Goal: Task Accomplishment & Management: Use online tool/utility

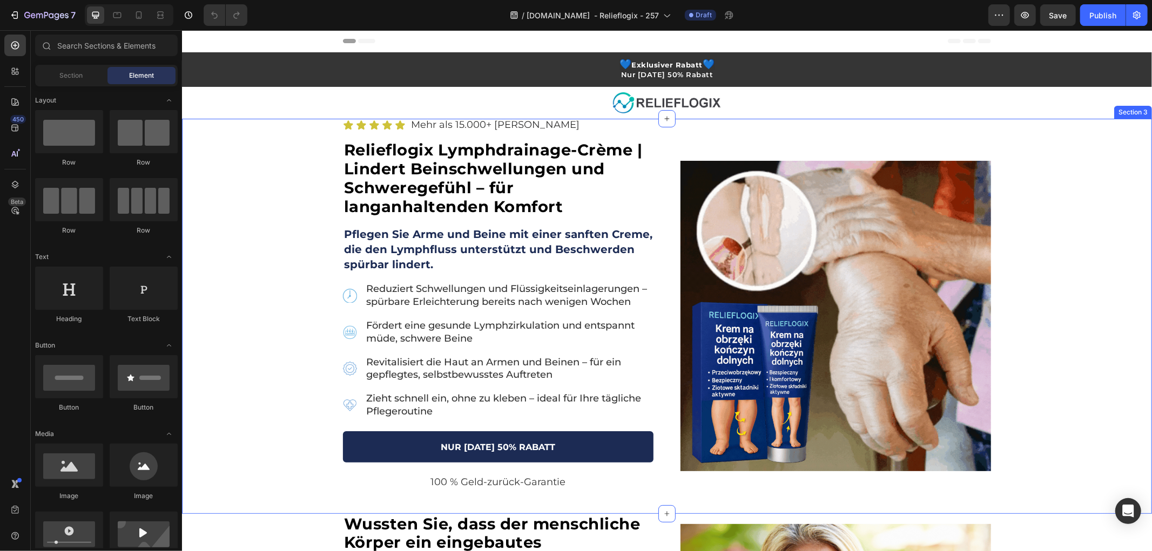
drag, startPoint x: 262, startPoint y: 255, endPoint x: 739, endPoint y: 306, distance: 479.6
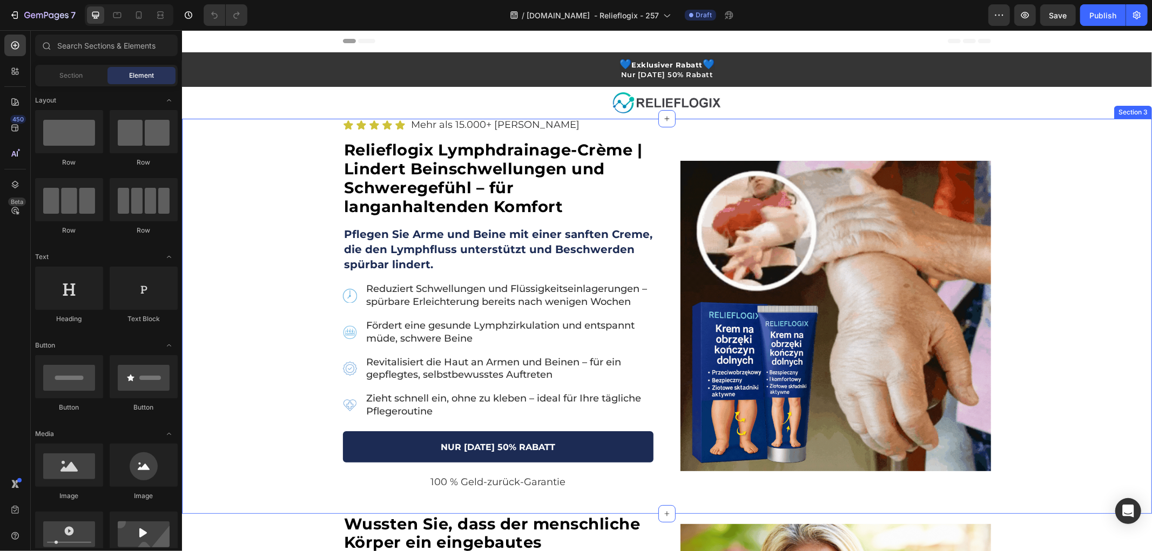
click at [262, 255] on div "Icon Icon Icon Icon Icon Icon List Mehr als 15.000+ zufriedene Kunden Text Bloc…" at bounding box center [666, 315] width 970 height 395
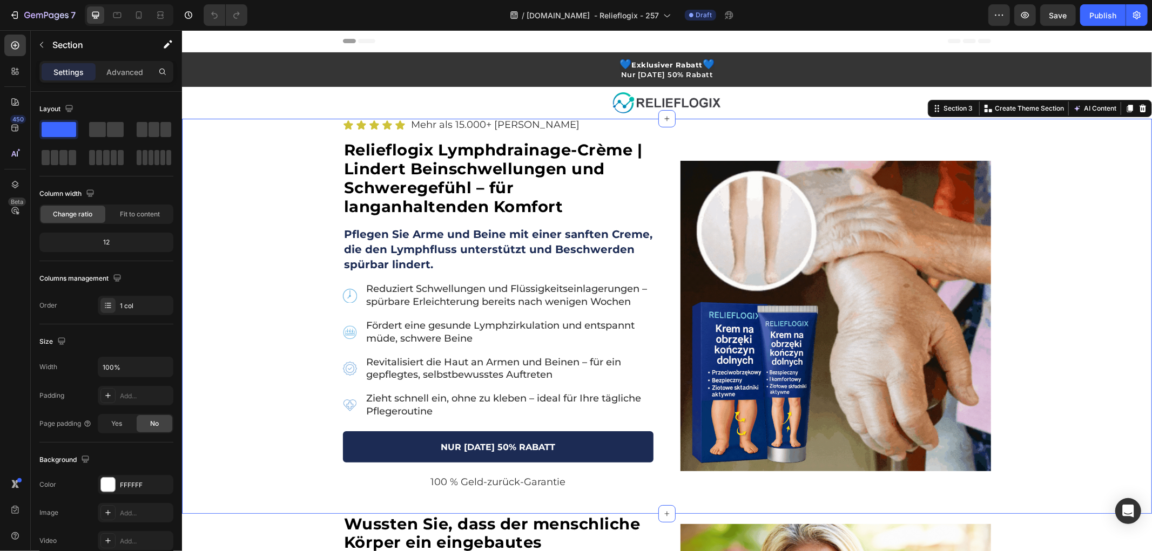
click at [252, 317] on div "Icon Icon Icon Icon Icon Icon List Mehr als 15.000+ zufriedene Kunden Text Bloc…" at bounding box center [666, 315] width 970 height 395
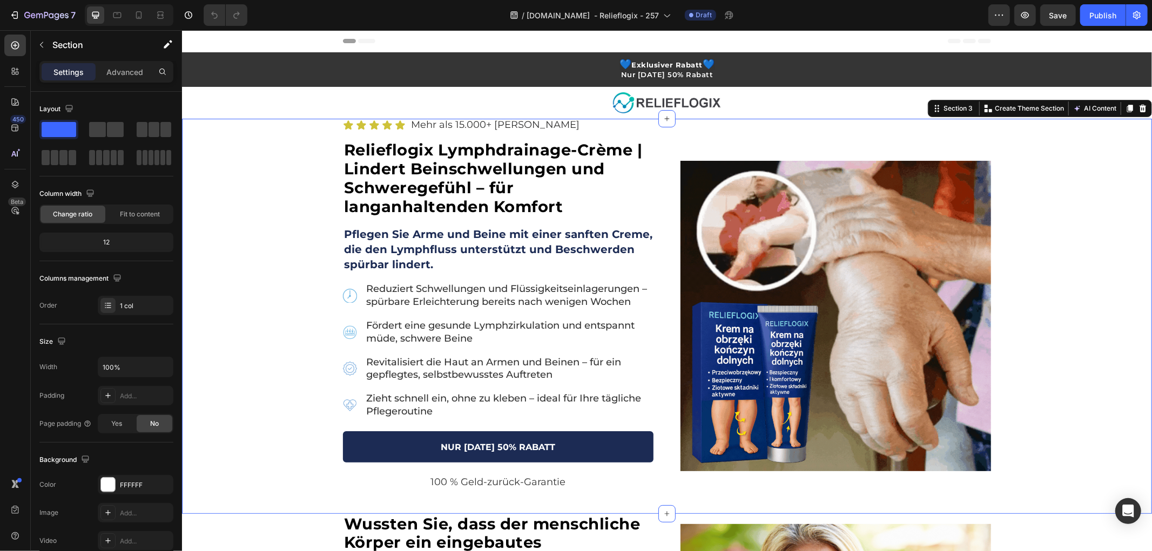
click at [274, 221] on div "Icon Icon Icon Icon Icon Icon List Mehr als 15.000+ zufriedene Kunden Text Bloc…" at bounding box center [666, 315] width 970 height 395
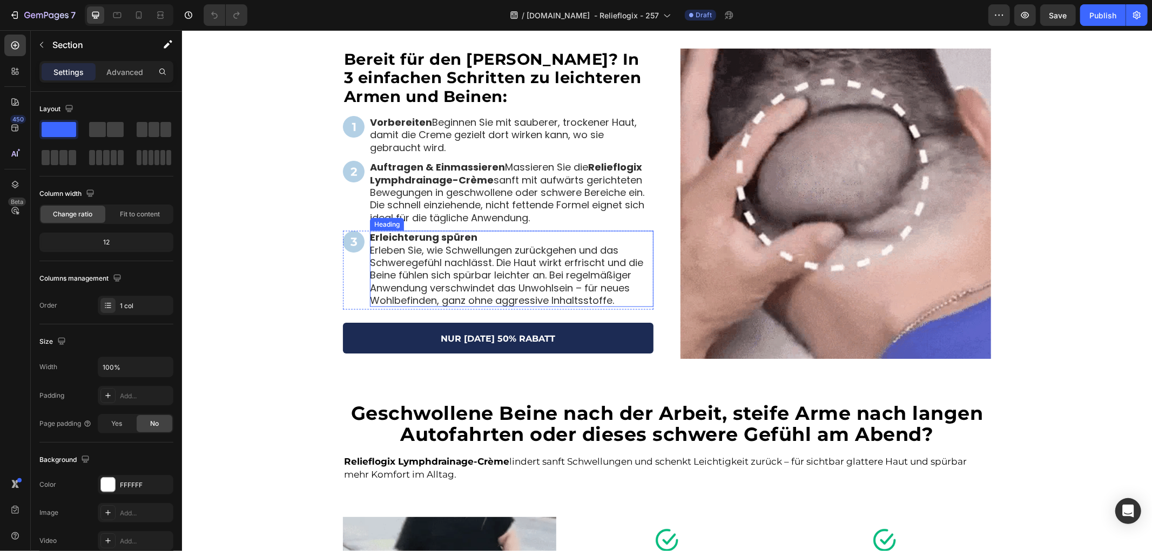
scroll to position [1200, 0]
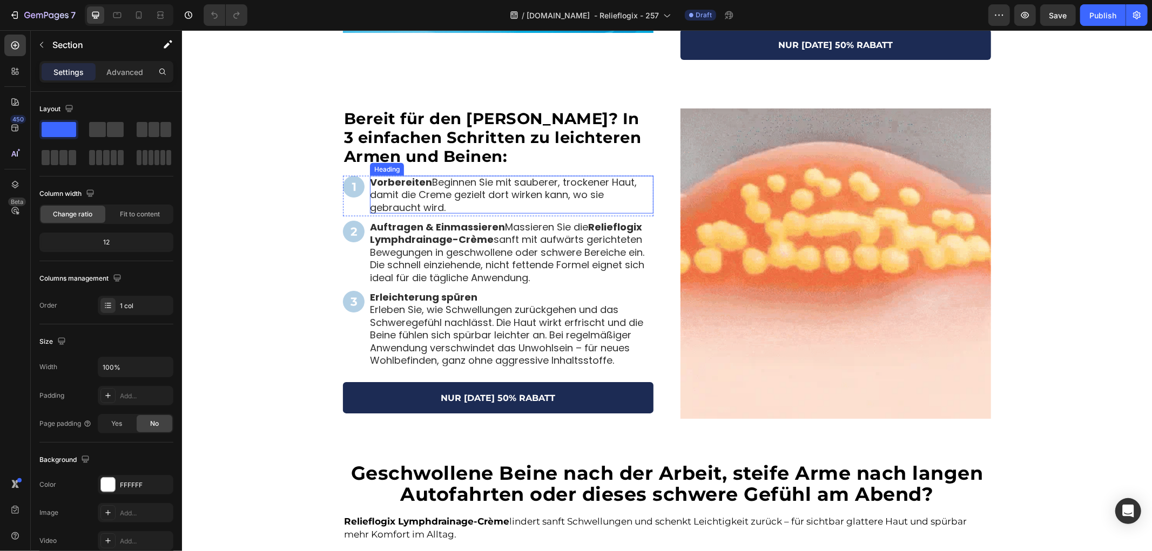
click at [428, 181] on h2 "Vorbereiten Beginnen Sie mit sauberer, trockener Haut, damit die Creme gezielt …" at bounding box center [511, 195] width 284 height 38
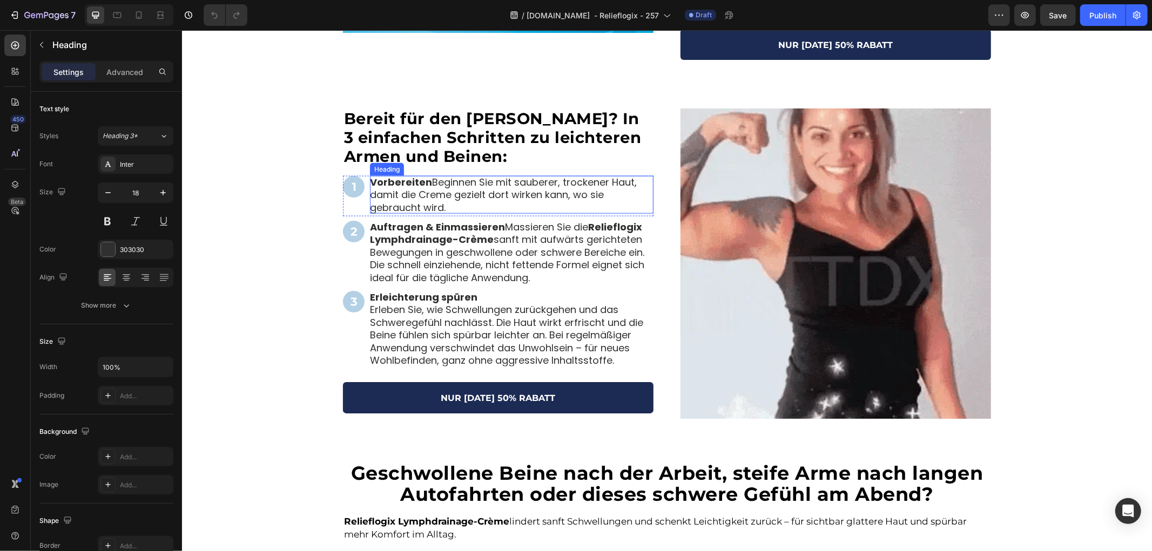
click at [427, 180] on h2 "Vorbereiten Beginnen Sie mit sauberer, trockener Haut, damit die Creme gezielt …" at bounding box center [511, 195] width 284 height 38
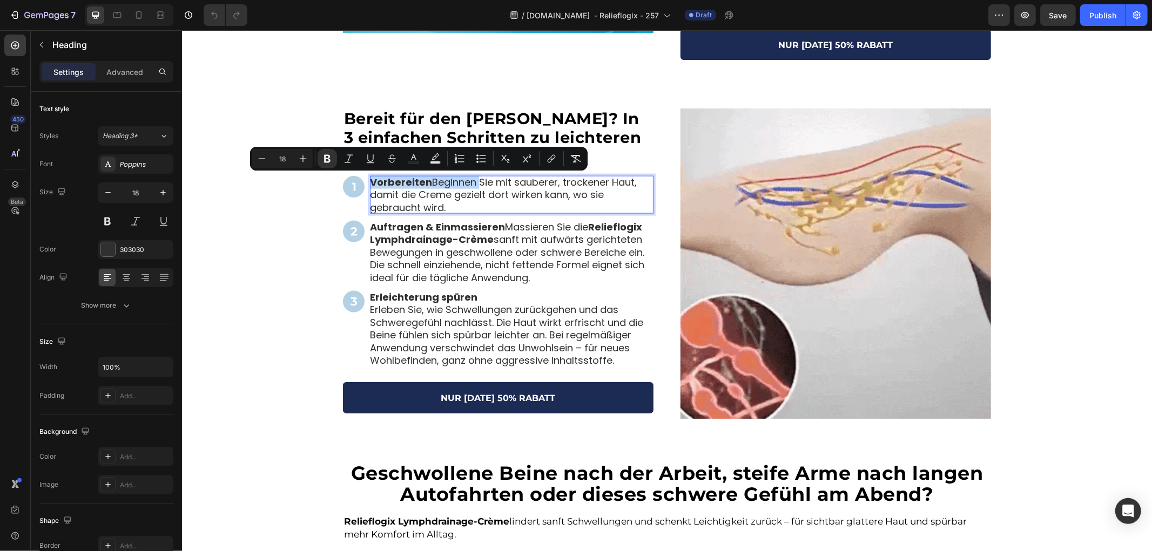
click at [426, 180] on p "Vorbereiten Beginnen Sie mit sauberer, trockener Haut, damit die Creme gezielt …" at bounding box center [511, 195] width 284 height 38
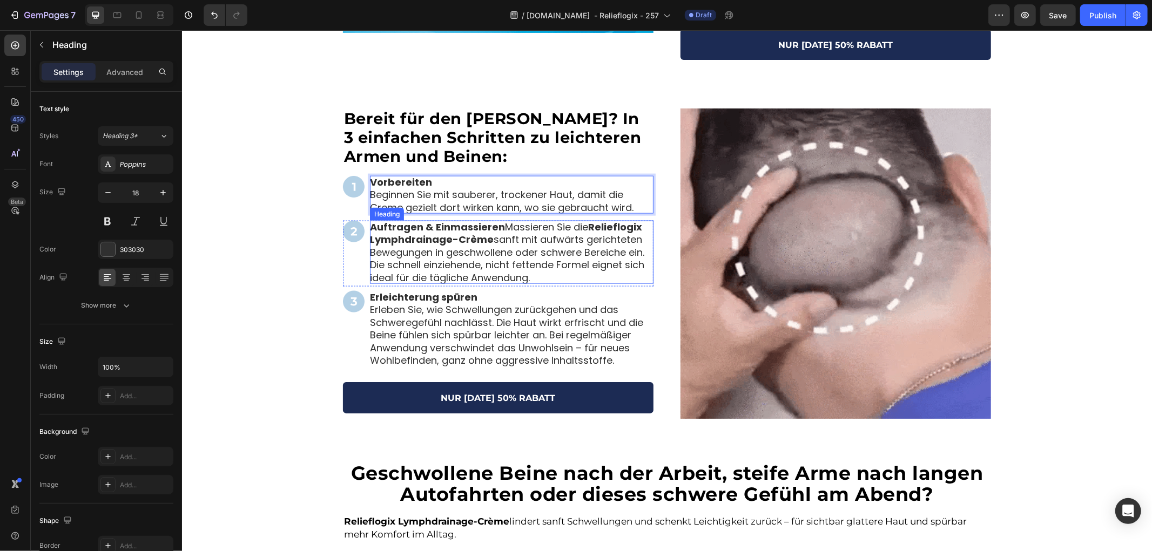
click at [497, 227] on h2 "Auftragen & Einmassieren Massieren Sie die Relieflogix Lymphdrainage-Crème sanf…" at bounding box center [511, 251] width 284 height 63
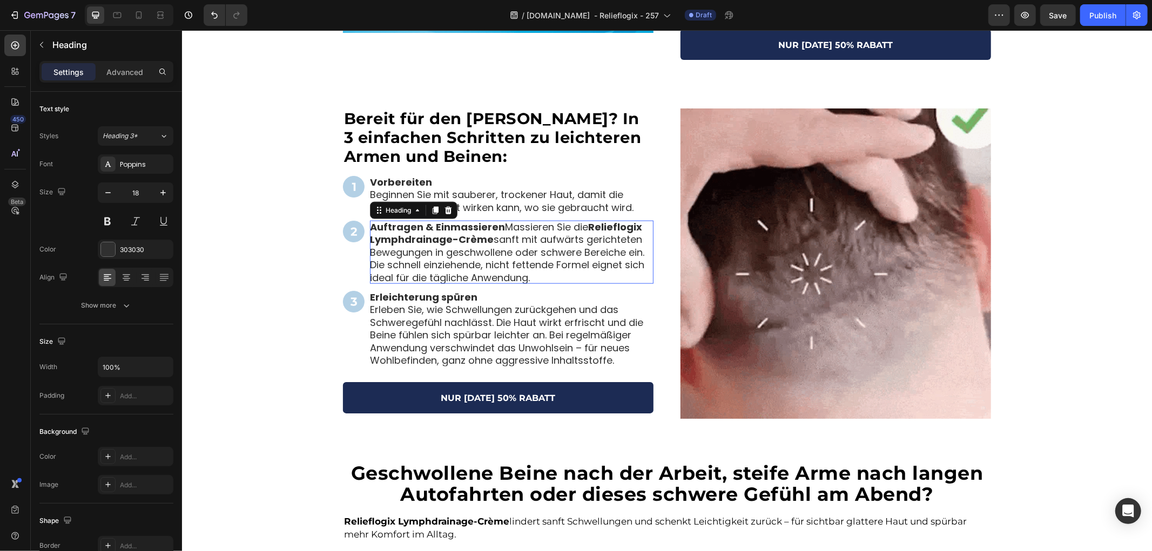
click at [497, 227] on h2 "Auftragen & Einmassieren Massieren Sie die Relieflogix Lymphdrainage-Crème sanf…" at bounding box center [511, 251] width 284 height 63
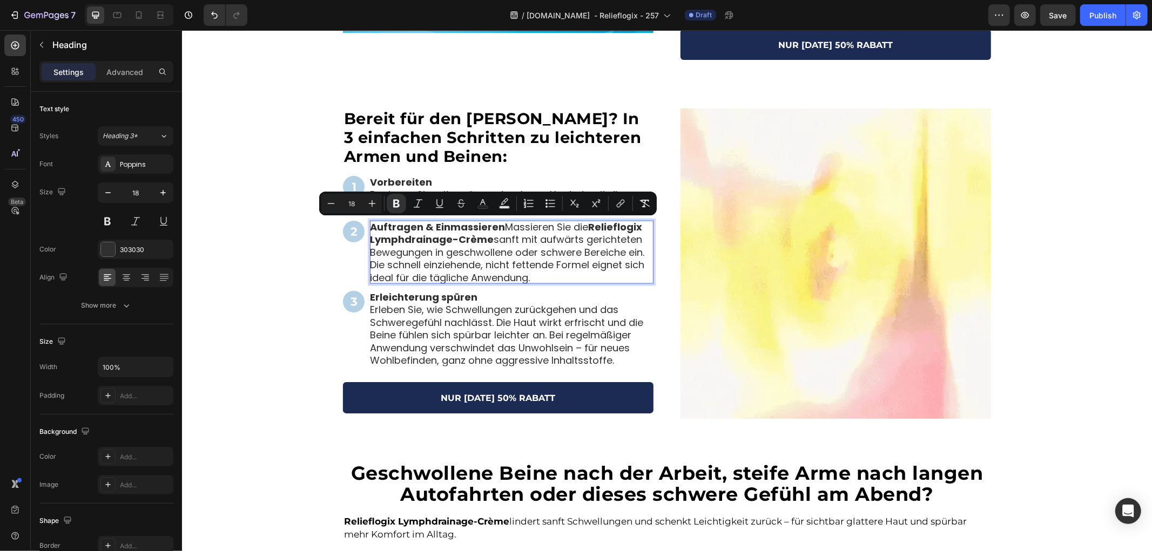
click at [494, 227] on strong "Auftragen & Einmassieren" at bounding box center [436, 227] width 135 height 14
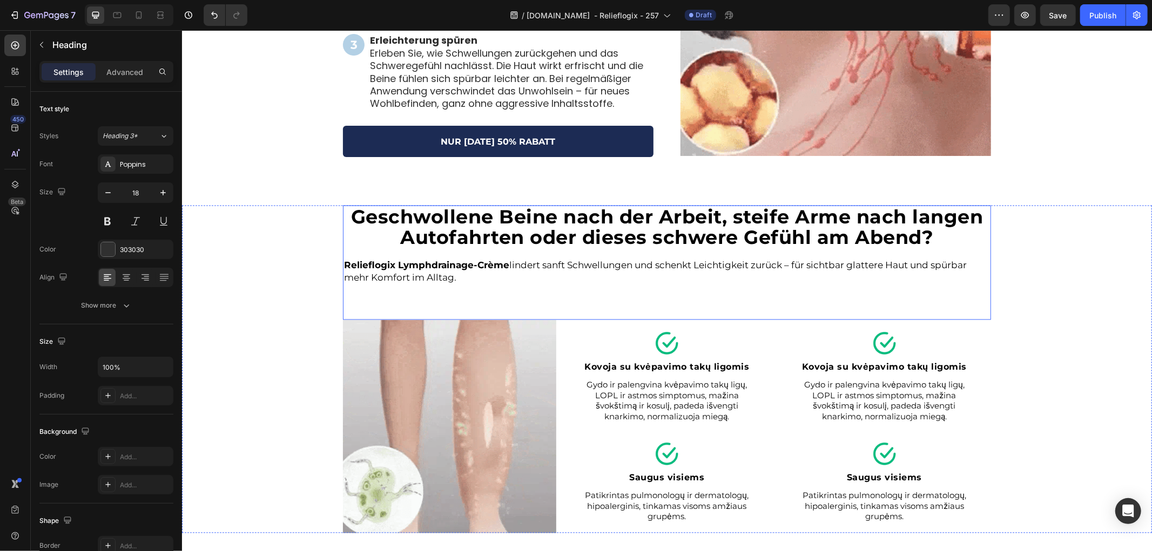
scroll to position [1560, 0]
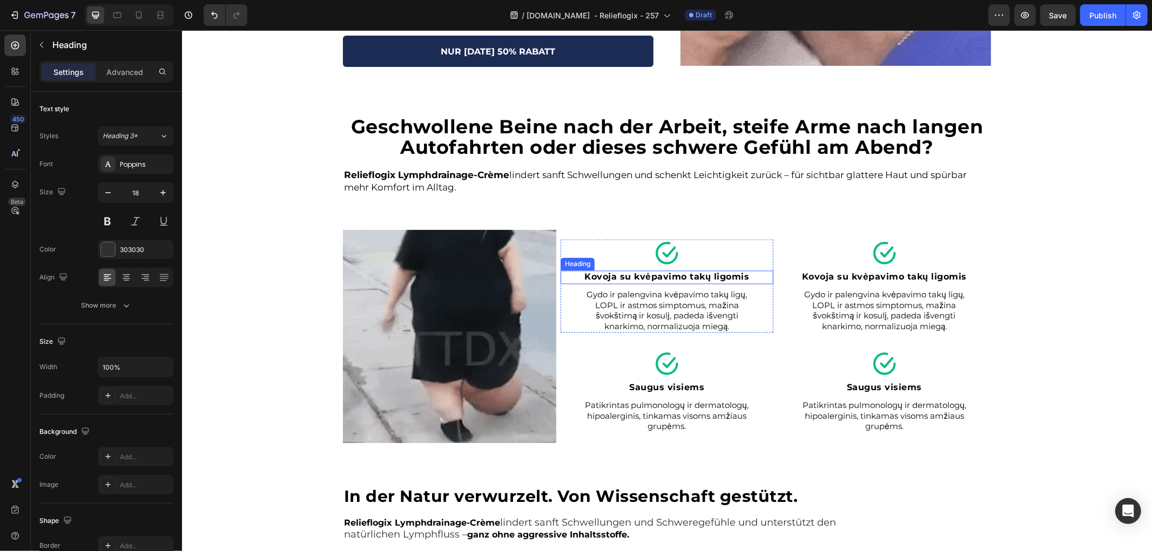
click at [604, 279] on strong "Kovoja su kvėpavimo takų ligomis" at bounding box center [666, 277] width 165 height 10
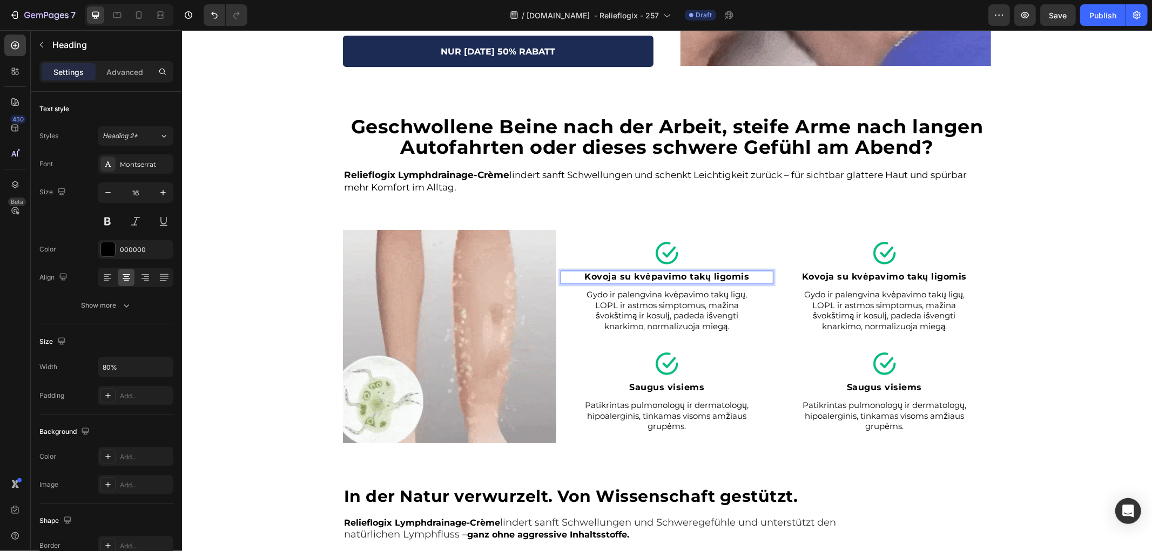
click at [613, 275] on strong "Kovoja su kvėpavimo takų ligomis" at bounding box center [666, 277] width 165 height 10
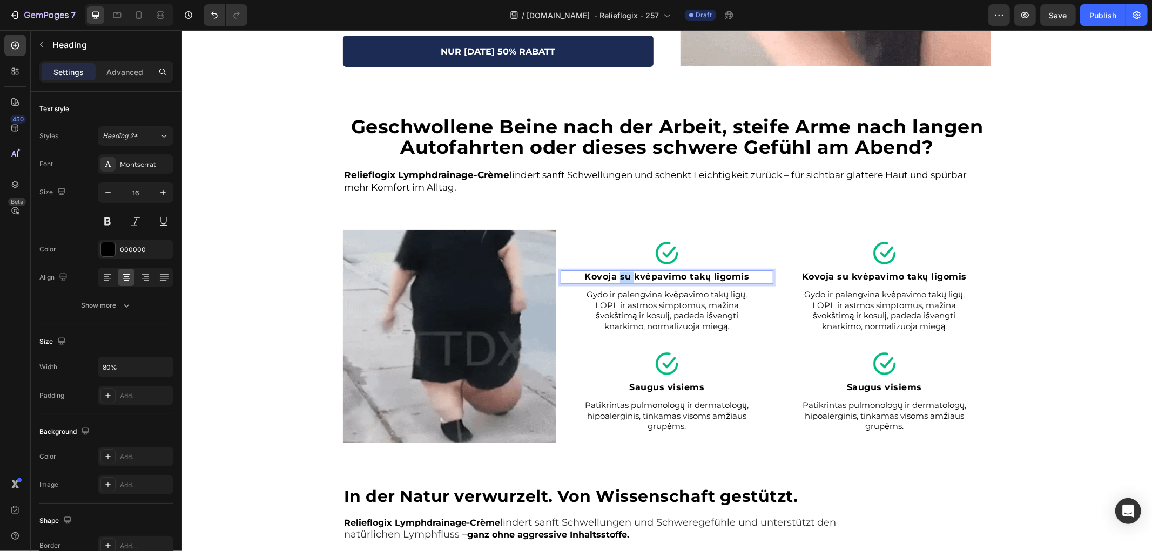
click at [613, 275] on strong "Kovoja su kvėpavimo takų ligomis" at bounding box center [666, 277] width 165 height 10
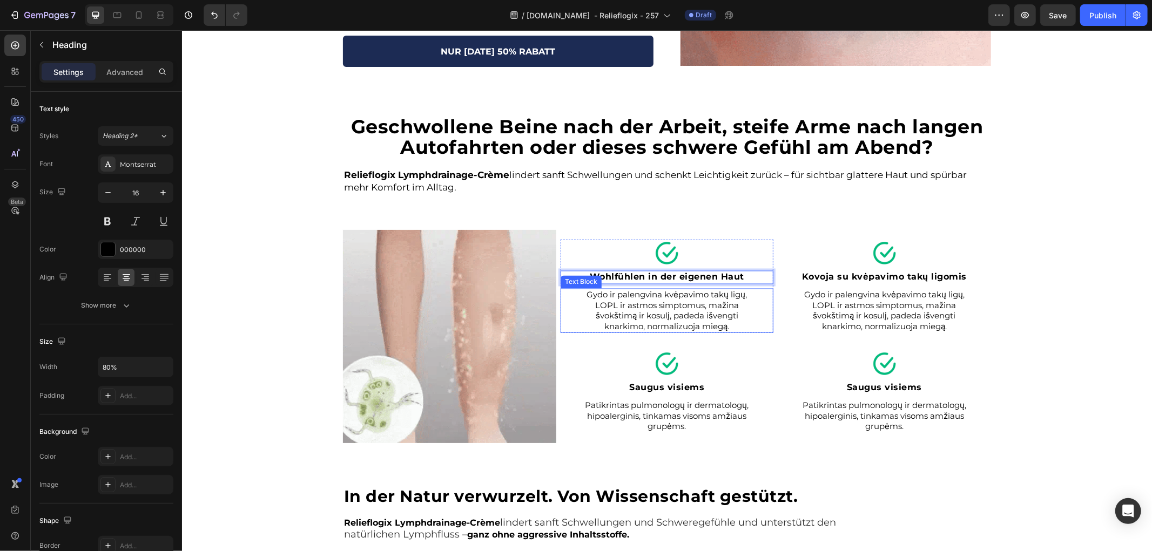
click at [626, 314] on p "Gydo ir palengvina kvėpavimo takų ligų, LOPL ir astmos simptomus, mažina švokšt…" at bounding box center [666, 310] width 168 height 42
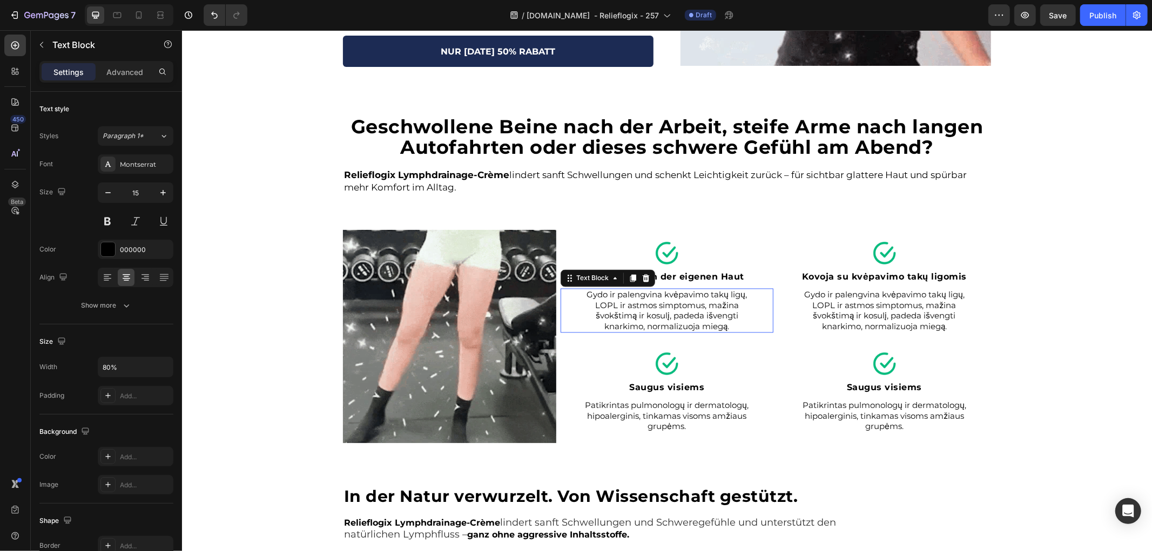
click at [626, 314] on p "Gydo ir palengvina kvėpavimo takų ligų, LOPL ir astmos simptomus, mažina švokšt…" at bounding box center [666, 310] width 168 height 42
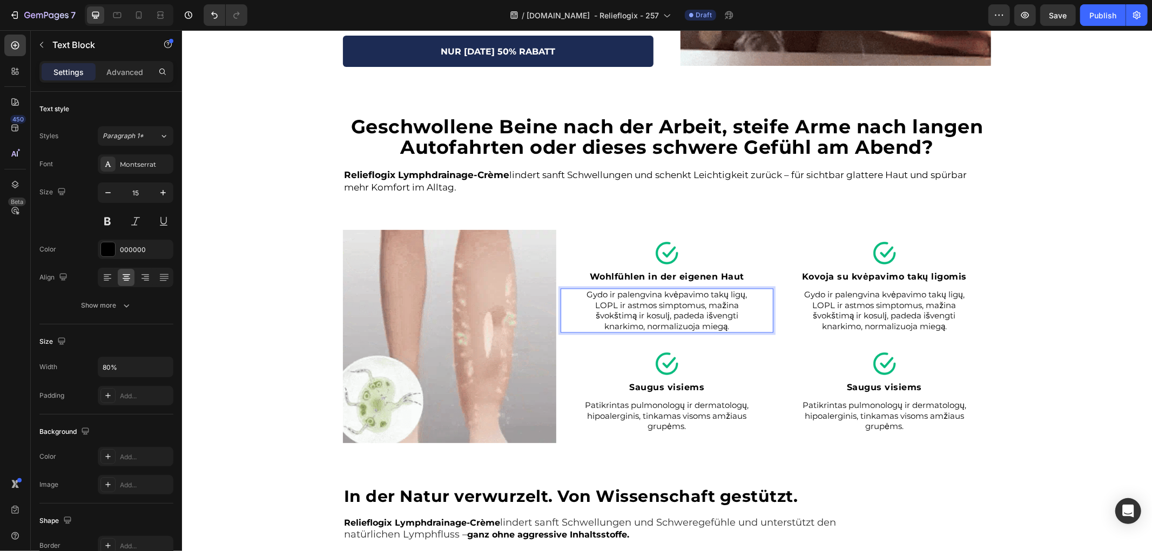
scroll to position [1559, 0]
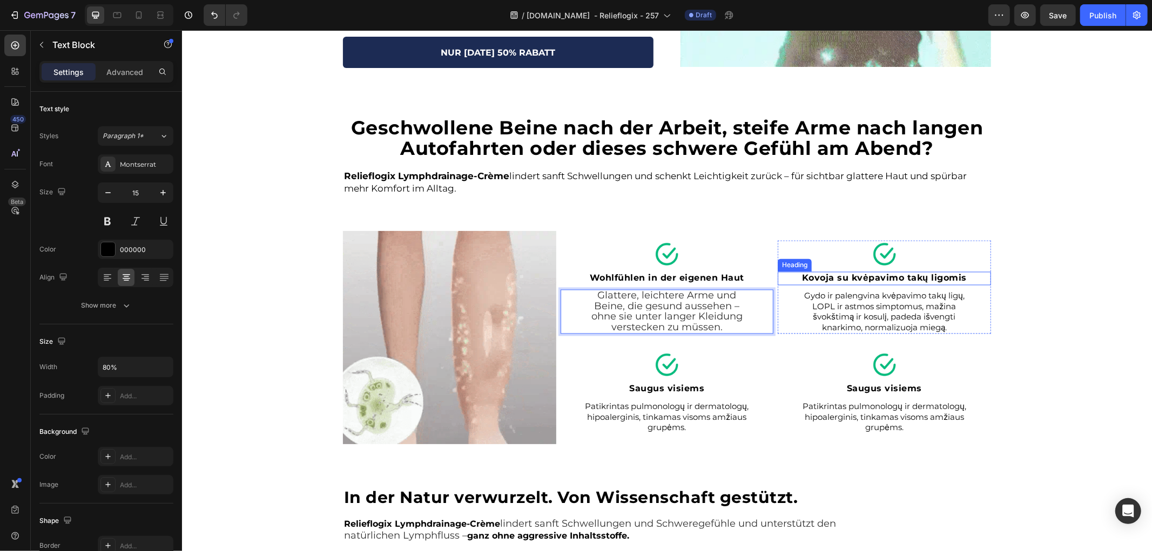
click at [838, 279] on strong "Kovoja su kvėpavimo takų ligomis" at bounding box center [883, 278] width 165 height 10
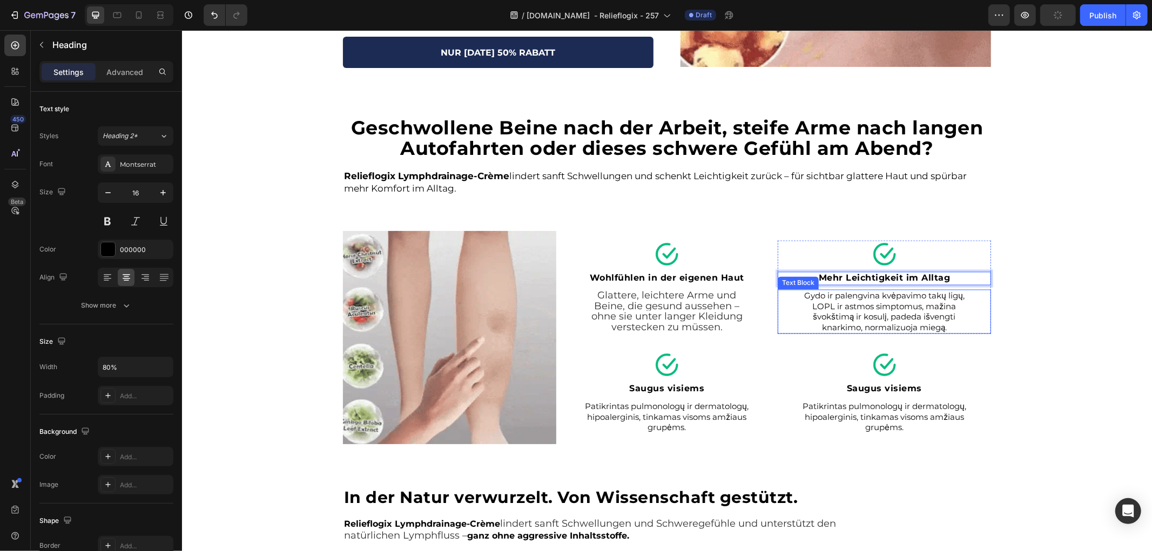
click at [843, 309] on p "Gydo ir palengvina kvėpavimo takų ligų, LOPL ir astmos simptomus, mažina švokšt…" at bounding box center [884, 312] width 168 height 42
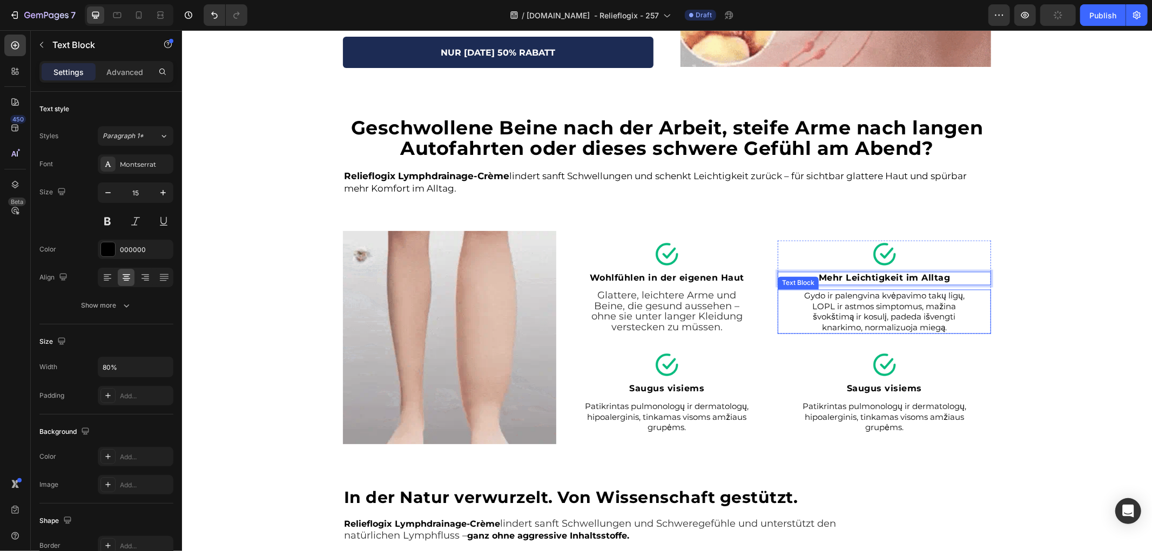
click at [843, 309] on p "Gydo ir palengvina kvėpavimo takų ligų, LOPL ir astmos simptomus, mažina švokšt…" at bounding box center [884, 312] width 168 height 42
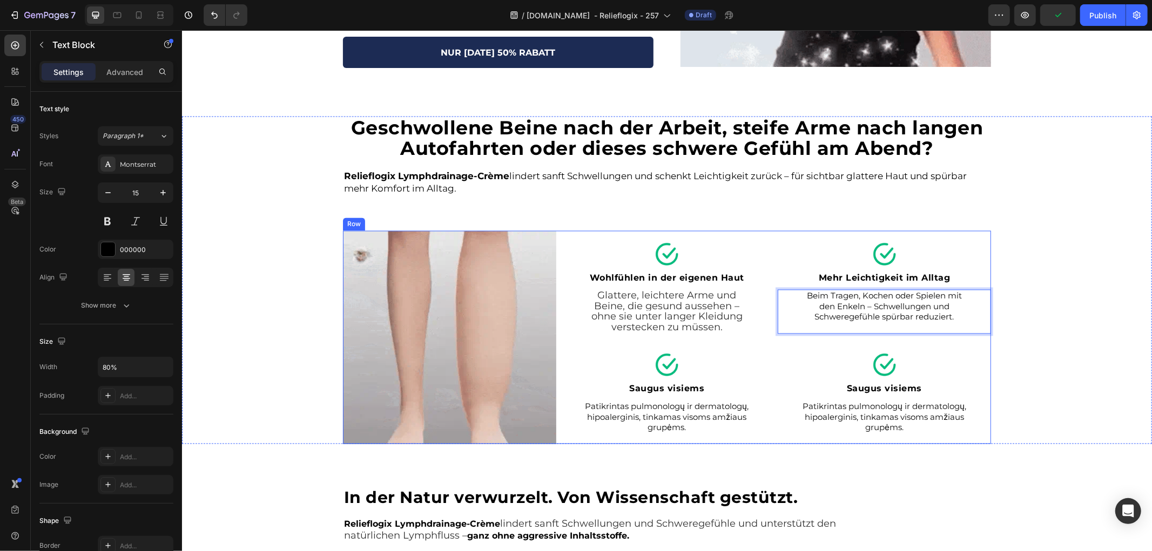
scroll to position [1564, 0]
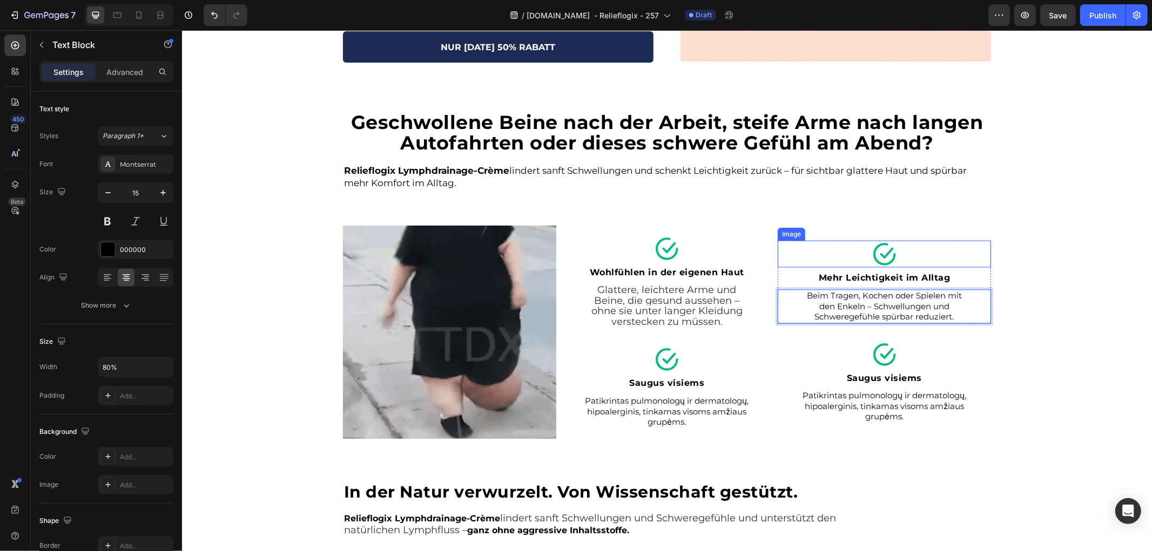
click at [1009, 245] on div "Geschwollene Beine nach der Arbeit, steife Arme nach langen Autofahrten oder di…" at bounding box center [666, 275] width 970 height 328
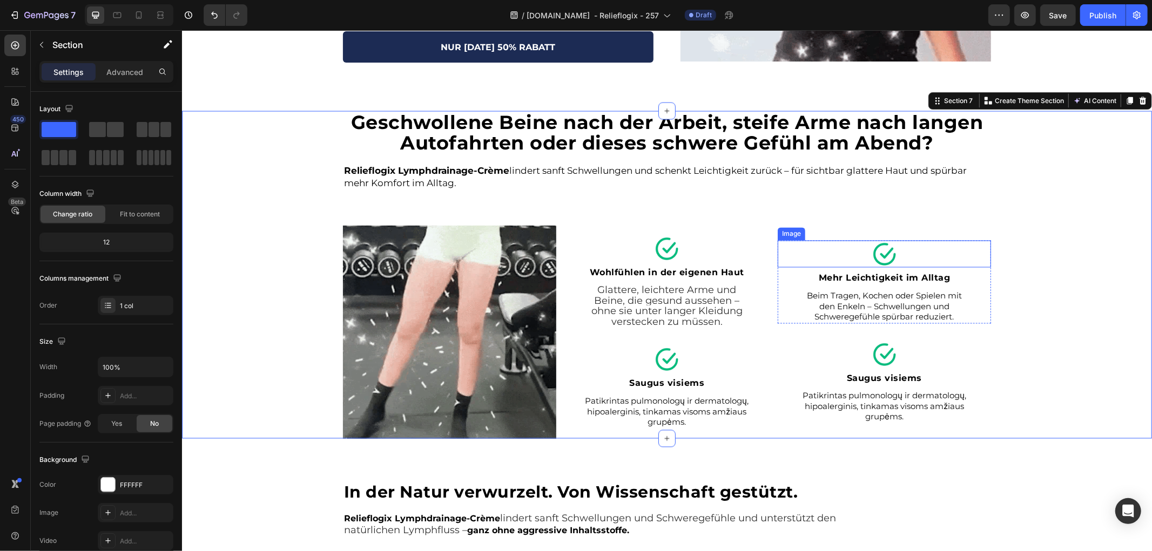
click at [841, 260] on div at bounding box center [883, 253] width 213 height 27
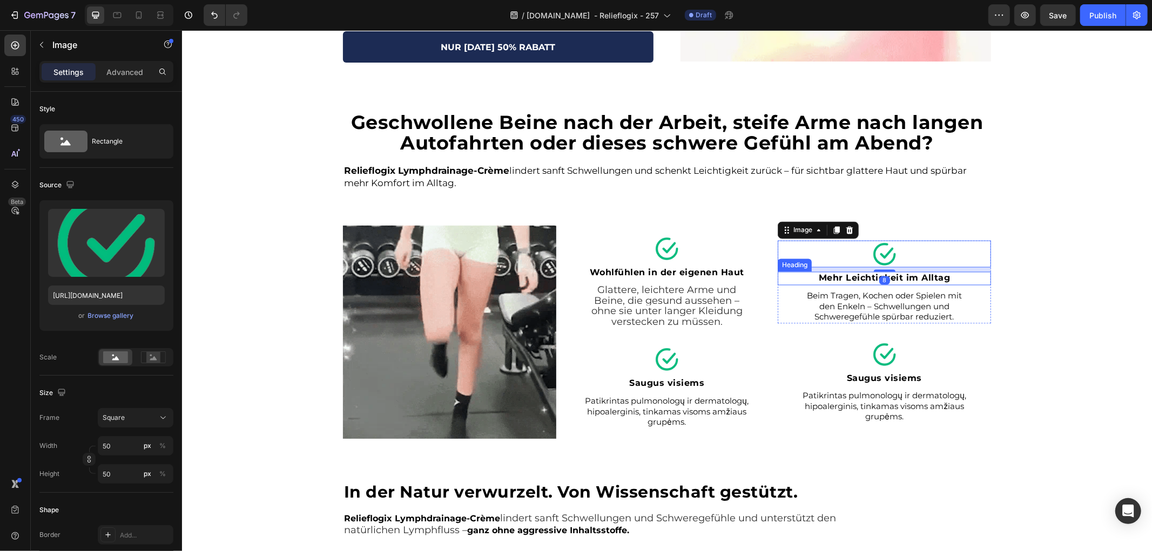
click at [976, 286] on div "Image 8 ⁠⁠⁠⁠⁠⁠⁠ Mehr Leichtigkeit im Alltag Heading Beim Tragen, Kochen oder Sp…" at bounding box center [883, 281] width 213 height 83
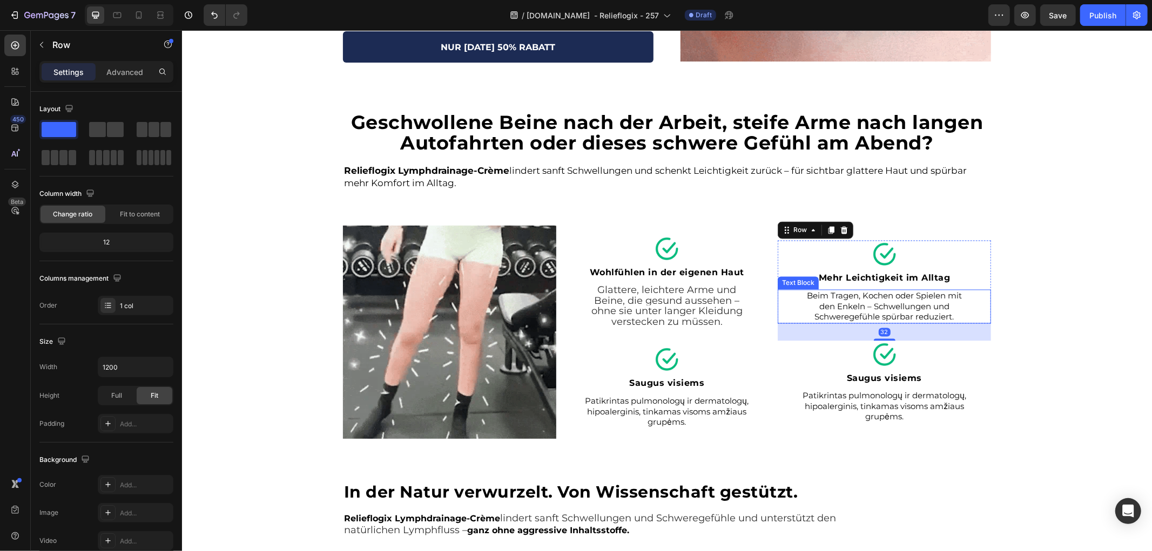
click at [980, 335] on div "32" at bounding box center [883, 331] width 213 height 17
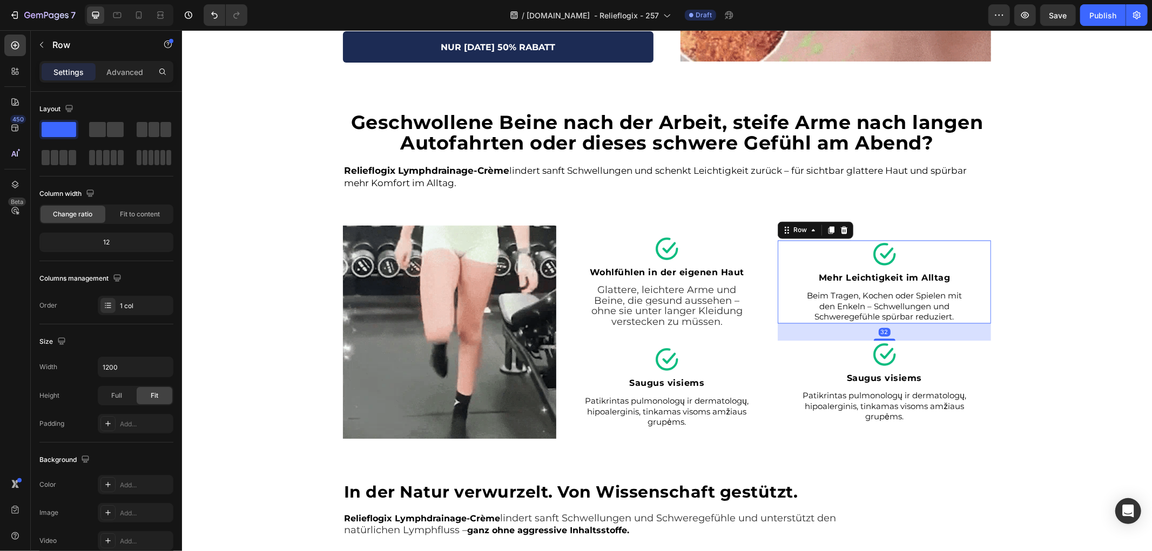
click at [974, 358] on div at bounding box center [883, 354] width 213 height 27
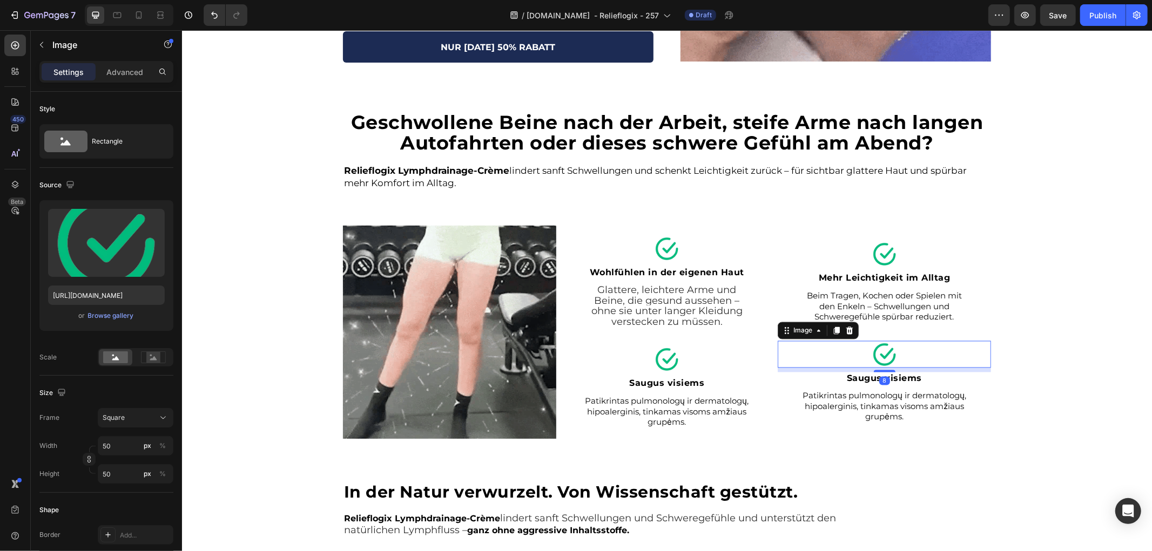
click at [956, 261] on div at bounding box center [883, 253] width 213 height 27
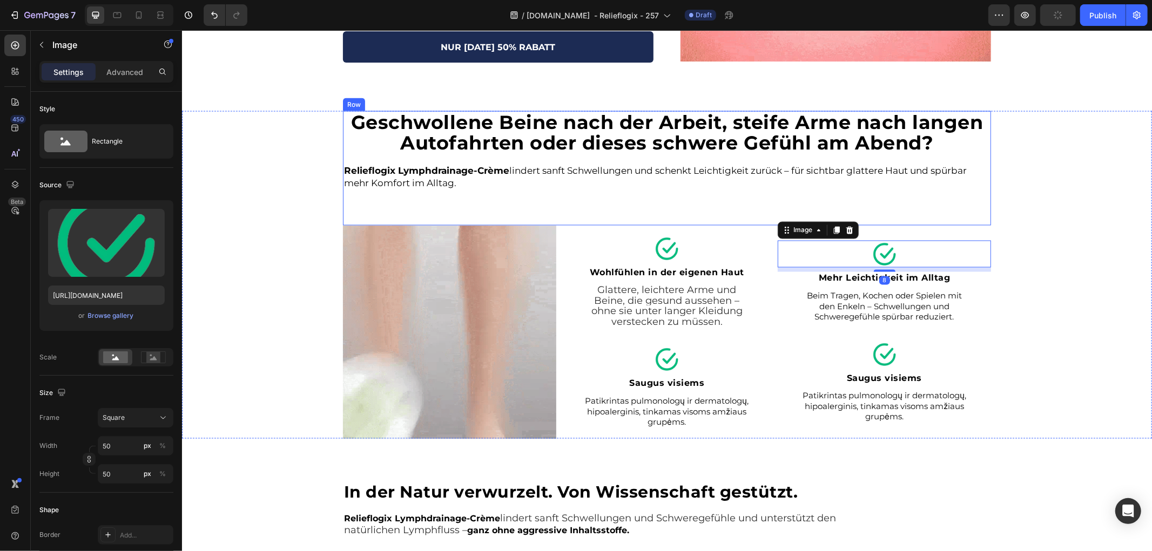
click at [687, 213] on div "Geschwollene Beine nach der Arbeit, steife Arme nach langen Autofahrten oder di…" at bounding box center [666, 168] width 648 height 115
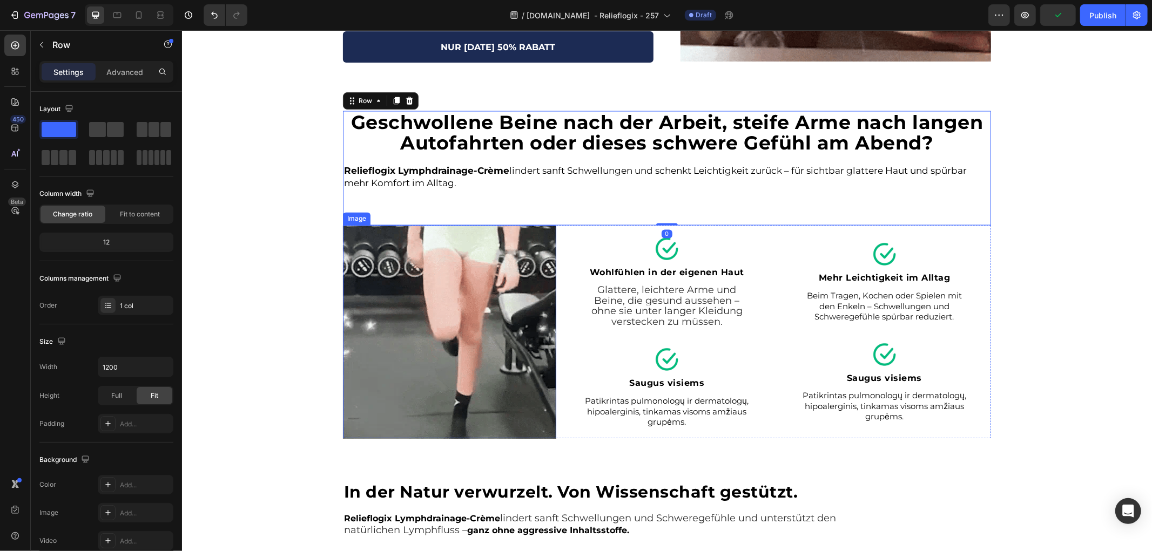
click at [560, 235] on div "Image" at bounding box center [666, 248] width 213 height 27
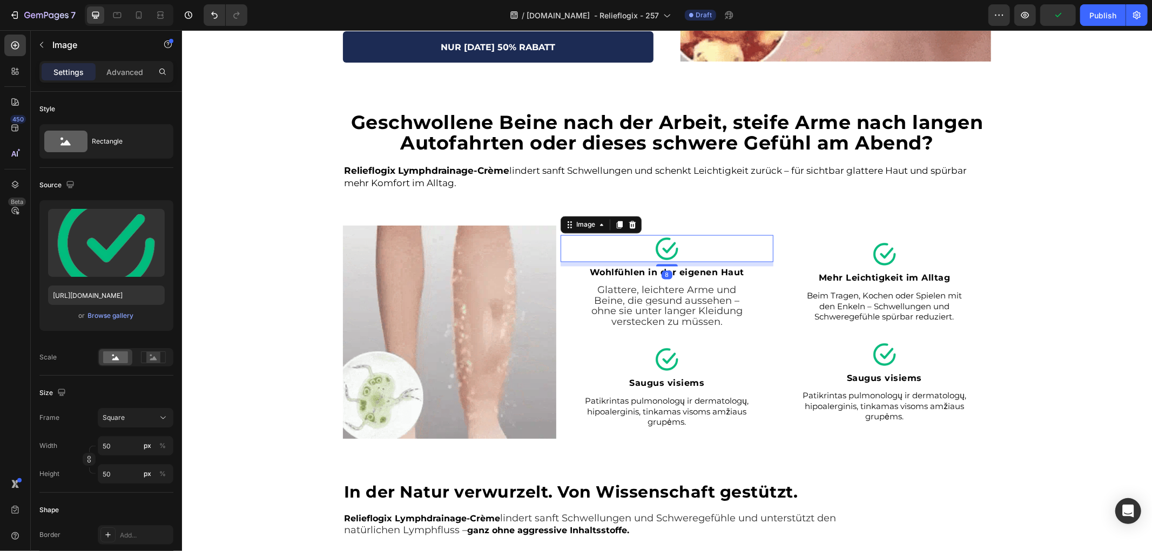
click at [560, 281] on div "Image 8 ⁠⁠⁠⁠⁠⁠⁠ Wohlfühlen in der eigenen Haut Heading Glattere, leichtere Arme…" at bounding box center [666, 281] width 213 height 93
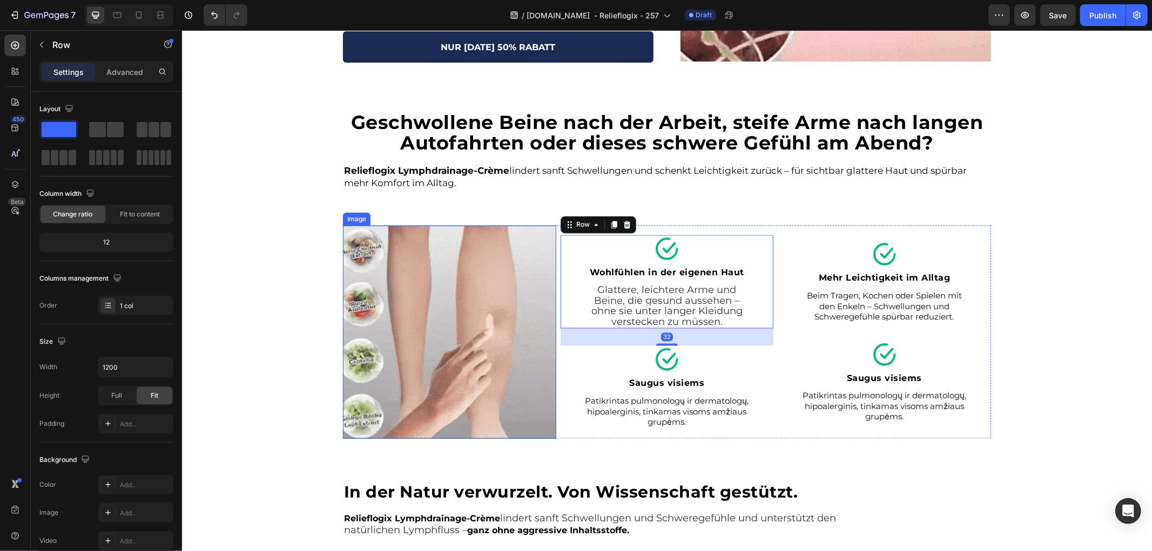
click at [571, 434] on div "Image ⁠⁠⁠⁠⁠⁠⁠ Wohlfühlen in der eigenen Haut Heading Glattere, leichtere Arme u…" at bounding box center [666, 331] width 213 height 213
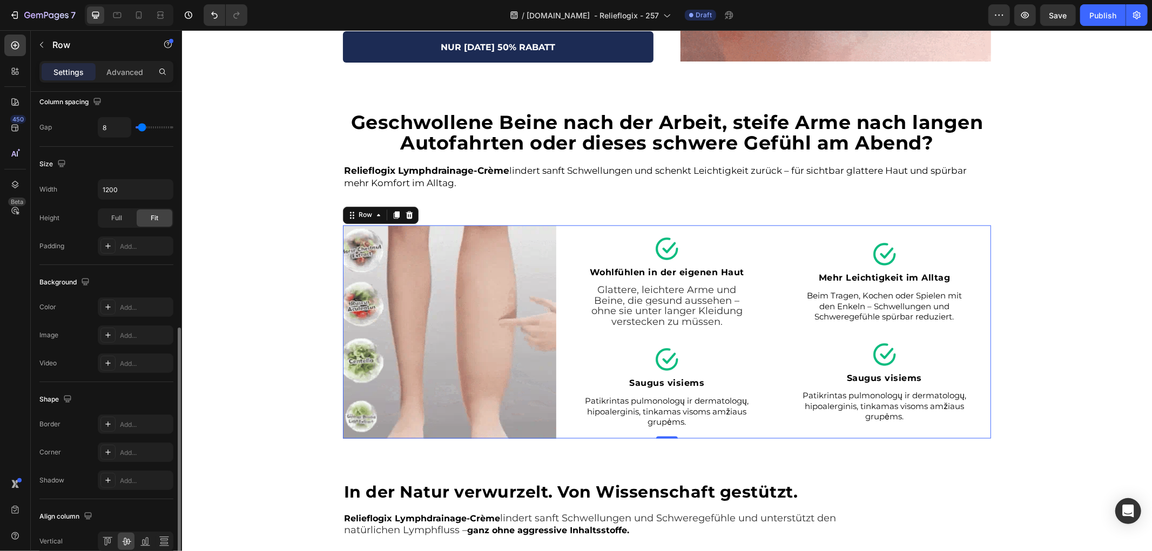
scroll to position [292, 0]
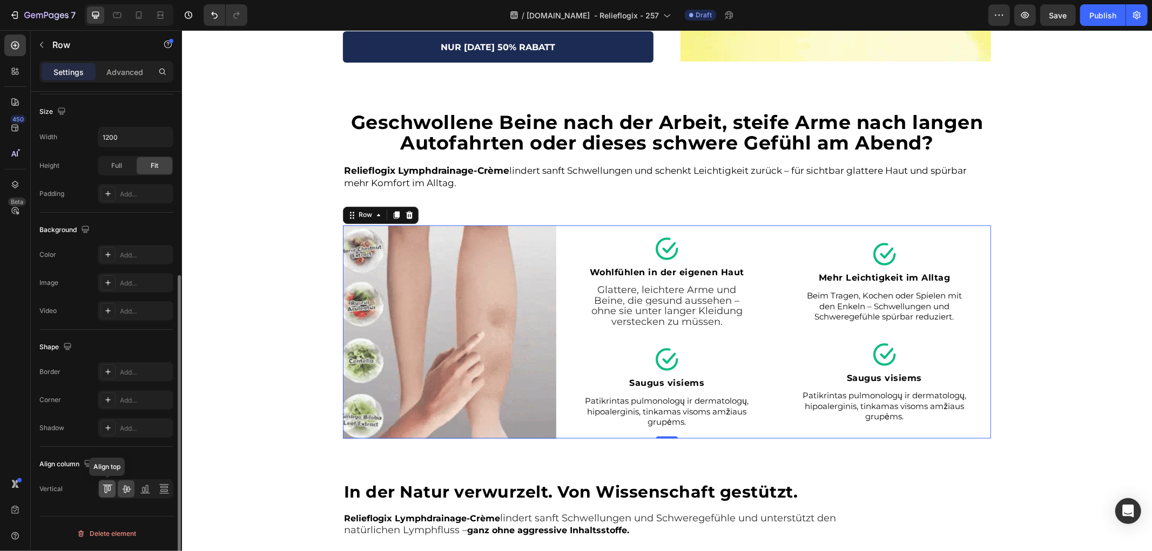
click at [104, 488] on icon at bounding box center [105, 490] width 3 height 8
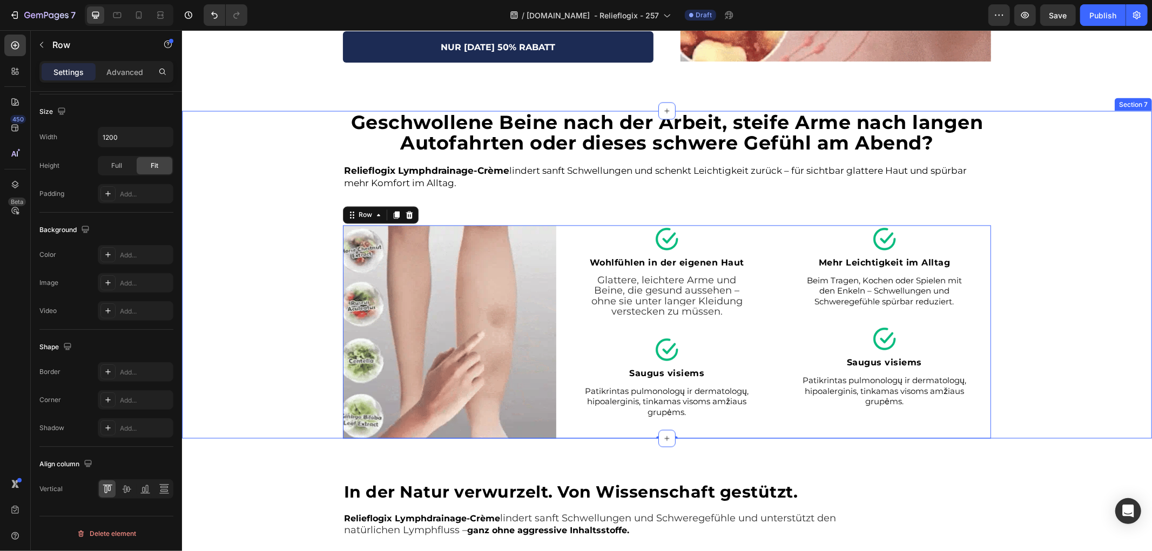
click at [1039, 294] on div "Geschwollene Beine nach der Arbeit, steife Arme nach langen Autofahrten oder di…" at bounding box center [666, 275] width 970 height 328
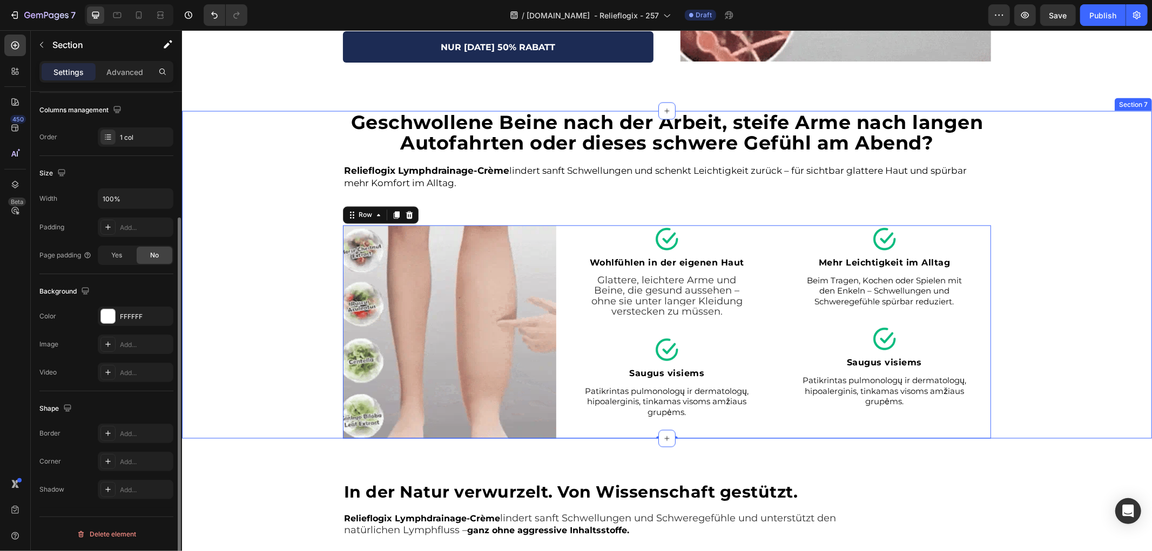
scroll to position [0, 0]
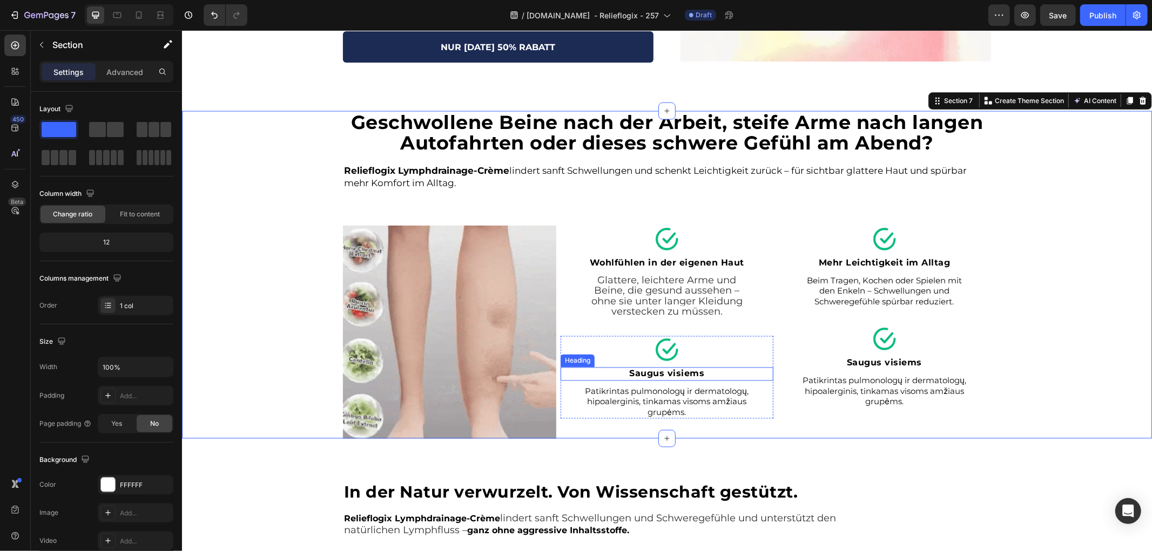
click at [665, 375] on strong "Saugus visiems" at bounding box center [666, 373] width 75 height 10
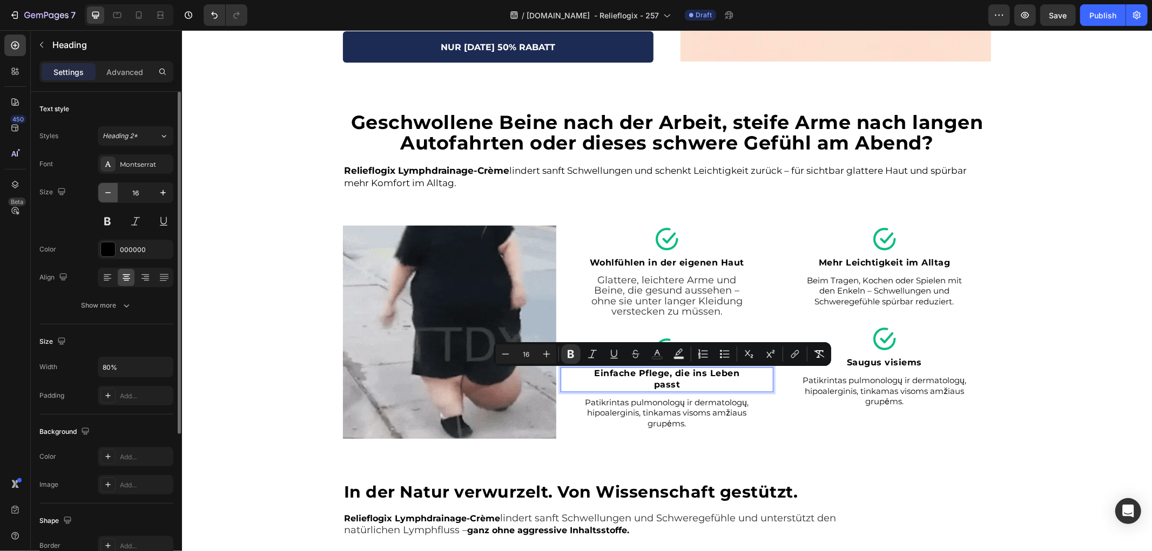
click at [112, 195] on icon "button" at bounding box center [108, 192] width 11 height 11
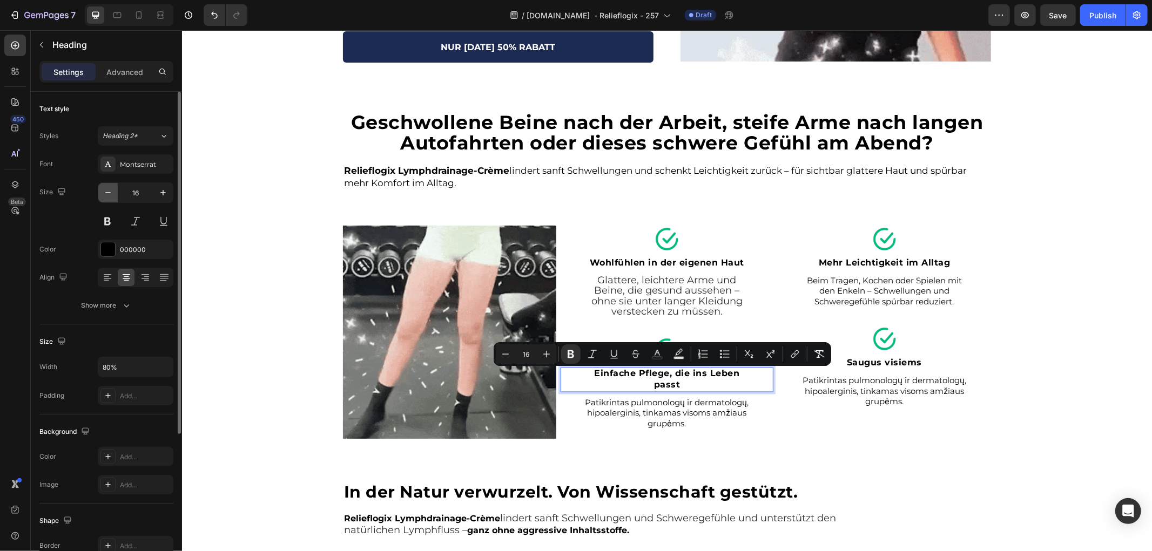
type input "15"
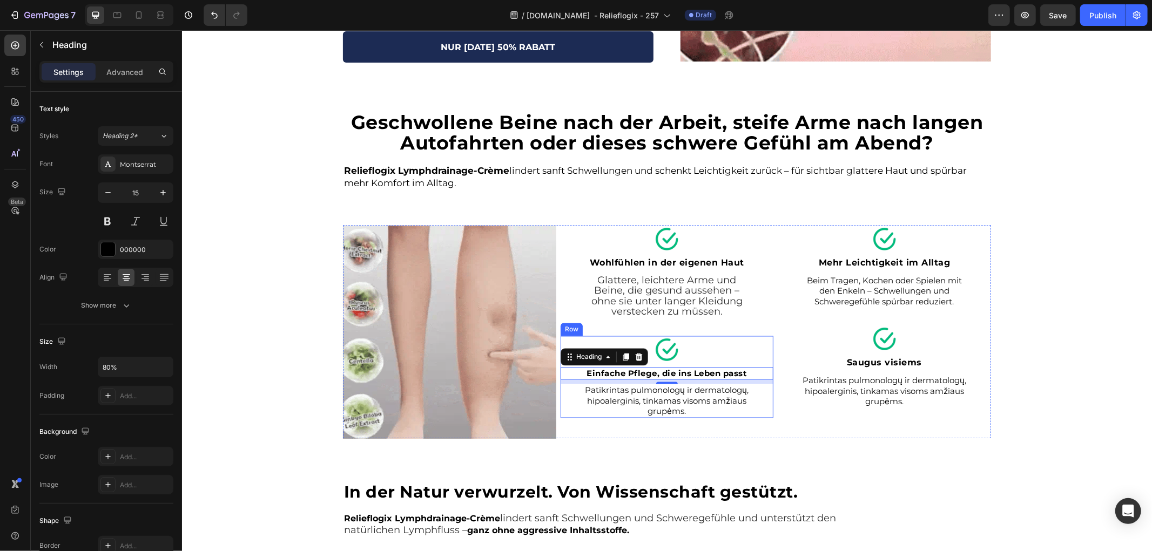
click at [642, 411] on p "Patikrintas pulmonologų ir dermatologų, hipoalerginis, tinkamas visoms amžiaus …" at bounding box center [666, 401] width 168 height 32
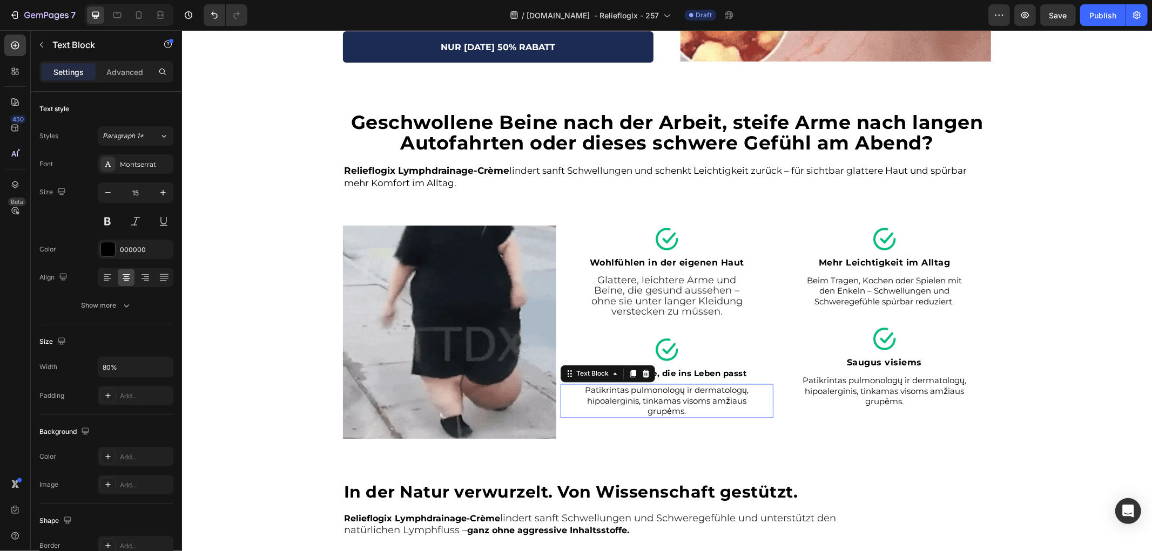
click at [642, 411] on p "Patikrintas pulmonologų ir dermatologų, hipoalerginis, tinkamas visoms amžiaus …" at bounding box center [666, 401] width 168 height 32
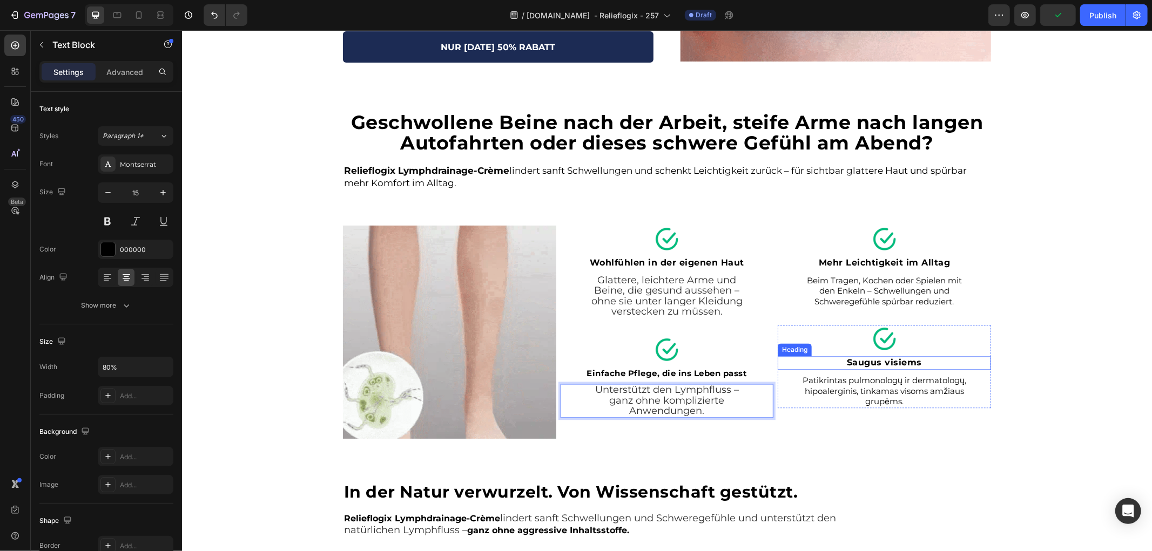
click at [882, 365] on strong "Saugus visiems" at bounding box center [883, 363] width 75 height 10
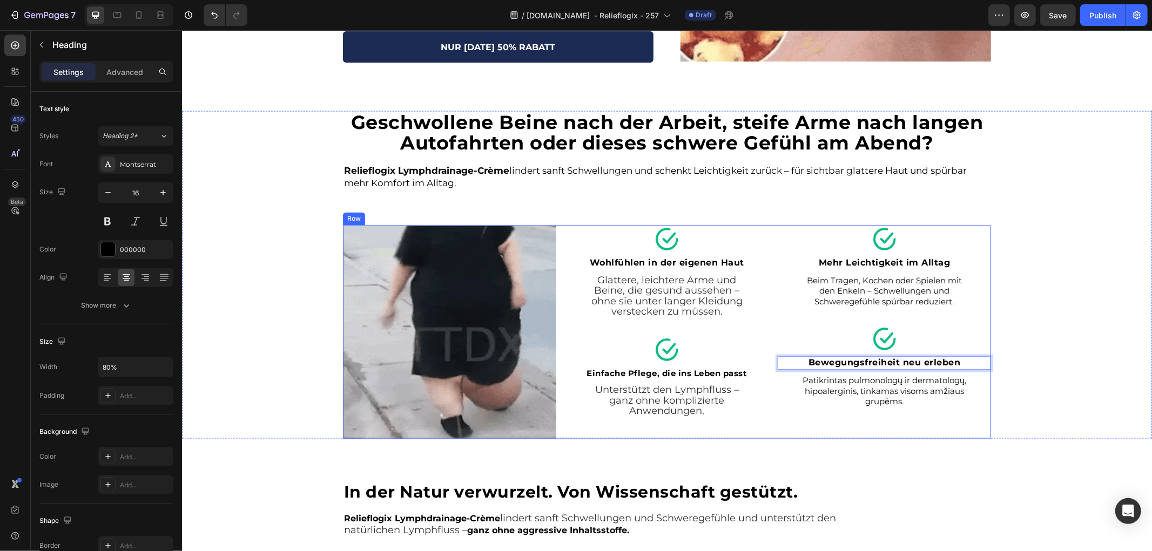
click at [862, 385] on p "Patikrintas pulmonologų ir dermatologų, hipoalerginis, tinkamas visoms amžiaus …" at bounding box center [884, 391] width 168 height 32
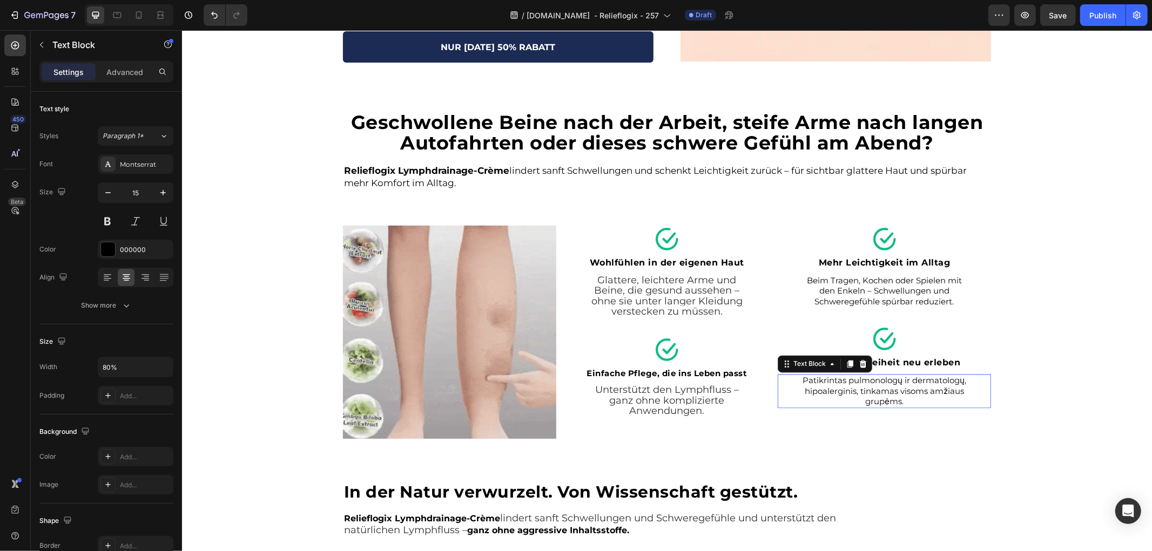
click at [862, 385] on p "Patikrintas pulmonologų ir dermatologų, hipoalerginis, tinkamas visoms amžiaus …" at bounding box center [884, 391] width 168 height 32
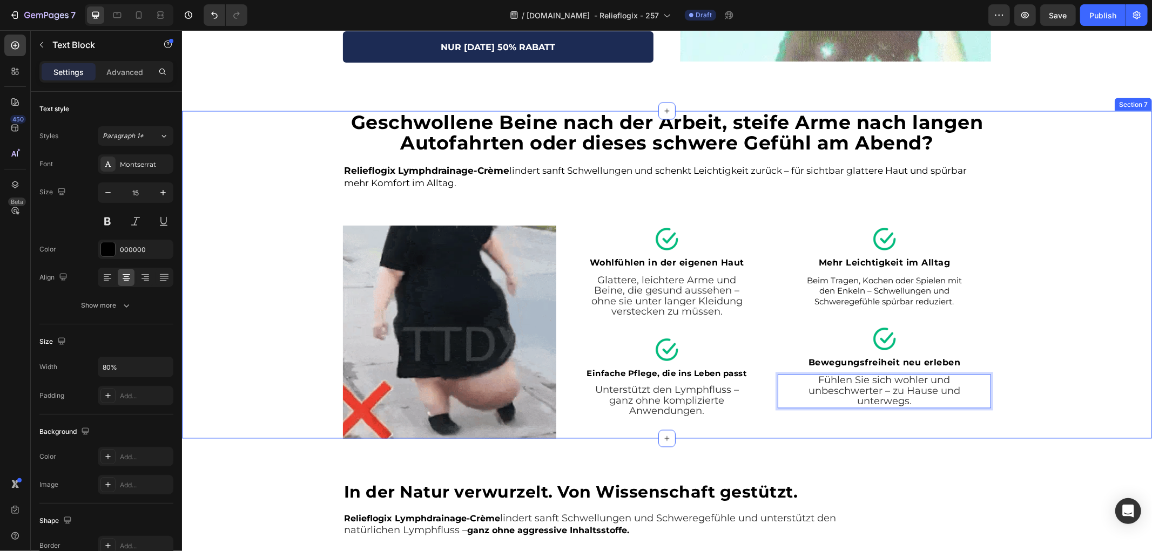
click at [1032, 315] on div "Geschwollene Beine nach der Arbeit, steife Arme nach langen Autofahrten oder di…" at bounding box center [666, 275] width 970 height 328
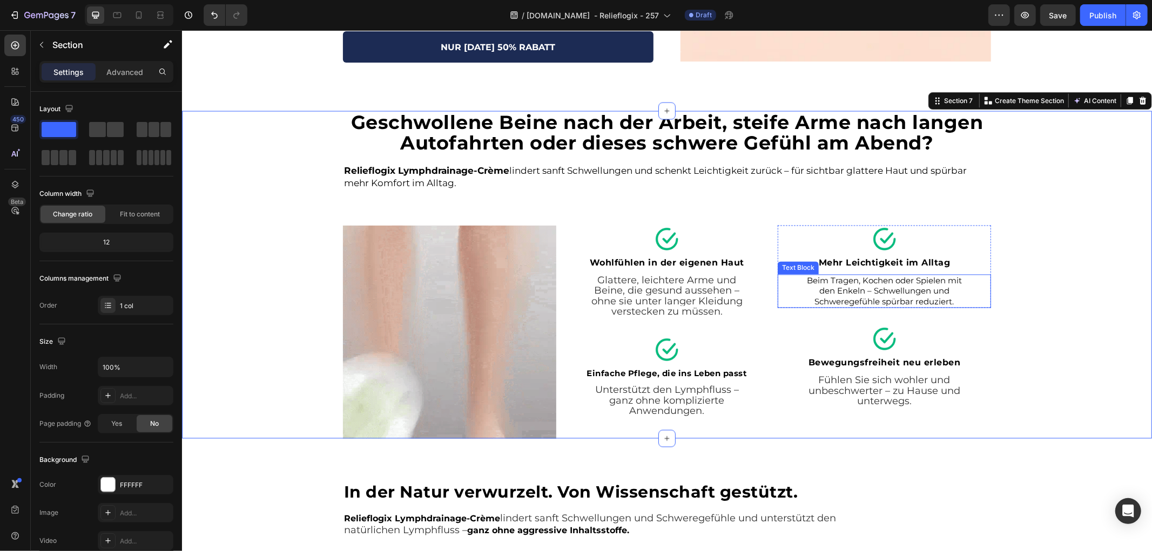
click at [844, 293] on p "Beim Tragen, Kochen oder Spielen mit den Enkeln – Schwellungen und Schweregefüh…" at bounding box center [884, 291] width 168 height 32
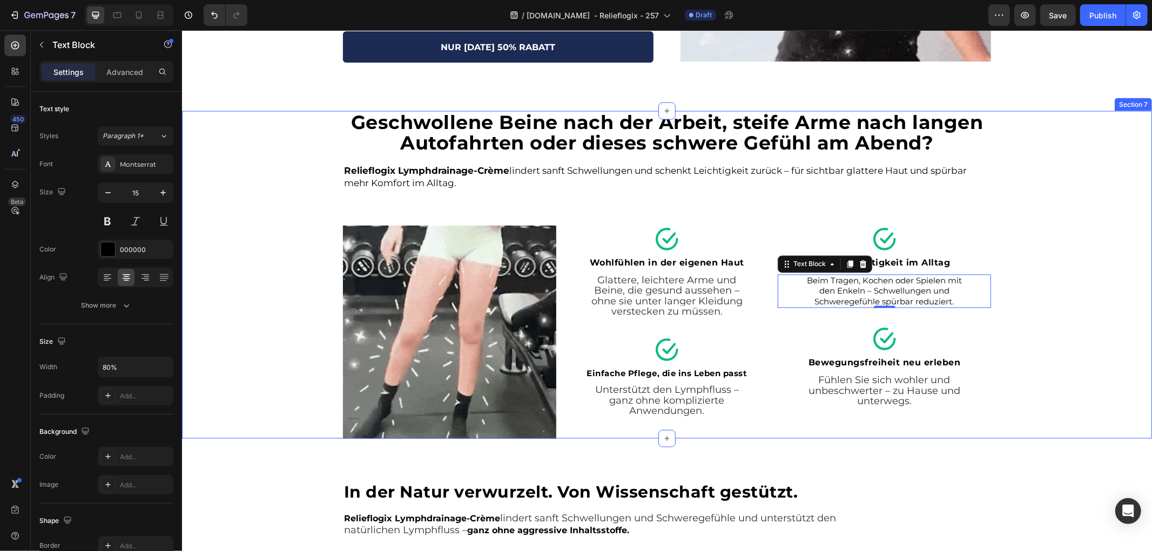
click at [224, 311] on div "Geschwollene Beine nach der Arbeit, steife Arme nach langen Autofahrten oder di…" at bounding box center [666, 275] width 970 height 328
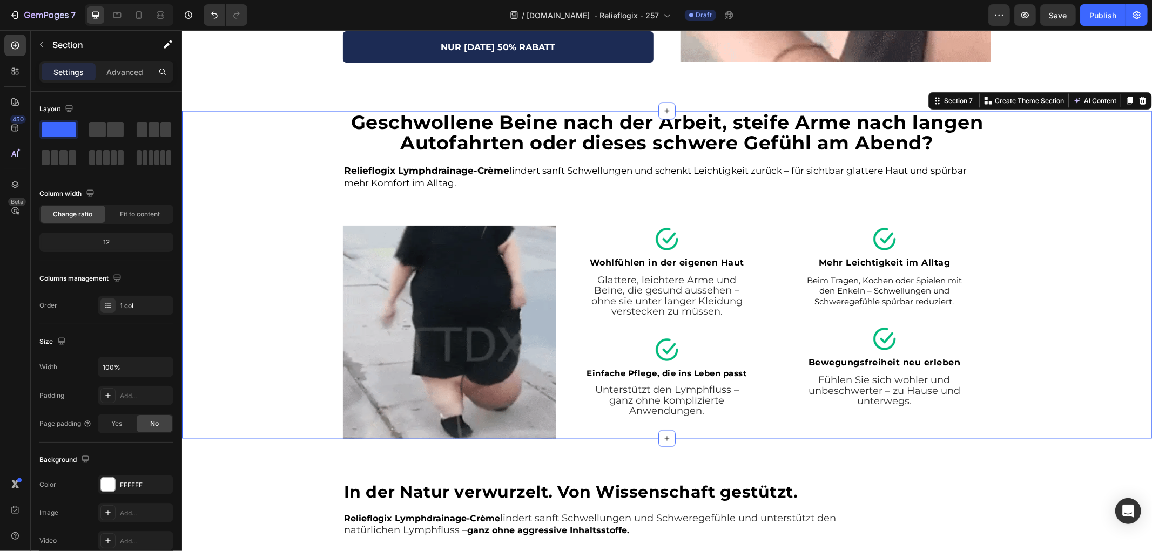
click at [271, 268] on div "Geschwollene Beine nach der Arbeit, steife Arme nach langen Autofahrten oder di…" at bounding box center [666, 275] width 970 height 328
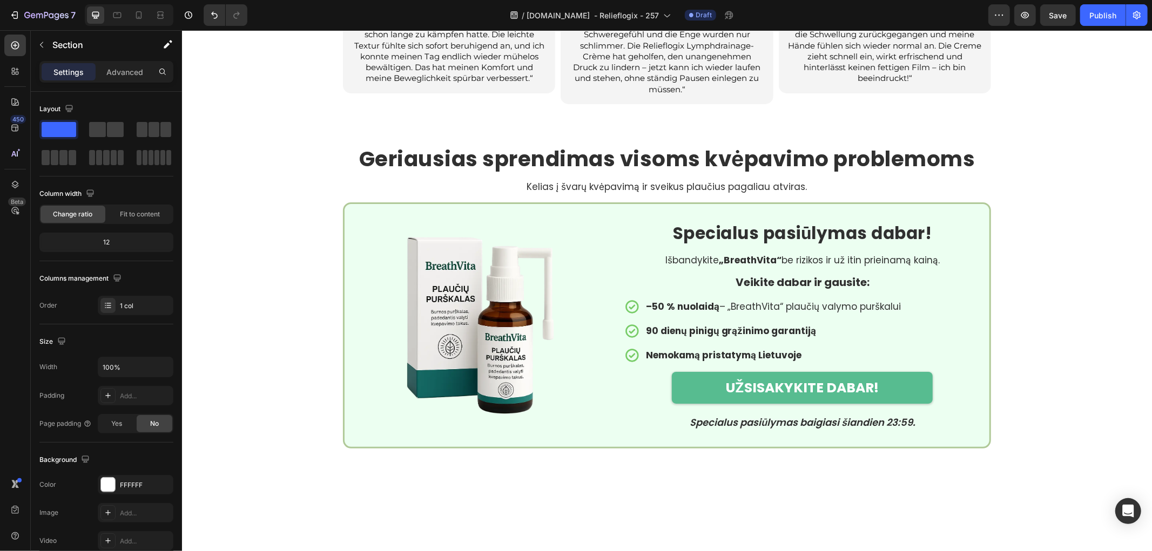
scroll to position [2284, 0]
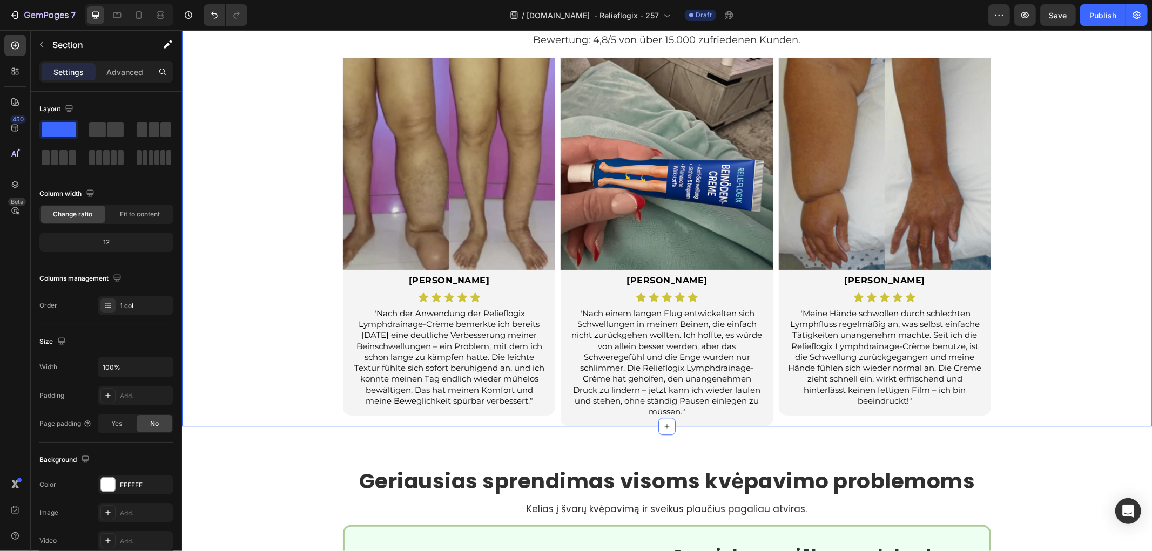
click at [242, 250] on div "Sie sind nicht allein. Echte Bewertungen von Menschen wie Ihnen. Heading Bewert…" at bounding box center [666, 215] width 970 height 422
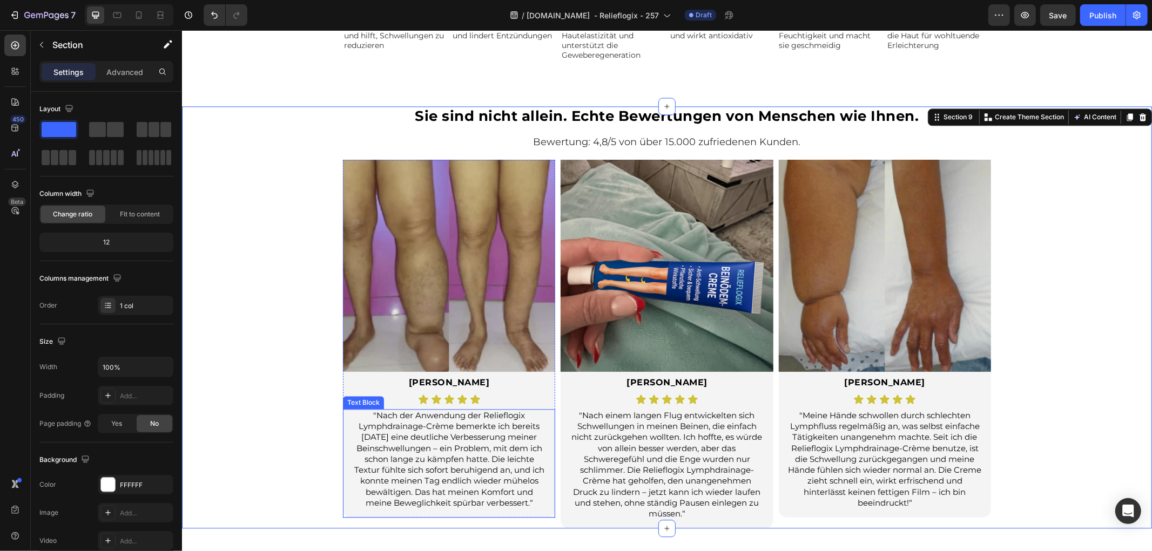
scroll to position [2104, 0]
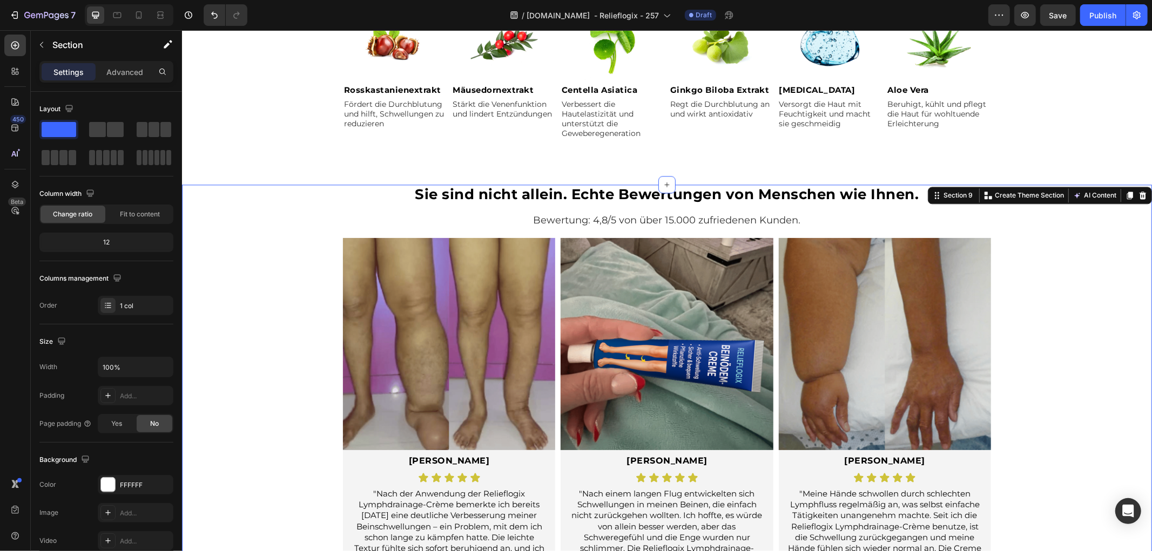
click at [269, 228] on div "Sie sind nicht allein. Echte Bewertungen von Menschen wie Ihnen. Heading Bewert…" at bounding box center [666, 395] width 970 height 422
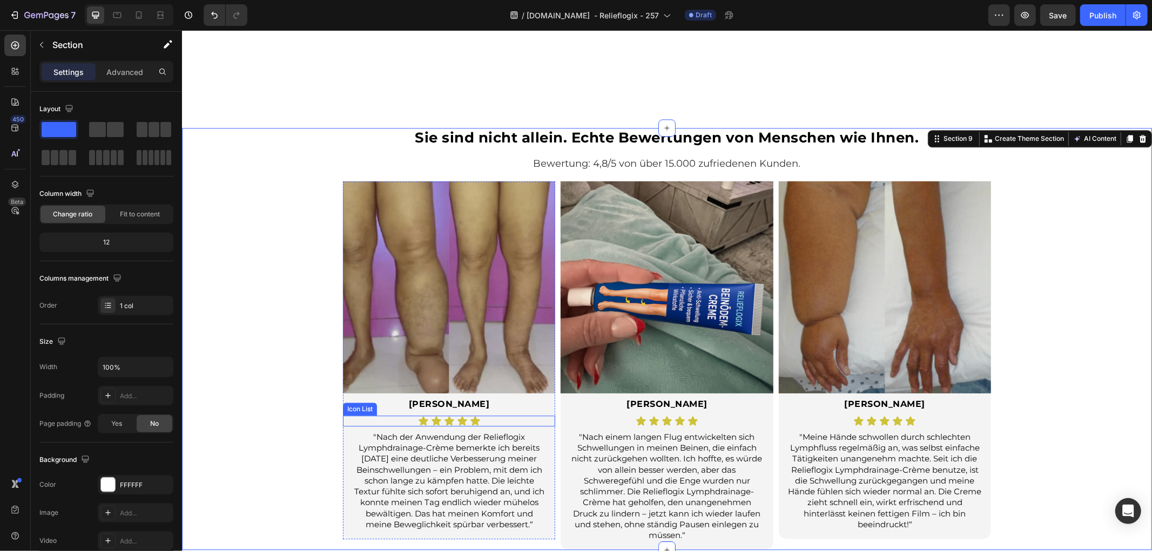
scroll to position [2284, 0]
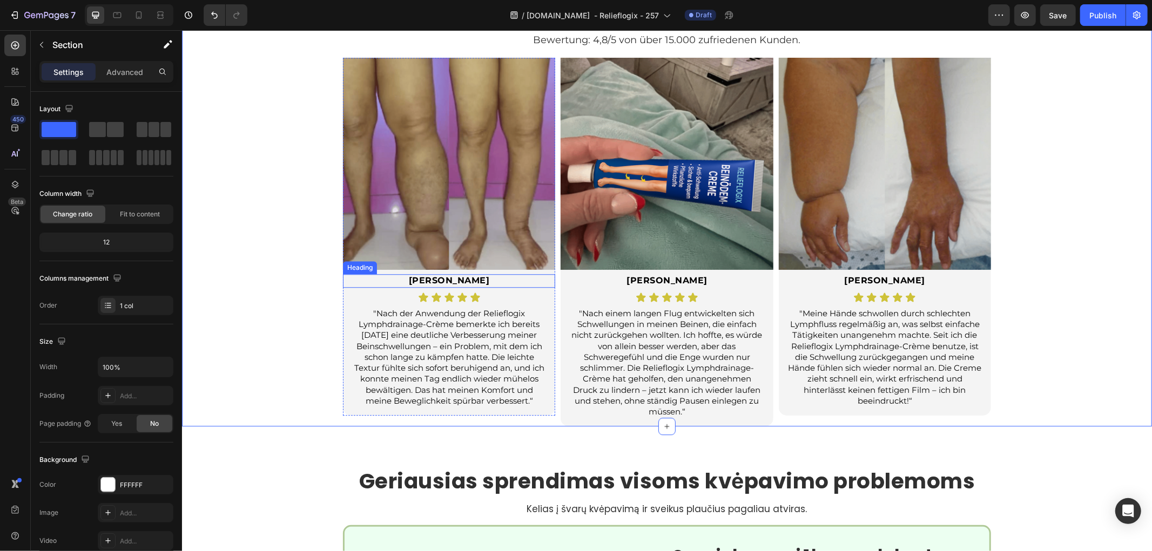
click at [434, 184] on img at bounding box center [448, 163] width 212 height 212
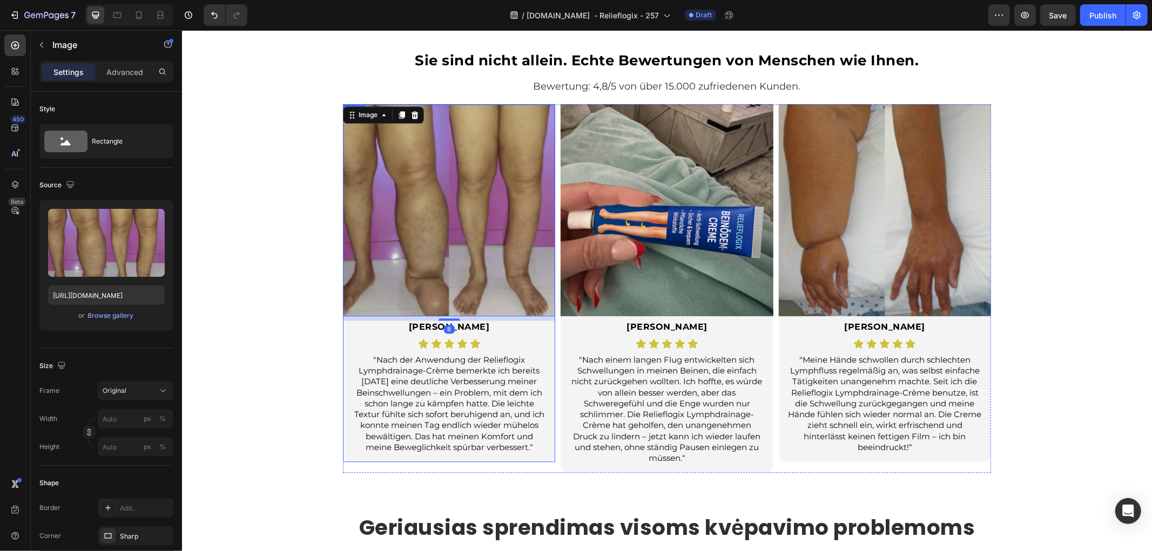
scroll to position [2164, 0]
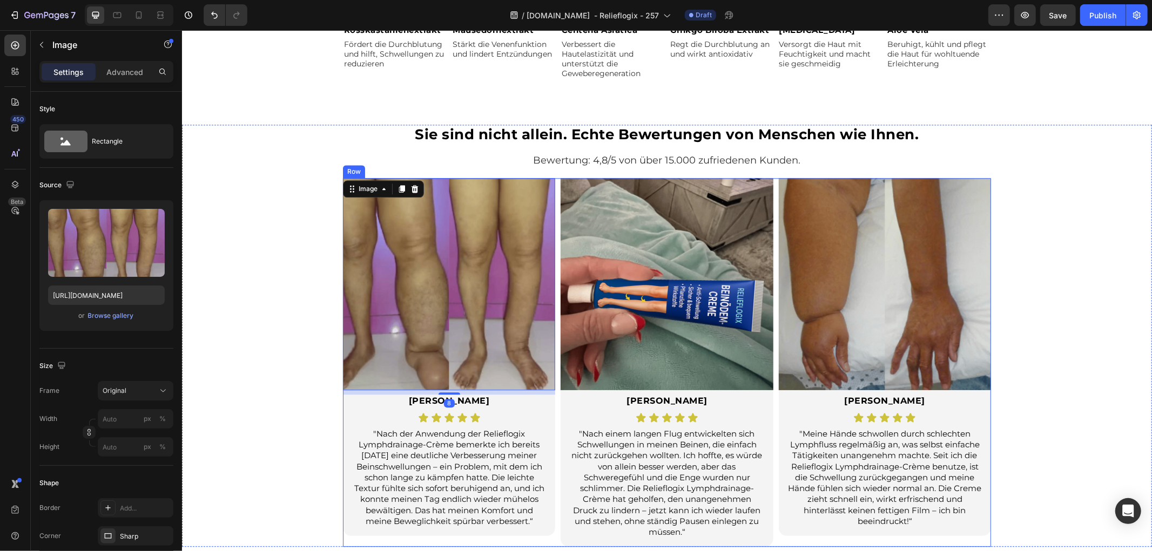
click at [553, 286] on div "Image 8 Anna H. Heading Icon Icon Icon Icon Icon Icon List "Nach der Anwendung …" at bounding box center [666, 362] width 648 height 369
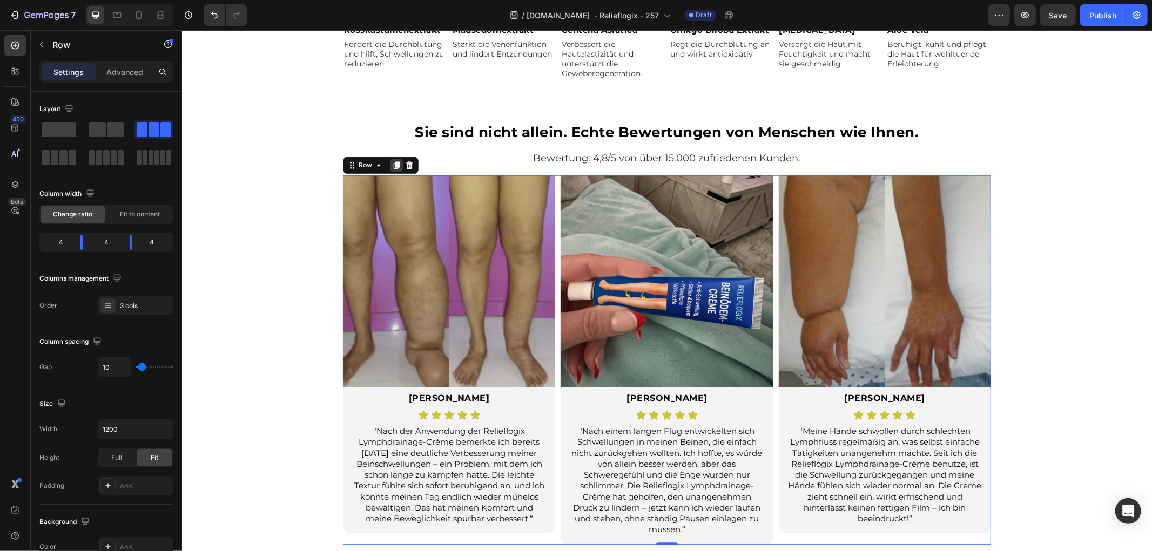
click at [393, 167] on icon at bounding box center [396, 165] width 6 height 8
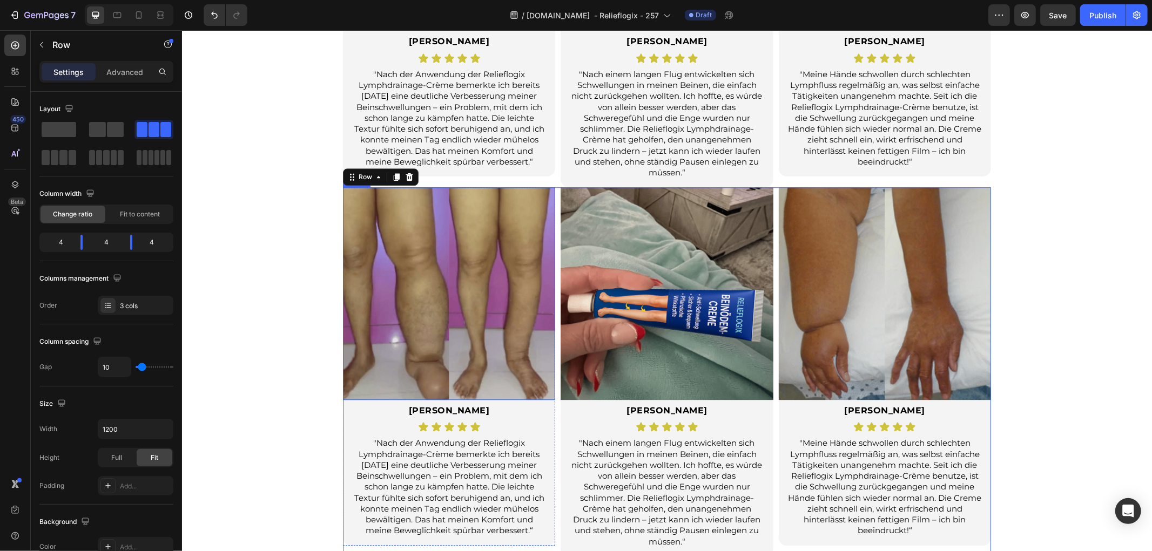
scroll to position [2464, 0]
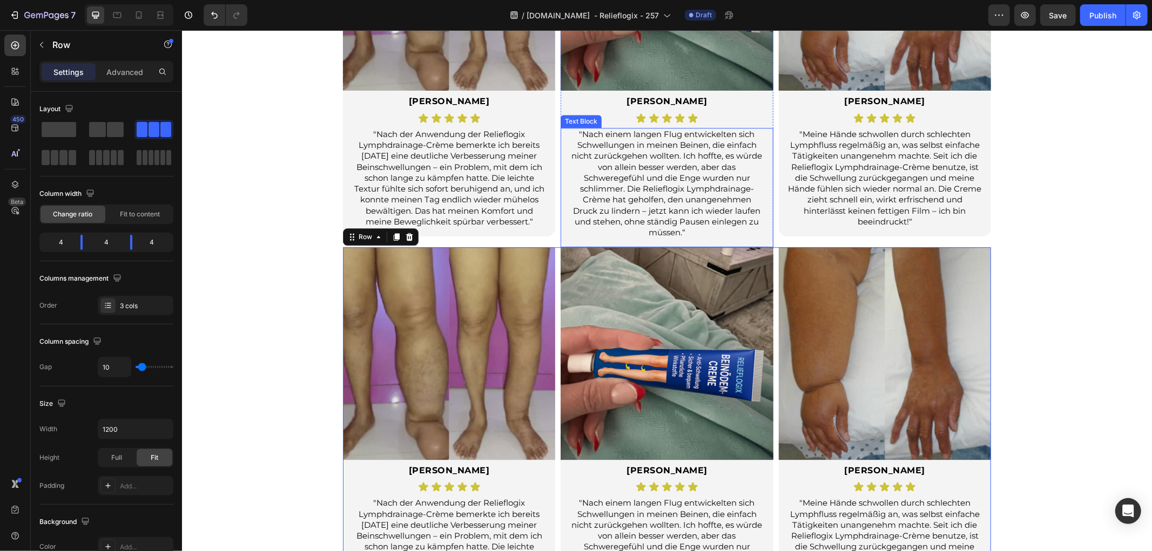
click at [582, 228] on p ""Nach einem langen Flug entwickelten sich Schwellungen in meinen Beinen, die ei…" at bounding box center [666, 184] width 194 height 110
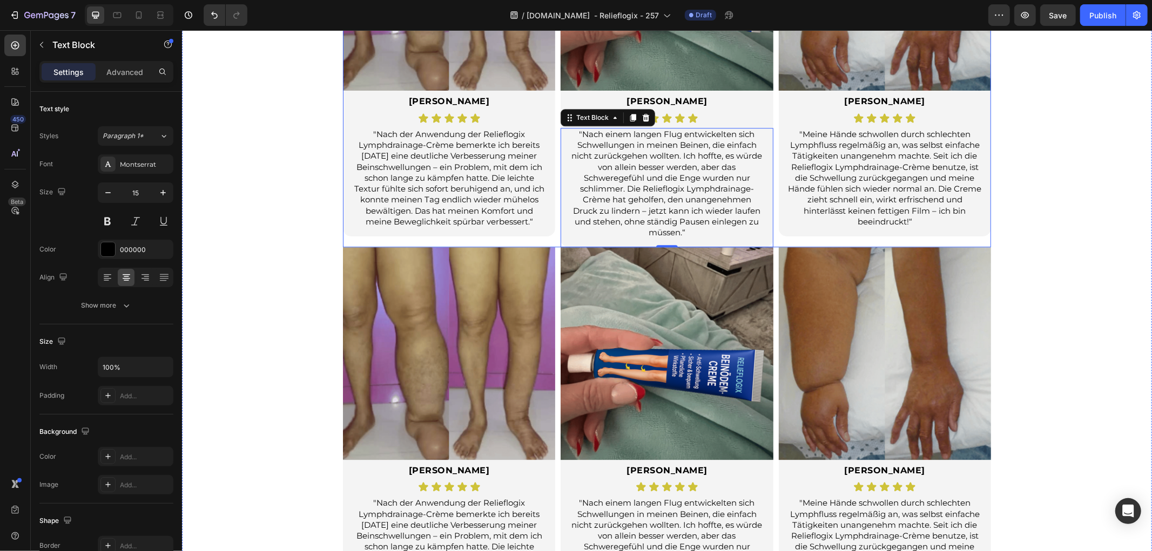
click at [778, 237] on div "Image Claudia R. Heading Icon Icon Icon Icon Icon Icon List "Meine Hände schwol…" at bounding box center [884, 62] width 212 height 369
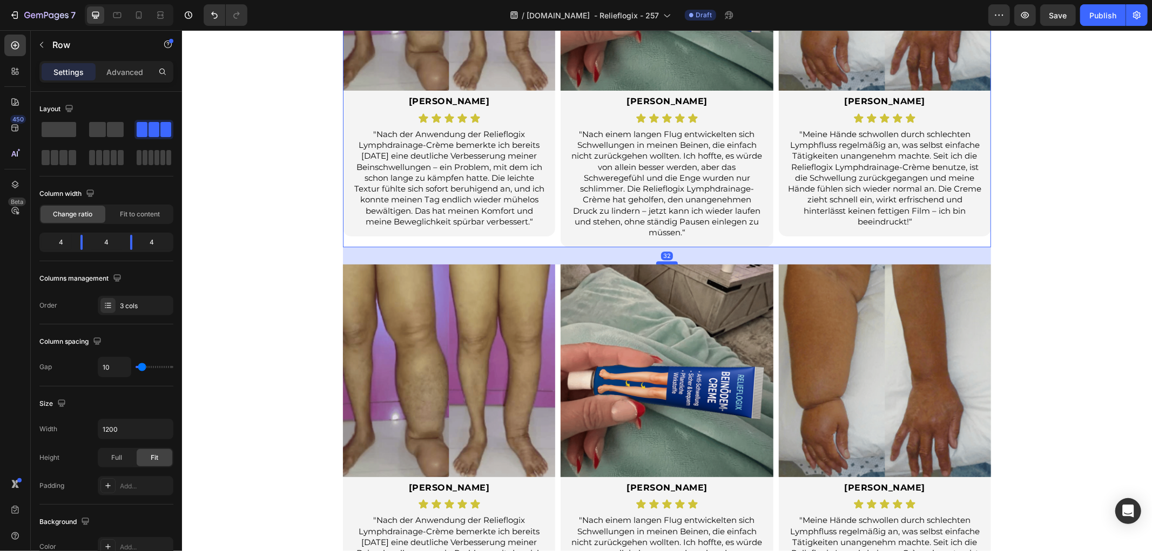
drag, startPoint x: 663, startPoint y: 246, endPoint x: 667, endPoint y: 263, distance: 17.8
click at [667, 263] on div at bounding box center [667, 262] width 22 height 3
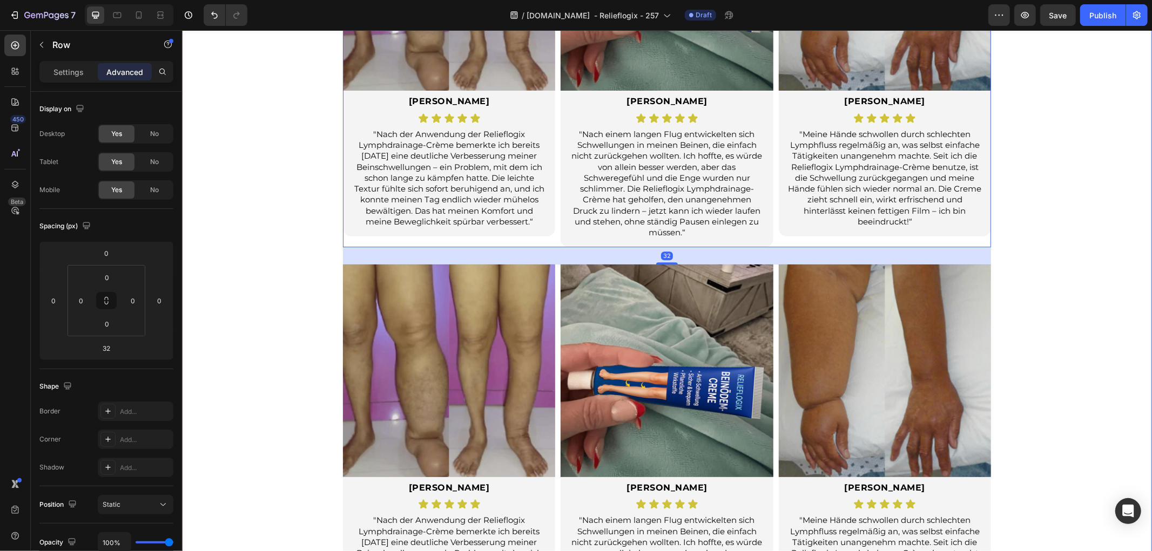
click at [1068, 314] on div "Sie sind nicht allein. Echte Bewertungen von Menschen wie Ihnen. Heading Bewert…" at bounding box center [666, 228] width 970 height 808
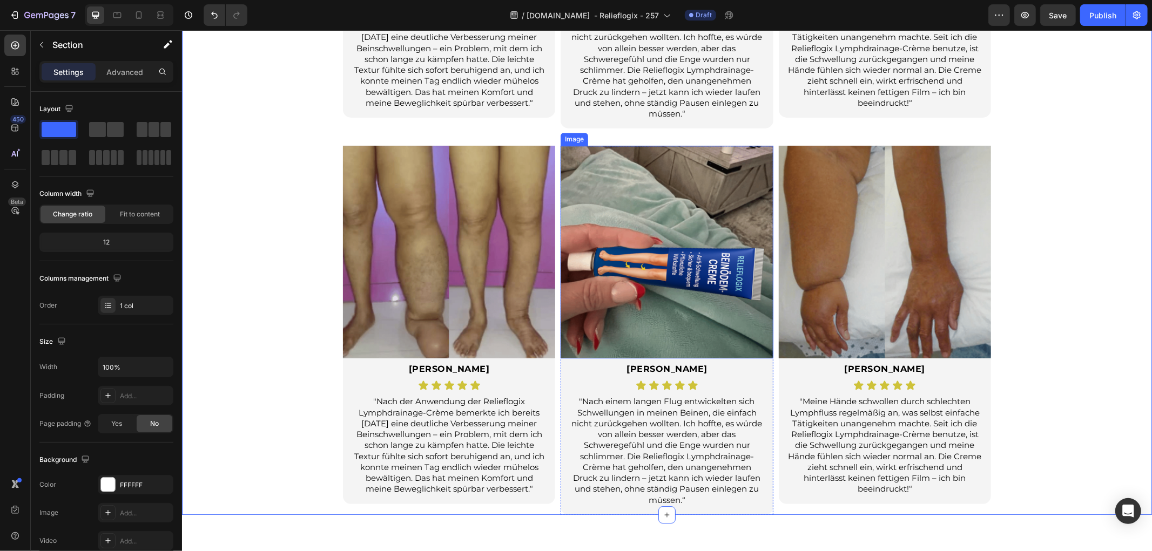
scroll to position [2584, 0]
click at [533, 264] on img at bounding box center [448, 250] width 212 height 212
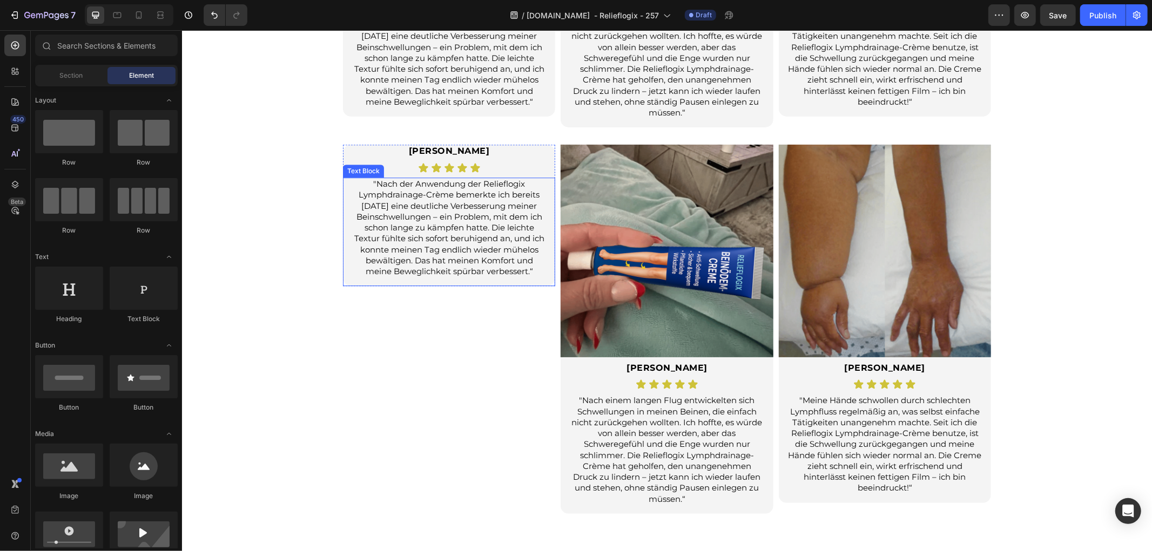
click at [471, 232] on p ""Nach der Anwendung der Relieflogix Lymphdrainage-Crème bemerkte ich bereits [D…" at bounding box center [449, 227] width 194 height 98
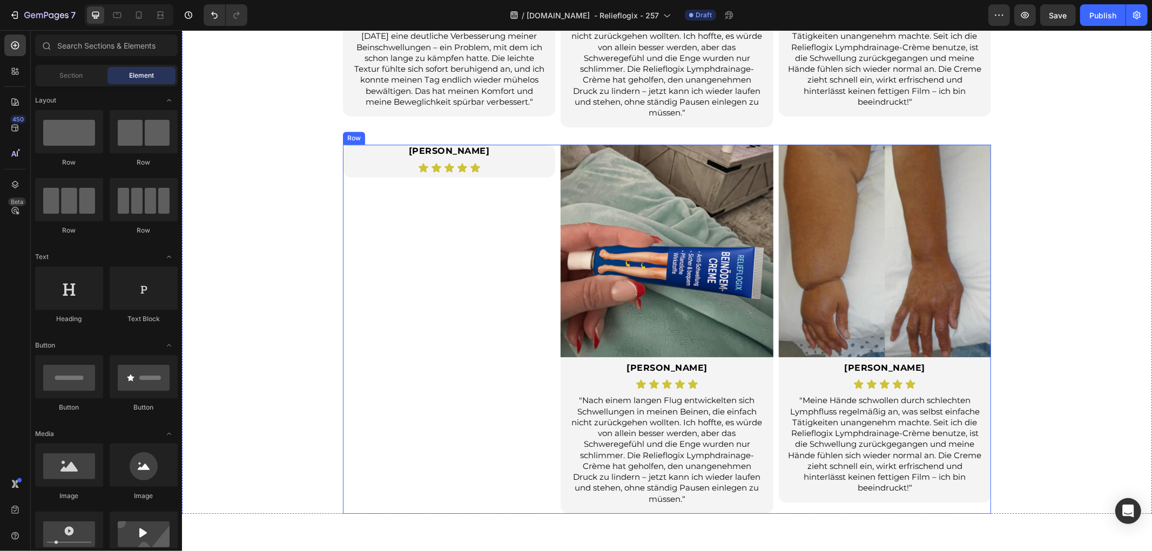
click at [460, 163] on icon at bounding box center [461, 167] width 11 height 11
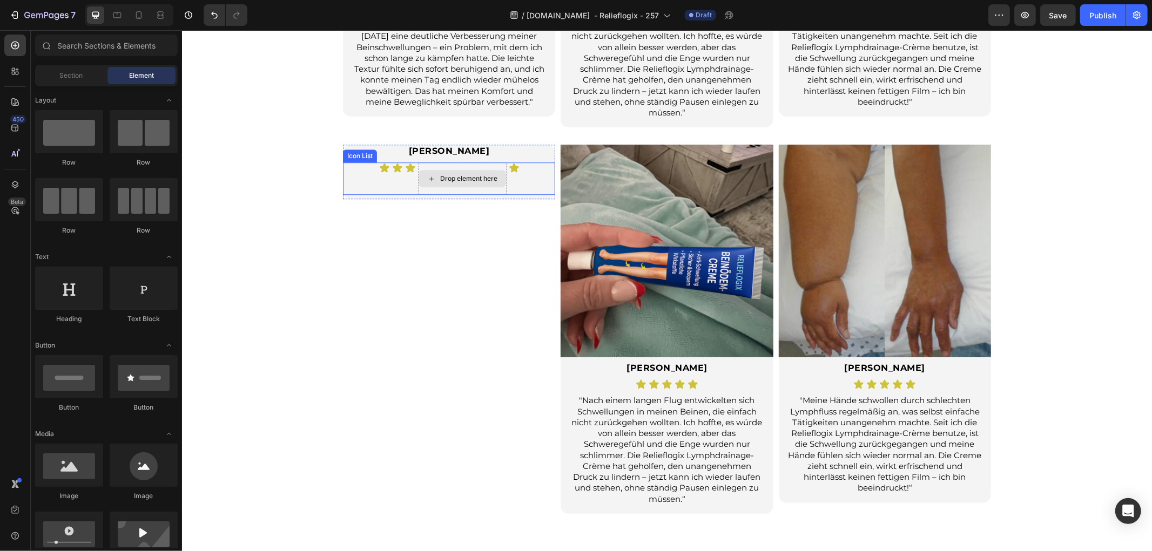
click at [506, 188] on div "Icon Icon Icon Drop element here Icon" at bounding box center [448, 178] width 212 height 32
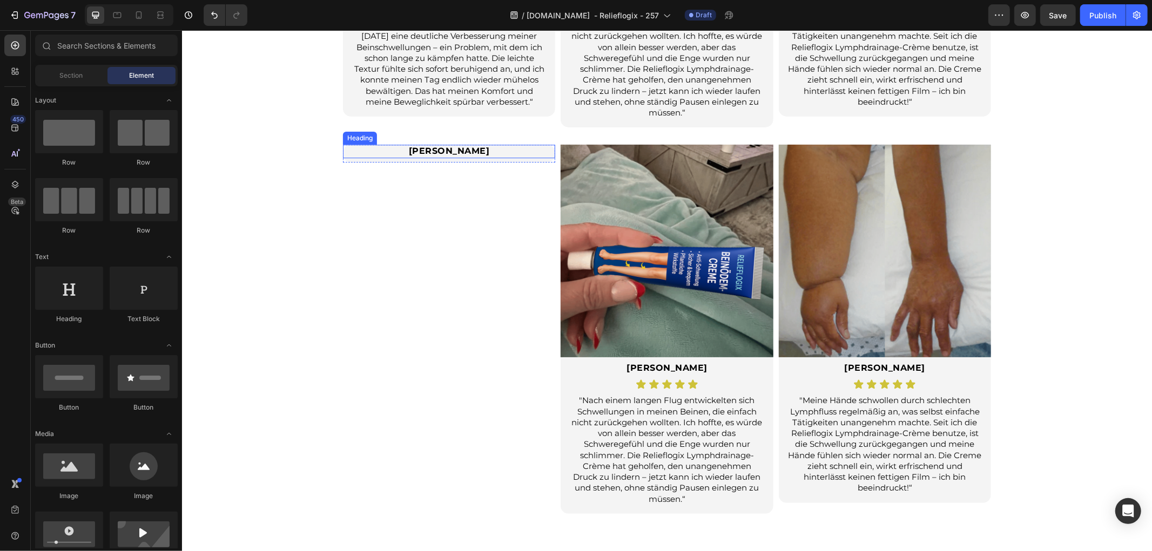
click at [515, 154] on h2 "[PERSON_NAME]" at bounding box center [448, 151] width 170 height 14
click at [521, 168] on div "Drop element here" at bounding box center [448, 160] width 212 height 32
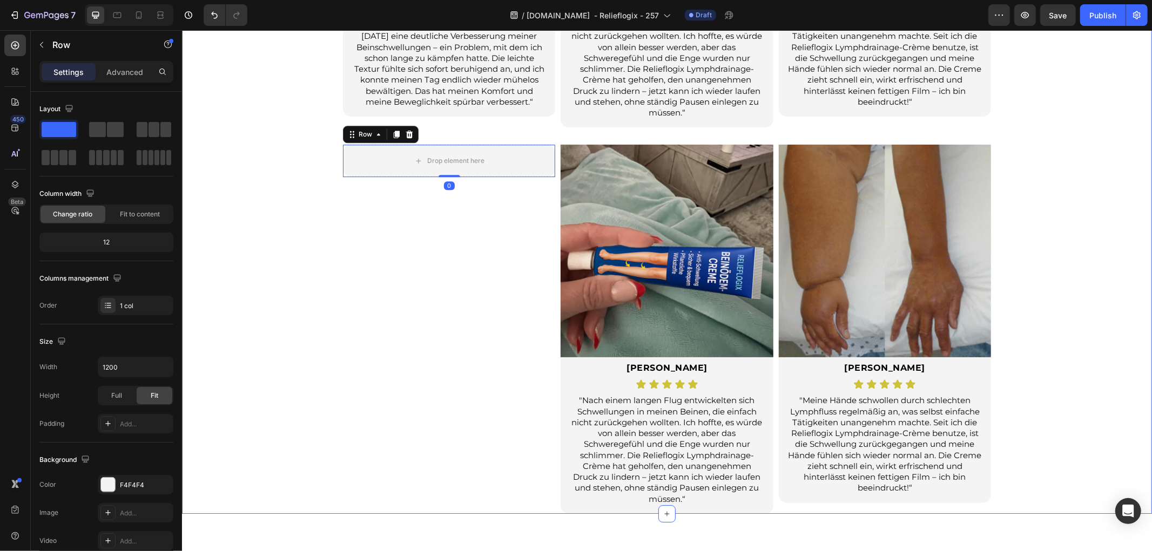
click at [260, 208] on div "Sie sind nicht allein. Echte Bewertungen von Menschen wie Ihnen. Heading Bewert…" at bounding box center [666, 109] width 970 height 808
click at [258, 160] on div "Sie sind nicht allein. Echte Bewertungen von Menschen wie Ihnen. Heading Bewert…" at bounding box center [666, 109] width 970 height 808
click at [441, 159] on div "Drop element here" at bounding box center [455, 160] width 57 height 9
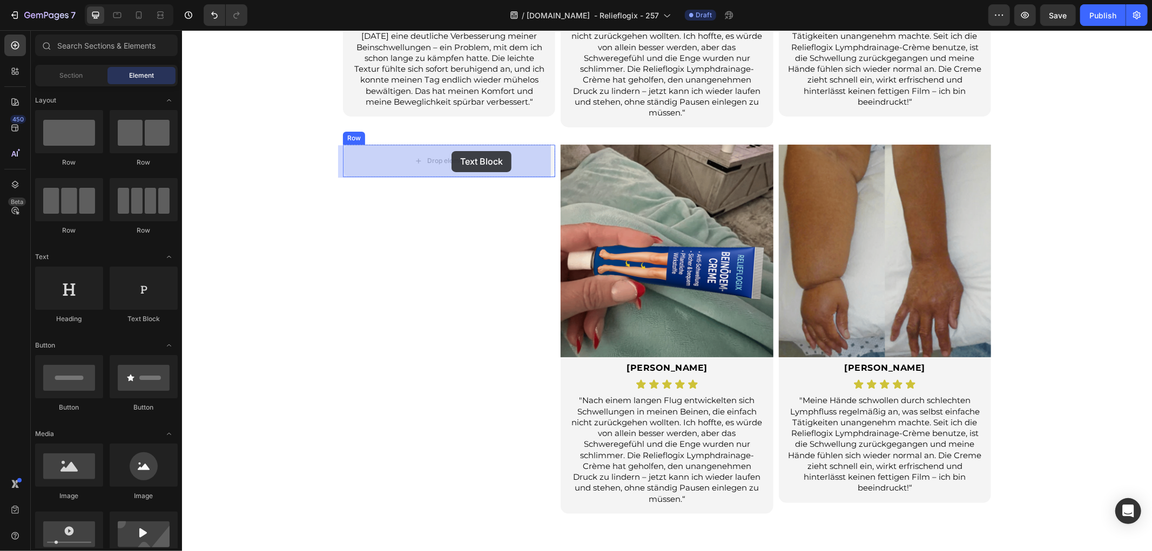
drag, startPoint x: 325, startPoint y: 323, endPoint x: 451, endPoint y: 151, distance: 213.8
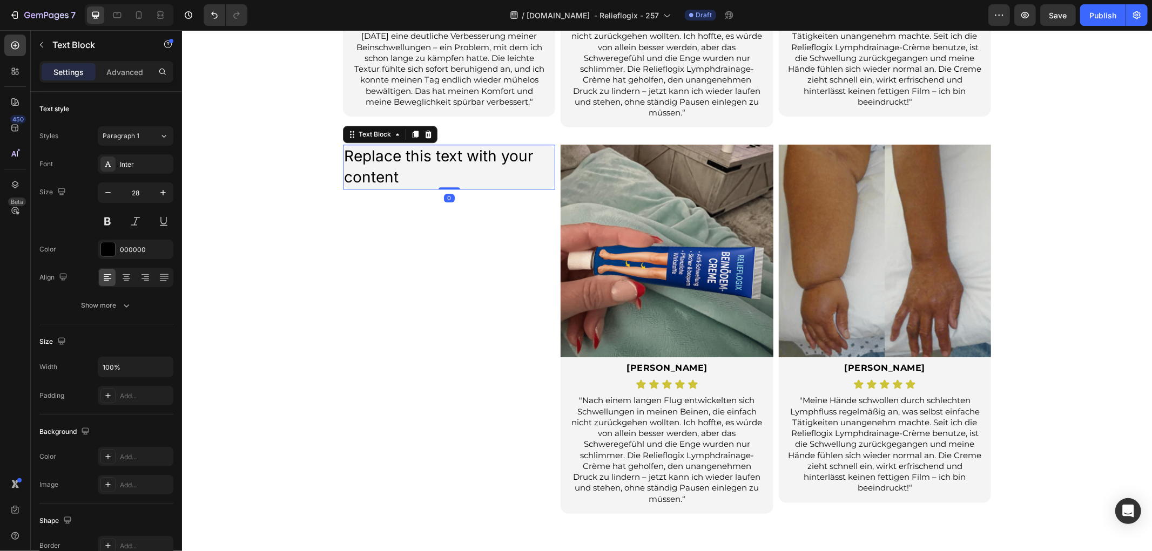
click at [419, 164] on div "Replace this text with your content" at bounding box center [448, 166] width 212 height 44
click at [419, 164] on p "Replace this text with your content" at bounding box center [448, 166] width 210 height 42
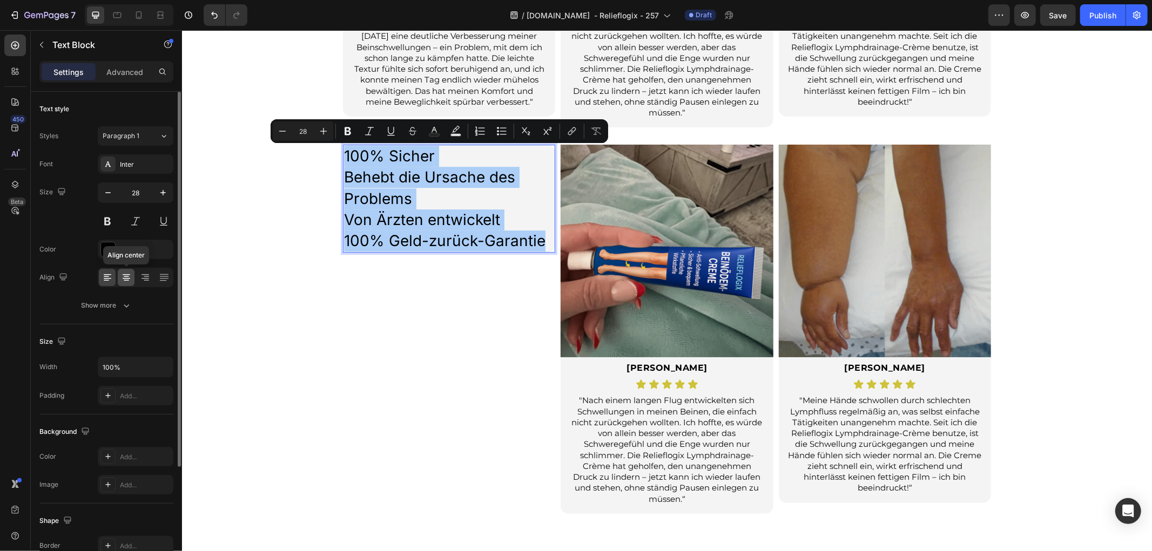
click at [127, 278] on icon at bounding box center [127, 278] width 8 height 1
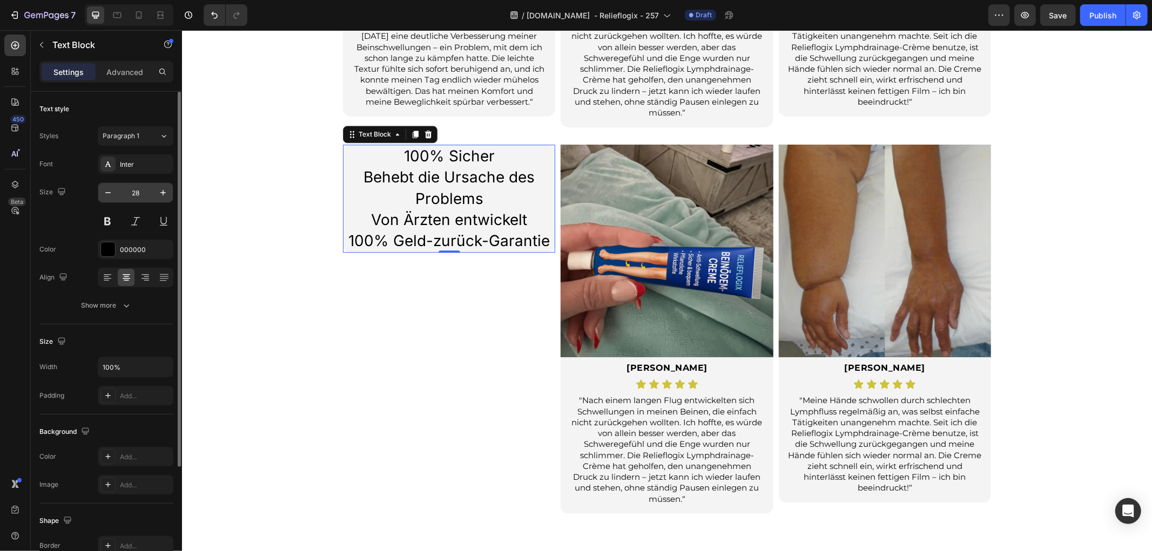
click at [142, 192] on input "28" at bounding box center [136, 192] width 36 height 19
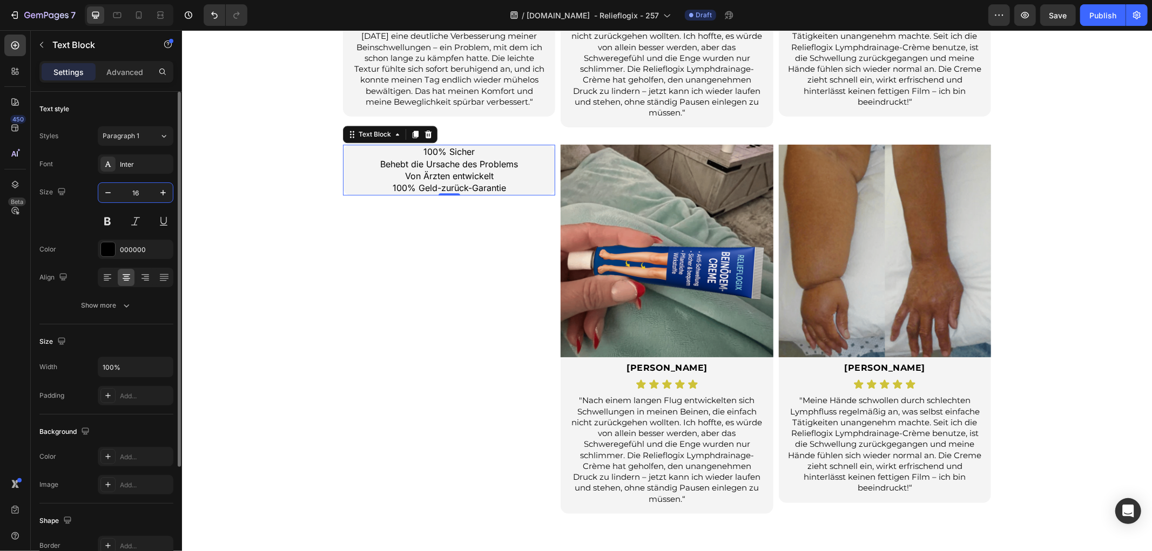
type input "16"
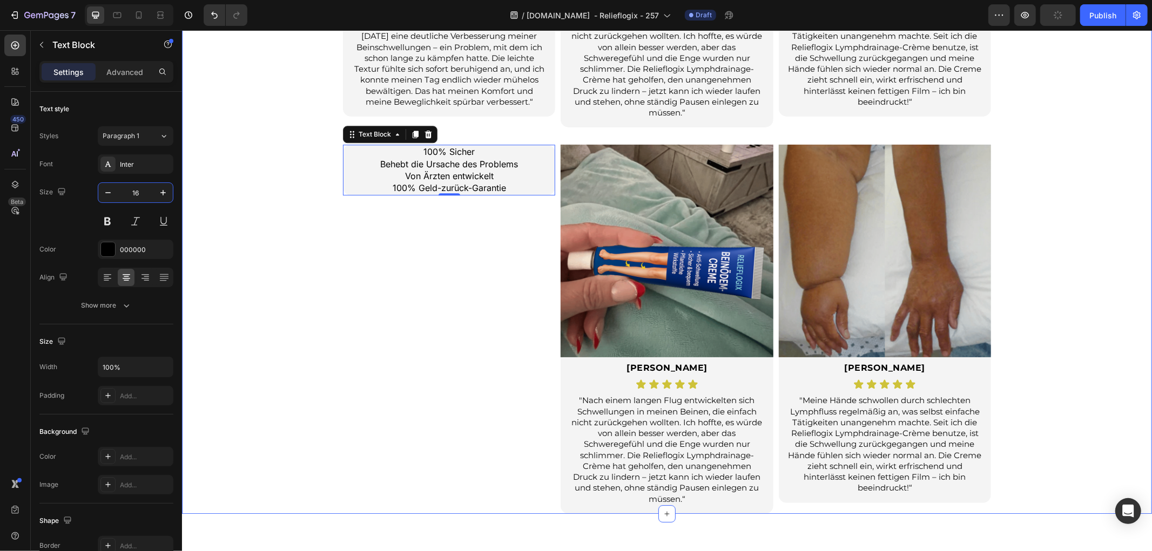
click at [287, 227] on div "Sie sind nicht allein. Echte Bewertungen von Menschen wie Ihnen. Heading Bewert…" at bounding box center [666, 109] width 970 height 808
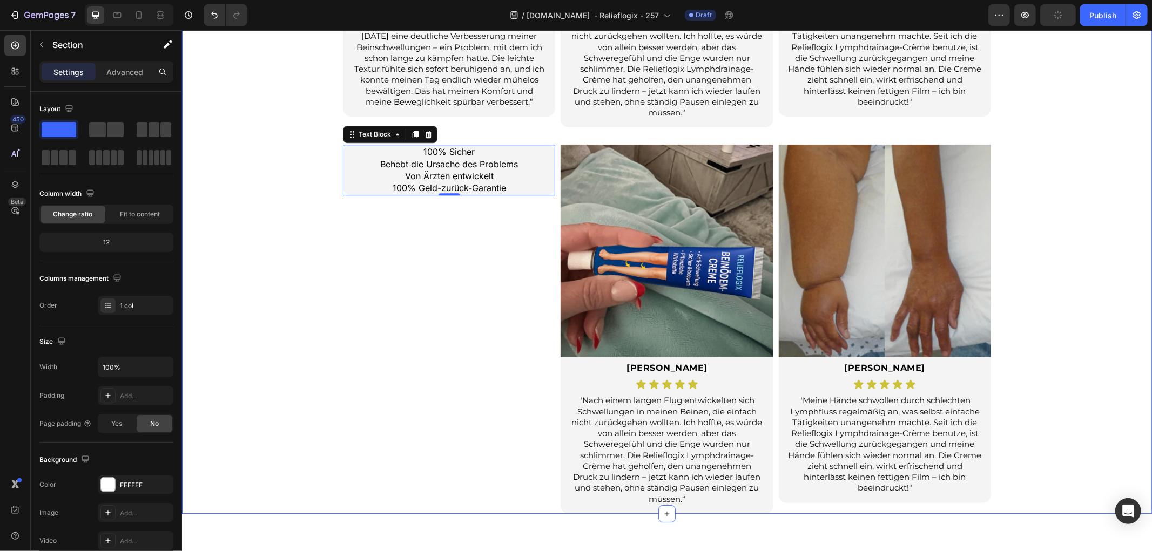
click at [430, 272] on div "100% Sicher Behebt die Ursache des Problems Von Ärzten entwickelt 100% Geld-zur…" at bounding box center [448, 328] width 212 height 369
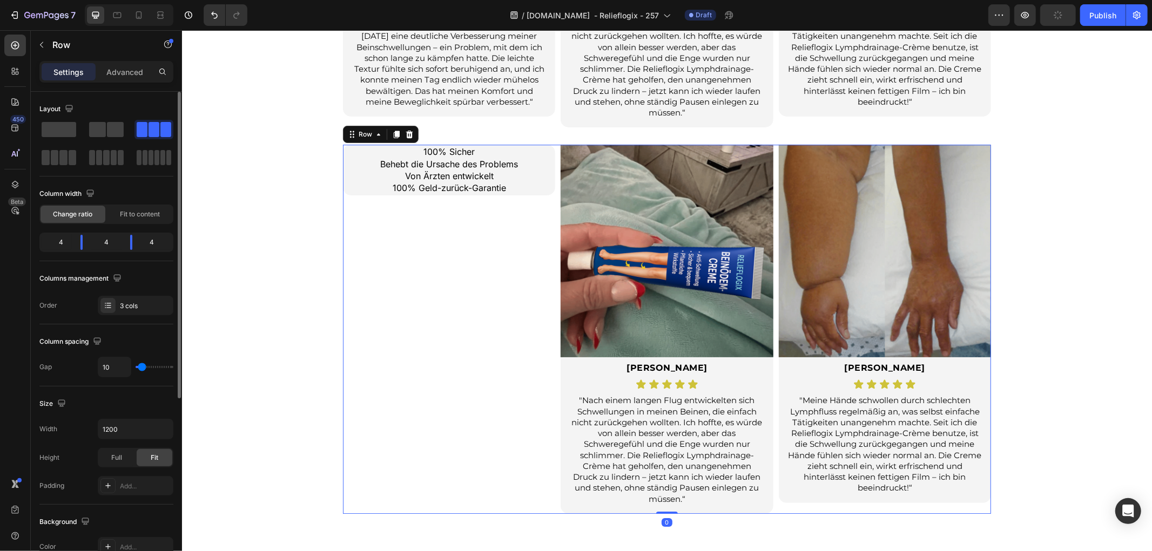
scroll to position [180, 0]
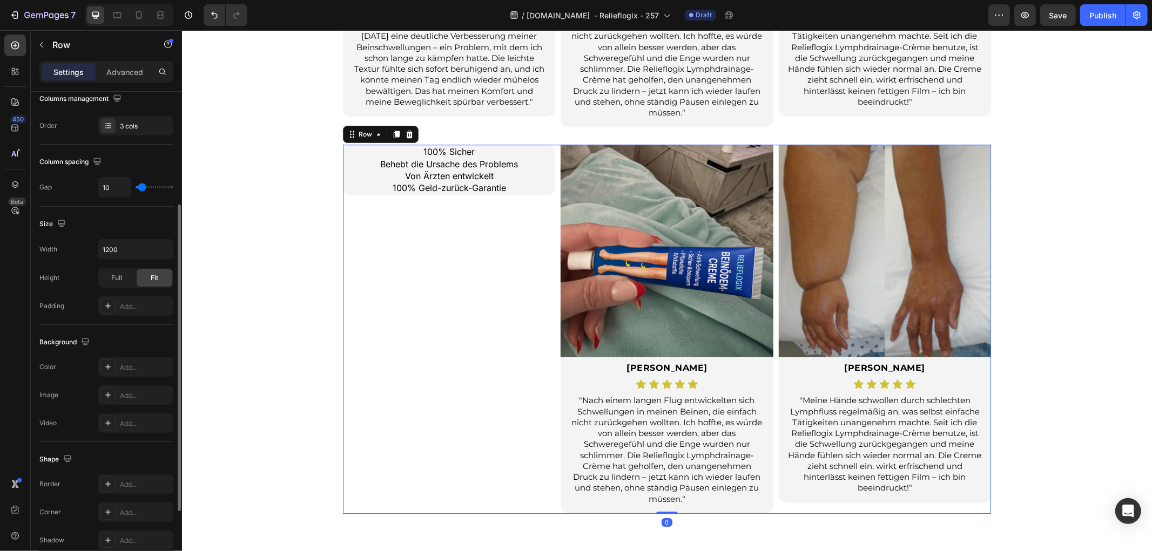
click at [492, 336] on div "100% Sicher Behebt die Ursache des Problems Von Ärzten entwickelt 100% Geld-zur…" at bounding box center [448, 328] width 212 height 369
click at [255, 281] on div "Sie sind nicht allein. Echte Bewertungen von Menschen wie Ihnen. Heading Bewert…" at bounding box center [666, 109] width 970 height 808
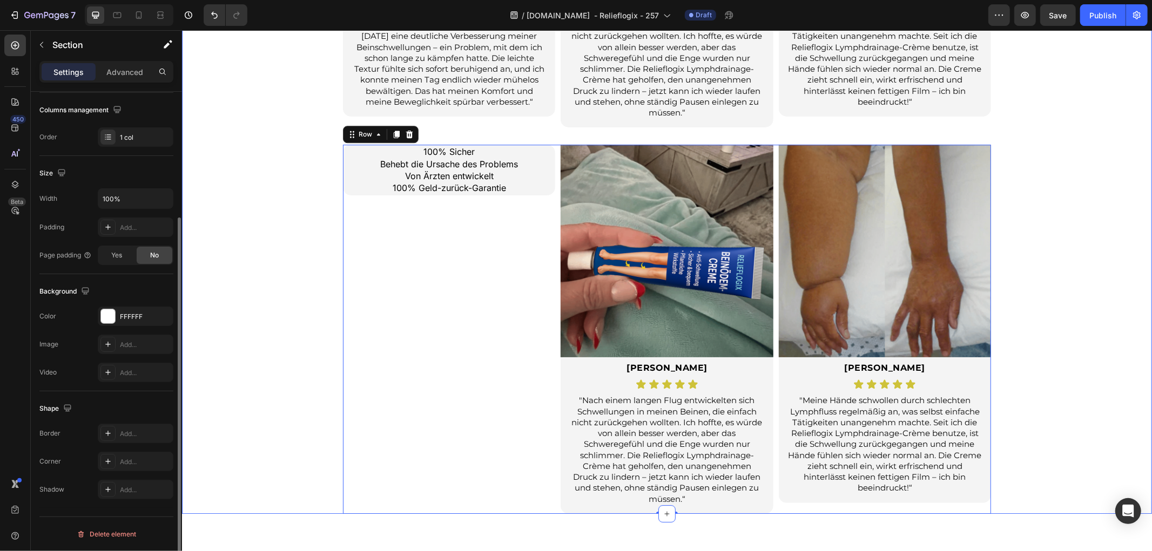
scroll to position [0, 0]
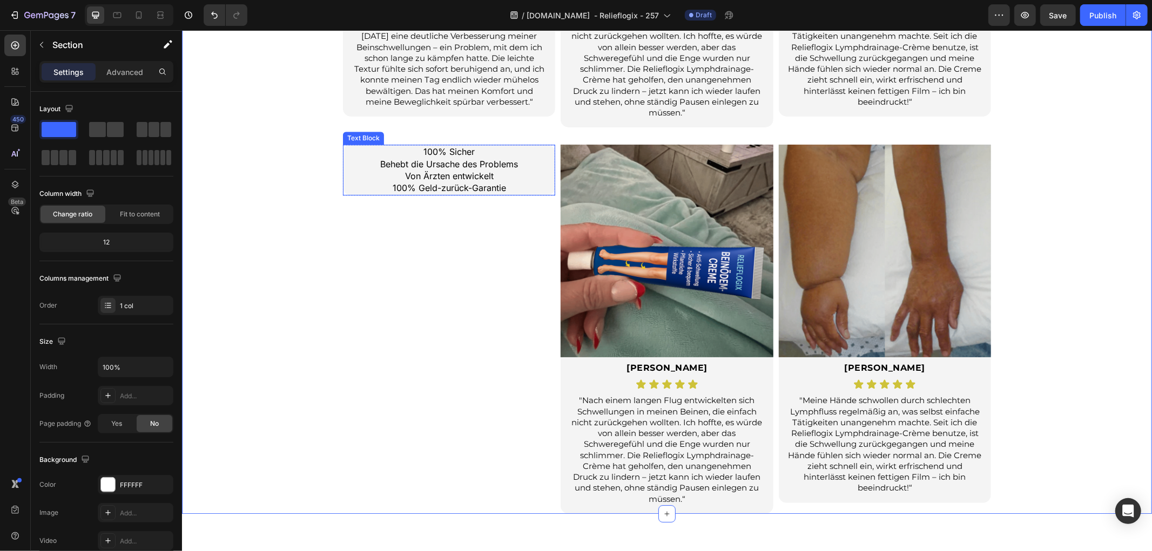
click at [543, 165] on p "100% Sicher Behebt die Ursache des Problems Von Ärzten entwickelt 100% Geld-zur…" at bounding box center [448, 169] width 210 height 49
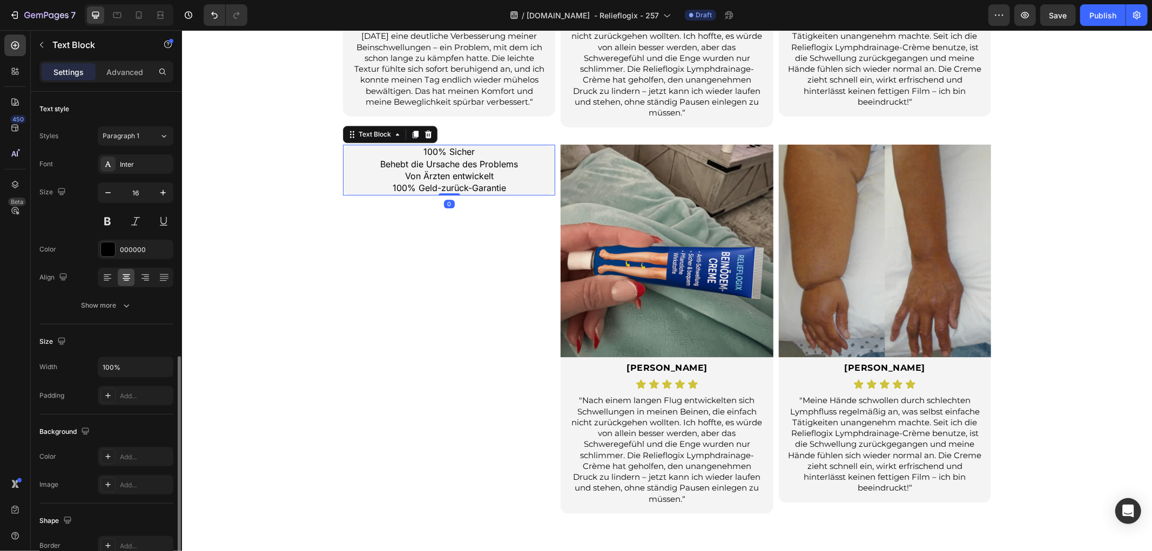
scroll to position [150, 0]
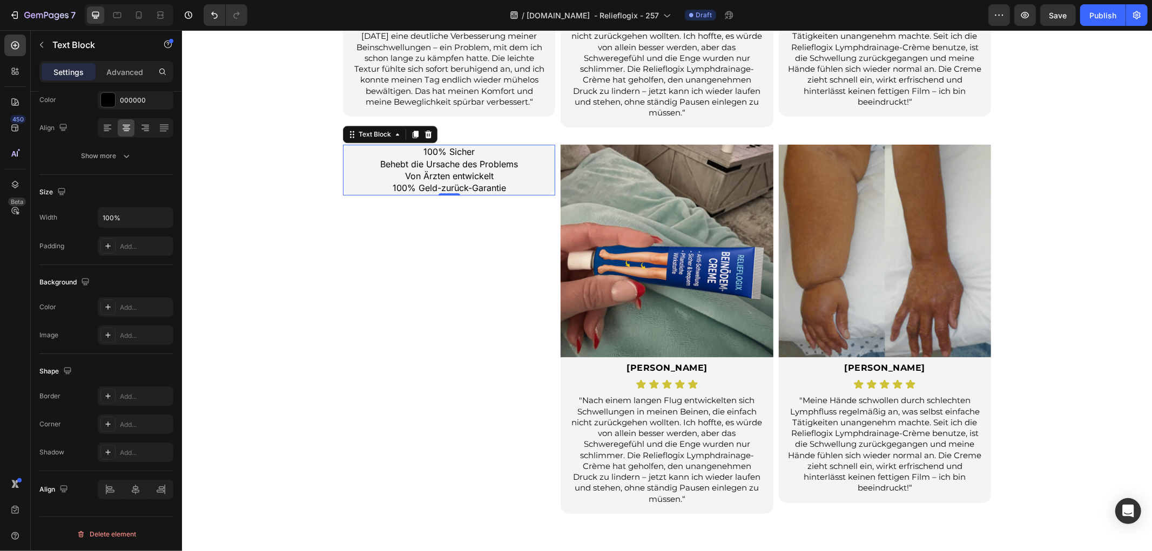
click at [406, 267] on div "100% Sicher Behebt die Ursache des Problems Von Ärzten entwickelt 100% Geld-zur…" at bounding box center [448, 328] width 212 height 369
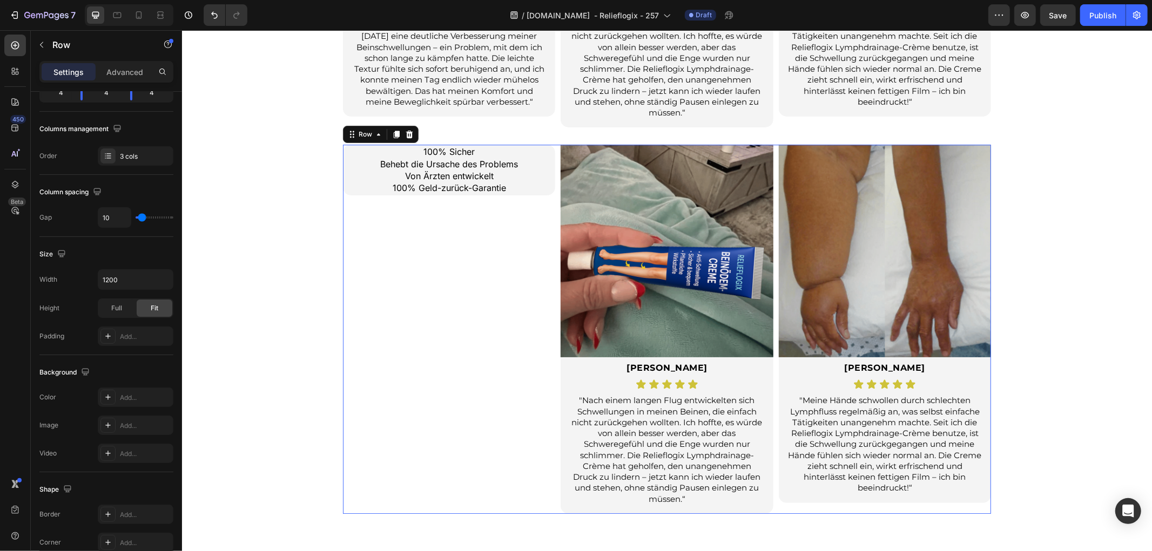
scroll to position [0, 0]
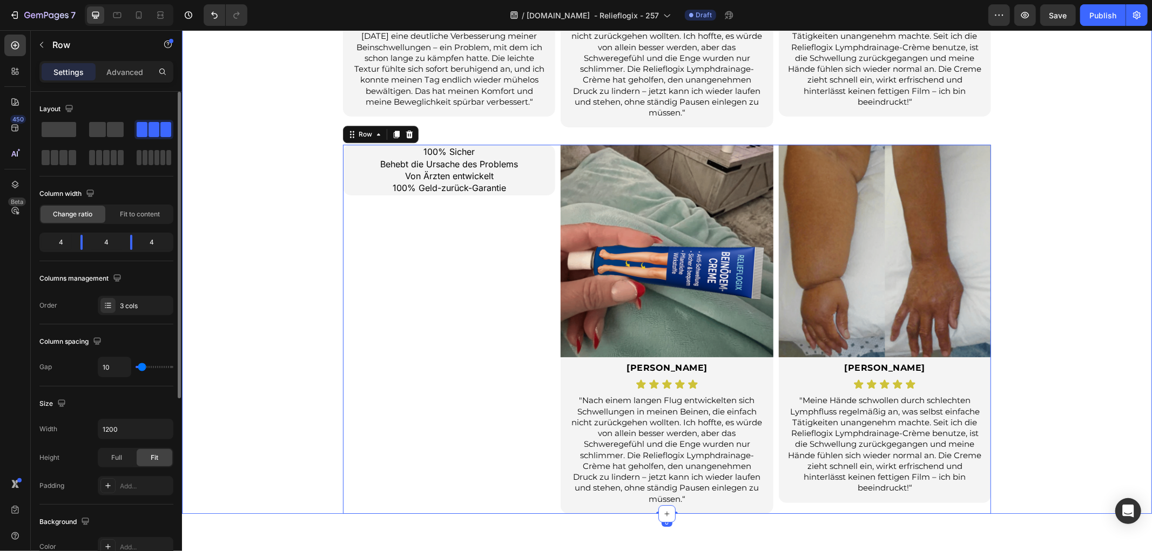
click at [347, 166] on p "100% Sicher Behebt die Ursache des Problems Von Ärzten entwickelt 100% Geld-zur…" at bounding box center [448, 169] width 210 height 49
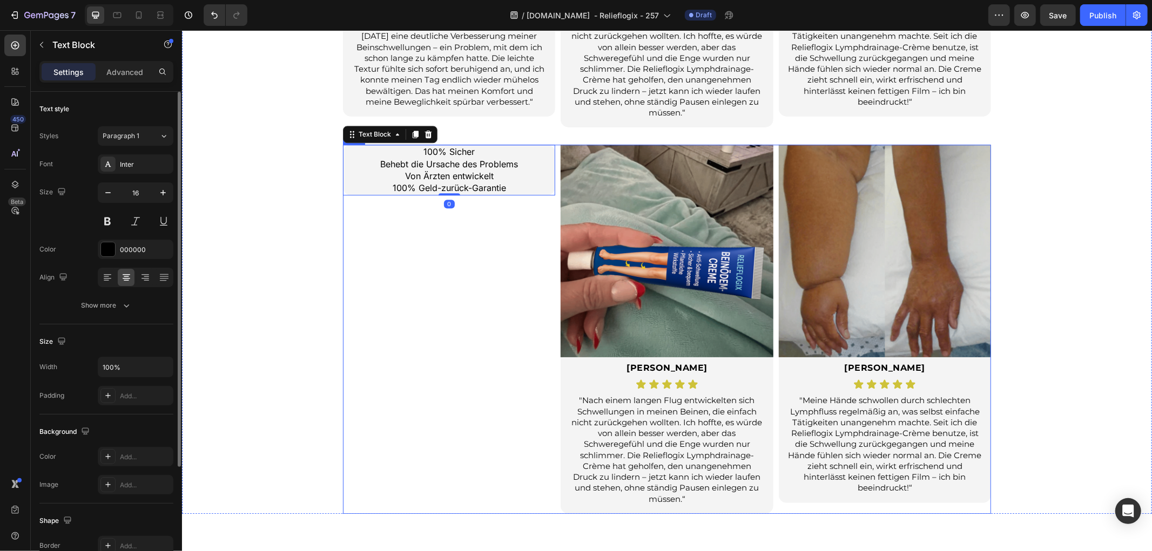
click at [363, 294] on div "100% Sicher Behebt die Ursache des Problems Von Ärzten entwickelt 100% Geld-zur…" at bounding box center [448, 328] width 212 height 369
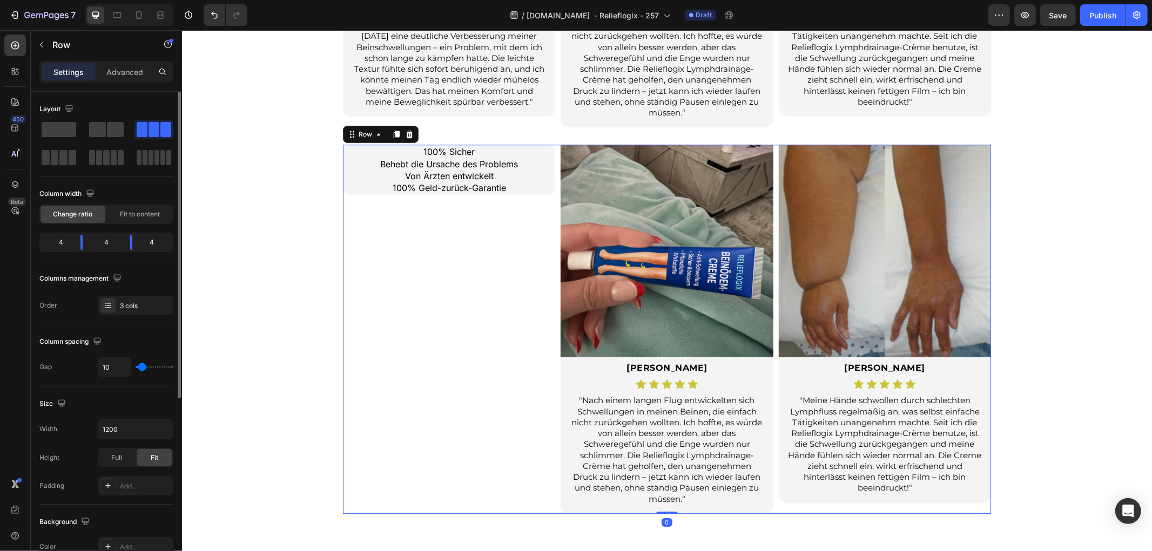
scroll to position [180, 0]
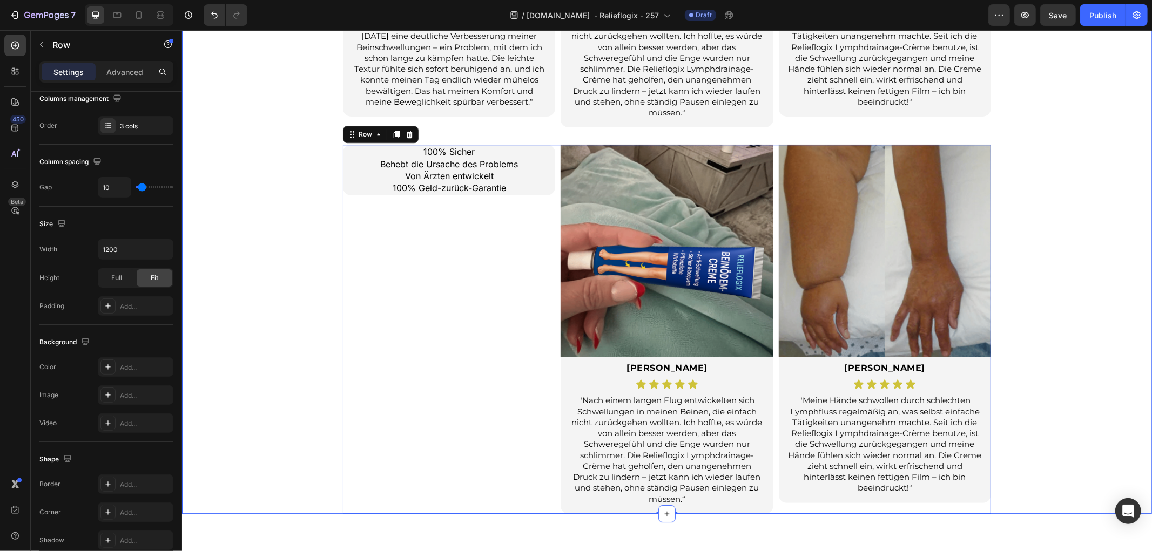
click at [266, 352] on div "Sie sind nicht allein. Echte Bewertungen von Menschen wie Ihnen. Heading Bewert…" at bounding box center [666, 109] width 970 height 808
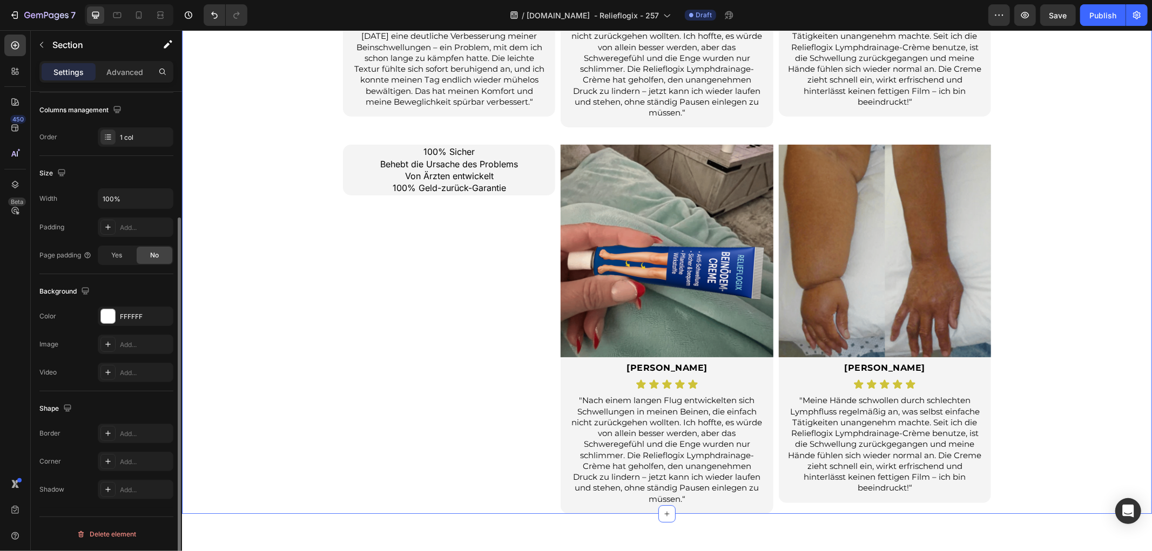
scroll to position [0, 0]
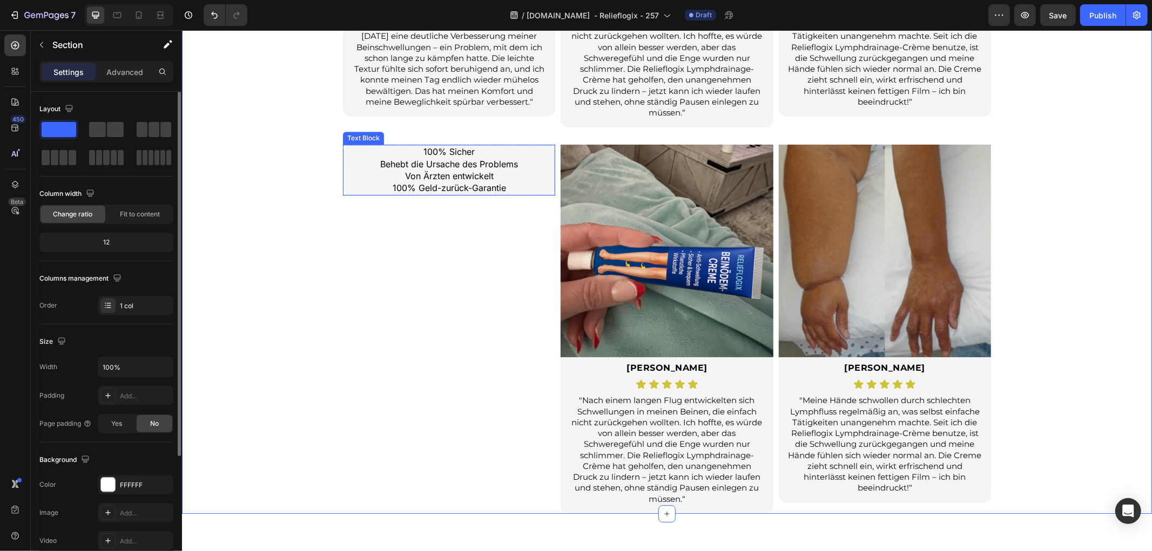
click at [537, 182] on p "100% Sicher Behebt die Ursache des Problems Von Ärzten entwickelt 100% Geld-zur…" at bounding box center [448, 169] width 210 height 49
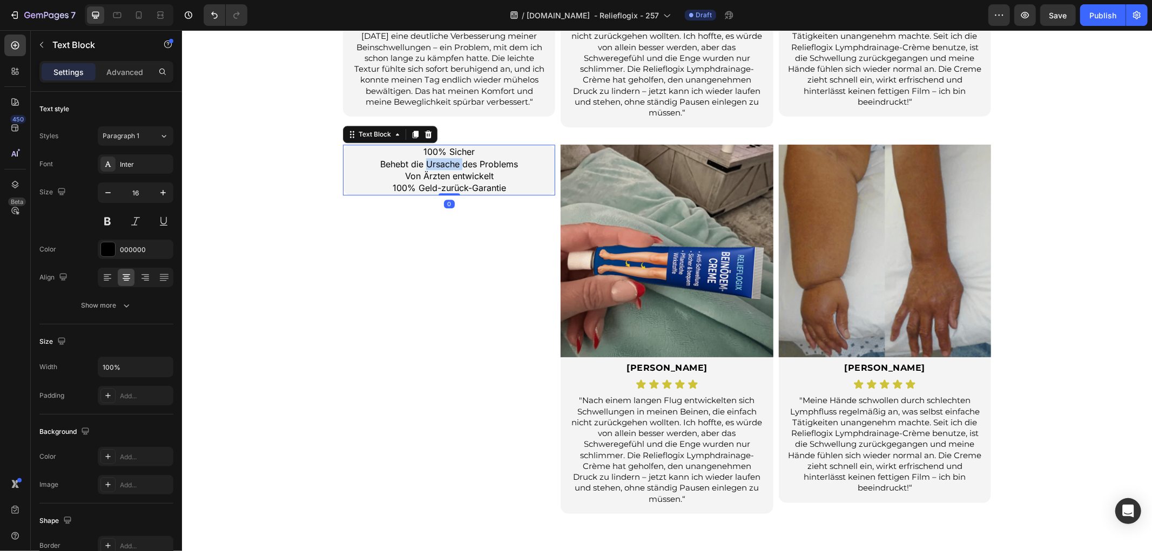
click at [452, 161] on p "100% Sicher Behebt die Ursache des Problems Von Ärzten entwickelt 100% Geld-zur…" at bounding box center [448, 169] width 210 height 49
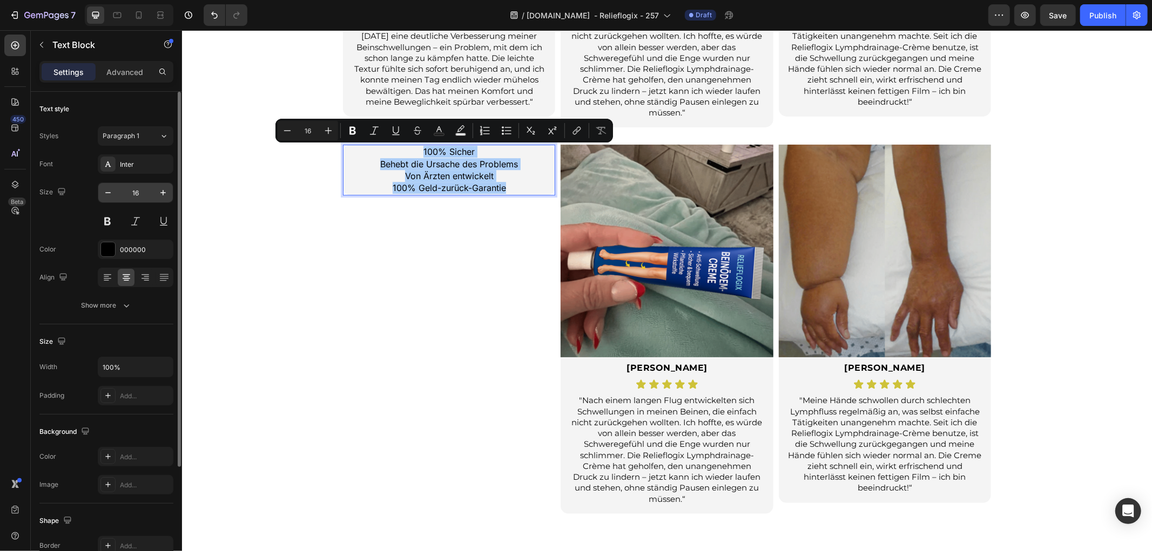
click at [144, 191] on input "16" at bounding box center [136, 192] width 36 height 19
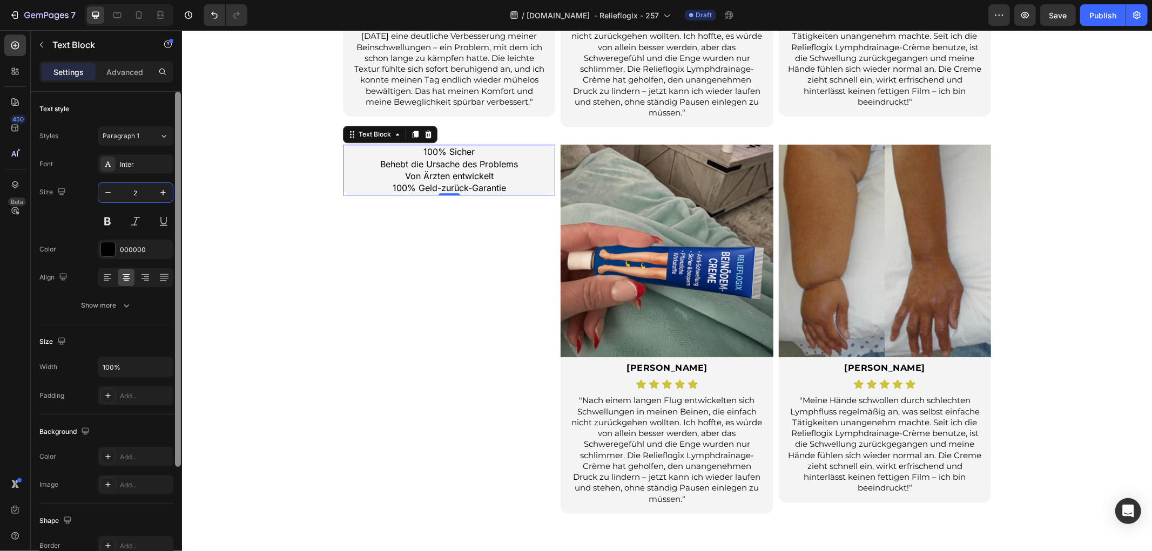
type input "20"
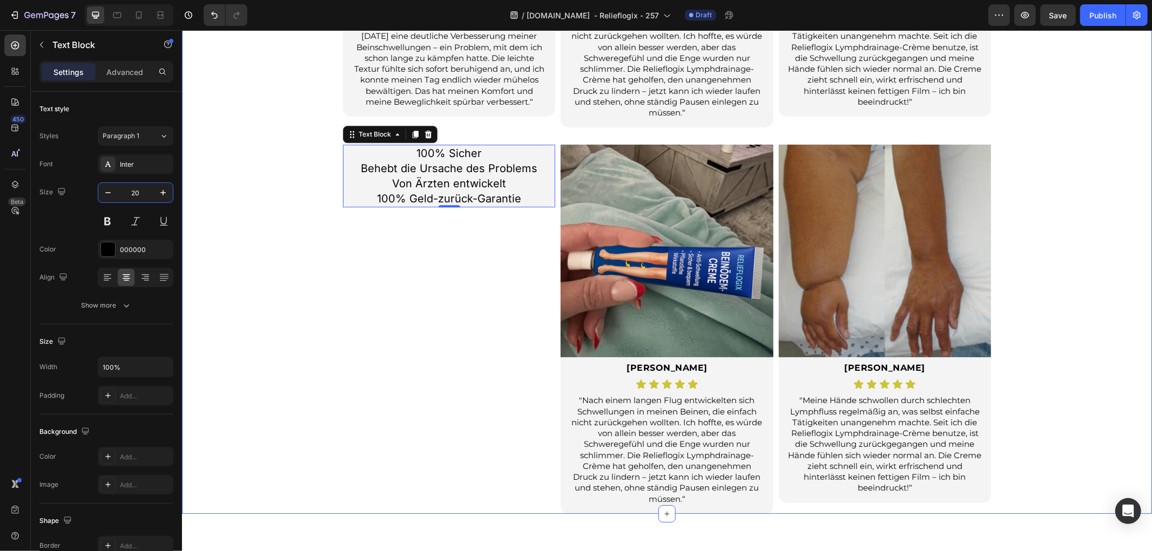
click at [284, 261] on div "Sie sind nicht allein. Echte Bewertungen von Menschen wie Ihnen. Heading Bewert…" at bounding box center [666, 109] width 970 height 808
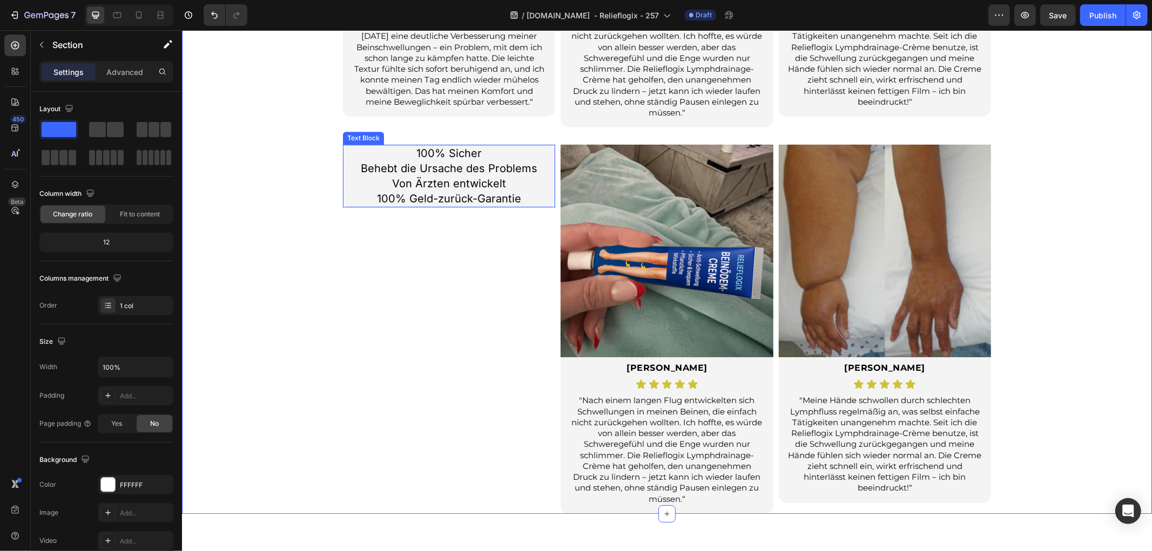
click at [521, 181] on p "100% Sicher Behebt die Ursache des Problems Von Ärzten entwickelt 100% Geld-zur…" at bounding box center [448, 175] width 210 height 60
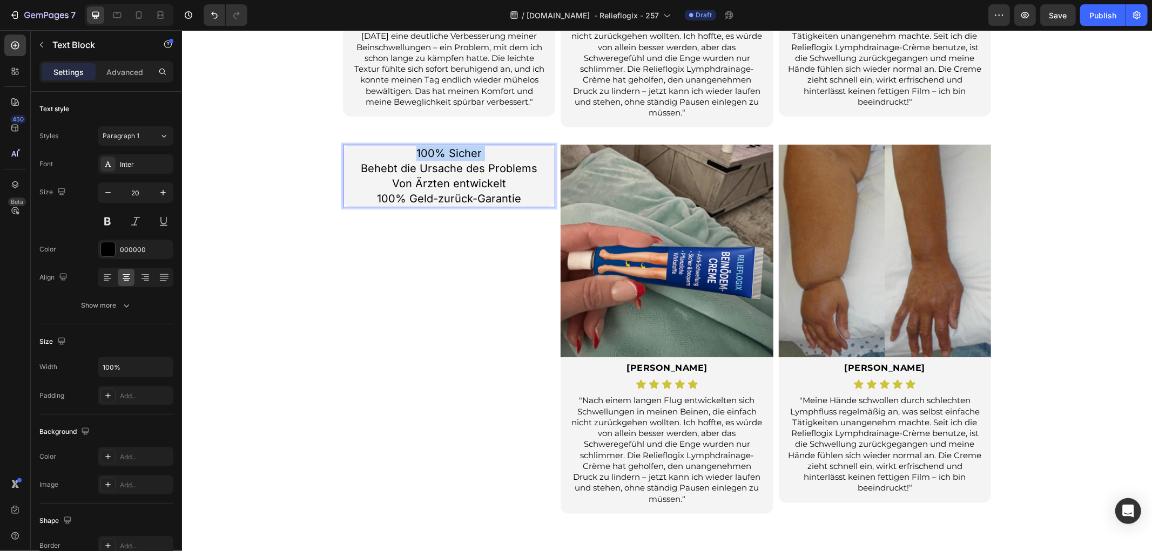
click at [484, 155] on p "100% Sicher Behebt die Ursache des Problems Von Ärzten entwickelt 100% Geld-zur…" at bounding box center [448, 175] width 210 height 60
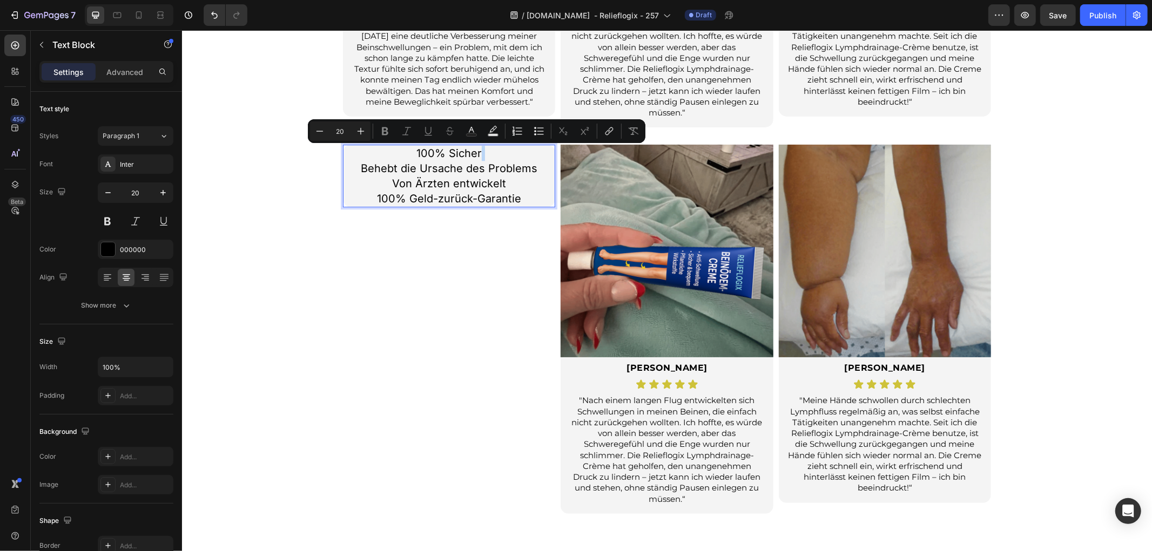
click at [483, 152] on p "100% Sicher Behebt die Ursache des Problems Von Ärzten entwickelt 100% Geld-zur…" at bounding box center [448, 175] width 210 height 60
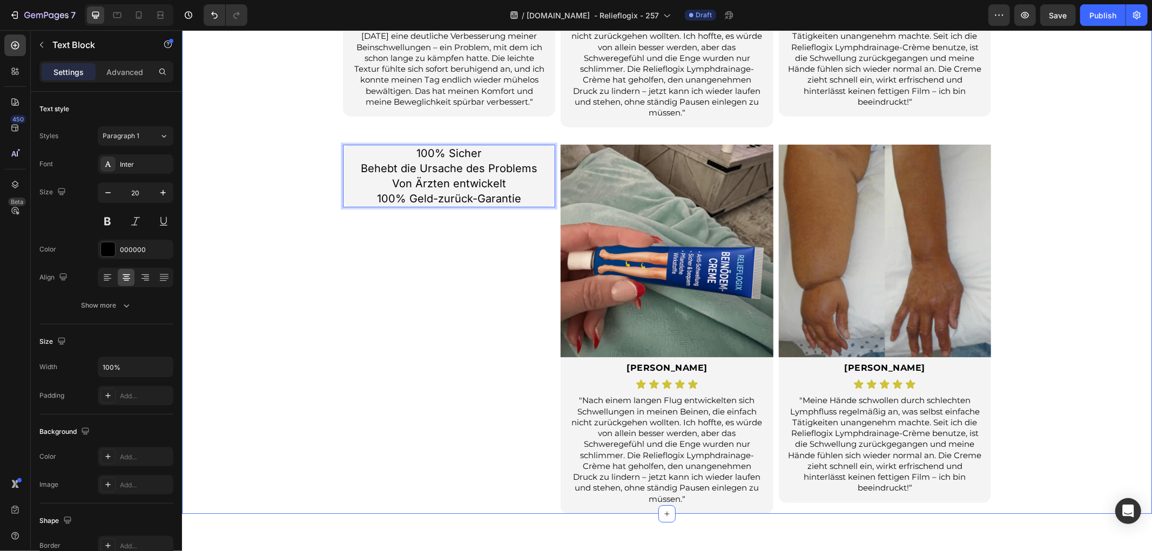
click at [255, 260] on div "Sie sind nicht allein. Echte Bewertungen von Menschen wie Ihnen. Heading Bewert…" at bounding box center [666, 109] width 970 height 808
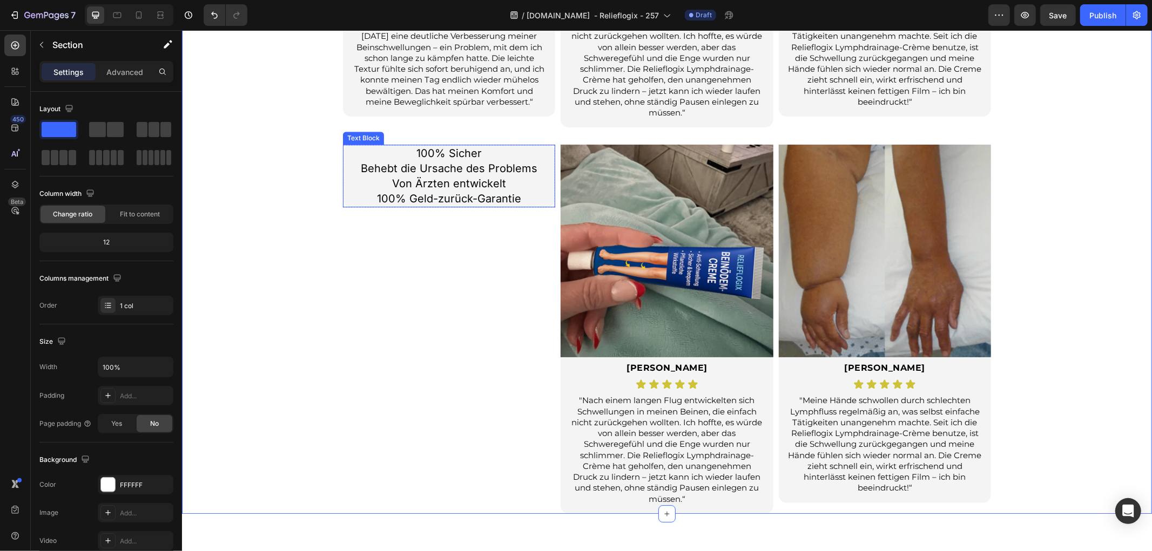
click at [532, 181] on p "100% Sicher Behebt die Ursache des Problems Von Ärzten entwickelt 100% Geld-zur…" at bounding box center [448, 175] width 210 height 60
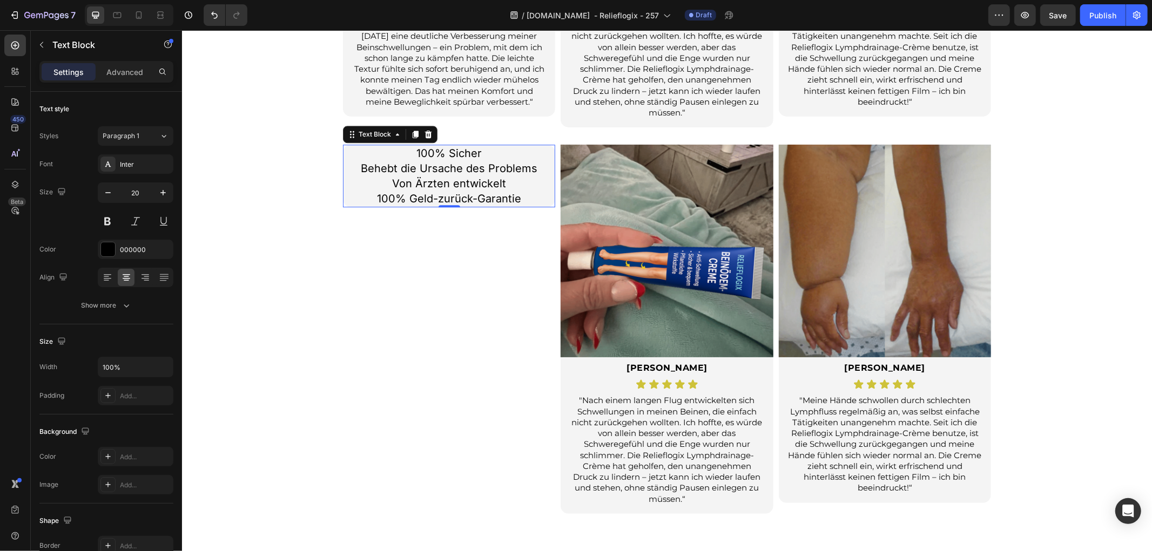
click at [563, 408] on div ""Nach einem langen Flug entwickelten sich Schwellungen in meinen Beinen, die ei…" at bounding box center [666, 454] width 212 height 120
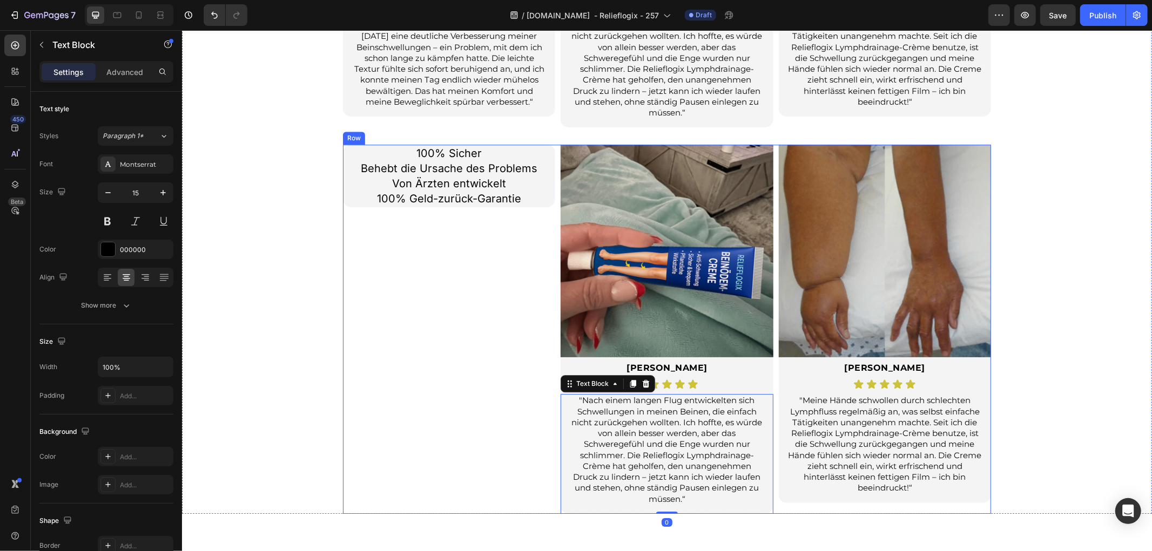
click at [449, 389] on div "100% Sicher Behebt die Ursache des Problems Von Ärzten entwickelt 100% Geld-zur…" at bounding box center [448, 328] width 212 height 369
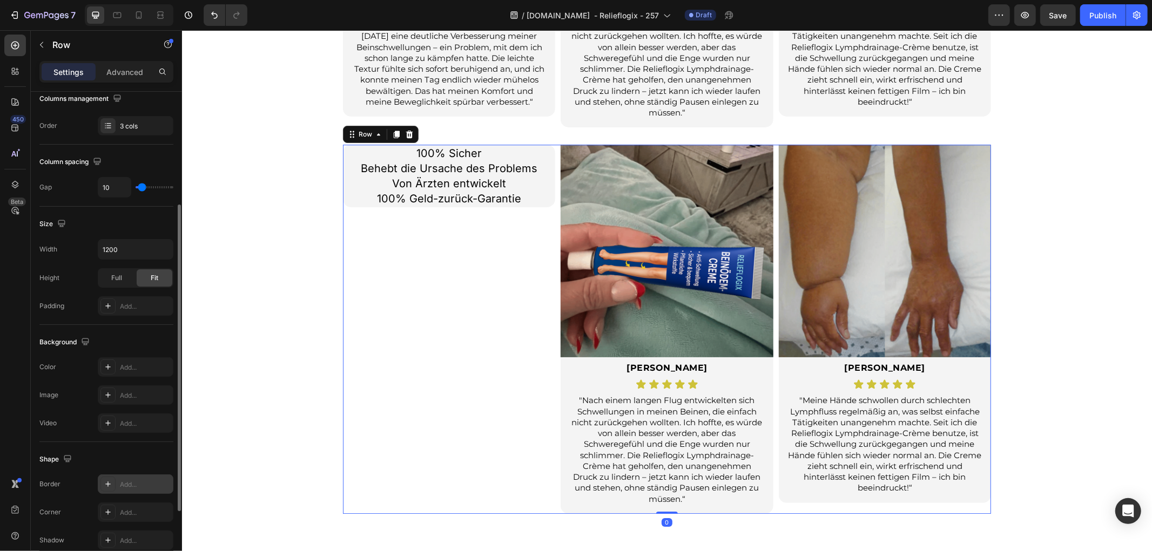
scroll to position [292, 0]
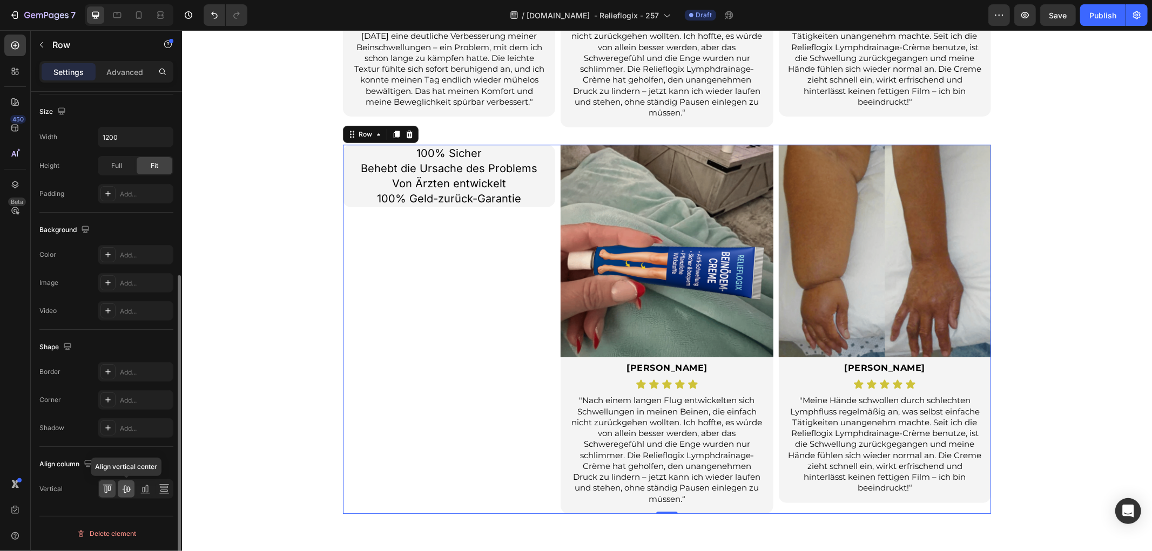
drag, startPoint x: 122, startPoint y: 488, endPoint x: 80, endPoint y: 400, distance: 96.9
click at [122, 488] on icon at bounding box center [126, 489] width 11 height 11
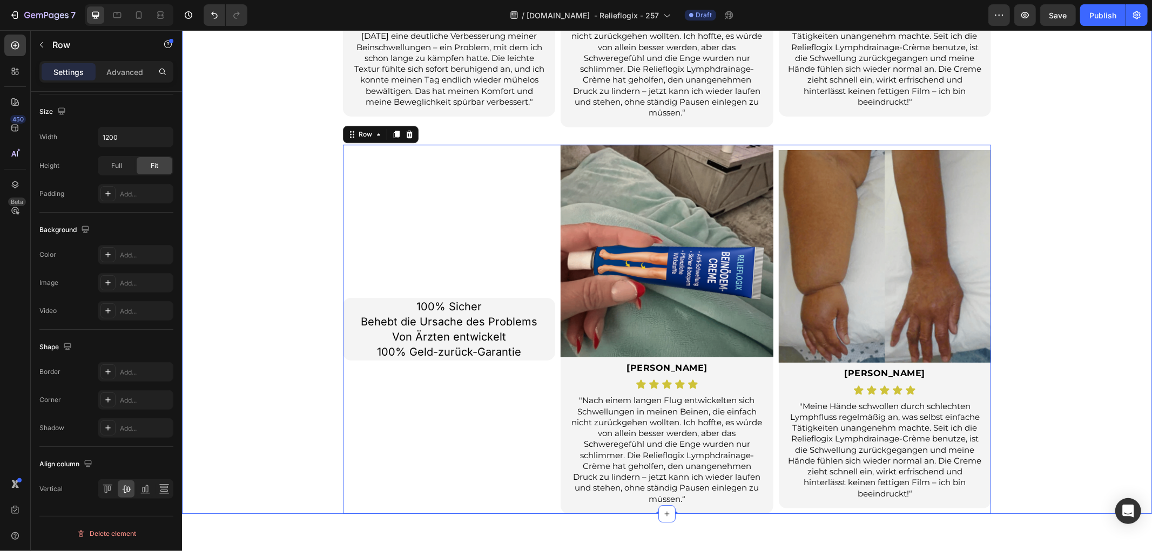
click at [286, 357] on div "Sie sind nicht allein. Echte Bewertungen von Menschen wie Ihnen. Heading Bewert…" at bounding box center [666, 109] width 970 height 808
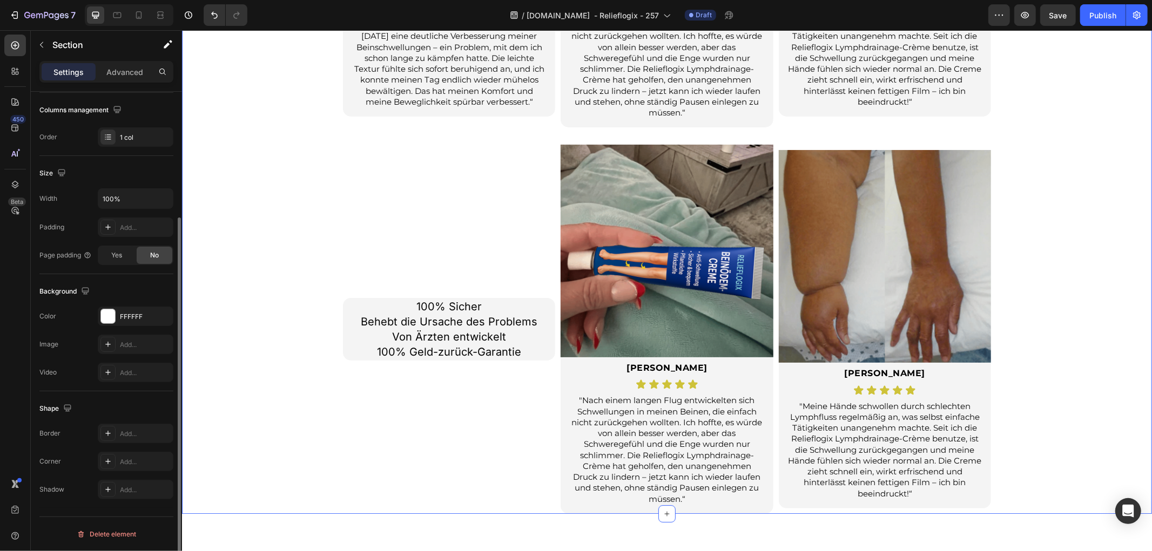
scroll to position [0, 0]
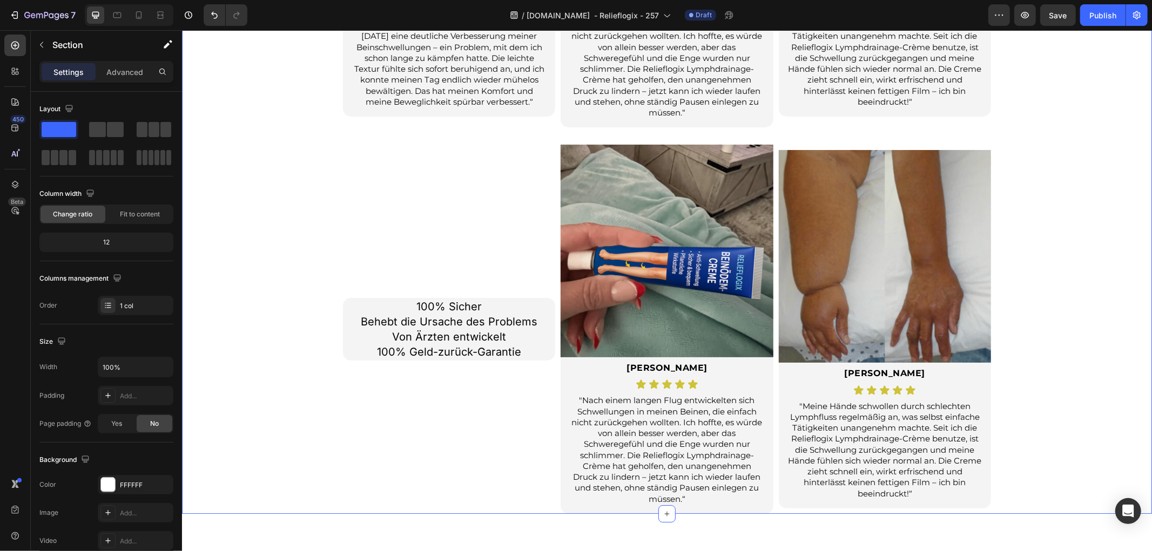
click at [273, 267] on div "Sie sind nicht allein. Echte Bewertungen von Menschen wie Ihnen. Heading Bewert…" at bounding box center [666, 109] width 970 height 808
click at [522, 333] on p "100% Sicher Behebt die Ursache des Problems Von Ärzten entwickelt 100% Geld-zur…" at bounding box center [448, 329] width 210 height 60
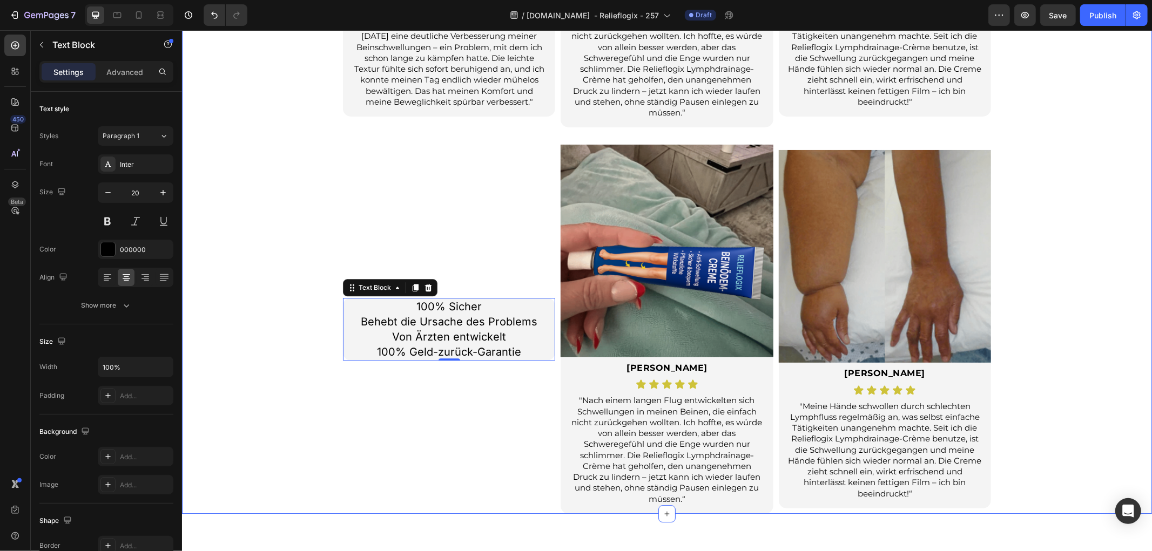
click at [278, 349] on div "Sie sind nicht allein. Echte Bewertungen von Menschen wie Ihnen. Heading Bewert…" at bounding box center [666, 109] width 970 height 808
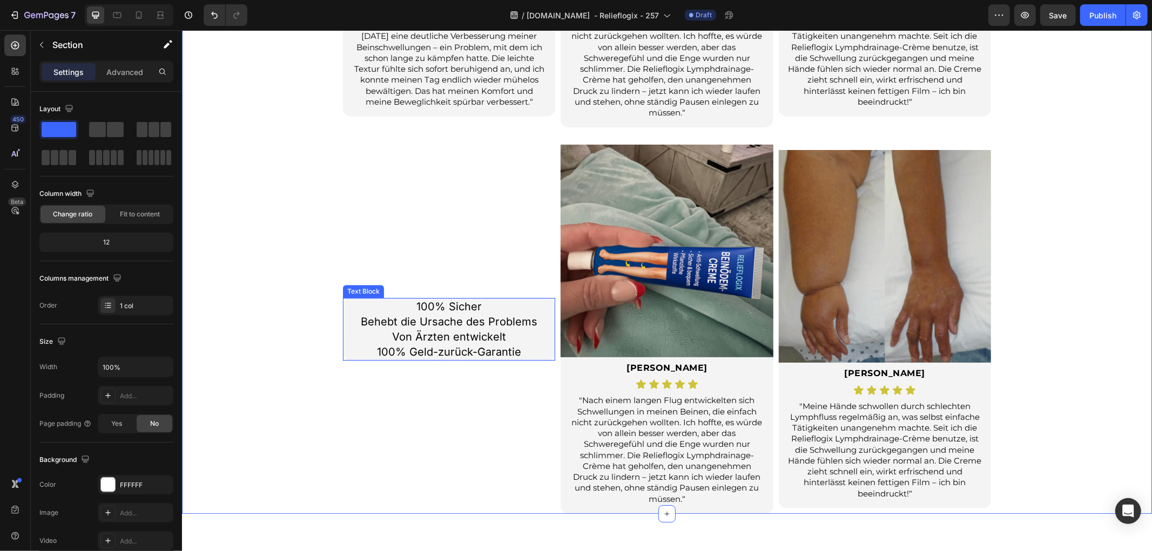
click at [534, 352] on p "100% Sicher Behebt die Ursache des Problems Von Ärzten entwickelt 100% Geld-zur…" at bounding box center [448, 329] width 210 height 60
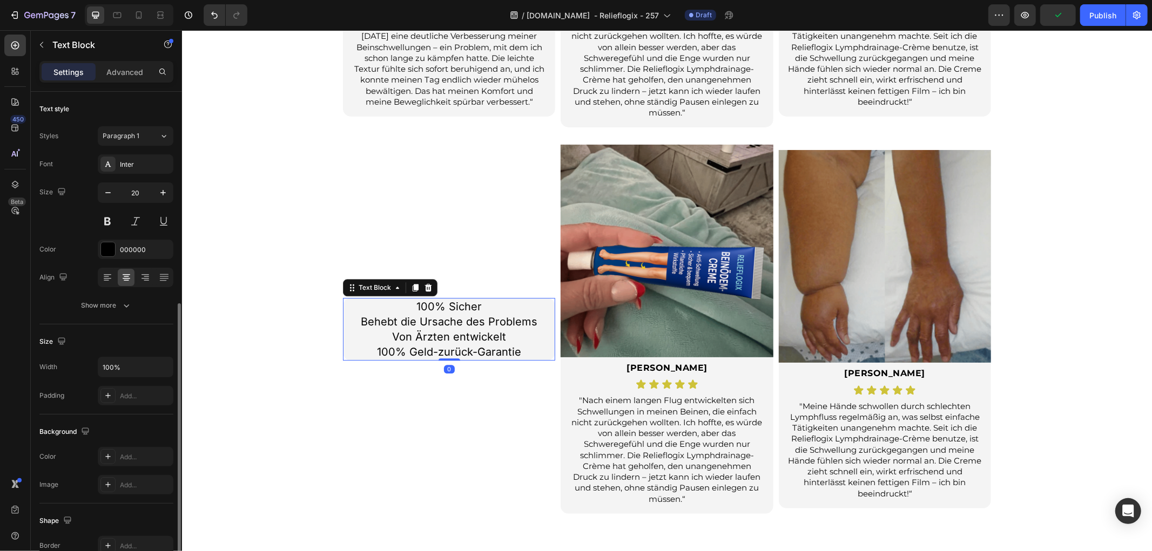
scroll to position [120, 0]
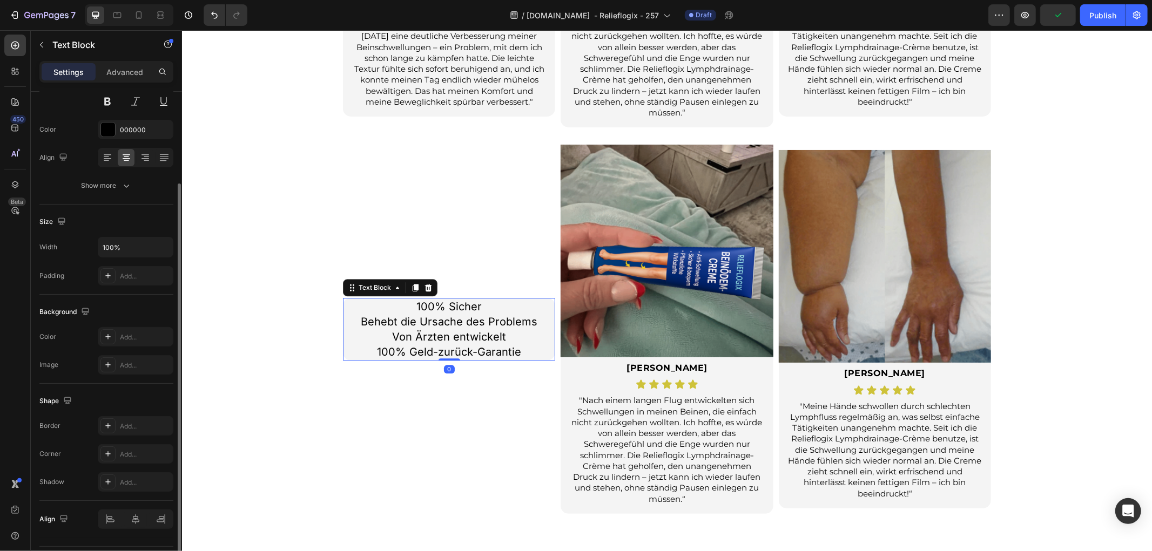
click at [453, 435] on div "100% Sicher Behebt die Ursache des Problems Von Ärzten entwickelt 100% Geld-zur…" at bounding box center [448, 328] width 212 height 369
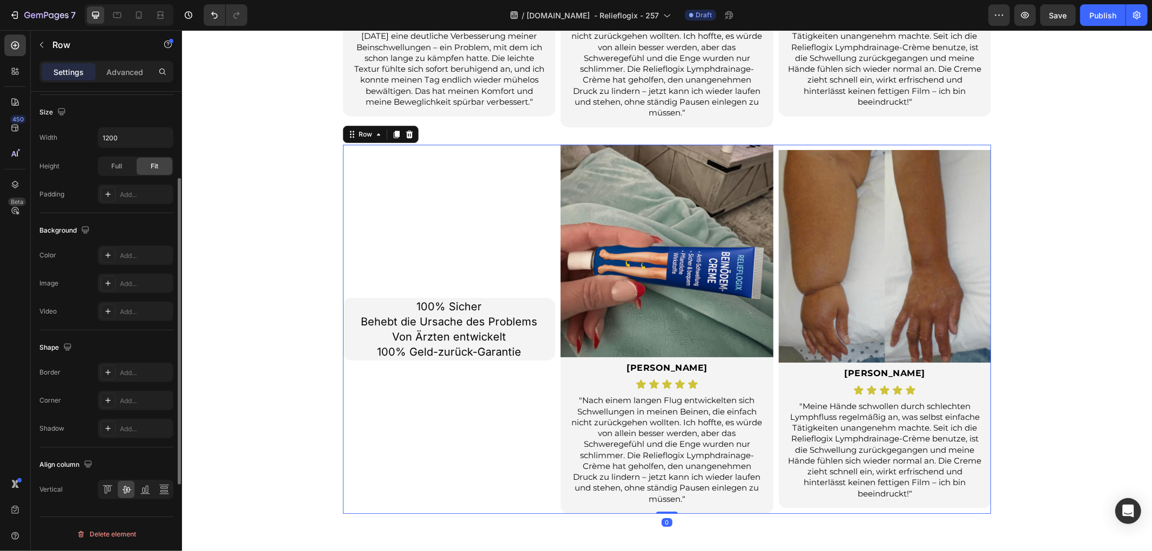
scroll to position [232, 0]
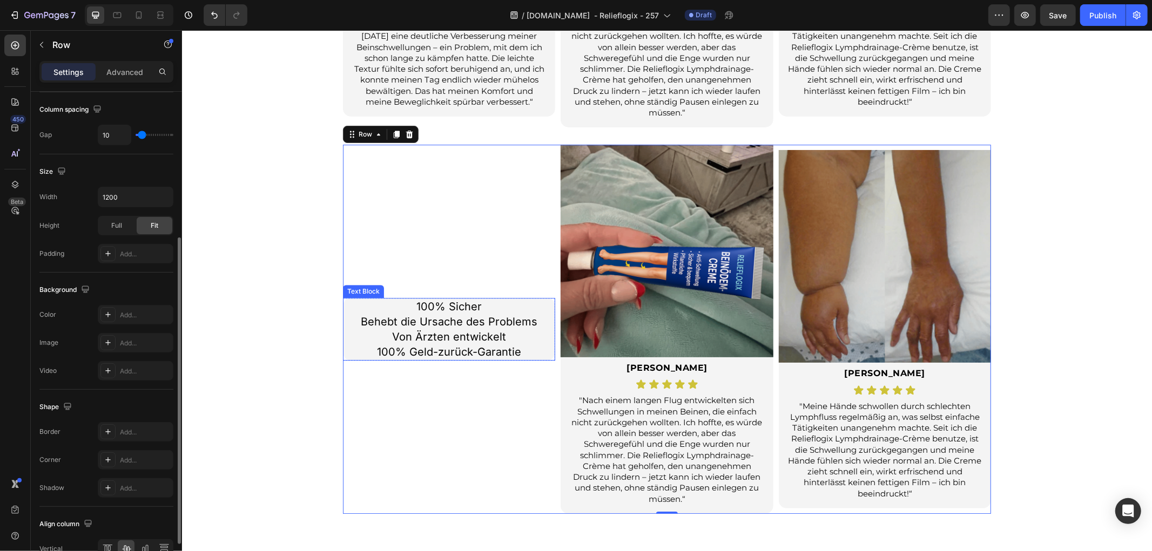
click at [487, 352] on p "100% Sicher Behebt die Ursache des Problems Von Ärzten entwickelt 100% Geld-zur…" at bounding box center [448, 329] width 210 height 60
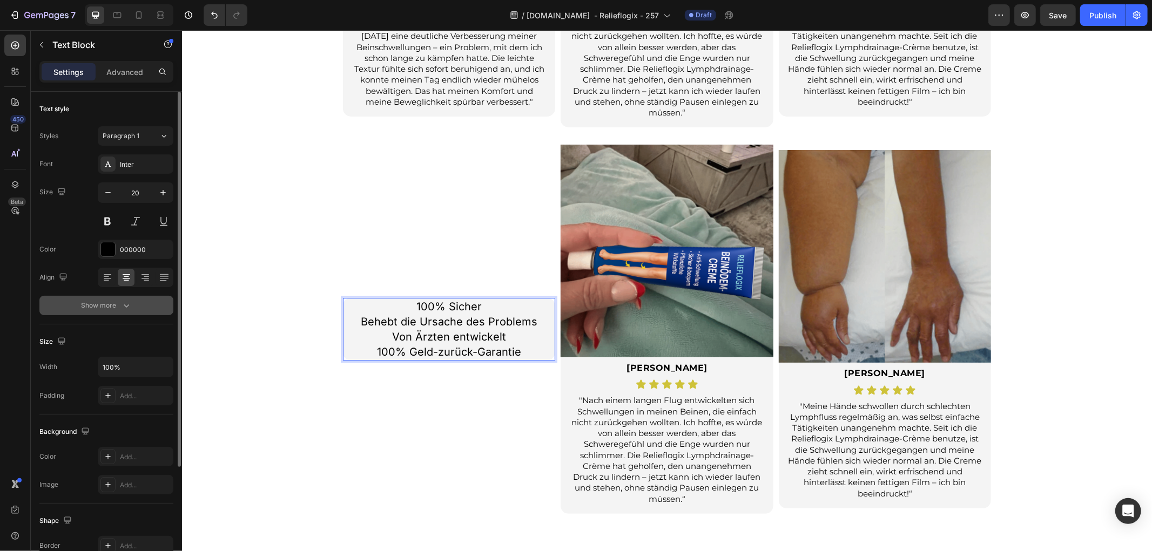
scroll to position [150, 0]
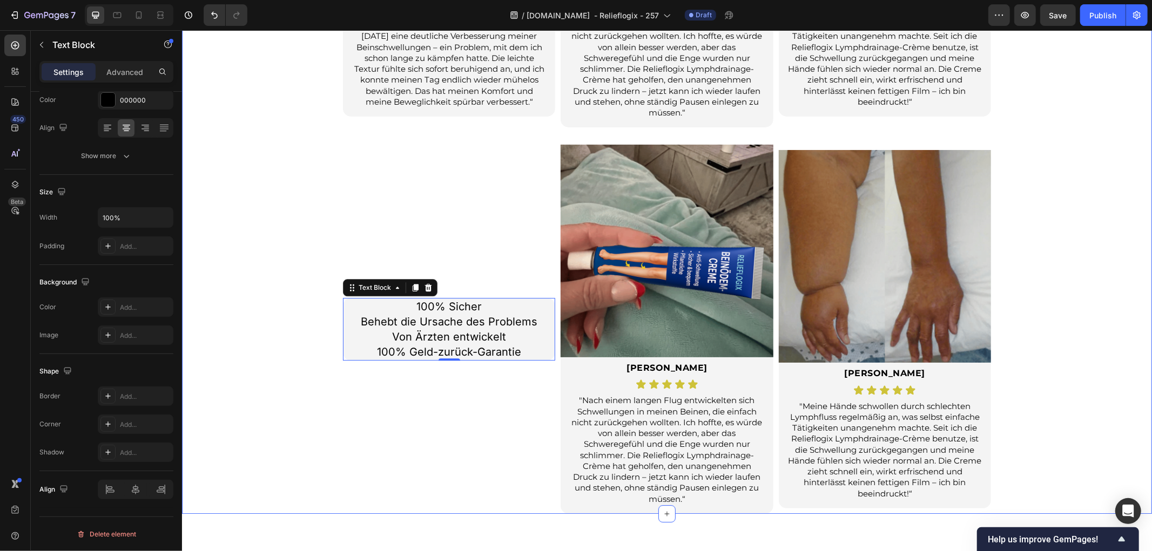
click at [250, 273] on div "Sie sind nicht allein. Echte Bewertungen von Menschen wie Ihnen. Heading Bewert…" at bounding box center [666, 109] width 970 height 808
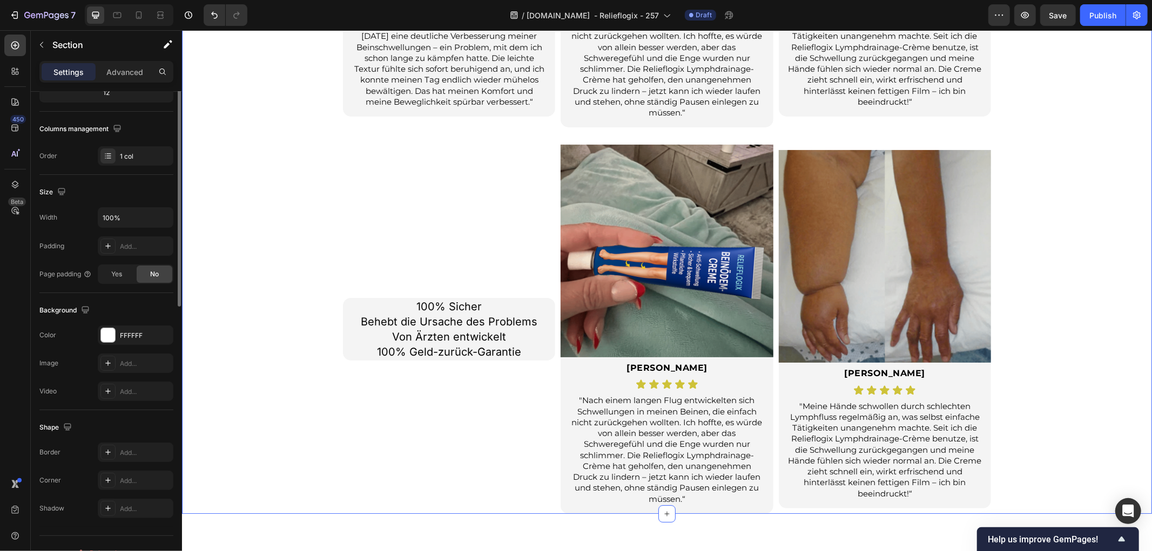
scroll to position [0, 0]
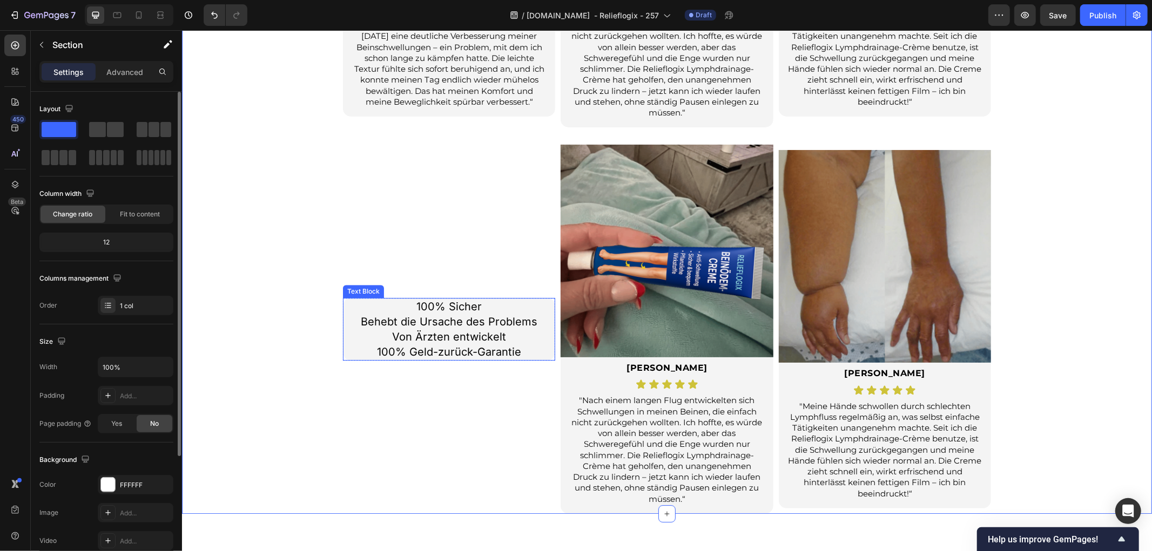
click at [530, 342] on p "100% Sicher Behebt die Ursache des Problems Von Ärzten entwickelt 100% Geld-zur…" at bounding box center [448, 329] width 210 height 60
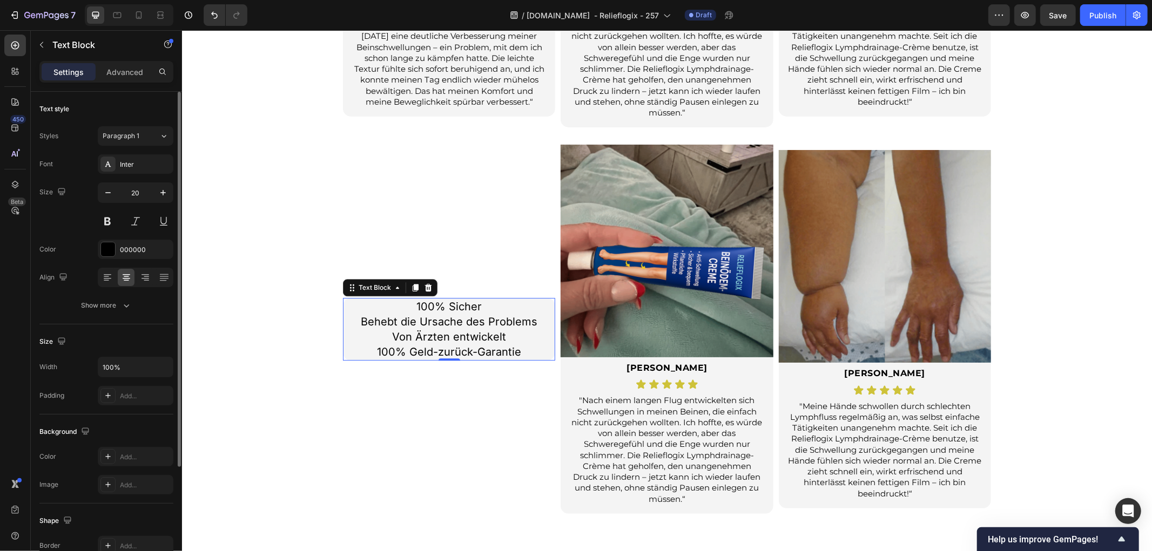
scroll to position [150, 0]
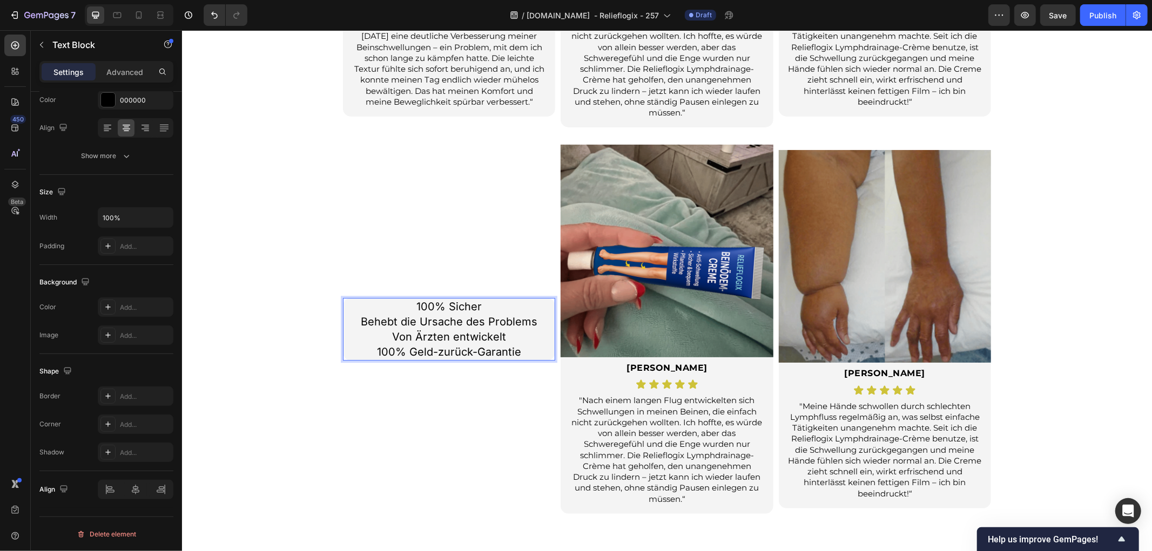
click at [350, 346] on p "100% Sicher Behebt die Ursache des Problems Von Ärzten entwickelt 100% Geld-zur…" at bounding box center [448, 329] width 210 height 60
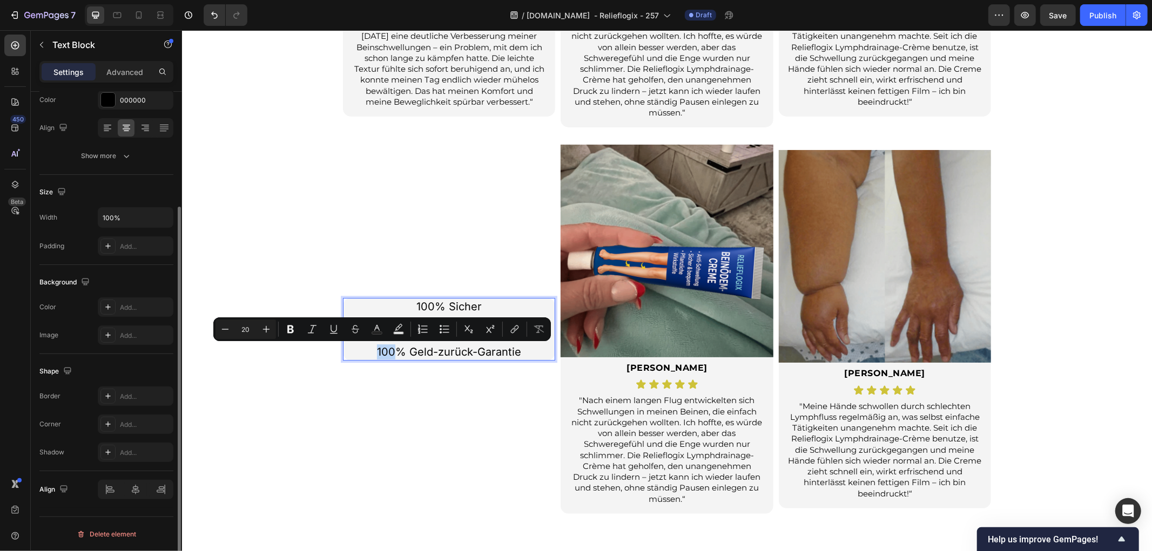
click at [307, 400] on div "Sie sind nicht allein. Echte Bewertungen von Menschen wie Ihnen. Heading Bewert…" at bounding box center [666, 109] width 970 height 808
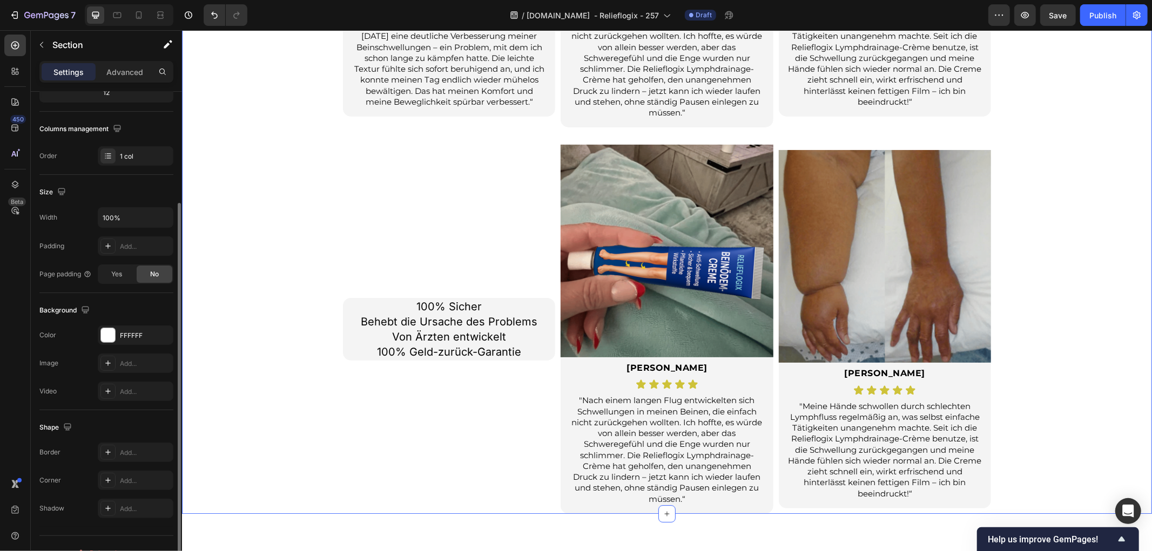
scroll to position [0, 0]
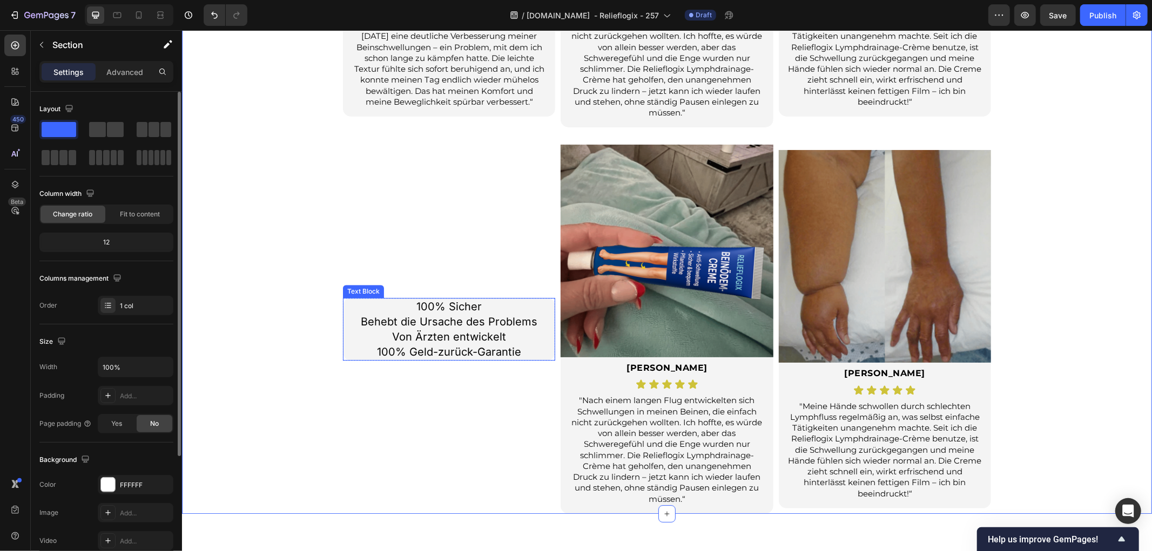
click at [350, 336] on p "100% Sicher Behebt die Ursache des Problems Von Ärzten entwickelt 100% Geld-zur…" at bounding box center [448, 329] width 210 height 60
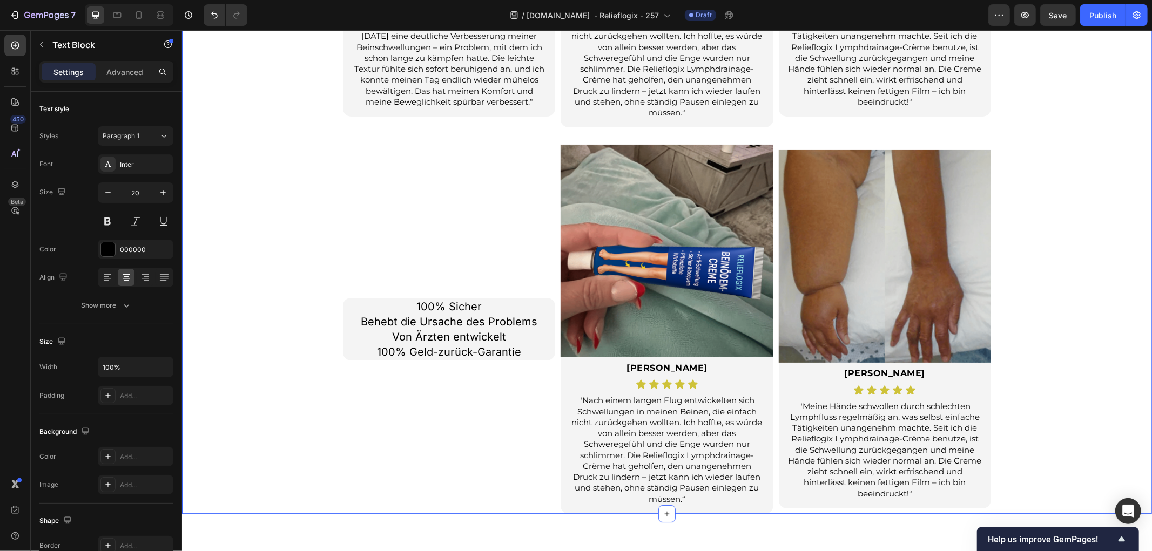
click at [291, 336] on div "Sie sind nicht allein. Echte Bewertungen von Menschen wie Ihnen. Heading Bewert…" at bounding box center [666, 109] width 970 height 808
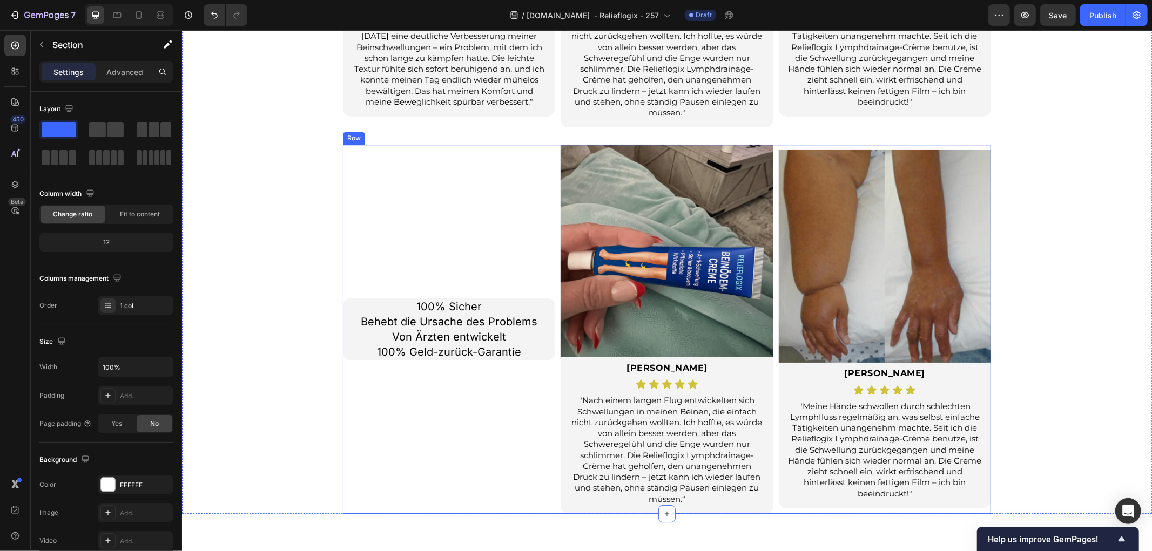
click at [376, 247] on div "100% Sicher Behebt die Ursache des Problems Von Ärzten entwickelt 100% Geld-zur…" at bounding box center [448, 328] width 212 height 369
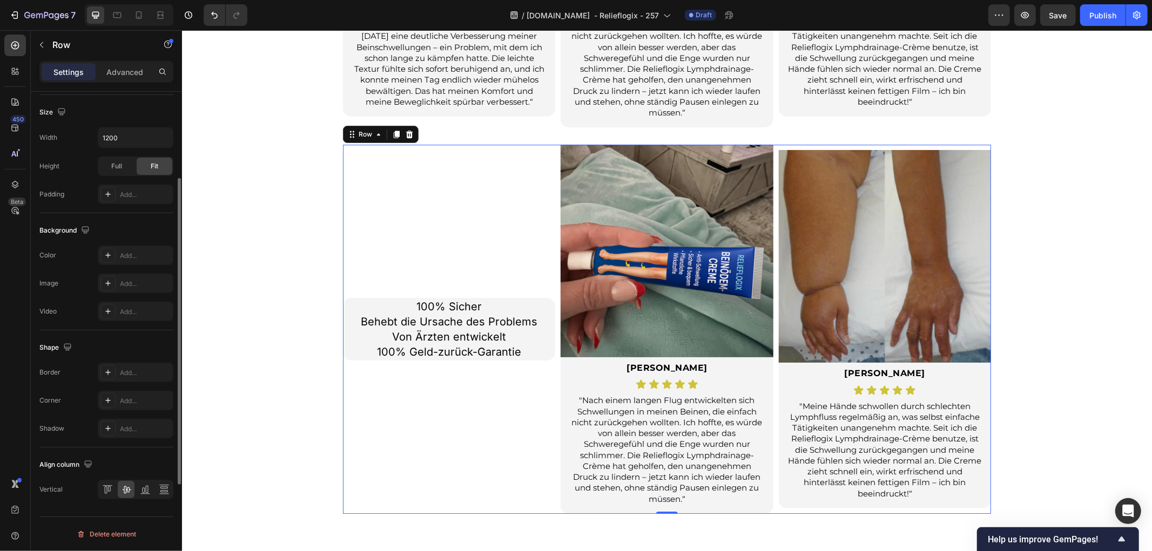
scroll to position [172, 0]
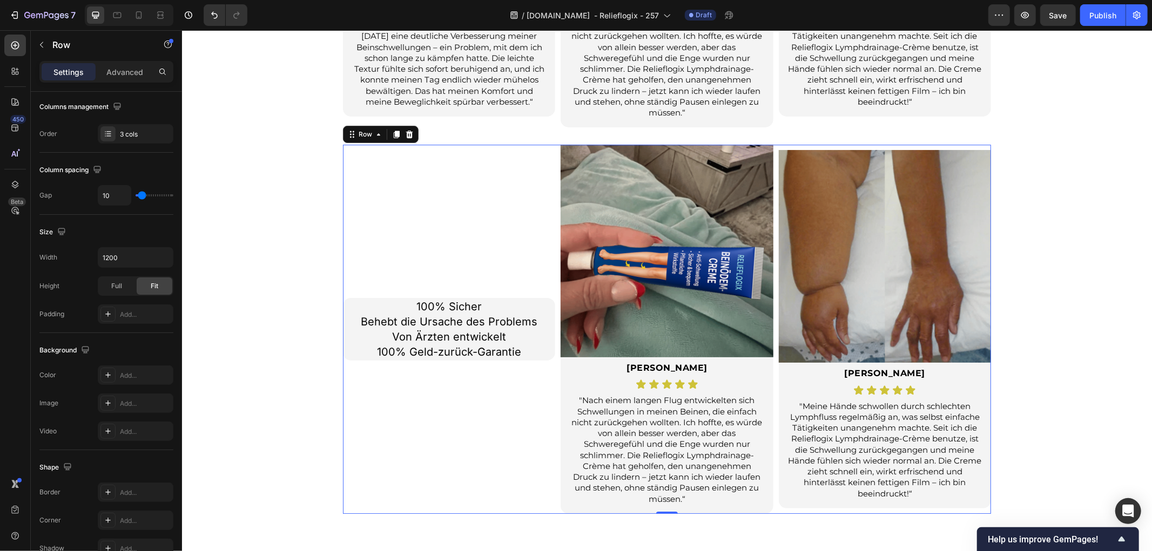
click at [448, 460] on div "100% Sicher Behebt die Ursache des Problems Von Ärzten entwickelt 100% Geld-zur…" at bounding box center [448, 328] width 212 height 369
click at [538, 349] on p "100% Sicher Behebt die Ursache des Problems Von Ärzten entwickelt 100% Geld-zur…" at bounding box center [448, 329] width 210 height 60
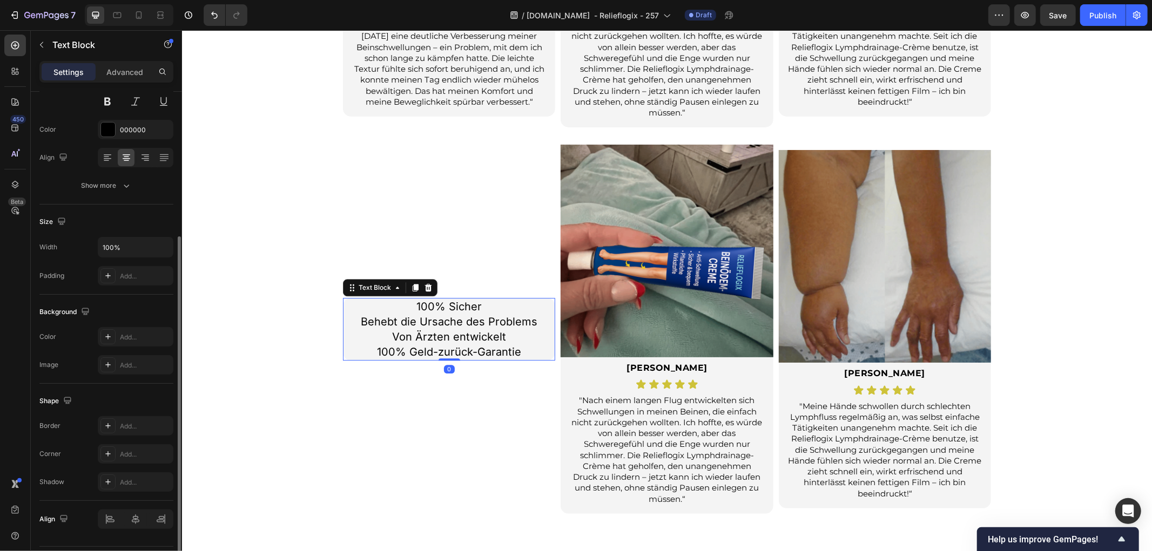
scroll to position [150, 0]
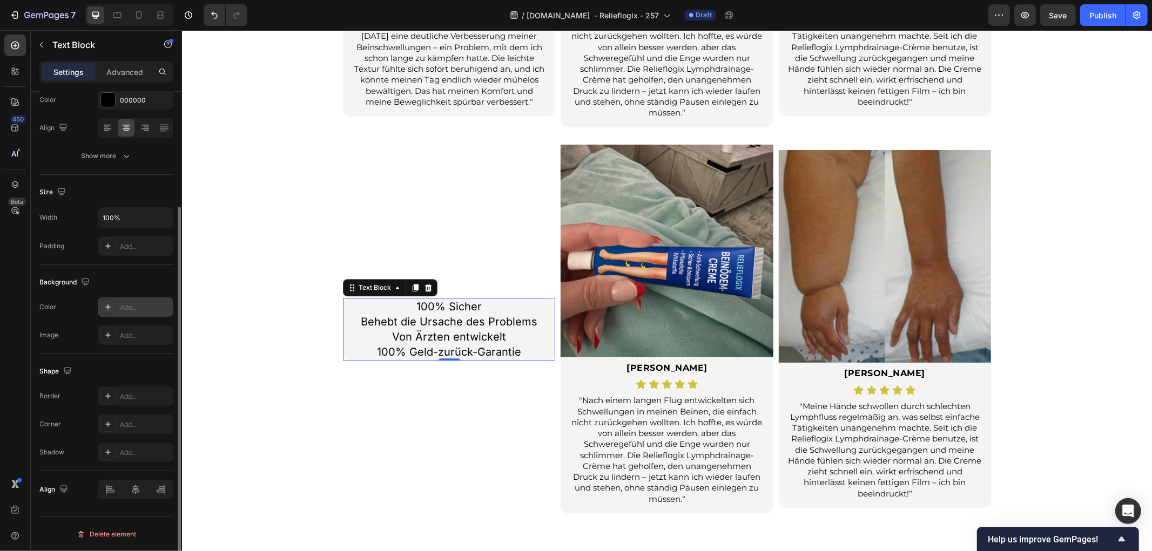
click at [109, 306] on icon at bounding box center [108, 307] width 9 height 9
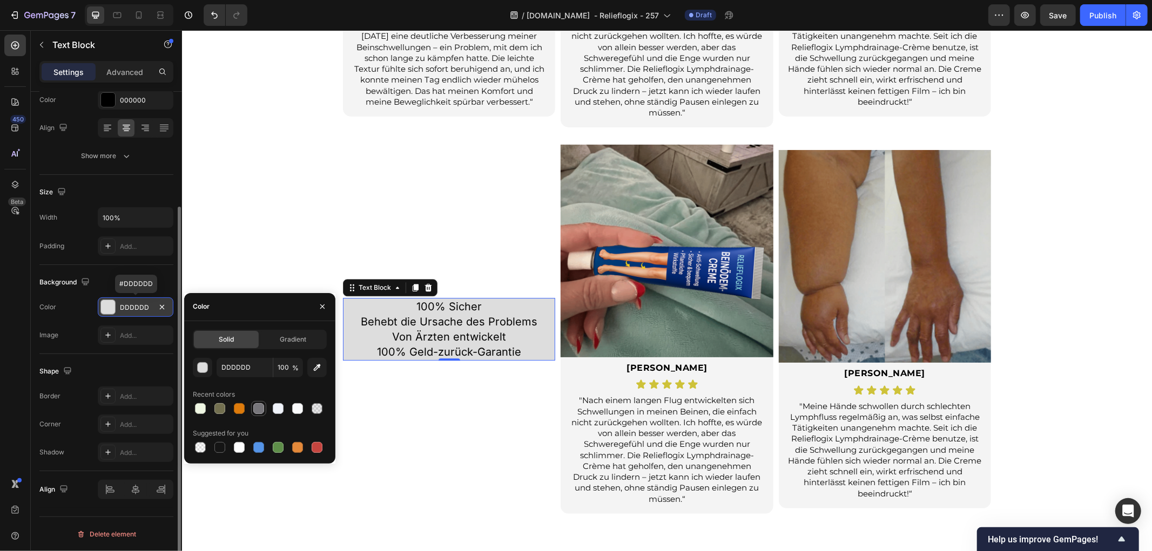
click at [257, 409] on div at bounding box center [258, 408] width 11 height 11
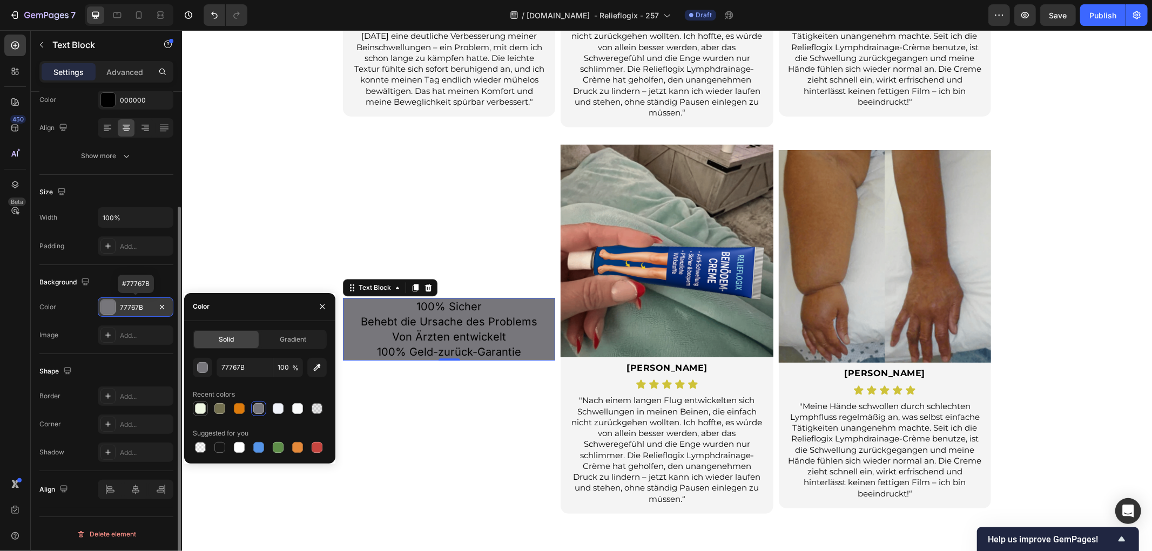
click at [197, 408] on div at bounding box center [200, 408] width 11 height 11
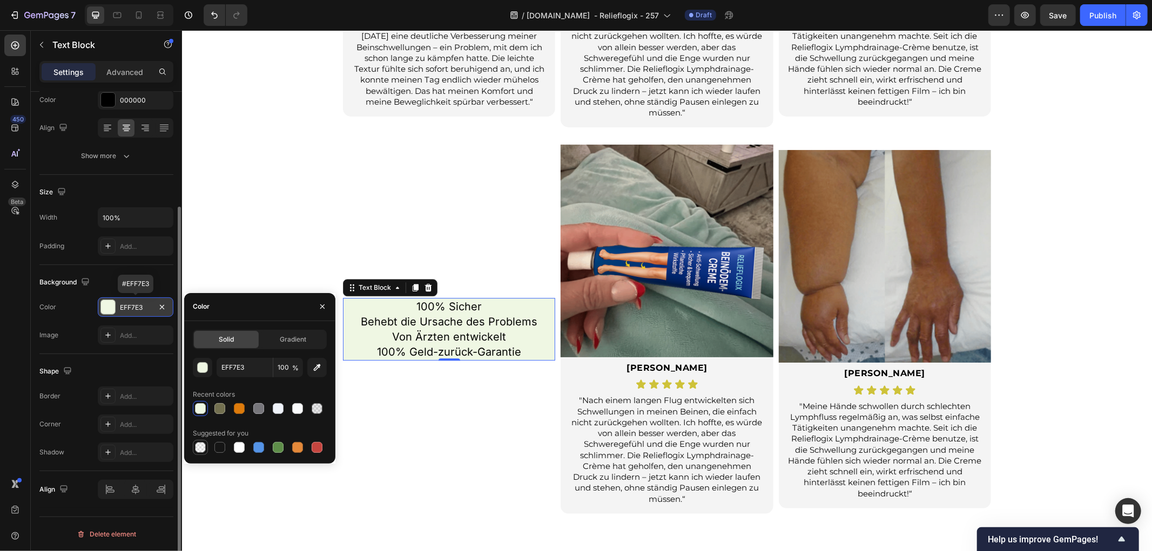
click at [198, 446] on div at bounding box center [200, 447] width 11 height 11
type input "000000"
type input "0"
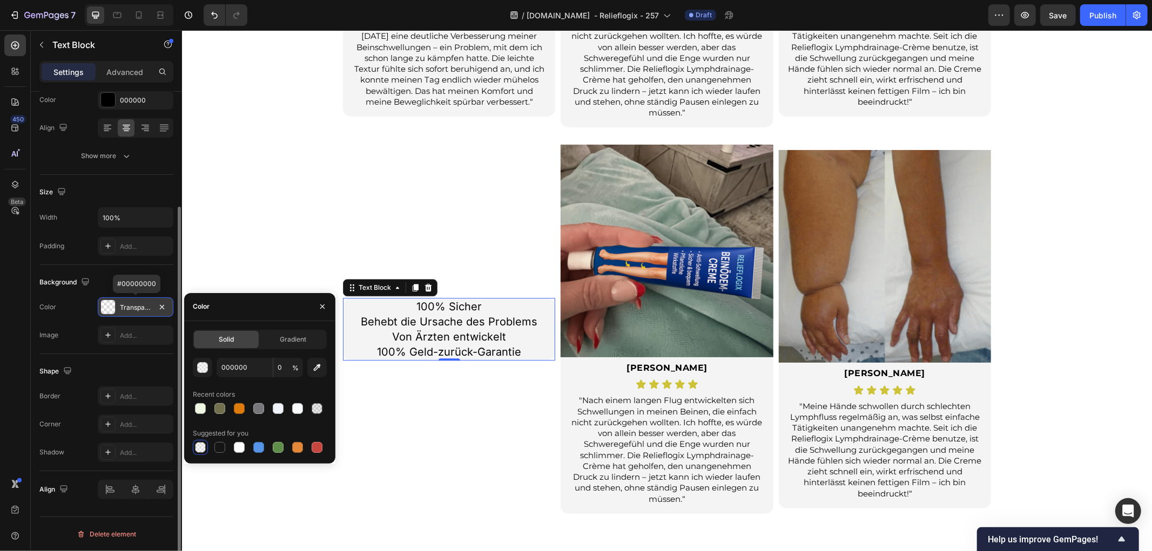
click at [206, 246] on div "Sie sind nicht allein. Echte Bewertungen von Menschen wie Ihnen. Heading Bewert…" at bounding box center [666, 109] width 970 height 808
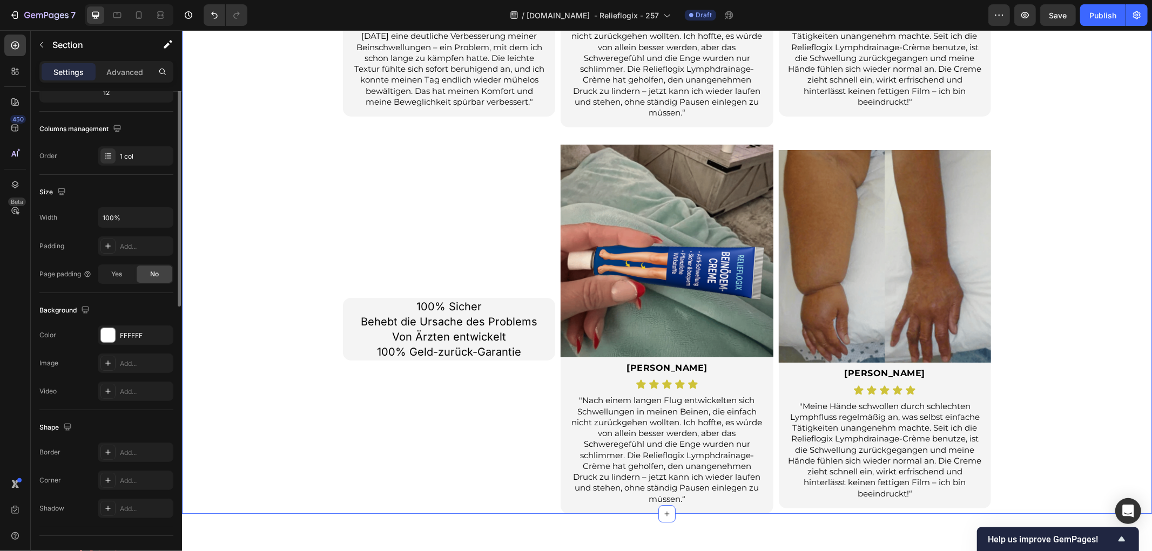
scroll to position [0, 0]
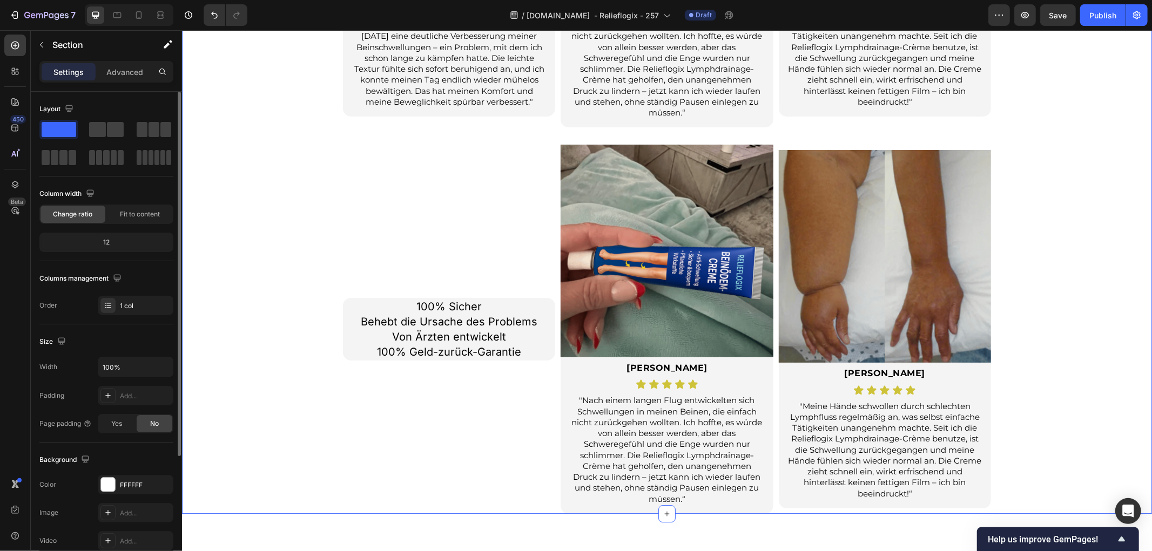
click at [344, 346] on p "100% Sicher Behebt die Ursache des Problems Von Ärzten entwickelt 100% Geld-zur…" at bounding box center [448, 329] width 210 height 60
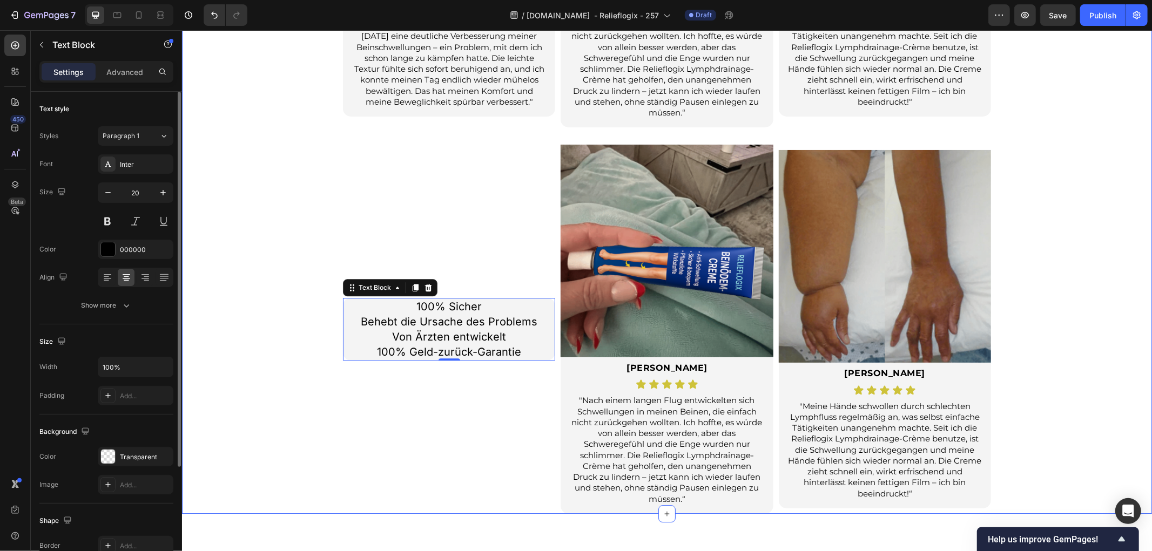
click at [250, 385] on div "Sie sind nicht allein. Echte Bewertungen von Menschen wie Ihnen. Heading Bewert…" at bounding box center [666, 109] width 970 height 808
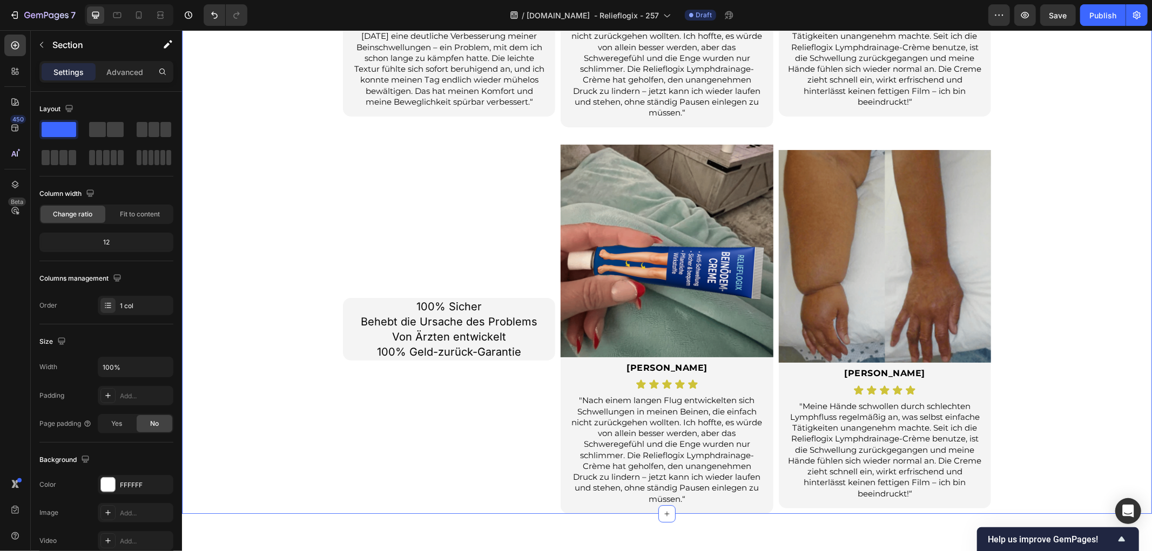
click at [230, 306] on div "Sie sind nicht allein. Echte Bewertungen von Menschen wie Ihnen. Heading Bewert…" at bounding box center [666, 109] width 970 height 808
click at [271, 305] on div "Sie sind nicht allein. Echte Bewertungen von Menschen wie Ihnen. Heading Bewert…" at bounding box center [666, 109] width 970 height 808
click at [623, 281] on img at bounding box center [666, 250] width 212 height 212
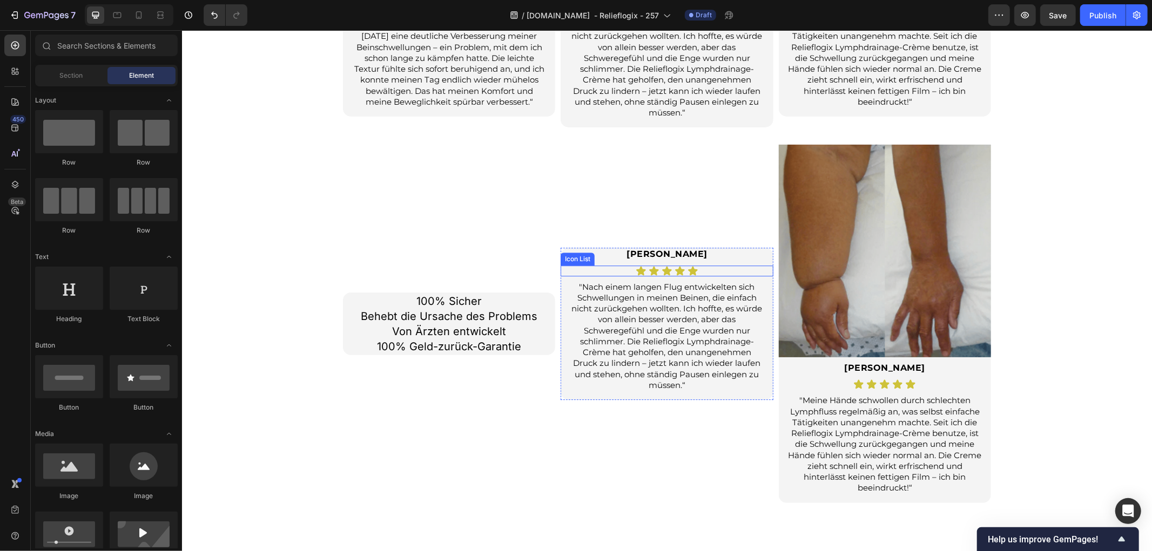
click at [652, 251] on strong "[PERSON_NAME]" at bounding box center [666, 253] width 81 height 10
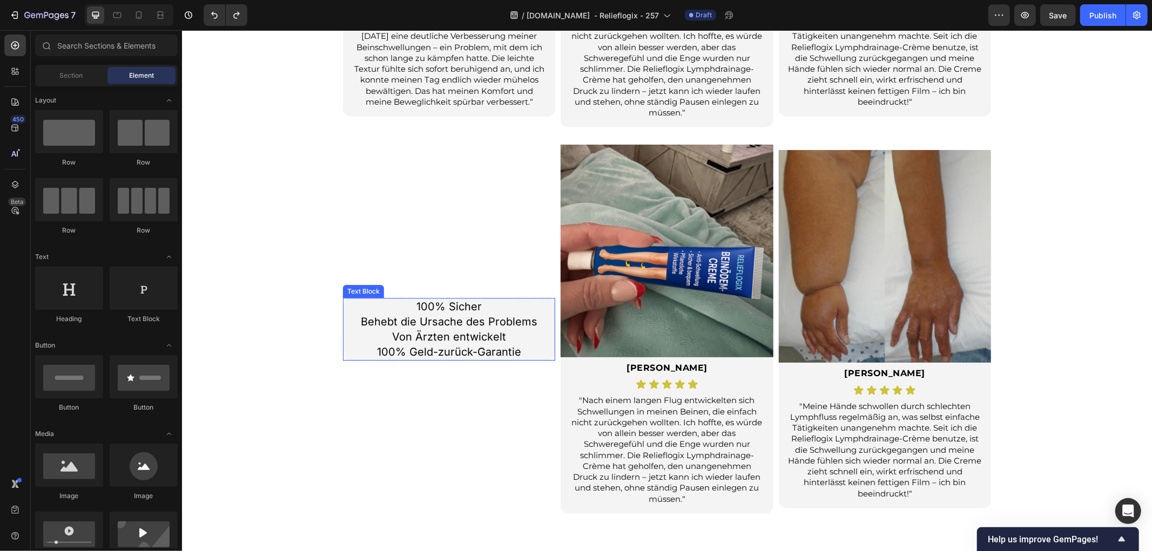
click at [278, 250] on div "Sie sind nicht allein. Echte Bewertungen von Menschen wie Ihnen. Heading Bewert…" at bounding box center [666, 109] width 970 height 808
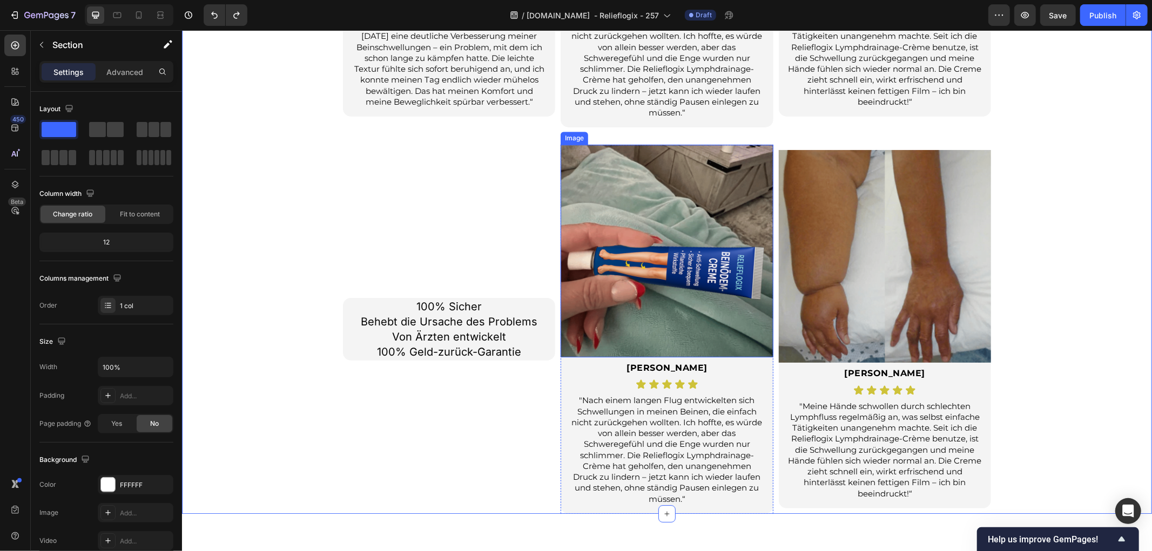
click at [689, 232] on img at bounding box center [666, 250] width 212 height 212
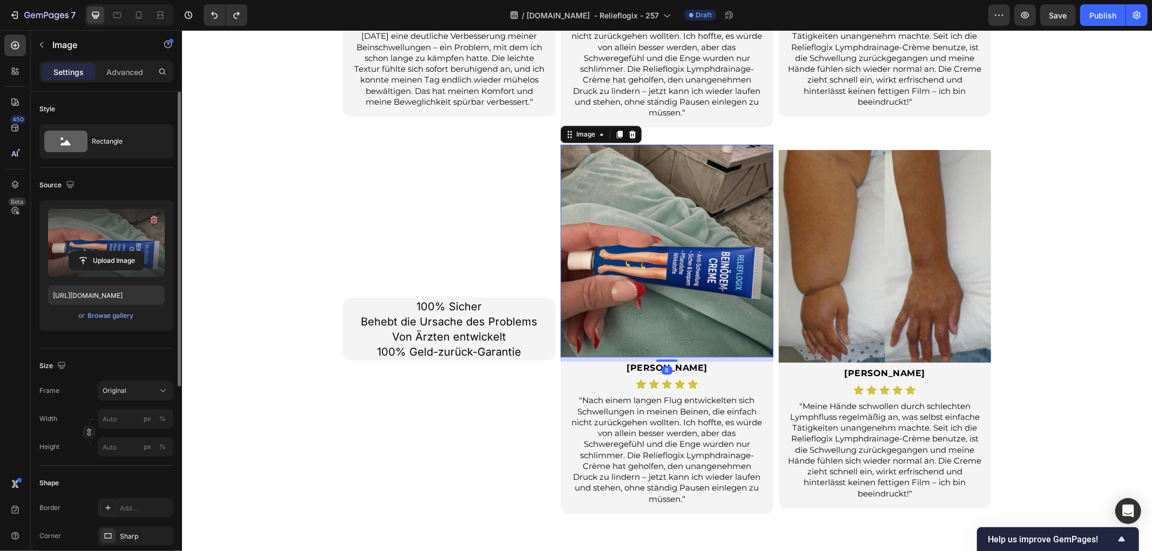
click at [90, 231] on label at bounding box center [106, 243] width 117 height 68
click at [90, 252] on input "file" at bounding box center [106, 261] width 75 height 18
type input "[URL][DOMAIN_NAME]"
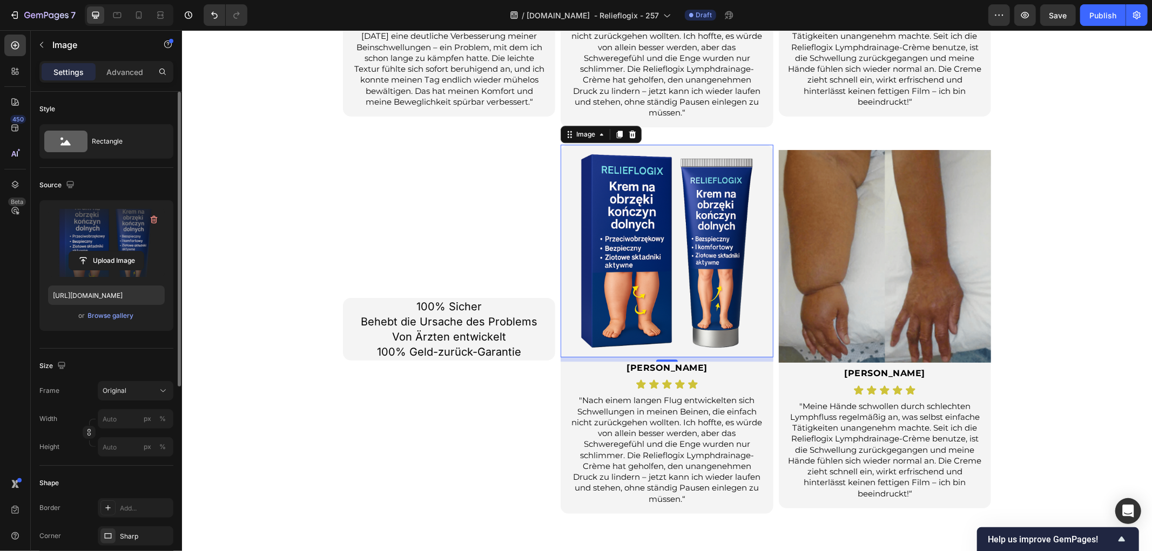
click at [709, 281] on img at bounding box center [666, 250] width 212 height 212
click at [124, 424] on input "px %" at bounding box center [136, 418] width 76 height 19
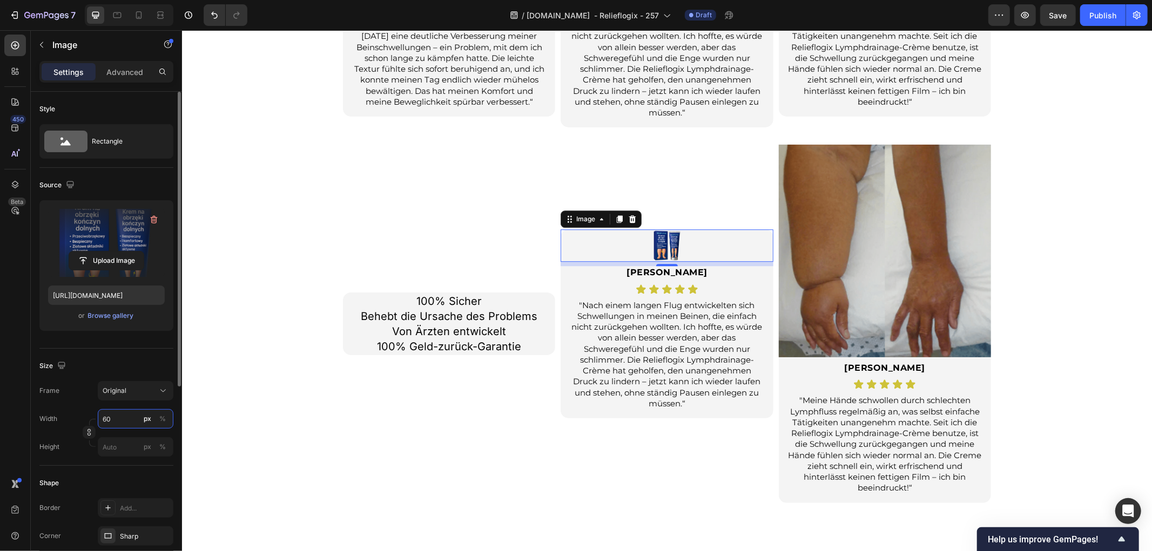
drag, startPoint x: 122, startPoint y: 416, endPoint x: 39, endPoint y: 410, distance: 82.8
click at [44, 412] on div "Width 60 px %" at bounding box center [106, 418] width 134 height 19
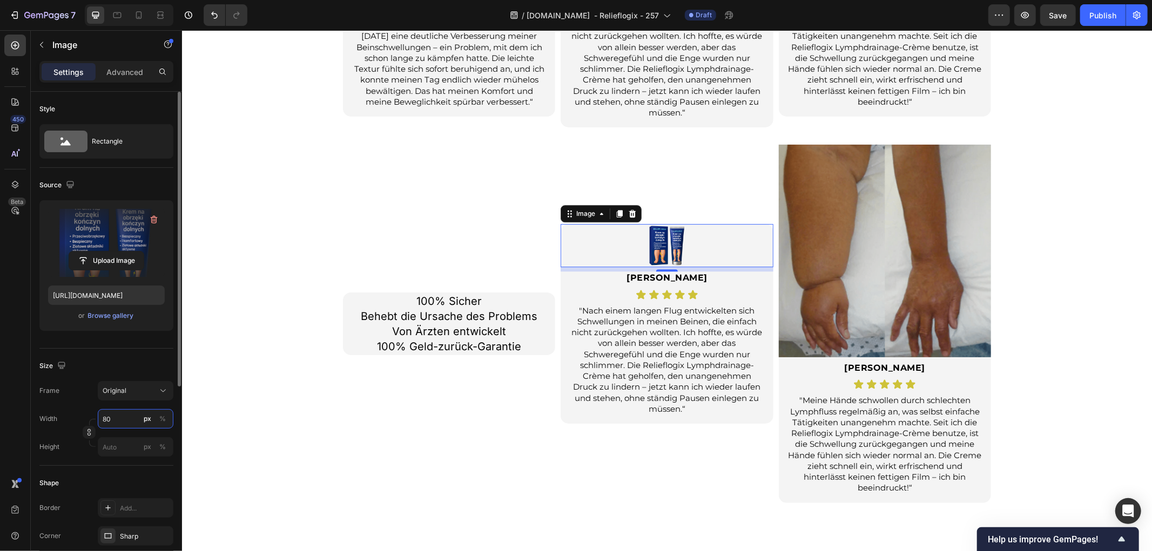
drag, startPoint x: 119, startPoint y: 417, endPoint x: 62, endPoint y: 413, distance: 56.8
click at [63, 414] on div "Width 80 px %" at bounding box center [106, 418] width 134 height 19
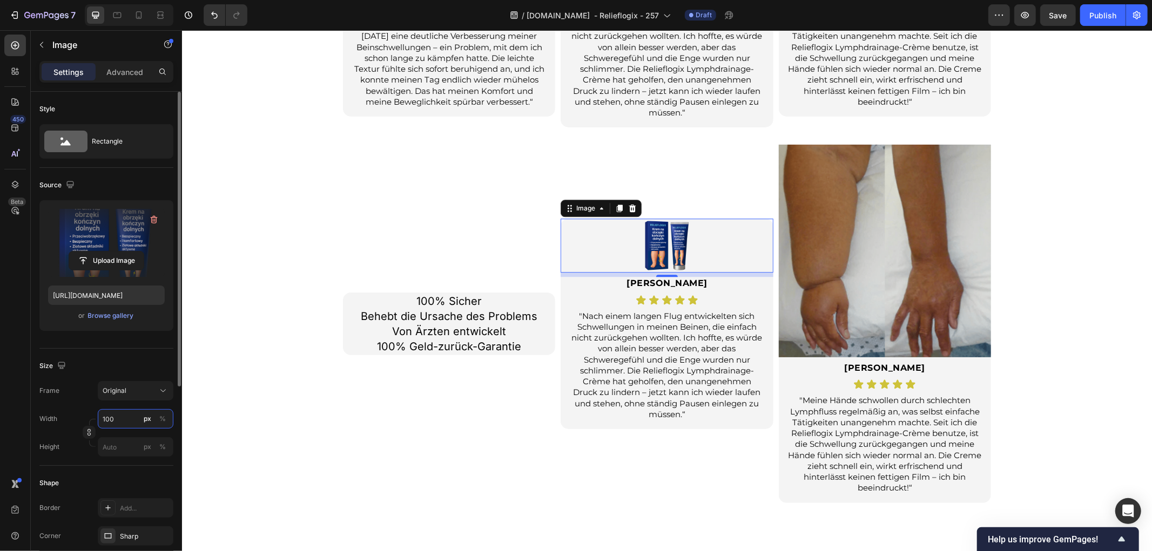
drag, startPoint x: 113, startPoint y: 414, endPoint x: 49, endPoint y: 414, distance: 64.8
click at [49, 414] on div "Width 100 px %" at bounding box center [106, 418] width 134 height 19
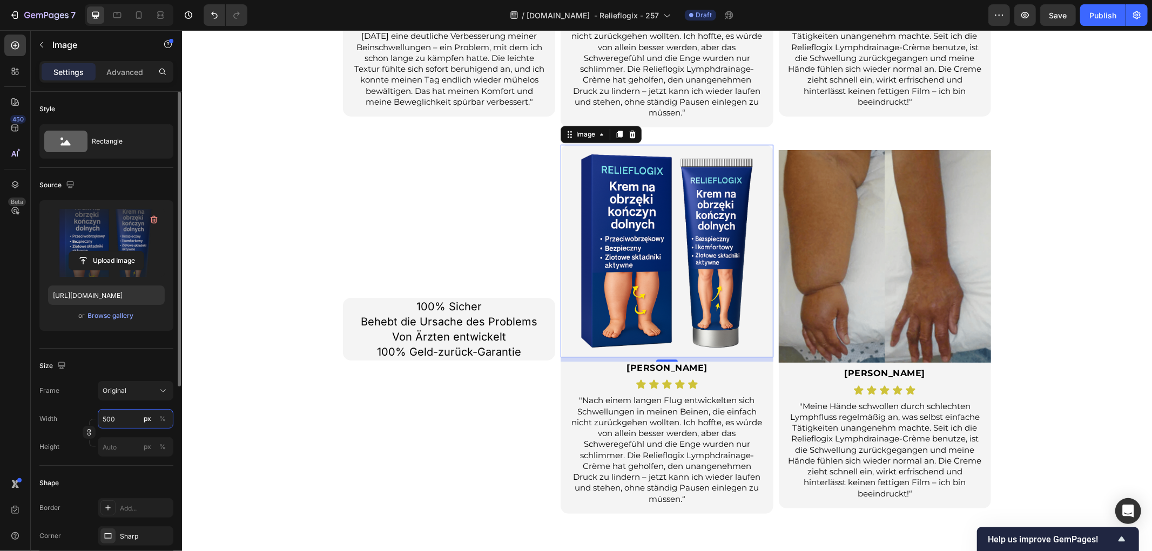
drag, startPoint x: 122, startPoint y: 419, endPoint x: 53, endPoint y: 412, distance: 69.4
click at [53, 413] on div "Width 500 px %" at bounding box center [106, 418] width 134 height 19
drag, startPoint x: 119, startPoint y: 420, endPoint x: 31, endPoint y: 413, distance: 87.8
click at [34, 413] on div "Style Rectangle Source Upload Image https://cdn.shopify.com/s/files/1/0657/6783…" at bounding box center [106, 499] width 151 height 815
type input "400"
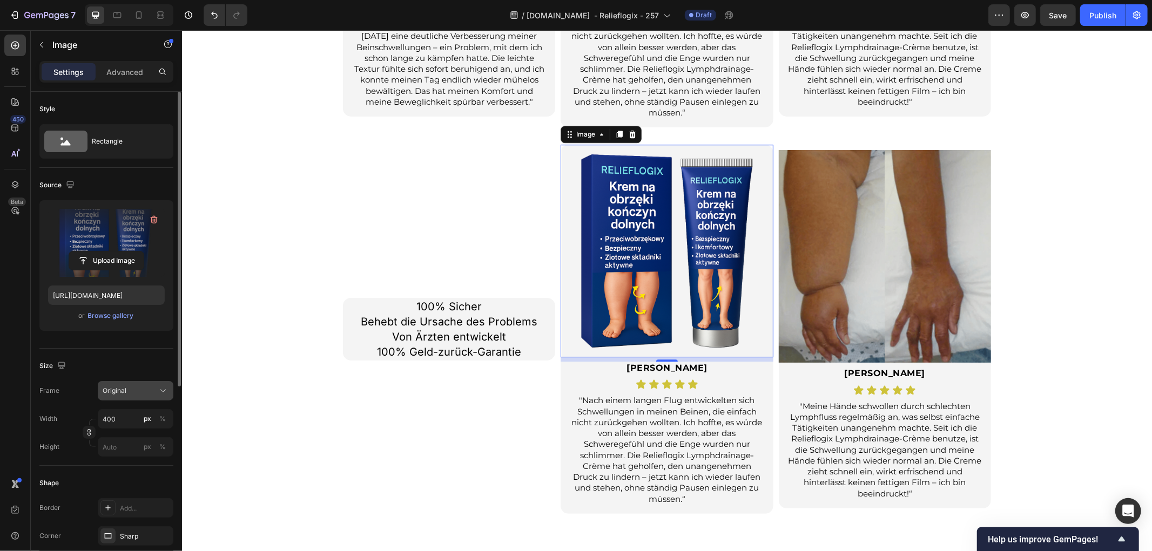
click at [149, 392] on div "Original" at bounding box center [129, 391] width 53 height 10
click at [124, 417] on div "Square" at bounding box center [133, 417] width 63 height 11
type input "400"
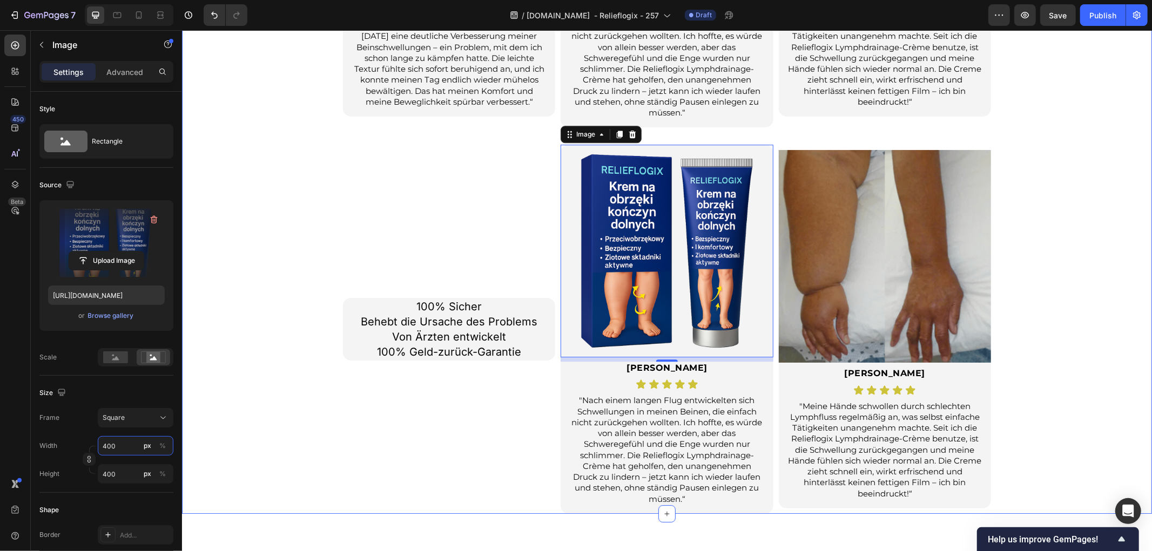
type input "2"
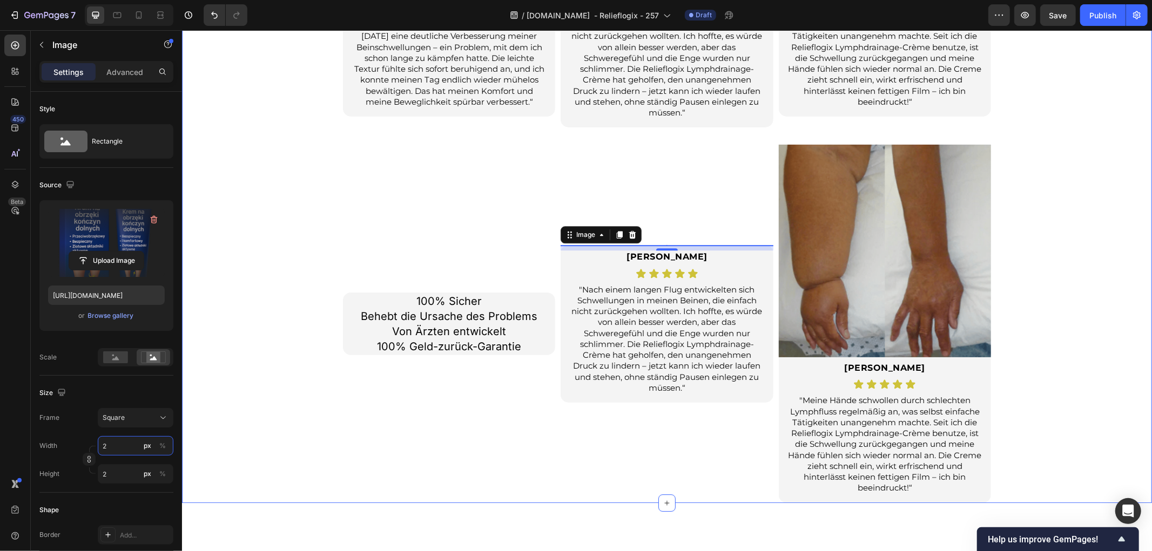
type input "25"
type input "250"
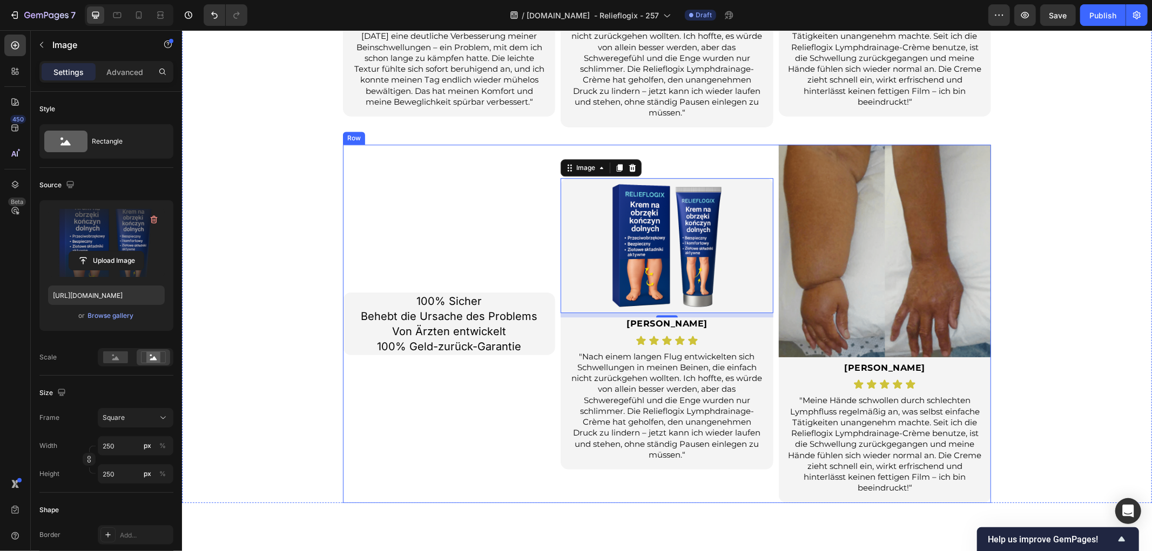
click at [284, 297] on div "Sie sind nicht allein. Echte Bewertungen von Menschen wie Ihnen. Heading Bewert…" at bounding box center [666, 104] width 970 height 798
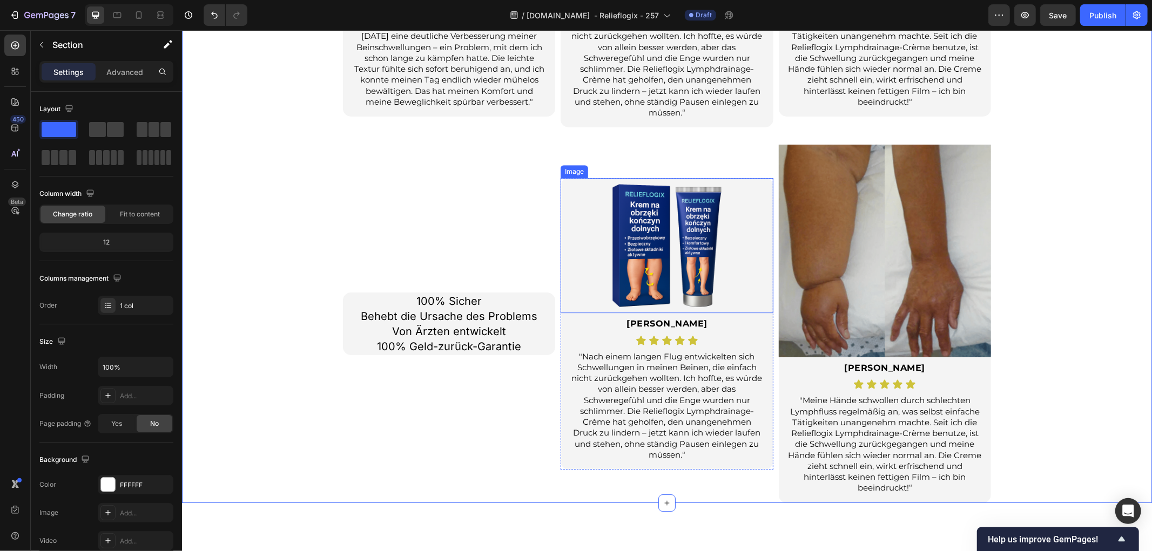
click at [572, 254] on div at bounding box center [666, 245] width 212 height 135
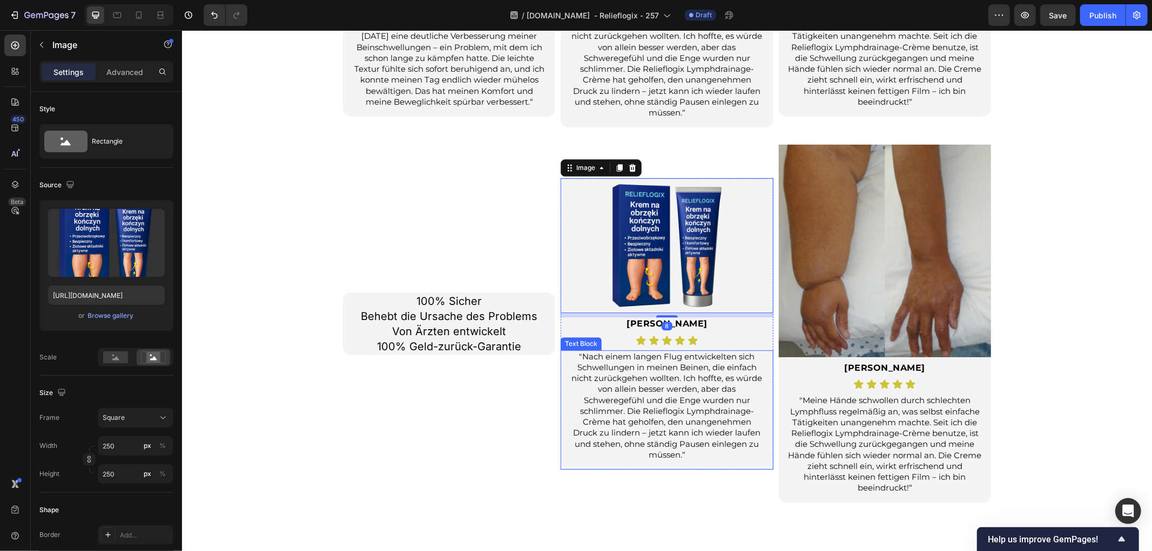
click at [578, 378] on p ""Nach einem langen Flug entwickelten sich Schwellungen in meinen Beinen, die ei…" at bounding box center [666, 406] width 194 height 110
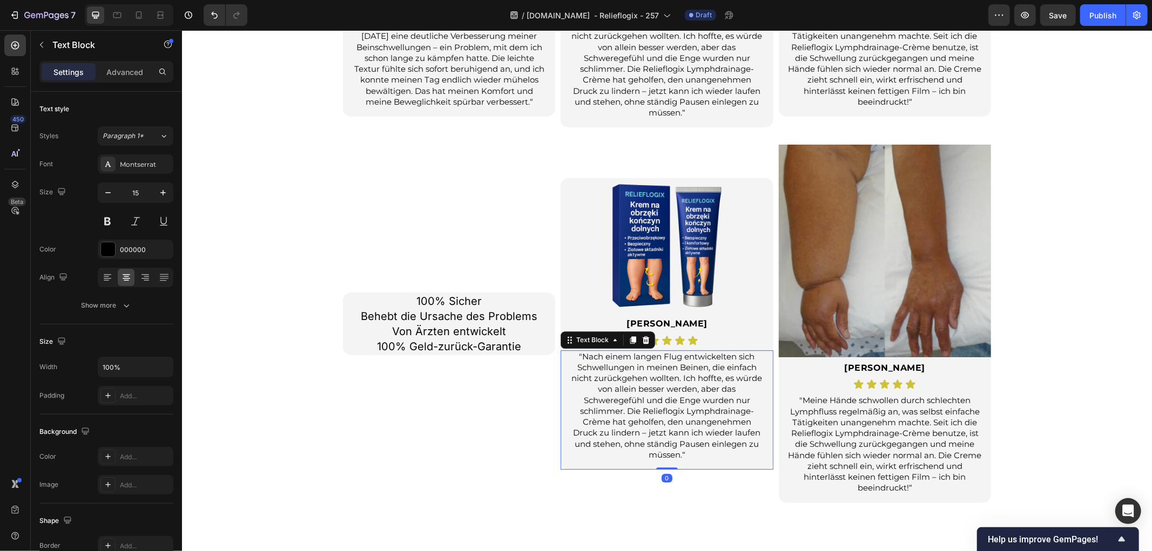
click at [571, 462] on div ""Nach einem langen Flug entwickelten sich Schwellungen in meinen Beinen, die ei…" at bounding box center [666, 410] width 212 height 120
click at [428, 424] on div "100% Sicher Behebt die Ursache des Problems Von Ärzten entwickelt 100% Geld-zur…" at bounding box center [448, 323] width 212 height 358
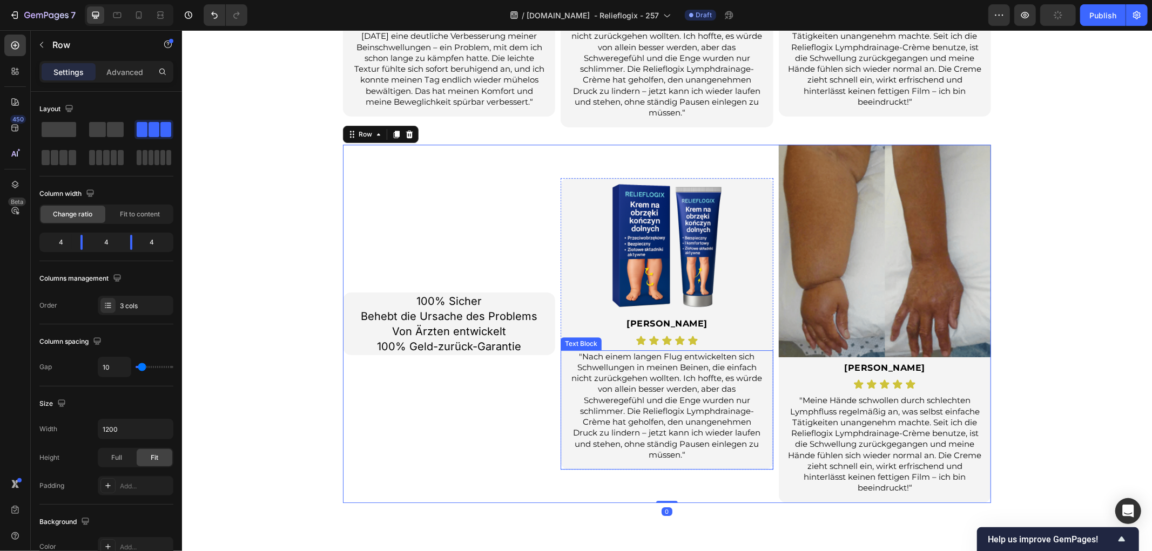
click at [576, 467] on div ""Nach einem langen Flug entwickelten sich Schwellungen in meinen Beinen, die ei…" at bounding box center [666, 410] width 212 height 120
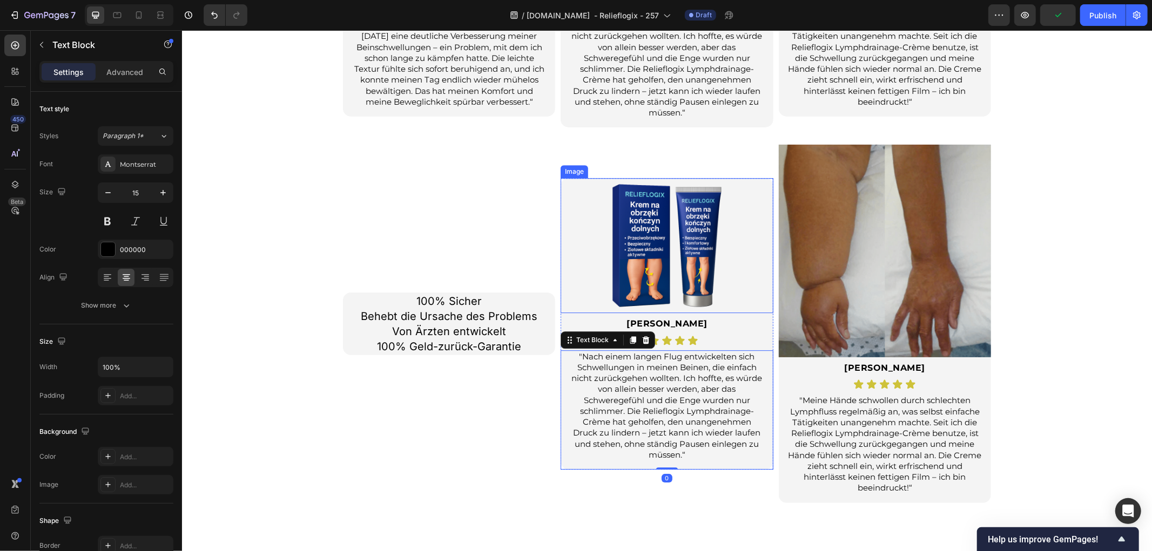
click at [560, 294] on div at bounding box center [666, 245] width 212 height 135
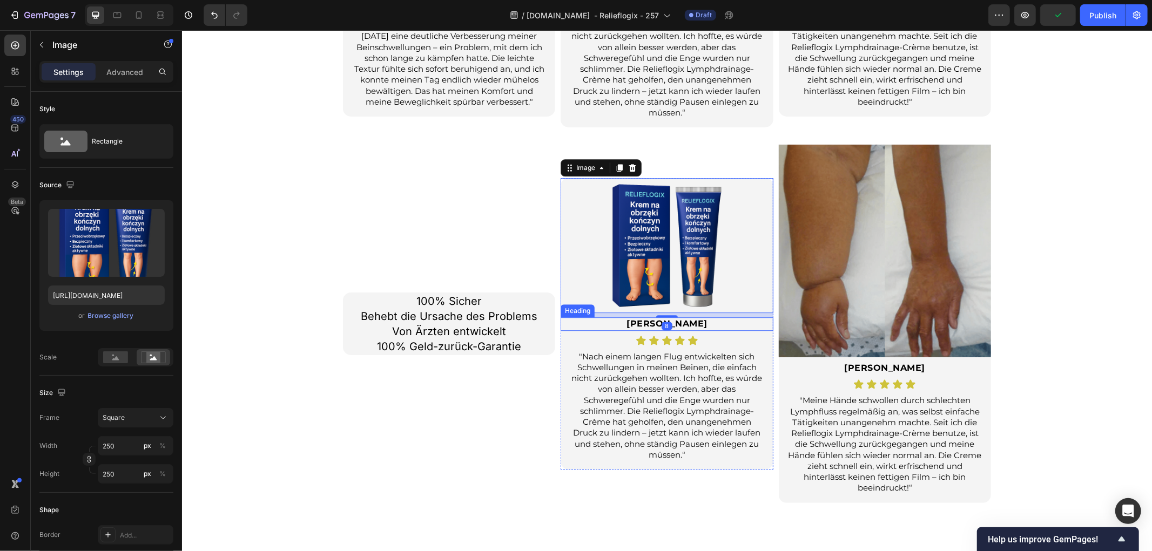
click at [560, 320] on div "[PERSON_NAME]" at bounding box center [666, 324] width 212 height 14
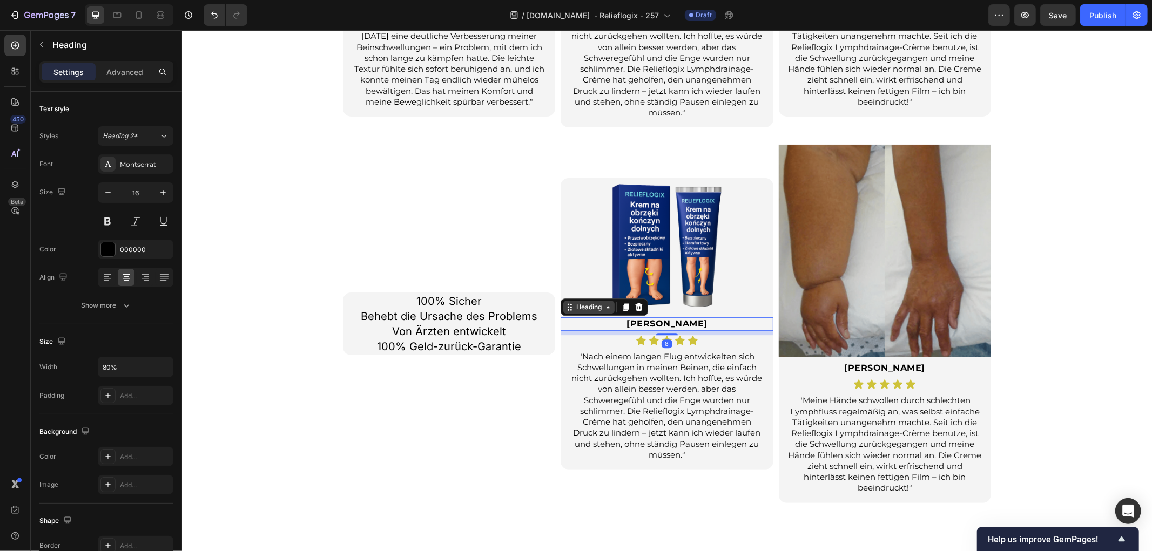
click at [591, 305] on div "Heading" at bounding box center [589, 307] width 30 height 10
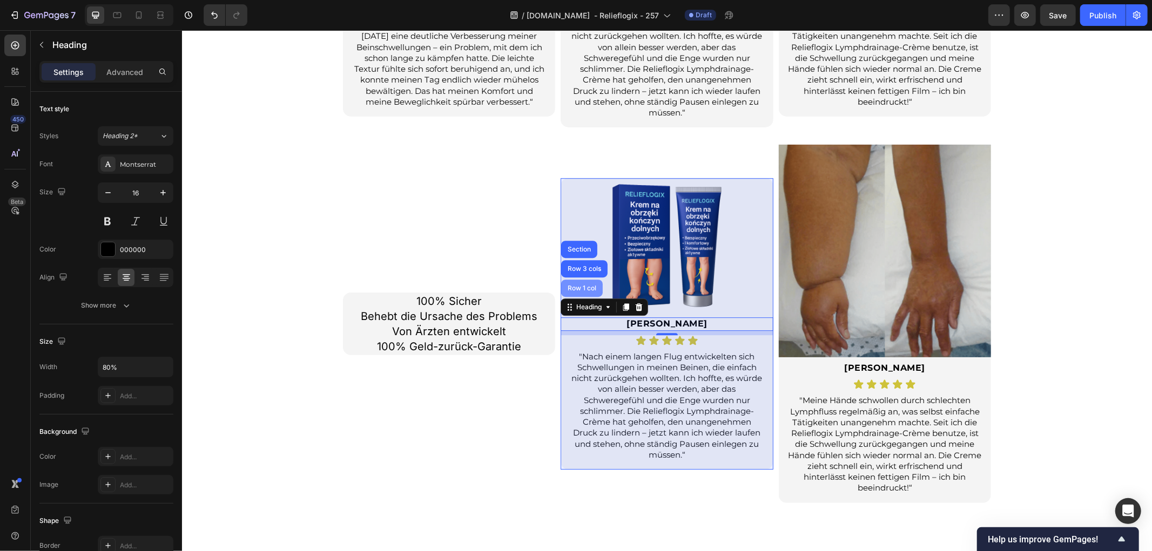
click at [576, 288] on div "Row 1 col" at bounding box center [581, 288] width 33 height 6
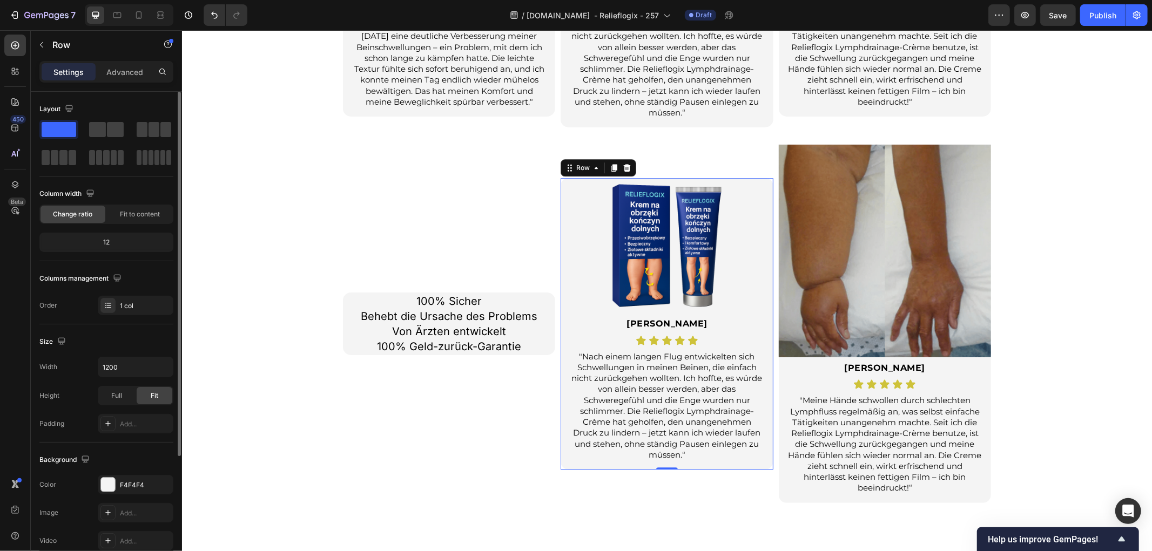
scroll to position [120, 0]
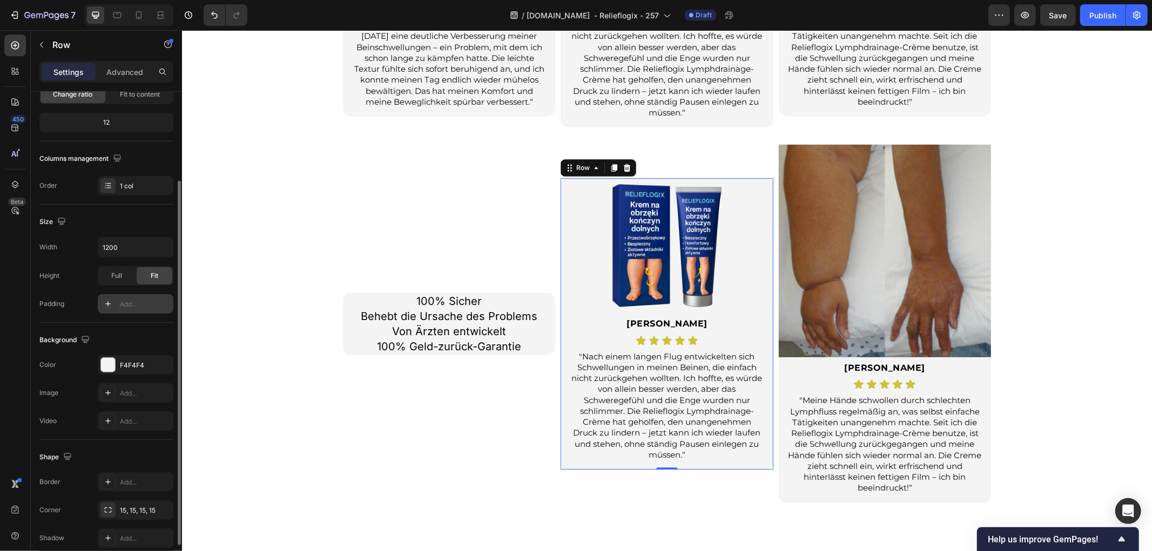
click at [107, 307] on icon at bounding box center [108, 304] width 9 height 9
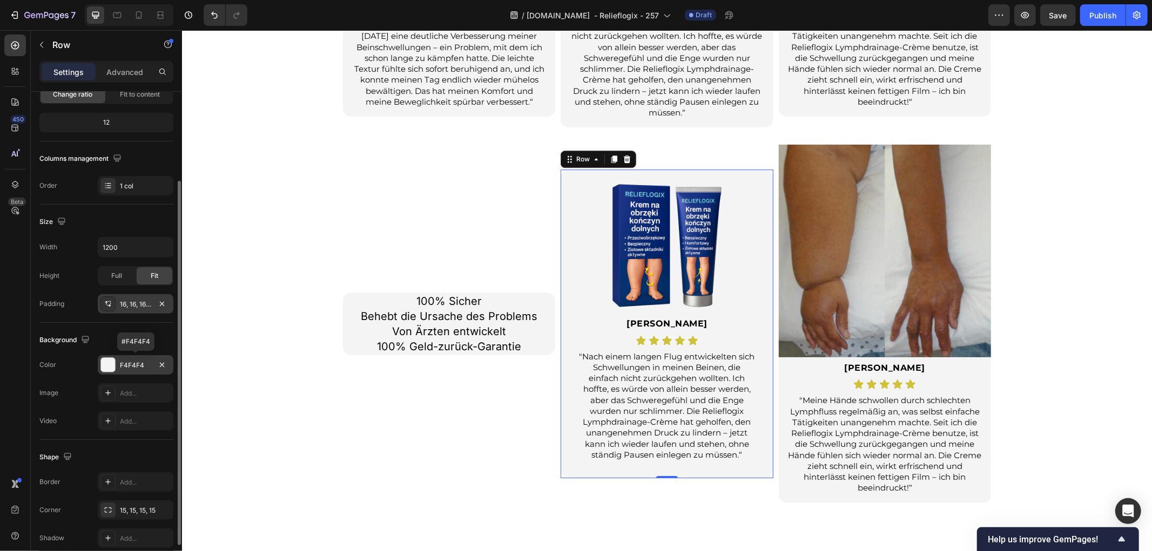
click at [110, 368] on div at bounding box center [108, 365] width 14 height 14
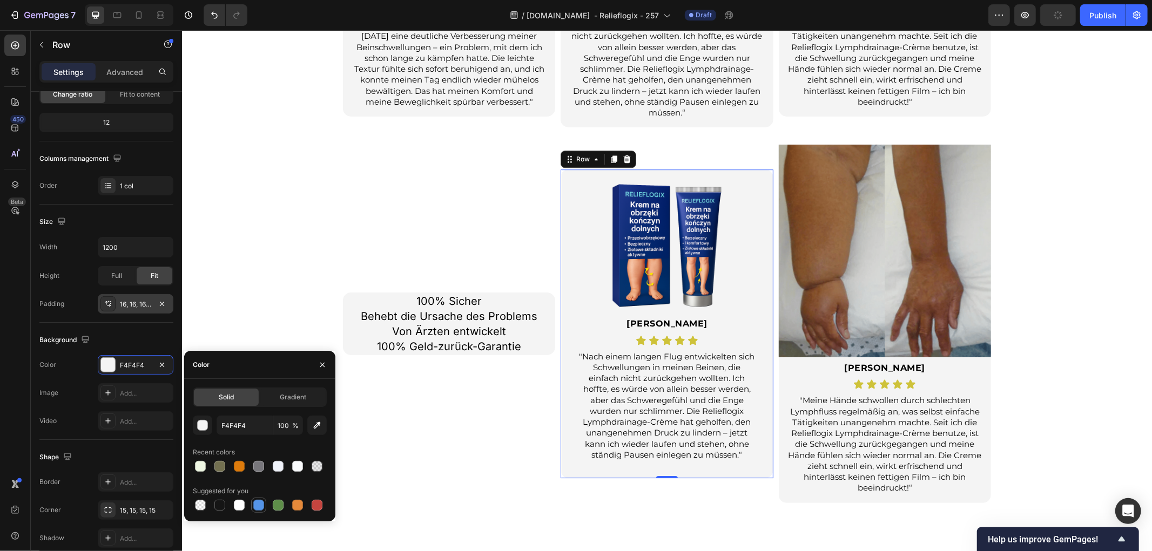
drag, startPoint x: 258, startPoint y: 509, endPoint x: 295, endPoint y: 467, distance: 55.9
click at [258, 509] on div at bounding box center [258, 505] width 11 height 11
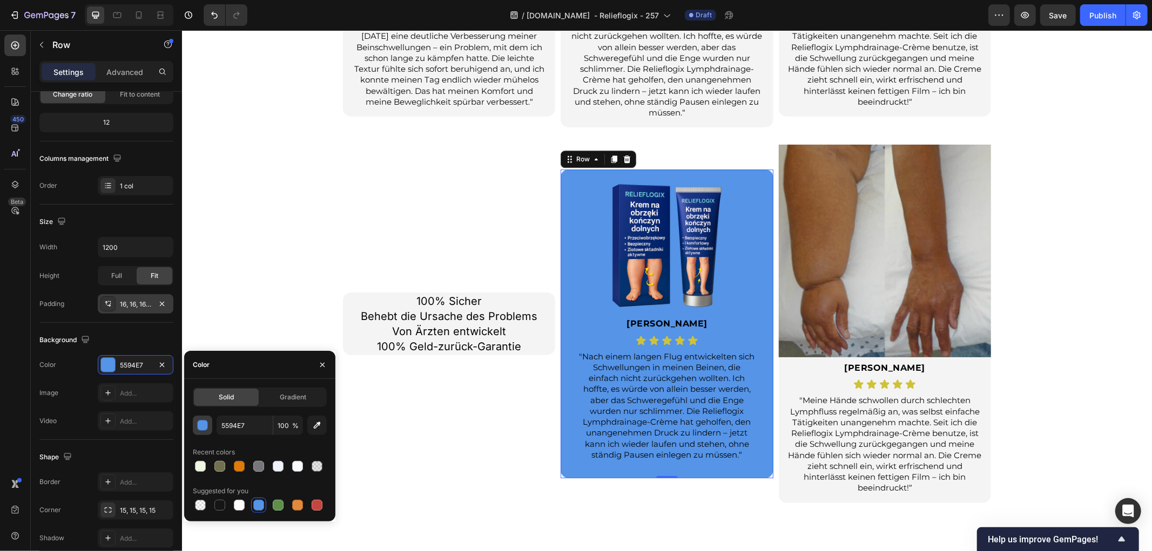
click at [201, 425] on div "button" at bounding box center [203, 426] width 11 height 11
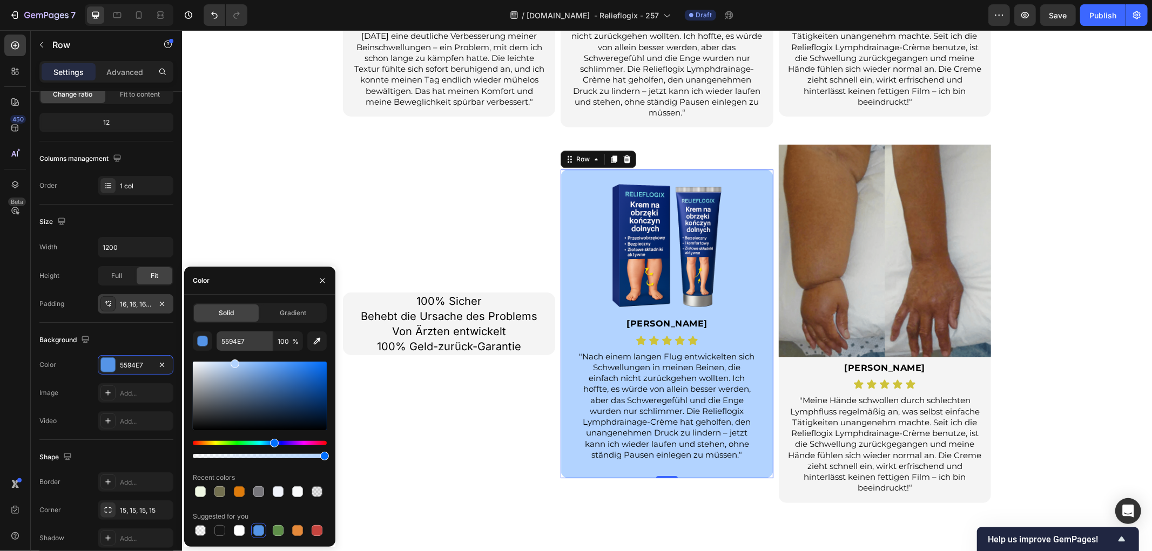
drag, startPoint x: 266, startPoint y: 373, endPoint x: 233, endPoint y: 338, distance: 47.8
click at [233, 338] on div "5594E7 100 % Recent colors Suggested for you" at bounding box center [260, 435] width 134 height 207
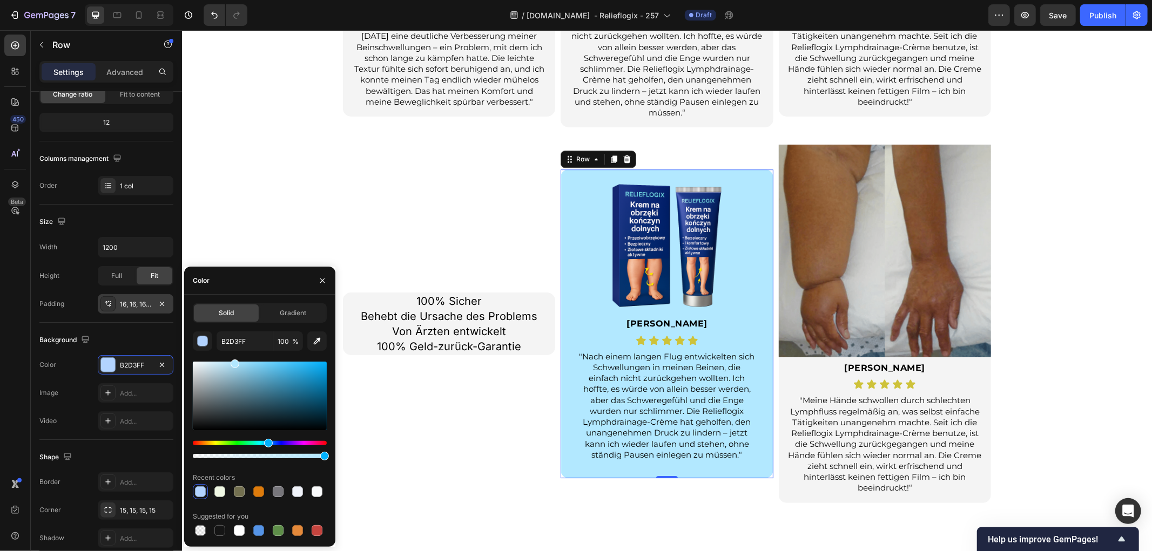
drag, startPoint x: 276, startPoint y: 443, endPoint x: 267, endPoint y: 443, distance: 9.2
click at [267, 443] on div "Hue" at bounding box center [268, 443] width 9 height 9
type input "B2E8FF"
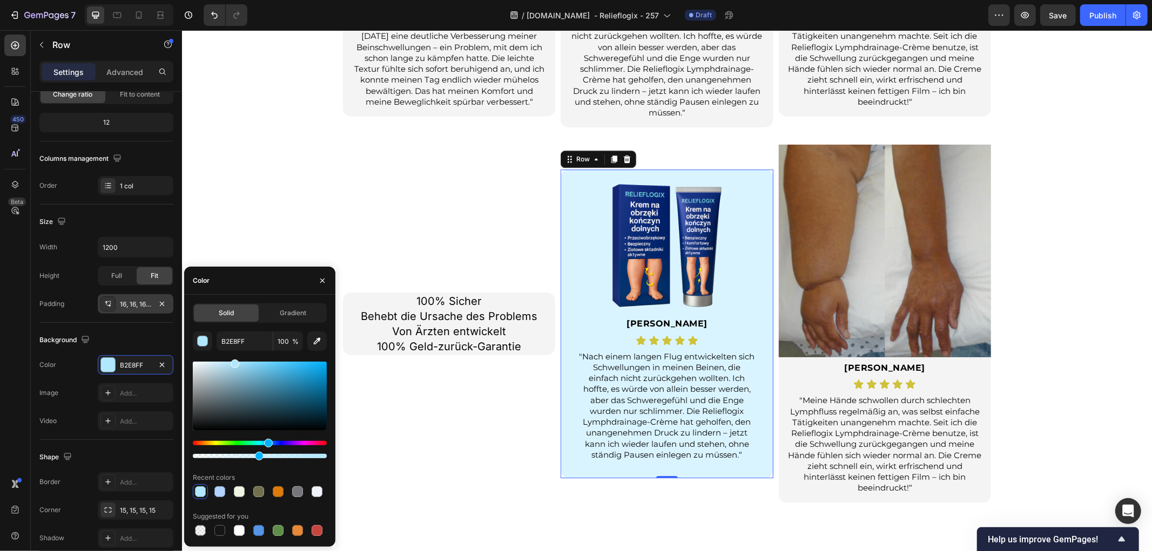
drag, startPoint x: 325, startPoint y: 456, endPoint x: 258, endPoint y: 455, distance: 67.0
click at [258, 455] on div at bounding box center [259, 456] width 9 height 9
click at [371, 180] on div "100% Sicher Behebt die Ursache des Problems Von Ärzten entwickelt 100% Geld-zur…" at bounding box center [448, 323] width 212 height 358
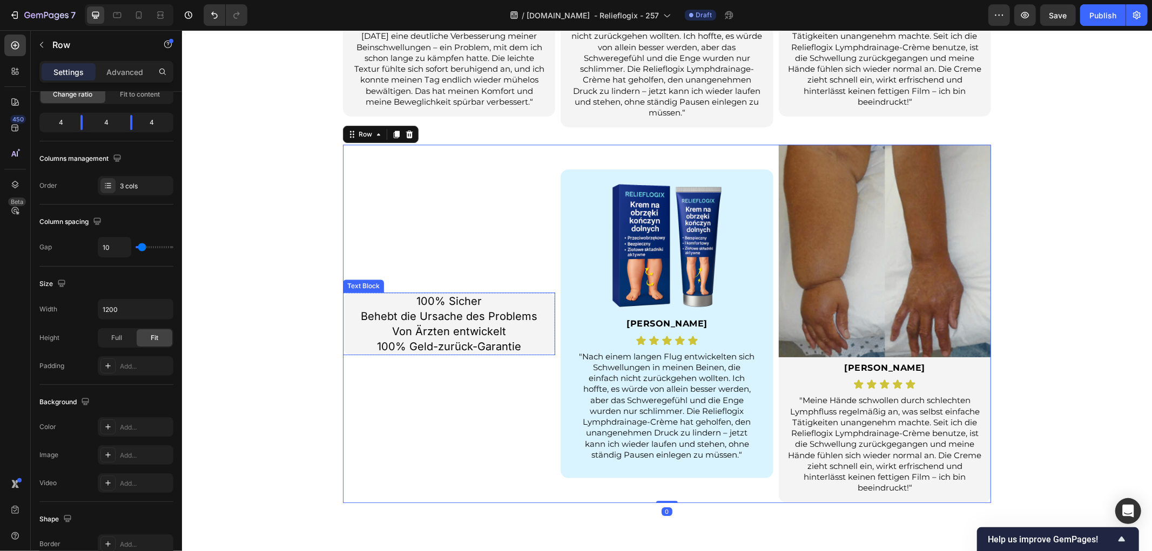
click at [237, 273] on div "Sie sind nicht allein. Echte Bewertungen von Menschen wie Ihnen. Heading Bewert…" at bounding box center [666, 104] width 970 height 798
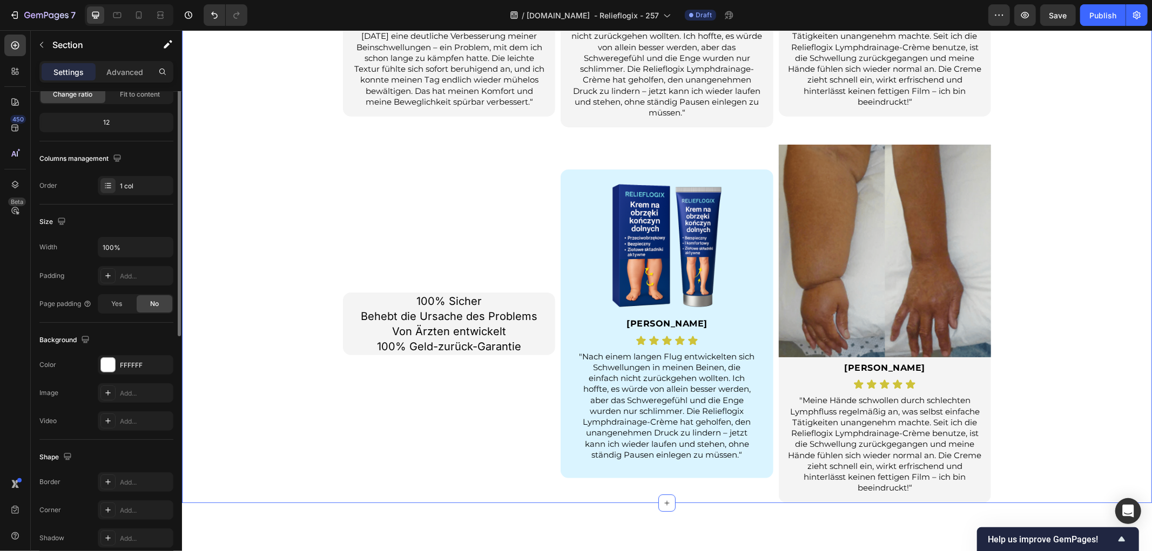
scroll to position [0, 0]
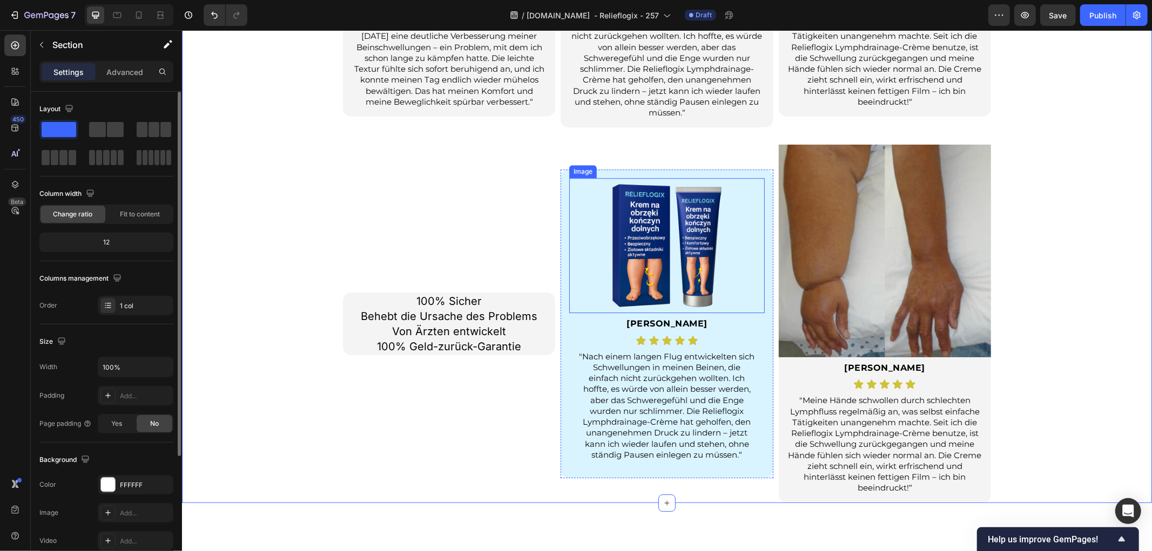
click at [674, 240] on img at bounding box center [666, 245] width 135 height 135
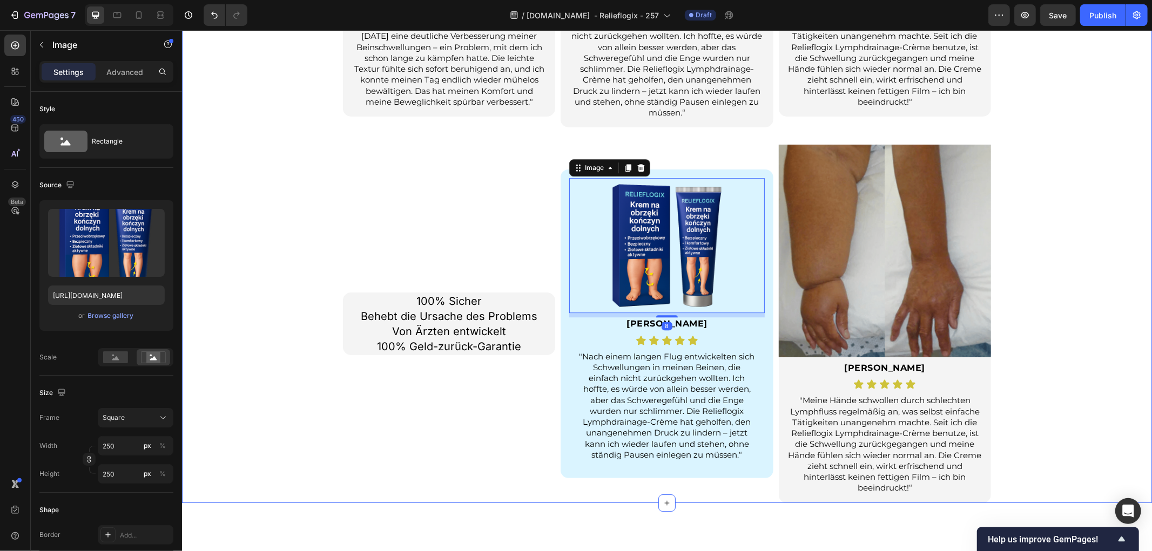
click at [342, 238] on div "100% Sicher Behebt die Ursache des Problems Von Ärzten entwickelt 100% Geld-zur…" at bounding box center [448, 323] width 212 height 358
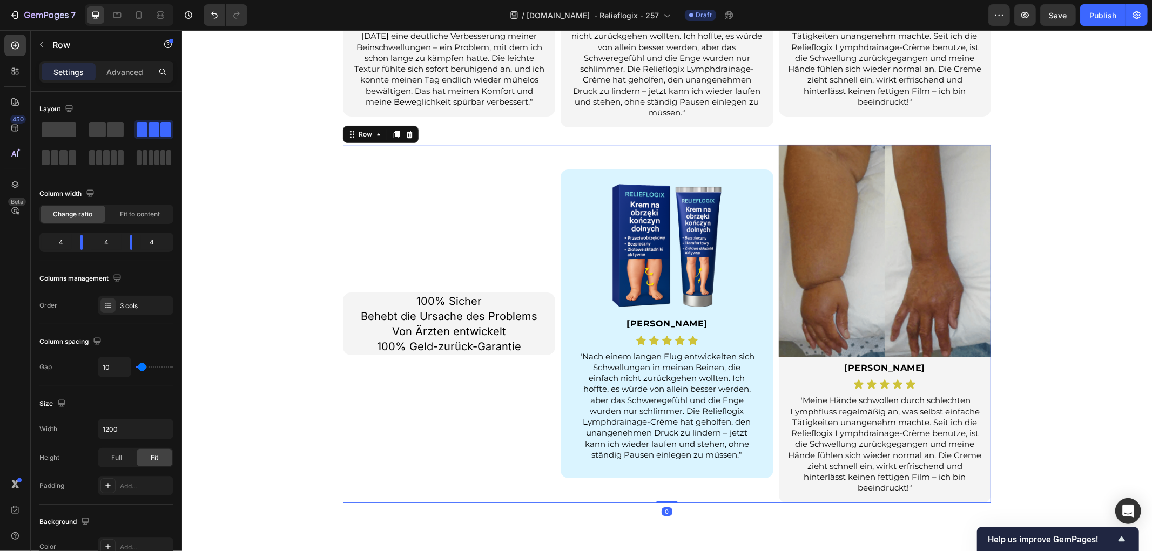
click at [569, 214] on div at bounding box center [666, 245] width 195 height 135
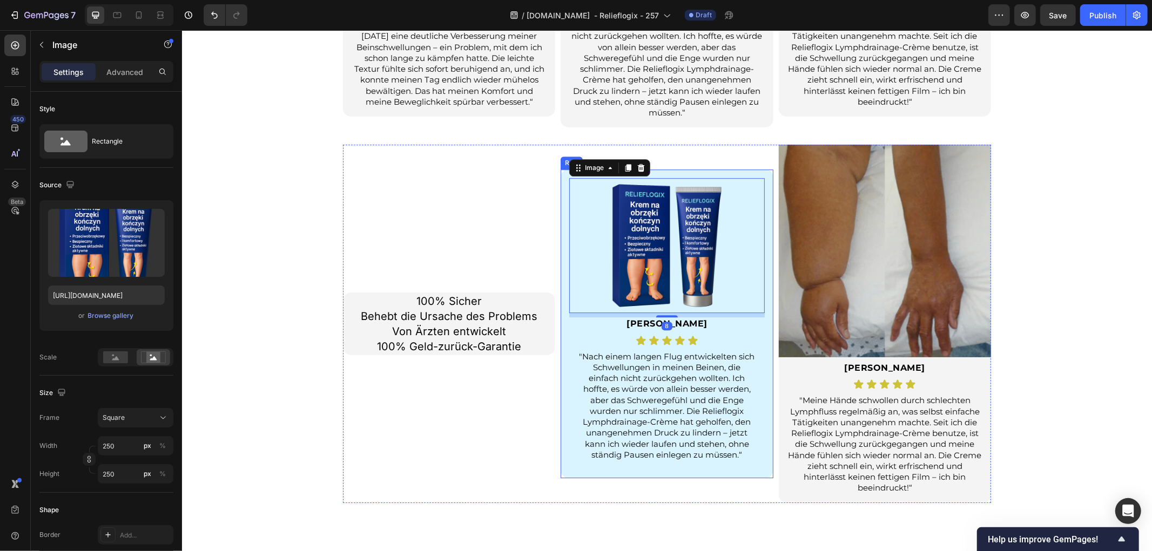
click at [560, 186] on div "Image 8 Sabine F. Heading Icon Icon Icon Icon Icon Icon List "Nach einem langen…" at bounding box center [666, 323] width 212 height 309
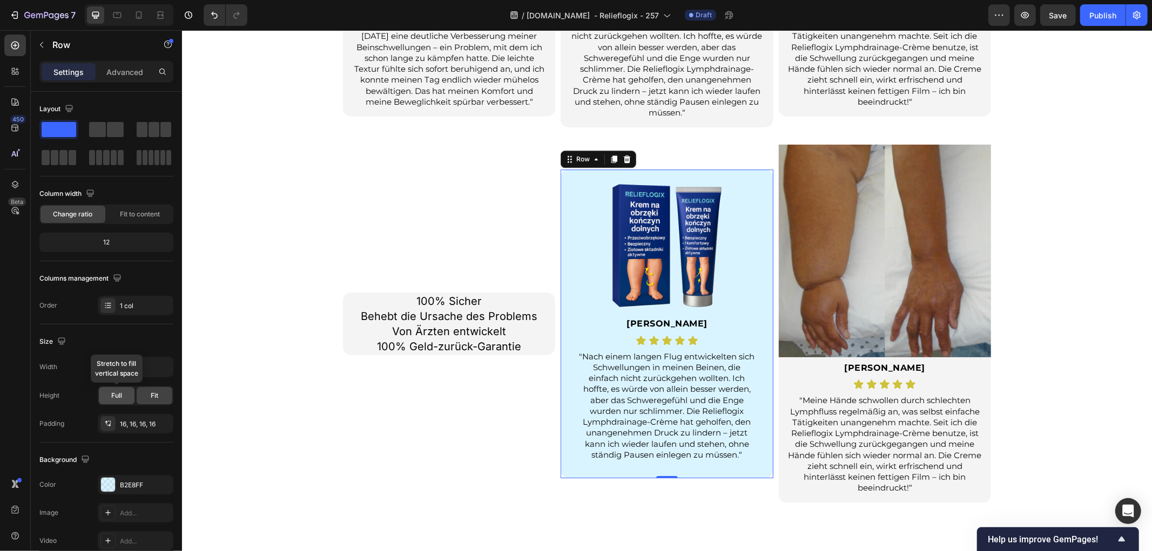
drag, startPoint x: 116, startPoint y: 396, endPoint x: 105, endPoint y: 397, distance: 10.8
click at [116, 396] on span "Full" at bounding box center [116, 396] width 11 height 10
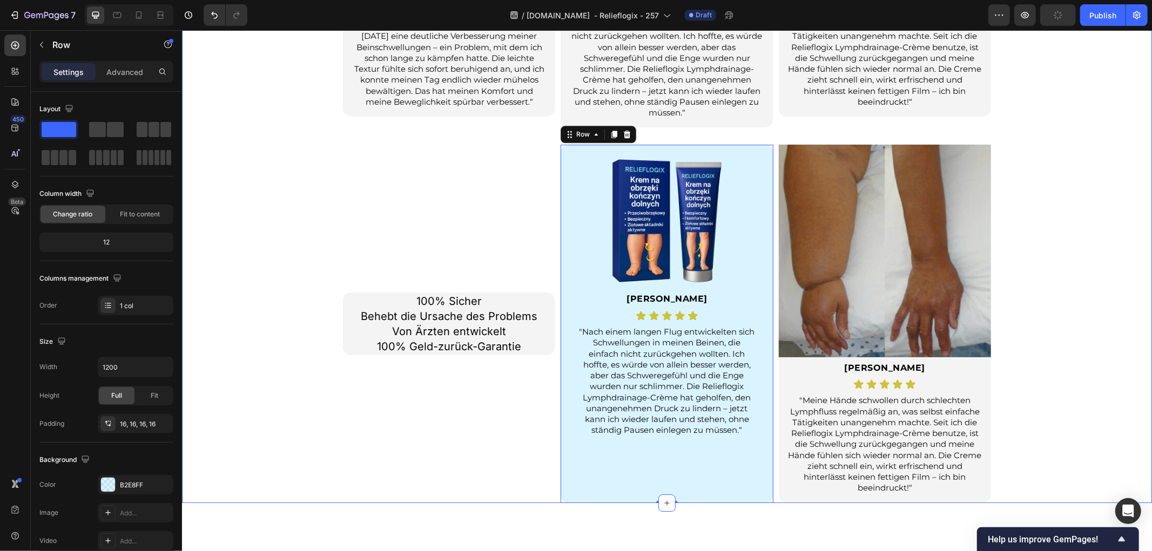
click at [239, 339] on div "Sie sind nicht allein. Echte Bewertungen von Menschen wie Ihnen. Heading Bewert…" at bounding box center [666, 104] width 970 height 798
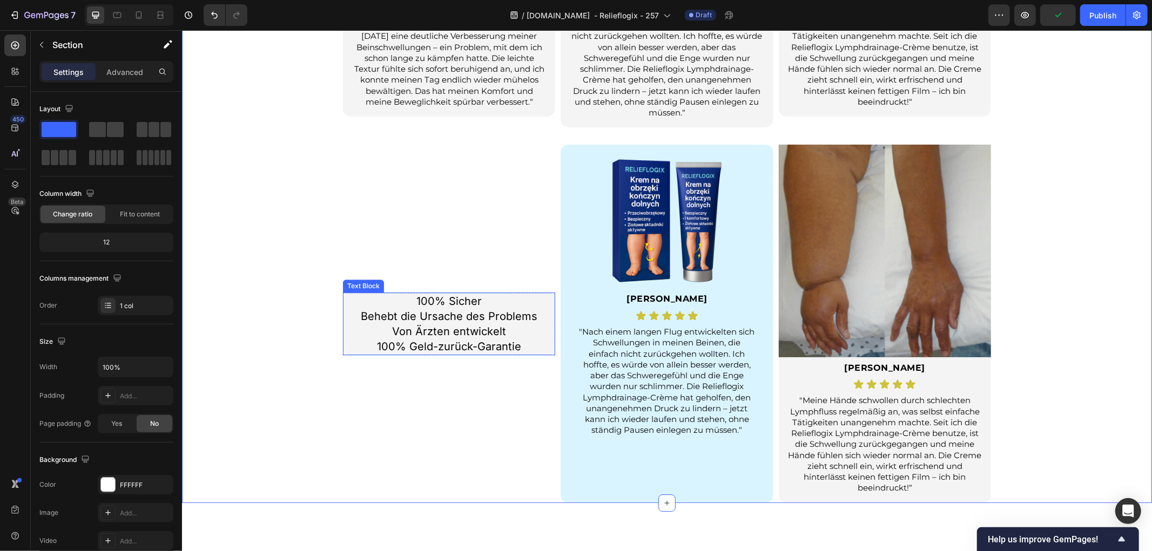
click at [547, 352] on p "100% Sicher Behebt die Ursache des Problems Von Ärzten entwickelt 100% Geld-zur…" at bounding box center [448, 323] width 210 height 60
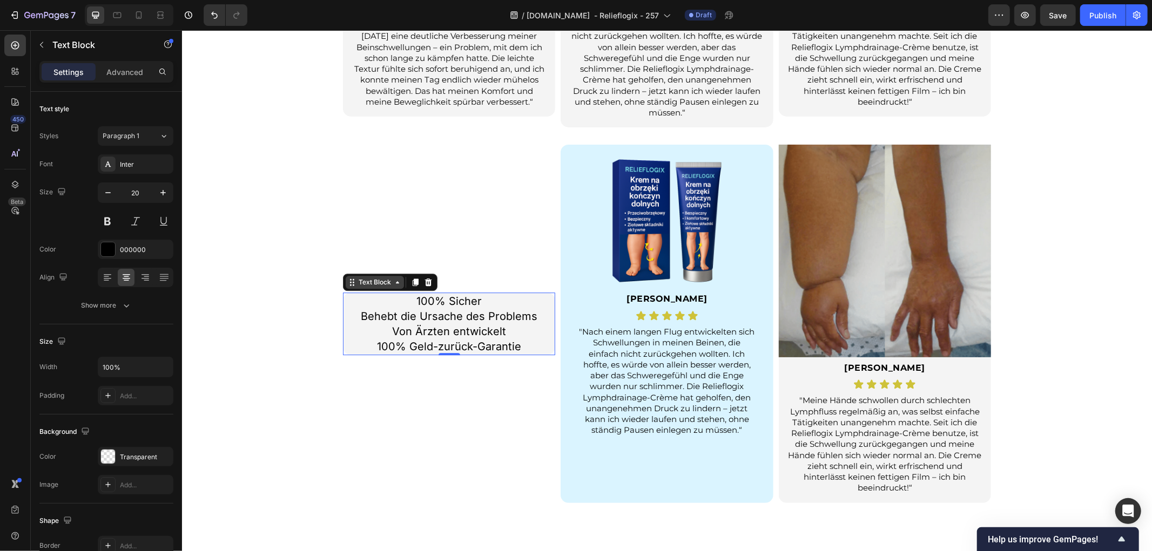
click at [375, 281] on div "Text Block" at bounding box center [374, 282] width 37 height 10
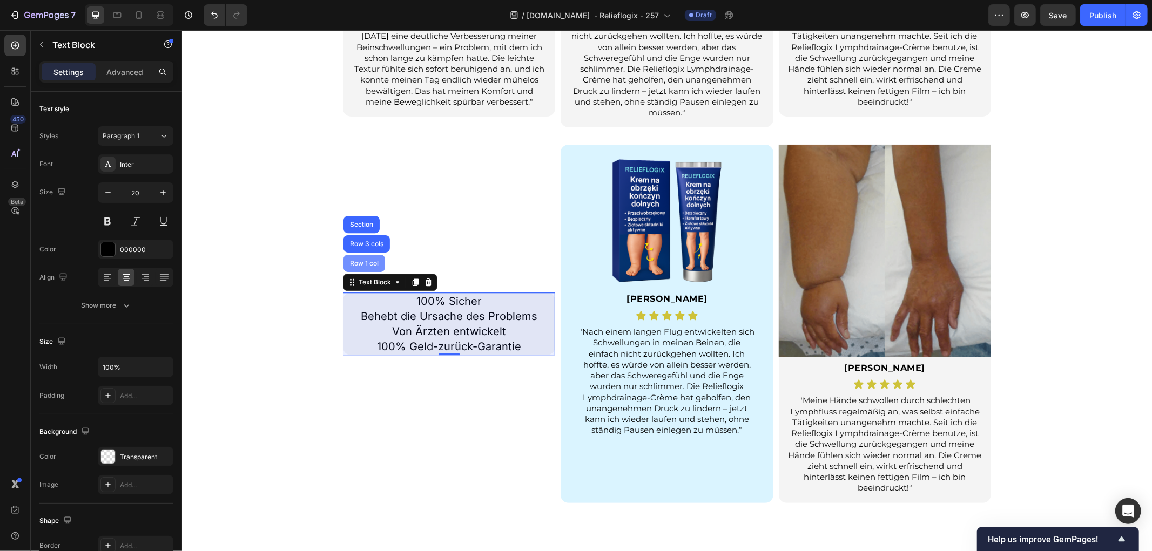
click at [367, 261] on div "Row 1 col" at bounding box center [363, 263] width 33 height 6
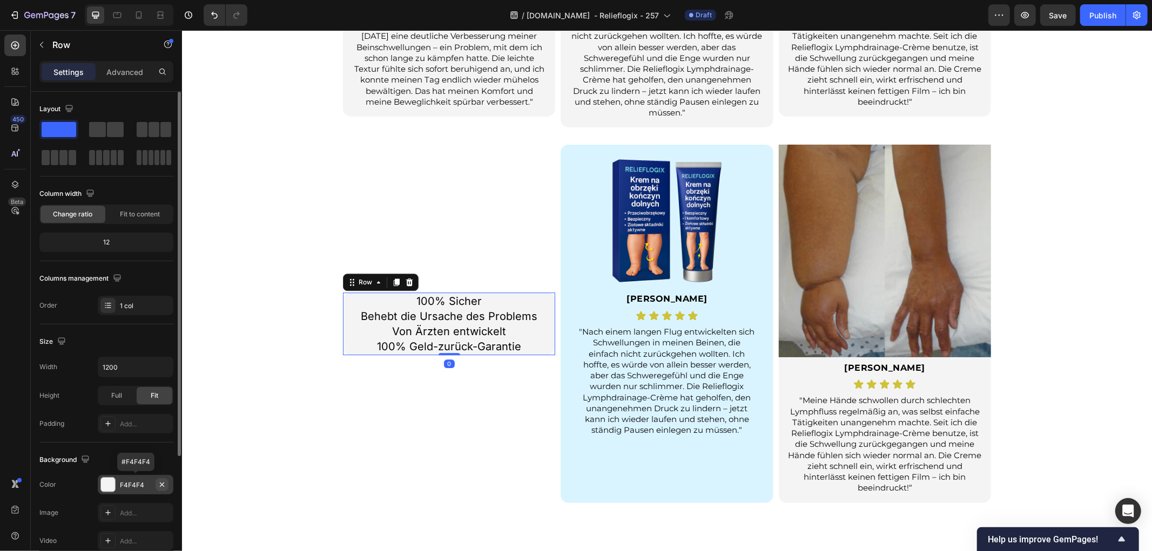
click at [159, 486] on icon "button" at bounding box center [162, 485] width 9 height 9
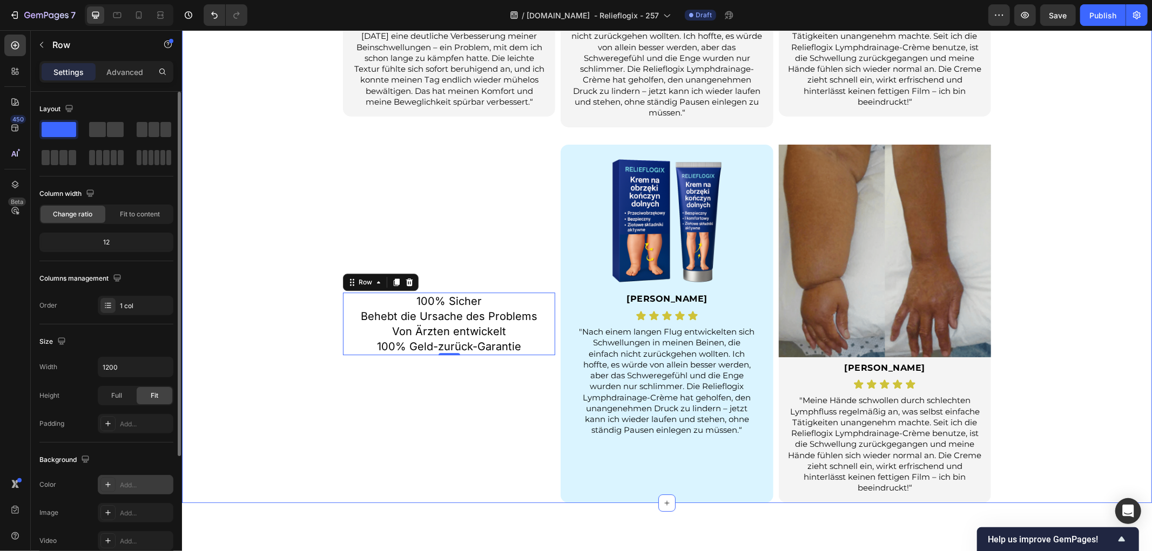
click at [282, 303] on div "Sie sind nicht allein. Echte Bewertungen von Menschen wie Ihnen. Heading Bewert…" at bounding box center [666, 104] width 970 height 798
click at [486, 308] on p "100% Sicher Behebt die Ursache des Problems Von Ärzten entwickelt 100% Geld-zur…" at bounding box center [448, 323] width 210 height 60
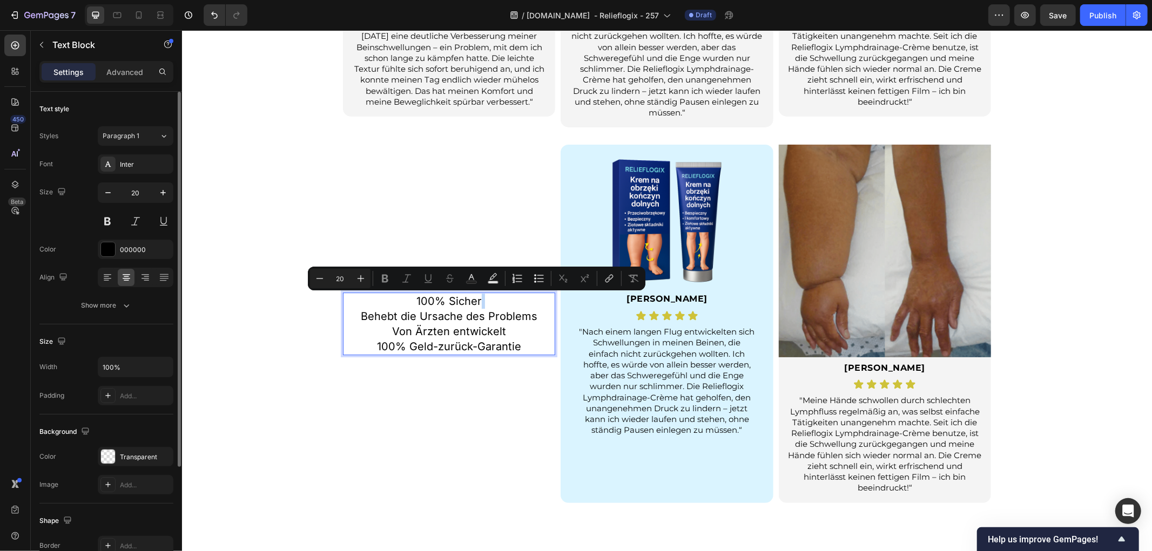
click at [482, 298] on p "100% Sicher Behebt die Ursache des Problems Von Ärzten entwickelt 100% Geld-zur…" at bounding box center [448, 323] width 210 height 60
click at [484, 298] on p "100% Sicher Behebt die Ursache des Problems Von Ärzten entwickelt 100% Geld-zur…" at bounding box center [448, 323] width 210 height 60
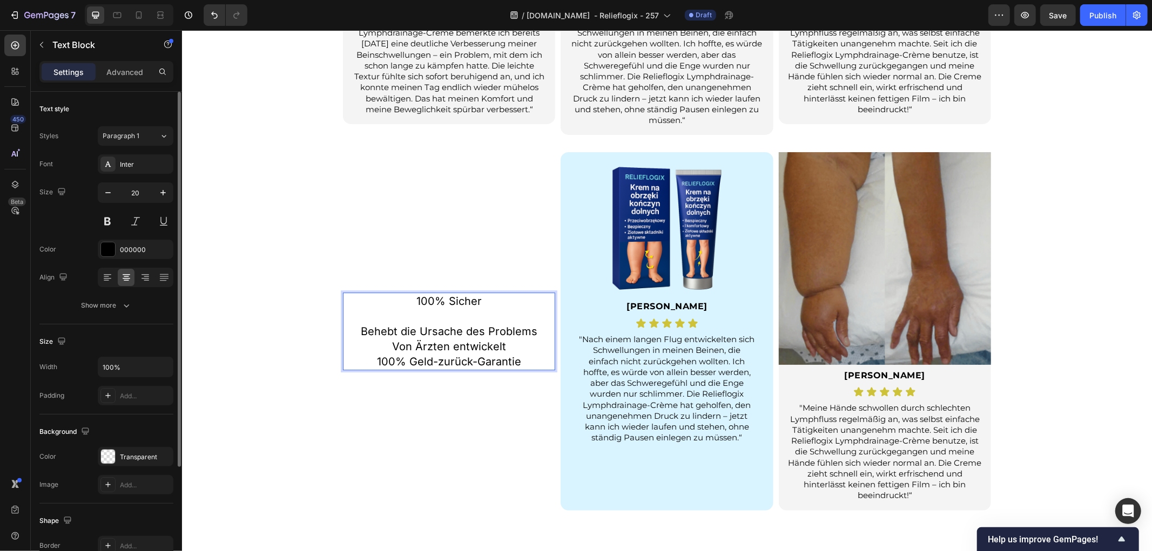
click at [534, 329] on p "⁠⁠⁠⁠⁠⁠⁠ Behebt die Ursache des Problems Von Ärzten entwickelt 100% Geld-zurück-…" at bounding box center [448, 338] width 210 height 60
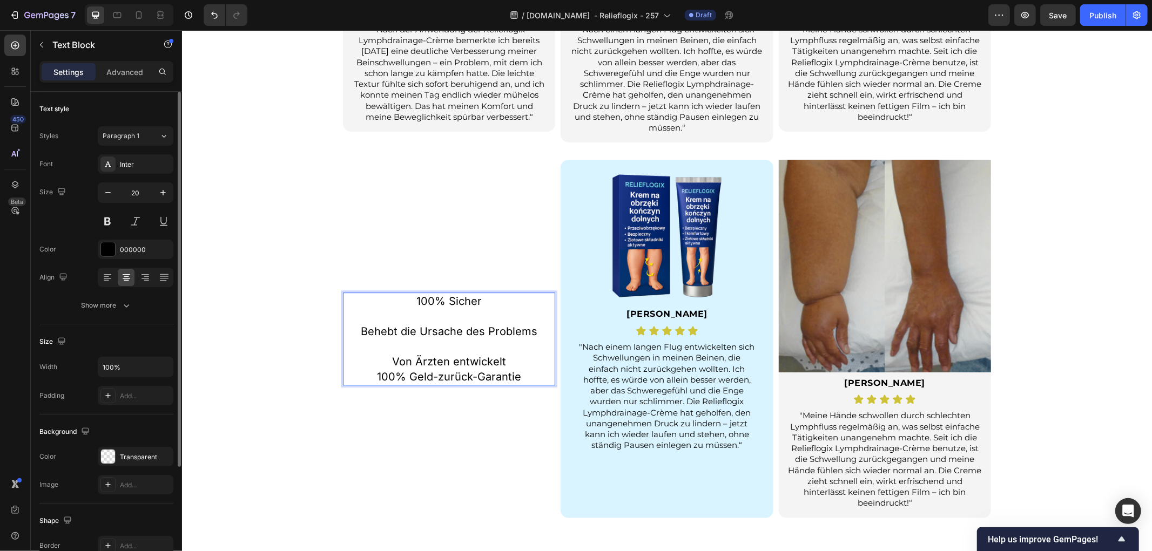
click at [505, 360] on p "⁠⁠⁠⁠⁠⁠⁠ Von Ärzten entwickelt 100% Geld-zurück-Garantie" at bounding box center [448, 361] width 210 height 45
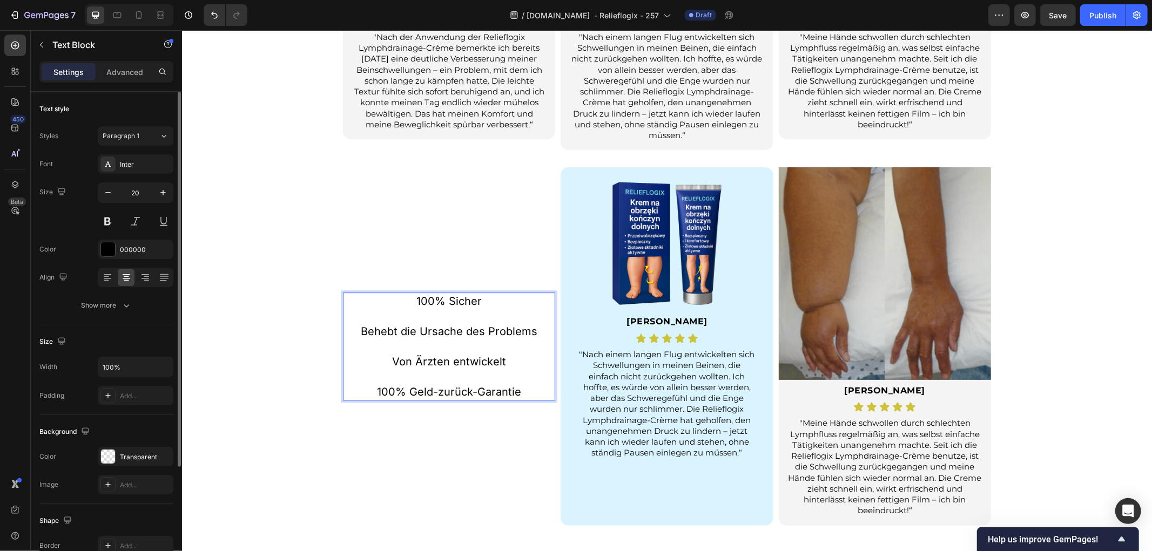
click at [522, 390] on p "⁠⁠⁠⁠⁠⁠⁠ 100% Geld-zurück-Garantie" at bounding box center [448, 384] width 210 height 30
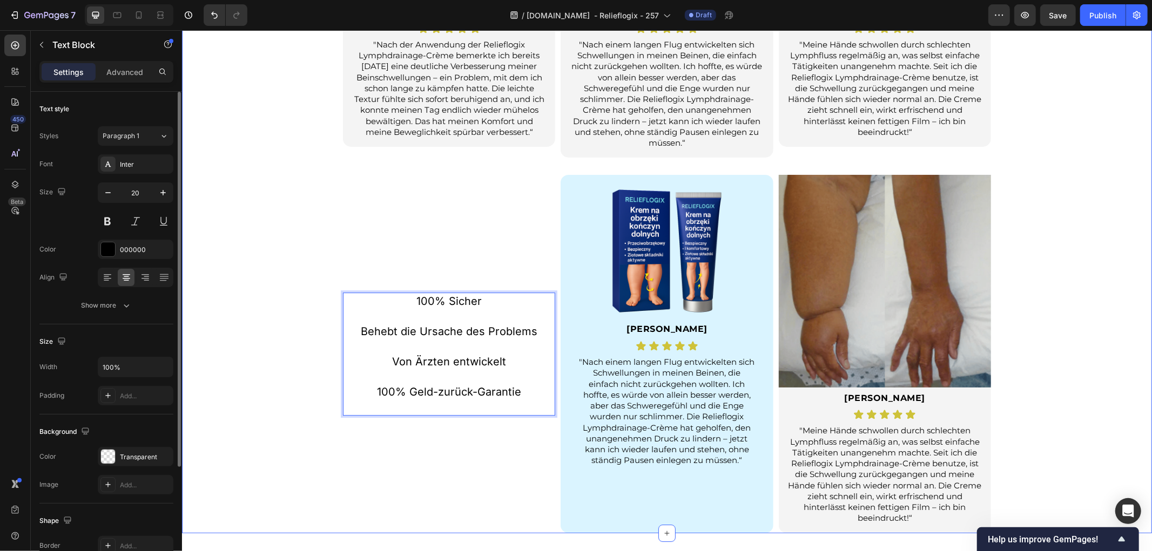
click at [253, 320] on div "Sie sind nicht allein. Echte Bewertungen von Menschen wie Ihnen. Heading Bewert…" at bounding box center [666, 134] width 970 height 798
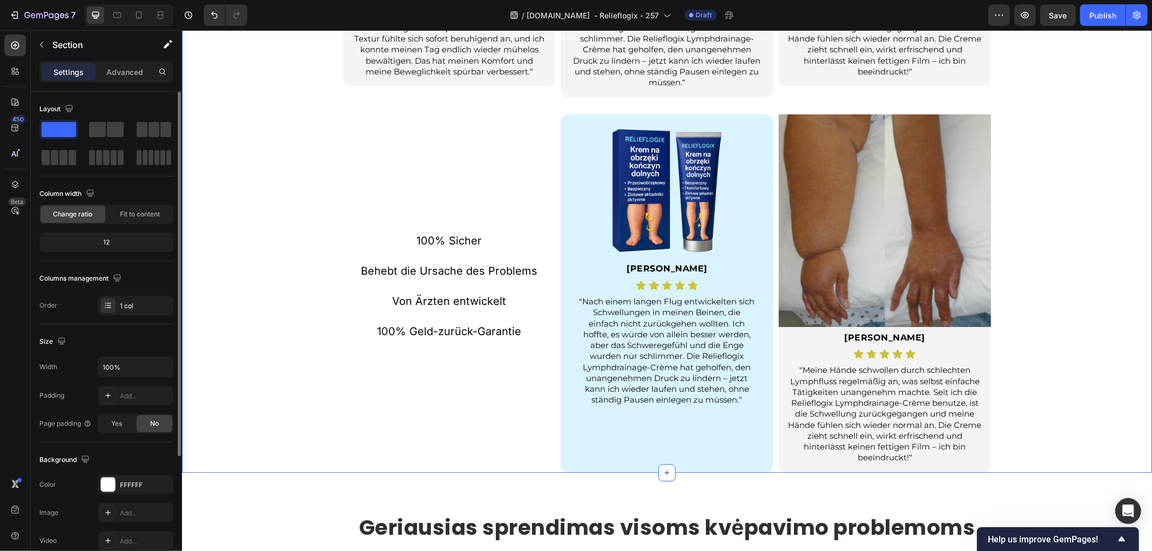
click at [1068, 367] on div "Sie sind nicht allein. Echte Bewertungen von Menschen wie Ihnen. Heading Bewert…" at bounding box center [666, 73] width 970 height 798
click at [662, 268] on div "Icon" at bounding box center [659, 273] width 22 height 13
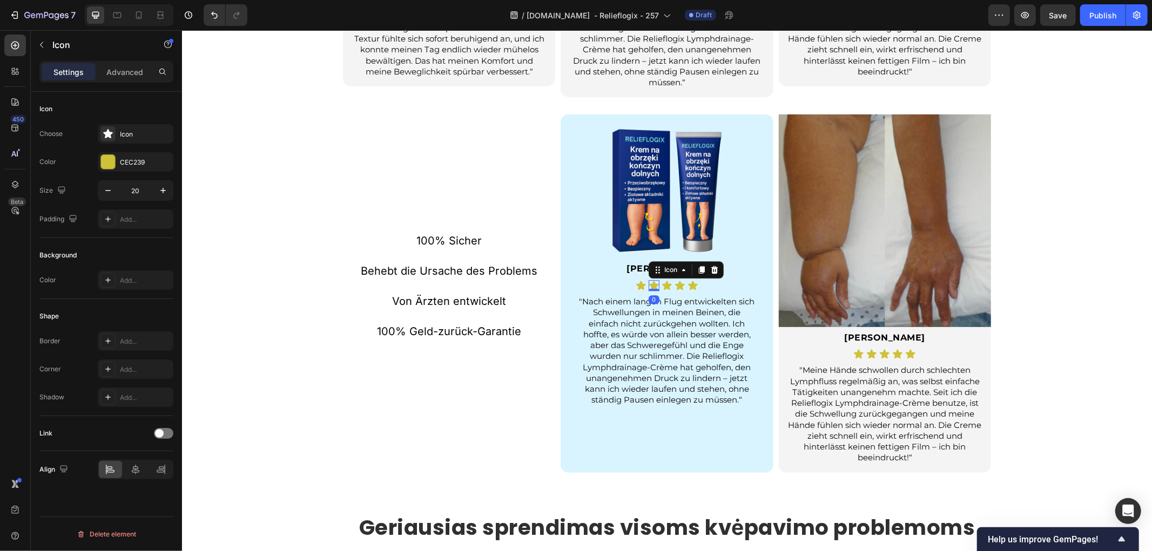
click at [778, 274] on img at bounding box center [884, 220] width 212 height 212
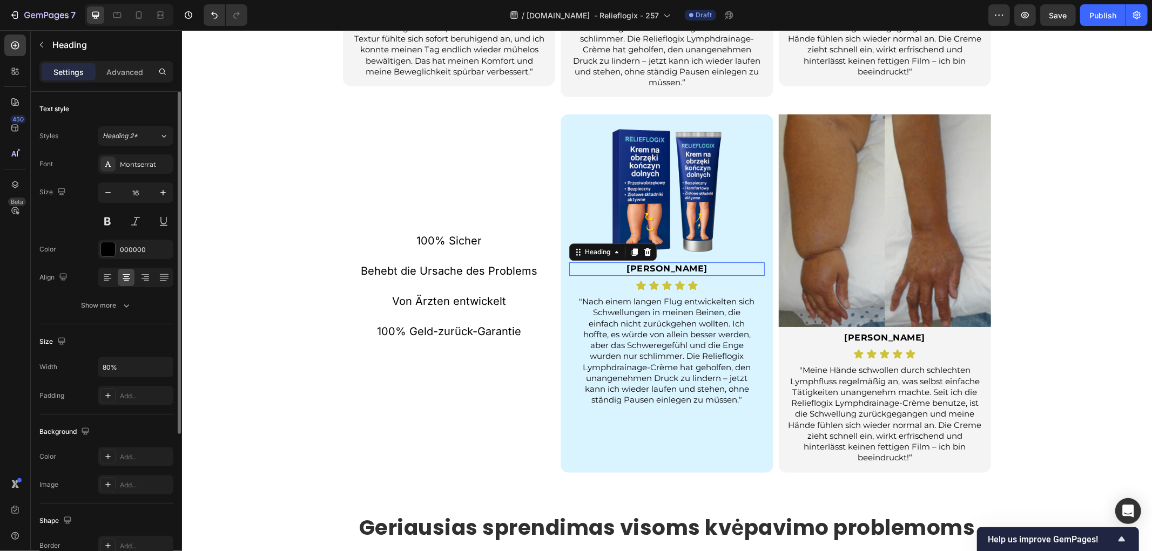
click at [656, 266] on strong "[PERSON_NAME]" at bounding box center [666, 268] width 81 height 10
click at [301, 395] on div "Sie sind nicht allein. Echte Bewertungen von Menschen wie Ihnen. Heading Bewert…" at bounding box center [666, 73] width 970 height 798
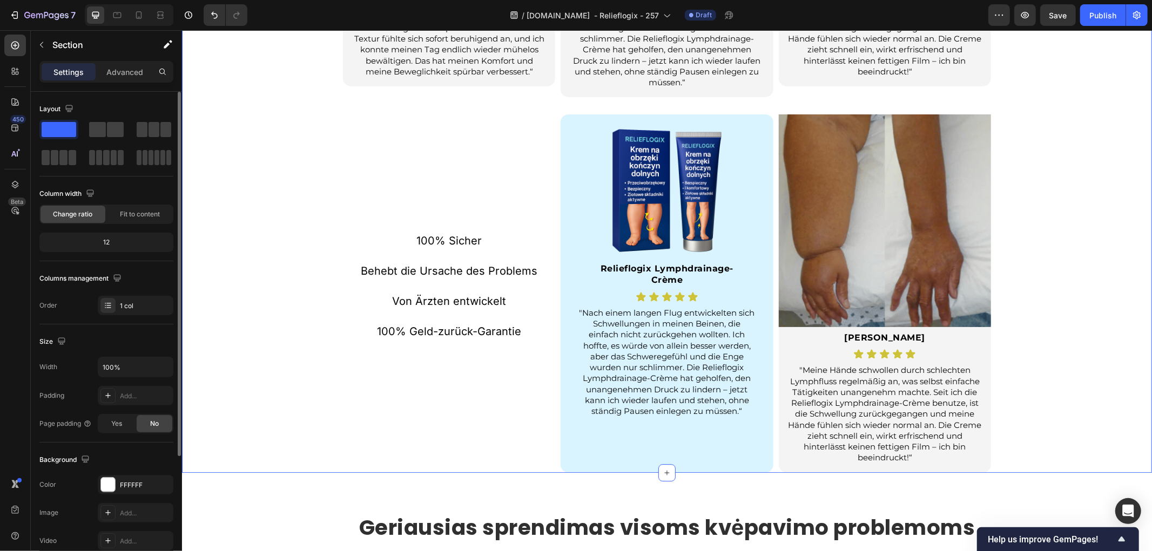
drag, startPoint x: 1096, startPoint y: 284, endPoint x: 848, endPoint y: 208, distance: 258.6
click at [1096, 283] on div "Sie sind nicht allein. Echte Bewertungen von Menschen wie Ihnen. Heading Bewert…" at bounding box center [666, 73] width 970 height 798
click at [844, 201] on img at bounding box center [884, 220] width 212 height 212
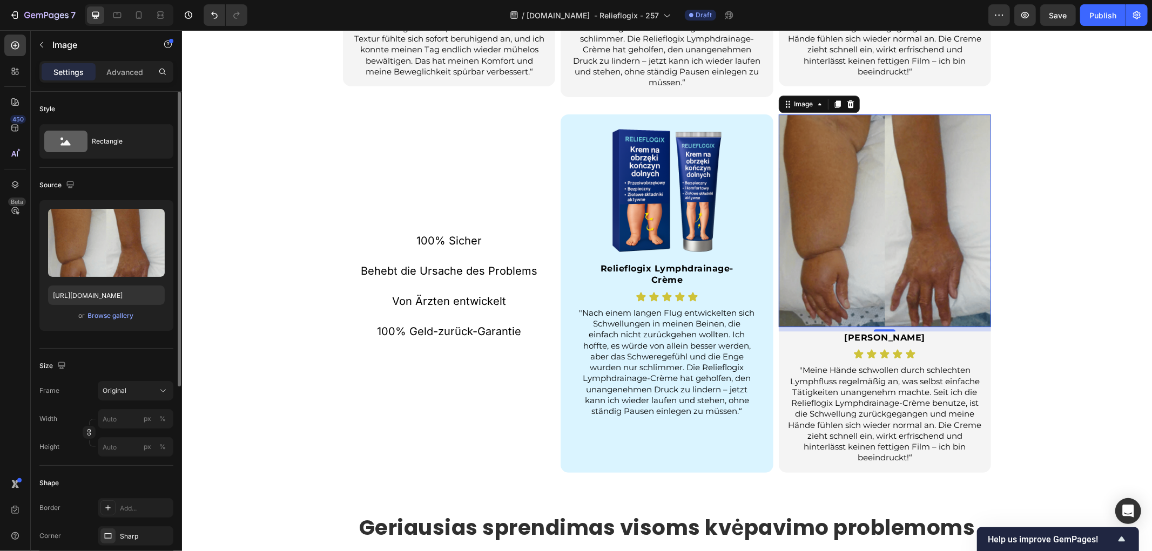
click at [913, 232] on img at bounding box center [884, 220] width 212 height 212
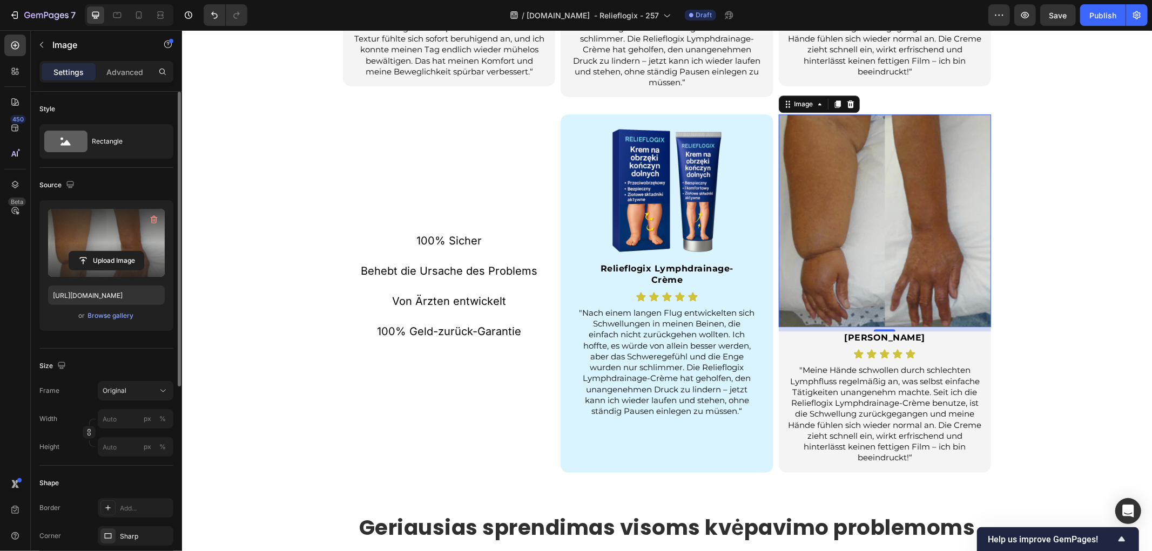
click at [143, 231] on label at bounding box center [106, 243] width 117 height 68
click at [143, 252] on input "file" at bounding box center [106, 261] width 75 height 18
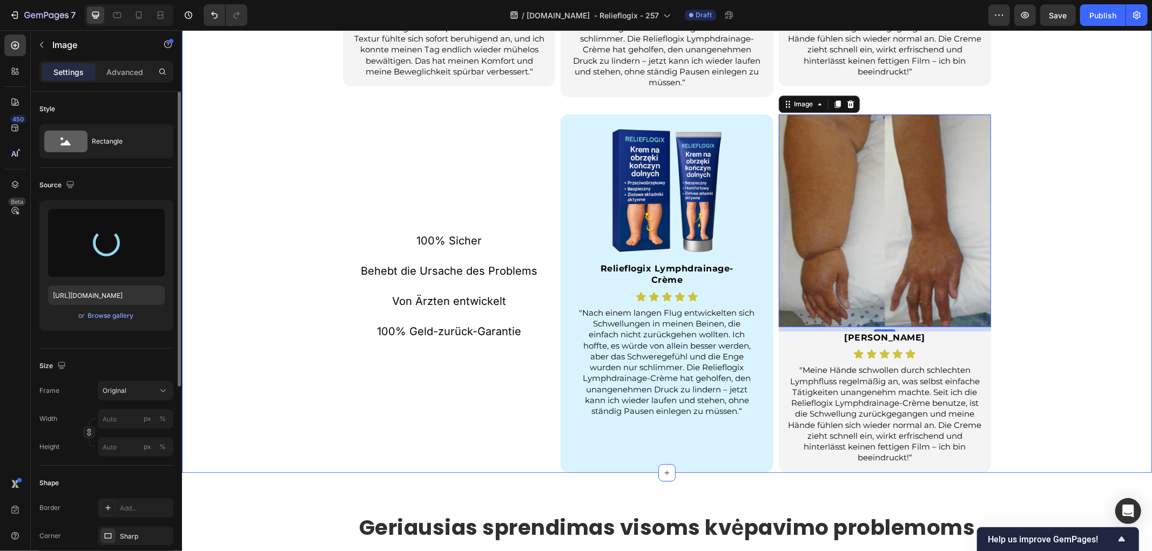
type input "https://cdn.shopify.com/s/files/1/0657/6783/3683/files/gempages_578032762192134…"
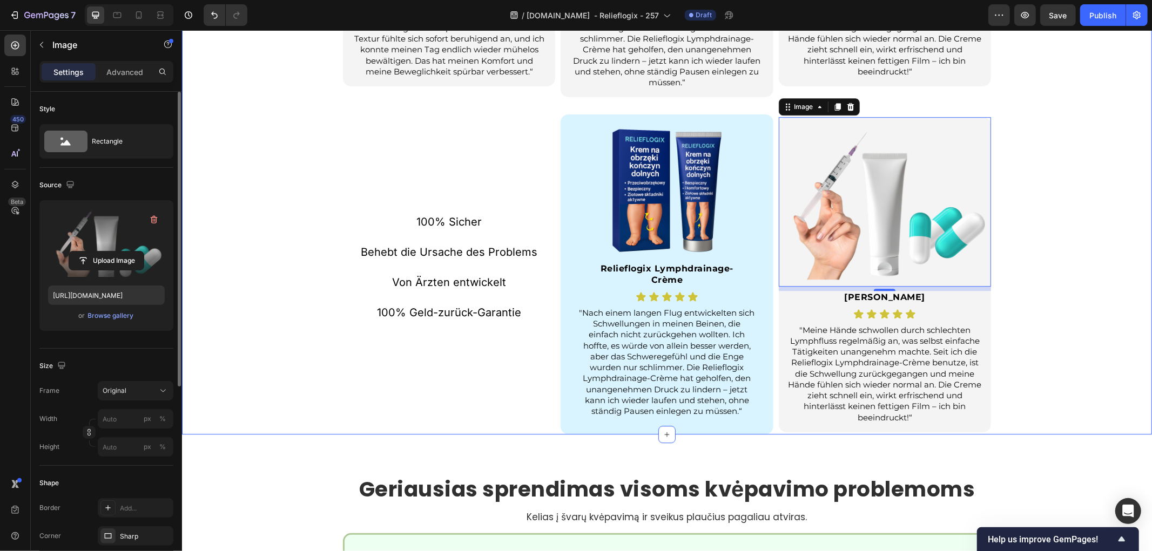
click at [1033, 276] on div "Sie sind nicht allein. Echte Bewertungen von Menschen wie Ihnen. Heading Bewert…" at bounding box center [666, 54] width 970 height 760
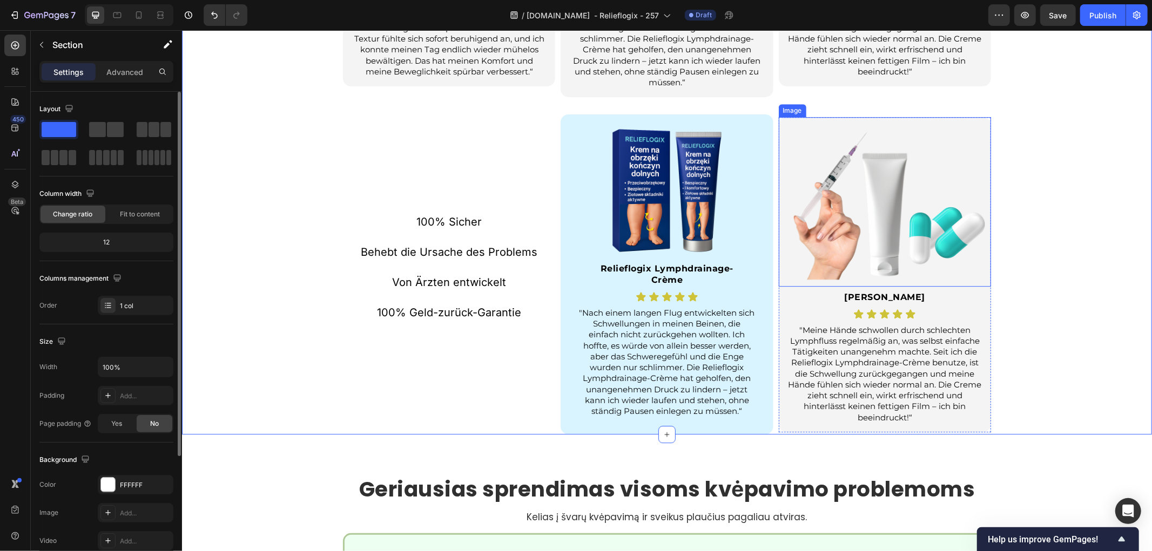
click at [834, 212] on img at bounding box center [884, 202] width 212 height 170
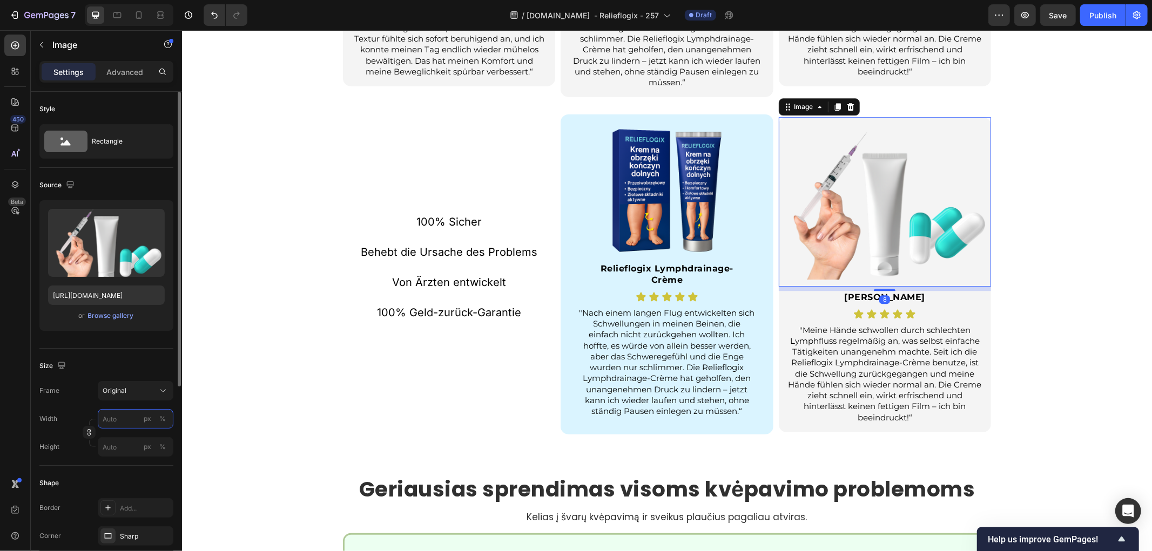
click at [118, 423] on input "px %" at bounding box center [136, 418] width 76 height 19
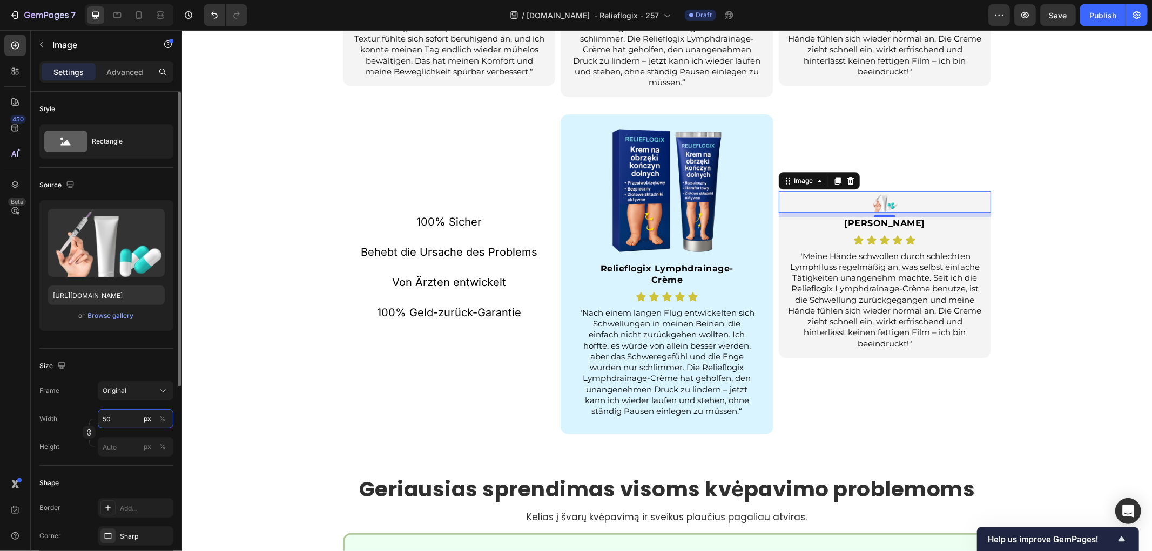
drag, startPoint x: 105, startPoint y: 420, endPoint x: 62, endPoint y: 415, distance: 43.0
click at [64, 414] on div "Width 50 px %" at bounding box center [106, 418] width 134 height 19
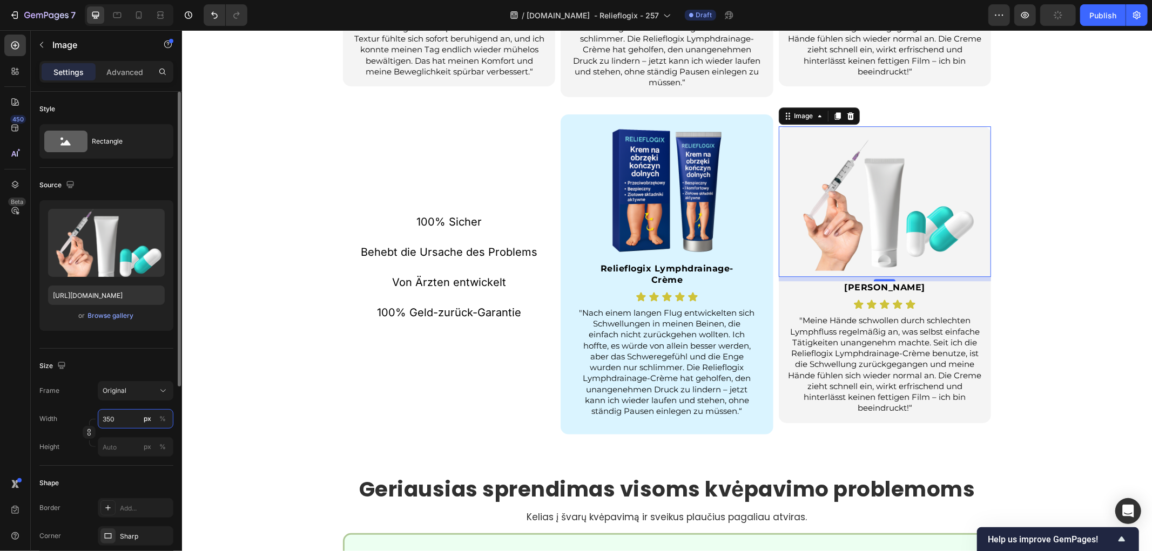
drag, startPoint x: 129, startPoint y: 419, endPoint x: 52, endPoint y: 414, distance: 76.3
click at [52, 414] on div "Width 350 px %" at bounding box center [106, 418] width 134 height 19
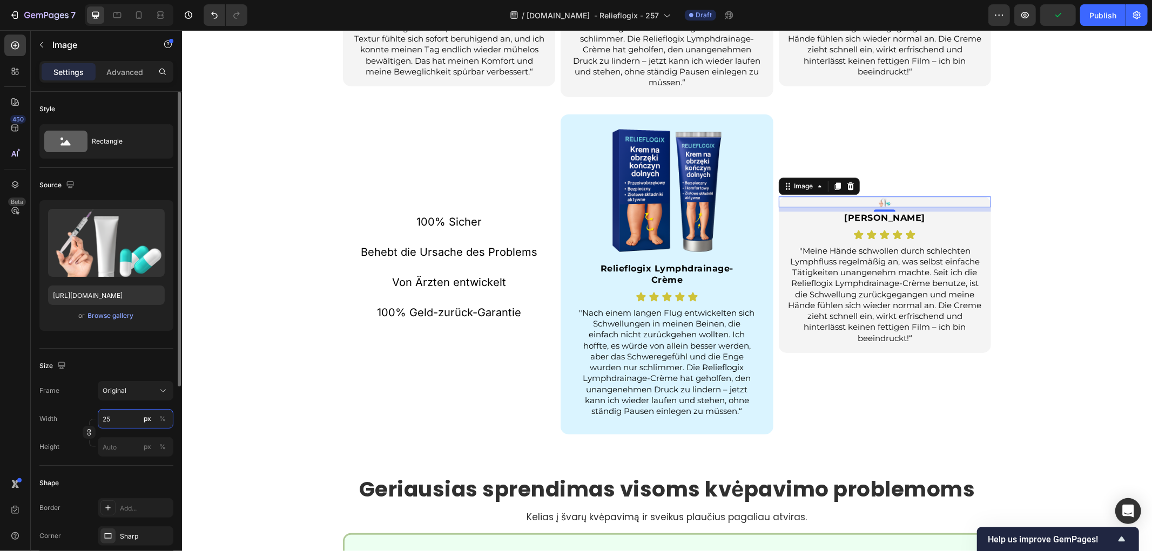
type input "250"
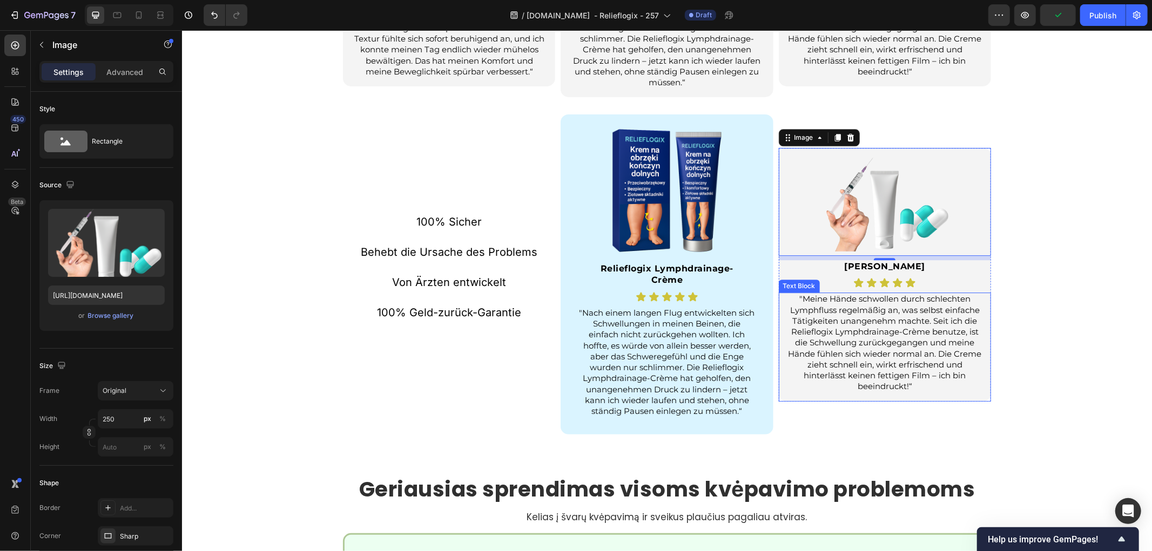
click at [1090, 278] on div "Sie sind nicht allein. Echte Bewertungen von Menschen wie Ihnen. Heading Bewert…" at bounding box center [666, 54] width 970 height 760
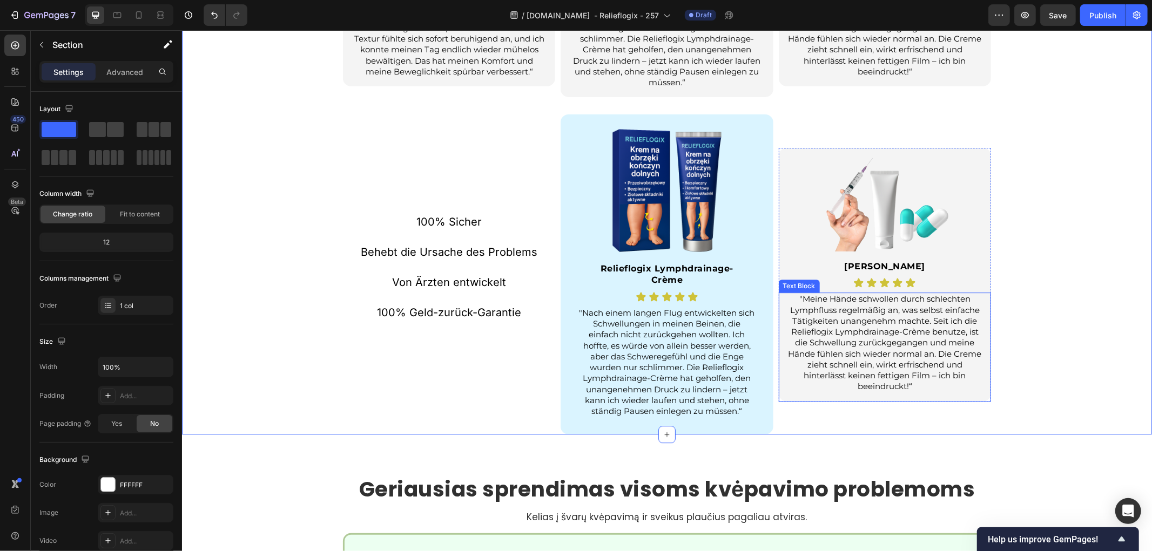
click at [973, 389] on p ""Meine Hände schwollen durch schlechten Lymphfluss regelmäßig an, was selbst ei…" at bounding box center [884, 342] width 194 height 98
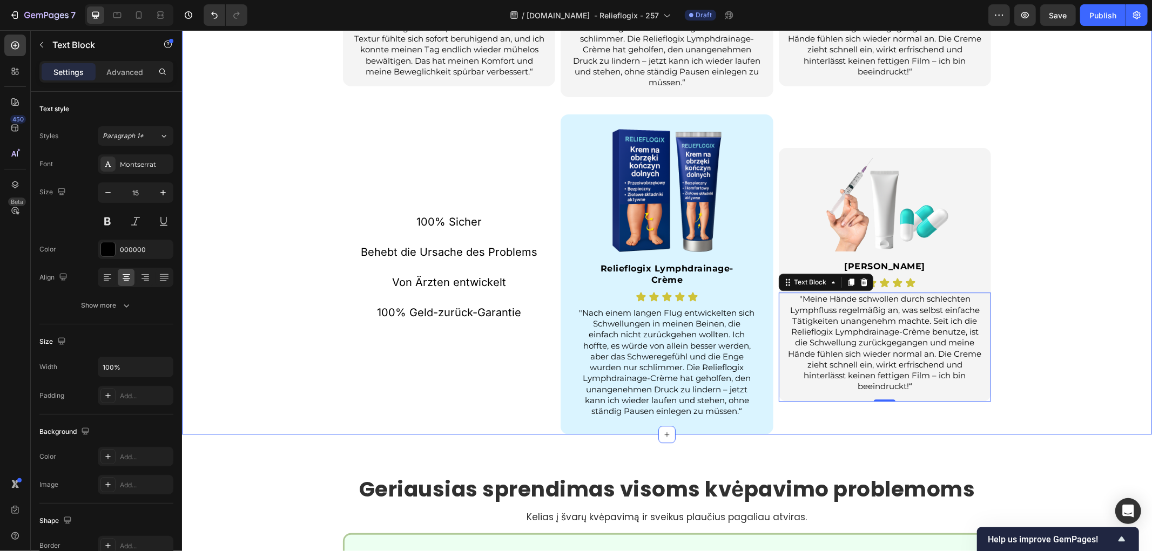
click at [1025, 284] on div "Sie sind nicht allein. Echte Bewertungen von Menschen wie Ihnen. Heading Bewert…" at bounding box center [666, 54] width 970 height 760
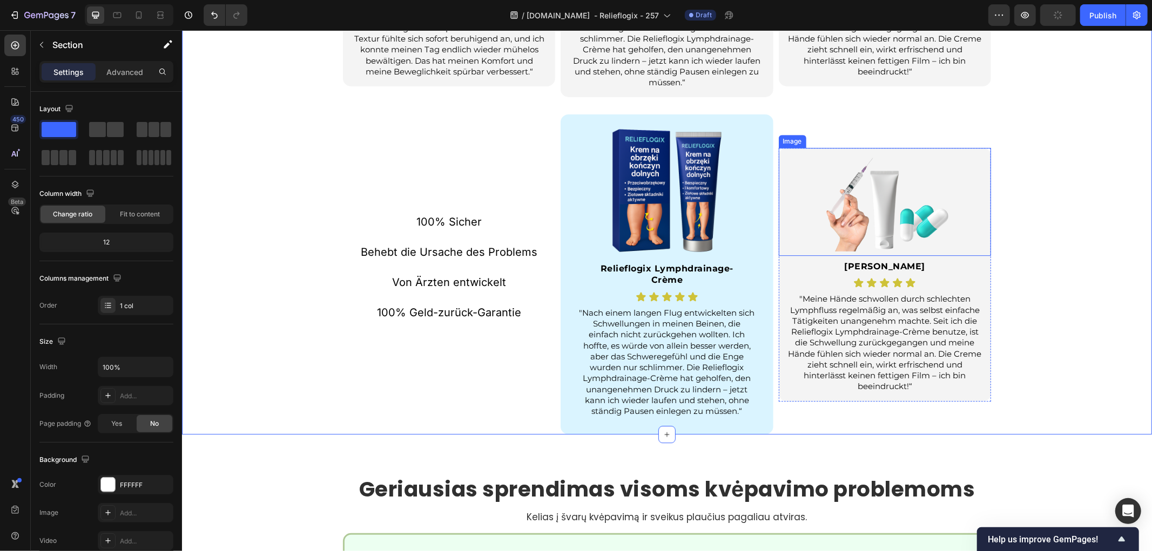
click at [962, 154] on div at bounding box center [884, 201] width 212 height 108
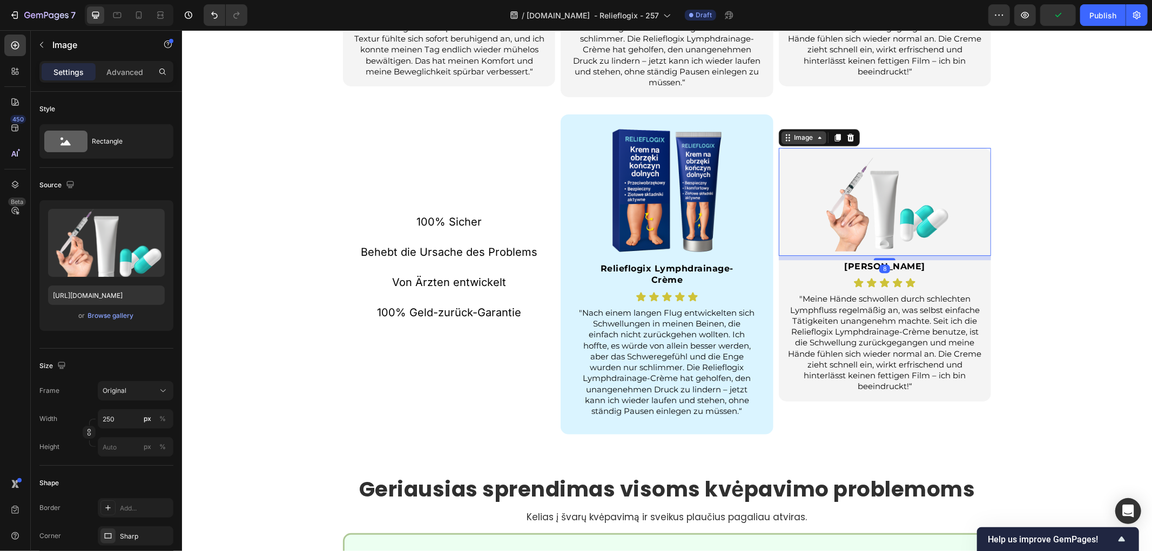
click at [804, 137] on div "Image" at bounding box center [803, 137] width 23 height 10
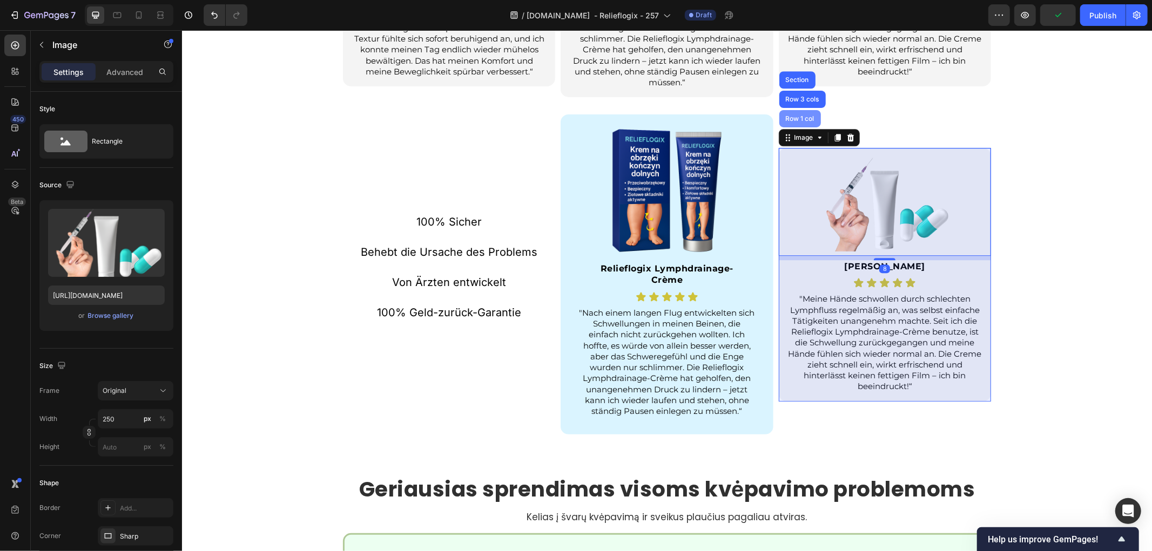
click at [803, 122] on div "Row 1 col" at bounding box center [799, 118] width 33 height 6
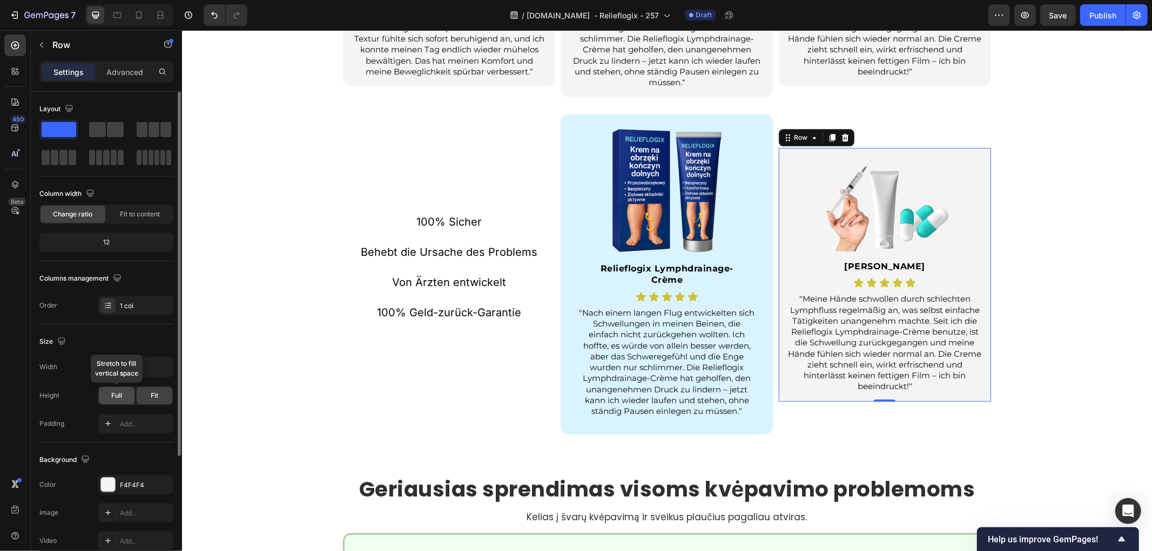
drag, startPoint x: 117, startPoint y: 397, endPoint x: 31, endPoint y: 383, distance: 87.0
click at [117, 397] on span "Full" at bounding box center [116, 396] width 11 height 10
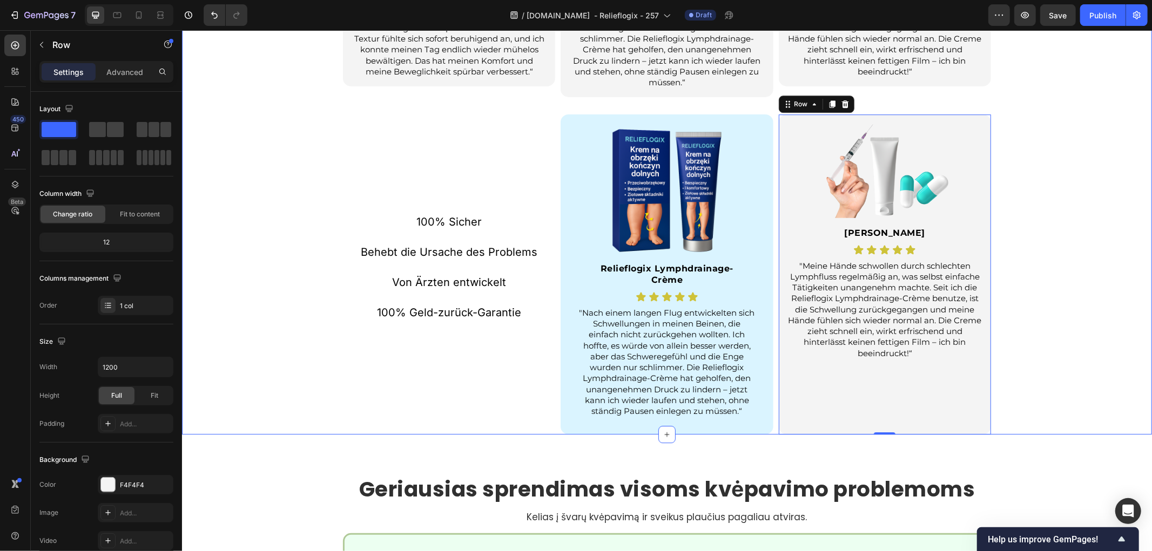
click at [1067, 281] on div "Sie sind nicht allein. Echte Bewertungen von Menschen wie Ihnen. Heading Bewert…" at bounding box center [666, 54] width 970 height 760
click at [723, 176] on img at bounding box center [666, 190] width 135 height 135
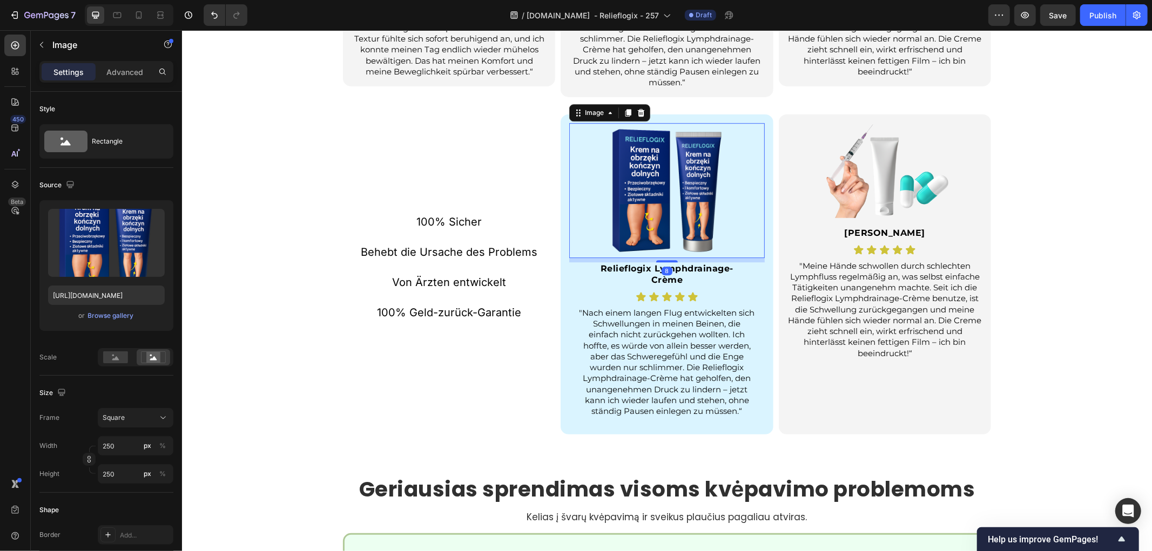
click at [693, 177] on img at bounding box center [666, 190] width 135 height 135
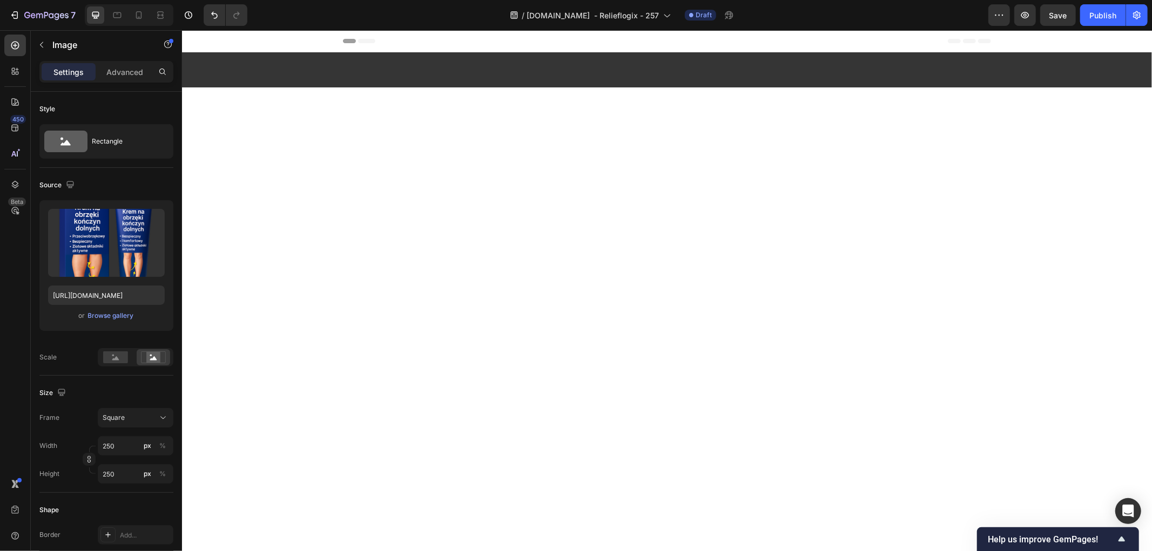
scroll to position [2614, 0]
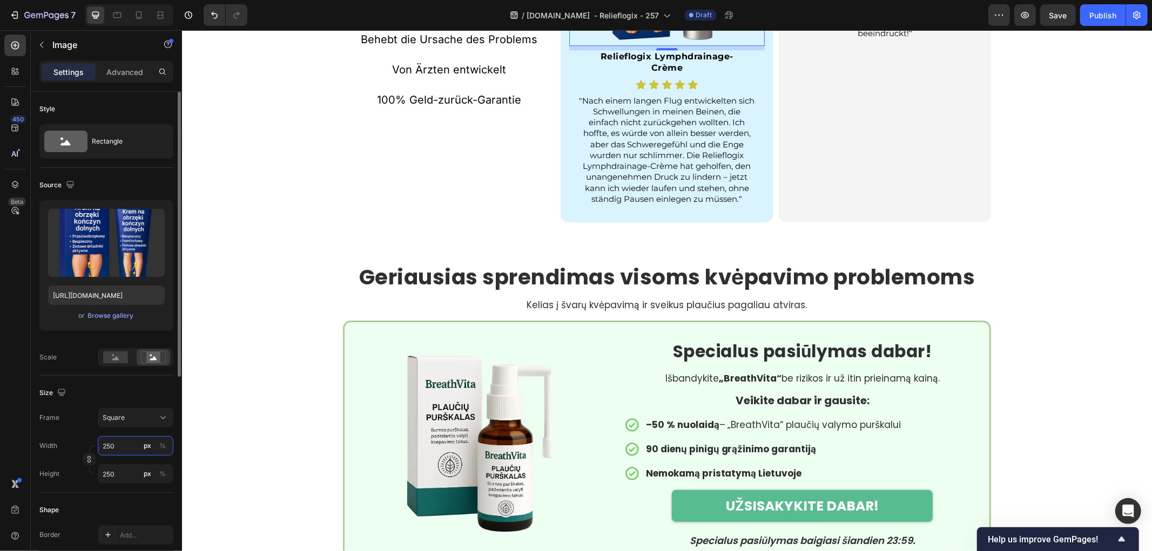
type input "2"
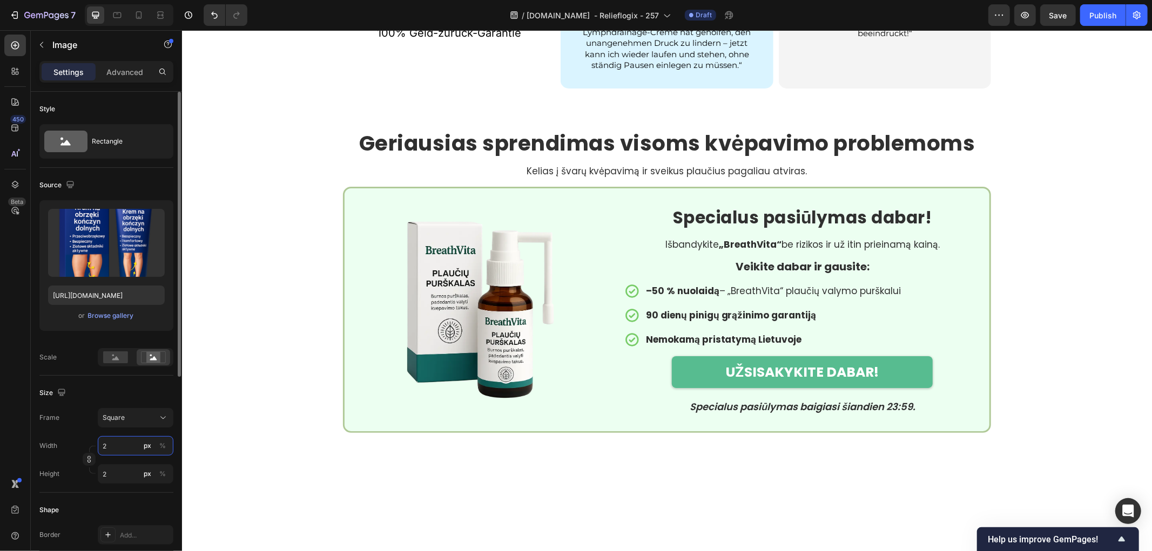
type input "20"
type input "200"
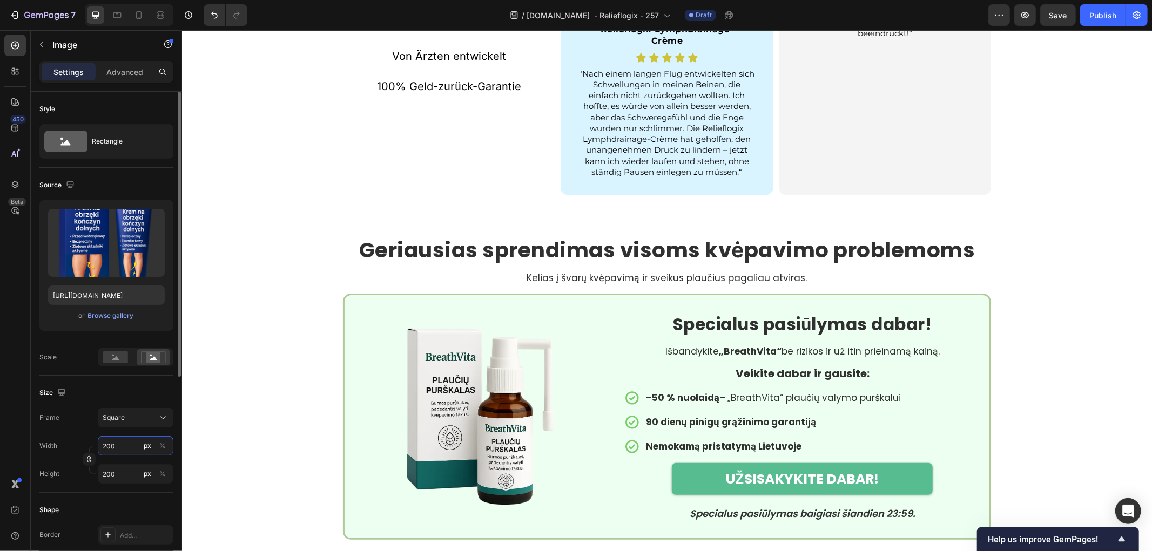
drag, startPoint x: 118, startPoint y: 445, endPoint x: 68, endPoint y: 441, distance: 49.9
click at [68, 441] on div "Width 200 px %" at bounding box center [106, 445] width 134 height 19
type input "1"
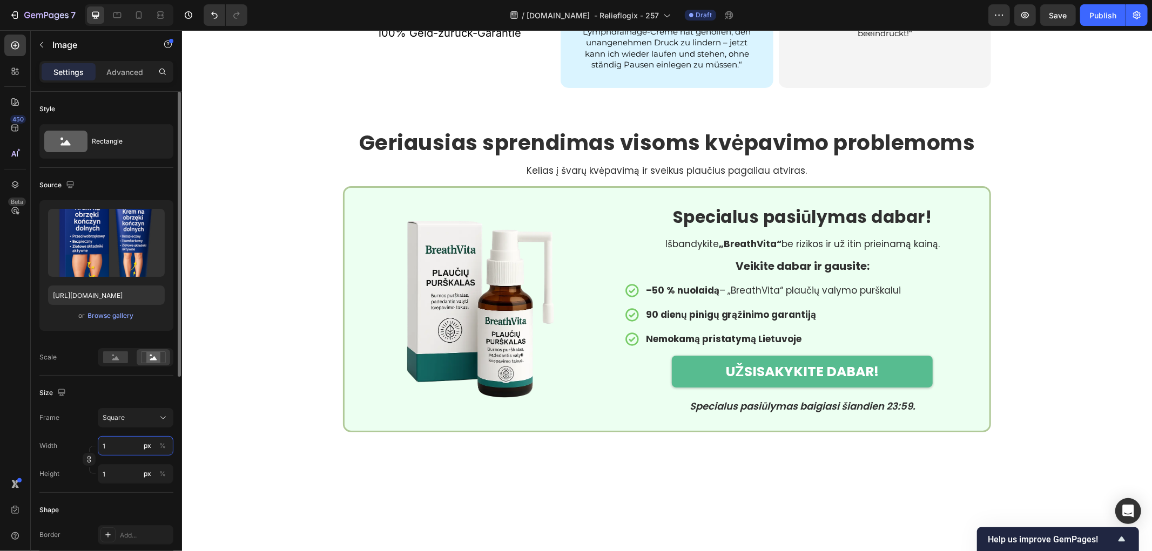
type input "15"
type input "150"
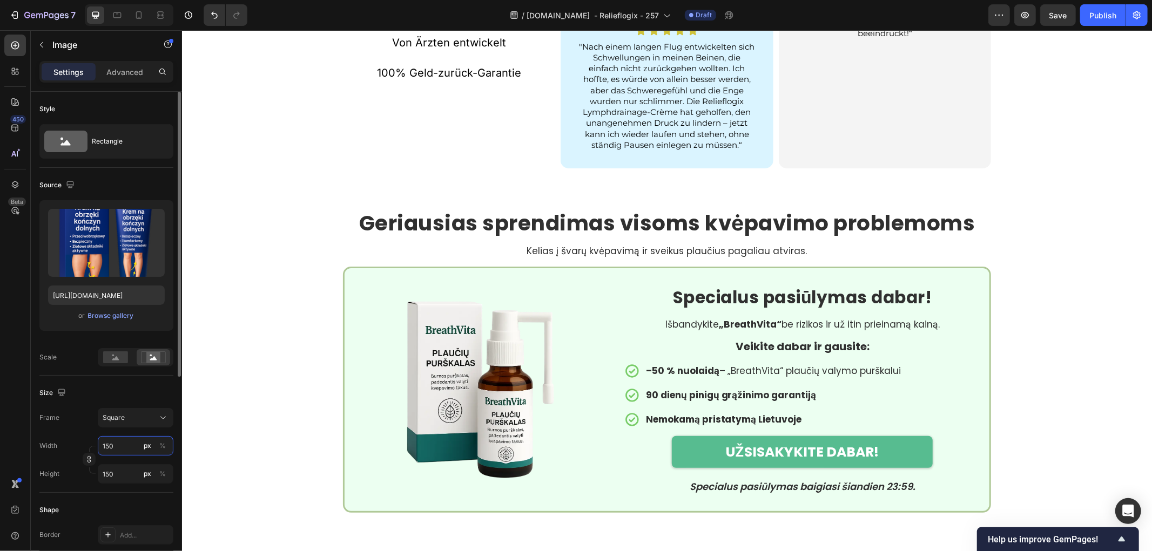
drag, startPoint x: 116, startPoint y: 440, endPoint x: 54, endPoint y: 441, distance: 61.6
click at [54, 441] on div "Width 150 px %" at bounding box center [106, 445] width 134 height 19
type input "1"
type input "16"
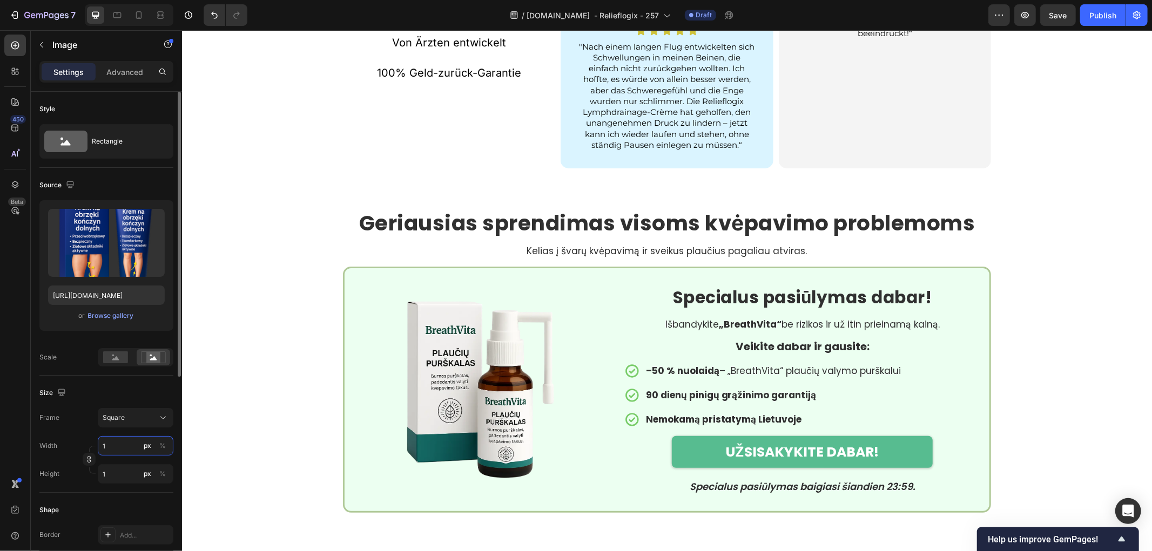
type input "16"
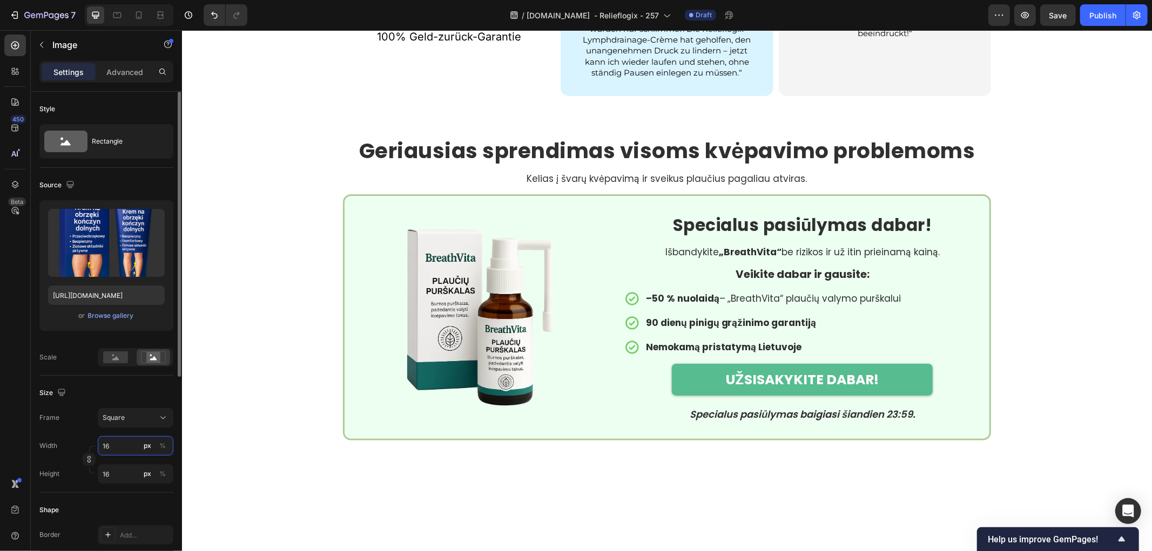
type input "160"
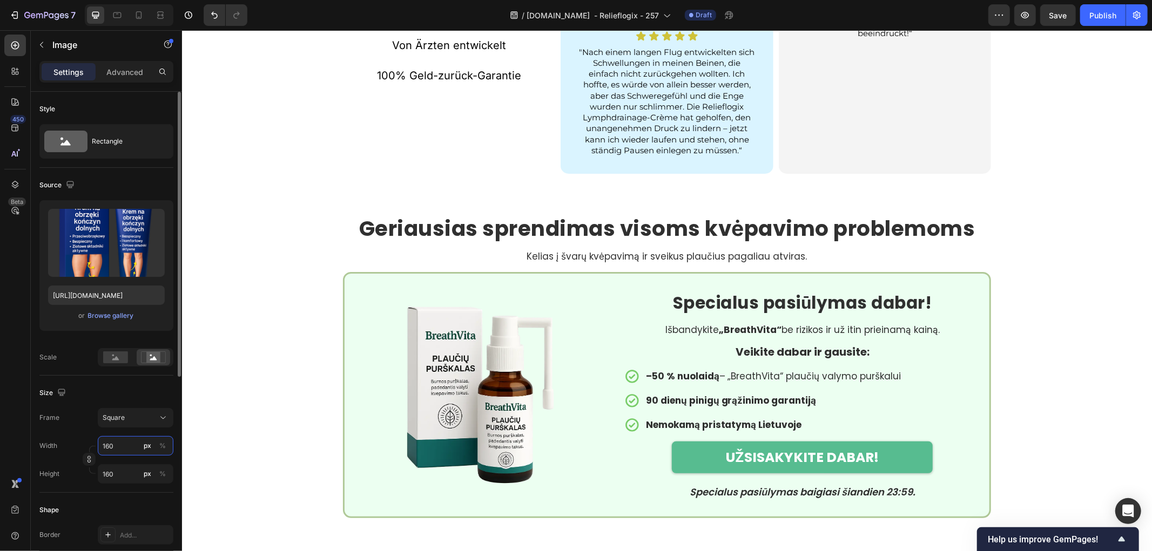
drag, startPoint x: 124, startPoint y: 445, endPoint x: 33, endPoint y: 444, distance: 91.3
click at [33, 444] on div "Style Rectangle Source Upload Image https://cdn.shopify.com/s/files/1/0657/6783…" at bounding box center [106, 513] width 151 height 842
type input "1"
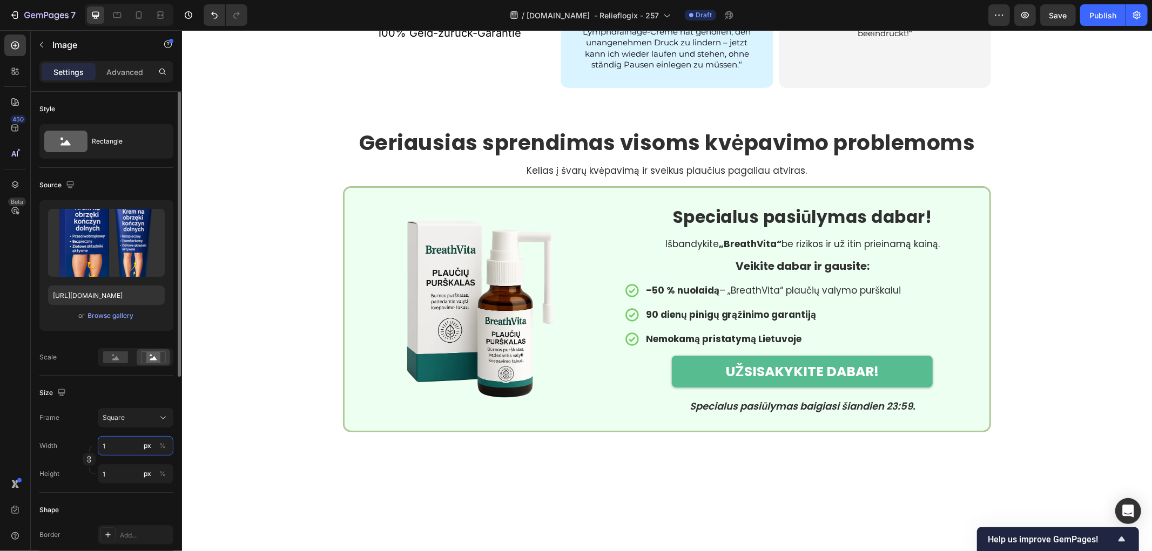
type input "17"
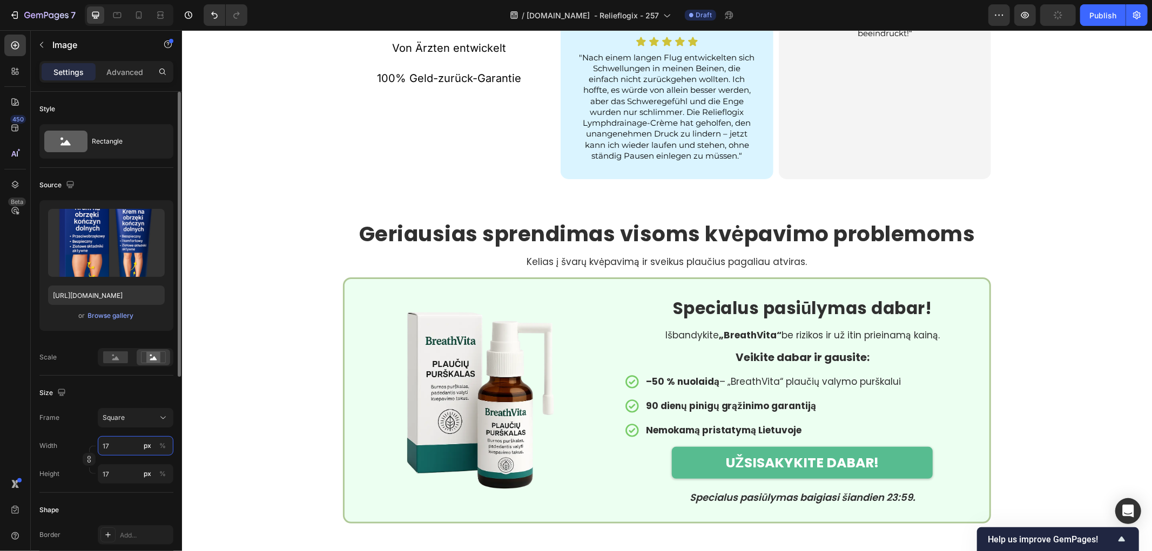
type input "170"
drag, startPoint x: 121, startPoint y: 446, endPoint x: 57, endPoint y: 442, distance: 63.9
click at [57, 443] on div "Width 170 px %" at bounding box center [106, 445] width 134 height 19
type input "1"
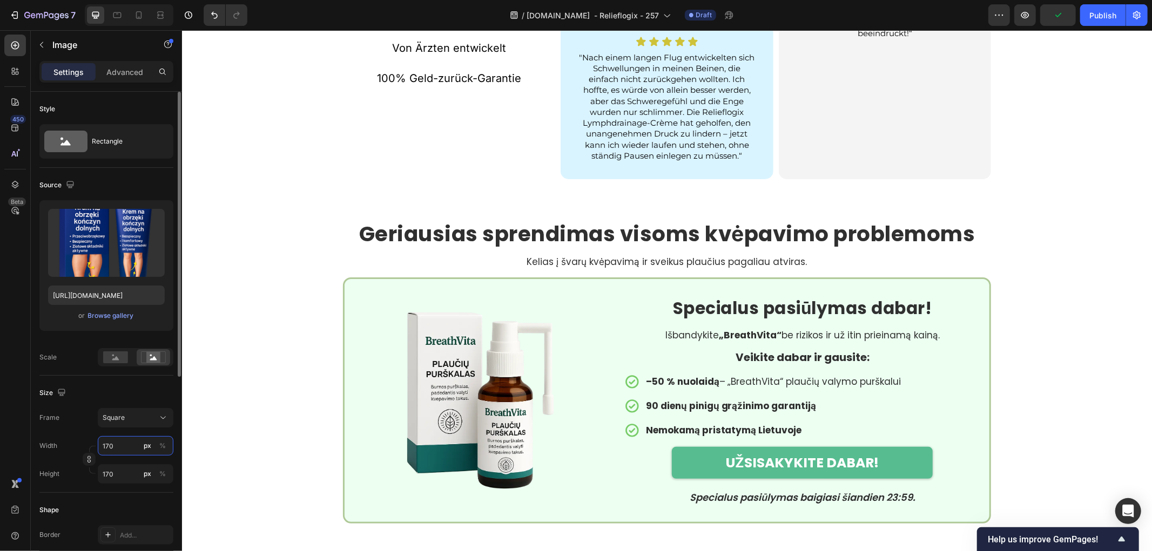
type input "1"
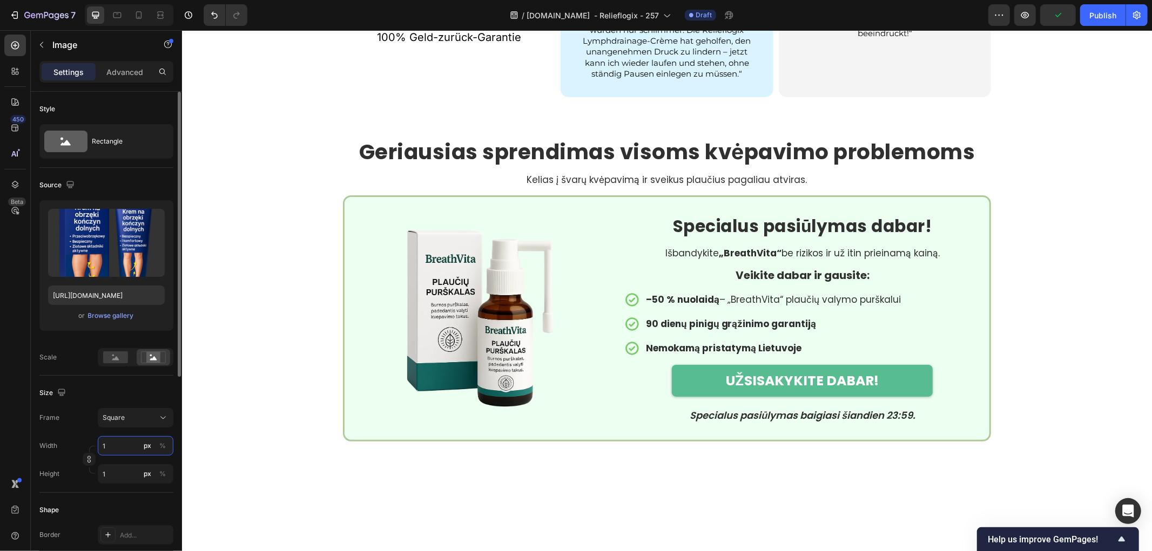
type input "18"
type input "180"
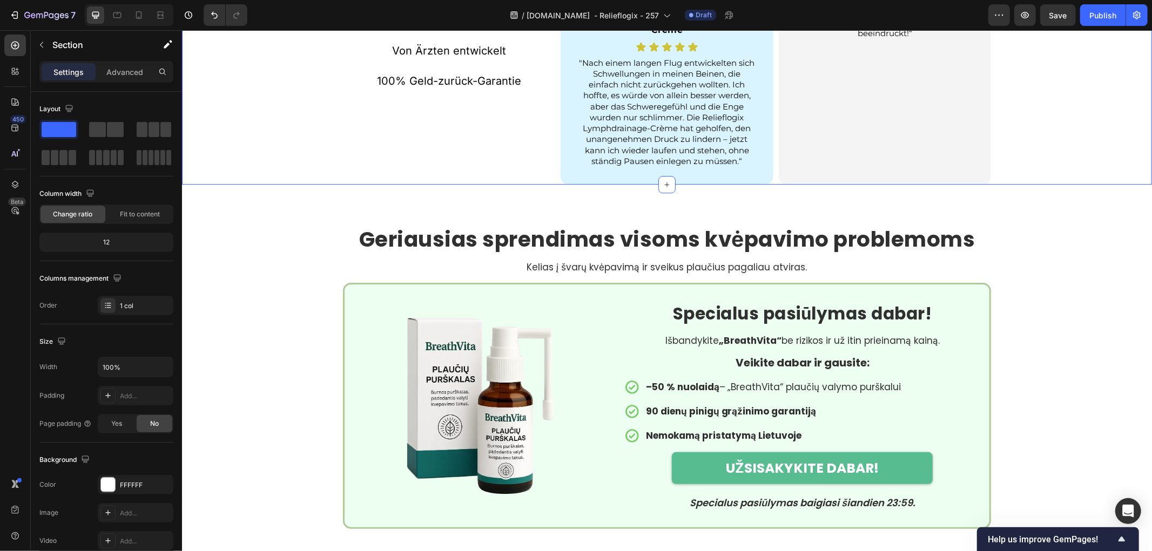
click at [670, 35] on strong "Relieflogix Lymphdrainage-Crème" at bounding box center [666, 24] width 133 height 22
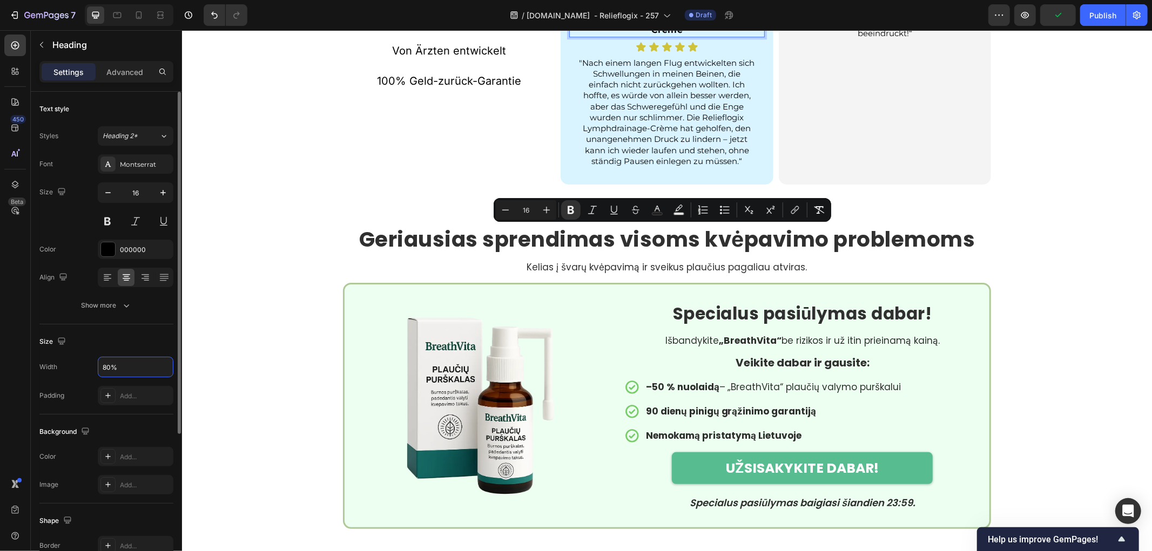
drag, startPoint x: 91, startPoint y: 364, endPoint x: 30, endPoint y: 365, distance: 60.5
click at [31, 363] on div "Text style Styles Heading 2* Font Montserrat Size 16 Color 000000 Align Show mo…" at bounding box center [106, 442] width 151 height 701
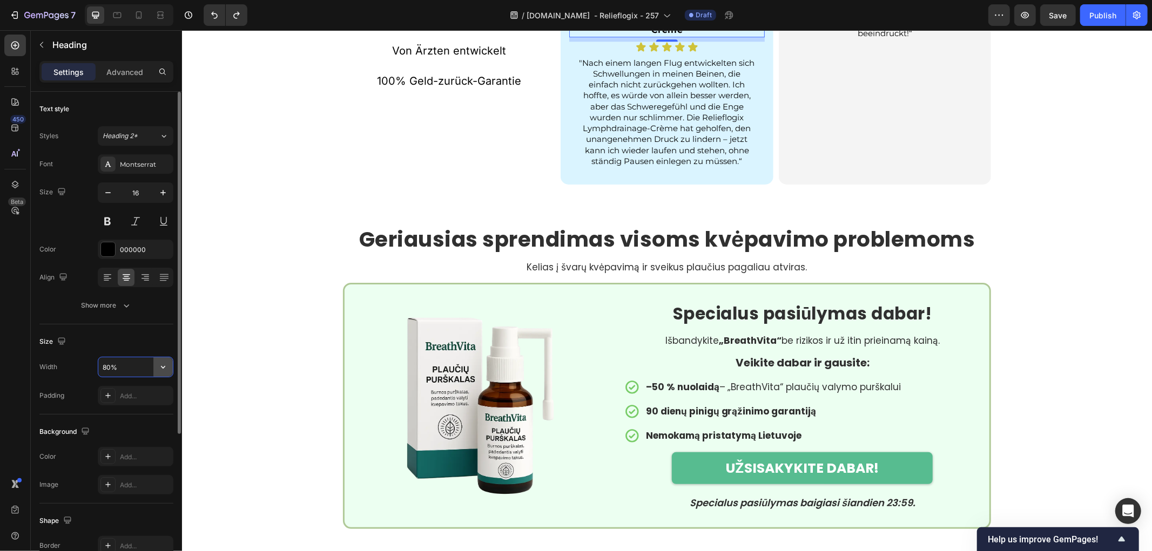
click at [164, 362] on icon "button" at bounding box center [163, 367] width 11 height 11
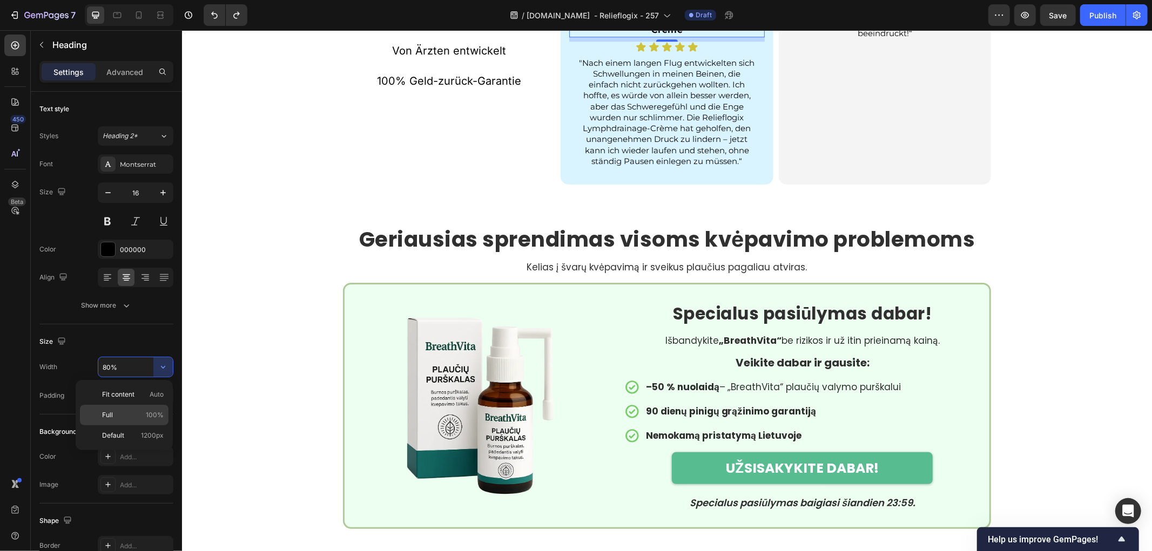
click at [139, 416] on p "Full 100%" at bounding box center [133, 415] width 62 height 10
type input "100%"
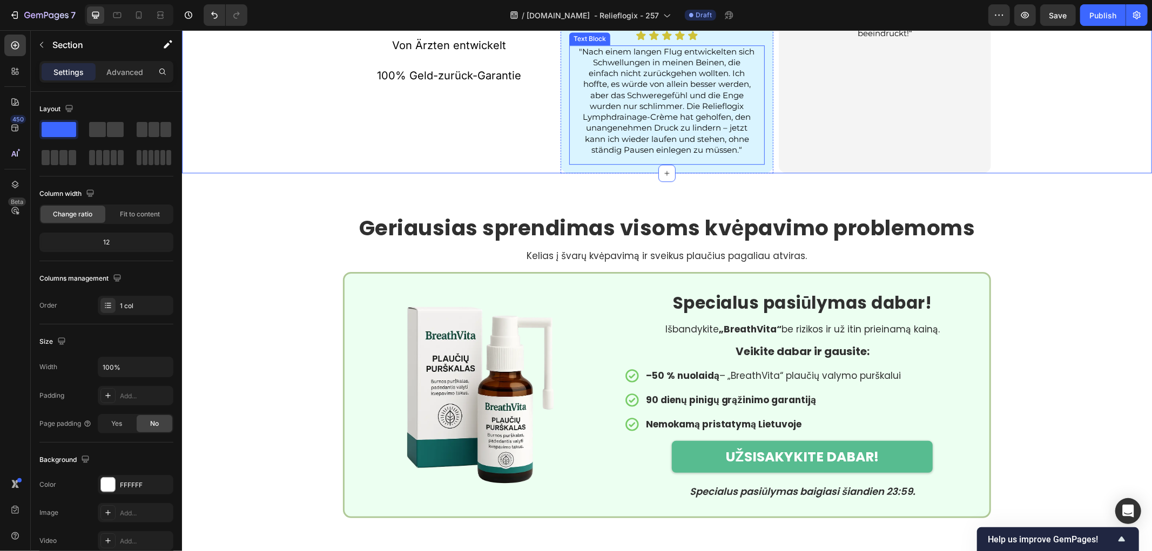
click at [691, 156] on p ""Nach einem langen Flug entwickelten sich Schwellungen in meinen Beinen, die ei…" at bounding box center [666, 101] width 177 height 110
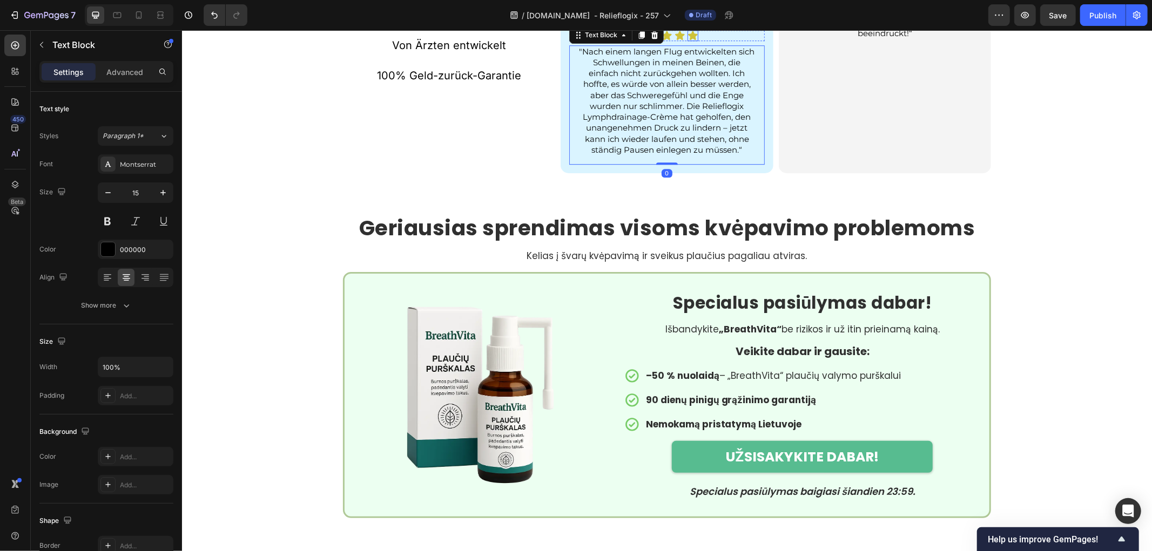
click at [687, 39] on icon at bounding box center [691, 34] width 9 height 9
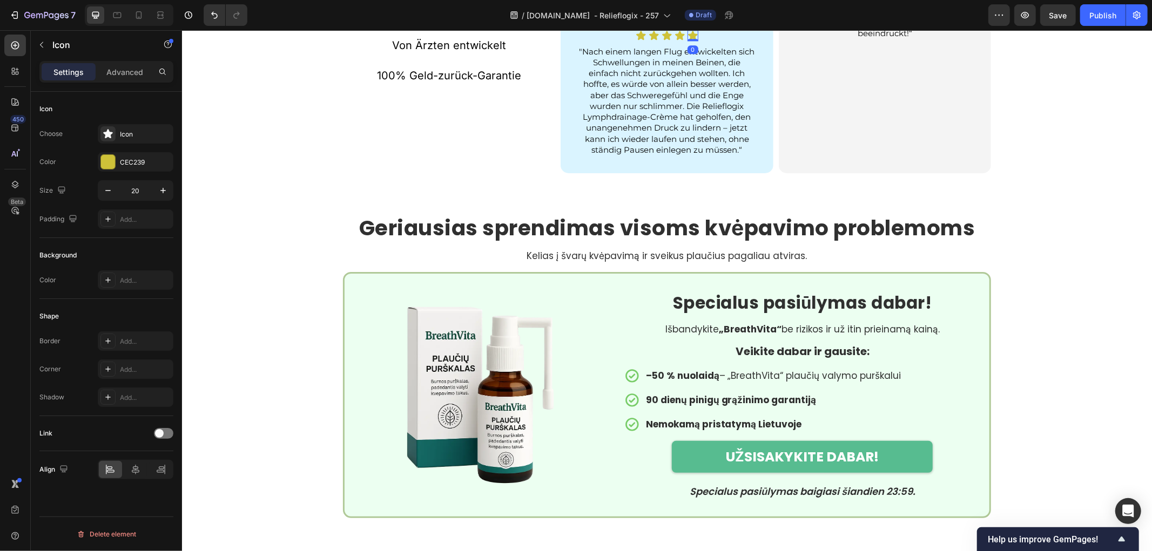
click at [658, 156] on p ""Nach einem langen Flug entwickelten sich Schwellungen in meinen Beinen, die ei…" at bounding box center [666, 101] width 177 height 110
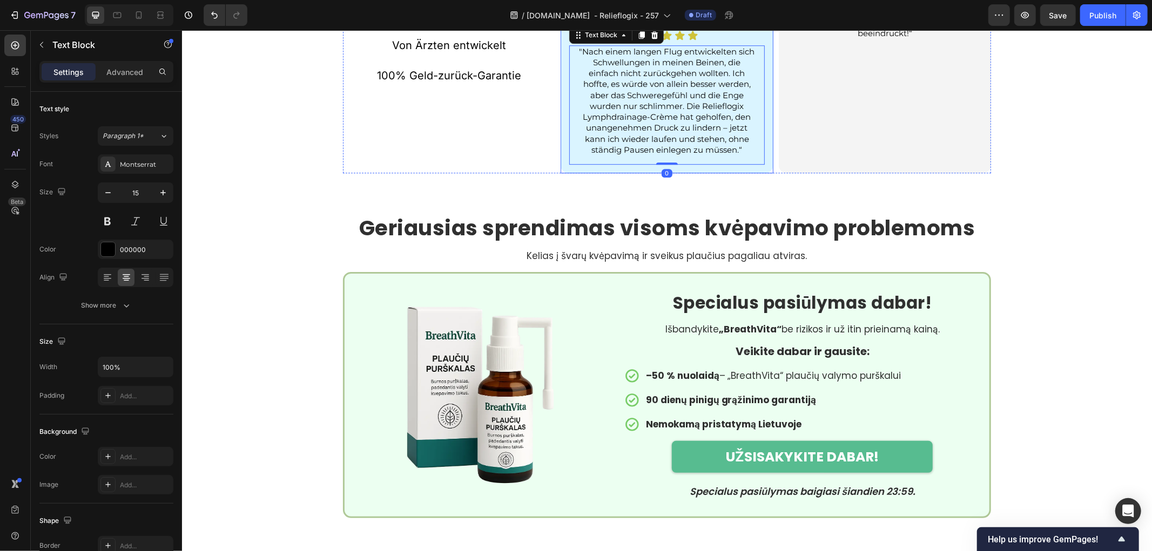
click at [730, 41] on div "Icon Icon Icon Icon Icon" at bounding box center [666, 35] width 195 height 11
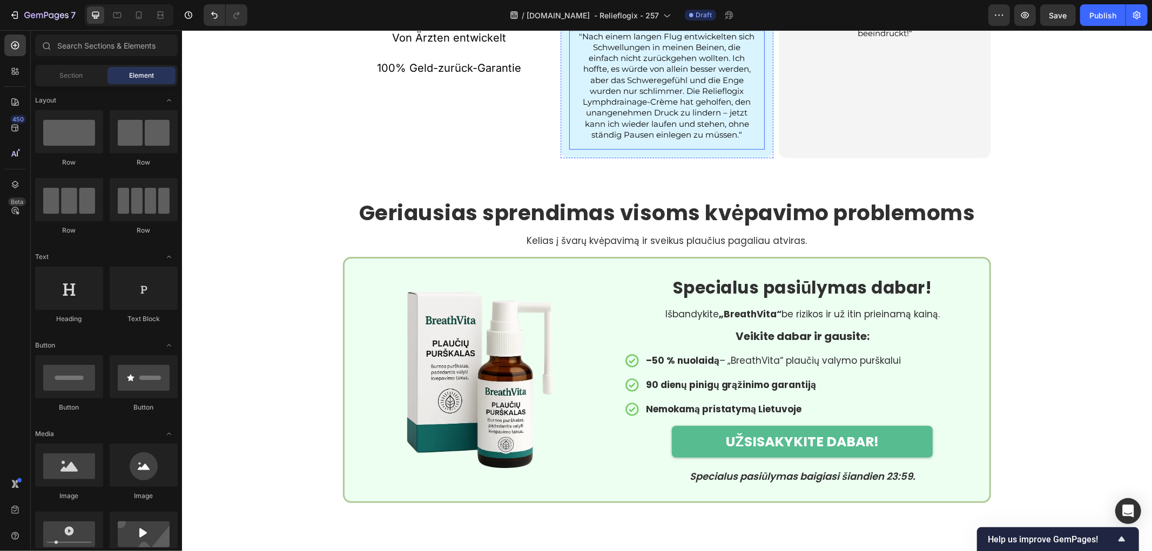
click at [719, 140] on p ""Nach einem langen Flug entwickelten sich Schwellungen in meinen Beinen, die ei…" at bounding box center [666, 86] width 177 height 110
click at [685, 140] on p ""Nach einem langen Flug entwickelten sich Schwellungen in meinen Beinen, die ei…" at bounding box center [666, 86] width 177 height 110
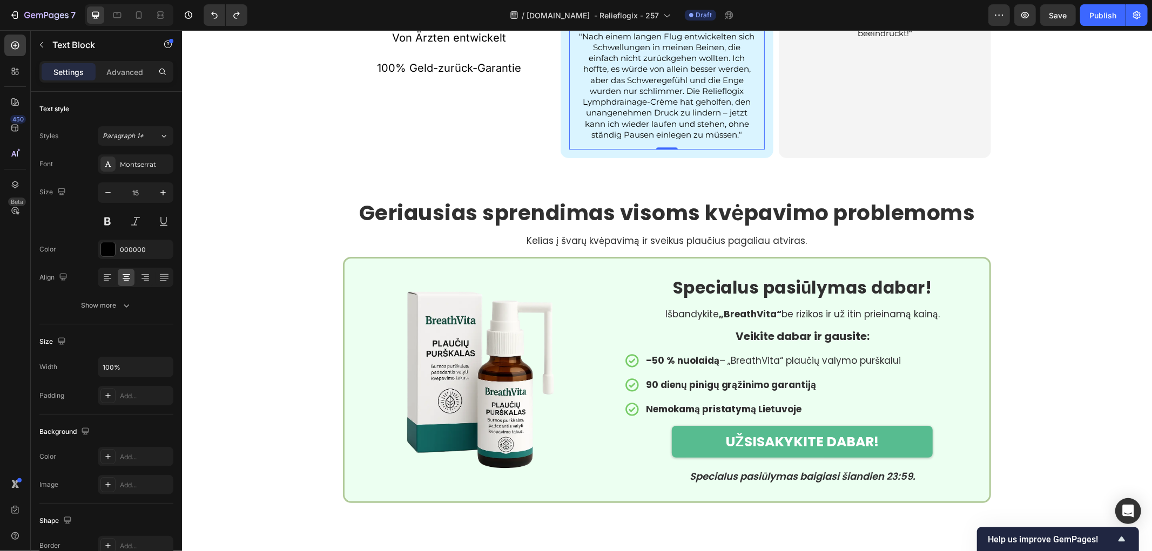
click at [656, 140] on p ""Nach einem langen Flug entwickelten sich Schwellungen in meinen Beinen, die ei…" at bounding box center [666, 86] width 177 height 110
click at [668, 140] on p ""Nach einem langen Flug entwickelten sich Schwellungen in meinen Beinen, die ei…" at bounding box center [666, 86] width 177 height 110
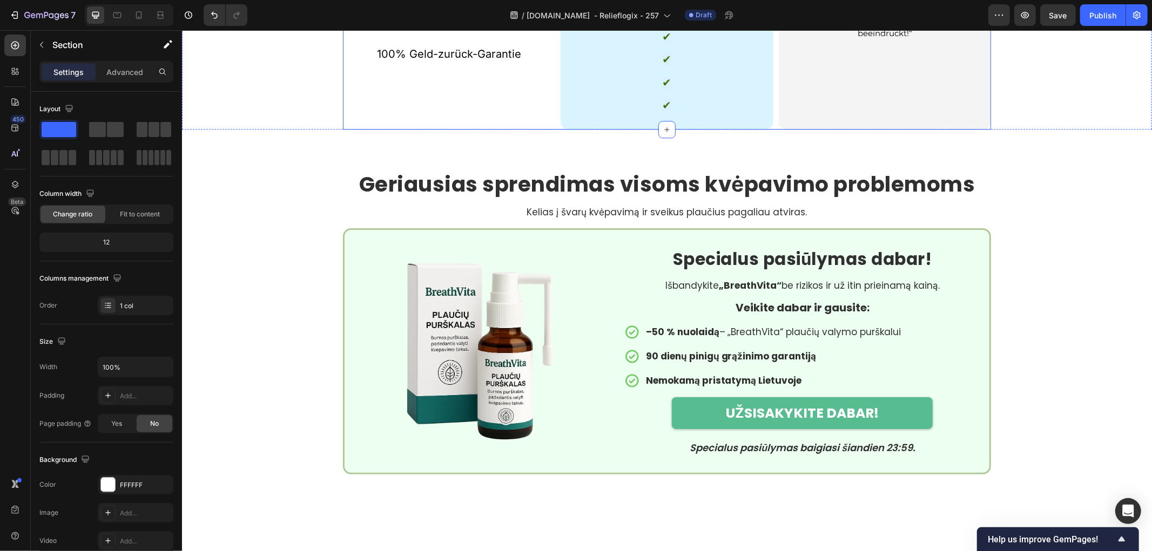
click at [428, 130] on div "100% Sicher Behebt die Ursache des Problems Von Ärzten entwickelt 100% Geld-zur…" at bounding box center [448, 16] width 212 height 228
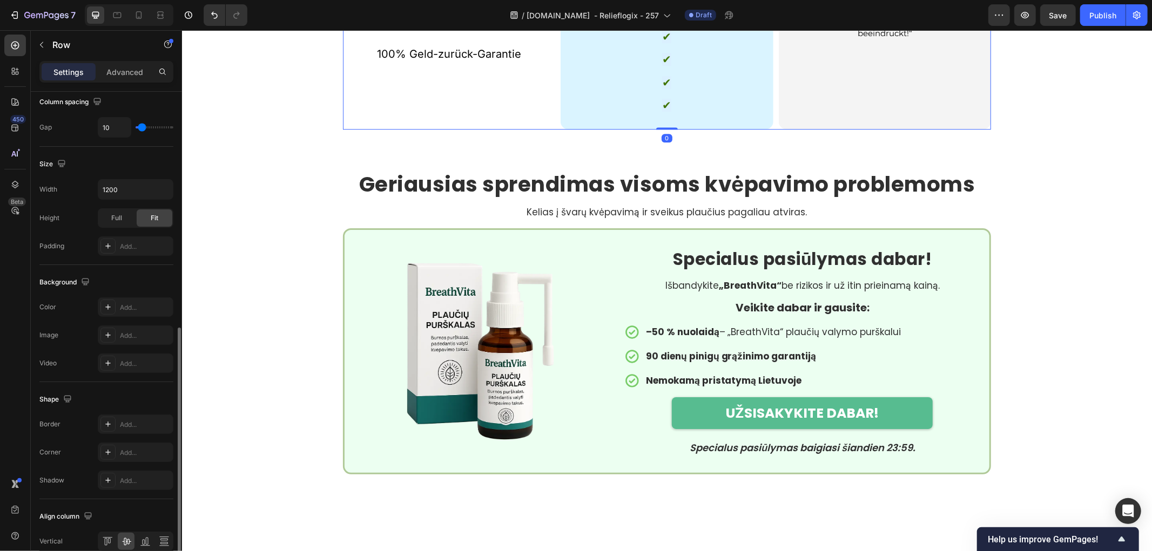
scroll to position [292, 0]
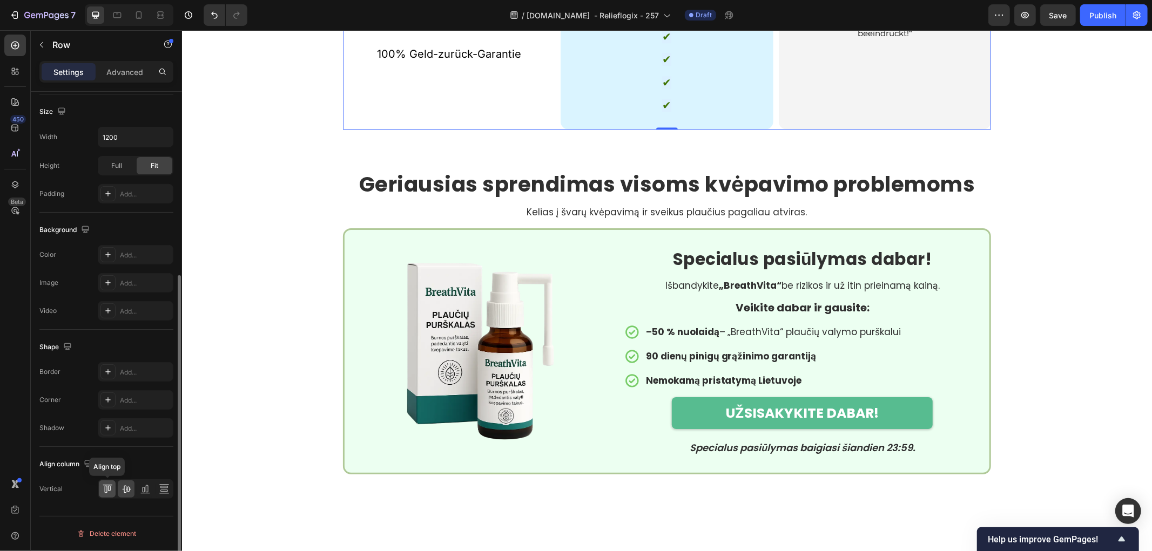
click at [106, 489] on icon at bounding box center [107, 489] width 11 height 11
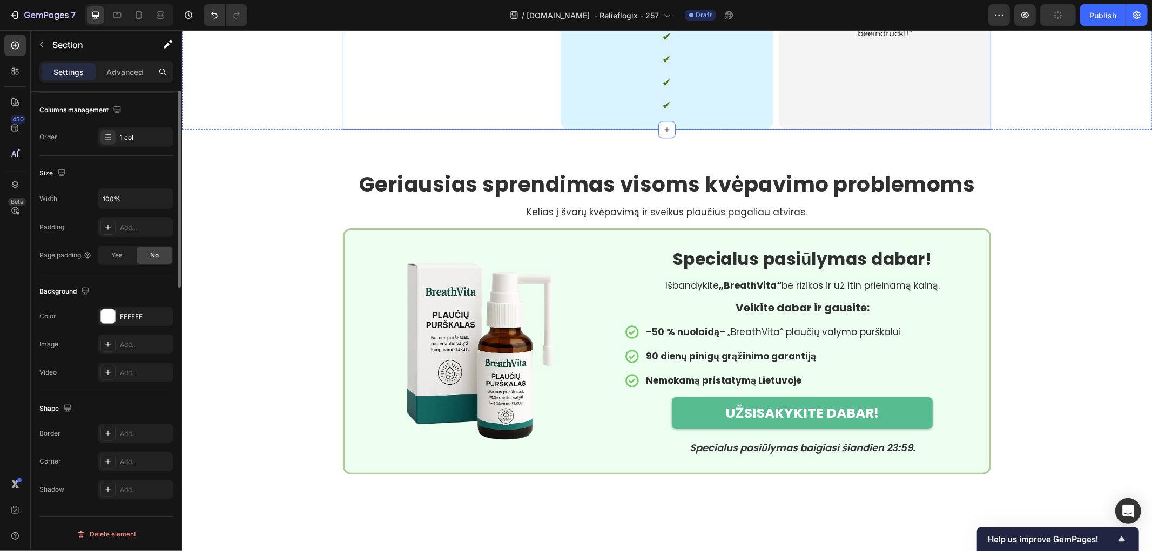
scroll to position [0, 0]
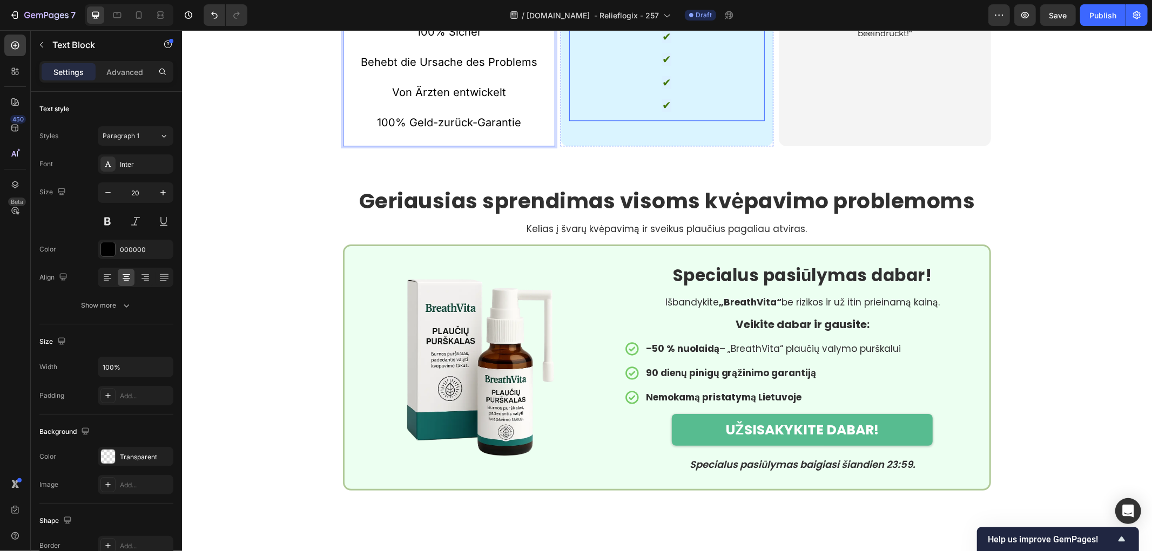
click at [682, 53] on p "Rich Text Editor. Editing area: main" at bounding box center [666, 48] width 177 height 11
click at [672, 53] on p "Rich Text Editor. Editing area: main" at bounding box center [666, 48] width 177 height 11
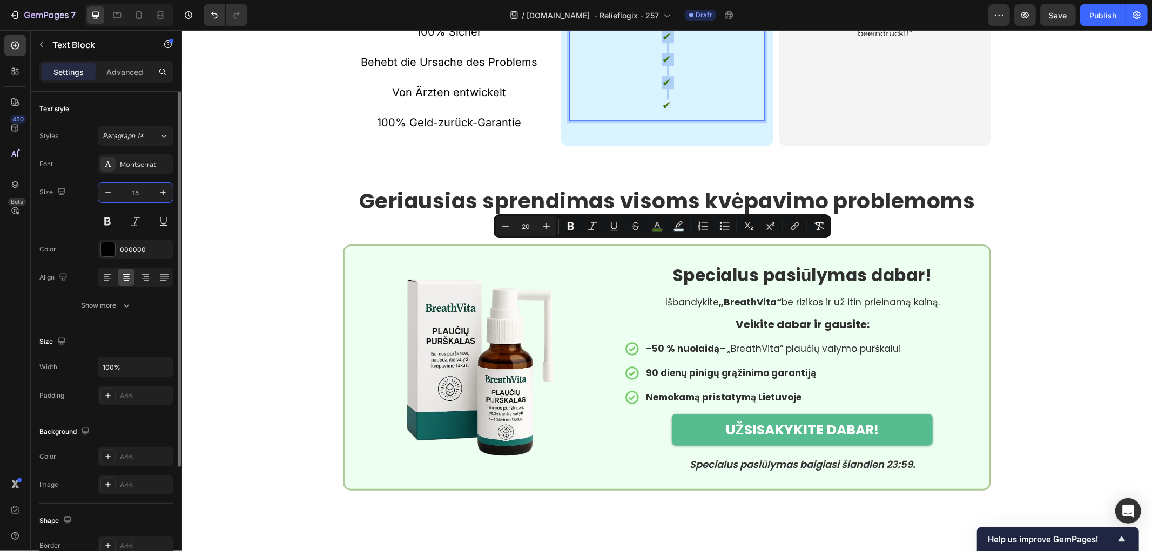
click at [141, 191] on input "15" at bounding box center [136, 192] width 36 height 19
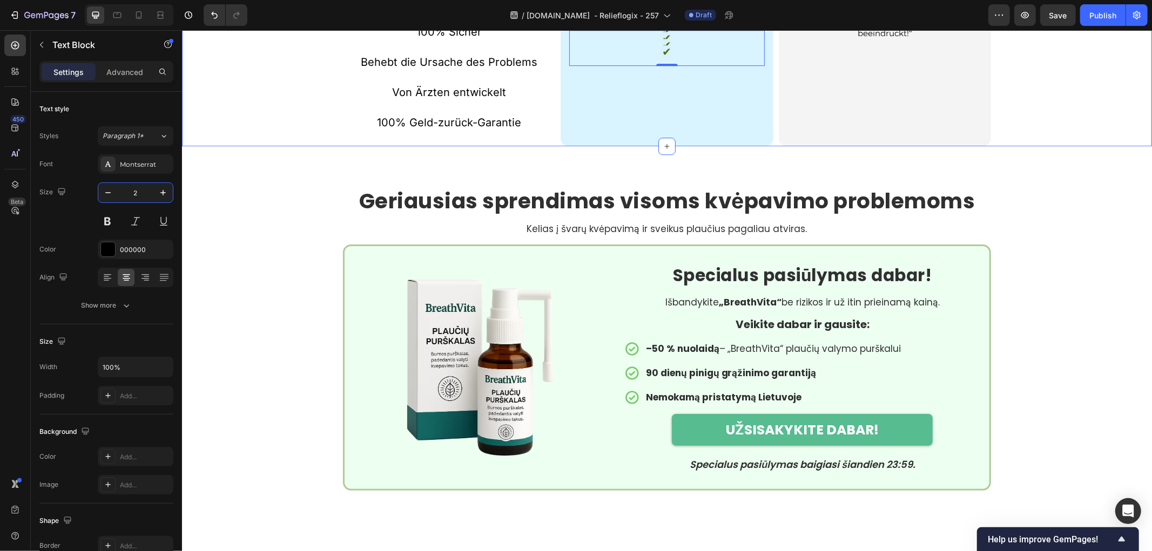
type input "20"
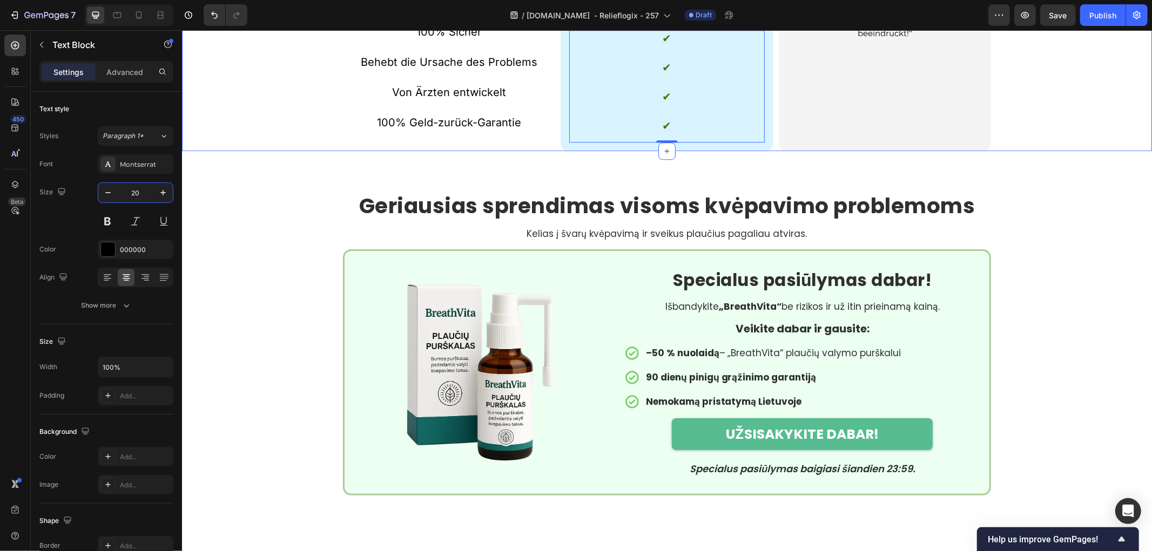
click at [350, 9] on p "Rich Text Editor. Editing area: main" at bounding box center [448, 1] width 210 height 15
click at [612, 23] on strong "Relieflogix Lymphdrainage-Crème" at bounding box center [666, 18] width 165 height 10
click at [455, 24] on p "Rich Text Editor. Editing area: main" at bounding box center [448, 16] width 210 height 15
click at [389, 39] on p "100% Sicher" at bounding box center [448, 31] width 210 height 15
click at [584, 23] on strong "Relieflogix Lymphdrainage-Crème" at bounding box center [666, 18] width 165 height 10
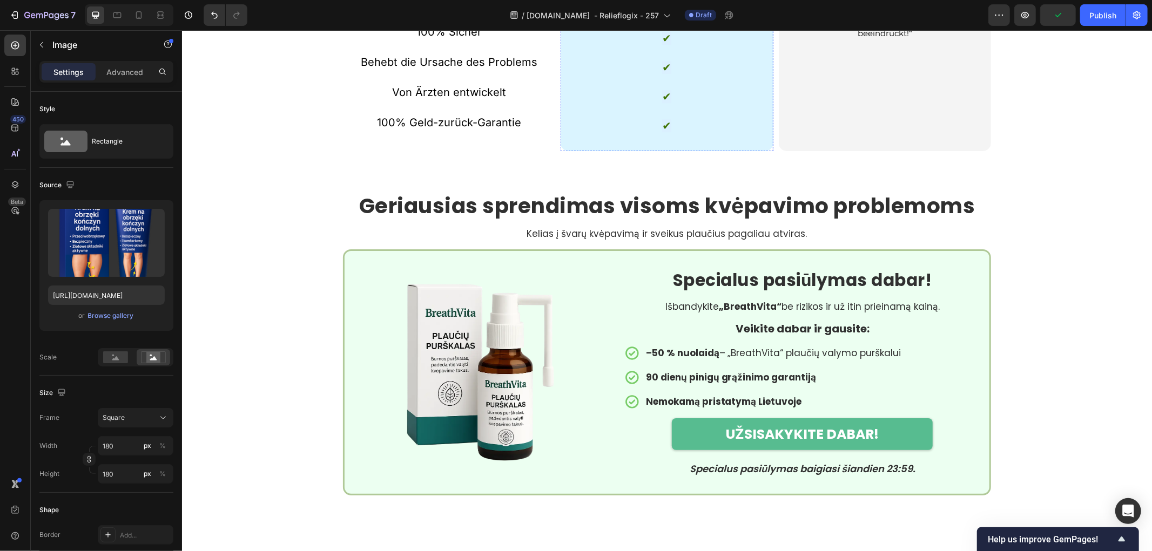
click at [598, 23] on strong "Relieflogix Lymphdrainage-Crème" at bounding box center [666, 18] width 165 height 10
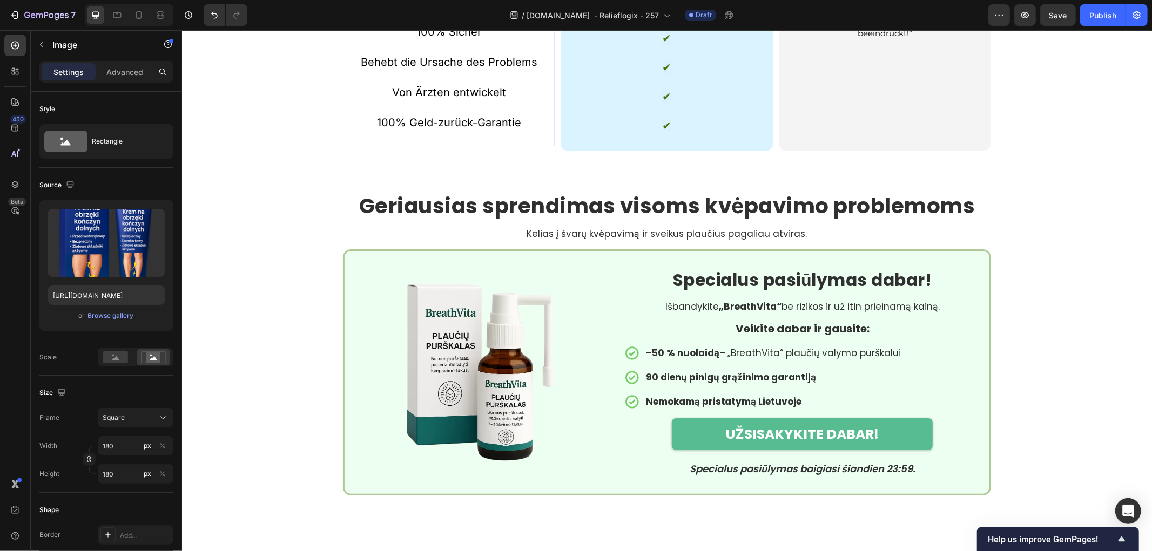
click at [406, 39] on p "100% Sicher" at bounding box center [448, 31] width 210 height 15
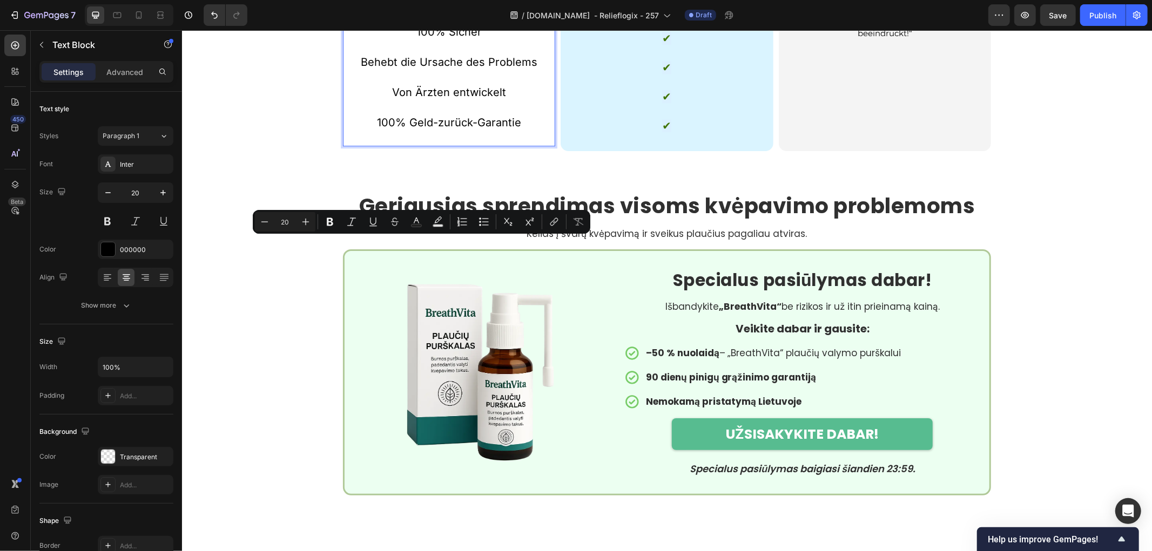
click at [403, 39] on p "100% Sicher" at bounding box center [448, 31] width 210 height 15
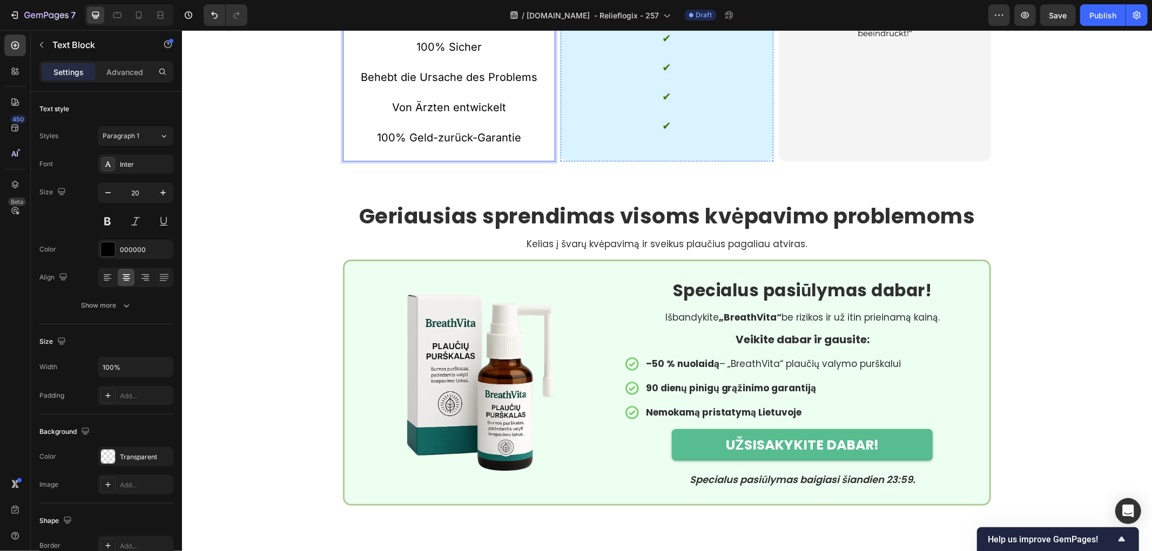
click at [645, 23] on strong "Relieflogix Lymphdrainage-Crème" at bounding box center [666, 18] width 165 height 10
click at [644, 75] on p "✔" at bounding box center [666, 67] width 177 height 15
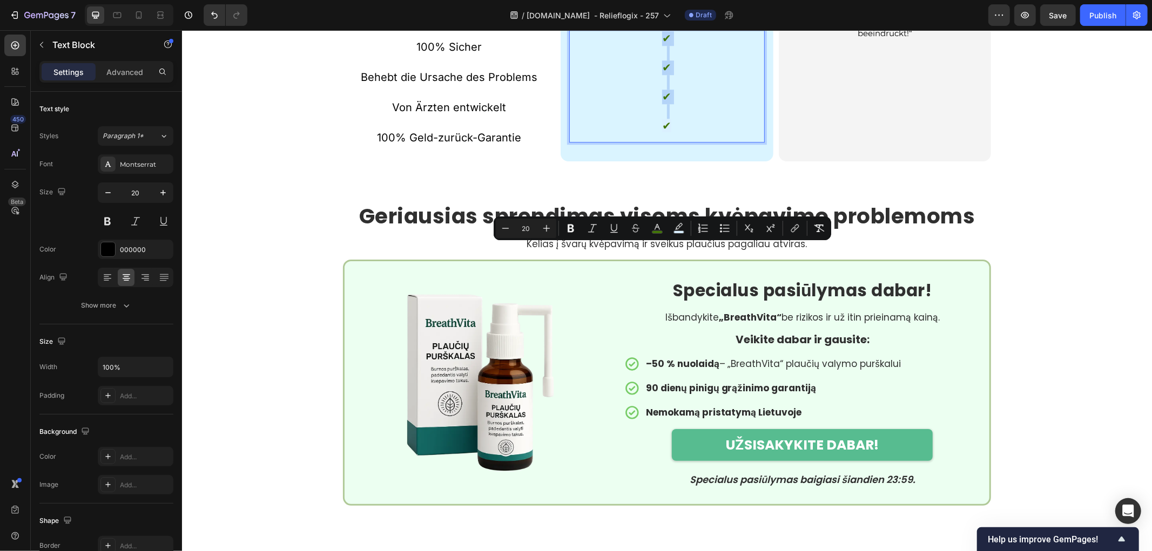
click at [644, 45] on p "✔" at bounding box center [666, 38] width 177 height 15
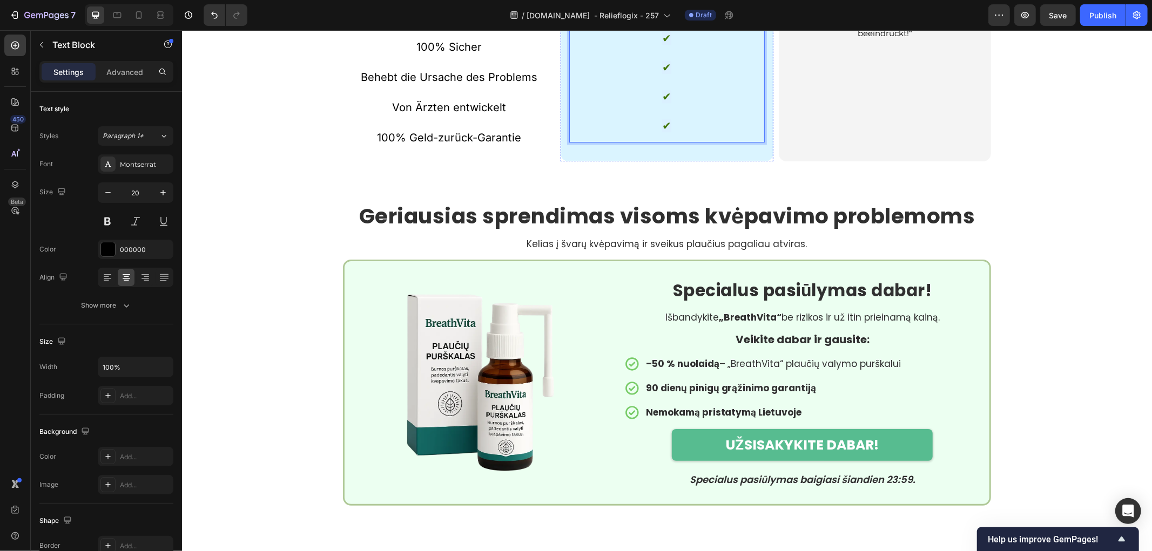
click at [662, 23] on strong "Relieflogix Lymphdrainage-Crème" at bounding box center [666, 18] width 165 height 10
click at [663, 35] on div at bounding box center [667, 32] width 22 height 3
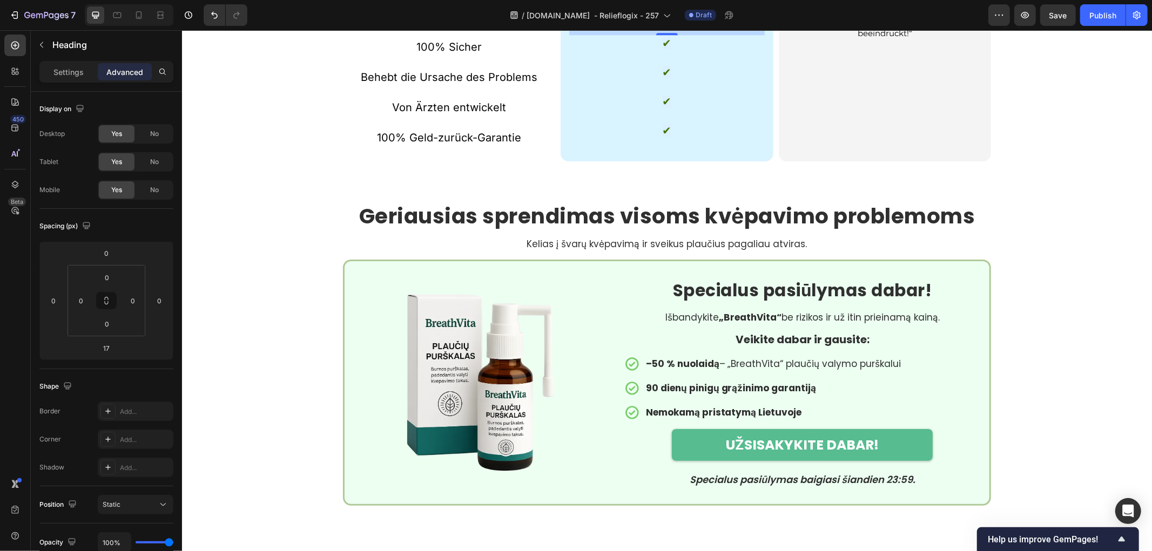
click at [668, 152] on div "Image ⁠⁠⁠⁠⁠⁠⁠ Relieflogix Lymphdrainage-Crème Heading 17 ✔ ✔ ✔ ✔ Text Block" at bounding box center [666, 31] width 195 height 242
click at [665, 38] on div at bounding box center [667, 36] width 22 height 3
type input "23"
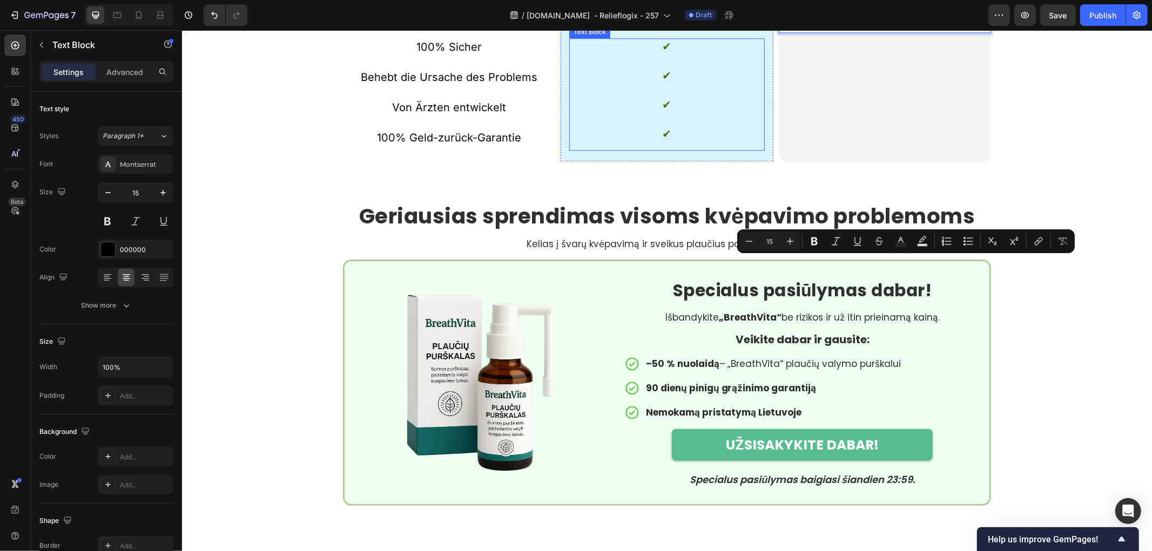
click at [658, 25] on h2 "⁠⁠⁠⁠⁠⁠⁠ Relieflogix Lymphdrainage-Crème" at bounding box center [666, 19] width 195 height 14
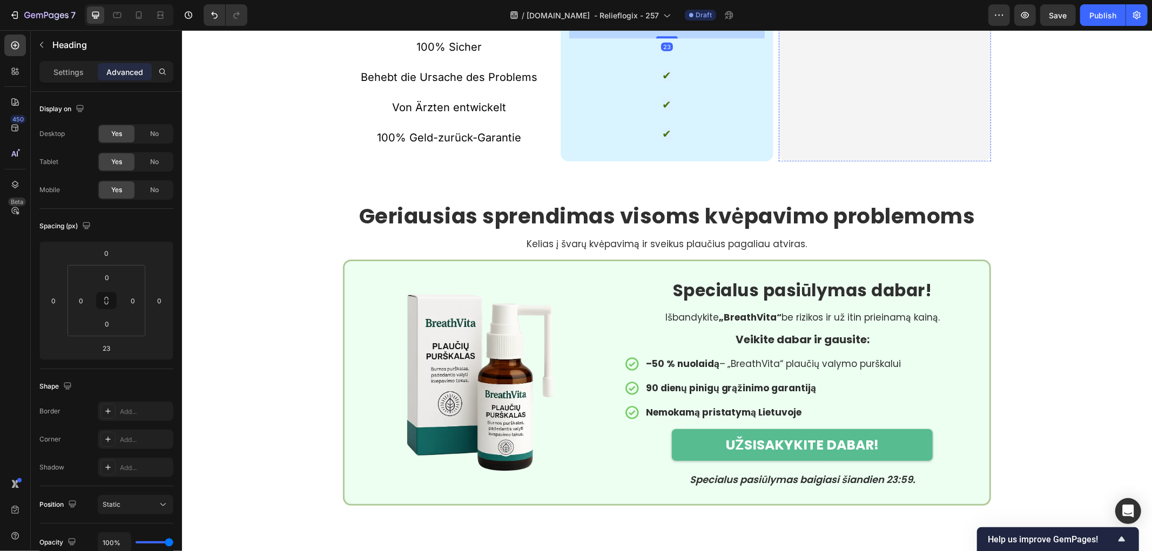
click at [711, 23] on strong "Relieflogix Lymphdrainage-Crème" at bounding box center [666, 18] width 165 height 10
drag, startPoint x: 881, startPoint y: 242, endPoint x: 881, endPoint y: 251, distance: 8.1
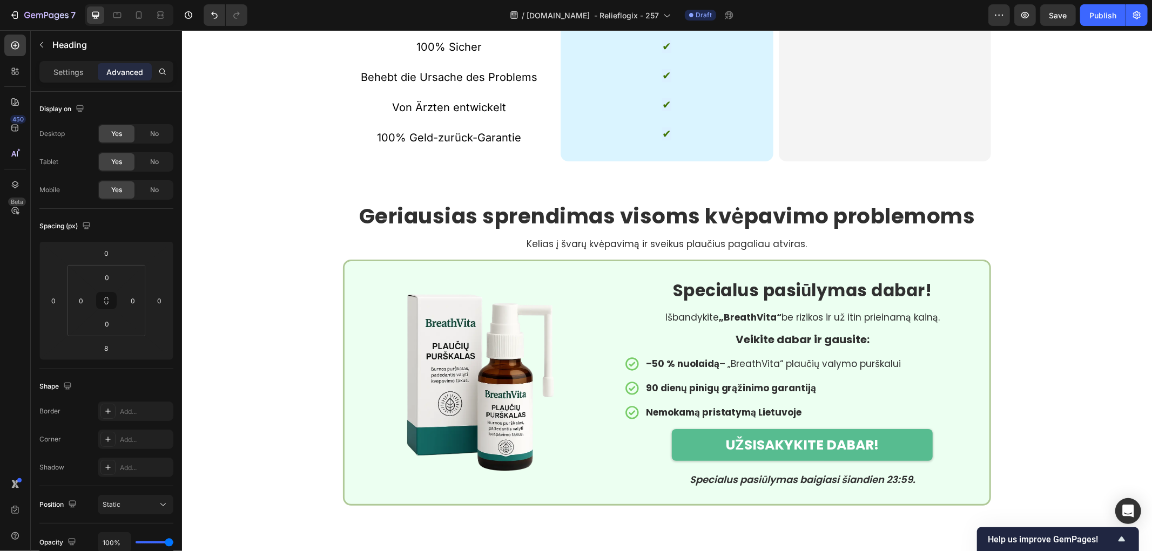
type input "23"
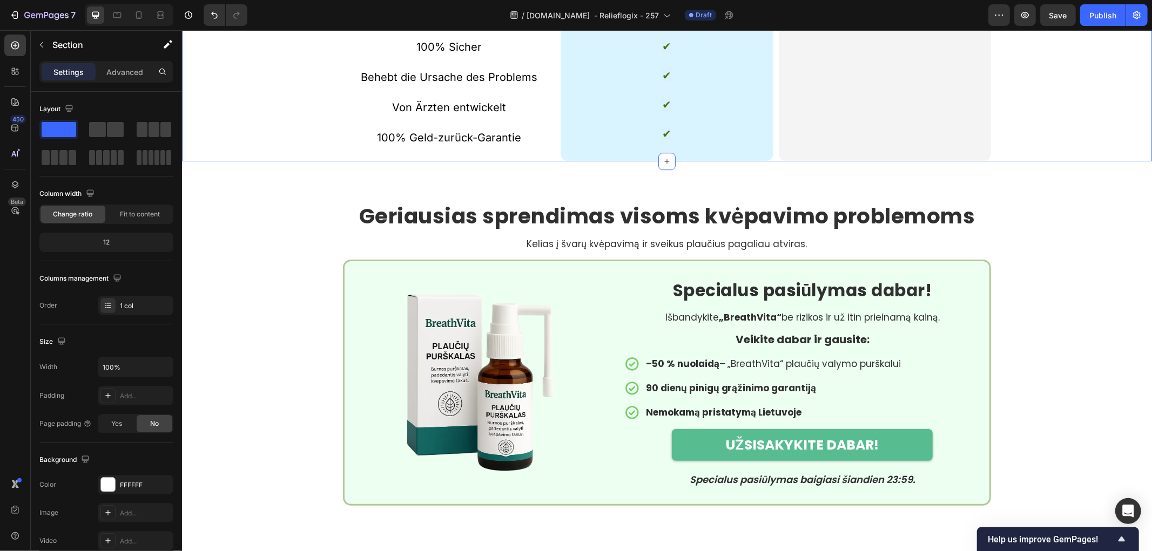
click at [487, 54] on p "100% Sicher" at bounding box center [448, 46] width 210 height 15
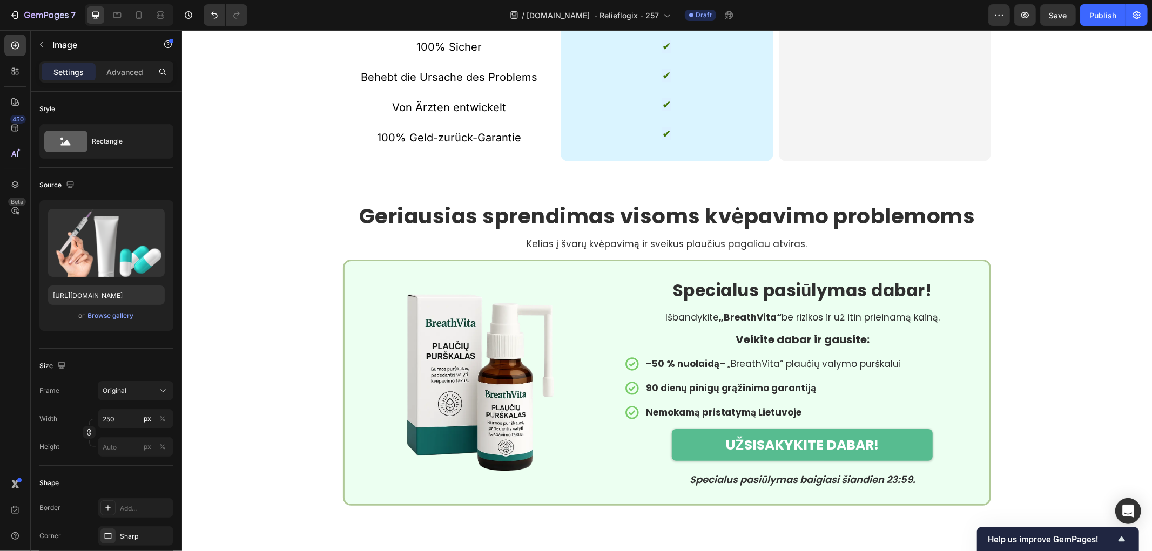
click at [861, 161] on div "Image Claudia R. Heading" at bounding box center [884, 31] width 212 height 259
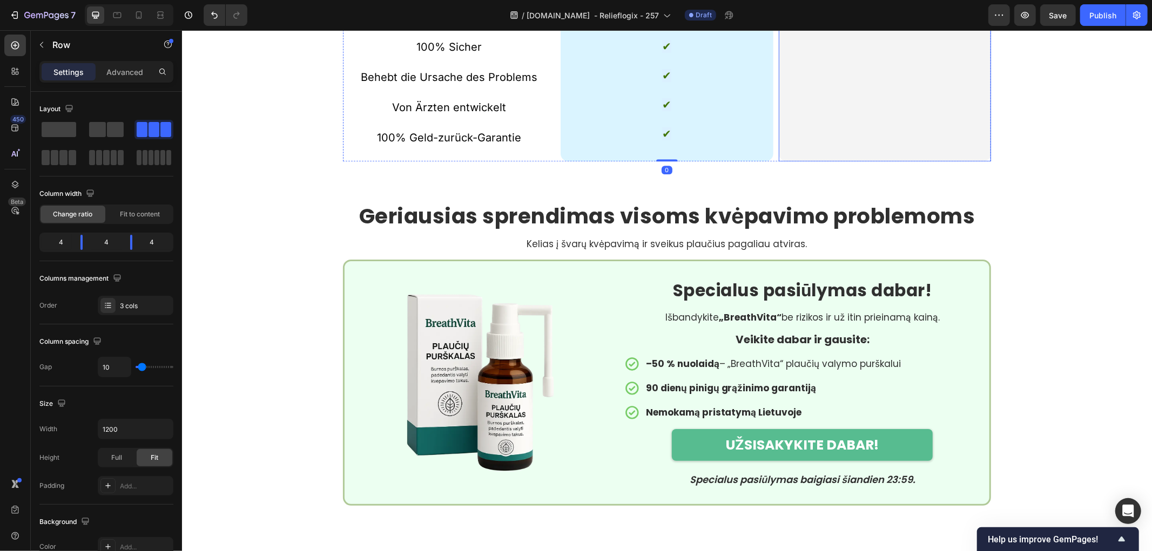
click at [813, 161] on div "Image Claudia R. Heading" at bounding box center [884, 31] width 212 height 259
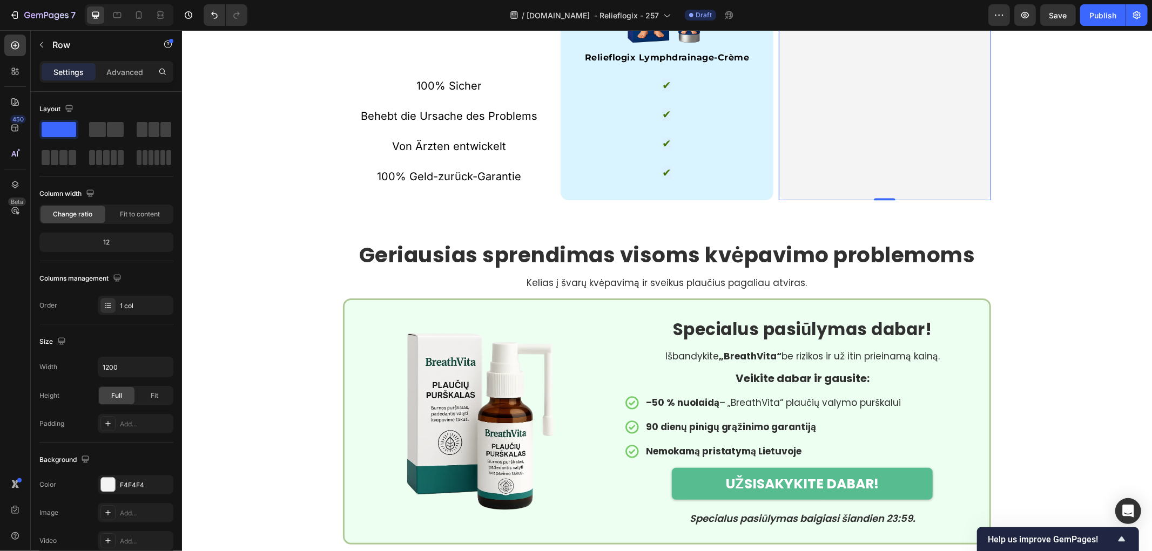
scroll to position [2553, 0]
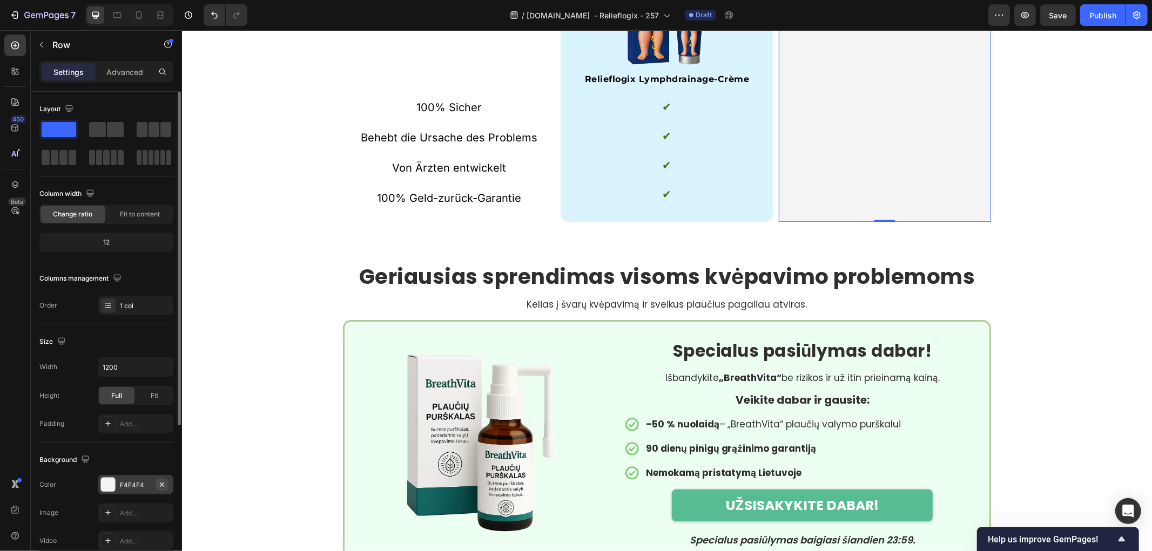
click at [165, 484] on icon "button" at bounding box center [162, 485] width 9 height 9
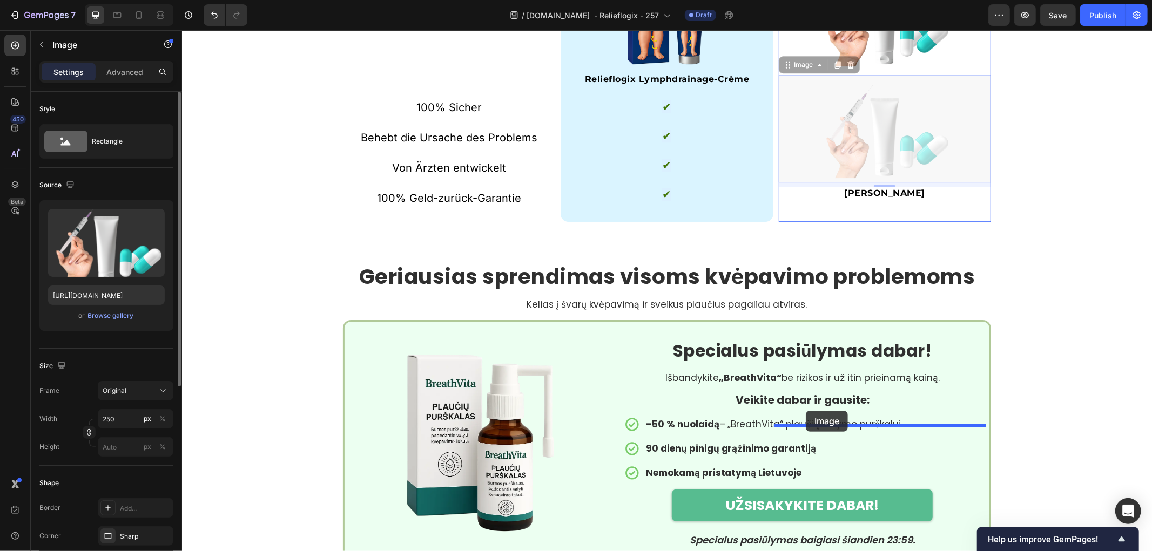
drag, startPoint x: 795, startPoint y: 275, endPoint x: 805, endPoint y: 410, distance: 135.4
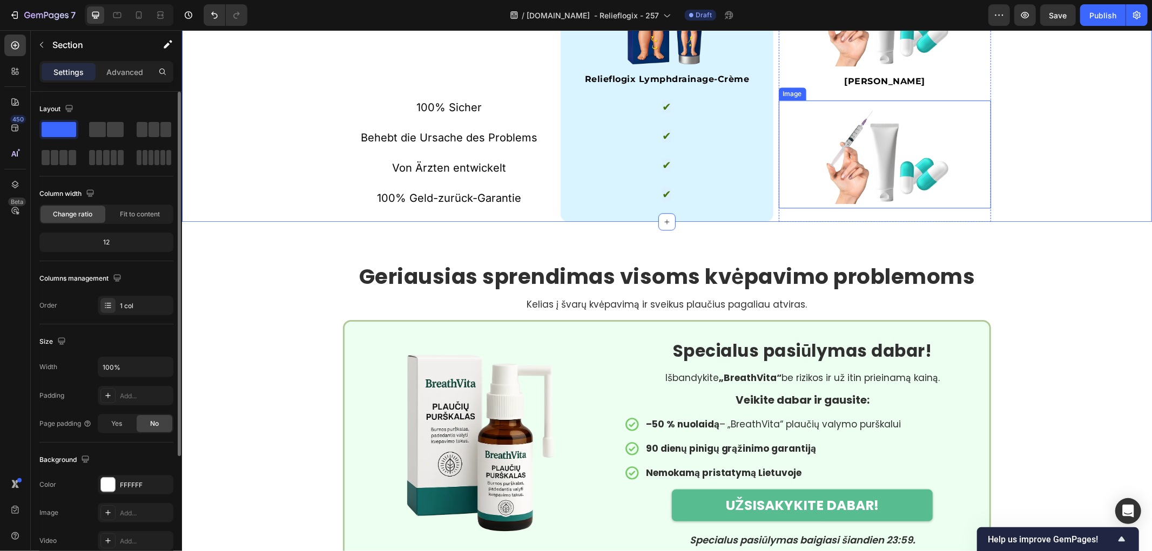
click at [857, 208] on img at bounding box center [884, 154] width 135 height 108
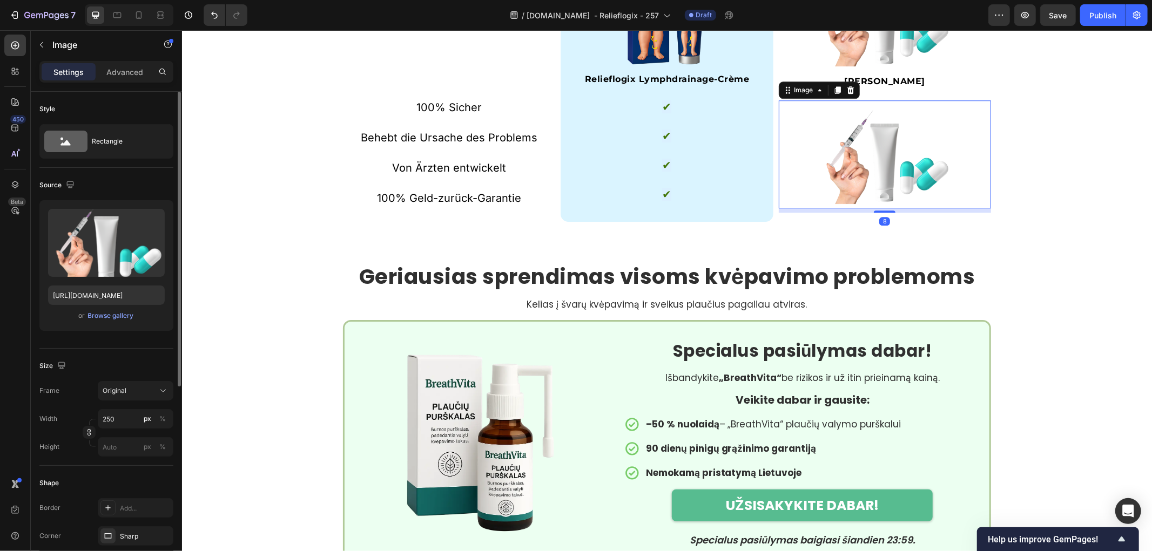
click at [867, 208] on img at bounding box center [884, 154] width 135 height 108
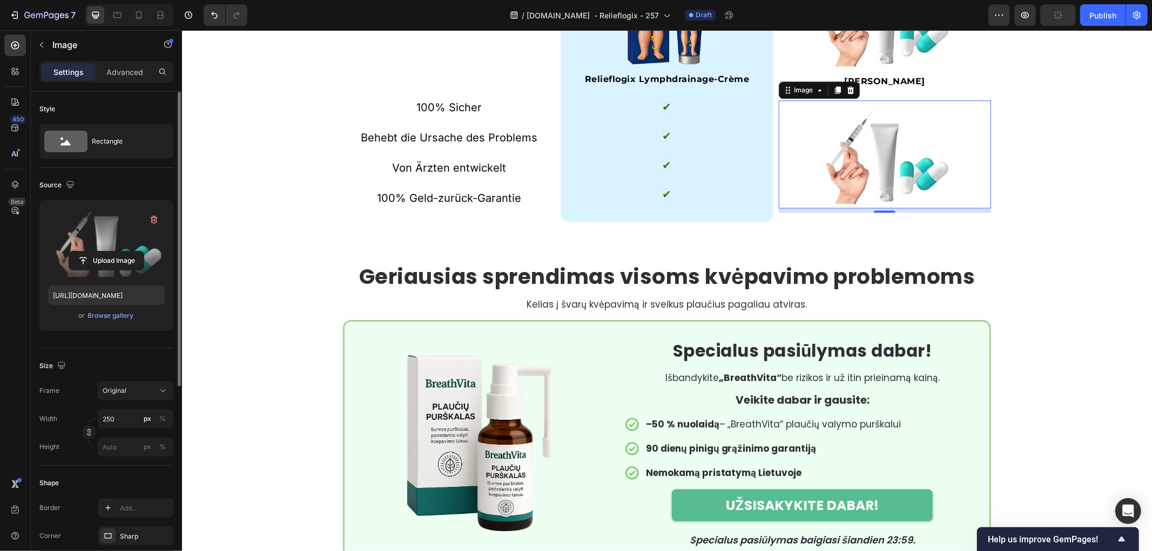
click at [88, 230] on label at bounding box center [106, 243] width 117 height 68
click at [88, 252] on input "file" at bounding box center [106, 261] width 75 height 18
type input "https://cdn.shopify.com/s/files/1/0657/6783/3683/files/gempages_578032762192134…"
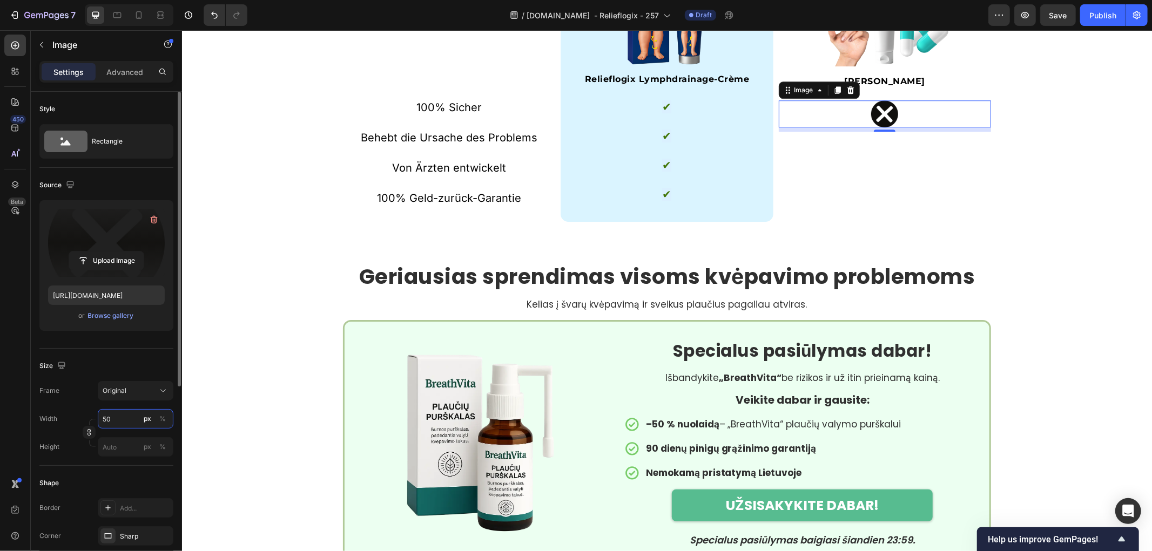
drag, startPoint x: 122, startPoint y: 415, endPoint x: 50, endPoint y: 420, distance: 71.5
click at [50, 420] on div "Width 50 px %" at bounding box center [106, 418] width 134 height 19
type input "25"
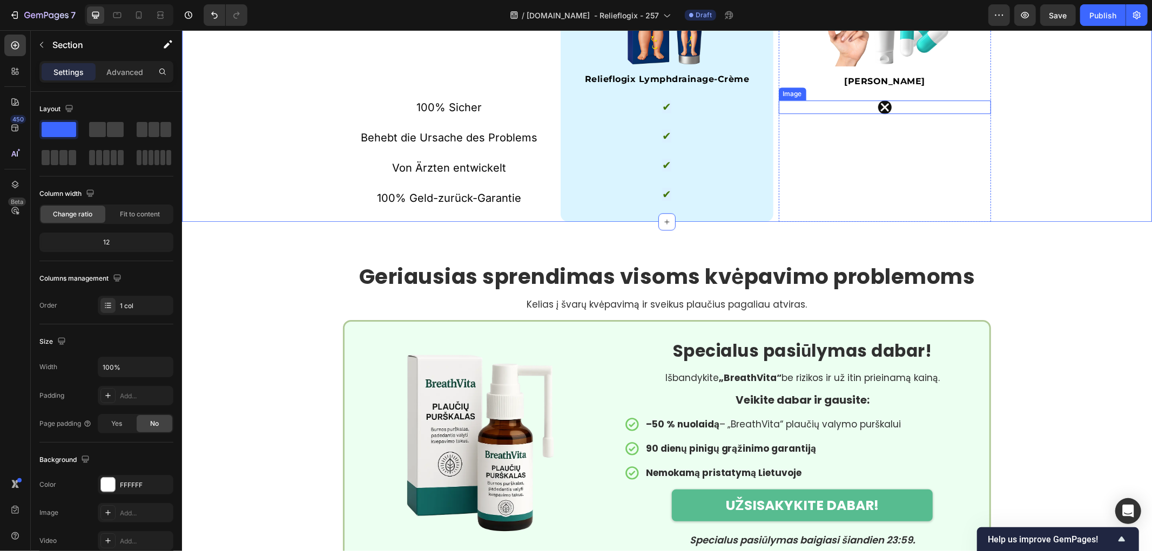
click at [897, 113] on div at bounding box center [884, 107] width 212 height 14
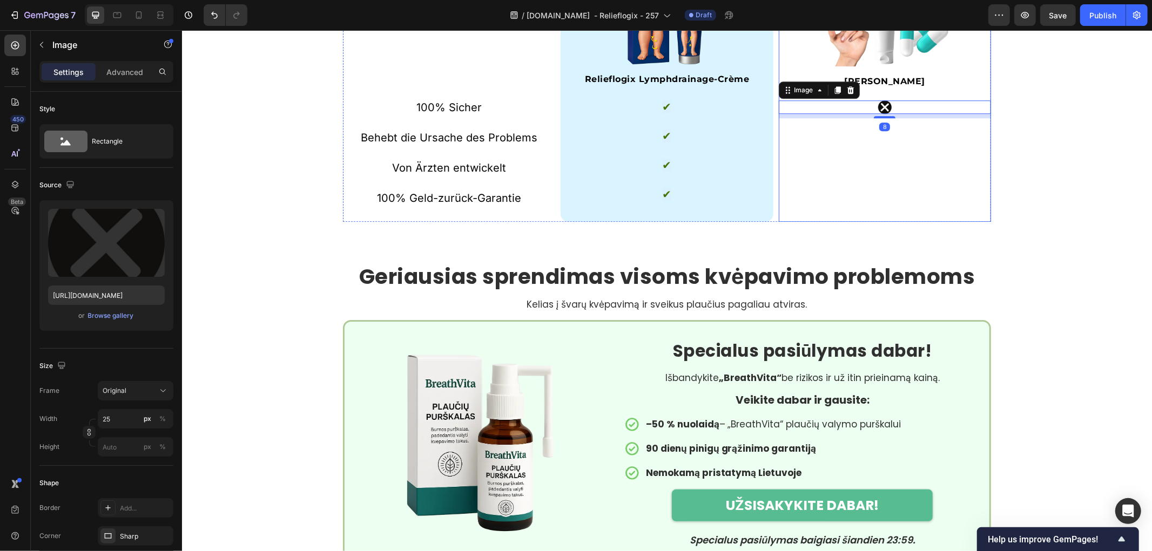
click at [877, 86] on strong "[PERSON_NAME]" at bounding box center [884, 81] width 81 height 10
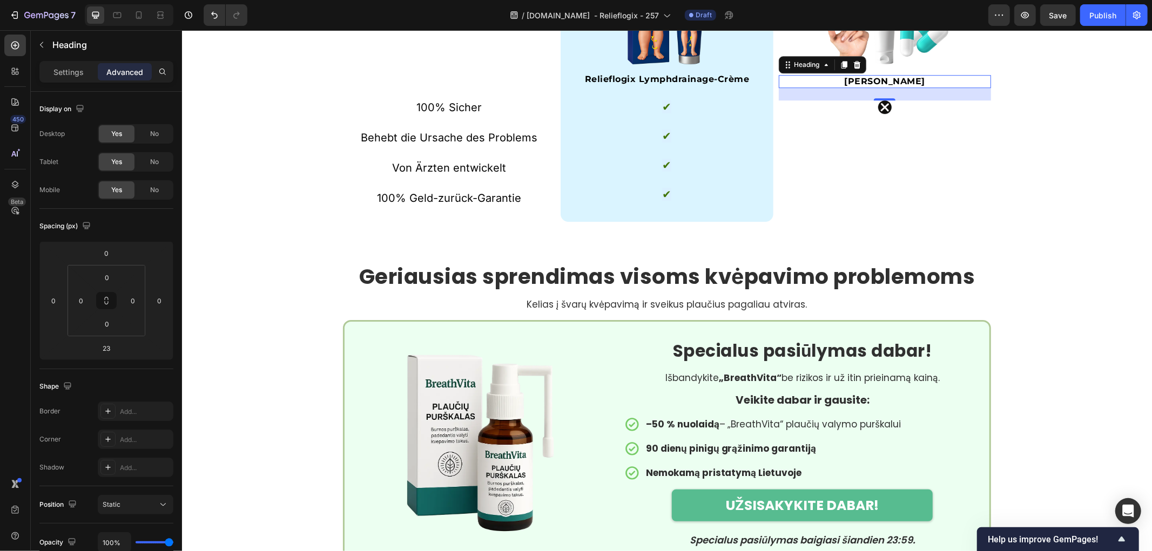
click at [882, 87] on div "23" at bounding box center [884, 87] width 212 height 0
click at [885, 97] on div at bounding box center [884, 94] width 22 height 3
type input "17"
drag, startPoint x: 968, startPoint y: 308, endPoint x: 928, endPoint y: 311, distance: 40.0
click at [969, 97] on div "17" at bounding box center [884, 91] width 212 height 9
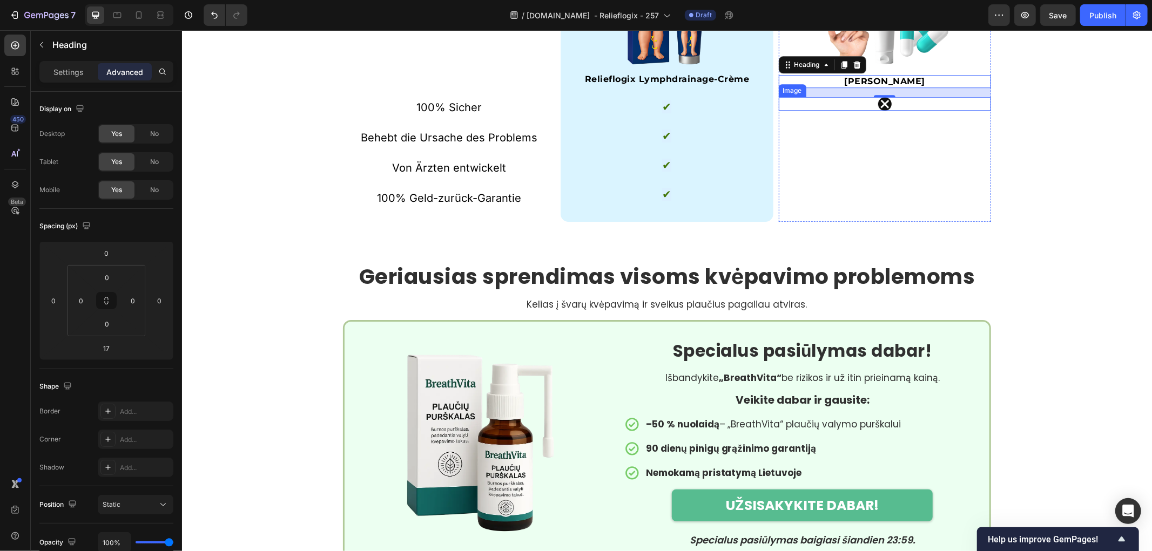
click at [902, 110] on div at bounding box center [884, 104] width 212 height 14
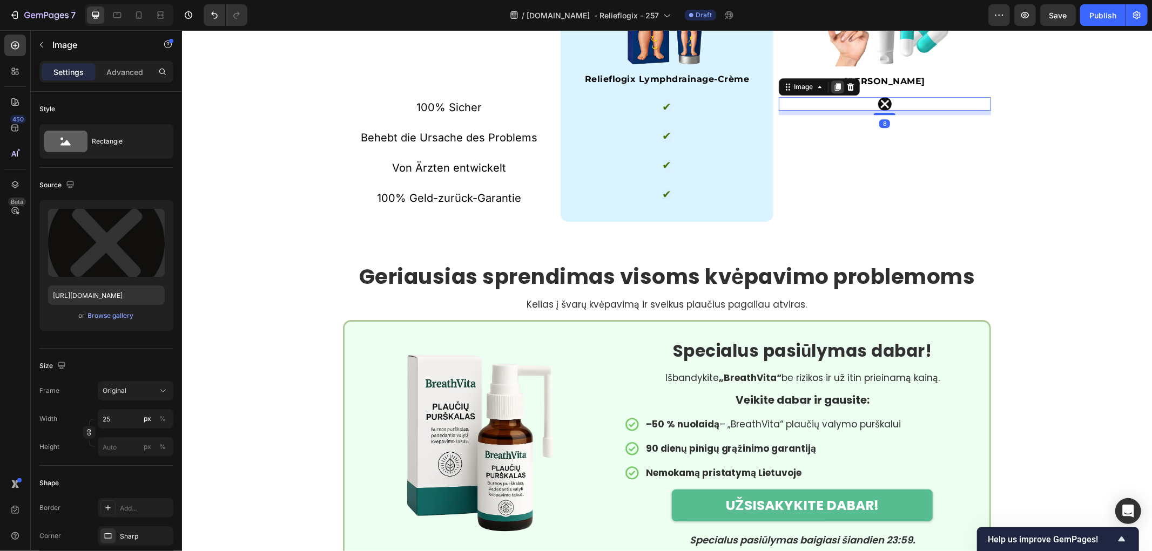
click at [834, 91] on icon at bounding box center [837, 87] width 6 height 8
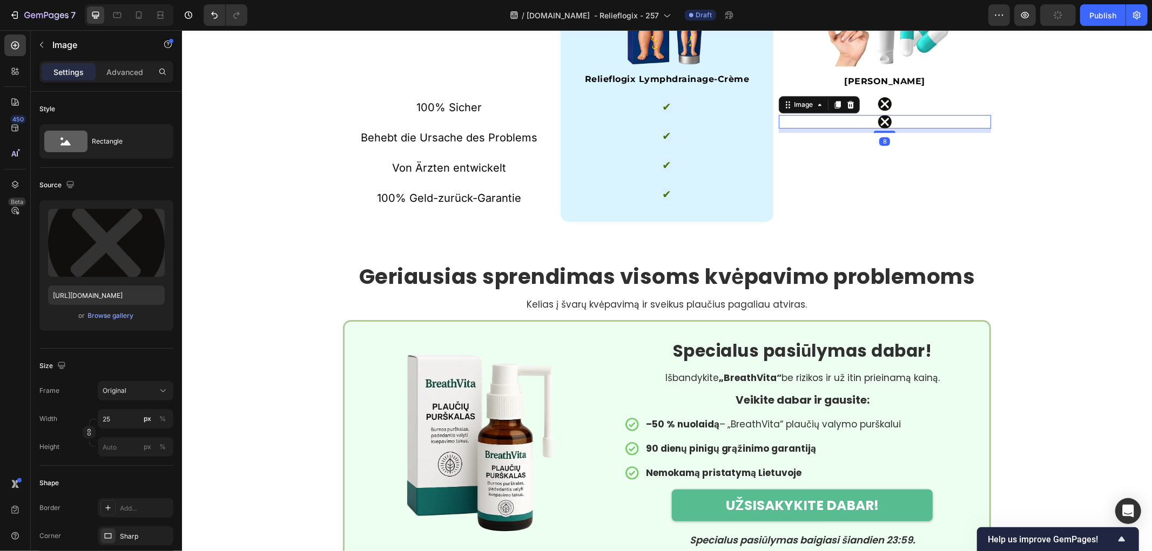
click at [894, 110] on div at bounding box center [884, 104] width 212 height 14
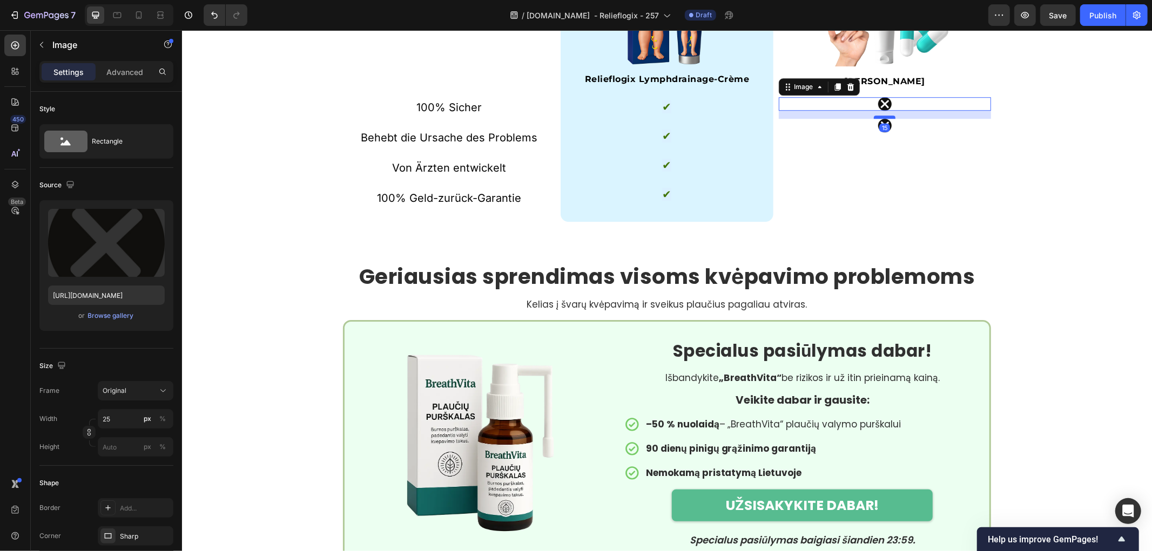
drag, startPoint x: 877, startPoint y: 326, endPoint x: 881, endPoint y: 330, distance: 5.7
click at [881, 118] on div at bounding box center [884, 116] width 22 height 3
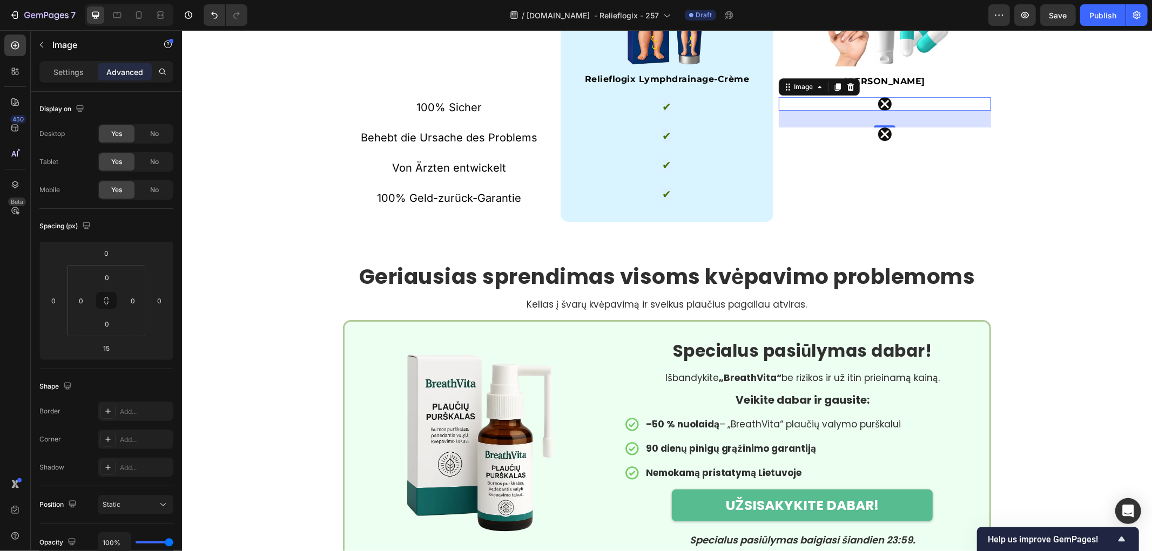
drag, startPoint x: 884, startPoint y: 329, endPoint x: 884, endPoint y: 338, distance: 8.7
click at [884, 127] on div at bounding box center [884, 126] width 22 height 2
type input "31"
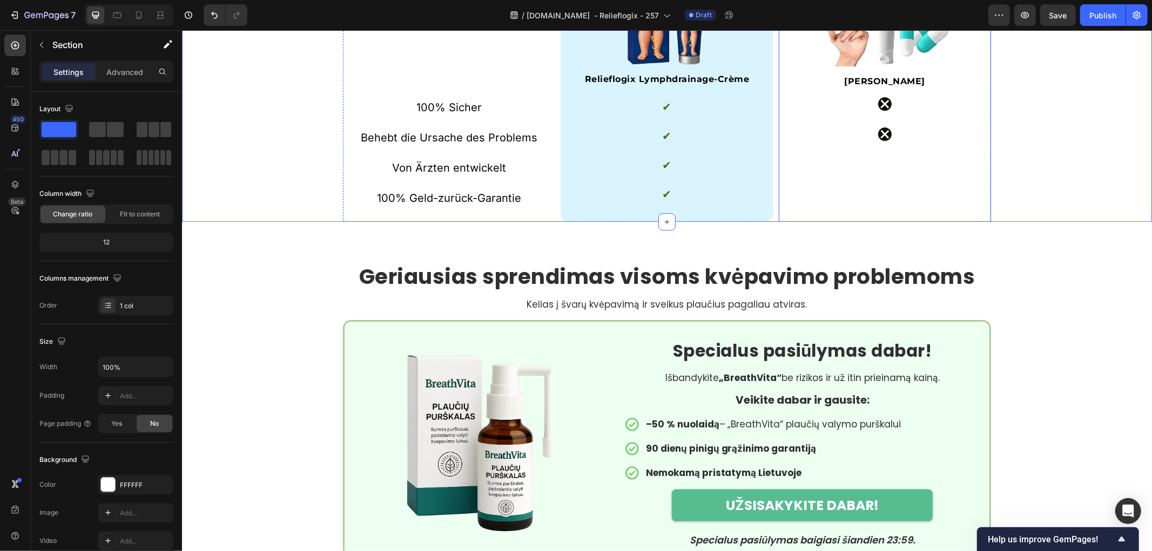
click at [901, 110] on div at bounding box center [884, 104] width 212 height 14
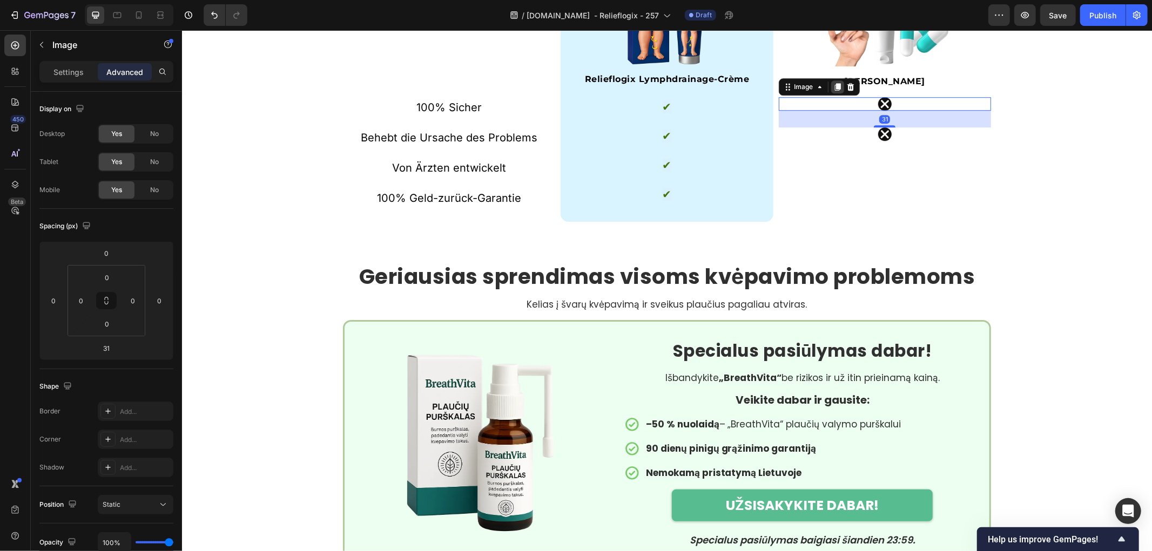
click at [834, 91] on icon at bounding box center [837, 87] width 6 height 8
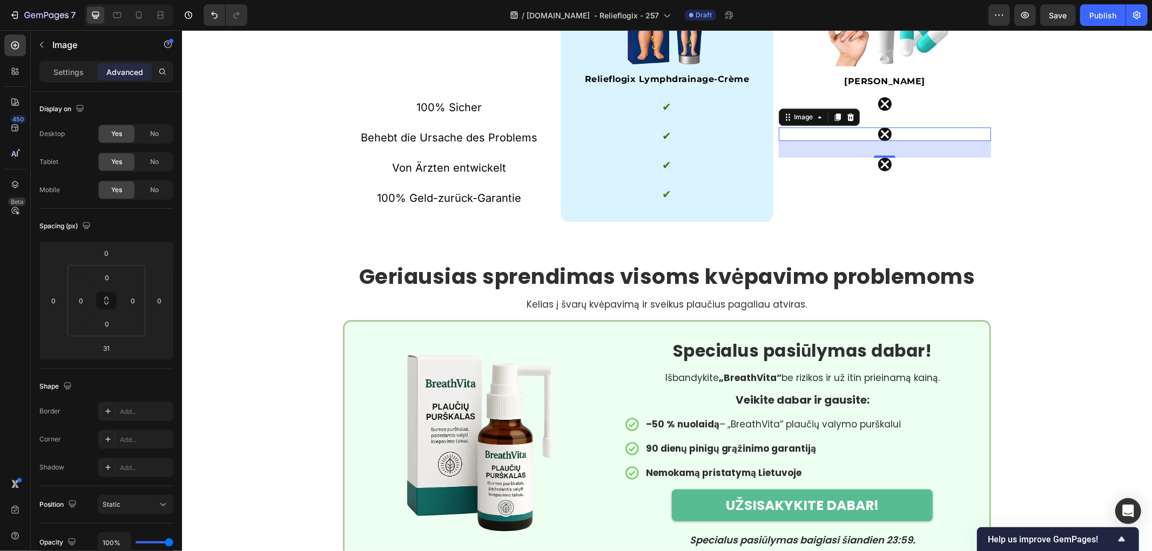
click at [927, 140] on div at bounding box center [884, 134] width 212 height 14
click at [836, 123] on div at bounding box center [837, 116] width 13 height 13
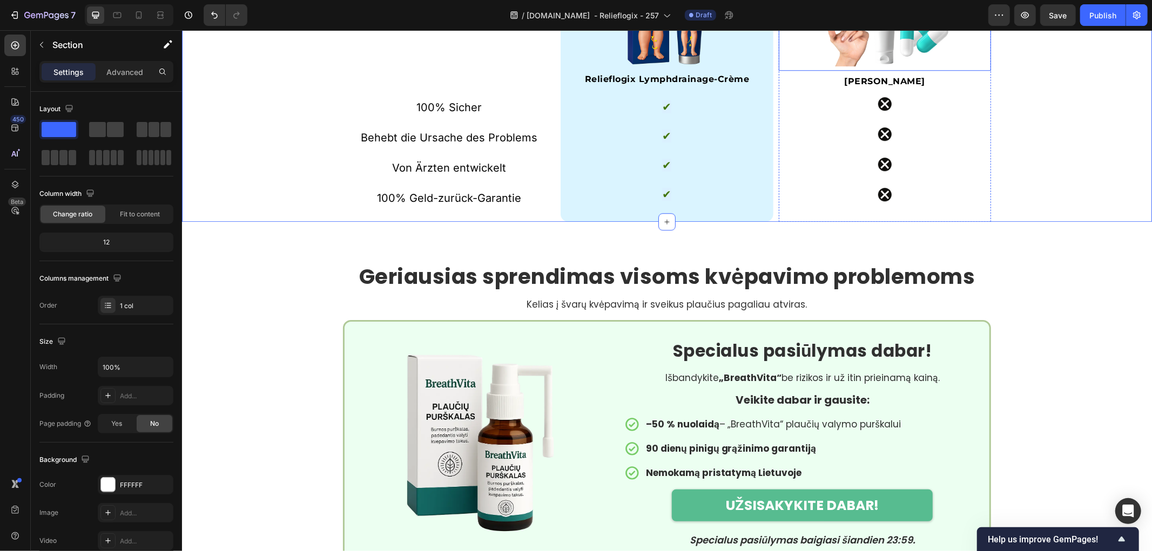
click at [878, 86] on strong "[PERSON_NAME]" at bounding box center [884, 81] width 81 height 10
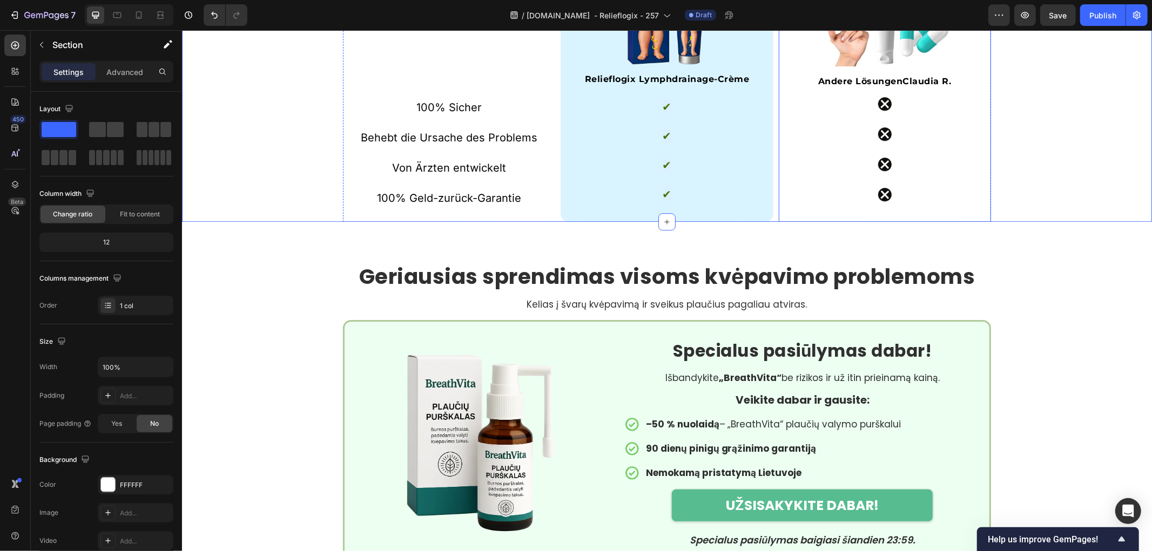
click at [911, 86] on strong "Andere LösungenClaudia R." at bounding box center [884, 81] width 133 height 10
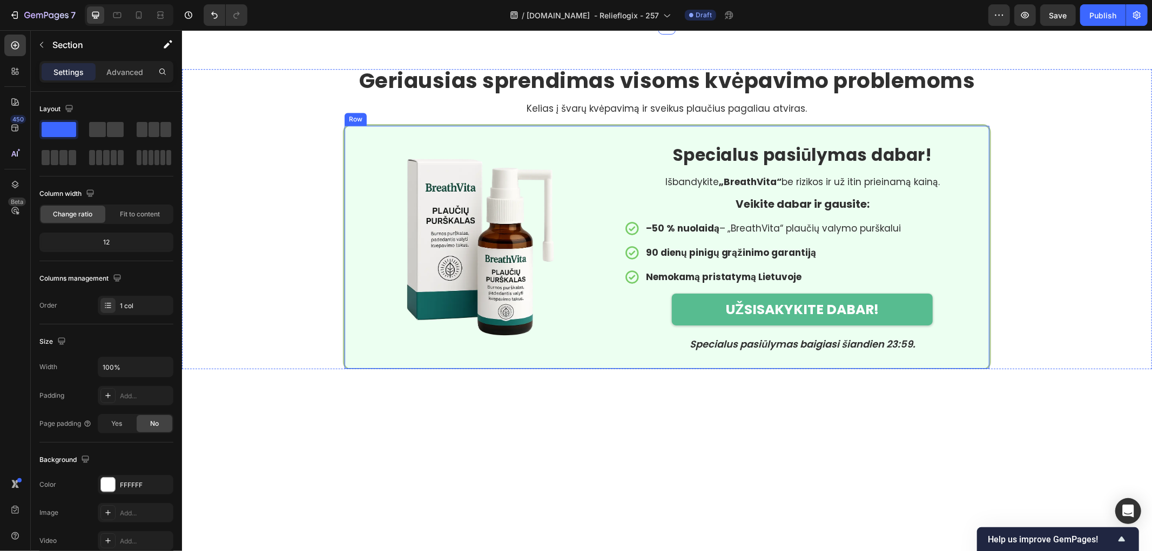
scroll to position [2794, 0]
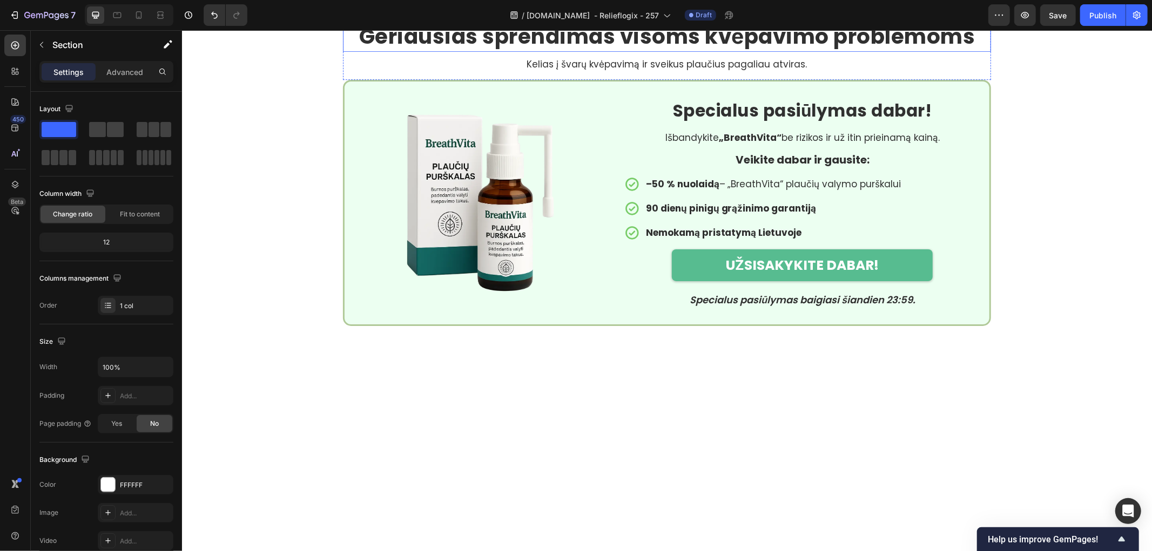
click at [638, 51] on strong "Geriausias sprendimas visoms kvėpavimo problemoms" at bounding box center [667, 36] width 616 height 30
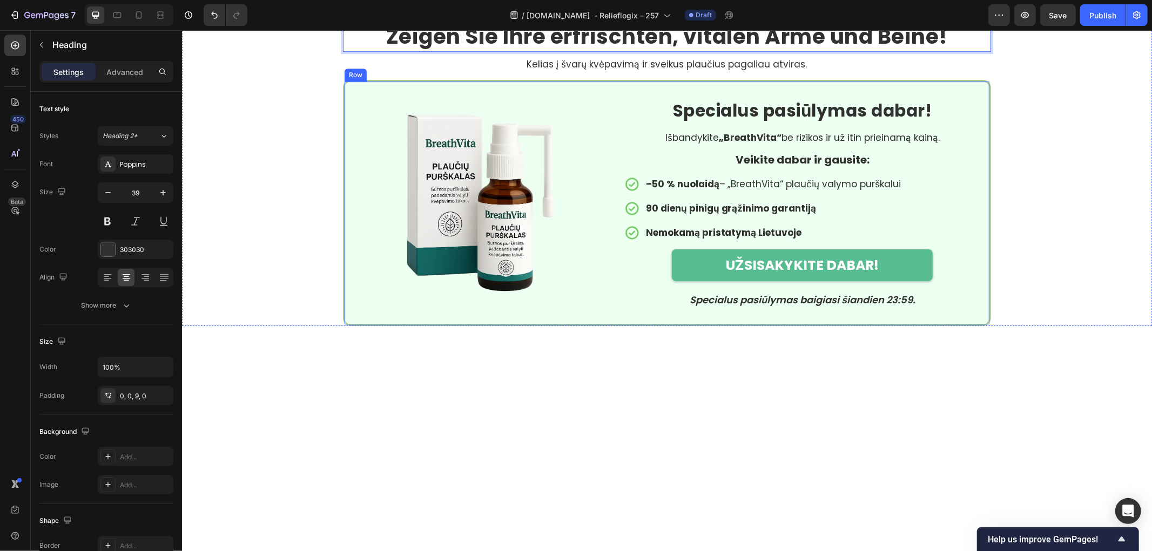
click at [636, 69] on p "Kelias į švarų kvėpavimą ir sveikus plaučius pagaliau atviras." at bounding box center [666, 63] width 516 height 11
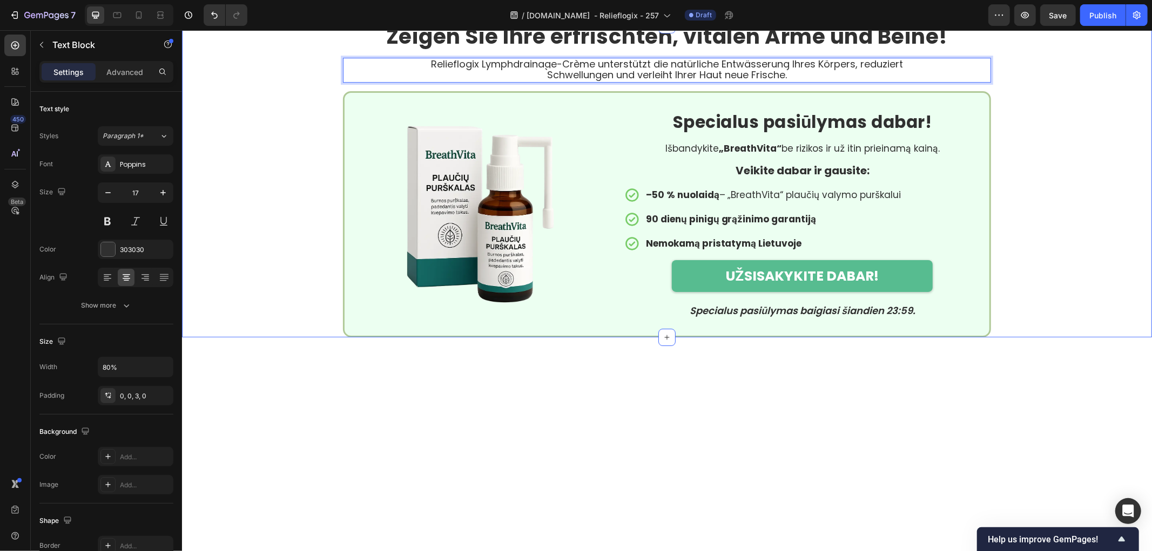
click at [251, 271] on div "⁠⁠⁠⁠⁠⁠⁠ Zeigen Sie Ihre erfrischten, vitalen Arme und Beine! Heading Relieflogi…" at bounding box center [666, 180] width 970 height 313
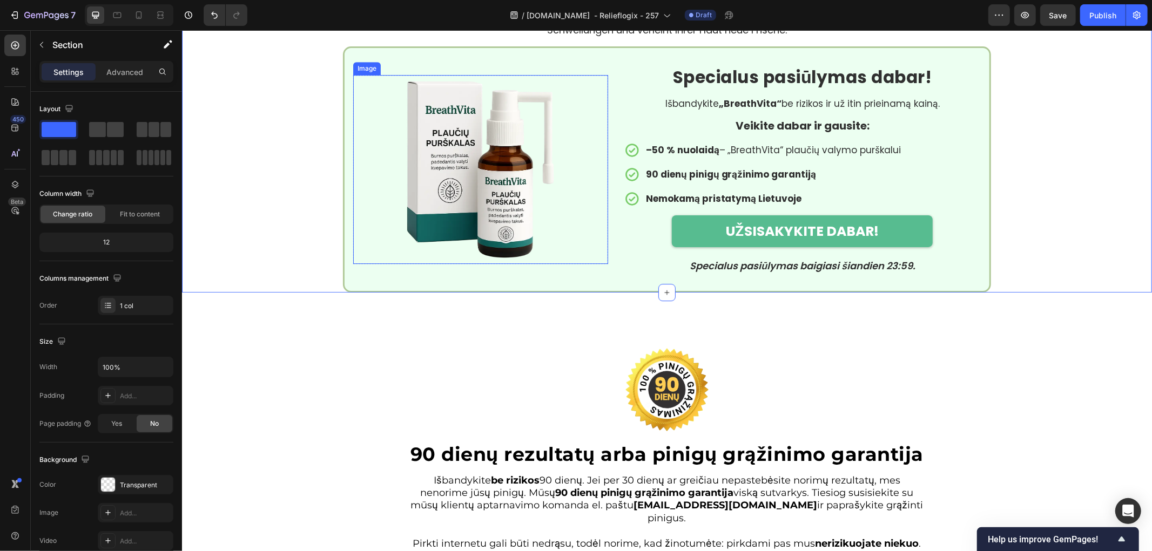
scroll to position [2914, 0]
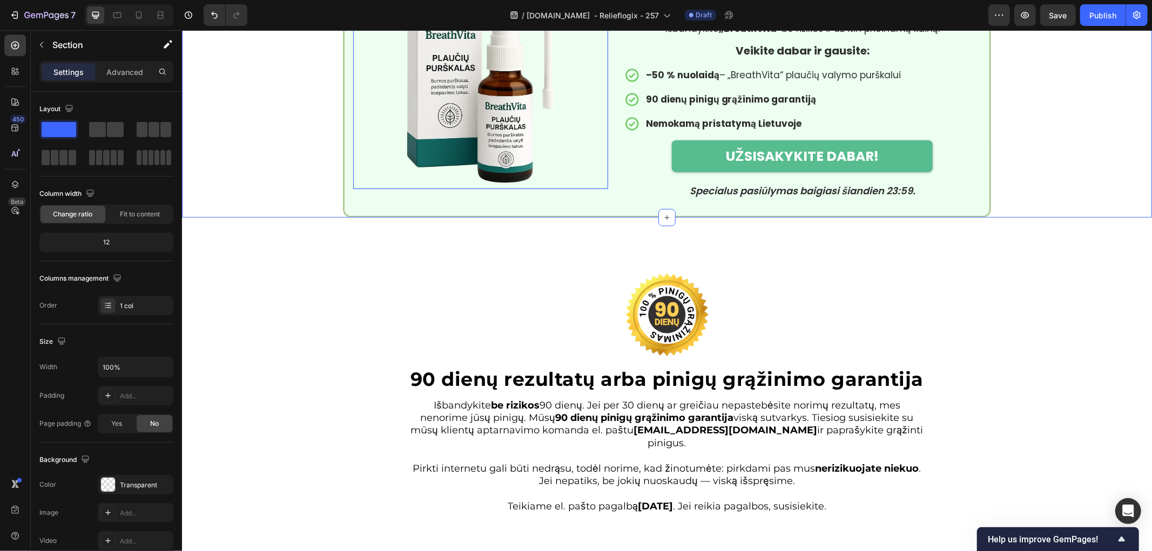
click at [525, 188] on img at bounding box center [480, 93] width 189 height 189
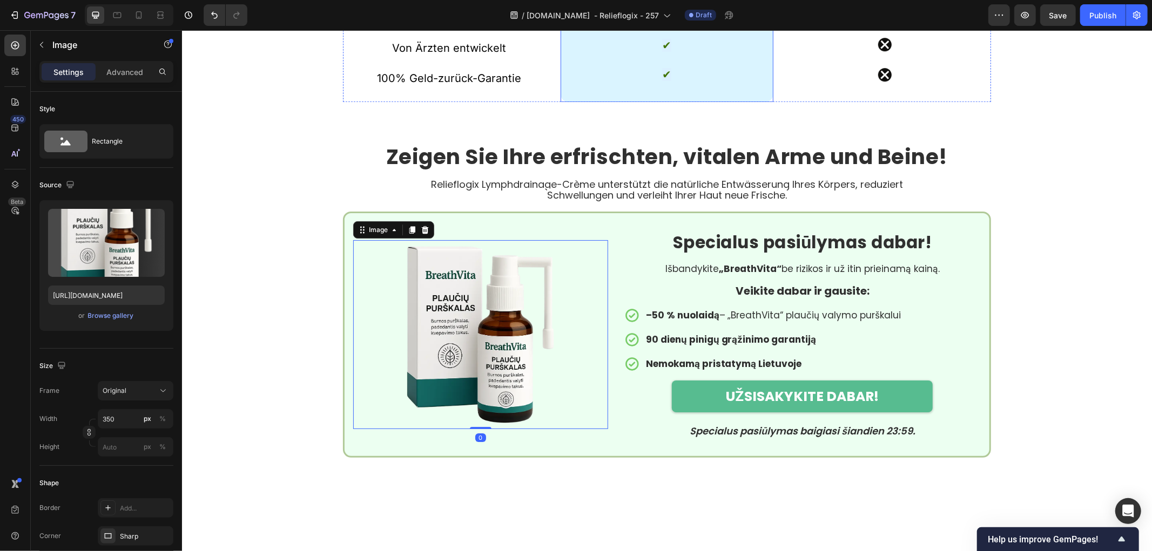
scroll to position [2433, 0]
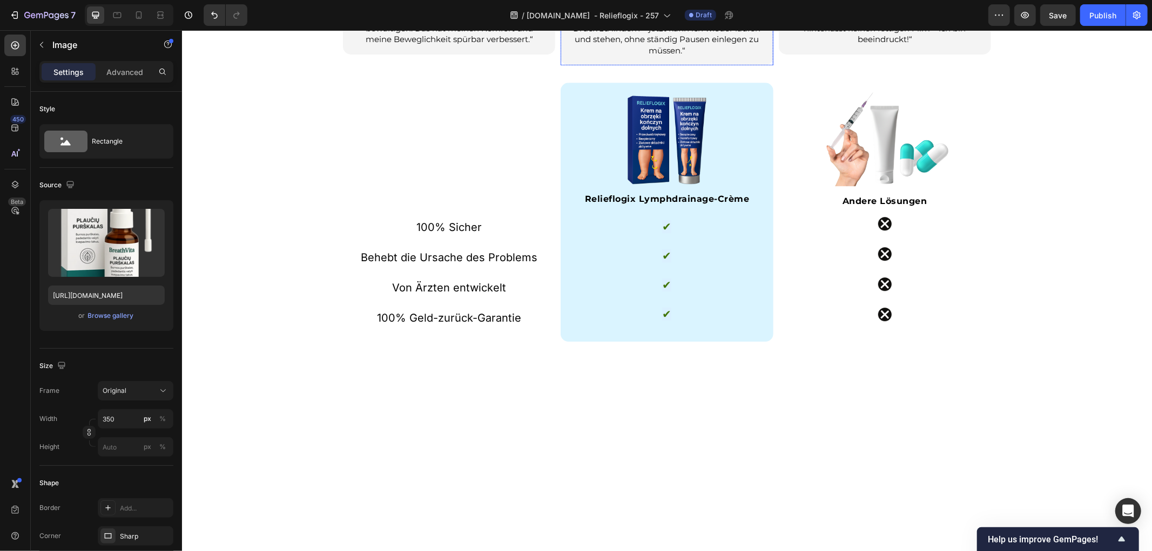
click at [665, 188] on img at bounding box center [666, 139] width 97 height 97
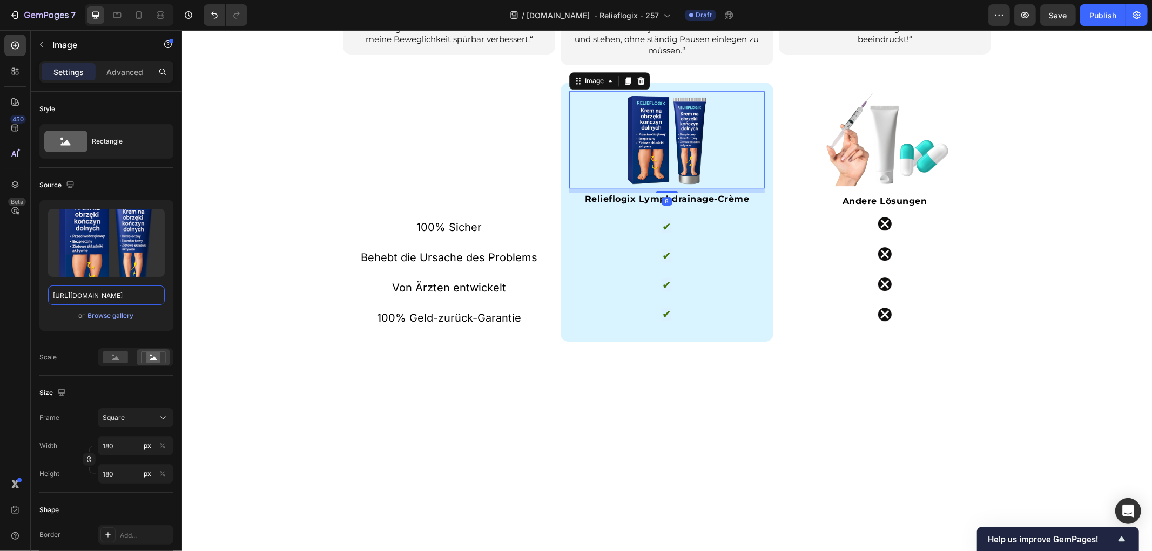
click at [105, 297] on input "[URL][DOMAIN_NAME]" at bounding box center [106, 295] width 117 height 19
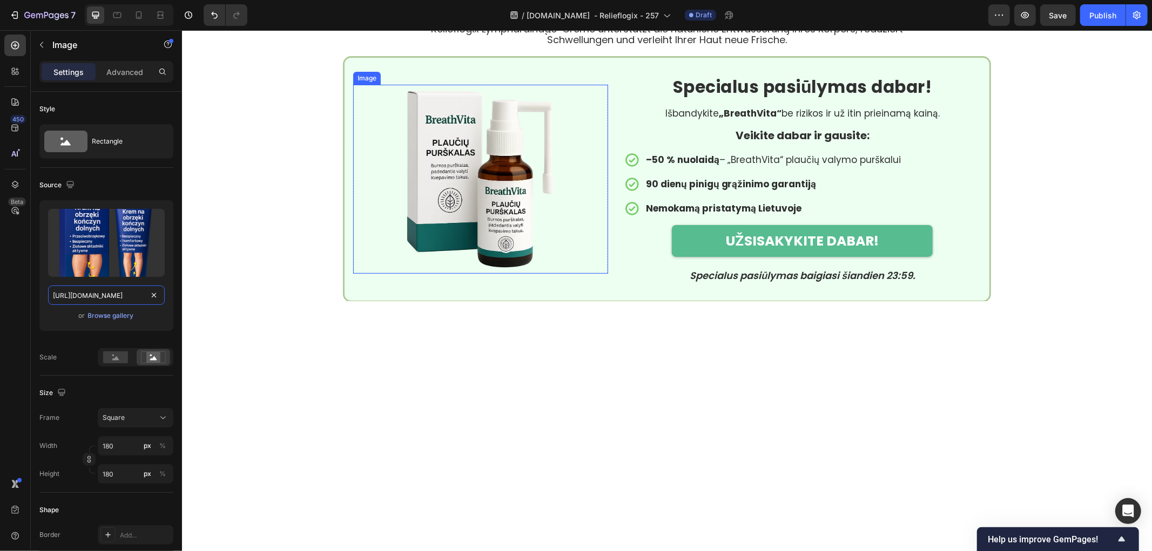
scroll to position [2914, 0]
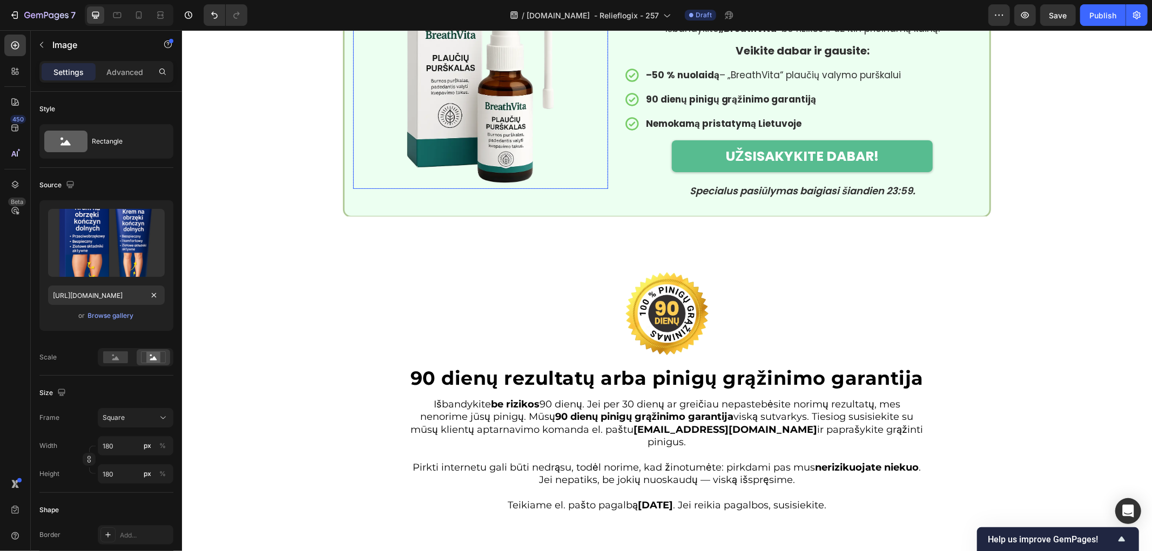
click at [494, 188] on img at bounding box center [480, 93] width 189 height 189
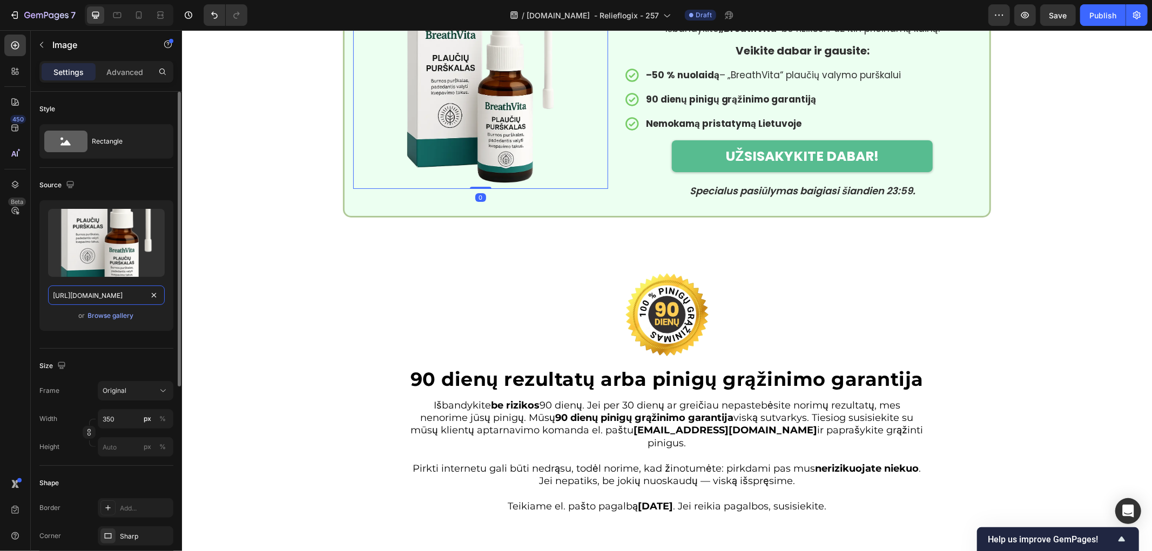
click at [130, 293] on input "https://cdn.shopify.com/s/files/1/0657/6783/3683/files/gempages_578032762192134…" at bounding box center [106, 295] width 117 height 19
paste input "e6aed38b-0b80-425b-ae9f-af1908198e9a.png"
type input "[URL][DOMAIN_NAME]"
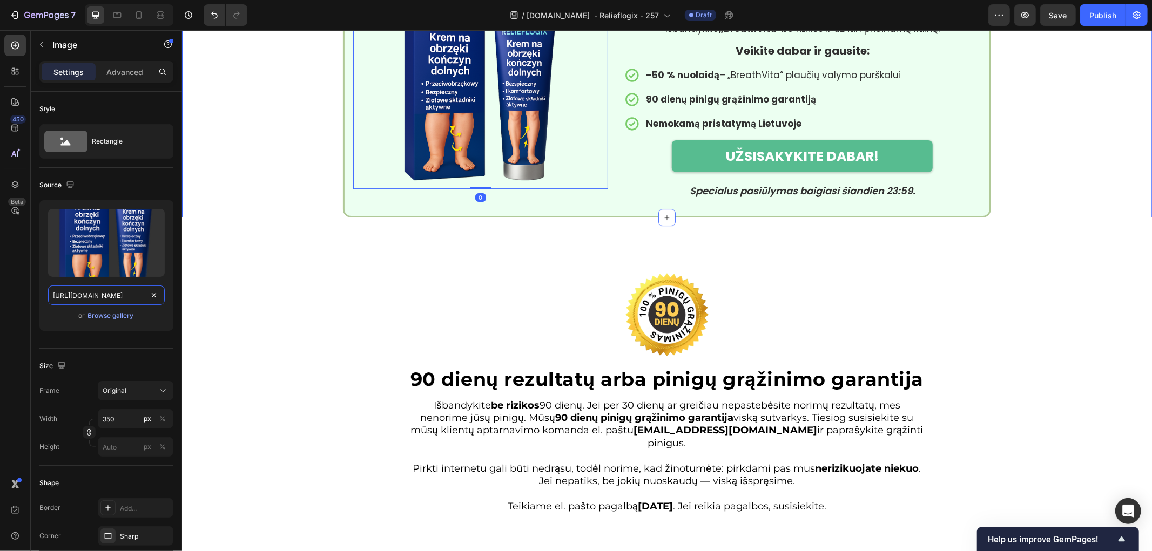
scroll to position [0, 332]
click at [253, 217] on div "Zeigen Sie Ihre erfrischten, vitalen Arme und Beine! Heading Relieflogix Lymphd…" at bounding box center [666, 60] width 970 height 313
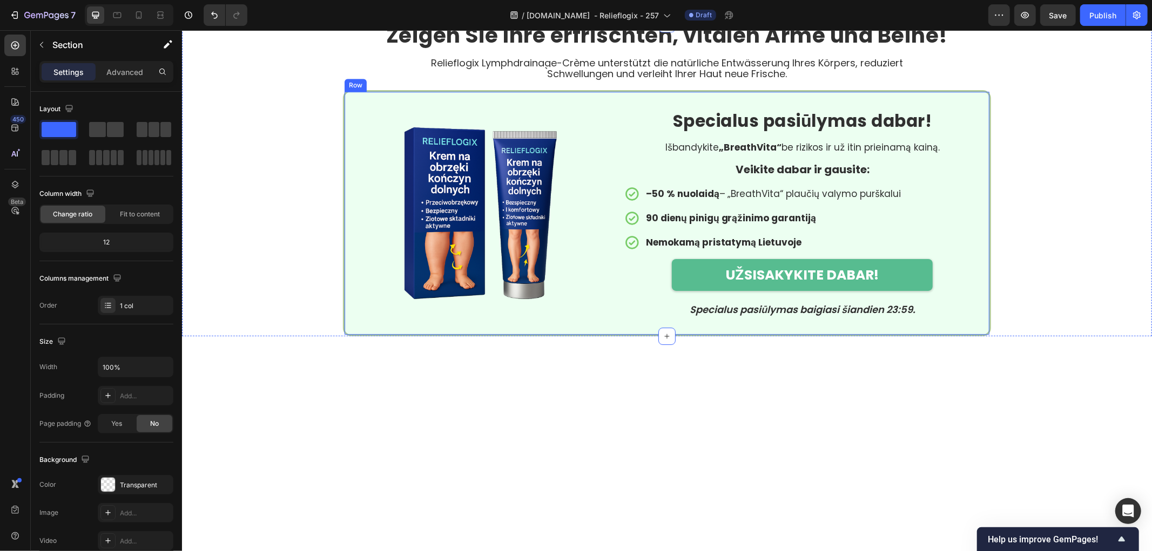
scroll to position [2794, 0]
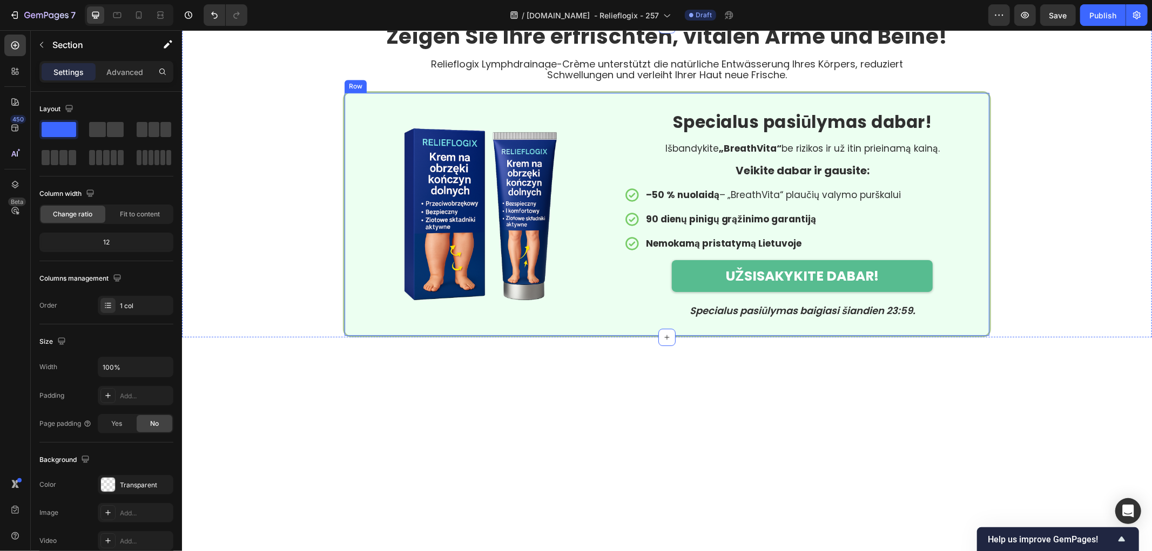
drag, startPoint x: 615, startPoint y: 325, endPoint x: 489, endPoint y: 334, distance: 126.2
click at [615, 324] on div "Image Row Specialus pasiūlymas dabar! Heading Išbandykite „BreathVita“ be rizik…" at bounding box center [666, 214] width 648 height 246
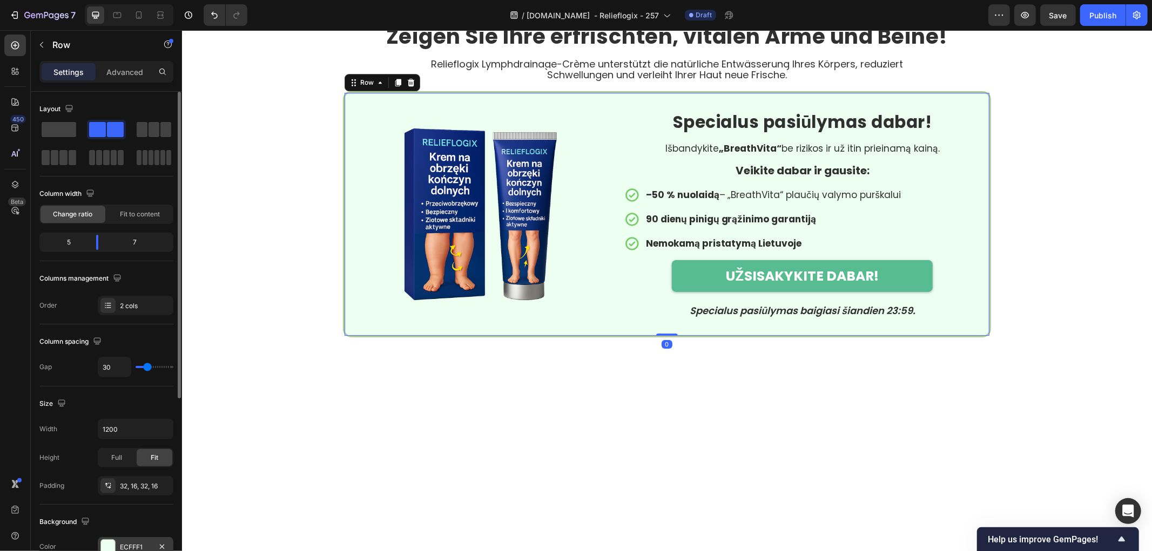
scroll to position [120, 0]
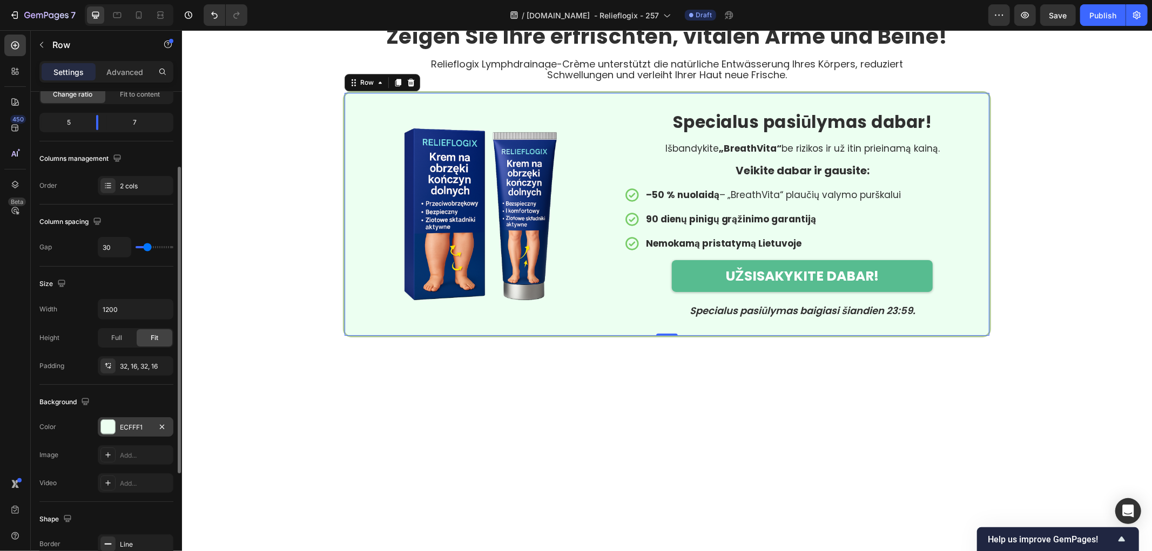
click at [107, 422] on div at bounding box center [108, 427] width 14 height 14
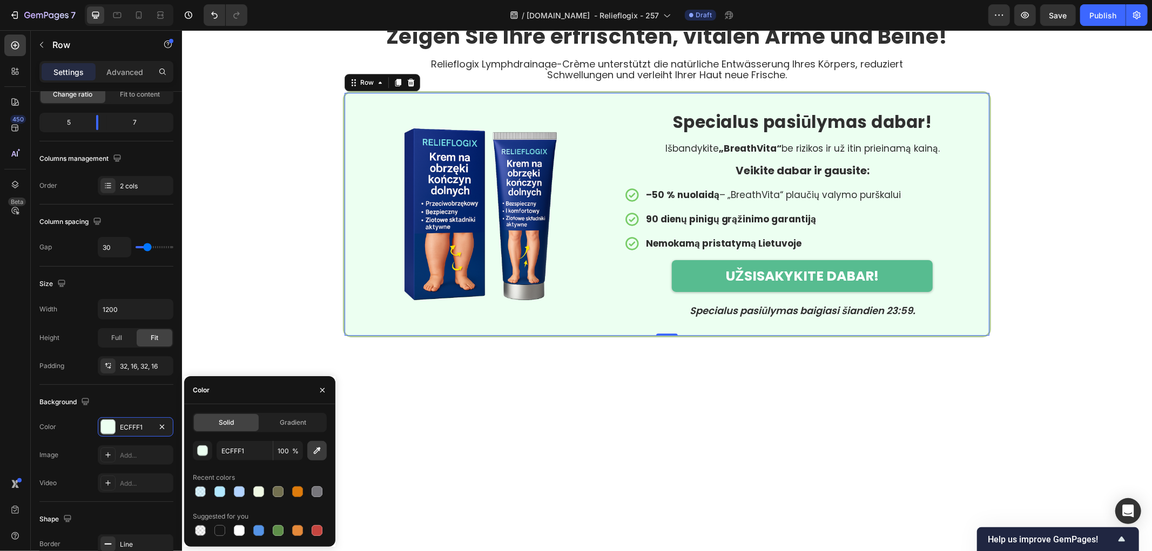
click at [316, 450] on icon "button" at bounding box center [317, 451] width 11 height 11
type input "DAF4FF"
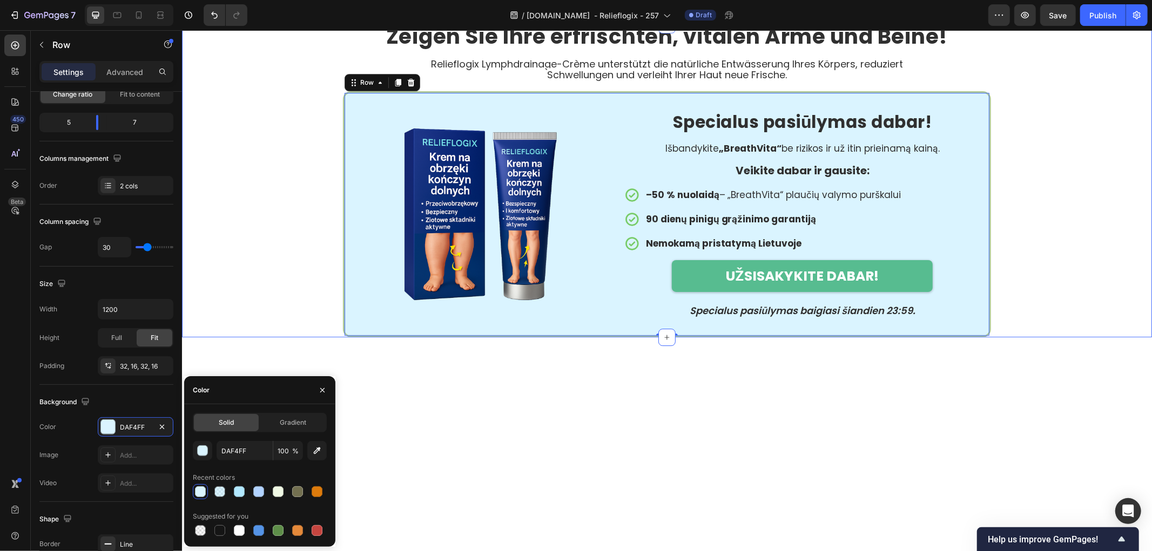
click at [237, 302] on div "Zeigen Sie Ihre erfrischten, vitalen Arme und Beine! Heading Relieflogix Lymphd…" at bounding box center [666, 180] width 970 height 313
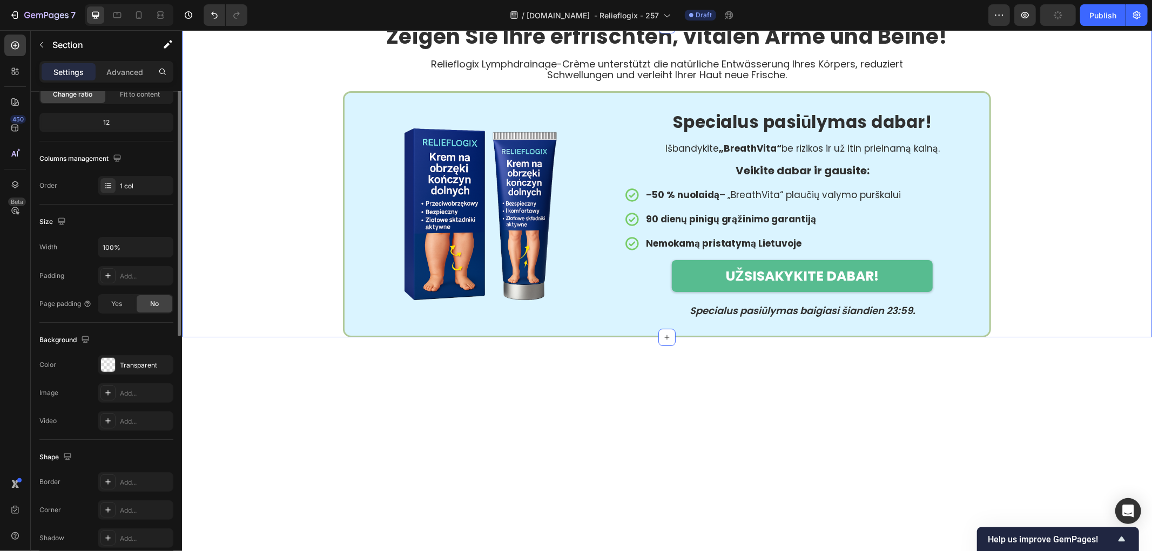
scroll to position [0, 0]
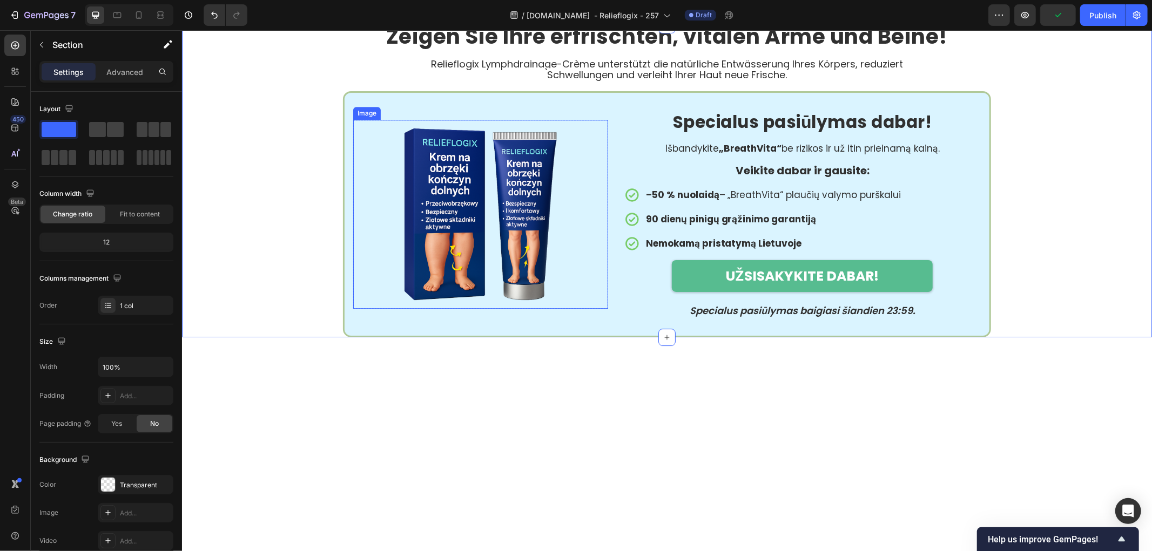
click at [585, 308] on div at bounding box center [480, 213] width 255 height 189
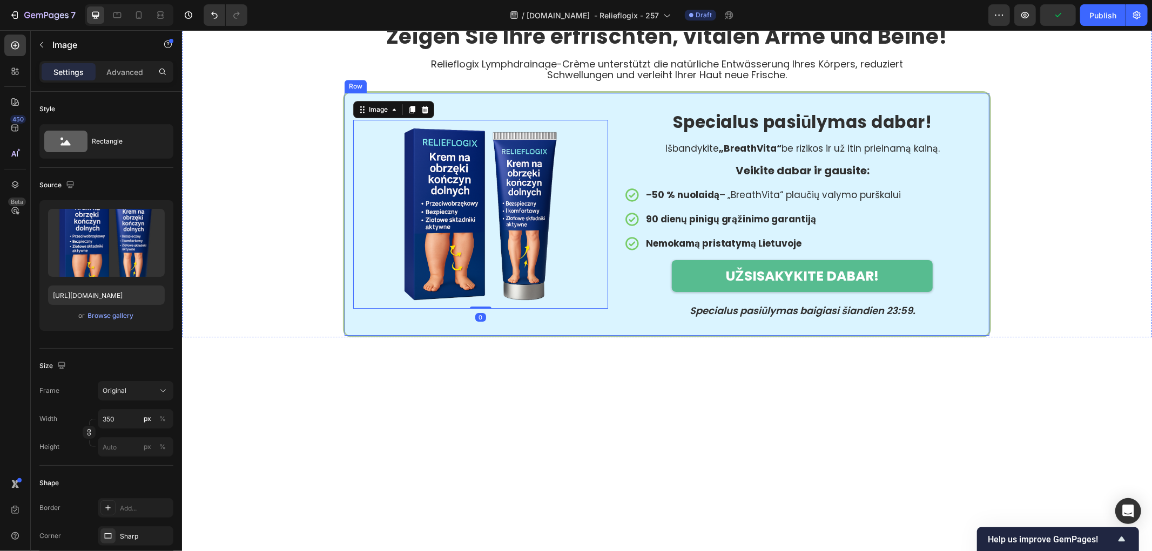
click at [618, 321] on div "Image 0 Row Specialus pasiūlymas dabar! Heading Išbandykite „BreathVita“ be riz…" at bounding box center [666, 214] width 648 height 246
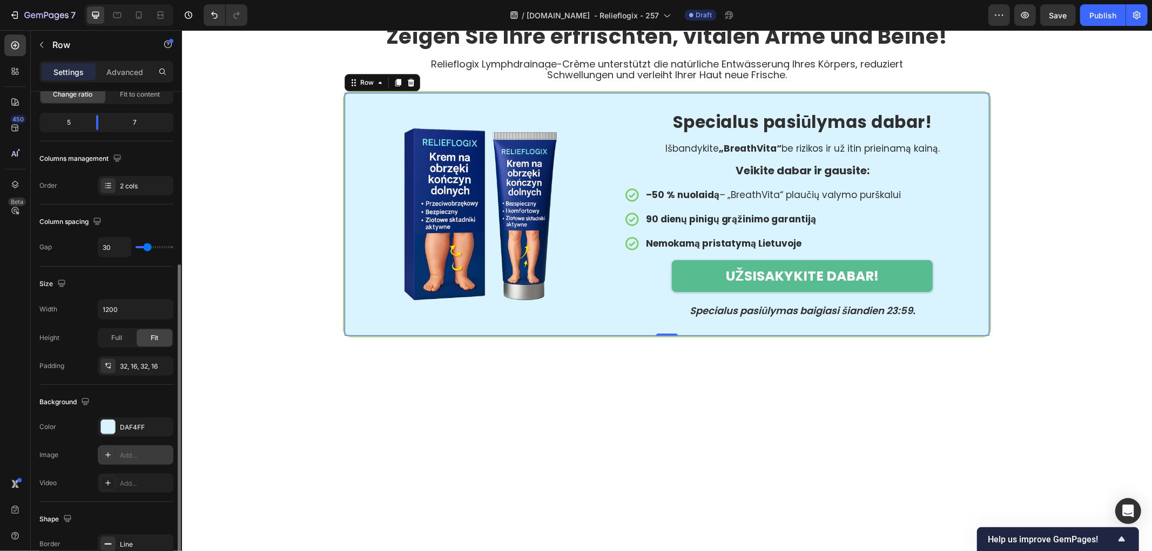
scroll to position [240, 0]
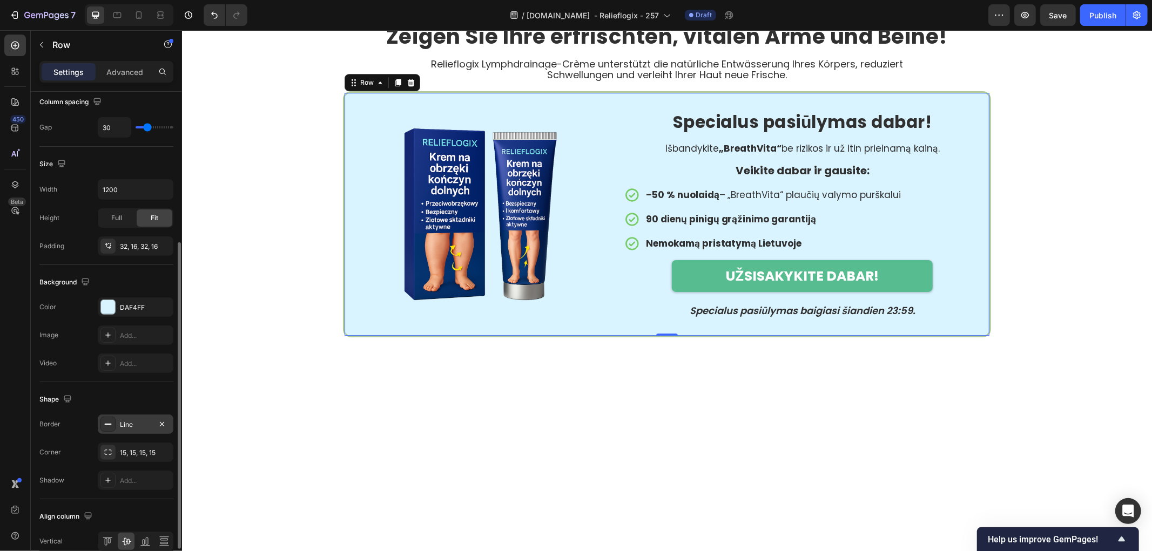
click at [111, 427] on icon at bounding box center [108, 424] width 9 height 9
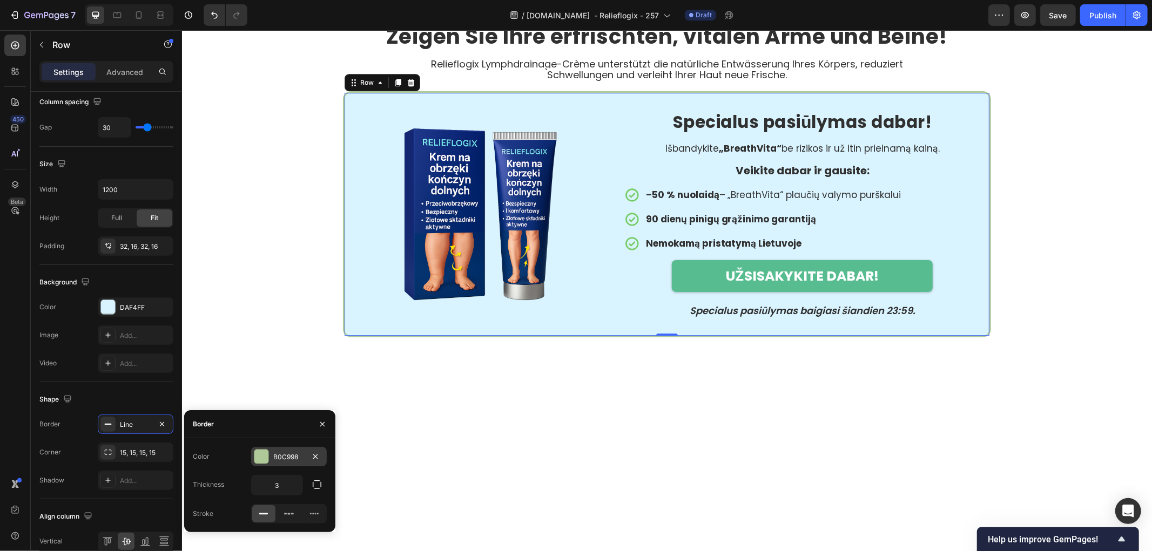
click at [268, 461] on div at bounding box center [261, 457] width 14 height 14
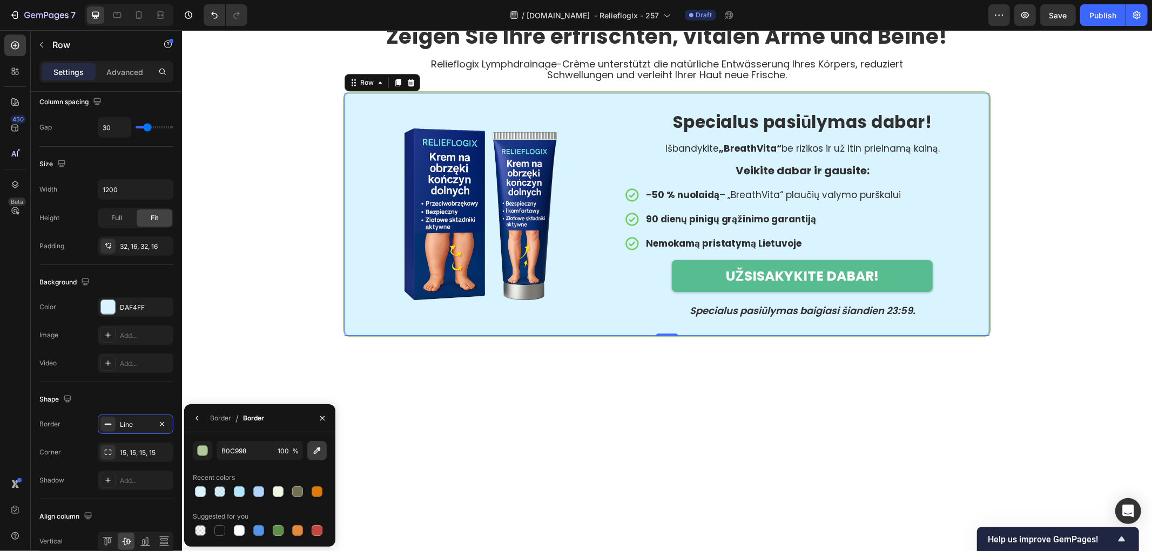
click at [313, 452] on icon "button" at bounding box center [317, 451] width 11 height 11
type input "152972"
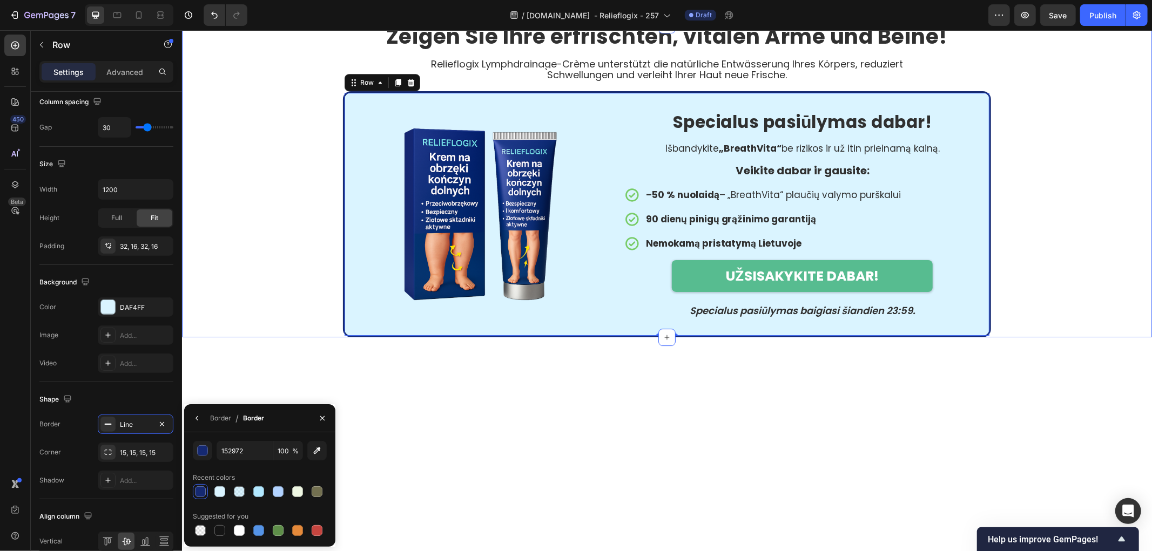
click at [245, 327] on div "Zeigen Sie Ihre erfrischten, vitalen Arme und Beine! Heading Relieflogix Lymphd…" at bounding box center [666, 180] width 970 height 313
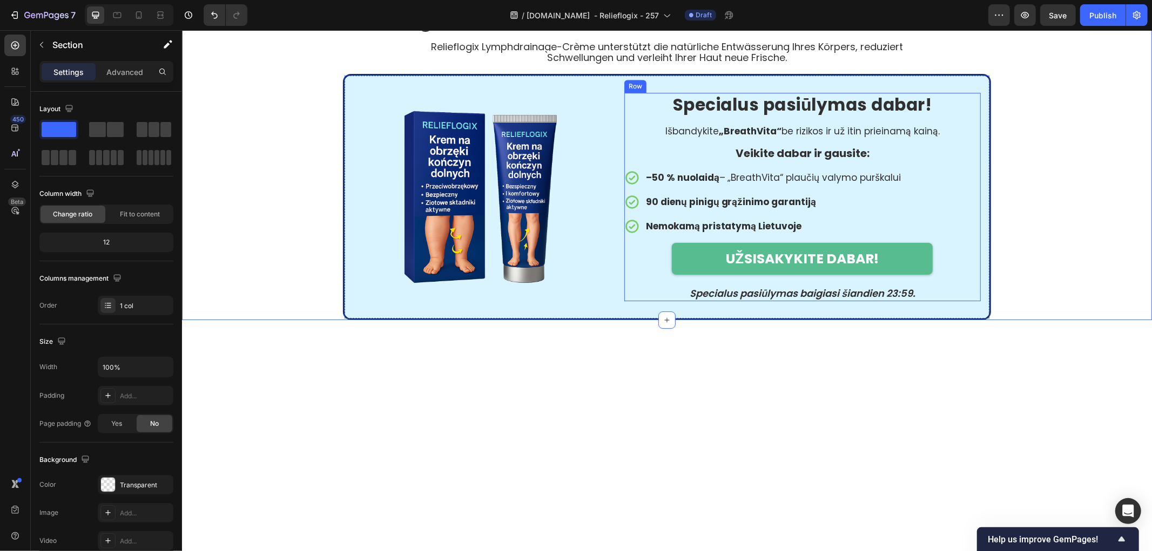
scroll to position [2914, 0]
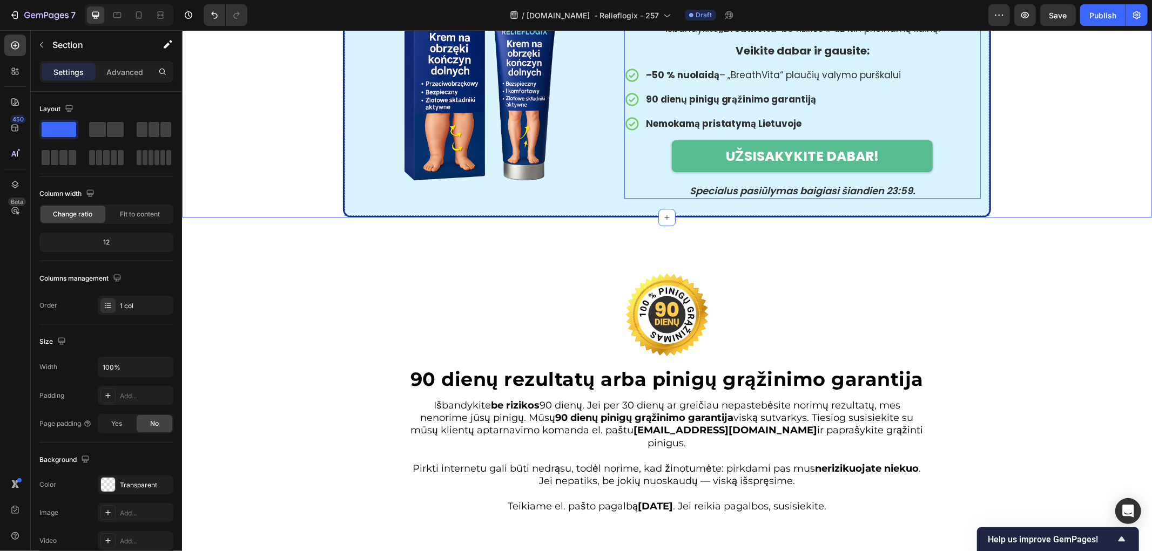
click at [743, 35] on strong "„BreathVita“" at bounding box center [749, 28] width 63 height 13
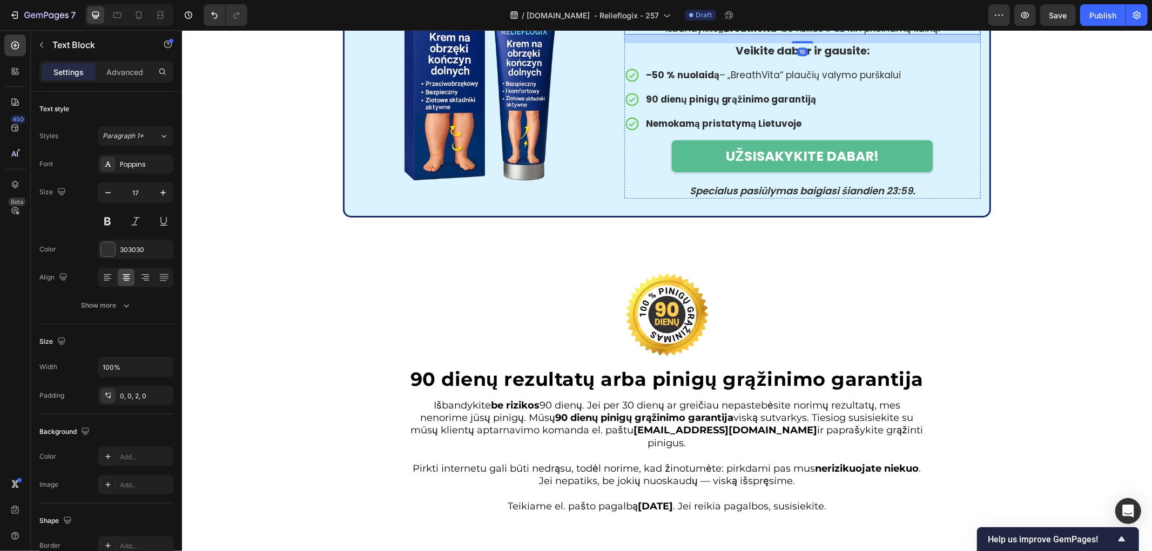
click at [764, 14] on strong "Specialus pasiūlymas dabar!" at bounding box center [801, 2] width 259 height 24
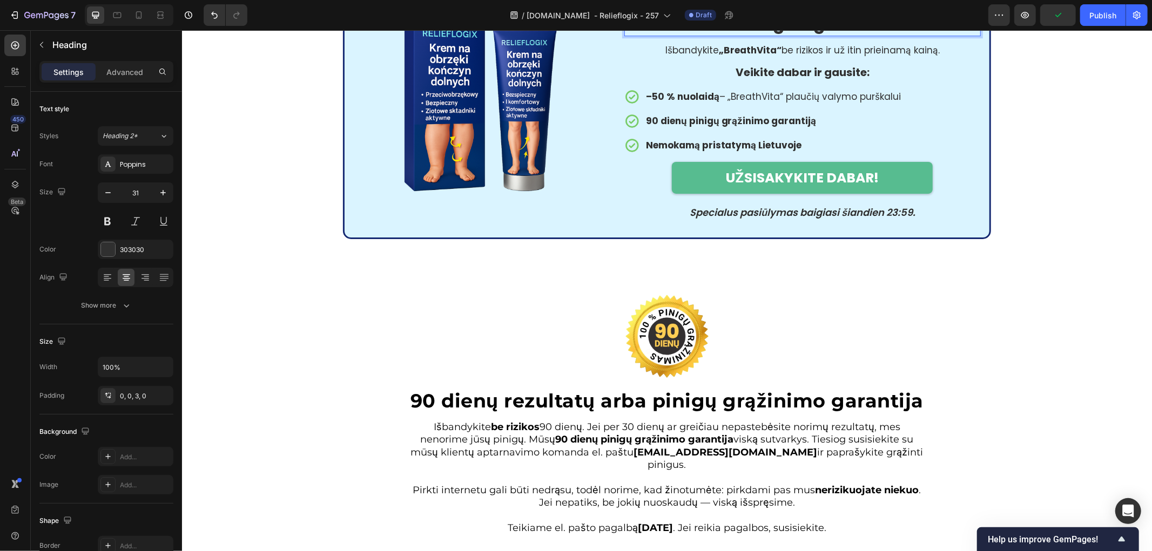
click at [928, 35] on strong "Sonderangebot – nur für kurze Zeit gültig!" at bounding box center [801, 12] width 307 height 45
click at [918, 35] on strong "Sonderangebot – nur für kurze Zeit gültig!" at bounding box center [801, 12] width 307 height 45
click at [780, 55] on p "Išbandykite „BreathVita“ be rizikos ir už itin prieinamą kainą." at bounding box center [802, 49] width 354 height 9
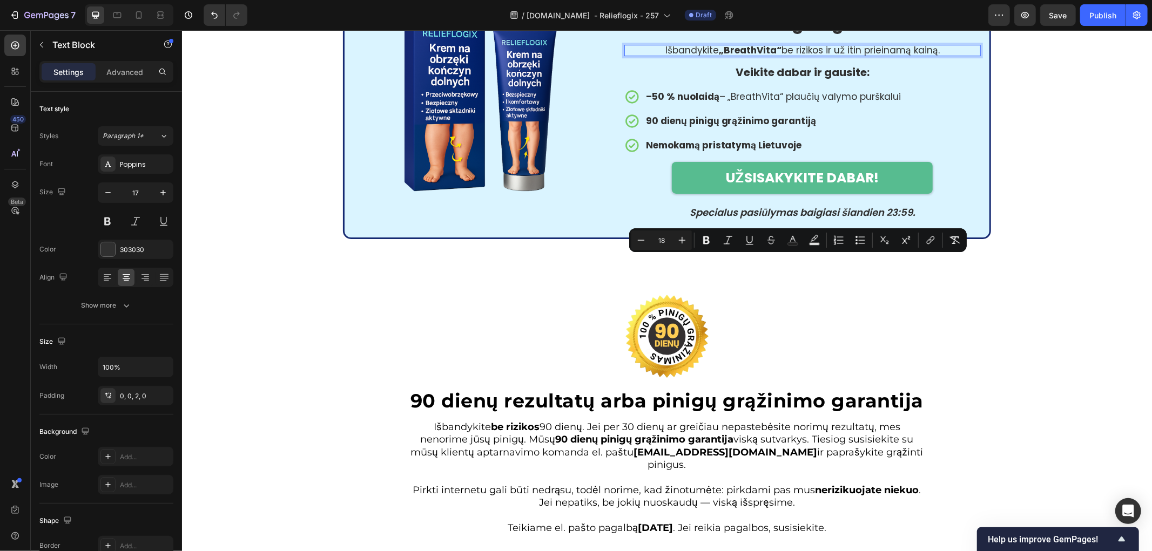
scroll to position [1, 0]
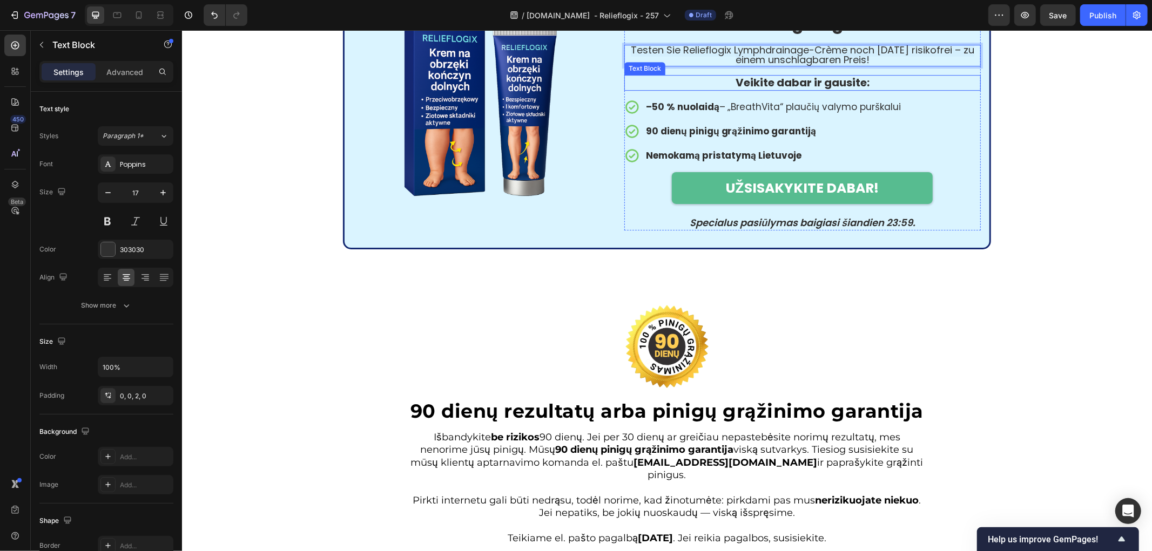
click at [762, 90] on strong "Veikite dabar ir gausite:" at bounding box center [802, 82] width 134 height 15
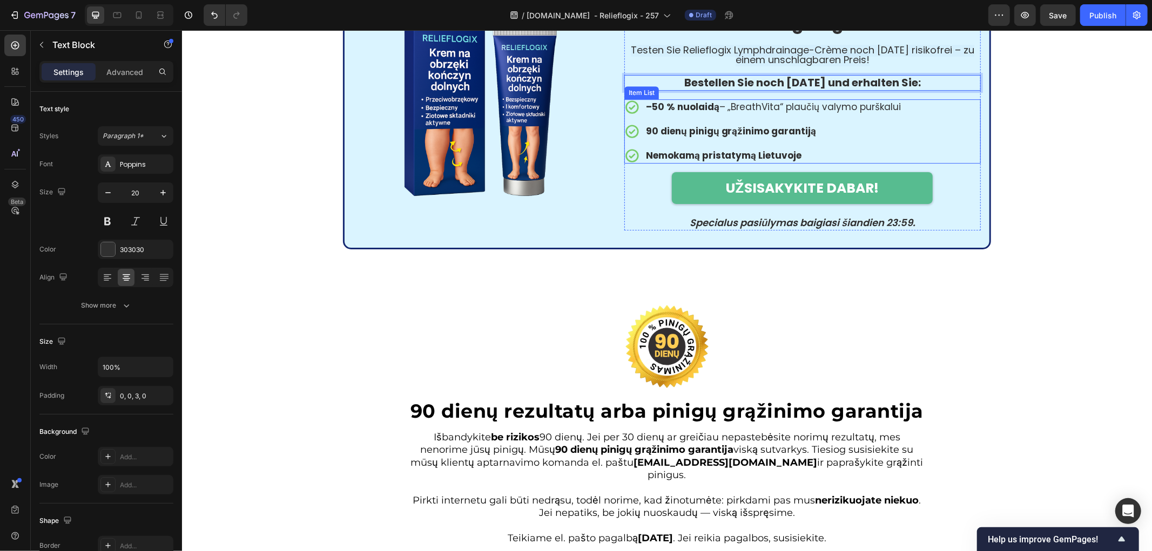
click at [626, 113] on icon at bounding box center [631, 106] width 13 height 13
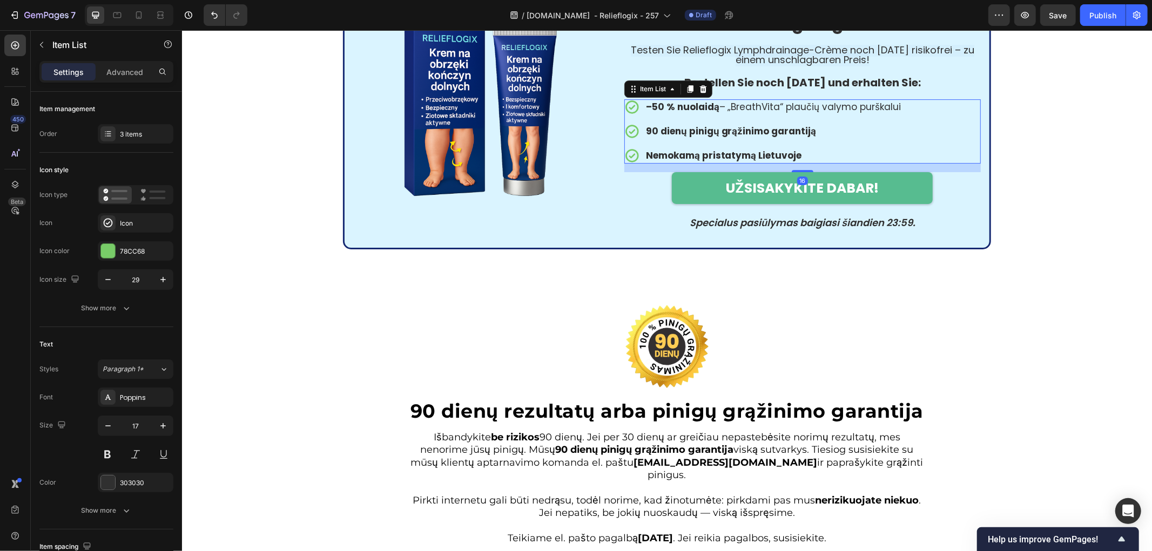
click at [630, 113] on icon at bounding box center [631, 106] width 13 height 13
click at [628, 113] on icon at bounding box center [631, 106] width 13 height 13
click at [645, 113] on strong "–50 % nuolaidą" at bounding box center [681, 106] width 73 height 13
click at [629, 114] on icon at bounding box center [632, 107] width 16 height 16
click at [628, 113] on icon at bounding box center [631, 106] width 13 height 13
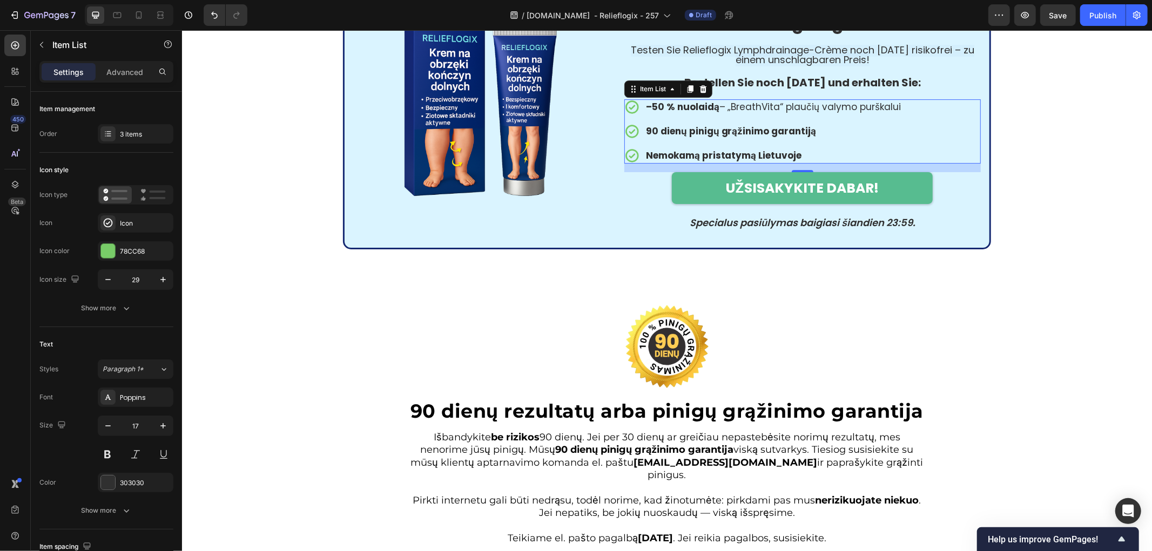
click at [629, 163] on div "–50 % nuolaidą – „BreathVita“ plaučių valymo purškalui 90 dienų pinigų grąžinim…" at bounding box center [763, 131] width 279 height 64
click at [624, 139] on icon at bounding box center [632, 131] width 16 height 16
click at [136, 231] on div "Icon" at bounding box center [136, 222] width 76 height 19
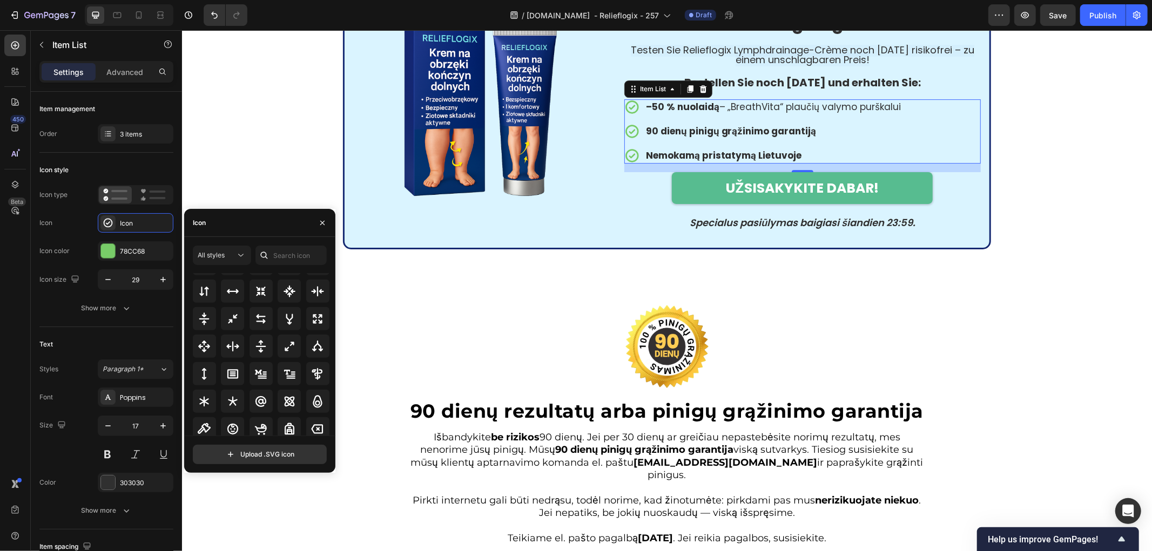
scroll to position [624, 0]
click at [262, 459] on input "file" at bounding box center [259, 455] width 133 height 18
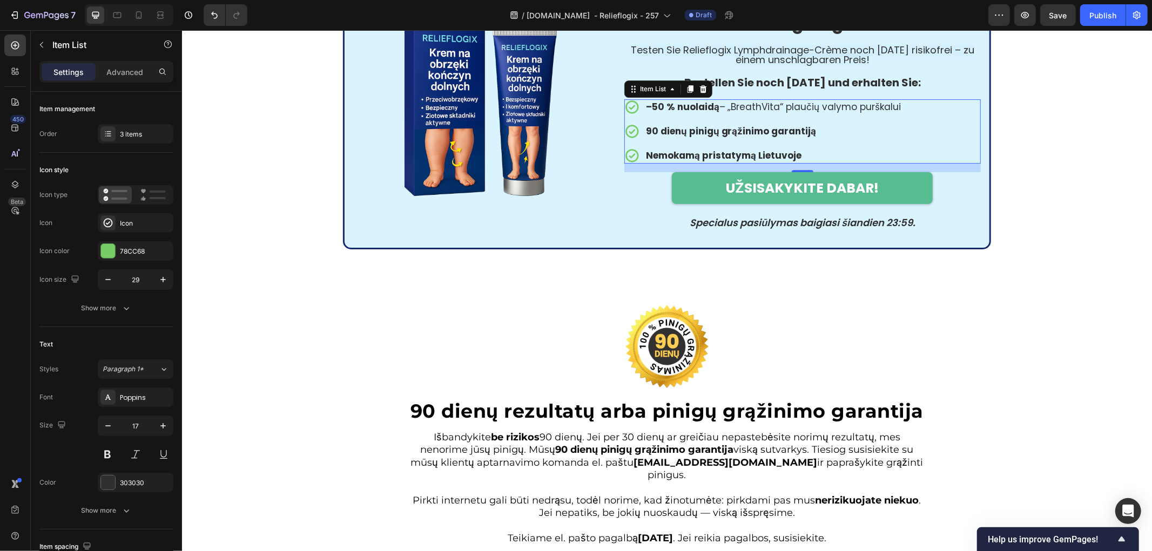
click at [629, 114] on icon at bounding box center [632, 107] width 16 height 16
click at [627, 113] on icon at bounding box center [631, 106] width 13 height 13
click at [104, 252] on div at bounding box center [108, 251] width 14 height 14
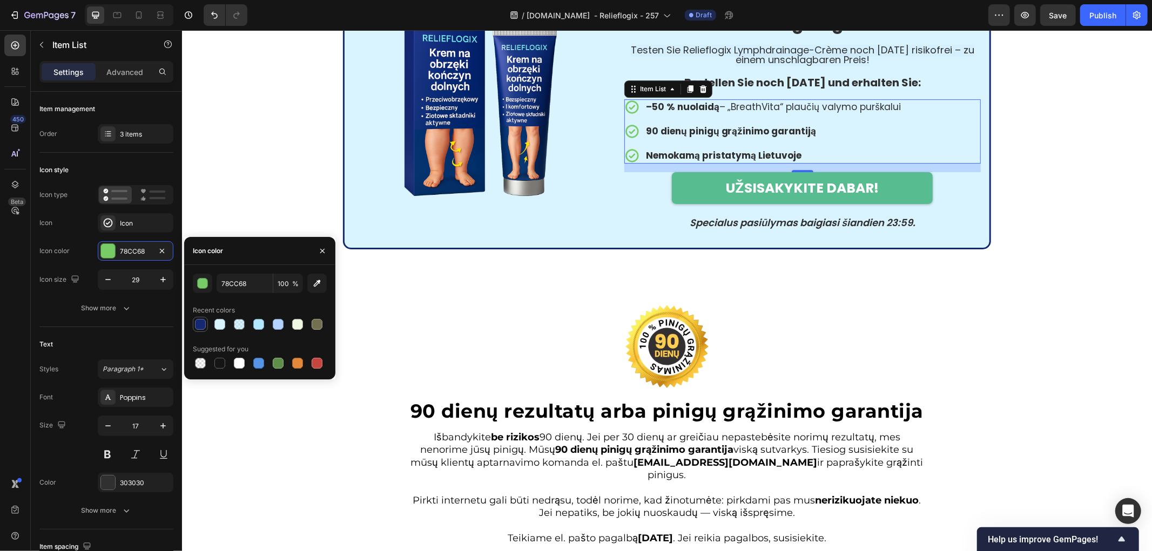
drag, startPoint x: 202, startPoint y: 323, endPoint x: 220, endPoint y: 287, distance: 40.3
click at [202, 323] on div at bounding box center [200, 324] width 11 height 11
type input "152972"
click at [281, 181] on div "Zeigen Sie Ihre erfrischten, vitalen Arme und Beine! Heading Relieflogix Lymphd…" at bounding box center [666, 76] width 970 height 345
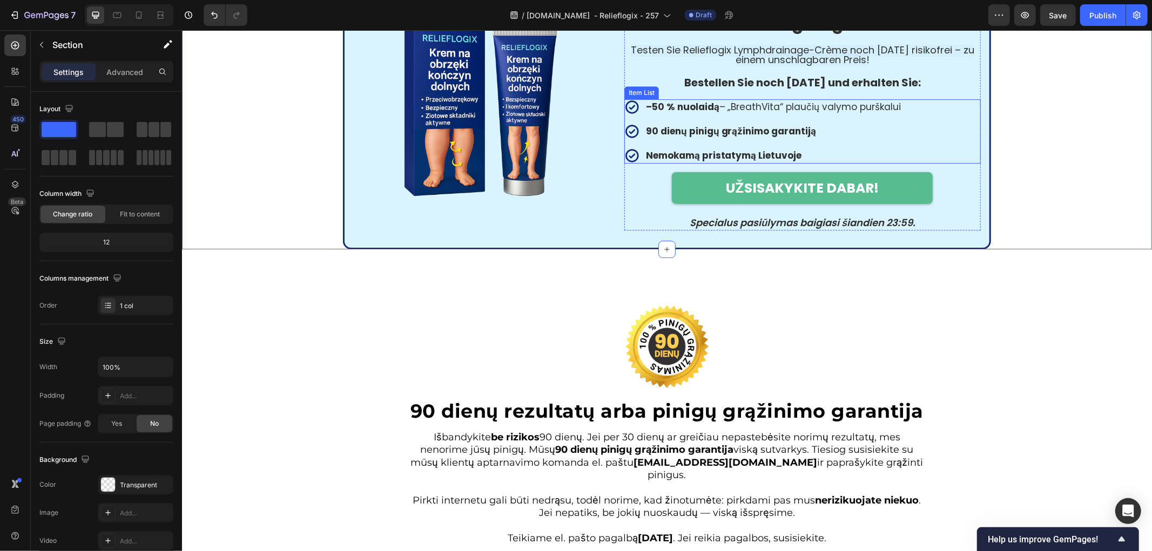
click at [730, 230] on div "⁠⁠⁠⁠⁠⁠⁠ Sonderangebot – nur für kurze Zeit gültig! Heading Testen Sie Relieflog…" at bounding box center [802, 110] width 356 height 240
click at [730, 111] on p "–50 % nuolaidą – „BreathVita“ plaučių valymo purškalui" at bounding box center [772, 106] width 255 height 9
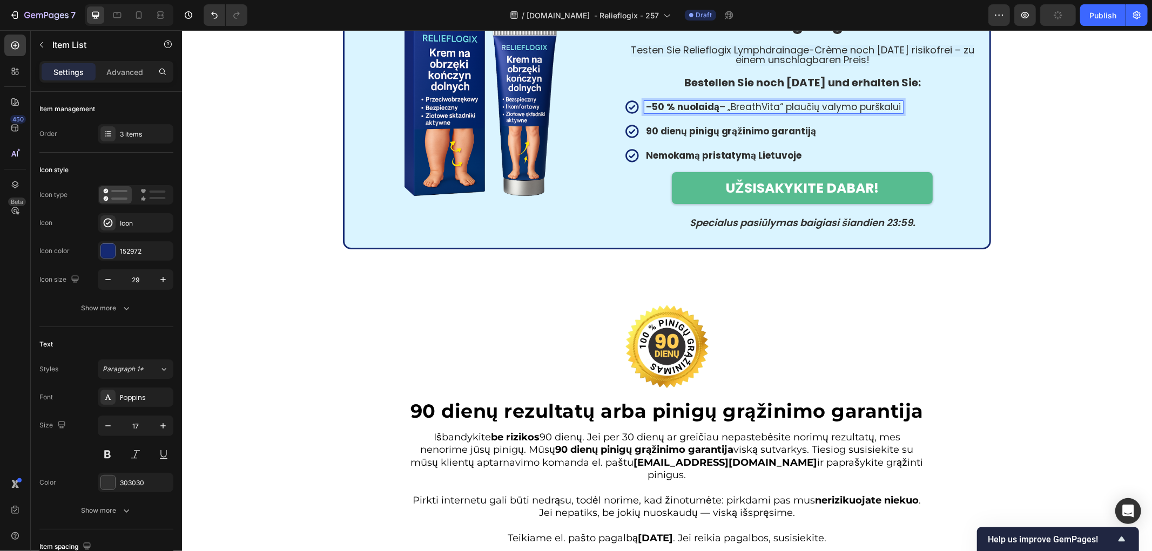
click at [748, 111] on p "–50 % nuolaidą – „BreathVita“ plaučių valymo purškalui" at bounding box center [772, 106] width 255 height 9
click at [726, 137] on strong "90 dienų pinigų grąžinimo garantiją" at bounding box center [730, 130] width 171 height 13
click at [734, 161] on strong "Nemokamą pristatymą Lietuvoje" at bounding box center [723, 155] width 156 height 13
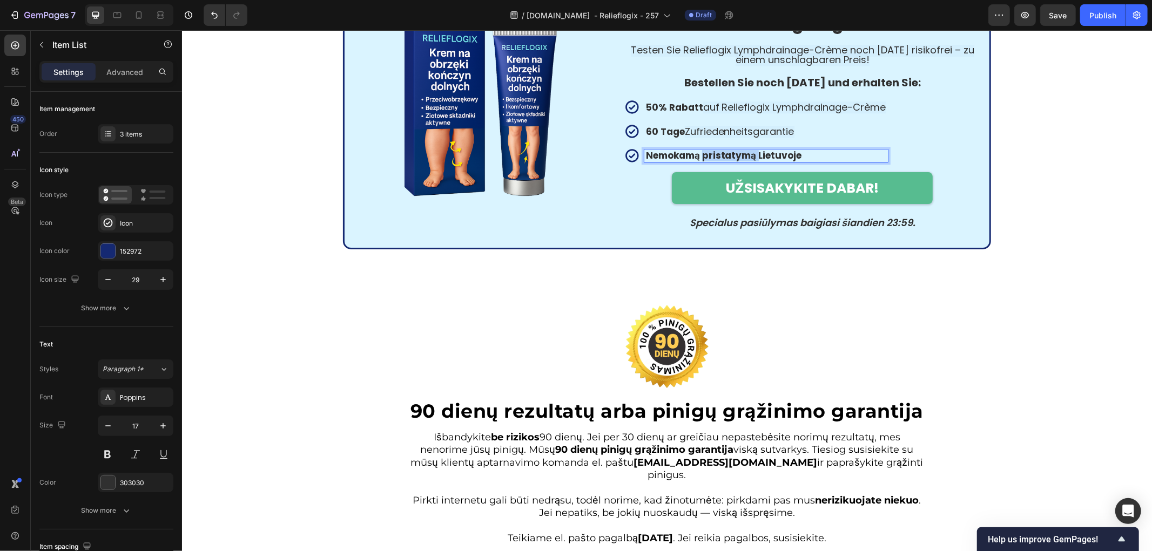
click at [734, 161] on strong "Nemokamą pristatymą Lietuvoje" at bounding box center [723, 155] width 156 height 13
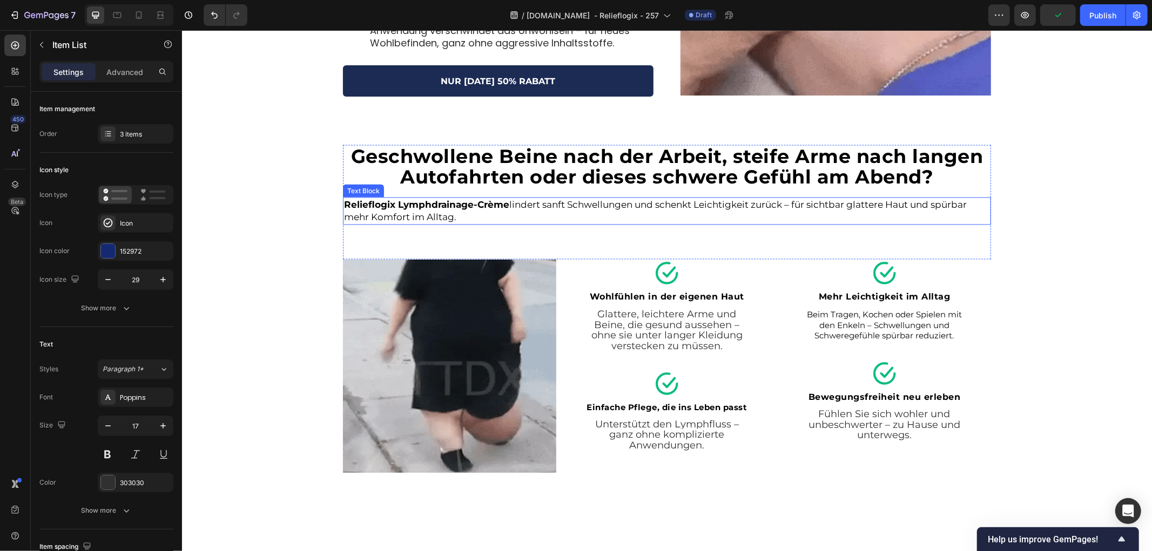
scroll to position [1353, 0]
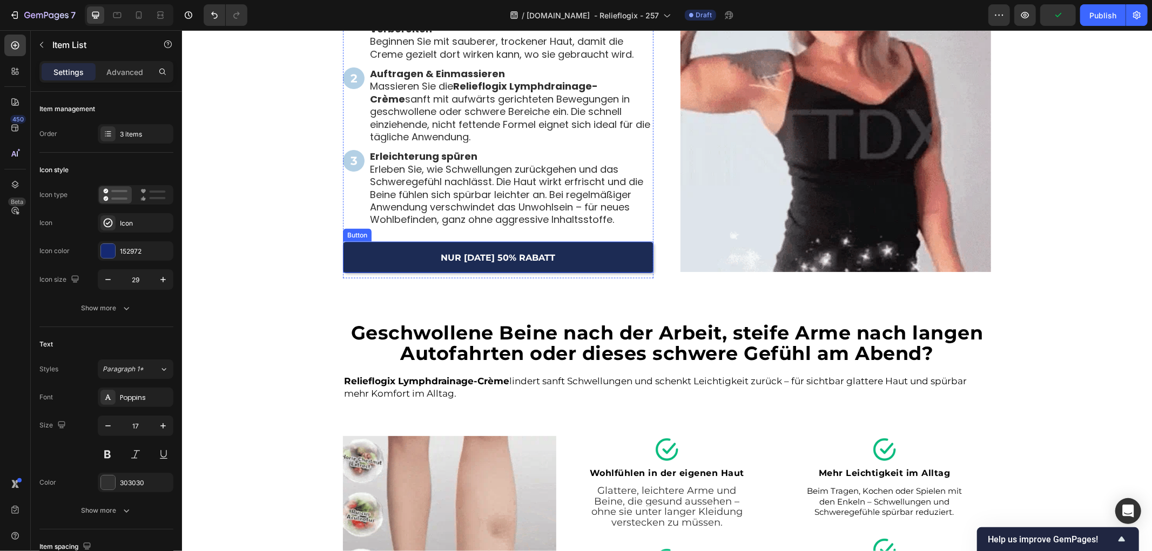
click at [575, 240] on div "NUR HEUTE 50% RABATT Button" at bounding box center [497, 255] width 311 height 45
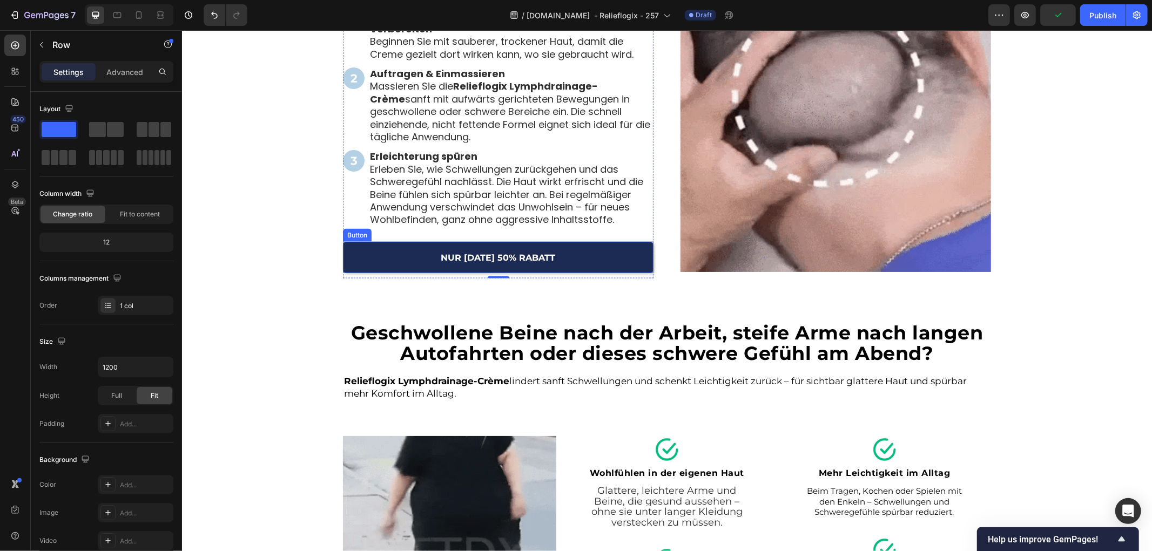
click at [581, 255] on link "NUR HEUTE 50% RABATT" at bounding box center [497, 256] width 311 height 31
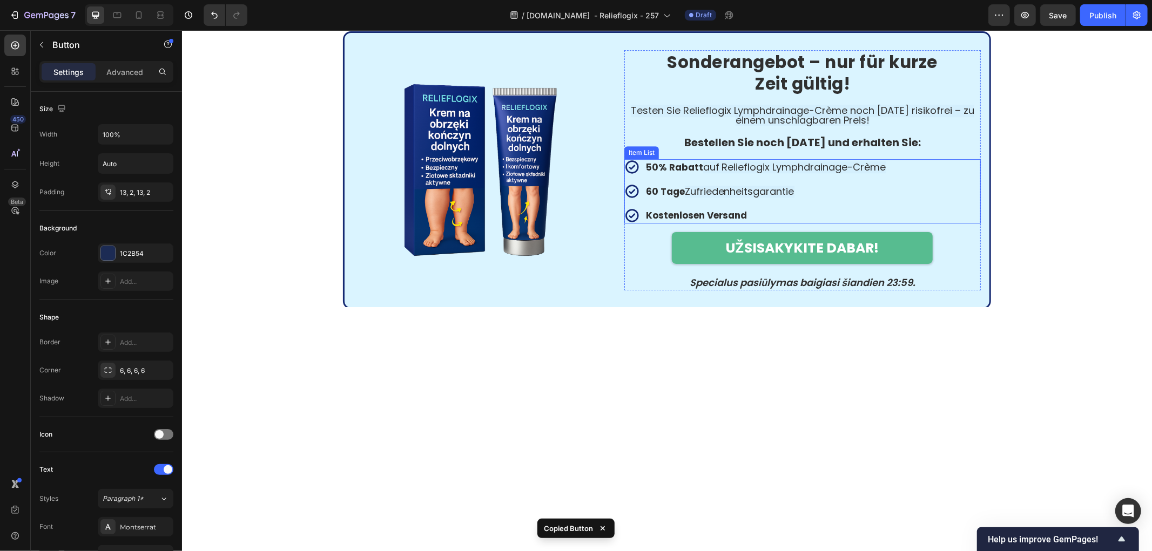
scroll to position [2974, 0]
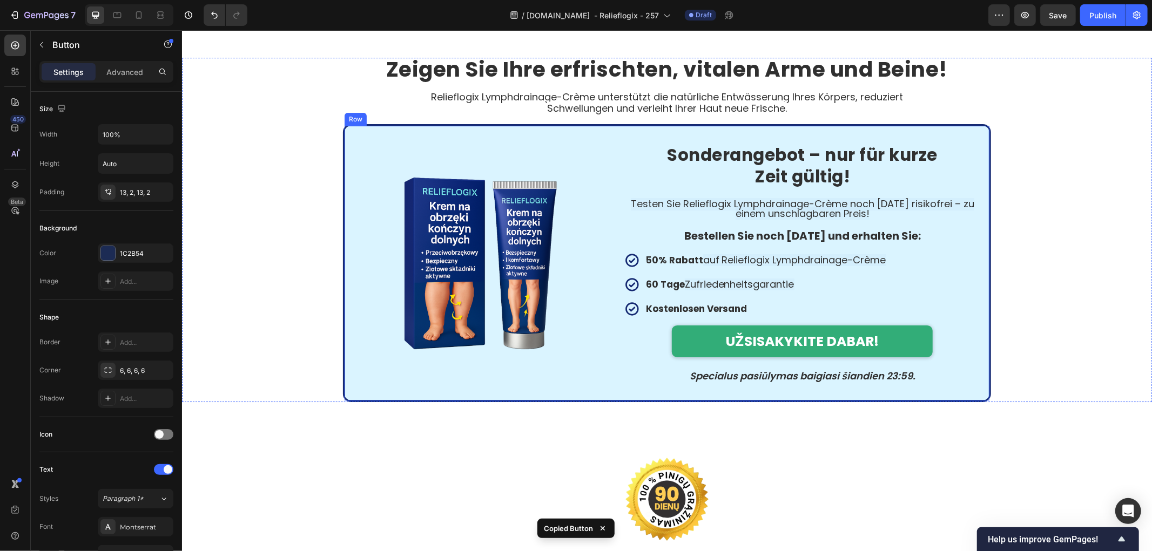
click at [892, 339] on link "UŽSISAKYKITE DABAR!" at bounding box center [801, 341] width 261 height 32
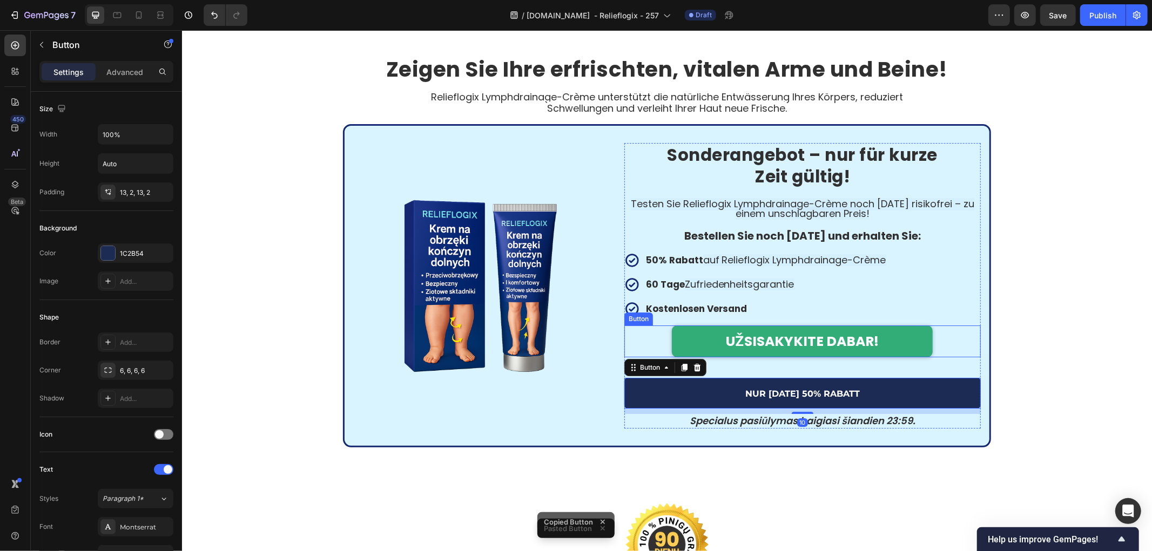
click at [891, 325] on link "UŽSISAKYKITE DABAR!" at bounding box center [801, 341] width 261 height 32
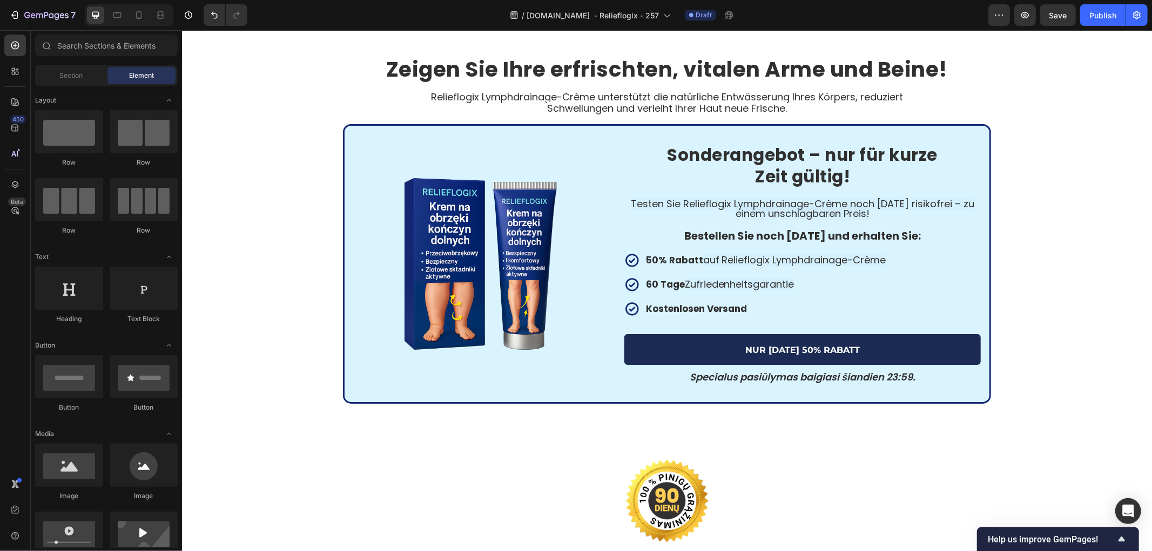
click at [762, 380] on icon "Specialus pasiūlymas baigiasi šiandien 23:59." at bounding box center [802, 377] width 226 height 14
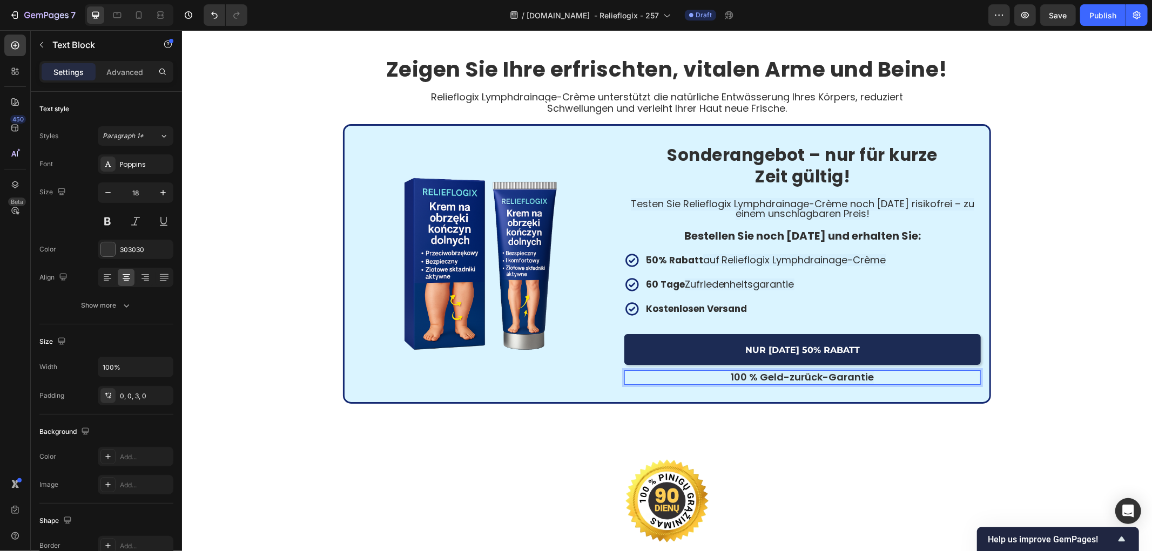
click at [1076, 344] on div "Zeigen Sie Ihre erfrischten, vitalen Arme und Beine! Heading Relieflogix Lymphd…" at bounding box center [666, 230] width 970 height 346
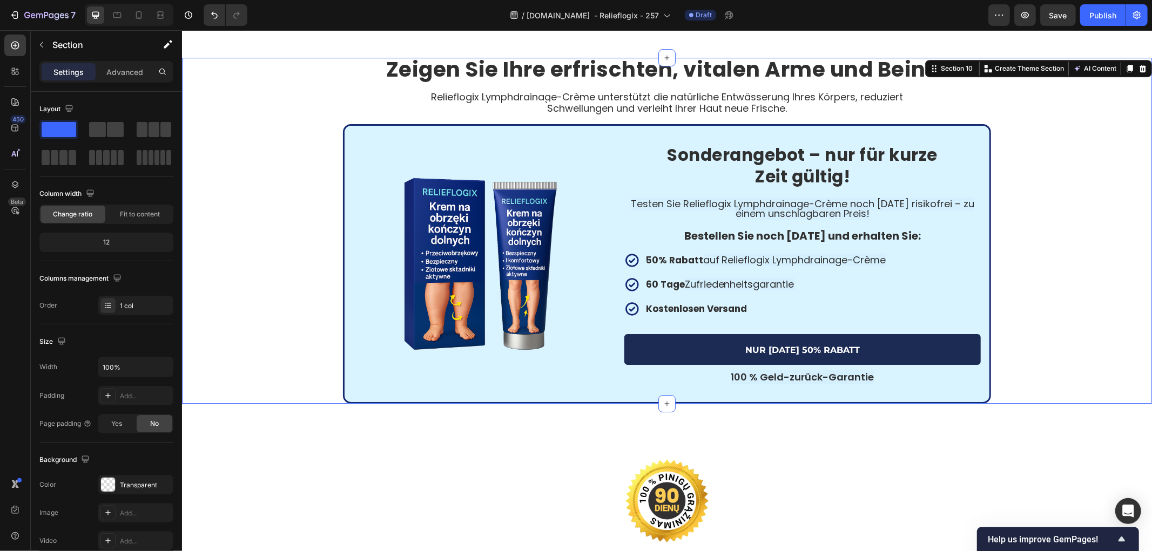
click at [1060, 338] on div "Zeigen Sie Ihre erfrischten, vitalen Arme und Beine! Heading Relieflogix Lymphd…" at bounding box center [666, 230] width 970 height 346
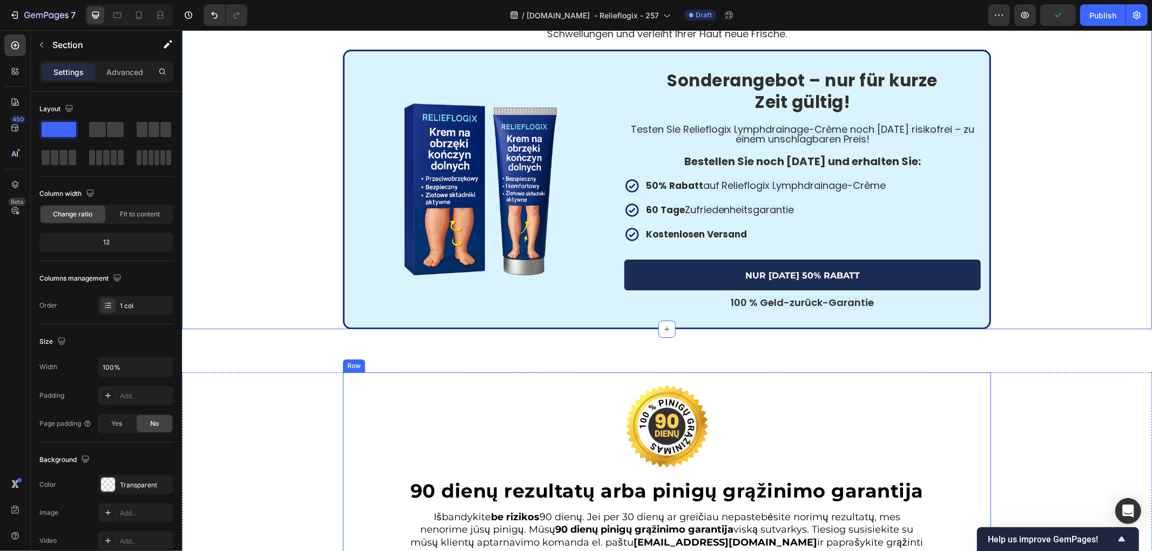
scroll to position [3033, 0]
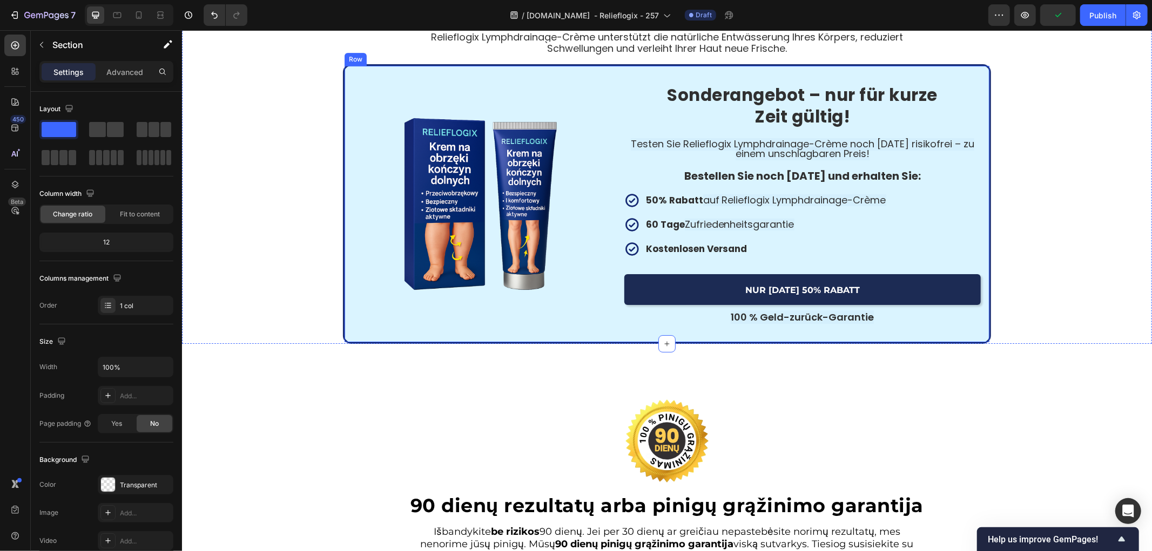
click at [687, 242] on strong "Kostenlosen Versand" at bounding box center [696, 248] width 102 height 13
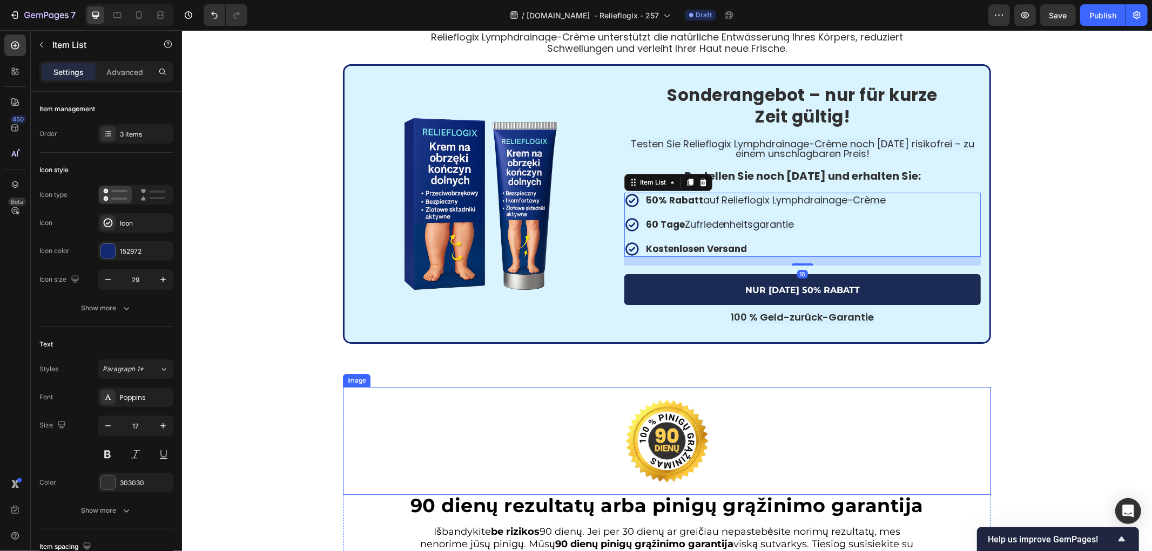
click at [797, 413] on div at bounding box center [666, 441] width 648 height 108
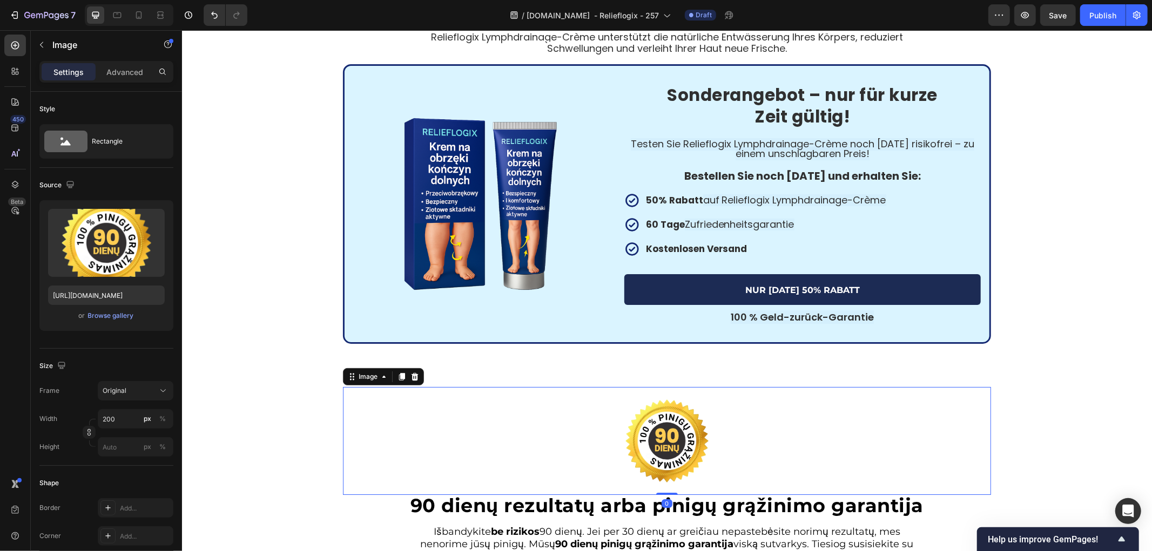
click at [671, 416] on img at bounding box center [666, 441] width 108 height 108
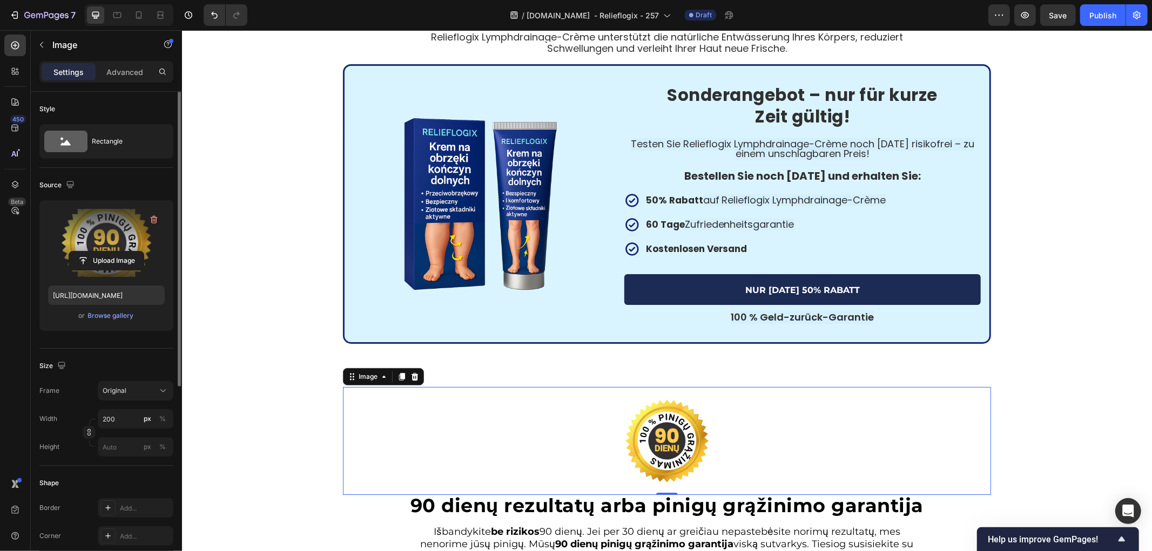
click at [90, 218] on label at bounding box center [106, 243] width 117 height 68
click at [90, 252] on input "file" at bounding box center [106, 261] width 75 height 18
type input "[URL][DOMAIN_NAME]"
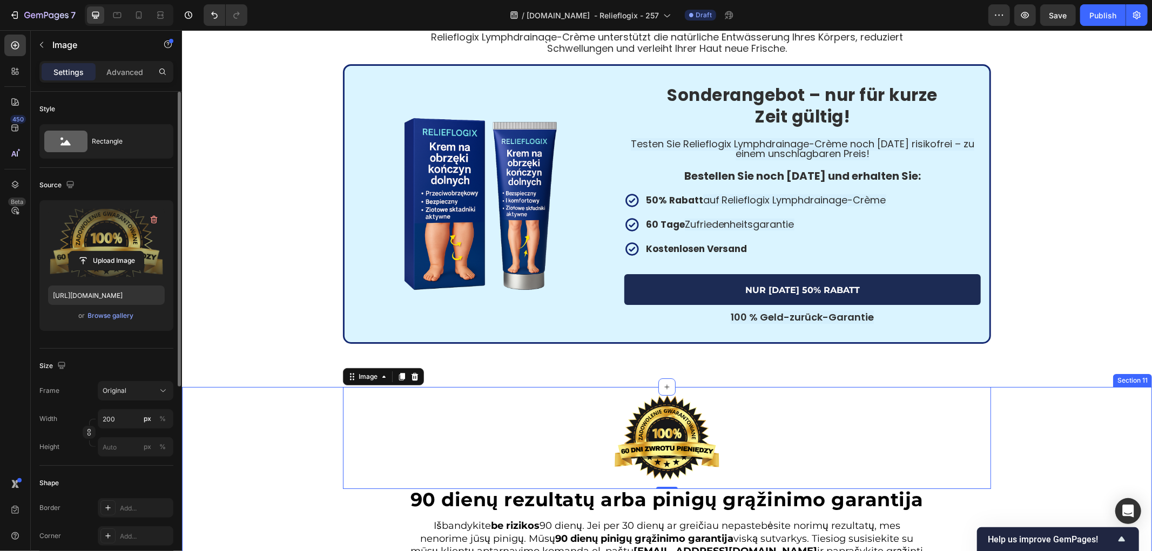
click at [225, 389] on div "Image 0 90 dienų rezultatų arba pinigų grąžinimo garantija Heading Išbandykite …" at bounding box center [666, 511] width 970 height 248
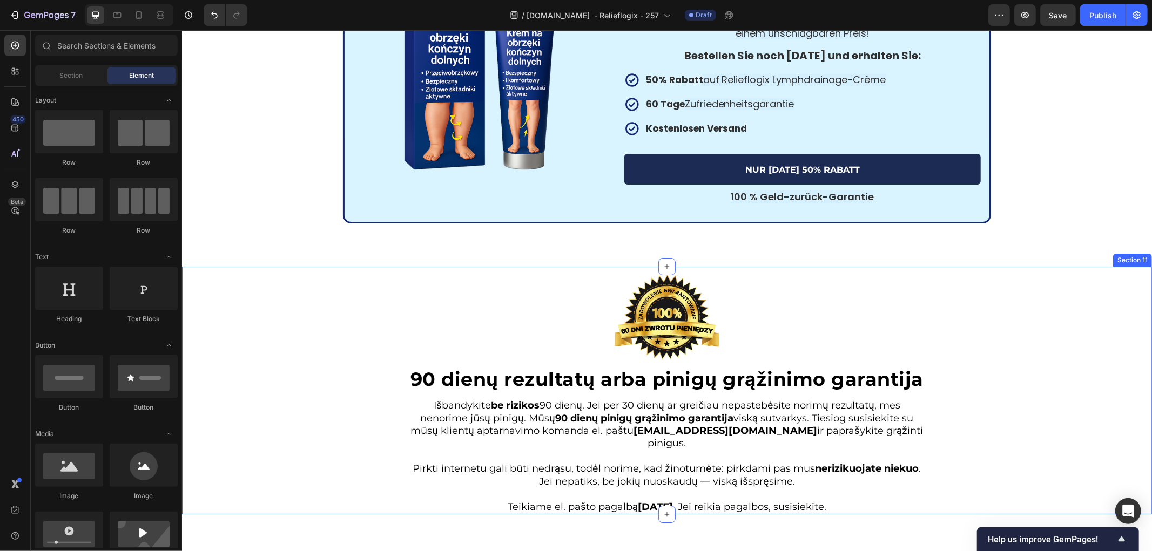
scroll to position [3214, 0]
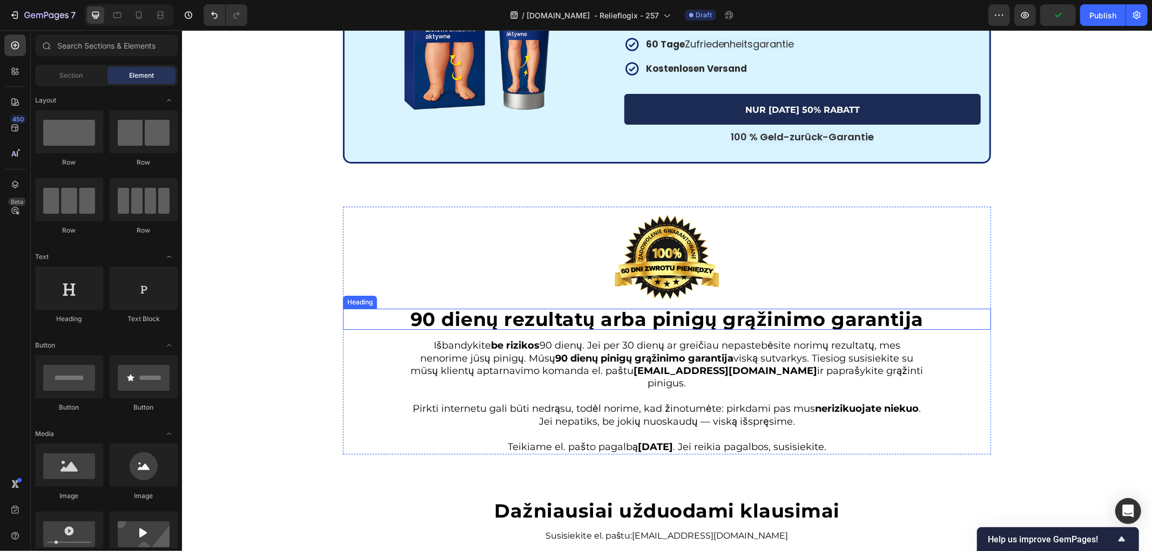
click at [648, 321] on strong "90 dienų rezultatų arba pinigų grąžinimo garantija" at bounding box center [666, 318] width 513 height 23
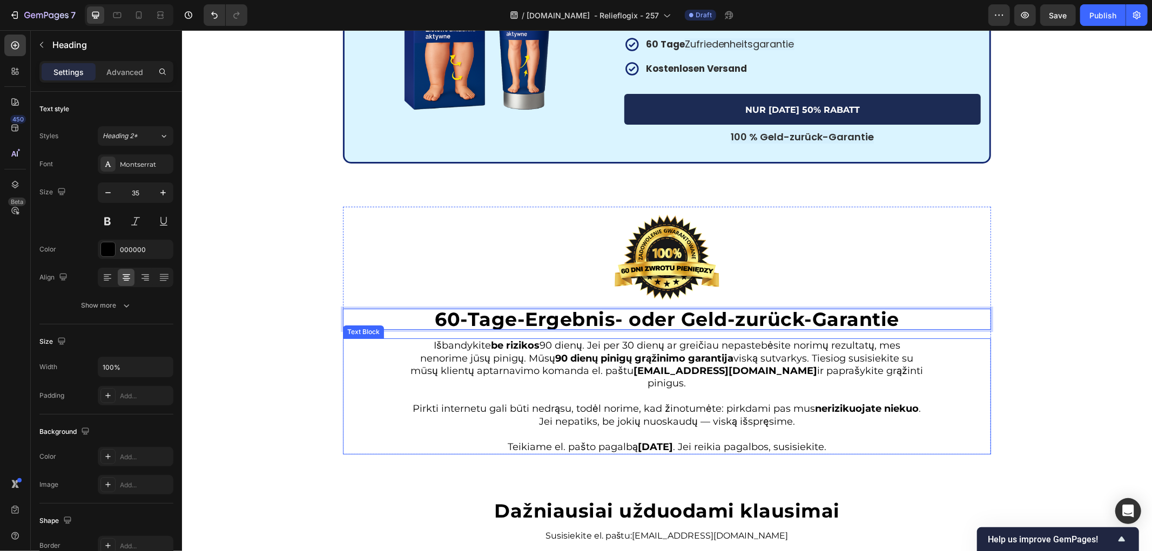
click at [610, 374] on p "Išbandykite be rizikos 90 dienų. Jei per 30 dienų ar greičiau nepastebėsite nor…" at bounding box center [666, 364] width 516 height 51
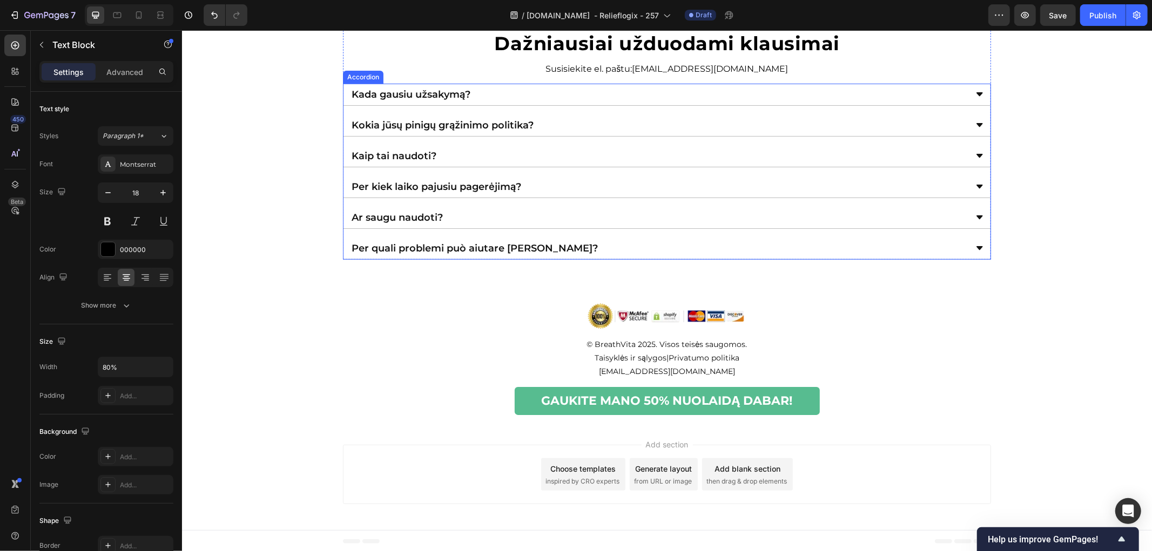
scroll to position [3707, 0]
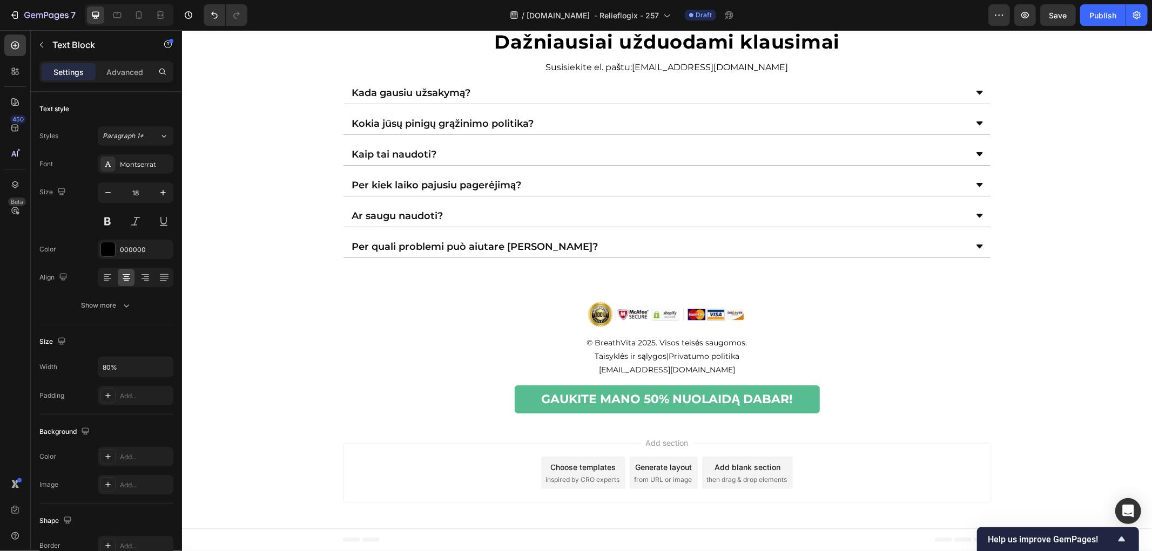
click at [239, 228] on div "Dažniausiai užduodami klausimai Heading Susisiekite el. paštu: sveiki@skaistums…" at bounding box center [666, 143] width 970 height 230
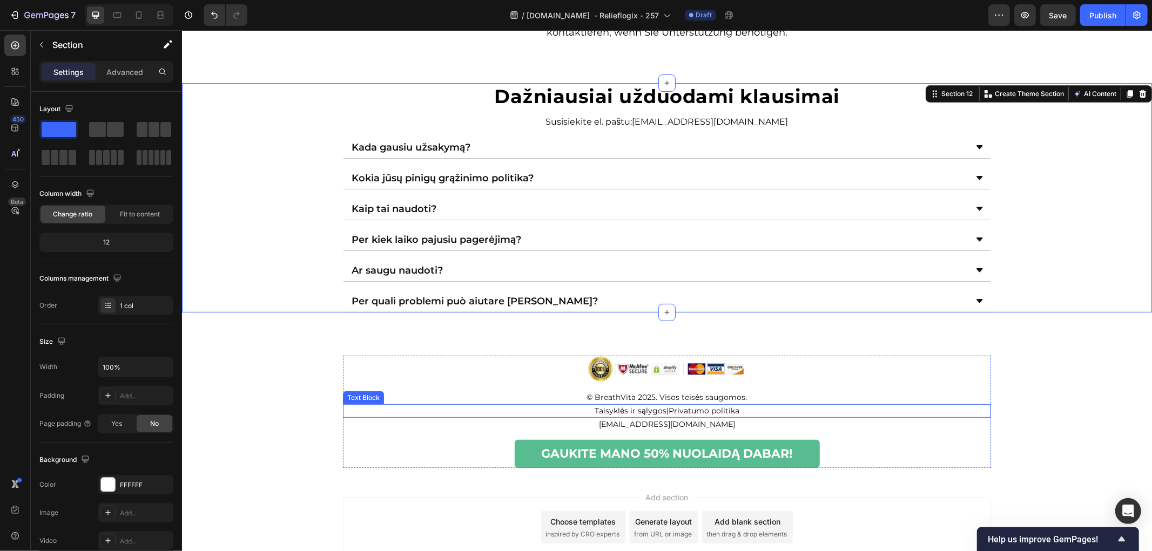
scroll to position [3587, 0]
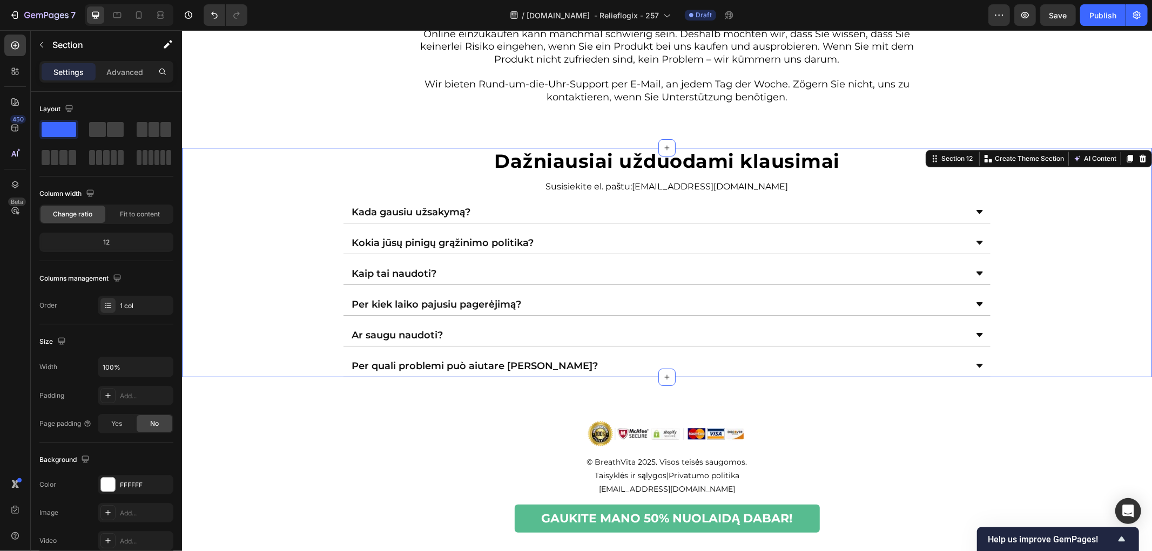
click at [737, 432] on img at bounding box center [666, 433] width 162 height 26
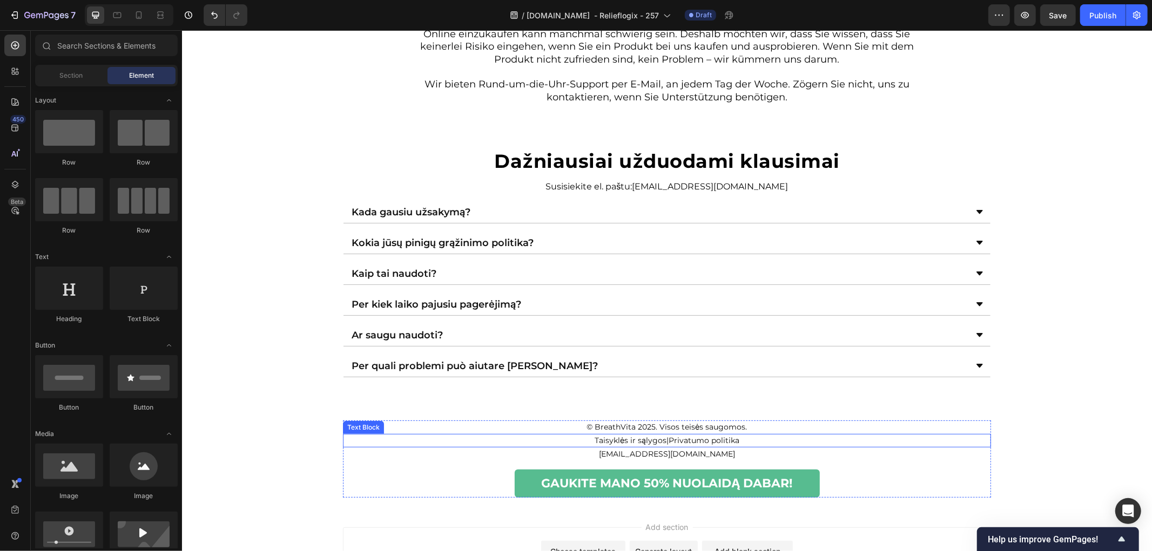
click at [696, 429] on p "© BreathVita 2025. Visos teisės saugomos." at bounding box center [666, 426] width 646 height 11
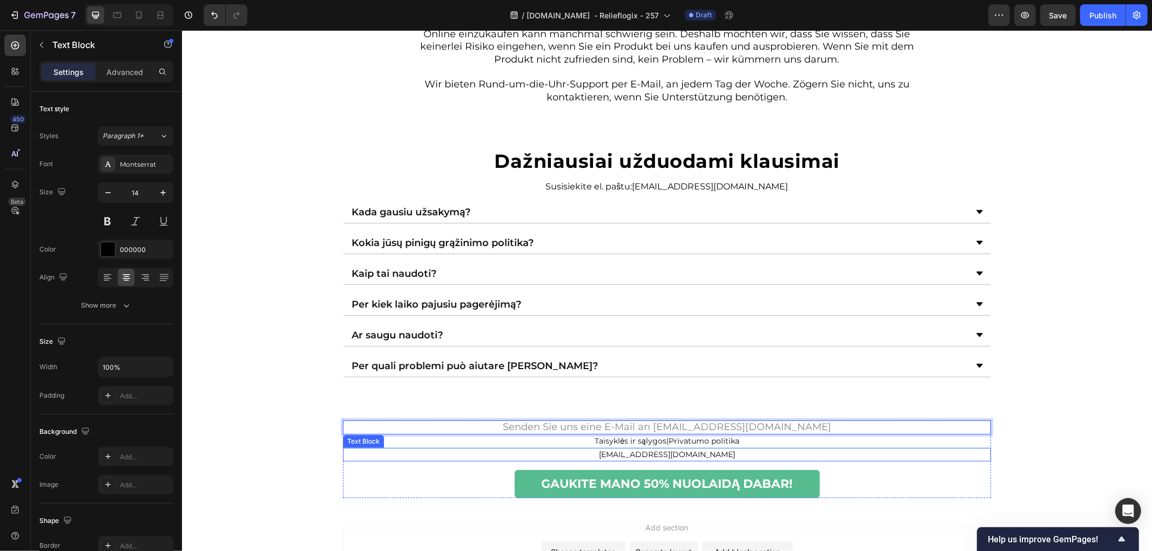
click at [703, 454] on link "sveiki@skaistums-baltijas.com" at bounding box center [666, 454] width 136 height 10
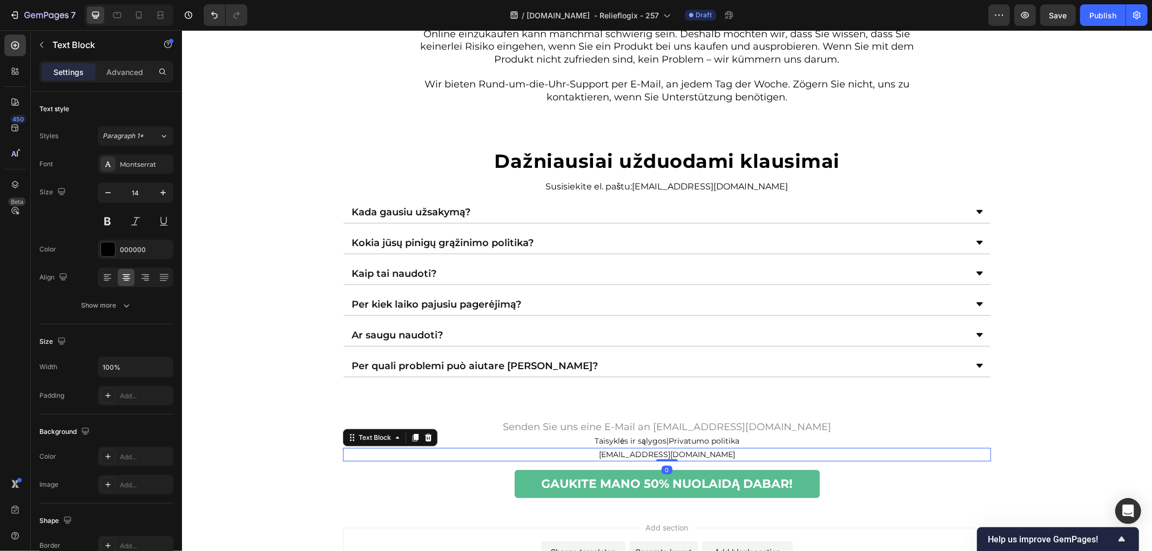
click at [703, 454] on link "sveiki@skaistums-baltijas.com" at bounding box center [666, 454] width 136 height 10
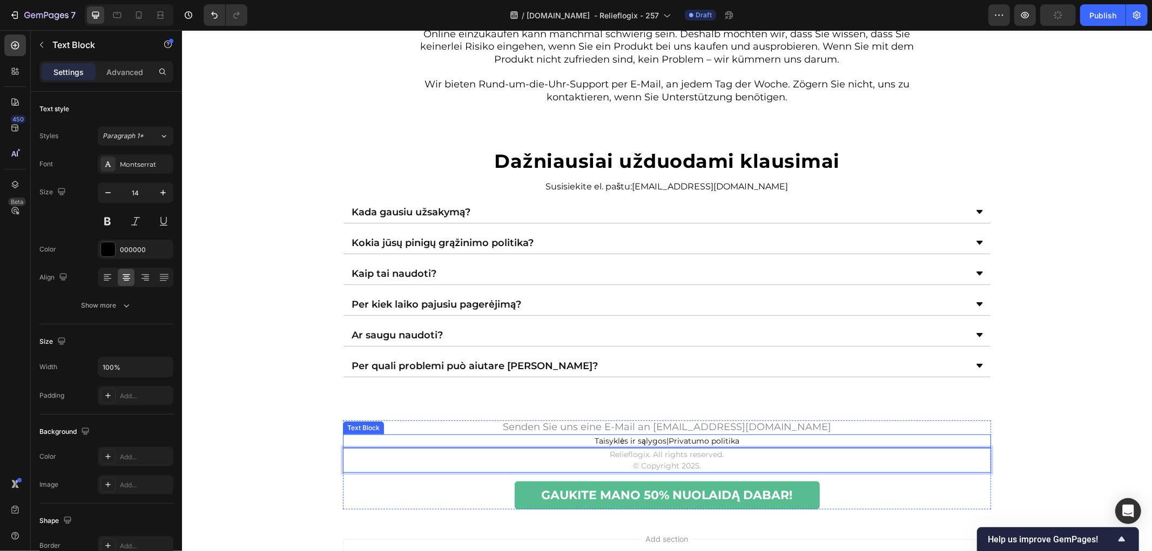
click at [756, 443] on p "Taisyklės ir sąlygos | Privatumo politika" at bounding box center [666, 440] width 646 height 11
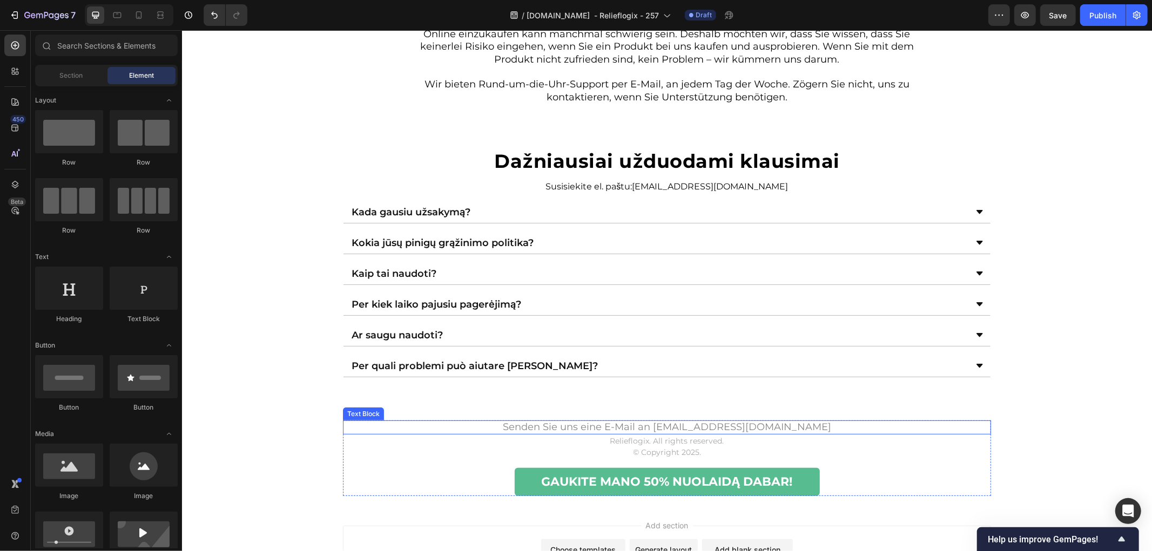
click at [736, 430] on span "Senden Sie uns eine E-Mail an support@medivita-de.com" at bounding box center [666, 427] width 328 height 12
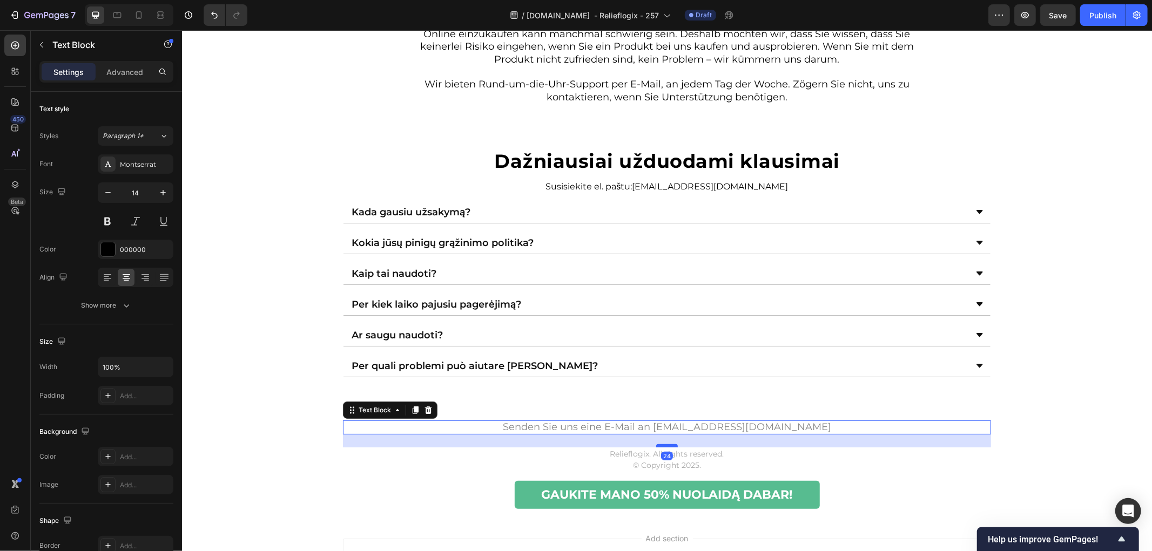
drag, startPoint x: 663, startPoint y: 434, endPoint x: 665, endPoint y: 447, distance: 13.2
click at [665, 447] on div at bounding box center [667, 445] width 22 height 3
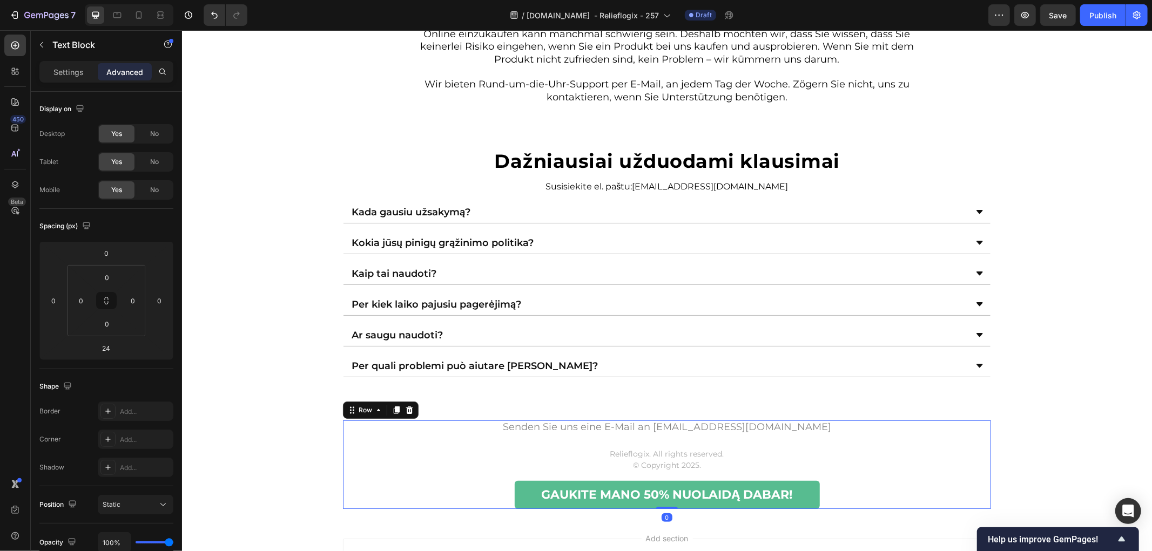
click at [731, 481] on div "GAUKITE MANO 50% NUOLAIDĄ DABAR! Button" at bounding box center [666, 490] width 648 height 37
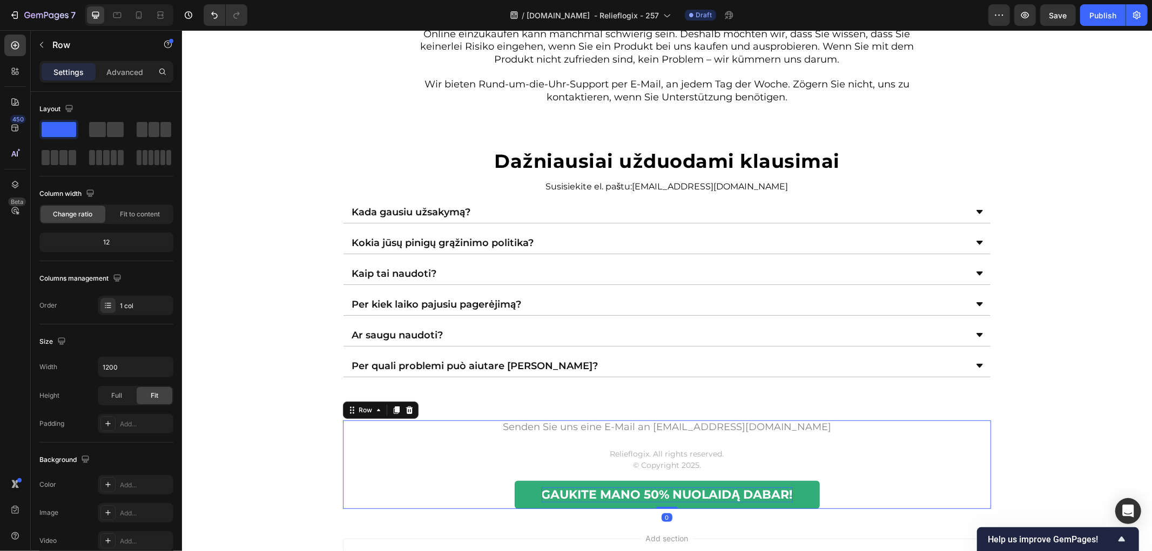
click at [683, 492] on strong "GAUKITE MANO 50% NUOLAIDĄ DABAR!" at bounding box center [666, 494] width 251 height 15
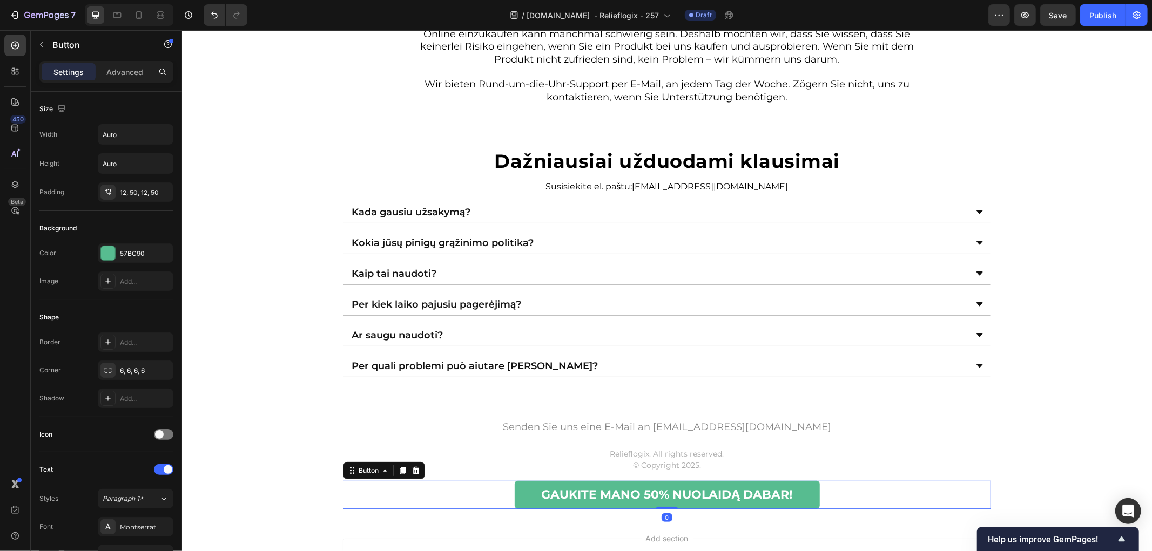
click at [841, 493] on div "GAUKITE MANO 50% NUOLAIDĄ DABAR! Button 0" at bounding box center [666, 495] width 648 height 29
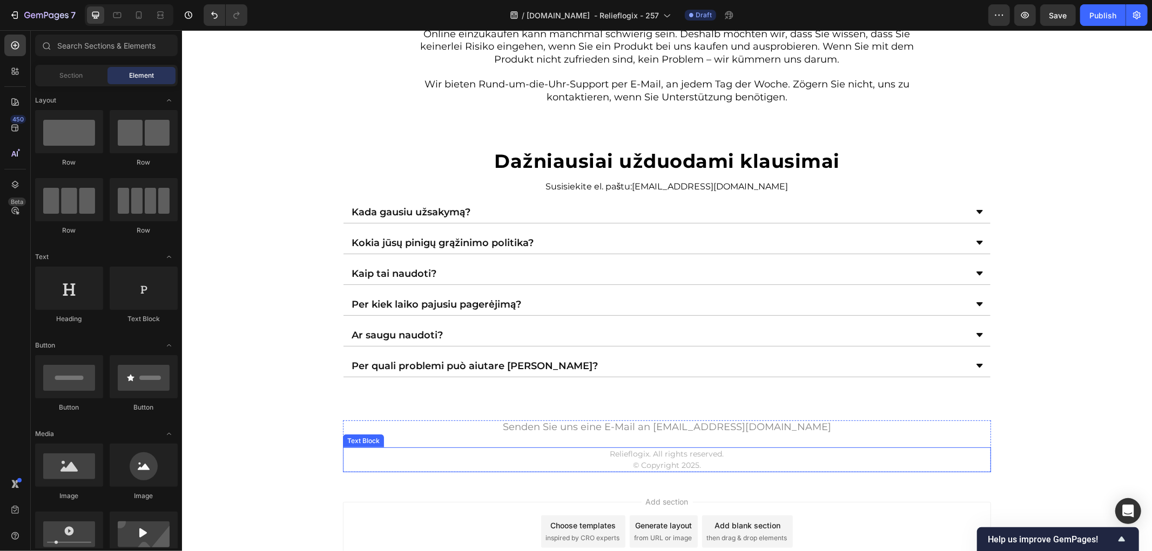
click at [892, 449] on div "Relieflogix. All rights reserved. © Copyright 2025." at bounding box center [666, 459] width 648 height 25
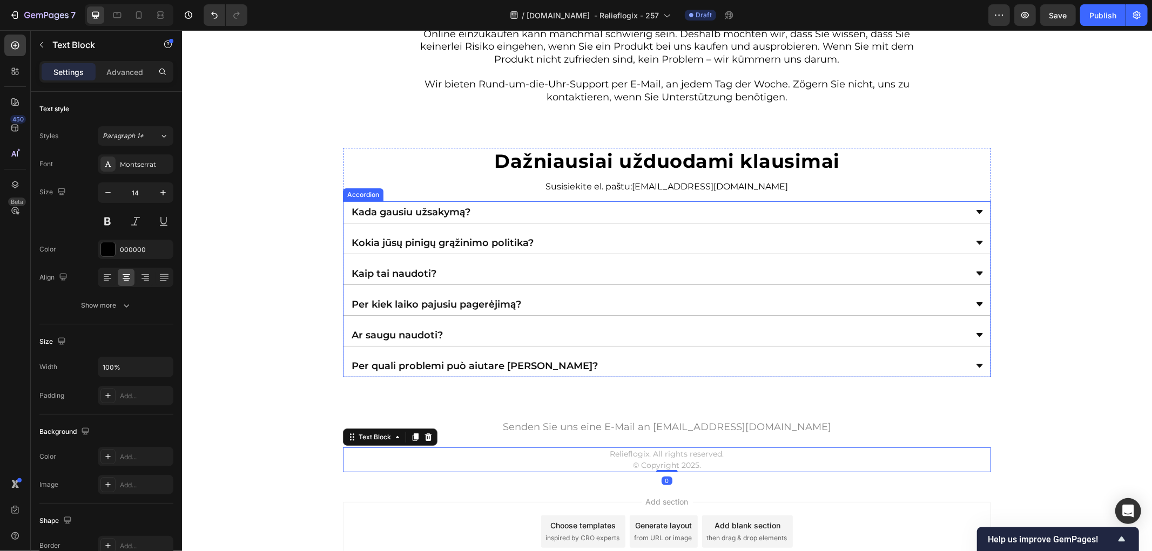
click at [621, 321] on div "Kada gausiu užsakymą? Kokia jūsų pinigų grąžinimo politika? Kaip tai naudoti? P…" at bounding box center [666, 289] width 648 height 176
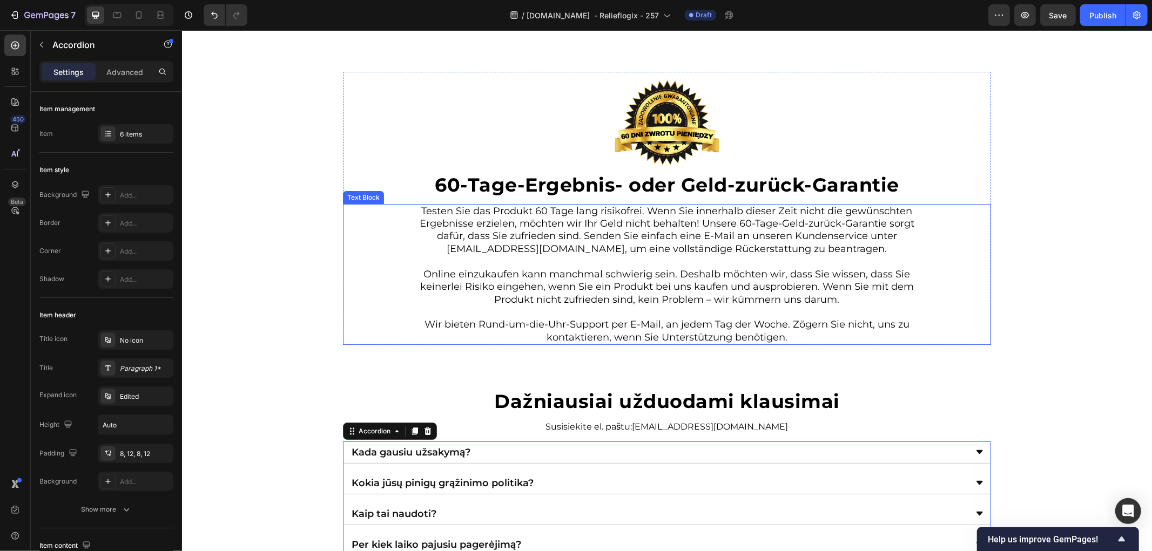
scroll to position [3407, 0]
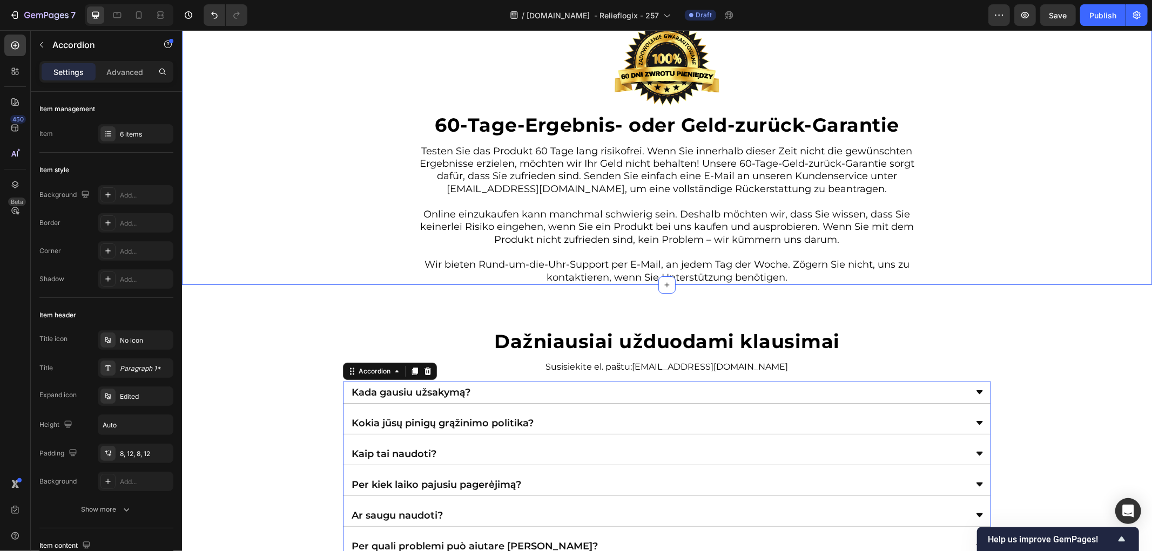
click at [294, 283] on div "Image 60-Tage-Ergebnis- oder Geld-zurück-Garantie Heading Testen Sie das Produk…" at bounding box center [666, 147] width 970 height 273
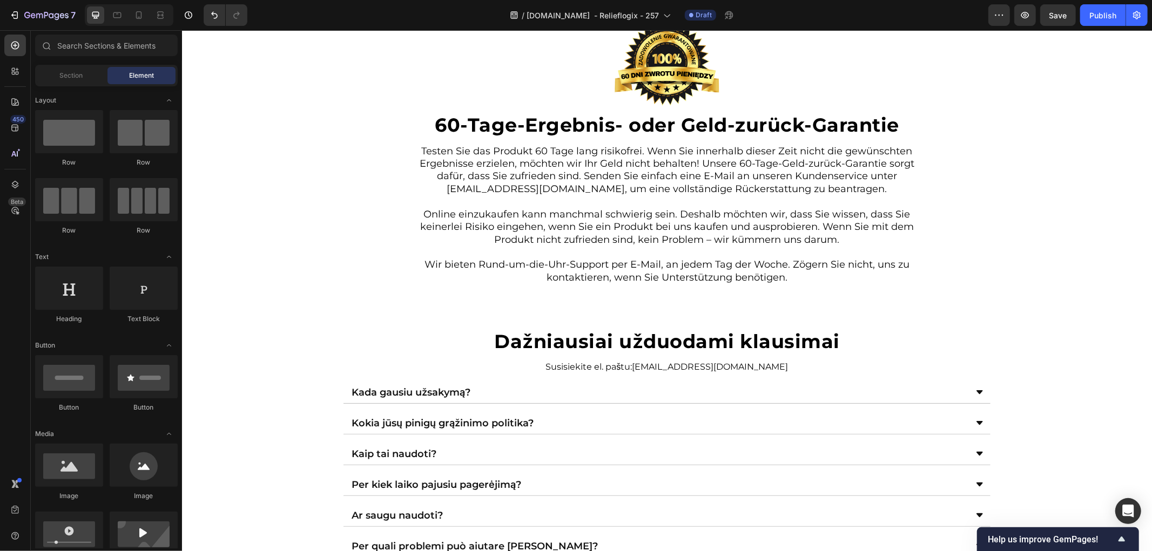
click at [273, 260] on div "Image 60-Tage-Ergebnis- oder Geld-zurück-Garantie Heading Testen Sie das Produk…" at bounding box center [666, 147] width 970 height 273
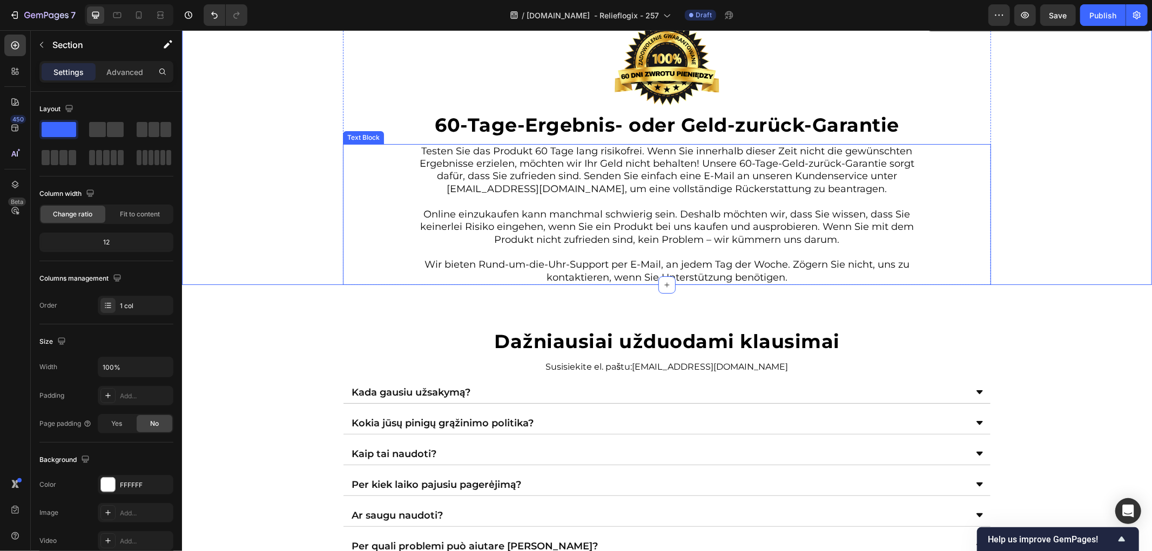
scroll to position [3587, 0]
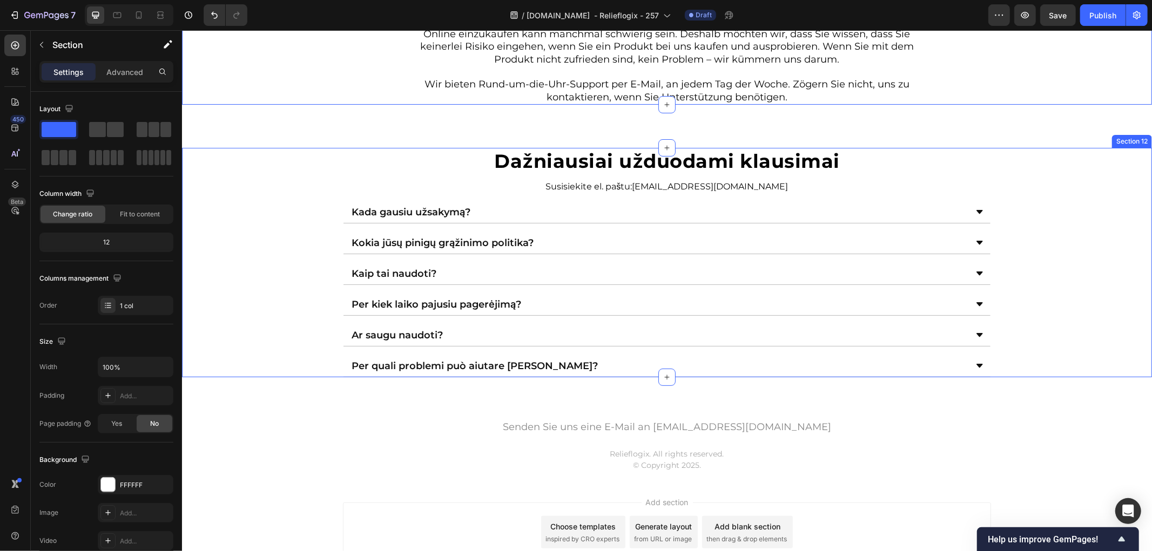
click at [266, 224] on div "Dažniausiai užduodami klausimai Heading Susisiekite el. paštu: sveiki@skaistums…" at bounding box center [666, 262] width 970 height 230
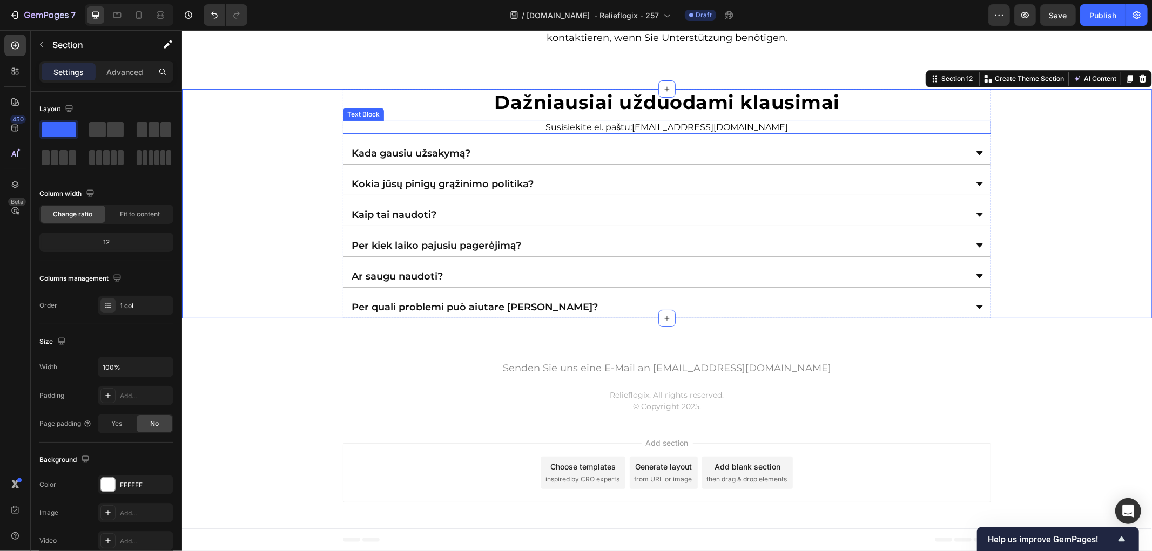
scroll to position [3587, 0]
click at [642, 113] on strong "Dažniausiai užduodami klausimai" at bounding box center [667, 101] width 346 height 23
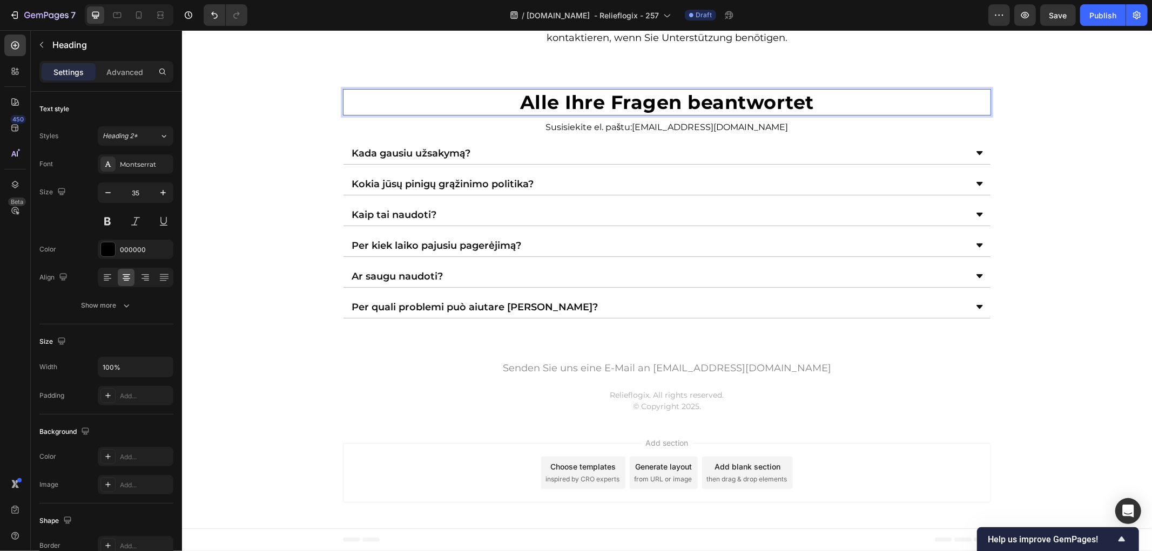
click at [230, 172] on div "Alle Ihre Fragen beantwortet Heading 10 Susisiekite el. paštu: sveiki@skaistums…" at bounding box center [666, 204] width 970 height 230
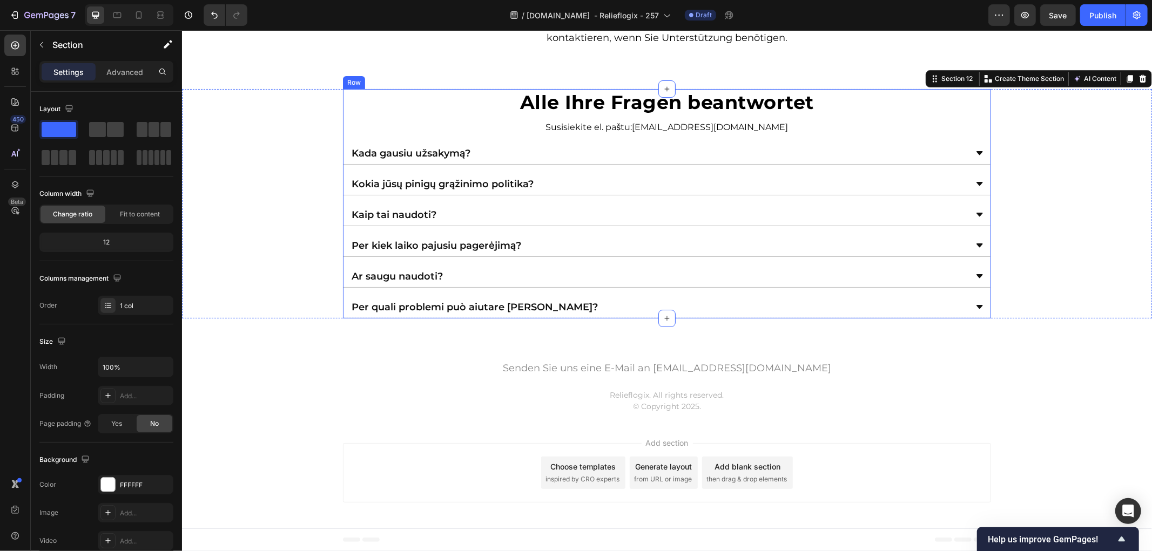
click at [567, 132] on p "Susisiekite el. paštu: sveiki@skaistums-baltijas.com" at bounding box center [666, 127] width 516 height 10
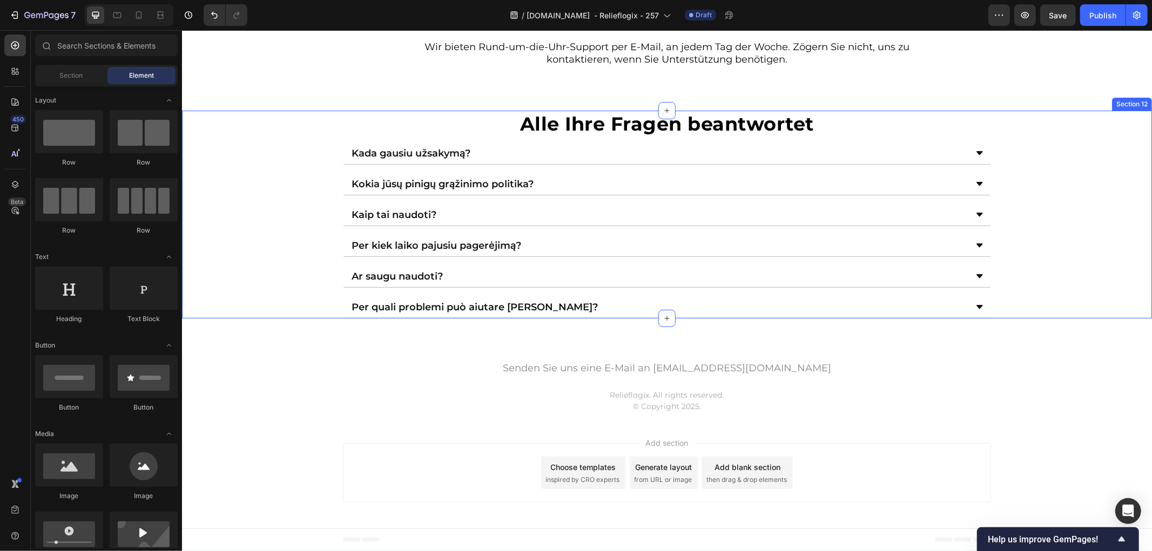
click at [262, 182] on div "⁠⁠⁠⁠⁠⁠⁠ Alle Ihre Fragen beantwortet Heading Kada gausiu užsakymą? Kokia jūsų p…" at bounding box center [666, 214] width 970 height 208
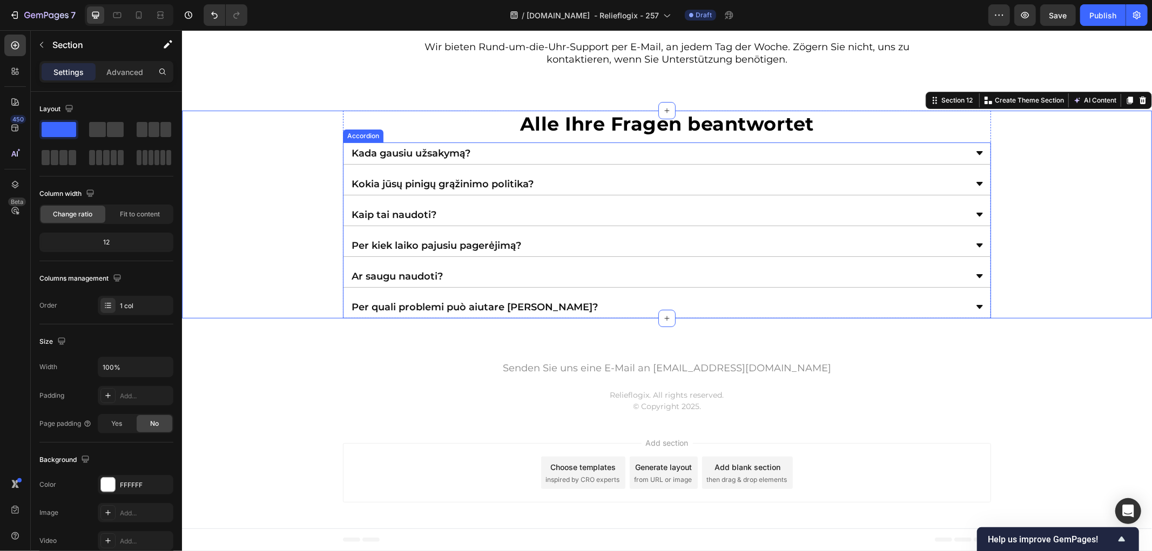
click at [431, 158] on p "Kada gausiu užsakymą?" at bounding box center [410, 153] width 119 height 10
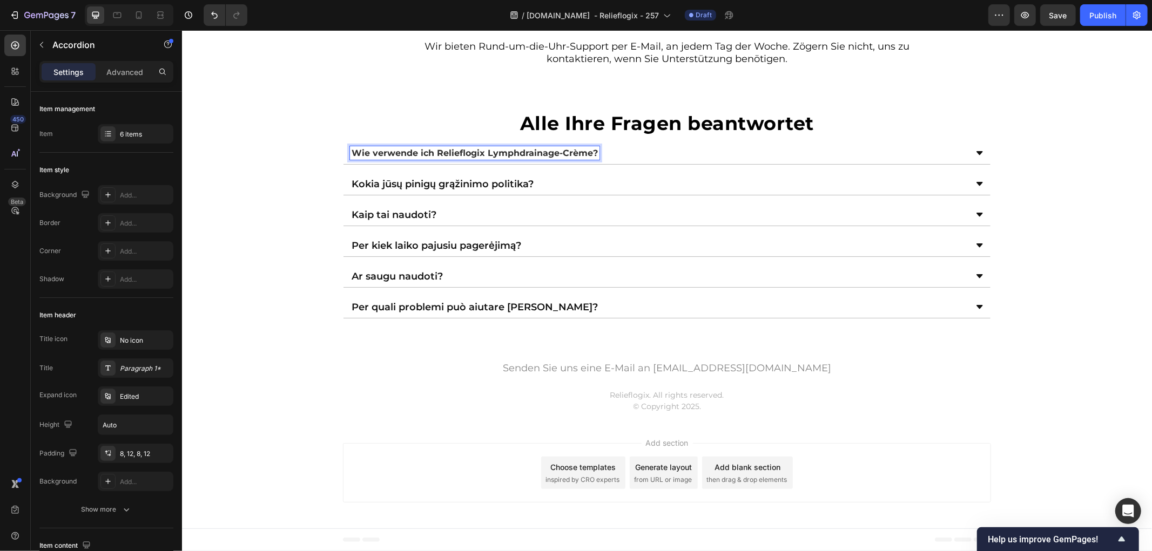
click at [208, 184] on div "⁠⁠⁠⁠⁠⁠⁠ Alle Ihre Fragen beantwortet Heading Wie verwende ich Relieflogix Lymph…" at bounding box center [666, 214] width 970 height 209
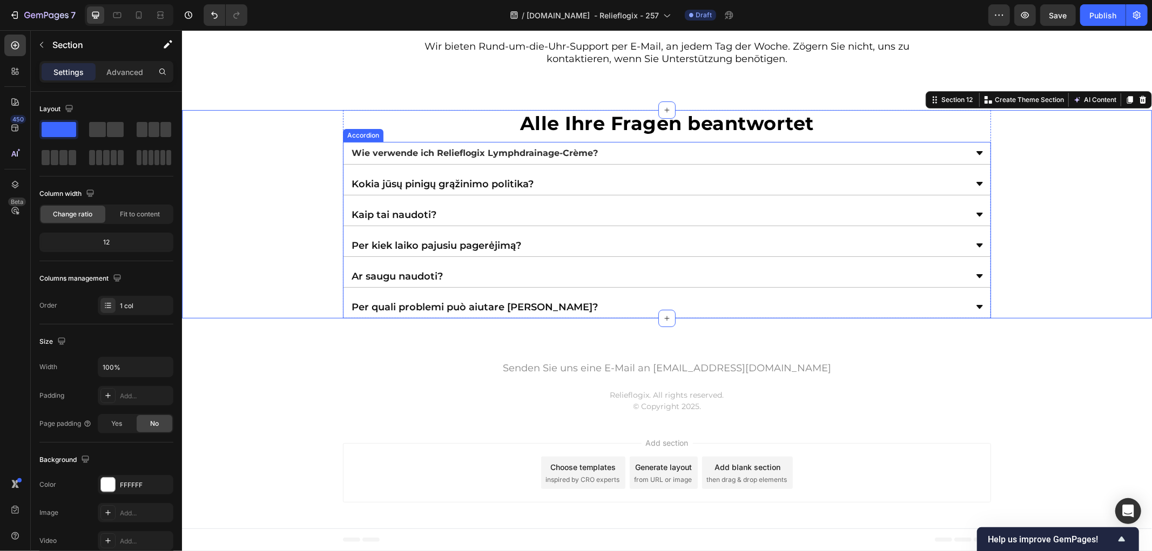
click at [475, 188] on p "Kokia jūsų pinigų grąžinimo politika?" at bounding box center [442, 184] width 182 height 10
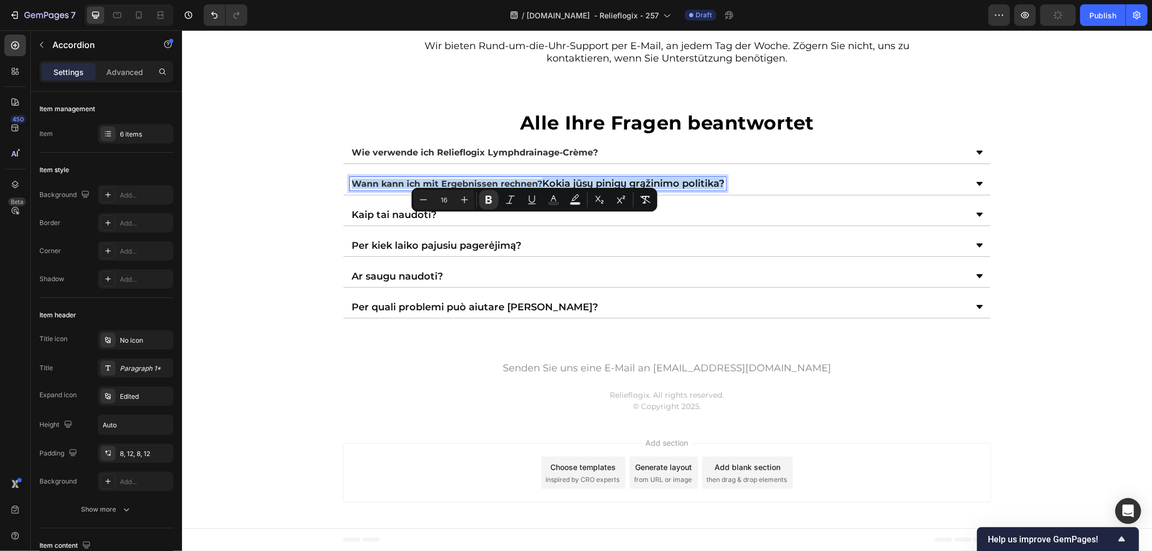
click at [488, 188] on strong "Wann kann ich mit Ergebnissen rechnen?" at bounding box center [446, 183] width 191 height 10
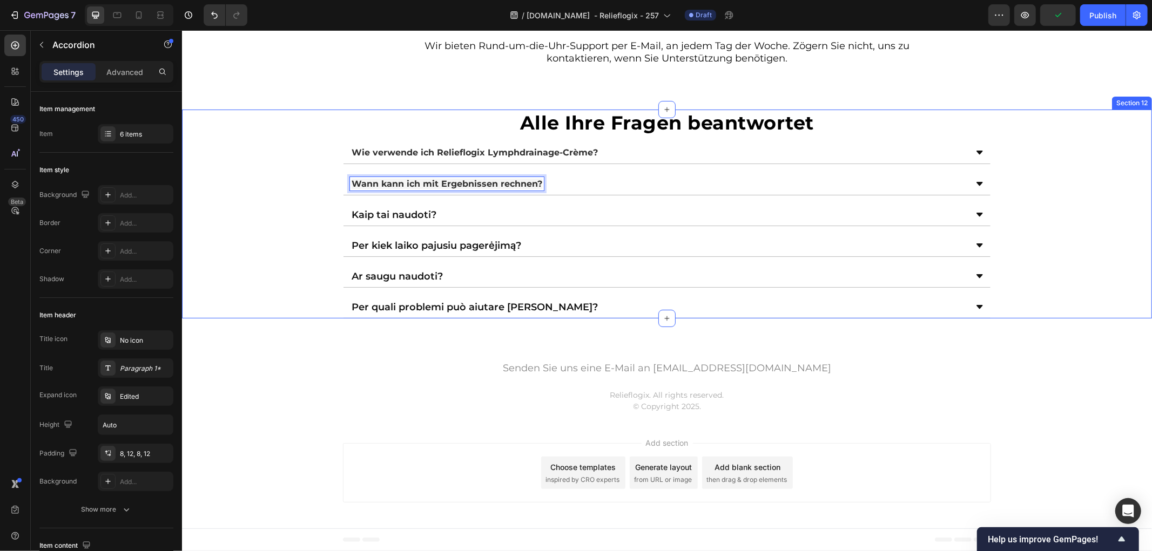
click at [277, 250] on div "⁠⁠⁠⁠⁠⁠⁠ Alle Ihre Fragen beantwortet Heading Wie verwende ich Relieflogix Lymph…" at bounding box center [666, 214] width 970 height 210
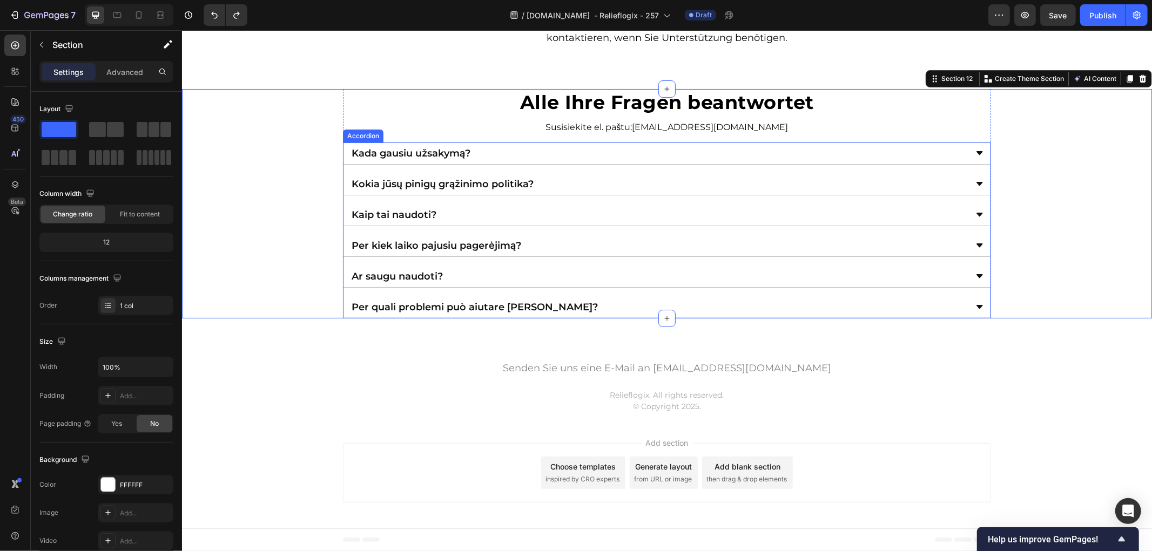
click at [619, 159] on div "Kada gausiu užsakymą?" at bounding box center [657, 152] width 617 height 13
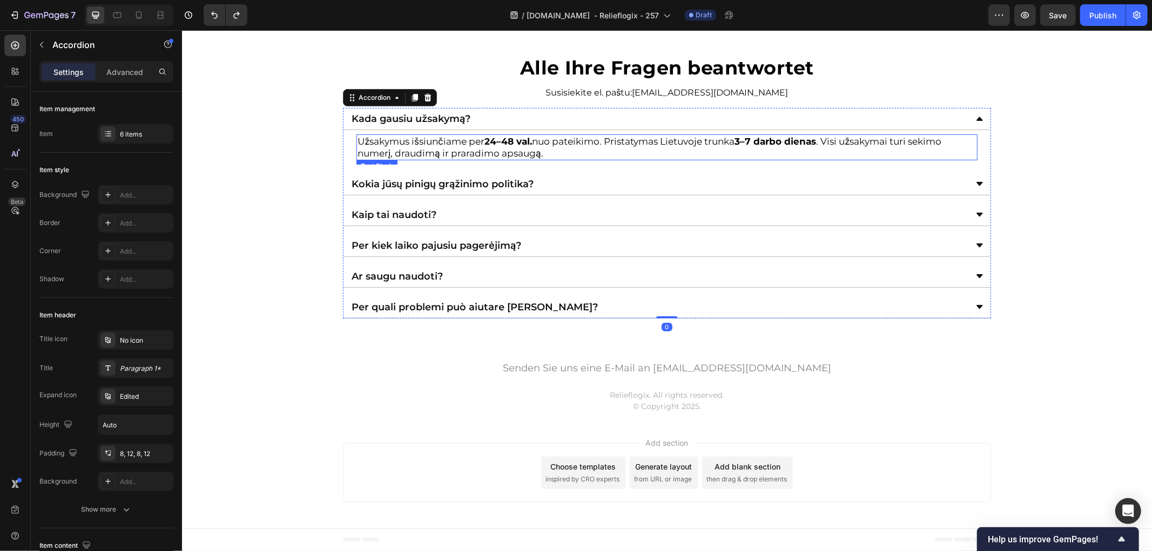
click at [291, 229] on div "⁠⁠⁠⁠⁠⁠⁠ Alle Ihre Fragen beantwortet Heading Susisiekite el. paštu: sveiki@skai…" at bounding box center [666, 186] width 970 height 264
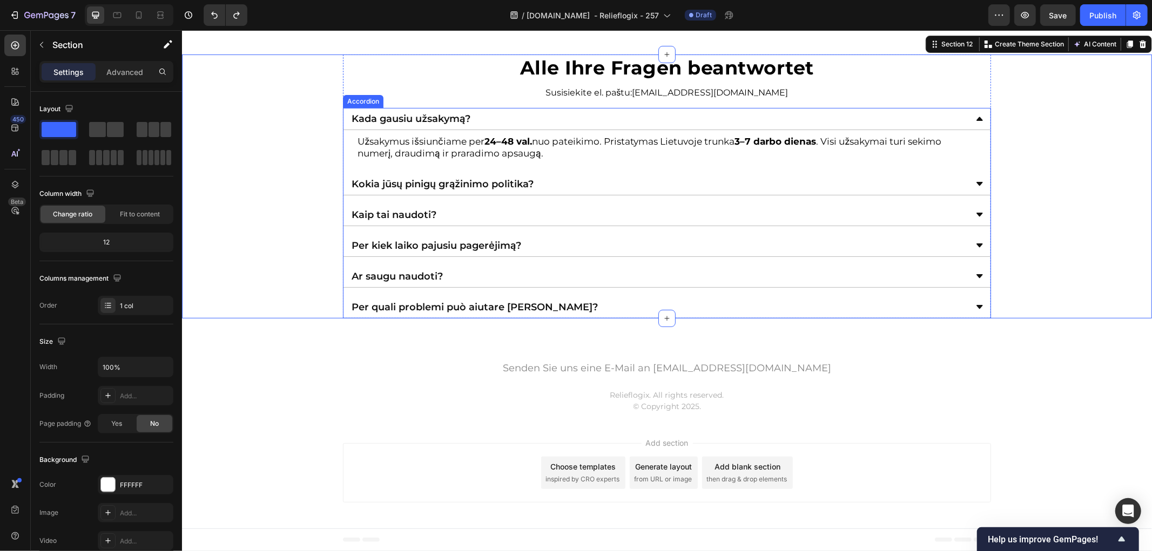
click at [543, 125] on div "Kada gausiu užsakymą?" at bounding box center [657, 118] width 617 height 13
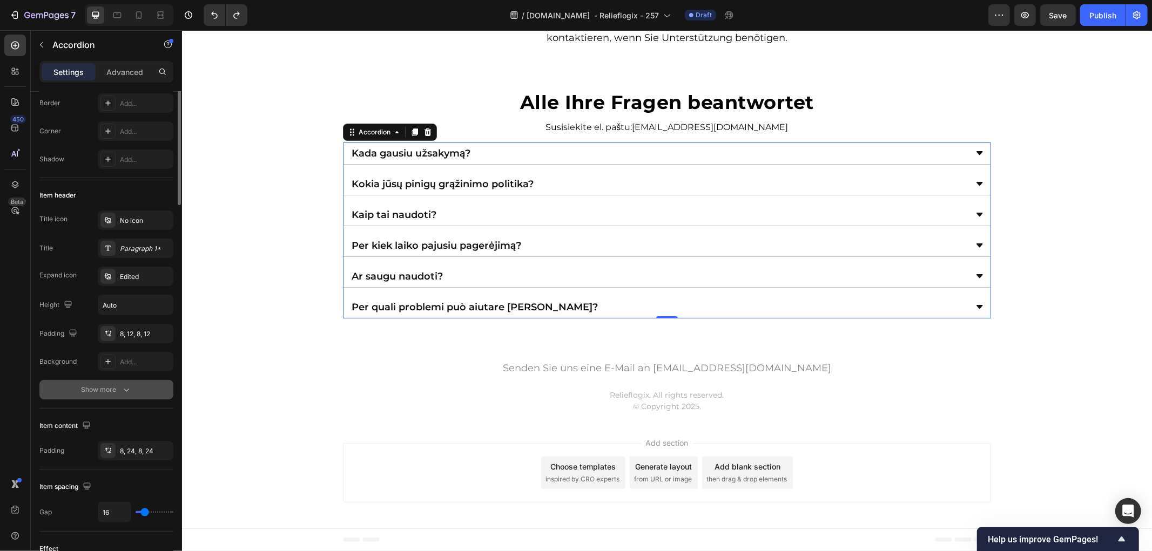
scroll to position [0, 0]
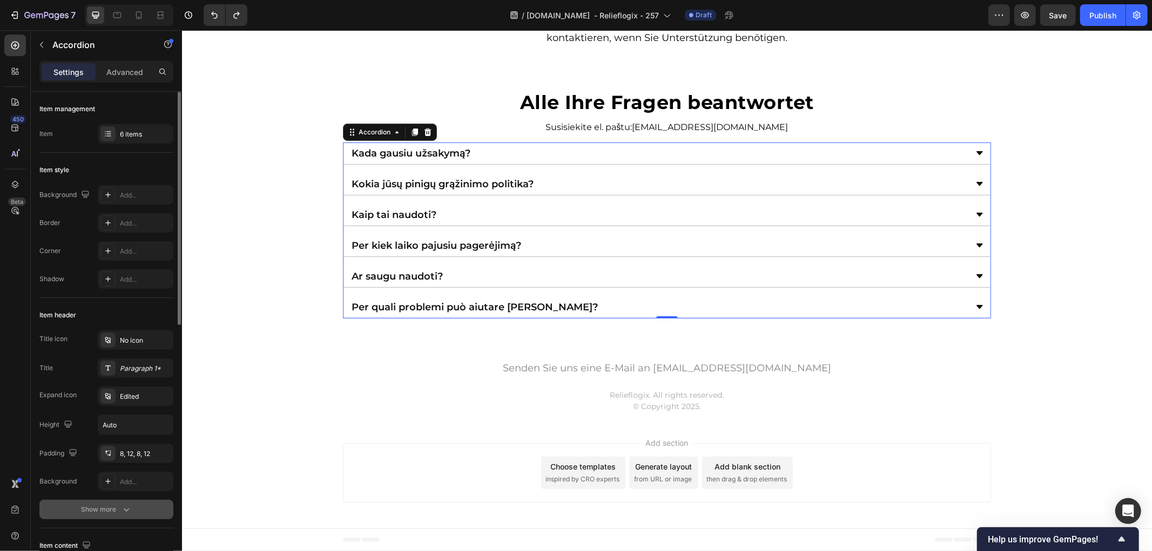
click at [100, 519] on button "Show more" at bounding box center [106, 509] width 134 height 19
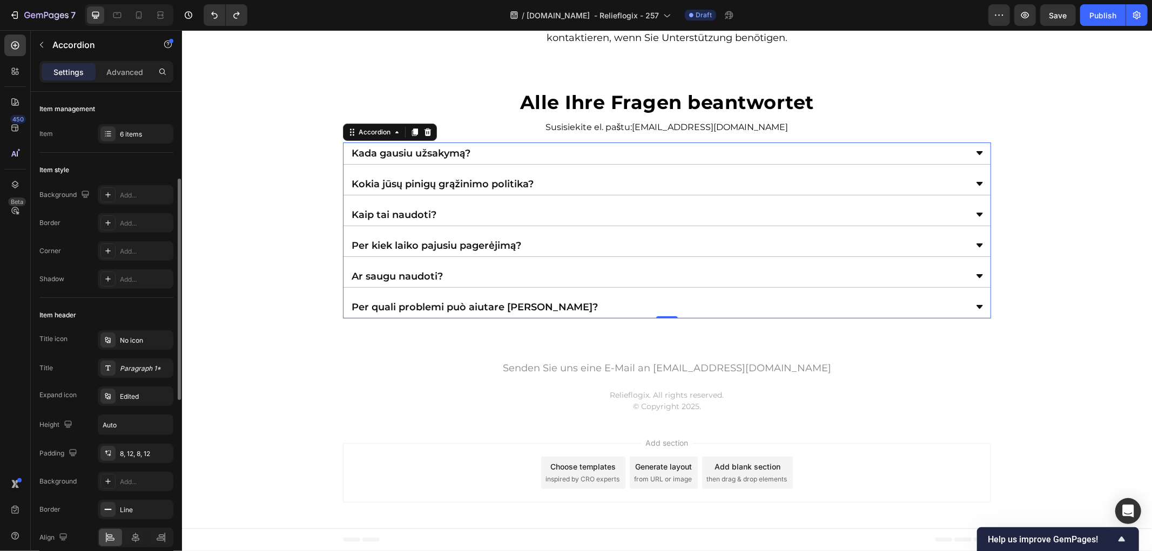
scroll to position [120, 0]
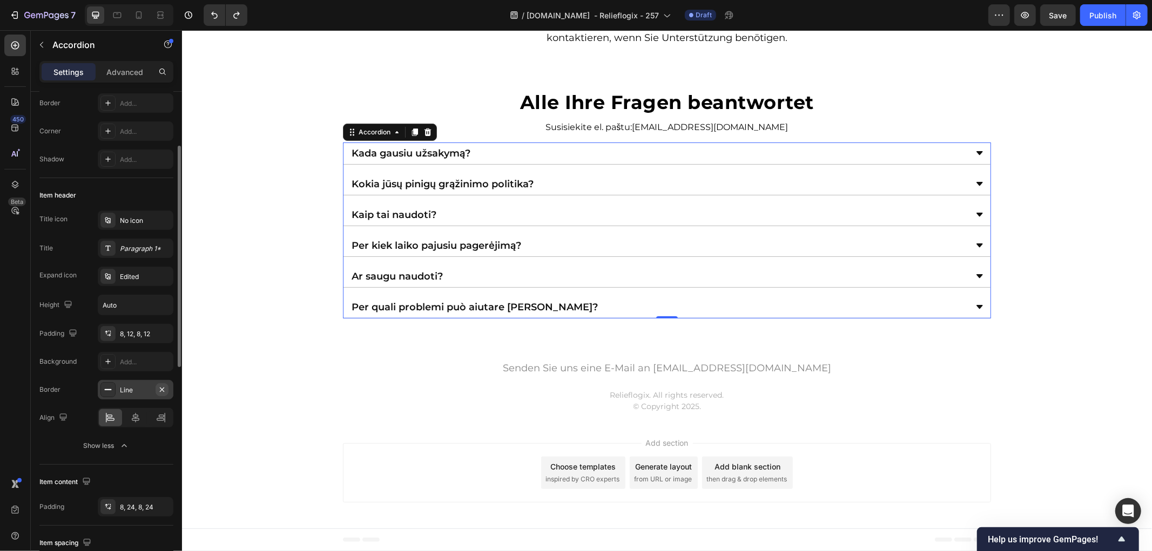
click at [162, 390] on icon "button" at bounding box center [162, 390] width 9 height 9
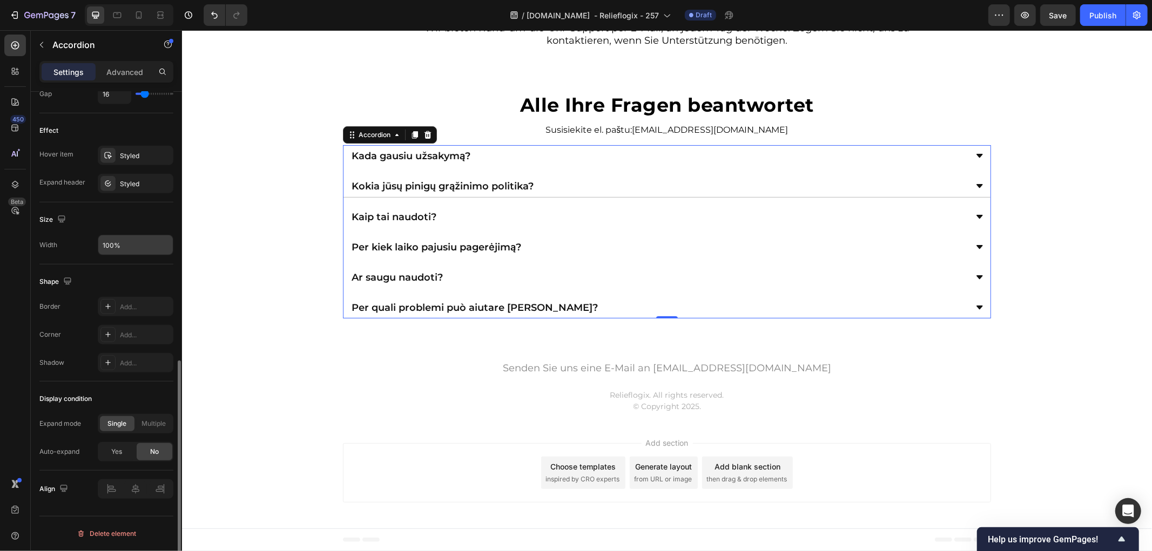
scroll to position [474, 0]
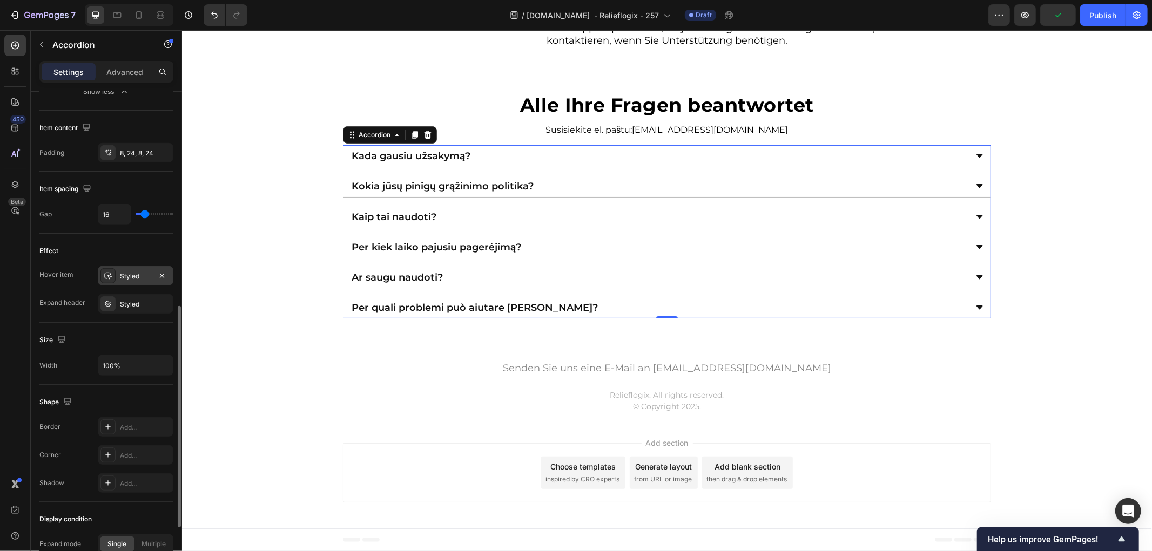
click at [108, 274] on icon at bounding box center [108, 276] width 9 height 9
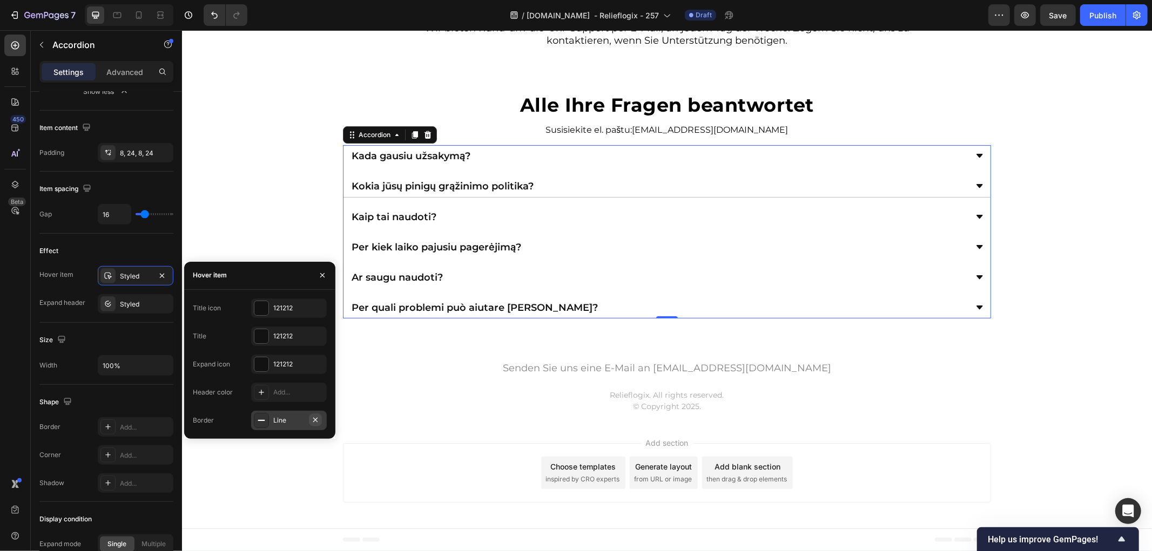
click at [316, 423] on icon "button" at bounding box center [315, 420] width 9 height 9
click at [262, 394] on icon at bounding box center [261, 392] width 9 height 9
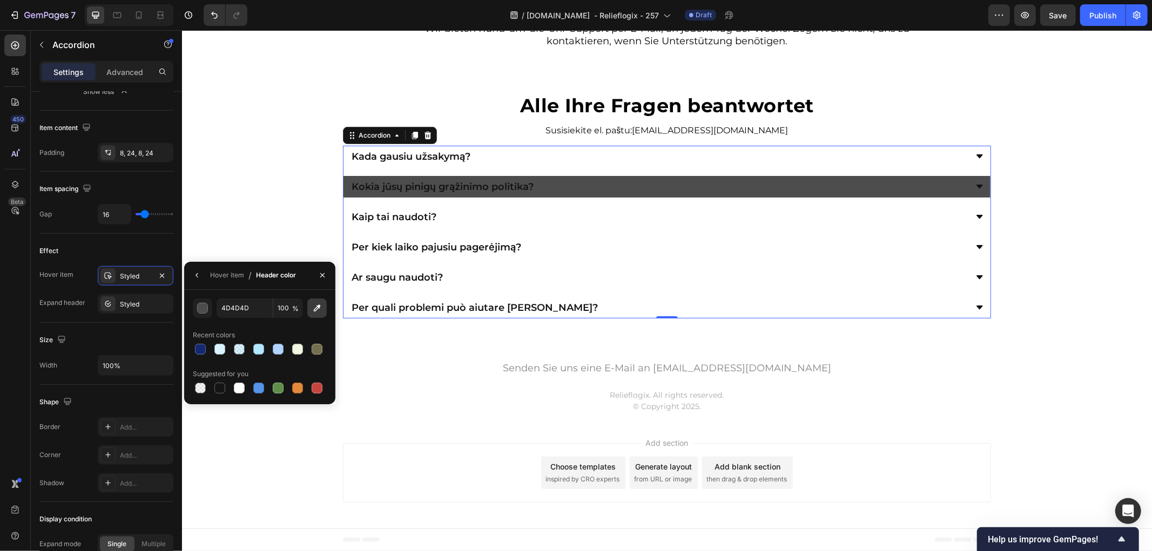
click at [319, 306] on icon "button" at bounding box center [317, 308] width 7 height 7
type input "F4F4F4"
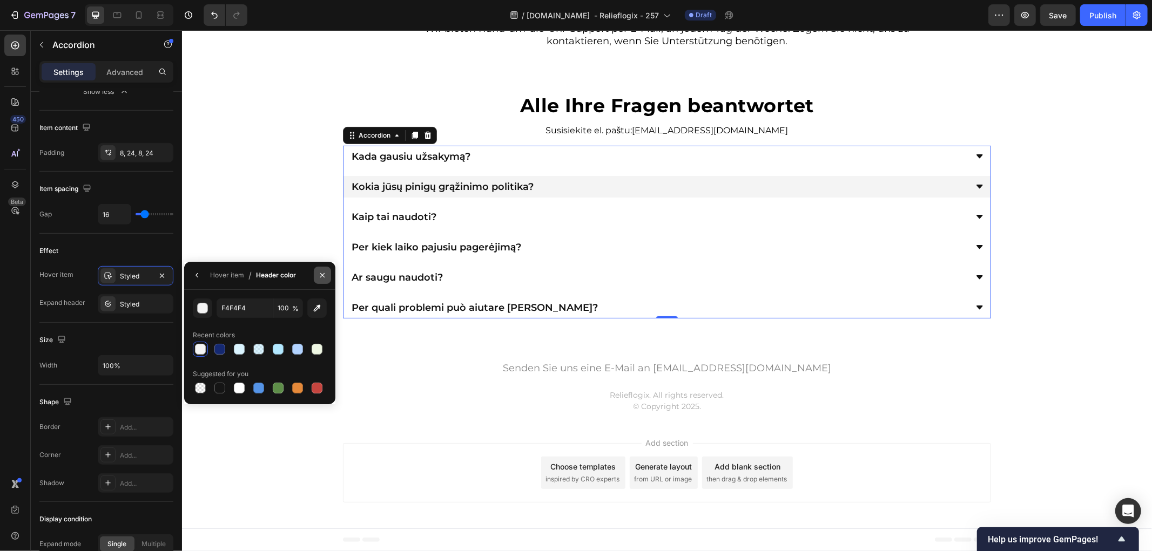
click at [322, 272] on icon "button" at bounding box center [322, 275] width 9 height 9
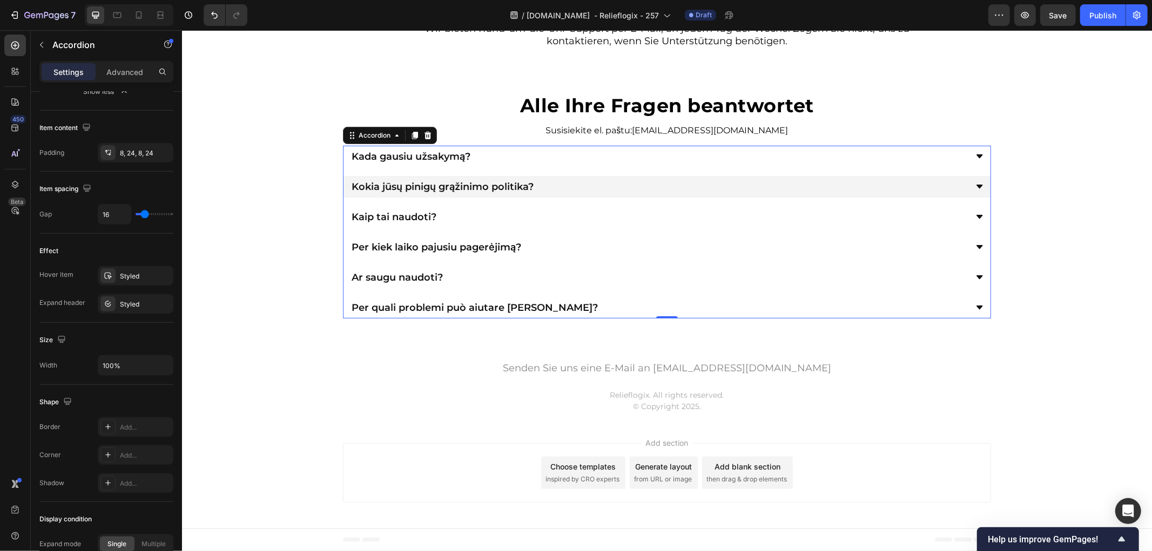
click at [300, 217] on div "⁠⁠⁠⁠⁠⁠⁠ Alle Ihre Fragen beantwortet Heading Susisiekite el. paštu: sveiki@skai…" at bounding box center [666, 205] width 970 height 226
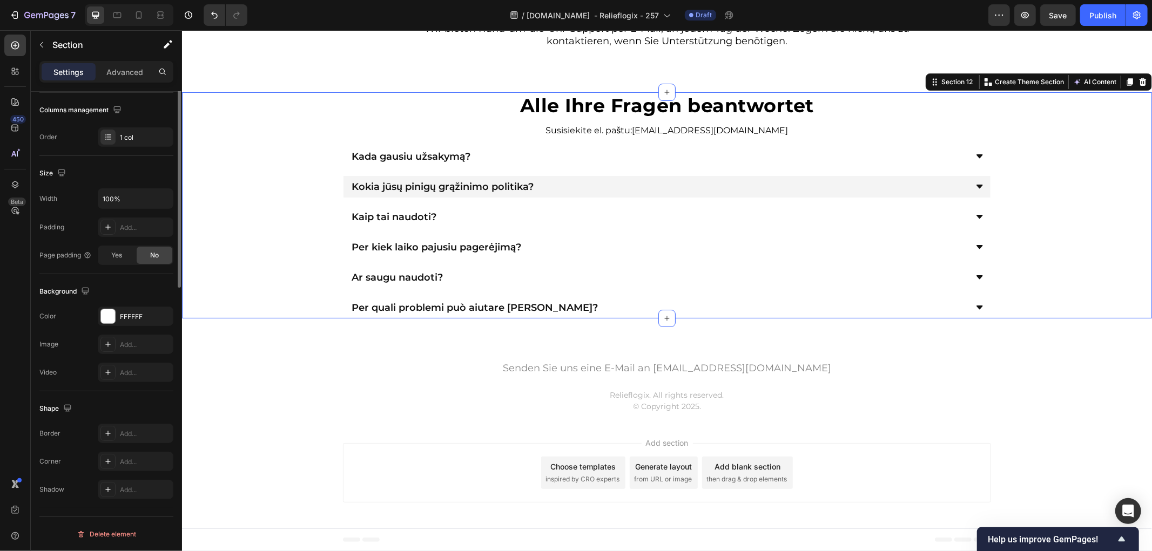
scroll to position [0, 0]
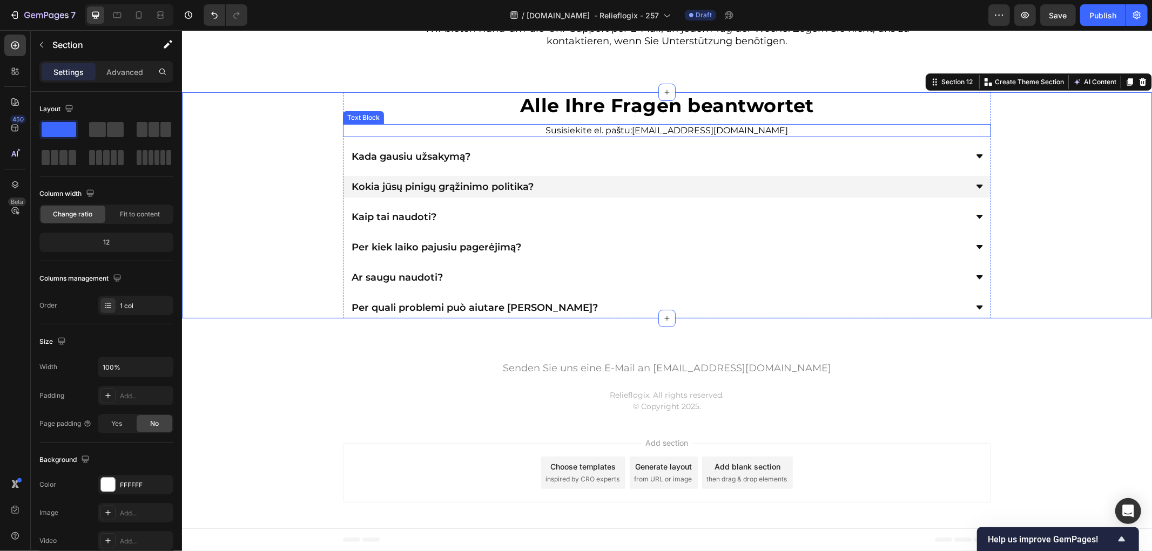
click at [665, 135] on link "sveiki@skaistums-baltijas.com" at bounding box center [710, 130] width 156 height 10
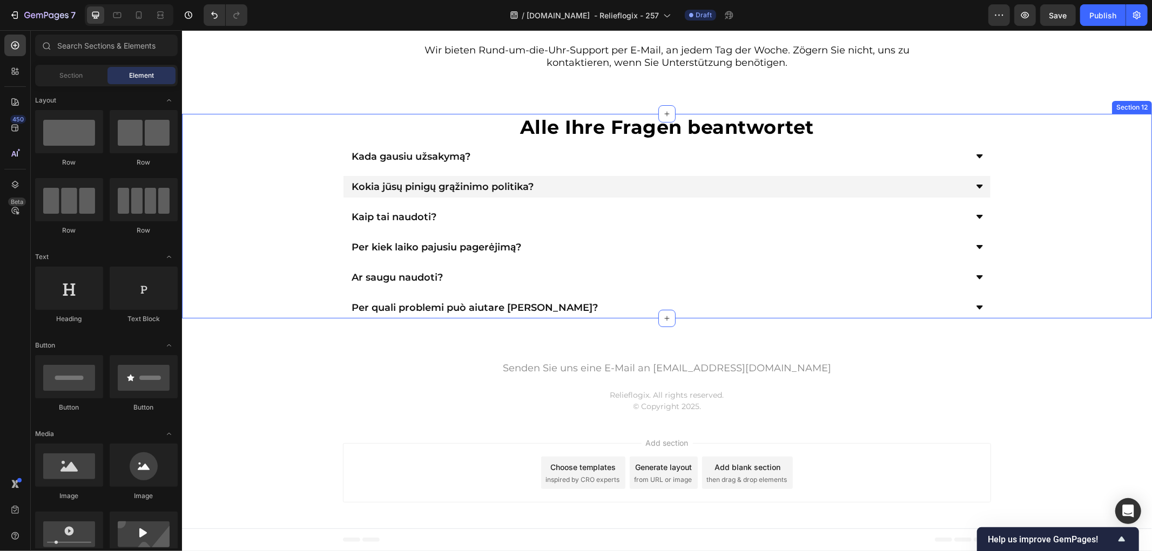
click at [245, 231] on div "⁠⁠⁠⁠⁠⁠⁠ Alle Ihre Fragen beantwortet Heading Kada gausiu užsakymą? Kokia jūsų p…" at bounding box center [666, 215] width 970 height 205
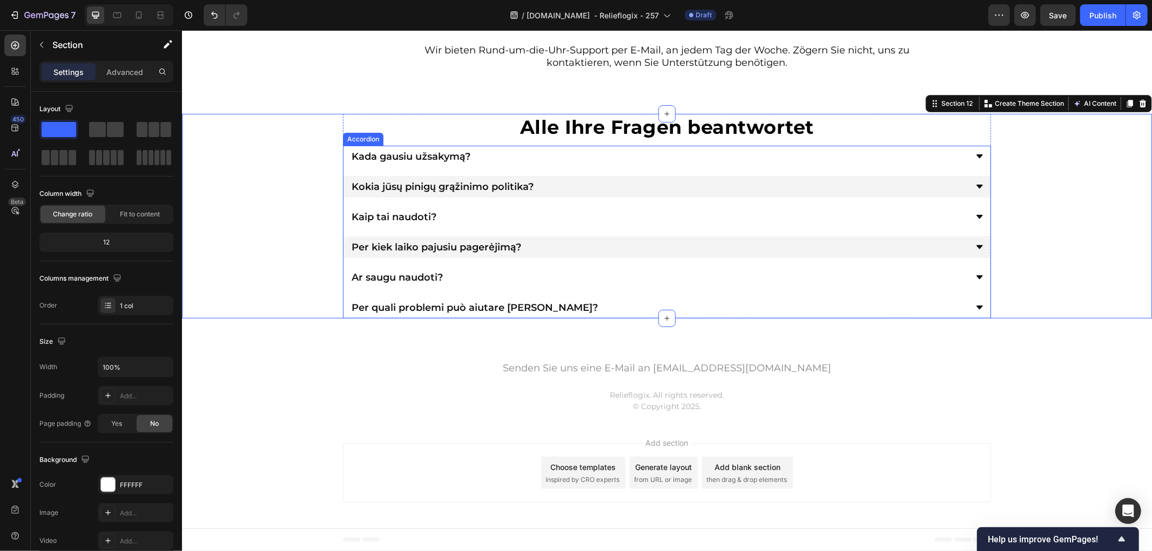
scroll to position [3407, 0]
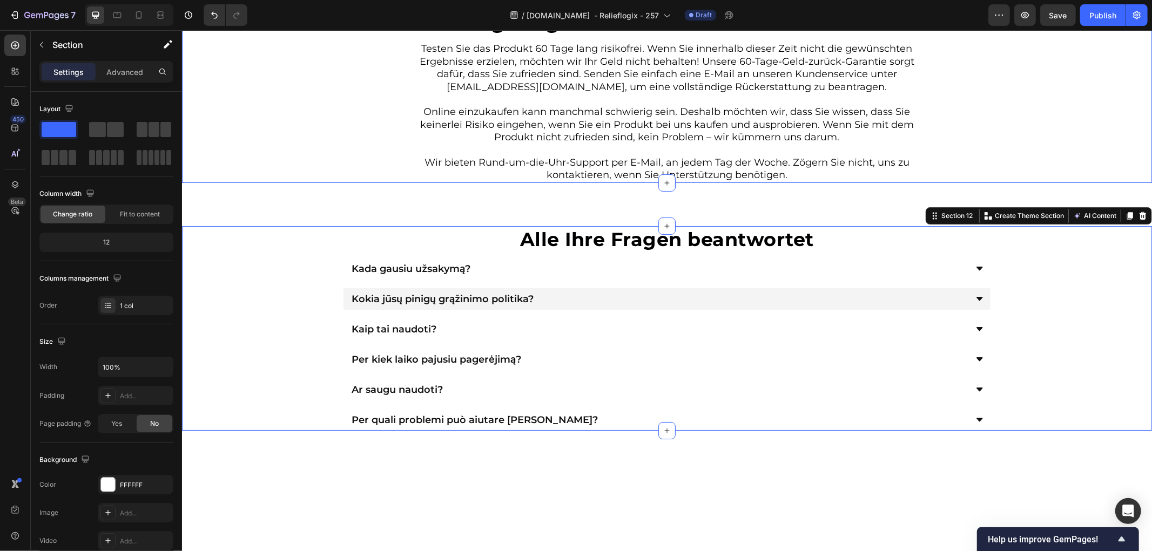
click at [1035, 168] on div "Image 60-Tage-Ergebnis- oder Geld-zurück-Garantie Heading Testen Sie das Produk…" at bounding box center [666, 96] width 970 height 171
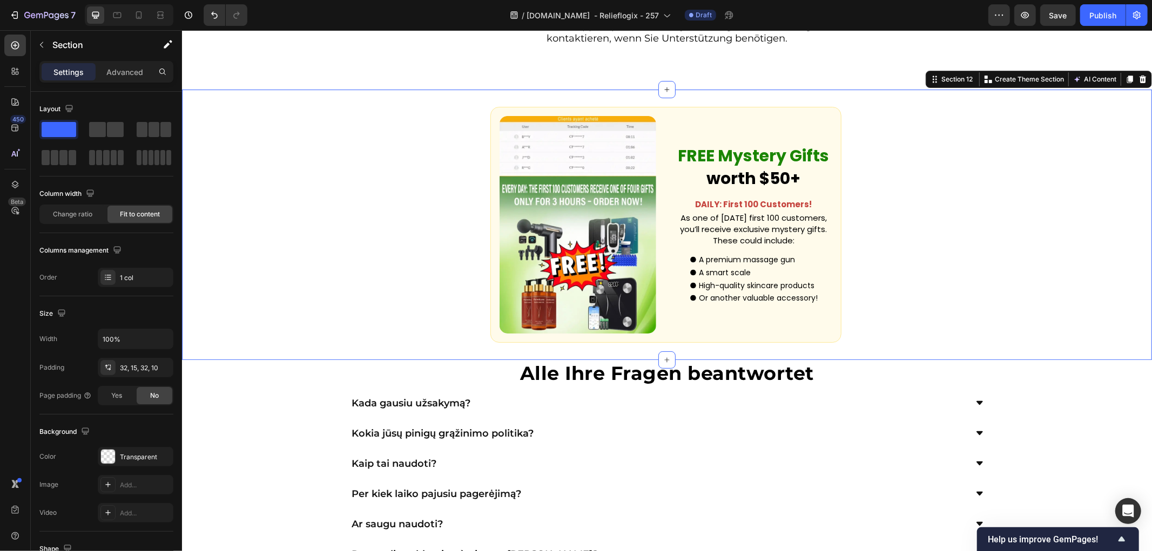
scroll to position [3527, 0]
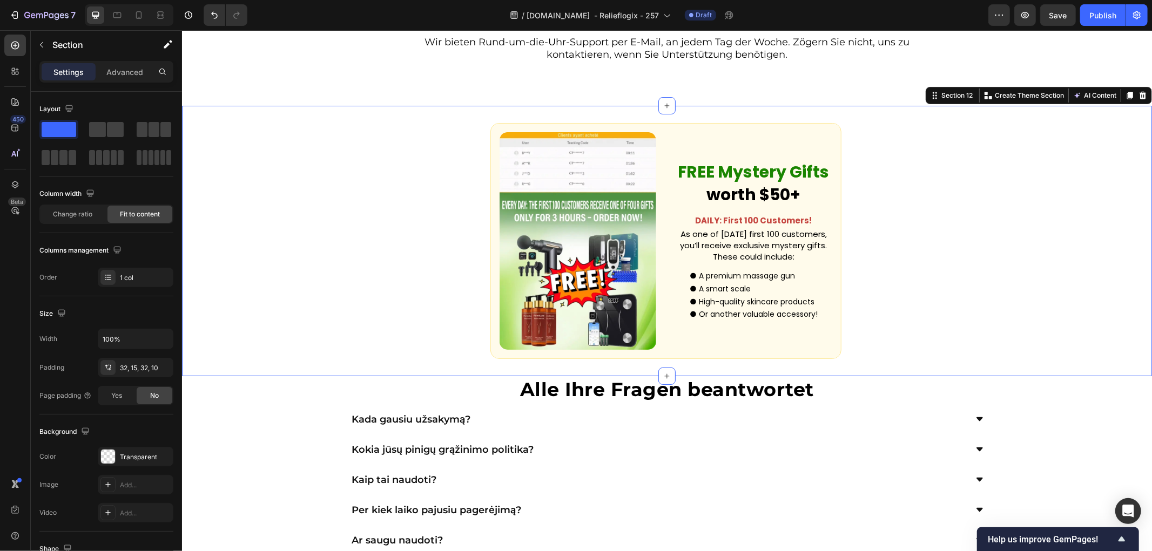
click at [928, 336] on div "Custom Code FREE Mystery Gifts worth $50+ Text Block DAILY: First 100 Customers…" at bounding box center [666, 240] width 970 height 271
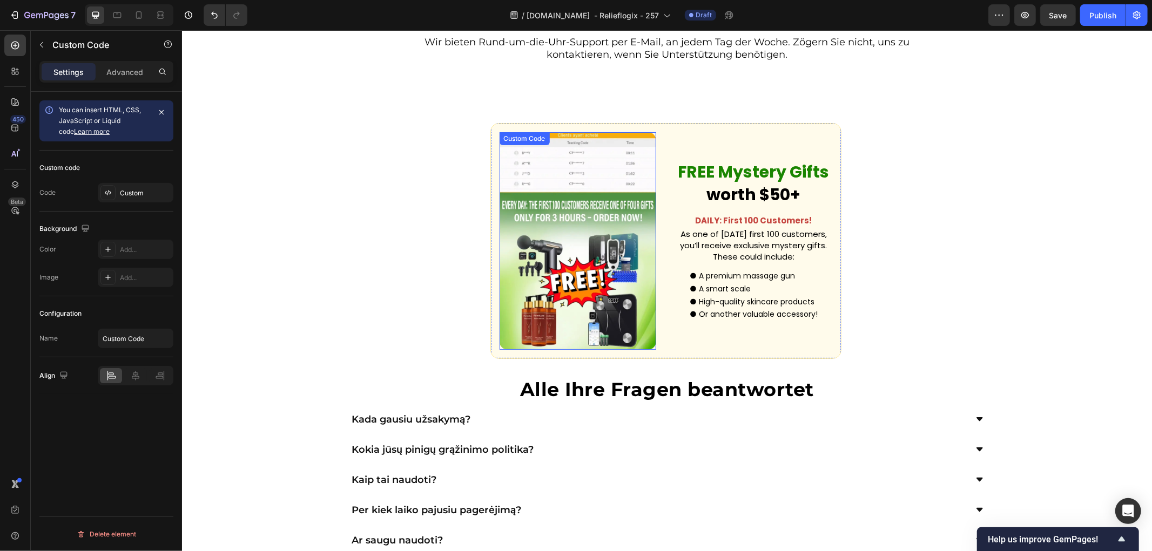
click at [549, 307] on video at bounding box center [577, 241] width 157 height 218
click at [907, 327] on div "Custom Code 0 FREE Mystery Gifts worth $50+ Text Block DAILY: First 100 Custome…" at bounding box center [666, 240] width 970 height 271
click at [609, 329] on video at bounding box center [577, 241] width 157 height 218
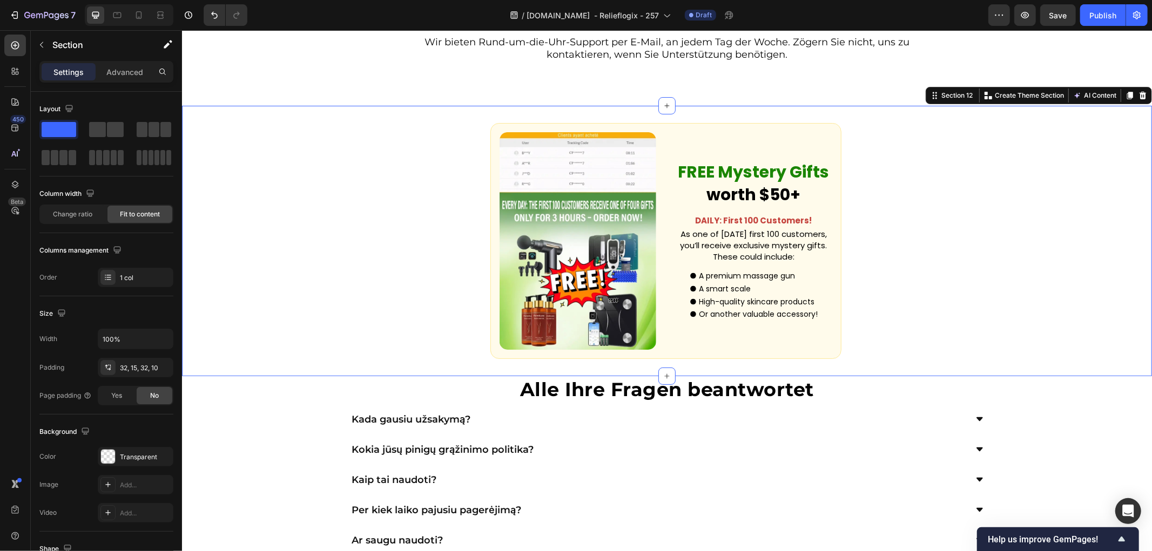
click at [291, 275] on div "Custom Code FREE Mystery Gifts worth $50+ Text Block DAILY: First 100 Customers…" at bounding box center [666, 240] width 970 height 271
click at [995, 363] on div "Custom Code FREE Mystery Gifts worth $50+ Text Block DAILY: First 100 Customers…" at bounding box center [666, 240] width 970 height 271
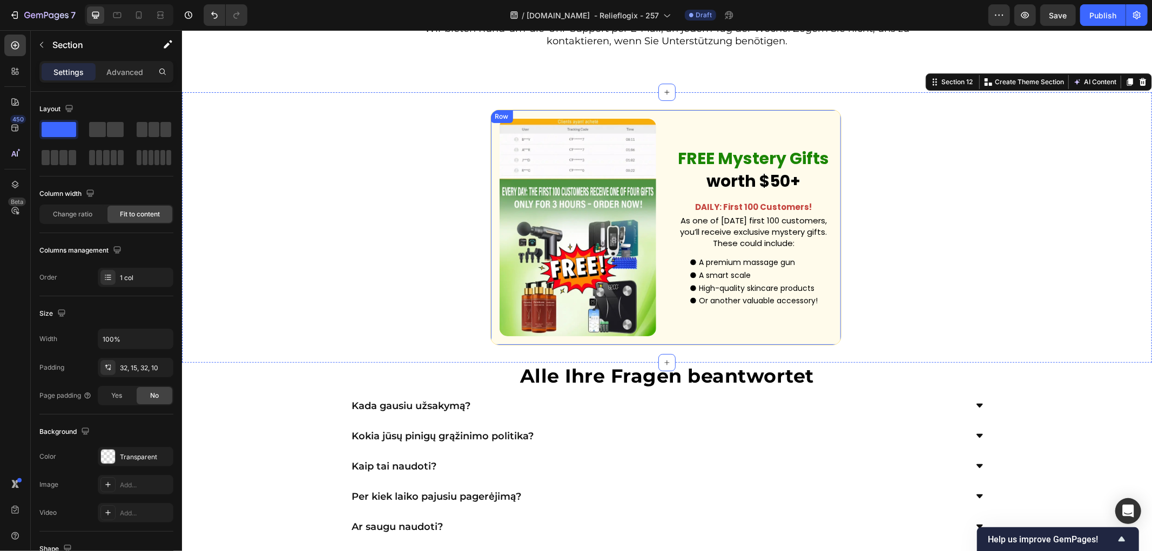
scroll to position [3587, 0]
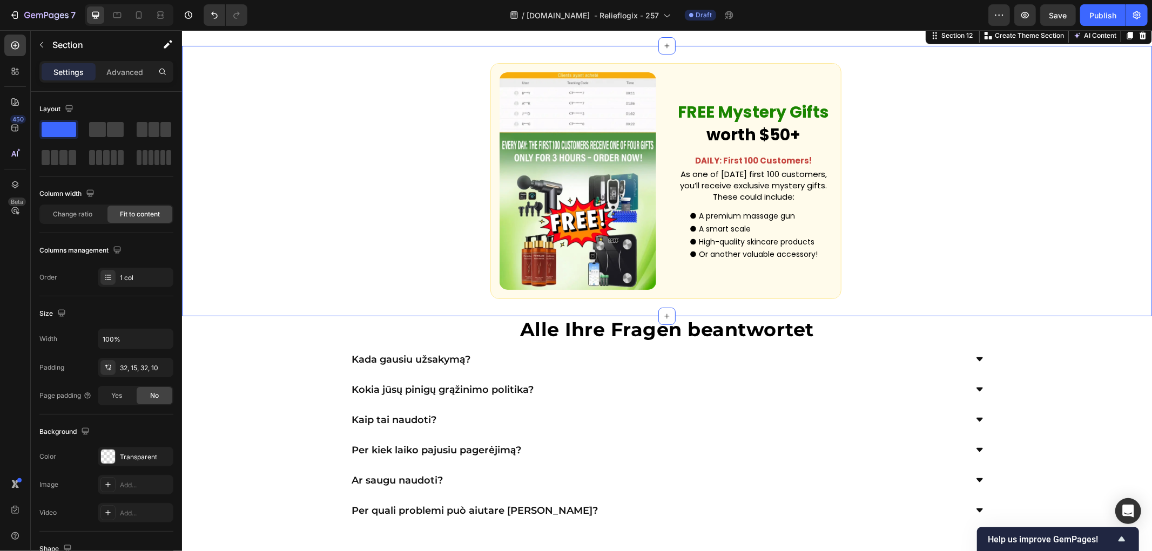
click at [861, 292] on div "Custom Code FREE Mystery Gifts worth $50+ Text Block DAILY: First 100 Customers…" at bounding box center [666, 180] width 970 height 271
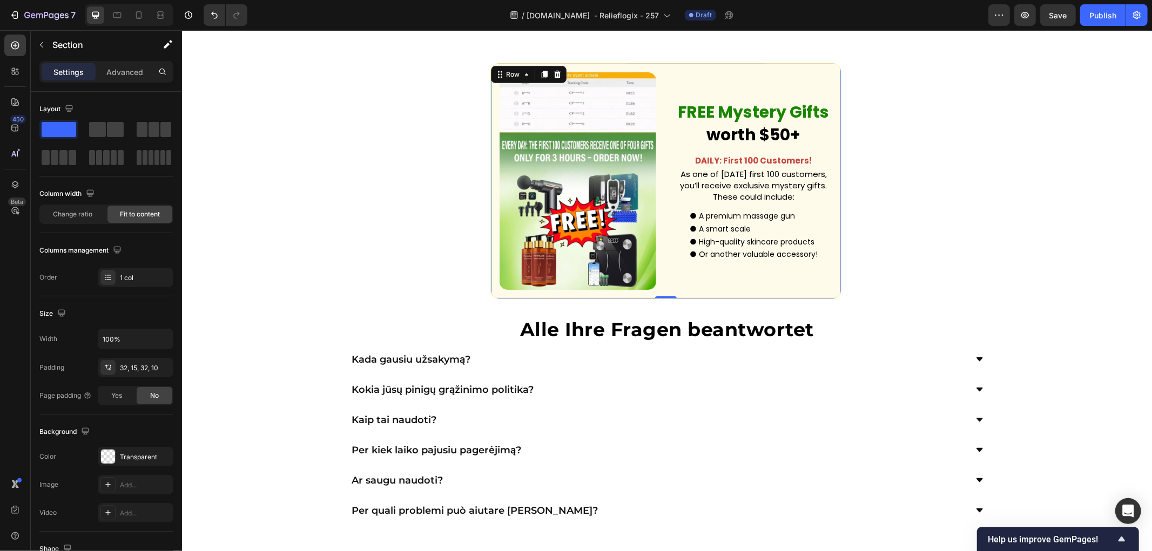
click at [667, 202] on div "Custom Code FREE Mystery Gifts worth $50+ Text Block DAILY: First 100 Customers…" at bounding box center [665, 181] width 351 height 236
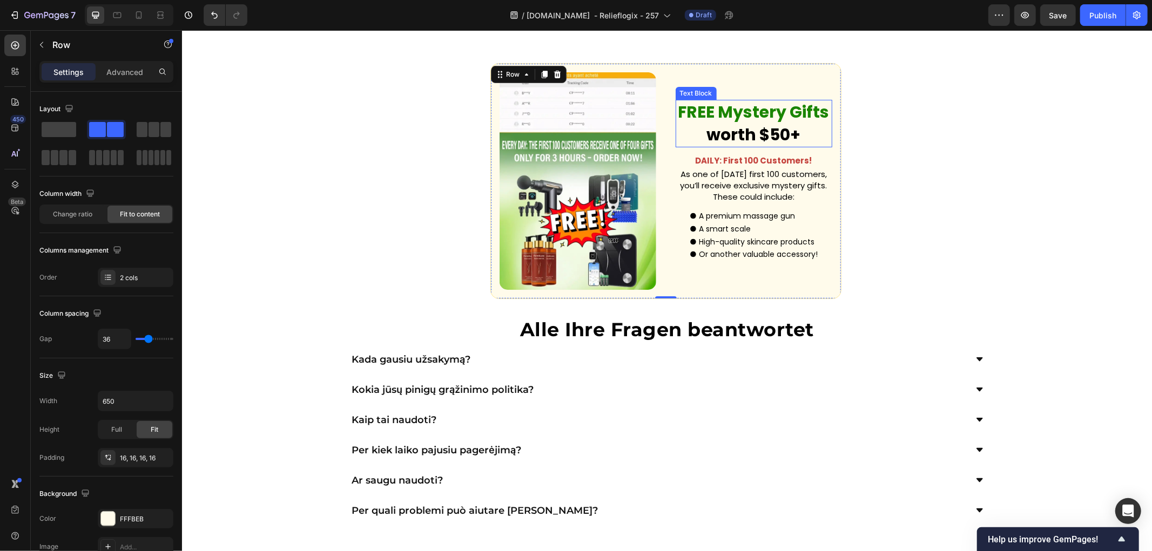
click at [730, 123] on strong "FREE Mystery Gifts" at bounding box center [753, 111] width 151 height 23
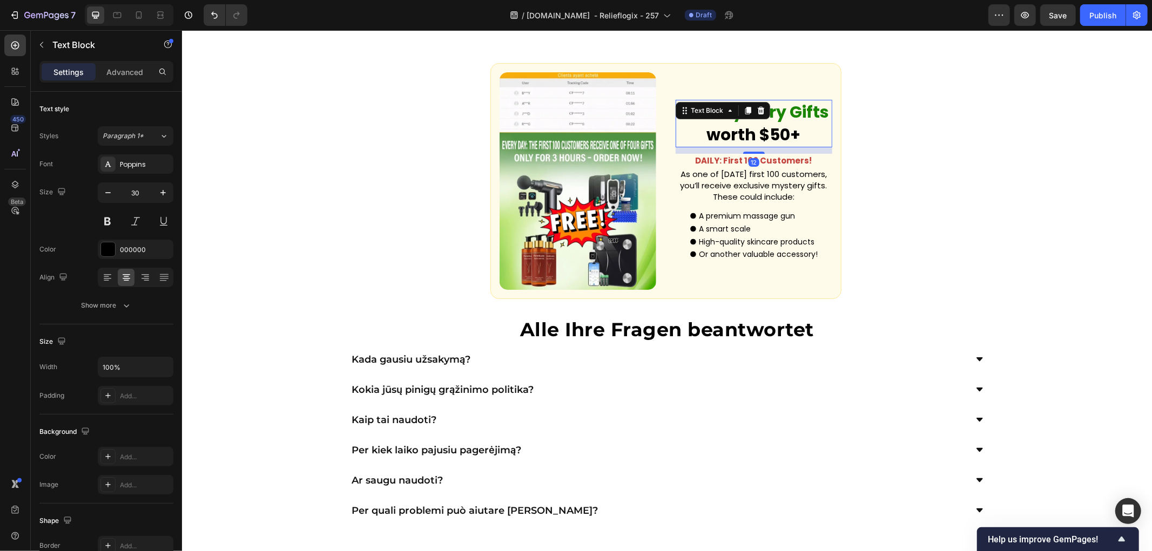
click at [927, 267] on div "Custom Code FREE Mystery Gifts worth $50+ Text Block 12 DAILY: First 100 Custom…" at bounding box center [666, 180] width 970 height 271
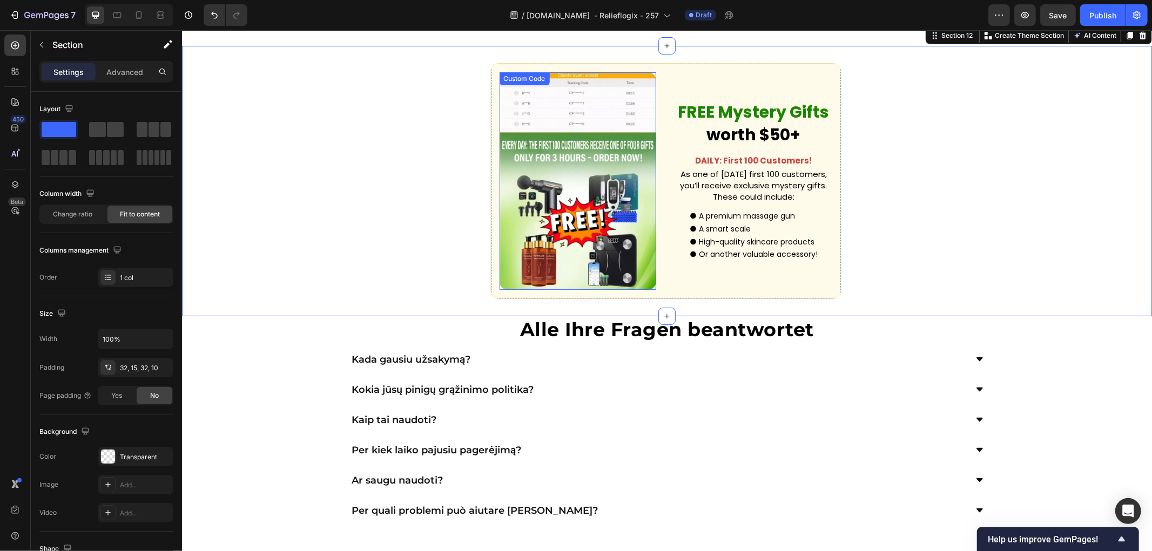
click at [591, 213] on video at bounding box center [577, 181] width 157 height 218
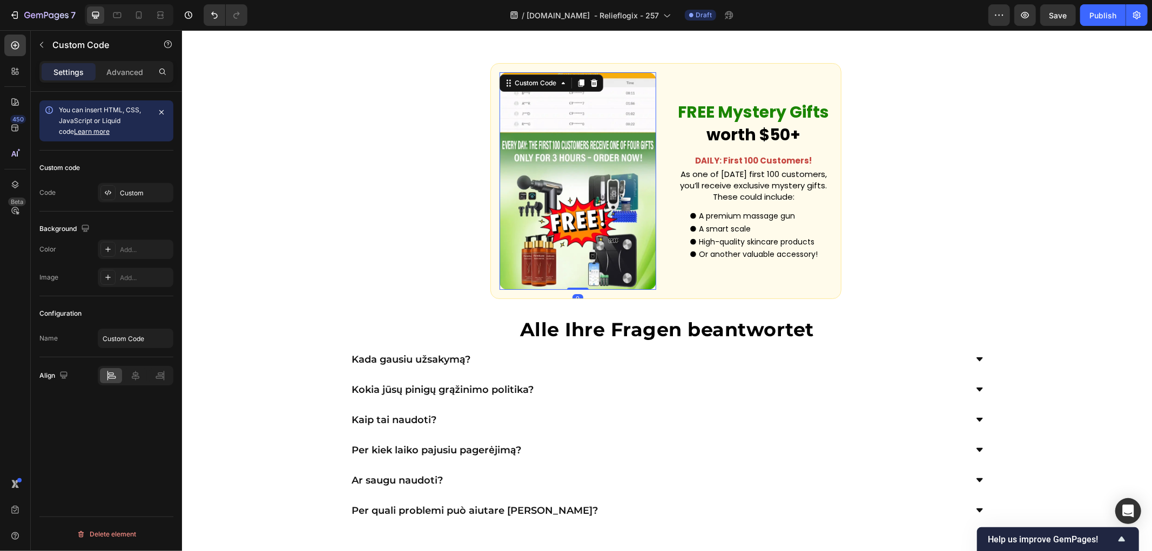
click at [291, 228] on div "Custom Code 0 FREE Mystery Gifts worth $50+ Text Block DAILY: First 100 Custome…" at bounding box center [666, 180] width 970 height 271
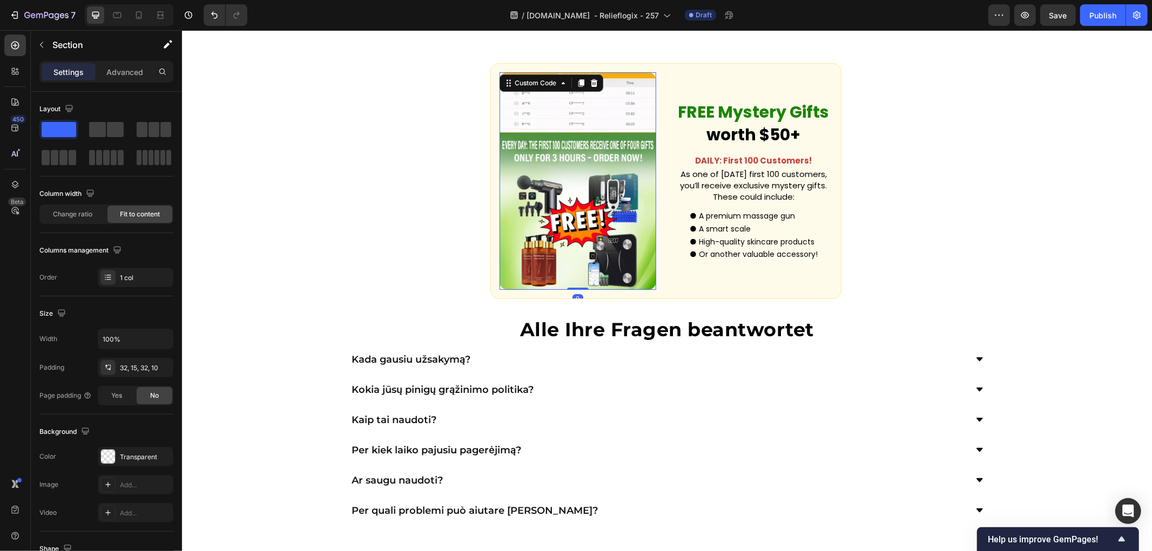
click at [589, 289] on video at bounding box center [577, 181] width 157 height 218
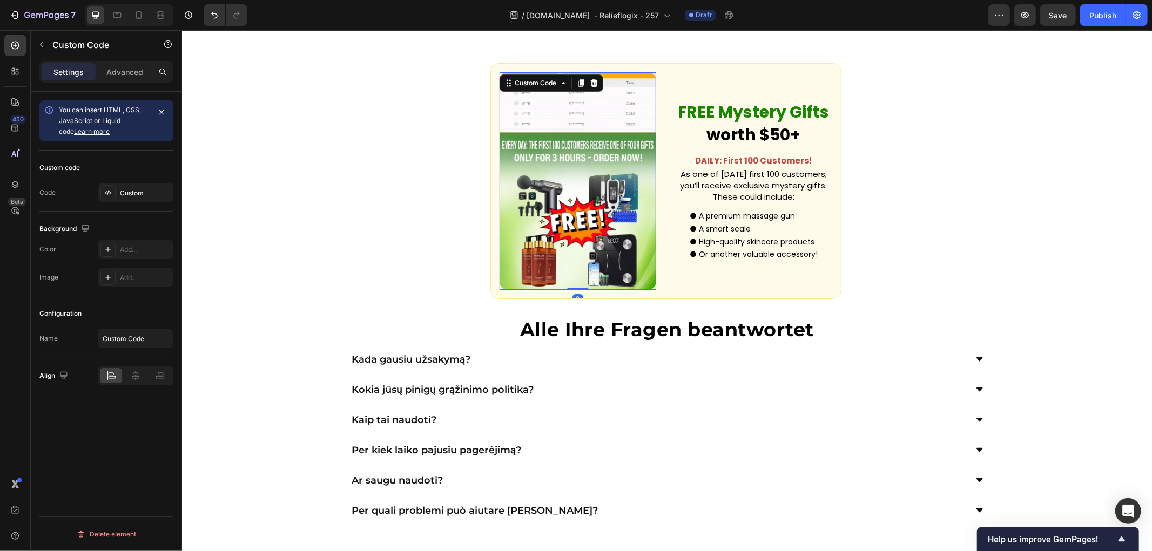
click at [316, 252] on div "Custom Code 0 FREE Mystery Gifts worth $50+ Text Block DAILY: First 100 Custome…" at bounding box center [666, 180] width 970 height 271
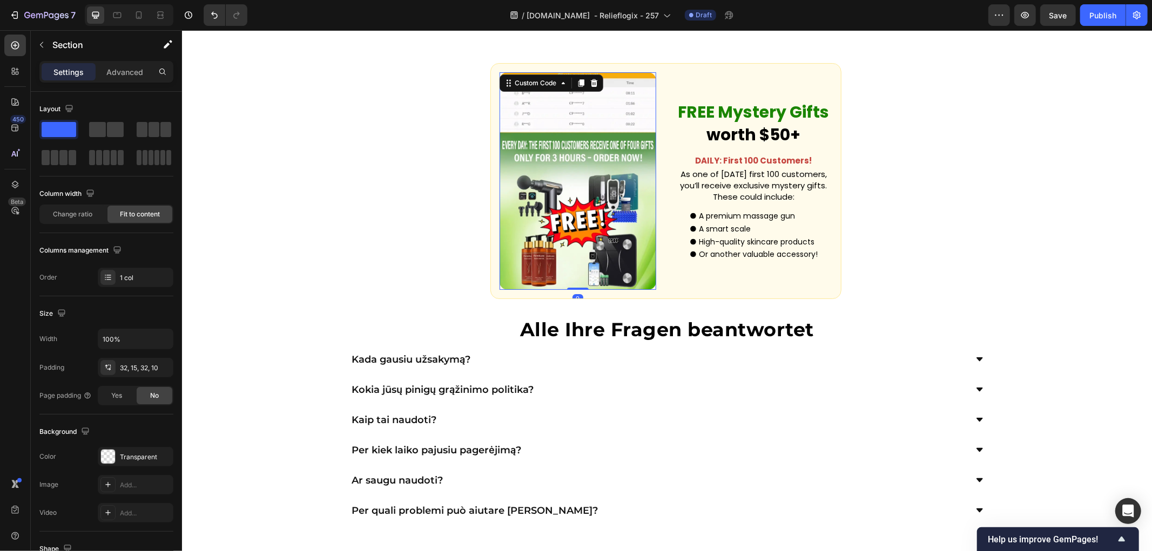
click at [554, 276] on video at bounding box center [577, 181] width 157 height 218
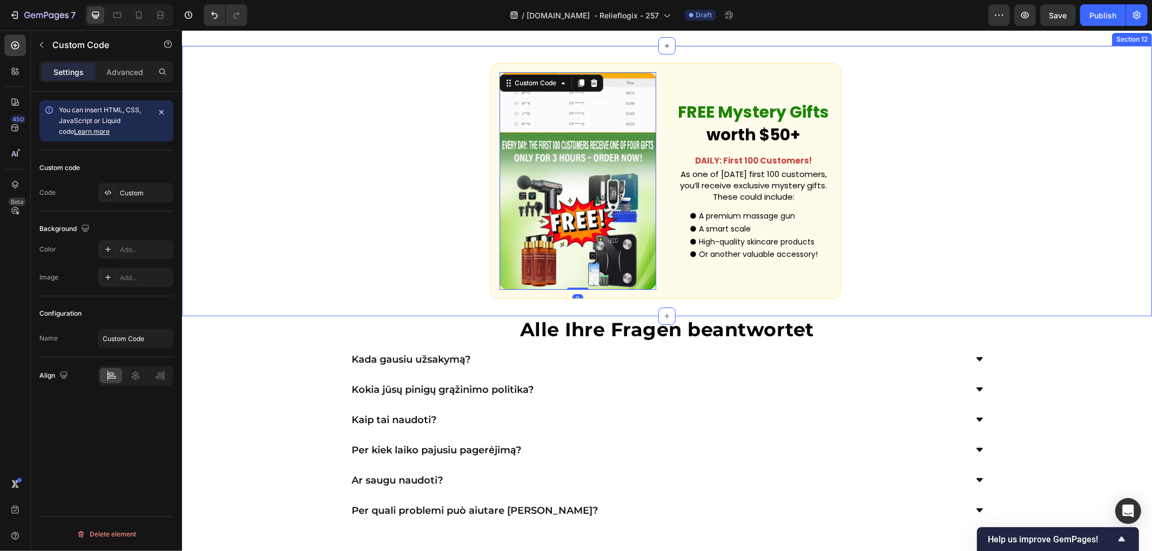
click at [323, 241] on div "Custom Code 0 FREE Mystery Gifts worth $50+ Text Block DAILY: First 100 Custome…" at bounding box center [666, 180] width 970 height 271
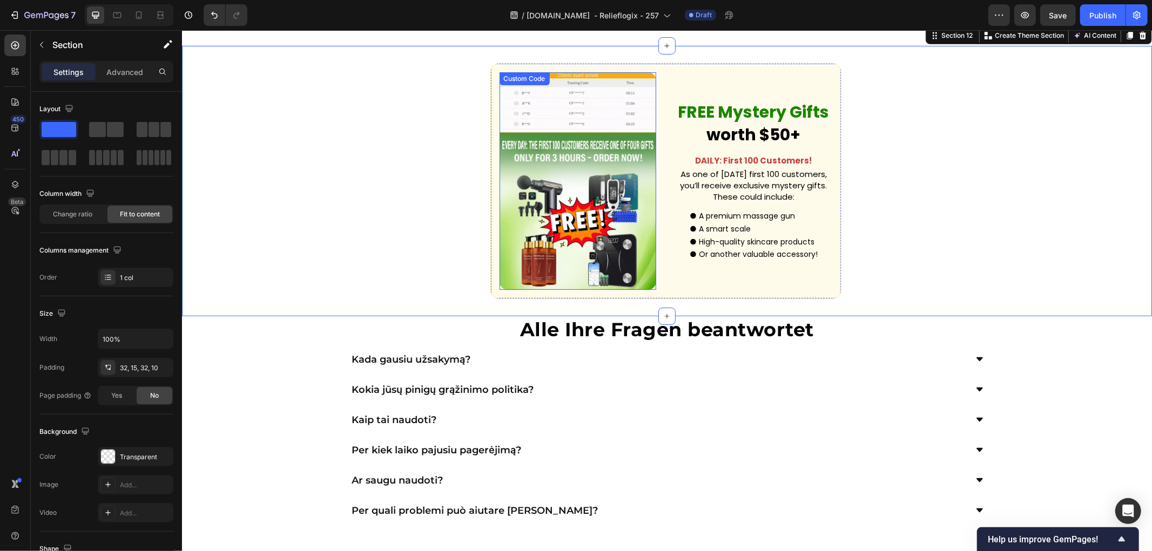
click at [595, 213] on video at bounding box center [577, 181] width 157 height 218
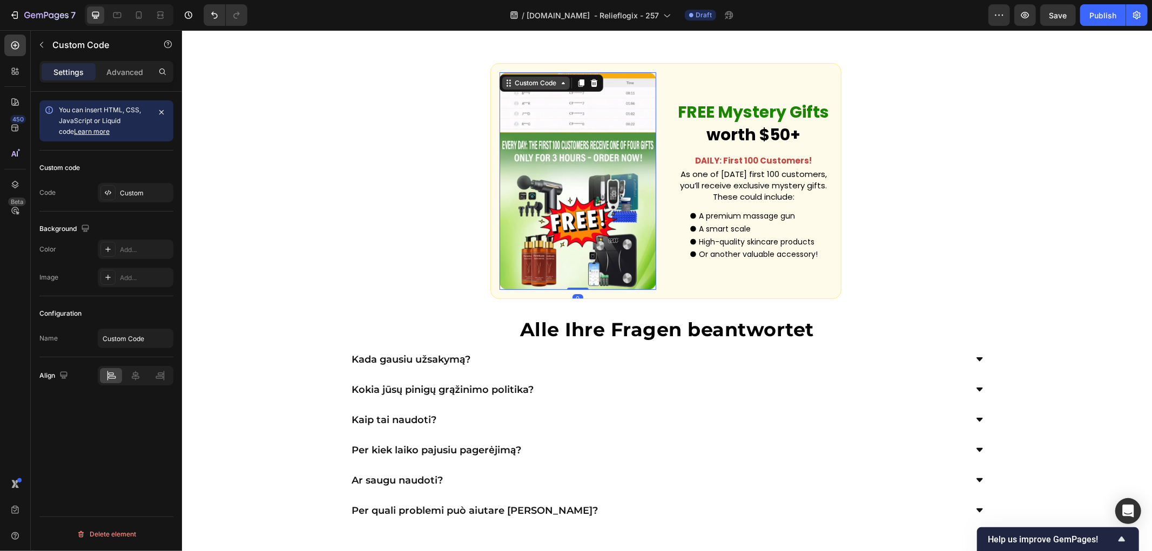
click at [522, 87] on div "Custom Code" at bounding box center [536, 83] width 46 height 10
click at [585, 225] on video at bounding box center [577, 181] width 157 height 218
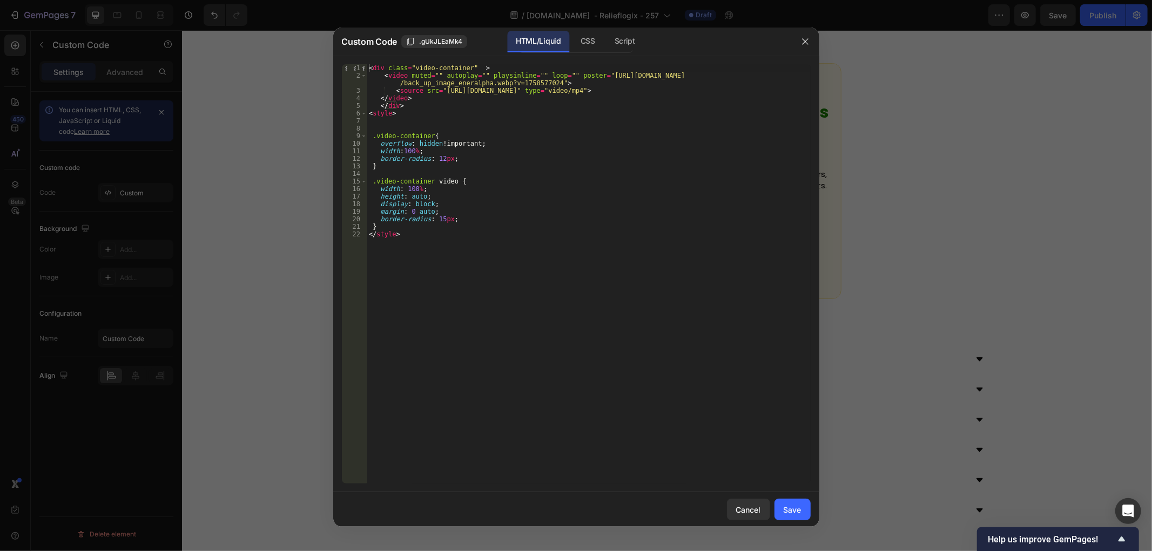
drag, startPoint x: 263, startPoint y: 239, endPoint x: 272, endPoint y: 246, distance: 11.6
click at [263, 238] on div at bounding box center [576, 275] width 1152 height 551
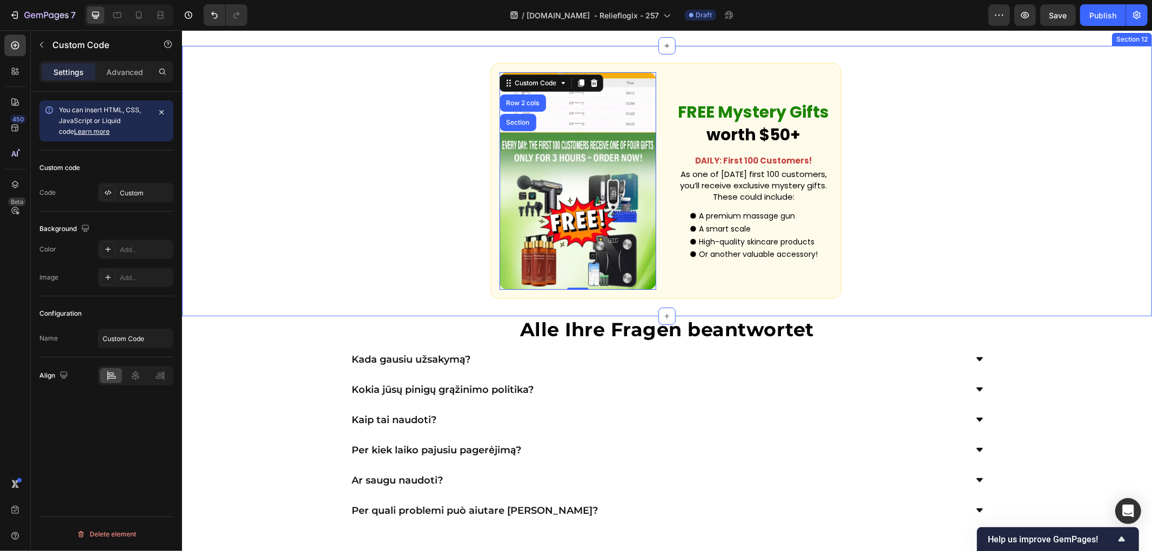
click at [940, 316] on div "Custom Code Row 2 cols Section 0 FREE Mystery Gifts worth $50+ Text Block DAILY…" at bounding box center [666, 180] width 970 height 271
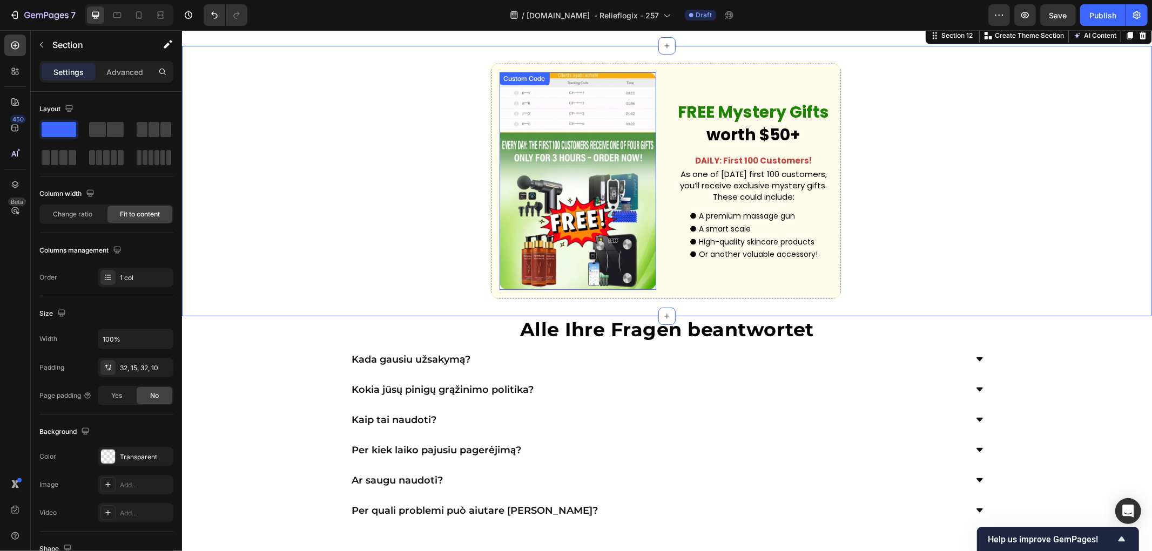
click at [577, 257] on video at bounding box center [577, 181] width 157 height 218
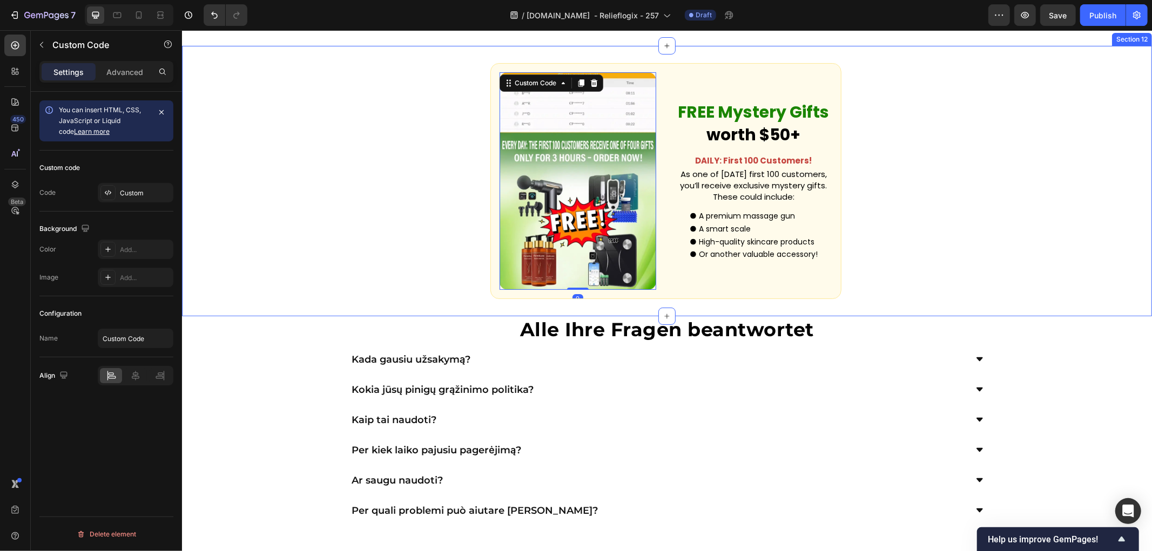
click at [936, 316] on div "Custom Code 0 FREE Mystery Gifts worth $50+ Text Block DAILY: First 100 Custome…" at bounding box center [666, 180] width 970 height 271
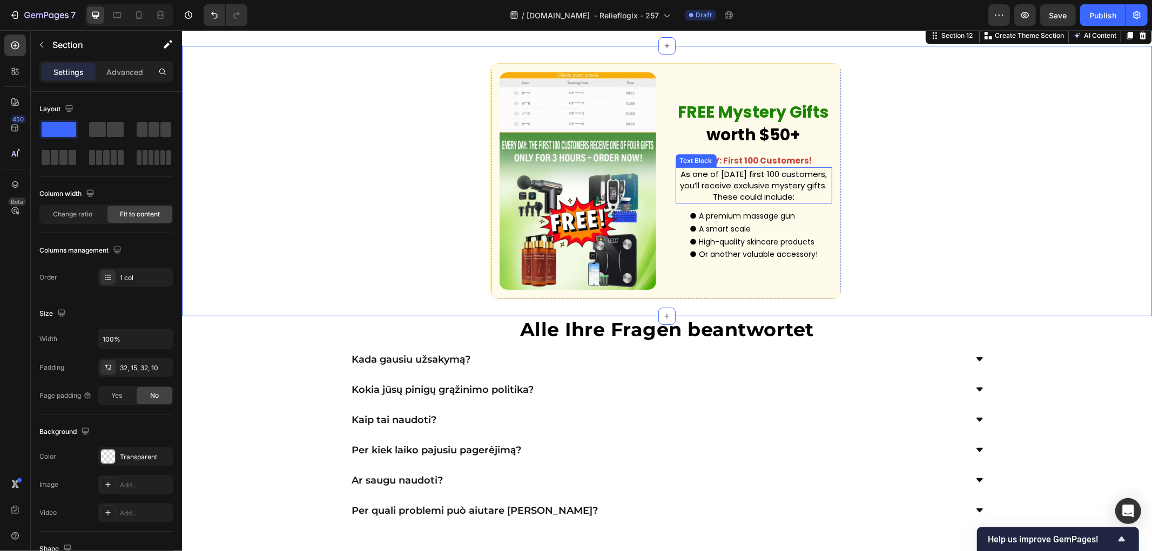
click at [625, 273] on video at bounding box center [577, 181] width 157 height 218
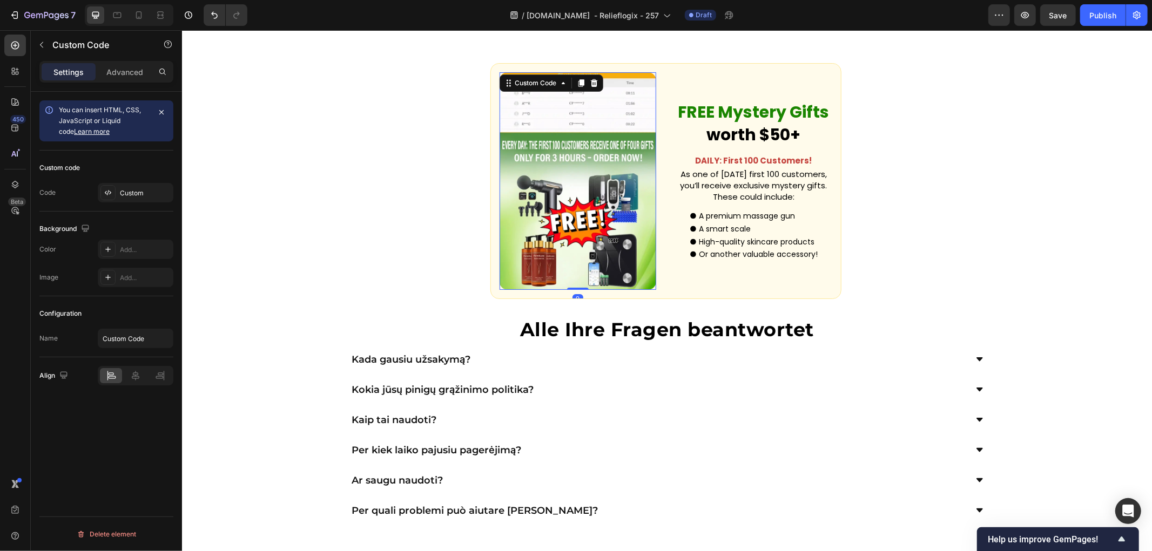
click at [412, 241] on div "Custom Code 0 FREE Mystery Gifts worth $50+ Text Block DAILY: First 100 Custome…" at bounding box center [666, 180] width 970 height 271
click at [603, 260] on video at bounding box center [577, 181] width 157 height 218
click at [921, 278] on div "Custom Code 0 FREE Mystery Gifts worth $50+ Text Block DAILY: First 100 Custome…" at bounding box center [666, 180] width 970 height 271
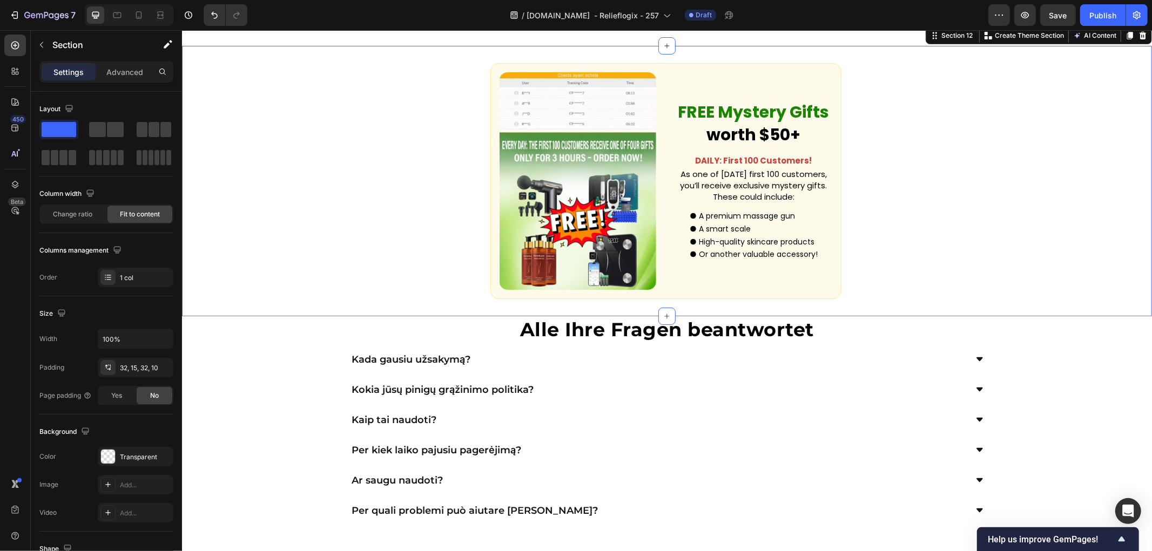
click at [928, 281] on div "Custom Code FREE Mystery Gifts worth $50+ Text Block DAILY: First 100 Customers…" at bounding box center [666, 180] width 970 height 271
click at [716, 146] on strong "worth $50+" at bounding box center [753, 134] width 94 height 23
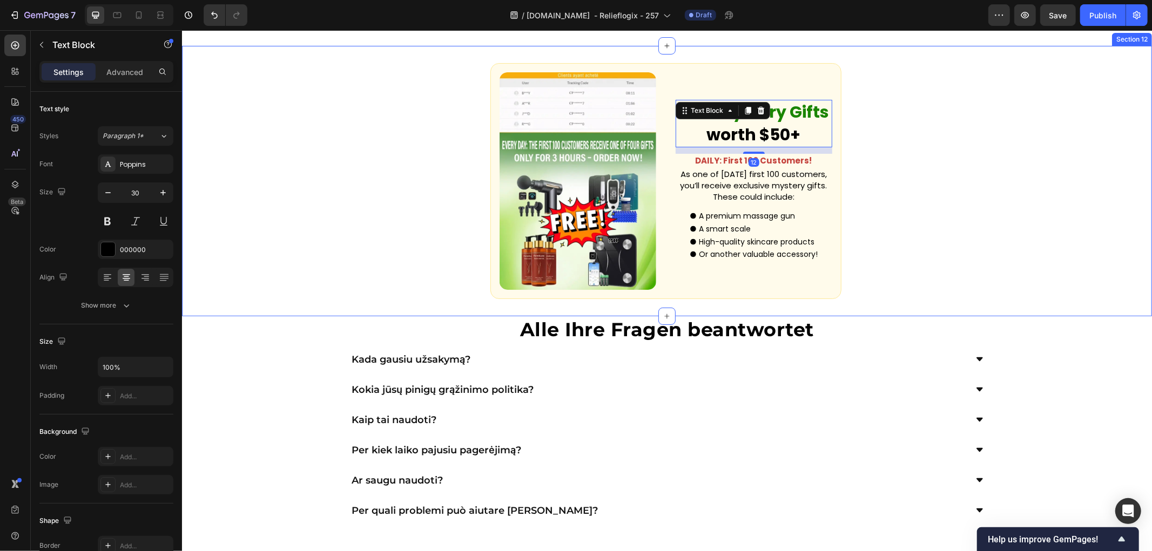
click at [904, 257] on div "Custom Code FREE Mystery Gifts worth $50+ Text Block 12 DAILY: First 100 Custom…" at bounding box center [666, 180] width 970 height 271
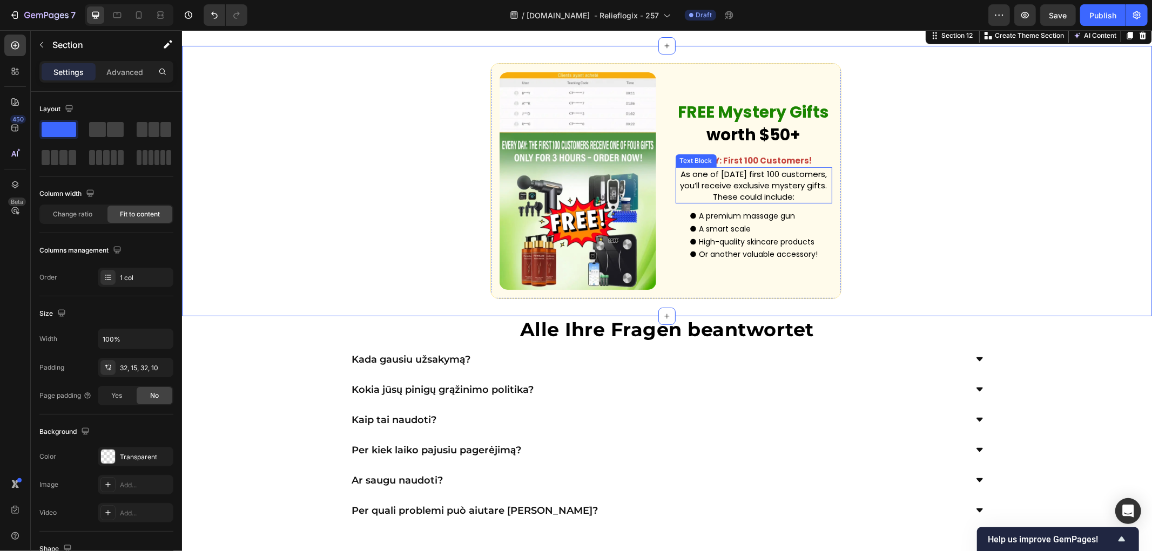
click at [894, 285] on div "Custom Code FREE Mystery Gifts worth $50+ Text Block DAILY: First 100 Customers…" at bounding box center [666, 180] width 970 height 271
click at [764, 123] on strong "FREE Mystery Gifts" at bounding box center [753, 111] width 151 height 23
click at [764, 147] on div "FREE Mystery Gifts worth $50+ Text Block" at bounding box center [753, 123] width 157 height 48
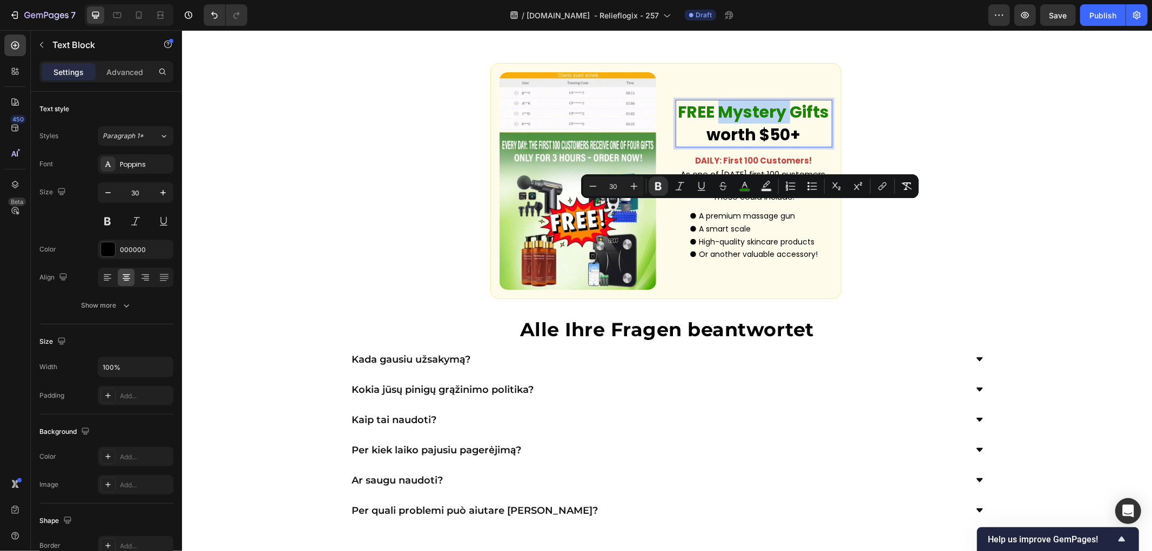
click at [744, 123] on strong "FREE Mystery Gifts" at bounding box center [753, 111] width 151 height 23
copy strong "FREE Mystery Gifts"
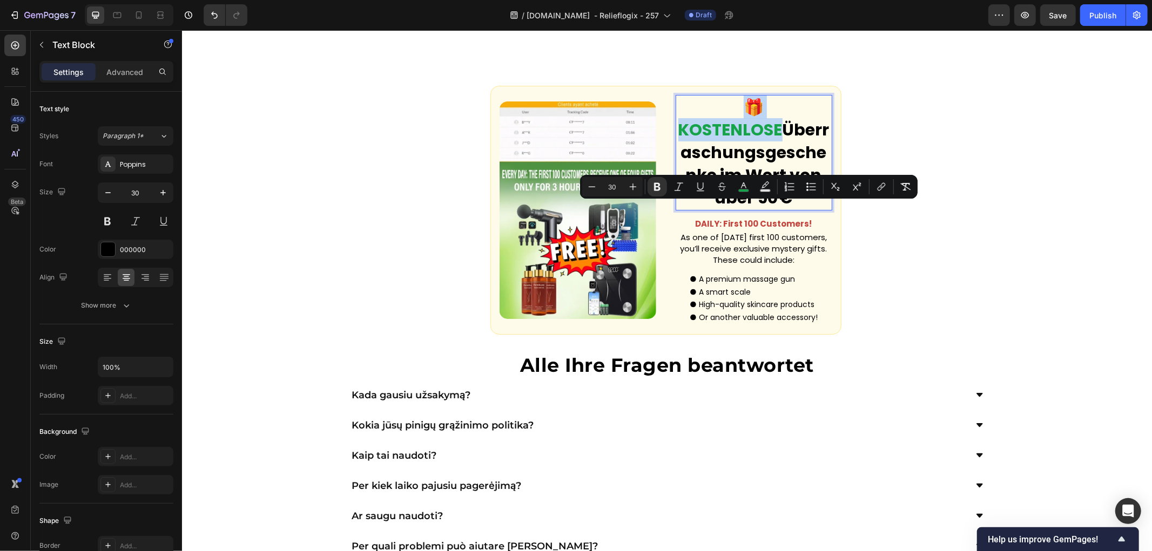
click at [735, 141] on strong "🎁 KOSTENLOSE" at bounding box center [730, 118] width 104 height 46
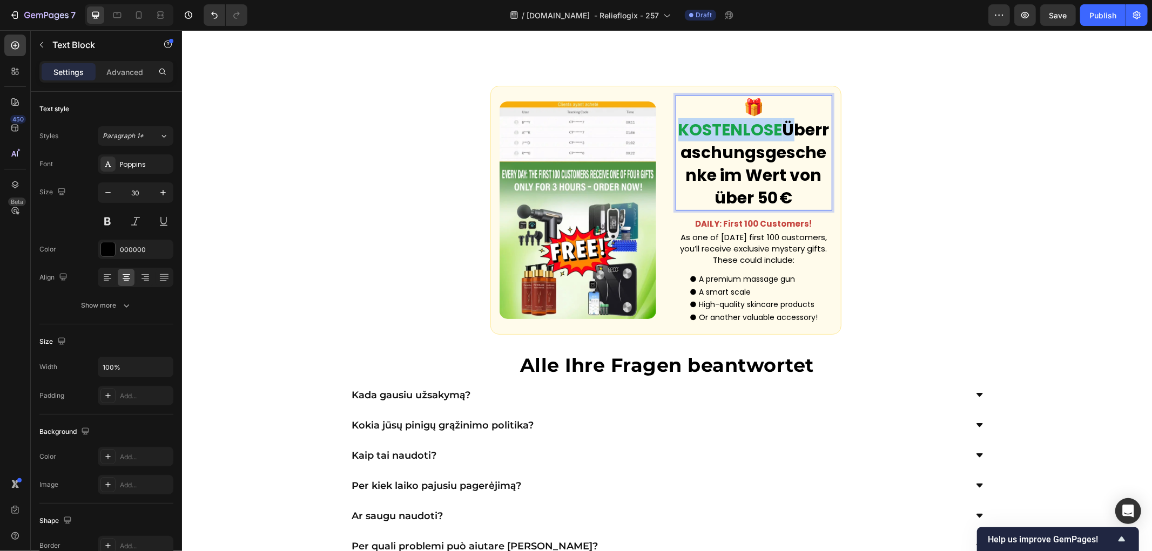
click at [735, 141] on strong "🎁 KOSTENLOSE" at bounding box center [730, 118] width 104 height 46
click at [732, 300] on div "🎁 KOSTENLOSE Überraschungsgeschenke im Wert von über 50 € Text Block 12 DAILY: …" at bounding box center [753, 210] width 157 height 231
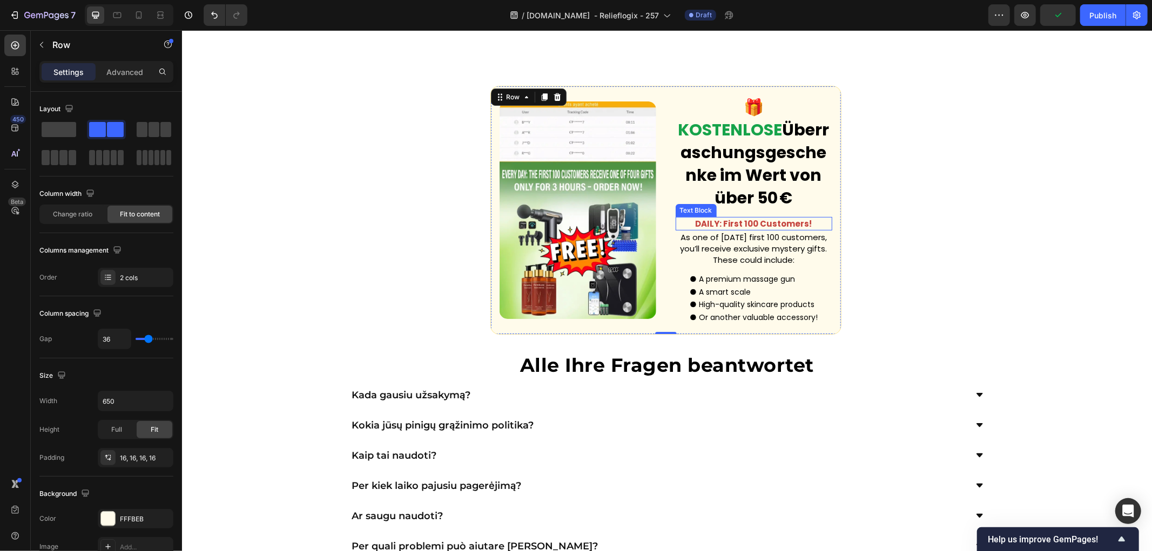
click at [737, 229] on strong "DAILY: First 100 Customers!" at bounding box center [753, 223] width 117 height 11
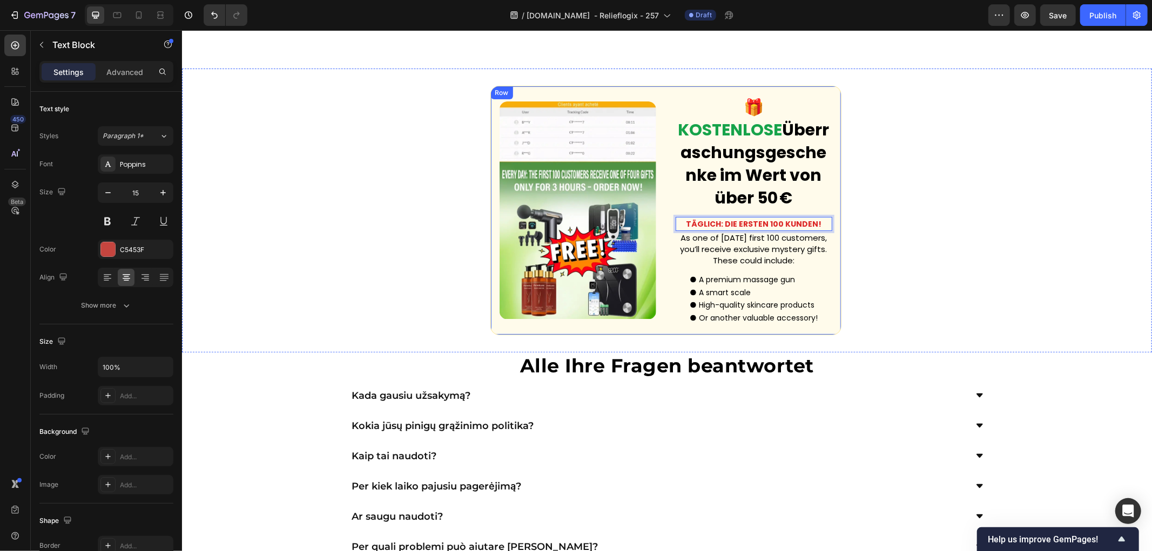
click at [712, 266] on p "As one of today’s first 100 customers, you’ll receive exclusive mystery gifts. …" at bounding box center [753, 249] width 154 height 34
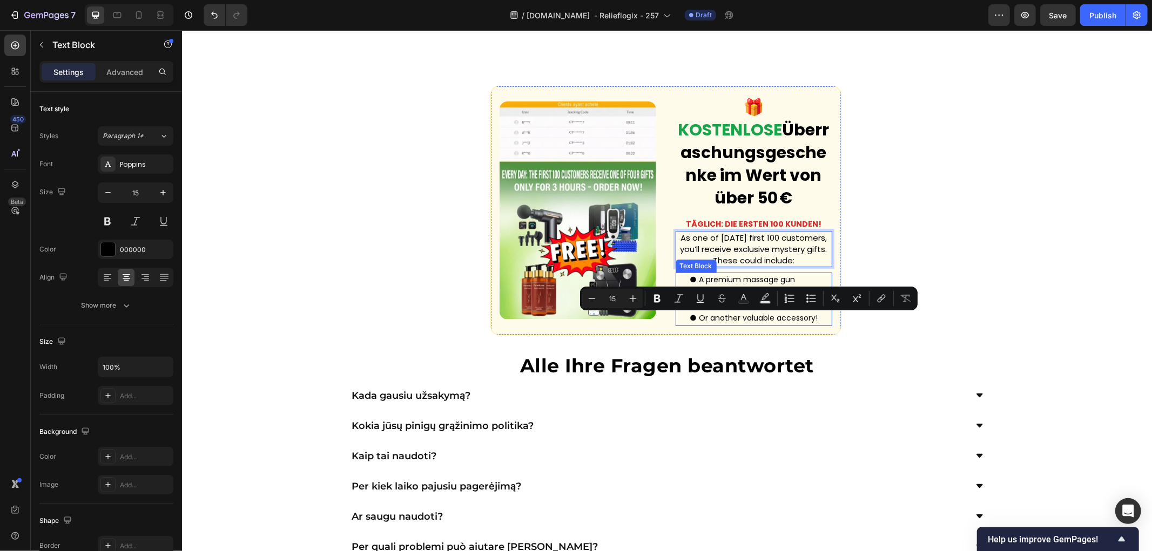
click at [878, 352] on div "Custom Code 🎁 KOSTENLOSE Überraschungsgeschenke im Wert von über 50 € Text Bloc…" at bounding box center [666, 210] width 970 height 284
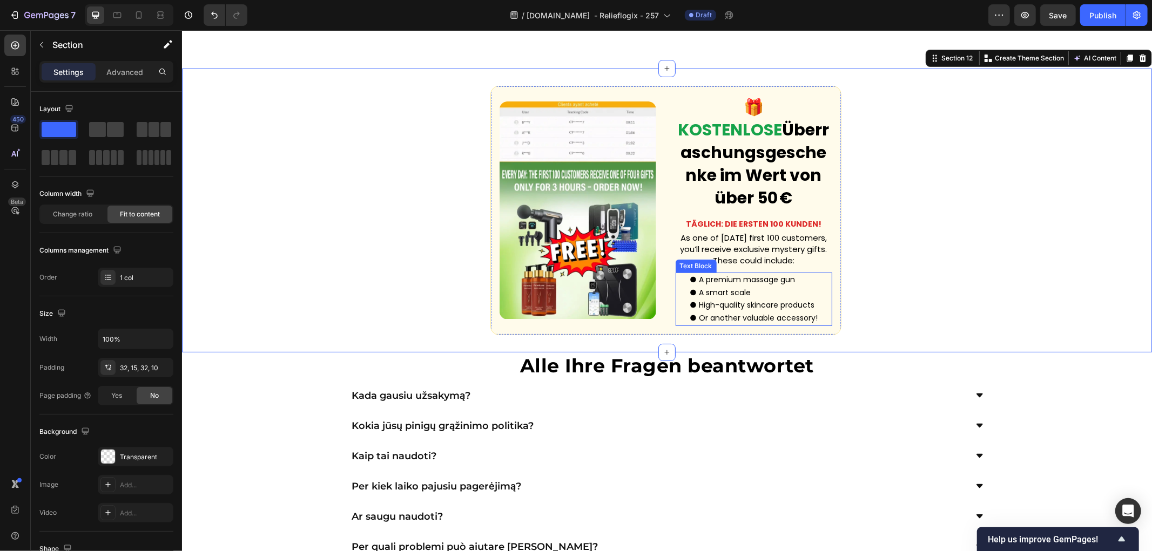
click at [732, 299] on p "● A smart scale" at bounding box center [753, 292] width 128 height 13
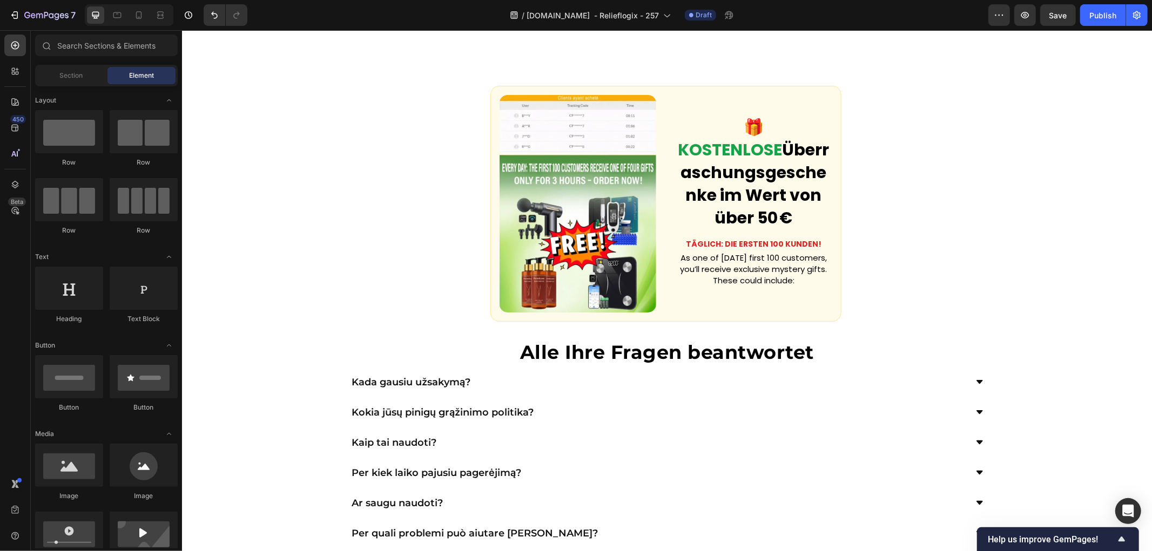
click at [725, 286] on p "As one of today’s first 100 customers, you’ll receive exclusive mystery gifts. …" at bounding box center [753, 269] width 154 height 34
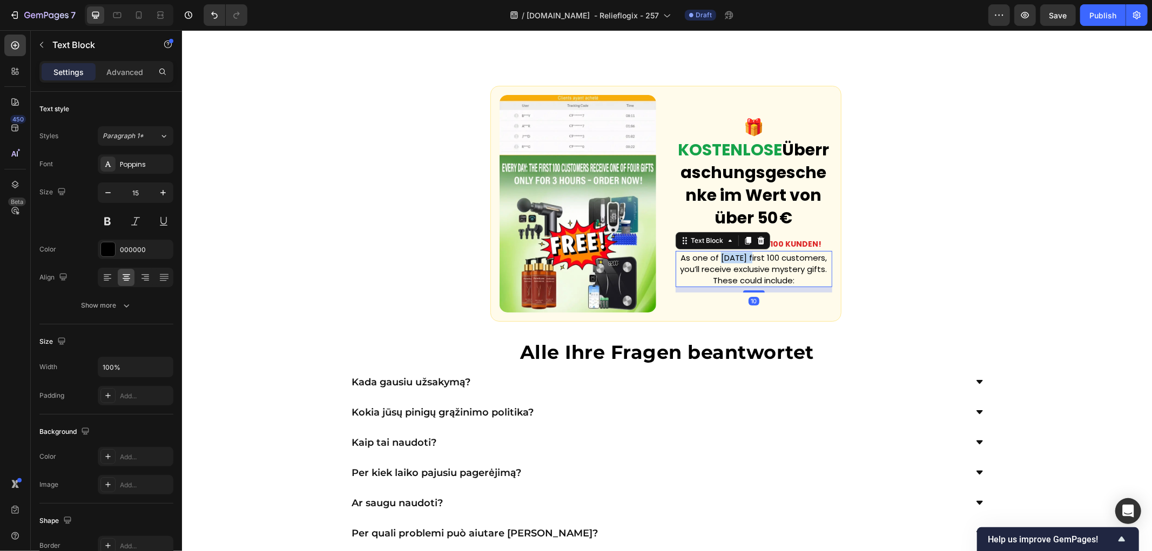
click at [728, 286] on p "As one of today’s first 100 customers, you’ll receive exclusive mystery gifts. …" at bounding box center [753, 269] width 154 height 34
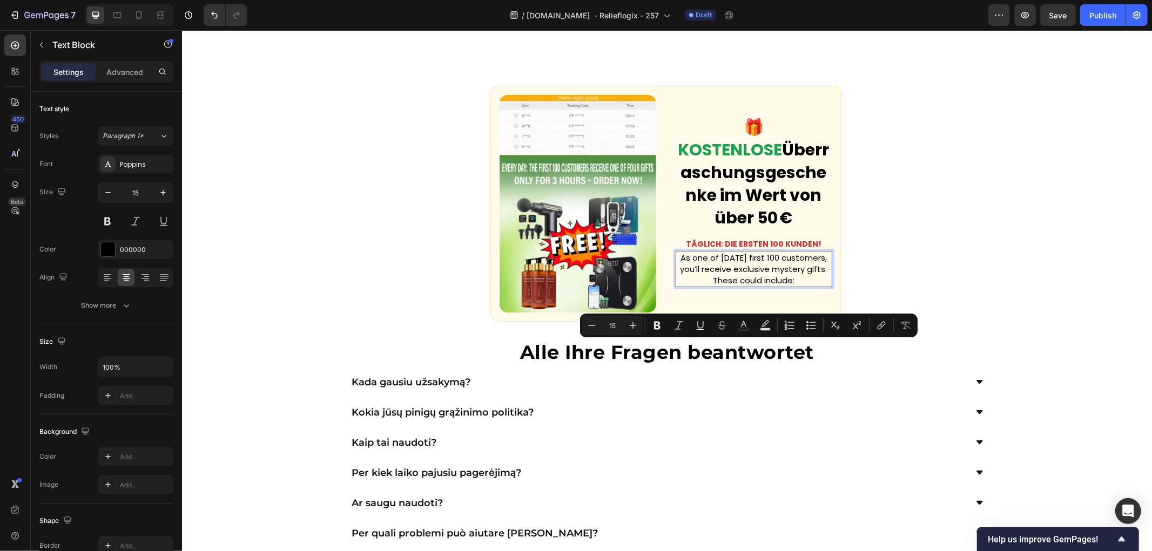
scroll to position [3533, 0]
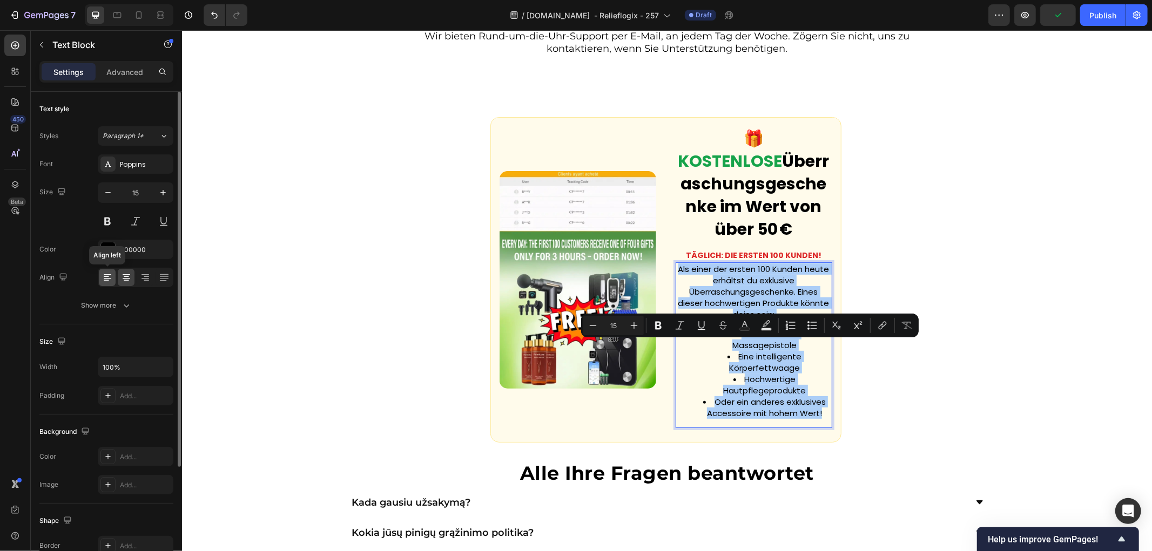
click at [110, 278] on icon at bounding box center [107, 277] width 11 height 11
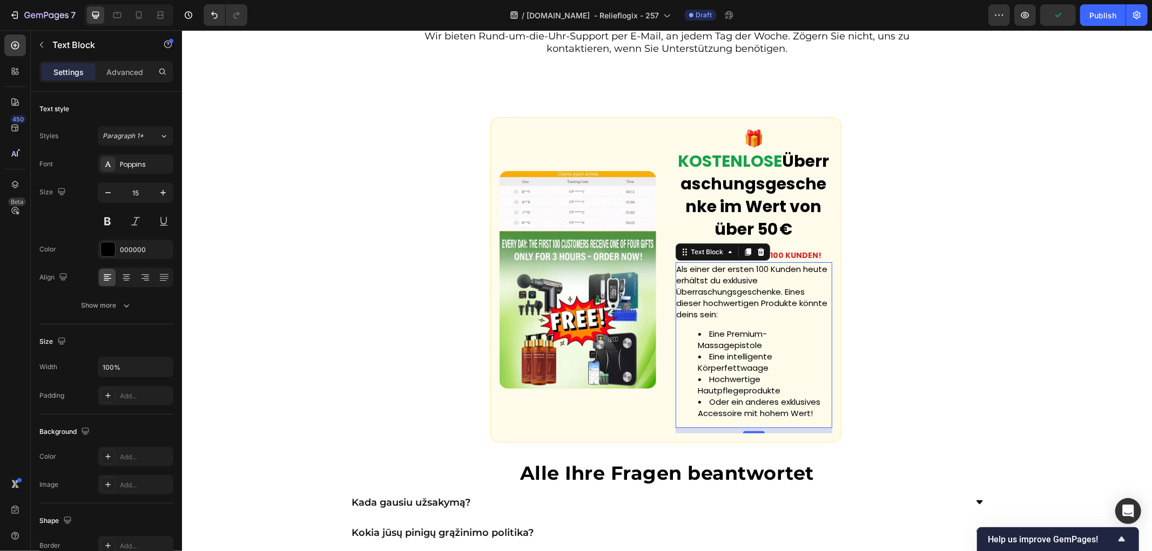
click at [905, 406] on div "Custom Code 🎁 KOSTENLOSE Überraschungsgeschenke im Wert von über 50 € Text Bloc…" at bounding box center [666, 279] width 970 height 360
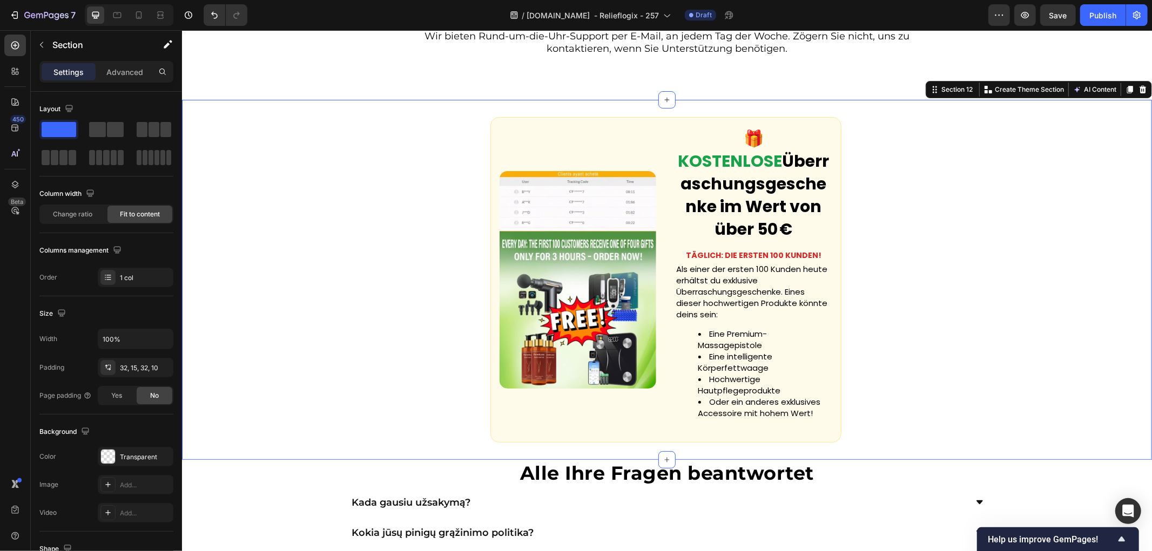
click at [931, 326] on div "Custom Code 🎁 KOSTENLOSE Überraschungsgeschenke im Wert von über 50 € Text Bloc…" at bounding box center [666, 279] width 970 height 360
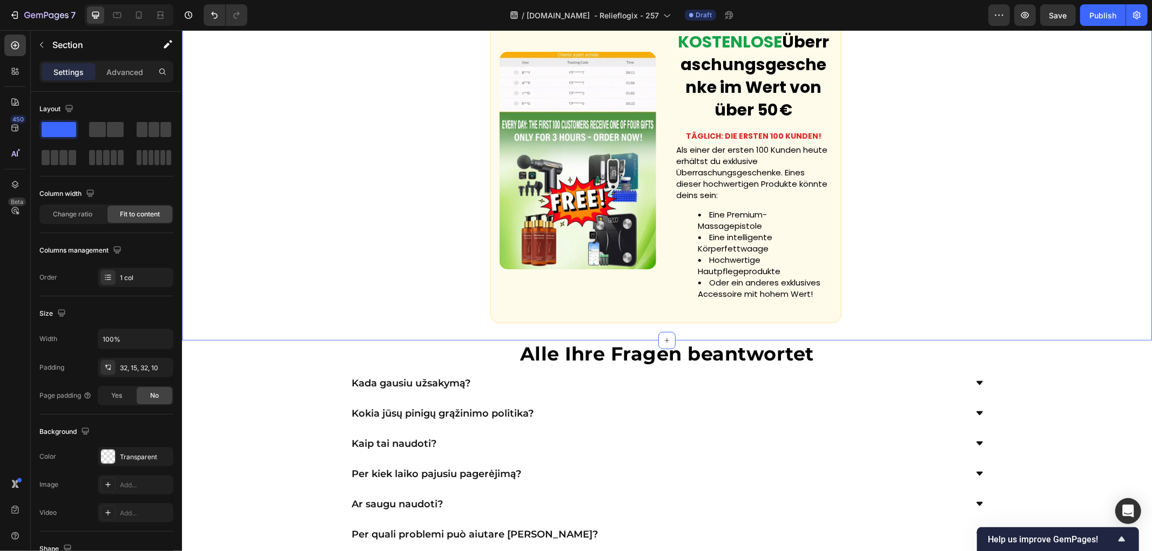
scroll to position [3653, 0]
click at [721, 253] on li "Eine intelligente Körperfettwaage" at bounding box center [764, 242] width 133 height 23
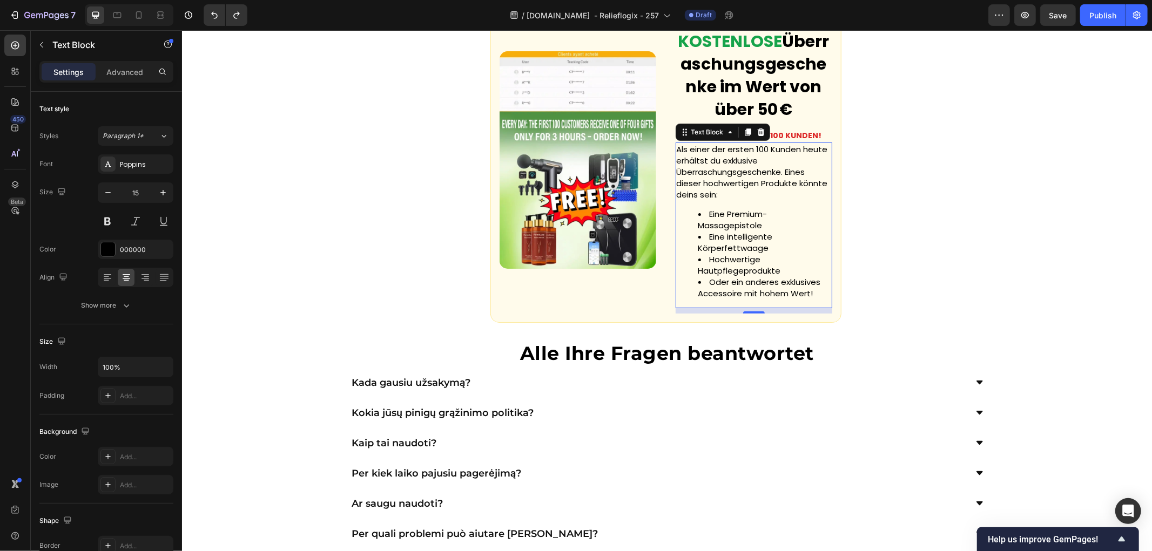
click at [912, 325] on div "Custom Code 🎁 KOSTENLOSE Überraschungsgeschenke im Wert von über 50 € Text Bloc…" at bounding box center [666, 159] width 970 height 360
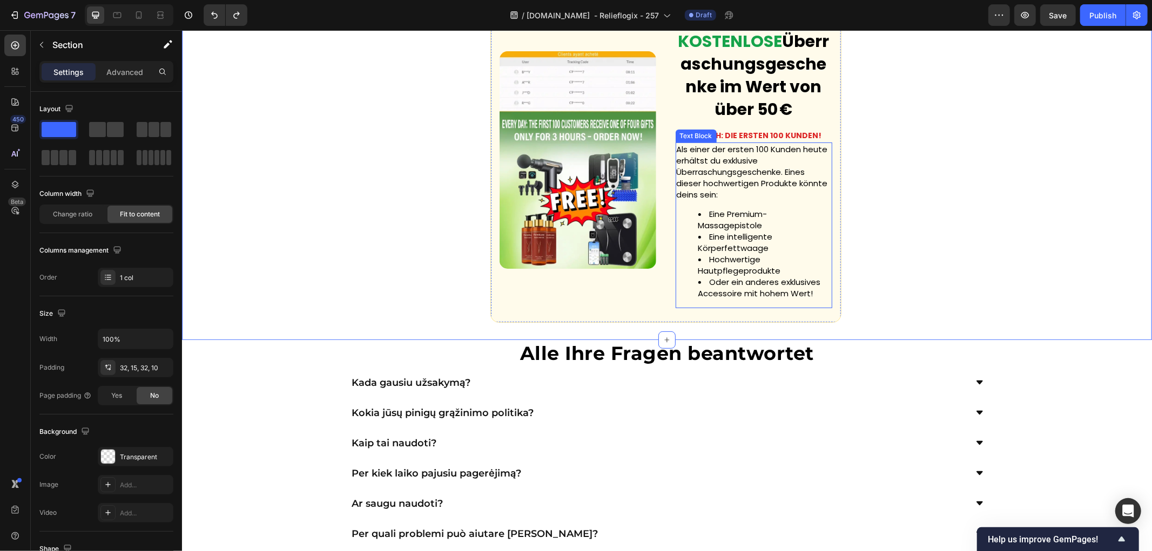
click at [722, 231] on li "Eine Premium-Massagepistole" at bounding box center [764, 219] width 133 height 23
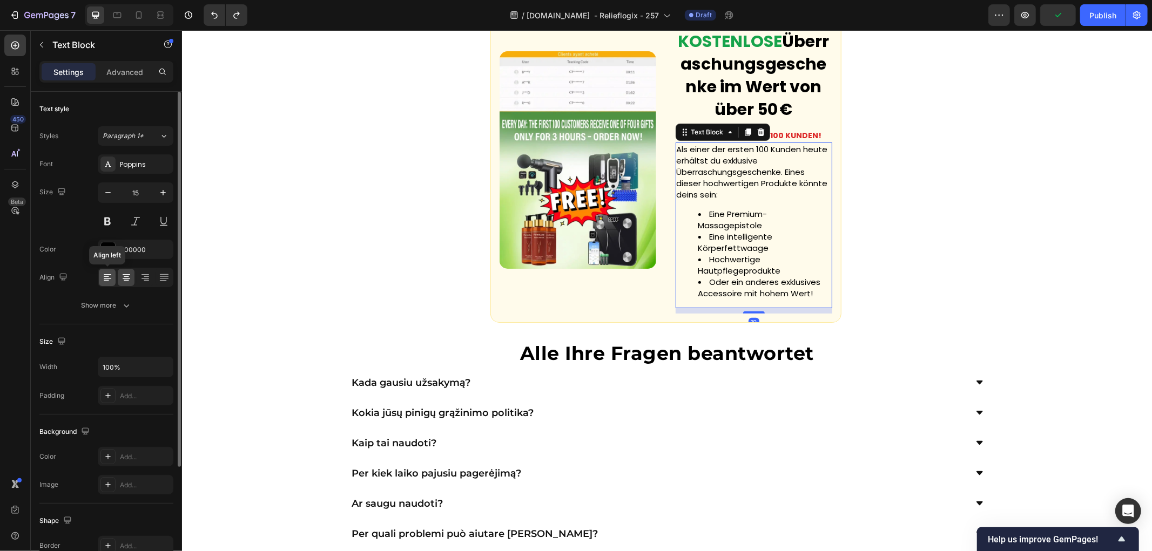
drag, startPoint x: 100, startPoint y: 280, endPoint x: 114, endPoint y: 282, distance: 13.7
click at [103, 280] on div at bounding box center [107, 277] width 17 height 17
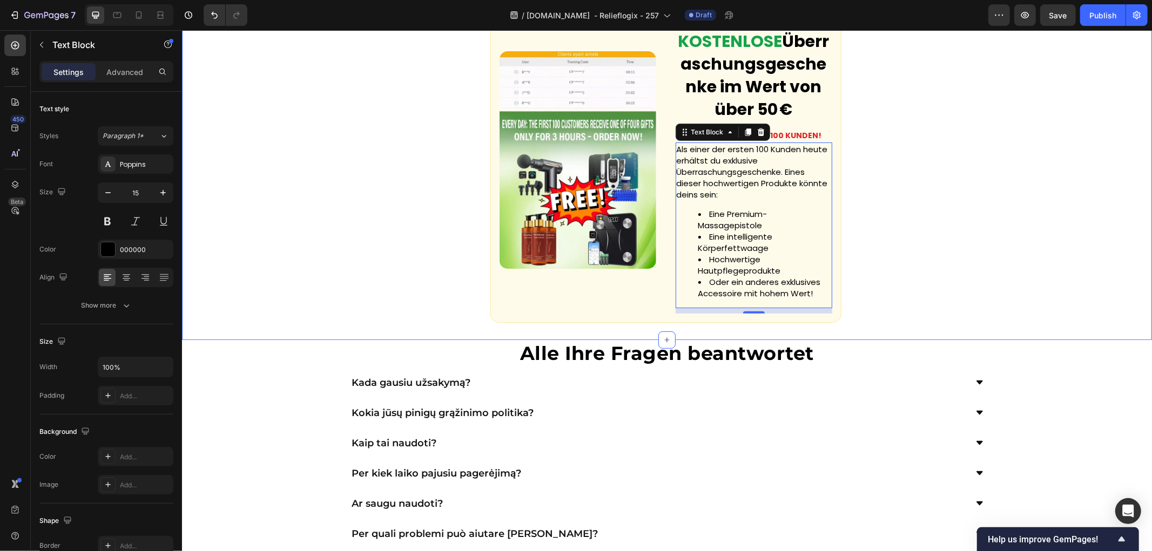
click at [908, 331] on div "Custom Code 🎁 KOSTENLOSE Überraschungsgeschenke im Wert von über 50 € Text Bloc…" at bounding box center [666, 159] width 970 height 360
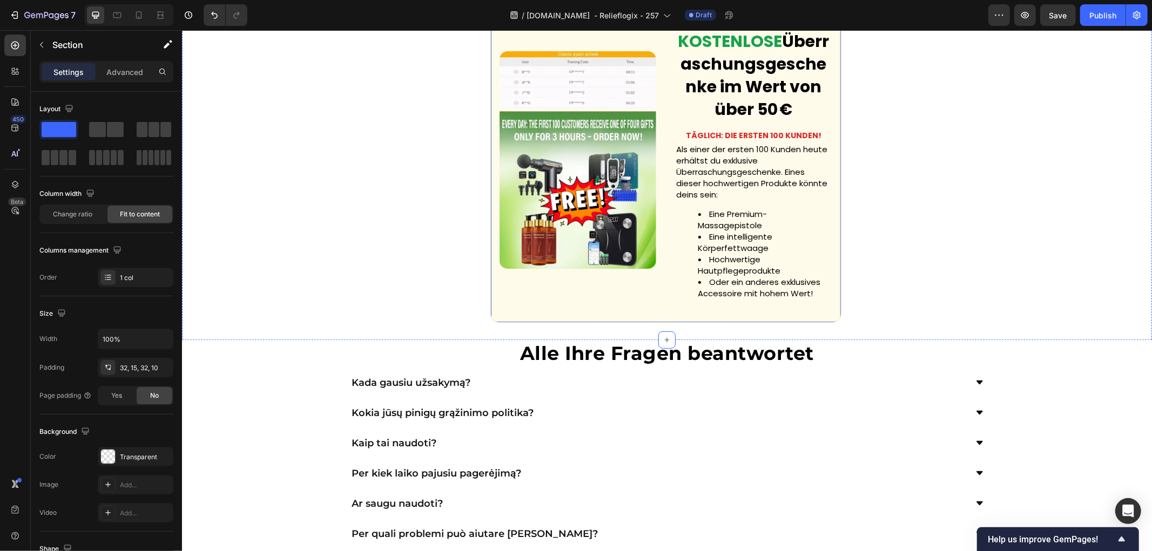
click at [746, 253] on li "Eine intelligente Körperfettwaage" at bounding box center [764, 242] width 133 height 23
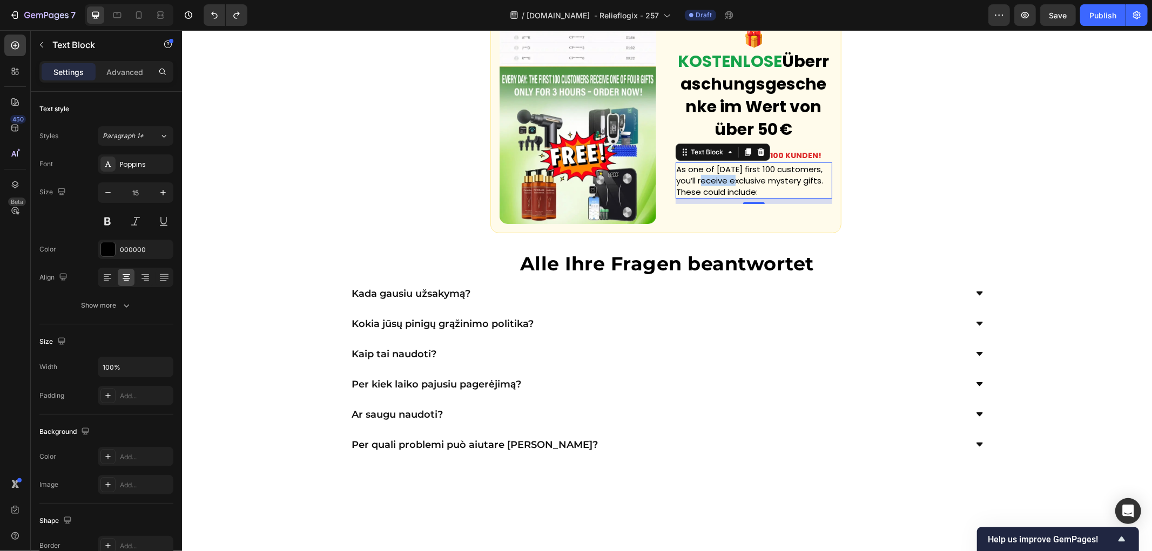
click at [719, 197] on p "As one of today’s first 100 customers, you’ll receive exclusive mystery gifts. …" at bounding box center [753, 180] width 154 height 34
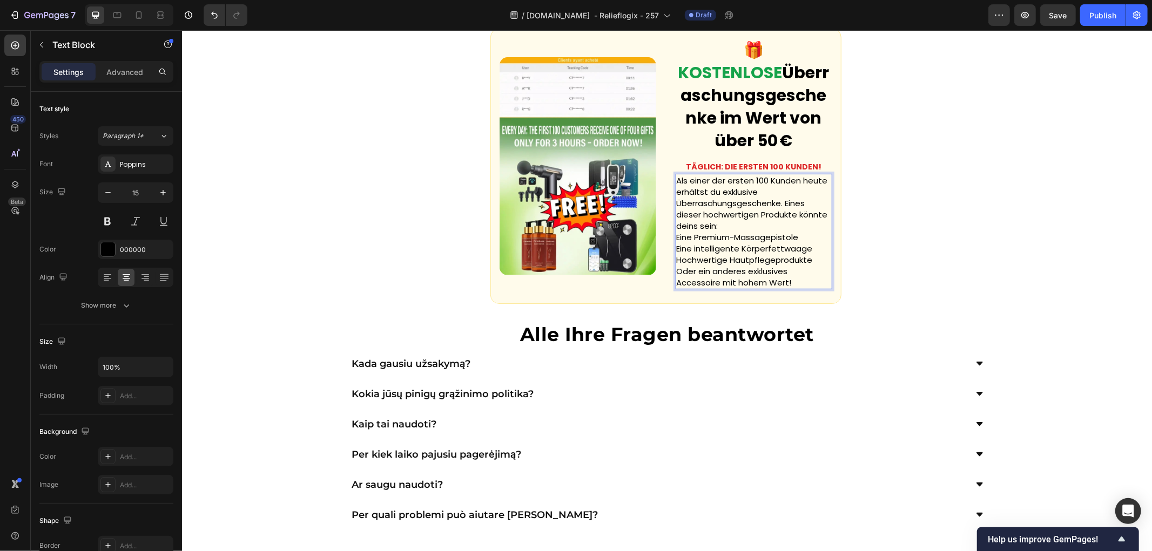
click at [820, 231] on p "Als einer der ersten 100 Kunden heute erhältst du exklusive Überraschungsgesche…" at bounding box center [753, 202] width 154 height 57
click at [714, 231] on p "Als einer der ersten 100 Kunden heute erhältst du exklusive Überraschungsgesche…" at bounding box center [753, 202] width 154 height 57
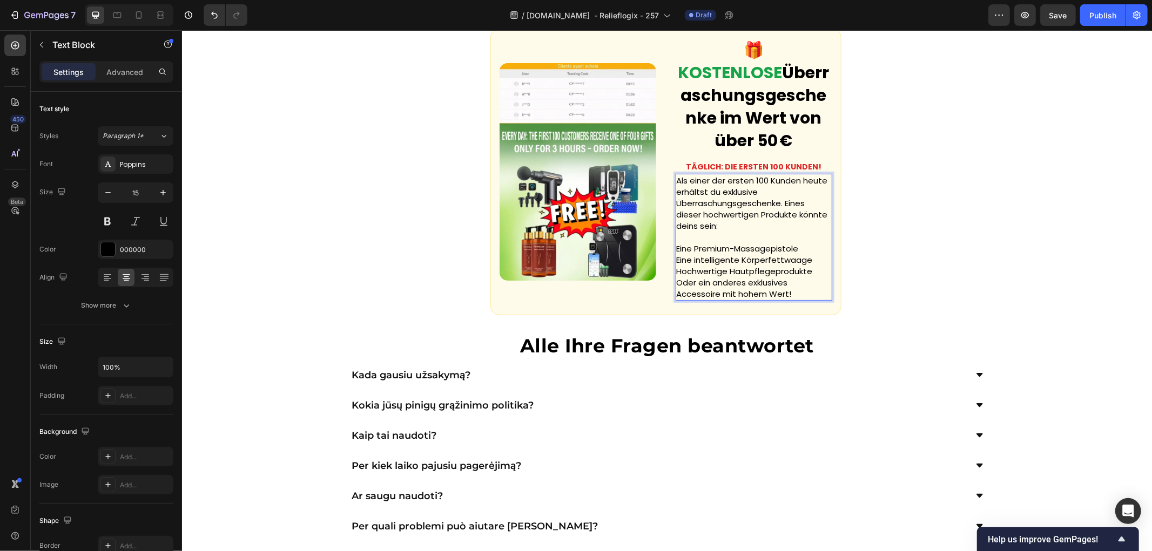
click at [832, 300] on div "Custom Code 🎁 KOSTENLOSE Überraschungsgeschenke im Wert von über 50 € Text Bloc…" at bounding box center [665, 171] width 351 height 287
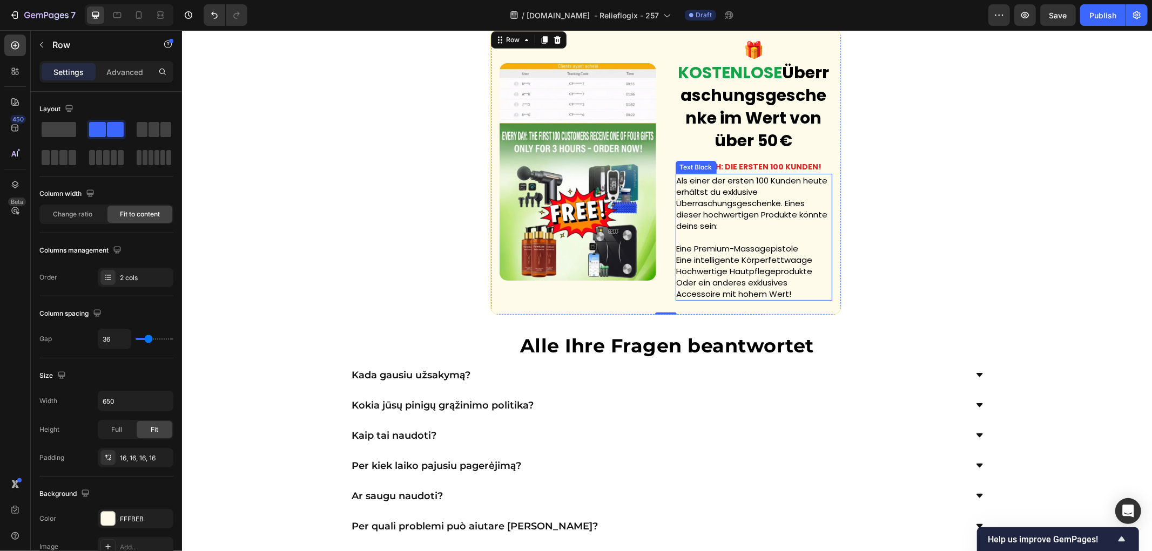
click at [915, 304] on div "Custom Code 🎁 KOSTENLOSE Überraschungsgeschenke im Wert von über 50 € Text Bloc…" at bounding box center [666, 171] width 970 height 321
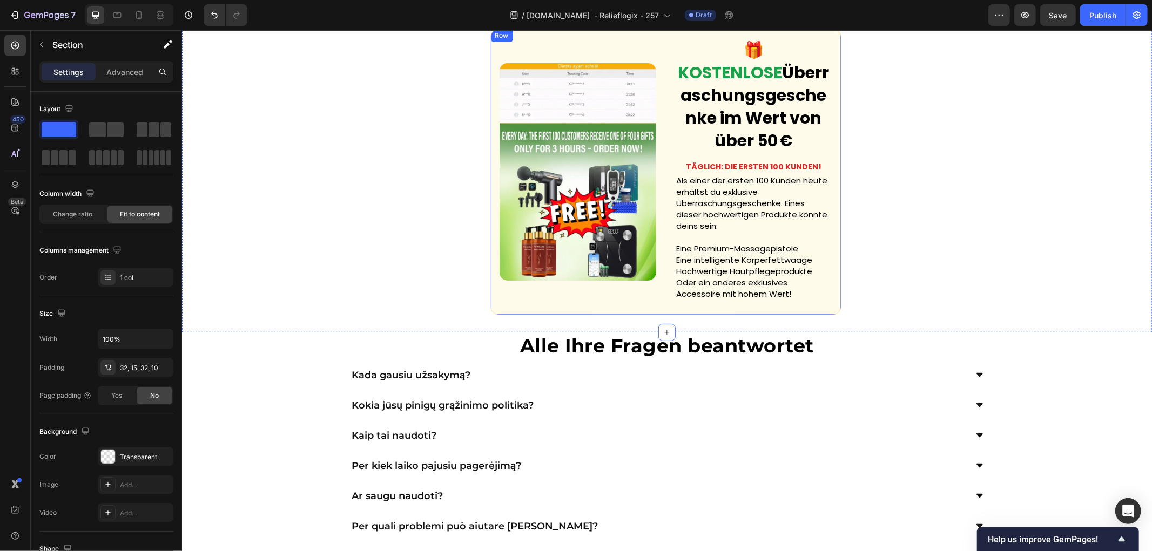
click at [675, 300] on div "Als einer der ersten 100 Kunden heute erhältst du exklusive Überraschungsgesche…" at bounding box center [753, 236] width 157 height 127
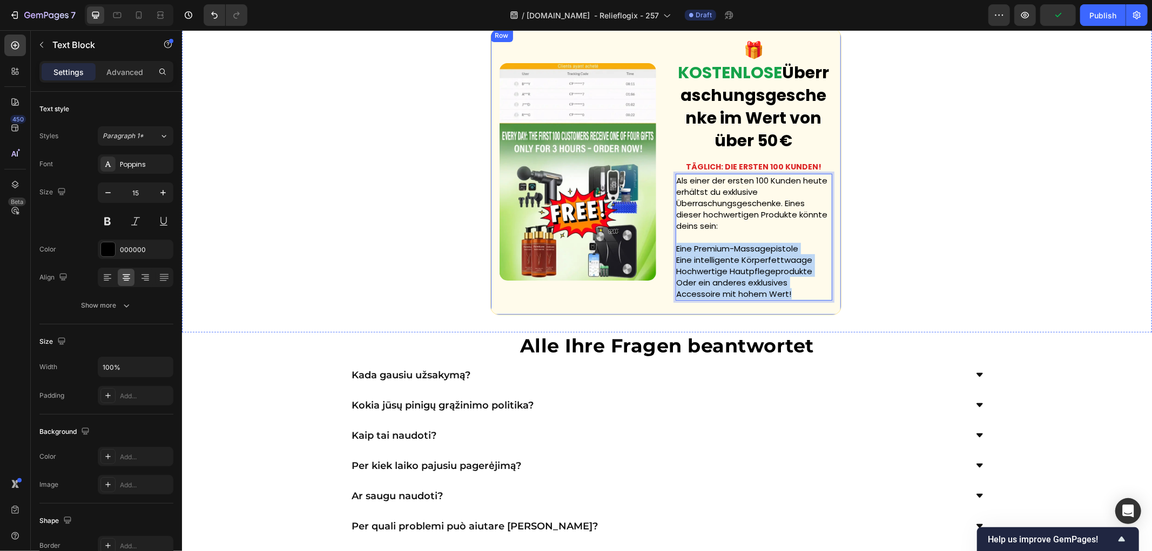
drag, startPoint x: 791, startPoint y: 371, endPoint x: 668, endPoint y: 323, distance: 132.5
click at [668, 315] on div "Custom Code 🎁 KOSTENLOSE Überraschungsgeschenke im Wert von über 50 € Text Bloc…" at bounding box center [665, 171] width 351 height 287
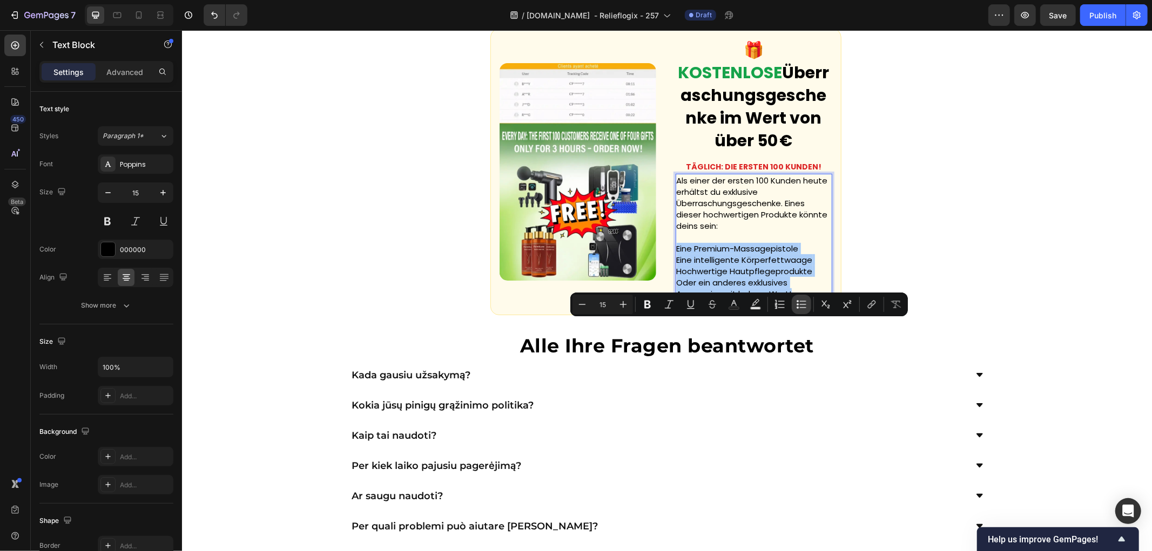
click at [799, 305] on icon "Editor contextual toolbar" at bounding box center [801, 304] width 11 height 11
type input "15"
click at [759, 300] on div "Als einer der ersten 100 Kunden heute erhältst du exklusive Überraschungsgesche…" at bounding box center [753, 236] width 157 height 127
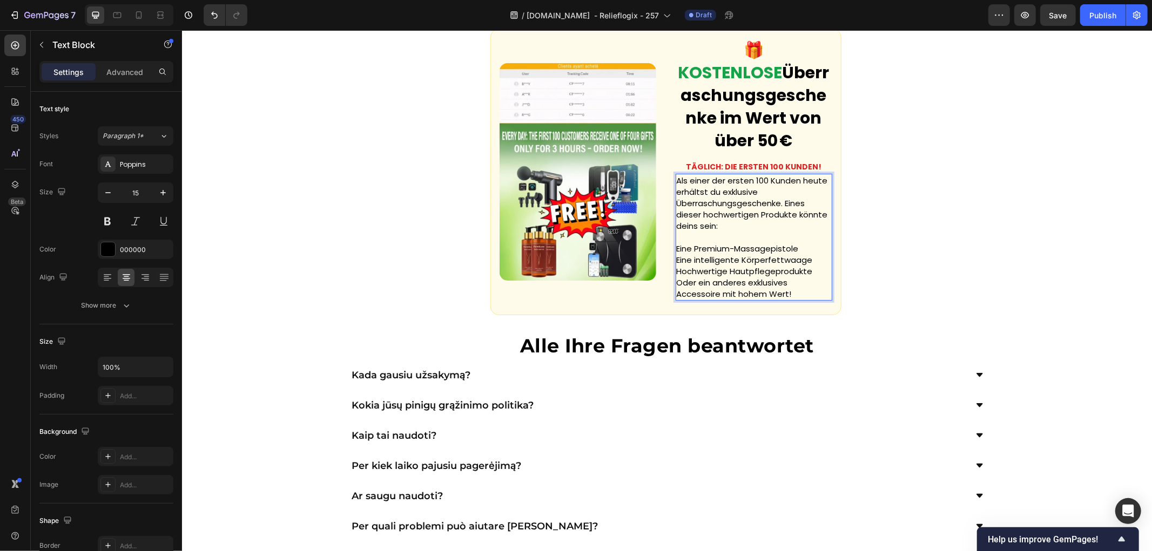
click at [781, 299] on p "Eine Premium-Massagepistole Eine intelligente Körperfettwaage Hochwertige Hautp…" at bounding box center [753, 270] width 154 height 57
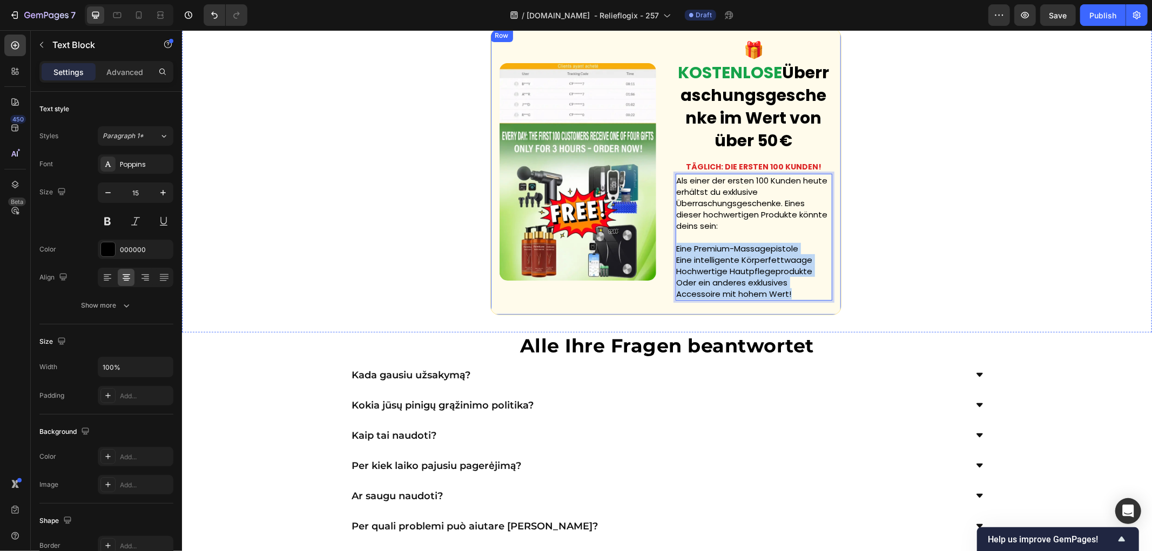
drag, startPoint x: 787, startPoint y: 373, endPoint x: 659, endPoint y: 327, distance: 136.0
click at [659, 315] on div "Custom Code 🎁 KOSTENLOSE Überraschungsgeschenke im Wert von über 50 € Text Bloc…" at bounding box center [665, 171] width 351 height 287
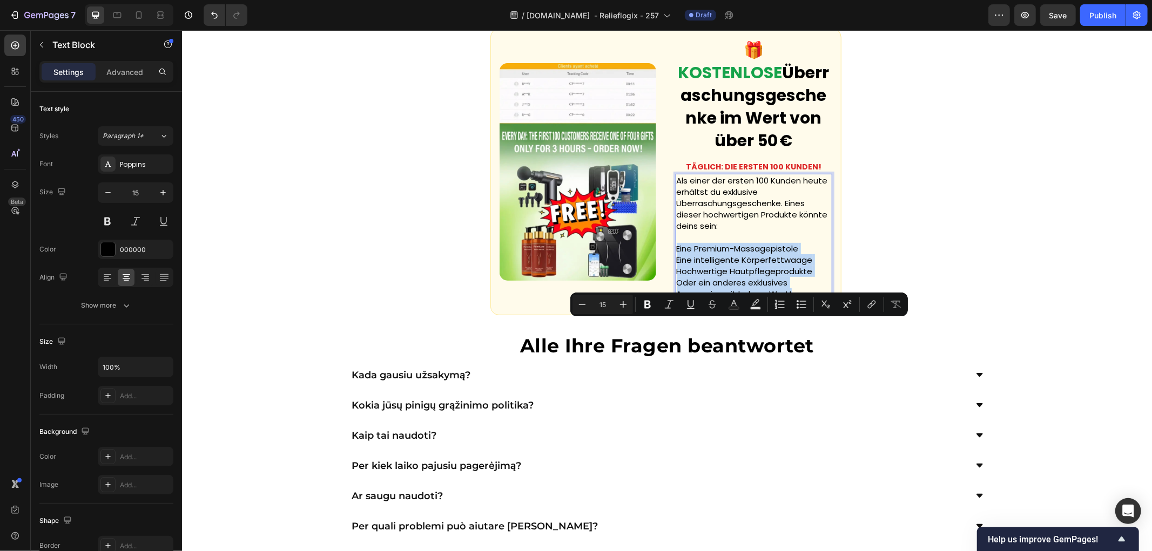
click at [676, 299] on p "Eine Premium-Massagepistole Eine intelligente Körperfettwaage Hochwertige Hautp…" at bounding box center [753, 270] width 154 height 57
click at [675, 300] on div "Als einer der ersten 100 Kunden heute erhältst du exklusive Überraschungsgesche…" at bounding box center [753, 236] width 157 height 127
click at [676, 299] on p "Eine Premium-Massagepistole Eine intelligente Körperfettwaage Hochwertige Hautp…" at bounding box center [753, 270] width 154 height 57
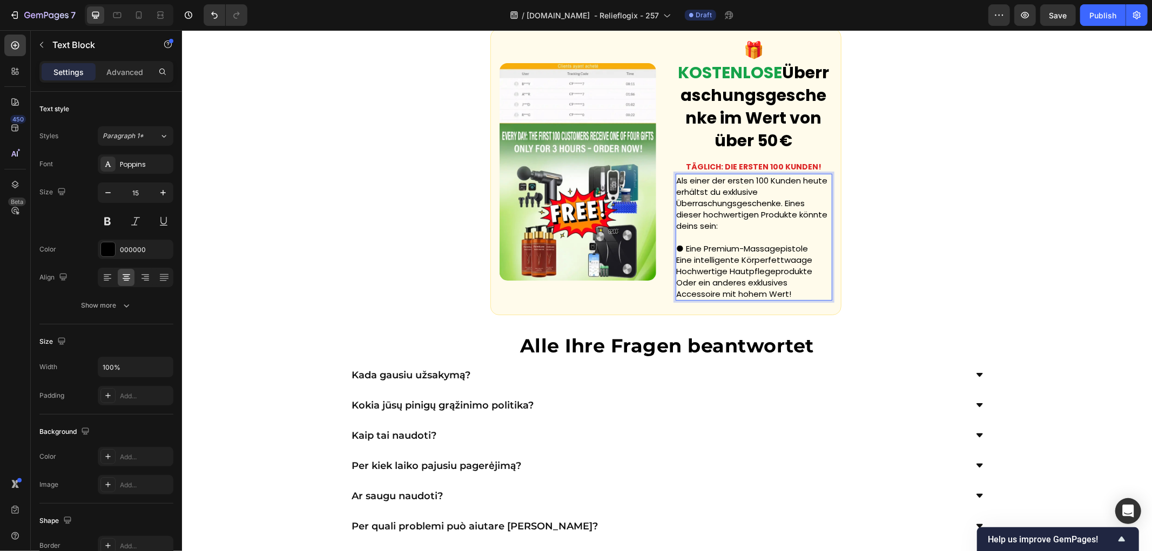
click at [676, 299] on p "● Eine Premium-Massagepistole Eine intelligente Körperfettwaage Hochwertige Hau…" at bounding box center [753, 270] width 154 height 57
click at [675, 300] on div "Als einer der ersten 100 Kunden heute erhältst du exklusive Überraschungsgesche…" at bounding box center [753, 236] width 157 height 127
click at [676, 299] on p "● Eine Premium-Massagepistole ● Eine intelligente Körperfettwaage ● Hochwertige…" at bounding box center [753, 270] width 154 height 57
click at [911, 332] on div "Custom Code 🎁 KOSTENLOSE Überraschungsgeschenke im Wert von über 50 € Text Bloc…" at bounding box center [666, 171] width 970 height 321
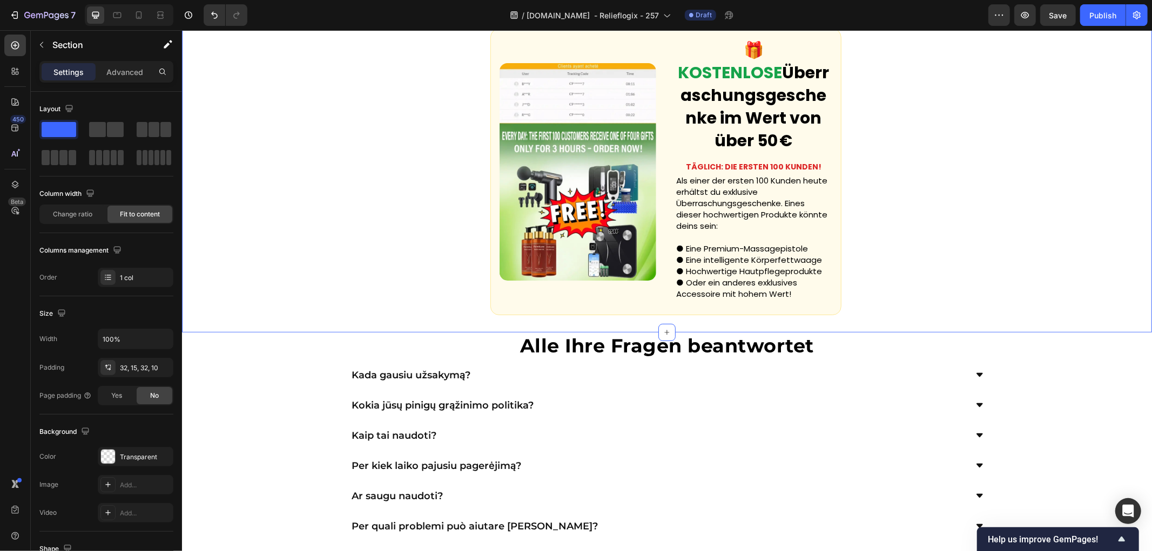
click at [914, 332] on div "Custom Code 🎁 KOSTENLOSE Überraschungsgeschenke im Wert von über 50 € Text Bloc…" at bounding box center [666, 171] width 970 height 321
click at [730, 231] on p "Als einer der ersten 100 Kunden heute erhältst du exklusive Überraschungsgesche…" at bounding box center [753, 202] width 154 height 57
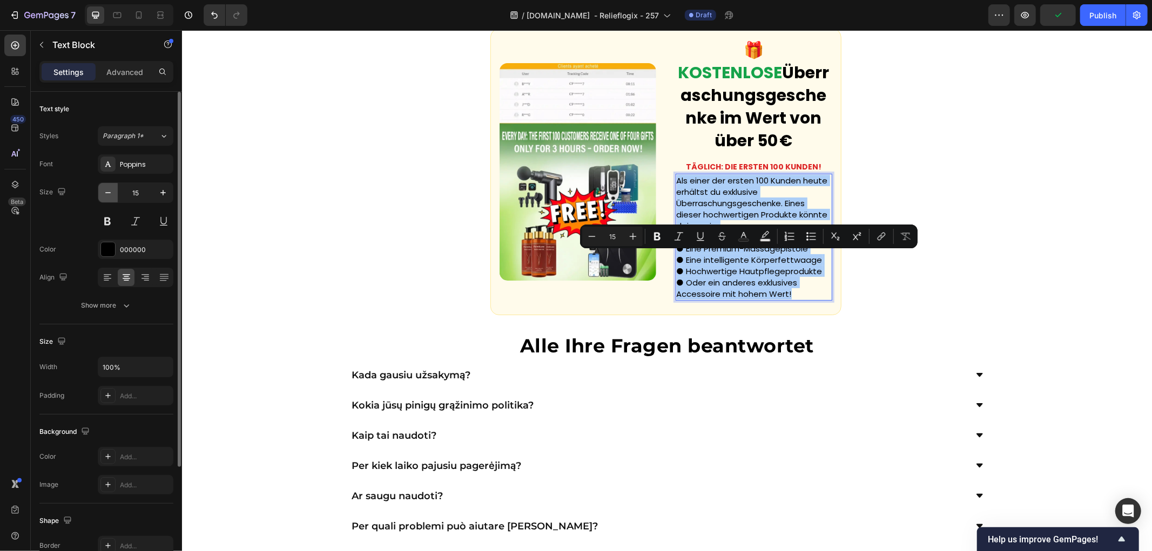
click at [112, 195] on icon "button" at bounding box center [108, 192] width 11 height 11
type input "14"
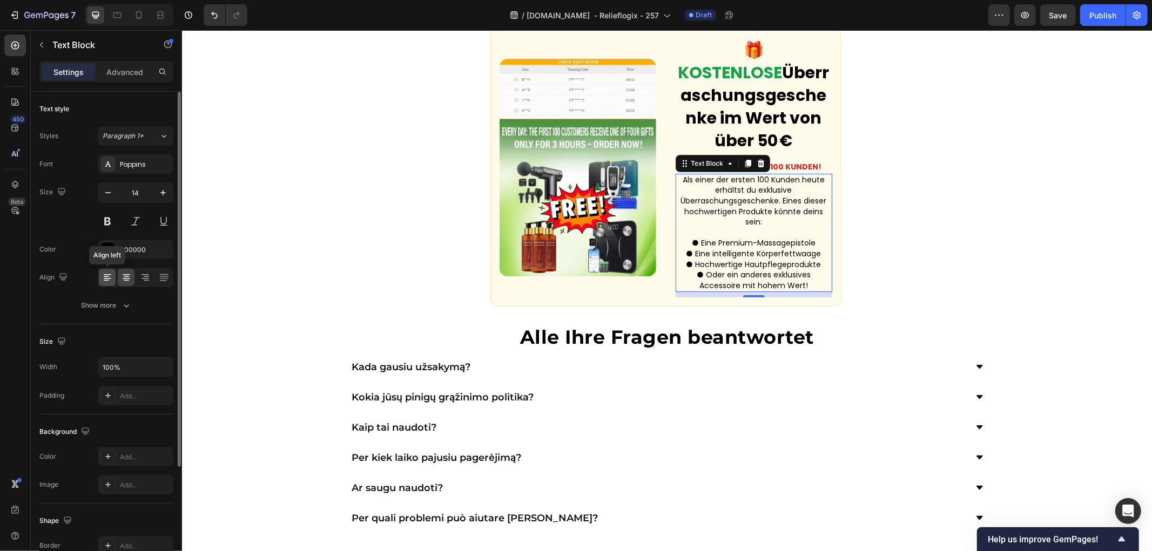
click at [108, 277] on icon at bounding box center [107, 277] width 11 height 11
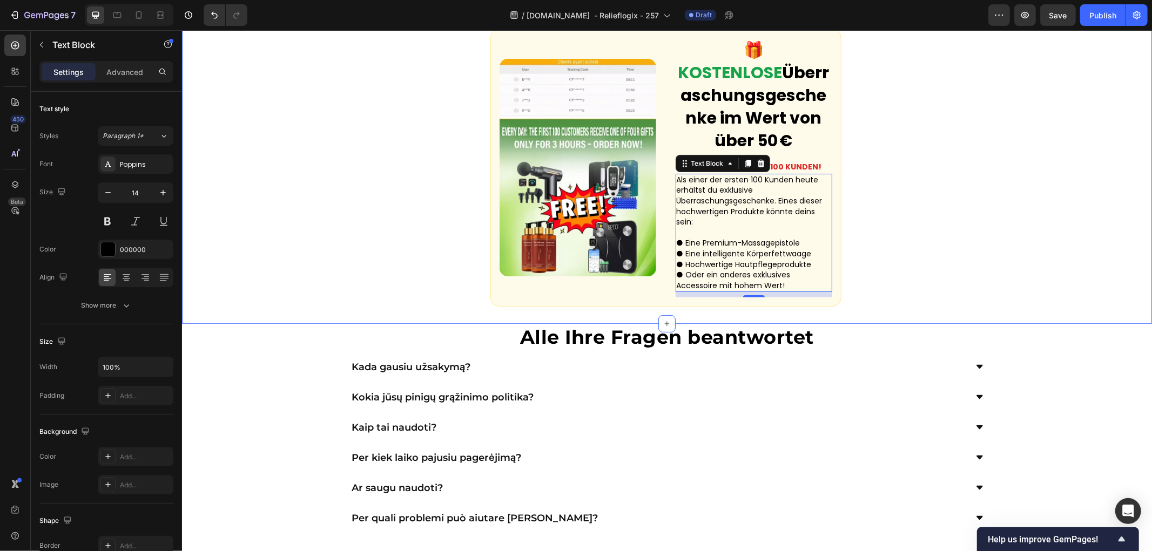
click at [919, 258] on div "Custom Code 🎁 KOSTENLOSE Überraschungsgeschenke im Wert von über 50 € Text Bloc…" at bounding box center [666, 167] width 970 height 313
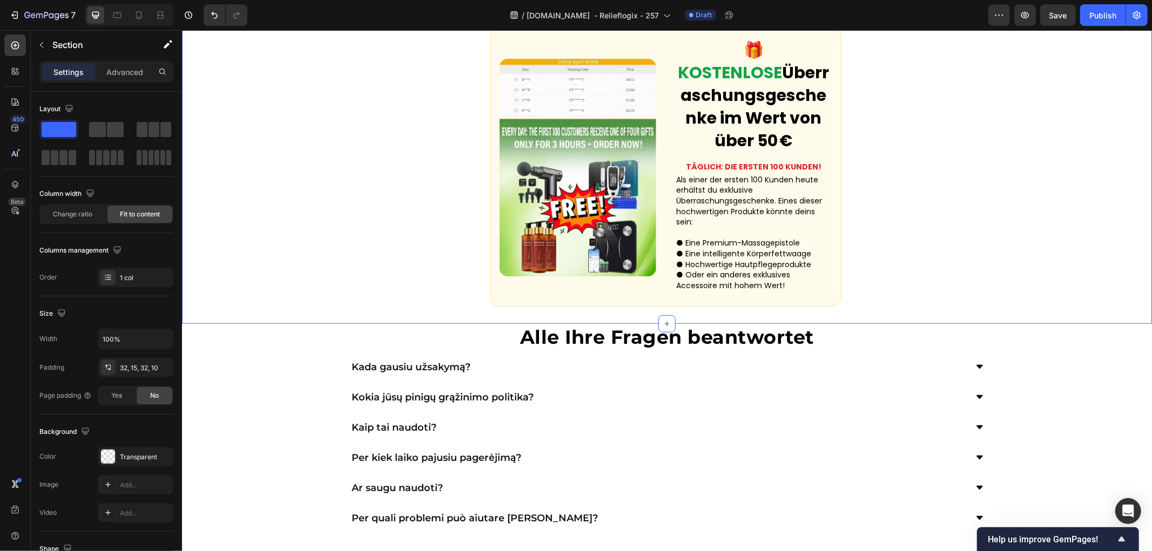
click at [743, 227] on p "Als einer der ersten 100 Kunden heute erhältst du exklusive Überraschungsgesche…" at bounding box center [753, 200] width 154 height 53
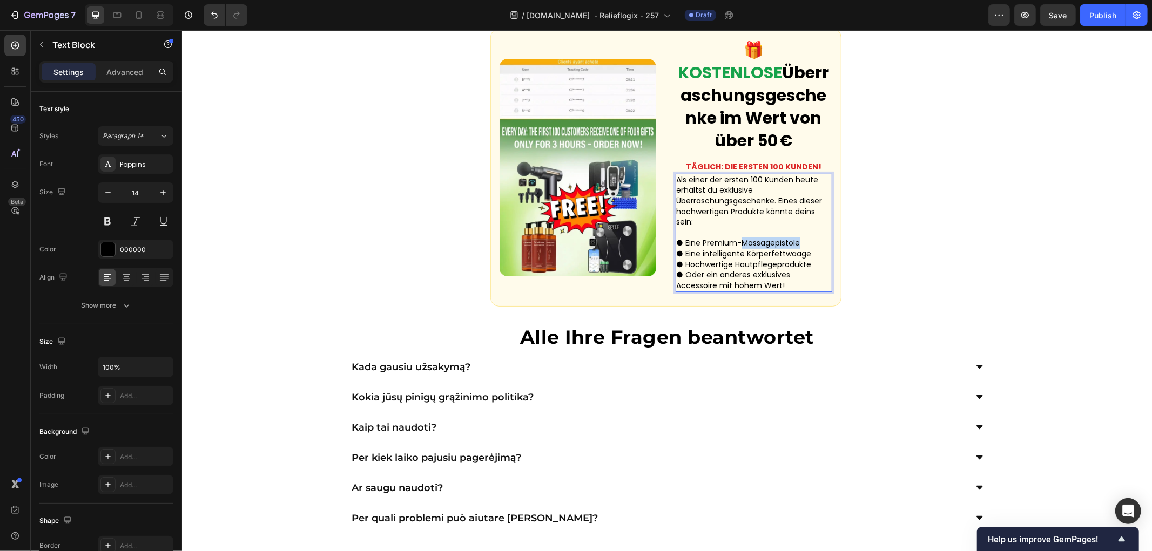
click at [737, 291] on p "● Eine Premium-Massagepistole ● Eine intelligente Körperfettwaage ● Hochwertige…" at bounding box center [753, 264] width 154 height 53
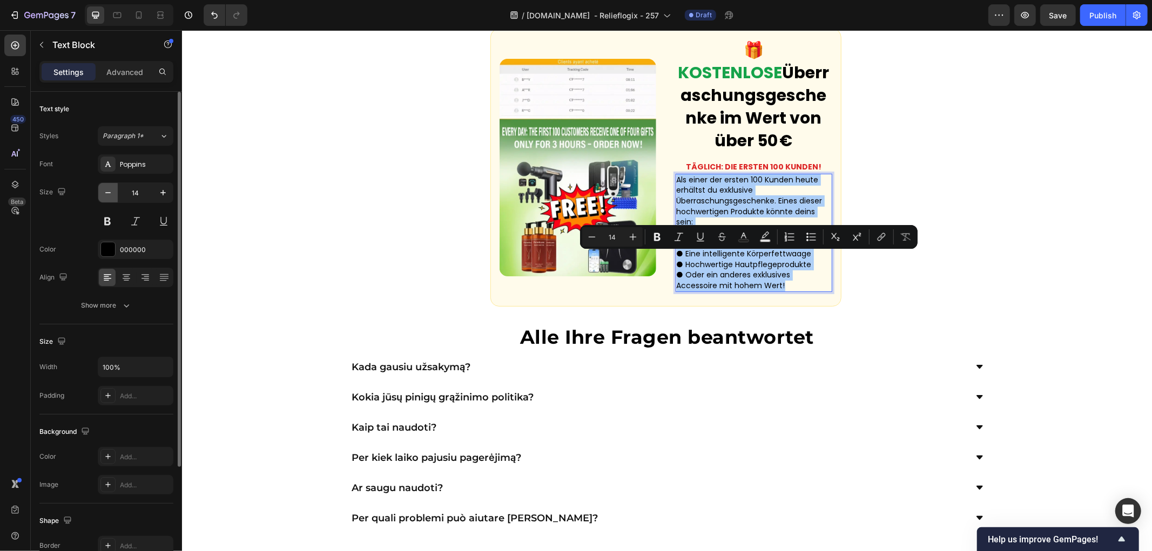
click at [102, 194] on button "button" at bounding box center [107, 192] width 19 height 19
type input "13"
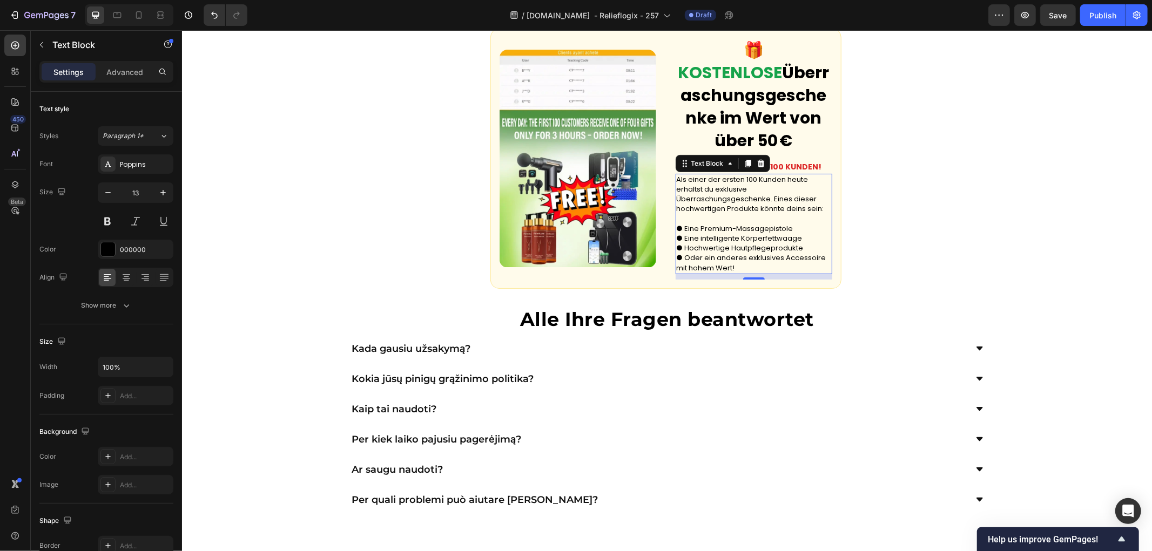
click at [381, 241] on div "Custom Code 🎁 KOSTENLOSE Überraschungsgeschenke im Wert von über 50 € Text Bloc…" at bounding box center [666, 158] width 970 height 295
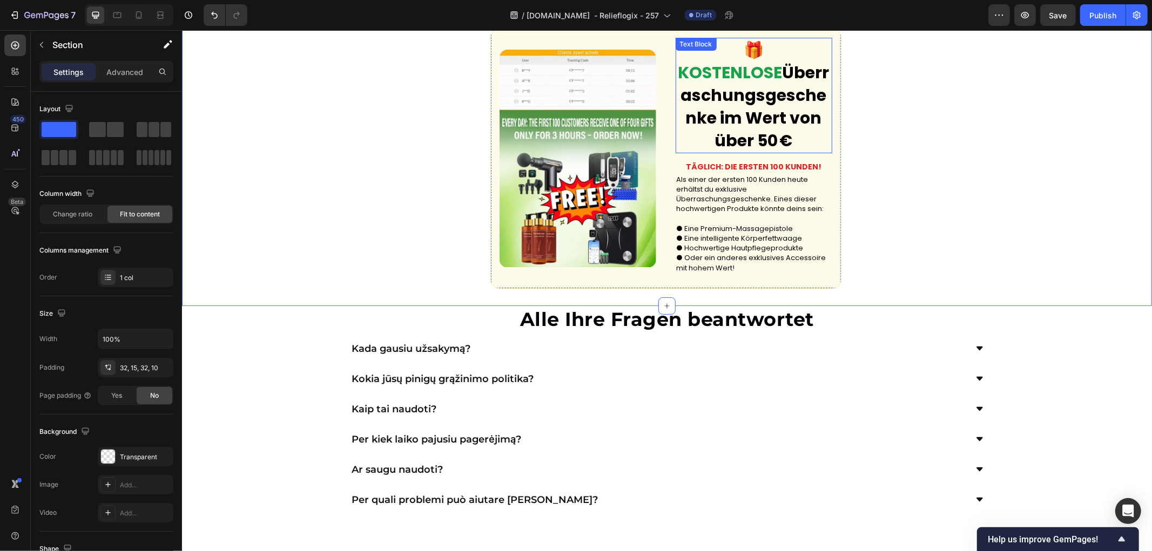
click at [745, 152] on strong "Überraschungsgeschenke im Wert von über 50 €" at bounding box center [754, 105] width 149 height 91
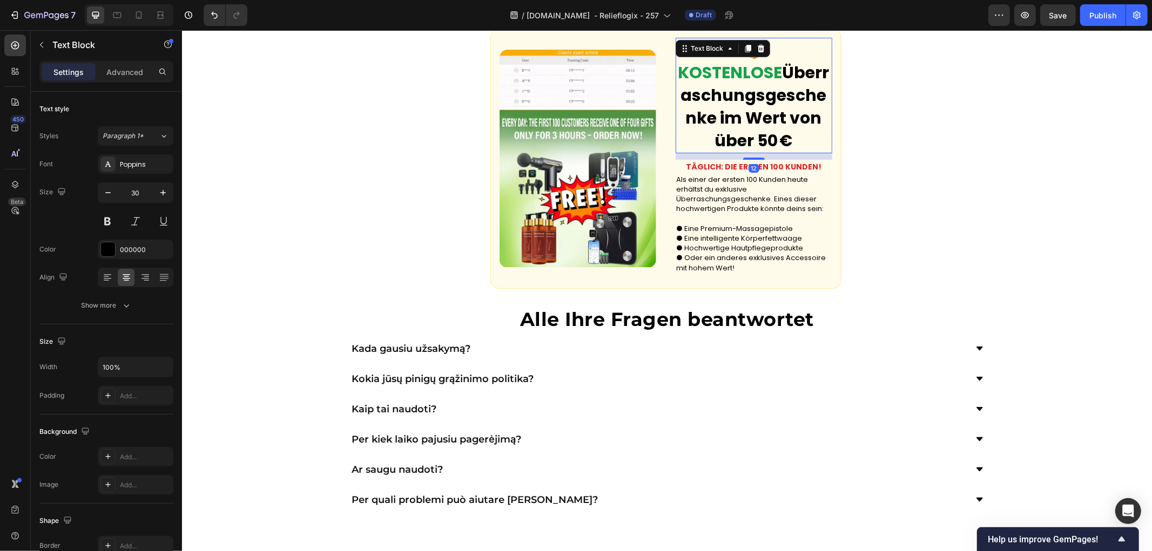
click at [844, 272] on div "Custom Code 🎁 KOSTENLOSE Überraschungsgeschenke im Wert von über 50 € Text Bloc…" at bounding box center [666, 158] width 970 height 295
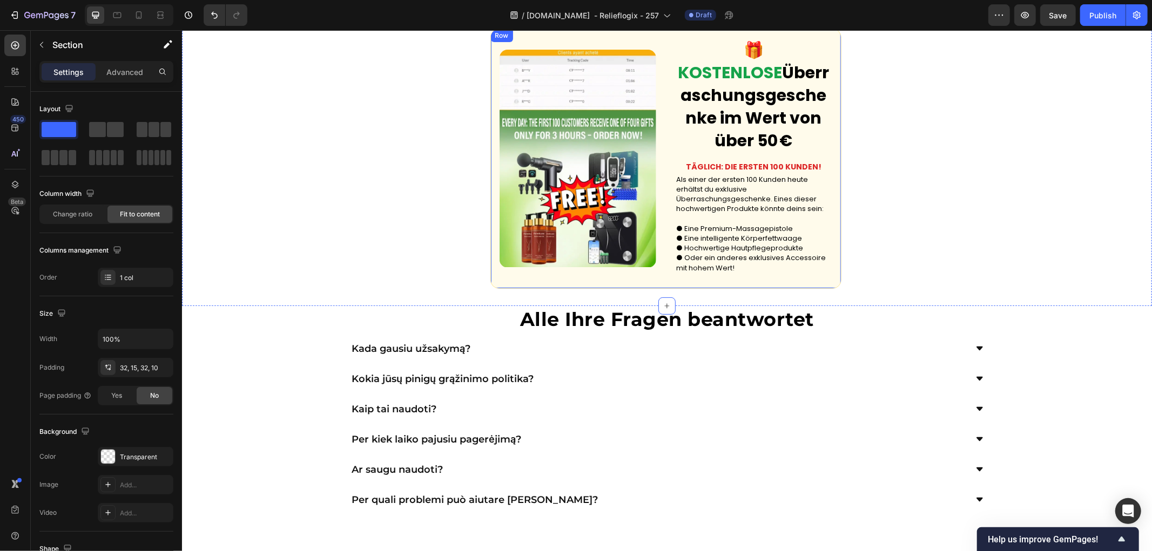
click at [827, 277] on div "Custom Code 🎁 KOSTENLOSE Überraschungsgeschenke im Wert von über 50 € Text Bloc…" at bounding box center [665, 158] width 351 height 260
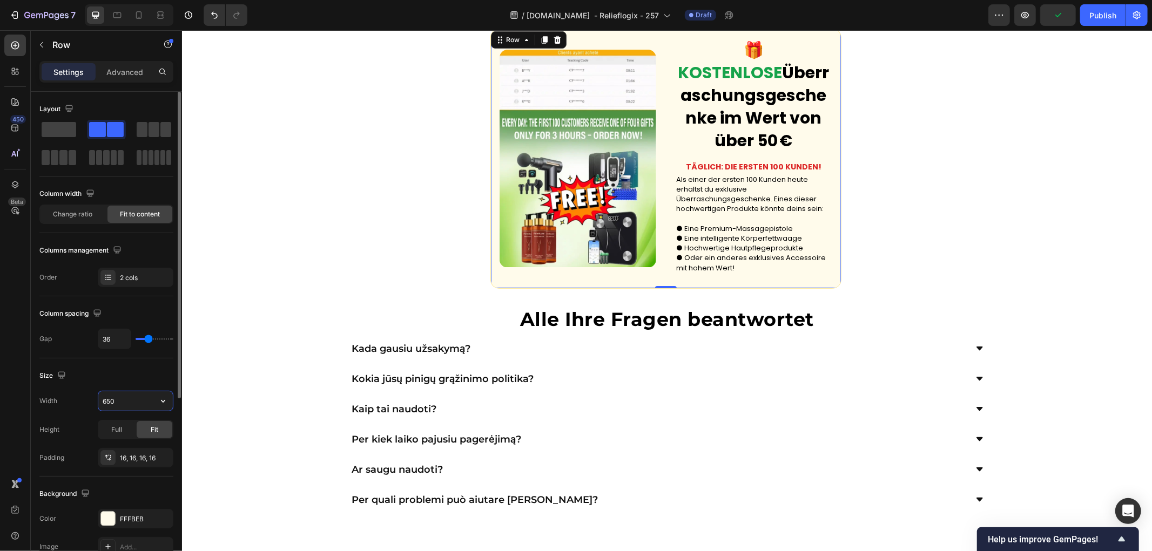
click at [148, 404] on input "650" at bounding box center [135, 401] width 75 height 19
click at [166, 404] on icon "button" at bounding box center [163, 401] width 11 height 11
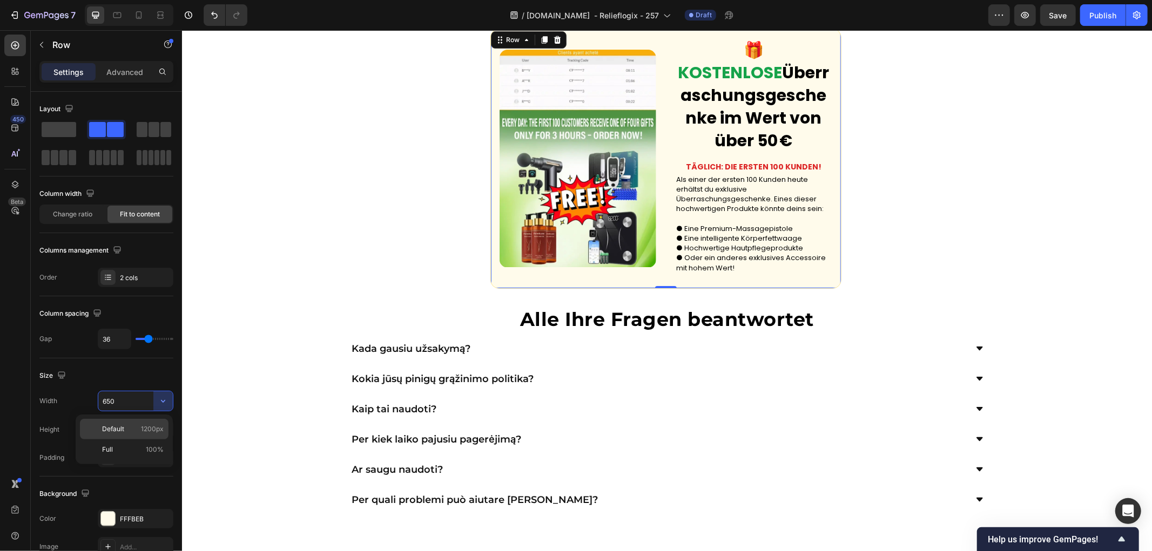
click at [130, 430] on p "Default 1200px" at bounding box center [133, 429] width 62 height 10
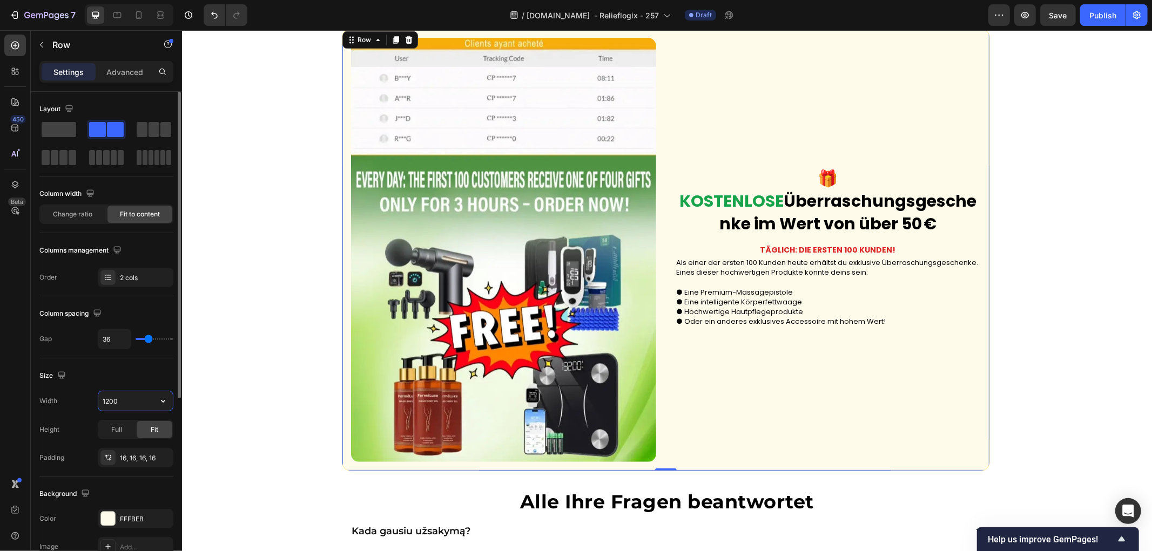
click at [125, 396] on input "1200" at bounding box center [135, 401] width 75 height 19
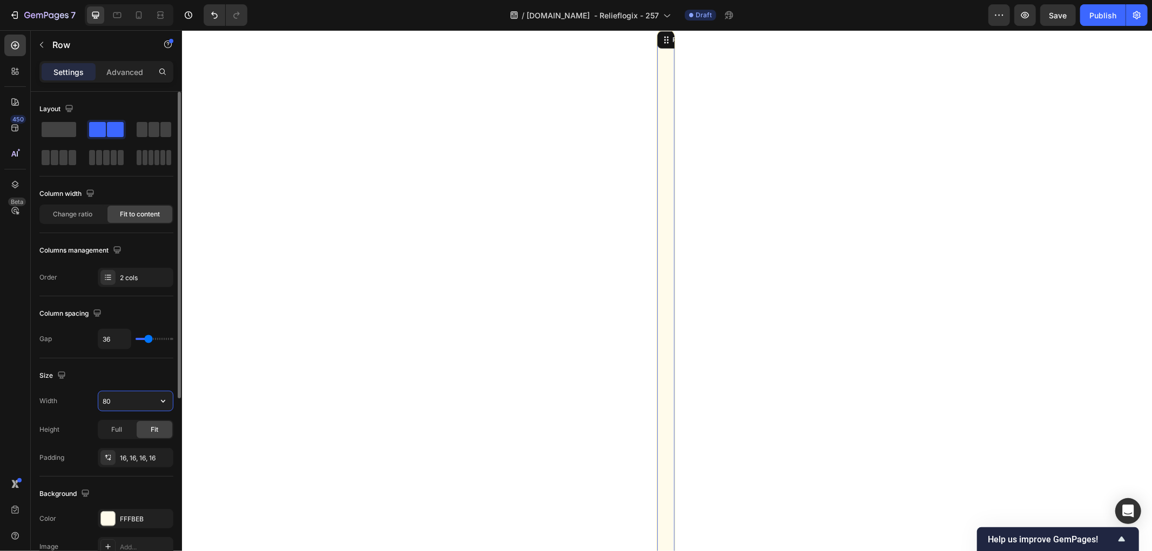
type input "800"
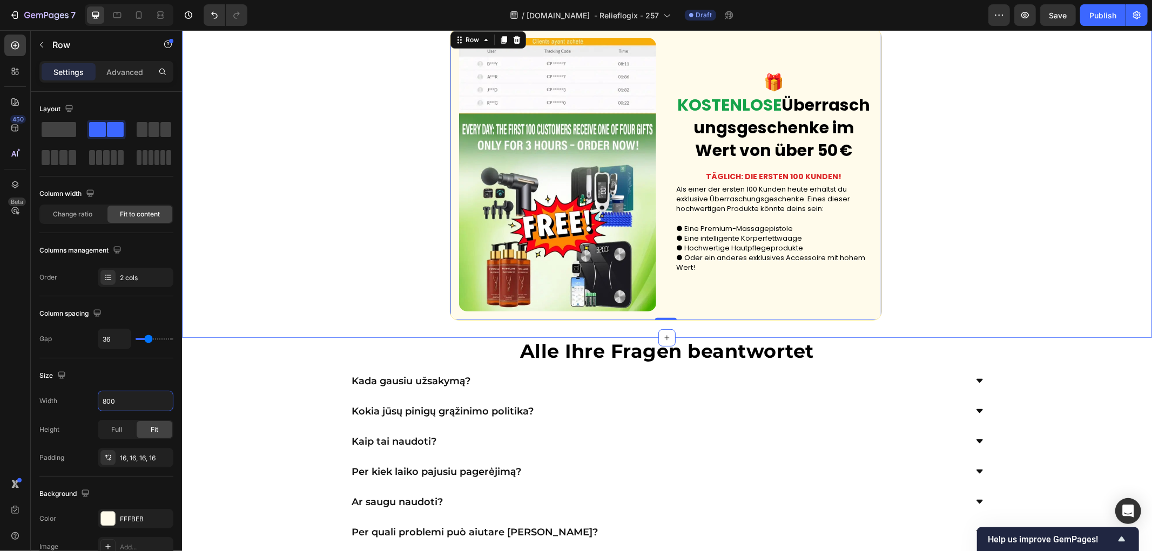
click at [328, 251] on div "Custom Code 🎁 KOSTENLOSE Überraschungsgeschenke im Wert von über 50 € Text Bloc…" at bounding box center [666, 174] width 970 height 327
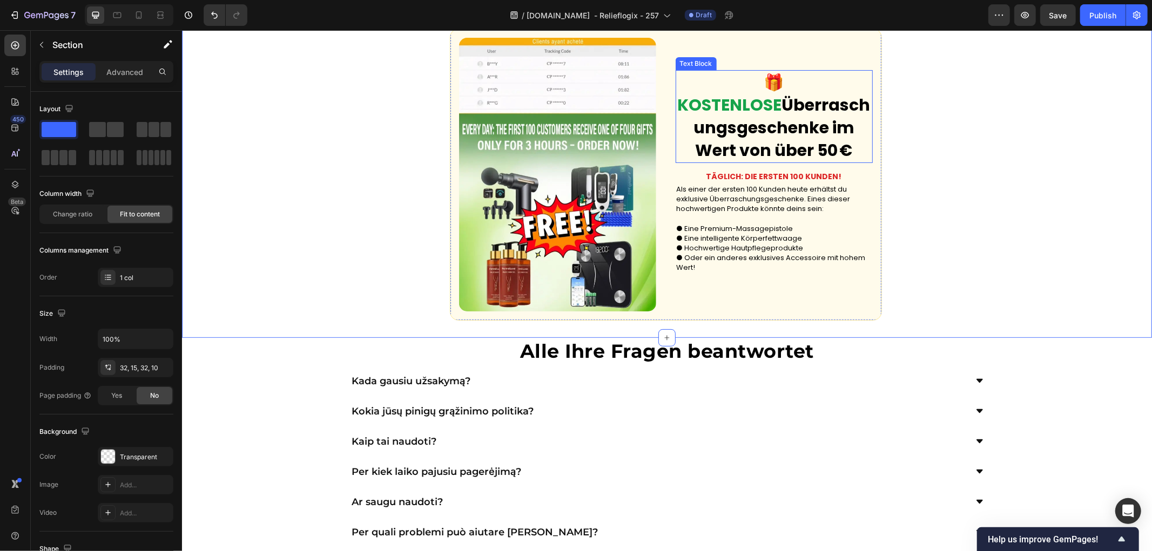
click at [690, 161] on p "🎁 KOSTENLOSE Überraschungsgeschenke im Wert von über 50 €" at bounding box center [773, 116] width 195 height 91
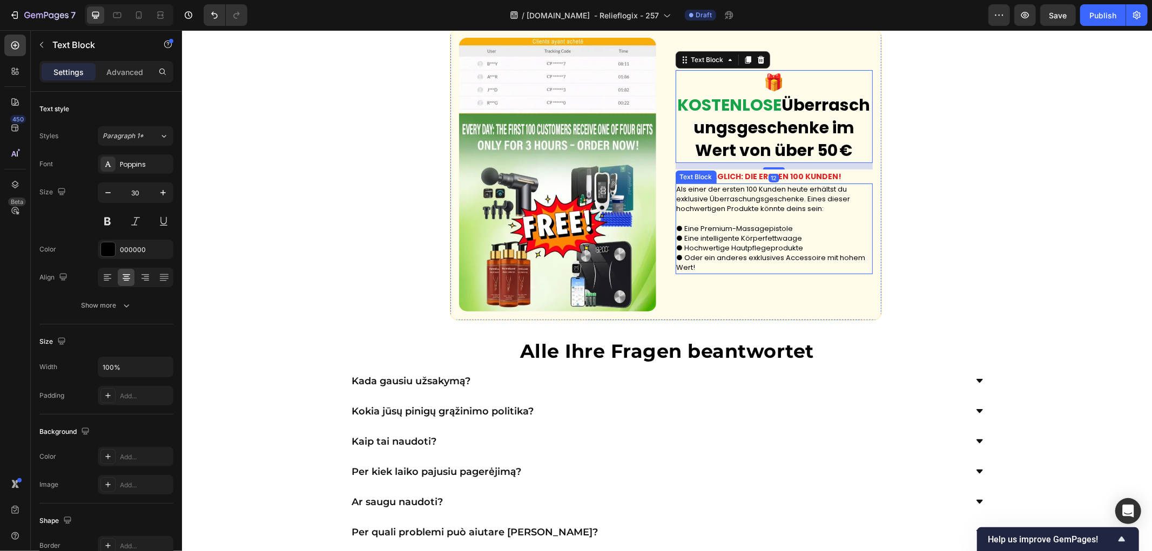
click at [802, 312] on div "🎁 KOSTENLOSE Überraschungsgeschenke im Wert von über 50 € Text Block 12 TÄGLICH…" at bounding box center [773, 174] width 197 height 274
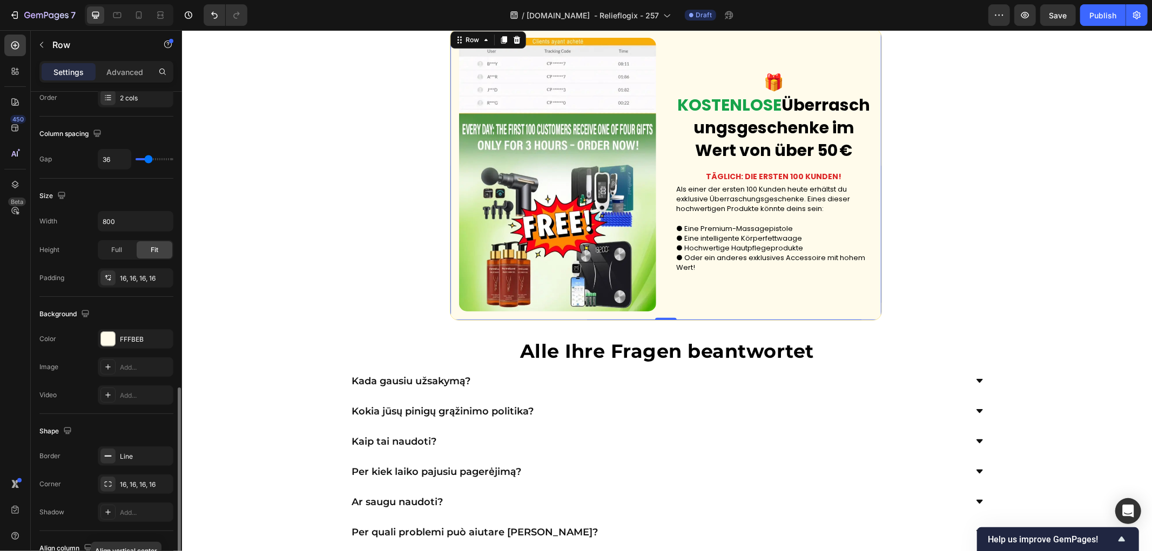
scroll to position [292, 0]
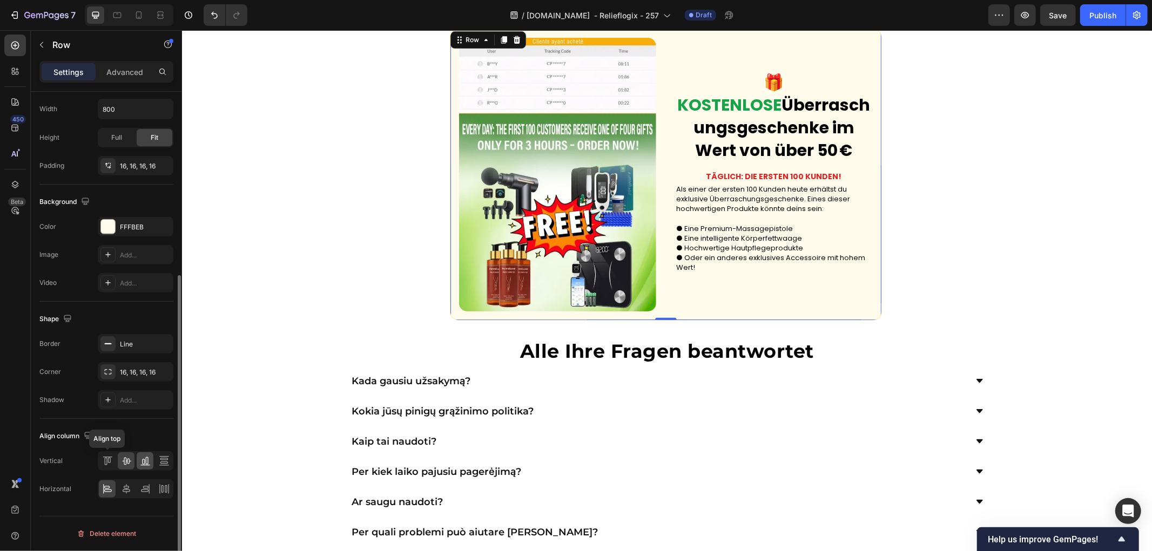
click at [106, 459] on icon at bounding box center [105, 462] width 3 height 8
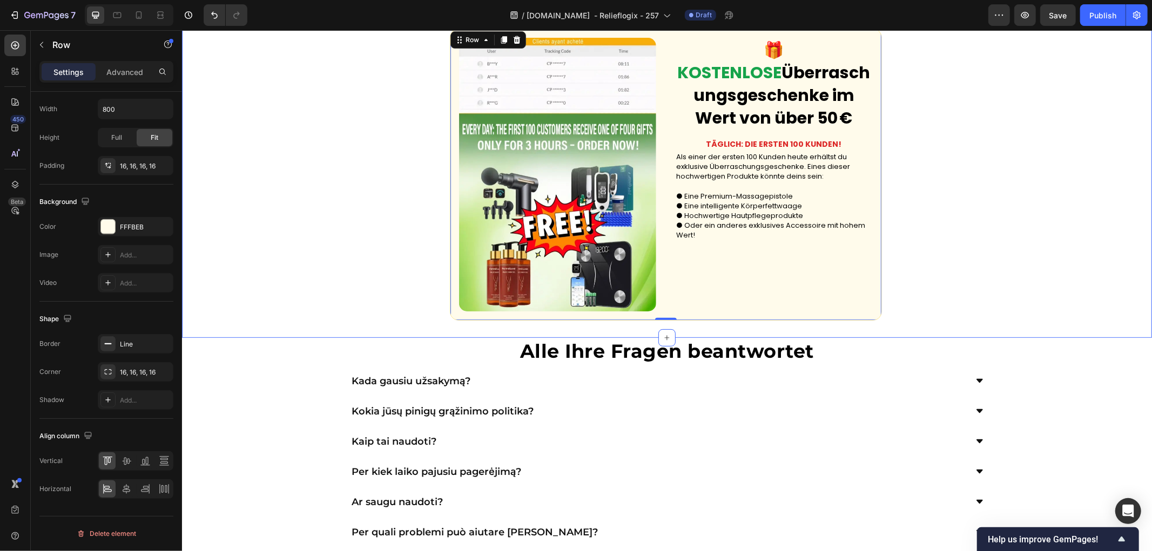
click at [387, 273] on div "Custom Code 🎁 KOSTENLOSE Überraschungsgeschenke im Wert von über 50 € Text Bloc…" at bounding box center [666, 174] width 970 height 327
click at [765, 129] on strong "Überraschungsgeschenke im Wert von über 50 €" at bounding box center [781, 94] width 177 height 69
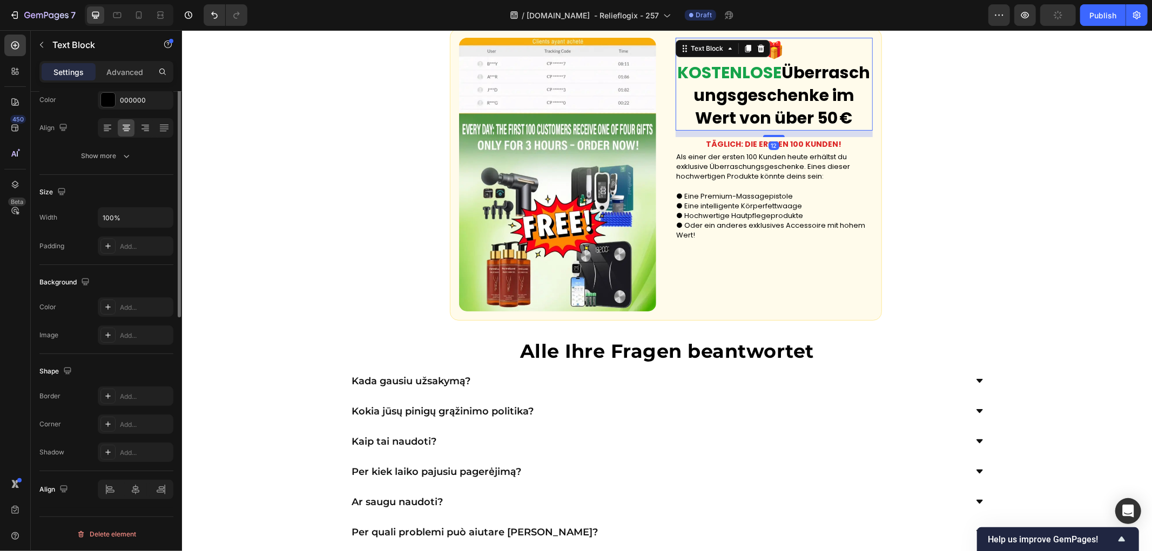
scroll to position [0, 0]
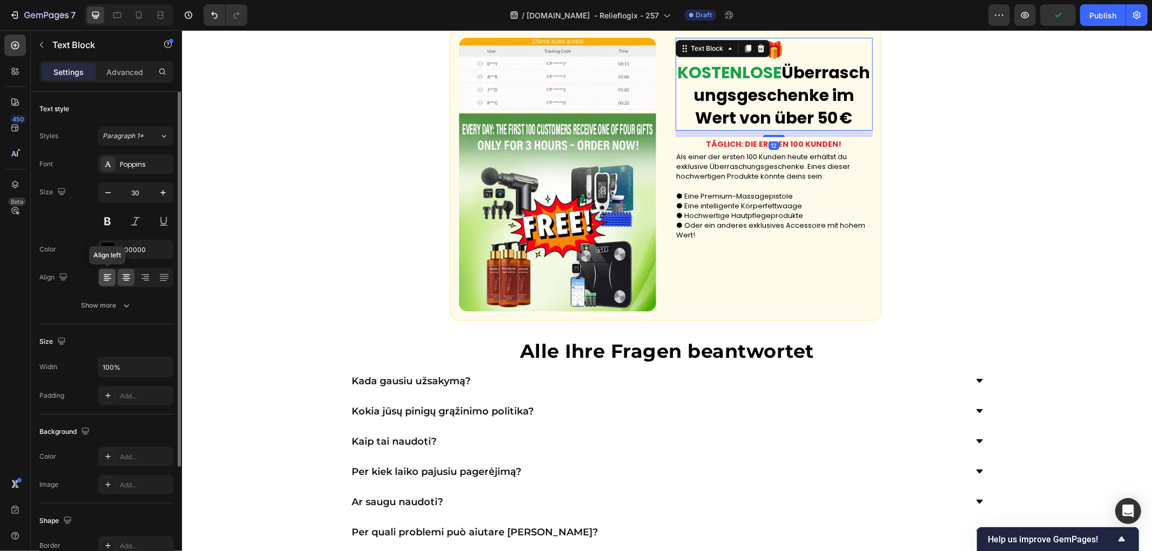
click at [103, 277] on icon at bounding box center [107, 277] width 11 height 11
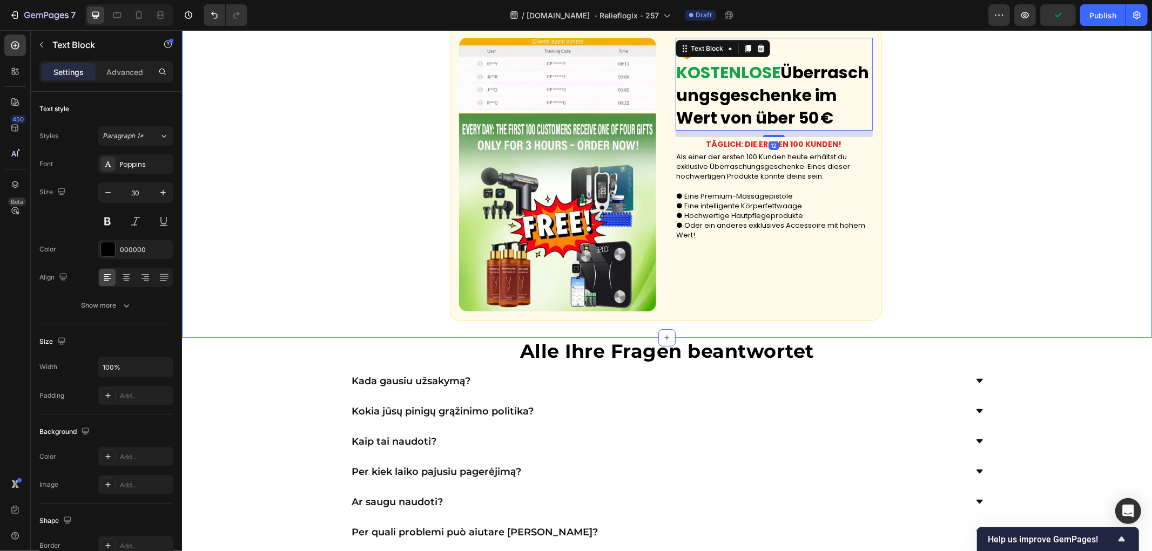
click at [326, 206] on div "Custom Code 🎁 KOSTENLOSE Überraschungsgeschenke im Wert von über 50 € Text Bloc…" at bounding box center [666, 174] width 970 height 327
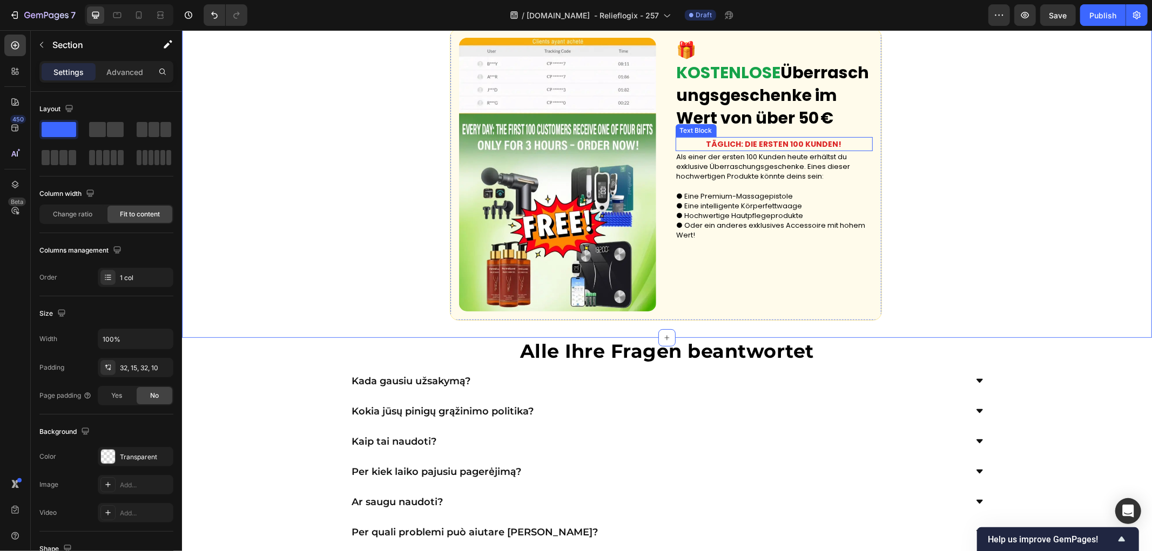
click at [792, 149] on strong "TÄGLICH: DIE ERSTEN 100 KUNDEN!" at bounding box center [774, 143] width 136 height 11
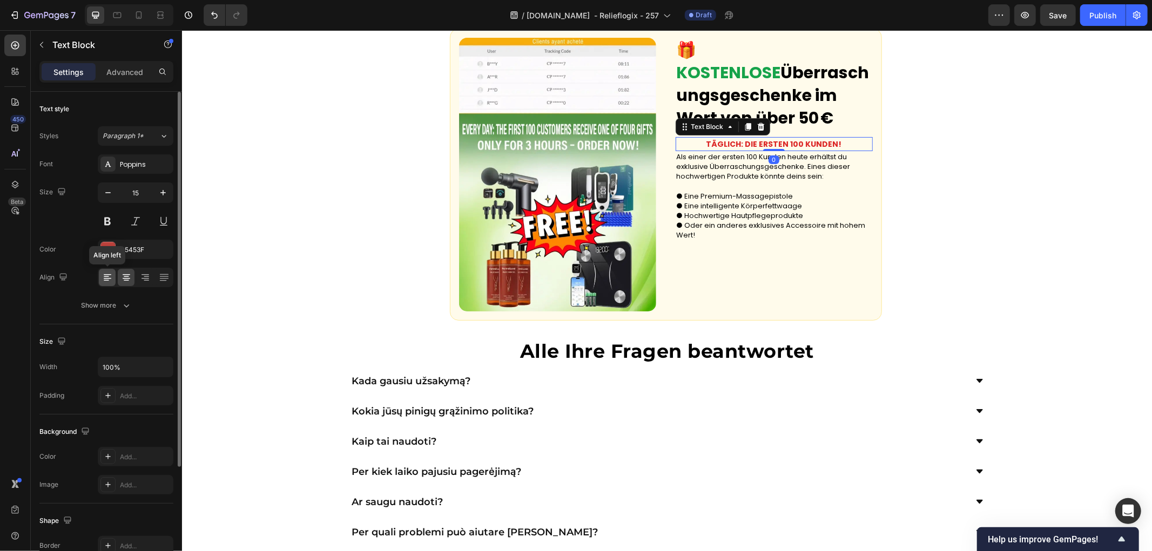
click at [105, 273] on icon at bounding box center [107, 277] width 11 height 11
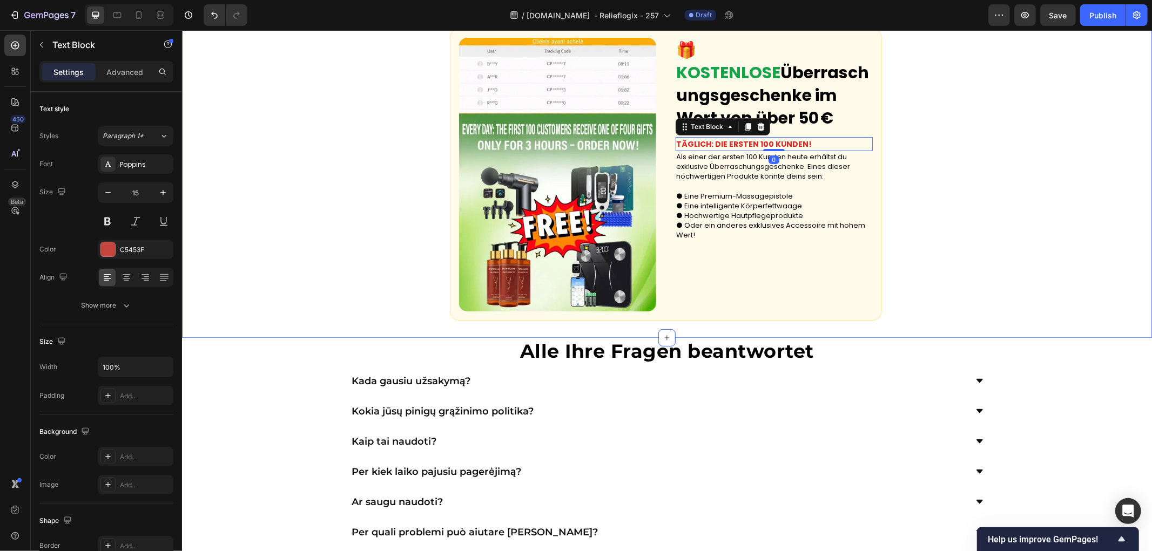
click at [328, 279] on div "Custom Code 🎁 KOSTENLOSE Überraschungsgeschenke im Wert von über 50 € Text Bloc…" at bounding box center [666, 174] width 970 height 327
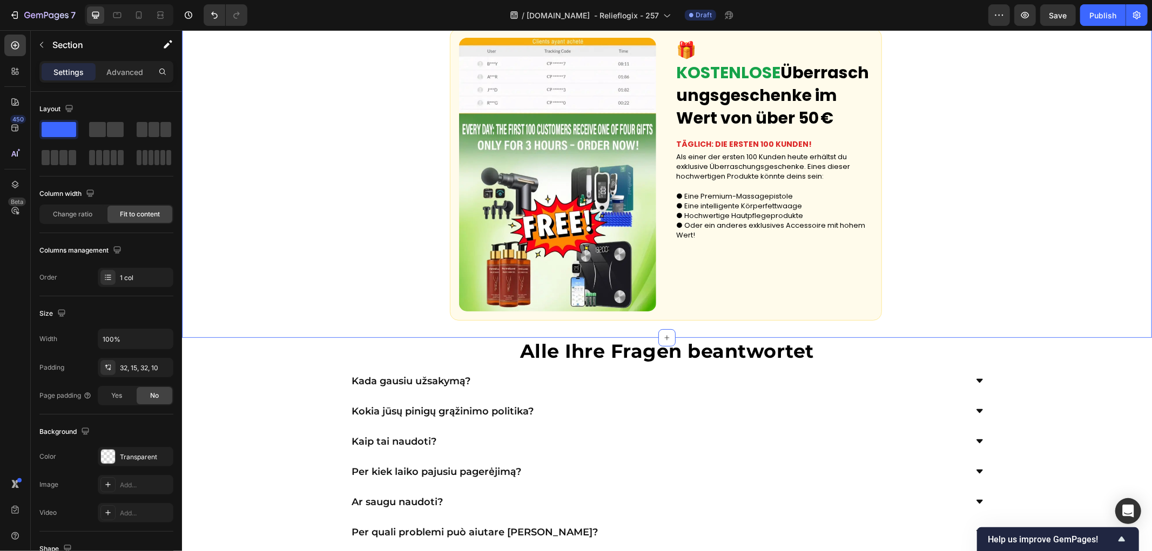
drag, startPoint x: 1001, startPoint y: 300, endPoint x: 963, endPoint y: 300, distance: 37.3
click at [1001, 300] on div "Custom Code 🎁 KOSTENLOSE Überraschungsgeschenke im Wert von über 50 € Text Bloc…" at bounding box center [666, 174] width 970 height 327
click at [574, 292] on video at bounding box center [557, 174] width 197 height 274
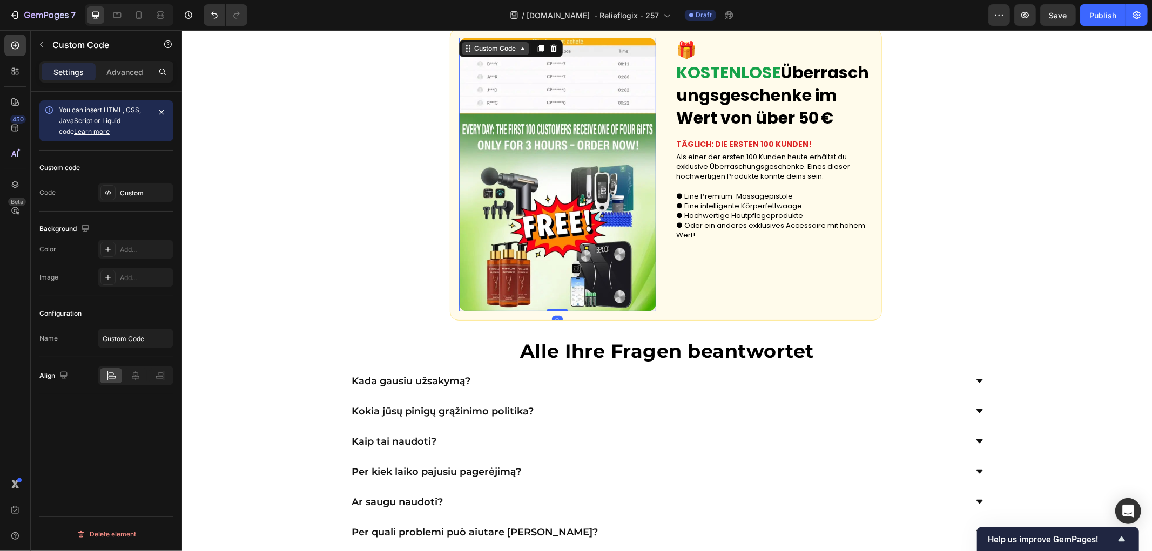
click at [493, 53] on div "Custom Code" at bounding box center [495, 48] width 46 height 10
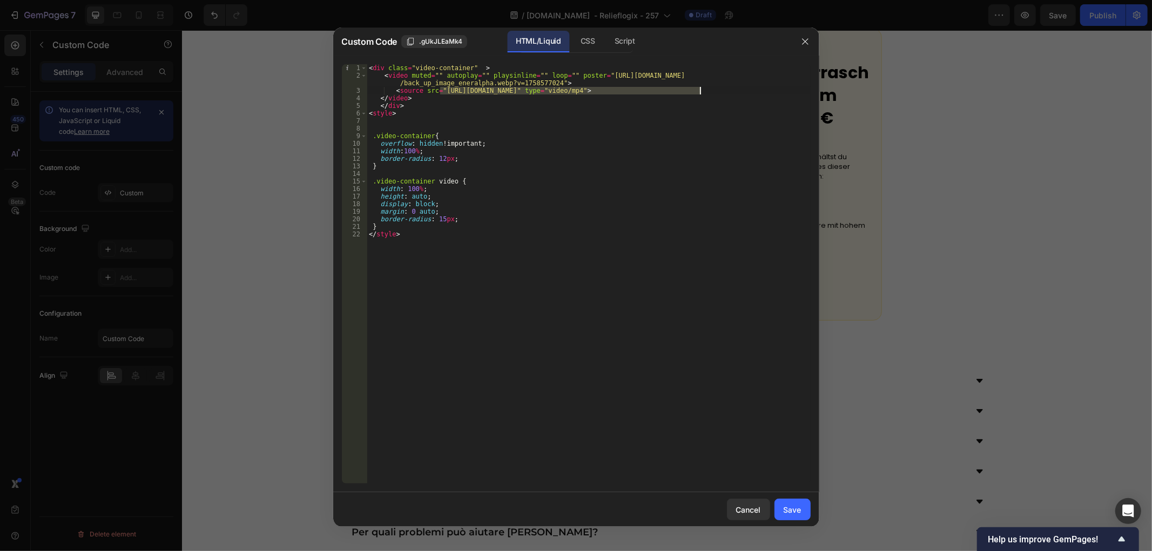
drag, startPoint x: 440, startPoint y: 92, endPoint x: 700, endPoint y: 92, distance: 259.8
click at [700, 92] on div "< div class = "video-container" > < video muted = "" autoplay = "" playsinline …" at bounding box center [589, 281] width 444 height 435
paste textarea "abd2ad2bde0b44b8b92cb275a6d26250"
type textarea "<source src="https://cdn.shopify.com/videos/c/o/v/abd2ad2bde0b44b8b92cb275a6d26…"
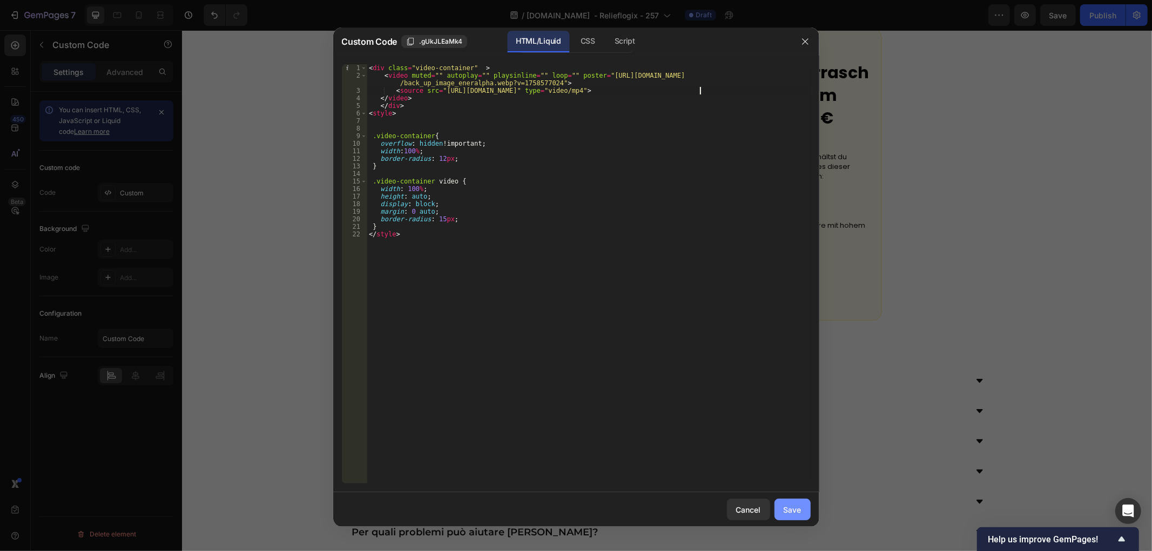
click at [794, 512] on div "Save" at bounding box center [793, 509] width 18 height 11
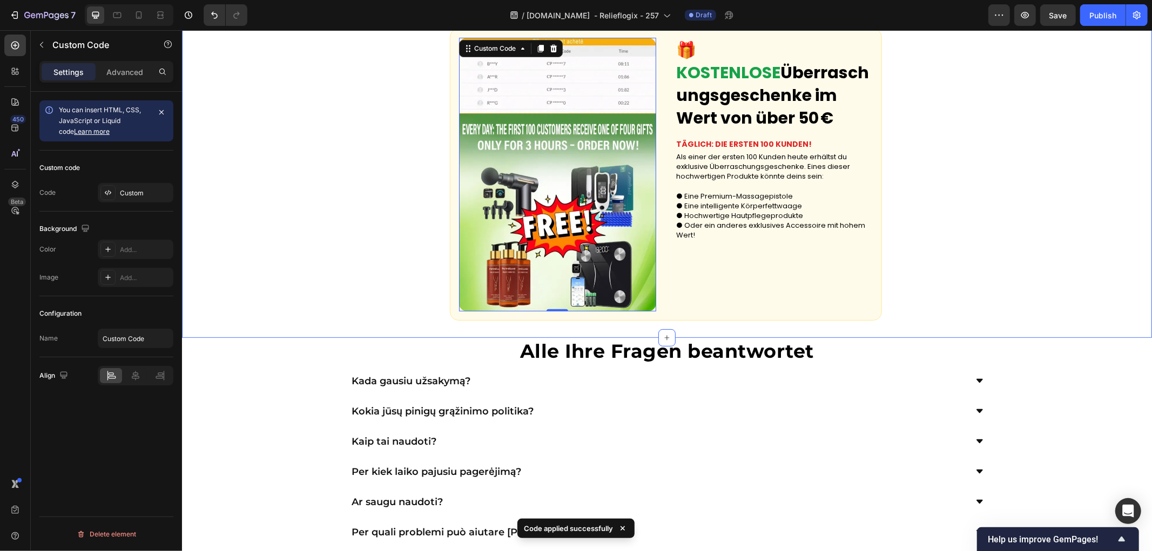
click at [328, 268] on div "Custom Code 0 🎁 KOSTENLOSE Überraschungsgeschenke im Wert von über 50 € Text Bl…" at bounding box center [666, 174] width 970 height 327
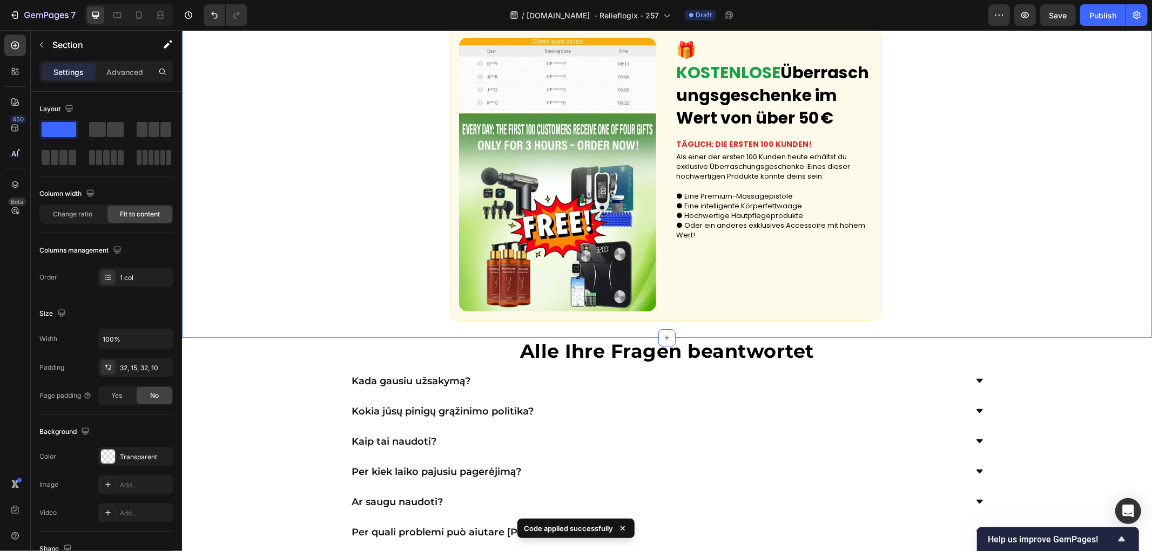
click at [525, 262] on video at bounding box center [557, 174] width 197 height 274
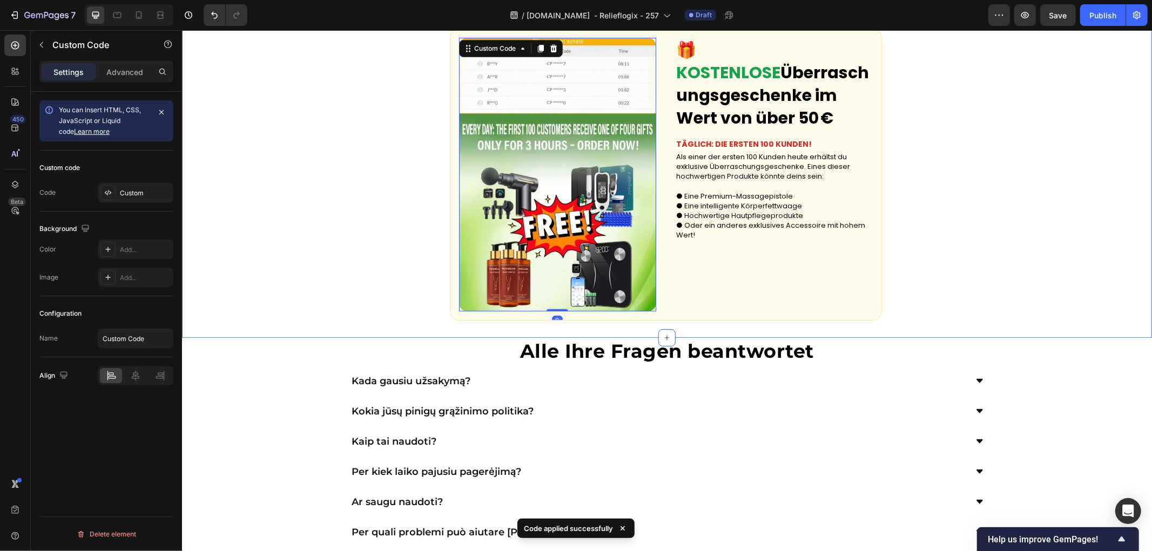
click at [322, 249] on div "Custom Code 0 🎁 KOSTENLOSE Überraschungsgeschenke im Wert von über 50 € Text Bl…" at bounding box center [666, 174] width 970 height 327
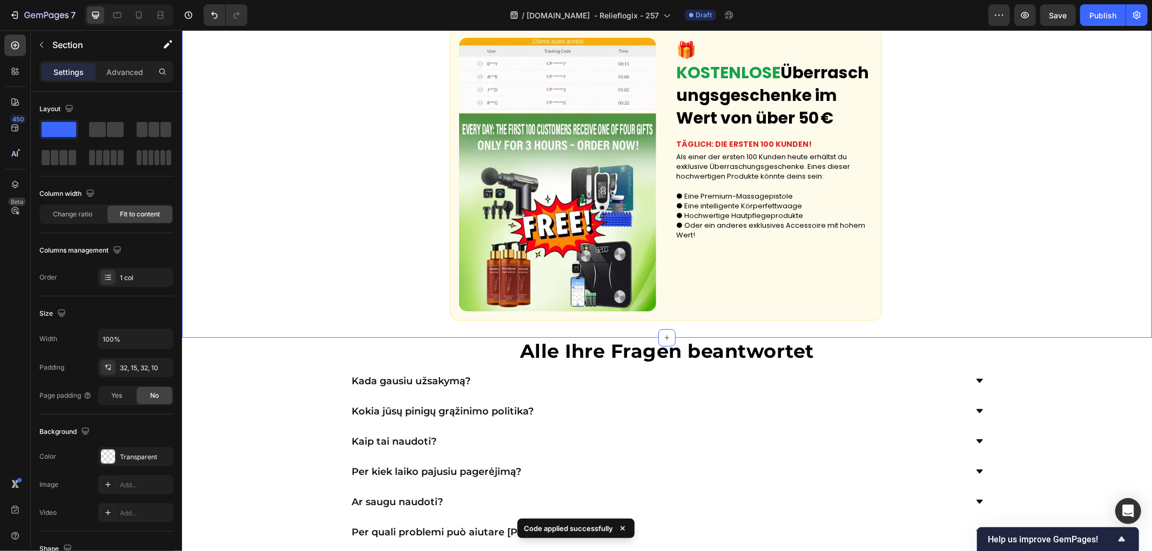
click at [325, 244] on div "Custom Code 🎁 KOSTENLOSE Überraschungsgeschenke im Wert von über 50 € Text Bloc…" at bounding box center [666, 174] width 970 height 327
click at [314, 320] on div "Custom Code 🎁 KOSTENLOSE Überraschungsgeschenke im Wert von über 50 € Text Bloc…" at bounding box center [666, 174] width 970 height 327
click at [291, 293] on div "Custom Code 🎁 KOSTENLOSE Überraschungsgeschenke im Wert von über 50 € Text Bloc…" at bounding box center [666, 174] width 970 height 327
click at [611, 279] on video at bounding box center [557, 174] width 197 height 274
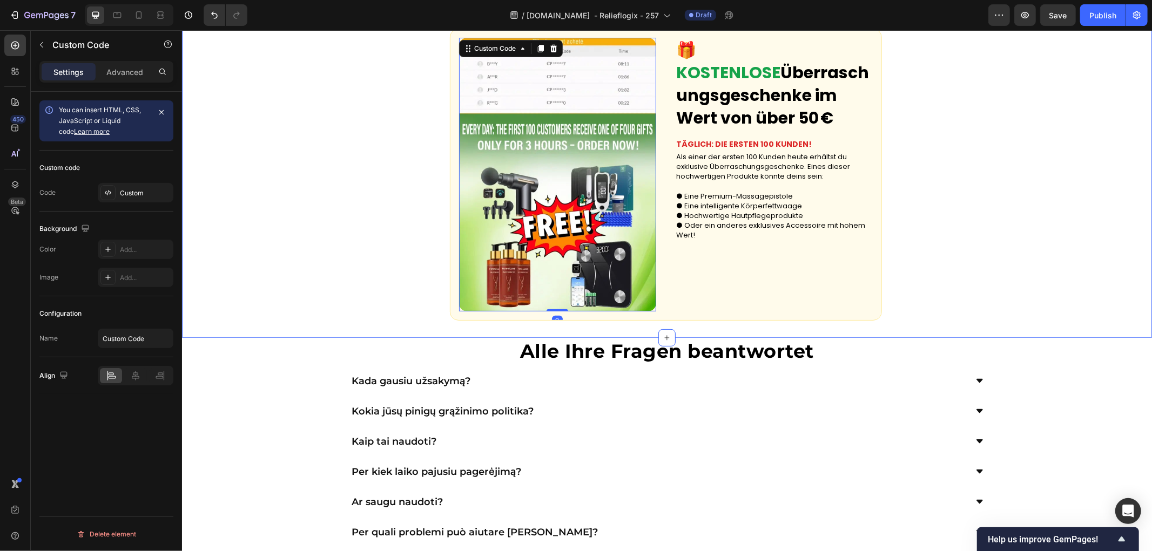
click at [290, 258] on div "Custom Code 0 🎁 KOSTENLOSE Überraschungsgeschenke im Wert von über 50 € Text Bl…" at bounding box center [666, 174] width 970 height 327
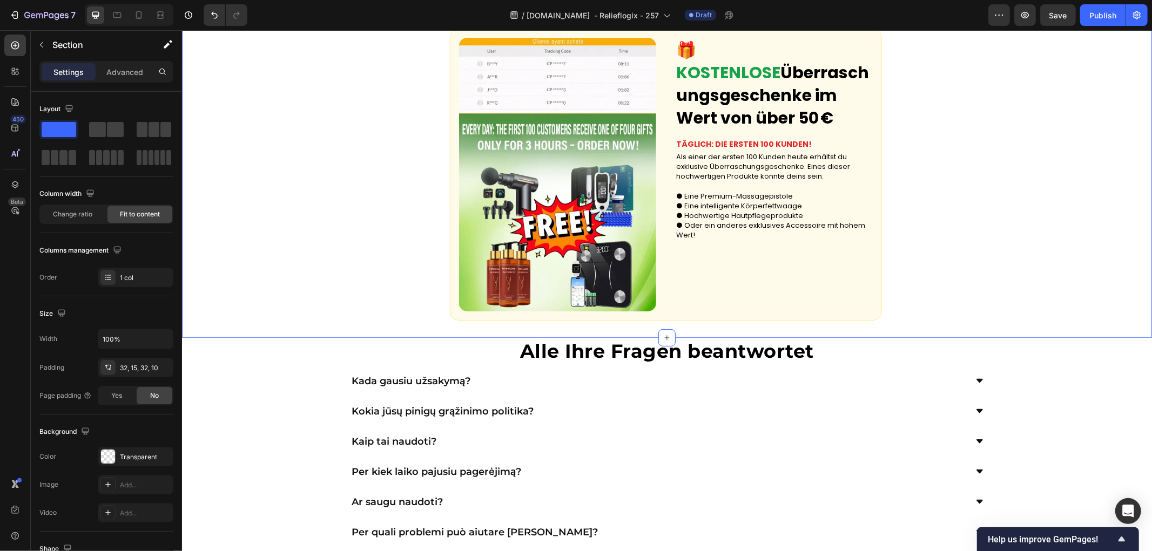
click at [380, 261] on div "Custom Code 🎁 KOSTENLOSE Überraschungsgeschenke im Wert von über 50 € Text Bloc…" at bounding box center [666, 174] width 970 height 327
click at [550, 267] on video at bounding box center [557, 174] width 197 height 274
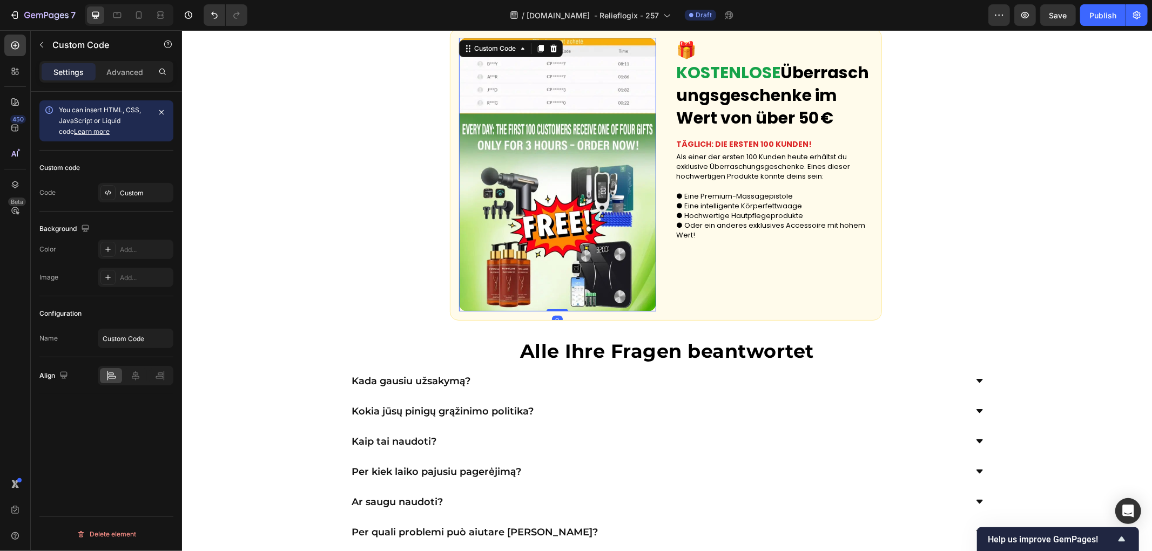
click at [550, 267] on video at bounding box center [557, 174] width 197 height 274
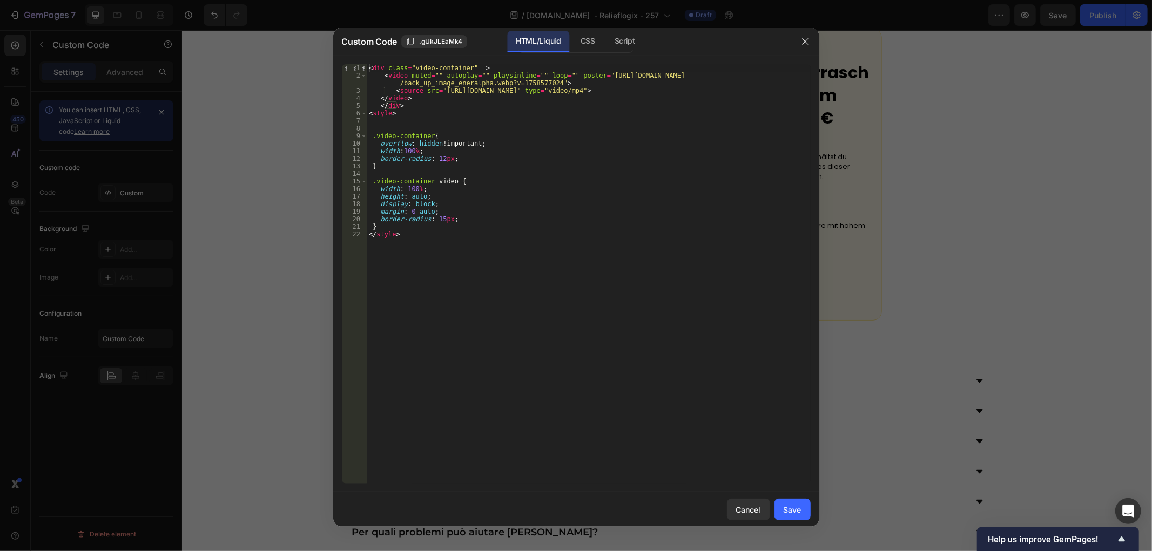
click at [236, 188] on div at bounding box center [576, 275] width 1152 height 551
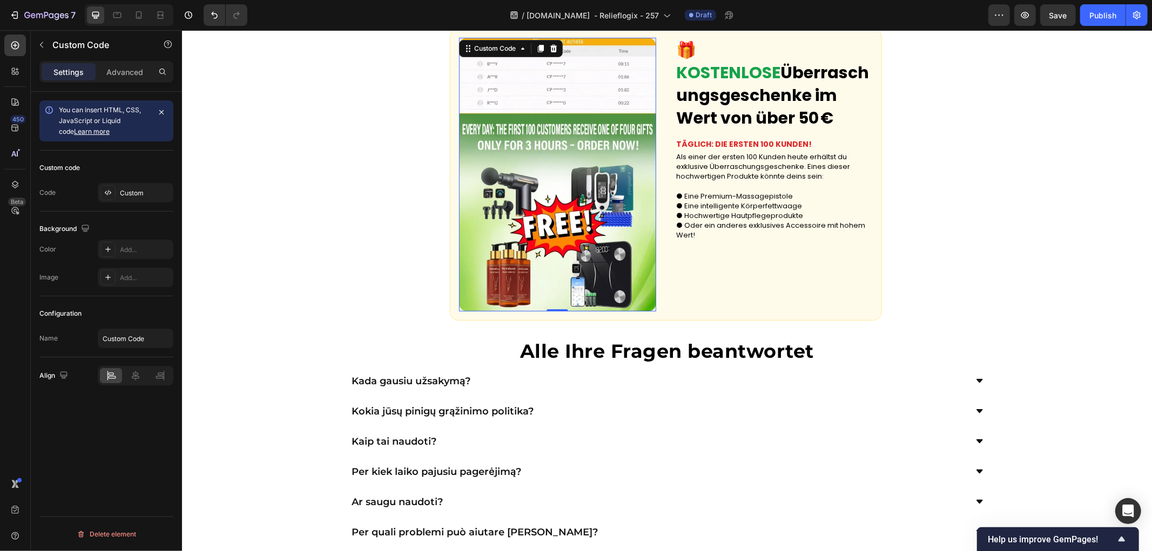
click at [947, 265] on div "Custom Code 0 🎁 KOSTENLOSE Überraschungsgeschenke im Wert von über 50 € Text Bl…" at bounding box center [666, 174] width 970 height 327
click at [518, 255] on video at bounding box center [557, 174] width 197 height 274
click at [586, 232] on video at bounding box center [557, 174] width 197 height 274
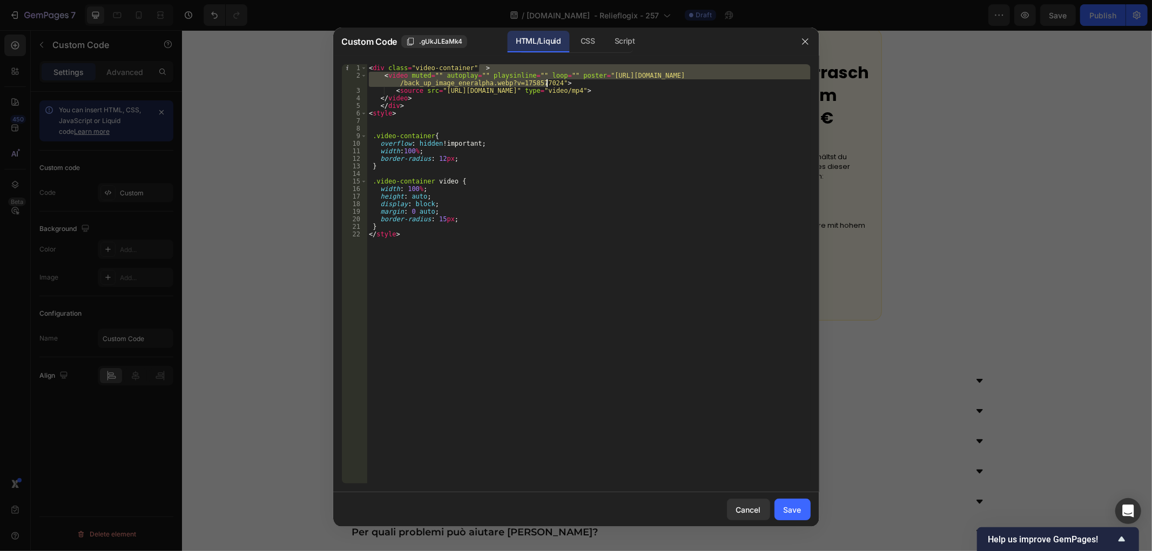
drag, startPoint x: 593, startPoint y: 72, endPoint x: 547, endPoint y: 82, distance: 47.0
click at [547, 82] on div "< div class = "video-container" > < video muted = "" autoplay = "" playsinline …" at bounding box center [589, 281] width 444 height 435
click at [587, 75] on div "< div class = "video-container" > < video muted = "" autoplay = "" playsinline …" at bounding box center [589, 274] width 444 height 420
drag, startPoint x: 593, startPoint y: 74, endPoint x: 547, endPoint y: 83, distance: 46.7
click at [547, 83] on div "< div class = "video-container" > < video muted = "" autoplay = "" playsinline …" at bounding box center [589, 281] width 444 height 435
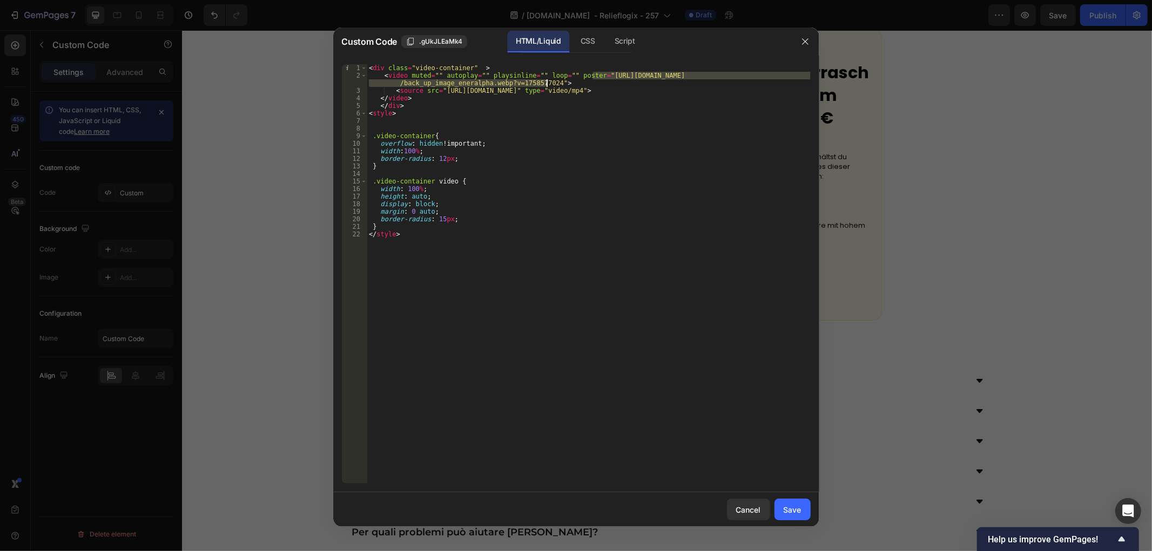
paste textarea "stiker_2.png?v=1758855300"
type textarea "<video muted="" autoplay="" playsinline="" loop="" poster="https://cdn.shopify.…"
click at [794, 505] on div "Save" at bounding box center [793, 509] width 18 height 11
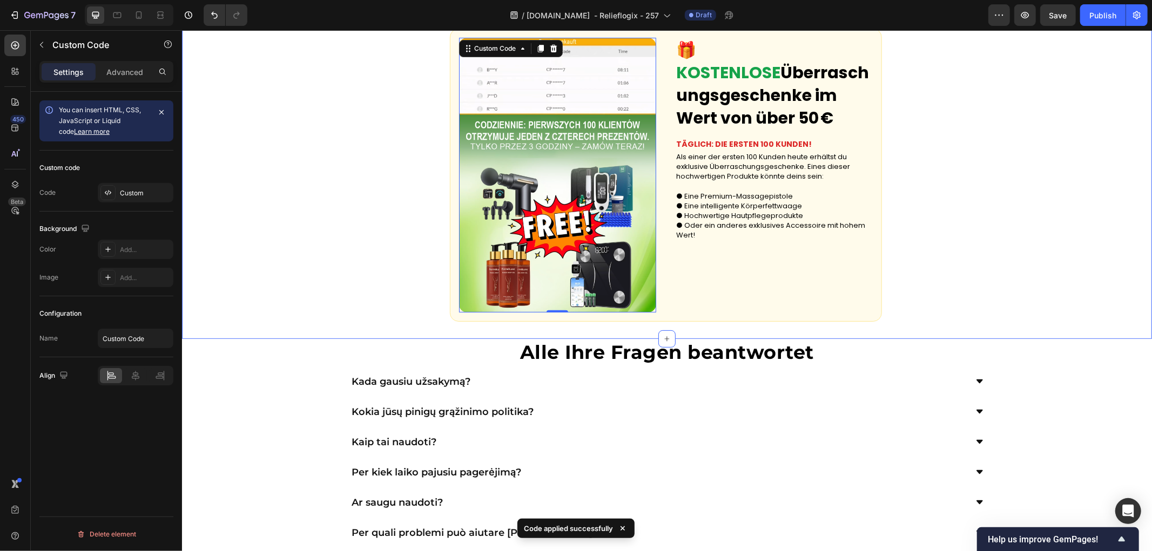
click at [317, 273] on div "Custom Code 0 🎁 KOSTENLOSE Überraschungsgeschenke im Wert von über 50 € Text Bl…" at bounding box center [666, 175] width 970 height 328
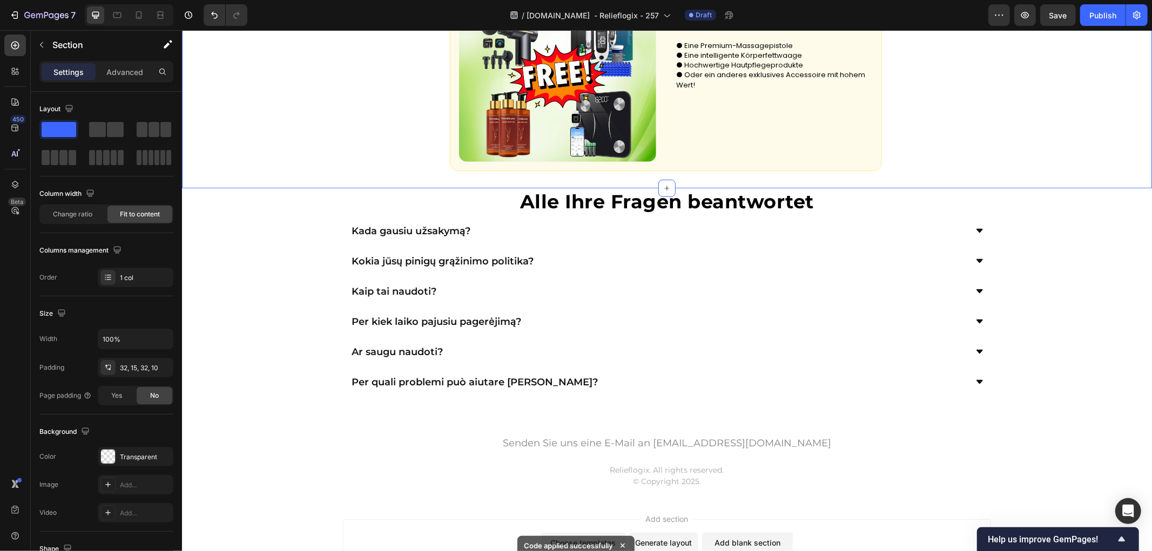
scroll to position [3830, 0]
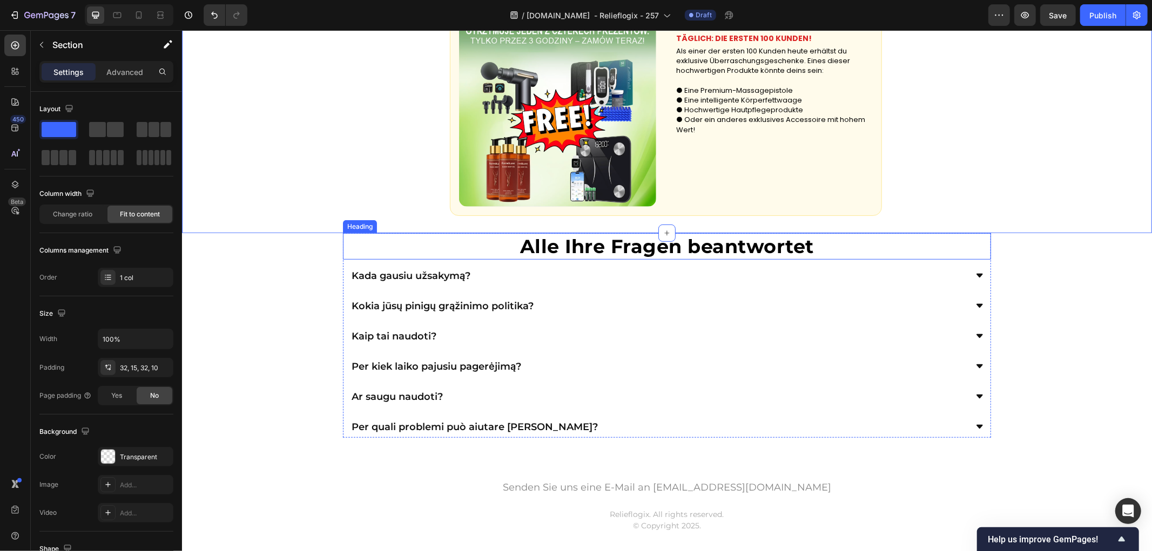
click at [641, 251] on strong "Alle Ihre Fragen beantwortet" at bounding box center [667, 245] width 294 height 23
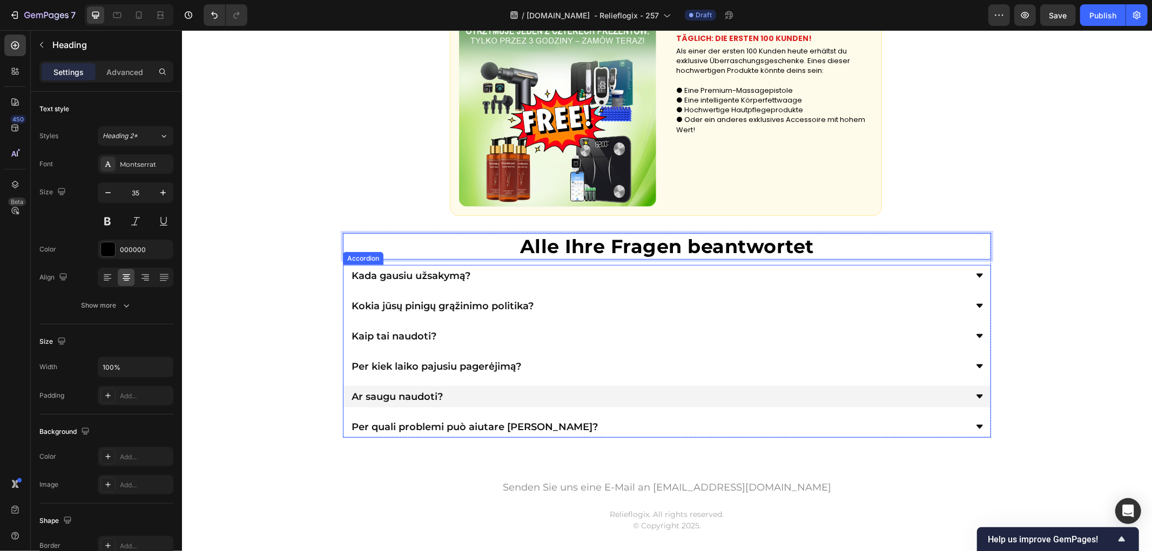
click at [742, 382] on div "Kada gausiu užsakymą? Kokia jūsų pinigų grąžinimo politika? Kaip tai naudoti? P…" at bounding box center [666, 351] width 648 height 173
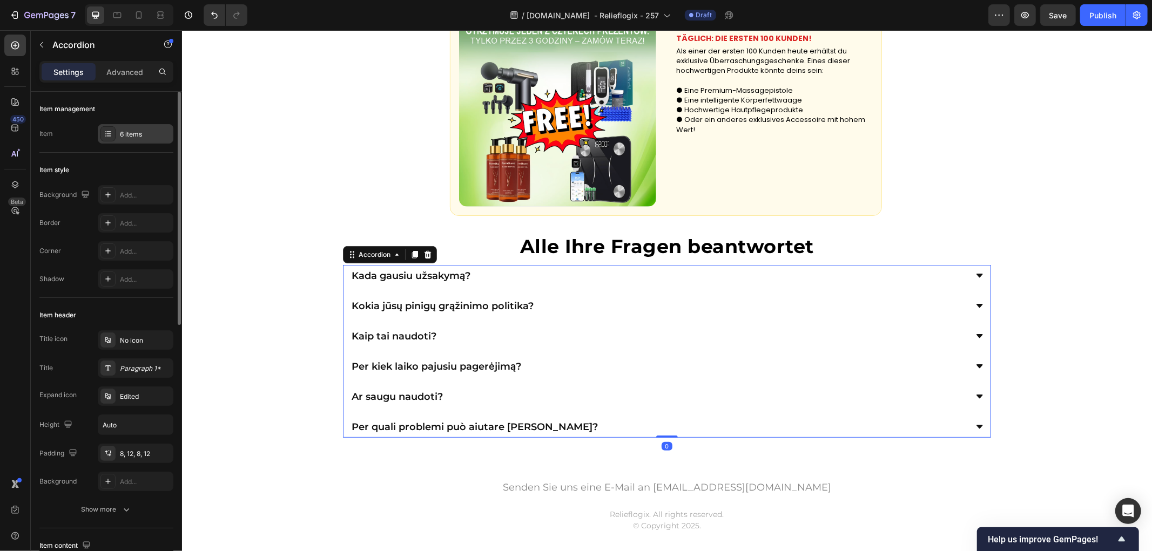
click at [147, 132] on div "6 items" at bounding box center [145, 135] width 51 height 10
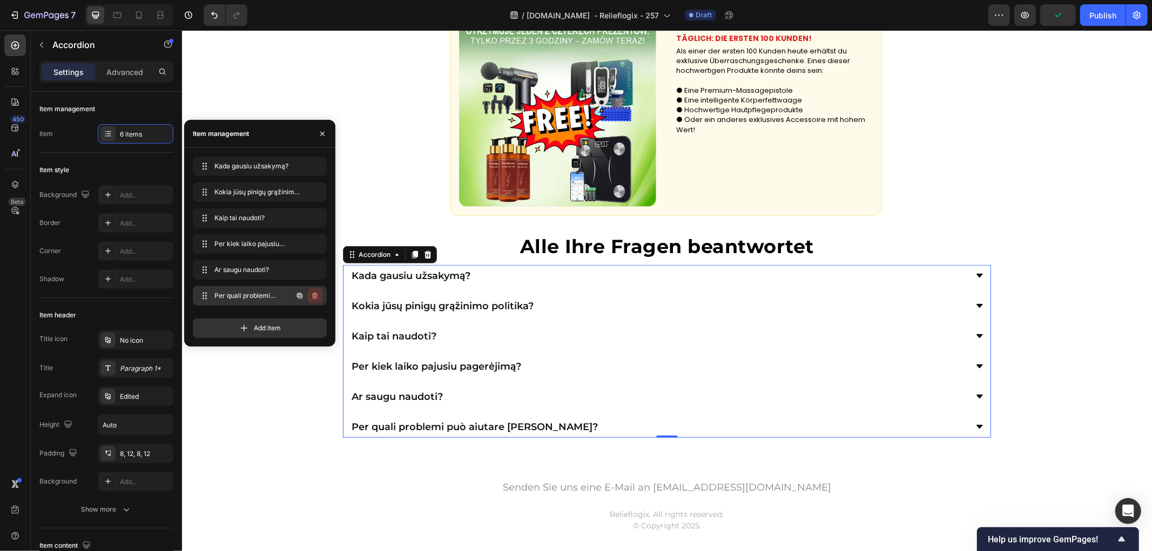
click at [315, 295] on icon "button" at bounding box center [315, 296] width 9 height 9
click at [312, 295] on div "Delete" at bounding box center [308, 296] width 20 height 10
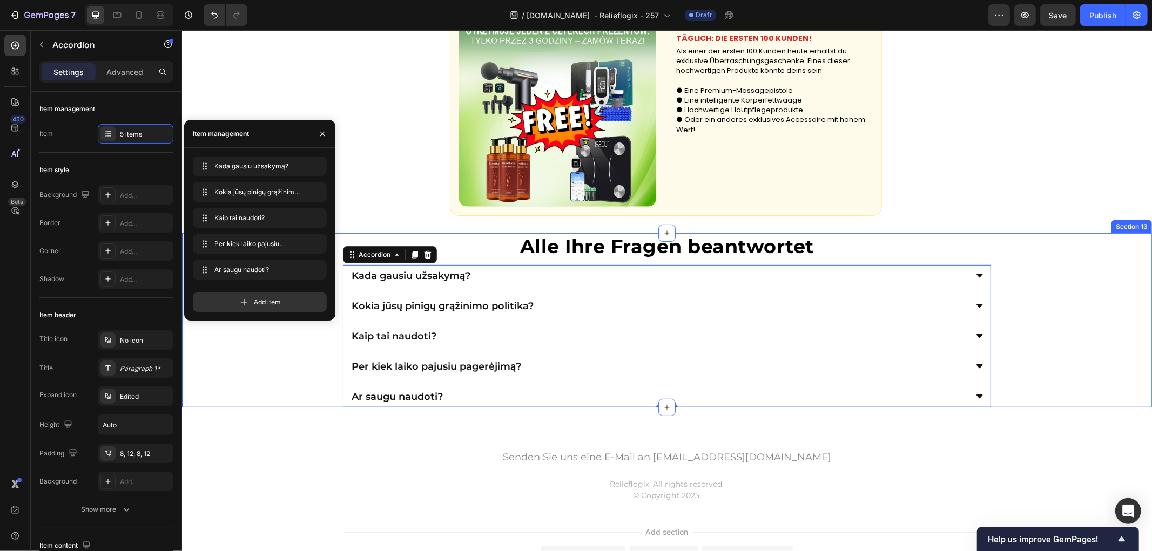
click at [278, 373] on div "⁠⁠⁠⁠⁠⁠⁠ Alle Ihre Fragen beantwortet Heading Kada gausiu užsakymą? Kokia jūsų p…" at bounding box center [666, 320] width 970 height 175
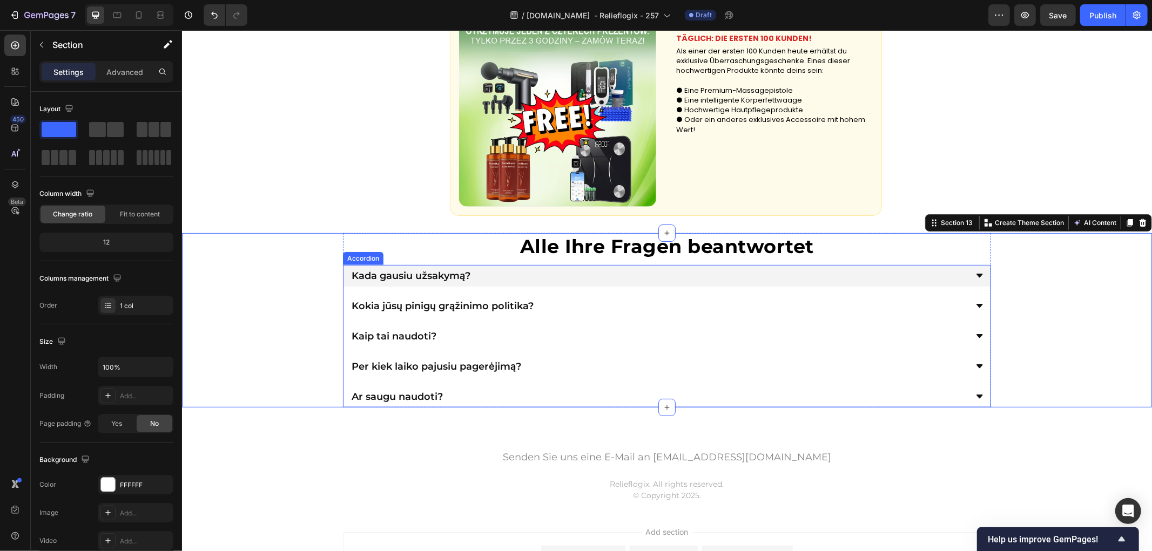
click at [430, 278] on p "Kada gausiu užsakymą?" at bounding box center [410, 276] width 119 height 10
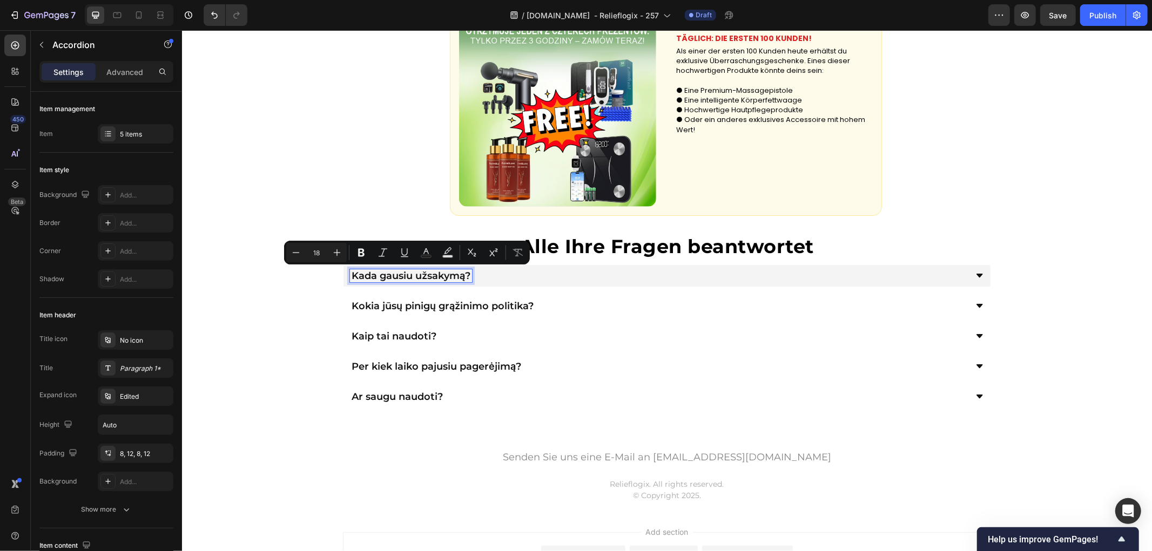
click at [434, 275] on p "Kada gausiu užsakymą?" at bounding box center [410, 276] width 119 height 10
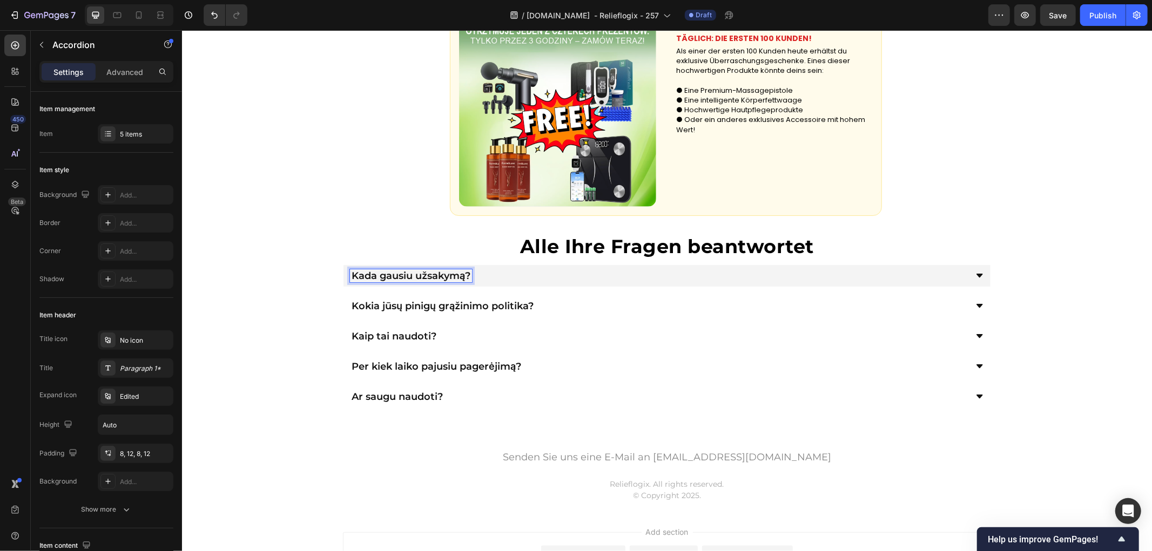
click at [434, 275] on p "Kada gausiu užsakymą?" at bounding box center [410, 276] width 119 height 10
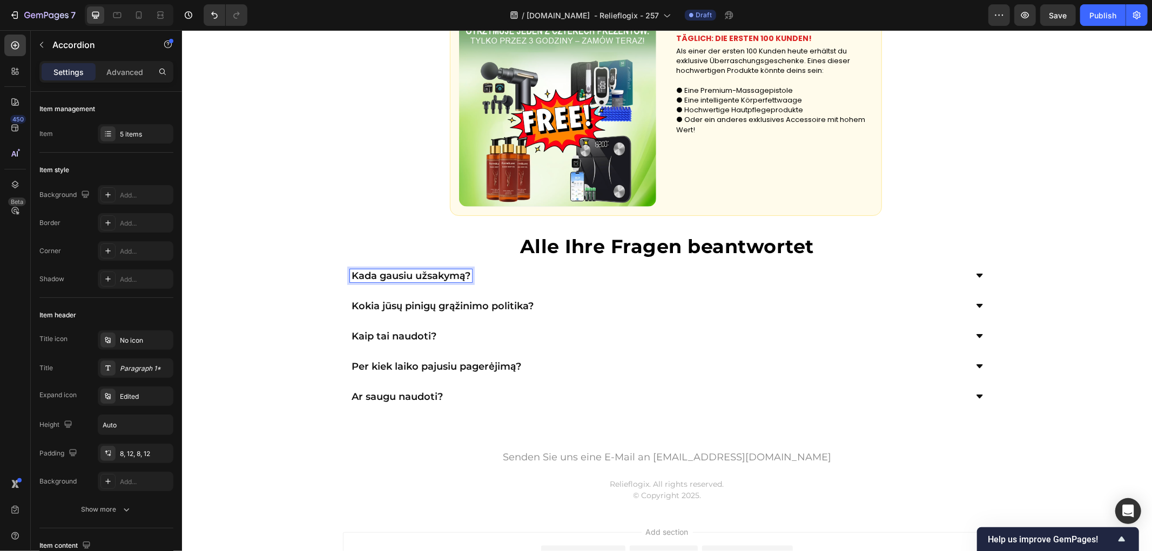
click at [274, 318] on div "⁠⁠⁠⁠⁠⁠⁠ Alle Ihre Fragen beantwortet Heading Kada gausiu užsakymą? Kokia jūsų p…" at bounding box center [666, 320] width 970 height 175
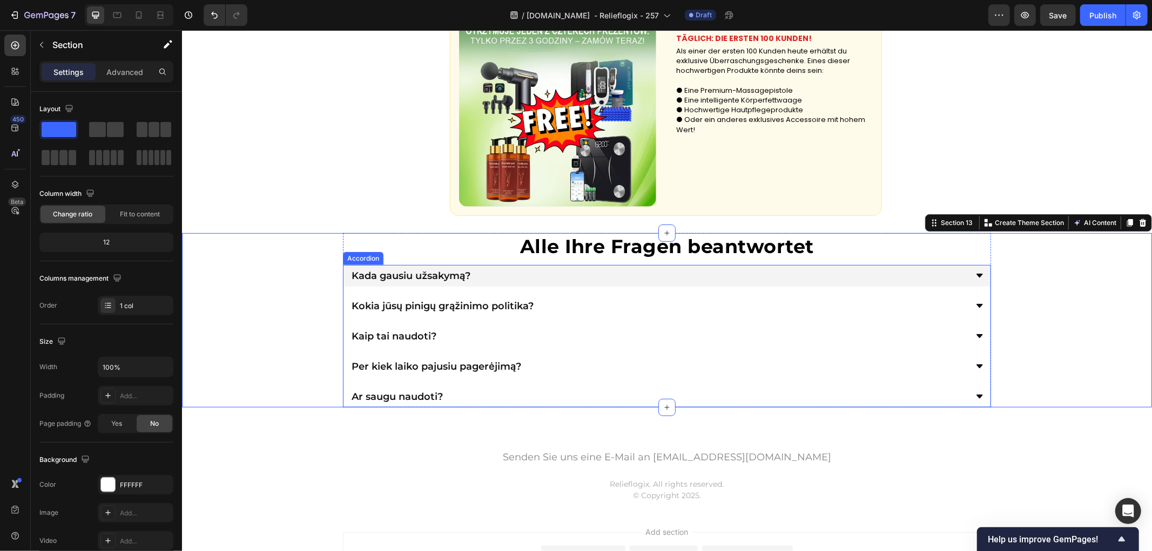
click at [375, 271] on p "Kada gausiu užsakymą?" at bounding box center [410, 276] width 119 height 10
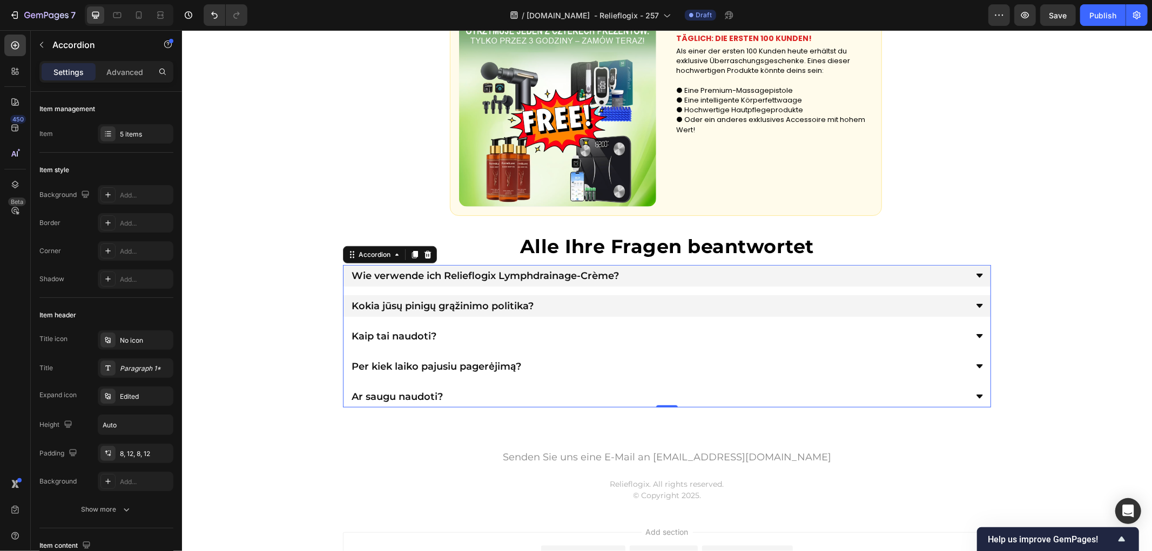
click at [490, 301] on p "Kokia jūsų pinigų grąžinimo politika?" at bounding box center [442, 306] width 182 height 10
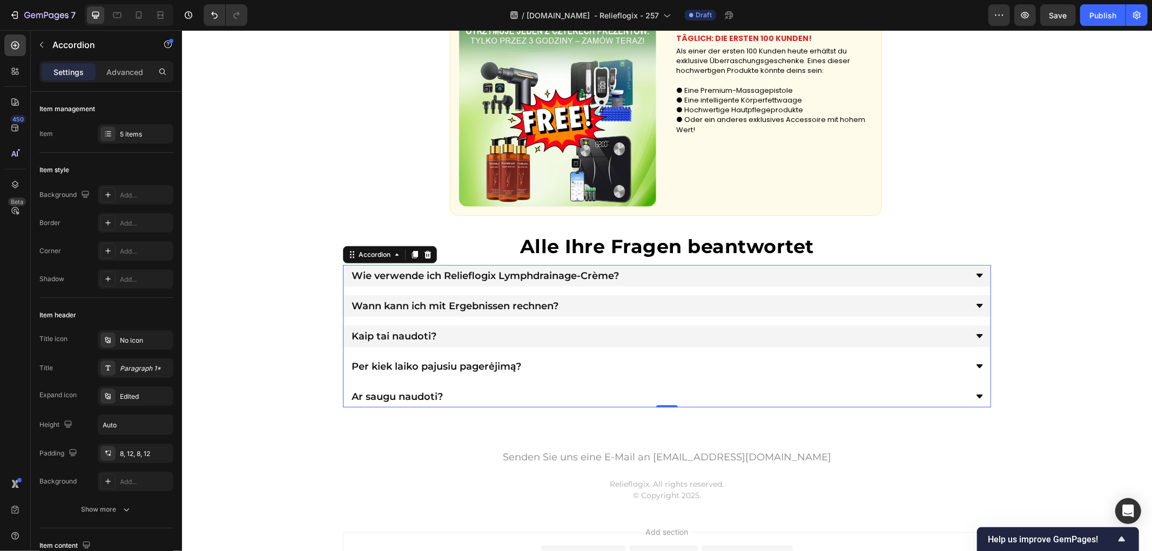
click at [408, 333] on p "Kaip tai naudoti?" at bounding box center [393, 336] width 85 height 10
click at [407, 332] on p "Kaip tai naudoti?" at bounding box center [393, 336] width 85 height 10
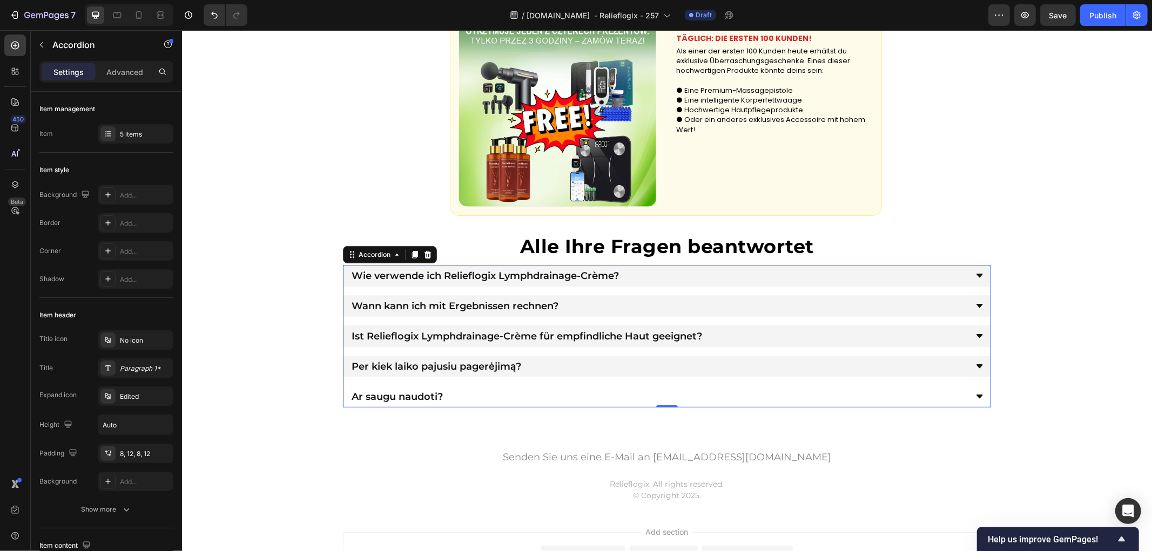
click at [476, 365] on p "Per kiek laiko pajusiu pagerėjimą?" at bounding box center [436, 366] width 170 height 10
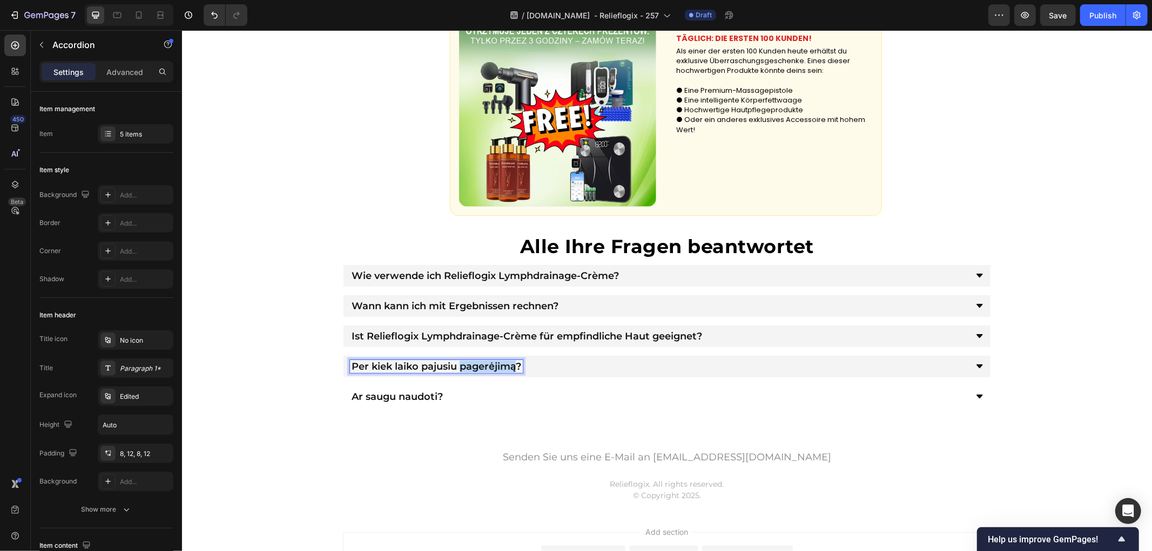
click at [476, 365] on p "Per kiek laiko pajusiu pagerėjimą?" at bounding box center [436, 366] width 170 height 10
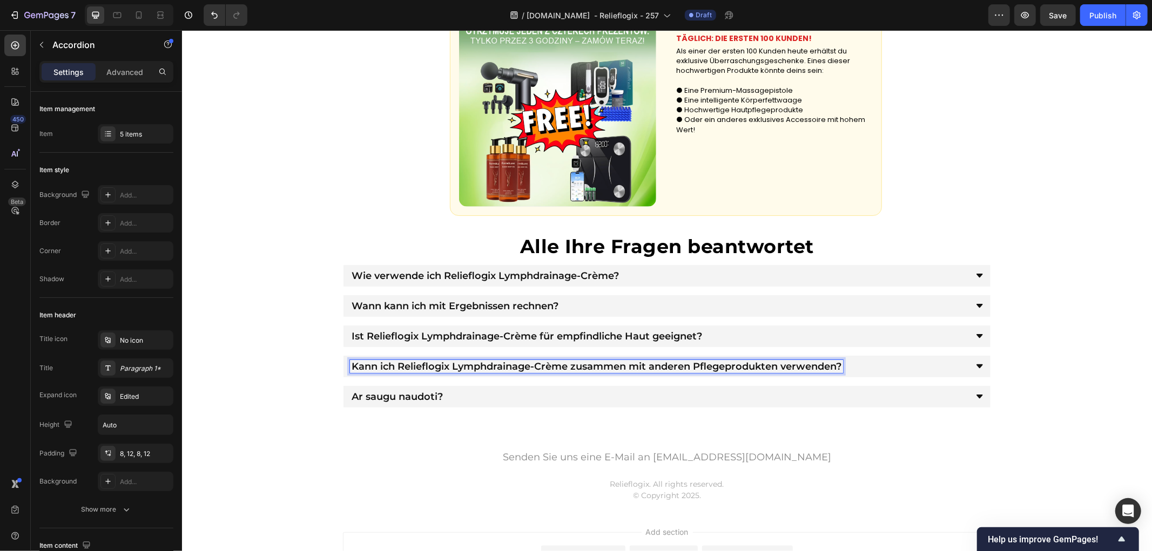
click at [417, 395] on p "Ar saugu naudoti?" at bounding box center [396, 397] width 91 height 10
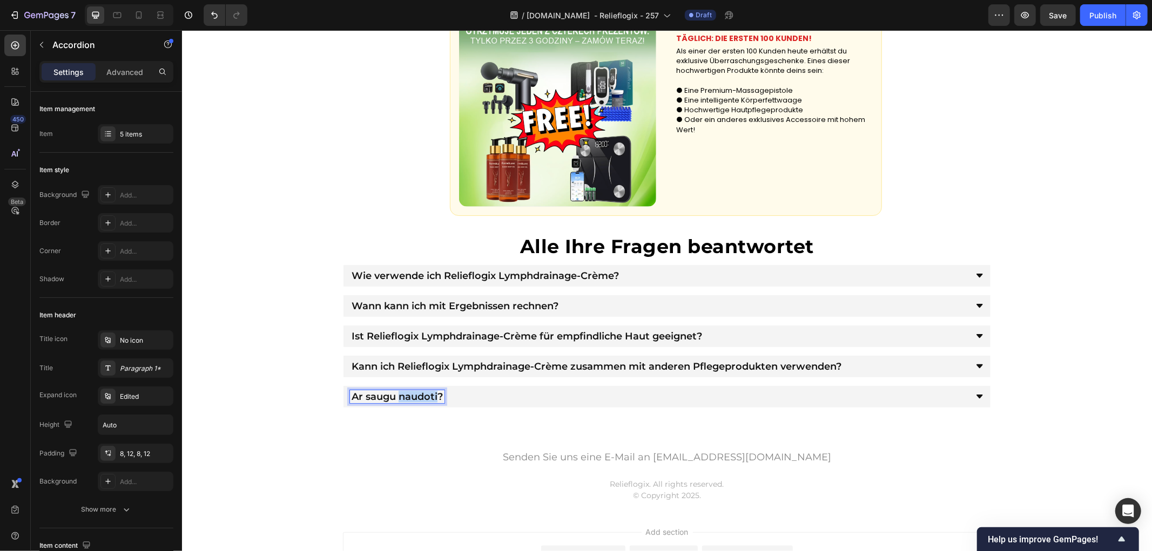
click at [417, 395] on p "Ar saugu naudoti?" at bounding box center [396, 397] width 91 height 10
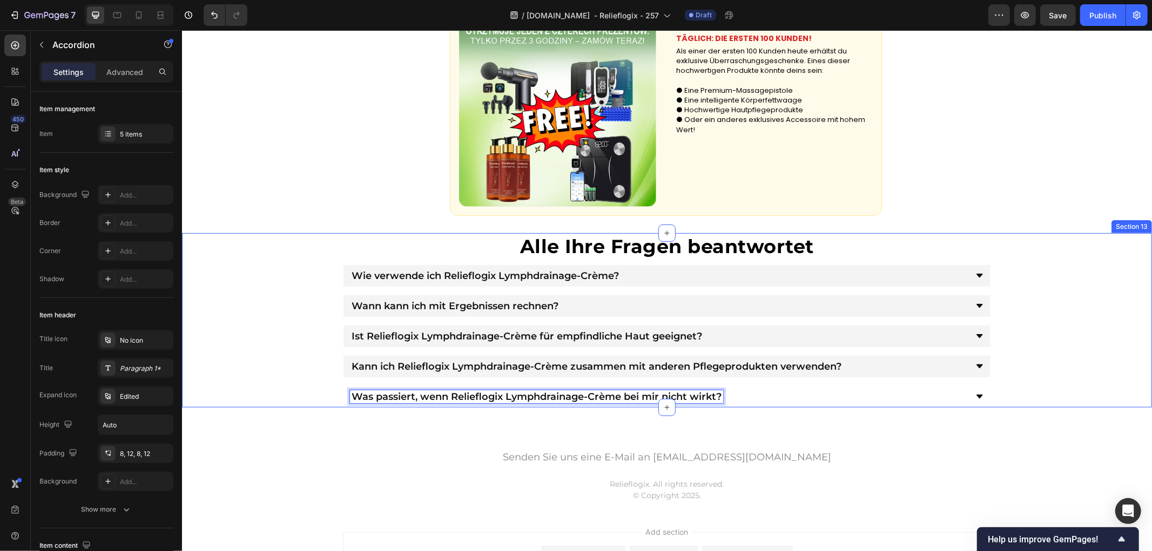
click at [254, 385] on div "⁠⁠⁠⁠⁠⁠⁠ Alle Ihre Fragen beantwortet Heading Wie verwende ich Relieflogix Lymph…" at bounding box center [666, 320] width 970 height 175
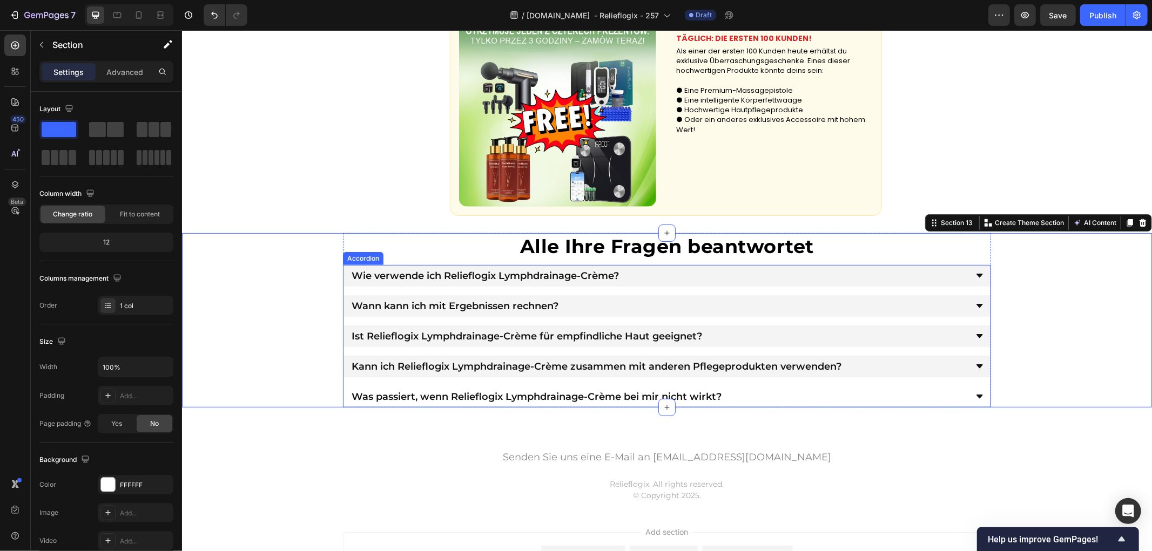
click at [642, 279] on div "Wie verwende ich Relieflogix Lymphdrainage-Crème?" at bounding box center [657, 275] width 617 height 13
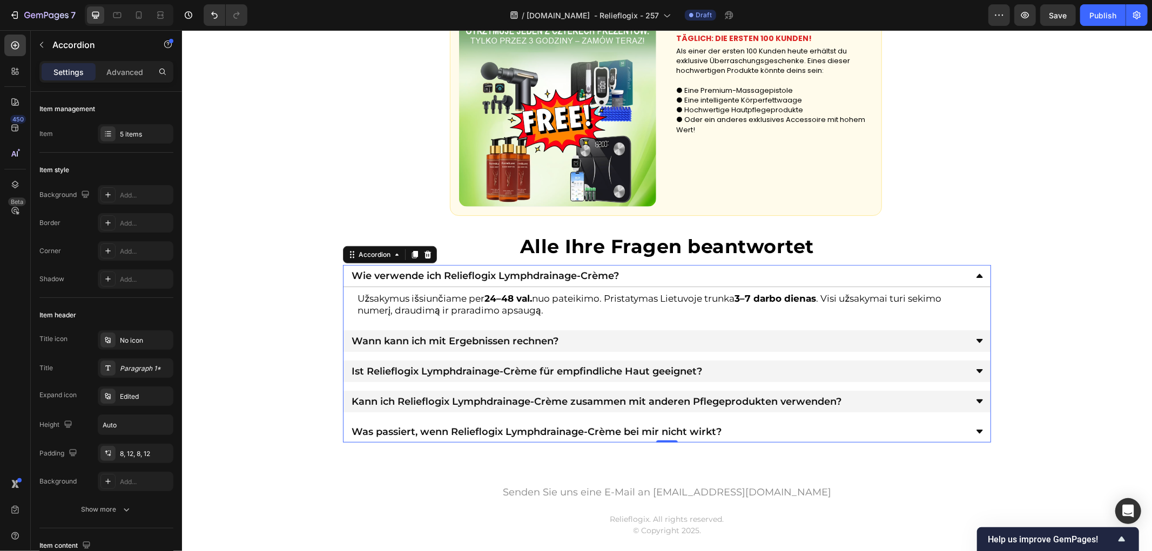
click at [646, 278] on div "Wie verwende ich Relieflogix Lymphdrainage-Crème?" at bounding box center [657, 275] width 617 height 13
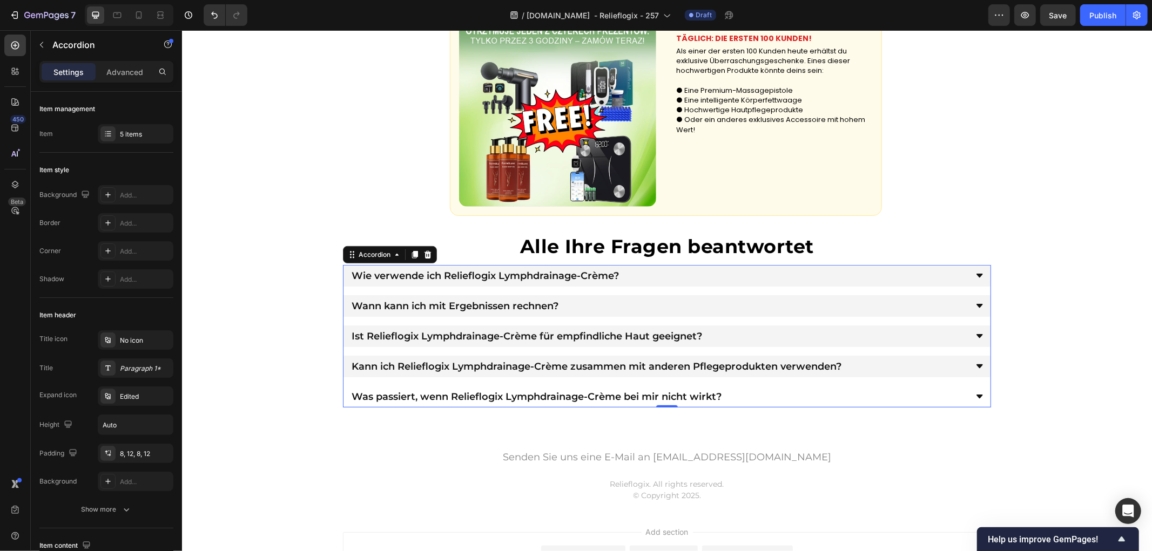
click at [630, 271] on div "Wie verwende ich Relieflogix Lymphdrainage-Crème?" at bounding box center [657, 275] width 617 height 13
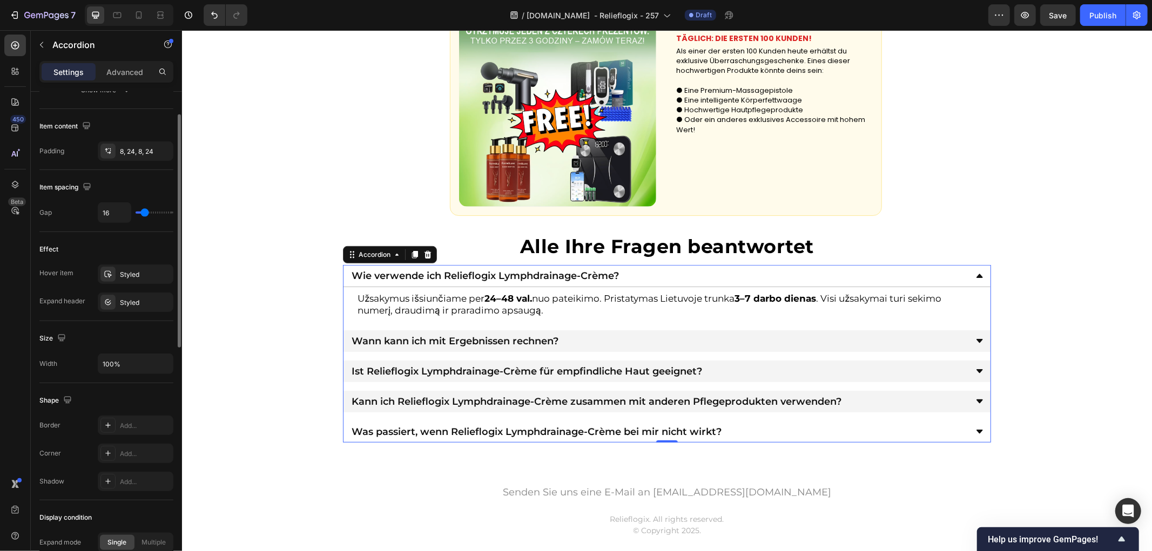
scroll to position [480, 0]
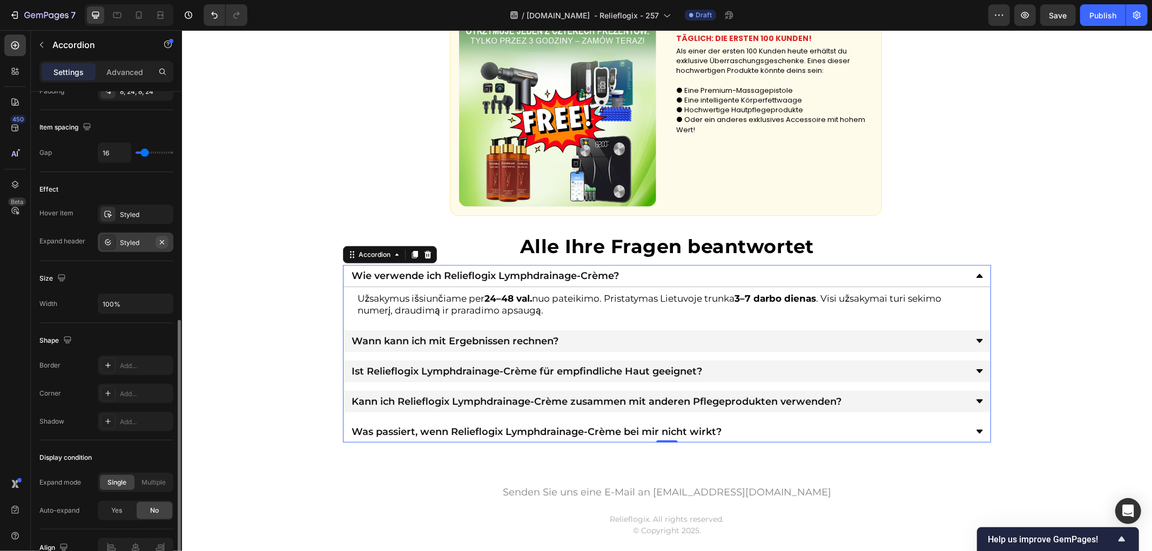
drag, startPoint x: 160, startPoint y: 241, endPoint x: 48, endPoint y: 248, distance: 112.6
click at [160, 241] on icon "button" at bounding box center [162, 242] width 9 height 9
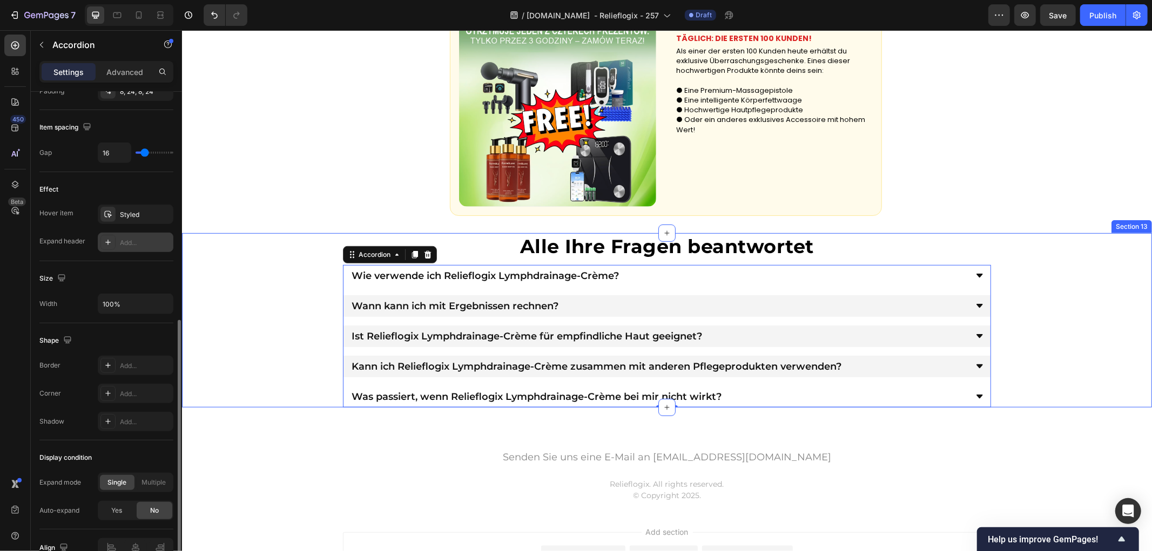
click at [233, 275] on div "⁠⁠⁠⁠⁠⁠⁠ Alle Ihre Fragen beantwortet Heading Wie verwende ich Relieflogix Lymph…" at bounding box center [666, 320] width 970 height 175
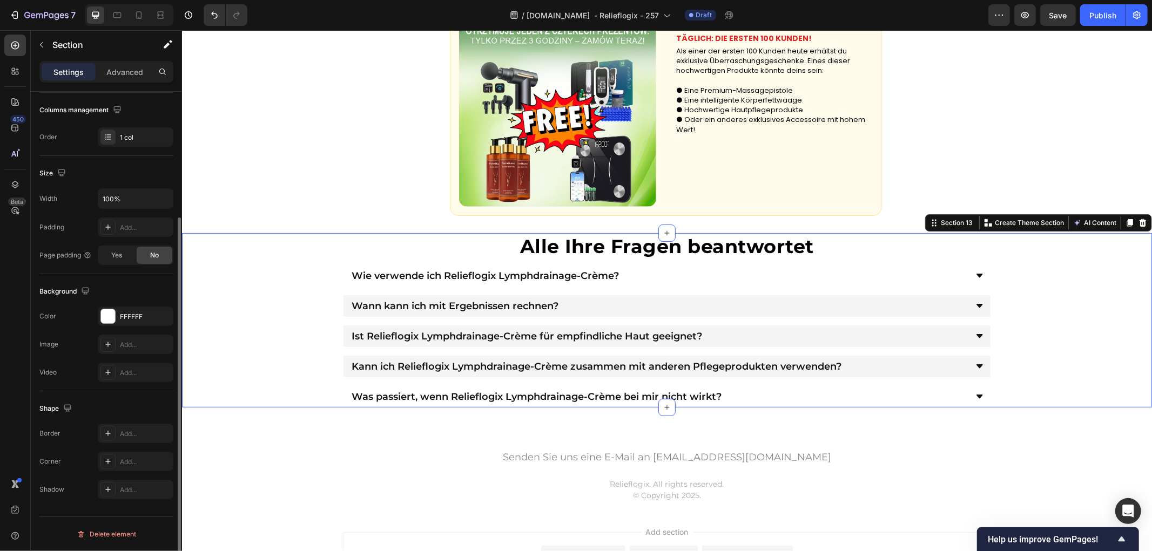
scroll to position [0, 0]
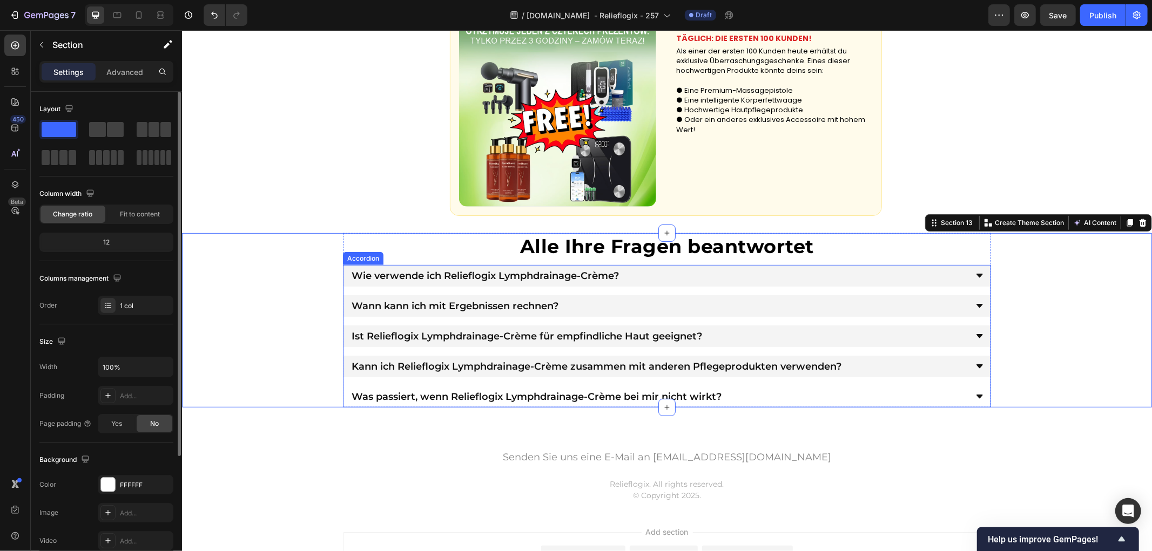
click at [661, 279] on div "Wie verwende ich Relieflogix Lymphdrainage-Crème?" at bounding box center [657, 275] width 617 height 13
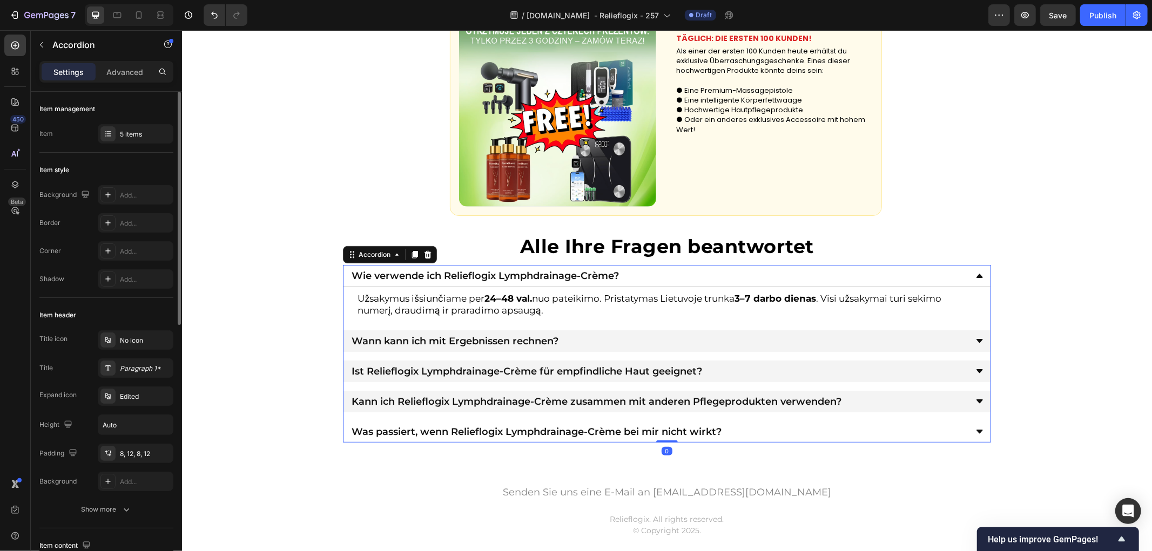
click at [677, 278] on div "Wie verwende ich Relieflogix Lymphdrainage-Crème?" at bounding box center [657, 275] width 617 height 13
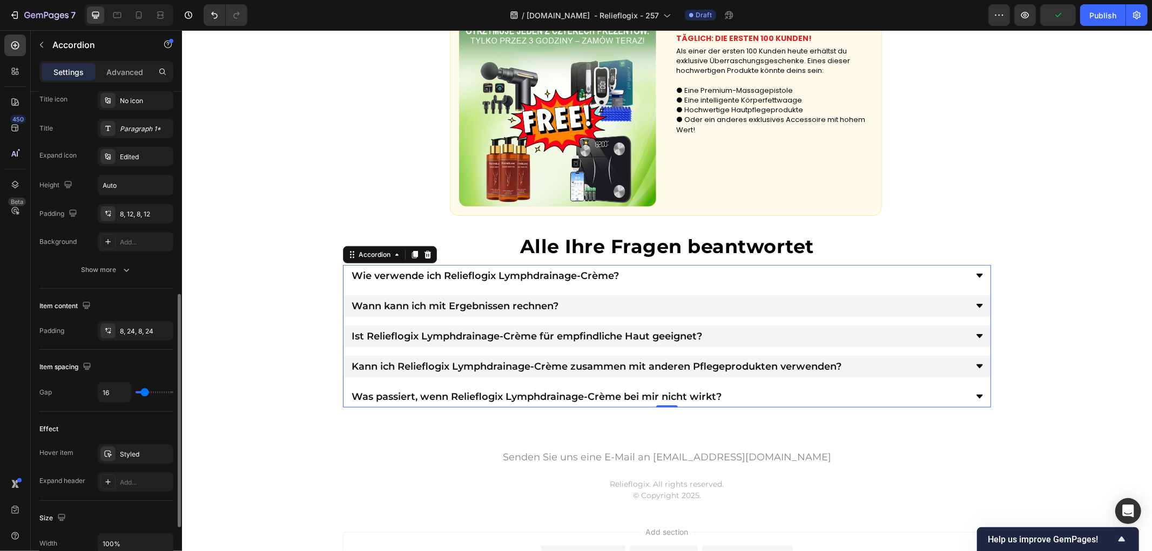
scroll to position [420, 0]
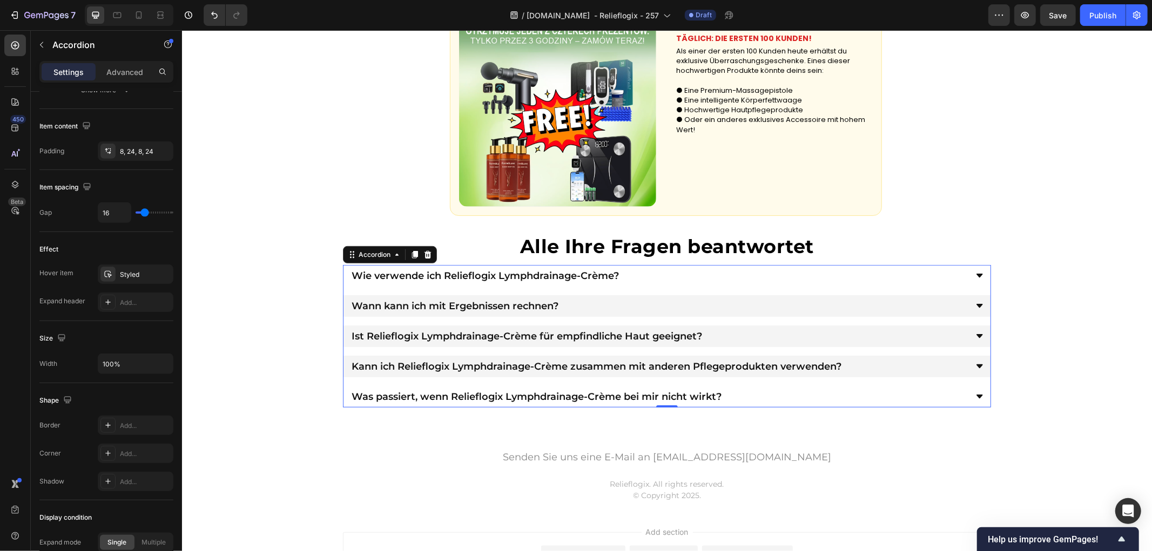
click at [629, 292] on div "Wie verwende ich Relieflogix Lymphdrainage-Crème? Wann kann ich mit Ergebnissen…" at bounding box center [666, 336] width 648 height 143
click at [641, 277] on div "Wie verwende ich Relieflogix Lymphdrainage-Crème?" at bounding box center [657, 275] width 617 height 13
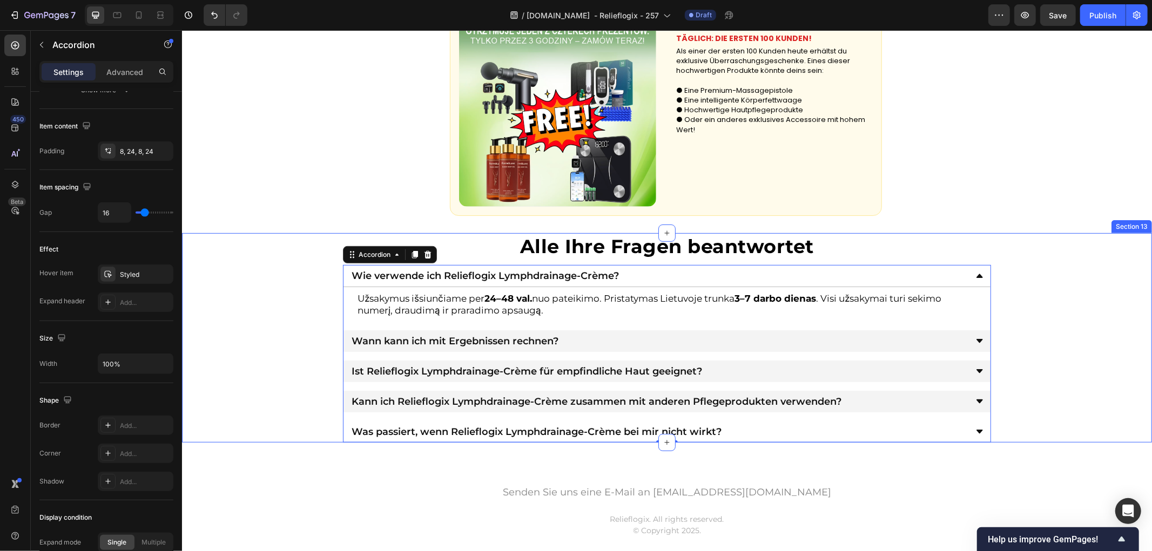
click at [301, 310] on div "⁠⁠⁠⁠⁠⁠⁠ Alle Ihre Fragen beantwortet Heading Wie verwende ich Relieflogix Lymph…" at bounding box center [666, 338] width 970 height 210
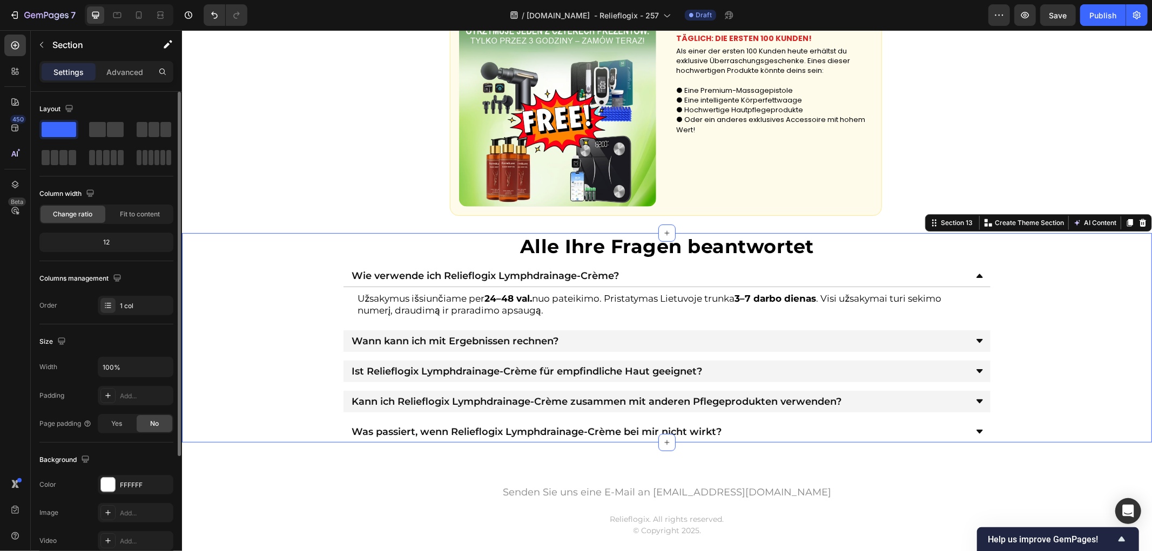
click at [326, 317] on div "⁠⁠⁠⁠⁠⁠⁠ Alle Ihre Fragen beantwortet Heading Wie verwende ich Relieflogix Lymph…" at bounding box center [666, 338] width 970 height 210
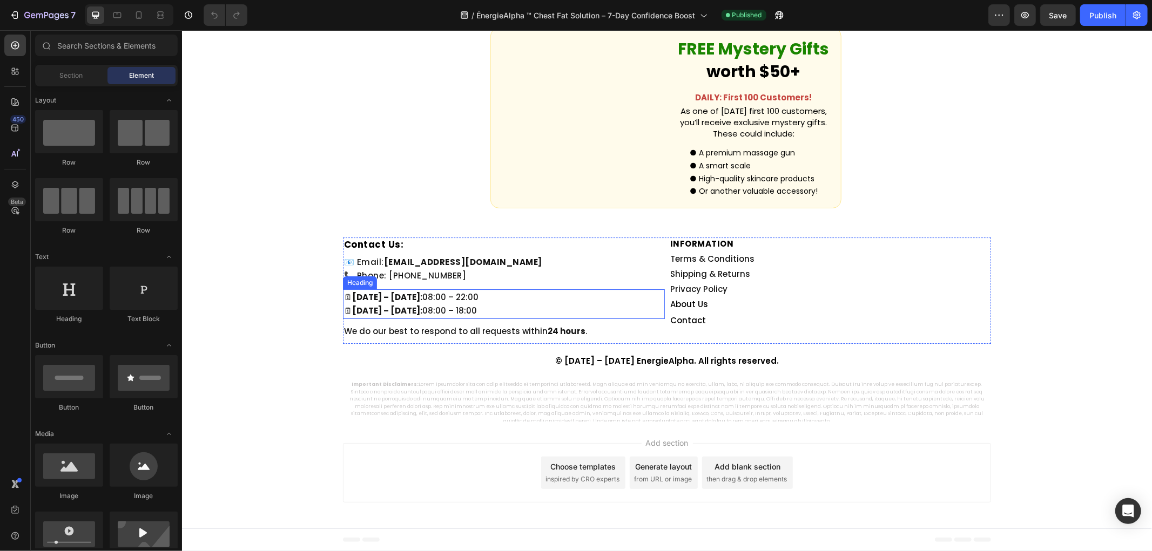
scroll to position [2834, 0]
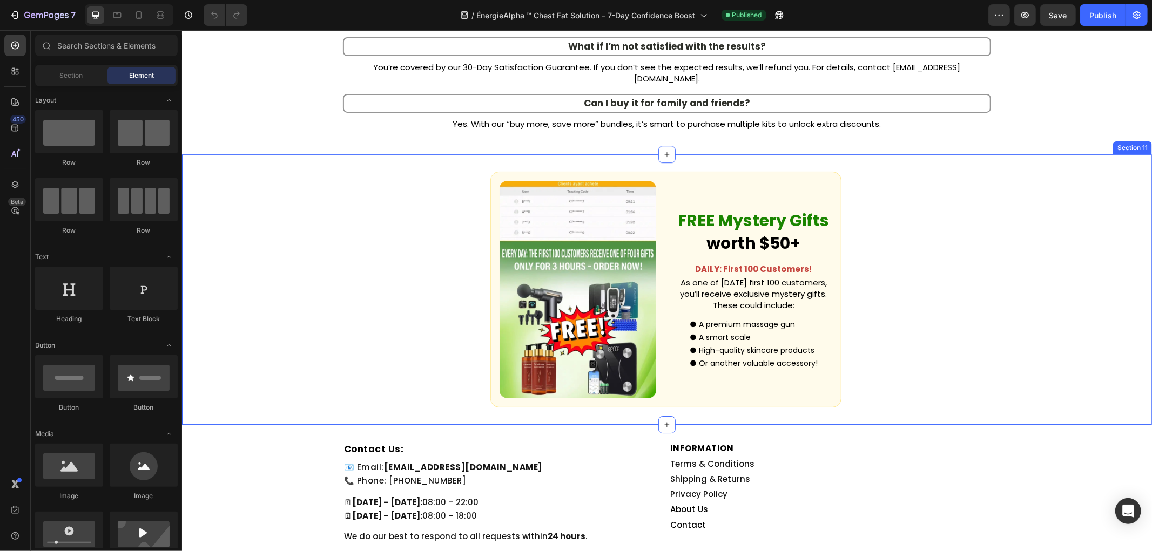
drag, startPoint x: 819, startPoint y: 260, endPoint x: 846, endPoint y: 266, distance: 28.1
click at [819, 277] on p "As one of [DATE] first 100 customers, you’ll receive exclusive mystery gifts. T…" at bounding box center [753, 294] width 154 height 34
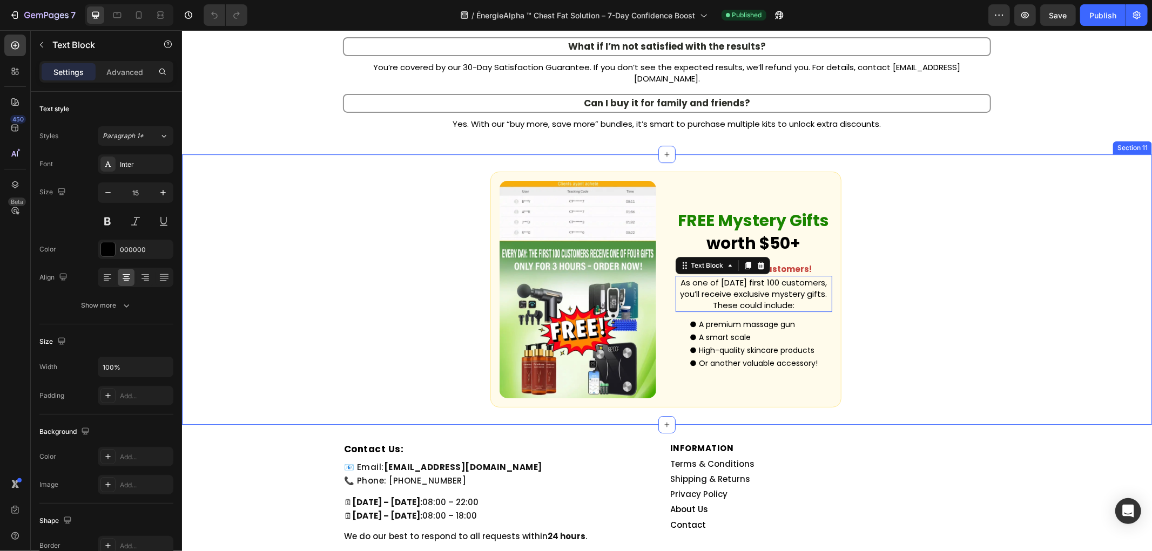
click at [965, 279] on div "Custom Code FREE Mystery Gifts worth $50+ Text Block DAILY: First 100 Customers…" at bounding box center [666, 289] width 970 height 271
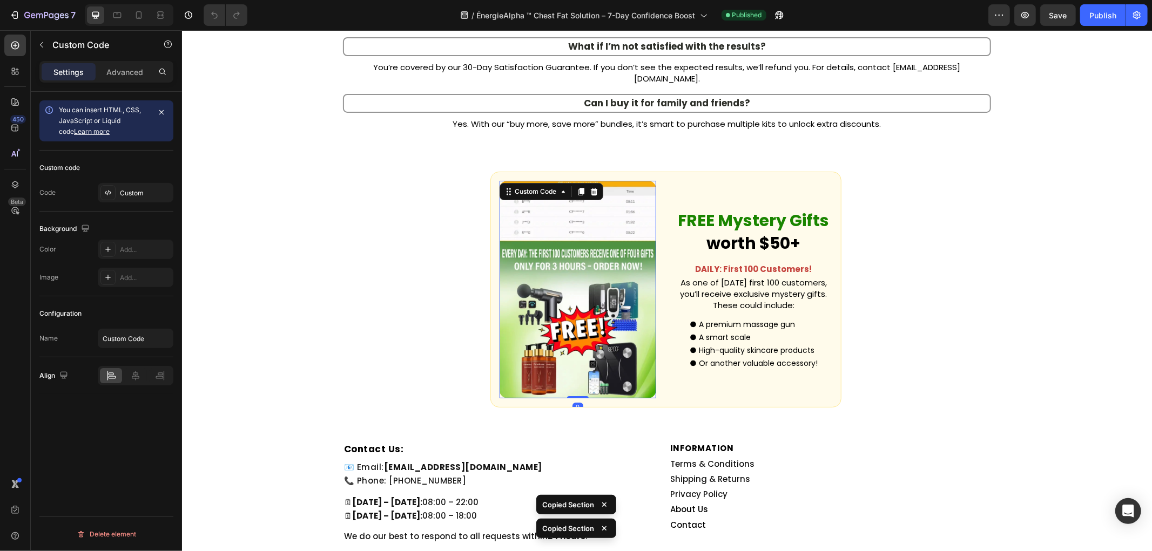
click at [575, 257] on video at bounding box center [577, 289] width 157 height 218
click at [1023, 281] on div "Custom Code 0 FREE Mystery Gifts worth $50+ Text Block DAILY: First 100 Custome…" at bounding box center [666, 289] width 970 height 271
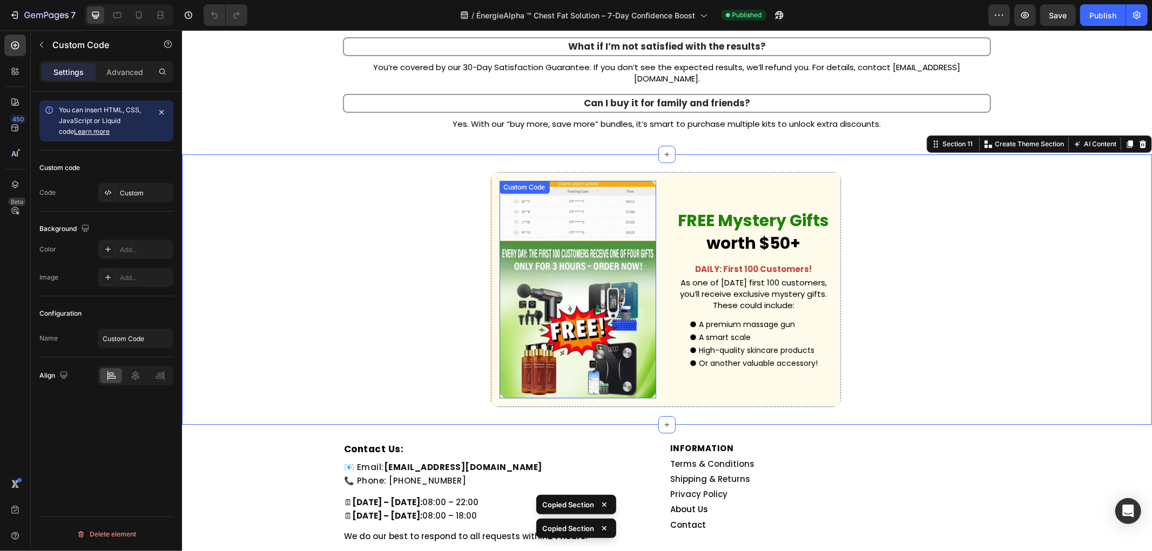
click at [594, 238] on video at bounding box center [577, 289] width 157 height 218
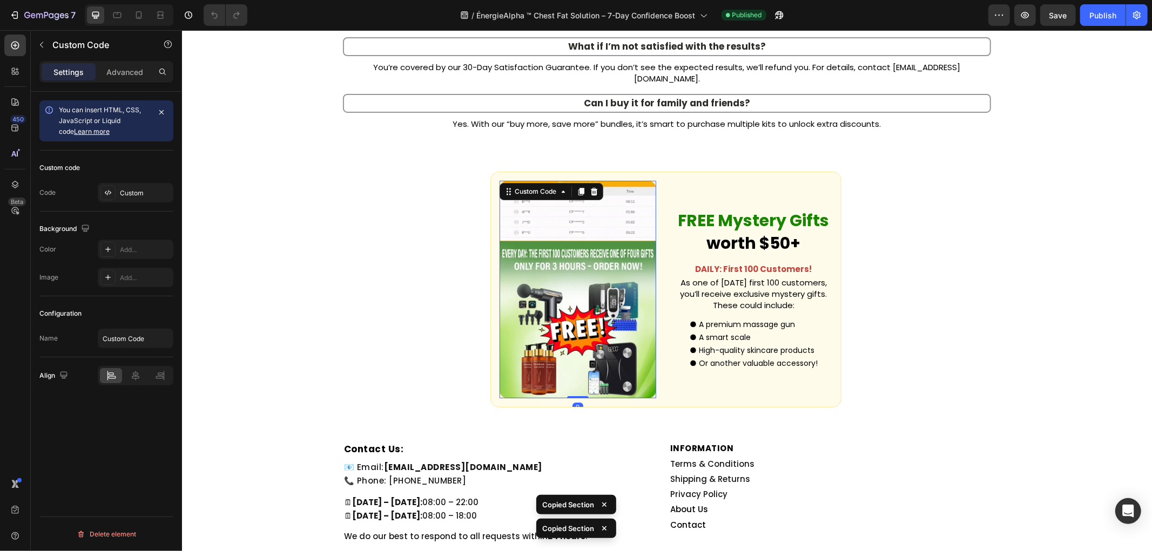
click at [959, 253] on div "Custom Code 0 FREE Mystery Gifts worth $50+ Text Block DAILY: First 100 Custome…" at bounding box center [666, 289] width 970 height 271
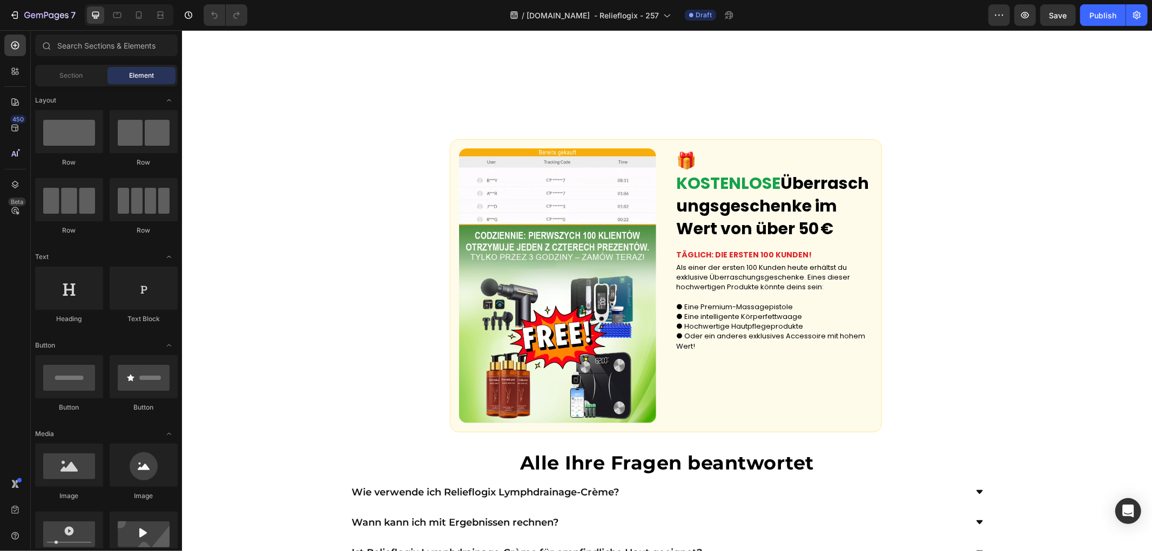
scroll to position [3840, 0]
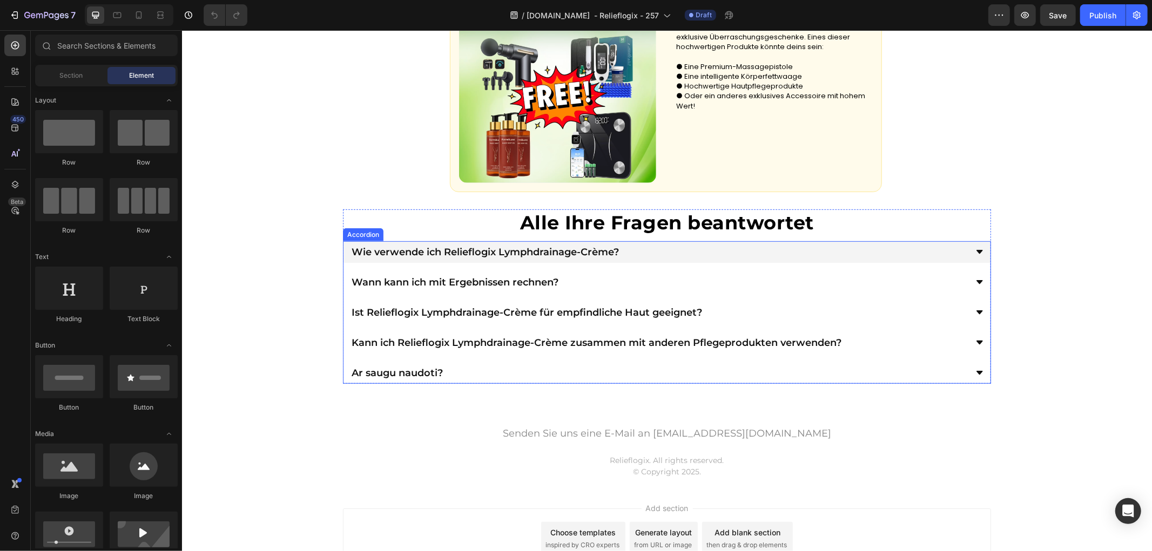
click at [619, 255] on div "Wie verwende ich Relieflogix Lymphdrainage-Crème?" at bounding box center [657, 251] width 617 height 13
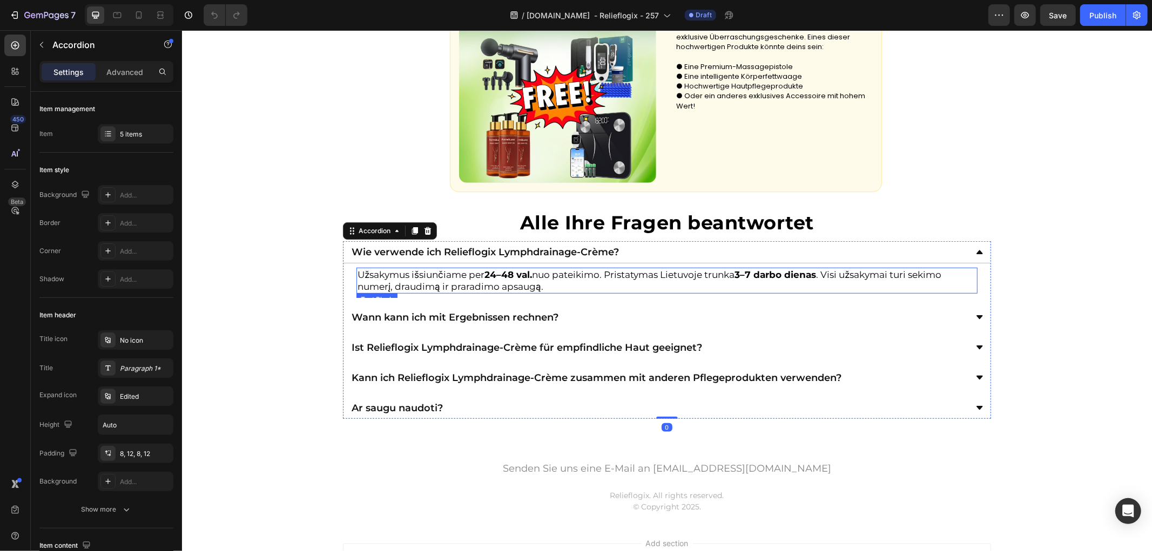
click at [558, 278] on p "Užsakymus išsiunčiame per 24–48 val. nuo pateikimo. Pristatymas Lietuvoje trunk…" at bounding box center [666, 280] width 619 height 24
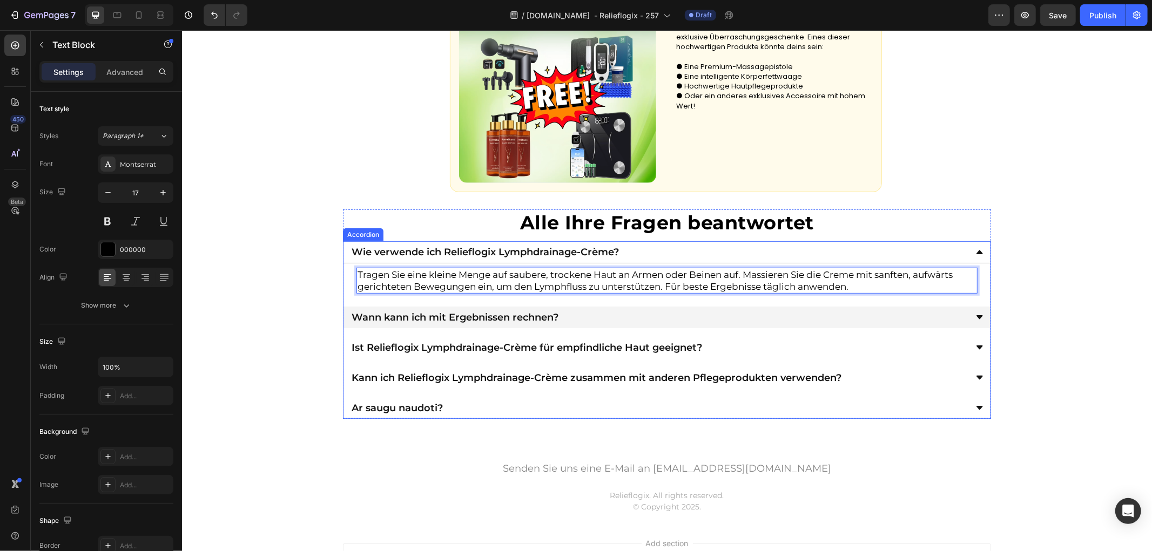
click at [631, 323] on div "Wann kann ich mit Ergebnissen rechnen?" at bounding box center [666, 317] width 647 height 22
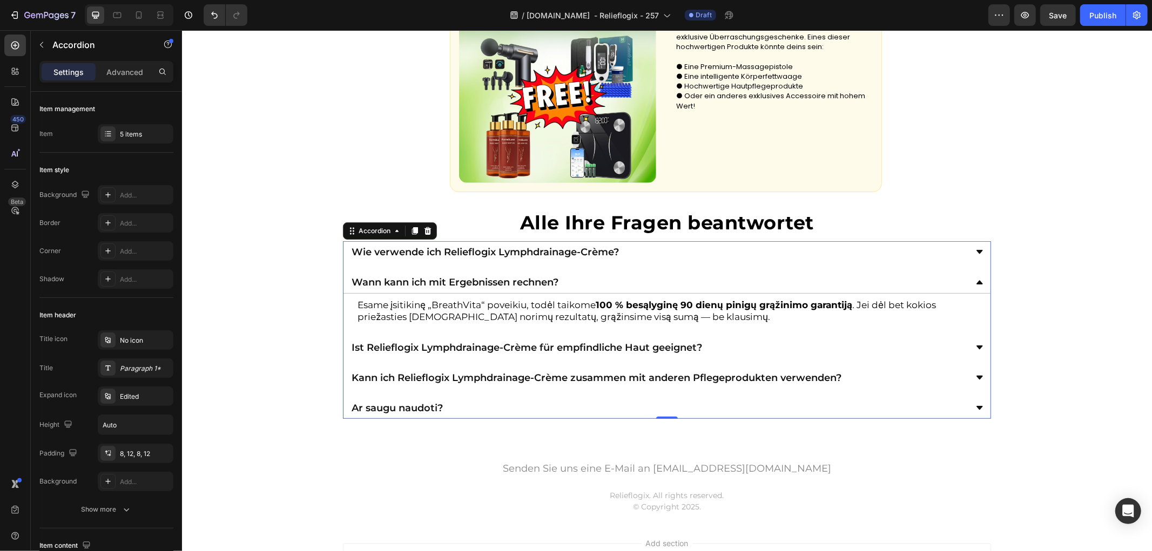
click at [563, 309] on p "Esame įsitikinę „BreathVita“ poveikiu, todėl taikome 100 % besąlyginę 90 dienų …" at bounding box center [666, 311] width 619 height 24
click at [563, 311] on p "Esame įsitikinę „BreathVita“ poveikiu, todėl taikome 100 % besąlyginę 90 dienų …" at bounding box center [666, 311] width 619 height 24
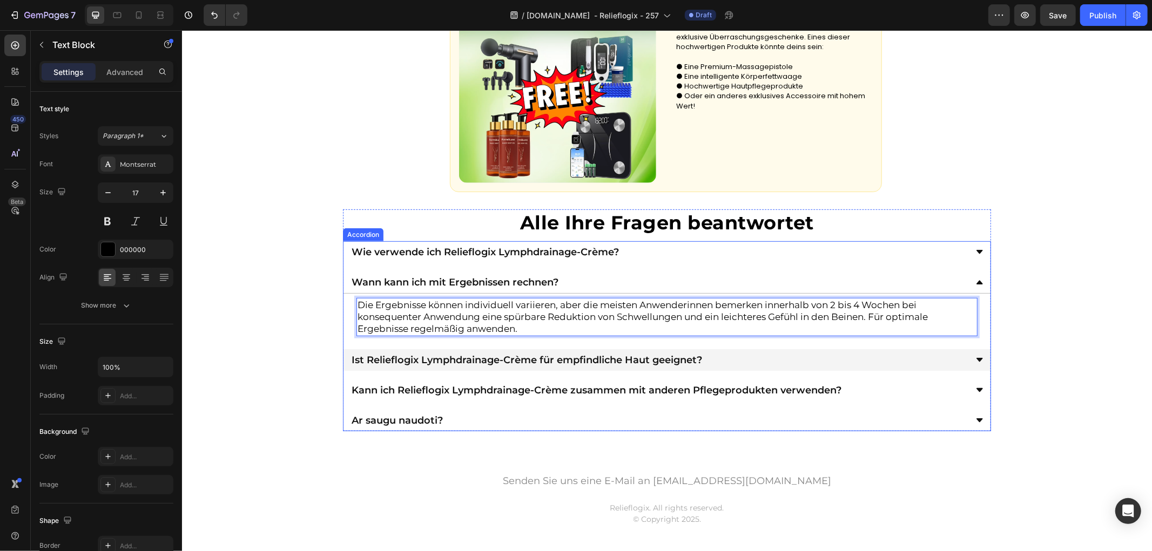
click at [716, 355] on div "Ist Relieflogix Lymphdrainage-Crème für empfindliche Haut geeignet?" at bounding box center [657, 359] width 617 height 13
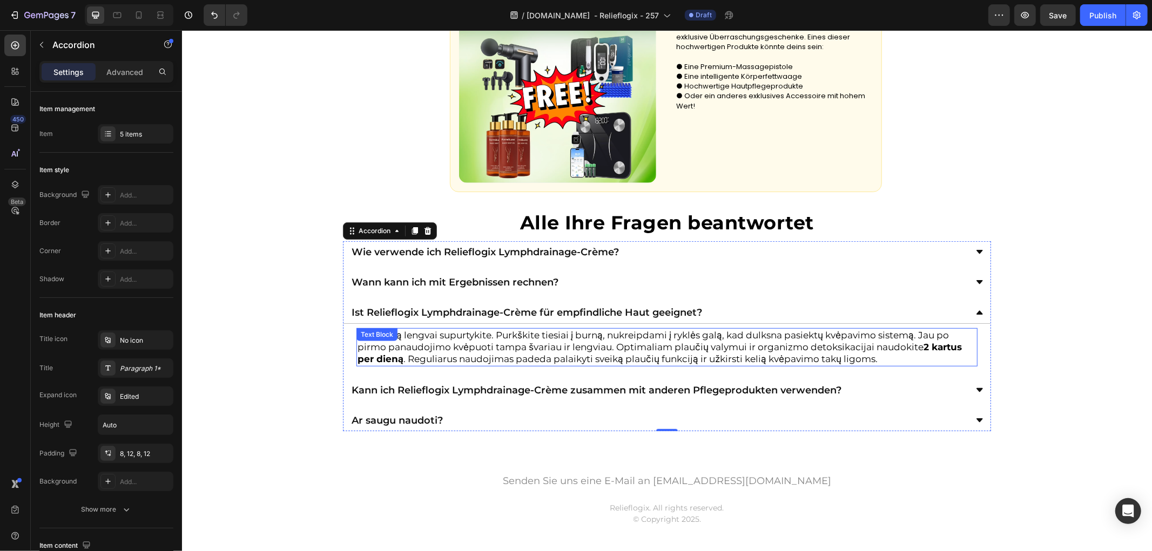
click at [584, 346] on p "Buteliuką lengvai supurtykite. Purkškite tiesiai į burną, nukreipdami į ryklės …" at bounding box center [666, 347] width 619 height 36
click at [585, 346] on p "Buteliuką lengvai supurtykite. Purkškite tiesiai į burną, nukreipdami į ryklės …" at bounding box center [666, 347] width 619 height 36
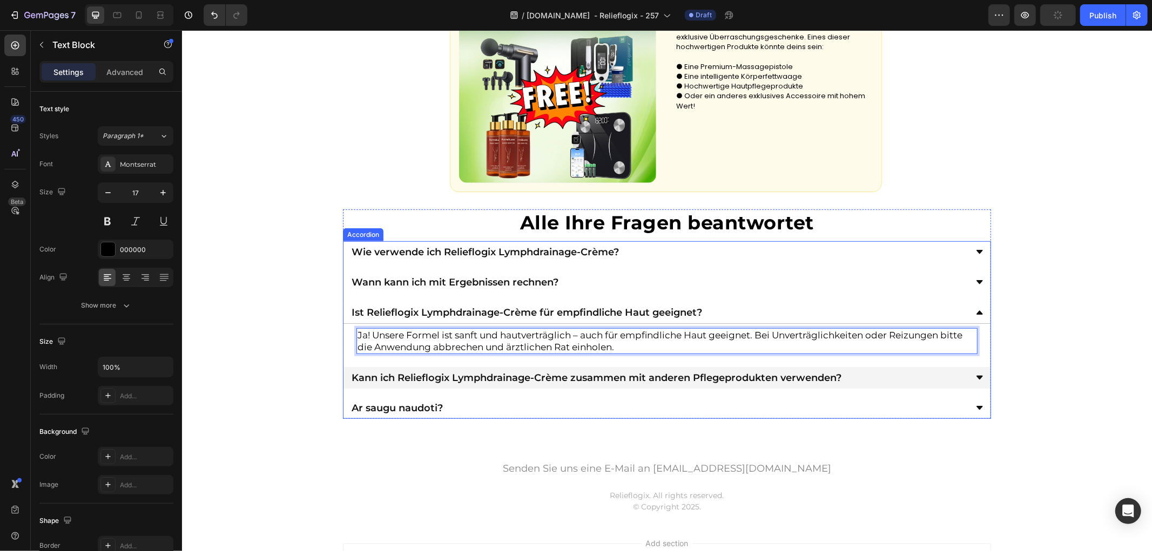
click at [859, 374] on div "Kann ich Relieflogix Lymphdrainage-Crème zusammen mit anderen Pflegeprodukten v…" at bounding box center [657, 377] width 617 height 13
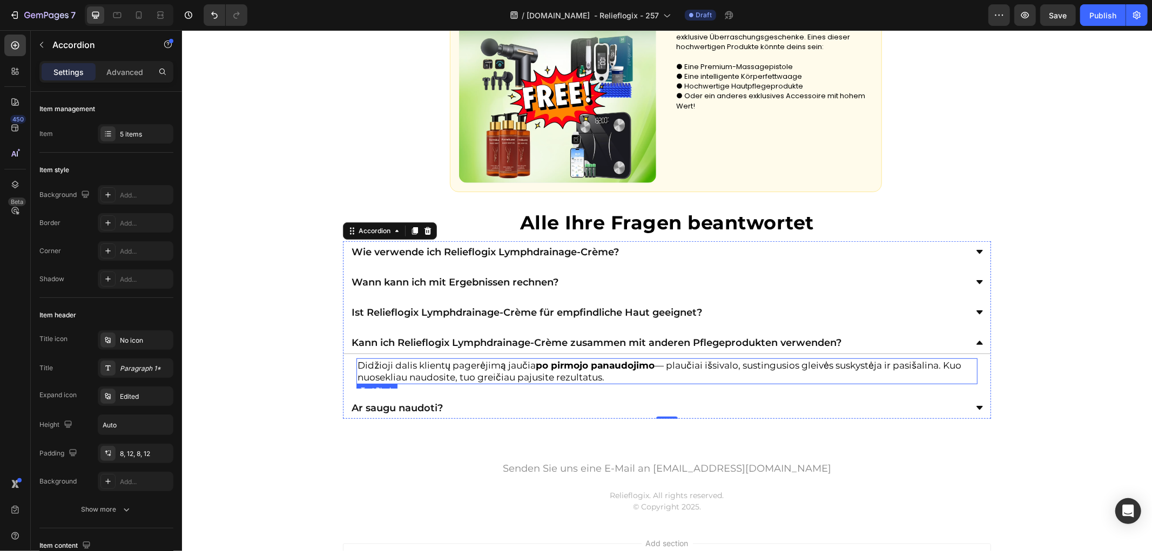
click at [504, 369] on p "Didžioji dalis klientų pagerėjimą jaučia po pirmojo panaudojimo — plaučiai išsi…" at bounding box center [666, 371] width 619 height 24
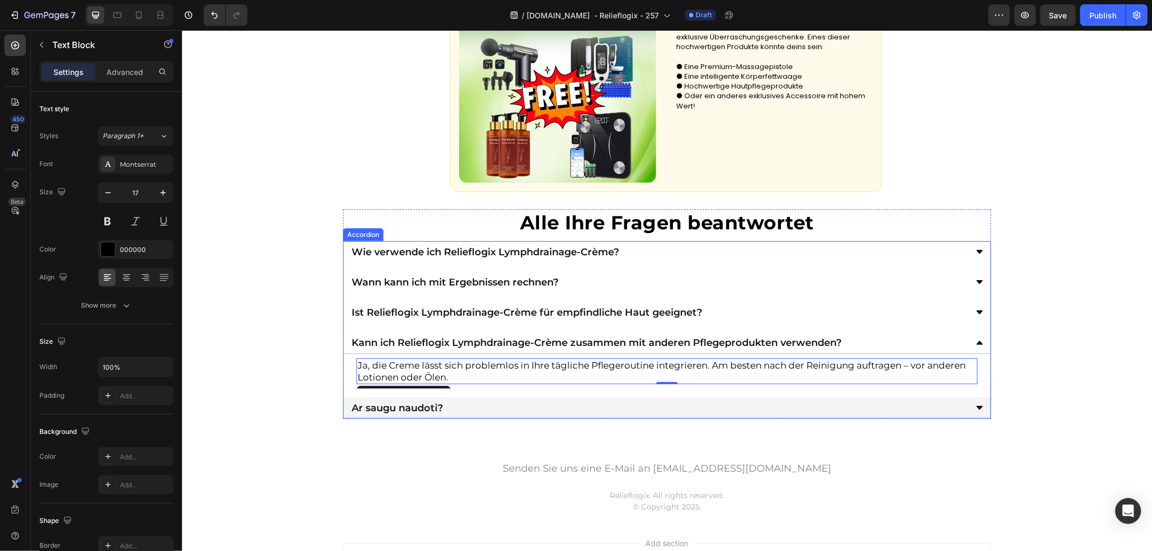
click at [493, 404] on div "Ar saugu naudoti?" at bounding box center [657, 407] width 617 height 13
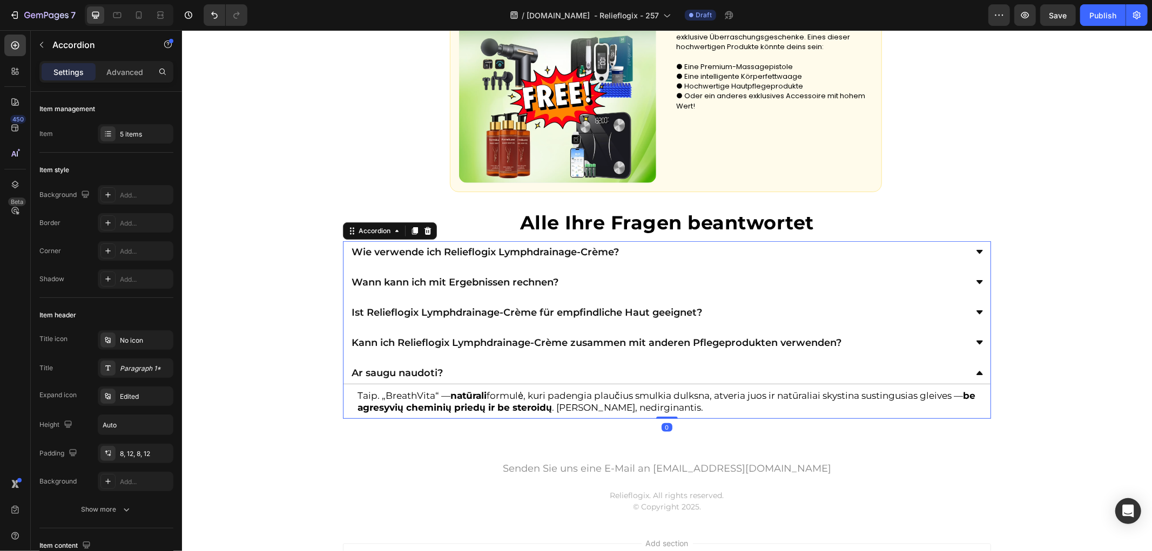
click at [494, 404] on strong "be agresyvių cheminių priedų ir be steroidų" at bounding box center [666, 401] width 618 height 23
click at [493, 403] on strong "be agresyvių cheminių priedų ir be steroidų" at bounding box center [666, 401] width 618 height 23
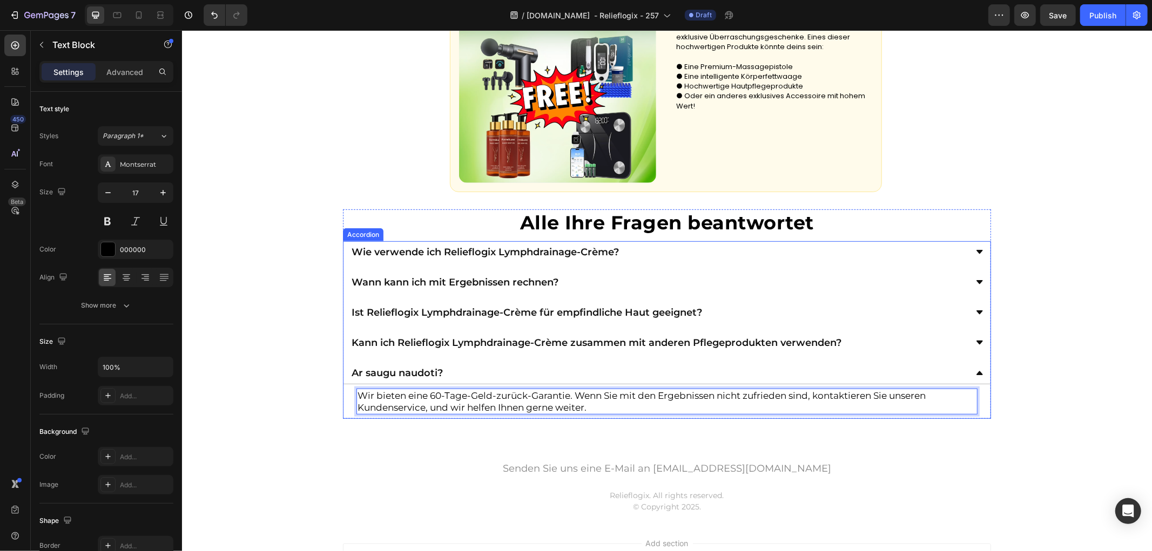
click at [265, 378] on div "Alle Ihre Fragen beantwortet Heading Wie verwende ich Relieflogix Lymphdrainage…" at bounding box center [666, 314] width 970 height 210
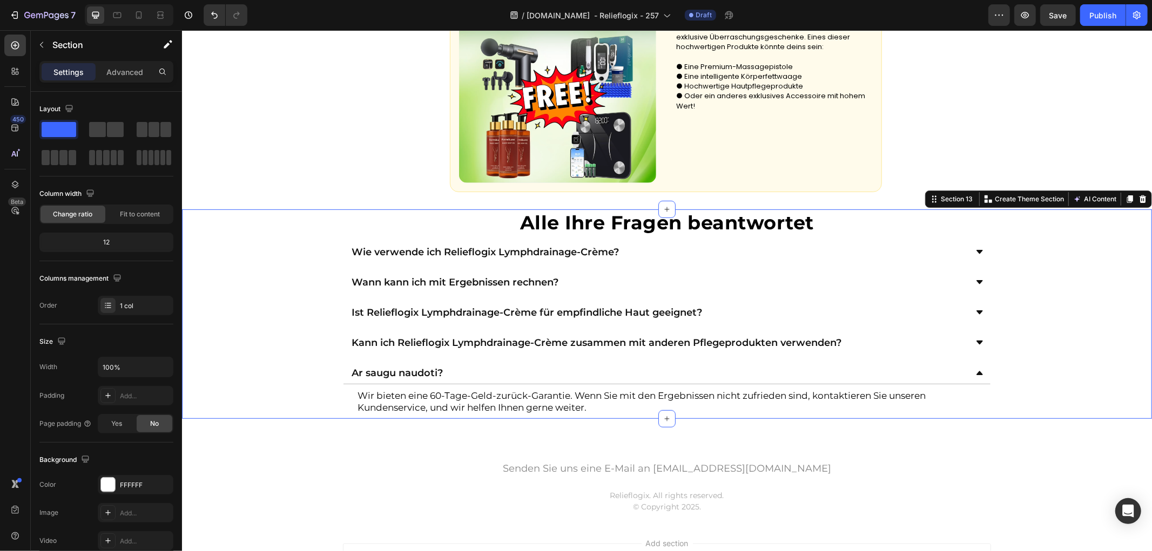
click at [914, 373] on div "Ar saugu naudoti?" at bounding box center [657, 372] width 617 height 13
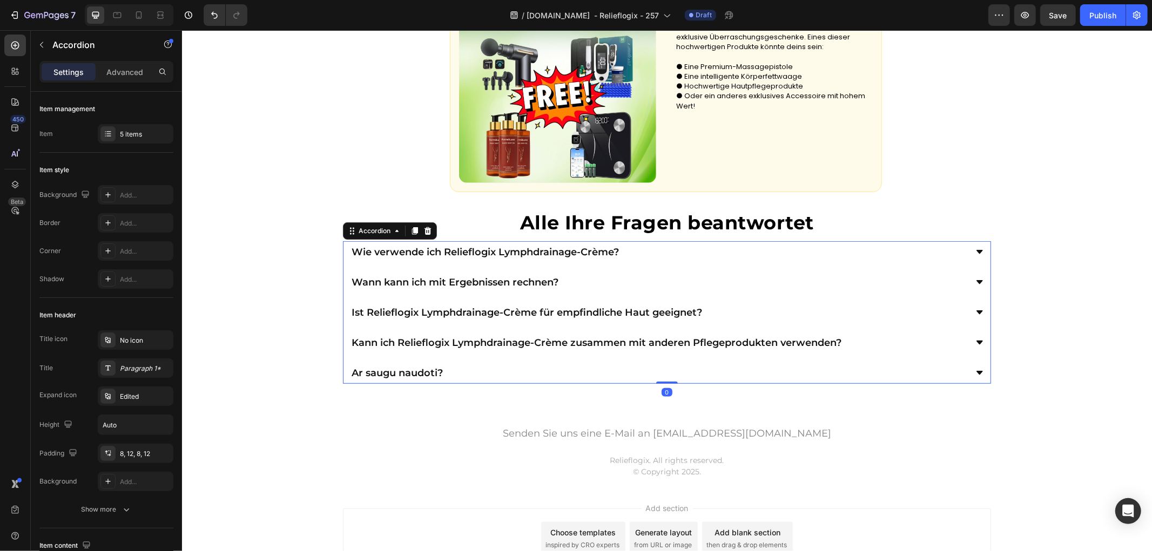
click at [1053, 306] on div "Alle Ihre Fragen beantwortet Heading Wie verwende ich Relieflogix Lymphdrainage…" at bounding box center [666, 296] width 970 height 175
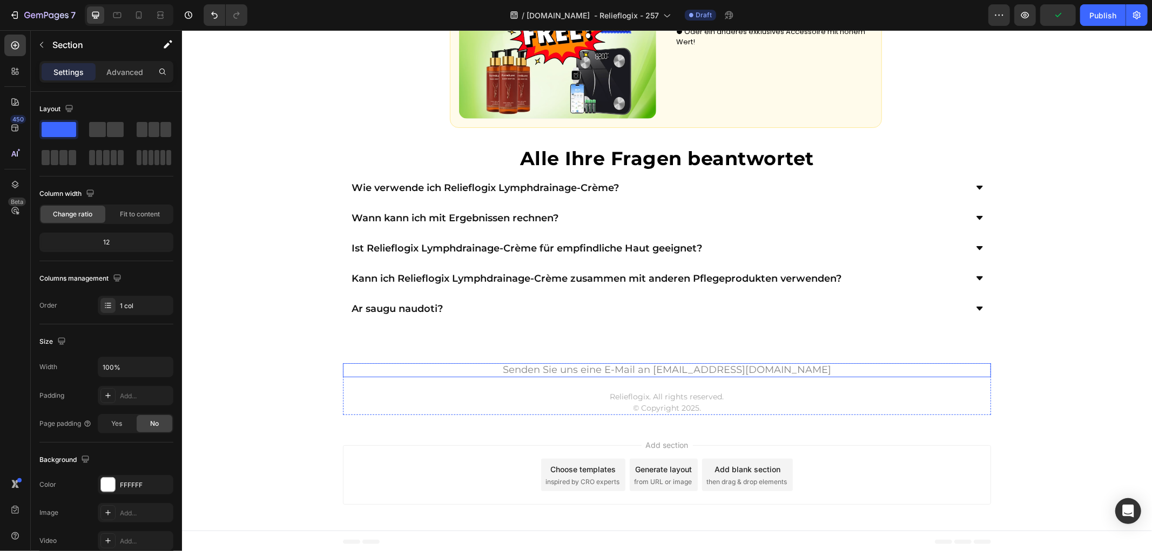
scroll to position [3906, 0]
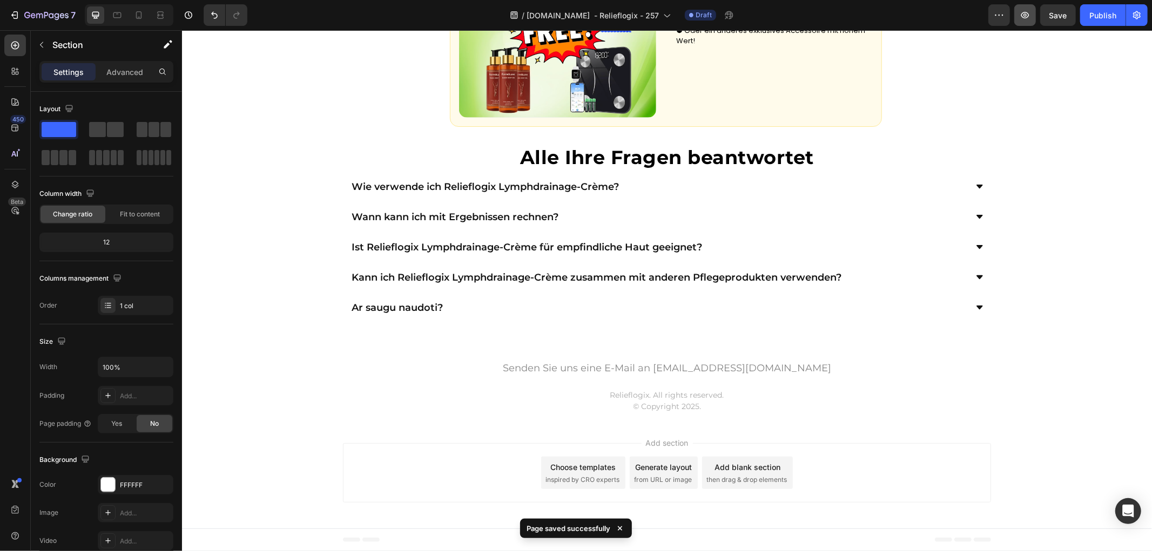
click at [1029, 17] on icon "button" at bounding box center [1025, 15] width 11 height 11
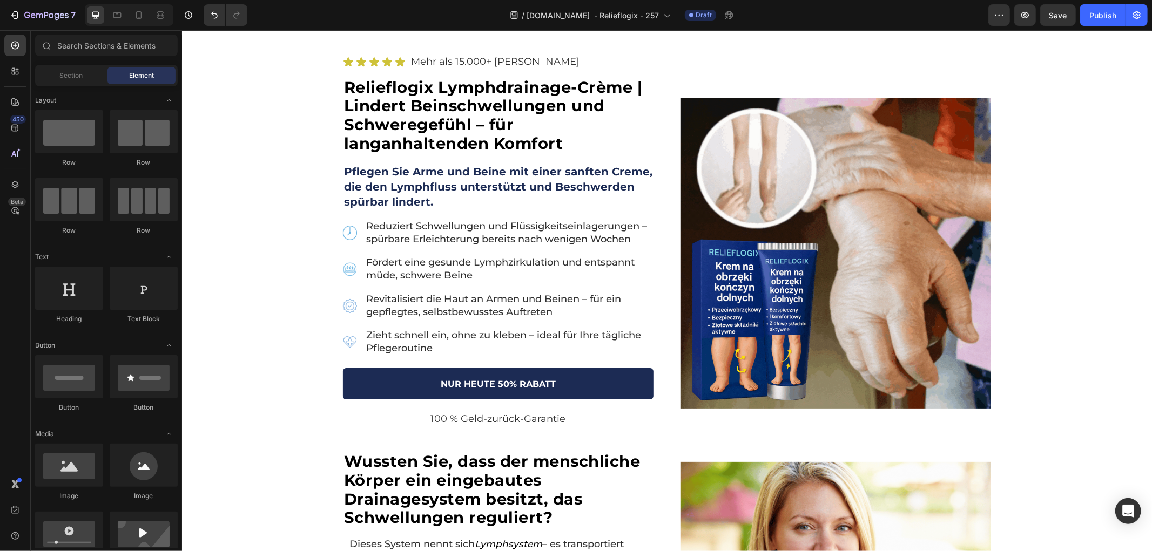
scroll to position [0, 0]
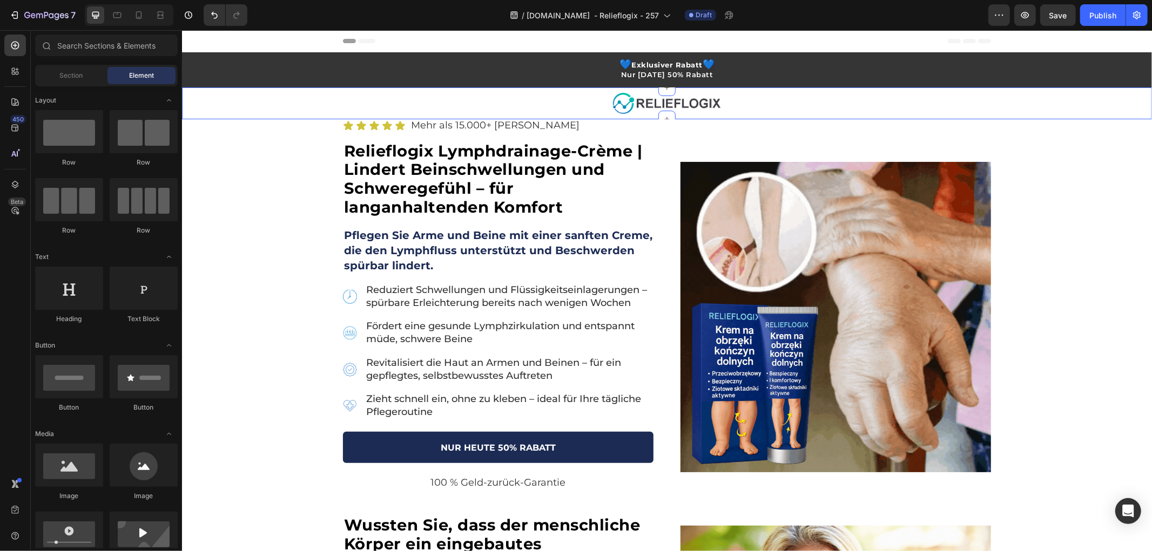
click at [1064, 238] on div "Icon Icon Icon Icon Icon Icon List Mehr als 15.000+ zufriedene Kunden Text Bloc…" at bounding box center [666, 317] width 970 height 396
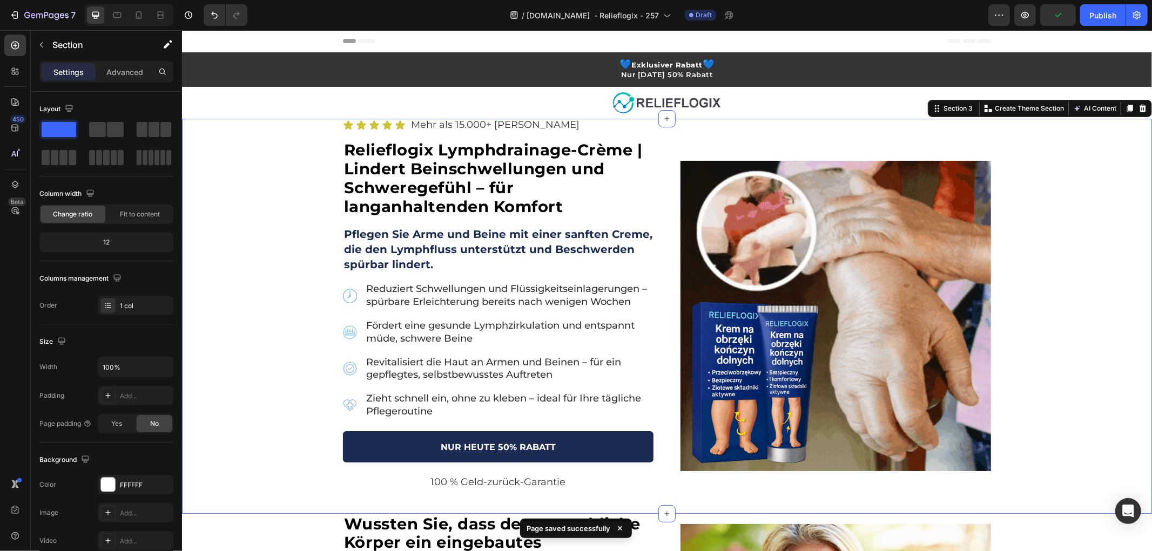
click at [1046, 273] on div "Icon Icon Icon Icon Icon Icon List Mehr als 15.000+ zufriedene Kunden Text Bloc…" at bounding box center [666, 315] width 970 height 395
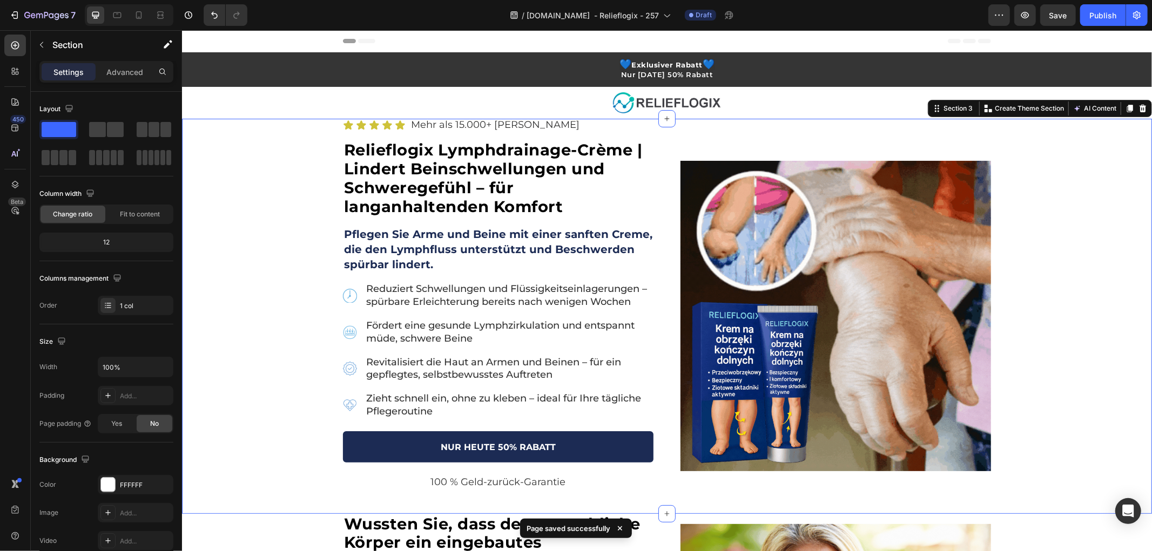
click at [255, 290] on div "Icon Icon Icon Icon Icon Icon List Mehr als 15.000+ zufriedene Kunden Text Bloc…" at bounding box center [666, 315] width 970 height 395
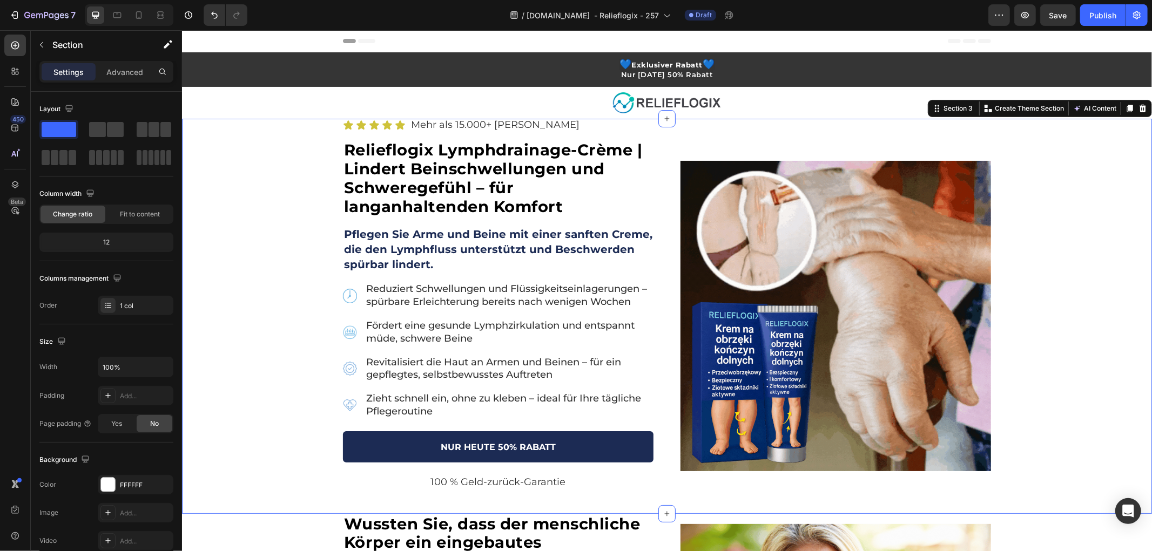
click at [237, 295] on div "Icon Icon Icon Icon Icon Icon List Mehr als 15.000+ zufriedene Kunden Text Bloc…" at bounding box center [666, 315] width 970 height 395
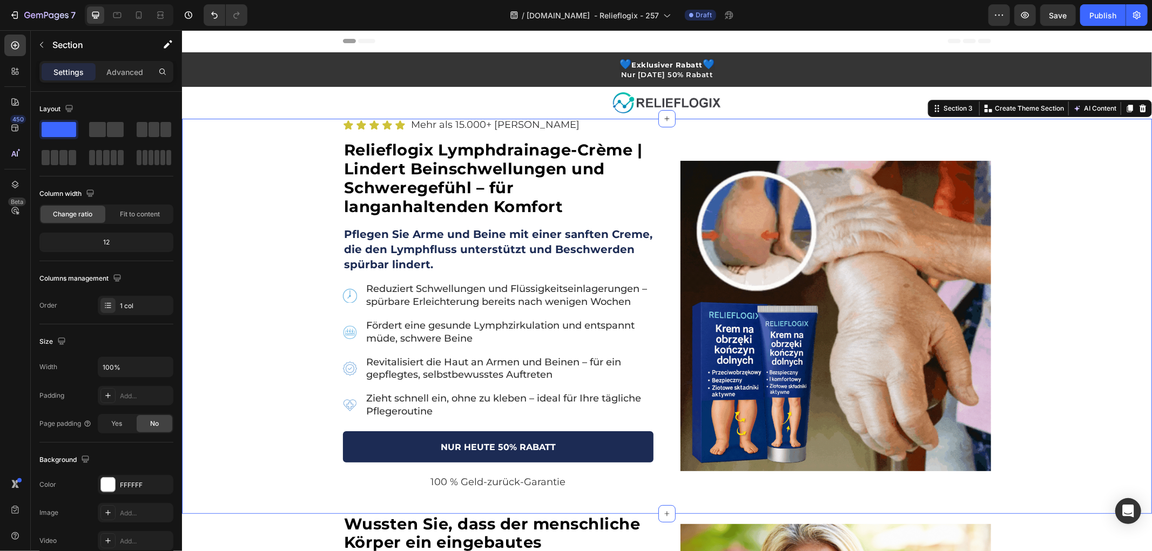
click at [305, 327] on div "Icon Icon Icon Icon Icon Icon List Mehr als 15.000+ zufriedene Kunden Text Bloc…" at bounding box center [666, 315] width 970 height 395
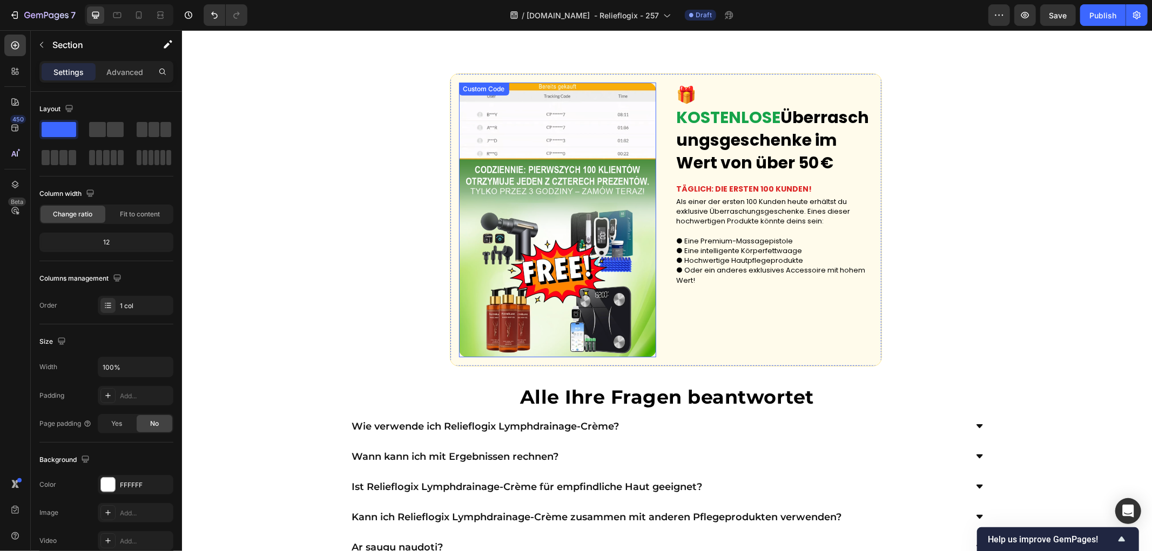
scroll to position [3619, 0]
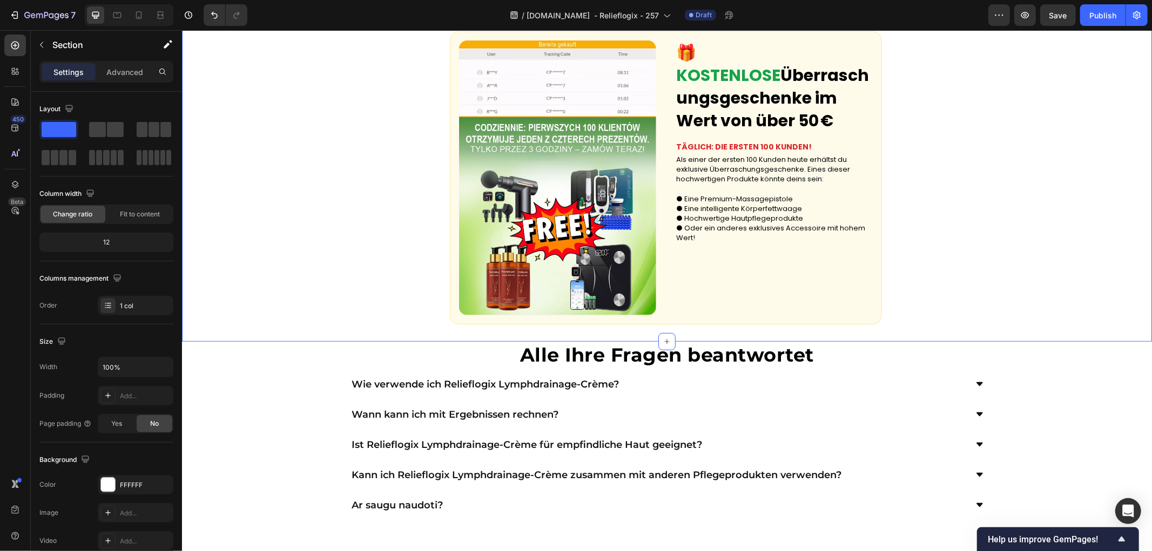
click at [342, 292] on div "Custom Code 🎁 KOSTENLOSE Überraschungsgeschenke im Wert von über 50 € Text Bloc…" at bounding box center [666, 178] width 970 height 328
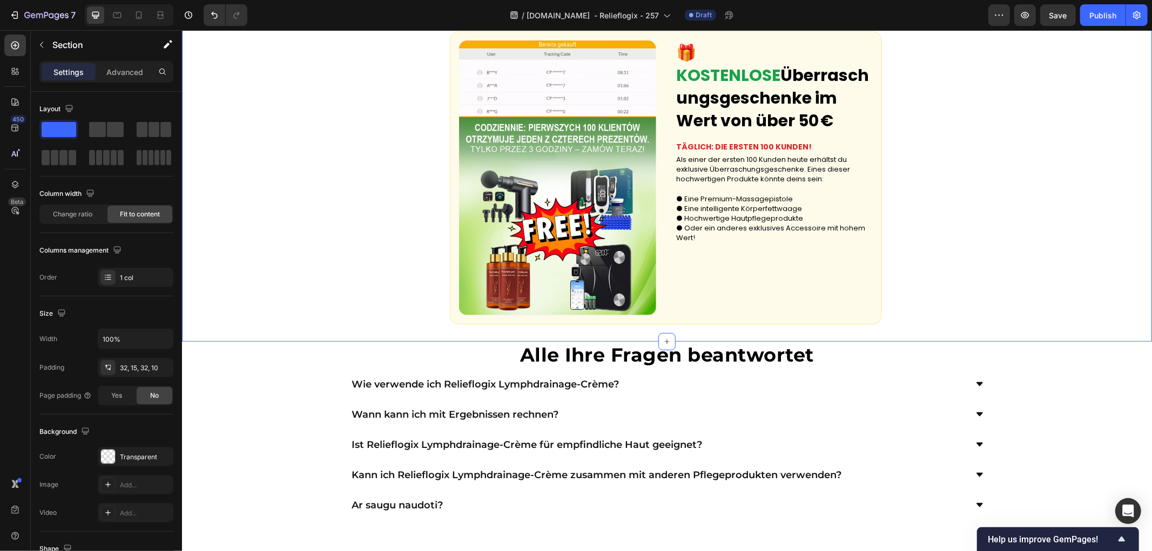
click at [293, 284] on div "Custom Code 🎁 KOSTENLOSE Überraschungsgeschenke im Wert von über 50 € Text Bloc…" at bounding box center [666, 178] width 970 height 328
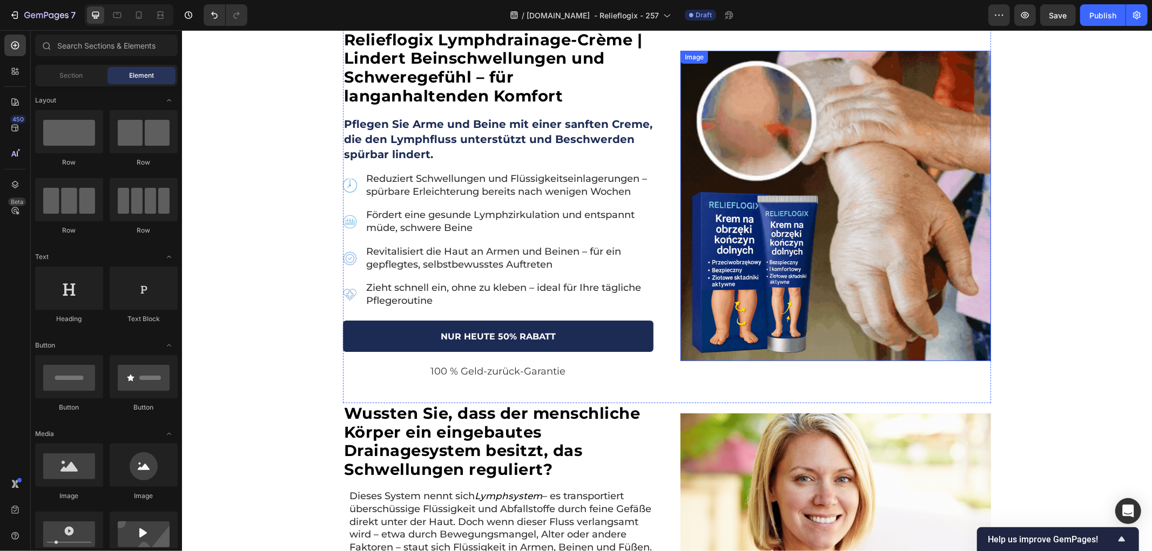
scroll to position [0, 0]
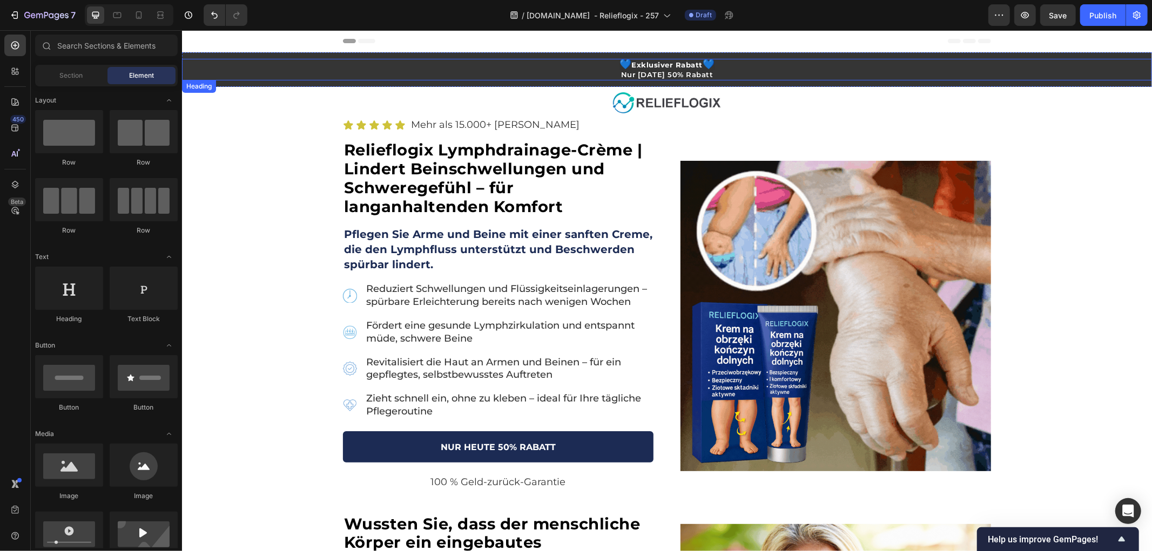
click at [649, 63] on strong "Exklusiver Rabatt" at bounding box center [666, 64] width 71 height 9
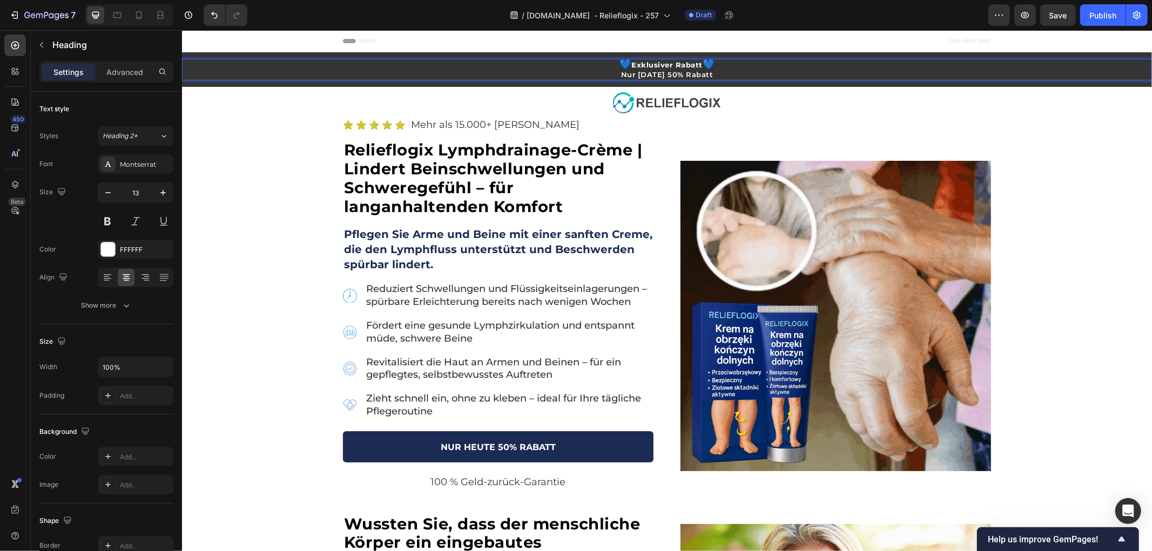
click at [635, 63] on strong "Exklusiver Rabatt" at bounding box center [666, 64] width 71 height 9
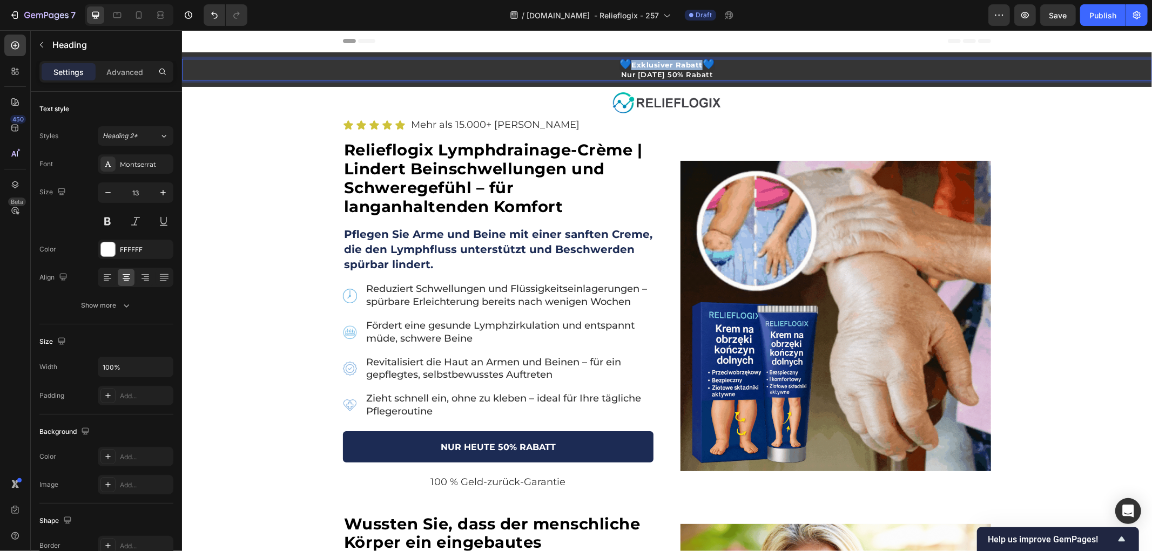
drag, startPoint x: 628, startPoint y: 64, endPoint x: 695, endPoint y: 64, distance: 67.0
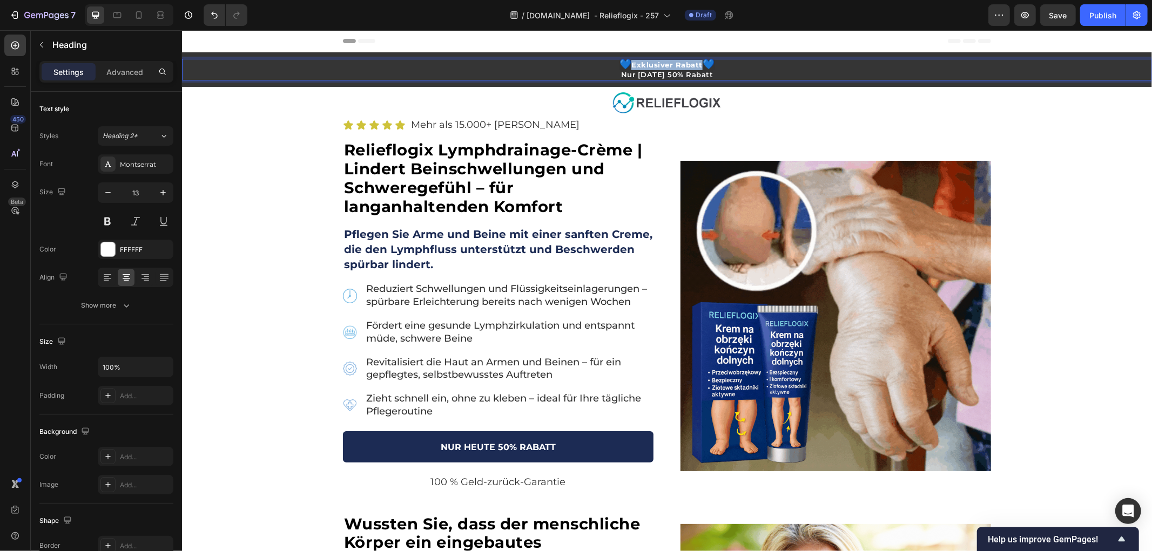
click at [695, 64] on strong "Exklusiver Rabatt" at bounding box center [666, 64] width 71 height 9
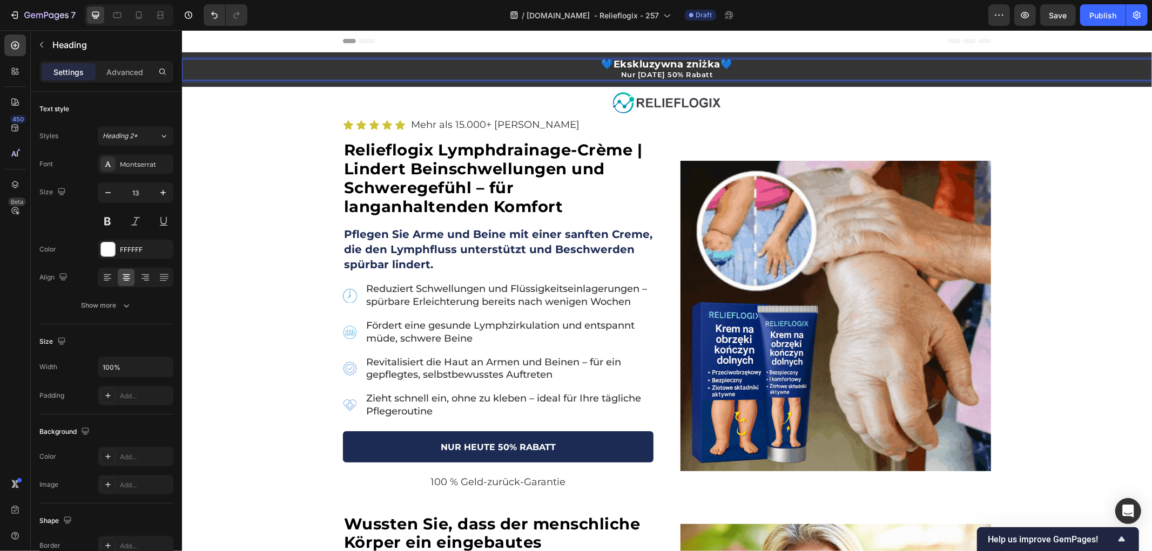
click at [634, 71] on span "Nur Heute 50% Rabatt" at bounding box center [667, 74] width 92 height 9
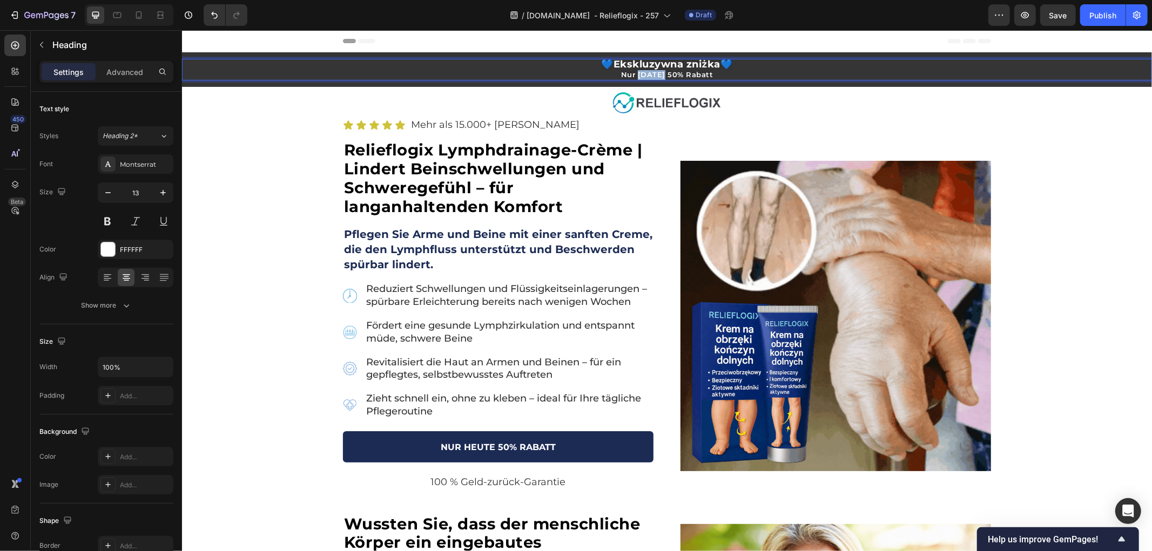
click at [634, 71] on span "Nur Heute 50% Rabatt" at bounding box center [667, 74] width 92 height 9
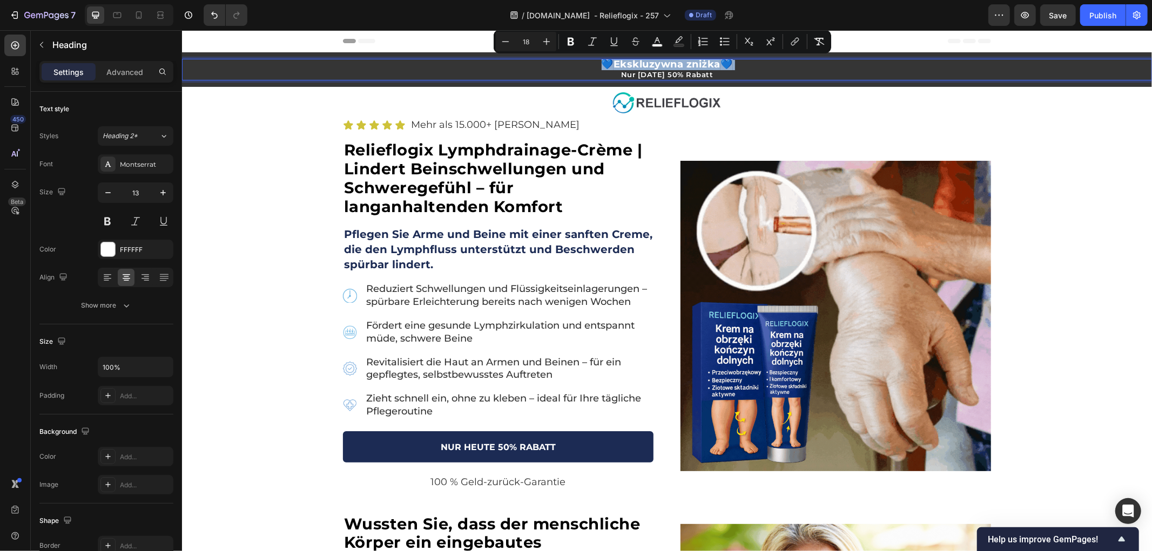
click at [617, 74] on p "💙 Ekskluzywna zniżka 💙 Nur Heute 50% Rabatt" at bounding box center [667, 68] width 968 height 19
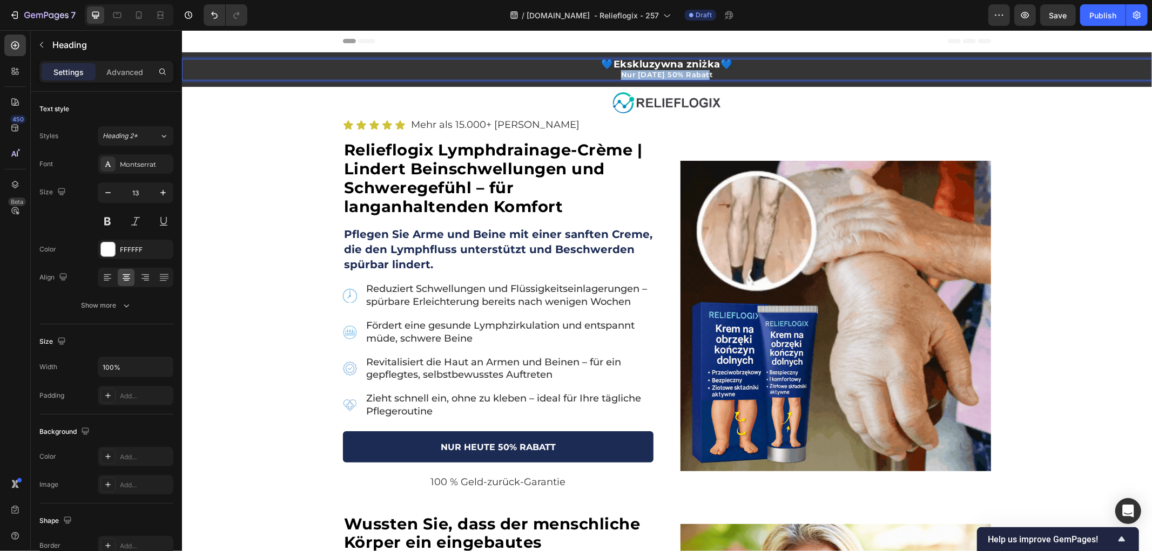
drag, startPoint x: 625, startPoint y: 73, endPoint x: 716, endPoint y: 72, distance: 90.7
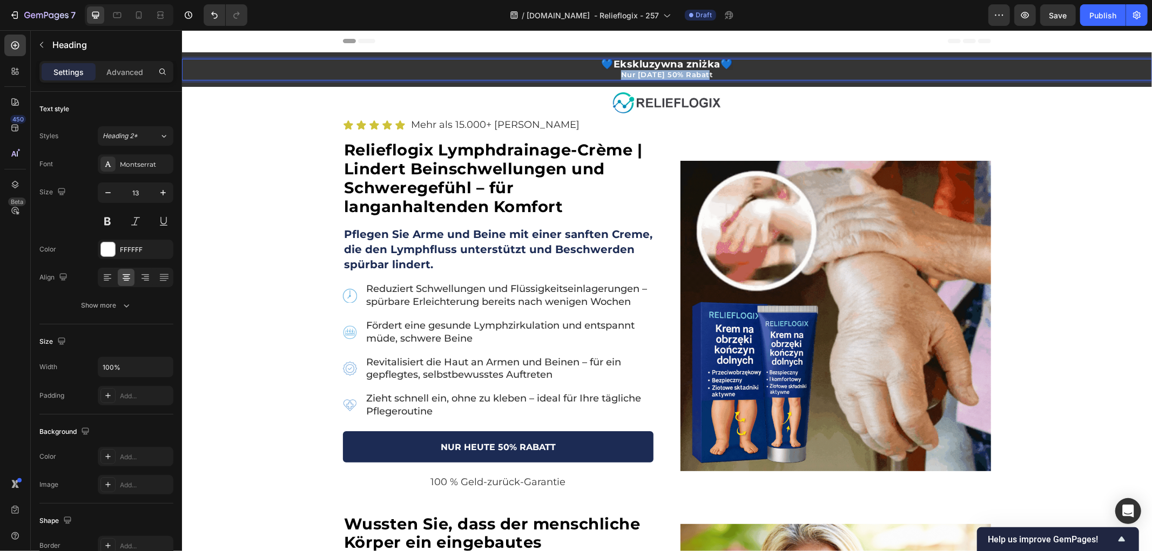
click at [716, 72] on p "💙 Ekskluzywna zniżka 💙 Nur Heute 50% Rabatt" at bounding box center [667, 68] width 968 height 19
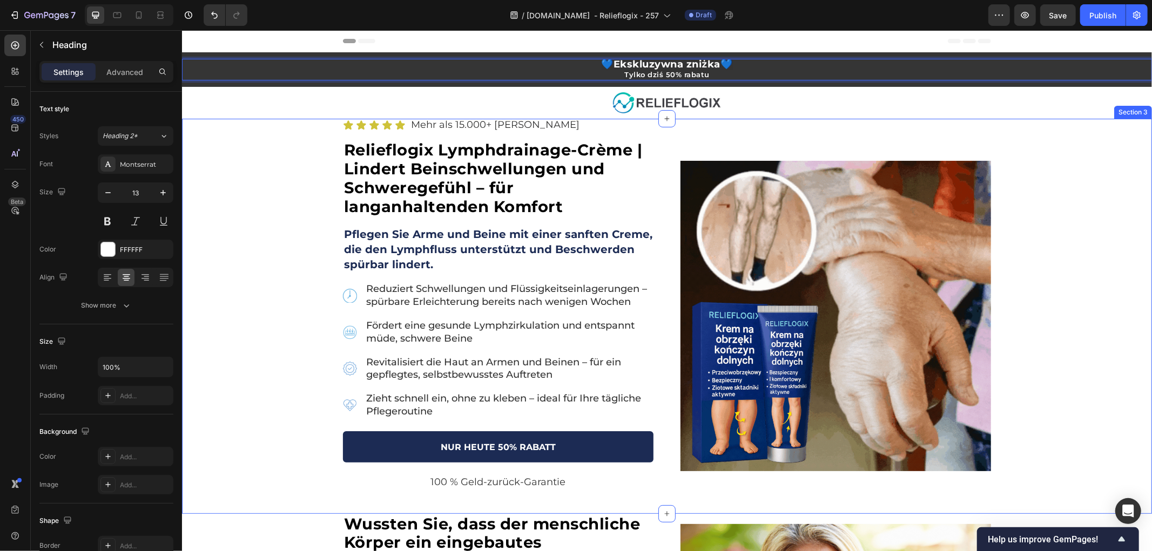
click at [275, 170] on div "Icon Icon Icon Icon Icon Icon List Mehr als 15.000+ zufriedene Kunden Text Bloc…" at bounding box center [666, 315] width 970 height 395
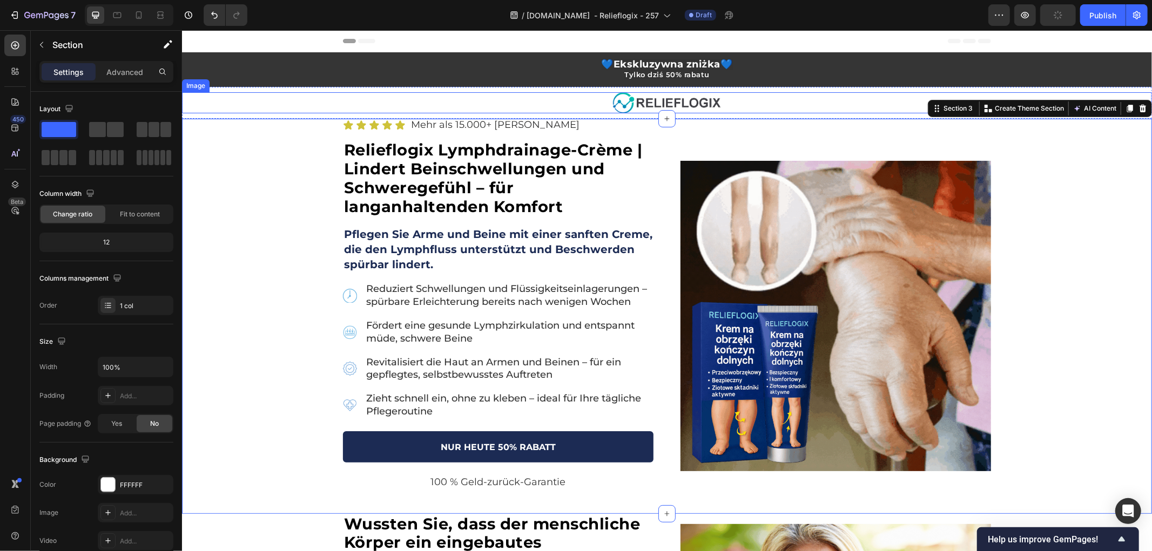
click at [674, 102] on img at bounding box center [666, 102] width 108 height 21
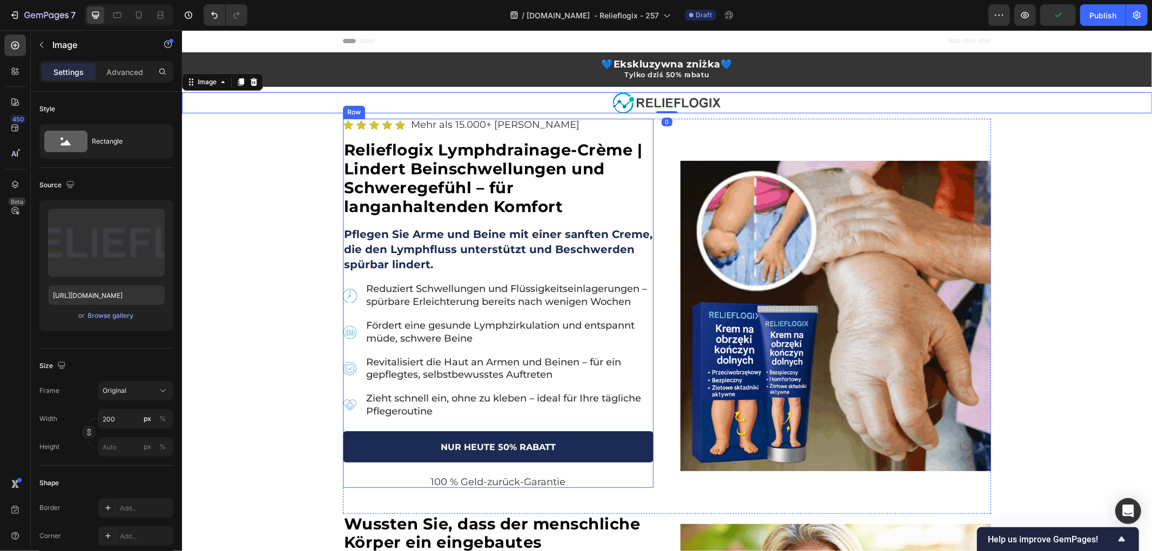
click at [278, 159] on div "Icon Icon Icon Icon Icon Icon List Mehr als 15.000+ zufriedene Kunden Text Bloc…" at bounding box center [666, 315] width 970 height 395
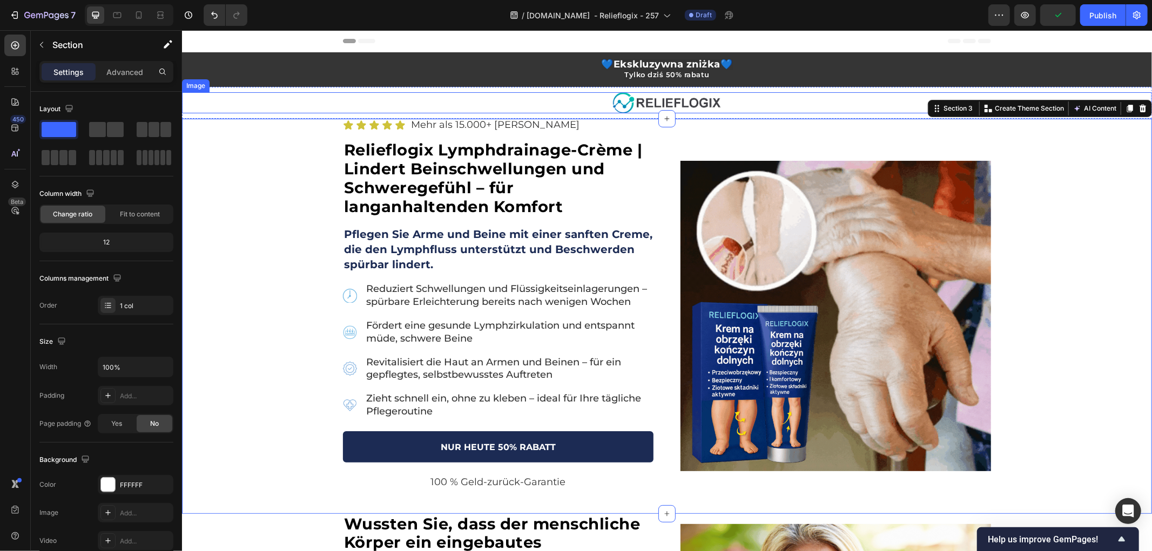
click at [684, 99] on img at bounding box center [666, 102] width 108 height 21
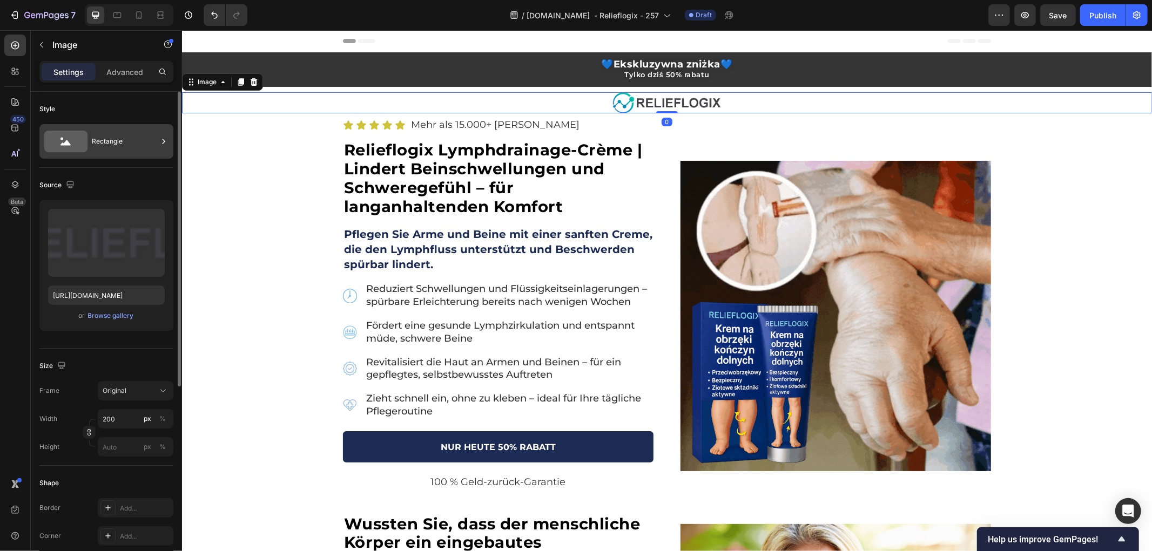
click at [119, 146] on div "Rectangle" at bounding box center [125, 141] width 66 height 25
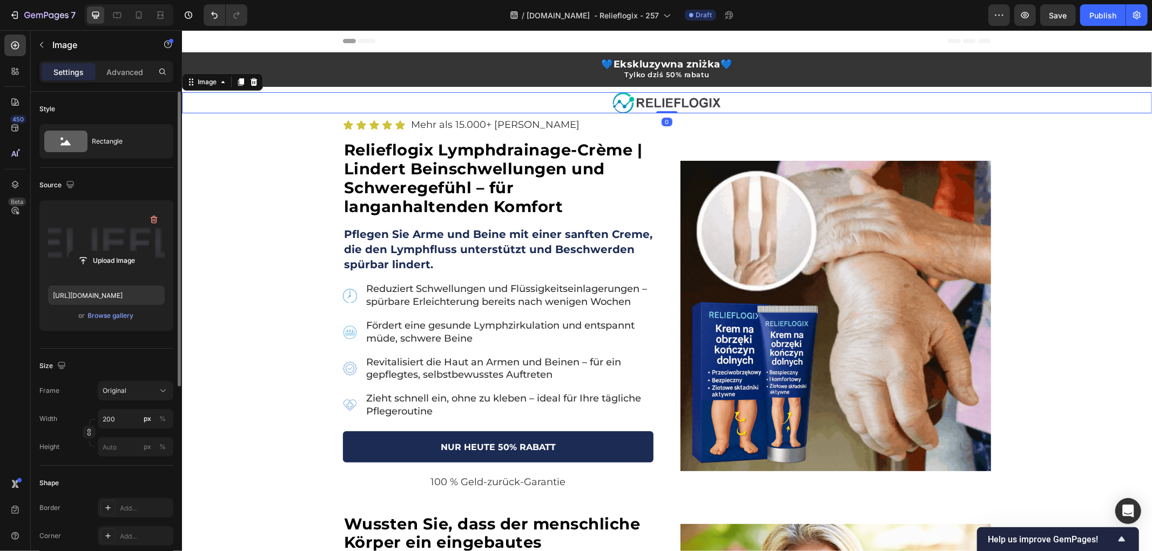
click at [109, 227] on label at bounding box center [106, 243] width 117 height 68
click at [109, 252] on input "file" at bounding box center [106, 261] width 75 height 18
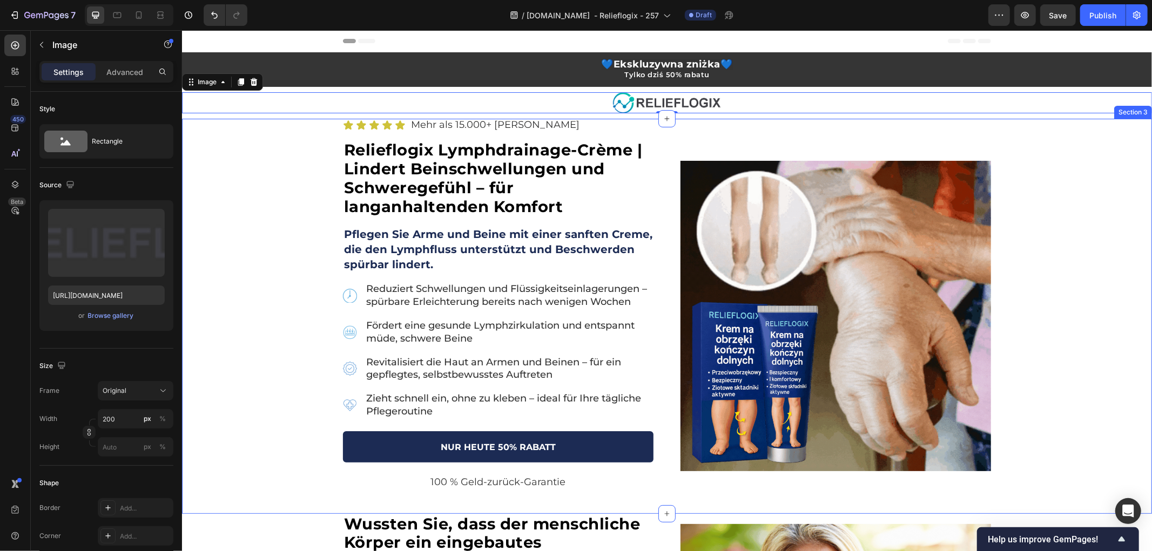
click at [304, 174] on div "Icon Icon Icon Icon Icon Icon List Mehr als 15.000+ zufriedene Kunden Text Bloc…" at bounding box center [666, 315] width 970 height 395
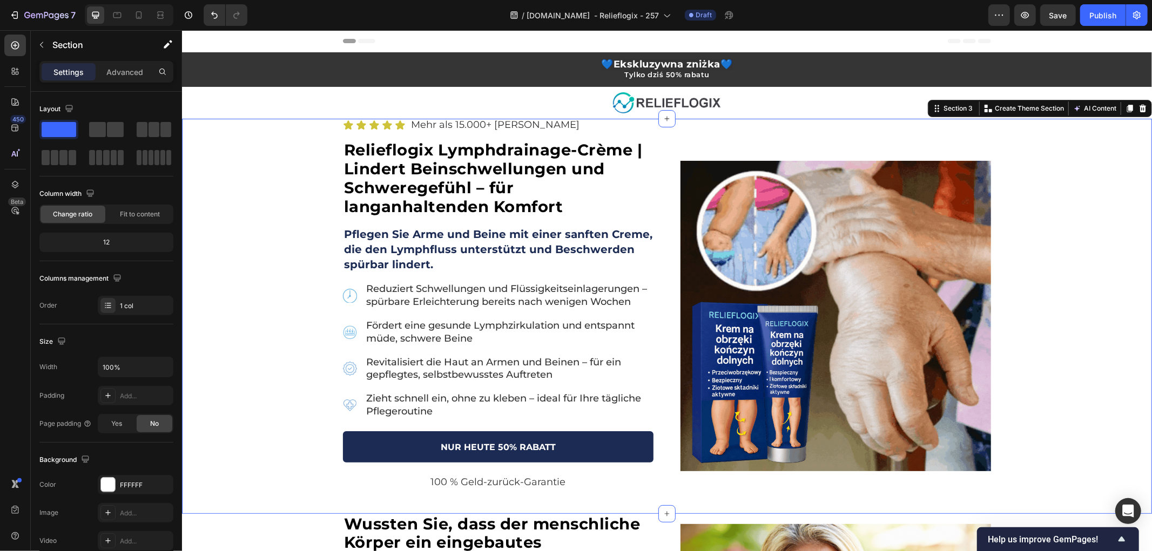
click at [485, 162] on strong "Relieflogix Lymphdrainage-Crème | Lindert Beinschwellungen und Schweregefühl – …" at bounding box center [492, 177] width 299 height 75
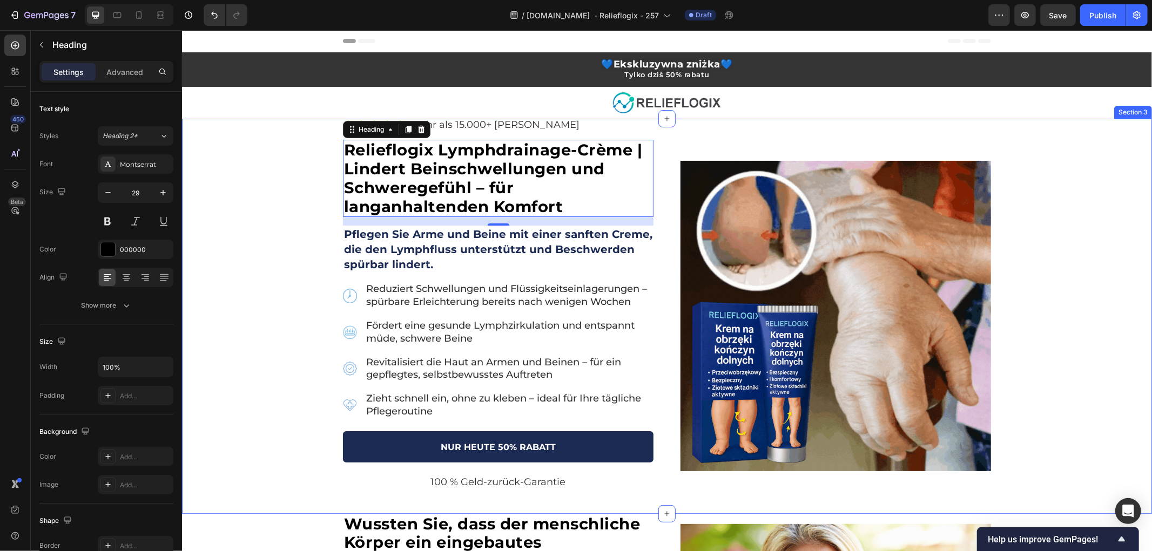
click at [257, 311] on div "Icon Icon Icon Icon Icon Icon List Mehr als 15.000+ zufriedene Kunden Text Bloc…" at bounding box center [666, 315] width 970 height 395
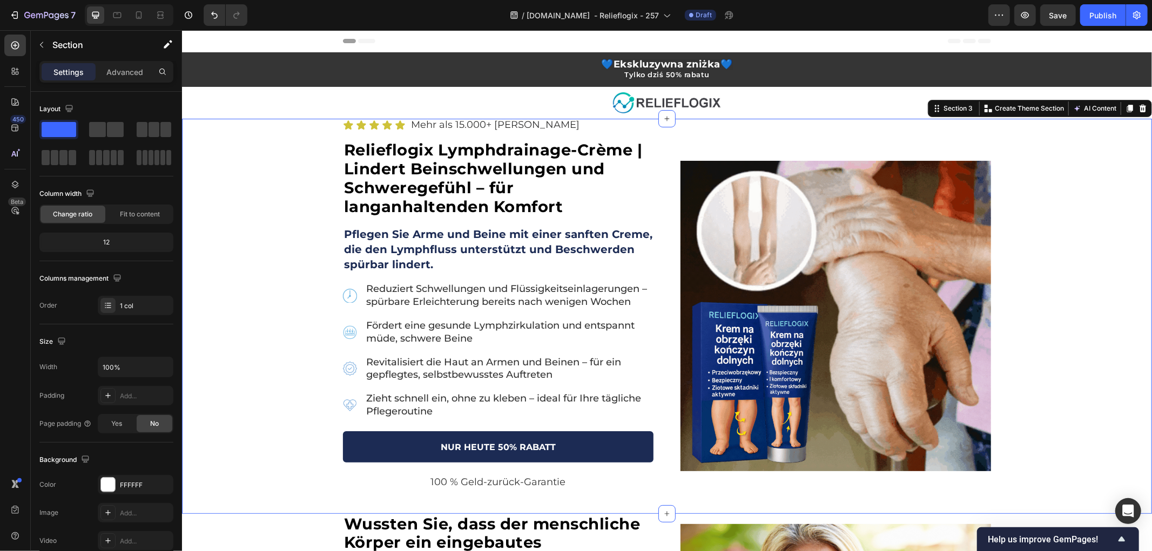
click at [291, 389] on div "Icon Icon Icon Icon Icon Icon List Mehr als 15.000+ zufriedene Kunden Text Bloc…" at bounding box center [666, 315] width 970 height 395
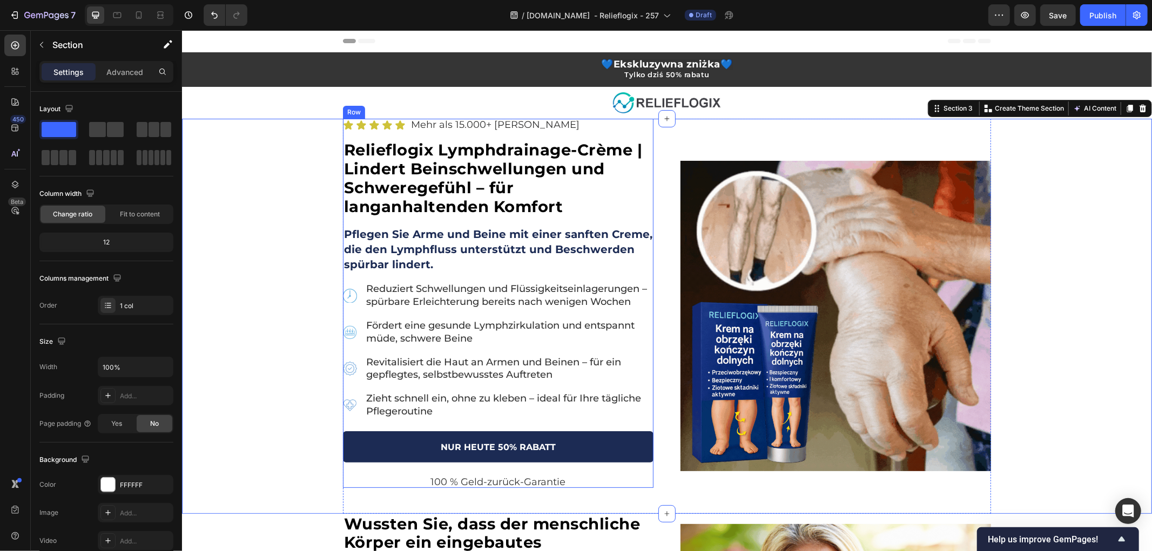
click at [475, 126] on span "Mehr als 15.000+ zufriedene Kunden" at bounding box center [494, 124] width 168 height 12
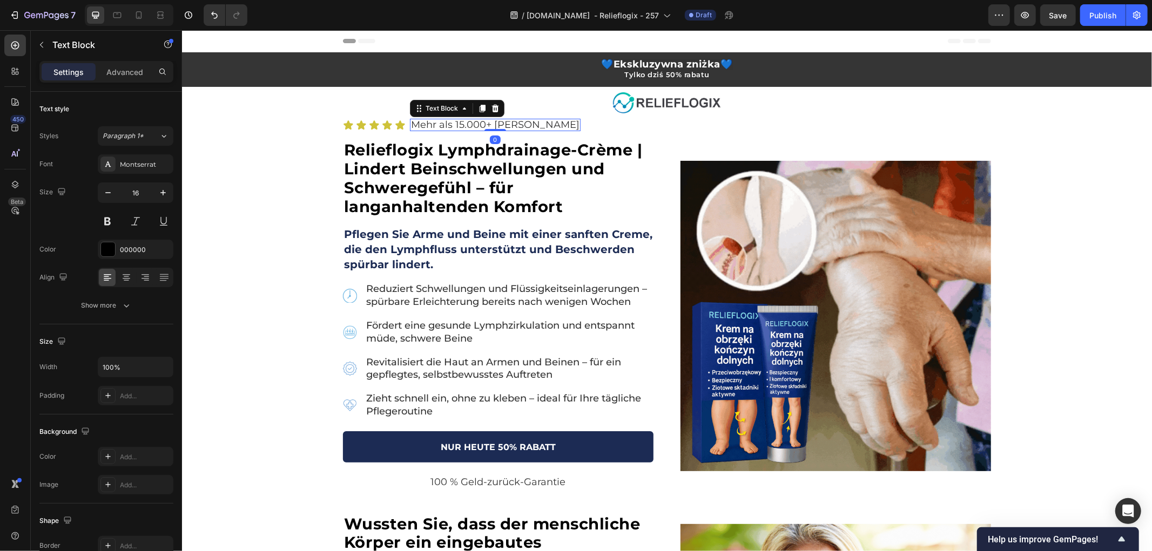
click at [517, 124] on span "Mehr als 15.000+ zufriedene Kunden" at bounding box center [494, 124] width 168 height 12
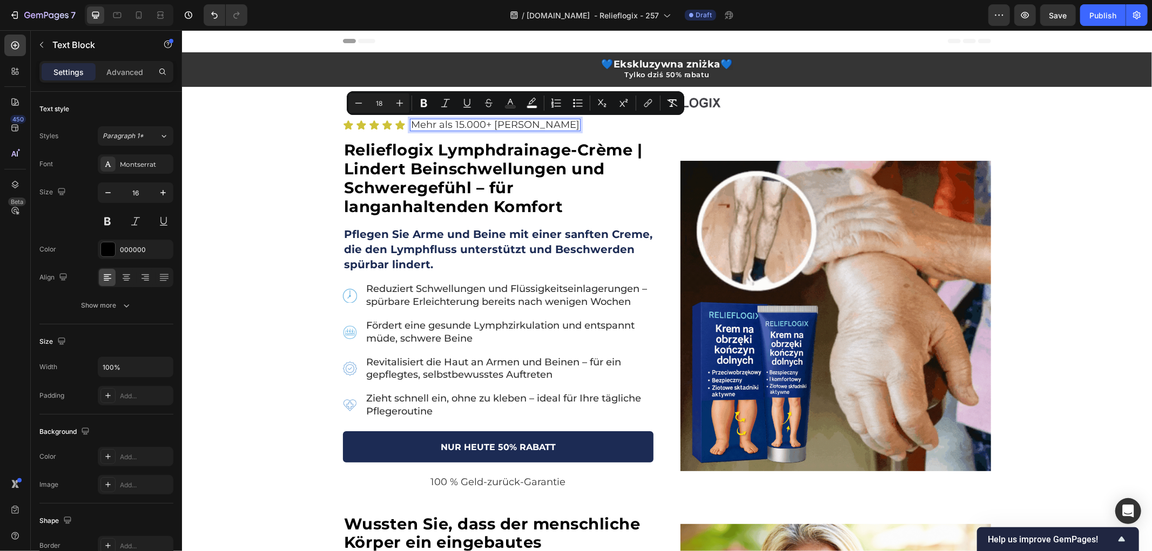
click at [429, 124] on span "Mehr als 15.000+ zufriedene Kunden" at bounding box center [494, 124] width 168 height 12
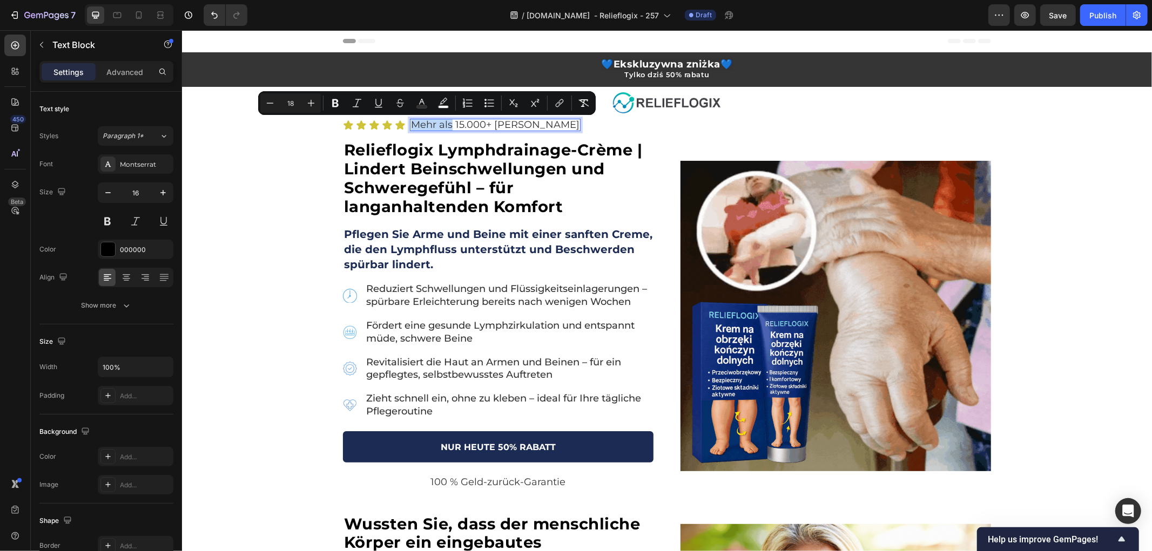
drag, startPoint x: 446, startPoint y: 125, endPoint x: 409, endPoint y: 127, distance: 36.2
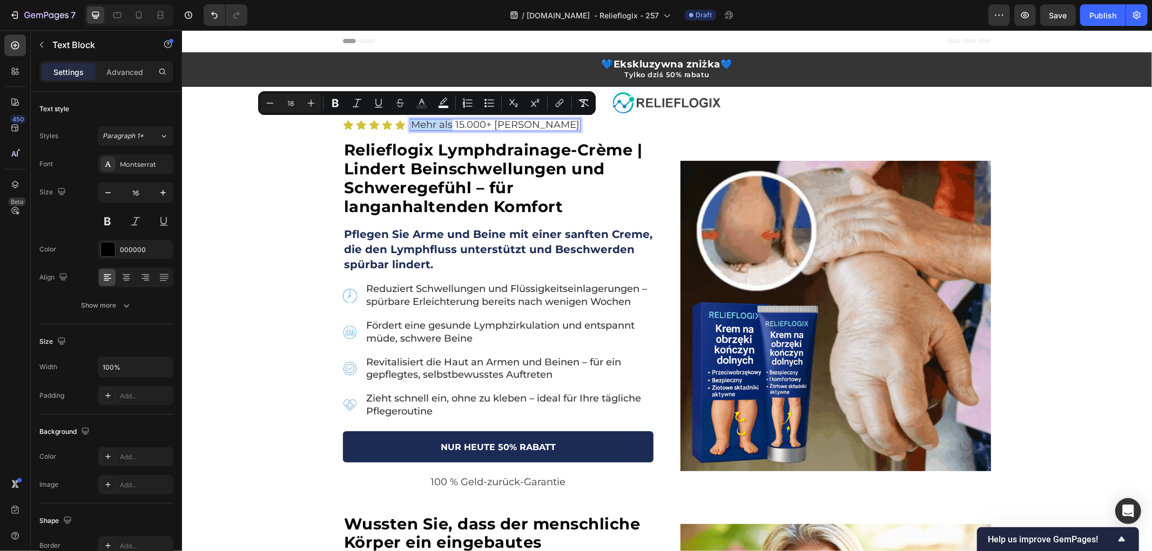
click at [410, 127] on span "Mehr als 15.000+ zufriedene Kunden" at bounding box center [494, 124] width 168 height 12
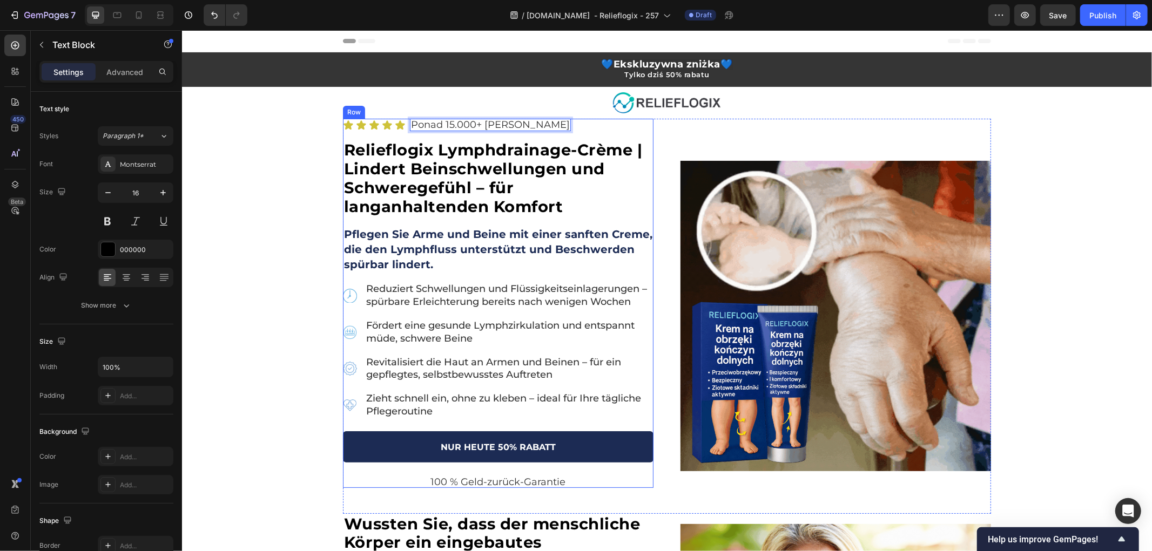
click at [456, 122] on span "Ponad 15.000+ zufriedene Kunden" at bounding box center [489, 124] width 159 height 12
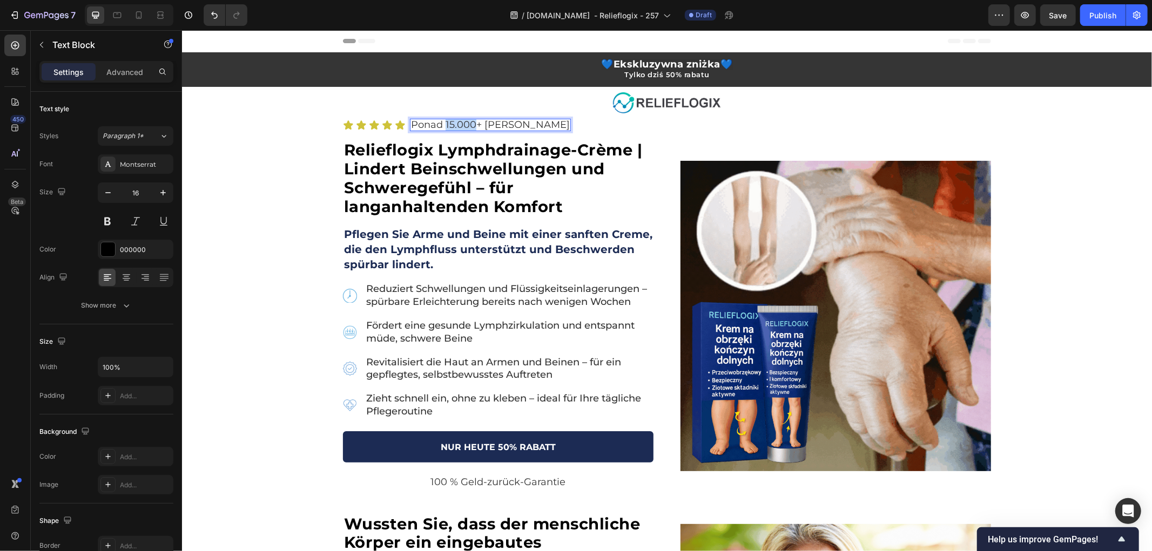
click at [456, 122] on span "Ponad 15.000+ zufriedene Kunden" at bounding box center [489, 124] width 159 height 12
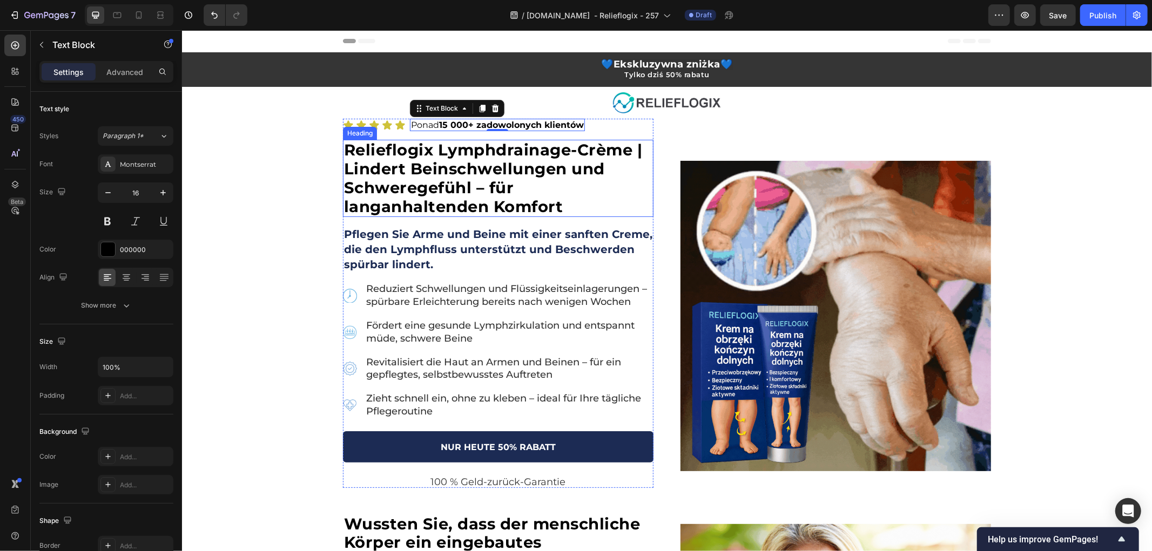
click at [445, 153] on strong "Relieflogix Lymphdrainage-Crème | Lindert Beinschwellungen und Schweregefühl – …" at bounding box center [492, 177] width 299 height 75
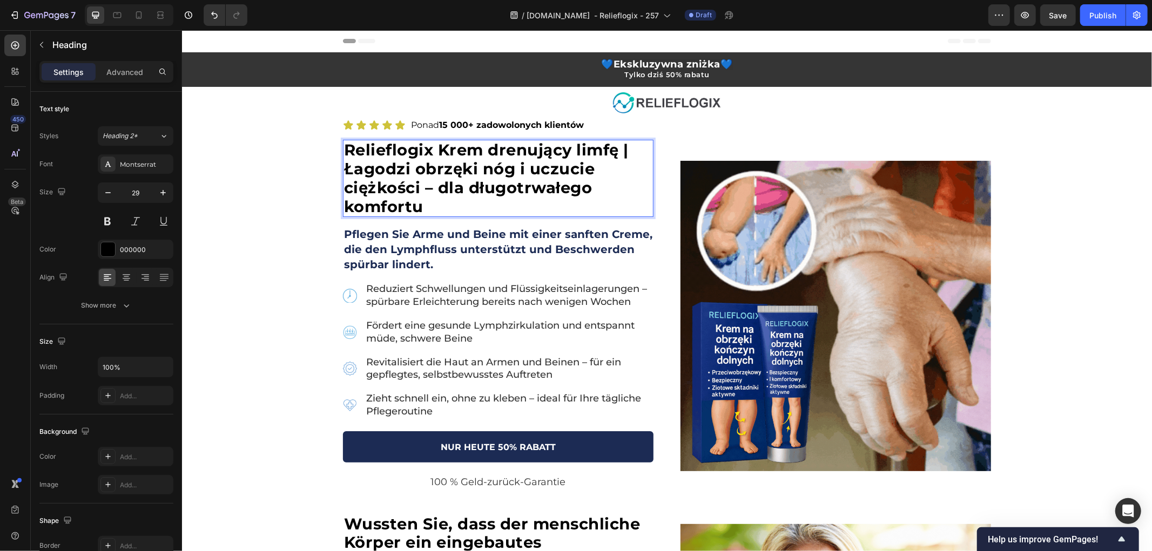
click at [264, 185] on div "Icon Icon Icon Icon Icon Icon List Ponad 15 000+ zadowolonych klientów Text Blo…" at bounding box center [666, 315] width 970 height 395
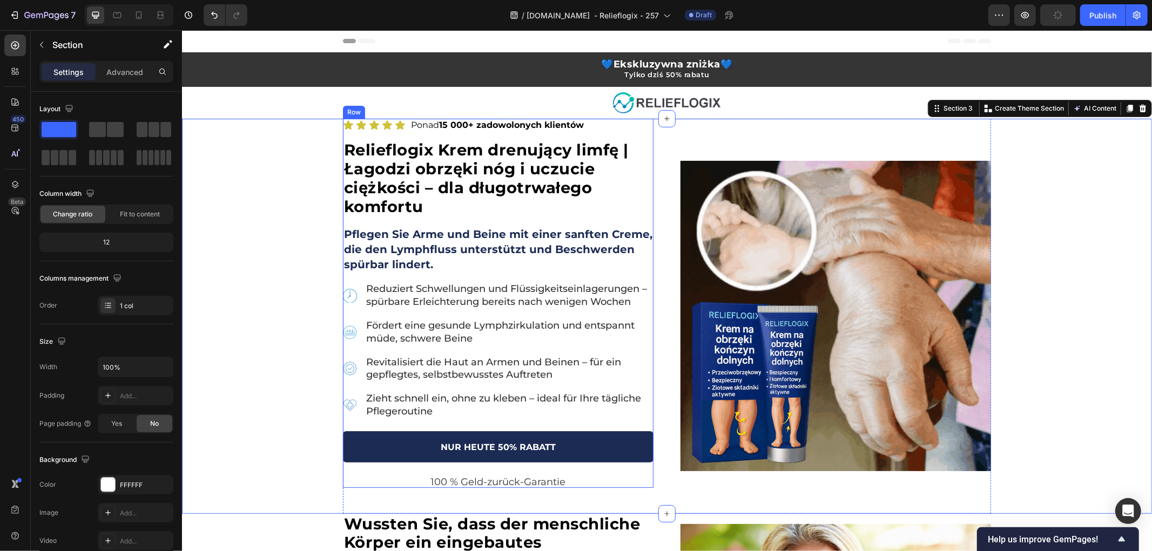
click at [404, 257] on strong "Pflegen Sie Arme und Beine mit einer sanften Creme, die den Lymphfluss unterstü…" at bounding box center [497, 248] width 308 height 43
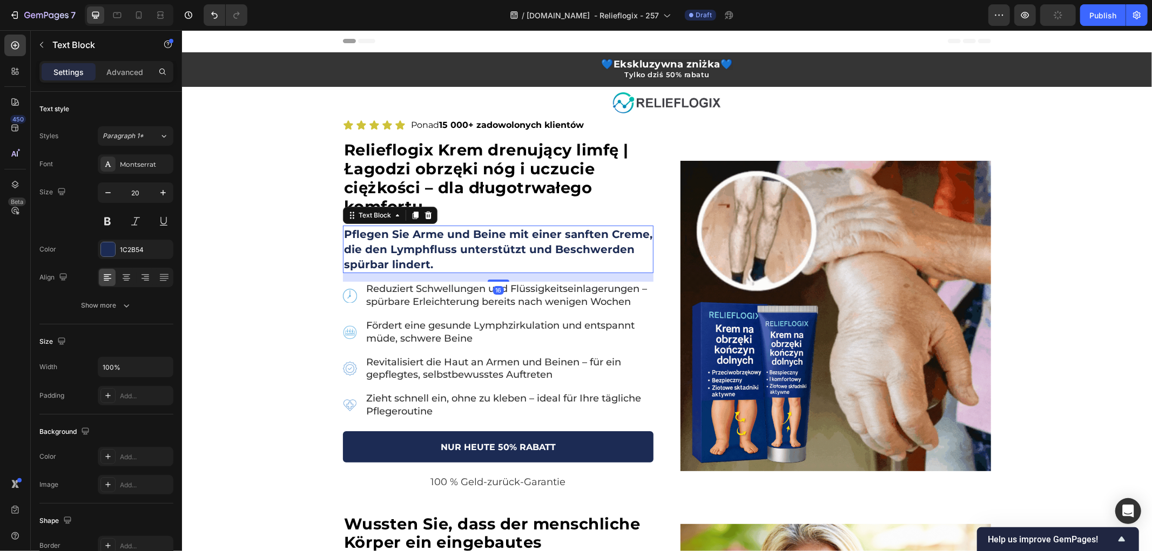
click at [404, 257] on strong "Pflegen Sie Arme und Beine mit einer sanften Creme, die den Lymphfluss unterstü…" at bounding box center [497, 248] width 308 height 43
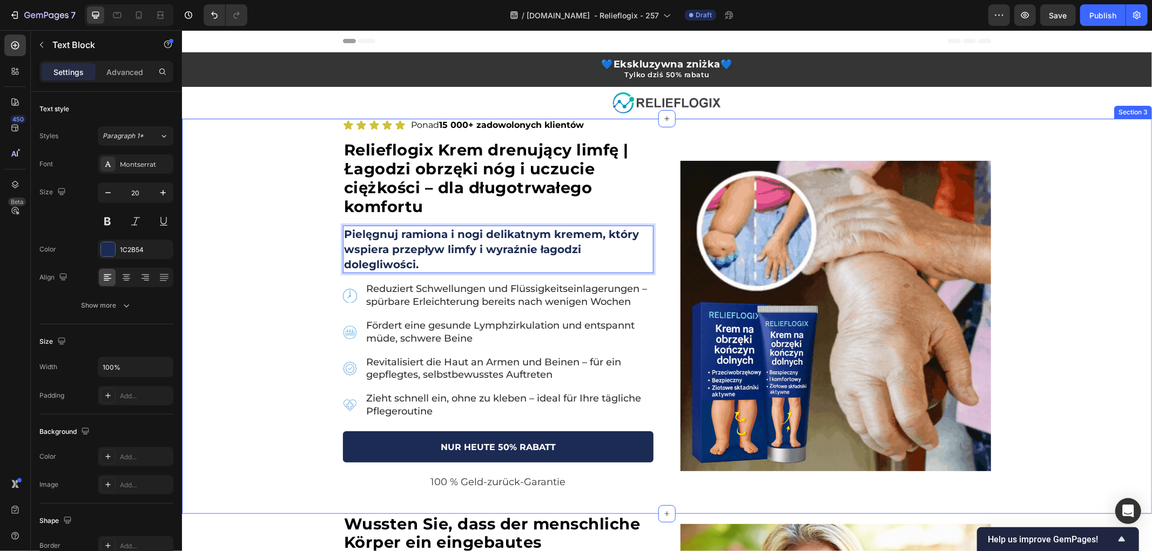
click at [320, 239] on div "Icon Icon Icon Icon Icon Icon List Ponad 15 000+ zadowolonych klientów Text Blo…" at bounding box center [666, 315] width 970 height 395
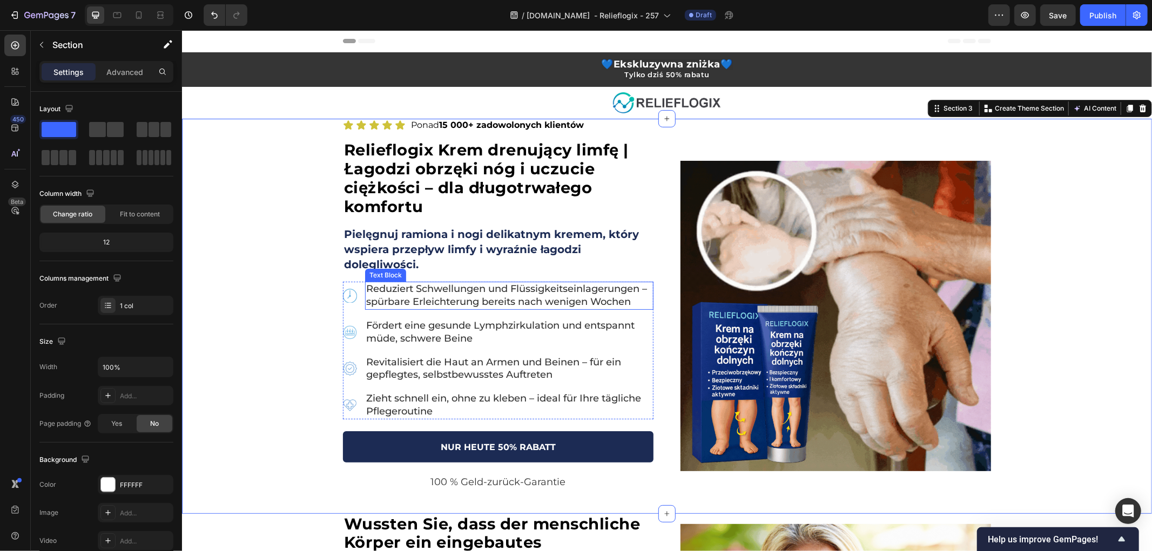
click at [436, 295] on span "Reduziert Schwellungen und Flüssigkeitseinlagerungen – spürbare Erleichterung b…" at bounding box center [506, 294] width 281 height 25
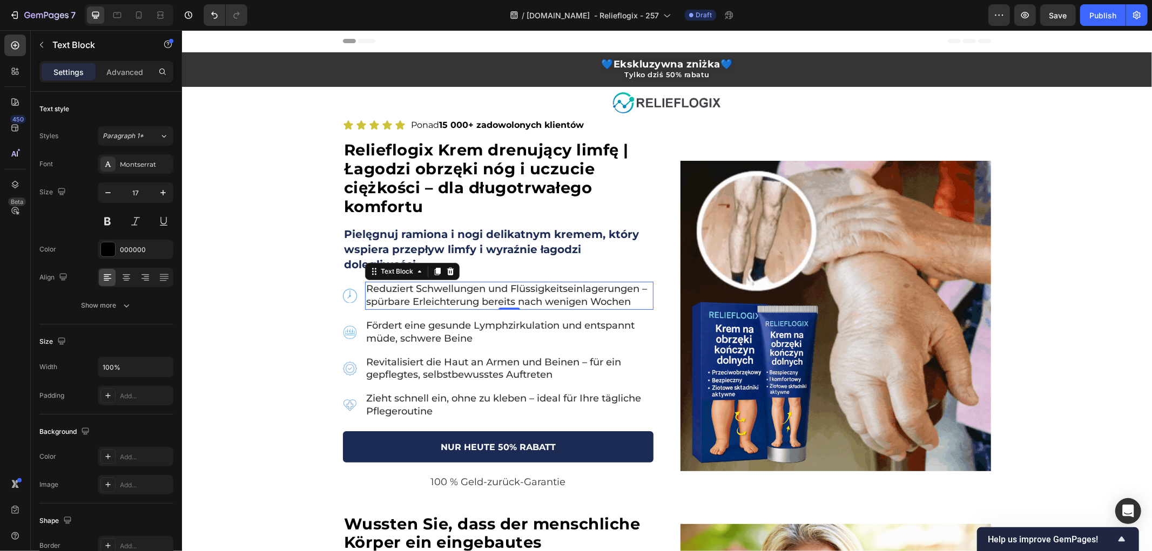
click at [436, 295] on span "Reduziert Schwellungen und Flüssigkeitseinlagerungen – spürbare Erleichterung b…" at bounding box center [506, 294] width 281 height 25
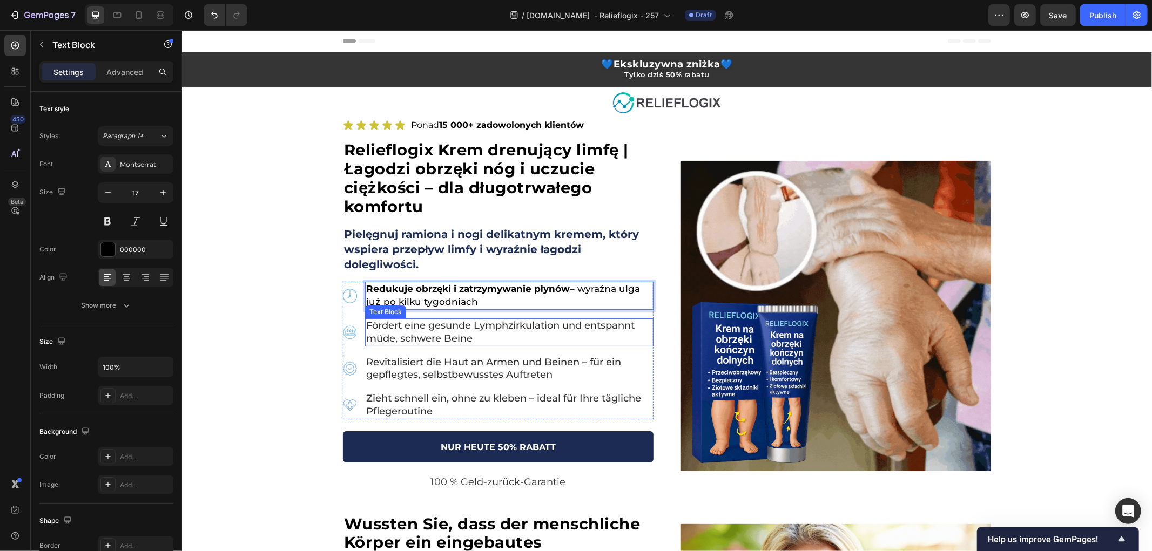
click at [444, 325] on span "Fördert eine gesunde Lymphzirkulation und entspannt müde, schwere Beine" at bounding box center [500, 331] width 268 height 25
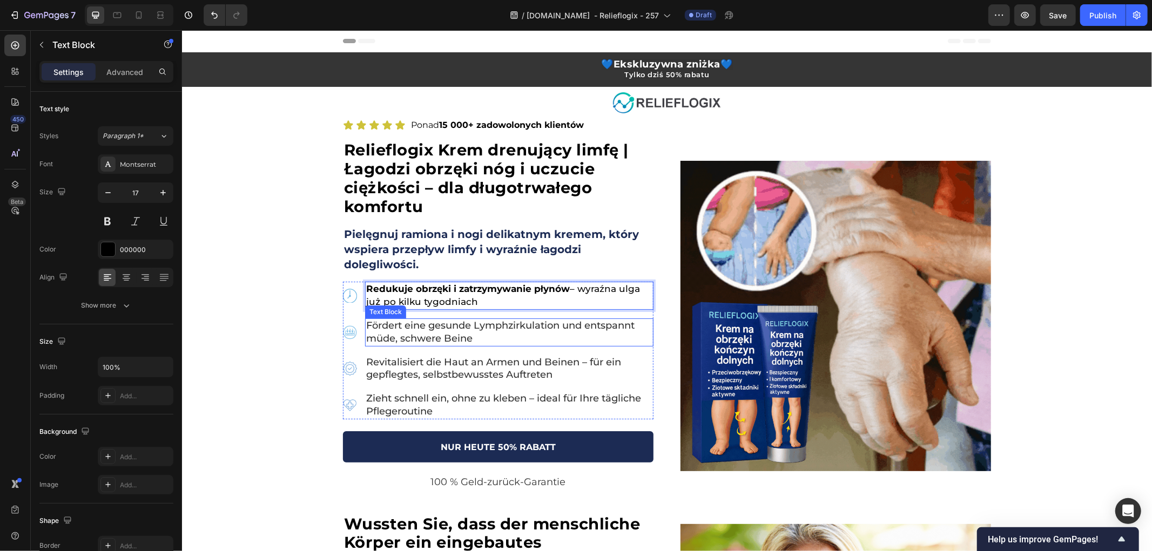
click at [444, 325] on span "Fördert eine gesunde Lymphzirkulation und entspannt müde, schwere Beine" at bounding box center [500, 331] width 268 height 25
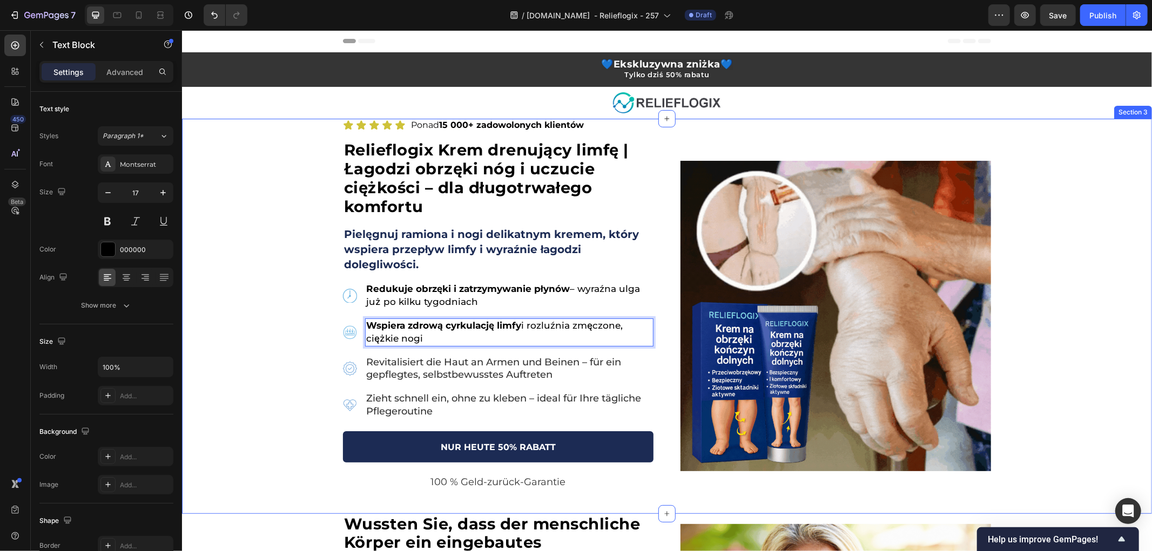
click at [289, 340] on div "Icon Icon Icon Icon Icon Icon List Ponad 15 000+ zadowolonych klientów Text Blo…" at bounding box center [666, 315] width 970 height 395
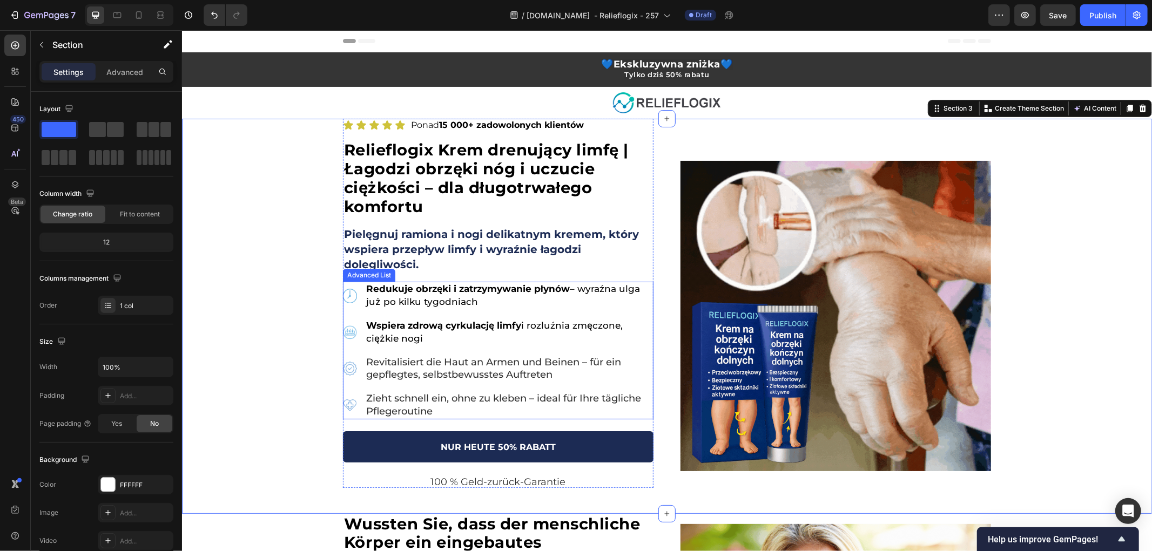
click at [447, 375] on span "Revitalisiert die Haut an Armen und Beinen – für ein gepflegtes, selbstbewusste…" at bounding box center [493, 368] width 255 height 25
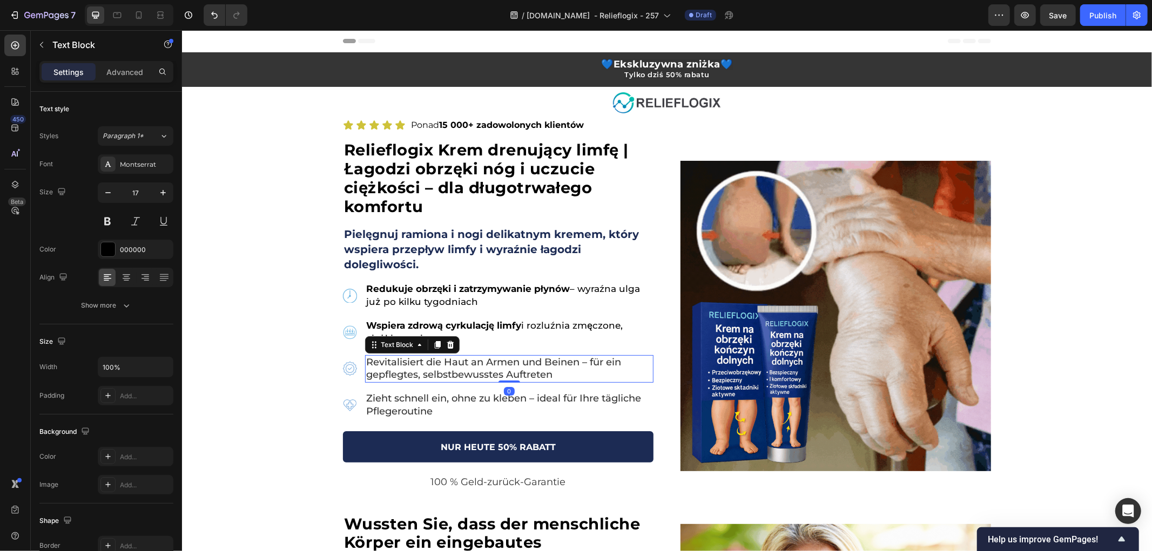
click at [447, 375] on span "Revitalisiert die Haut an Armen und Beinen – für ein gepflegtes, selbstbewusste…" at bounding box center [493, 368] width 255 height 25
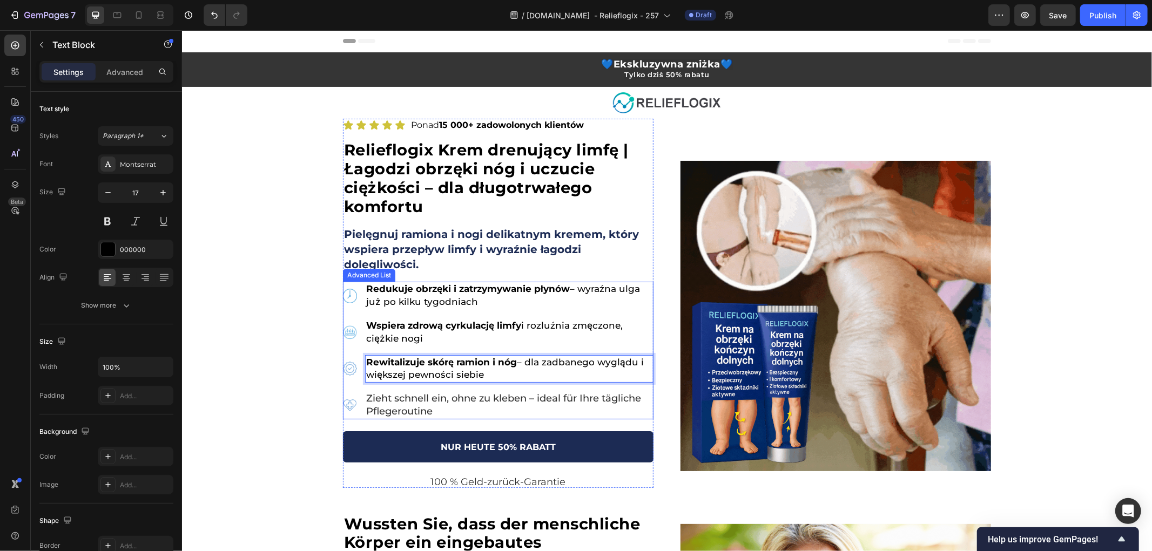
drag, startPoint x: 460, startPoint y: 370, endPoint x: 452, endPoint y: 383, distance: 15.0
click at [460, 369] on p "Rewitalizuje skórę ramion i nóg – dla zadbanego wyglądu i większej pewności sie…" at bounding box center [509, 369] width 286 height 26
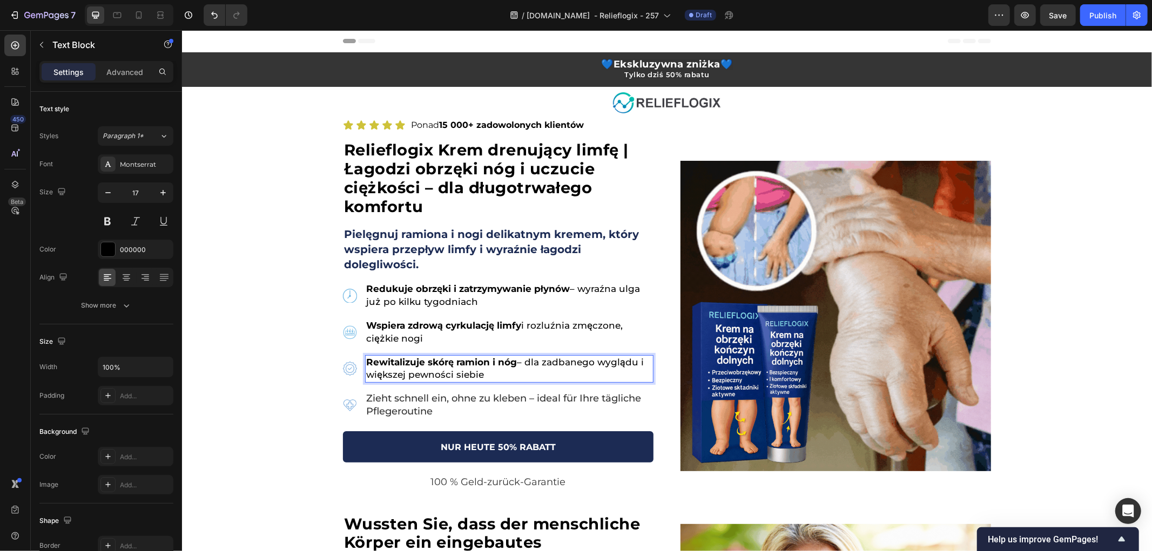
click at [446, 396] on span "Zieht schnell ein, ohne zu kleben – ideal für Ihre tägliche Pflegeroutine" at bounding box center [503, 404] width 275 height 25
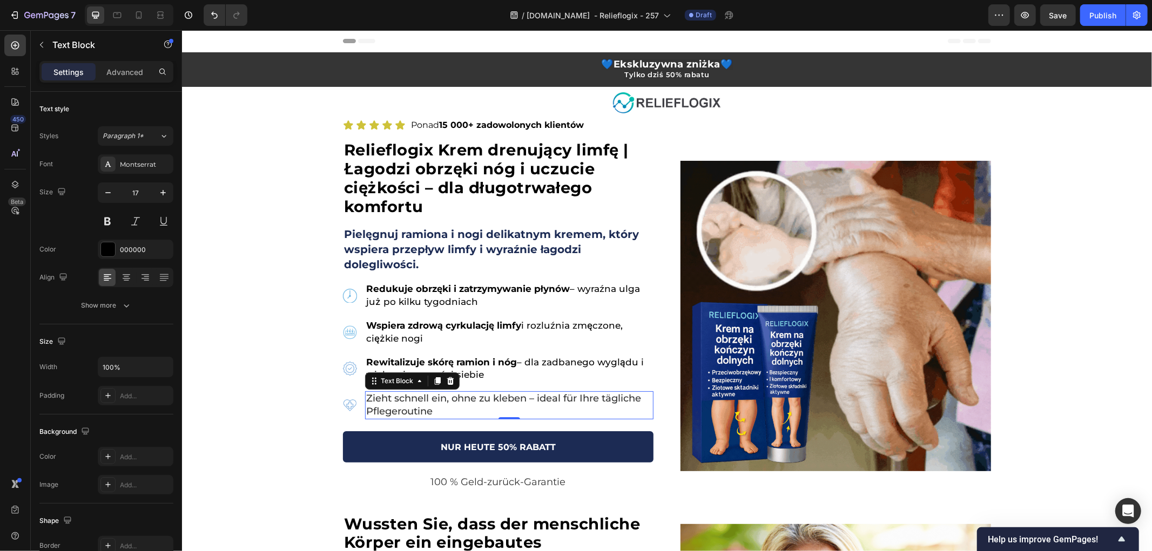
click at [446, 396] on span "Zieht schnell ein, ohne zu kleben – ideal für Ihre tägliche Pflegeroutine" at bounding box center [503, 404] width 275 height 25
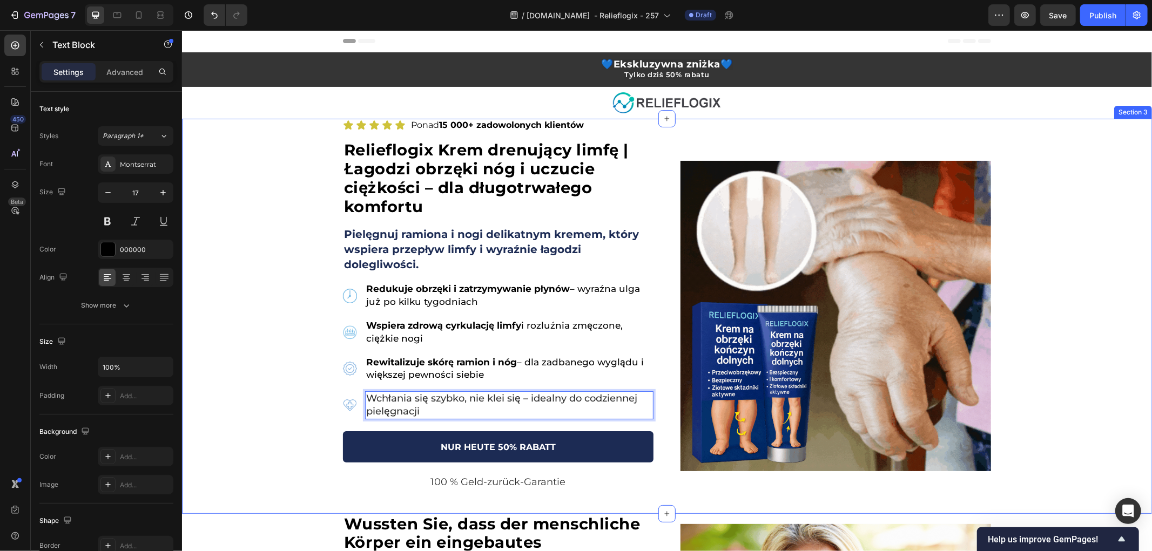
click at [282, 368] on div "Icon Icon Icon Icon Icon Icon List Ponad 15 000+ zadowolonych klientów Text Blo…" at bounding box center [666, 315] width 970 height 395
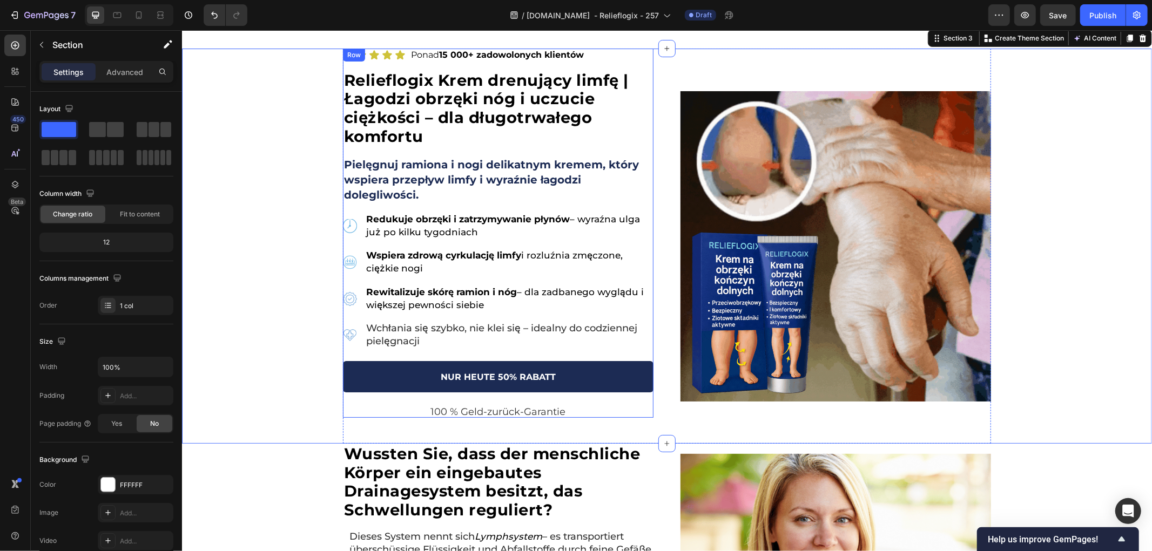
scroll to position [120, 0]
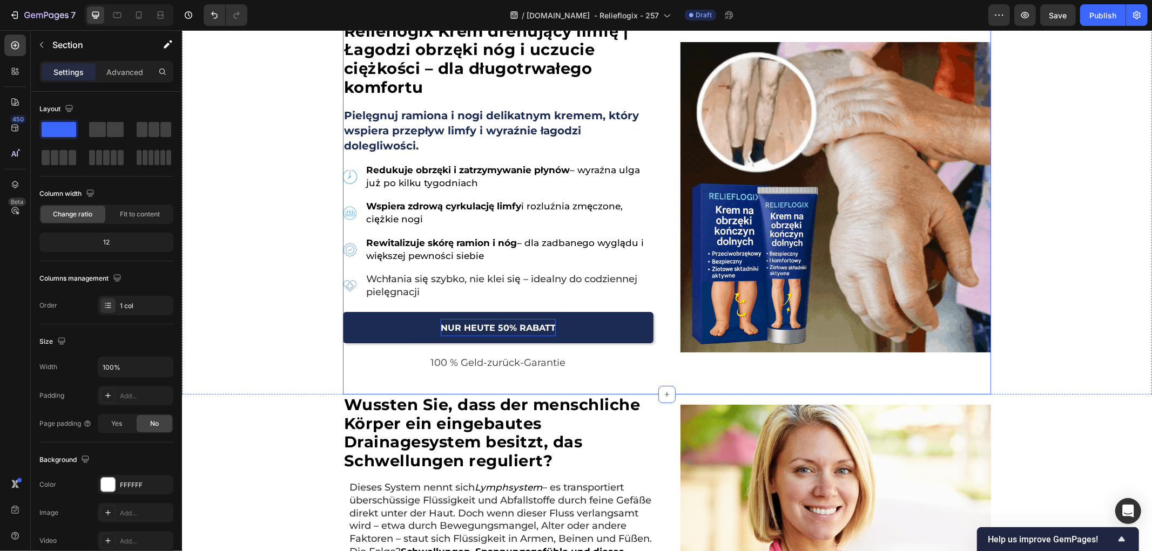
click at [468, 323] on strong "NUR HEUTE 50% RABATT" at bounding box center [497, 327] width 115 height 10
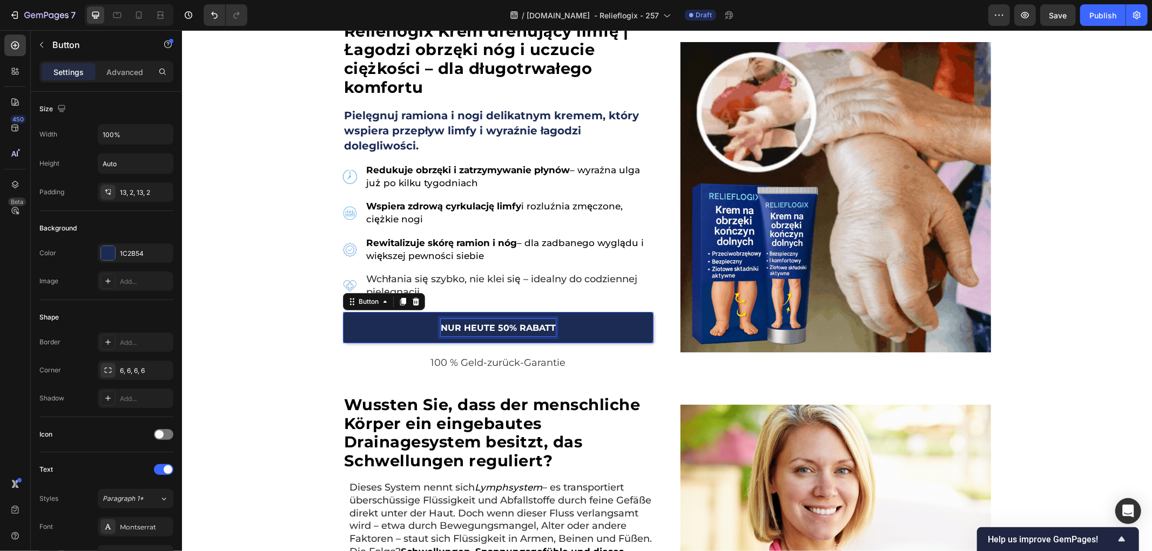
click at [468, 323] on strong "NUR HEUTE 50% RABATT" at bounding box center [497, 327] width 115 height 10
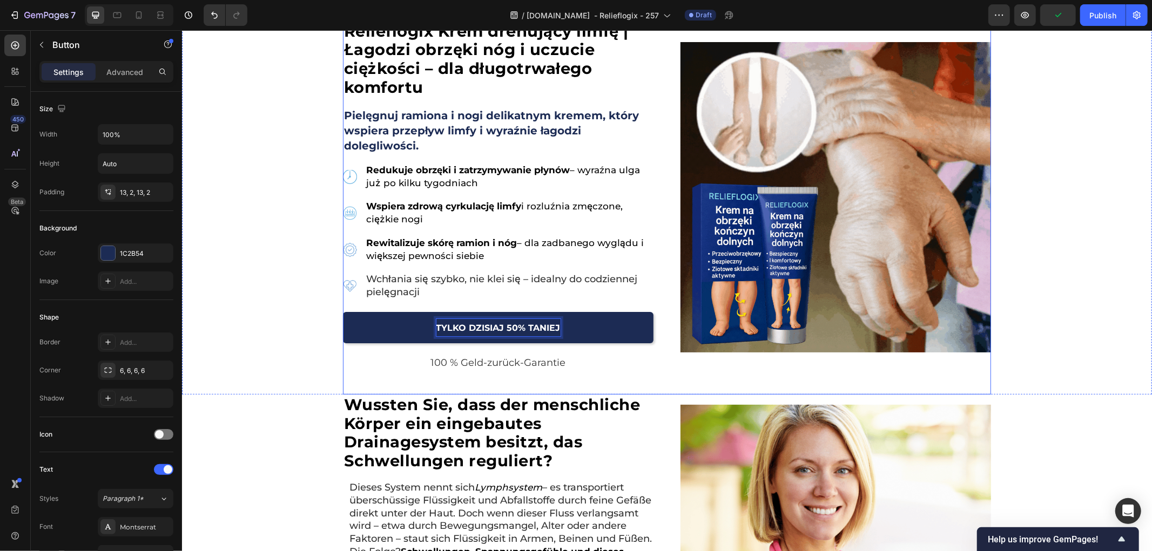
click at [504, 367] on span "100 % Geld-zurück-Garantie" at bounding box center [497, 362] width 135 height 12
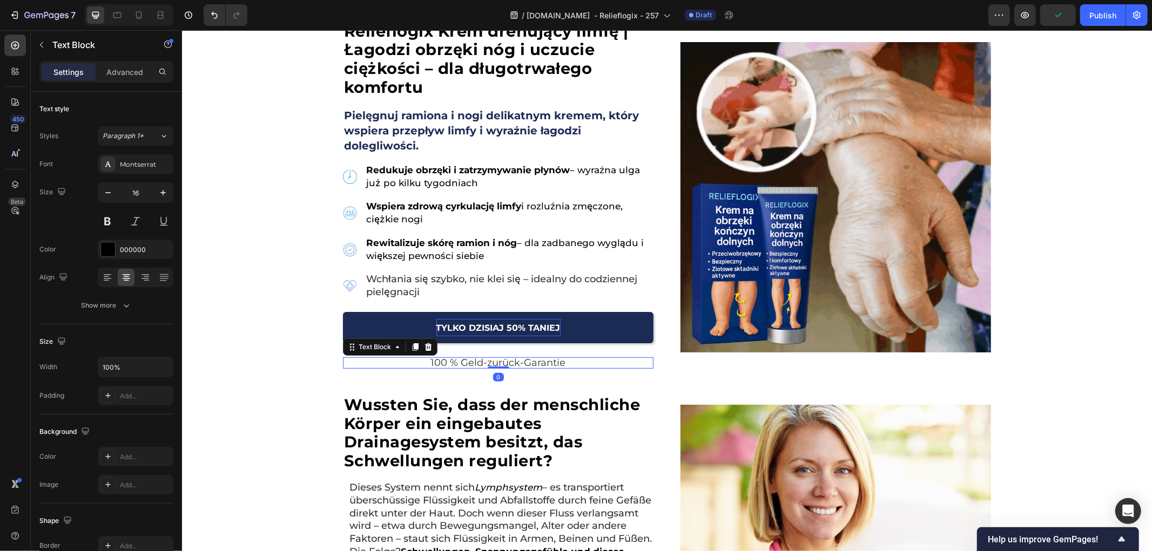
click at [503, 367] on div at bounding box center [498, 367] width 22 height 2
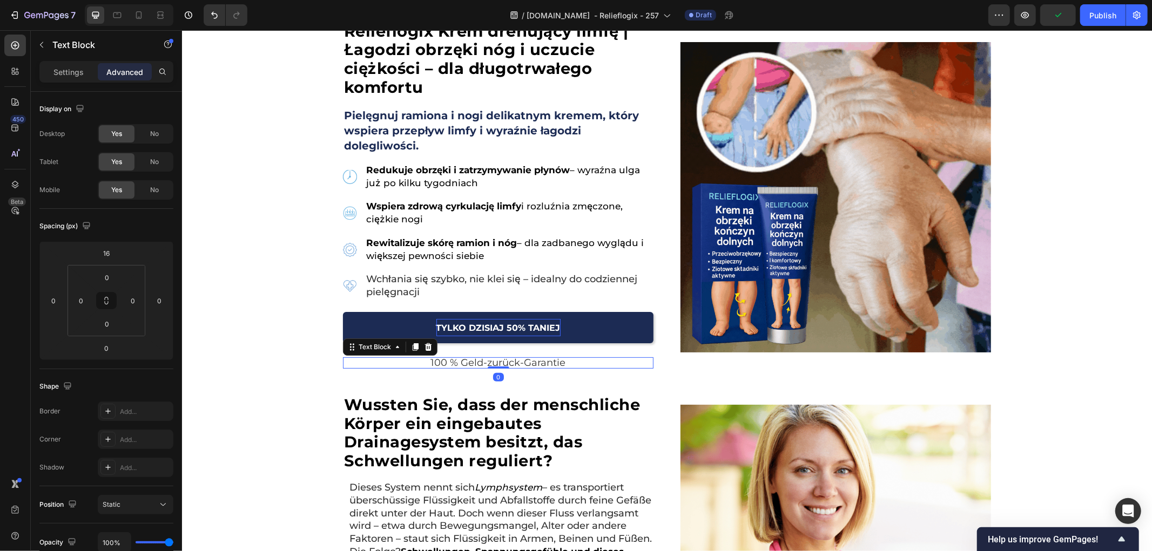
click at [529, 363] on span "100 % Geld-zurück-Garantie" at bounding box center [497, 362] width 135 height 12
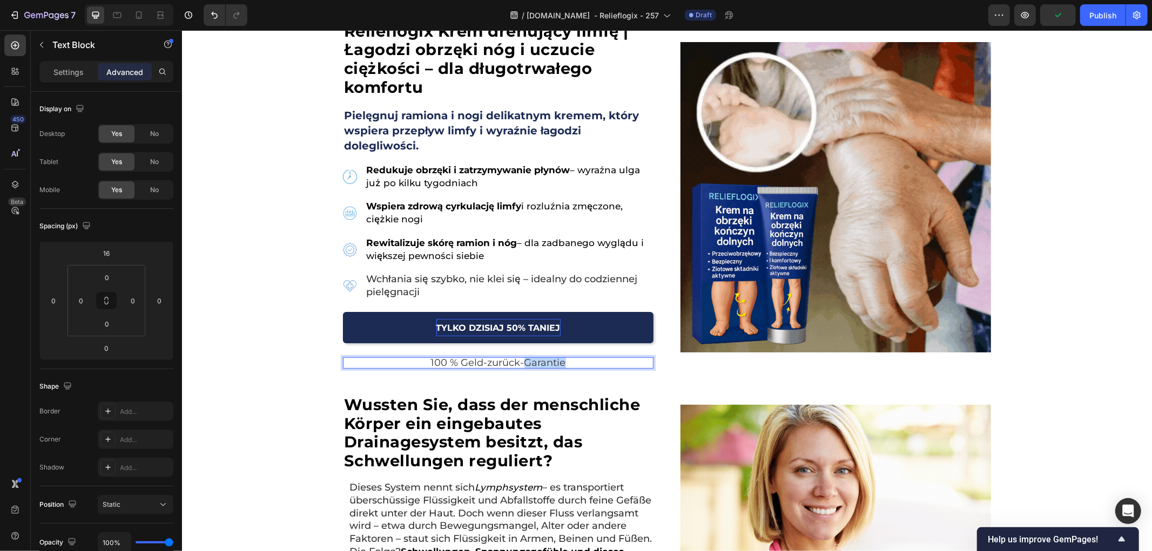
click at [529, 363] on span "100 % Geld-zurück-Garantie" at bounding box center [497, 362] width 135 height 12
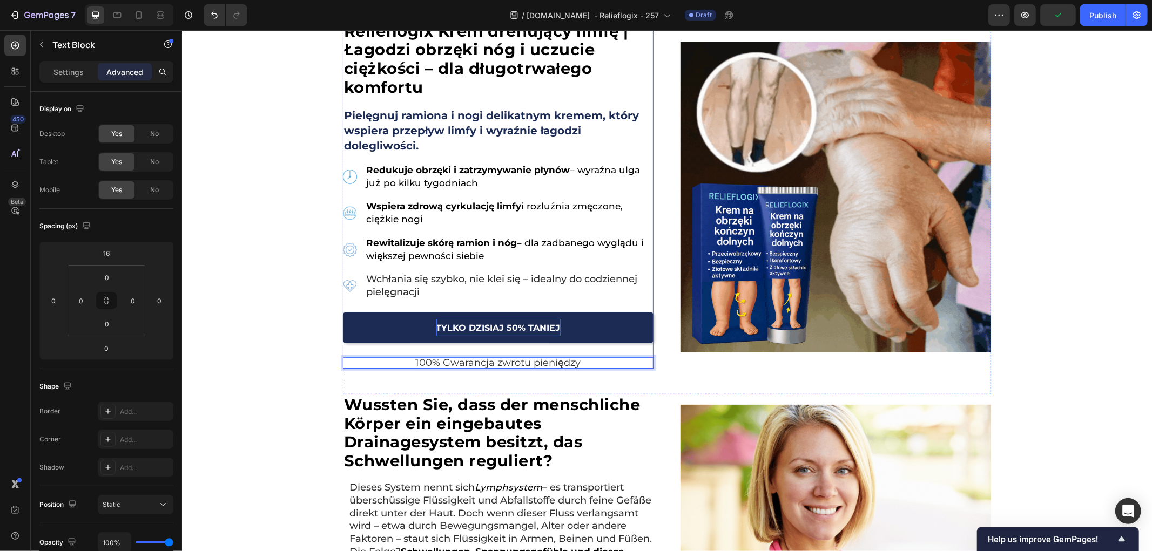
click at [237, 354] on div "Icon Icon Icon Icon Icon Icon List Ponad 15 000+ zadowolonych klientów Text Blo…" at bounding box center [666, 196] width 970 height 395
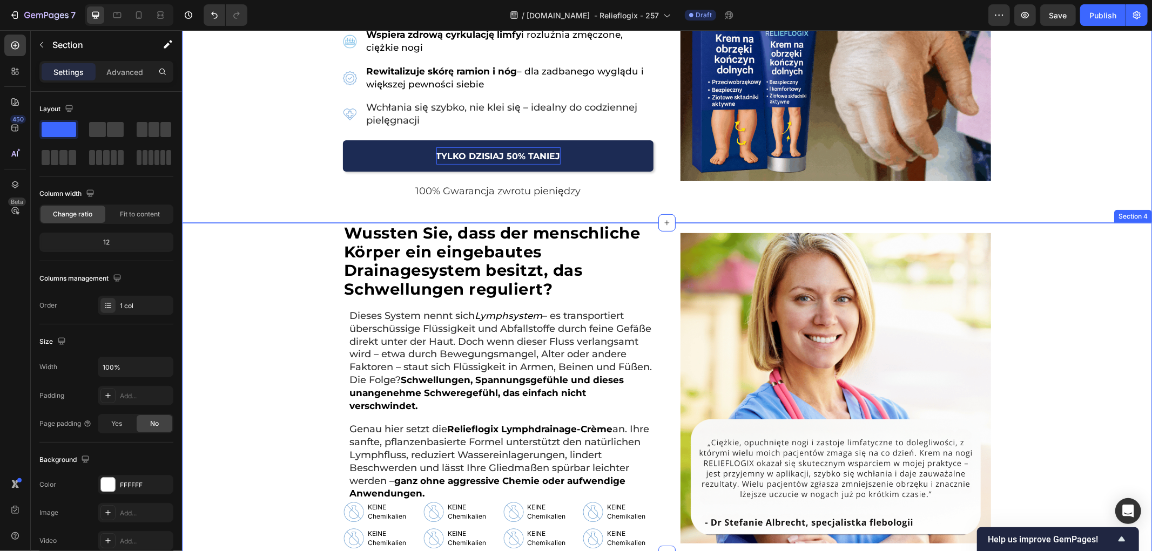
scroll to position [360, 0]
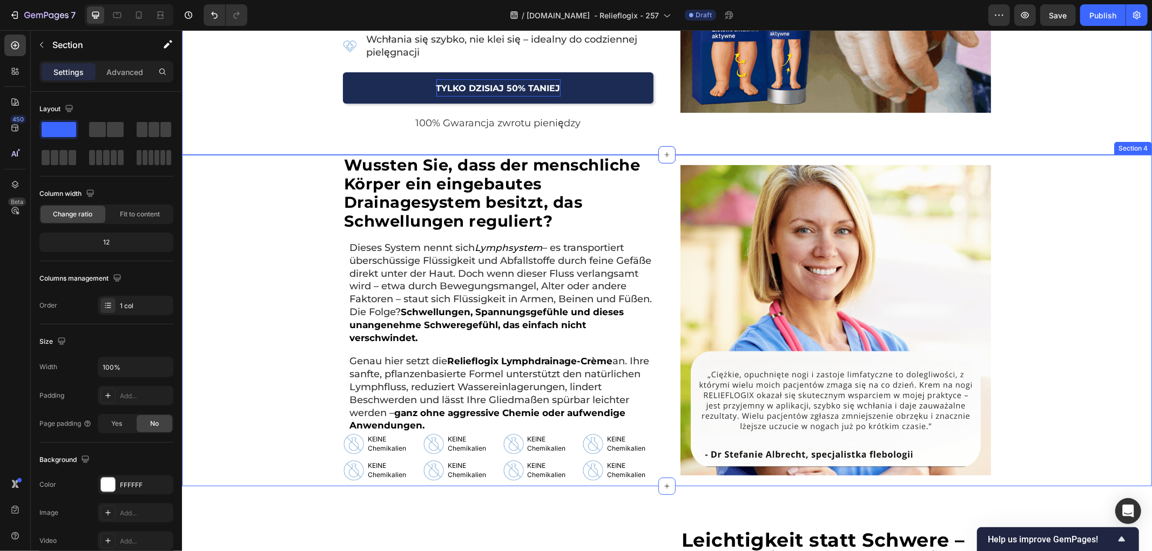
click at [301, 315] on div "Wussten Sie, dass der menschliche Körper ein eingebautes Drainagesystem besitzt…" at bounding box center [666, 320] width 970 height 332
click at [279, 405] on div "Wussten Sie, dass der menschliche Körper ein eingebautes Drainagesystem besitzt…" at bounding box center [666, 320] width 970 height 332
click at [342, 360] on div "Genau hier setzt die Relieflogix Lymphdrainage-Crème an. Ihre sanfte, pflanzenb…" at bounding box center [497, 393] width 311 height 79
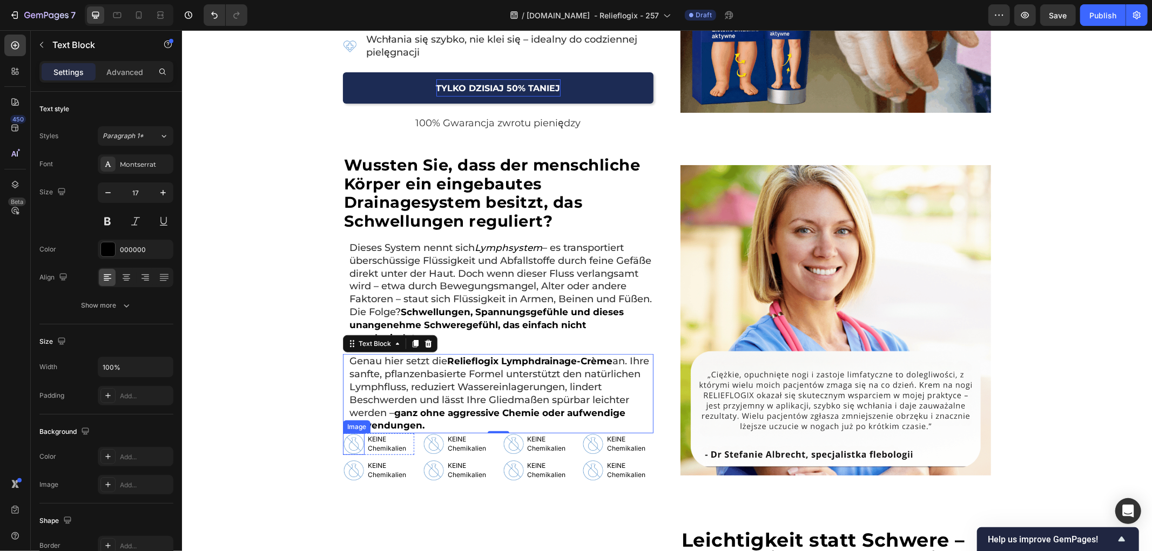
click at [353, 447] on img at bounding box center [353, 444] width 22 height 22
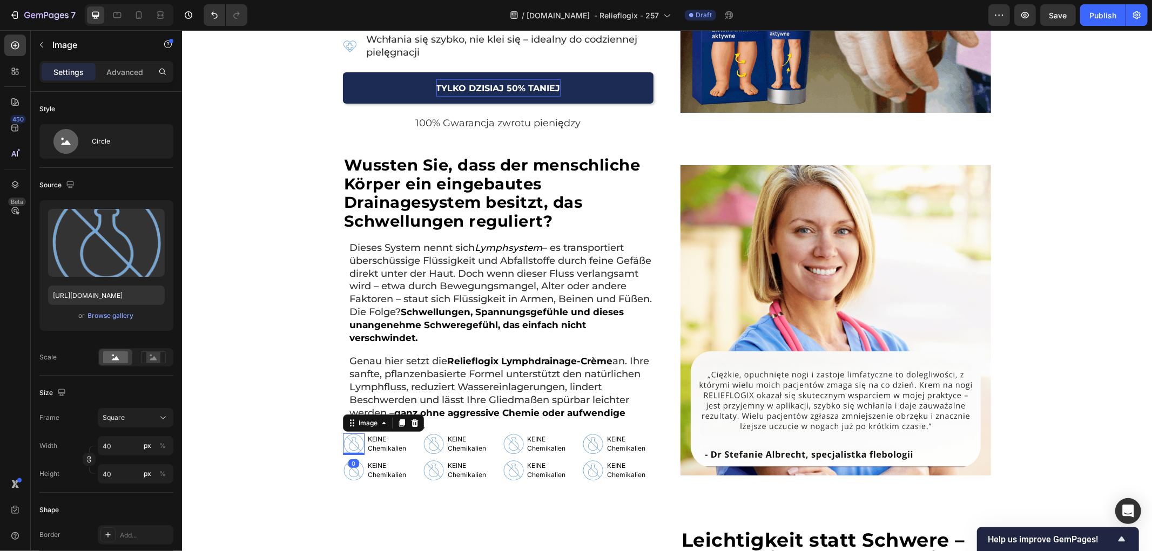
click at [348, 467] on div "0" at bounding box center [353, 463] width 11 height 9
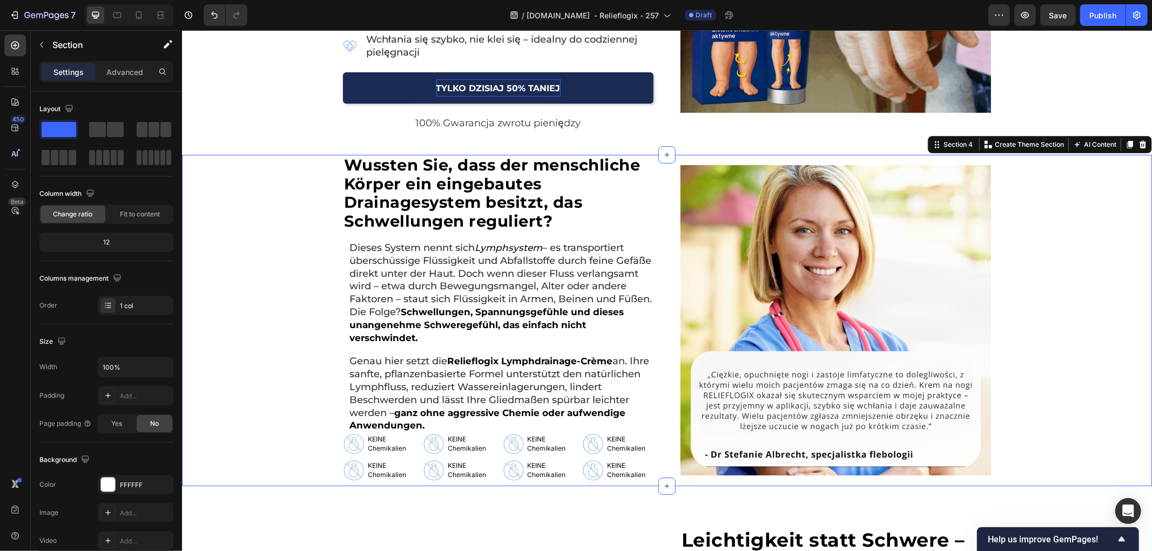
click at [336, 460] on div "Wussten Sie, dass der menschliche Körper ein eingebautes Drainagesystem besitzt…" at bounding box center [666, 320] width 970 height 332
click at [347, 468] on img at bounding box center [353, 471] width 22 height 22
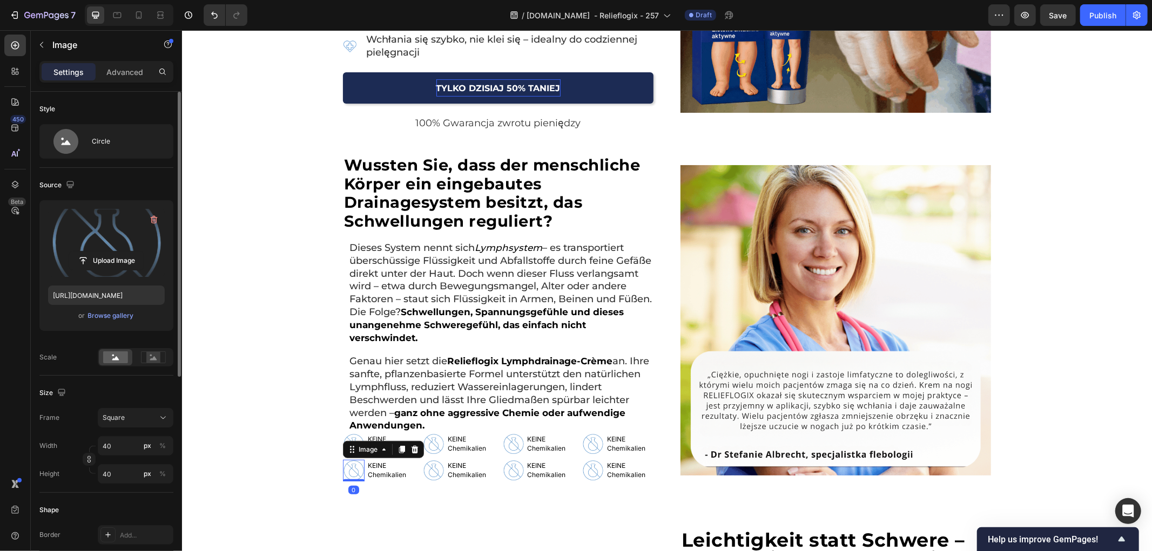
click at [133, 243] on label at bounding box center [106, 243] width 117 height 68
click at [133, 252] on input "file" at bounding box center [106, 261] width 75 height 18
type input "[URL][DOMAIN_NAME]"
click at [429, 440] on img at bounding box center [433, 444] width 22 height 22
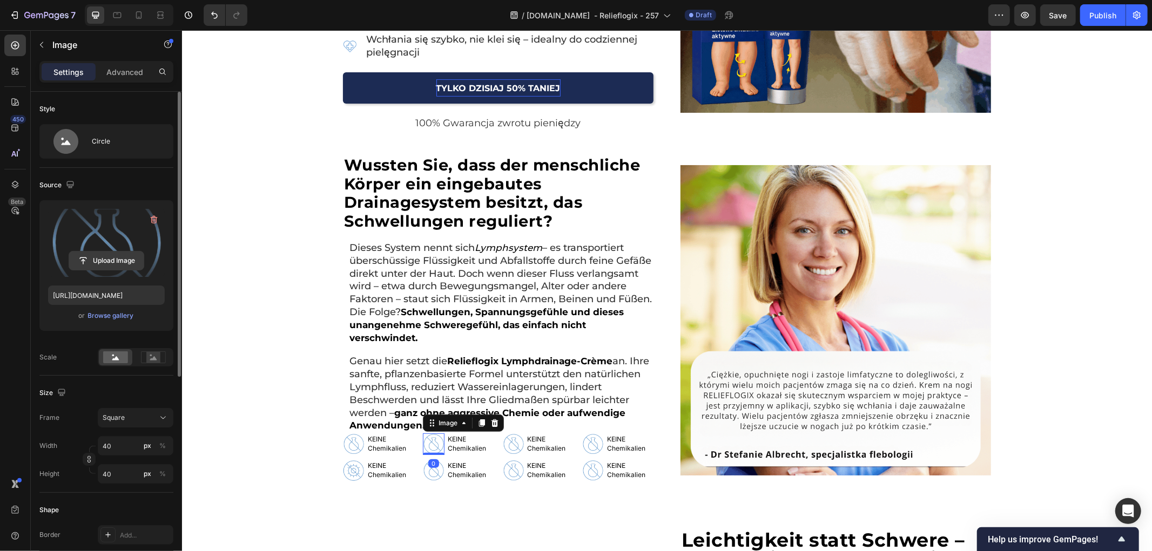
click at [98, 257] on input "file" at bounding box center [106, 261] width 75 height 18
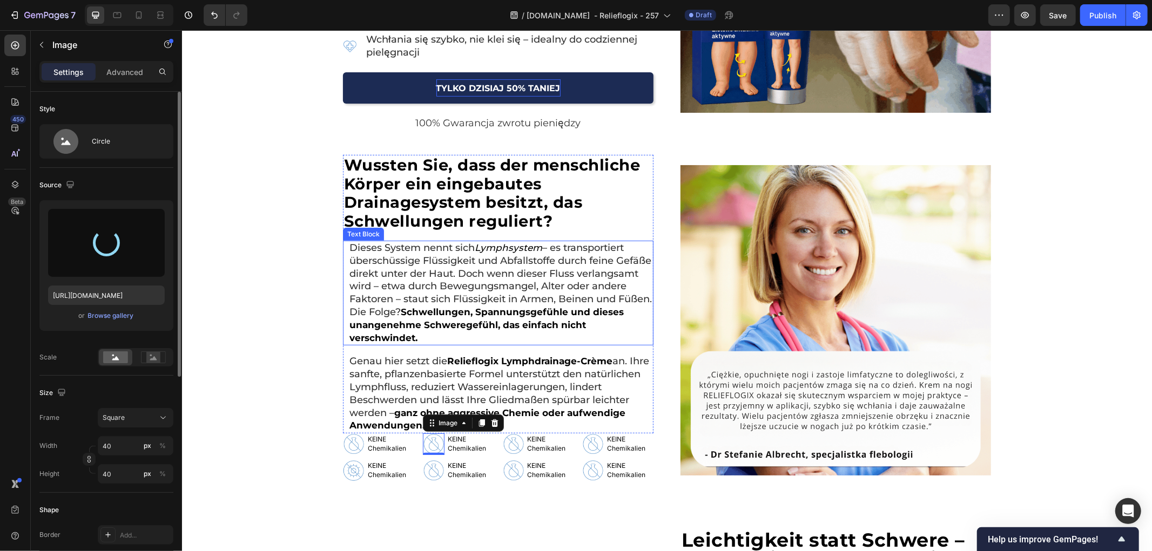
type input "[URL][DOMAIN_NAME]"
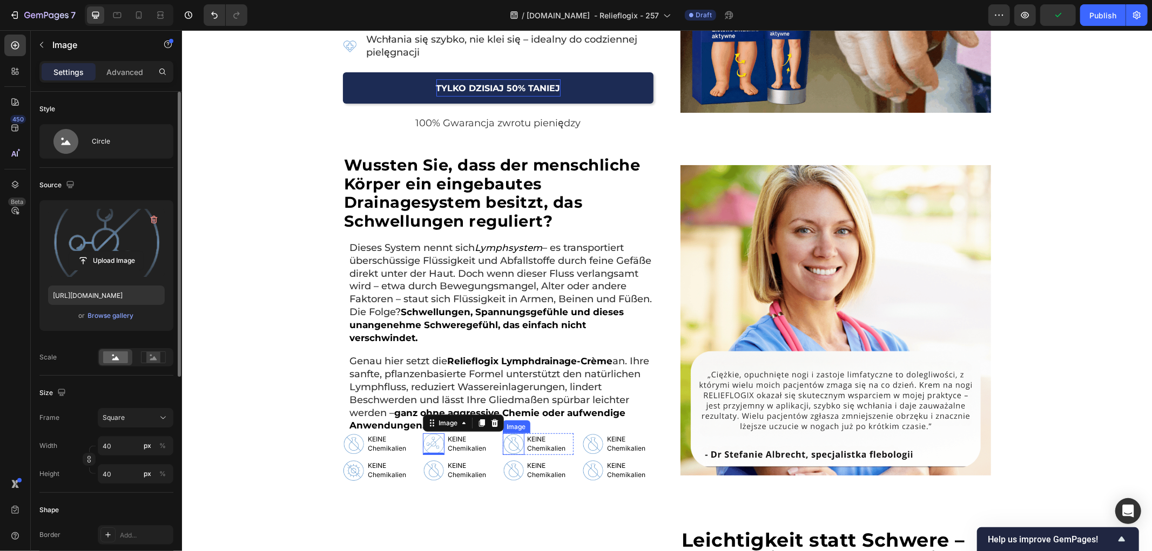
click at [507, 443] on img at bounding box center [513, 444] width 22 height 22
click at [138, 237] on label at bounding box center [106, 243] width 117 height 68
click at [138, 252] on input "file" at bounding box center [106, 261] width 75 height 18
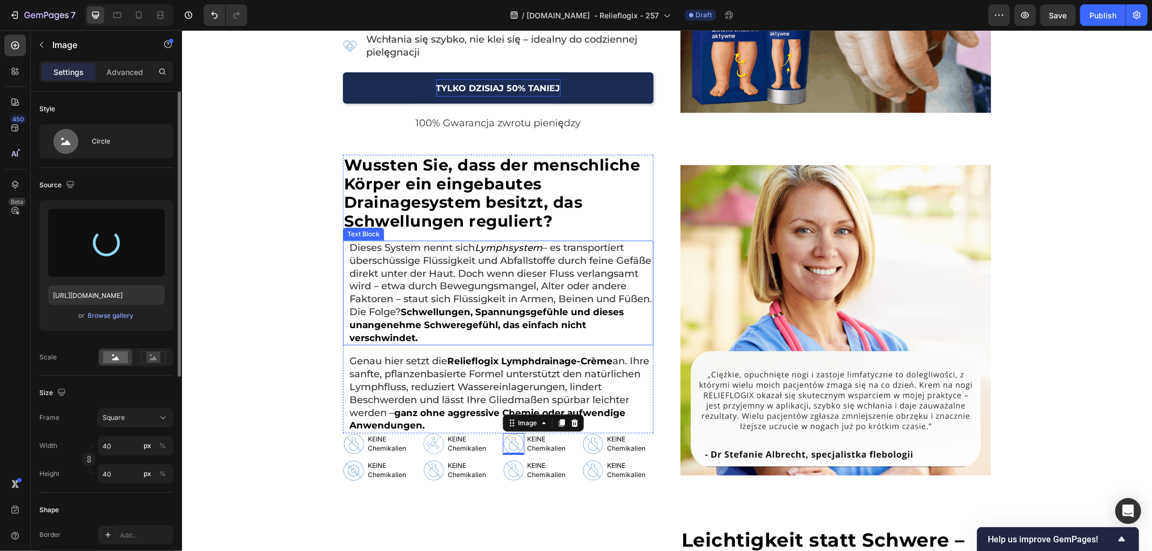
type input "[URL][DOMAIN_NAME]"
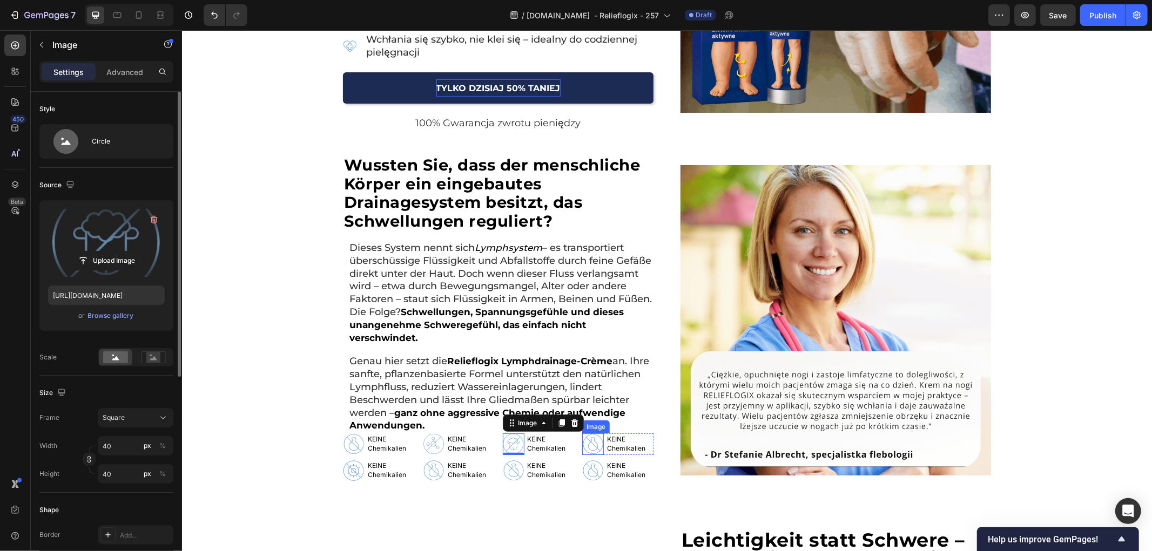
click at [590, 445] on img at bounding box center [593, 444] width 22 height 22
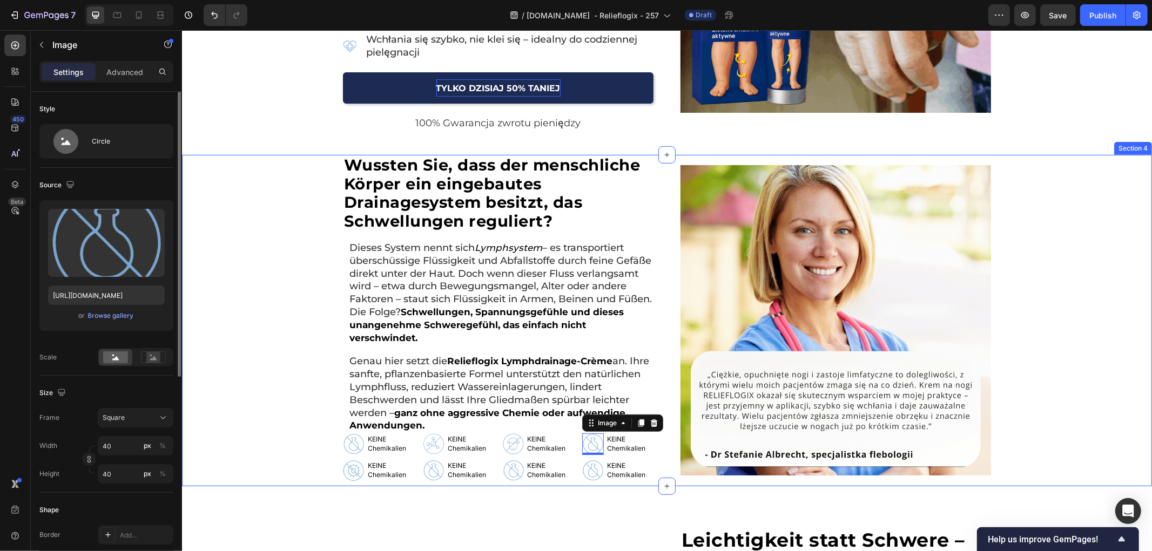
click at [279, 439] on div "Wussten Sie, dass der menschliche Körper ein eingebautes Drainagesystem besitzt…" at bounding box center [666, 320] width 970 height 332
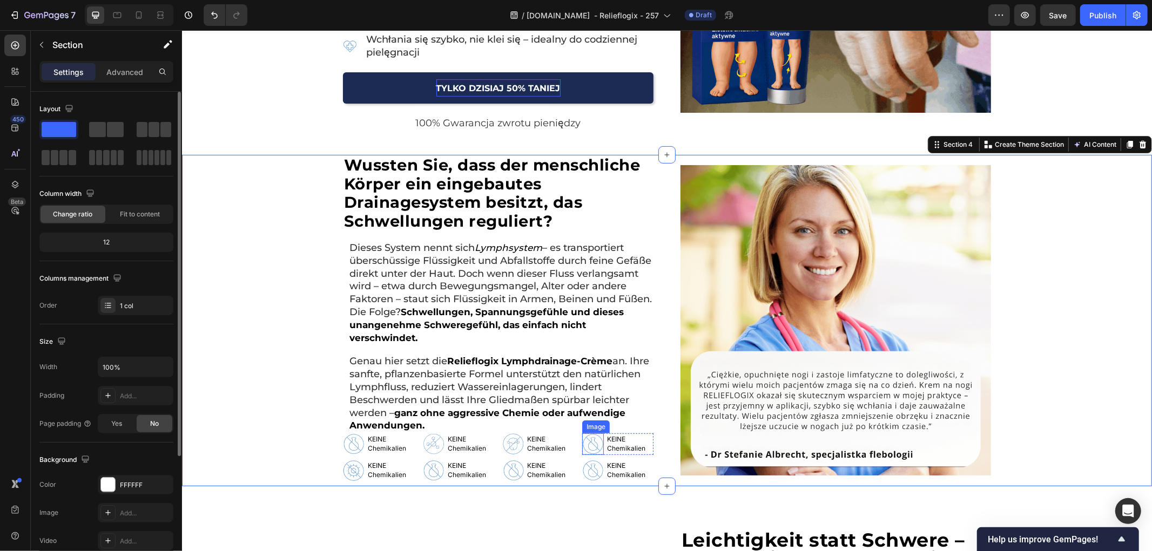
click at [591, 443] on img at bounding box center [593, 444] width 22 height 22
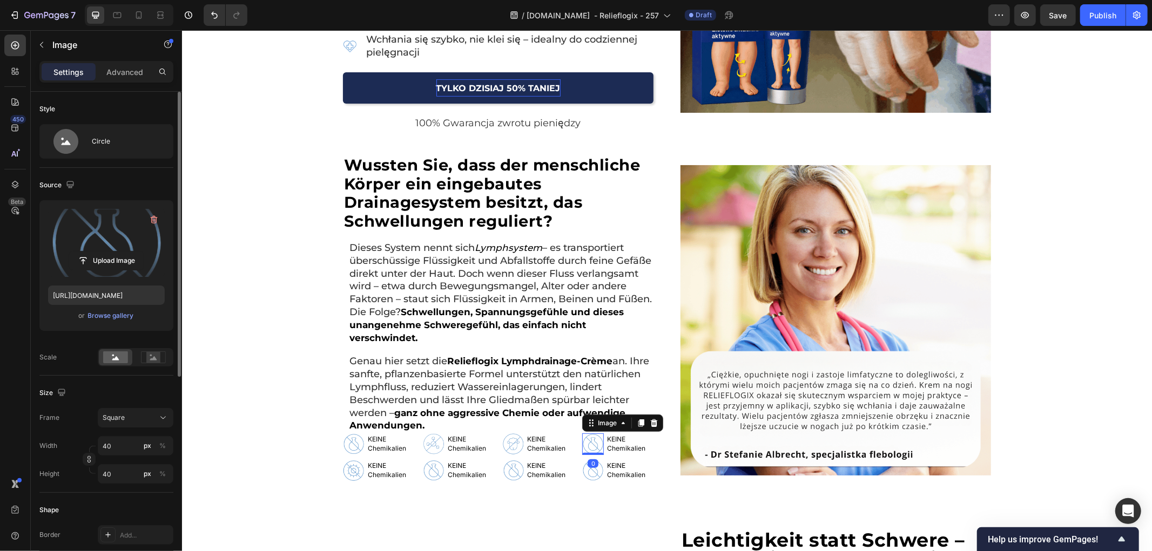
click at [96, 227] on label at bounding box center [106, 243] width 117 height 68
click at [96, 252] on input "file" at bounding box center [106, 261] width 75 height 18
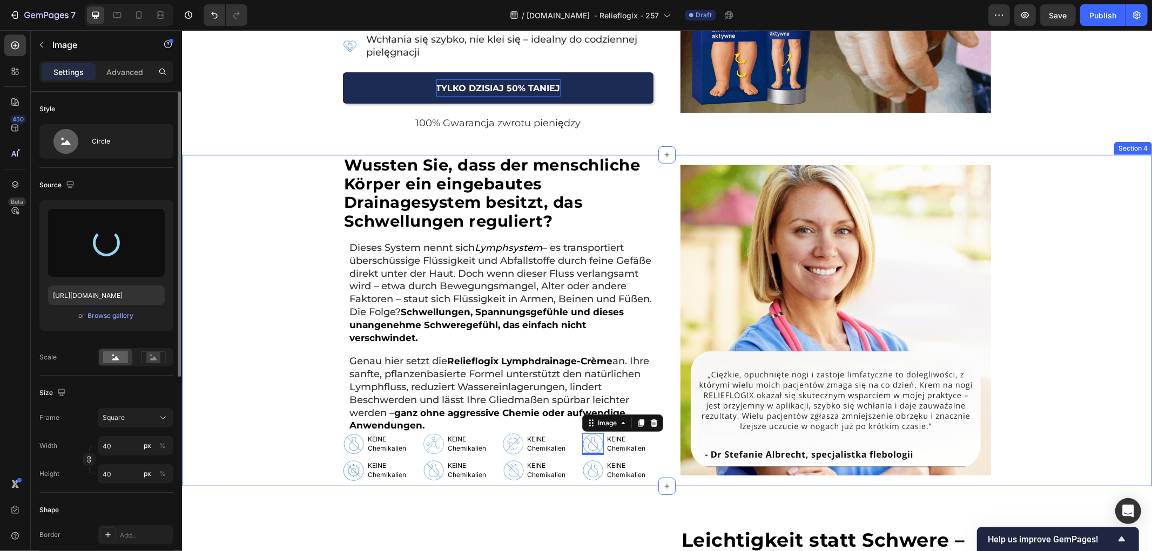
type input "[URL][DOMAIN_NAME]"
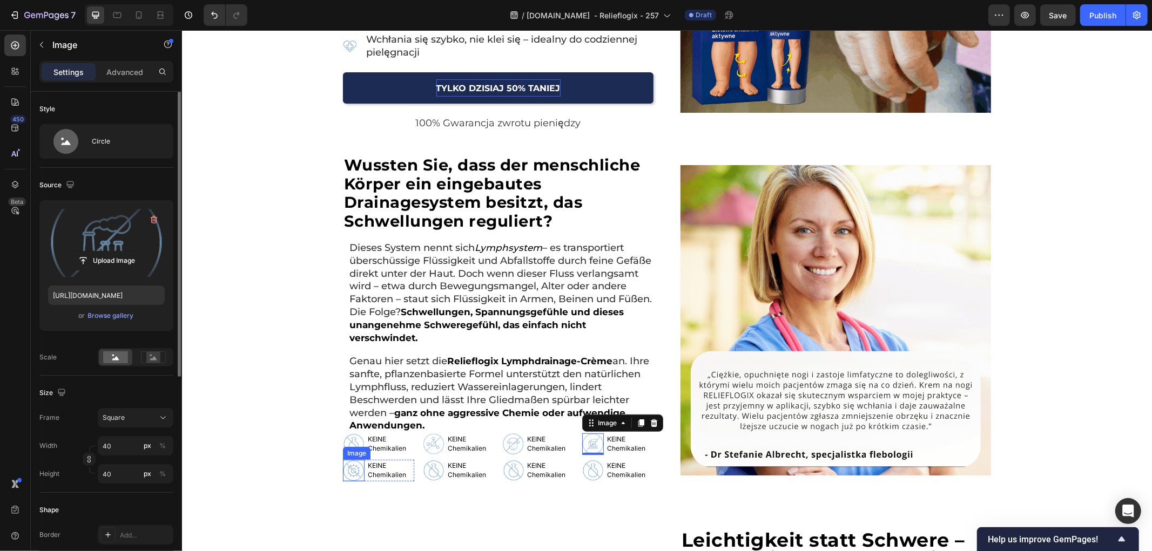
click at [355, 473] on img at bounding box center [353, 471] width 22 height 22
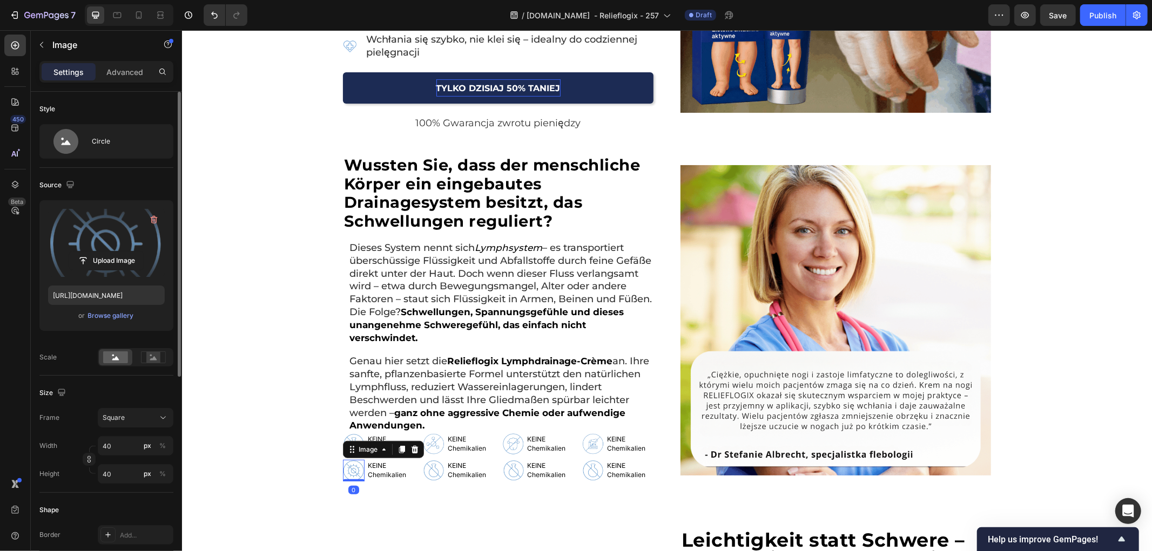
click at [122, 245] on label at bounding box center [106, 243] width 117 height 68
click at [122, 252] on input "file" at bounding box center [106, 261] width 75 height 18
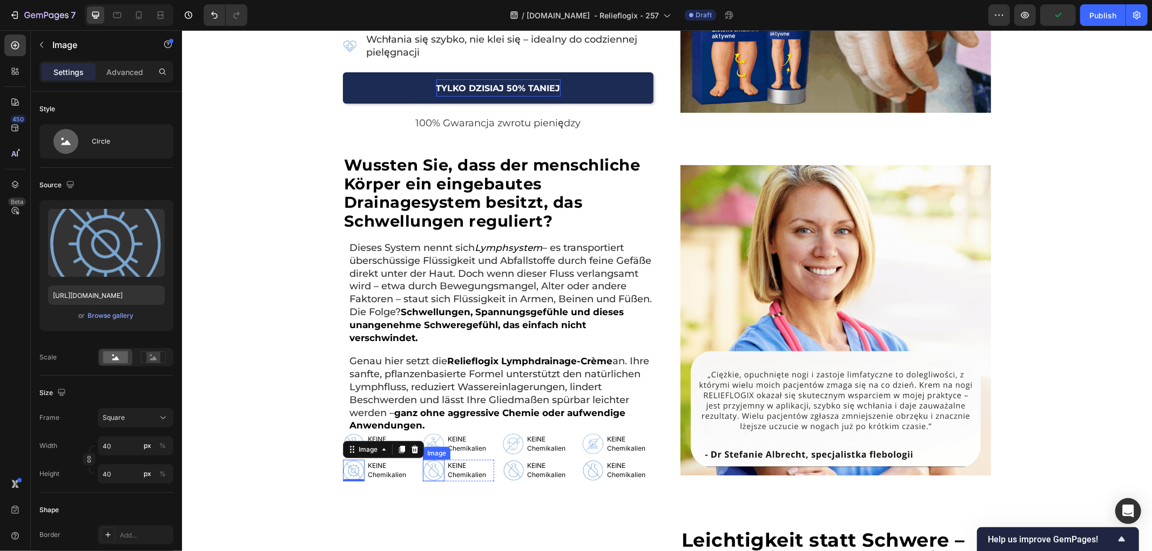
click at [429, 474] on img at bounding box center [433, 471] width 22 height 22
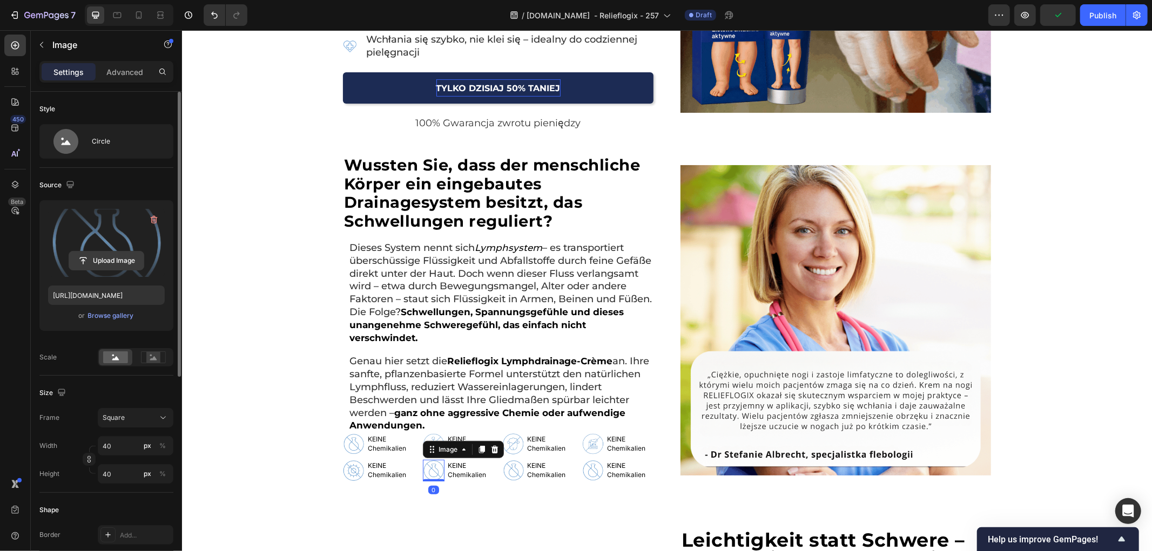
click at [89, 254] on input "file" at bounding box center [106, 261] width 75 height 18
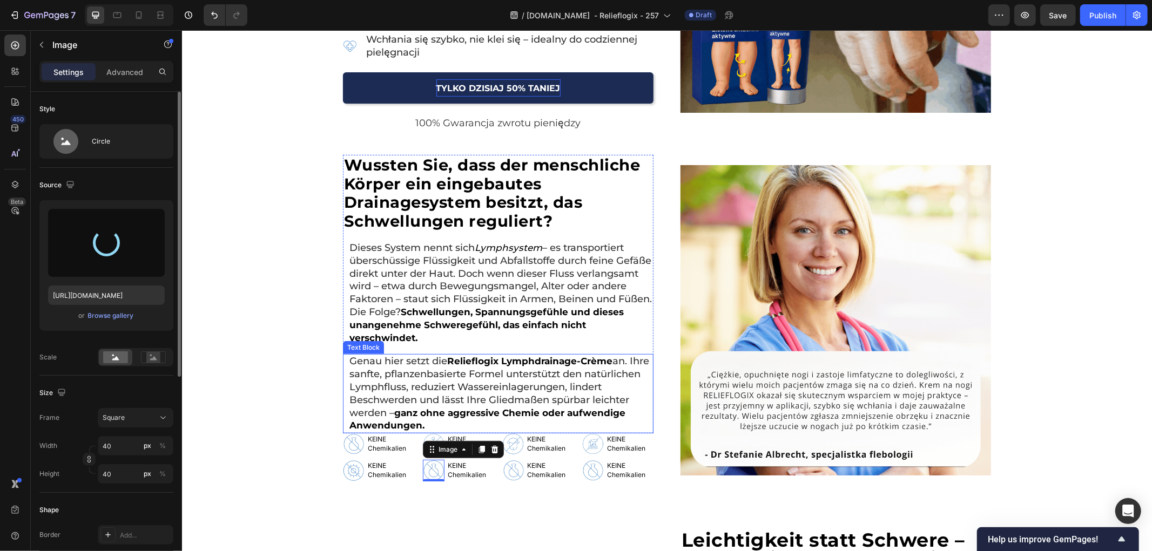
type input "[URL][DOMAIN_NAME]"
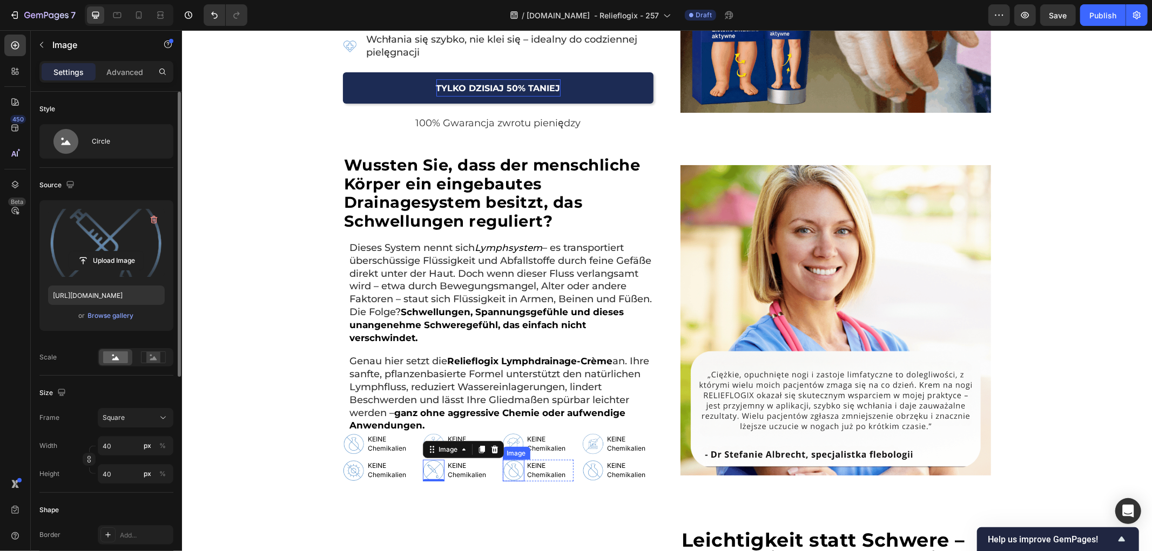
click at [509, 469] on img at bounding box center [513, 471] width 22 height 22
click at [91, 239] on label at bounding box center [106, 243] width 117 height 68
click at [91, 252] on input "file" at bounding box center [106, 261] width 75 height 18
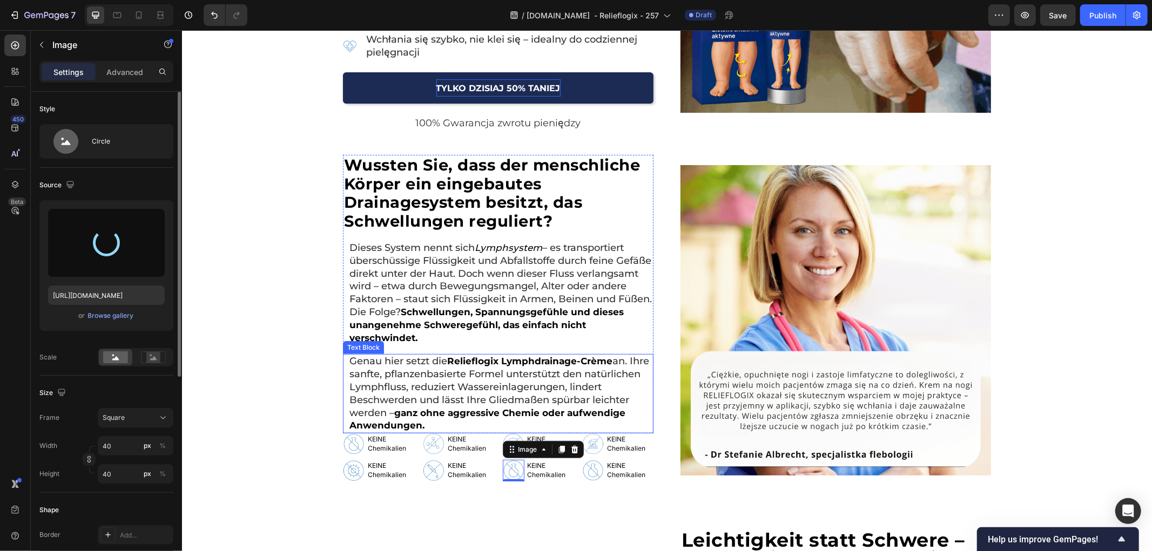
type input "[URL][DOMAIN_NAME]"
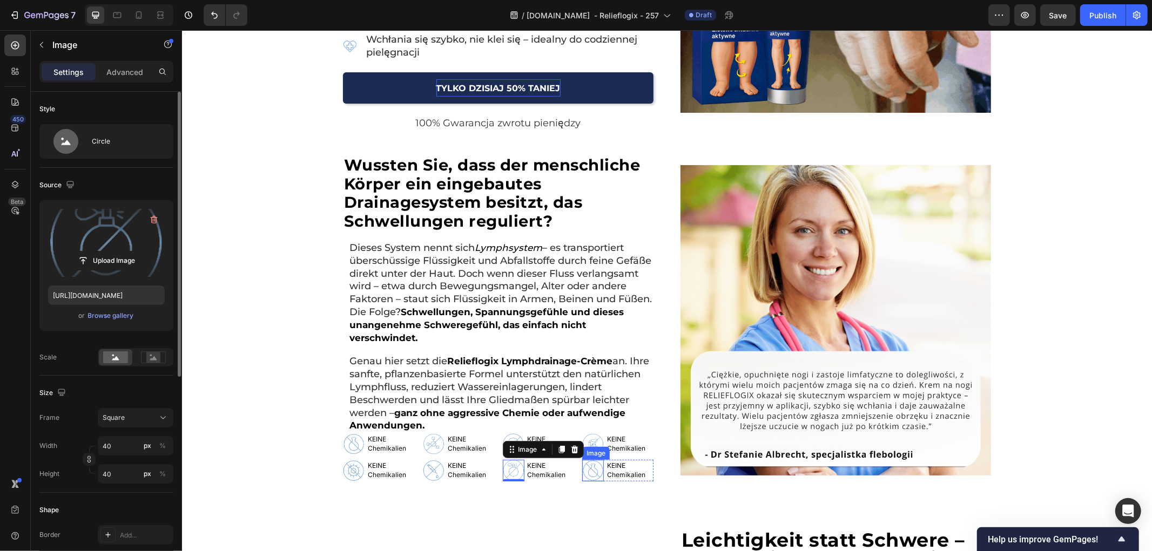
click at [586, 476] on img at bounding box center [593, 471] width 22 height 22
click at [66, 243] on label at bounding box center [106, 243] width 117 height 68
click at [69, 252] on input "file" at bounding box center [106, 261] width 75 height 18
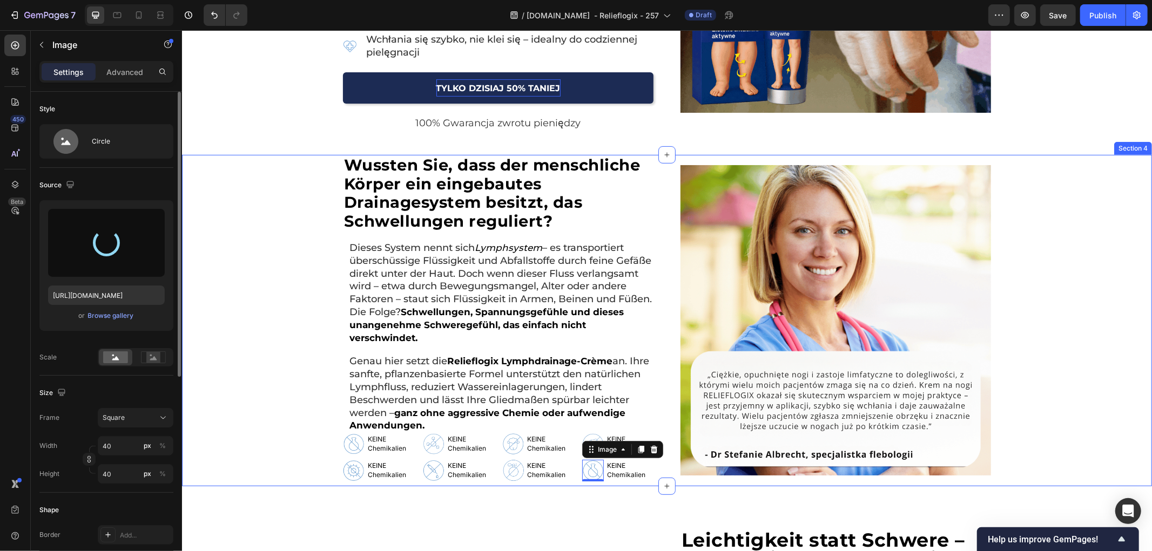
type input "[URL][DOMAIN_NAME]"
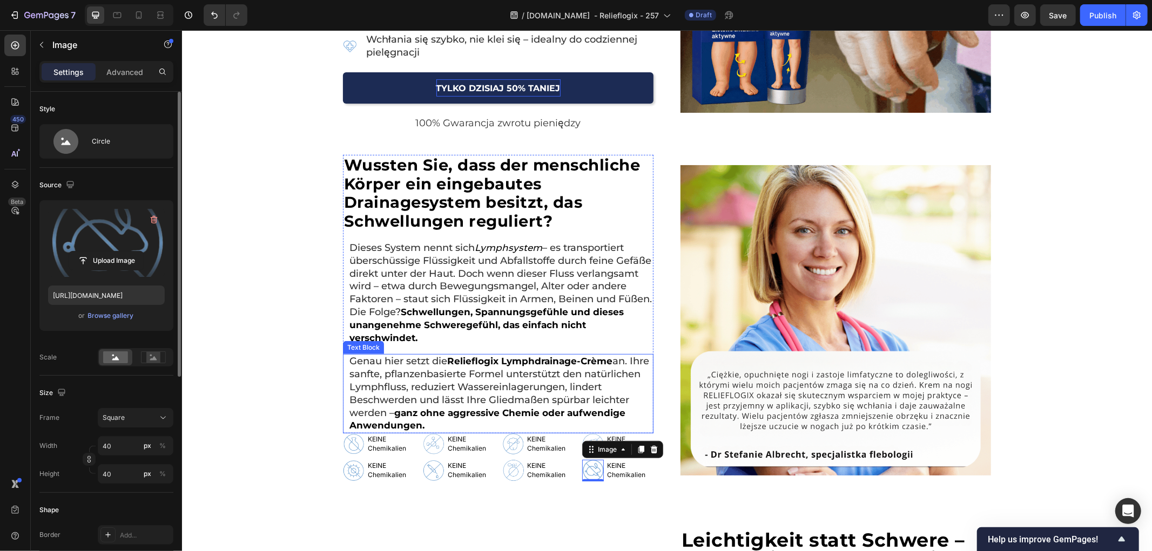
click at [258, 386] on div "Wussten Sie, dass der menschliche Körper ein eingebautes Drainagesystem besitzt…" at bounding box center [666, 320] width 970 height 332
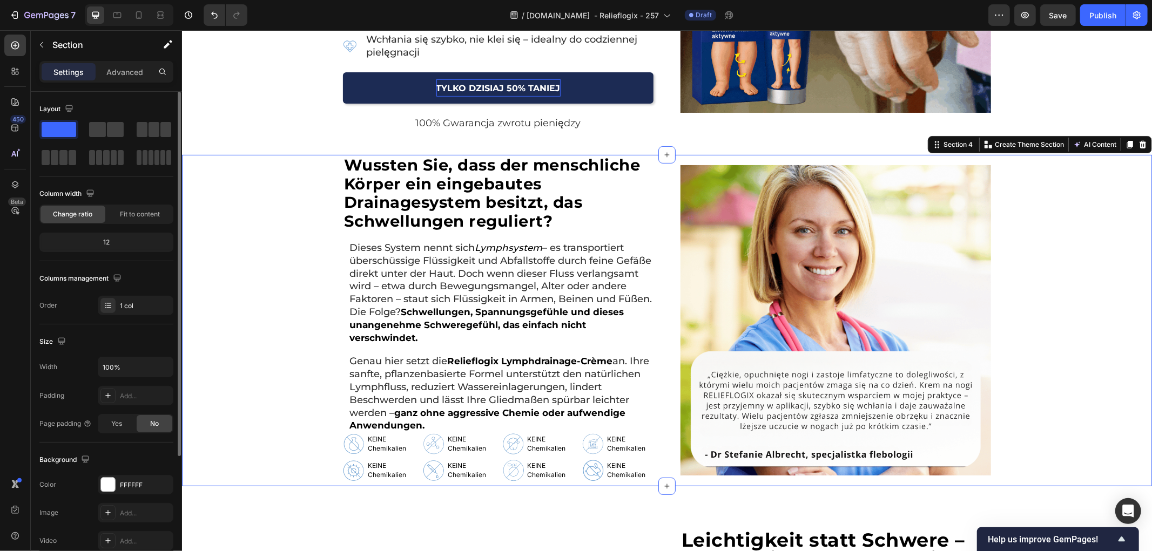
click at [278, 313] on div "Wussten Sie, dass der menschliche Körper ein eingebautes Drainagesystem besitzt…" at bounding box center [666, 320] width 970 height 332
click at [458, 444] on p "Chemikalien" at bounding box center [466, 448] width 38 height 9
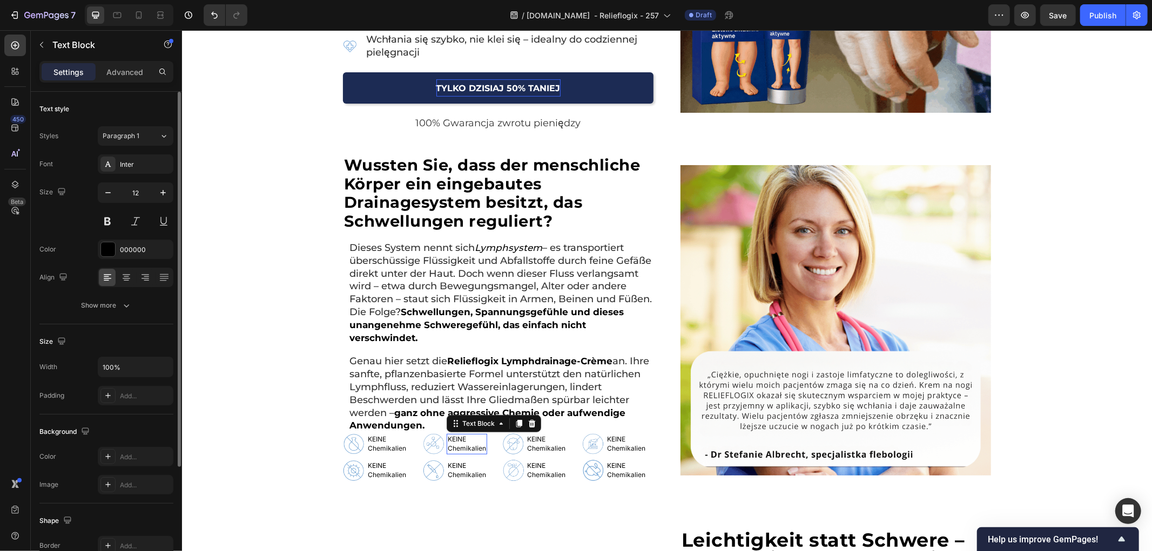
click at [458, 444] on p "Chemikalien" at bounding box center [466, 448] width 38 height 9
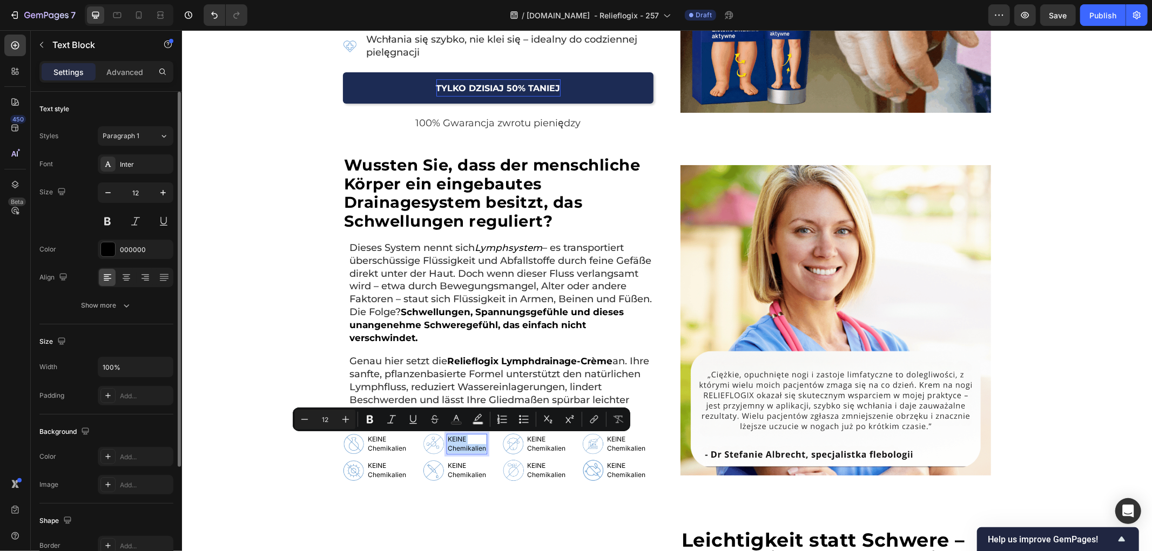
scroll to position [359, 0]
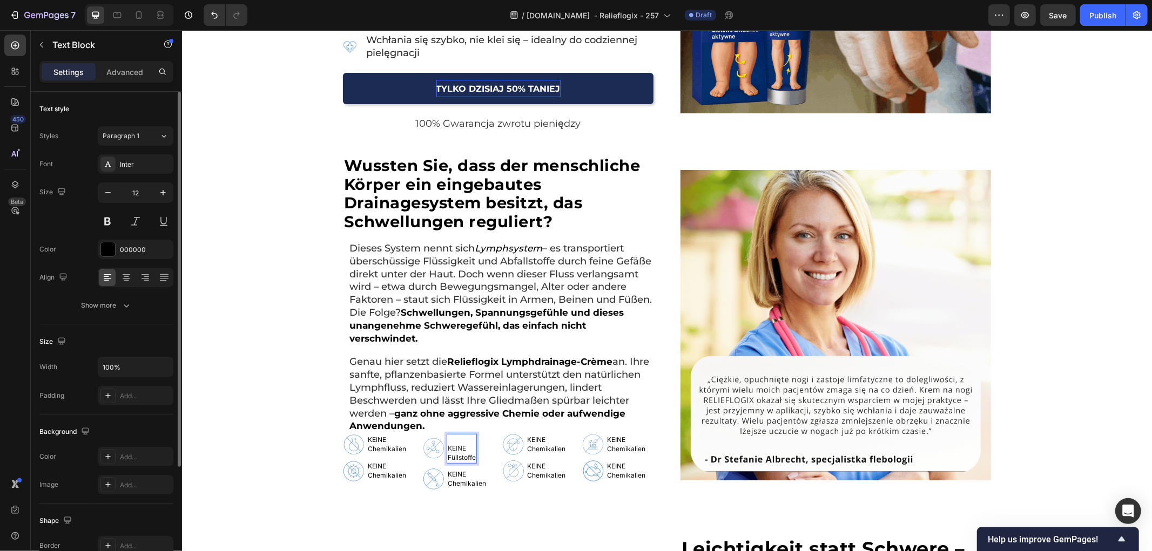
click at [450, 438] on p "KEINE" at bounding box center [461, 444] width 28 height 18
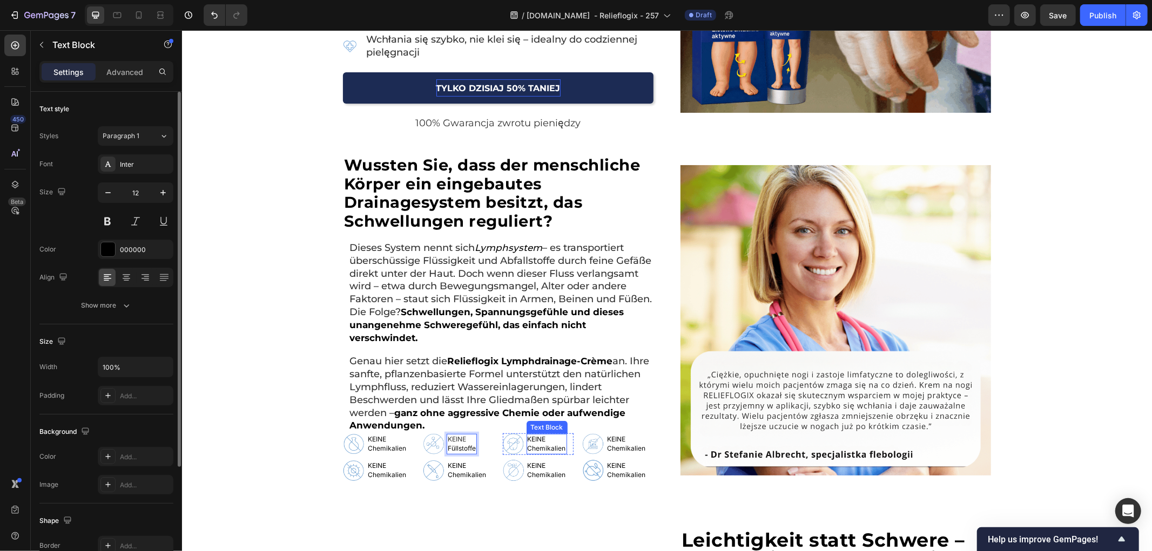
click at [544, 441] on p "KEINE" at bounding box center [546, 439] width 38 height 9
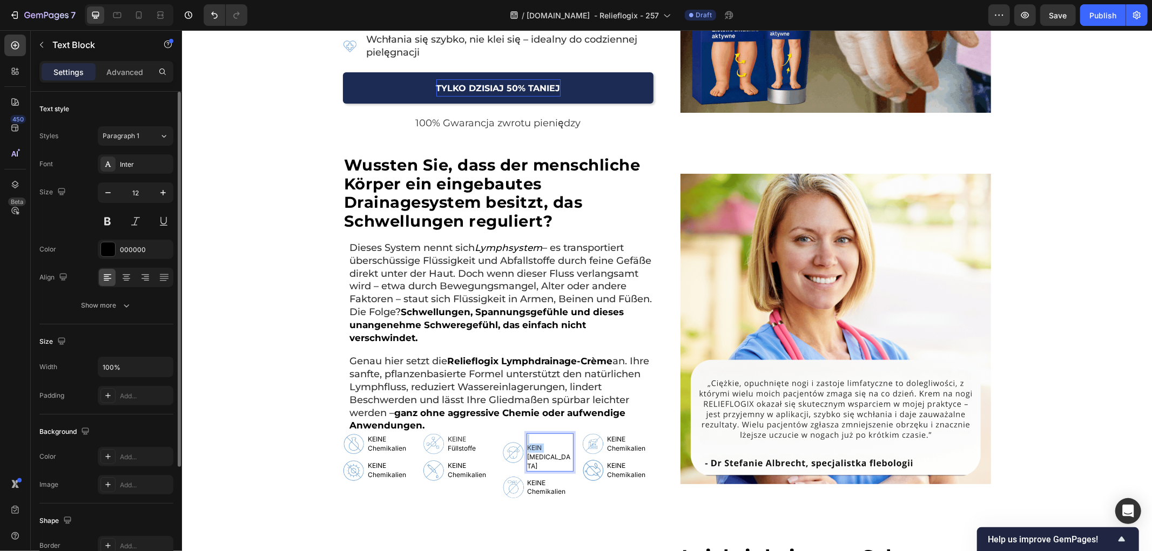
scroll to position [359, 0]
click at [527, 440] on p "KEIN" at bounding box center [549, 444] width 45 height 18
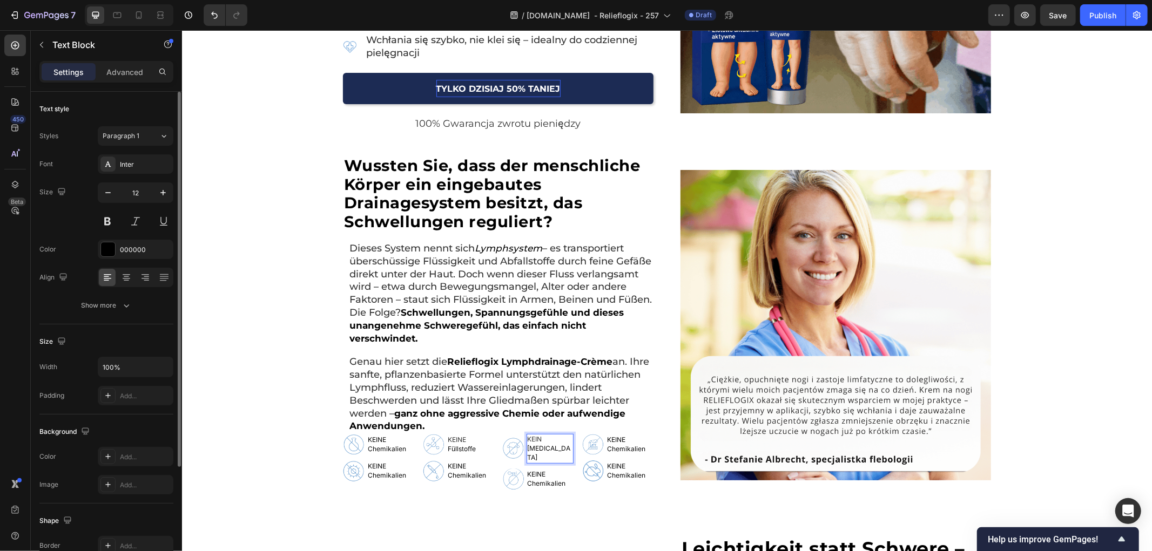
scroll to position [360, 0]
click at [630, 452] on p "Chemikalien" at bounding box center [625, 448] width 38 height 9
click at [625, 448] on p "Chemikalien" at bounding box center [625, 448] width 38 height 9
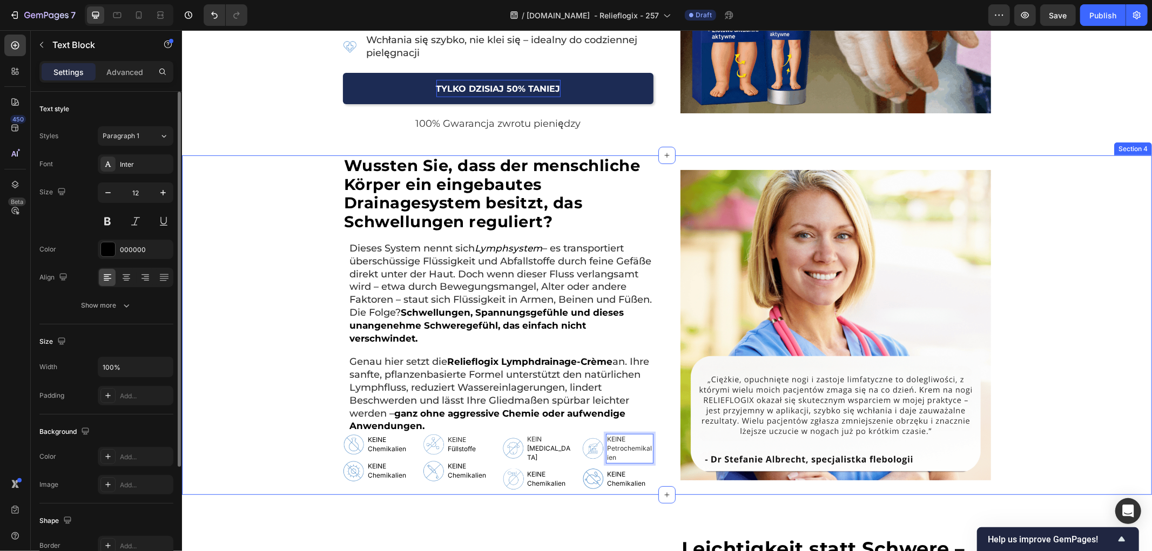
click at [280, 422] on div "Wussten Sie, dass der menschliche Körper ein eingebautes Drainagesystem besitzt…" at bounding box center [666, 325] width 970 height 340
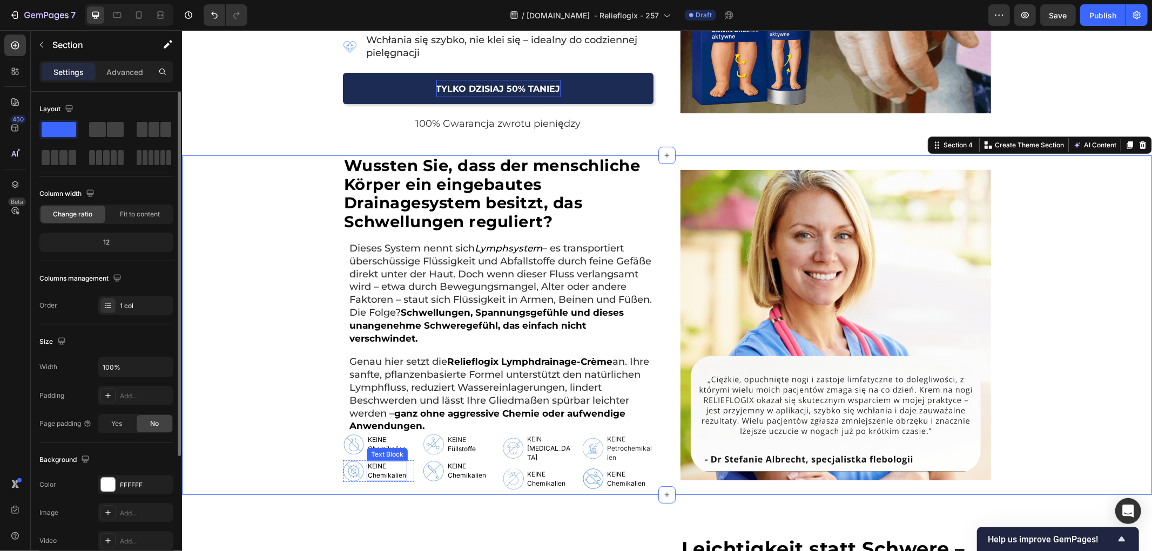
click at [376, 471] on p "Chemikalien" at bounding box center [386, 475] width 38 height 9
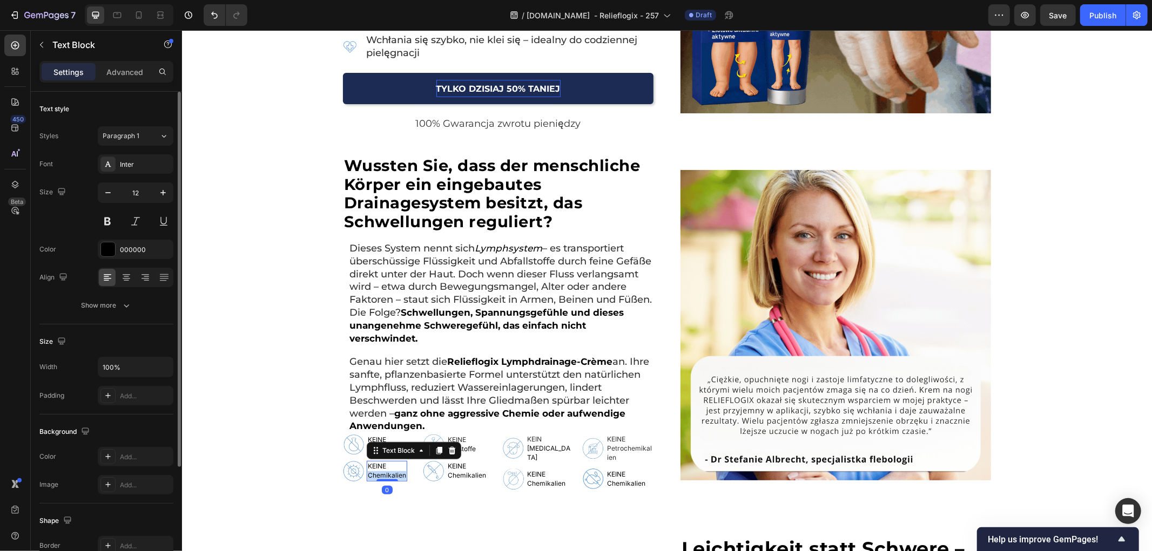
click at [376, 471] on p "Chemikalien" at bounding box center [386, 475] width 38 height 9
click at [460, 472] on p "Chemikalien" at bounding box center [466, 475] width 38 height 9
click at [533, 479] on p "Chemikalien" at bounding box center [546, 483] width 38 height 9
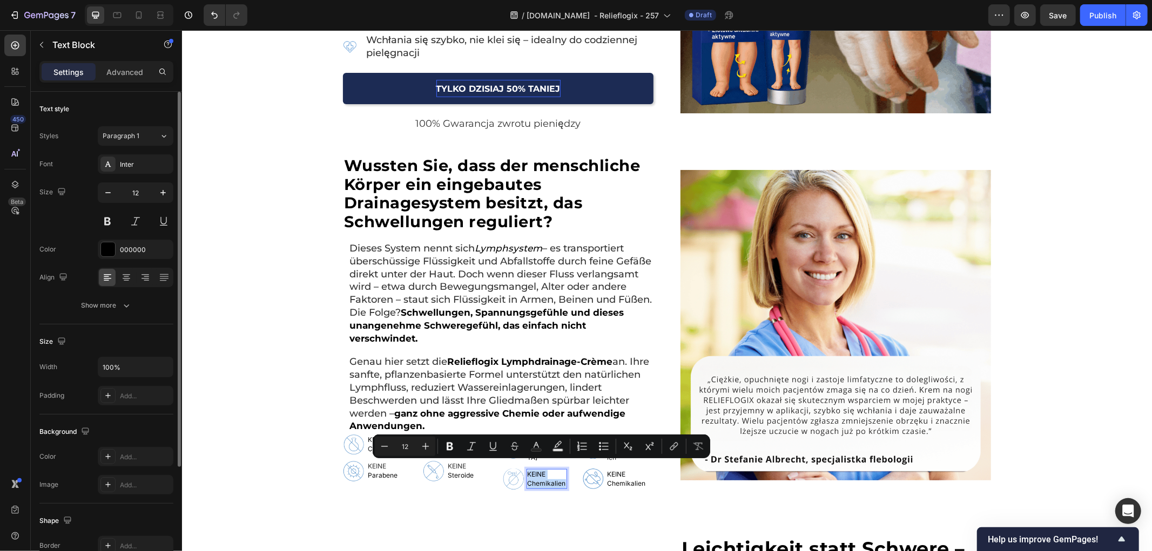
scroll to position [359, 0]
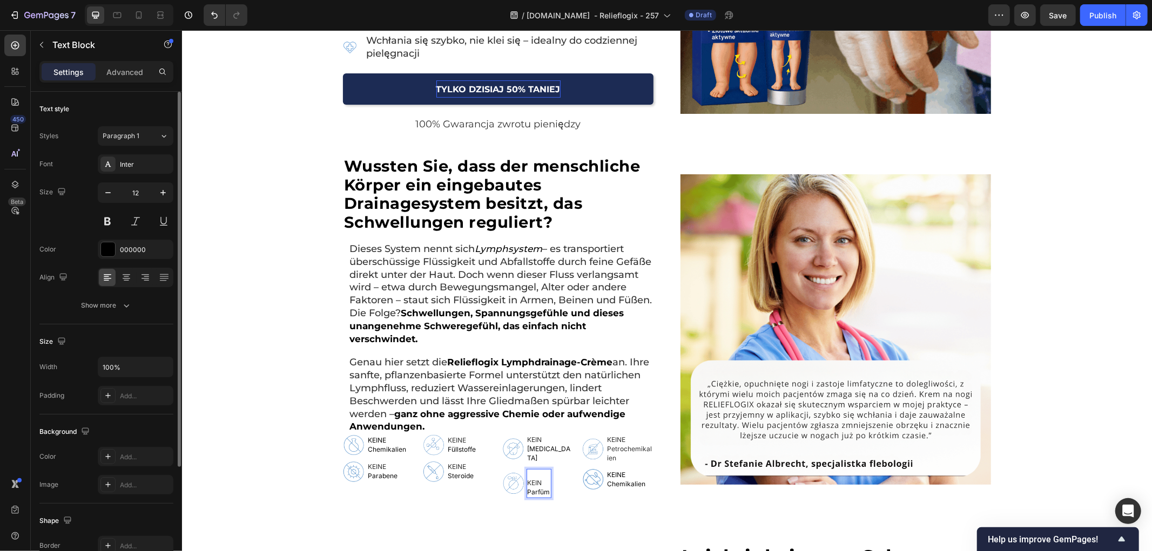
click at [530, 470] on p "KEIN" at bounding box center [538, 479] width 23 height 18
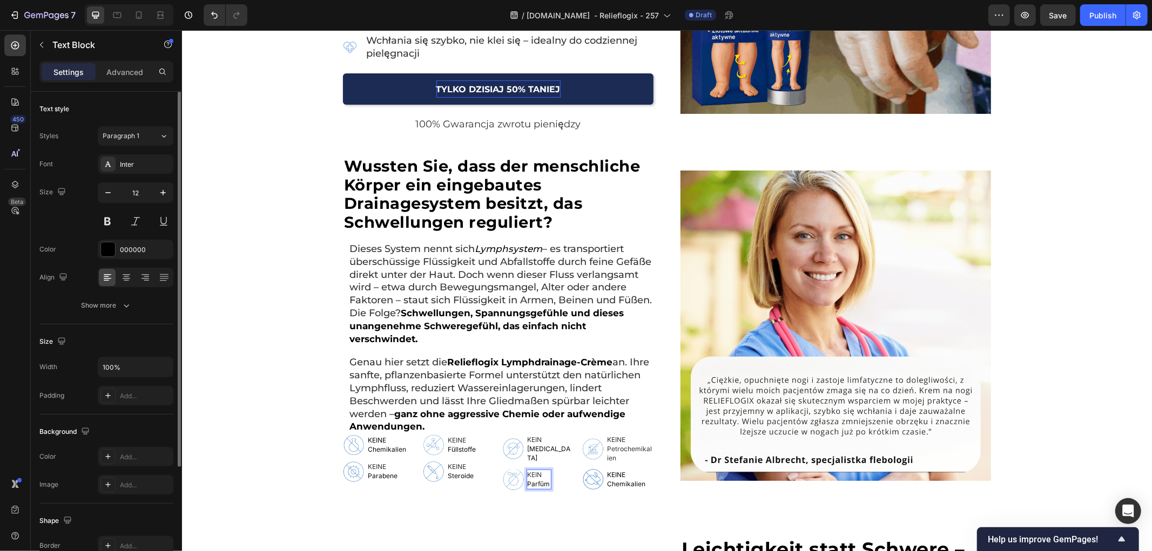
scroll to position [359, 0]
click at [611, 470] on p "KEINE" at bounding box center [625, 474] width 38 height 9
click at [611, 473] on p "KEINE" at bounding box center [625, 474] width 38 height 9
click at [267, 410] on div "Wussten Sie, dass der menschliche Körper ein eingebautes Drainagesystem besitzt…" at bounding box center [666, 325] width 970 height 340
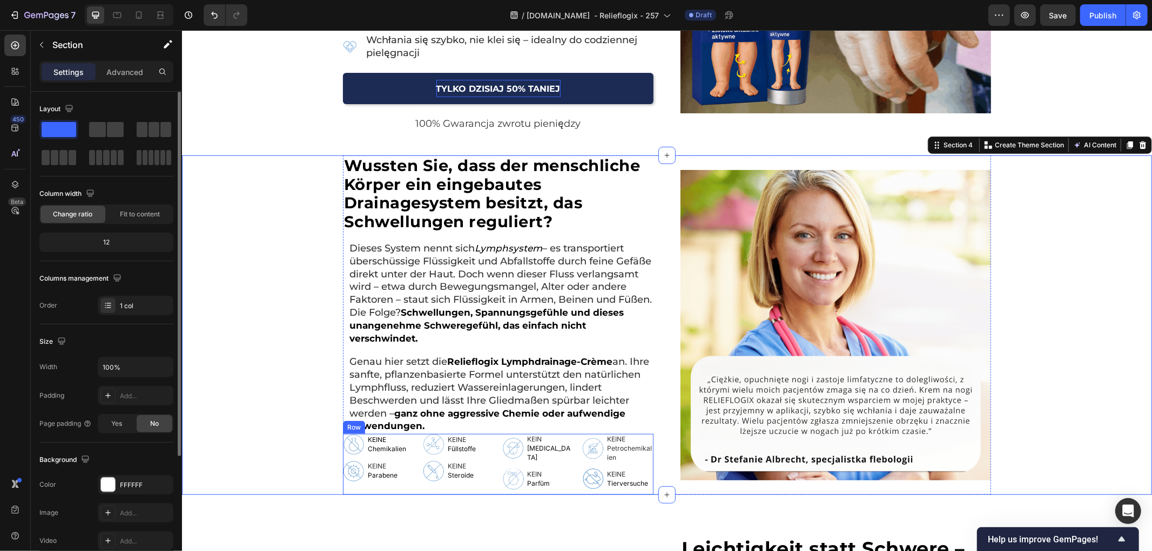
click at [352, 487] on div "Image KEINE Chemikalien Text Block Row Image KEINE Parabene Text Block Row" at bounding box center [377, 464] width 71 height 60
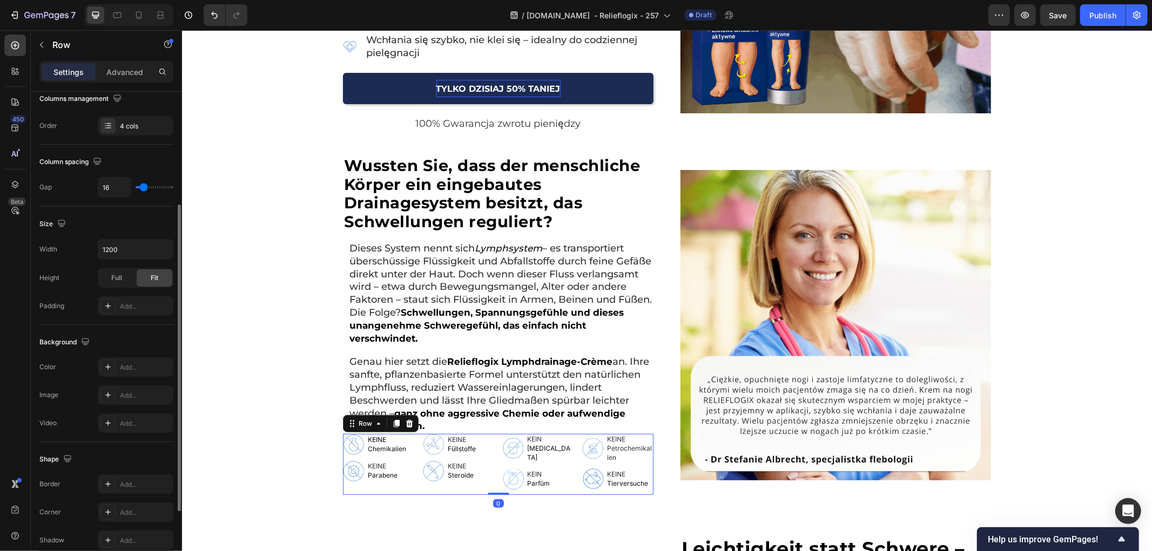
scroll to position [292, 0]
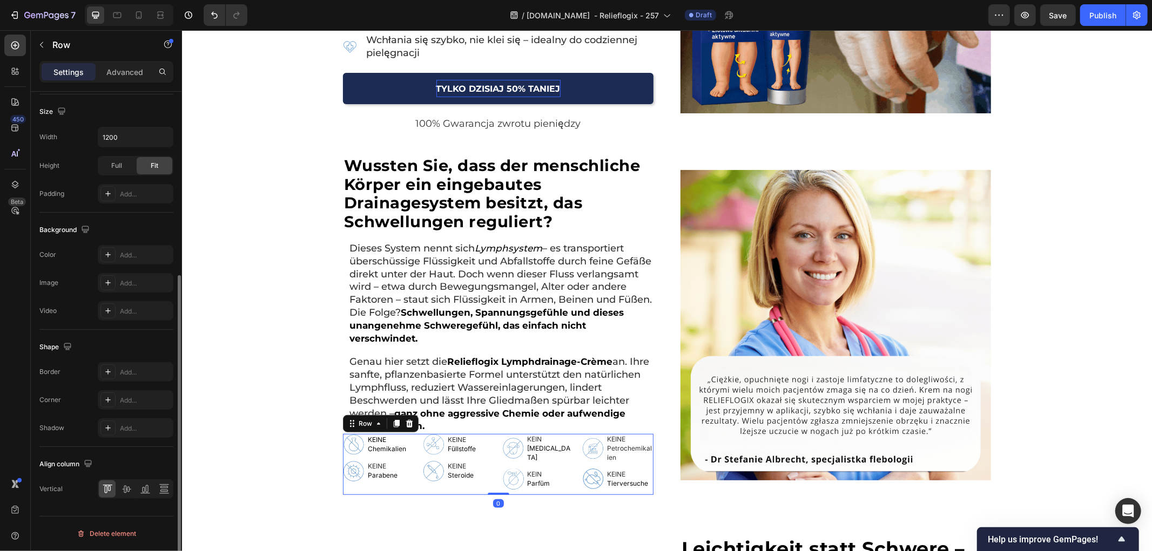
click at [123, 495] on icon at bounding box center [126, 489] width 11 height 11
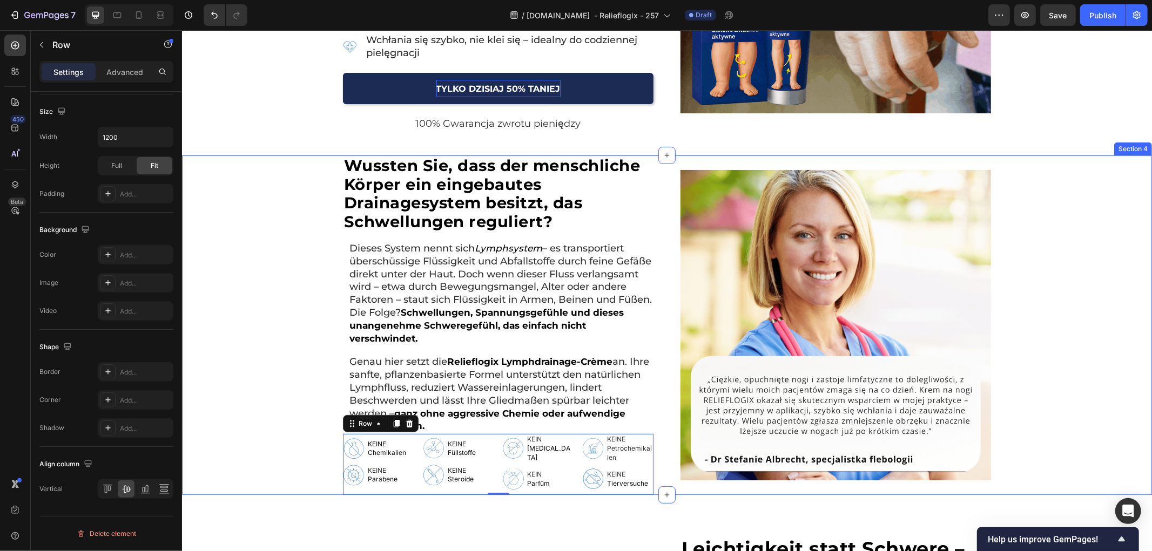
click at [281, 415] on div "Wussten Sie, dass der menschliche Körper ein eingebautes Drainagesystem besitzt…" at bounding box center [666, 325] width 970 height 340
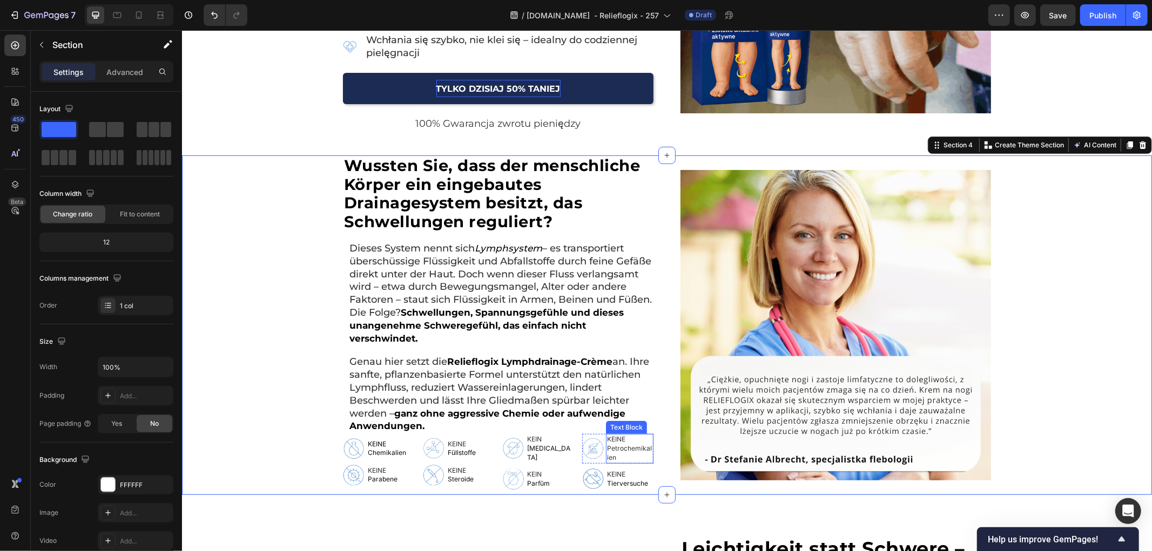
click at [628, 454] on p "KEINE Petrochemikalien" at bounding box center [628, 448] width 45 height 27
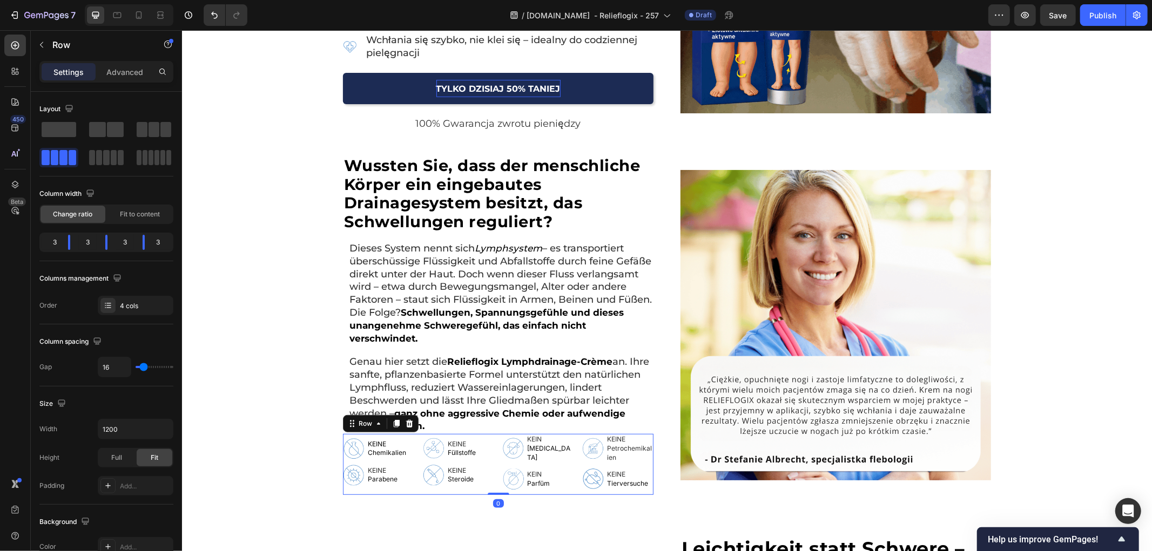
click at [574, 478] on div "Image KEINE Chemikalien Text Block Row Image KEINE Parabene Text Block Row Imag…" at bounding box center [497, 464] width 311 height 60
click at [576, 470] on div "Image KEINE Chemikalien Text Block Row Image KEINE Parabene Text Block Row Imag…" at bounding box center [497, 464] width 311 height 60
click at [636, 473] on p "KEINE" at bounding box center [626, 474] width 41 height 9
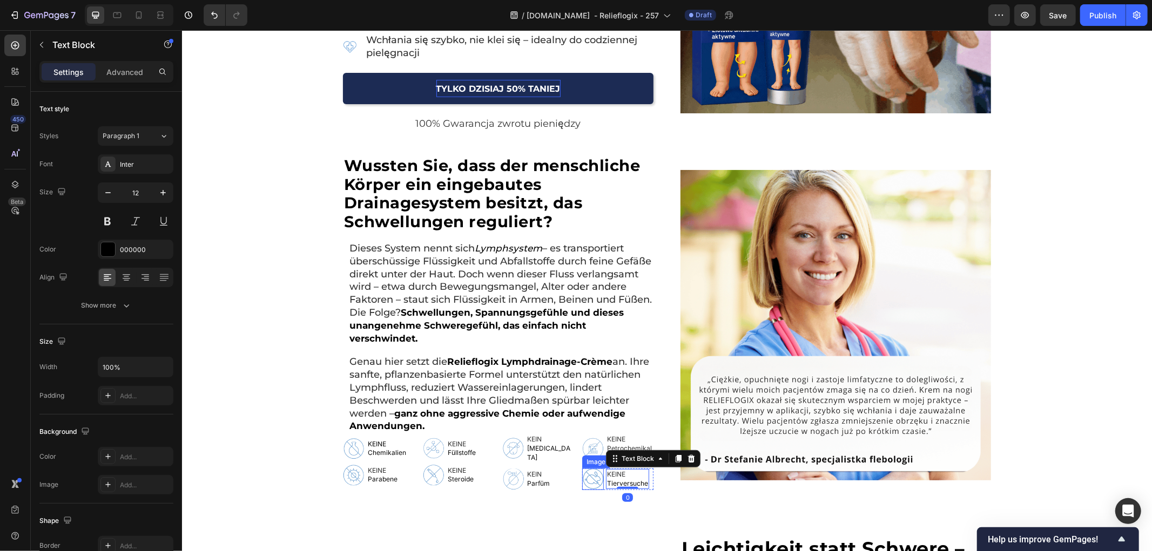
click at [595, 486] on img at bounding box center [593, 479] width 22 height 22
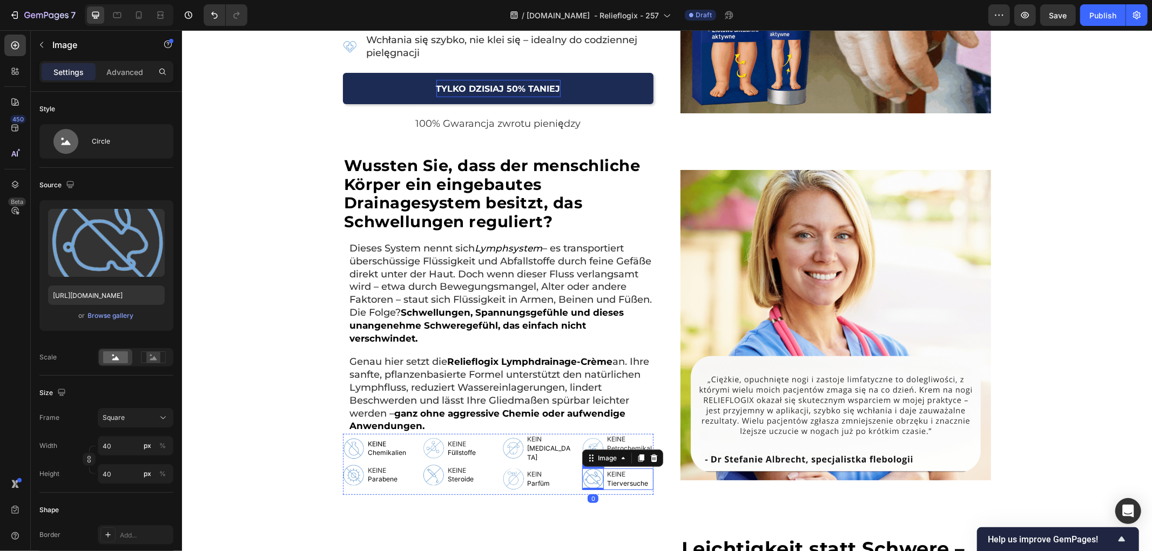
click at [647, 484] on div "Image 0 KEINE Tierversuche Text Block Row" at bounding box center [617, 479] width 71 height 22
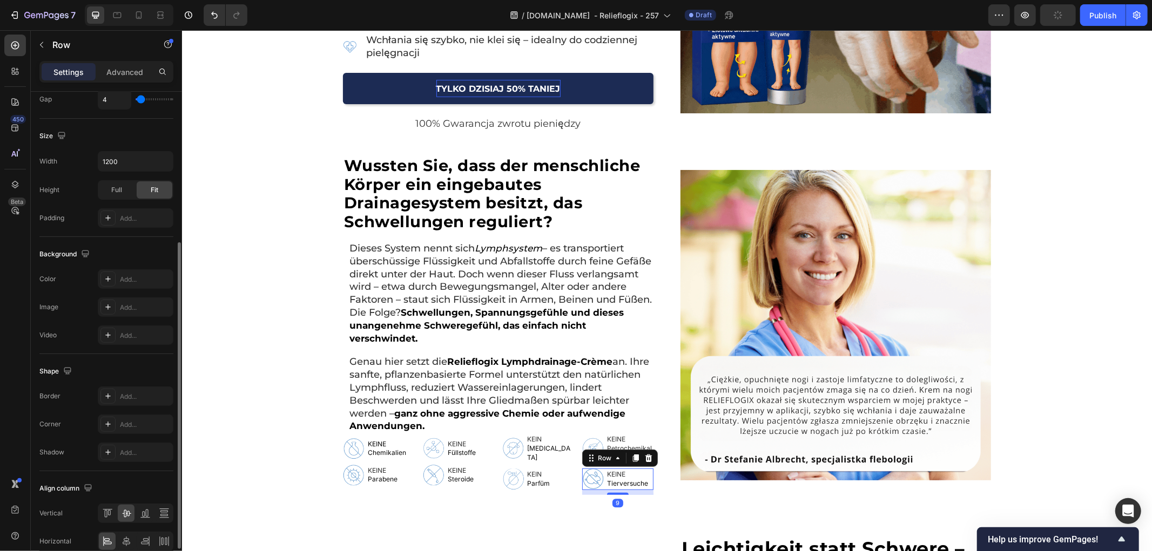
scroll to position [292, 0]
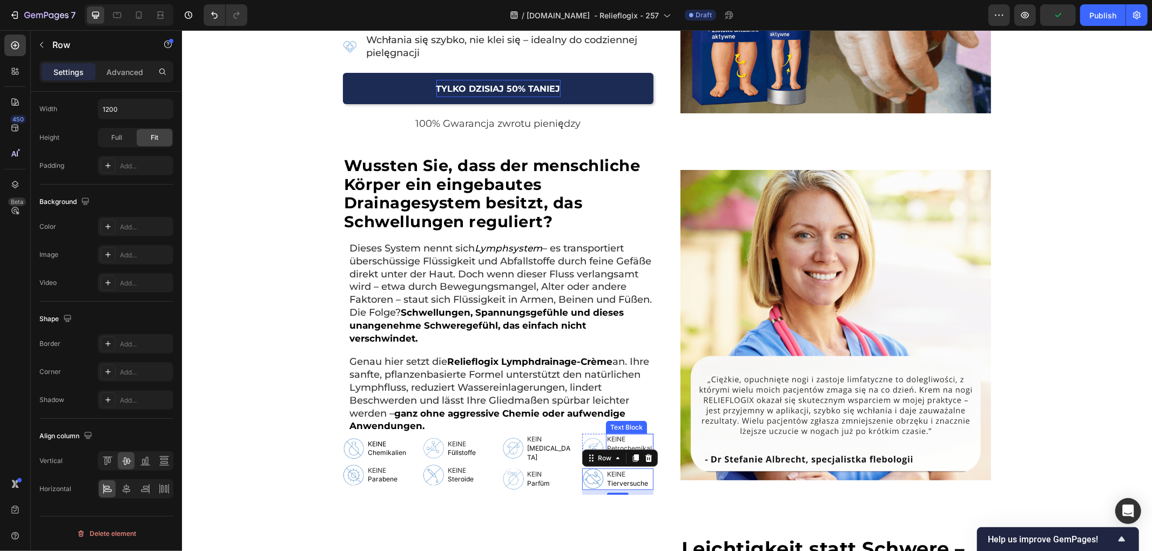
click at [641, 438] on p "KEINE Petrochemikalien" at bounding box center [628, 448] width 45 height 27
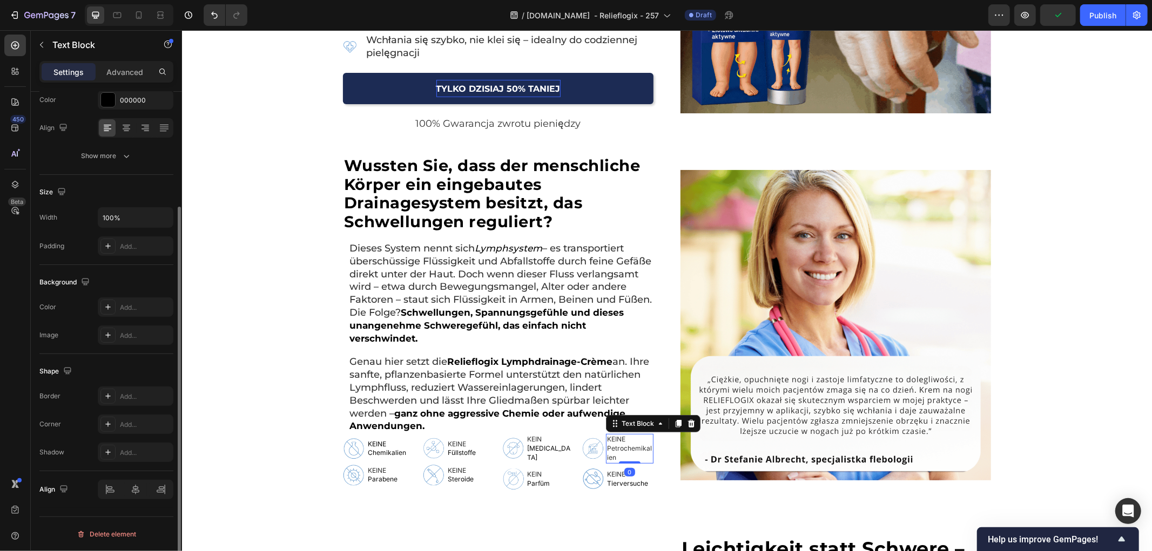
scroll to position [0, 0]
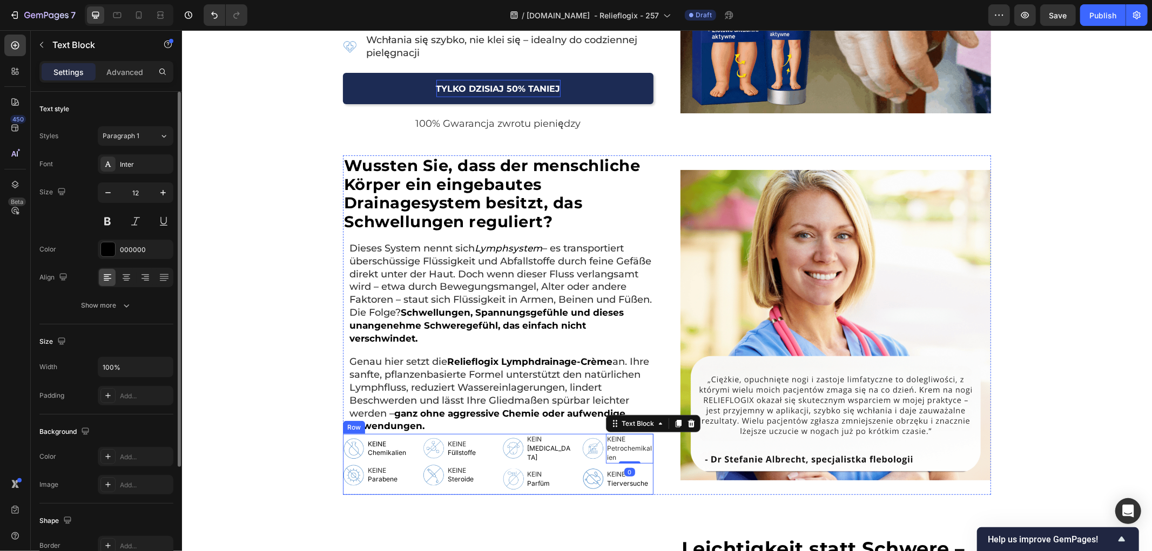
click at [648, 464] on div "Image KEINE Petrochemikalien Text Block 0 Row Image KEINE Tierversuche Text Blo…" at bounding box center [617, 464] width 71 height 60
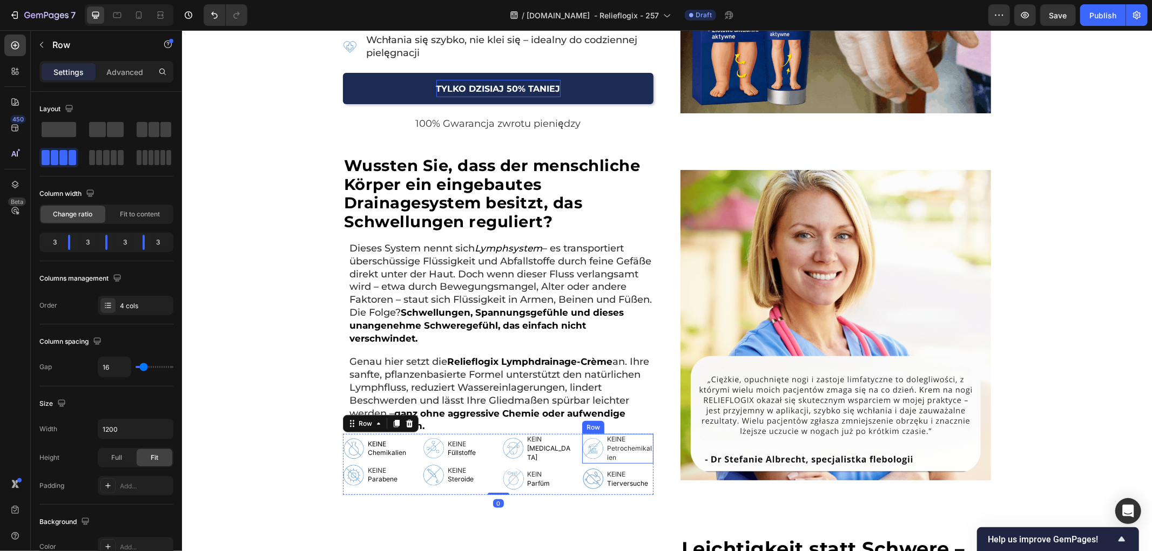
click at [595, 459] on div "Image" at bounding box center [593, 448] width 22 height 29
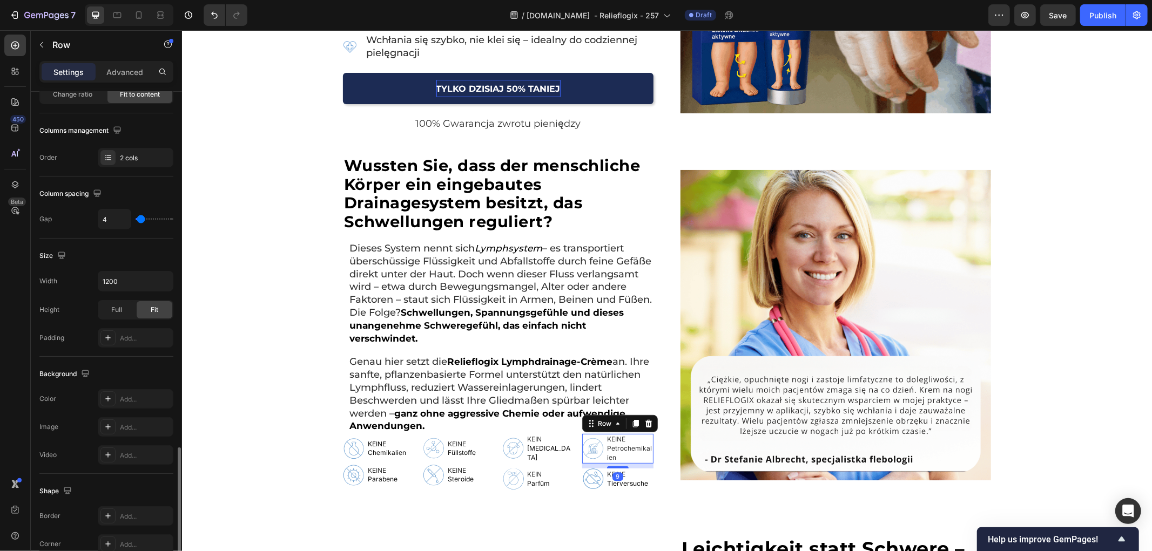
scroll to position [292, 0]
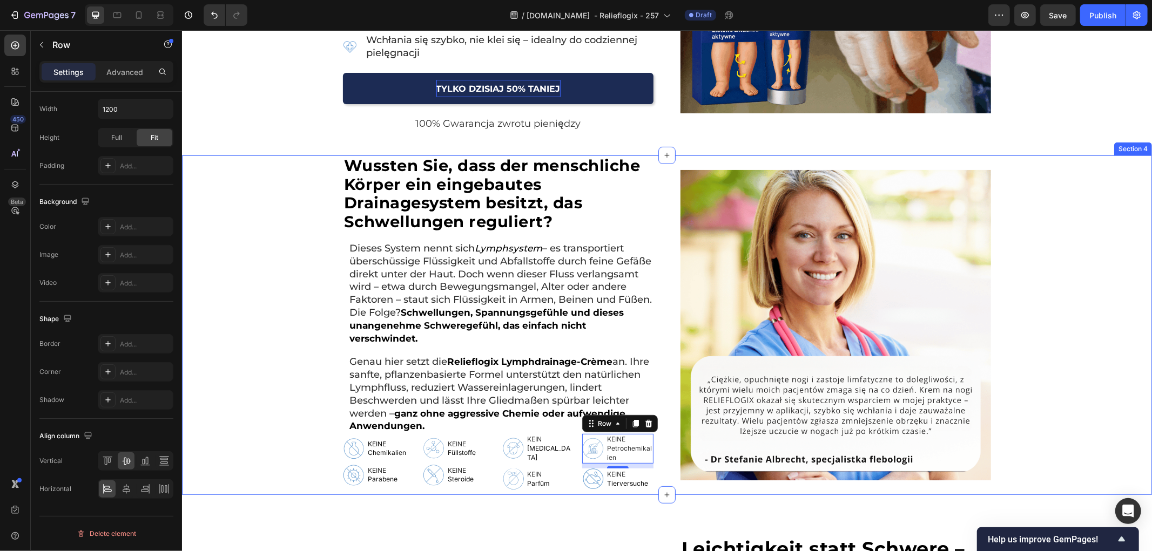
drag, startPoint x: 273, startPoint y: 407, endPoint x: 202, endPoint y: 396, distance: 71.6
click at [273, 407] on div "Wussten Sie, dass der menschliche Körper ein eingebautes Drainagesystem besitzt…" at bounding box center [666, 325] width 970 height 340
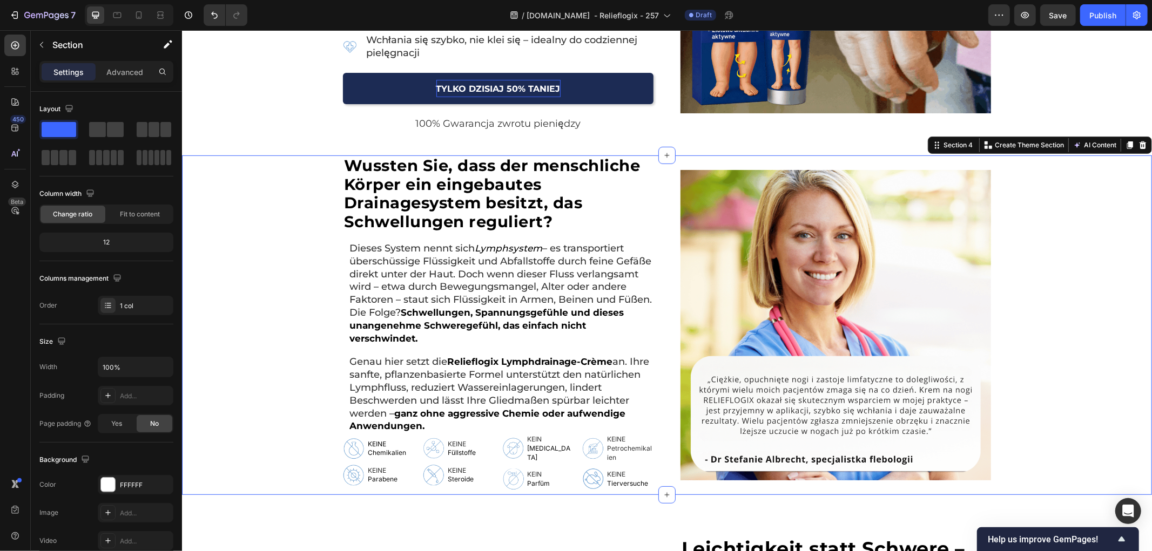
click at [282, 336] on div "Wussten Sie, dass der menschliche Körper ein eingebautes Drainagesystem besitzt…" at bounding box center [666, 325] width 970 height 340
click at [275, 379] on div "Wussten Sie, dass der menschliche Körper ein eingebautes Drainagesystem besitzt…" at bounding box center [666, 324] width 970 height 340
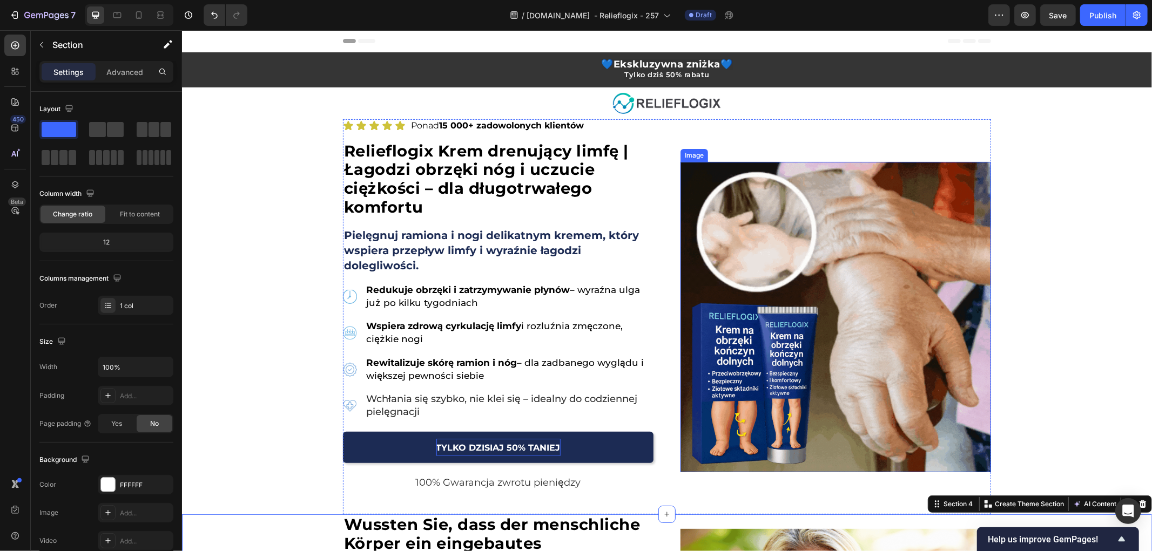
click at [822, 333] on img at bounding box center [835, 316] width 311 height 311
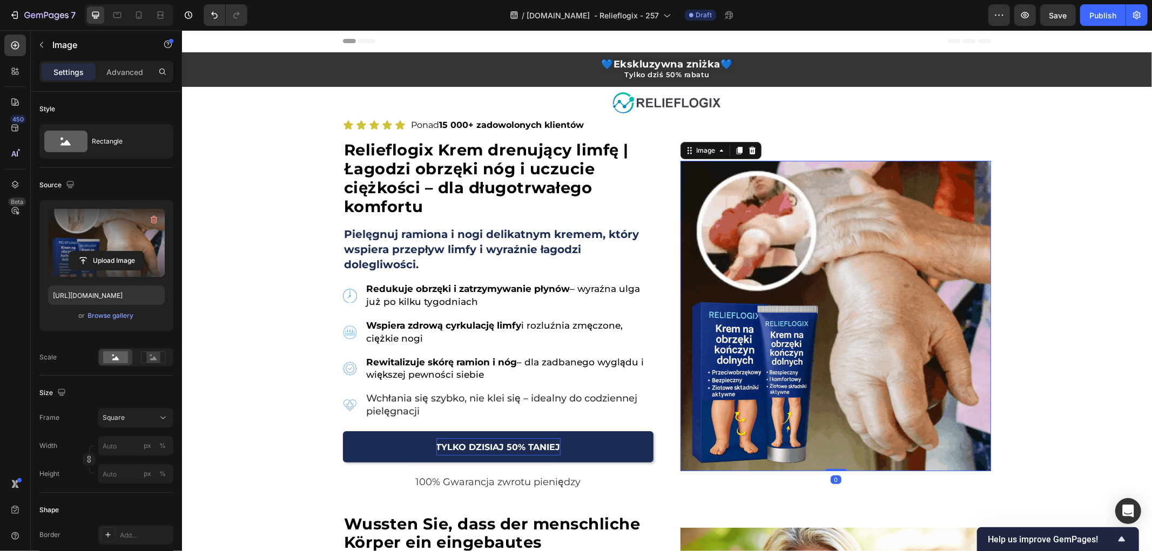
click at [116, 244] on label at bounding box center [106, 243] width 117 height 68
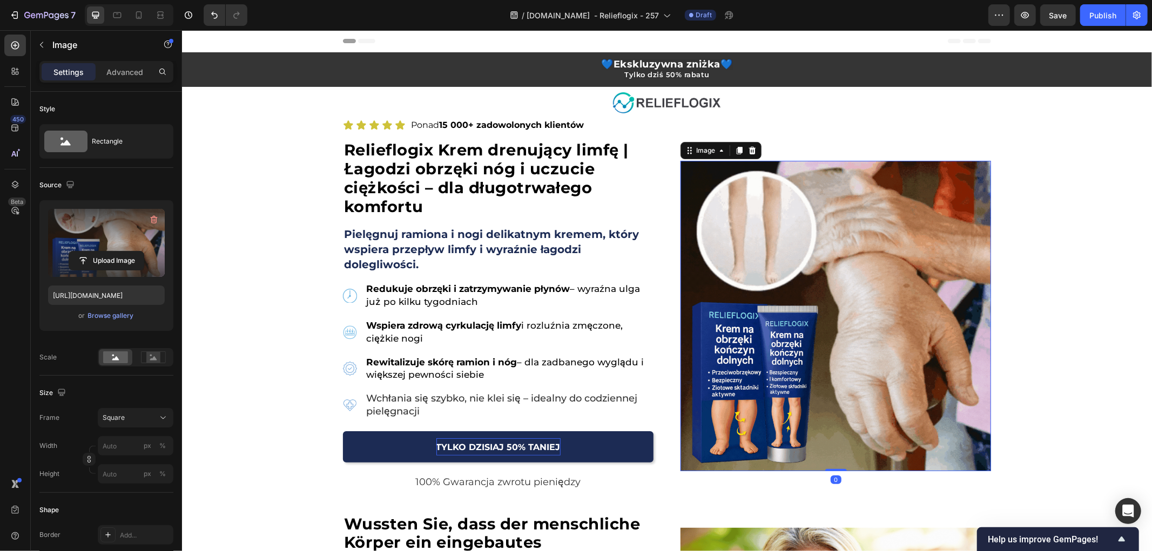
click at [116, 252] on input "file" at bounding box center [106, 261] width 75 height 18
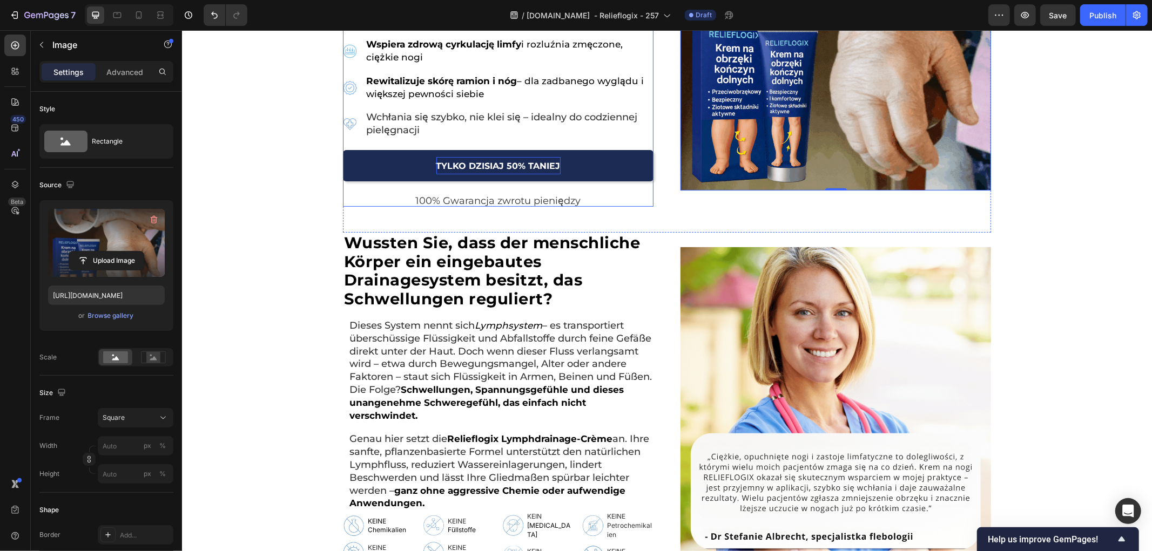
scroll to position [360, 0]
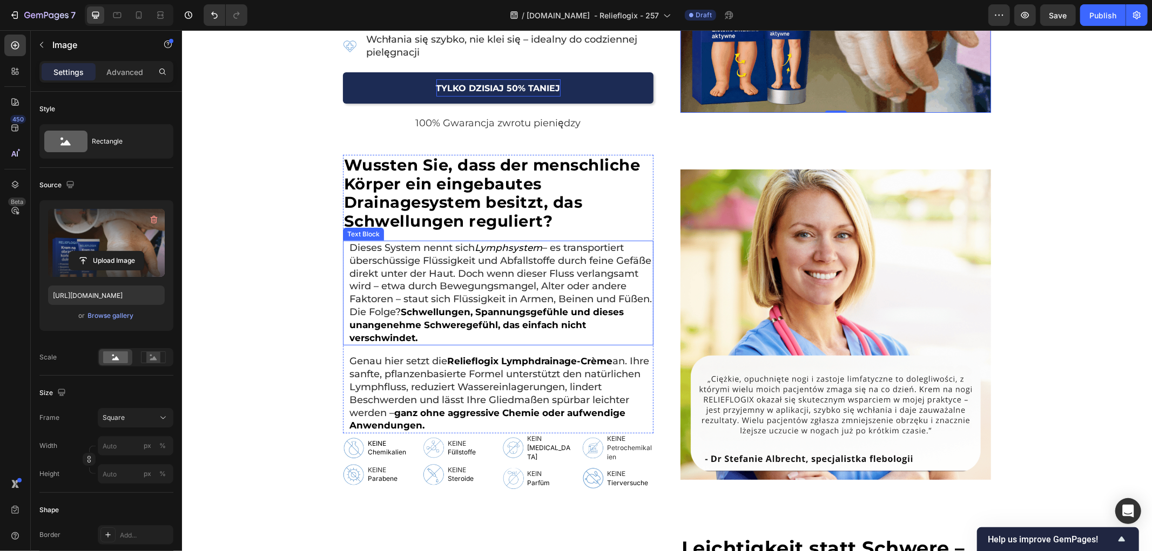
click at [781, 302] on img at bounding box center [835, 324] width 311 height 311
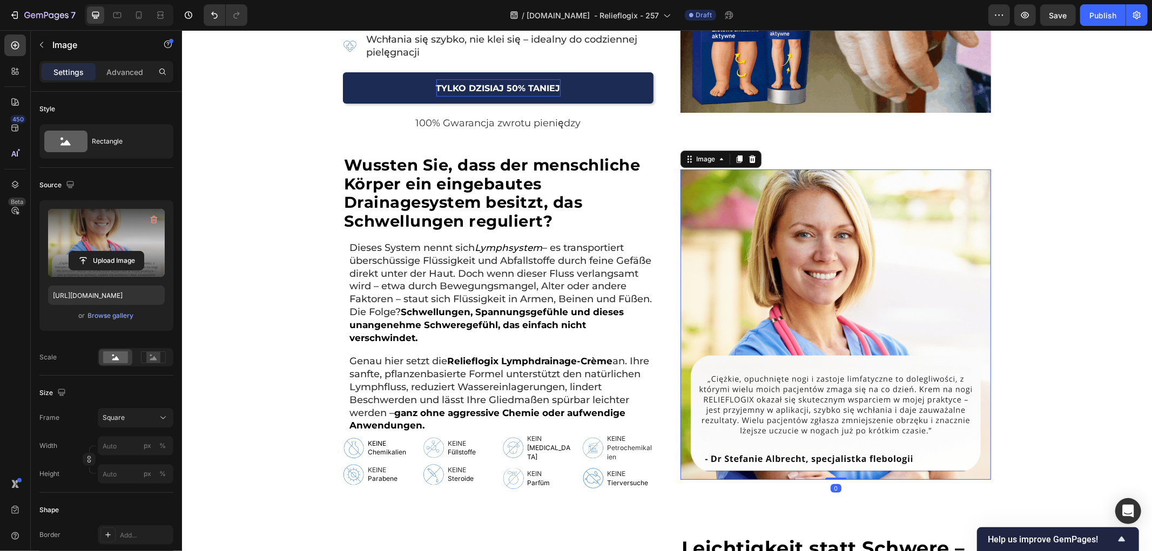
click at [117, 228] on label at bounding box center [106, 243] width 117 height 68
click at [117, 252] on input "file" at bounding box center [106, 261] width 75 height 18
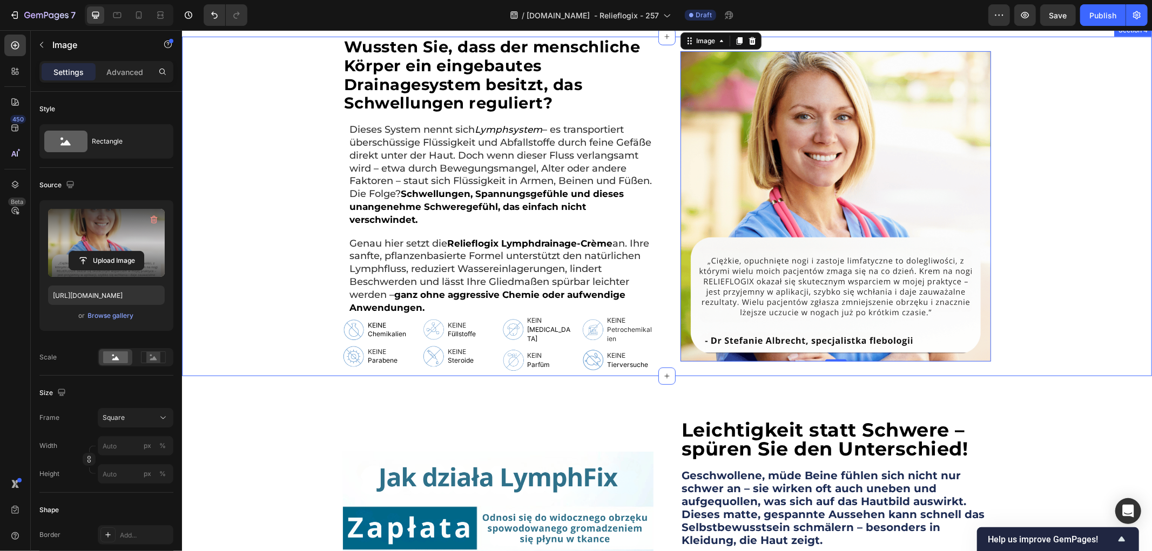
scroll to position [420, 0]
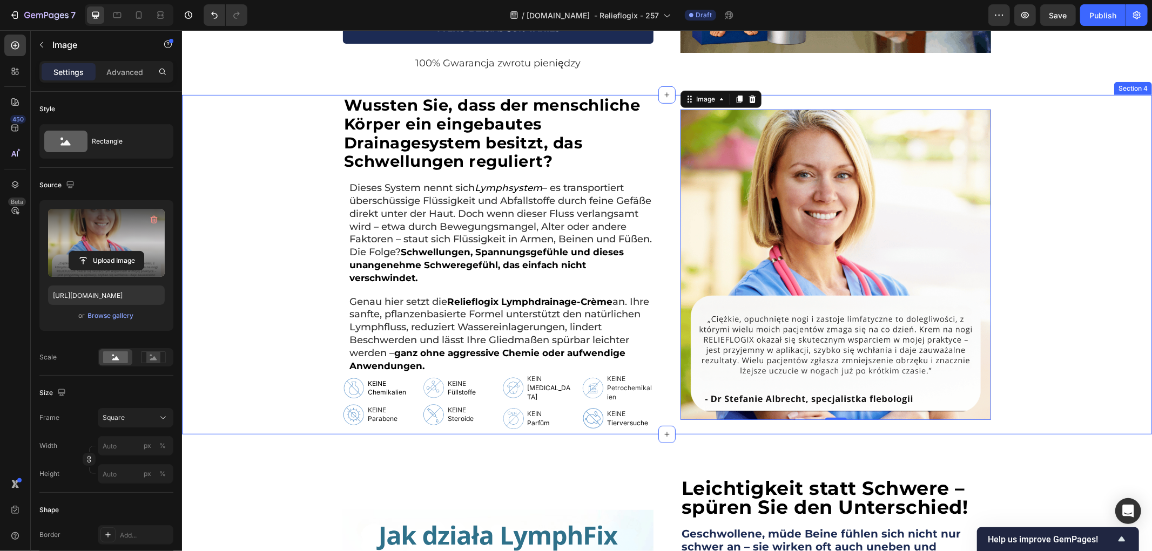
click at [264, 252] on div "Wussten Sie, dass der menschliche Körper ein eingebautes Drainagesystem besitzt…" at bounding box center [666, 265] width 970 height 340
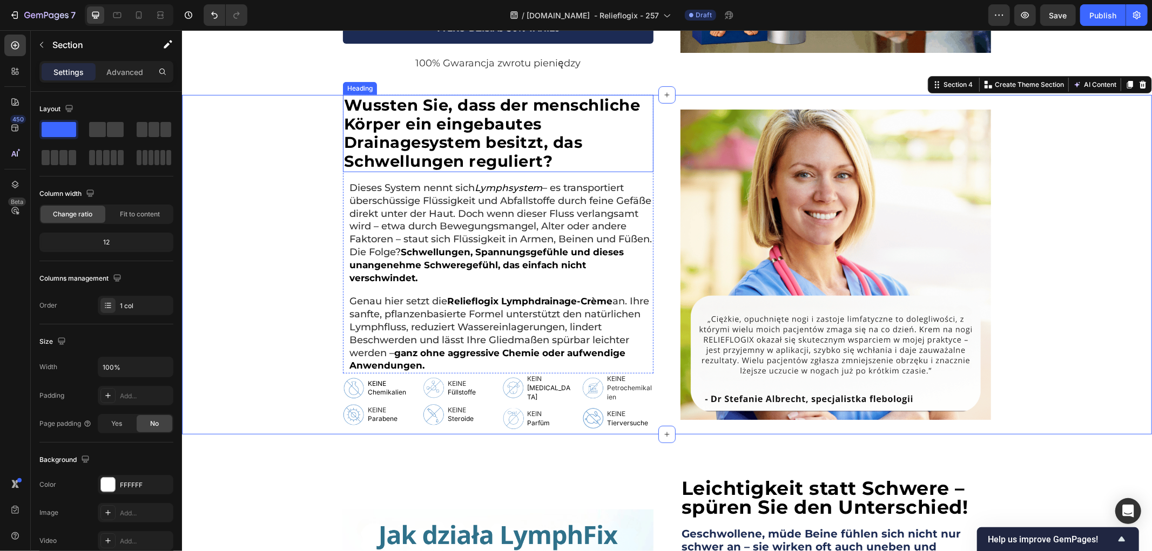
click at [413, 146] on strong "Wussten Sie, dass der menschliche Körper ein eingebautes Drainagesystem besitzt…" at bounding box center [491, 132] width 296 height 75
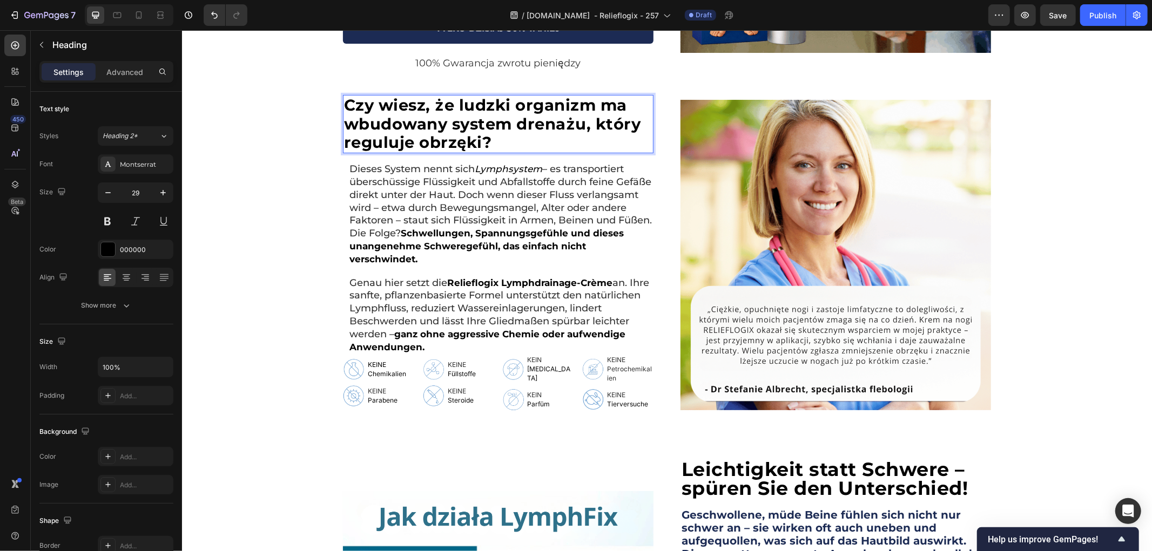
click at [288, 147] on div "Czy wiesz, że ludzki organizm ma wbudowany system drenażu, który reguluje obrzę…" at bounding box center [666, 255] width 970 height 321
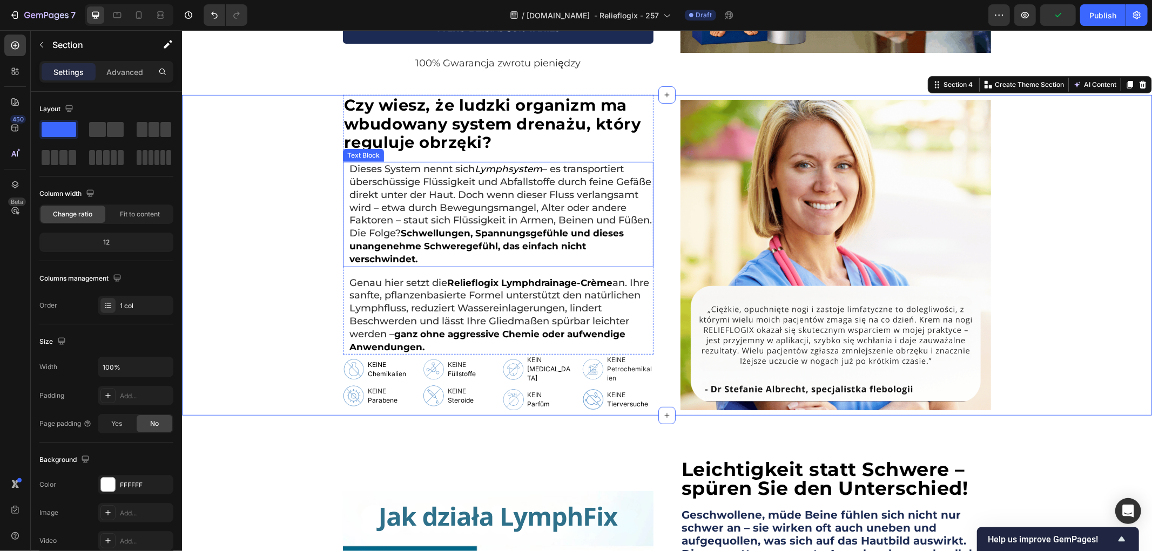
click at [423, 219] on span "– es transportiert überschüssige Flüssigkeit und Abfallstoffe durch feine Gefäß…" at bounding box center [500, 201] width 302 height 76
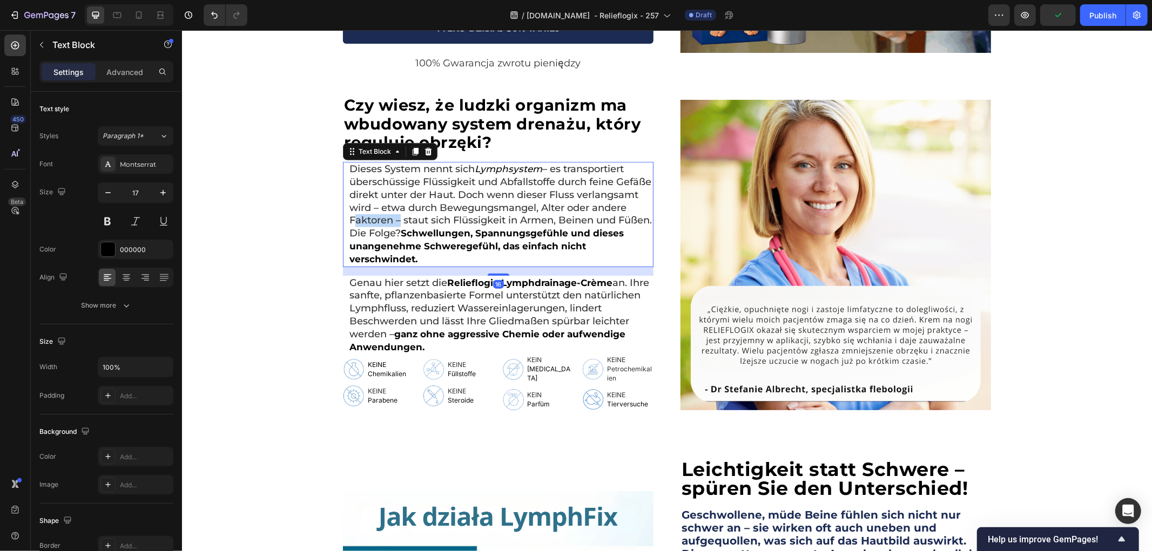
click at [423, 219] on span "– es transportiert überschüssige Flüssigkeit und Abfallstoffe durch feine Gefäß…" at bounding box center [500, 201] width 302 height 76
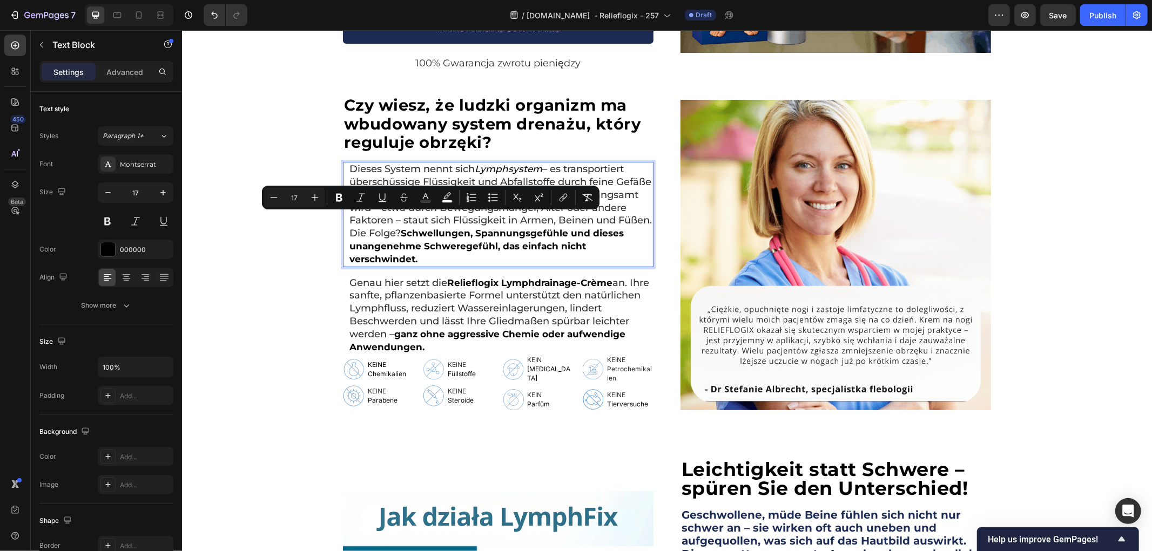
click at [551, 229] on strong "Schwellungen, Spannungsgefühle und dieses unangenehme Schweregefühl, das einfac…" at bounding box center [486, 245] width 274 height 37
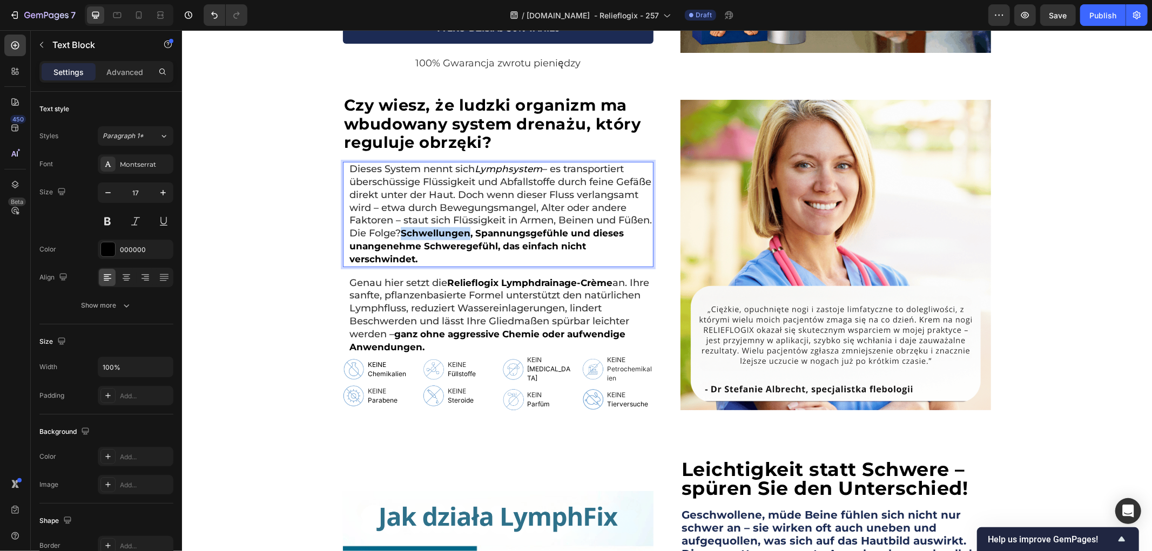
click at [551, 229] on strong "Schwellungen, Spannungsgefühle und dieses unangenehme Schweregefühl, das einfac…" at bounding box center [486, 245] width 274 height 37
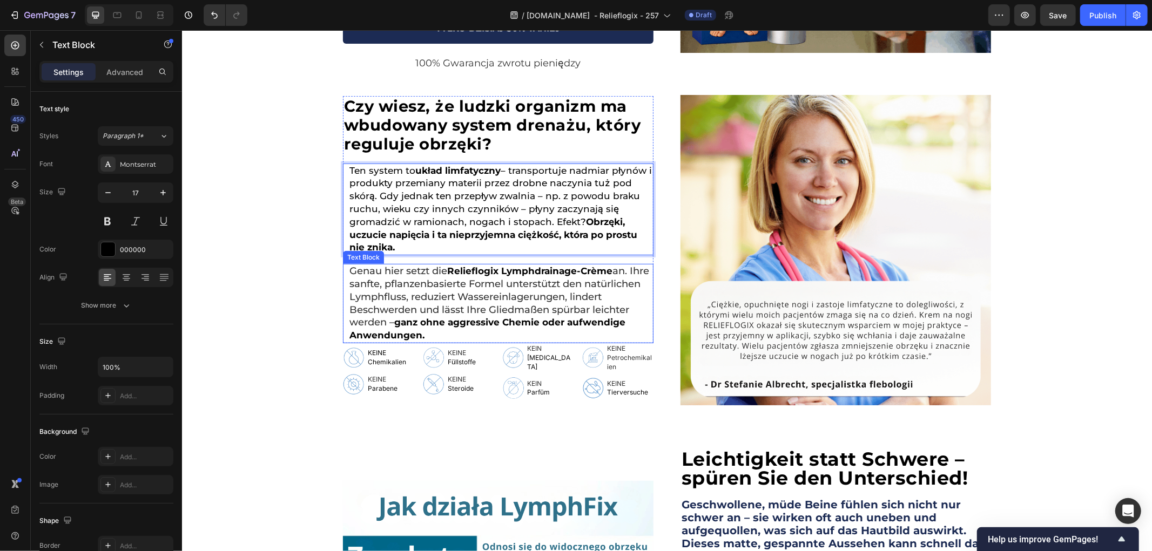
click at [470, 299] on span "an. Ihre sanfte, pflanzenbasierte Formel unterstützt den natürlichen Lymphfluss…" at bounding box center [499, 296] width 300 height 63
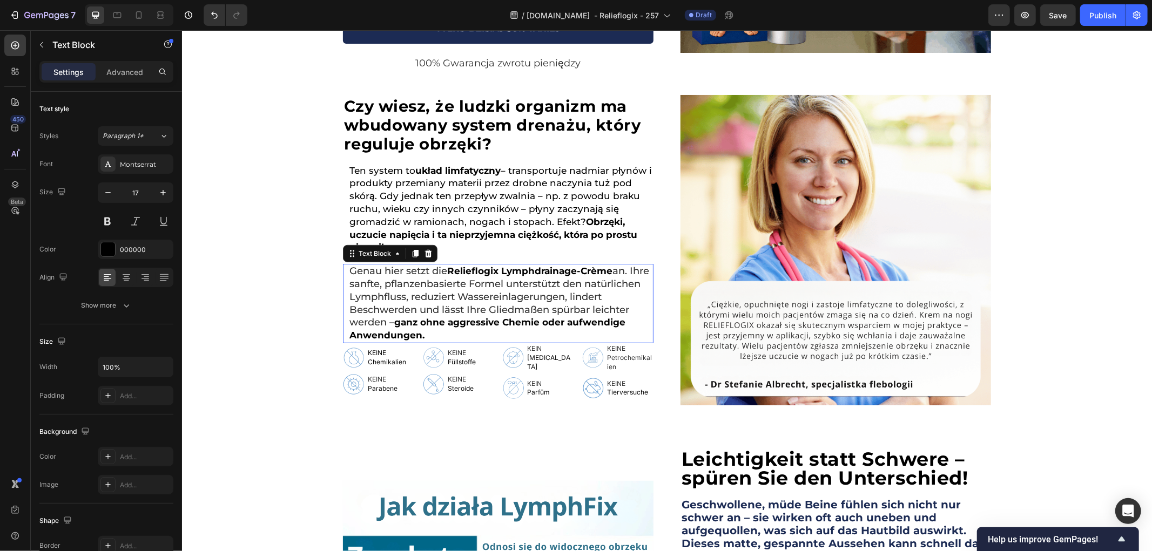
click at [470, 299] on span "an. Ihre sanfte, pflanzenbasierte Formel unterstützt den natürlichen Lymphfluss…" at bounding box center [499, 296] width 300 height 63
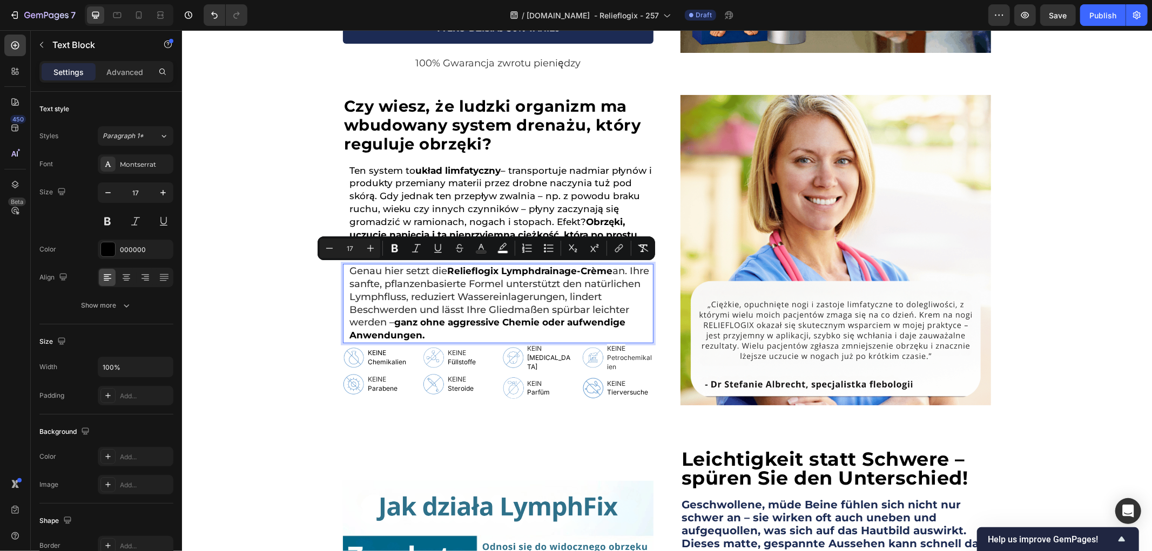
scroll to position [427, 0]
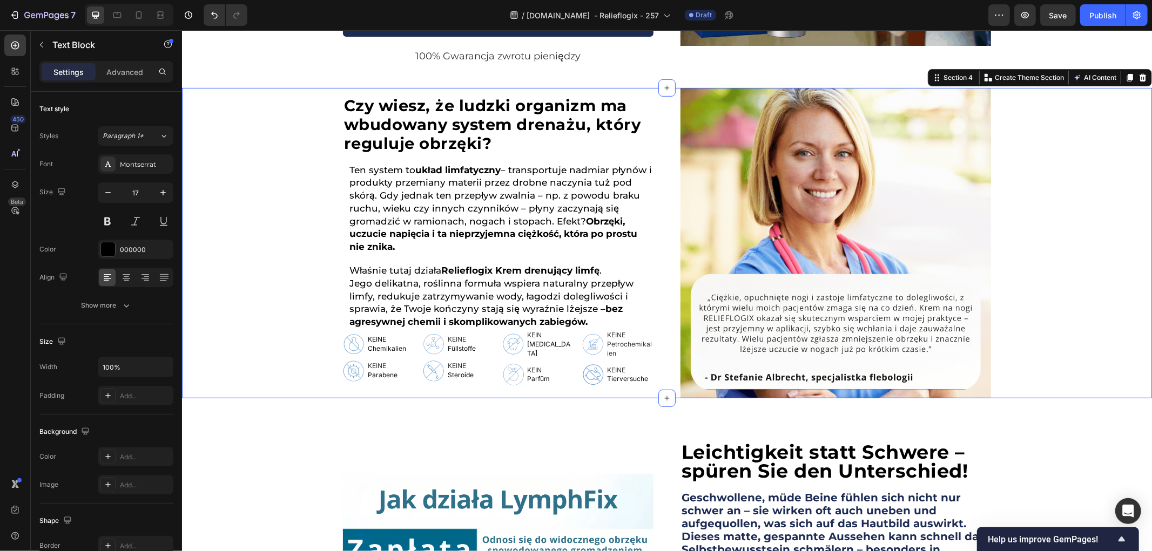
click at [255, 319] on div "⁠⁠⁠⁠⁠⁠⁠ Czy wiesz, że ludzki organizm ma wbudowany system drenażu, który regulu…" at bounding box center [666, 242] width 970 height 311
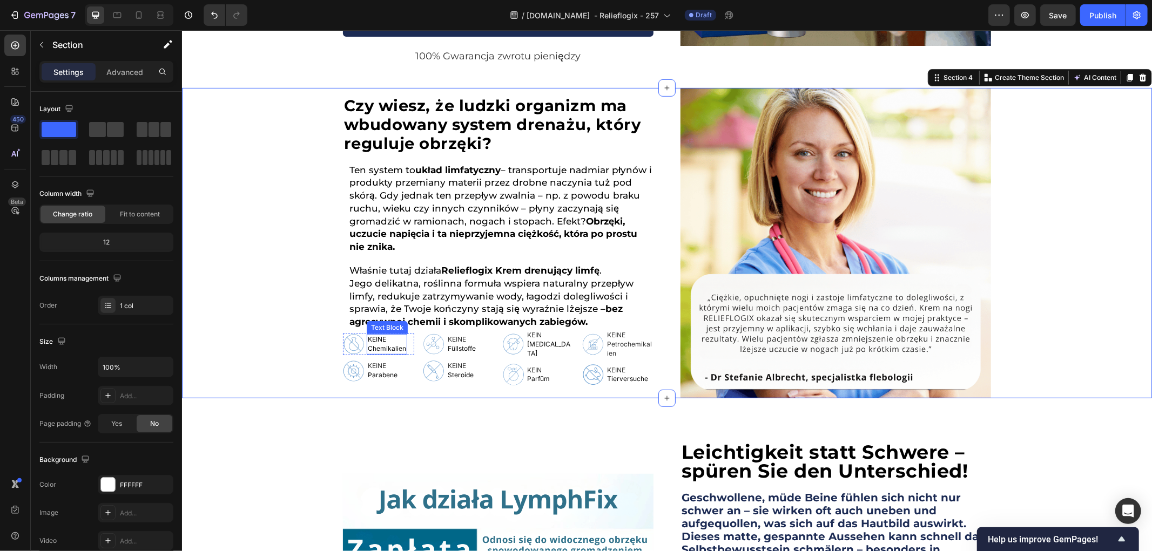
click at [372, 346] on p "Chemikalien" at bounding box center [386, 348] width 38 height 9
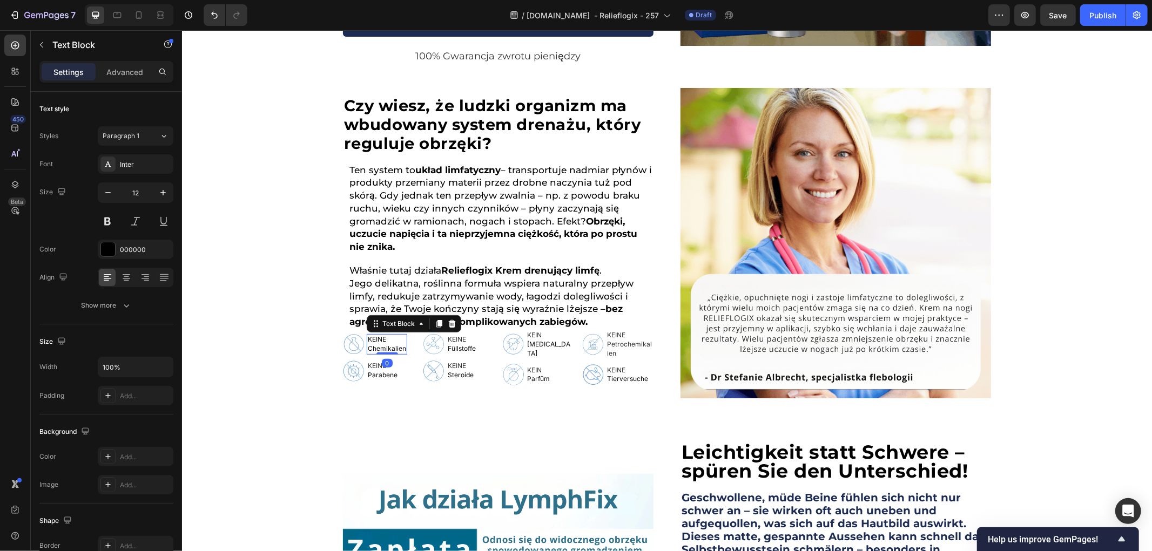
click at [372, 346] on p "Chemikalien" at bounding box center [386, 348] width 38 height 9
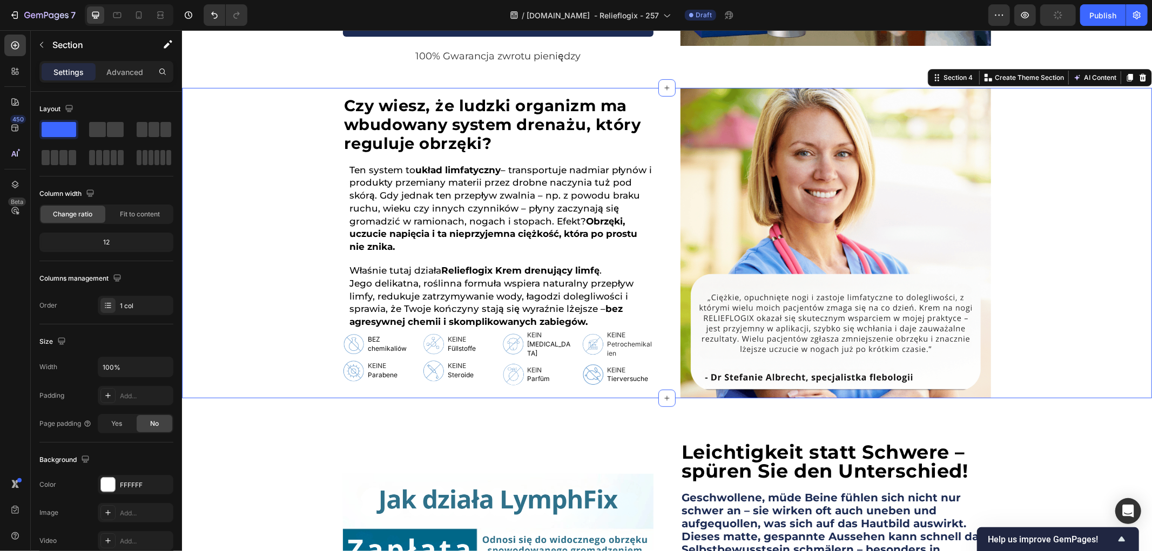
click at [291, 383] on div "⁠⁠⁠⁠⁠⁠⁠ Czy wiesz, że ludzki organizm ma wbudowany system drenażu, który regulu…" at bounding box center [666, 242] width 970 height 311
click at [372, 366] on span "KEINE" at bounding box center [376, 365] width 18 height 8
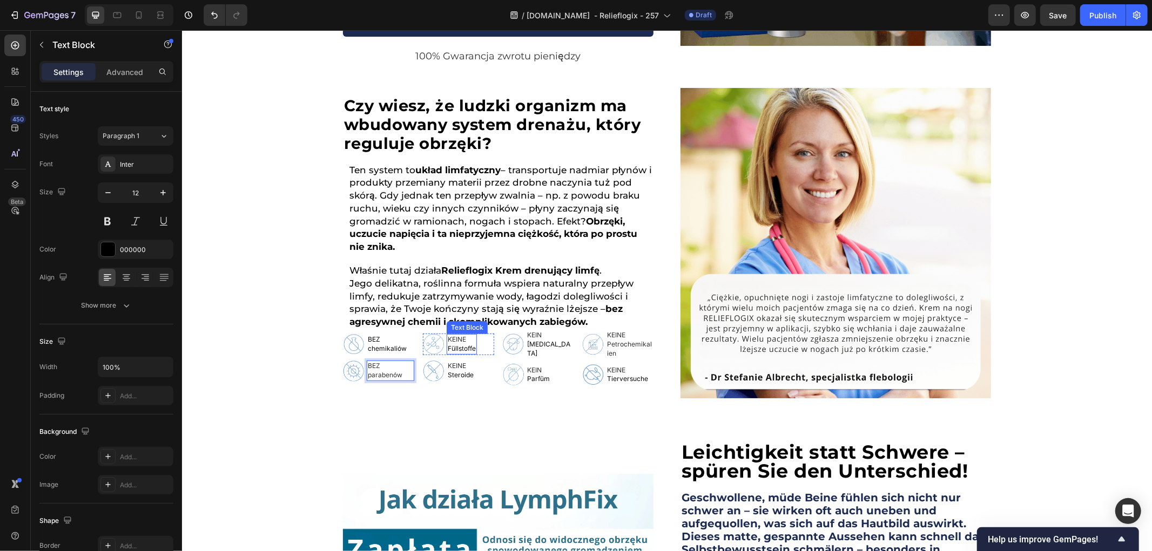
click at [452, 349] on p "Füllstoffe" at bounding box center [461, 348] width 28 height 9
click at [457, 373] on p "Steroide" at bounding box center [460, 374] width 26 height 9
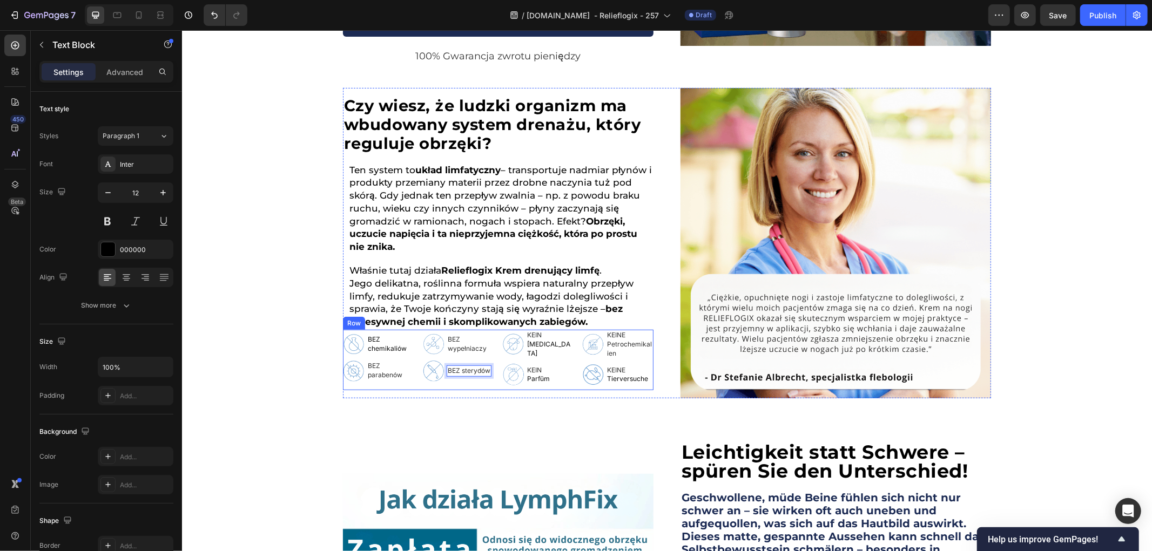
scroll to position [431, 0]
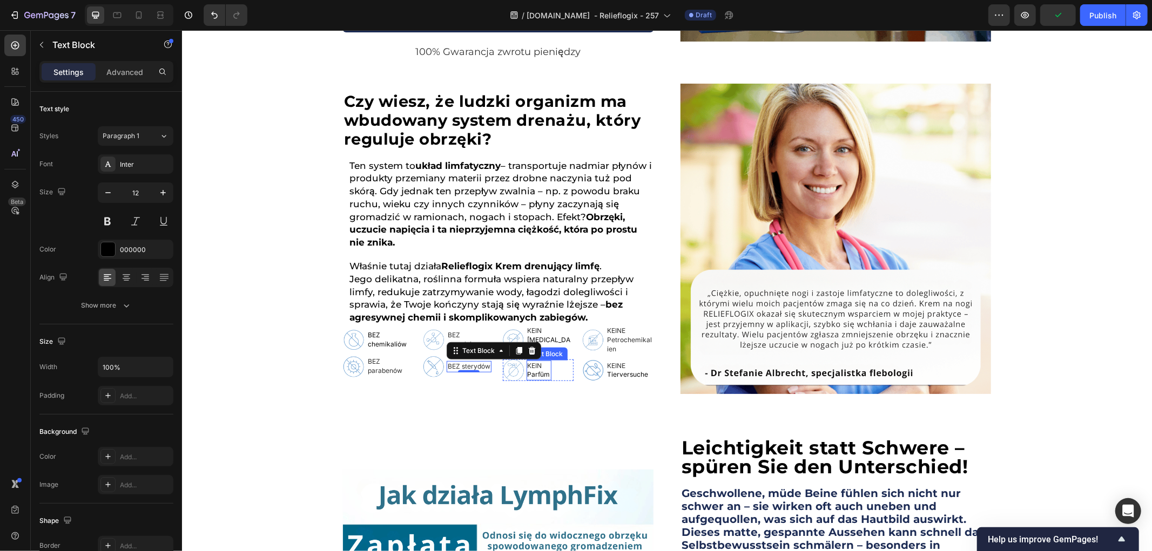
click at [543, 349] on div "Text Block" at bounding box center [546, 354] width 37 height 10
click at [534, 333] on span "KEIN" at bounding box center [534, 330] width 15 height 8
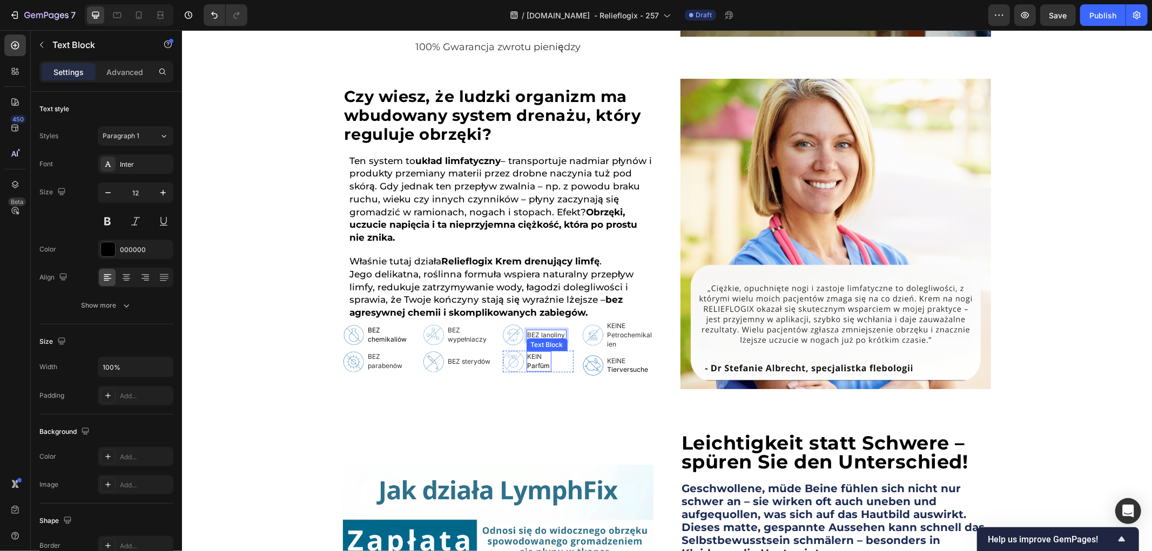
click at [527, 358] on span "KEIN" at bounding box center [534, 356] width 15 height 8
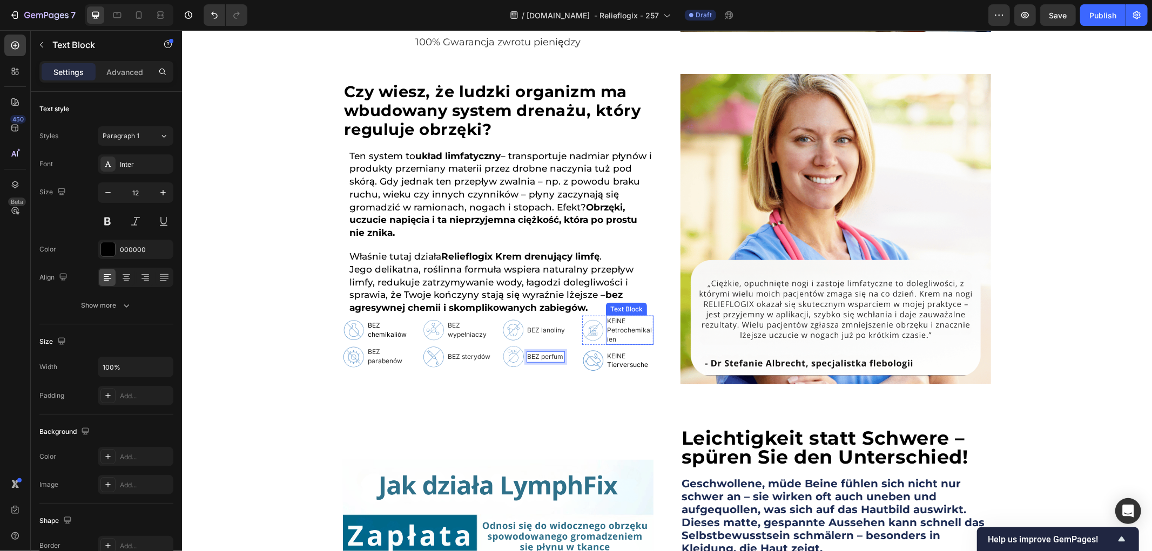
click at [616, 329] on span "KEINE Petrochemikalien" at bounding box center [628, 329] width 45 height 26
click at [614, 355] on span "KEINE" at bounding box center [615, 356] width 18 height 8
click at [222, 300] on div "⁠⁠⁠⁠⁠⁠⁠ Czy wiesz, że ludzki organizm ma wbudowany system drenażu, który regulu…" at bounding box center [666, 228] width 970 height 311
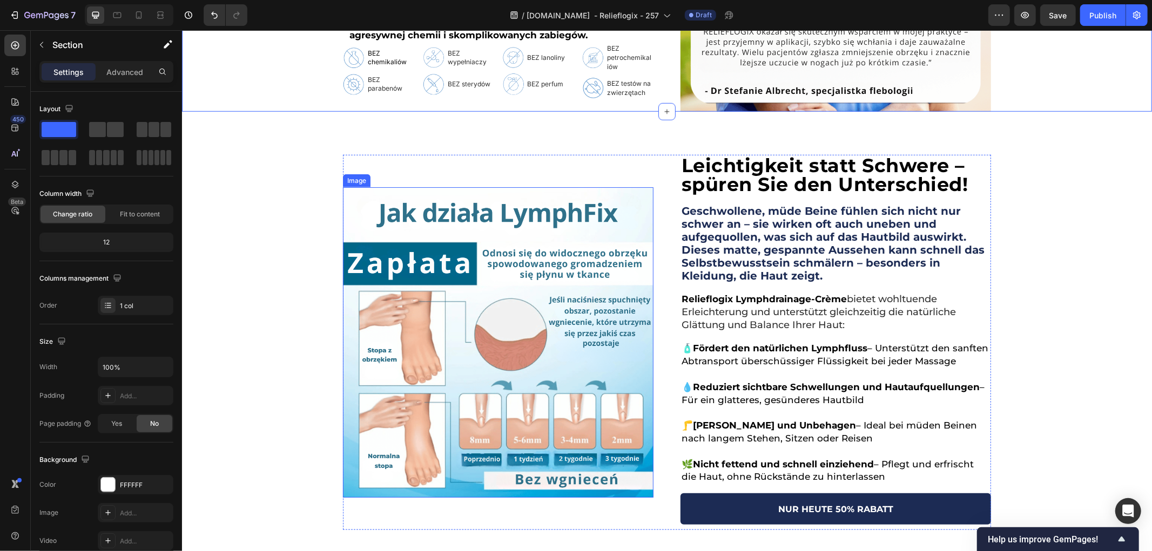
scroll to position [741, 0]
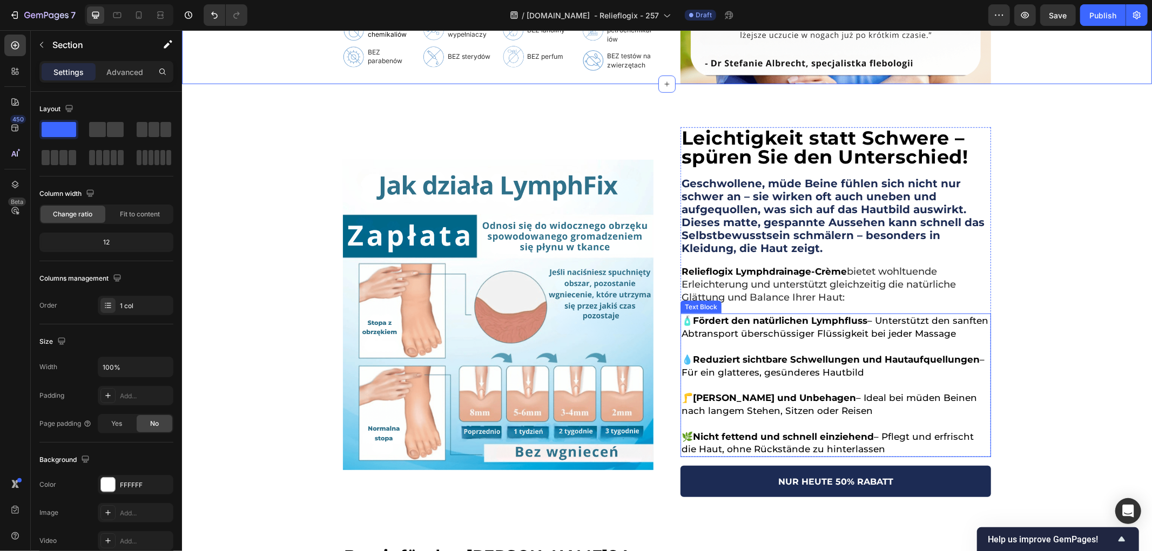
click at [561, 311] on img at bounding box center [497, 314] width 311 height 311
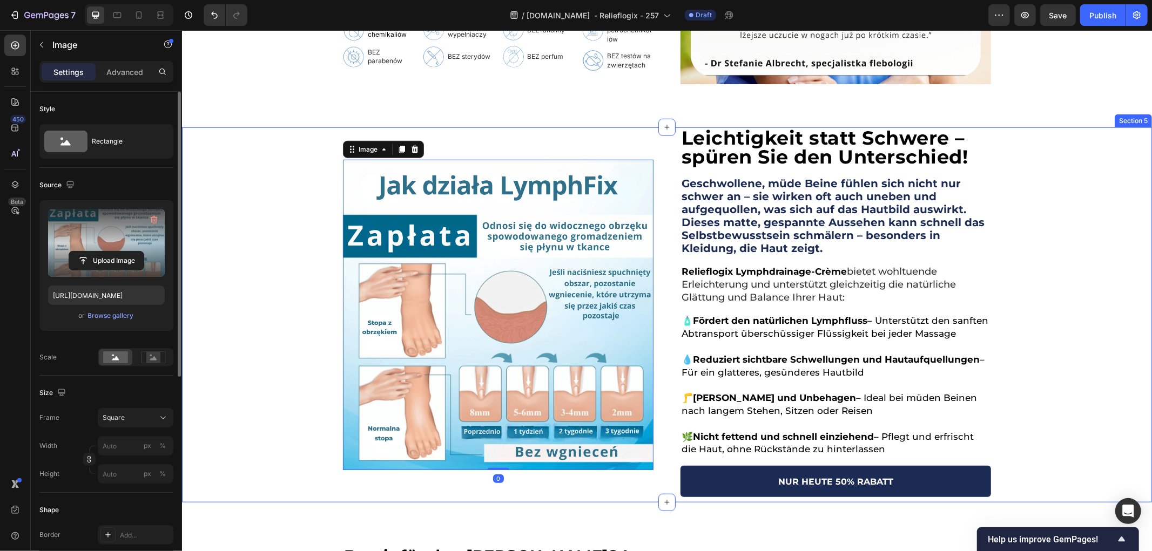
click at [111, 226] on label at bounding box center [106, 243] width 117 height 68
click at [111, 252] on input "file" at bounding box center [106, 261] width 75 height 18
click at [1073, 289] on div "Leichtigkeit statt Schwere – spüren Sie den Unterschied! Heading Geschwollene, …" at bounding box center [666, 314] width 970 height 375
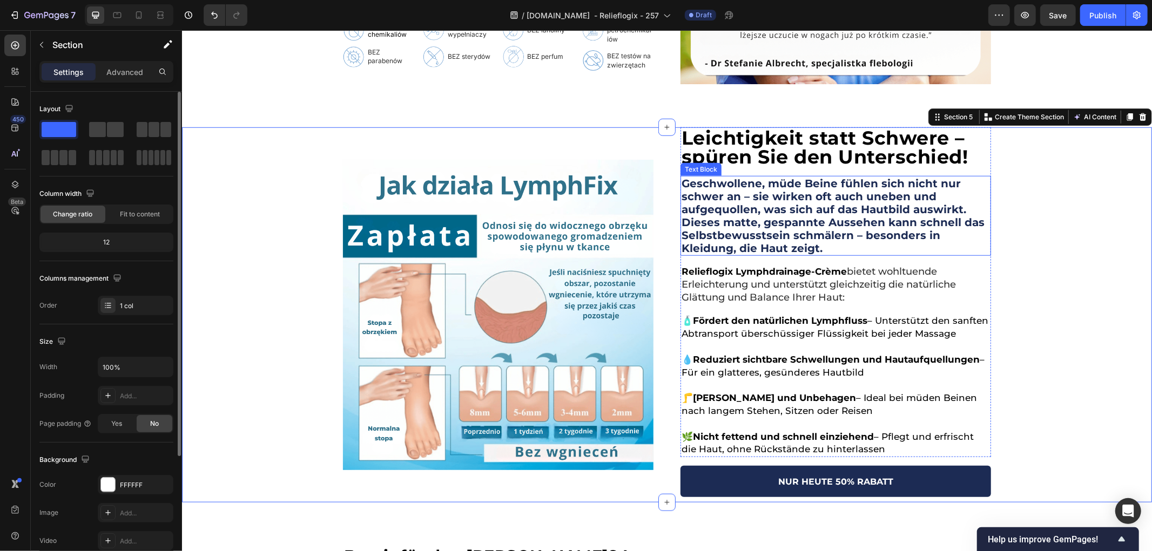
click at [758, 162] on strong "Leichtigkeit statt Schwere – spüren Sie den Unterschied!" at bounding box center [824, 147] width 287 height 42
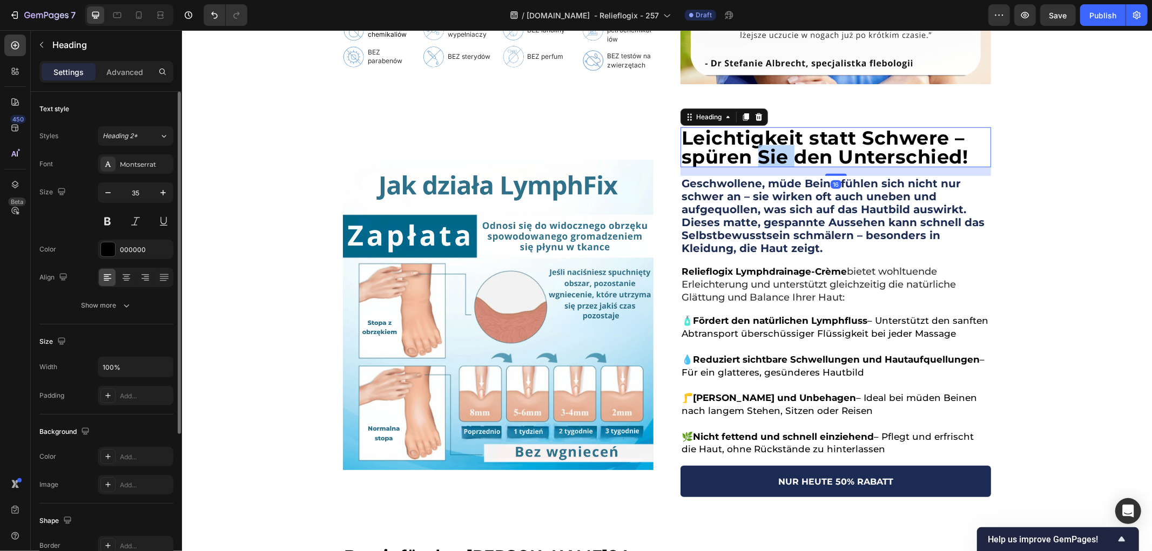
click at [758, 156] on strong "Leichtigkeit statt Schwere – spüren Sie den Unterschied!" at bounding box center [824, 147] width 287 height 42
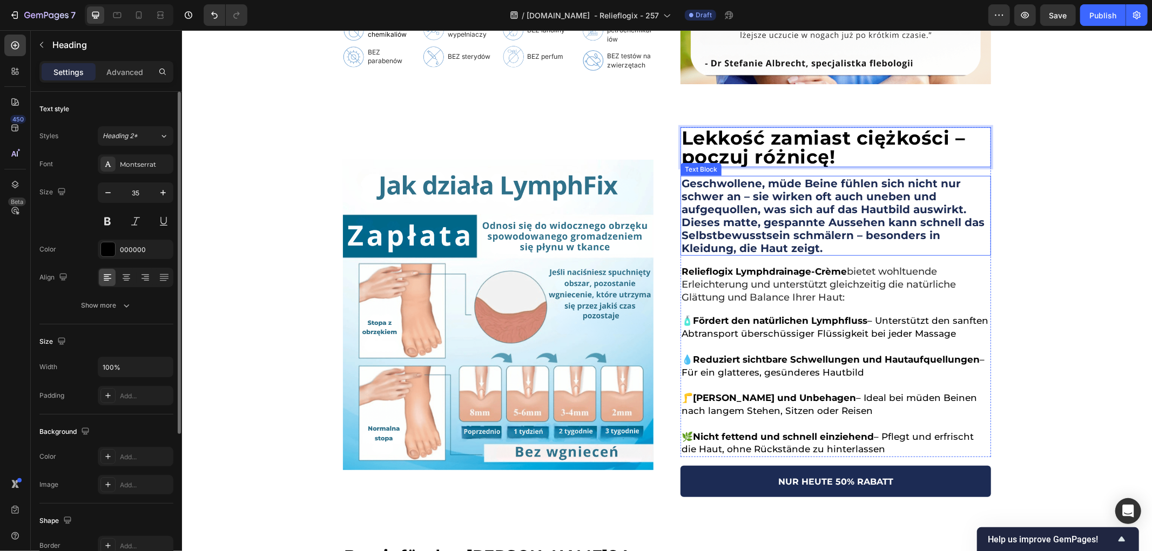
click at [788, 233] on strong "Geschwollene, müde Beine fühlen sich nicht nur schwer an – sie wirken oft auch …" at bounding box center [832, 216] width 303 height 78
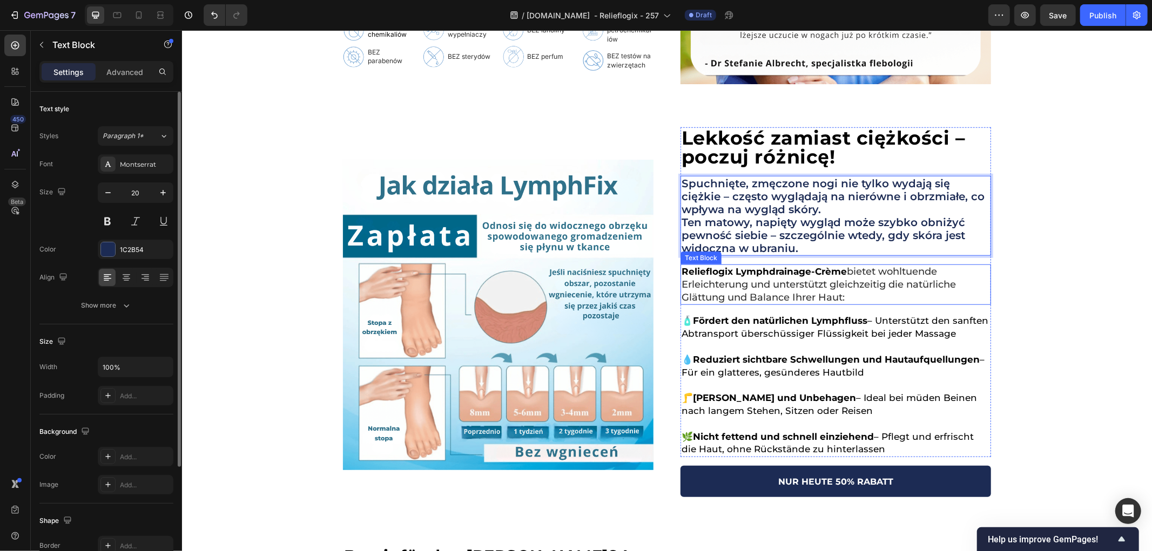
click at [733, 284] on span "bietet wohltuende Erleichterung und unterstützt gleichzeitig die natürliche Glä…" at bounding box center [818, 284] width 274 height 38
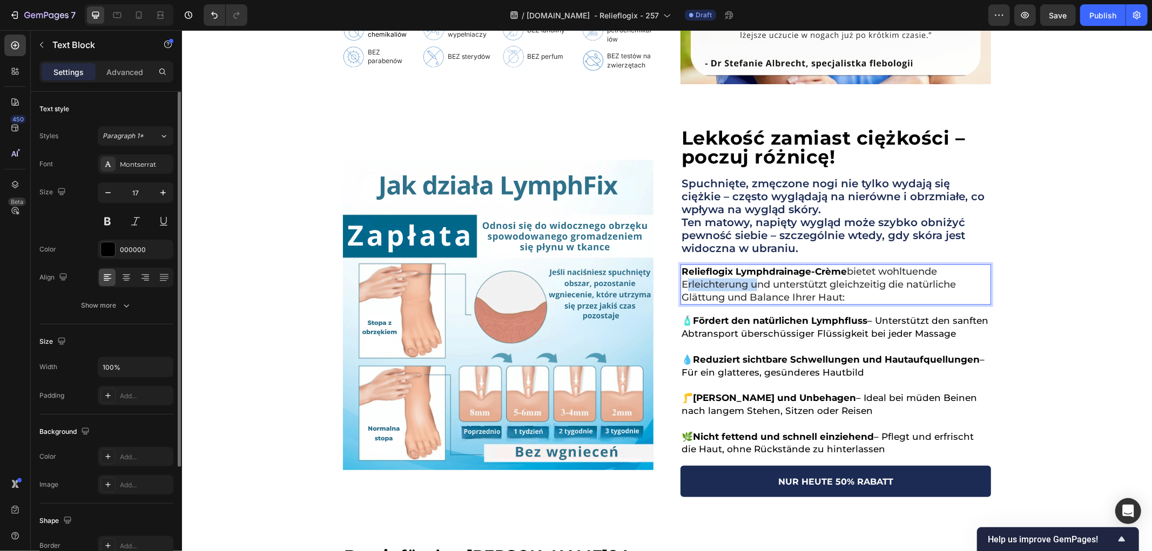
click at [733, 284] on span "bietet wohltuende Erleichterung und unterstützt gleichzeitig die natürliche Glä…" at bounding box center [818, 284] width 274 height 38
click at [724, 327] on p "🧴 Fördert den natürlichen Lymphfluss – Unterstützt den sanften Abtransport über…" at bounding box center [835, 327] width 308 height 26
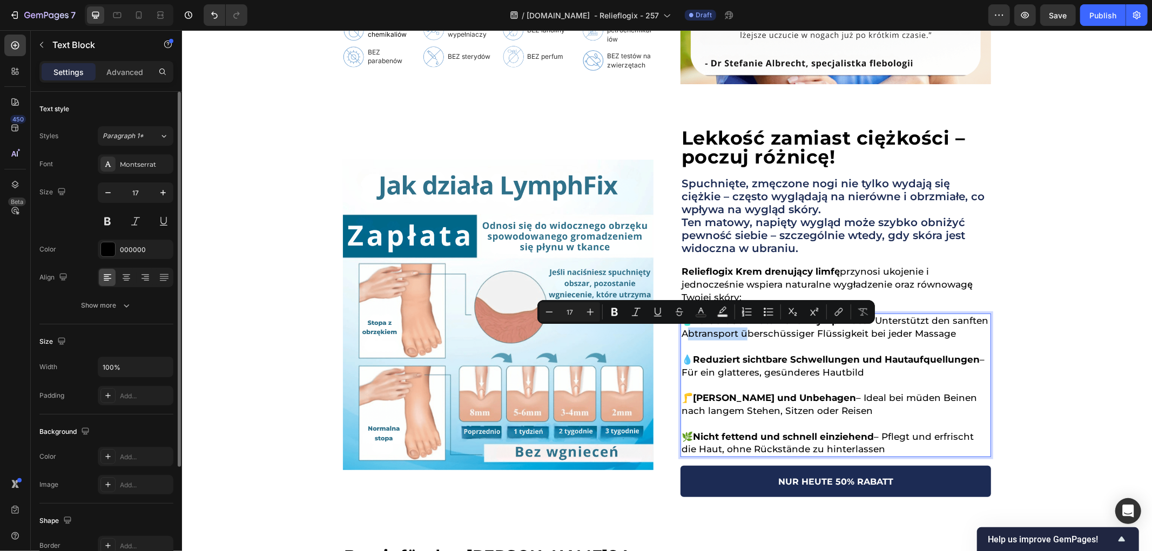
click at [688, 332] on p "🧴 Fördert den natürlichen Lymphfluss – Unterstützt den sanften Abtransport über…" at bounding box center [835, 327] width 308 height 26
drag, startPoint x: 777, startPoint y: 332, endPoint x: 784, endPoint y: 332, distance: 7.6
click at [778, 332] on p "🧴 Fördert den natürlichen Lymphfluss – Unterstützt den sanften Abtransport über…" at bounding box center [835, 327] width 308 height 26
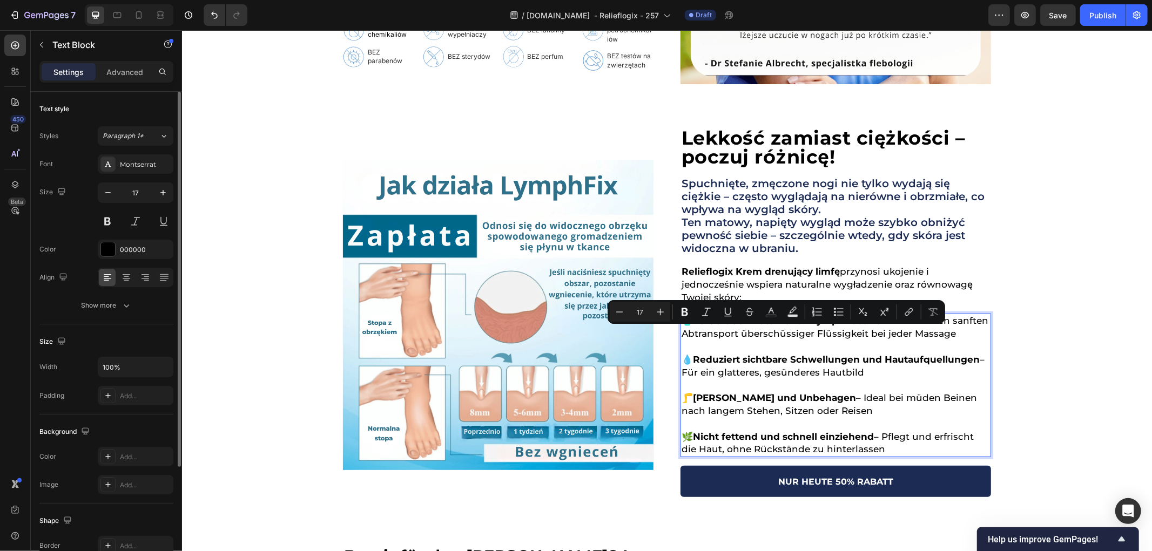
click at [696, 327] on p "🧴 Fördert den natürlichen Lymphfluss – Unterstützt den sanften Abtransport über…" at bounding box center [835, 327] width 308 height 26
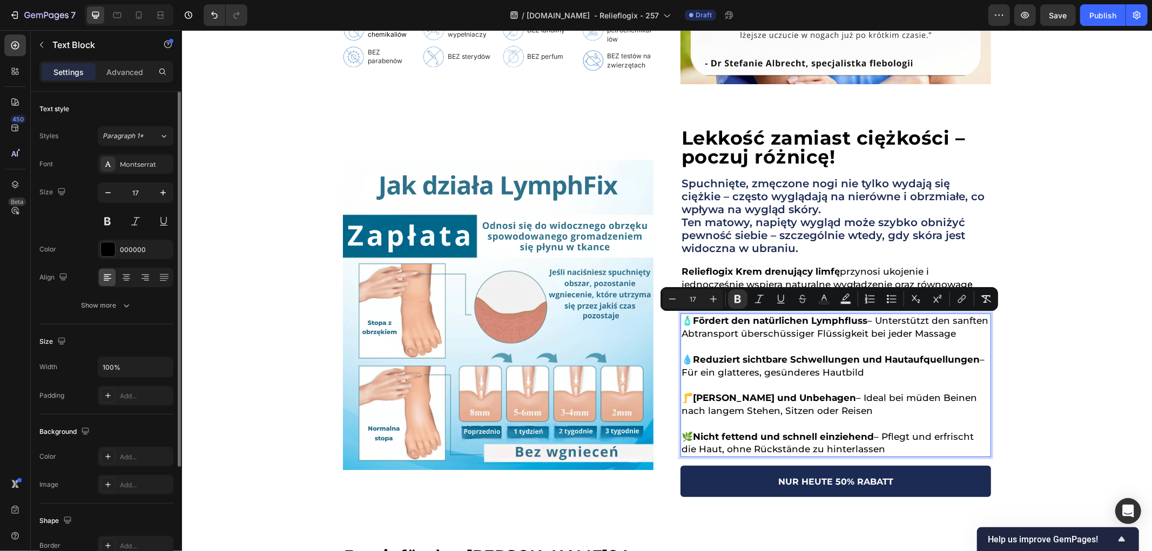
drag, startPoint x: 686, startPoint y: 318, endPoint x: 970, endPoint y: 329, distance: 283.8
click at [970, 329] on p "🧴 Fördert den natürlichen Lymphfluss – Unterstützt den sanften Abtransport über…" at bounding box center [835, 327] width 308 height 26
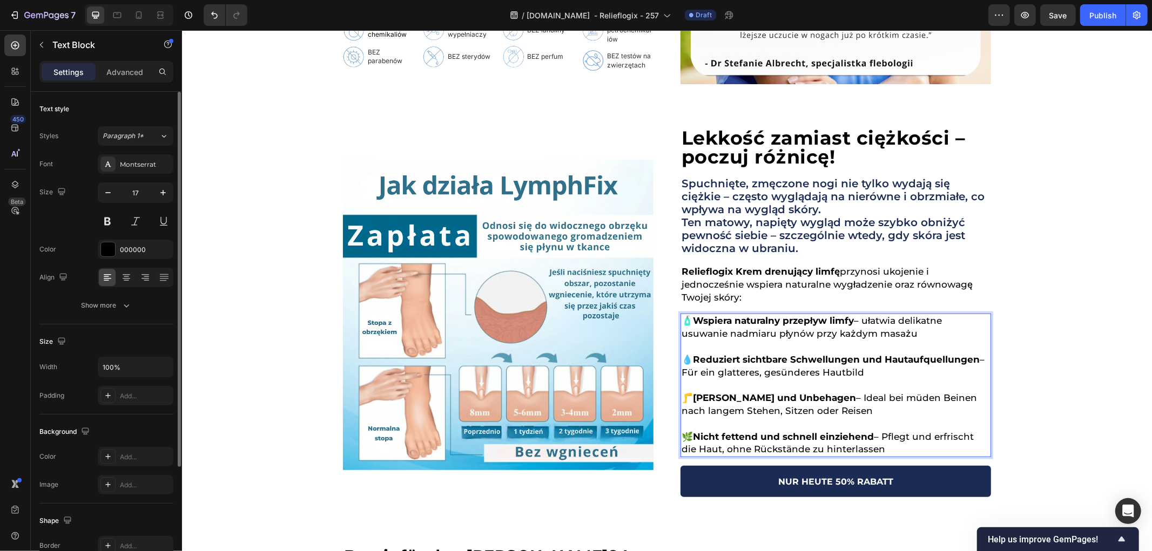
click at [723, 361] on strong "Reduziert sichtbare Schwellungen und Hautaufquellungen" at bounding box center [835, 359] width 287 height 11
drag, startPoint x: 690, startPoint y: 358, endPoint x: 887, endPoint y: 370, distance: 198.0
click at [887, 370] on p "💧 Reduziert sichtbare Schwellungen und Hautaufquellungen – Für ein glatteres, g…" at bounding box center [835, 366] width 308 height 26
click at [692, 395] on strong "[PERSON_NAME] und Unbehagen" at bounding box center [773, 397] width 163 height 11
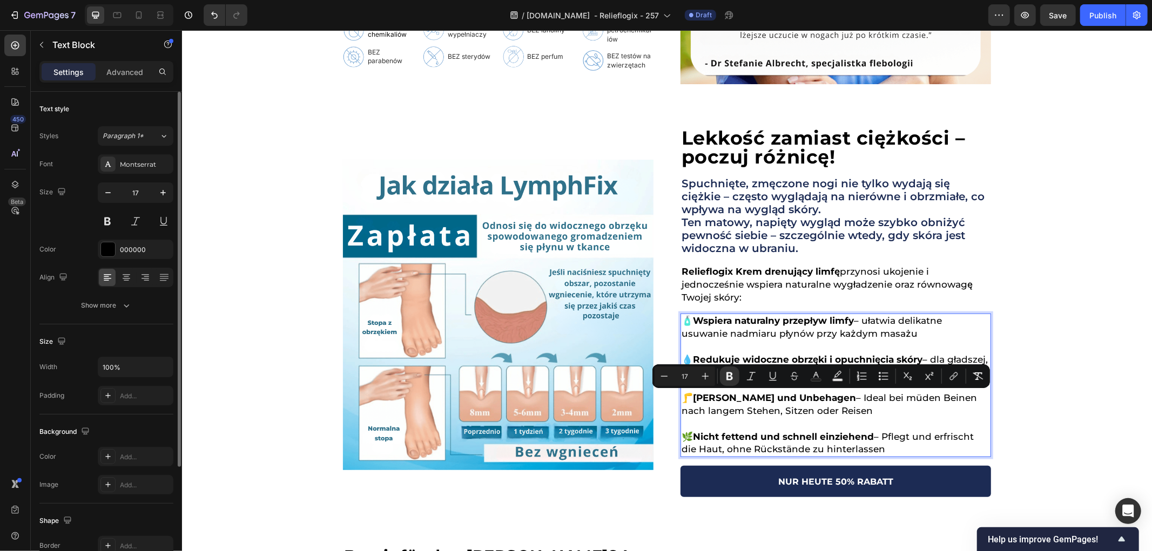
drag, startPoint x: 690, startPoint y: 397, endPoint x: 905, endPoint y: 412, distance: 216.0
click at [905, 412] on p "🦵 [PERSON_NAME] und Unbehagen – Ideal bei müden Beinen nach langem Stehen, Sitz…" at bounding box center [835, 405] width 308 height 26
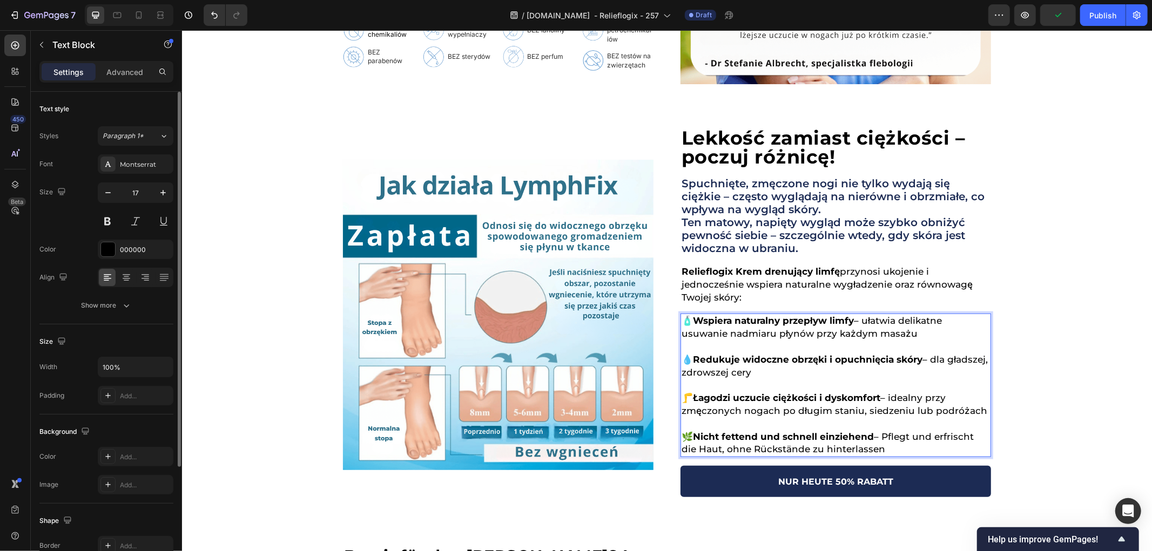
click at [706, 431] on strong "Nicht fettend und schnell einziehend" at bounding box center [782, 436] width 181 height 11
drag, startPoint x: 692, startPoint y: 433, endPoint x: 905, endPoint y: 447, distance: 213.2
click at [905, 447] on p "🌿 Nicht fettend und schnell einziehend – Pflegt und erfrischt die Haut, ohne Rü…" at bounding box center [835, 443] width 308 height 26
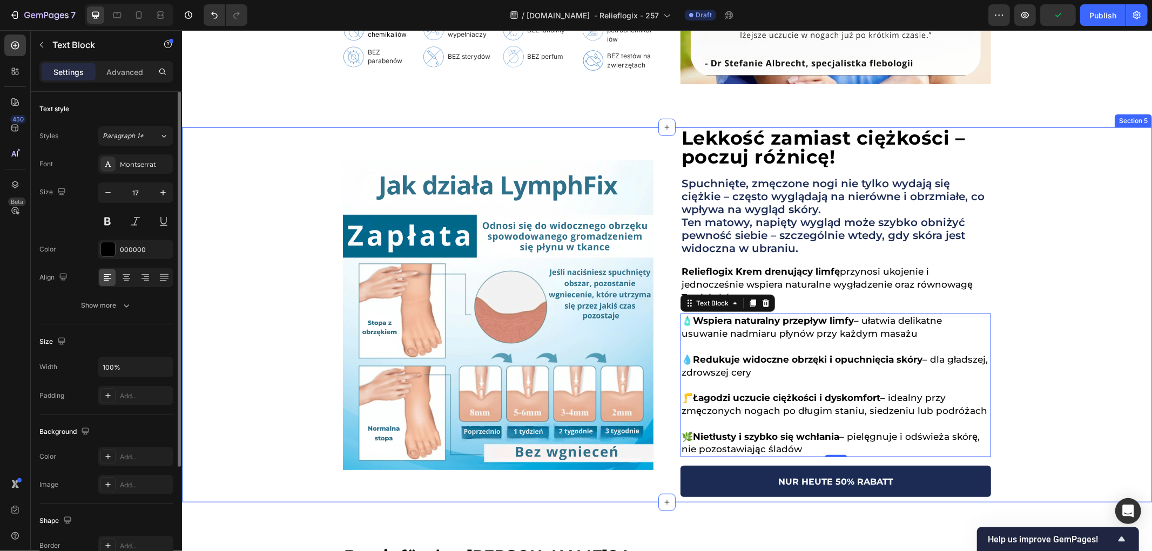
click at [1023, 340] on div "⁠⁠⁠⁠⁠⁠⁠ Lekkość zamiast ciężkości – poczuj różnicę! Heading Spuchnięte, zmęczon…" at bounding box center [666, 314] width 970 height 375
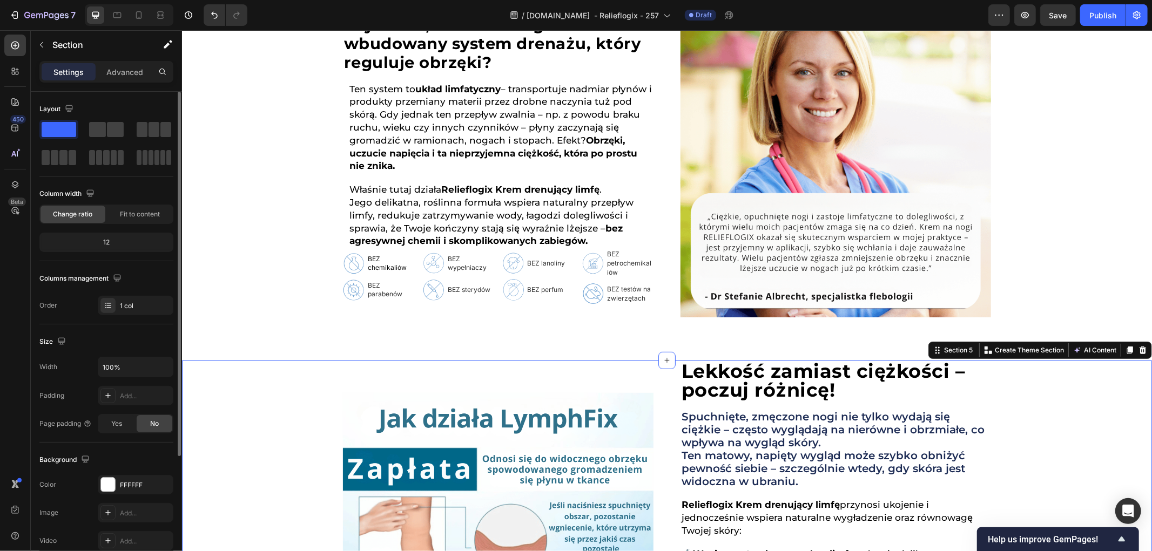
scroll to position [321, 0]
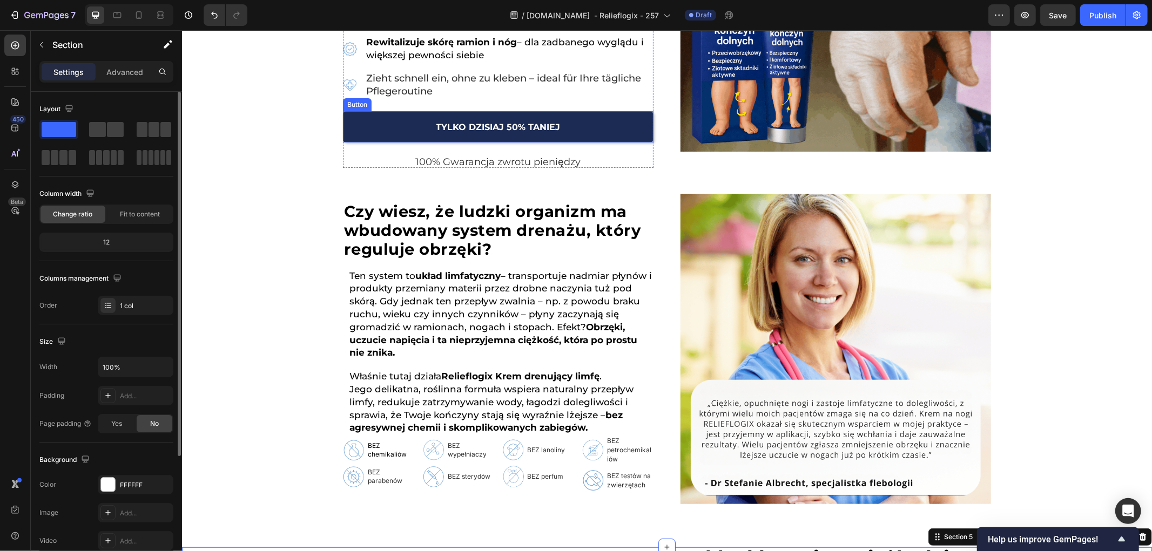
click at [596, 132] on link "TYLKO DZISIAJ 50% TANIEJ" at bounding box center [497, 126] width 311 height 31
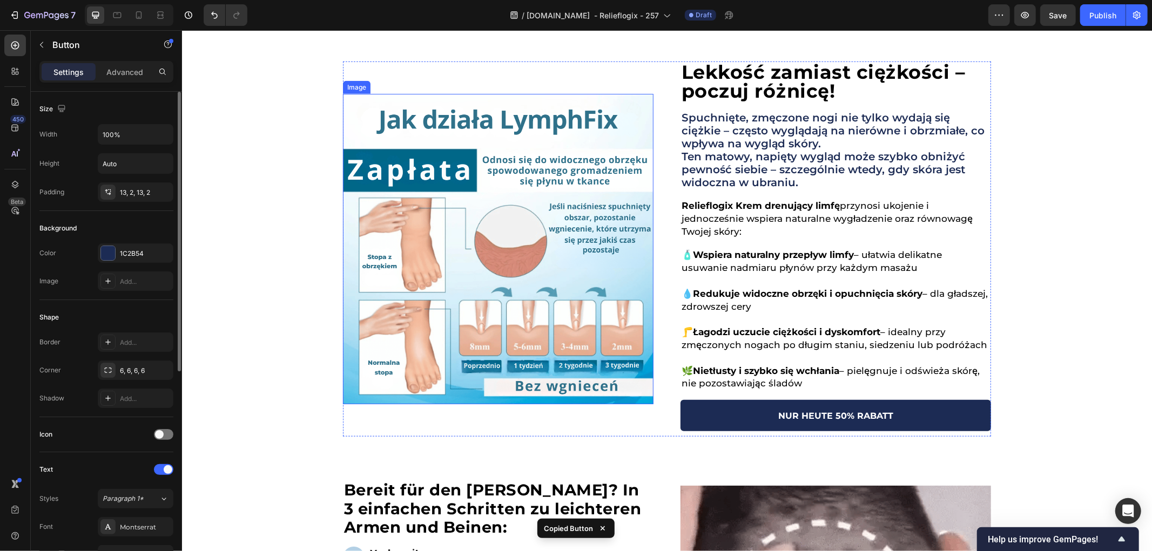
scroll to position [861, 0]
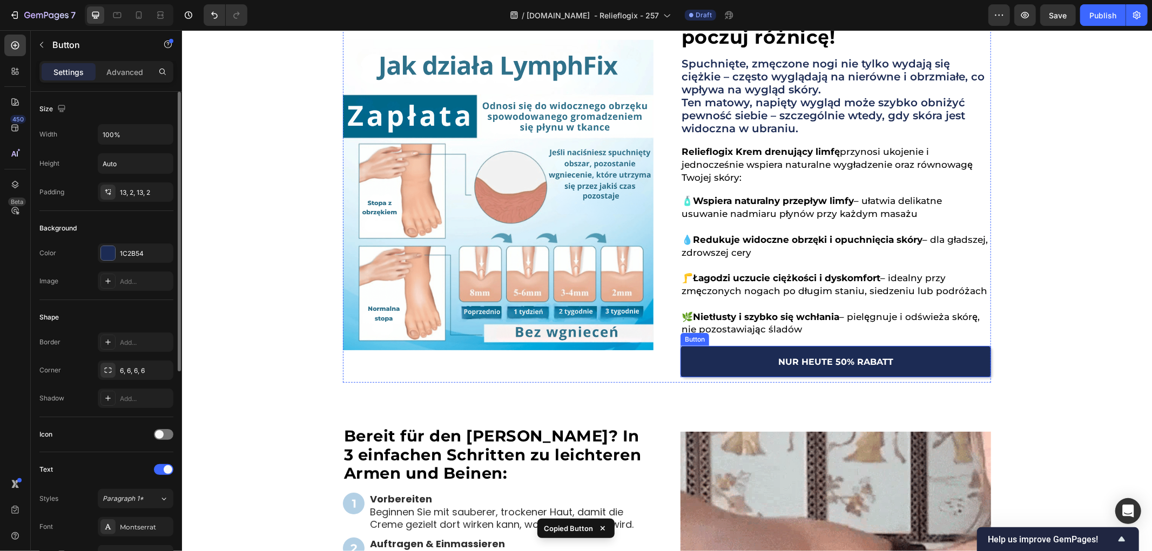
click at [919, 362] on link "NUR HEUTE 50% RABATT" at bounding box center [835, 361] width 311 height 31
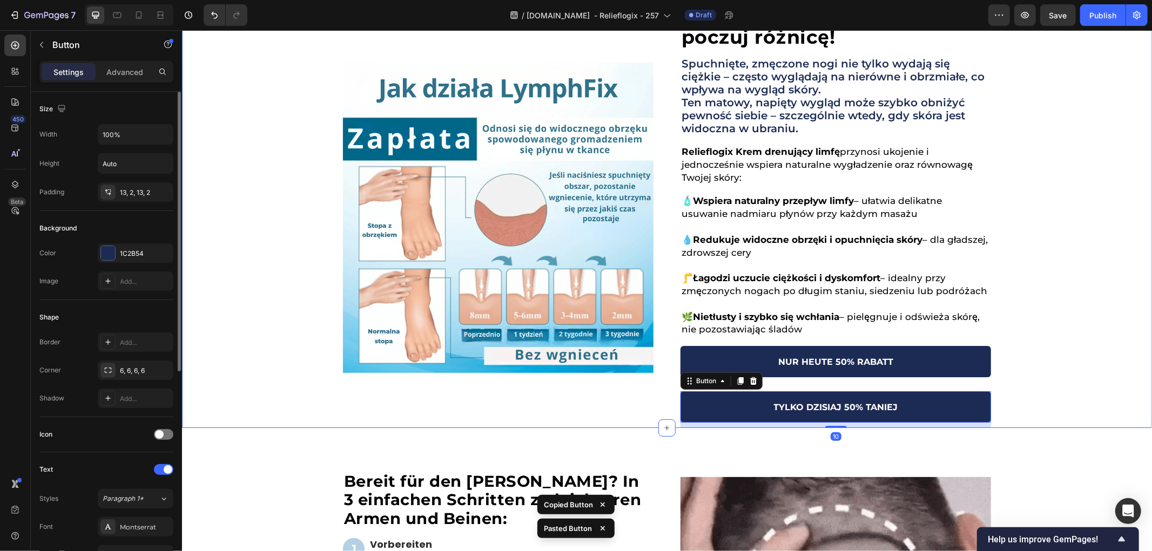
click at [1050, 356] on div "⁠⁠⁠⁠⁠⁠⁠ Lekkość zamiast ciężkości – poczuj różnicę! Heading Spuchnięte, zmęczon…" at bounding box center [666, 217] width 970 height 421
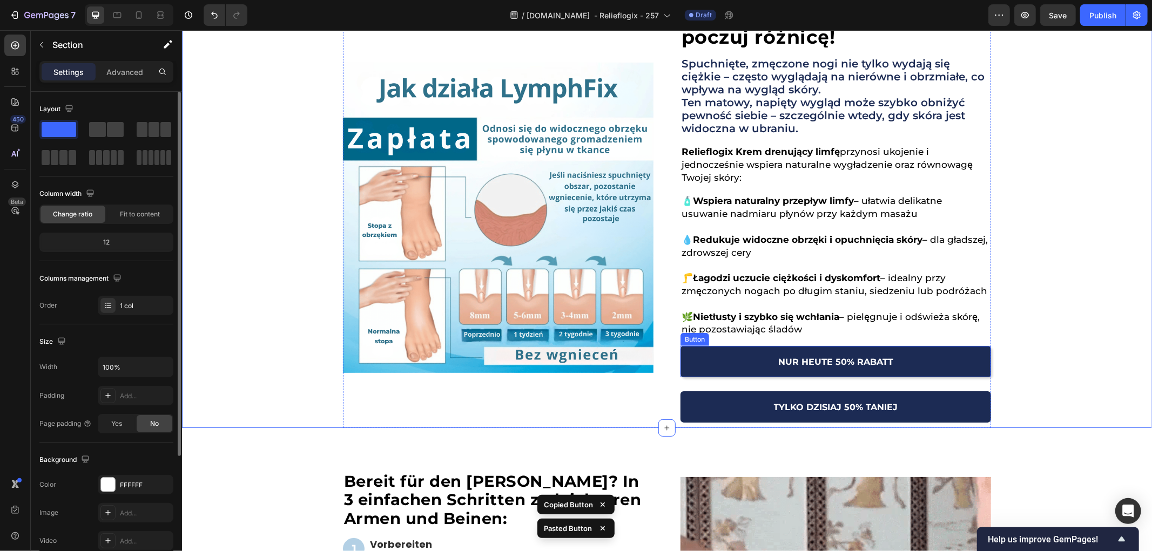
click at [925, 365] on link "NUR HEUTE 50% RABATT" at bounding box center [835, 361] width 311 height 31
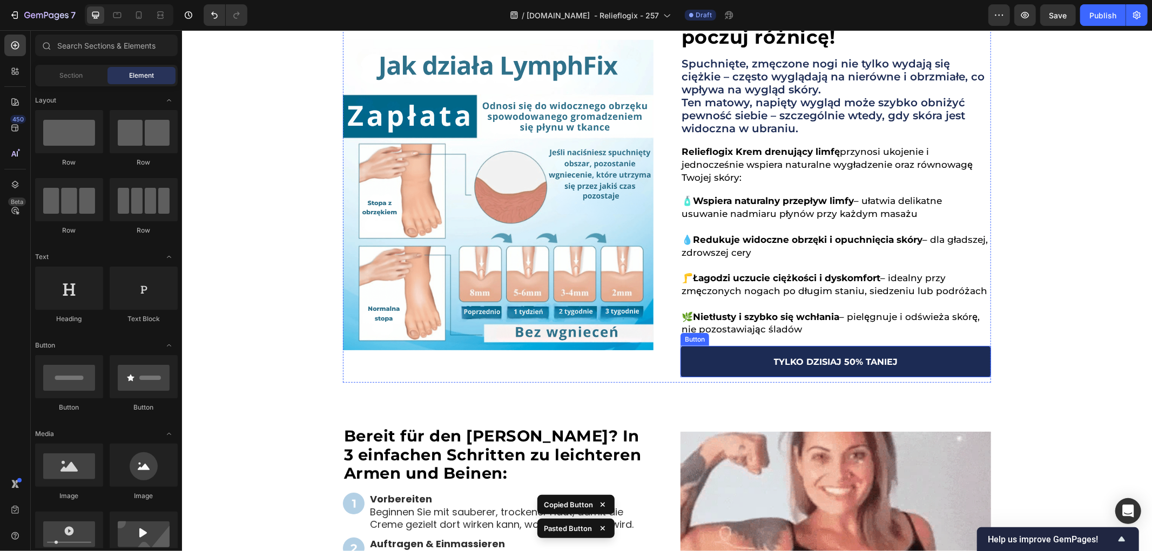
click at [1054, 321] on div "⁠⁠⁠⁠⁠⁠⁠ Lekkość zamiast ciężkości – poczuj różnicę! Heading Spuchnięte, zmęczon…" at bounding box center [666, 194] width 970 height 375
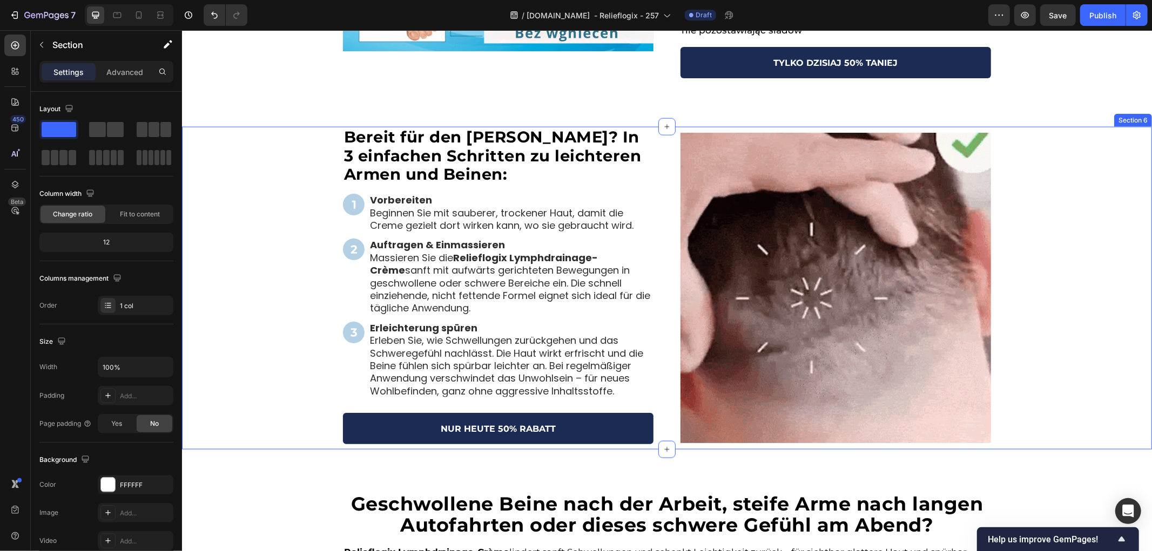
scroll to position [1161, 0]
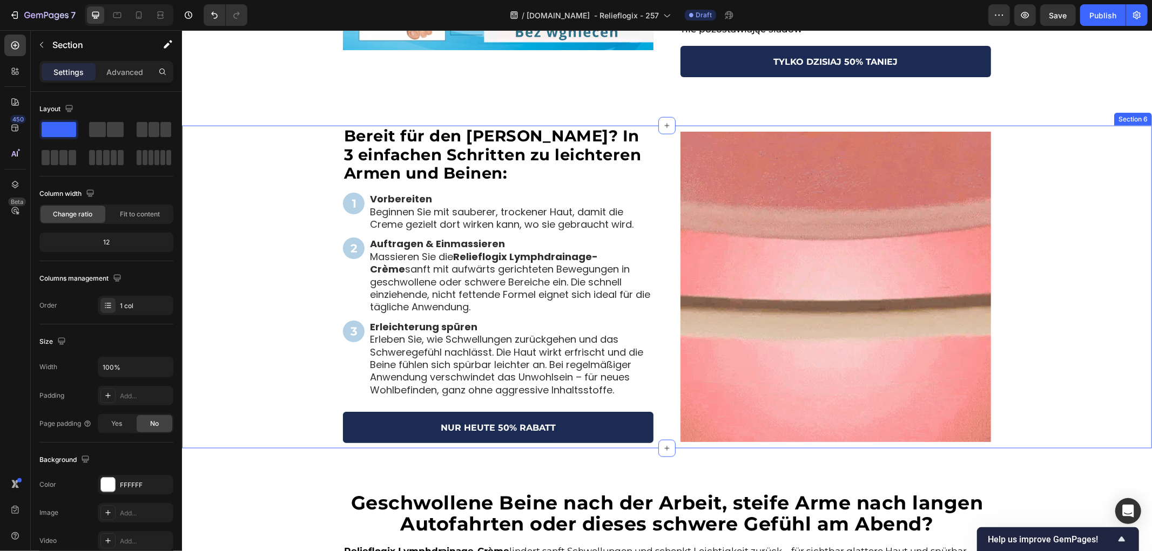
click at [251, 316] on div "Bereit für den [PERSON_NAME]? In 3 einfachen Schritten zu leichteren Armen und …" at bounding box center [666, 286] width 970 height 323
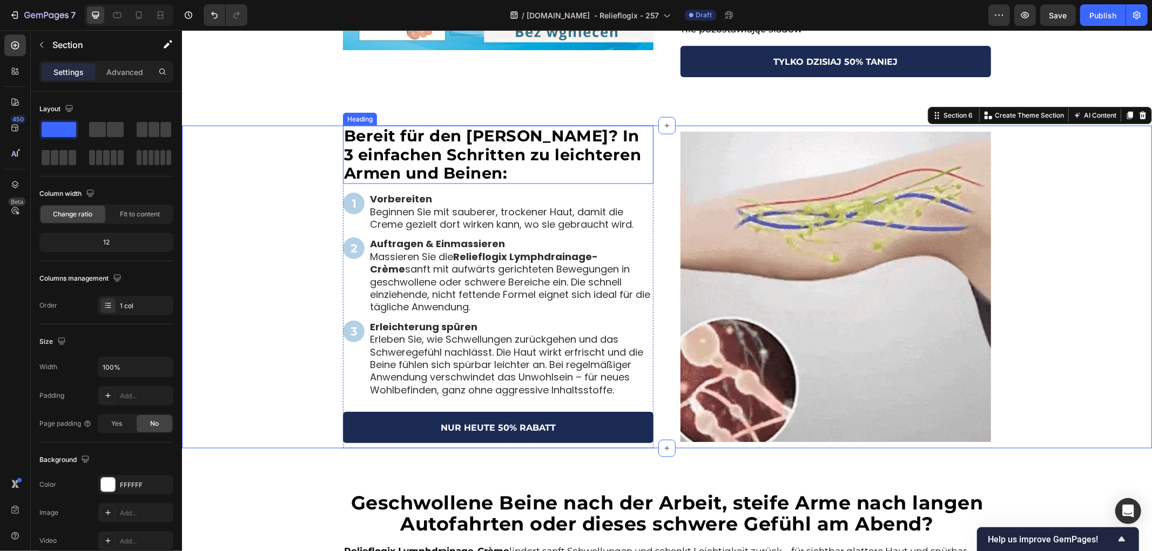
click at [523, 164] on strong "Bereit für den [PERSON_NAME]? In 3 einfachen Schritten zu leichteren Armen und …" at bounding box center [492, 154] width 298 height 57
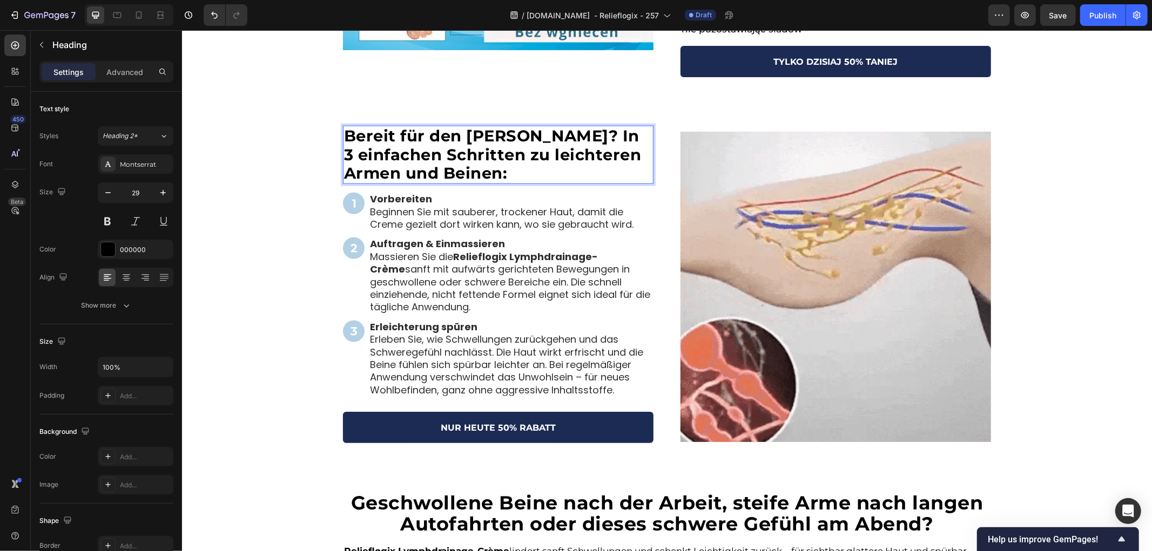
scroll to position [1164, 0]
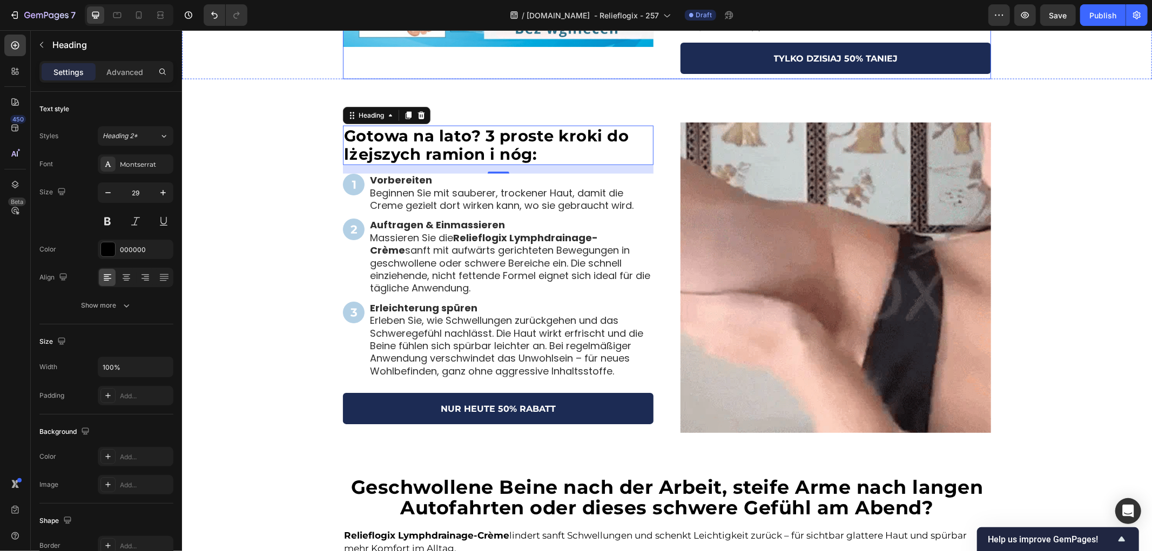
click at [288, 185] on div "Gotowa na lato? 3 proste kroki do lżejszych ramion i nóg: Heading 16 Image Vorb…" at bounding box center [666, 277] width 970 height 311
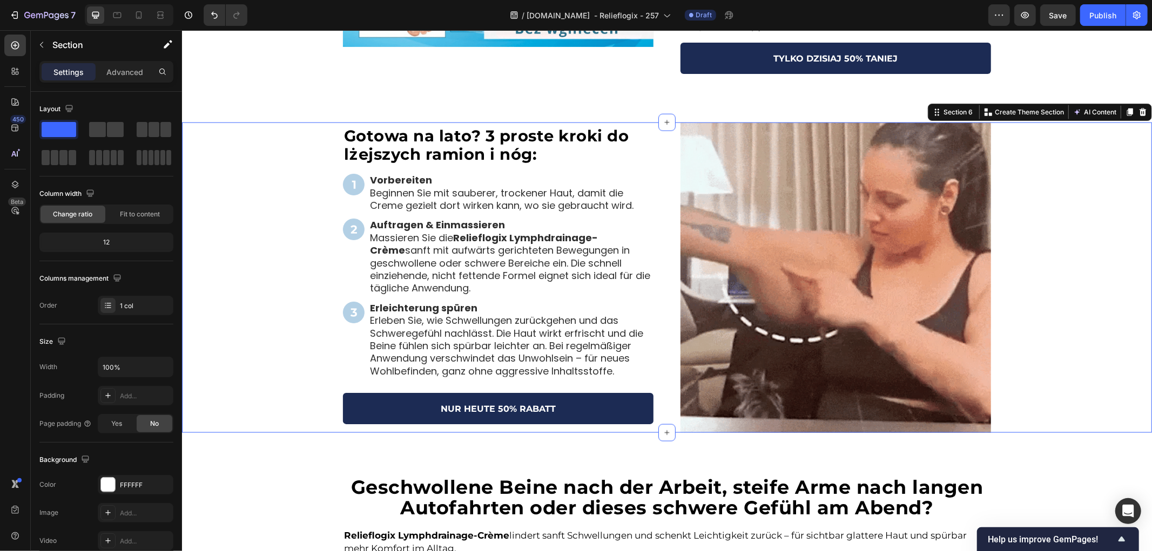
click at [300, 216] on div "⁠⁠⁠⁠⁠⁠⁠ Gotowa na lato? 3 proste kroki do lżejszych ramion i nóg: Heading Image…" at bounding box center [666, 277] width 970 height 311
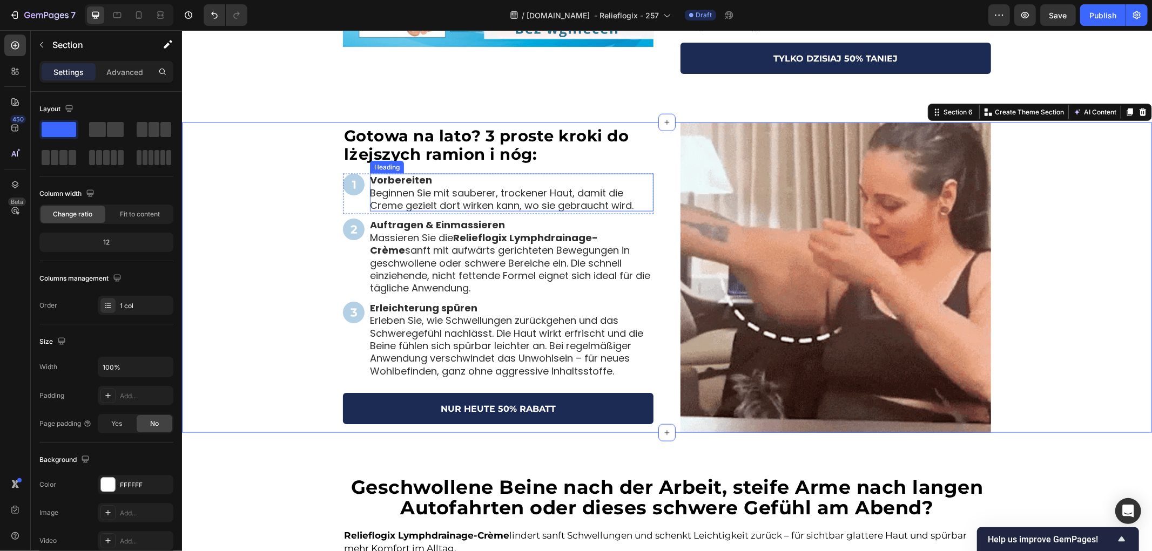
click at [374, 179] on strong "Vorbereiten" at bounding box center [400, 180] width 62 height 14
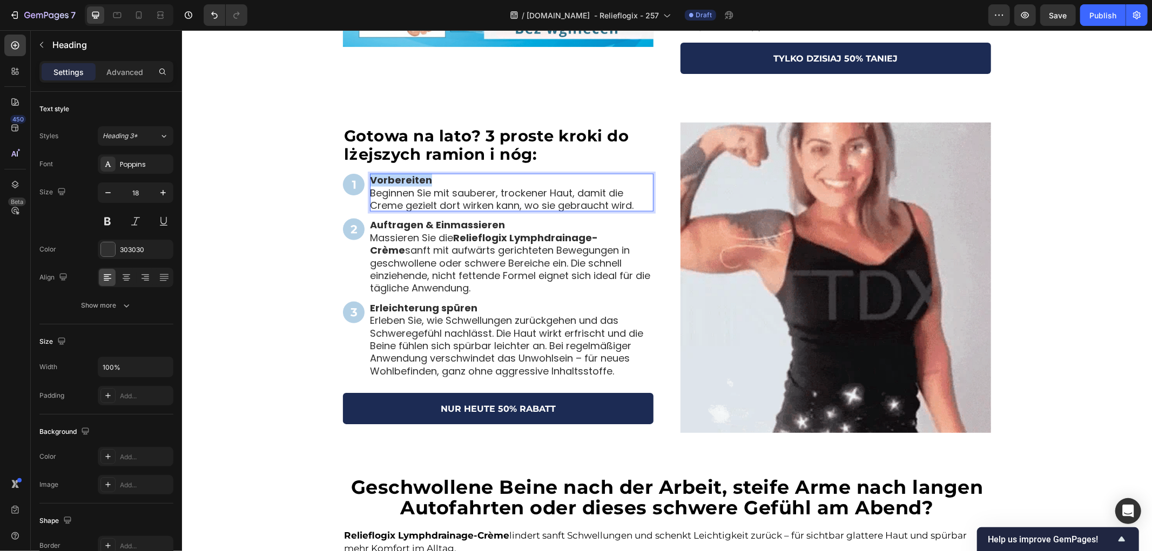
click at [369, 179] on strong "Vorbereiten" at bounding box center [400, 180] width 62 height 14
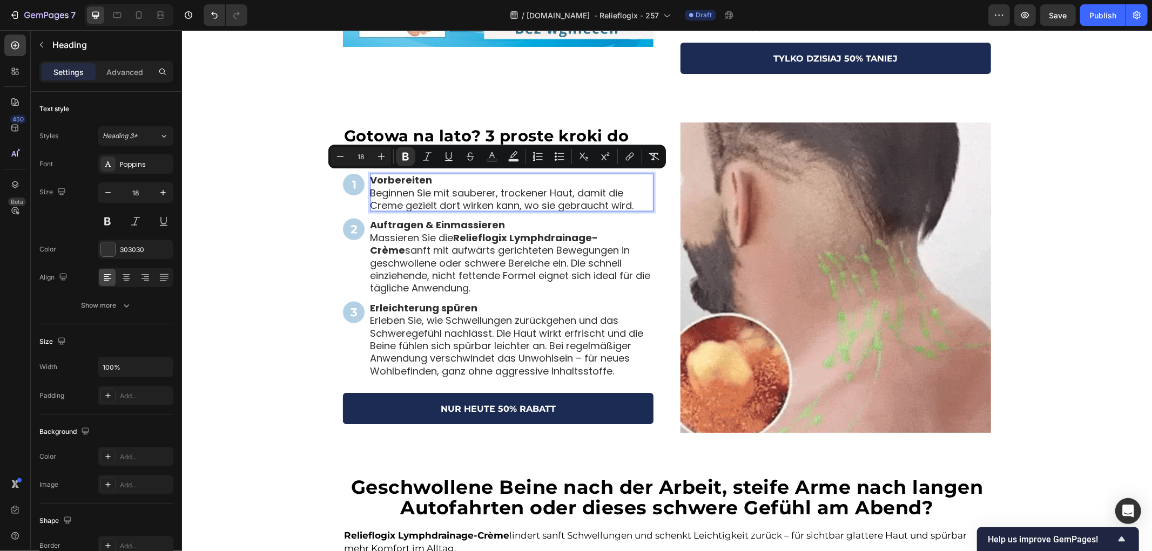
scroll to position [1, 0]
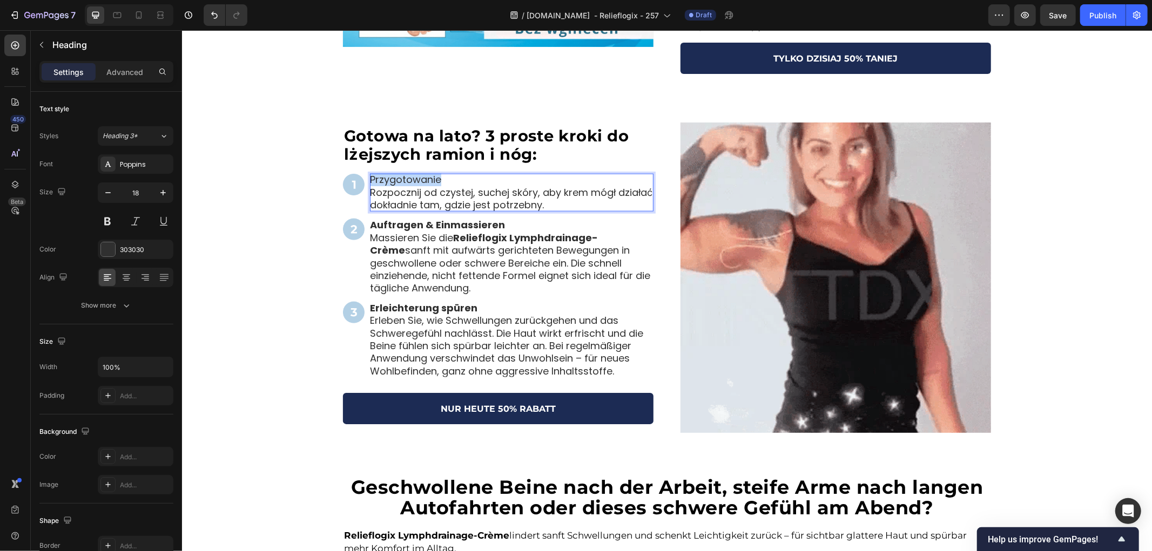
drag, startPoint x: 444, startPoint y: 178, endPoint x: 334, endPoint y: 179, distance: 110.2
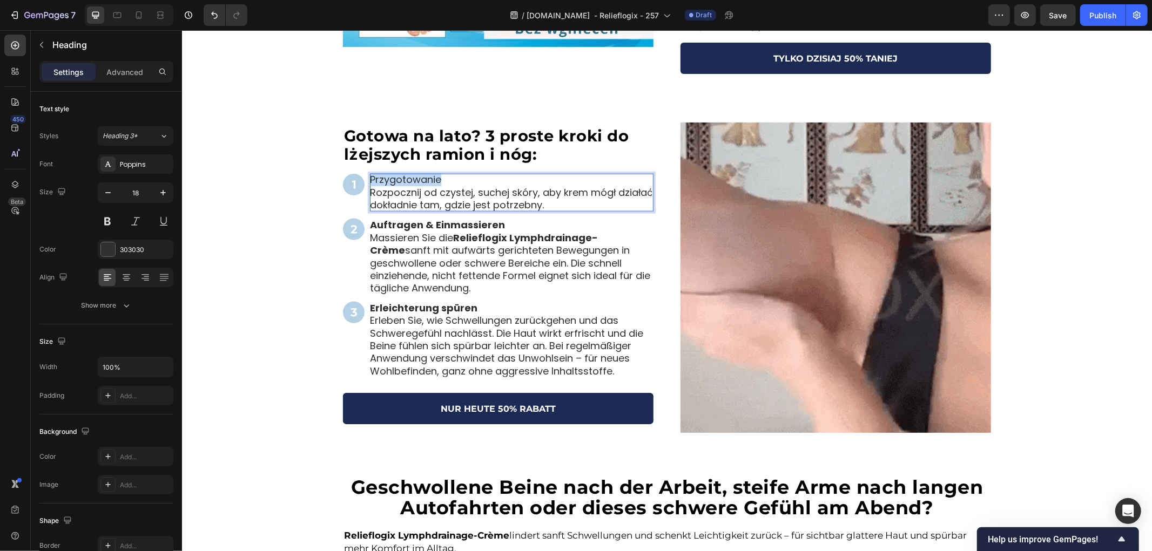
click at [334, 179] on div "⁠⁠⁠⁠⁠⁠⁠ Gotowa na lato? 3 proste kroki do lżejszych ramion i nóg: Heading Image…" at bounding box center [666, 277] width 970 height 311
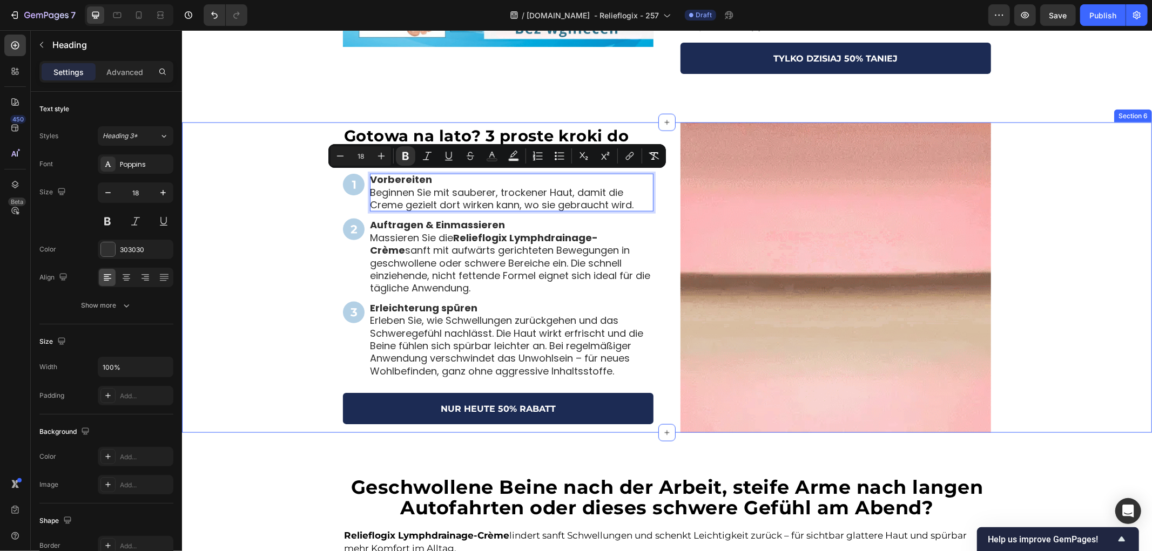
click at [264, 242] on div "⁠⁠⁠⁠⁠⁠⁠ Gotowa na lato? 3 proste kroki do lżejszych ramion i nóg: Heading Image…" at bounding box center [666, 277] width 970 height 311
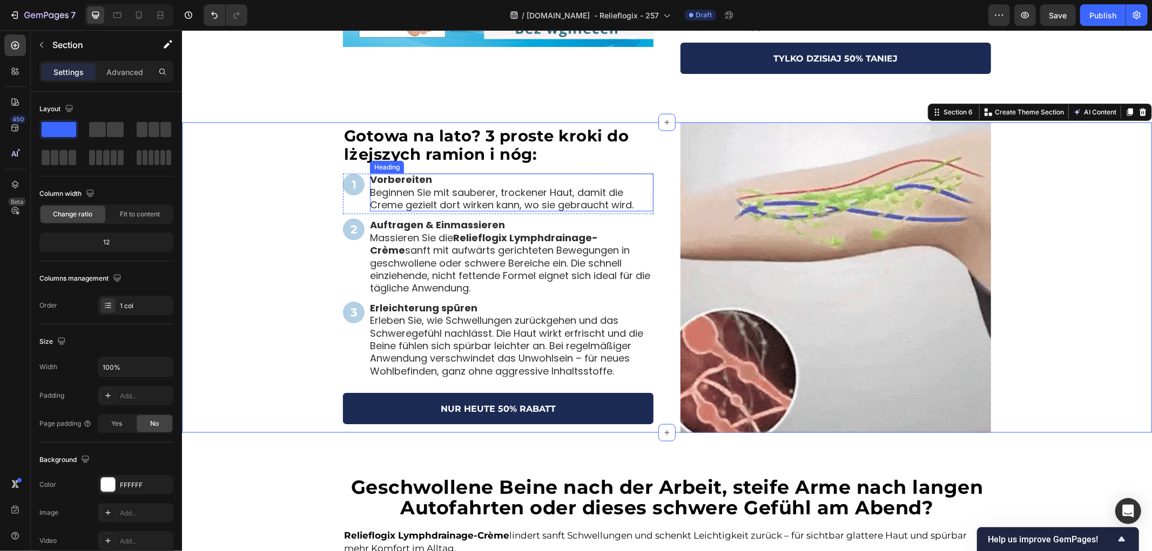
click at [406, 177] on strong "Vorbereiten" at bounding box center [400, 179] width 62 height 14
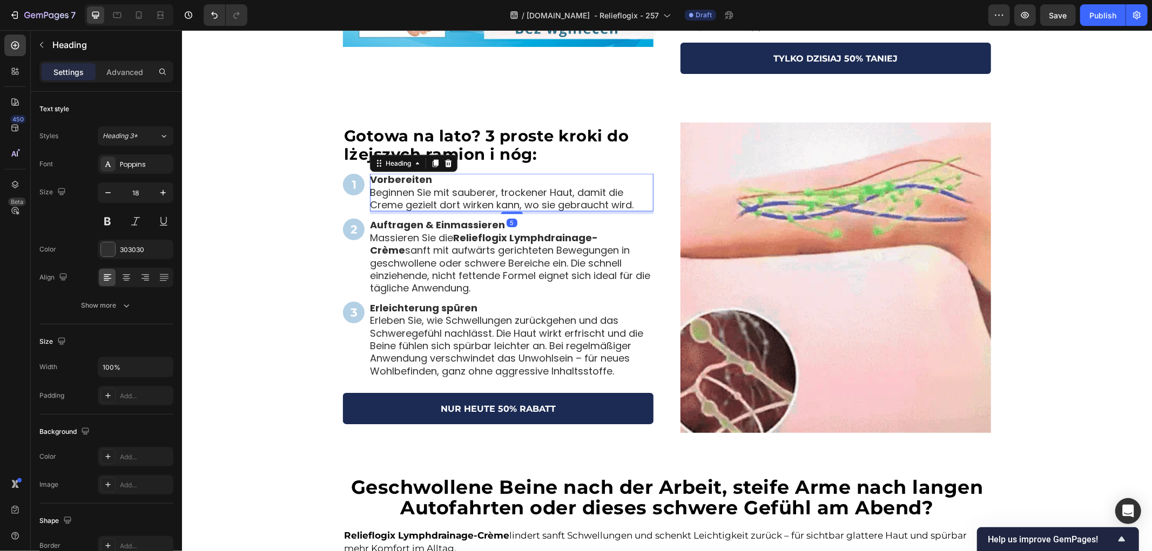
scroll to position [0, 0]
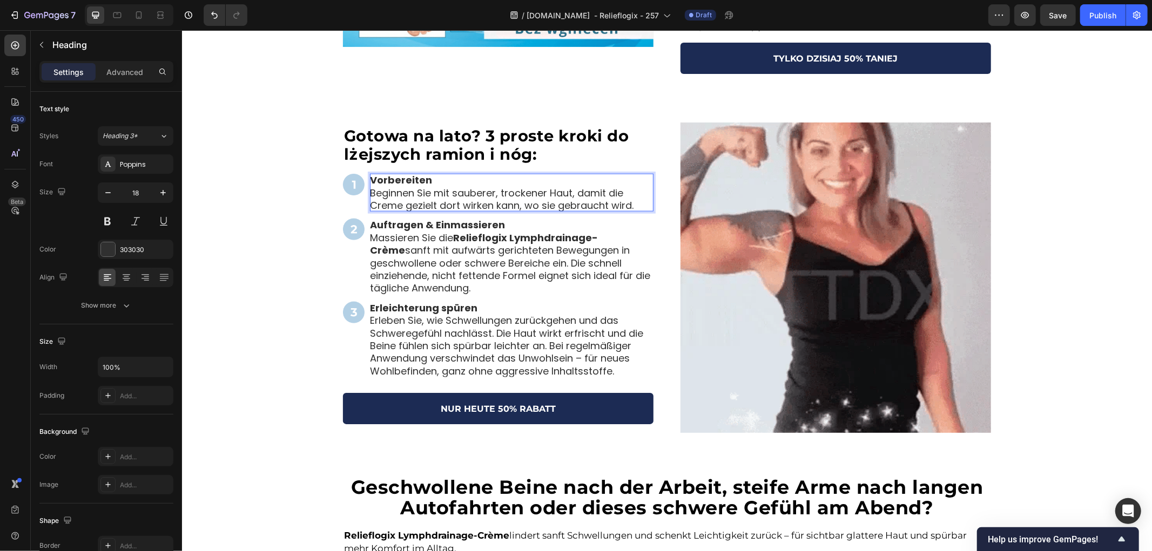
click at [430, 179] on p "Vorbereiten Beginnen Sie mit sauberer, trockener Haut, damit die Creme gezielt …" at bounding box center [511, 192] width 284 height 38
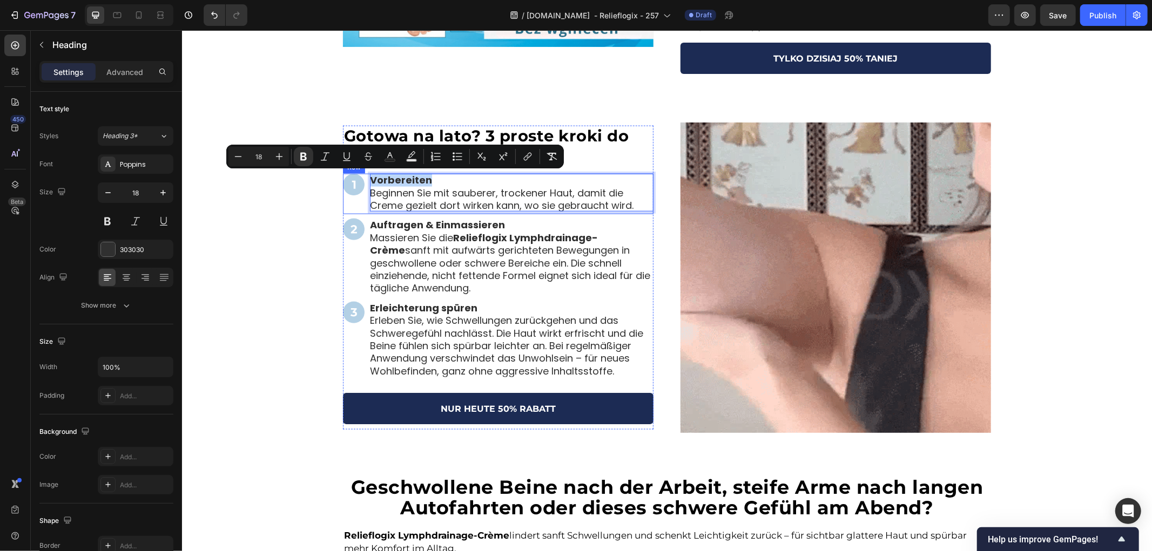
drag, startPoint x: 437, startPoint y: 179, endPoint x: 361, endPoint y: 179, distance: 75.6
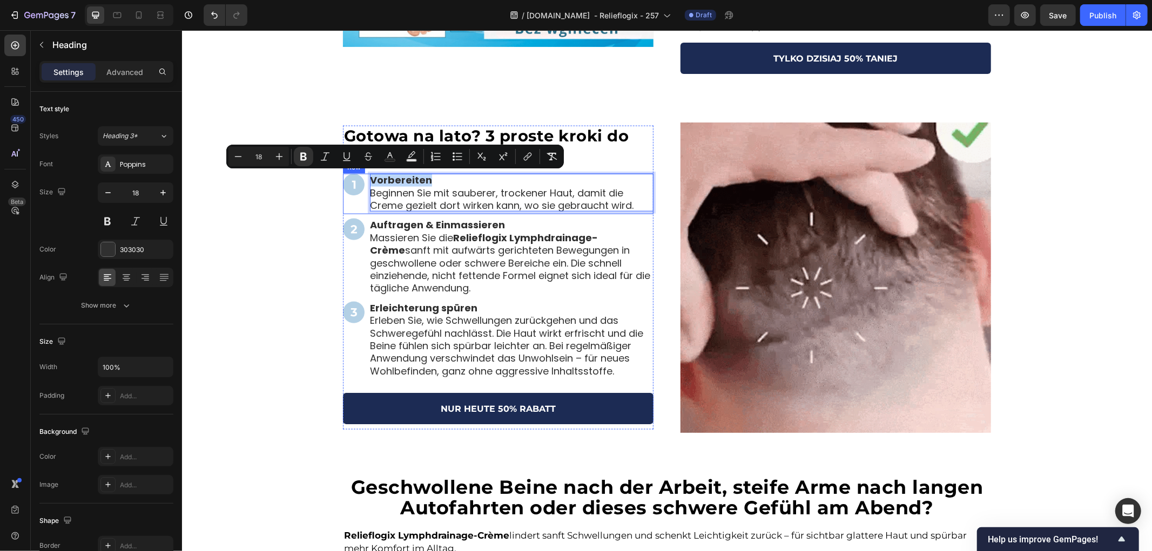
click at [361, 179] on div "Image Vorbereiten Beginnen Sie mit sauberer, trockener Haut, damit die Creme ge…" at bounding box center [497, 193] width 311 height 41
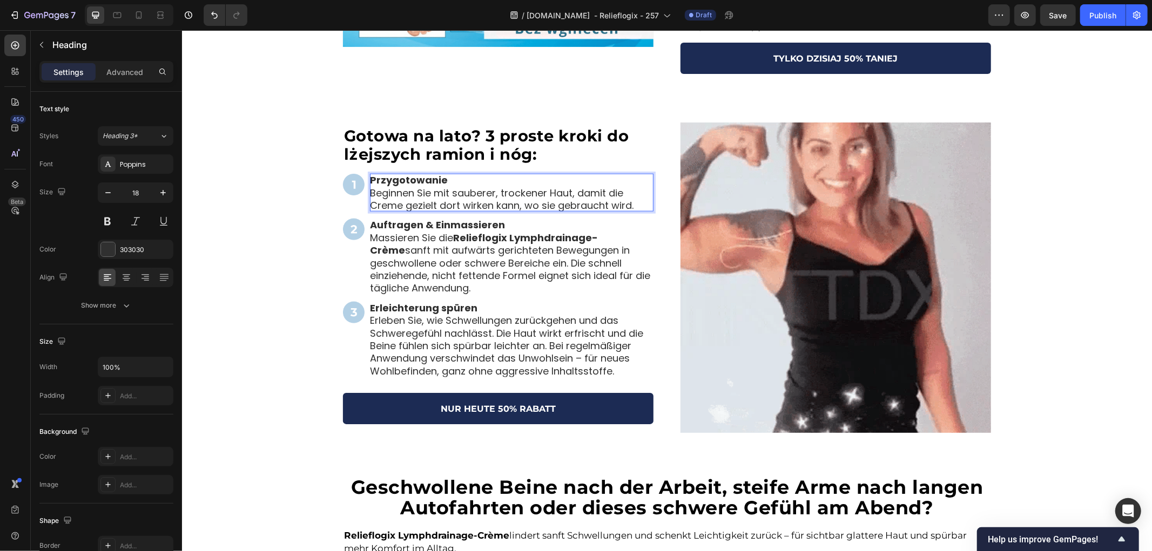
click at [404, 200] on p "Przygotowanie Beginnen Sie mit sauberer, trockener Haut, damit die Creme geziel…" at bounding box center [511, 192] width 284 height 38
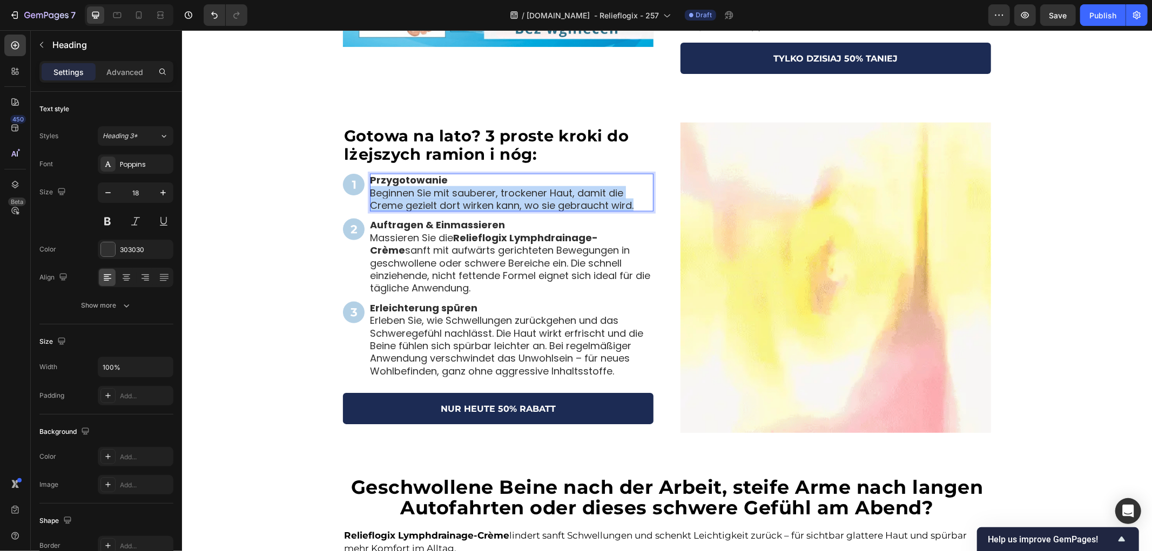
drag, startPoint x: 366, startPoint y: 192, endPoint x: 638, endPoint y: 209, distance: 273.3
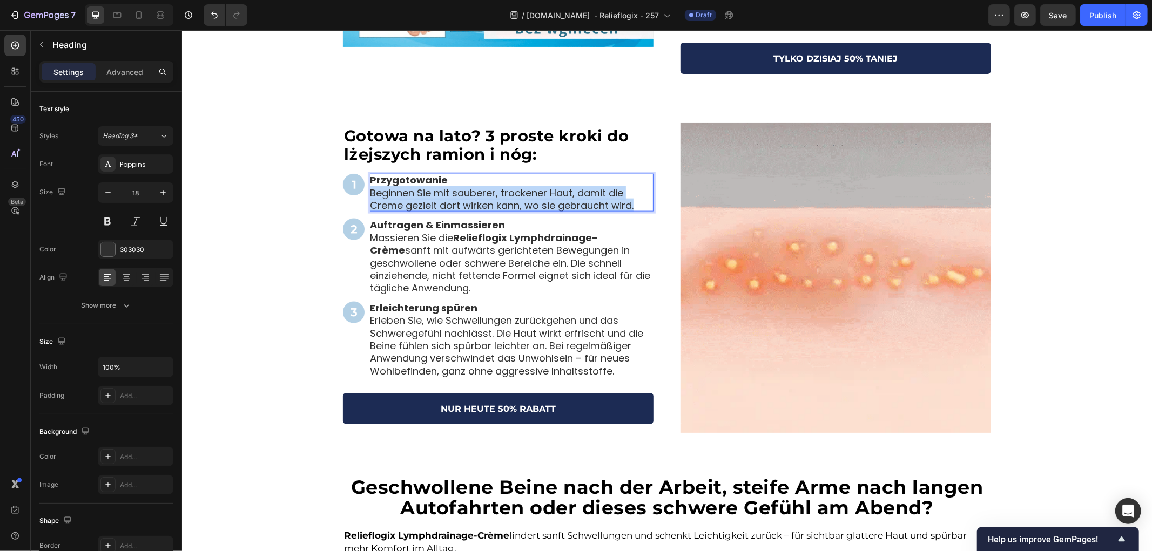
click at [638, 209] on p "Przygotowanie Beginnen Sie mit sauberer, trockener Haut, damit die Creme geziel…" at bounding box center [511, 192] width 284 height 38
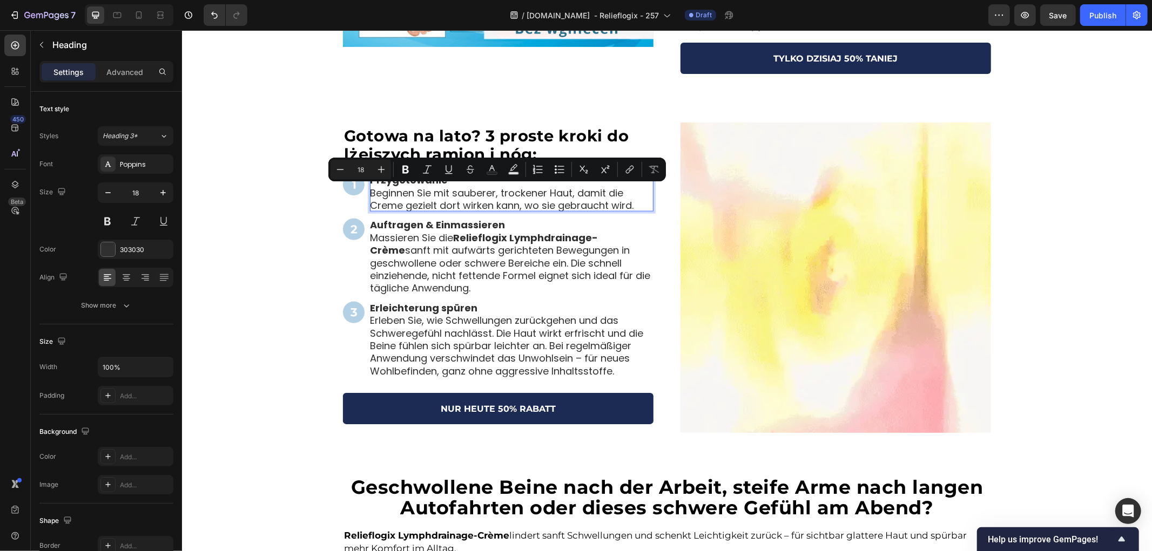
scroll to position [1, 0]
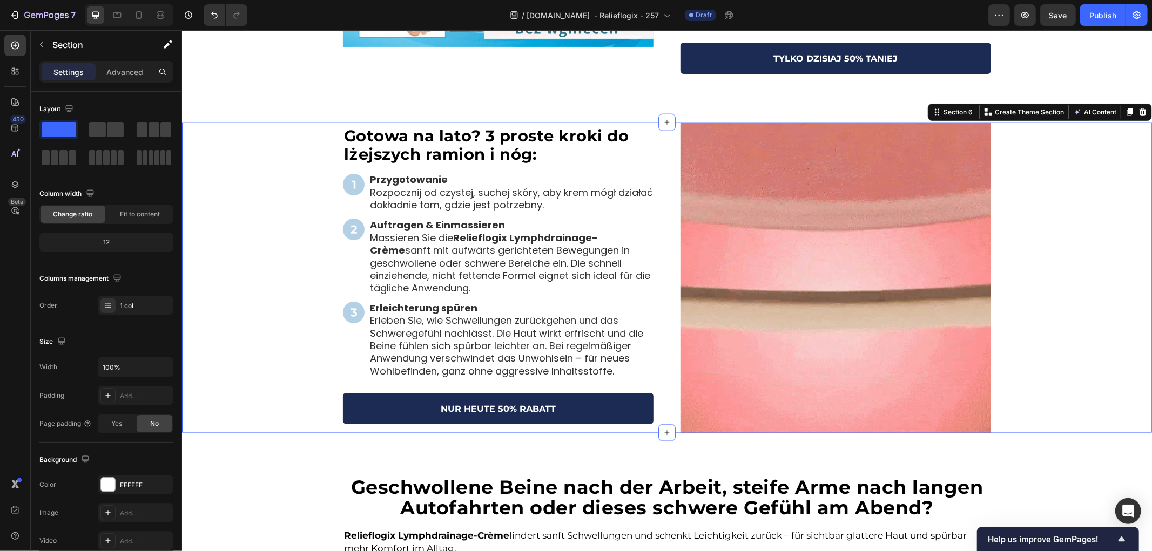
click at [295, 276] on div "⁠⁠⁠⁠⁠⁠⁠ Gotowa na lato? 3 proste kroki do lżejszych ramion i nóg: Heading Image…" at bounding box center [666, 277] width 970 height 311
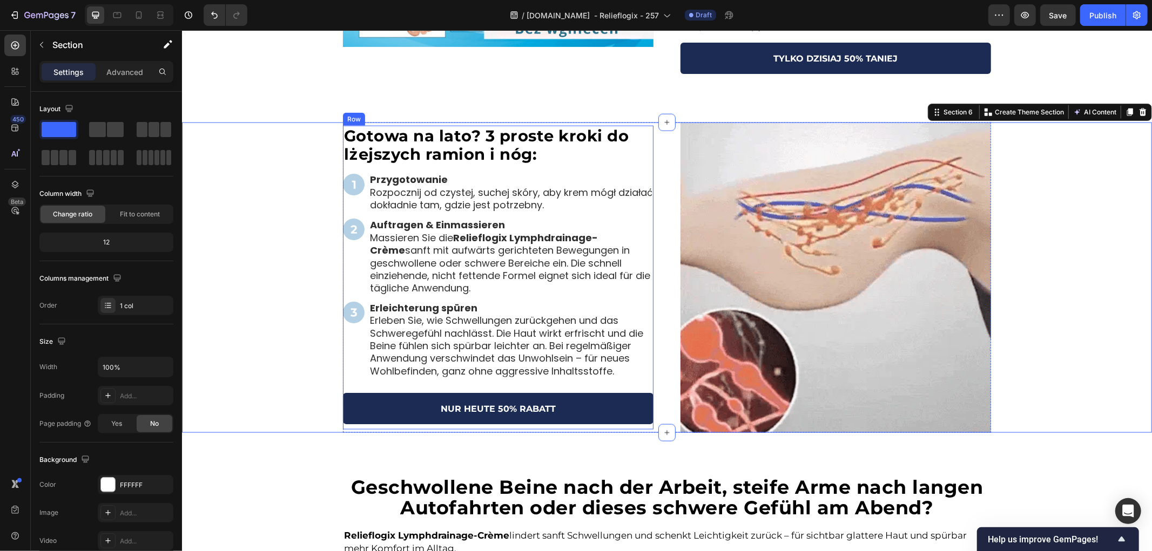
click at [478, 219] on strong "Auftragen & Einmassieren" at bounding box center [436, 225] width 135 height 14
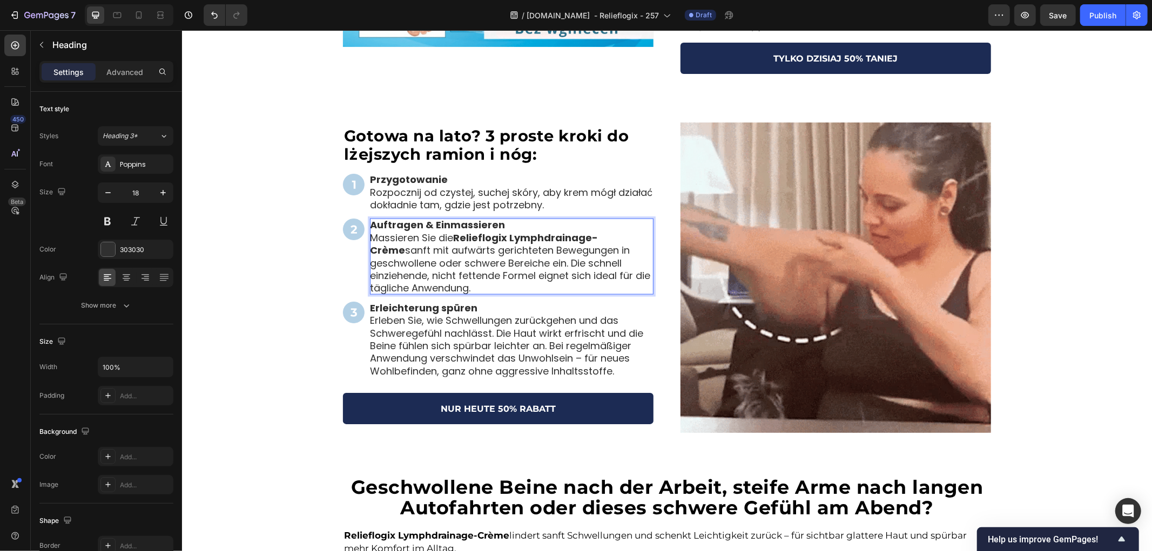
click at [504, 224] on p "Auftragen & Einmassieren Massieren Sie die Relieflogix Lymphdrainage-Crème sanf…" at bounding box center [511, 256] width 284 height 76
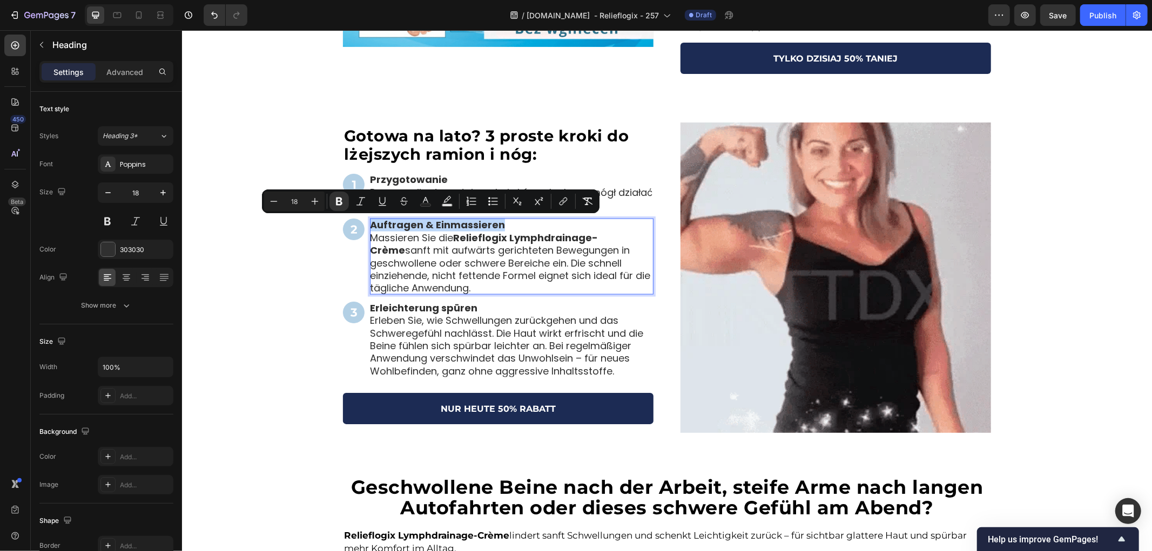
drag, startPoint x: 511, startPoint y: 224, endPoint x: 368, endPoint y: 223, distance: 143.7
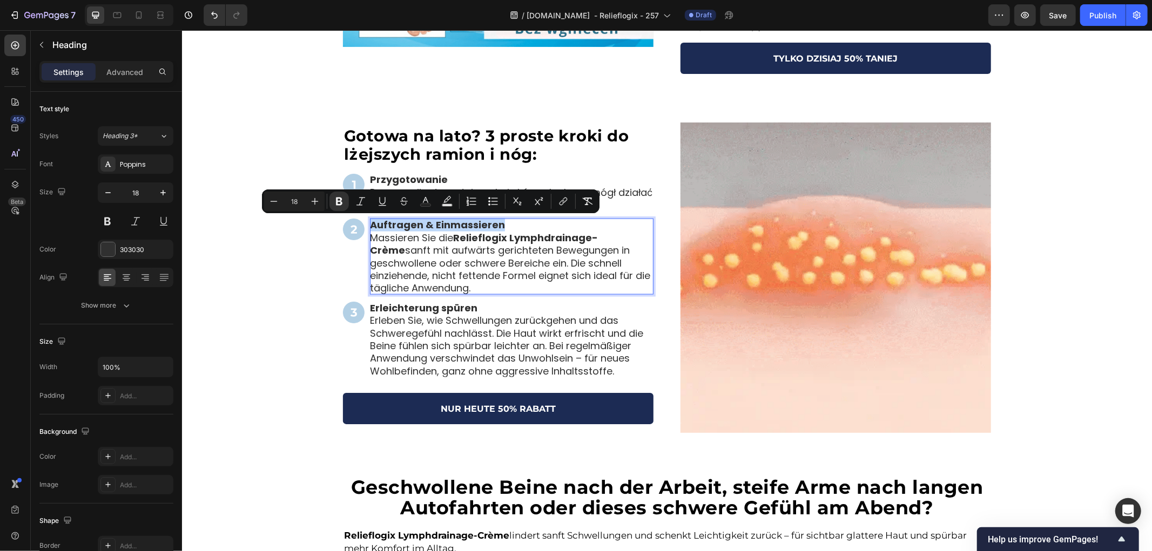
click at [369, 223] on p "Auftragen & Einmassieren Massieren Sie die Relieflogix Lymphdrainage-Crème sanf…" at bounding box center [511, 256] width 284 height 76
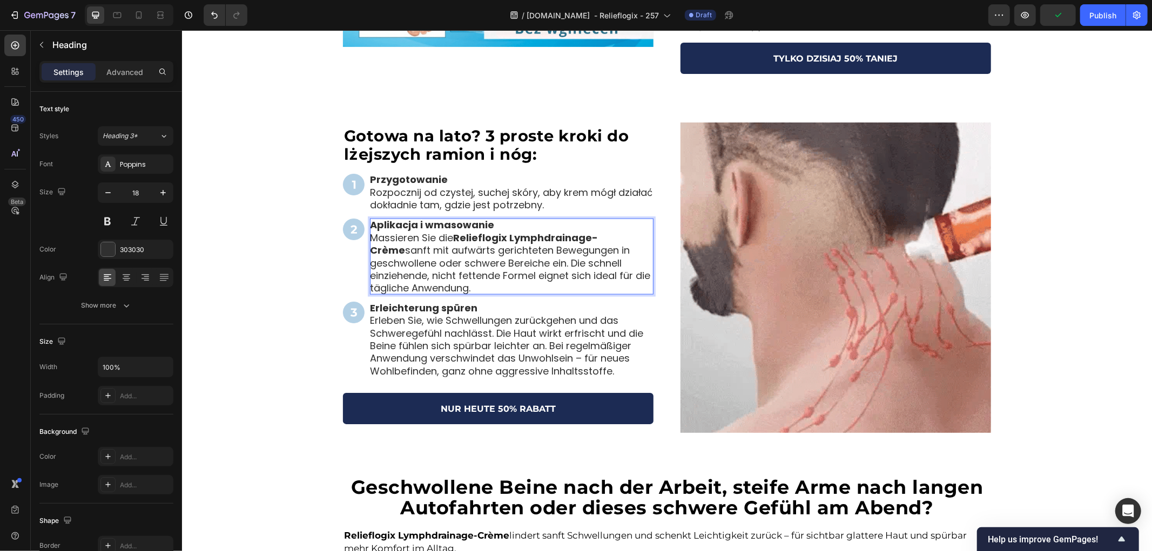
click at [402, 246] on p "Aplikacja i wmasowanie Massieren Sie die Relieflogix Lymphdrainage-Crème sanft …" at bounding box center [511, 256] width 284 height 76
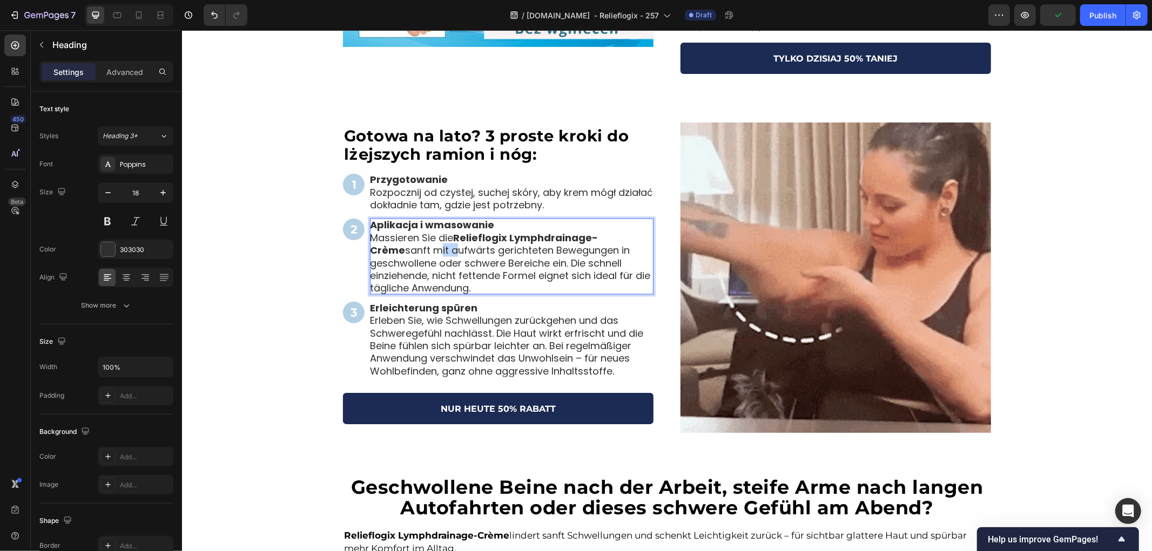
click at [402, 246] on p "Aplikacja i wmasowanie Massieren Sie die Relieflogix Lymphdrainage-Crème sanft …" at bounding box center [511, 256] width 284 height 76
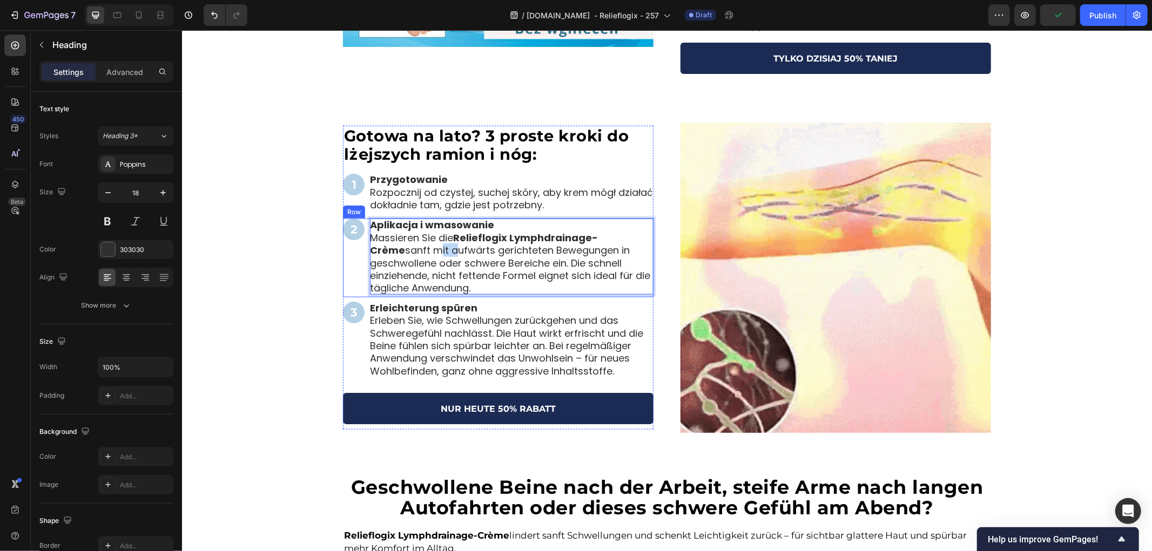
drag, startPoint x: 481, startPoint y: 288, endPoint x: 360, endPoint y: 237, distance: 131.2
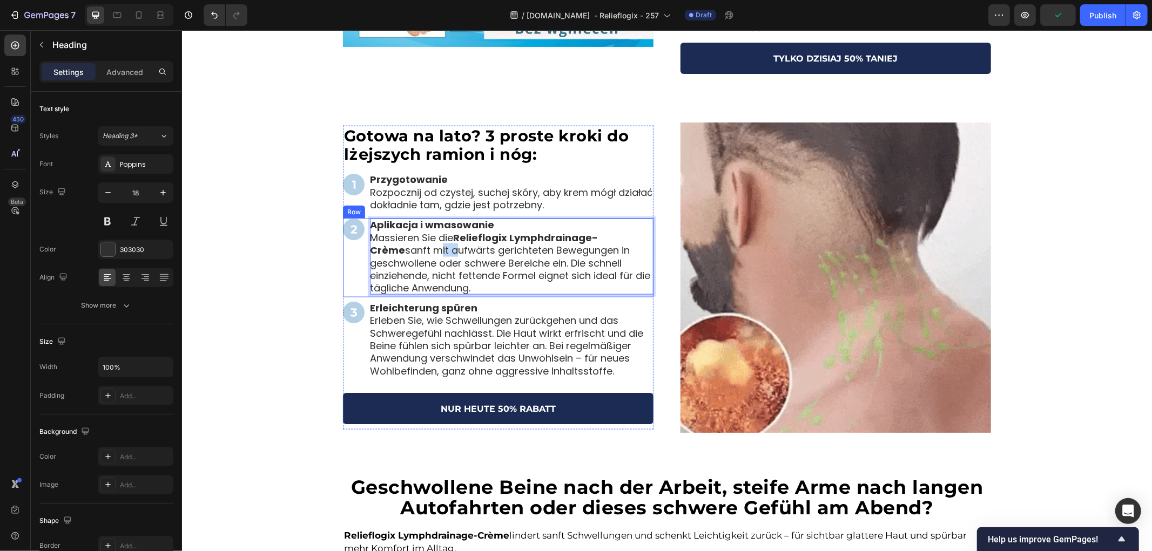
click at [360, 237] on div "Image Aplikacja i wmasowanie Massieren Sie die Relieflogix Lymphdrainage-Crème …" at bounding box center [497, 257] width 311 height 78
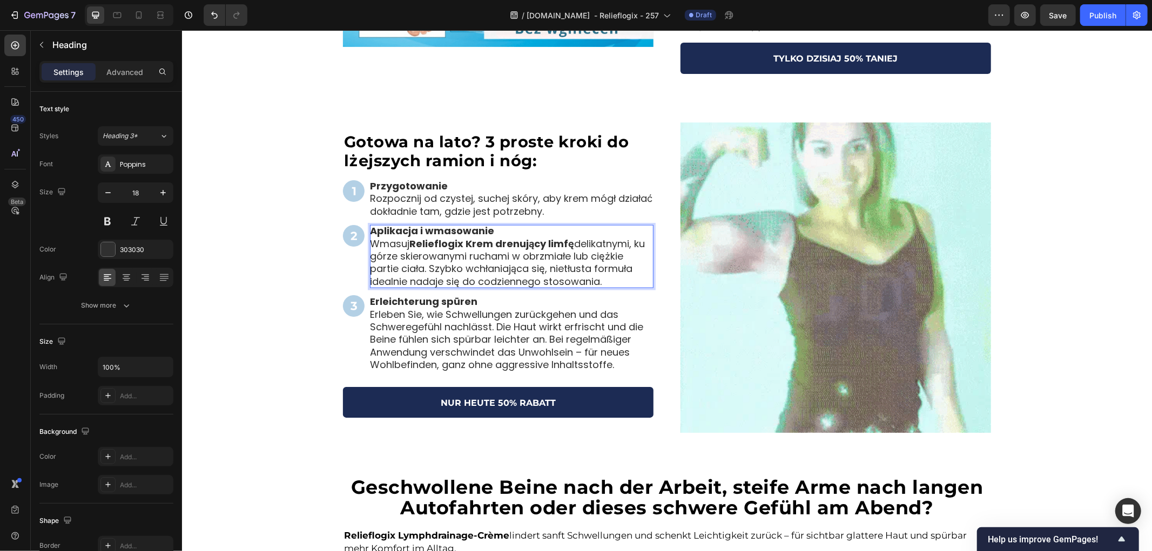
scroll to position [1171, 0]
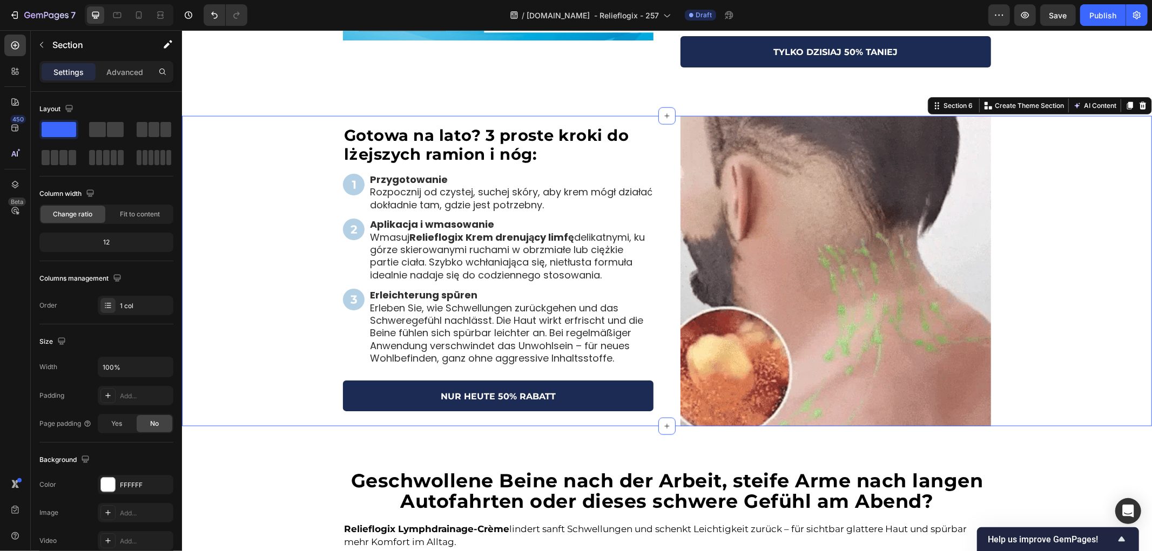
click at [260, 254] on div "⁠⁠⁠⁠⁠⁠⁠ Gotowa na lato? 3 proste kroki do lżejszych ramion i nóg: Heading Image…" at bounding box center [666, 271] width 970 height 311
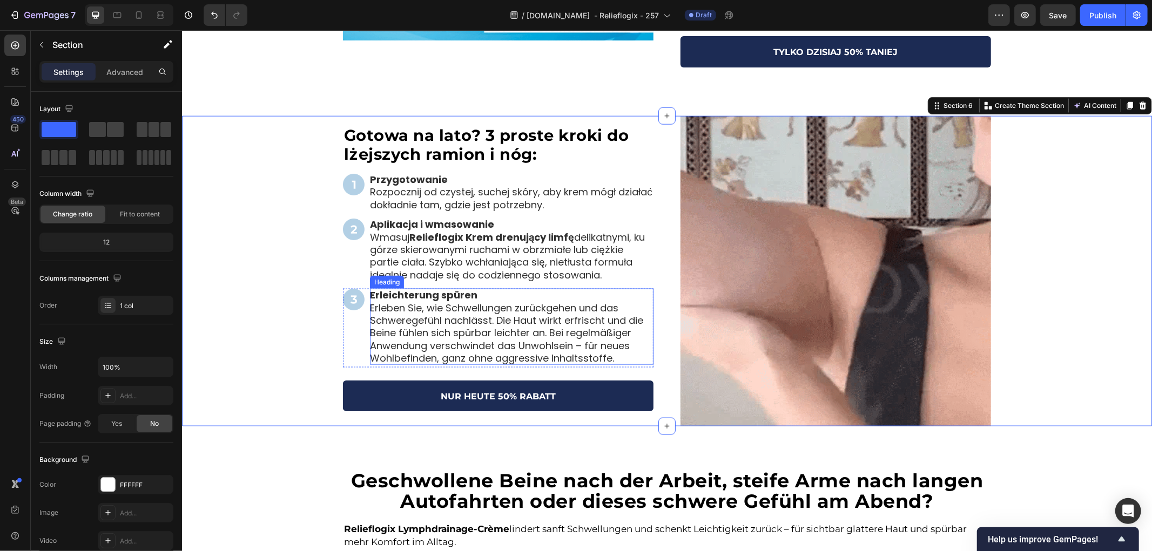
click at [474, 293] on h2 "Erleichterung spüren Erleben Sie, wie Schwellungen zurückgehen und das Schwereg…" at bounding box center [511, 326] width 284 height 76
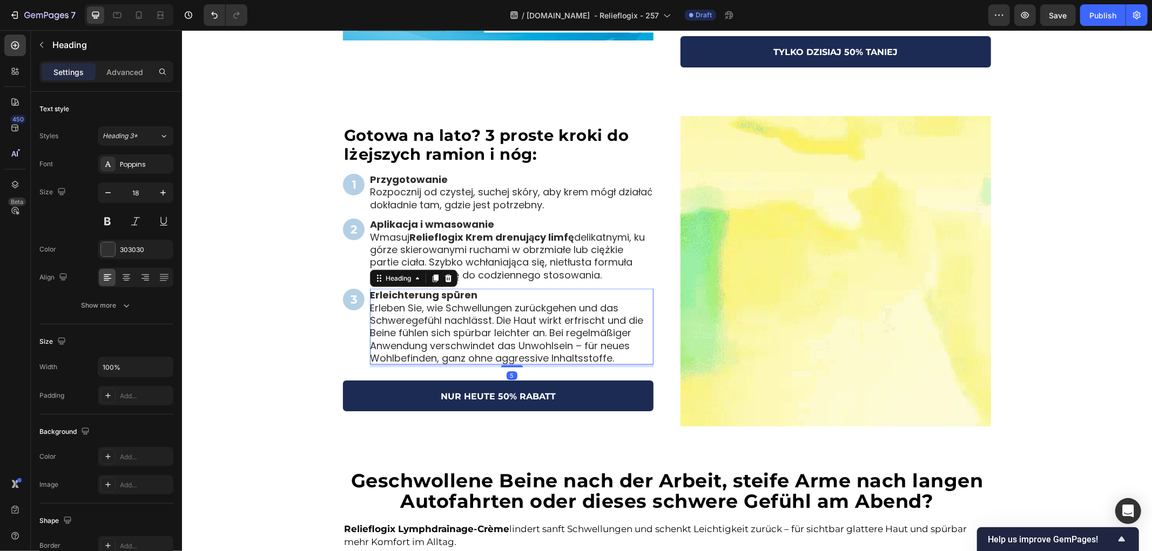
click at [484, 294] on h2 "Erleichterung spüren Erleben Sie, wie Schwellungen zurückgehen und das Schwereg…" at bounding box center [511, 326] width 284 height 76
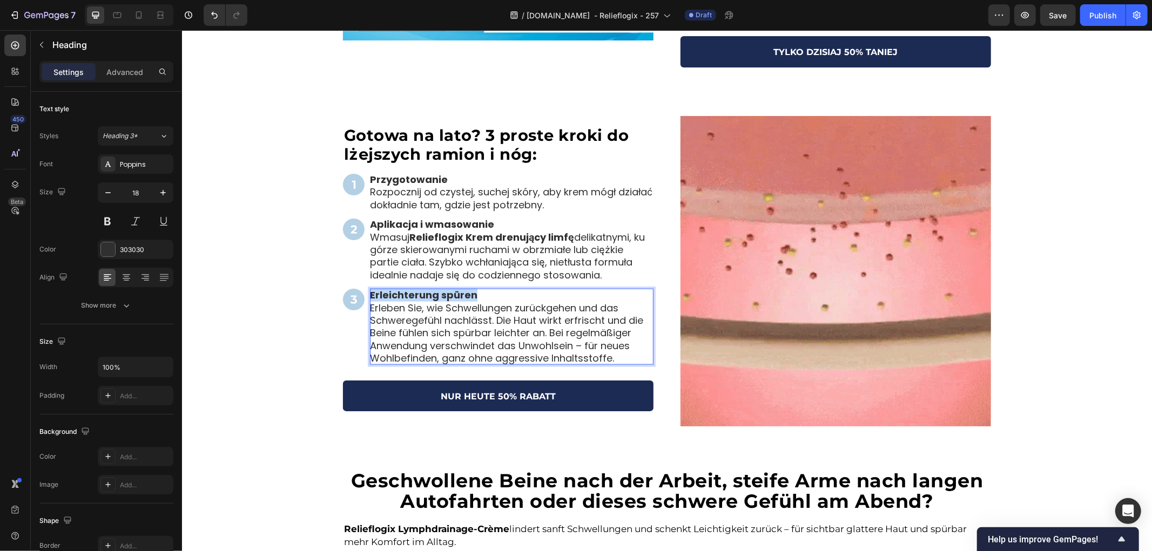
drag, startPoint x: 495, startPoint y: 294, endPoint x: 365, endPoint y: 294, distance: 130.7
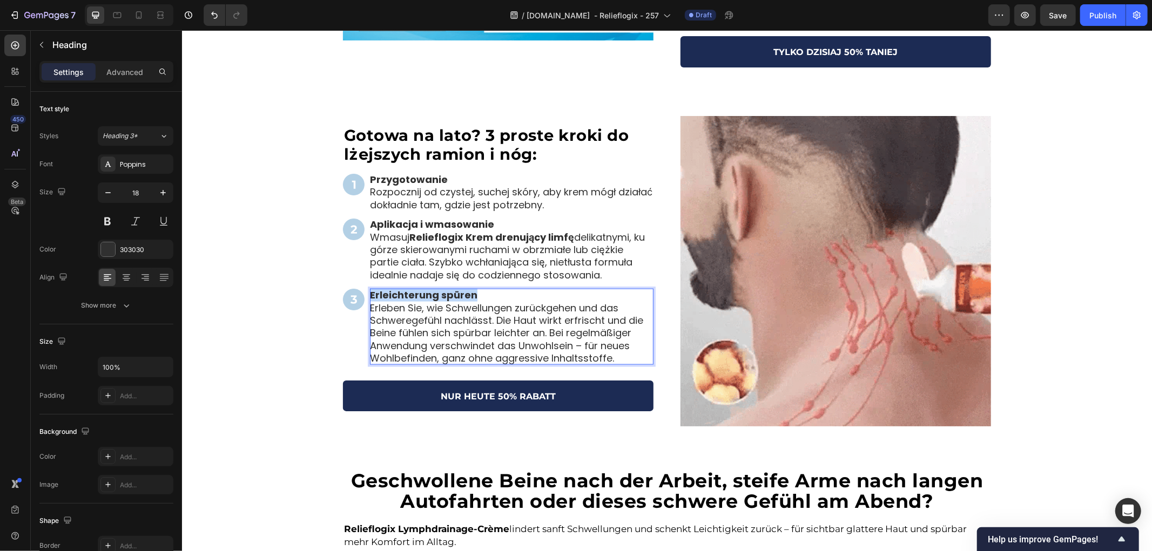
click at [369, 294] on p "Erleichterung spüren Erleben Sie, wie Schwellungen zurückgehen und das Schwereg…" at bounding box center [511, 326] width 284 height 76
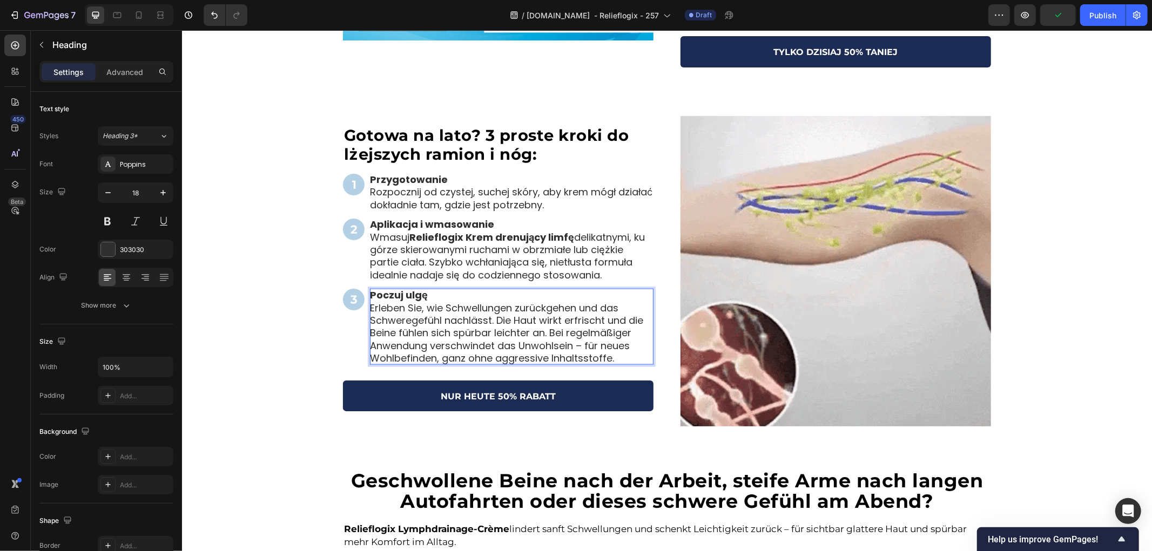
click at [422, 335] on p "Poczuj ulgę Erleben Sie, wie Schwellungen zurückgehen und das Schweregefühl nac…" at bounding box center [511, 326] width 284 height 76
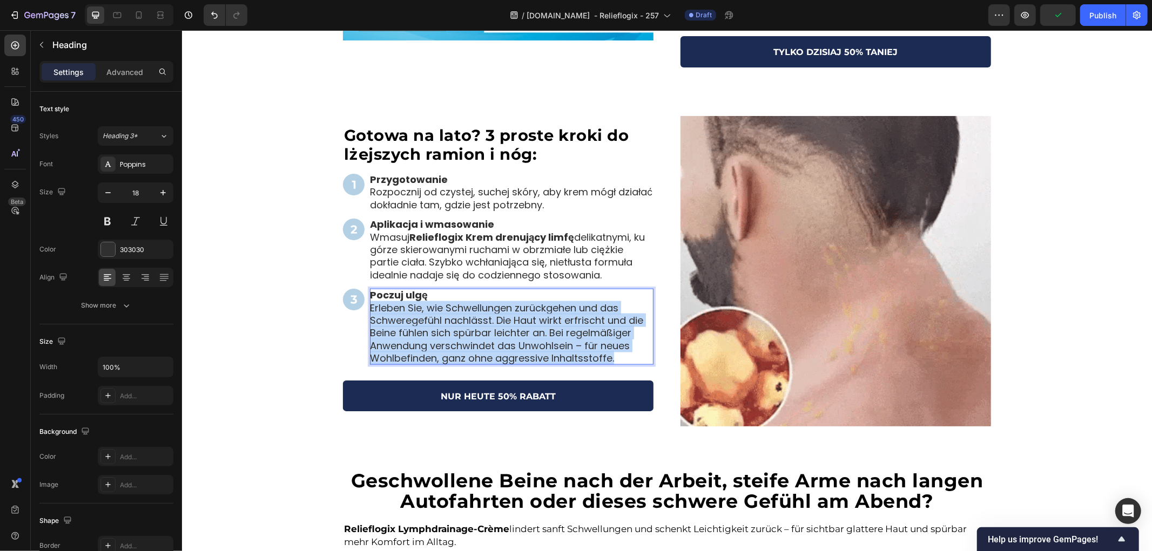
drag, startPoint x: 592, startPoint y: 357, endPoint x: 364, endPoint y: 310, distance: 232.7
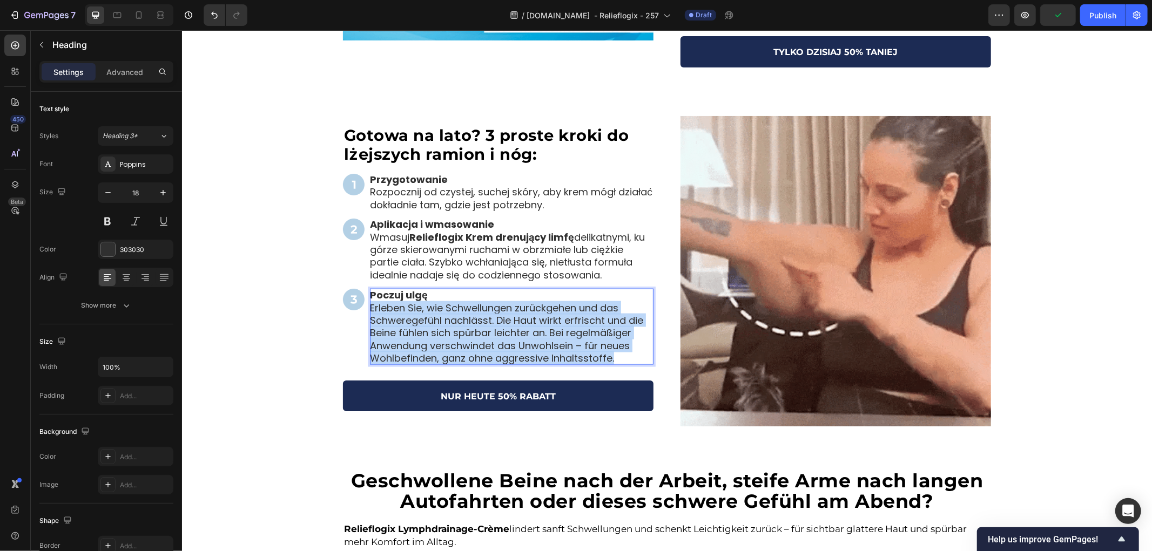
click at [369, 310] on p "Poczuj ulgę Erleben Sie, wie Schwellungen zurückgehen und das Schweregefühl nac…" at bounding box center [511, 326] width 284 height 76
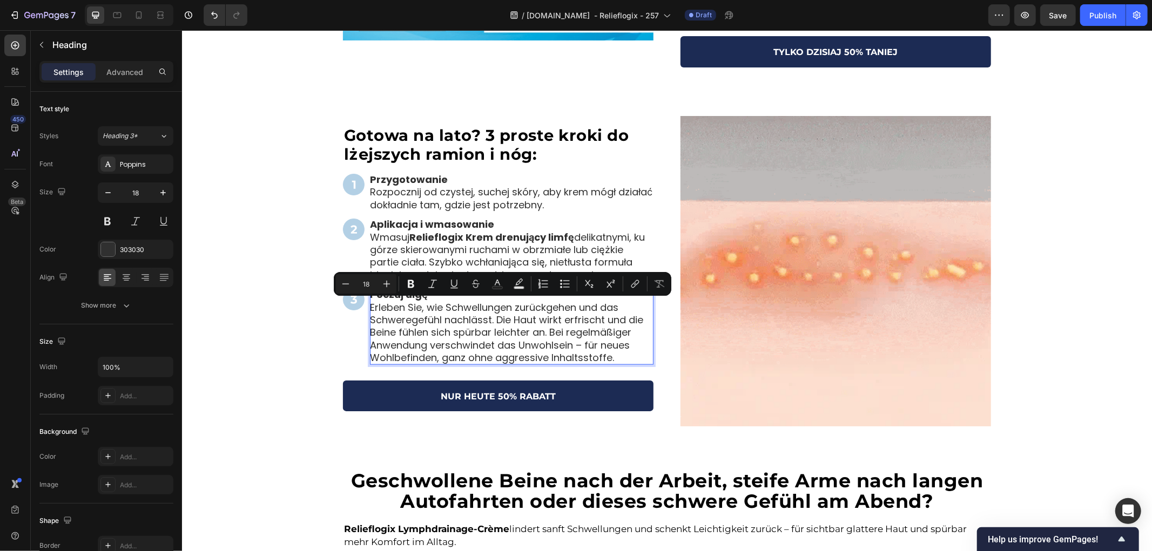
scroll to position [1177, 0]
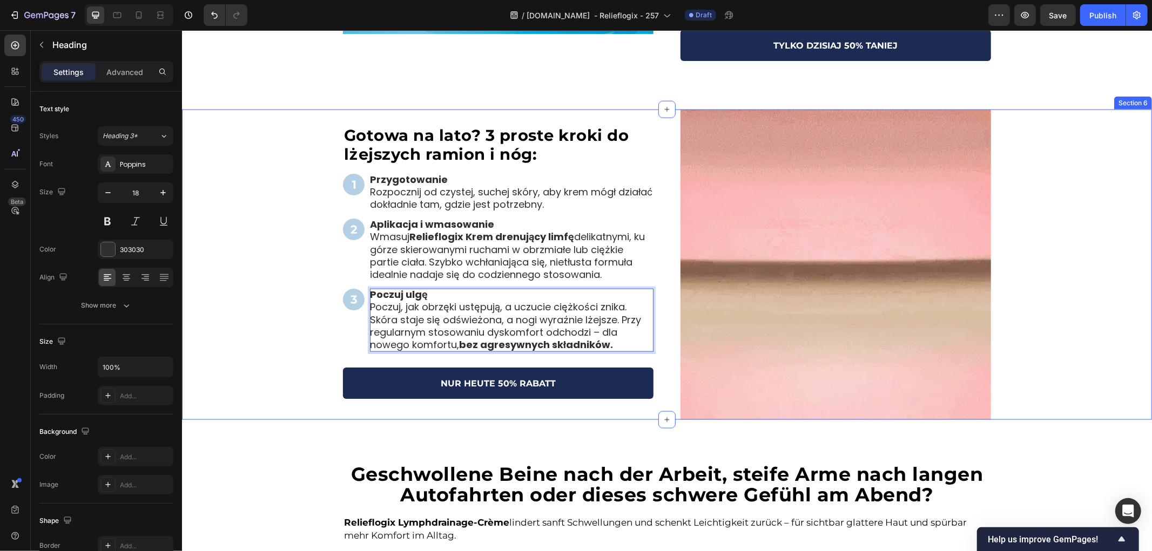
click at [245, 322] on div "⁠⁠⁠⁠⁠⁠⁠ Gotowa na lato? 3 proste kroki do lżejszych ramion i nóg: Heading Image…" at bounding box center [666, 264] width 970 height 311
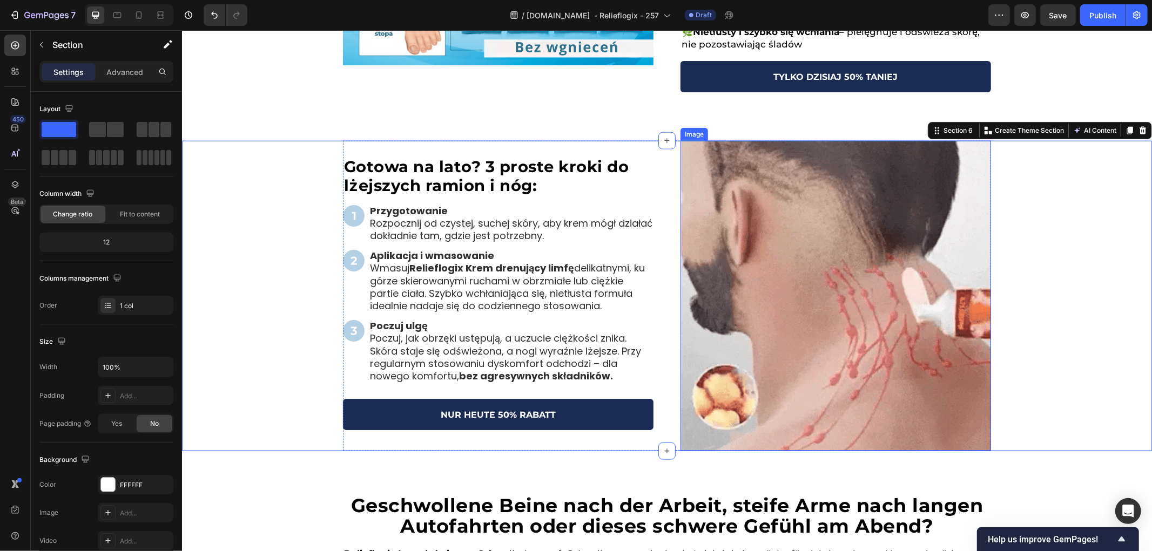
scroll to position [1117, 0]
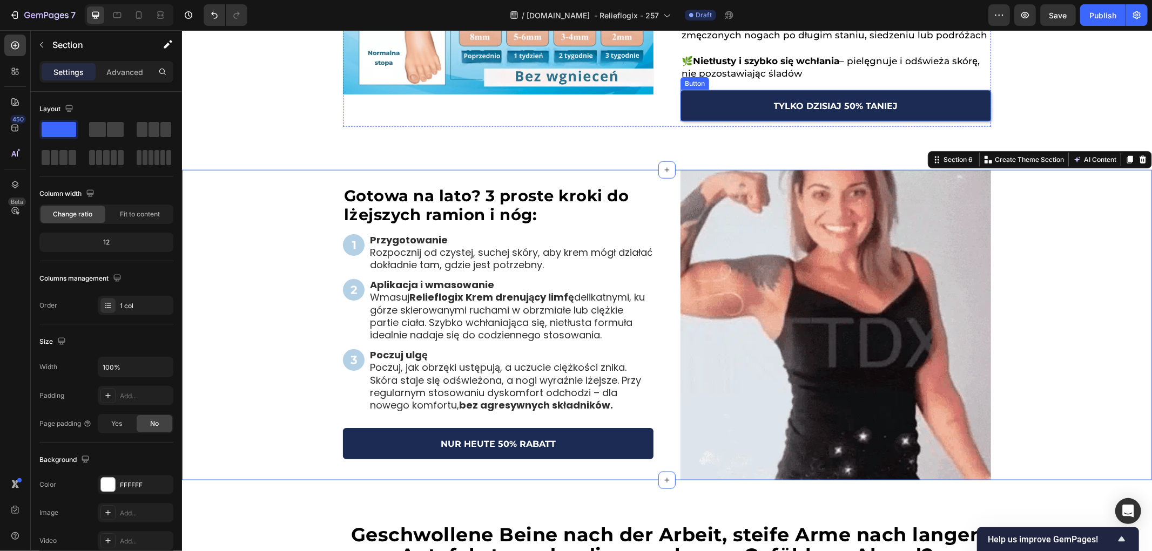
click at [735, 111] on link "TYLKO DZISIAJ 50% TANIEJ" at bounding box center [835, 105] width 311 height 31
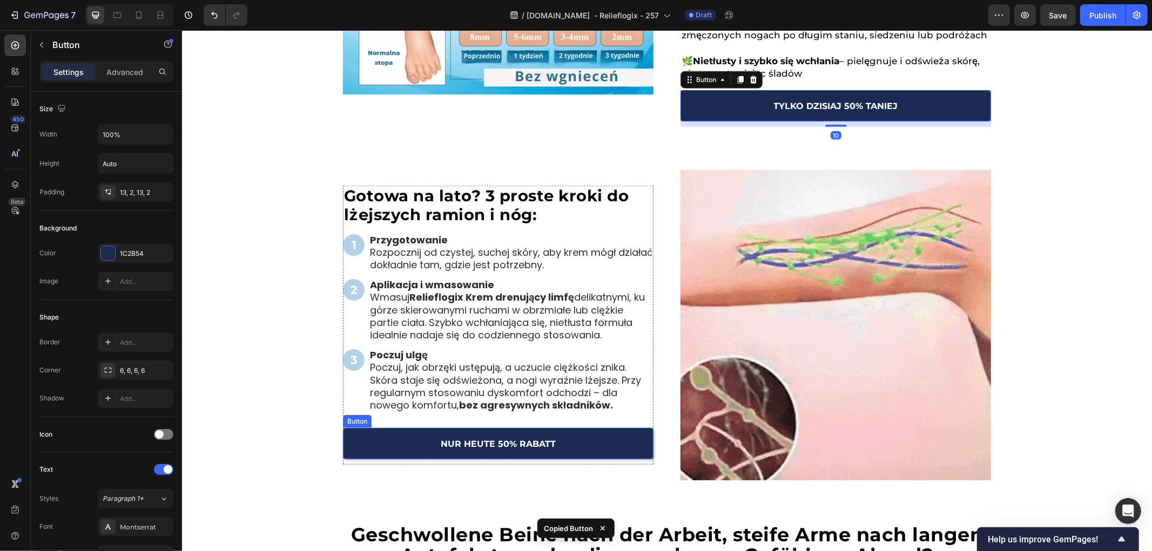
click at [604, 436] on link "NUR HEUTE 50% RABATT" at bounding box center [497, 443] width 311 height 31
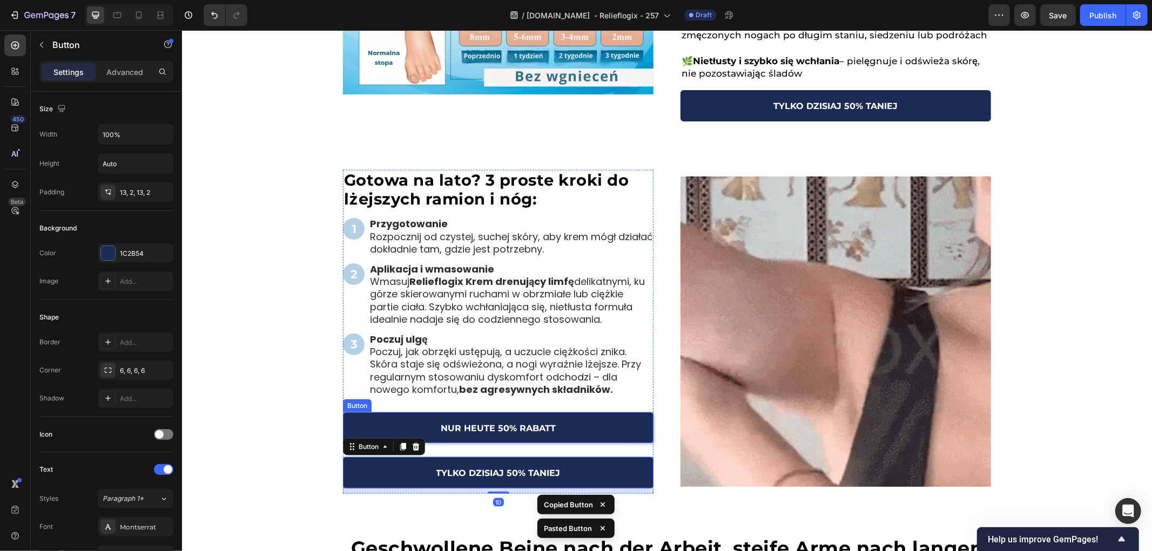
click at [604, 429] on link "NUR HEUTE 50% RABATT" at bounding box center [497, 427] width 311 height 31
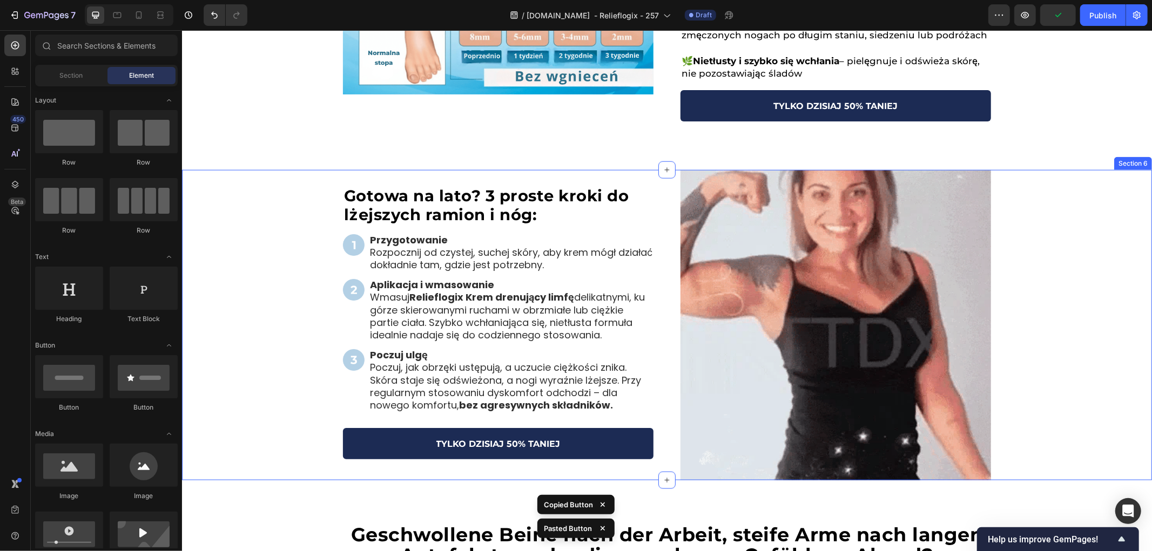
click at [241, 386] on div "⁠⁠⁠⁠⁠⁠⁠ Gotowa na lato? 3 proste kroki do lżejszych ramion i nóg: Heading Image…" at bounding box center [666, 325] width 970 height 311
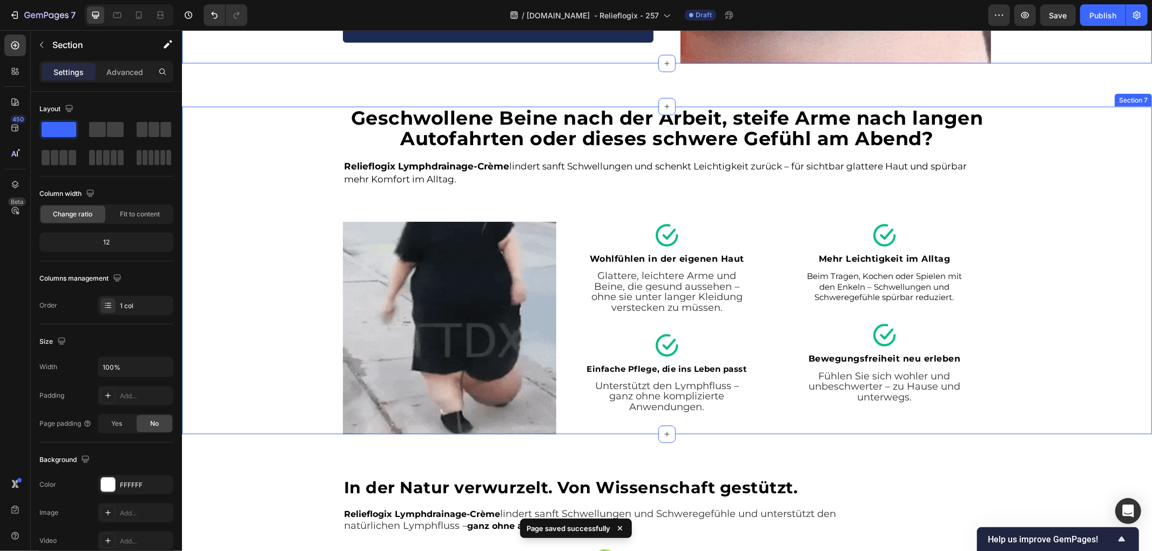
scroll to position [1477, 0]
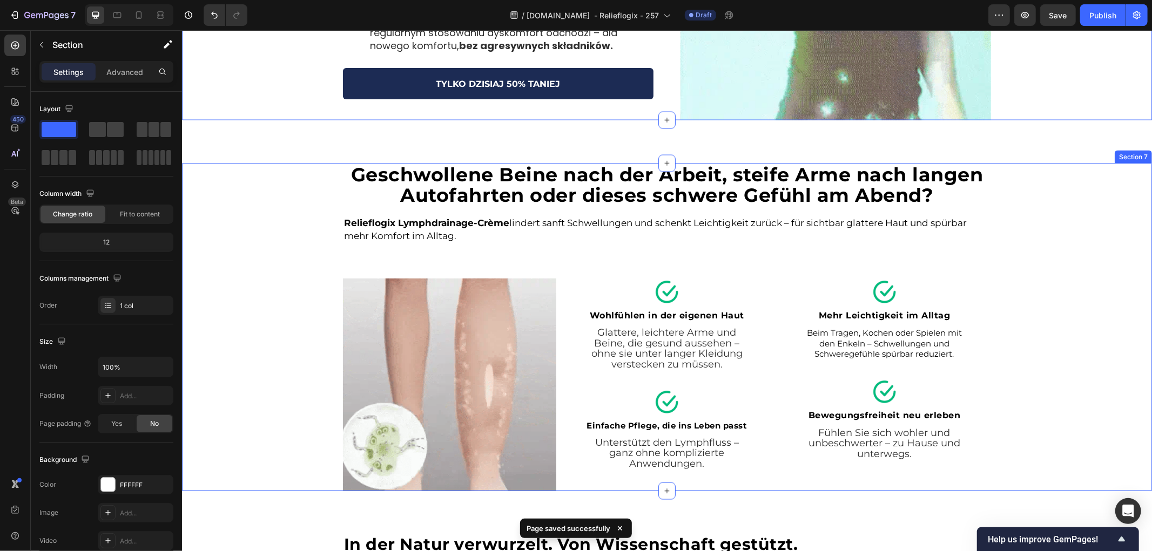
click at [1050, 353] on div "Geschwollene Beine nach der Arbeit, steife Arme nach langen Autofahrten oder di…" at bounding box center [666, 327] width 970 height 328
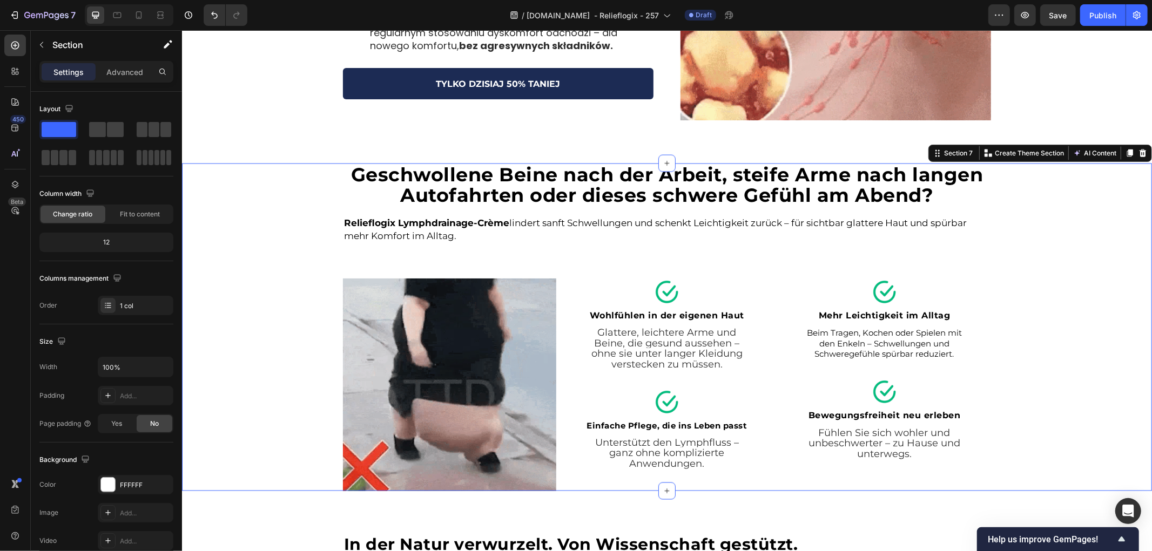
click at [568, 178] on strong "Geschwollene Beine nach der Arbeit, steife Arme nach langen Autofahrten oder di…" at bounding box center [666, 185] width 632 height 44
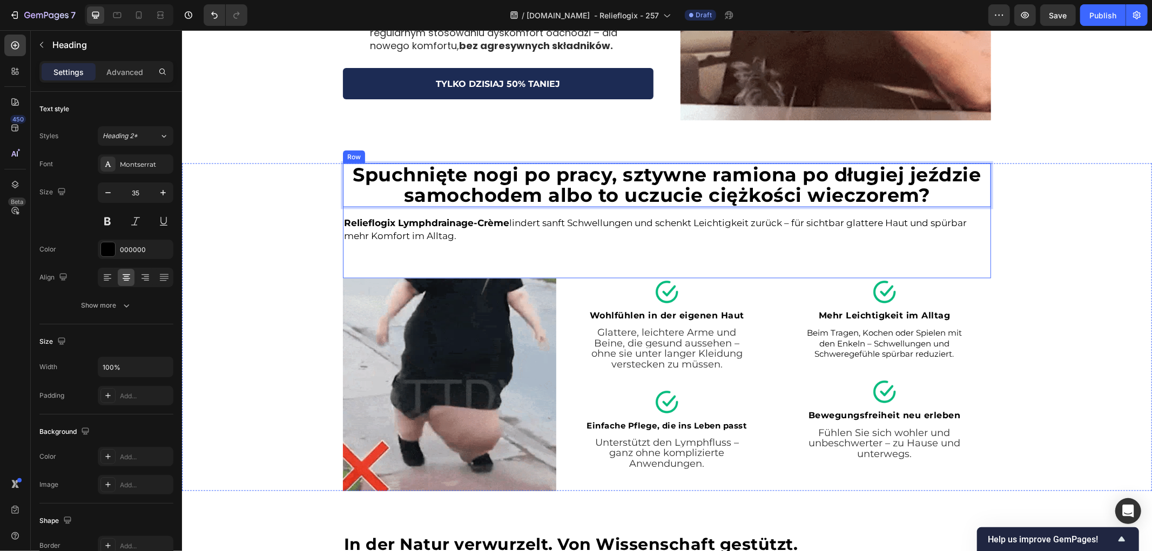
click at [455, 233] on p "Relieflogix Lymphdrainage-Crème lindert sanft Schwellungen und schenkt Leichtig…" at bounding box center [666, 230] width 646 height 26
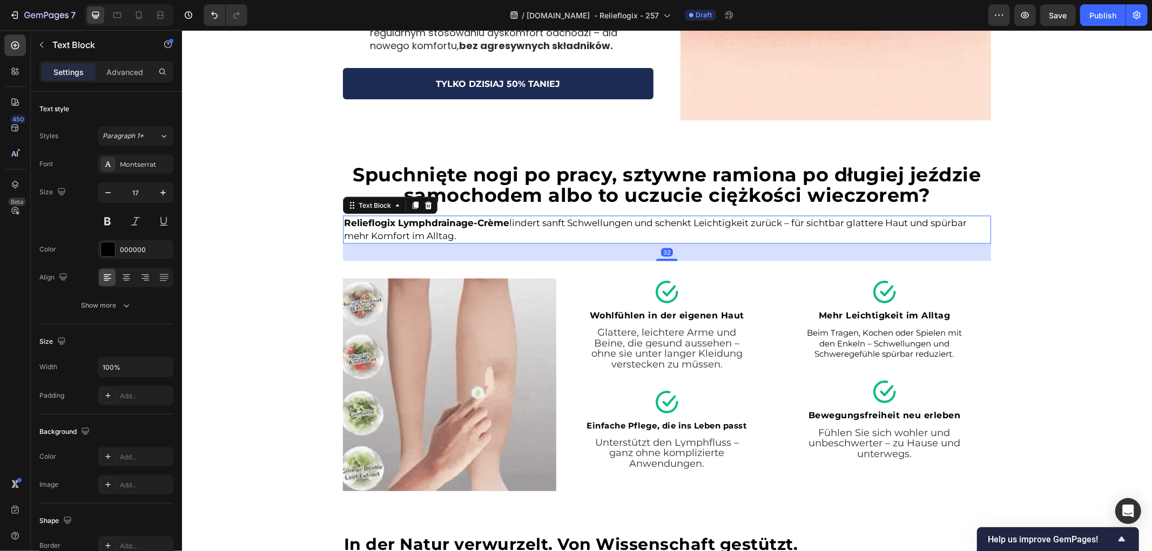
click at [455, 233] on p "Relieflogix Lymphdrainage-Crème lindert sanft Schwellungen und schenkt Leichtig…" at bounding box center [666, 230] width 646 height 26
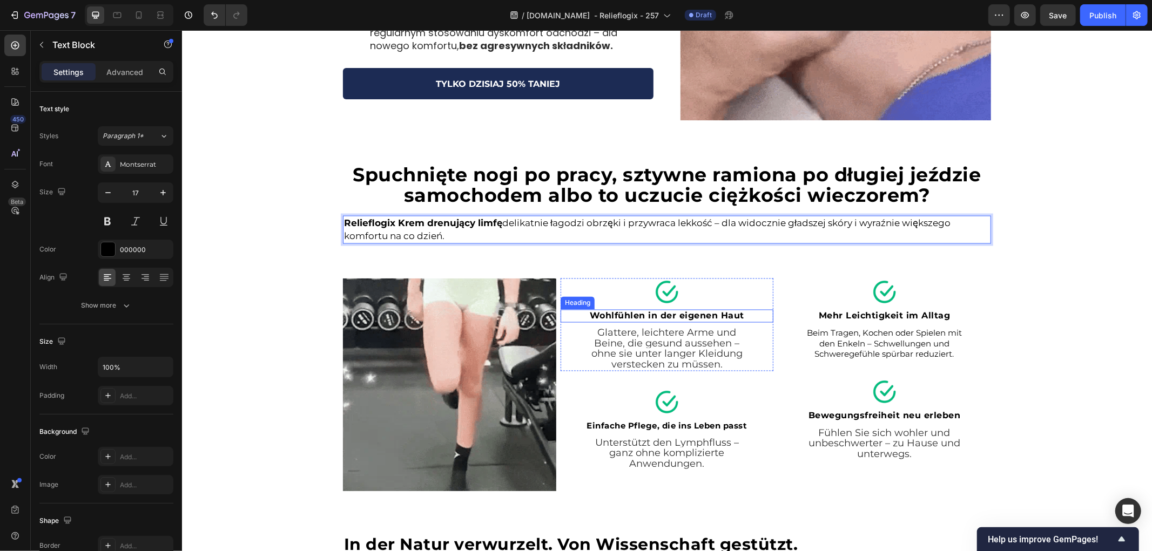
click at [657, 319] on strong "Wohlfühlen in der eigenen Haut" at bounding box center [666, 316] width 154 height 10
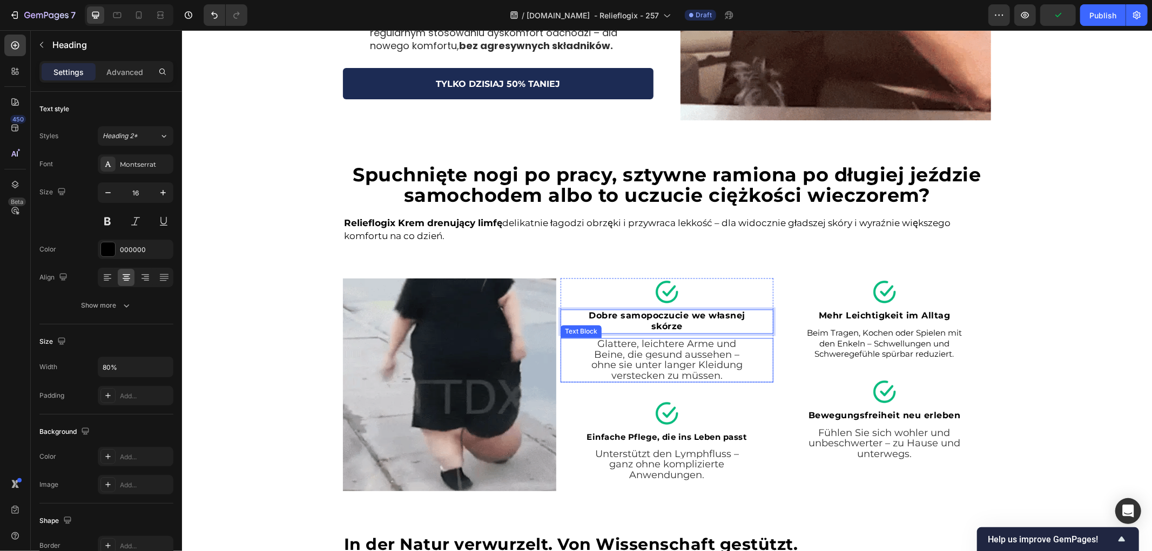
click at [681, 352] on span "Glattere, leichtere Arme und Beine, die gesund aussehen – ohne sie unter langer…" at bounding box center [666, 360] width 151 height 44
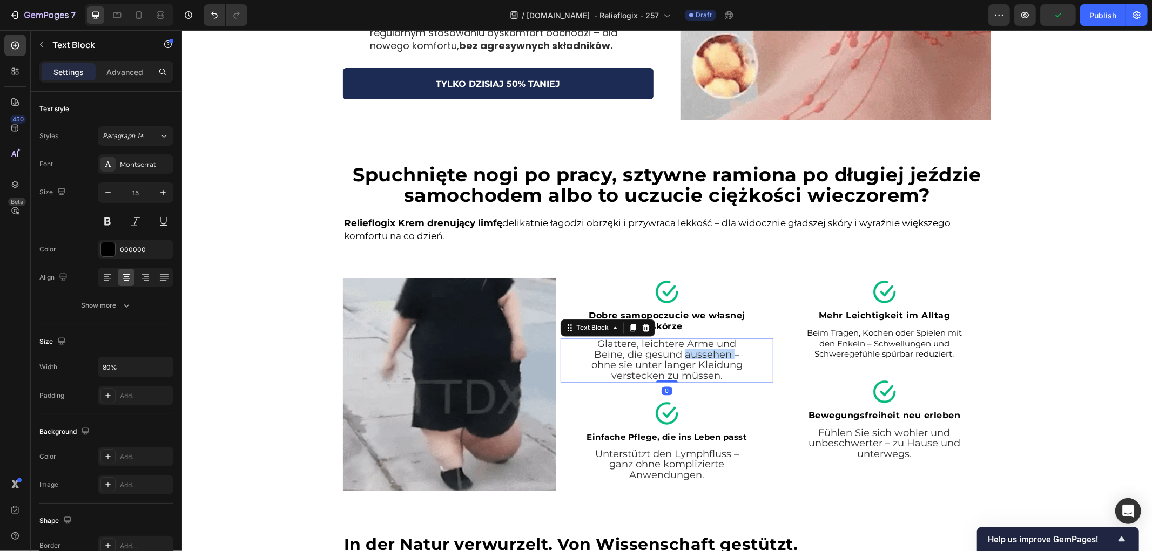
click at [681, 352] on span "Glattere, leichtere Arme und Beine, die gesund aussehen – ohne sie unter langer…" at bounding box center [666, 360] width 151 height 44
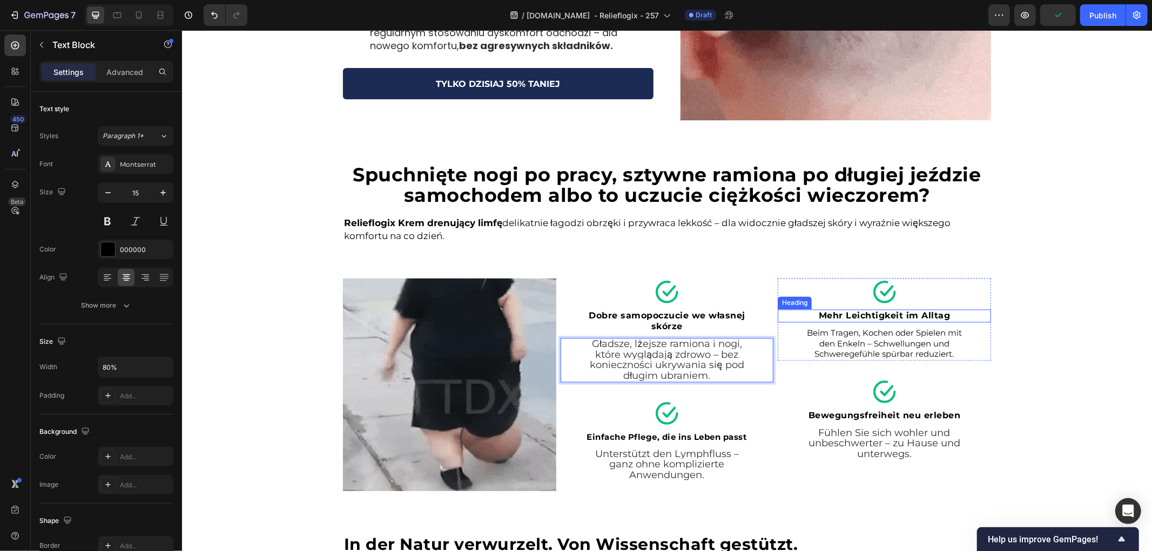
click at [865, 314] on strong "Mehr Leichtigkeit im Alltag" at bounding box center [884, 316] width 132 height 10
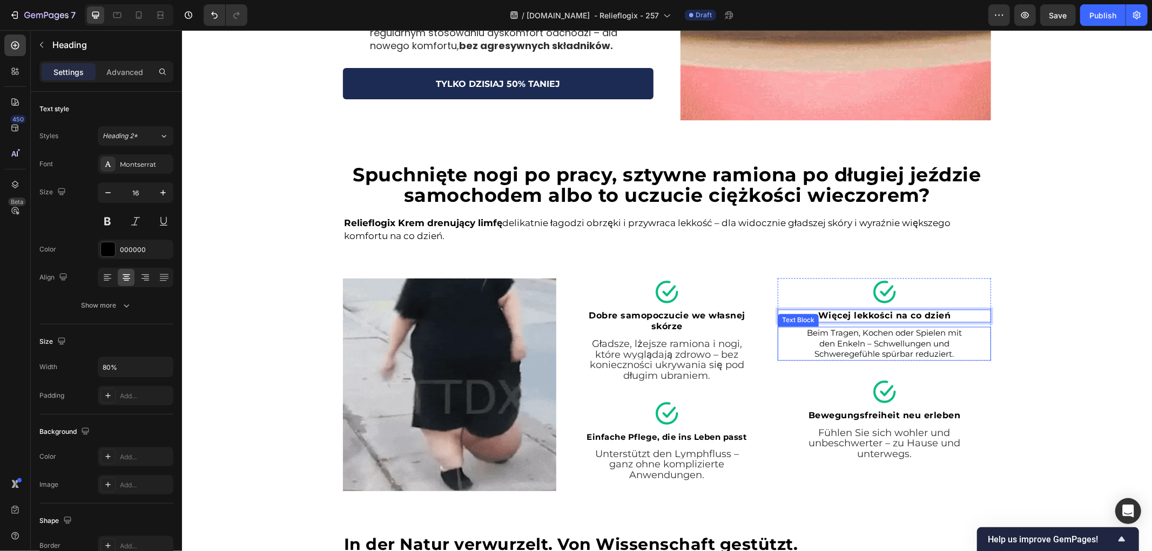
click at [913, 336] on p "Beim Tragen, Kochen oder Spielen mit den Enkeln – Schwellungen und Schweregefüh…" at bounding box center [884, 344] width 168 height 32
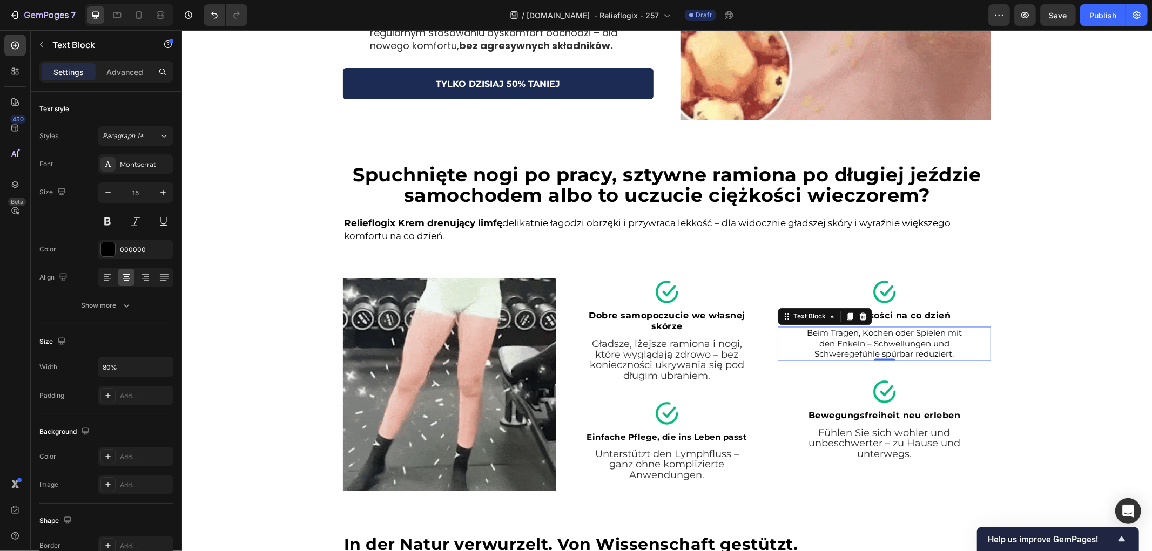
click at [913, 336] on p "Beim Tragen, Kochen oder Spielen mit den Enkeln – Schwellungen und Schweregefüh…" at bounding box center [884, 344] width 168 height 32
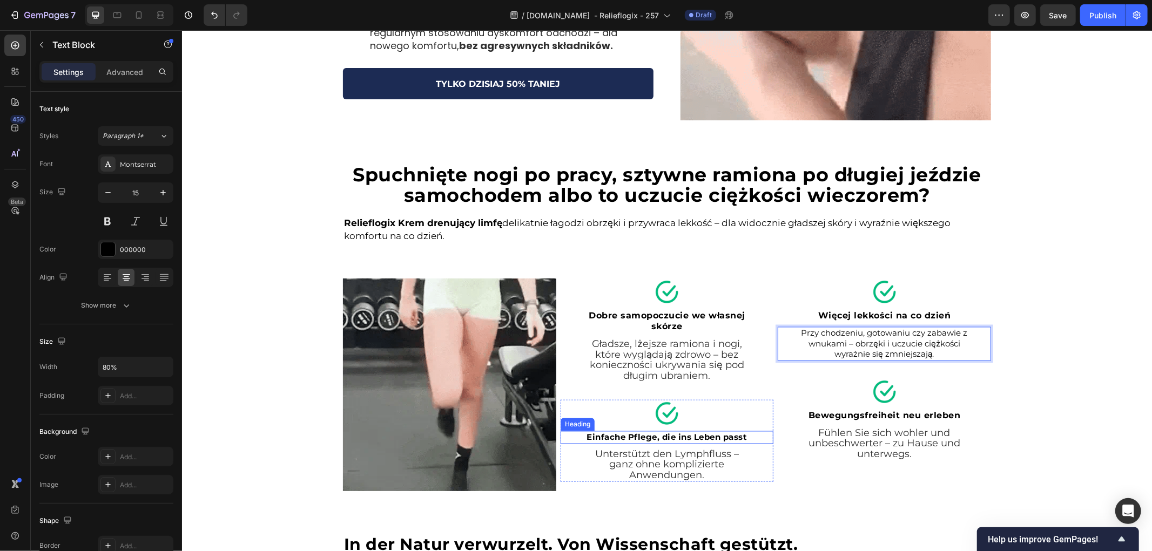
click at [641, 439] on strong "Einfache Pflege, die ins Leben passt" at bounding box center [666, 437] width 160 height 10
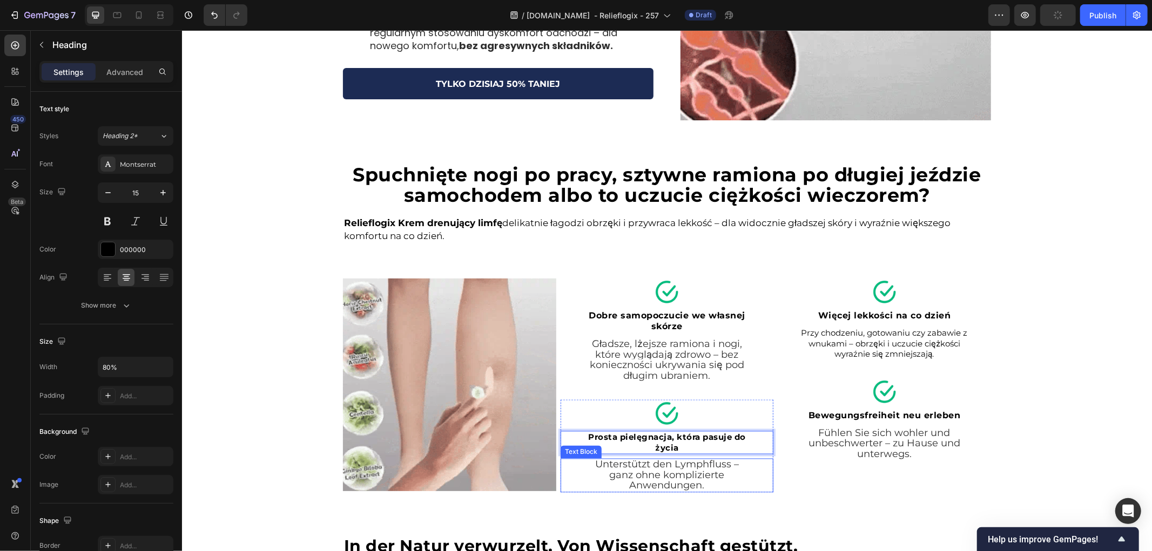
click at [656, 476] on span "Unterstützt den Lymphfluss – ganz ohne komplizierte Anwendungen." at bounding box center [667, 475] width 144 height 33
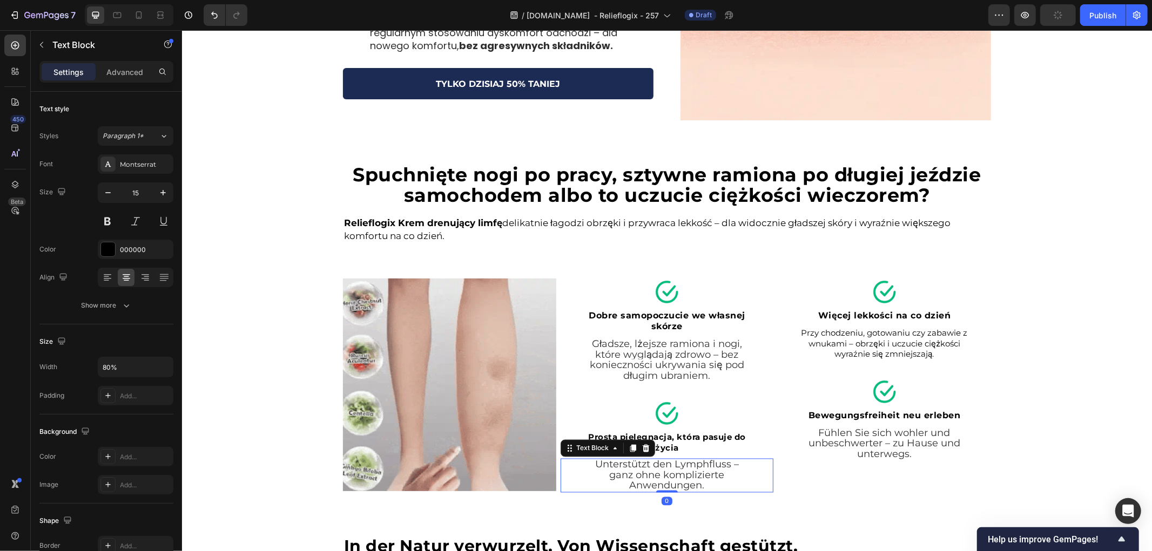
click at [656, 476] on span "Unterstützt den Lymphfluss – ganz ohne komplizierte Anwendungen." at bounding box center [667, 475] width 144 height 33
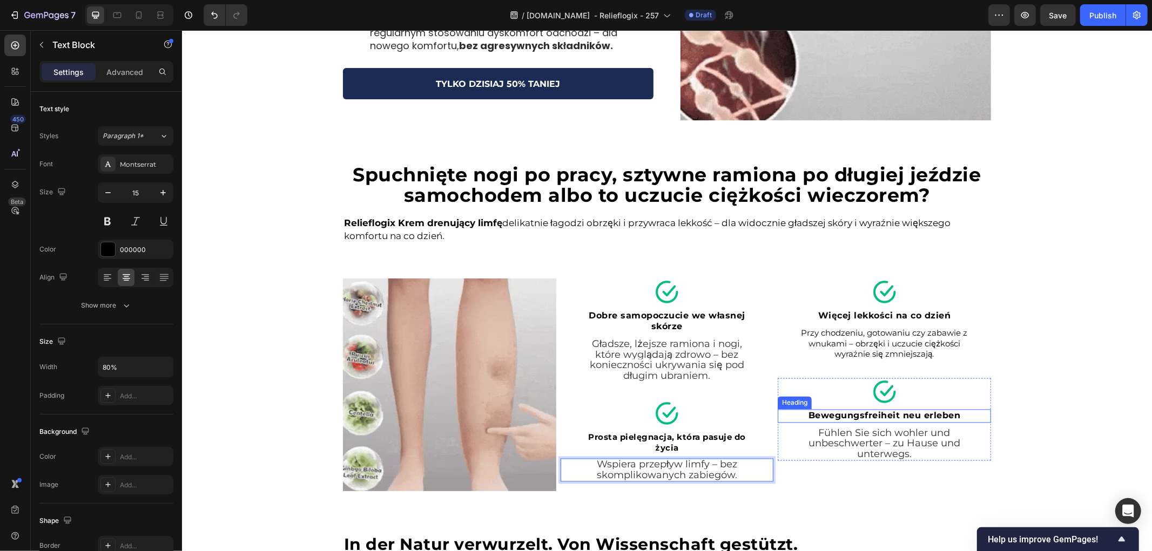
click at [882, 417] on strong "Bewegungsfreiheit neu erleben" at bounding box center [884, 415] width 152 height 10
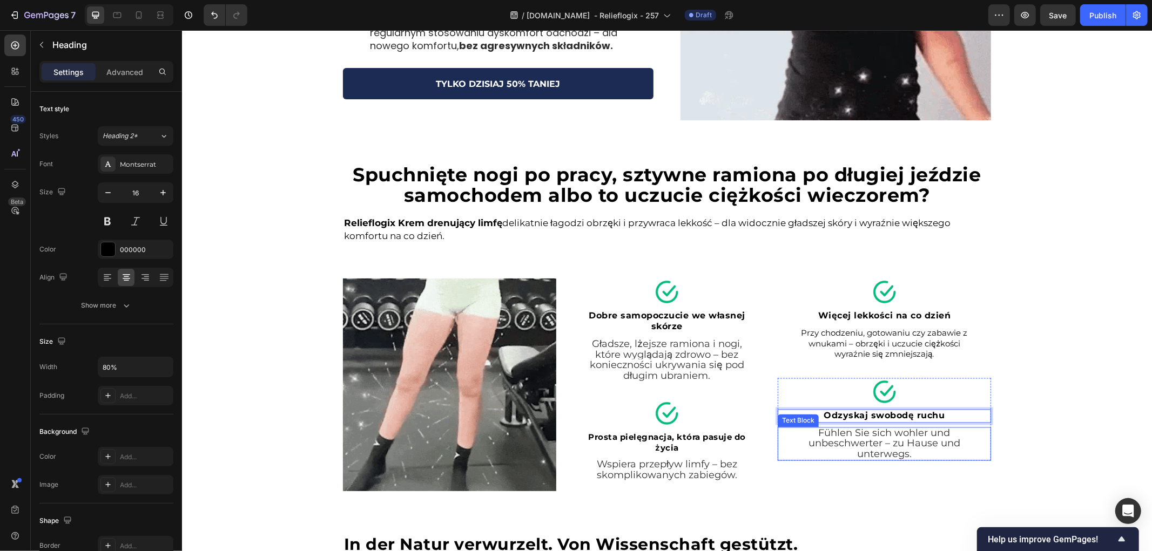
click at [889, 428] on span "Fühlen Sie sich wohler und unbeschwerter – zu Hause und unterwegs." at bounding box center [884, 443] width 152 height 33
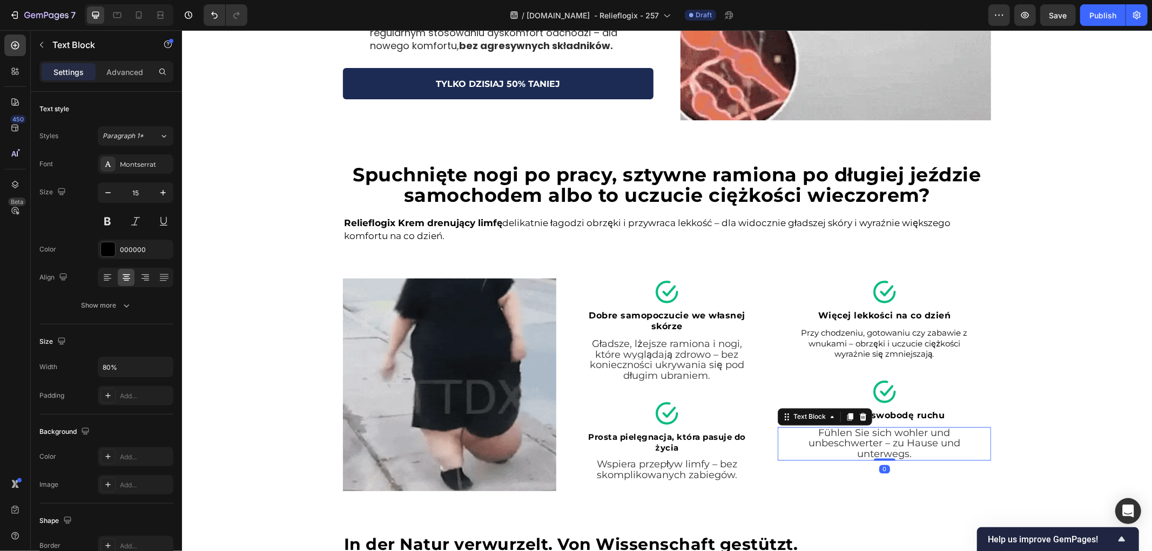
click at [885, 440] on span "Fühlen Sie sich wohler und unbeschwerter – zu Hause und unterwegs." at bounding box center [884, 443] width 152 height 33
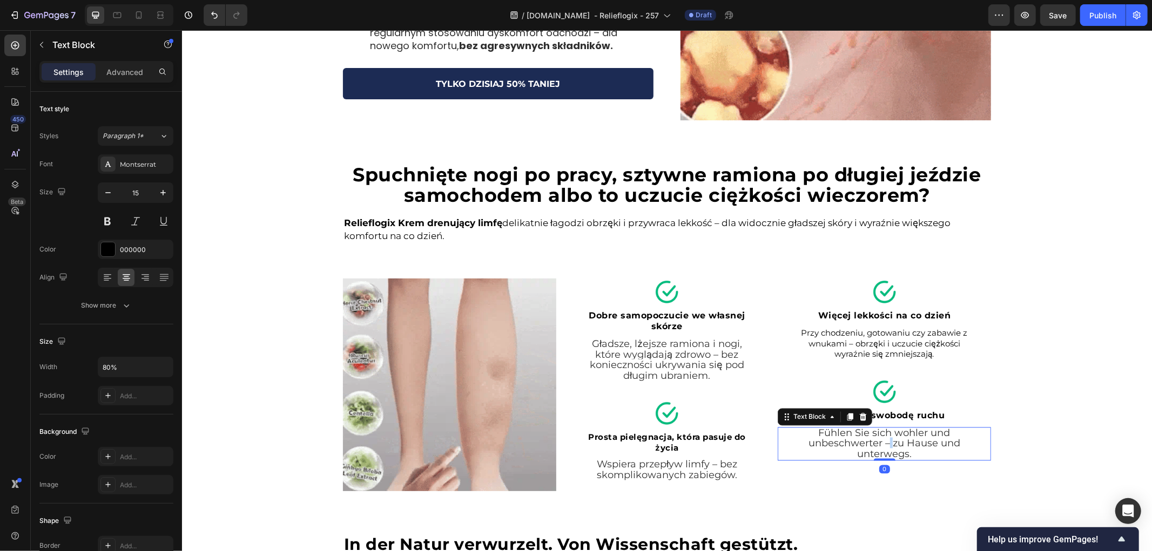
click at [885, 440] on span "Fühlen Sie sich wohler und unbeschwerter – zu Hause und unterwegs." at bounding box center [884, 443] width 152 height 33
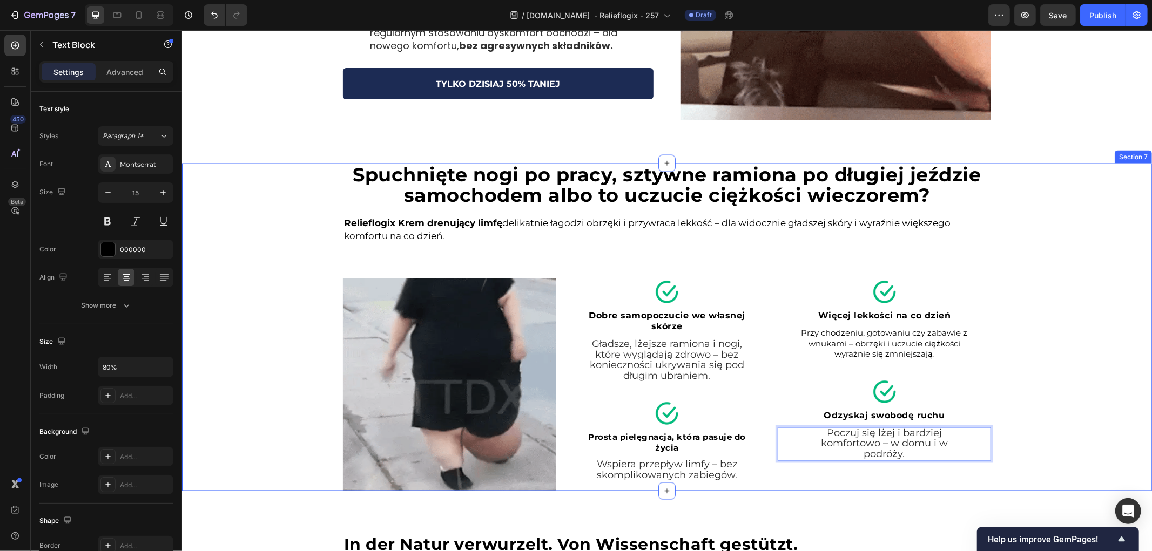
click at [1056, 413] on div "⁠⁠⁠⁠⁠⁠⁠ Spuchnięte nogi po pracy, sztywne ramiona po długiej jeździe samochodem…" at bounding box center [666, 327] width 970 height 328
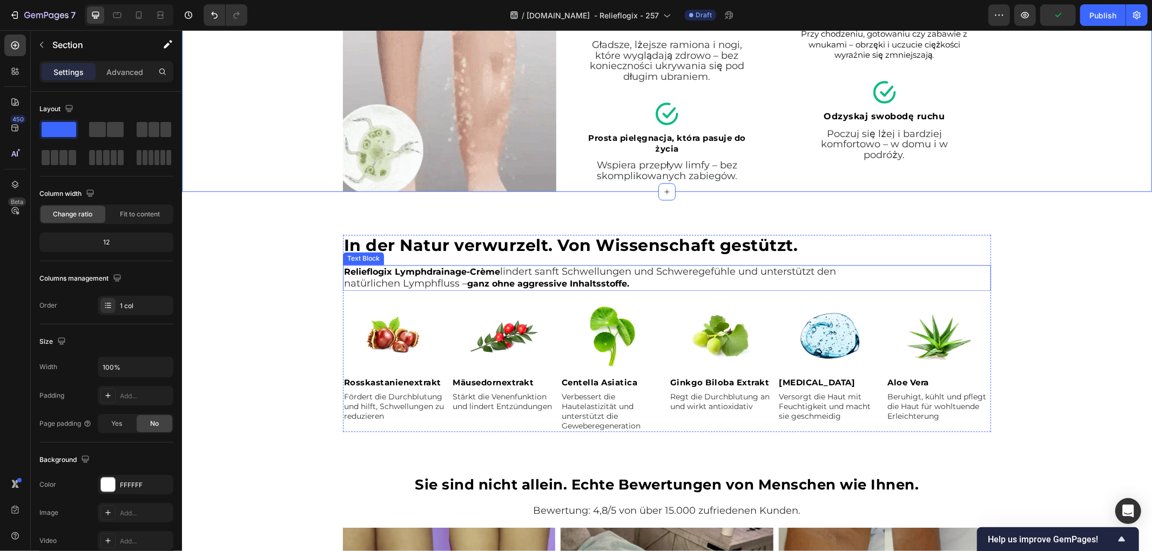
scroll to position [1777, 0]
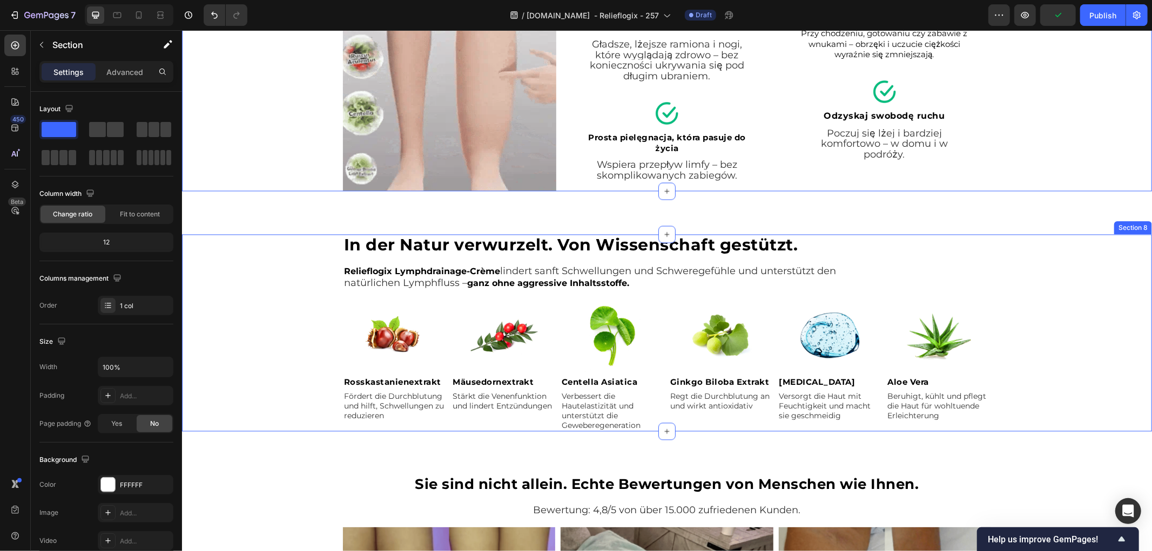
click at [281, 271] on div "In der Natur verwurzelt. Von Wissenschaft gestützt. Heading Relieflogix Lymphdr…" at bounding box center [666, 332] width 970 height 197
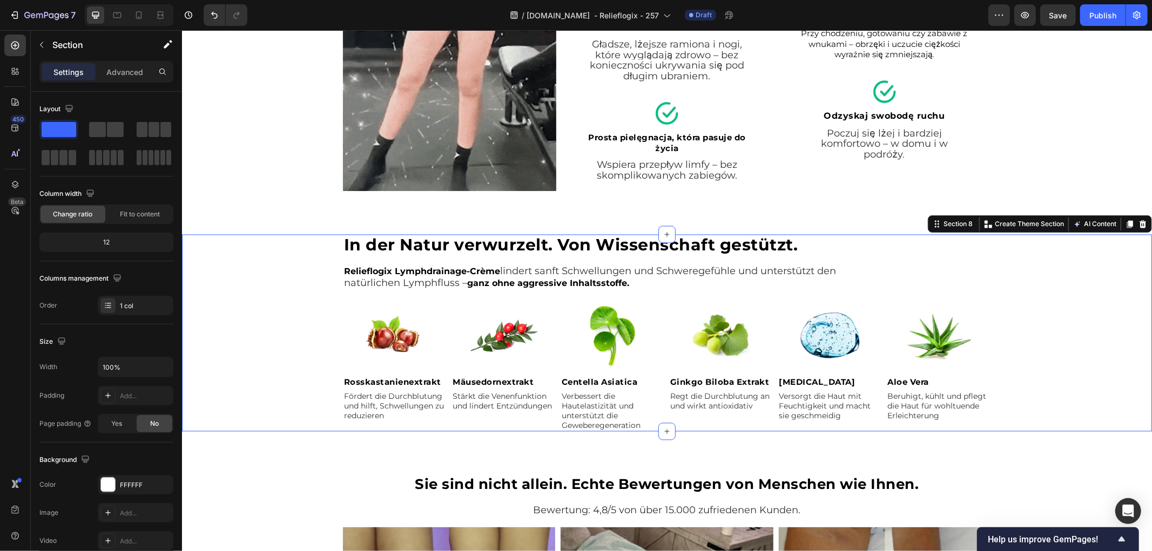
click at [250, 292] on div "In der Natur verwurzelt. Von Wissenschaft gestützt. Heading Relieflogix Lymphdr…" at bounding box center [666, 332] width 970 height 197
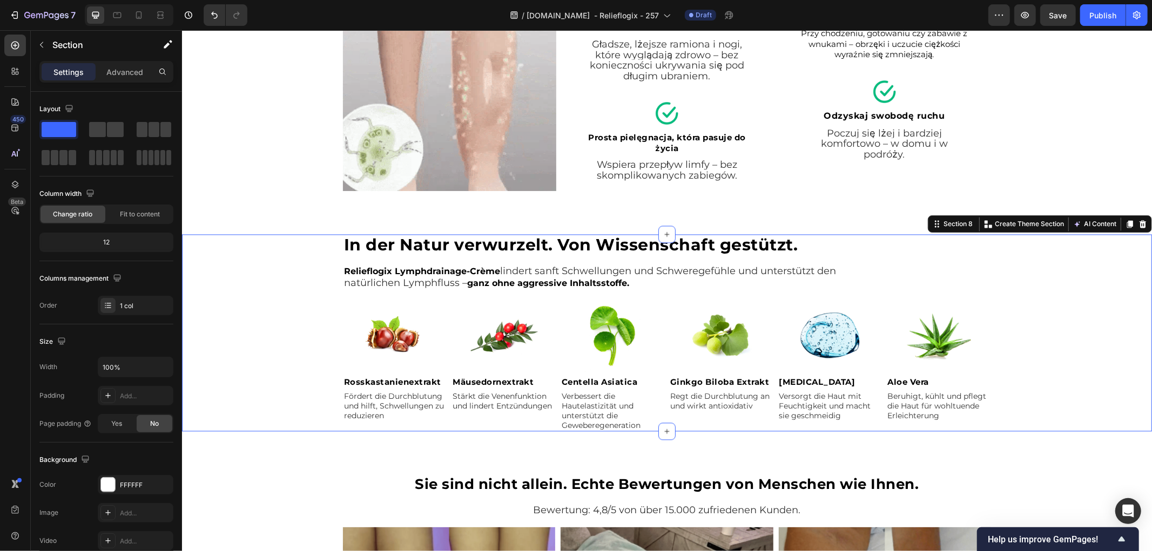
click at [260, 277] on div "In der Natur verwurzelt. Von Wissenschaft gestützt. Heading Relieflogix Lymphdr…" at bounding box center [666, 332] width 970 height 197
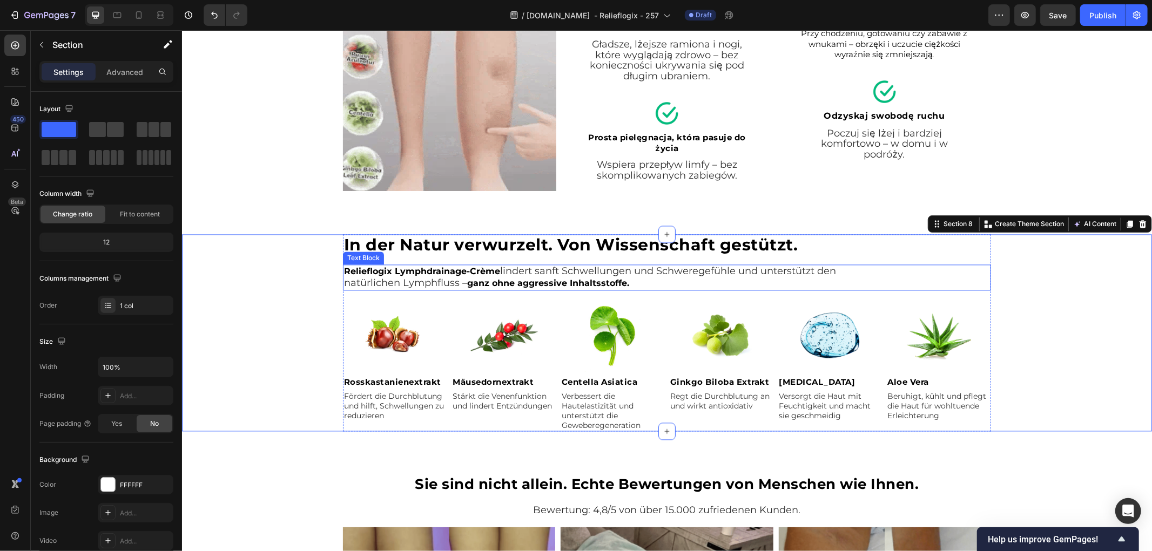
click at [439, 244] on strong "In der Natur verwurzelt. Von Wissenschaft gestützt." at bounding box center [570, 244] width 454 height 20
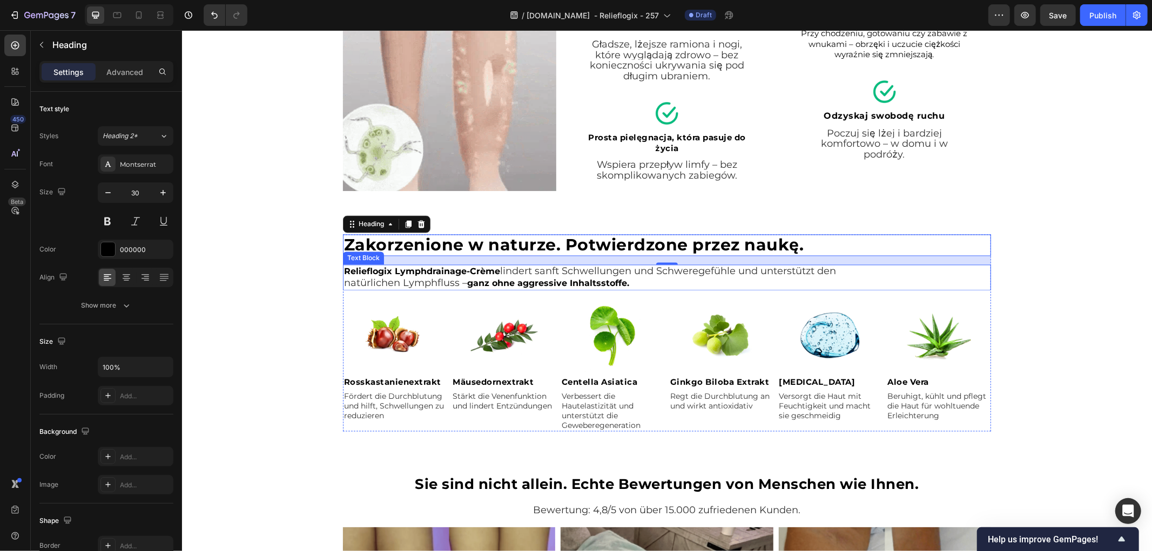
click at [446, 272] on strong "Relieflogix Lymphdrainage-Crème" at bounding box center [421, 271] width 156 height 10
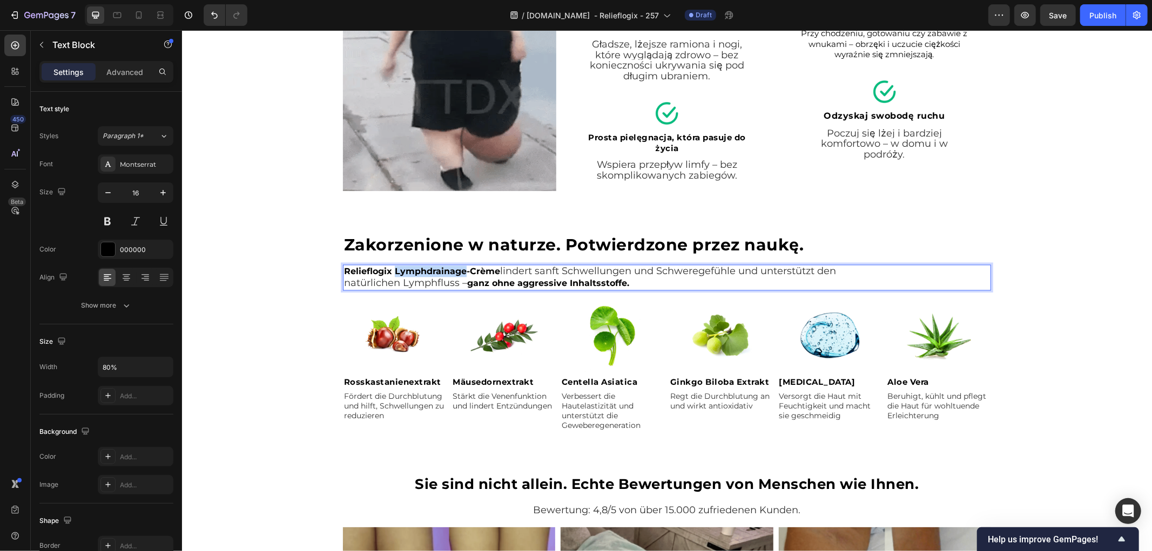
click at [446, 272] on strong "Relieflogix Lymphdrainage-Crème" at bounding box center [421, 271] width 156 height 10
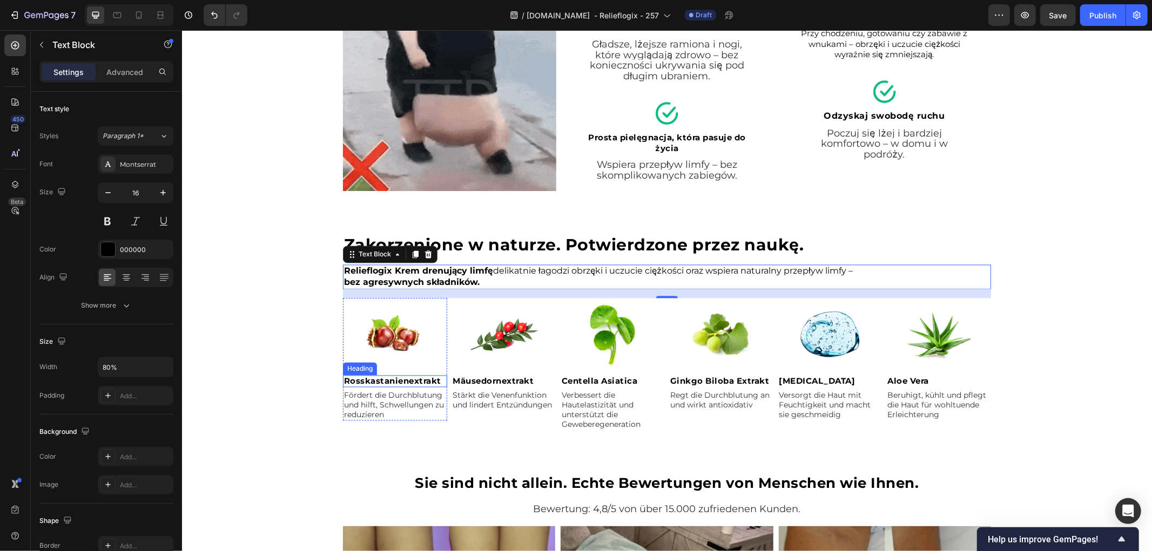
click at [420, 379] on strong "Rosskastanienextrakt" at bounding box center [391, 380] width 97 height 10
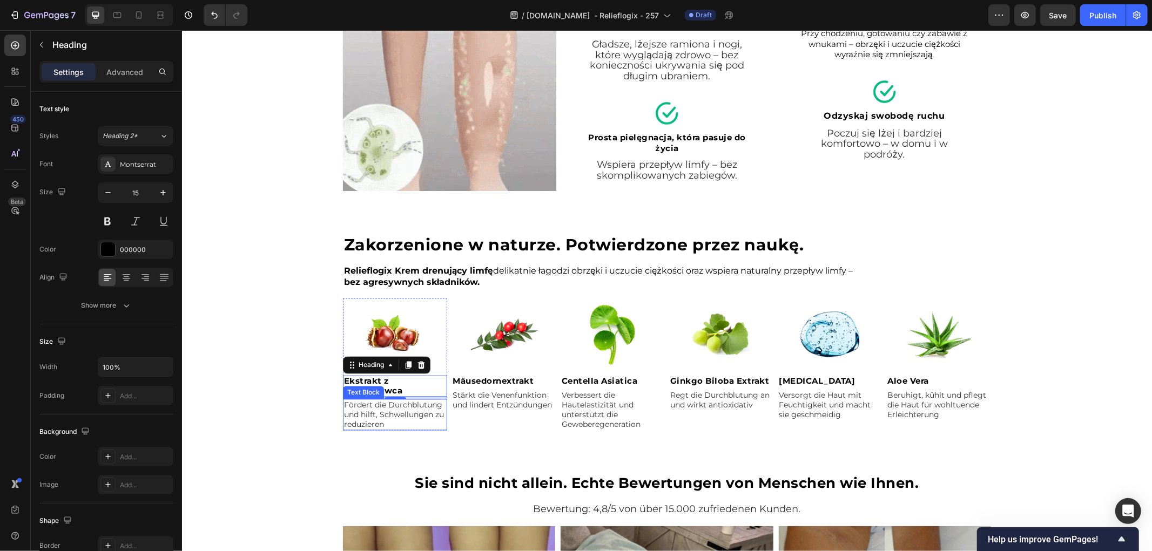
click at [390, 406] on div "4" at bounding box center [394, 407] width 11 height 9
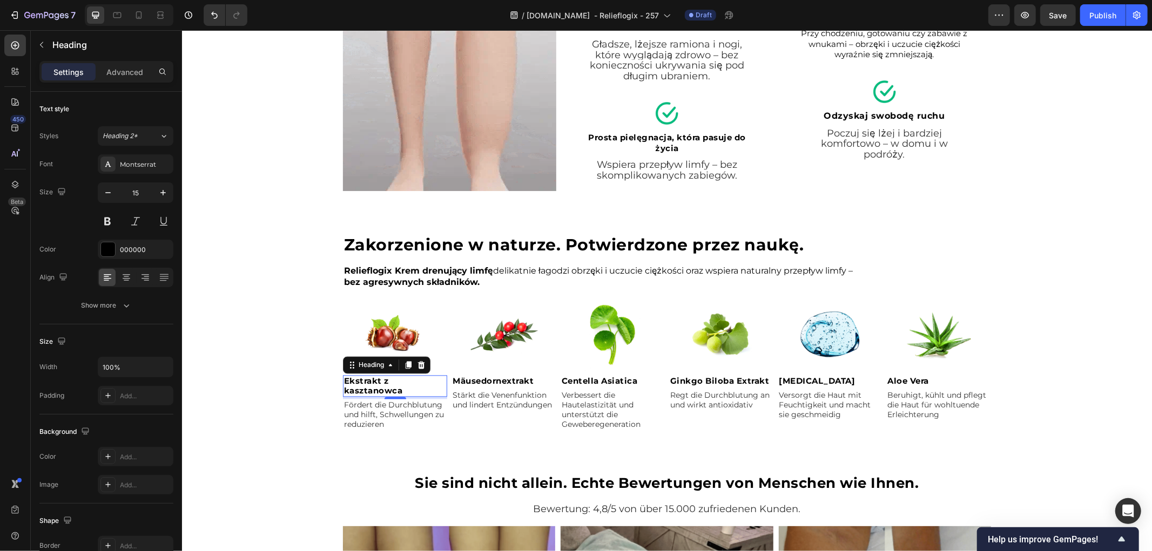
click at [390, 406] on div "4" at bounding box center [394, 407] width 11 height 9
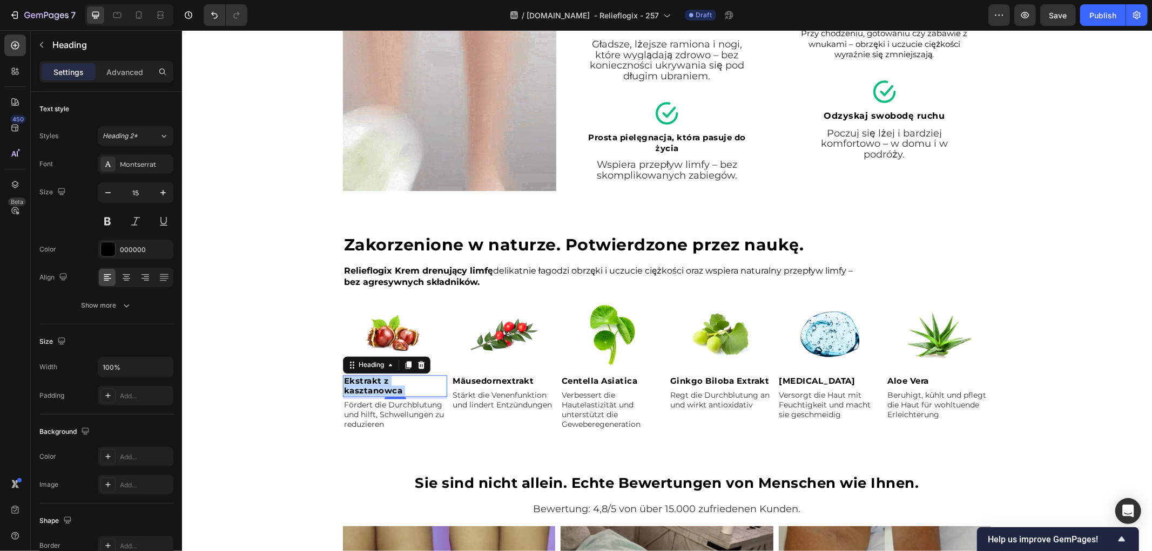
click at [383, 411] on span "Fördert die Durchblutung und hilft, Schwellungen zu reduzieren" at bounding box center [393, 414] width 100 height 29
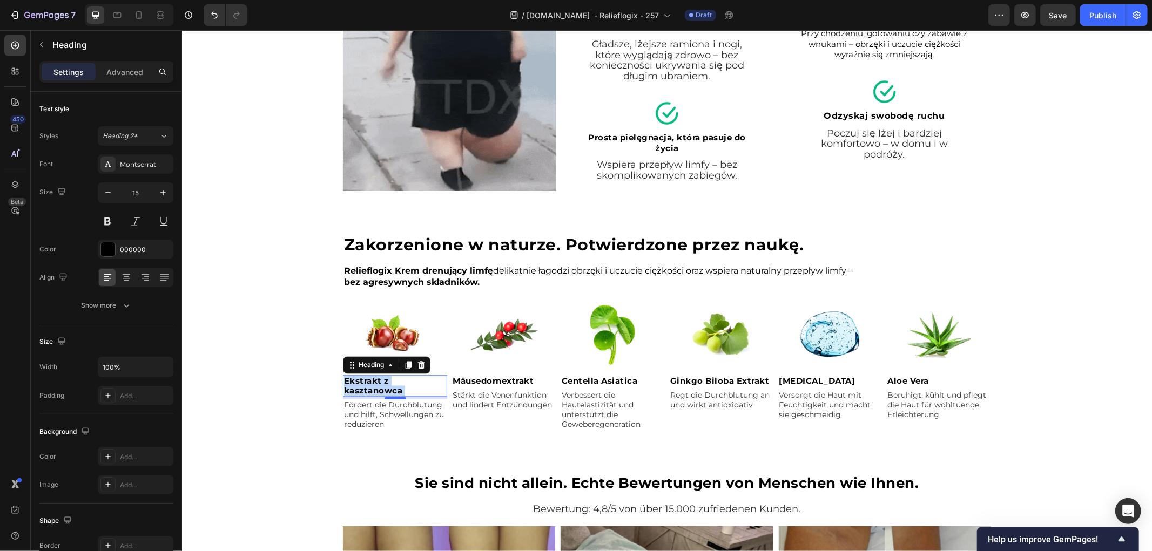
click at [383, 411] on span "Fördert die Durchblutung und hilft, Schwellungen zu reduzieren" at bounding box center [393, 414] width 100 height 29
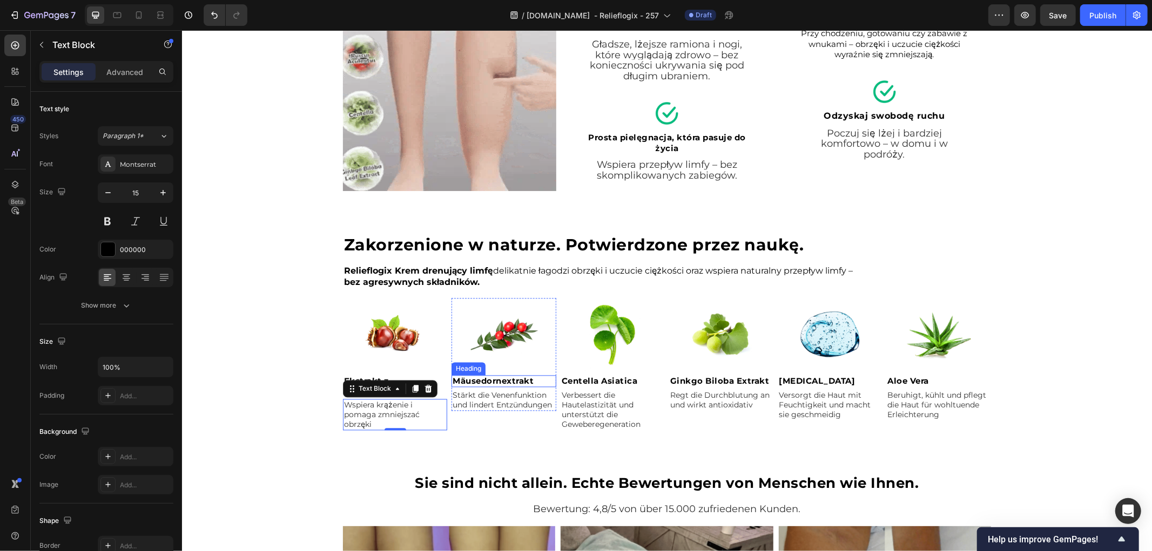
click at [497, 380] on strong "Mäusedornextrakt" at bounding box center [492, 380] width 81 height 10
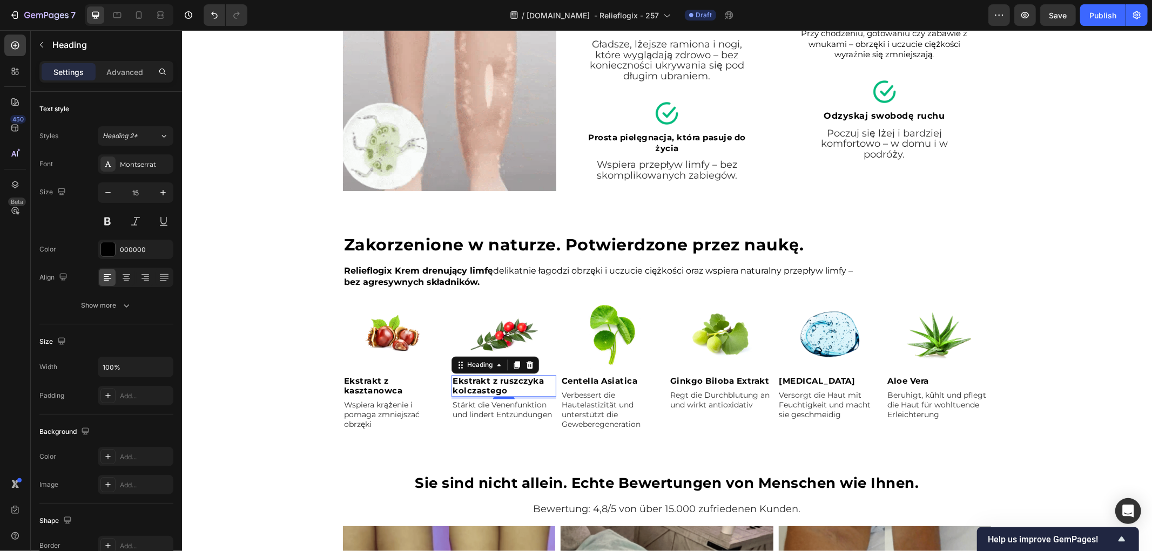
click at [489, 402] on span "Stärkt die Venenfunktion und lindert Entzündungen" at bounding box center [501, 409] width 99 height 19
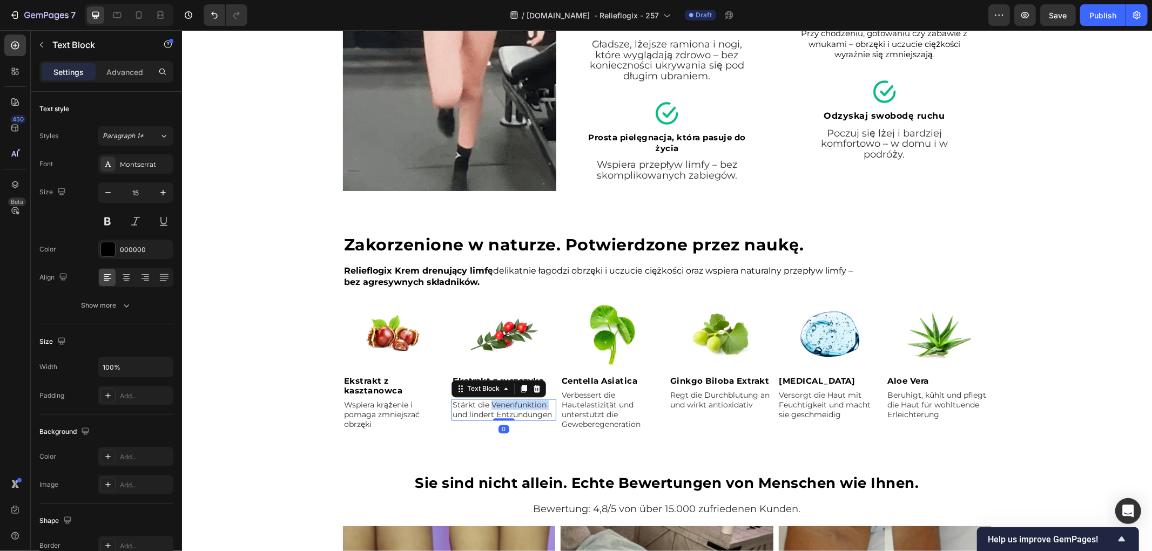
click at [489, 402] on span "Stärkt die Venenfunktion und lindert Entzündungen" at bounding box center [501, 409] width 99 height 19
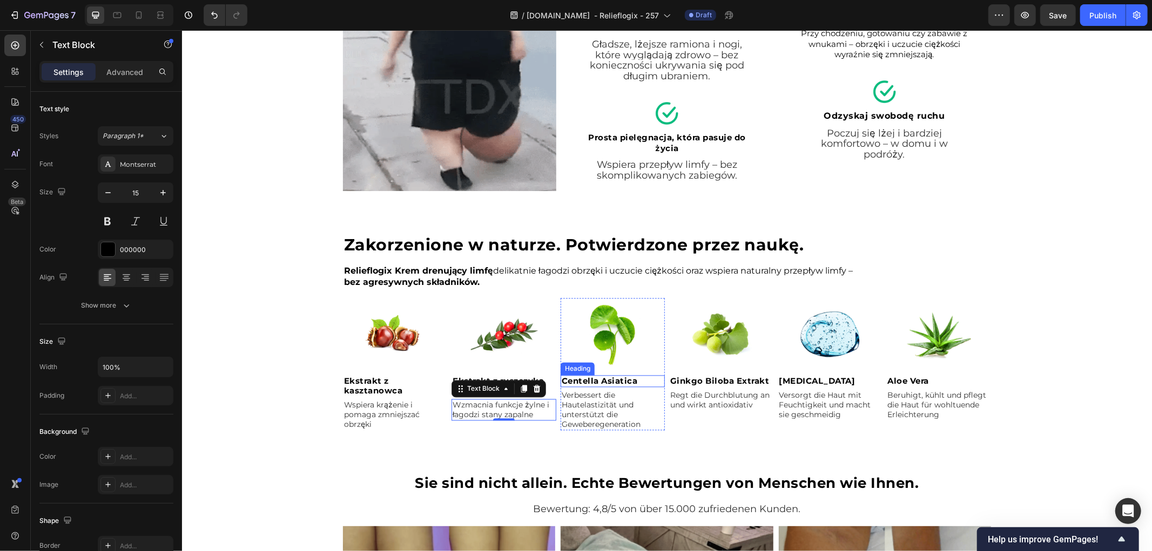
click at [588, 379] on strong "Centella Asiatica" at bounding box center [599, 380] width 76 height 10
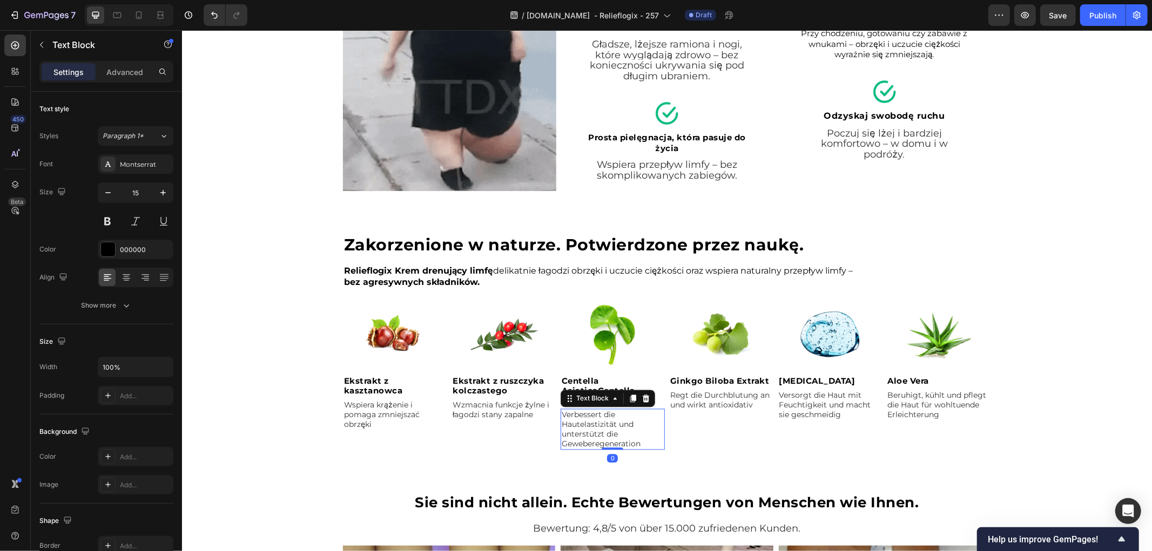
click at [596, 425] on span "Verbessert die Hautelastizität und unterstützt die Geweberegeneration" at bounding box center [600, 428] width 79 height 39
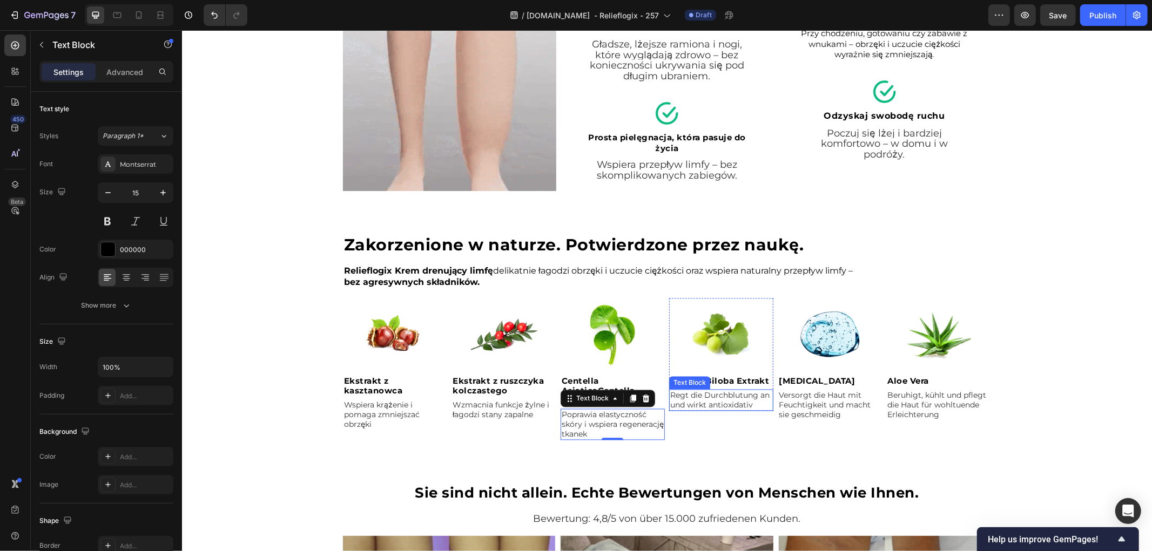
click at [688, 384] on div "Text Block" at bounding box center [689, 382] width 37 height 10
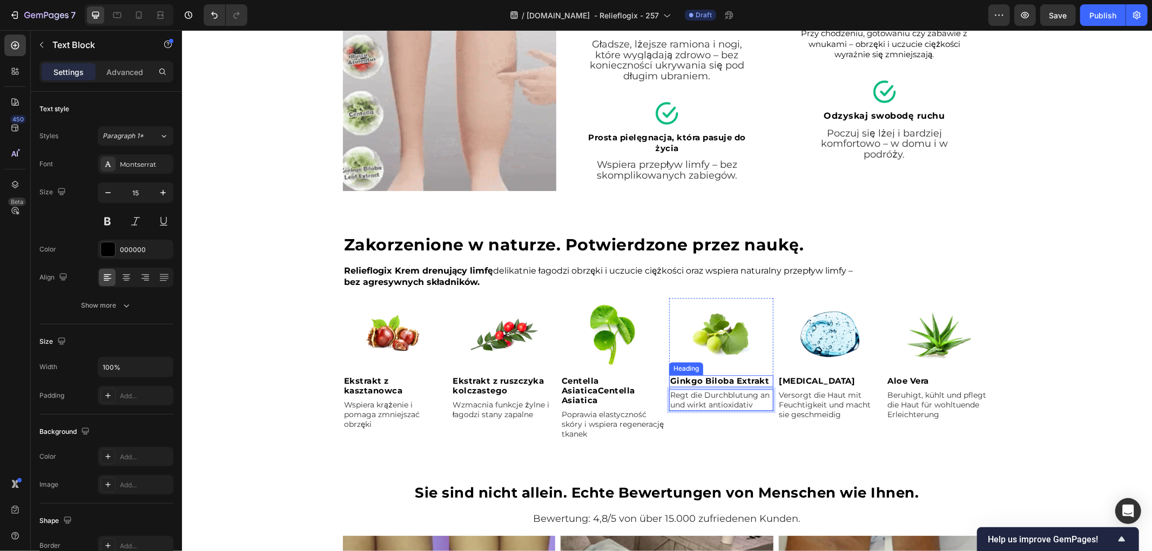
click at [739, 376] on strong "Ginkgo Biloba Extrakt" at bounding box center [719, 380] width 99 height 10
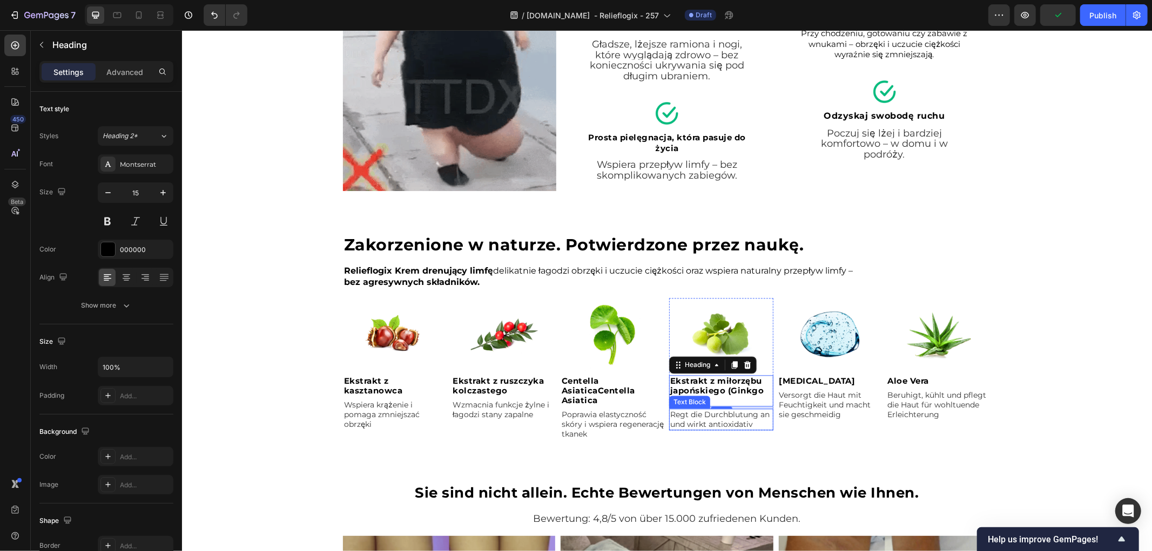
click at [716, 421] on span "Regt die Durchblutung an und wirkt antioxidativ" at bounding box center [719, 418] width 99 height 19
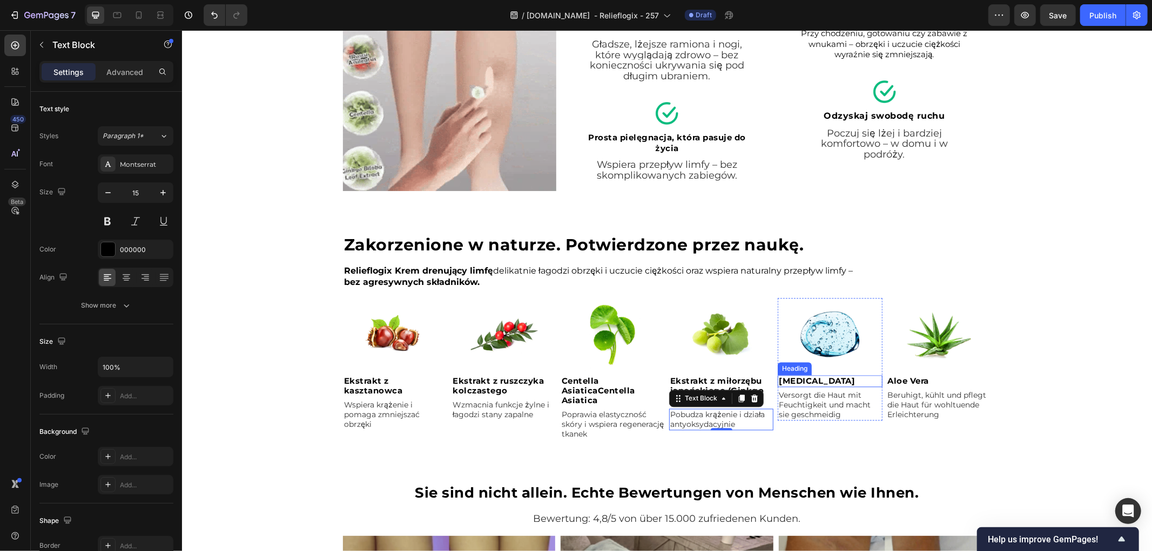
click at [793, 378] on strong "[MEDICAL_DATA]" at bounding box center [816, 380] width 76 height 10
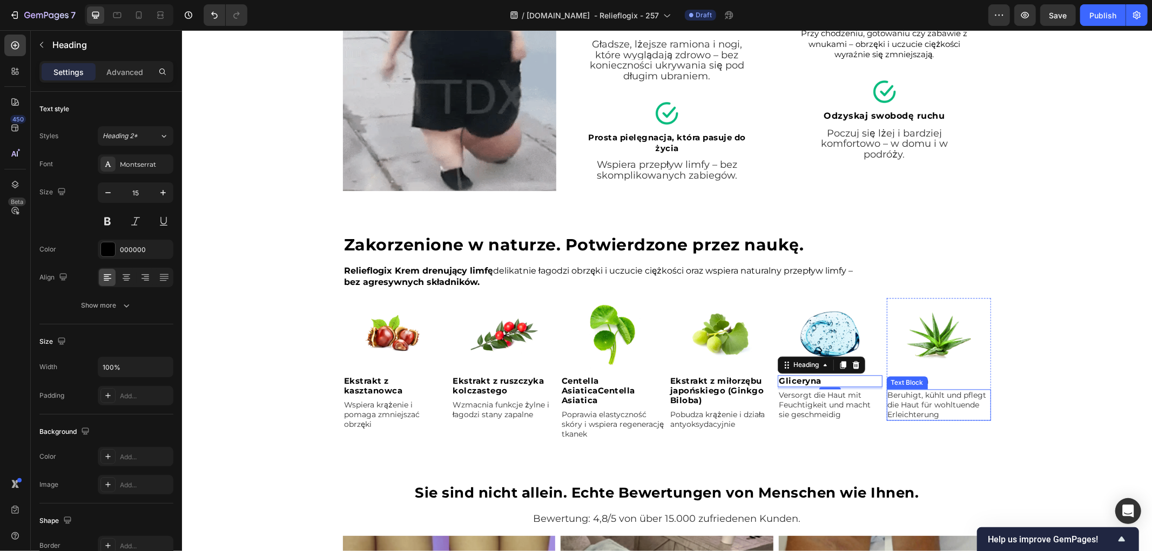
click at [795, 394] on span "Versorgt die Haut mit Feuchtigkeit und macht sie geschmeidig" at bounding box center [824, 404] width 92 height 29
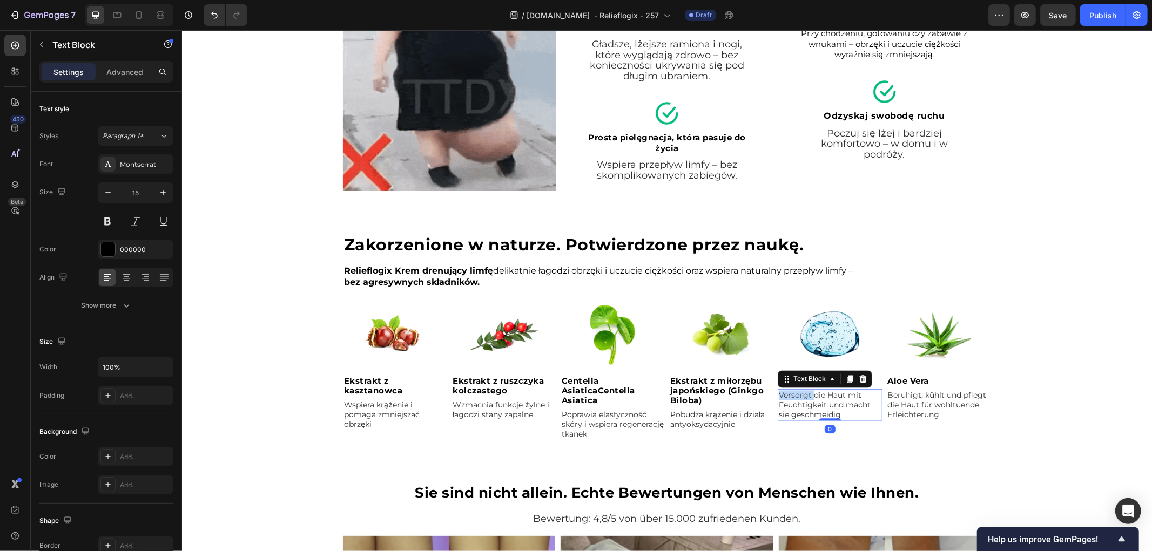
click at [795, 394] on span "Versorgt die Haut mit Feuchtigkeit und macht sie geschmeidig" at bounding box center [824, 404] width 92 height 29
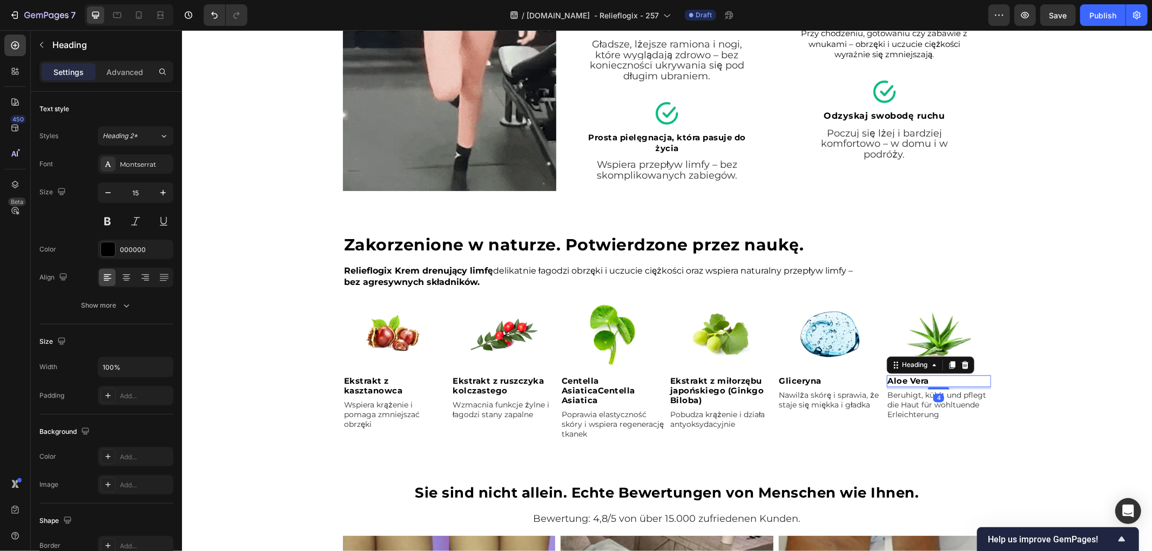
click at [904, 379] on strong "Aloe Vera" at bounding box center [908, 380] width 42 height 10
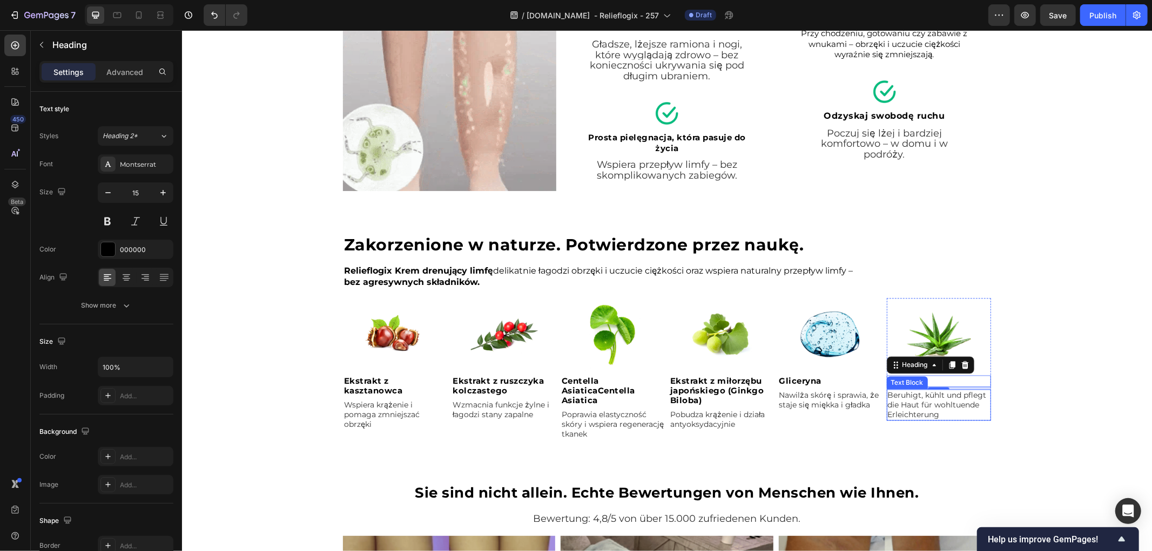
click at [921, 404] on span "Beruhigt, kühlt und pflegt die Haut für wohltuende Erleichterung" at bounding box center [936, 404] width 99 height 29
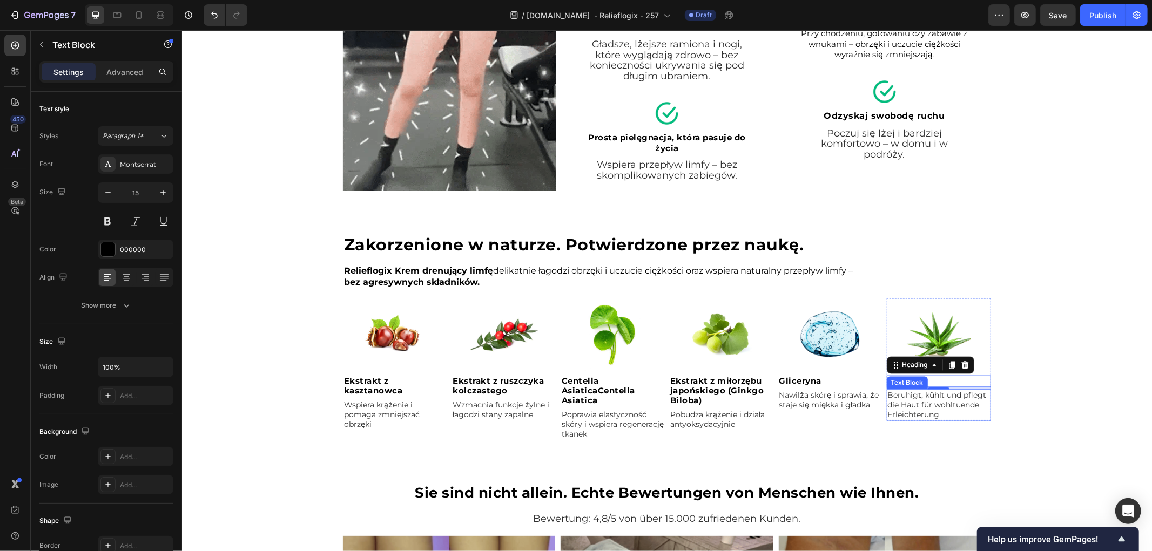
click at [921, 404] on span "Beruhigt, kühlt und pflegt die Haut für wohltuende Erleichterung" at bounding box center [936, 404] width 99 height 29
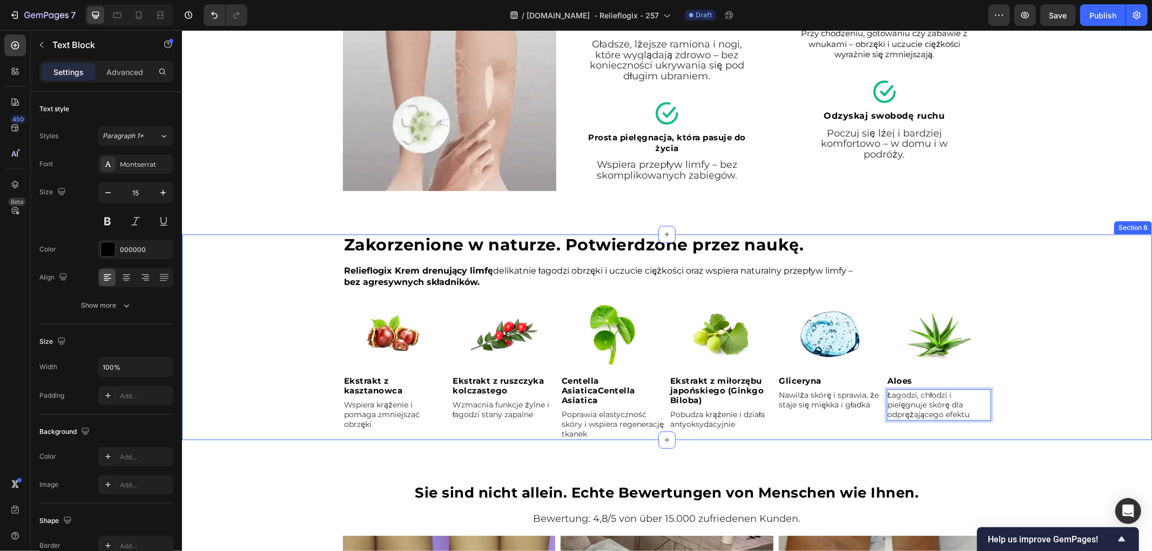
click at [221, 332] on div "⁠⁠⁠⁠⁠⁠⁠ Zakorzenione w naturze. Potwierdzone przez naukę. Heading Relieflogix K…" at bounding box center [666, 337] width 970 height 206
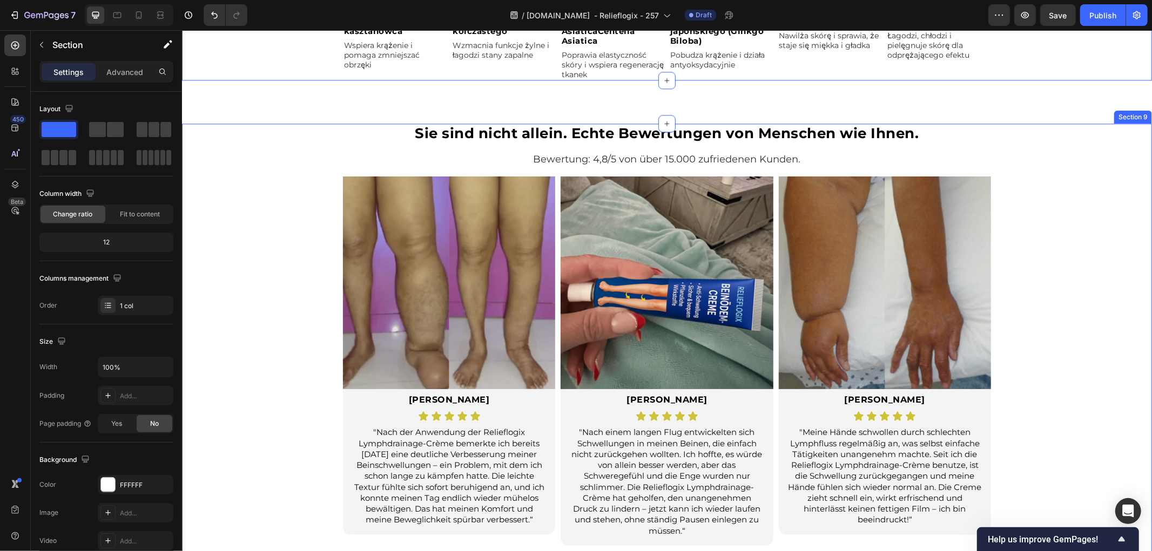
scroll to position [2197, 0]
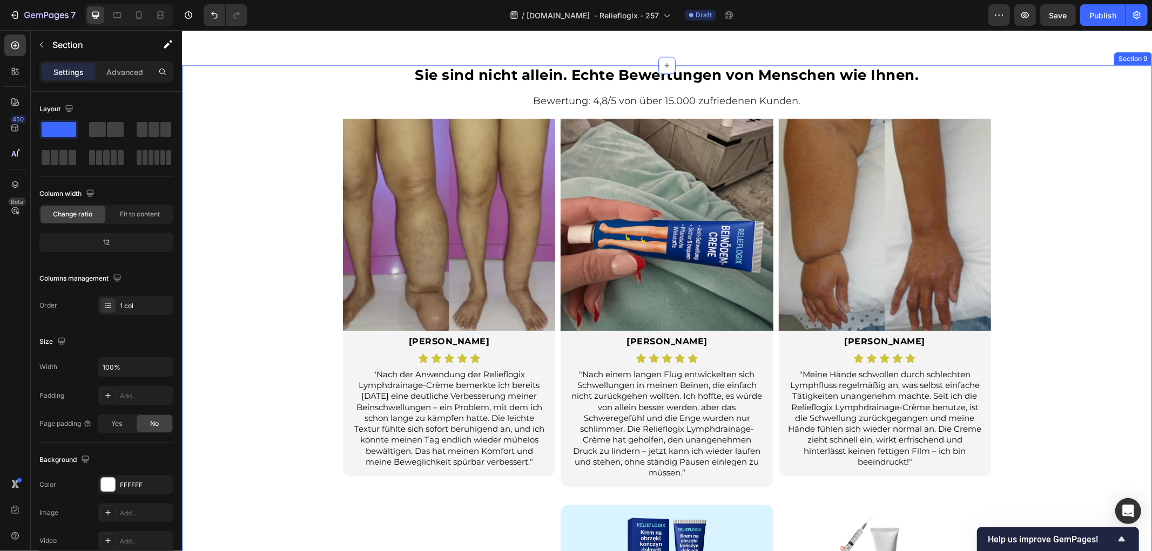
click at [212, 281] on div "Sie sind nicht allein. Echte Bewertungen von Menschen wie Ihnen. Heading Bewert…" at bounding box center [666, 414] width 970 height 699
click at [221, 211] on div "Sie sind nicht allein. Echte Bewertungen von Menschen wie Ihnen. Heading Bewert…" at bounding box center [666, 414] width 970 height 699
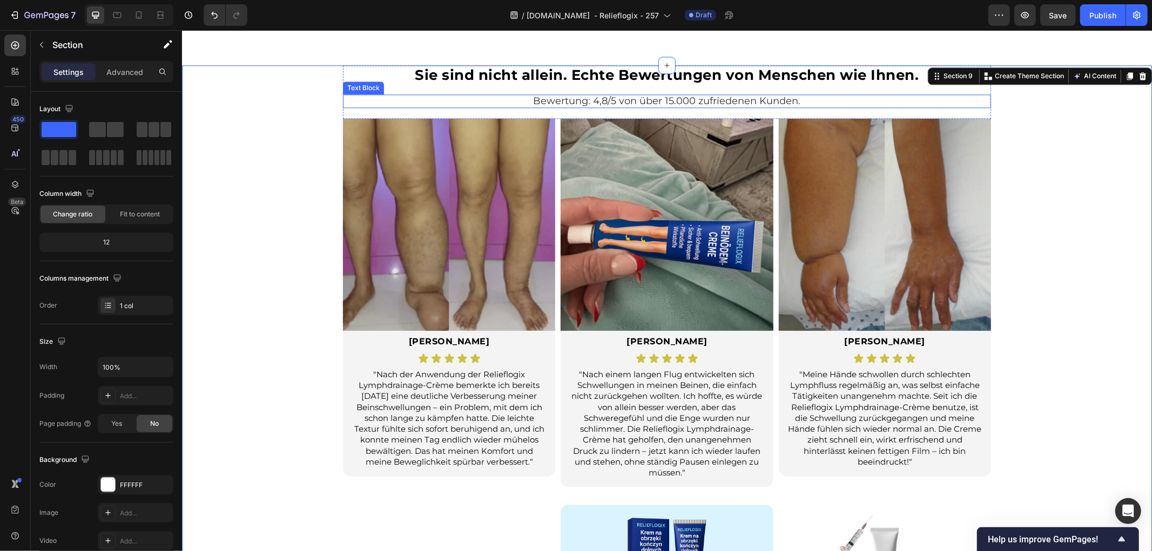
click at [578, 74] on strong "Sie sind nicht allein. Echte Bewertungen von Menschen wie Ihnen." at bounding box center [667, 74] width 504 height 17
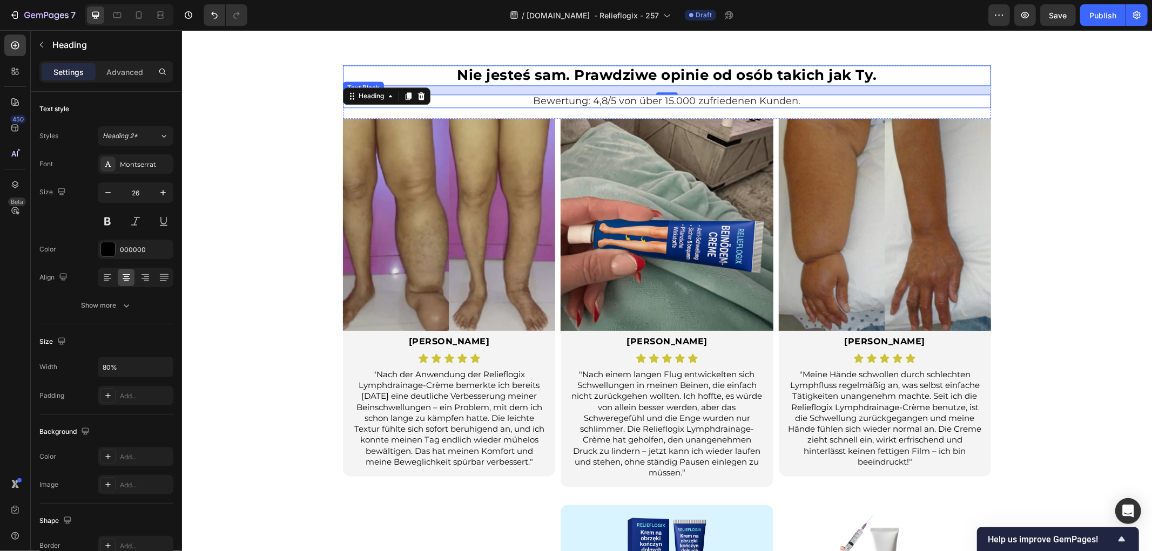
click at [582, 99] on span "Bewertung: 4,8/5 von über 15.000 zufriedenen Kunden." at bounding box center [666, 101] width 267 height 12
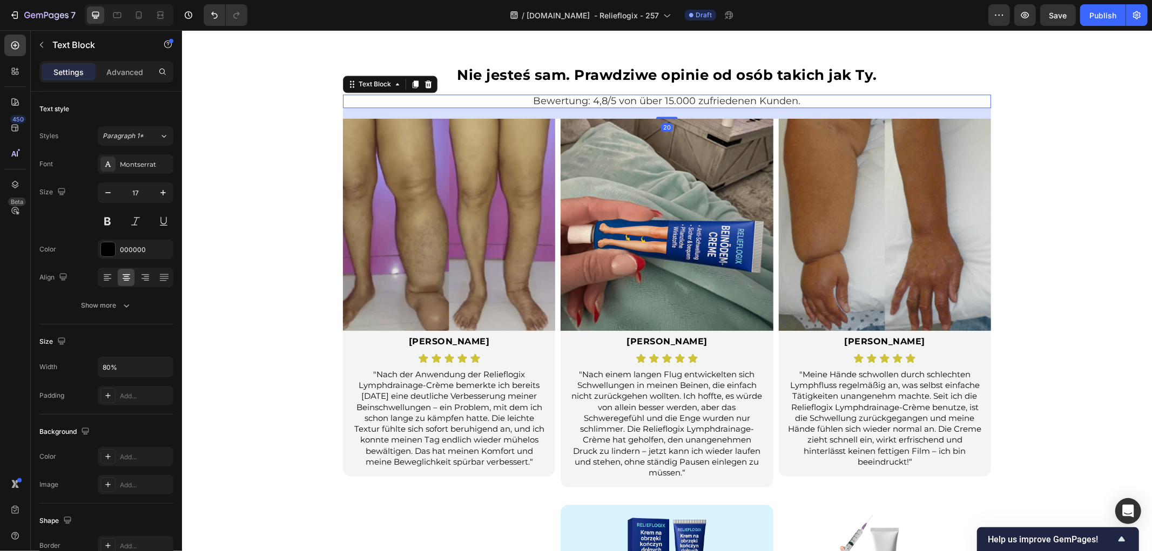
click at [582, 99] on span "Bewertung: 4,8/5 von über 15.000 zufriedenen Kunden." at bounding box center [666, 101] width 267 height 12
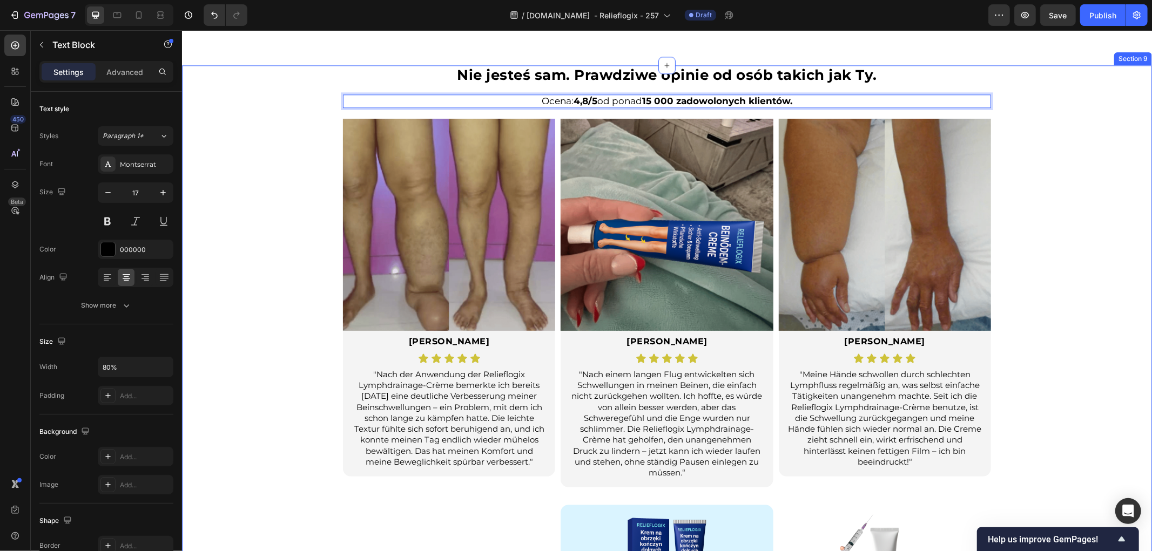
click at [277, 200] on div "⁠⁠⁠⁠⁠⁠⁠ Nie jesteś sam. Prawdziwe opinie od osób takich jak Ty. Heading Ocena: …" at bounding box center [666, 414] width 970 height 699
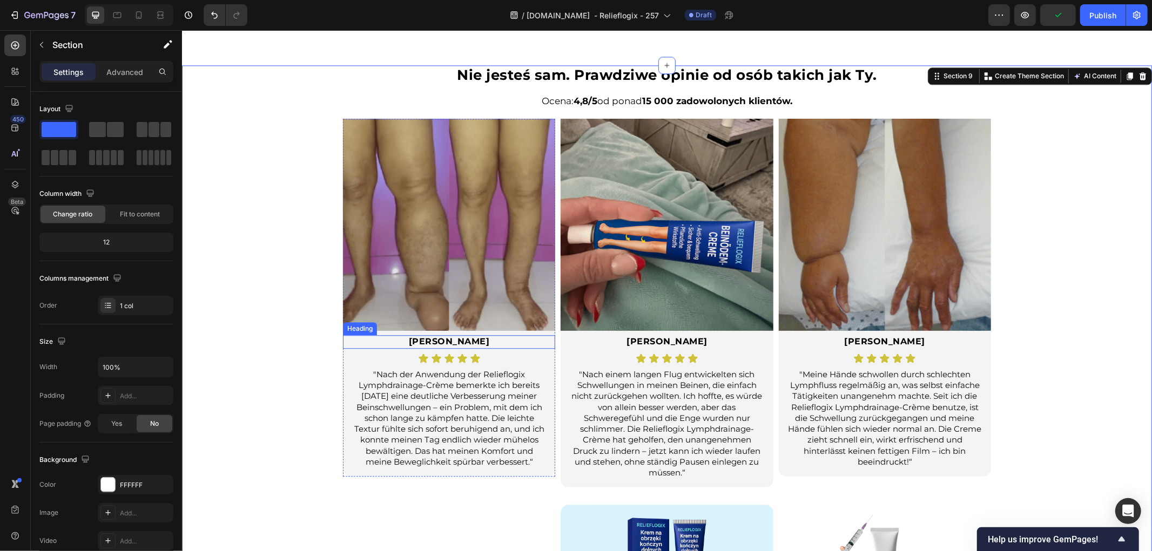
click at [446, 341] on strong "[PERSON_NAME]" at bounding box center [448, 341] width 81 height 10
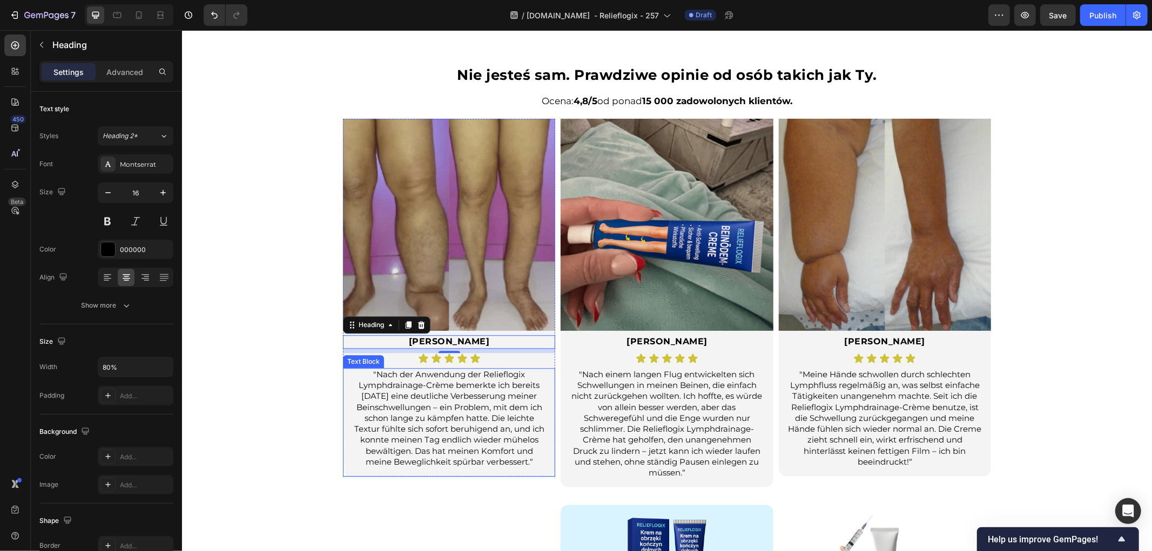
click at [429, 390] on p ""Nach der Anwendung der Relieflogix Lymphdrainage-Crème bemerkte ich bereits [D…" at bounding box center [449, 418] width 194 height 98
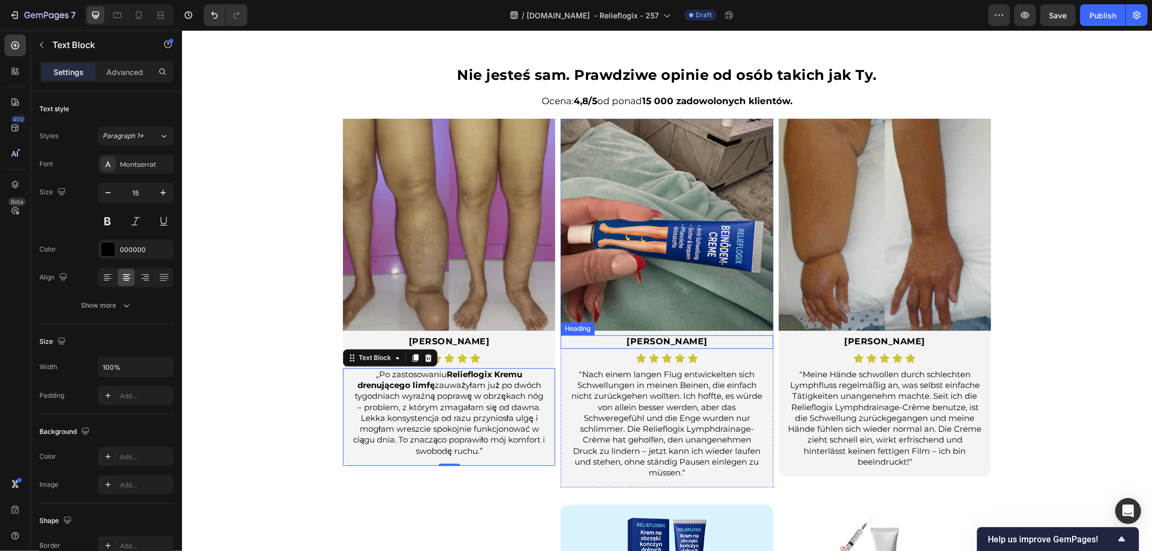
click at [656, 341] on strong "[PERSON_NAME]" at bounding box center [666, 341] width 81 height 10
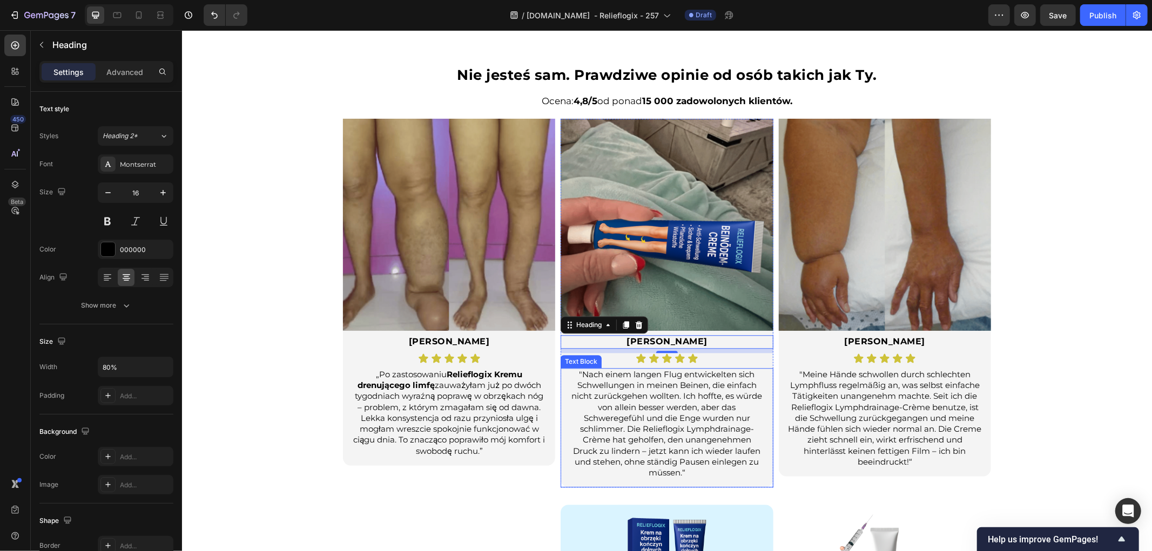
click at [680, 422] on p ""Nach einem langen Flug entwickelten sich Schwellungen in meinen Beinen, die ei…" at bounding box center [666, 424] width 194 height 110
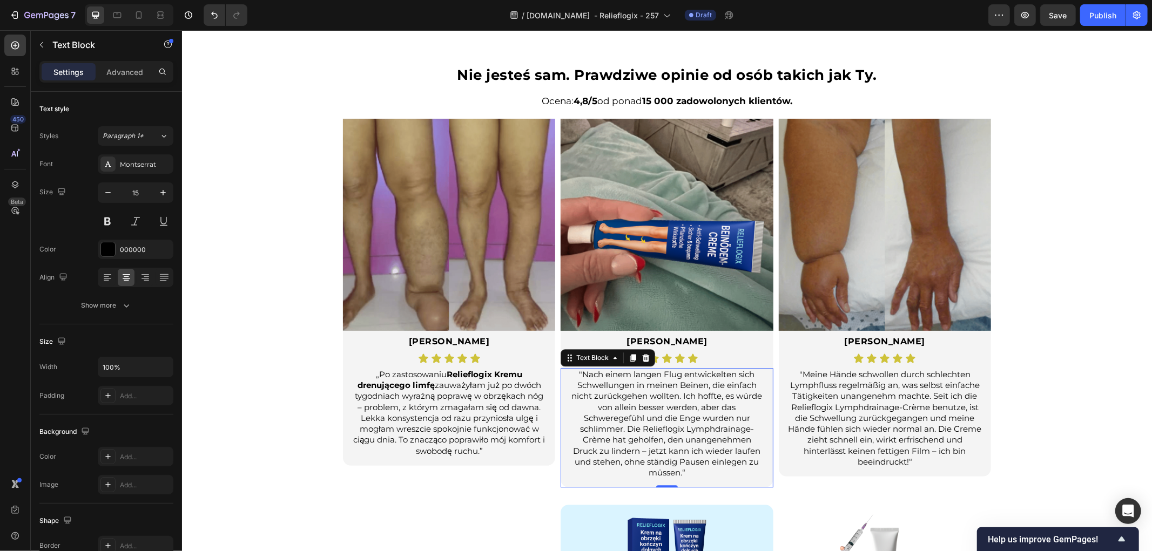
click at [680, 422] on p ""Nach einem langen Flug entwickelten sich Schwellungen in meinen Beinen, die ei…" at bounding box center [666, 424] width 194 height 110
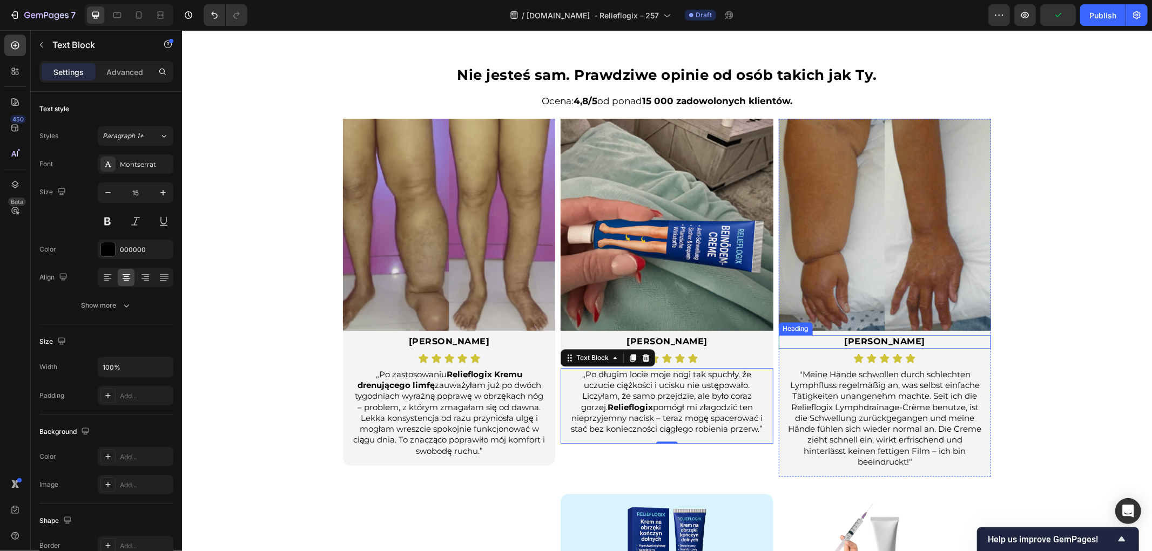
click at [868, 340] on strong "[PERSON_NAME]" at bounding box center [884, 341] width 81 height 10
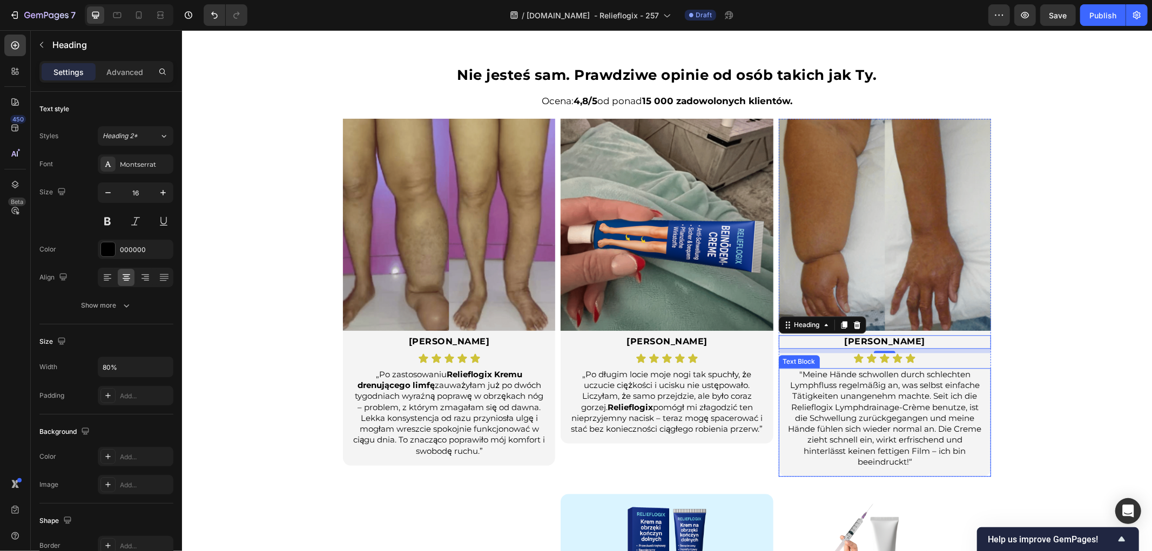
click at [853, 389] on p ""Meine Hände schwollen durch schlechten Lymphfluss regelmäßig an, was selbst ei…" at bounding box center [884, 418] width 194 height 98
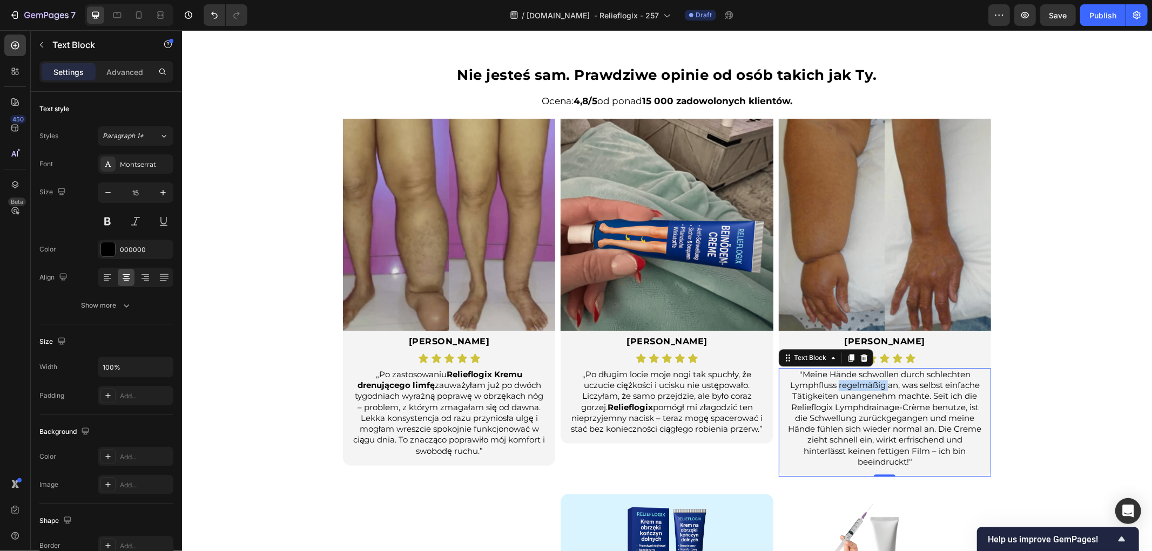
click at [853, 389] on p ""Meine Hände schwollen durch schlechten Lymphfluss regelmäßig an, was selbst ei…" at bounding box center [884, 418] width 194 height 98
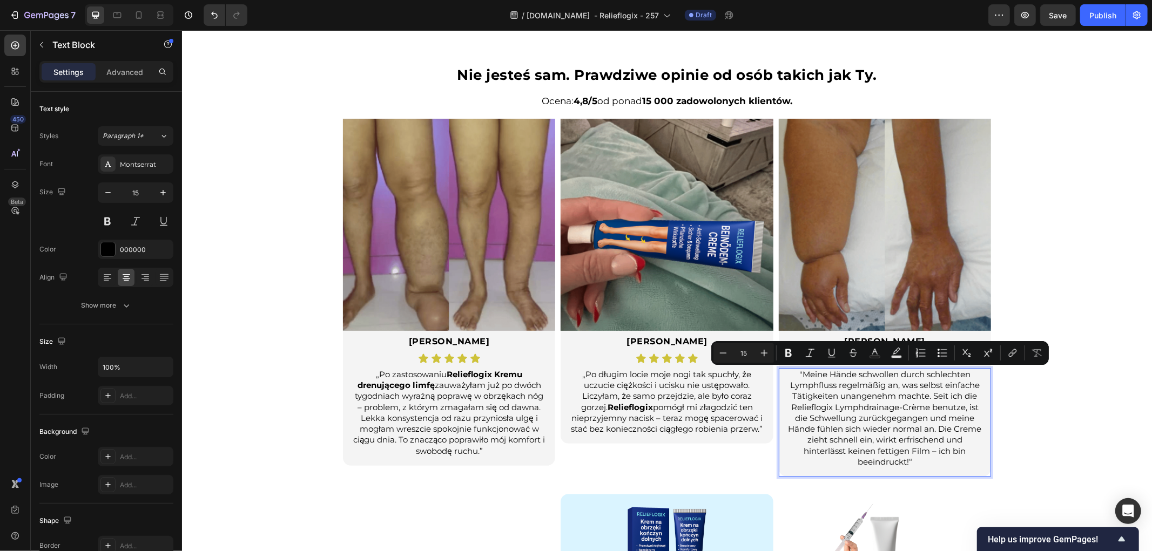
click at [1052, 376] on div "⁠⁠⁠⁠⁠⁠⁠ Nie jesteś sam. Prawdziwe opinie od osób takich jak Ty. Heading Ocena: …" at bounding box center [666, 409] width 970 height 688
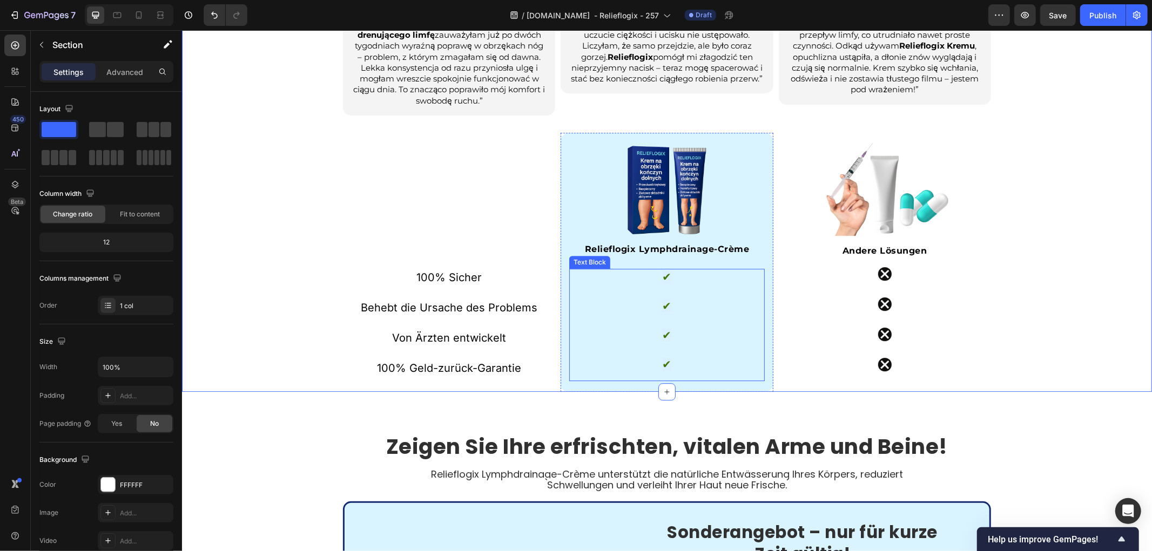
scroll to position [2557, 0]
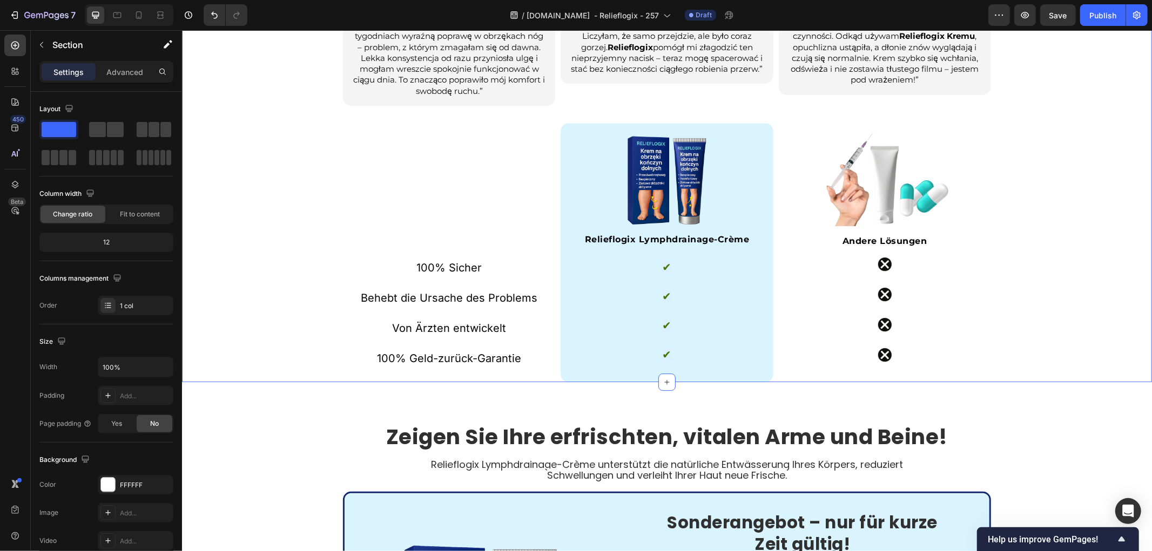
click at [335, 224] on div "⁠⁠⁠⁠⁠⁠⁠ Nie jesteś sam. Prawdziwe opinie od osób takich jak Ty. Heading Ocena: …" at bounding box center [666, 43] width 970 height 677
click at [435, 273] on p "100% Sicher" at bounding box center [448, 267] width 210 height 15
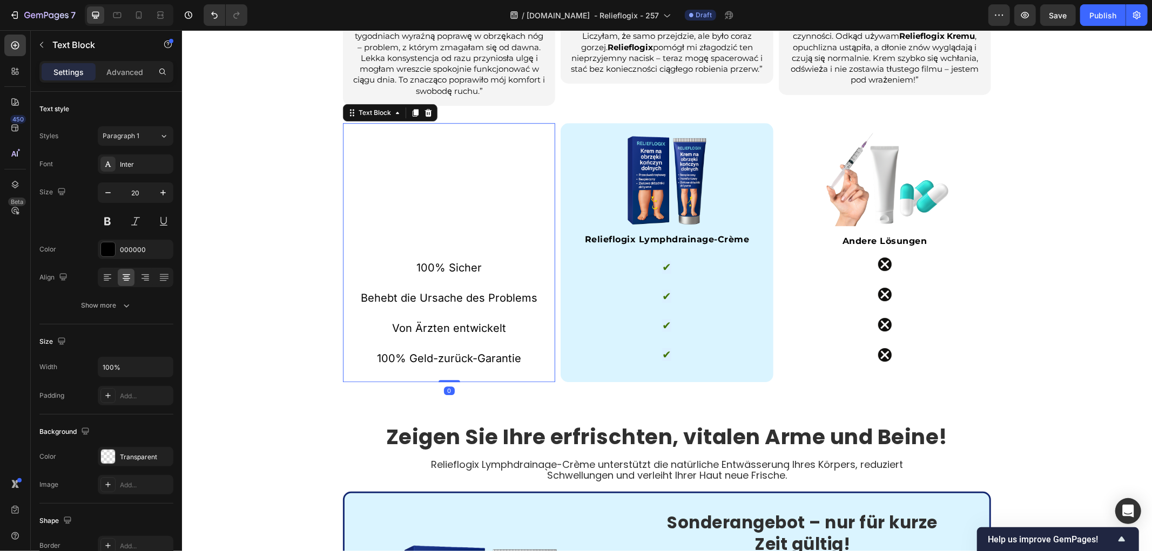
click at [452, 266] on p "100% Sicher" at bounding box center [448, 267] width 210 height 15
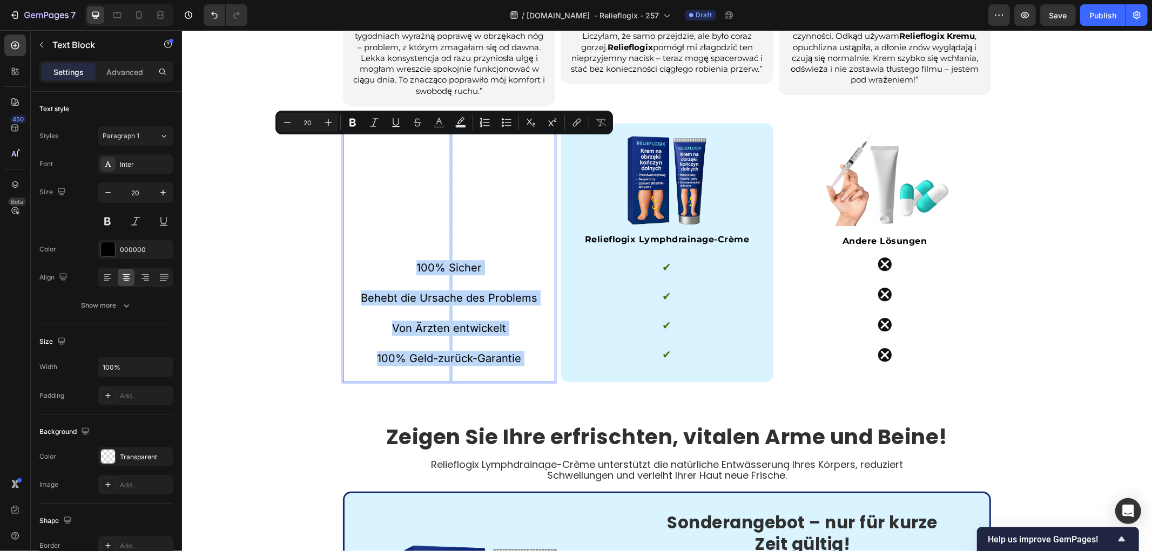
click at [476, 265] on p "100% Sicher" at bounding box center [448, 267] width 210 height 15
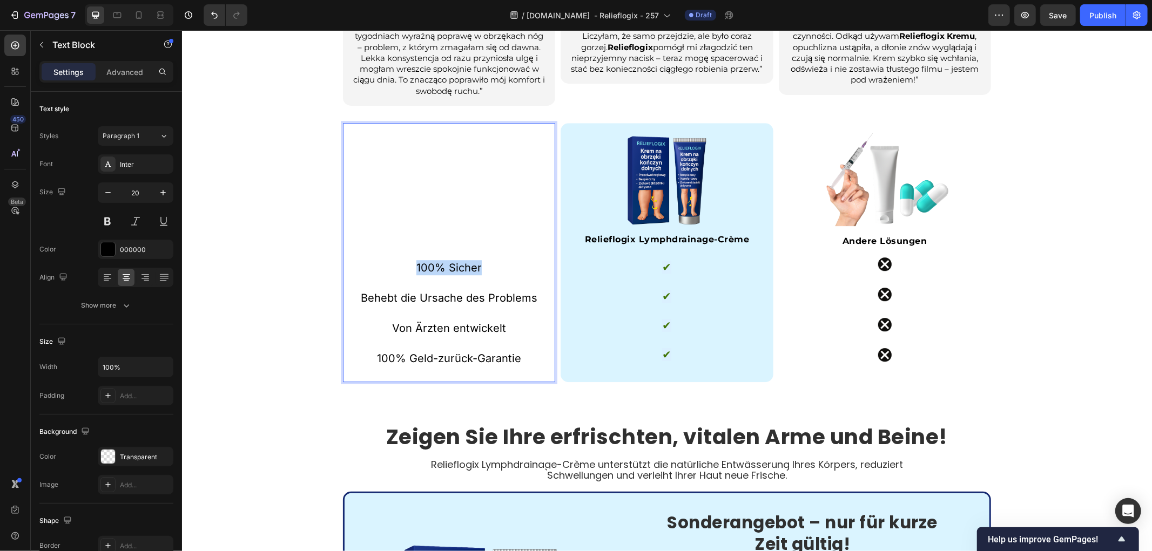
drag, startPoint x: 488, startPoint y: 265, endPoint x: 409, endPoint y: 265, distance: 78.8
click at [409, 265] on p "100% Sicher" at bounding box center [448, 267] width 210 height 15
click at [469, 302] on p "Behebt die Ursache des Problems" at bounding box center [448, 290] width 210 height 30
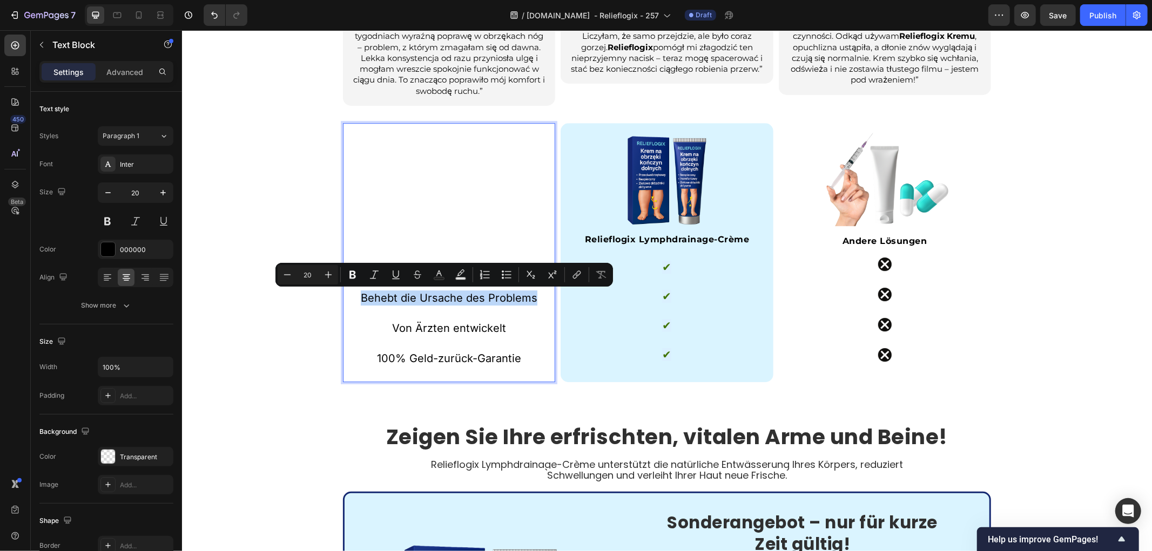
drag, startPoint x: 530, startPoint y: 297, endPoint x: 356, endPoint y: 294, distance: 173.9
click at [356, 294] on p "Behebt die Ursache des Problems" at bounding box center [448, 290] width 210 height 30
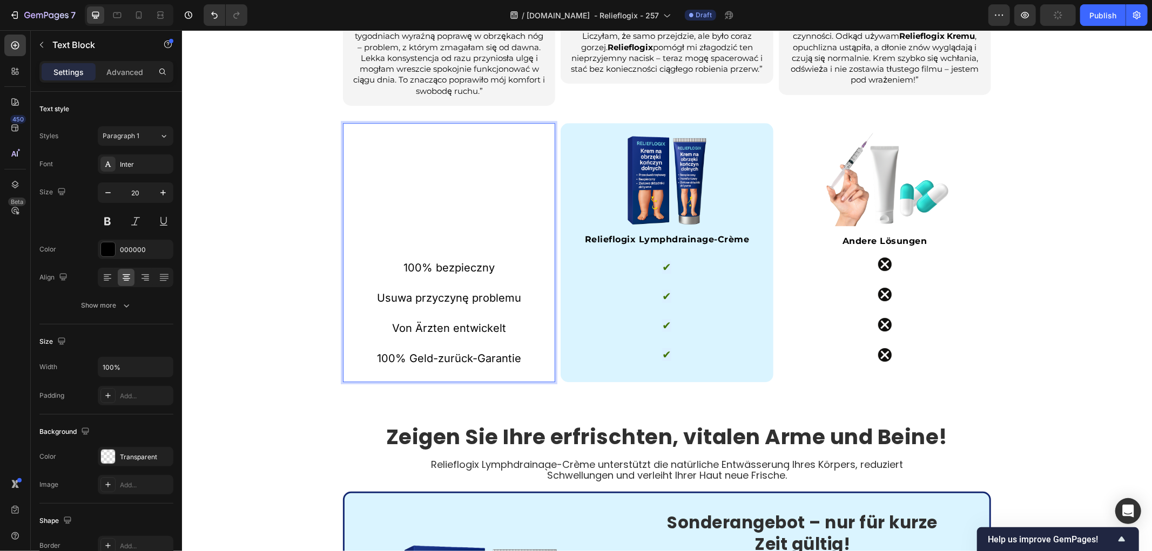
click at [500, 325] on p "Von Ärzten entwickelt" at bounding box center [448, 320] width 210 height 30
drag, startPoint x: 428, startPoint y: 325, endPoint x: 380, endPoint y: 325, distance: 47.5
click at [380, 325] on p "Von Ärzten entwickelt" at bounding box center [448, 320] width 210 height 30
click at [517, 360] on p "100% Geld-zurück-Garantie" at bounding box center [448, 350] width 210 height 30
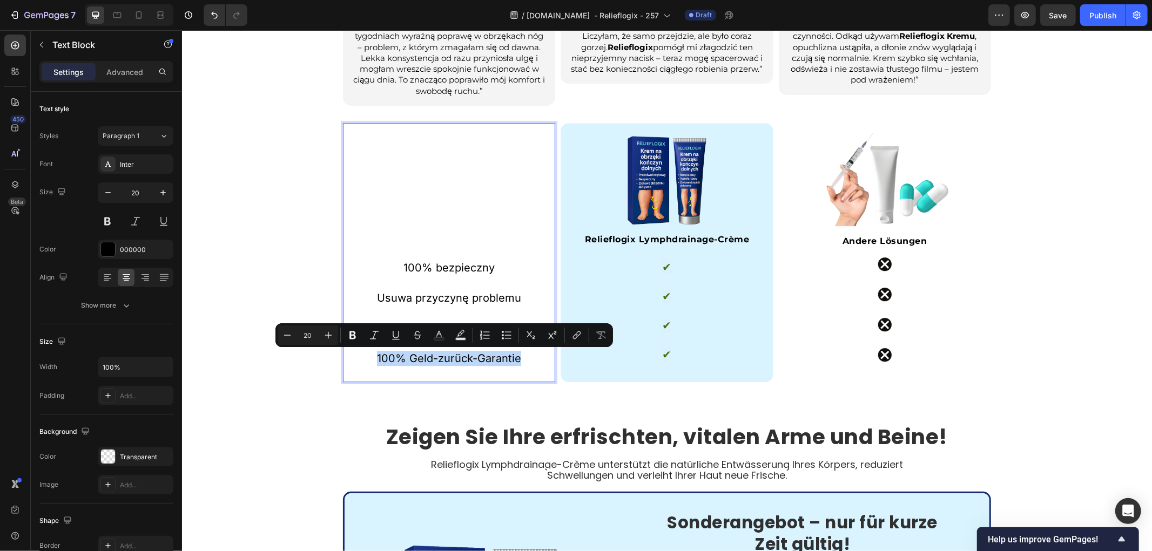
drag, startPoint x: 387, startPoint y: 355, endPoint x: 369, endPoint y: 354, distance: 17.9
click at [369, 354] on p "100% Geld-zurück-Garantie" at bounding box center [448, 350] width 210 height 30
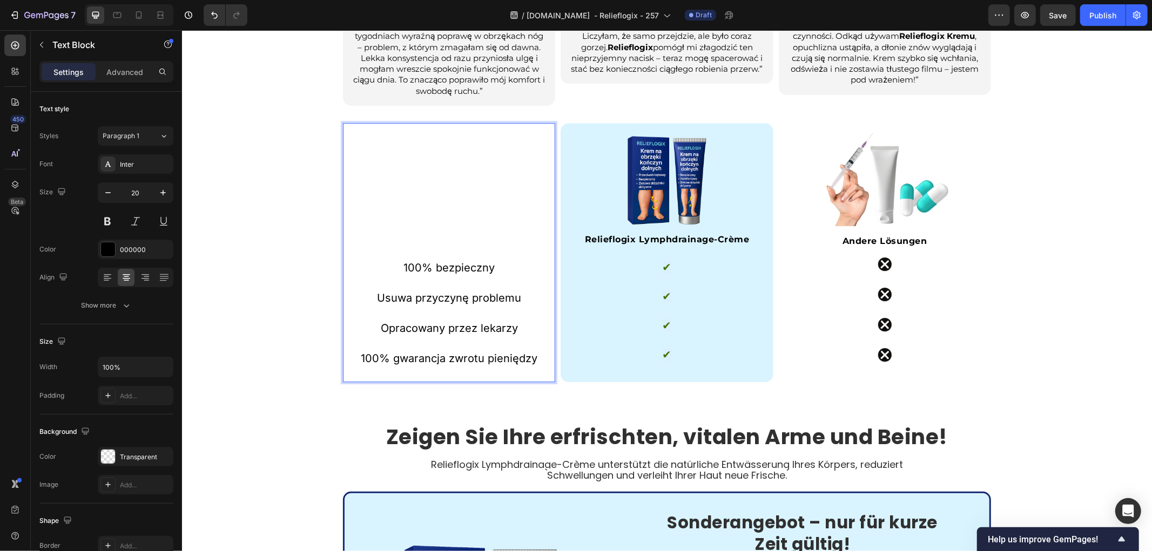
click at [232, 302] on div "⁠⁠⁠⁠⁠⁠⁠ Nie jesteś sam. Prawdziwe opinie od osób takich jak Ty. Heading Ocena: …" at bounding box center [666, 43] width 970 height 677
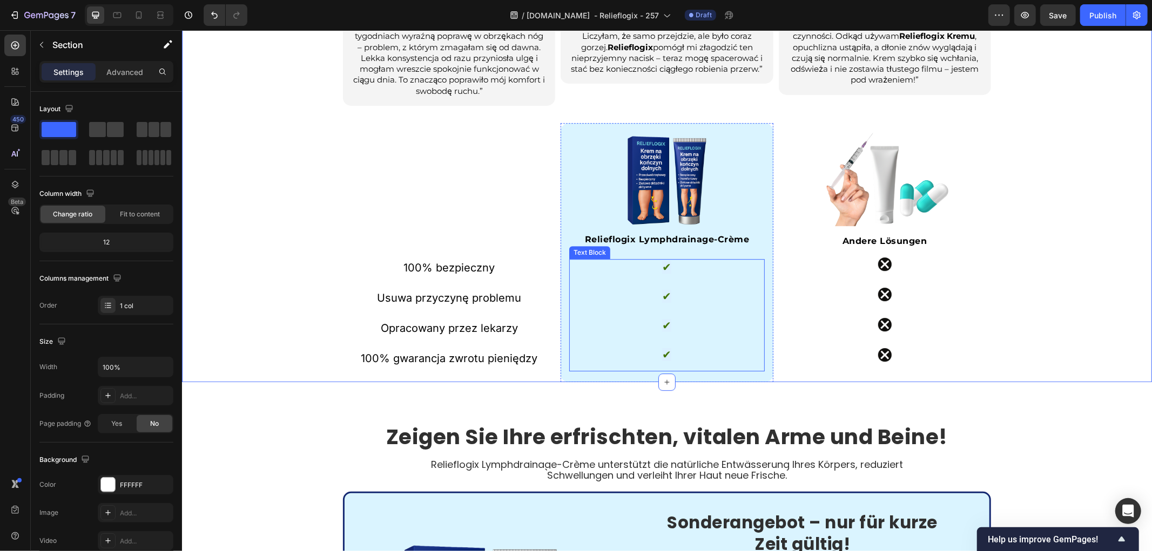
click at [666, 239] on strong "Relieflogix Lymphdrainage-Crème" at bounding box center [666, 239] width 165 height 10
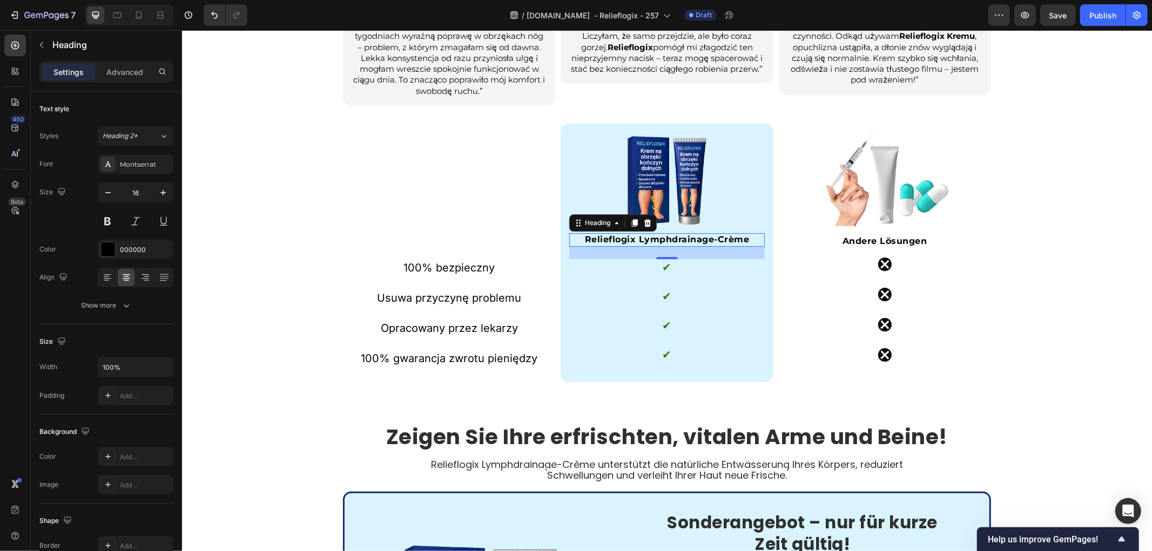
click at [678, 236] on strong "Relieflogix Lymphdrainage-Crème" at bounding box center [666, 239] width 165 height 10
click at [672, 238] on strong "Relieflogix Krem drenujący limfę" at bounding box center [667, 239] width 158 height 10
click at [280, 195] on div "⁠⁠⁠⁠⁠⁠⁠ Nie jesteś sam. Prawdziwe opinie od osób takich jak Ty. Heading Ocena: …" at bounding box center [666, 43] width 970 height 677
click at [702, 234] on p "RELIEFLOGIX" at bounding box center [666, 239] width 193 height 11
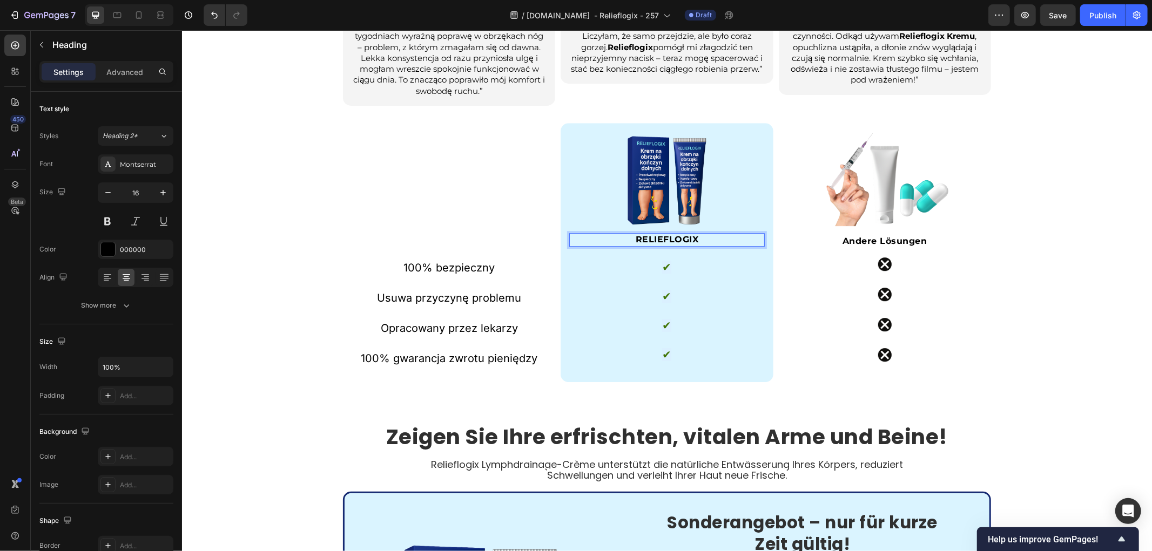
click at [703, 235] on p "RELIEFLOGIX" at bounding box center [666, 239] width 193 height 11
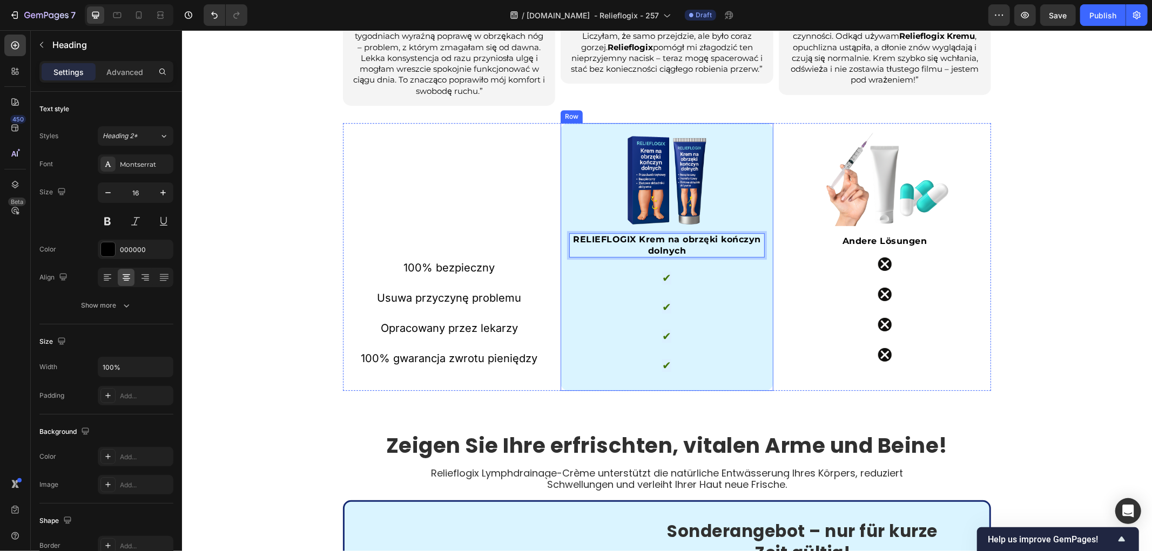
click at [476, 245] on p at bounding box center [448, 252] width 210 height 15
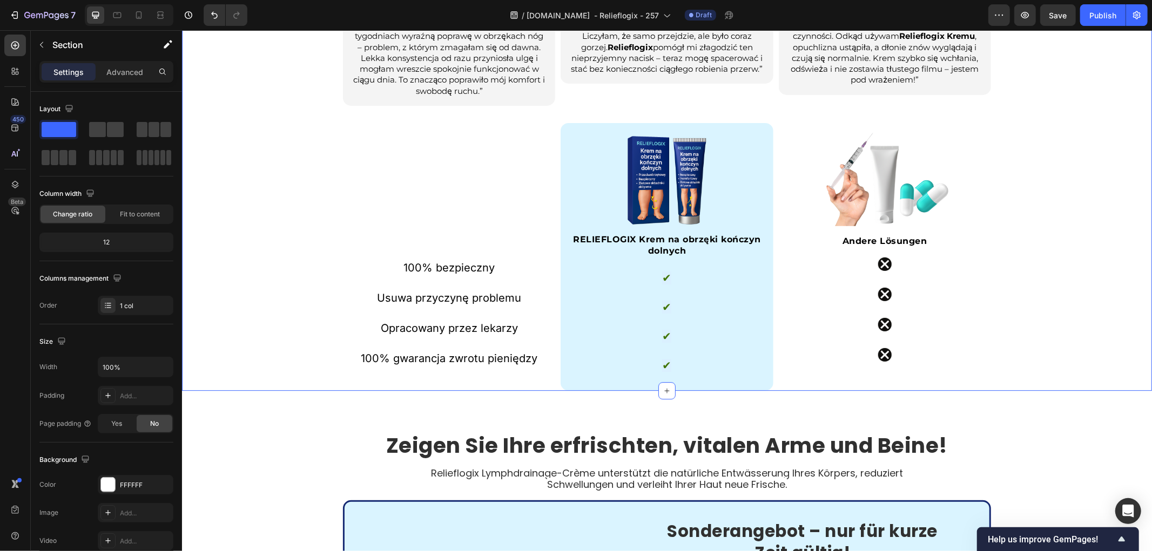
click at [1040, 314] on div "Nie jesteś sam. Prawdziwe opinie od osób takich jak Ty. Heading Ocena: 4,8/5 od…" at bounding box center [666, 48] width 970 height 686
click at [898, 240] on strong "Andere Lösungen" at bounding box center [884, 240] width 85 height 10
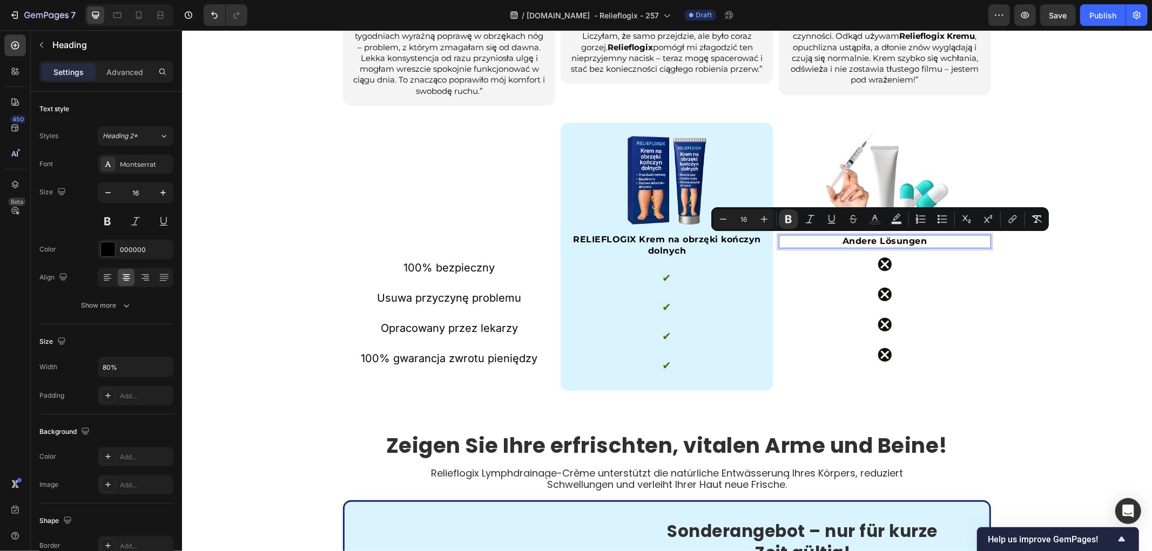
click at [877, 238] on strong "Andere Lösungen" at bounding box center [884, 240] width 85 height 10
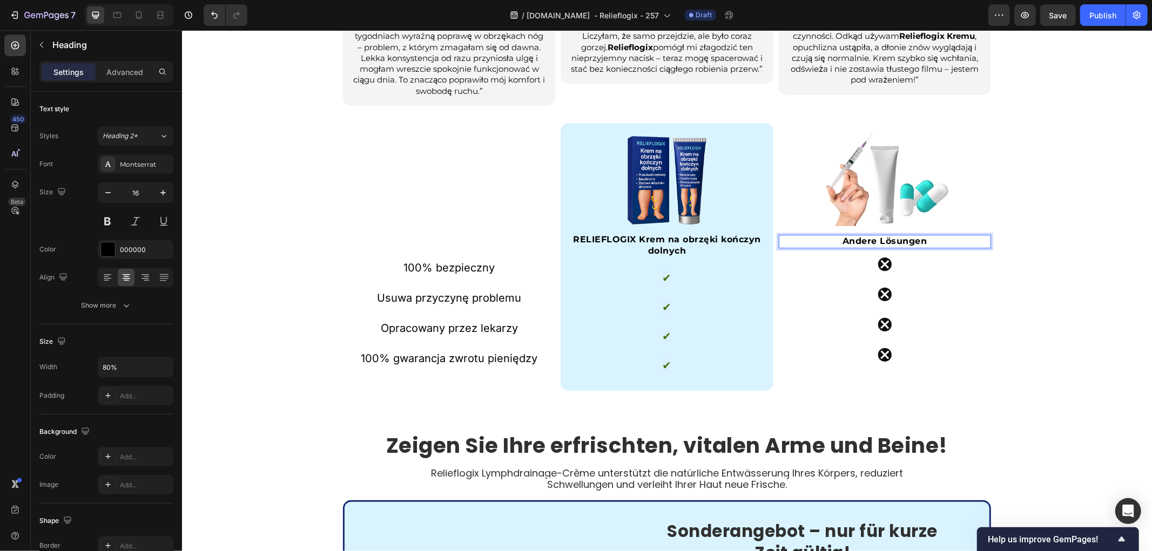
click at [878, 240] on strong "Andere Lösungen" at bounding box center [884, 240] width 85 height 10
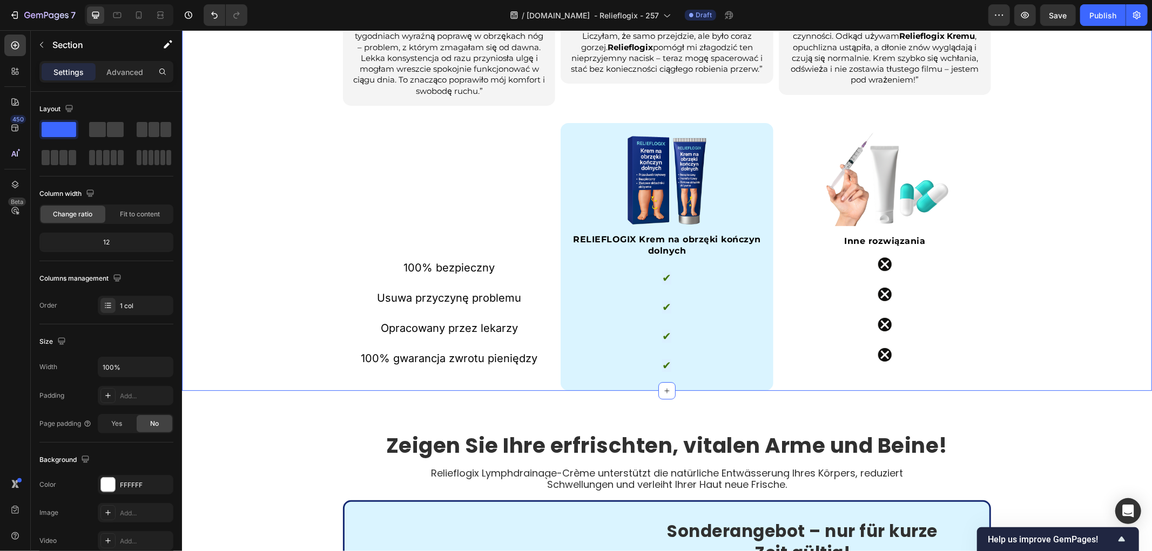
click at [1025, 293] on div "Nie jesteś sam. Prawdziwe opinie od osób takich jak Ty. Heading Ocena: 4,8/5 od…" at bounding box center [666, 48] width 970 height 686
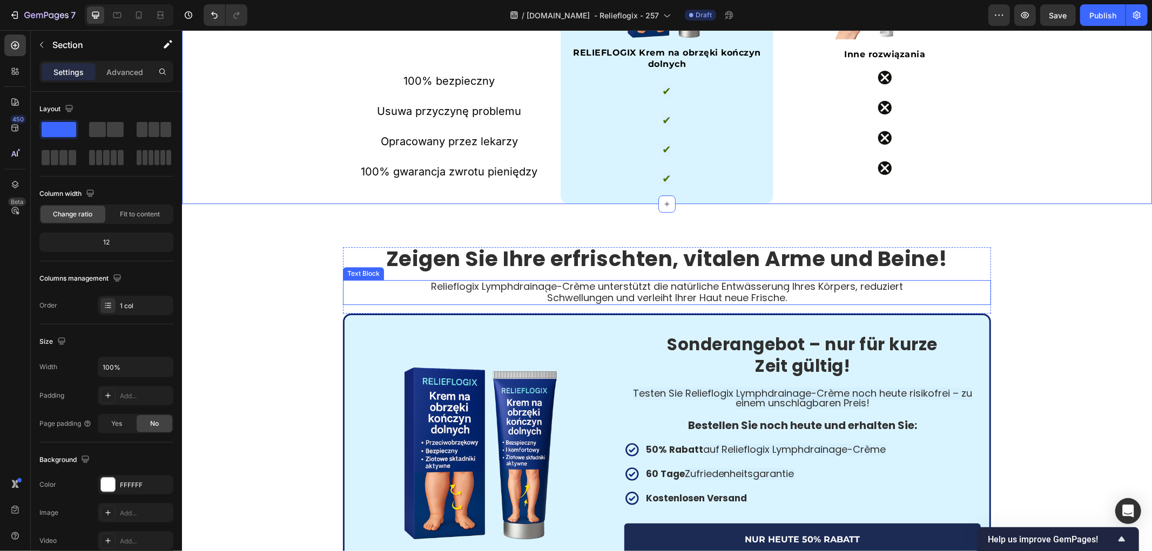
scroll to position [2797, 0]
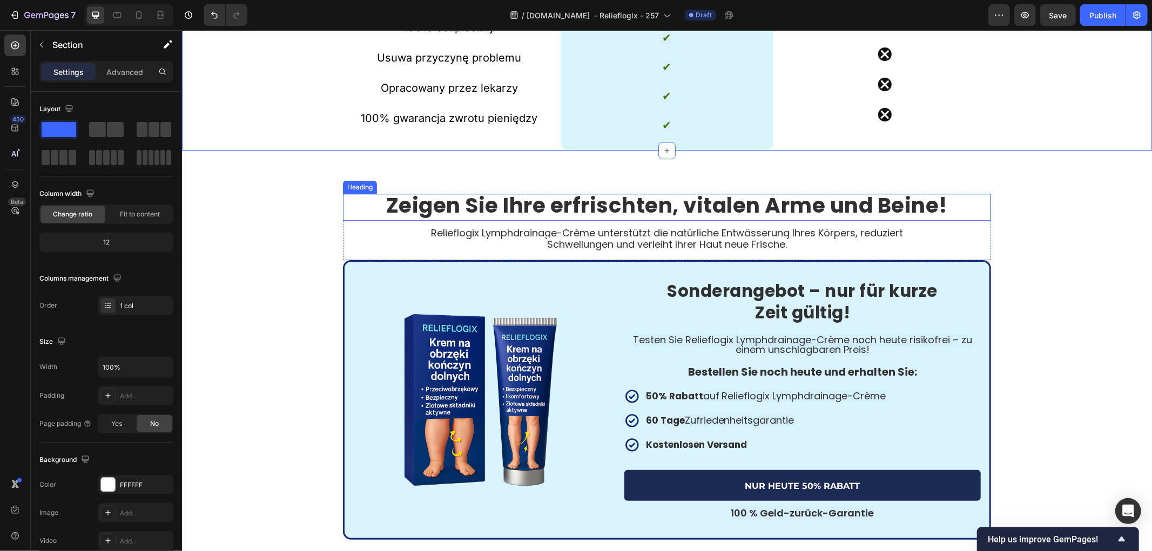
click at [651, 207] on strong "Zeigen Sie Ihre erfrischten, vitalen Arme und Beine!" at bounding box center [667, 205] width 562 height 30
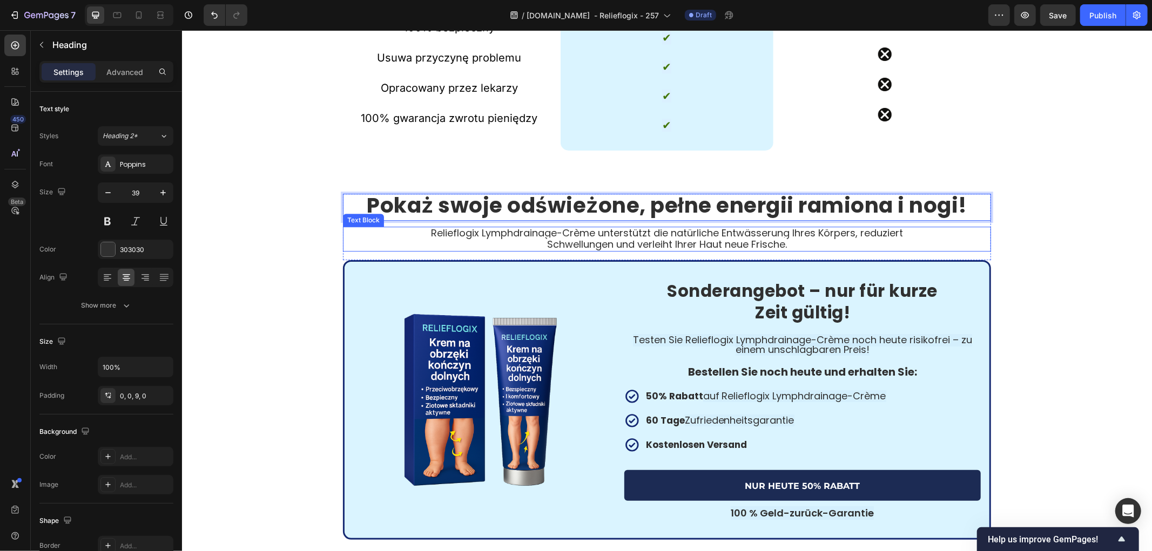
click at [545, 241] on span "Relieflogix Lymphdrainage-Crème unterstützt die natürliche Entwässerung Ihres K…" at bounding box center [666, 238] width 472 height 24
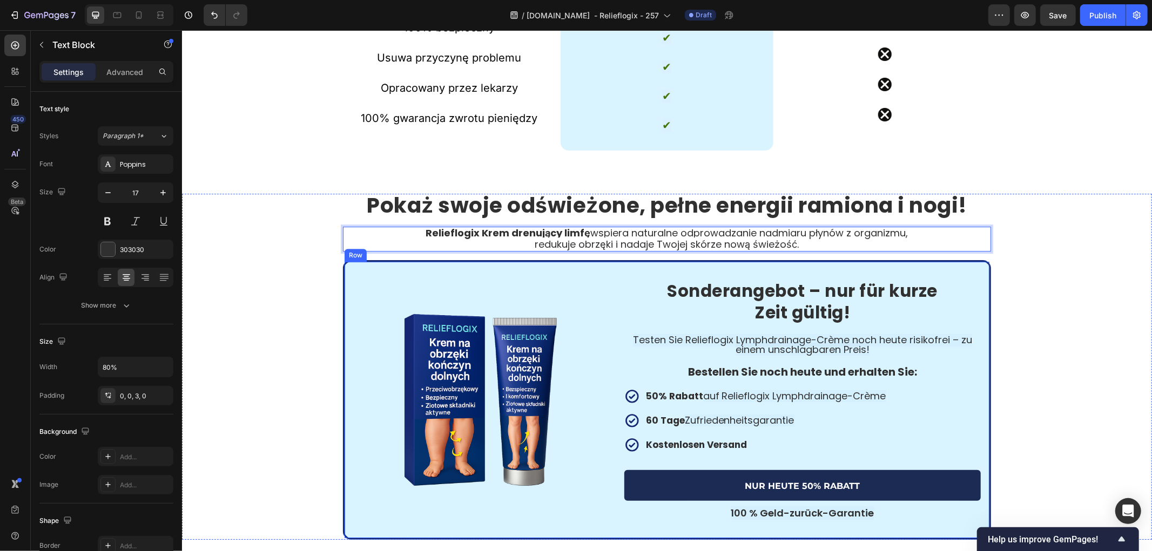
click at [278, 271] on div "⁠⁠⁠⁠⁠⁠⁠ Pokaż swoje odświeżone, pełne energii ramiona i nogi! Heading Relieflog…" at bounding box center [666, 366] width 970 height 346
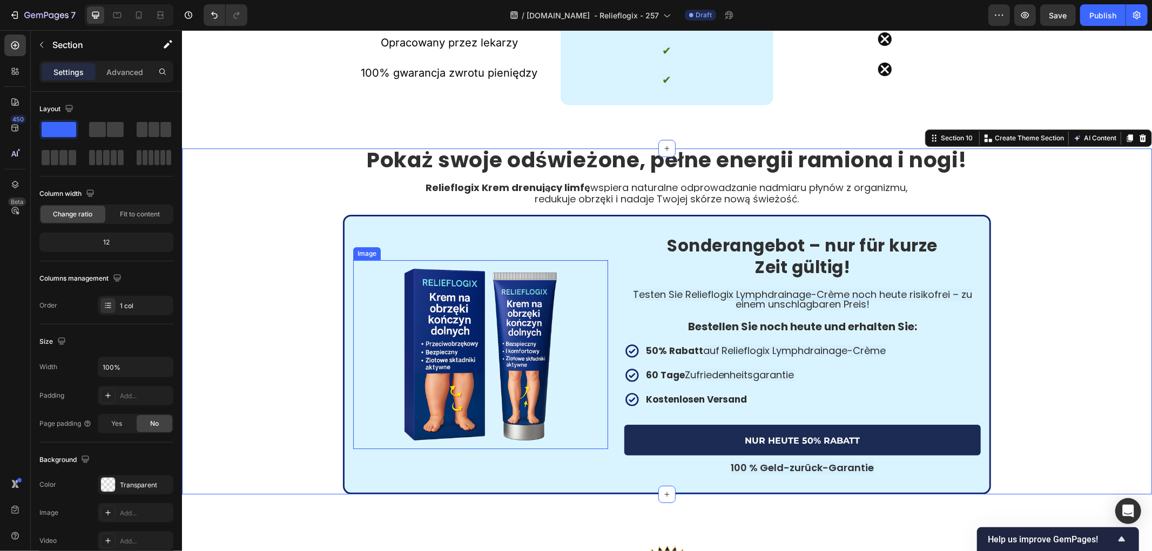
scroll to position [2917, 0]
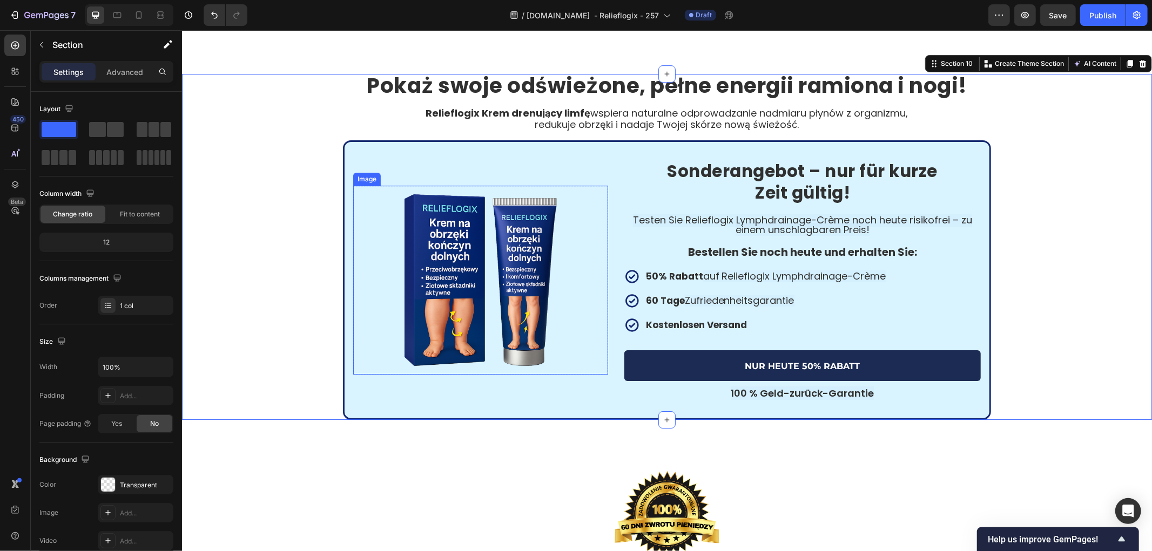
click at [528, 274] on img at bounding box center [480, 279] width 189 height 189
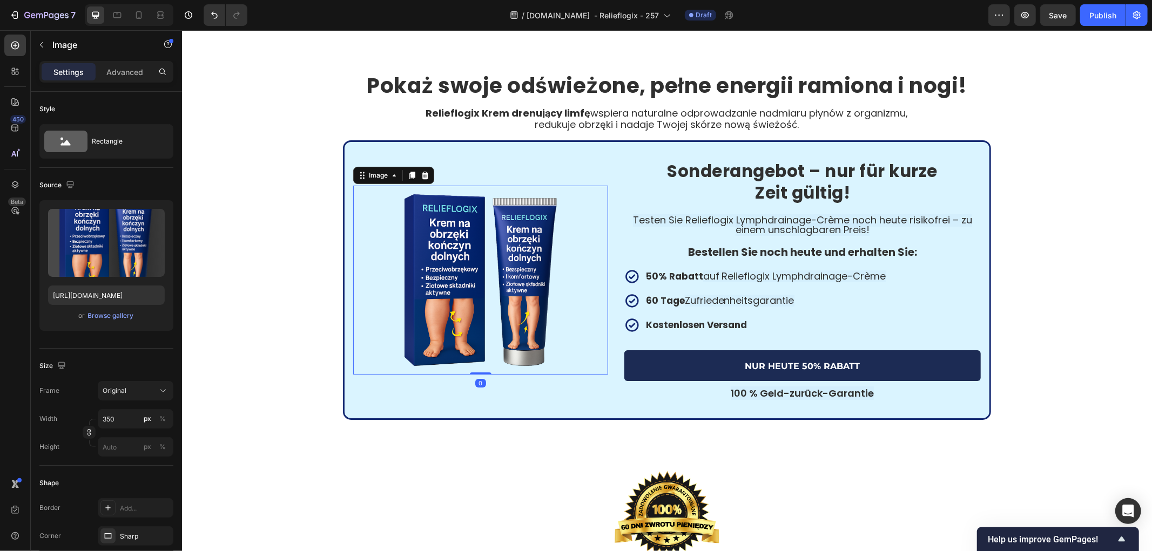
click at [877, 214] on span "Testen Sie Relieflogix Lymphdrainage-Crème noch heute risikofrei – zu einem uns…" at bounding box center [801, 224] width 339 height 23
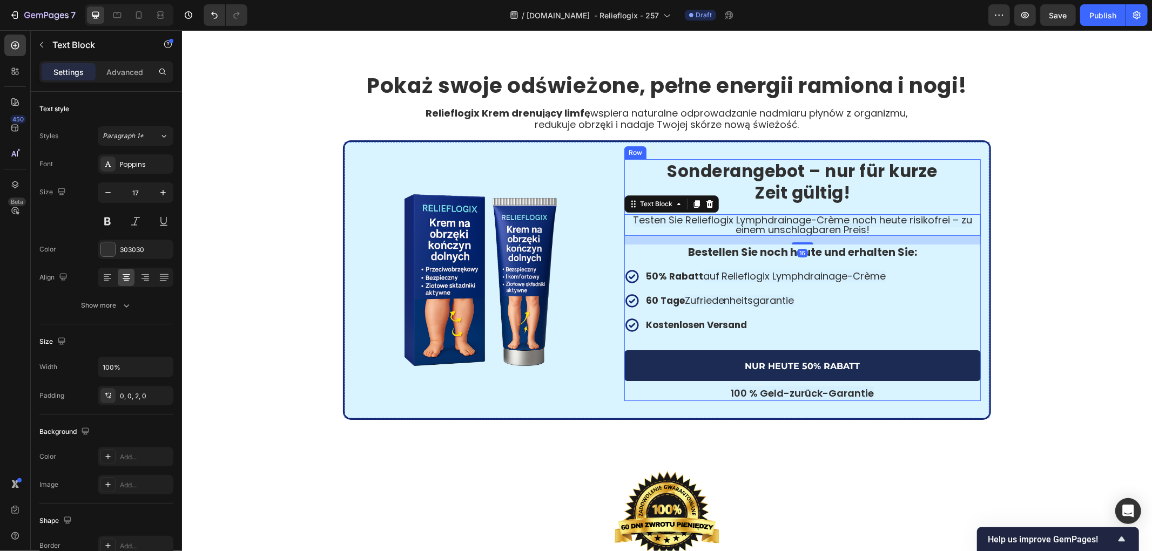
click at [1095, 268] on div "⁠⁠⁠⁠⁠⁠⁠ Pokaż swoje odświeżone, pełne energii ramiona i nogi! Heading Relieflog…" at bounding box center [666, 246] width 970 height 346
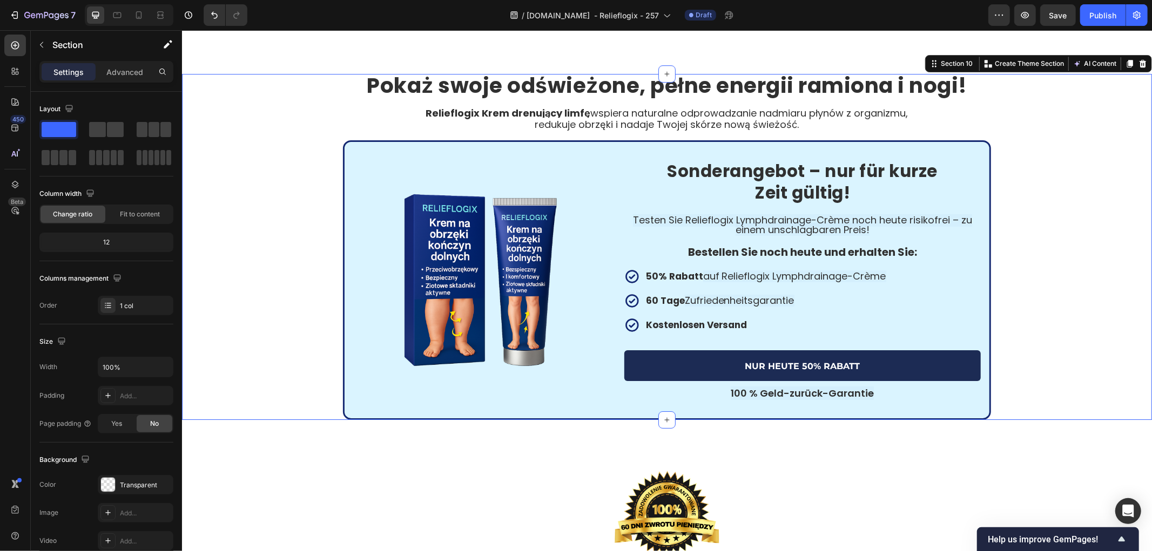
click at [545, 198] on img at bounding box center [480, 279] width 189 height 189
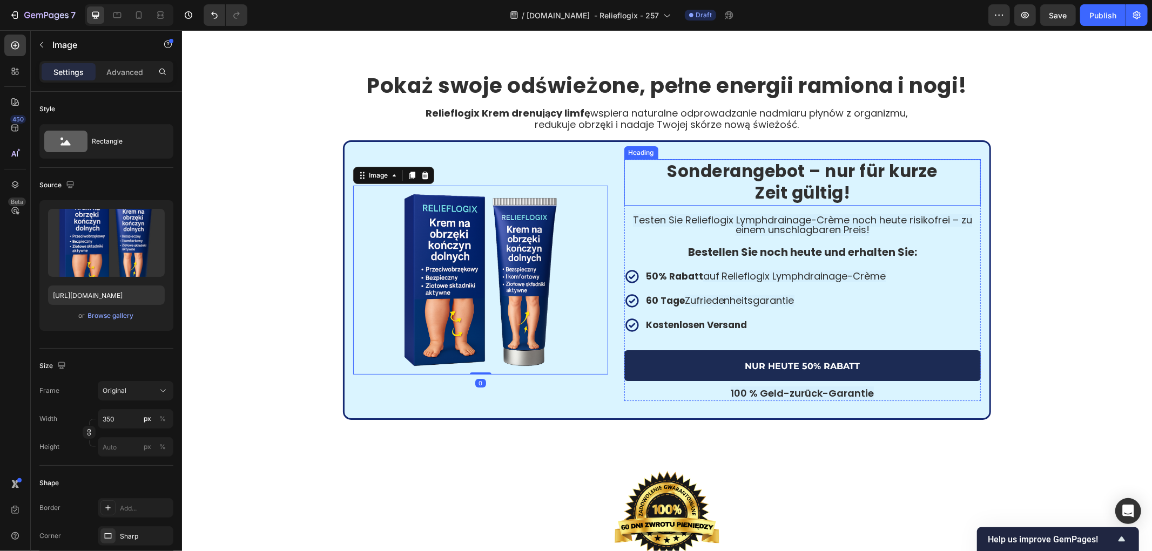
click at [784, 181] on strong "Zeit gültig!" at bounding box center [802, 192] width 96 height 24
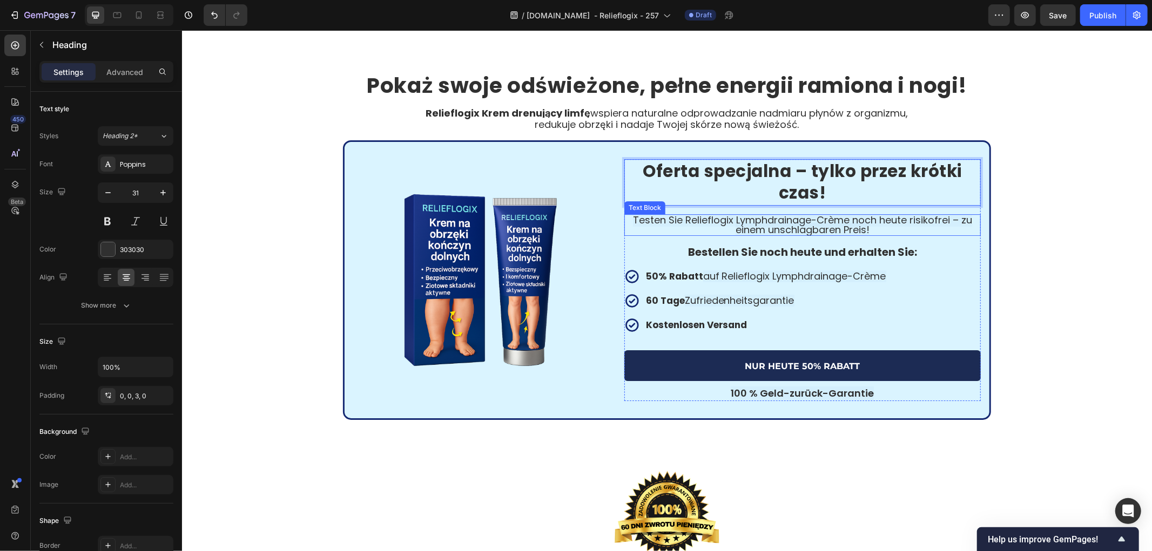
click at [723, 222] on span "Testen Sie Relieflogix Lymphdrainage-Crème noch heute risikofrei – zu einem uns…" at bounding box center [801, 224] width 339 height 23
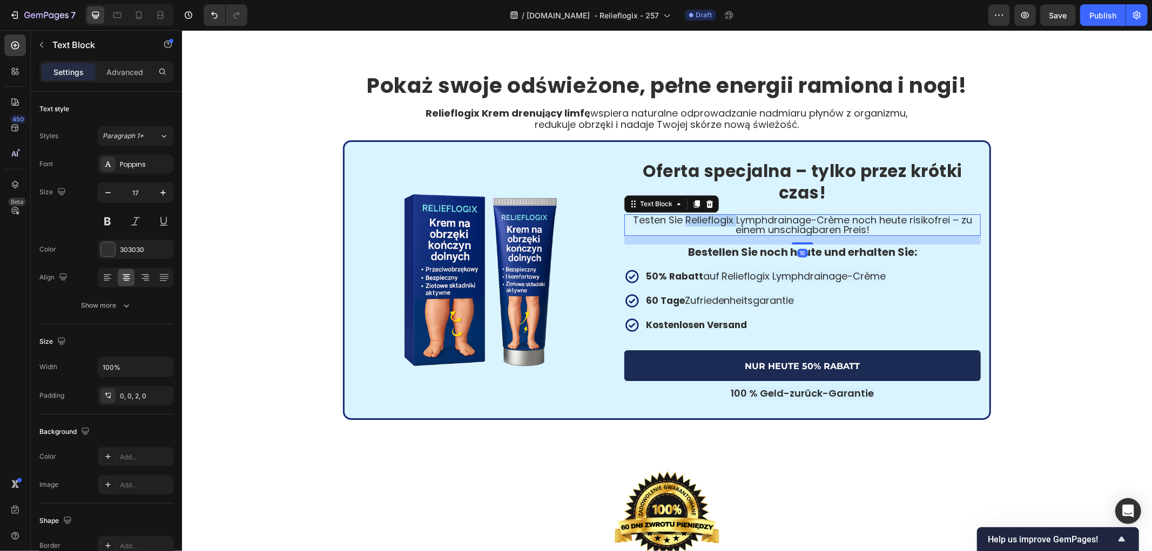
click at [723, 222] on span "Testen Sie Relieflogix Lymphdrainage-Crème noch heute risikofrei – zu einem uns…" at bounding box center [801, 224] width 339 height 23
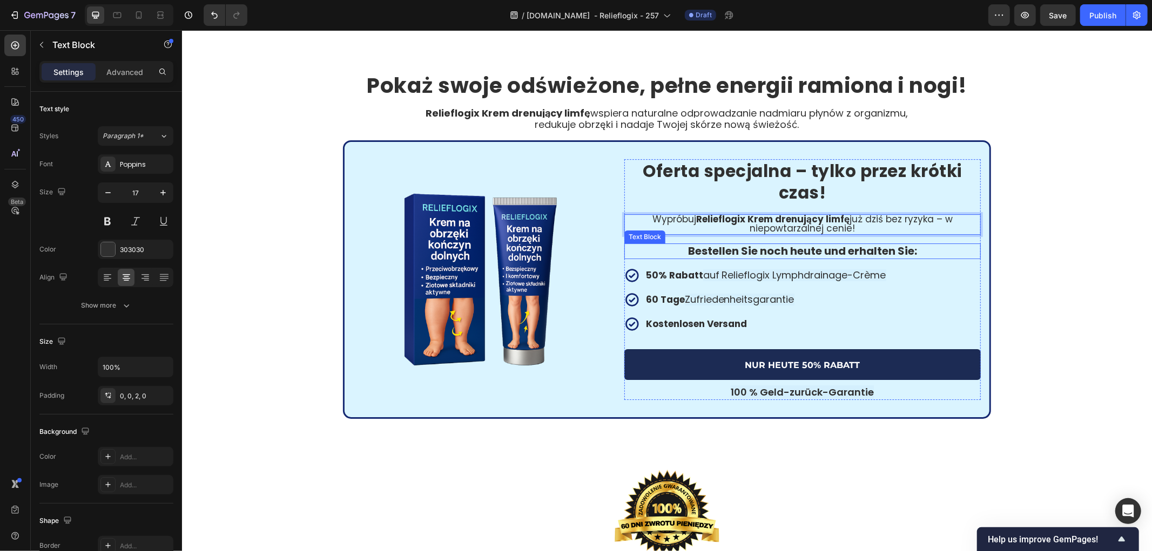
click at [743, 252] on strong "Bestellen Sie noch heute und erhalten Sie:" at bounding box center [801, 250] width 229 height 15
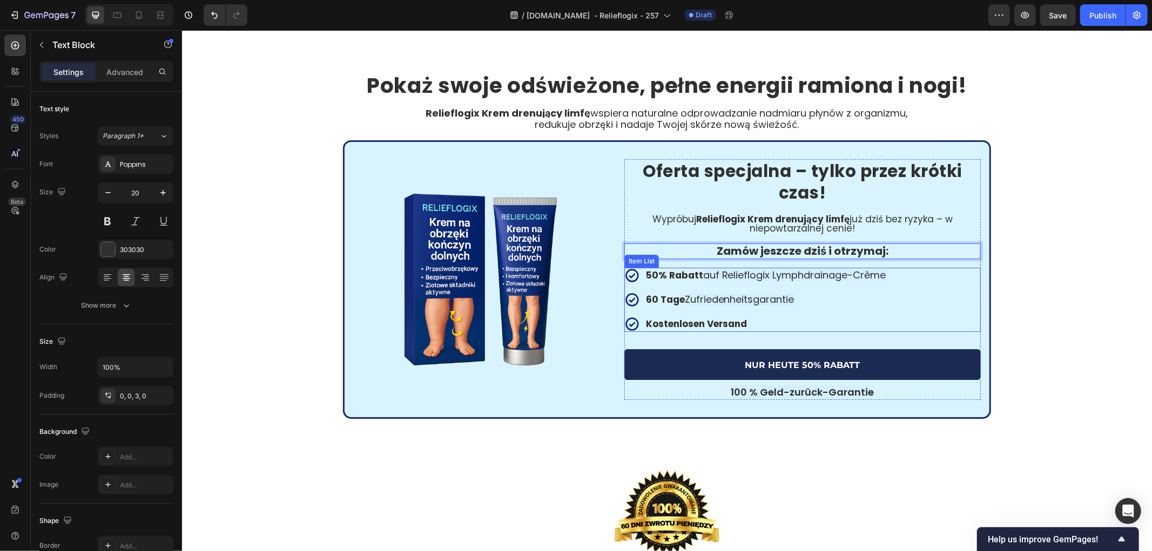
click at [769, 271] on span "auf Relieflogix Lymphdrainage-Crème" at bounding box center [794, 275] width 183 height 14
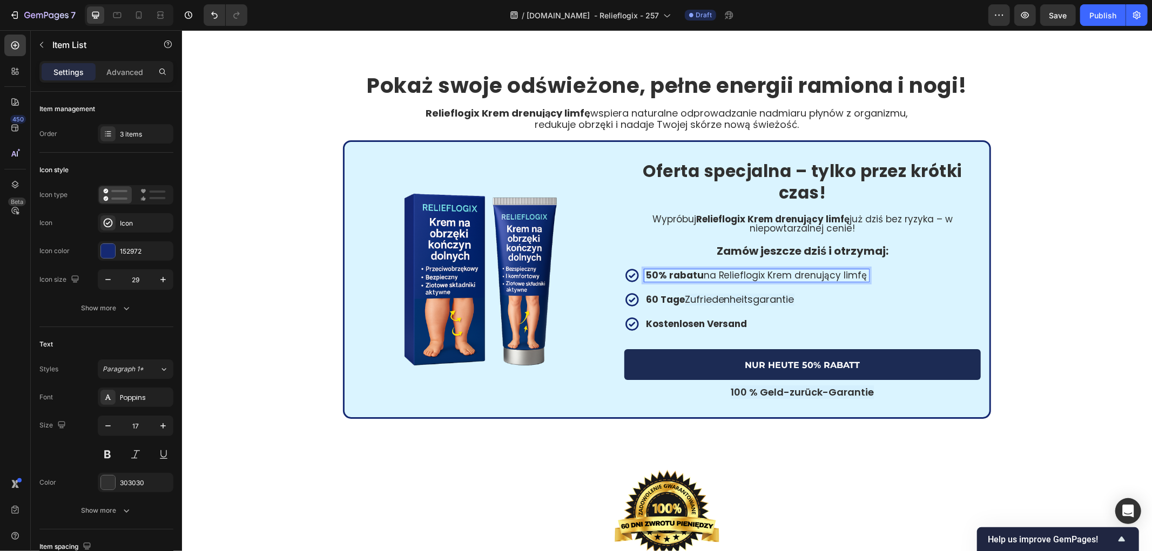
click at [723, 300] on span "Zufriedenheitsgarantie" at bounding box center [739, 299] width 110 height 14
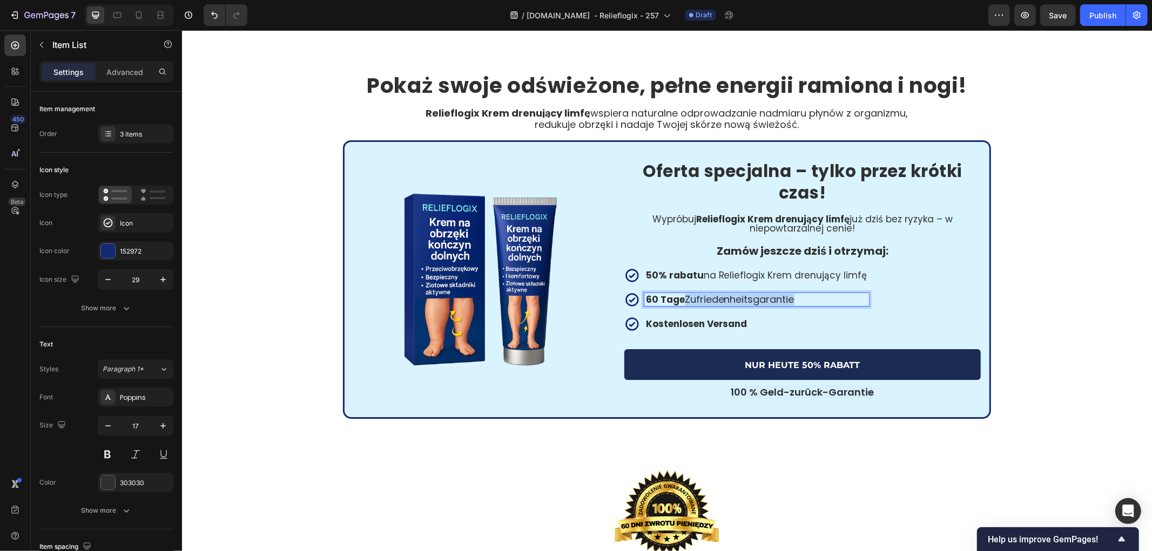
click at [723, 300] on span "Zufriedenheitsgarantie" at bounding box center [739, 299] width 110 height 14
click at [690, 324] on strong "Kostenlosen Versand" at bounding box center [696, 323] width 102 height 13
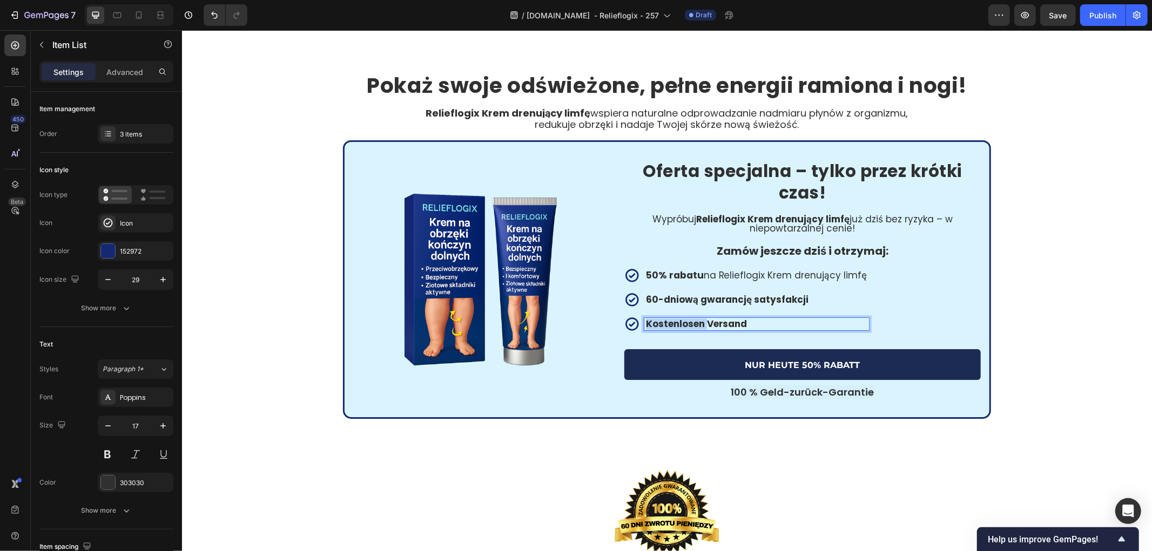
click at [690, 324] on strong "Kostenlosen Versand" at bounding box center [696, 323] width 102 height 13
click at [771, 363] on strong "NUR HEUTE 50% RABATT" at bounding box center [801, 365] width 115 height 10
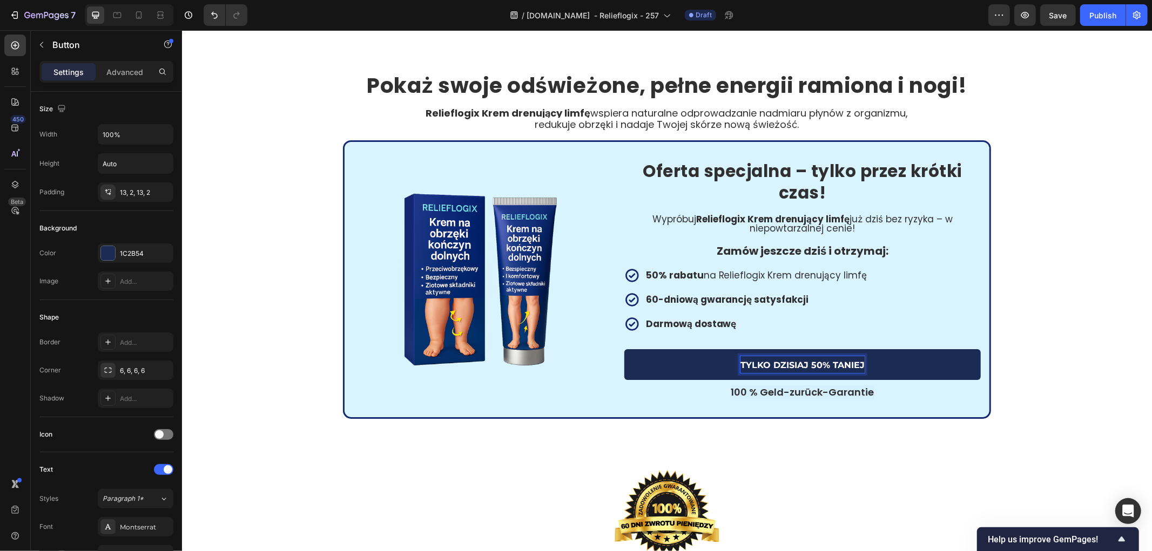
click at [789, 388] on span "100 % Geld-zurück-Garantie" at bounding box center [801, 392] width 143 height 14
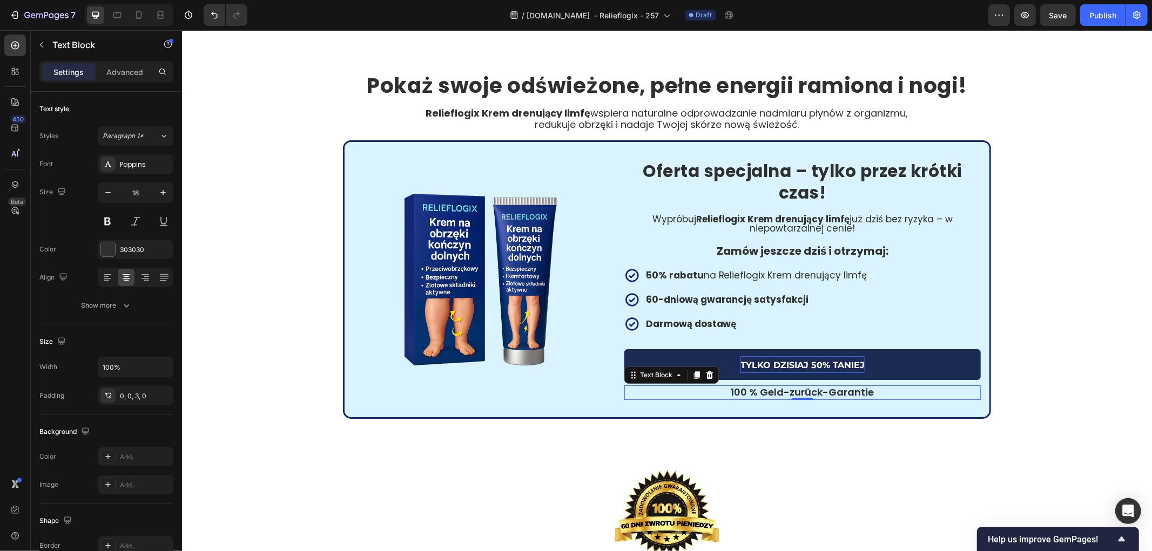
click at [789, 388] on span "100 % Geld-zurück-Garantie" at bounding box center [801, 392] width 143 height 14
click at [990, 311] on div "⁠⁠⁠⁠⁠⁠⁠ Pokaż swoje odświeżone, pełne energii ramiona i nogi! Heading Relieflog…" at bounding box center [666, 245] width 970 height 345
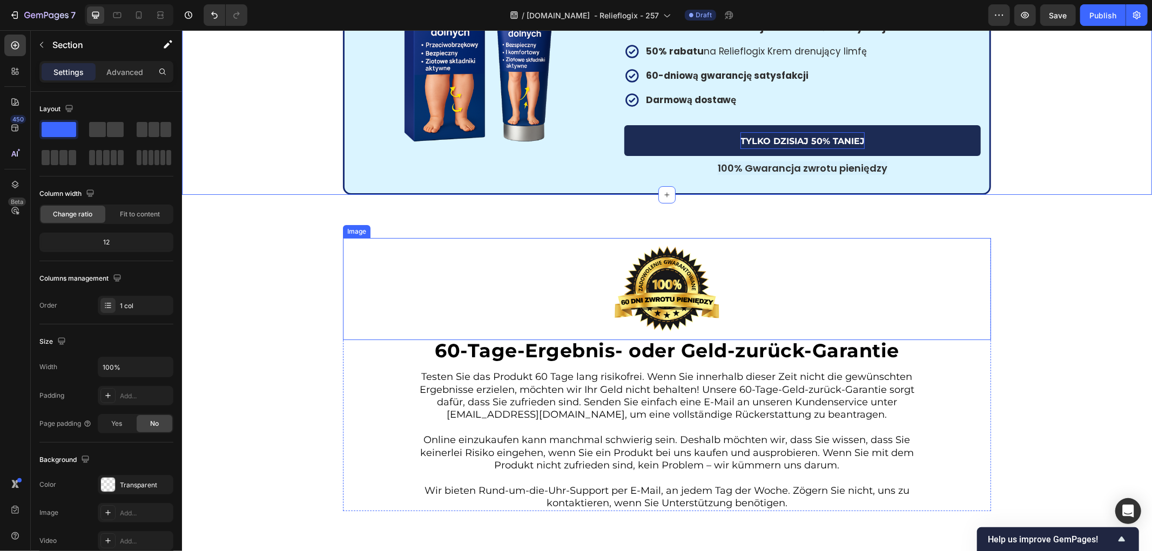
scroll to position [3157, 0]
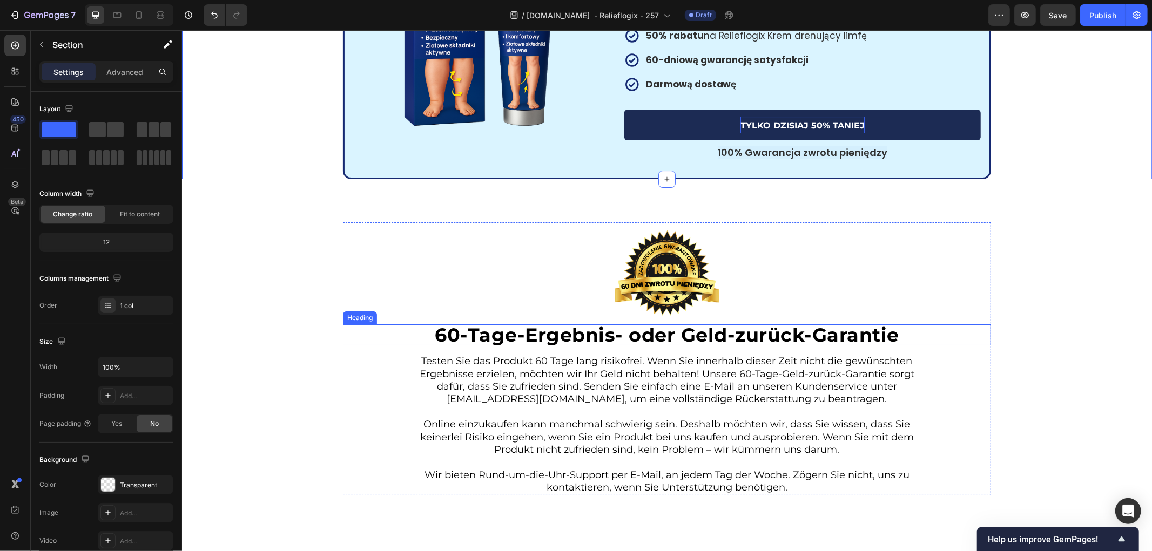
click at [438, 258] on div at bounding box center [666, 273] width 648 height 102
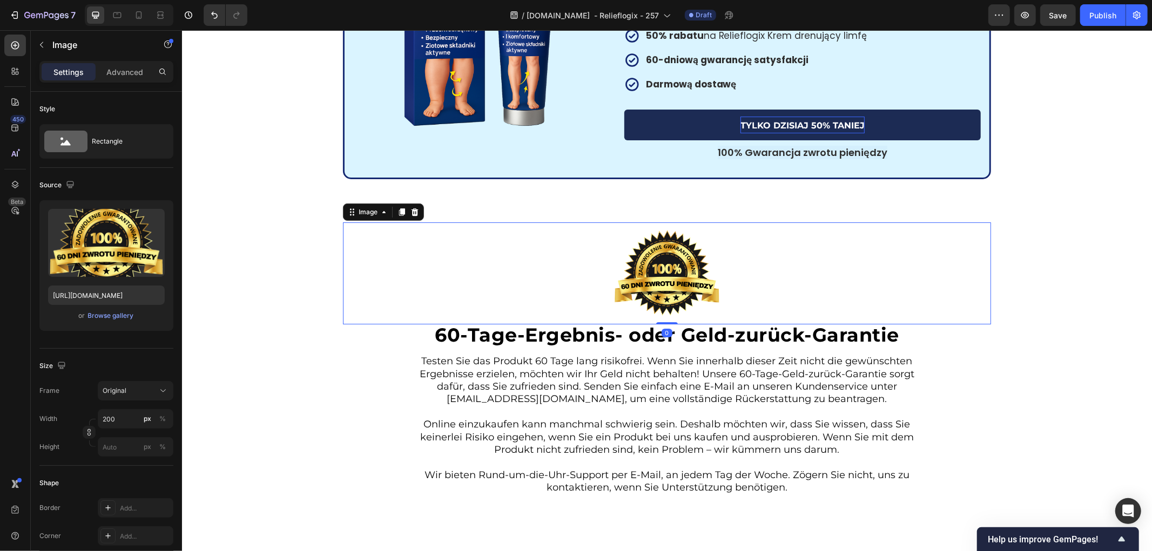
click at [745, 266] on div at bounding box center [666, 273] width 648 height 102
click at [667, 277] on img at bounding box center [666, 273] width 108 height 102
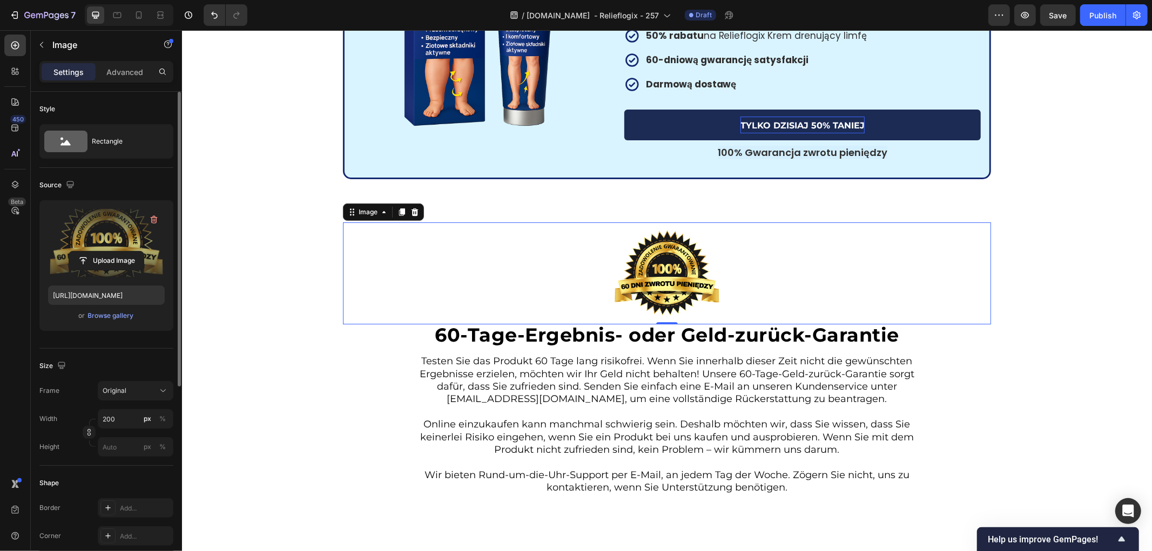
click at [120, 225] on label at bounding box center [106, 243] width 117 height 68
click at [120, 252] on input "file" at bounding box center [106, 261] width 75 height 18
click at [301, 358] on div "Image 0 60-Tage-Ergebnis- oder Geld-zurück-Garantie Heading Testen Sie das Prod…" at bounding box center [666, 358] width 970 height 273
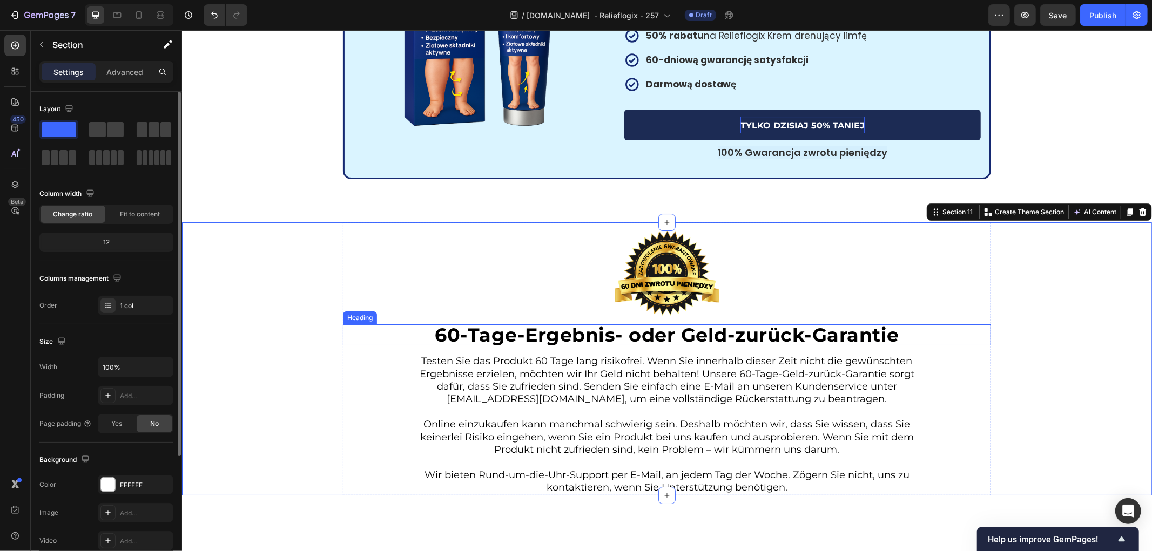
click at [614, 336] on strong "60-Tage-Ergebnis- oder Geld-zurück-Garantie" at bounding box center [666, 334] width 464 height 23
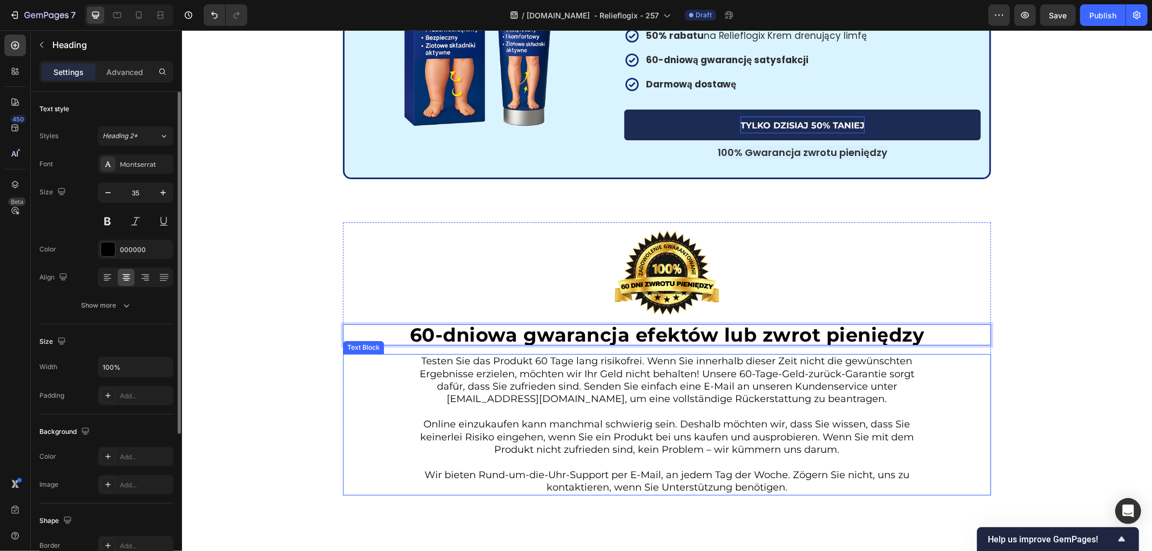
click at [591, 402] on p "Testen Sie das Produkt 60 Tage lang risikofrei. Wenn Sie innerhalb dieser Zeit …" at bounding box center [666, 380] width 516 height 51
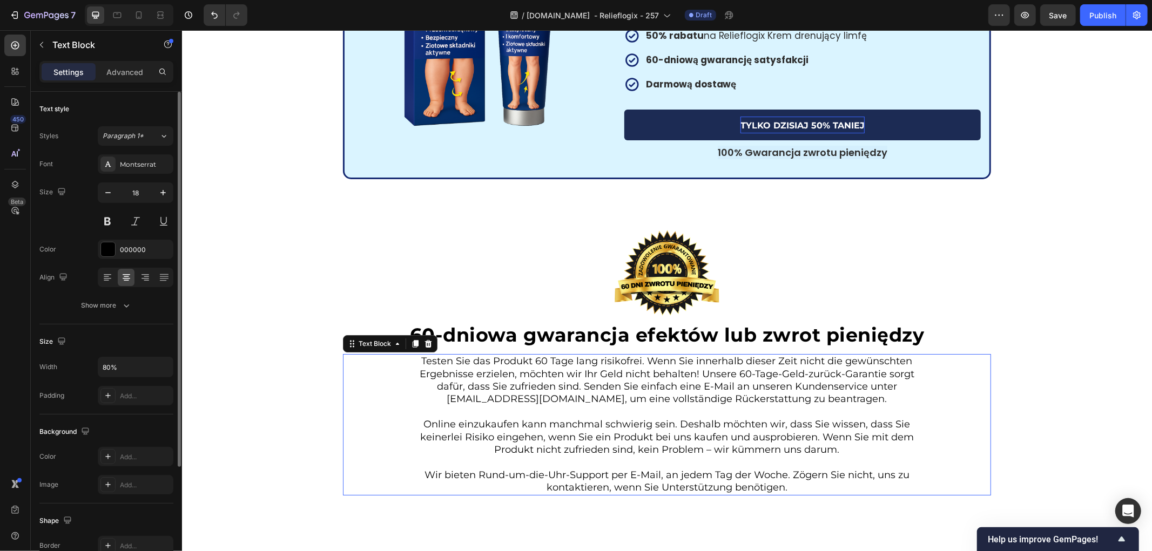
click at [591, 402] on p "Testen Sie das Produkt 60 Tage lang risikofrei. Wenn Sie innerhalb dieser Zeit …" at bounding box center [666, 380] width 516 height 51
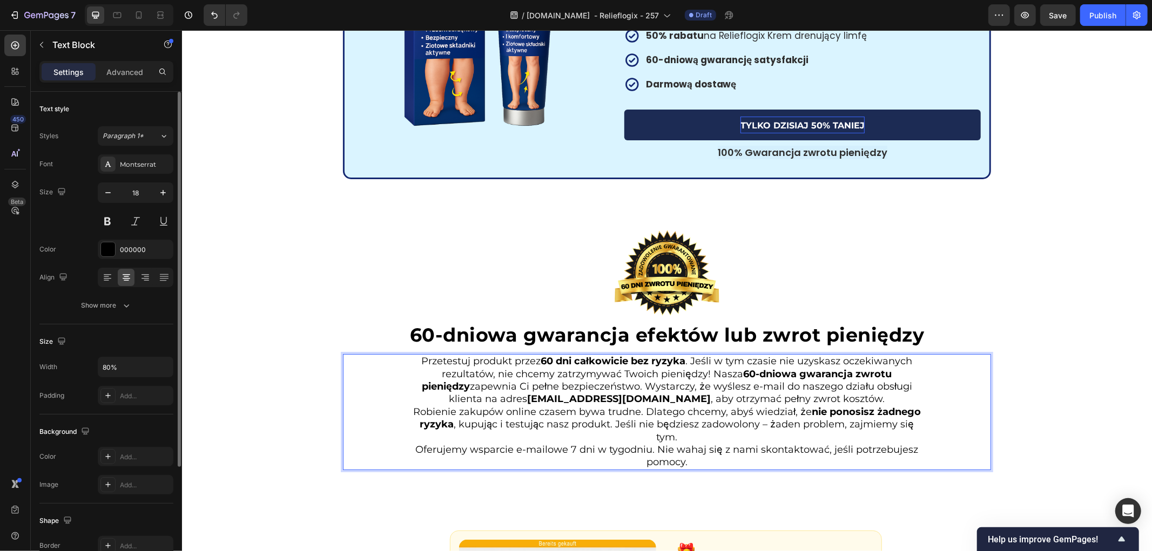
click at [845, 392] on p "Przetestuj produkt przez 60 dni całkowicie bez ryzyka . Jeśli w tym czasie nie …" at bounding box center [666, 380] width 516 height 51
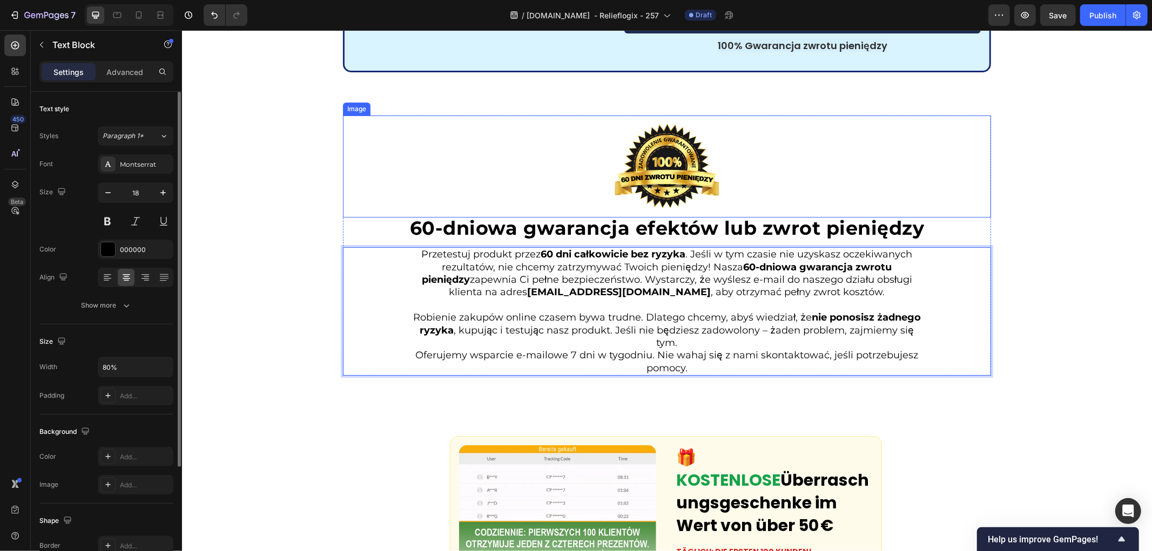
scroll to position [3338, 0]
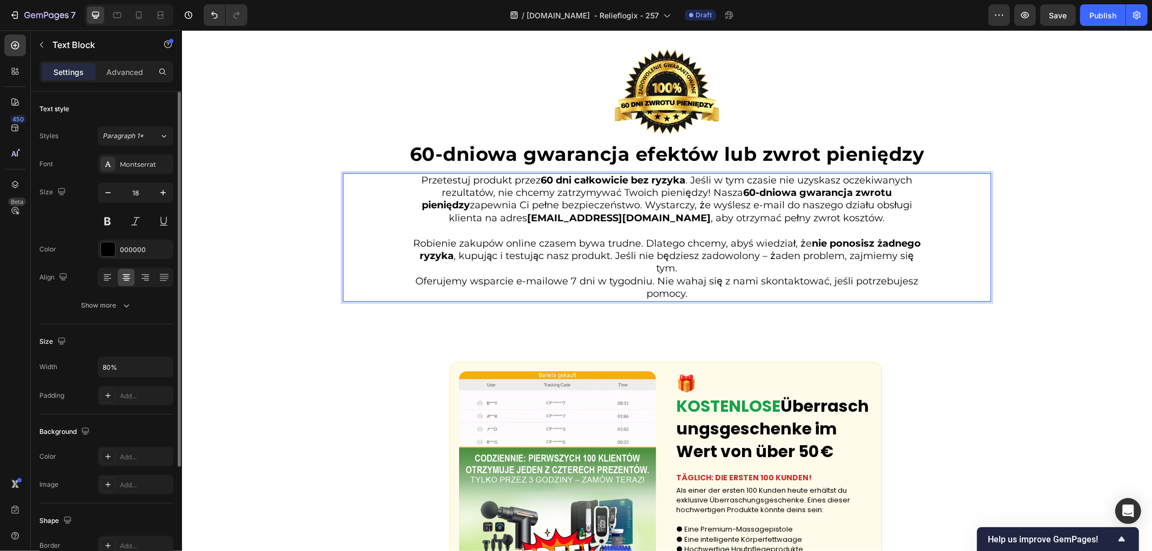
click at [313, 235] on div "Image ⁠⁠⁠⁠⁠⁠⁠ 60-dniowa gwarancja efektów lub zwrot pieniędzy Heading Przetestu…" at bounding box center [666, 171] width 970 height 260
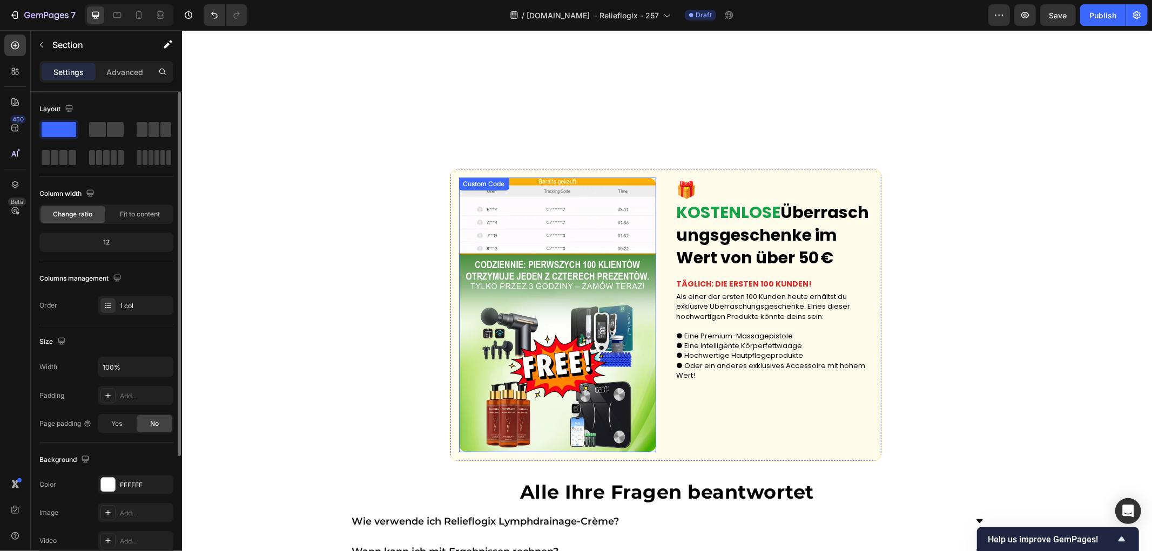
scroll to position [3517, 0]
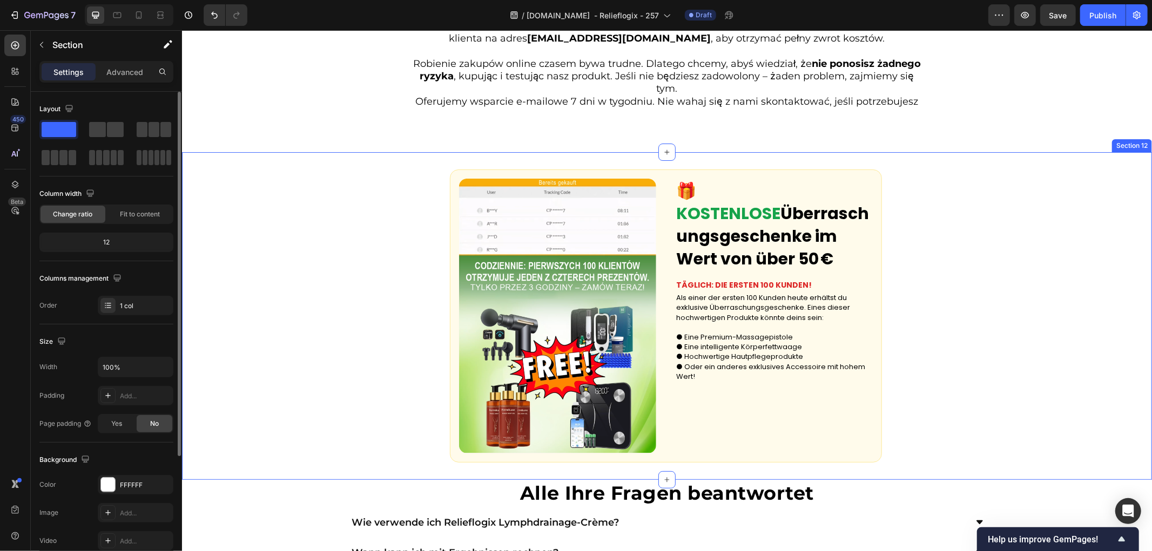
click at [998, 245] on div "Custom Code 🎁 KOSTENLOSE Überraschungsgeschenke im Wert von über 50 € Text Bloc…" at bounding box center [666, 316] width 970 height 328
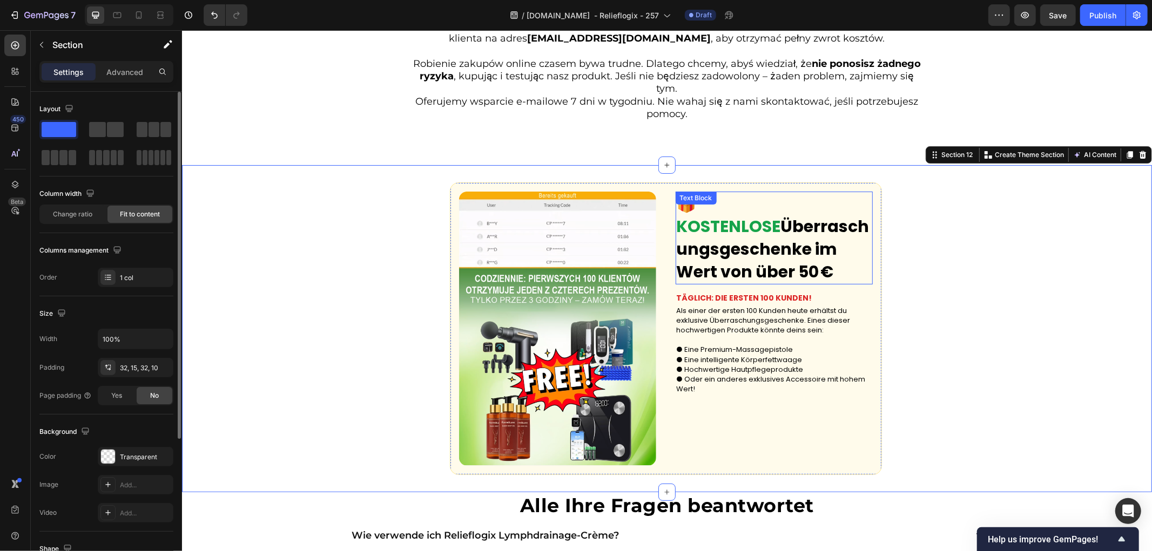
click at [745, 192] on strong "🎁 KOSTENLOSE" at bounding box center [728, 215] width 104 height 46
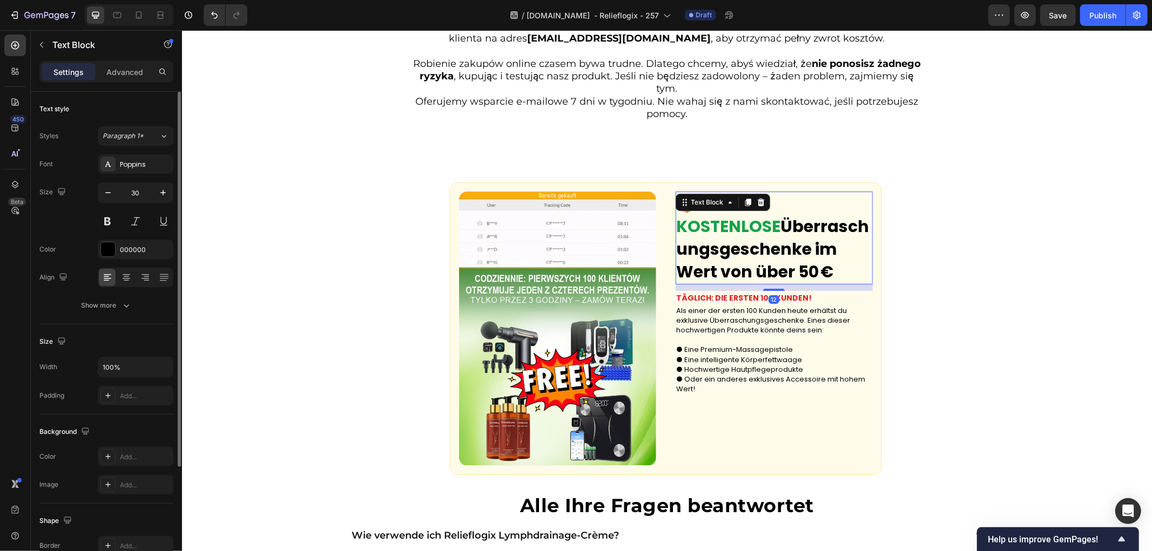
click at [757, 198] on icon at bounding box center [760, 202] width 7 height 8
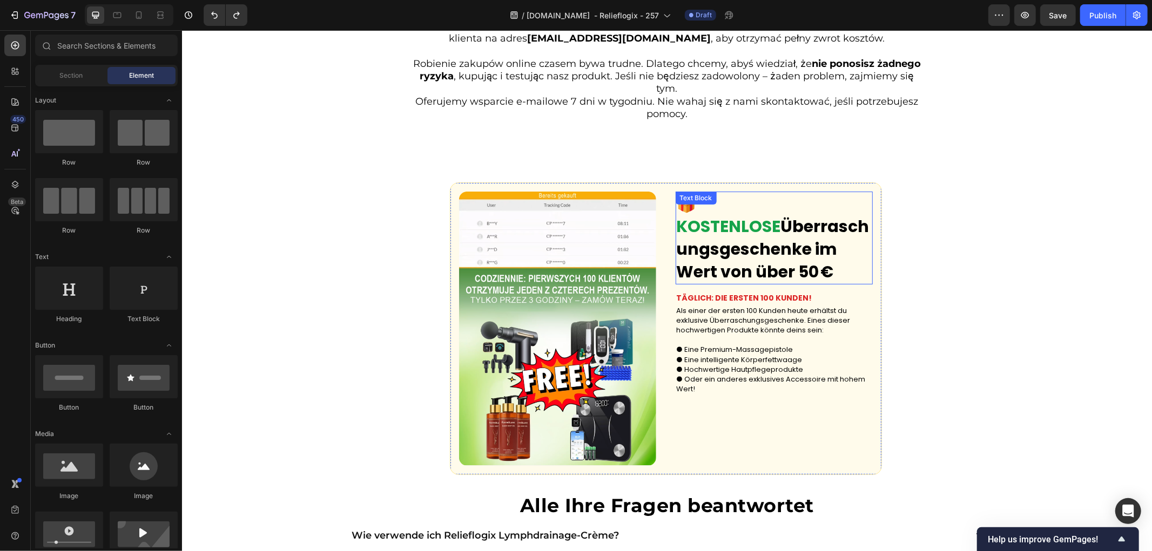
click at [808, 192] on p "🎁 KOSTENLOSE Überraschungsgeschenke im Wert von über 50 €" at bounding box center [773, 237] width 195 height 91
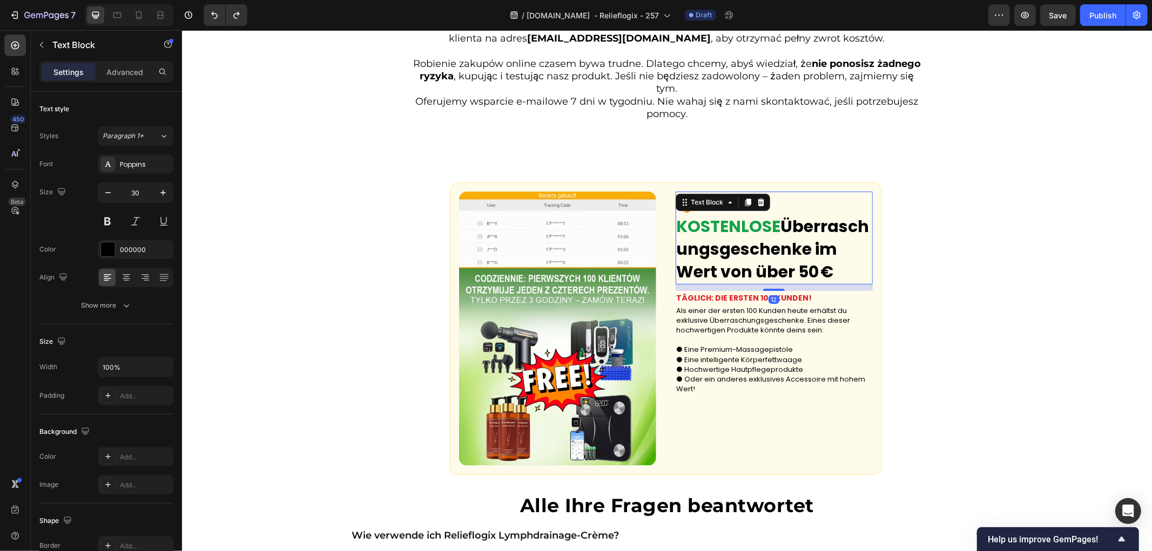
click at [812, 192] on p "🎁 KOSTENLOSE Überraschungsgeschenke im Wert von über 50 €" at bounding box center [773, 237] width 195 height 91
click at [721, 252] on p "🎁 KOSTENLOSE Überraschungsgeschenke im Wert von über 50 €" at bounding box center [773, 237] width 195 height 91
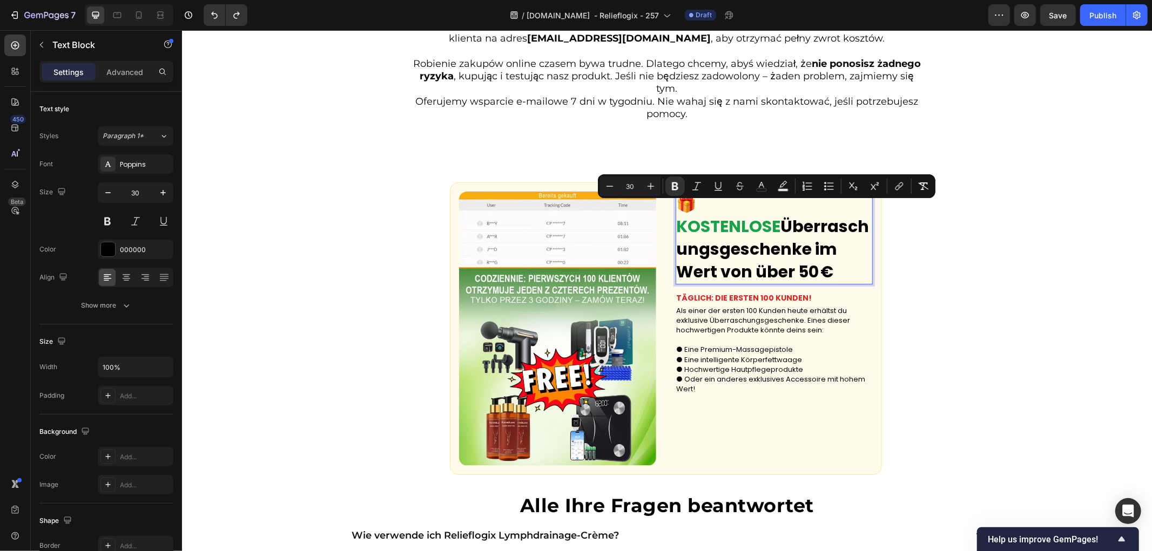
drag, startPoint x: 722, startPoint y: 256, endPoint x: 669, endPoint y: 214, distance: 67.3
click at [675, 214] on div "🎁 KOSTENLOSE Überraschungsgeschenke im Wert von über 50 €" at bounding box center [773, 237] width 197 height 93
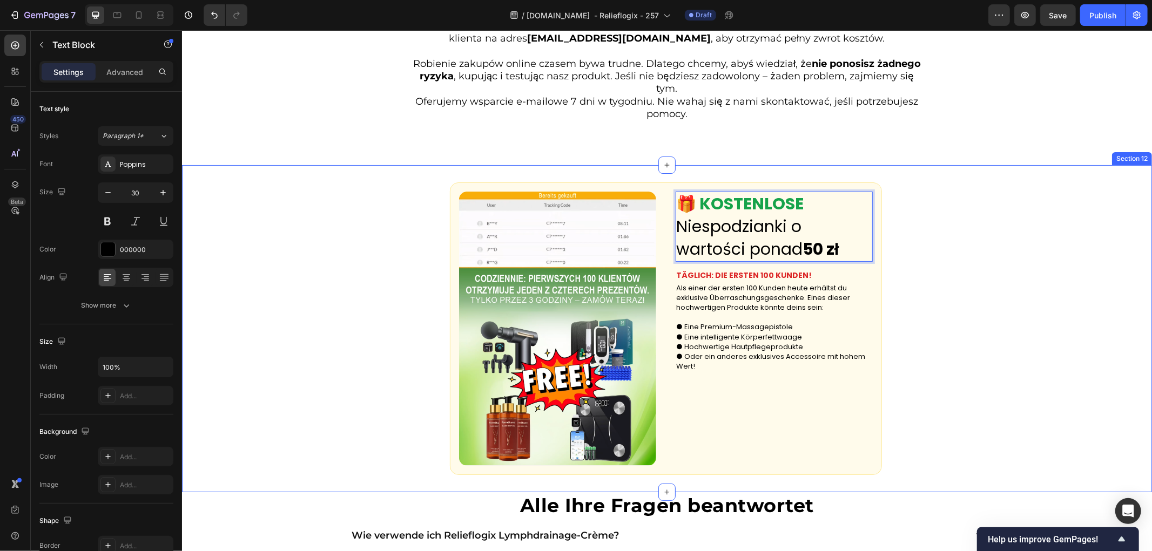
click at [932, 260] on div "Custom Code 🎁 KOSTENLOSE Niespodzianki o wartości ponad 50 zł Text Block 12 TÄG…" at bounding box center [666, 329] width 970 height 328
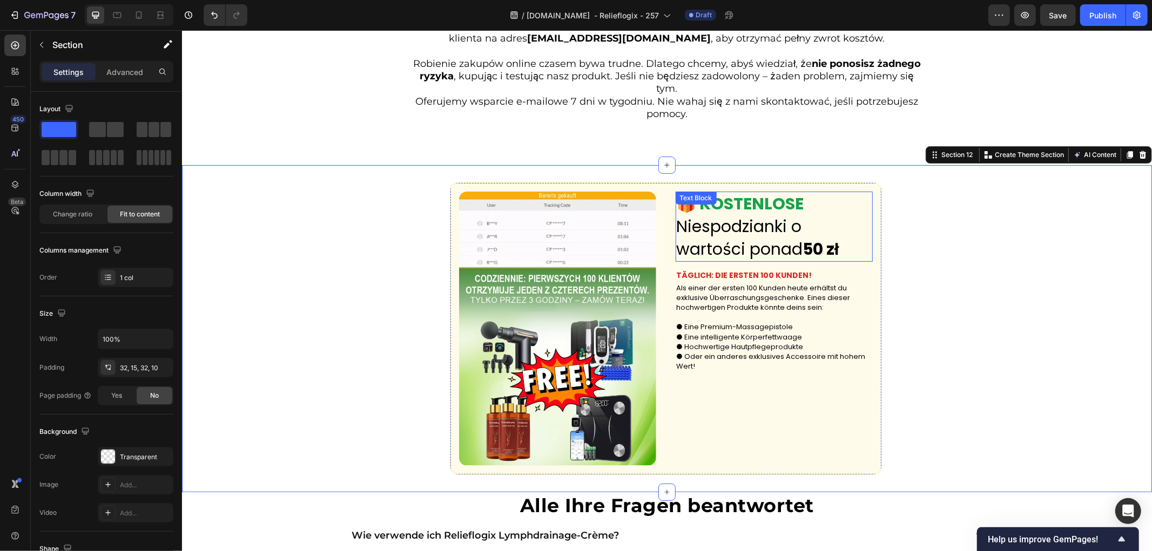
click at [814, 239] on strong "50 zł" at bounding box center [821, 248] width 36 height 23
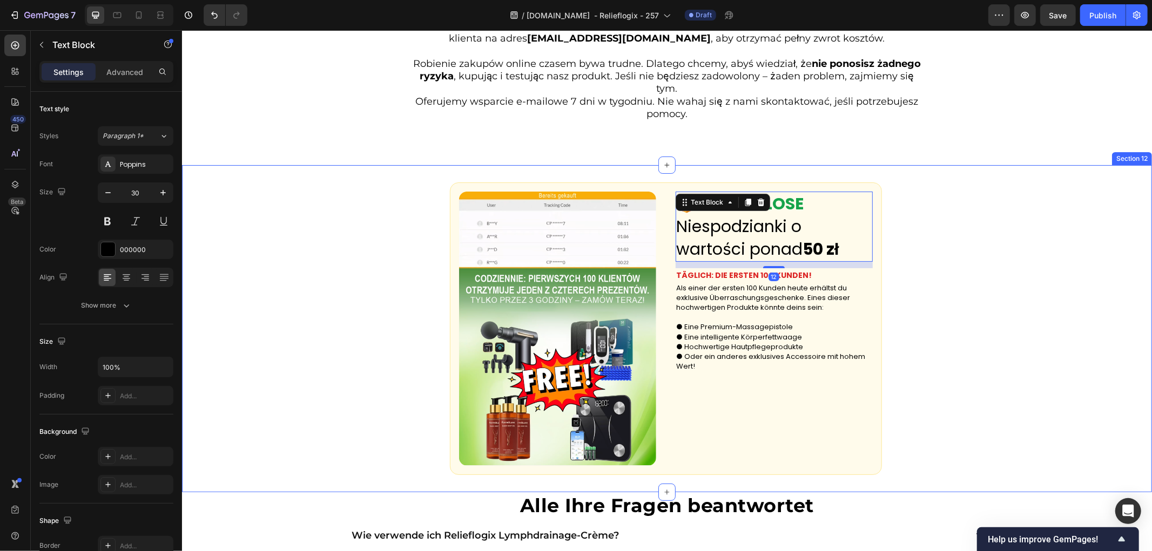
click at [940, 249] on div "Custom Code 🎁 KOSTENLOSE Niespodzianki o wartości ponad 50 zł Text Block 12 TÄG…" at bounding box center [666, 329] width 970 height 328
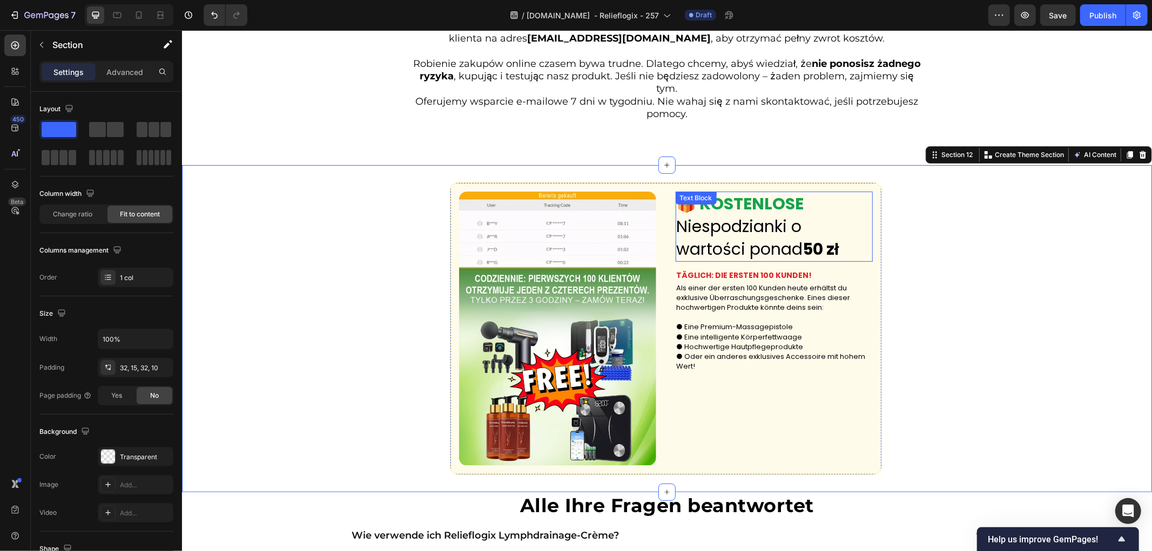
click at [817, 237] on strong "50 zł" at bounding box center [821, 248] width 36 height 23
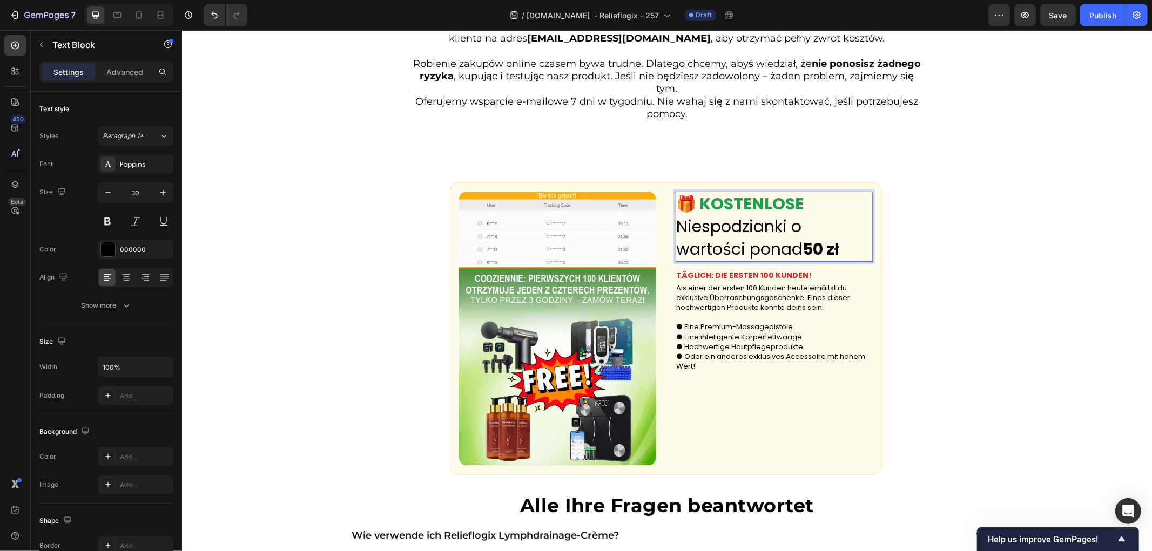
click at [821, 237] on strong "50 zł" at bounding box center [821, 248] width 36 height 23
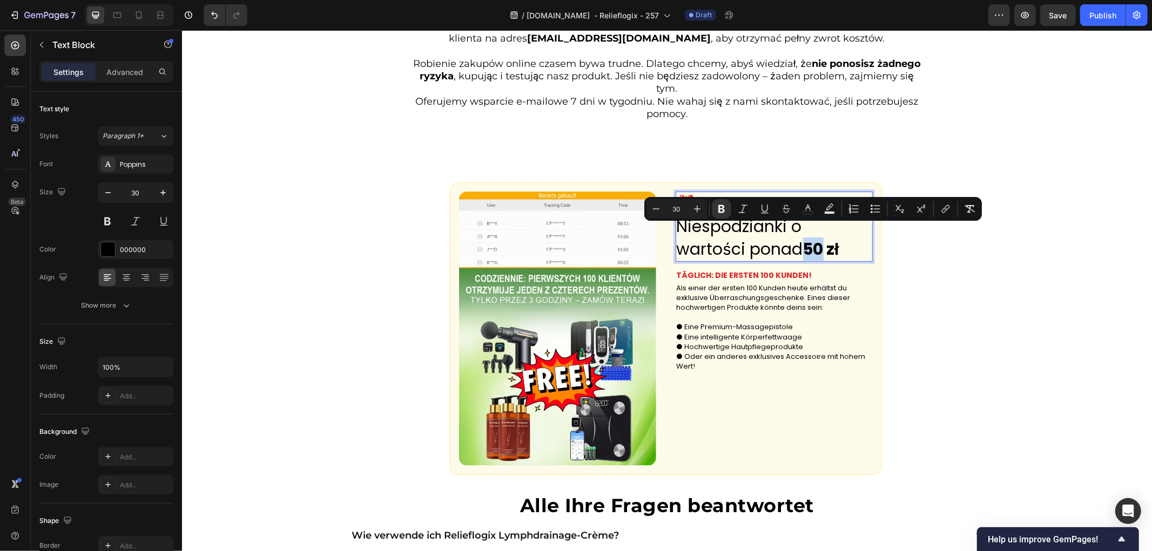
drag, startPoint x: 821, startPoint y: 235, endPoint x: 803, endPoint y: 233, distance: 18.4
click at [803, 237] on strong "50 zł" at bounding box center [821, 248] width 36 height 23
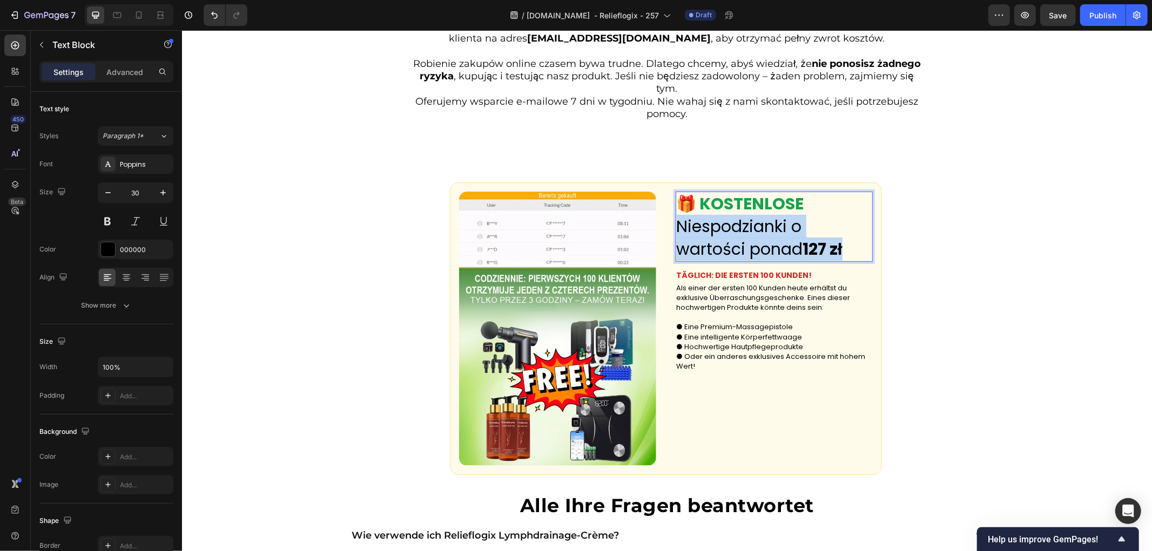
drag, startPoint x: 851, startPoint y: 230, endPoint x: 675, endPoint y: 206, distance: 178.2
click at [676, 206] on p "🎁 KOSTENLOSE Niespodzianki o wartości ponad 127 zł" at bounding box center [773, 226] width 195 height 68
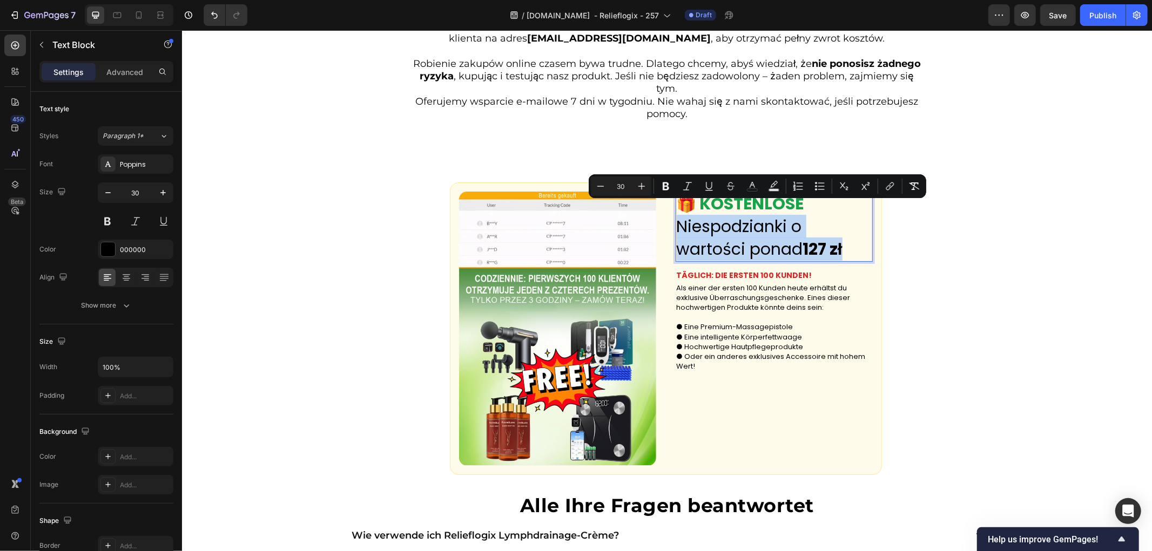
copy p "Niespodzianki o wartości ponad 127 zł"
click at [825, 239] on strong "127 zł" at bounding box center [822, 248] width 39 height 23
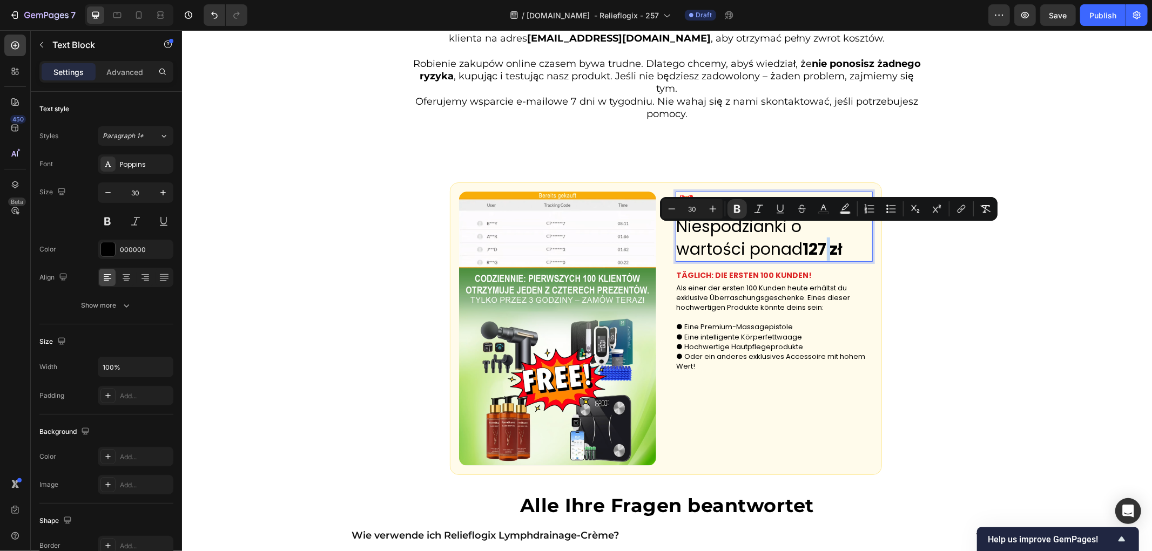
click at [823, 237] on strong "127 zł" at bounding box center [822, 248] width 39 height 23
drag, startPoint x: 825, startPoint y: 233, endPoint x: 804, endPoint y: 229, distance: 21.0
click at [804, 237] on strong "127 zł" at bounding box center [822, 248] width 39 height 23
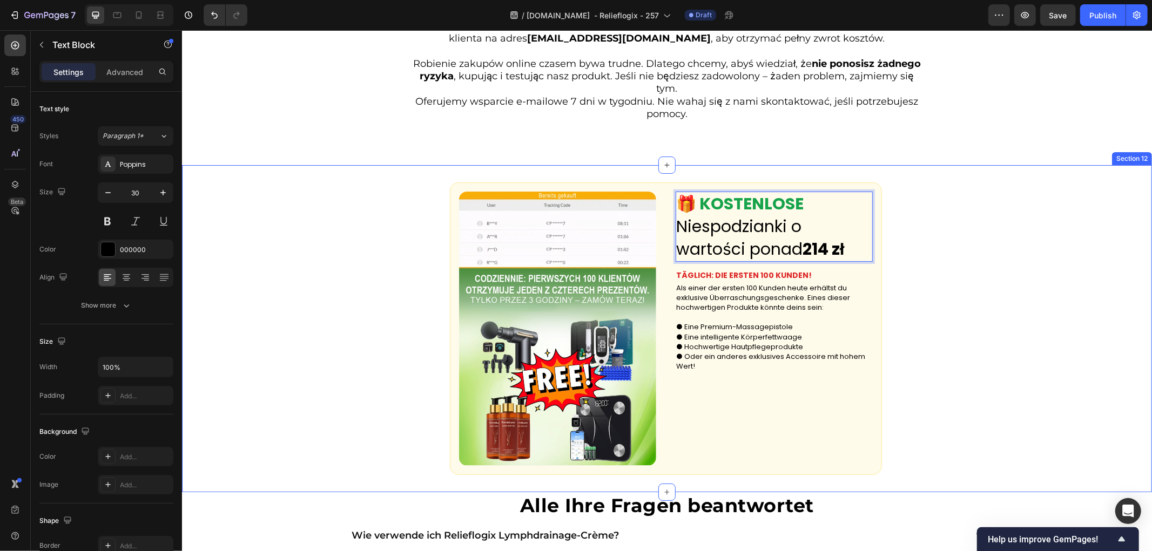
click at [965, 245] on div "Custom Code 🎁 KOSTENLOSE Niespodzianki o wartości ponad 214 zł Text Block 12 TÄ…" at bounding box center [666, 329] width 970 height 328
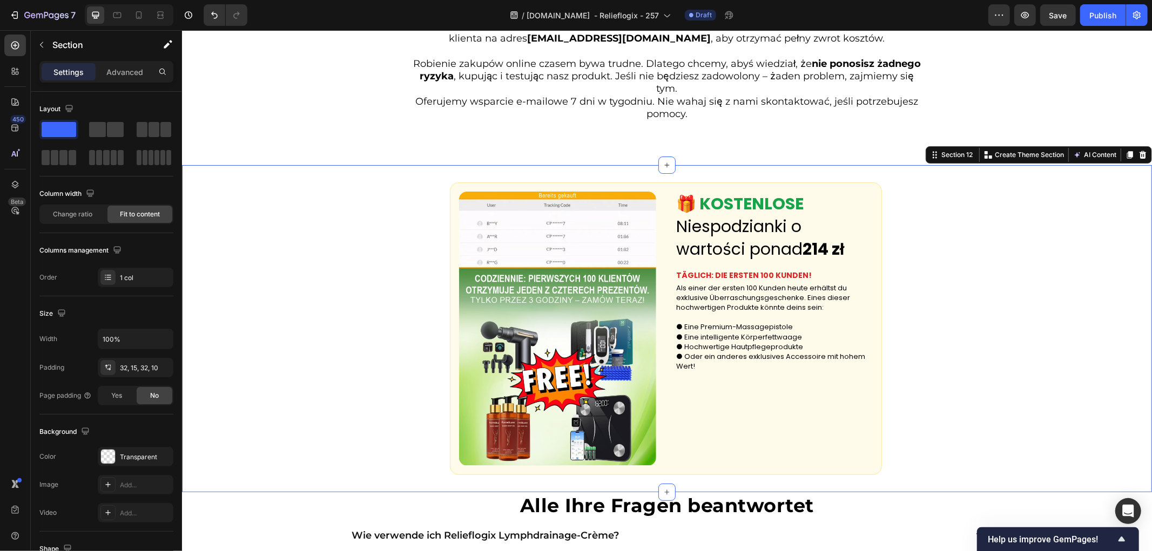
click at [1039, 299] on div "Custom Code 🎁 KOSTENLOSE Niespodzianki o wartości ponad 214 zł Text Block TÄGLI…" at bounding box center [666, 329] width 970 height 328
click at [715, 269] on strong "TÄGLICH: DIE ERSTEN 100 KUNDEN!" at bounding box center [744, 274] width 136 height 11
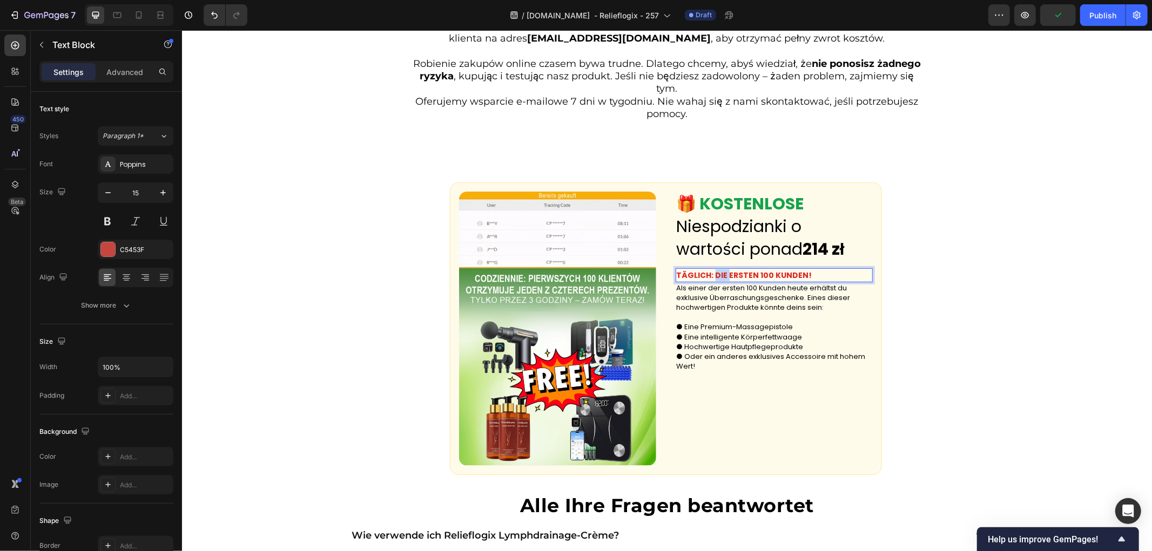
click at [715, 269] on strong "TÄGLICH: DIE ERSTEN 100 KUNDEN!" at bounding box center [744, 274] width 136 height 11
click at [770, 285] on p "Als einer der ersten 100 Kunden heute erhältst du exklusive Überraschungsgesche…" at bounding box center [773, 298] width 195 height 30
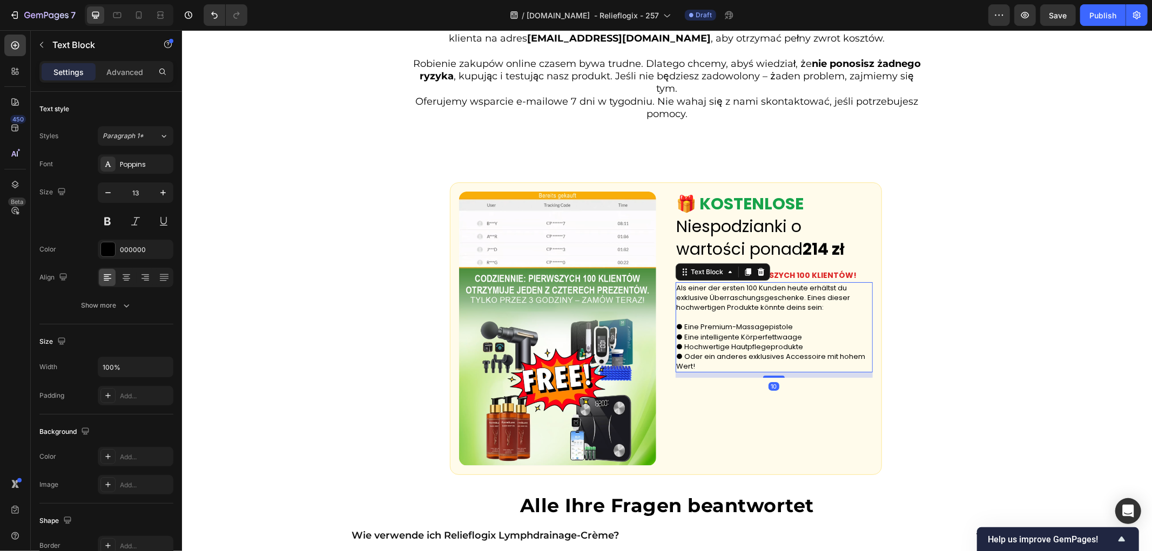
click at [770, 285] on p "Als einer der ersten 100 Kunden heute erhältst du exklusive Überraschungsgesche…" at bounding box center [773, 298] width 195 height 30
click at [831, 295] on p "Als einer der ersten 100 Kunden heute erhältst du exklusive Überraschungsgesche…" at bounding box center [773, 298] width 195 height 30
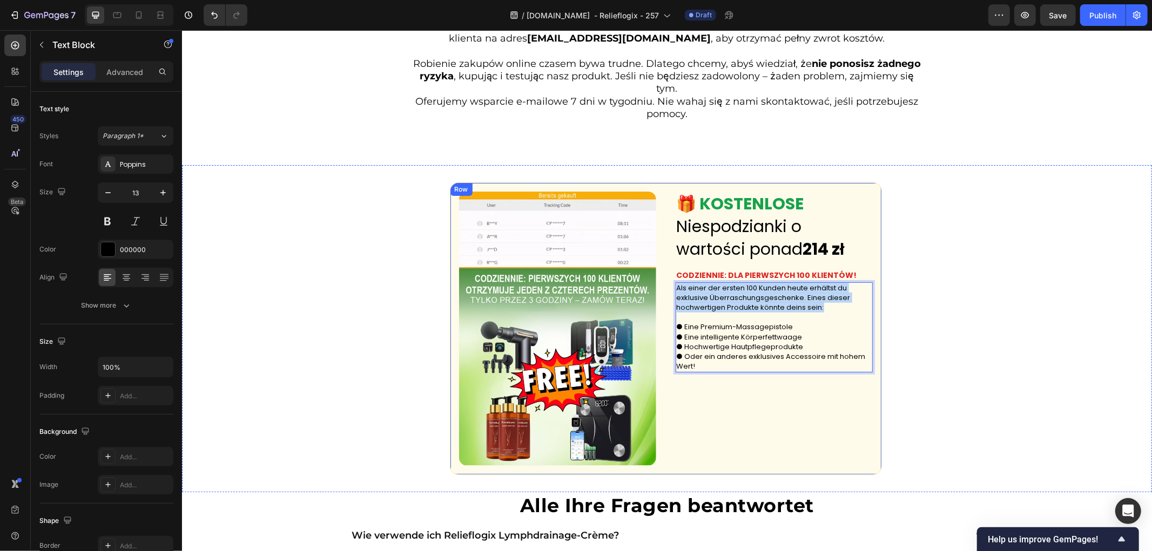
drag, startPoint x: 823, startPoint y: 293, endPoint x: 659, endPoint y: 275, distance: 164.6
click at [659, 275] on div "Custom Code 🎁 KOSTENLOSE Niespodzianki o wartości ponad 214 zł Text Block CODZI…" at bounding box center [665, 328] width 432 height 293
click at [793, 322] on p "● Eine Premium-Massagepistole ● Eine intelligente Körperfettwaage ● Hochwertige…" at bounding box center [773, 346] width 195 height 49
drag, startPoint x: 807, startPoint y: 313, endPoint x: 678, endPoint y: 311, distance: 129.1
click at [678, 322] on p "● Eine Premium-Massagepistole ● Eine intelligente Körperfettwaage ● Hochwertige…" at bounding box center [773, 346] width 195 height 49
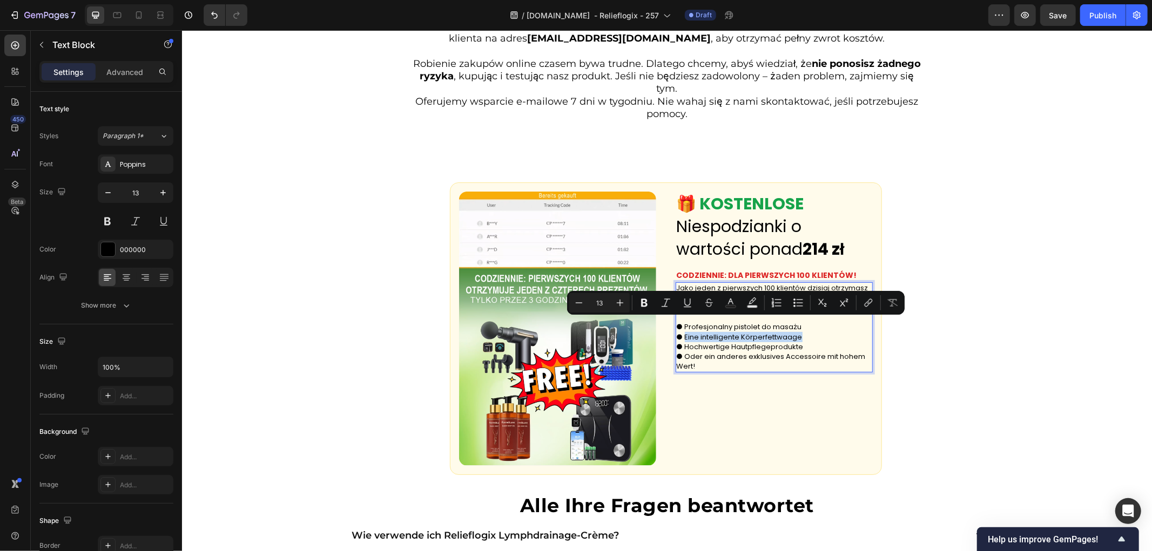
drag, startPoint x: 795, startPoint y: 322, endPoint x: 677, endPoint y: 321, distance: 118.8
click at [677, 322] on p "● Profesjonalny pistolet do masażu ● Eine intelligente Körperfettwaage ● Hochwe…" at bounding box center [773, 346] width 195 height 49
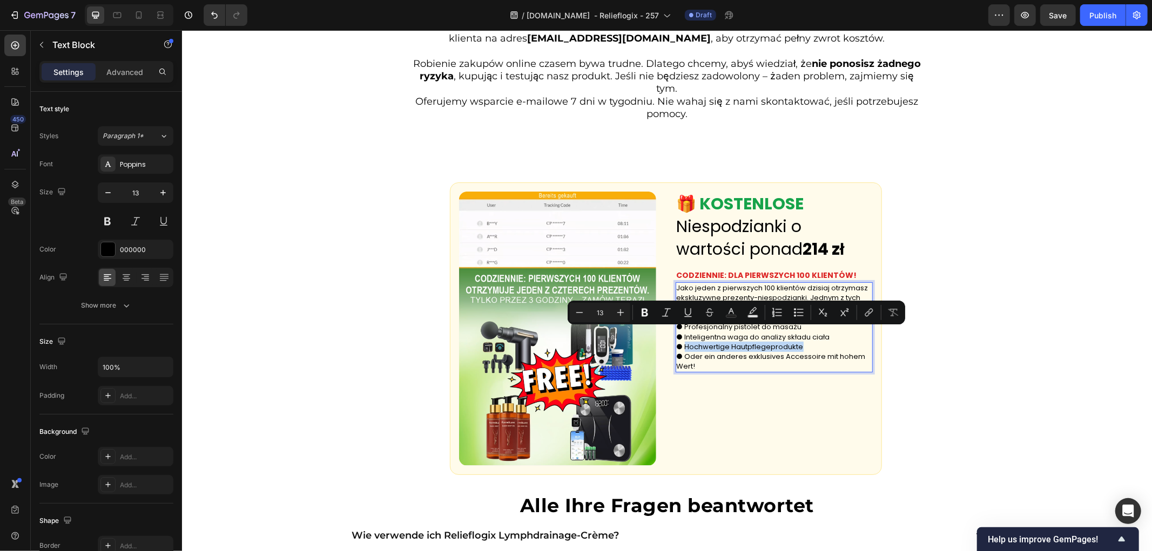
drag, startPoint x: 801, startPoint y: 331, endPoint x: 678, endPoint y: 332, distance: 123.1
click at [678, 332] on p "● Profesjonalny pistolet do masażu ● Inteligentna waga do analizy składu ciała …" at bounding box center [773, 346] width 195 height 49
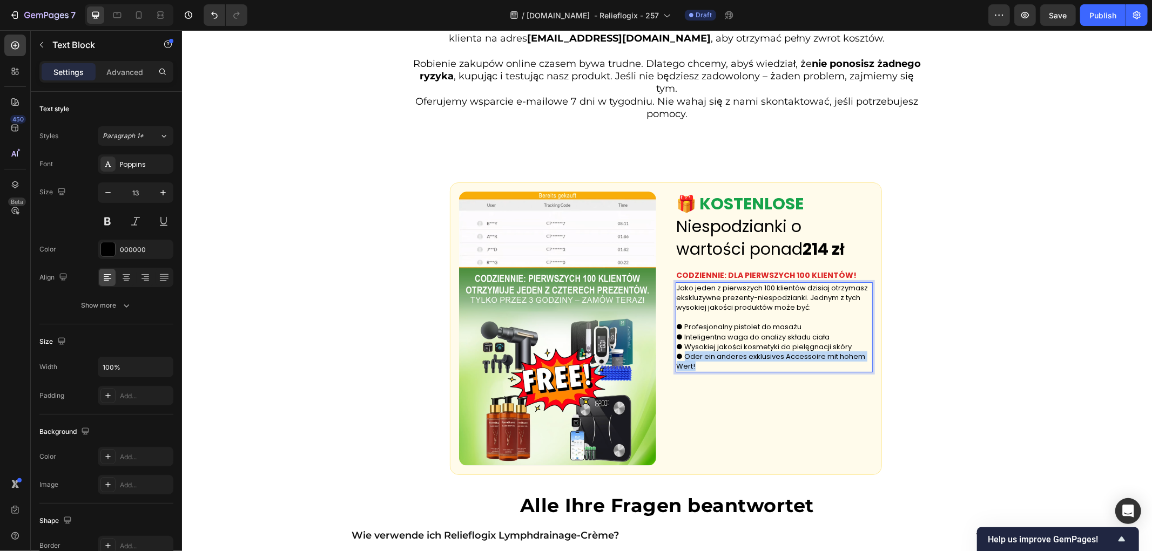
drag, startPoint x: 698, startPoint y: 352, endPoint x: 679, endPoint y: 345, distance: 19.7
click at [679, 345] on p "● Profesjonalny pistolet do masażu ● Inteligentna waga do analizy składu ciała …" at bounding box center [773, 346] width 195 height 49
click at [985, 350] on div "Custom Code 🎁 KOSTENLOSE Niespodzianki o wartości ponad 214 zł Text Block CODZI…" at bounding box center [666, 329] width 970 height 328
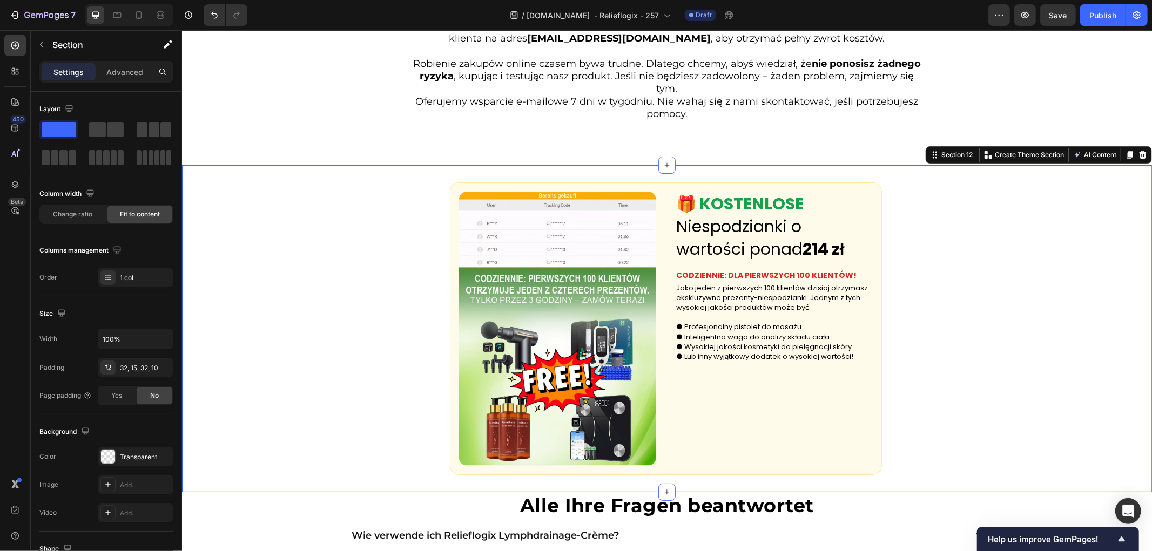
click at [916, 376] on div "Custom Code 🎁 KOSTENLOSE Niespodzianki o wartości ponad 214 zł Text Block CODZI…" at bounding box center [666, 329] width 970 height 328
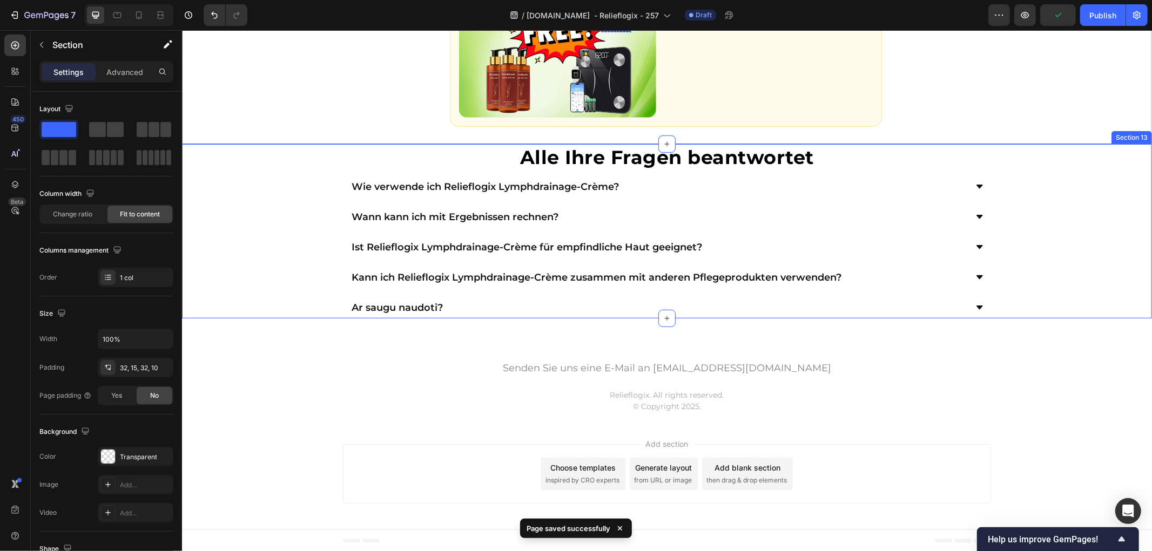
scroll to position [3793, 0]
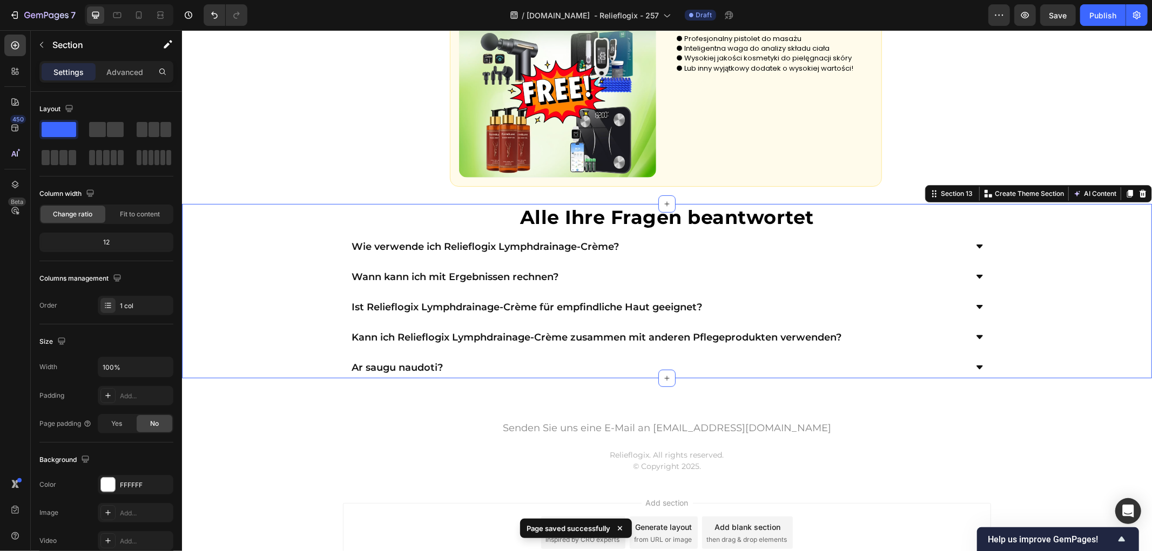
click at [278, 282] on div "Alle Ihre Fragen beantwortet Heading Wie verwende ich Relieflogix Lymphdrainage…" at bounding box center [666, 291] width 970 height 175
click at [700, 217] on strong "Alle Ihre Fragen beantwortet" at bounding box center [667, 216] width 294 height 23
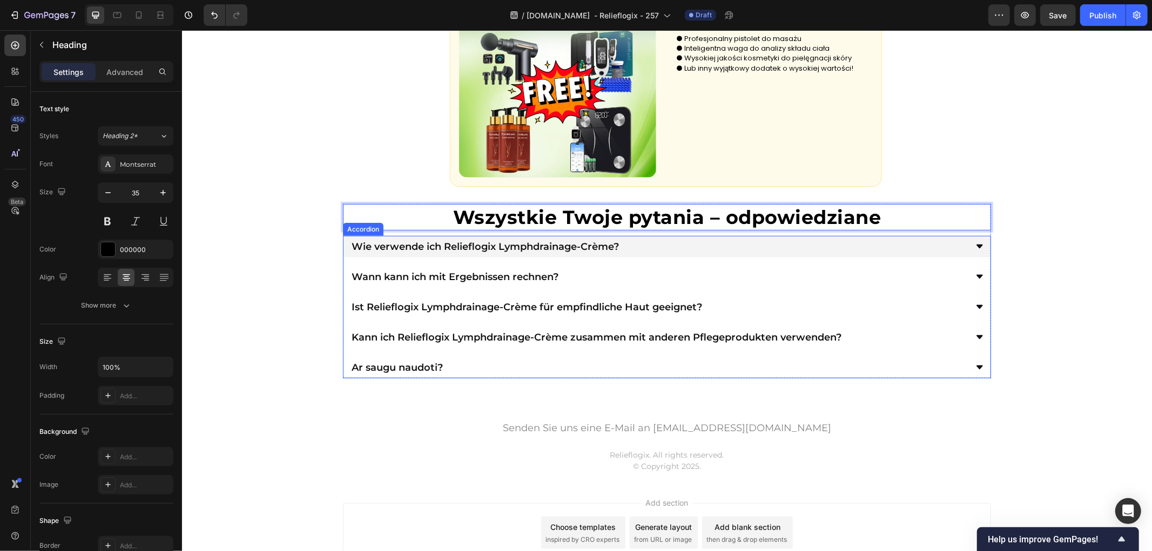
click at [536, 245] on p "Wie verwende ich Relieflogix Lymphdrainage-Crème?" at bounding box center [484, 246] width 267 height 10
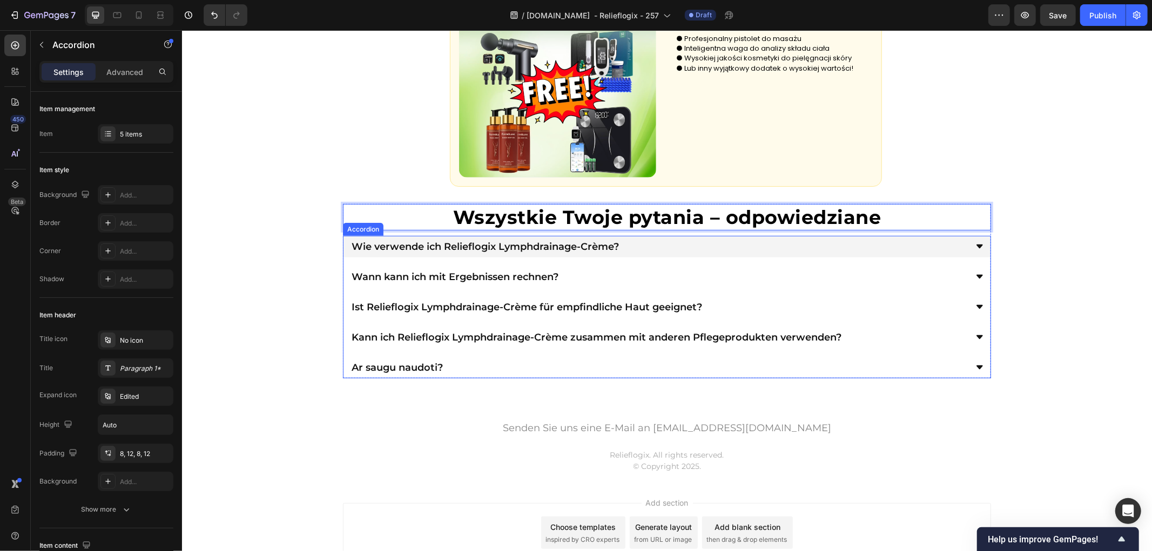
click at [536, 244] on p "Wie verwende ich Relieflogix Lymphdrainage-Crème?" at bounding box center [484, 246] width 267 height 10
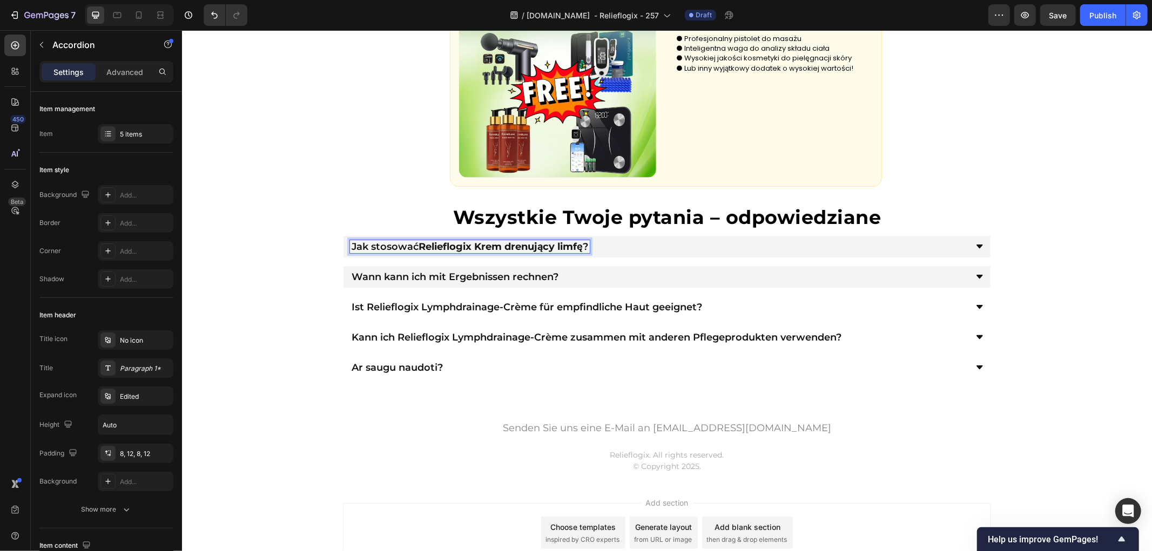
click at [469, 278] on p "Wann kann ich mit Ergebnissen rechnen?" at bounding box center [454, 277] width 207 height 10
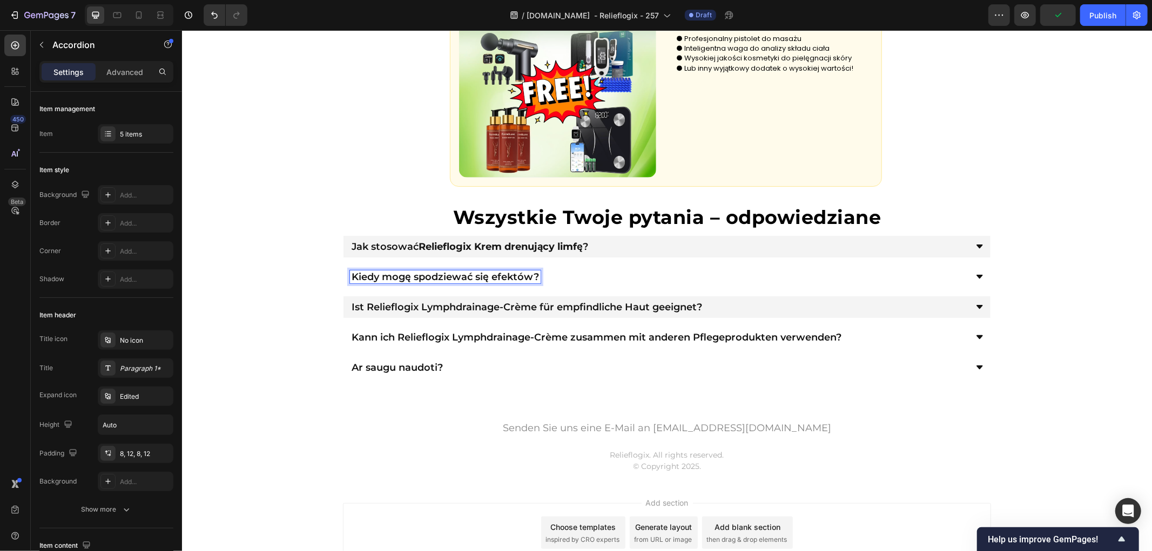
click at [528, 299] on div "Ist Relieflogix Lymphdrainage-Crème für empfindliche Haut geeignet?" at bounding box center [666, 307] width 647 height 22
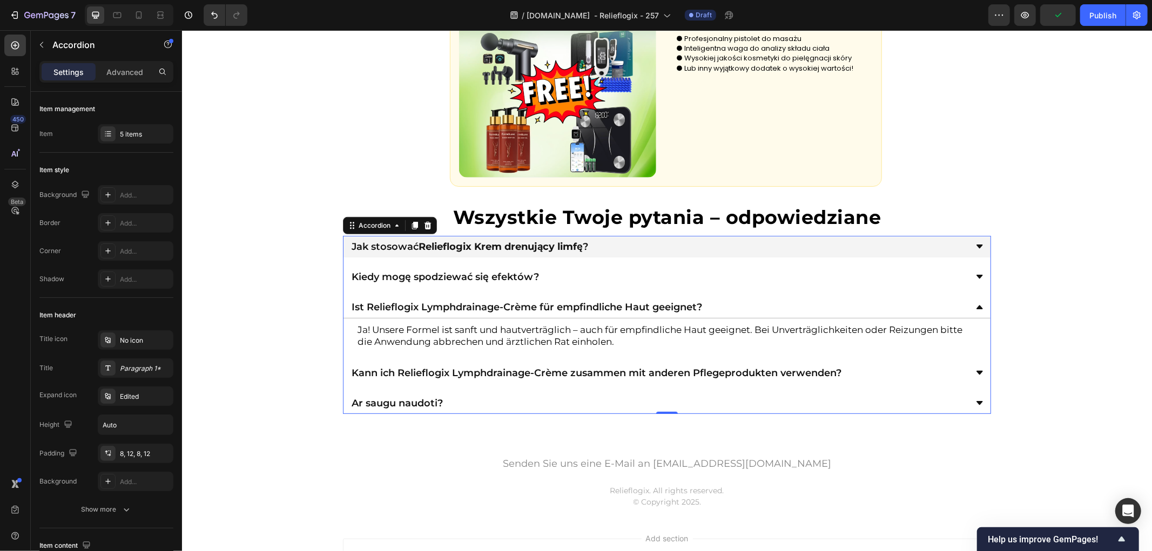
click at [527, 299] on div "Ist Relieflogix Lymphdrainage-Crème für empfindliche Haut geeignet?" at bounding box center [666, 307] width 647 height 22
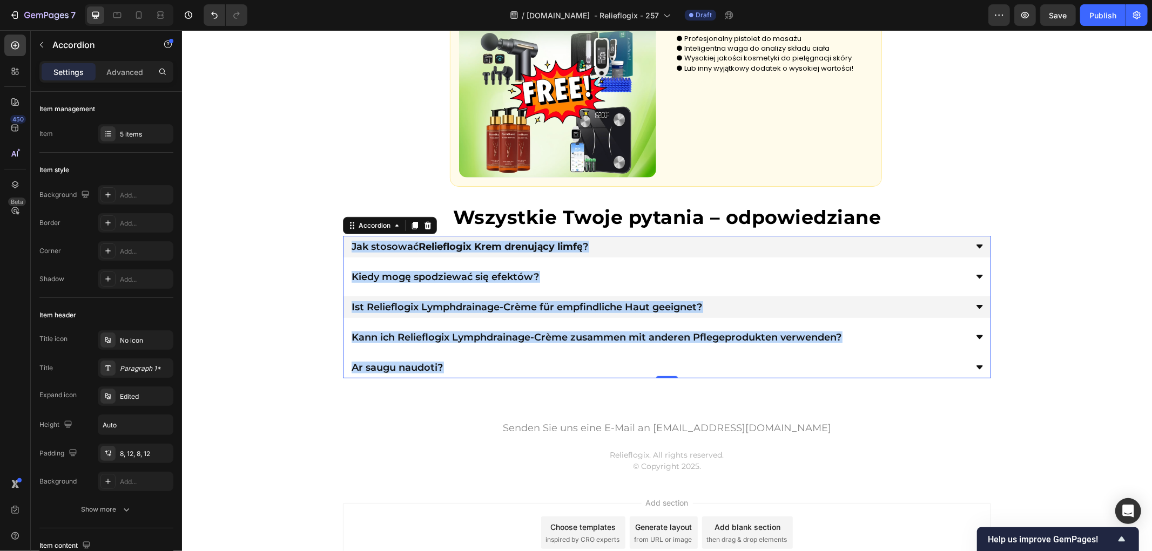
click at [525, 304] on p "Ist Relieflogix Lymphdrainage-Crème für empfindliche Haut geeignet?" at bounding box center [526, 307] width 350 height 10
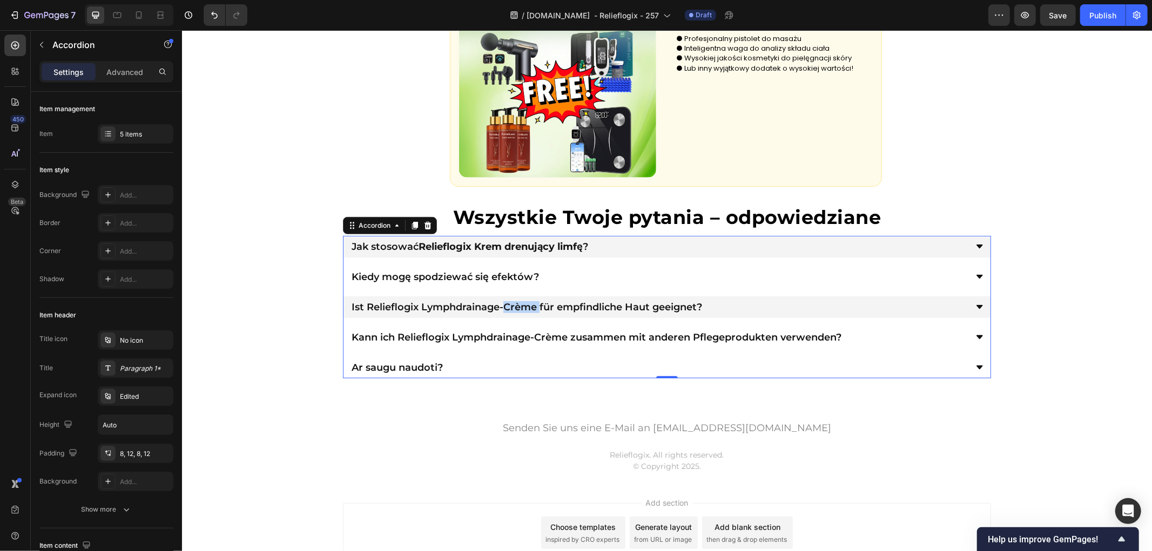
click at [525, 304] on p "Ist Relieflogix Lymphdrainage-Crème für empfindliche Haut geeignet?" at bounding box center [526, 307] width 350 height 10
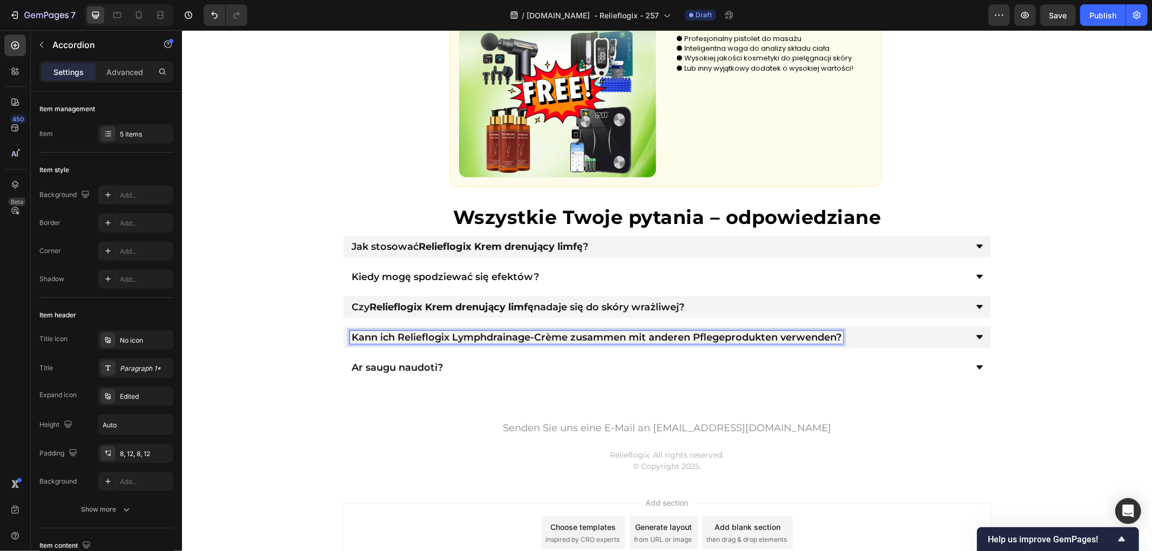
click at [523, 335] on p "Kann ich Relieflogix Lymphdrainage-Crème zusammen mit anderen Pflegeprodukten v…" at bounding box center [596, 337] width 490 height 10
click at [523, 336] on p "Kann ich Relieflogix Lymphdrainage-Crème zusammen mit anderen Pflegeprodukten v…" at bounding box center [596, 337] width 490 height 10
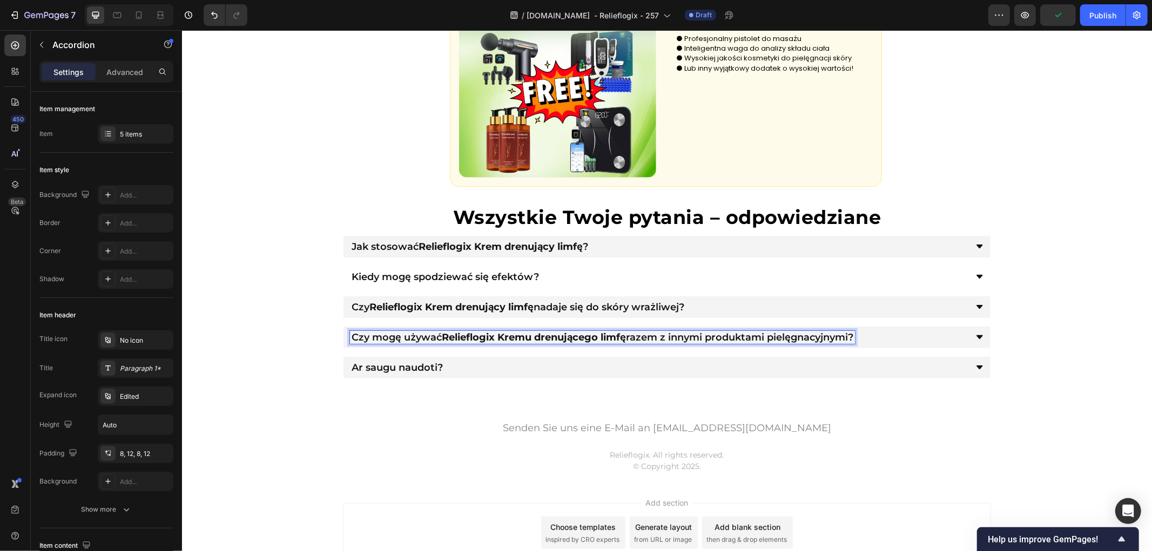
click at [421, 370] on p "Ar saugu naudoti?" at bounding box center [396, 367] width 91 height 10
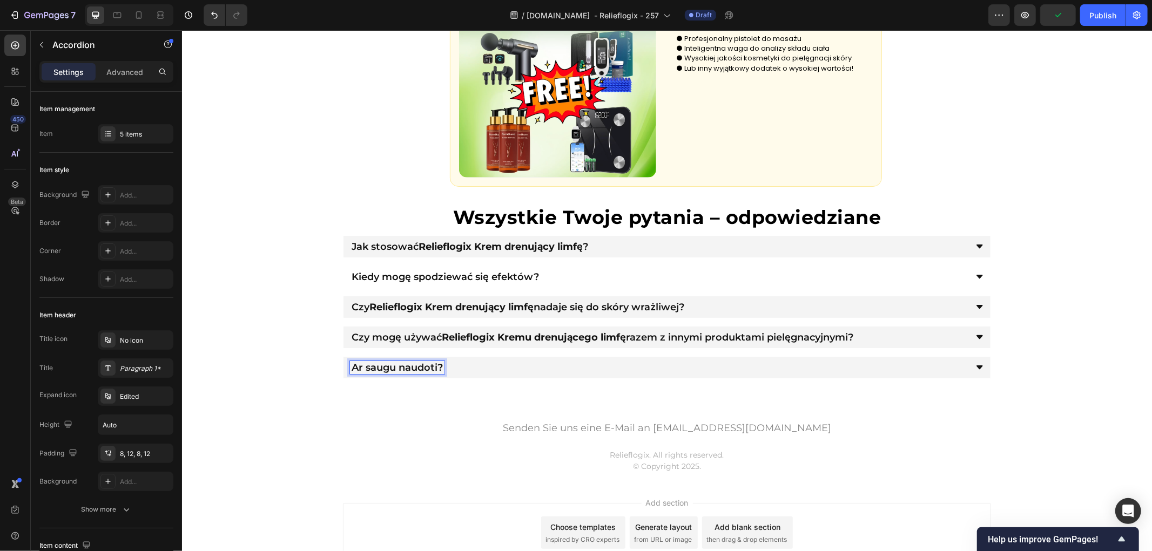
click at [419, 370] on p "Ar saugu naudoti?" at bounding box center [396, 367] width 91 height 10
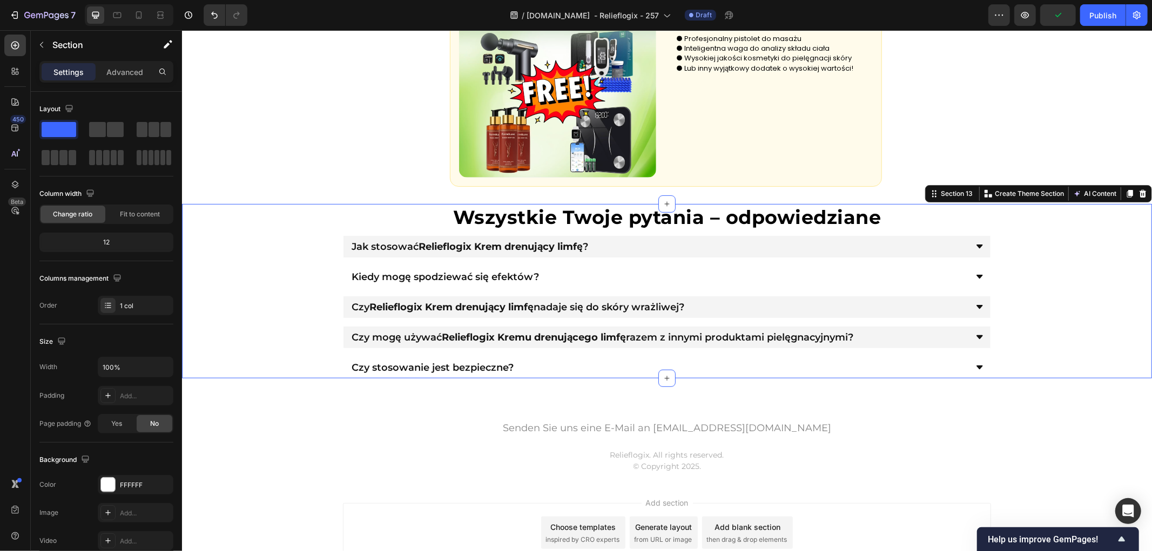
click at [260, 359] on div "⁠⁠⁠⁠⁠⁠⁠ Wszystkie Twoje pytania – odpowiedziane Heading Jak stosować Relieflogi…" at bounding box center [666, 291] width 970 height 175
click at [314, 316] on div "⁠⁠⁠⁠⁠⁠⁠ Wszystkie Twoje pytania – odpowiedziane Heading Jak stosować Relieflogi…" at bounding box center [666, 291] width 970 height 175
click at [292, 284] on div "⁠⁠⁠⁠⁠⁠⁠ Wszystkie Twoje pytania – odpowiedziane Heading Jak stosować Relieflogi…" at bounding box center [666, 291] width 970 height 175
click at [666, 235] on div "Jak stosować Relieflogix Krem drenujący limfę ?" at bounding box center [666, 246] width 647 height 22
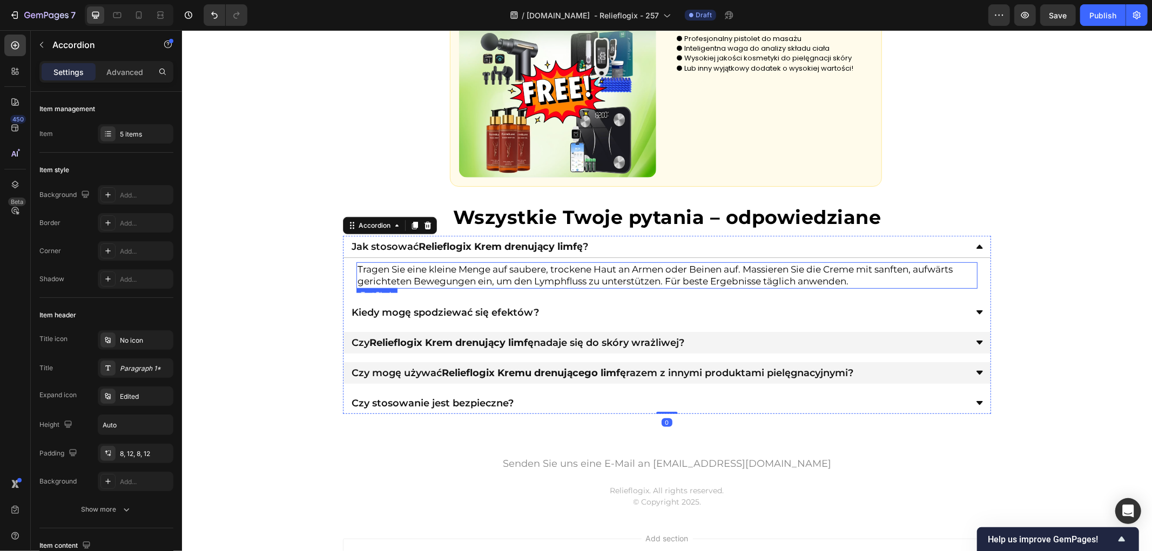
click at [429, 275] on p "Tragen Sie eine kleine Menge auf saubere, trockene Haut an Armen oder Beinen au…" at bounding box center [666, 275] width 619 height 24
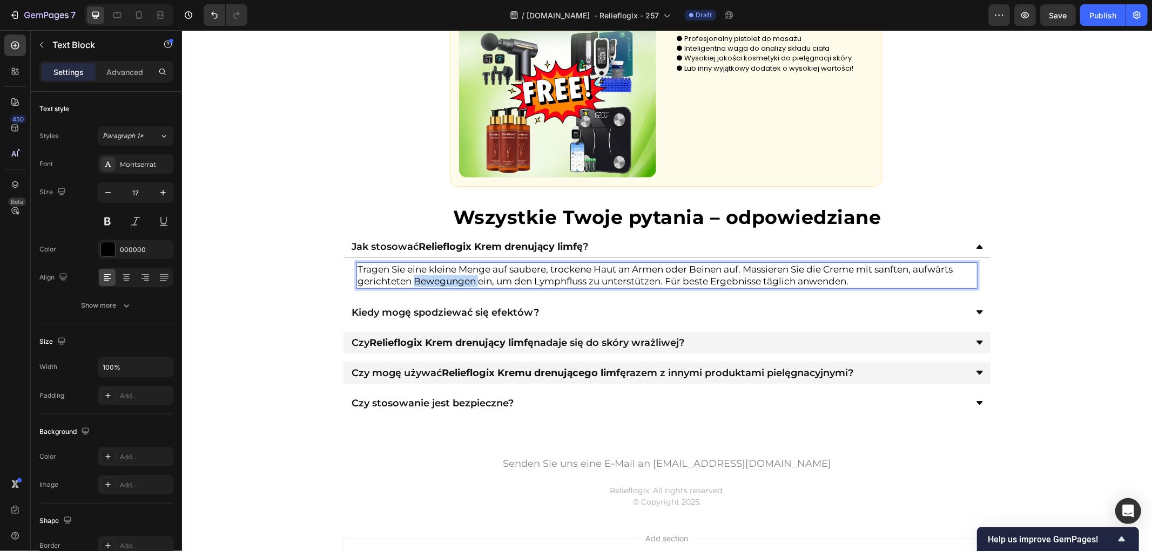
click at [429, 275] on p "Tragen Sie eine kleine Menge auf saubere, trockene Haut an Armen oder Beinen au…" at bounding box center [666, 275] width 619 height 24
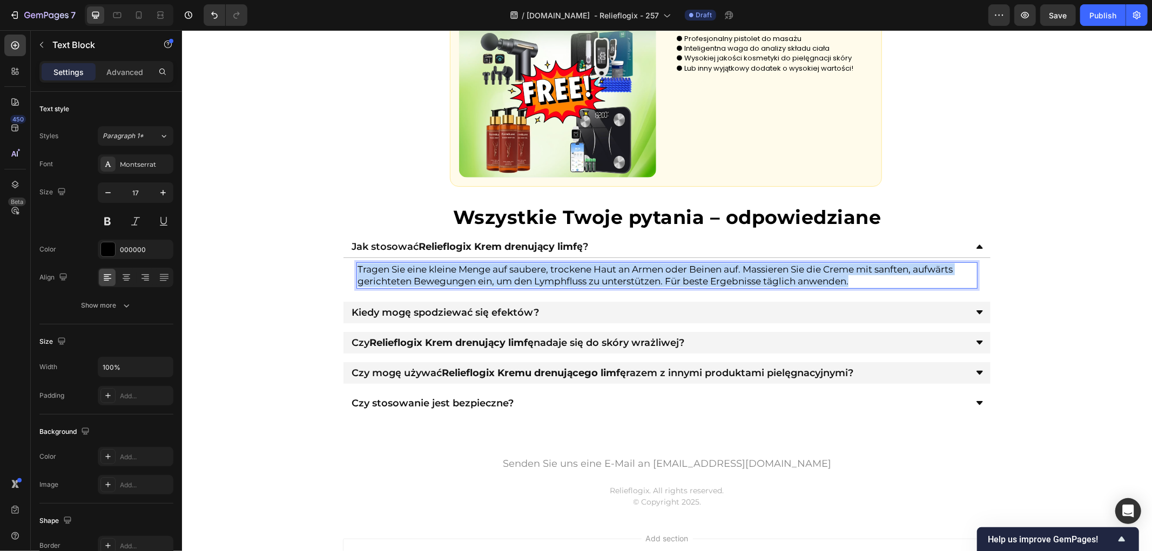
copy p "Tragen Sie eine kleine Menge auf saubere, trockene Haut an Armen oder Beinen au…"
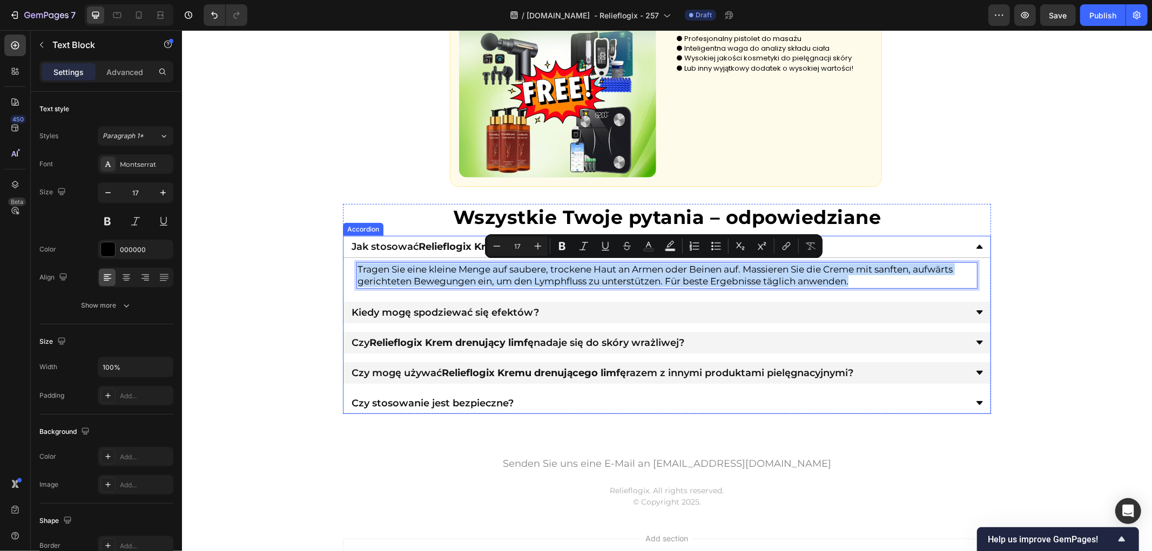
click at [596, 303] on div "Kiedy mogę spodziewać się efektów?" at bounding box center [666, 312] width 647 height 22
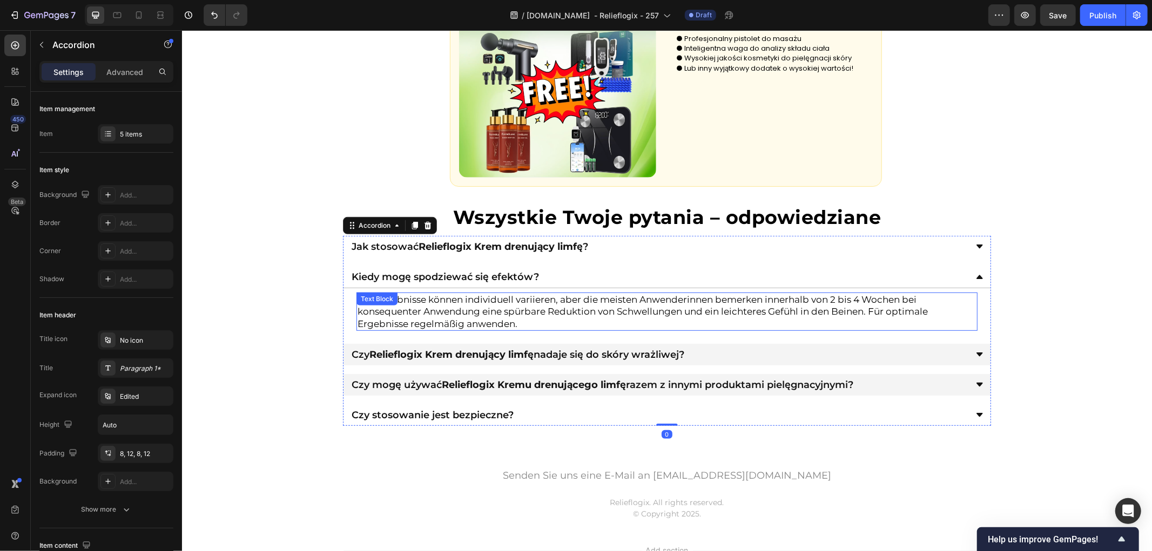
click at [536, 319] on p "Die Ergebnisse können individuell variieren, aber die meisten Anwenderinnen bem…" at bounding box center [666, 311] width 619 height 36
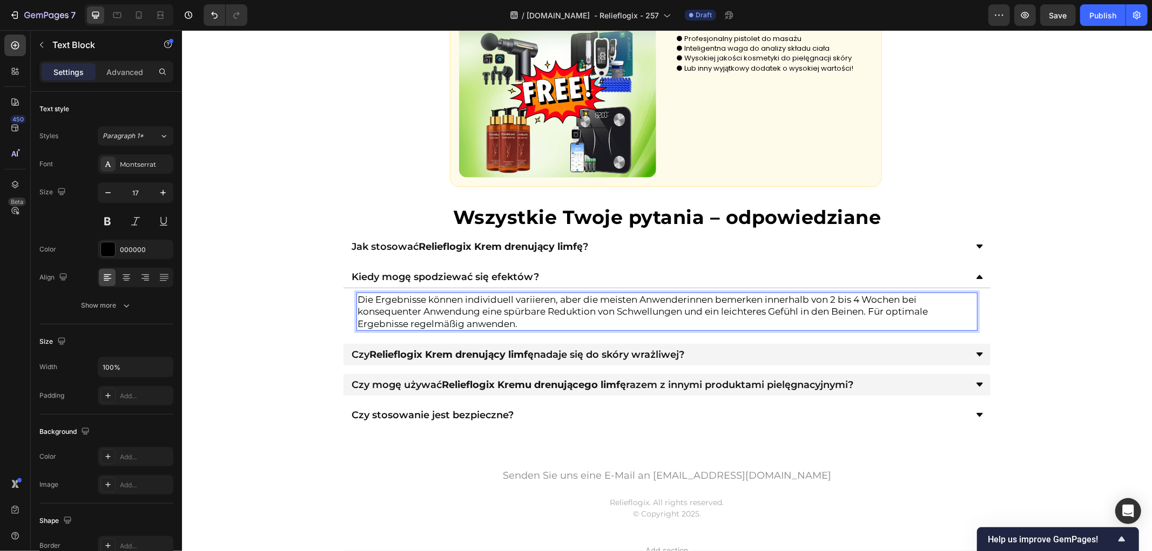
click at [536, 319] on p "Die Ergebnisse können individuell variieren, aber die meisten Anwenderinnen bem…" at bounding box center [666, 311] width 619 height 36
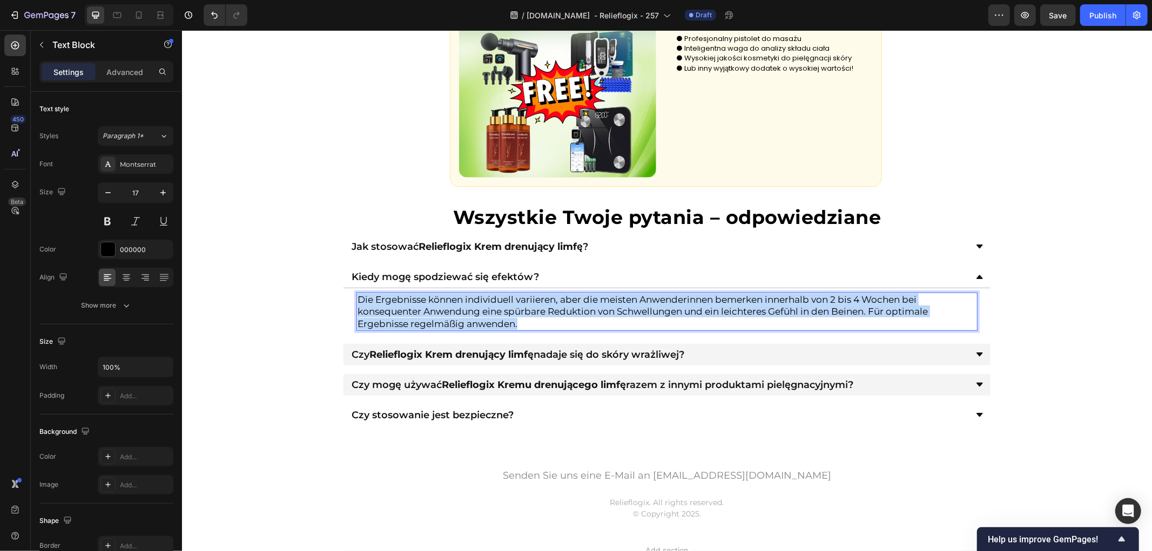
copy p "Die Ergebnisse können individuell variieren, aber die meisten Anwenderinnen bem…"
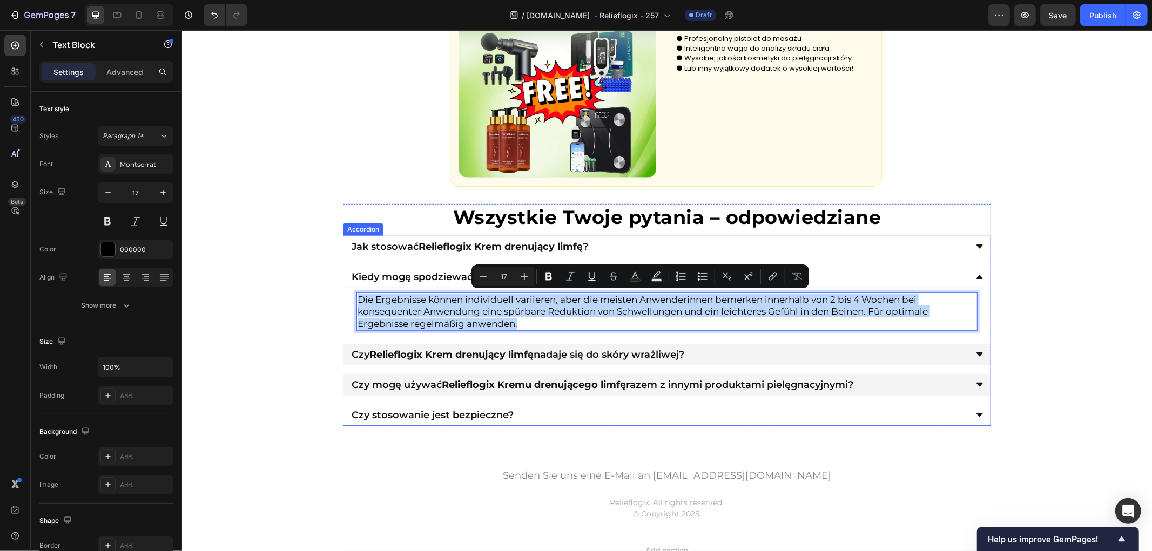
click at [708, 352] on div "Czy Relieflogix Krem drenujący limfę nadaje się do skóry wrażliwej?" at bounding box center [657, 354] width 617 height 13
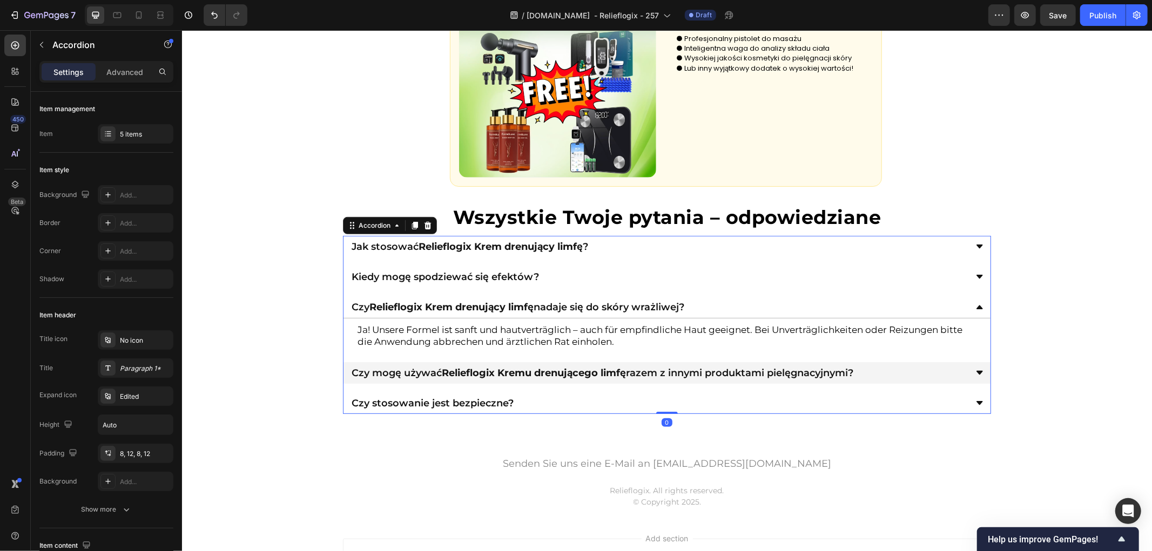
click at [605, 339] on p "Ja! Unsere Formel ist sanft und hautverträglich – auch für empfindliche Haut ge…" at bounding box center [666, 335] width 619 height 24
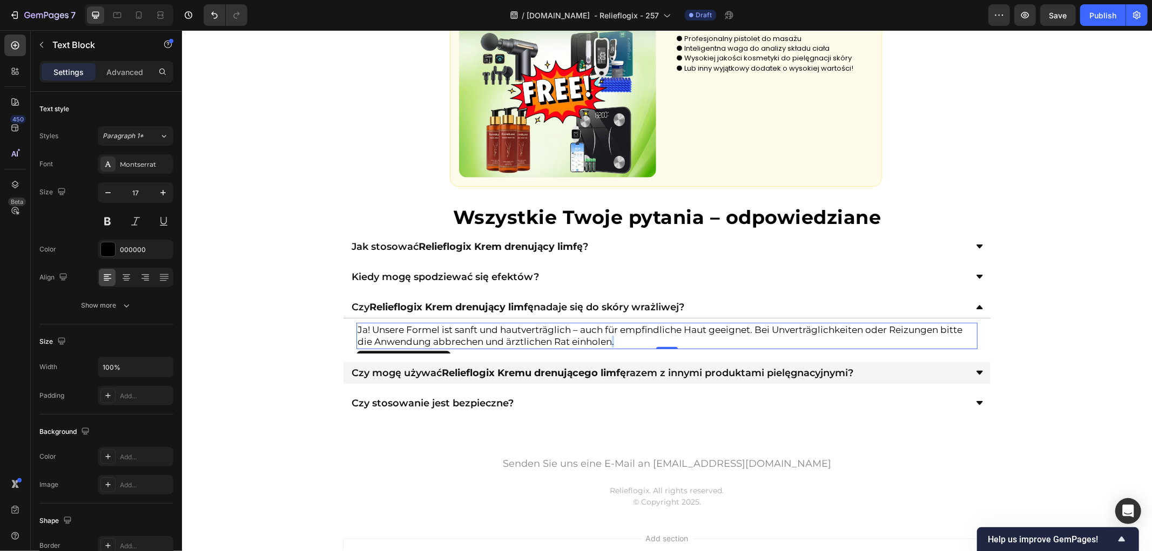
click at [605, 339] on p "Ja! Unsere Formel ist sanft und hautverträglich – auch für empfindliche Haut ge…" at bounding box center [666, 335] width 619 height 24
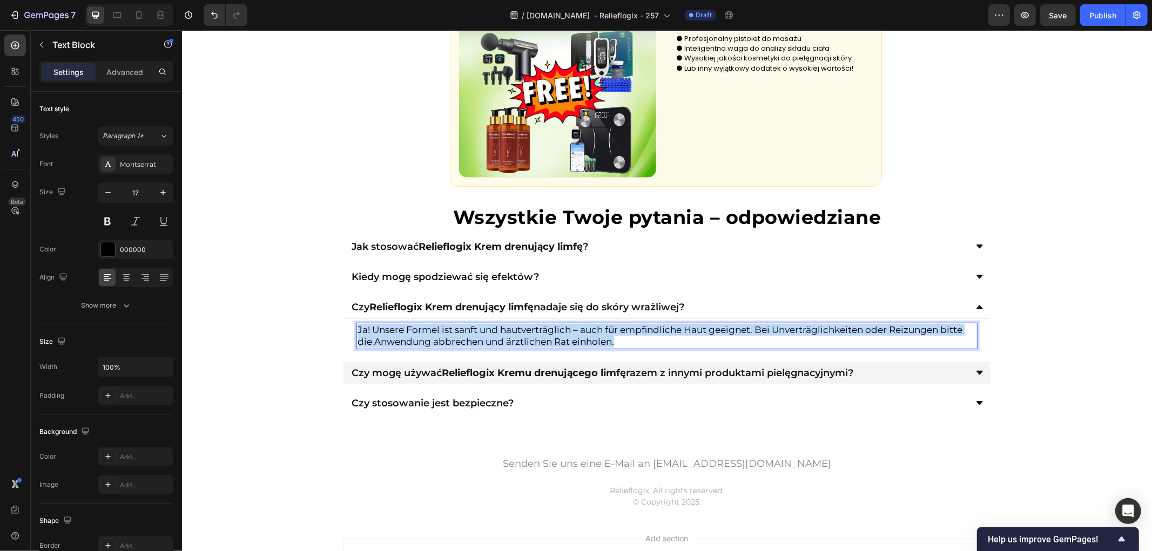
copy p "Ja! Unsere Formel ist sanft und hautverträglich – auch für empfindliche Haut ge…"
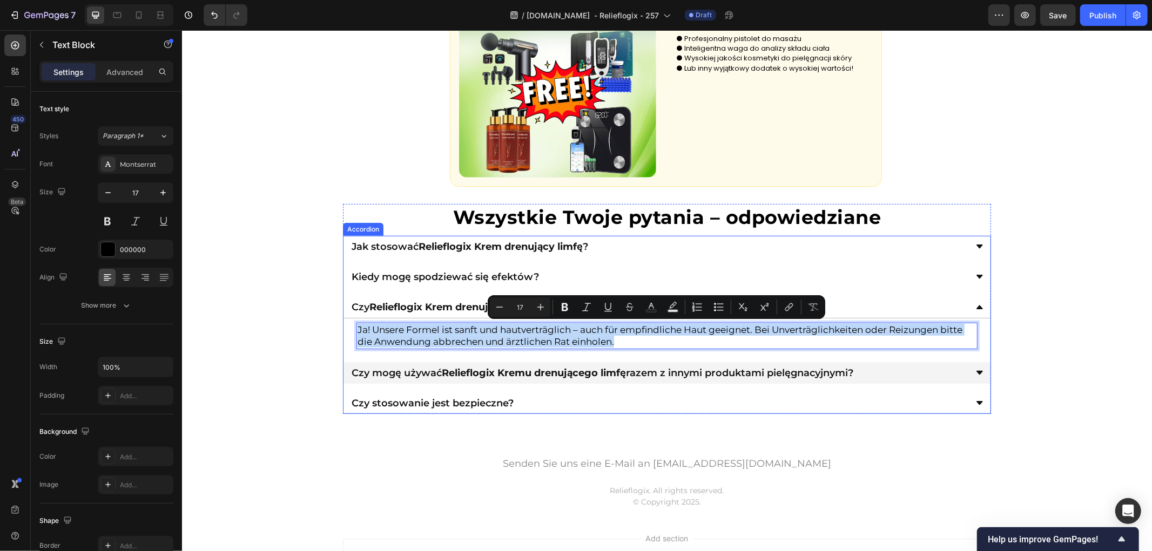
click at [714, 373] on p "Czy mogę używać Relieflogix Kremu drenującego limfę razem z innymi produktami p…" at bounding box center [602, 373] width 502 height 10
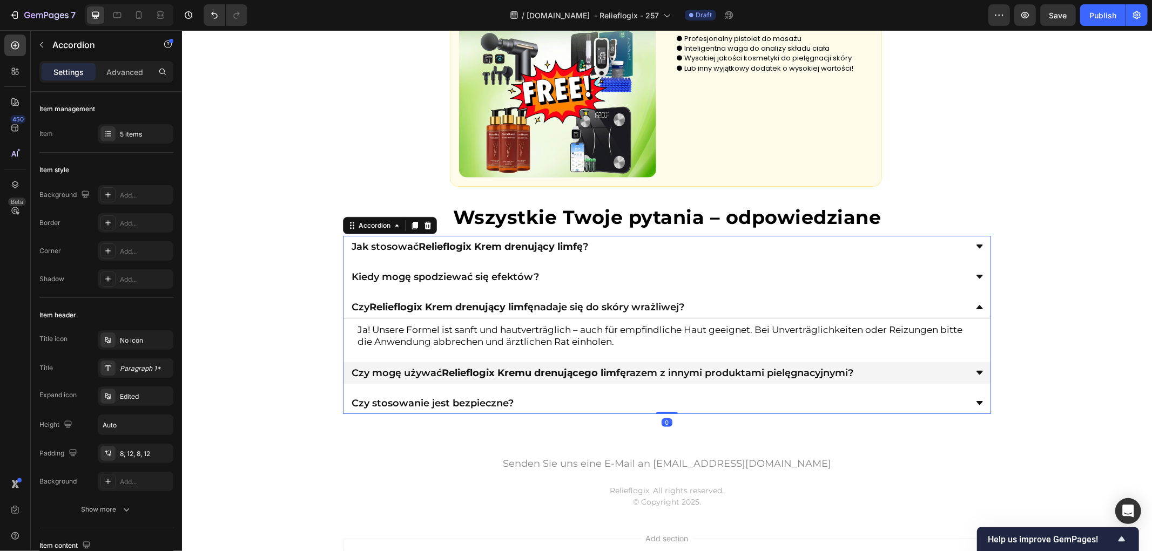
click at [888, 368] on div "Czy mogę używać Relieflogix Kremu drenującego limfę razem z innymi produktami p…" at bounding box center [657, 372] width 617 height 13
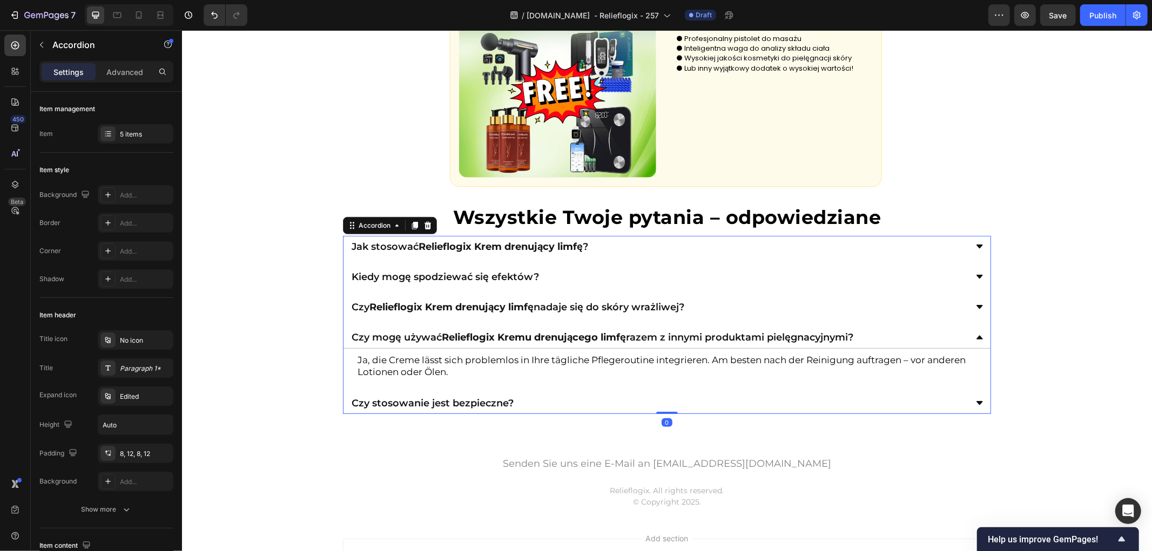
click at [595, 365] on p "Ja, die Creme lässt sich problemlos in Ihre tägliche Pflegeroutine integrieren.…" at bounding box center [666, 366] width 619 height 24
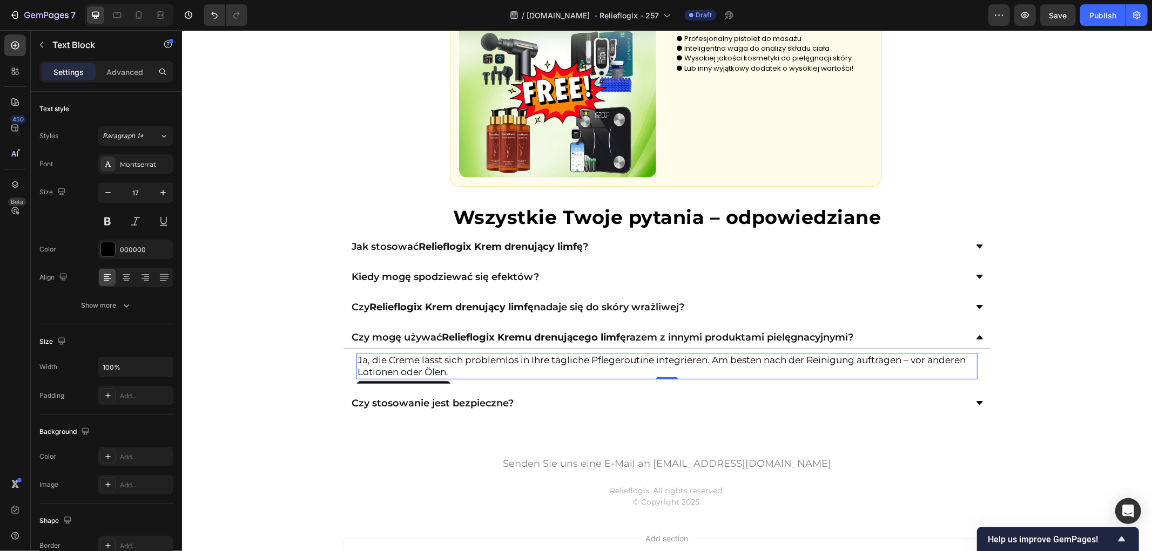
click at [595, 365] on p "Ja, die Creme lässt sich problemlos in Ihre tägliche Pflegeroutine integrieren.…" at bounding box center [666, 366] width 619 height 24
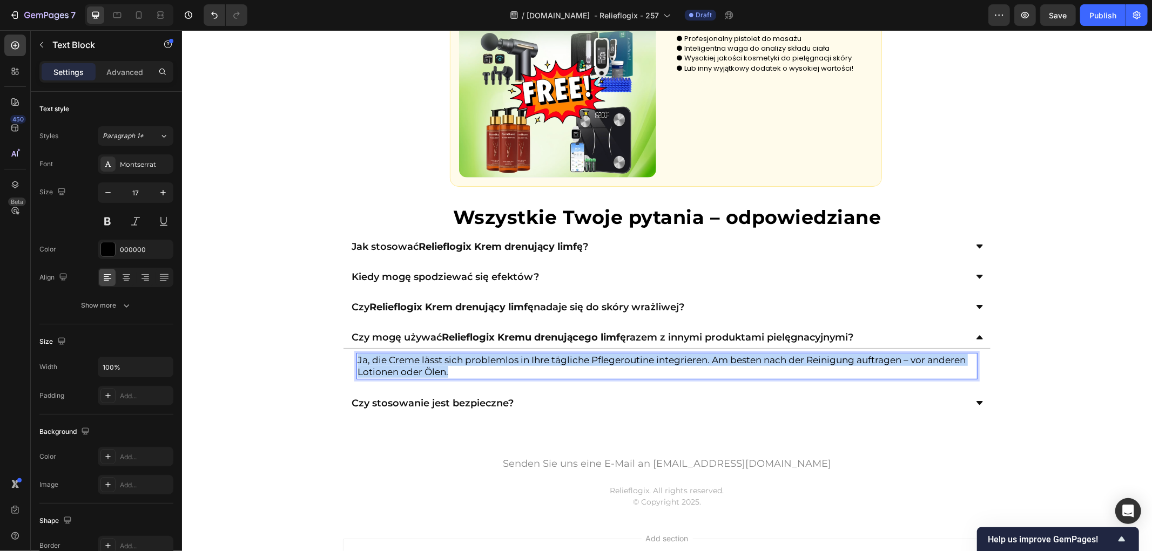
copy p "Ja, die Creme lässt sich problemlos in Ihre tägliche Pflegeroutine integrieren.…"
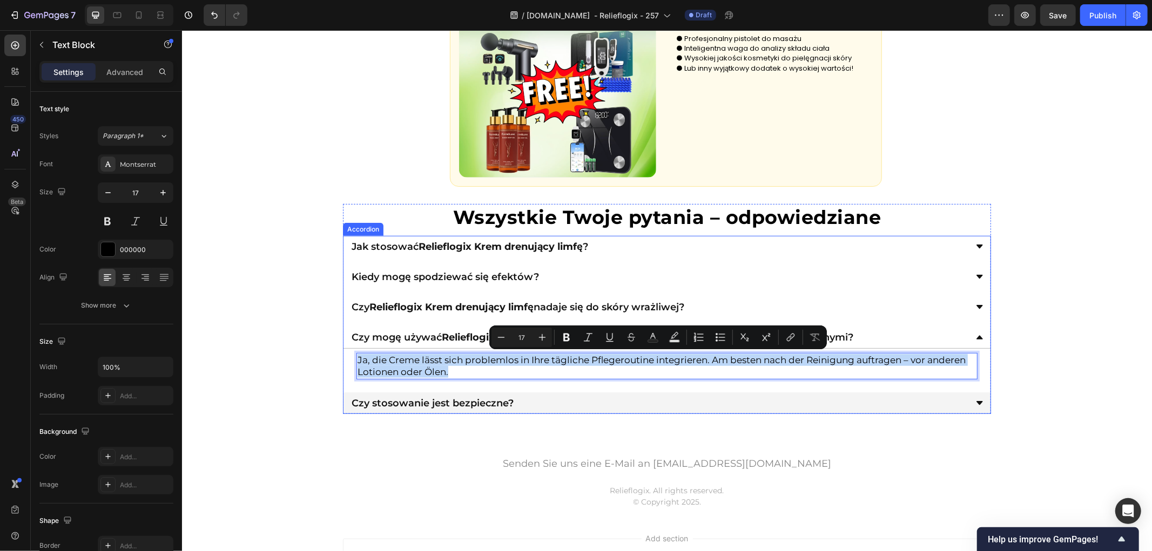
click at [688, 406] on div "Czy stosowanie jest bezpieczne?" at bounding box center [657, 402] width 617 height 13
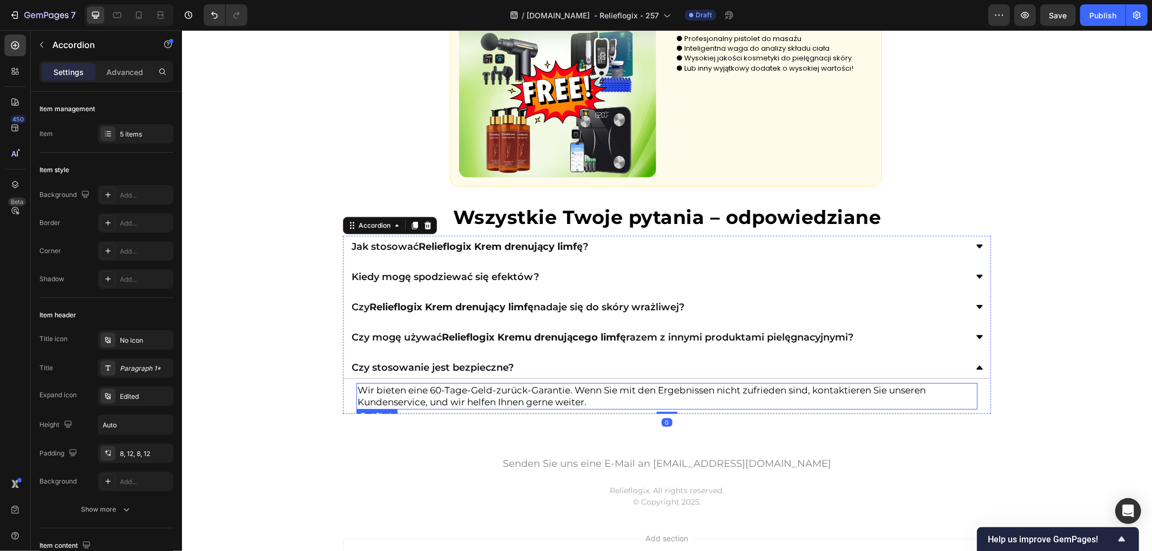
click at [574, 400] on p "Wir bieten eine 60-Tage-Geld-zurück-Garantie. Wenn Sie mit den Ergebnissen nich…" at bounding box center [666, 396] width 619 height 24
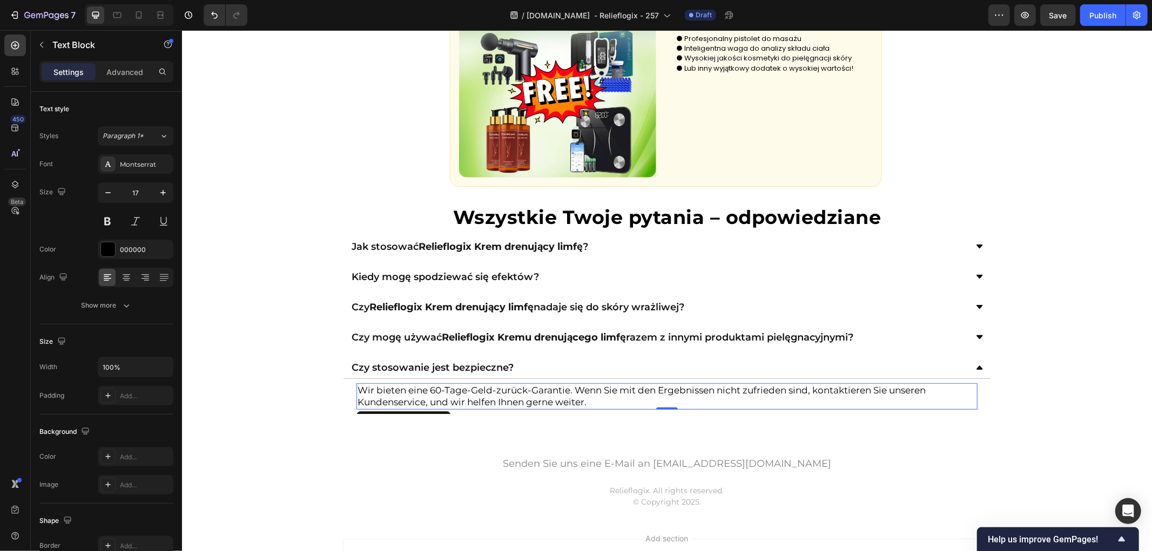
click at [574, 400] on p "Wir bieten eine 60-Tage-Geld-zurück-Garantie. Wenn Sie mit den Ergebnissen nich…" at bounding box center [666, 396] width 619 height 24
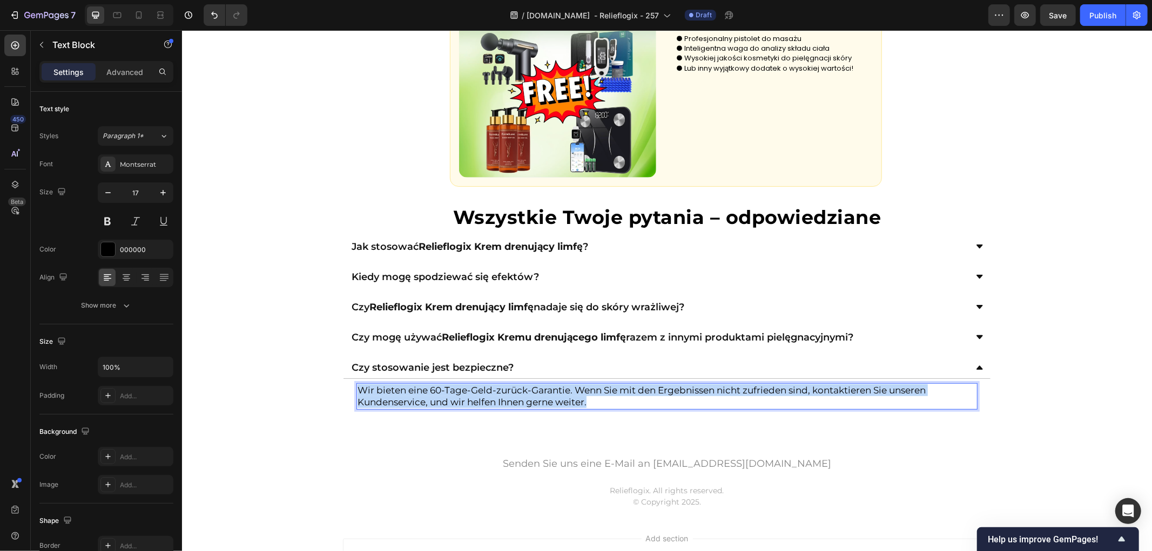
copy p "Wir bieten eine 60-Tage-Geld-zurück-Garantie. Wenn Sie mit den Ergebnissen nich…"
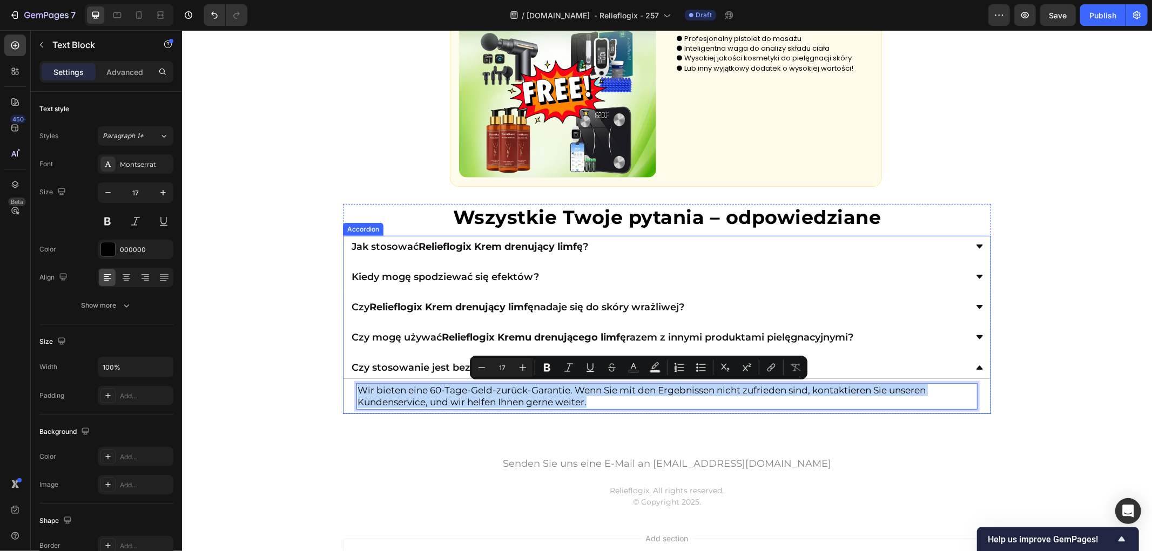
click at [625, 249] on div "Jak stosować Relieflogix Krem drenujący limfę ?" at bounding box center [657, 246] width 617 height 13
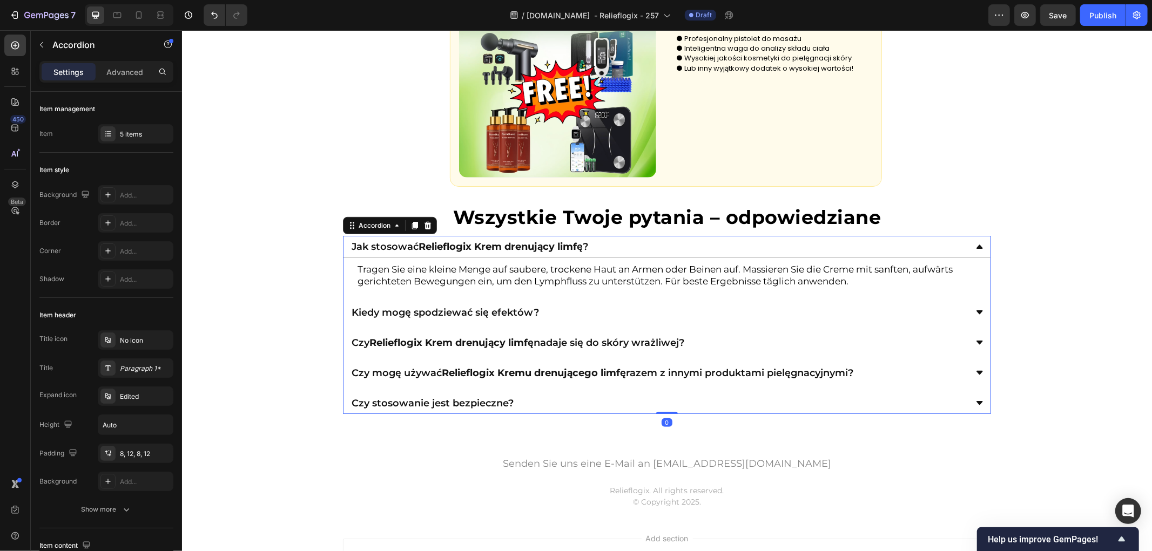
click at [548, 275] on p "Tragen Sie eine kleine Menge auf saubere, trockene Haut an Armen oder Beinen au…" at bounding box center [666, 275] width 619 height 24
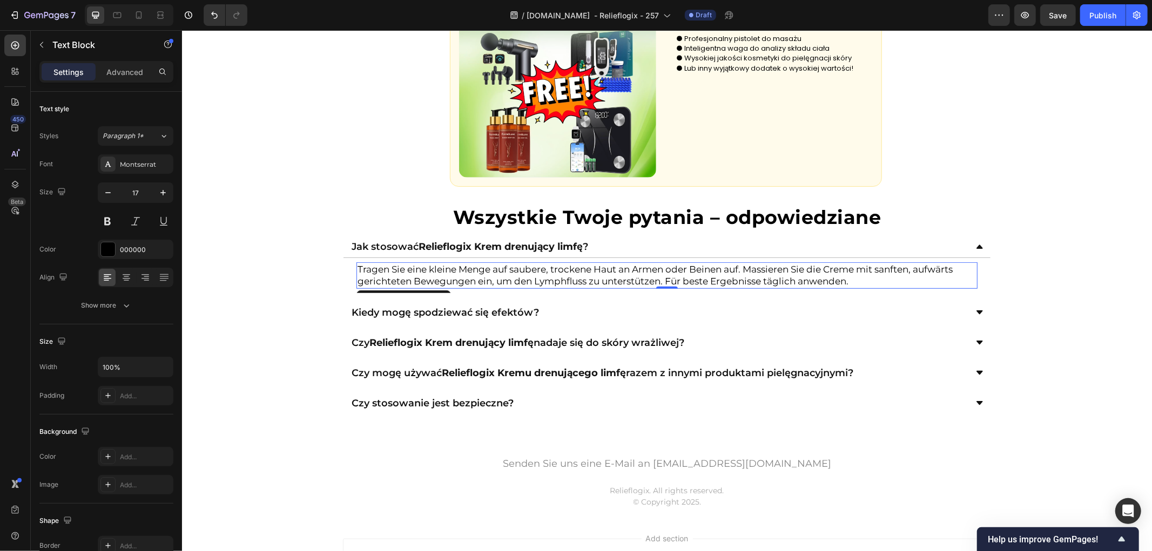
click at [548, 275] on p "Tragen Sie eine kleine Menge auf saubere, trockene Haut an Armen oder Beinen au…" at bounding box center [666, 275] width 619 height 24
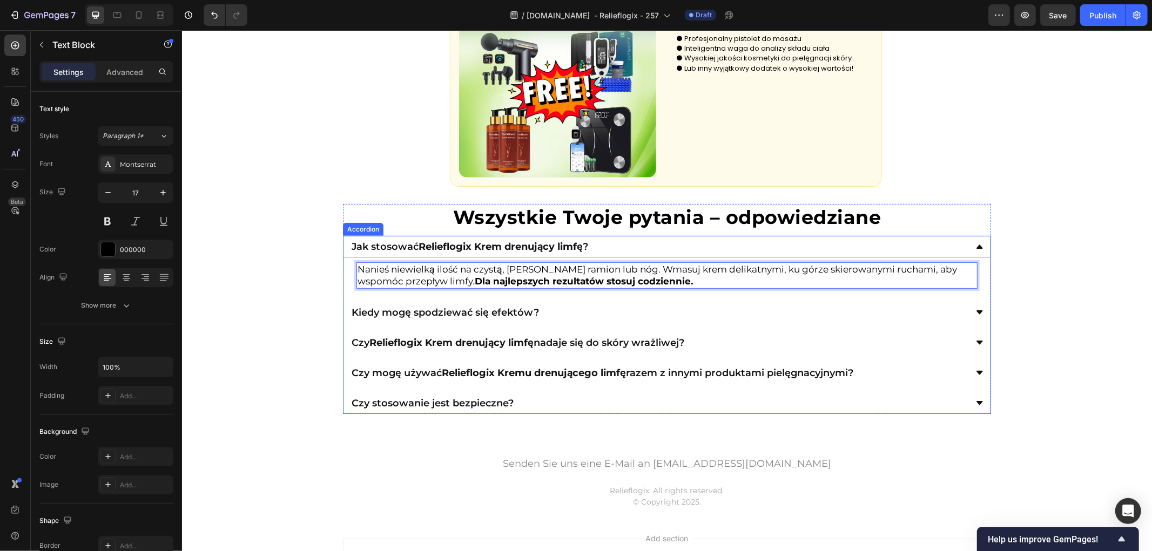
click at [609, 312] on div "Kiedy mogę spodziewać się efektów?" at bounding box center [657, 312] width 617 height 13
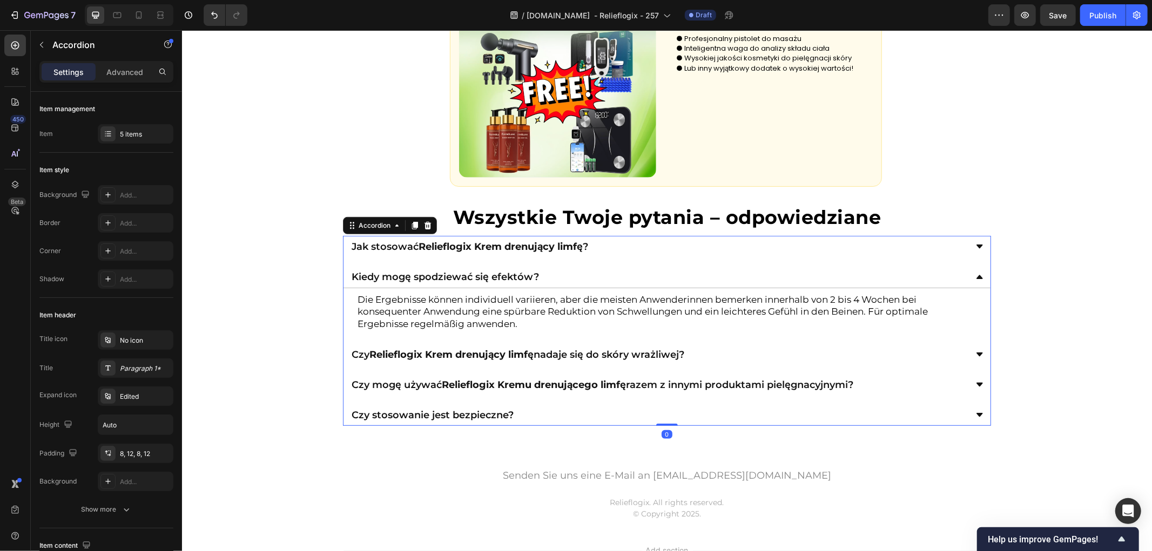
click at [525, 308] on p "Die Ergebnisse können individuell variieren, aber die meisten Anwenderinnen bem…" at bounding box center [666, 311] width 619 height 36
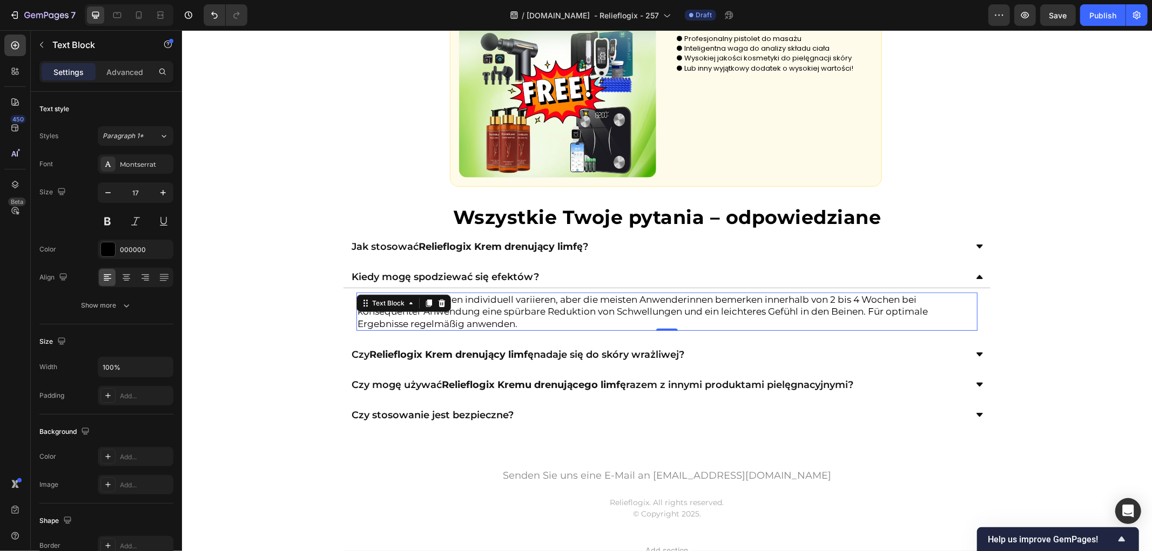
click at [525, 308] on p "Die Ergebnisse können individuell variieren, aber die meisten Anwenderinnen bem…" at bounding box center [666, 311] width 619 height 36
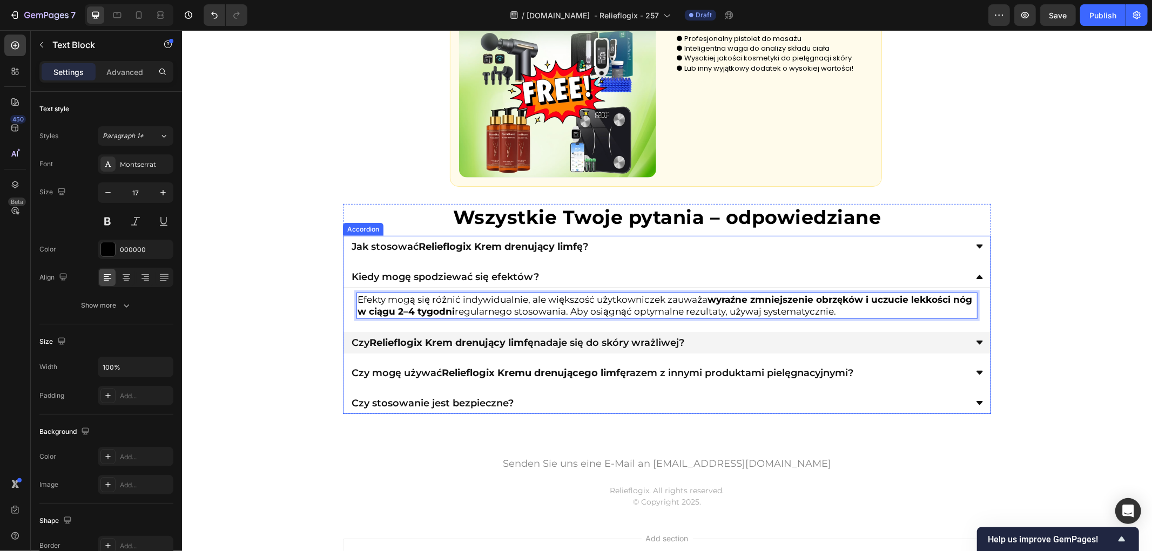
click at [741, 343] on div "Czy Relieflogix Krem drenujący limfę nadaje się do skóry wrażliwej?" at bounding box center [657, 342] width 617 height 13
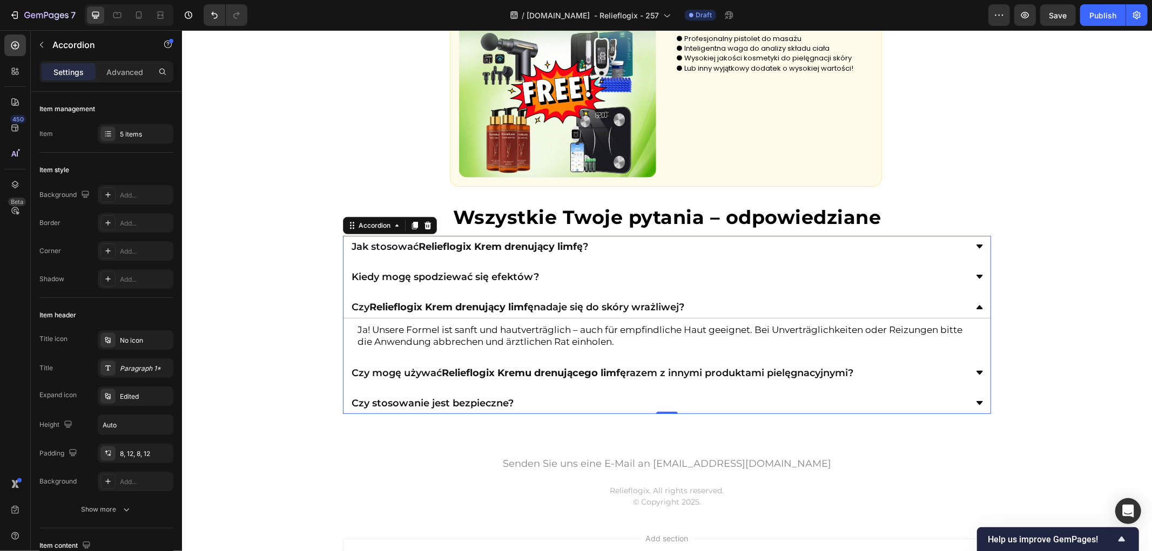
click at [541, 336] on p "Ja! Unsere Formel ist sanft und hautverträglich – auch für empfindliche Haut ge…" at bounding box center [666, 335] width 619 height 24
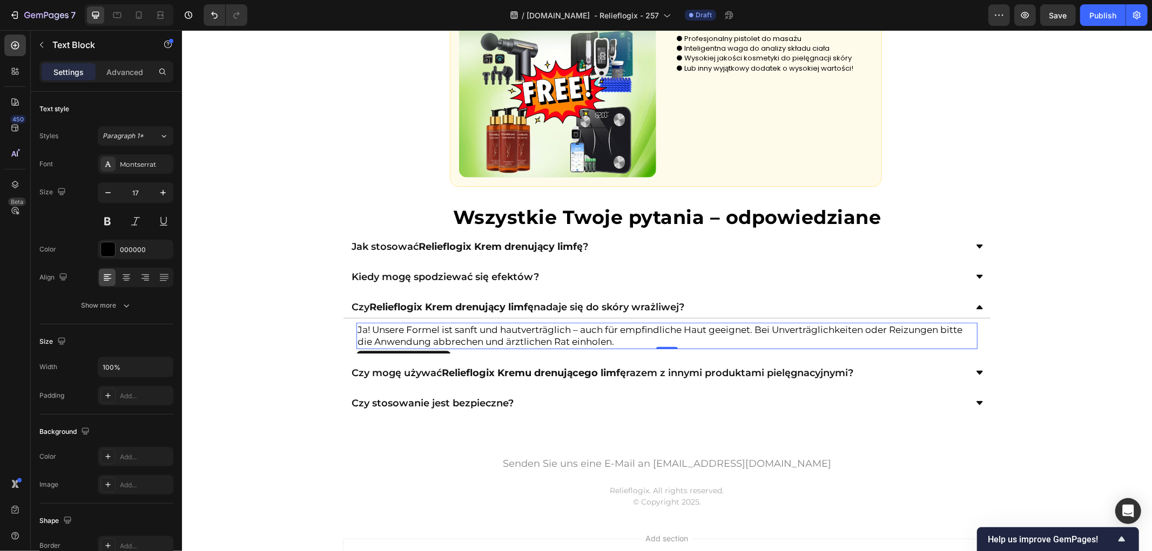
click at [541, 336] on p "Ja! Unsere Formel ist sanft und hautverträglich – auch für empfindliche Haut ge…" at bounding box center [666, 335] width 619 height 24
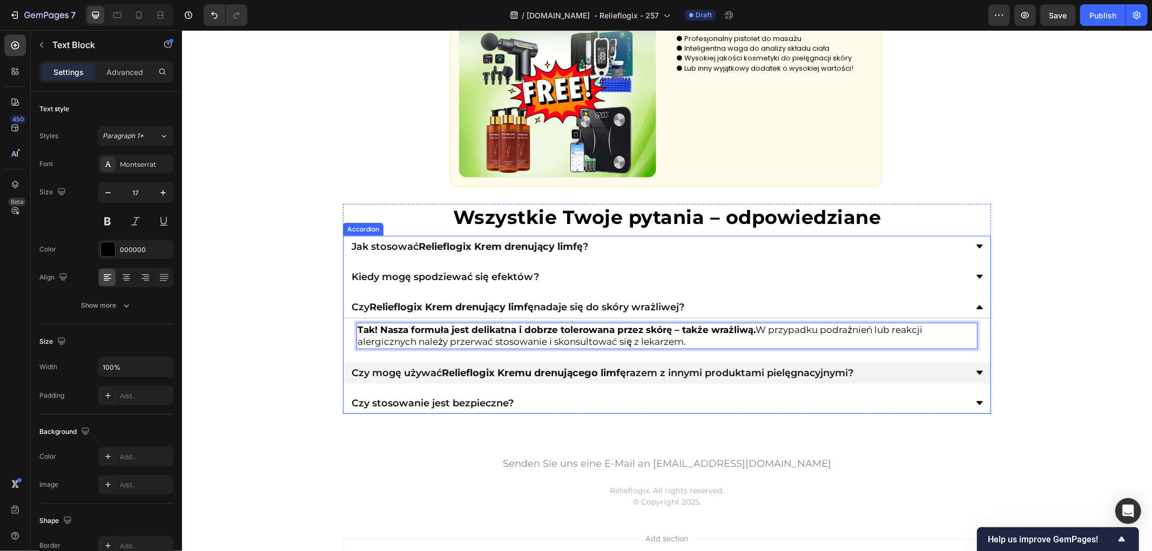
click at [875, 368] on div "Czy mogę używać Relieflogix Kremu drenującego limfę razem z innymi produktami p…" at bounding box center [657, 372] width 617 height 13
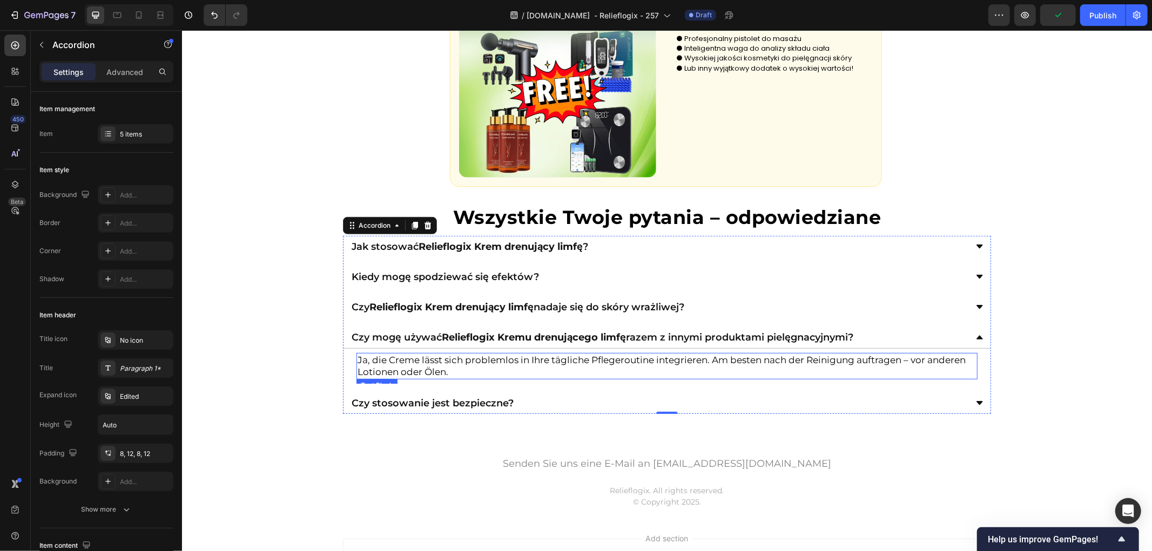
click at [585, 364] on p "Ja, die Creme lässt sich problemlos in Ihre tägliche Pflegeroutine integrieren.…" at bounding box center [666, 366] width 619 height 24
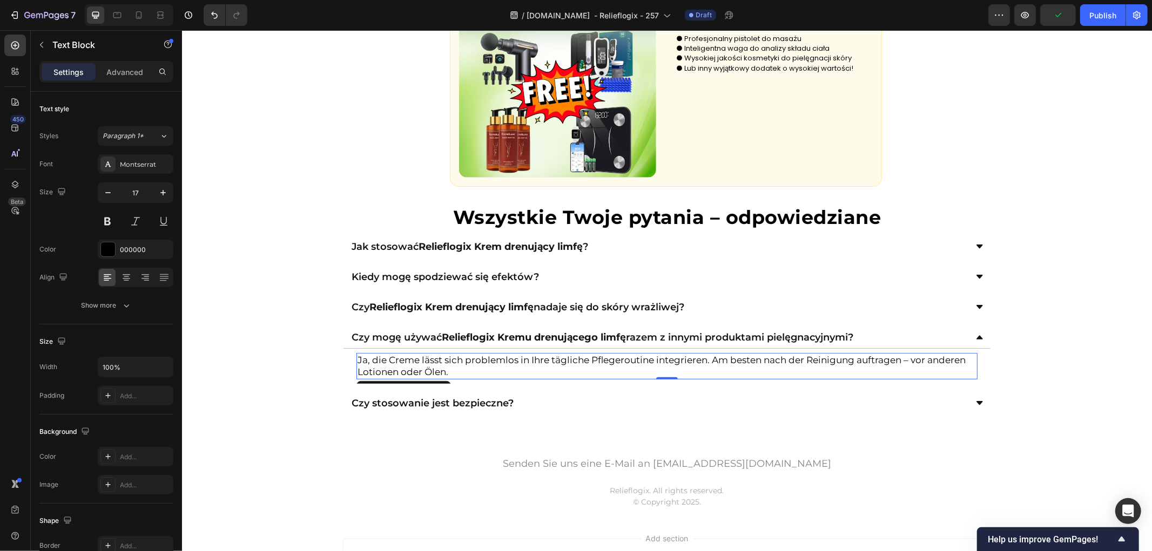
click at [585, 364] on p "Ja, die Creme lässt sich problemlos in Ihre tägliche Pflegeroutine integrieren.…" at bounding box center [666, 366] width 619 height 24
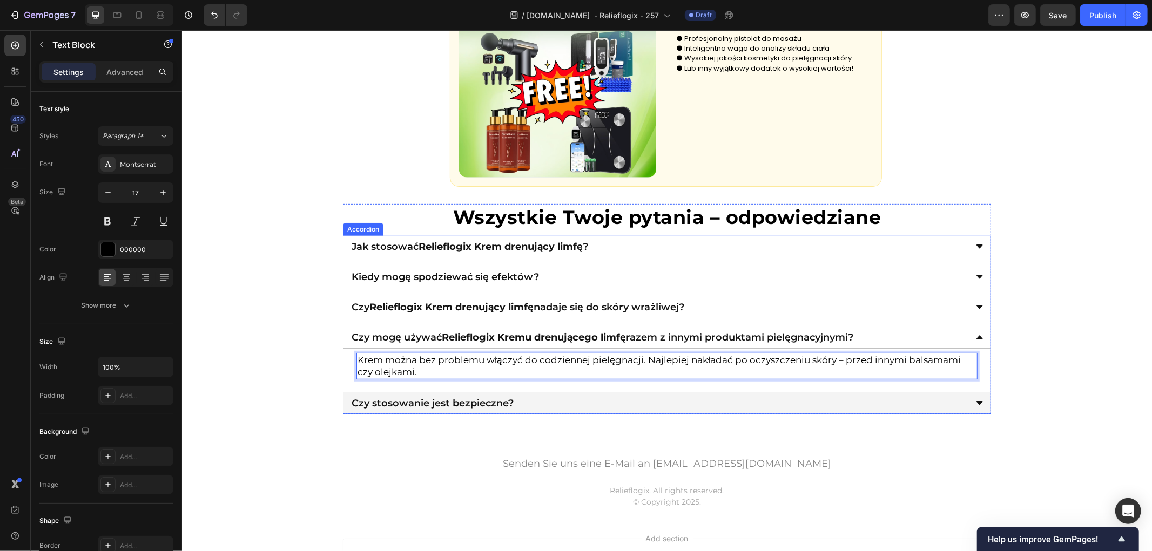
click at [598, 401] on div "Czy stosowanie jest bezpieczne?" at bounding box center [657, 402] width 617 height 13
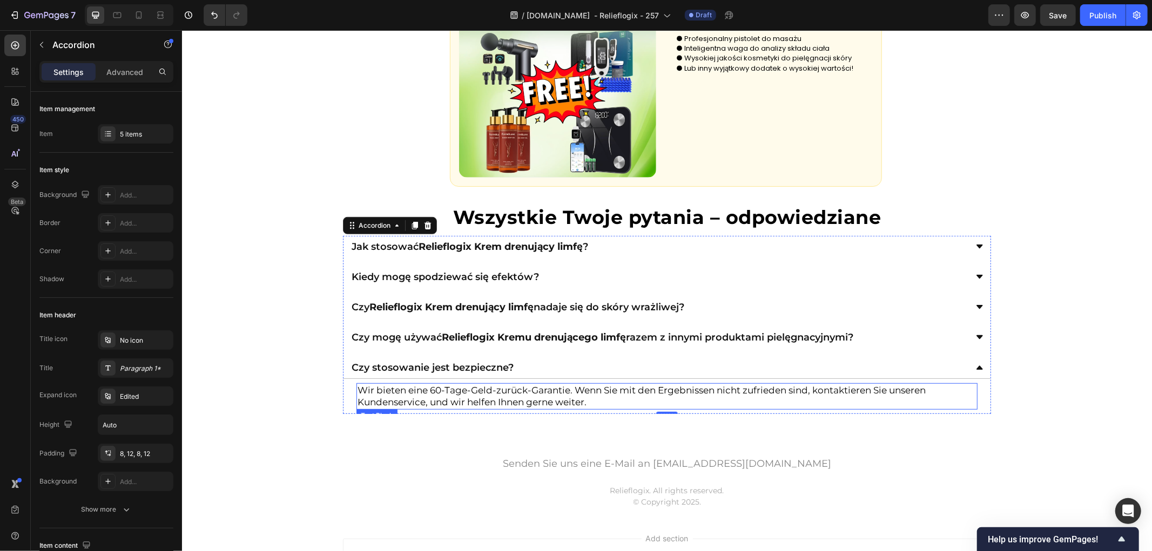
click at [554, 400] on p "Wir bieten eine 60-Tage-Geld-zurück-Garantie. Wenn Sie mit den Ergebnissen nich…" at bounding box center [666, 396] width 619 height 24
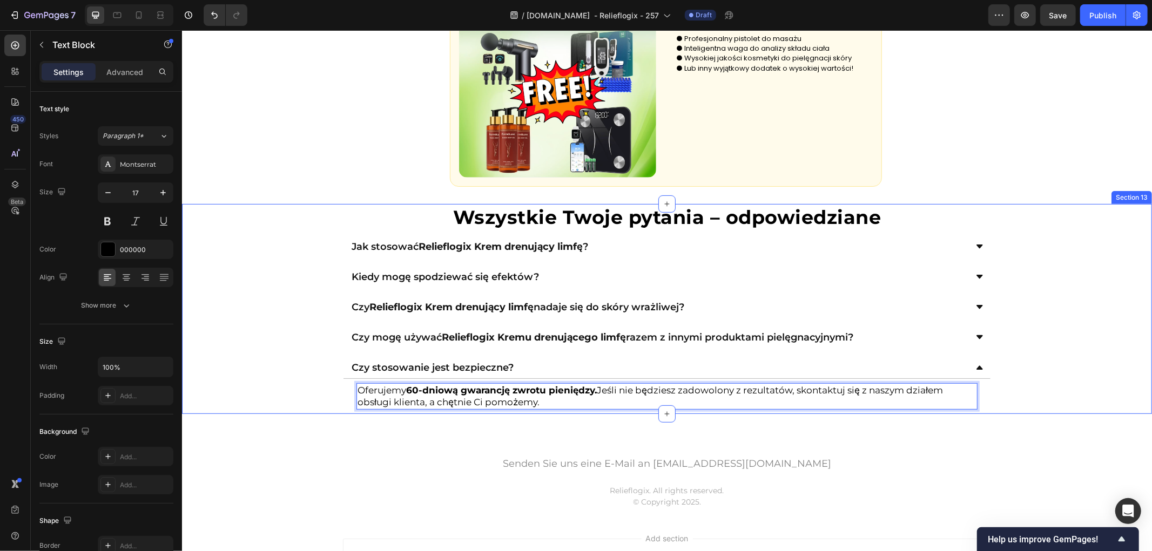
click at [306, 376] on div "⁠⁠⁠⁠⁠⁠⁠ Wszystkie Twoje pytania – odpowiedziane Heading Jak stosować Relieflogi…" at bounding box center [666, 309] width 970 height 210
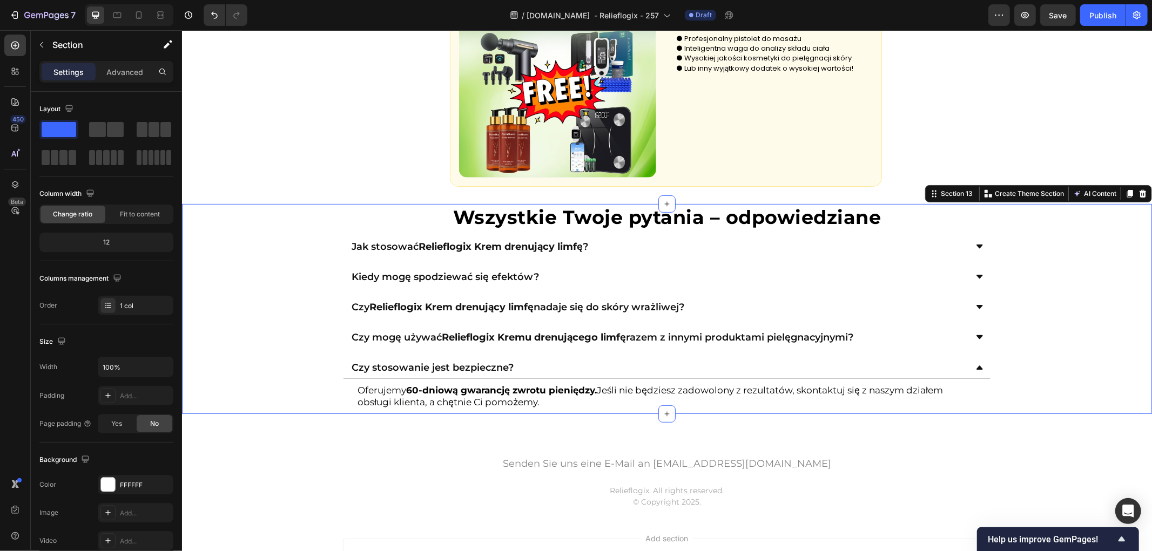
click at [293, 316] on div "⁠⁠⁠⁠⁠⁠⁠ Wszystkie Twoje pytania – odpowiedziane Heading Jak stosować Relieflogi…" at bounding box center [666, 309] width 970 height 210
click at [905, 370] on div "Czy stosowanie jest bezpieczne?" at bounding box center [657, 367] width 617 height 13
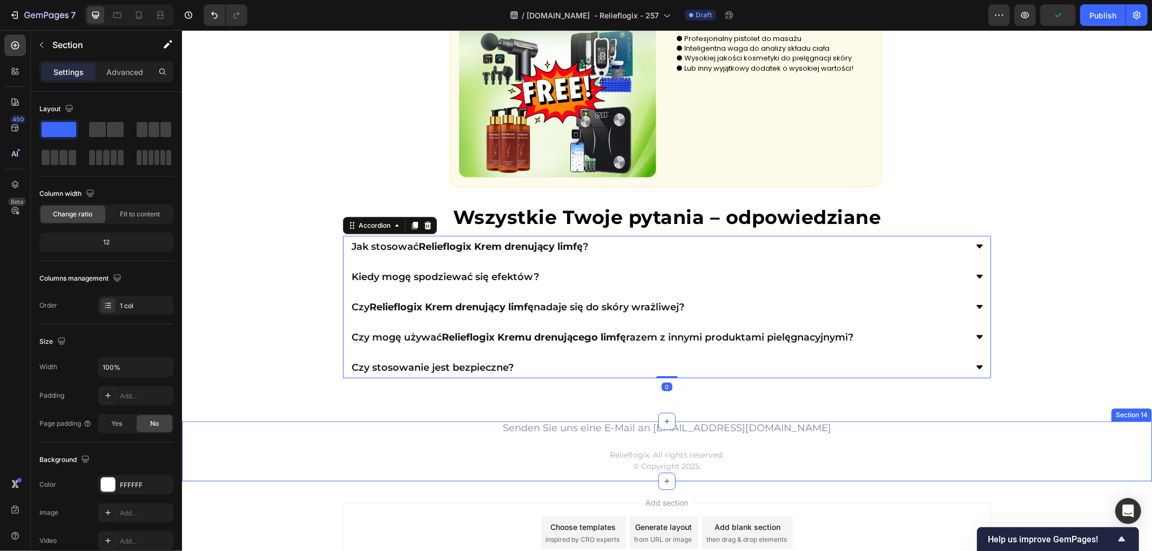
click at [1066, 373] on div "⁠⁠⁠⁠⁠⁠⁠ Wszystkie Twoje pytania – odpowiedziane Heading Jak stosować Relieflogi…" at bounding box center [666, 291] width 970 height 175
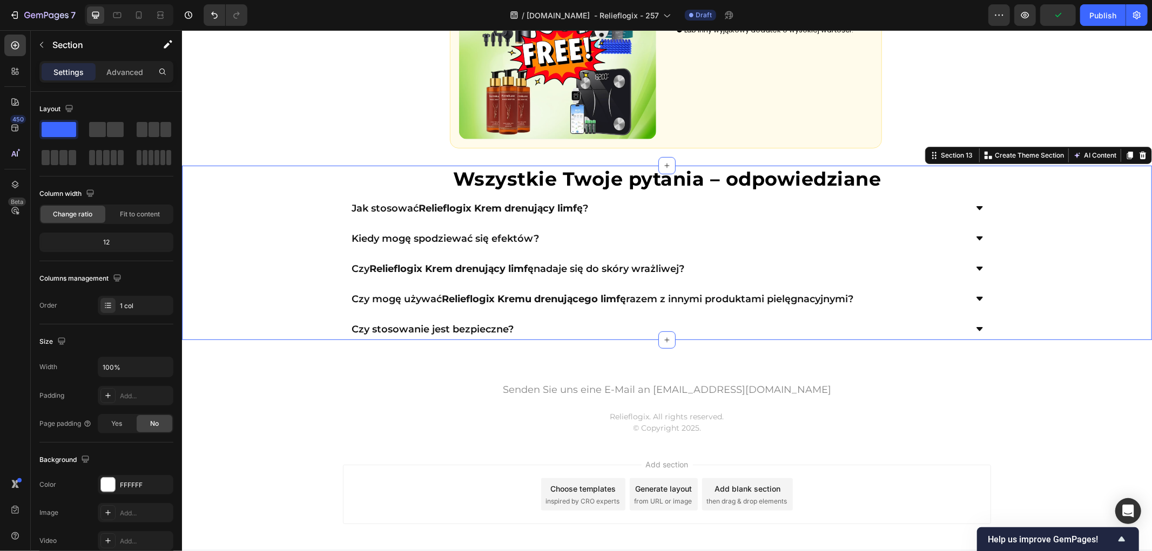
scroll to position [3853, 0]
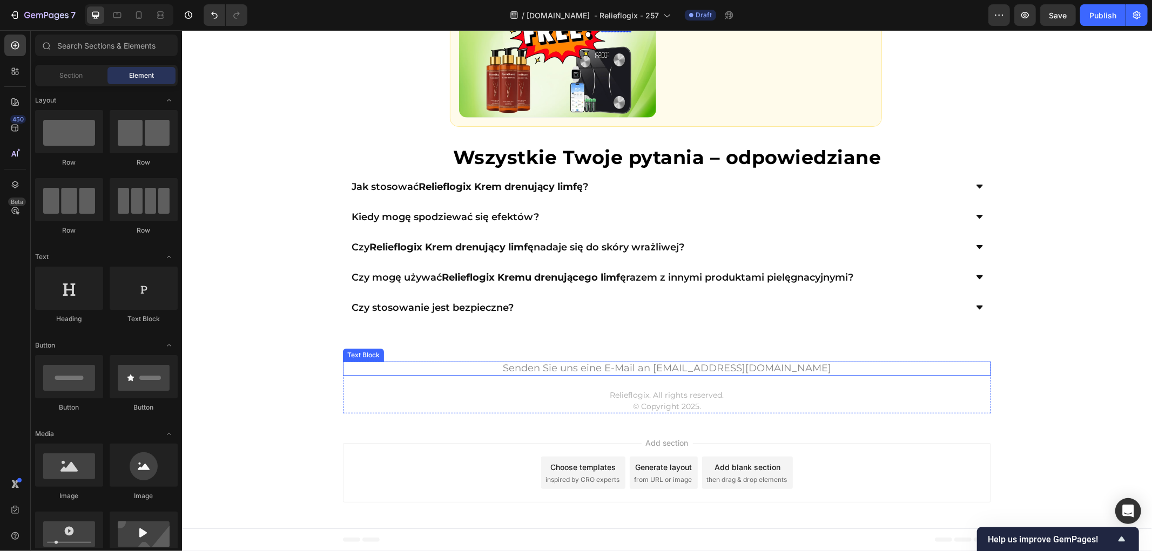
click at [568, 368] on span "Senden Sie uns eine E-Mail an support@medivita-de.com" at bounding box center [666, 368] width 328 height 12
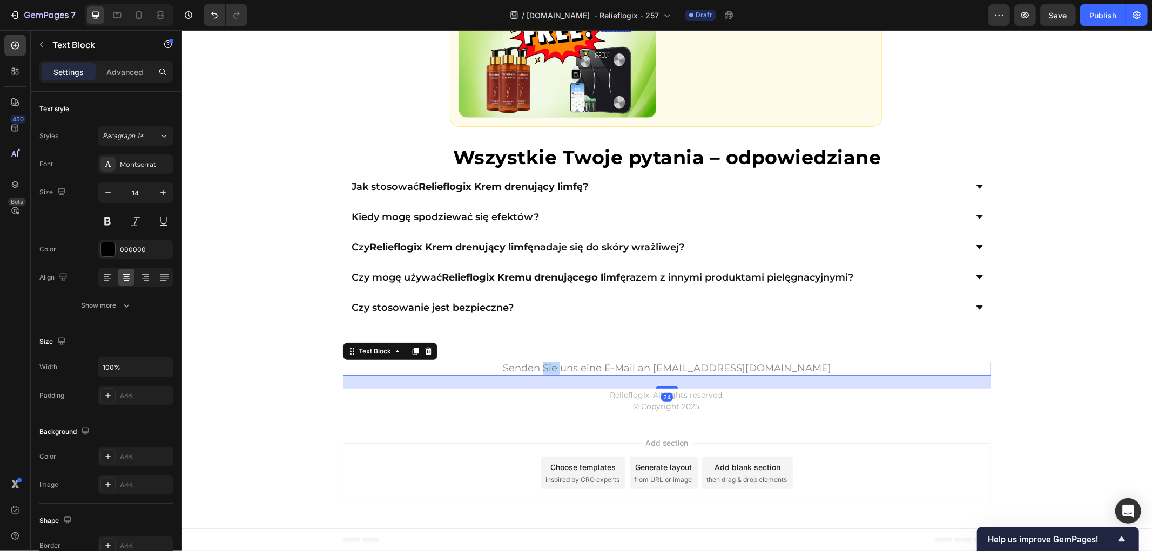
click at [568, 368] on span "Senden Sie uns eine E-Mail an support@medivita-de.com" at bounding box center [666, 368] width 328 height 12
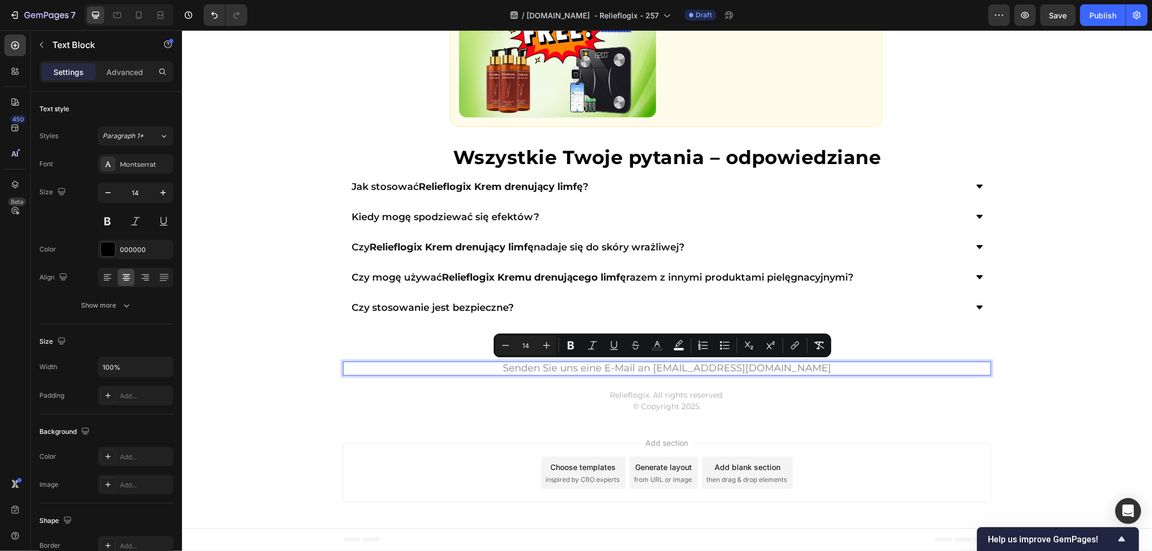
scroll to position [3852, 0]
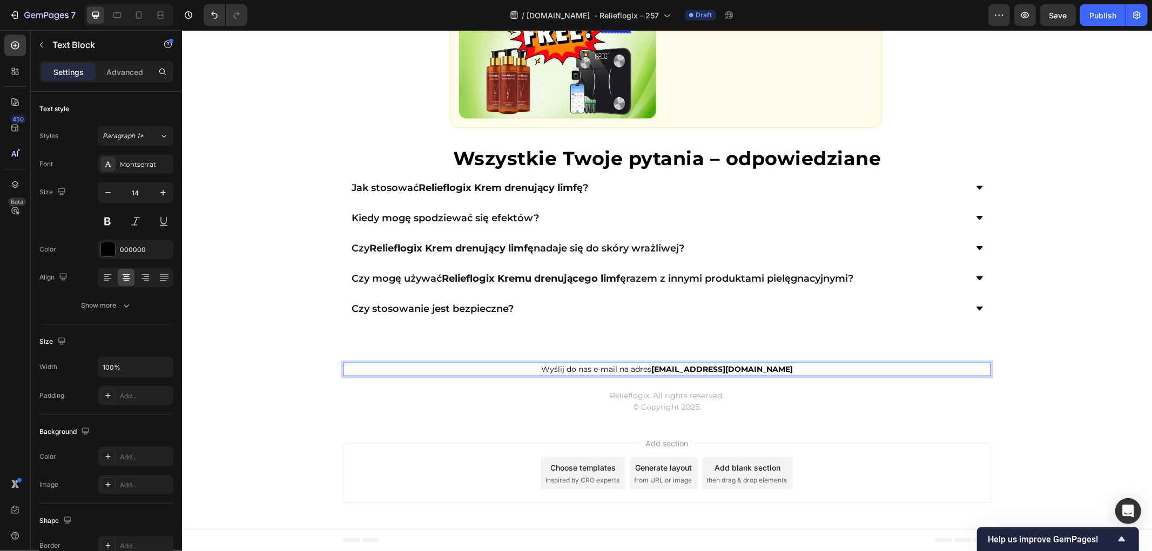
click at [785, 365] on p "Wyślij do nas e-mail na adres wsparcie@biala-polska.com" at bounding box center [666, 368] width 646 height 11
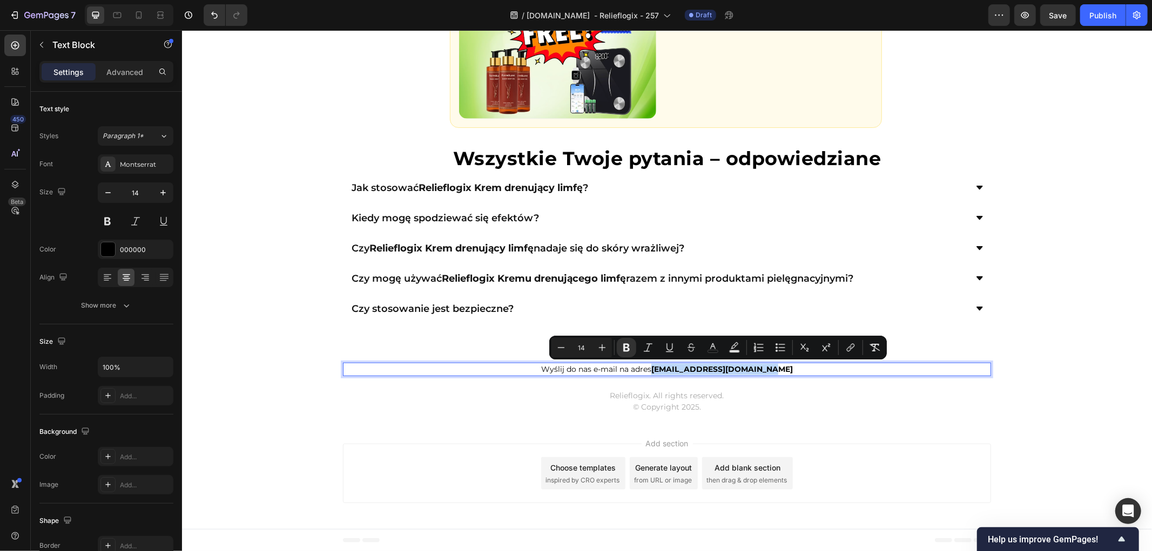
drag, startPoint x: 793, startPoint y: 367, endPoint x: 665, endPoint y: 370, distance: 128.0
click at [665, 370] on p "Wyślij do nas e-mail na adres wsparcie@biala-polska.com" at bounding box center [666, 368] width 646 height 11
copy strong "wsparcie@biala-polska.com"
click at [848, 354] on button "link" at bounding box center [850, 347] width 19 height 19
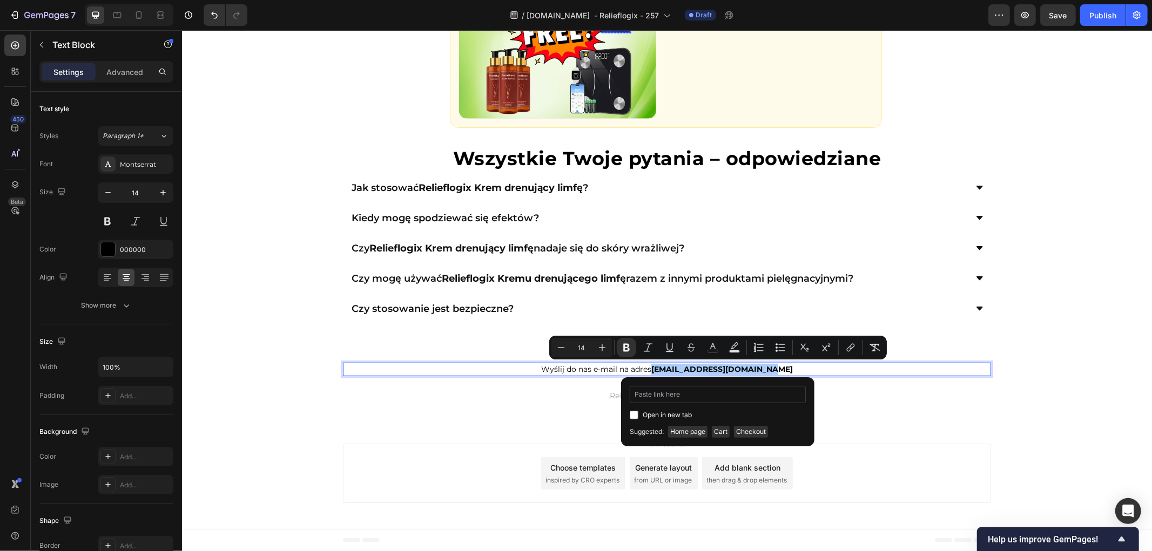
type input "wsparcie@biala-polska.com"
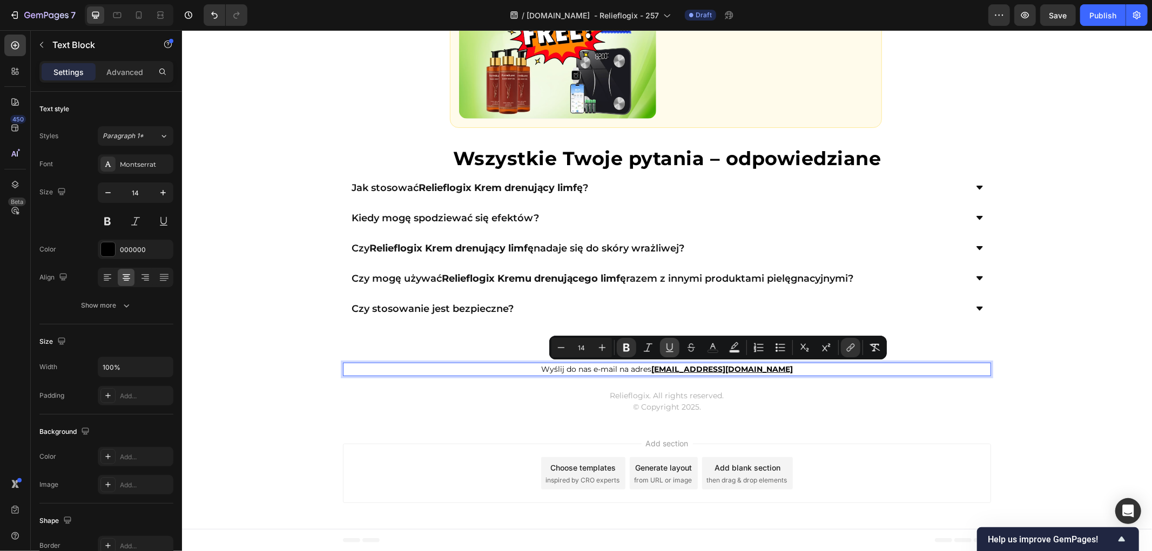
click at [672, 346] on icon "Editor contextual toolbar" at bounding box center [669, 347] width 6 height 8
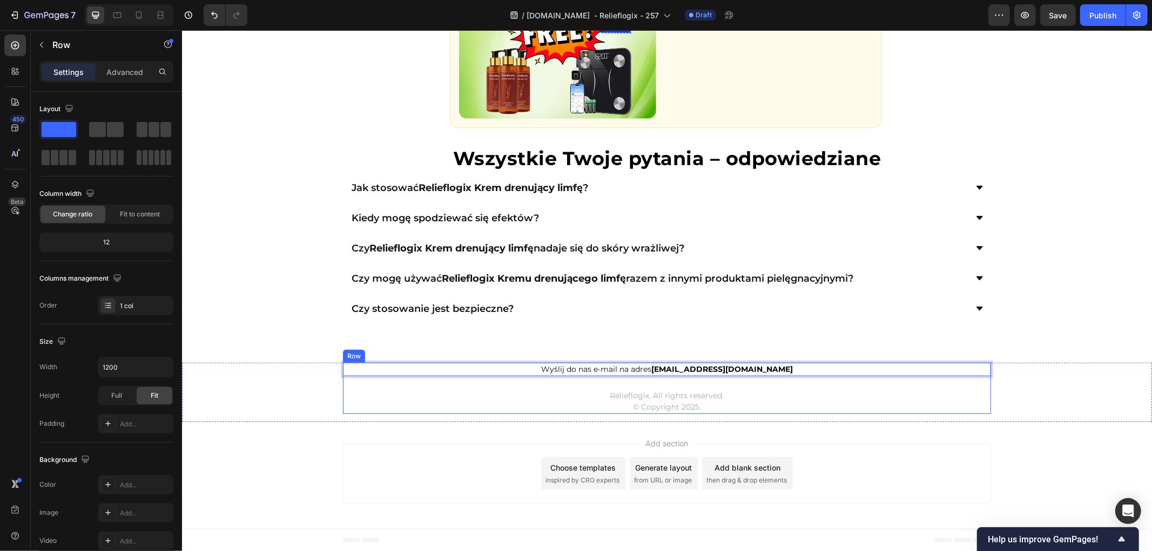
click at [532, 380] on div "Wyślij do nas e-mail na adres wsparcie@biala-polska.com Text Block 24 Relieflog…" at bounding box center [666, 387] width 648 height 51
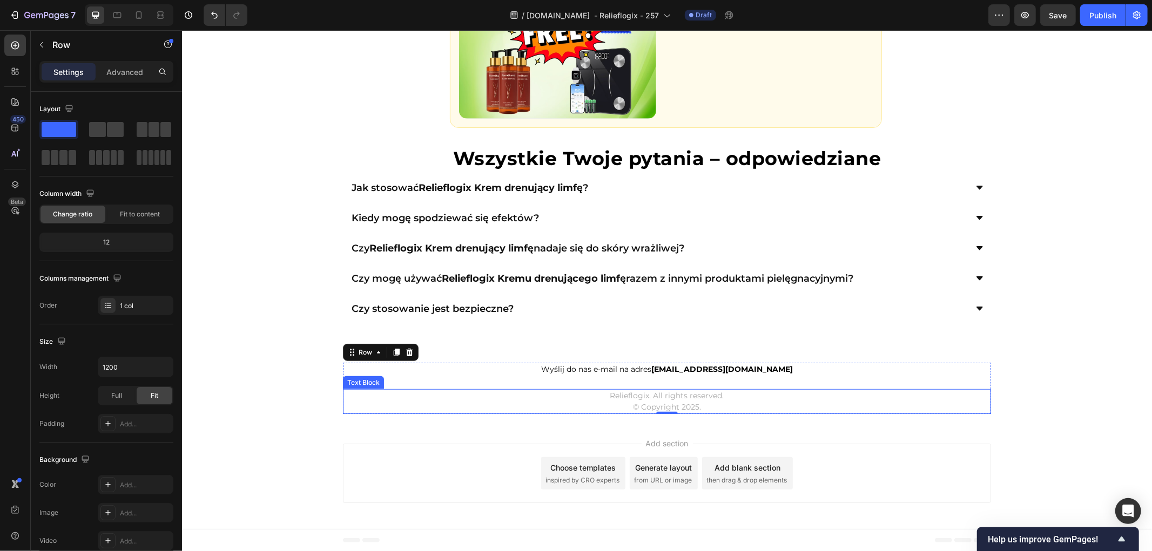
click at [670, 400] on p "Relieflogix. All rights reserved. © Copyright 2025." at bounding box center [666, 401] width 646 height 23
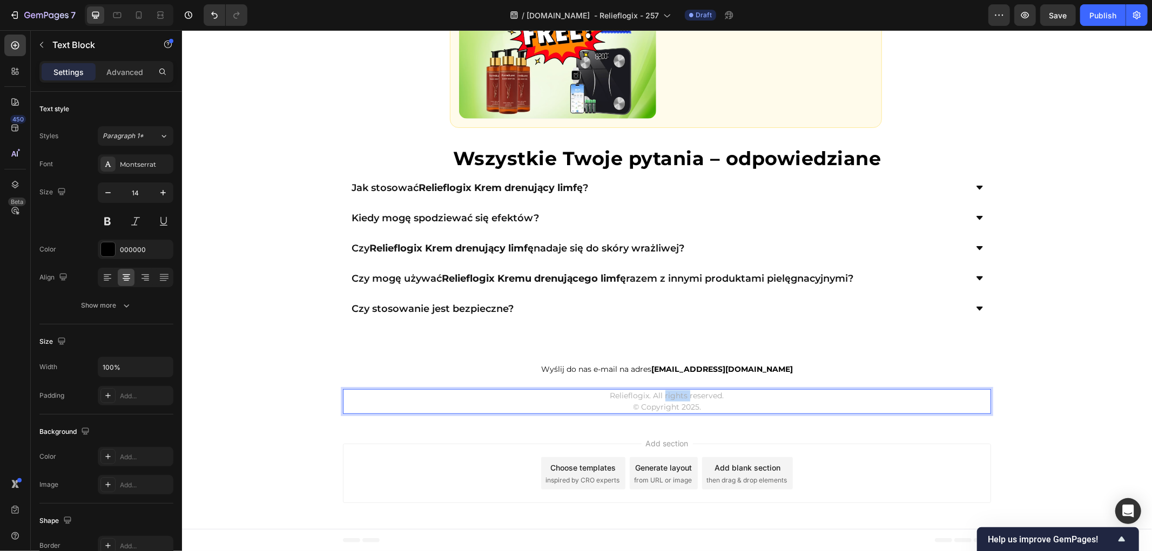
click at [670, 400] on p "Relieflogix. All rights reserved. © Copyright 2025." at bounding box center [666, 401] width 646 height 23
click at [527, 408] on p "Relieflogix. Wszelkie prawa zastrzeżone. © 2025." at bounding box center [666, 401] width 646 height 23
drag, startPoint x: 463, startPoint y: 436, endPoint x: 474, endPoint y: 436, distance: 10.8
click at [464, 436] on div "Add section Choose templates inspired by CRO experts Generate layout from URL o…" at bounding box center [666, 475] width 970 height 107
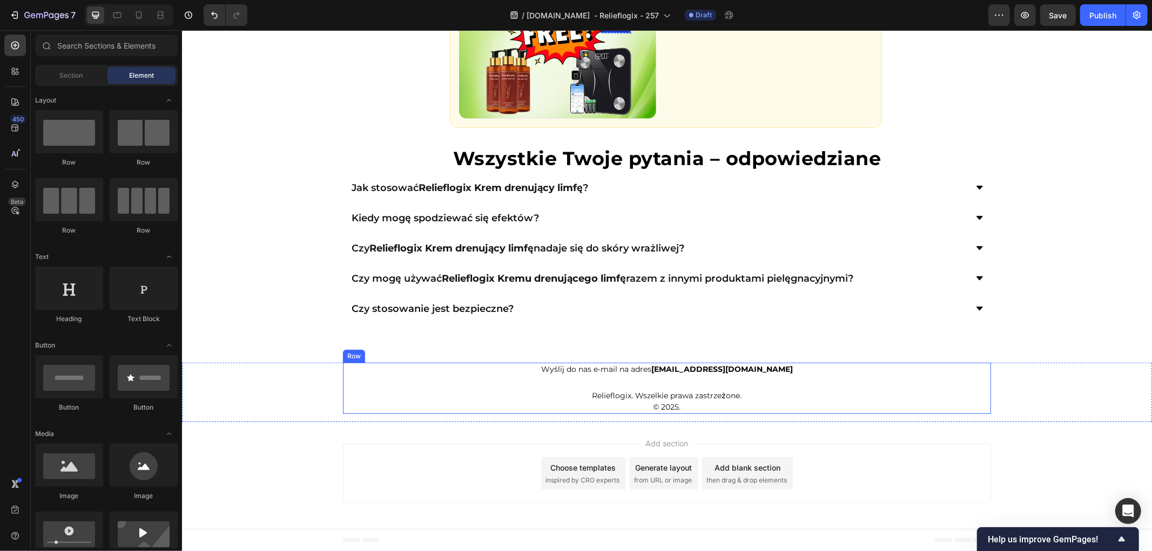
click at [575, 371] on p "Wyślij do nas e-mail na adres wsparcie@biala-polska.com" at bounding box center [666, 368] width 646 height 11
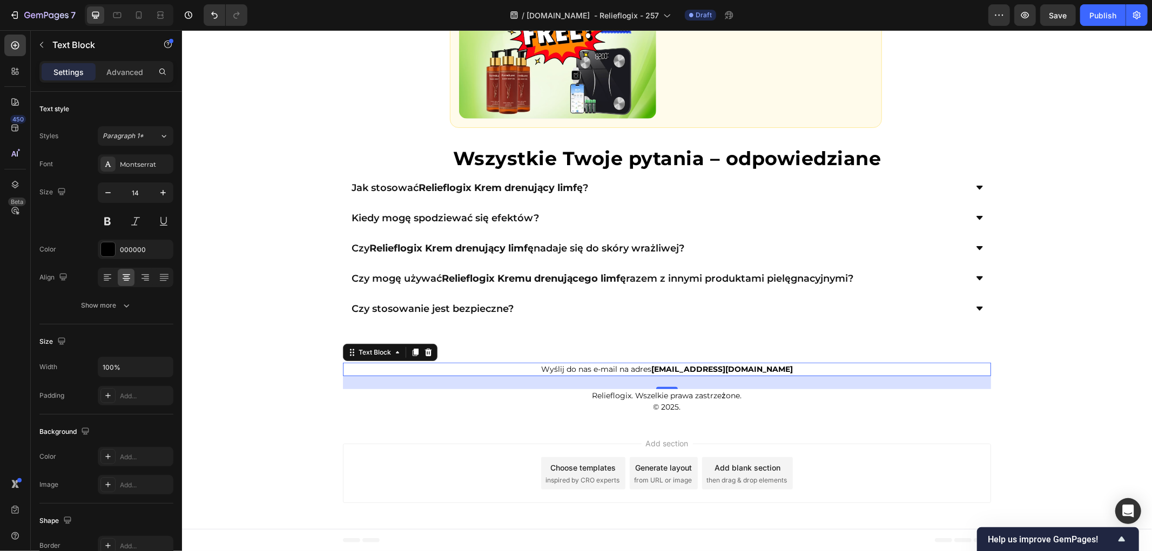
click at [598, 374] on div "Wyślij do nas e-mail na adres wsparcie@biala-polska.com" at bounding box center [666, 369] width 648 height 14
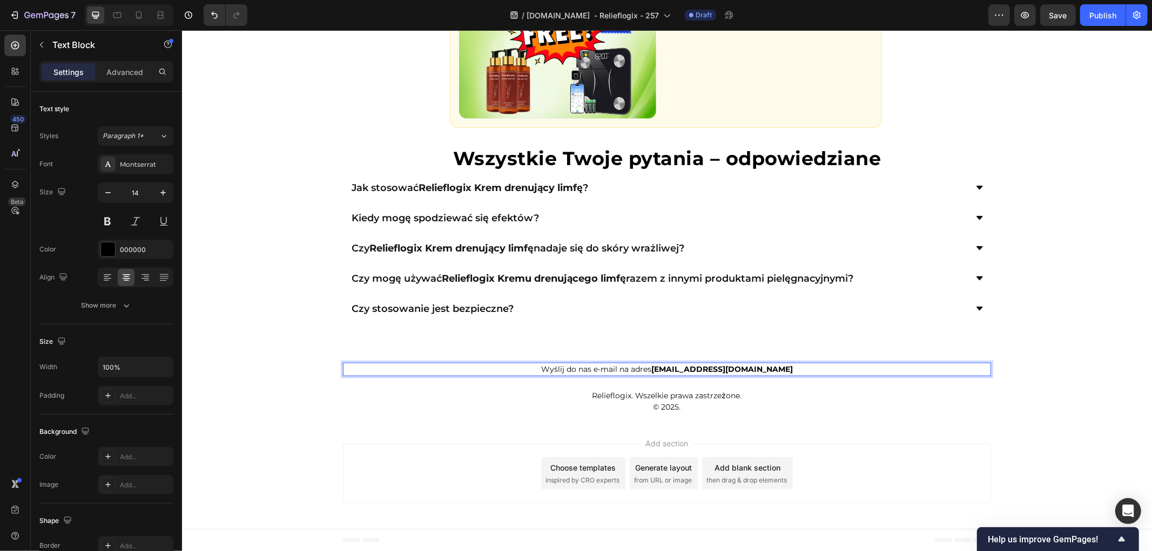
click at [600, 371] on p "Wyślij do nas e-mail na adres wsparcie@biala-polska.com" at bounding box center [666, 368] width 646 height 11
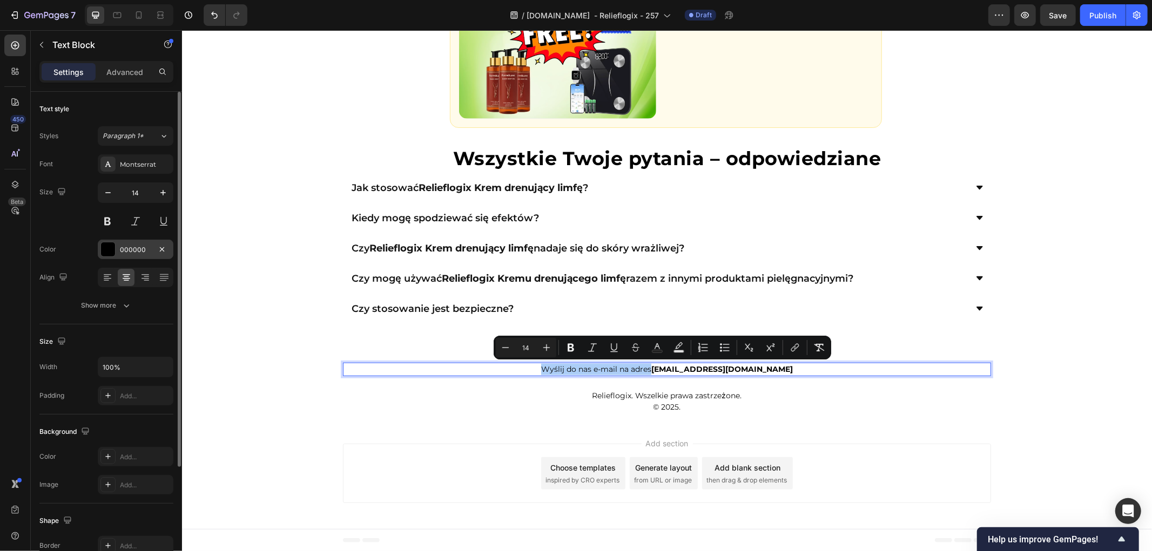
click at [105, 253] on div at bounding box center [108, 249] width 14 height 14
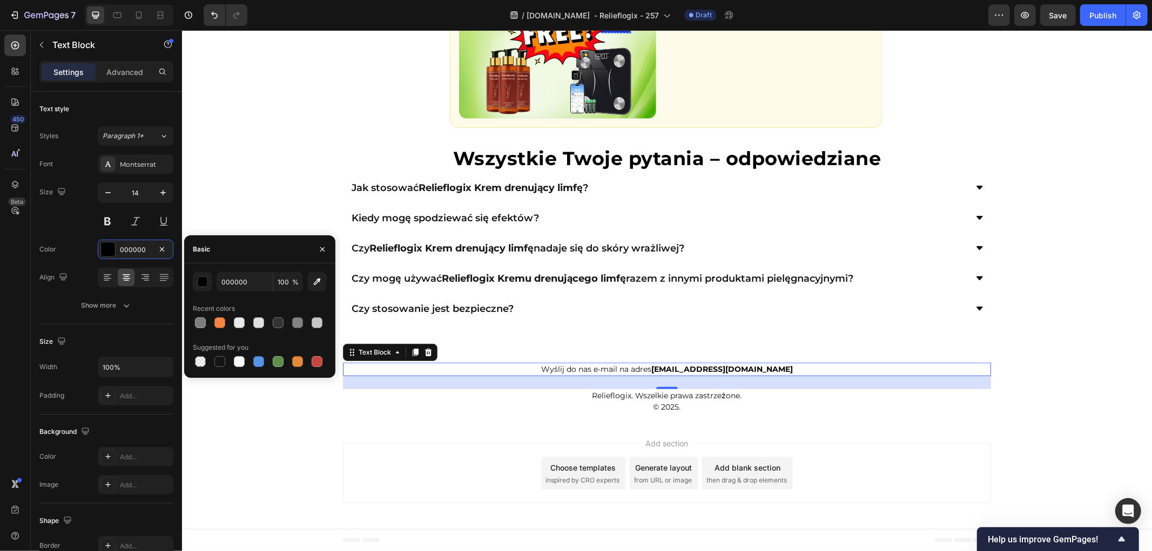
drag, startPoint x: 200, startPoint y: 325, endPoint x: 262, endPoint y: 353, distance: 68.2
click at [200, 325] on div at bounding box center [200, 323] width 11 height 11
type input "7D7D7D"
drag, startPoint x: 377, startPoint y: 433, endPoint x: 698, endPoint y: 422, distance: 321.5
click at [377, 434] on div "Add section Choose templates inspired by CRO experts Generate layout from URL o…" at bounding box center [666, 475] width 970 height 107
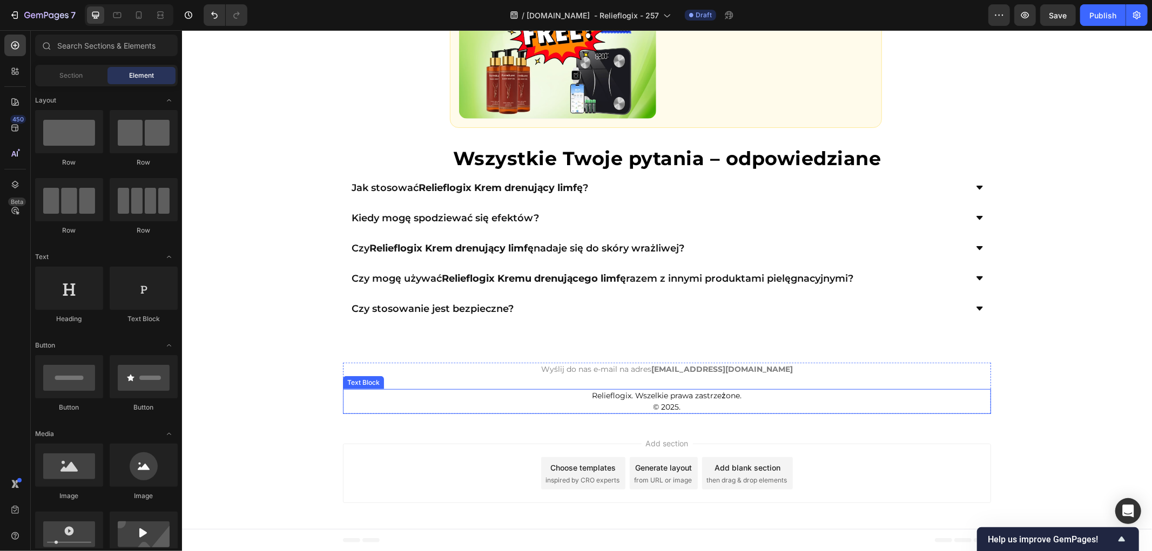
click at [696, 408] on p "Relieflogix. Wszelkie prawa zastrzeżone. © 2025." at bounding box center [666, 401] width 646 height 23
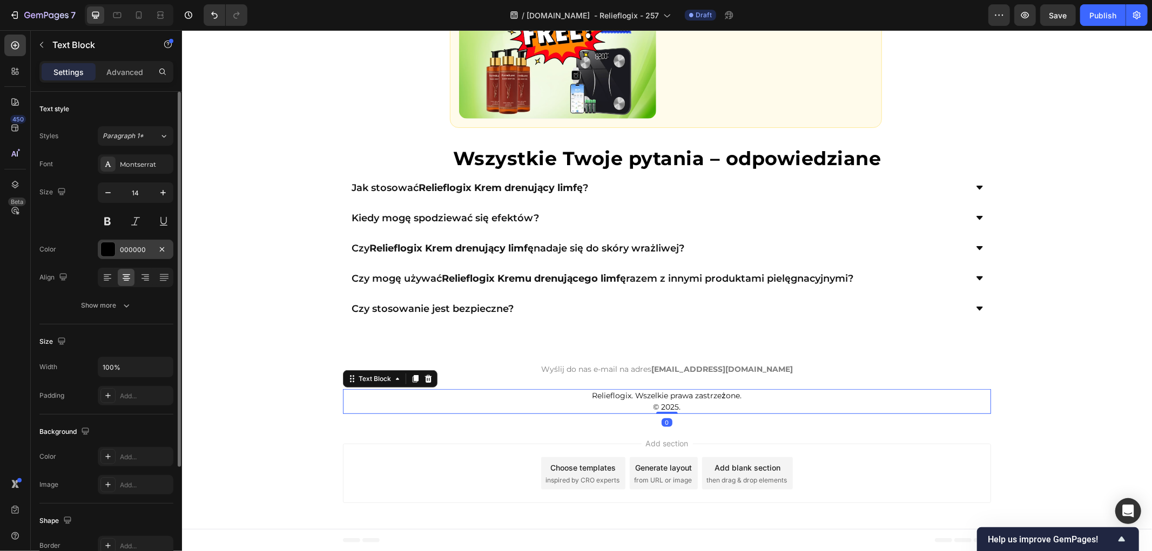
click at [114, 251] on div at bounding box center [108, 249] width 14 height 14
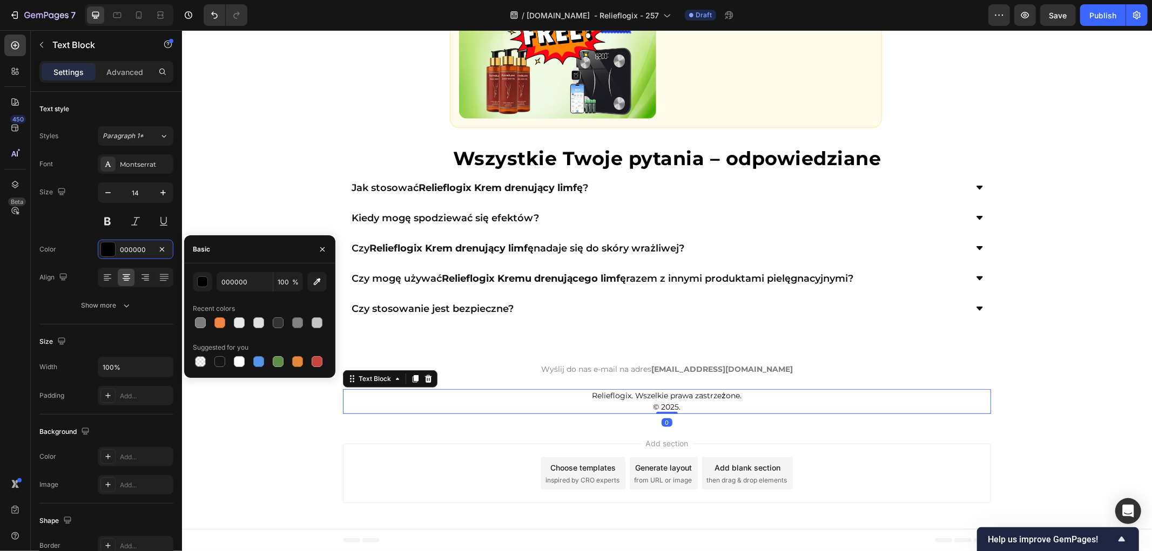
click at [203, 325] on div at bounding box center [200, 323] width 11 height 11
type input "7D7D7D"
click at [300, 154] on div "⁠⁠⁠⁠⁠⁠⁠ Wszystkie Twoje pytania – odpowiedziane Heading Jak stosować Relieflogi…" at bounding box center [666, 232] width 970 height 175
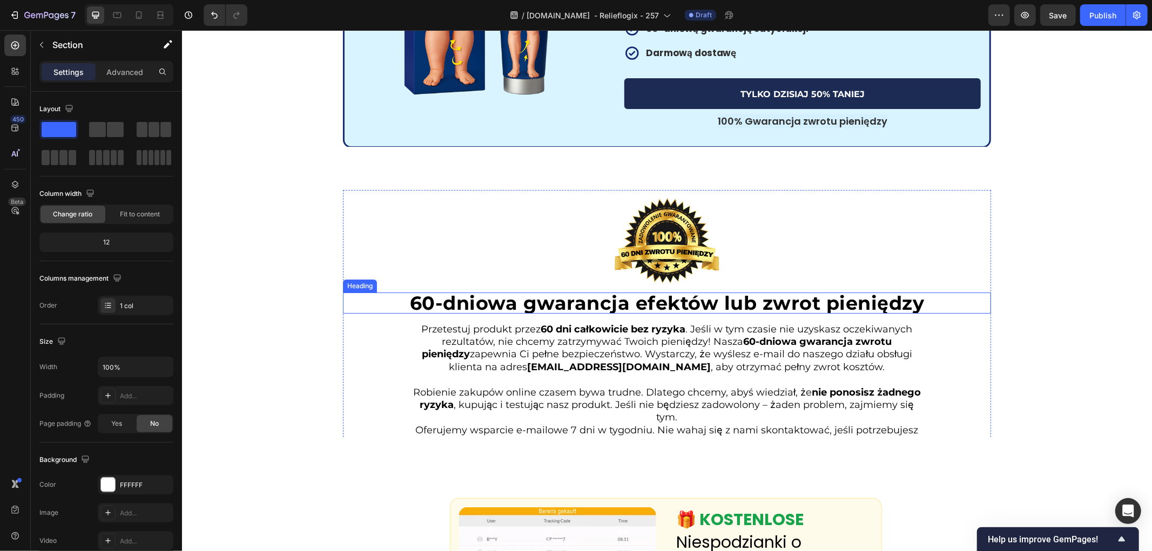
scroll to position [3072, 0]
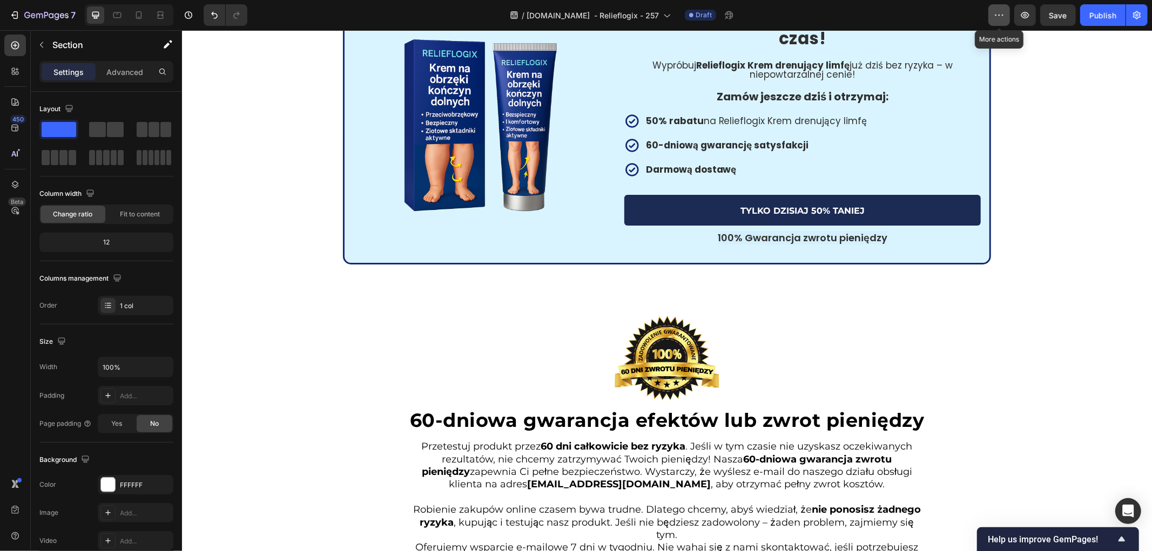
click at [1006, 17] on button "button" at bounding box center [999, 15] width 22 height 22
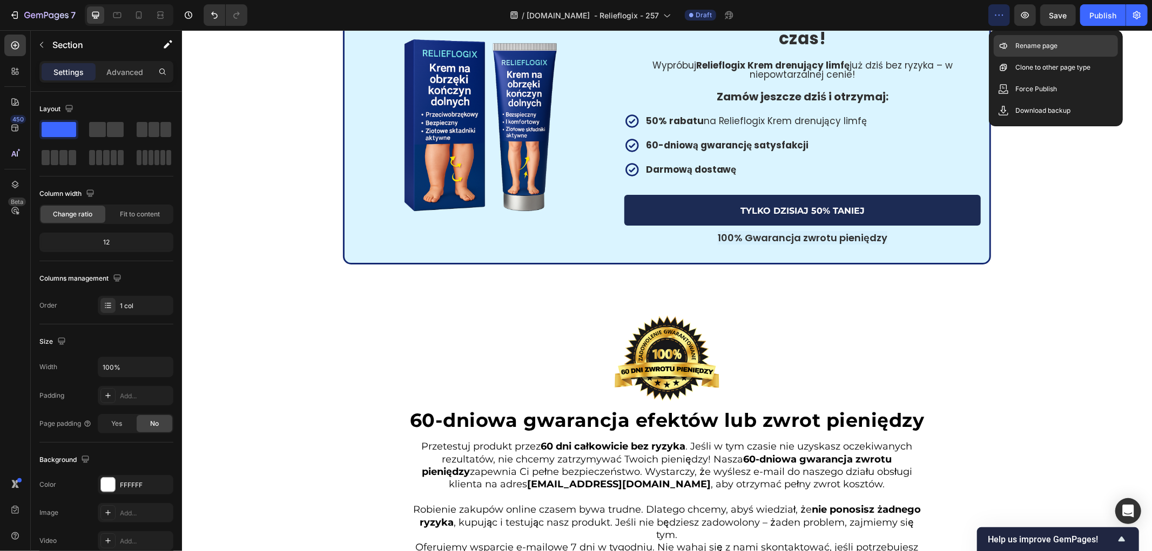
click at [1031, 44] on p "Rename page" at bounding box center [1036, 46] width 42 height 11
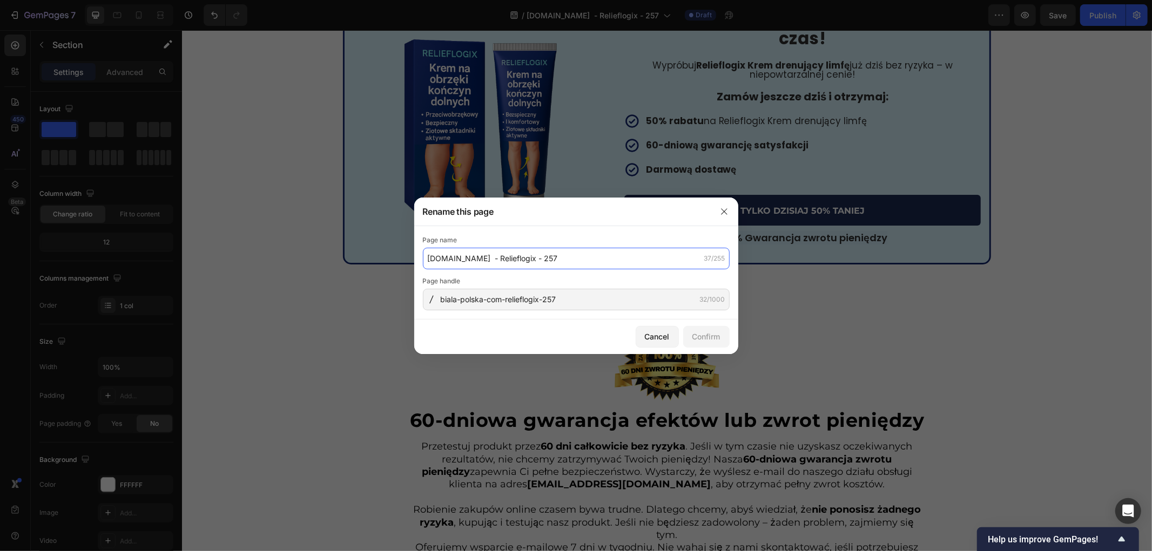
click at [583, 261] on input "biala-polska.com - Relieflogix - 257" at bounding box center [576, 259] width 307 height 22
paste input "Relieflogix – Krem na obrzęki nóg i ramion | Oficjalna strona Polska"
type input "Relieflogix – Krem na obrzęki nóg i ramion | Oficjalna strona Polska"
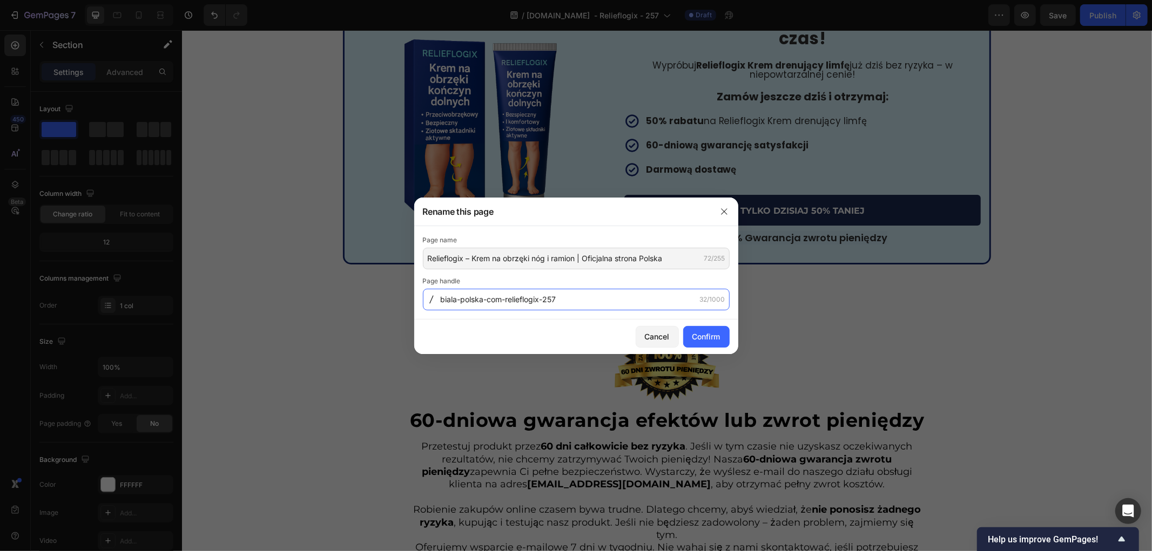
click at [581, 301] on input "biala-polska-com-relieflogix-257" at bounding box center [576, 300] width 307 height 22
paste input "relieflogix-krem-na-obrzeki"
type input "relieflogix-krem-na-obrzeki"
click at [716, 336] on div "Confirm" at bounding box center [706, 336] width 28 height 11
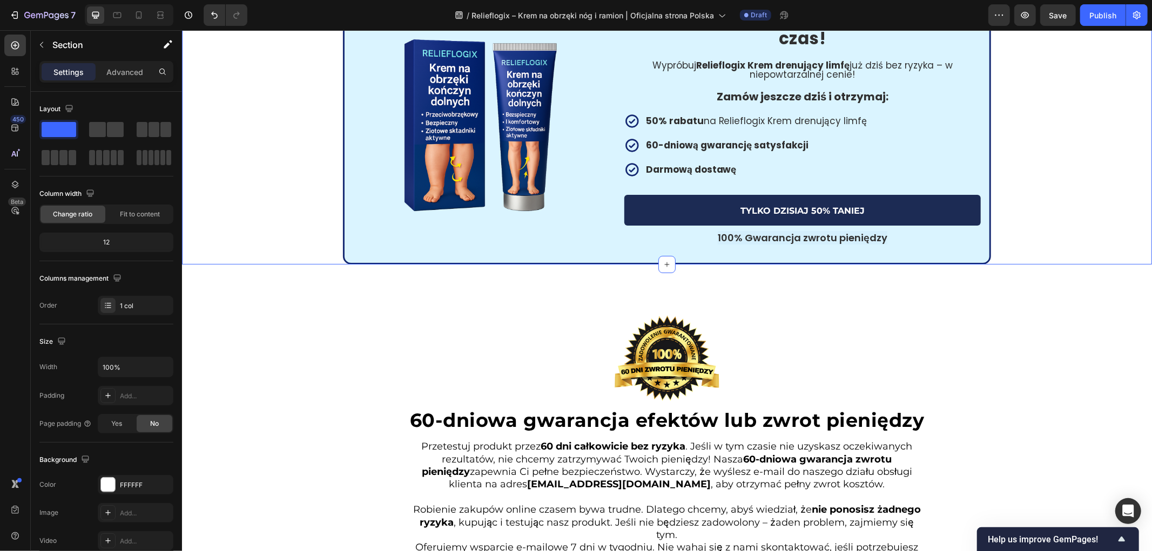
drag, startPoint x: 1064, startPoint y: 245, endPoint x: 564, endPoint y: 184, distance: 503.8
click at [1063, 244] on div "Pokaż swoje odświeżone, pełne energii ramiona i nogi! Heading Relieflogix Krem …" at bounding box center [666, 91] width 970 height 345
click at [144, 18] on icon at bounding box center [138, 15] width 11 height 11
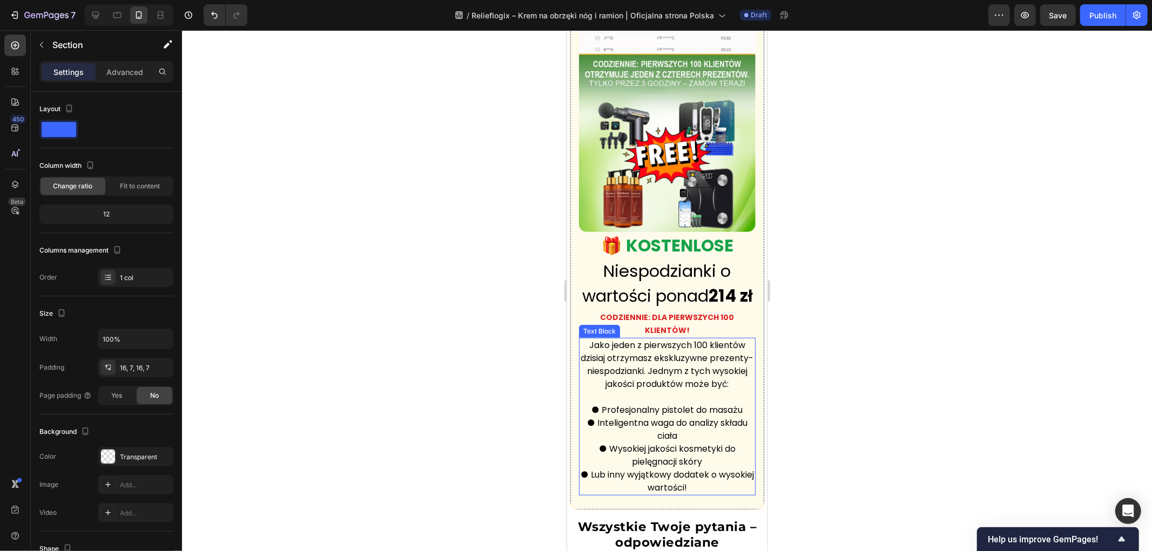
scroll to position [3784, 0]
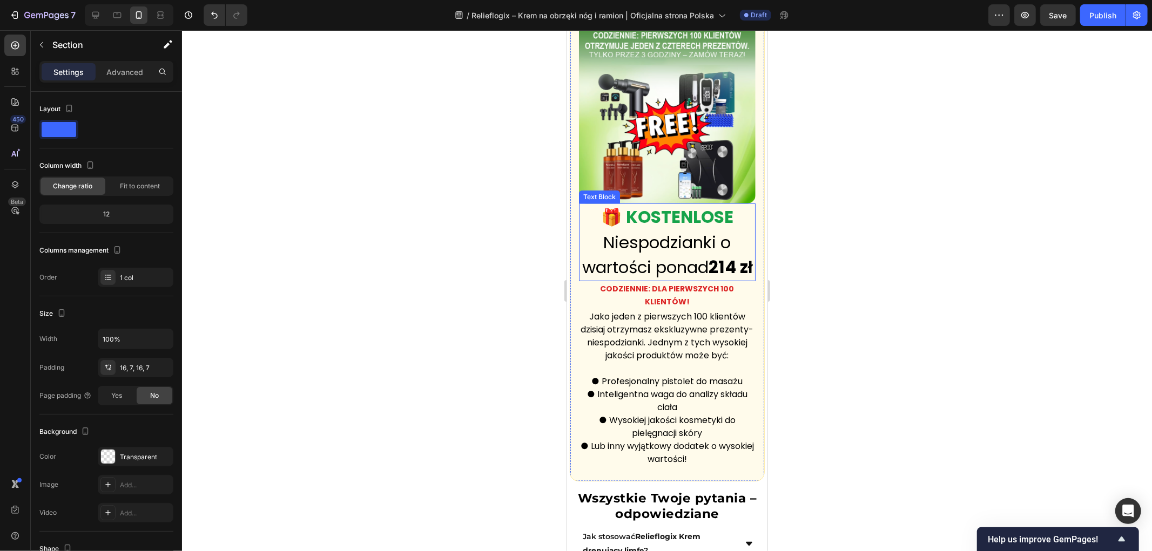
click at [673, 234] on p "🎁 KOSTENLOSE Niespodzianki o wartości ponad 214 zł" at bounding box center [666, 242] width 174 height 76
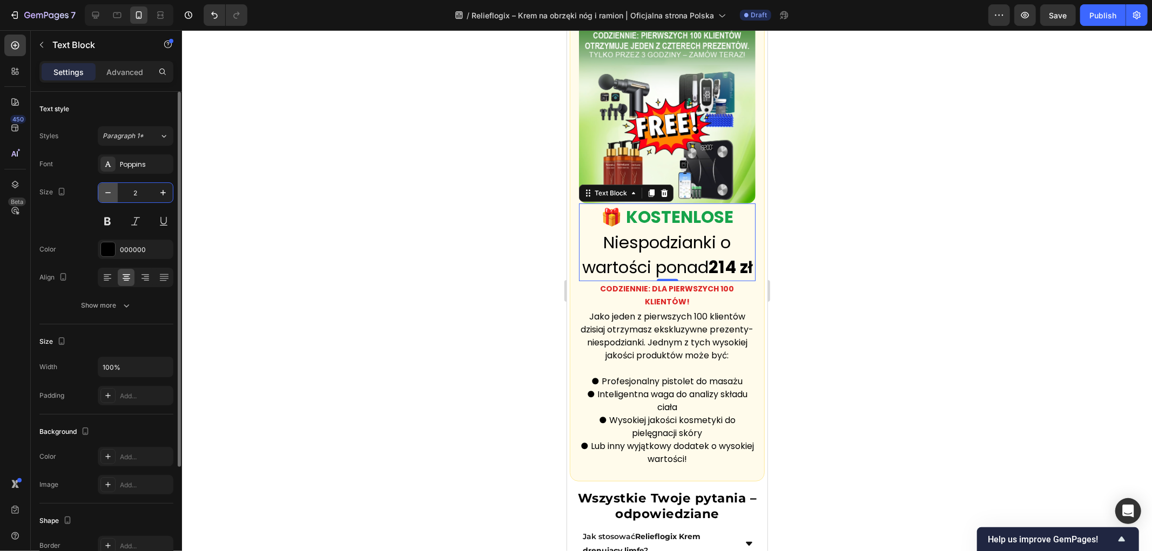
type input "20"
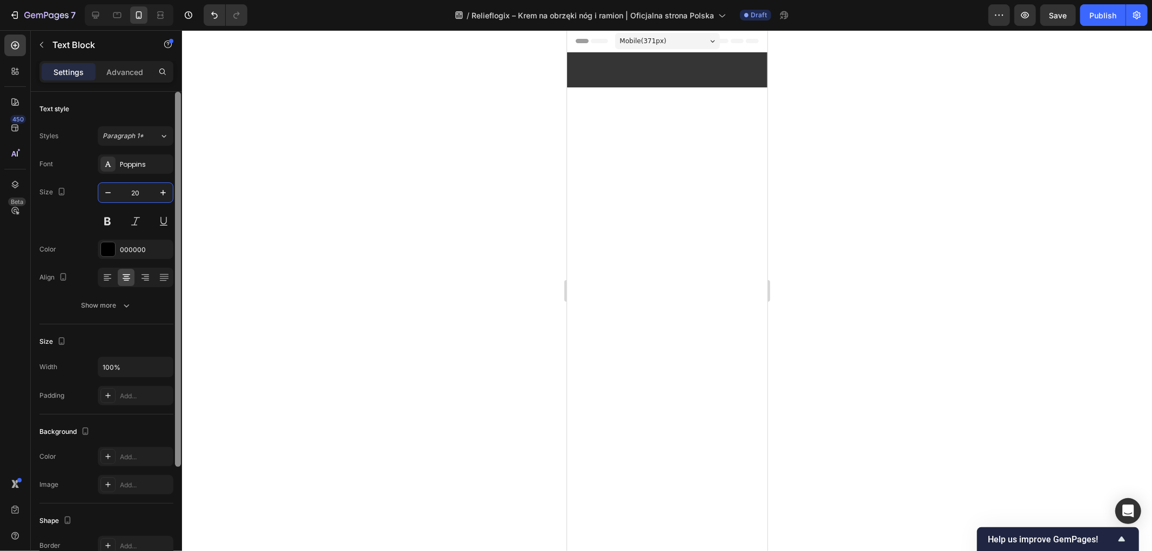
scroll to position [3784, 0]
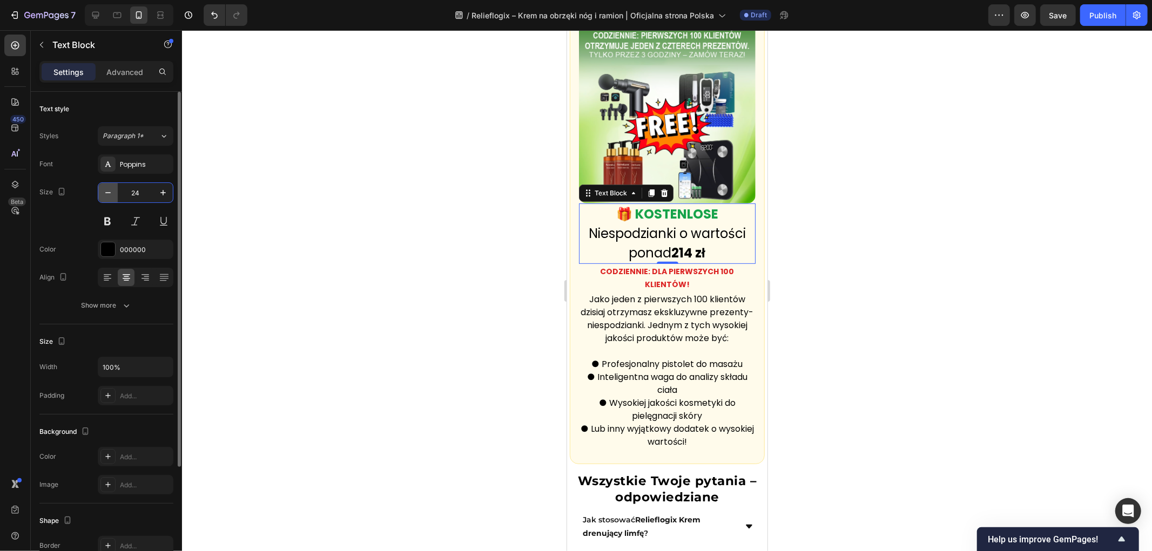
drag, startPoint x: 137, startPoint y: 188, endPoint x: 104, endPoint y: 188, distance: 32.9
click at [104, 188] on div "24" at bounding box center [135, 192] width 75 height 19
drag, startPoint x: 138, startPoint y: 188, endPoint x: 108, endPoint y: 188, distance: 30.2
click at [108, 188] on div "24" at bounding box center [135, 192] width 75 height 19
type input "20"
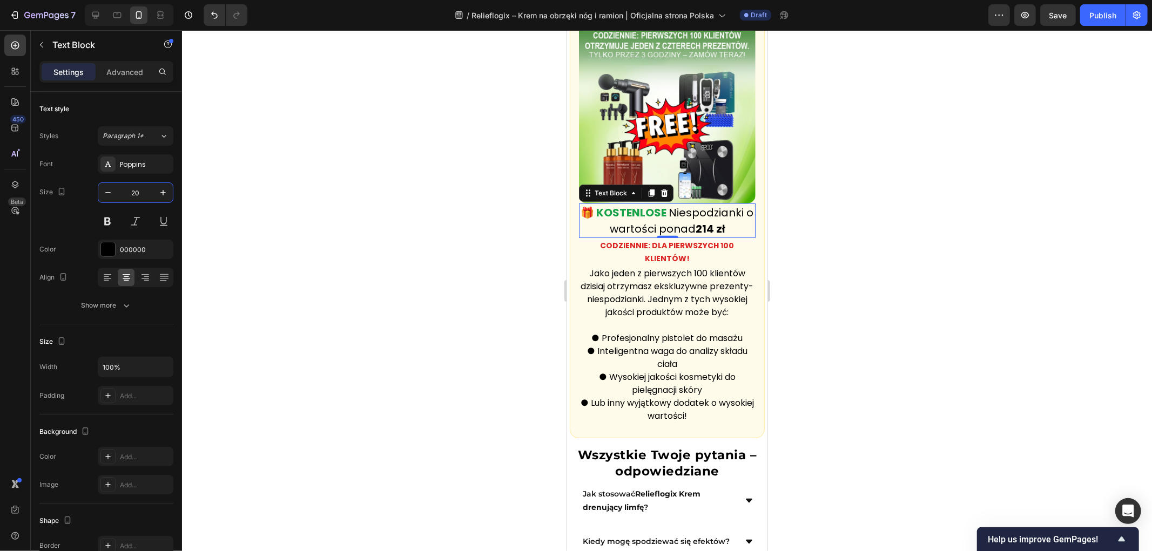
click at [364, 213] on div at bounding box center [667, 290] width 970 height 521
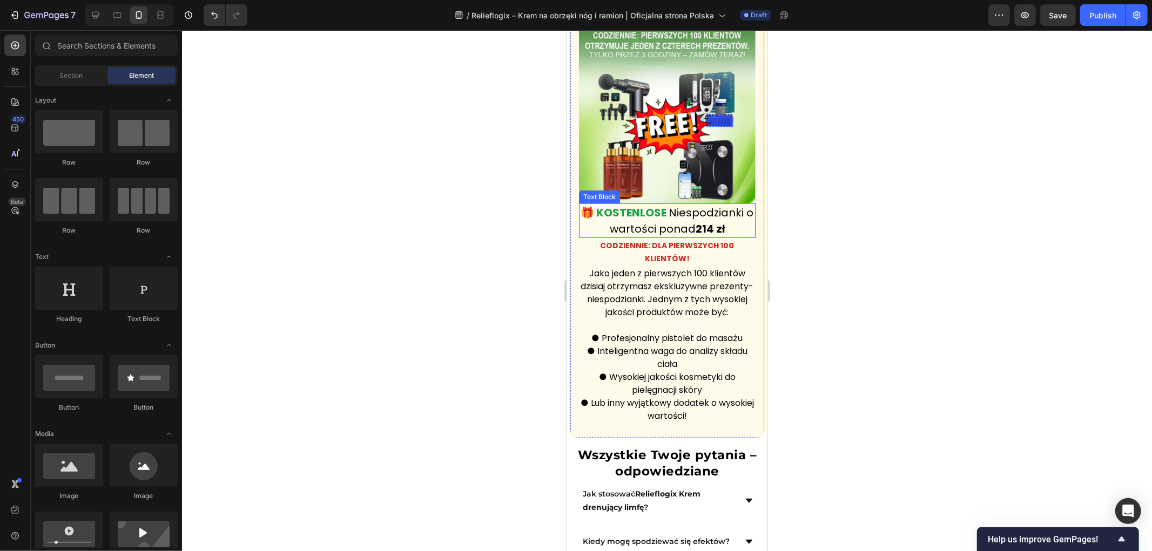
click at [665, 208] on p "🎁 KOSTENLOSE Niespodzianki o wartości ponad 214 zł" at bounding box center [666, 220] width 174 height 32
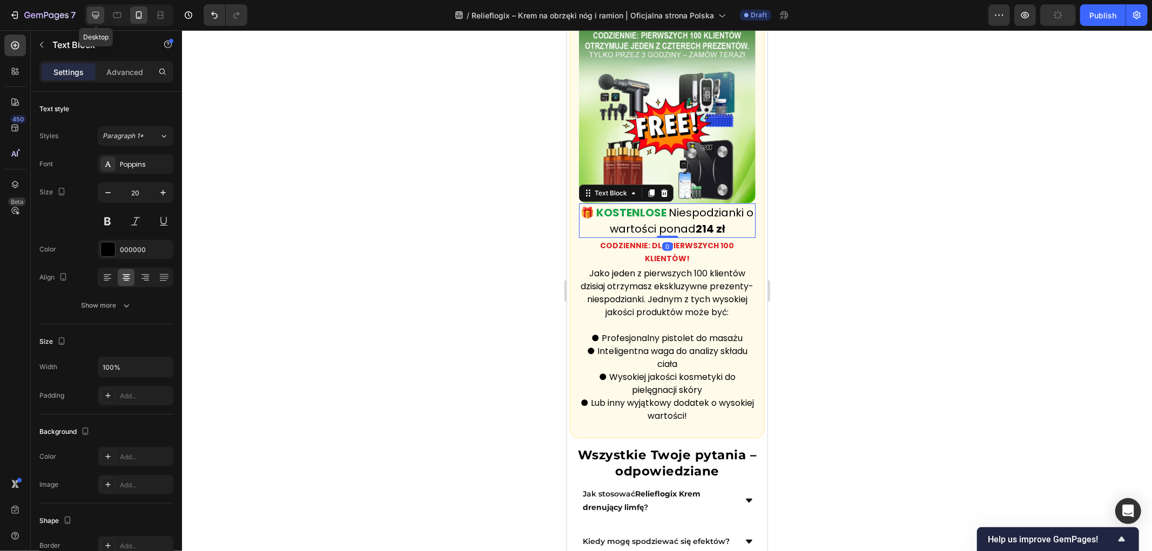
click at [90, 14] on icon at bounding box center [95, 15] width 11 height 11
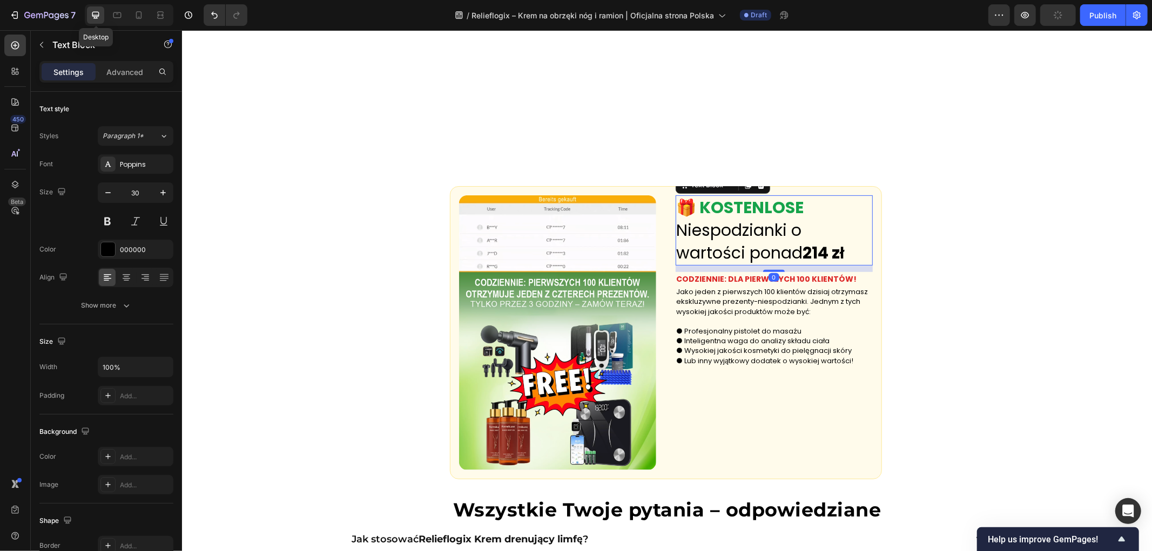
scroll to position [3911, 0]
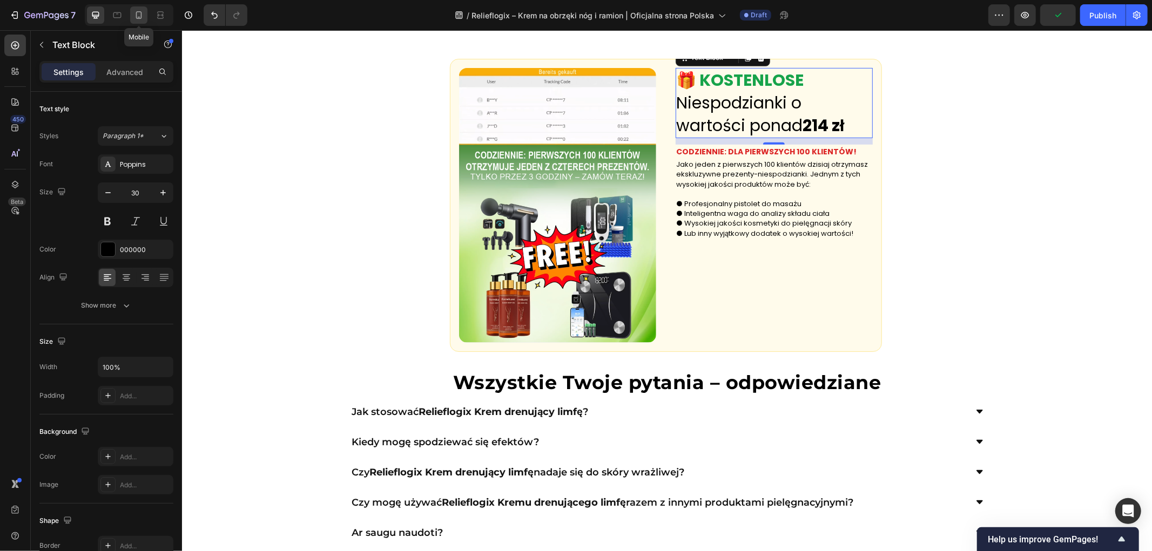
click at [133, 12] on icon at bounding box center [138, 15] width 11 height 11
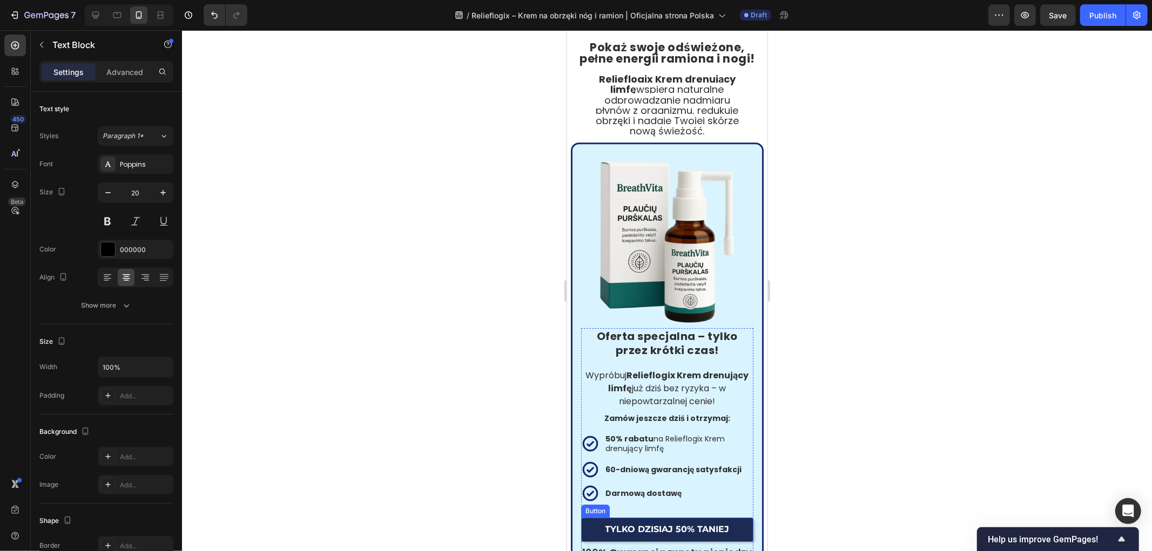
scroll to position [3302, 0]
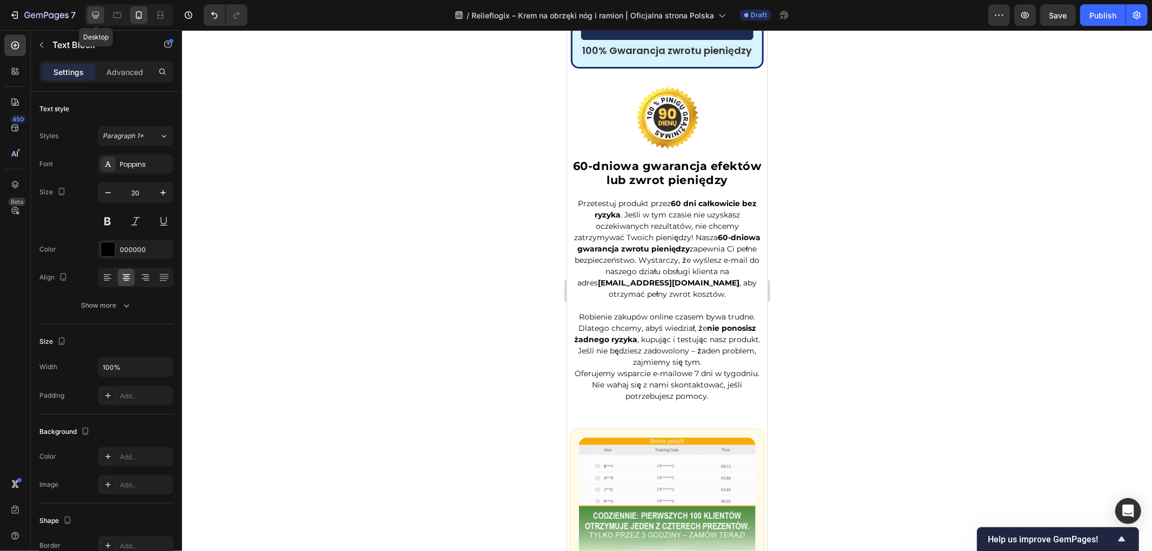
click at [96, 12] on icon at bounding box center [95, 15] width 7 height 7
type input "30"
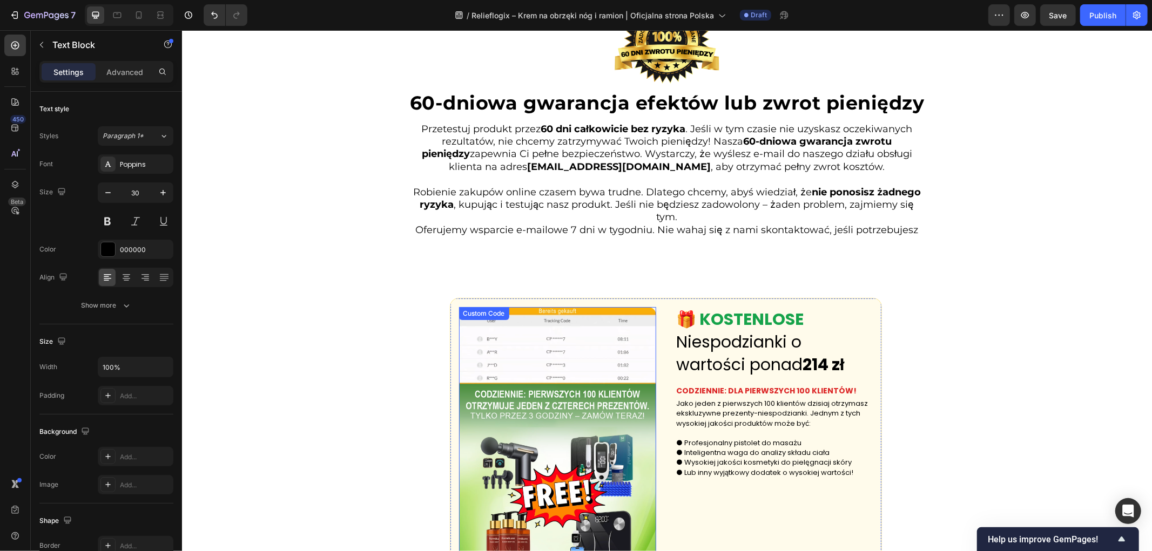
scroll to position [3269, 0]
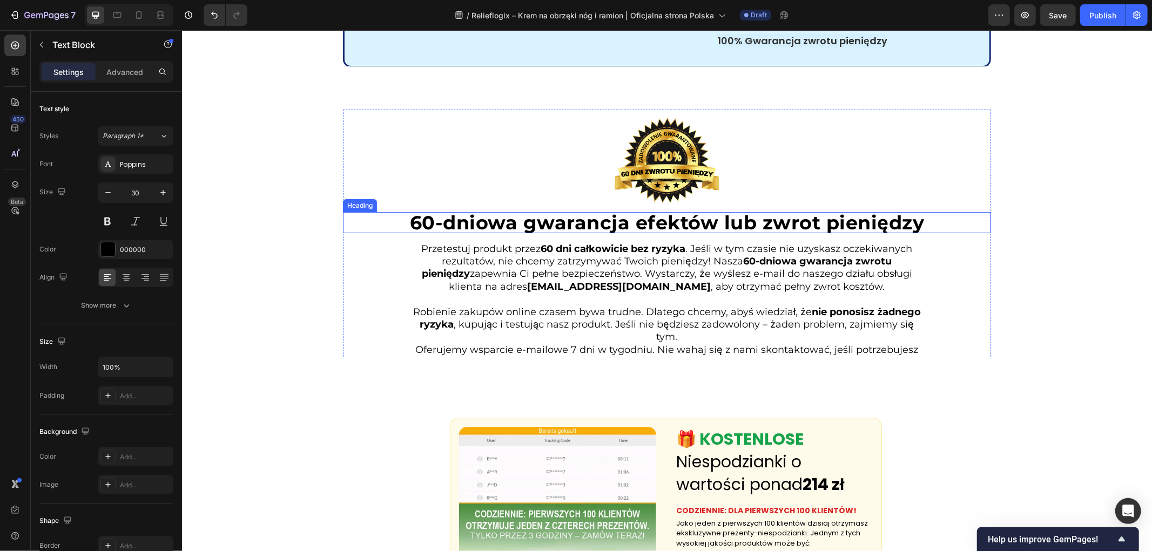
click at [660, 178] on img at bounding box center [666, 160] width 108 height 102
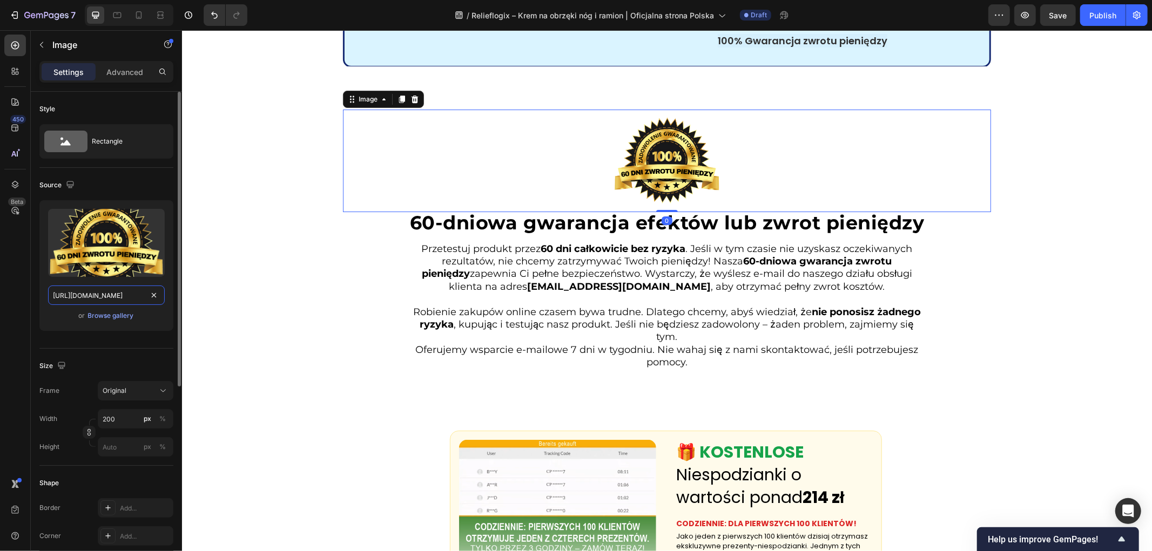
click at [116, 301] on input "[URL][DOMAIN_NAME]" at bounding box center [106, 295] width 117 height 19
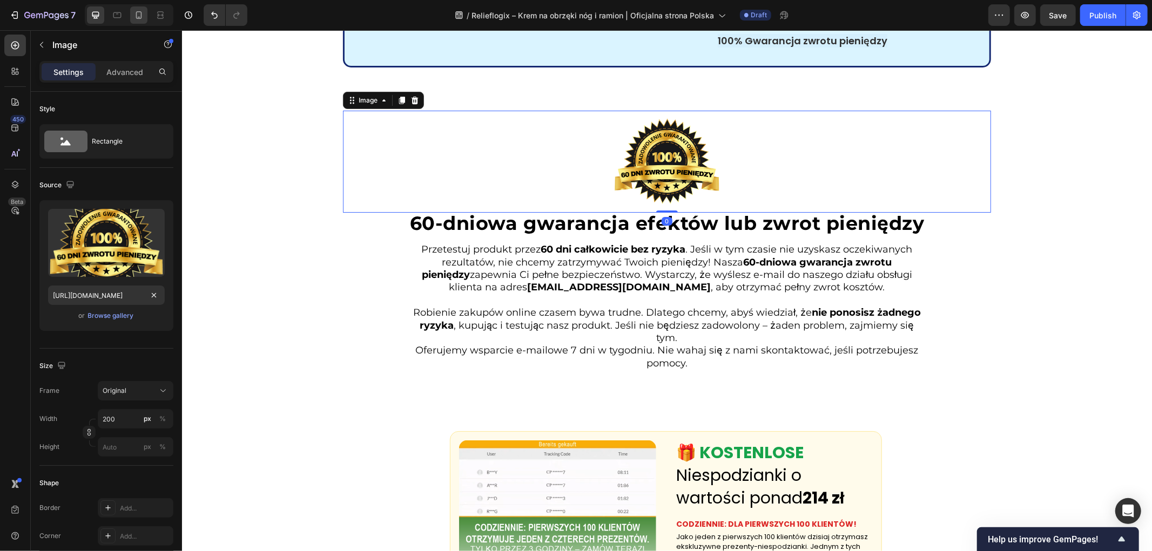
click at [137, 8] on div at bounding box center [138, 14] width 17 height 17
type input "[URL][DOMAIN_NAME]"
type input "150"
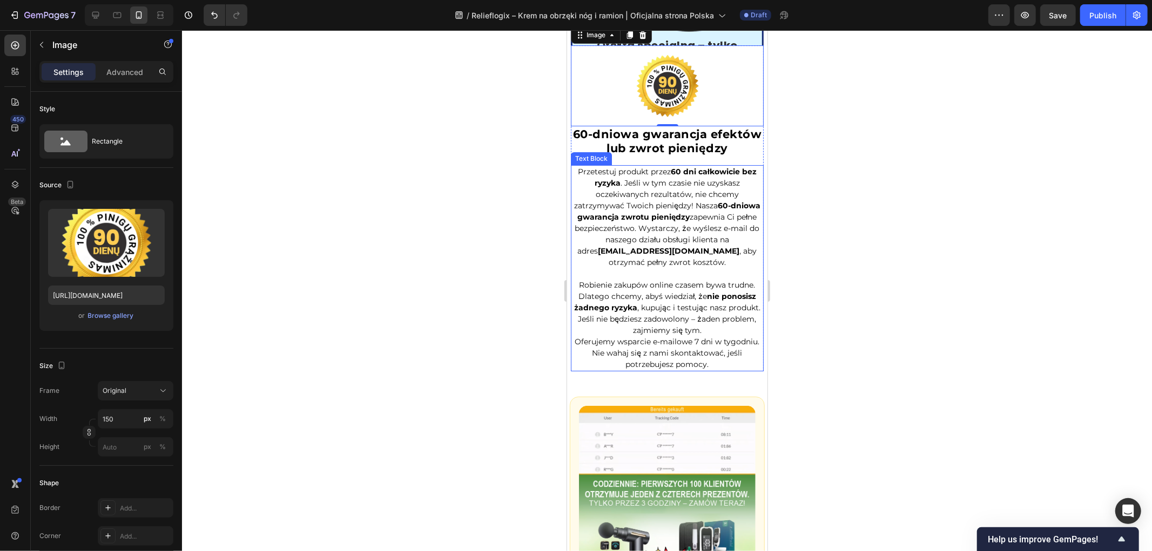
scroll to position [3068, 0]
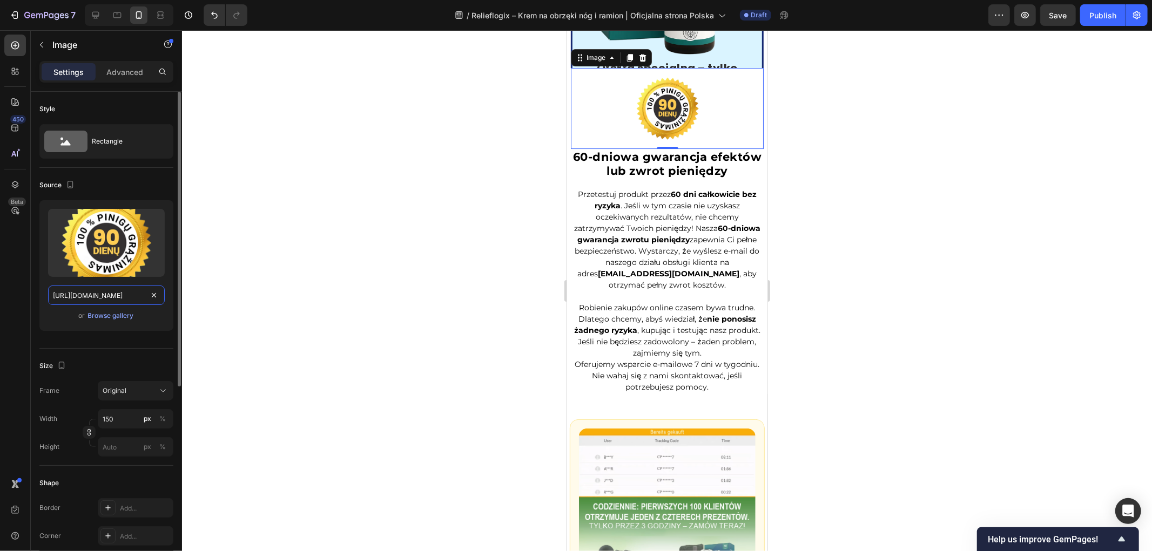
click at [136, 297] on input "[URL][DOMAIN_NAME]" at bounding box center [106, 295] width 117 height 19
paste input "9002e896-ba3a-4299-bfbc-885741942311.png"
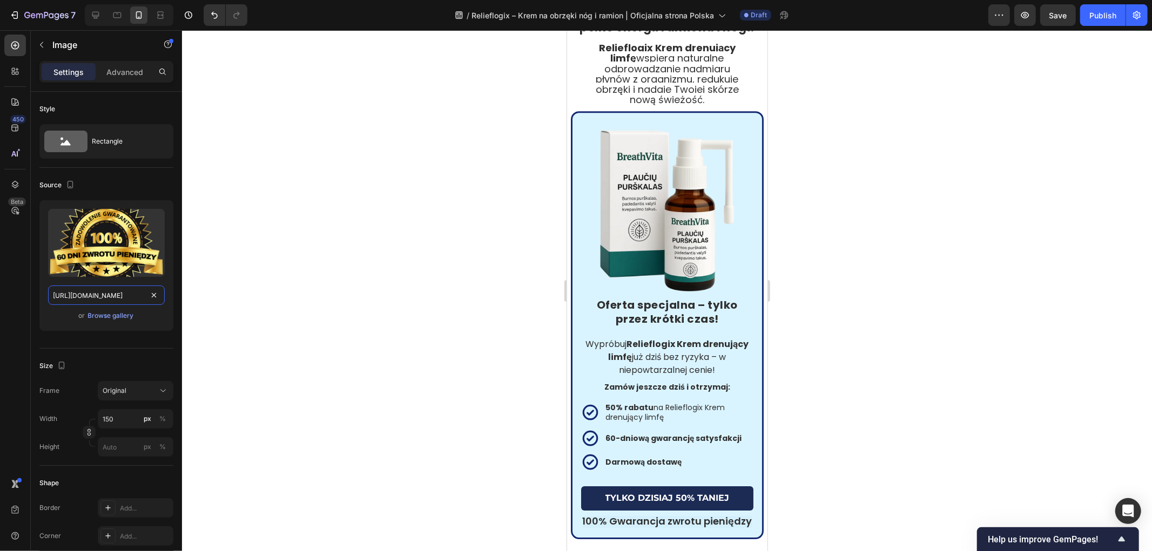
scroll to position [2828, 0]
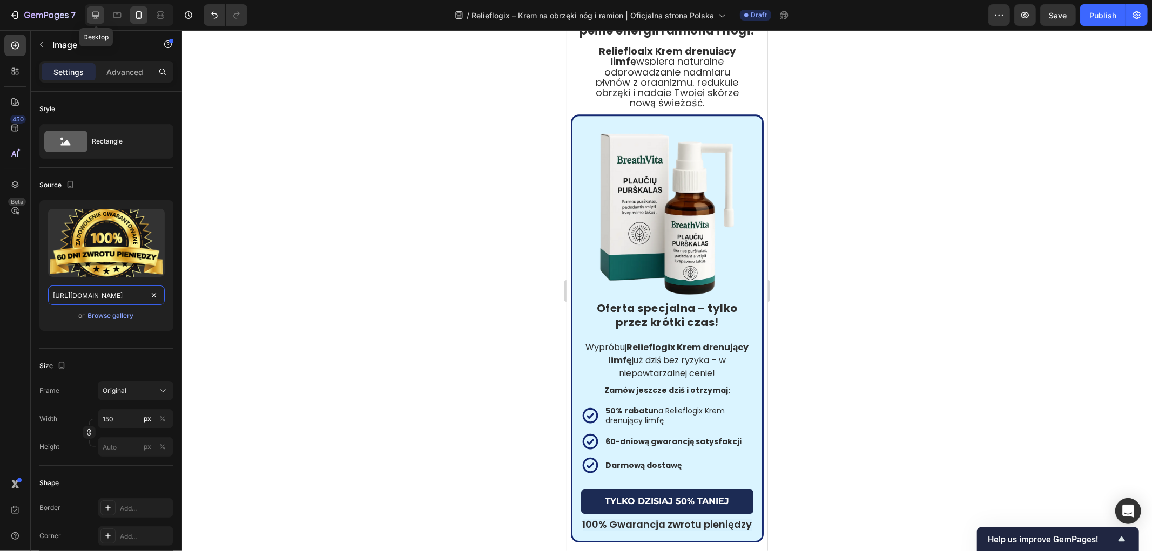
type input "[URL][DOMAIN_NAME]"
click at [90, 16] on icon at bounding box center [95, 15] width 11 height 11
type input "200"
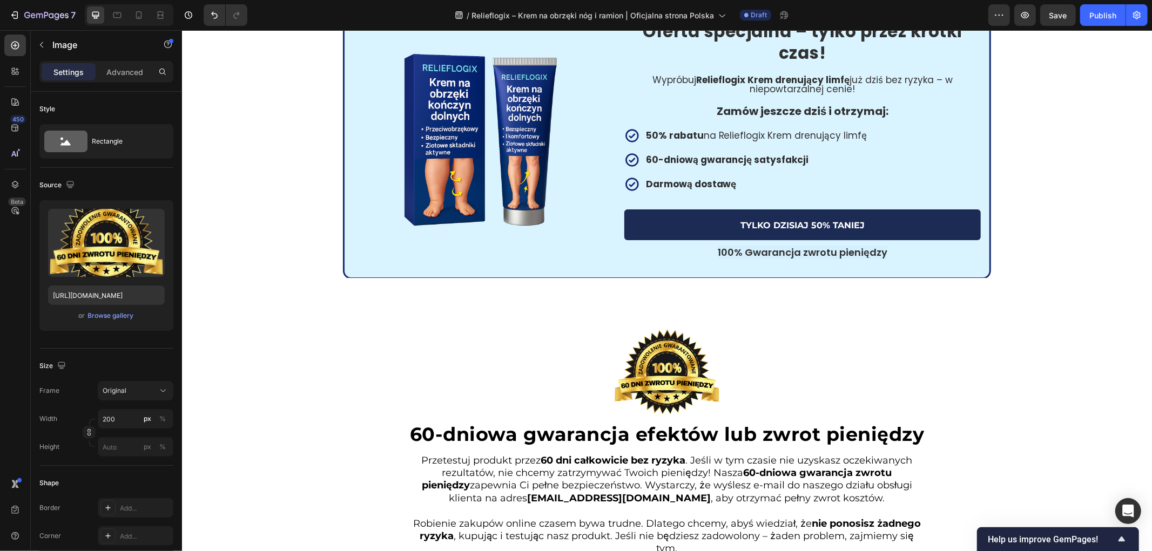
scroll to position [3010, 0]
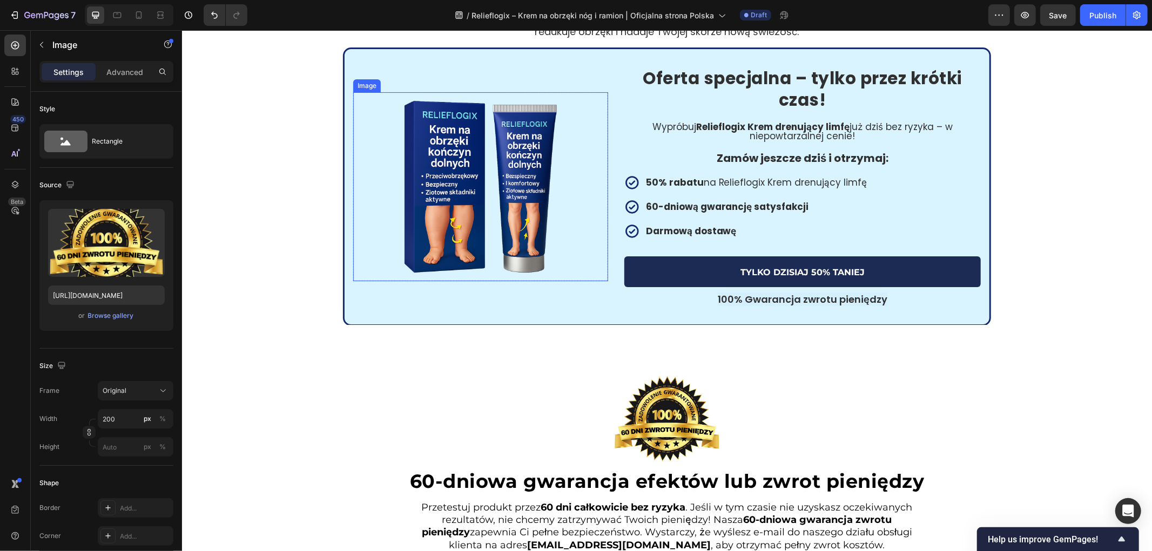
click at [490, 244] on img at bounding box center [480, 186] width 189 height 189
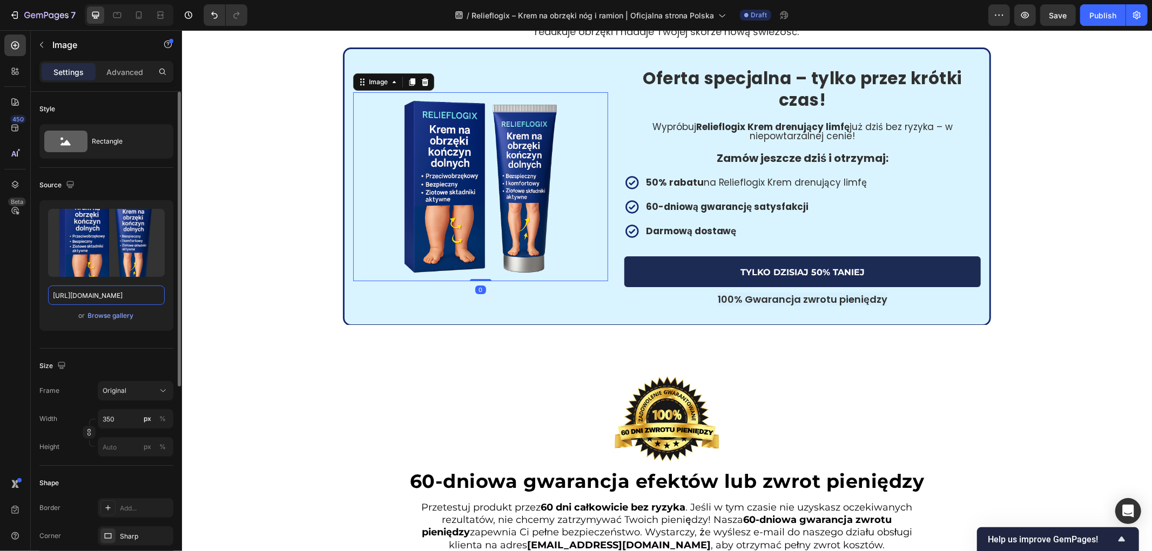
click at [122, 295] on input "[URL][DOMAIN_NAME]" at bounding box center [106, 295] width 117 height 19
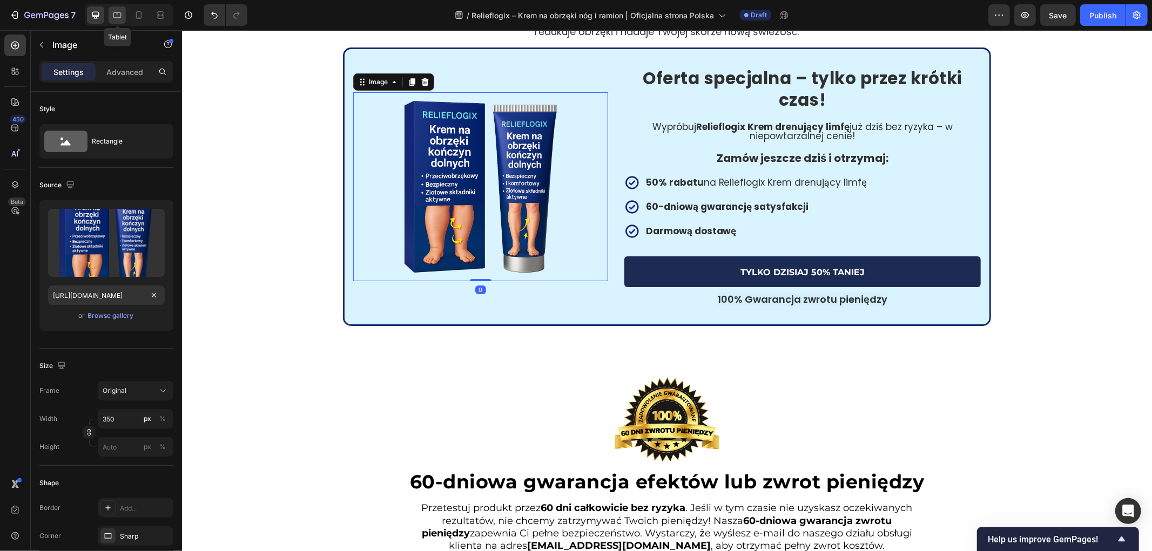
click at [113, 14] on icon at bounding box center [117, 15] width 8 height 6
type input "[URL][DOMAIN_NAME]"
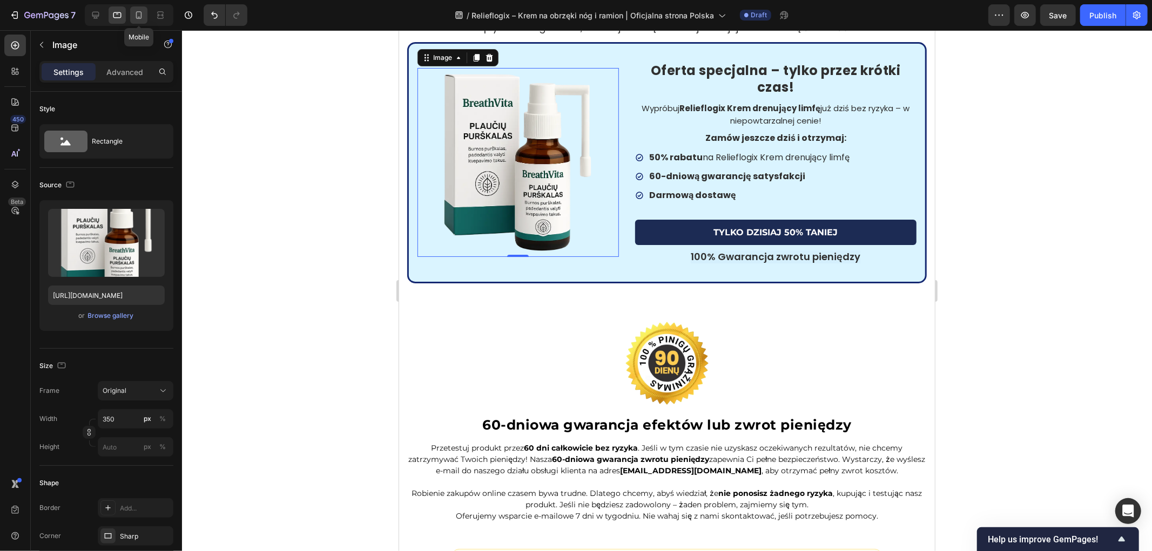
click at [142, 16] on icon at bounding box center [138, 15] width 11 height 11
type input "110"
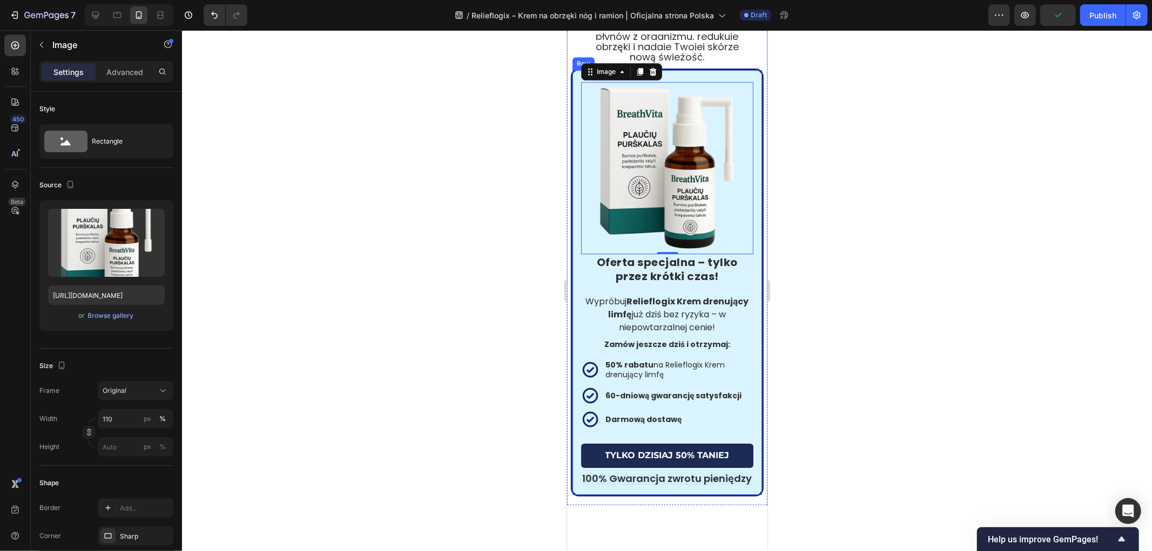
scroll to position [2708, 0]
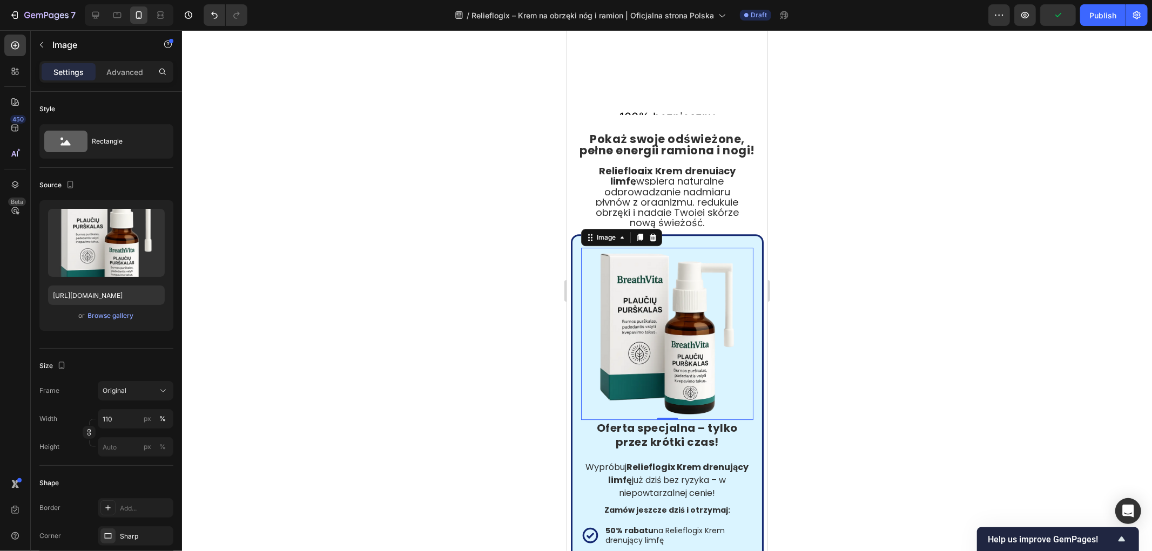
click at [684, 300] on img at bounding box center [667, 333] width 172 height 172
click at [118, 295] on input "[URL][DOMAIN_NAME]" at bounding box center [106, 295] width 117 height 19
paste input "e6aed38b-0b80-425b-ae9f-af1908198e9a.png"
type input "[URL][DOMAIN_NAME]"
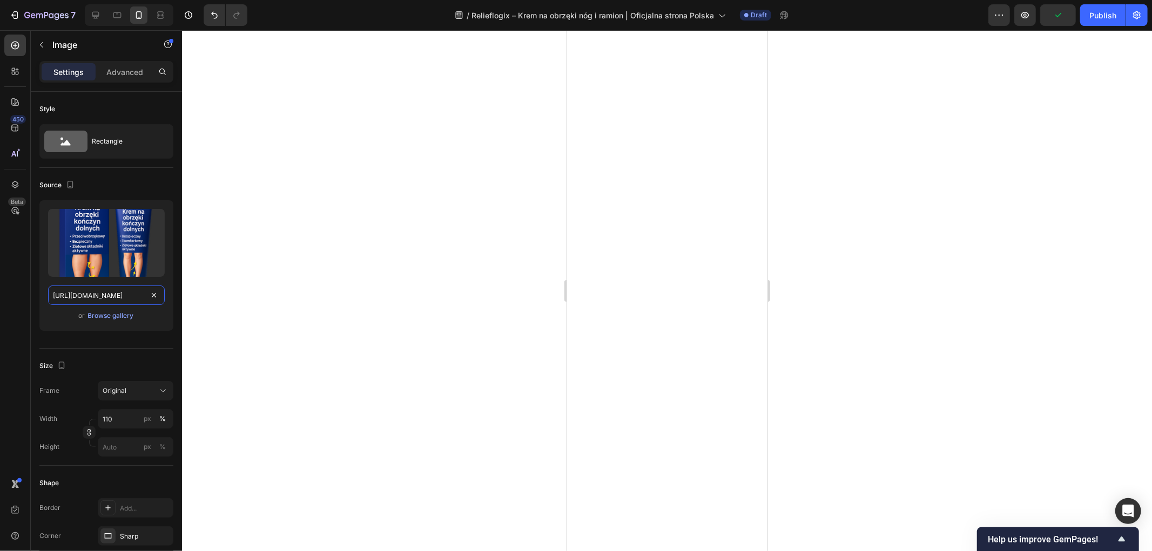
scroll to position [3248, 0]
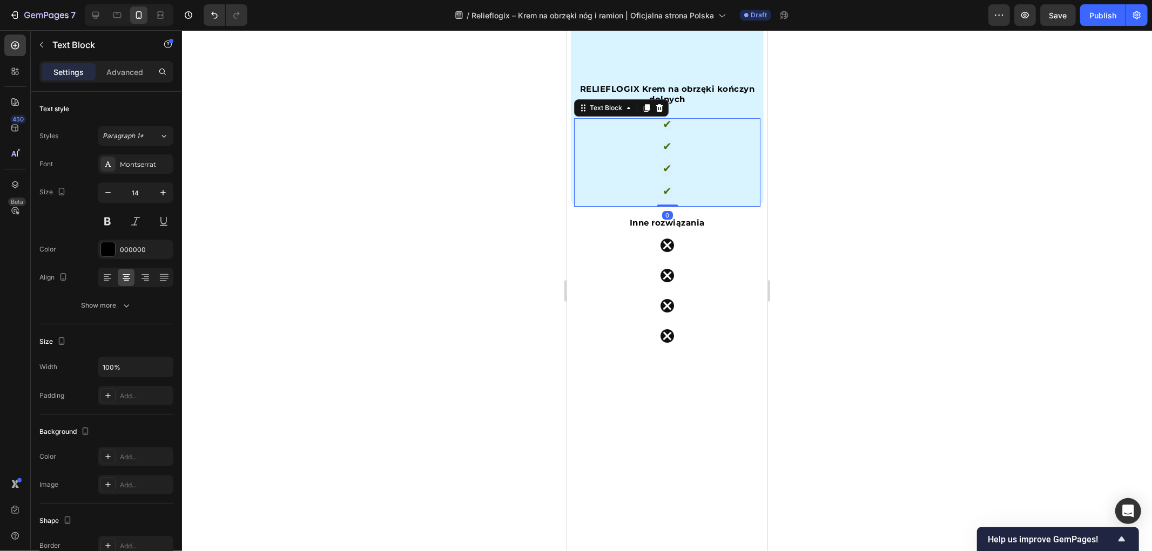
scroll to position [3008, 0]
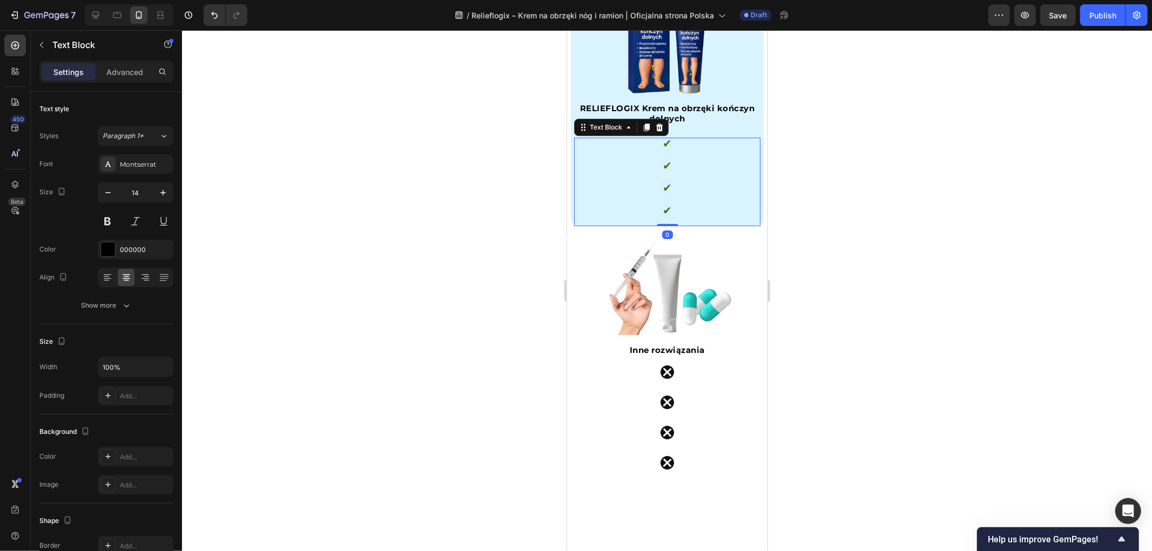
click at [518, 271] on div at bounding box center [667, 290] width 970 height 521
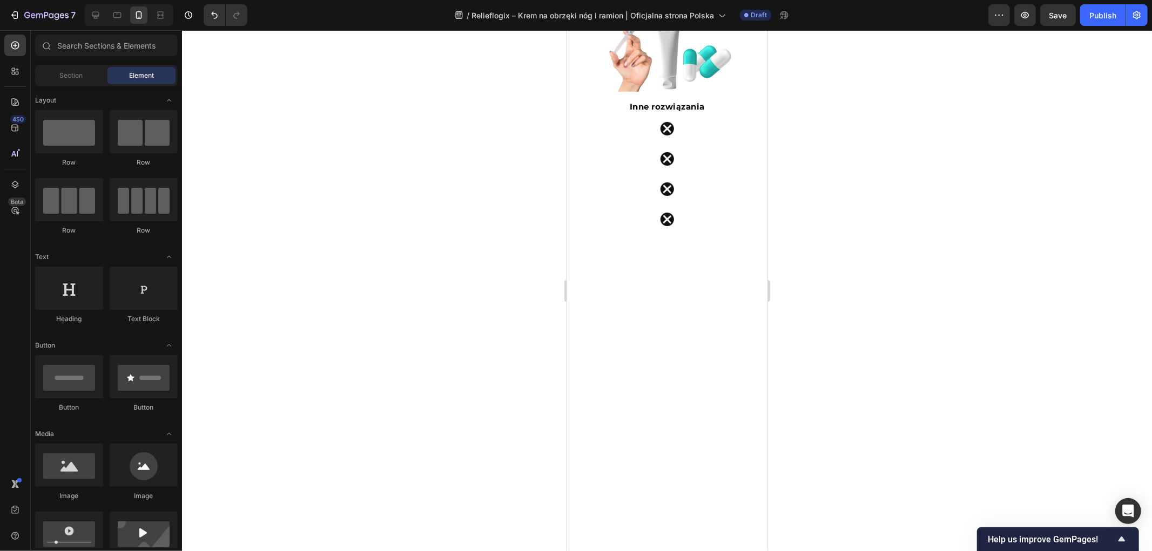
scroll to position [3248, 0]
click at [96, 17] on icon at bounding box center [95, 15] width 7 height 7
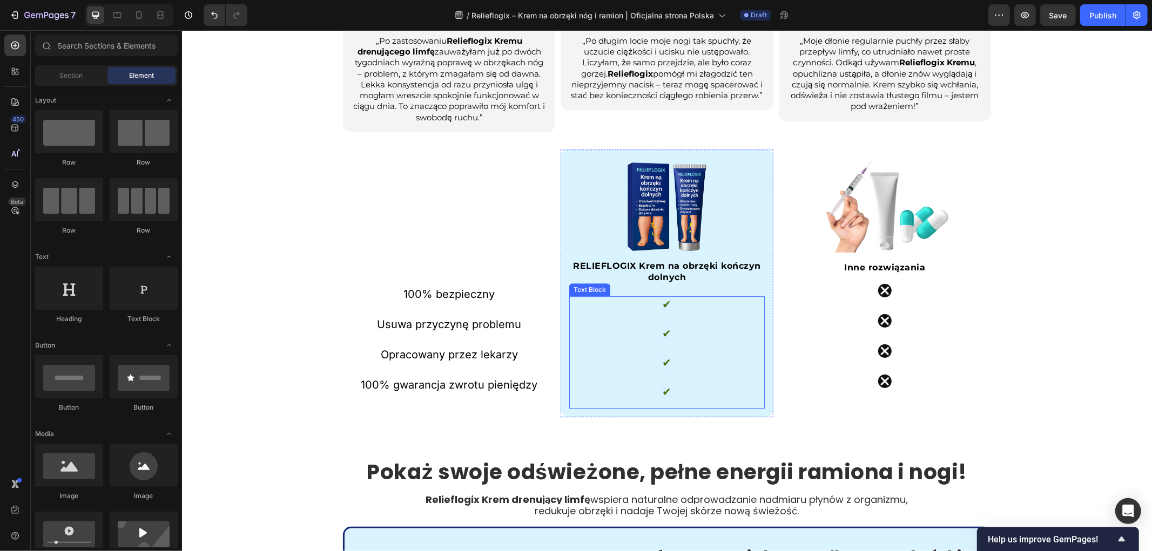
scroll to position [2510, 0]
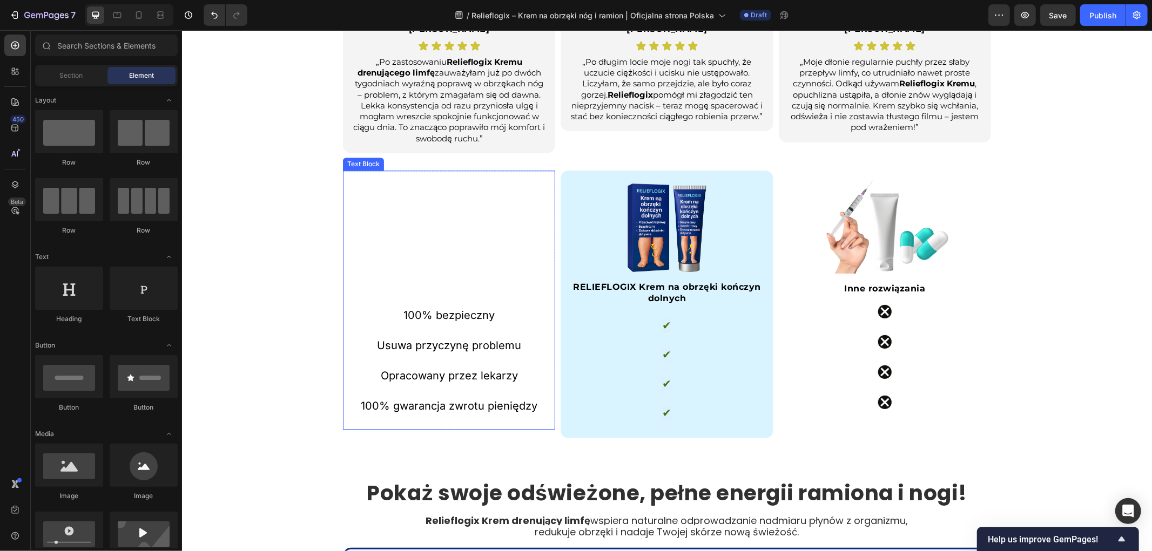
click at [376, 219] on p at bounding box center [448, 224] width 210 height 15
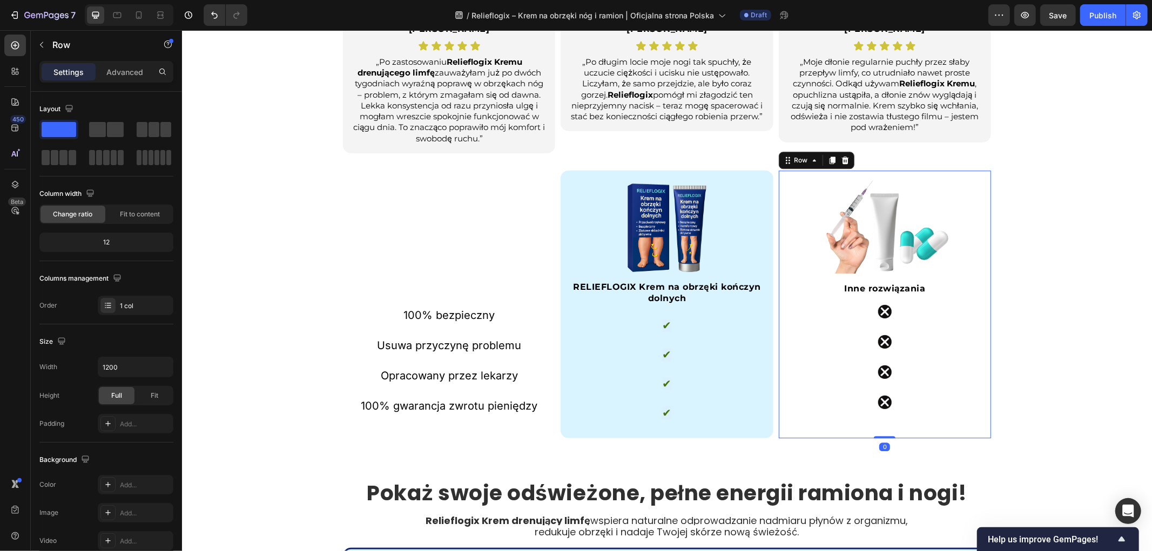
click at [960, 411] on div "Image Inne rozwiązania Heading Image Image Image Image" at bounding box center [884, 304] width 212 height 268
click at [794, 161] on div "Row" at bounding box center [801, 160] width 18 height 10
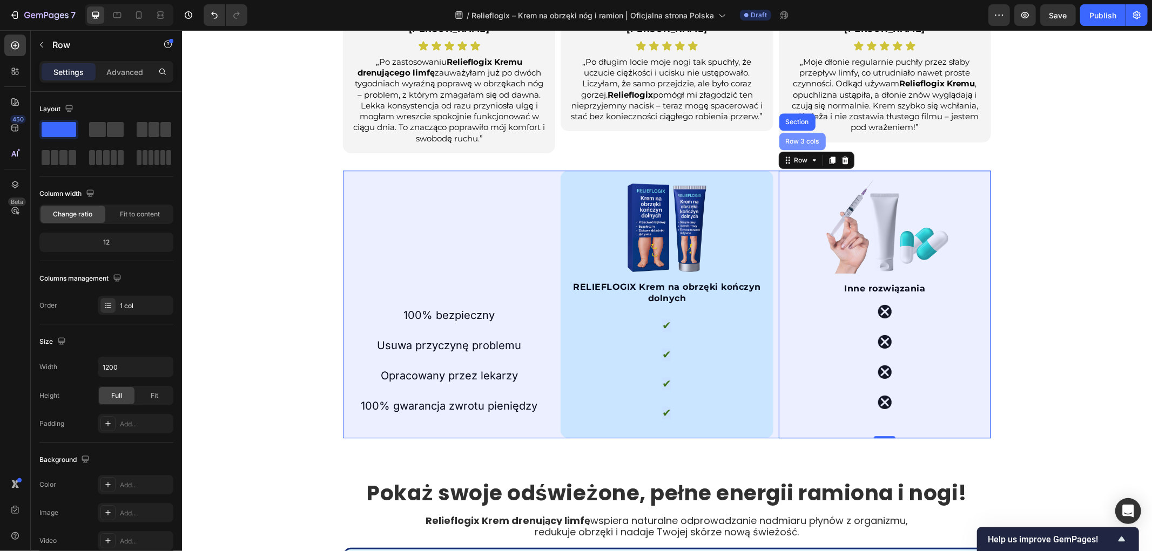
click at [799, 138] on div "Row 3 cols" at bounding box center [802, 141] width 38 height 6
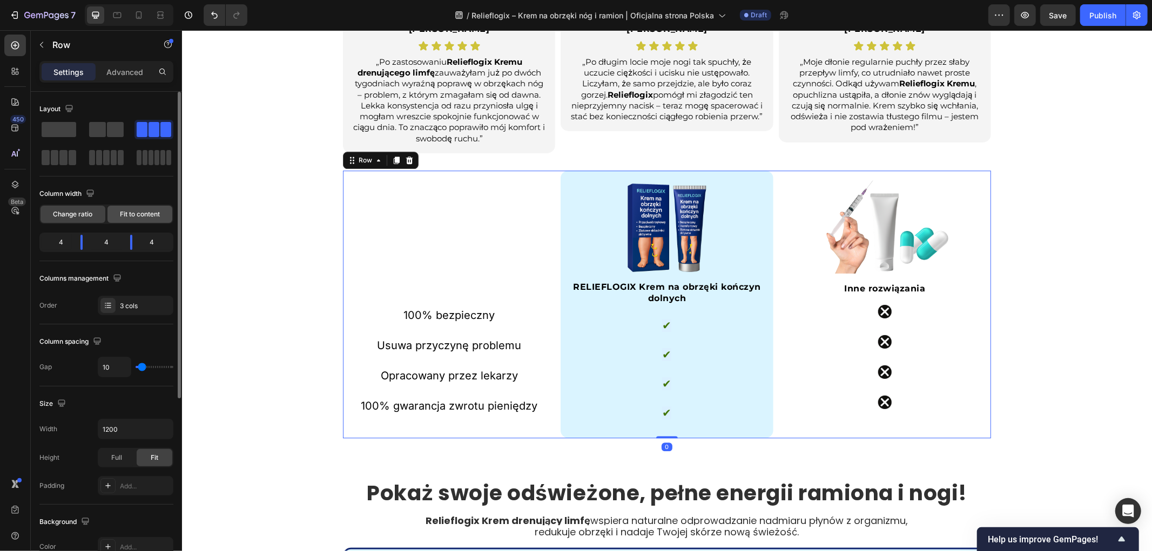
click at [136, 210] on span "Fit to content" at bounding box center [140, 215] width 40 height 10
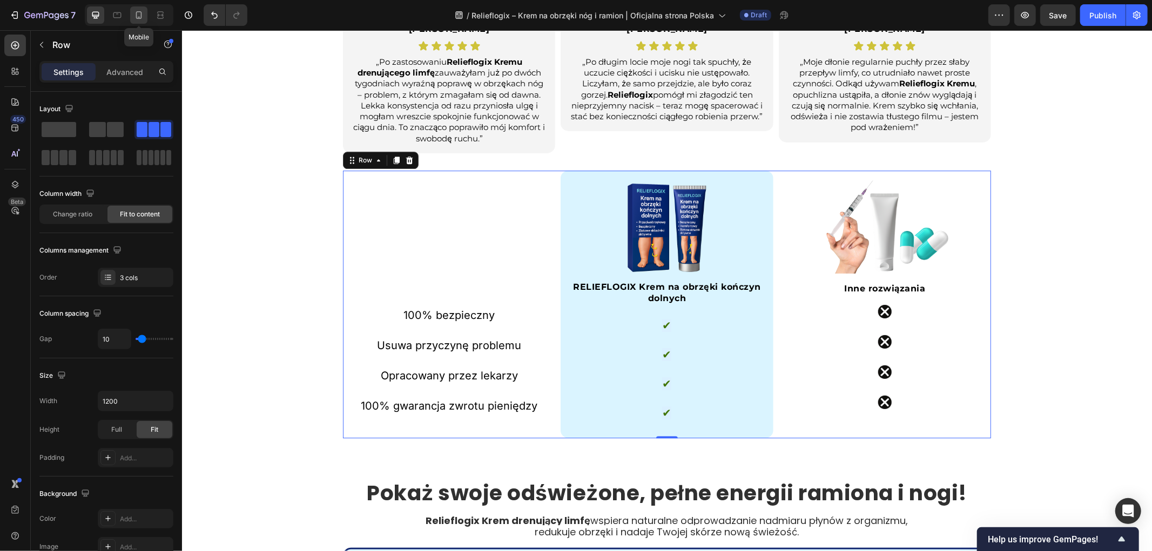
click at [135, 14] on icon at bounding box center [138, 15] width 11 height 11
type input "100%"
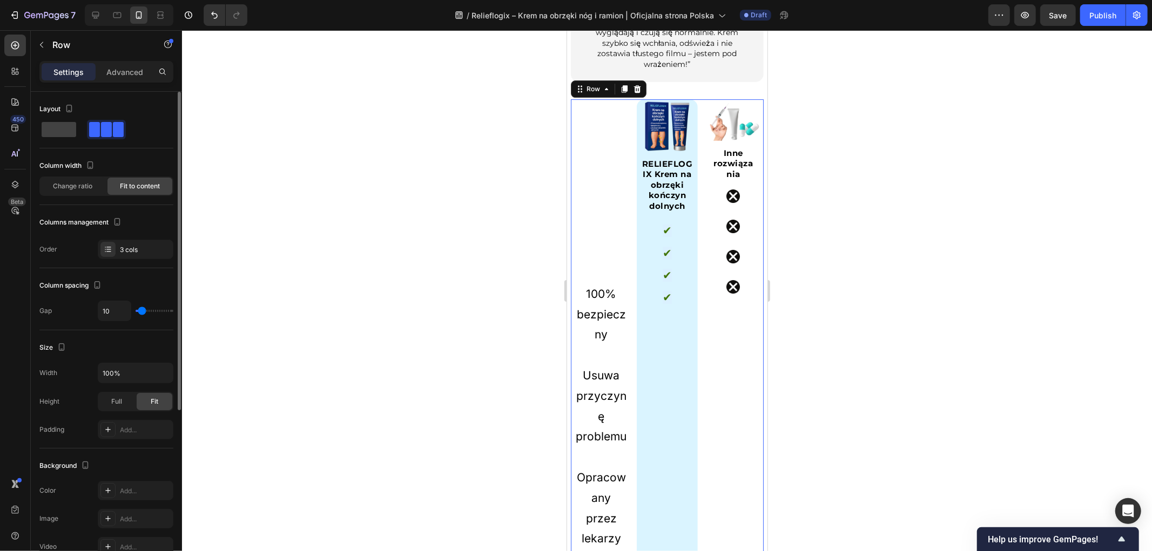
scroll to position [3093, 0]
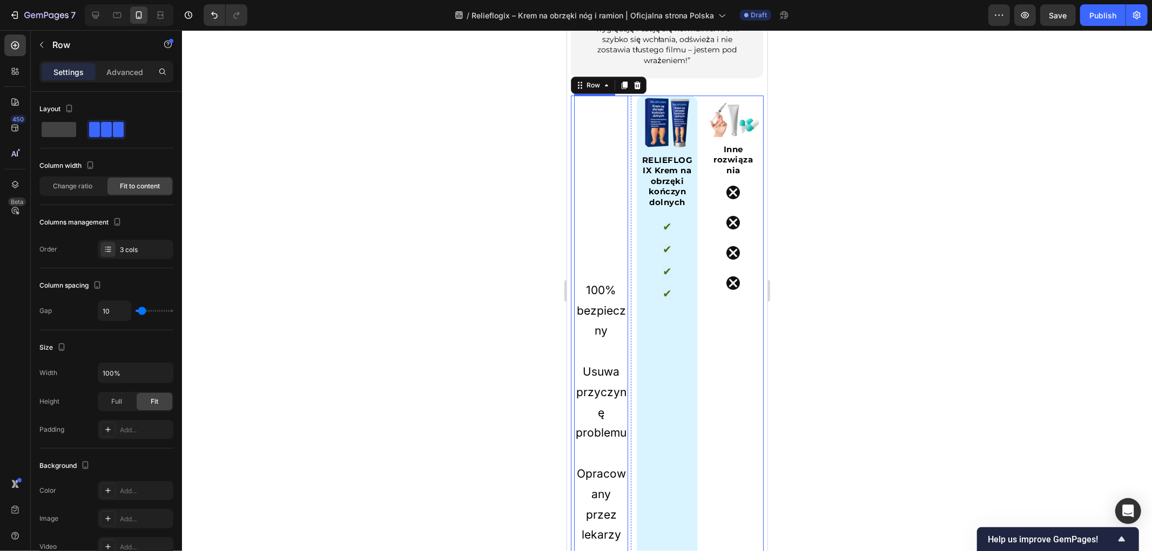
click at [594, 295] on p "100% bezpieczny" at bounding box center [601, 310] width 52 height 61
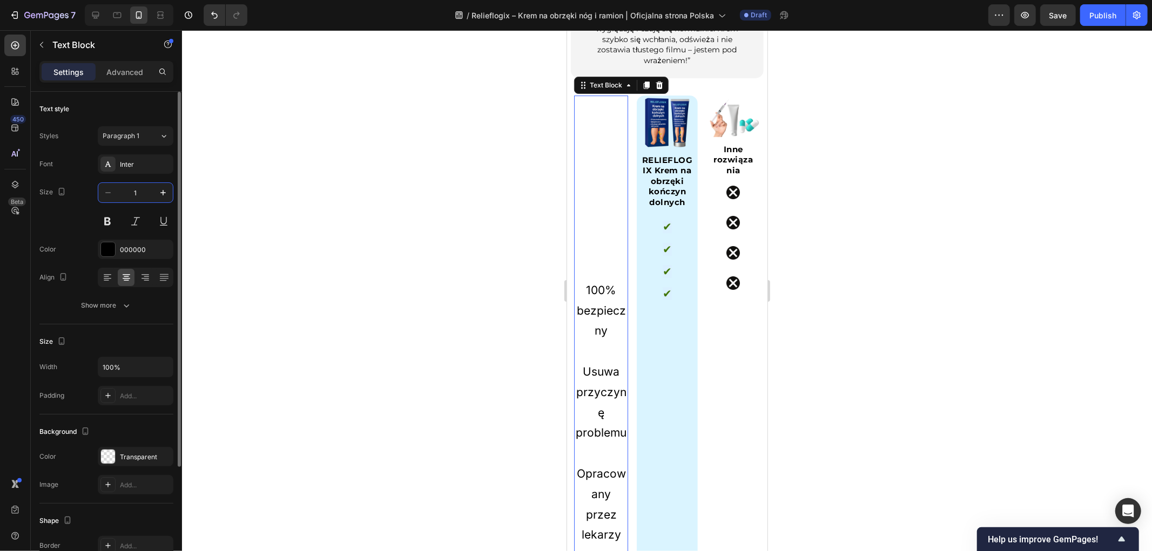
type input "12"
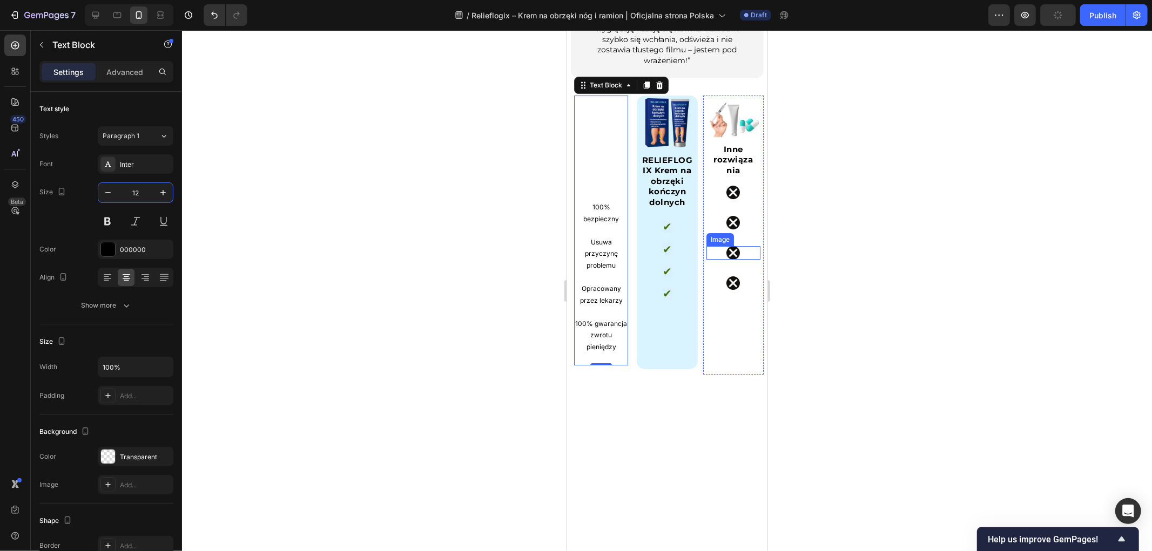
click at [669, 209] on div "Text Block" at bounding box center [660, 214] width 37 height 10
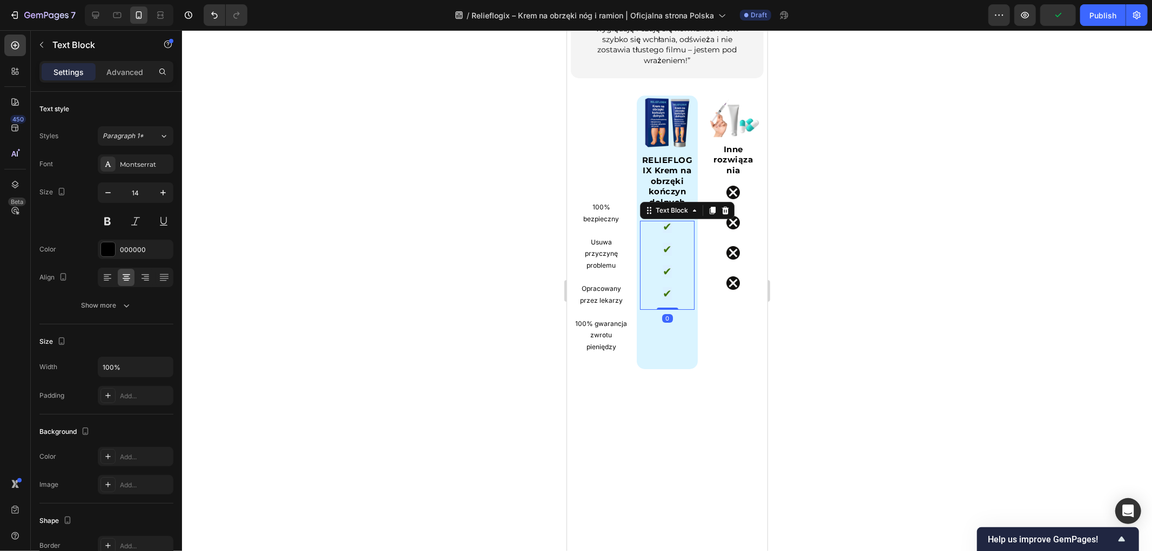
click at [872, 238] on div at bounding box center [667, 290] width 970 height 521
click at [655, 154] on strong "RELIEFLOGIX Krem na obrzęki kończyn dolnych" at bounding box center [667, 180] width 51 height 52
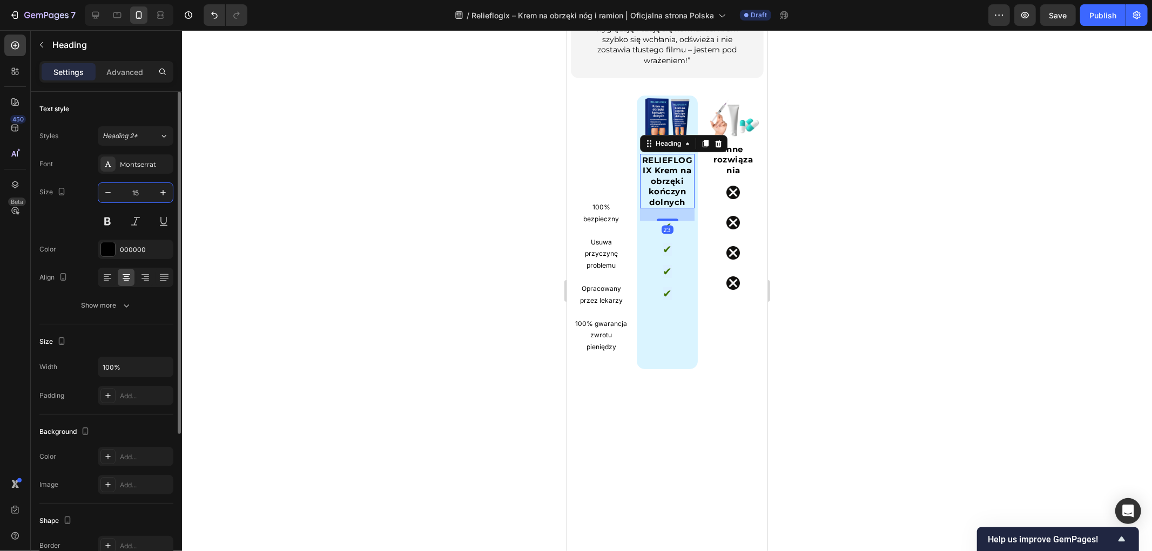
click at [137, 191] on input "15" at bounding box center [136, 192] width 36 height 19
drag, startPoint x: 111, startPoint y: 191, endPoint x: 115, endPoint y: 166, distance: 25.7
click at [108, 191] on div "14" at bounding box center [135, 192] width 75 height 19
type input "12"
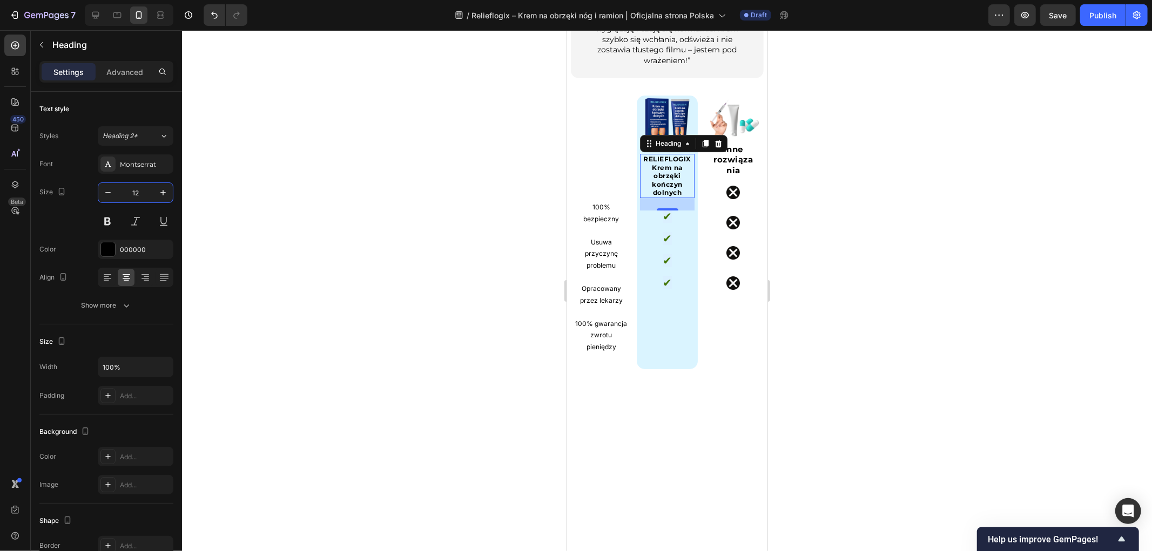
click at [841, 217] on div at bounding box center [667, 290] width 970 height 521
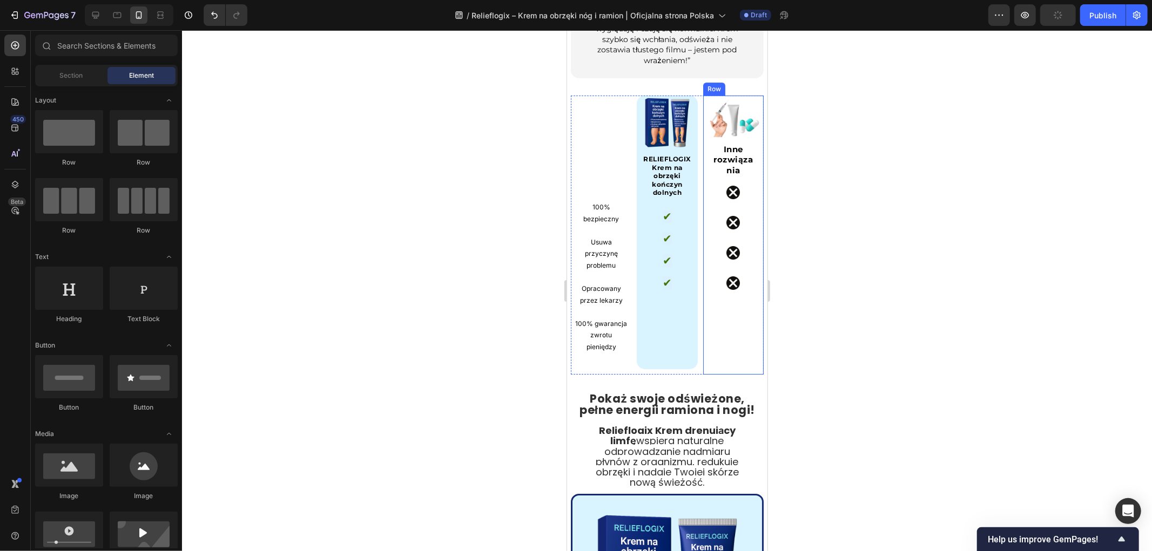
scroll to position [3033, 0]
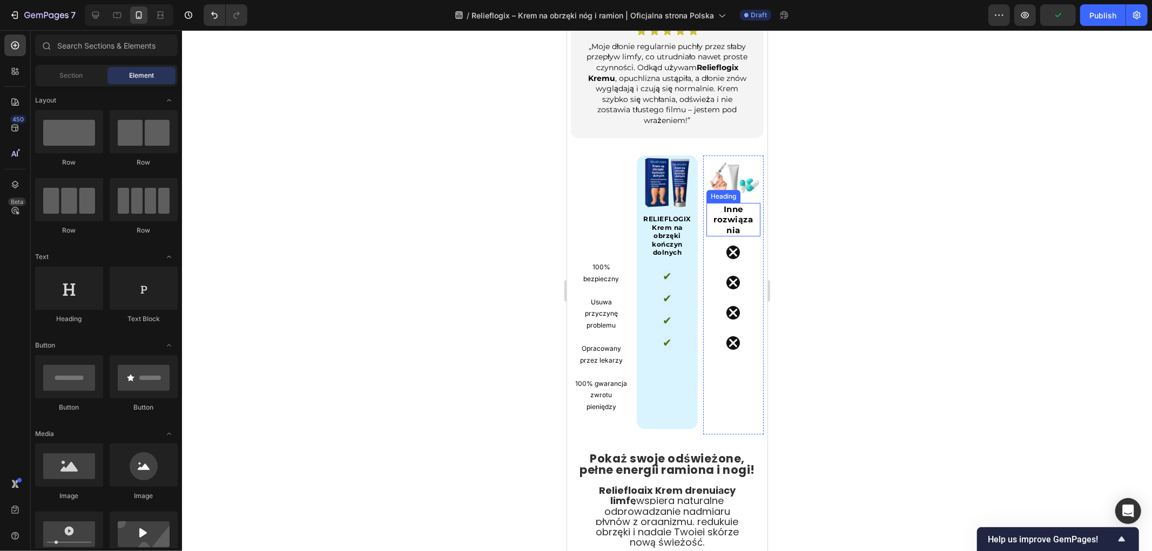
click at [715, 204] on strong "Inne rozwiązania" at bounding box center [732, 219] width 39 height 31
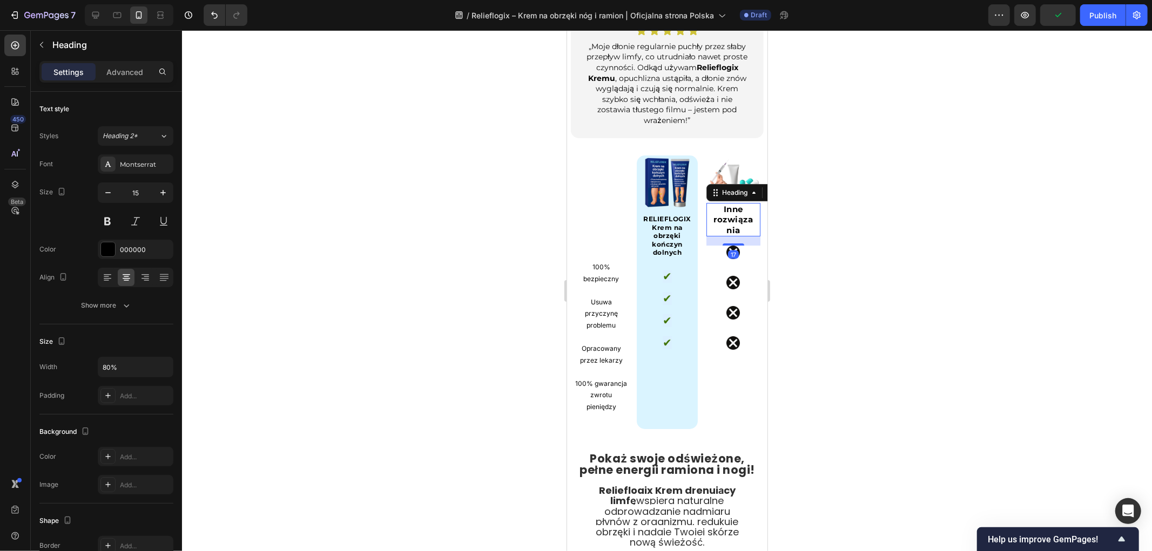
click at [833, 250] on div at bounding box center [667, 290] width 970 height 521
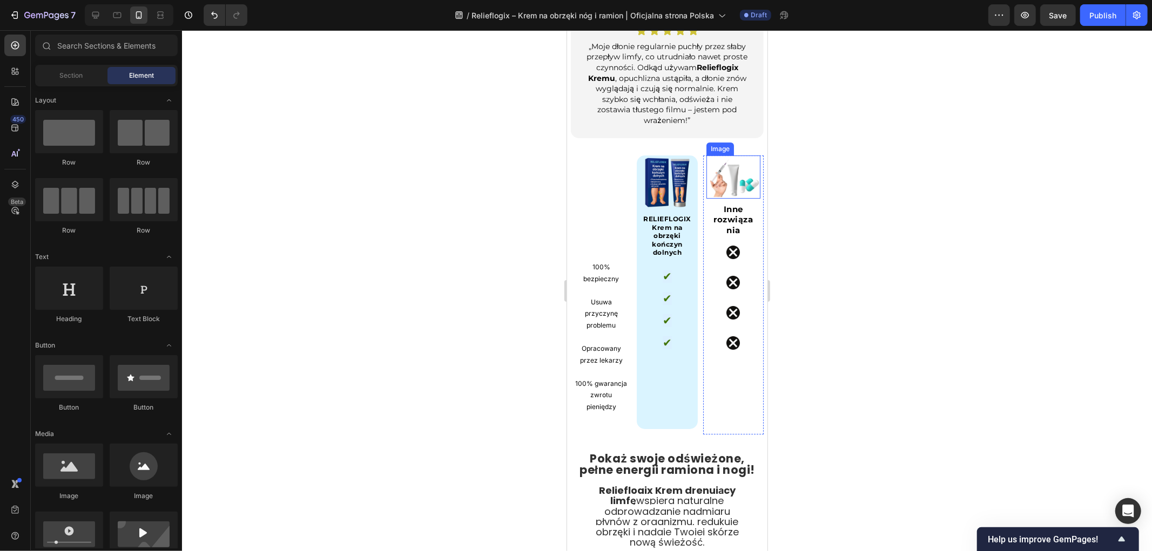
click at [740, 155] on img at bounding box center [733, 176] width 54 height 43
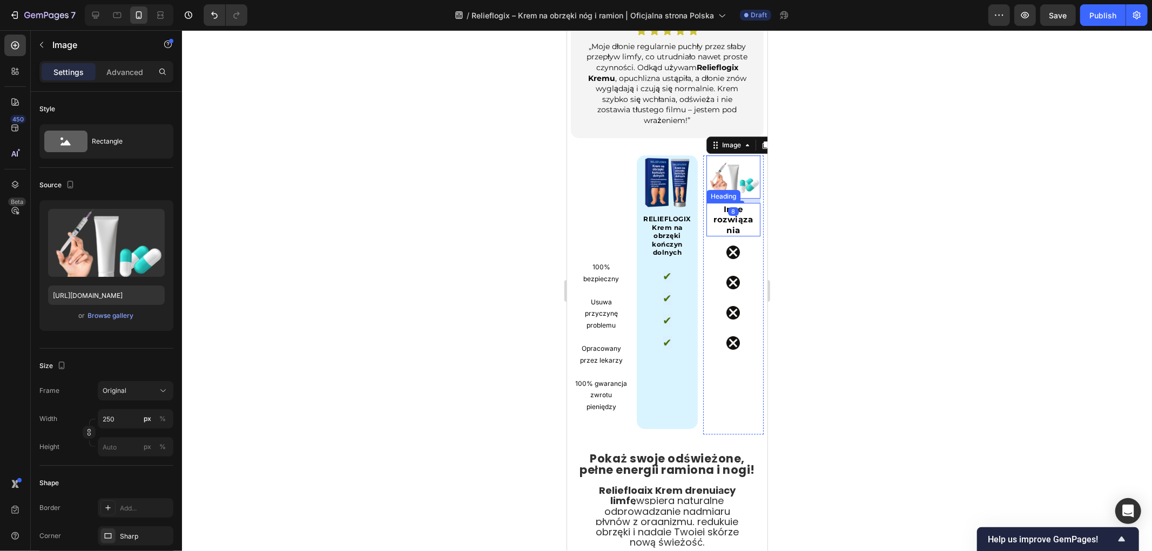
click at [733, 204] on strong "Inne rozwiązania" at bounding box center [732, 219] width 39 height 31
click at [719, 155] on img at bounding box center [733, 176] width 54 height 43
click at [726, 208] on div at bounding box center [733, 209] width 22 height 3
click at [817, 223] on div at bounding box center [667, 290] width 970 height 521
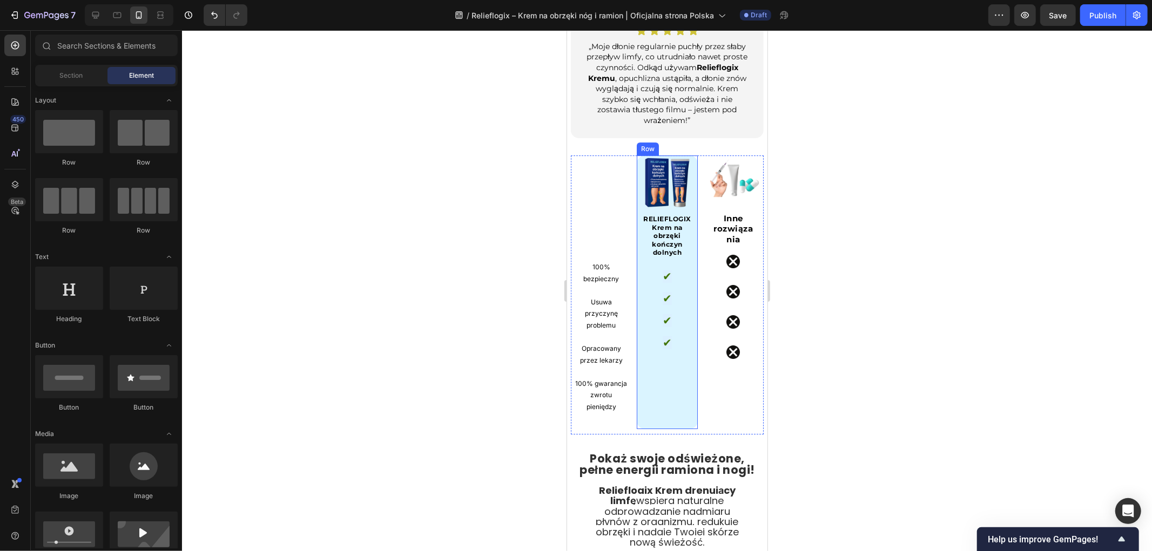
click at [670, 238] on div "Image RELIEFLOGIX Krem na obrzęki kończyn dolnych Heading ✔ ✔ ✔ ✔ Text Block" at bounding box center [666, 292] width 54 height 274
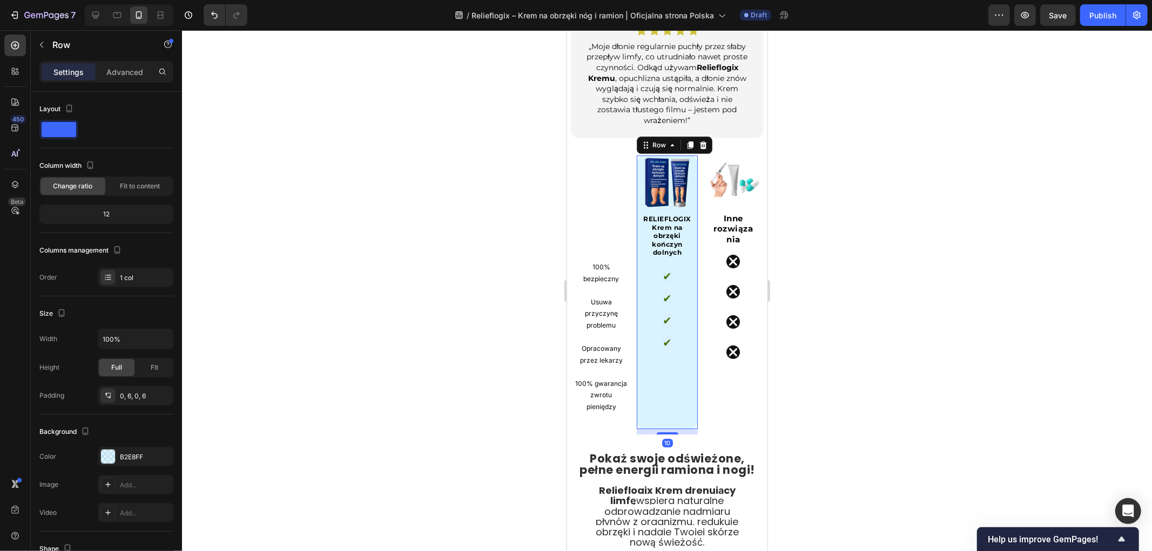
click at [664, 238] on div "Image RELIEFLOGIX Krem na obrzęki kończyn dolnych Heading ✔ ✔ ✔ ✔ Text Block" at bounding box center [666, 292] width 54 height 274
click at [658, 238] on div "Image RELIEFLOGIX Krem na obrzęki kończyn dolnych Heading ✔ ✔ ✔ ✔ Text Block" at bounding box center [666, 292] width 54 height 274
click at [664, 269] on span "✔" at bounding box center [666, 275] width 9 height 13
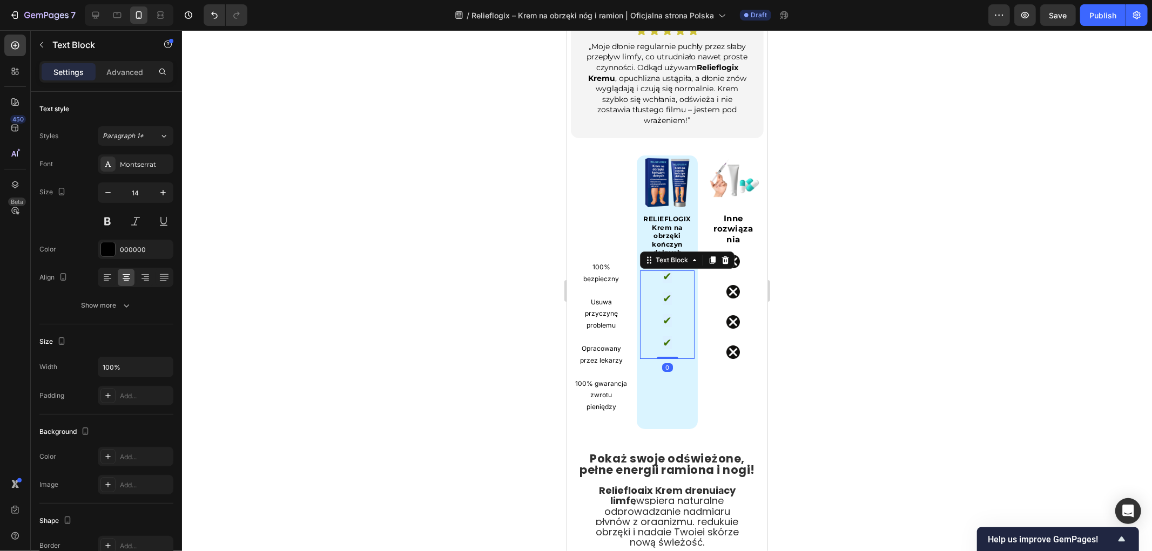
click at [663, 269] on span "✔" at bounding box center [666, 275] width 9 height 13
click at [662, 292] on span "✔" at bounding box center [666, 298] width 9 height 13
click at [656, 336] on p "✔" at bounding box center [667, 342] width 36 height 12
click at [657, 380] on p "✔" at bounding box center [667, 386] width 36 height 12
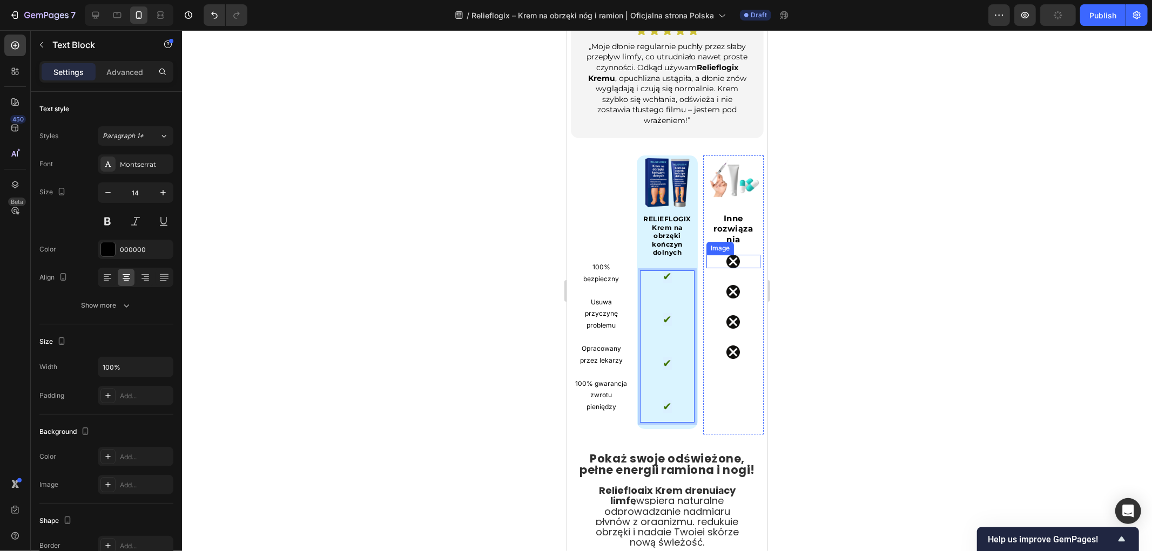
click at [717, 240] on div "Image Inne rozwiązania Heading Image Image Image Image" at bounding box center [733, 295] width 54 height 280
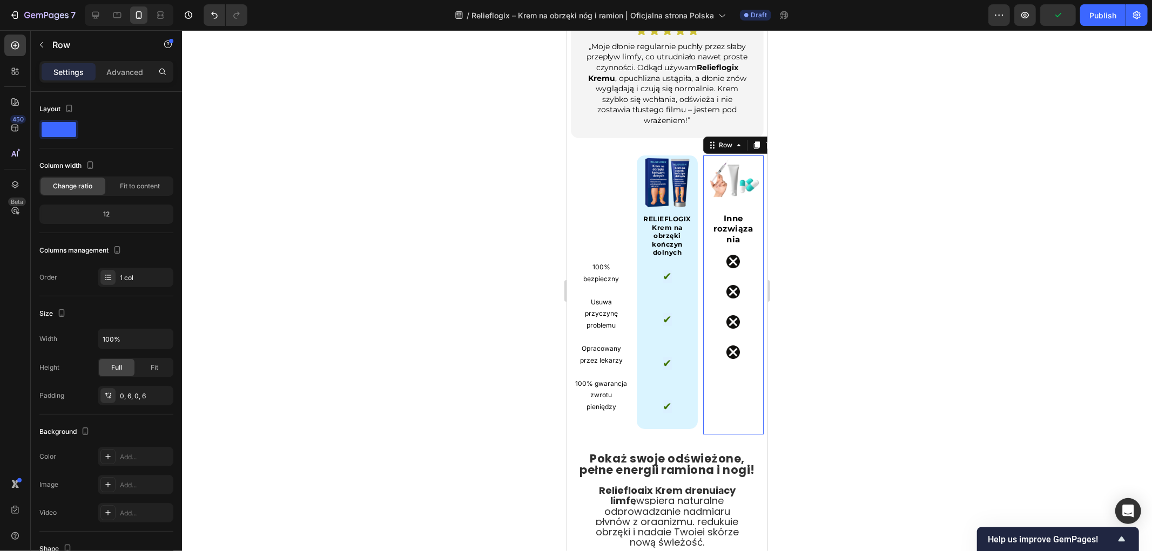
click at [714, 254] on div at bounding box center [733, 261] width 54 height 14
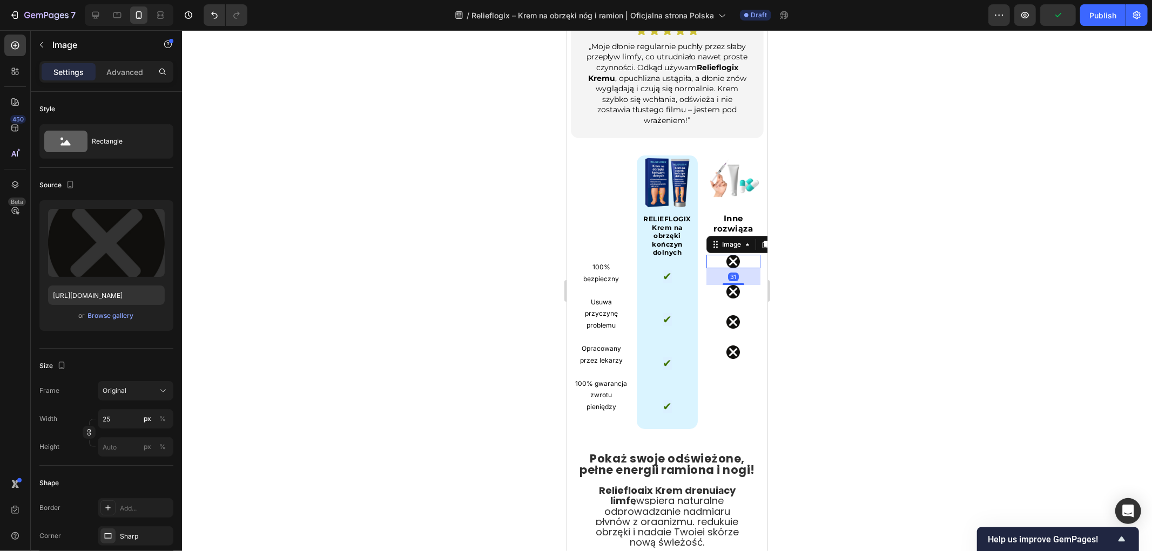
click at [714, 254] on div at bounding box center [733, 261] width 54 height 14
click at [706, 285] on div at bounding box center [733, 292] width 54 height 14
click at [703, 230] on div "Image Inne rozwiązania Heading Image 31 Image Image Image Row" at bounding box center [733, 295] width 60 height 280
drag, startPoint x: 818, startPoint y: 201, endPoint x: 792, endPoint y: 203, distance: 25.4
click at [817, 201] on div at bounding box center [667, 290] width 970 height 521
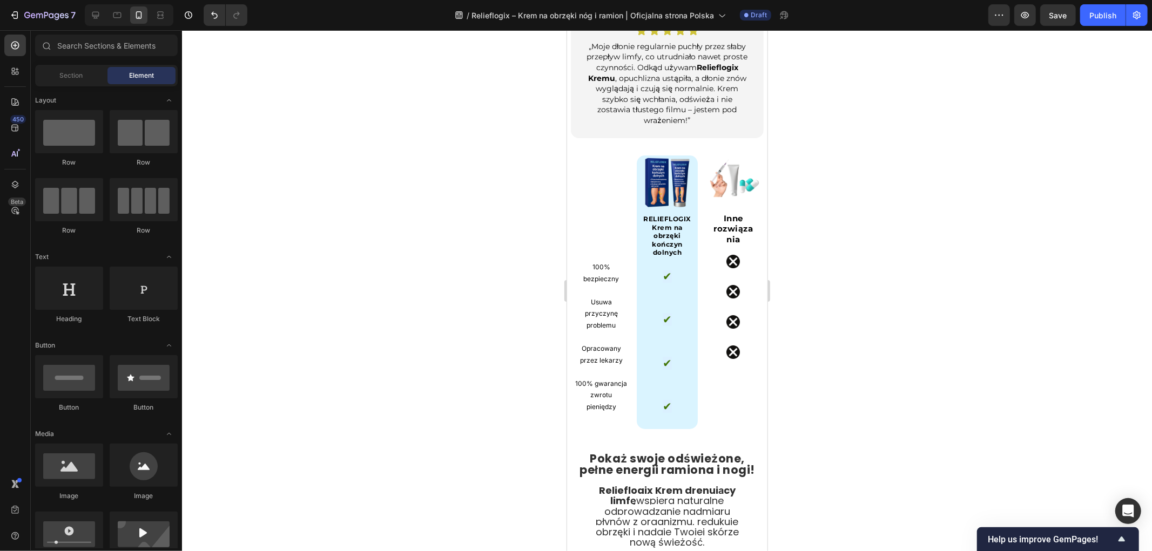
click at [714, 213] on strong "Inne rozwiązania" at bounding box center [732, 228] width 39 height 31
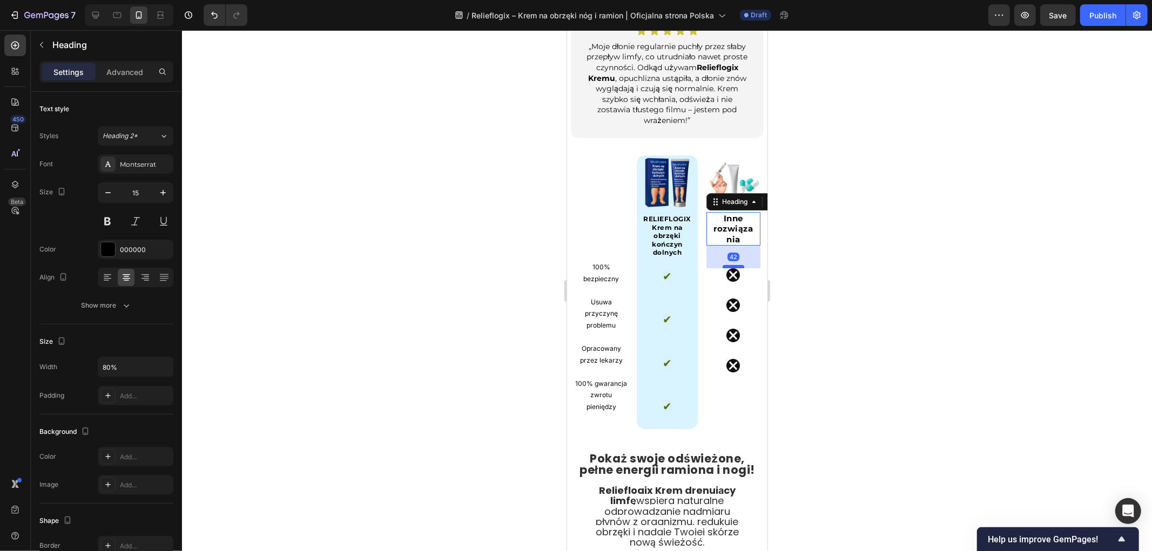
drag, startPoint x: 725, startPoint y: 224, endPoint x: 724, endPoint y: 237, distance: 13.6
click at [724, 265] on div at bounding box center [733, 266] width 22 height 3
click at [727, 261] on div "Image Inne rozwiązania Heading 42 Image Image Image Image" at bounding box center [733, 295] width 54 height 280
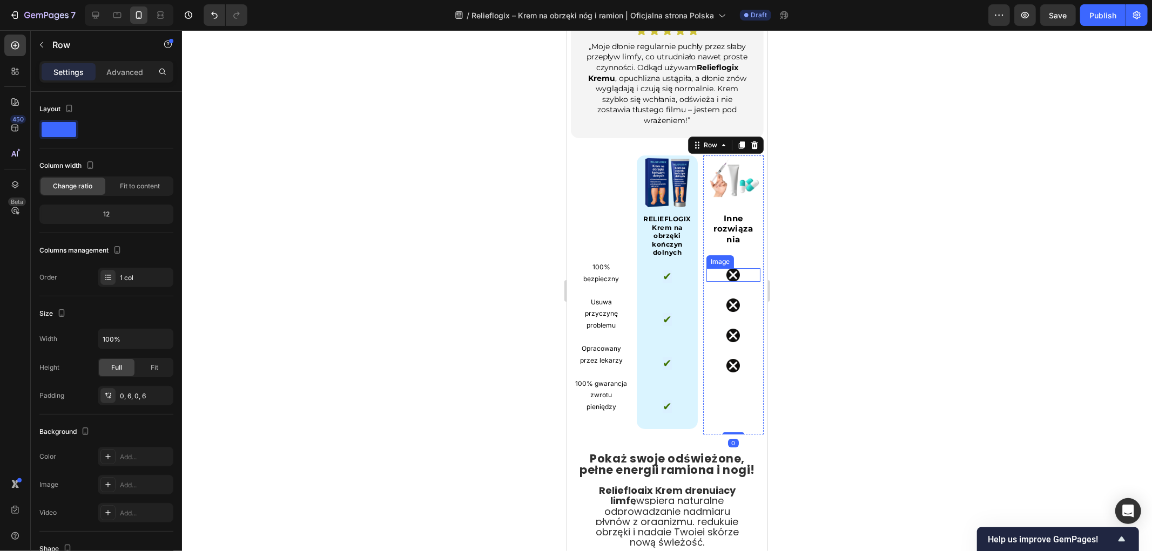
click at [728, 268] on img at bounding box center [733, 275] width 14 height 14
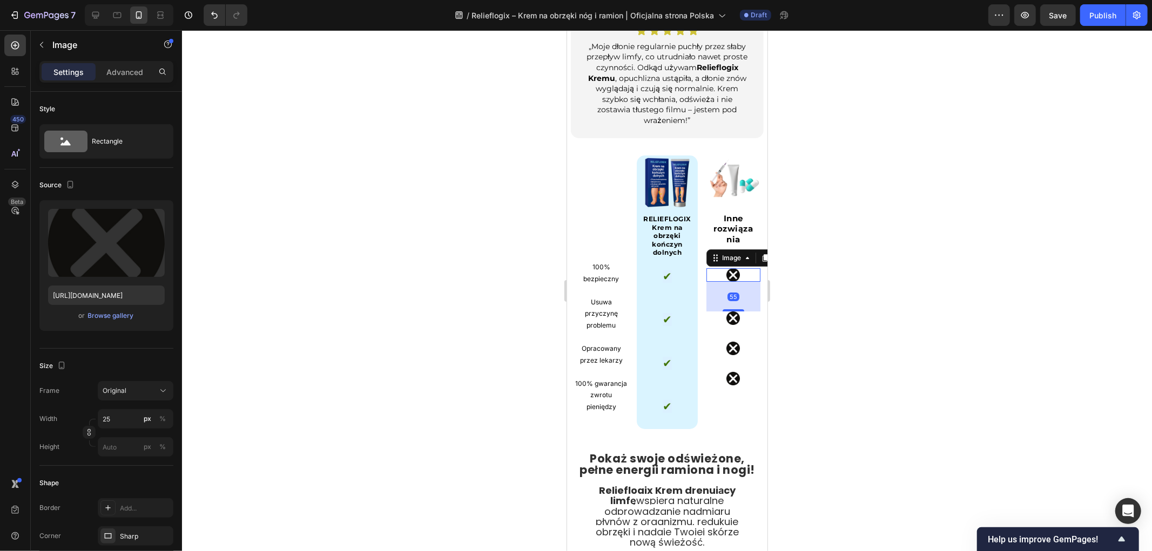
drag, startPoint x: 729, startPoint y: 267, endPoint x: 728, endPoint y: 295, distance: 28.1
click at [729, 309] on div at bounding box center [733, 310] width 22 height 2
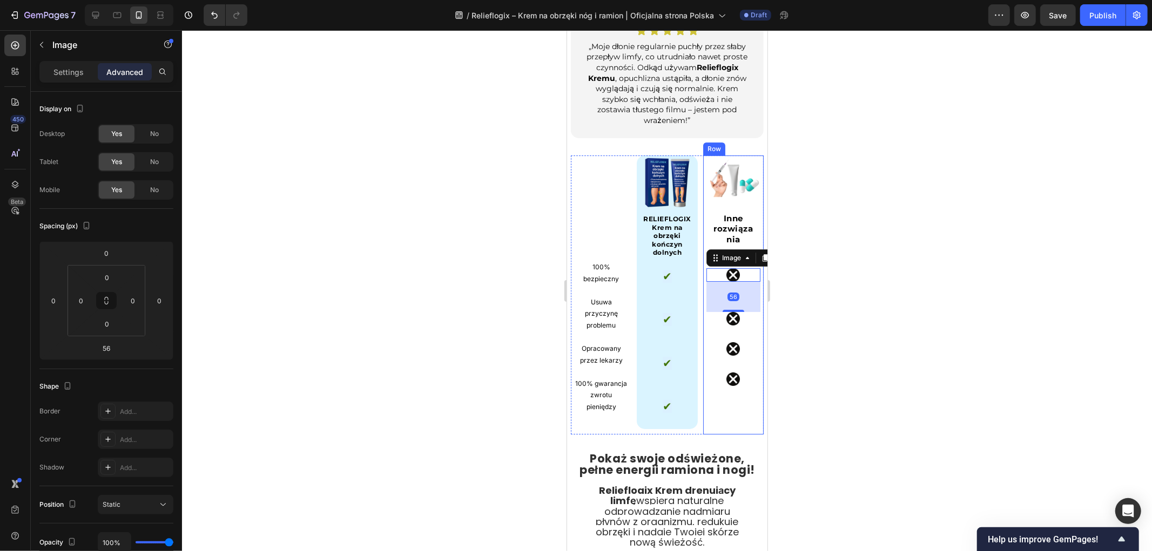
click at [726, 312] on img at bounding box center [733, 319] width 14 height 14
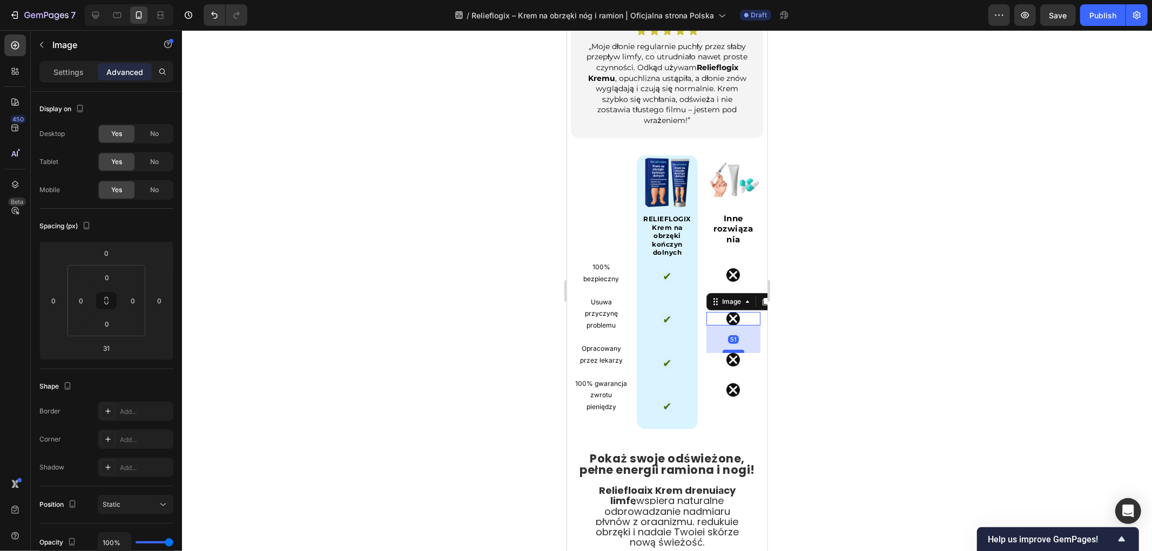
drag, startPoint x: 728, startPoint y: 311, endPoint x: 727, endPoint y: 322, distance: 10.8
click at [727, 349] on div at bounding box center [733, 350] width 22 height 3
type input "51"
click at [727, 353] on img at bounding box center [733, 360] width 14 height 14
click at [727, 394] on div at bounding box center [733, 395] width 22 height 3
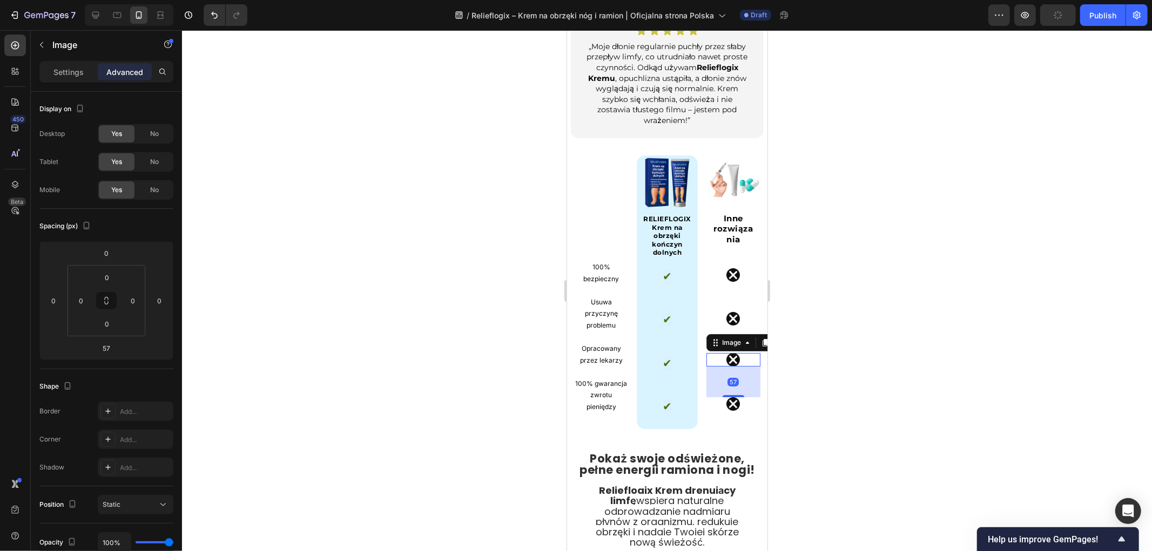
click at [817, 360] on div at bounding box center [667, 290] width 970 height 521
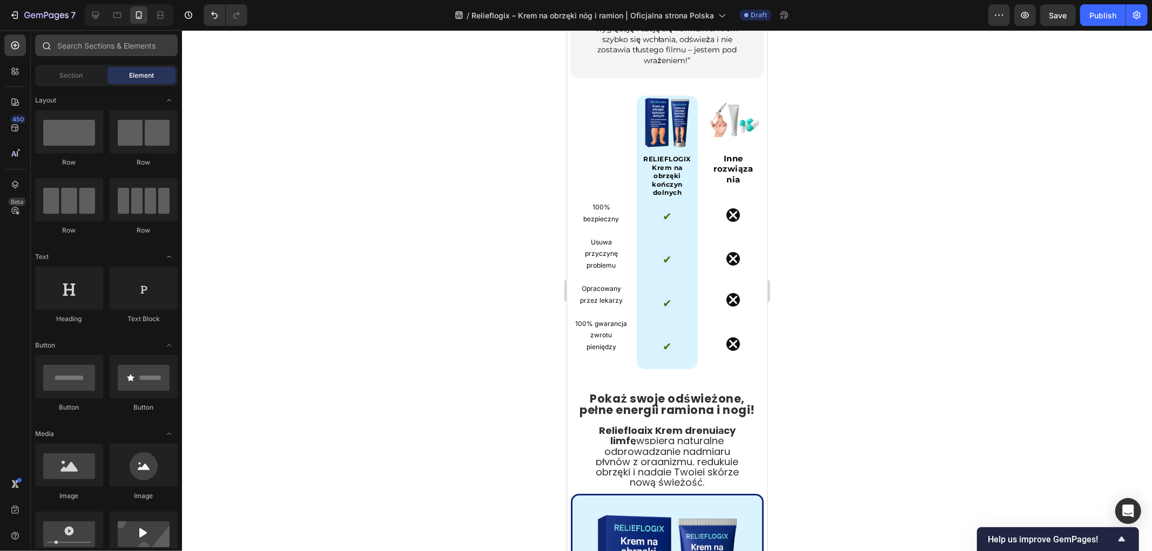
click at [95, 16] on icon at bounding box center [95, 15] width 7 height 7
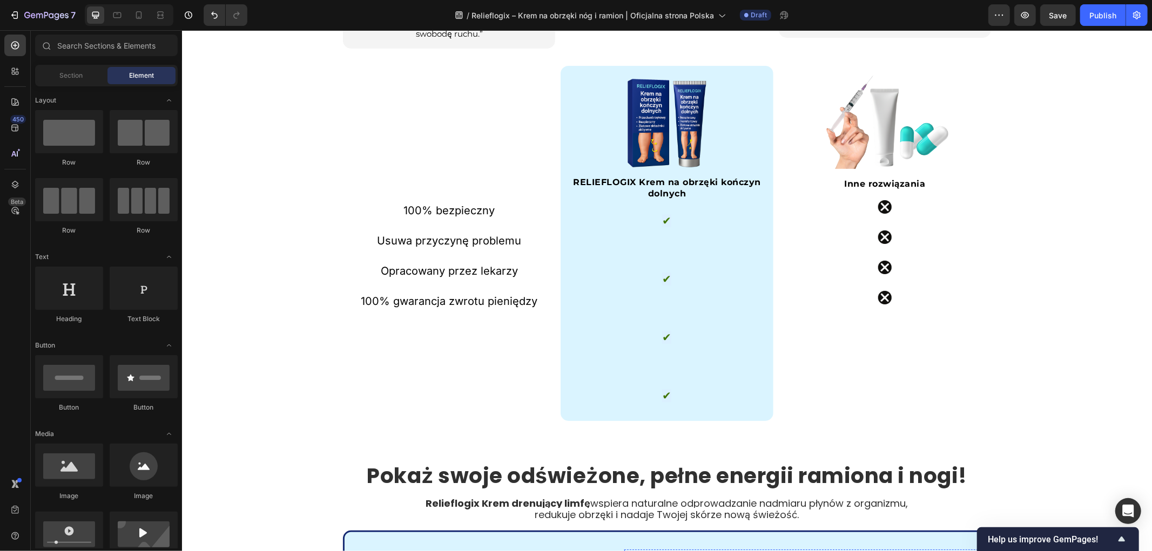
scroll to position [2605, 0]
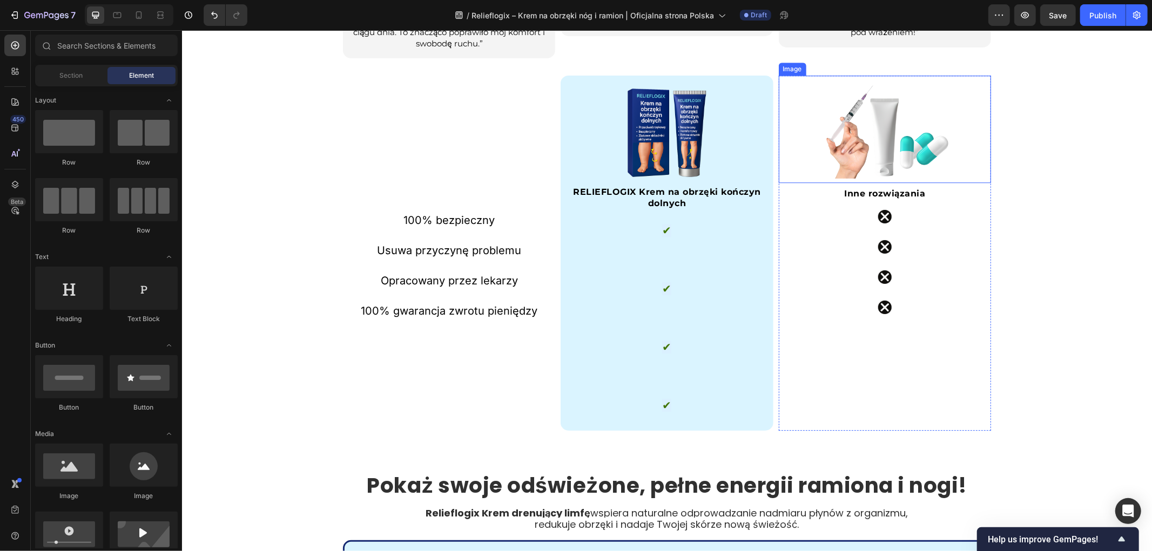
click at [845, 107] on img at bounding box center [884, 129] width 135 height 108
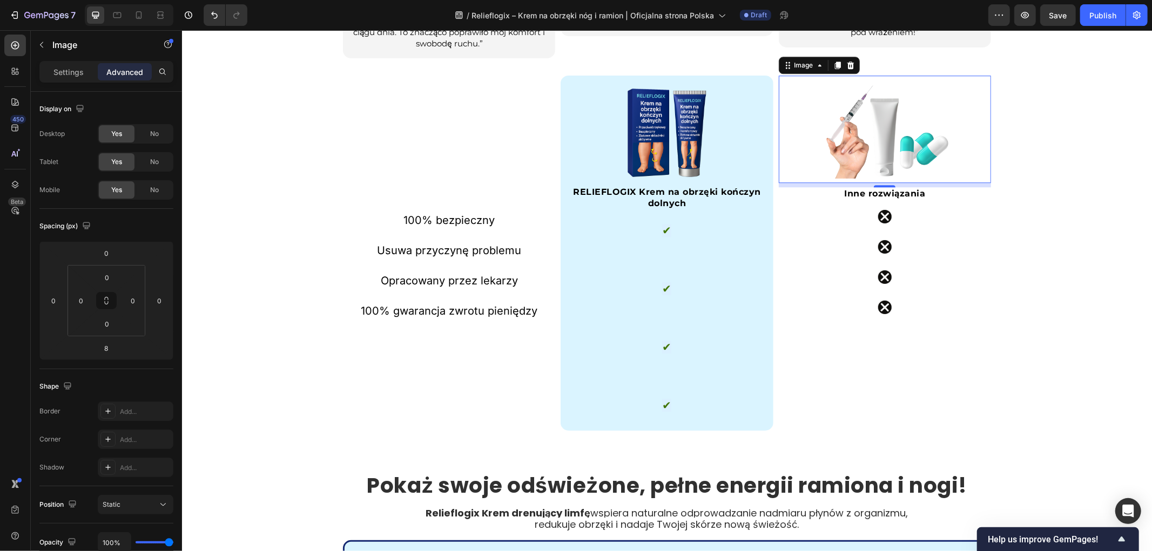
click at [844, 132] on img at bounding box center [884, 129] width 135 height 108
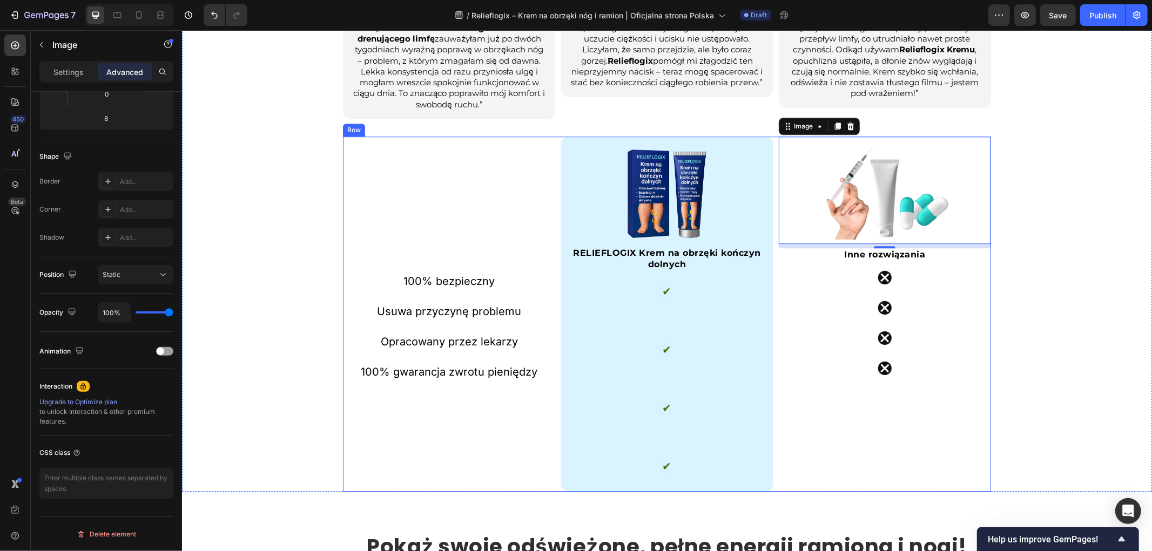
scroll to position [2485, 0]
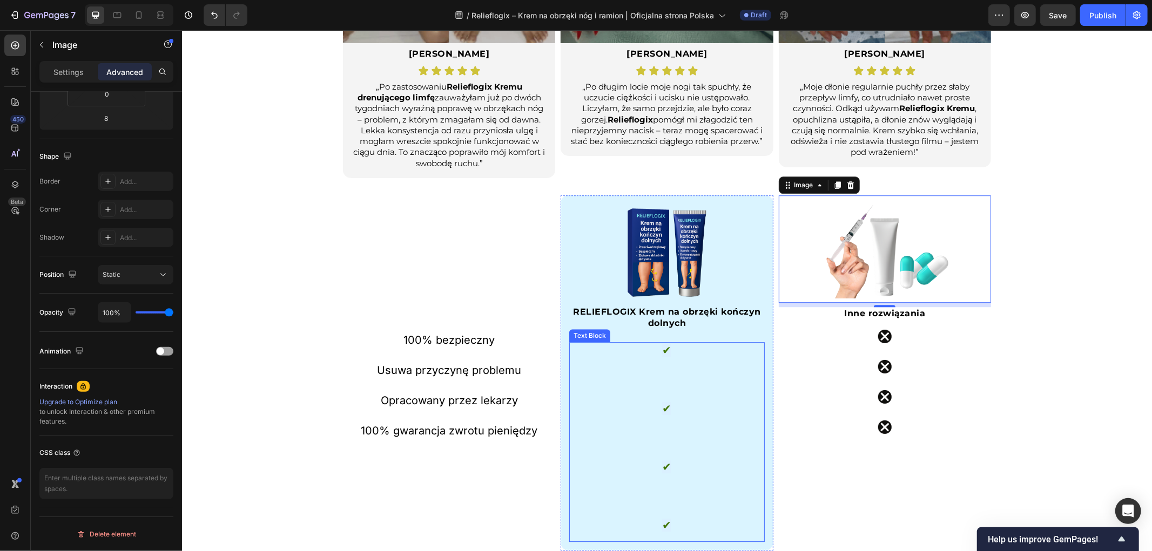
click at [828, 455] on div "Image 8 Inne rozwiązania Heading Image Image Image Image" at bounding box center [884, 373] width 212 height 356
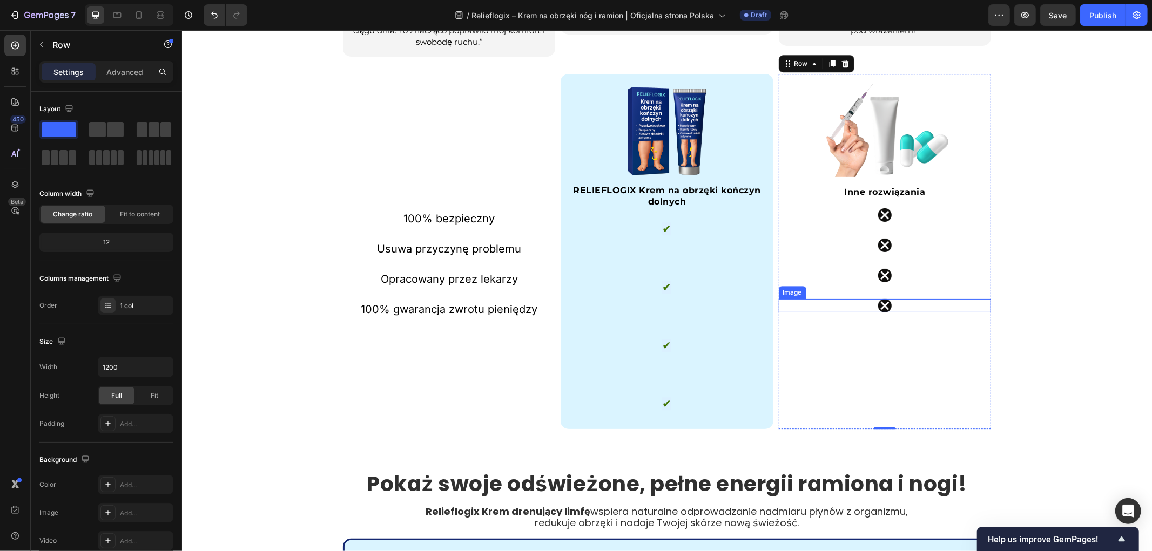
scroll to position [2605, 0]
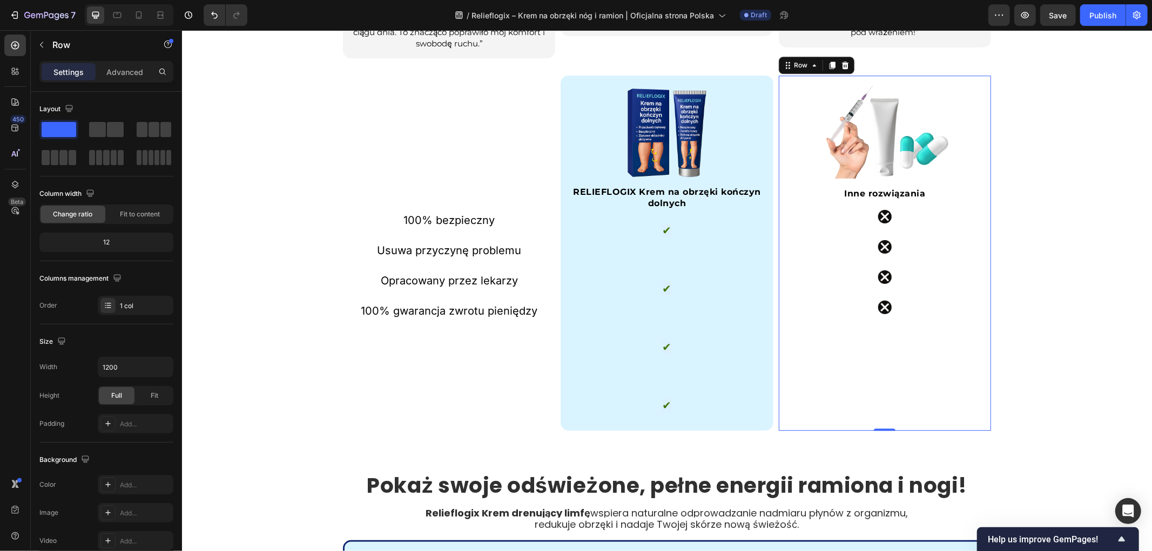
click at [838, 134] on img at bounding box center [884, 129] width 135 height 108
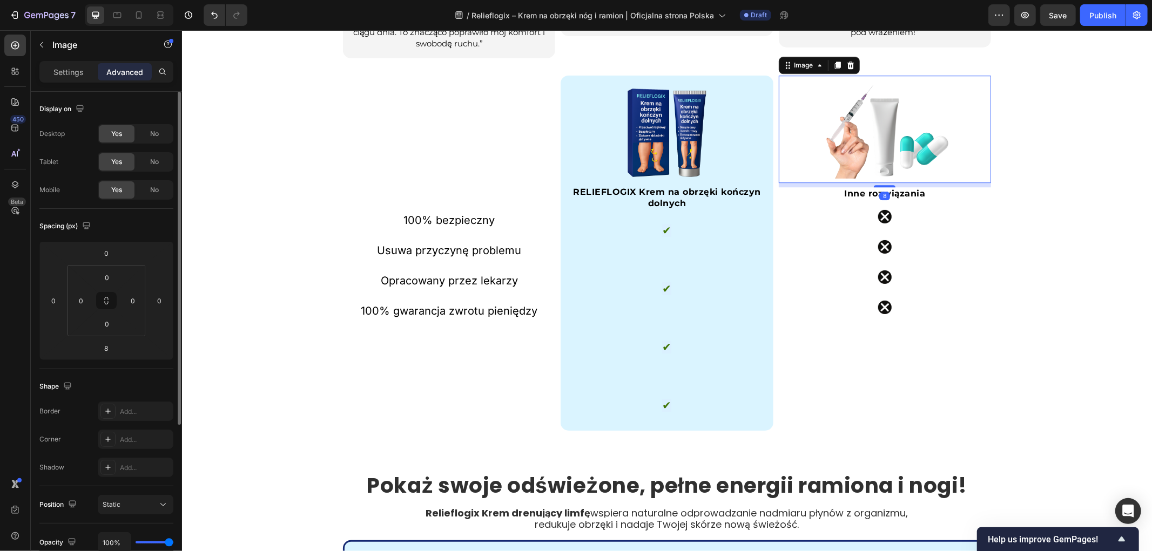
scroll to position [180, 0]
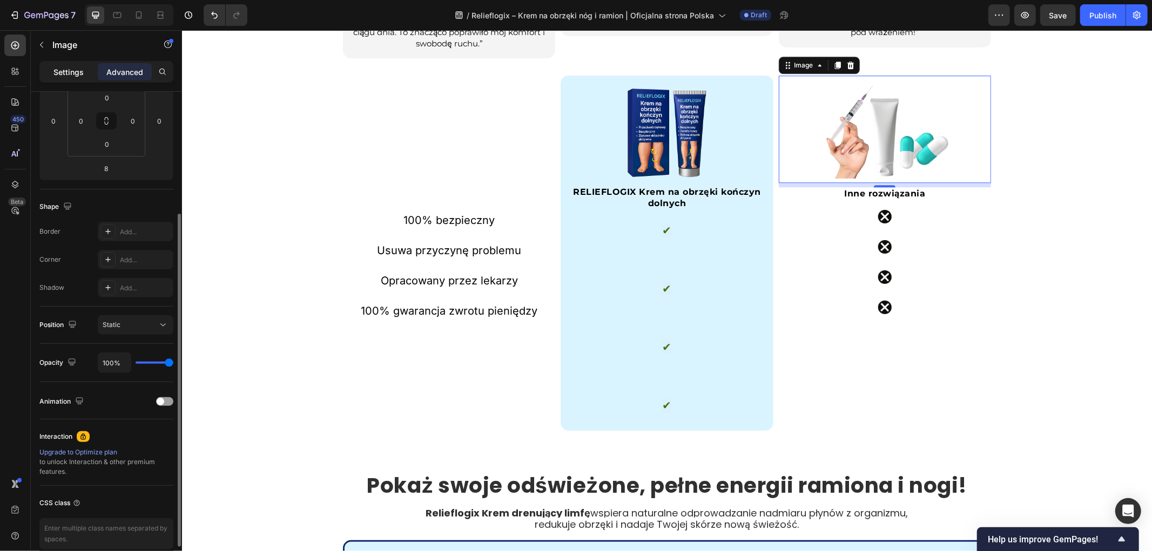
click at [77, 77] on p "Settings" at bounding box center [68, 71] width 30 height 11
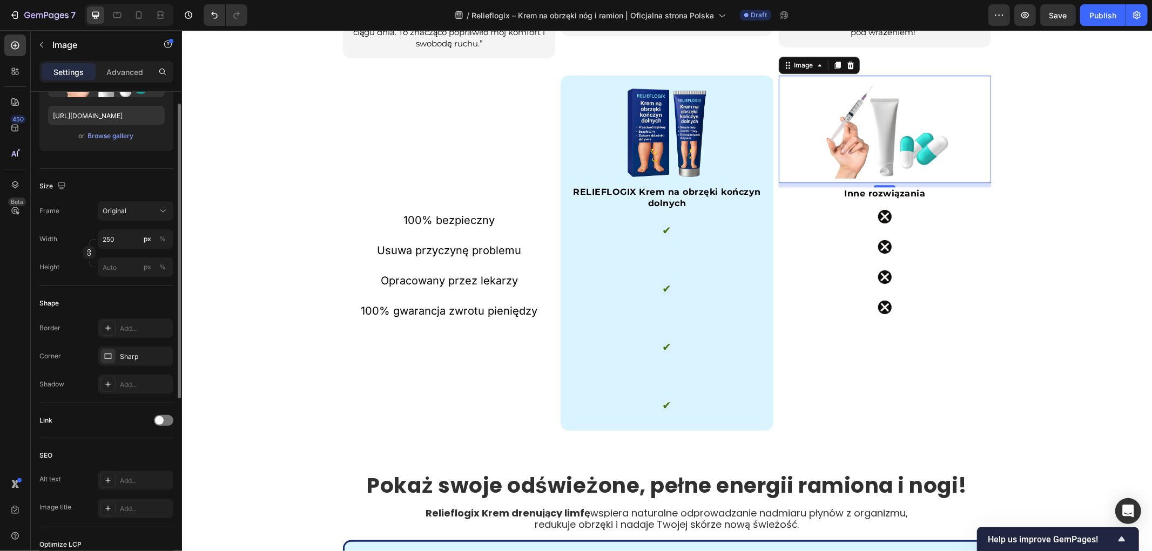
scroll to position [120, 0]
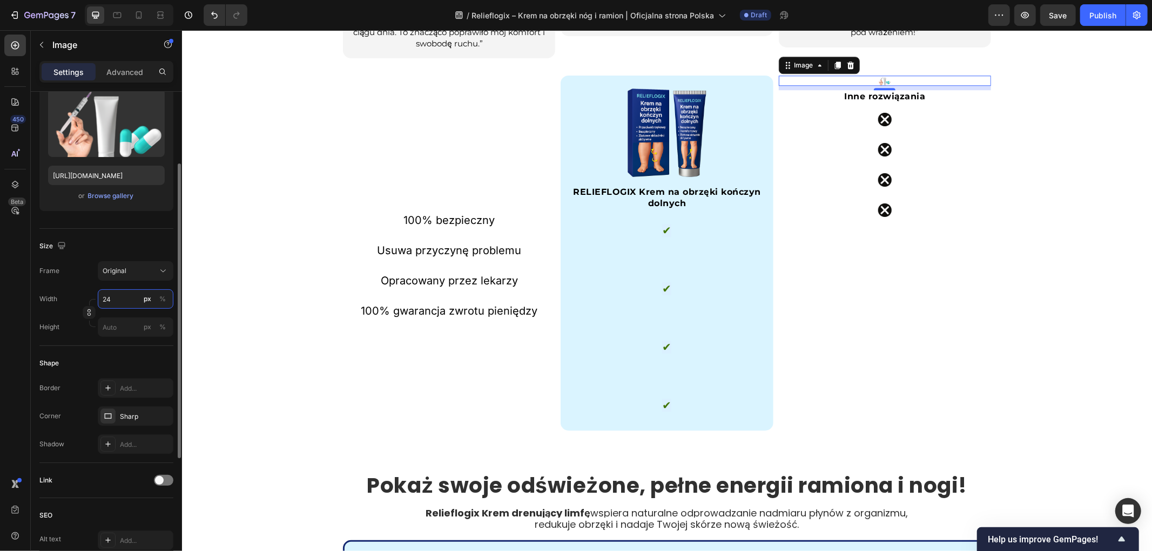
type input "240"
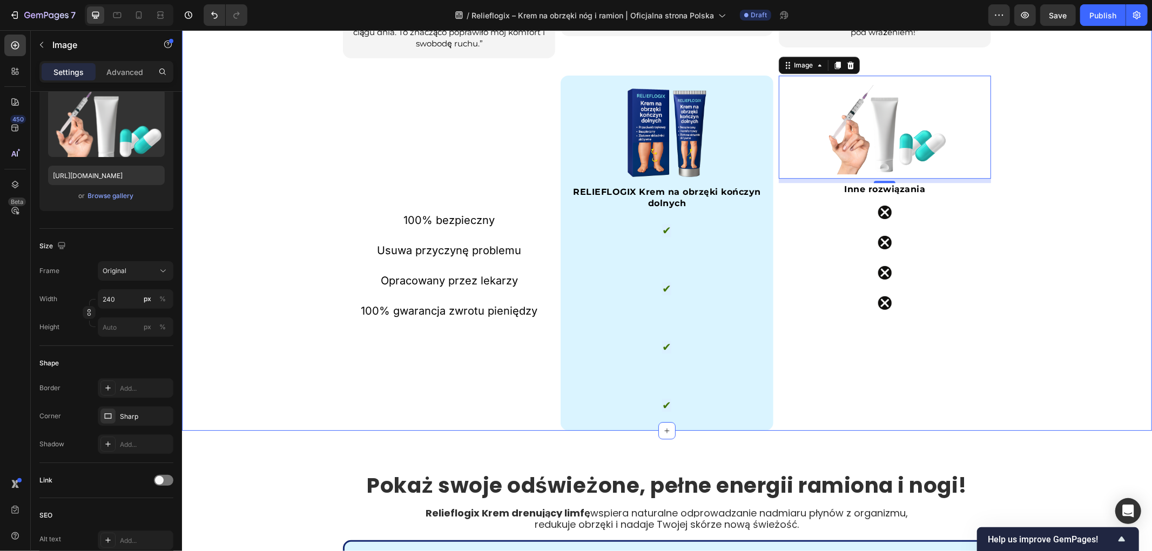
click at [1045, 275] on div "Nie jesteś sam. Prawdziwe opinie od osób takich jak Ty. Heading Ocena: 4,8/5 od…" at bounding box center [666, 43] width 970 height 773
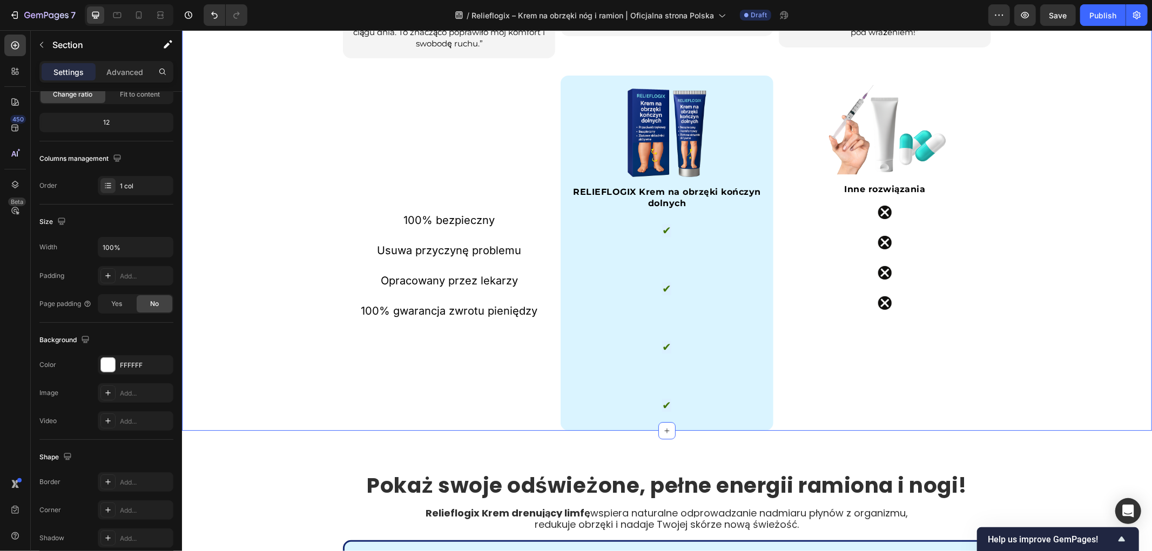
scroll to position [0, 0]
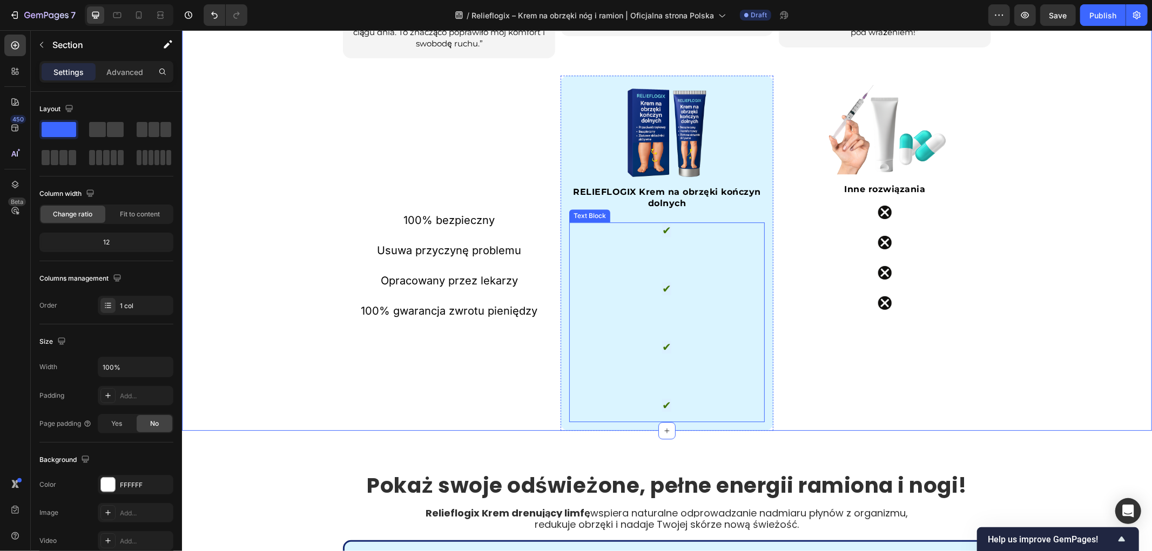
click at [654, 222] on div "✔ ✔ ✔ ✔" at bounding box center [666, 318] width 179 height 192
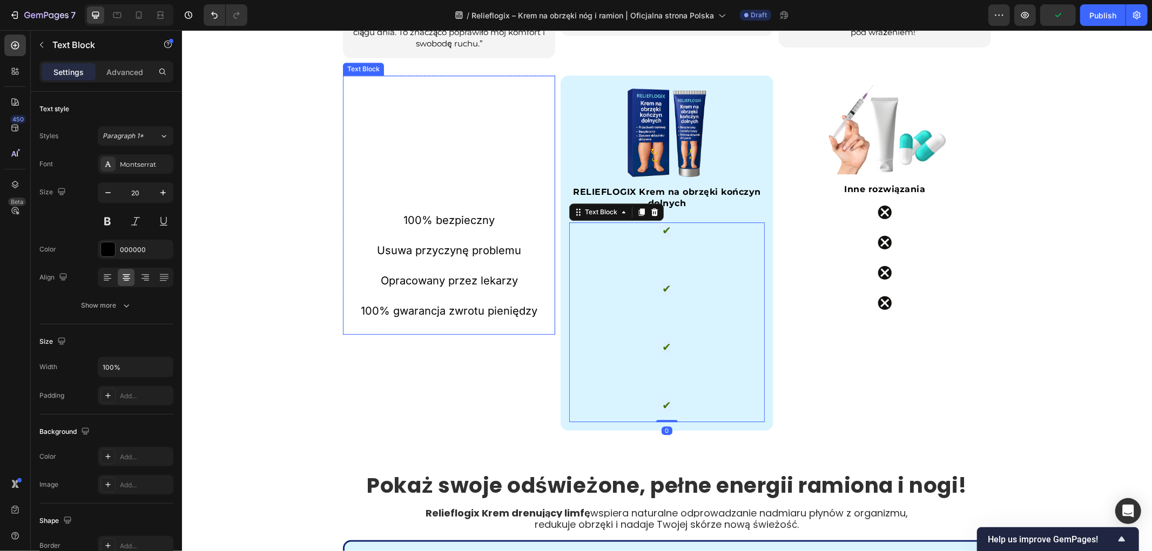
click at [440, 217] on p "100% bezpieczny" at bounding box center [448, 219] width 210 height 15
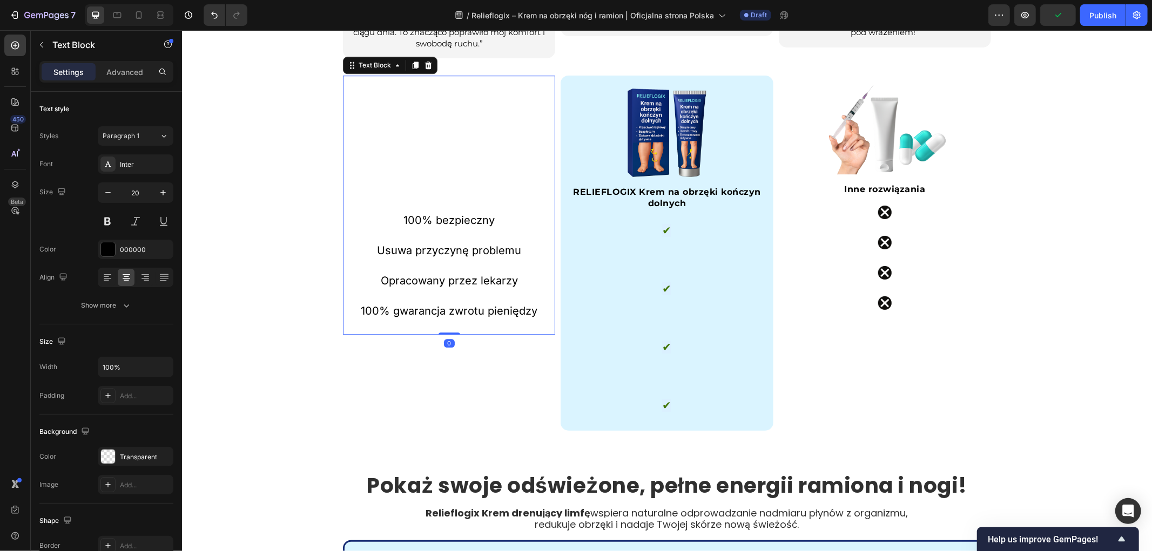
click at [464, 242] on p "Usuwa przyczynę problemu" at bounding box center [448, 242] width 210 height 30
click at [531, 404] on div "100% bezpieczny Usuwa przyczynę problemu Opracowany przez lekarzy 100% gwarancj…" at bounding box center [448, 253] width 212 height 356
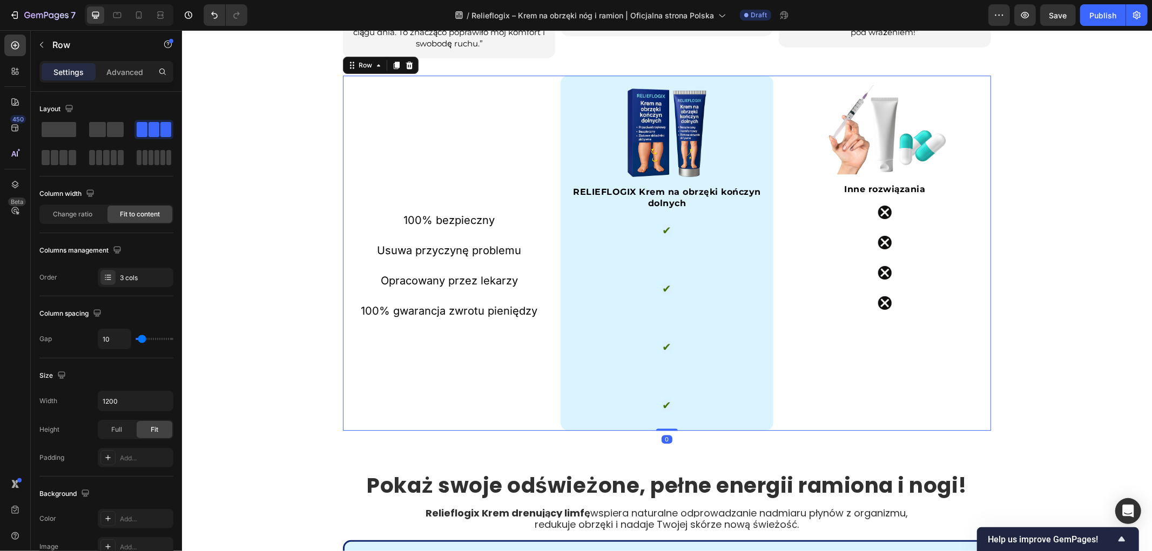
click at [495, 251] on p "Usuwa przyczynę problemu" at bounding box center [448, 242] width 210 height 30
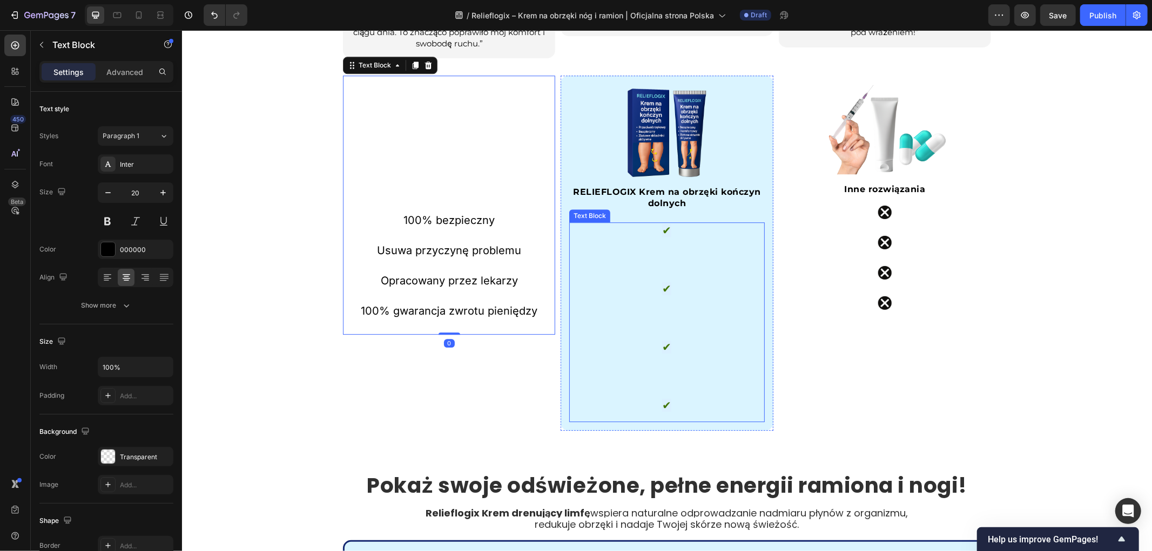
click at [650, 207] on strong "RELIEFLOGIX Krem na obrzęki kończyn dolnych" at bounding box center [666, 197] width 188 height 22
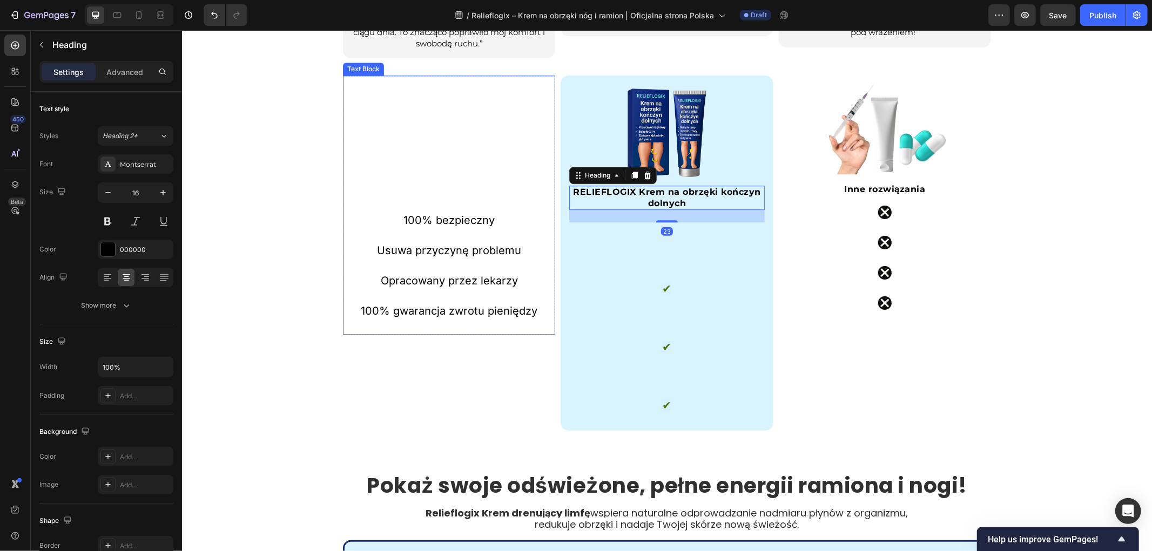
click at [494, 219] on p "100% bezpieczny" at bounding box center [448, 219] width 210 height 15
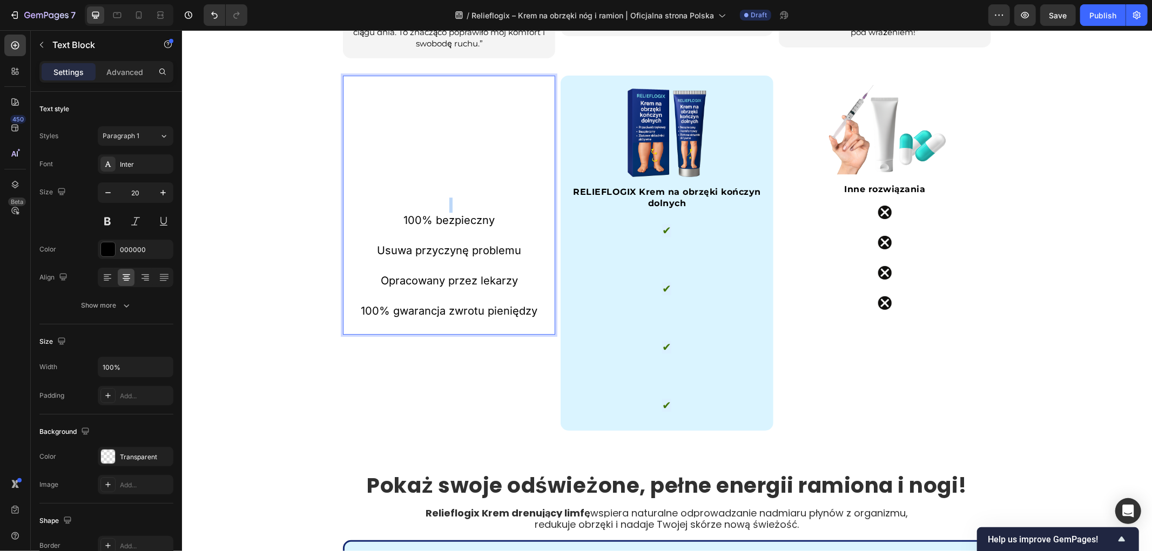
click at [458, 200] on p "Rich Text Editor. Editing area: main" at bounding box center [448, 204] width 210 height 15
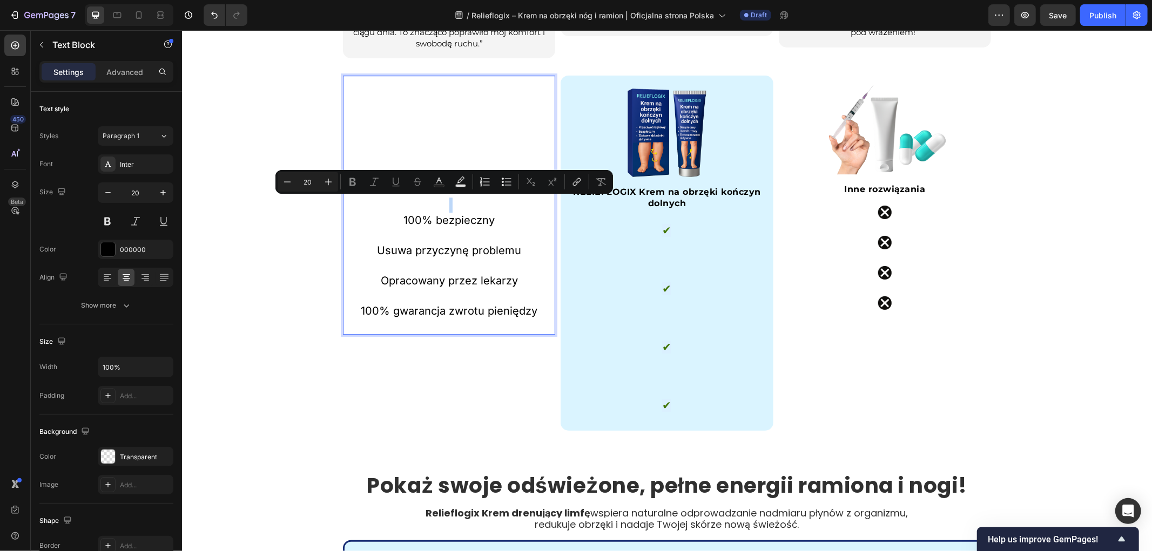
click at [490, 206] on p "Rich Text Editor. Editing area: main" at bounding box center [448, 204] width 210 height 15
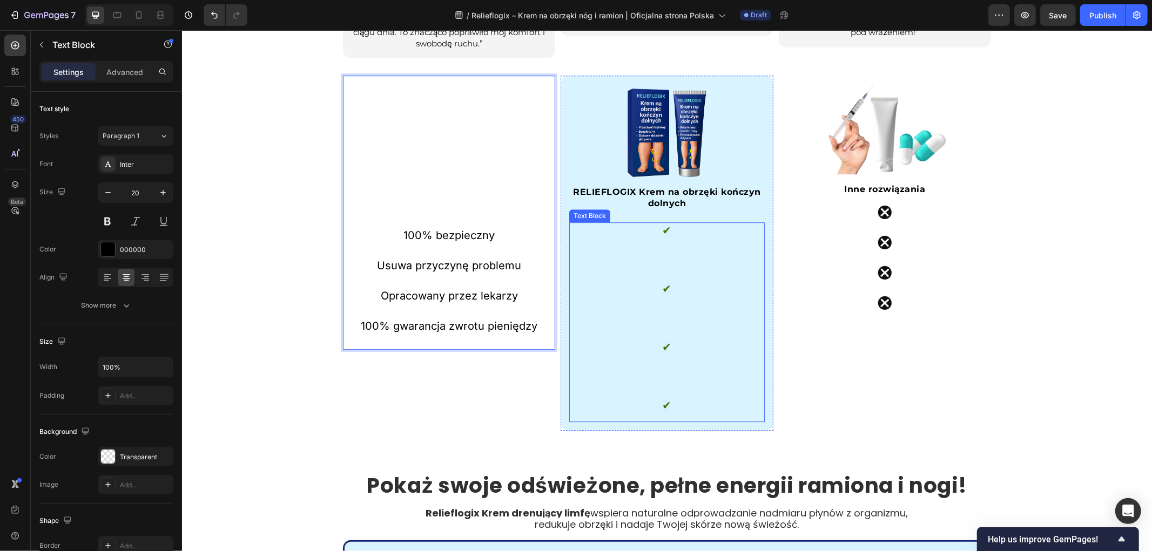
click at [664, 224] on span "✔" at bounding box center [666, 230] width 9 height 13
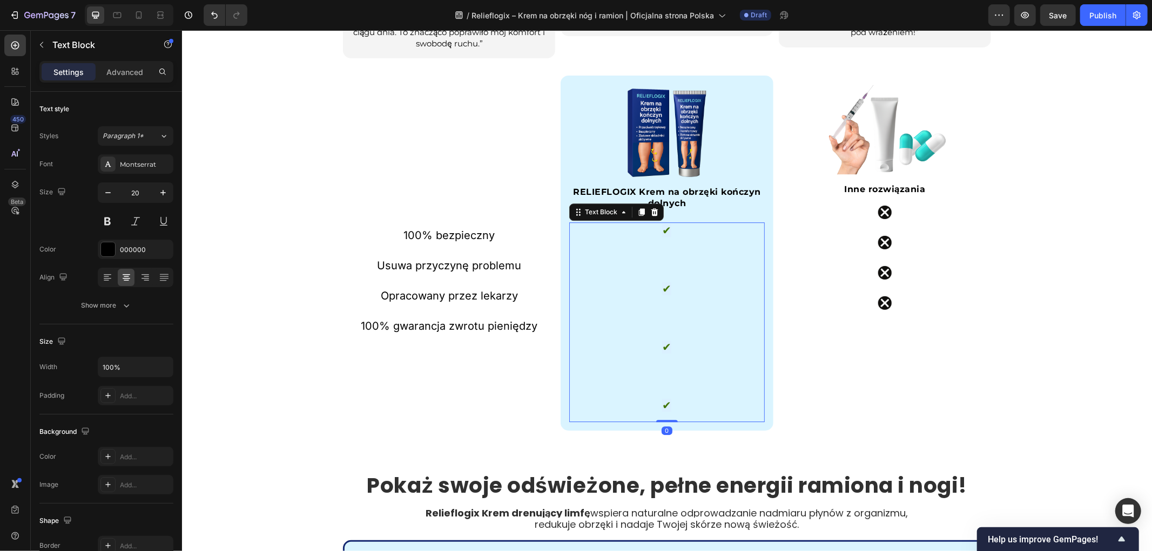
click at [664, 256] on p at bounding box center [666, 259] width 177 height 15
click at [665, 256] on p at bounding box center [666, 259] width 177 height 15
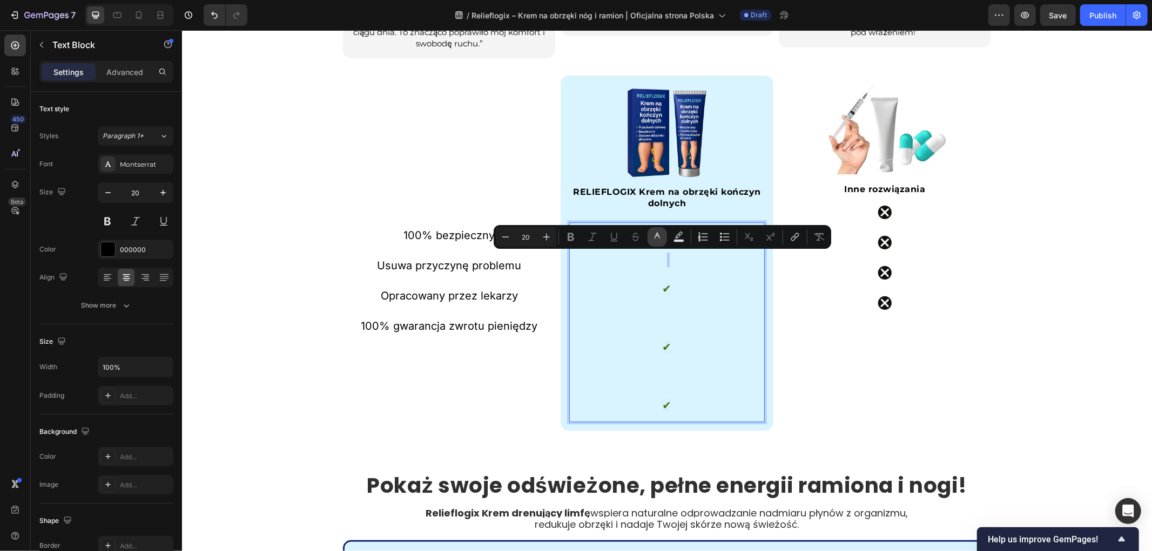
click at [665, 241] on button "color" at bounding box center [657, 236] width 19 height 19
type input "000000"
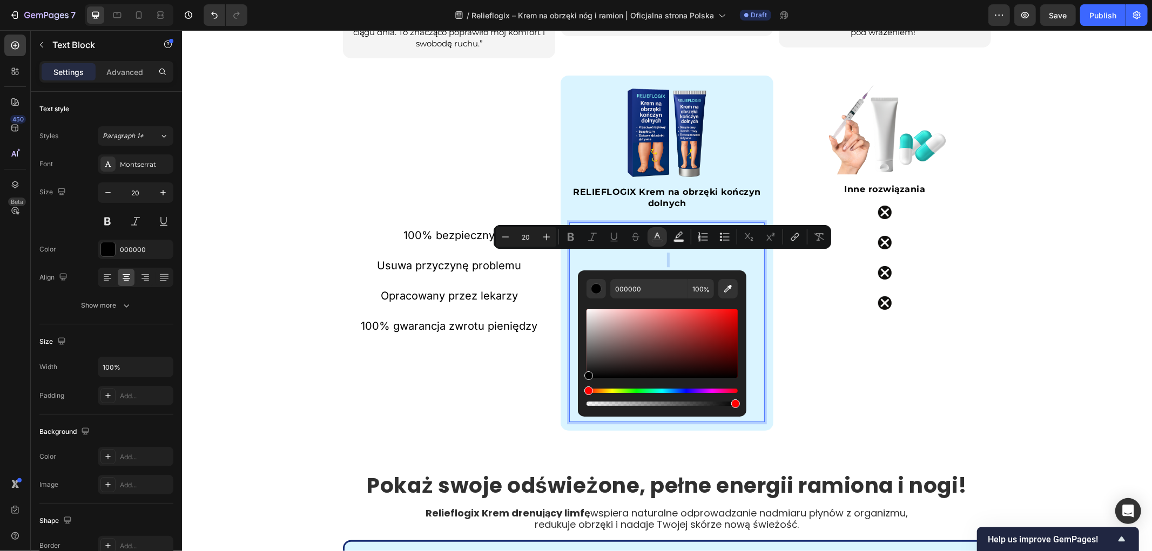
click at [714, 258] on p "Rich Text Editor. Editing area: main" at bounding box center [666, 259] width 177 height 15
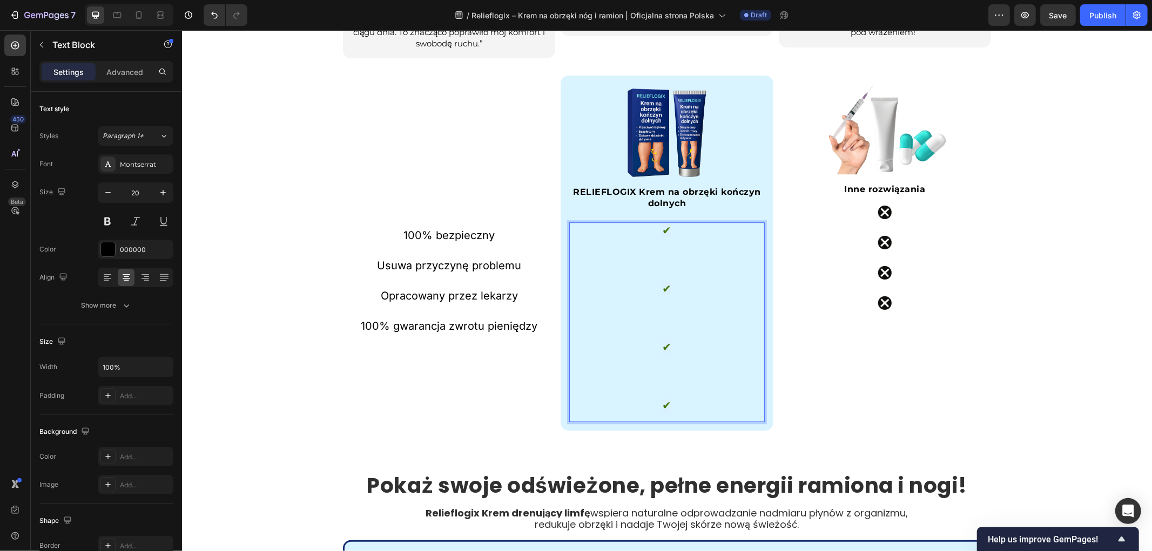
click at [665, 239] on p "Rich Text Editor. Editing area: main" at bounding box center [666, 245] width 177 height 15
click at [655, 286] on p "✔" at bounding box center [666, 288] width 177 height 15
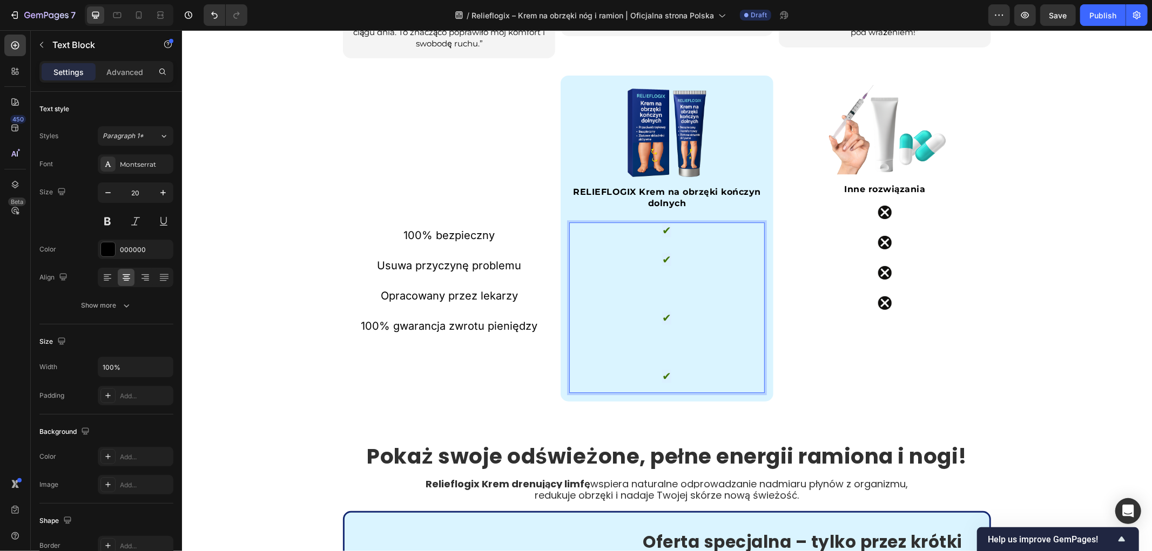
click at [654, 317] on p "✔" at bounding box center [666, 318] width 177 height 15
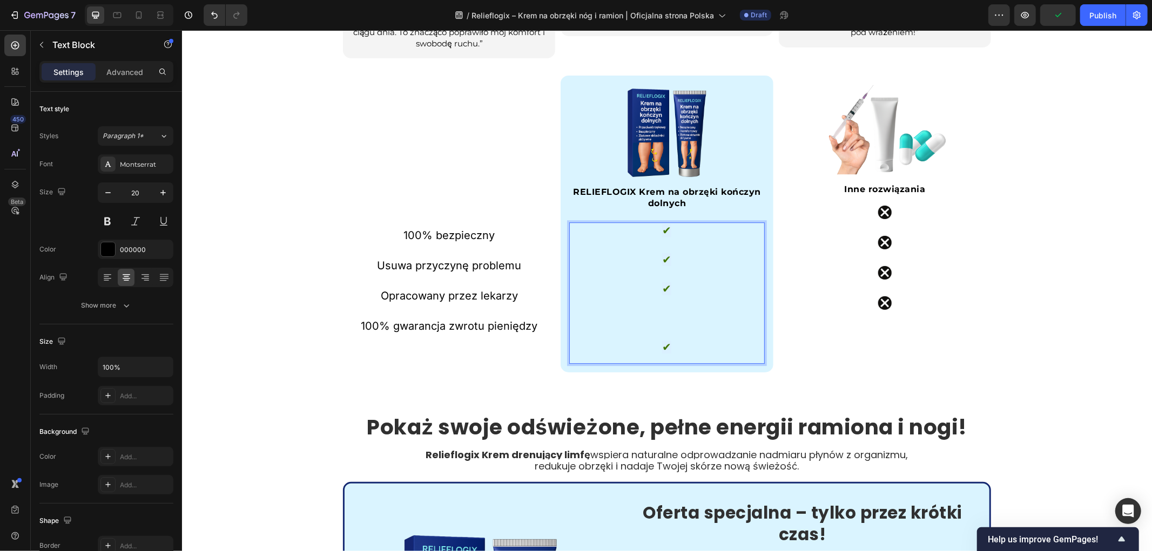
click at [650, 346] on p "✔" at bounding box center [666, 347] width 177 height 15
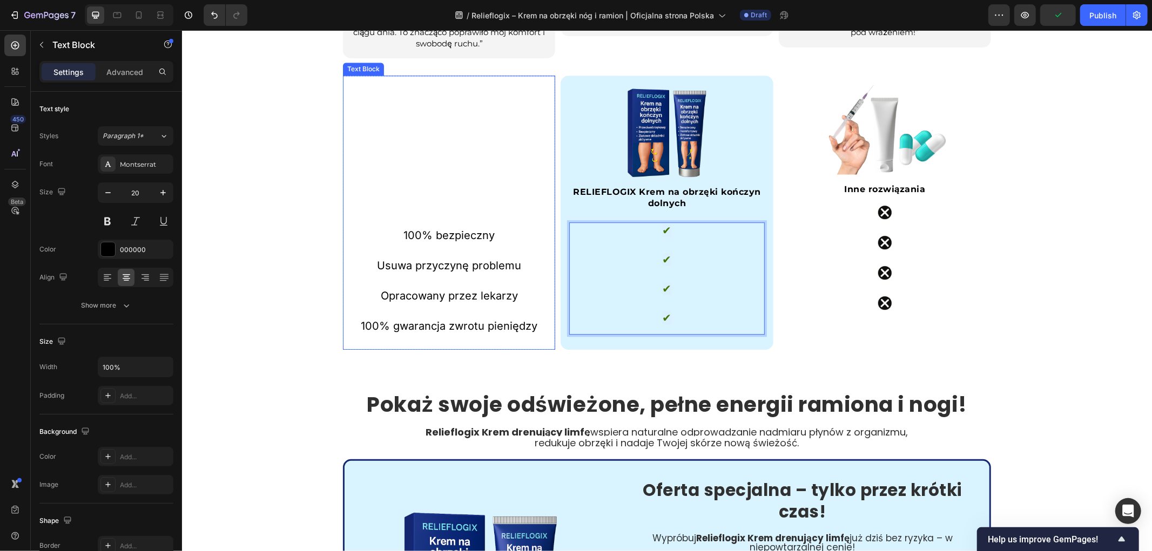
click at [496, 295] on p "Opracowany przez lekarzy" at bounding box center [448, 288] width 210 height 30
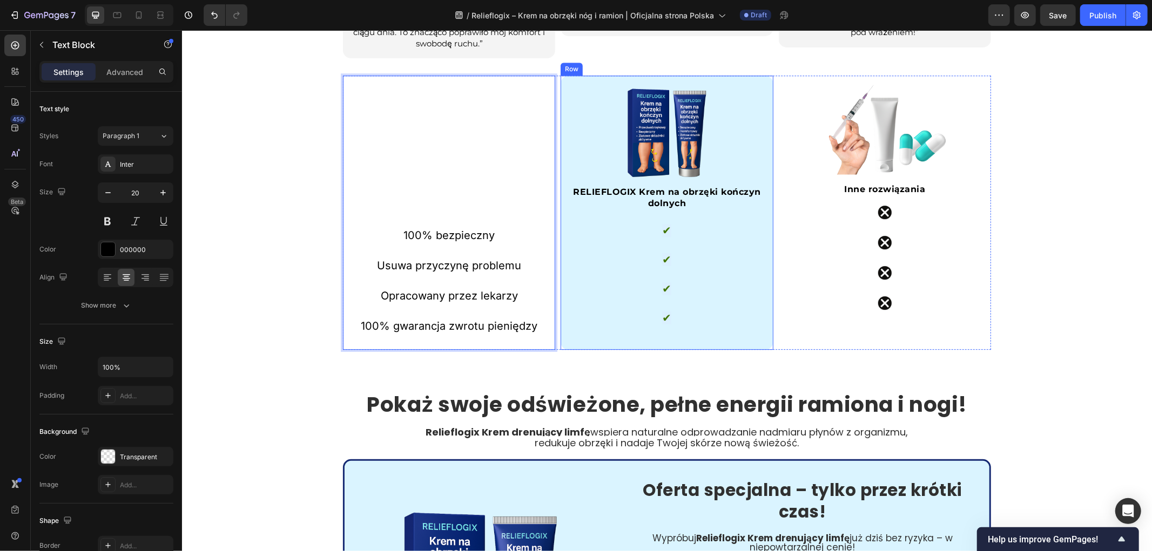
click at [663, 305] on p "Rich Text Editor. Editing area: main" at bounding box center [666, 303] width 177 height 15
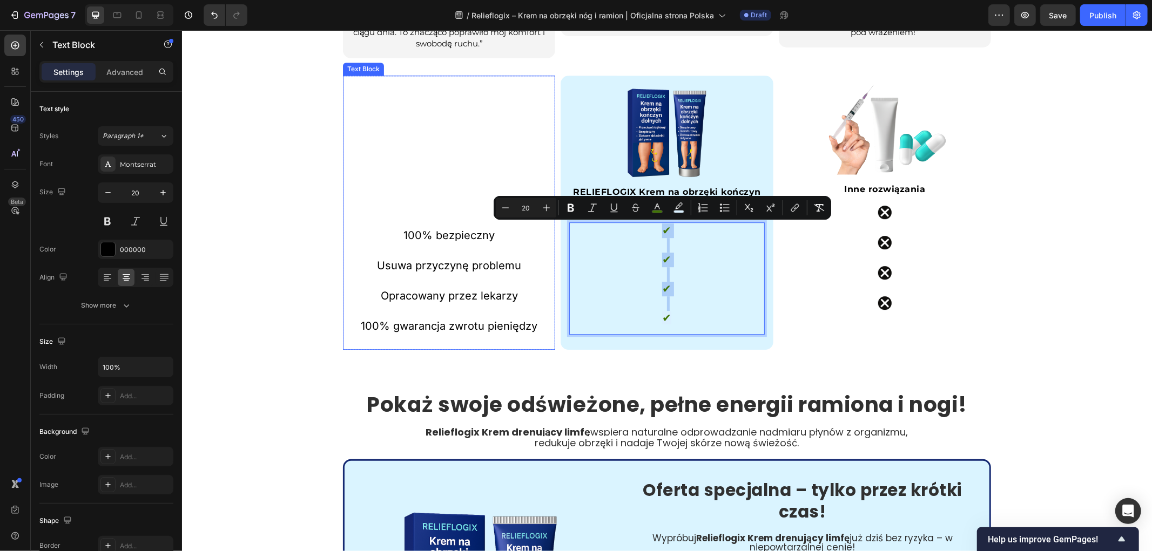
click at [412, 200] on p "Rich Text Editor. Editing area: main" at bounding box center [448, 204] width 210 height 15
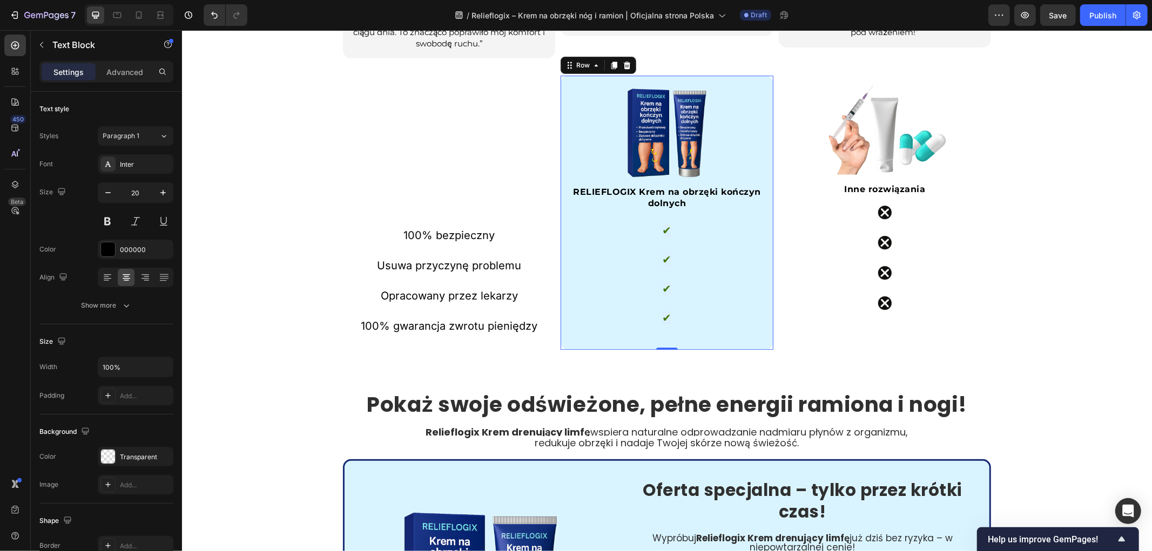
click at [655, 219] on div "Image RELIEFLOGIX Krem na obrzęki kończyn dolnych Heading ✔ ✔ ✔ ✔ Text Block" at bounding box center [666, 212] width 195 height 257
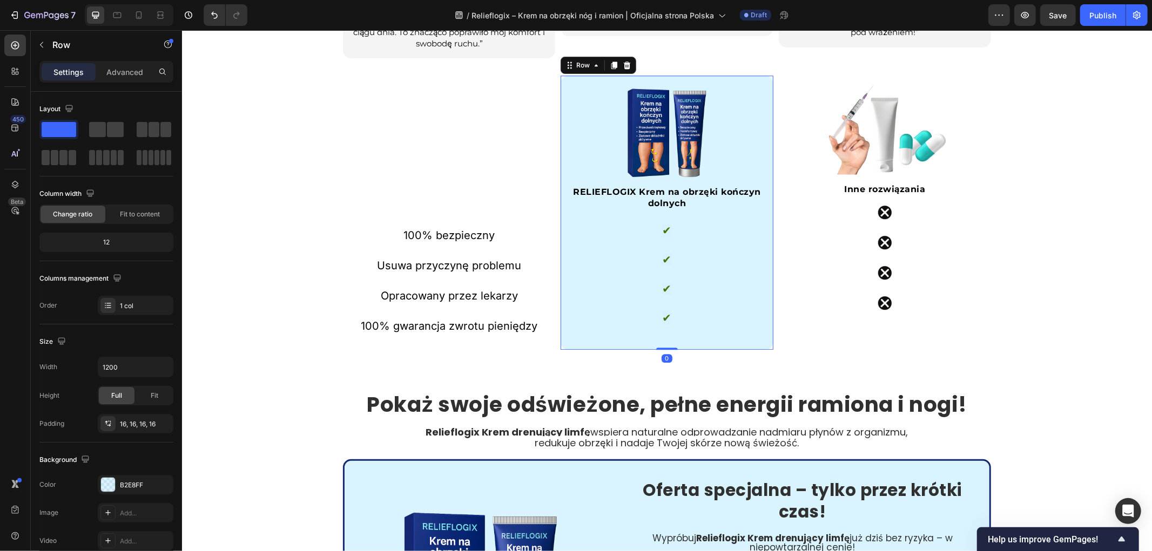
click at [660, 215] on div "Image RELIEFLOGIX Krem na obrzęki kończyn dolnych Heading ✔ ✔ ✔ ✔ Text Block" at bounding box center [666, 212] width 195 height 257
click at [662, 225] on span "✔" at bounding box center [666, 230] width 9 height 13
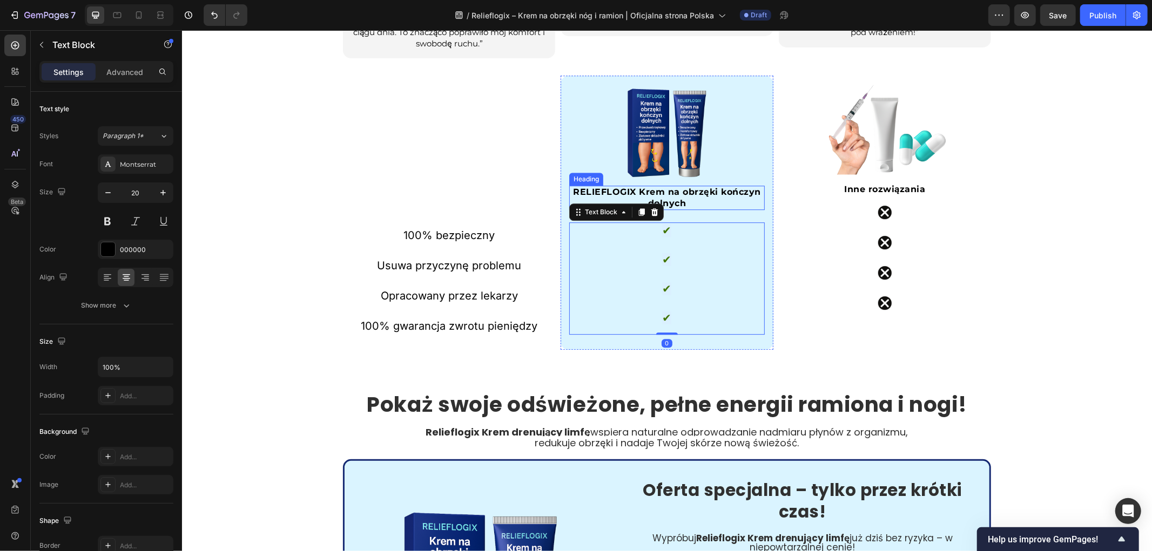
click at [668, 195] on strong "RELIEFLOGIX Krem na obrzęki kończyn dolnych" at bounding box center [666, 197] width 188 height 22
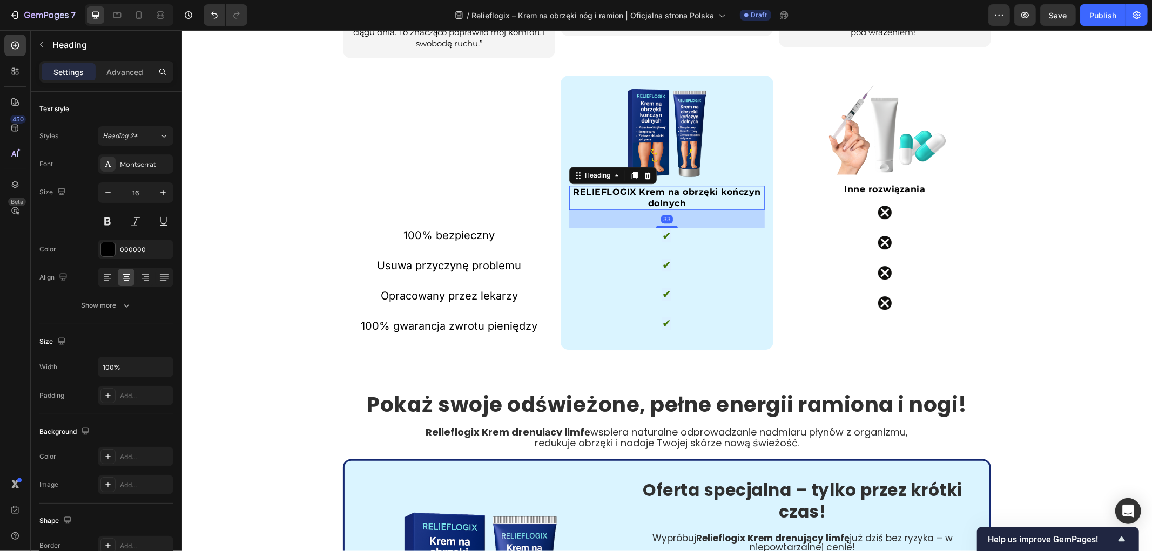
click at [669, 227] on div at bounding box center [667, 226] width 22 height 2
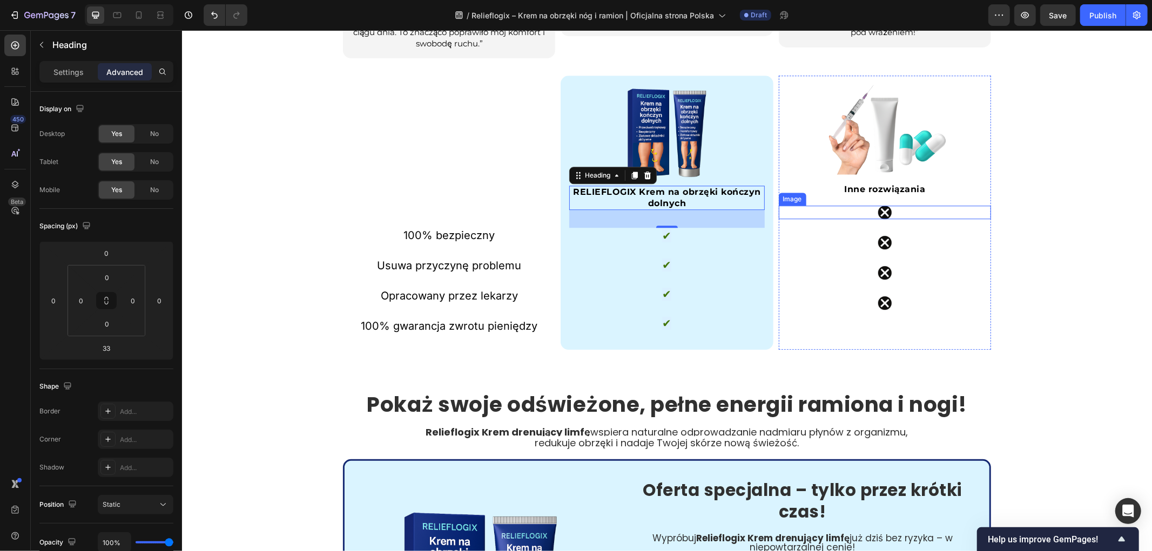
click at [861, 215] on div at bounding box center [884, 212] width 212 height 14
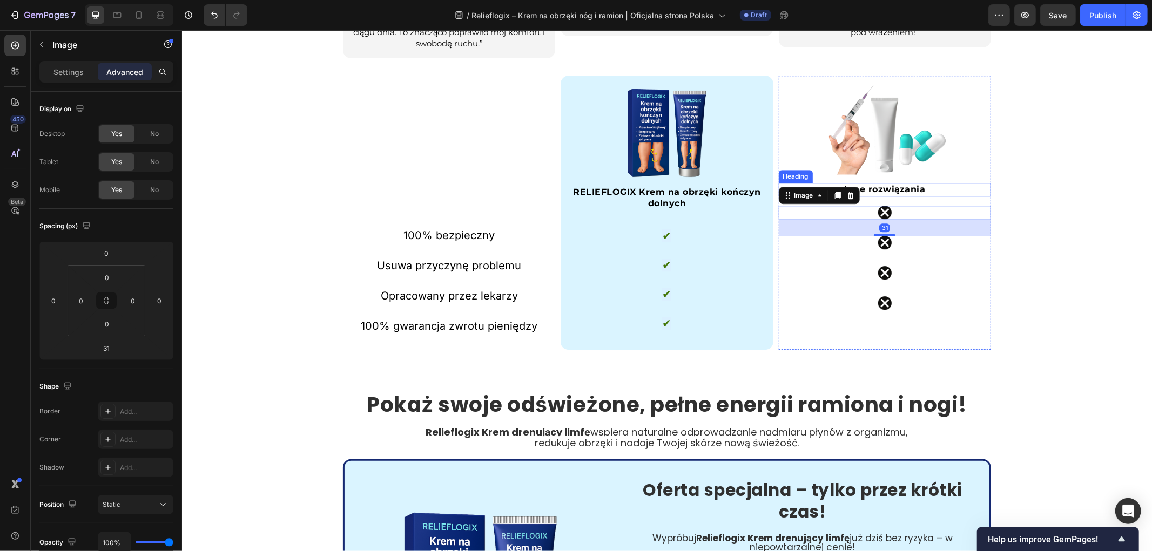
click at [884, 187] on strong "Inne rozwiązania" at bounding box center [884, 189] width 81 height 10
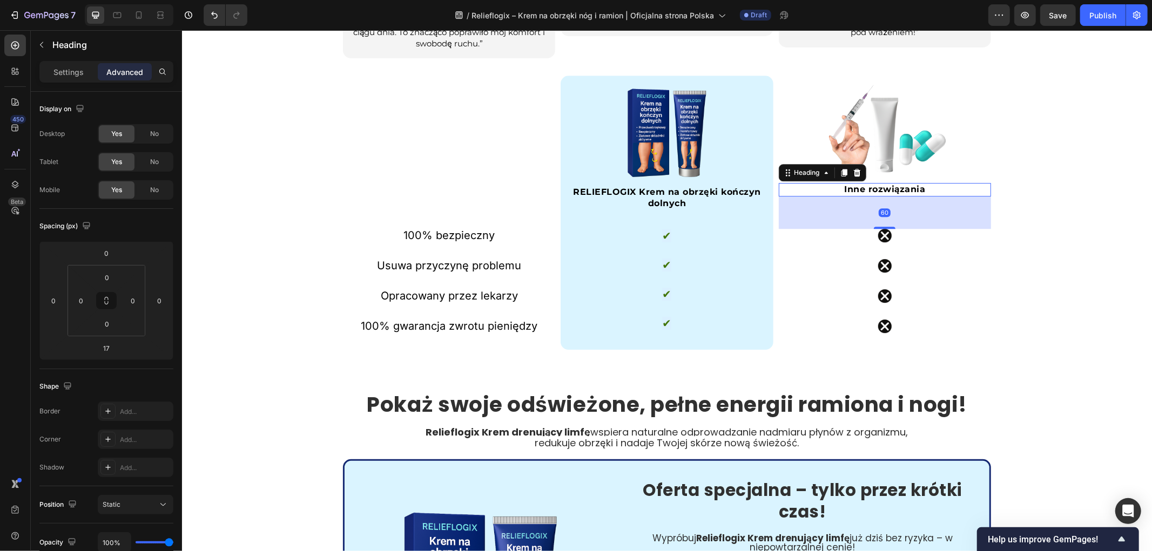
drag, startPoint x: 879, startPoint y: 204, endPoint x: 881, endPoint y: 227, distance: 23.3
click at [881, 227] on div at bounding box center [884, 227] width 22 height 2
type input "60"
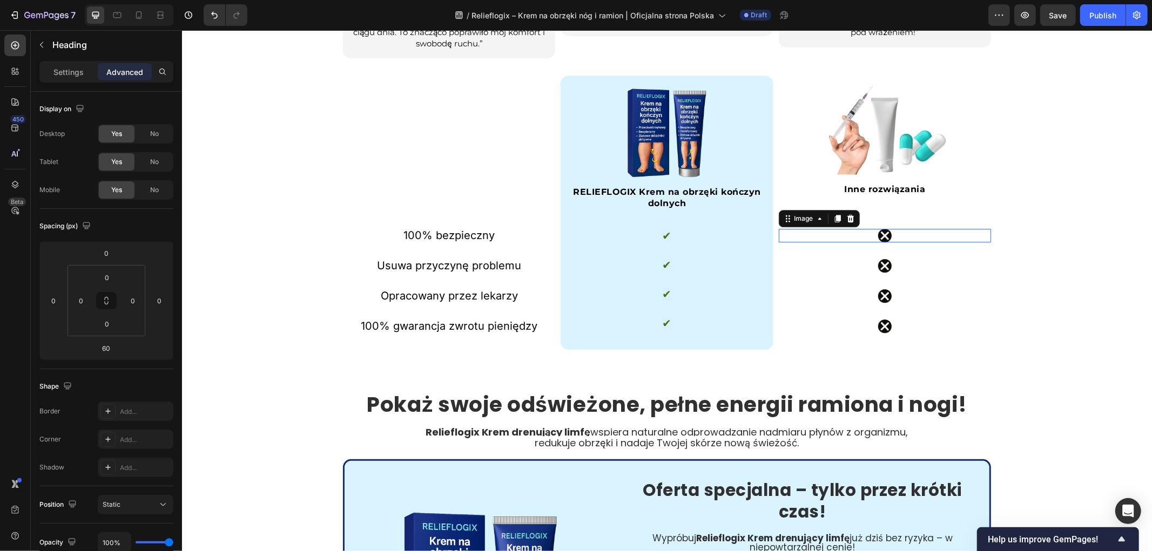
click at [880, 238] on img at bounding box center [885, 235] width 14 height 14
click at [881, 254] on div at bounding box center [884, 255] width 22 height 3
type input "28"
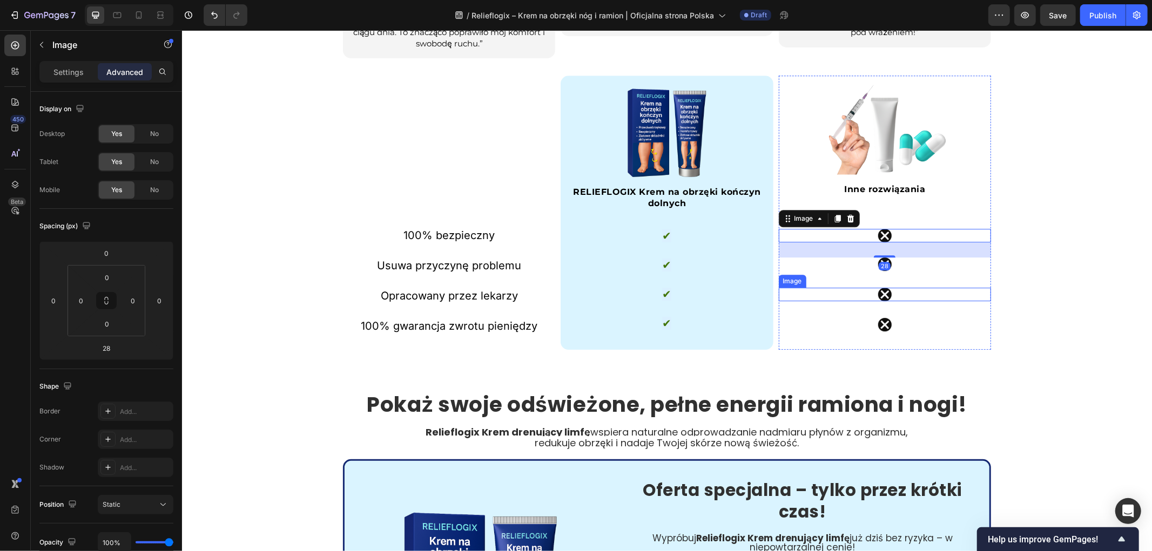
click at [878, 290] on img at bounding box center [885, 294] width 14 height 14
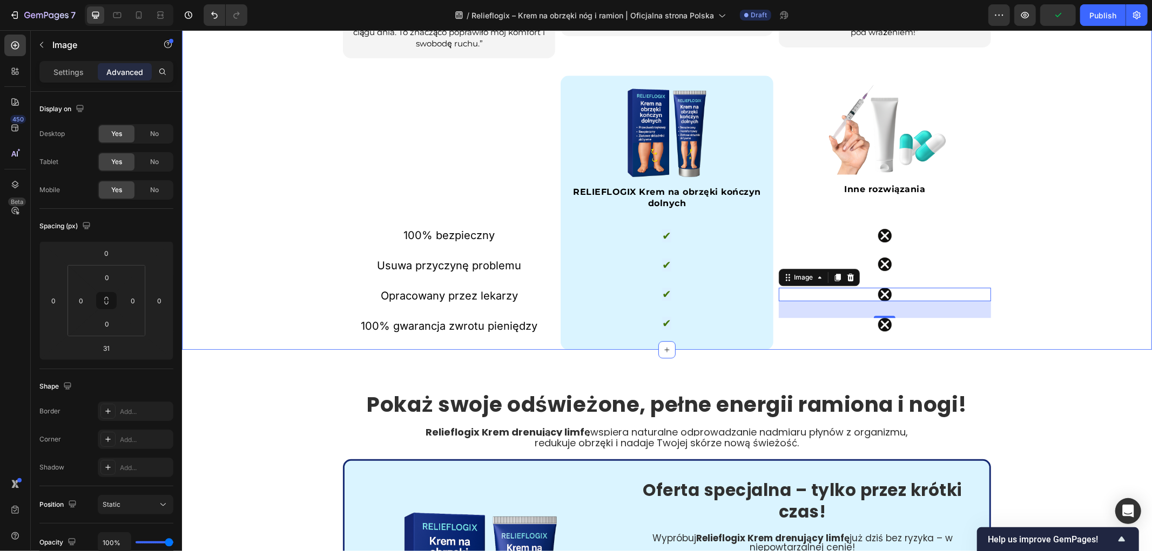
click at [1067, 284] on div "Nie jesteś sam. Prawdziwe opinie od osób takich jak Ty. Heading Ocena: 4,8/5 od…" at bounding box center [666, 3] width 970 height 692
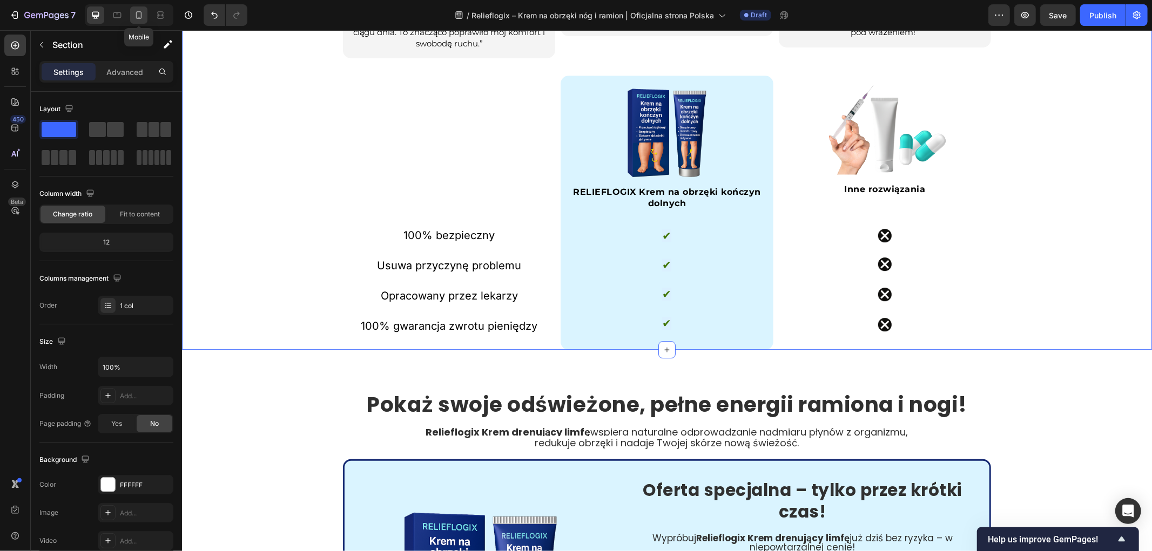
click at [145, 17] on div at bounding box center [138, 14] width 17 height 17
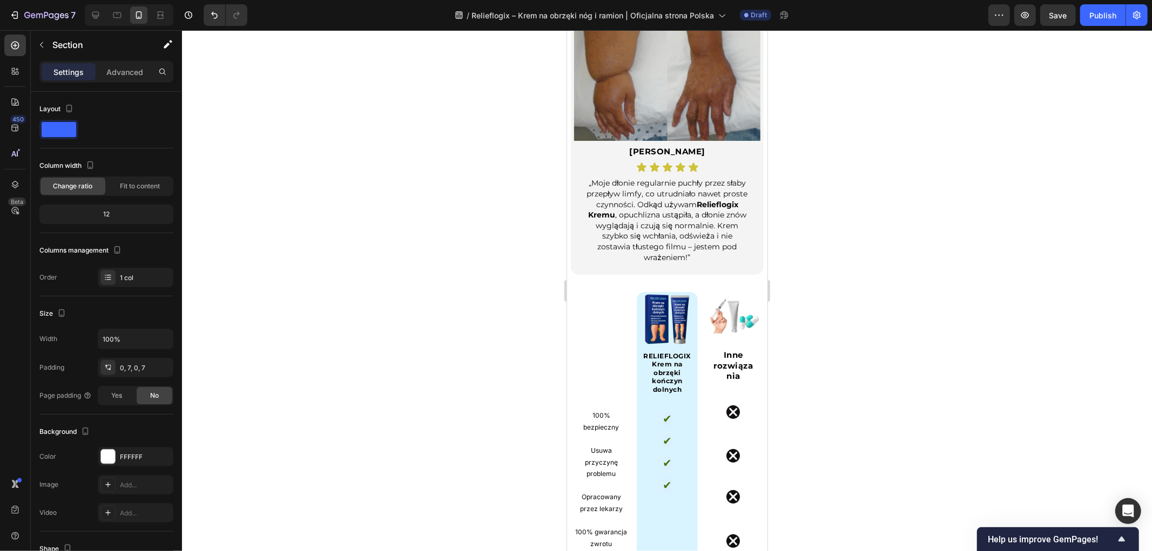
scroll to position [3329, 0]
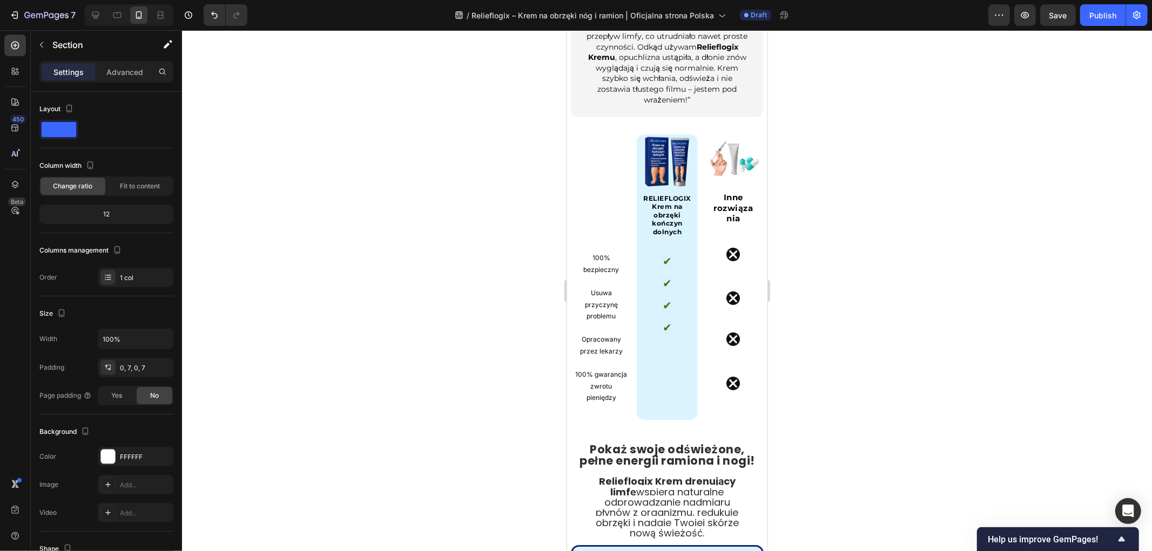
click at [859, 310] on div at bounding box center [667, 290] width 970 height 521
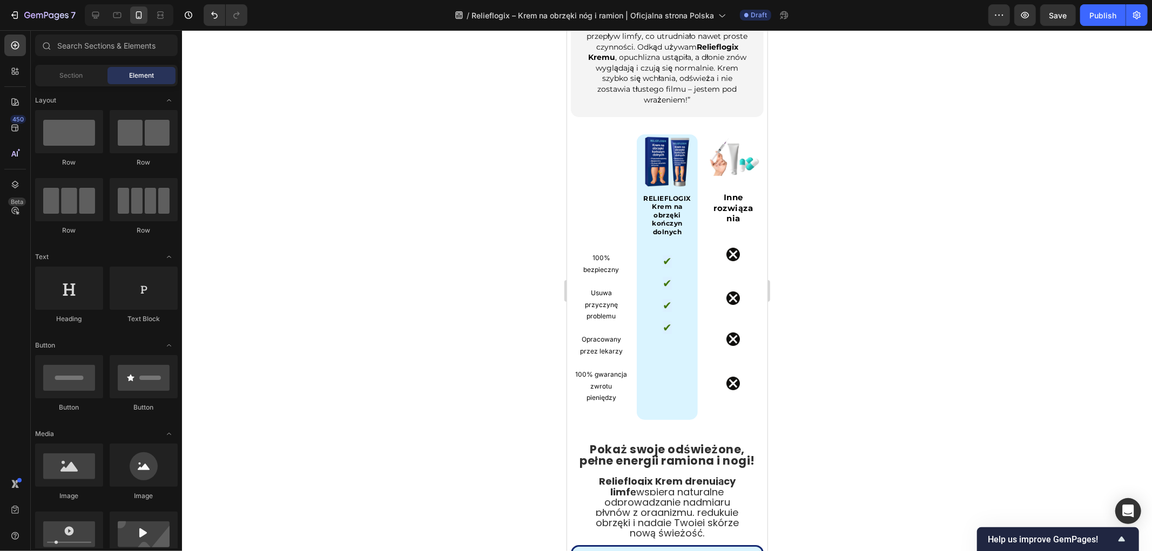
click at [396, 260] on div at bounding box center [667, 290] width 970 height 521
click at [98, 13] on icon at bounding box center [95, 15] width 11 height 11
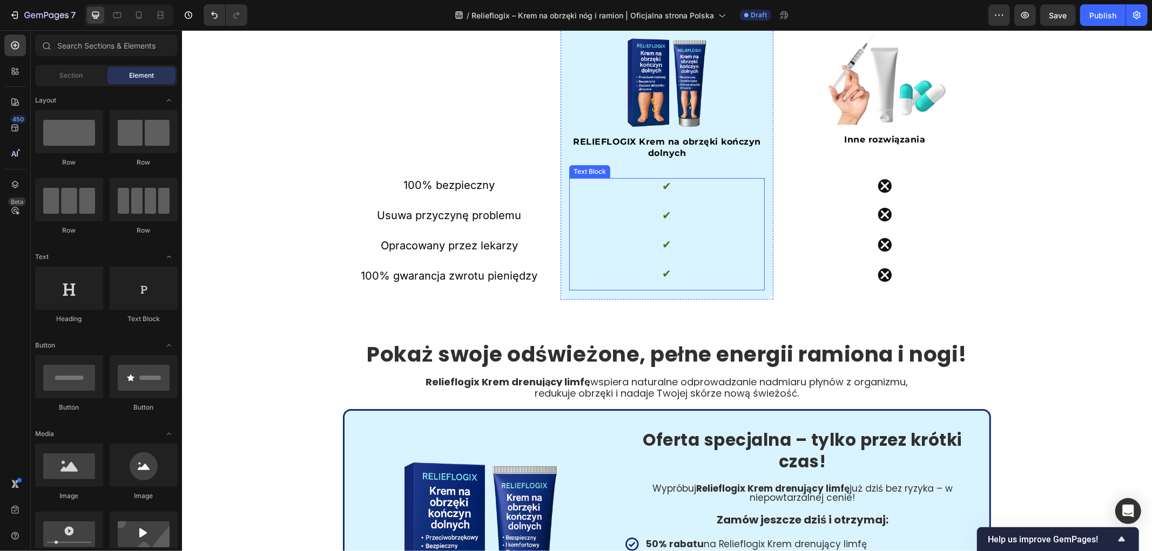
scroll to position [2900, 0]
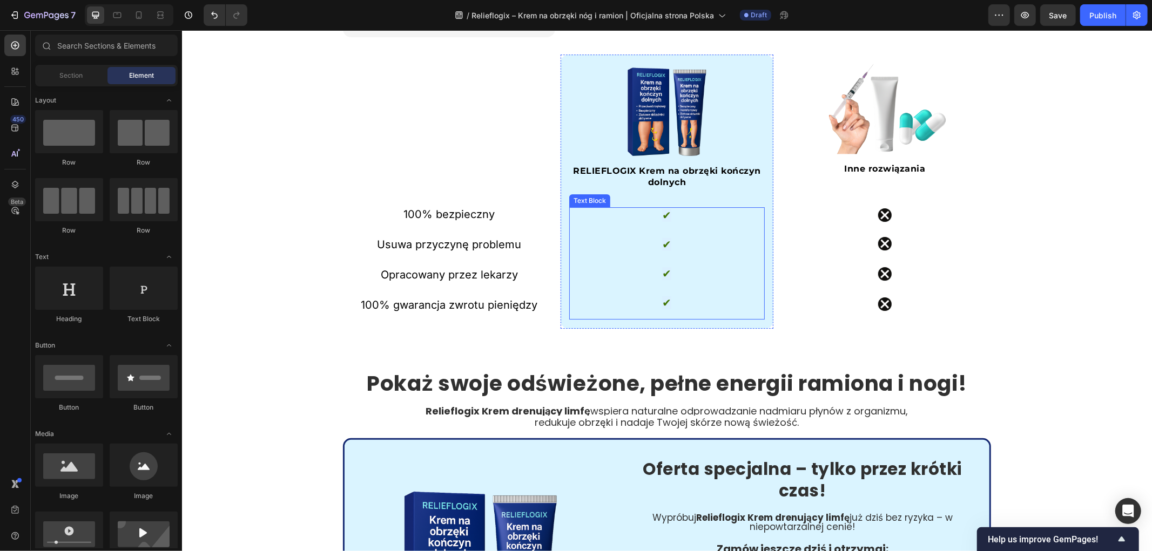
click at [671, 219] on p "✔" at bounding box center [666, 215] width 177 height 15
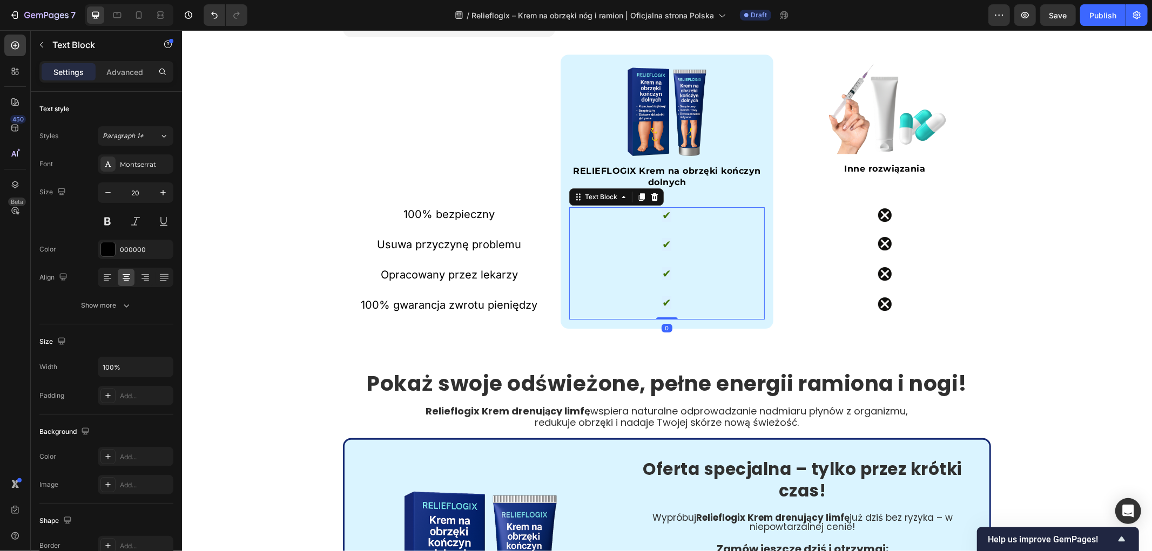
click at [668, 240] on p "✔" at bounding box center [666, 244] width 177 height 15
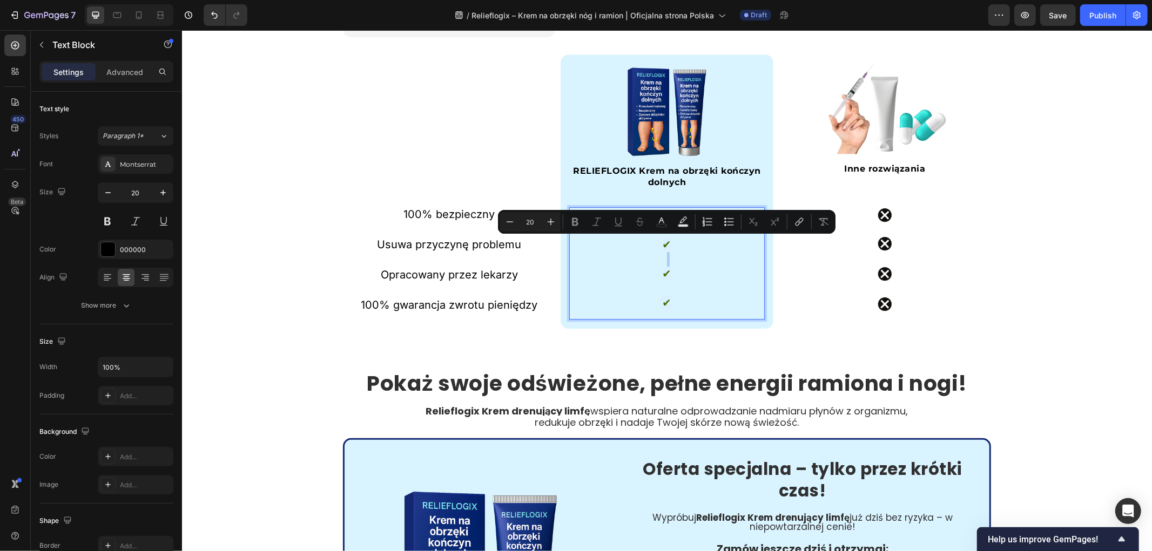
click at [659, 221] on icon "Editor contextual toolbar" at bounding box center [661, 221] width 5 height 6
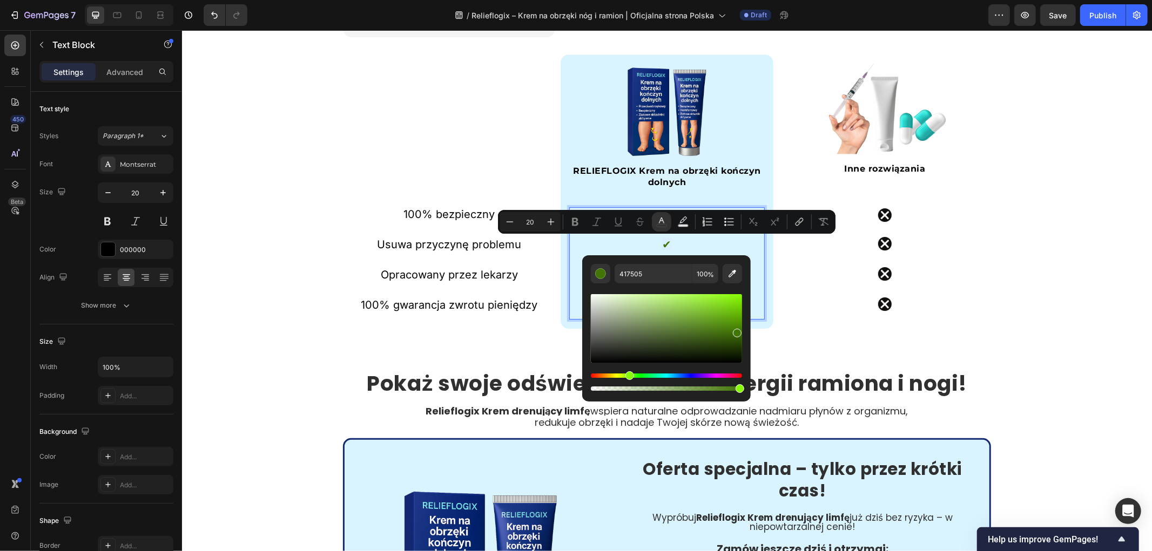
click at [626, 241] on p "✔" at bounding box center [666, 244] width 177 height 15
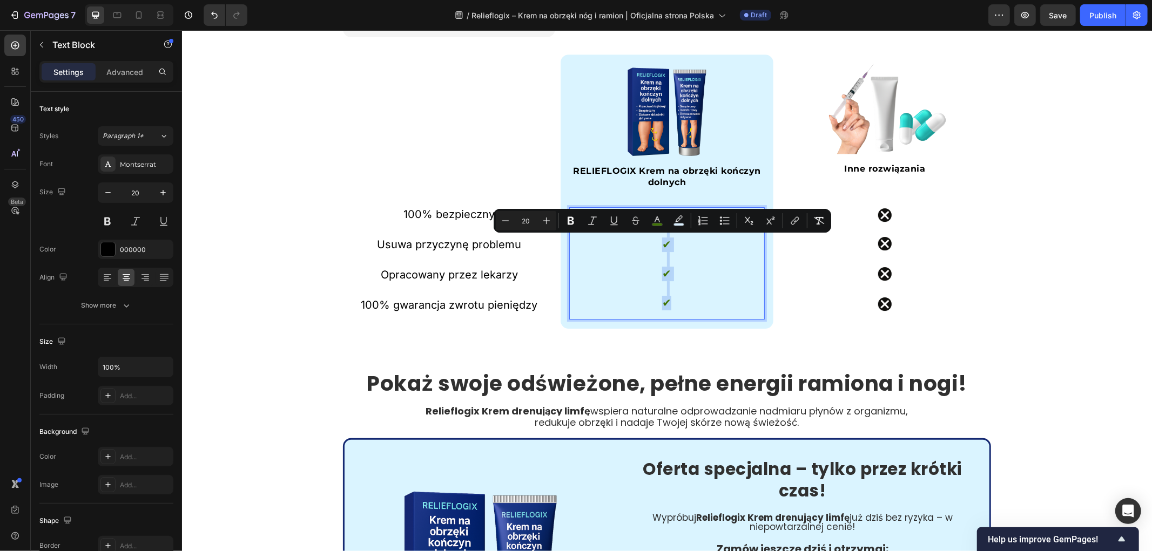
drag, startPoint x: 657, startPoint y: 224, endPoint x: 693, endPoint y: 323, distance: 106.4
click at [691, 323] on div "Image RELIEFLOGIX Krem na obrzęki kończyn dolnych Heading ✔ ✔ ✔ ✔ Text Block 0 …" at bounding box center [666, 191] width 212 height 274
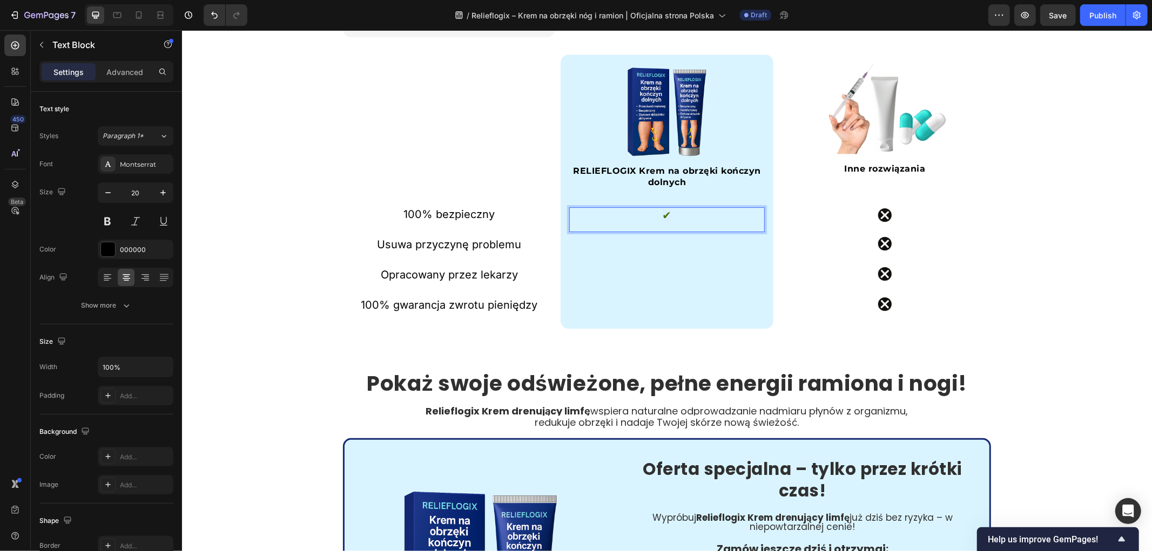
click at [653, 257] on div "Image RELIEFLOGIX Krem na obrzęki kończyn dolnych Heading ✔ Text Block 0" at bounding box center [666, 191] width 195 height 257
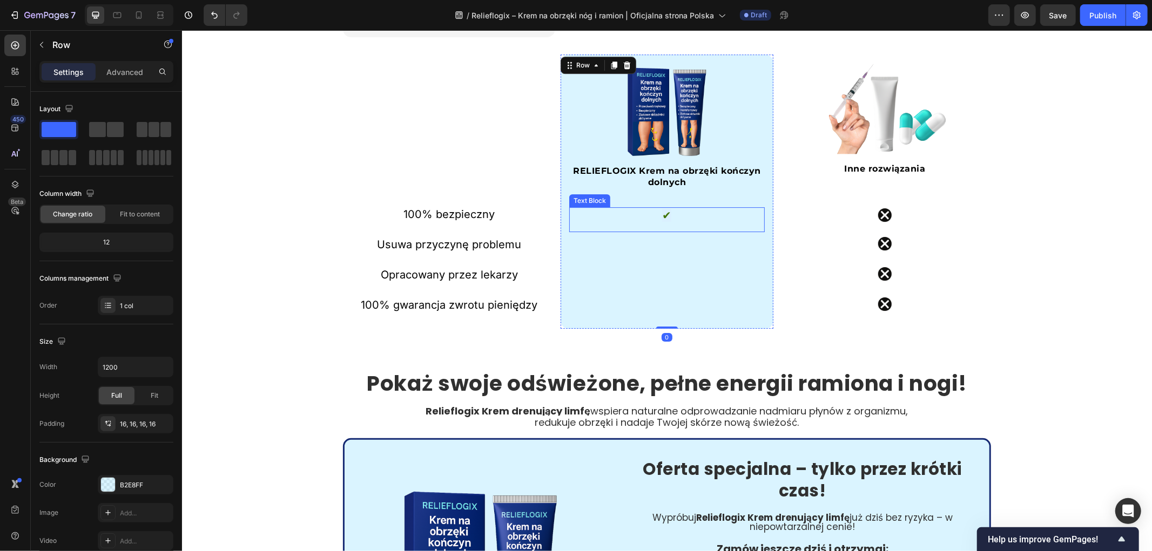
click at [678, 221] on p "✔" at bounding box center [666, 215] width 177 height 15
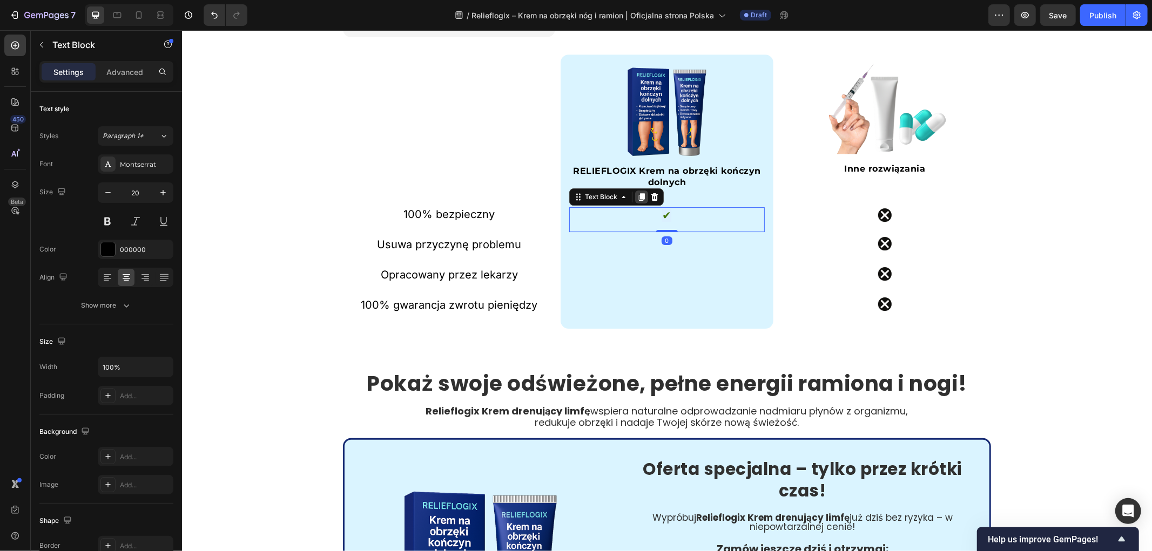
click at [638, 197] on icon at bounding box center [641, 197] width 6 height 8
click at [638, 219] on icon at bounding box center [641, 222] width 6 height 8
click at [638, 245] on icon at bounding box center [641, 246] width 6 height 8
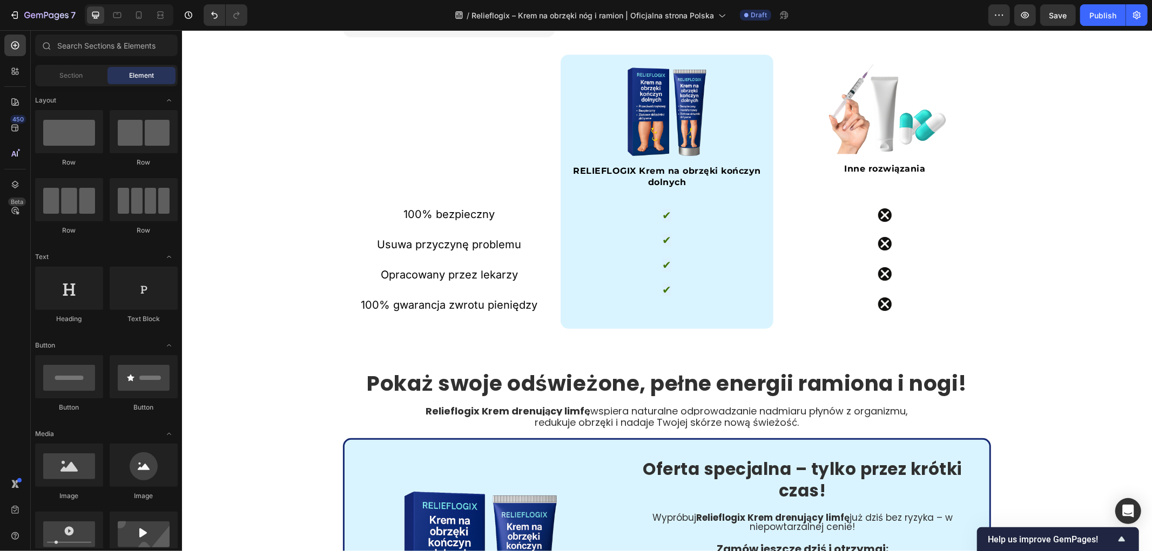
click at [675, 217] on p "✔" at bounding box center [666, 215] width 177 height 15
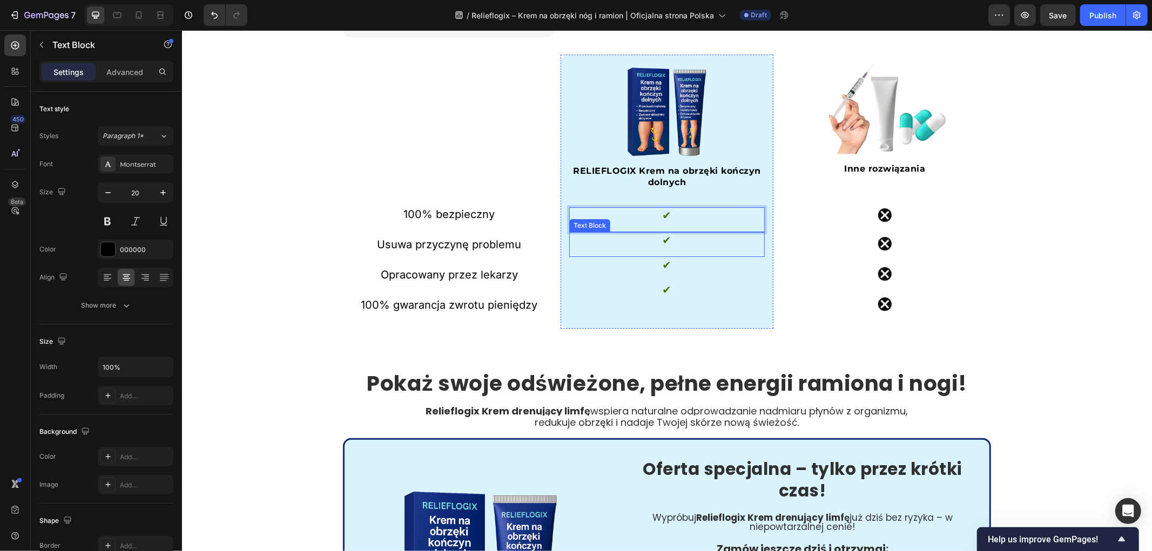
click at [682, 242] on p "✔" at bounding box center [666, 240] width 177 height 15
click at [691, 216] on p "✔" at bounding box center [666, 215] width 177 height 15
click at [665, 233] on div at bounding box center [667, 234] width 22 height 3
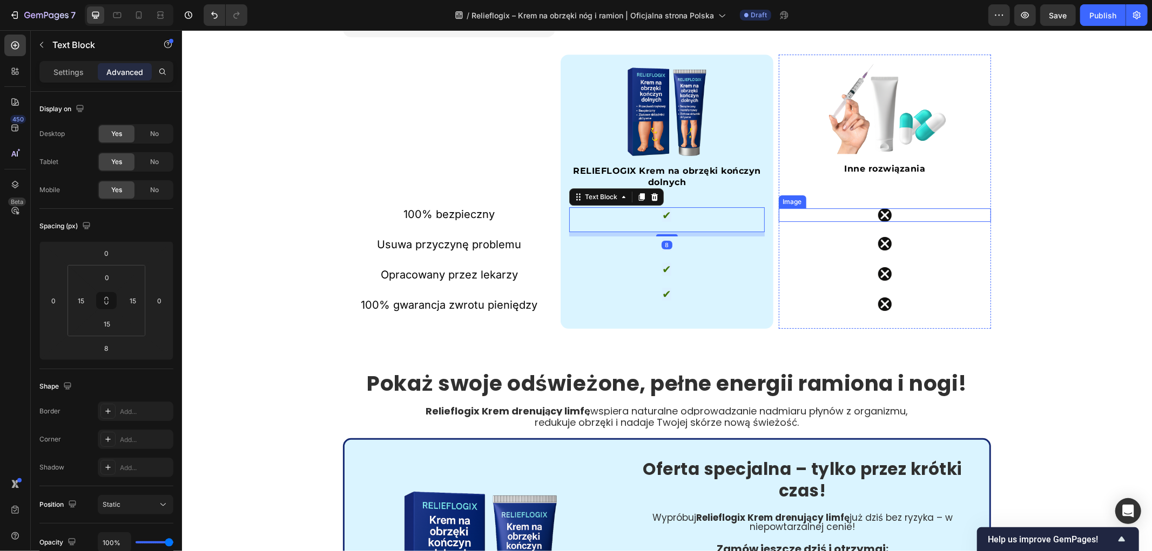
click at [798, 217] on div at bounding box center [884, 215] width 212 height 14
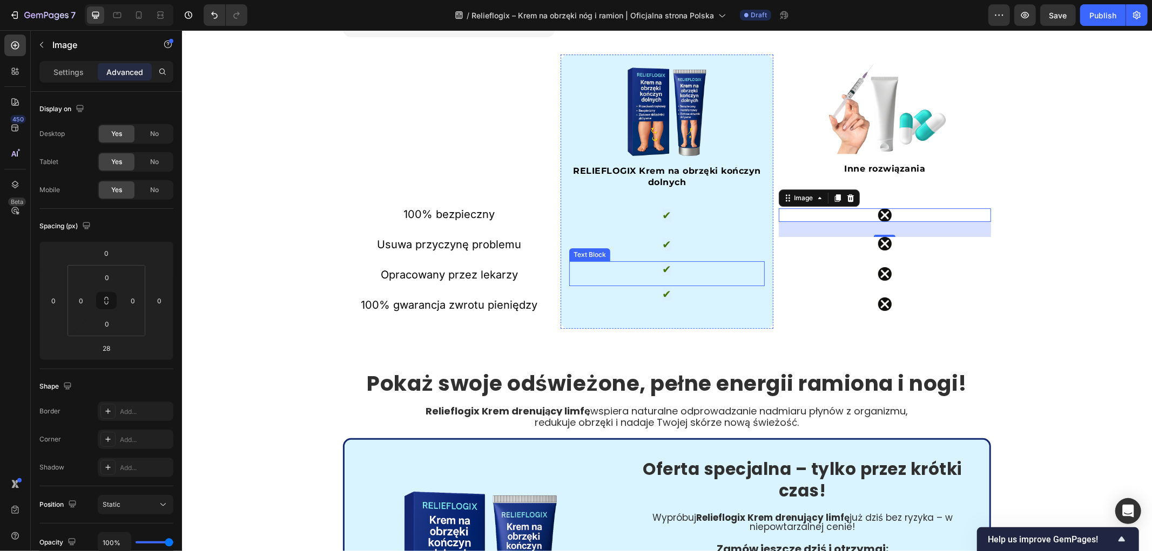
click at [670, 269] on p "✔" at bounding box center [666, 269] width 177 height 15
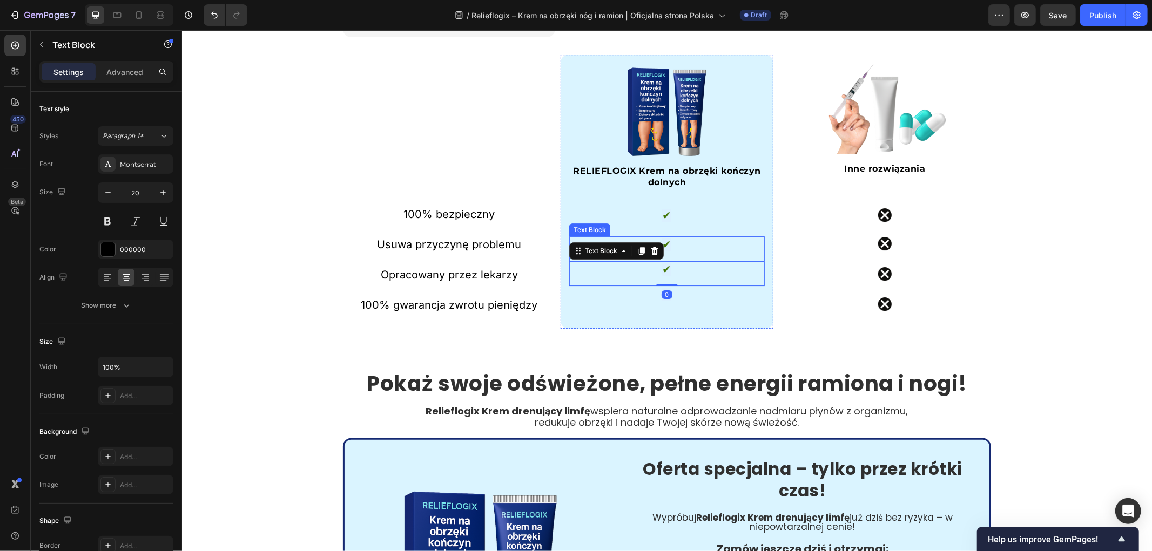
click at [674, 243] on p "✔" at bounding box center [666, 244] width 177 height 15
click at [666, 263] on div at bounding box center [667, 263] width 22 height 3
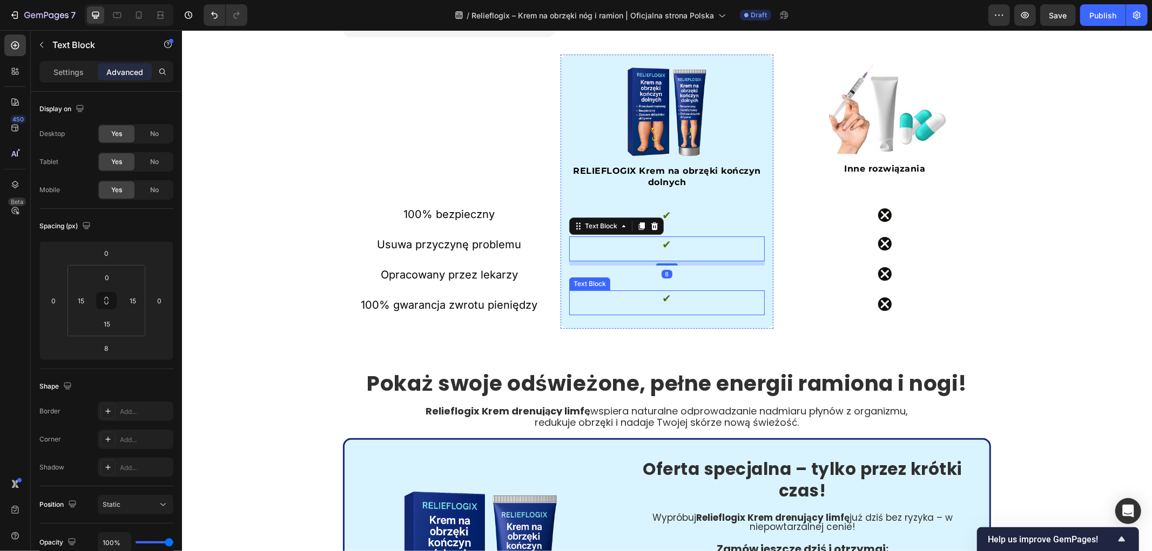
click at [692, 296] on p "✔" at bounding box center [666, 298] width 177 height 15
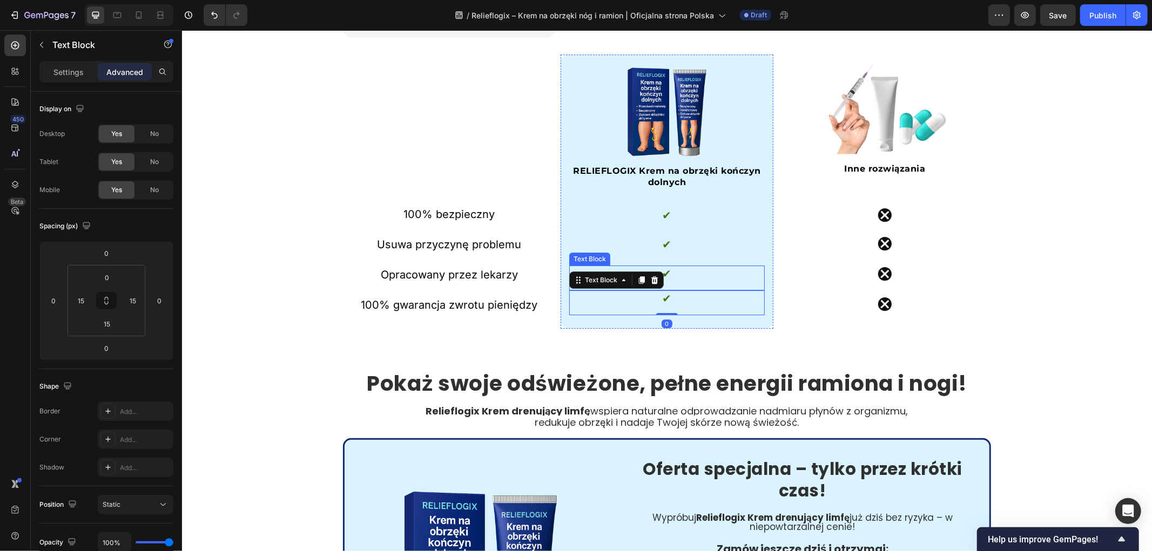
click at [683, 278] on p "✔" at bounding box center [666, 273] width 177 height 15
drag, startPoint x: 664, startPoint y: 287, endPoint x: 667, endPoint y: 292, distance: 5.8
click at [667, 292] on div at bounding box center [667, 293] width 22 height 3
type input "9"
click at [954, 305] on div at bounding box center [884, 304] width 212 height 14
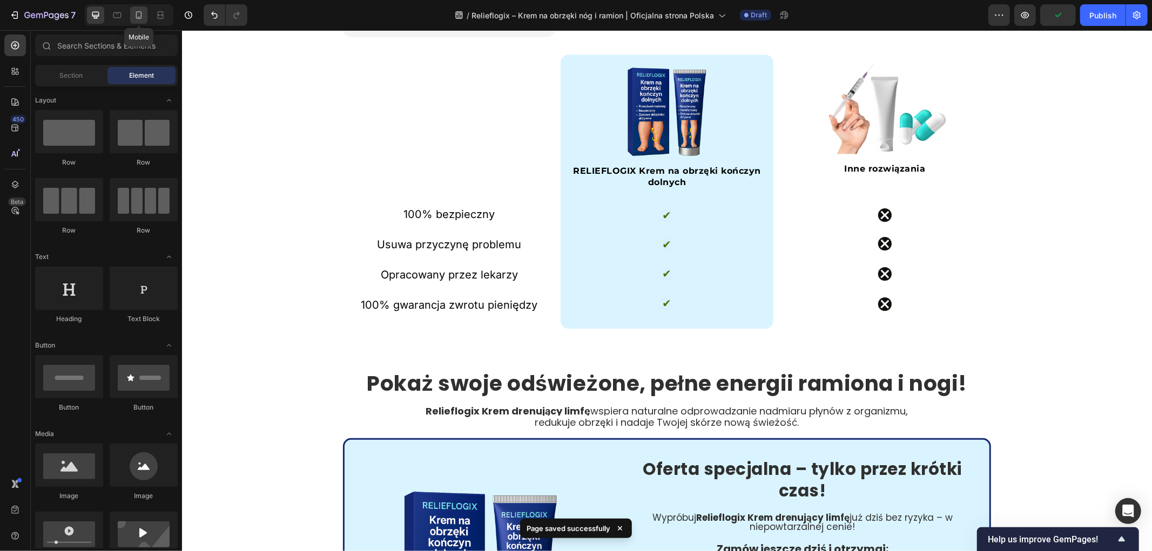
click at [139, 16] on icon at bounding box center [138, 15] width 11 height 11
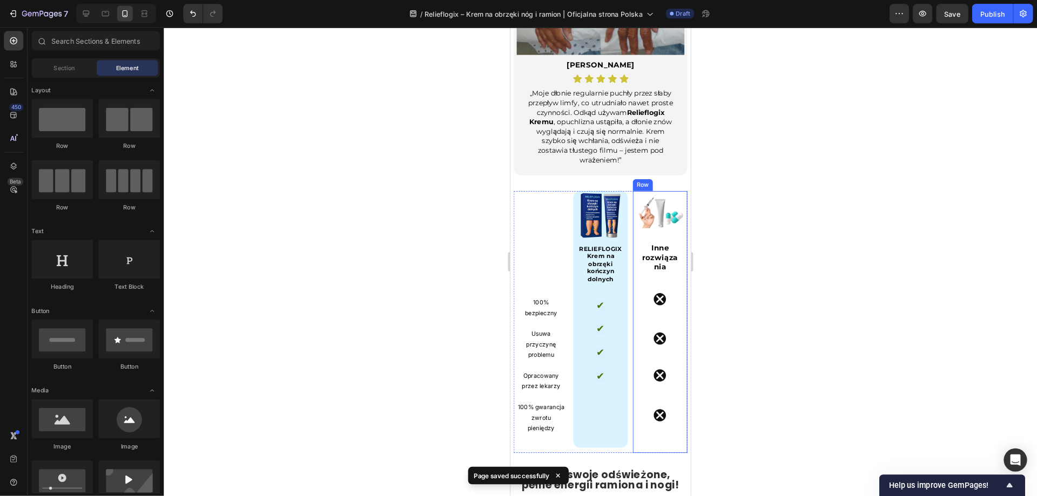
scroll to position [3379, 0]
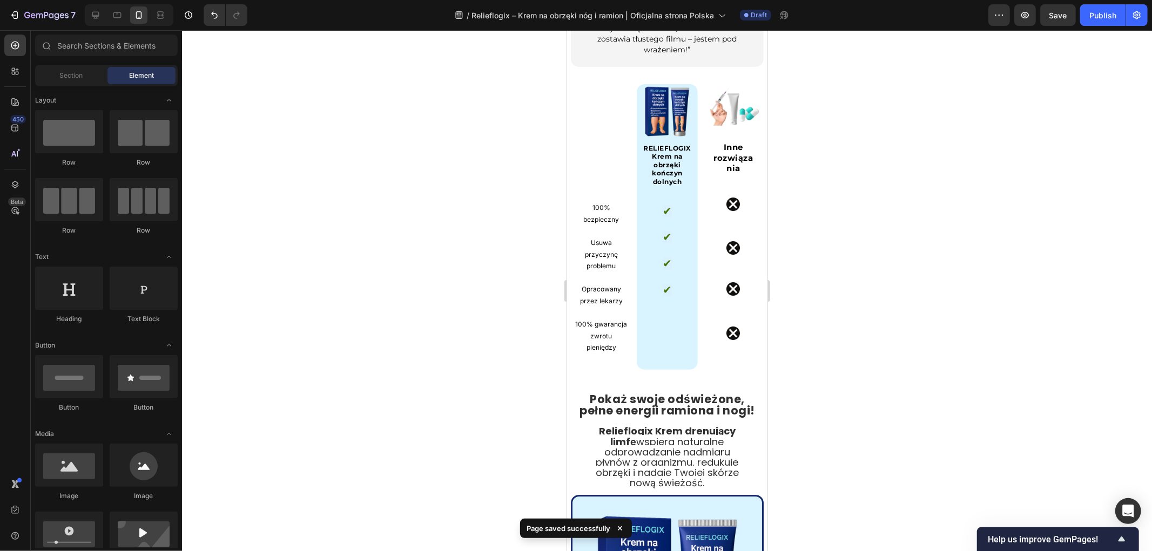
click at [825, 270] on div at bounding box center [667, 290] width 970 height 521
click at [673, 206] on p "✔" at bounding box center [667, 212] width 36 height 12
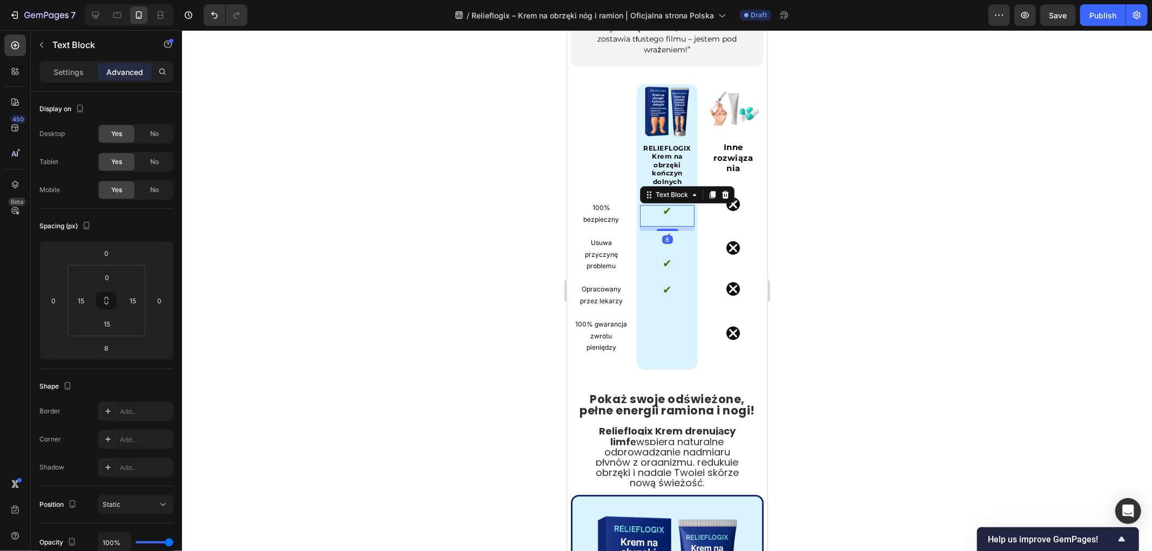
drag, startPoint x: 841, startPoint y: 238, endPoint x: 775, endPoint y: 228, distance: 67.2
click at [842, 238] on div at bounding box center [667, 290] width 970 height 521
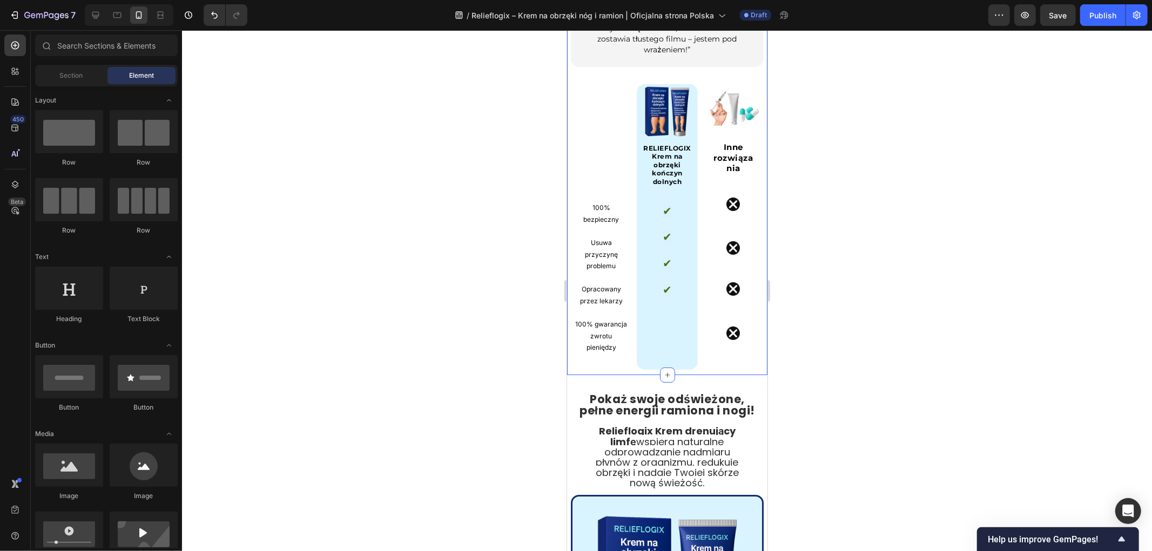
click at [876, 251] on div at bounding box center [667, 290] width 970 height 521
click at [669, 206] on p "✔" at bounding box center [667, 212] width 36 height 12
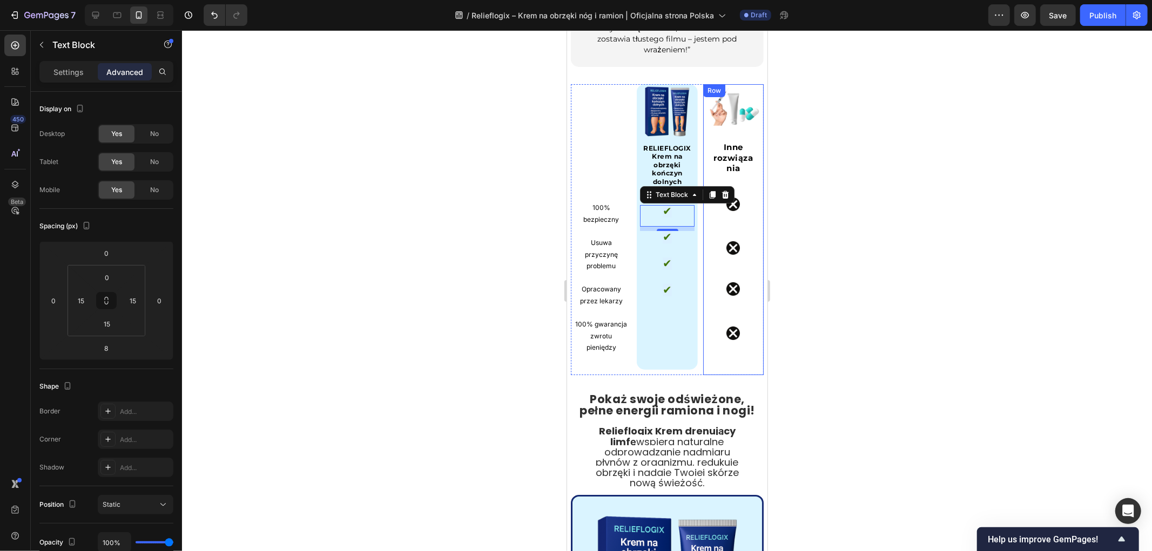
click at [830, 224] on div at bounding box center [667, 290] width 970 height 521
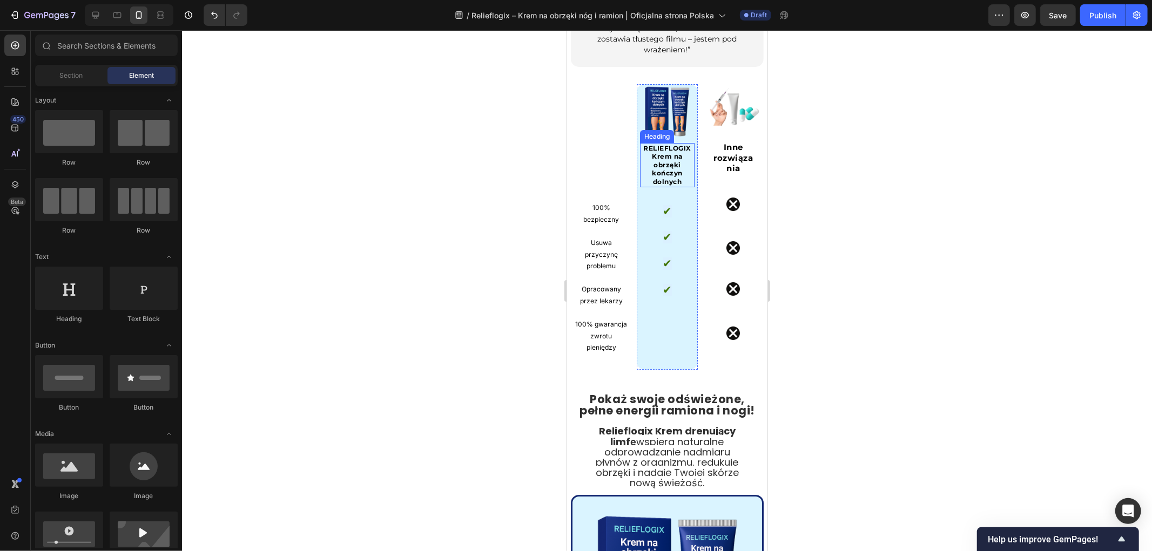
click at [668, 150] on strong "RELIEFLOGIX Krem na obrzęki kończyn dolnych" at bounding box center [667, 165] width 48 height 42
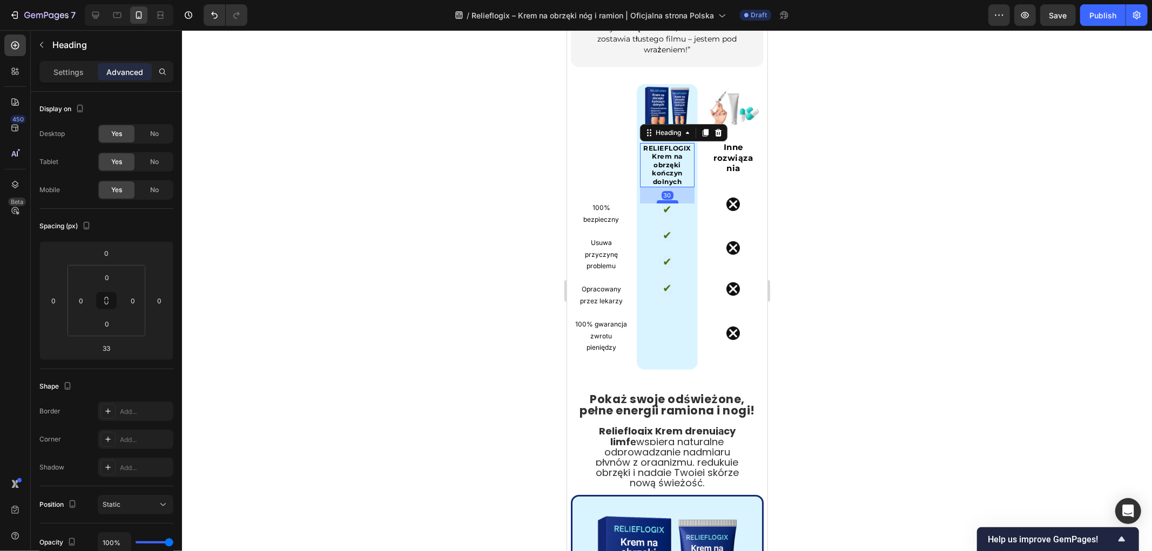
click at [668, 200] on div at bounding box center [667, 201] width 22 height 3
type input "30"
click at [592, 190] on p at bounding box center [601, 196] width 52 height 12
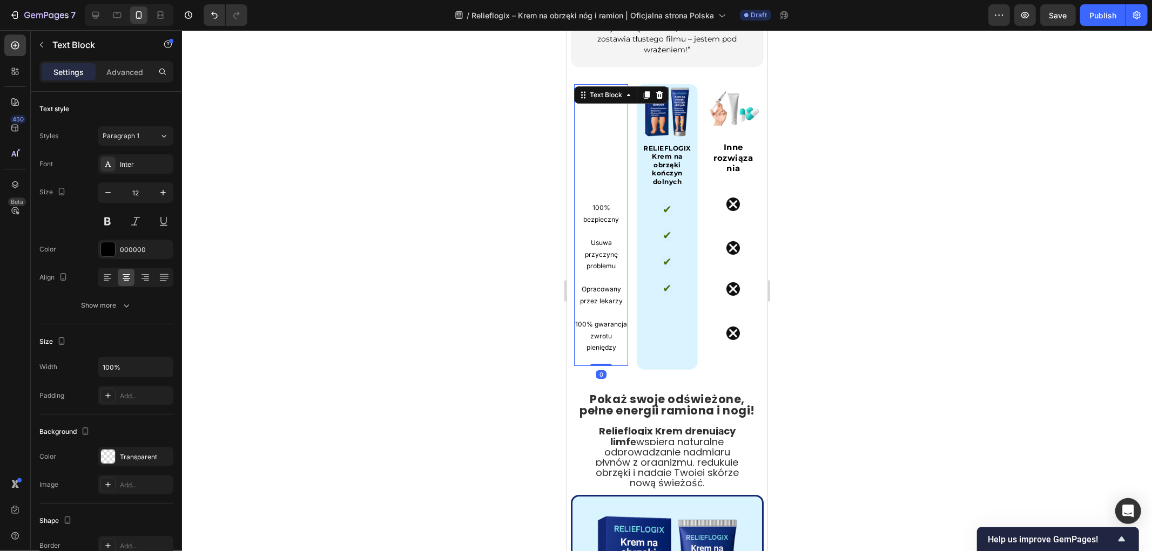
click at [595, 178] on p at bounding box center [601, 184] width 52 height 12
click at [595, 178] on p "Rich Text Editor. Editing area: main" at bounding box center [601, 184] width 52 height 12
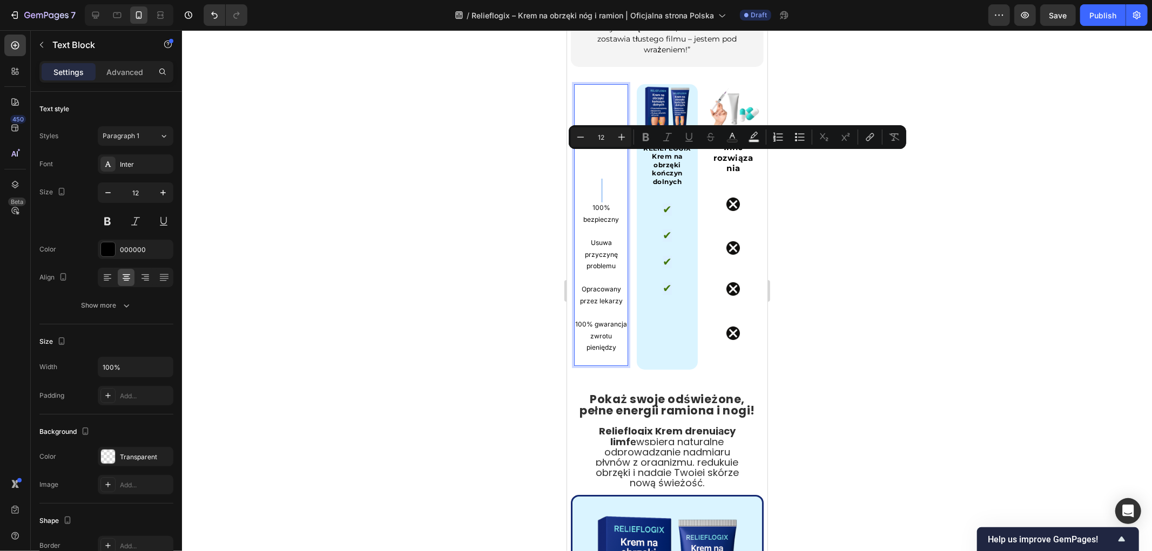
click at [584, 190] on p "Rich Text Editor. Editing area: main" at bounding box center [601, 196] width 52 height 12
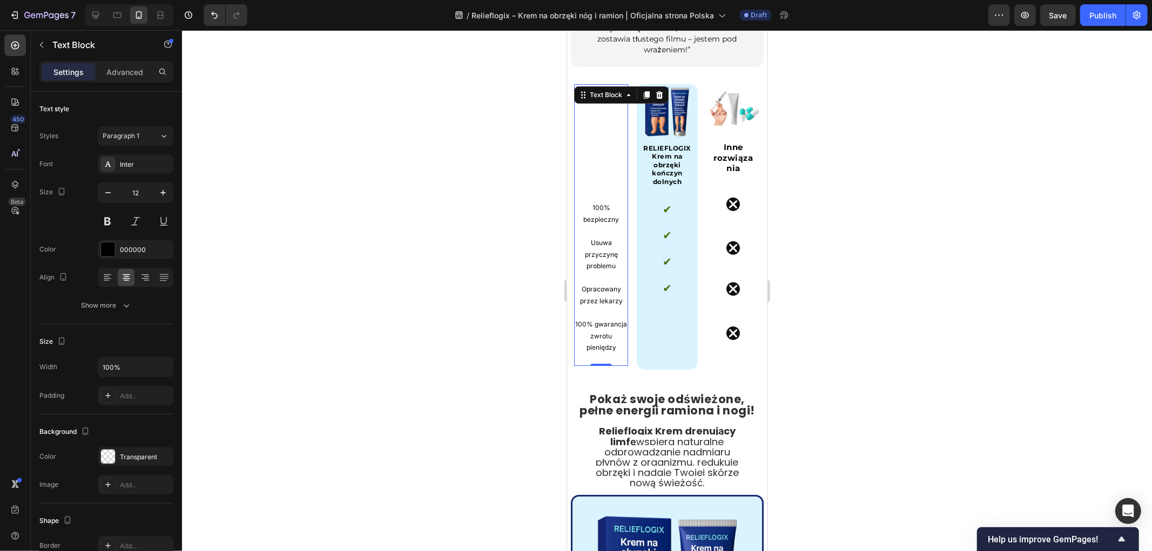
click at [845, 218] on div at bounding box center [667, 290] width 970 height 521
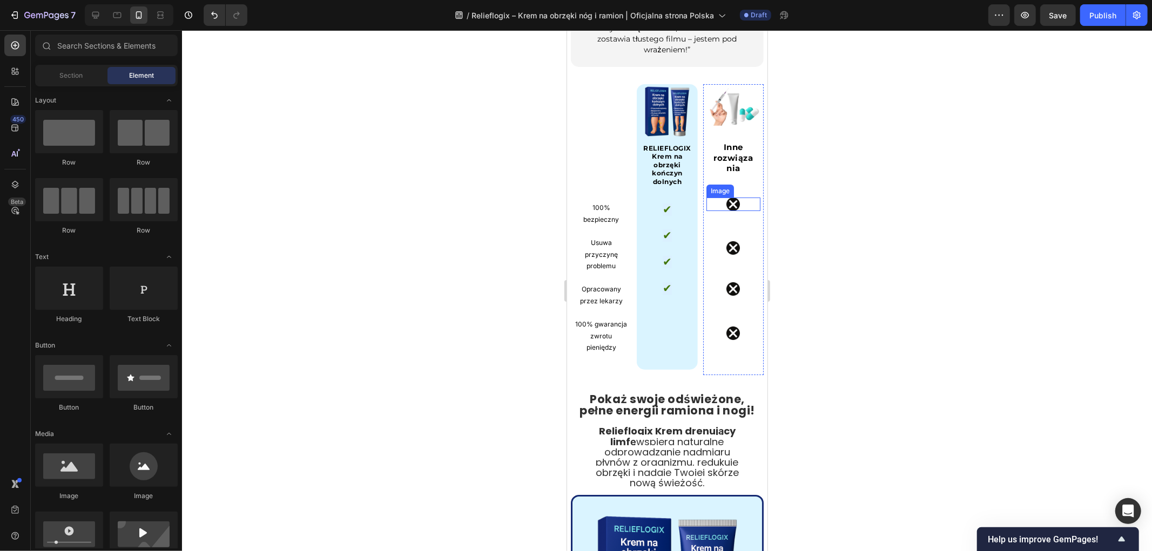
click at [717, 186] on div "Image" at bounding box center [719, 191] width 23 height 10
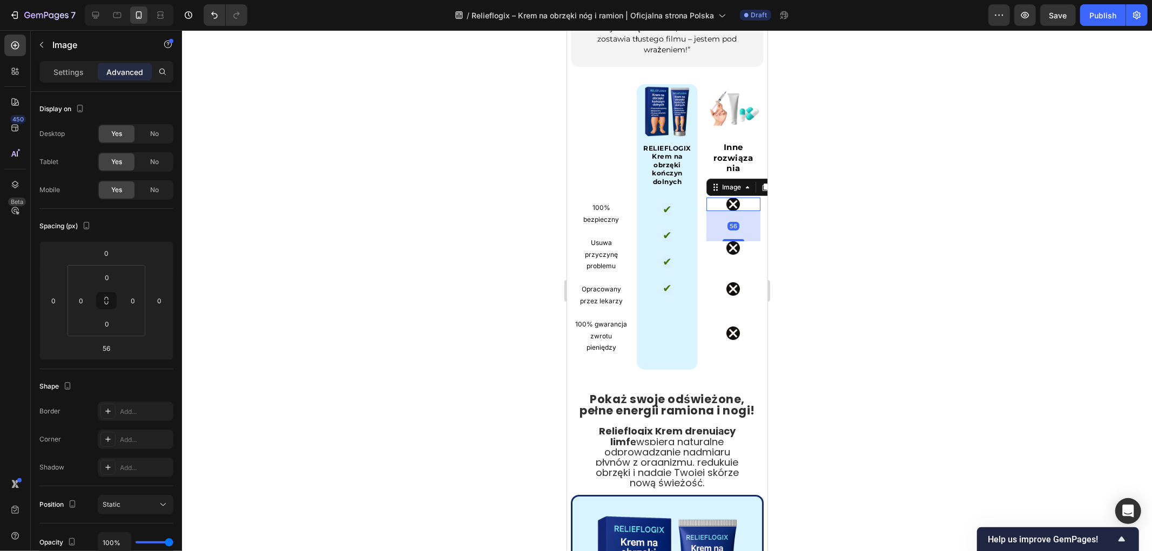
click at [796, 157] on div at bounding box center [667, 290] width 970 height 521
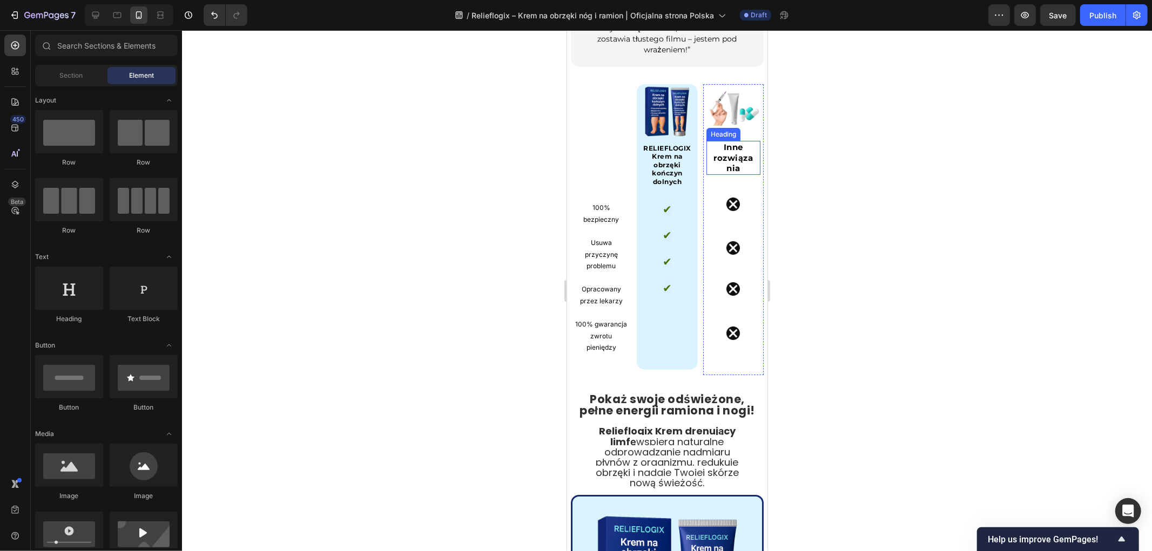
click at [724, 141] on strong "Inne rozwiązania" at bounding box center [732, 156] width 39 height 31
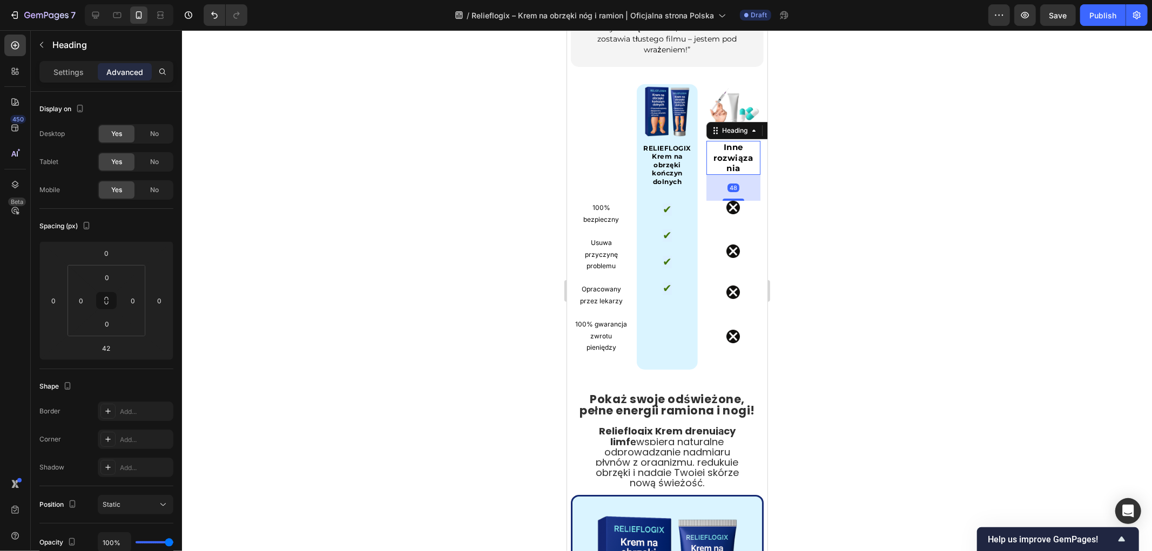
drag, startPoint x: 731, startPoint y: 167, endPoint x: 706, endPoint y: 184, distance: 30.3
click at [731, 174] on div "48" at bounding box center [733, 174] width 54 height 0
type input "49"
click at [668, 230] on p "✔" at bounding box center [667, 236] width 36 height 12
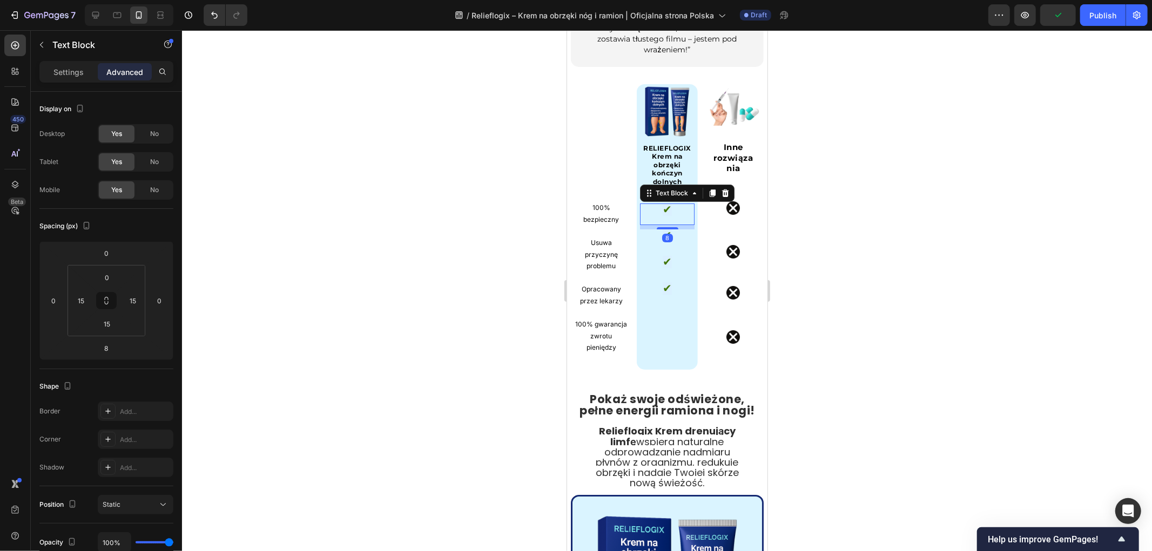
click at [665, 203] on span "✔" at bounding box center [666, 209] width 9 height 13
drag, startPoint x: 660, startPoint y: 197, endPoint x: 662, endPoint y: 212, distance: 14.7
click at [662, 240] on div at bounding box center [667, 241] width 22 height 3
type input "35"
click at [668, 244] on div "✔ Text Block" at bounding box center [666, 255] width 54 height 22
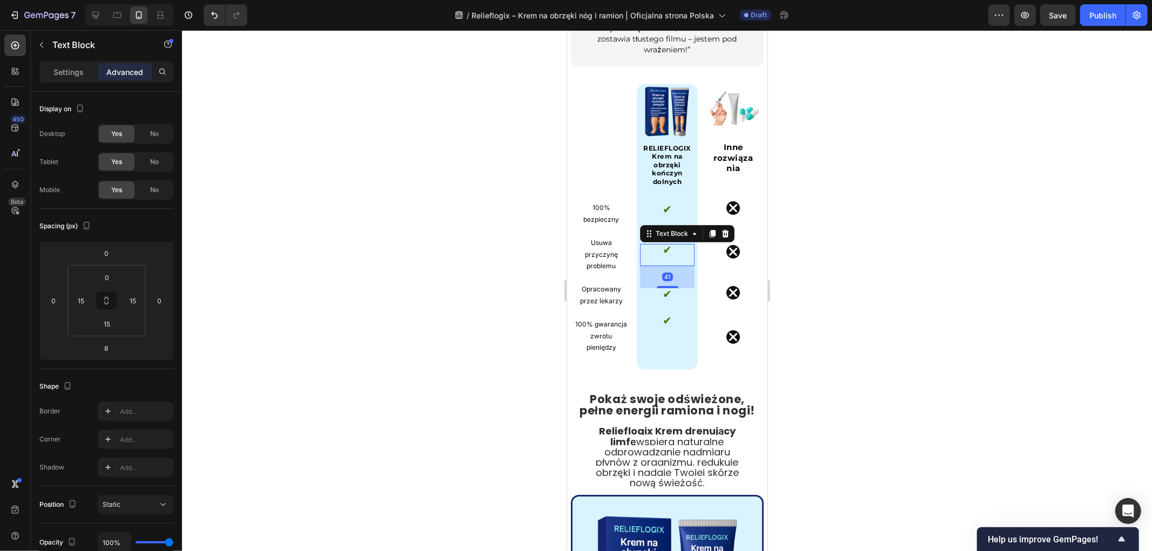
drag, startPoint x: 661, startPoint y: 238, endPoint x: 658, endPoint y: 256, distance: 18.1
click at [658, 286] on div at bounding box center [667, 287] width 22 height 2
type input "41"
click at [659, 282] on div "Image RELIEFLOGIX Krem na obrzęki kończyn dolnych Heading ✔ Text Block ✔ Text B…" at bounding box center [666, 227] width 54 height 286
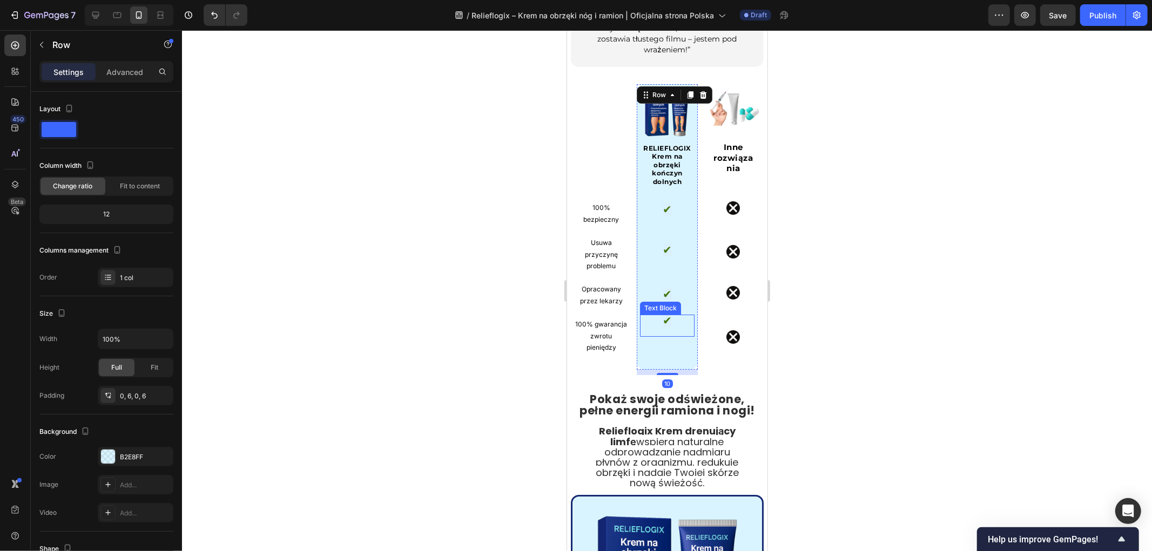
click at [666, 315] on p "✔" at bounding box center [667, 321] width 36 height 12
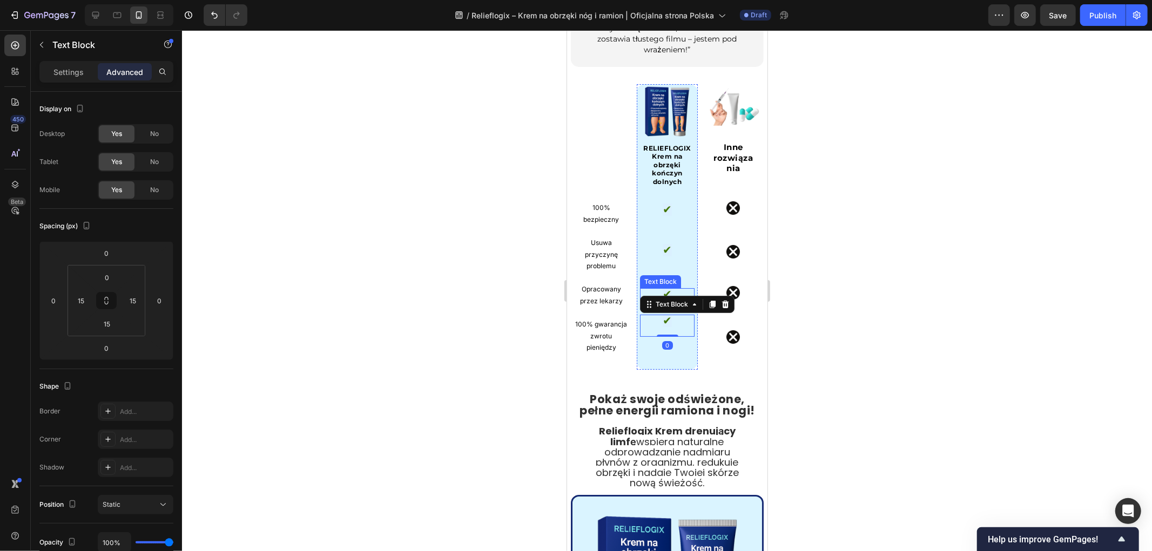
click at [664, 287] on span "✔" at bounding box center [666, 293] width 9 height 13
click at [664, 329] on div at bounding box center [667, 330] width 22 height 3
click at [840, 311] on div at bounding box center [667, 290] width 970 height 521
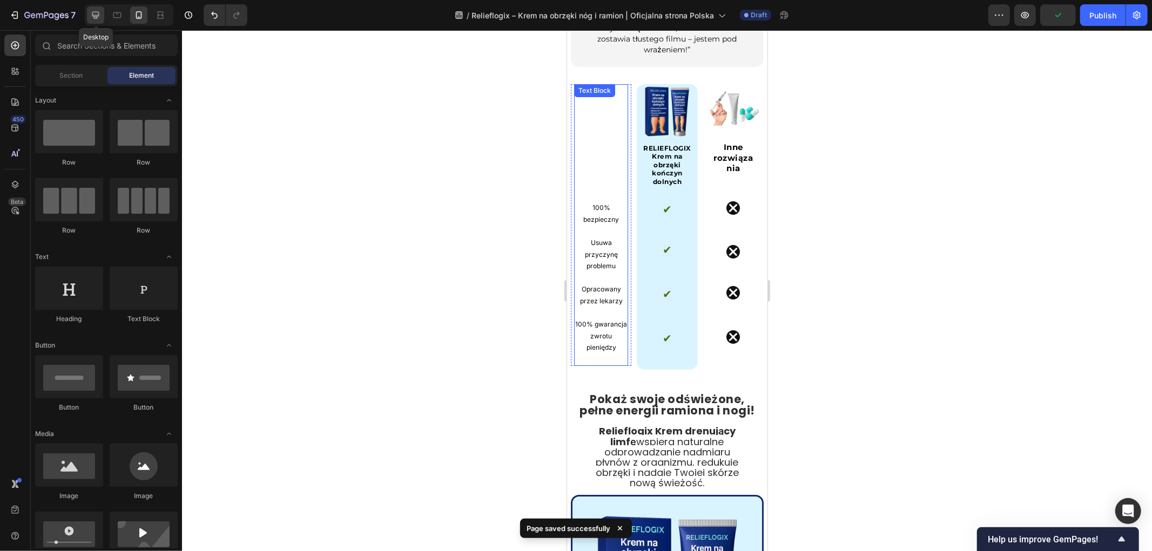
click at [93, 14] on icon at bounding box center [95, 15] width 7 height 7
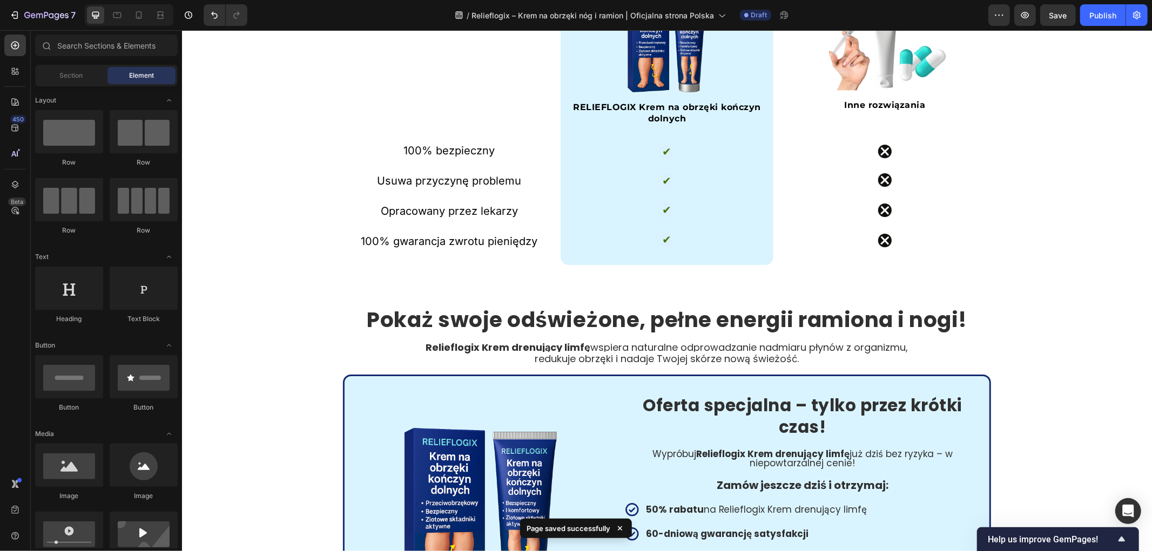
scroll to position [2901, 0]
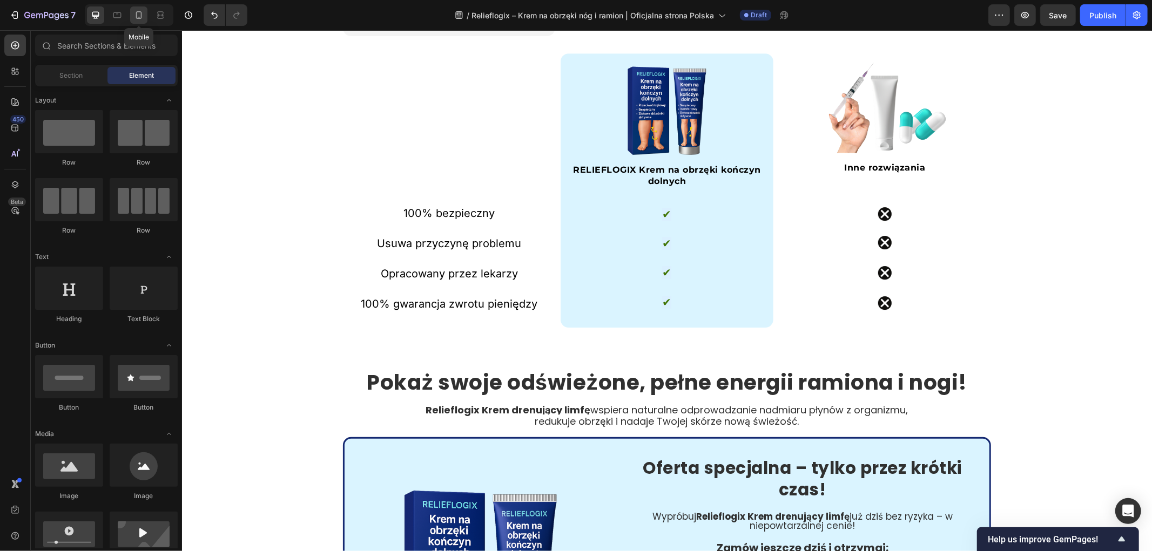
click at [137, 13] on icon at bounding box center [139, 15] width 6 height 8
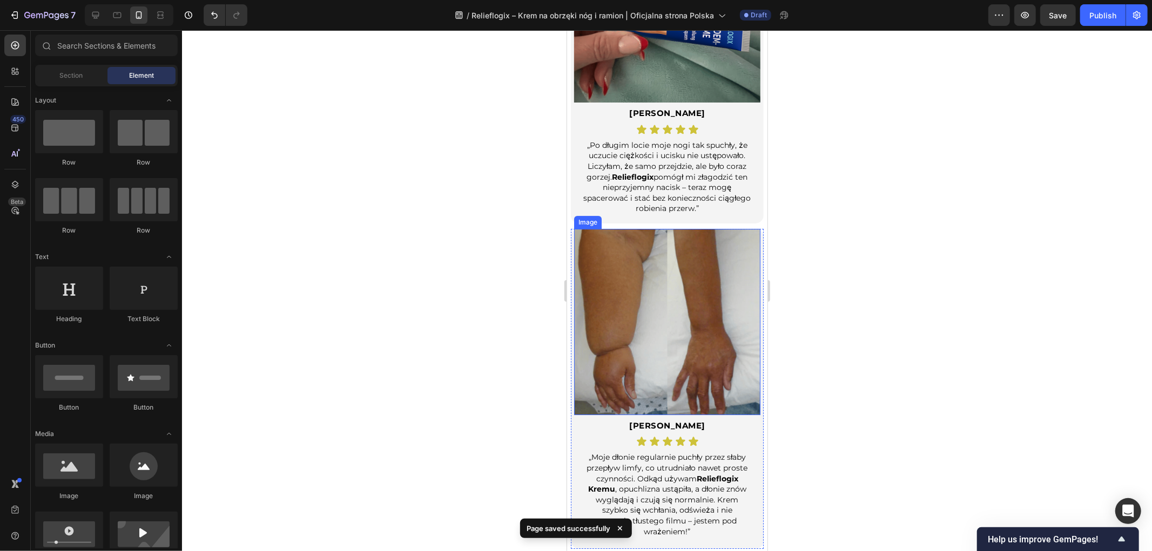
scroll to position [2720, 0]
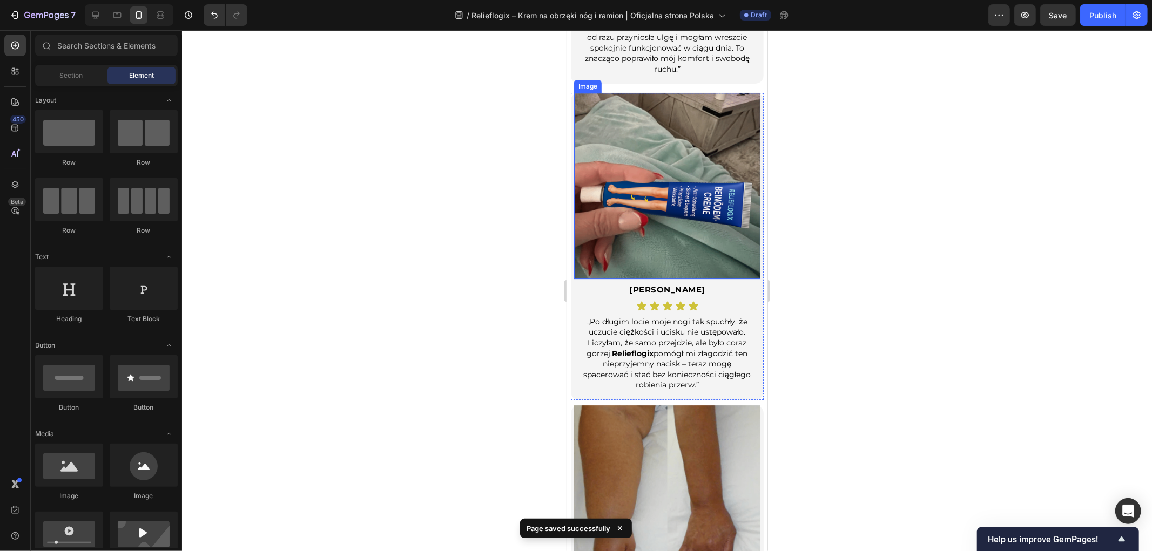
click at [669, 185] on img at bounding box center [667, 185] width 186 height 186
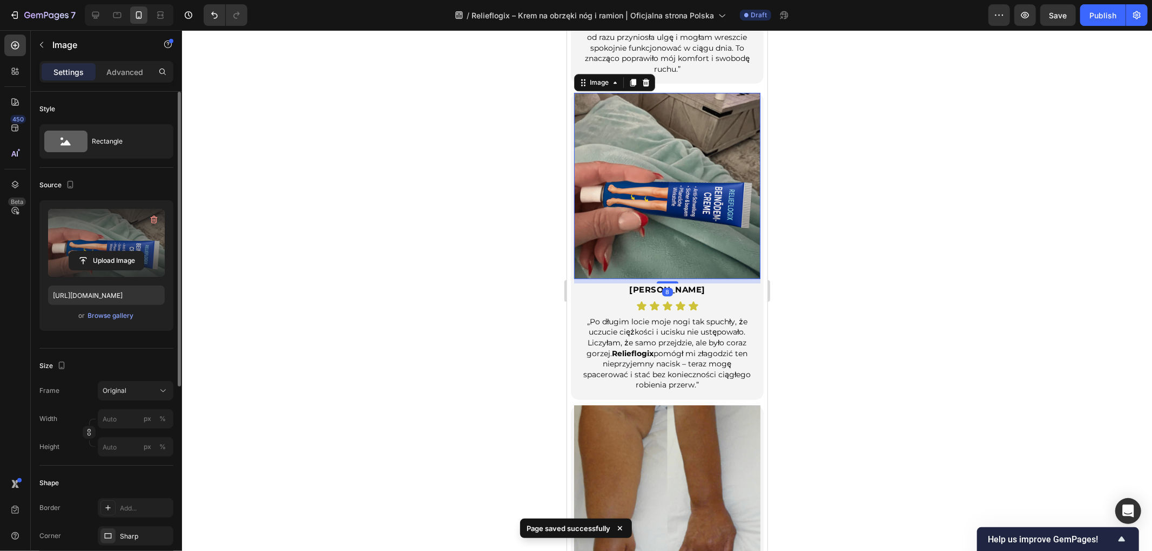
click at [123, 232] on label at bounding box center [106, 243] width 117 height 68
click at [123, 252] on input "file" at bounding box center [106, 261] width 75 height 18
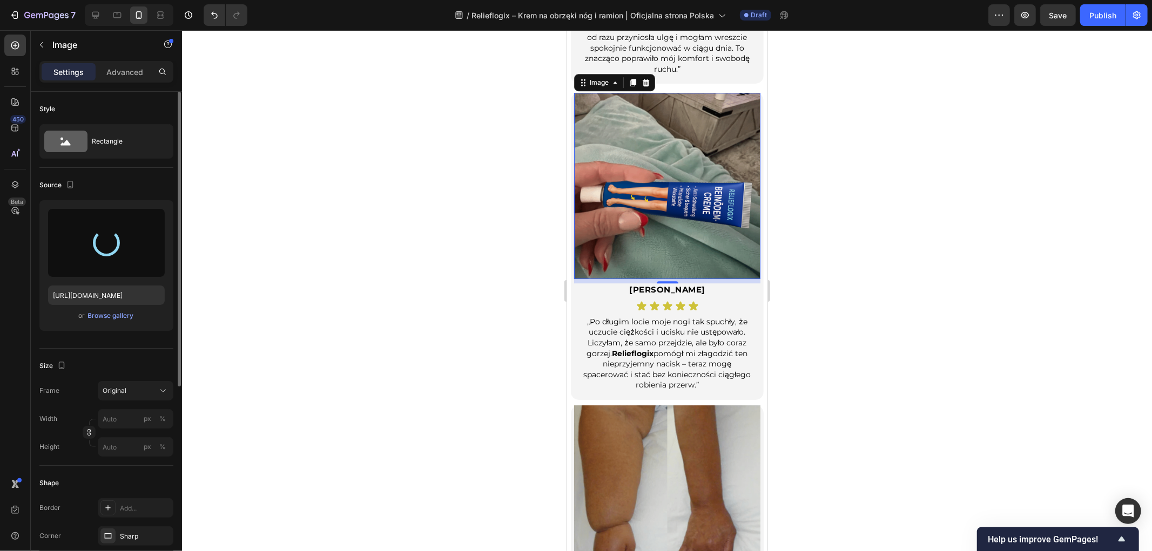
type input "https://cdn.shopify.com/s/files/1/0657/6783/3683/files/gempages_578032762192134…"
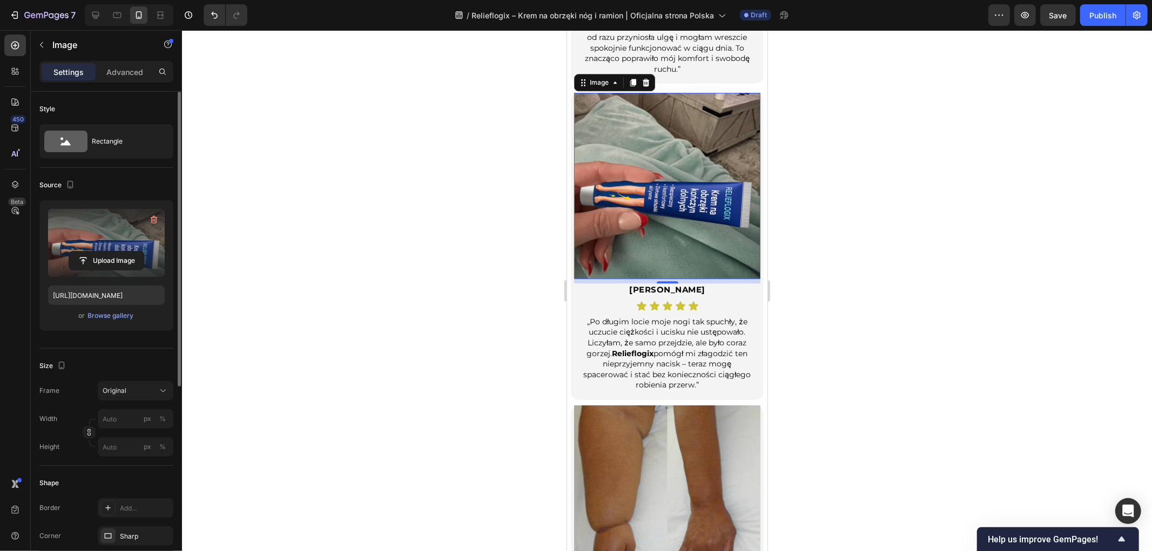
click at [875, 297] on div at bounding box center [667, 290] width 970 height 521
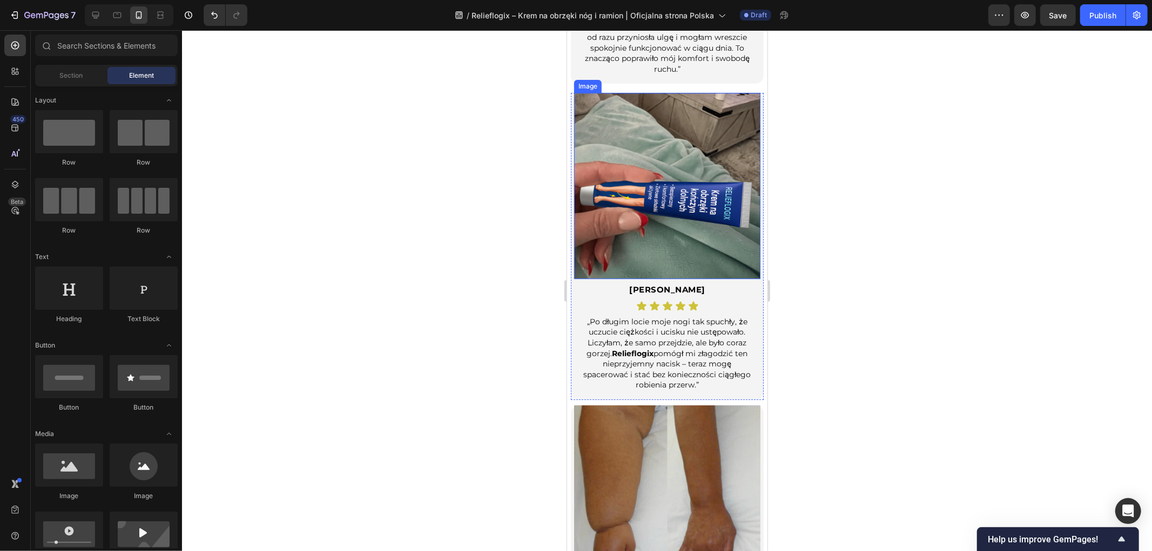
click at [632, 195] on img at bounding box center [667, 185] width 186 height 186
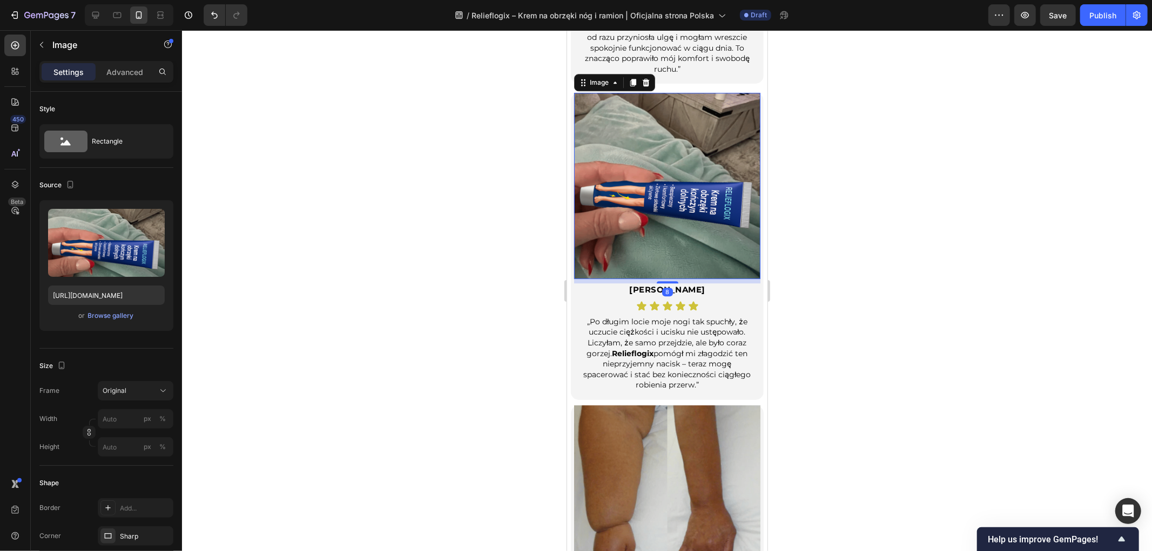
click at [865, 227] on div at bounding box center [667, 290] width 970 height 521
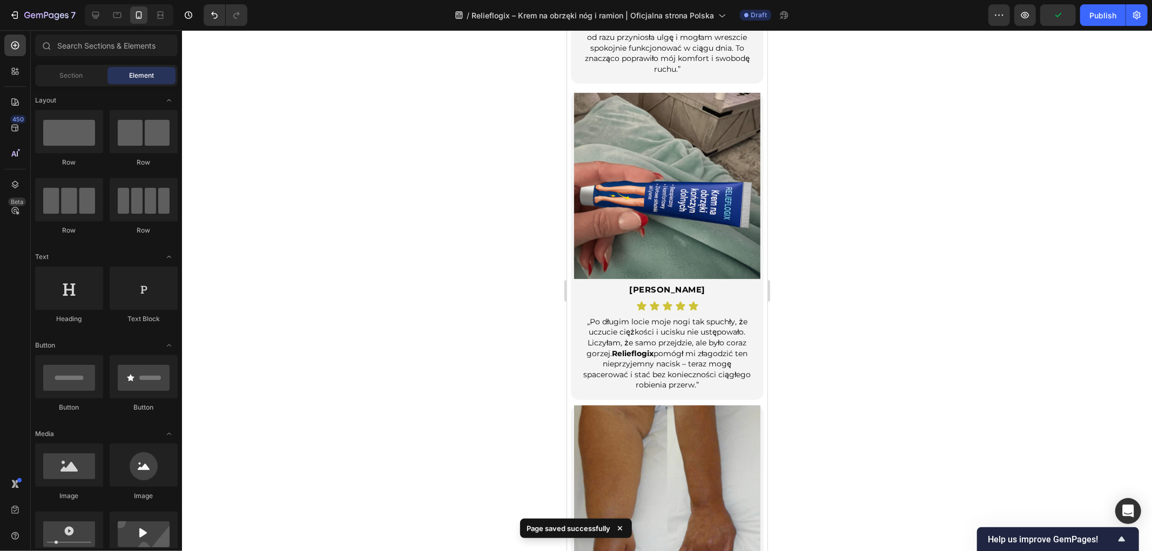
click at [86, 13] on div at bounding box center [129, 15] width 89 height 22
click at [93, 14] on icon at bounding box center [95, 15] width 11 height 11
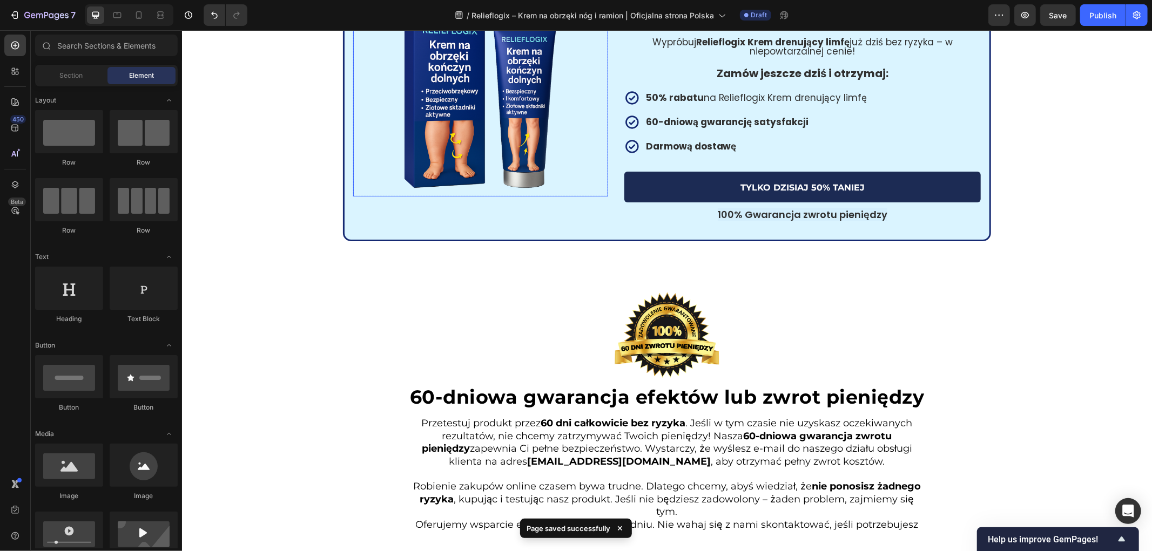
click at [446, 133] on img at bounding box center [480, 101] width 189 height 189
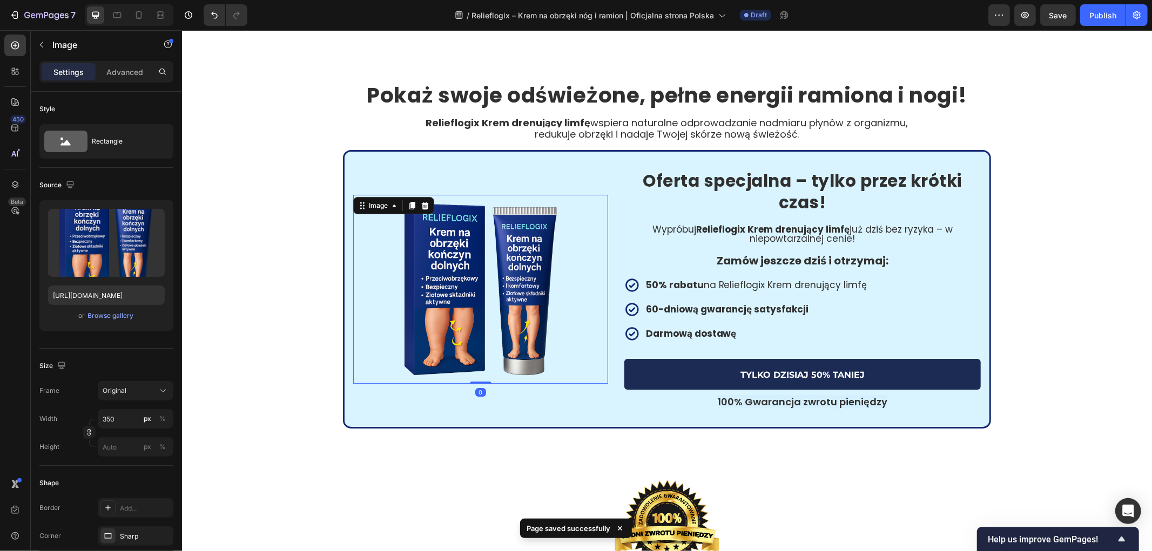
scroll to position [3076, 0]
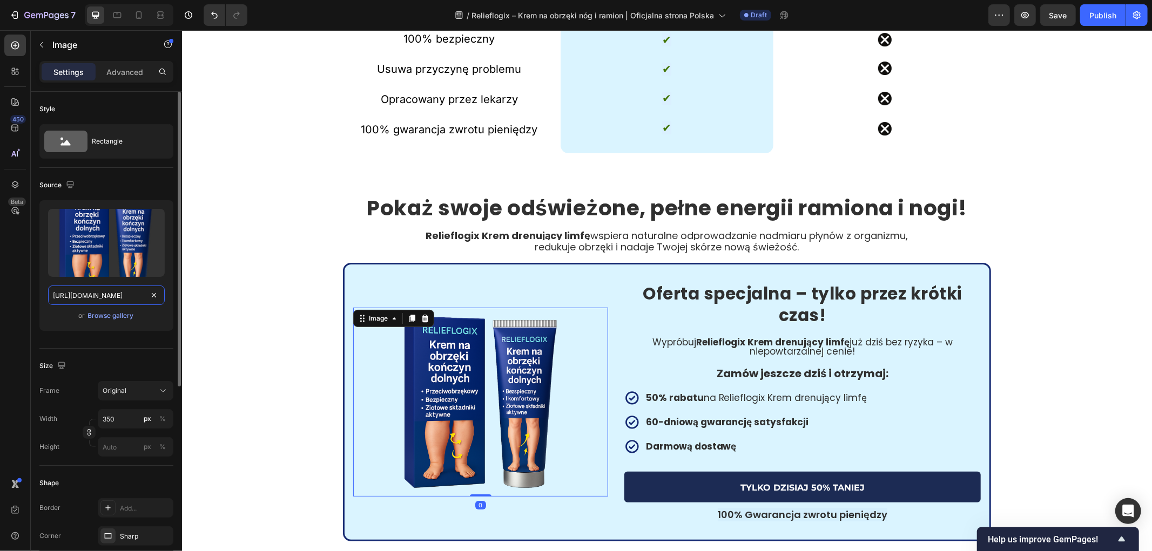
click at [100, 289] on input "https://cdn.shopify.com/s/files/1/0657/6783/3683/files/gempages_578032762192134…" at bounding box center [106, 295] width 117 height 19
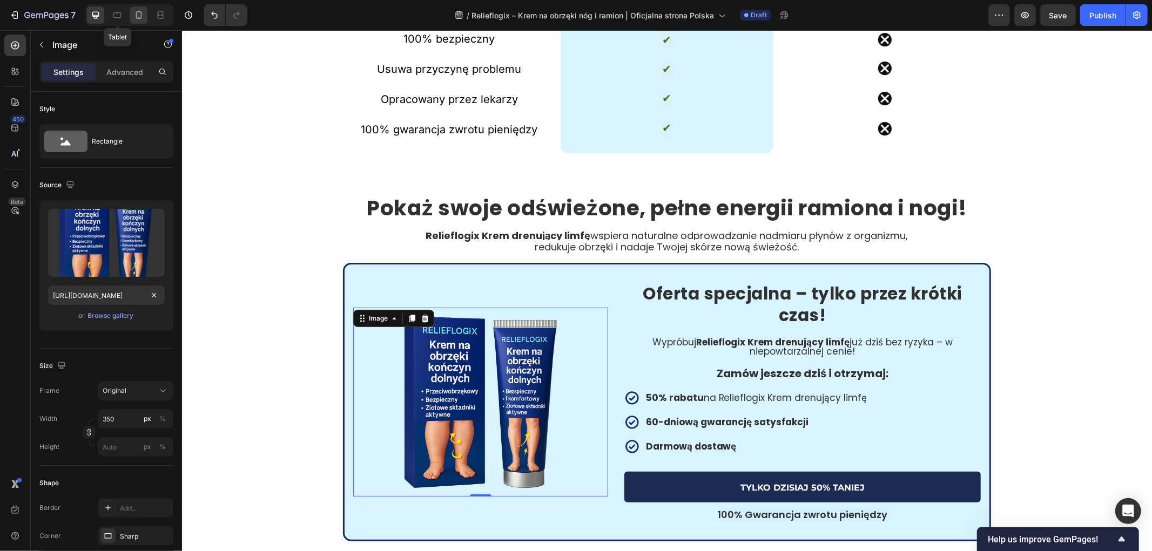
click at [136, 12] on icon at bounding box center [138, 15] width 11 height 11
type input "110"
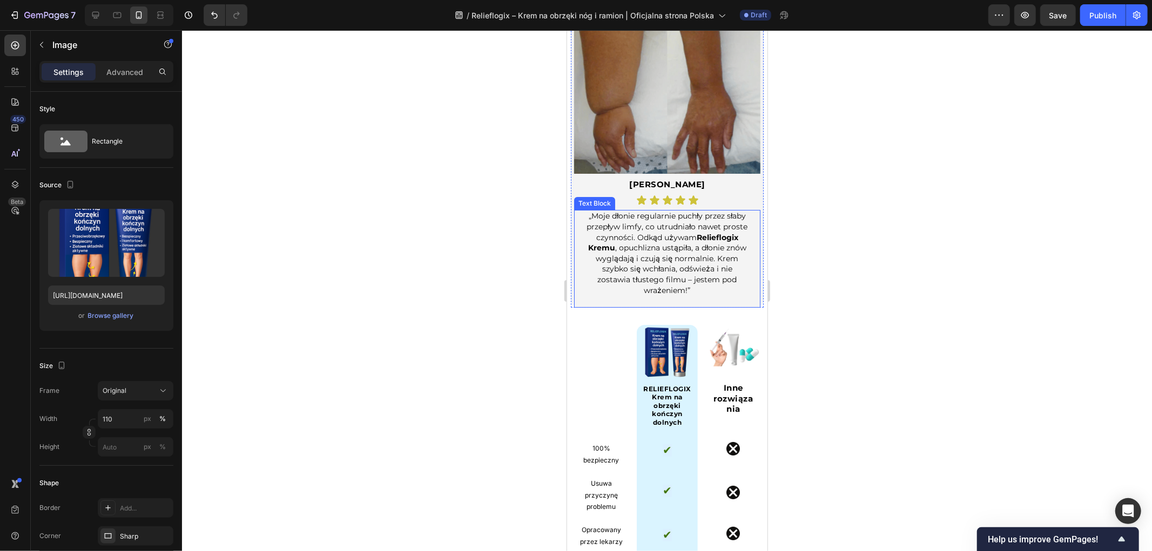
scroll to position [3204, 0]
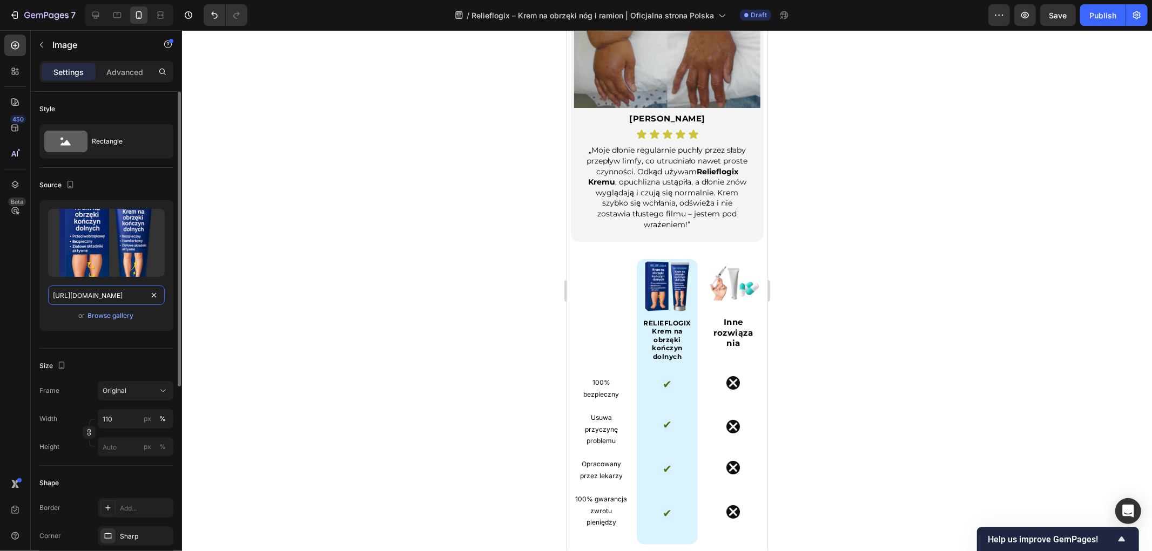
click at [120, 290] on input "https://cdn.shopify.com/s/files/1/0657/6783/3683/files/gempages_578032762192134…" at bounding box center [106, 295] width 117 height 19
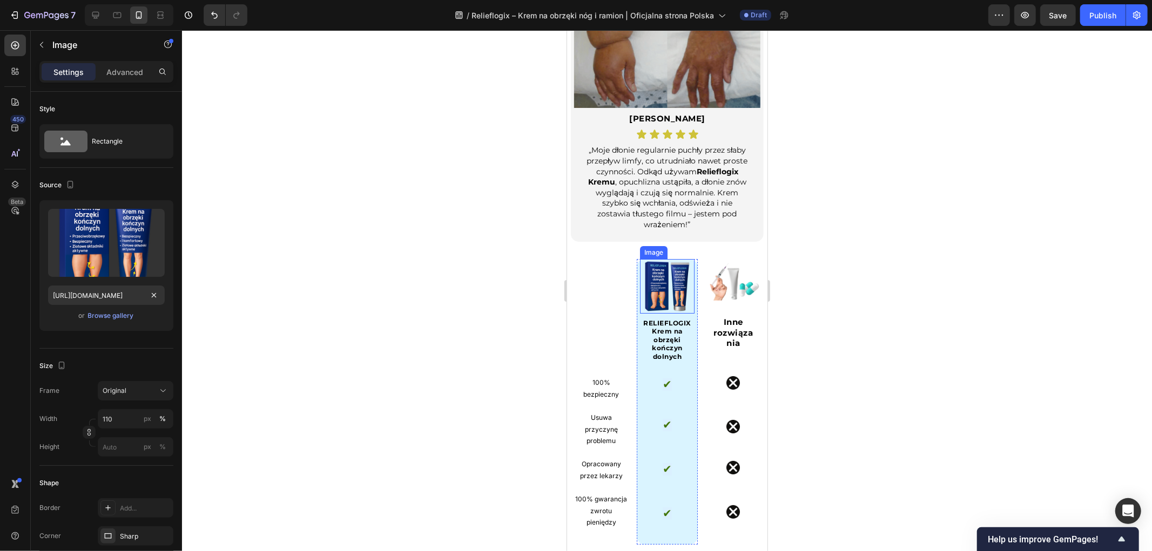
click at [680, 259] on img at bounding box center [666, 286] width 54 height 54
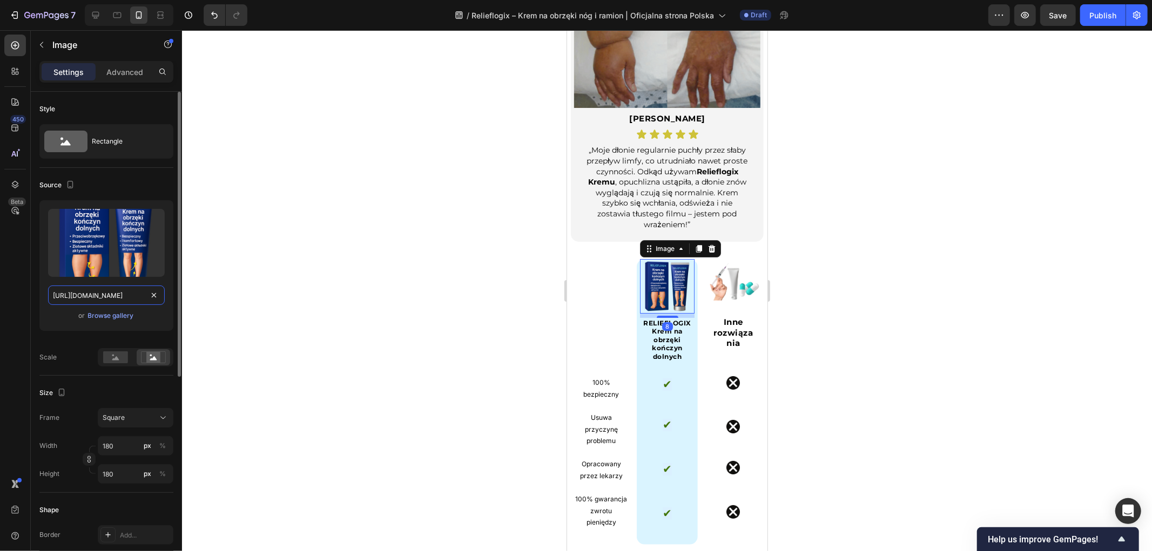
click at [119, 290] on input "https://cdn.shopify.com/s/files/1/0657/6783/3683/files/gempages_578032762192134…" at bounding box center [106, 295] width 117 height 19
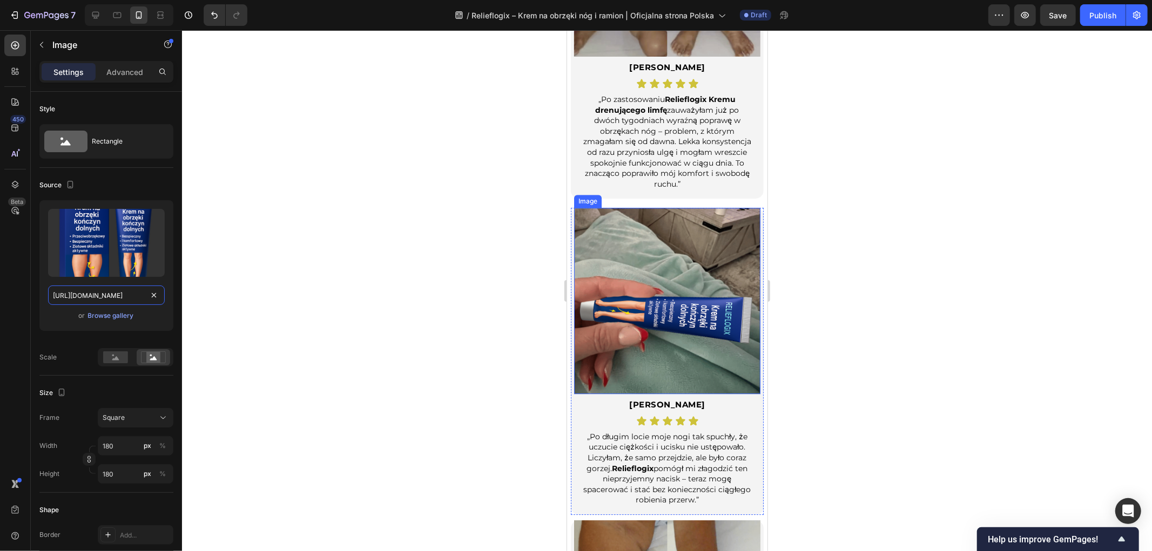
scroll to position [2604, 0]
click at [659, 275] on img at bounding box center [667, 301] width 186 height 186
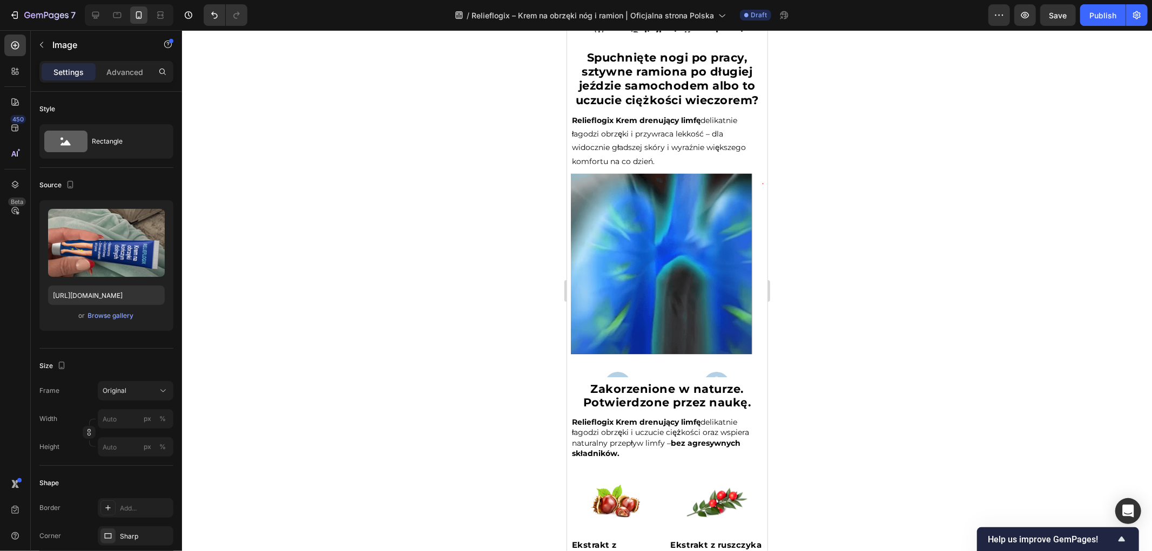
scroll to position [1514, 0]
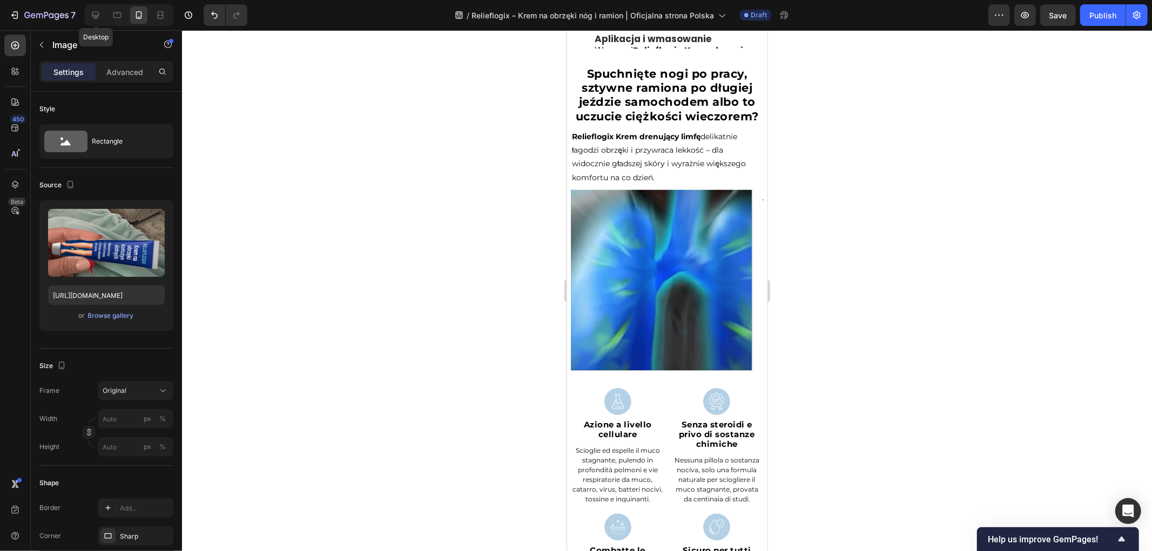
click at [83, 15] on div "Desktop" at bounding box center [126, 15] width 93 height 22
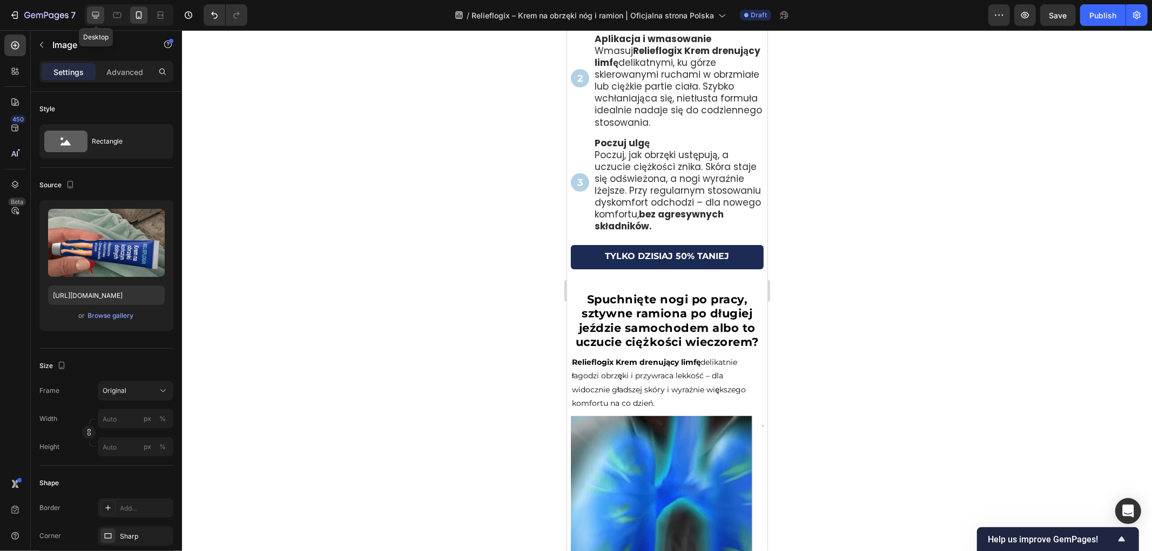
click at [96, 15] on icon at bounding box center [95, 15] width 7 height 7
type input "https://cdn.shopify.com/s/files/1/0657/6783/3683/files/gempages_578032762192134…"
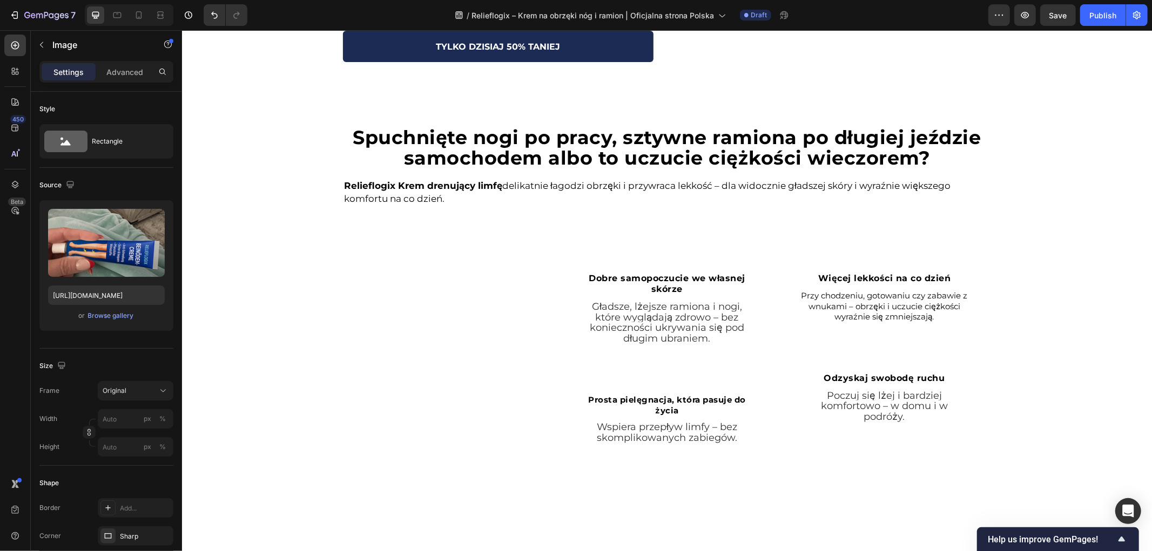
scroll to position [1546, 0]
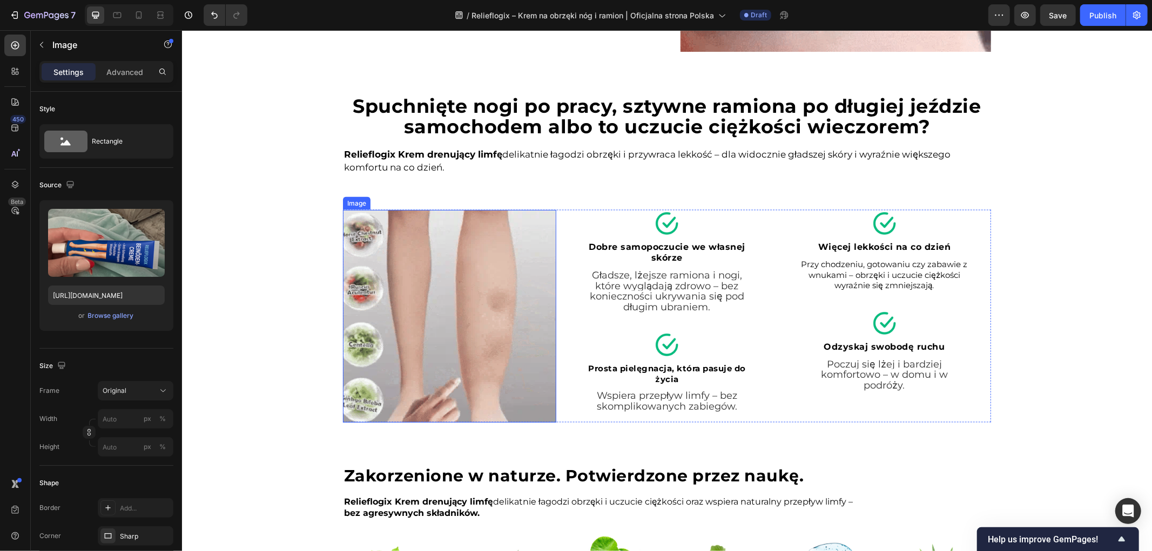
click at [444, 308] on img at bounding box center [448, 316] width 213 height 213
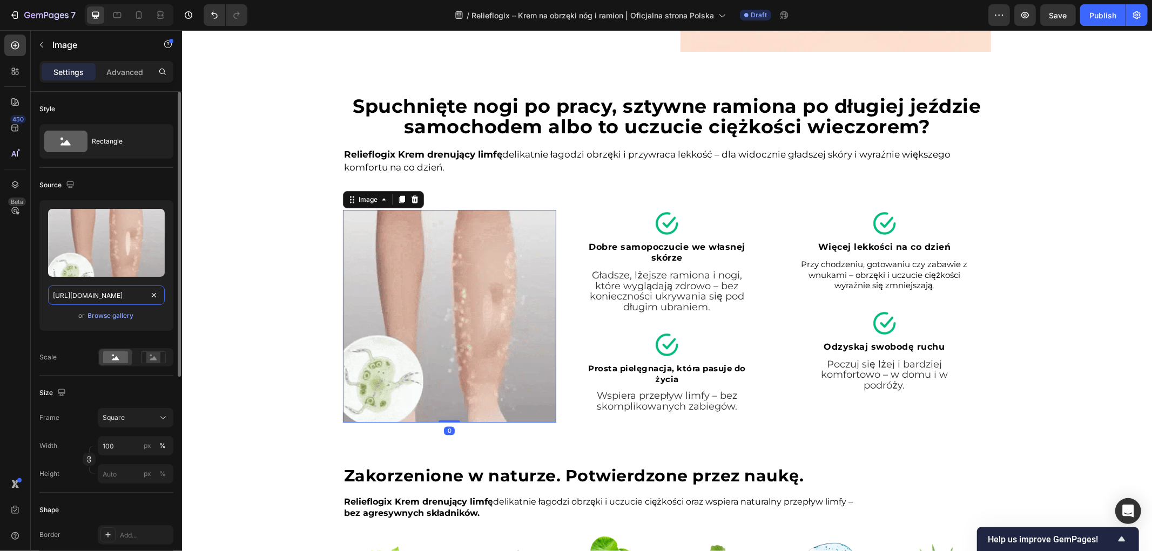
click at [125, 298] on input "[URL][DOMAIN_NAME]" at bounding box center [106, 295] width 117 height 19
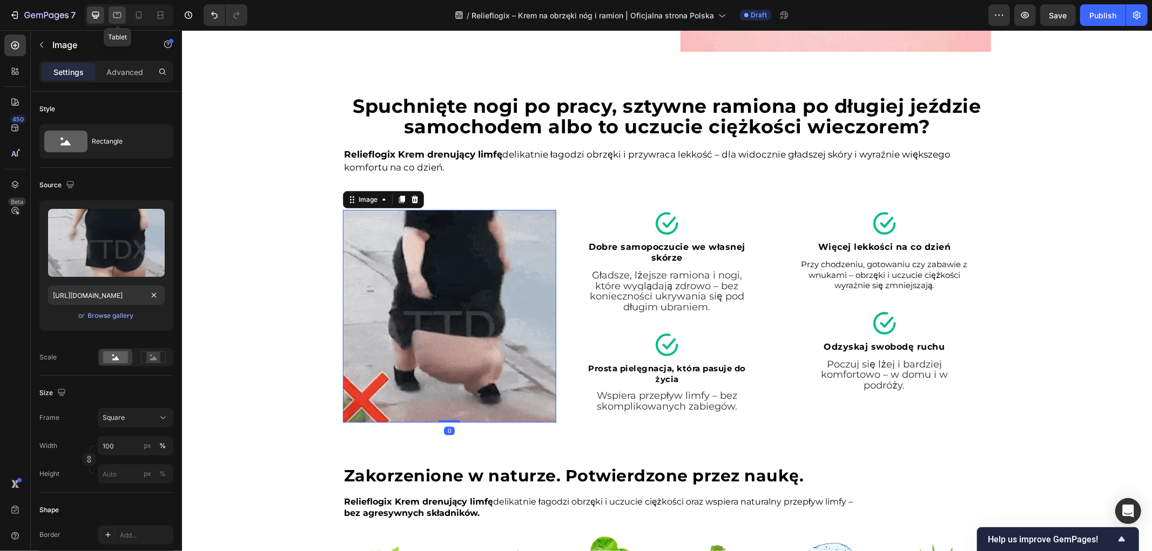
click at [118, 16] on icon at bounding box center [117, 15] width 11 height 11
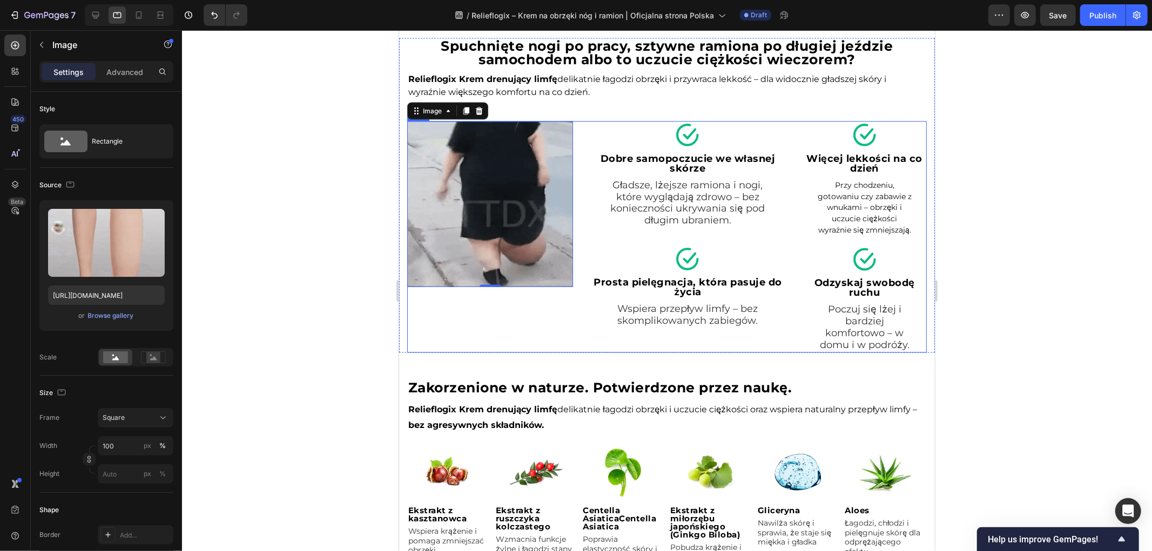
scroll to position [1607, 0]
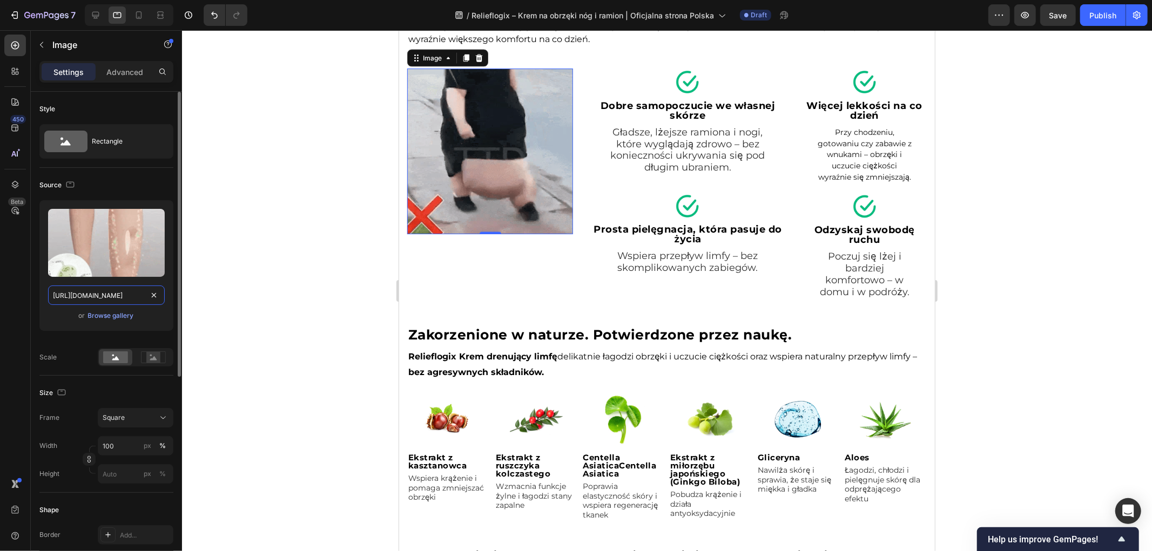
click at [130, 298] on input "[URL][DOMAIN_NAME]" at bounding box center [106, 295] width 117 height 19
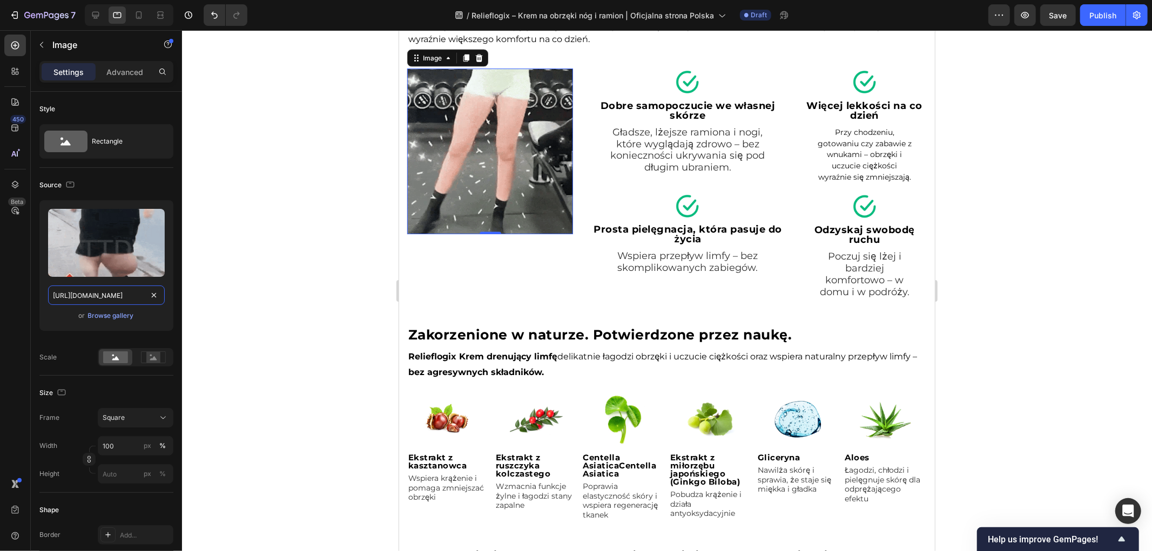
paste input "[URL][DOMAIN_NAME]"
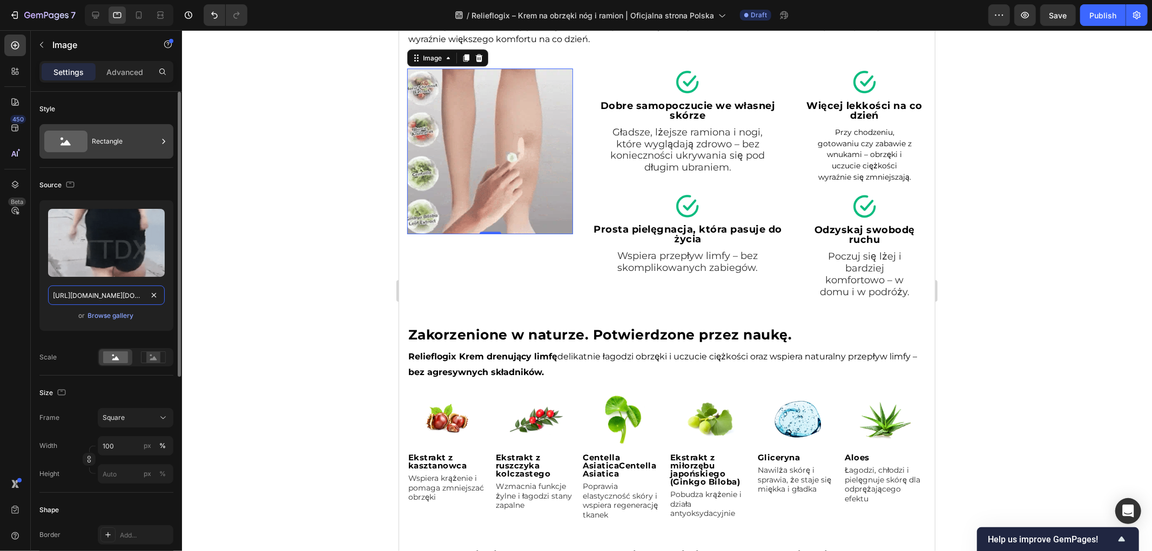
scroll to position [0, 423]
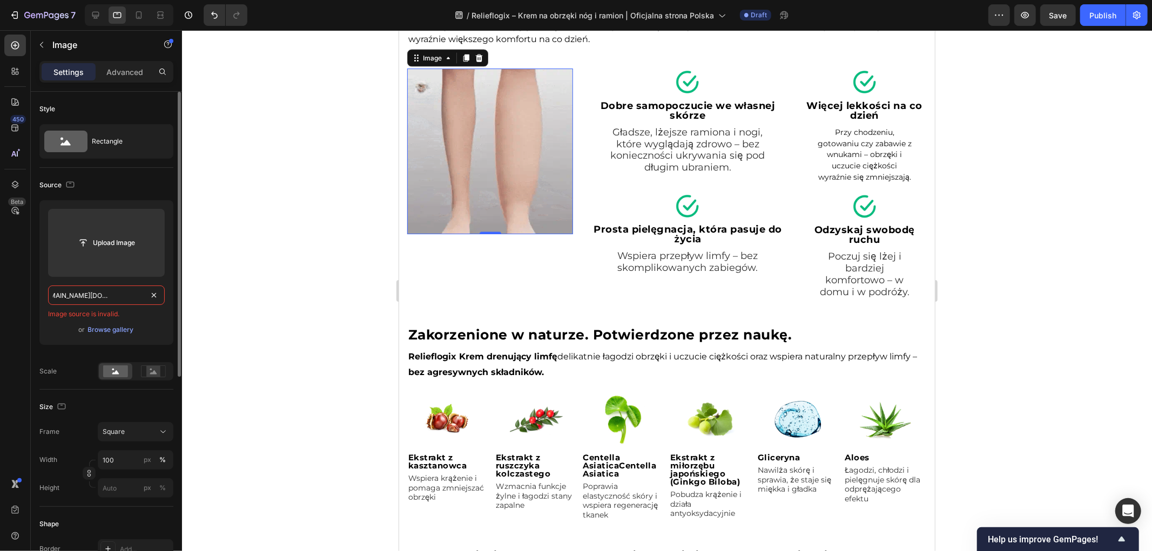
click at [120, 290] on input "https://cdn.shopify.com/shttps://cdn.shopify.com/s/files/1/0657/6783/3683/files…" at bounding box center [106, 295] width 117 height 19
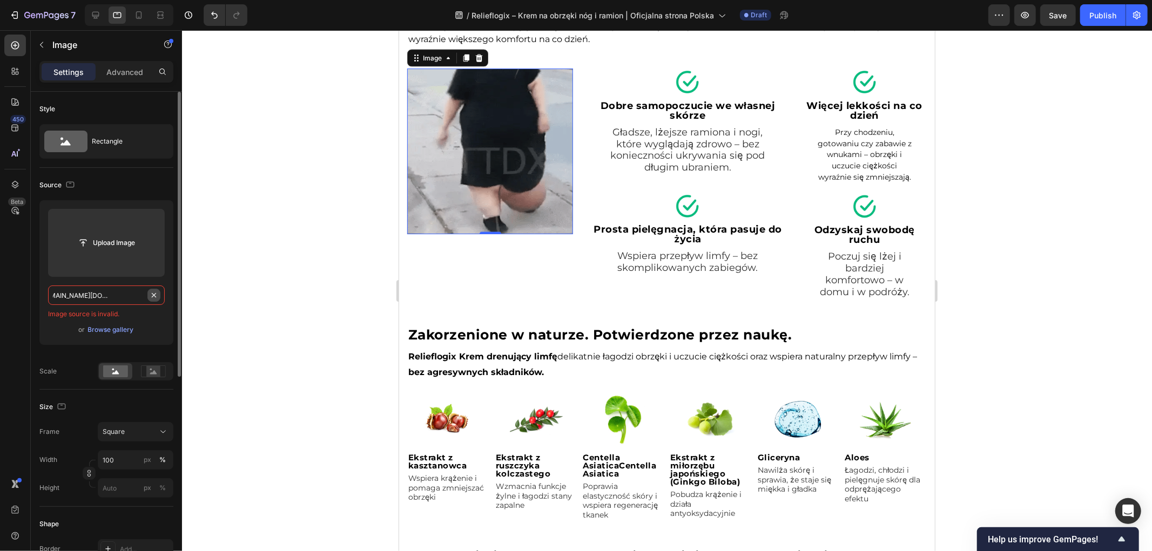
paste input "text"
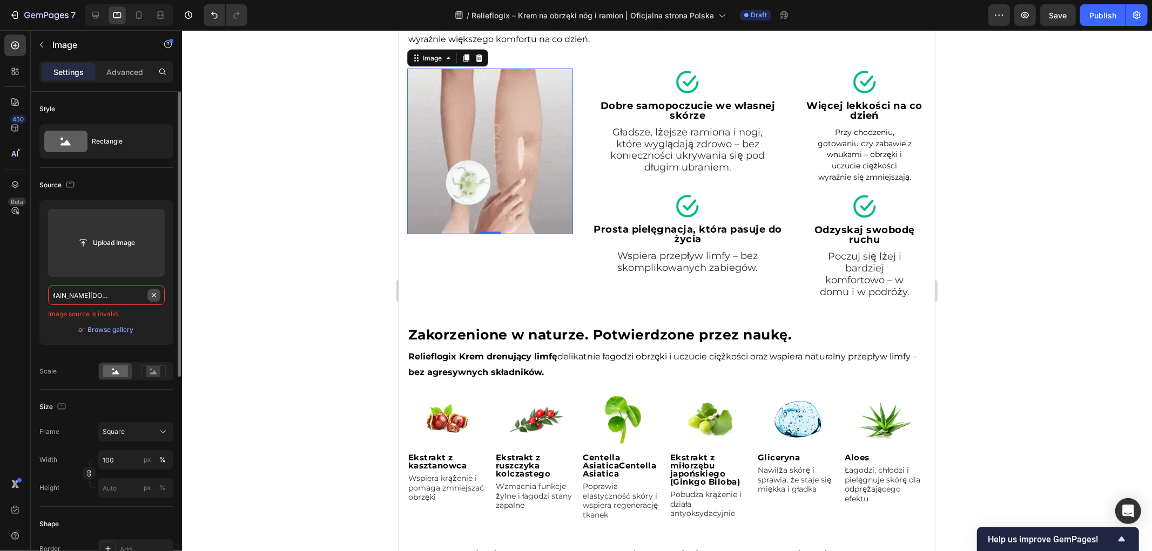
type input "[URL][DOMAIN_NAME]"
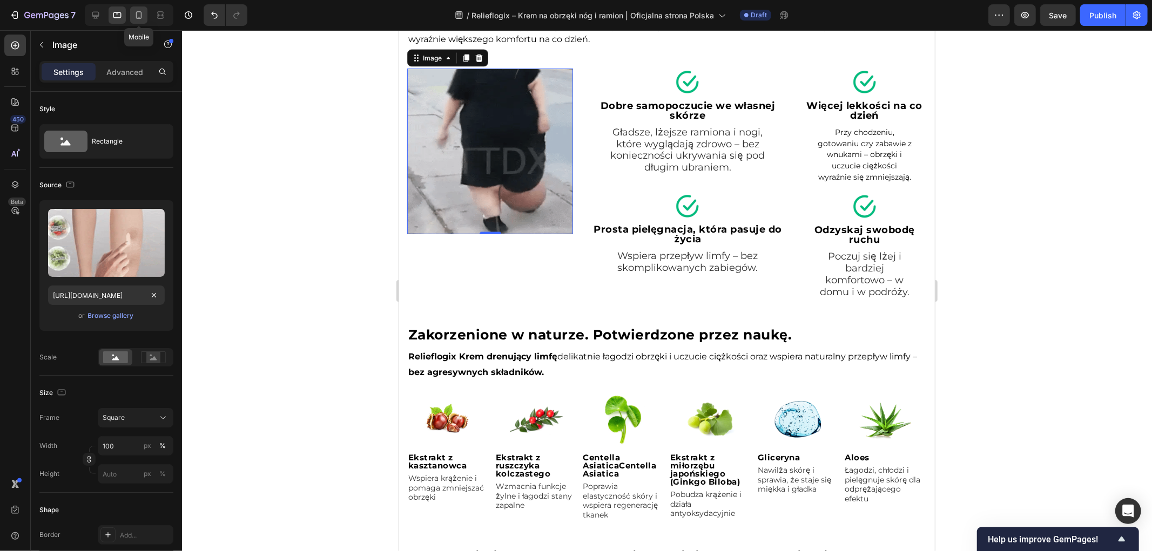
scroll to position [0, 0]
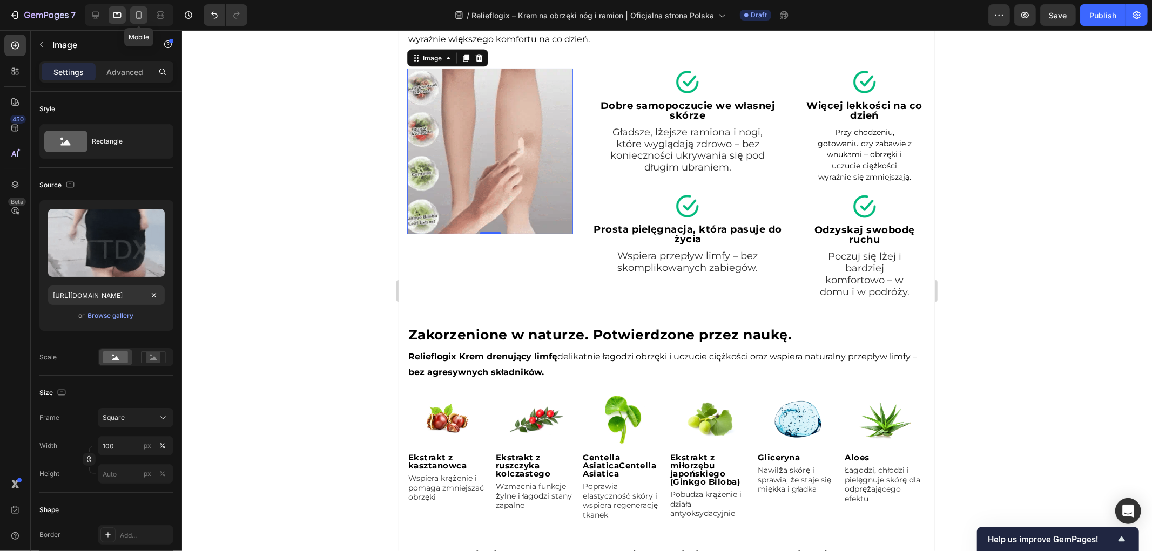
click at [136, 15] on icon at bounding box center [139, 15] width 6 height 8
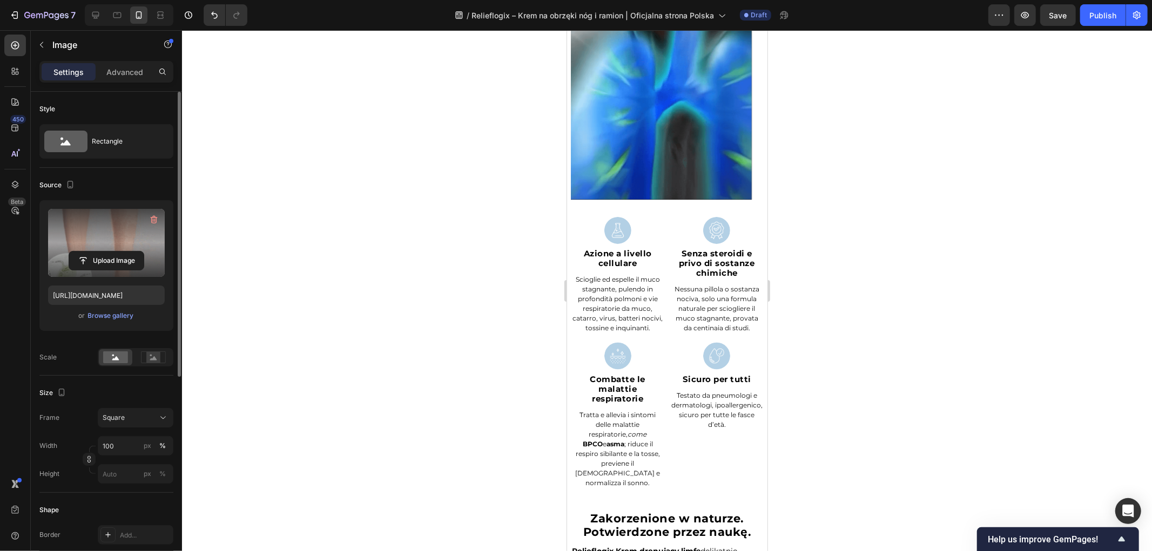
scroll to position [1626, 0]
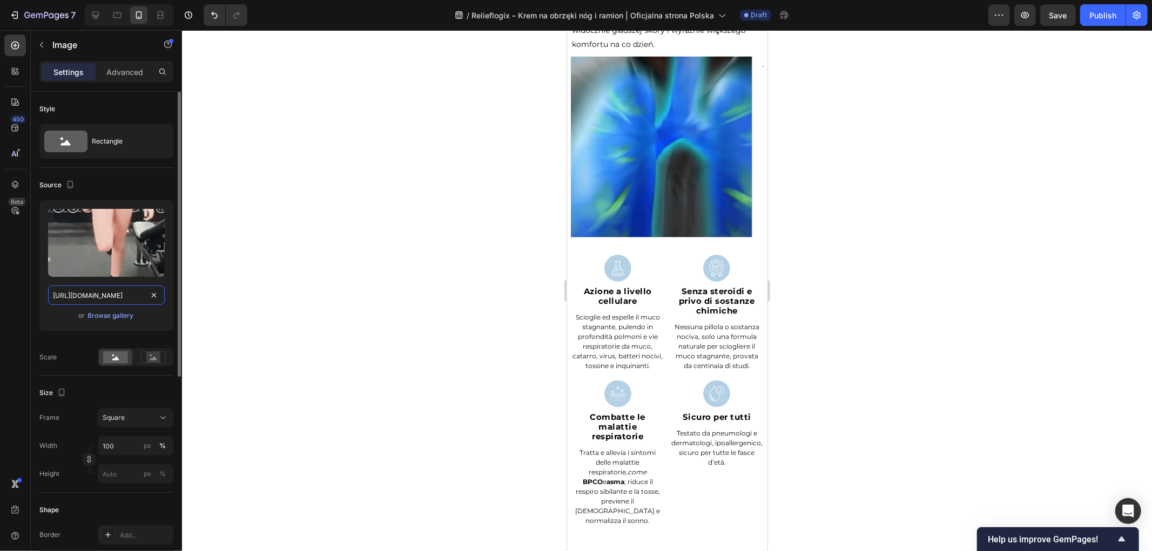
click at [116, 293] on input "[URL][DOMAIN_NAME]" at bounding box center [106, 295] width 117 height 19
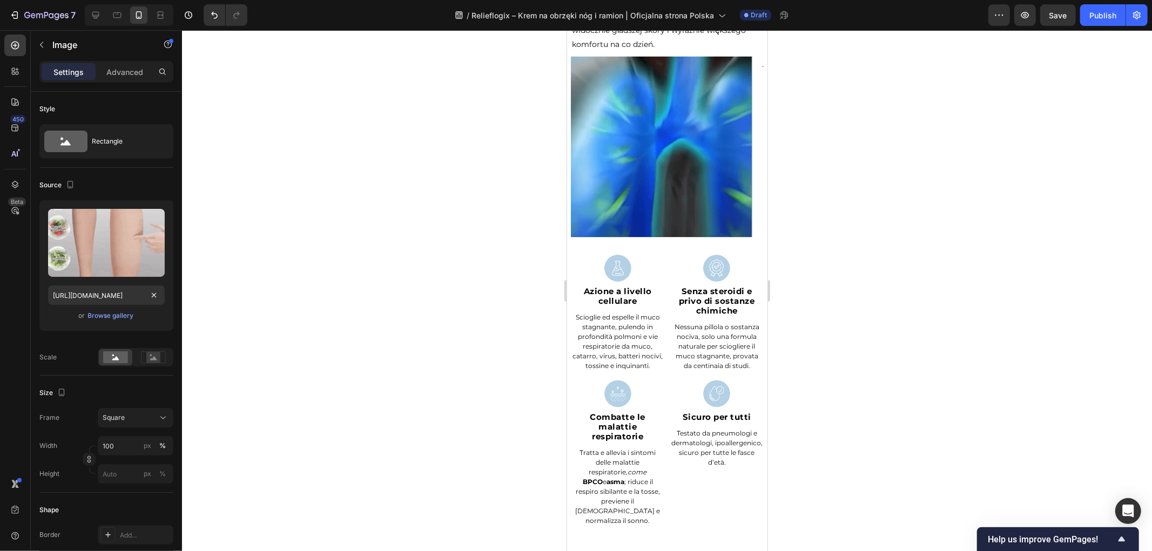
scroll to position [0, 0]
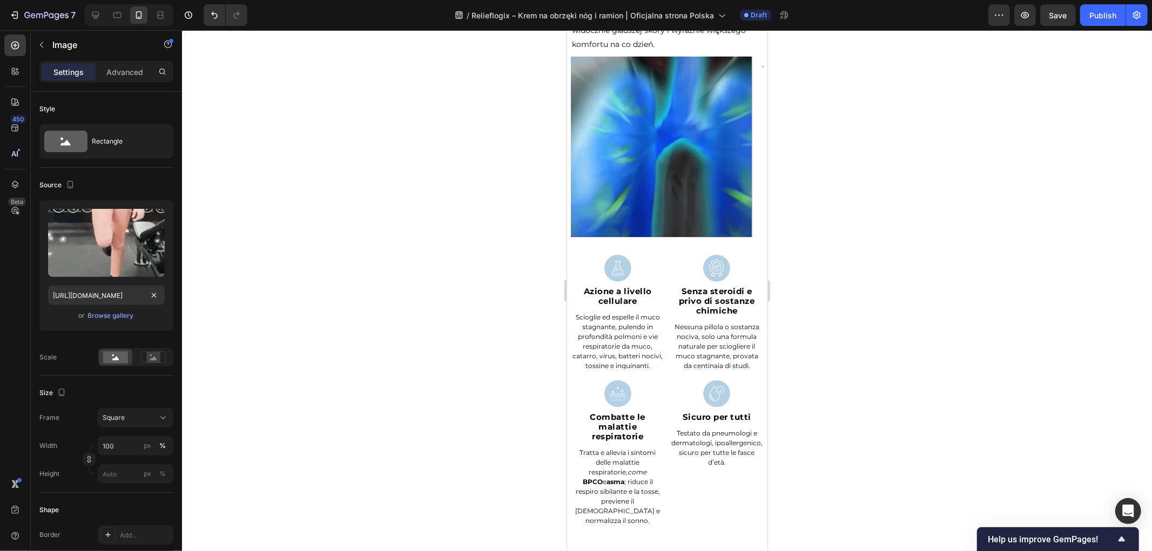
click at [250, 246] on div at bounding box center [667, 290] width 970 height 521
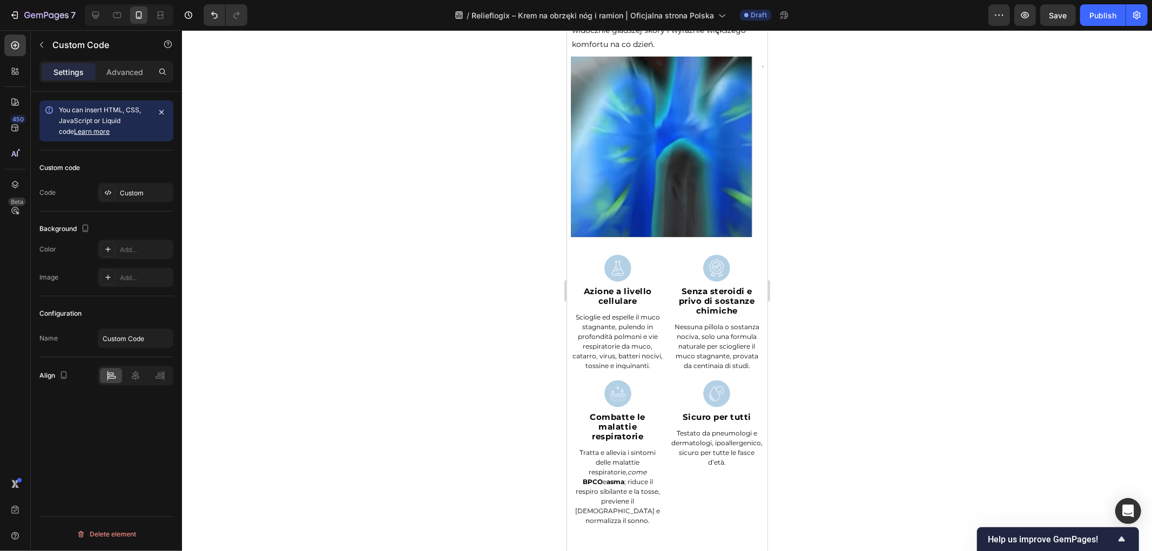
click at [703, 185] on video at bounding box center [666, 146] width 193 height 181
click at [676, 189] on video at bounding box center [666, 146] width 193 height 181
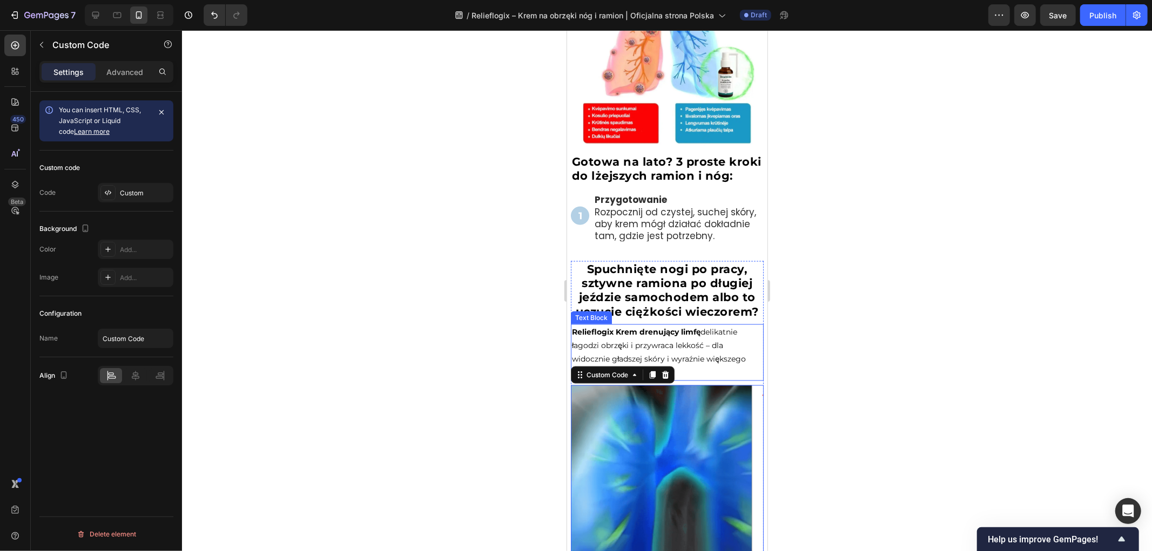
scroll to position [1205, 0]
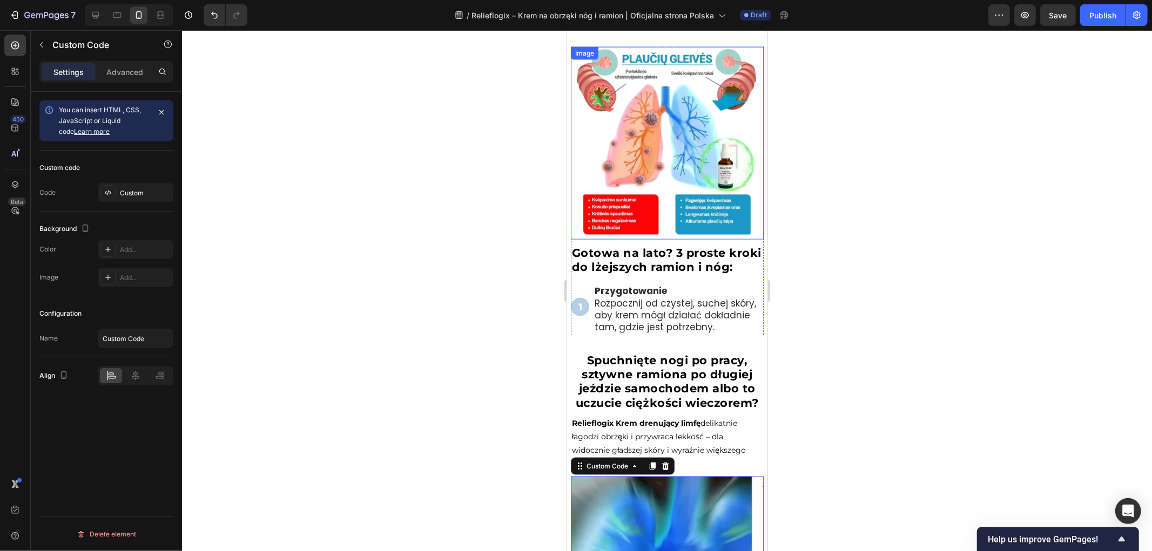
click at [657, 116] on img at bounding box center [666, 142] width 193 height 193
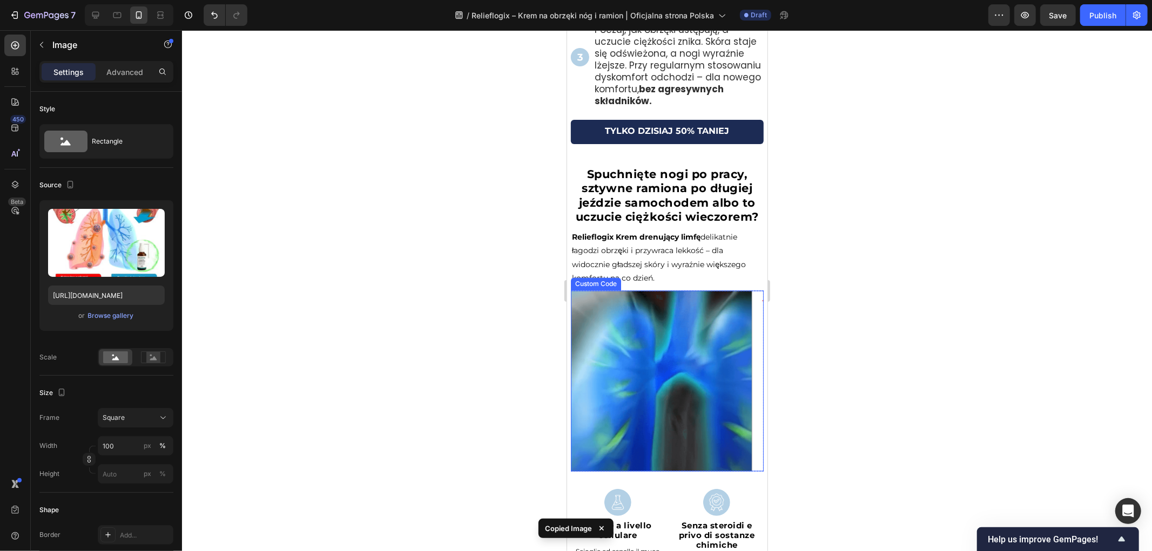
scroll to position [1686, 0]
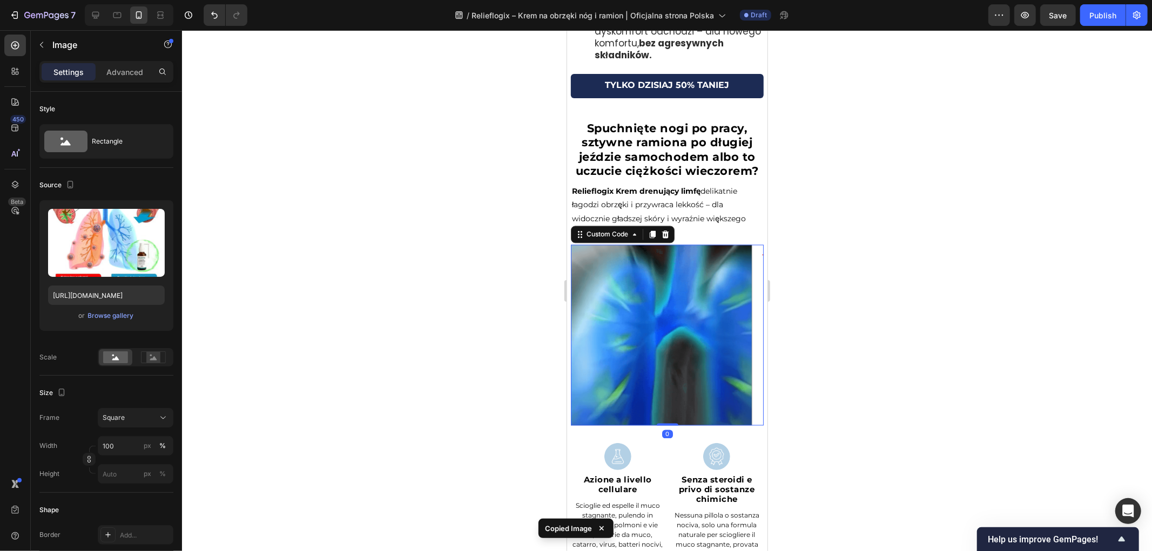
click at [674, 292] on video at bounding box center [666, 335] width 193 height 181
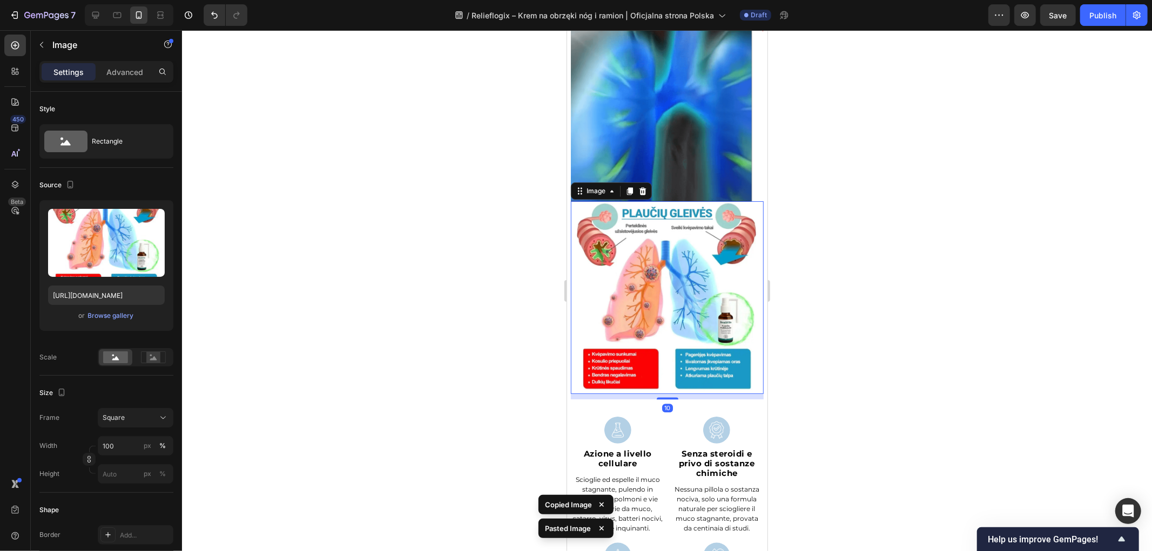
scroll to position [1886, 0]
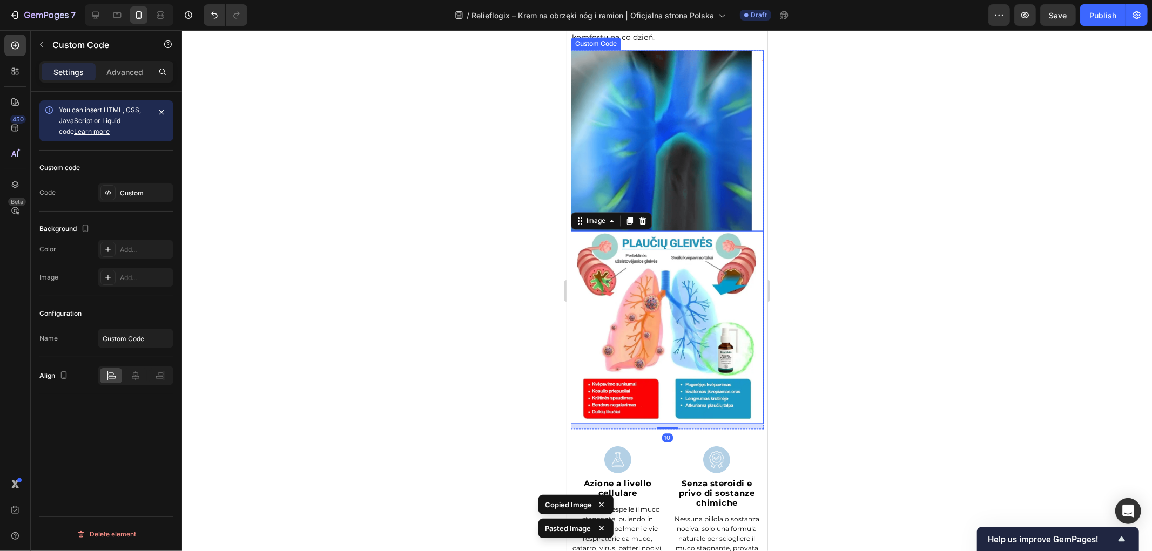
click at [670, 130] on video at bounding box center [666, 140] width 193 height 181
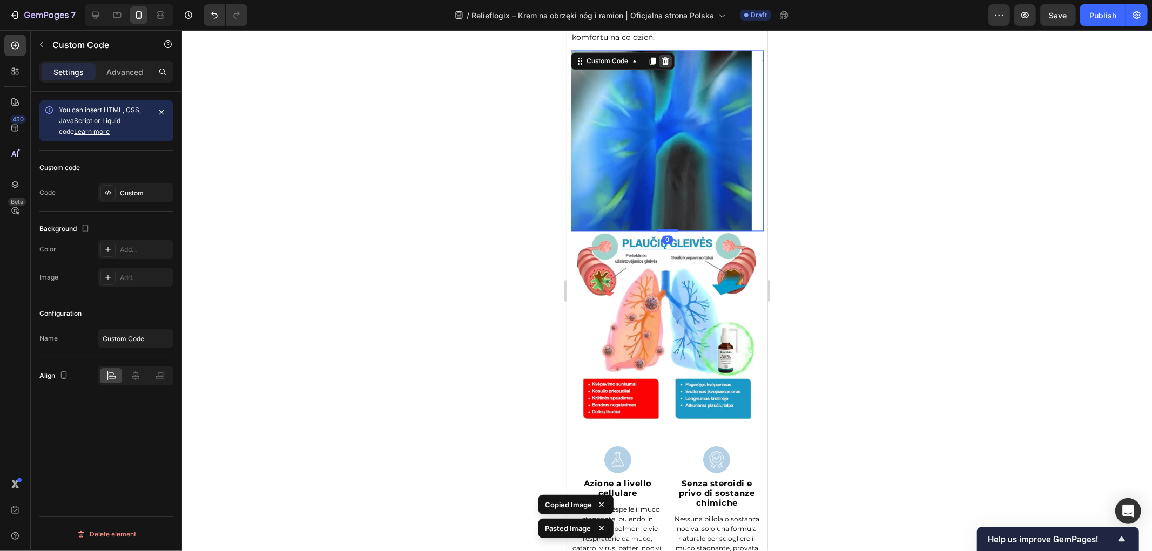
click at [663, 65] on icon at bounding box center [664, 60] width 9 height 9
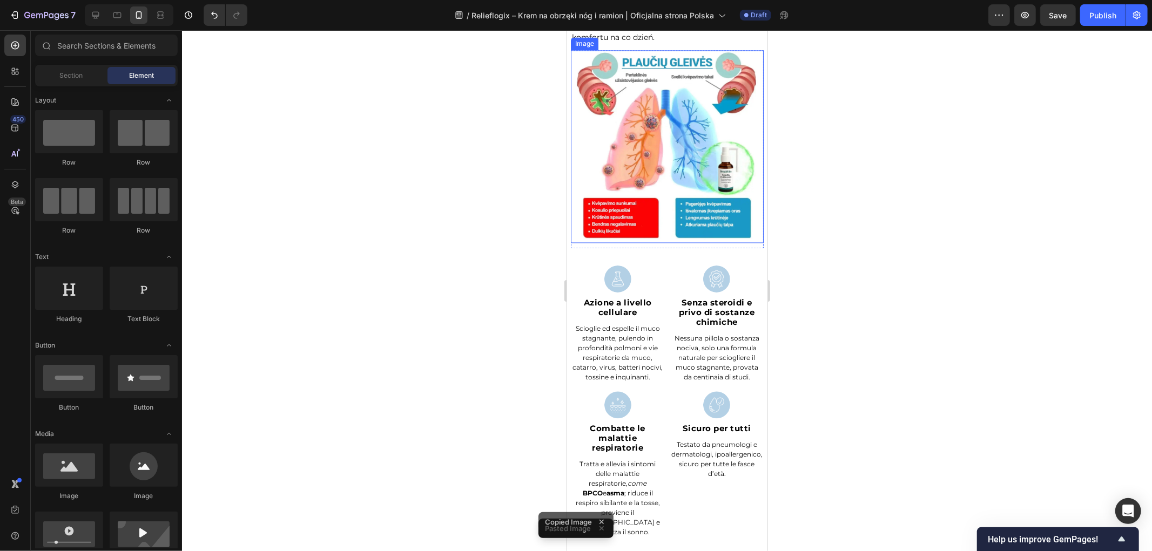
click at [641, 144] on img at bounding box center [666, 146] width 193 height 193
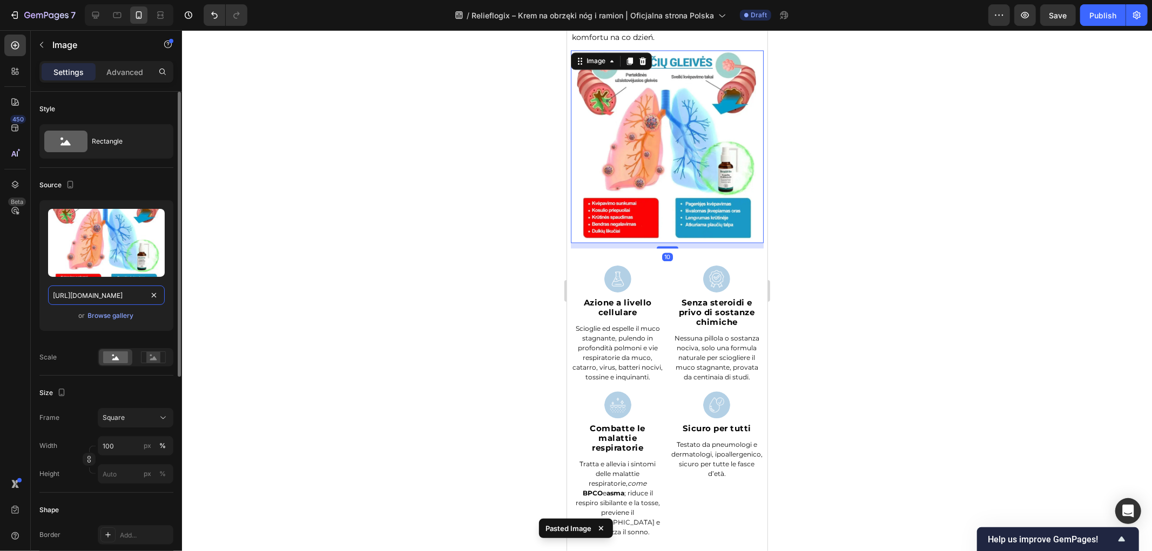
click at [131, 296] on input "[URL][DOMAIN_NAME]" at bounding box center [106, 295] width 117 height 19
paste input "Copy element from Gempages!"
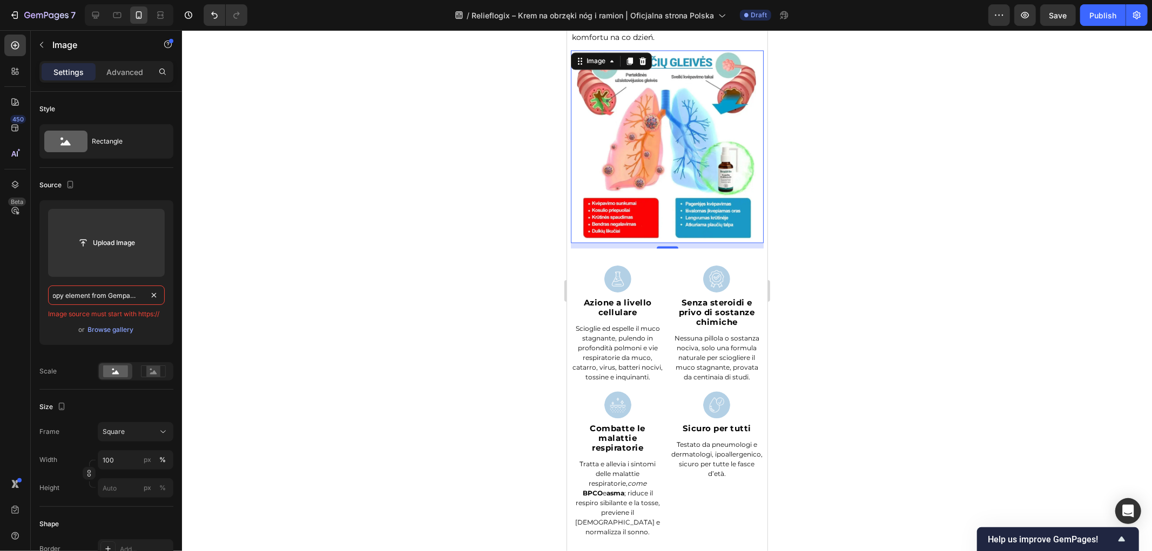
type input "[URL][DOMAIN_NAME]"
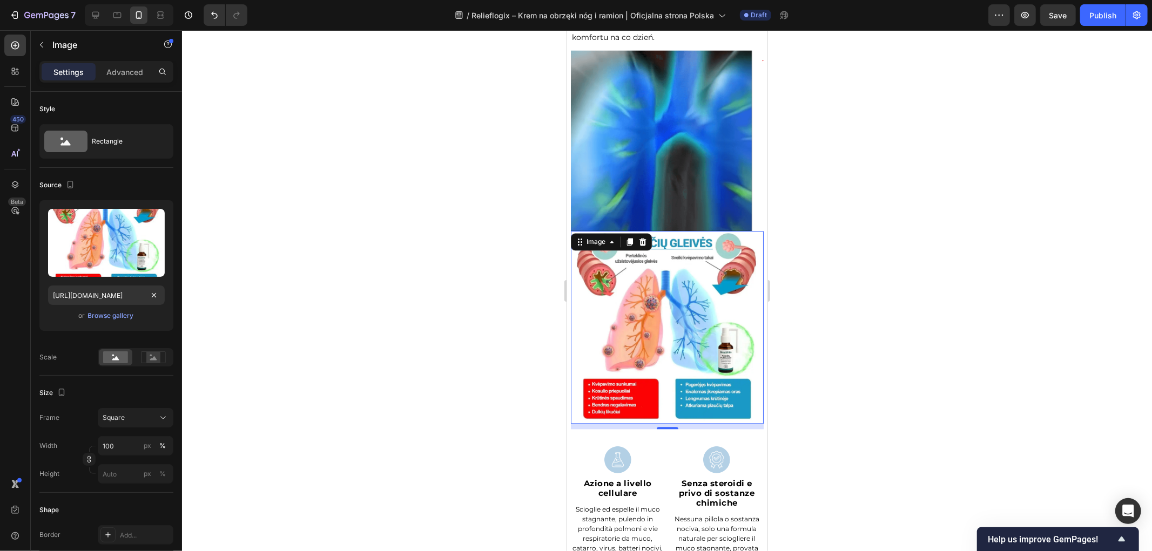
click at [343, 267] on div at bounding box center [667, 290] width 970 height 521
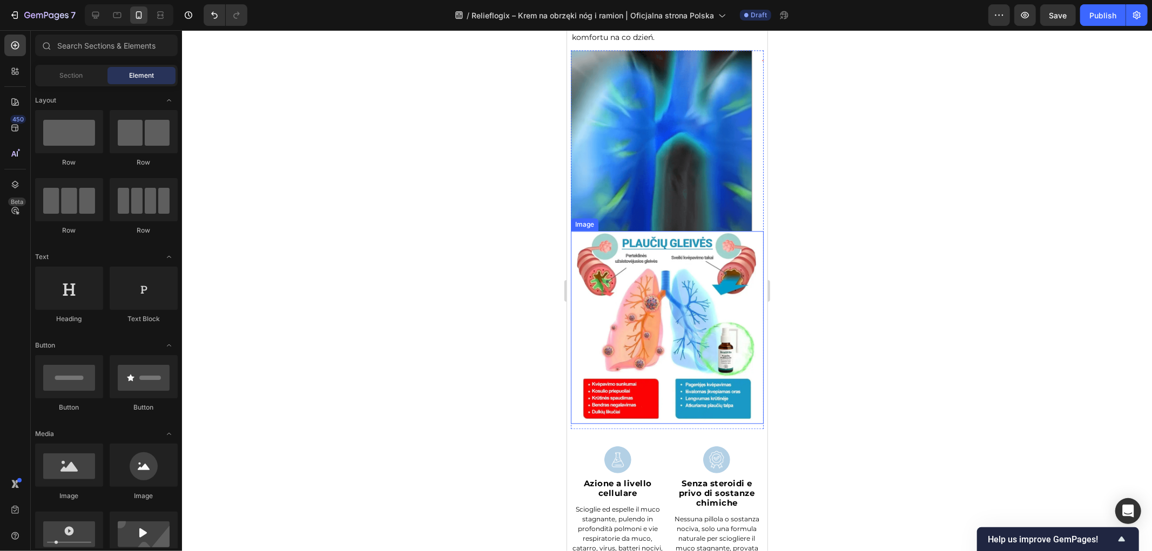
click at [636, 336] on img at bounding box center [666, 327] width 193 height 193
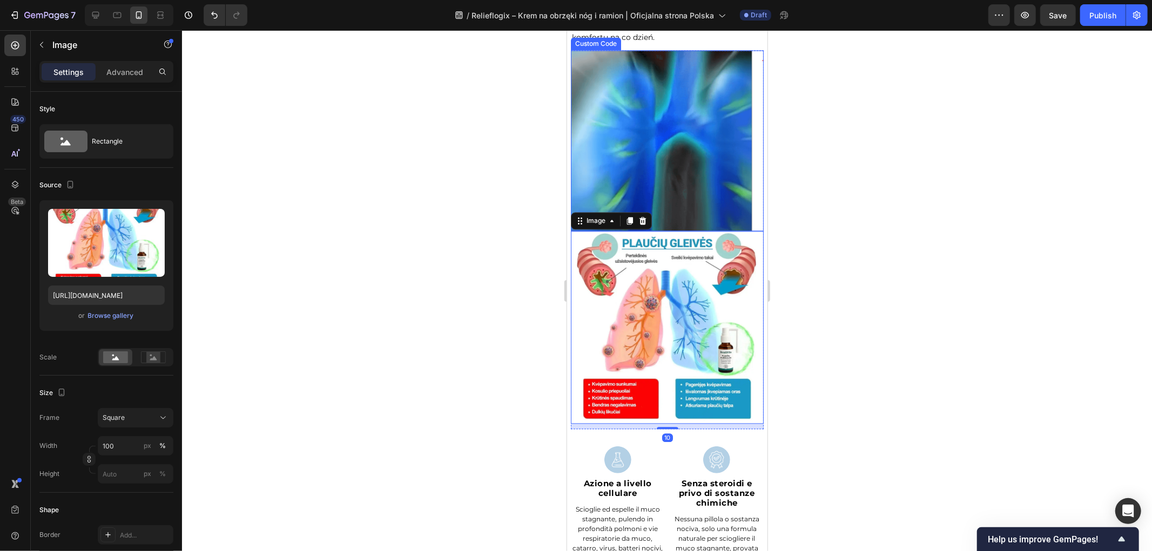
click at [679, 100] on video at bounding box center [666, 140] width 193 height 181
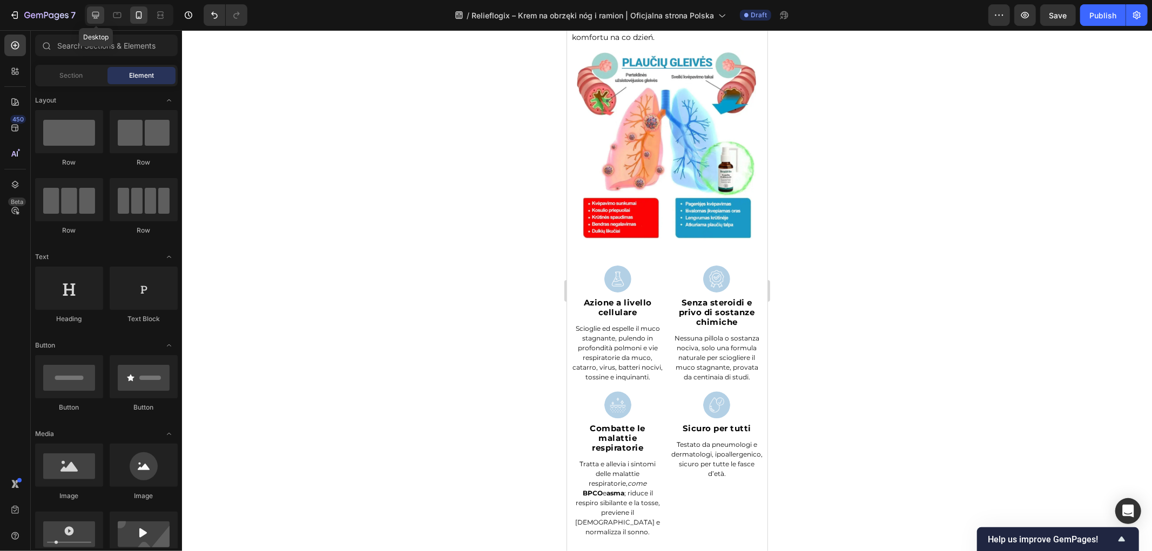
click at [92, 14] on icon at bounding box center [95, 15] width 7 height 7
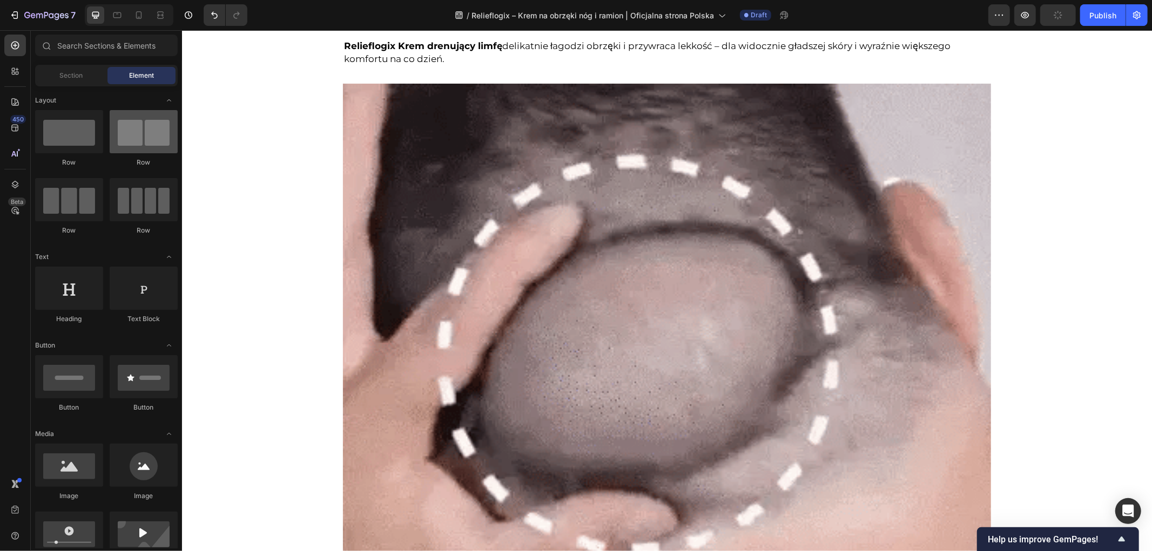
scroll to position [1871, 0]
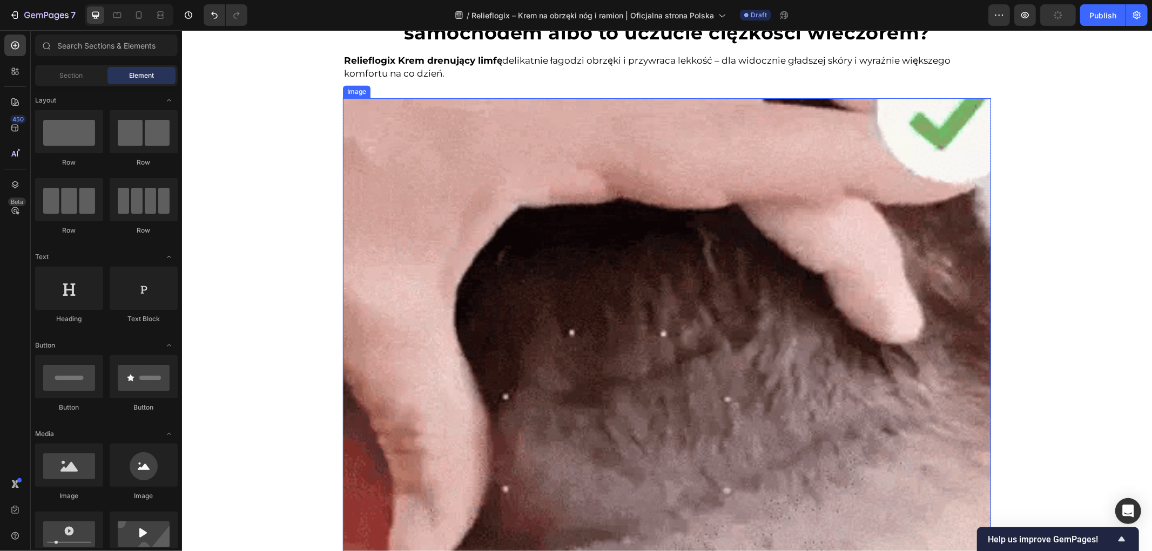
click at [532, 256] on img at bounding box center [666, 422] width 648 height 648
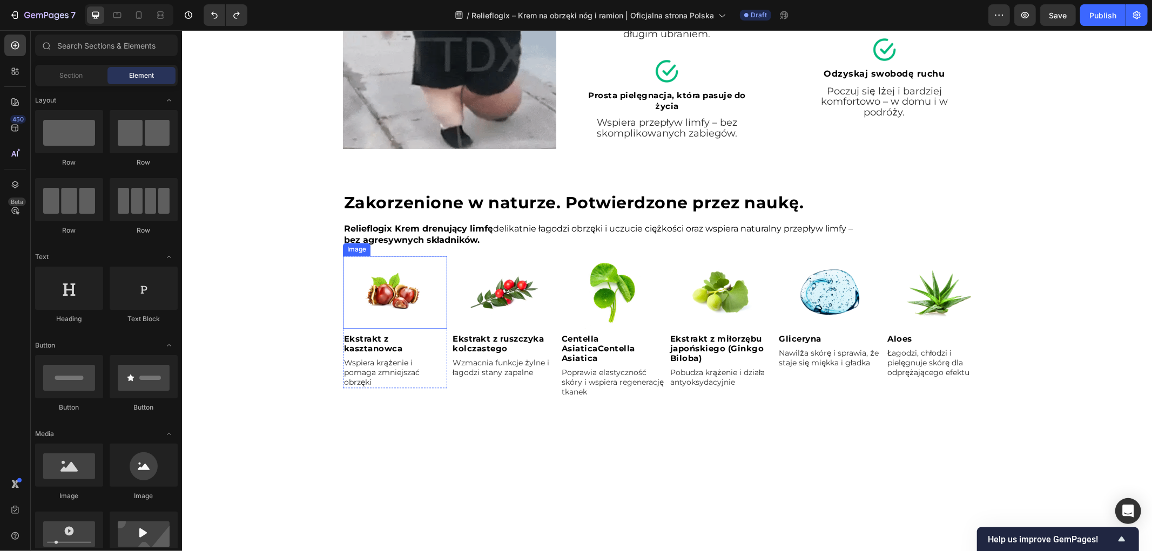
scroll to position [1811, 0]
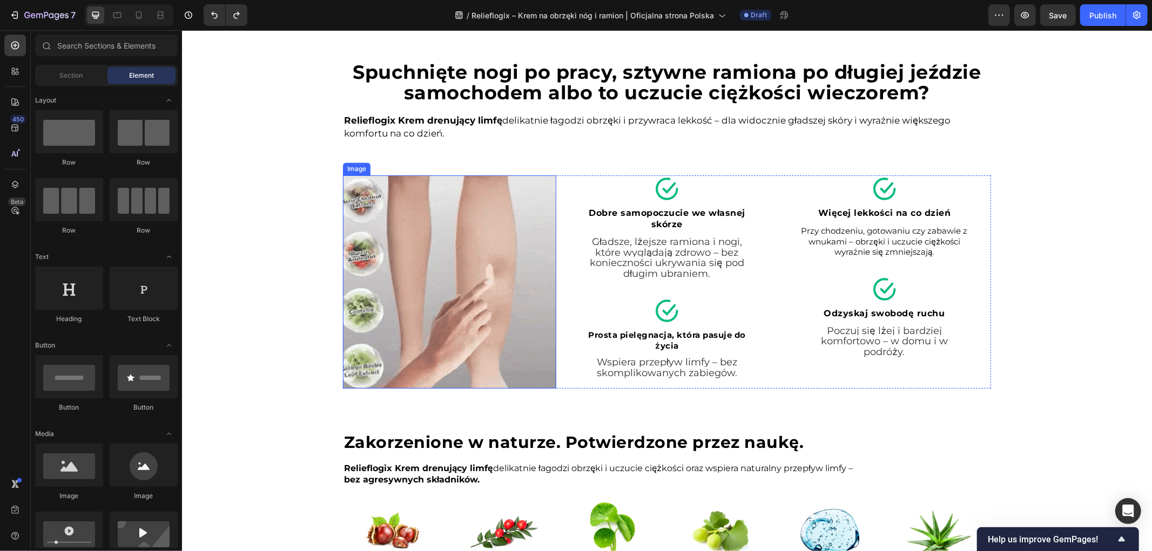
click at [429, 219] on img at bounding box center [448, 281] width 213 height 213
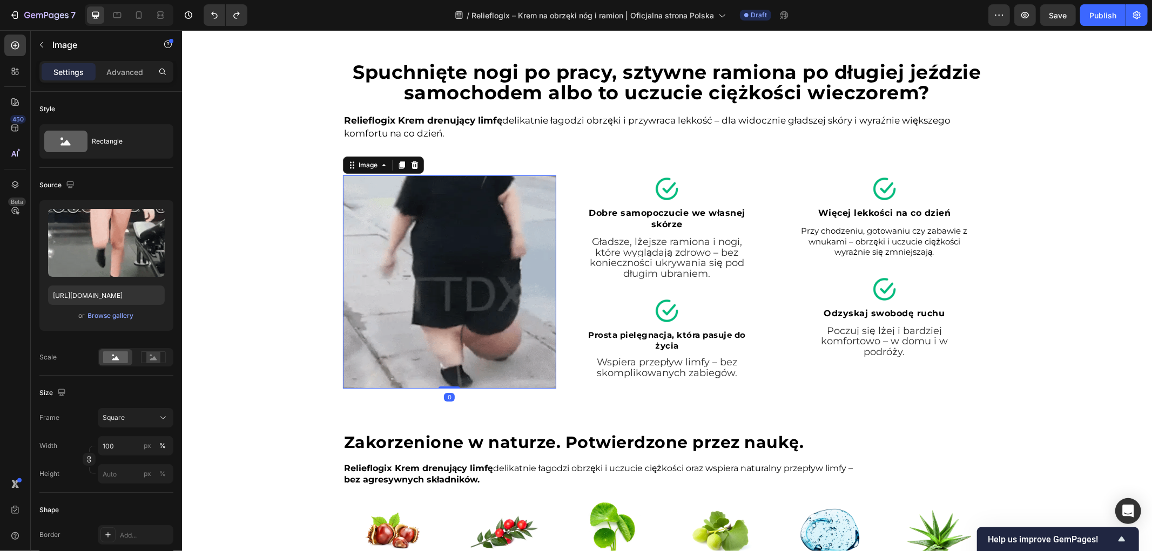
click at [393, 257] on img at bounding box center [448, 281] width 213 height 213
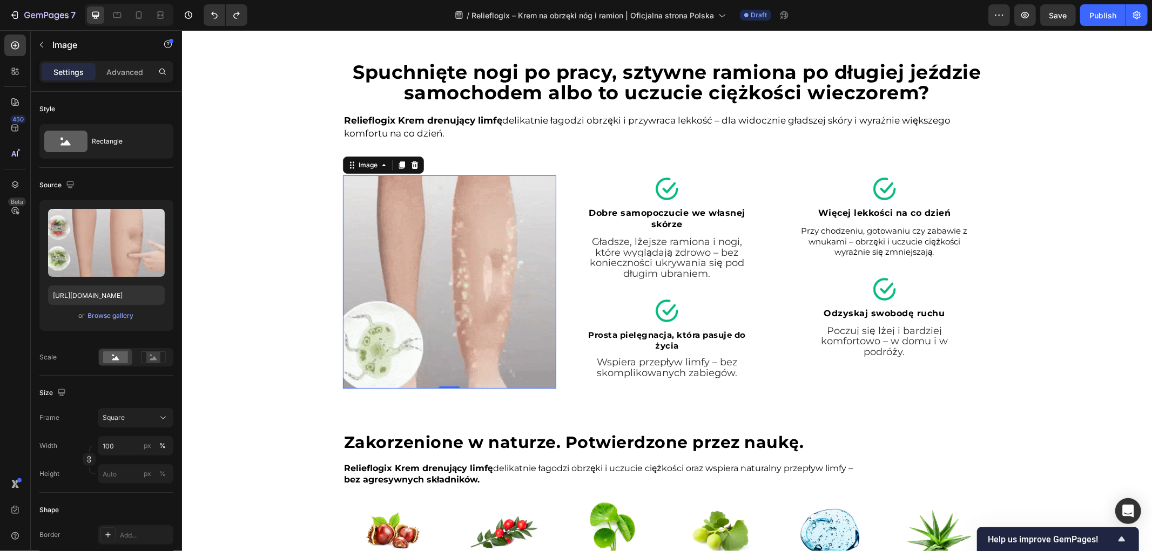
click at [371, 272] on img at bounding box center [448, 281] width 213 height 213
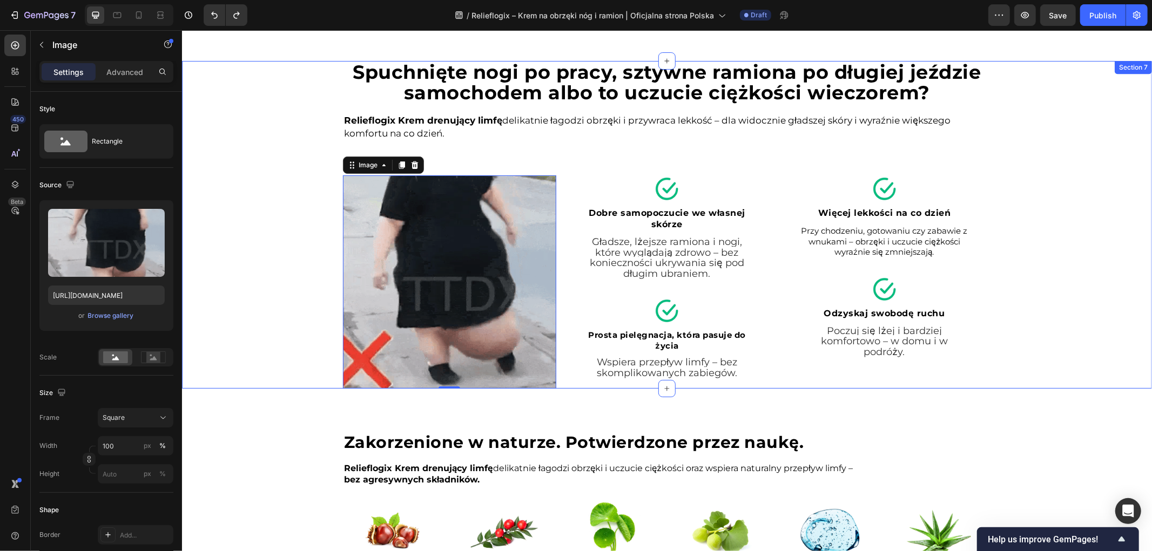
click at [284, 241] on div "Spuchnięte nogi po pracy, sztywne ramiona po długiej jeździe samochodem albo to…" at bounding box center [666, 224] width 970 height 328
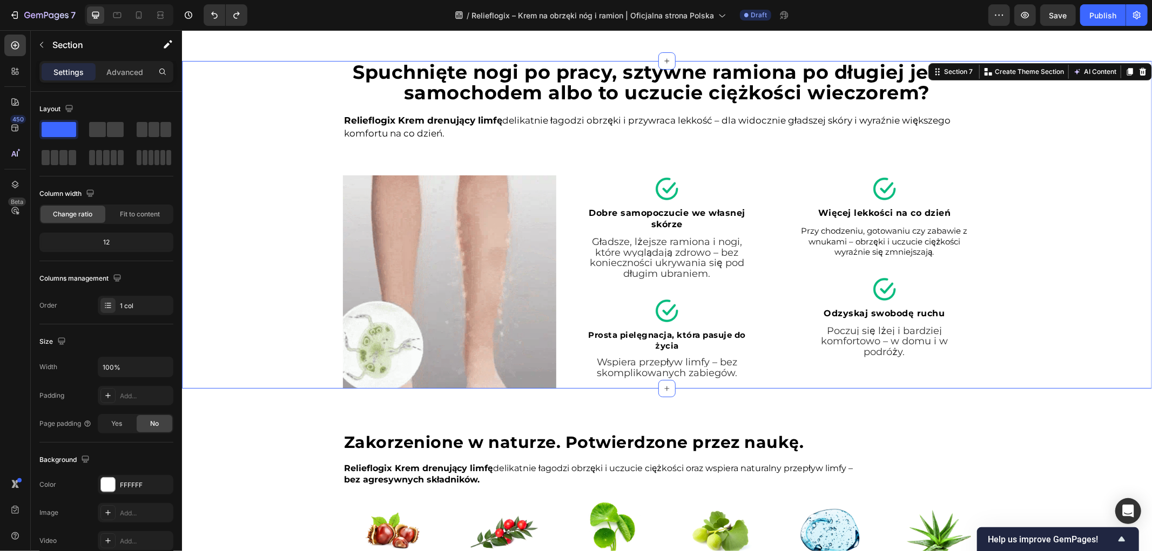
click at [426, 260] on img at bounding box center [448, 281] width 213 height 213
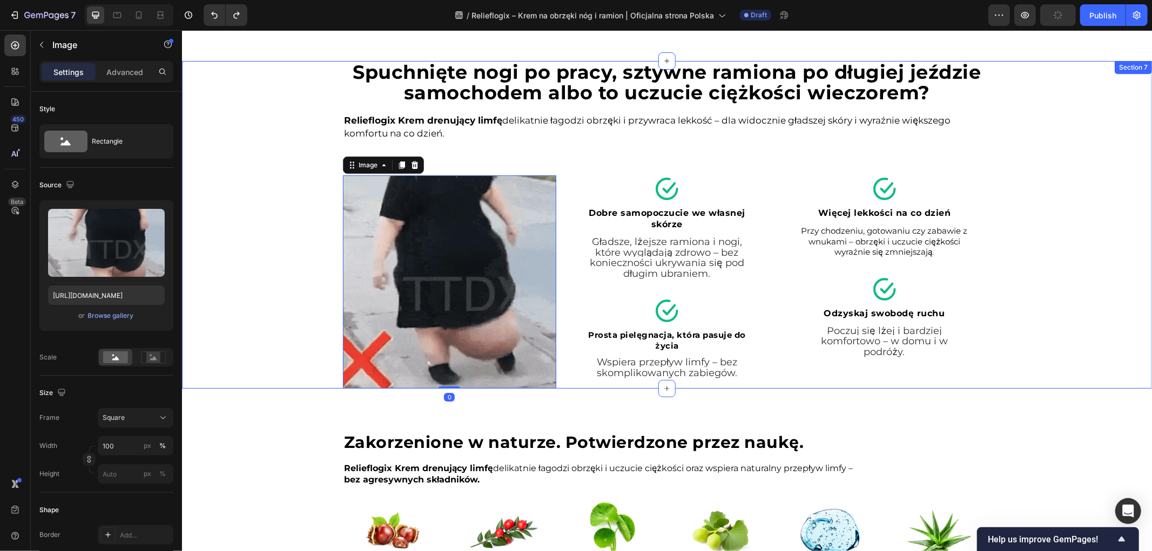
click at [290, 239] on div "Spuchnięte nogi po pracy, sztywne ramiona po długiej jeździe samochodem albo to…" at bounding box center [666, 224] width 970 height 328
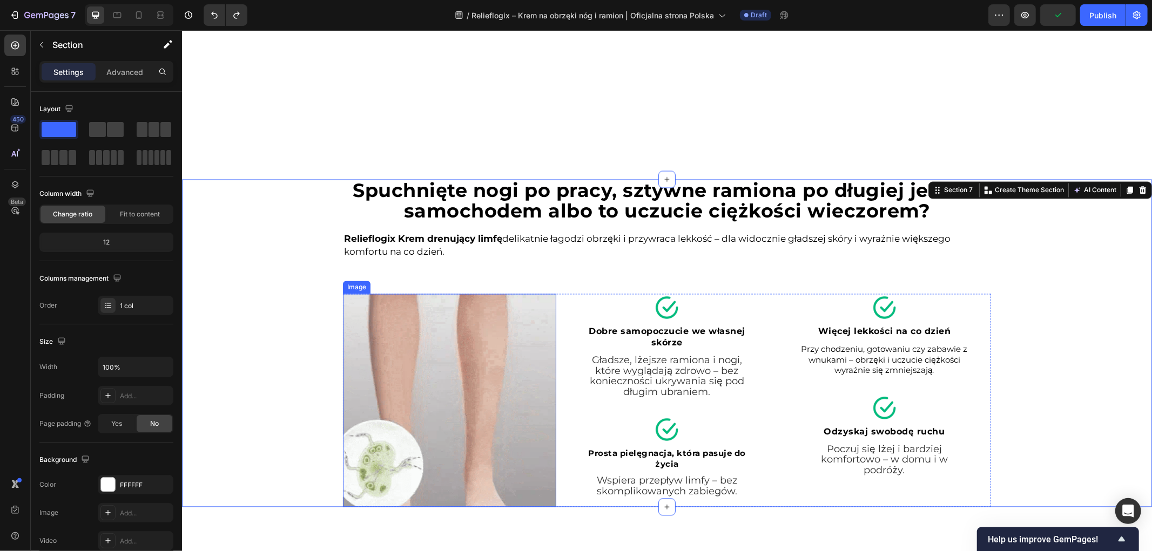
scroll to position [1751, 0]
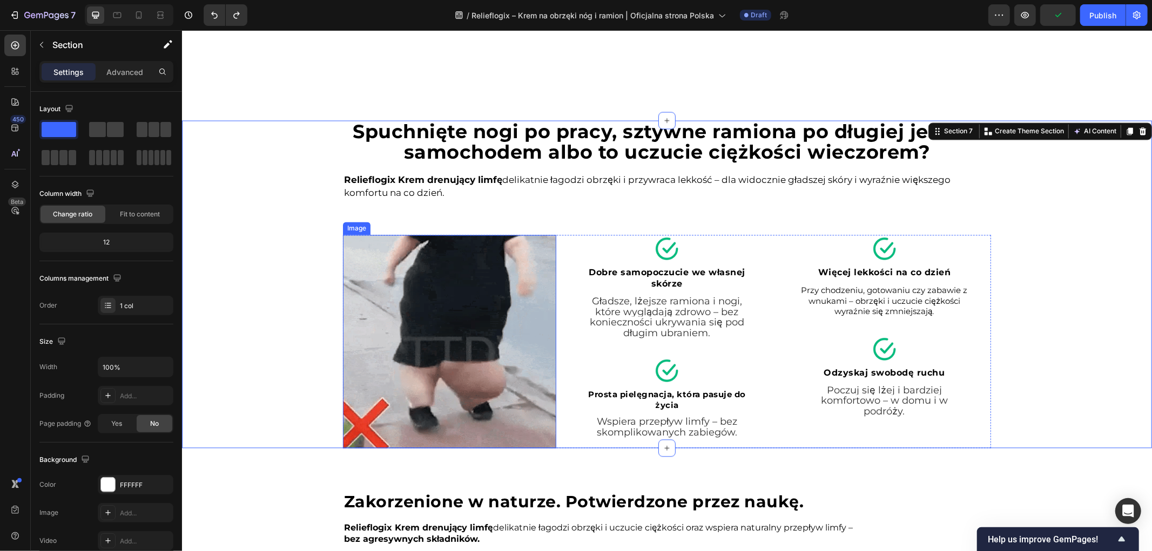
click at [451, 317] on img at bounding box center [448, 341] width 213 height 213
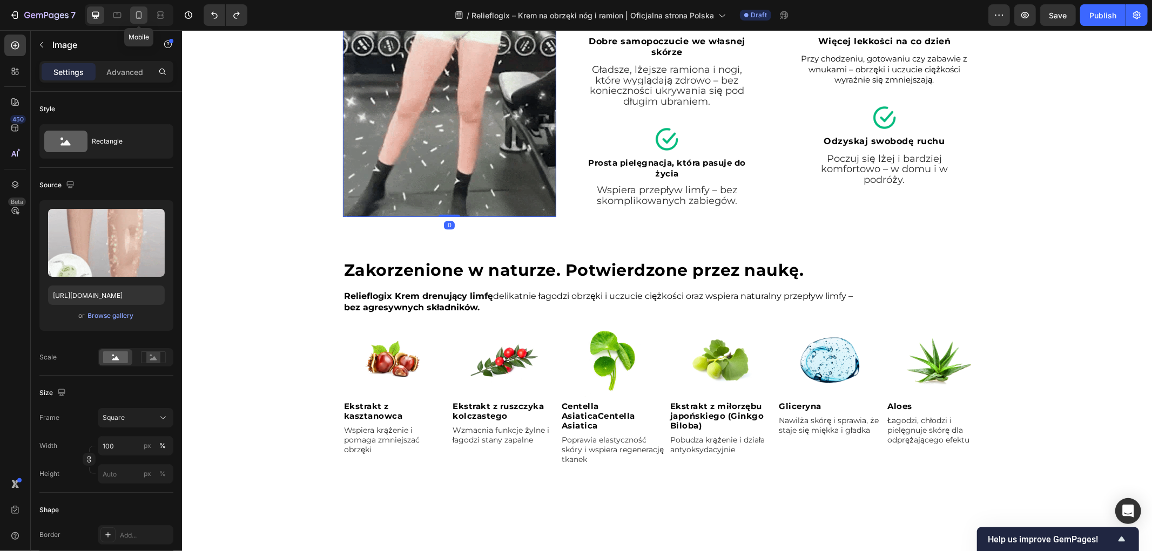
click at [133, 12] on icon at bounding box center [138, 15] width 11 height 11
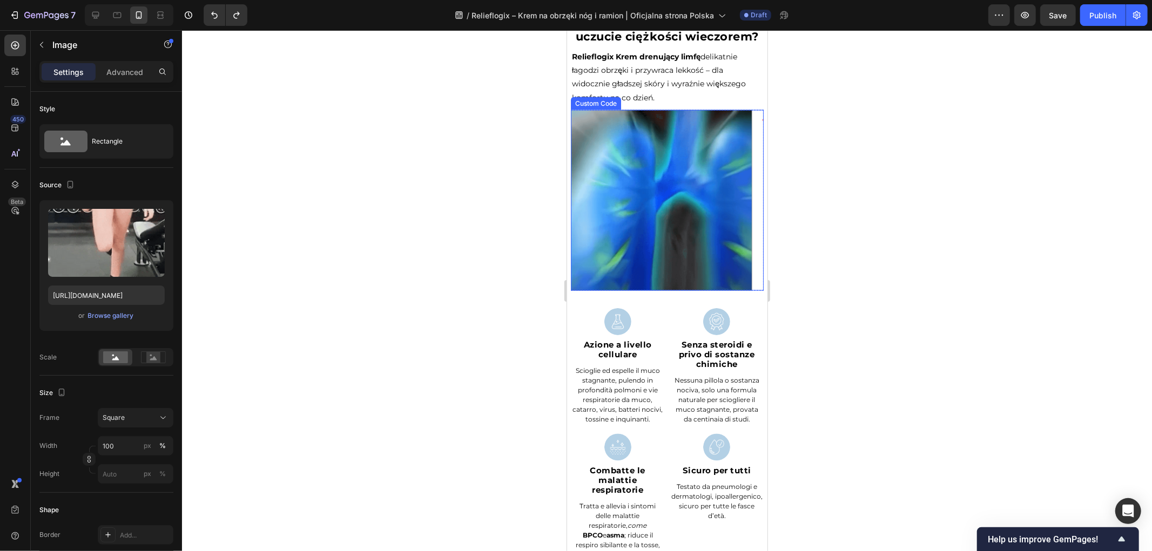
scroll to position [1594, 0]
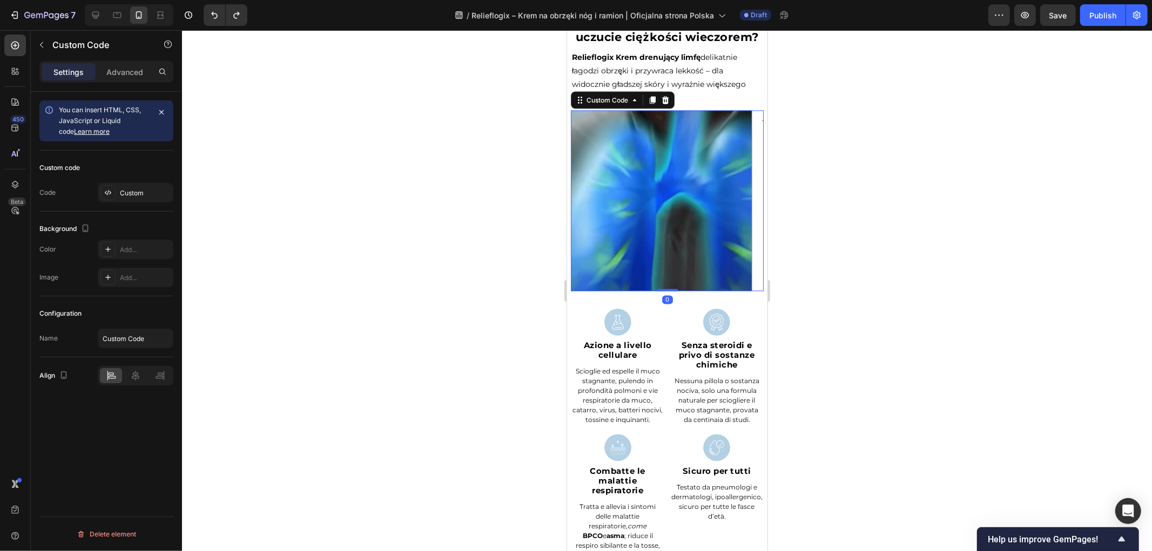
click at [679, 195] on video at bounding box center [666, 200] width 193 height 181
click at [669, 104] on icon at bounding box center [664, 100] width 9 height 9
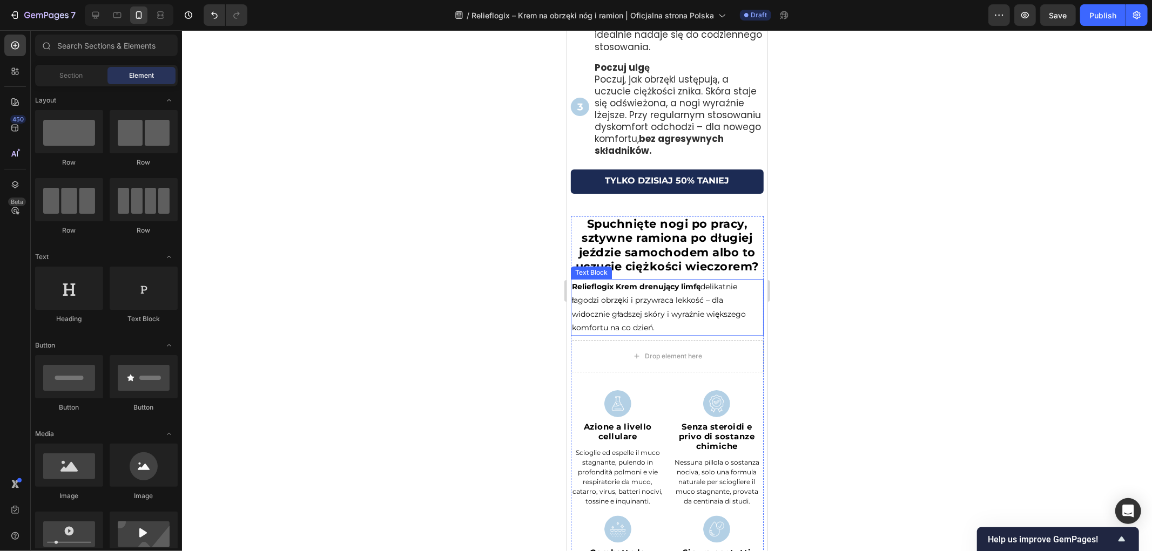
scroll to position [1654, 0]
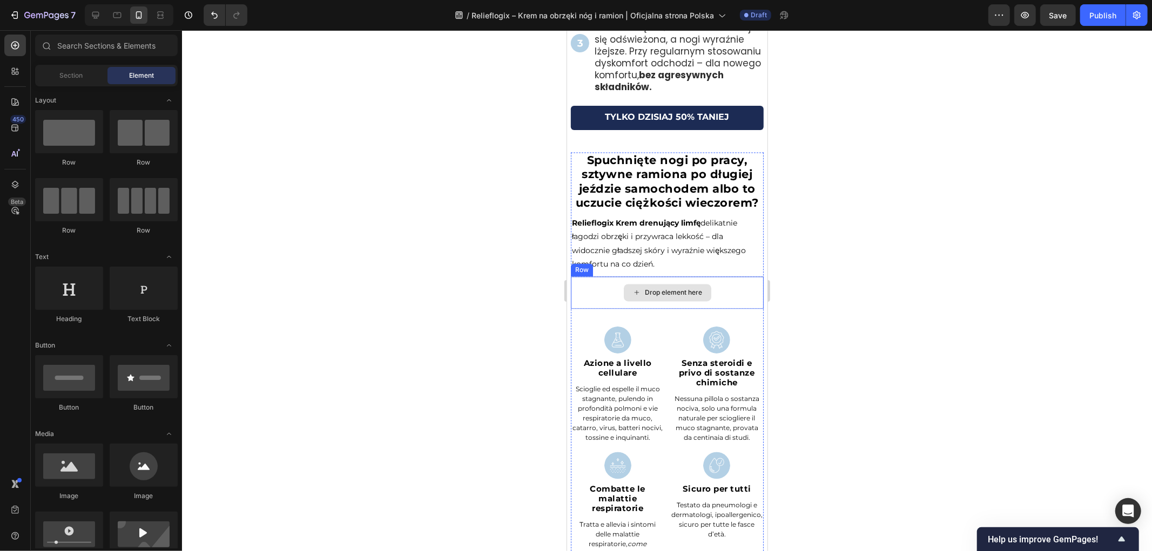
click at [670, 297] on div "Drop element here" at bounding box center [673, 292] width 57 height 9
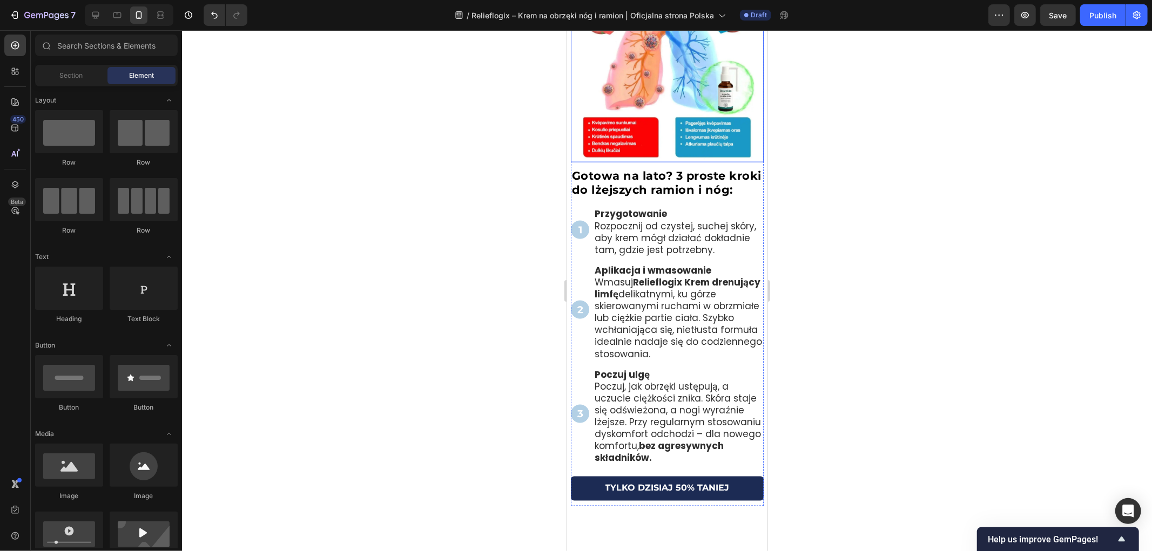
scroll to position [1174, 0]
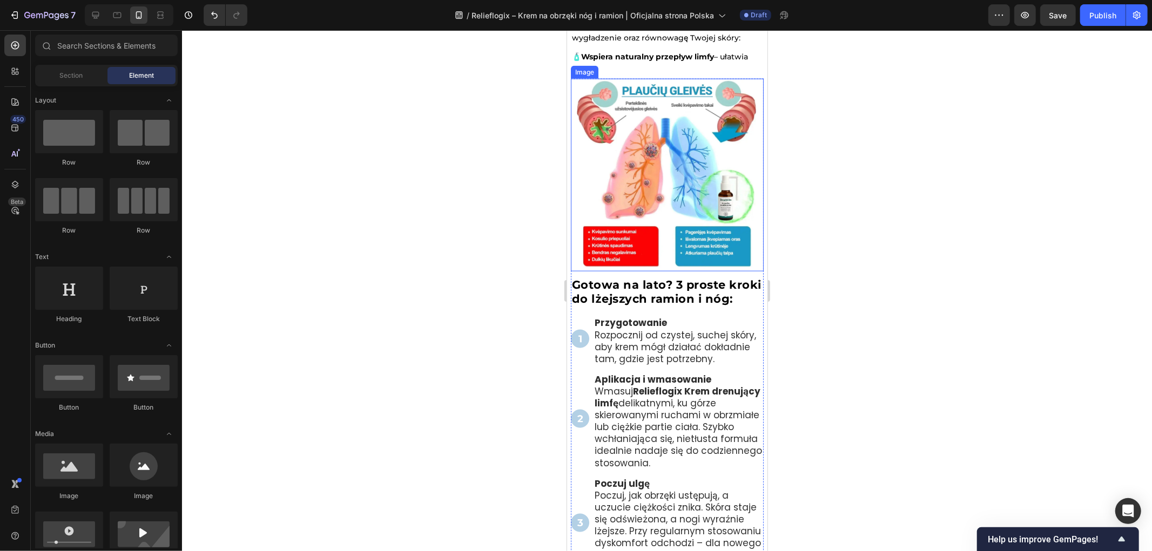
click at [653, 163] on img at bounding box center [666, 174] width 193 height 193
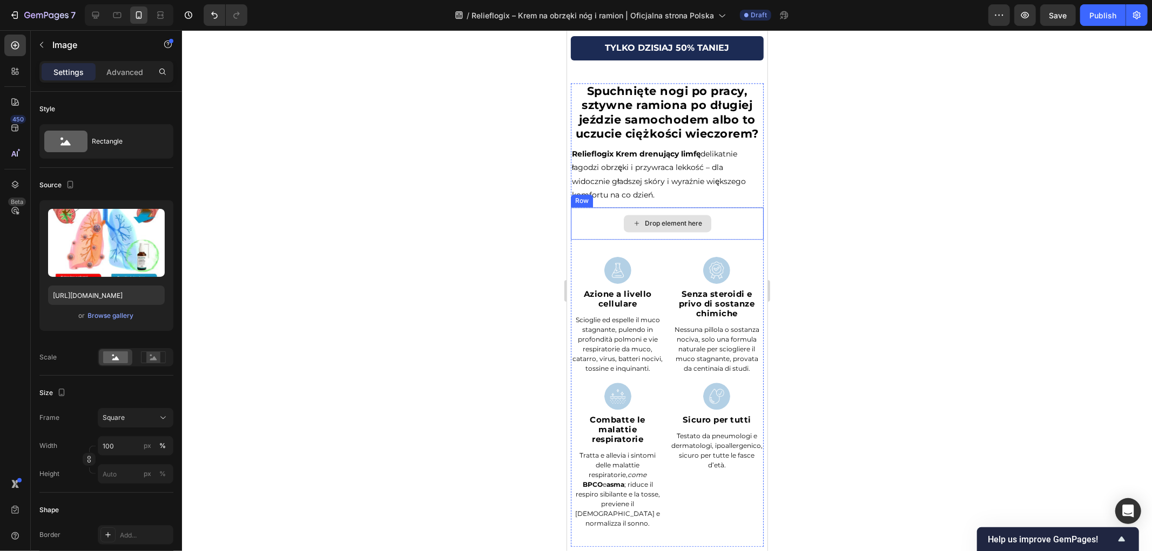
scroll to position [1953, 0]
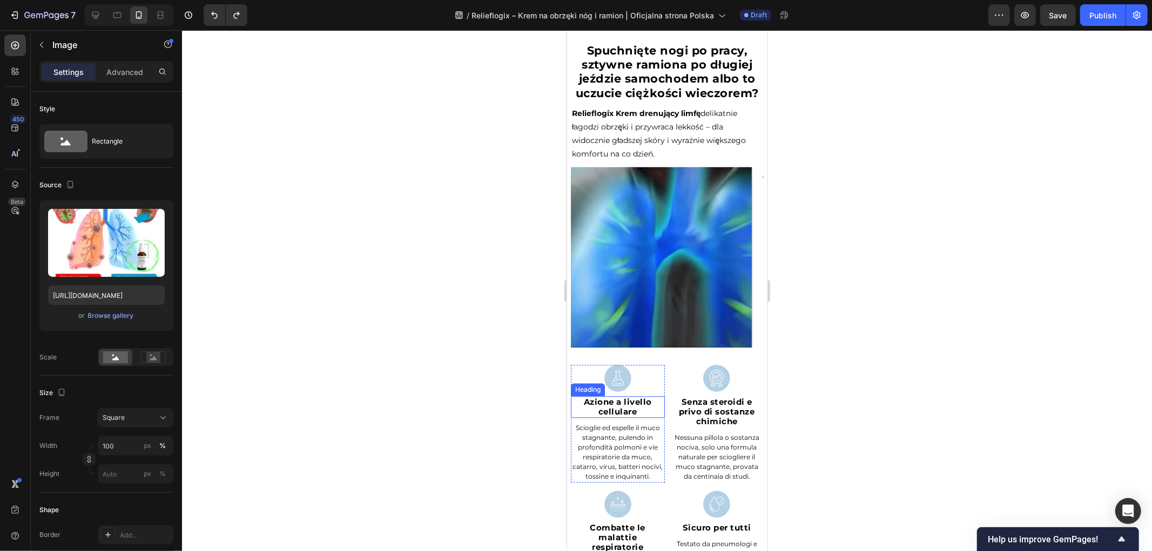
click at [447, 242] on div at bounding box center [667, 290] width 970 height 521
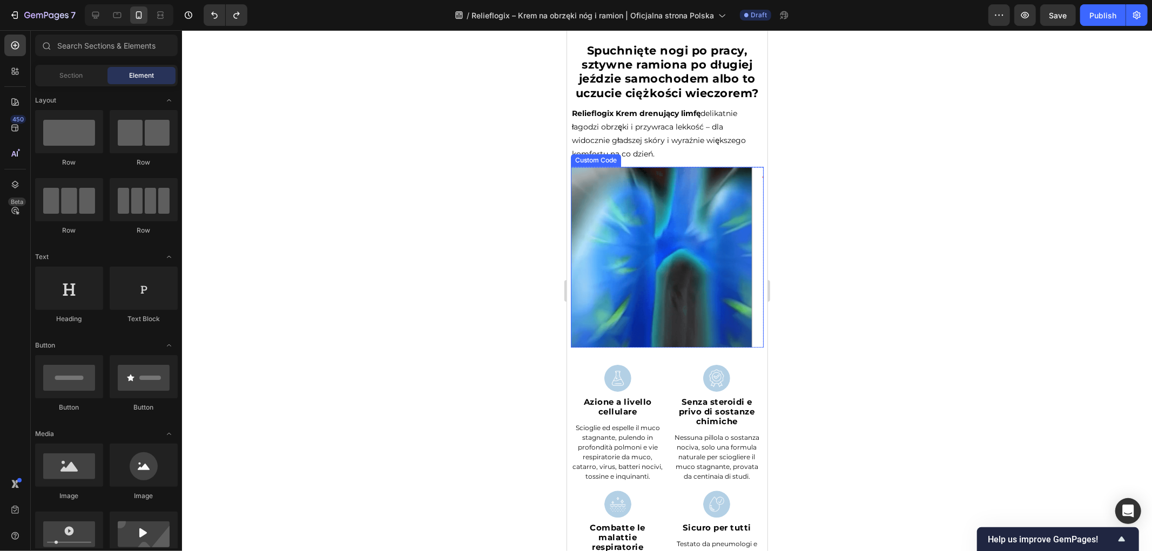
click at [681, 279] on video at bounding box center [666, 256] width 193 height 181
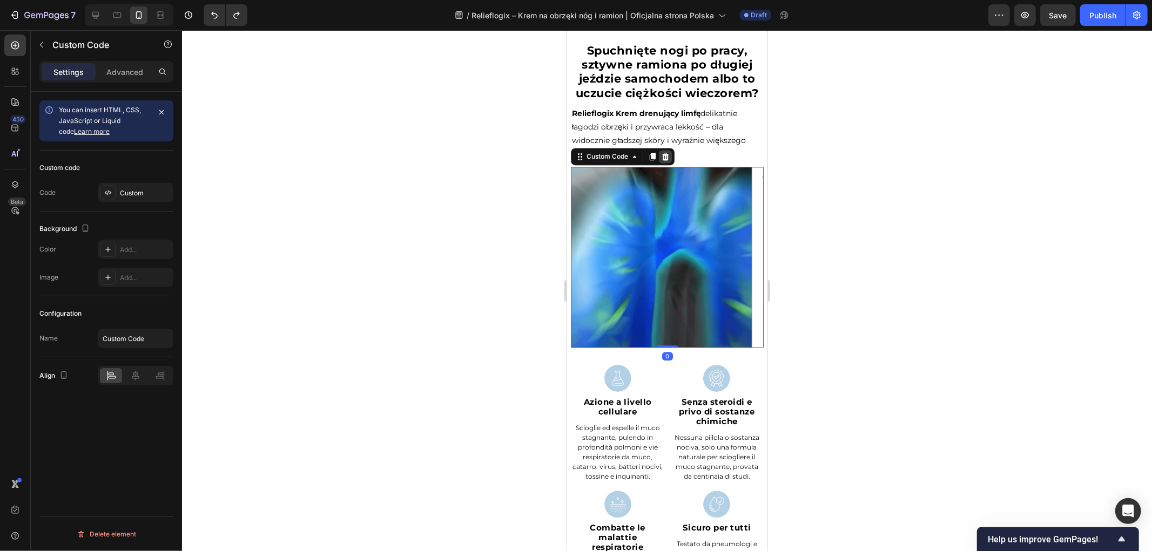
click at [663, 160] on icon at bounding box center [665, 156] width 7 height 8
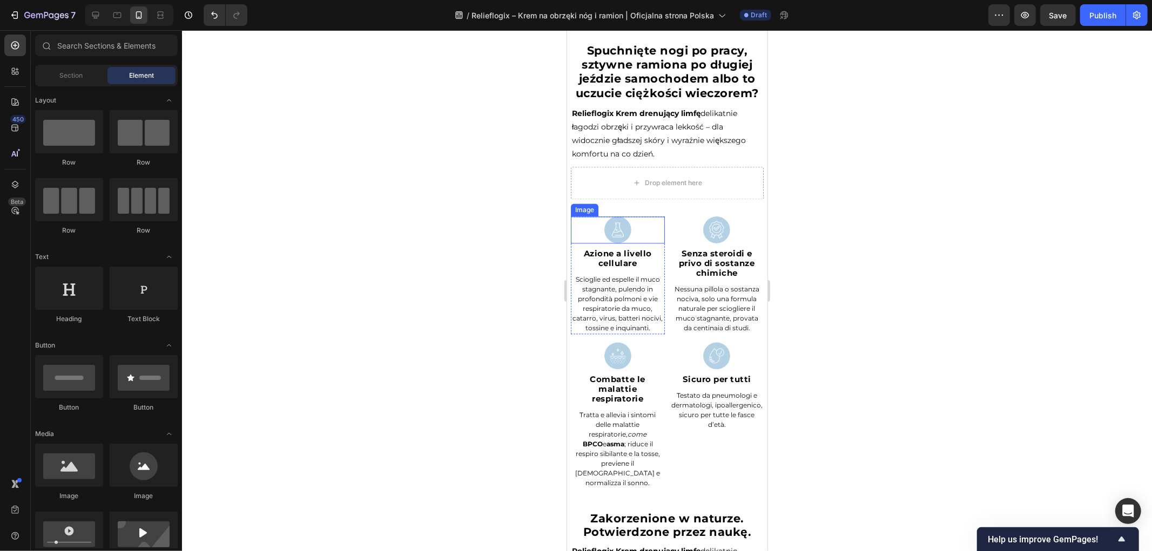
click at [651, 188] on div "Drop element here" at bounding box center [666, 182] width 87 height 17
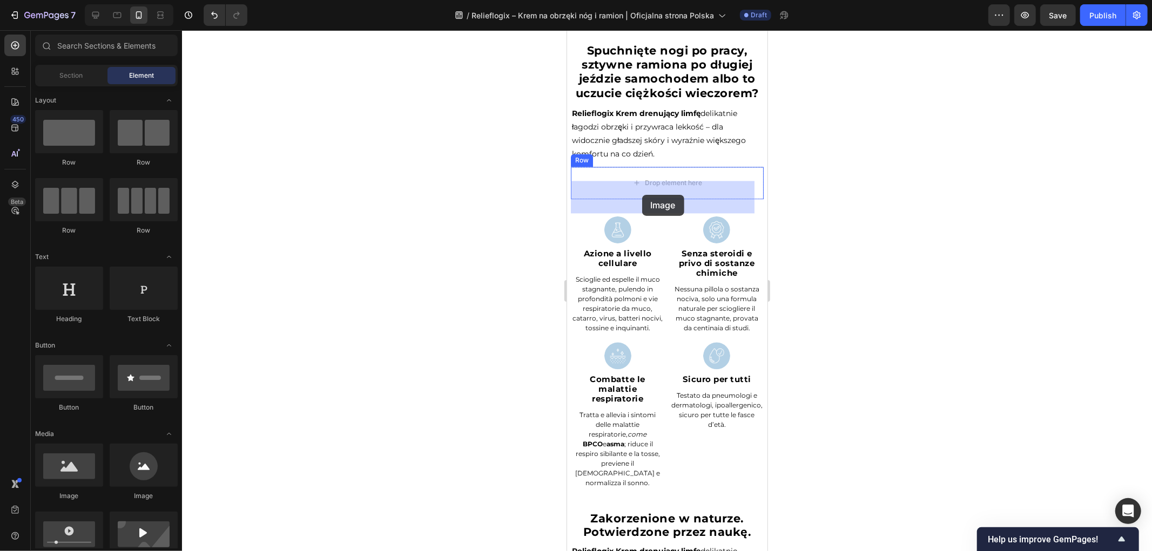
drag, startPoint x: 637, startPoint y: 504, endPoint x: 641, endPoint y: 191, distance: 313.3
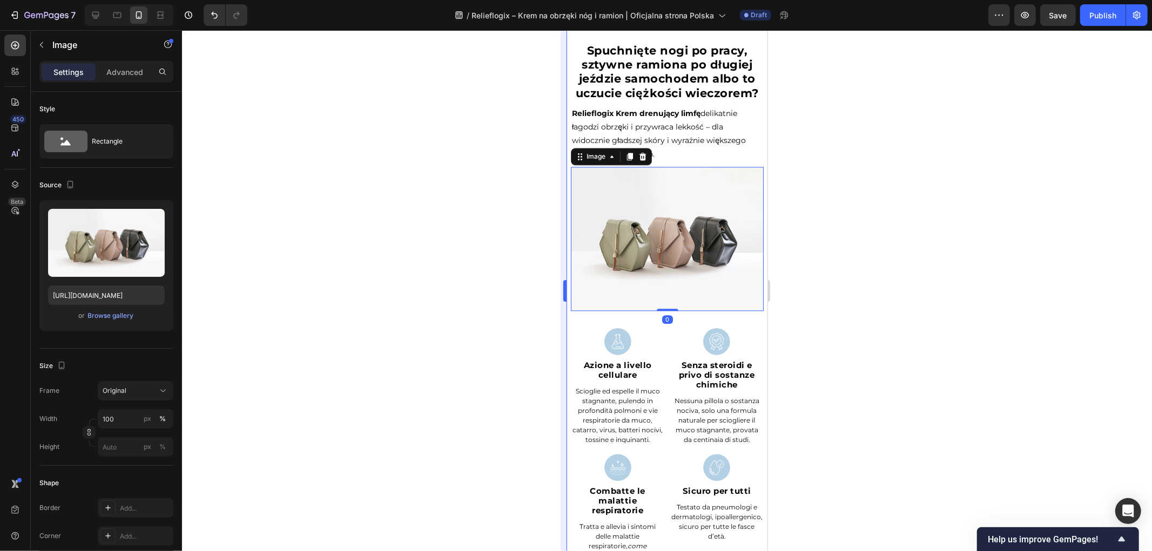
drag, startPoint x: 476, startPoint y: 239, endPoint x: 565, endPoint y: 241, distance: 89.7
click at [477, 240] on div at bounding box center [667, 290] width 970 height 521
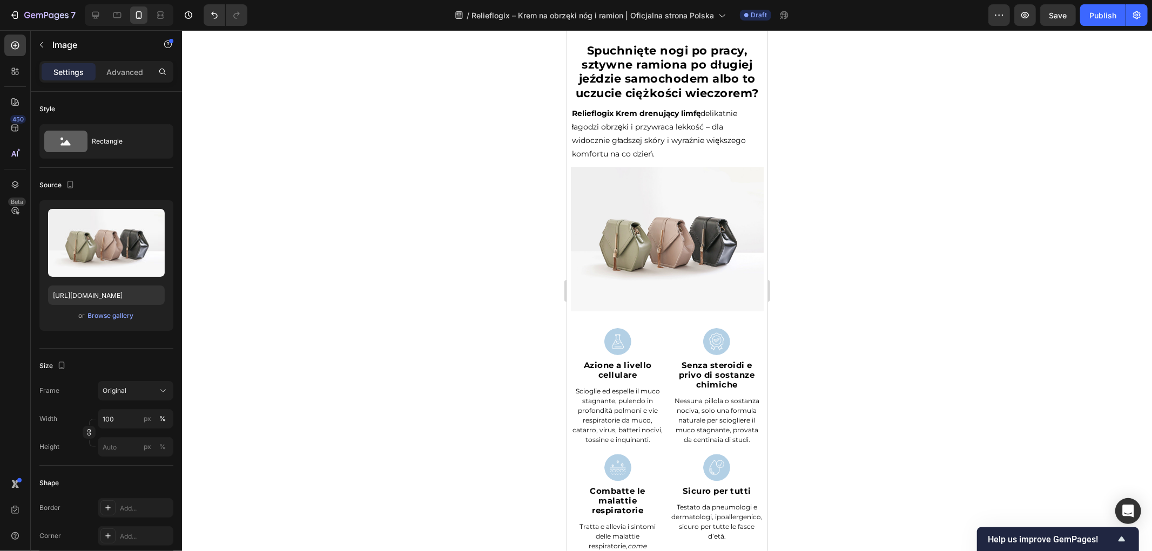
click at [651, 242] on img at bounding box center [666, 238] width 193 height 145
click at [92, 14] on icon at bounding box center [95, 15] width 11 height 11
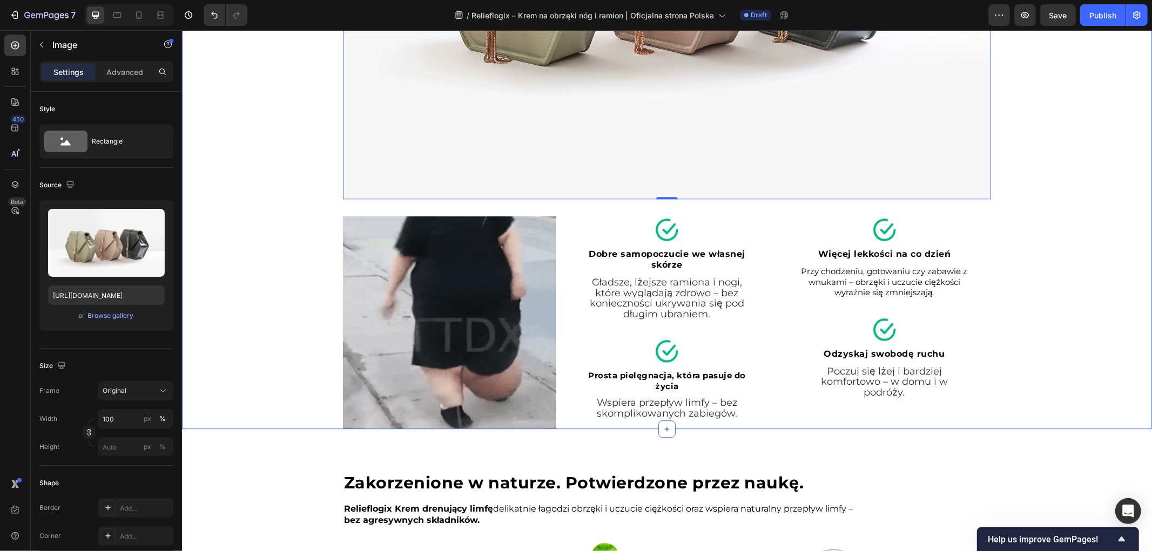
scroll to position [2325, 0]
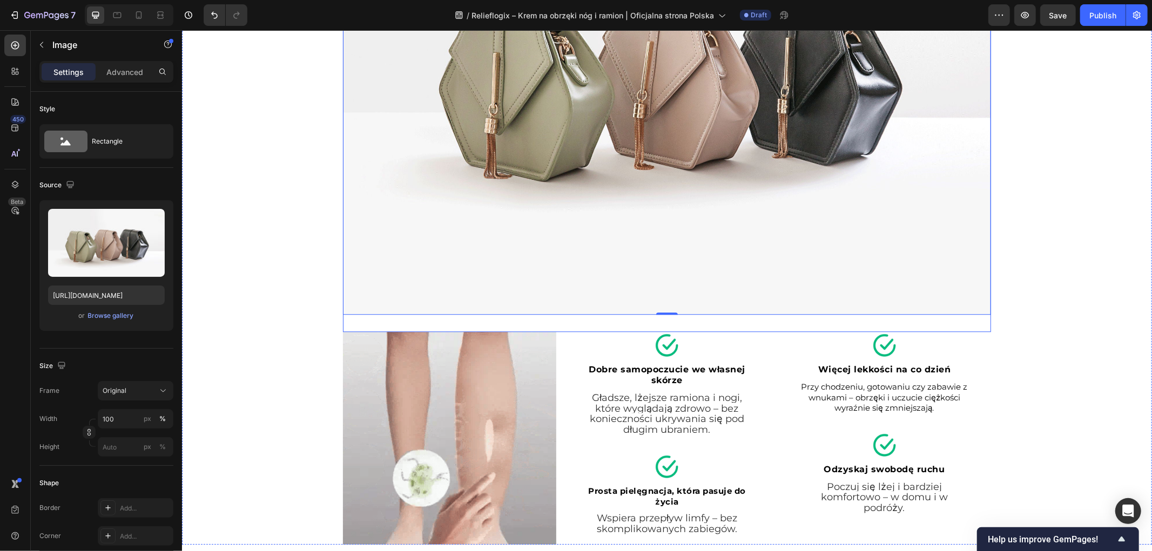
click at [388, 340] on img at bounding box center [448, 438] width 213 height 213
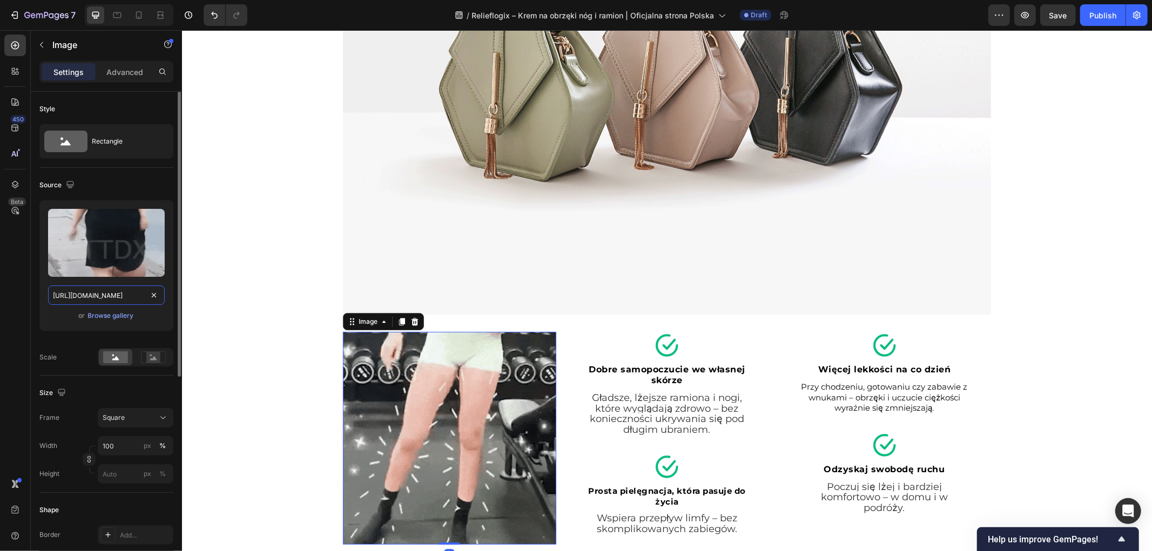
click at [121, 298] on input "[URL][DOMAIN_NAME]" at bounding box center [106, 295] width 117 height 19
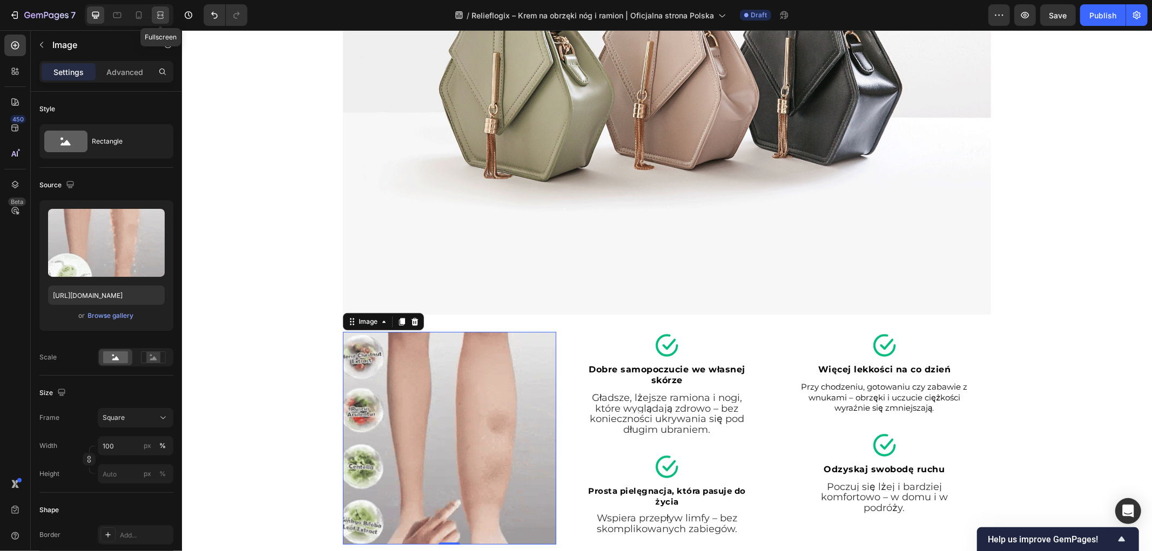
click at [158, 13] on icon at bounding box center [160, 12] width 6 height 2
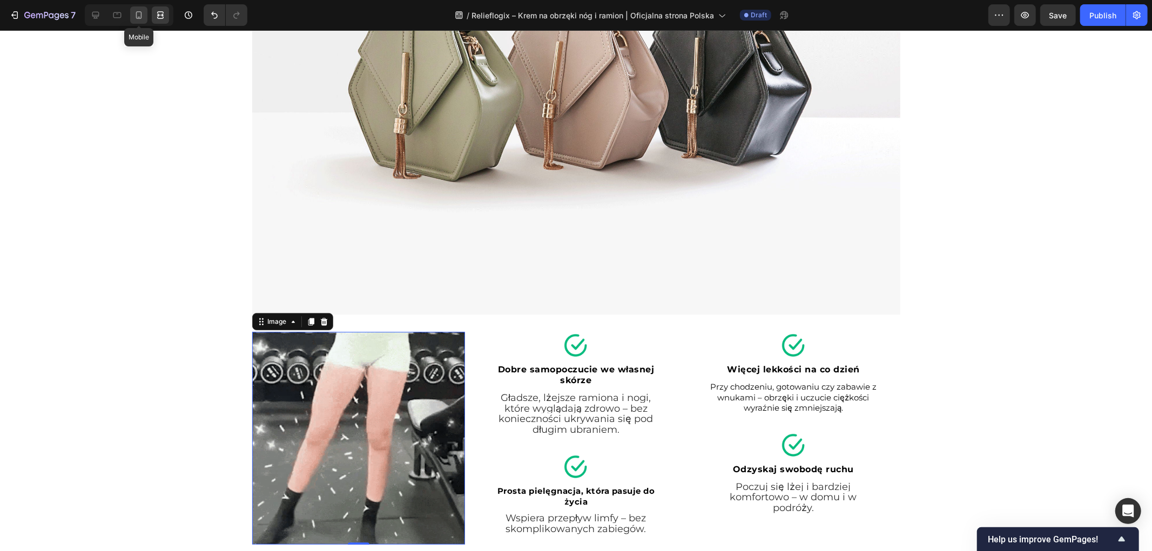
click at [142, 13] on icon at bounding box center [138, 15] width 11 height 11
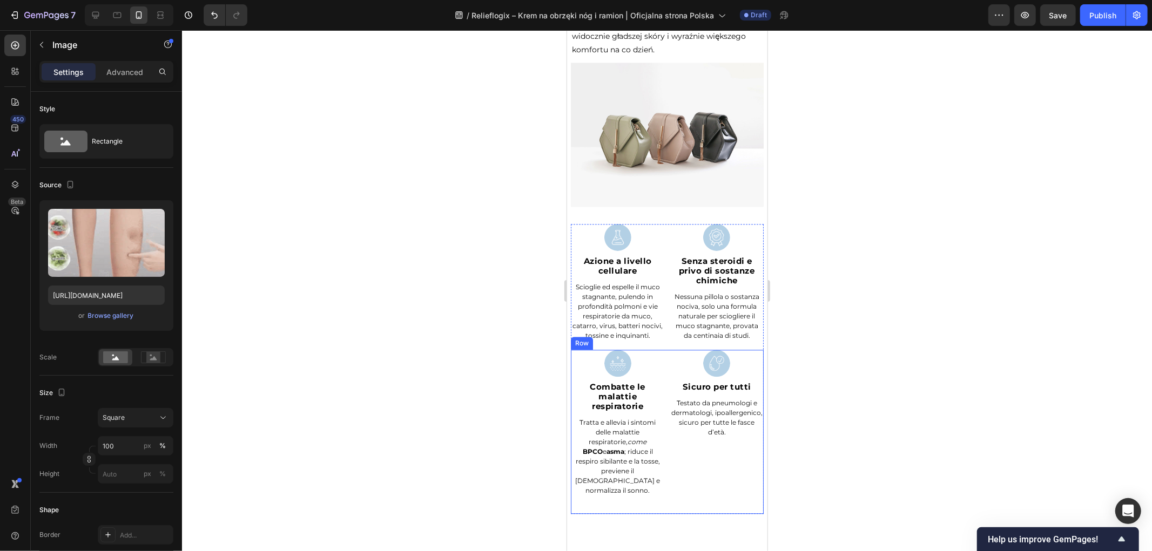
scroll to position [1947, 0]
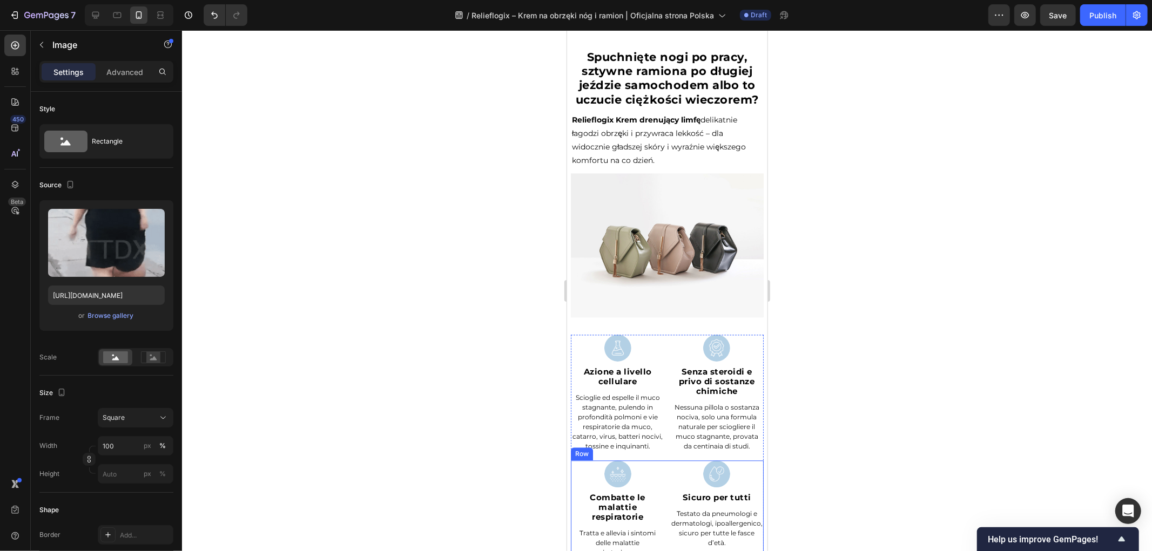
click at [649, 277] on img at bounding box center [666, 245] width 193 height 145
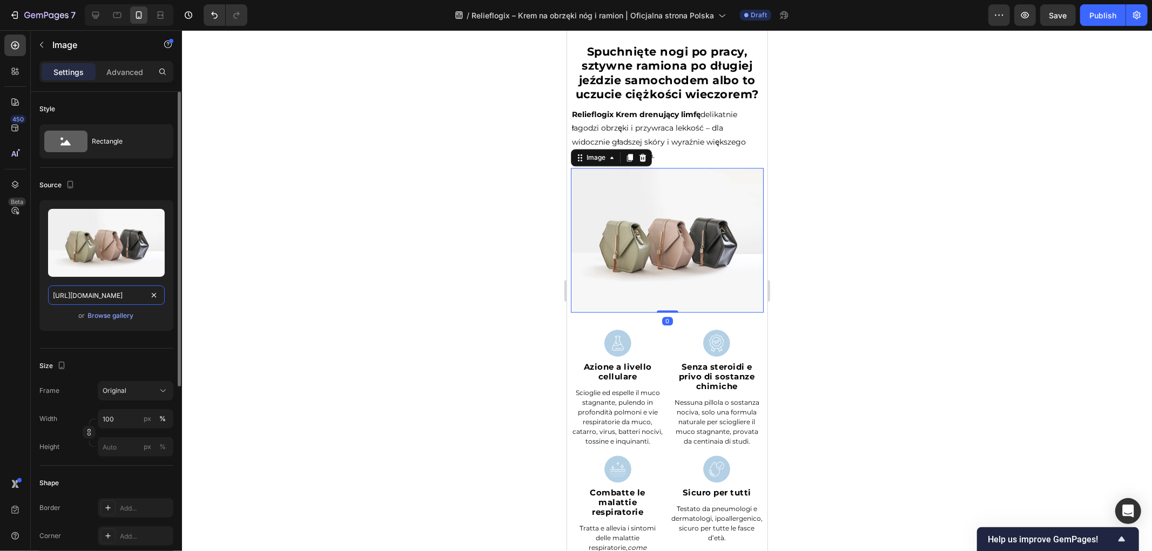
click at [115, 296] on input "https://cdn.shopify.com/s/files/1/2005/9307/files/image_demo.jpg" at bounding box center [106, 295] width 117 height 19
paste input "0657/6783/3683/files/gempages_578032762192134844-a0dcd020-80a0-4a91-b093-b583cb…"
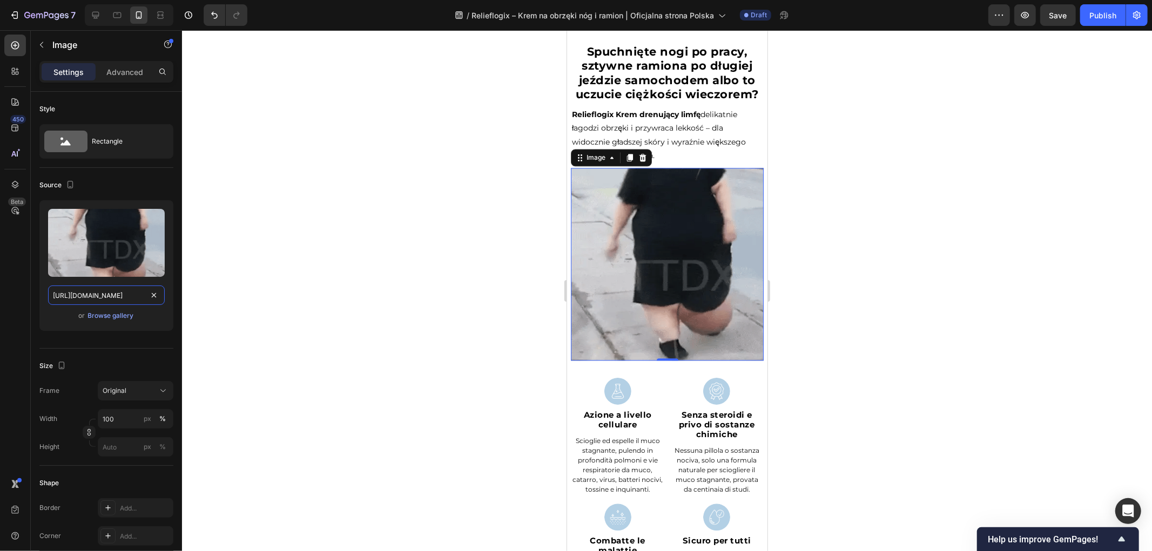
scroll to position [0, 343]
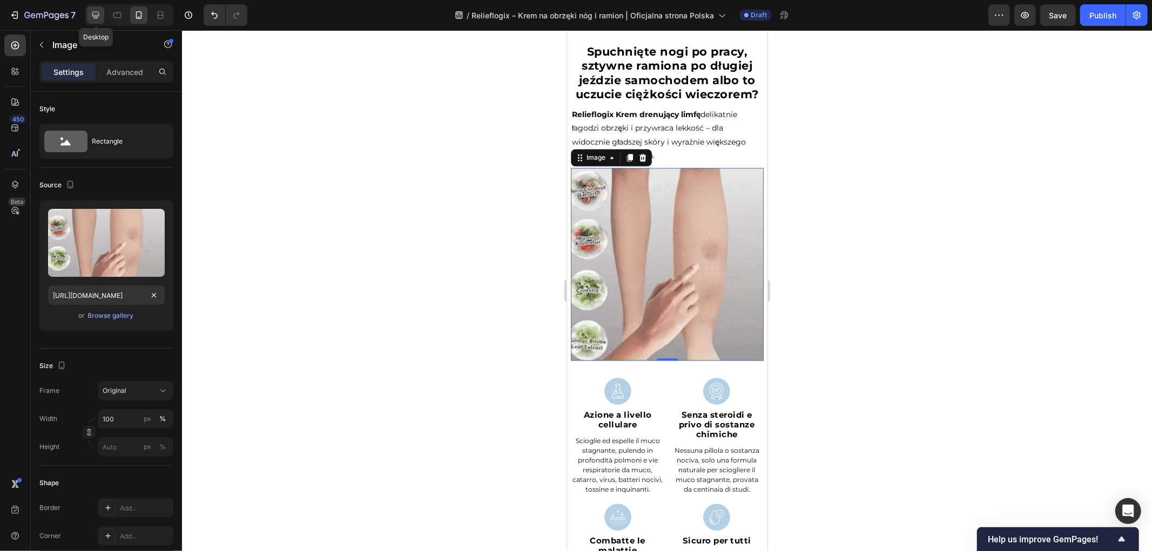
click at [96, 14] on icon at bounding box center [95, 15] width 11 height 11
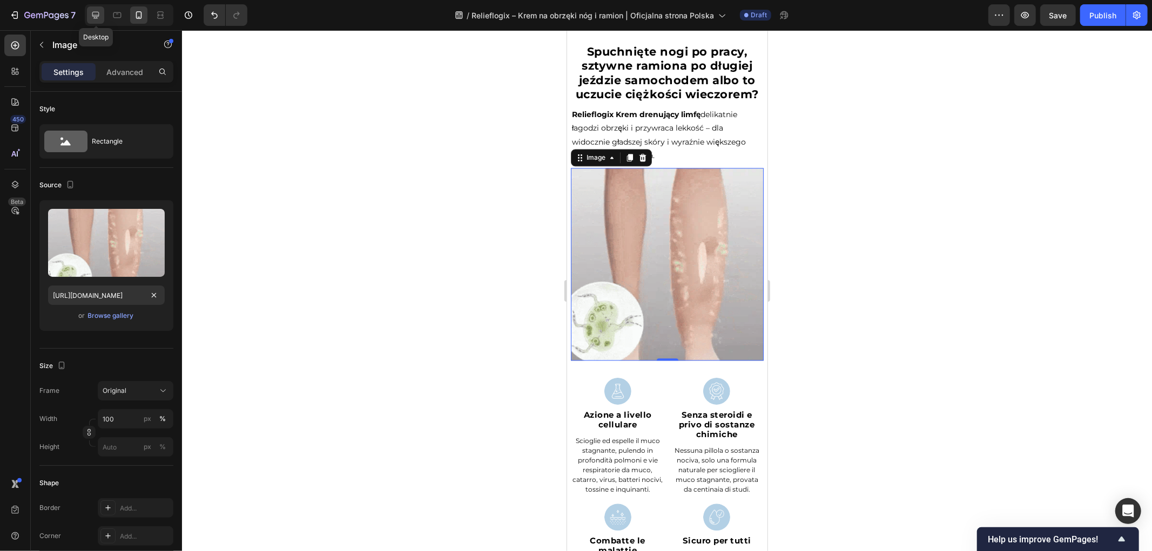
type input "https://cdn.shopify.com/s/files/1/2005/9307/files/image_demo.jpg"
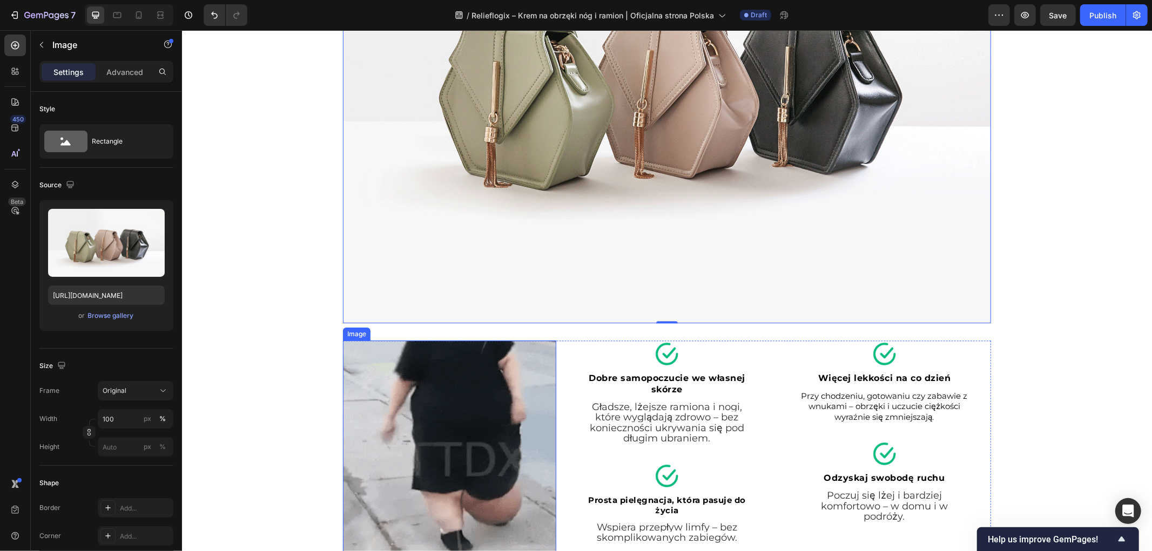
scroll to position [2145, 0]
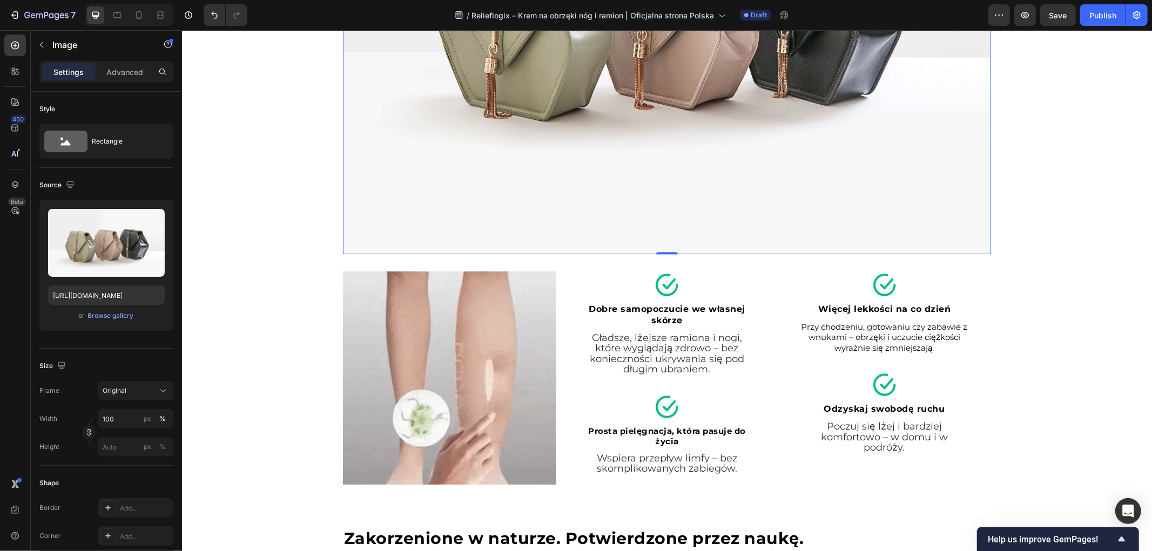
click at [522, 144] on img at bounding box center [666, 11] width 648 height 486
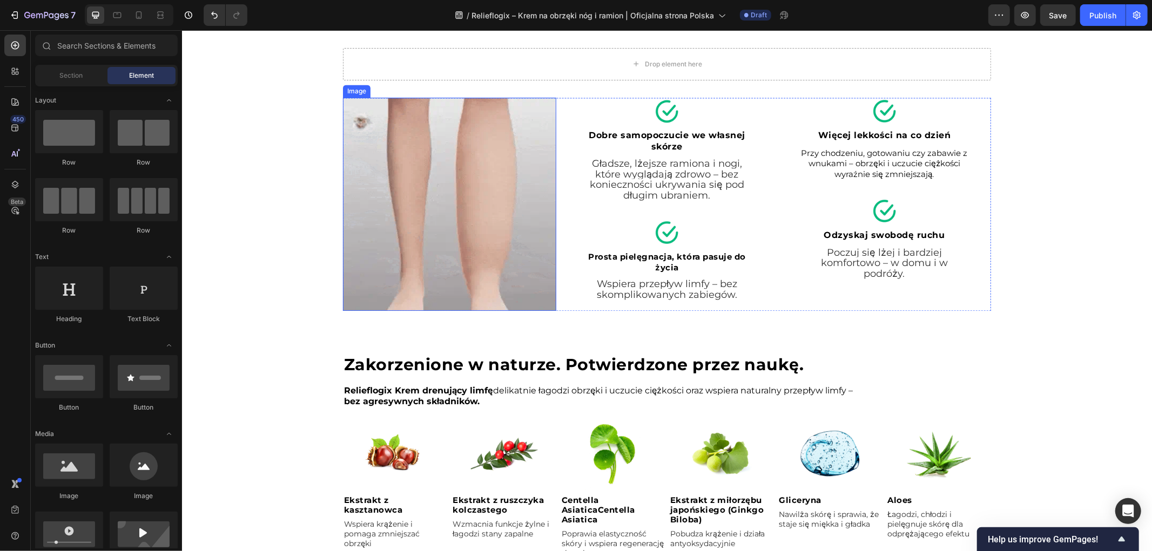
scroll to position [1784, 0]
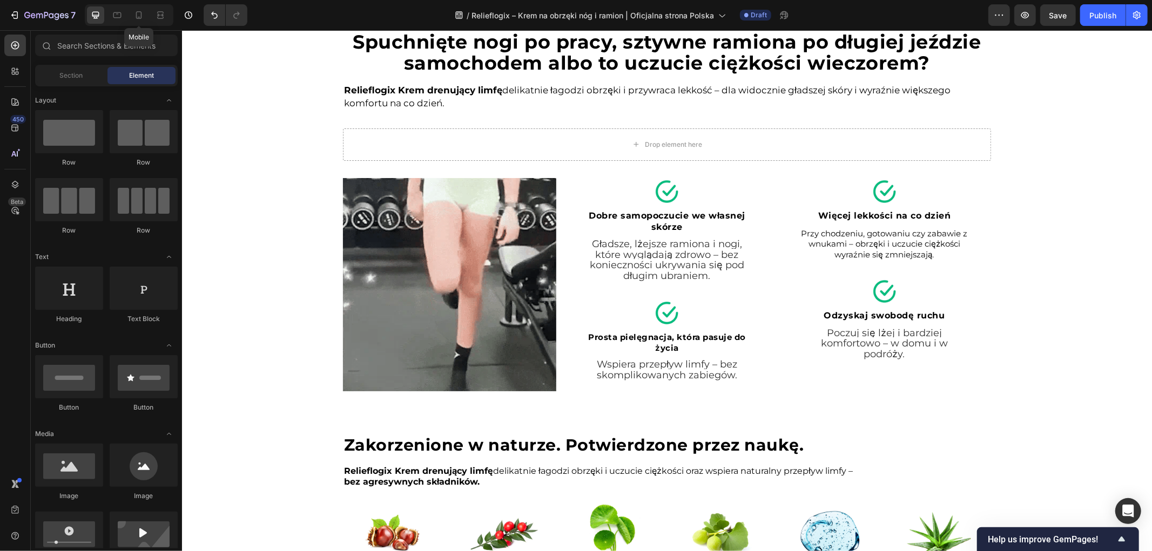
drag, startPoint x: 141, startPoint y: 13, endPoint x: 262, endPoint y: 168, distance: 196.6
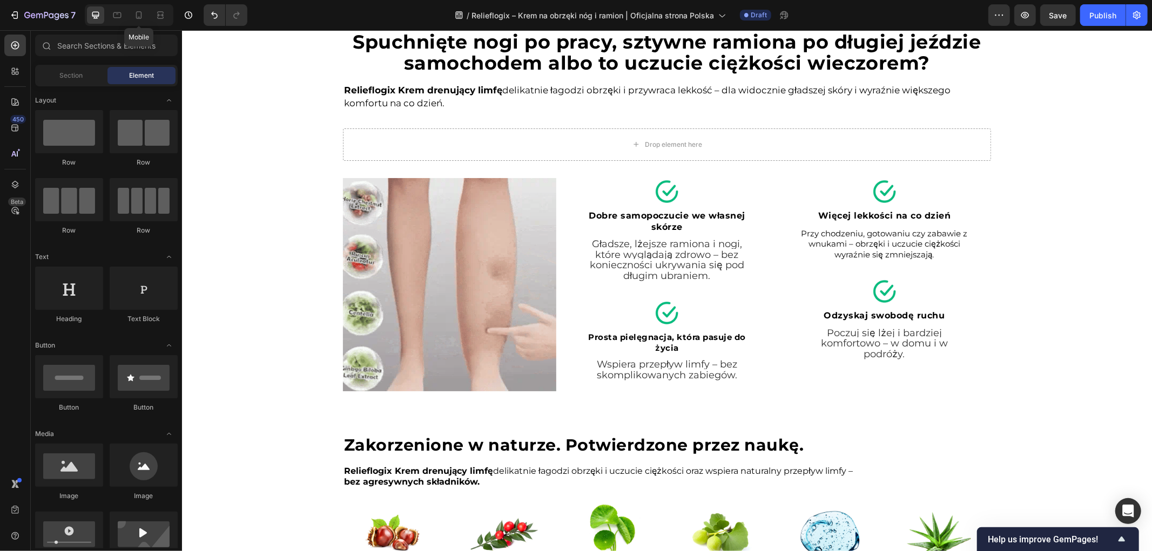
click at [141, 13] on icon at bounding box center [139, 15] width 6 height 8
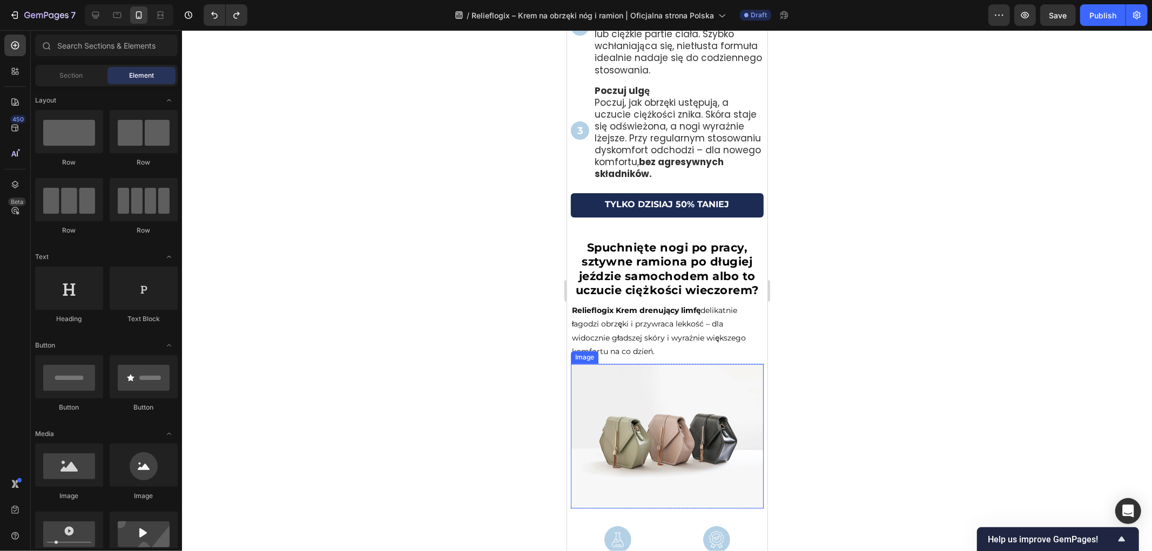
scroll to position [1844, 0]
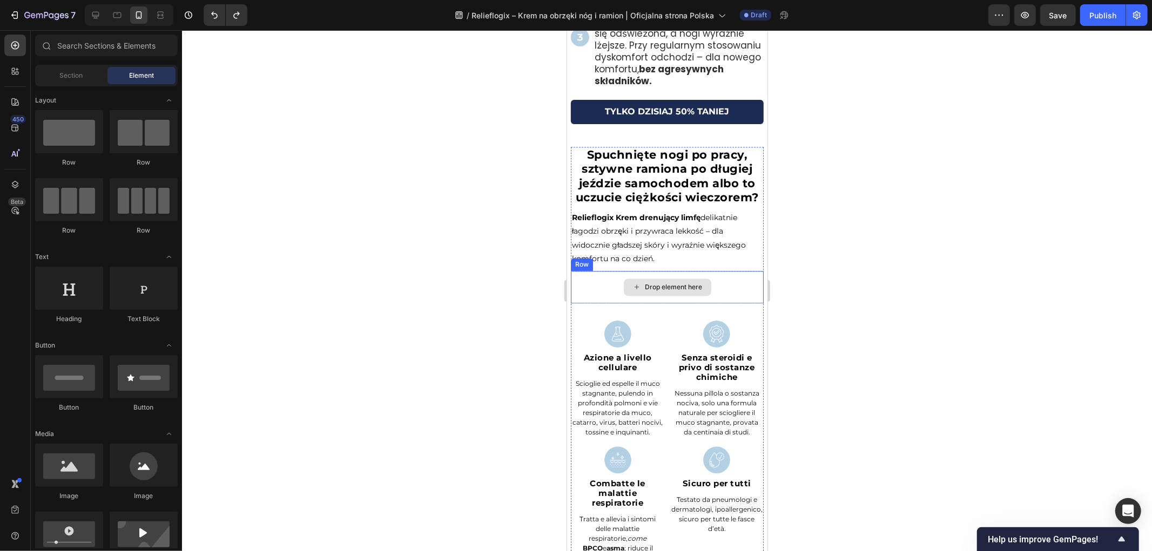
click at [663, 295] on div "Drop element here" at bounding box center [666, 286] width 87 height 17
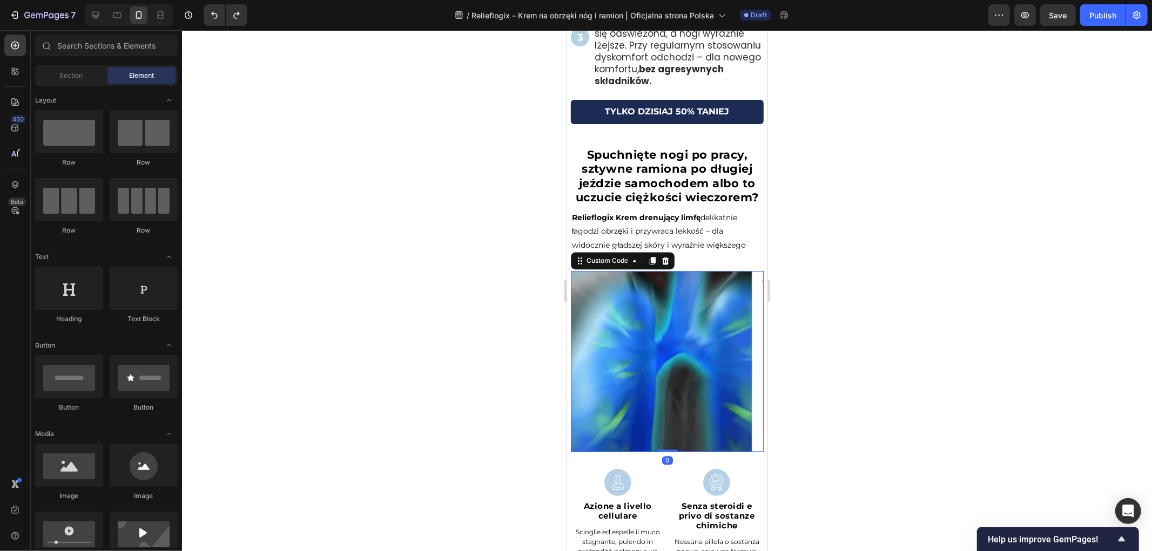
click at [614, 335] on video at bounding box center [666, 361] width 193 height 181
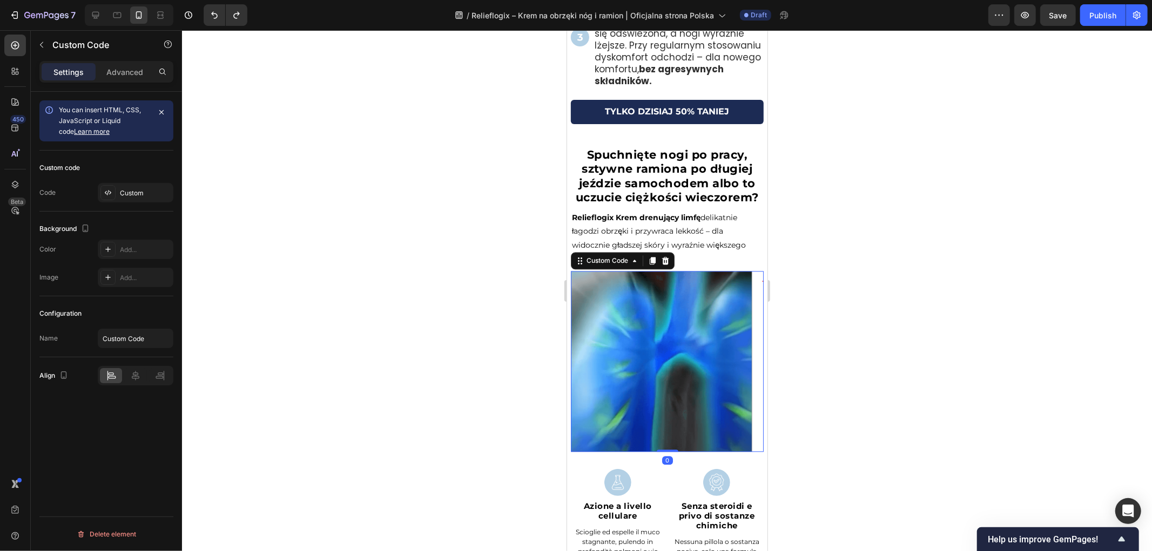
click at [633, 365] on video at bounding box center [666, 361] width 193 height 181
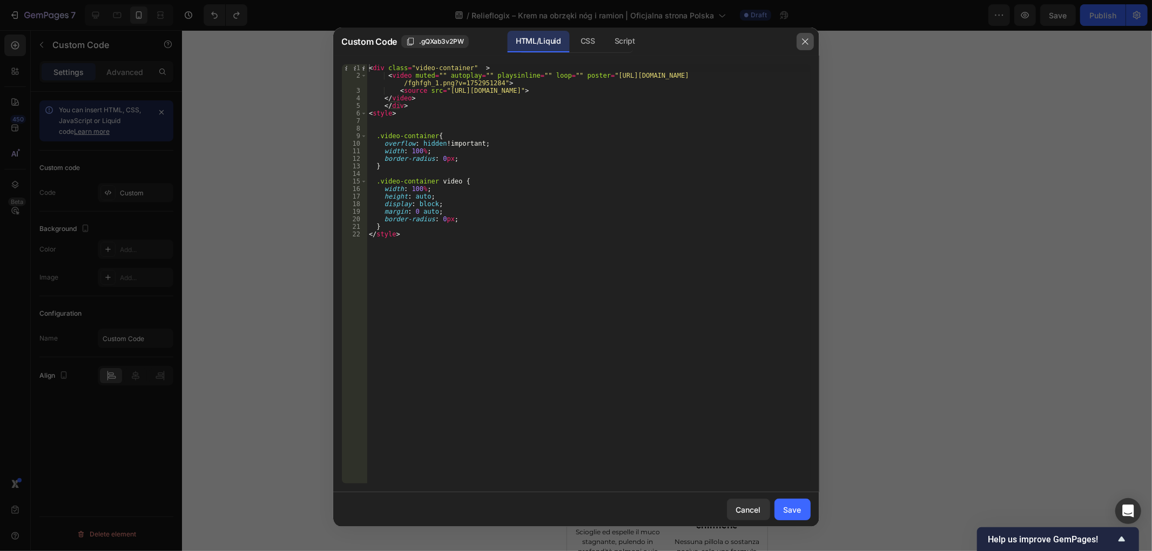
click at [805, 43] on icon "button" at bounding box center [805, 41] width 9 height 9
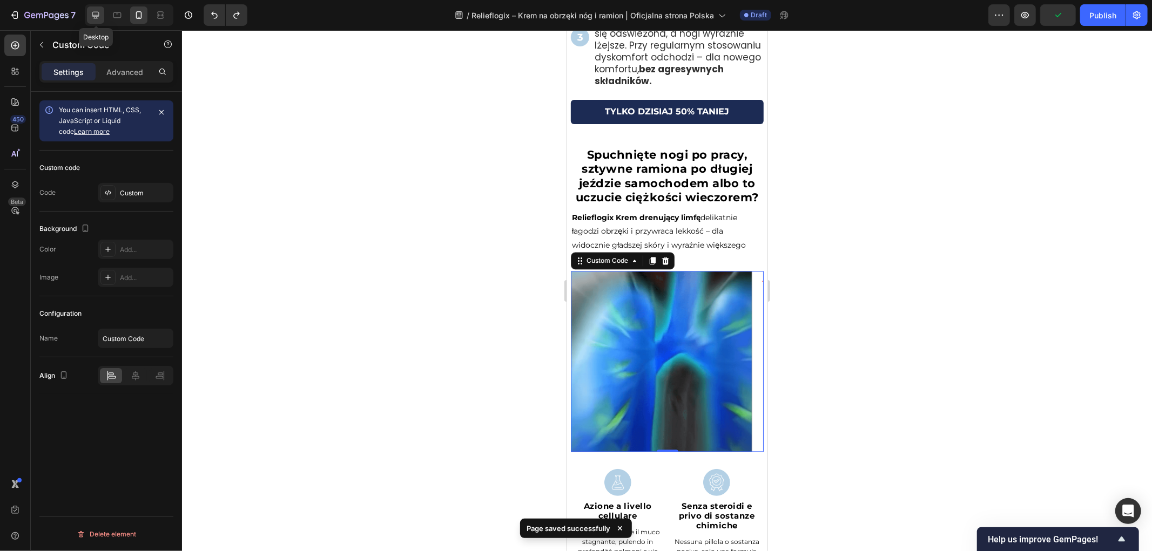
click at [99, 12] on icon at bounding box center [95, 15] width 11 height 11
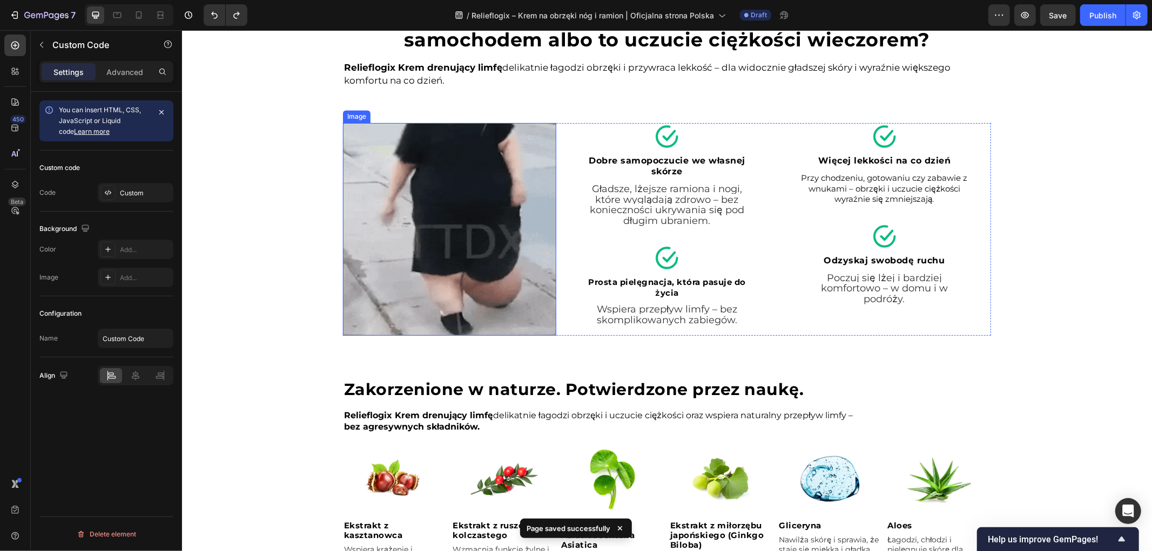
click at [471, 214] on img at bounding box center [448, 229] width 213 height 213
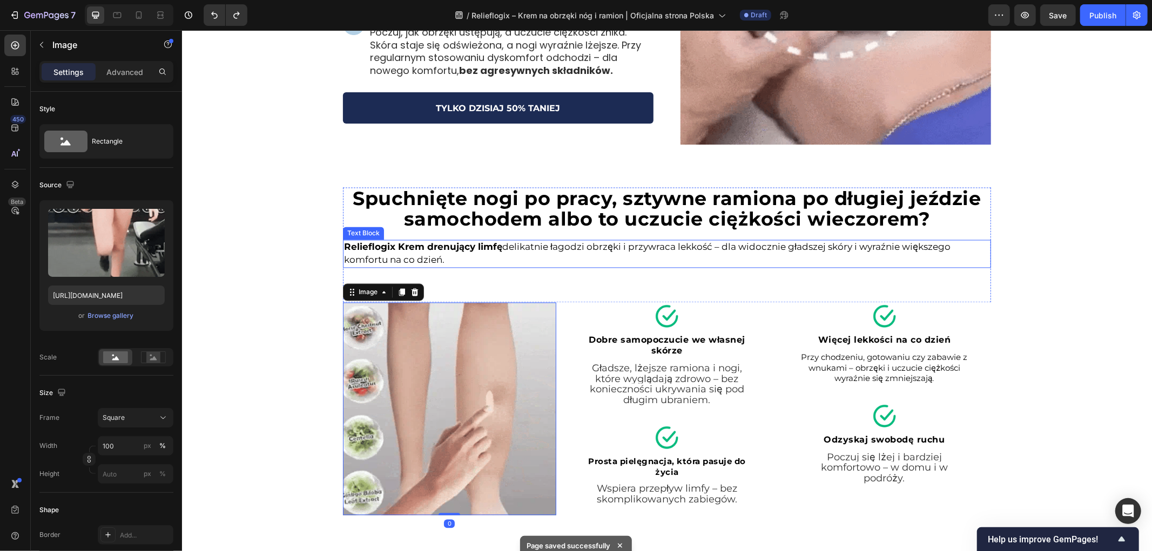
scroll to position [1817, 0]
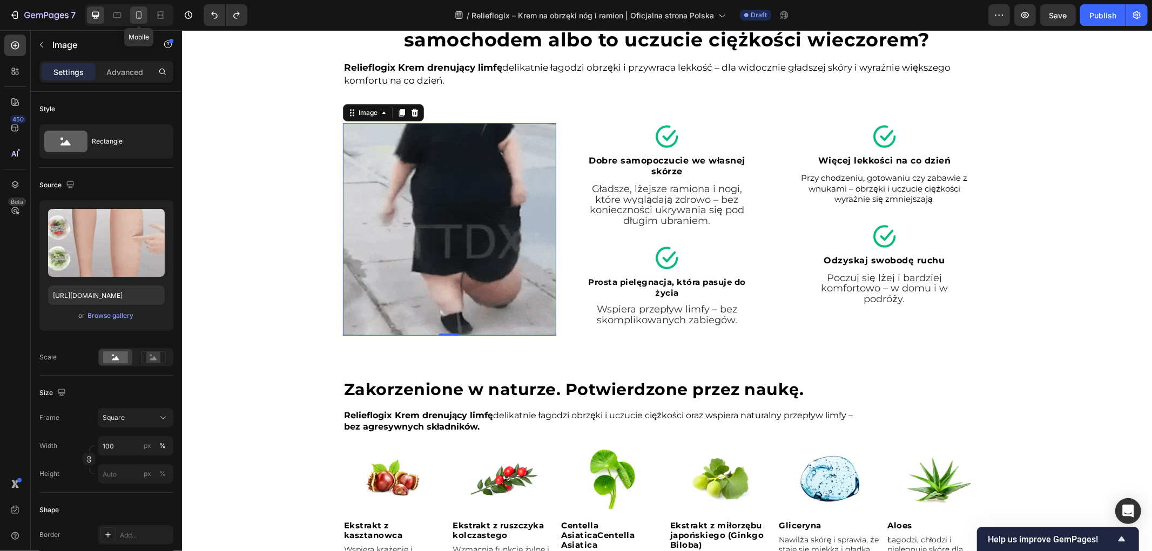
click at [144, 9] on div at bounding box center [138, 14] width 17 height 17
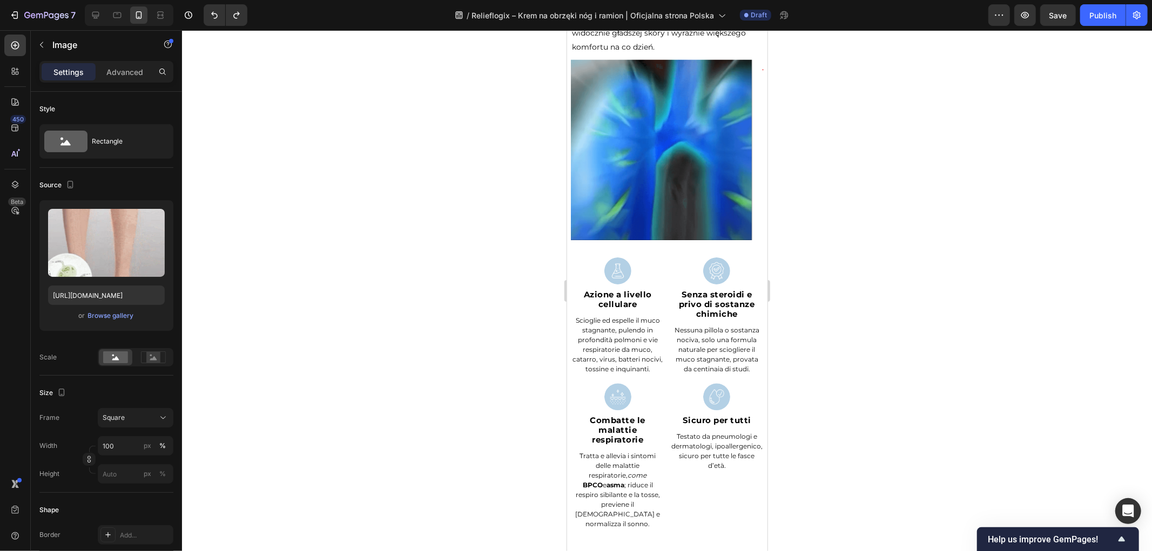
scroll to position [1794, 0]
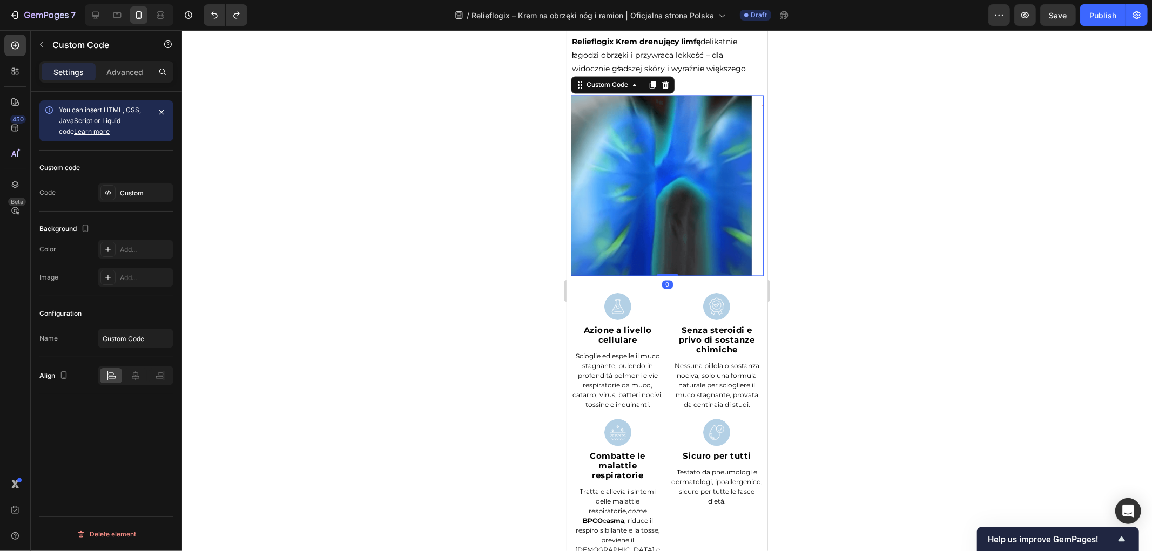
click at [629, 191] on video at bounding box center [666, 185] width 193 height 181
click at [670, 208] on video at bounding box center [666, 185] width 193 height 181
click at [669, 91] on div at bounding box center [664, 84] width 13 height 13
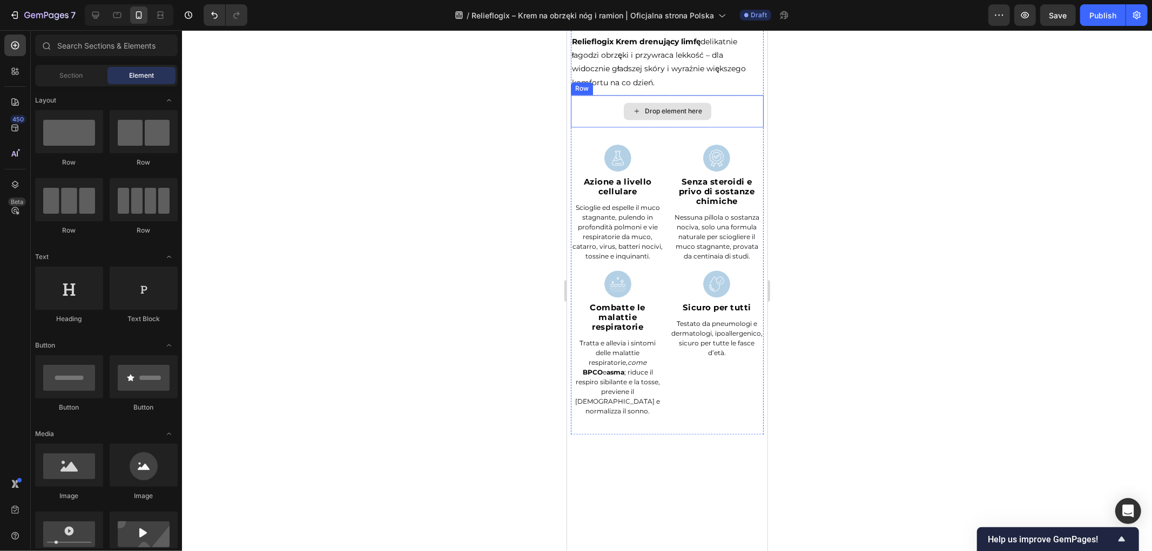
click at [675, 115] on div "Drop element here" at bounding box center [673, 110] width 57 height 9
click at [645, 115] on div "Drop element here" at bounding box center [673, 110] width 57 height 9
click at [96, 14] on icon at bounding box center [95, 15] width 11 height 11
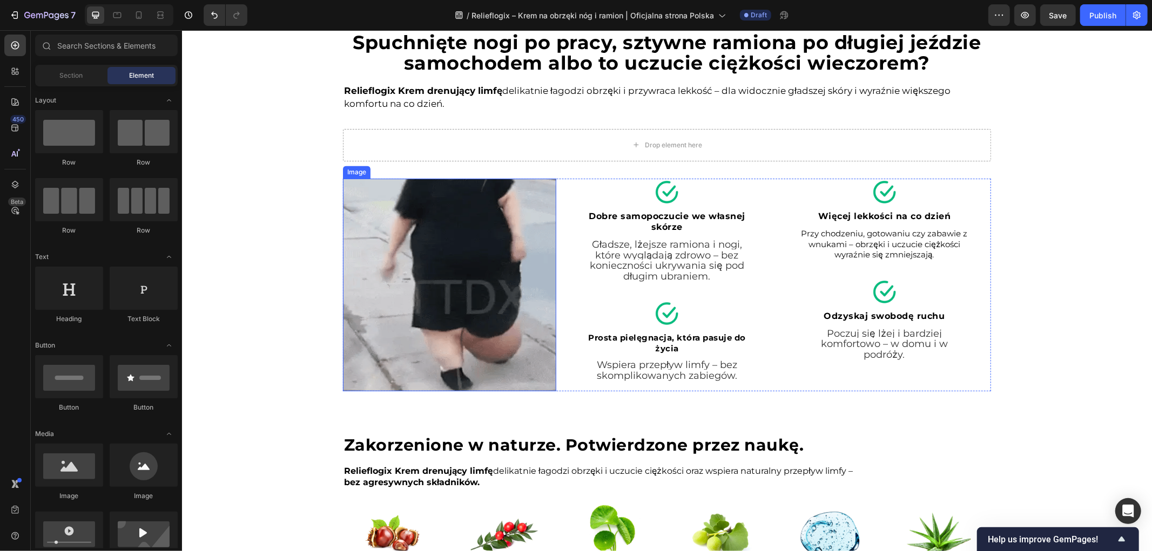
click at [444, 272] on img at bounding box center [448, 284] width 213 height 213
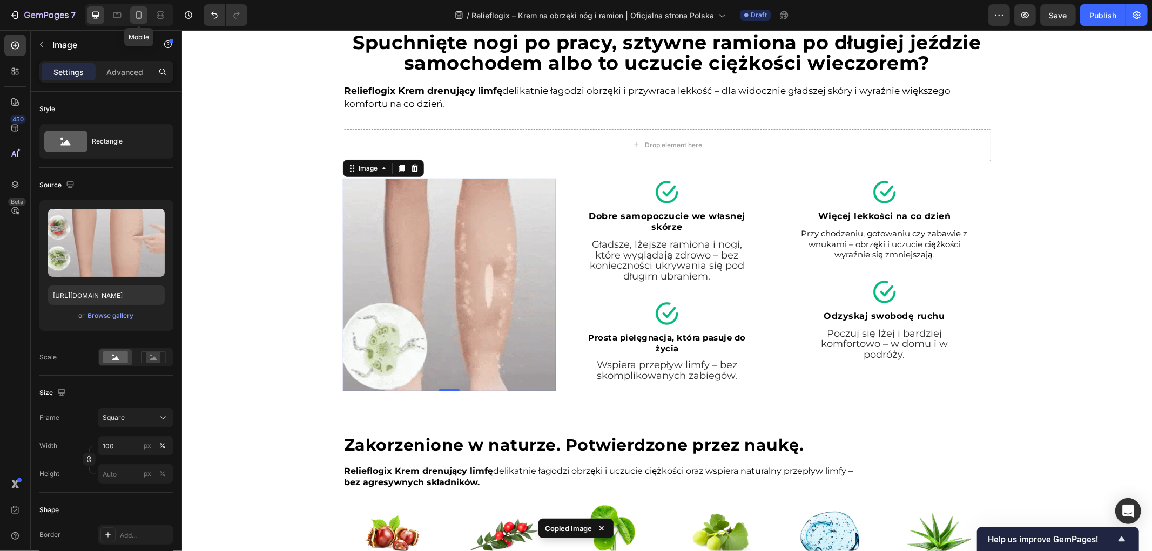
click at [143, 21] on div at bounding box center [138, 14] width 17 height 17
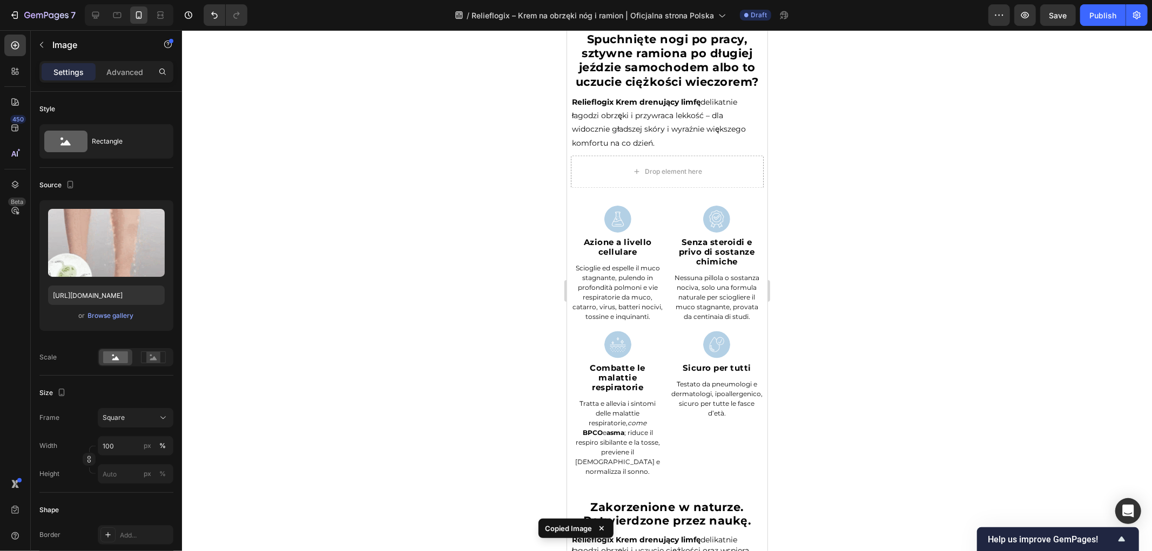
scroll to position [1695, 0]
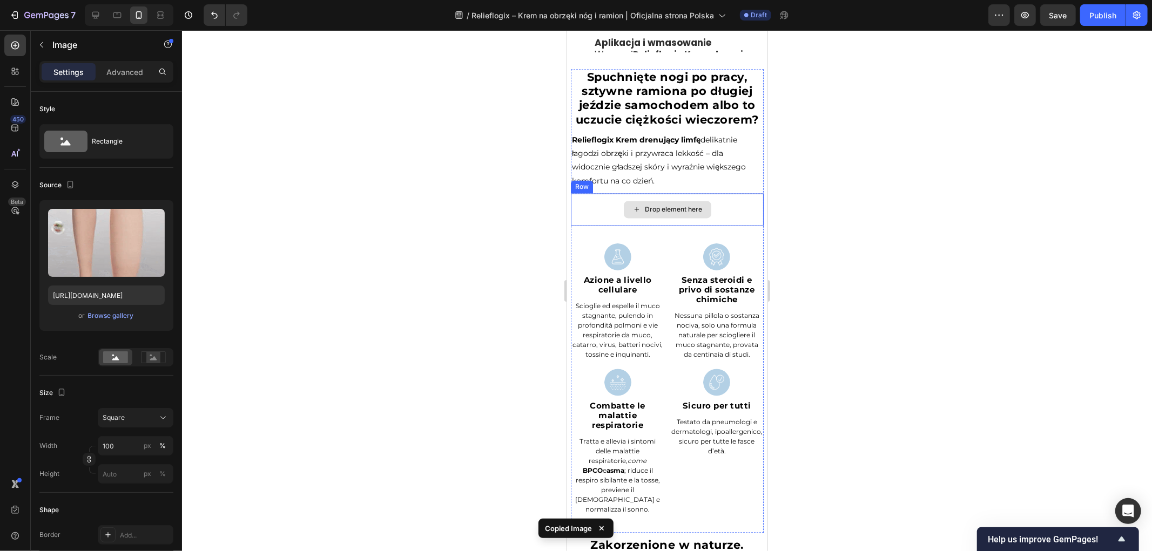
click at [655, 218] on div "Drop element here" at bounding box center [666, 209] width 87 height 17
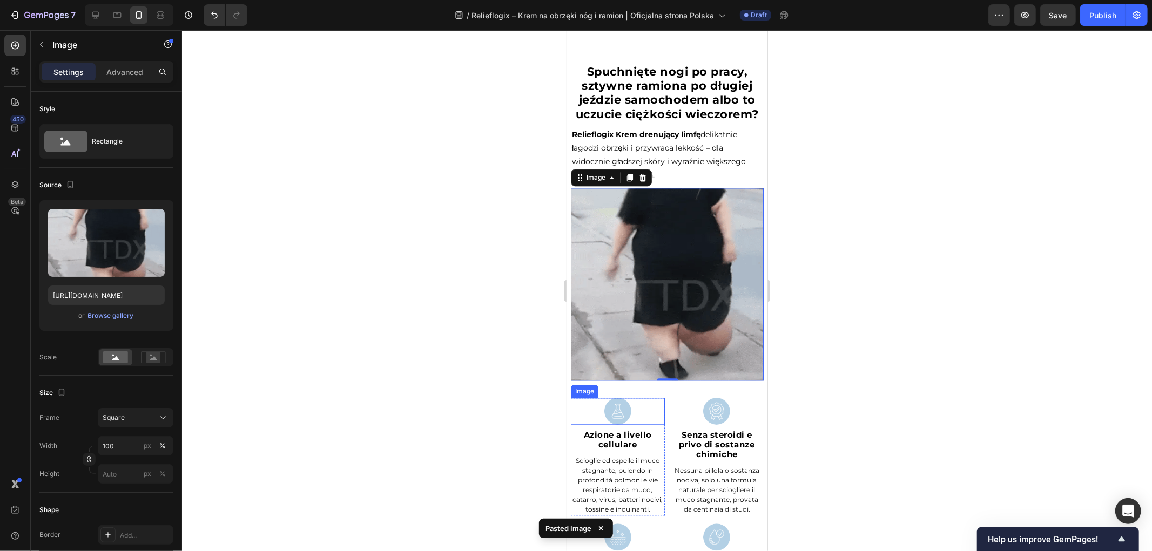
scroll to position [1995, 0]
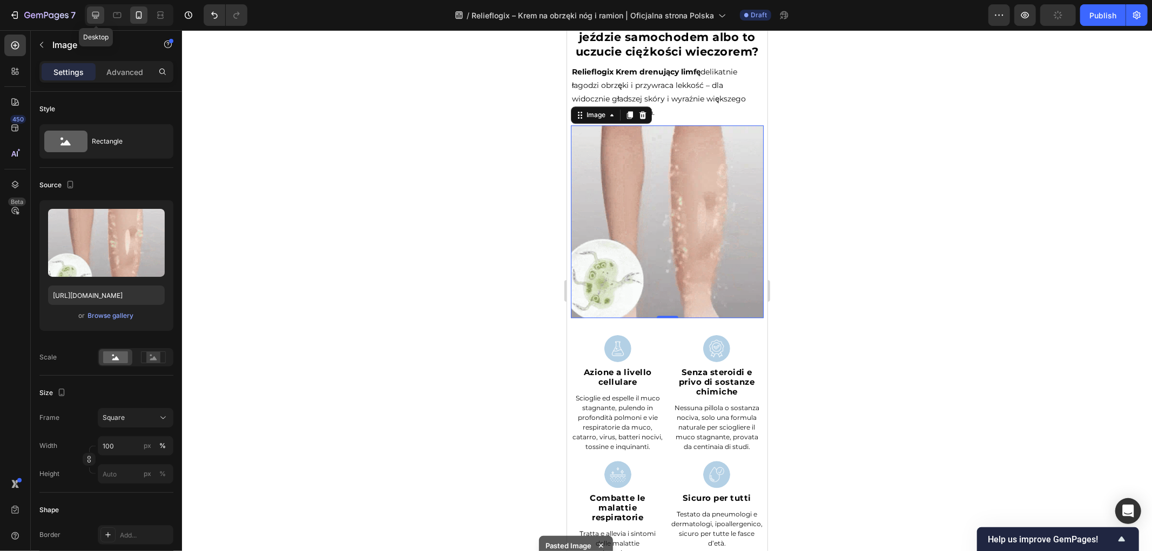
click at [98, 11] on icon at bounding box center [95, 15] width 11 height 11
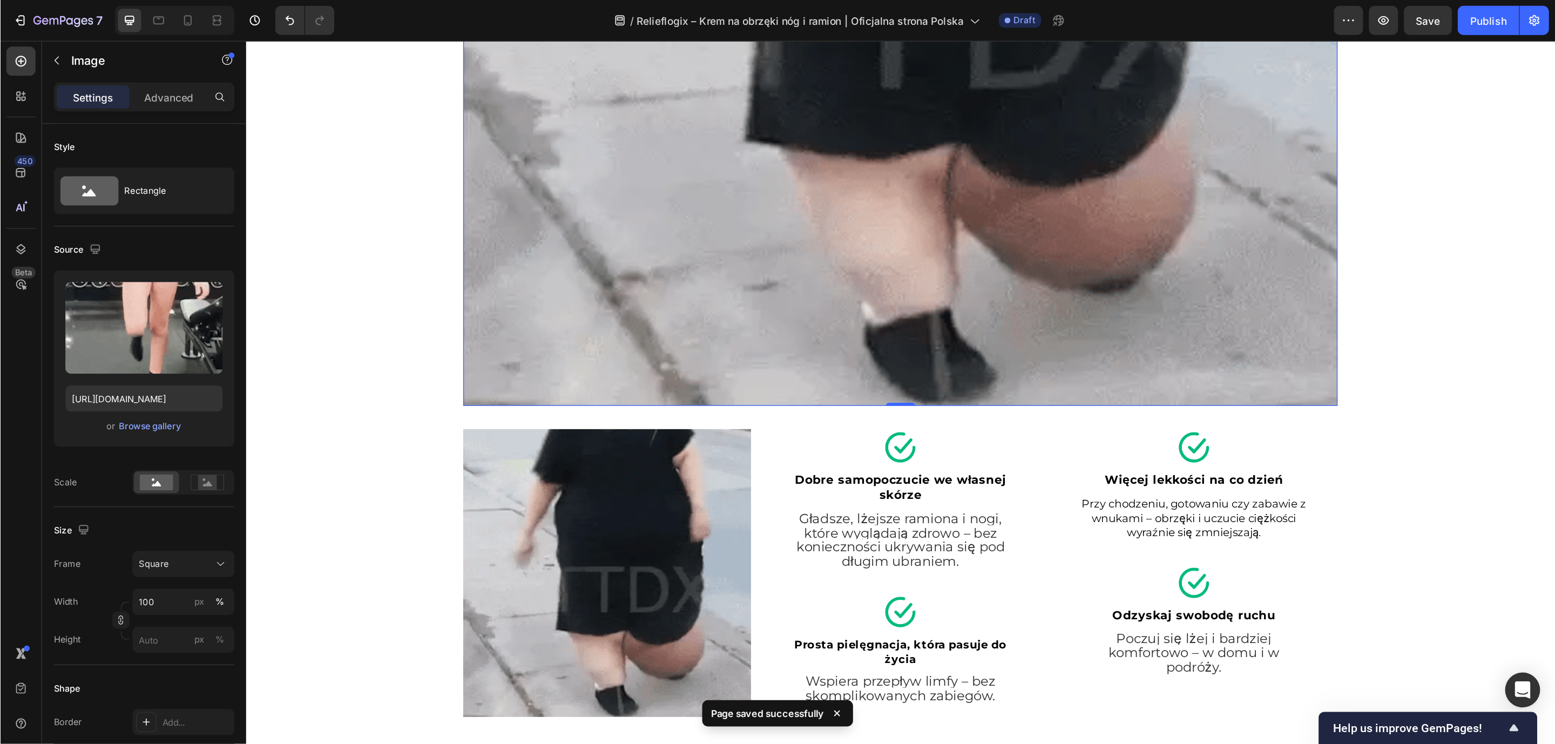
scroll to position [2566, 0]
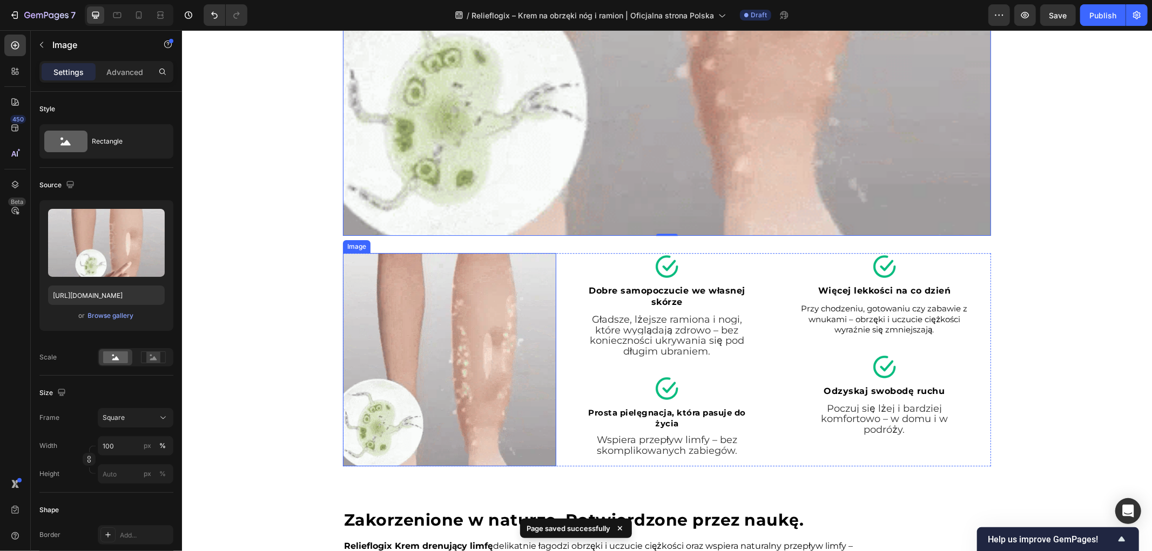
click at [451, 309] on img at bounding box center [448, 359] width 213 height 213
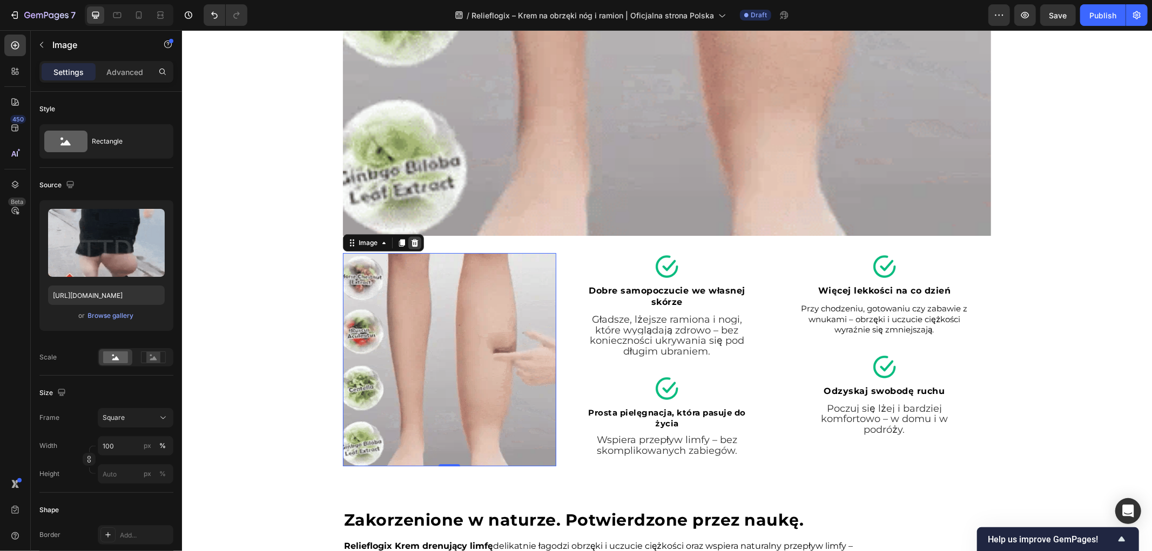
click at [411, 244] on icon at bounding box center [414, 243] width 7 height 8
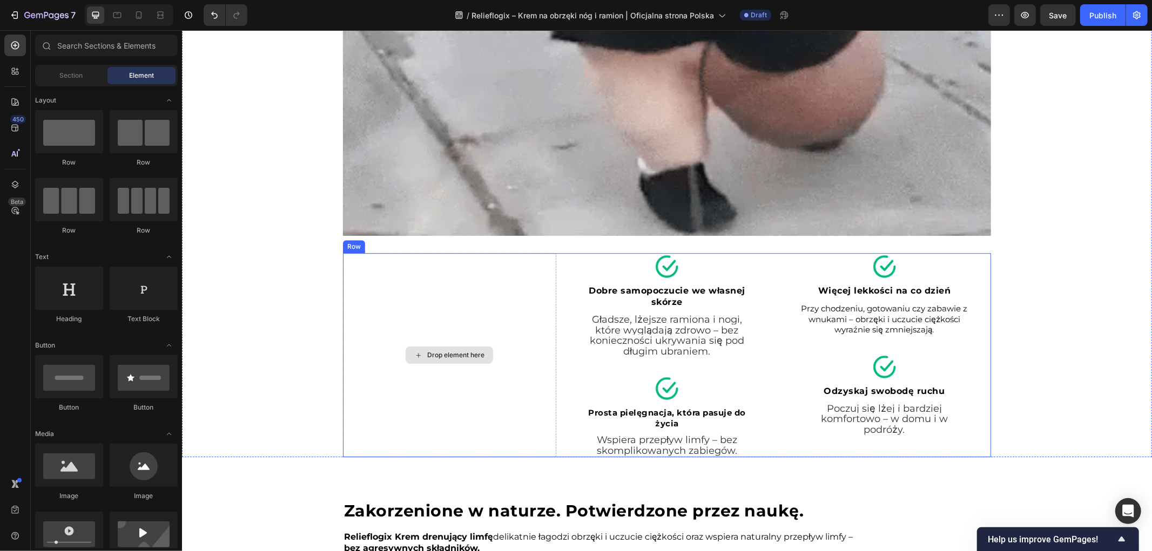
click at [497, 329] on div "Drop element here" at bounding box center [448, 355] width 213 height 204
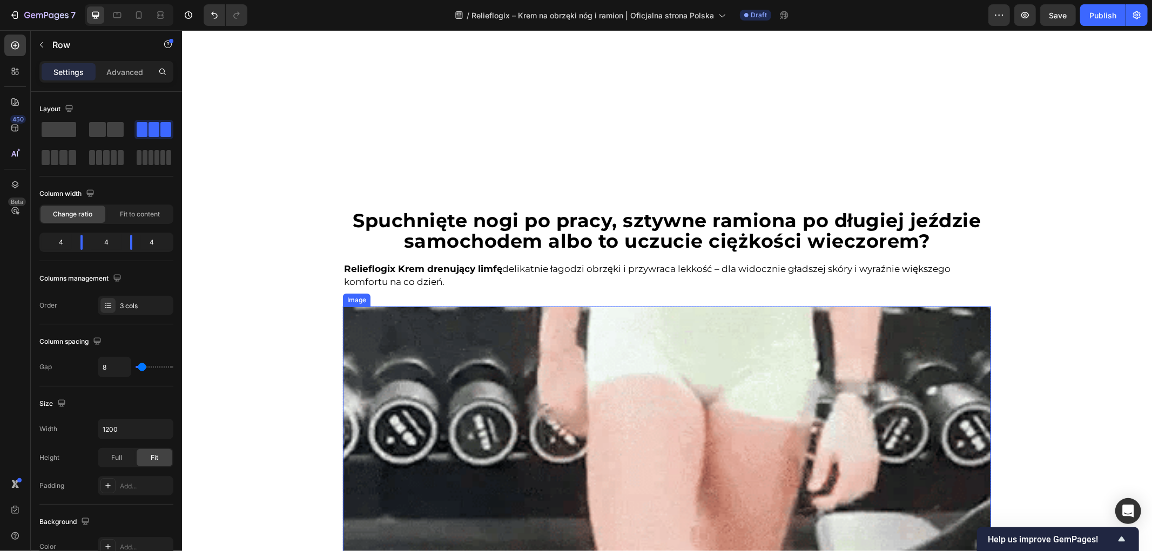
scroll to position [1905, 0]
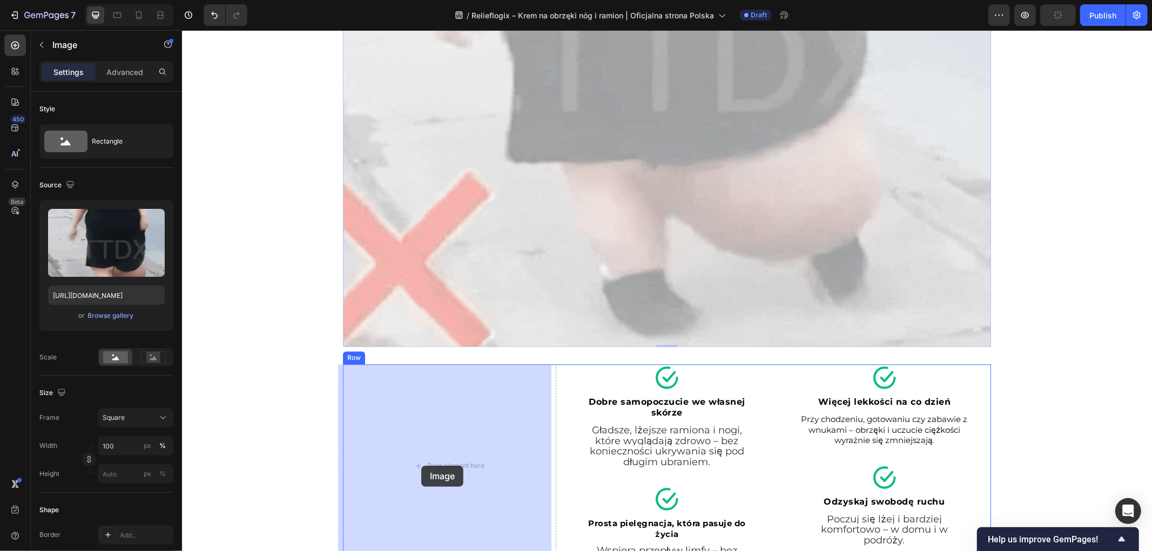
scroll to position [2239, 0]
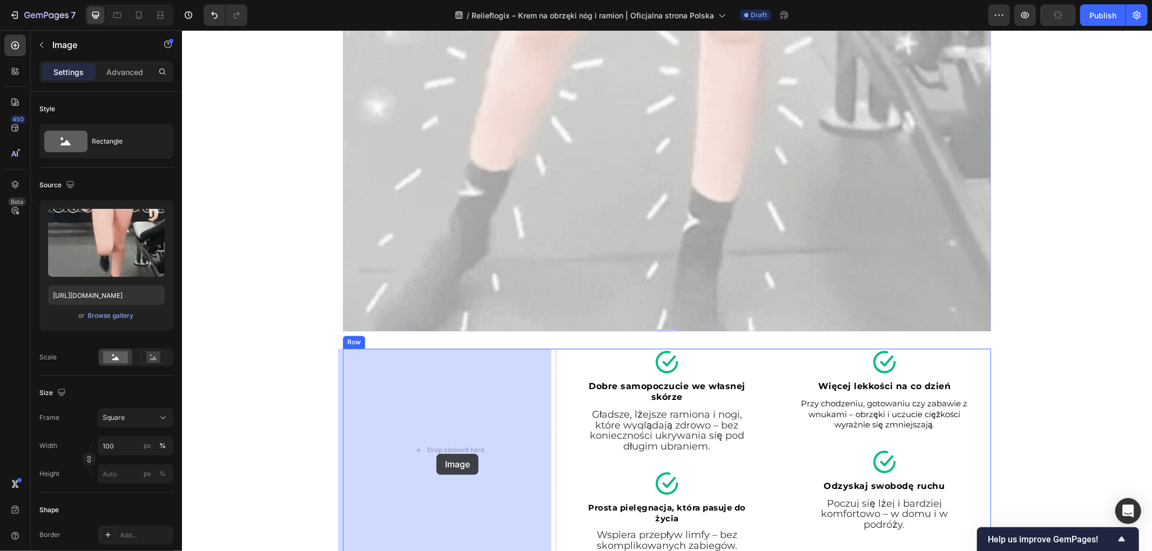
drag, startPoint x: 360, startPoint y: 188, endPoint x: 363, endPoint y: 424, distance: 236.0
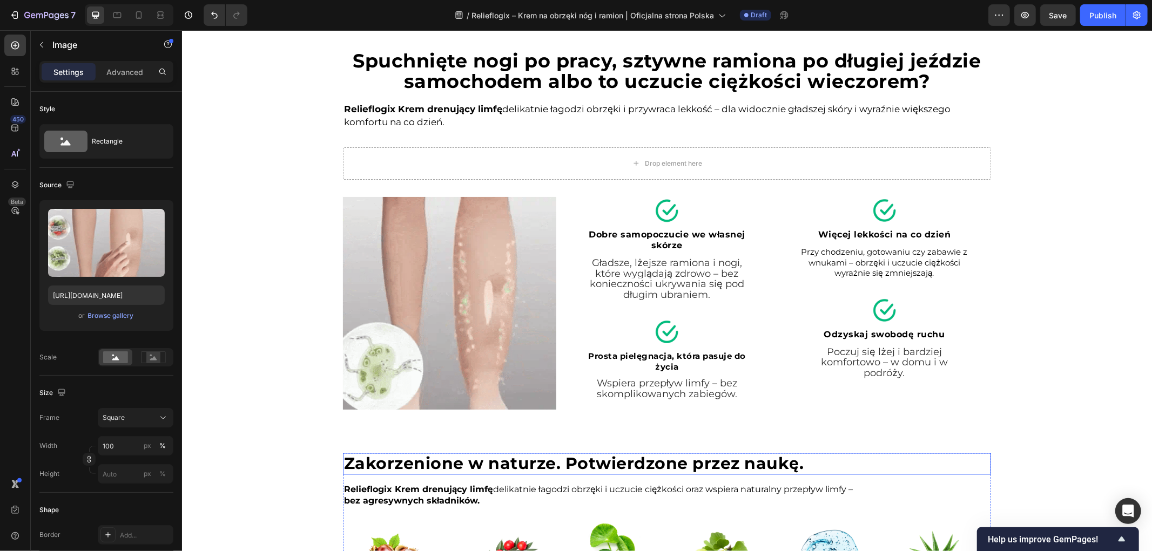
scroll to position [1699, 0]
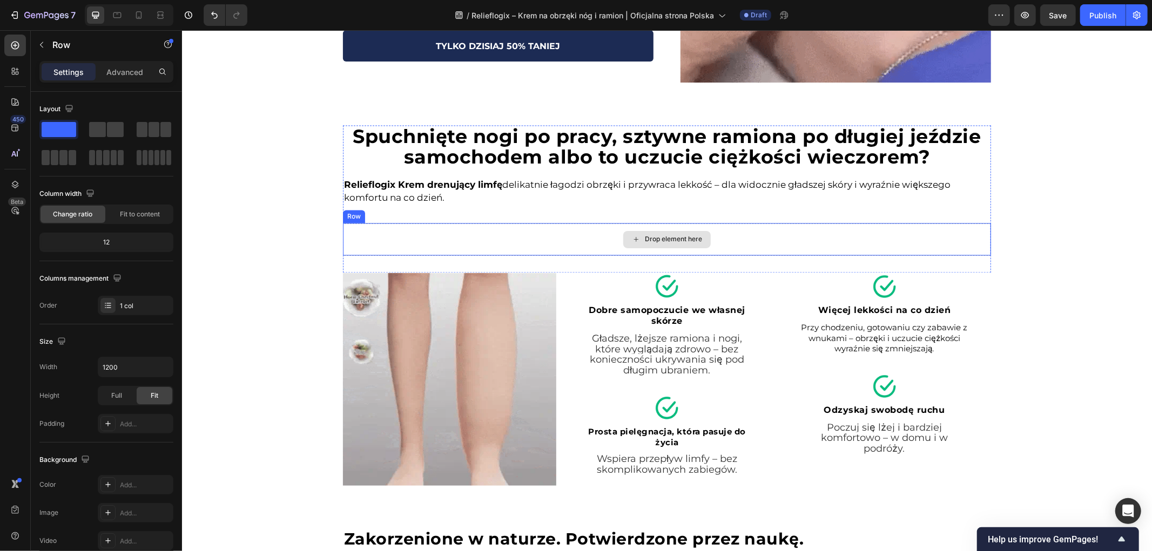
click at [495, 224] on div "Drop element here" at bounding box center [666, 239] width 648 height 32
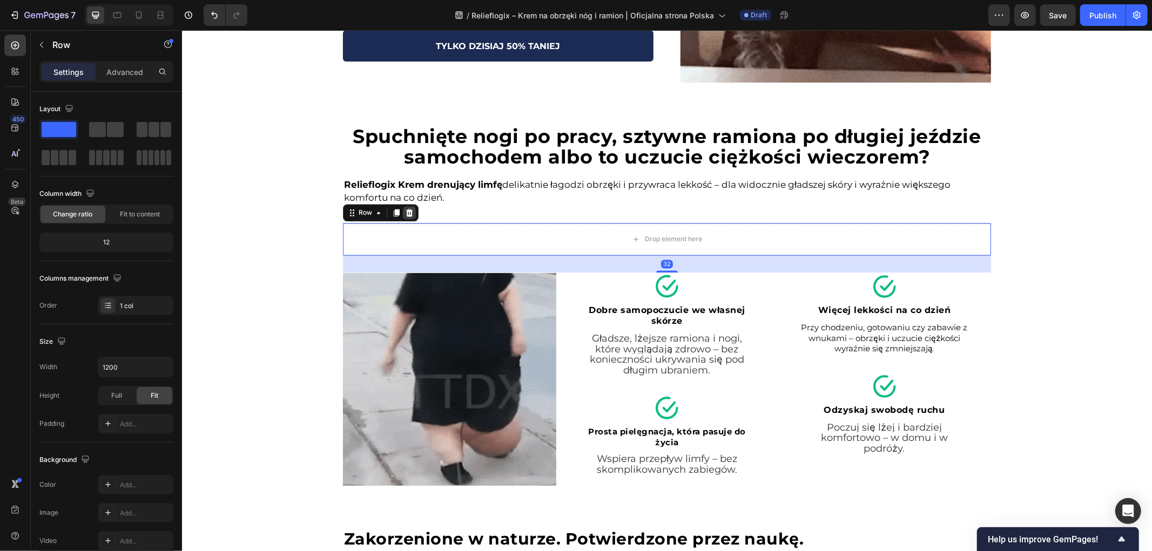
click at [406, 215] on icon at bounding box center [409, 212] width 7 height 8
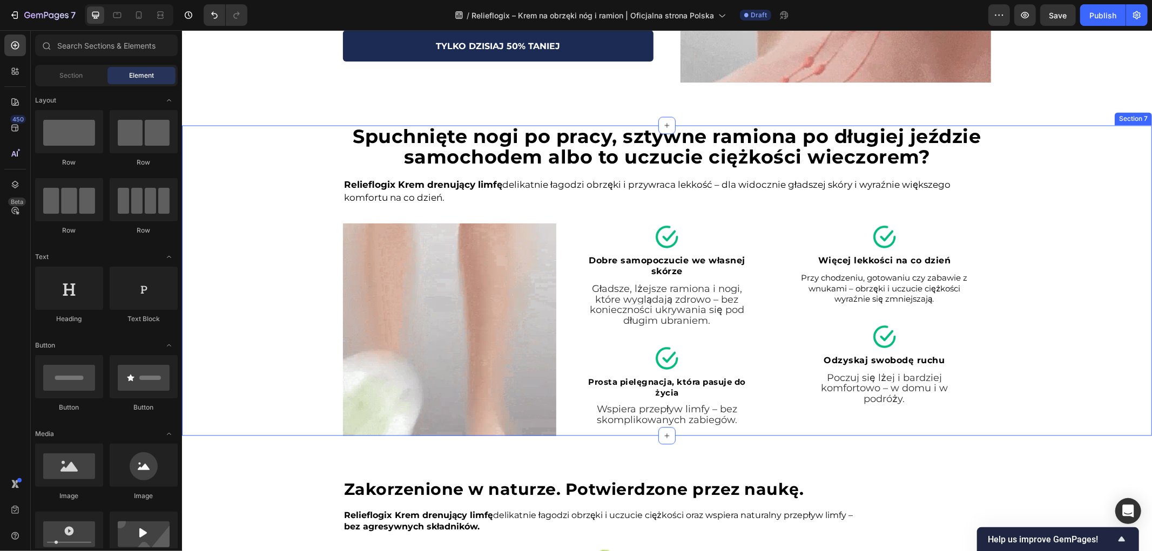
click at [298, 232] on div "Spuchnięte nogi po pracy, sztywne ramiona po długiej jeździe samochodem albo to…" at bounding box center [666, 280] width 970 height 311
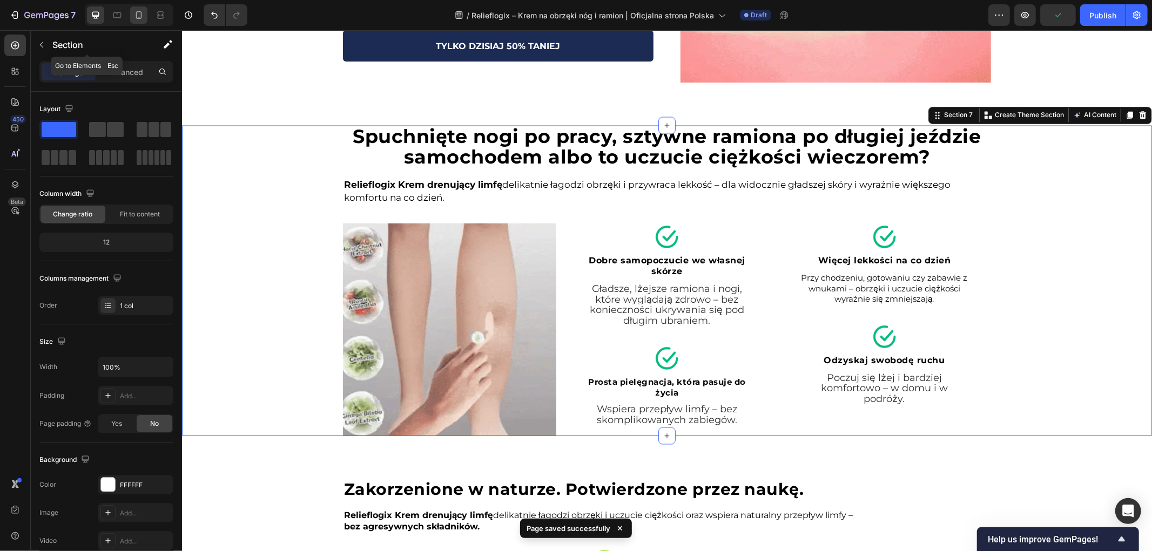
click at [136, 14] on icon at bounding box center [139, 15] width 6 height 8
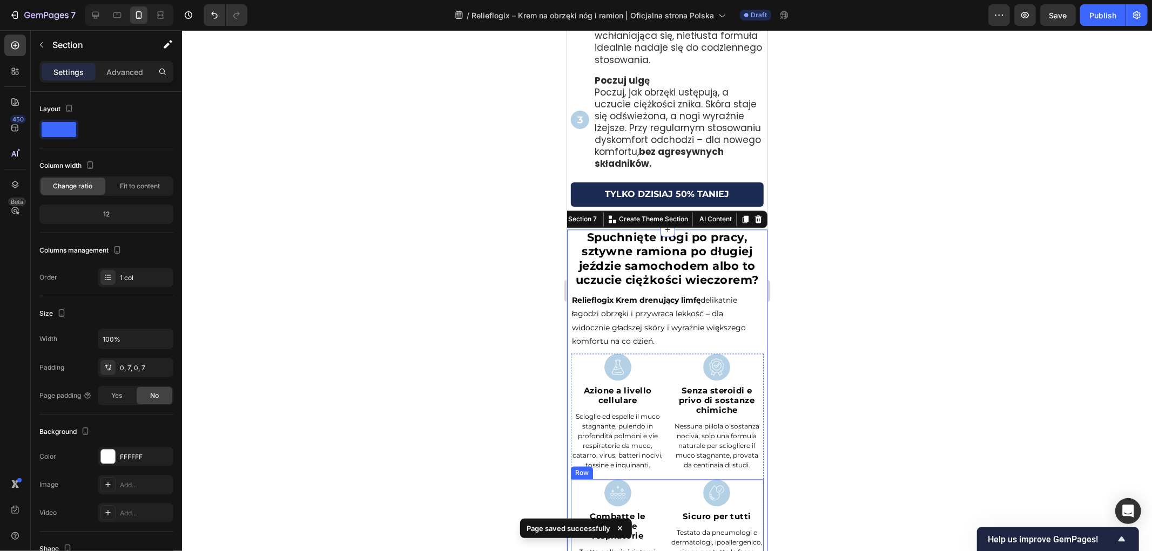
scroll to position [1748, 0]
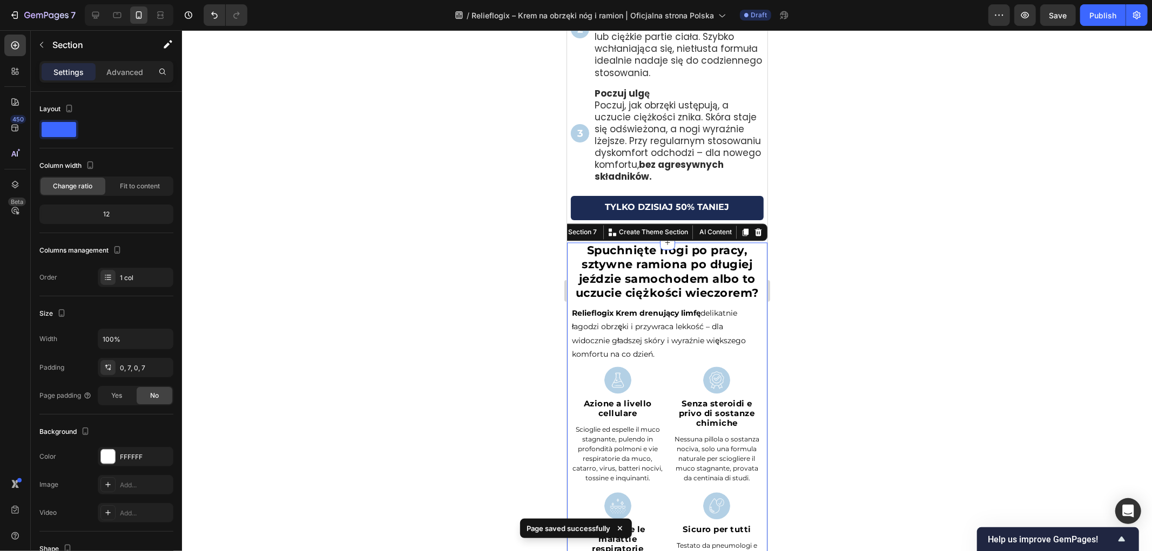
click at [483, 293] on div at bounding box center [667, 290] width 970 height 521
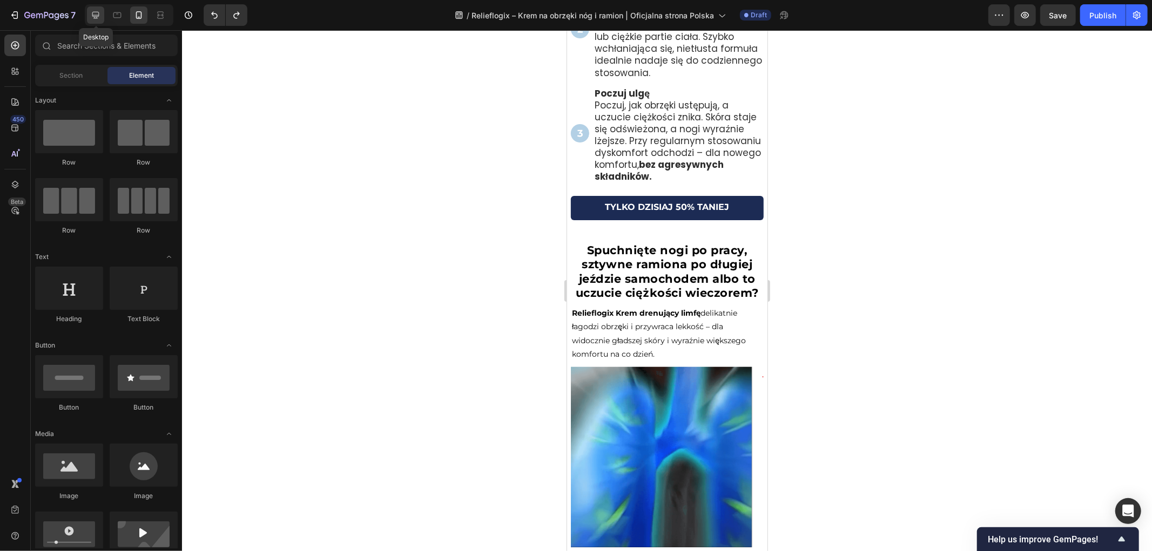
click at [98, 23] on div at bounding box center [95, 14] width 17 height 17
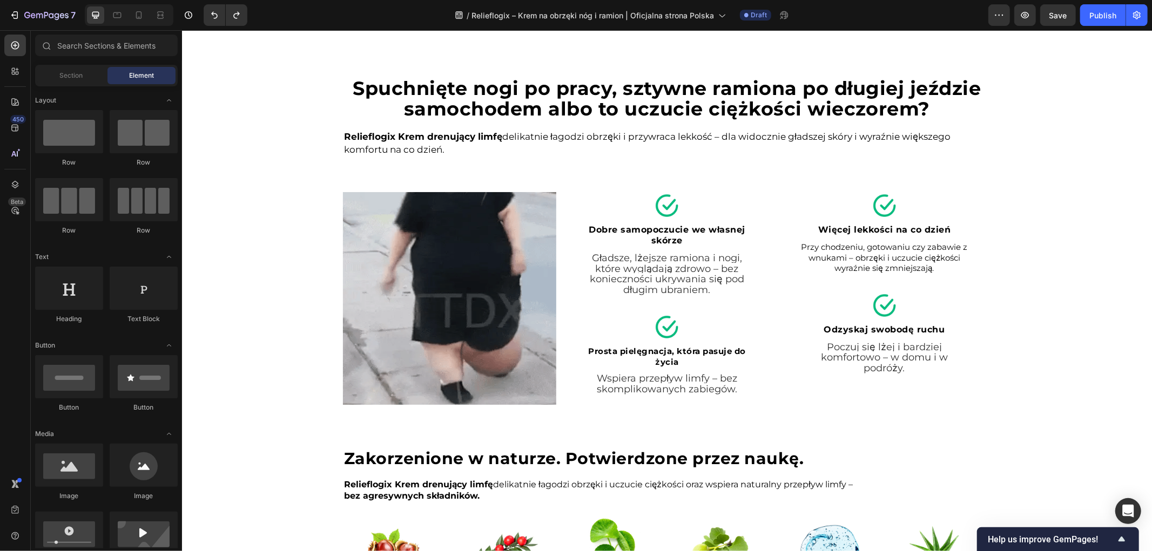
scroll to position [1777, 0]
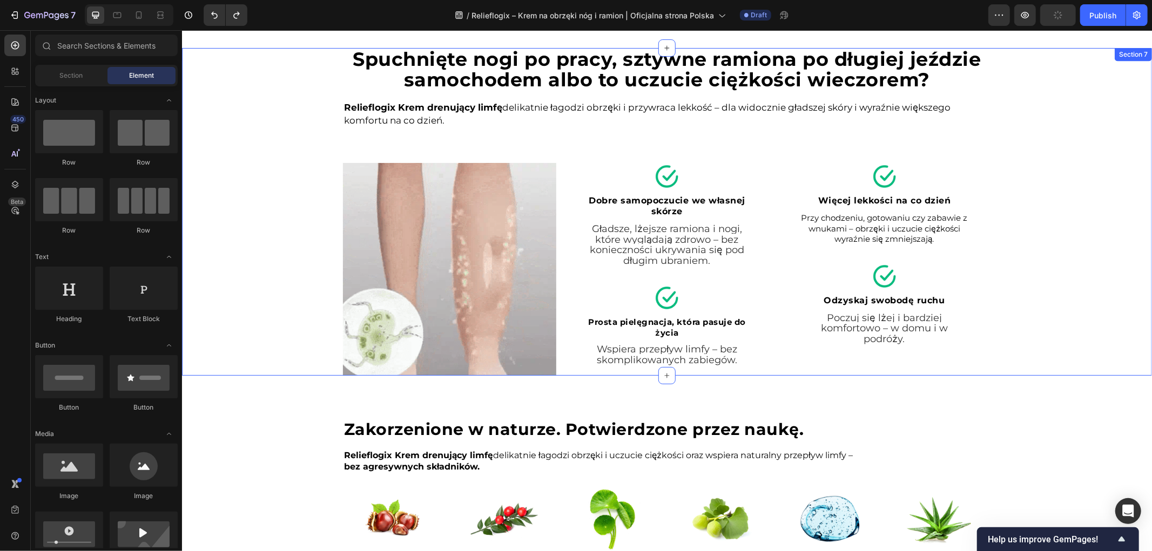
click at [247, 226] on div "Spuchnięte nogi po pracy, sztywne ramiona po długiej jeździe samochodem albo to…" at bounding box center [666, 212] width 970 height 328
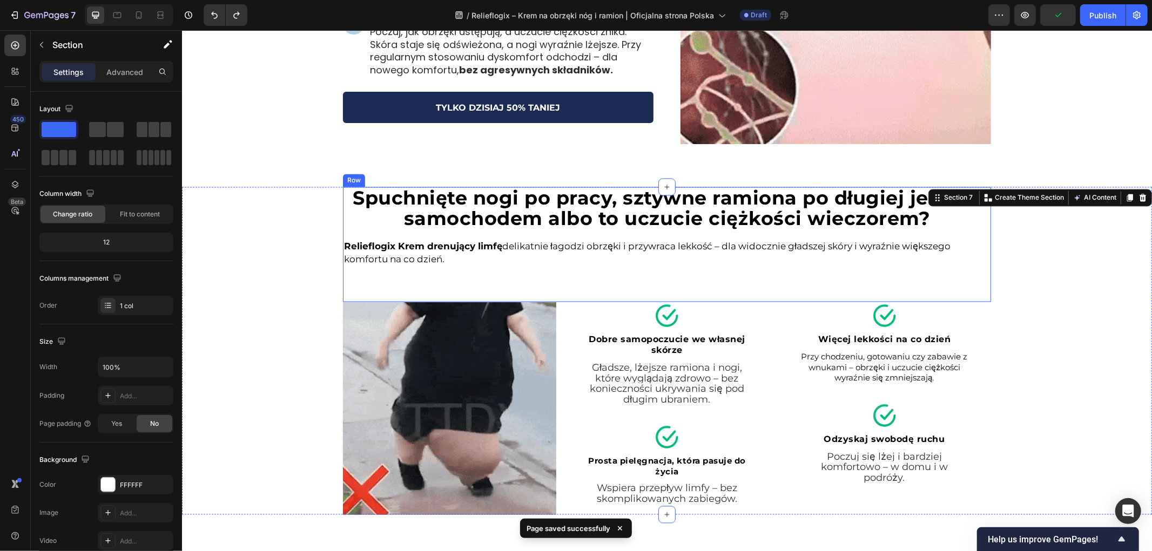
scroll to position [1716, 0]
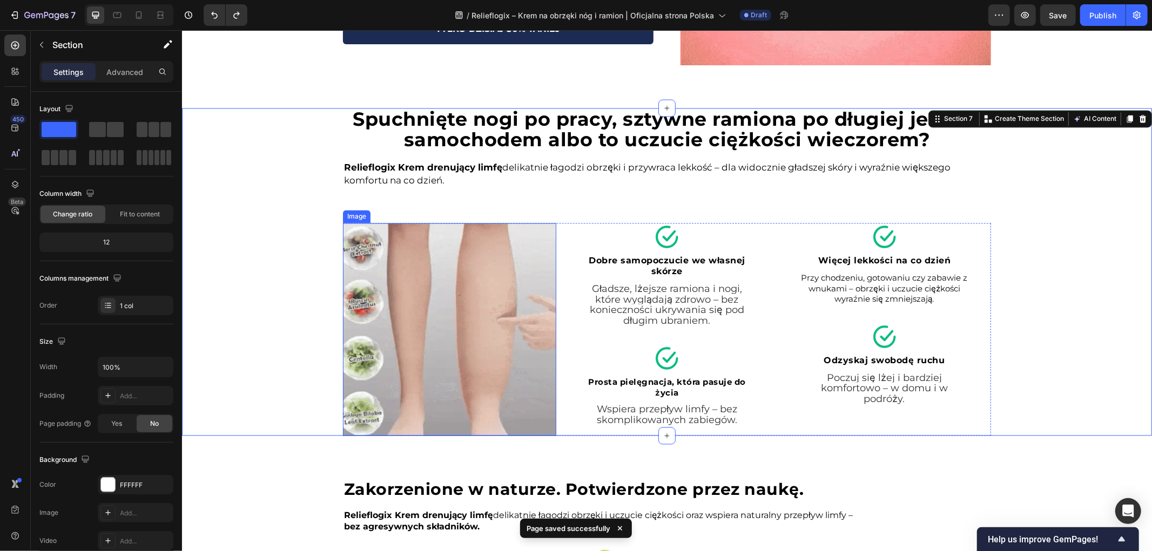
click at [456, 293] on img at bounding box center [448, 329] width 213 height 213
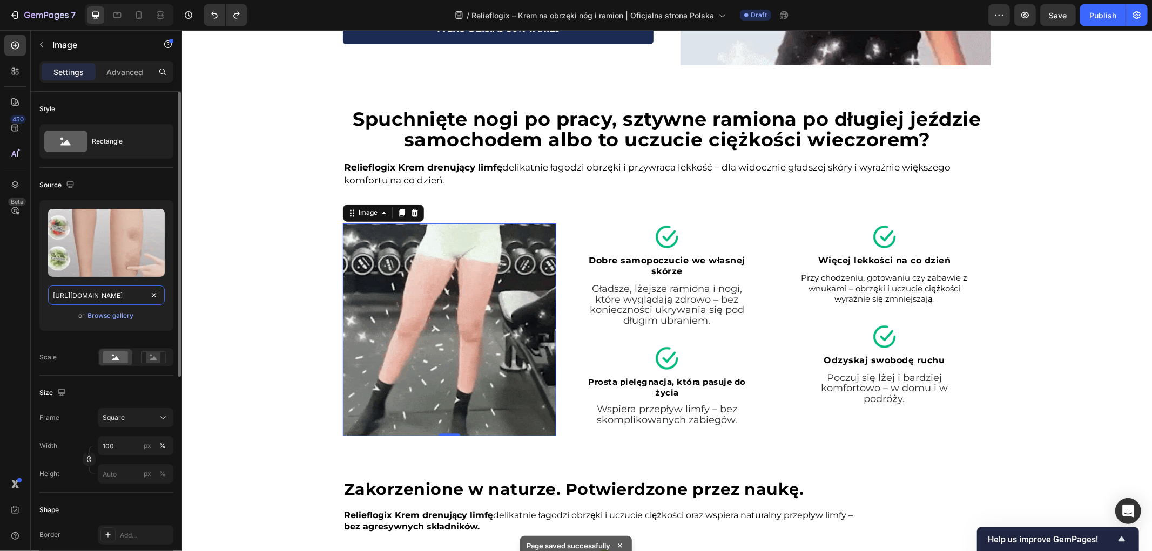
click at [102, 293] on input "[URL][DOMAIN_NAME]" at bounding box center [106, 295] width 117 height 19
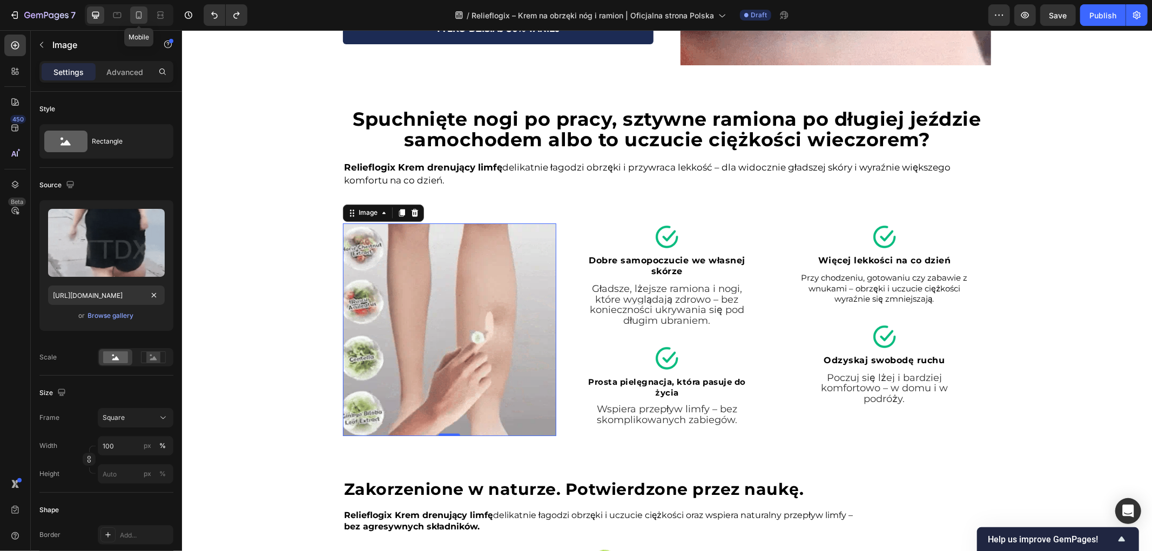
click at [140, 17] on icon at bounding box center [138, 15] width 11 height 11
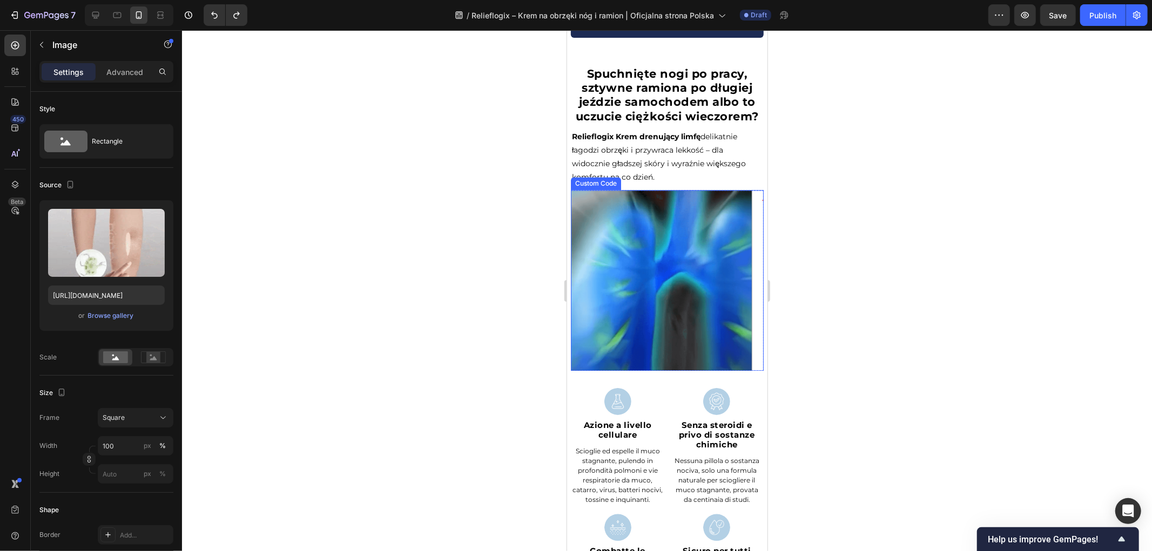
scroll to position [1918, 0]
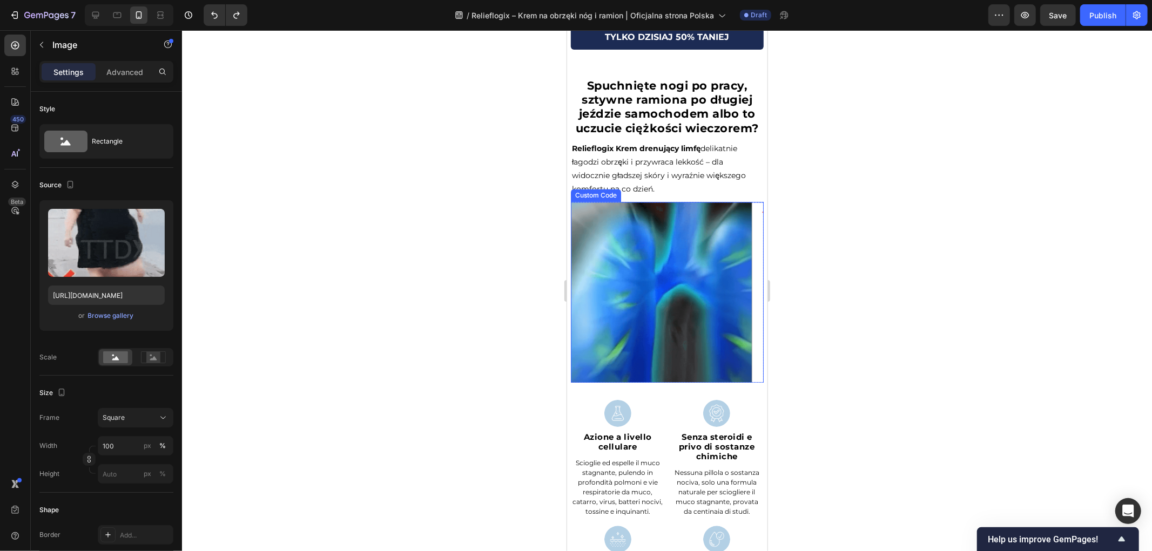
click at [619, 249] on video at bounding box center [666, 291] width 193 height 181
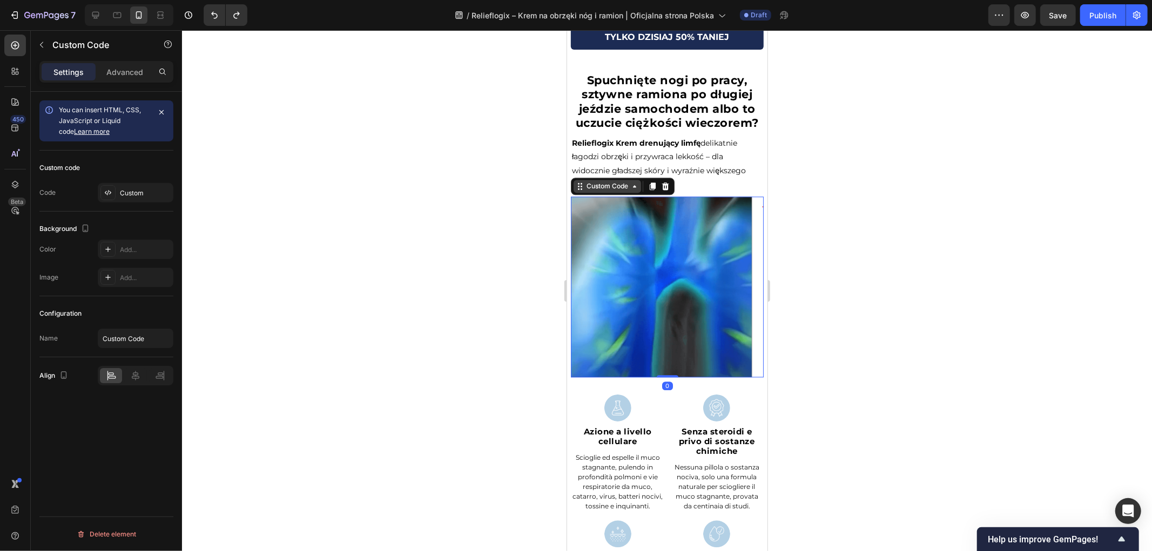
click at [603, 192] on div "Custom Code" at bounding box center [607, 185] width 68 height 13
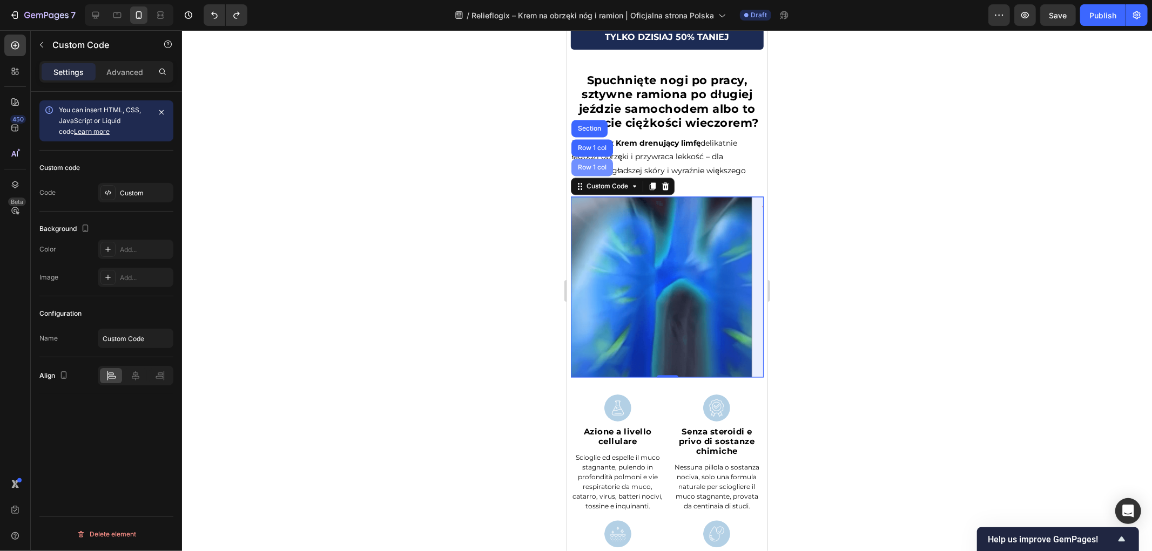
click at [595, 170] on div "Row 1 col" at bounding box center [591, 167] width 33 height 6
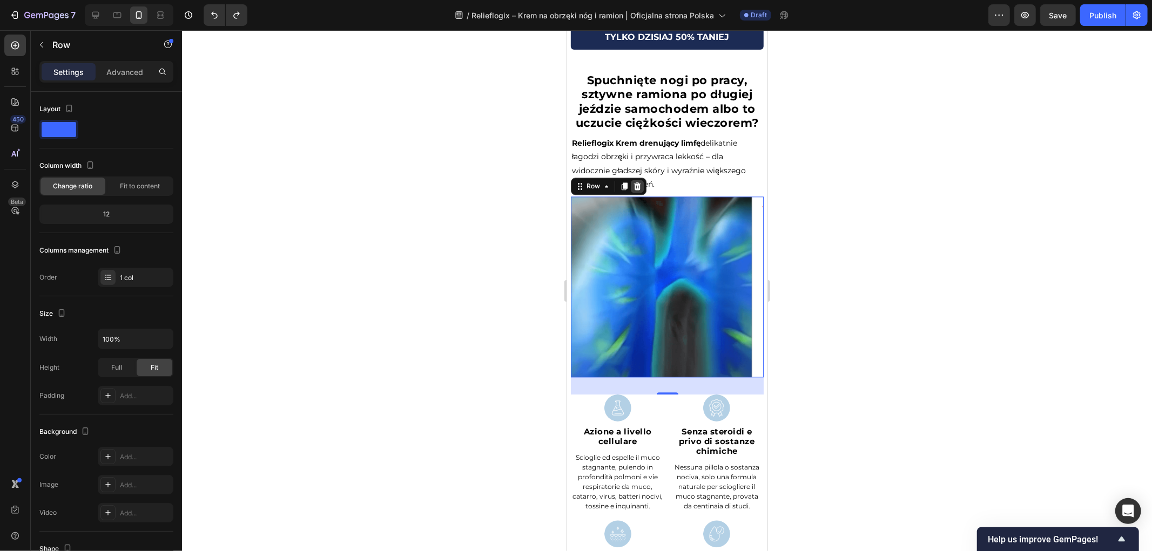
click at [633, 190] on icon at bounding box center [636, 186] width 7 height 8
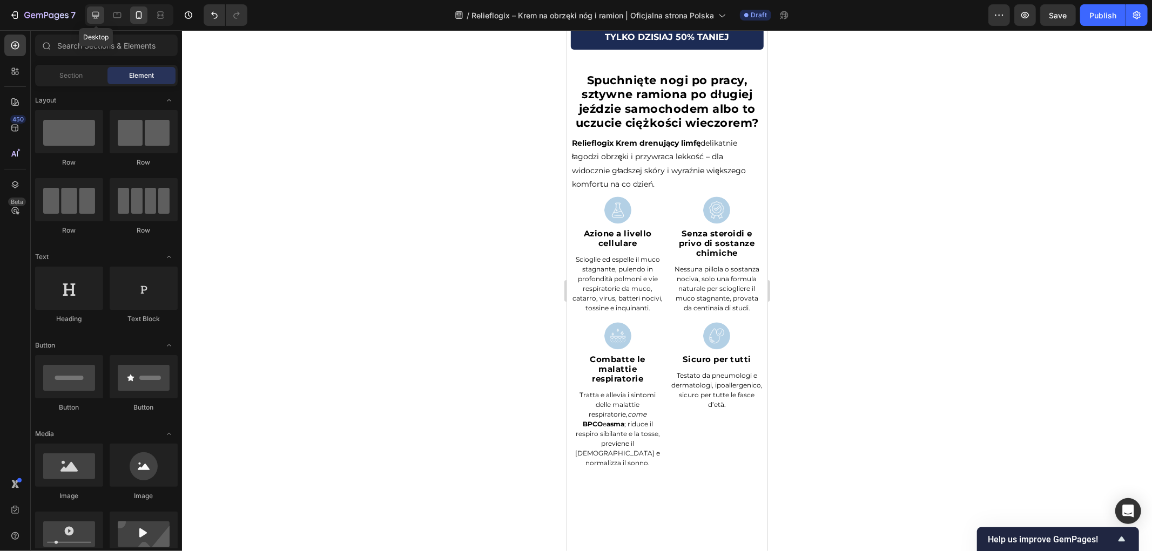
click at [95, 10] on icon at bounding box center [95, 15] width 11 height 11
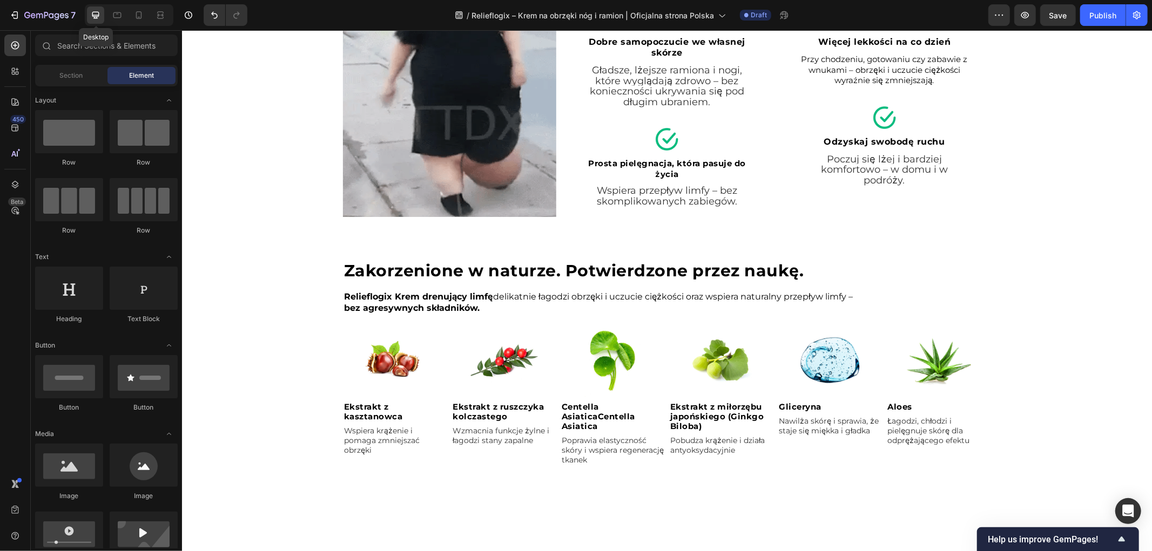
scroll to position [1923, 0]
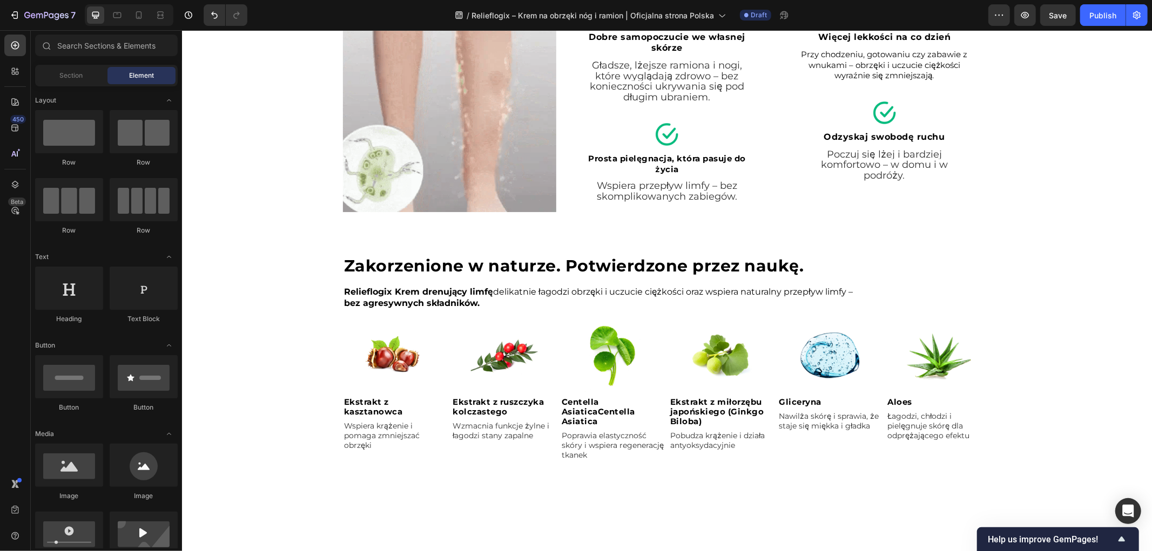
click at [435, 135] on img at bounding box center [448, 105] width 213 height 213
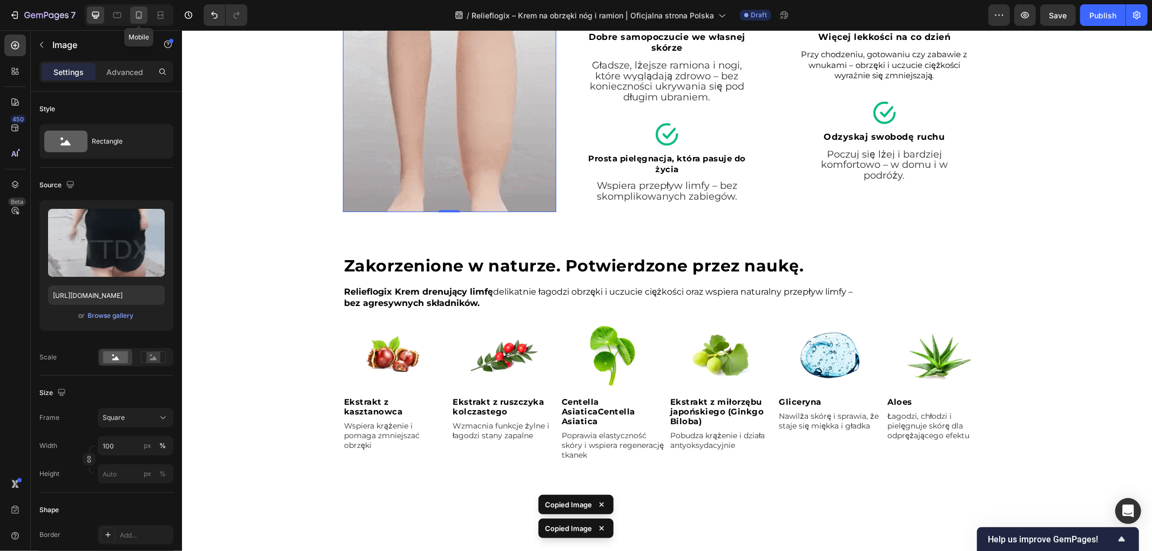
click at [141, 14] on icon at bounding box center [139, 15] width 6 height 8
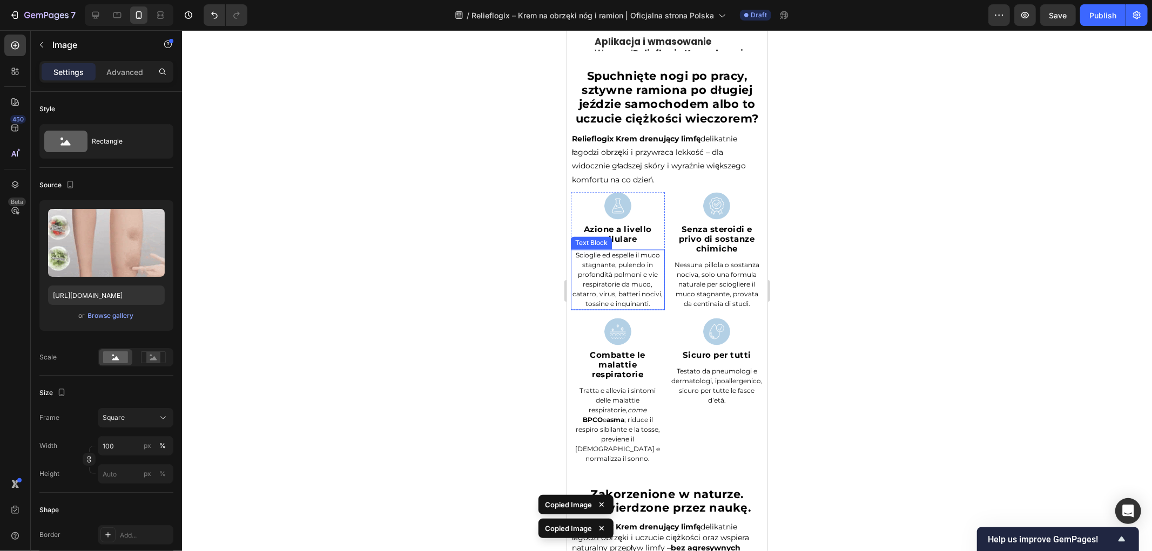
scroll to position [1575, 0]
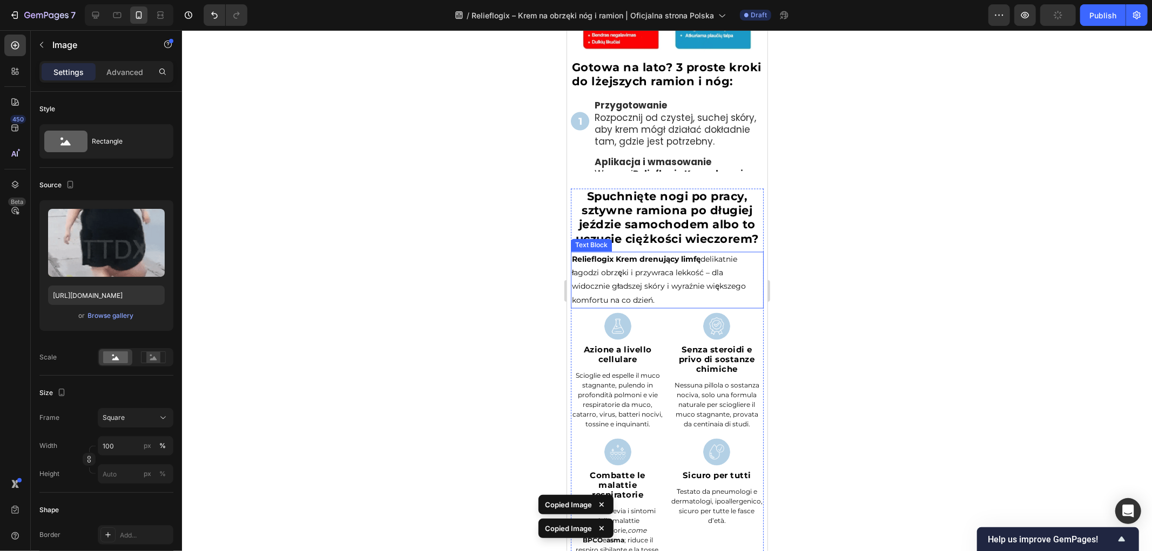
click at [650, 300] on p "Relieflogix Krem drenujący limfę delikatnie łagodzi obrzęki i przywraca lekkość…" at bounding box center [666, 280] width 191 height 55
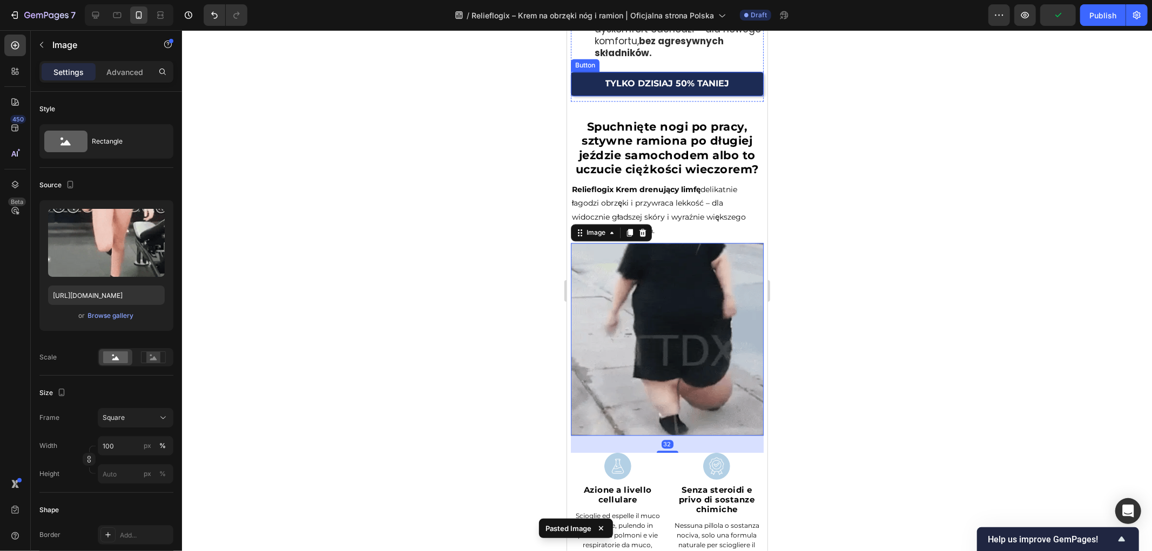
scroll to position [1936, 0]
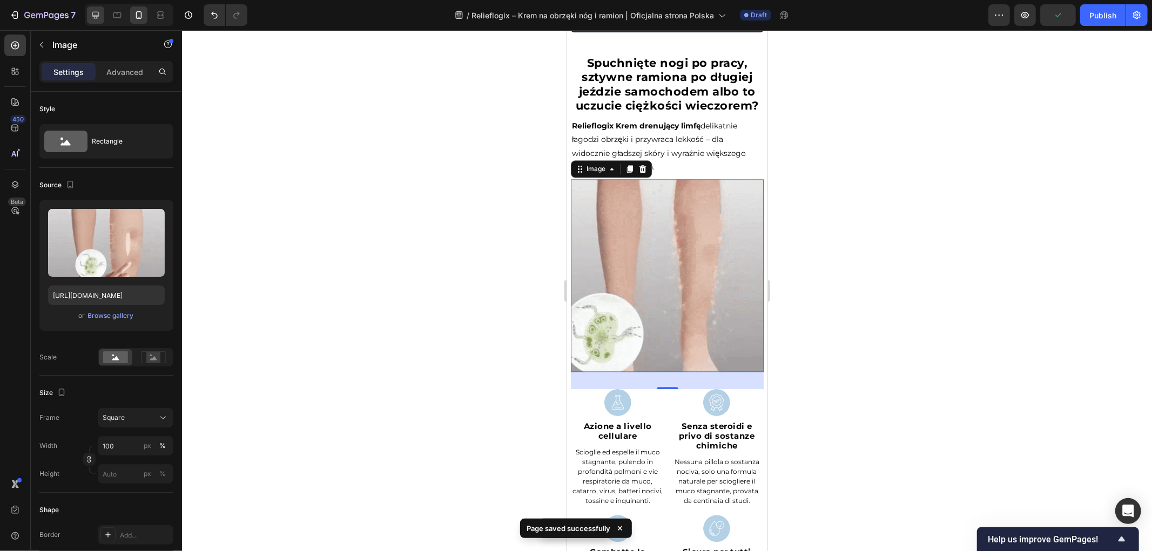
click at [88, 9] on div at bounding box center [95, 14] width 17 height 17
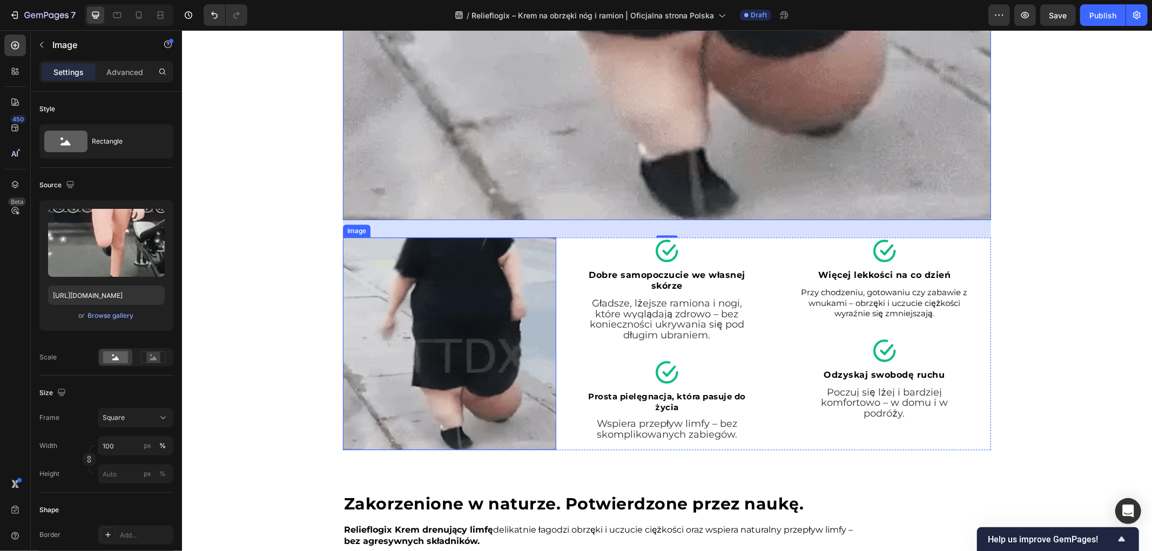
scroll to position [2454, 0]
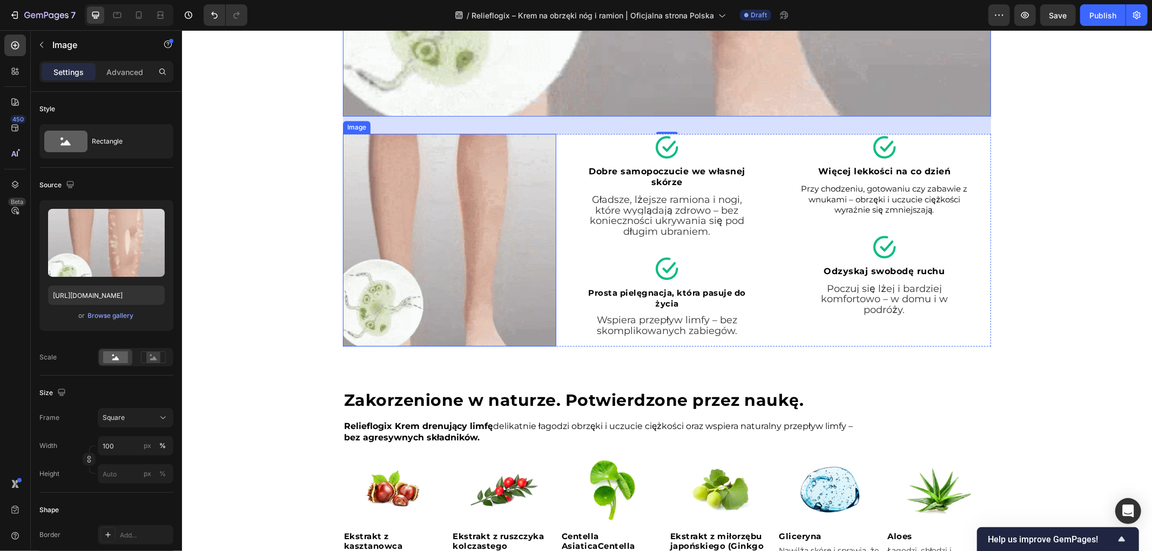
click at [460, 315] on img at bounding box center [448, 239] width 213 height 213
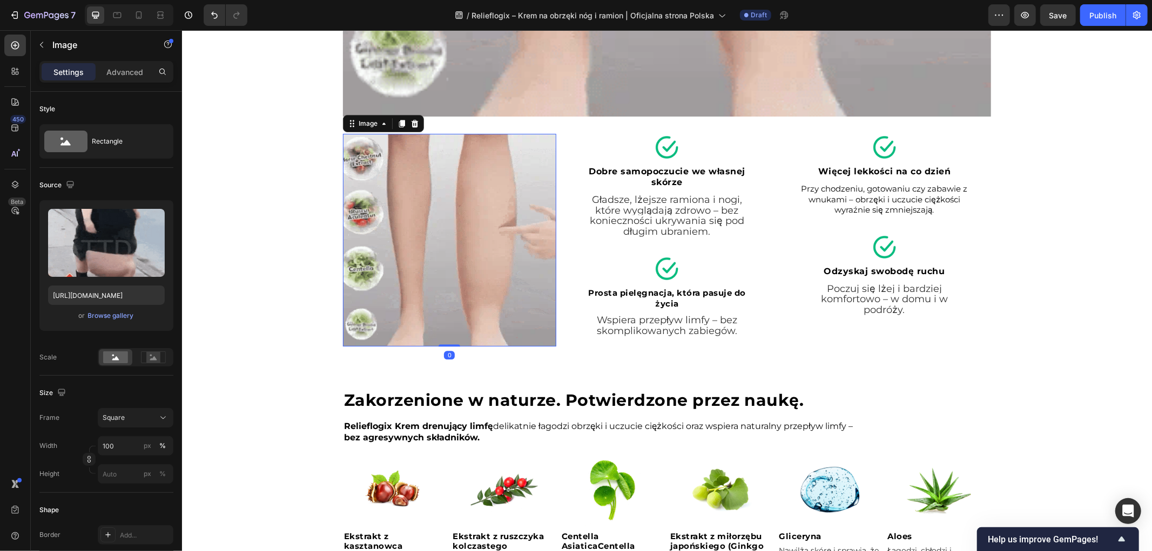
click at [434, 295] on img at bounding box center [448, 239] width 213 height 213
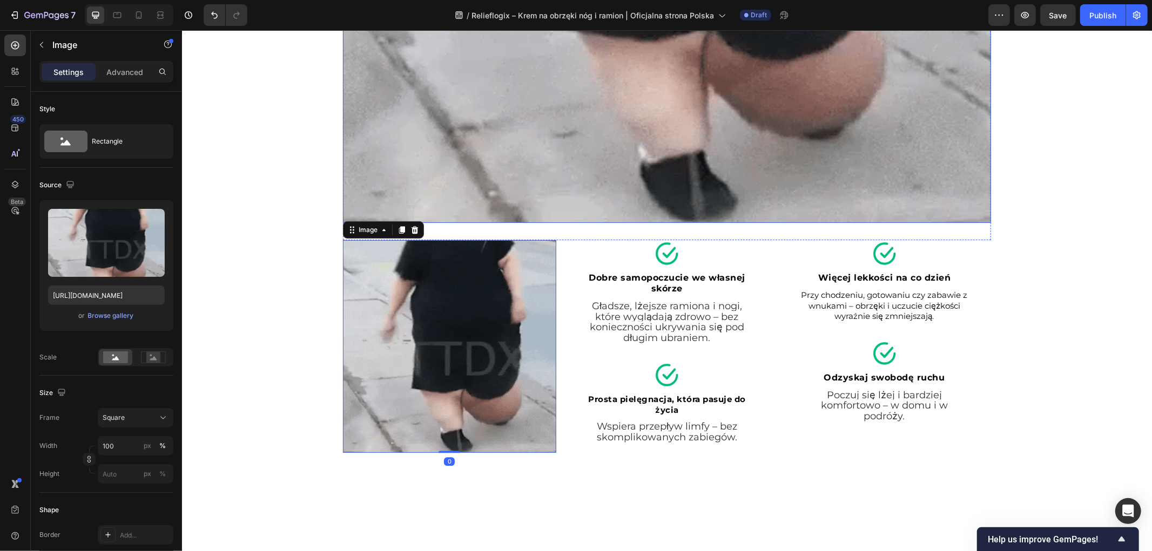
scroll to position [2214, 0]
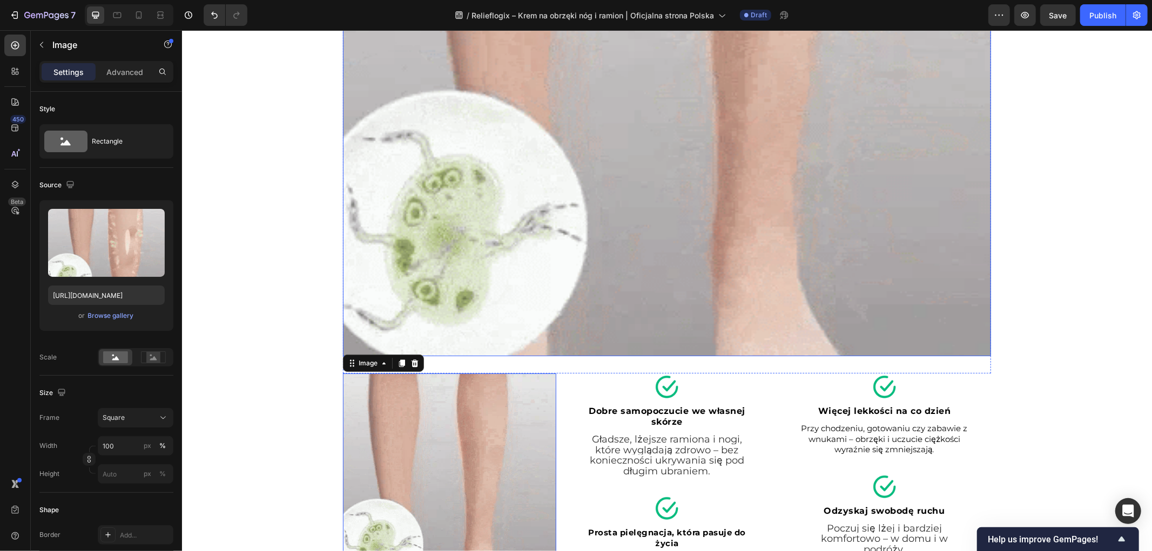
click at [484, 255] on img at bounding box center [666, 32] width 648 height 648
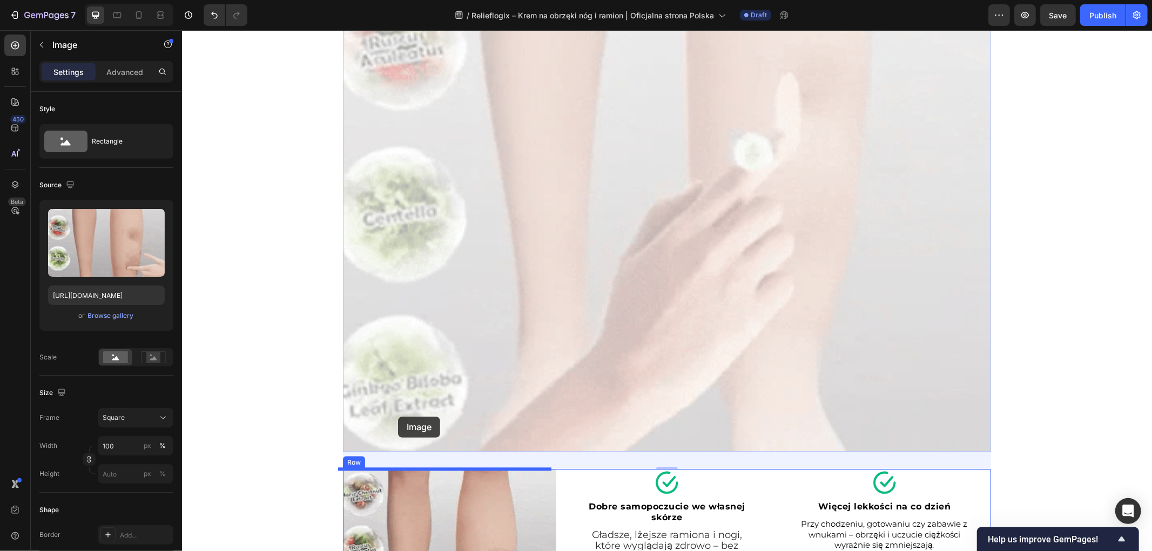
scroll to position [2236, 0]
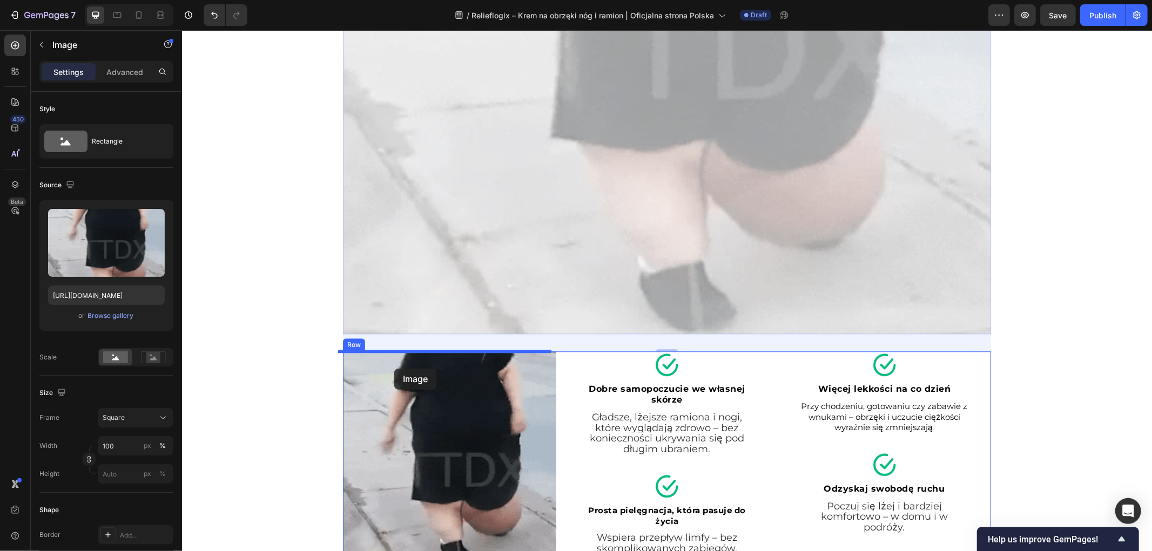
drag, startPoint x: 363, startPoint y: 201, endPoint x: 394, endPoint y: 368, distance: 170.2
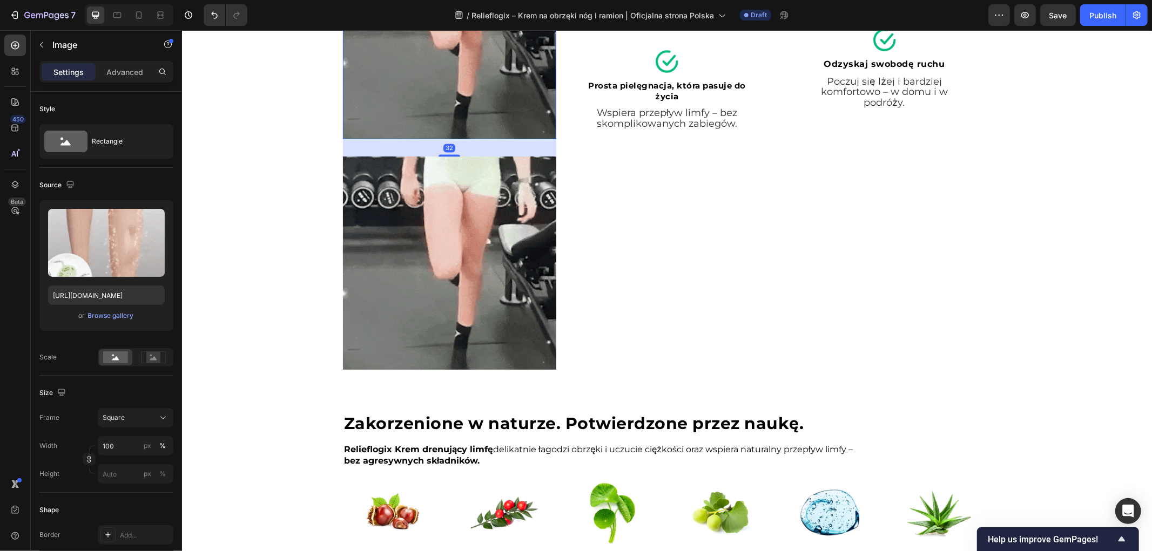
scroll to position [1816, 0]
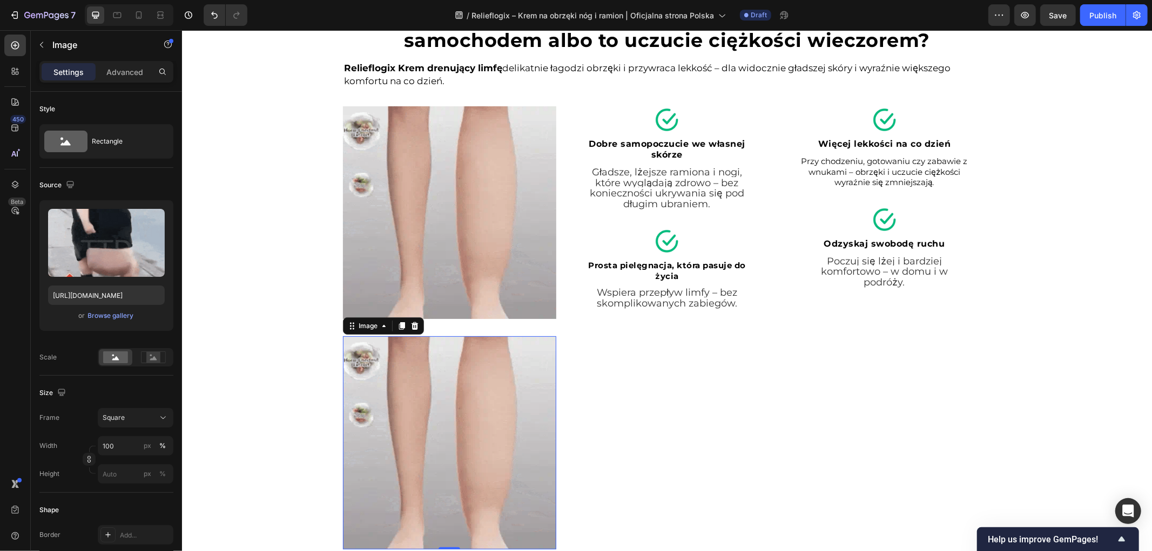
click at [483, 446] on img at bounding box center [448, 442] width 213 height 213
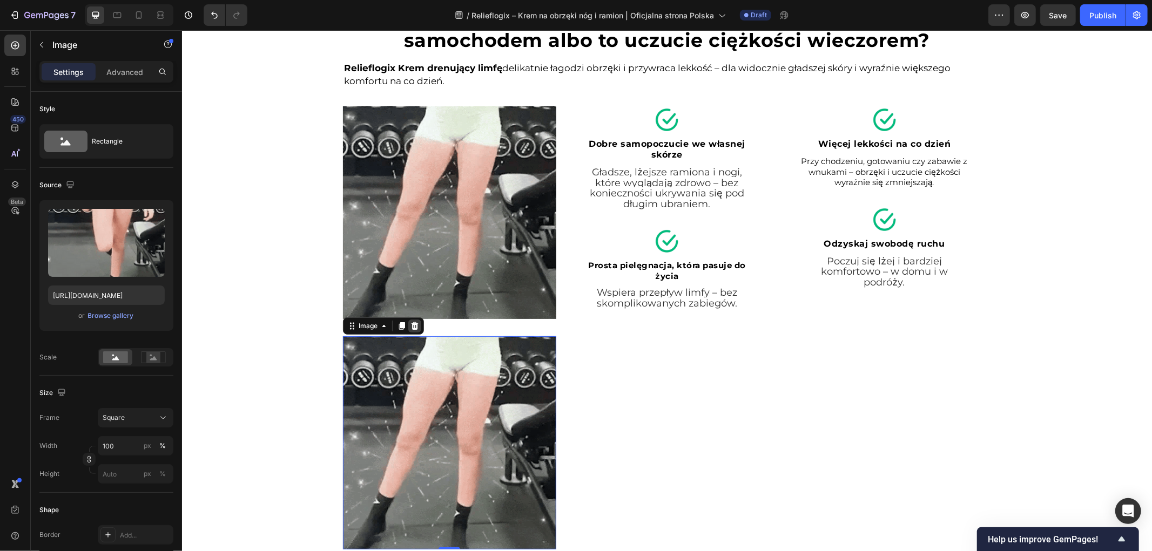
click at [414, 327] on icon at bounding box center [414, 325] width 9 height 9
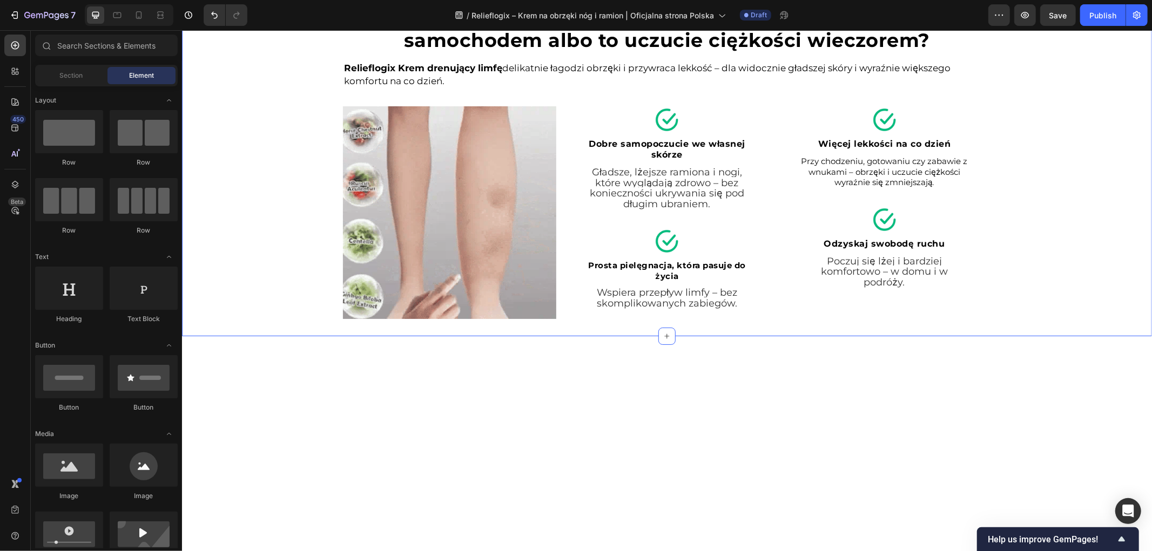
click at [269, 263] on div "Spuchnięte nogi po pracy, sztywne ramiona po długiej jeździe samochodem albo to…" at bounding box center [666, 172] width 970 height 328
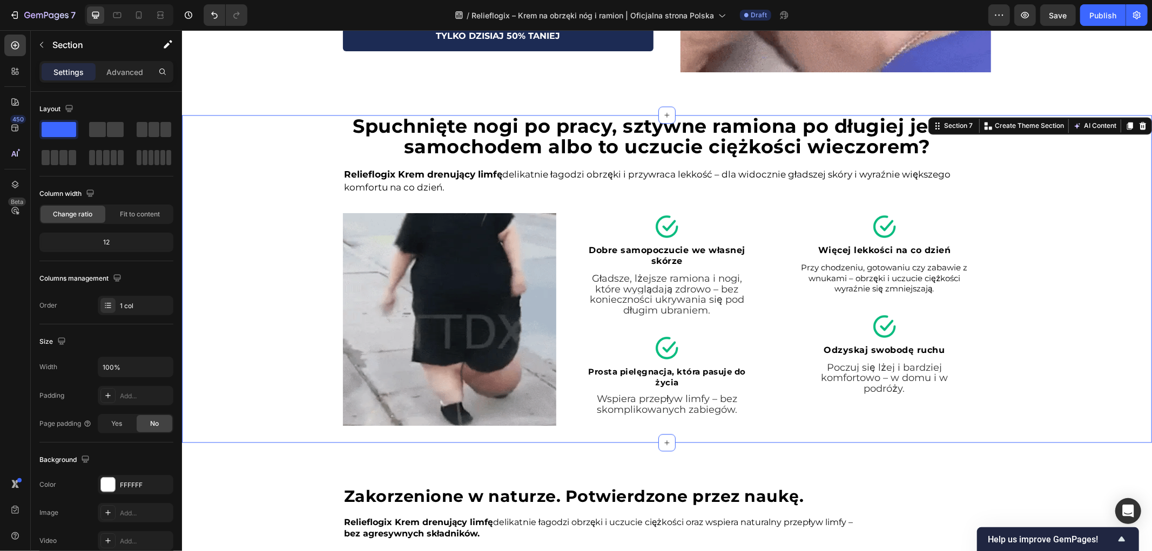
scroll to position [1696, 0]
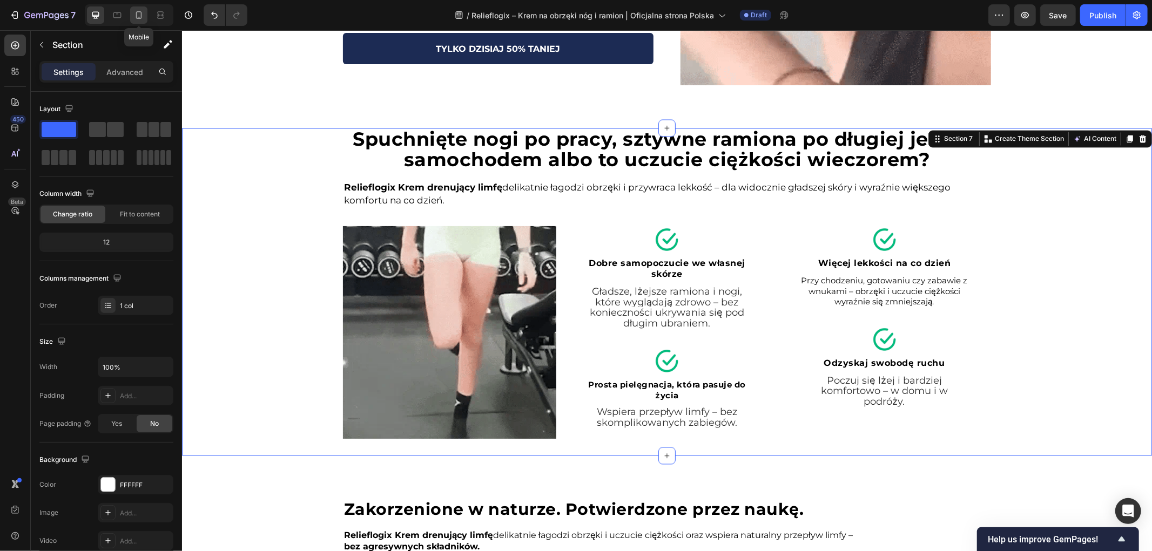
click at [138, 17] on icon at bounding box center [139, 17] width 3 height 1
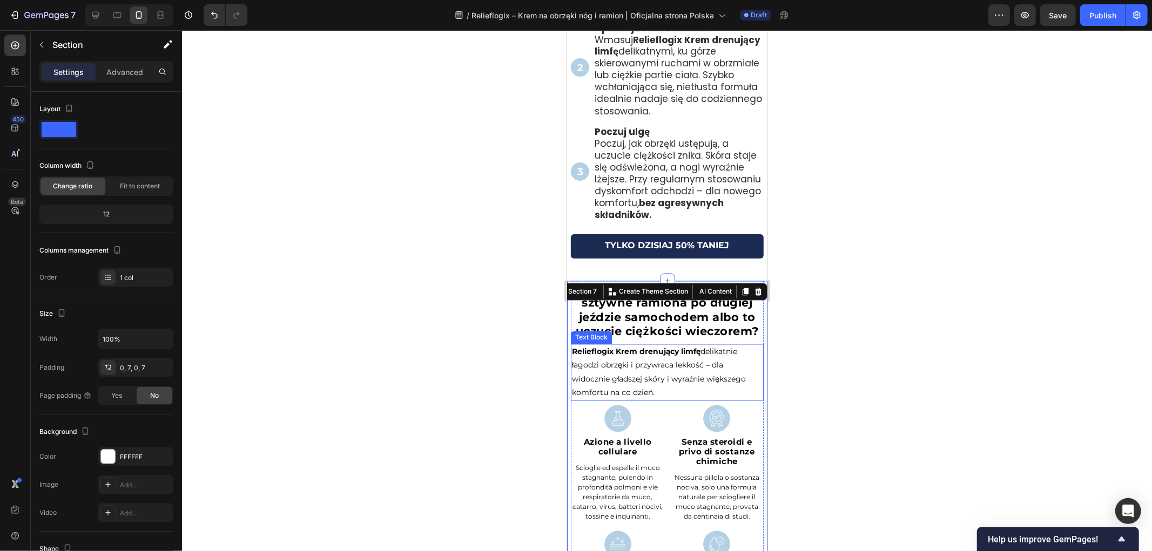
scroll to position [1688, 0]
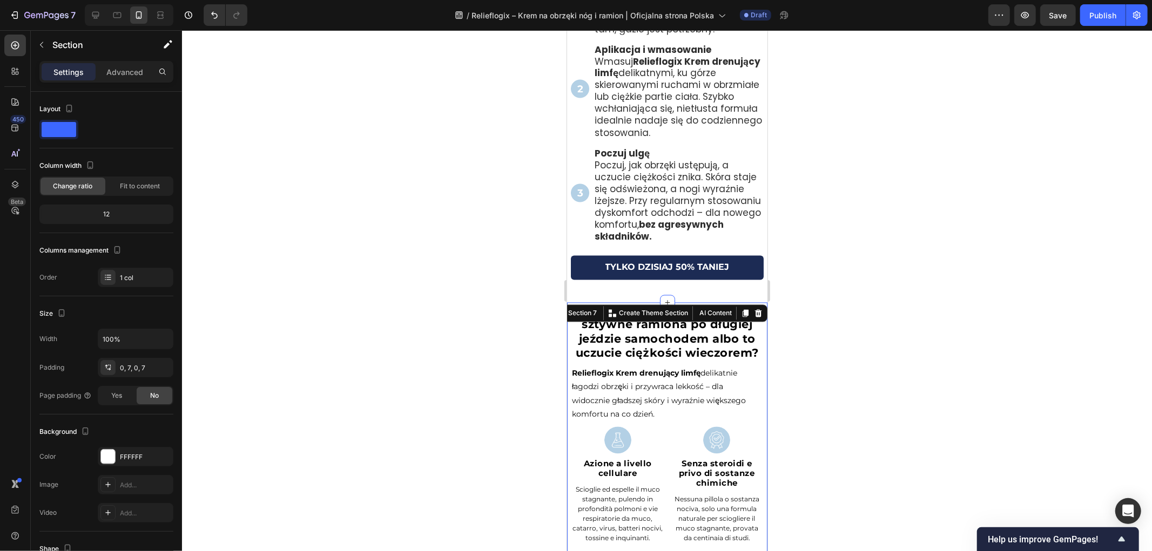
drag, startPoint x: 476, startPoint y: 294, endPoint x: 3, endPoint y: 285, distance: 473.2
click at [476, 294] on div at bounding box center [667, 290] width 970 height 521
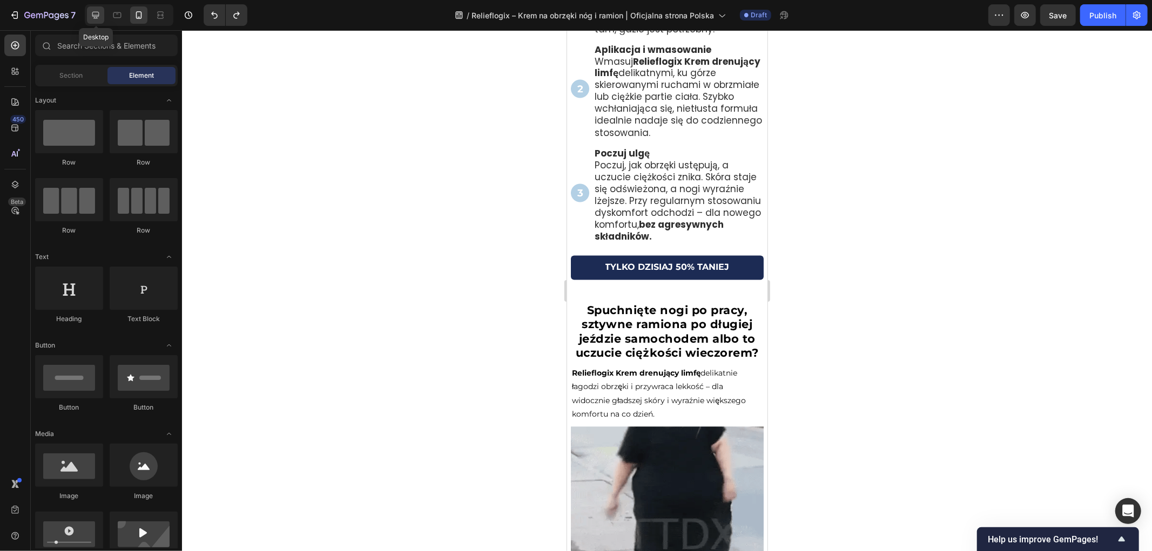
click at [90, 9] on div at bounding box center [95, 14] width 17 height 17
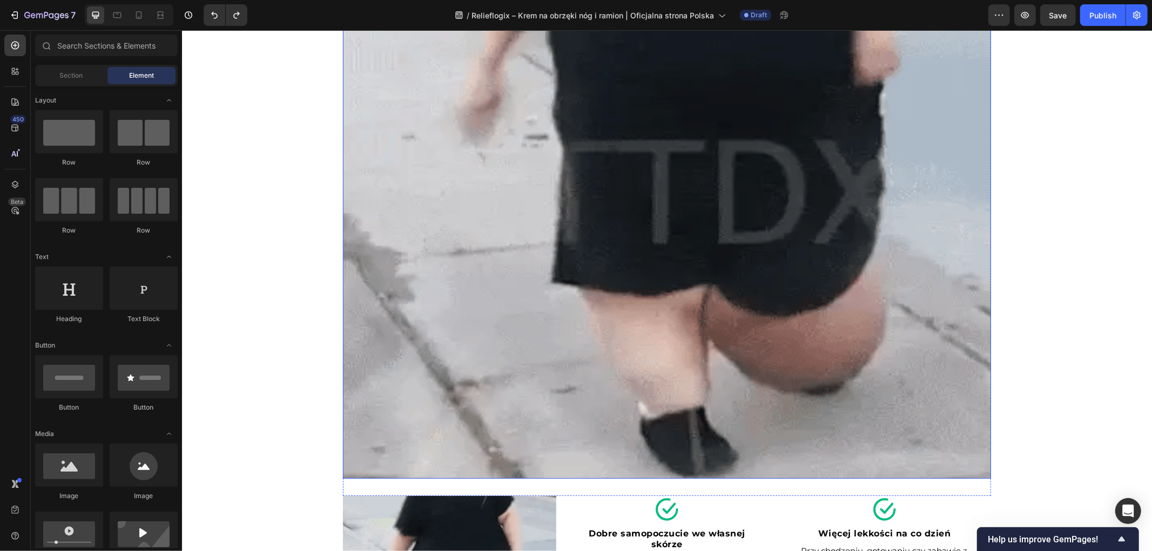
scroll to position [2271, 0]
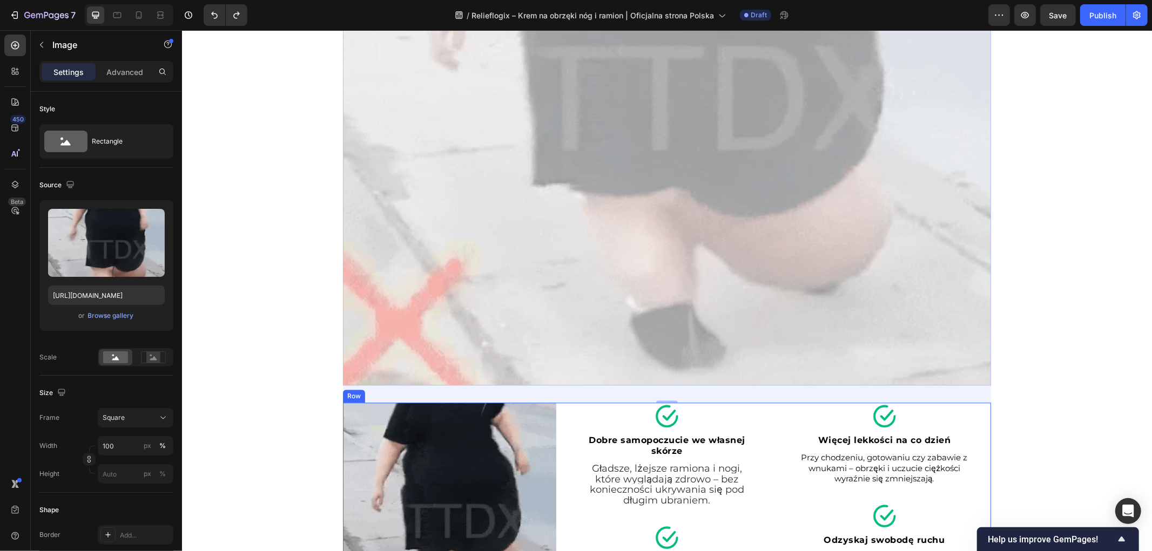
scroll to position [2250, 0]
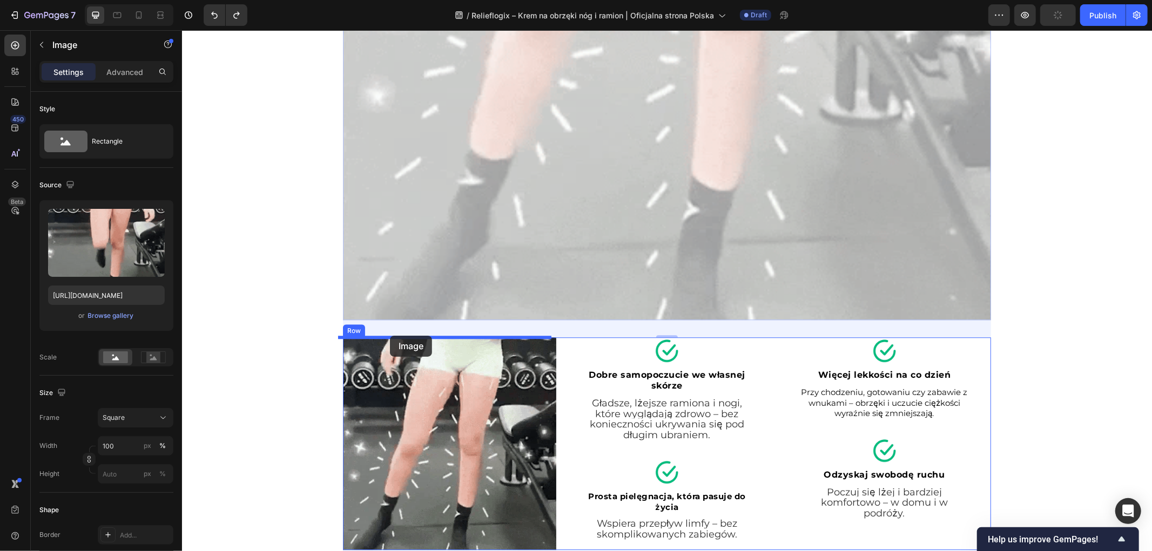
drag, startPoint x: 360, startPoint y: 145, endPoint x: 389, endPoint y: 335, distance: 192.4
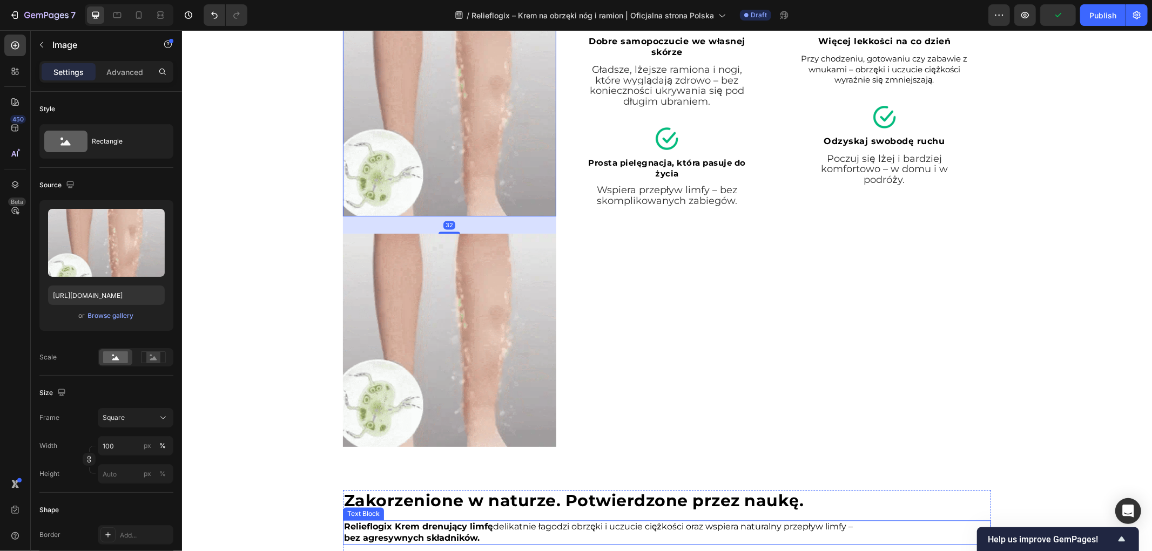
scroll to position [1891, 0]
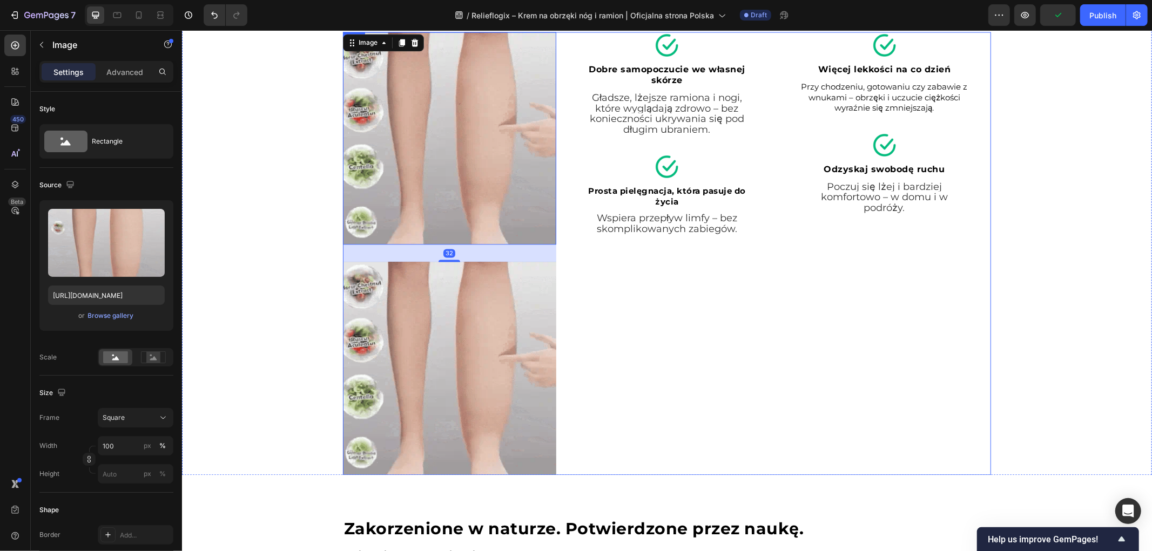
click at [500, 369] on img at bounding box center [448, 367] width 213 height 213
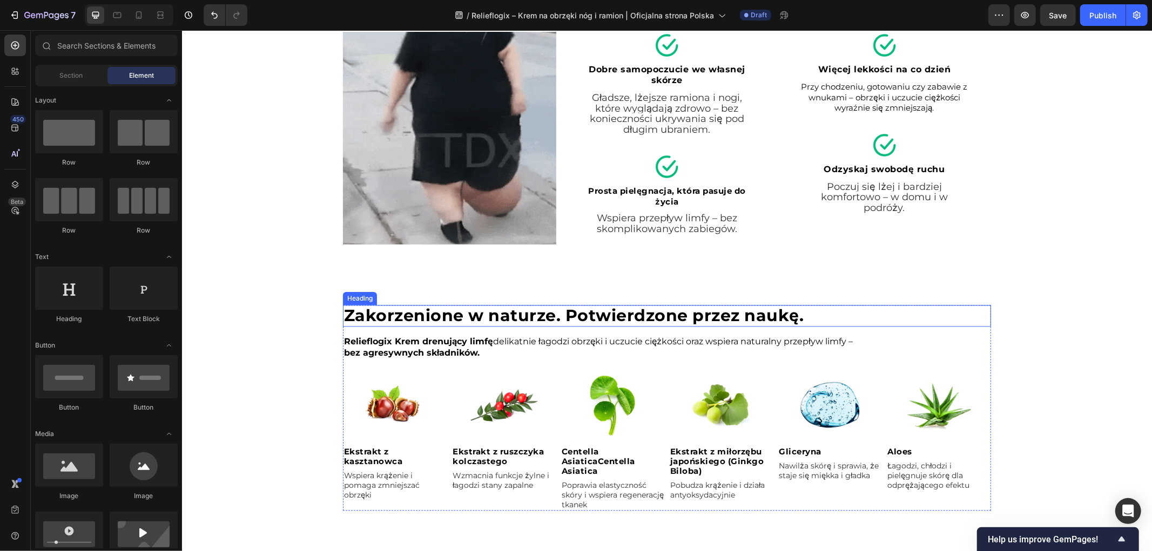
click at [271, 199] on div "Spuchnięte nogi po pracy, sztywne ramiona po długiej jeździe samochodem albo to…" at bounding box center [666, 98] width 970 height 328
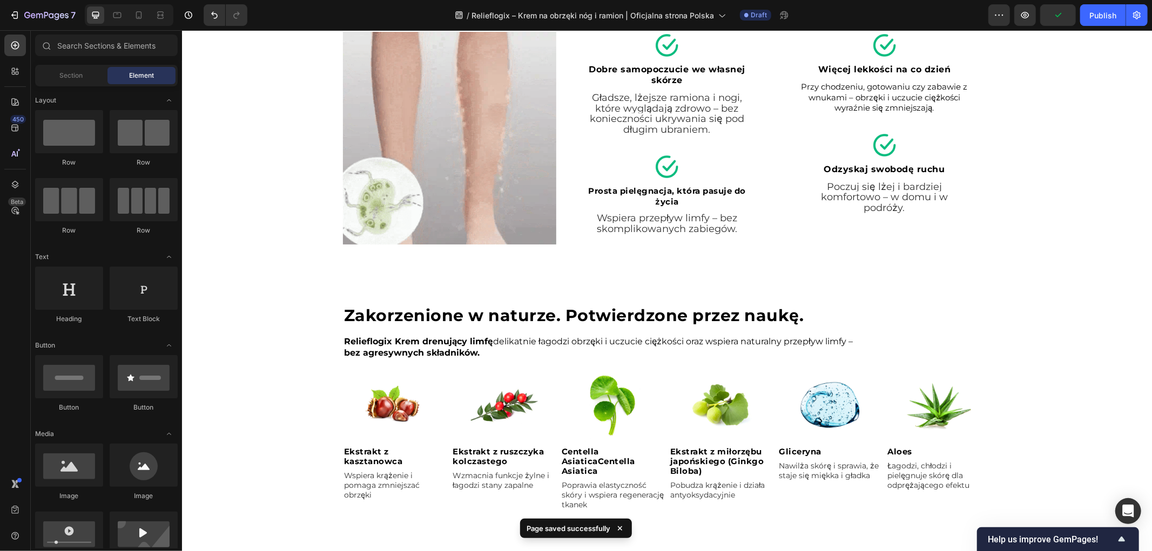
click at [535, 299] on div "Spuchnięte nogi po pracy, sztywne ramiona po długiej jeździe samochodem albo to…" at bounding box center [666, 547] width 970 height 4772
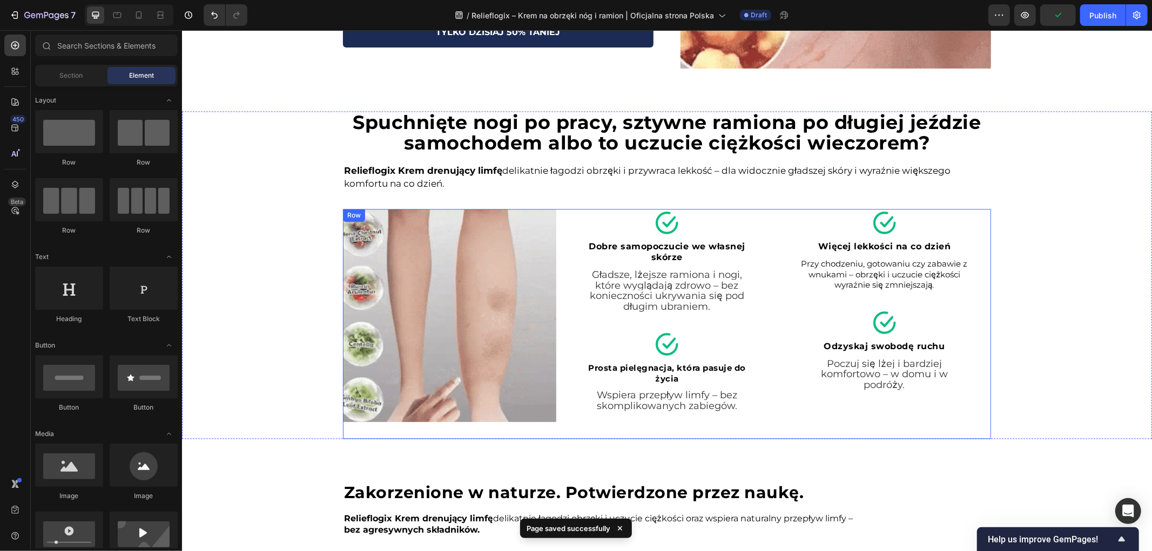
scroll to position [1710, 0]
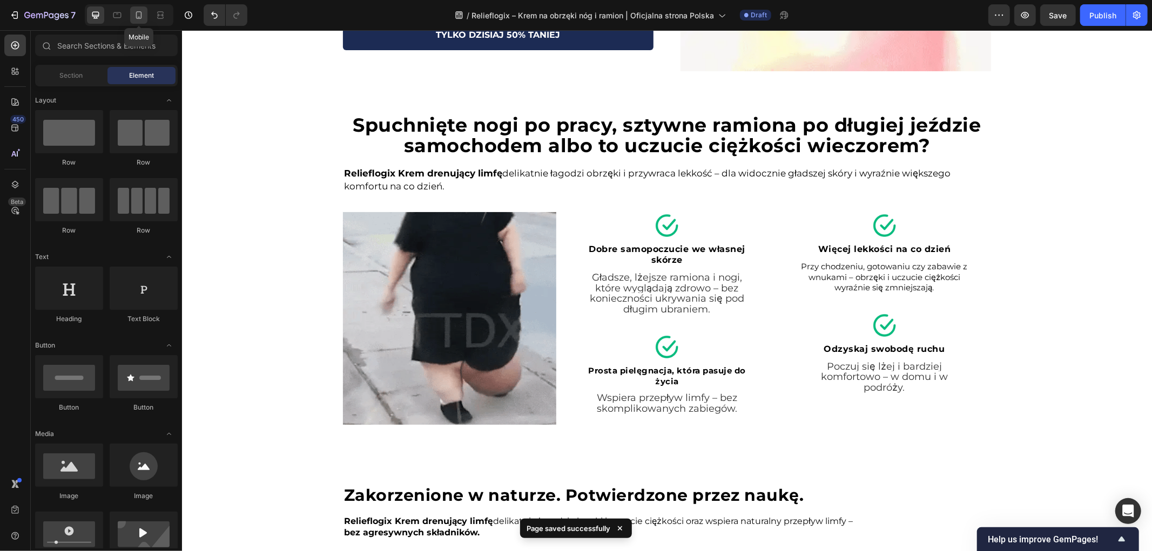
click at [146, 8] on div at bounding box center [138, 14] width 17 height 17
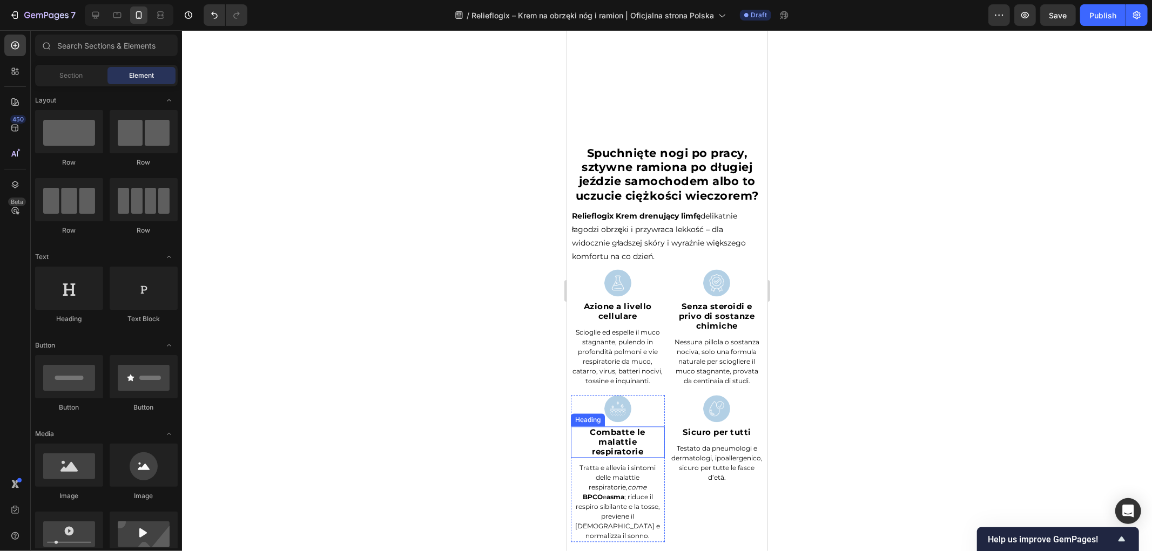
scroll to position [1788, 0]
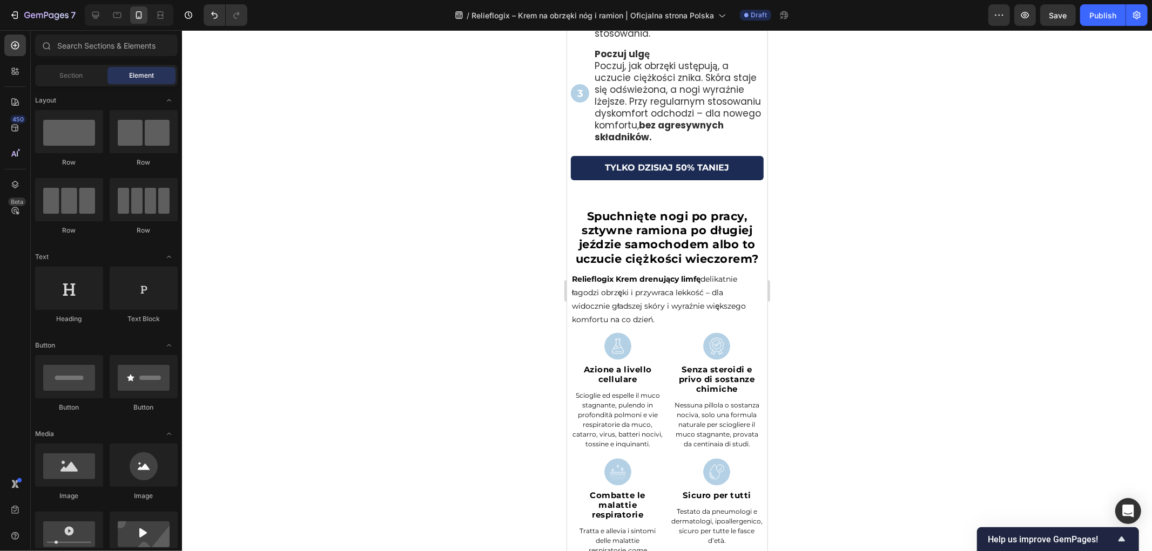
click at [646, 180] on link "TYLKO DZISIAJ 50% TANIEJ" at bounding box center [666, 168] width 193 height 24
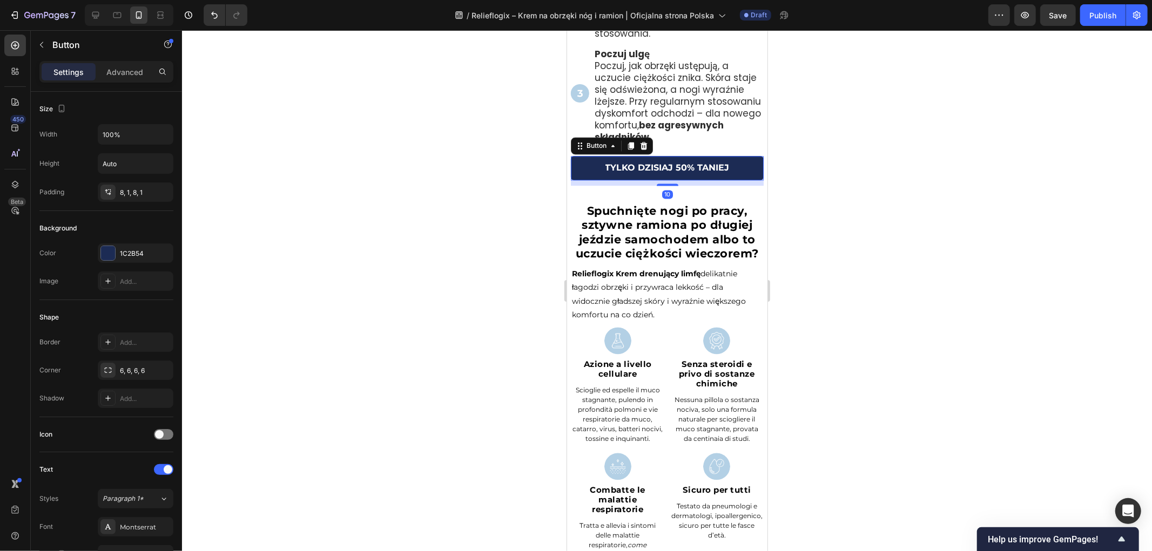
click at [409, 164] on div at bounding box center [667, 290] width 970 height 521
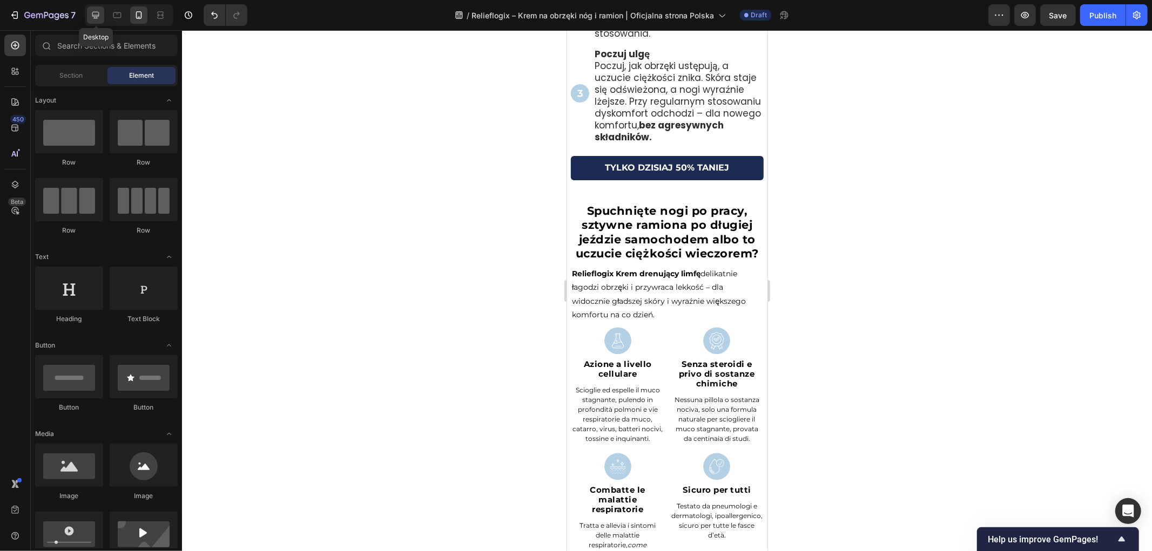
click at [92, 14] on icon at bounding box center [95, 15] width 11 height 11
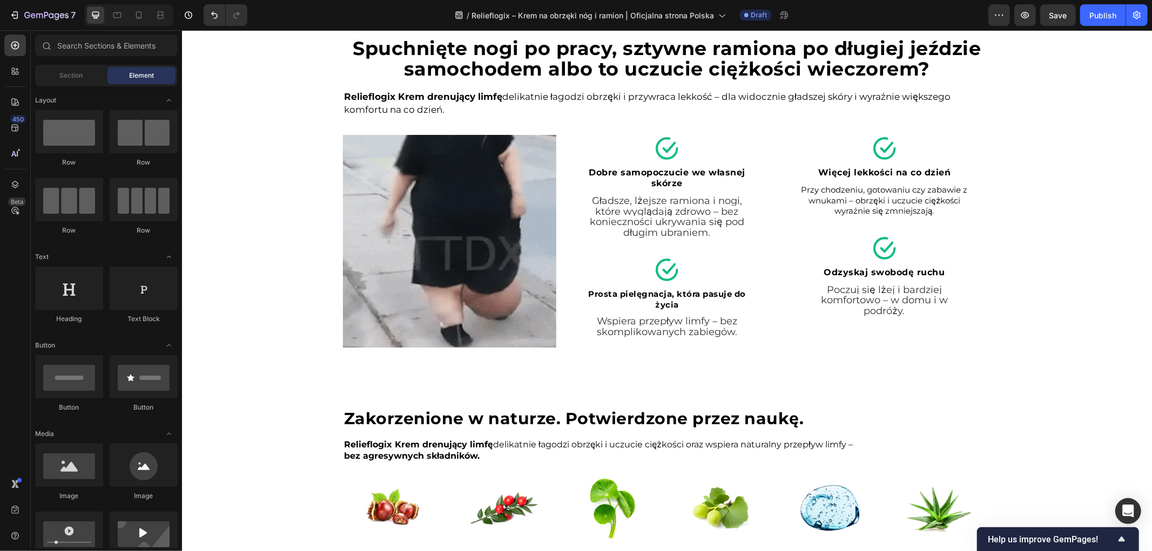
scroll to position [1828, 0]
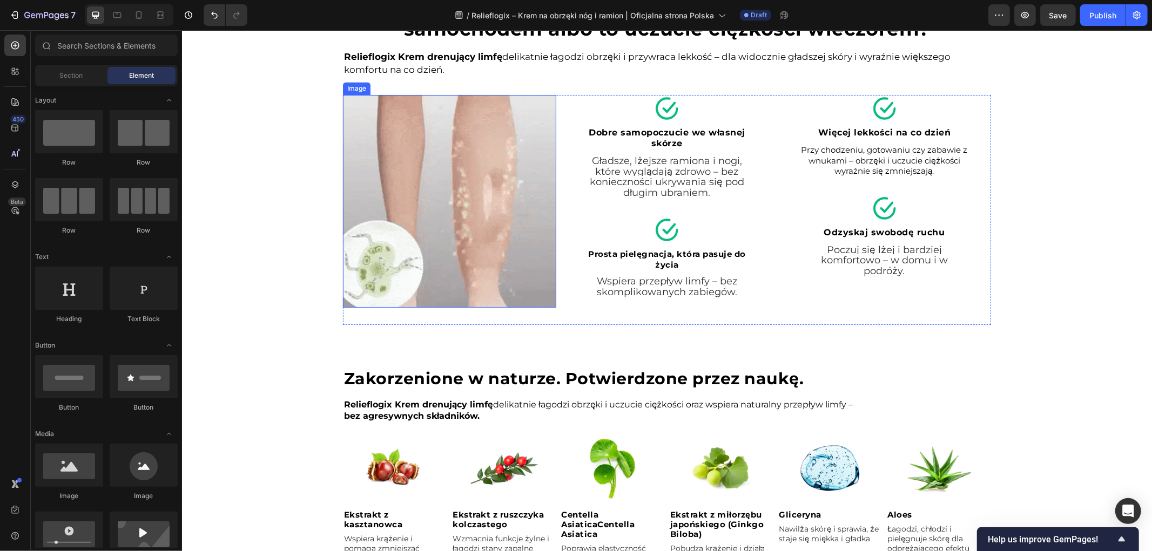
click at [440, 217] on img at bounding box center [448, 201] width 213 height 213
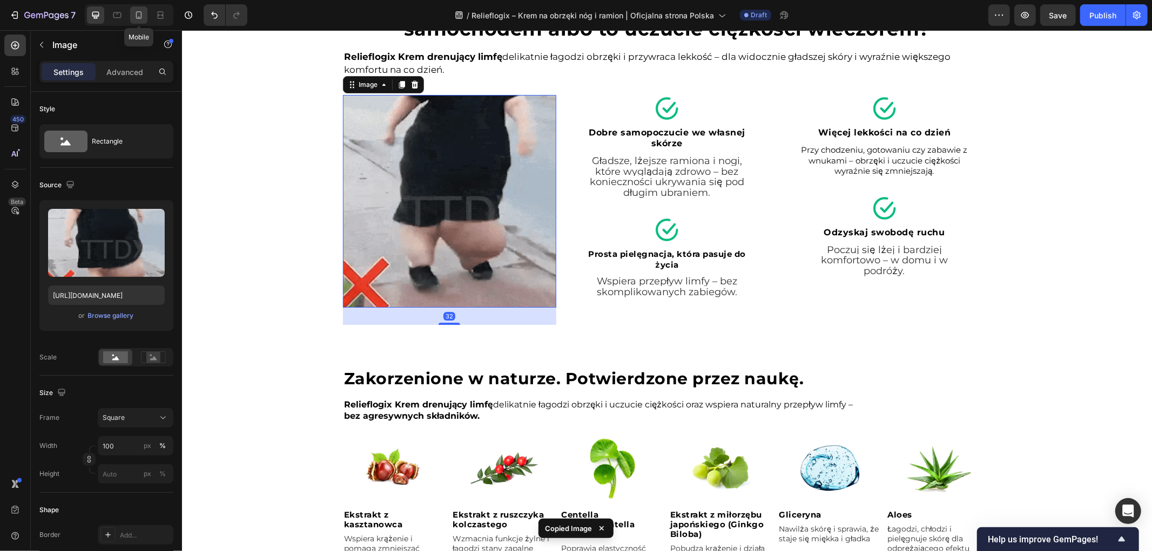
click at [133, 12] on icon at bounding box center [138, 15] width 11 height 11
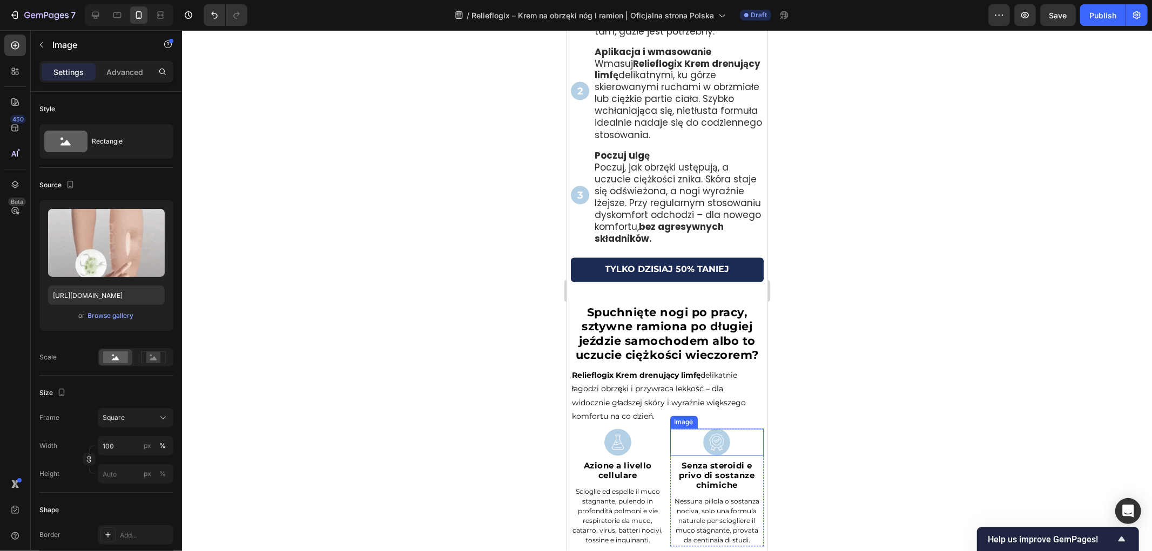
scroll to position [1822, 0]
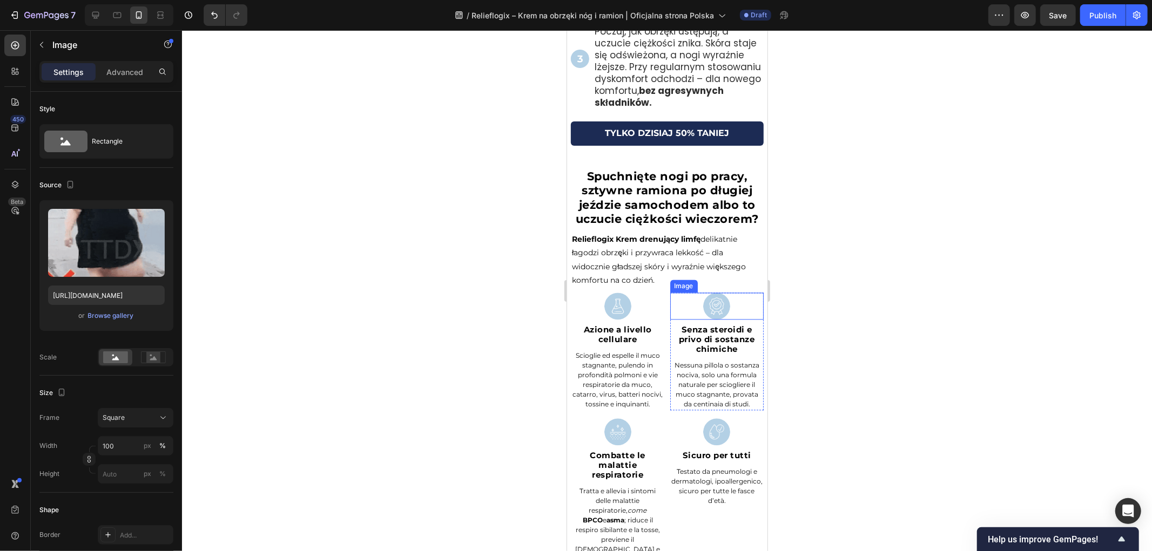
click at [655, 244] on strong "Relieflogix Krem drenujący limfę" at bounding box center [635, 239] width 129 height 10
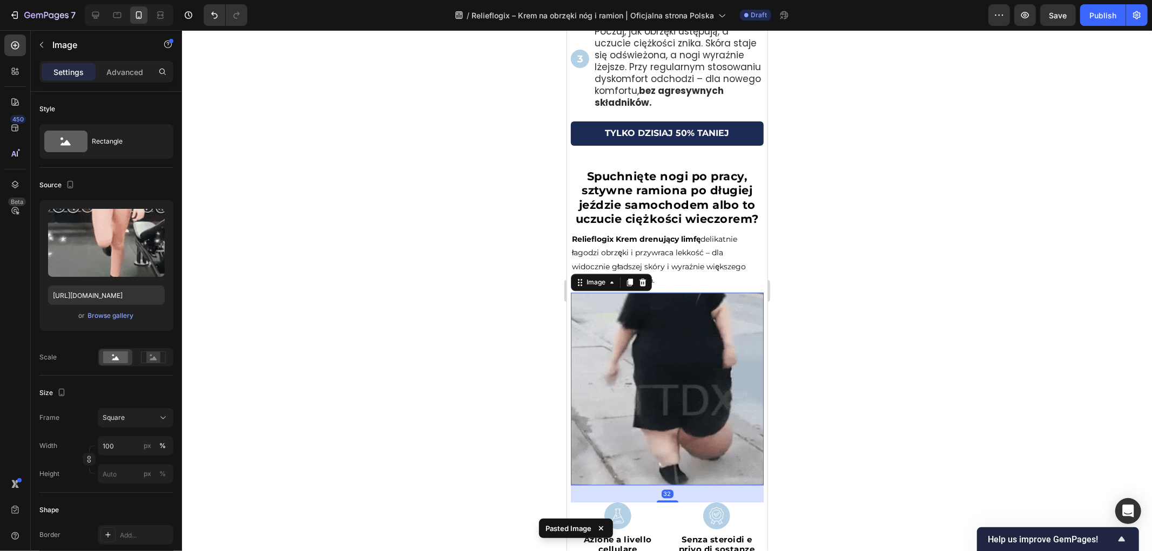
click at [871, 336] on div at bounding box center [667, 290] width 970 height 521
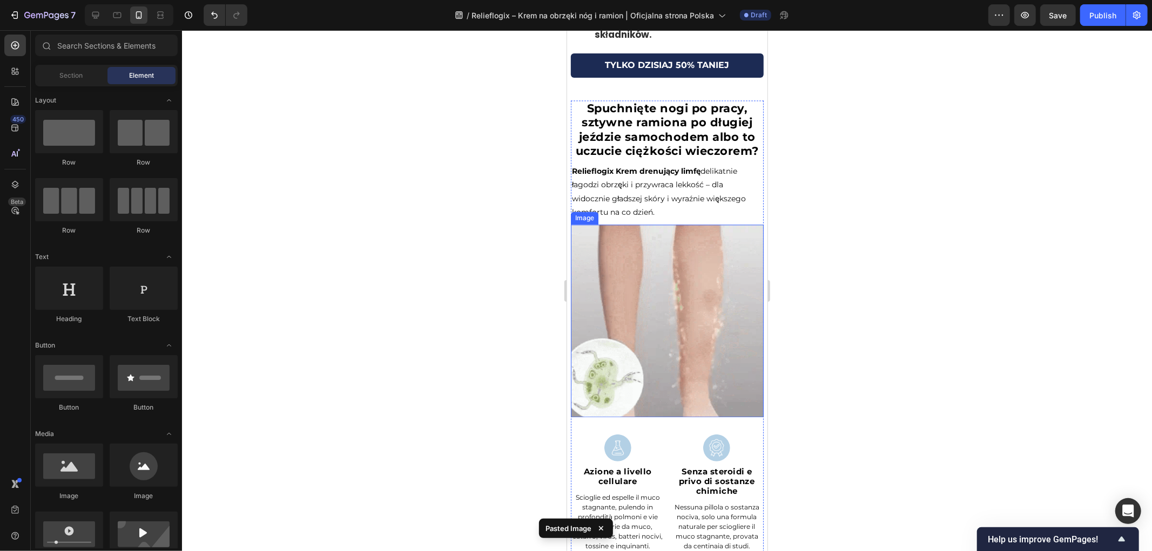
scroll to position [2002, 0]
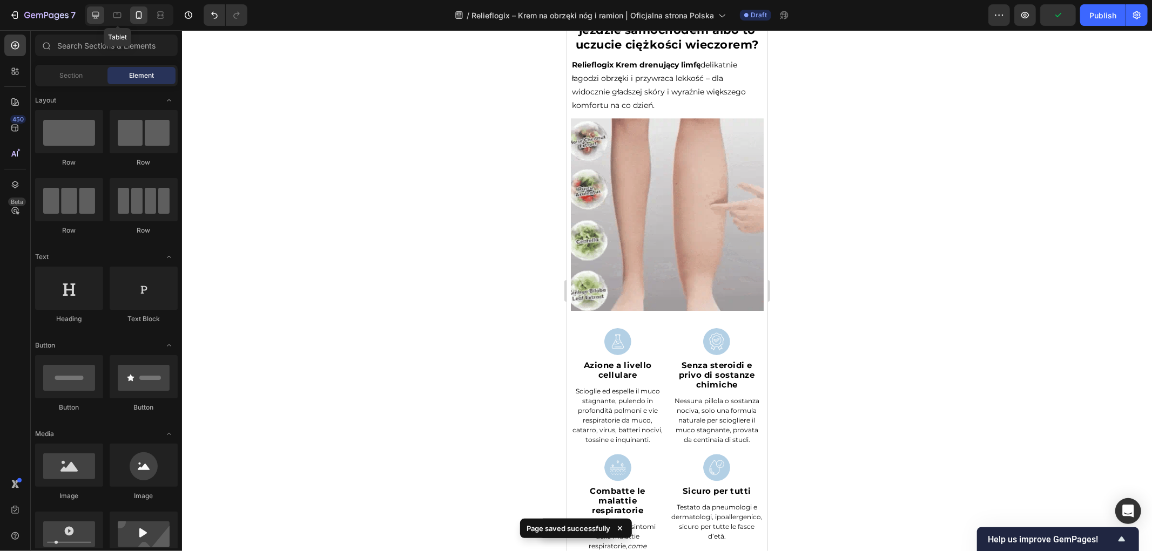
click at [94, 15] on icon at bounding box center [95, 15] width 7 height 7
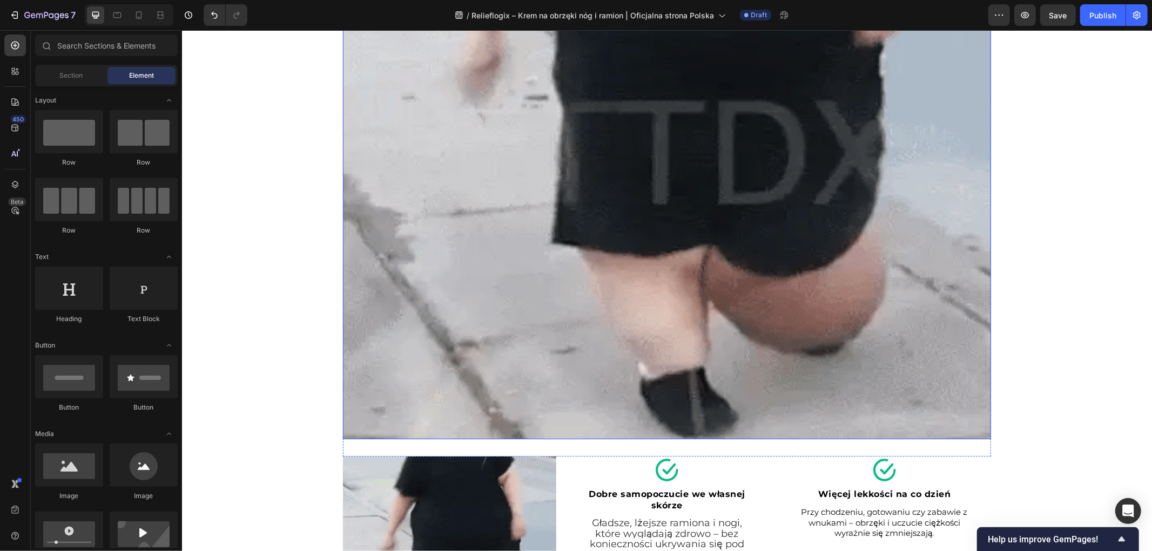
scroll to position [2542, 0]
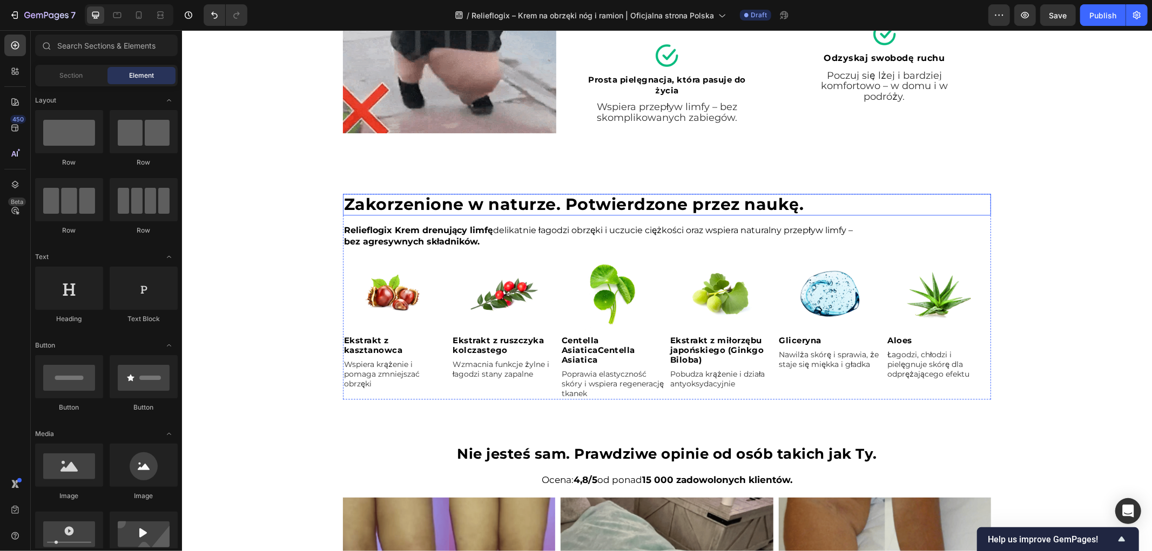
click at [476, 207] on strong "Zakorzenione w naturze. Potwierdzone przez naukę." at bounding box center [573, 204] width 460 height 20
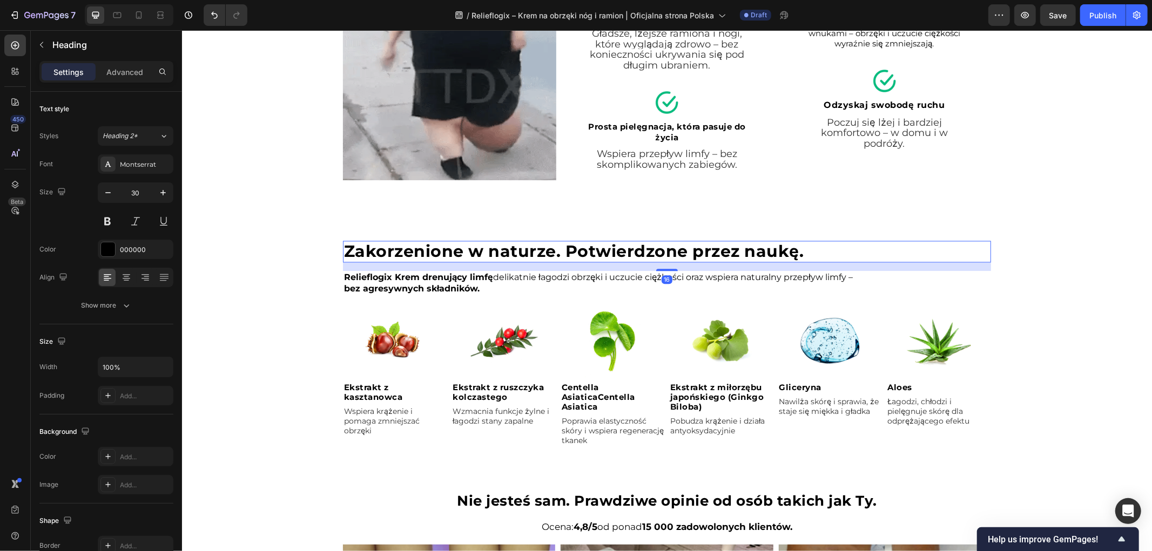
scroll to position [1882, 0]
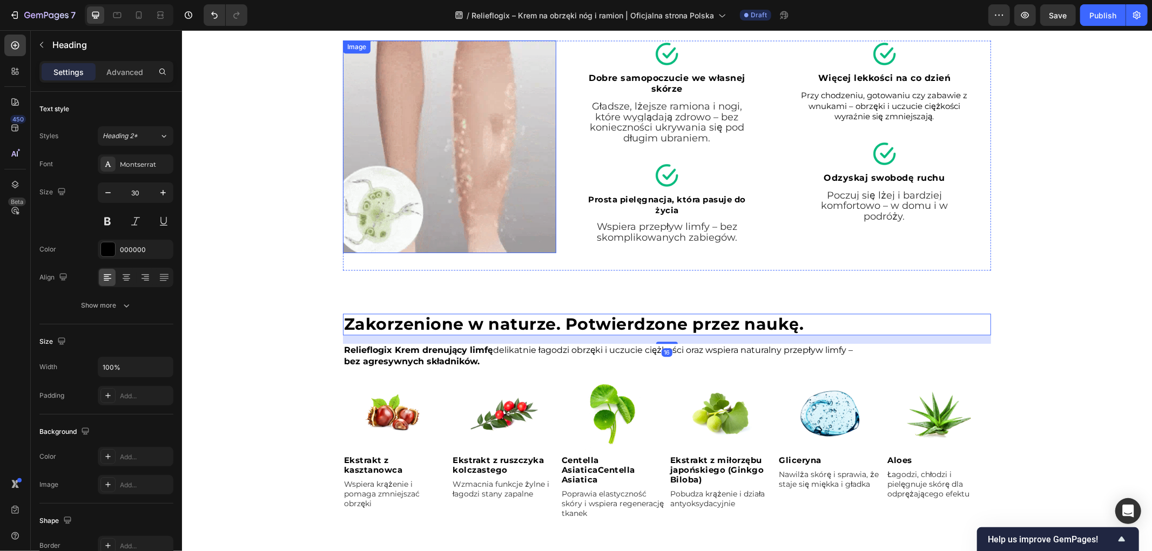
click at [480, 206] on img at bounding box center [448, 146] width 213 height 213
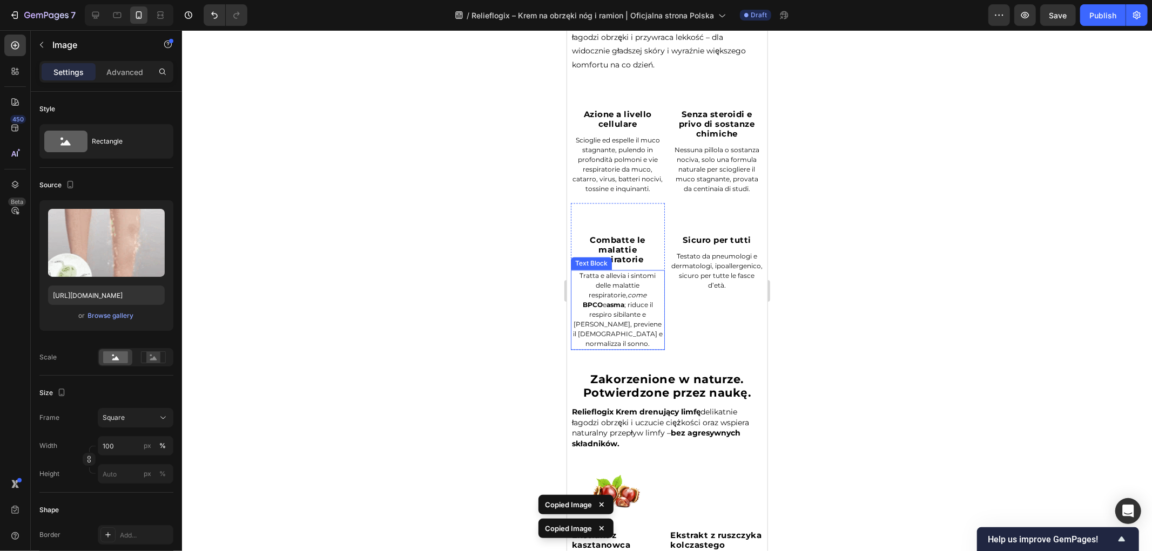
scroll to position [1784, 0]
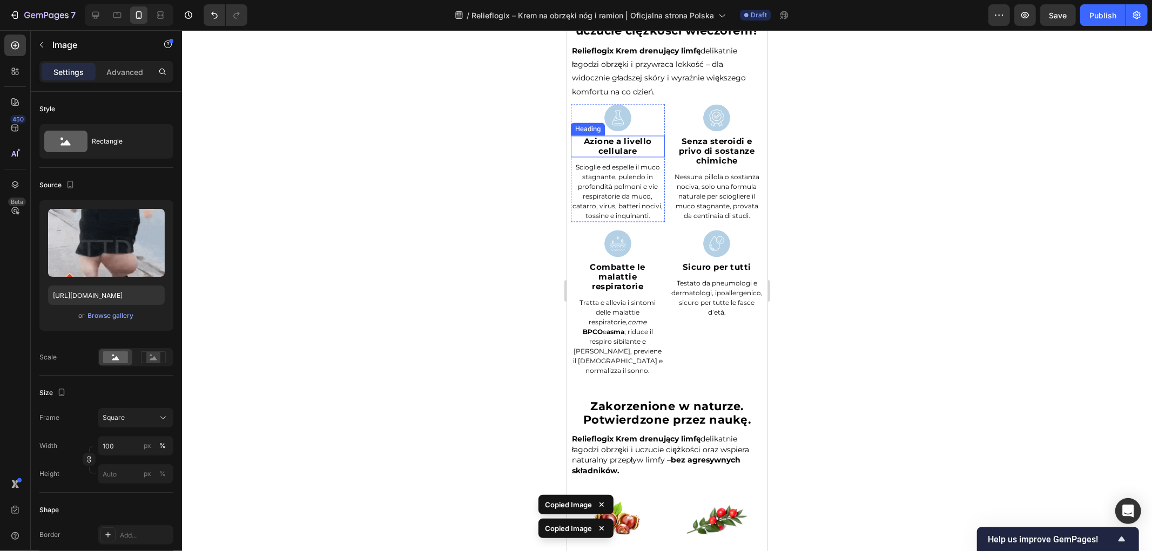
click at [602, 135] on div "Heading" at bounding box center [587, 128] width 34 height 13
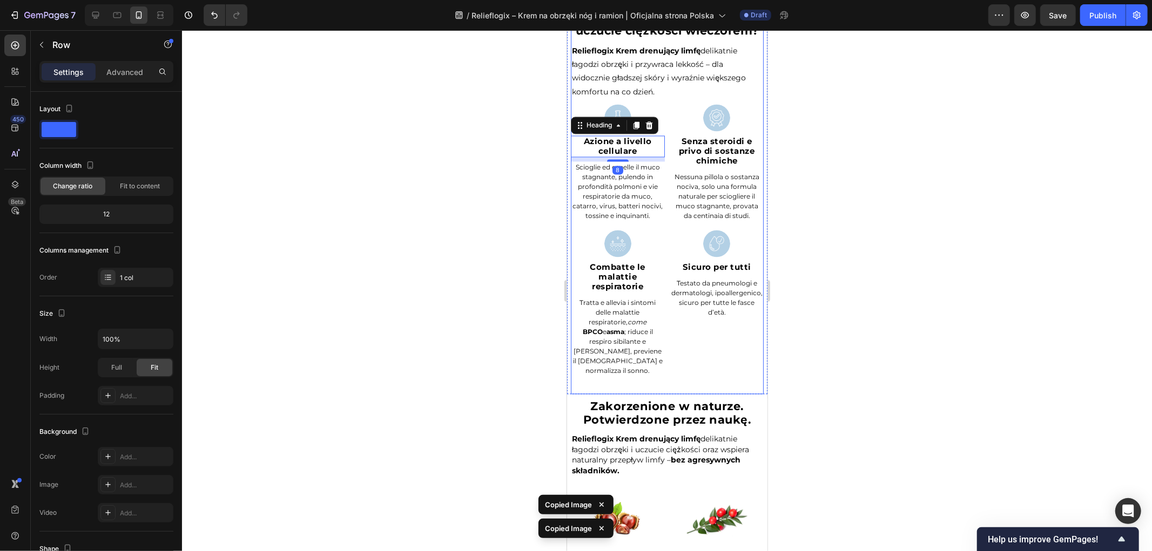
click at [609, 114] on div "Spuchnięte nogi po pracy, sztywne ramiona po długiej jeździe samochodem albo to…" at bounding box center [666, 186] width 193 height 414
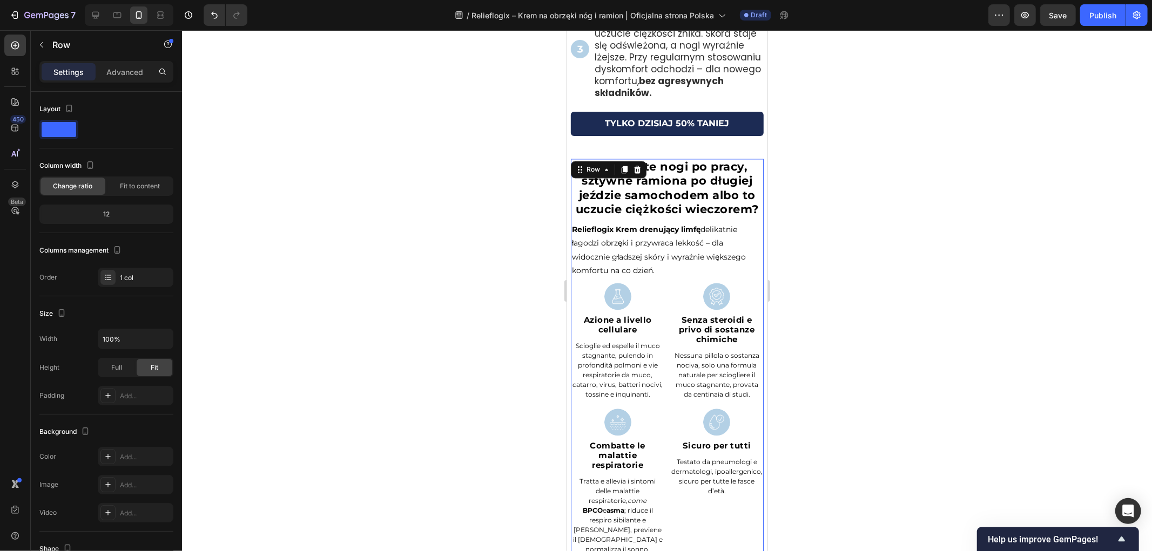
scroll to position [1844, 0]
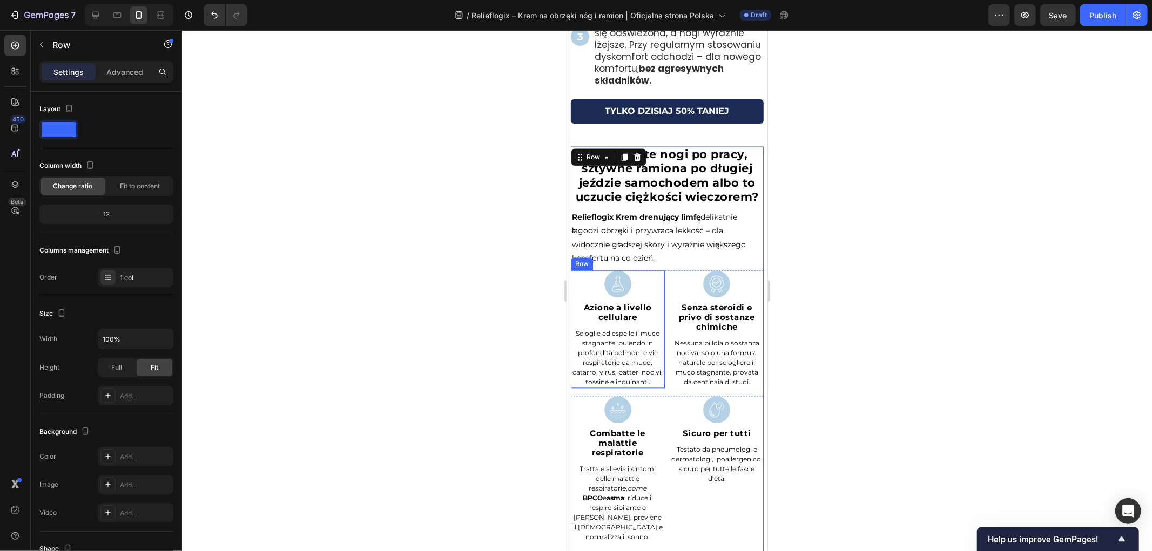
click at [658, 317] on div "Image Azione a livello cellulare Heading Scioglie [PERSON_NAME] il muco stagnan…" at bounding box center [617, 329] width 94 height 118
click at [594, 265] on div "Row" at bounding box center [593, 260] width 18 height 10
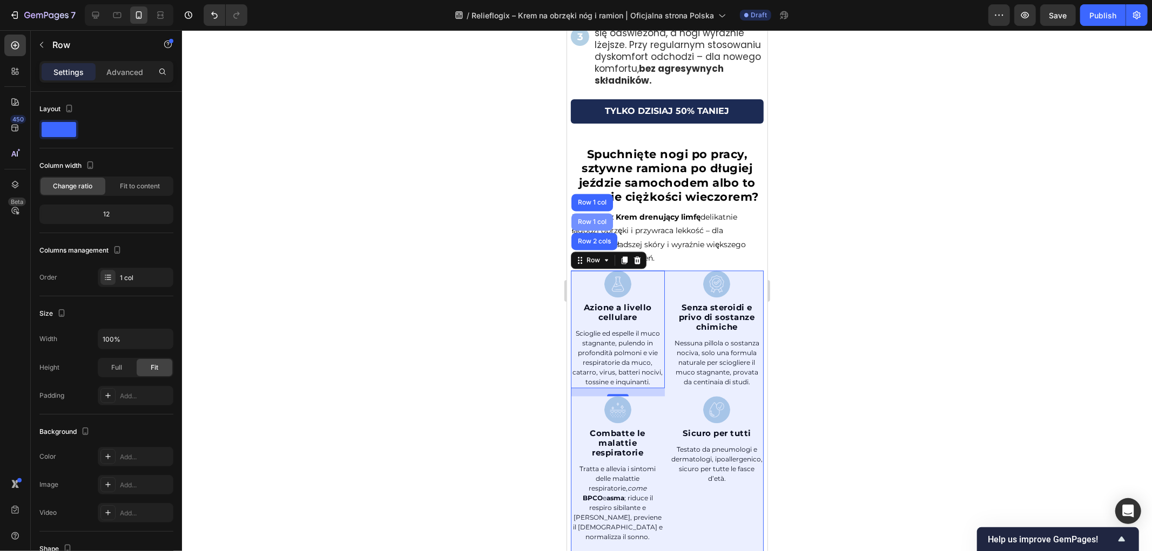
click at [588, 225] on div "Row 1 col" at bounding box center [591, 221] width 33 height 6
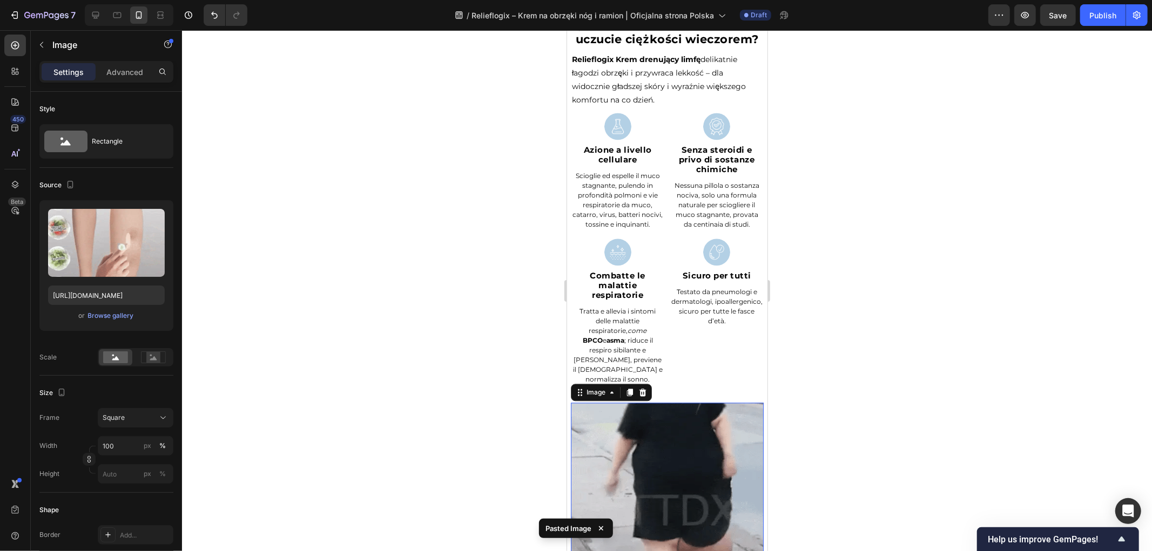
scroll to position [1986, 0]
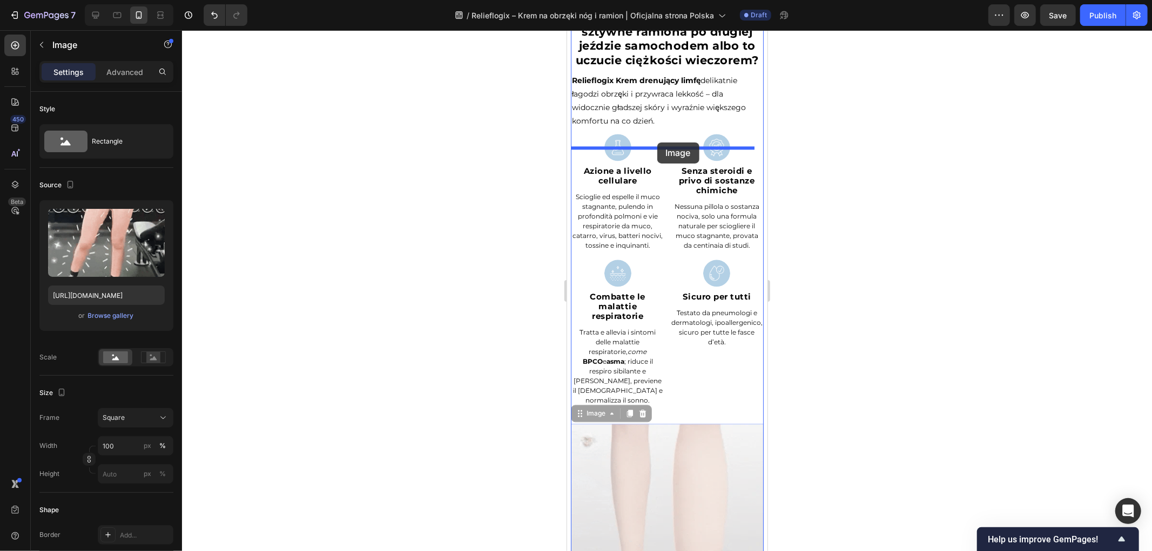
drag, startPoint x: 596, startPoint y: 420, endPoint x: 657, endPoint y: 142, distance: 284.2
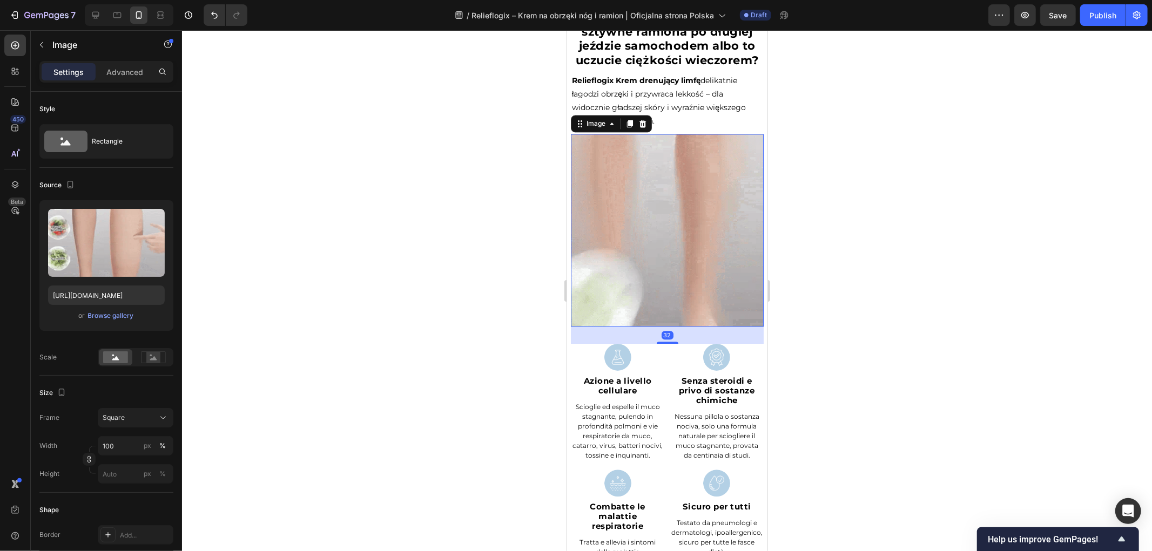
click at [476, 217] on div at bounding box center [667, 290] width 970 height 521
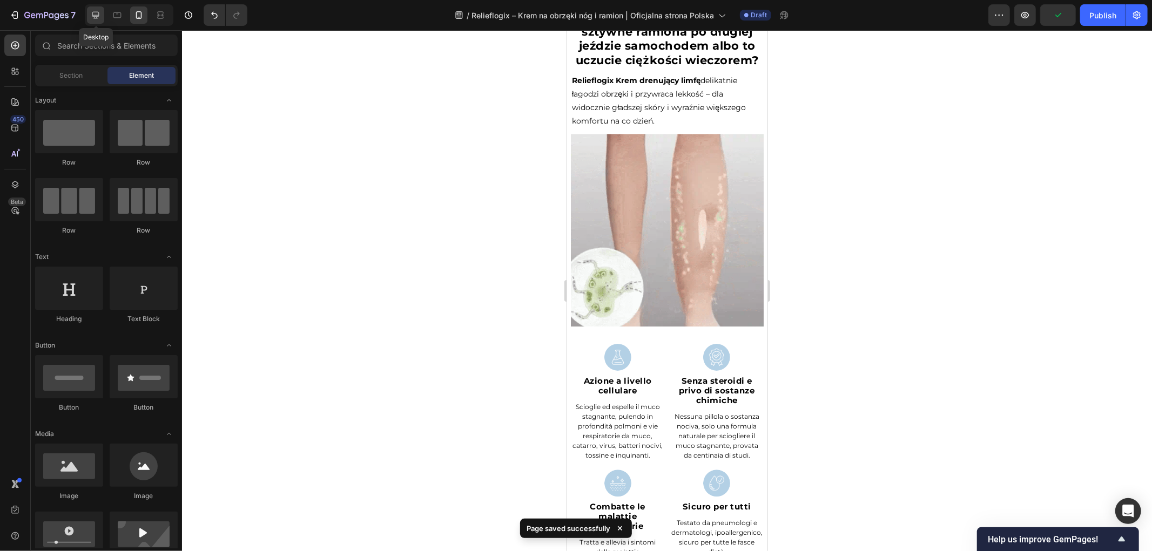
click at [101, 14] on div at bounding box center [95, 14] width 17 height 17
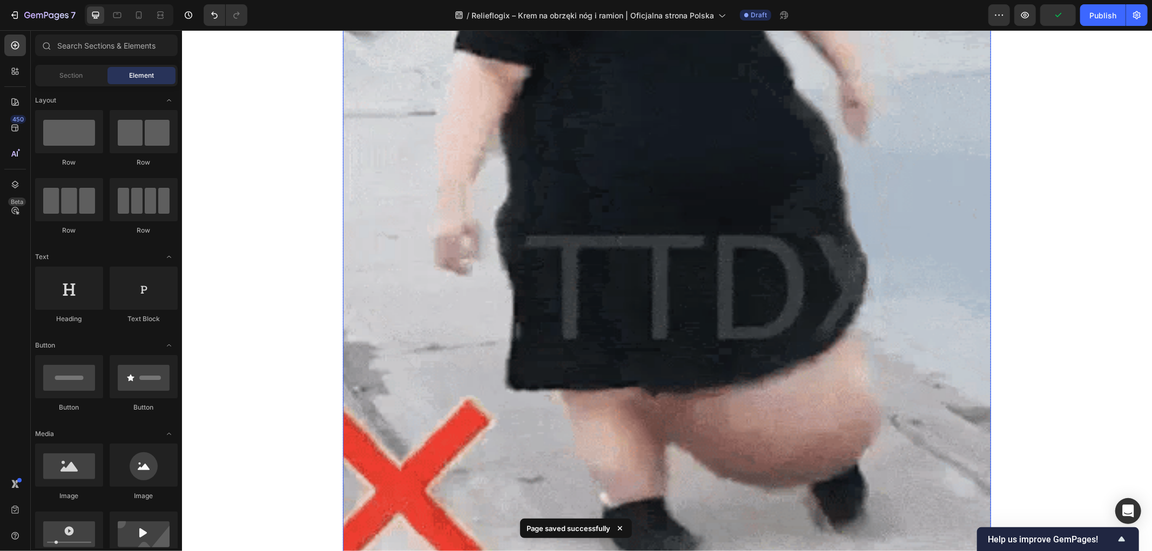
click at [482, 141] on img at bounding box center [666, 251] width 648 height 648
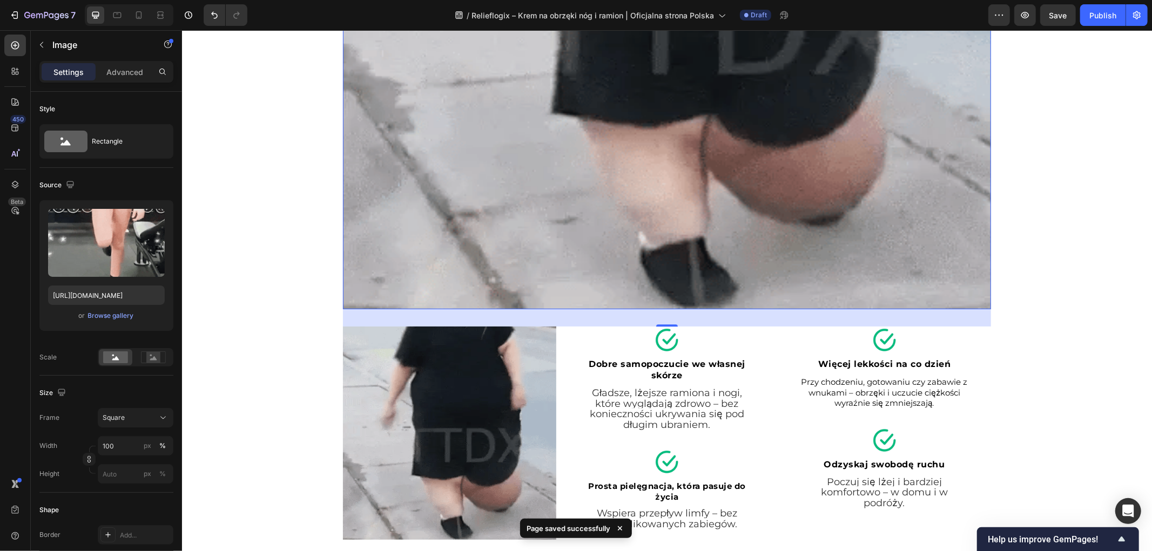
scroll to position [2587, 0]
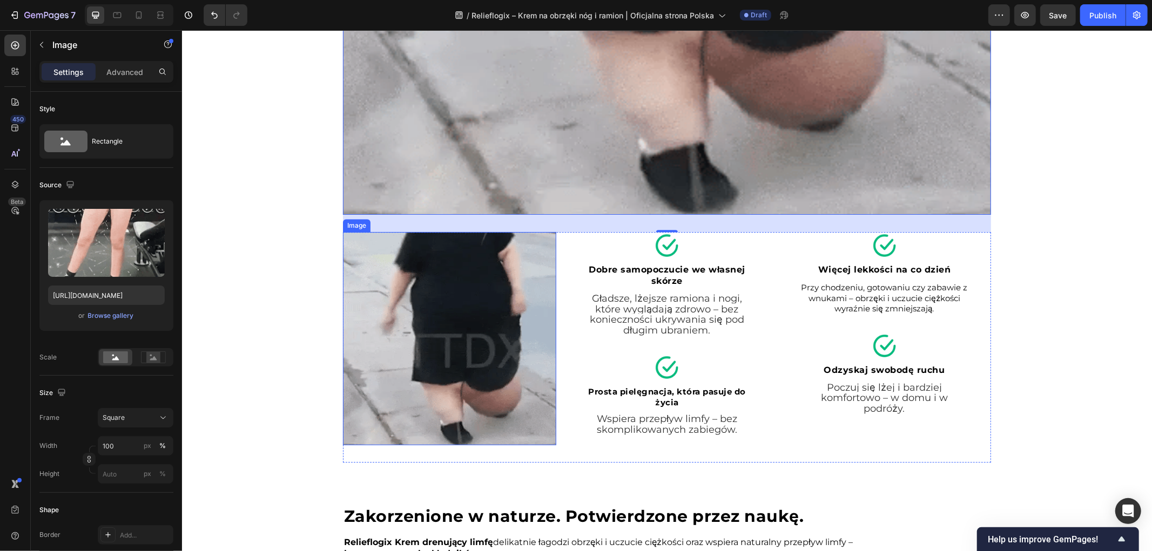
click at [433, 262] on img at bounding box center [448, 338] width 213 height 213
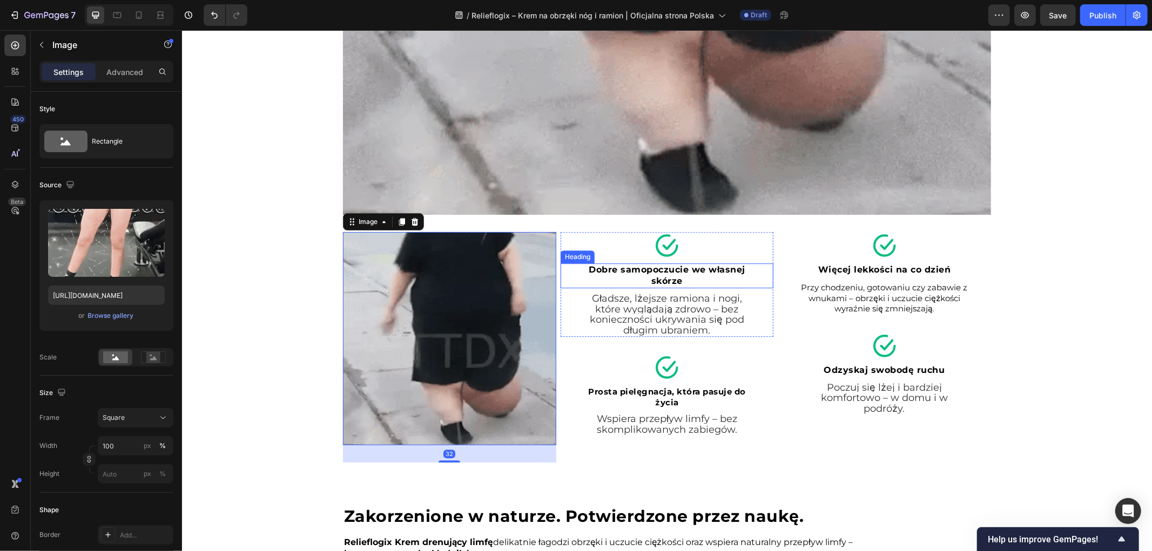
click at [565, 286] on div "Dobre samopoczucie we własnej skórze" at bounding box center [666, 275] width 213 height 25
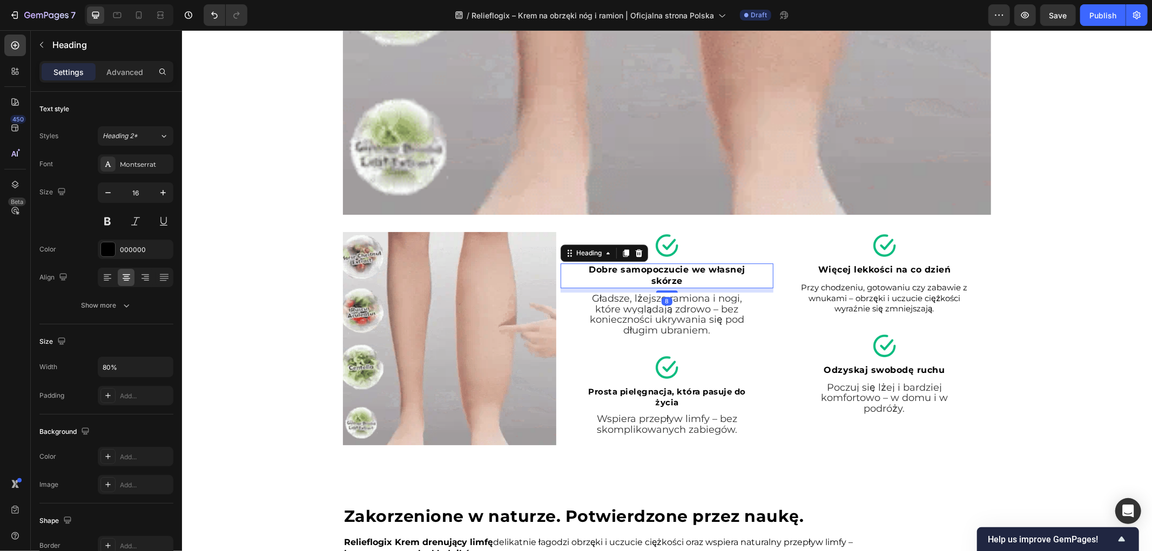
click at [439, 299] on img at bounding box center [448, 338] width 213 height 213
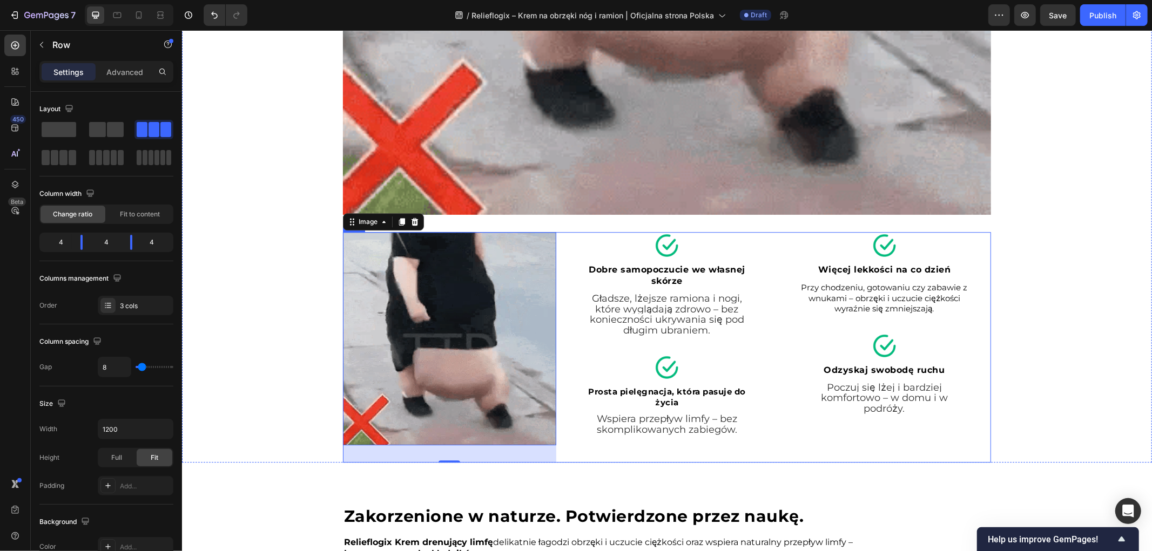
click at [569, 454] on div "Image Dobre samopoczucie we własnej skórze Heading Gładsze, lżejsze ramiona i n…" at bounding box center [666, 347] width 213 height 231
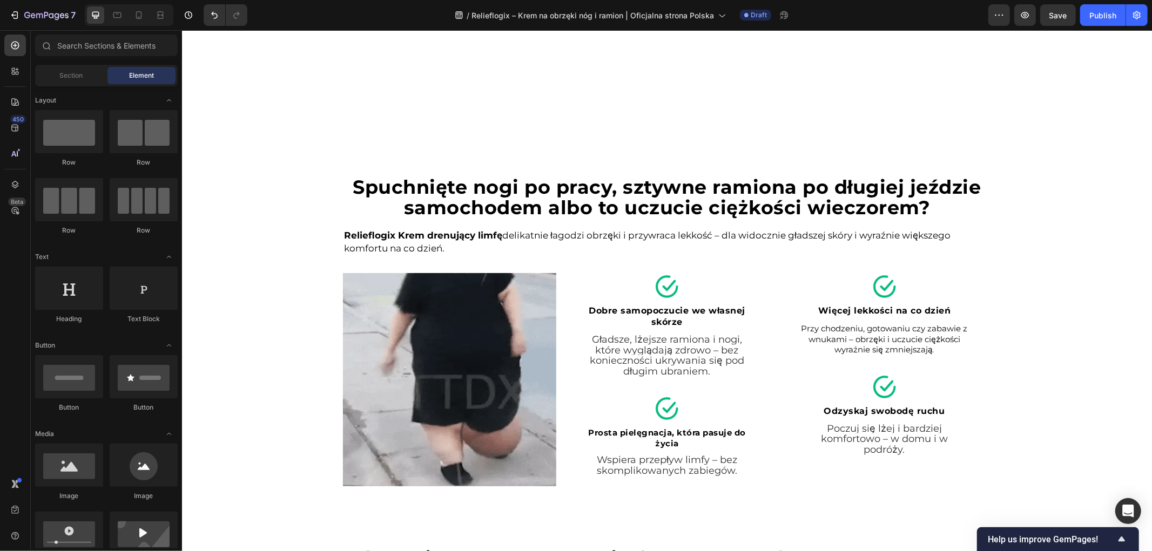
scroll to position [1986, 0]
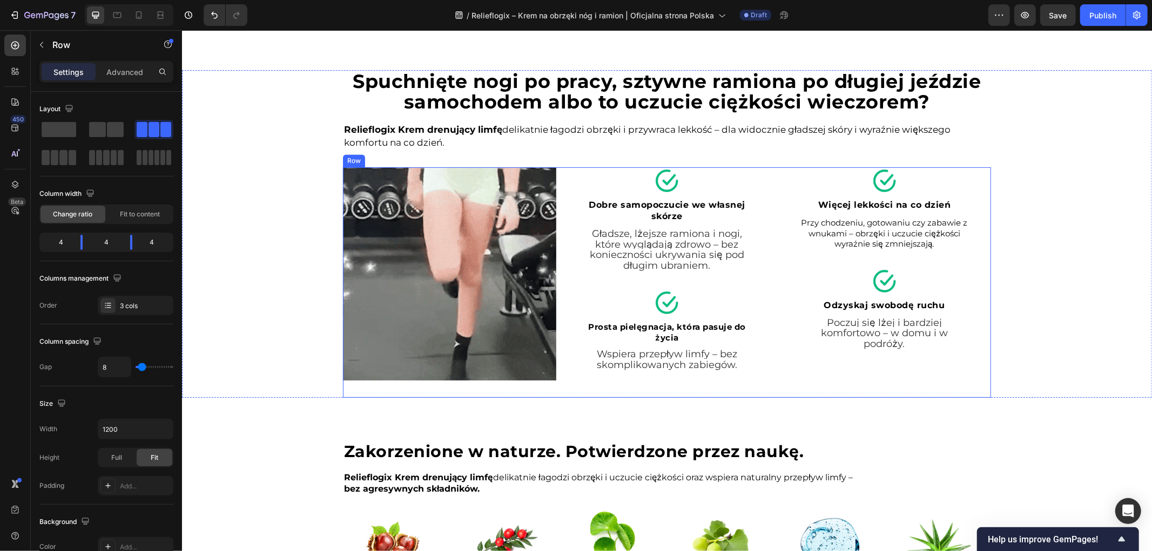
click at [571, 381] on div "Image Dobre samopoczucie we własnej skórze Heading Gładsze, lżejsze ramiona i n…" at bounding box center [666, 282] width 213 height 231
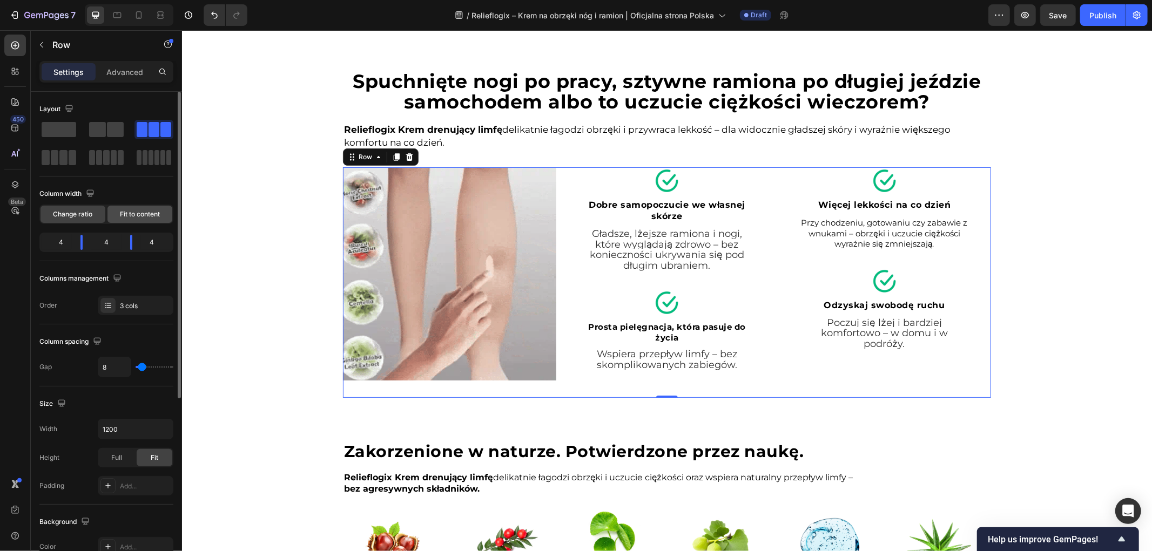
click at [132, 213] on span "Fit to content" at bounding box center [140, 215] width 40 height 10
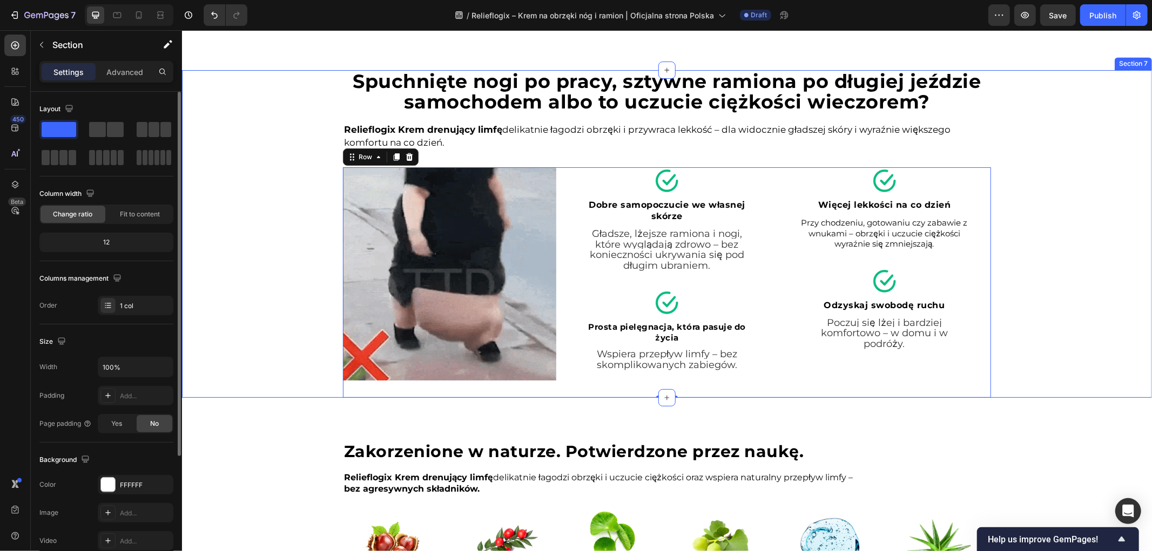
click at [257, 268] on div "Spuchnięte nogi po pracy, sztywne ramiona po długiej jeździe samochodem albo to…" at bounding box center [666, 234] width 970 height 328
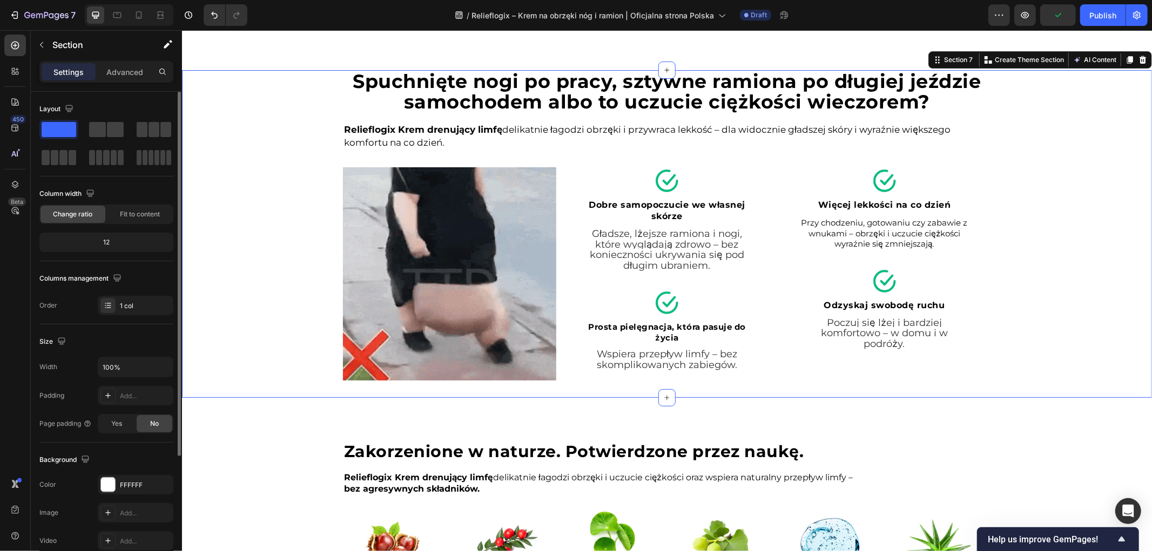
click at [150, 14] on div at bounding box center [129, 15] width 89 height 22
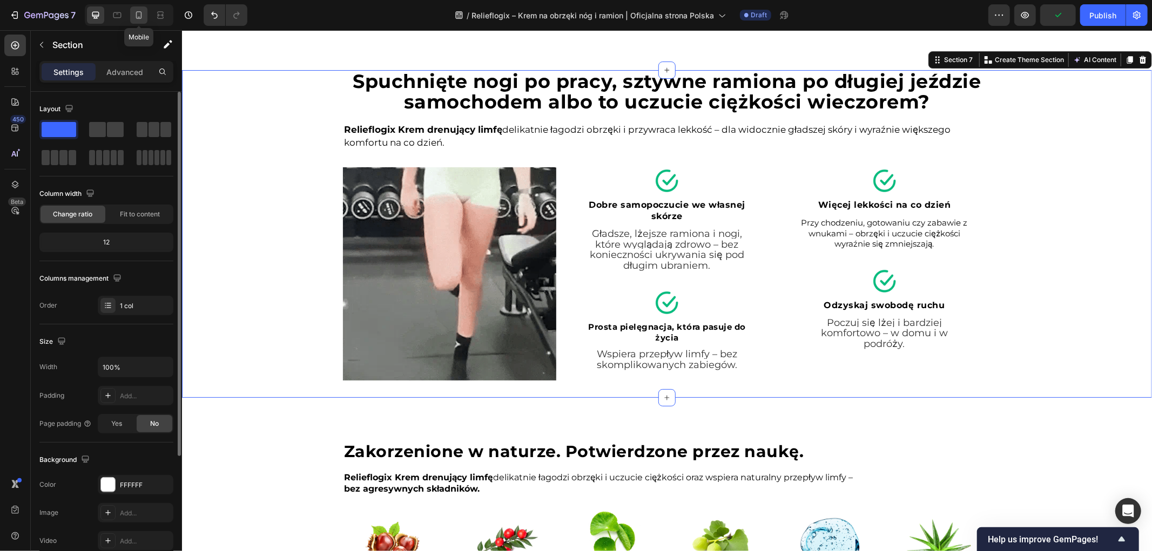
click at [145, 14] on div at bounding box center [138, 14] width 17 height 17
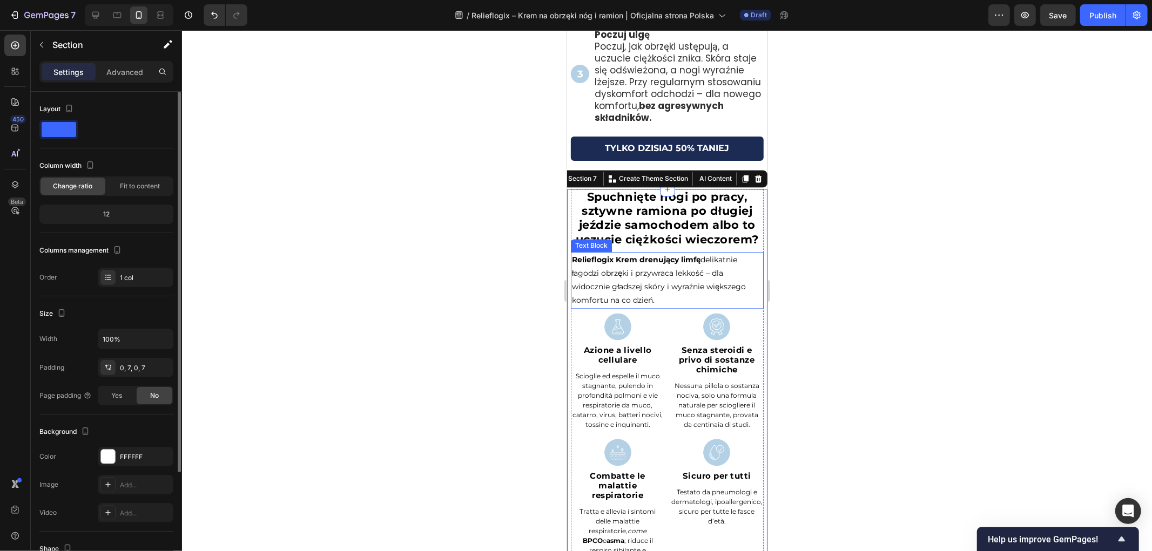
scroll to position [1808, 0]
click at [679, 301] on p "Relieflogix Krem drenujący limfę delikatnie łagodzi obrzęki i przywraca lekkość…" at bounding box center [666, 279] width 191 height 55
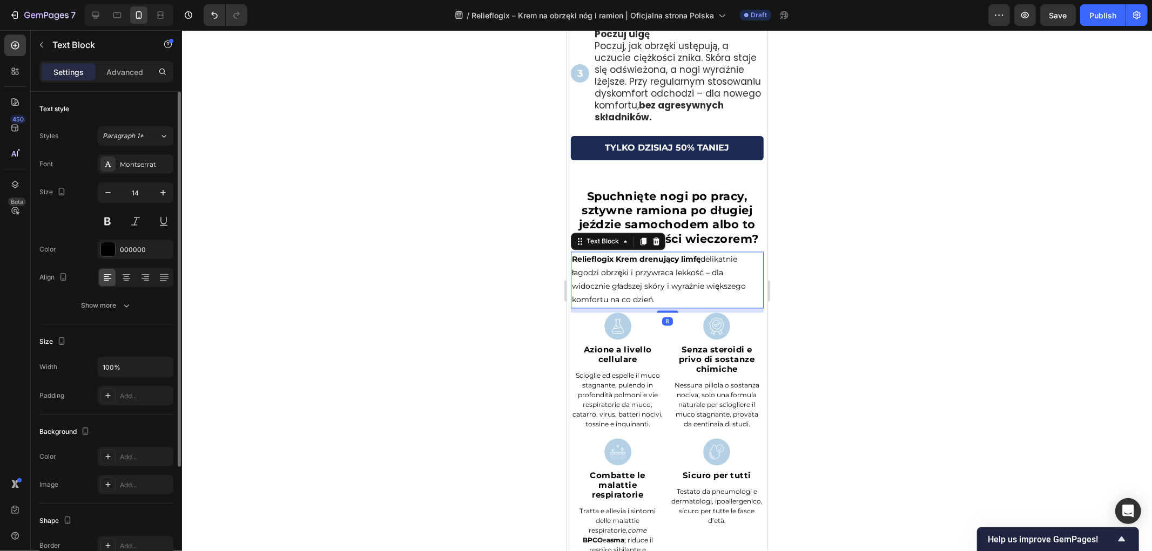
click at [902, 293] on div at bounding box center [667, 290] width 970 height 521
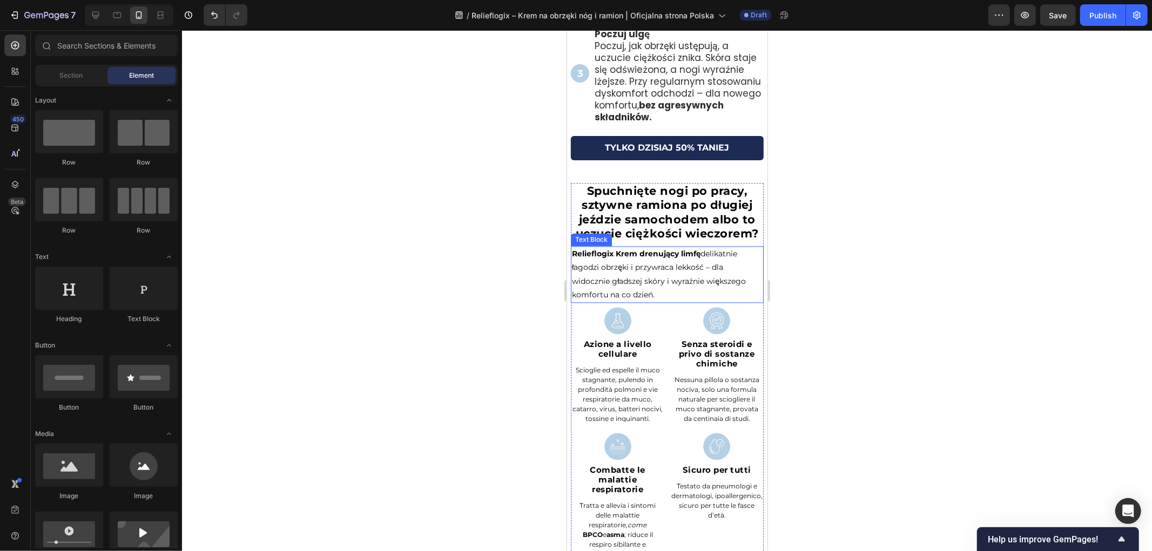
click at [676, 206] on strong "Spuchnięte nogi po pracy, sztywne ramiona po długiej jeździe samochodem albo to…" at bounding box center [666, 212] width 183 height 56
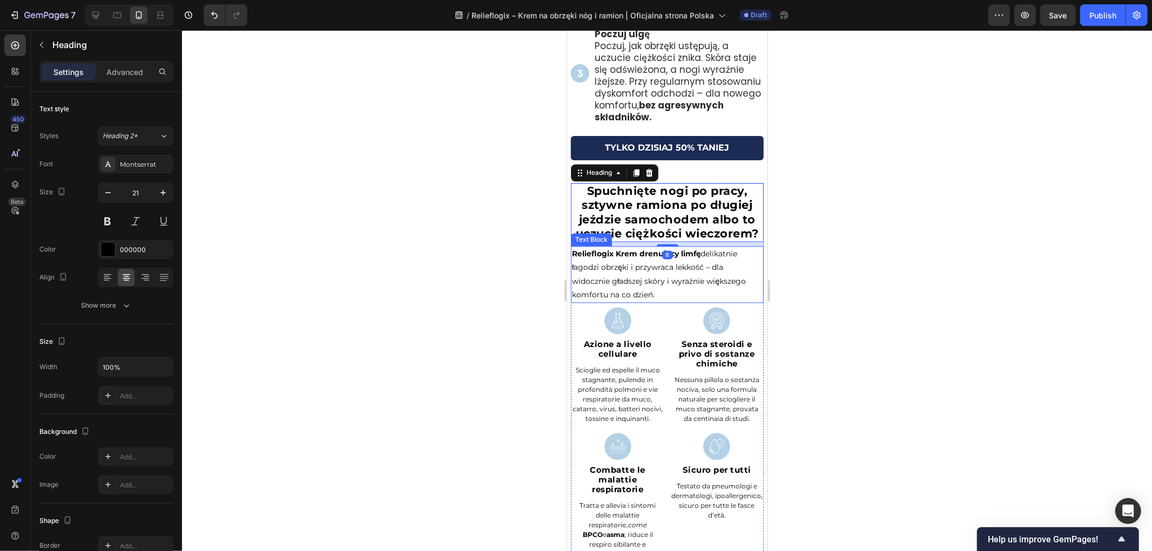
click at [661, 290] on p "Relieflogix Krem drenujący limfę delikatnie łagodzi obrzęki i przywraca lekkość…" at bounding box center [666, 274] width 191 height 55
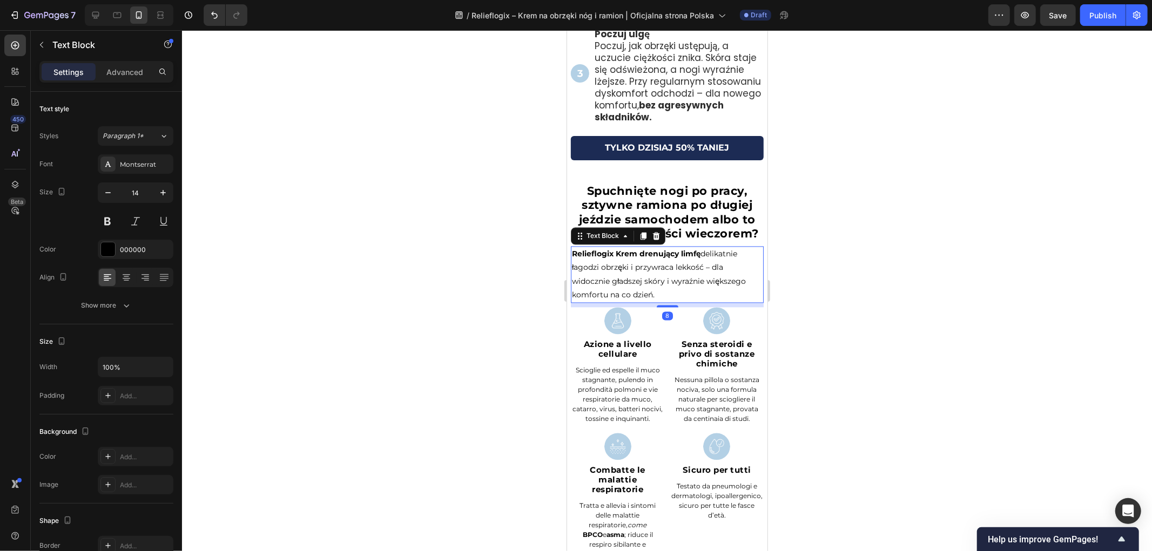
click at [656, 360] on h2 "Azione a livello cellulare" at bounding box center [617, 349] width 94 height 22
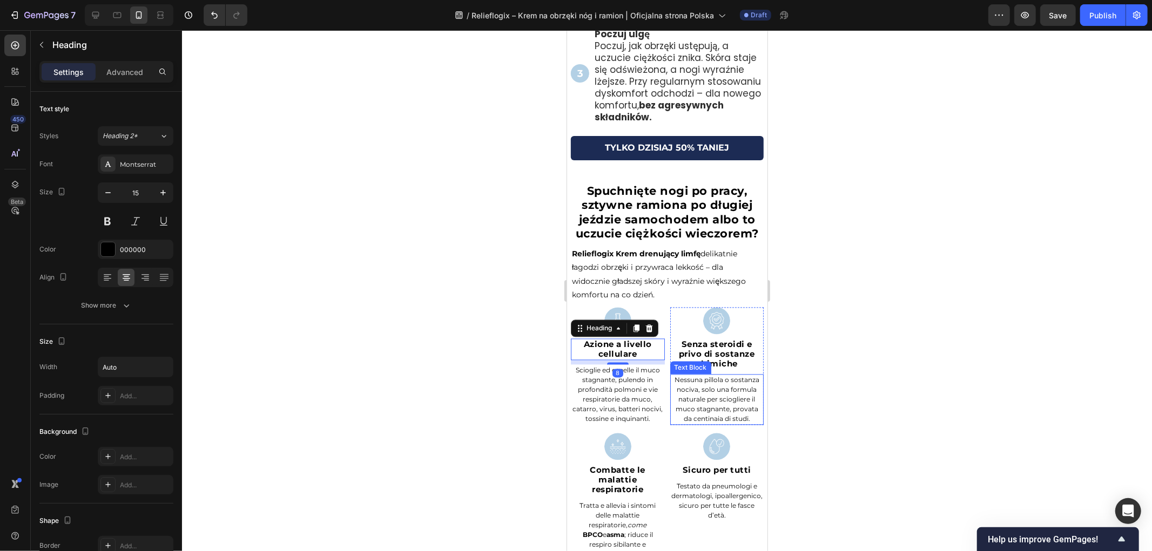
click at [671, 423] on p "Nessuna pillola o sostanza nociva, solo una formula naturale per sciogliere il …" at bounding box center [717, 399] width 92 height 49
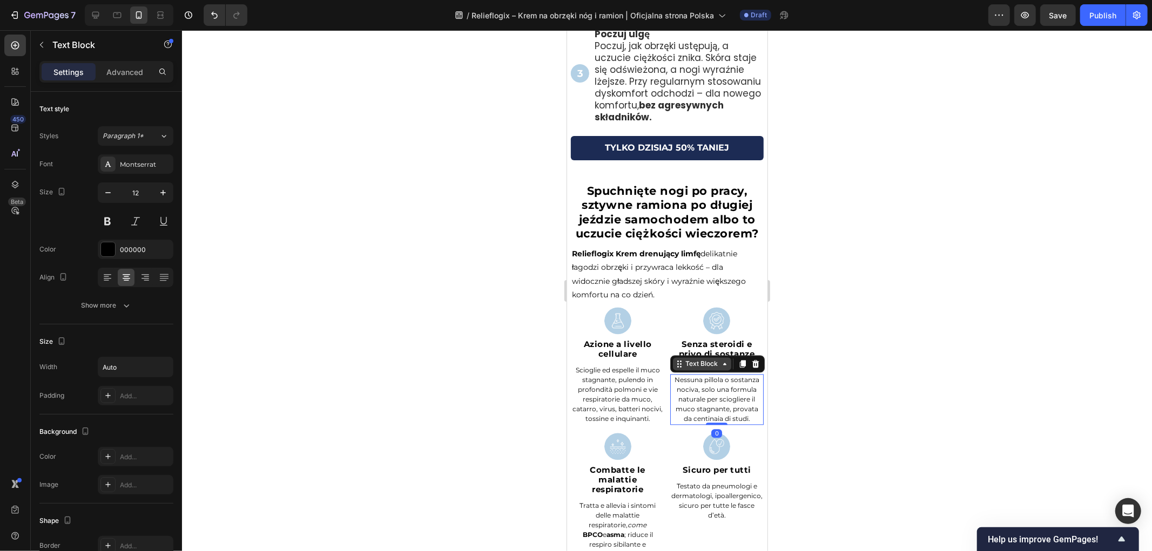
click at [697, 368] on div "Text Block" at bounding box center [701, 364] width 37 height 10
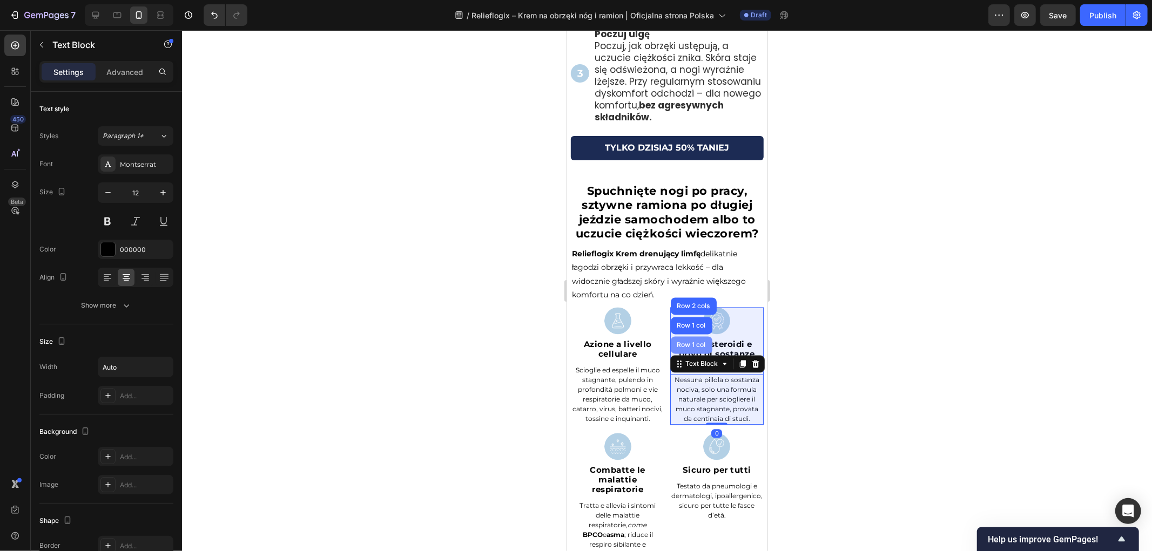
click at [685, 348] on div "Row 1 col" at bounding box center [691, 344] width 33 height 6
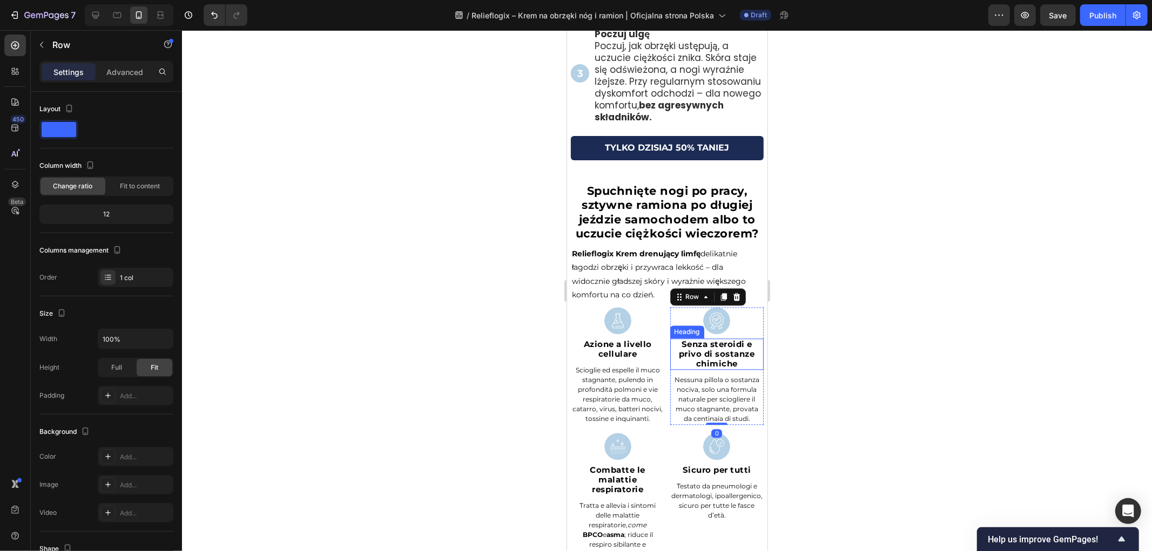
click at [712, 403] on p "Nessuna pillola o sostanza nociva, solo una formula naturale per sciogliere il …" at bounding box center [717, 399] width 92 height 49
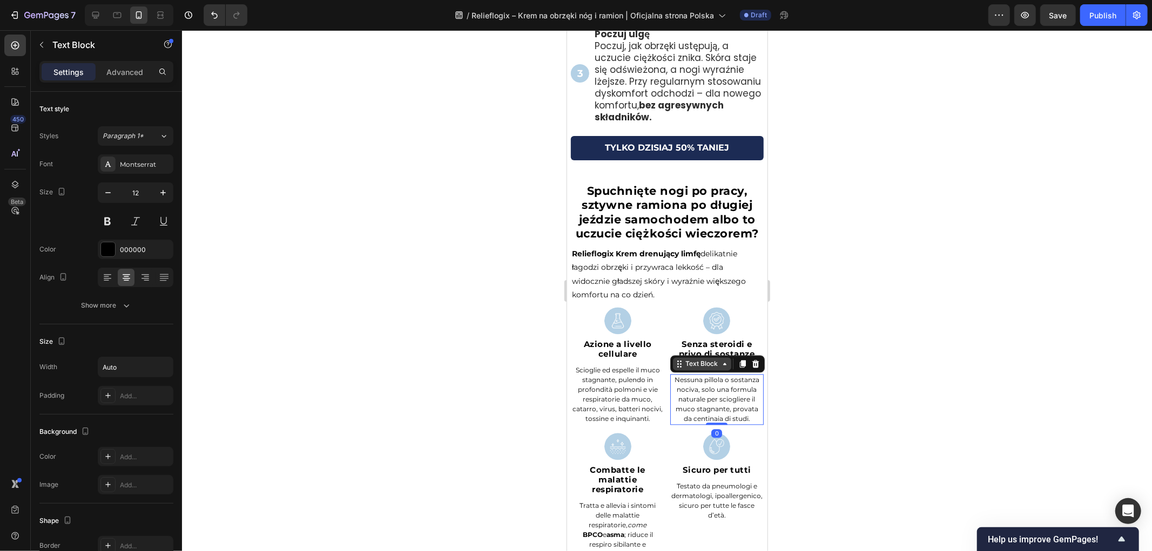
click at [703, 368] on div "Text Block" at bounding box center [701, 364] width 37 height 10
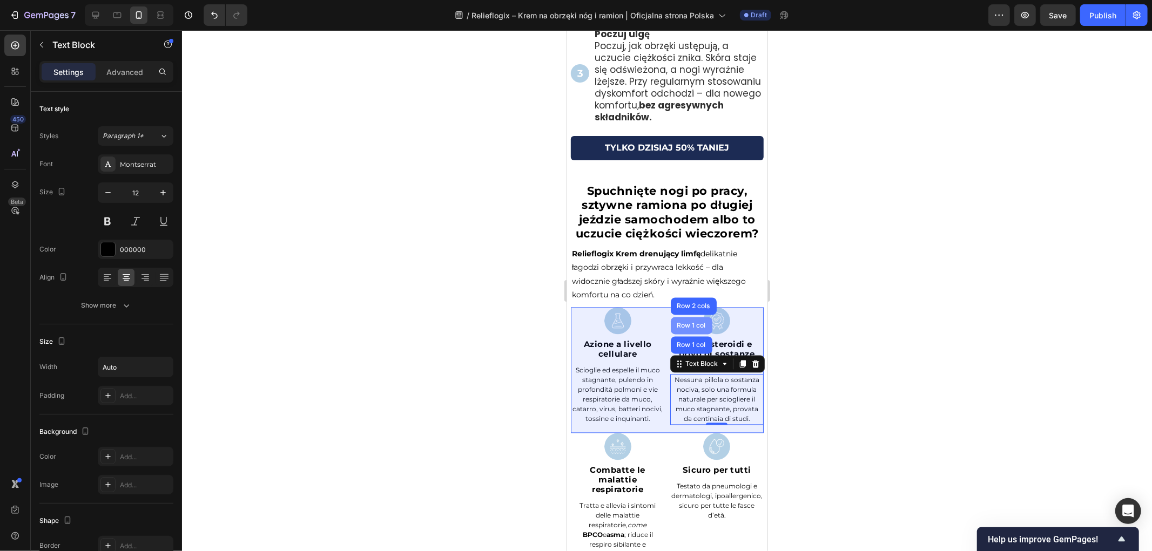
click at [685, 355] on div "Text Block Row 1 col Row 1 col Row 2 cols" at bounding box center [717, 363] width 95 height 17
click at [685, 314] on div "Row 2 cols" at bounding box center [693, 305] width 46 height 17
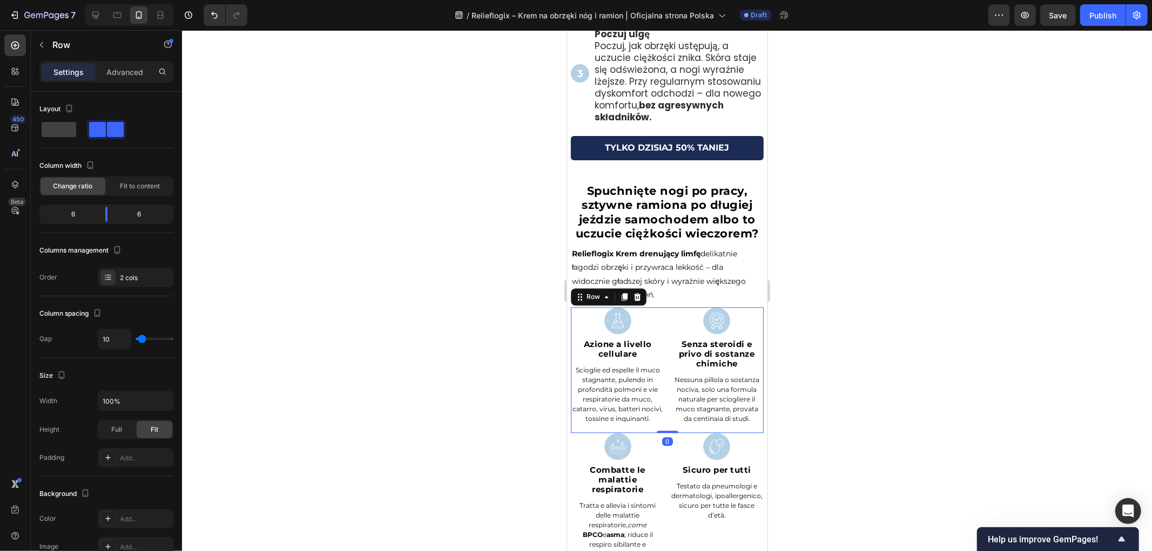
click at [845, 282] on div at bounding box center [667, 290] width 970 height 521
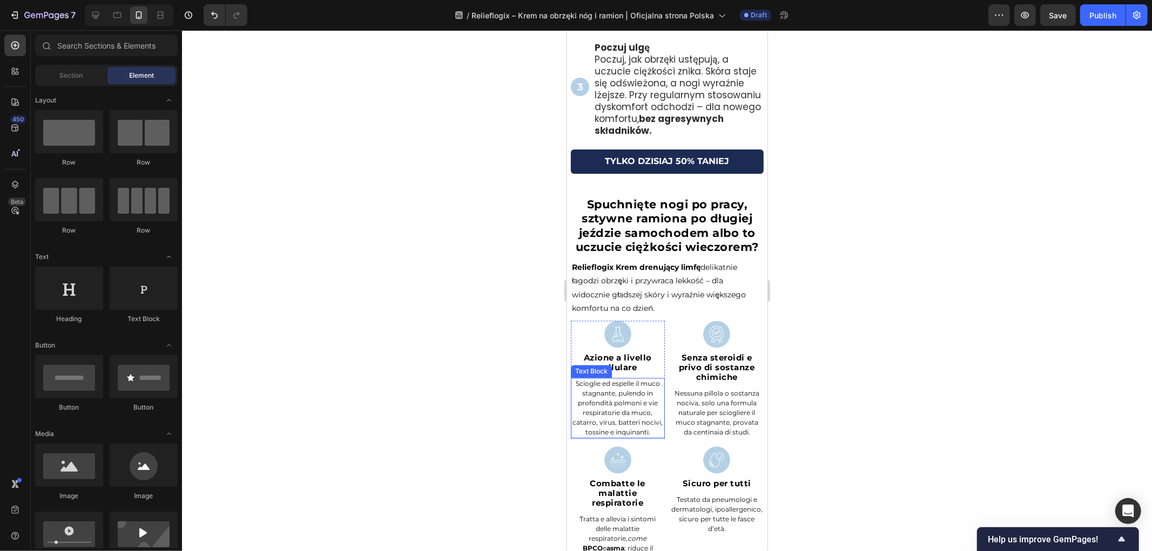
scroll to position [1928, 0]
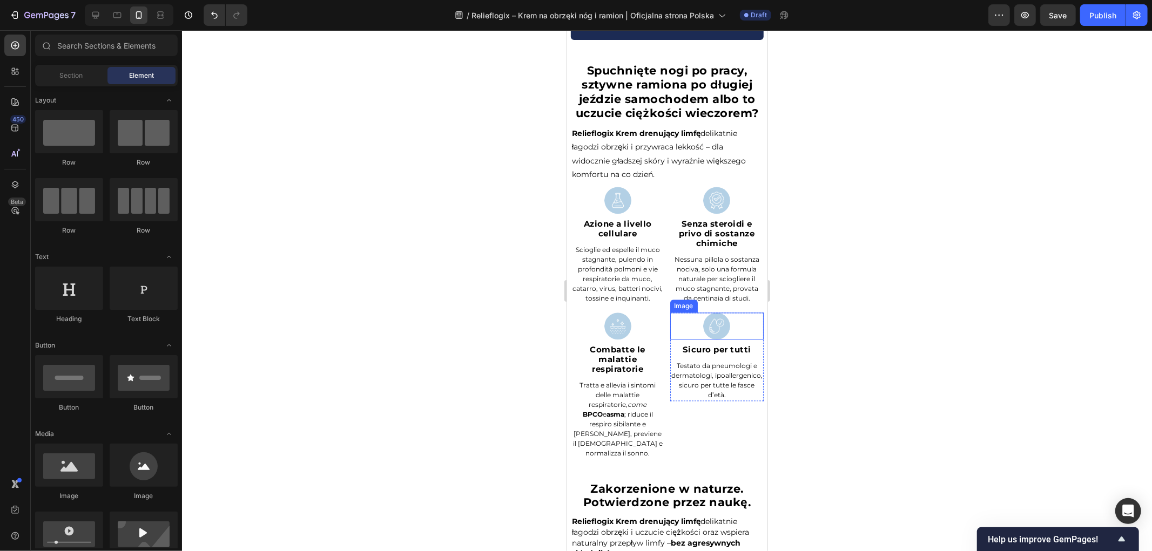
click at [661, 386] on div "Image Combatte le malattie respiratorie Heading Tratta e allevia i sintomi dell…" at bounding box center [666, 394] width 193 height 164
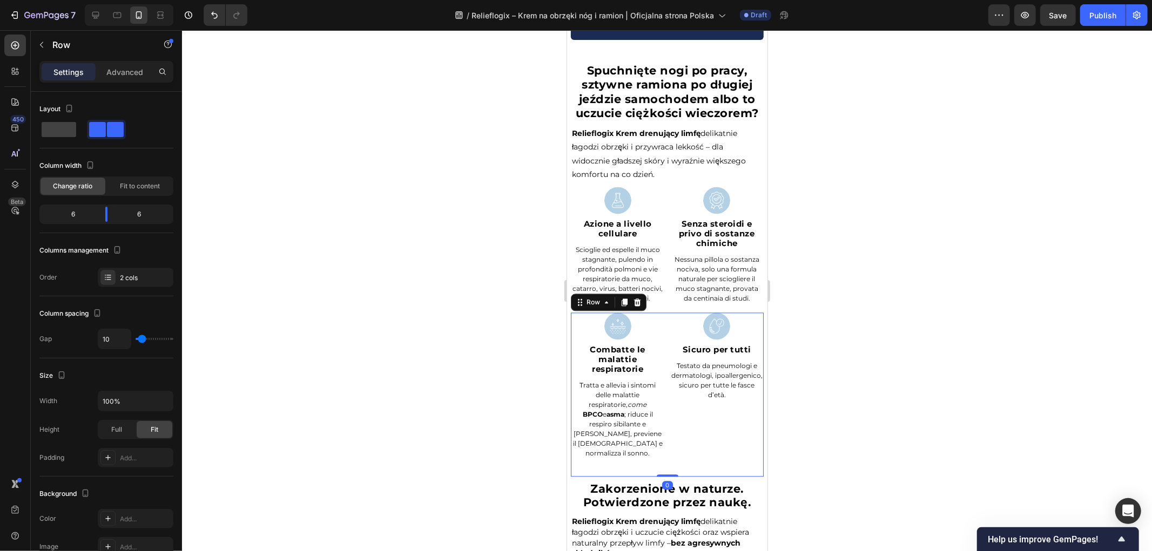
click at [703, 463] on div "Image Sicuro per tutti Heading Testato da pneumologi e dermatologi, ipoallergen…" at bounding box center [717, 394] width 94 height 164
click at [681, 312] on div "Image Senza steroidi e privo di sostanze chimiche Heading Nessuna pillola o sos…" at bounding box center [717, 249] width 94 height 126
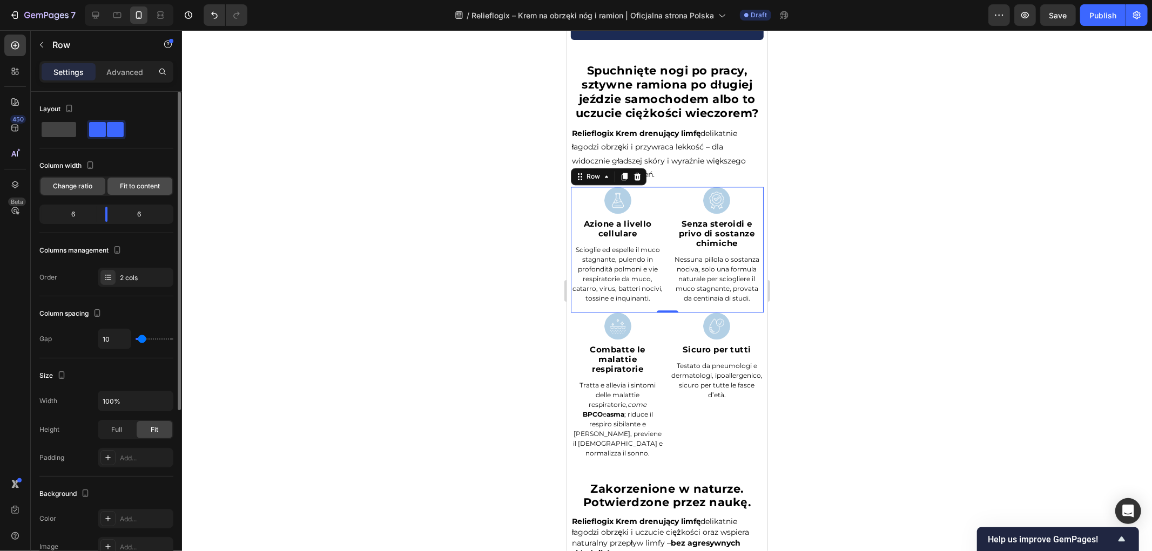
click at [149, 190] on span "Fit to content" at bounding box center [140, 186] width 40 height 10
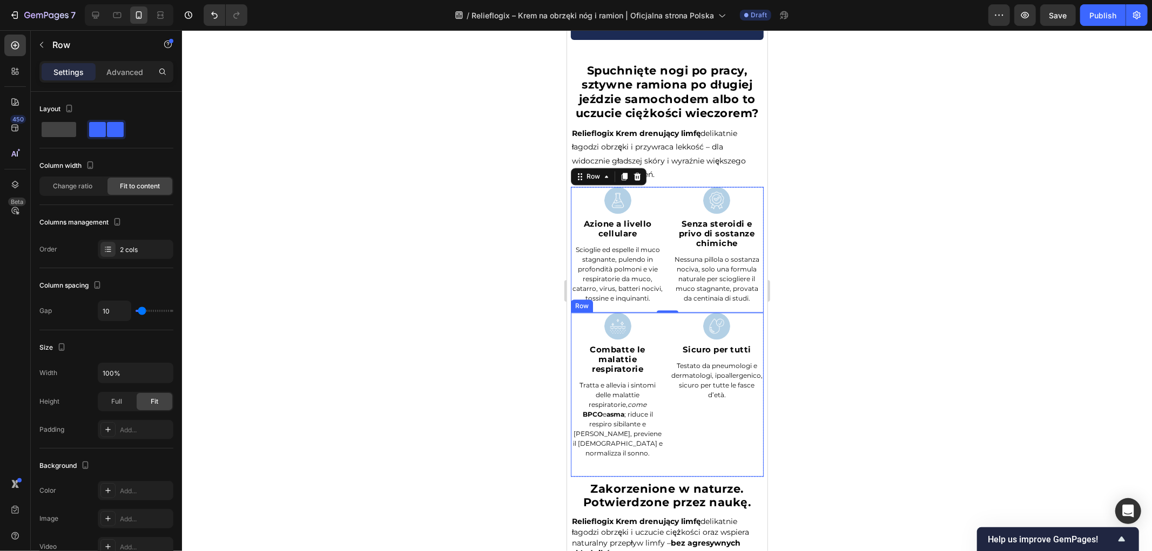
click at [700, 467] on div "Image Sicuro per tutti Heading Testato da pneumologi e dermatologi, ipoallergen…" at bounding box center [717, 394] width 94 height 164
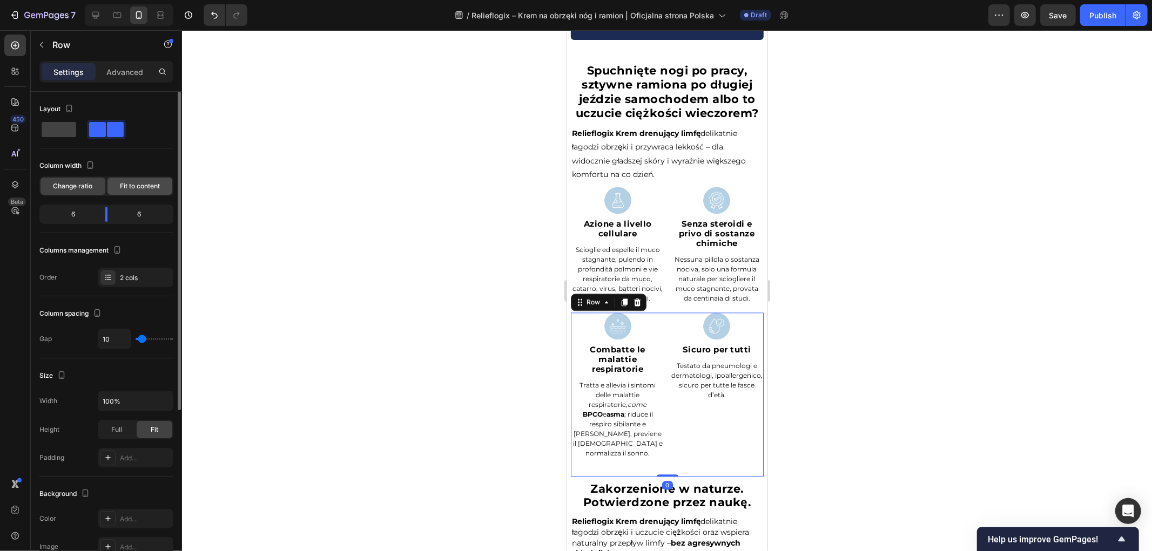
click at [147, 186] on span "Fit to content" at bounding box center [140, 186] width 40 height 10
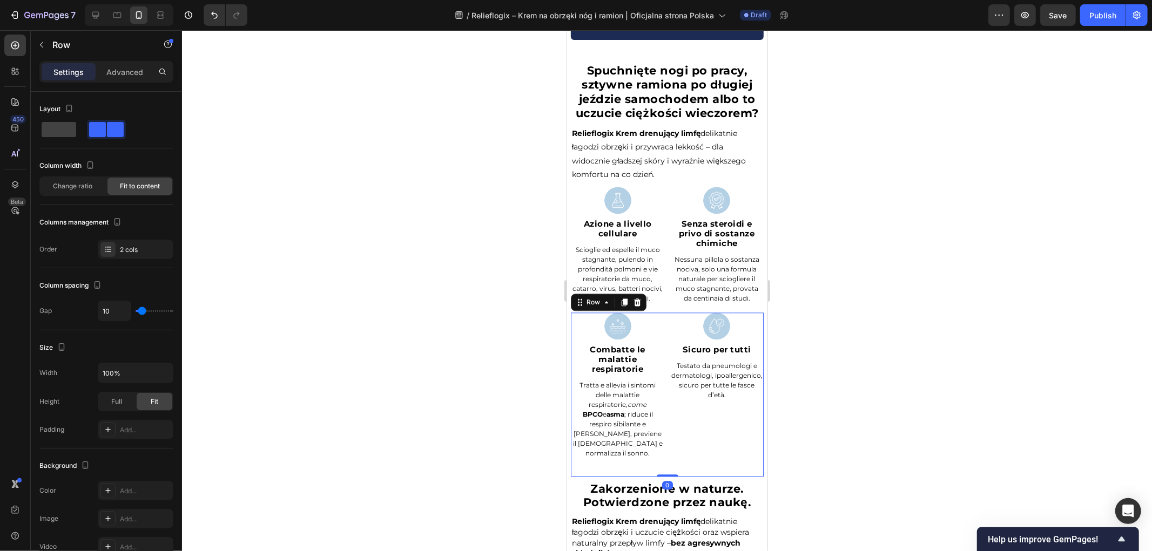
drag, startPoint x: 335, startPoint y: 254, endPoint x: 494, endPoint y: 327, distance: 174.7
click at [336, 254] on div at bounding box center [667, 290] width 970 height 521
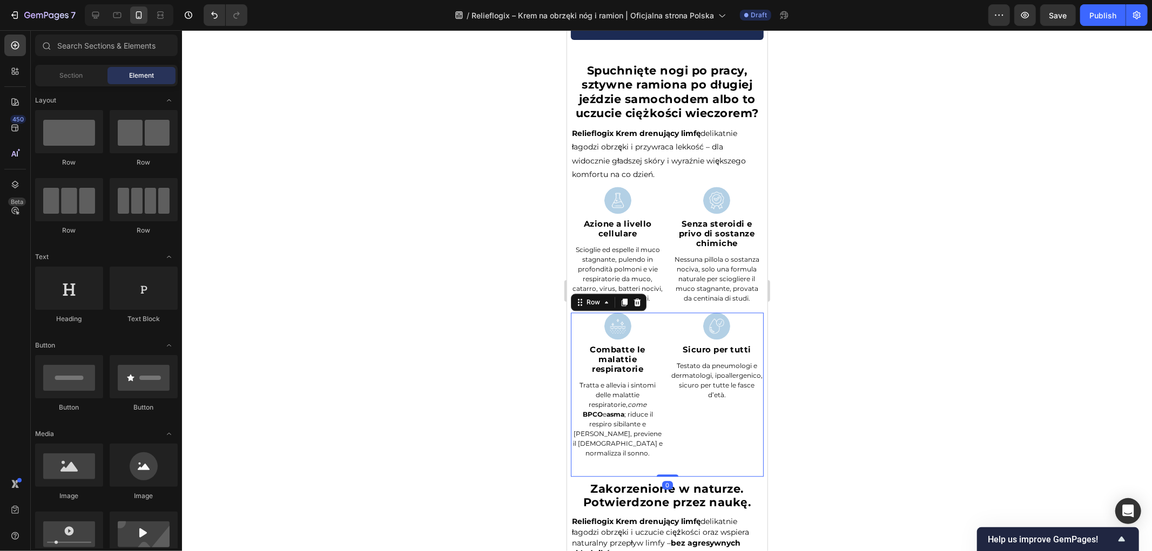
click at [641, 374] on strong "Combatte le malattie respiratorie" at bounding box center [618, 359] width 56 height 30
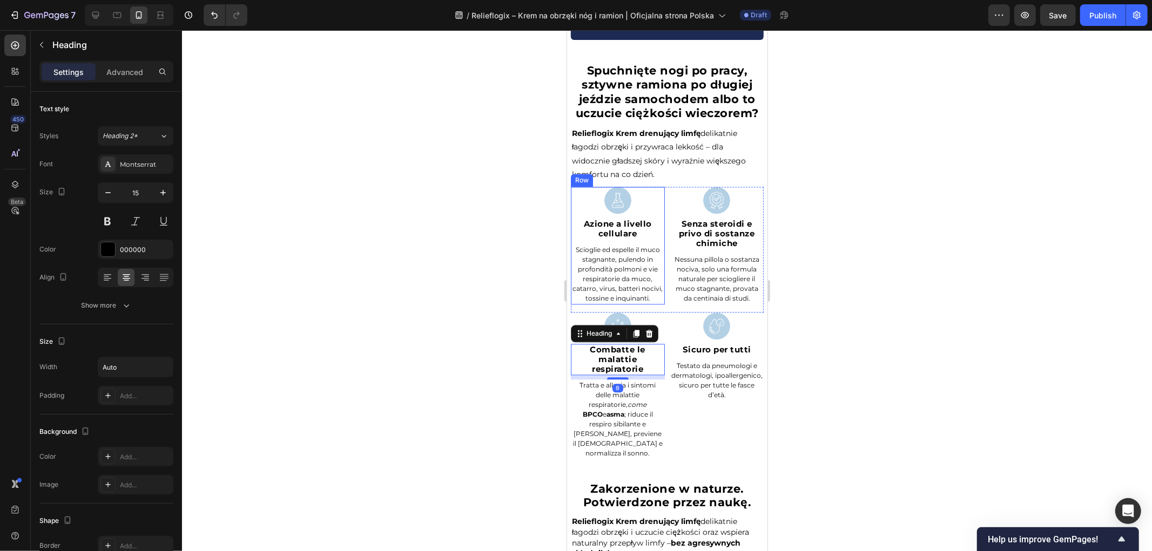
click at [671, 181] on p "Relieflogix Krem drenujący limfę delikatnie łagodzi obrzęki i przywraca lekkość…" at bounding box center [666, 153] width 191 height 55
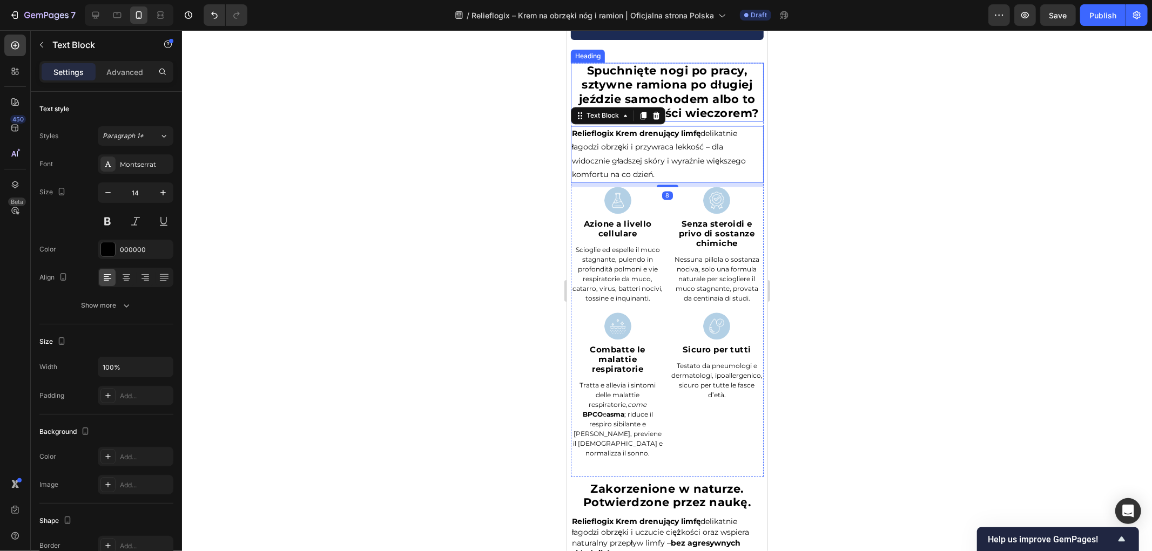
click at [724, 121] on h2 "Spuchnięte nogi po pracy, sztywne ramiona po długiej jeździe samochodem albo to…" at bounding box center [666, 91] width 193 height 59
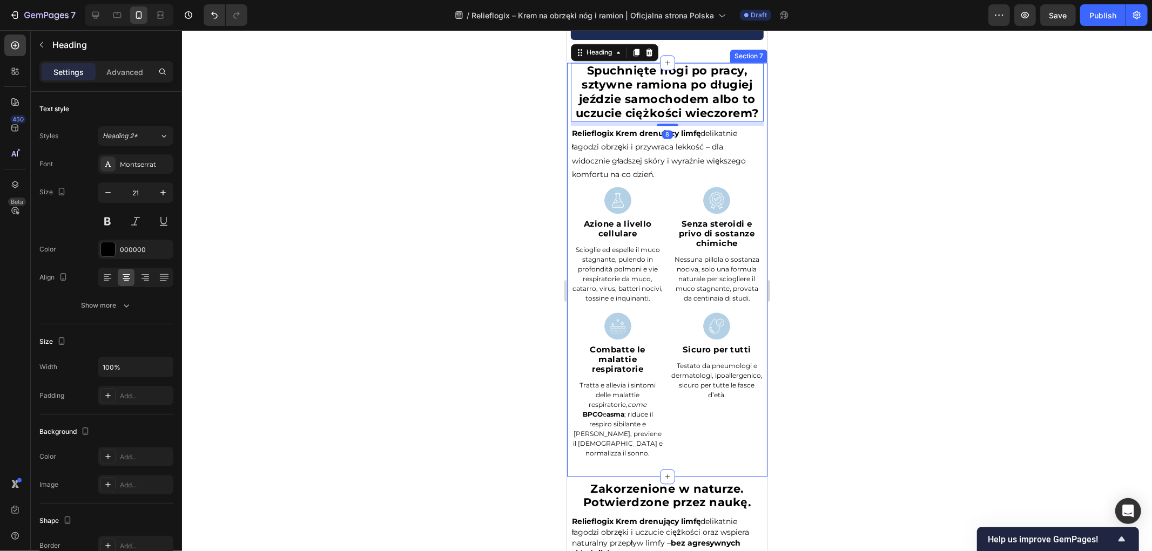
click at [754, 148] on div "Relieflogix Krem drenujący limfę delikatnie łagodzi obrzęki i przywraca lekkość…" at bounding box center [666, 153] width 193 height 57
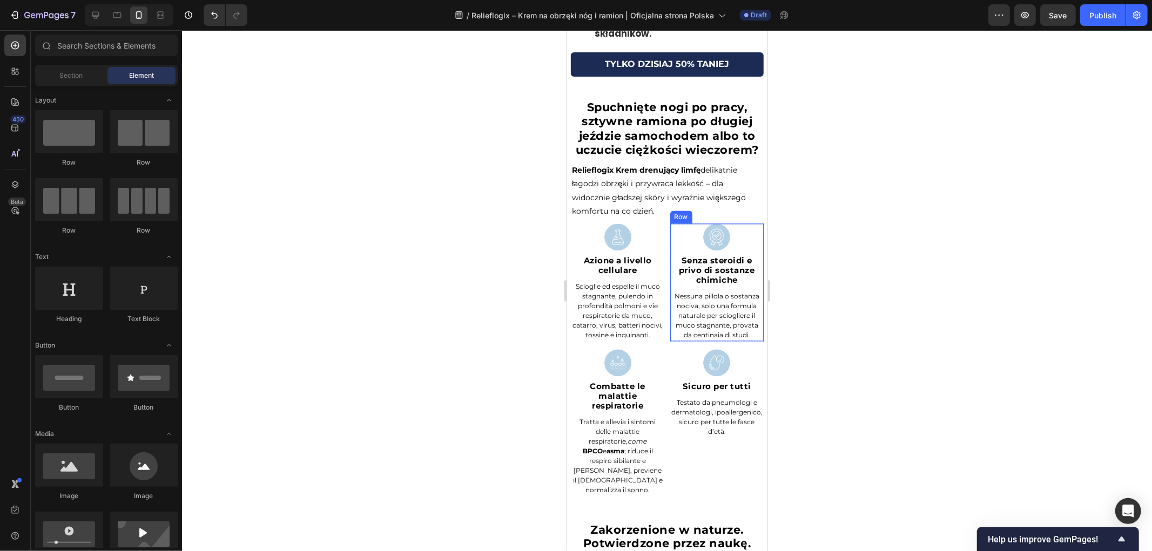
scroll to position [1892, 0]
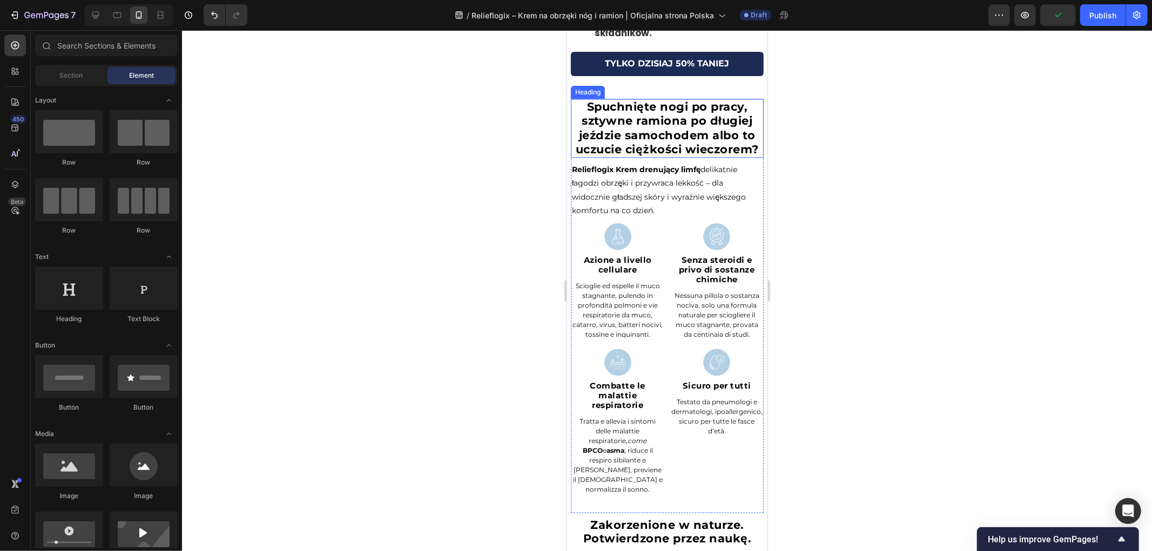
click at [702, 152] on strong "Spuchnięte nogi po pracy, sztywne ramiona po długiej jeździe samochodem albo to…" at bounding box center [666, 127] width 183 height 56
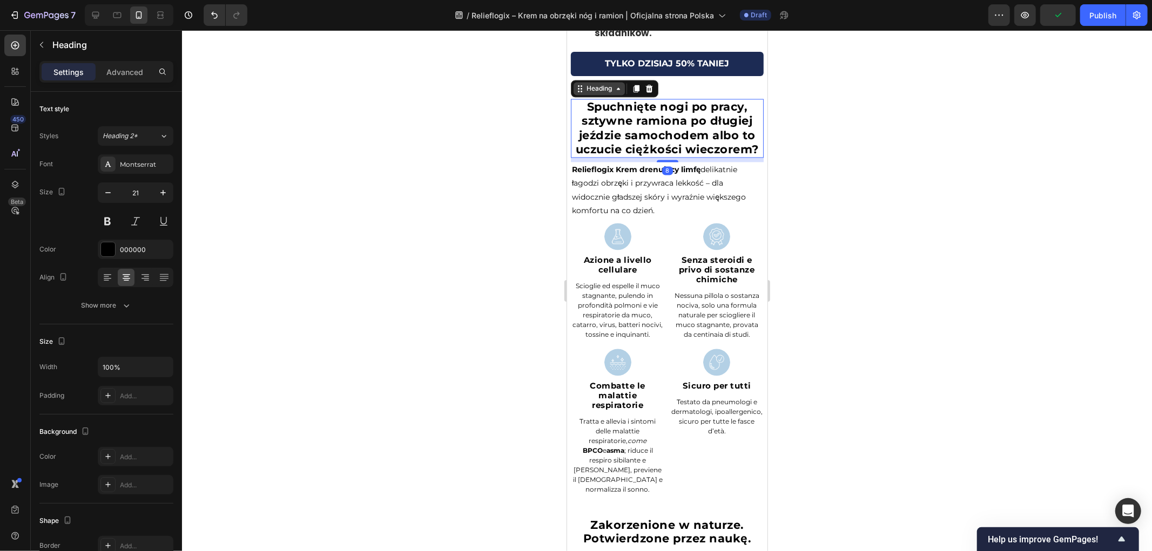
click at [605, 95] on div "Heading" at bounding box center [598, 88] width 51 height 13
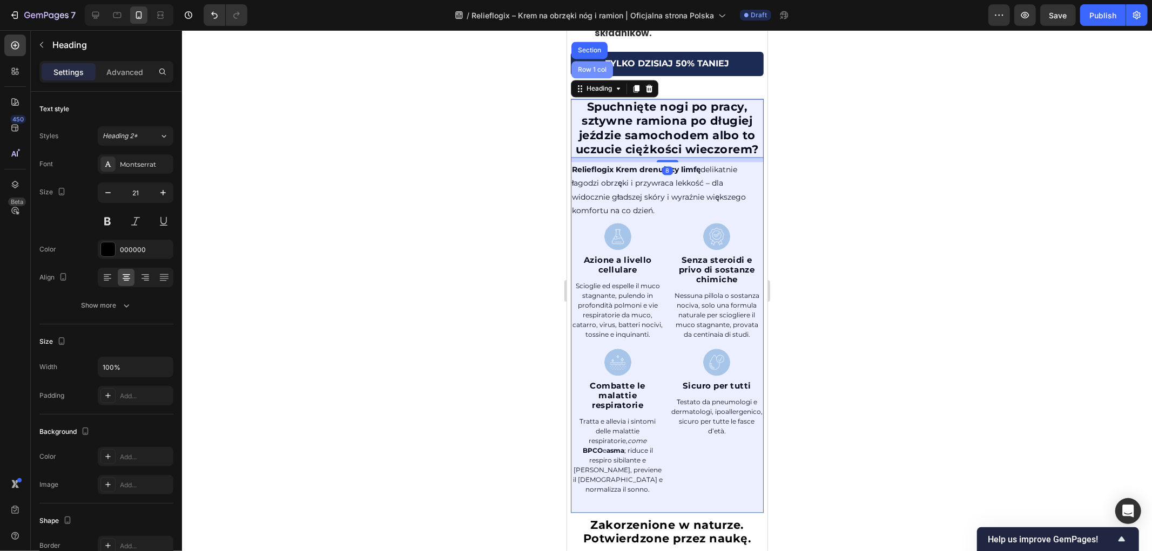
click at [589, 70] on div "Row 1 col" at bounding box center [592, 68] width 42 height 17
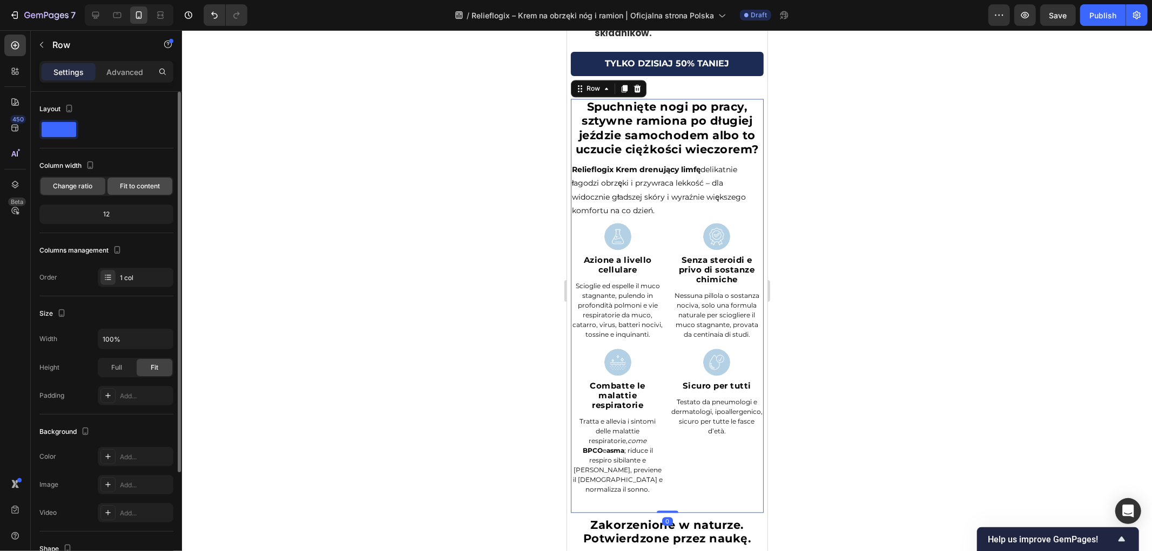
click at [141, 181] on span "Fit to content" at bounding box center [140, 186] width 40 height 10
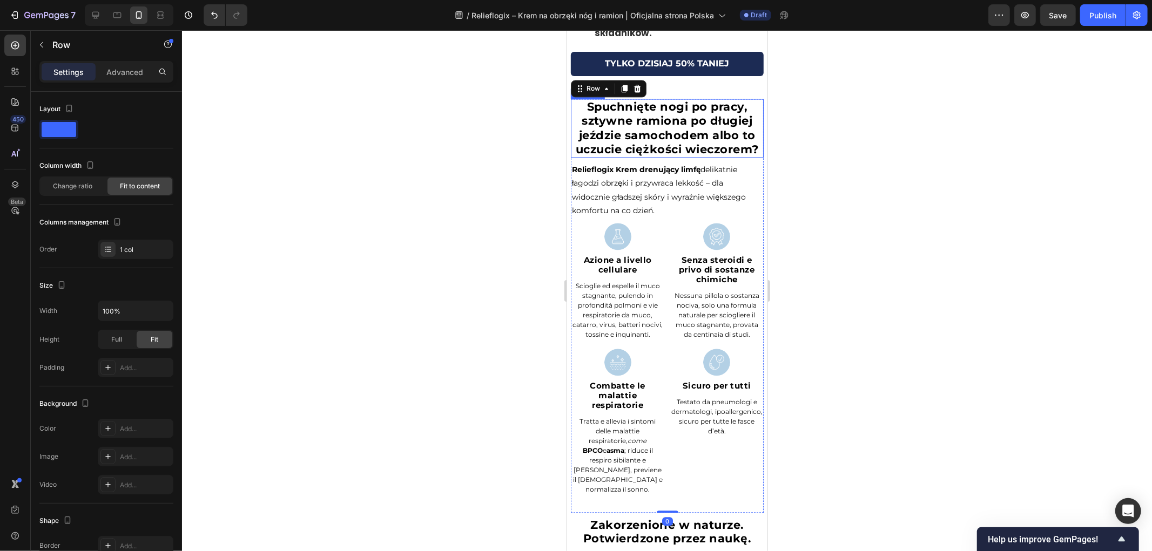
click at [733, 157] on h2 "Spuchnięte nogi po pracy, sztywne ramiona po długiej jeździe samochodem albo to…" at bounding box center [666, 127] width 193 height 59
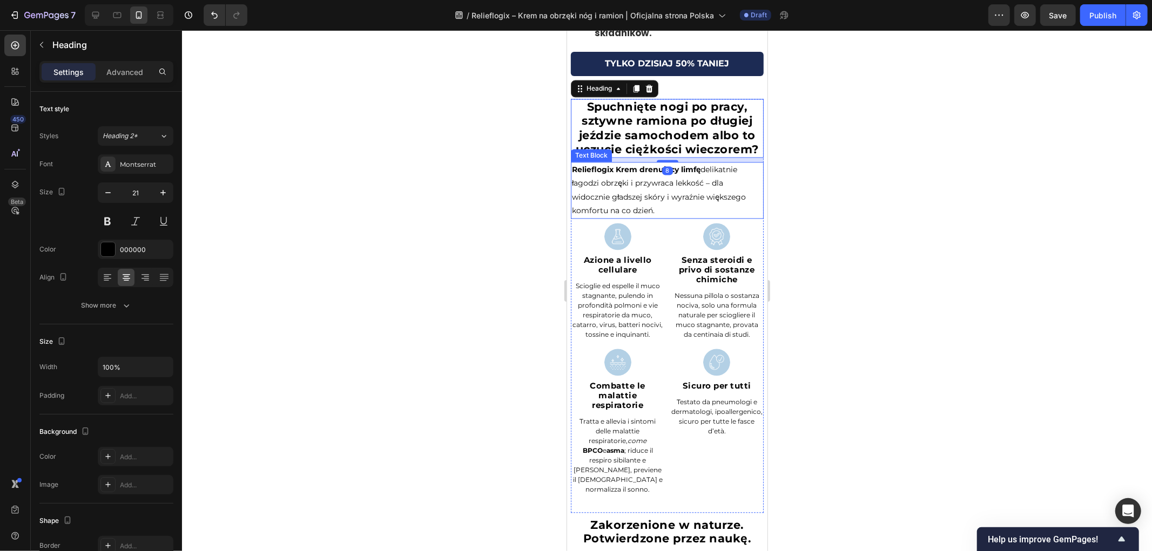
click at [740, 207] on p "Relieflogix Krem drenujący limfę delikatnie łagodzi obrzęki i przywraca lekkość…" at bounding box center [666, 190] width 191 height 55
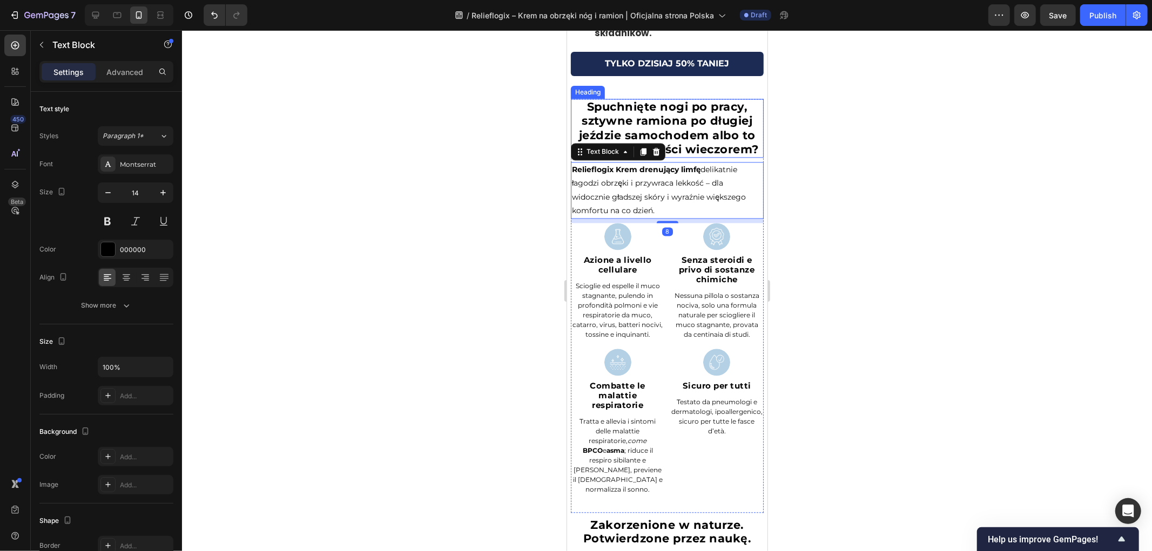
click at [735, 157] on h2 "Spuchnięte nogi po pracy, sztywne ramiona po długiej jeździe samochodem albo to…" at bounding box center [666, 127] width 193 height 59
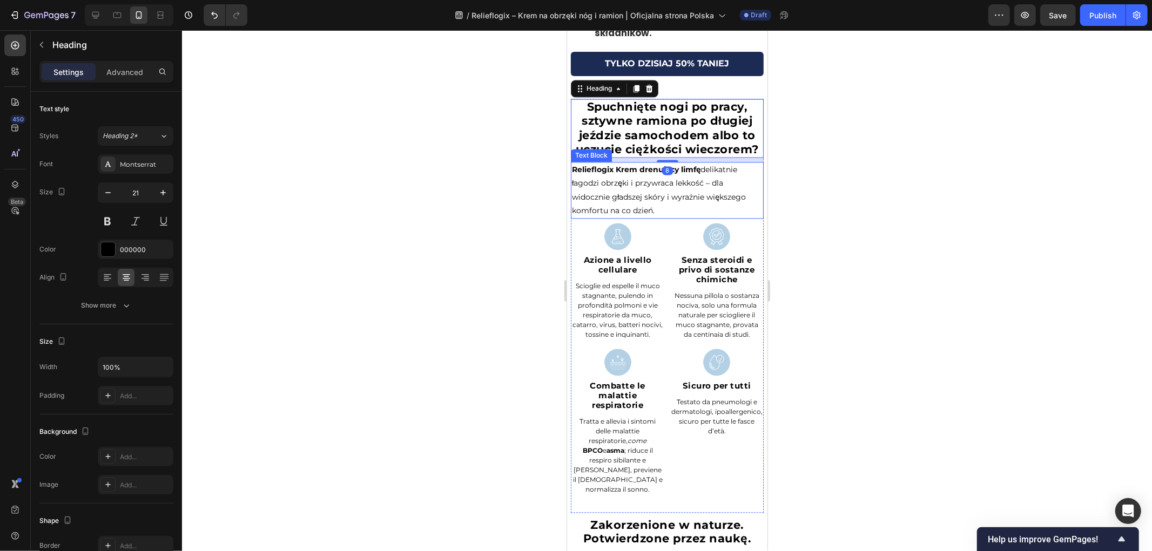
click at [684, 217] on p "Relieflogix Krem drenujący limfę delikatnie łagodzi obrzęki i przywraca lekkość…" at bounding box center [666, 190] width 191 height 55
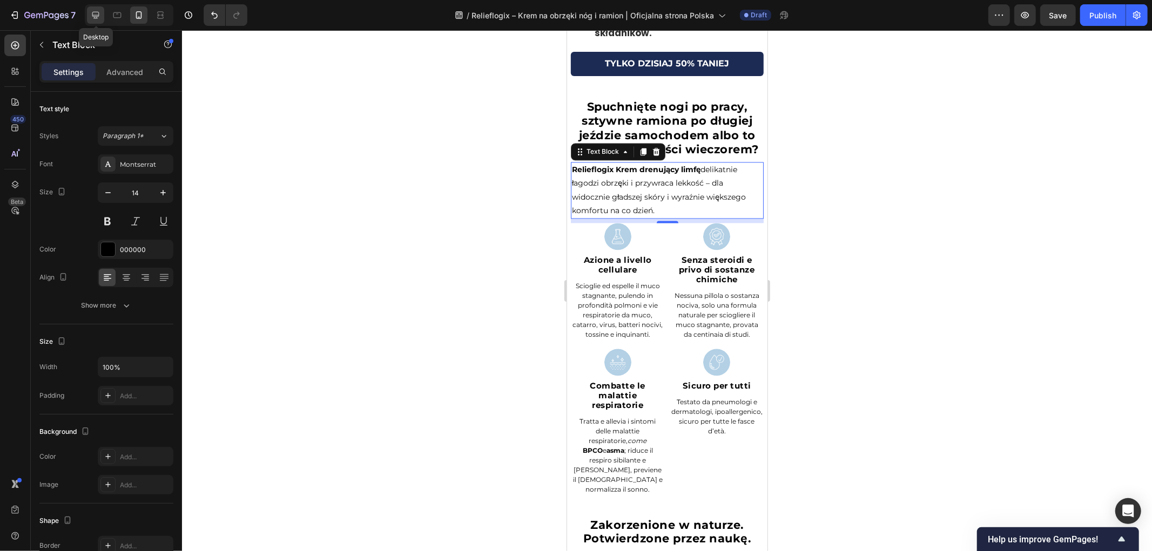
click at [97, 19] on icon at bounding box center [95, 15] width 11 height 11
type input "17"
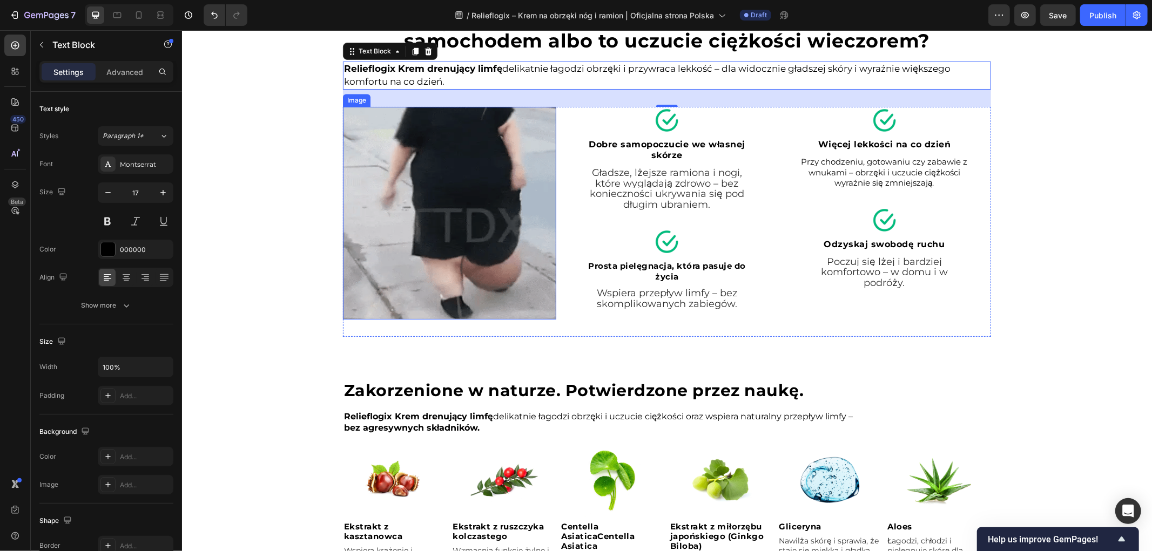
scroll to position [1809, 0]
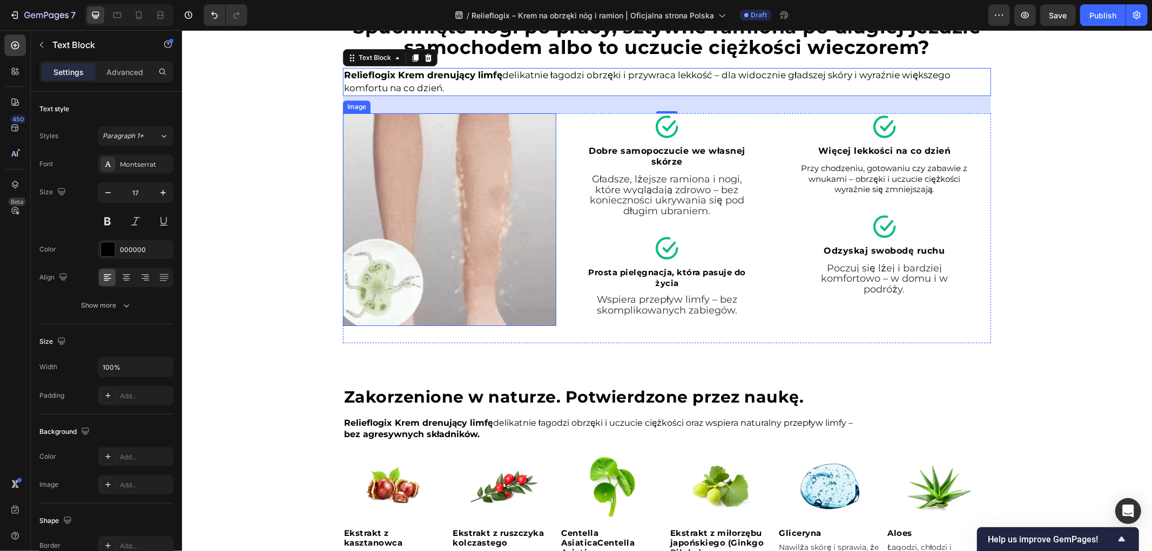
click at [440, 212] on img at bounding box center [448, 219] width 213 height 213
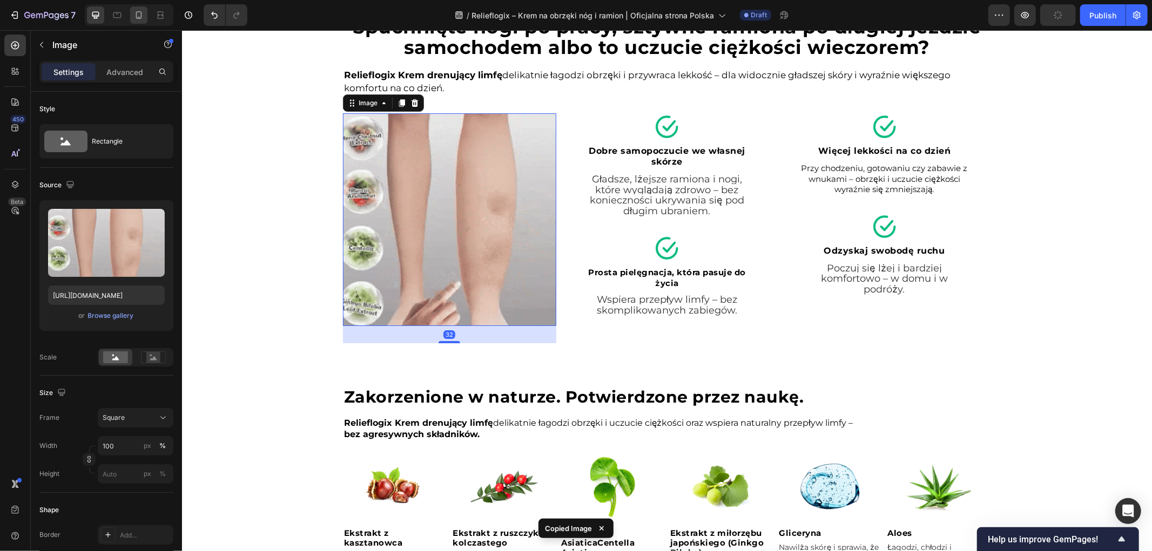
click at [143, 11] on icon at bounding box center [138, 15] width 11 height 11
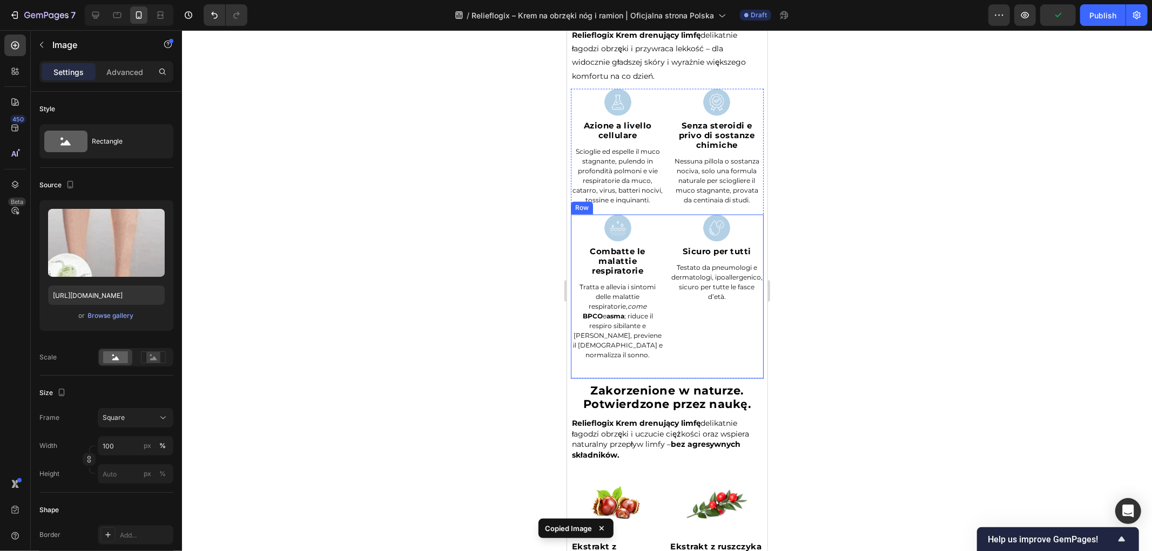
scroll to position [1620, 0]
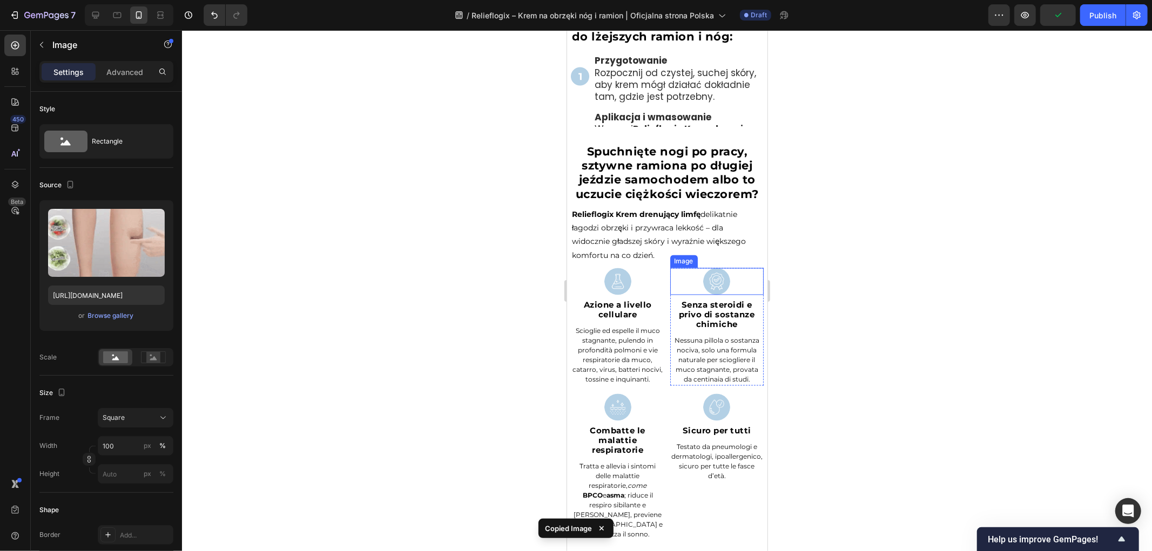
click at [659, 241] on p "Relieflogix Krem drenujący limfę delikatnie łagodzi obrzęki i przywraca lekkość…" at bounding box center [666, 235] width 191 height 55
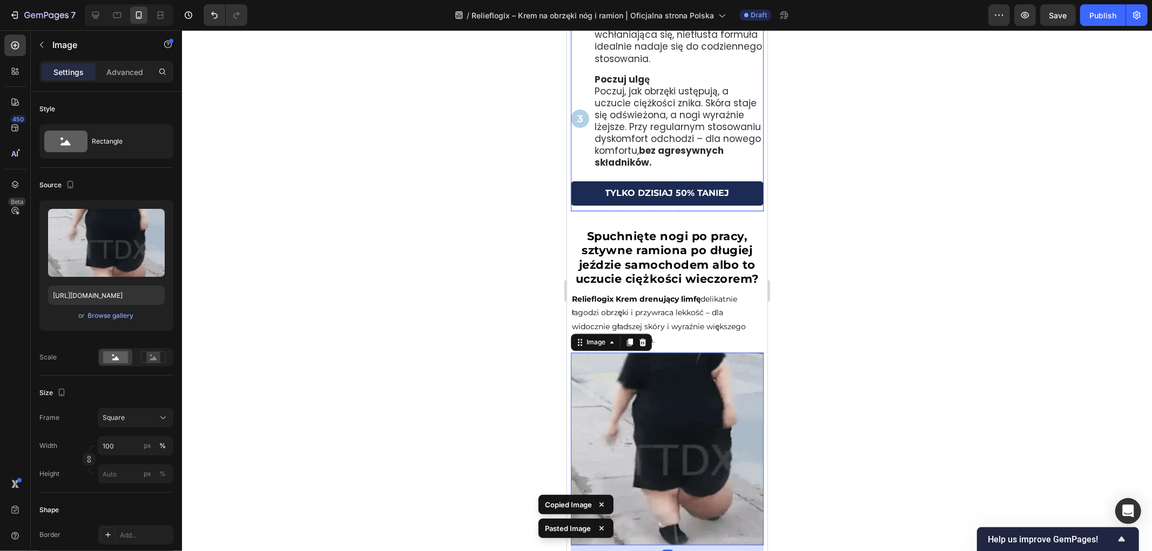
scroll to position [1800, 0]
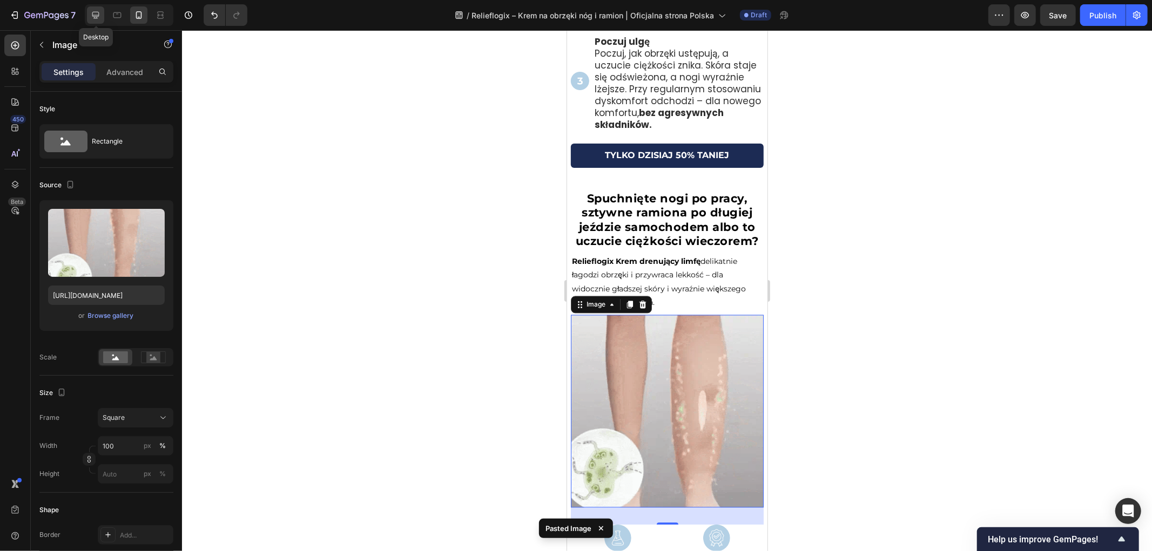
click at [100, 15] on icon at bounding box center [95, 15] width 11 height 11
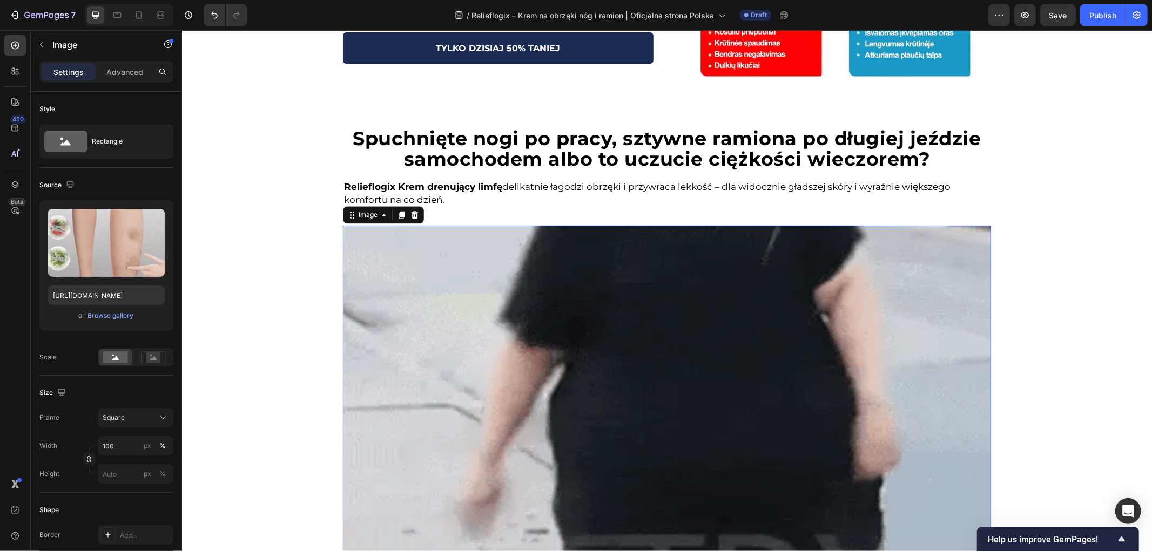
scroll to position [1674, 0]
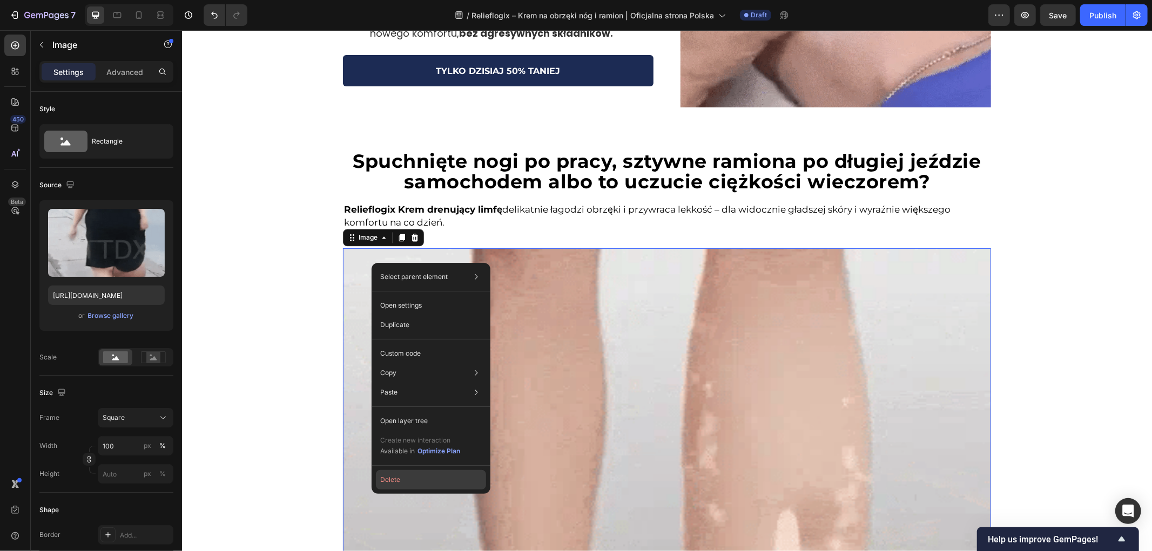
click at [405, 484] on button "Delete" at bounding box center [431, 479] width 110 height 19
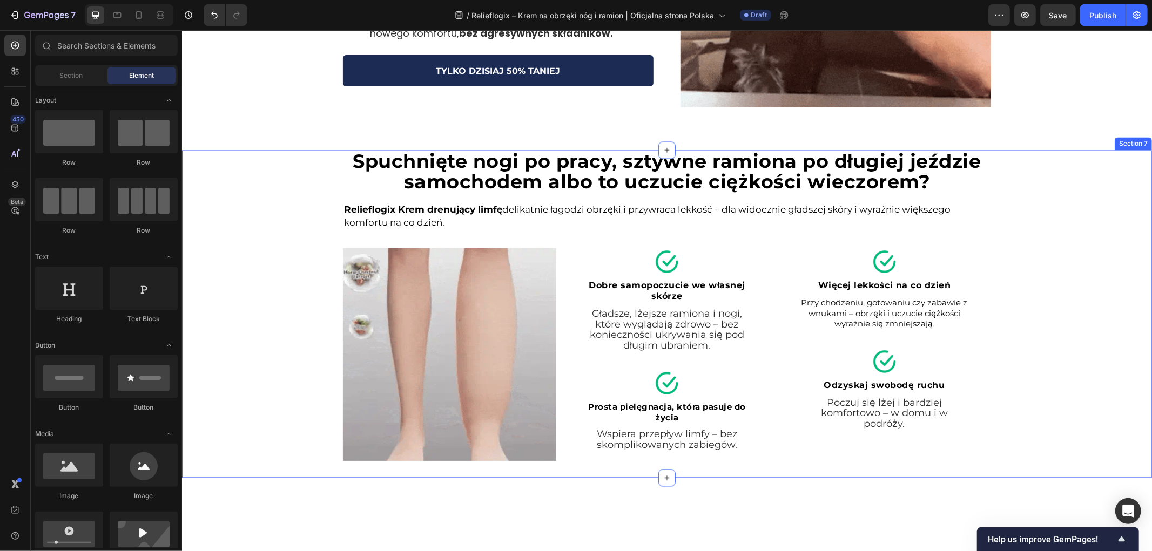
click at [293, 356] on div "Spuchnięte nogi po pracy, sztywne ramiona po długiej jeździe samochodem albo to…" at bounding box center [666, 314] width 970 height 328
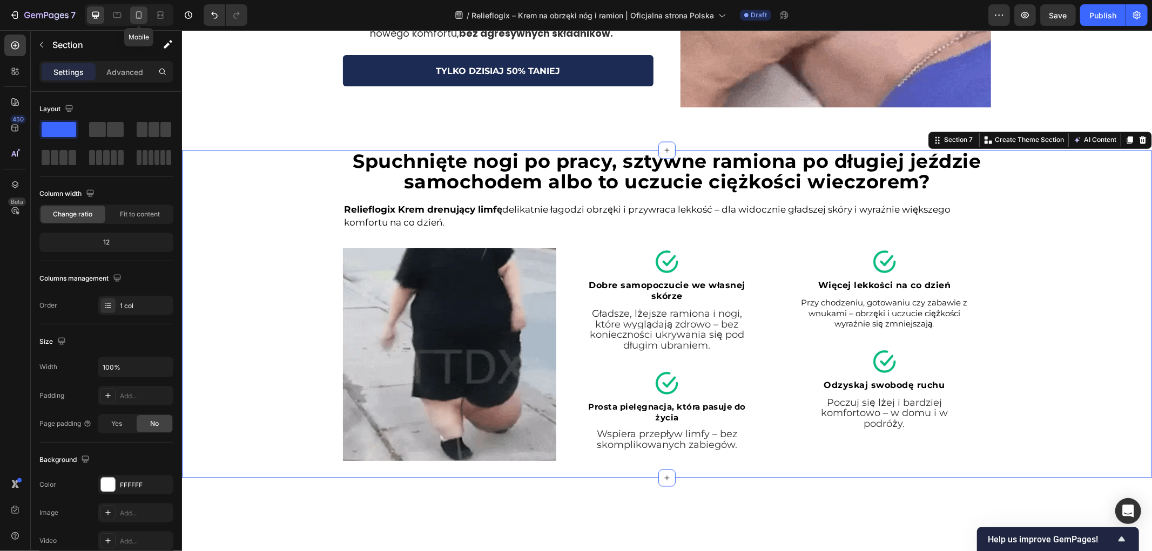
click at [136, 11] on icon at bounding box center [138, 15] width 11 height 11
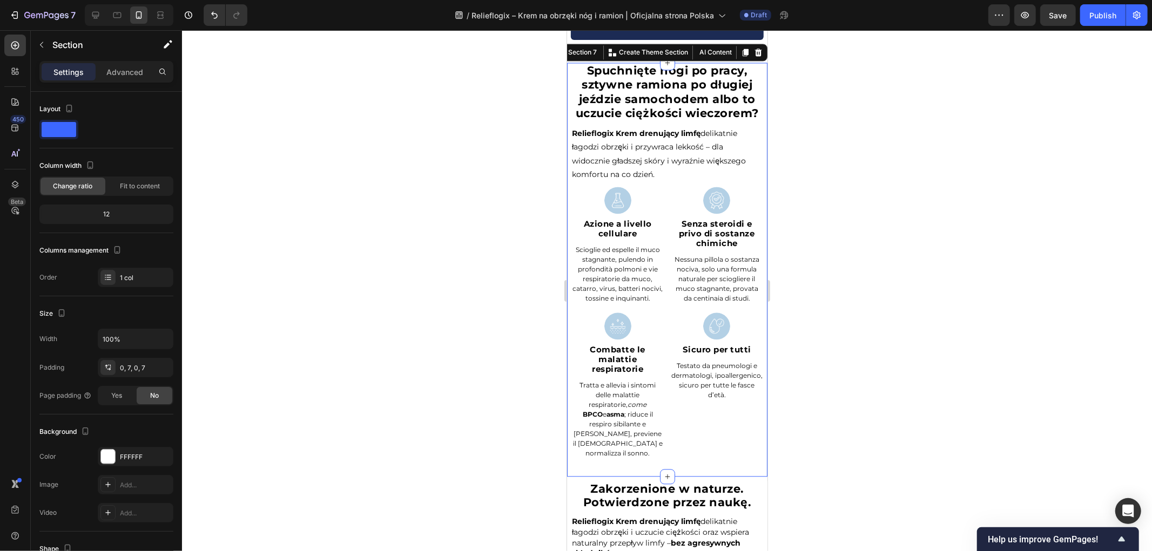
click at [463, 239] on div at bounding box center [667, 290] width 970 height 521
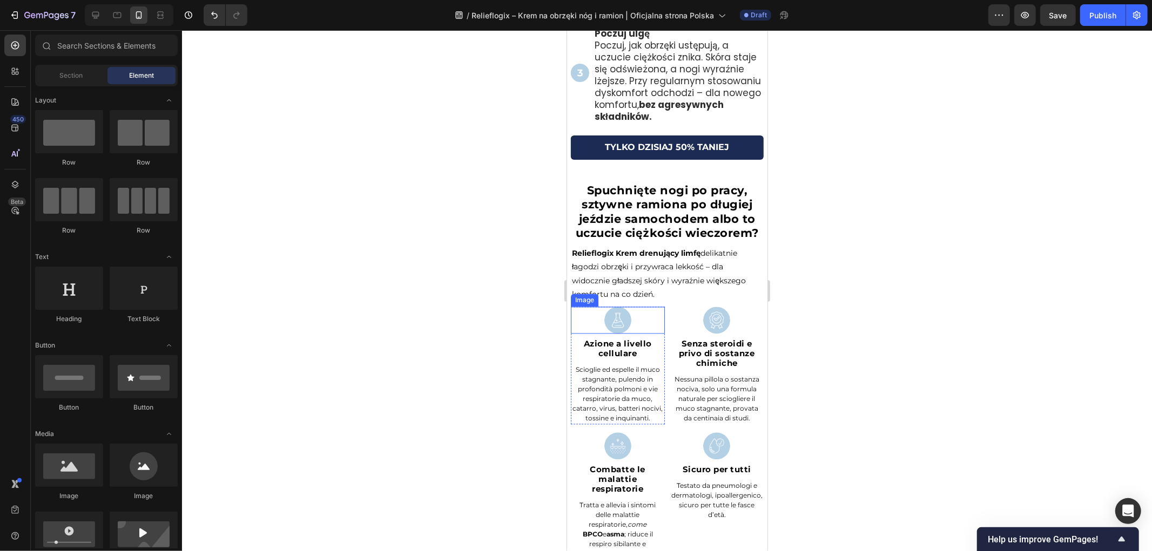
scroll to position [1808, 0]
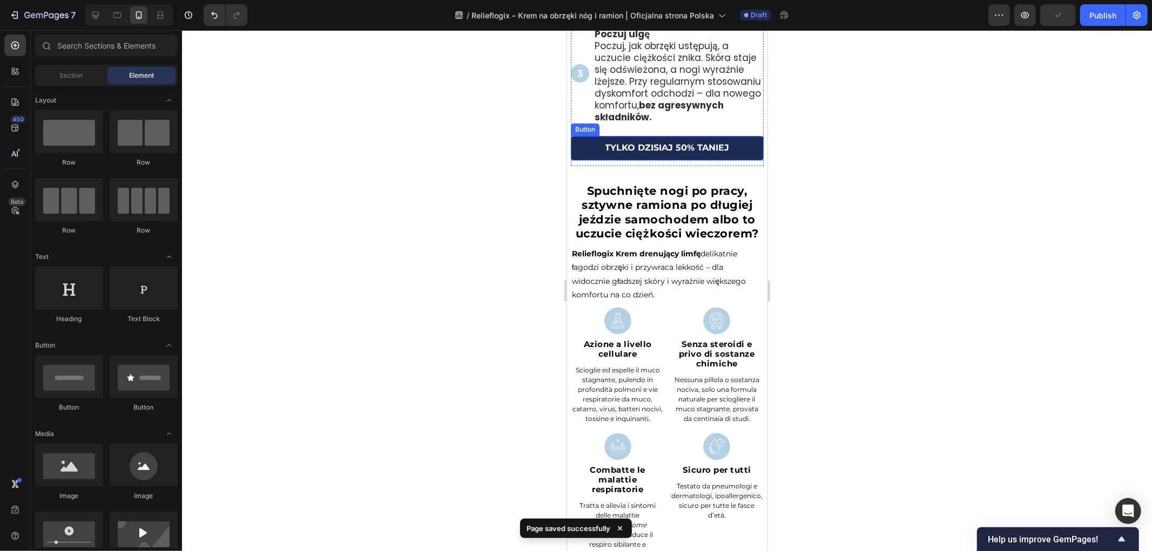
click at [407, 157] on div at bounding box center [667, 290] width 970 height 521
click at [98, 11] on icon at bounding box center [95, 15] width 11 height 11
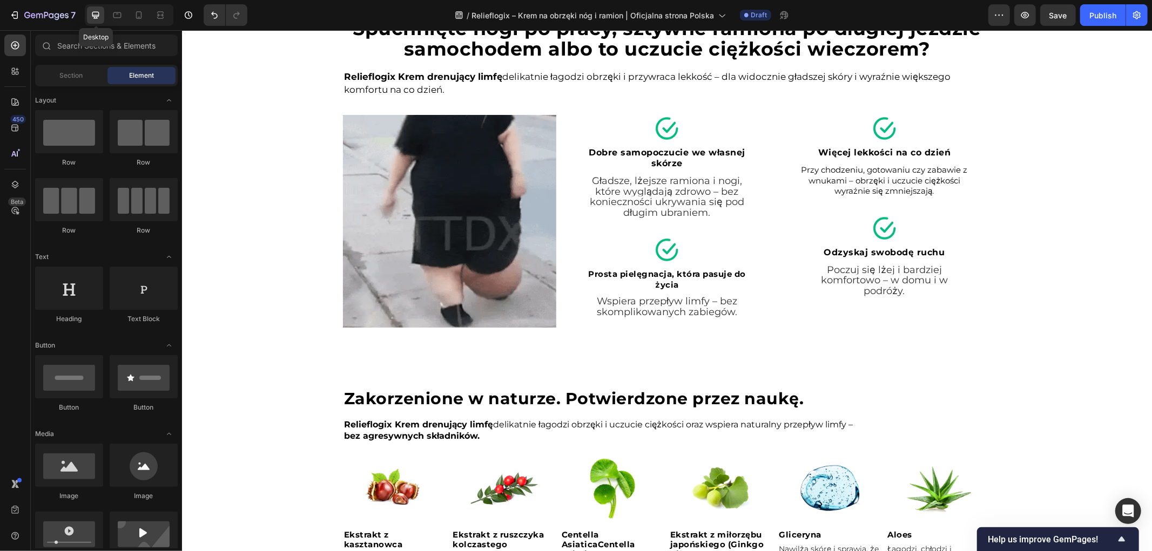
scroll to position [1818, 0]
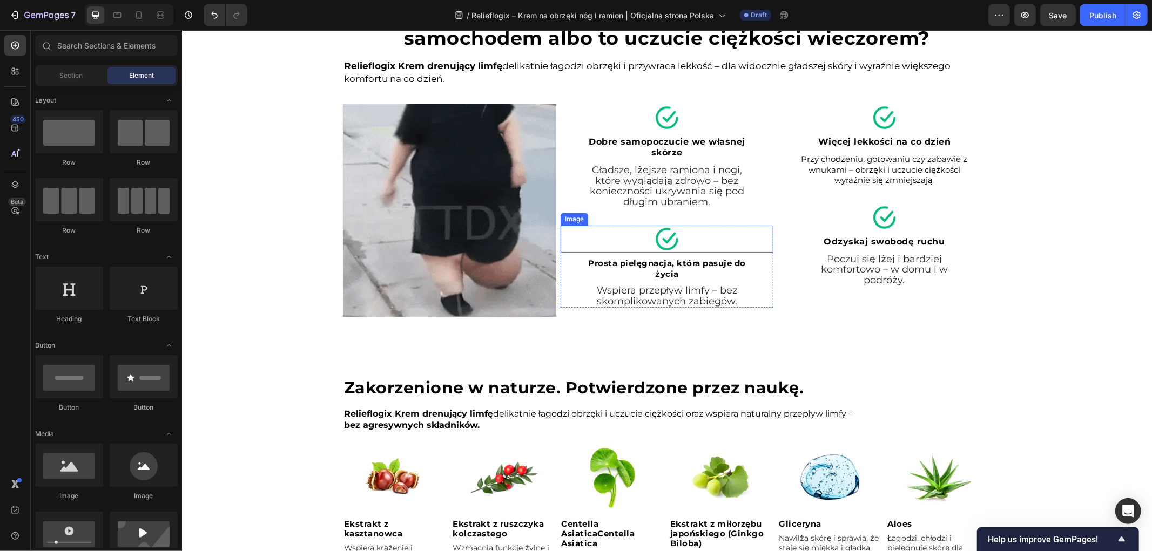
click at [450, 172] on img at bounding box center [448, 210] width 213 height 213
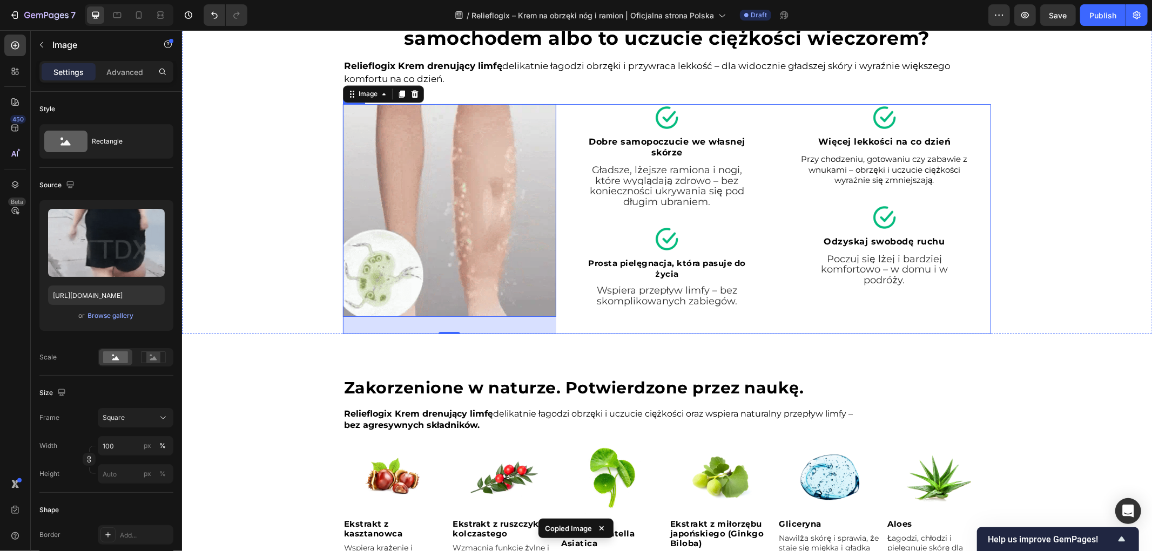
click at [579, 329] on div "Image Dobre samopoczucie we własnej skórze Heading Gładsze, lżejsze ramiona i n…" at bounding box center [666, 219] width 213 height 231
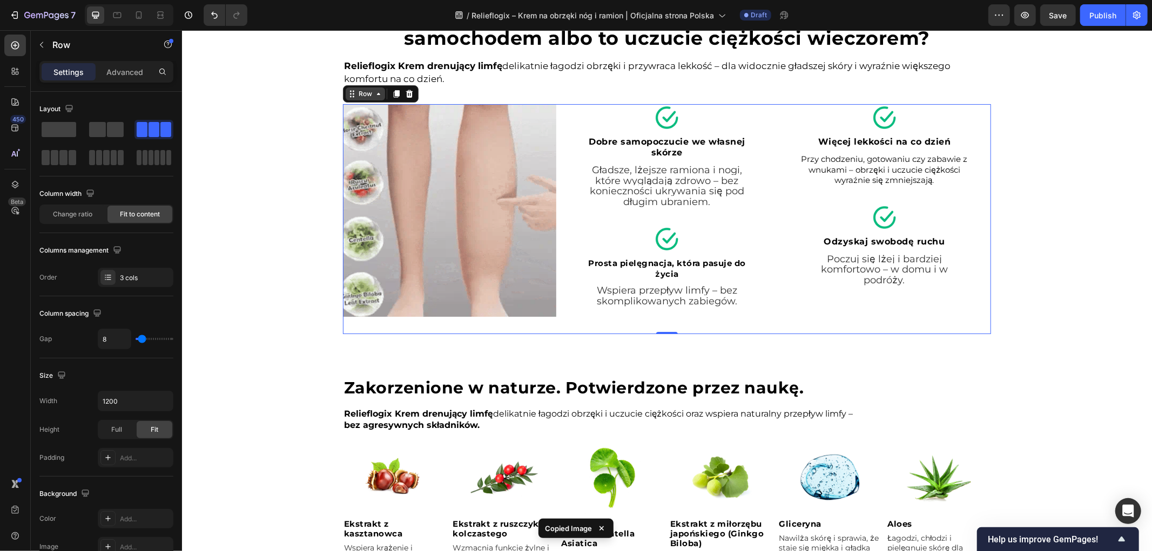
click at [357, 89] on div "Row" at bounding box center [365, 94] width 18 height 10
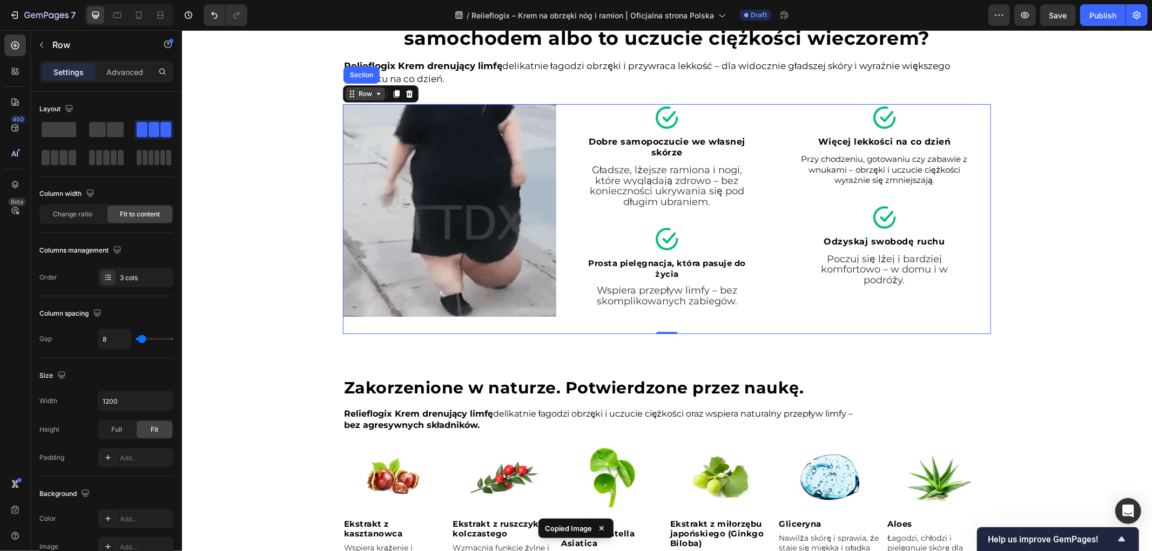
click at [360, 91] on div "Row" at bounding box center [365, 94] width 18 height 10
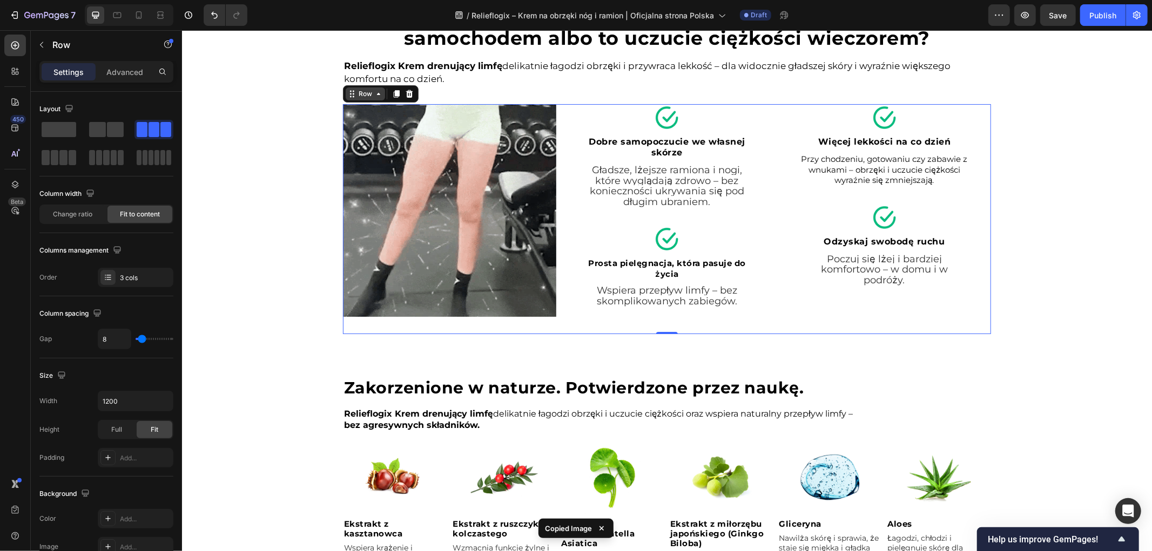
click at [374, 95] on icon at bounding box center [378, 93] width 9 height 9
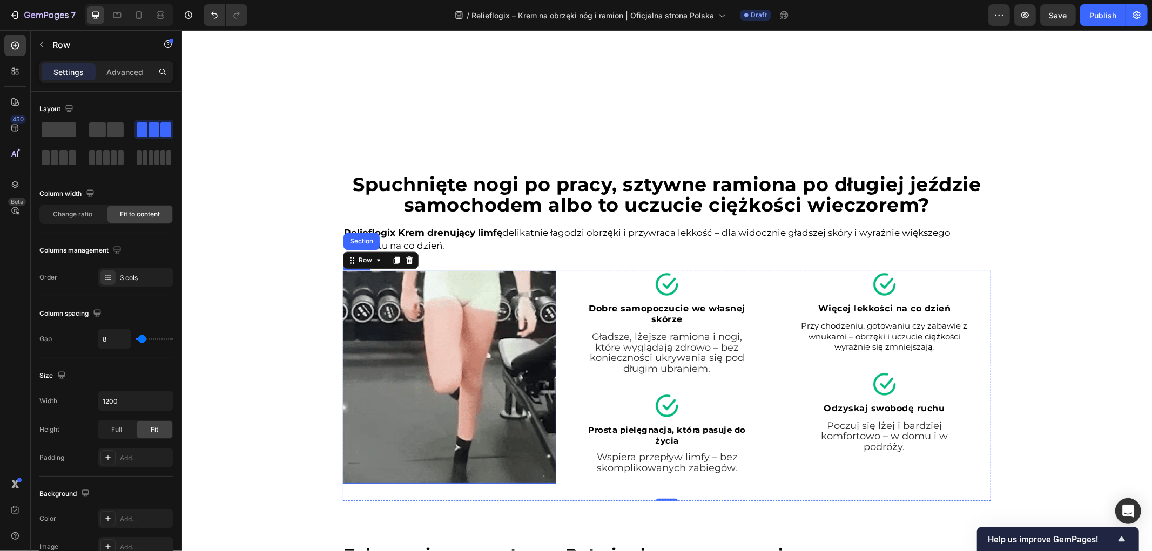
scroll to position [1639, 0]
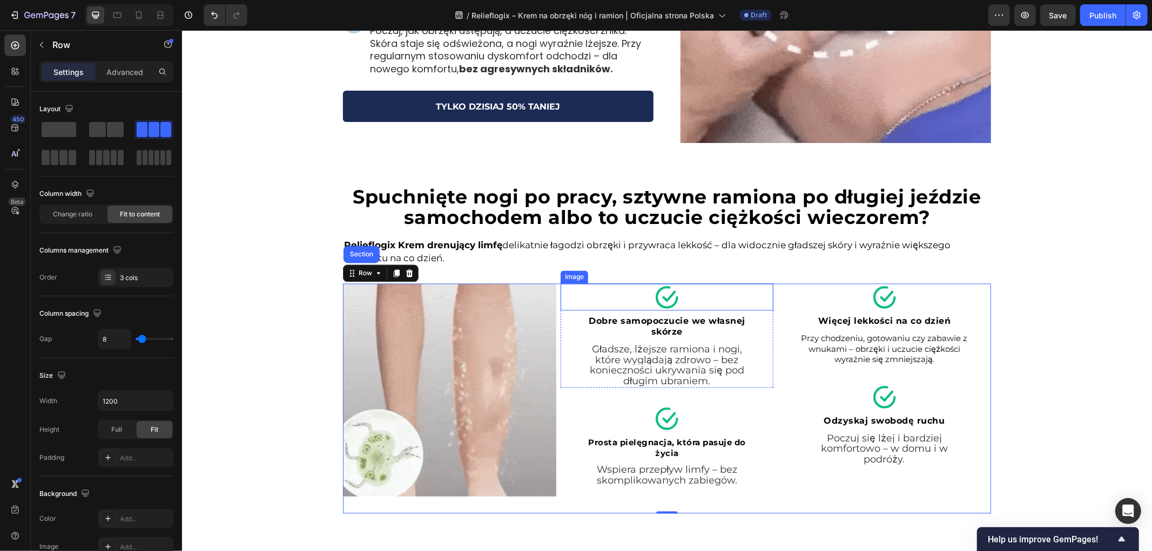
click at [584, 291] on div at bounding box center [666, 297] width 213 height 27
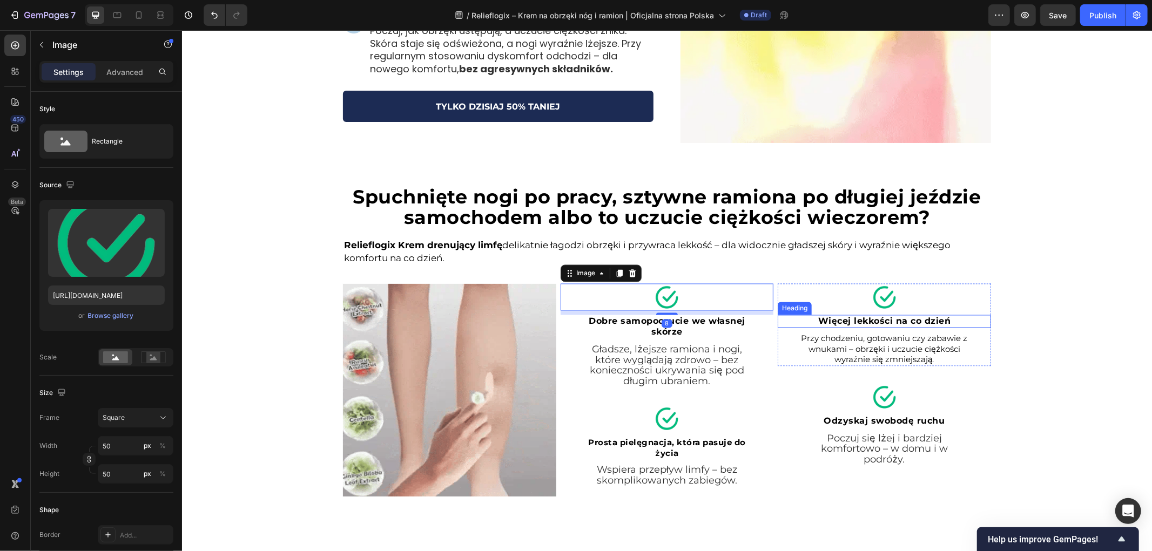
click at [803, 373] on div "Image Więcej lekkości na co dzień Heading Przy chodzeniu, gotowaniu czy zabawie…" at bounding box center [883, 399] width 213 height 231
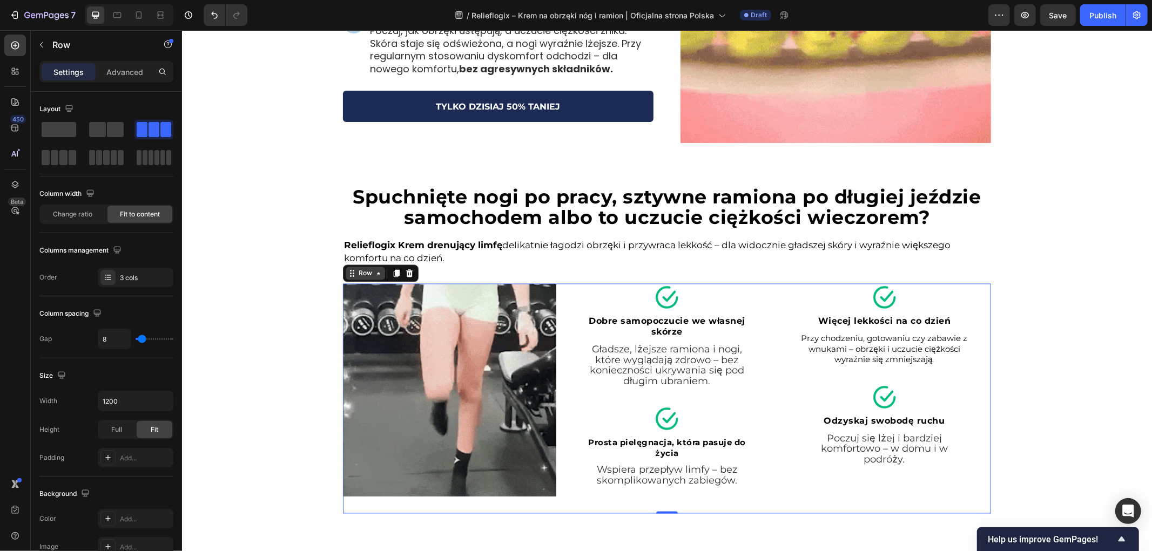
click at [365, 275] on div "Row" at bounding box center [365, 273] width 18 height 10
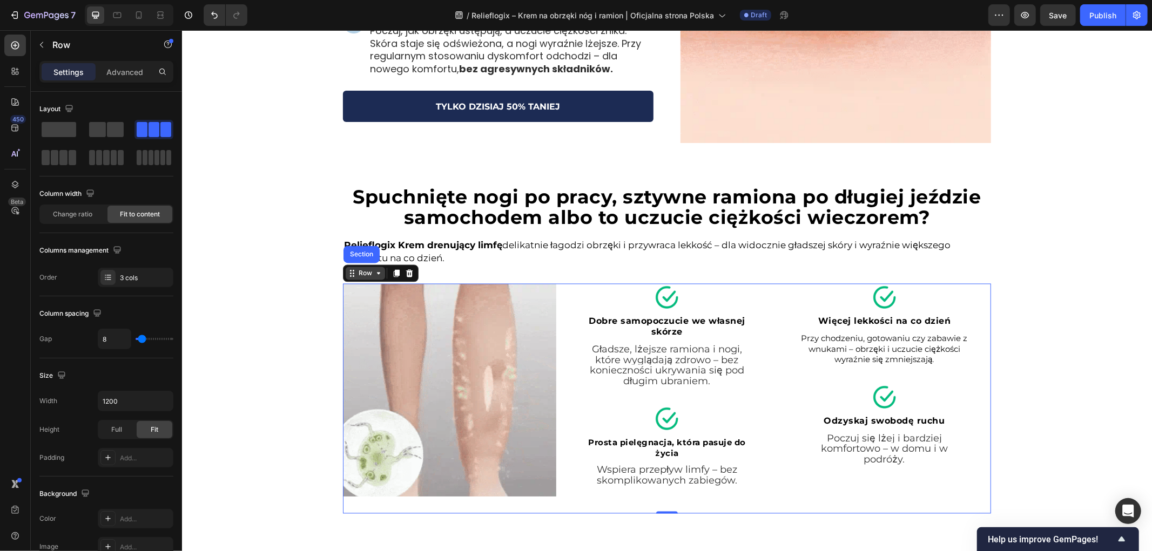
click at [365, 275] on div "Row" at bounding box center [365, 273] width 18 height 10
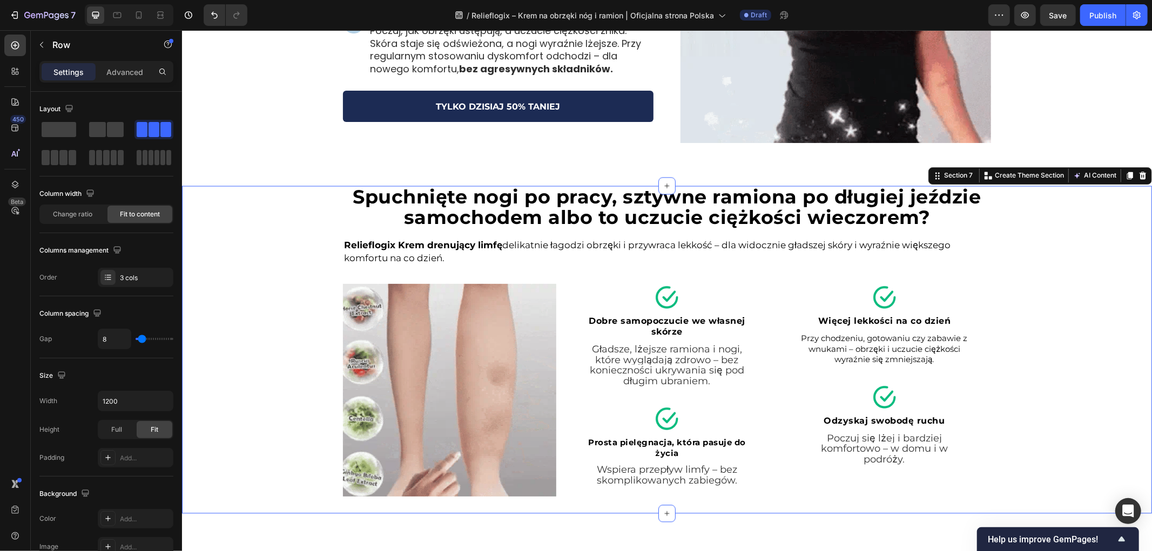
click at [289, 269] on div "Spuchnięte nogi po pracy, sztywne ramiona po długiej jeździe samochodem albo to…" at bounding box center [666, 350] width 970 height 328
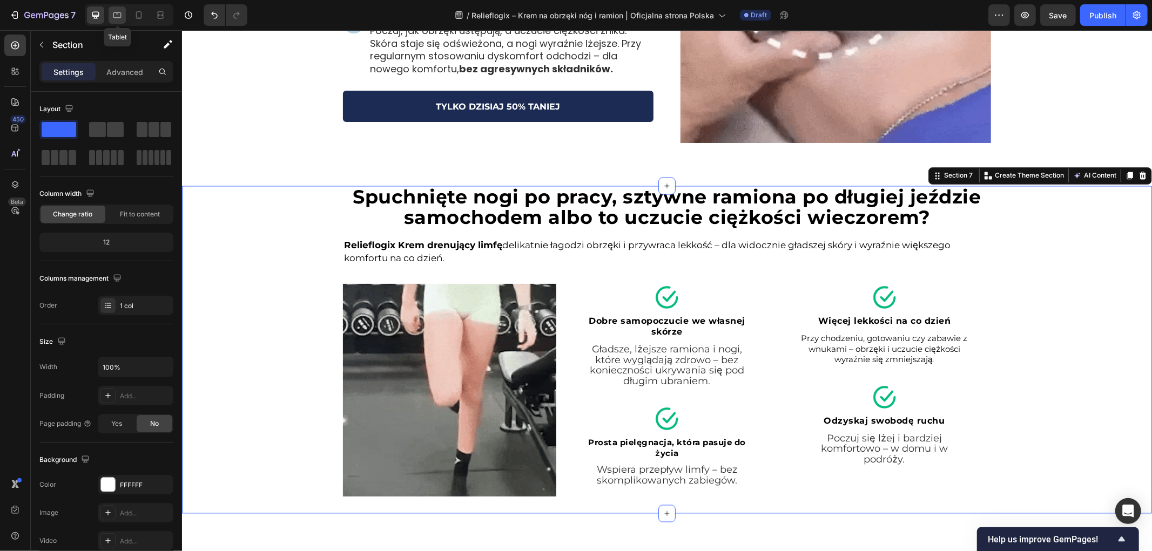
click at [116, 17] on icon at bounding box center [117, 15] width 11 height 11
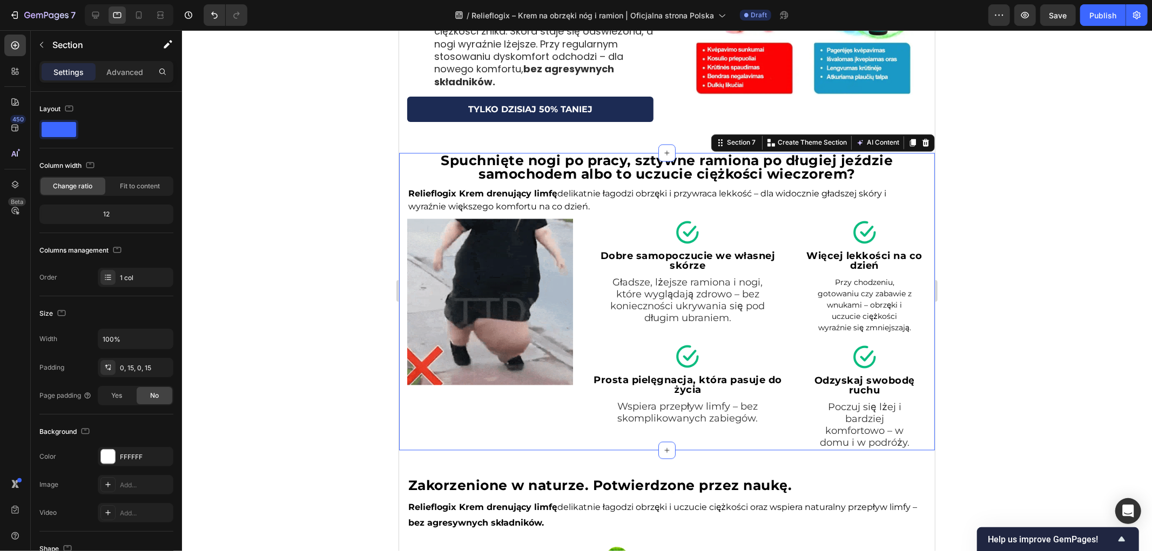
click at [147, 12] on div at bounding box center [129, 15] width 89 height 22
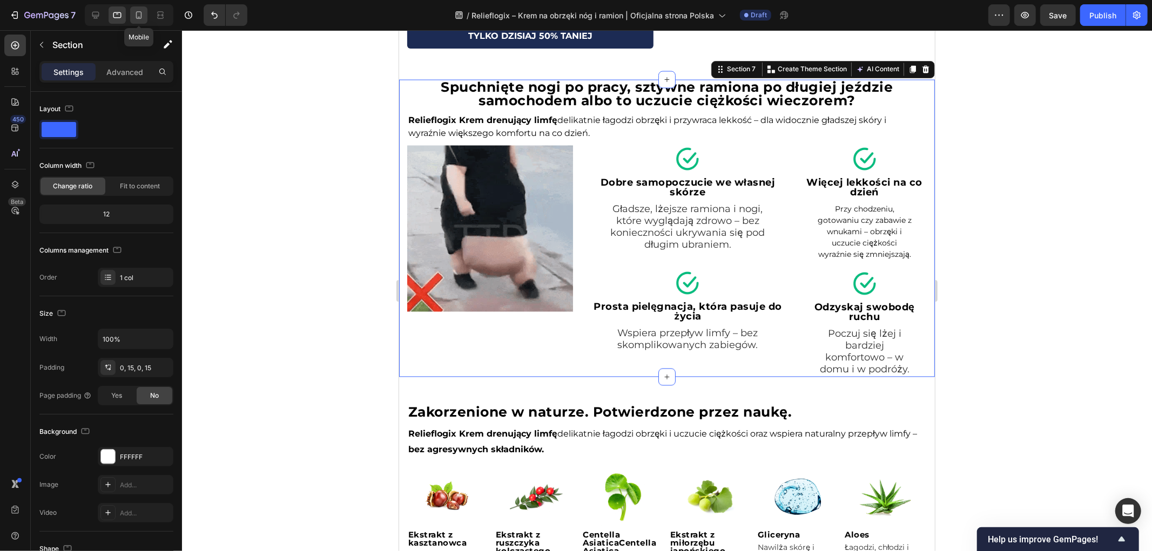
click at [139, 13] on icon at bounding box center [138, 15] width 11 height 11
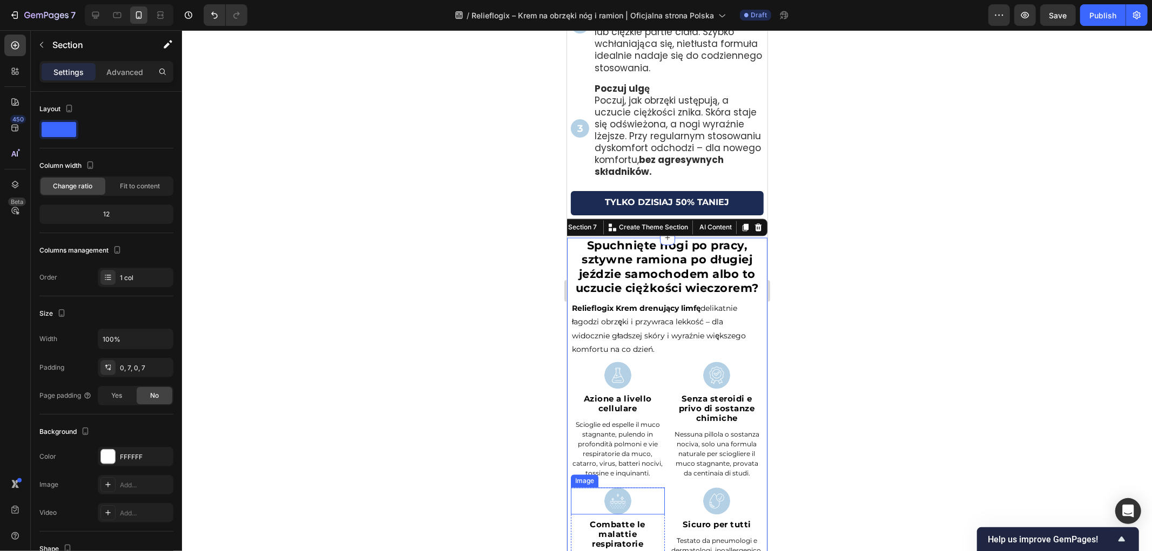
scroll to position [1748, 0]
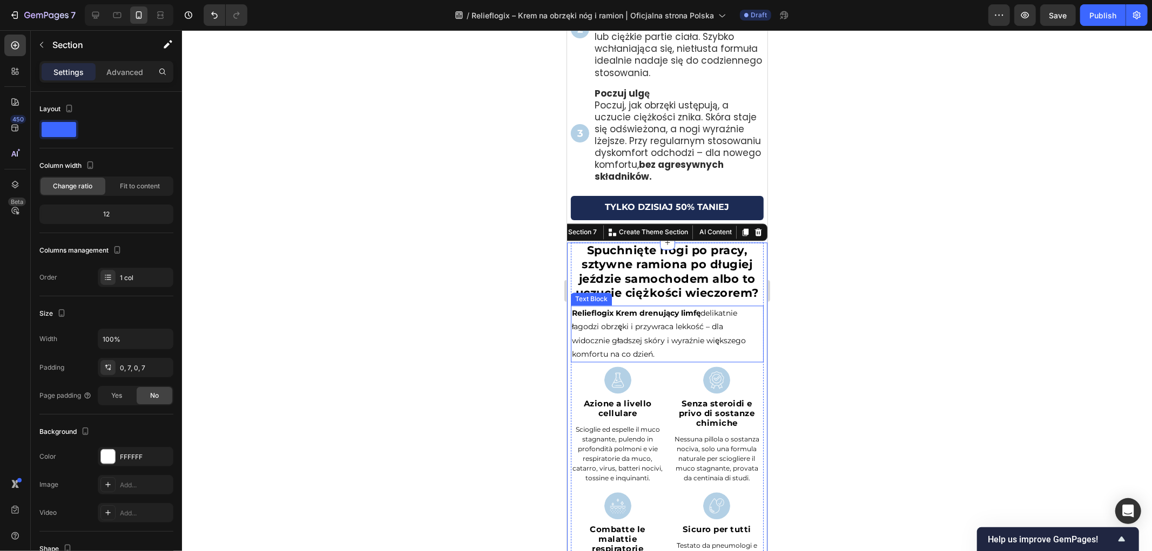
click at [680, 281] on strong "Spuchnięte nogi po pracy, sztywne ramiona po długiej jeździe samochodem albo to…" at bounding box center [666, 272] width 183 height 56
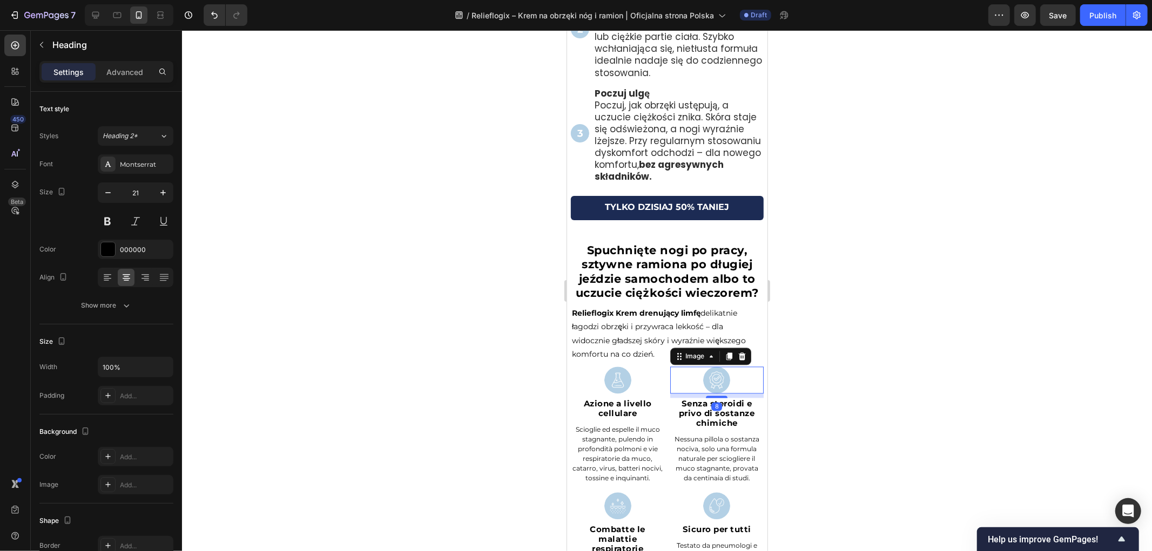
click at [751, 393] on div at bounding box center [717, 380] width 94 height 27
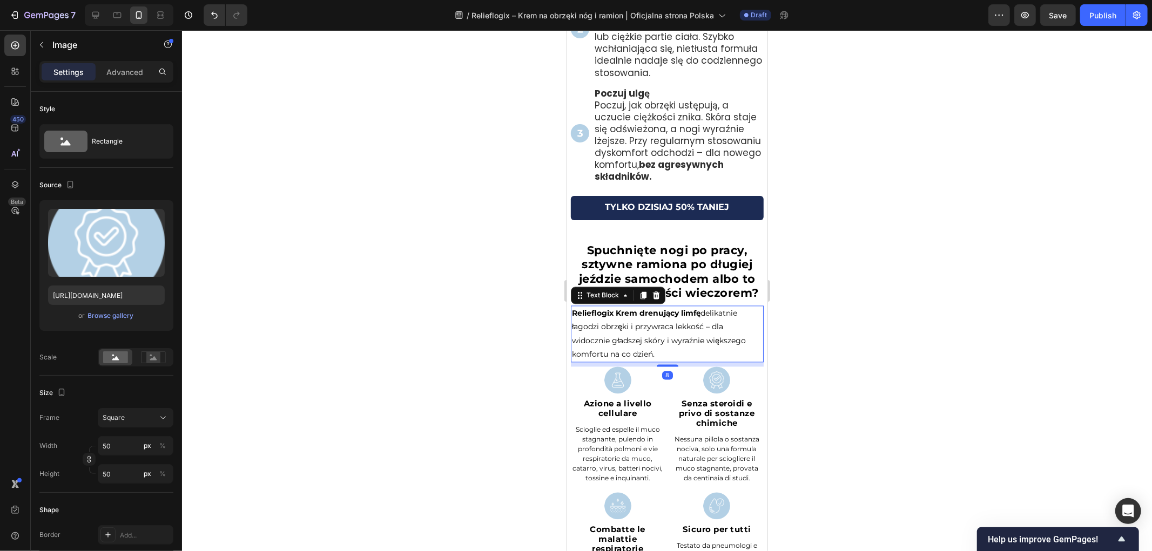
click at [752, 361] on p "Relieflogix Krem drenujący limfę delikatnie łagodzi obrzęki i przywraca lekkość…" at bounding box center [666, 334] width 191 height 55
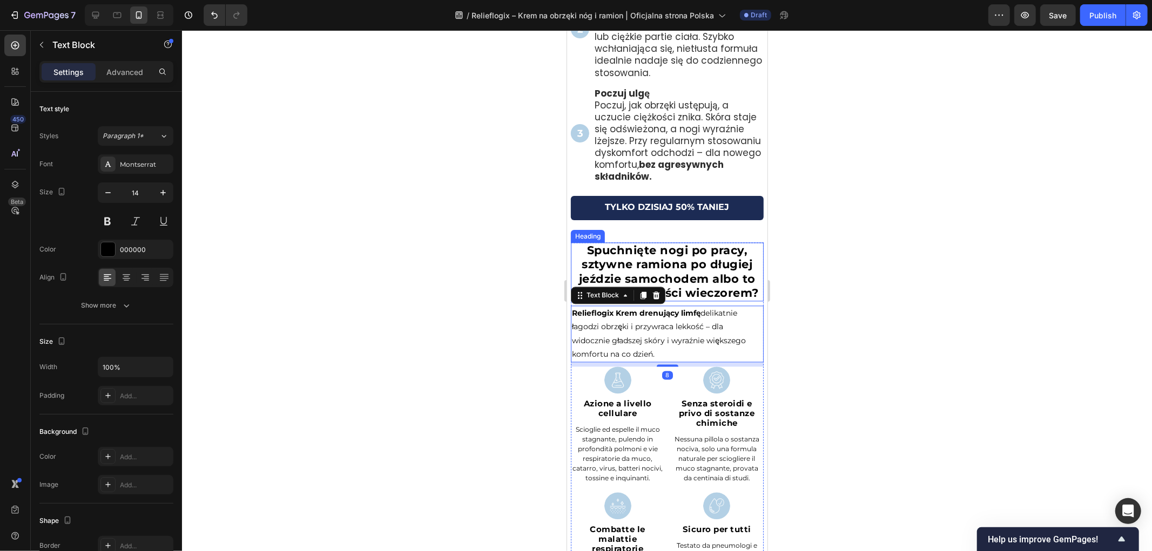
click at [754, 301] on h2 "Spuchnięte nogi po pracy, sztywne ramiona po długiej jeździe samochodem albo to…" at bounding box center [666, 271] width 193 height 59
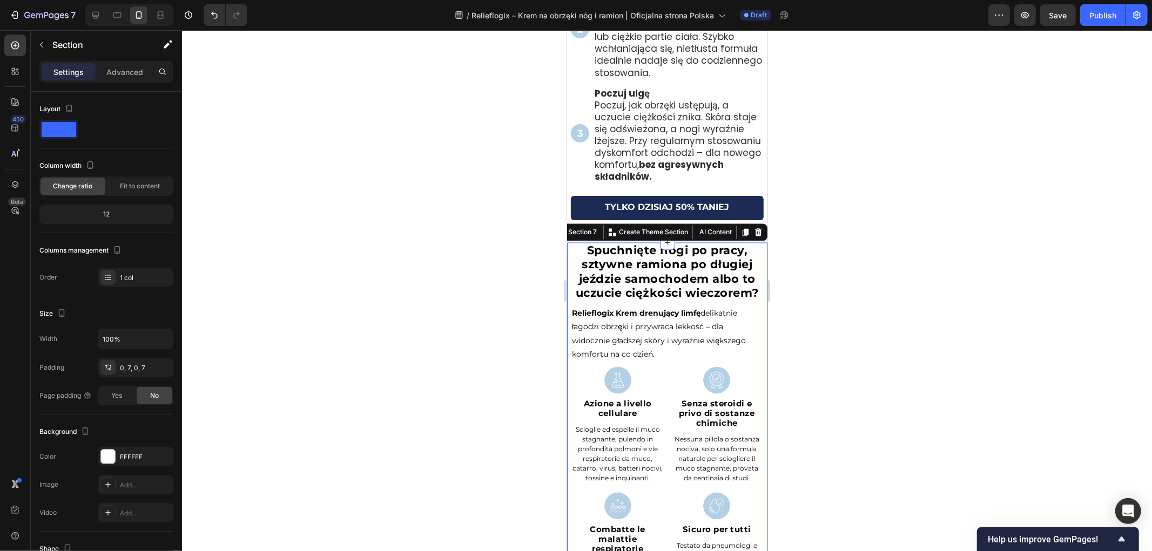
click at [757, 369] on div "Spuchnięte nogi po pracy, sztywne ramiona po długiej jeździe samochodem albo to…" at bounding box center [667, 449] width 200 height 414
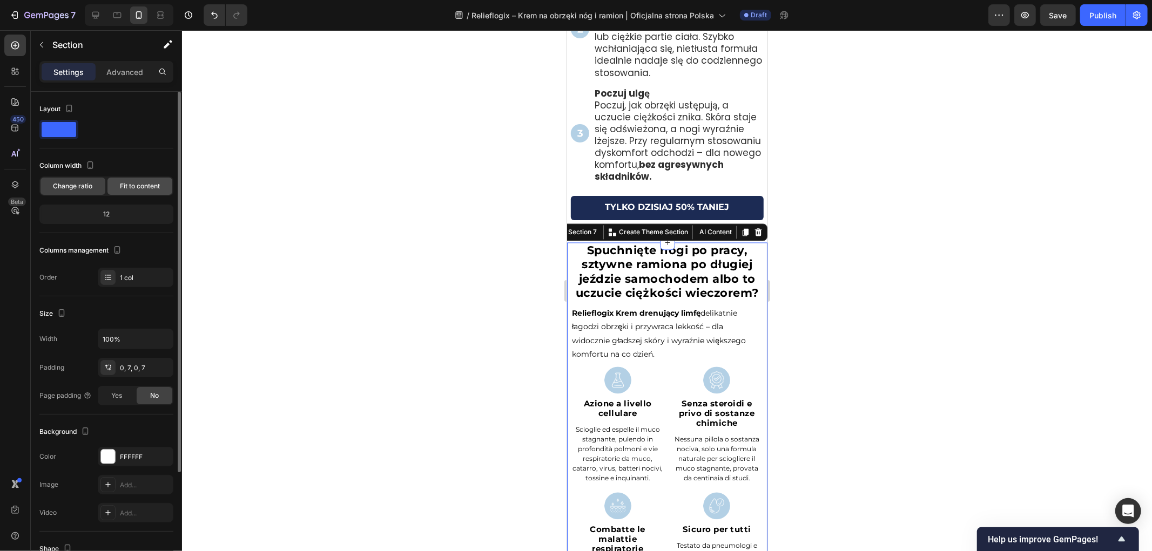
click at [124, 187] on span "Fit to content" at bounding box center [140, 186] width 40 height 10
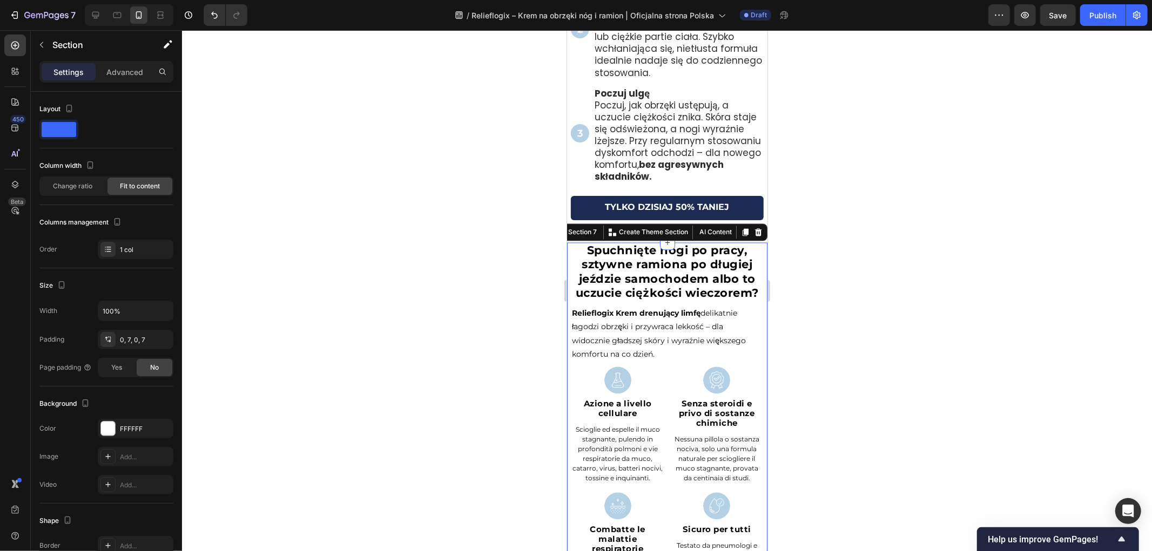
click at [409, 277] on div at bounding box center [667, 290] width 970 height 521
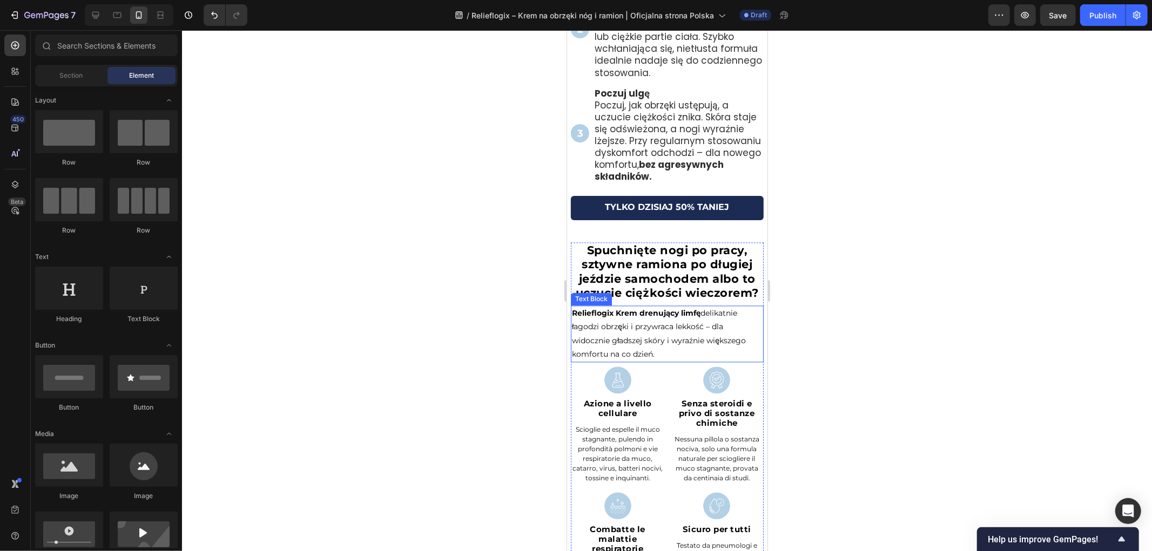
click at [712, 301] on h2 "Spuchnięte nogi po pracy, sztywne ramiona po długiej jeździe samochodem albo to…" at bounding box center [666, 271] width 193 height 59
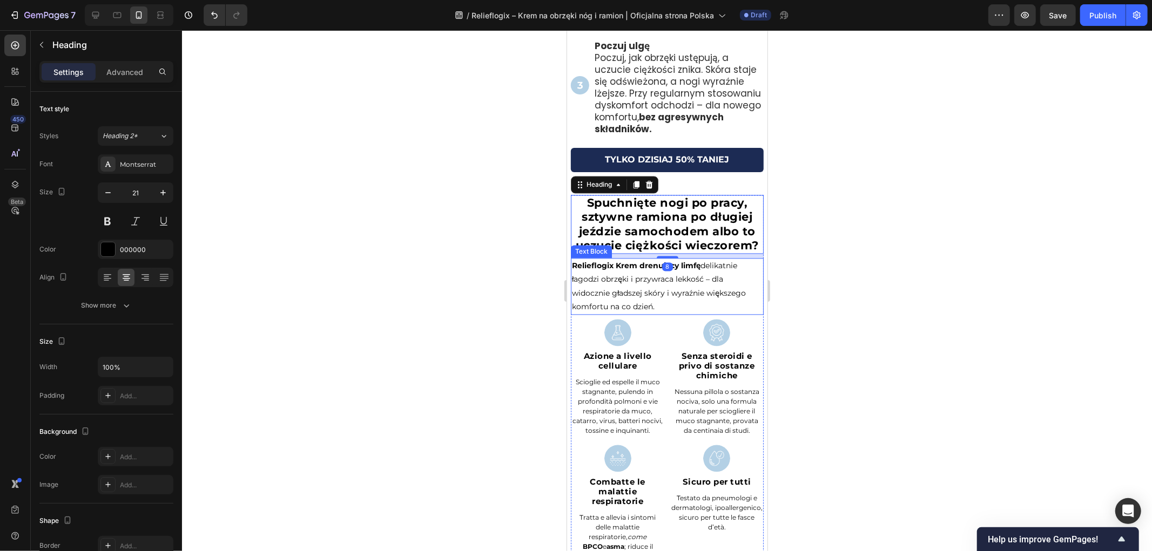
scroll to position [1867, 0]
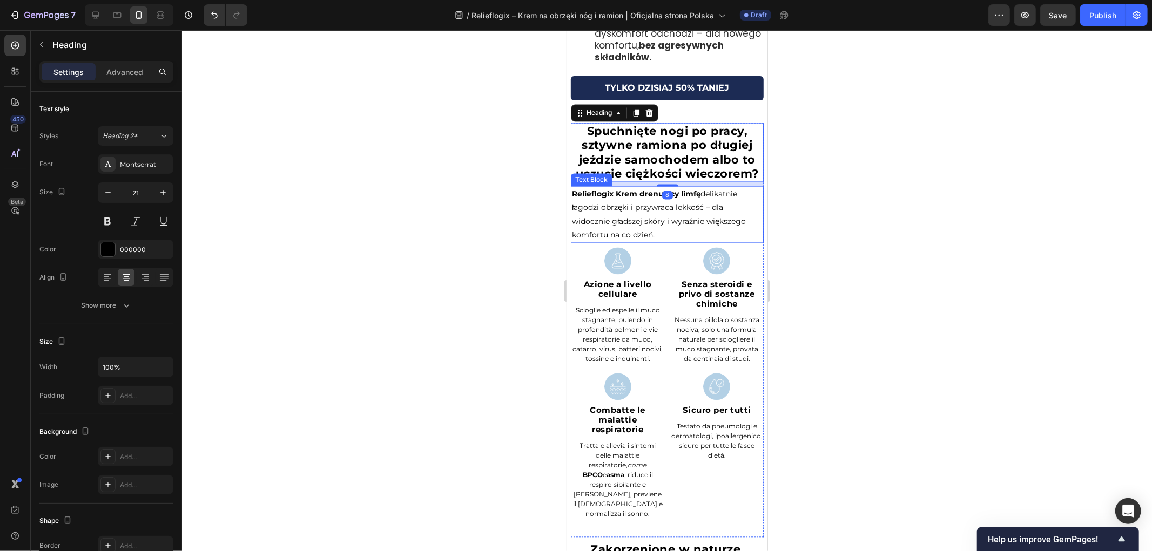
click at [627, 274] on img at bounding box center [617, 260] width 27 height 27
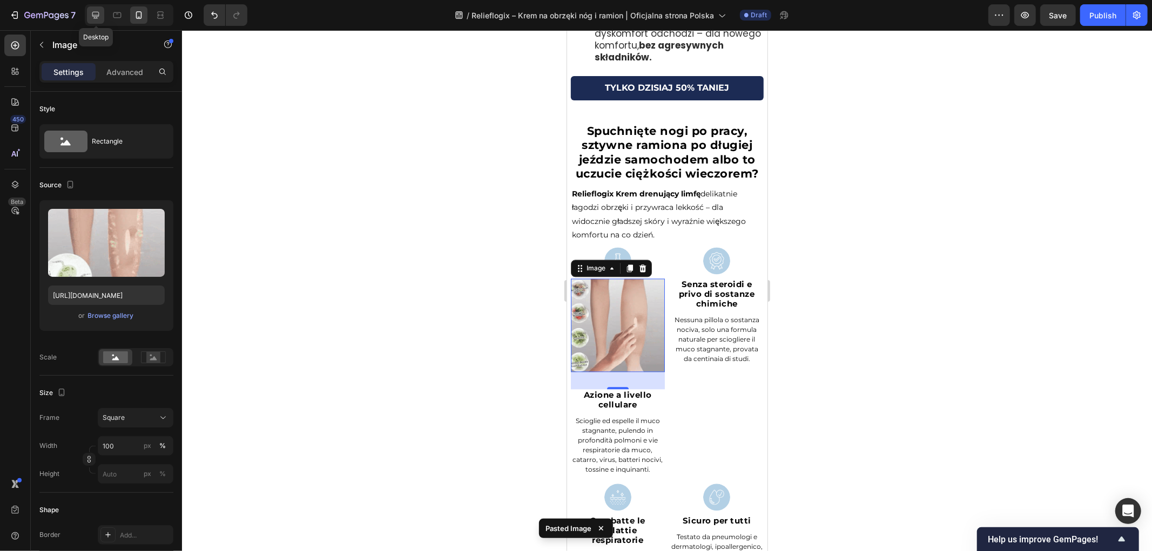
click at [100, 22] on div at bounding box center [95, 14] width 17 height 17
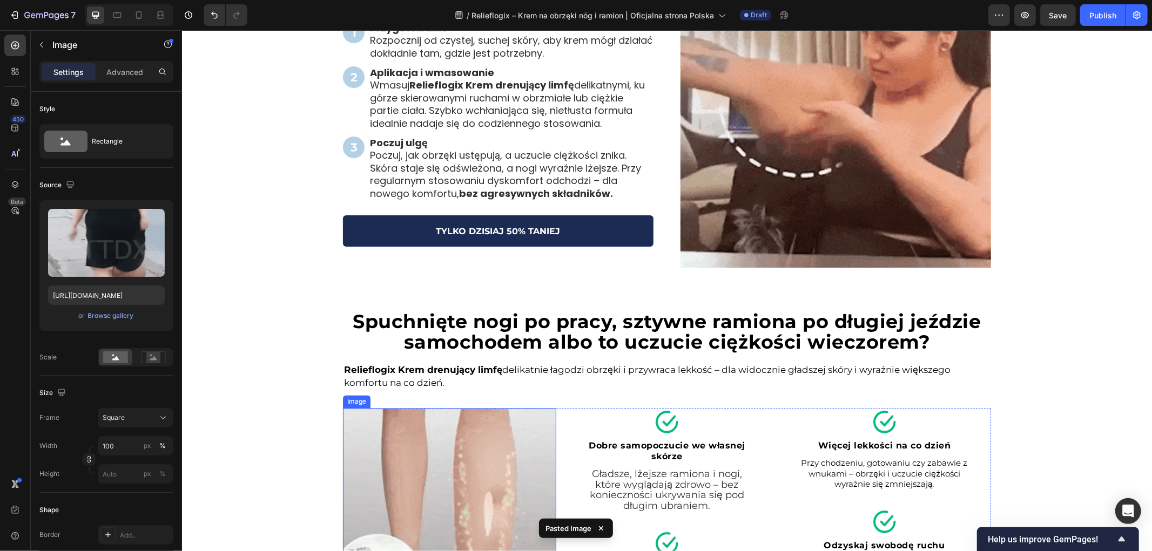
scroll to position [1727, 0]
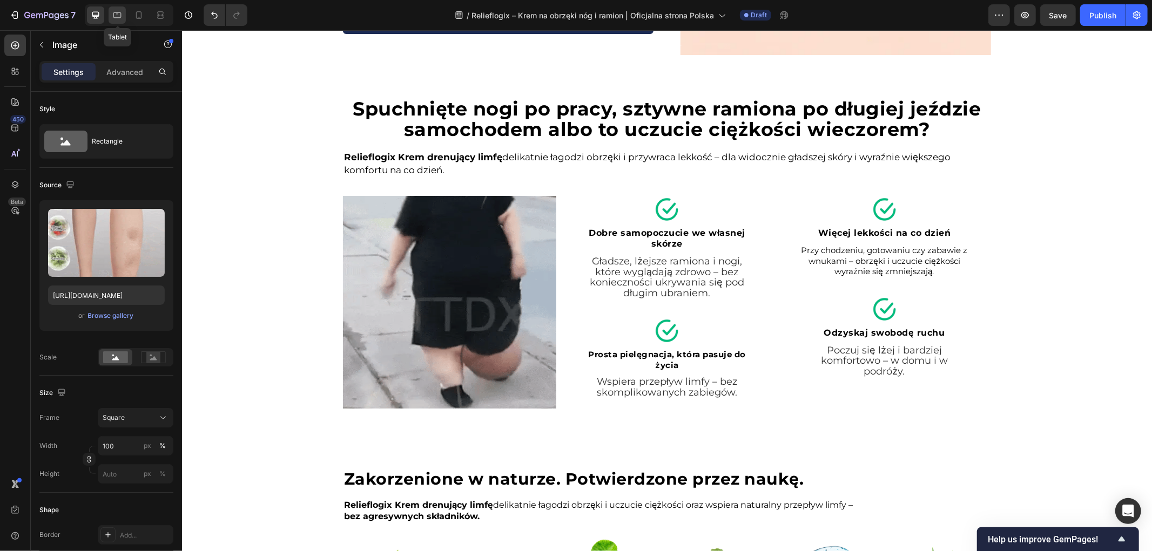
click at [115, 21] on div at bounding box center [117, 14] width 17 height 17
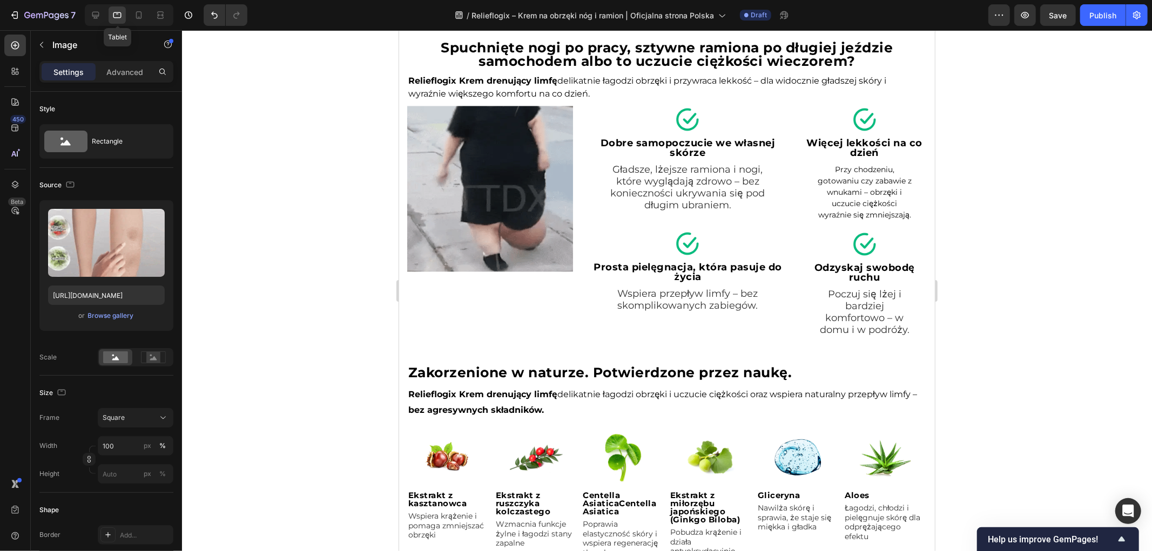
scroll to position [1698, 0]
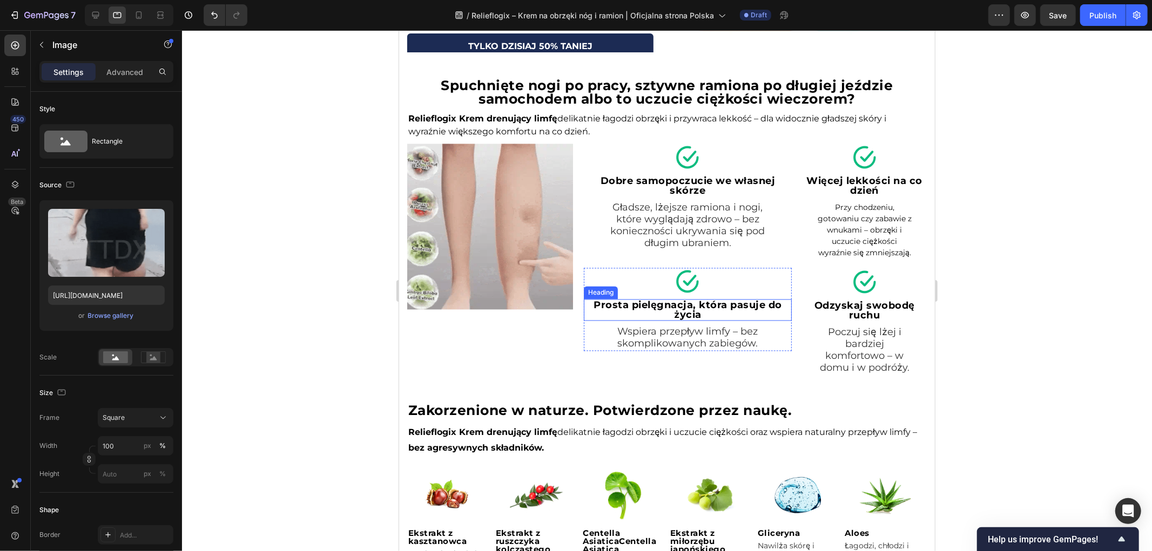
click at [550, 278] on img at bounding box center [490, 227] width 166 height 166
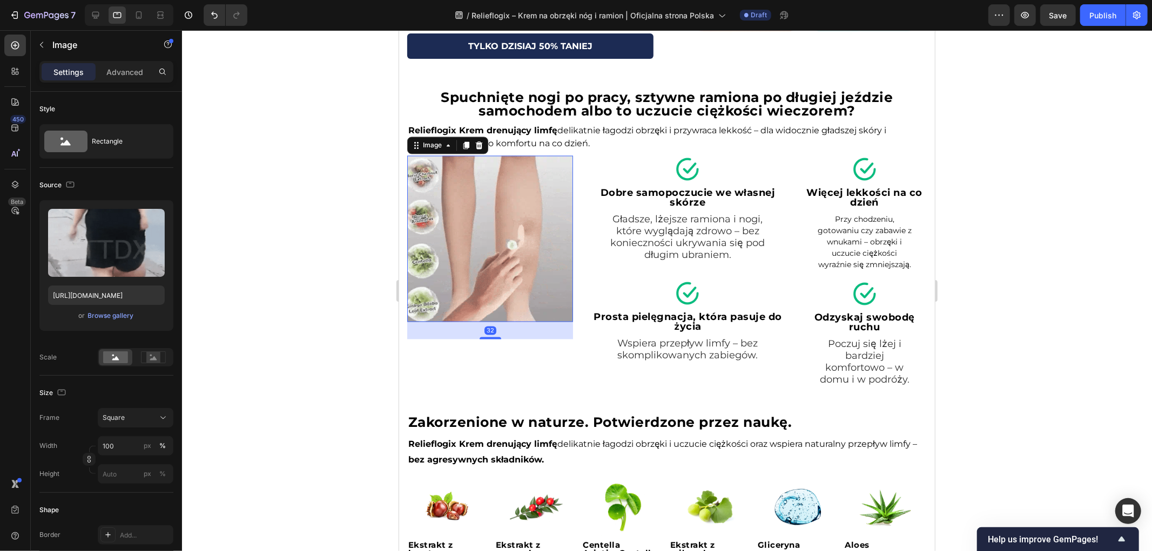
click at [529, 359] on div "Image 32" at bounding box center [490, 272] width 166 height 232
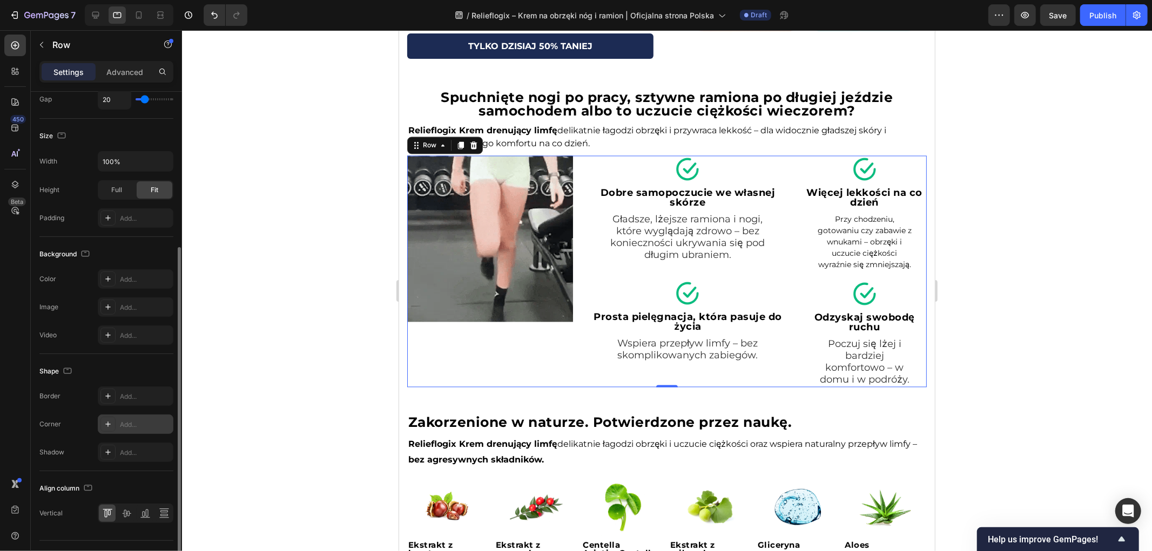
scroll to position [264, 0]
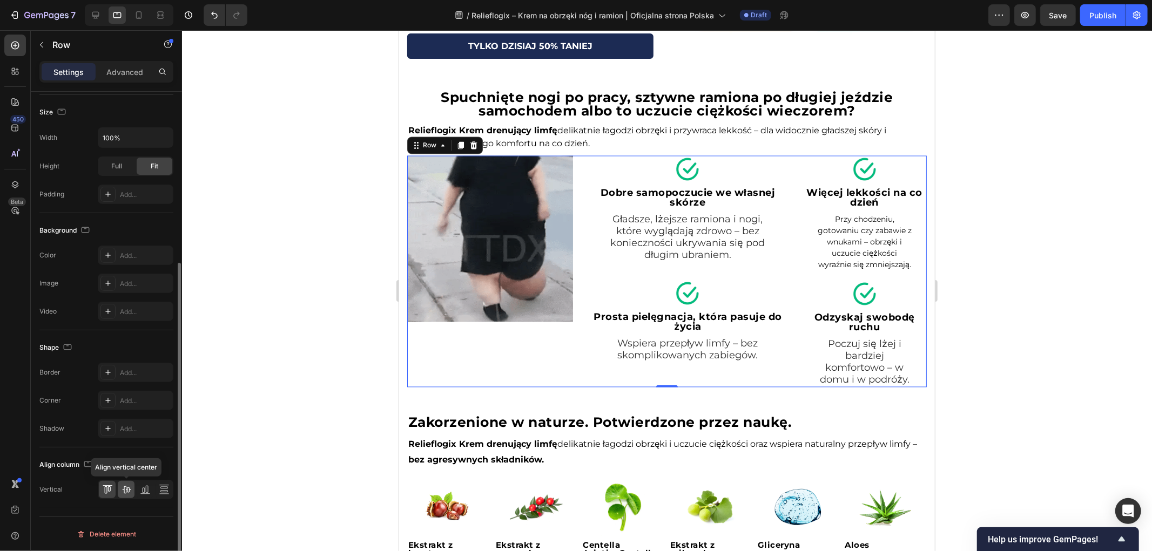
click at [127, 490] on icon at bounding box center [126, 491] width 9 height 8
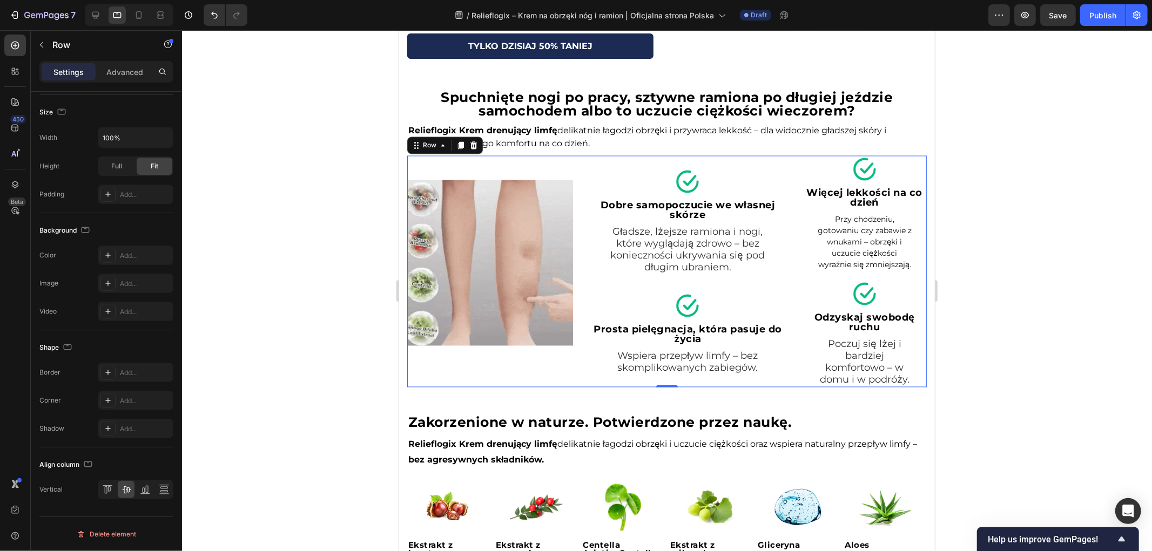
click at [256, 348] on div at bounding box center [667, 290] width 970 height 521
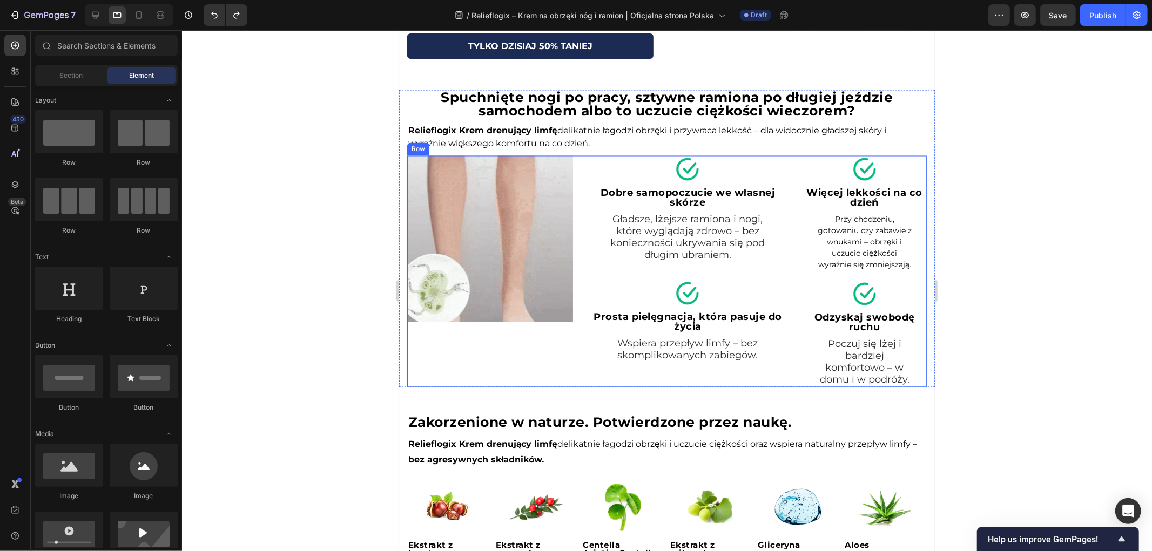
click at [522, 259] on img at bounding box center [490, 239] width 166 height 166
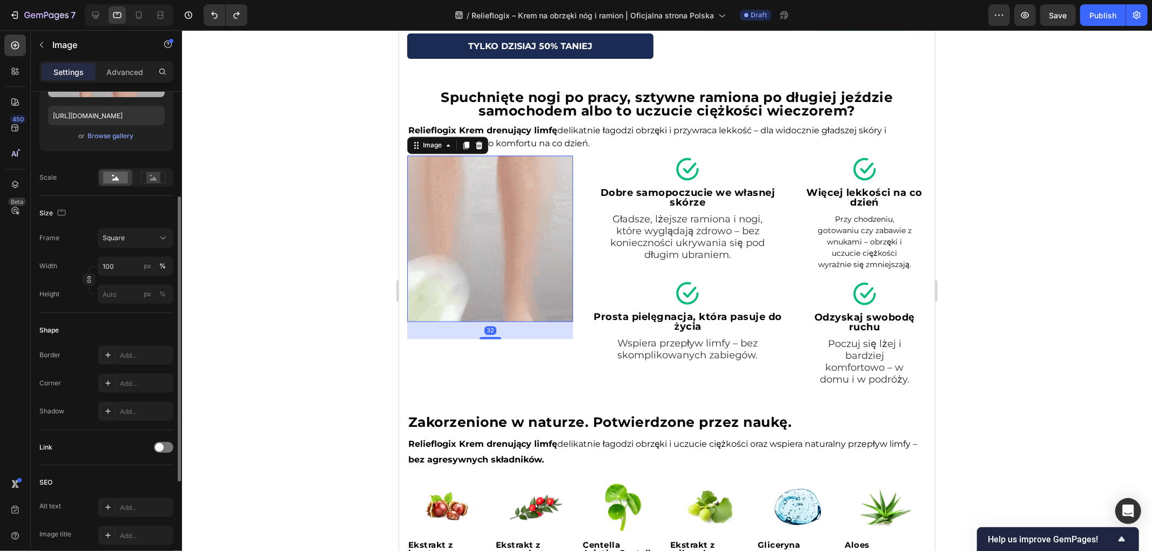
scroll to position [352, 0]
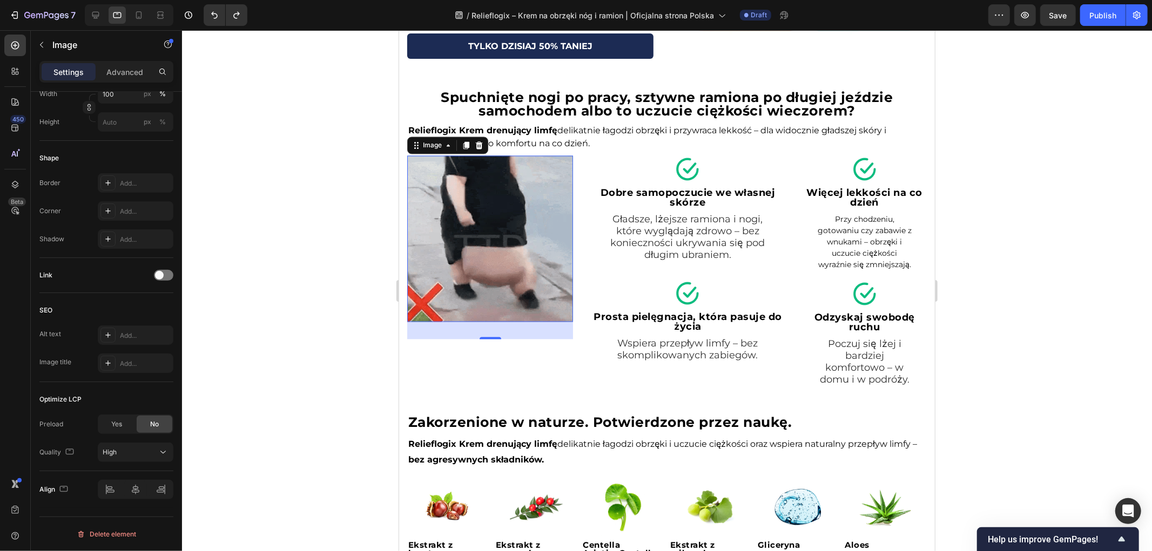
click at [308, 370] on div at bounding box center [667, 290] width 970 height 521
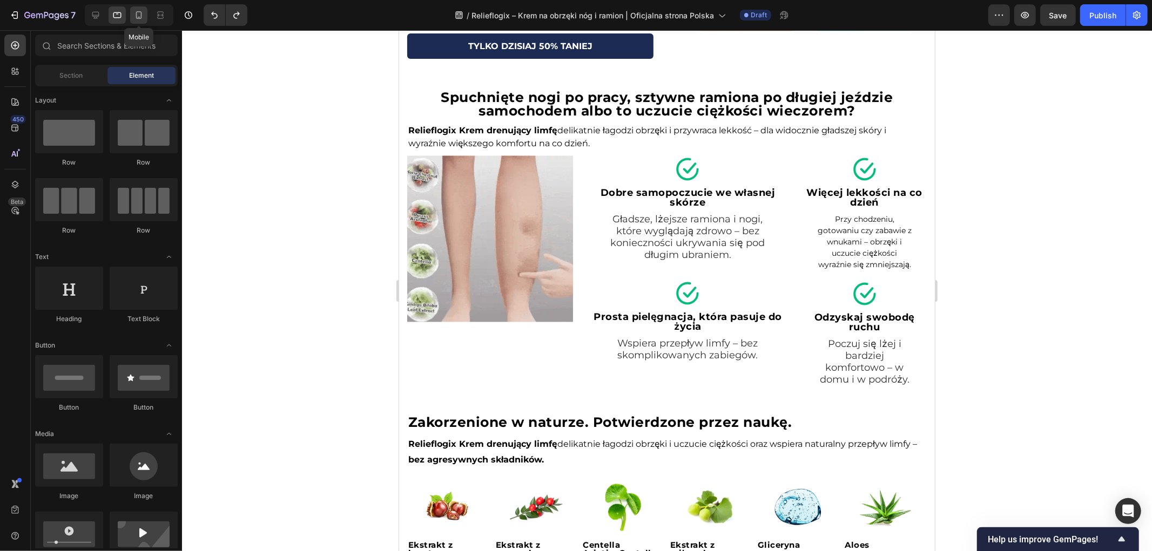
click at [137, 15] on icon at bounding box center [138, 15] width 11 height 11
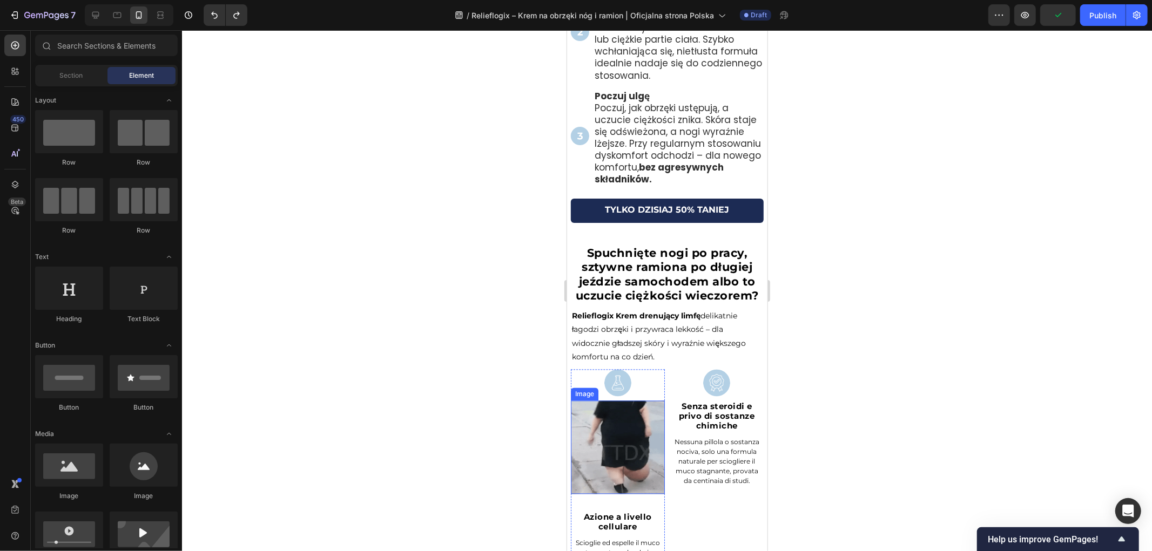
scroll to position [1865, 0]
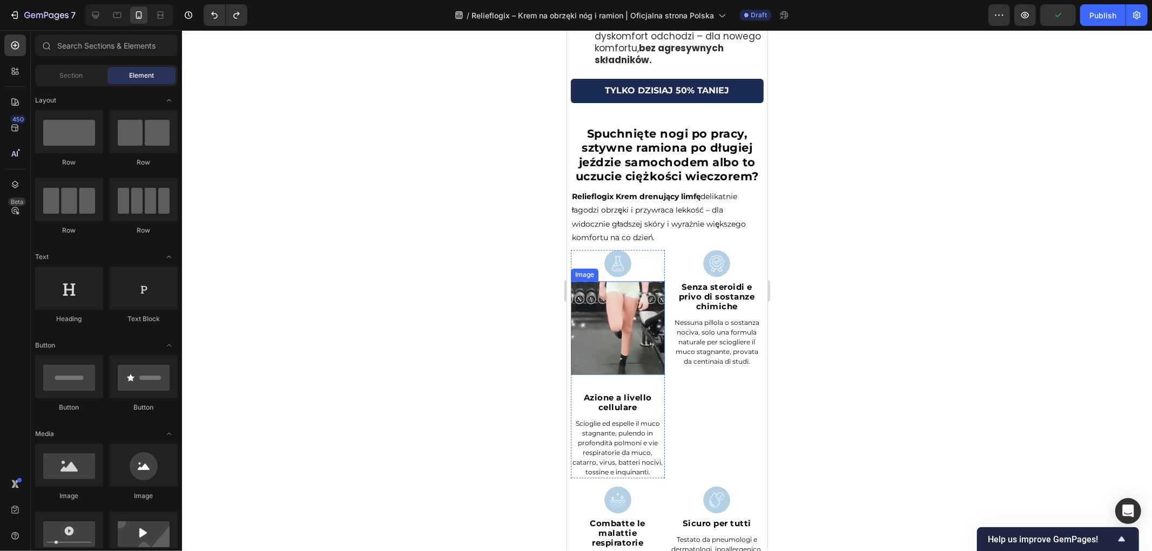
click at [617, 337] on img at bounding box center [617, 328] width 94 height 94
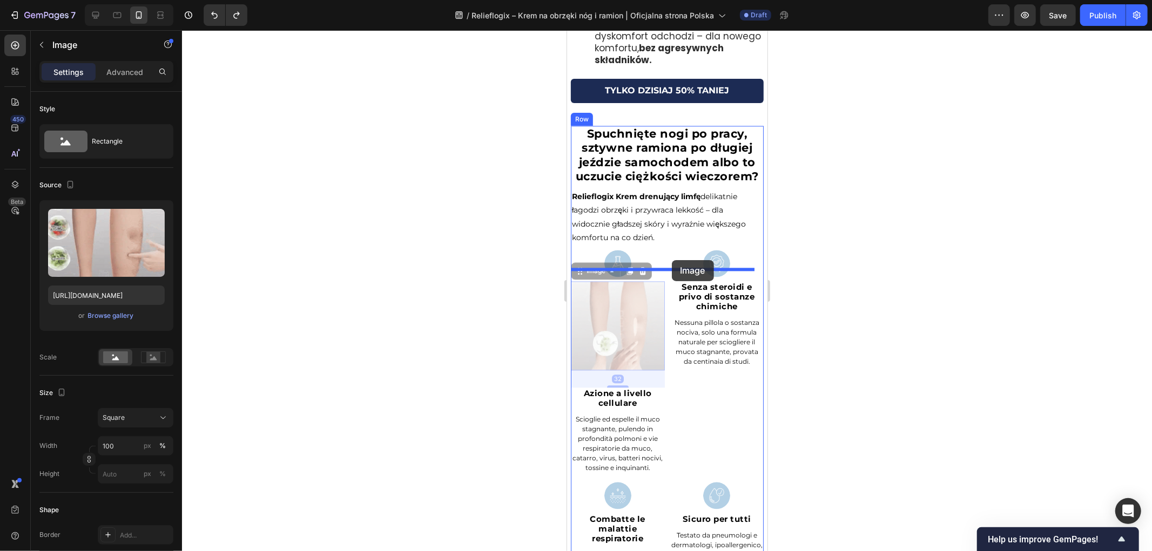
drag, startPoint x: 590, startPoint y: 292, endPoint x: 1104, endPoint y: 331, distance: 516.1
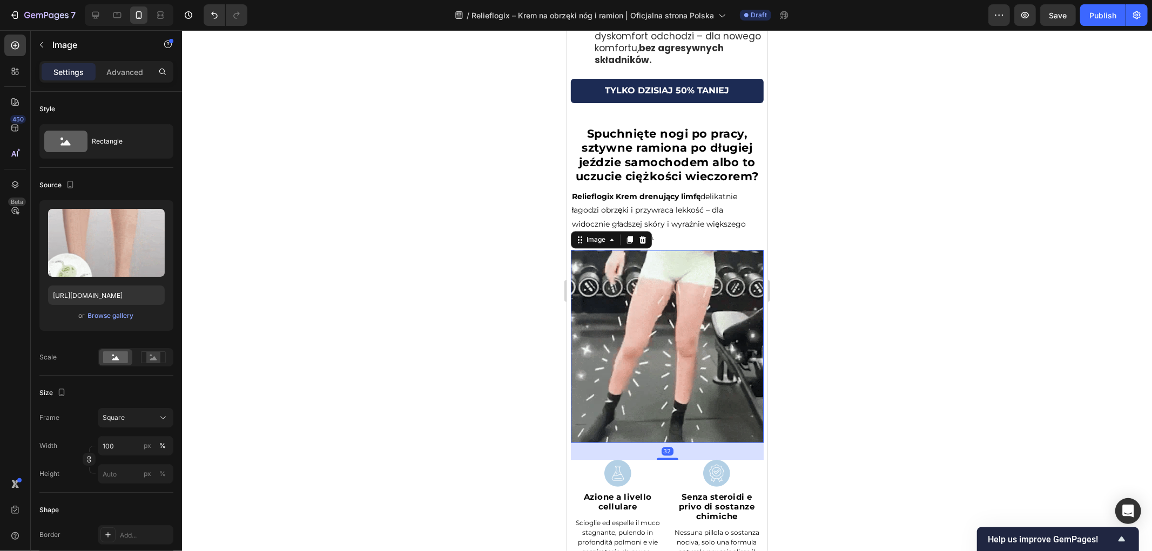
click at [499, 300] on div at bounding box center [667, 290] width 970 height 521
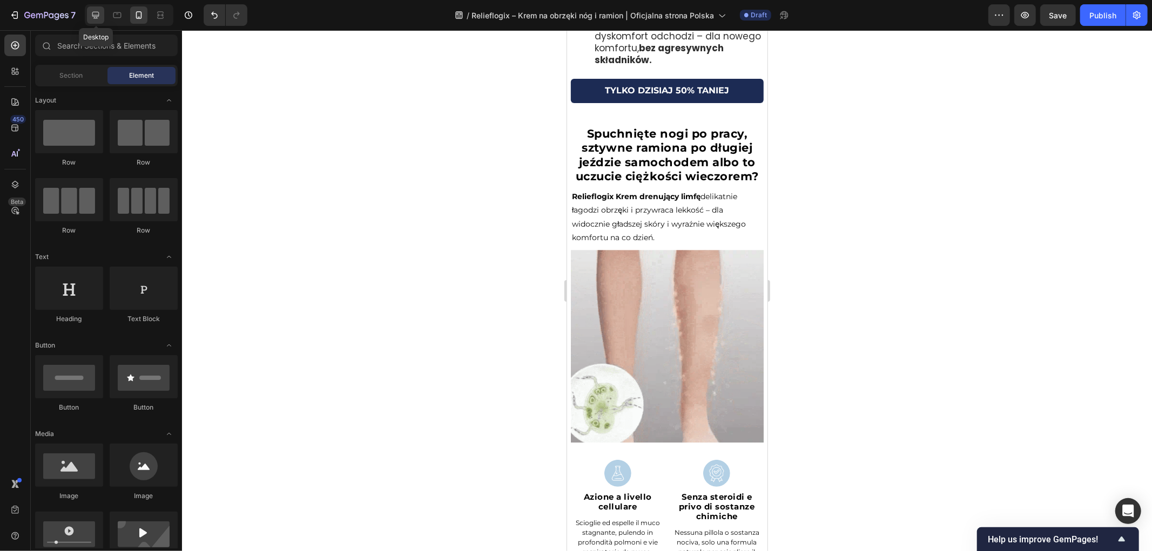
click at [93, 22] on div at bounding box center [95, 14] width 17 height 17
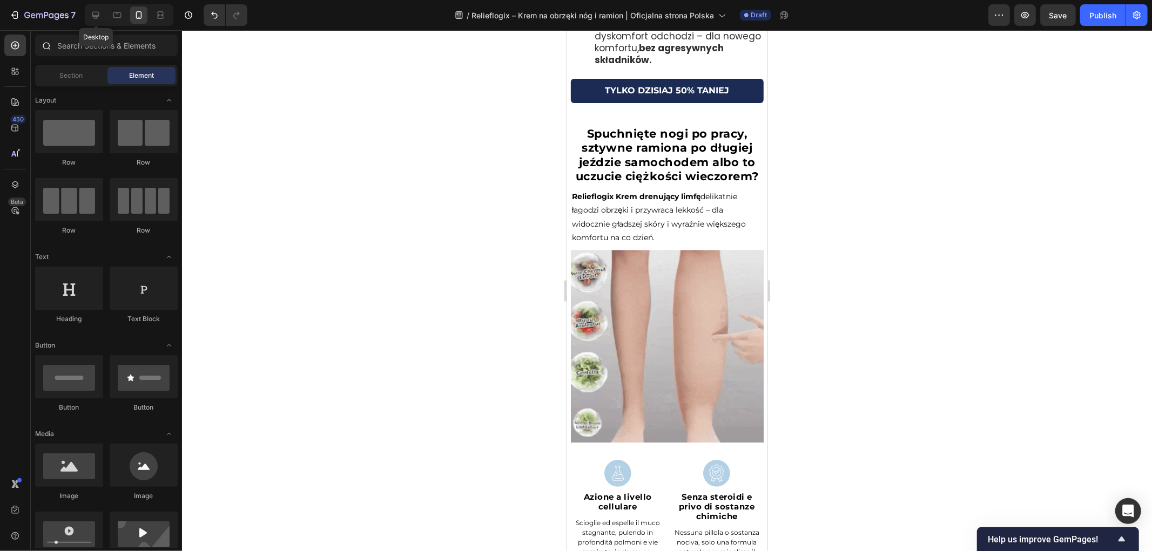
scroll to position [1871, 0]
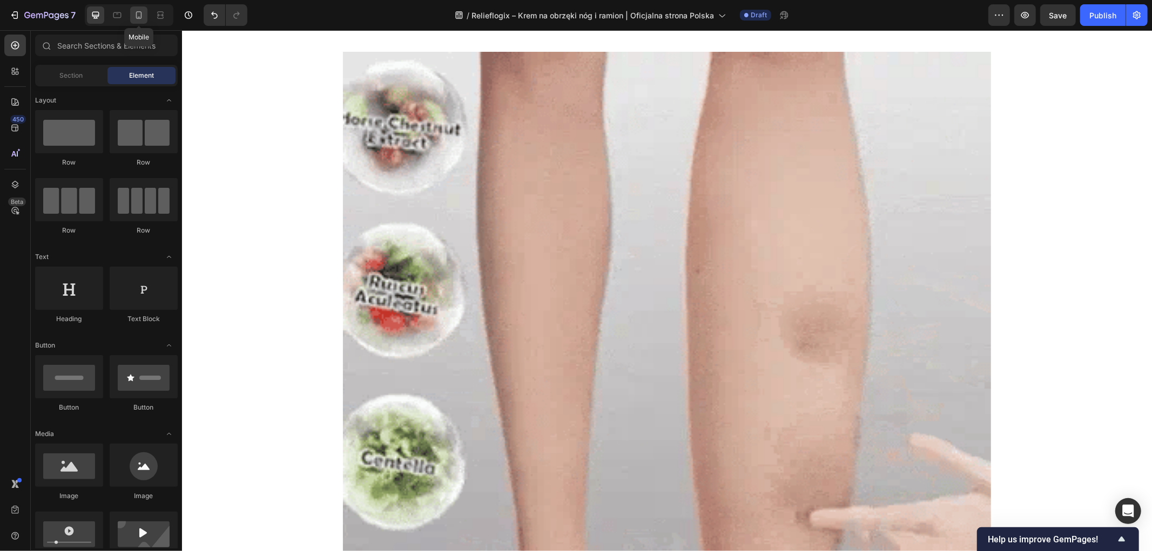
click at [138, 21] on div at bounding box center [138, 14] width 17 height 17
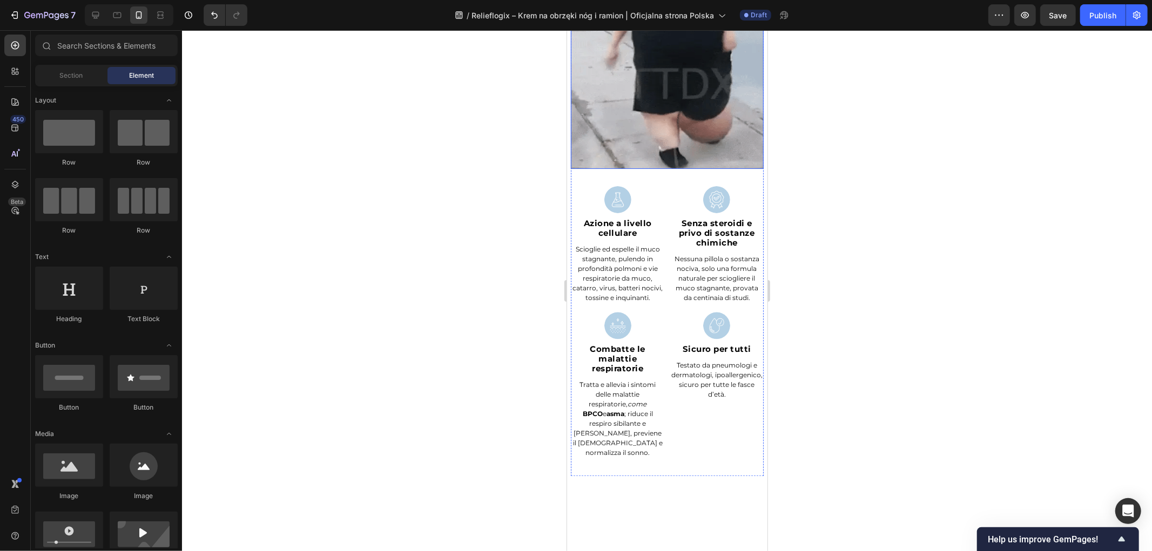
scroll to position [1732, 0]
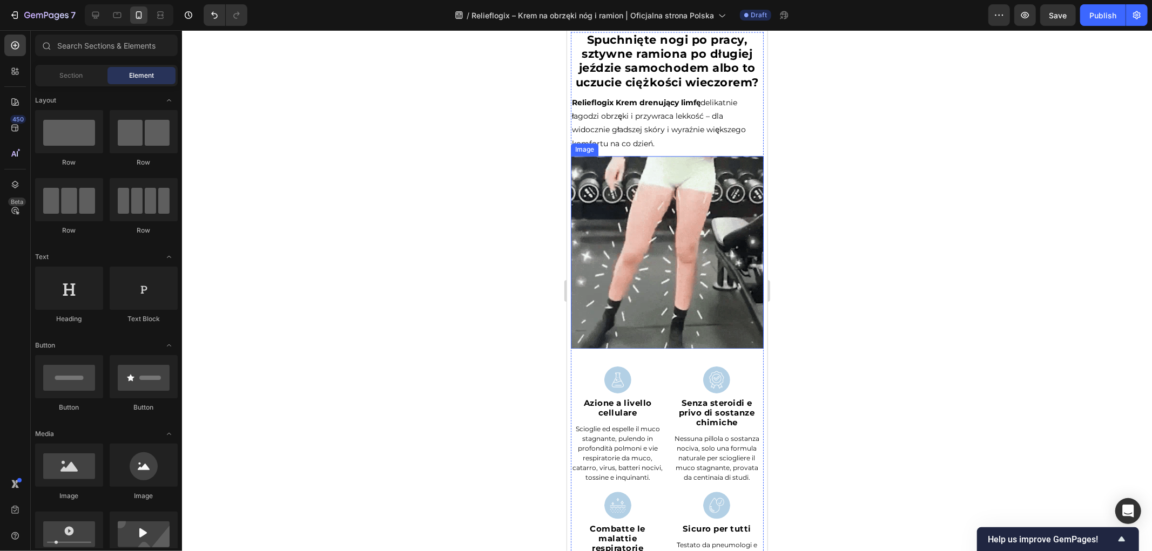
click at [669, 245] on img at bounding box center [666, 252] width 193 height 193
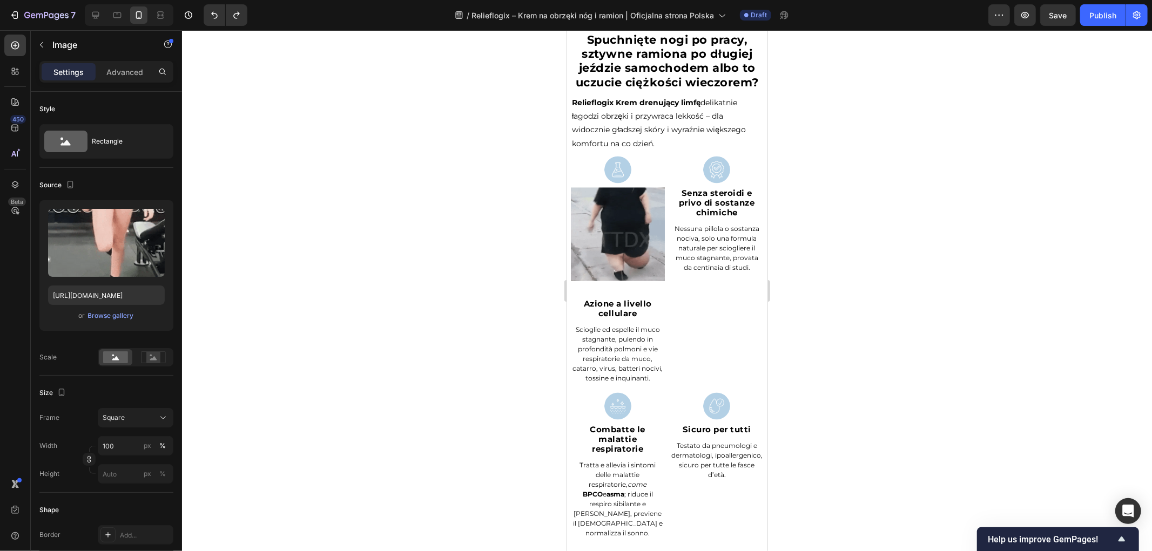
click at [621, 234] on img at bounding box center [617, 234] width 94 height 94
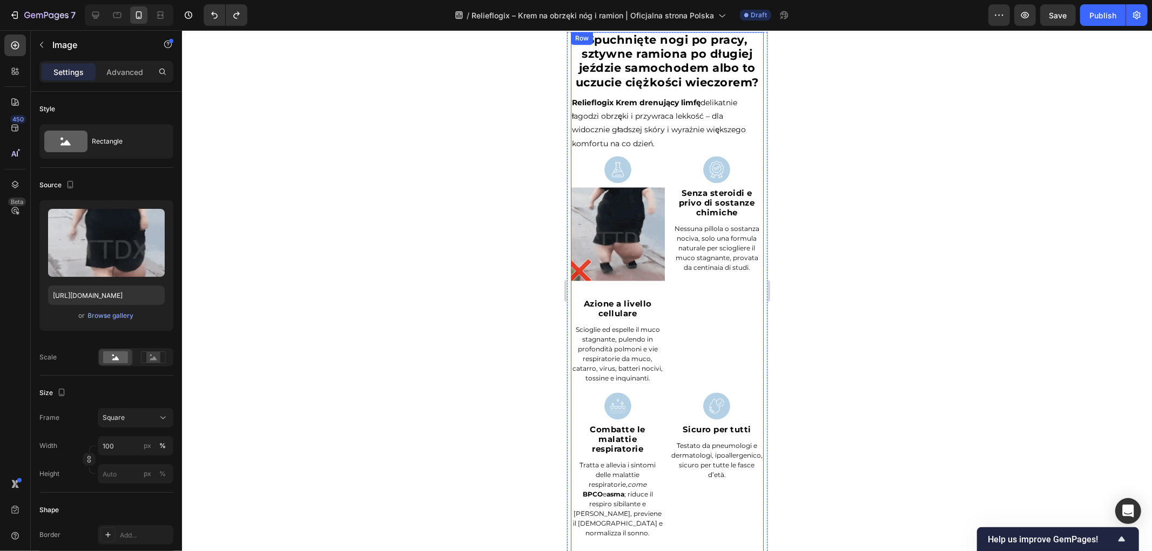
click at [664, 168] on div "Spuchnięte nogi po pracy, sztywne ramiona po długiej jeździe samochodem albo to…" at bounding box center [666, 294] width 193 height 525
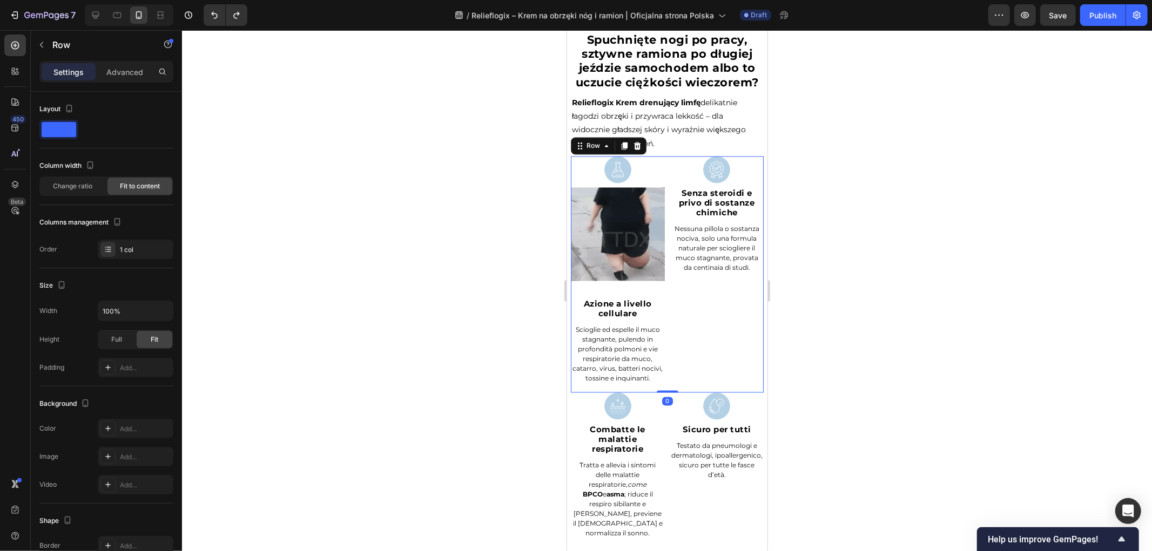
click at [660, 184] on div "Image Image Azione a livello cellulare Heading Scioglie [PERSON_NAME] il muco s…" at bounding box center [666, 274] width 193 height 237
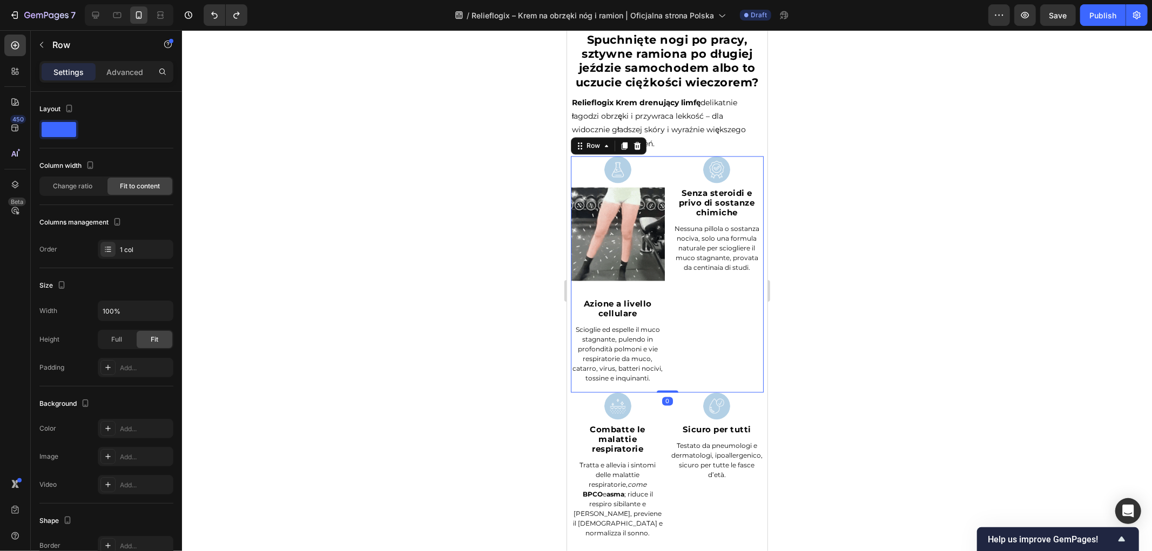
scroll to position [174, 0]
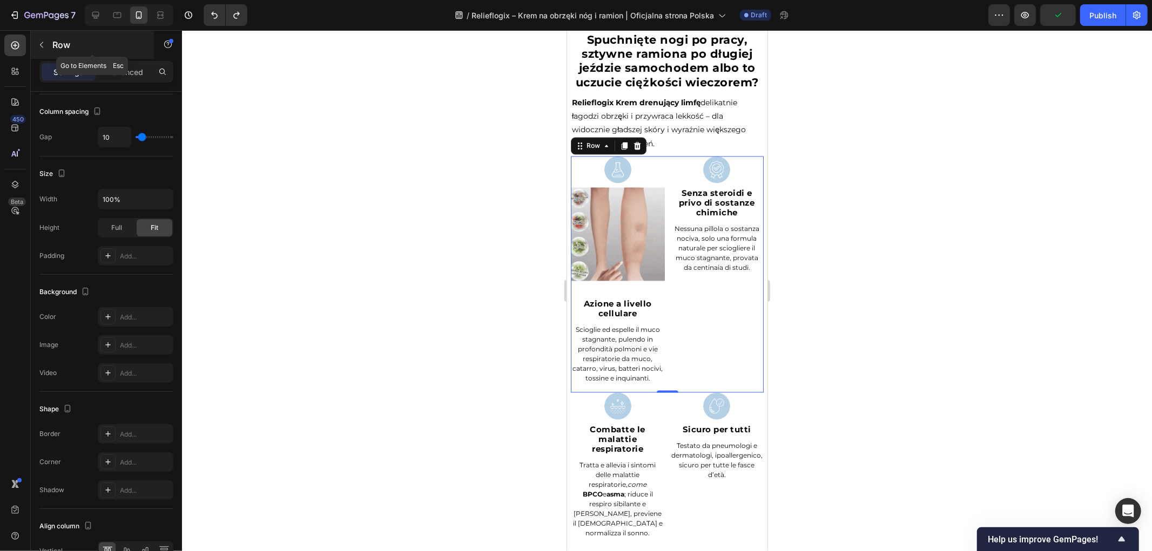
click at [49, 45] on button "button" at bounding box center [41, 44] width 17 height 17
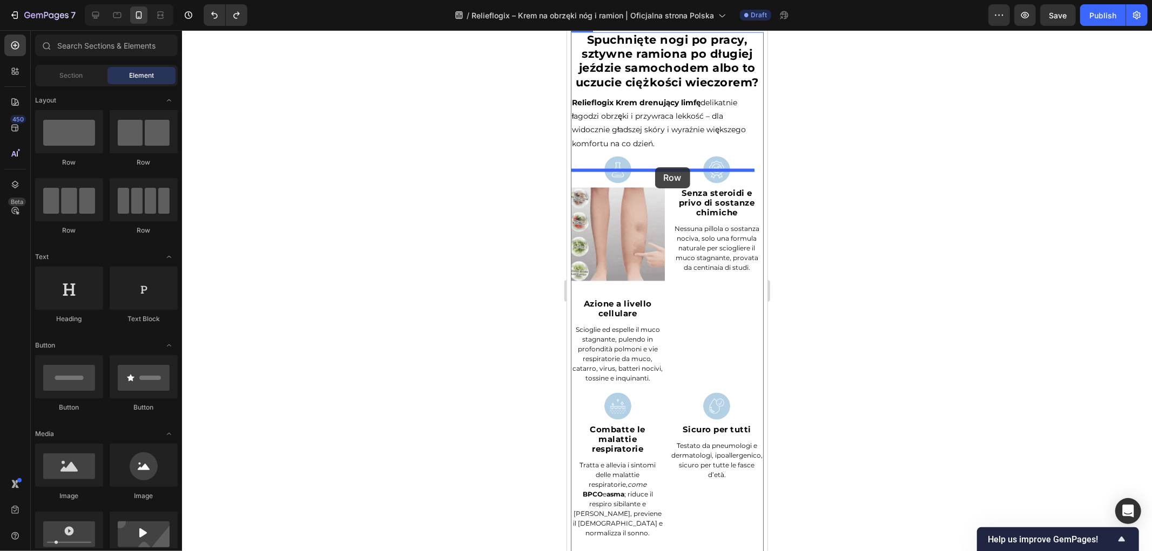
drag, startPoint x: 662, startPoint y: 172, endPoint x: 655, endPoint y: 167, distance: 9.0
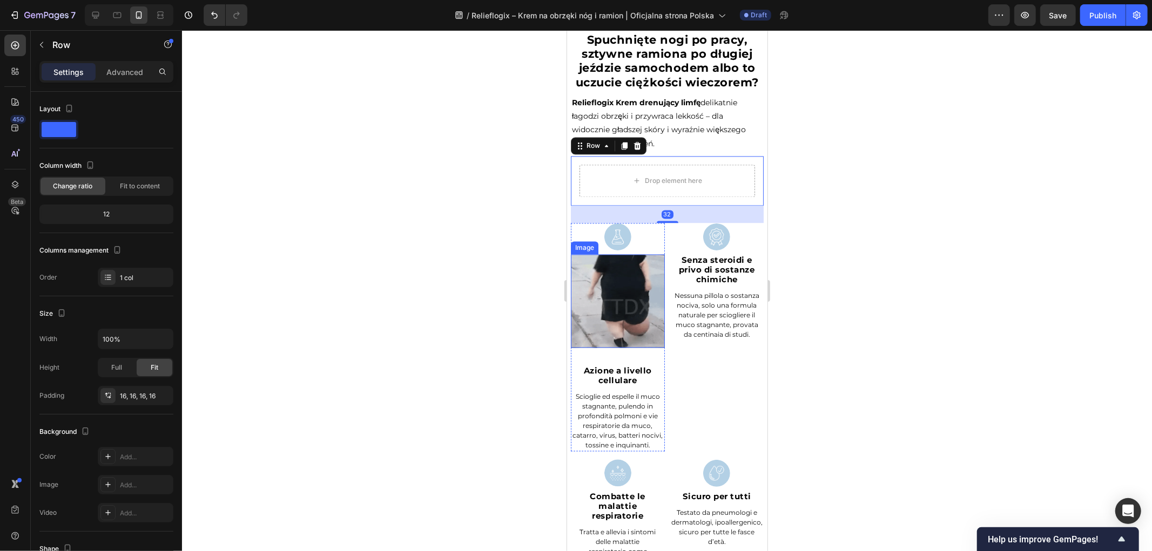
click at [606, 321] on img at bounding box center [617, 301] width 94 height 94
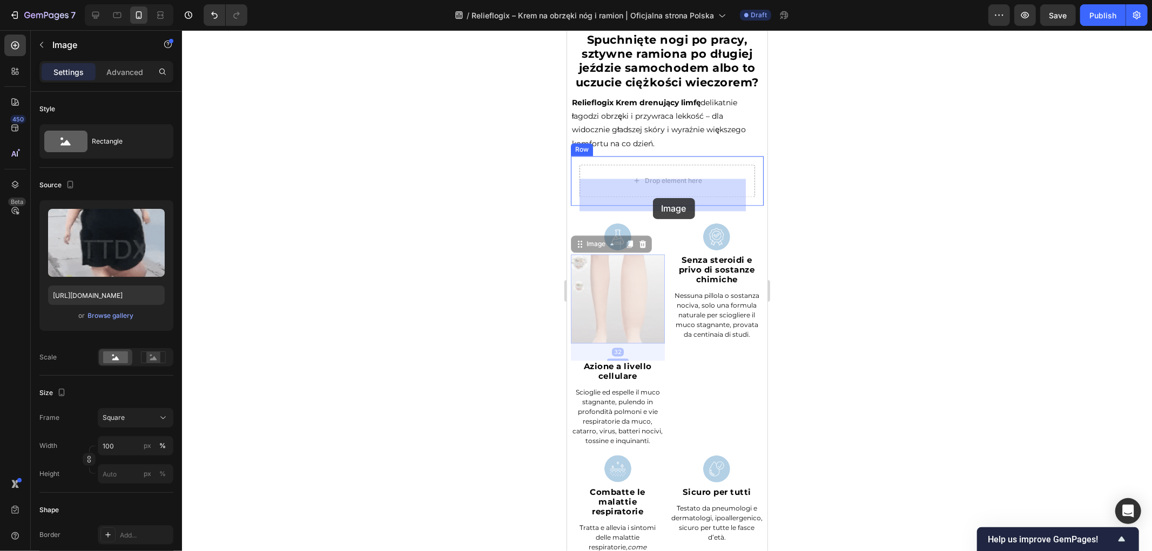
drag, startPoint x: 591, startPoint y: 265, endPoint x: 647, endPoint y: 205, distance: 81.8
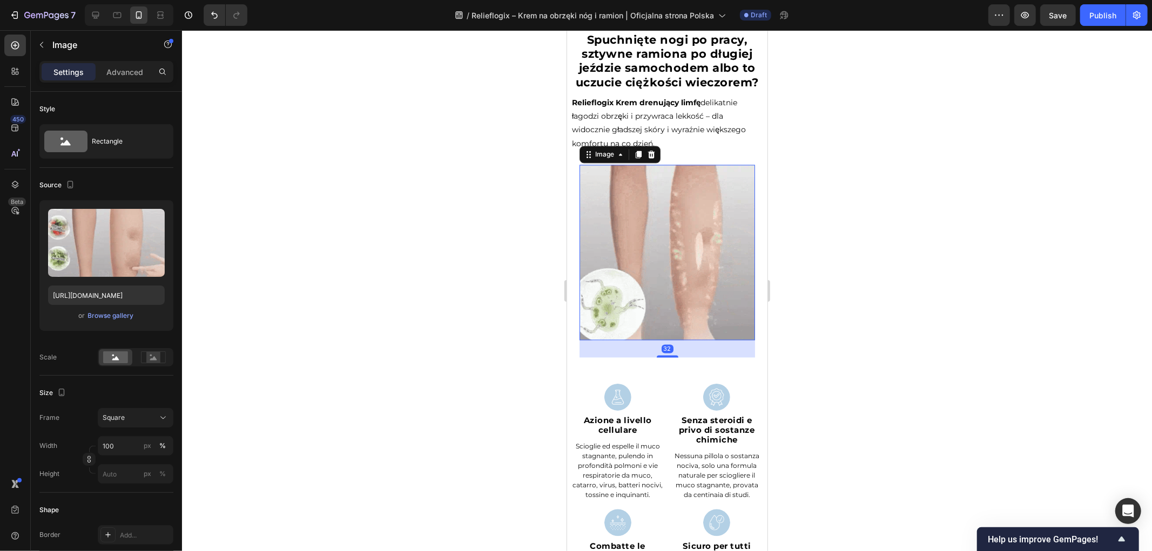
click at [484, 253] on div at bounding box center [667, 290] width 970 height 521
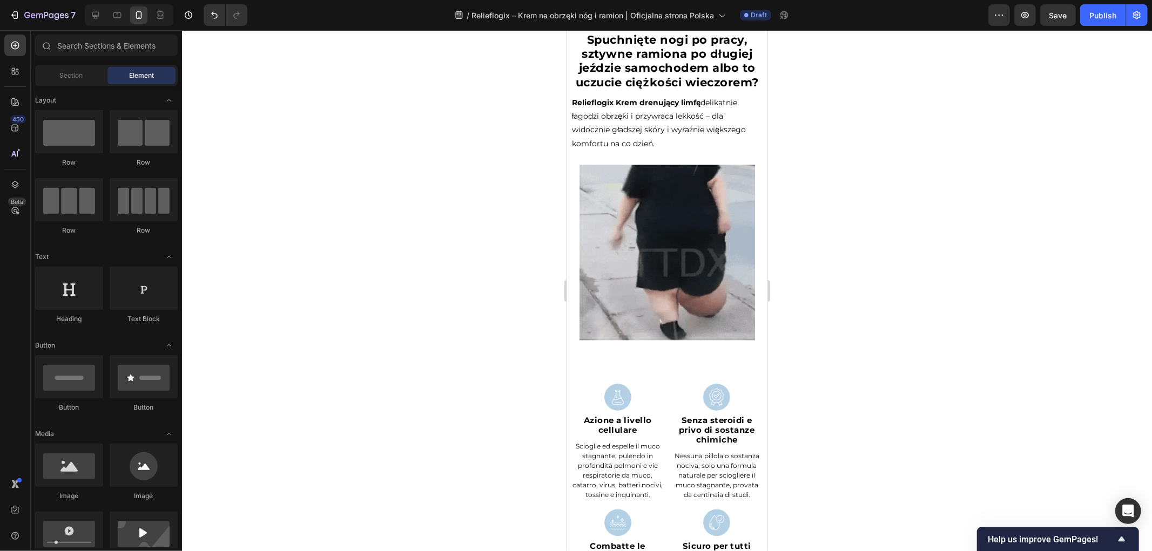
click at [392, 325] on div at bounding box center [667, 290] width 970 height 521
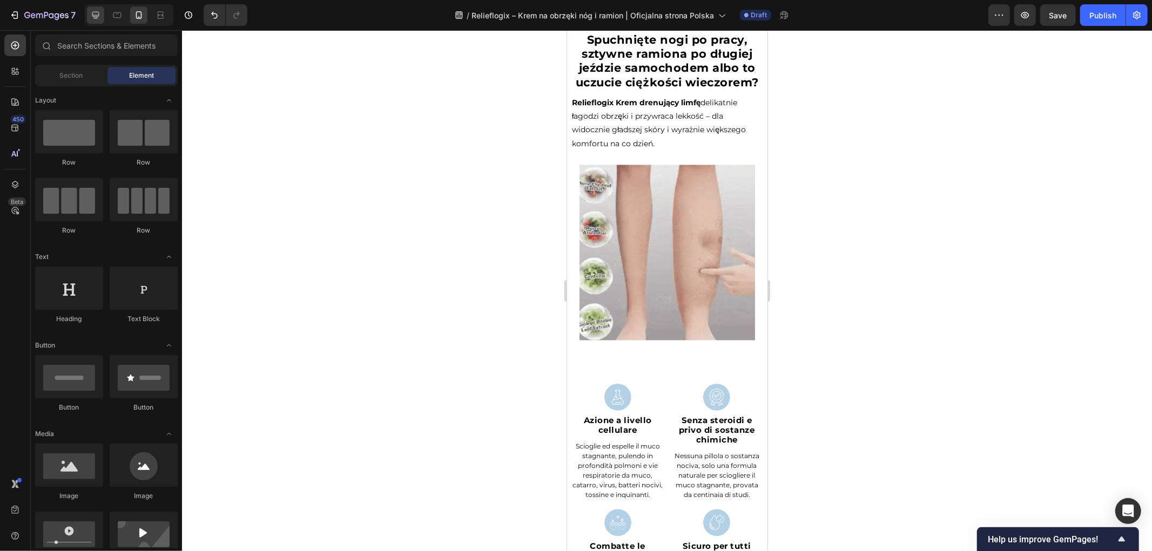
click at [93, 12] on icon at bounding box center [95, 15] width 11 height 11
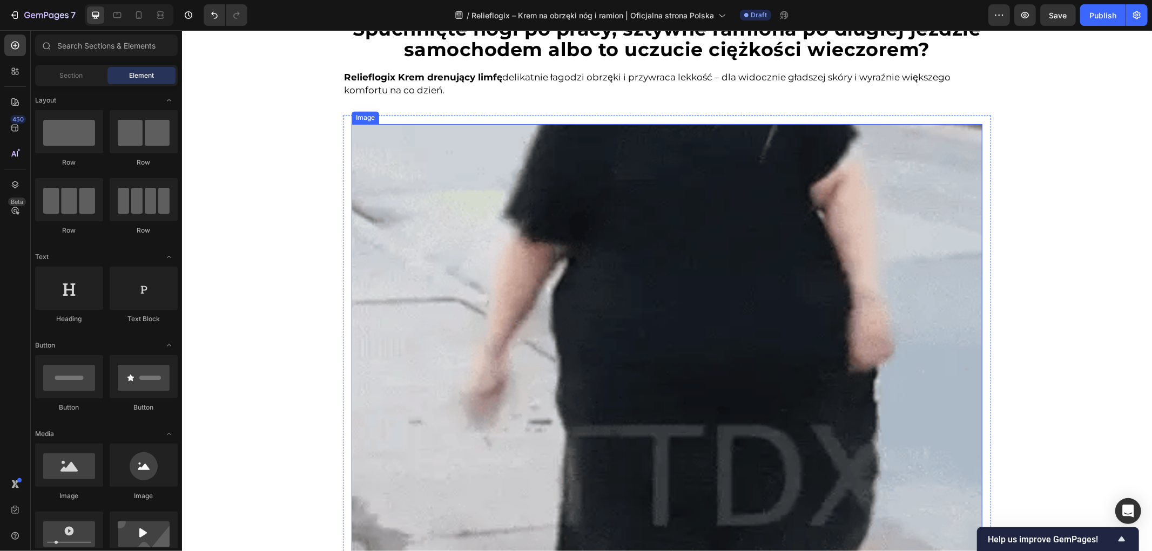
click at [439, 250] on img at bounding box center [666, 439] width 631 height 631
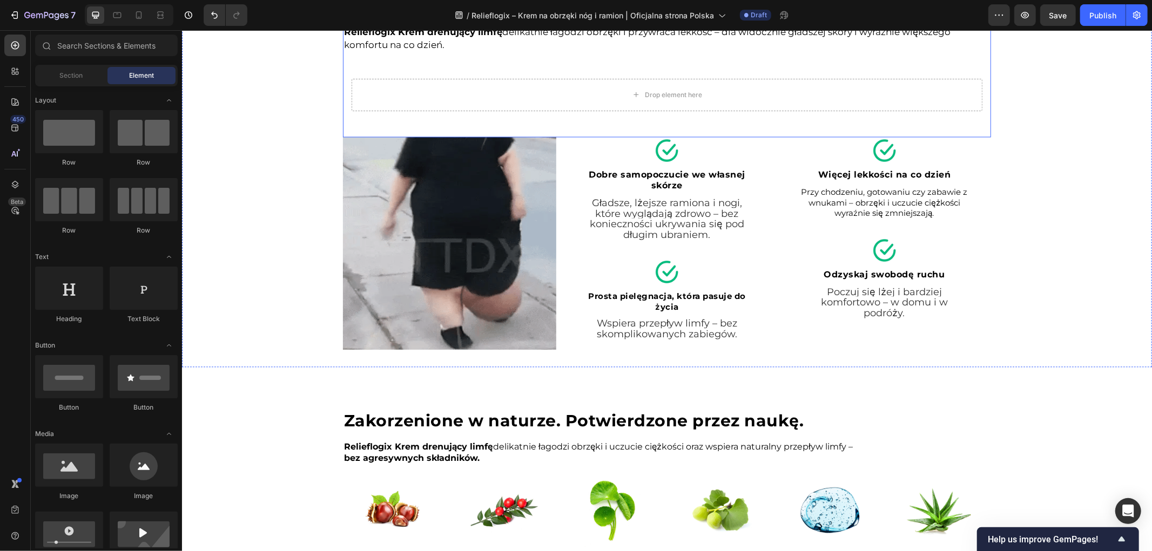
scroll to position [1732, 0]
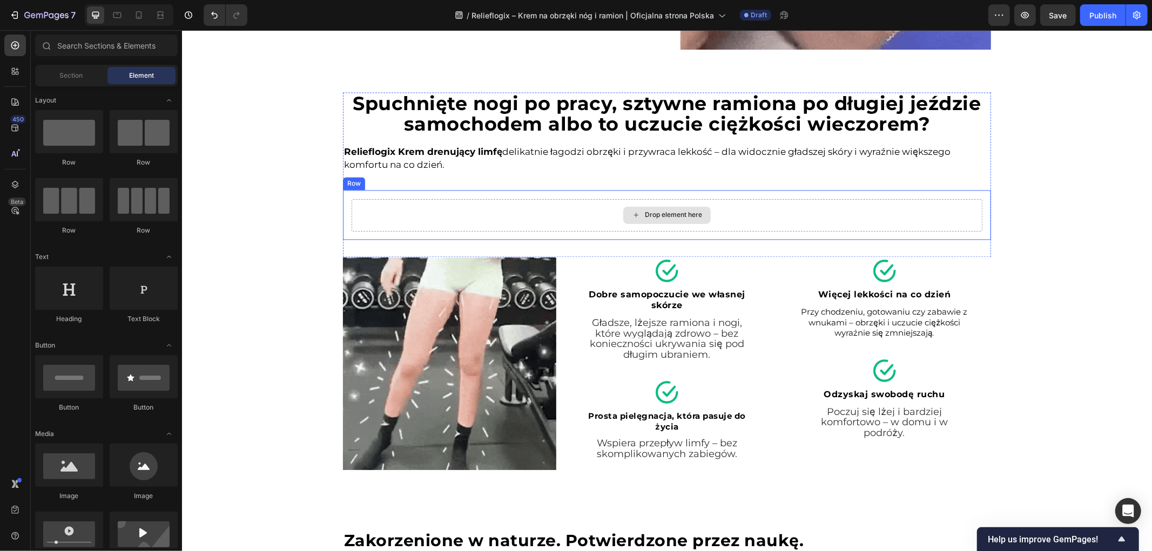
click at [617, 207] on div "Drop element here" at bounding box center [666, 215] width 631 height 32
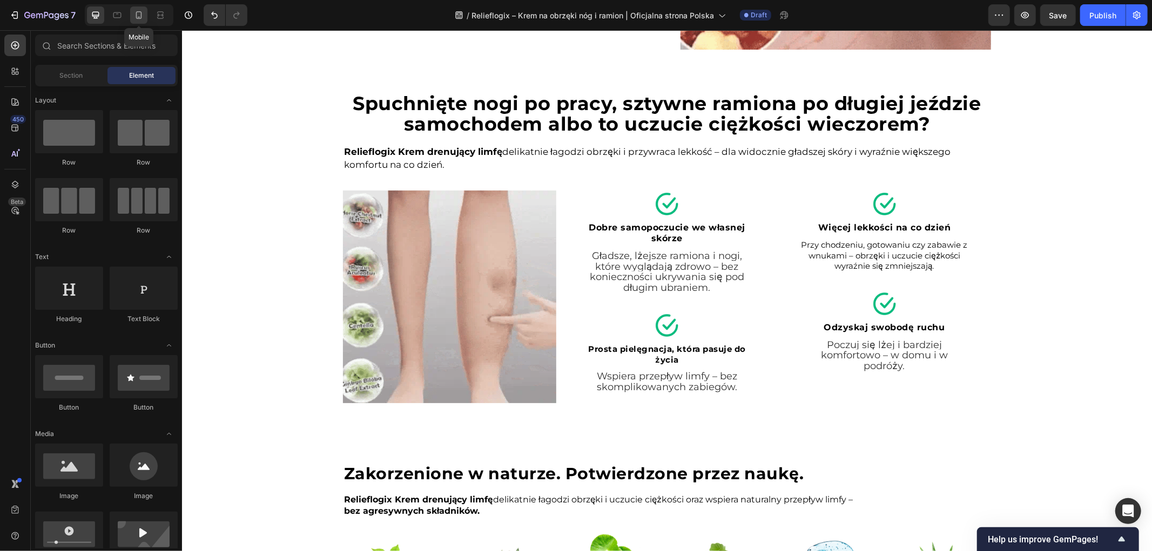
click at [141, 13] on icon at bounding box center [139, 15] width 6 height 8
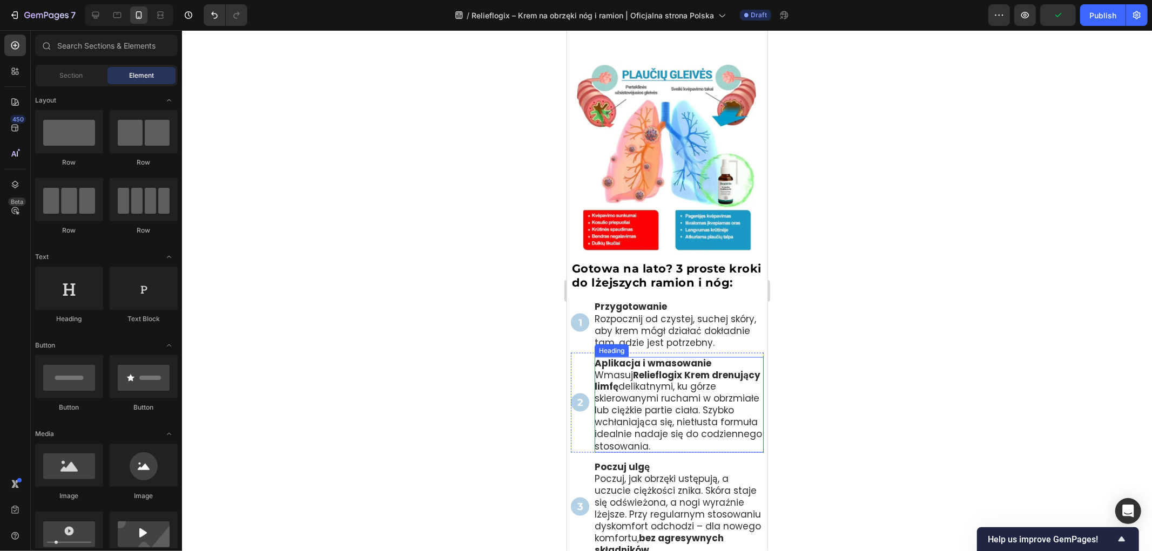
scroll to position [1269, 0]
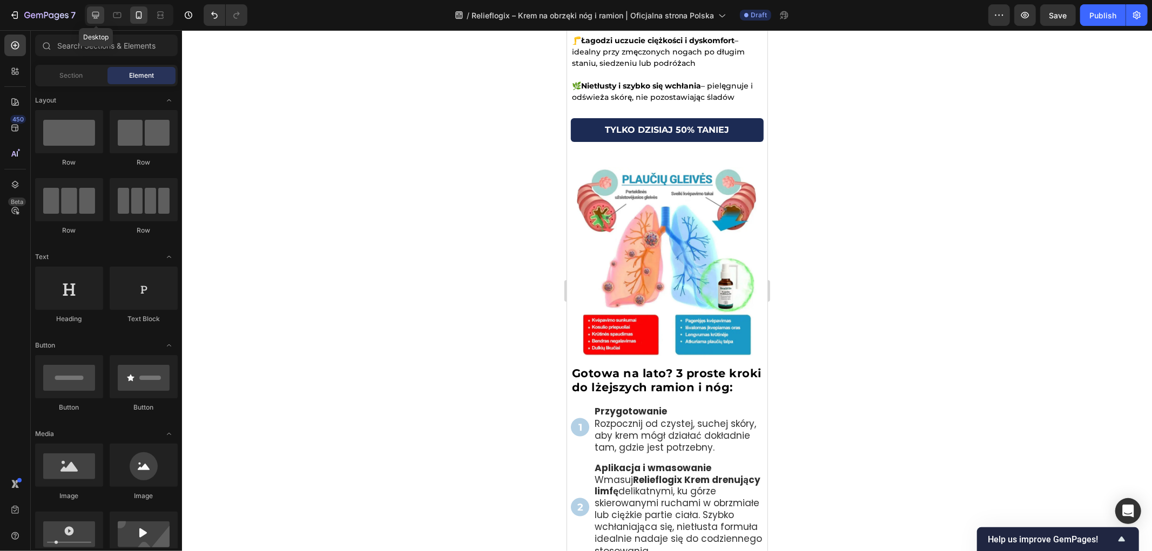
click at [96, 12] on icon at bounding box center [95, 15] width 11 height 11
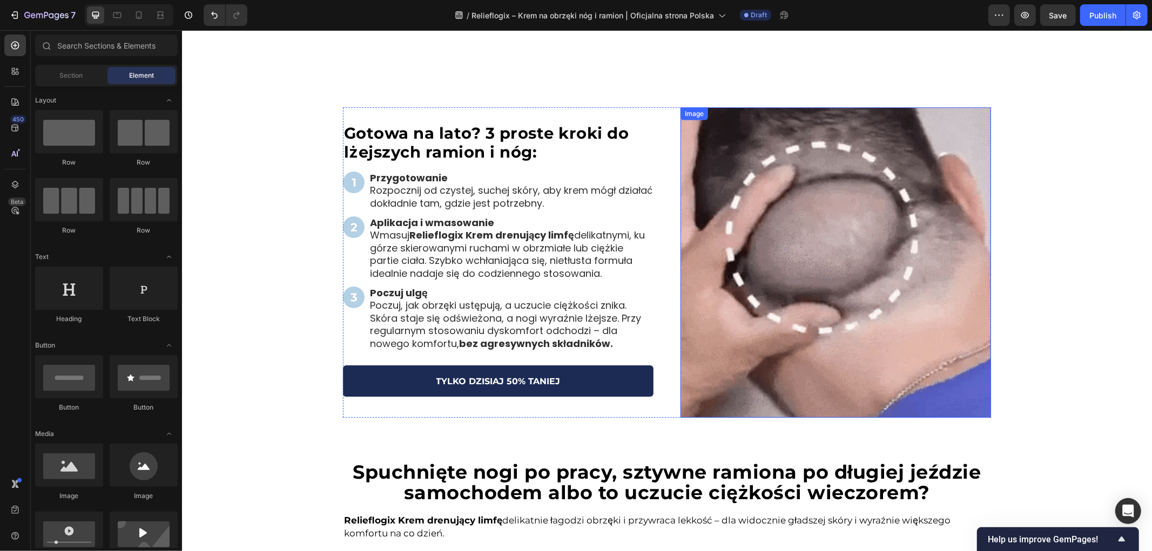
scroll to position [1132, 0]
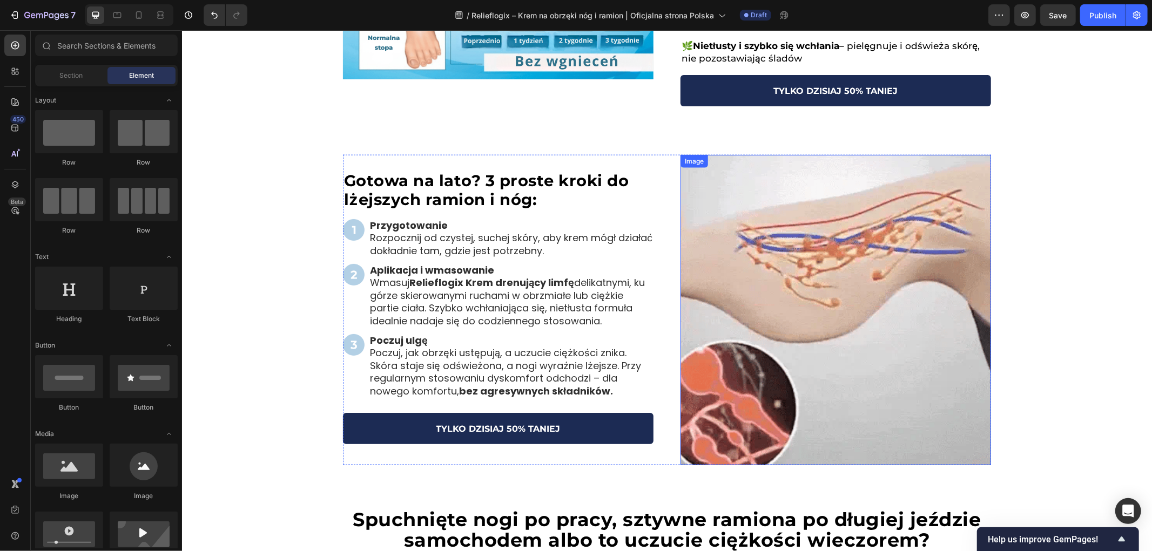
click at [835, 251] on img at bounding box center [835, 309] width 311 height 311
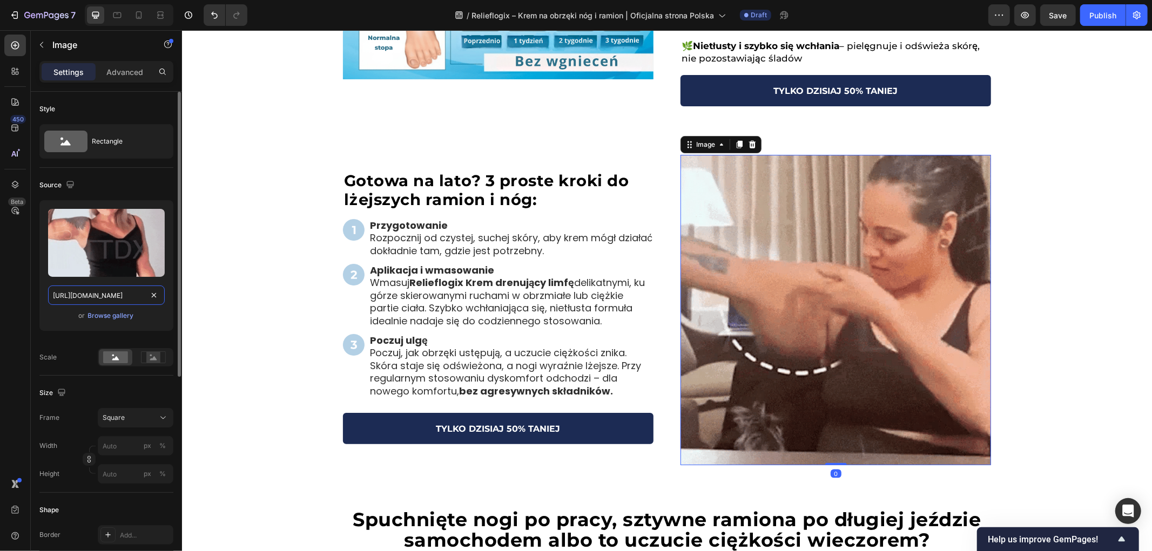
click at [125, 295] on input "[URL][DOMAIN_NAME]" at bounding box center [106, 295] width 117 height 19
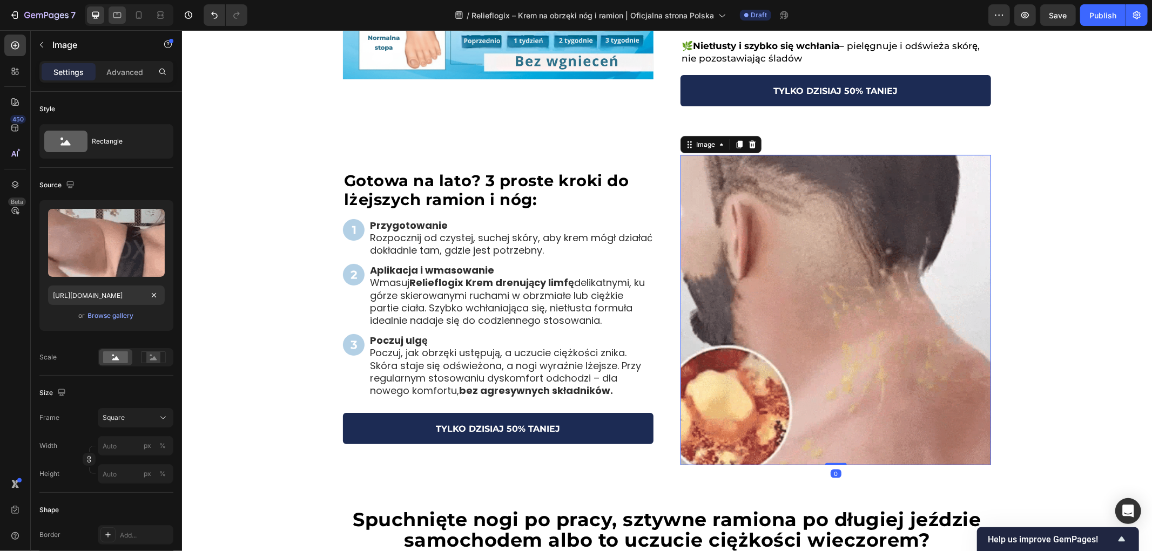
click at [124, 15] on div at bounding box center [117, 14] width 17 height 17
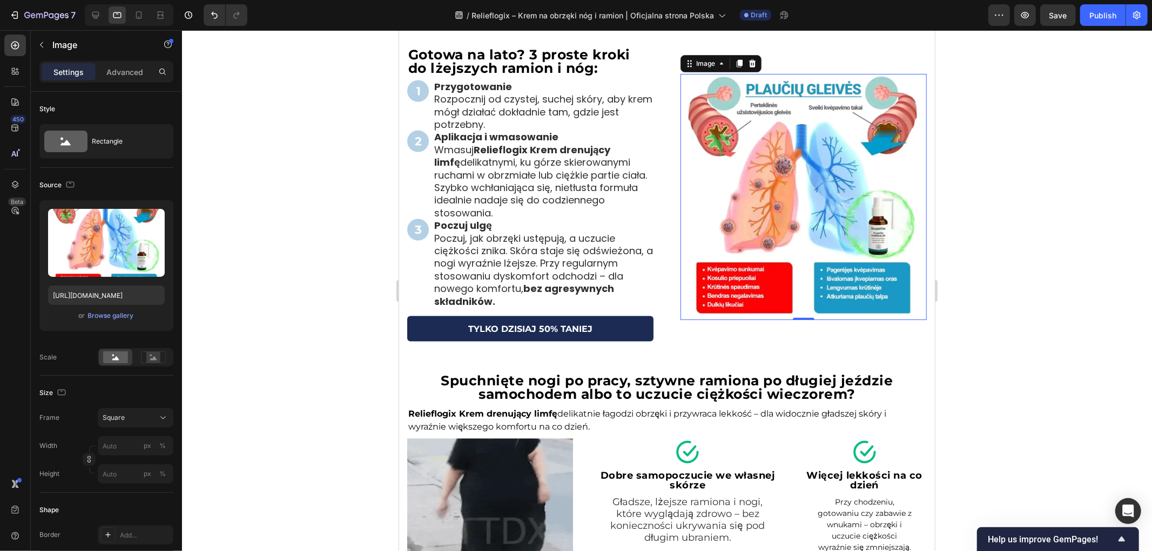
scroll to position [1282, 0]
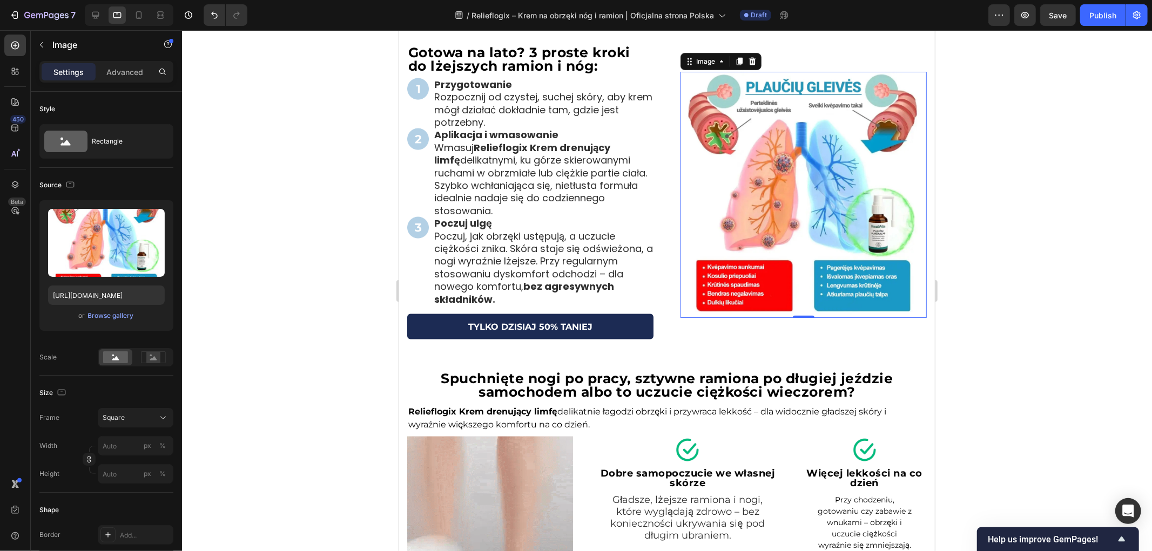
click at [776, 228] on img at bounding box center [803, 194] width 246 height 246
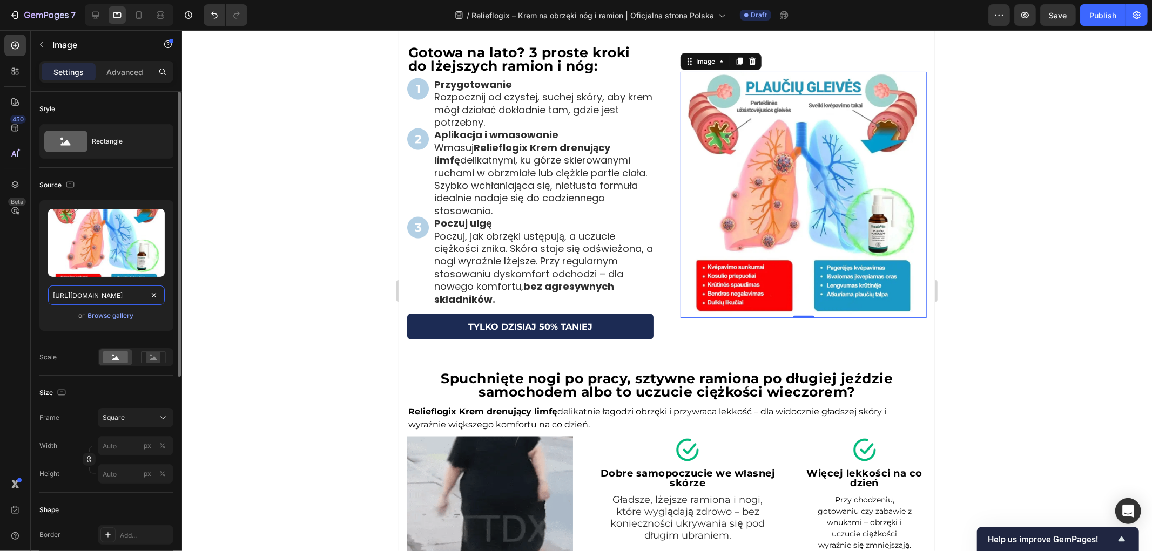
click at [106, 292] on input "[URL][DOMAIN_NAME]" at bounding box center [106, 295] width 117 height 19
paste input "ff020b79-5210-4d14-ae2a-3a3ec6e0fb9b"
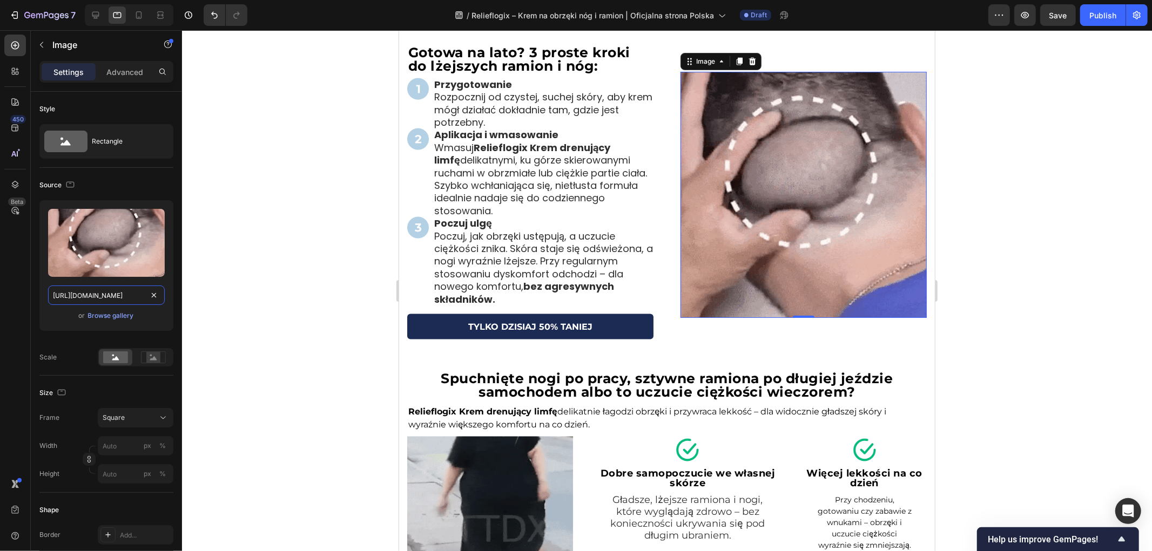
scroll to position [0, 336]
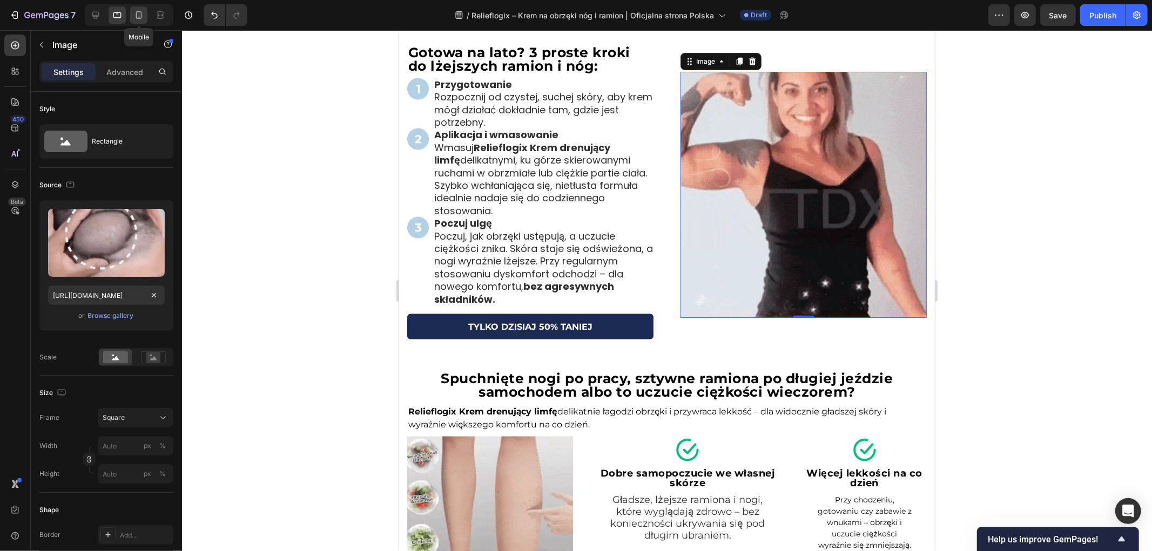
click at [137, 18] on icon at bounding box center [138, 15] width 11 height 11
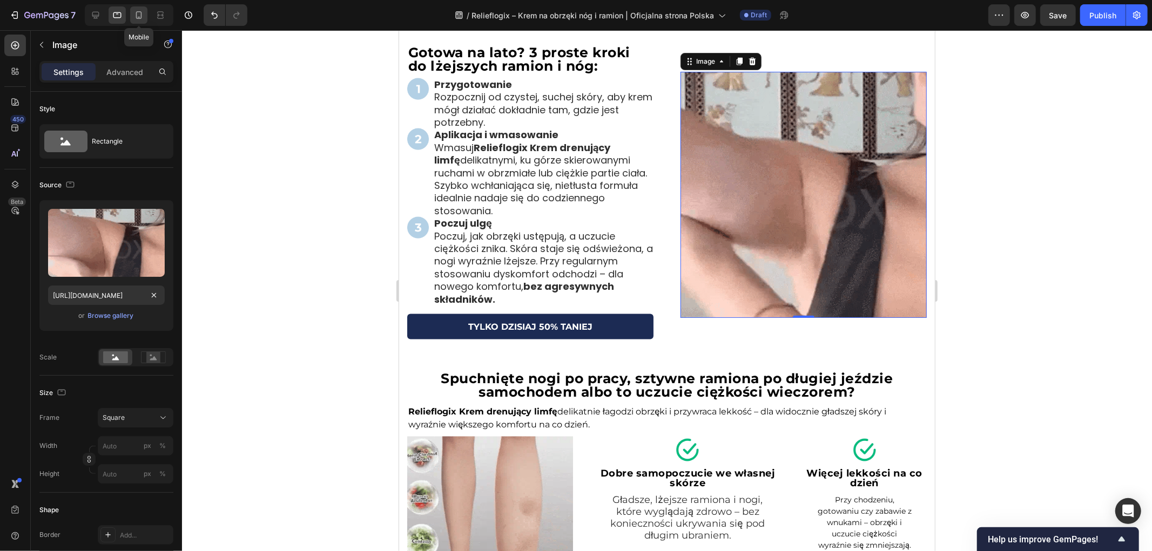
type input "[URL][DOMAIN_NAME]"
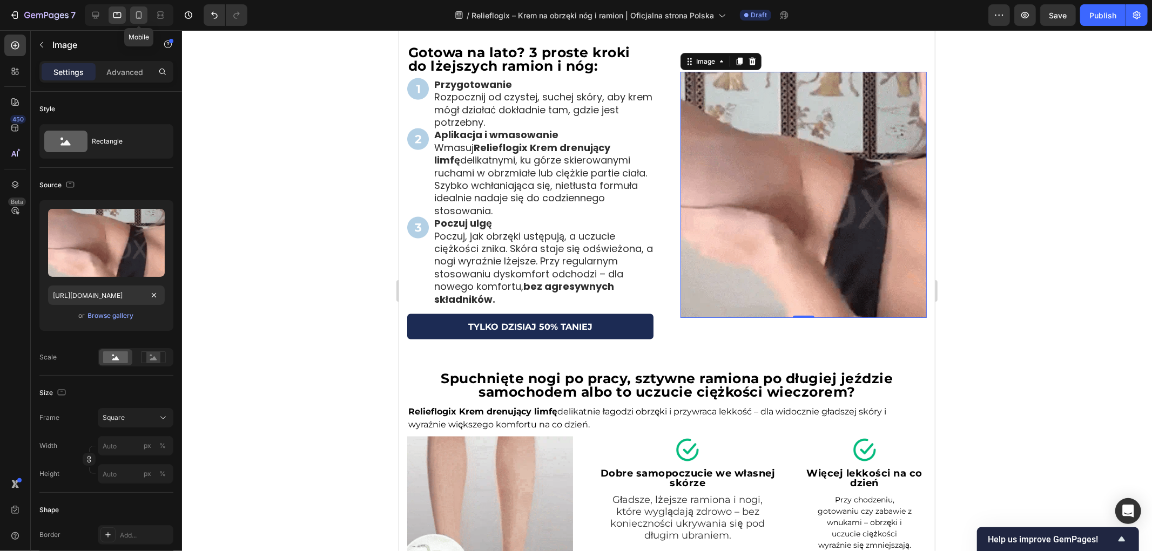
type input "100"
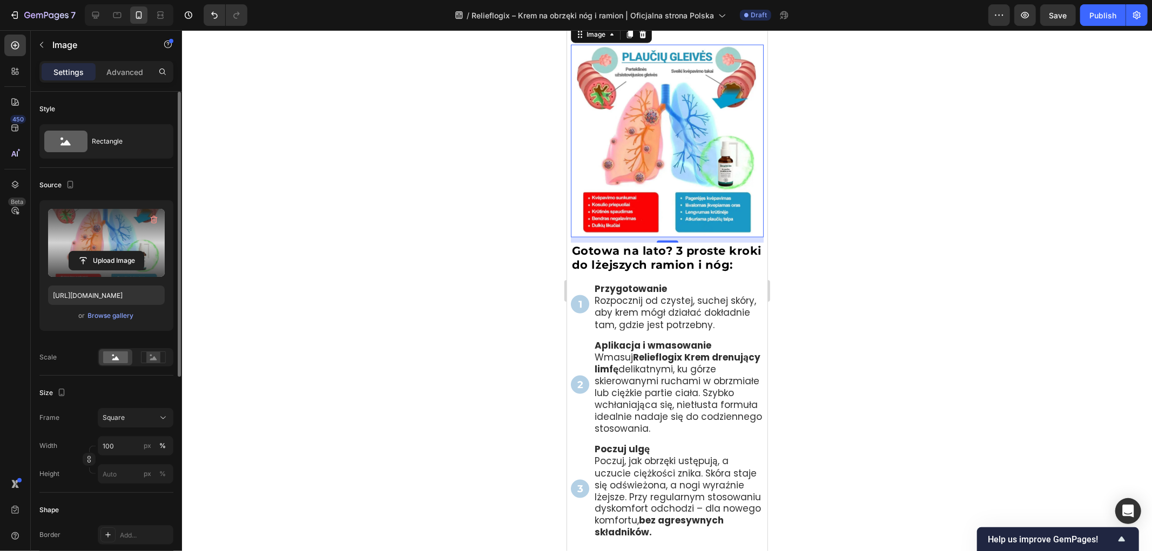
scroll to position [1233, 0]
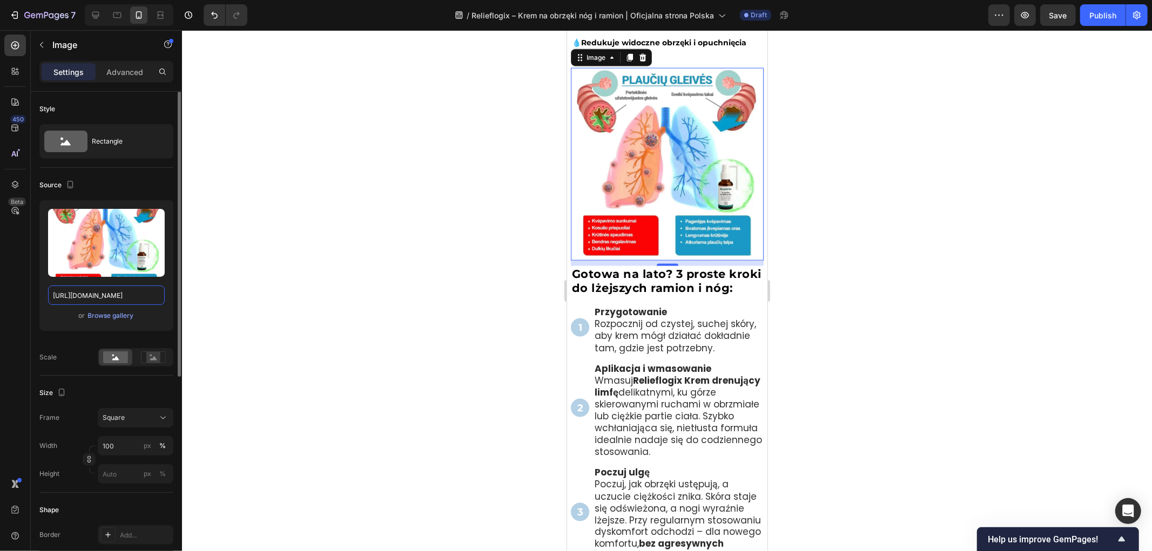
click at [129, 292] on input "[URL][DOMAIN_NAME]" at bounding box center [106, 295] width 117 height 19
paste input "ff020b79-5210-4d14-ae2a-3a3ec6e0fb9b"
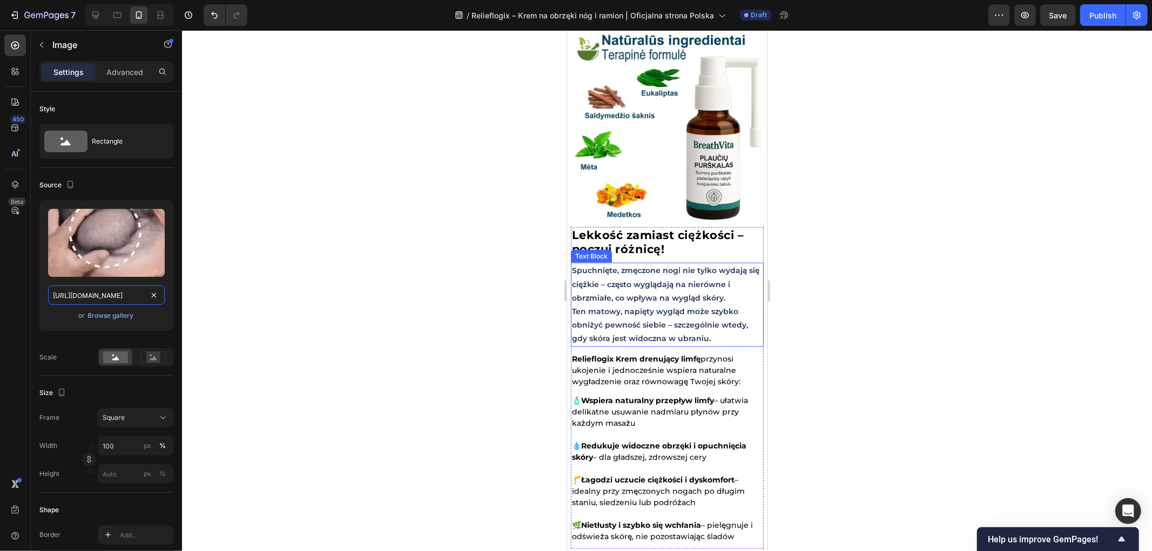
scroll to position [753, 0]
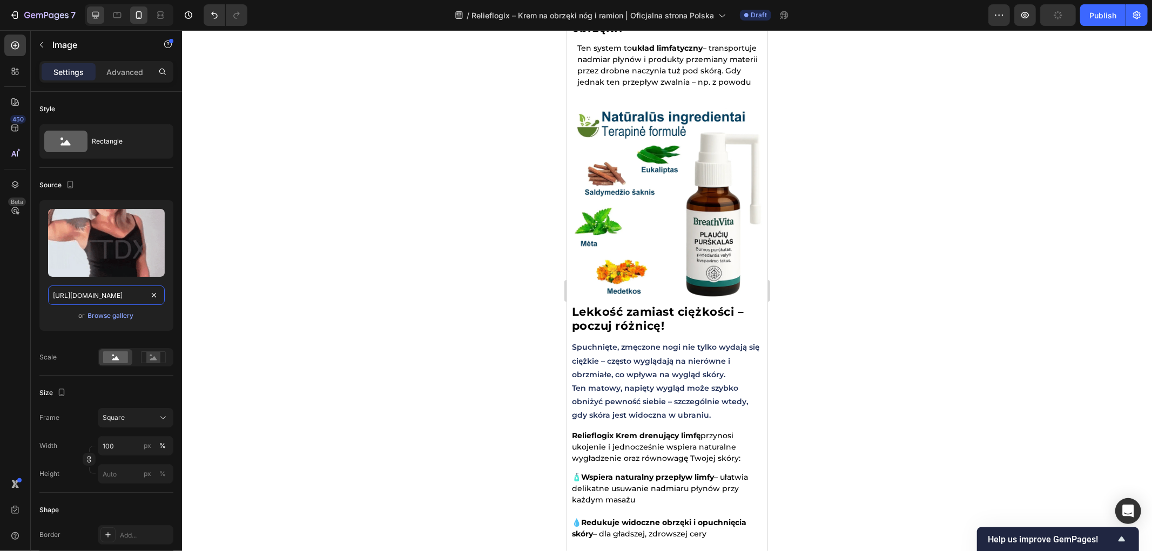
type input "[URL][DOMAIN_NAME]"
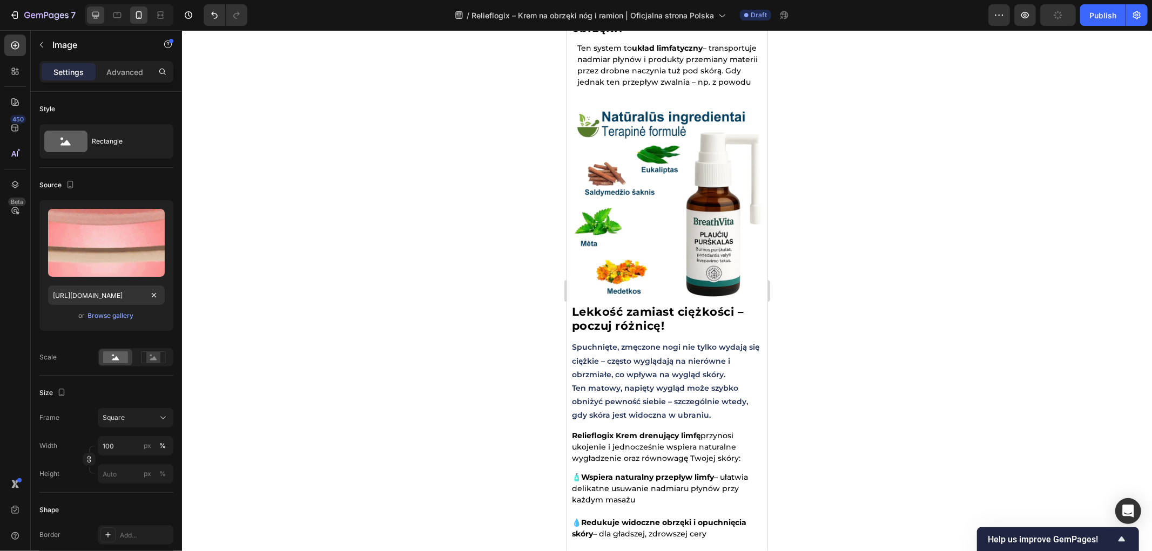
click at [100, 14] on icon at bounding box center [95, 15] width 11 height 11
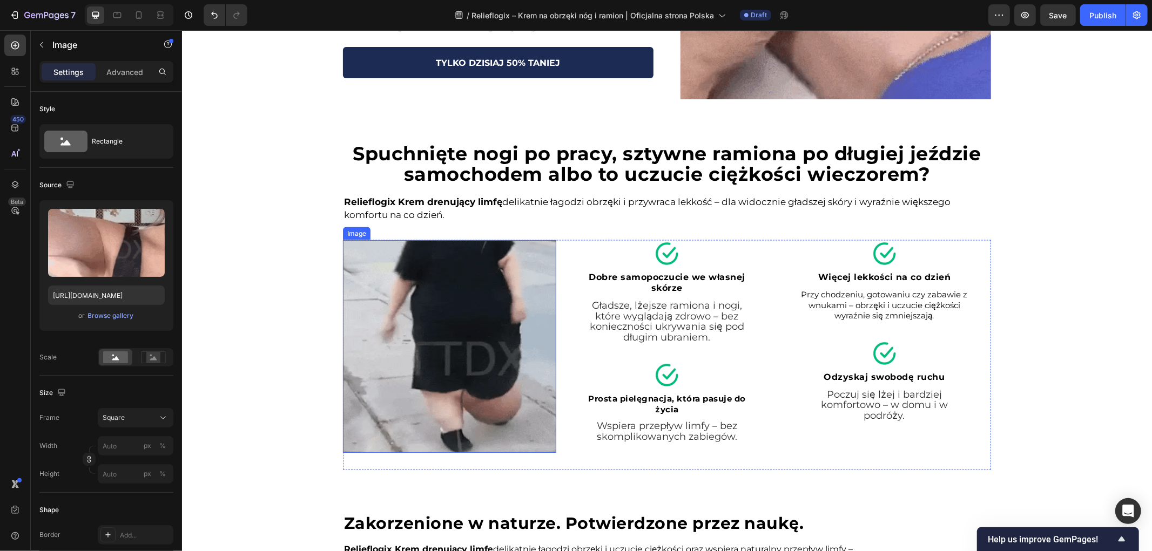
scroll to position [1618, 0]
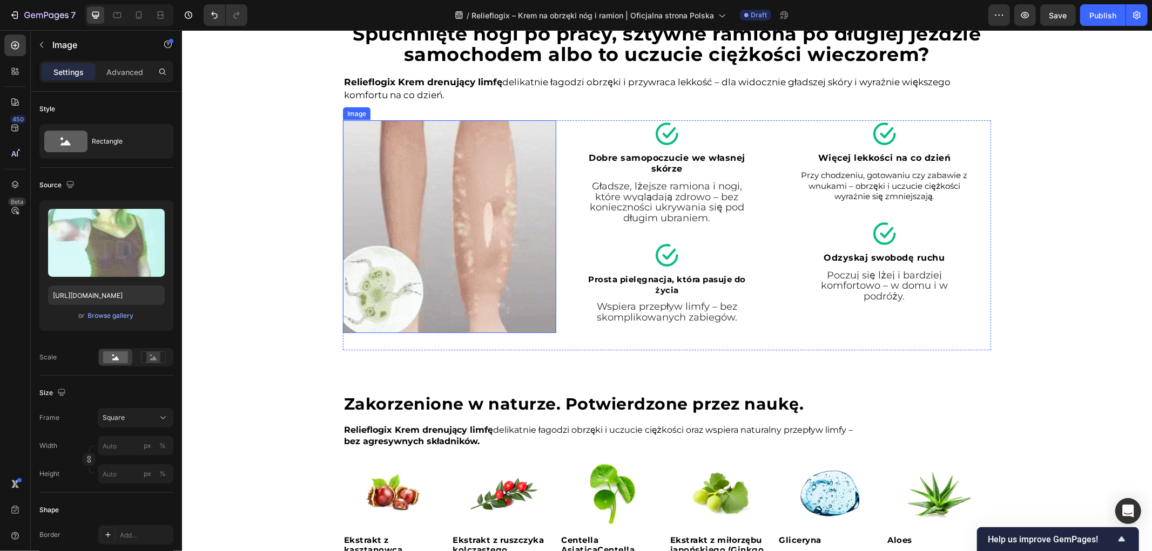
click at [441, 237] on img at bounding box center [448, 226] width 213 height 213
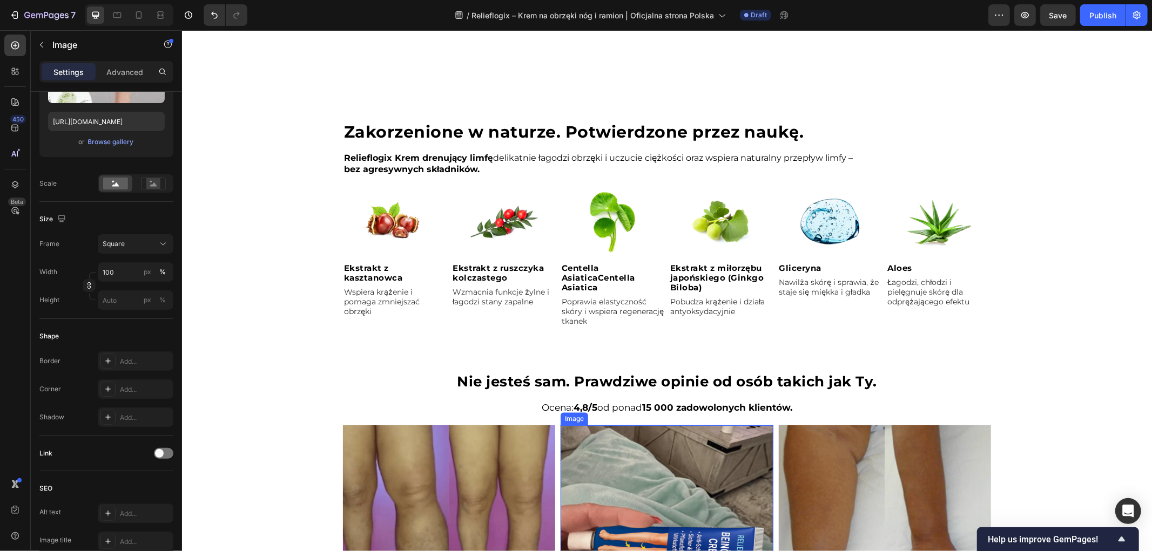
scroll to position [1798, 0]
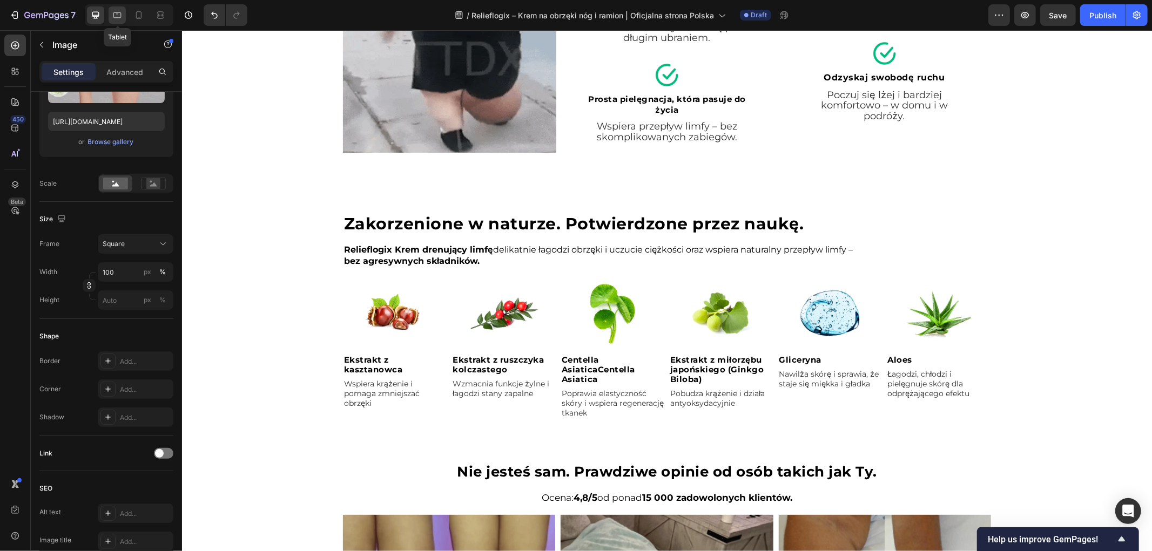
click at [117, 22] on div at bounding box center [117, 14] width 17 height 17
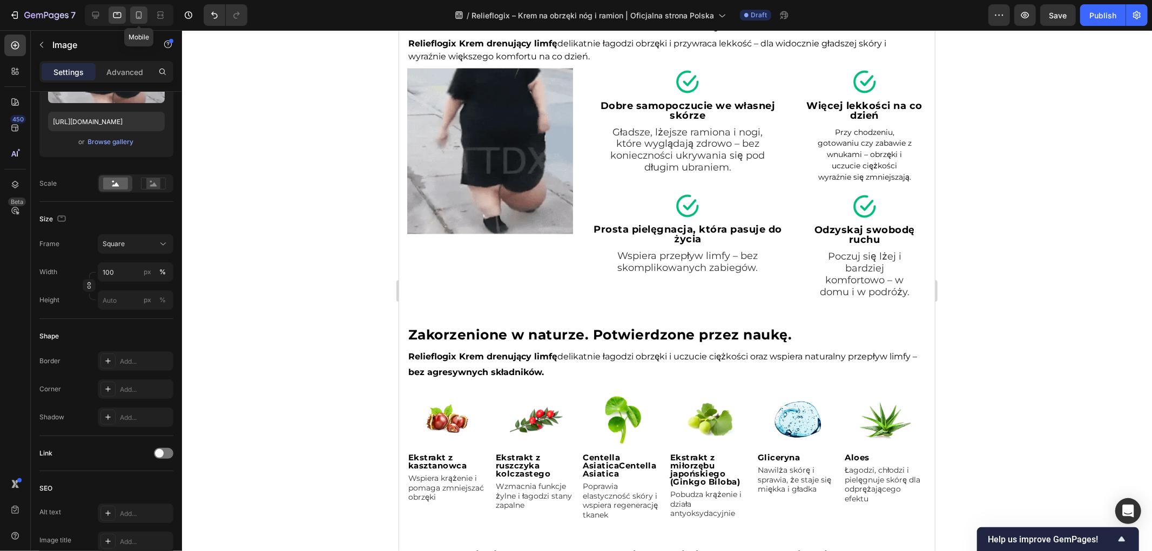
click at [136, 22] on div at bounding box center [138, 14] width 17 height 17
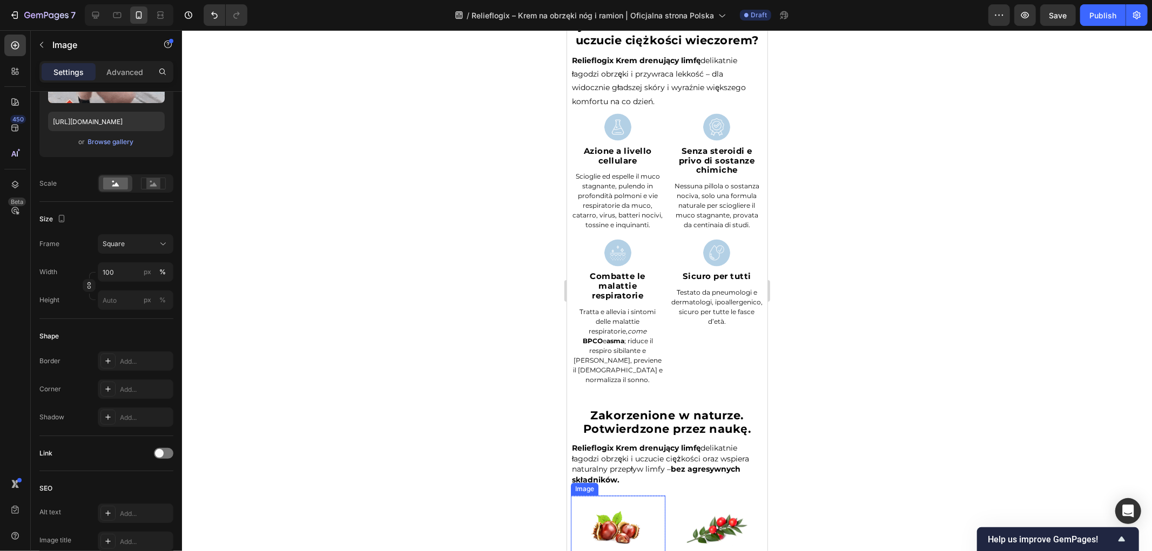
scroll to position [1574, 0]
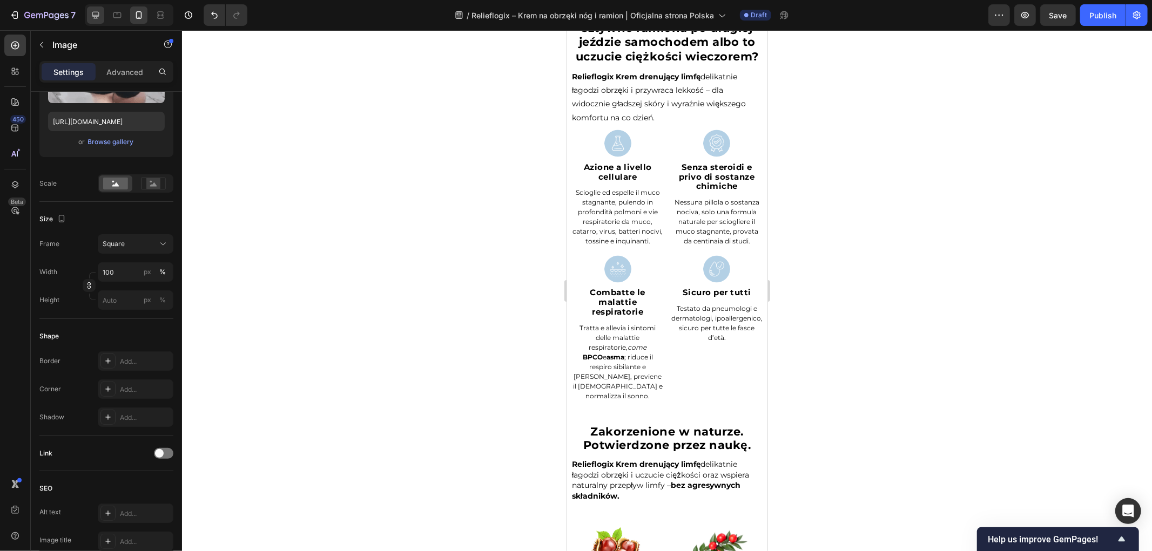
click at [95, 14] on icon at bounding box center [95, 15] width 11 height 11
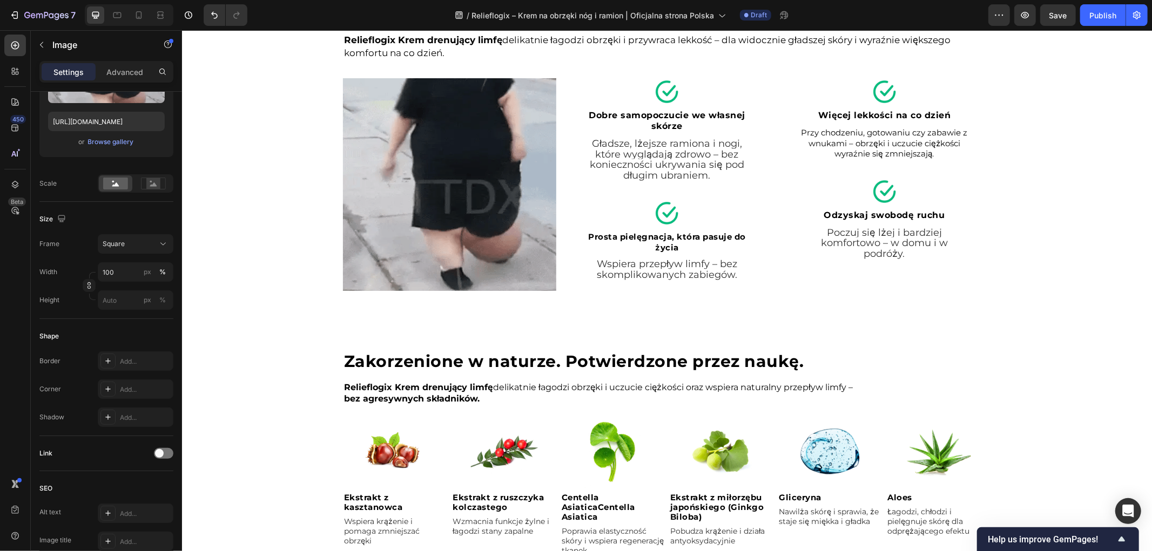
scroll to position [1670, 0]
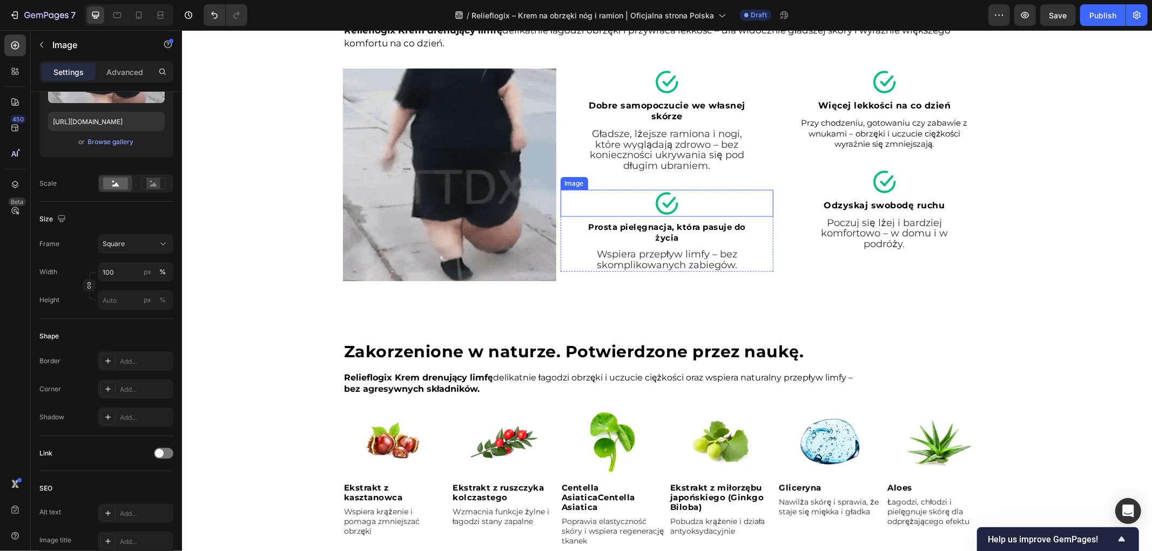
click at [656, 208] on img at bounding box center [666, 203] width 27 height 27
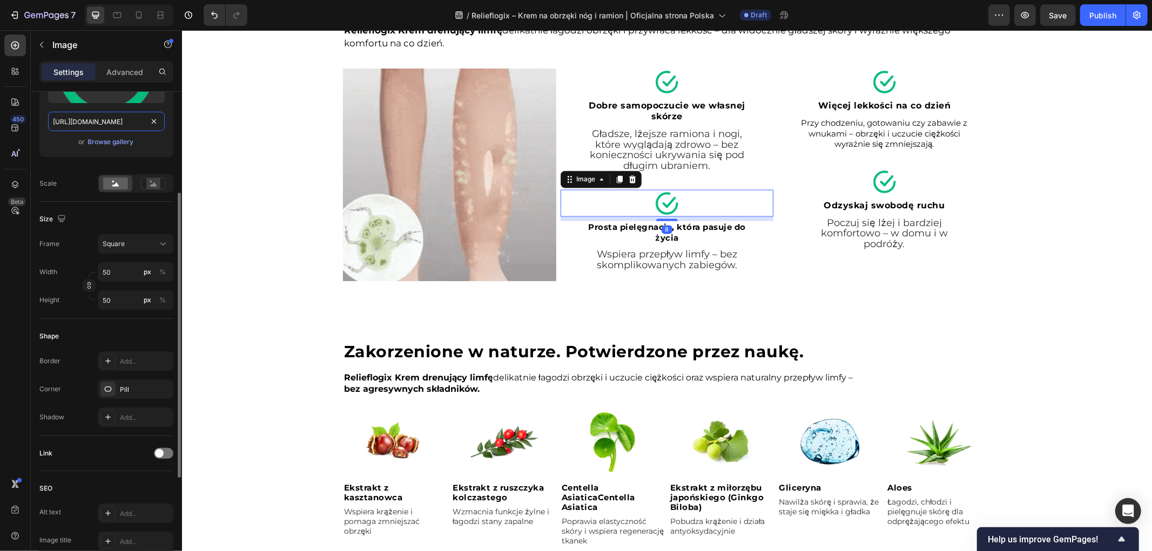
click at [121, 125] on input "[URL][DOMAIN_NAME]" at bounding box center [106, 121] width 117 height 19
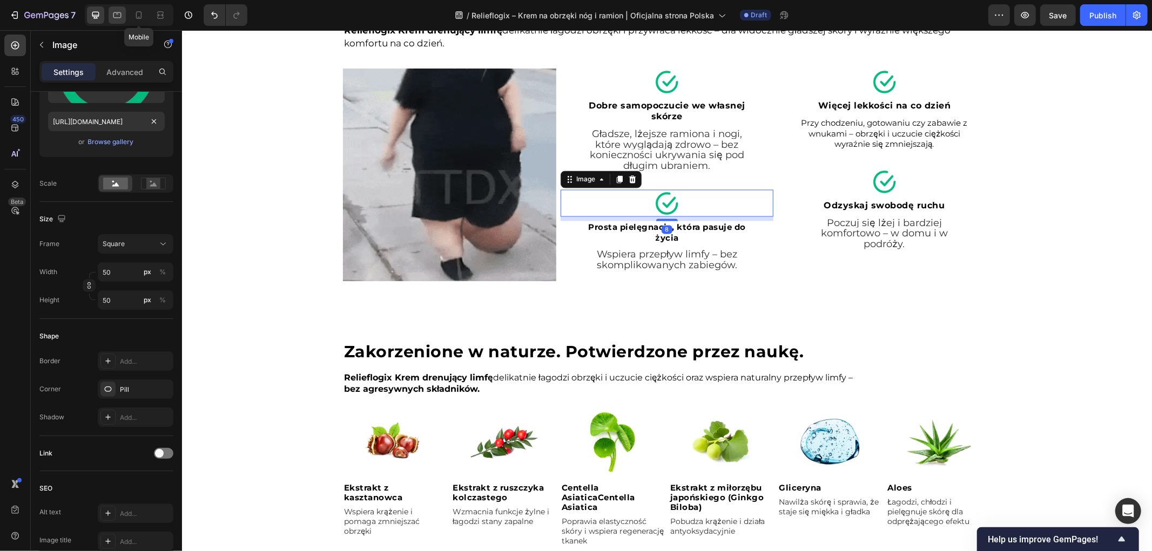
click at [117, 11] on icon at bounding box center [117, 15] width 11 height 11
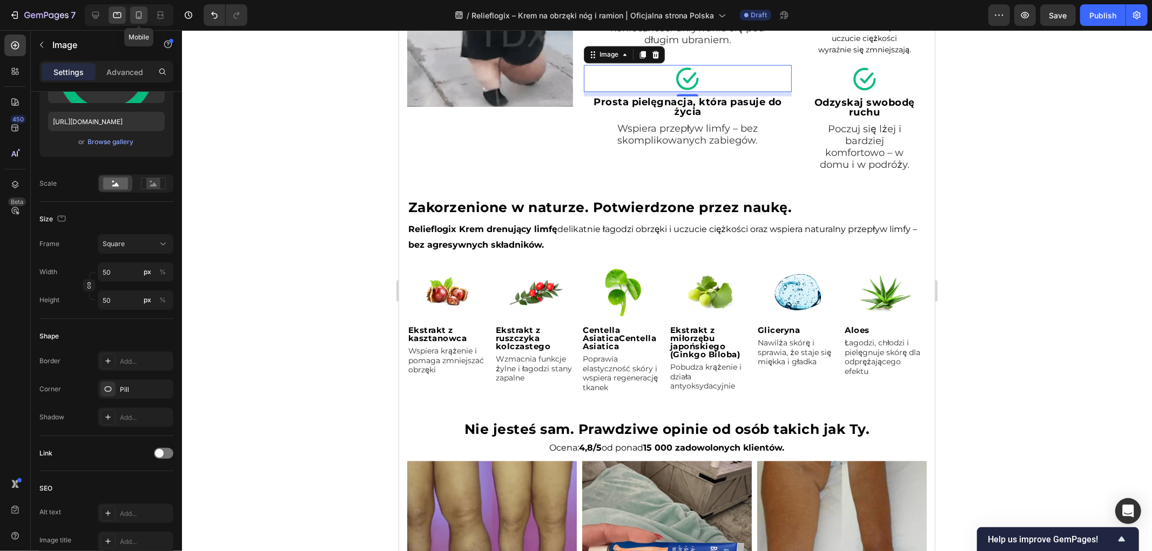
click at [142, 14] on icon at bounding box center [138, 15] width 11 height 11
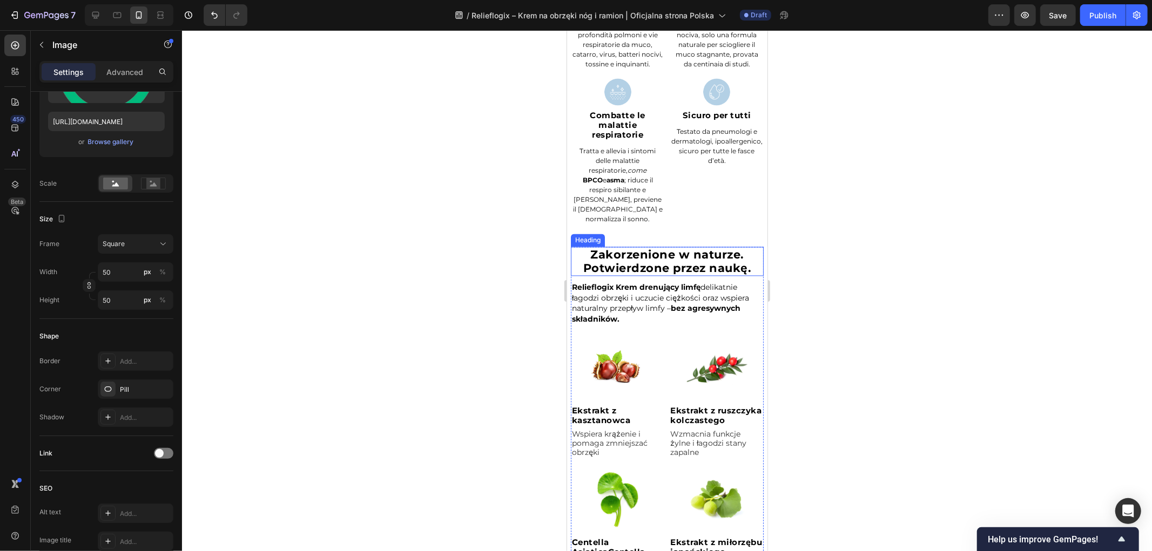
scroll to position [1638, 0]
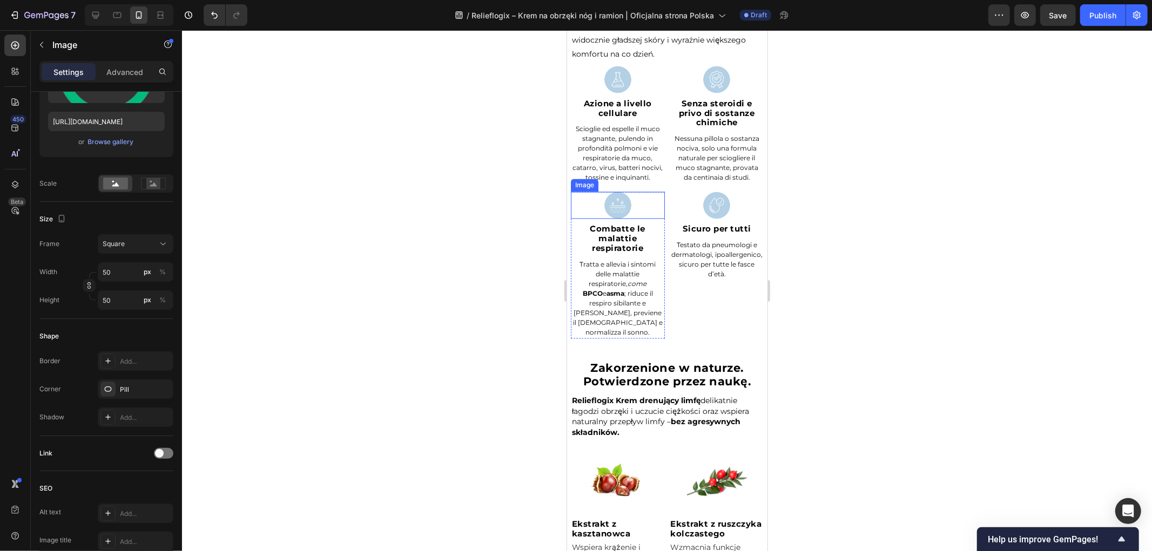
click at [617, 219] on img at bounding box center [617, 205] width 27 height 27
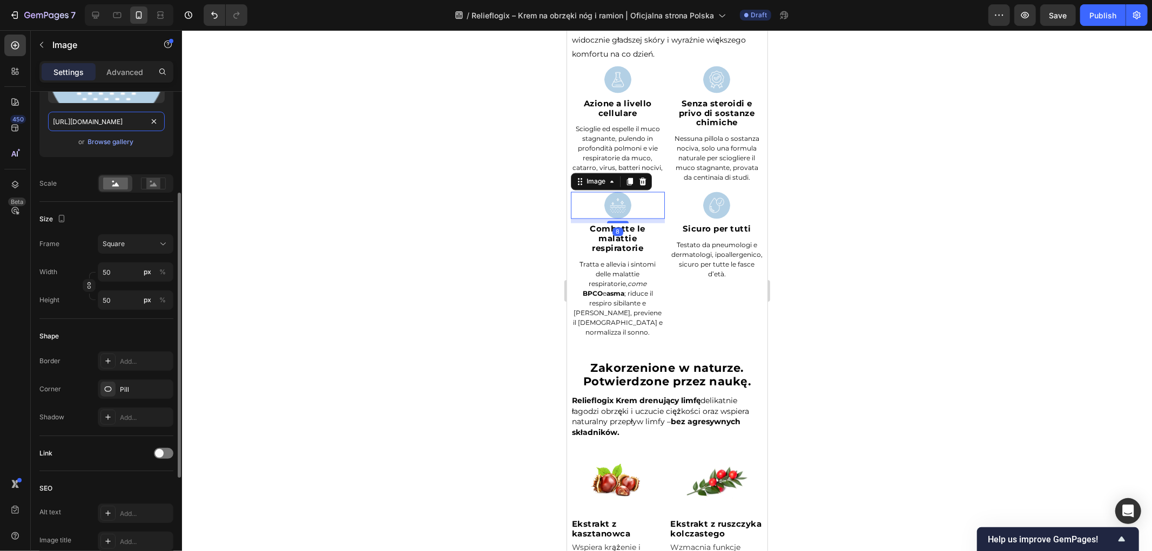
click at [133, 117] on input "[URL][DOMAIN_NAME]" at bounding box center [106, 121] width 117 height 19
paste input "57/6783/3683/files/gempages_578032762192134844-d8006aa1-fbc4-4e44-a077-2fca3e8a…"
type input "[URL][DOMAIN_NAME]"
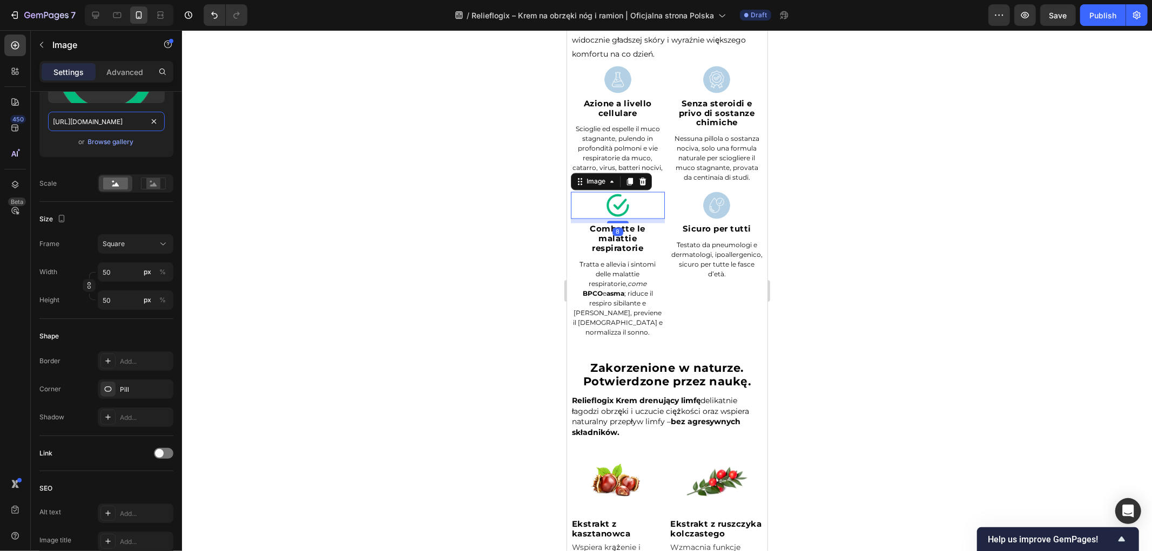
scroll to position [0, 331]
click at [705, 219] on img at bounding box center [716, 205] width 27 height 27
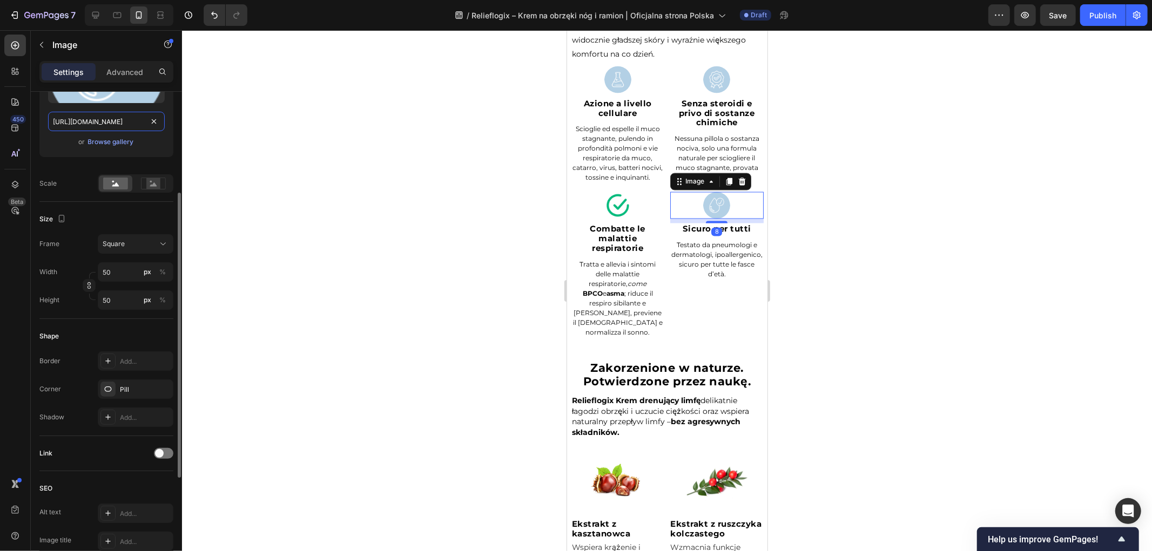
click at [126, 129] on input "[URL][DOMAIN_NAME]" at bounding box center [106, 121] width 117 height 19
paste input "57/6783/3683/files/gempages_578032762192134844-d8006aa1-fbc4-4e44-a077-2fca3e8a…"
type input "[URL][DOMAIN_NAME]"
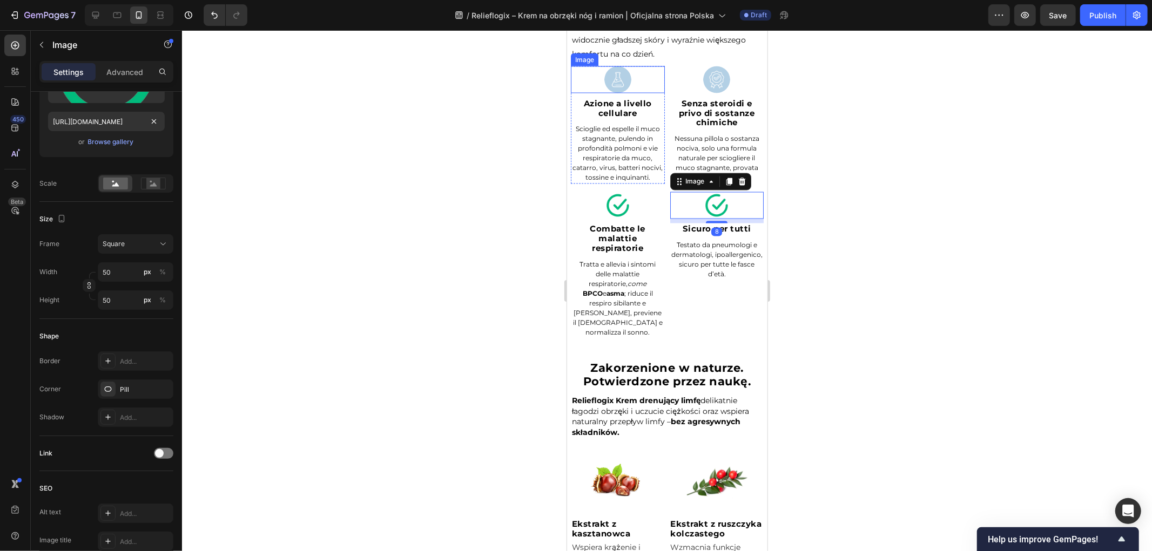
click at [617, 93] on img at bounding box center [617, 79] width 27 height 27
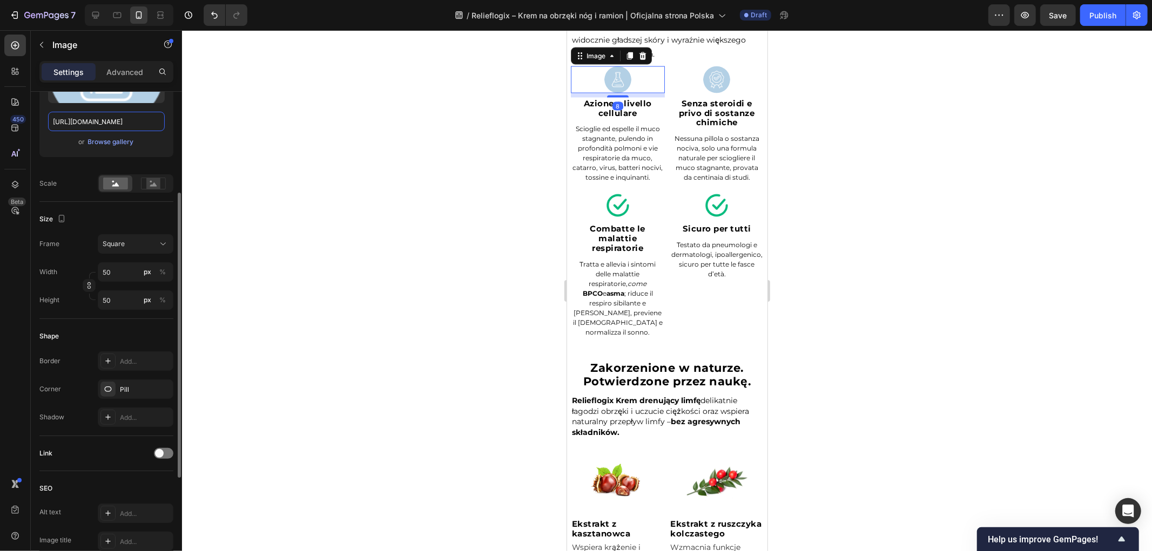
click at [123, 116] on input "https://cdn.shopify.com/s/files/1/0657/6783/3683/files/gempages_578032762192134…" at bounding box center [106, 121] width 117 height 19
paste input "d8006aa1-fbc4-4e44-a077-2fca3e8a87fd.png"
type input "https://cdn.shopify.com/s/files/1/0657/6783/3683/files/gempages_578032762192134…"
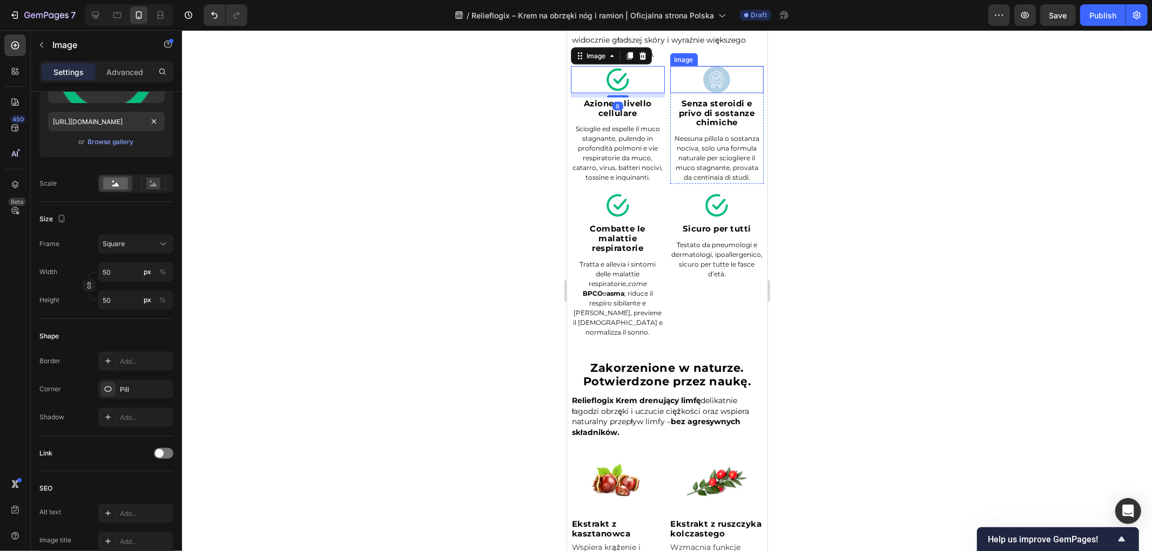
click at [709, 87] on img at bounding box center [716, 79] width 27 height 27
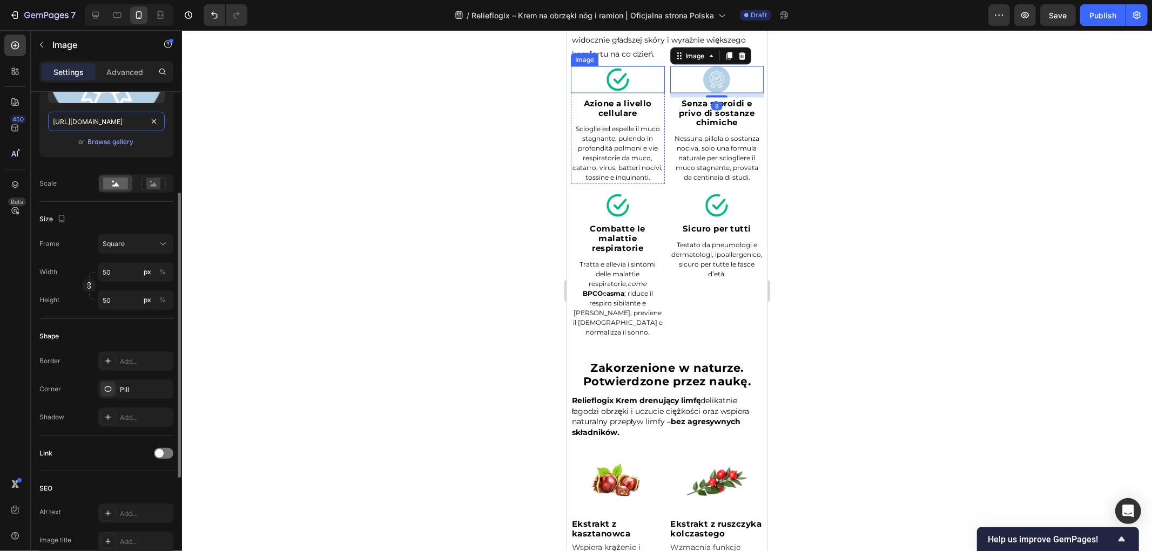
click at [110, 123] on input "https://cdn.shopify.com/s/files/1/0657/6783/3683/files/gempages_578032762192134…" at bounding box center [106, 121] width 117 height 19
paste input "d8006aa1-fbc4-4e44-a077-2fca3e8a87fd.png"
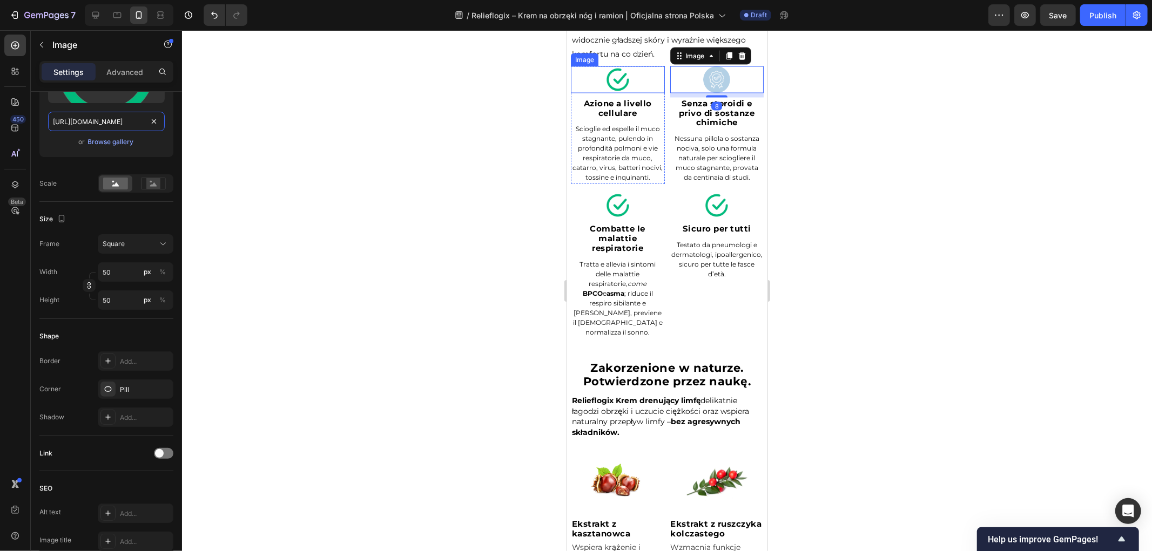
type input "https://cdn.shopify.com/s/files/1/0657/6783/3683/files/gempages_578032762192134…"
click at [388, 141] on div at bounding box center [667, 290] width 970 height 521
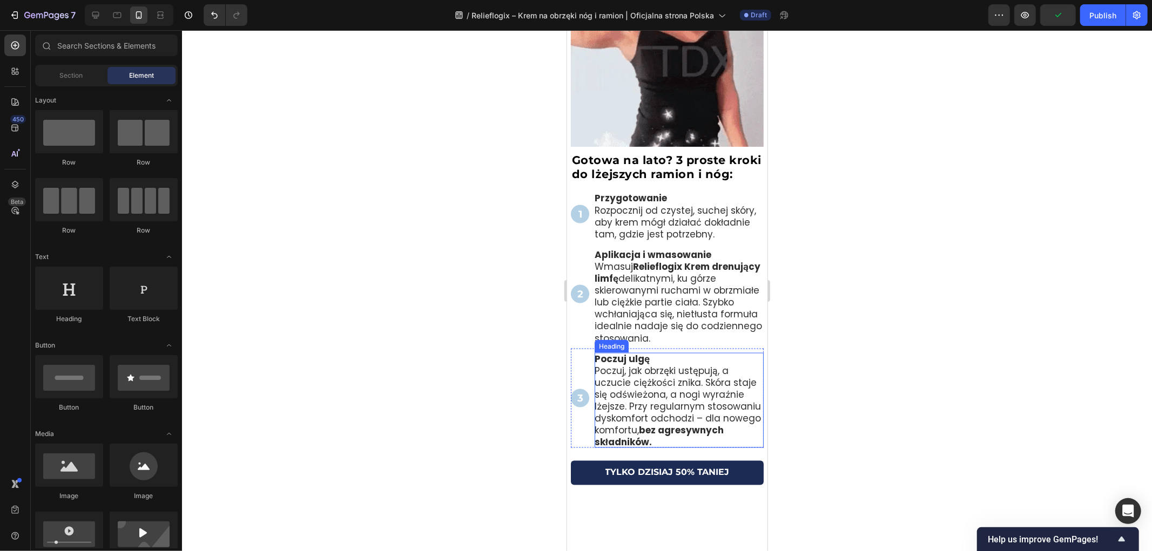
scroll to position [1158, 0]
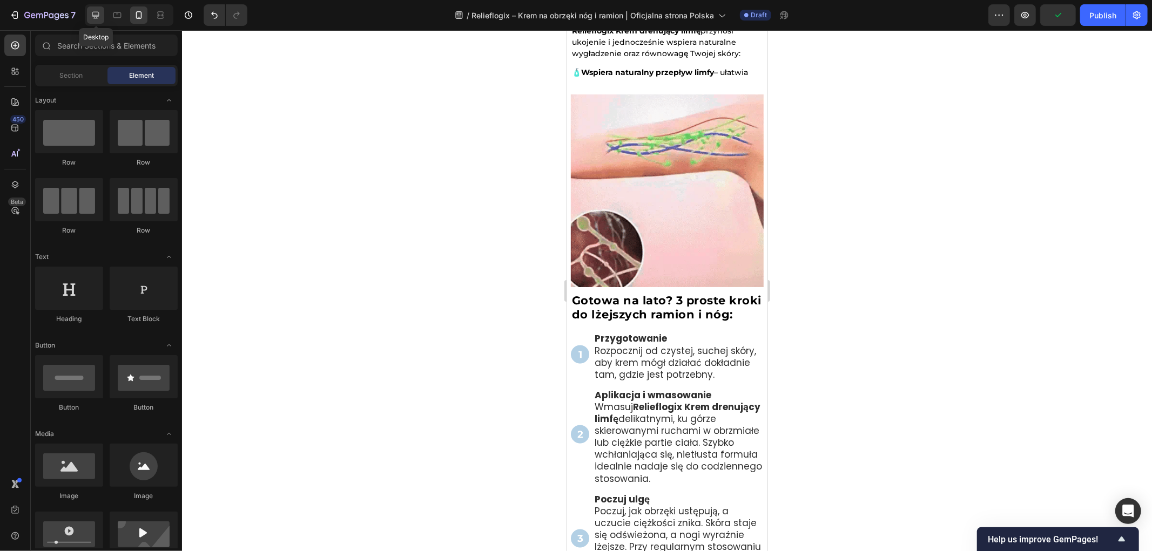
click at [94, 14] on icon at bounding box center [95, 15] width 11 height 11
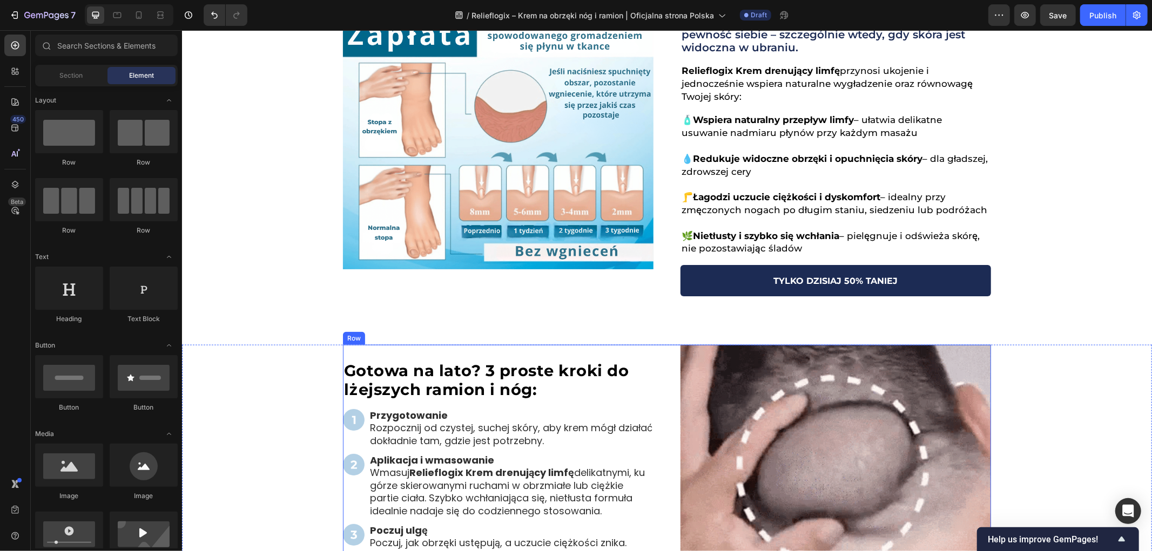
scroll to position [853, 0]
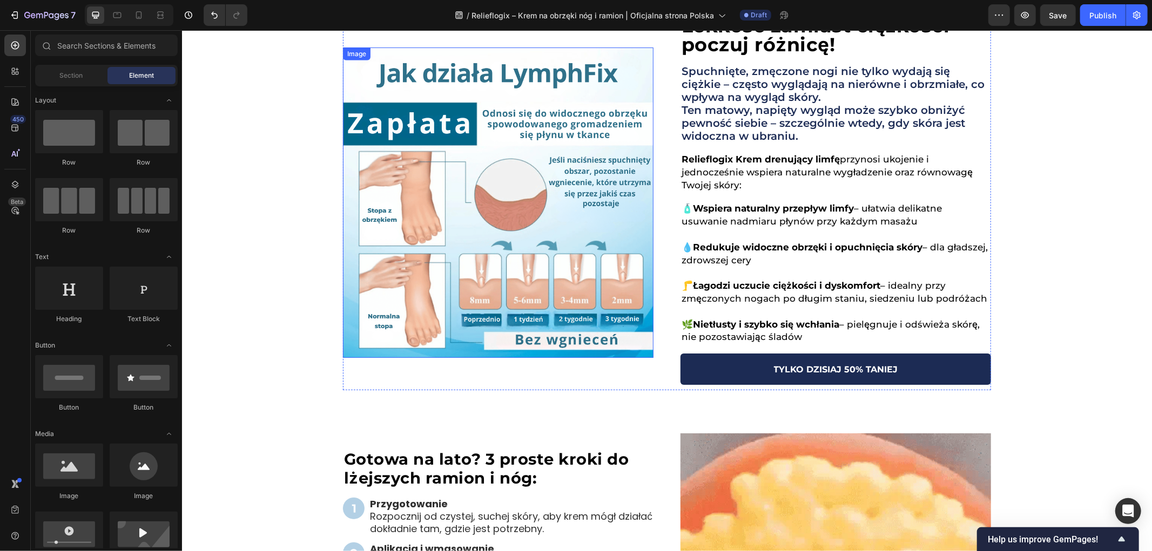
click at [509, 218] on img at bounding box center [497, 202] width 311 height 311
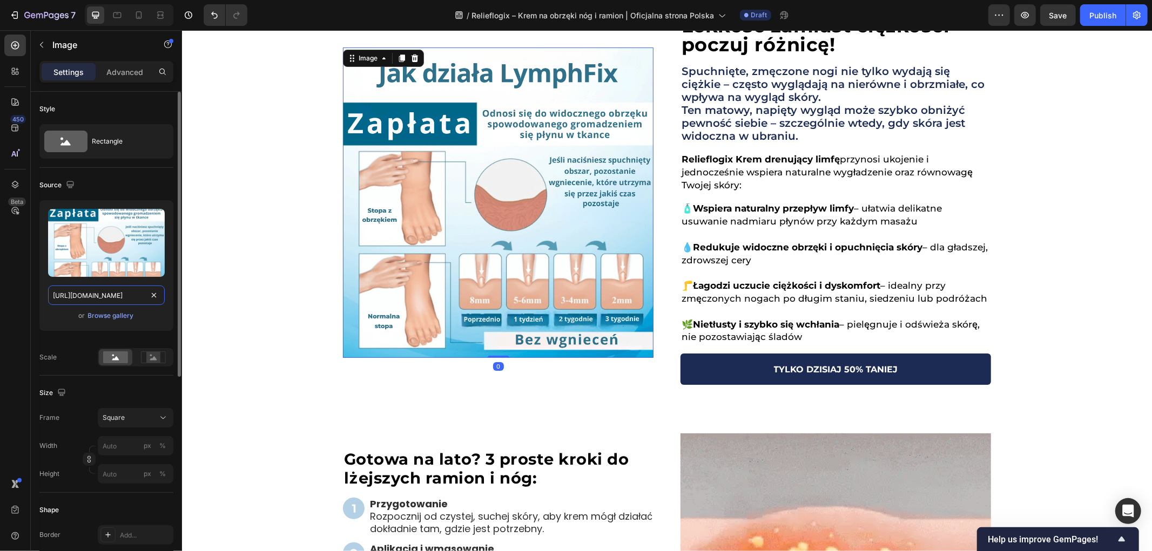
drag, startPoint x: 119, startPoint y: 299, endPoint x: 130, endPoint y: 299, distance: 10.8
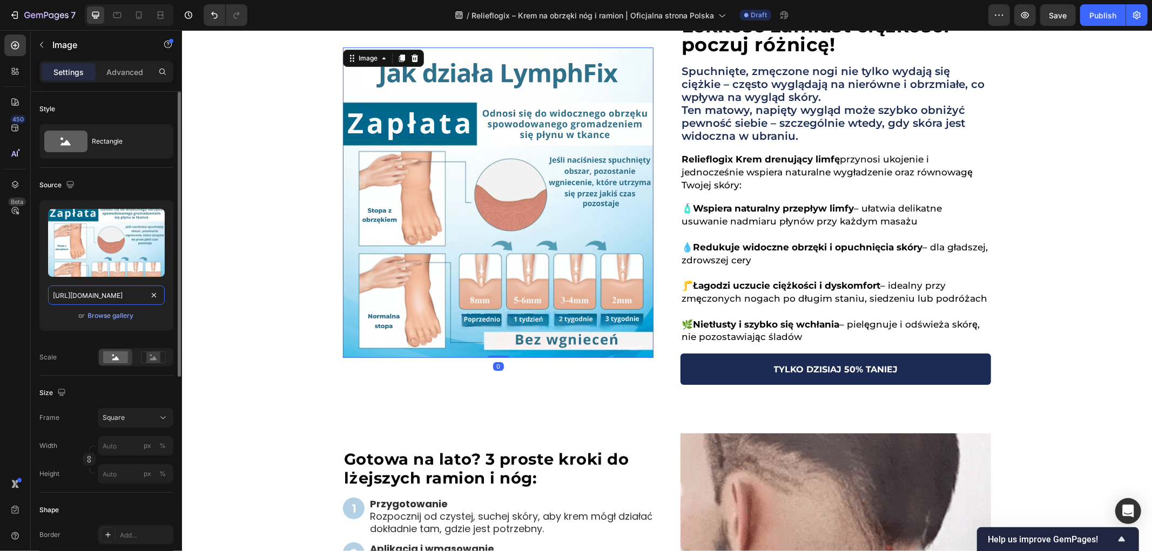
click at [119, 298] on input "https://cdn.shopify.com/s/files/1/0657/6783/3683/files/gempages_578032762192134…" at bounding box center [106, 295] width 117 height 19
click at [118, 19] on icon at bounding box center [117, 15] width 11 height 11
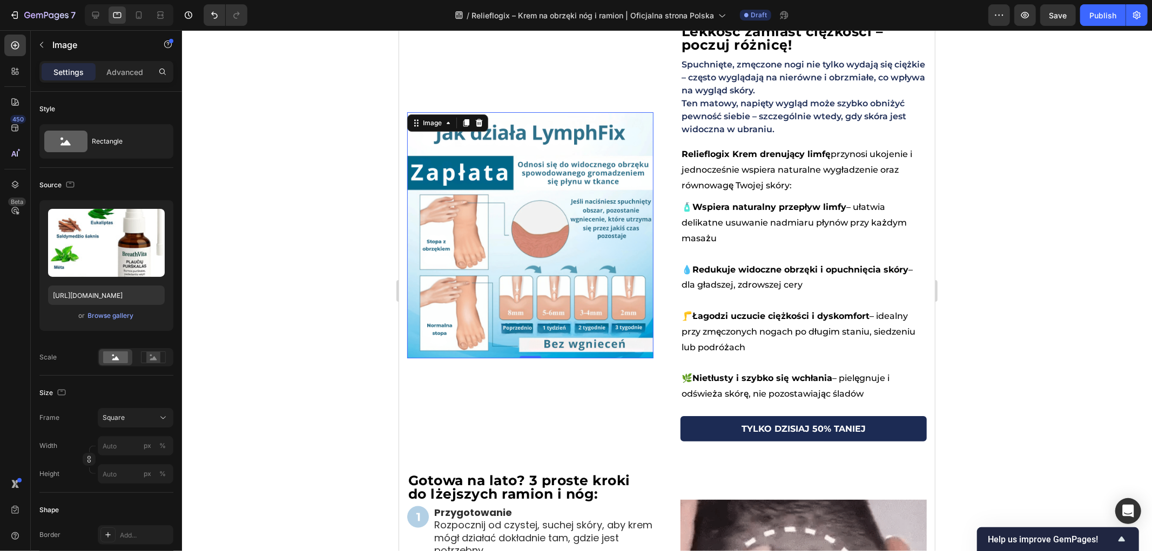
scroll to position [900, 0]
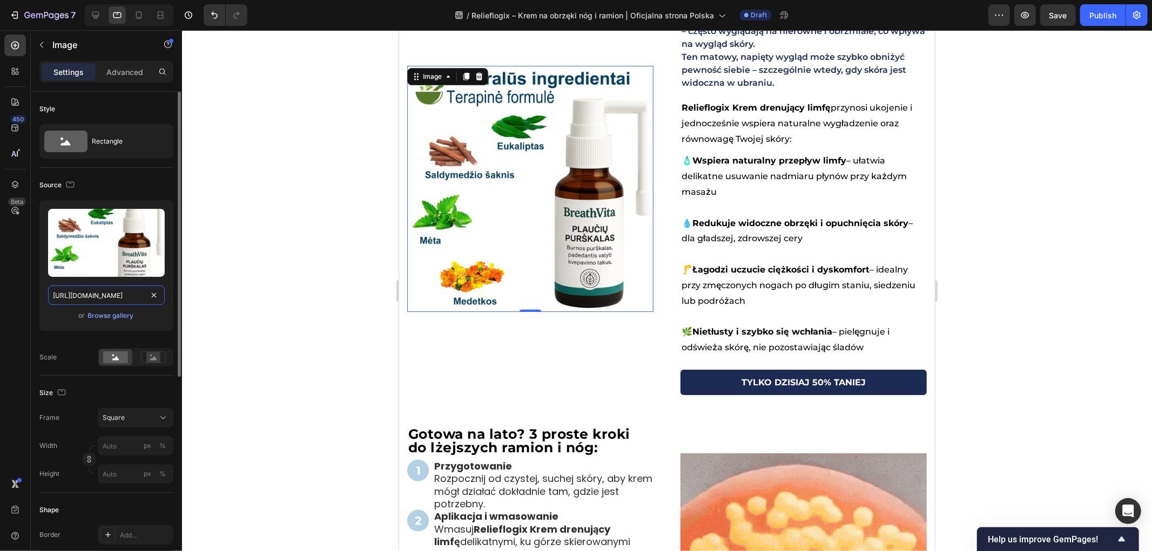
click at [93, 294] on input "https://cdn.shopify.com/s/files/1/0657/6783/3683/files/gempages_578032762192134…" at bounding box center [106, 295] width 117 height 19
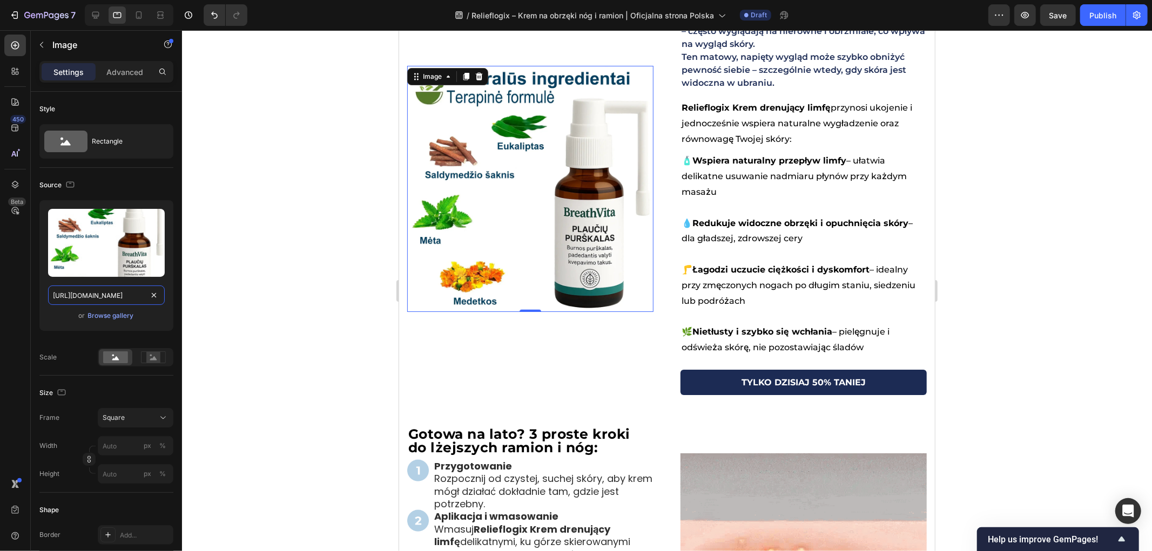
paste input "14bb62a-abfc-43b2-8dd5-6c05c75d7ce6.png"
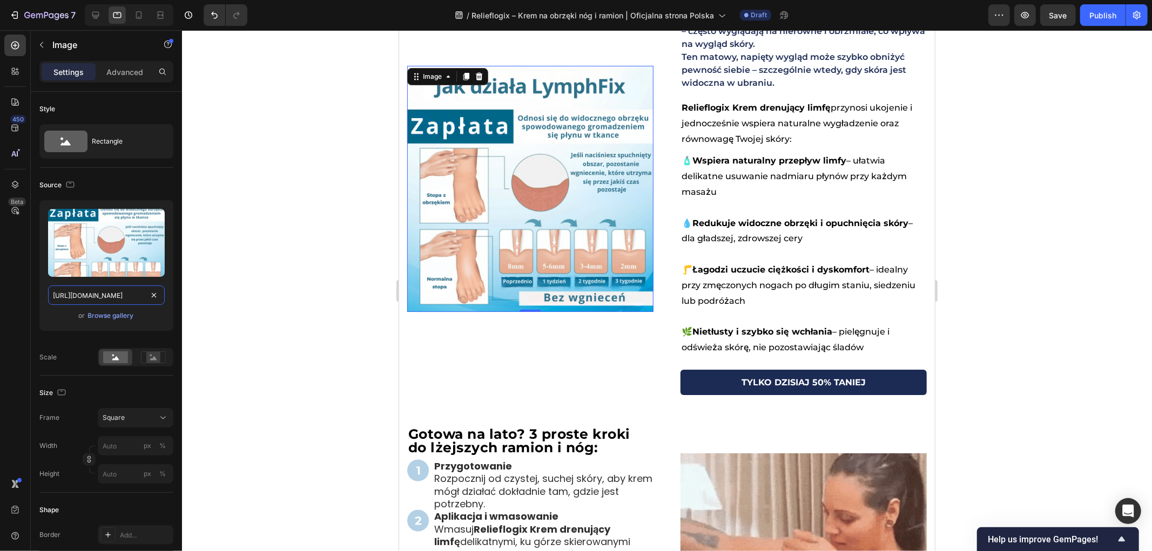
scroll to position [0, 334]
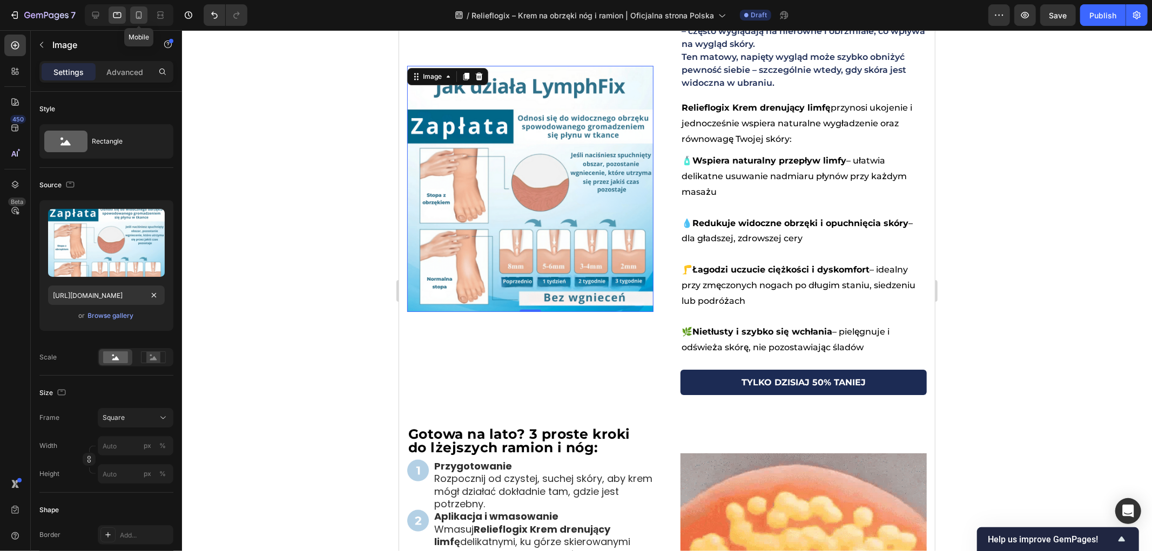
click at [135, 14] on icon at bounding box center [138, 15] width 11 height 11
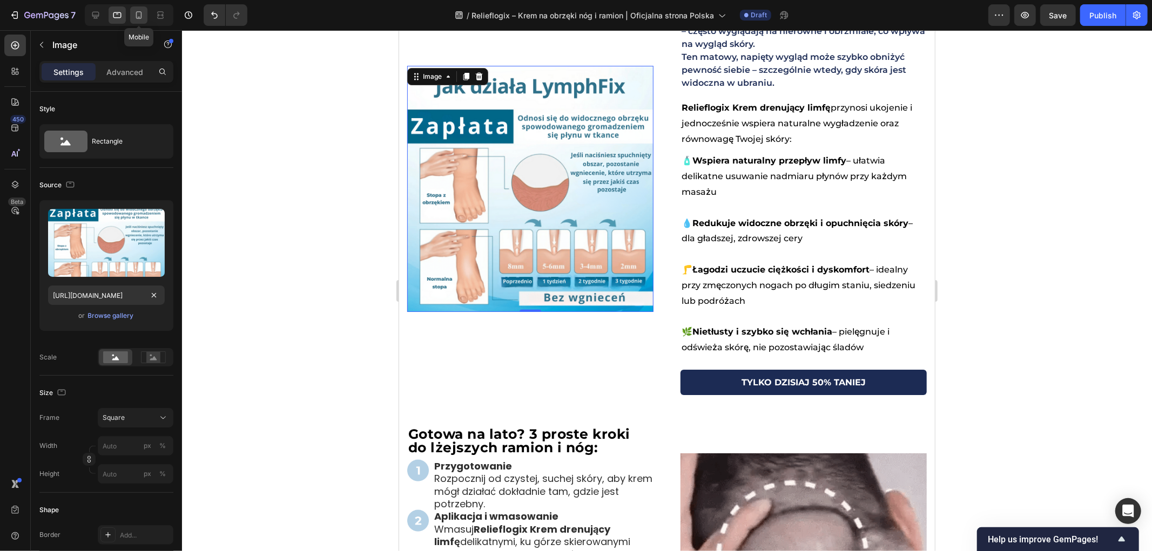
type input "https://cdn.shopify.com/s/files/1/0657/6783/3683/files/gempages_578032762192134…"
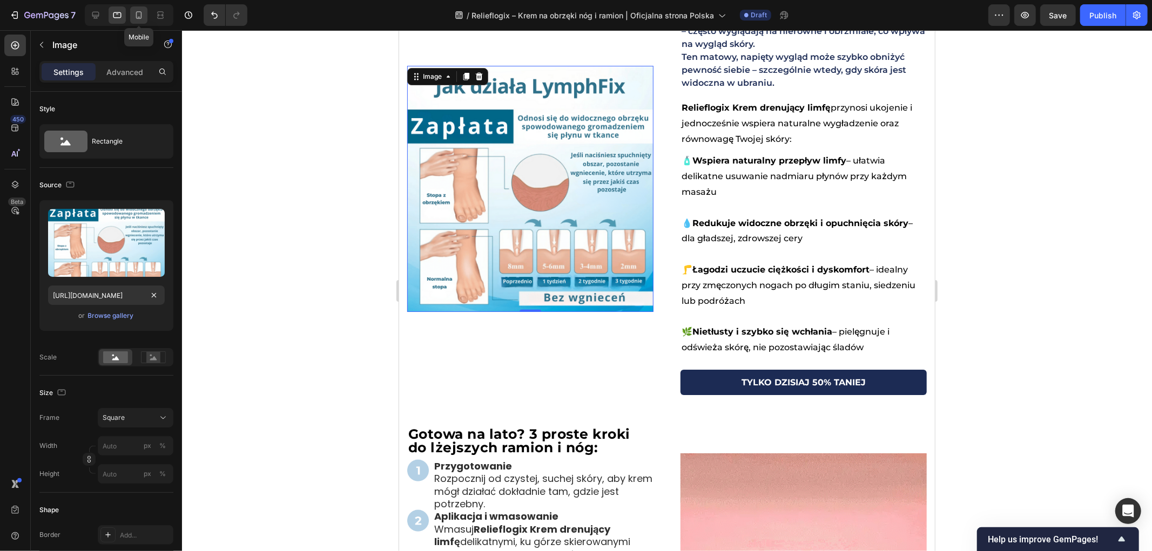
type input "100"
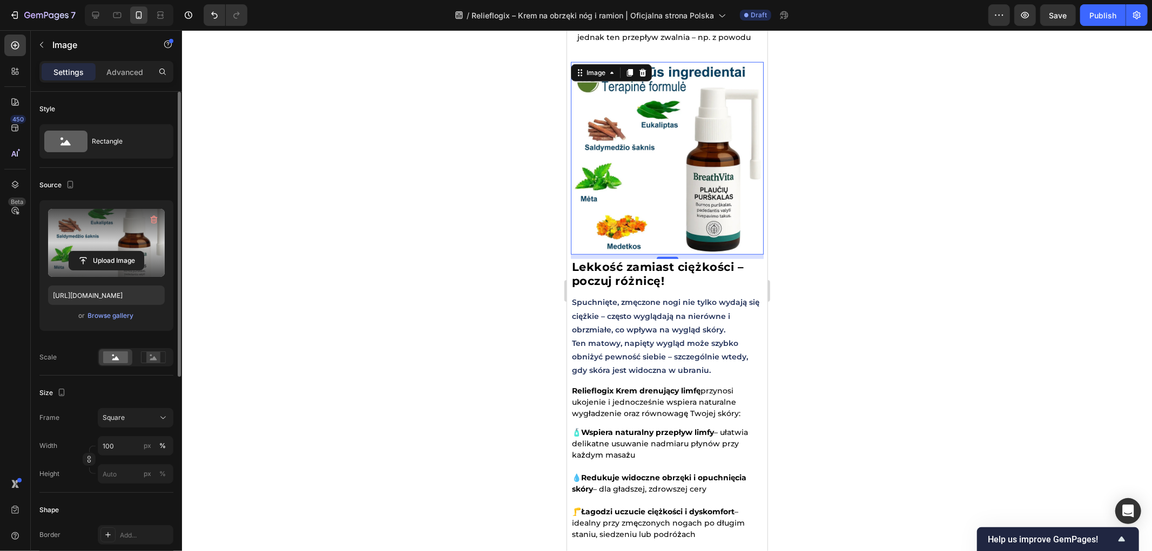
scroll to position [791, 0]
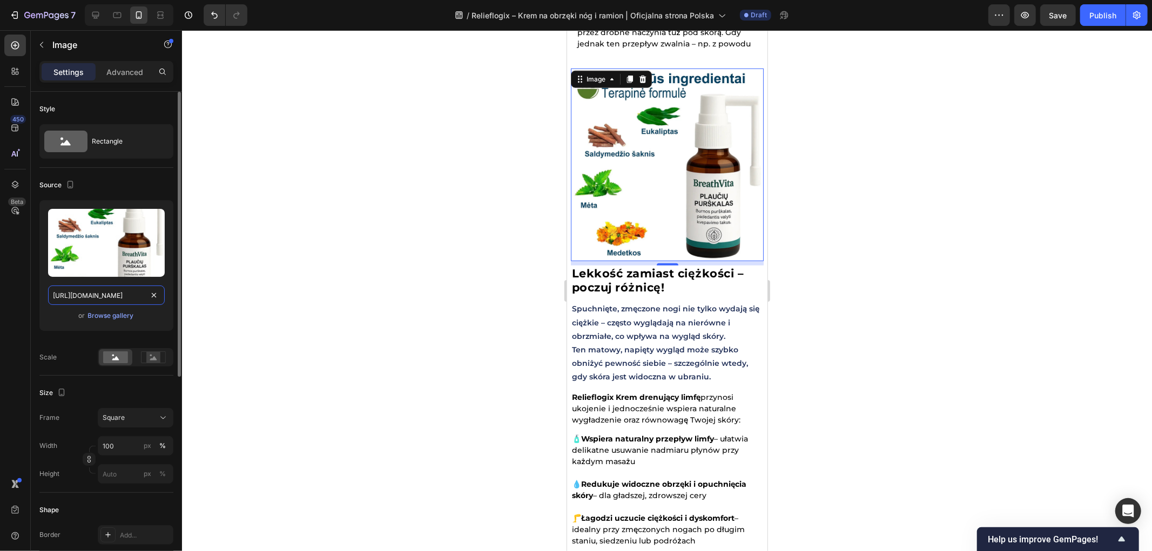
click at [129, 294] on input "https://cdn.shopify.com/s/files/1/0657/6783/3683/files/gempages_578032762192134…" at bounding box center [106, 295] width 117 height 19
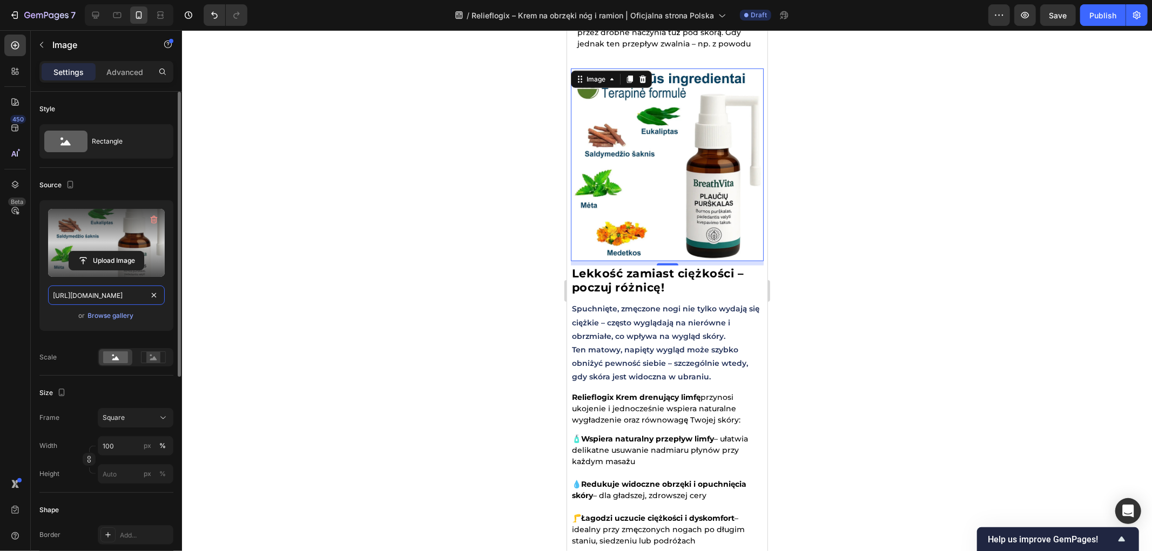
paste input "14bb62a-abfc-43b2-8dd5-6c05c75d7ce6.png"
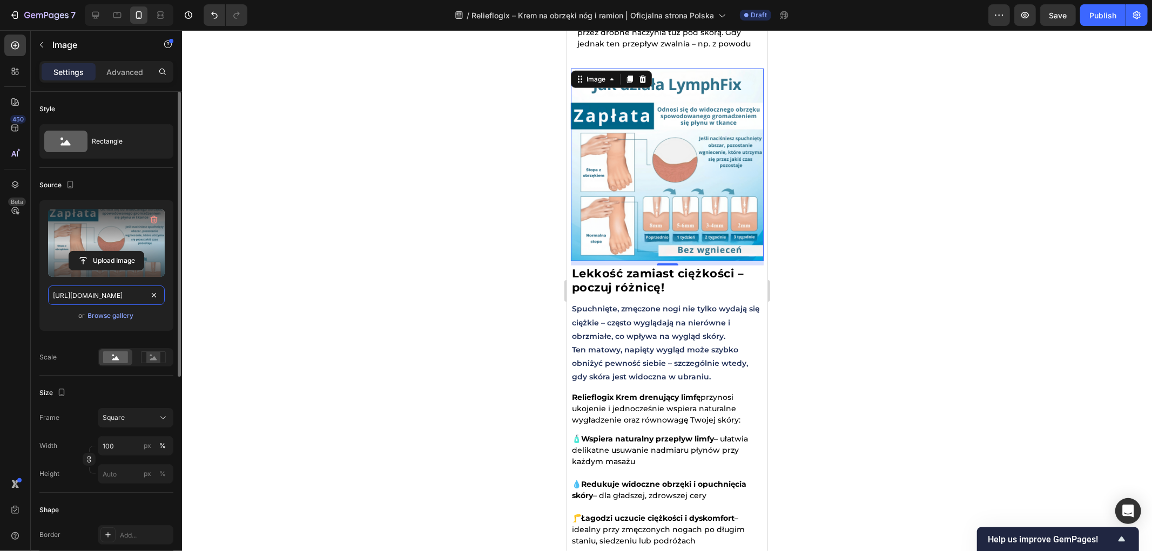
scroll to position [0, 334]
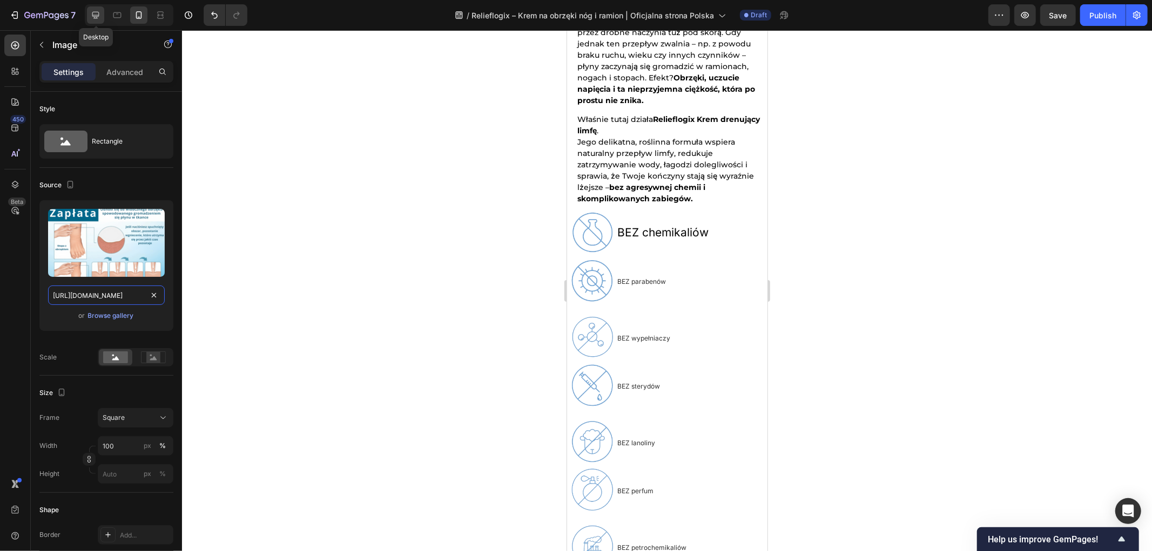
type input "https://cdn.shopify.com/s/files/1/0657/6783/3683/files/gempages_578032762192134…"
click at [92, 14] on icon at bounding box center [95, 15] width 11 height 11
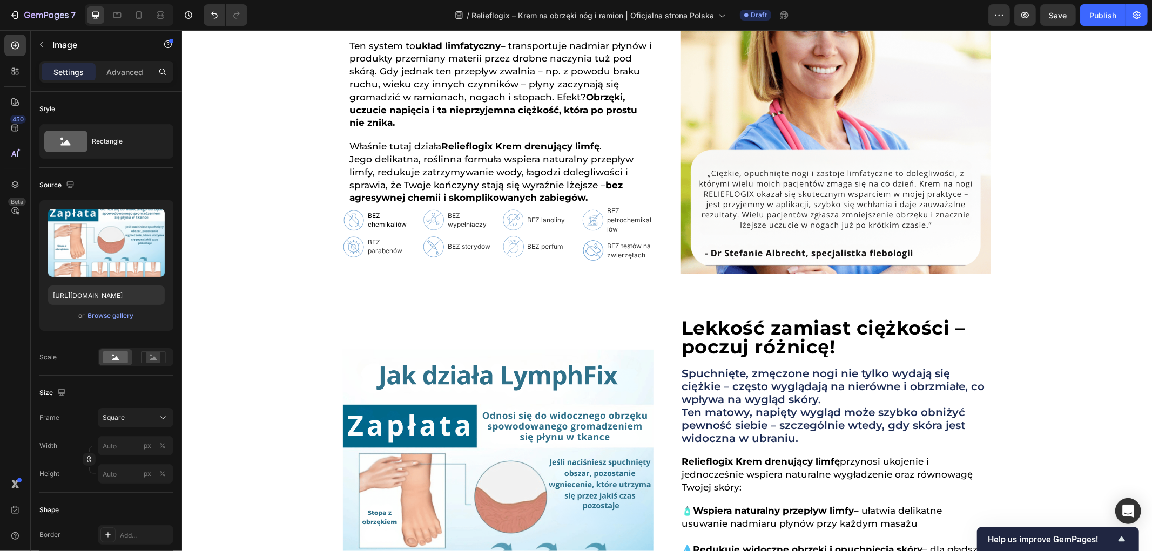
scroll to position [473, 0]
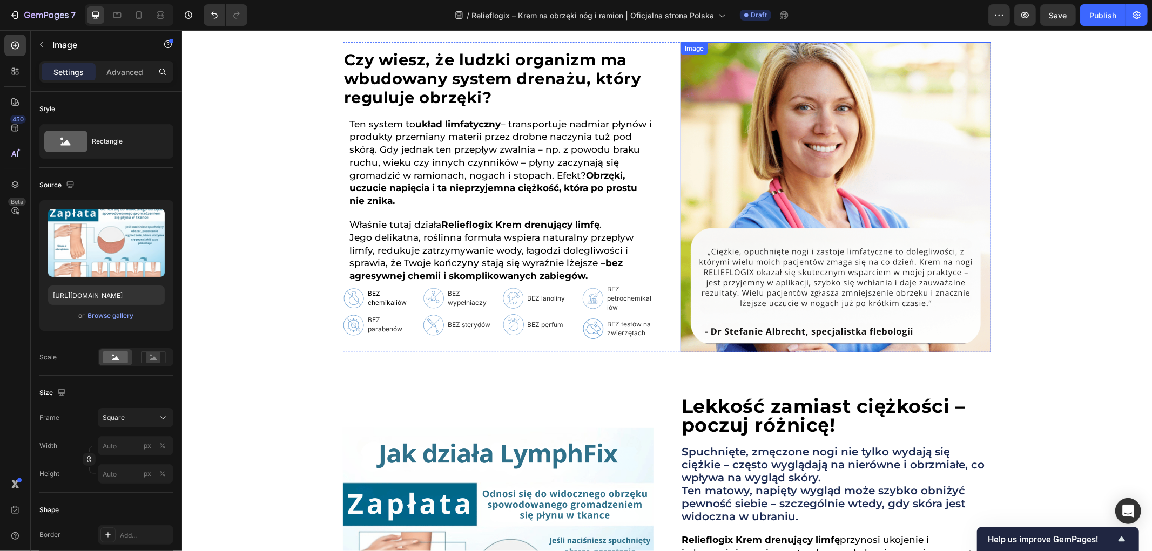
click at [822, 198] on img at bounding box center [835, 197] width 311 height 311
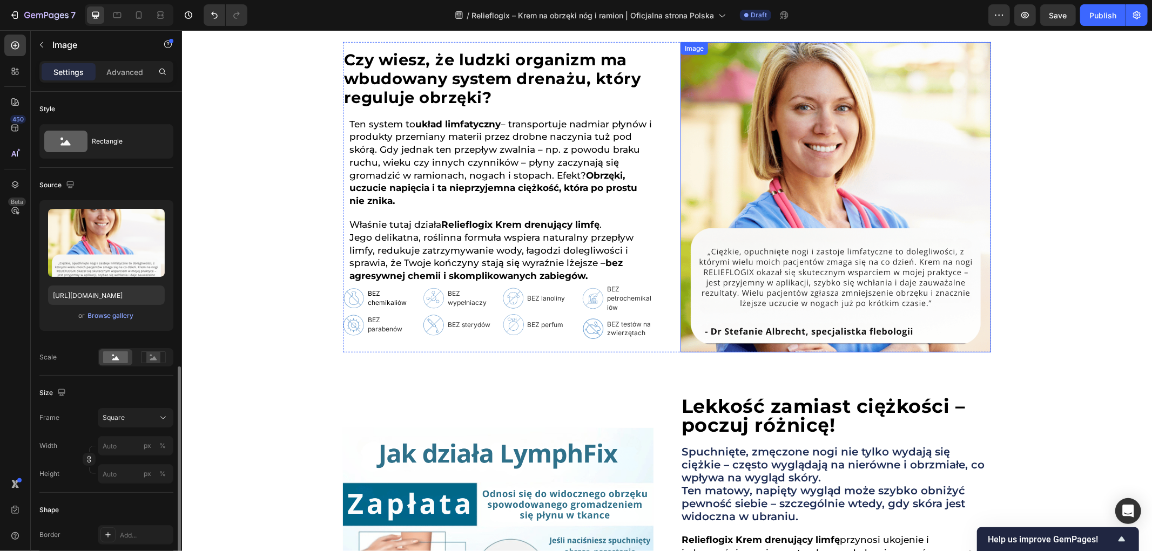
scroll to position [174, 0]
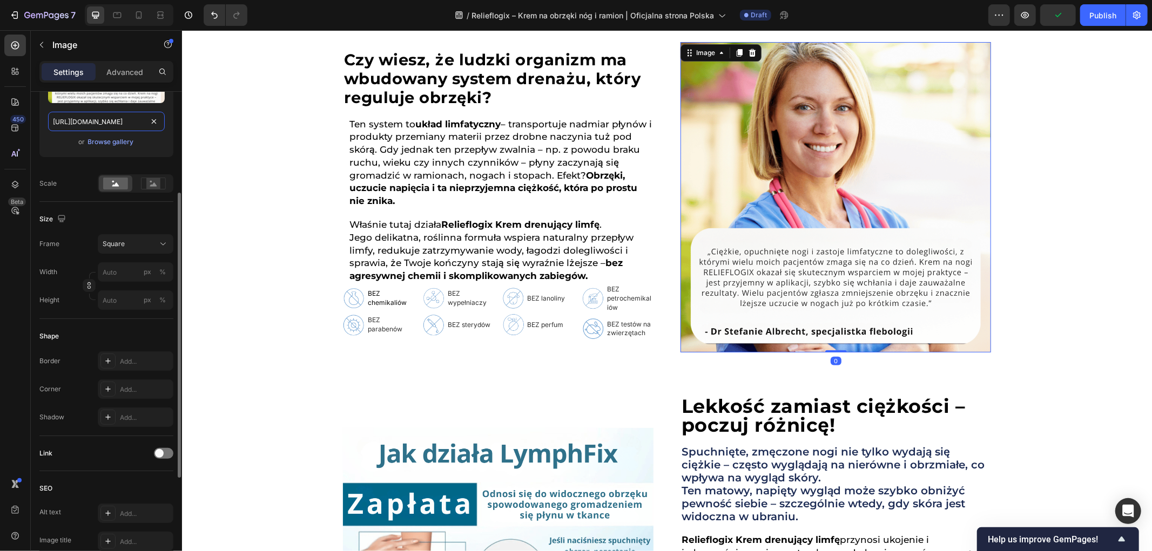
click at [127, 119] on input "https://cdn.shopify.com/s/files/1/0657/6783/3683/files/gempages_578032762192134…" at bounding box center [106, 121] width 117 height 19
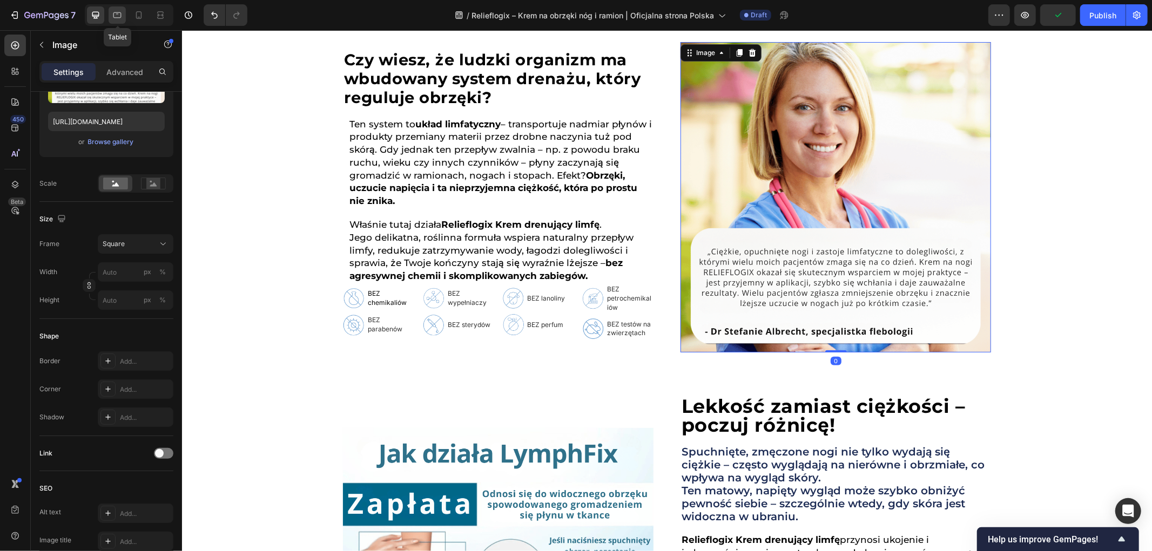
click at [115, 16] on icon at bounding box center [117, 15] width 11 height 11
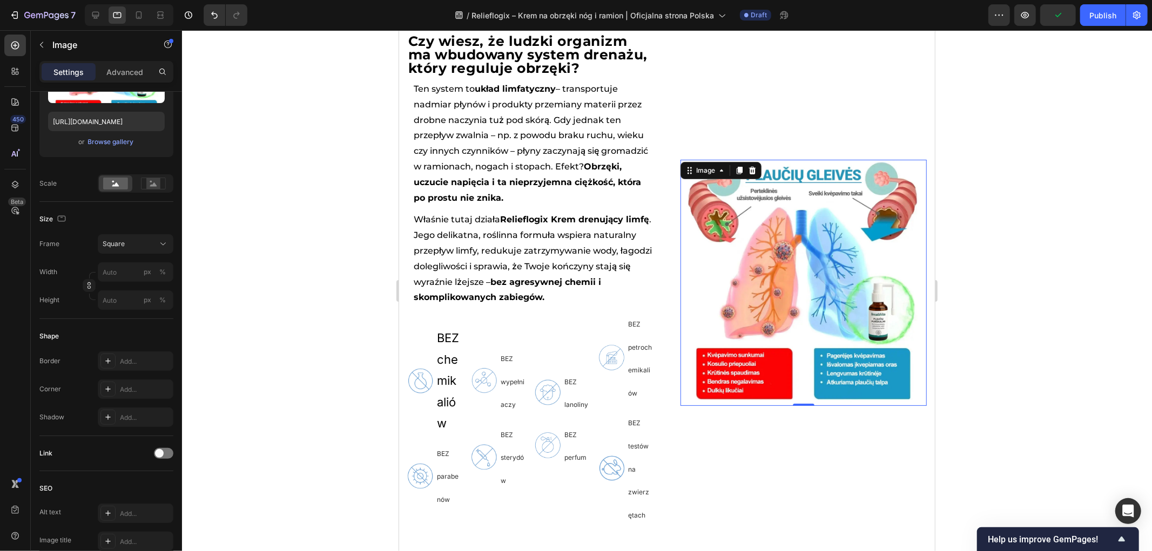
scroll to position [575, 0]
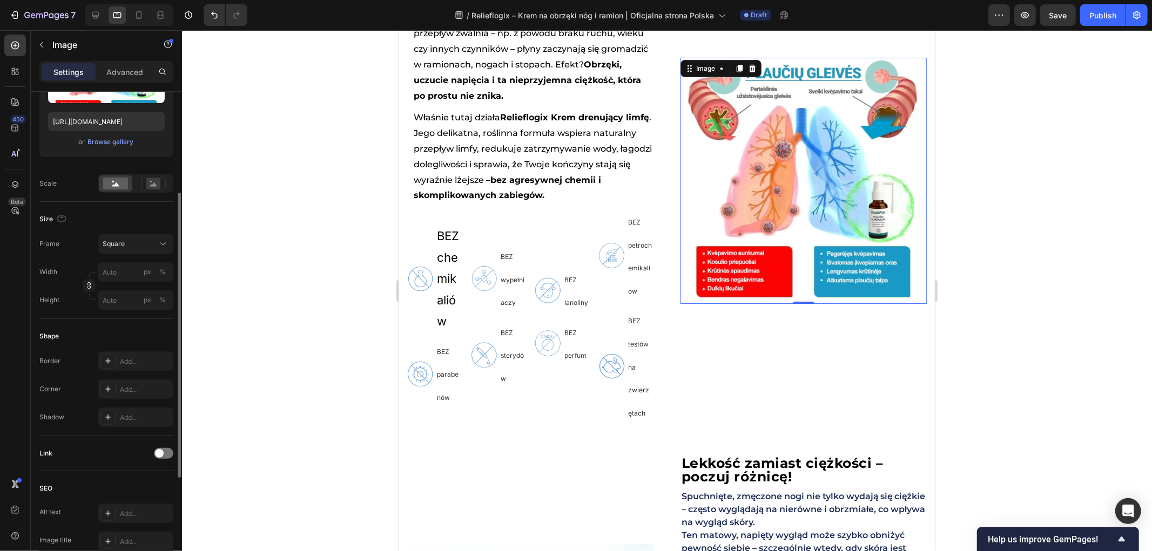
click at [133, 108] on div "Upload Image https://cdn.shopify.com/s/files/1/0657/6783/3683/files/gempages_57…" at bounding box center [106, 91] width 134 height 131
click at [136, 120] on input "https://cdn.shopify.com/s/files/1/0657/6783/3683/files/gempages_578032762192134…" at bounding box center [106, 121] width 117 height 19
paste input "70429c09-cf9b-4e2d-99f8-92676459386c.png"
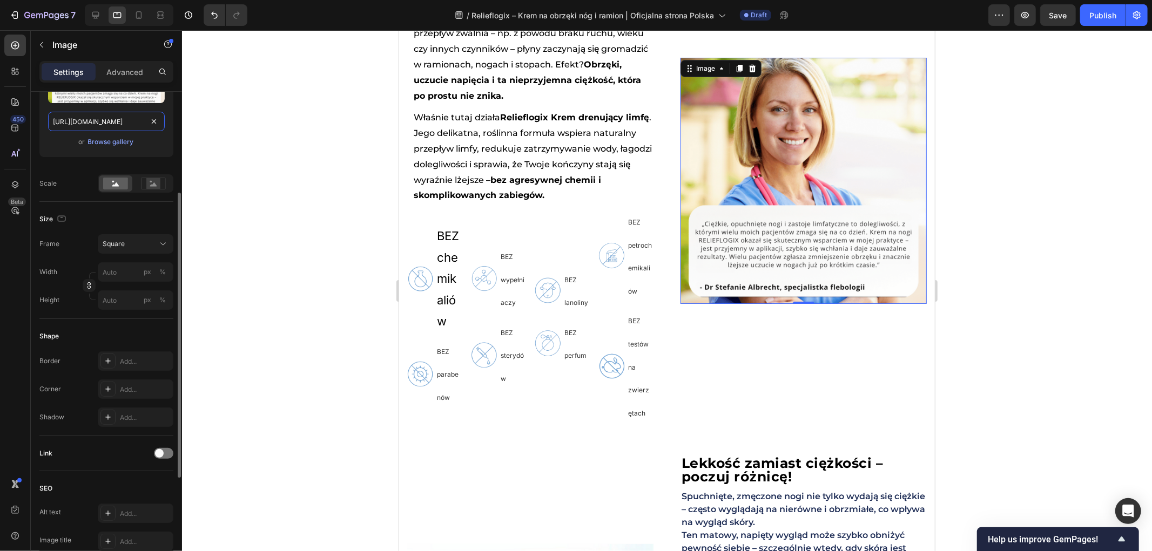
scroll to position [0, 336]
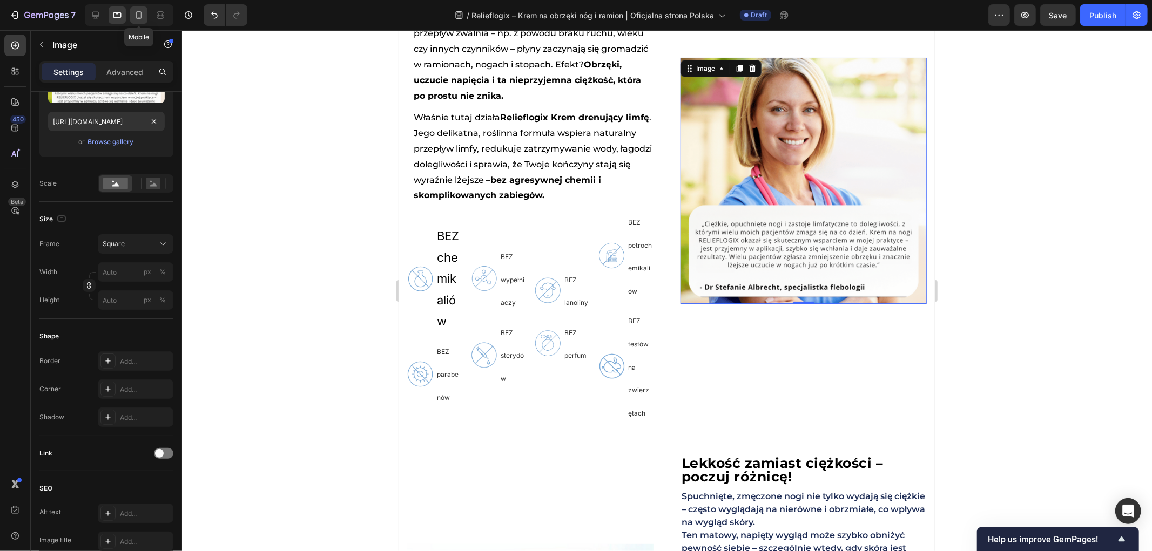
click at [139, 17] on icon at bounding box center [139, 17] width 3 height 1
type input "https://cdn.shopify.com/s/files/1/0657/6783/3683/files/gempages_578032762192134…"
type input "100"
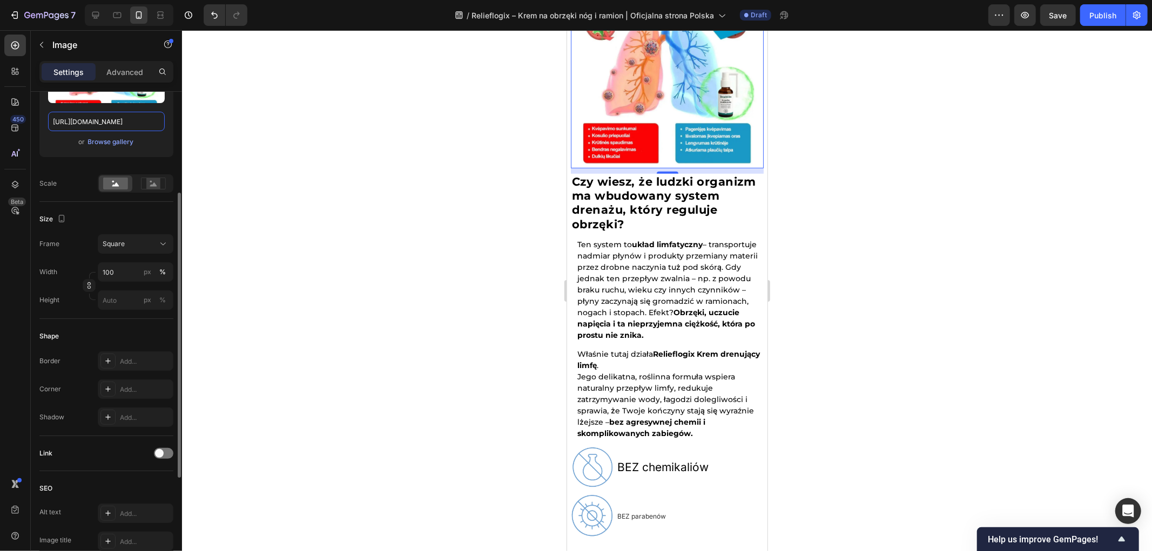
click at [107, 130] on input "https://cdn.shopify.com/s/files/1/0657/6783/3683/files/gempages_578032762192134…" at bounding box center [106, 121] width 117 height 19
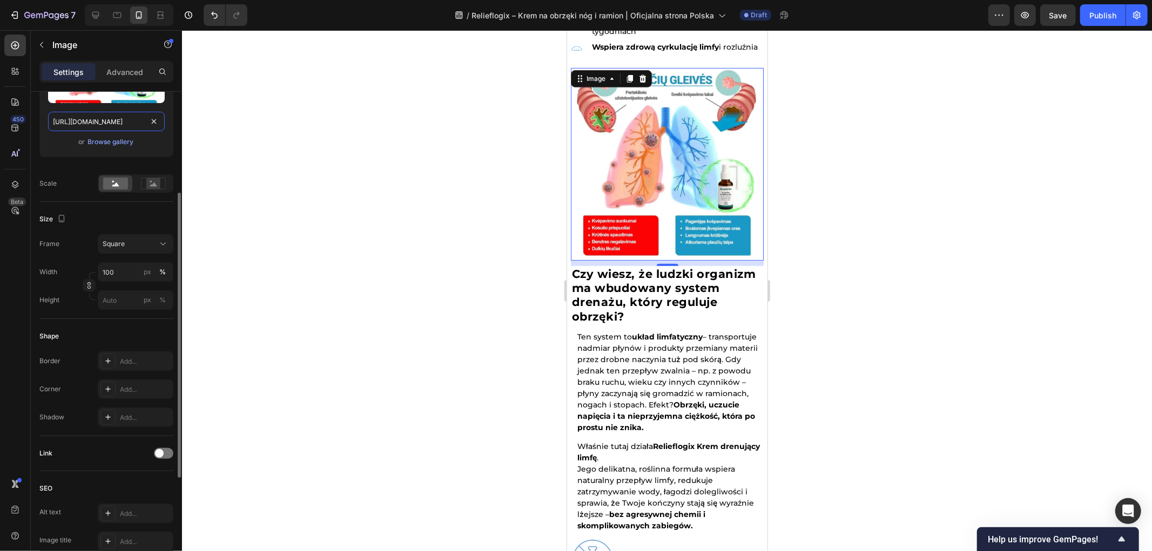
paste input "70429c09-cf9b-4e2d-99f8-92676459386c.png"
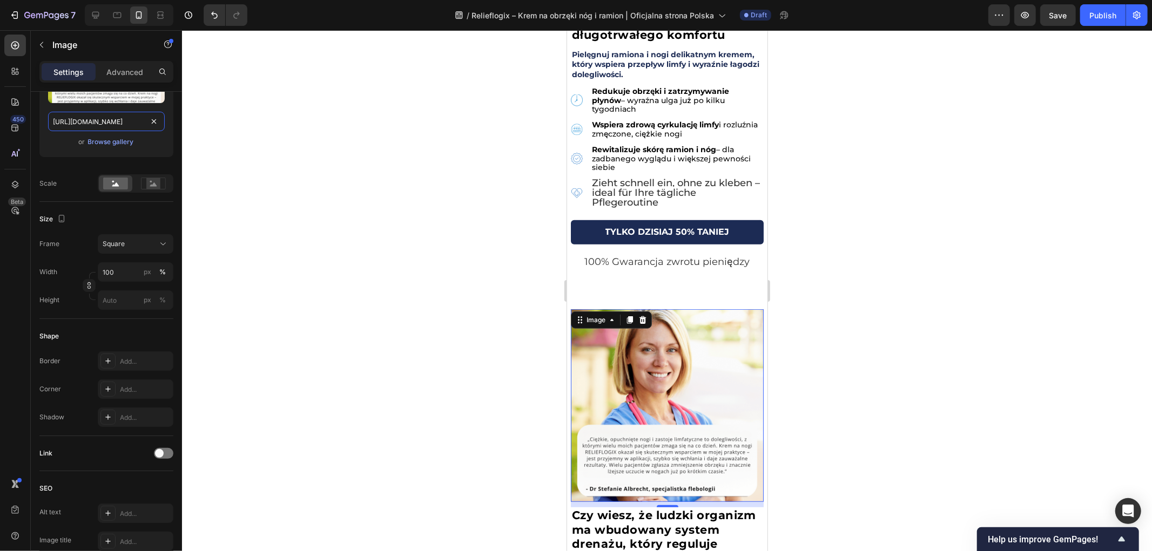
scroll to position [0, 0]
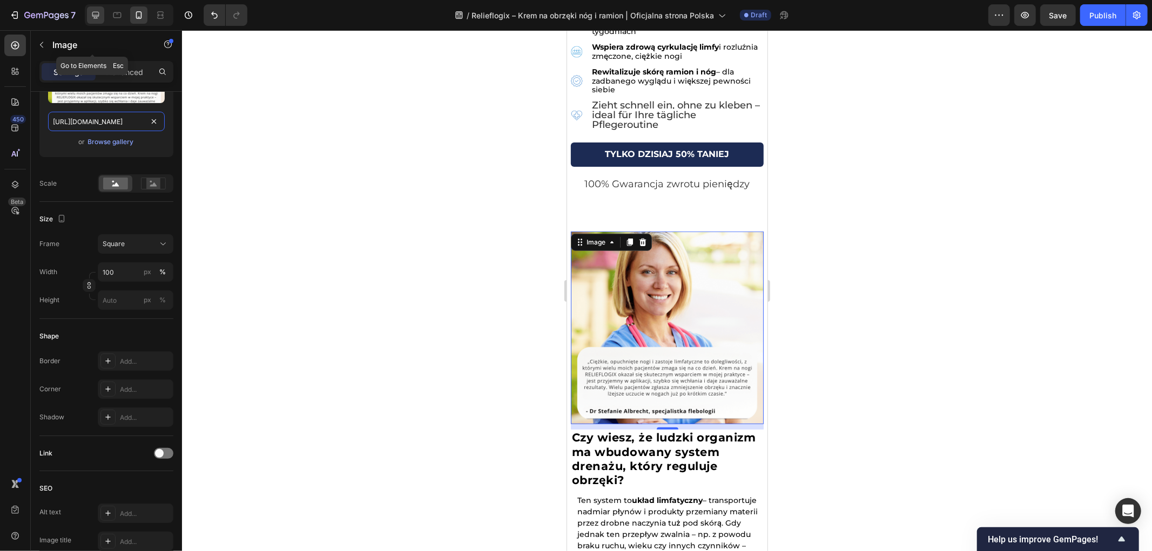
type input "https://cdn.shopify.com/s/files/1/0657/6783/3683/files/gempages_578032762192134…"
click at [90, 18] on icon at bounding box center [95, 15] width 11 height 11
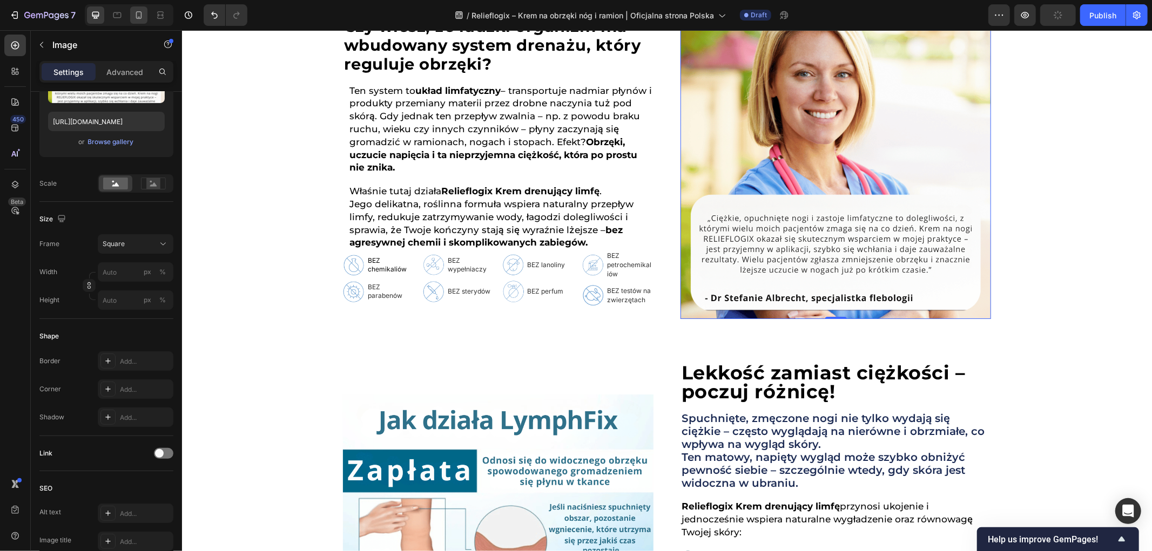
click at [132, 9] on div at bounding box center [138, 14] width 17 height 17
type input "100"
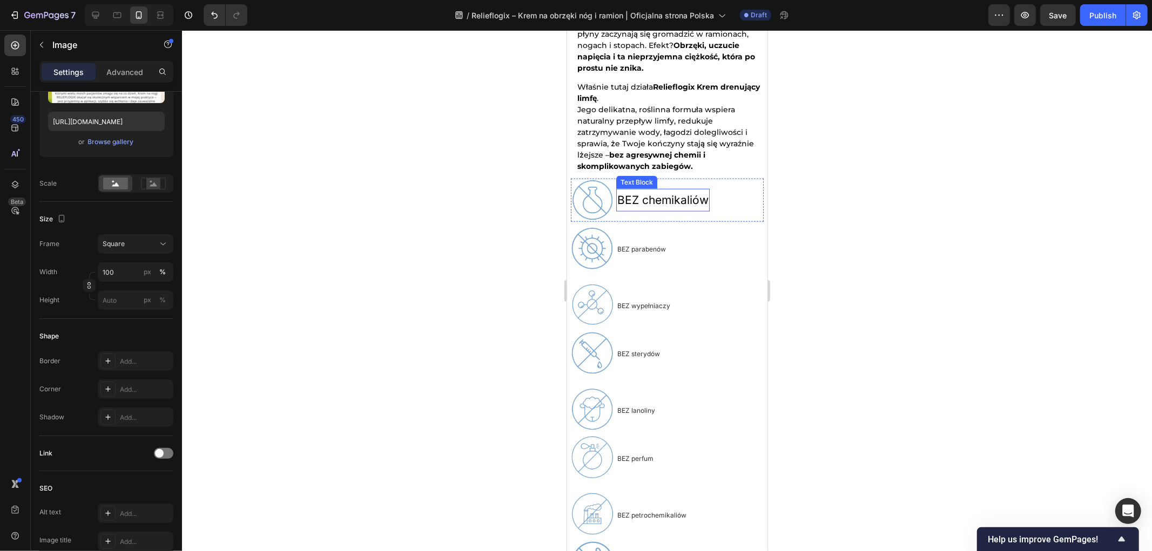
click at [655, 190] on p "BEZ chemikaliów" at bounding box center [662, 200] width 91 height 21
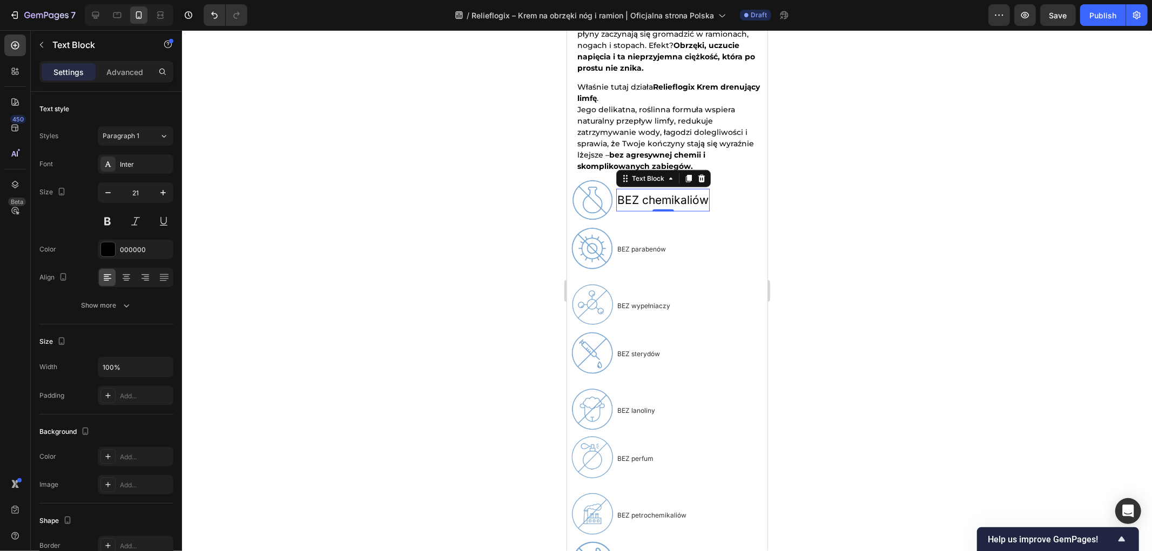
click at [663, 194] on p "BEZ chemikaliów" at bounding box center [662, 200] width 91 height 21
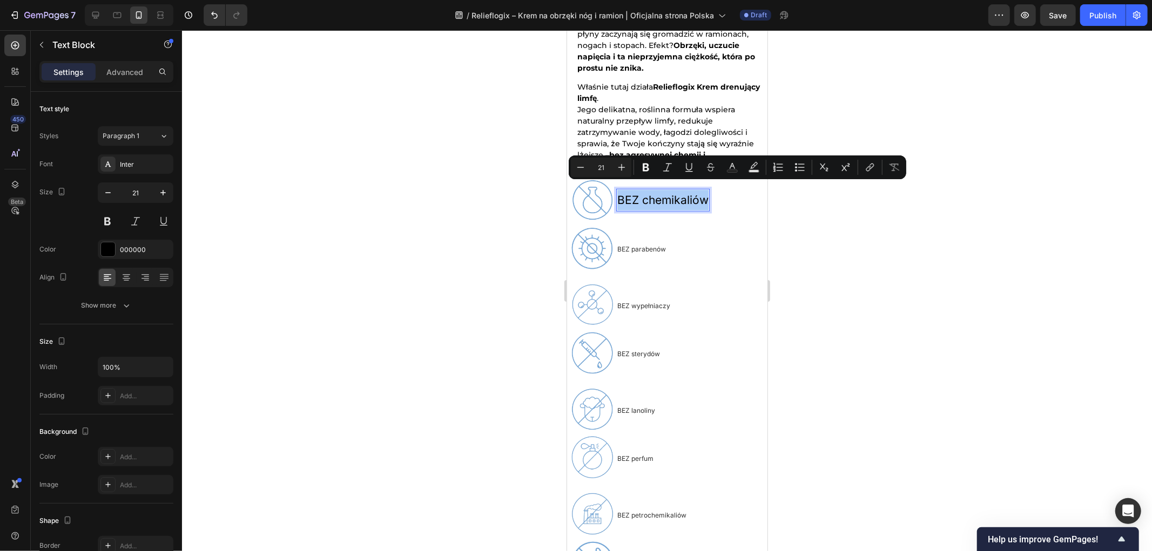
click at [444, 204] on div at bounding box center [667, 290] width 970 height 521
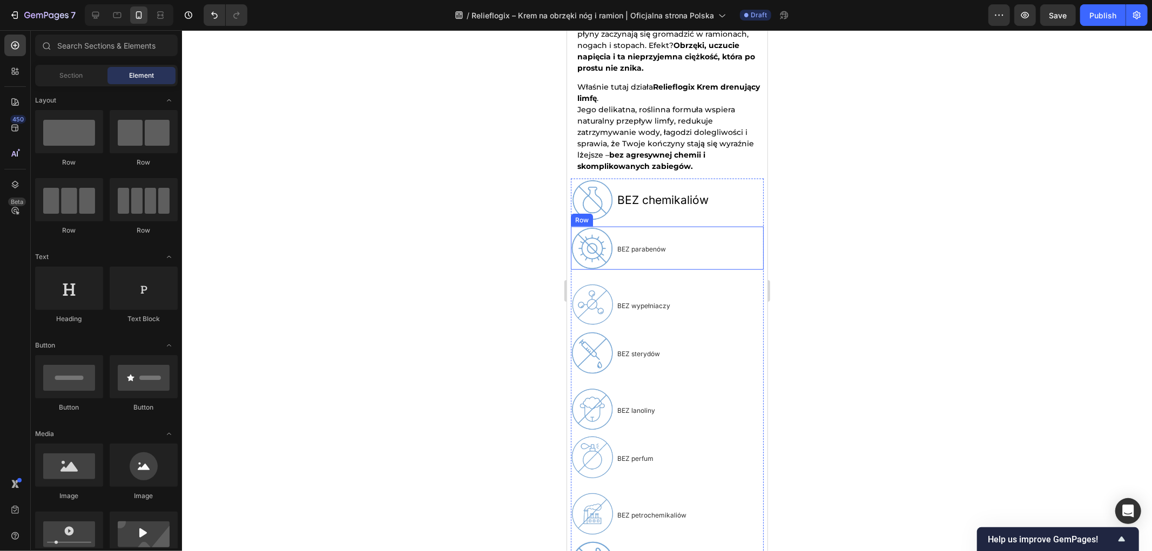
click at [703, 230] on div "Image BEZ parabenów Text Block Row" at bounding box center [666, 247] width 193 height 43
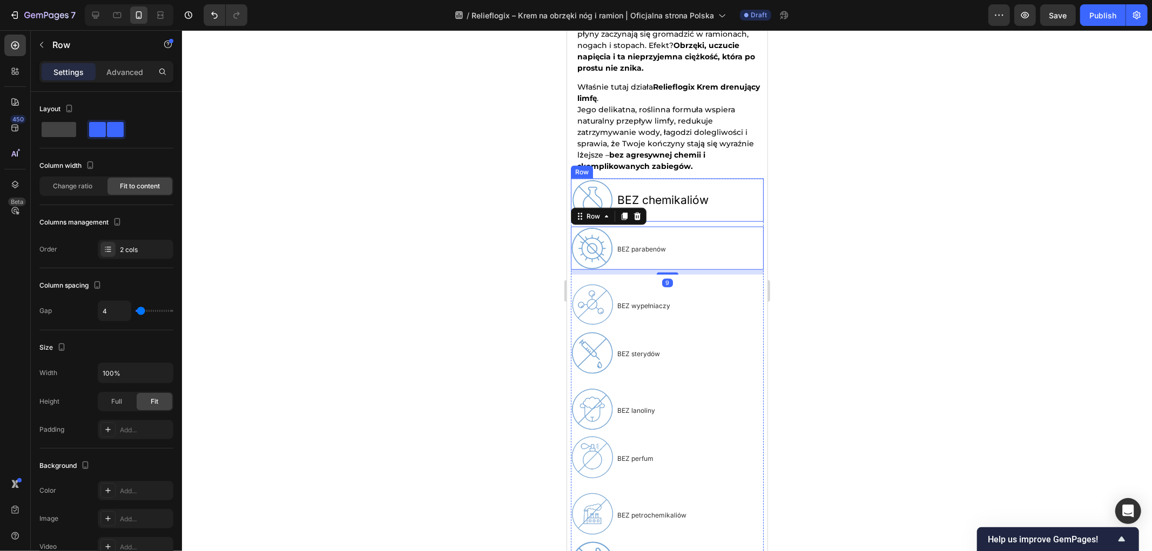
click at [745, 180] on div "Image BEZ chemikaliów Text Block Row" at bounding box center [666, 199] width 193 height 43
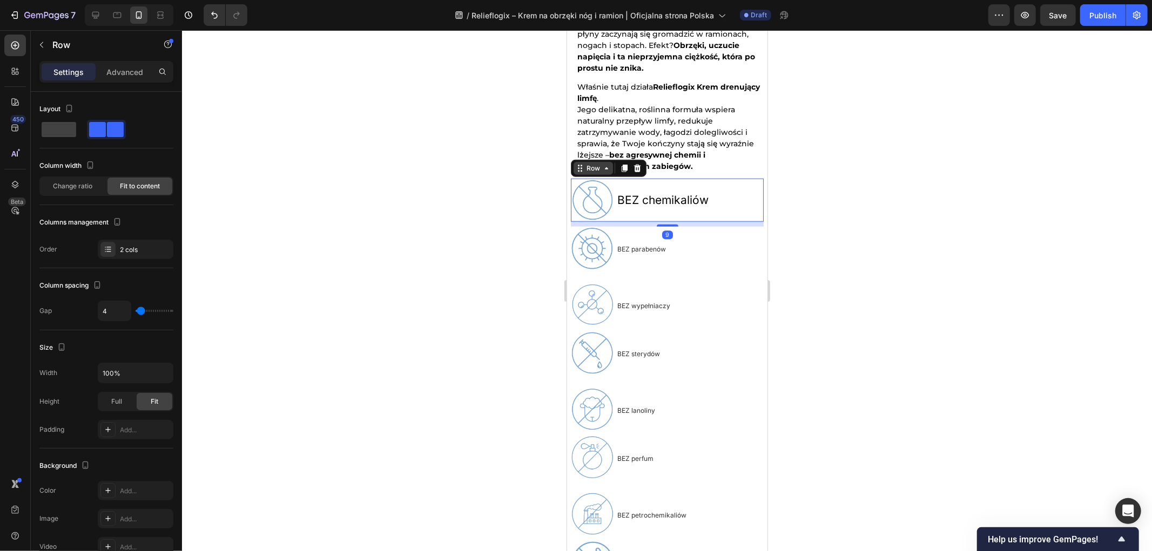
click at [579, 164] on icon at bounding box center [579, 168] width 9 height 9
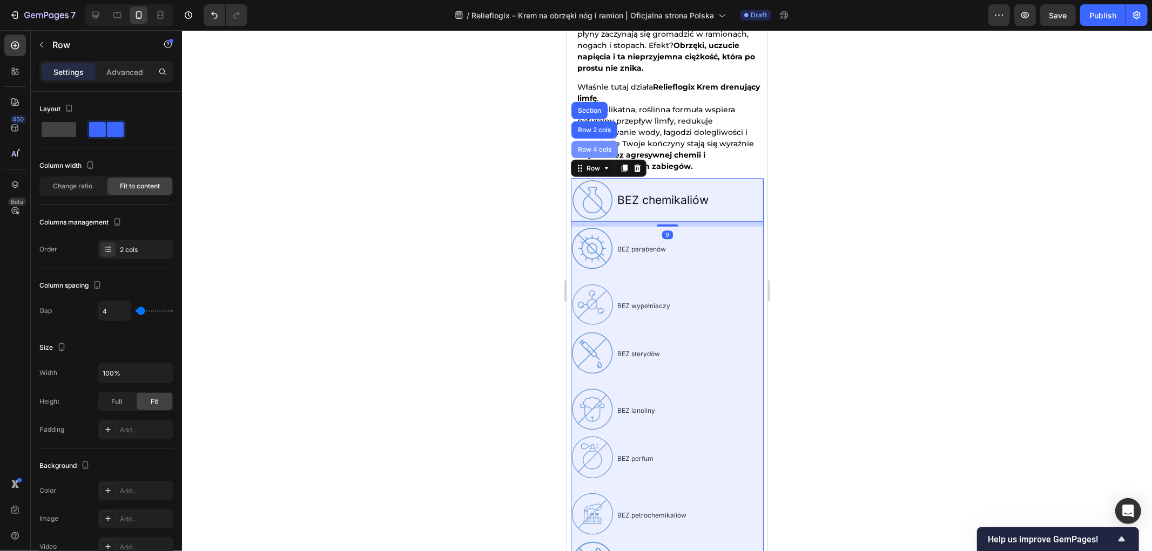
click at [594, 146] on div "Row 4 cols" at bounding box center [594, 149] width 38 height 6
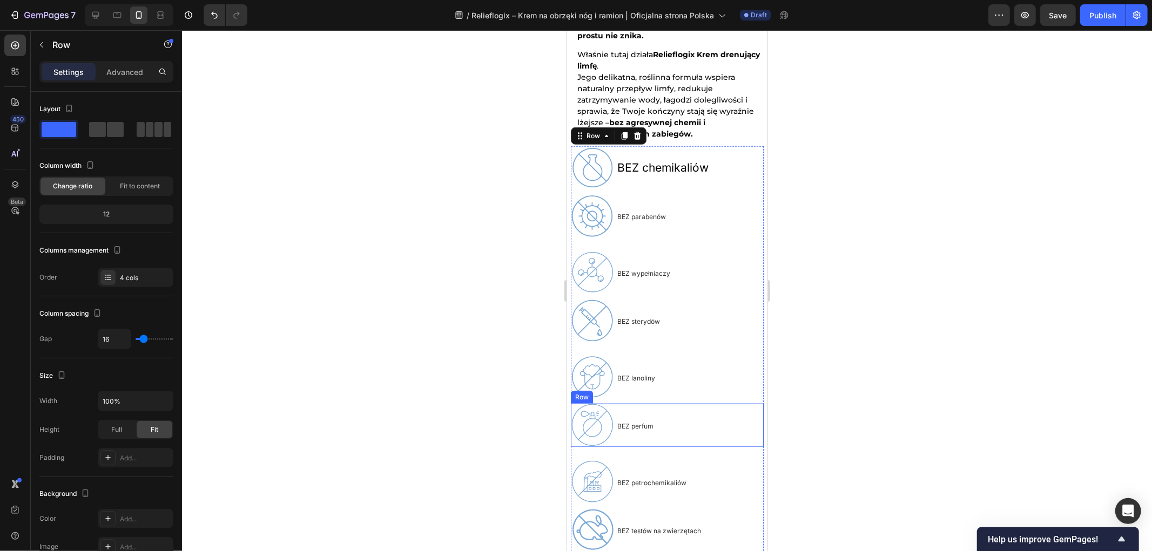
scroll to position [884, 0]
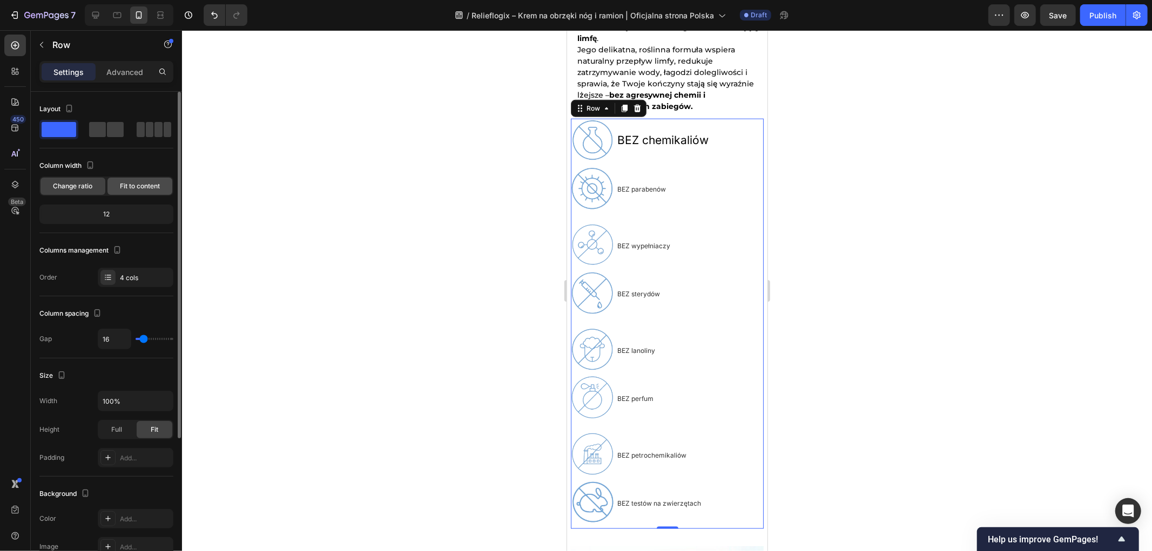
click at [150, 185] on span "Fit to content" at bounding box center [140, 186] width 40 height 10
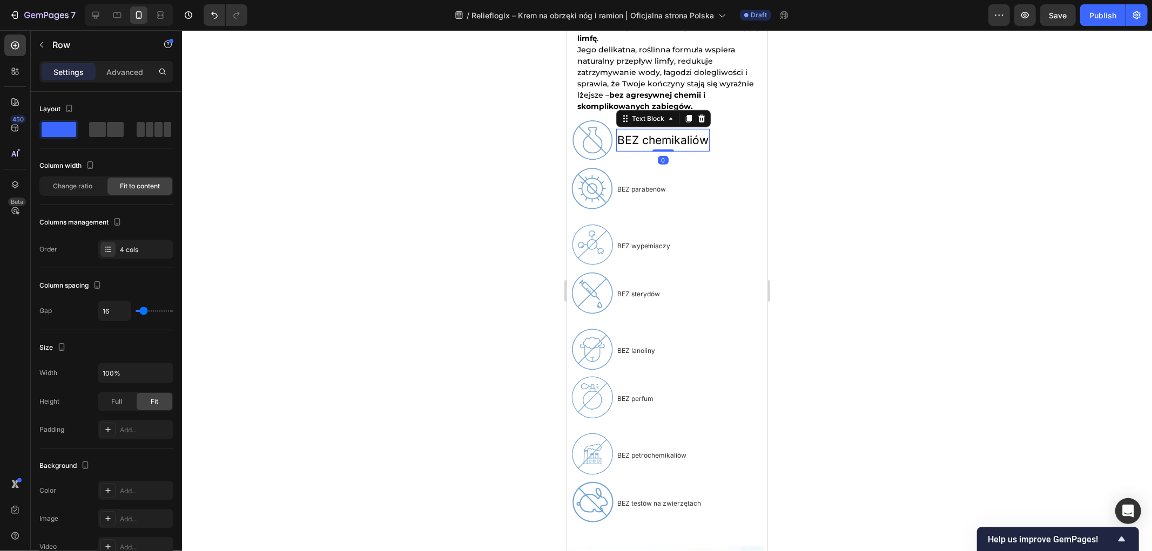
click at [653, 133] on p "BEZ chemikaliów" at bounding box center [662, 140] width 91 height 21
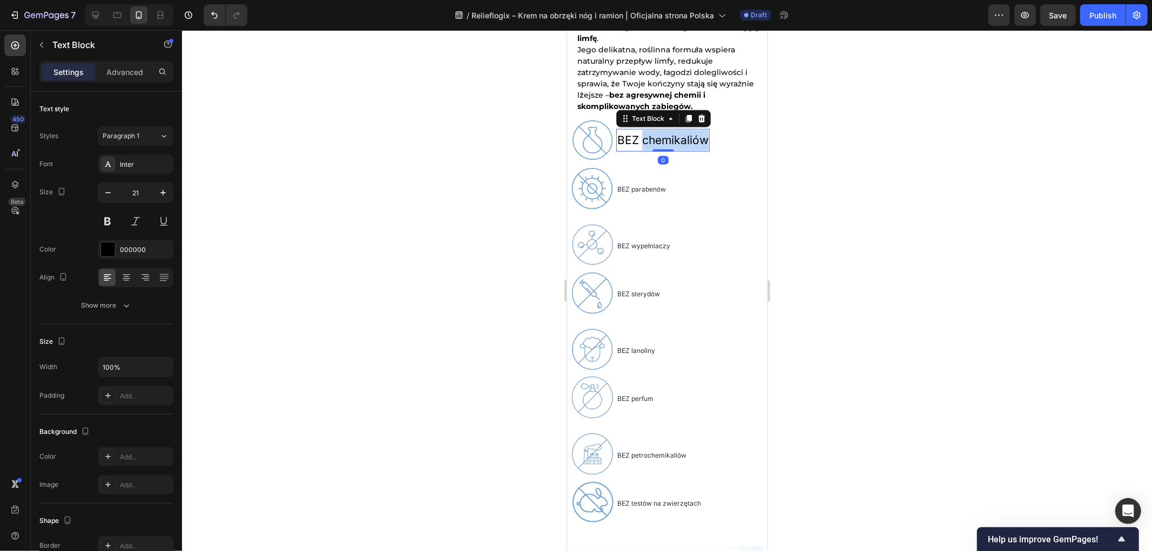
click at [662, 131] on p "BEZ chemikaliów" at bounding box center [662, 140] width 91 height 21
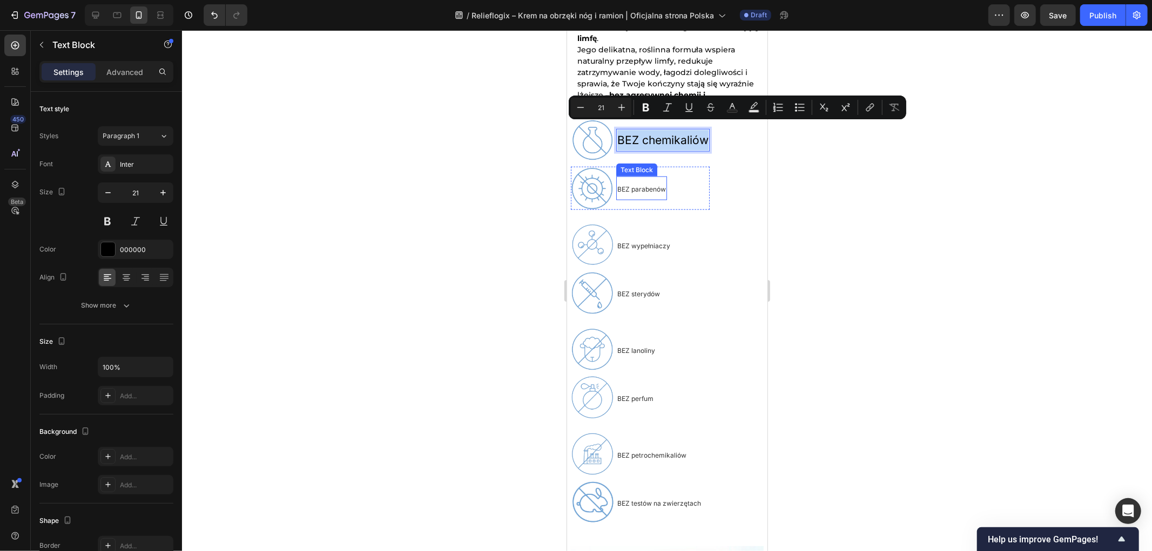
click at [643, 185] on span "BEZ parabenów" at bounding box center [641, 189] width 49 height 8
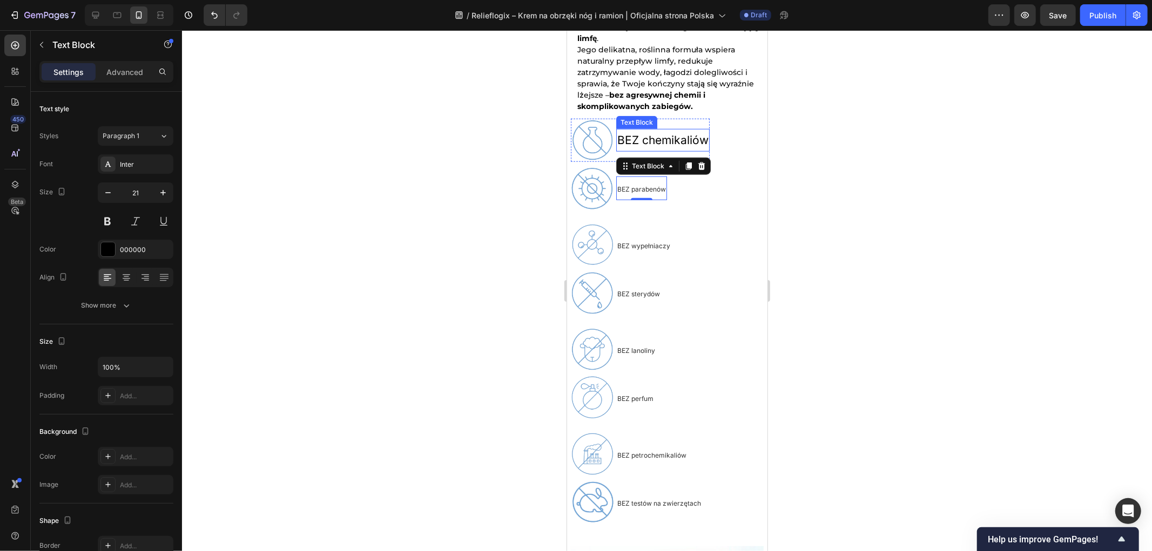
click at [673, 130] on p "BEZ chemikaliów" at bounding box center [662, 140] width 91 height 21
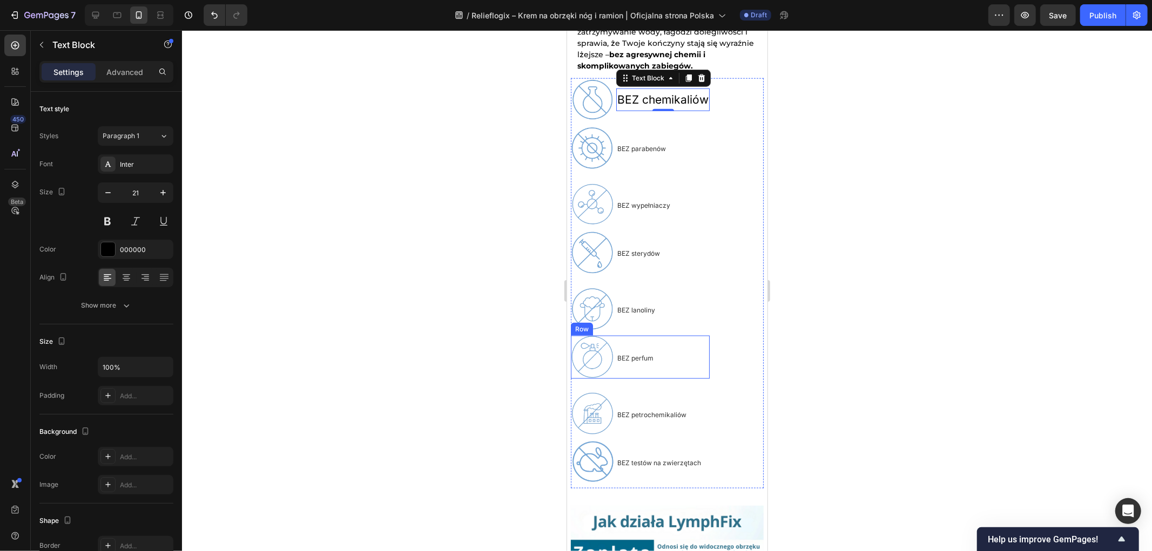
scroll to position [824, 0]
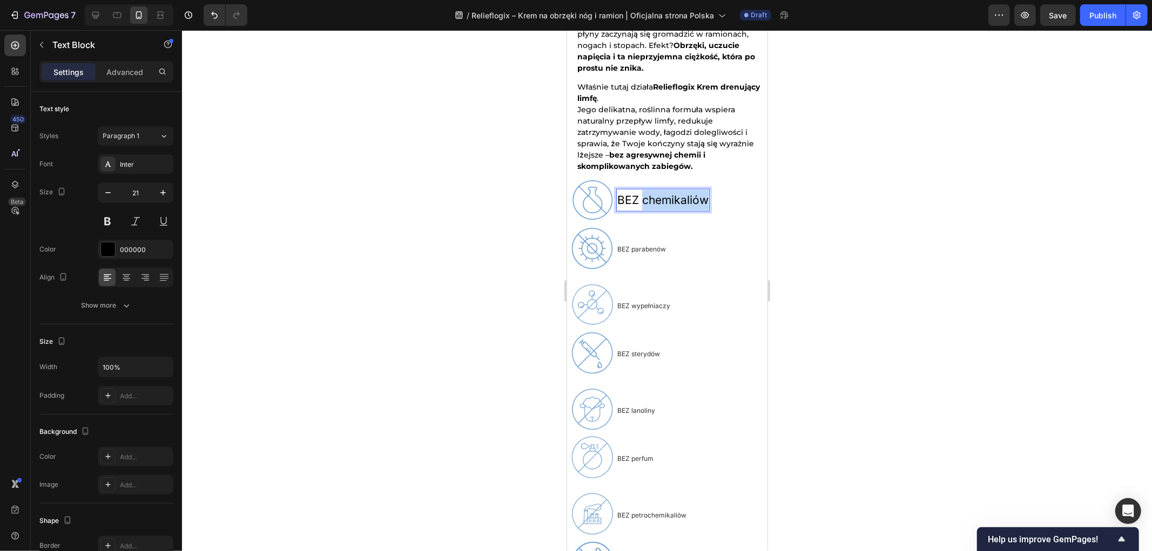
click at [673, 190] on p "BEZ chemikaliów" at bounding box center [662, 200] width 91 height 21
click at [636, 190] on p "BEZ chemikaliów" at bounding box center [662, 200] width 91 height 21
click at [626, 190] on p "BEZ chemikaliów" at bounding box center [662, 200] width 91 height 21
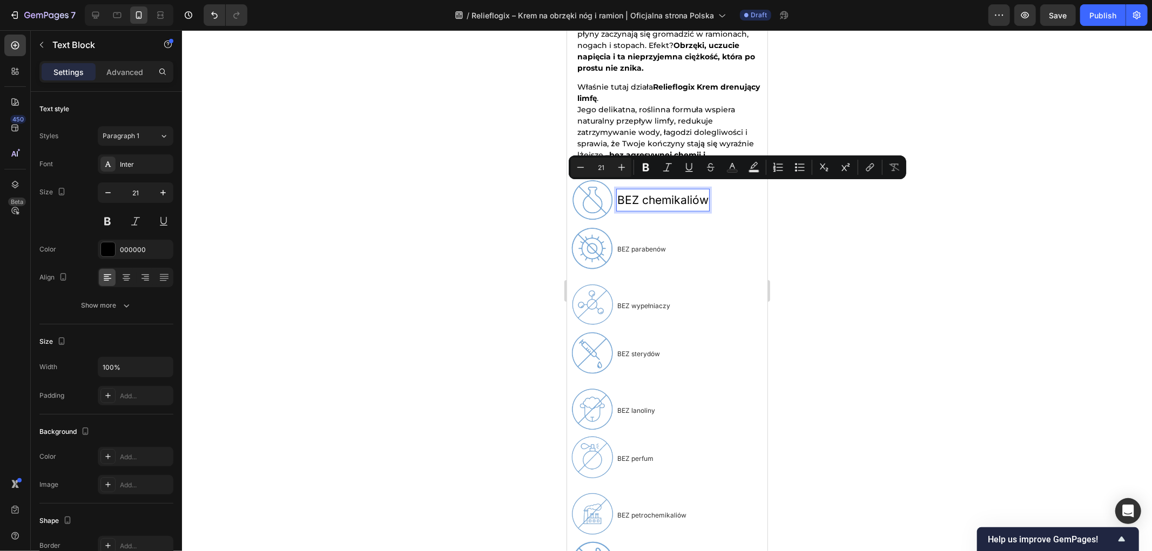
click at [677, 190] on p "BEZ chemikaliów" at bounding box center [662, 200] width 91 height 21
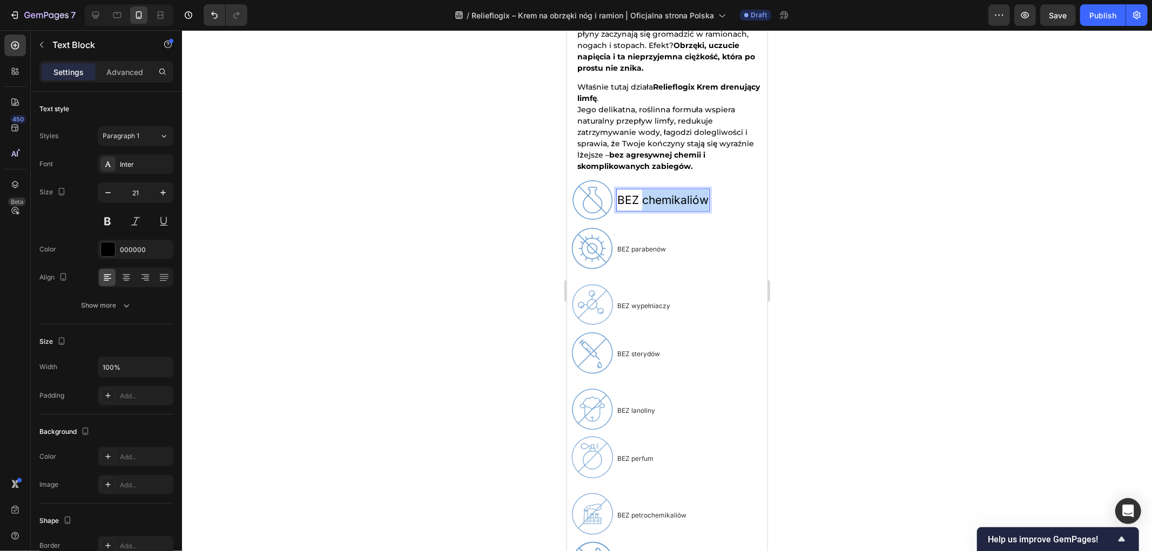
click at [677, 190] on p "BEZ chemikaliów" at bounding box center [662, 200] width 91 height 21
click at [632, 190] on p "BEZ chemikaliów" at bounding box center [662, 200] width 91 height 21
click at [624, 190] on p "BEZ chemikaliów" at bounding box center [662, 200] width 91 height 21
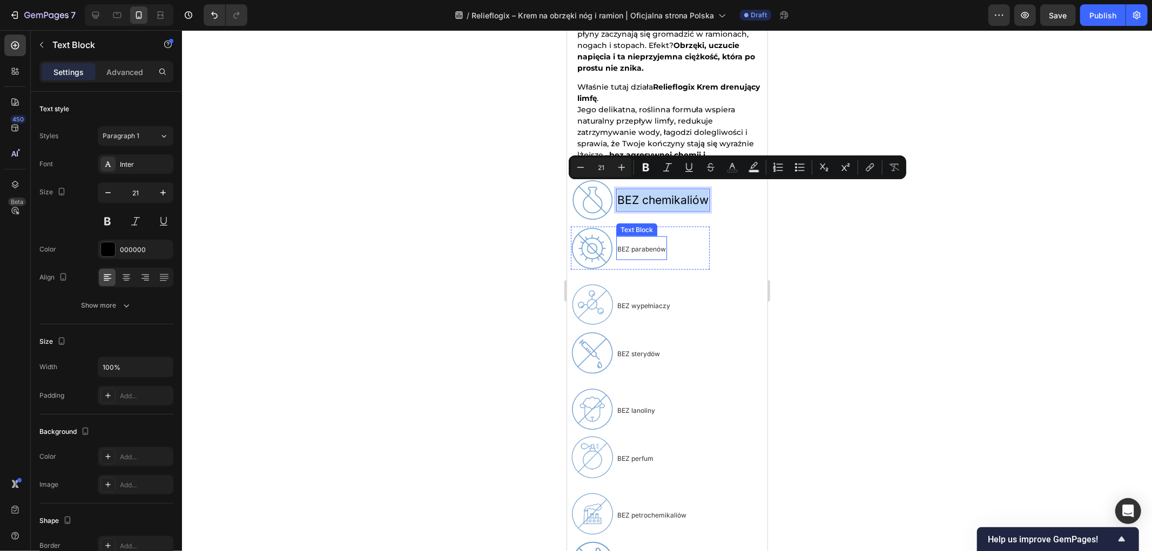
click at [639, 245] on span "BEZ parabenów" at bounding box center [641, 249] width 49 height 8
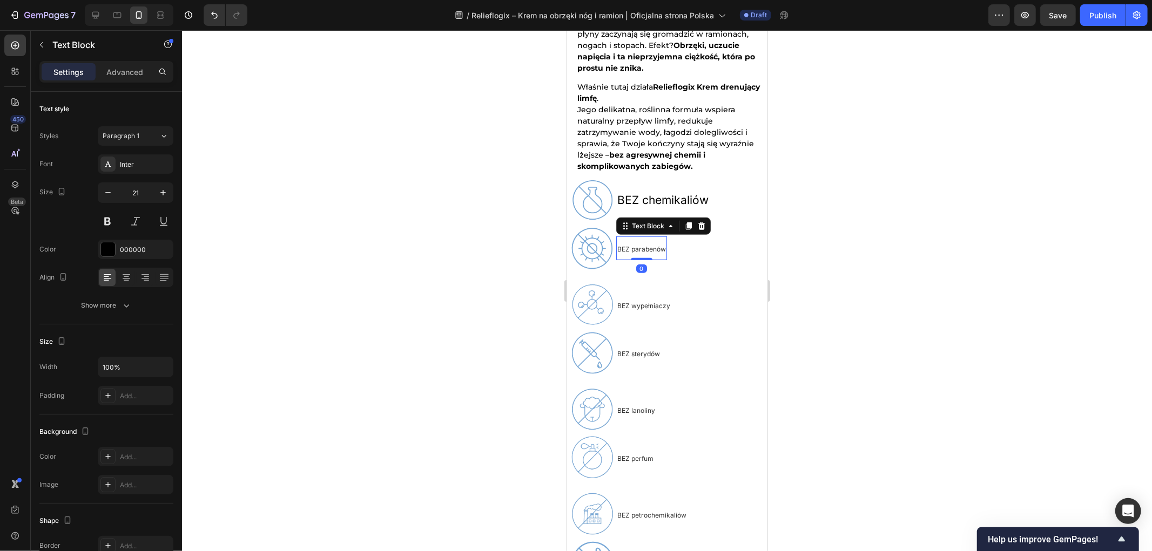
click at [642, 245] on span "BEZ parabenów" at bounding box center [641, 249] width 49 height 8
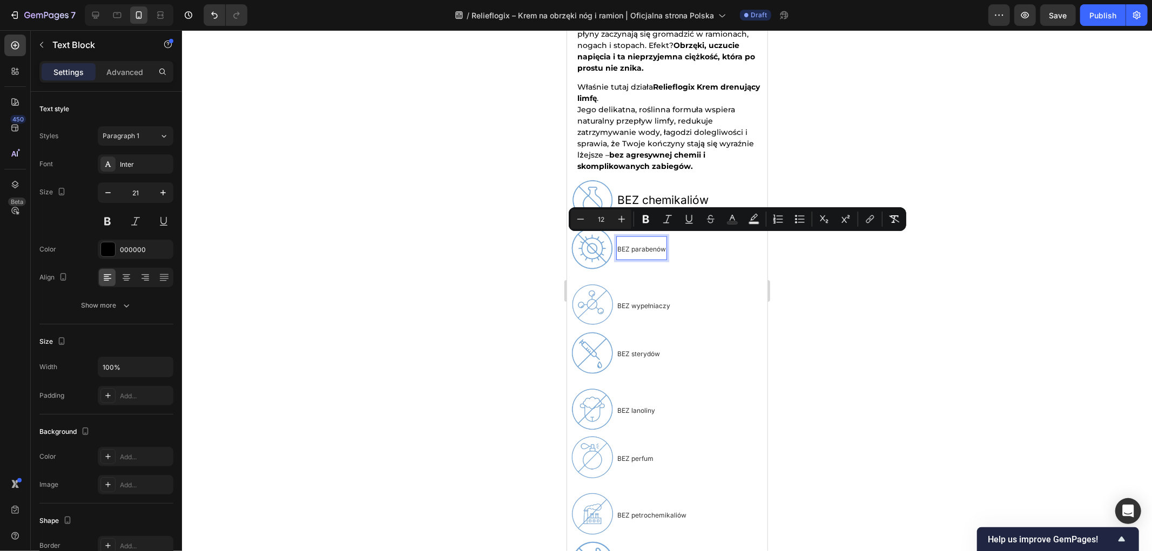
click at [637, 177] on div "Text Block" at bounding box center [636, 182] width 37 height 10
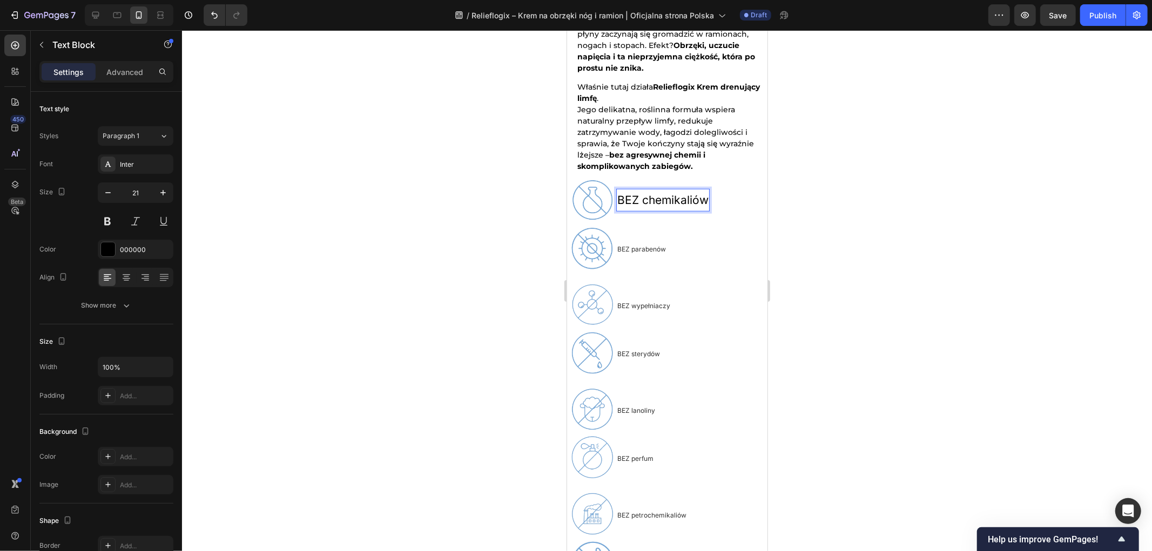
click at [645, 192] on p "BEZ chemikaliów" at bounding box center [662, 200] width 91 height 21
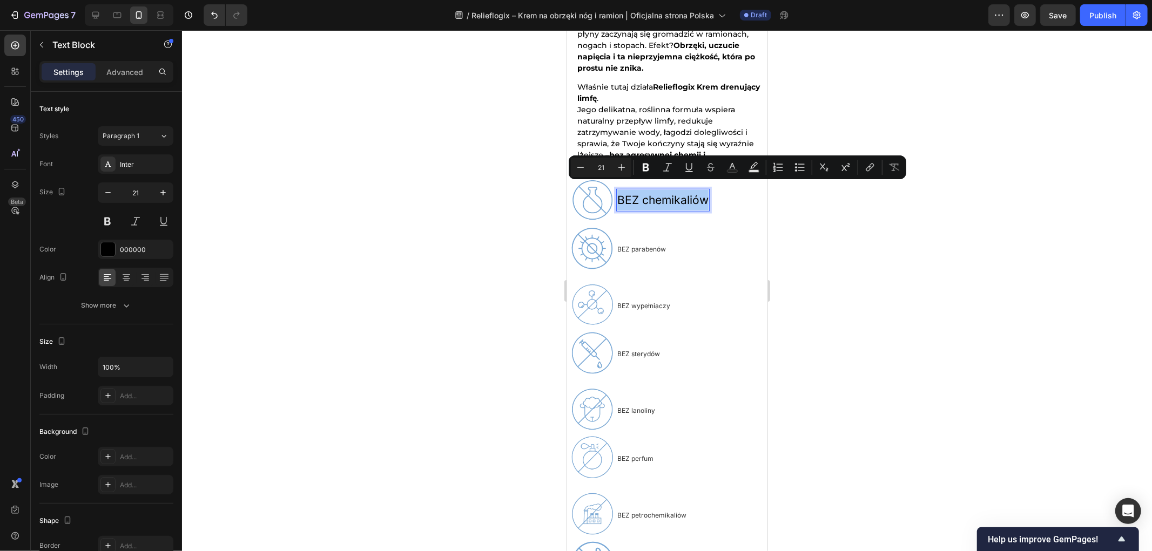
click at [601, 169] on input "21" at bounding box center [601, 167] width 22 height 13
type input "12"
click at [451, 224] on div at bounding box center [667, 290] width 970 height 521
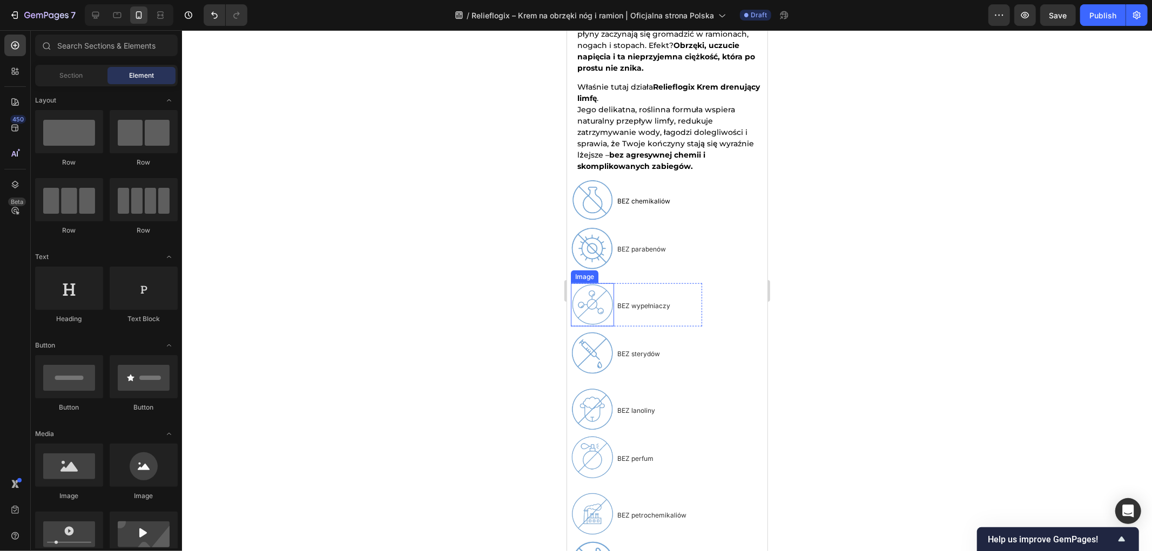
click at [381, 192] on div at bounding box center [667, 290] width 970 height 521
click at [728, 178] on div "Image BEZ chemikaliów Text Block Row Image BEZ parabenów Text Block Row Image B…" at bounding box center [666, 383] width 193 height 410
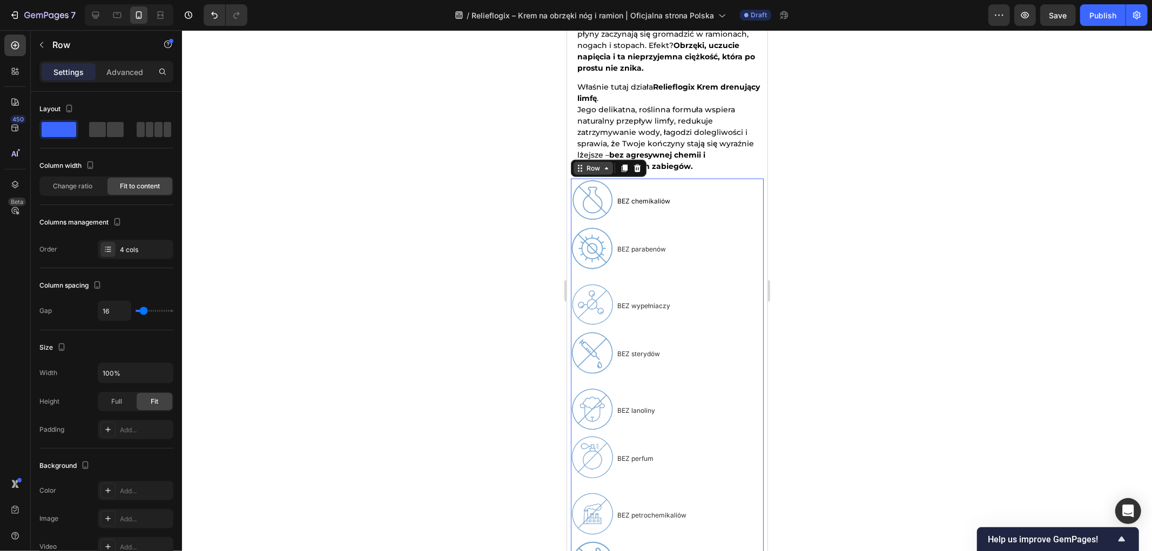
click at [593, 163] on div "Row" at bounding box center [593, 168] width 18 height 10
click at [595, 163] on div "Row" at bounding box center [593, 168] width 18 height 10
click at [107, 129] on span at bounding box center [115, 129] width 17 height 15
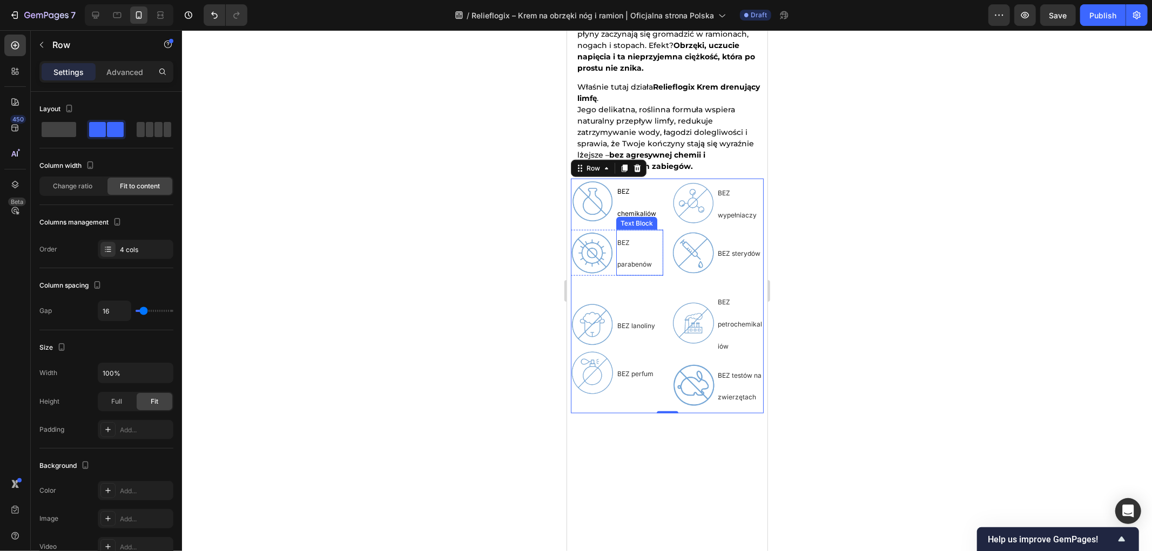
click at [626, 245] on p "BEZ parabenów" at bounding box center [639, 253] width 45 height 44
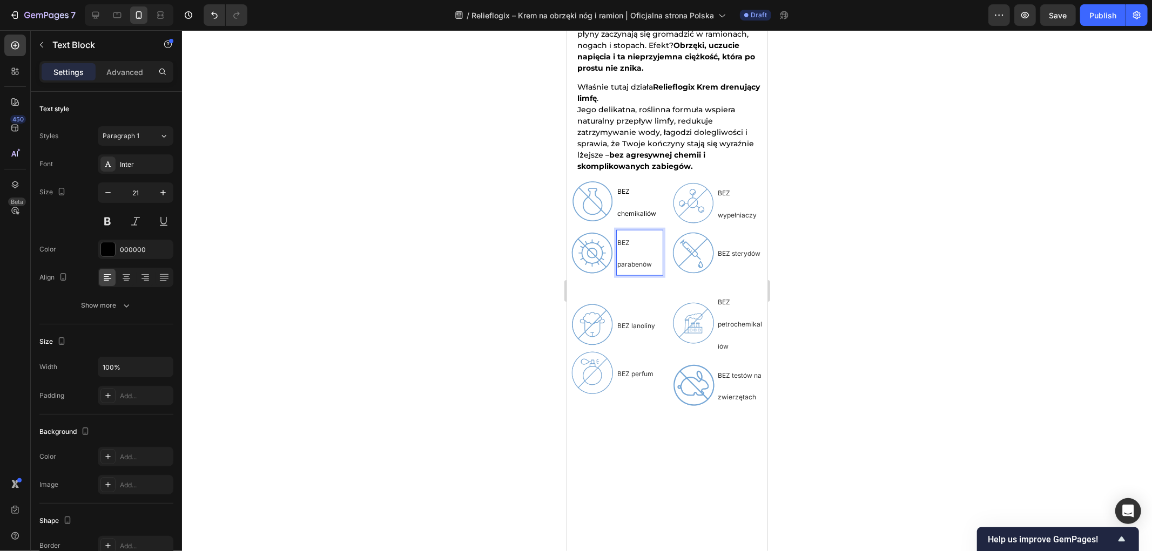
click at [636, 244] on p "BEZ parabenów" at bounding box center [639, 253] width 45 height 44
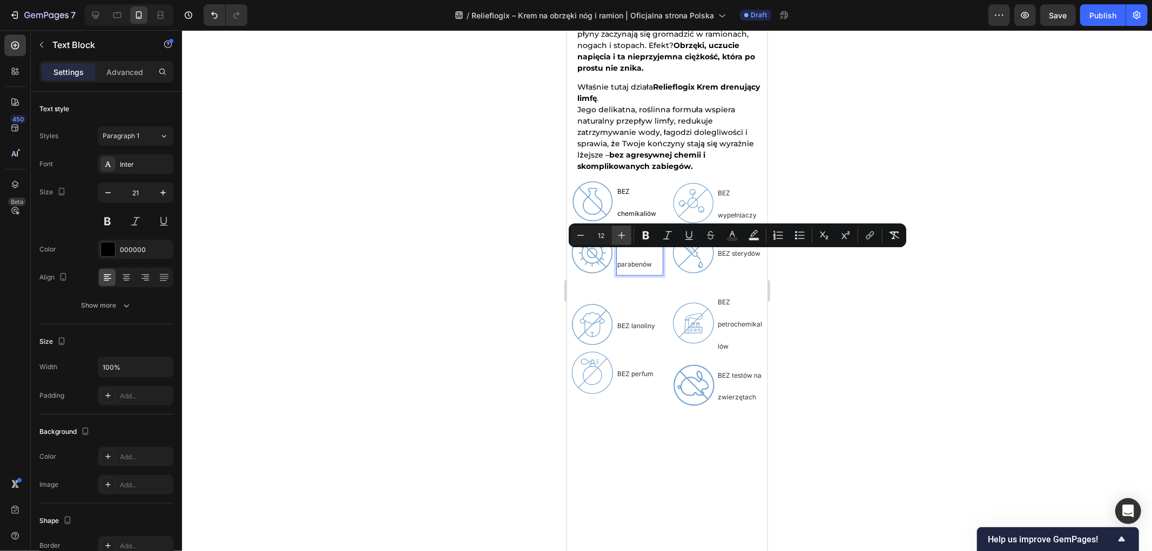
click at [629, 239] on button "Plus" at bounding box center [621, 235] width 19 height 19
click at [579, 235] on icon "Editor contextual toolbar" at bounding box center [580, 235] width 11 height 11
type input "12"
click at [483, 254] on div at bounding box center [667, 290] width 970 height 521
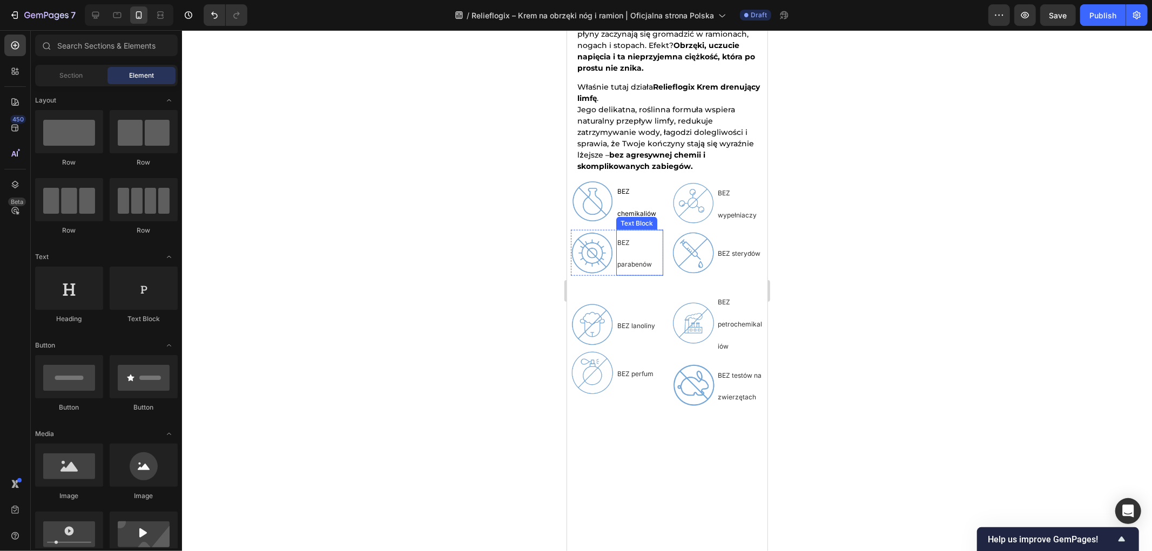
click at [641, 248] on p "BEZ parabenów" at bounding box center [639, 253] width 45 height 44
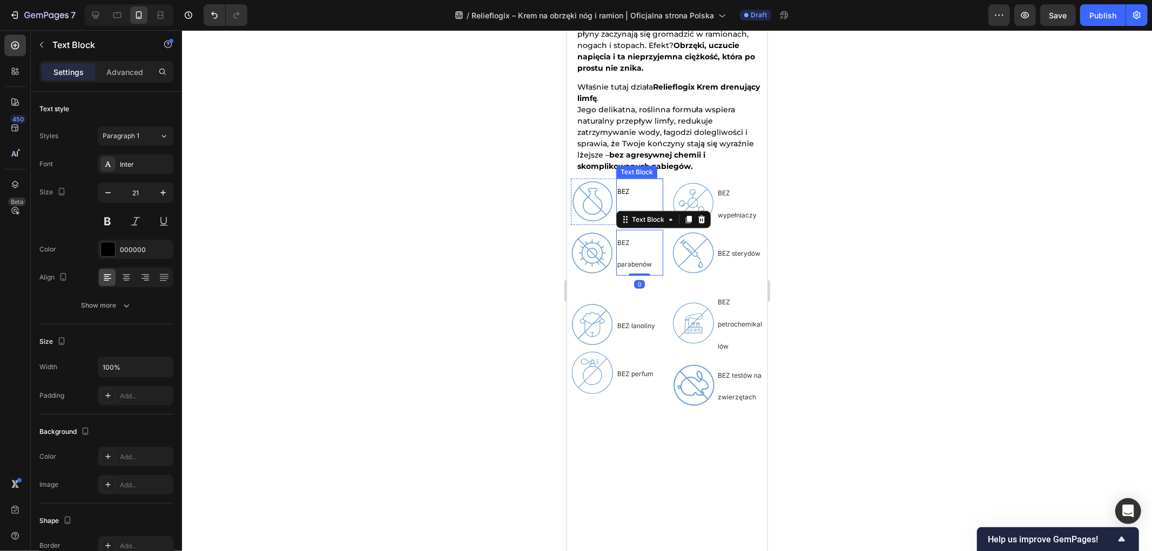
click at [633, 185] on p "BEZ chemikaliów" at bounding box center [639, 201] width 45 height 44
click at [582, 192] on img at bounding box center [591, 201] width 43 height 43
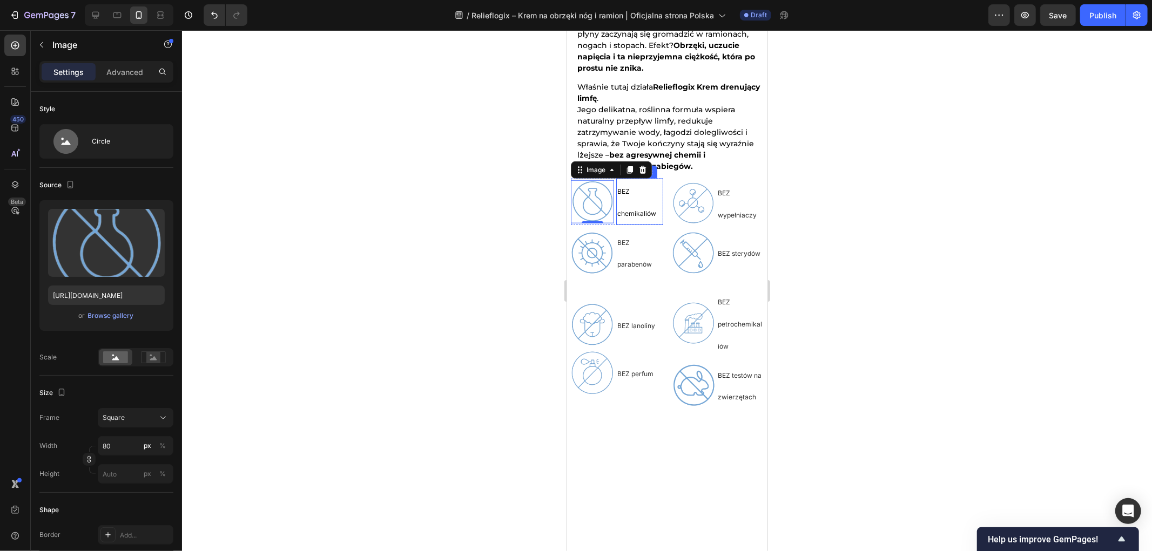
click at [632, 186] on p "BEZ chemikaliów" at bounding box center [639, 201] width 45 height 44
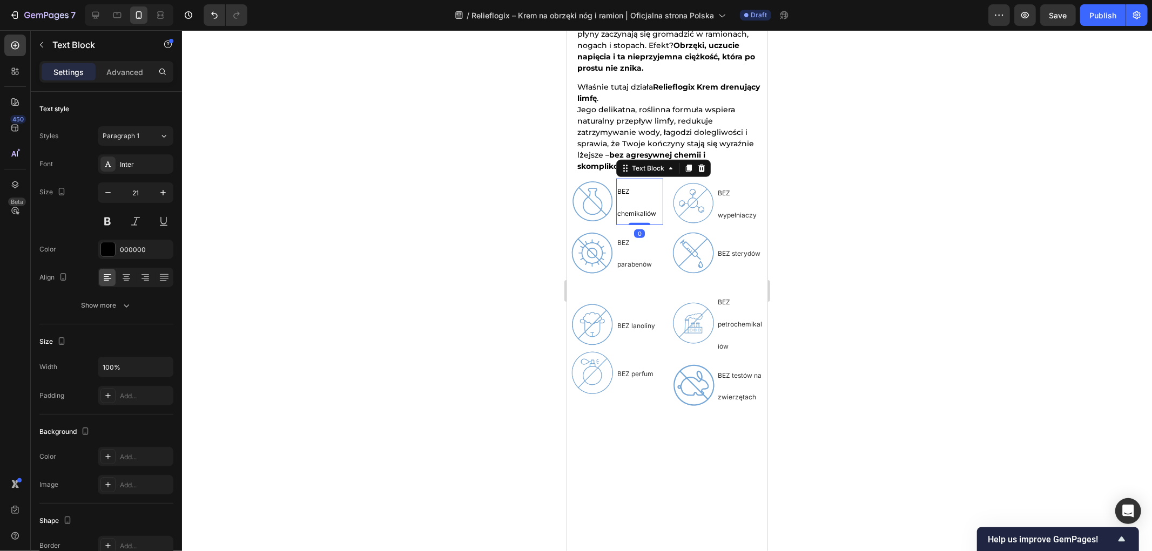
click at [632, 189] on p "BEZ chemikaliów" at bounding box center [639, 201] width 45 height 44
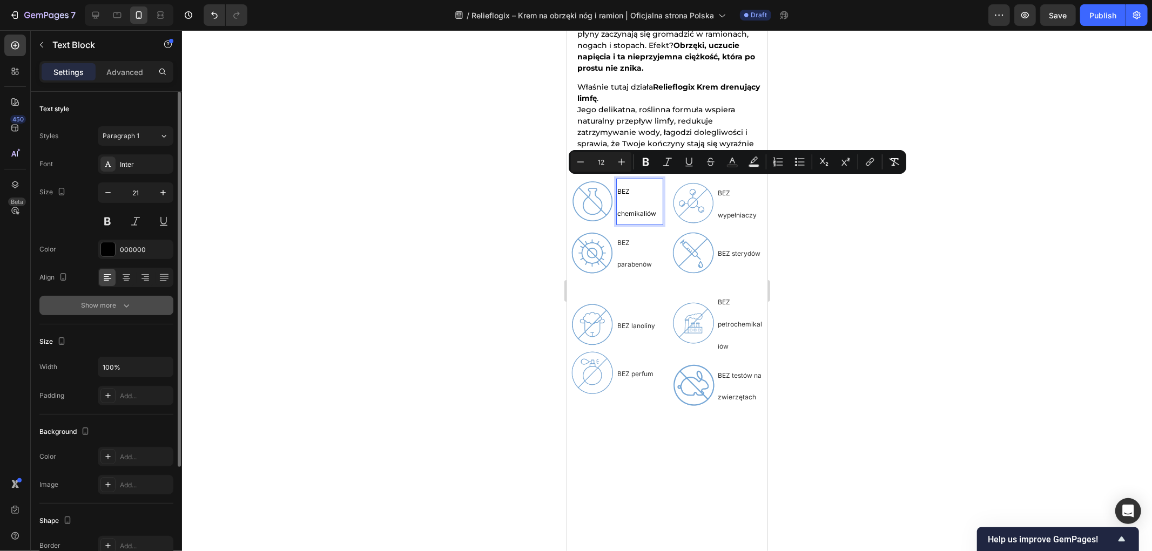
click at [117, 314] on button "Show more" at bounding box center [106, 305] width 134 height 19
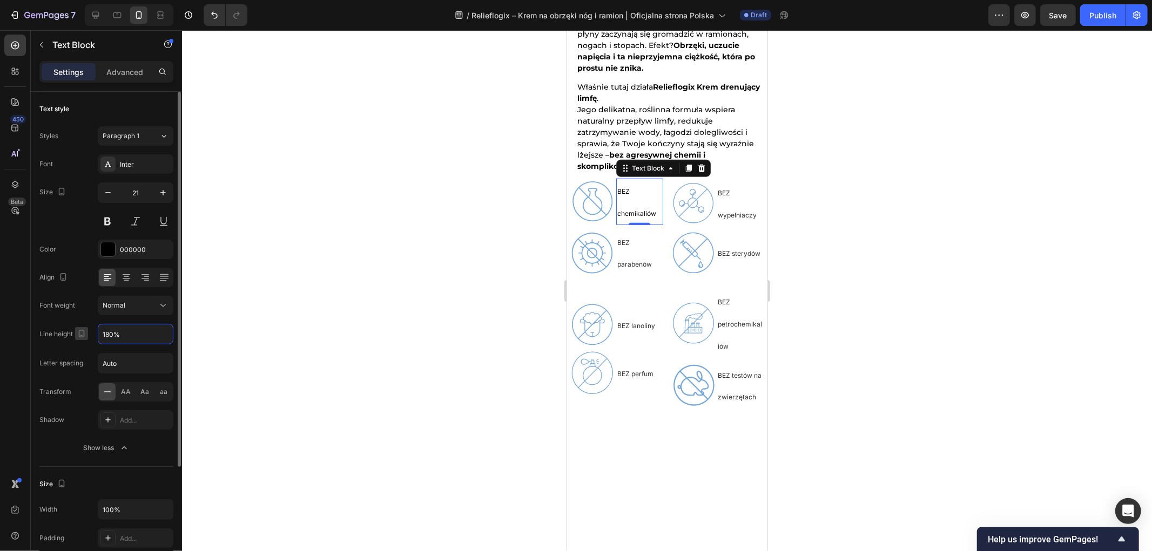
drag, startPoint x: 137, startPoint y: 335, endPoint x: 78, endPoint y: 328, distance: 58.7
click at [78, 328] on div "Line height 180%" at bounding box center [106, 334] width 134 height 21
click at [158, 336] on icon "button" at bounding box center [163, 334] width 11 height 11
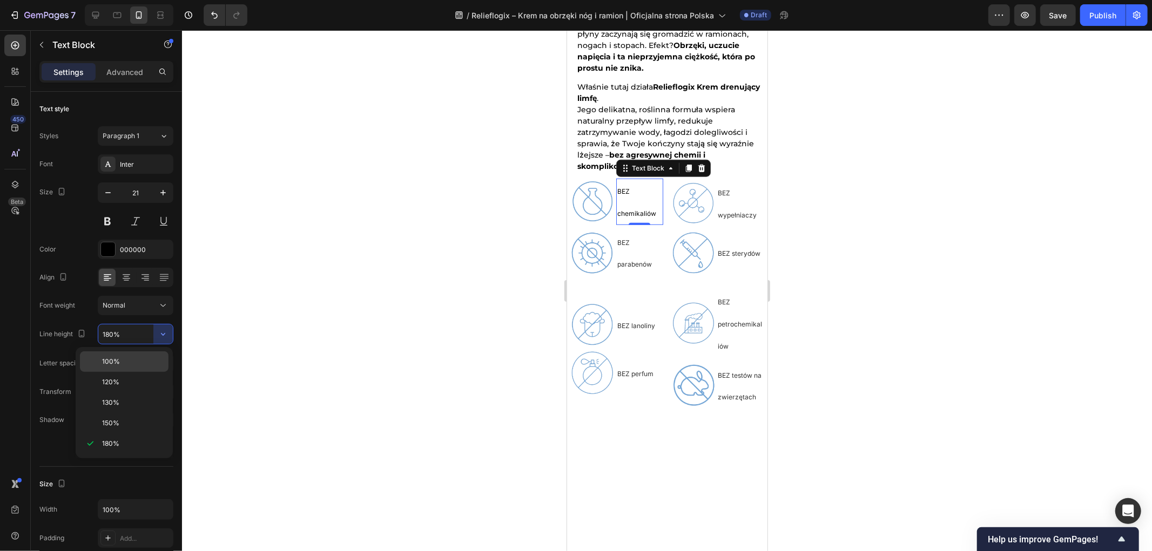
click at [128, 365] on p "100%" at bounding box center [133, 362] width 62 height 10
type input "100%"
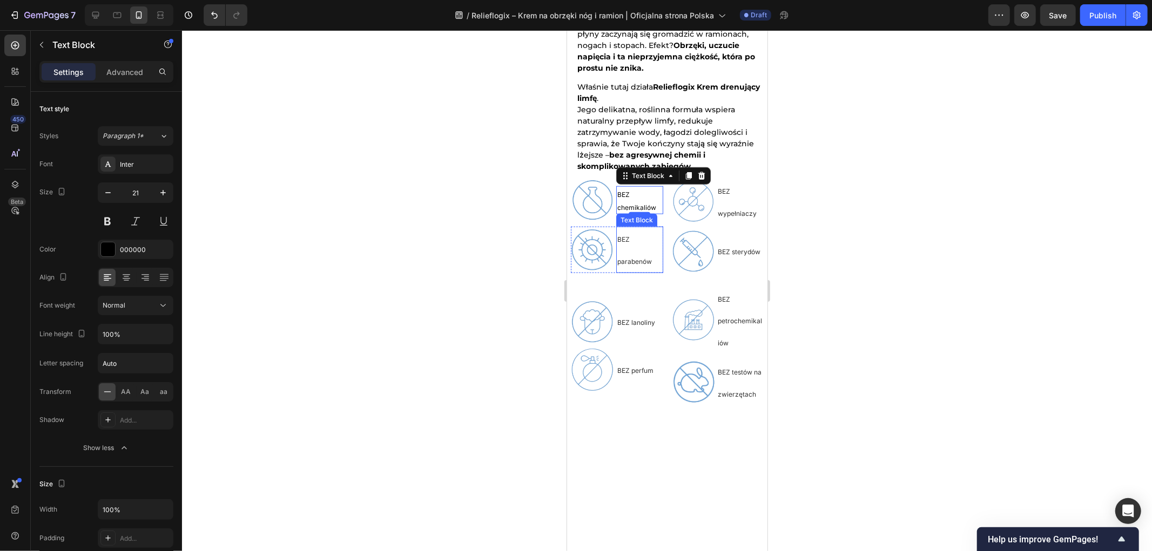
click at [625, 250] on span "BEZ parabenów" at bounding box center [634, 250] width 35 height 30
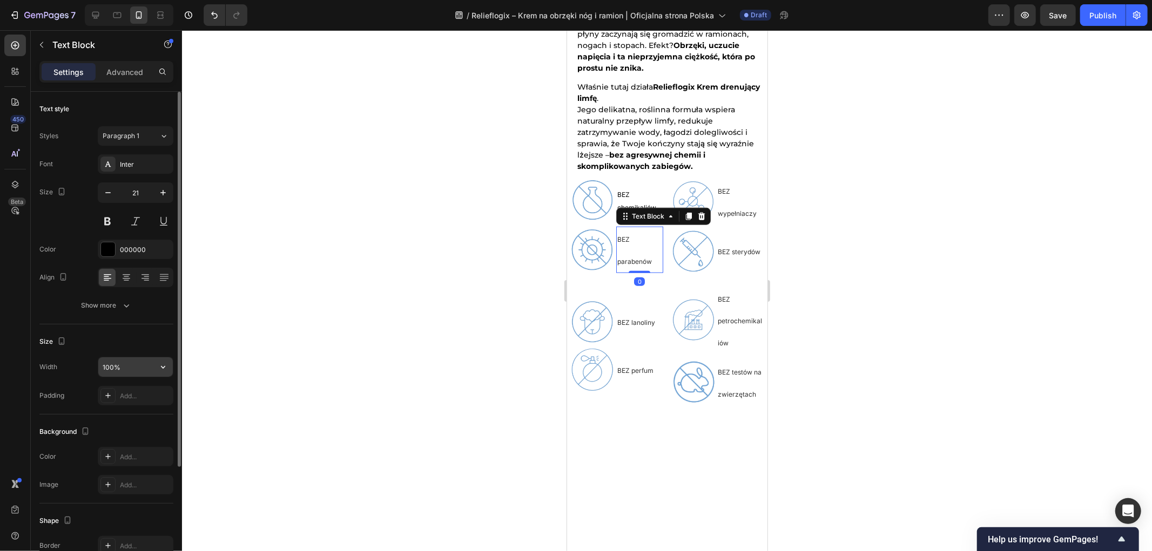
click at [154, 366] on button "button" at bounding box center [162, 367] width 19 height 19
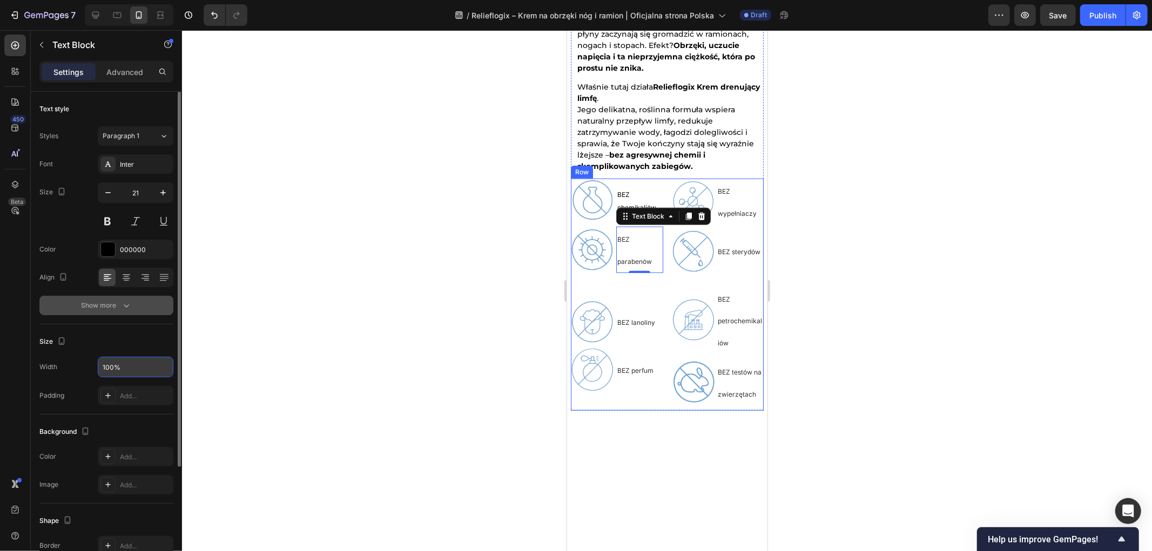
click at [118, 311] on div "Show more" at bounding box center [107, 305] width 50 height 11
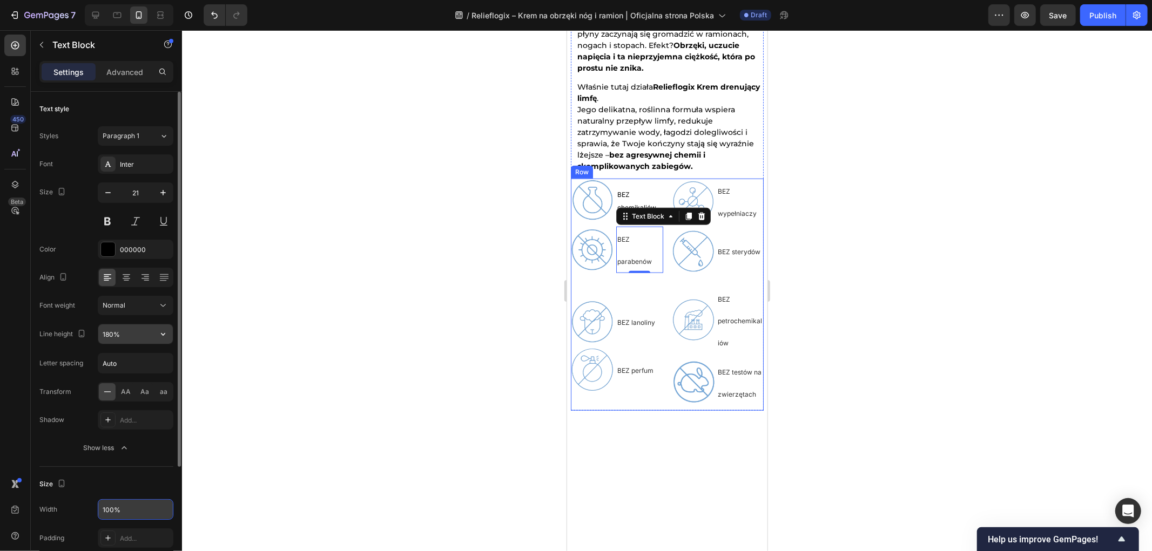
click at [142, 335] on input "180%" at bounding box center [135, 334] width 75 height 19
click at [163, 339] on icon "button" at bounding box center [163, 334] width 11 height 11
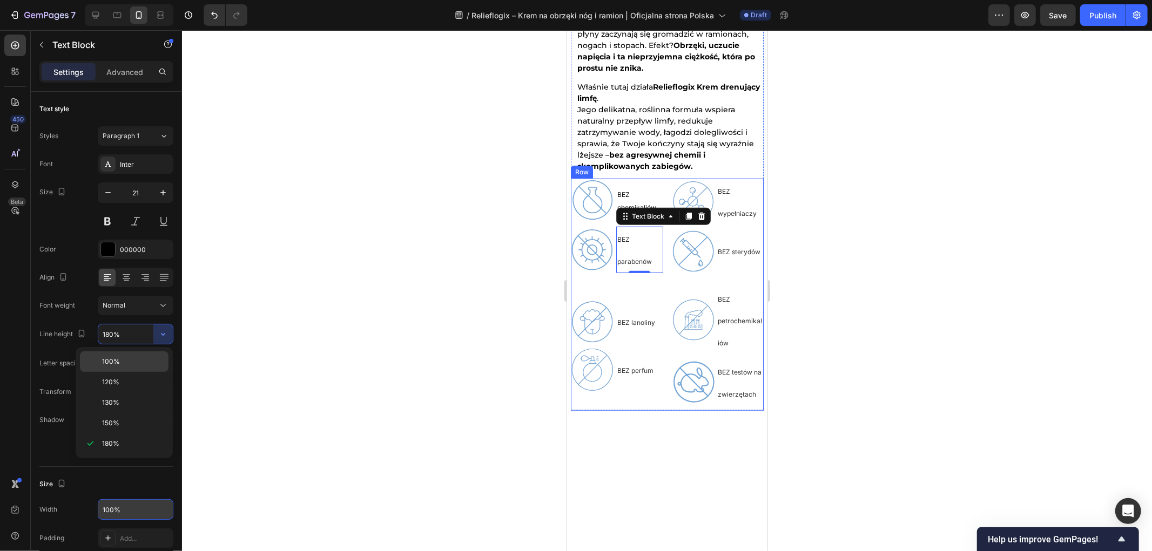
click at [125, 361] on p "100%" at bounding box center [133, 362] width 62 height 10
type input "100%"
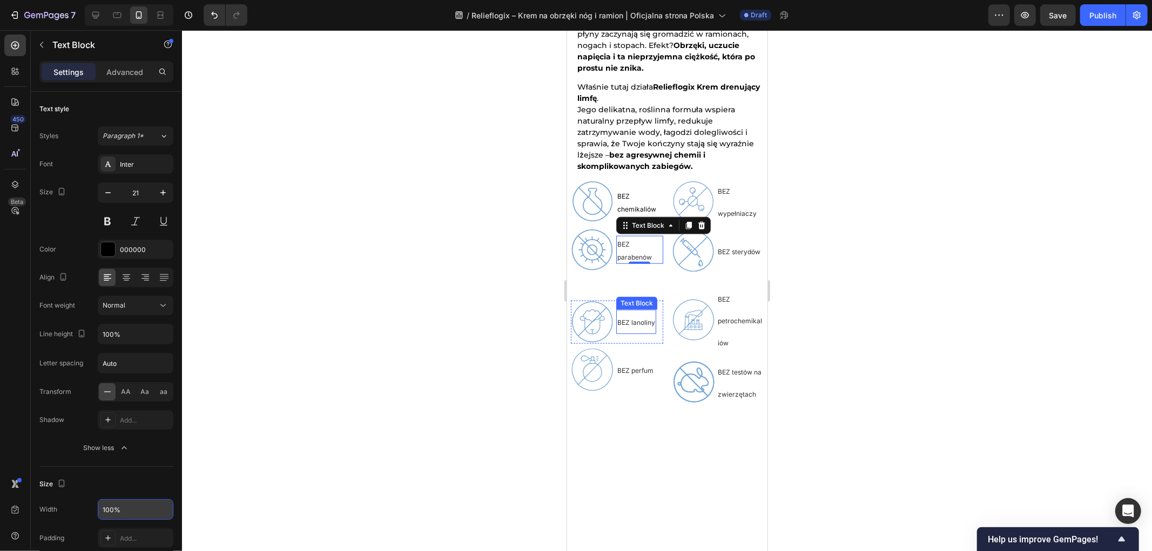
click at [638, 325] on span "BEZ lanoliny" at bounding box center [636, 322] width 38 height 8
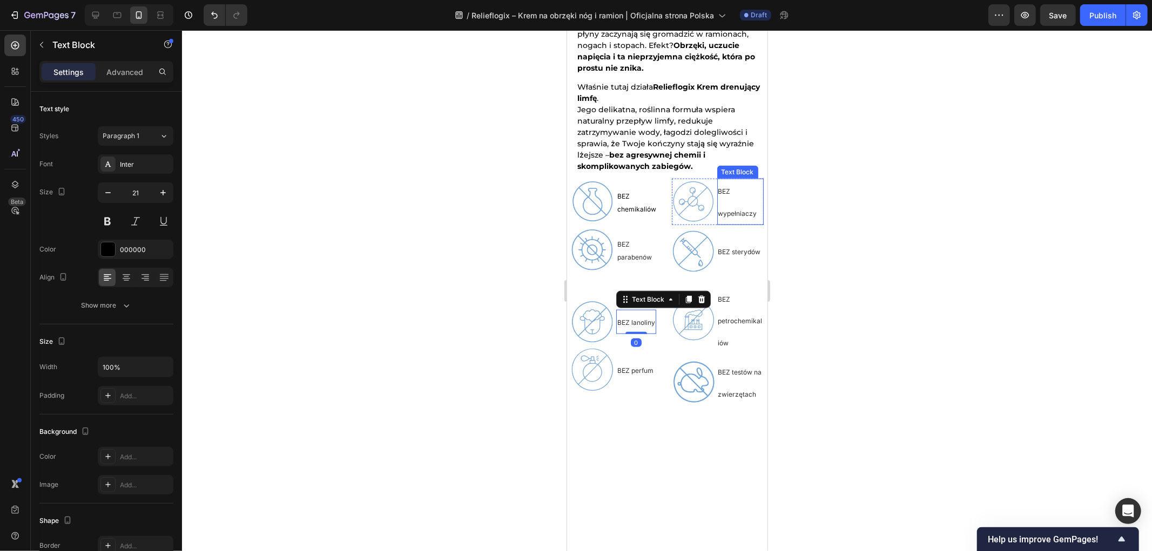
click at [732, 196] on p "BEZ wypełniaczy" at bounding box center [740, 201] width 45 height 44
click at [160, 368] on icon "button" at bounding box center [163, 367] width 11 height 11
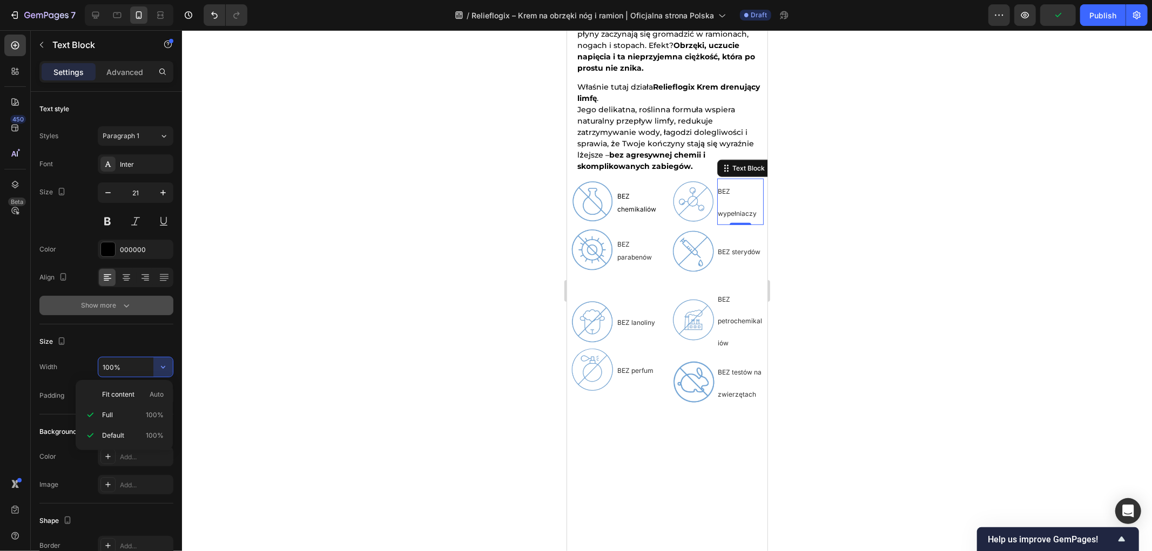
click at [125, 304] on icon "button" at bounding box center [126, 305] width 11 height 11
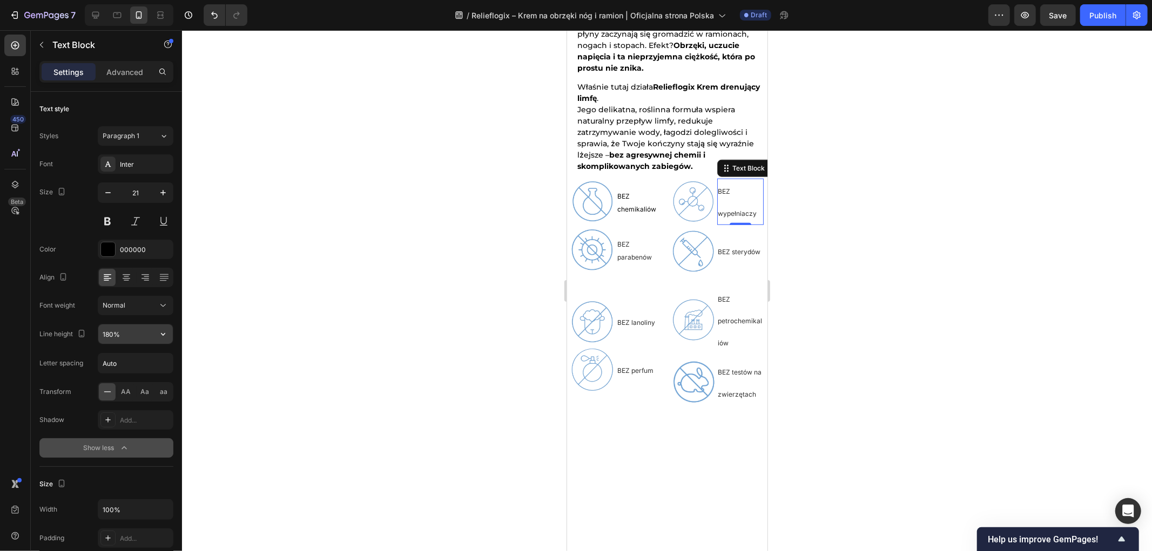
click at [152, 336] on input "180%" at bounding box center [135, 334] width 75 height 19
click at [162, 335] on icon "button" at bounding box center [163, 334] width 4 height 3
drag, startPoint x: 122, startPoint y: 362, endPoint x: 156, endPoint y: 286, distance: 83.2
click at [122, 362] on p "100%" at bounding box center [133, 362] width 62 height 10
type input "100%"
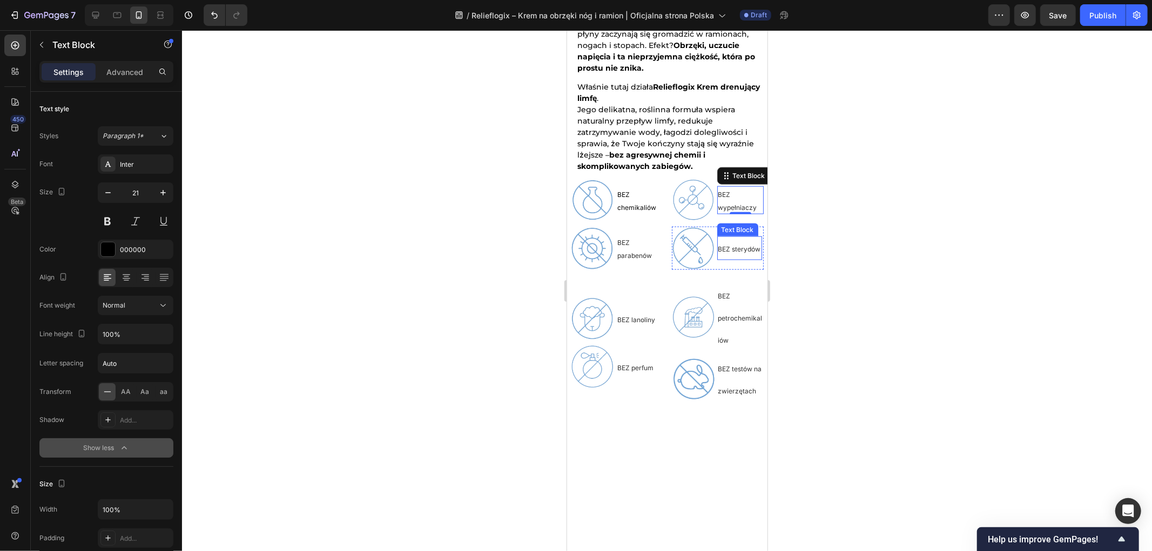
click at [733, 241] on p "BEZ sterydów" at bounding box center [739, 248] width 43 height 22
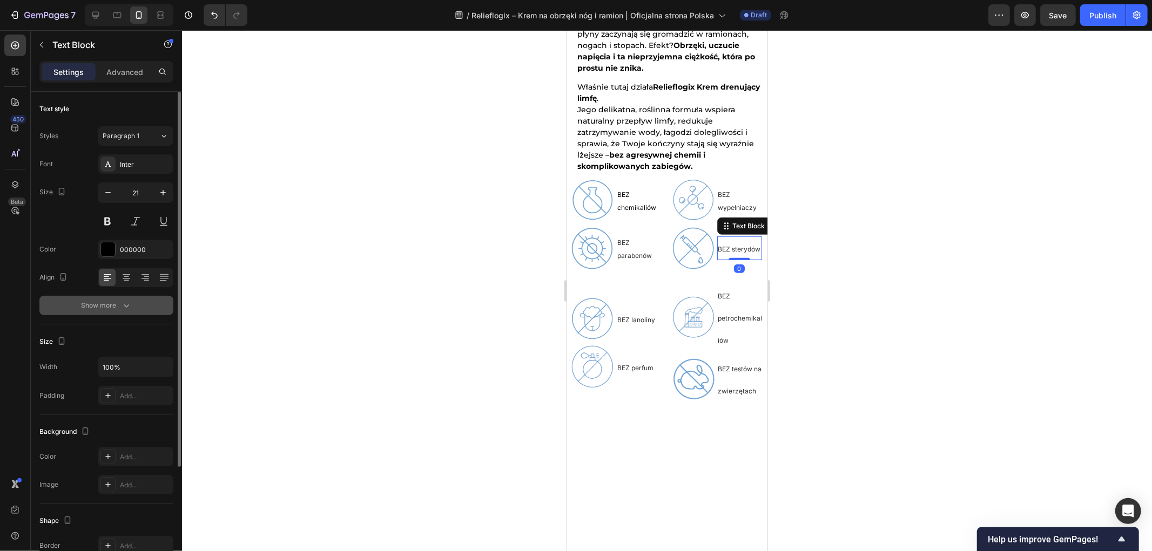
click at [152, 298] on button "Show more" at bounding box center [106, 305] width 134 height 19
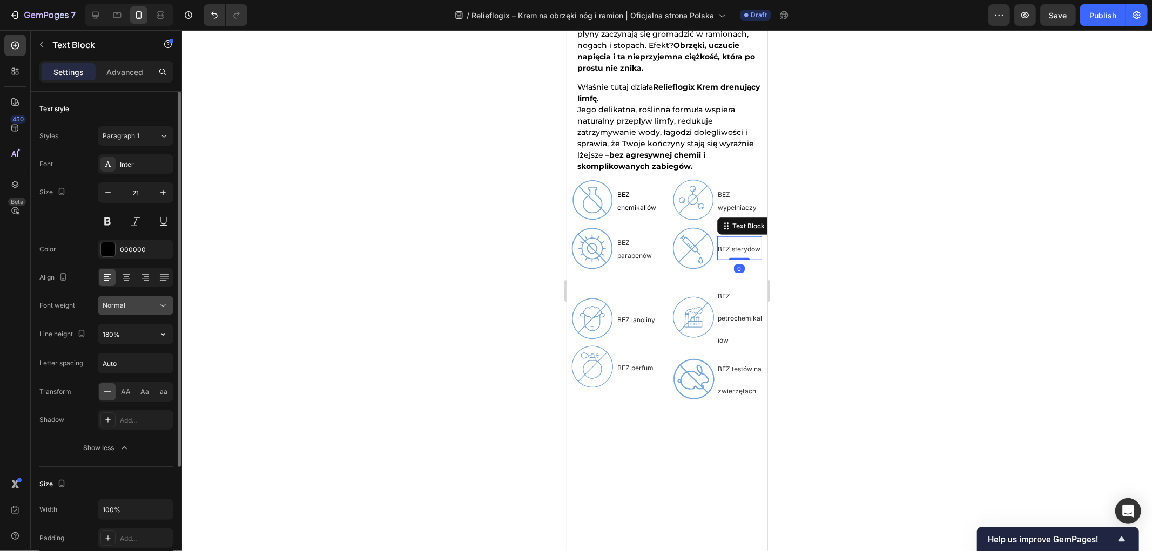
click at [162, 306] on icon at bounding box center [162, 306] width 5 height 3
click at [158, 306] on icon at bounding box center [163, 305] width 11 height 11
click at [165, 330] on icon "button" at bounding box center [163, 334] width 11 height 11
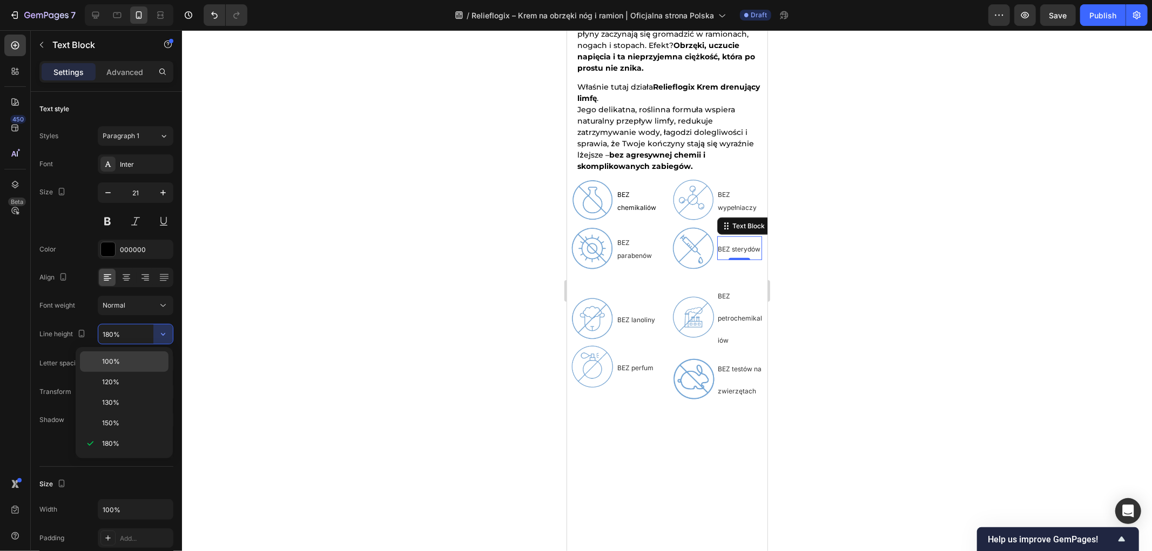
click at [115, 360] on span "100%" at bounding box center [111, 362] width 18 height 10
type input "100%"
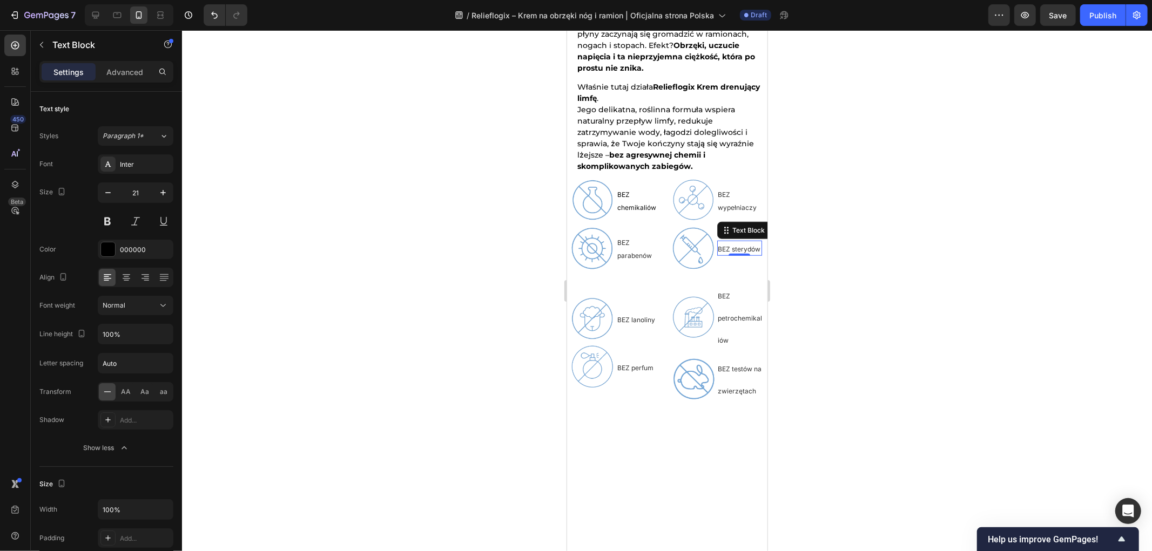
click at [718, 292] on p "BEZ petrochemikaliów" at bounding box center [740, 317] width 45 height 66
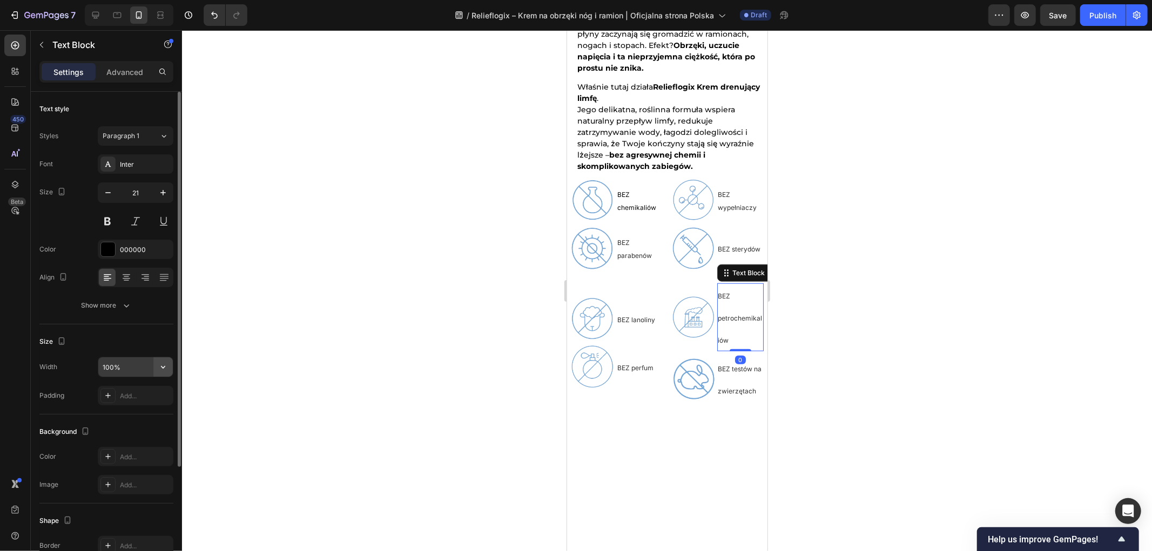
click at [162, 368] on icon "button" at bounding box center [163, 367] width 11 height 11
click at [130, 309] on icon "button" at bounding box center [126, 305] width 11 height 11
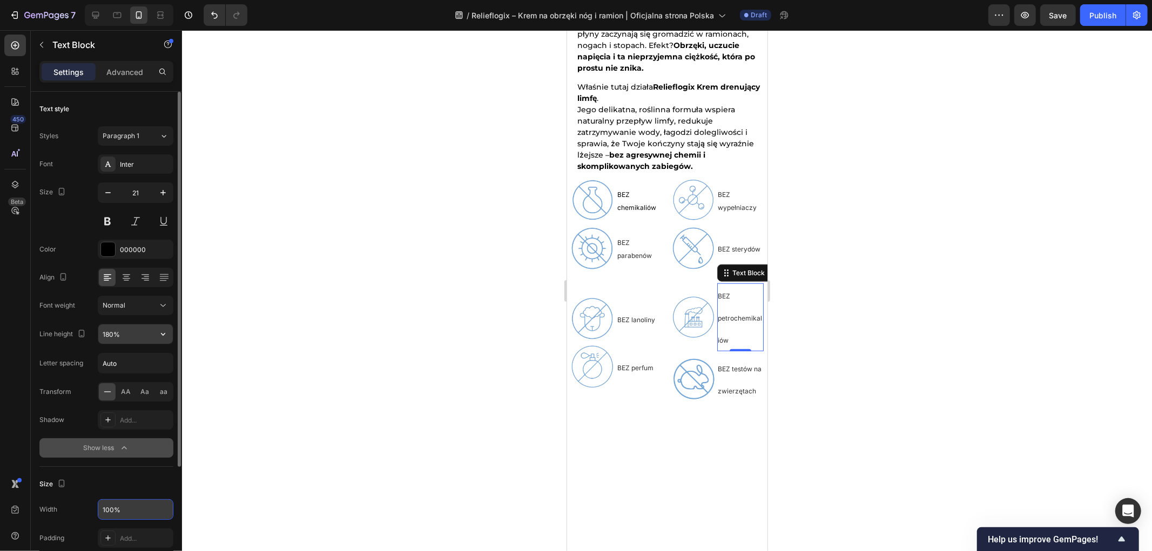
click at [150, 331] on input "180%" at bounding box center [135, 334] width 75 height 19
click at [164, 334] on icon "button" at bounding box center [163, 334] width 11 height 11
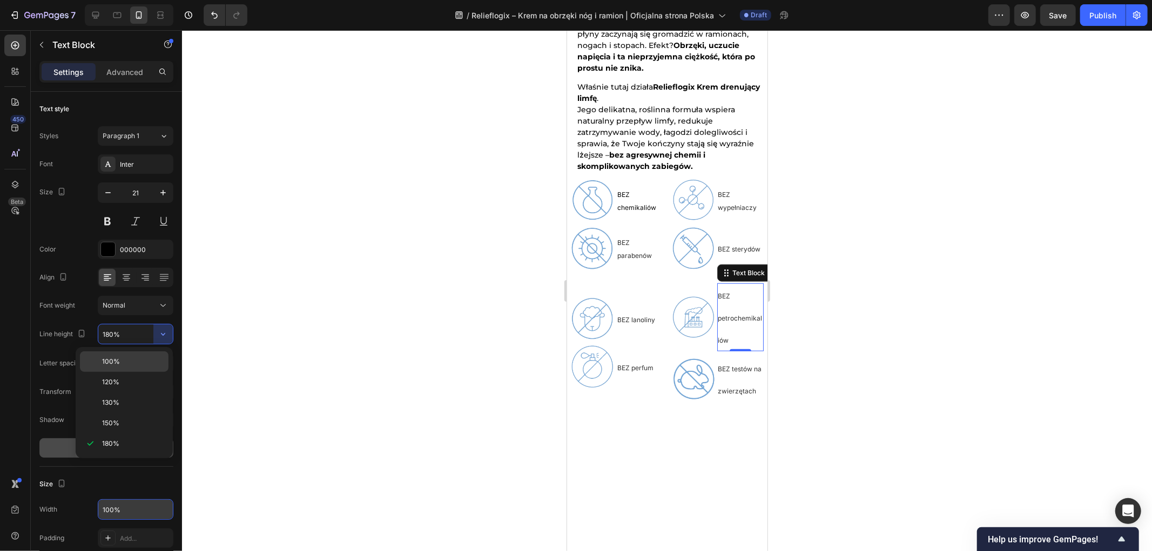
click at [116, 363] on span "100%" at bounding box center [111, 362] width 18 height 10
type input "100%"
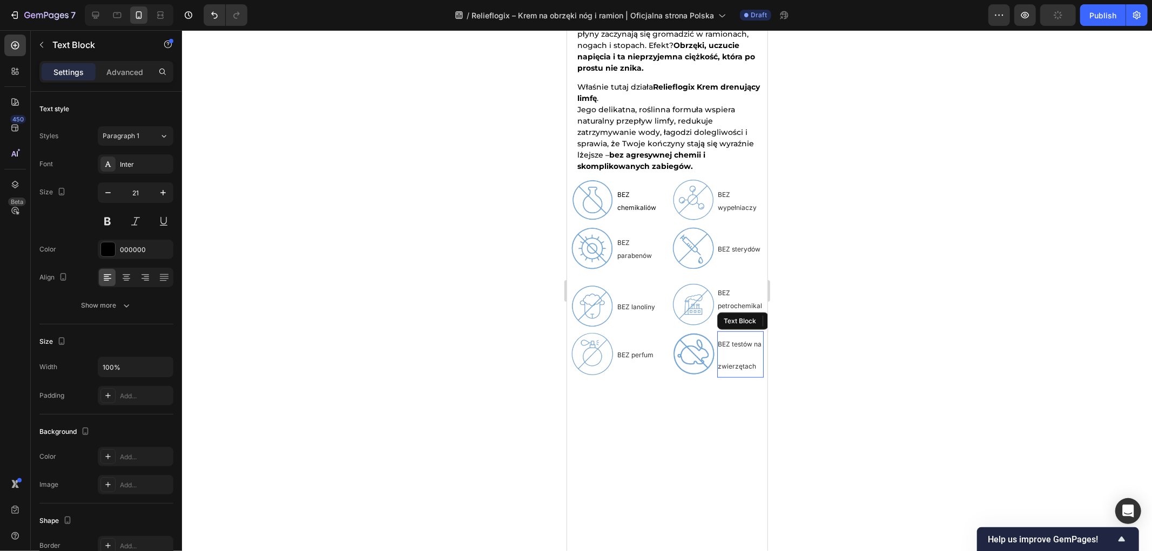
click at [733, 337] on p "BEZ testów na zwierzętach" at bounding box center [740, 354] width 45 height 44
click at [720, 340] on span "BEZ testów na zwierzętach" at bounding box center [740, 355] width 44 height 30
click at [731, 354] on p "BEZ testów na zwierzętach" at bounding box center [740, 354] width 45 height 44
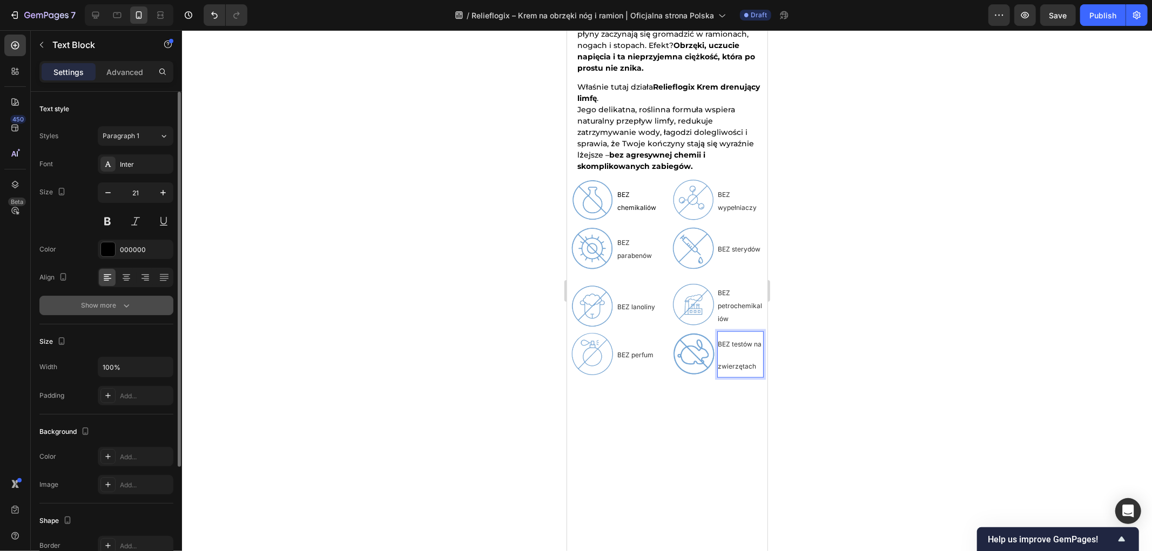
click at [119, 300] on div "Show more" at bounding box center [107, 305] width 50 height 11
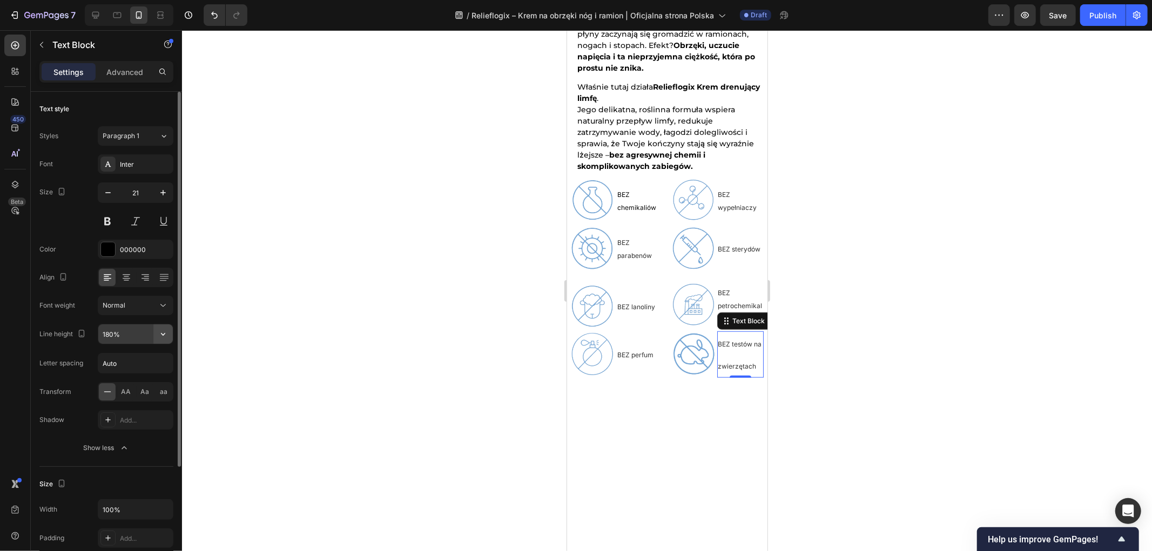
click at [166, 333] on icon "button" at bounding box center [163, 334] width 11 height 11
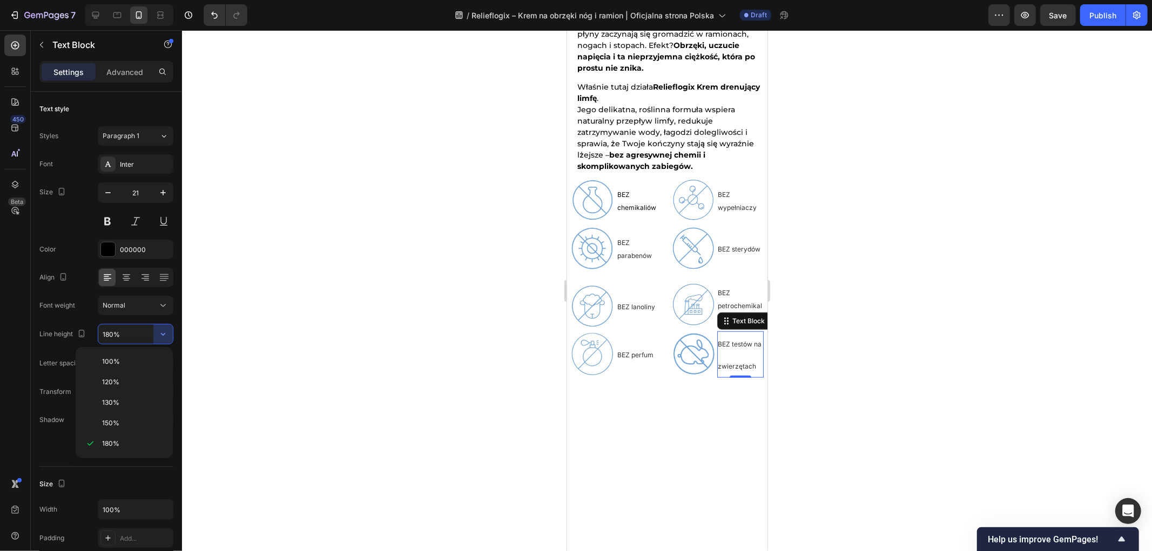
click at [123, 361] on p "100%" at bounding box center [133, 362] width 62 height 10
type input "100%"
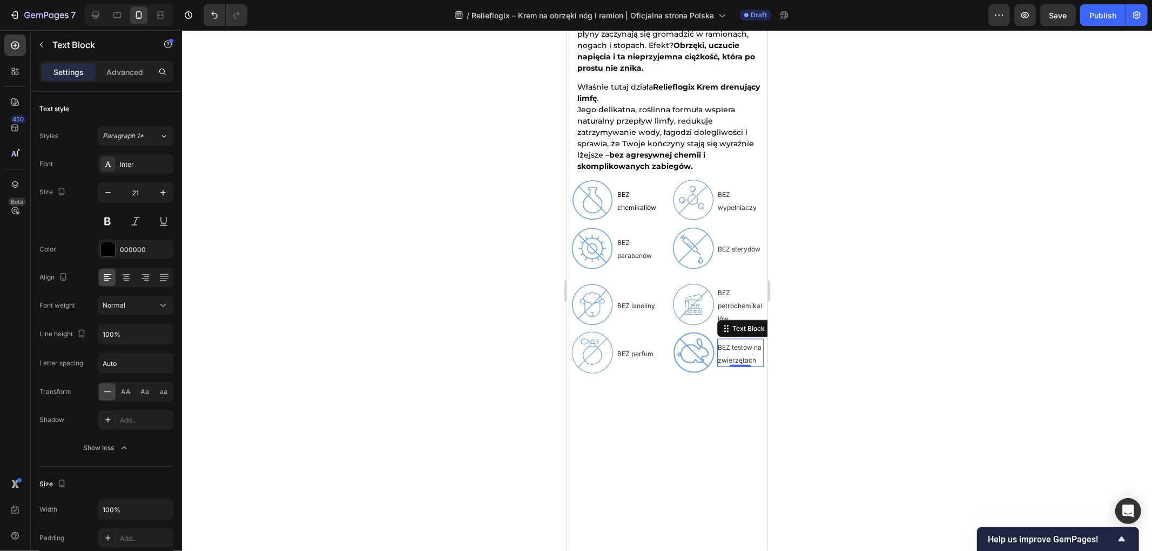
click at [491, 306] on div at bounding box center [667, 290] width 970 height 521
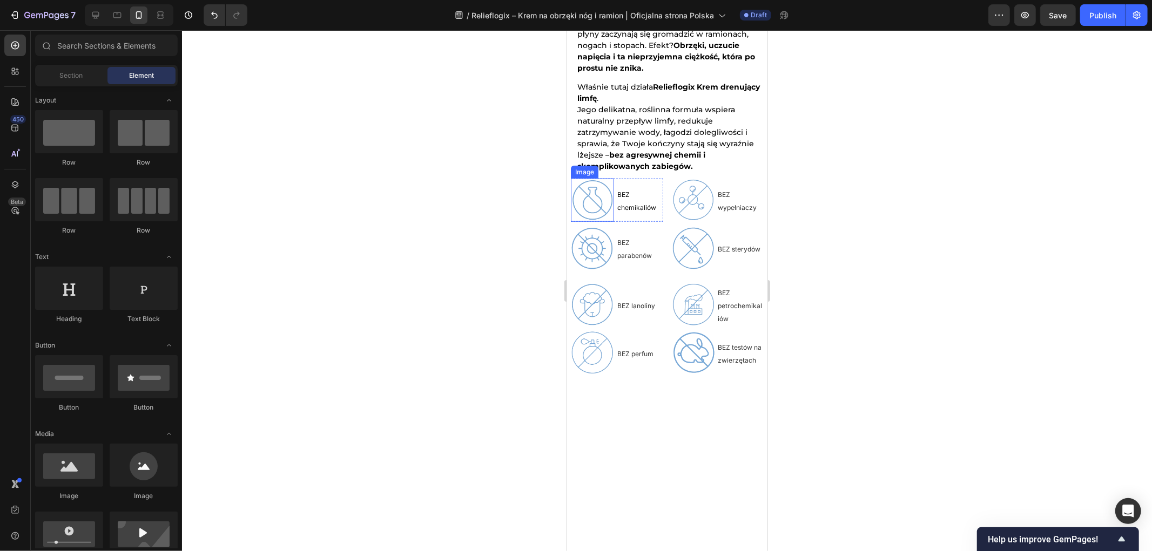
click at [593, 184] on img at bounding box center [591, 199] width 43 height 43
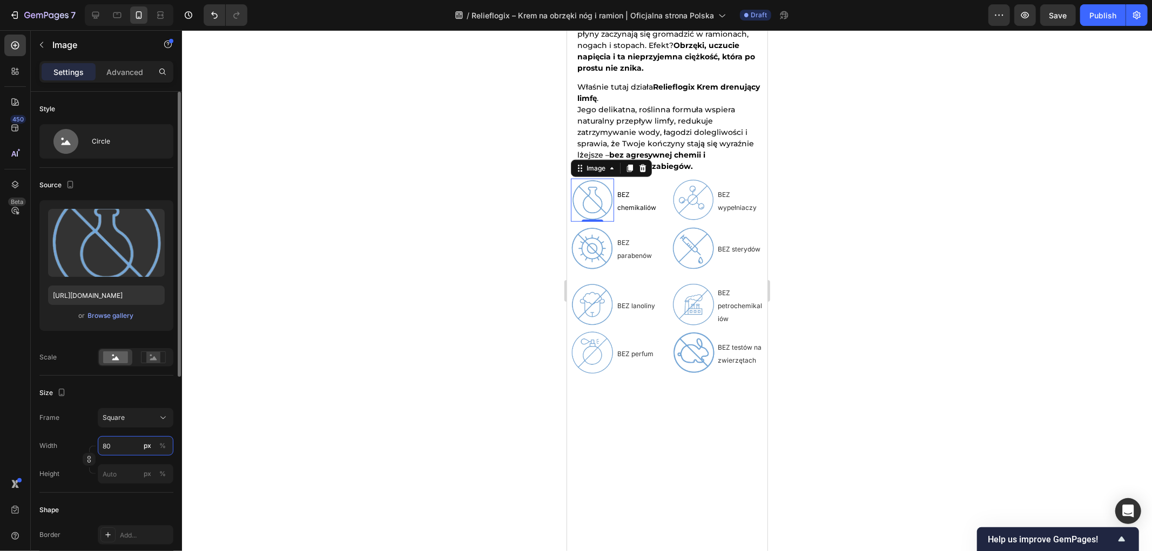
type input "6"
type input "60"
drag, startPoint x: 122, startPoint y: 447, endPoint x: 52, endPoint y: 439, distance: 70.1
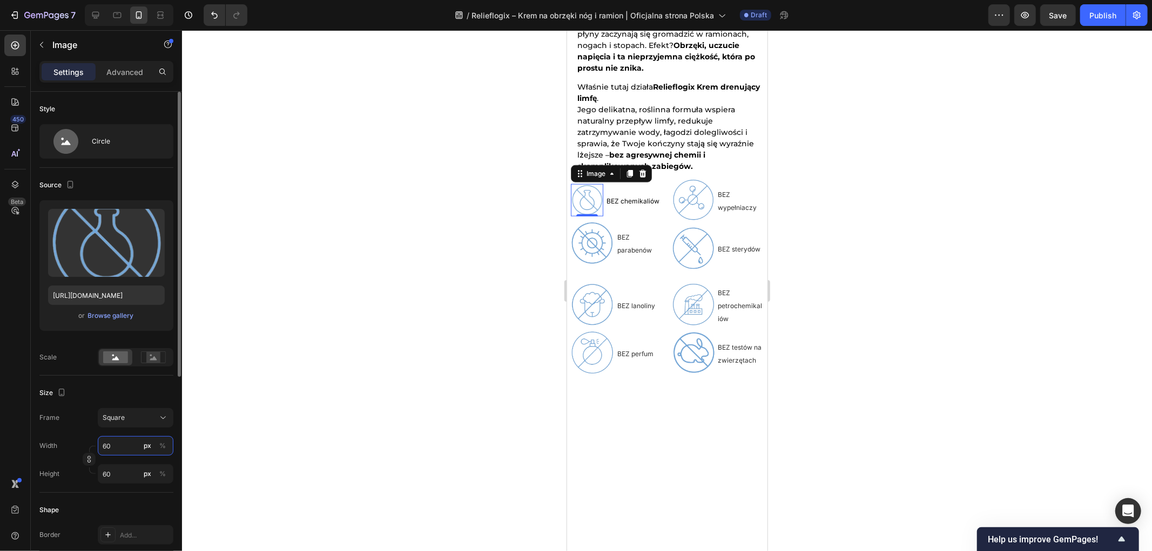
click at [45, 441] on div "Width 60 px %" at bounding box center [106, 445] width 134 height 19
type input "5"
type input "50"
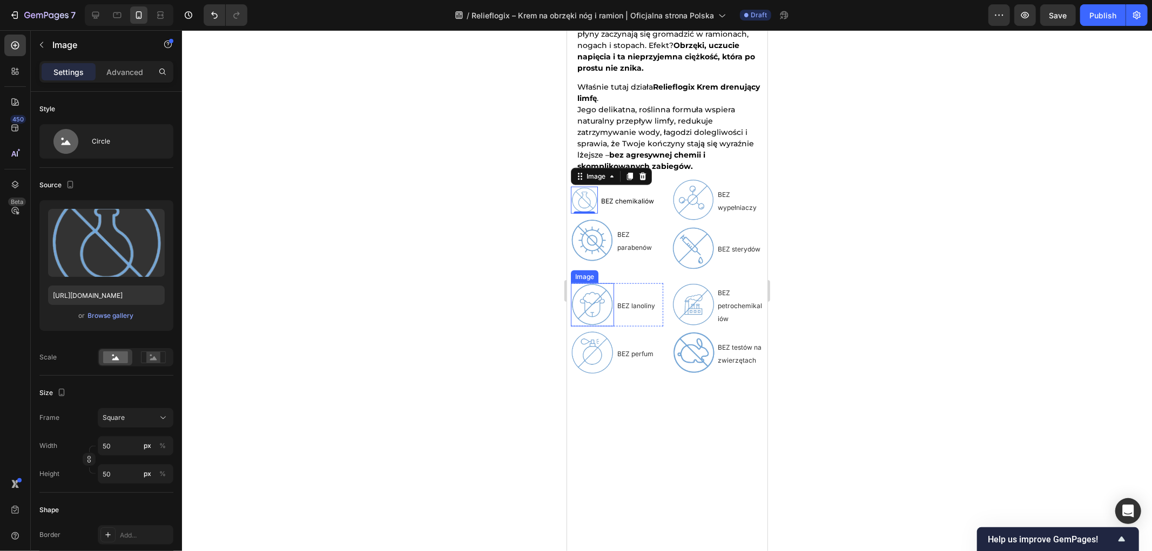
click at [609, 221] on img at bounding box center [591, 239] width 43 height 43
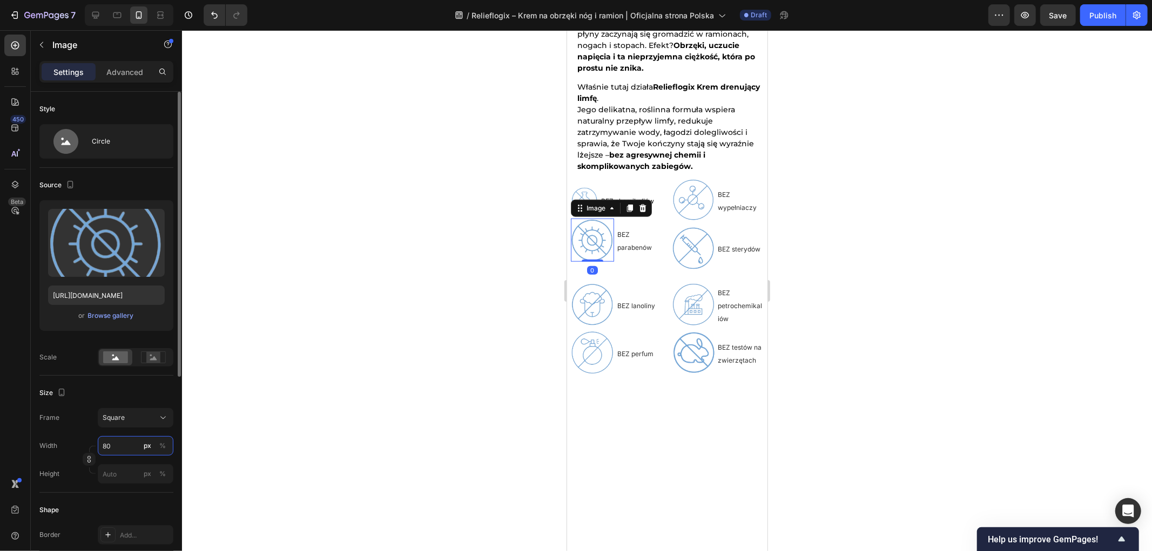
type input "5"
type input "50"
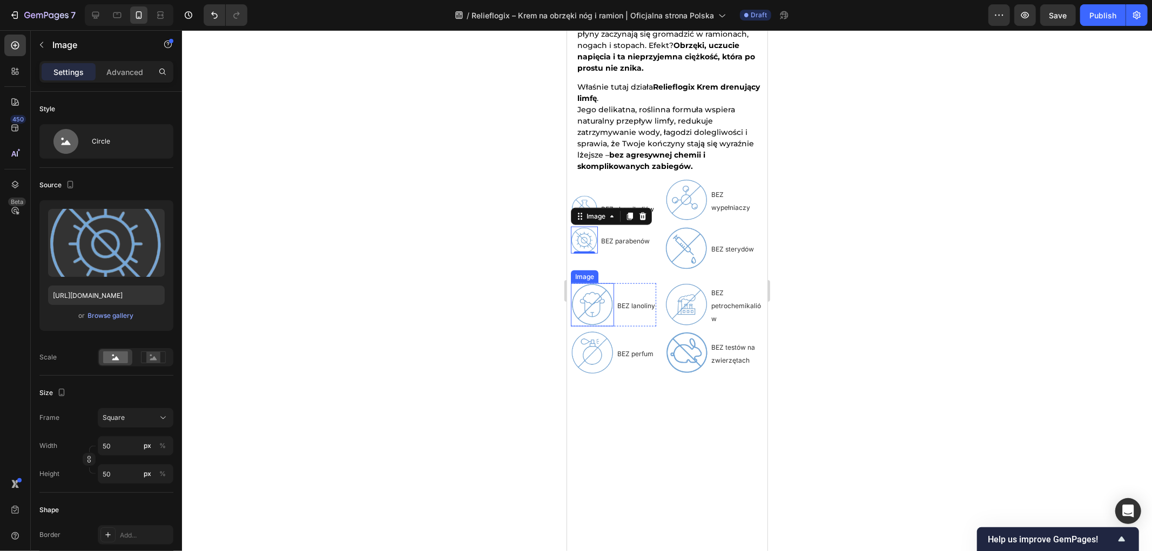
click at [590, 283] on img at bounding box center [591, 304] width 43 height 43
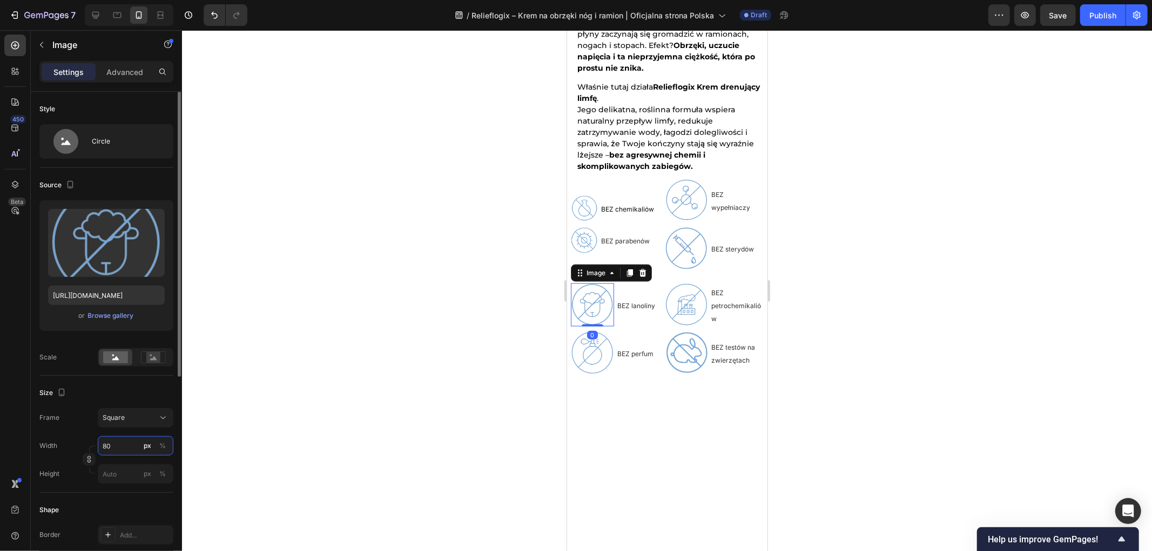
type input "5"
type input "50"
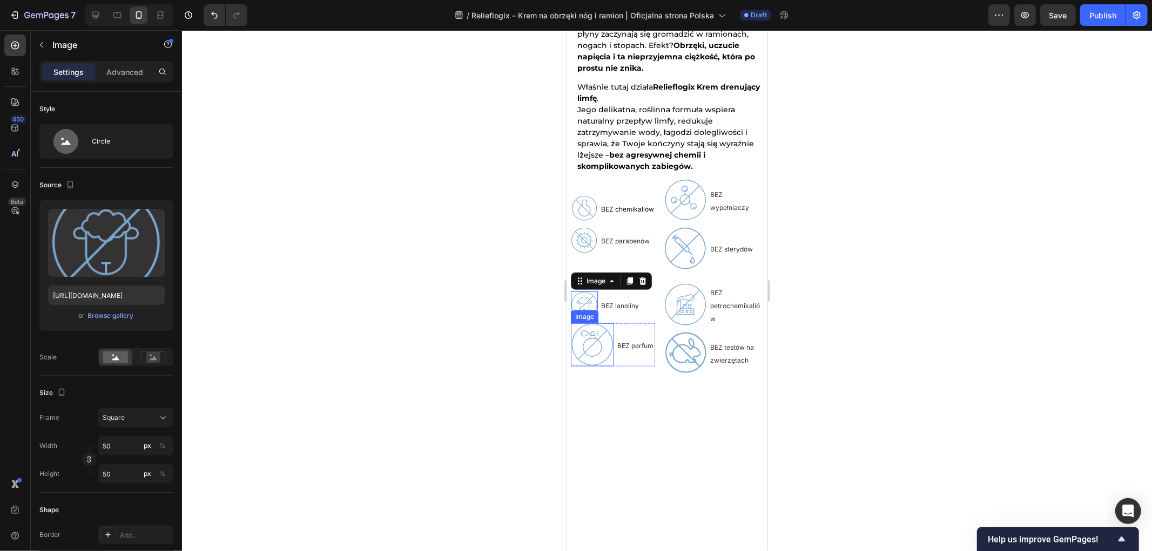
click at [603, 329] on img at bounding box center [591, 344] width 43 height 43
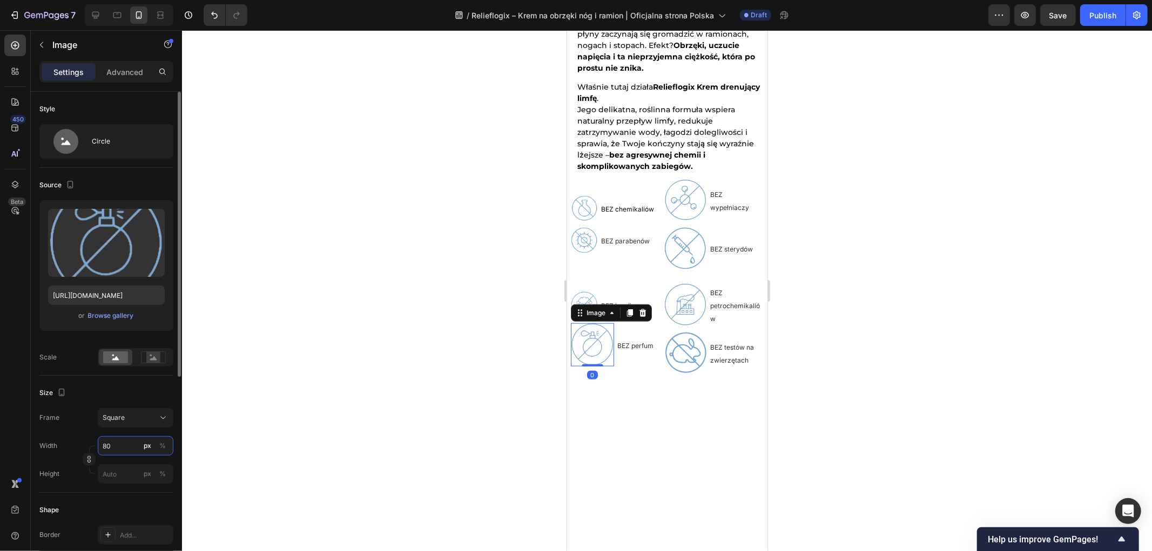
type input "5"
type input "50"
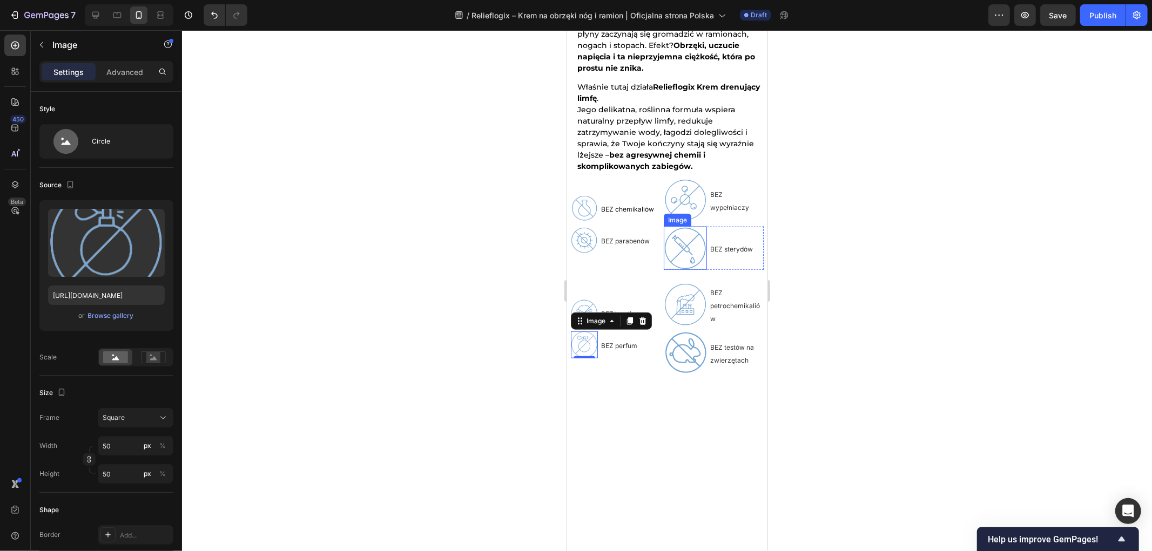
click at [683, 197] on img at bounding box center [684, 199] width 43 height 43
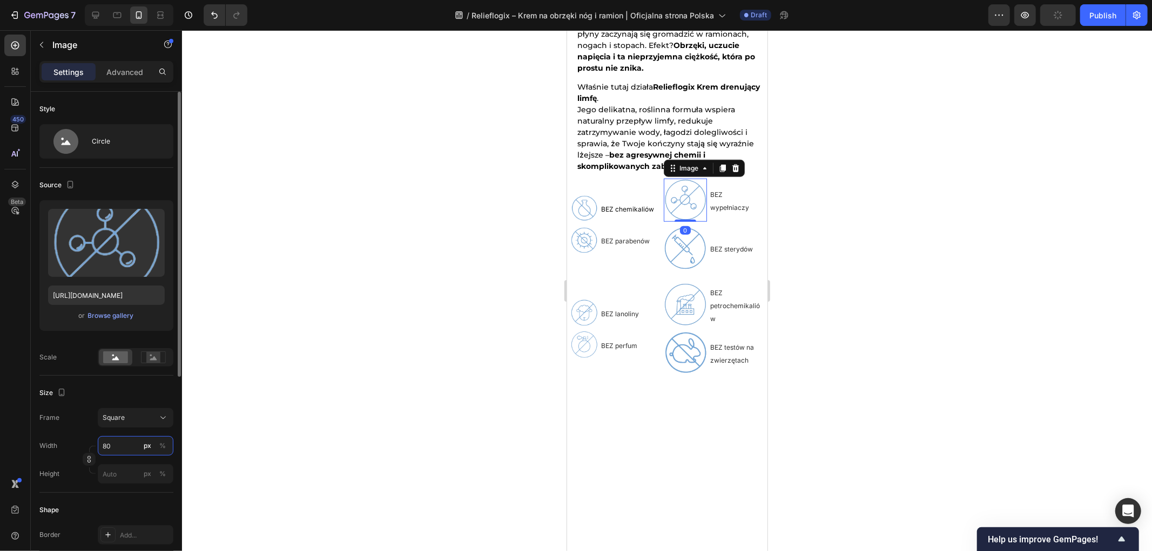
type input "5"
type input "50"
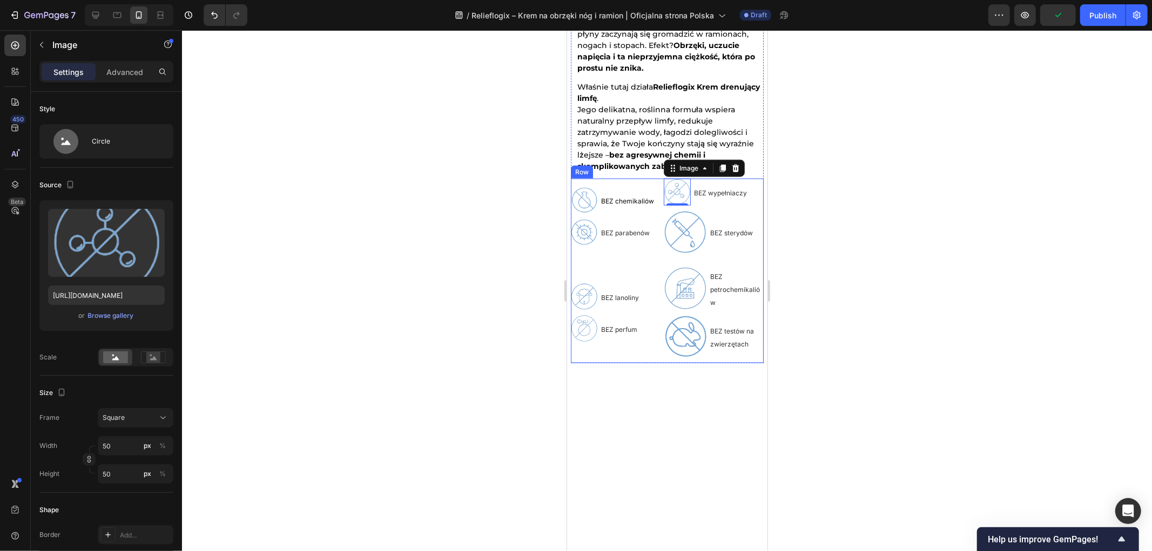
click at [671, 231] on img at bounding box center [684, 231] width 43 height 43
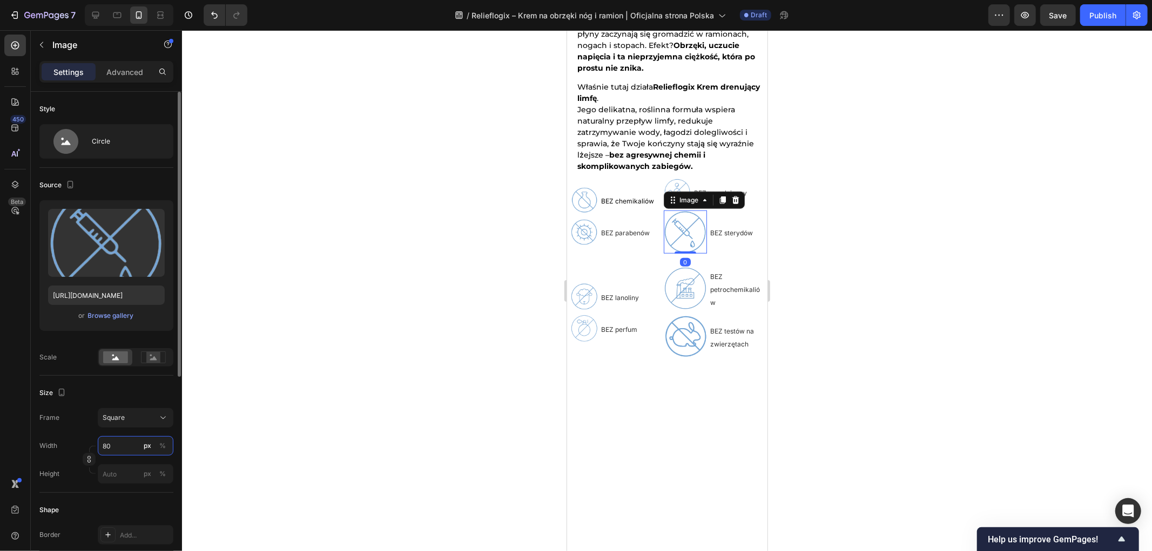
type input "5"
type input "50"
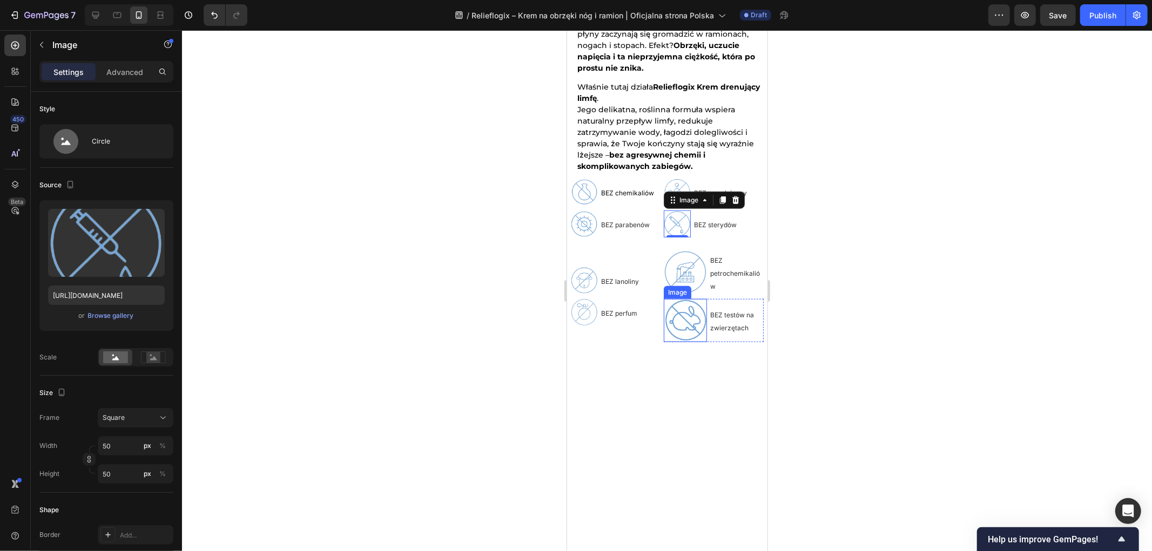
click at [691, 265] on img at bounding box center [684, 272] width 43 height 43
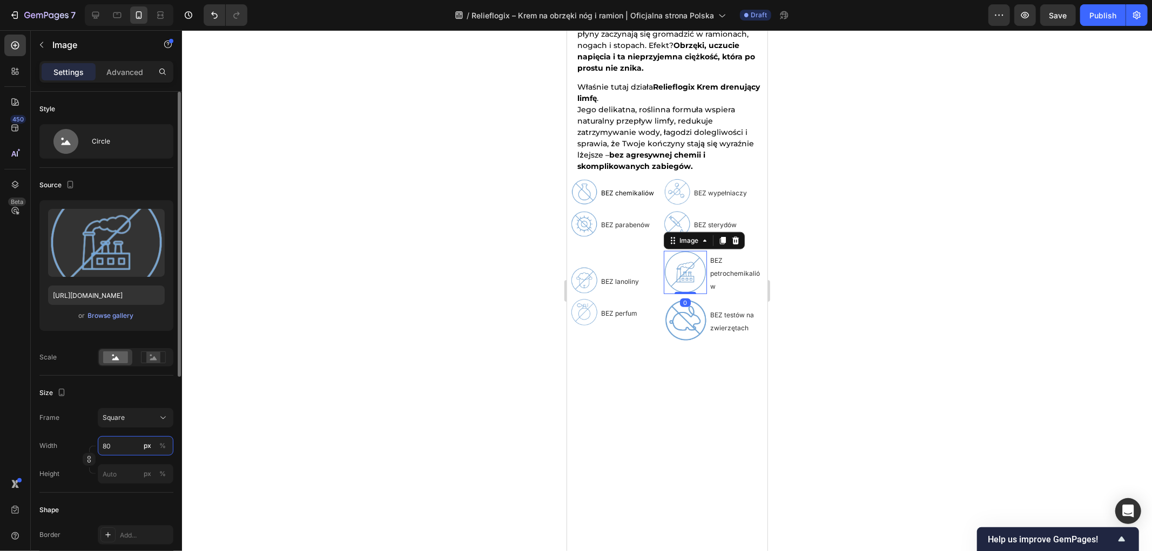
type input "5"
type input "50"
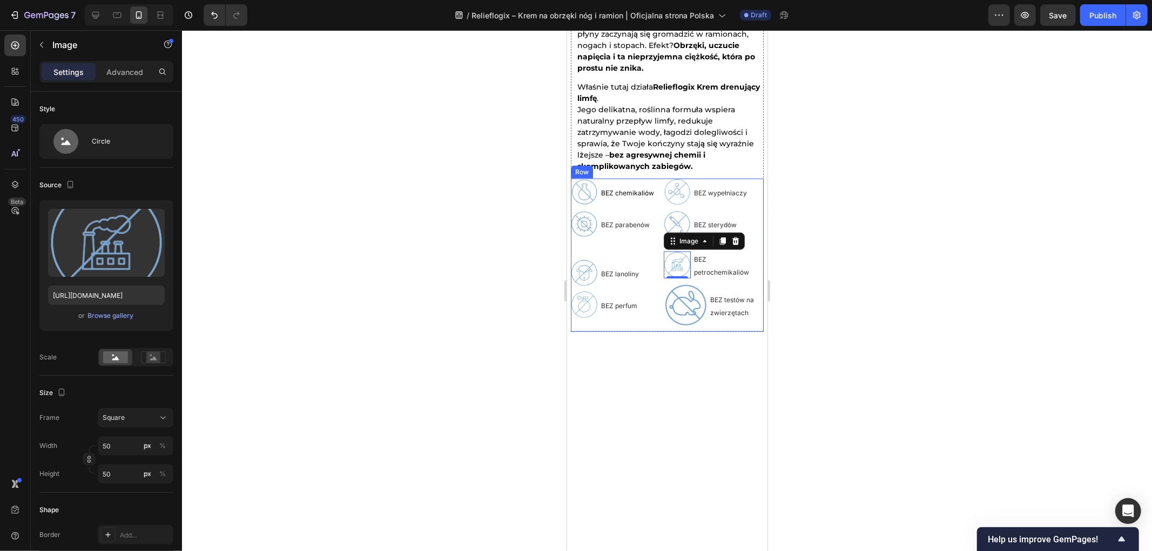
click at [671, 302] on img at bounding box center [684, 305] width 43 height 43
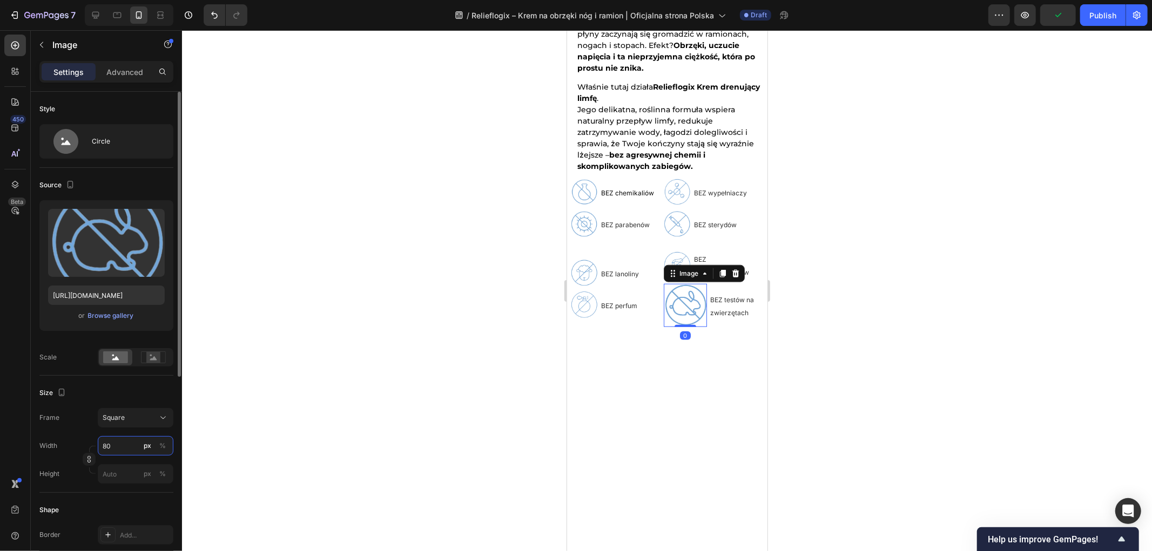
type input "5"
type input "50"
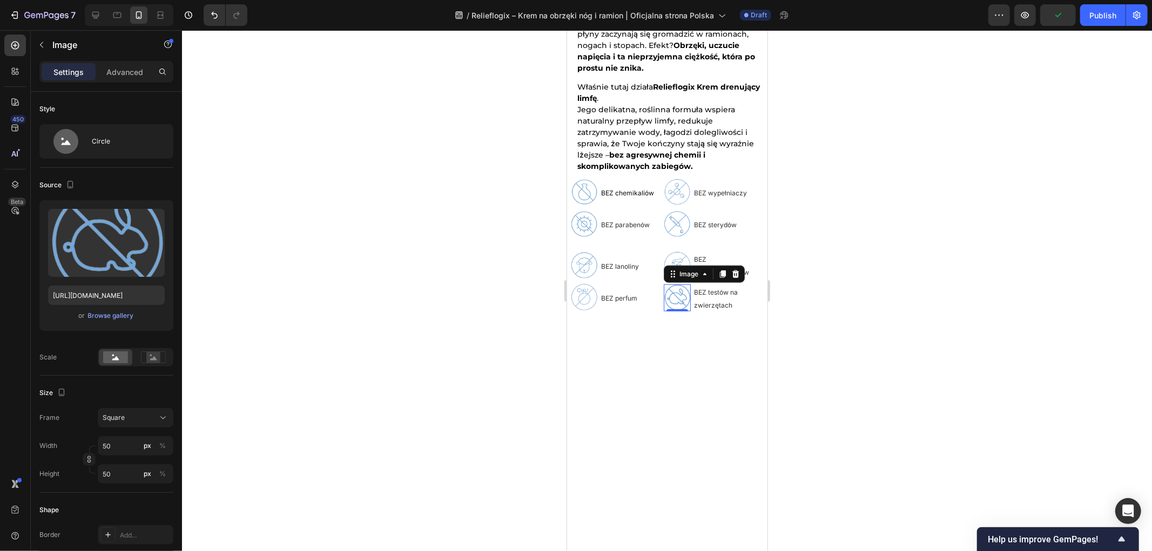
click at [366, 279] on div at bounding box center [667, 290] width 970 height 521
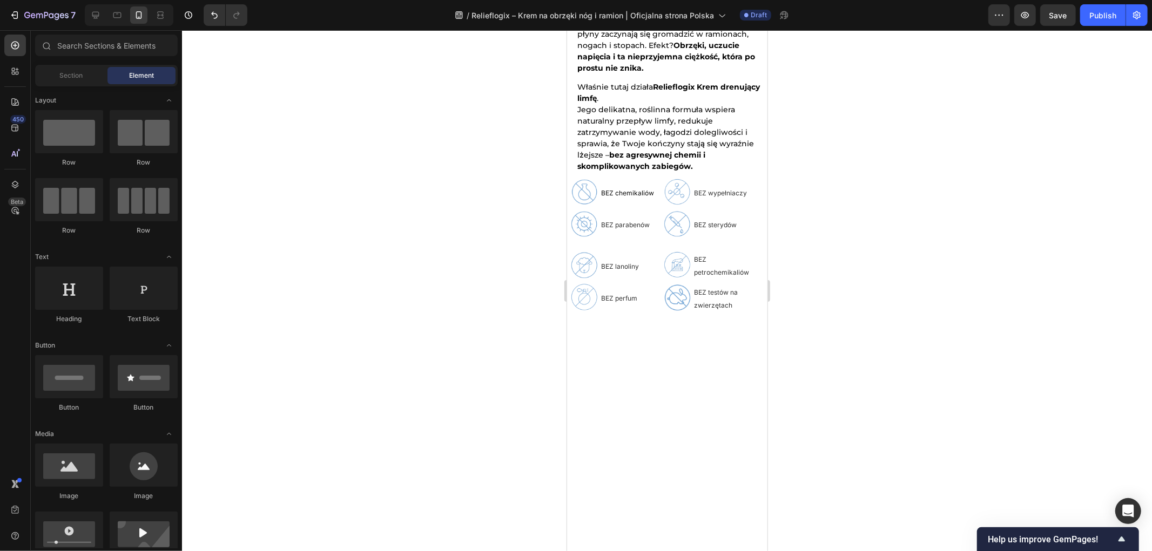
click at [904, 240] on div at bounding box center [667, 290] width 970 height 521
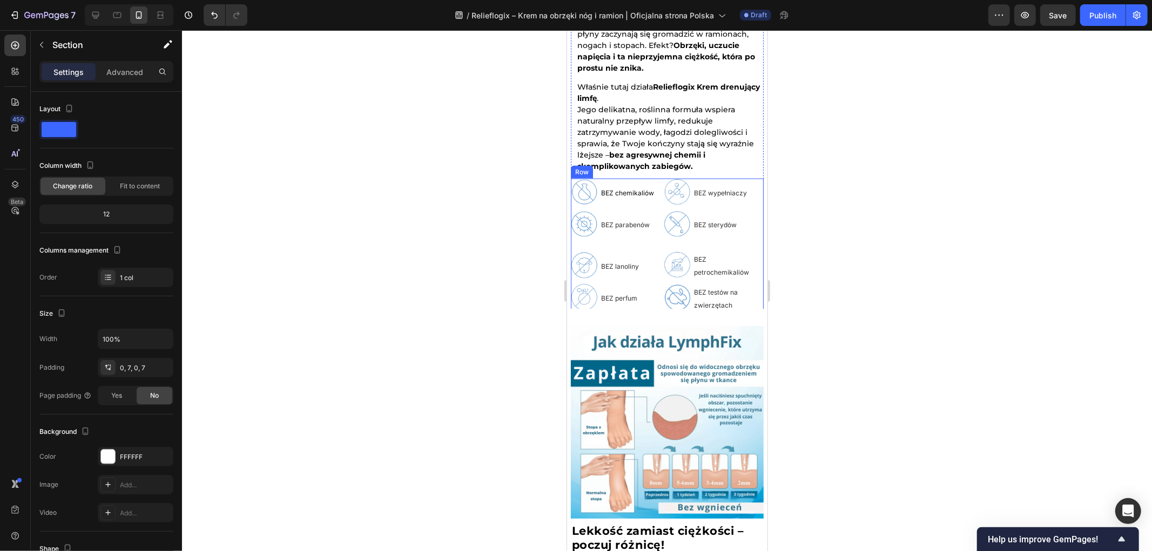
click at [650, 226] on div "Image BEZ parabenów Text Block Row" at bounding box center [612, 223] width 84 height 27
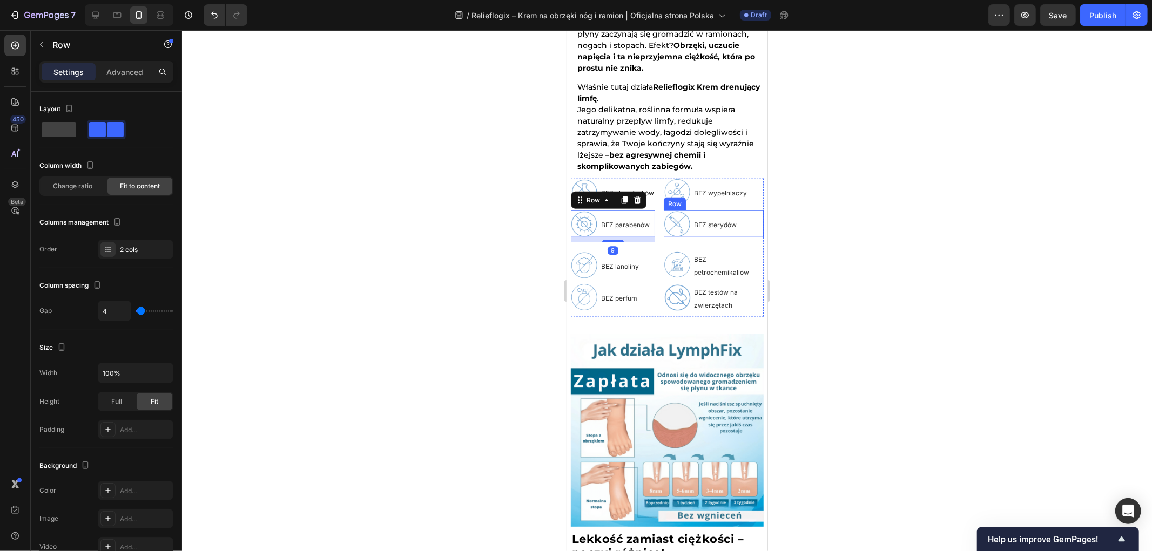
click at [722, 225] on div "BEZ sterydów Text Block" at bounding box center [714, 223] width 45 height 27
click at [610, 262] on span "BEZ lanoliny" at bounding box center [620, 266] width 38 height 8
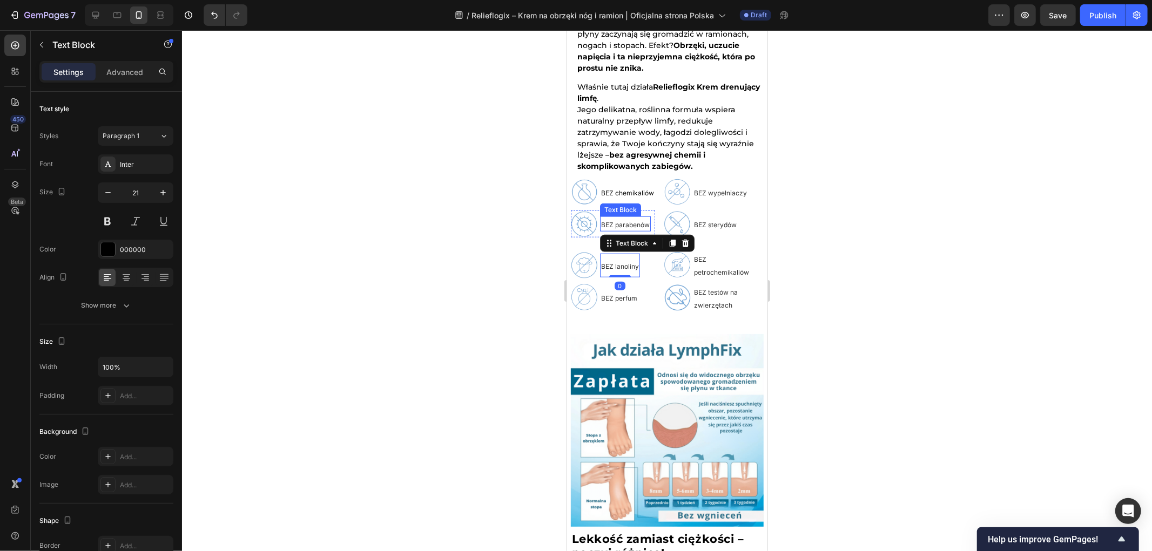
click at [613, 220] on span "BEZ parabenów" at bounding box center [625, 224] width 49 height 8
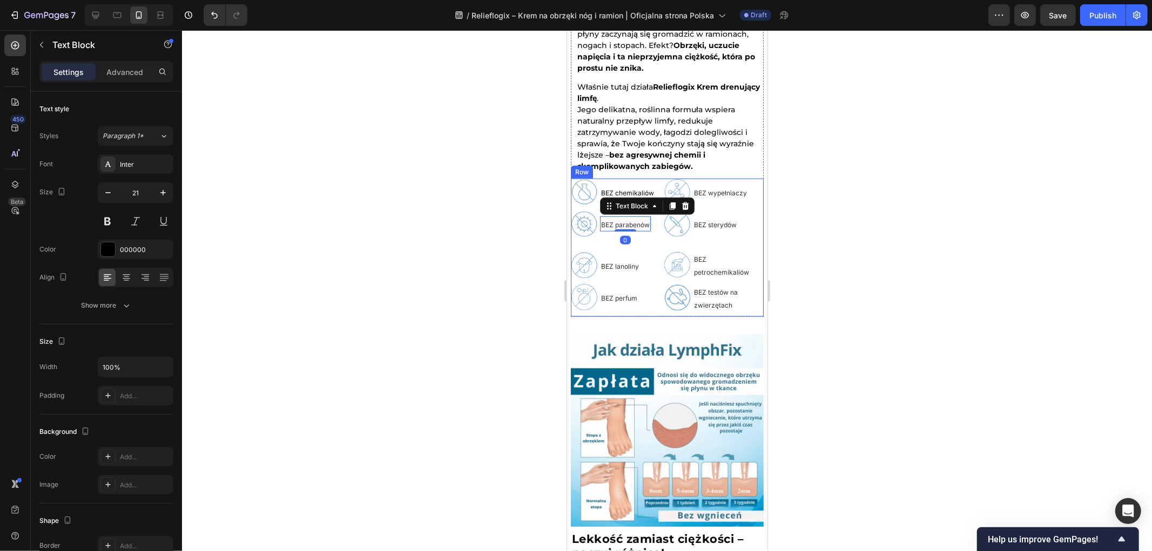
click at [600, 233] on div "Image BEZ chemikaliów Text Block Row Image BEZ parabenów Text Block 0 Row Image…" at bounding box center [666, 247] width 193 height 138
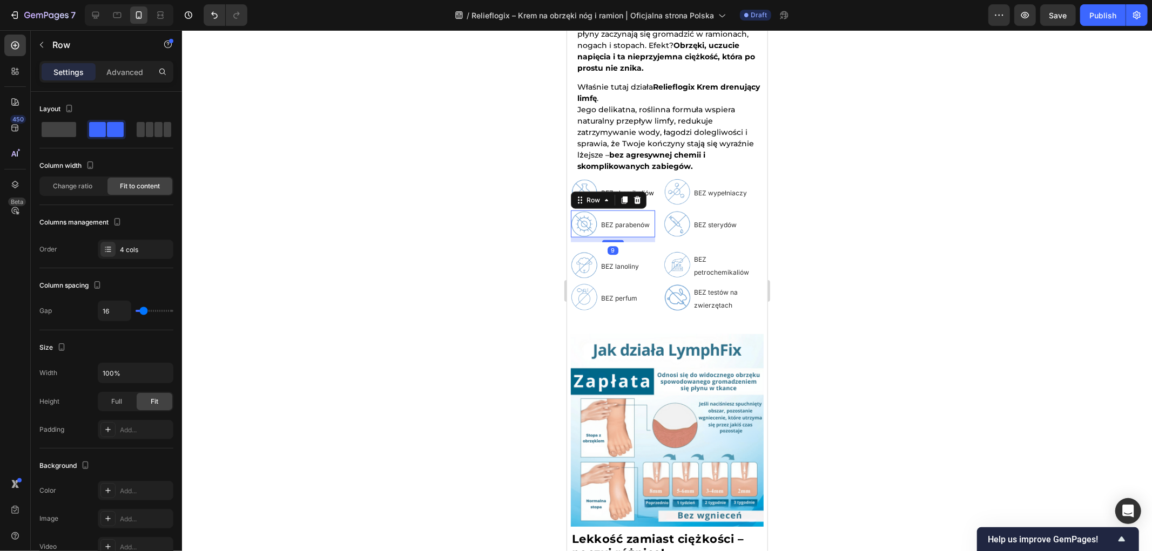
click at [606, 223] on div "BEZ parabenów Text Block" at bounding box center [624, 223] width 51 height 27
drag, startPoint x: 615, startPoint y: 230, endPoint x: 615, endPoint y: 222, distance: 8.1
click at [615, 222] on div "Image BEZ parabenów Text Block Row 0" at bounding box center [612, 225] width 84 height 27
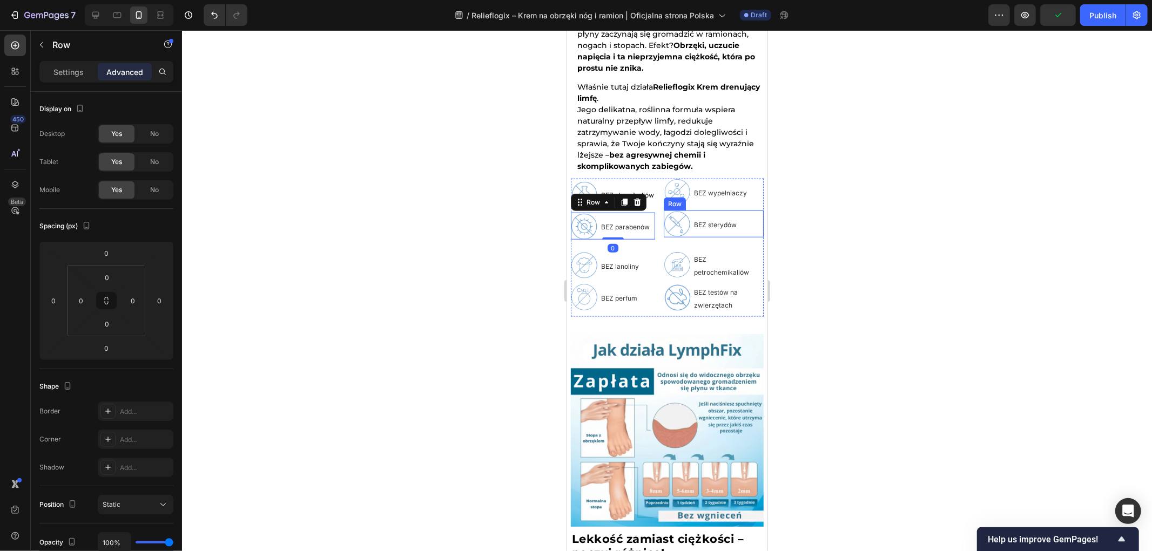
click at [707, 223] on div "BEZ sterydów Text Block" at bounding box center [714, 223] width 45 height 27
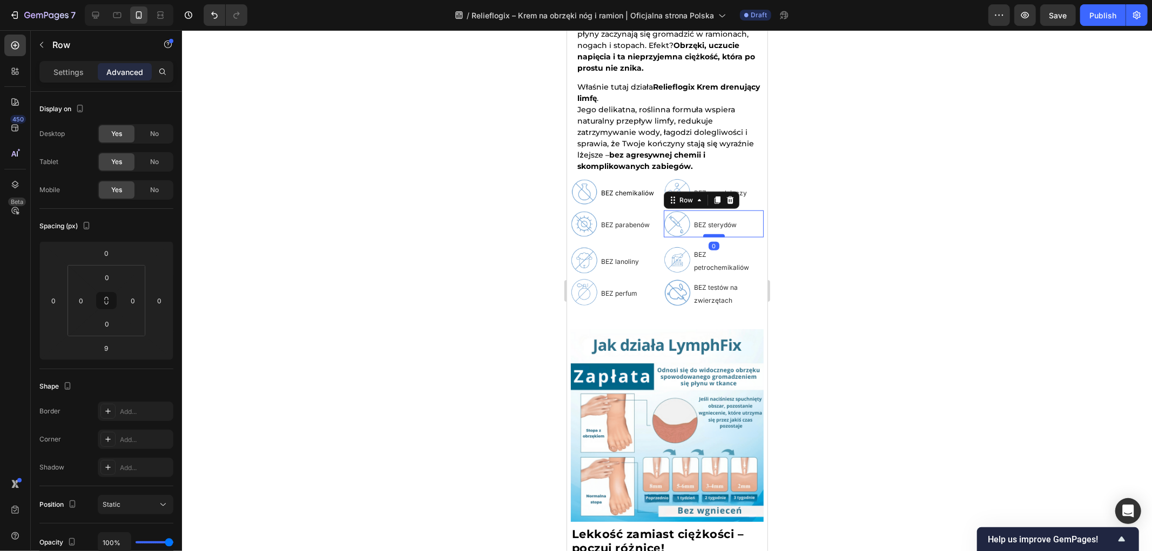
drag, startPoint x: 708, startPoint y: 232, endPoint x: 708, endPoint y: 224, distance: 8.1
click at [708, 234] on div at bounding box center [714, 235] width 22 height 3
type input "0"
click at [861, 249] on div at bounding box center [667, 290] width 970 height 521
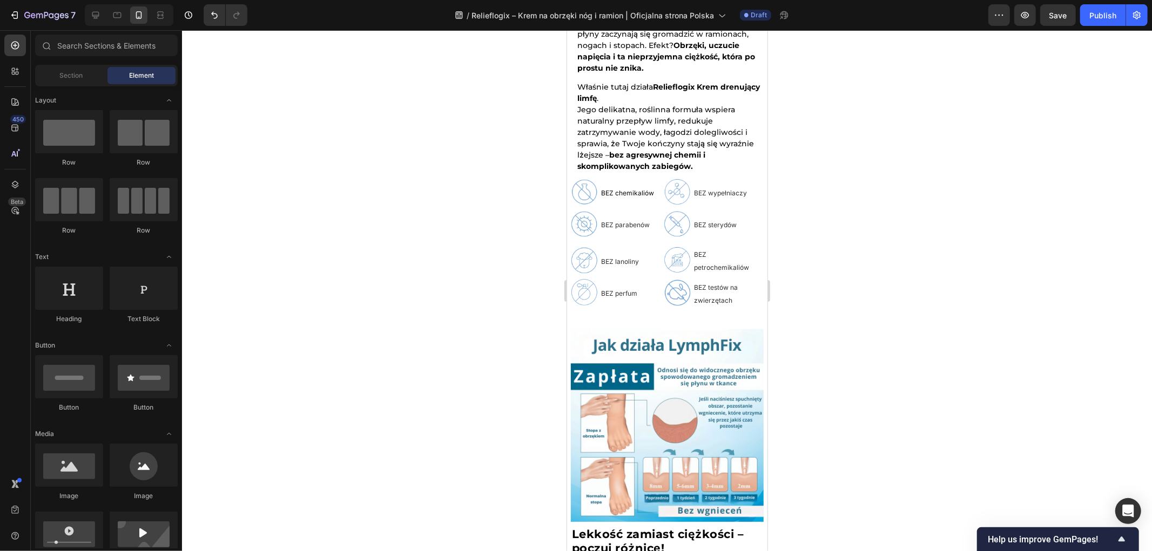
click at [452, 242] on div at bounding box center [667, 290] width 970 height 521
click at [840, 224] on div at bounding box center [667, 290] width 970 height 521
click at [818, 224] on div at bounding box center [667, 290] width 970 height 521
click at [907, 237] on div at bounding box center [667, 290] width 970 height 521
click at [100, 17] on icon at bounding box center [95, 15] width 11 height 11
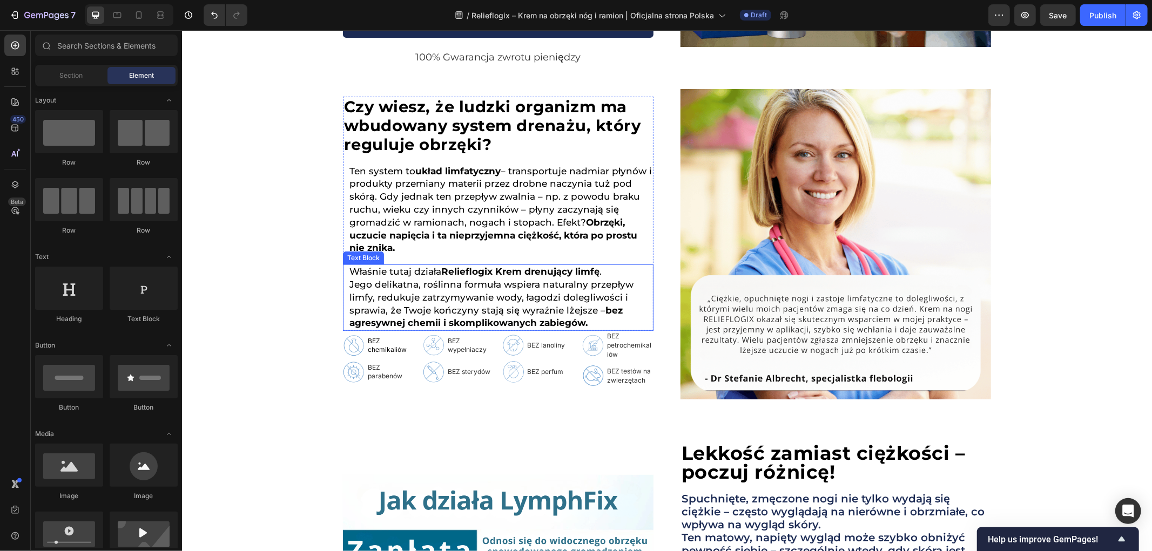
scroll to position [388, 0]
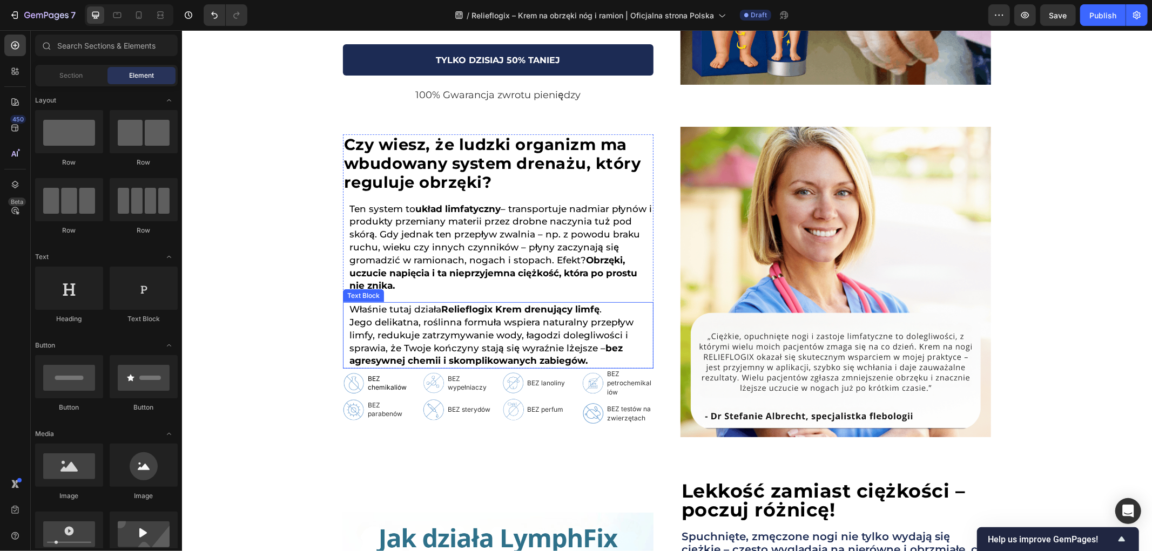
click at [777, 217] on img at bounding box center [835, 281] width 311 height 311
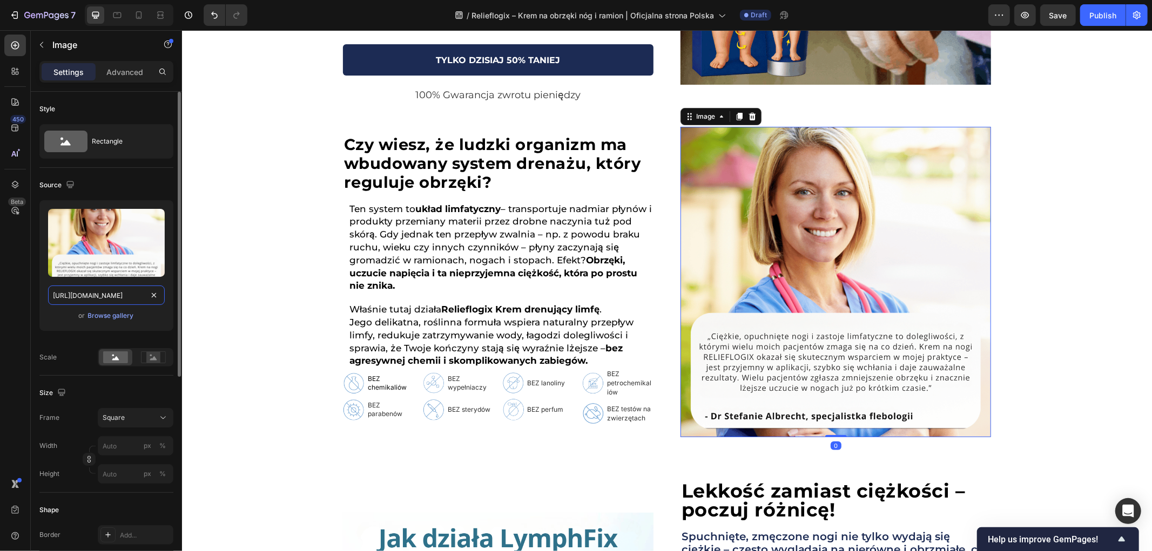
click at [123, 297] on input "https://cdn.shopify.com/s/files/1/0657/6783/3683/files/gempages_578032762192134…" at bounding box center [106, 295] width 117 height 19
click at [119, 15] on icon at bounding box center [117, 15] width 11 height 11
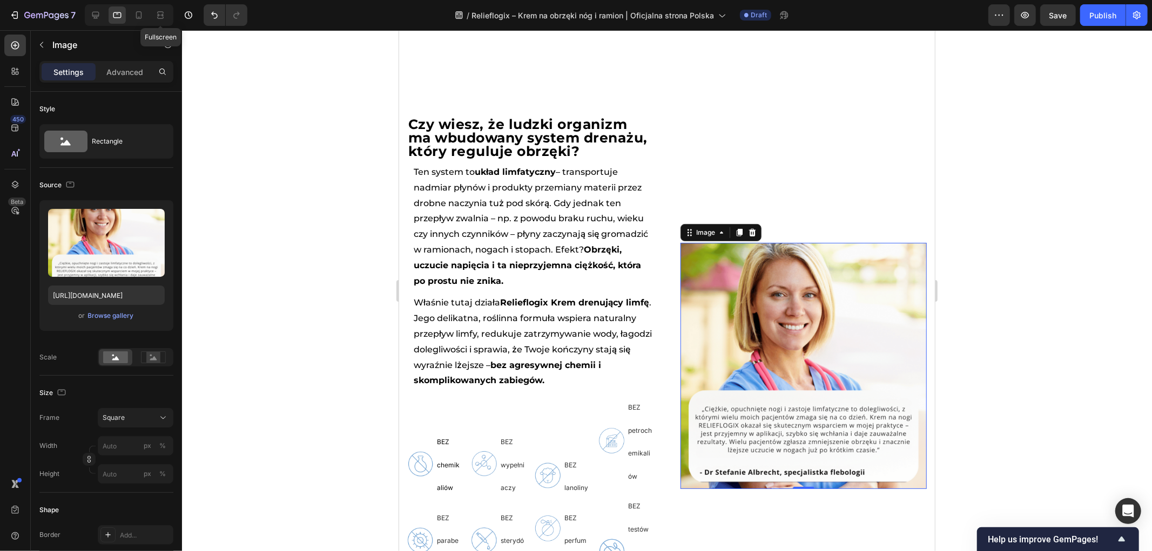
scroll to position [575, 0]
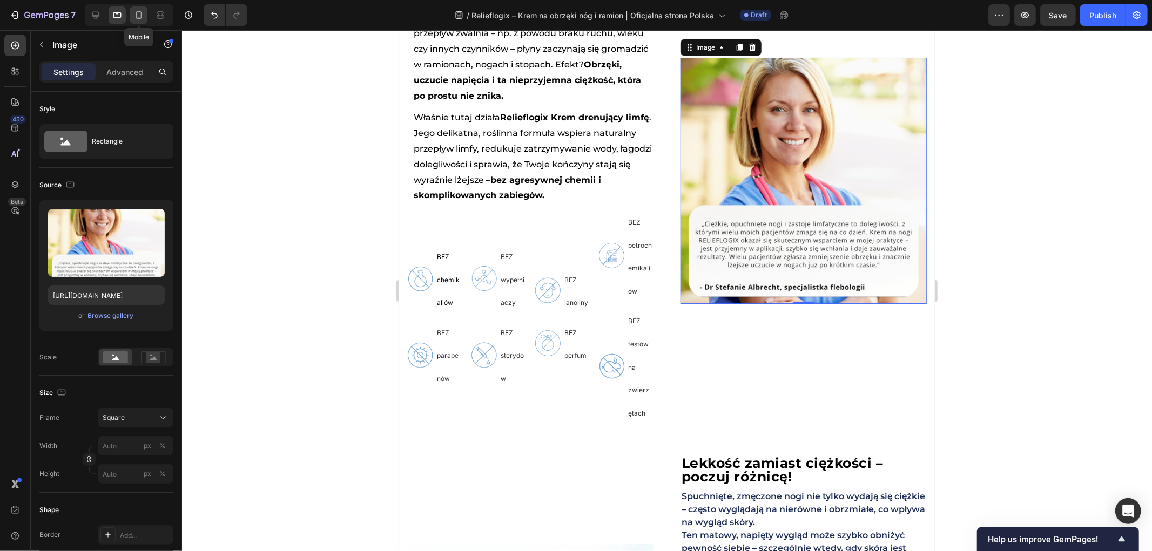
click at [139, 12] on icon at bounding box center [139, 15] width 6 height 8
type input "100"
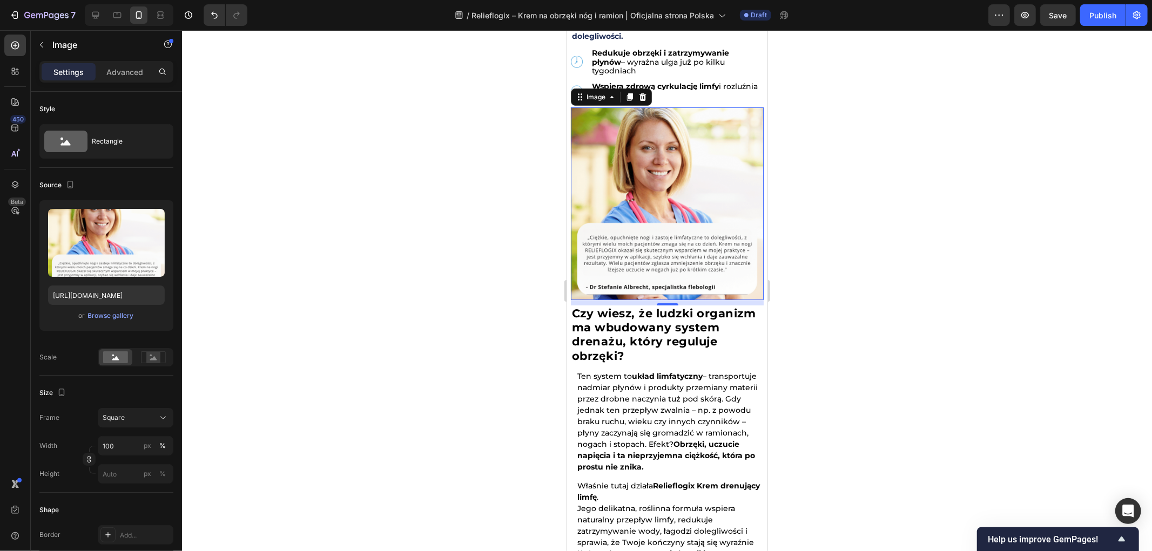
scroll to position [429, 0]
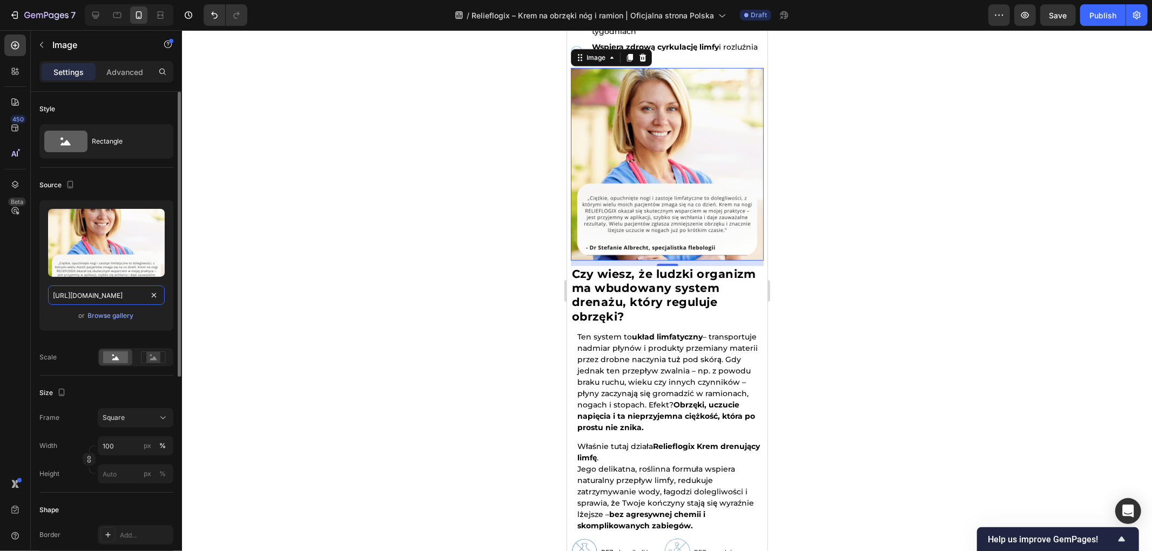
click at [117, 298] on input "https://cdn.shopify.com/s/files/1/0657/6783/3683/files/gempages_578032762192134…" at bounding box center [106, 295] width 117 height 19
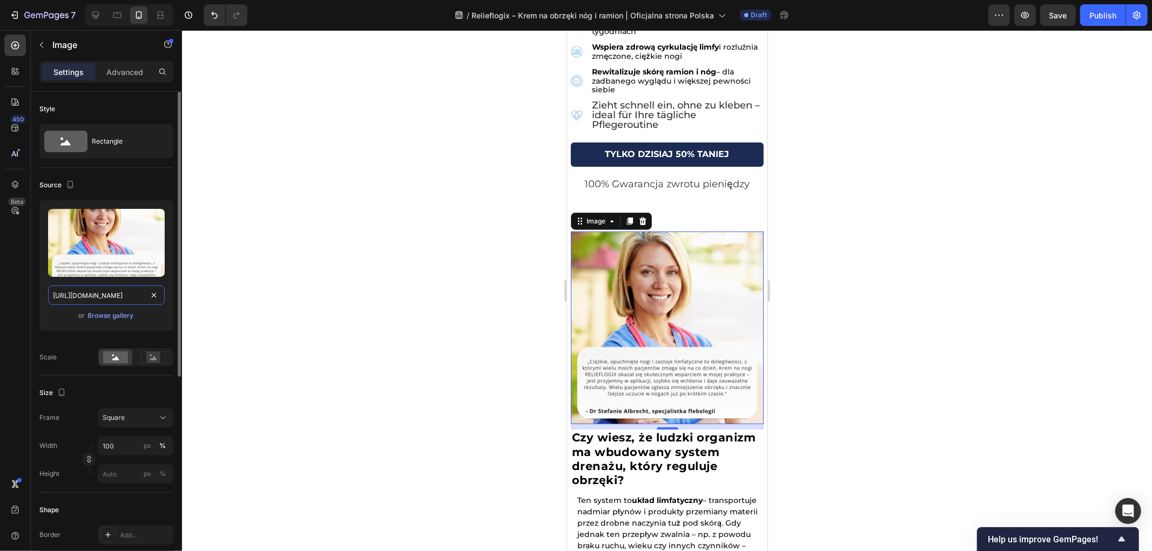
click at [116, 296] on input "https://cdn.shopify.com/s/files/1/0657/6783/3683/files/gempages_578032762192134…" at bounding box center [106, 295] width 117 height 19
click at [379, 265] on div at bounding box center [667, 290] width 970 height 521
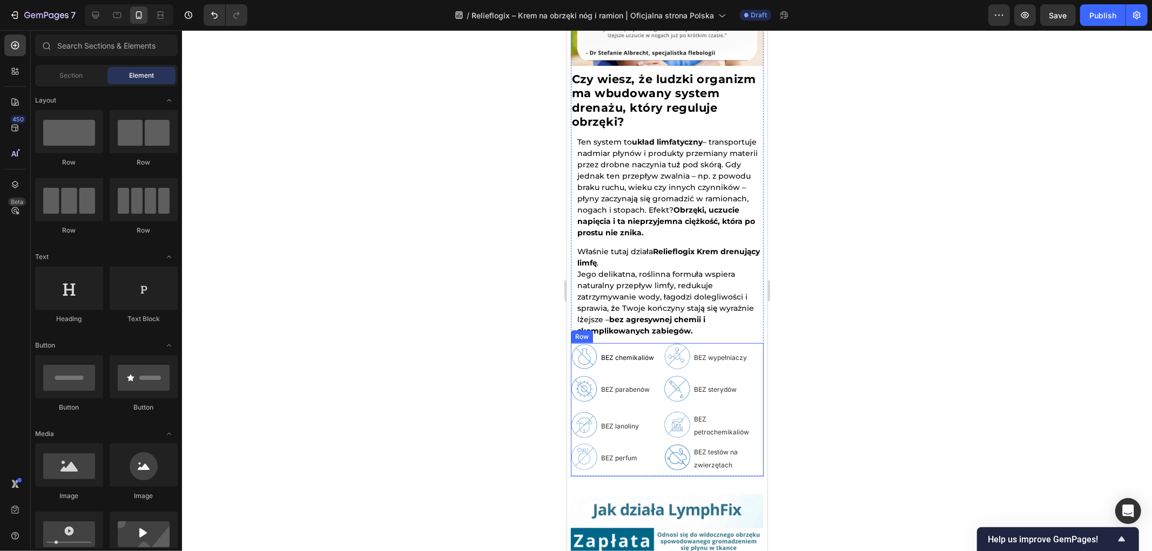
scroll to position [790, 0]
click at [116, 17] on icon at bounding box center [117, 15] width 8 height 6
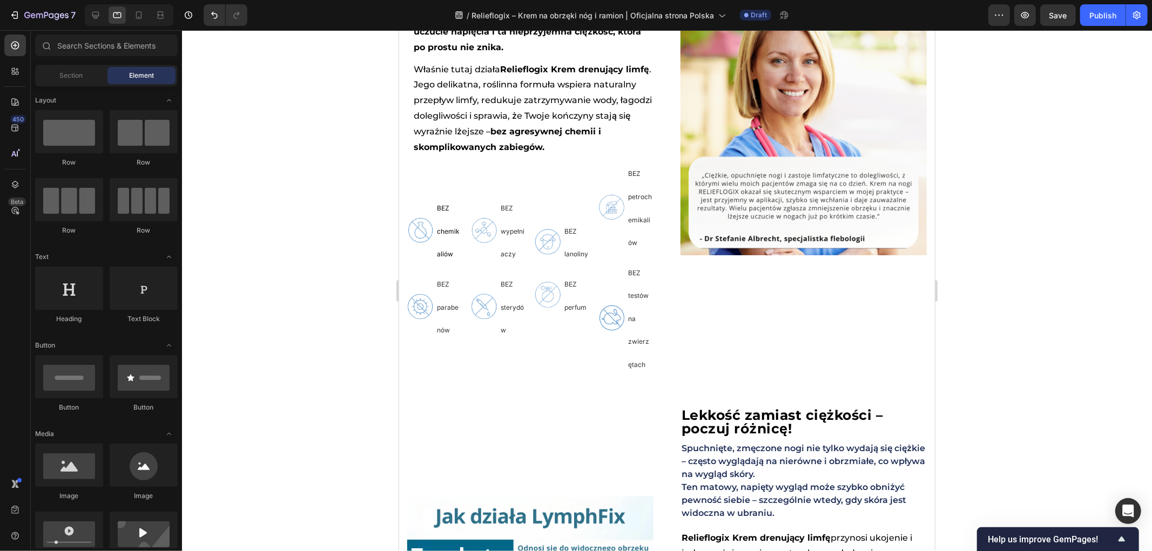
scroll to position [786, 0]
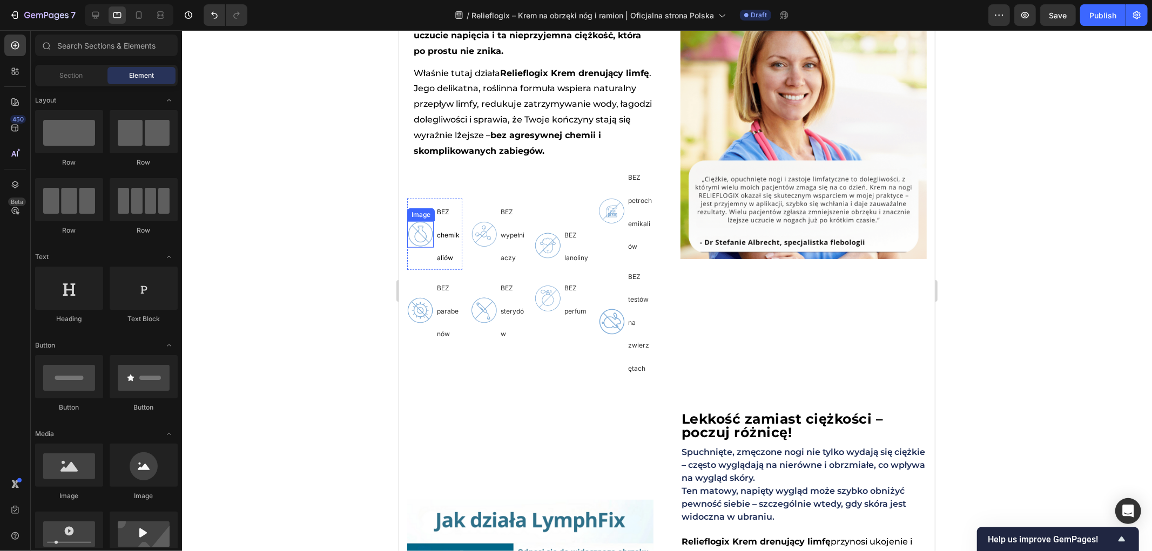
click at [422, 247] on img at bounding box center [420, 234] width 26 height 26
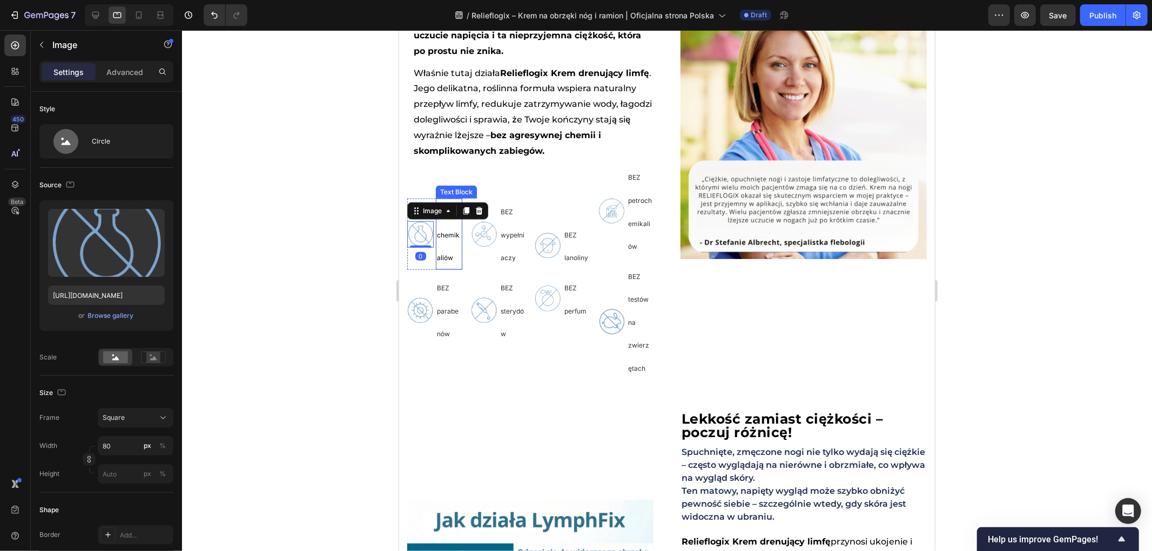
click at [455, 244] on p "BEZ chemikaliów" at bounding box center [448, 233] width 24 height 69
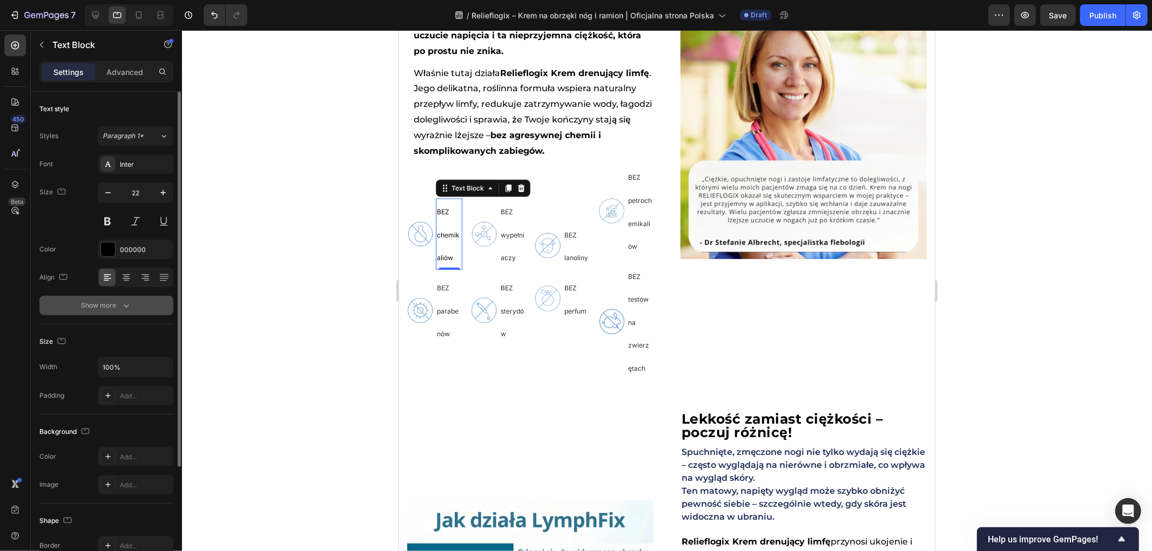
click at [106, 311] on div "Show more" at bounding box center [107, 305] width 50 height 11
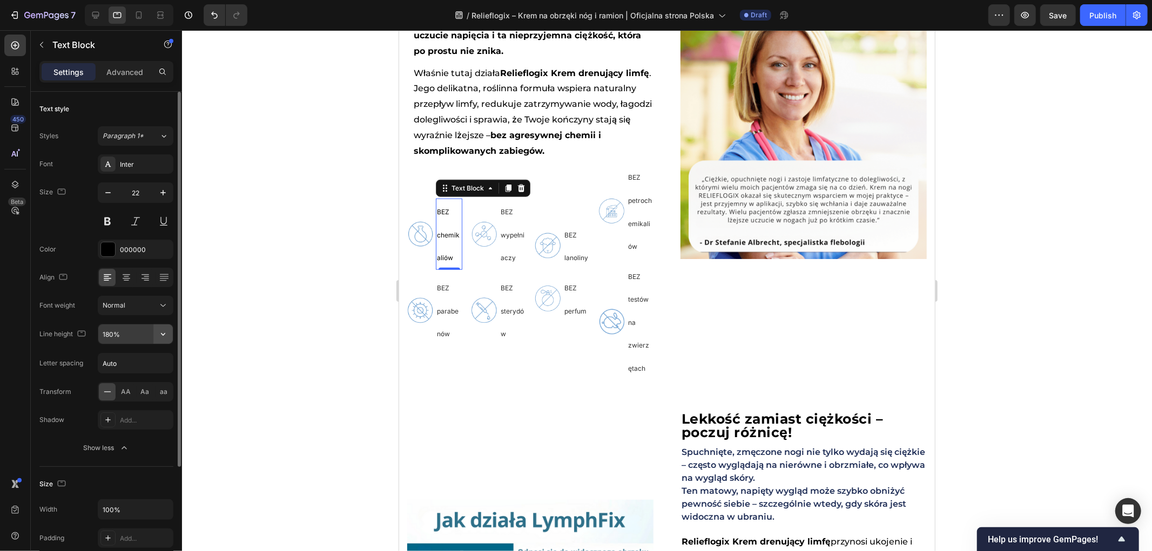
click at [156, 340] on button "button" at bounding box center [162, 334] width 19 height 19
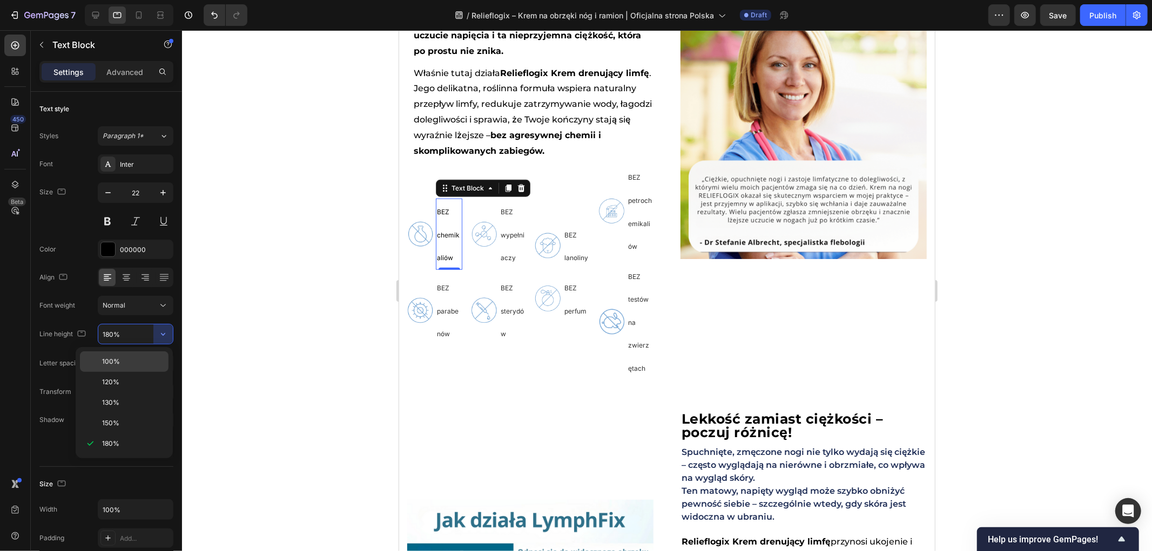
click at [127, 359] on p "100%" at bounding box center [133, 362] width 62 height 10
type input "100%"
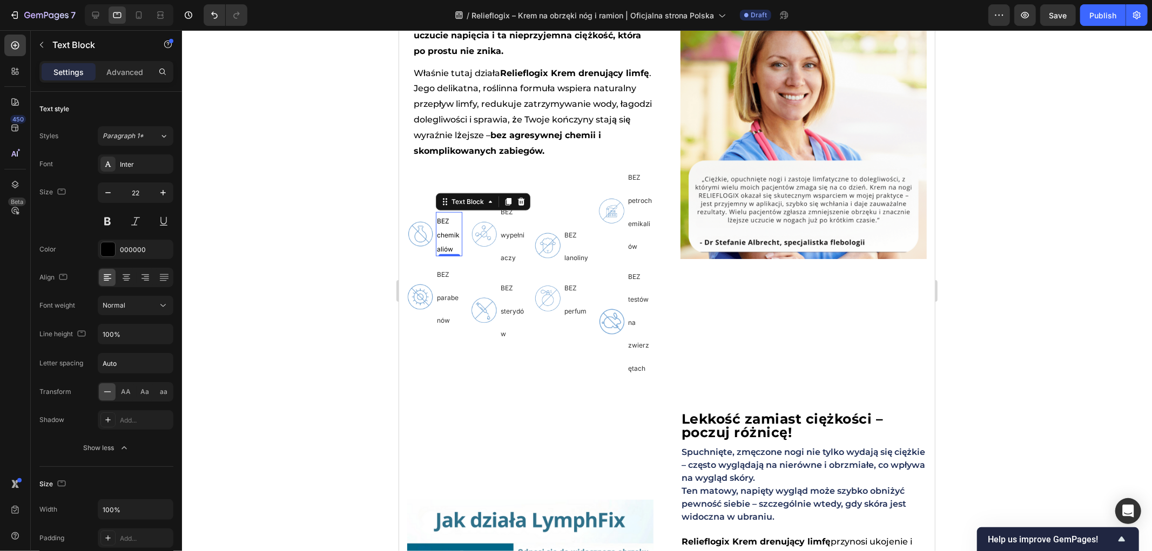
click at [314, 288] on div at bounding box center [667, 290] width 970 height 521
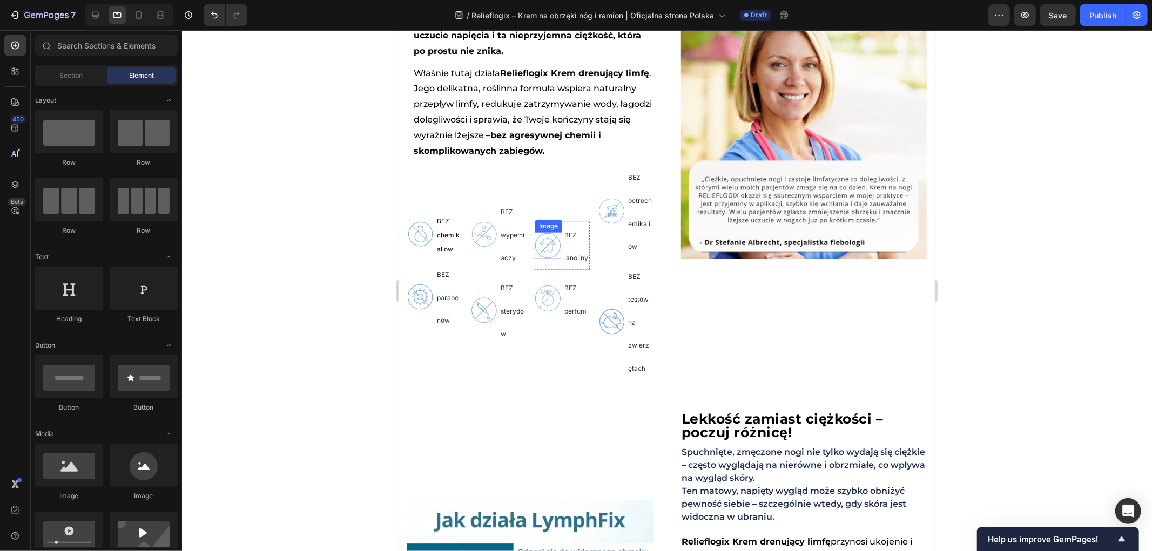
click at [606, 251] on div "Image" at bounding box center [611, 211] width 26 height 94
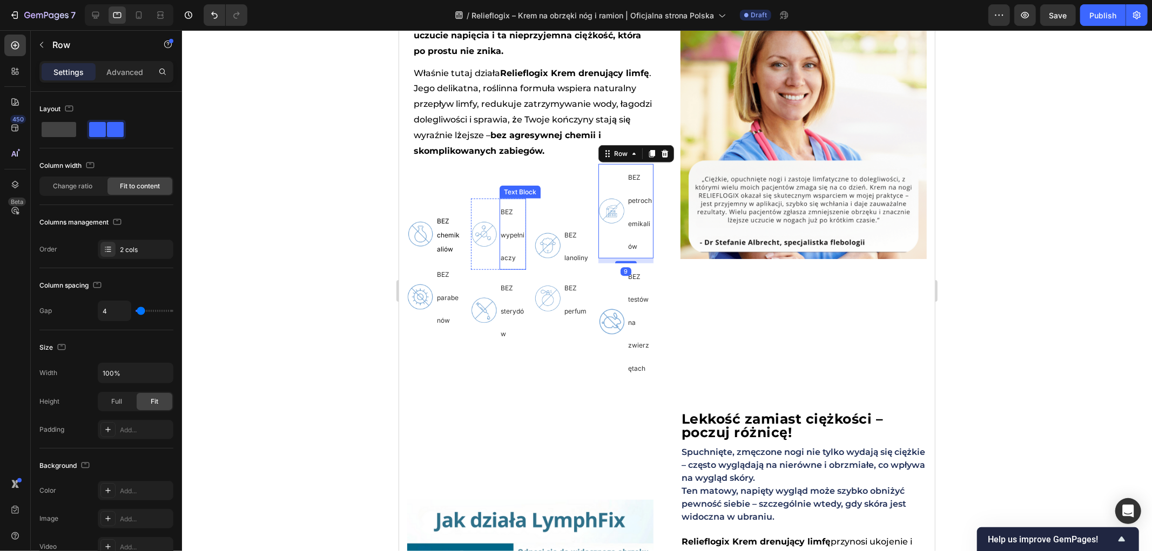
click at [495, 255] on div "Image BEZ wypełniaczy Text Block Row" at bounding box center [497, 233] width 55 height 71
click at [515, 254] on span "BEZ wypełniaczy" at bounding box center [512, 234] width 24 height 54
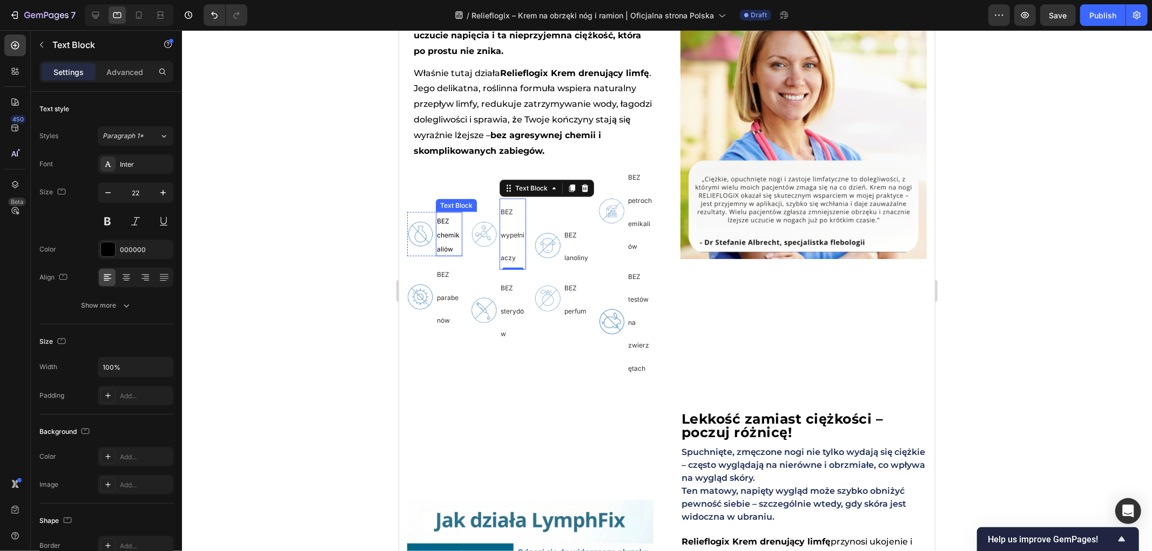
click at [445, 247] on span "BEZ chemikaliów" at bounding box center [447, 235] width 23 height 36
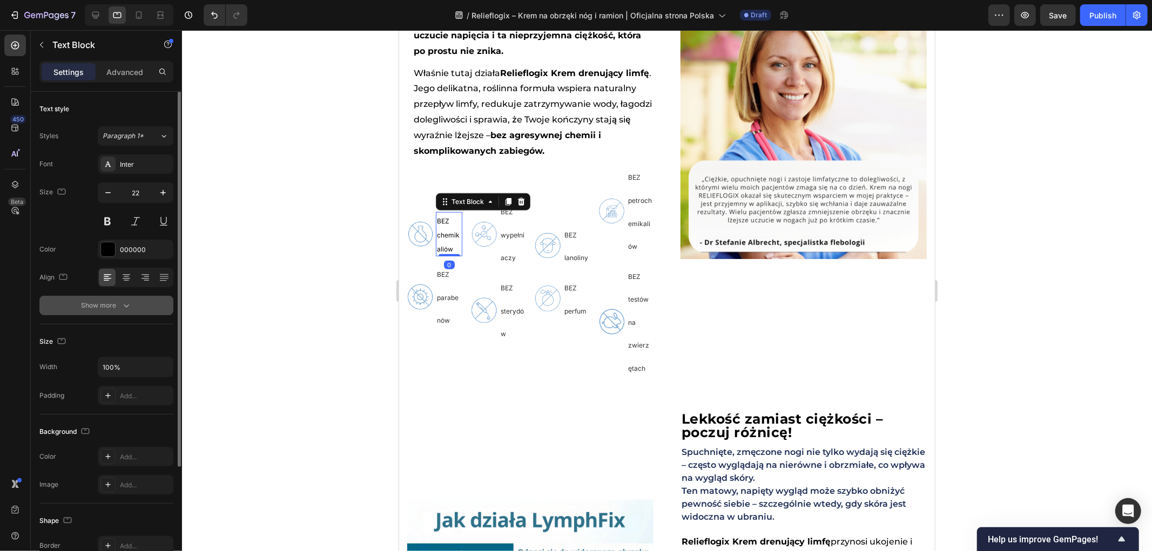
click at [133, 306] on button "Show more" at bounding box center [106, 305] width 134 height 19
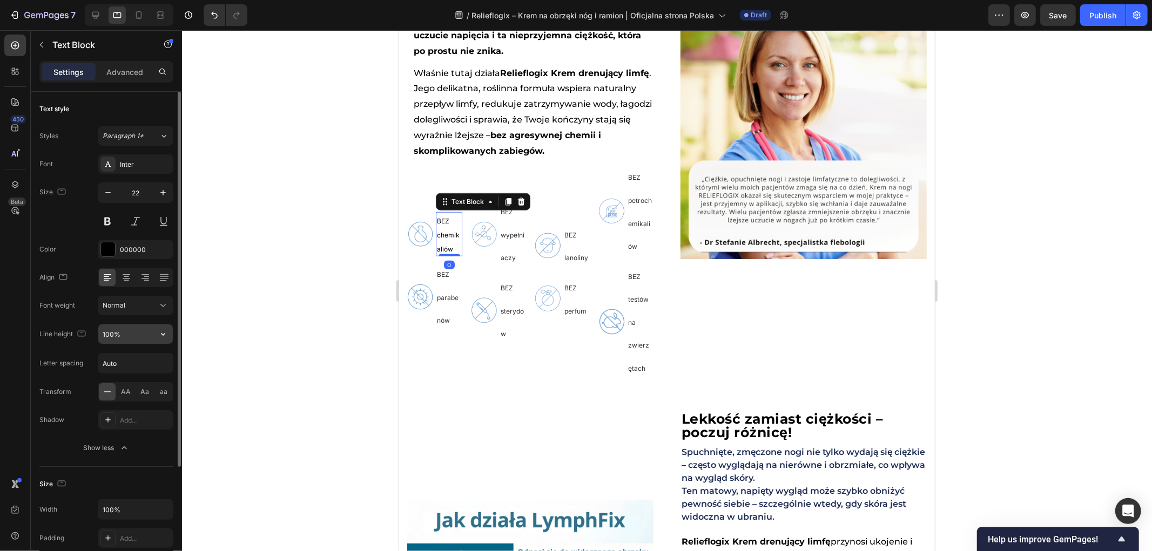
click at [125, 335] on input "100%" at bounding box center [135, 334] width 75 height 19
drag, startPoint x: 125, startPoint y: 332, endPoint x: 66, endPoint y: 329, distance: 58.9
click at [66, 329] on div "Line height 80%" at bounding box center [106, 334] width 134 height 21
type input "6"
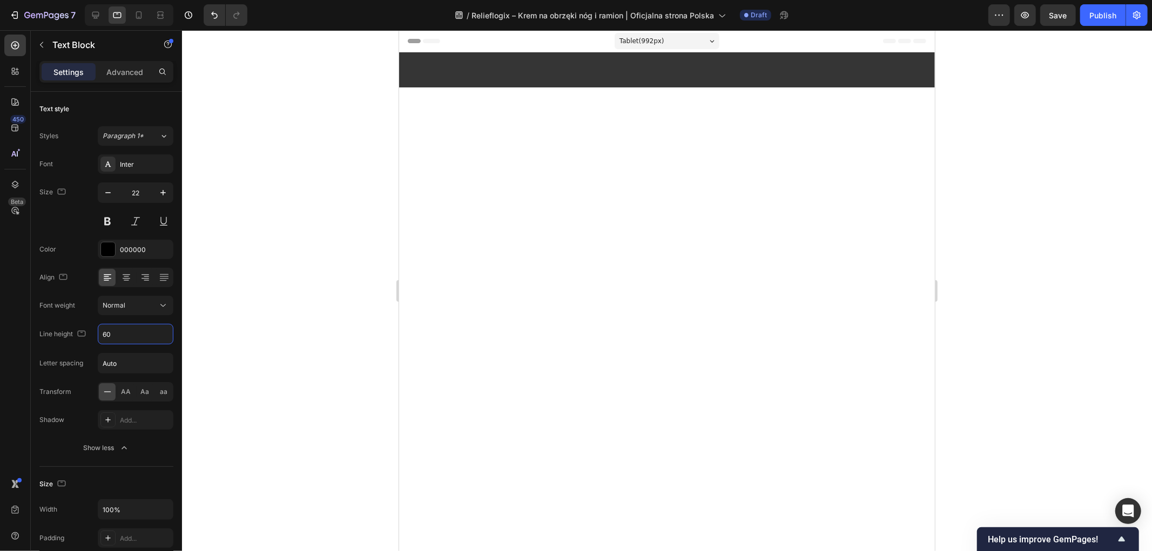
scroll to position [786, 0]
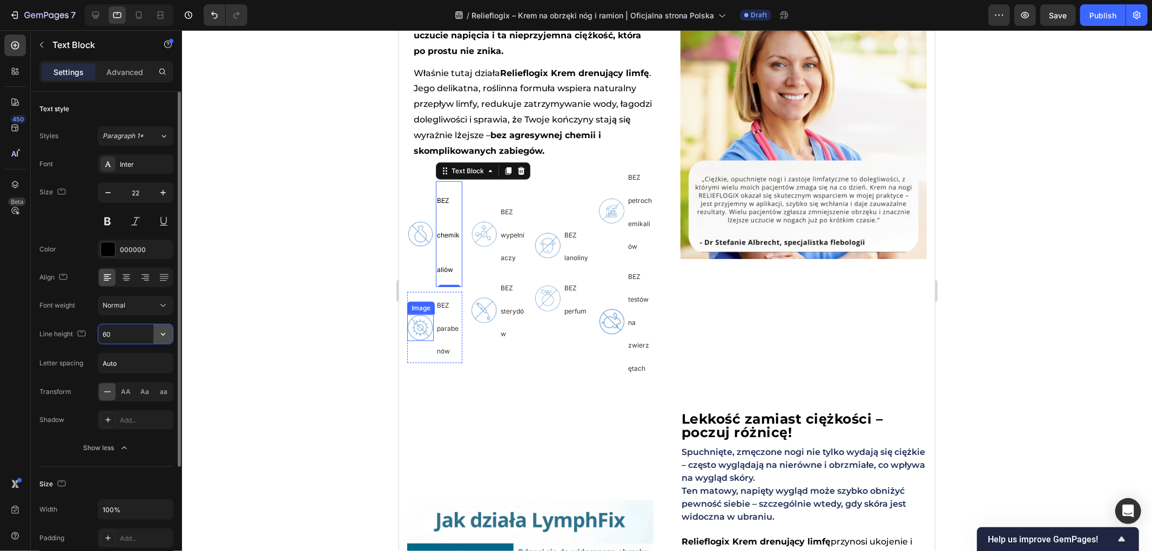
click at [160, 335] on button "button" at bounding box center [162, 334] width 19 height 19
click at [160, 335] on icon "button" at bounding box center [163, 334] width 11 height 11
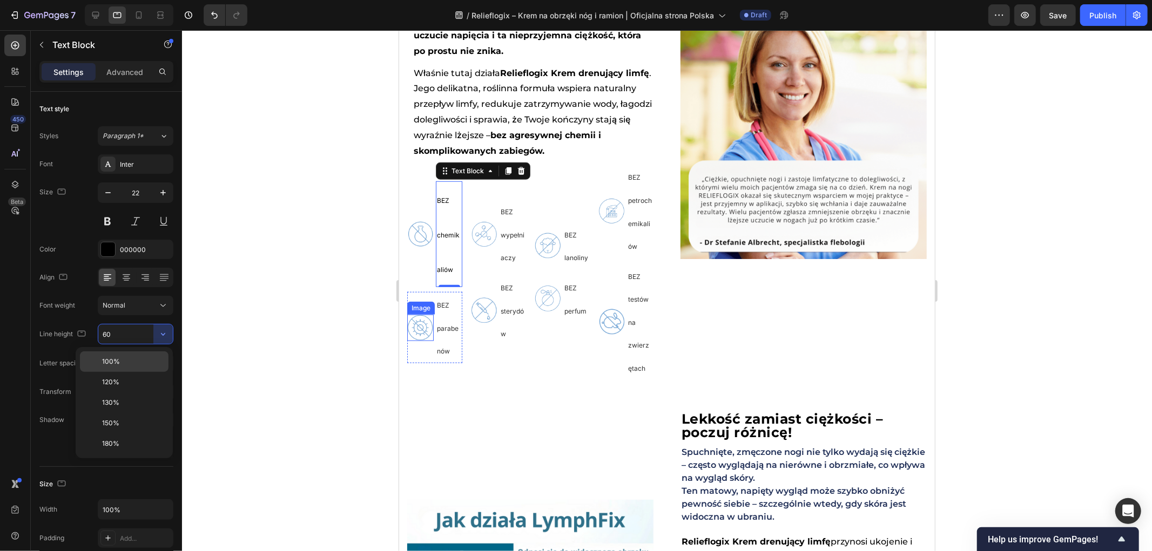
click at [127, 360] on p "100%" at bounding box center [133, 362] width 62 height 10
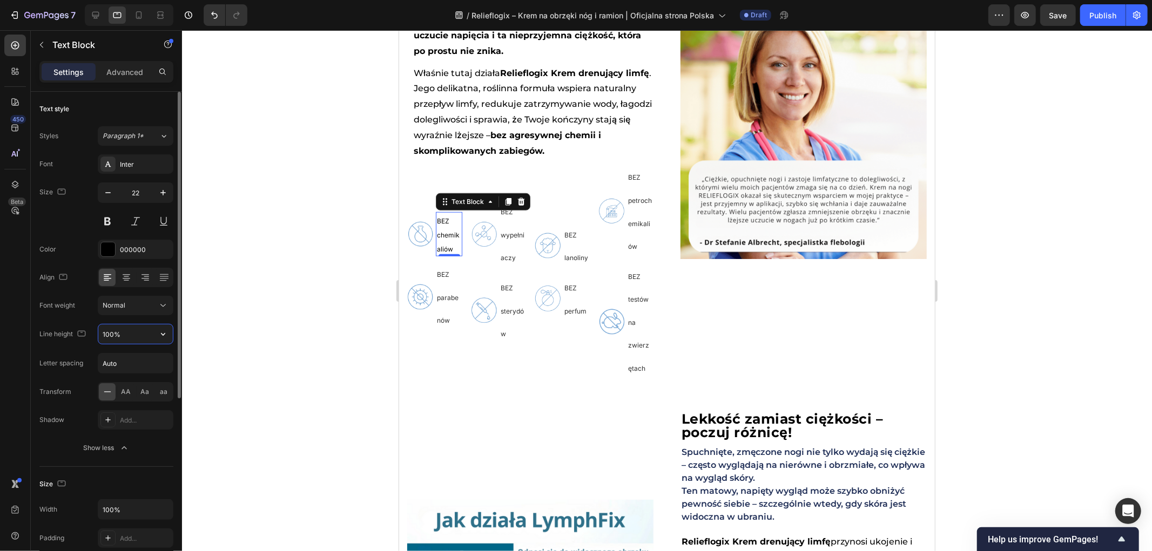
click at [123, 331] on input "100%" at bounding box center [135, 334] width 75 height 19
click at [161, 339] on icon "button" at bounding box center [163, 334] width 11 height 11
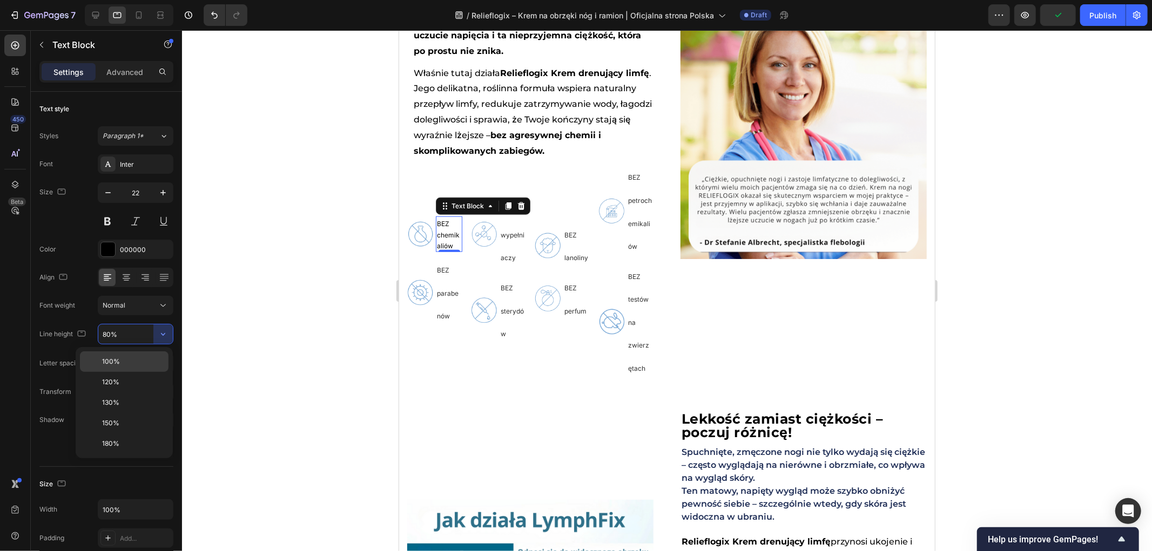
click at [125, 361] on p "100%" at bounding box center [133, 362] width 62 height 10
type input "100%"
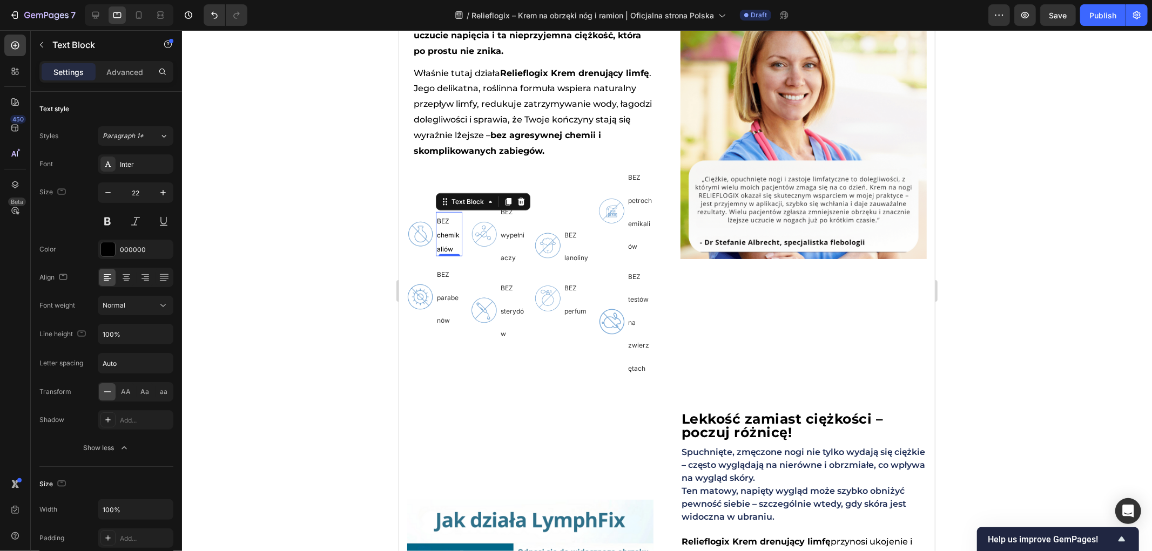
click at [271, 275] on div at bounding box center [667, 290] width 970 height 521
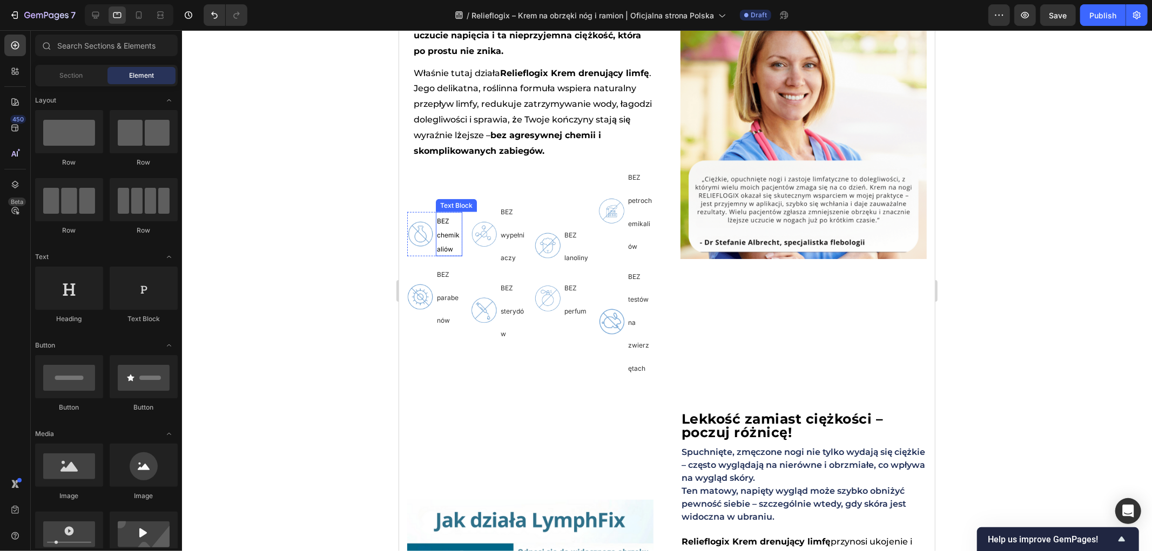
click at [444, 255] on p "BEZ chemikaliów" at bounding box center [448, 234] width 24 height 42
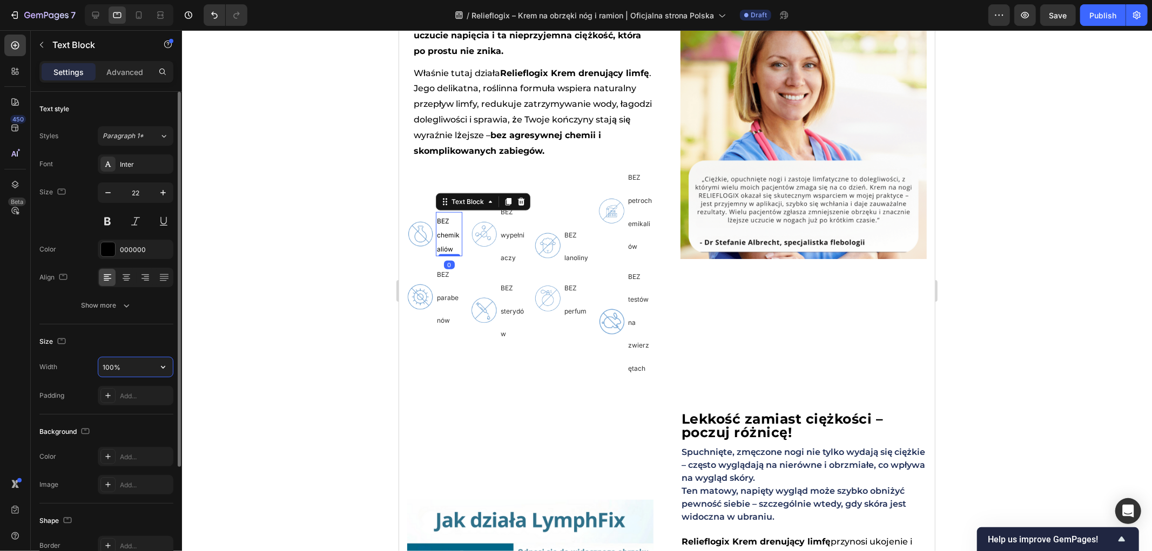
drag, startPoint x: 129, startPoint y: 365, endPoint x: 93, endPoint y: 365, distance: 35.1
click at [93, 365] on div "Width 100%" at bounding box center [106, 367] width 134 height 21
type input "100%"
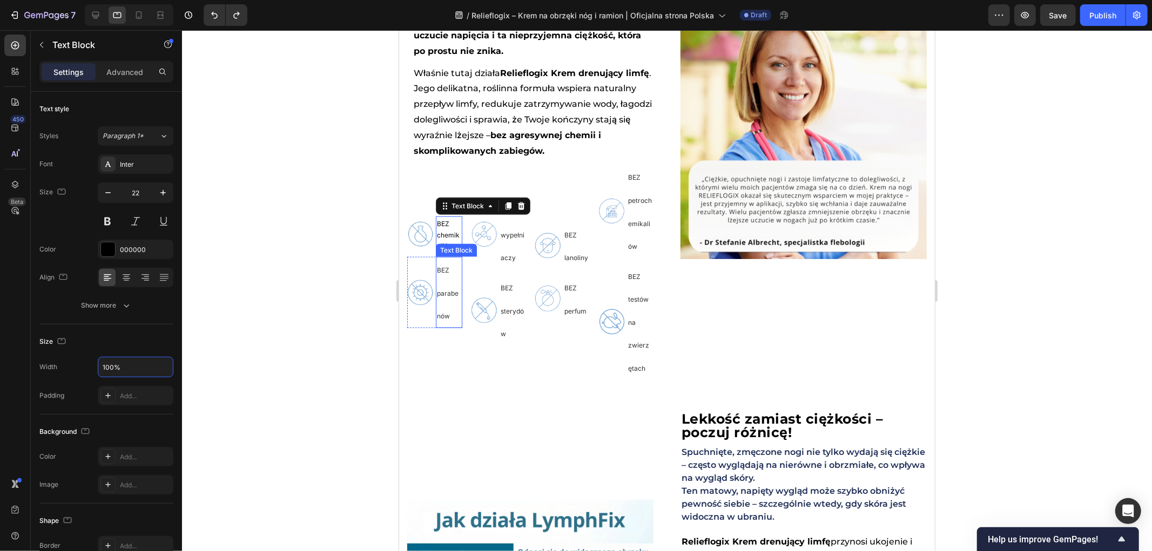
click at [443, 287] on span "BEZ parabenów" at bounding box center [447, 293] width 22 height 54
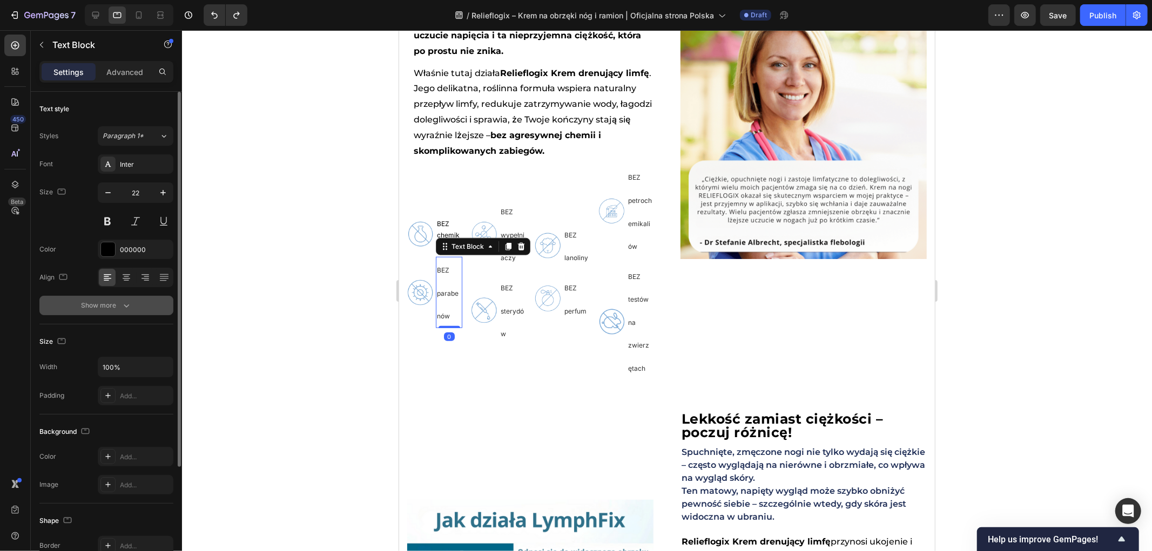
click at [95, 302] on div "Show more" at bounding box center [107, 305] width 50 height 11
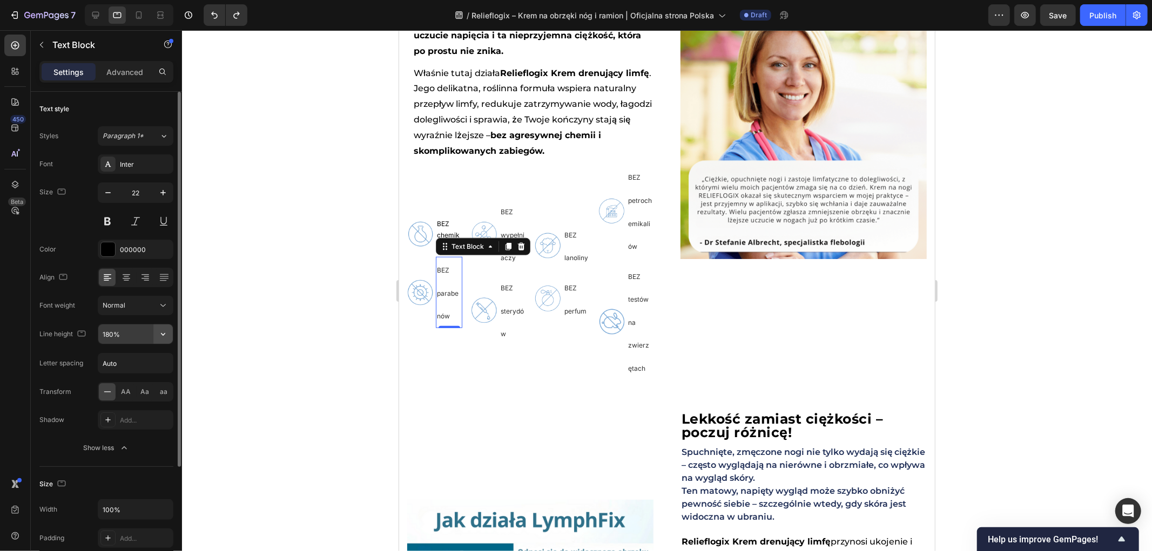
click at [166, 337] on icon "button" at bounding box center [163, 334] width 11 height 11
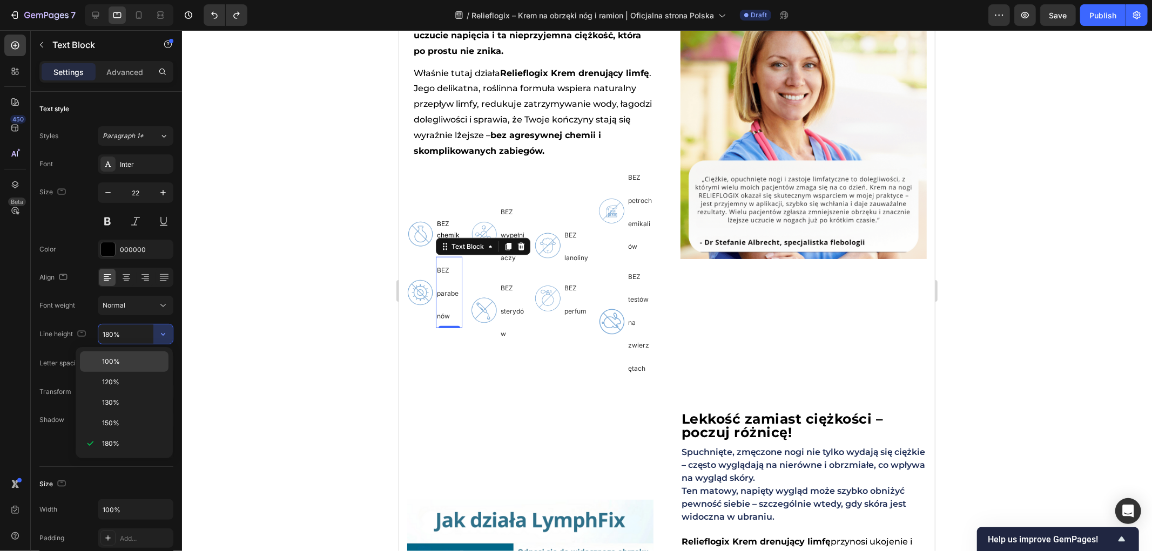
click at [133, 361] on p "100%" at bounding box center [133, 362] width 62 height 10
type input "100%"
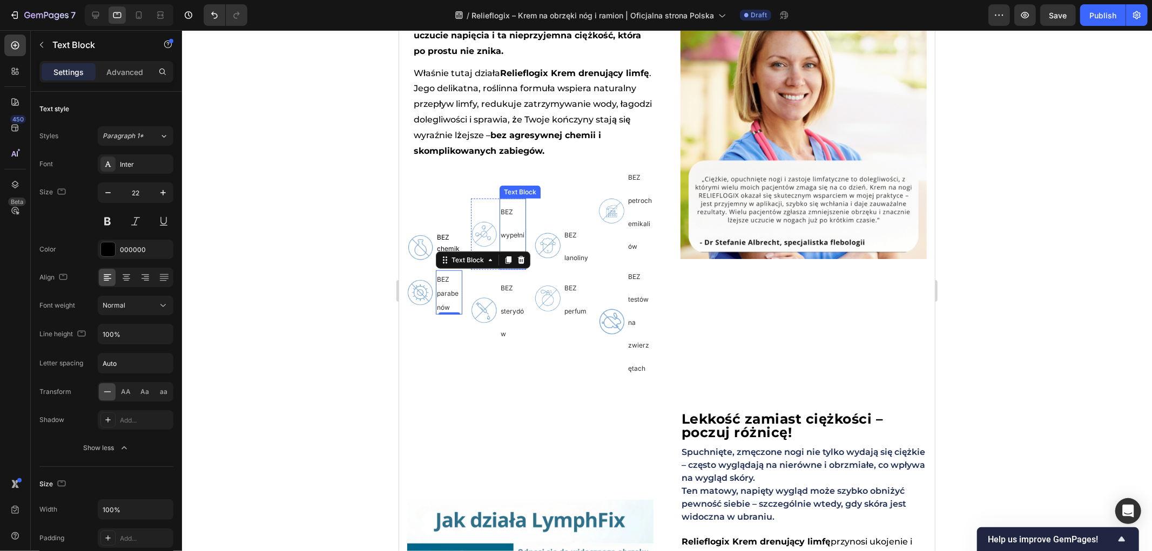
click at [514, 240] on p "BEZ wypełniaczy" at bounding box center [512, 233] width 24 height 69
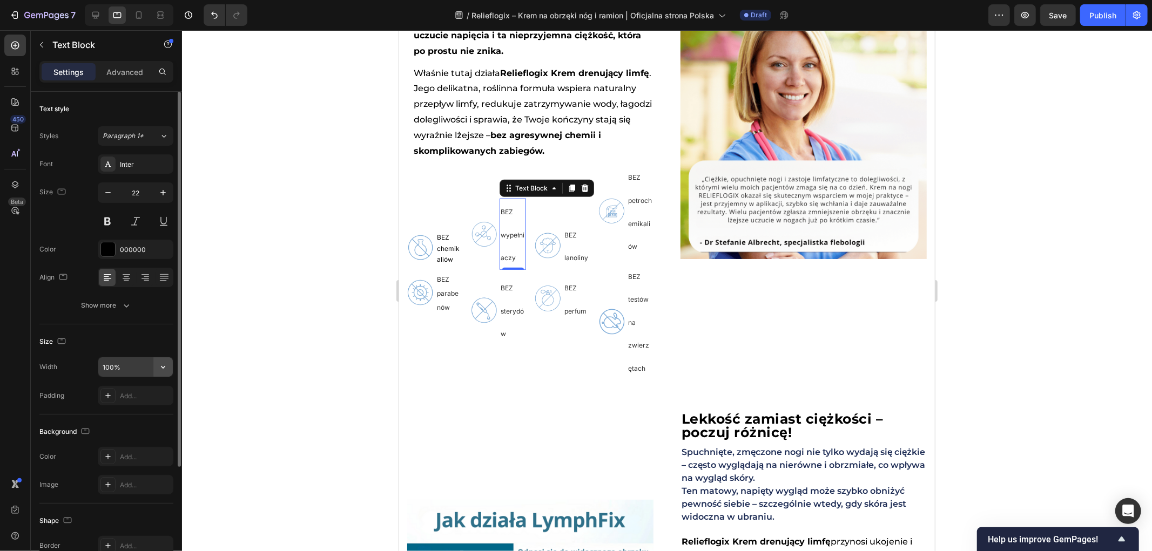
click at [161, 370] on icon "button" at bounding box center [163, 367] width 11 height 11
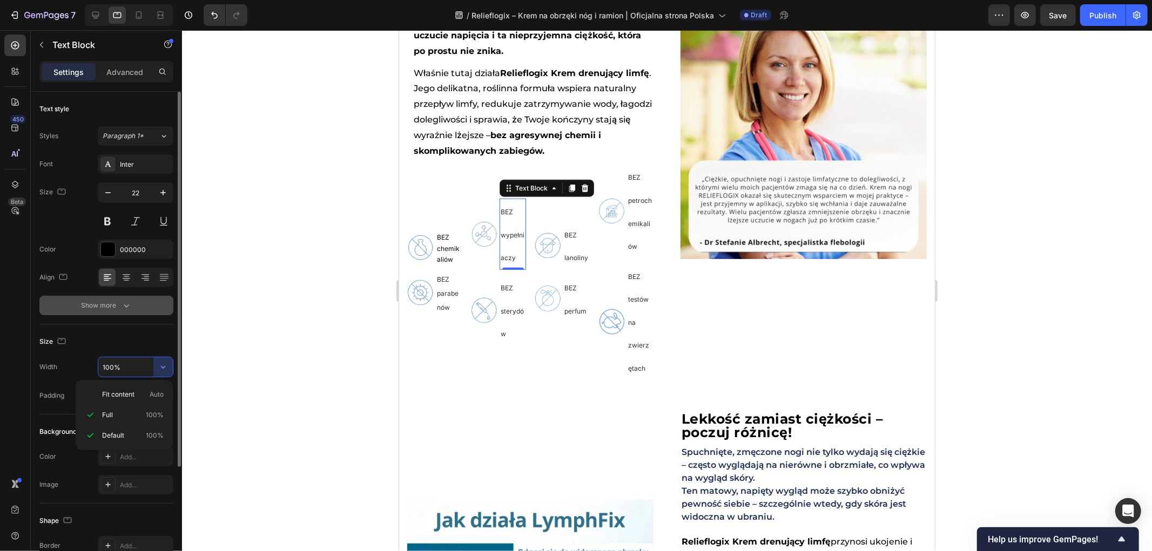
click at [109, 304] on div "Show more" at bounding box center [107, 305] width 50 height 11
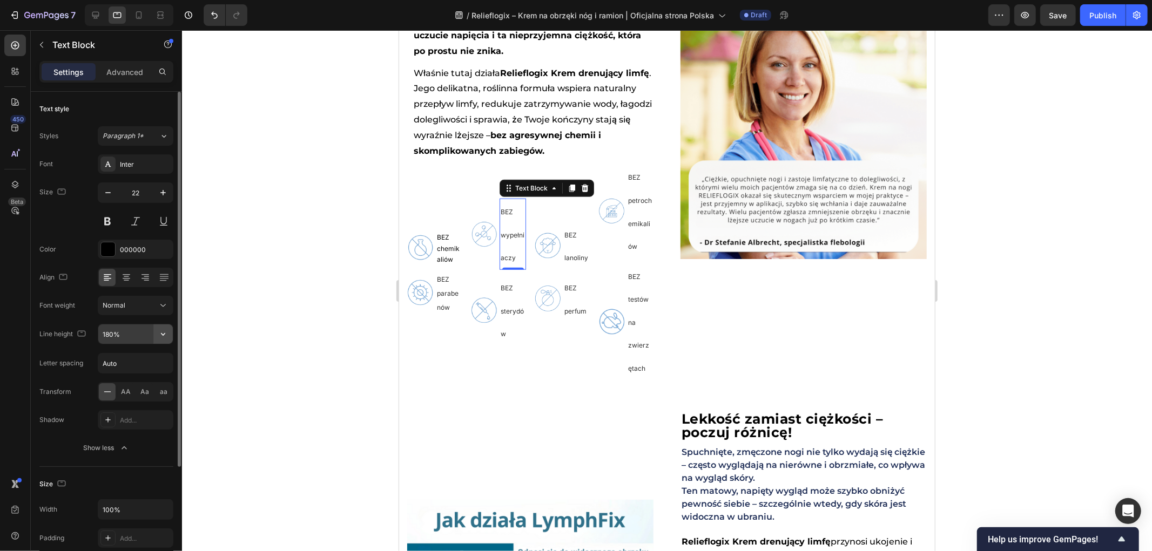
click at [160, 333] on icon "button" at bounding box center [163, 334] width 11 height 11
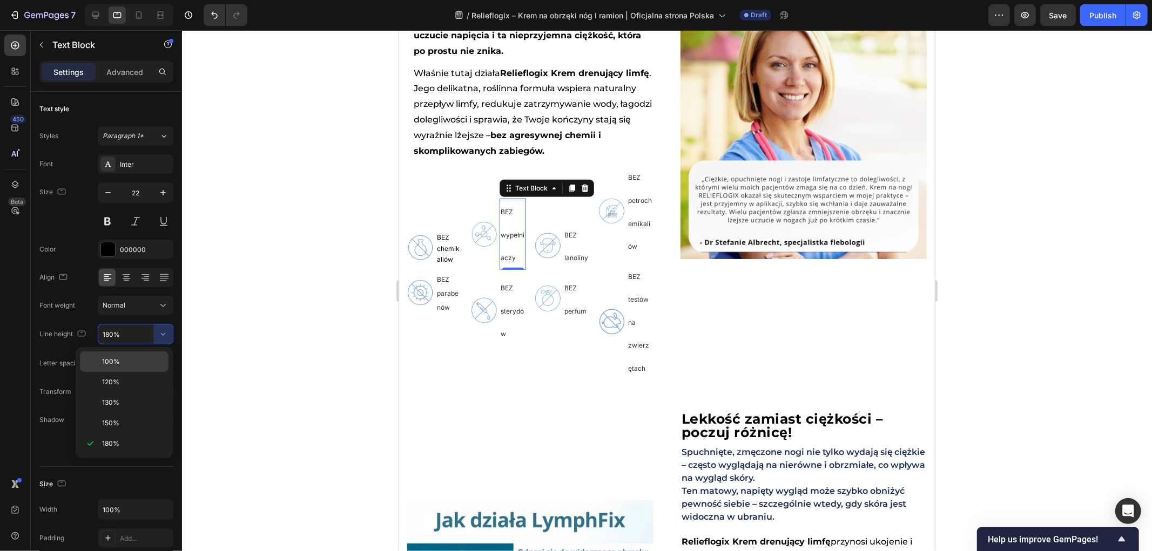
click at [127, 359] on p "100%" at bounding box center [133, 362] width 62 height 10
type input "100%"
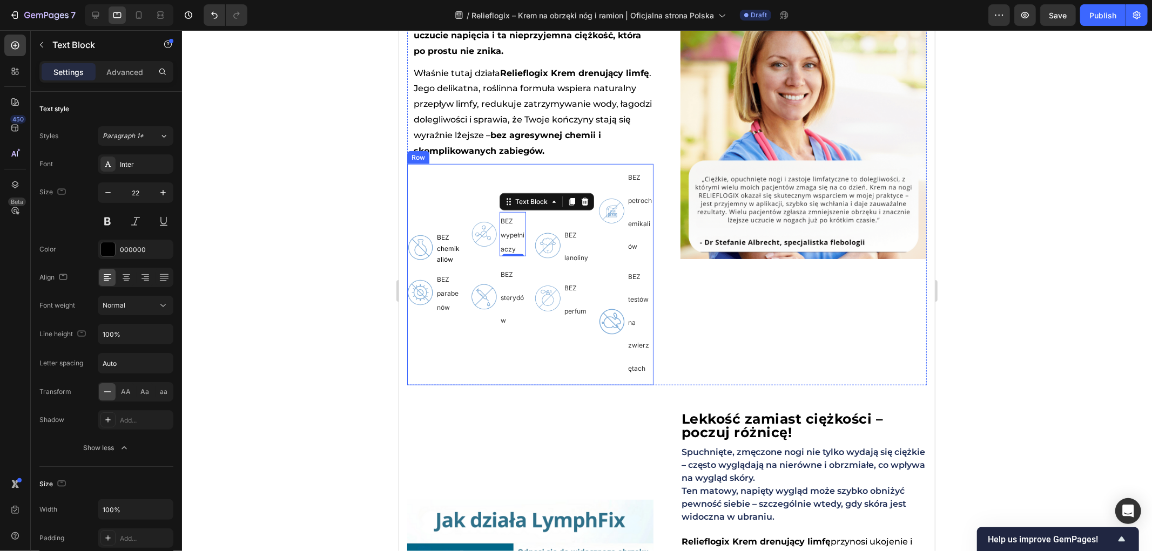
click at [510, 316] on p "BEZ sterydów" at bounding box center [512, 296] width 24 height 69
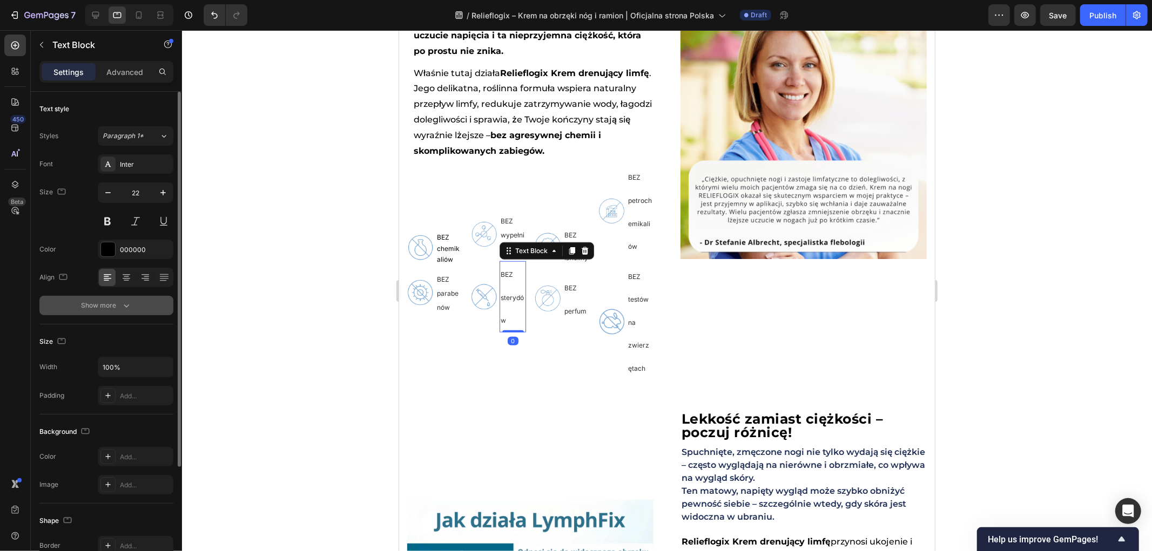
click at [114, 309] on div "Show more" at bounding box center [107, 305] width 50 height 11
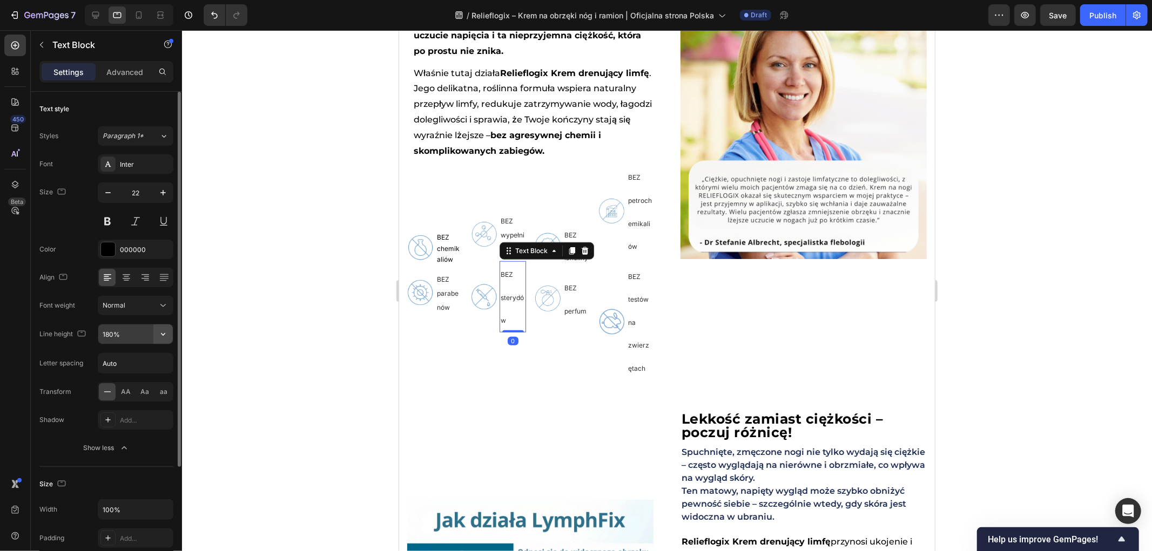
click at [159, 337] on icon "button" at bounding box center [163, 334] width 11 height 11
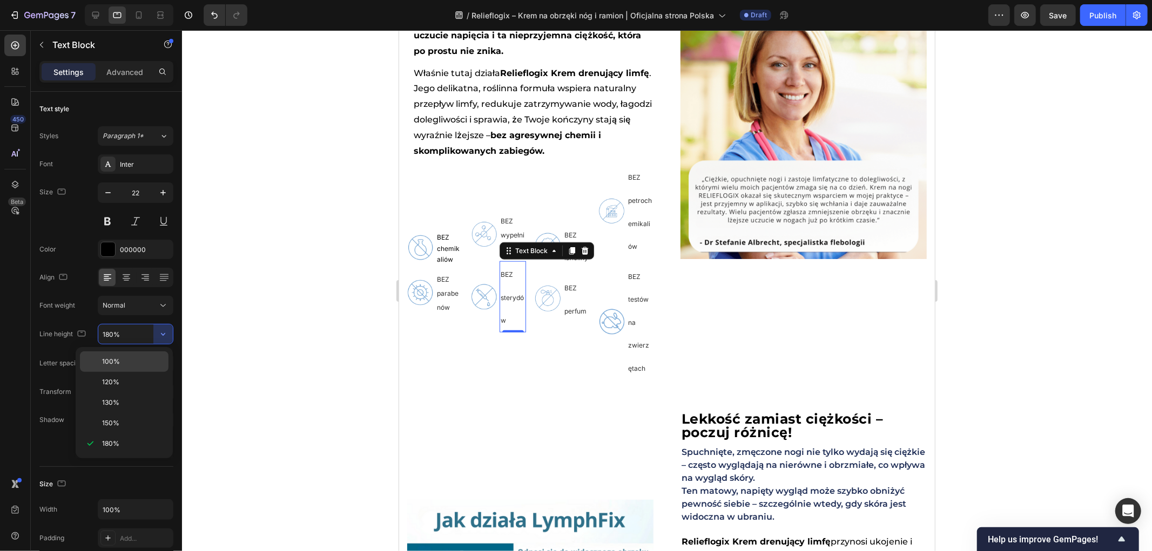
click at [123, 362] on p "100%" at bounding box center [133, 362] width 62 height 10
type input "100%"
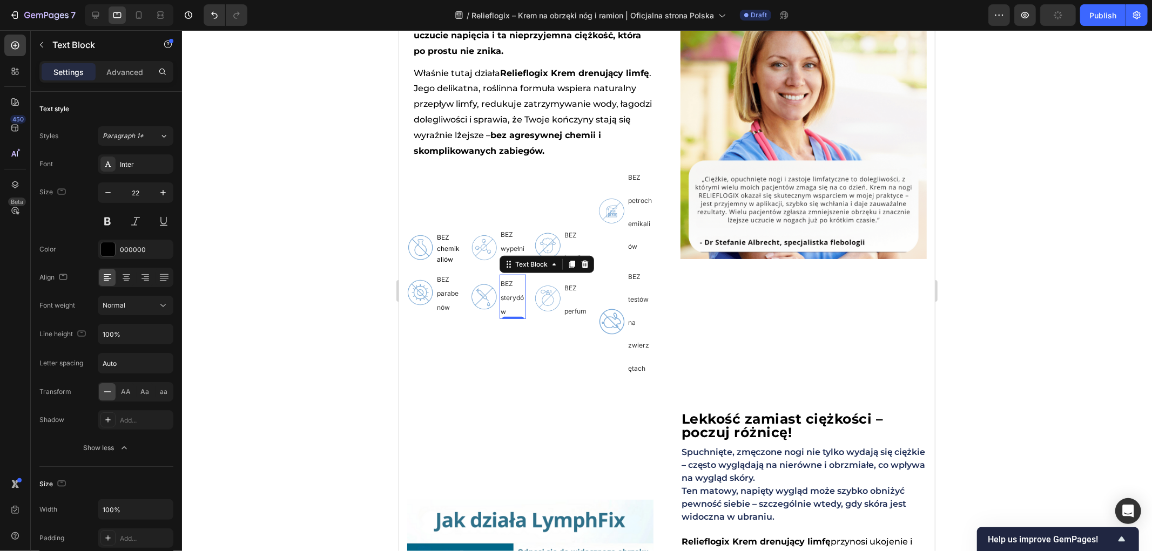
click at [256, 360] on div at bounding box center [667, 290] width 970 height 521
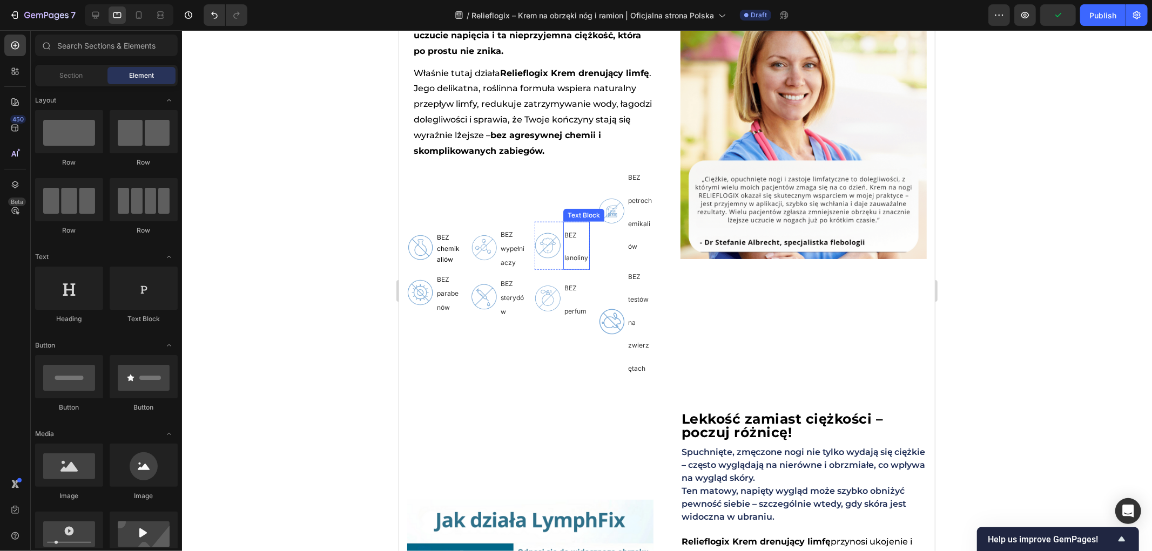
click at [573, 262] on p "BEZ lanoliny" at bounding box center [576, 246] width 24 height 46
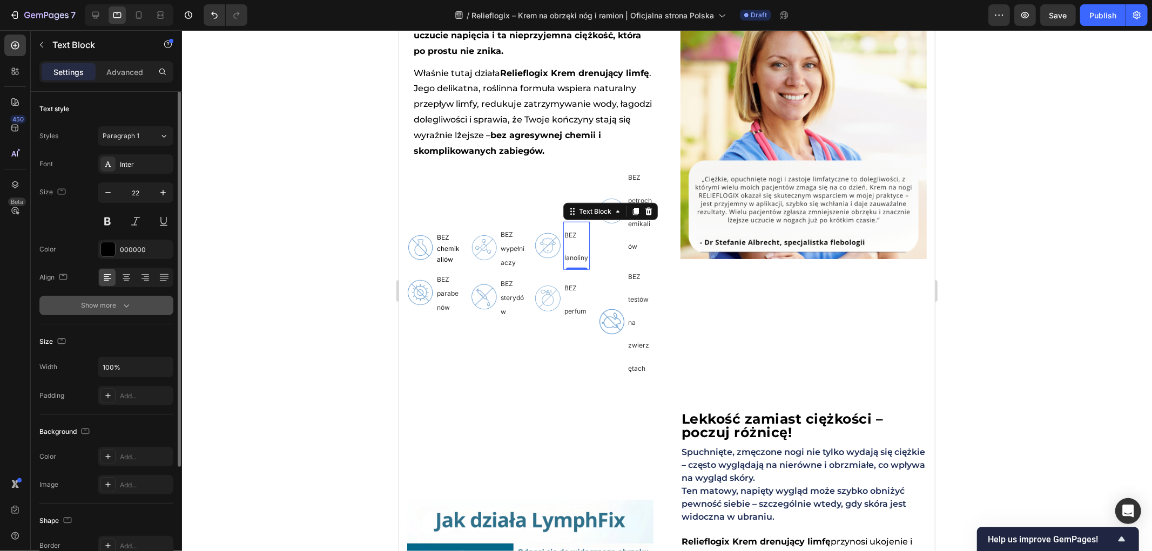
click at [122, 306] on icon "button" at bounding box center [126, 305] width 11 height 11
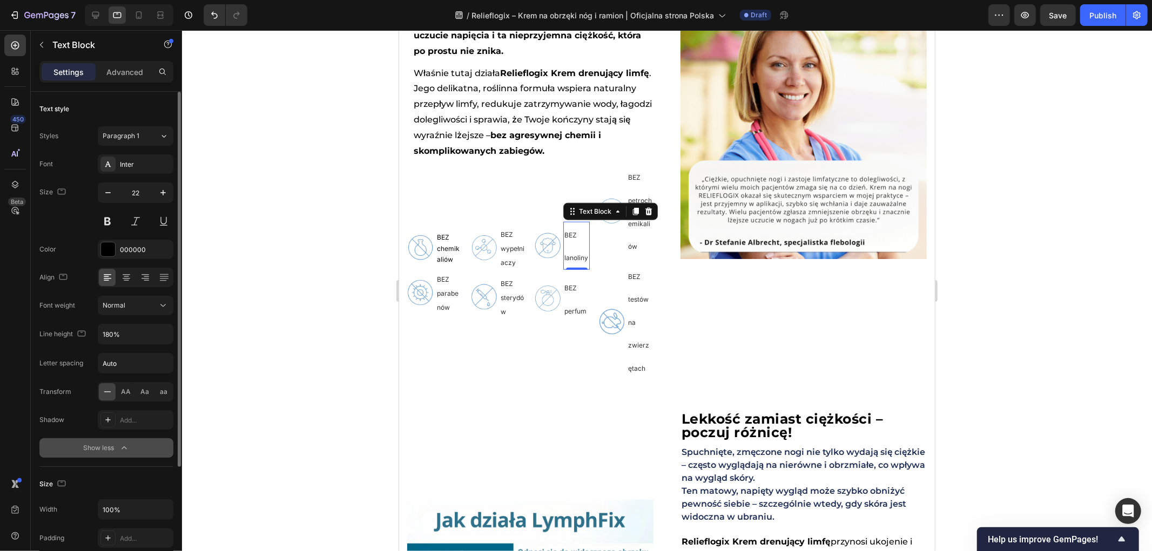
click at [152, 345] on div "Font Inter Size 22 Color 000000 Align Font weight Normal Line height 180% Lette…" at bounding box center [106, 306] width 134 height 304
click at [164, 339] on icon "button" at bounding box center [163, 334] width 11 height 11
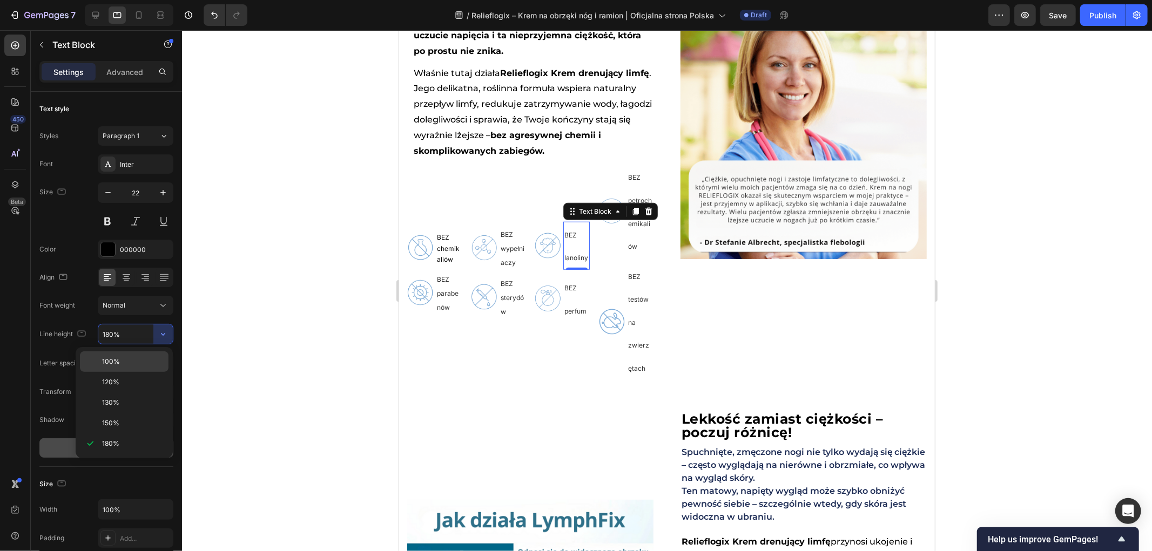
click at [117, 364] on span "100%" at bounding box center [111, 362] width 18 height 10
type input "100%"
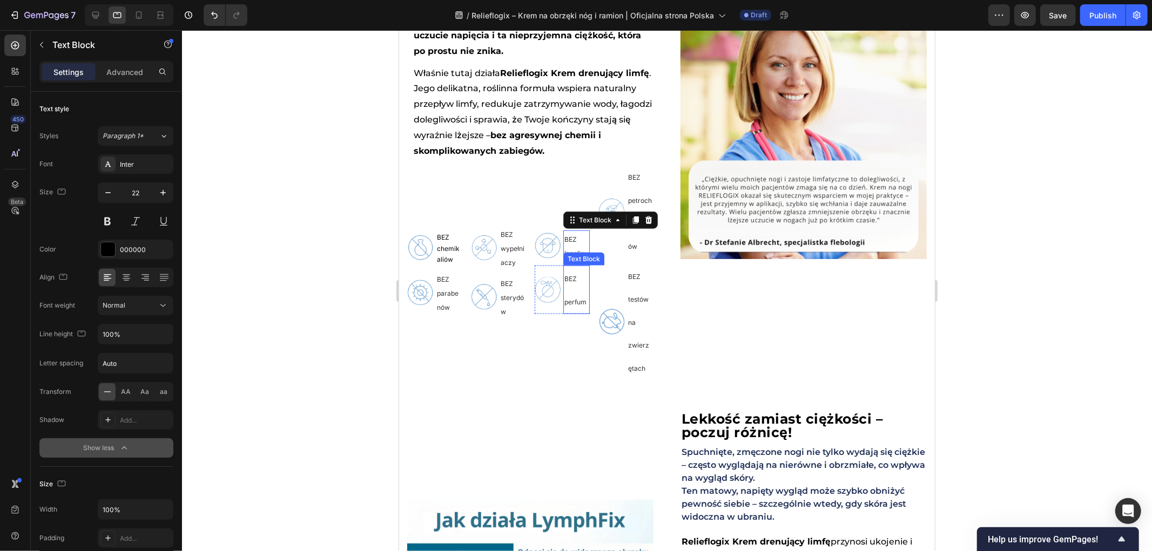
click at [578, 308] on p "BEZ perfum" at bounding box center [576, 289] width 24 height 46
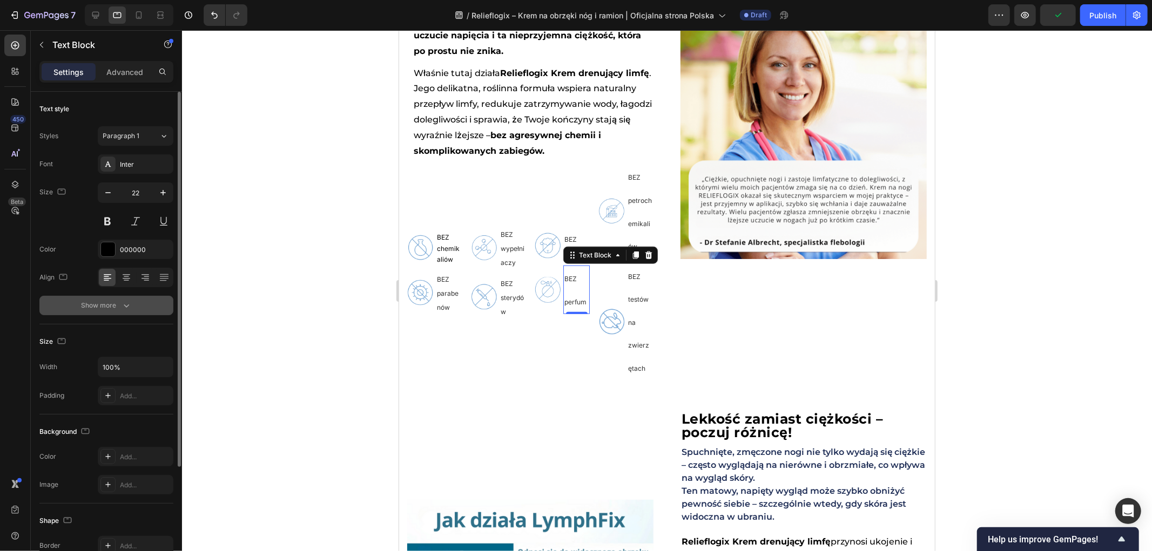
click at [127, 306] on icon "button" at bounding box center [126, 306] width 5 height 3
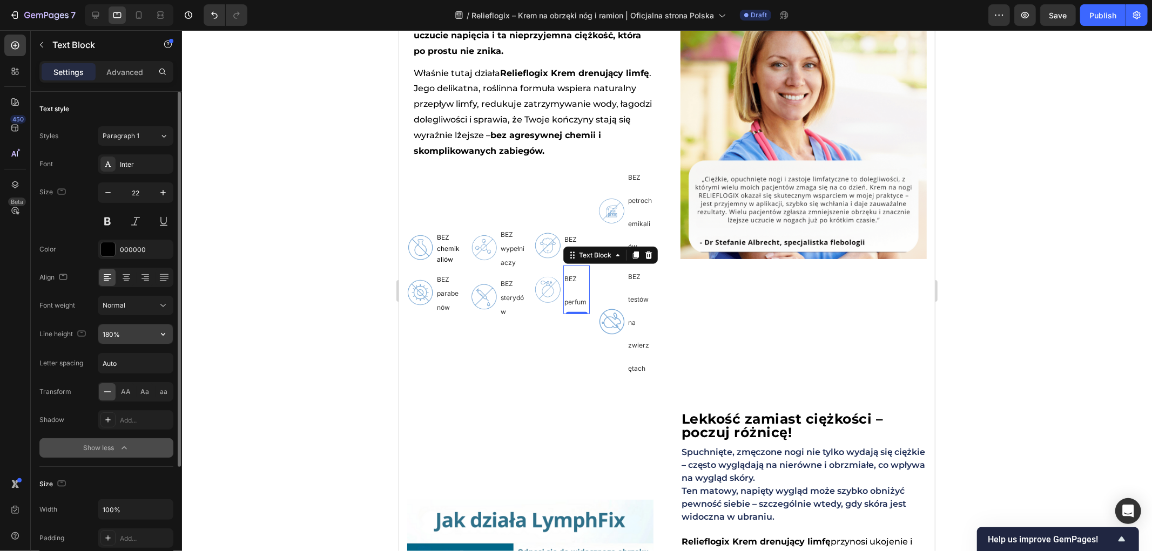
click at [157, 332] on button "button" at bounding box center [162, 334] width 19 height 19
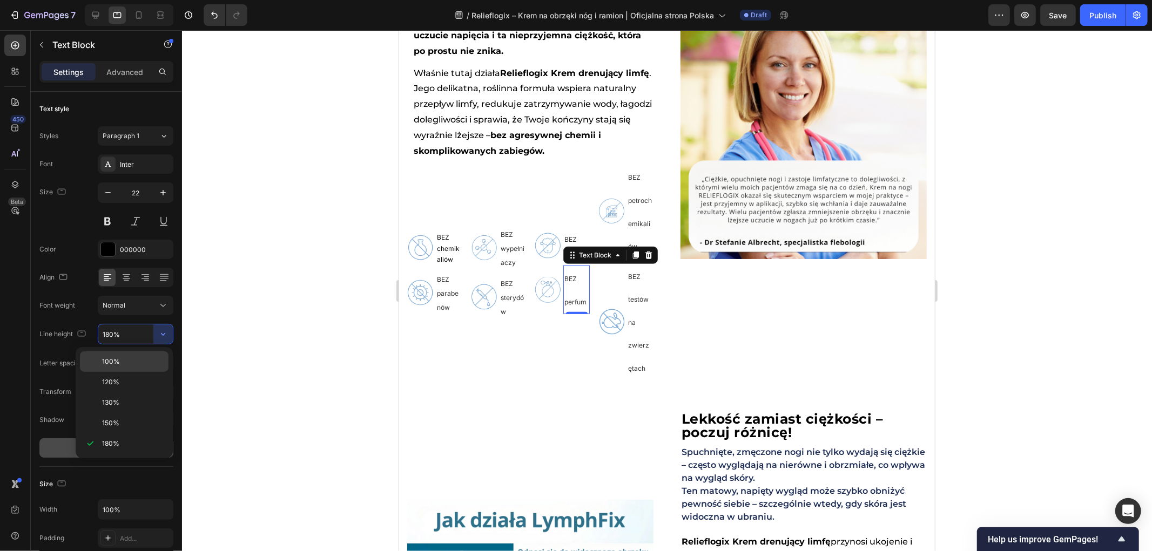
click at [122, 364] on p "100%" at bounding box center [133, 362] width 62 height 10
type input "100%"
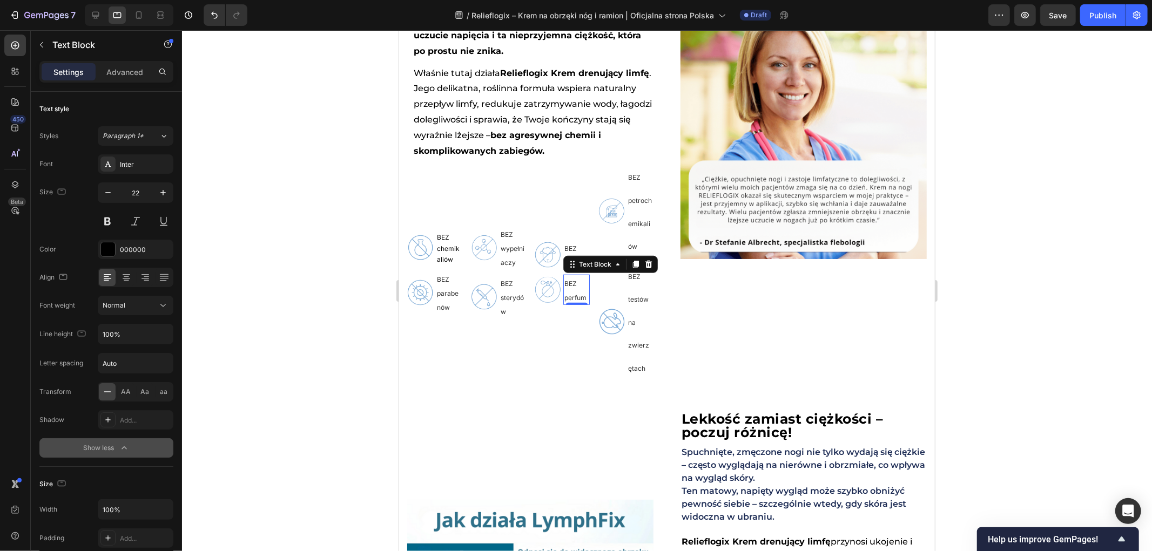
click at [306, 337] on div at bounding box center [667, 290] width 970 height 521
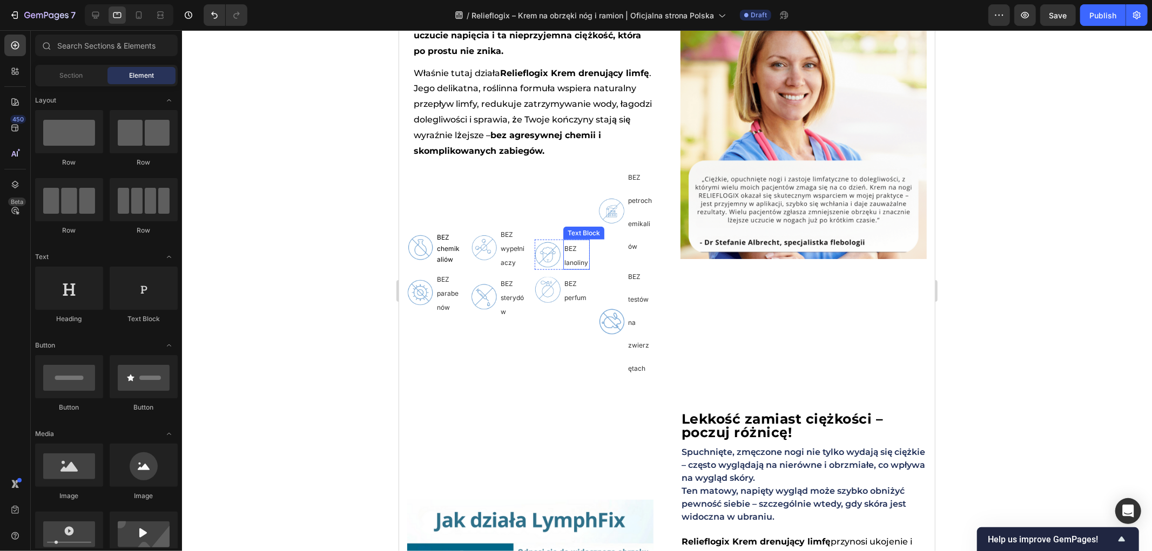
click at [628, 224] on p "BEZ petrochemikaliów" at bounding box center [640, 211] width 24 height 92
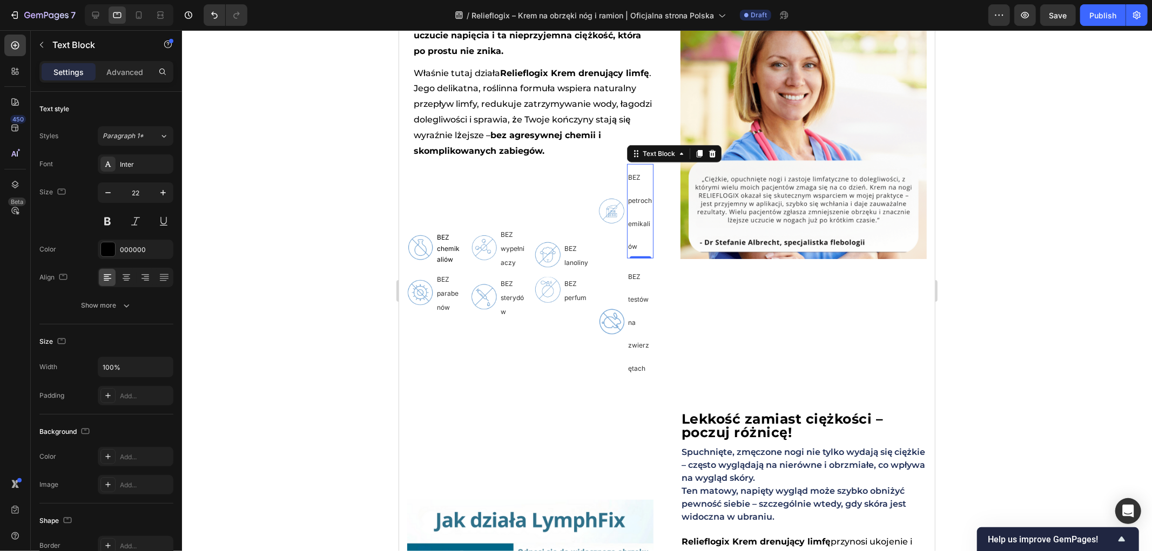
click at [457, 264] on p "BEZ chemikaliów" at bounding box center [448, 247] width 24 height 33
drag, startPoint x: 261, startPoint y: 255, endPoint x: 312, endPoint y: 258, distance: 50.3
click at [261, 257] on div at bounding box center [667, 290] width 970 height 521
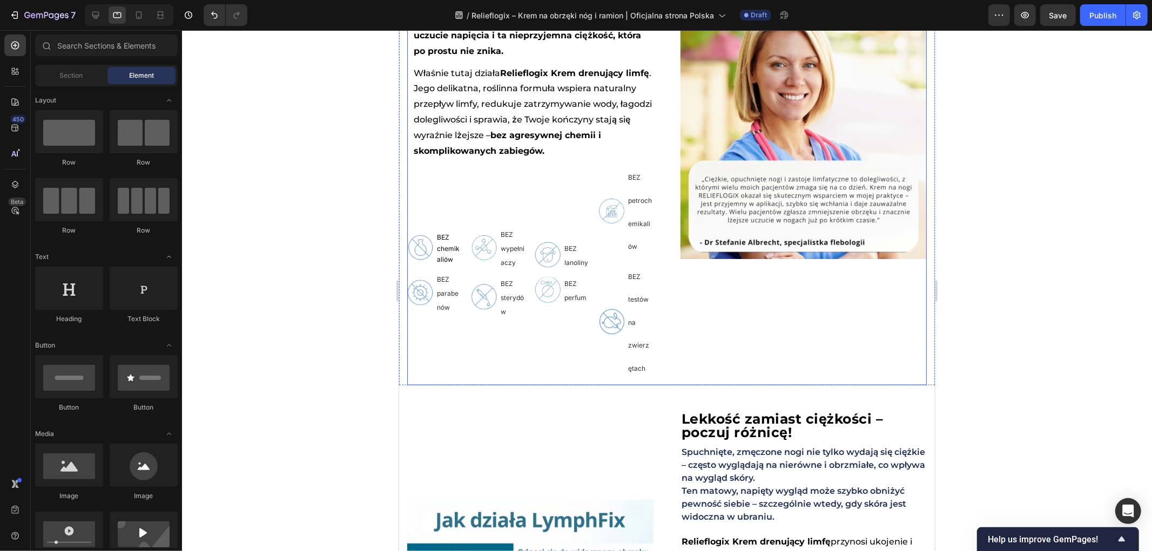
click at [662, 219] on div "Czy wiesz, że ludzki organizm ma wbudowany system drenażu, który reguluje obrzę…" at bounding box center [667, 135] width 520 height 499
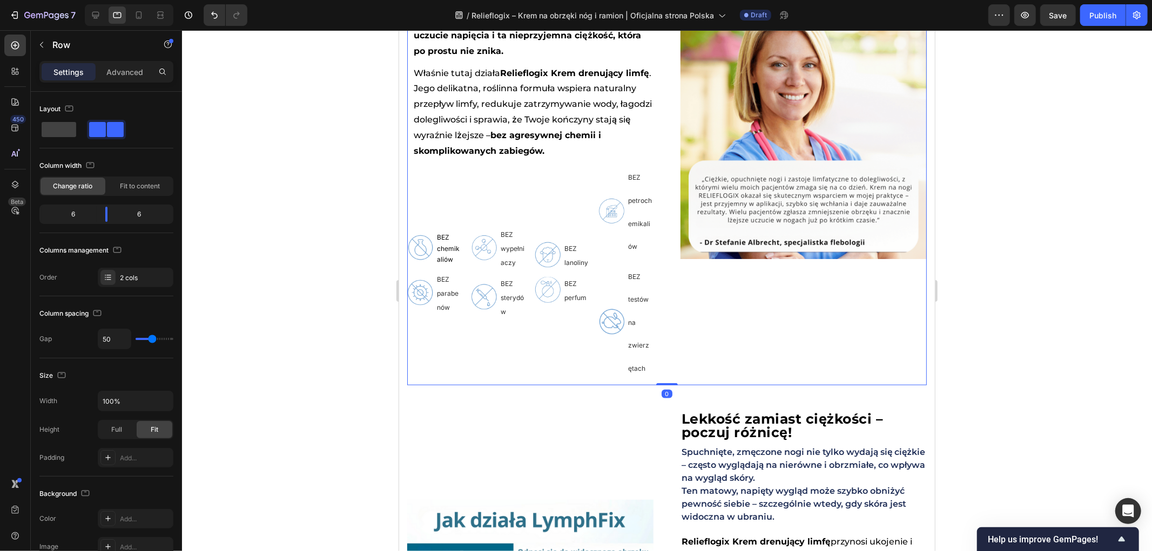
click at [655, 257] on div "Czy wiesz, że ludzki organizm ma wbudowany system drenażu, który reguluje obrzę…" at bounding box center [667, 135] width 520 height 499
click at [628, 257] on p "BEZ petrochemikaliów" at bounding box center [640, 211] width 24 height 92
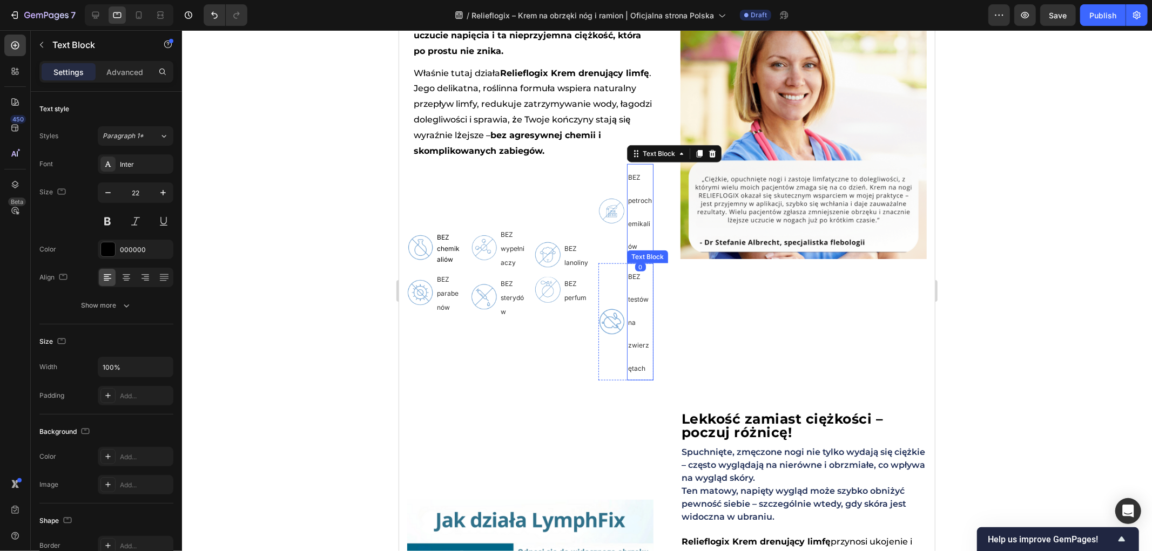
click at [629, 300] on p "BEZ testów na zwierzętach" at bounding box center [640, 321] width 24 height 115
click at [598, 224] on img at bounding box center [611, 211] width 26 height 26
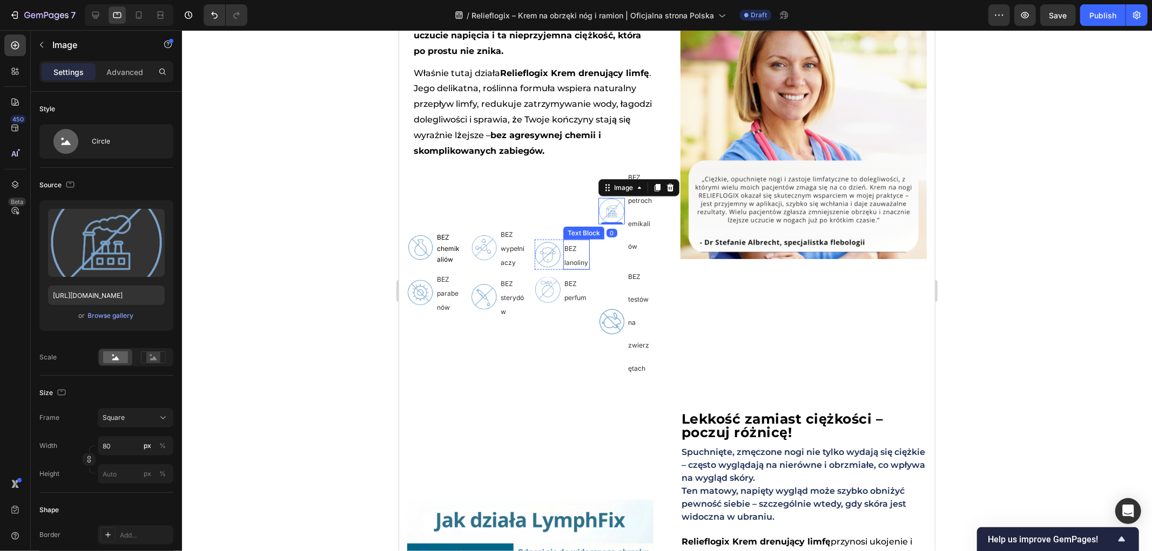
click at [577, 286] on div "Image BEZ lanoliny Text Block Row Image BEZ perfum Text Block Row" at bounding box center [561, 274] width 55 height 221
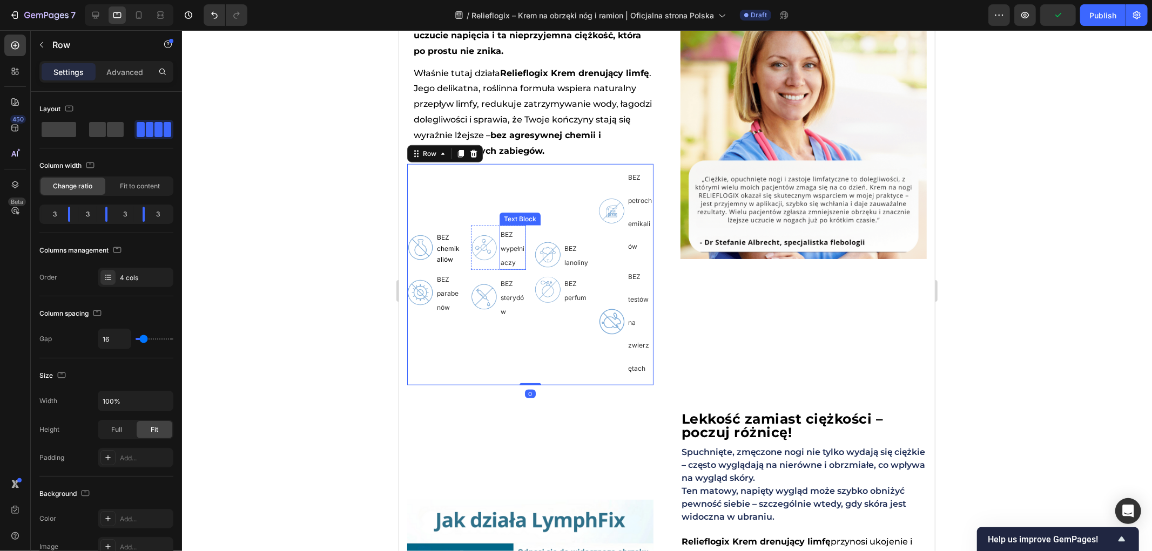
click at [425, 261] on img at bounding box center [420, 247] width 26 height 26
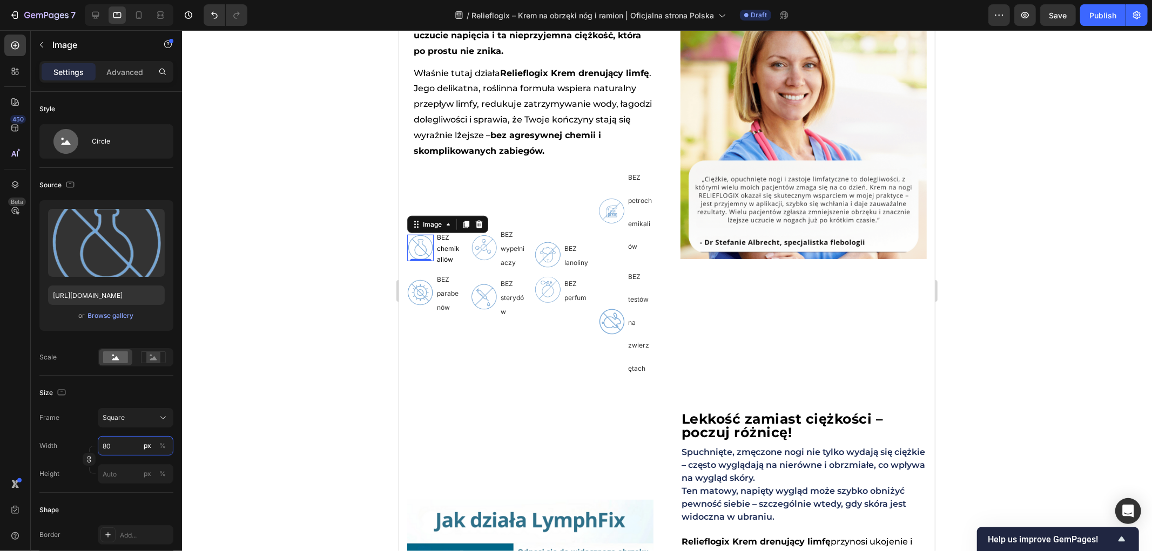
type input "4"
type input "40"
click at [427, 305] on img at bounding box center [420, 292] width 26 height 26
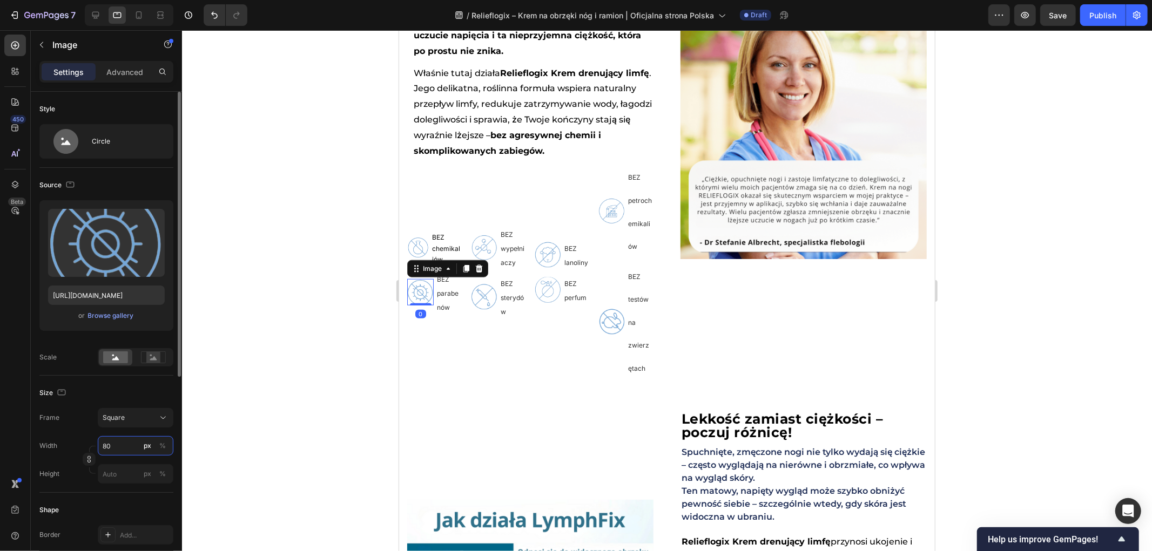
type input "4"
type input "40"
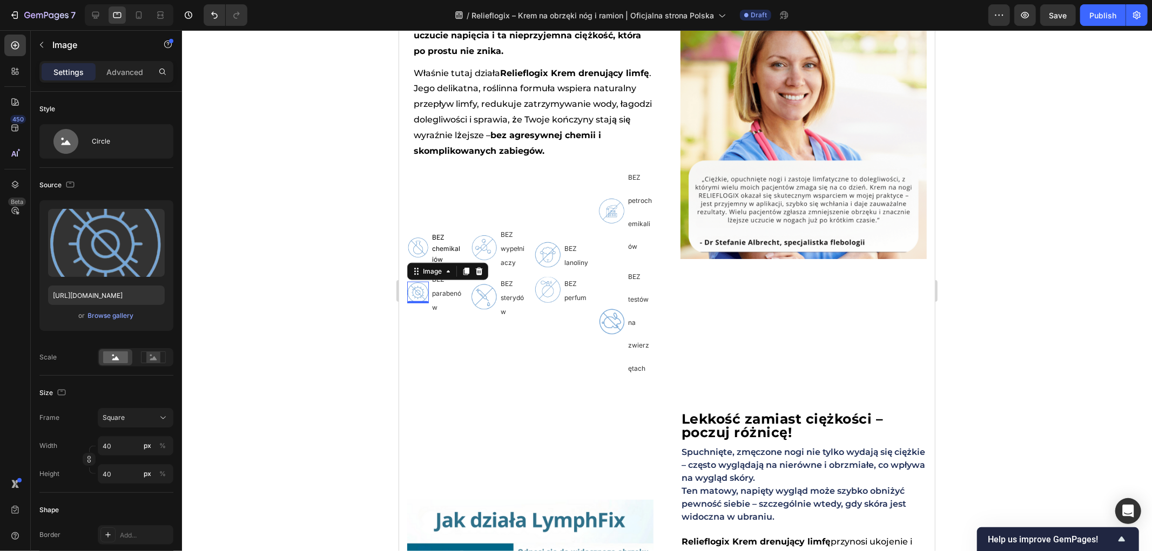
click at [266, 370] on div at bounding box center [667, 290] width 970 height 521
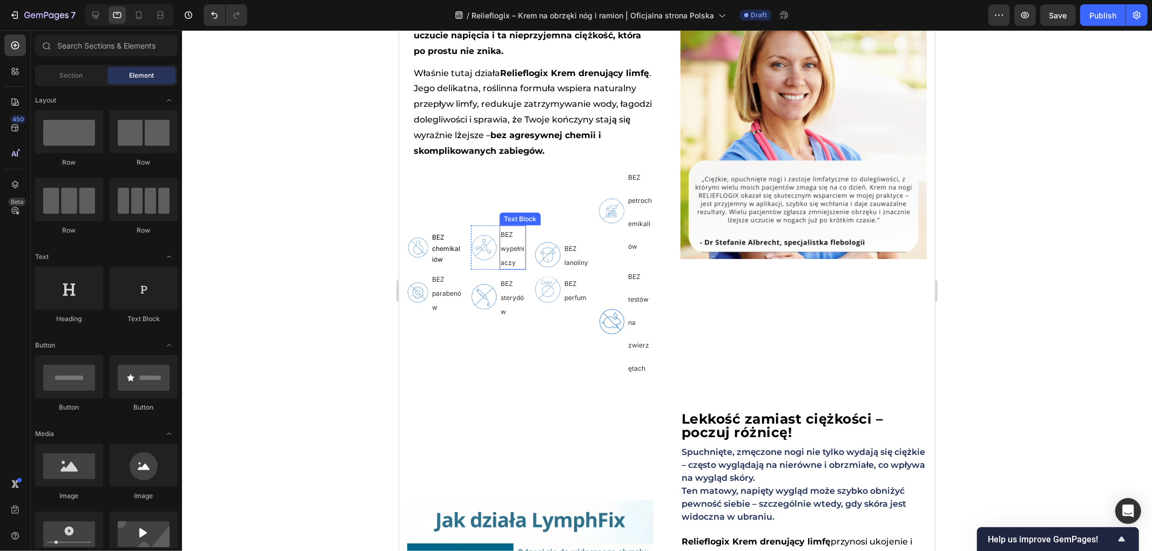
click at [487, 261] on img at bounding box center [483, 247] width 26 height 26
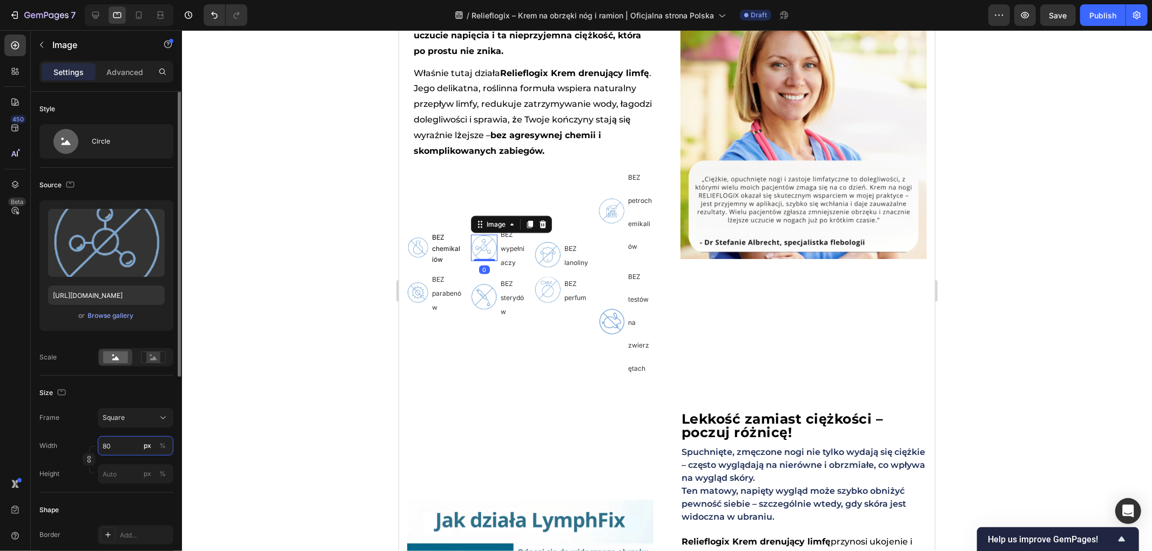
type input "4"
type input "40"
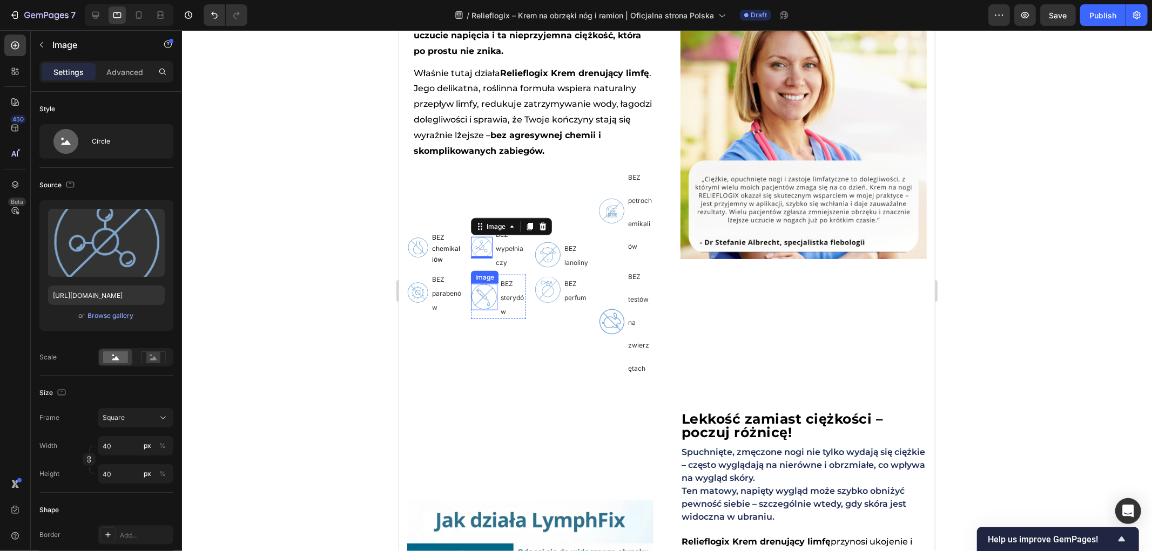
click at [473, 310] on img at bounding box center [483, 297] width 26 height 26
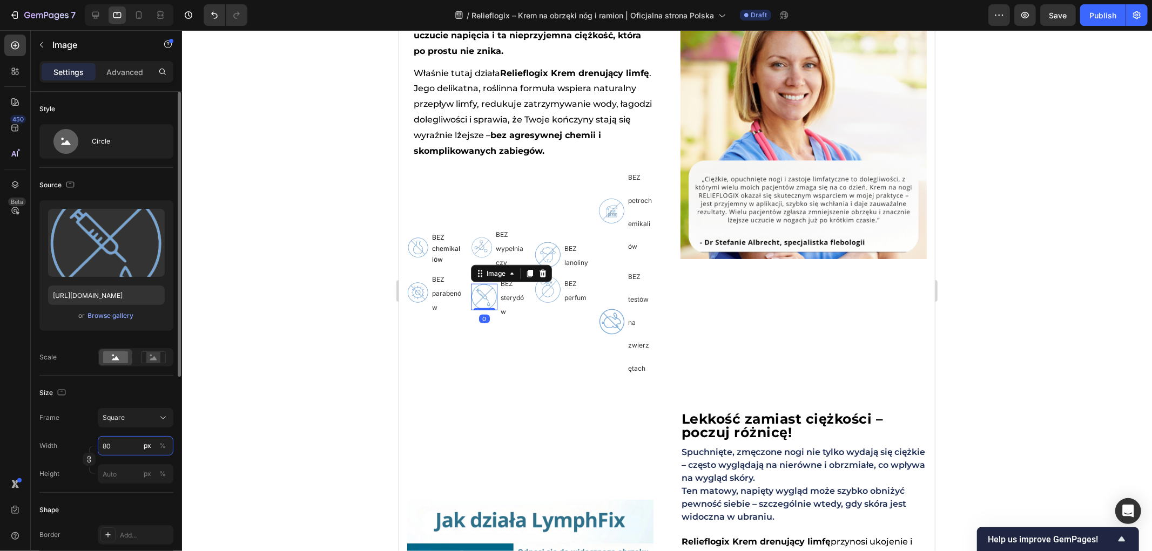
type input "4"
type input "40"
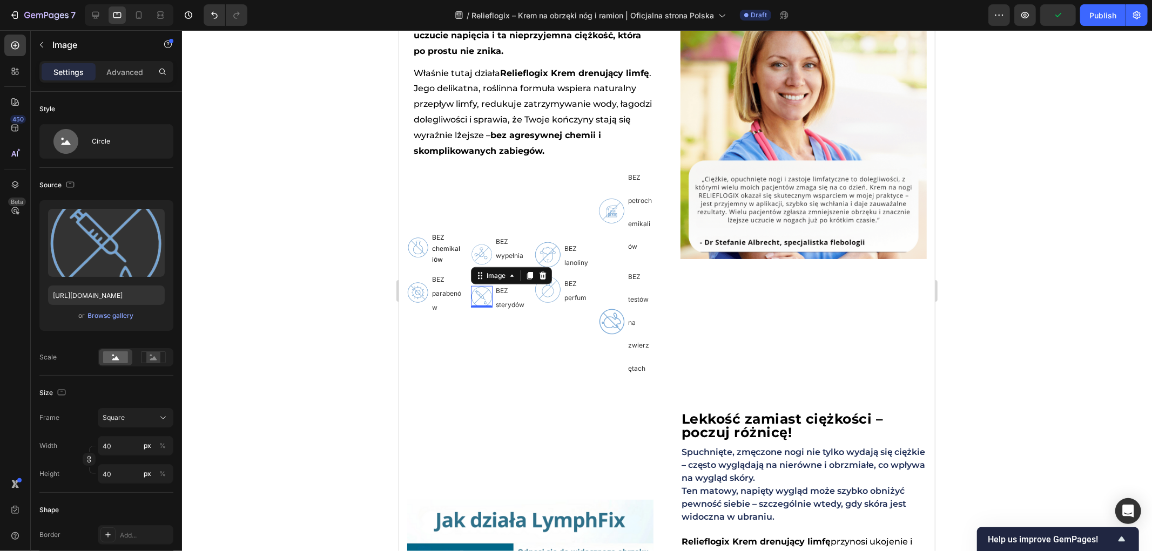
click at [376, 363] on div at bounding box center [667, 290] width 970 height 521
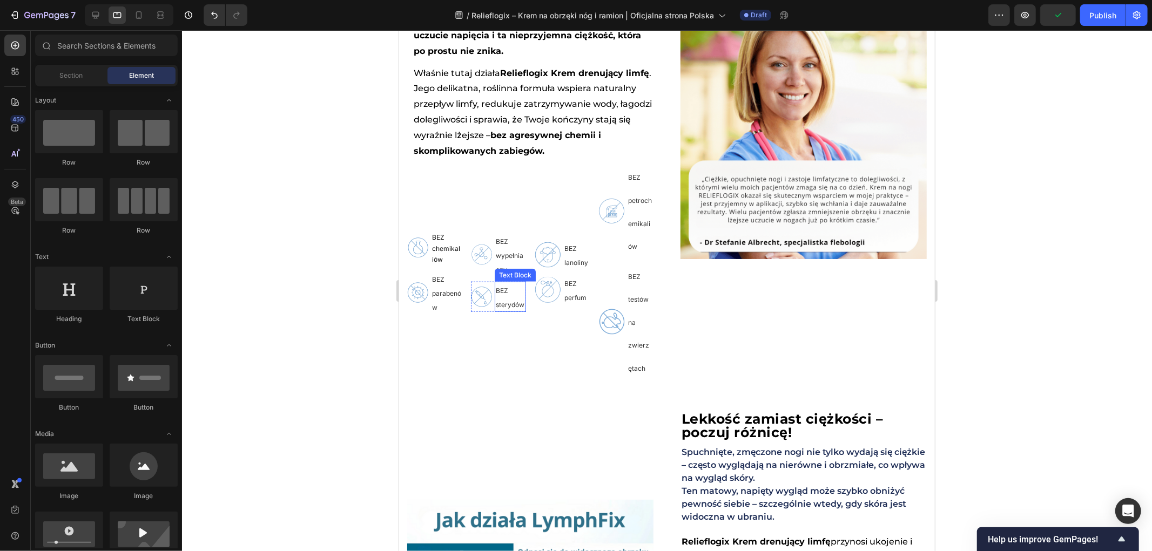
click at [540, 268] on img at bounding box center [547, 254] width 26 height 26
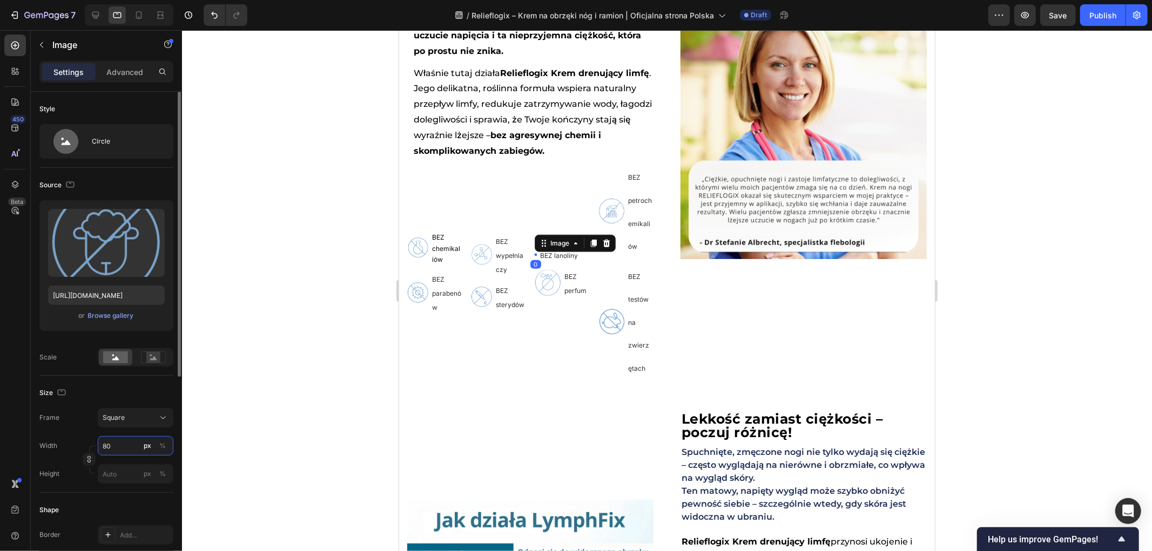
type input "4"
type input "40"
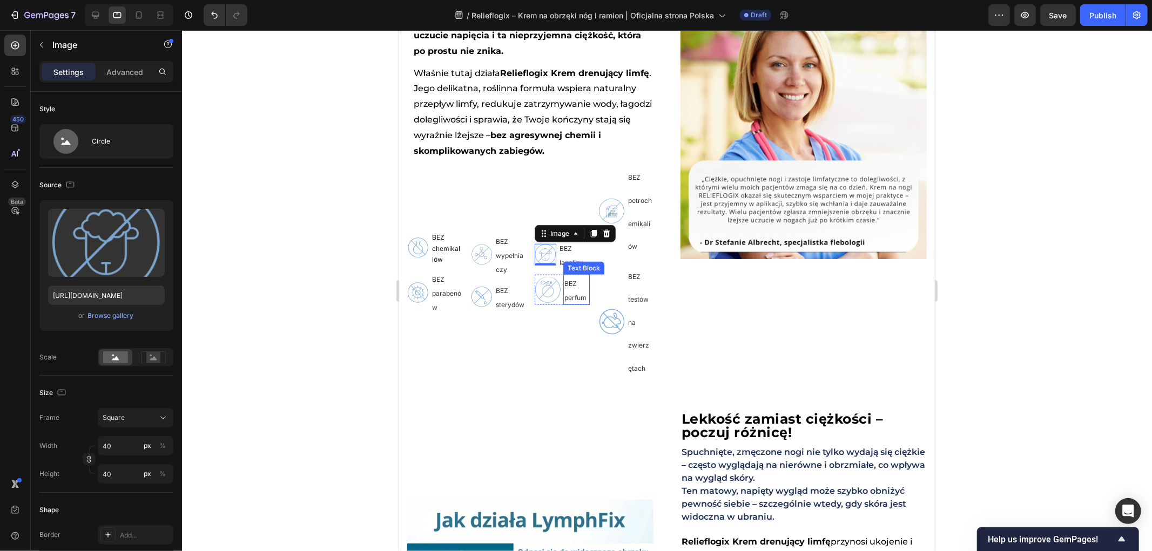
click at [547, 303] on img at bounding box center [547, 290] width 26 height 26
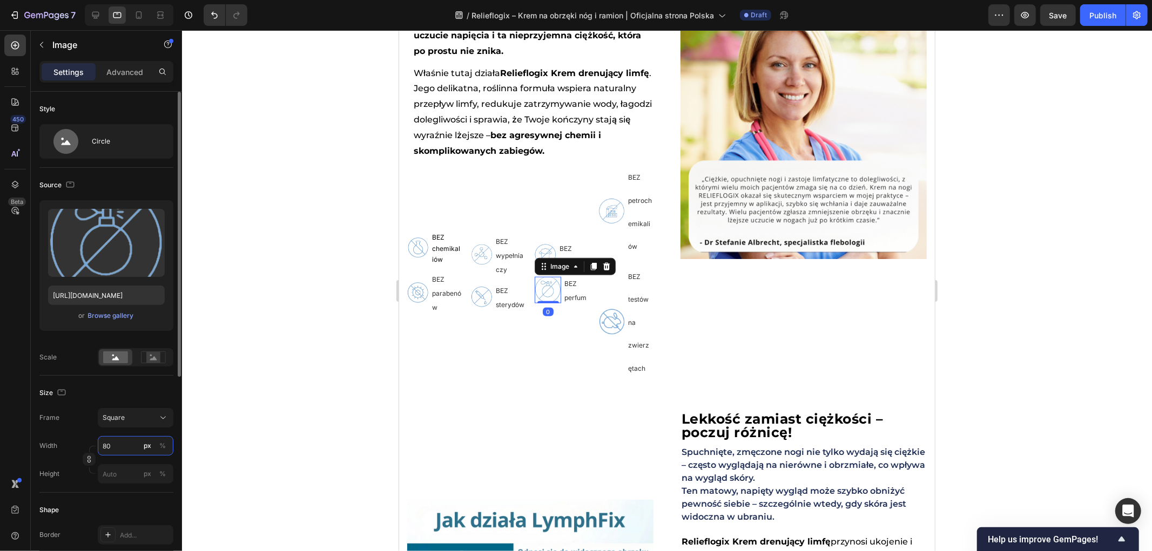
type input "4"
type input "40"
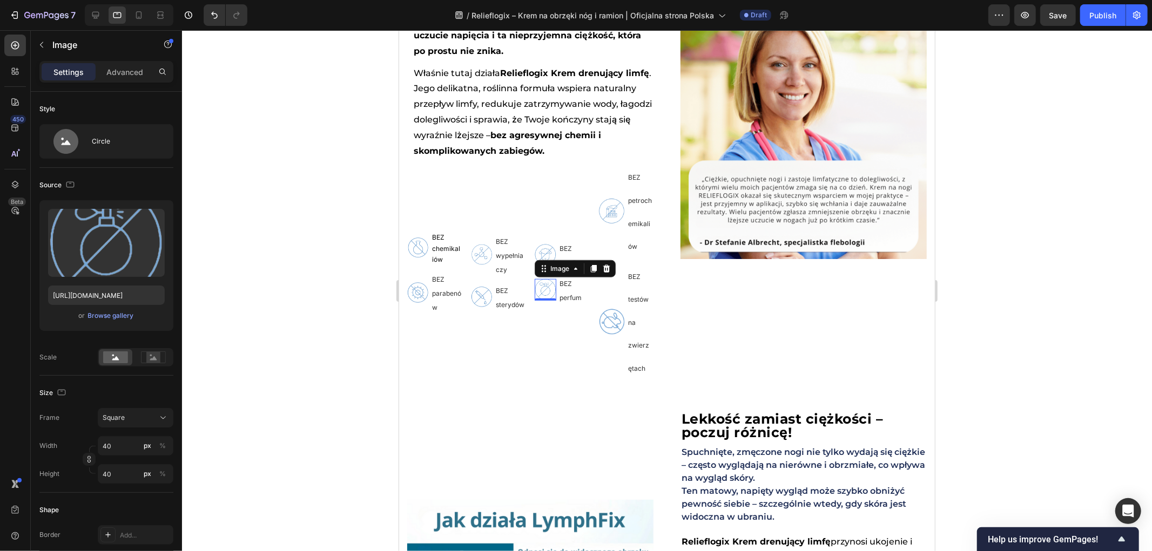
click at [331, 366] on div at bounding box center [667, 290] width 970 height 521
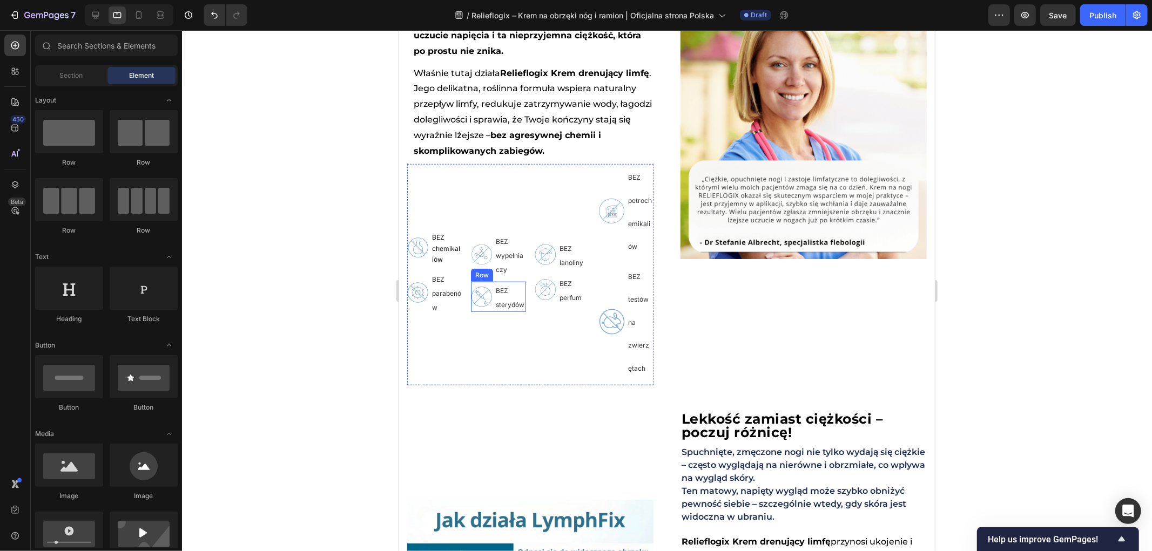
click at [477, 305] on img at bounding box center [481, 297] width 22 height 22
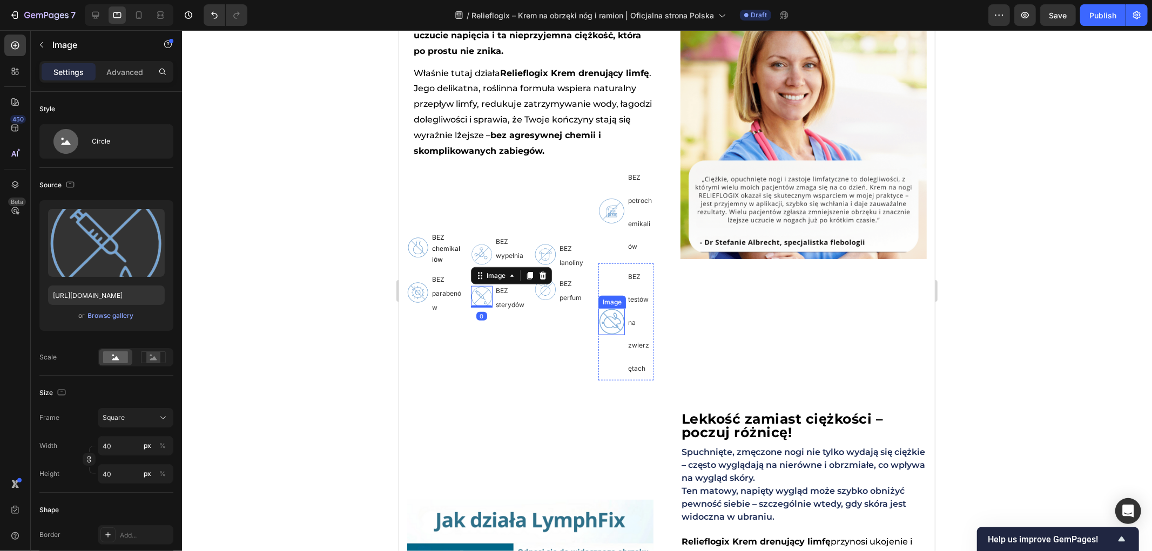
click at [601, 333] on img at bounding box center [611, 321] width 26 height 26
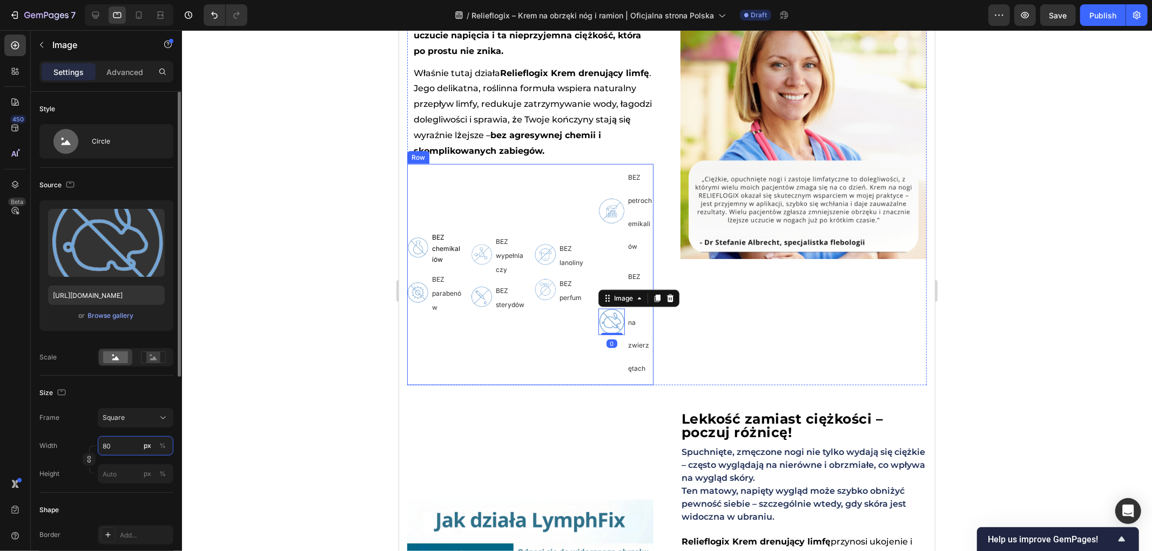
type input "4"
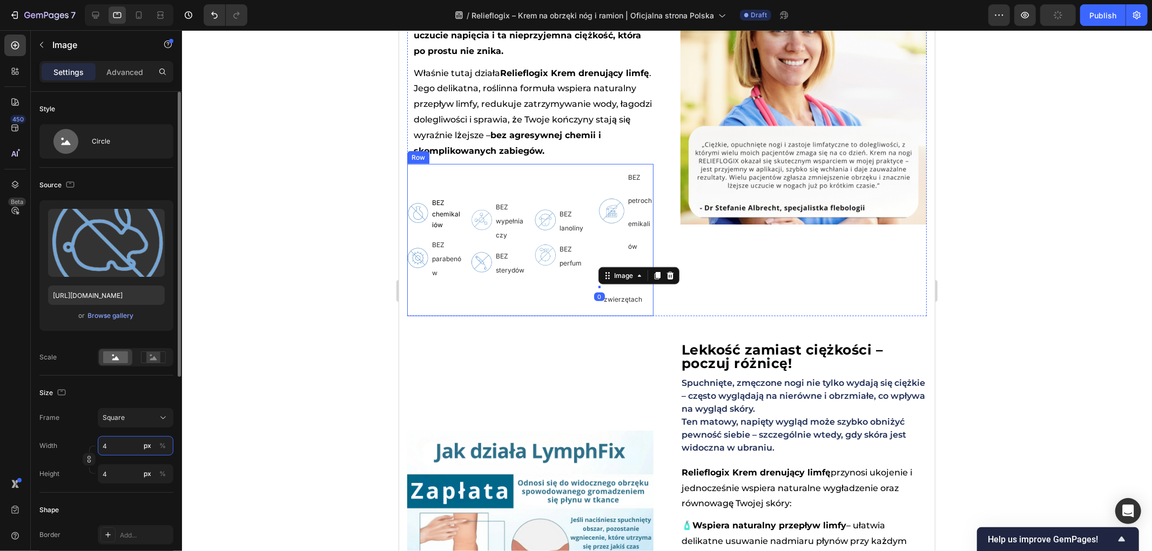
type input "40"
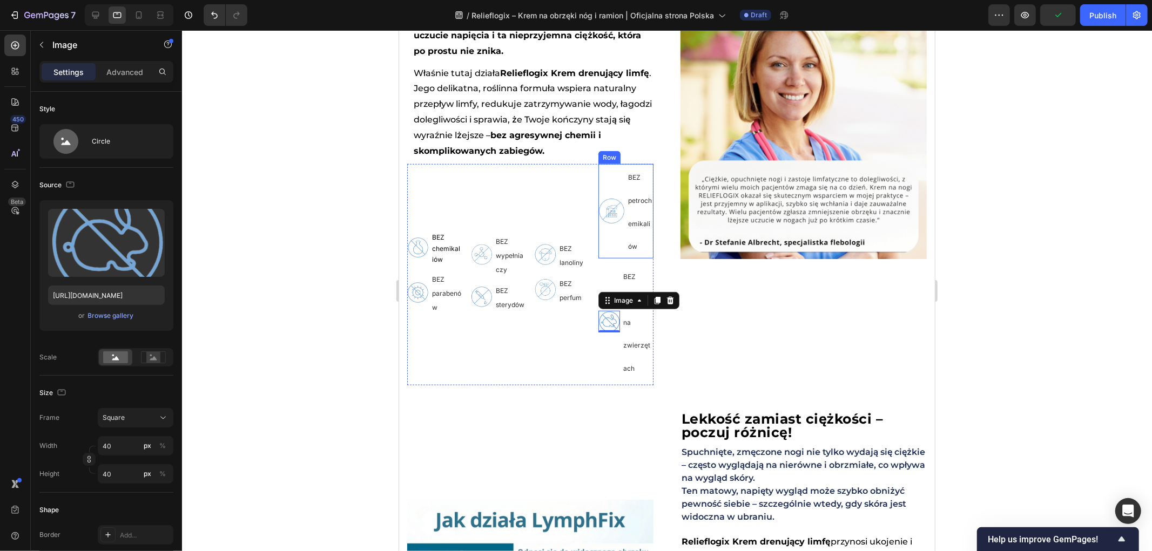
click at [601, 224] on img at bounding box center [611, 211] width 26 height 26
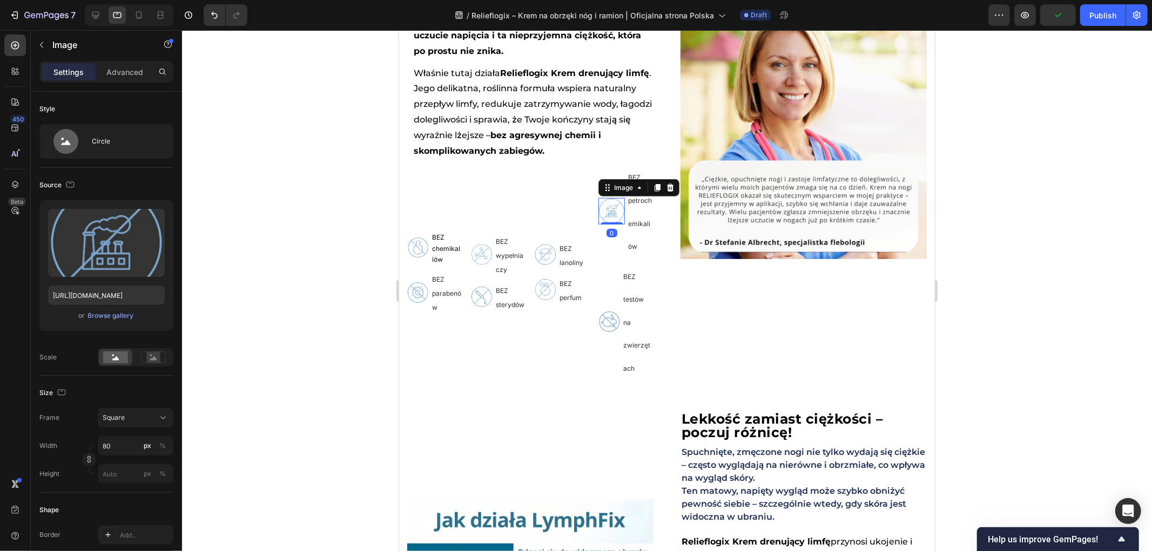
drag, startPoint x: 604, startPoint y: 224, endPoint x: 564, endPoint y: 241, distance: 43.5
click at [605, 224] on img at bounding box center [611, 211] width 26 height 26
type input "4"
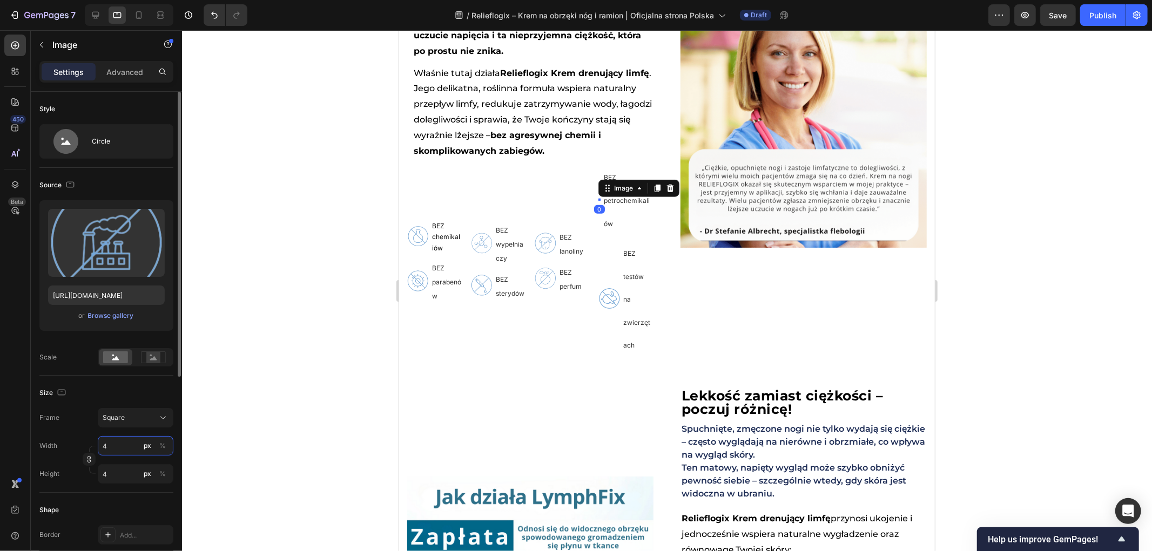
type input "40"
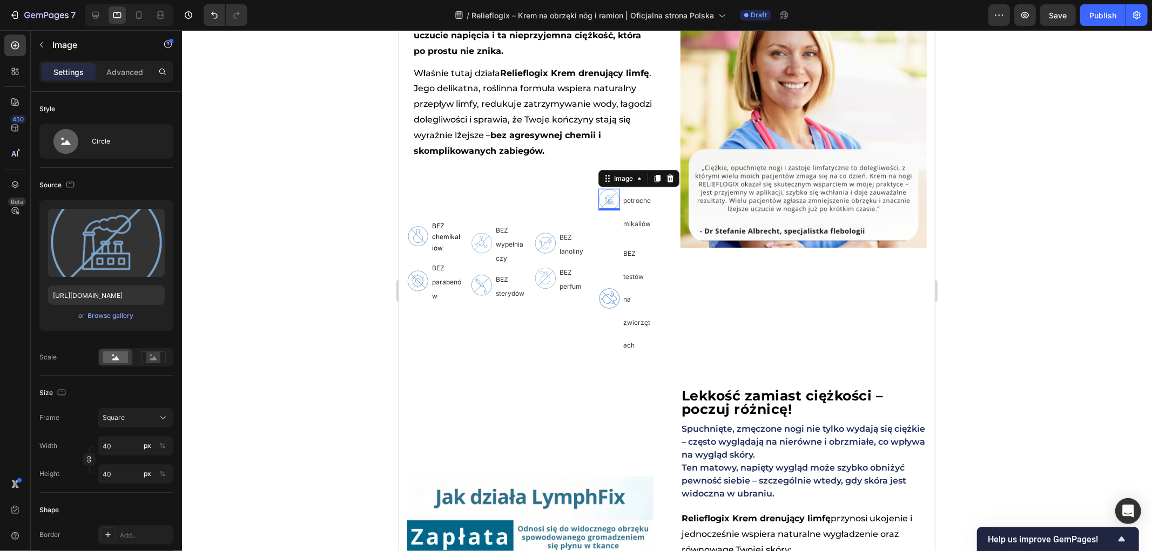
click at [353, 303] on div at bounding box center [667, 290] width 970 height 521
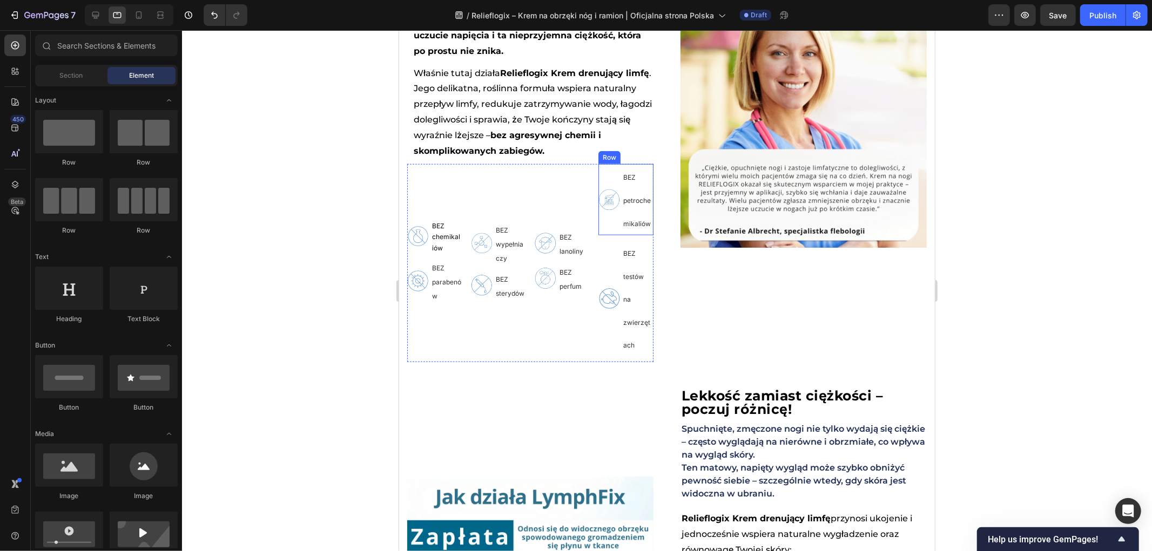
click at [604, 235] on div "Image" at bounding box center [609, 199] width 22 height 71
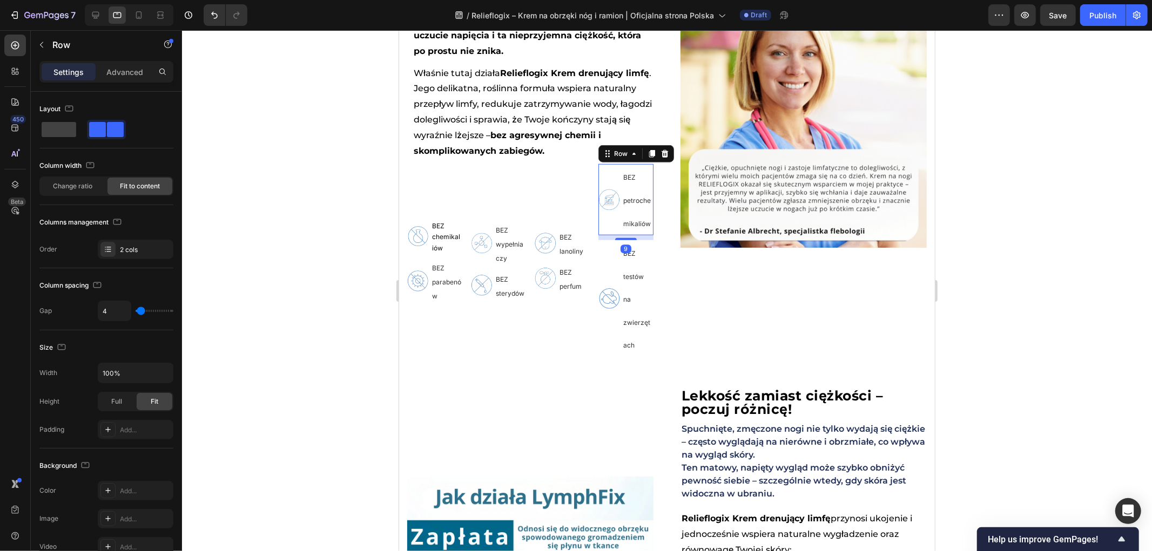
click at [637, 227] on p "BEZ petrochemikaliów" at bounding box center [637, 199] width 29 height 69
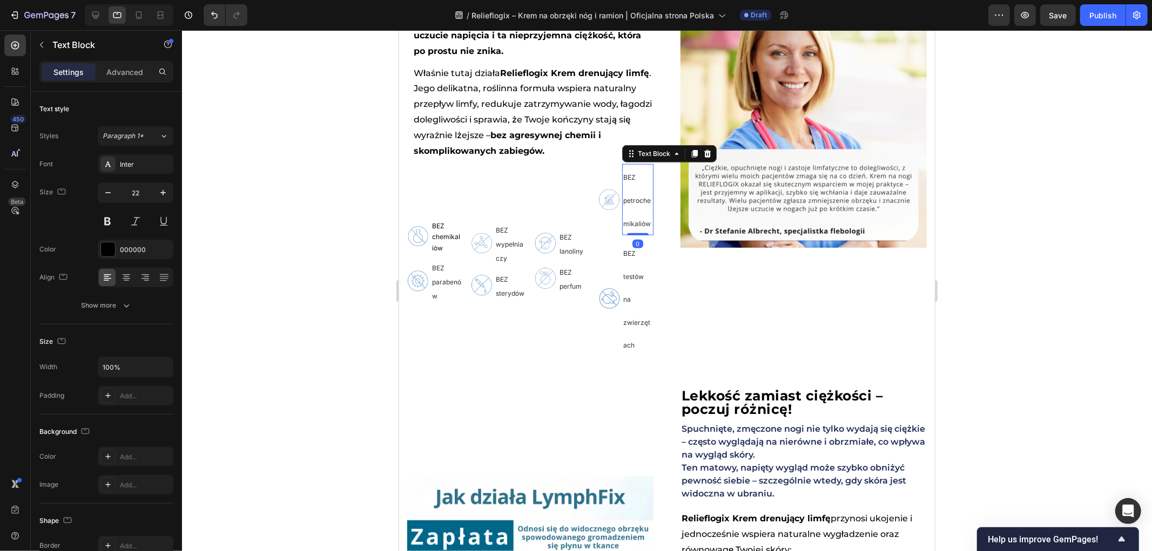
click at [637, 227] on p "BEZ petrochemikaliów" at bounding box center [637, 199] width 29 height 69
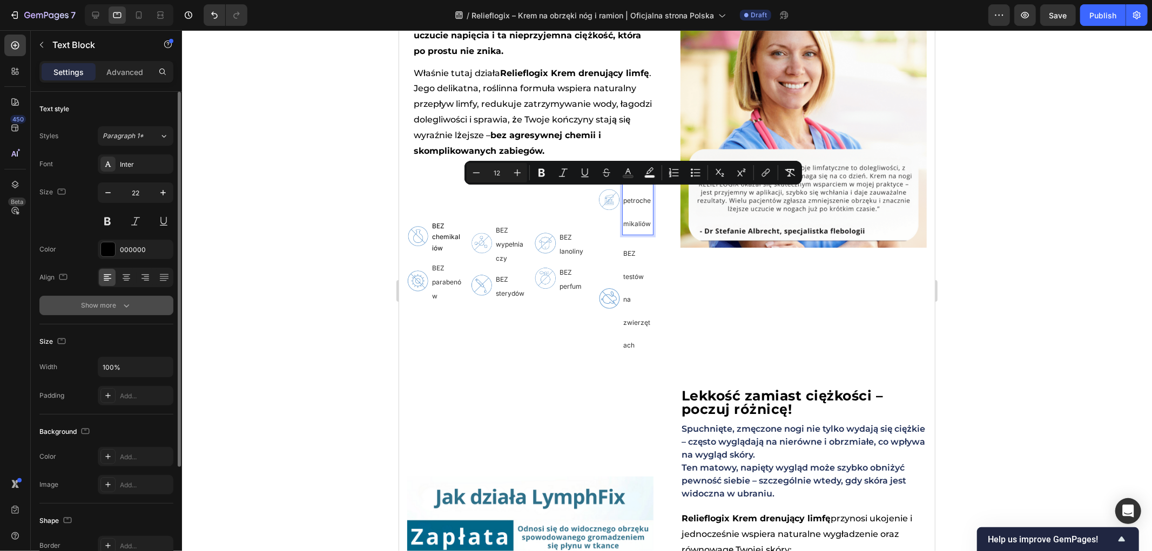
click at [112, 300] on div "Show more" at bounding box center [107, 305] width 50 height 11
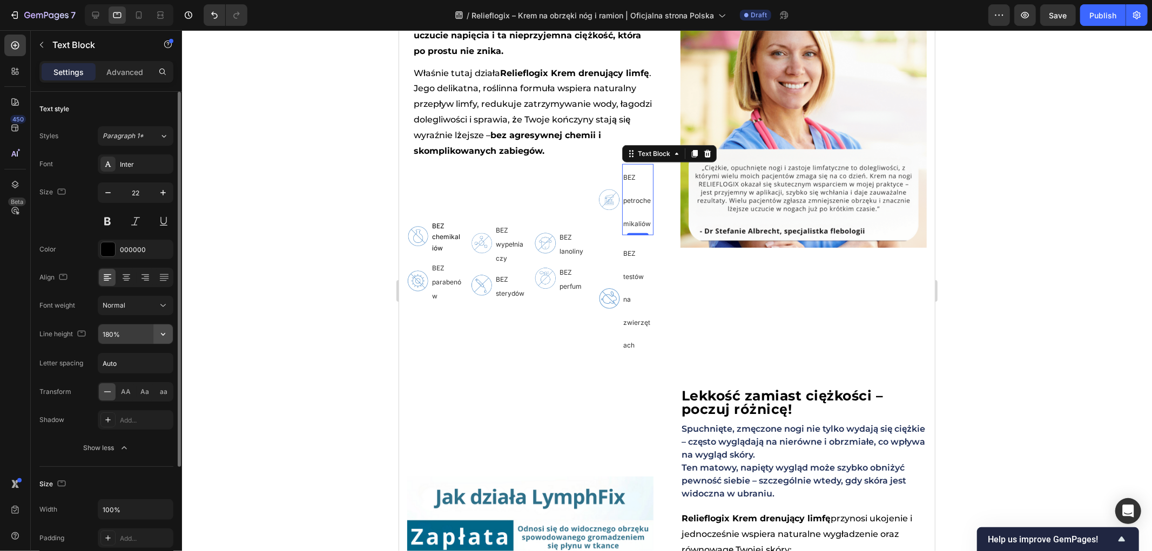
click at [162, 333] on icon "button" at bounding box center [163, 334] width 11 height 11
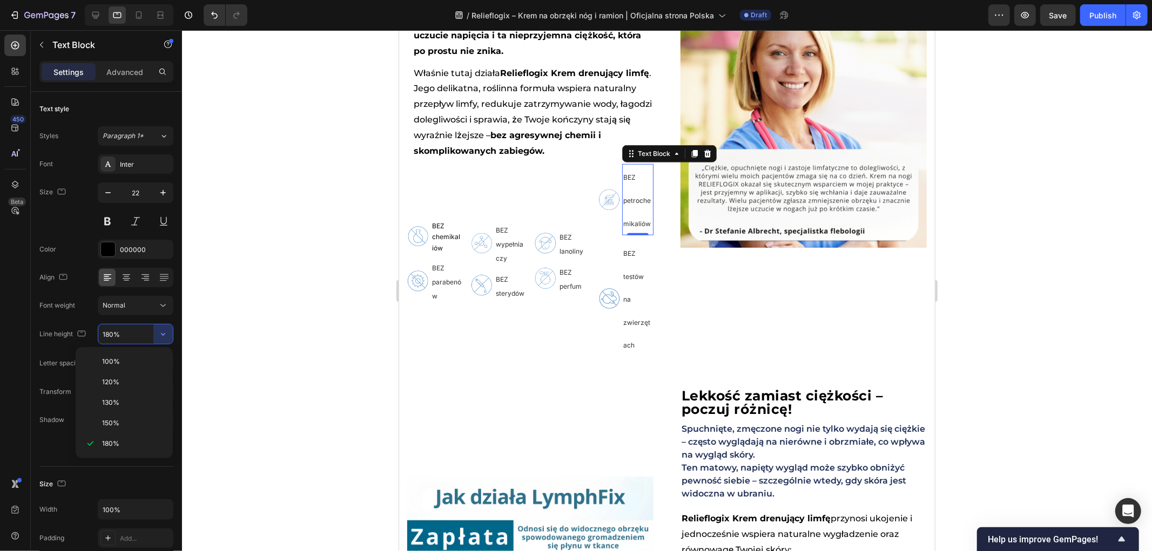
click at [116, 360] on span "100%" at bounding box center [111, 362] width 18 height 10
type input "100%"
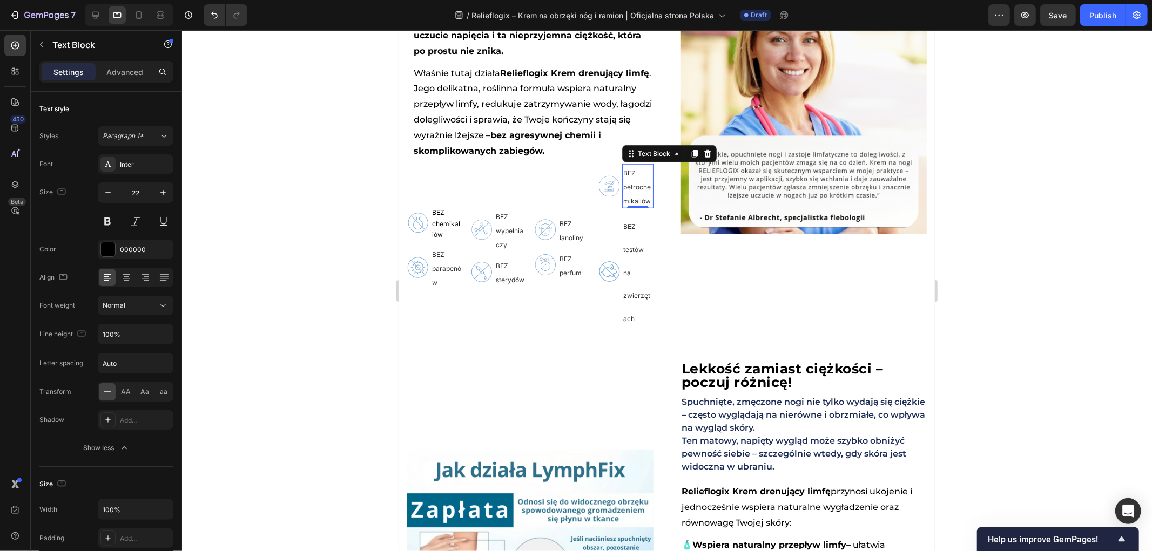
click at [250, 346] on div at bounding box center [667, 290] width 970 height 521
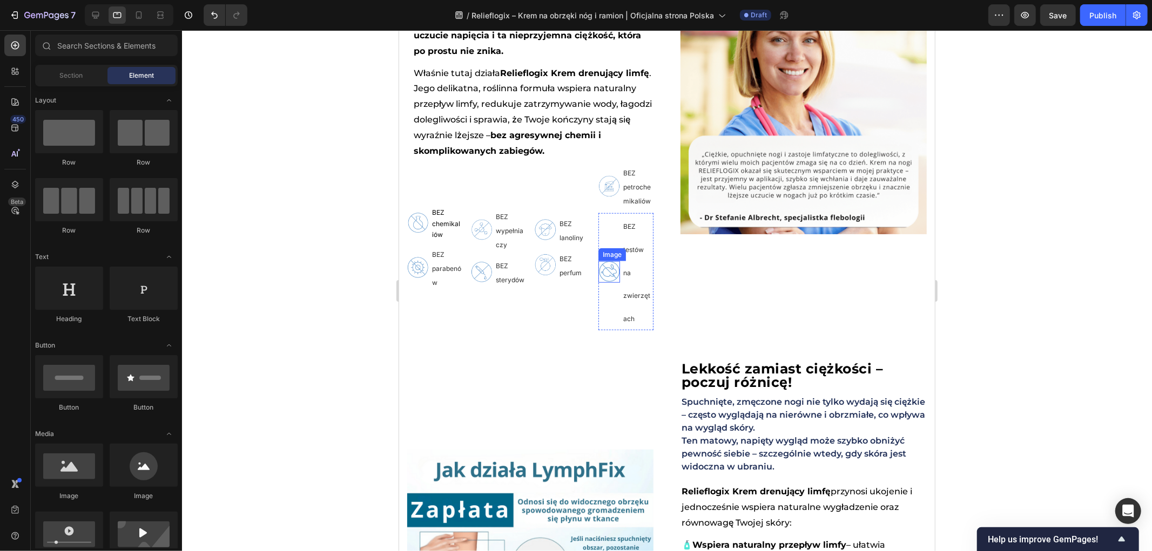
click at [636, 284] on p "BEZ testów na zwierzętach" at bounding box center [637, 271] width 29 height 115
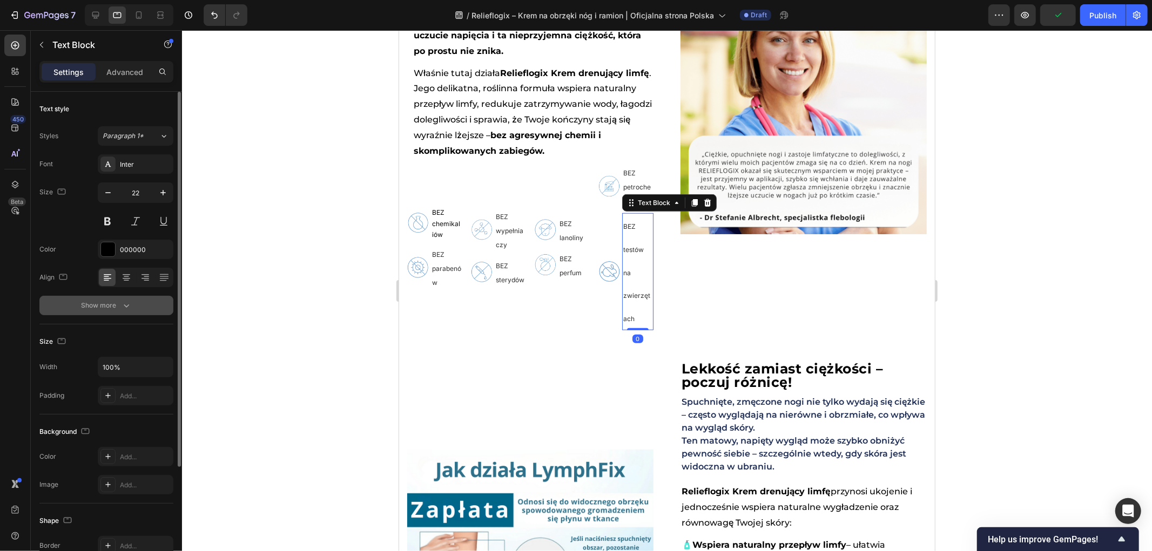
click at [119, 306] on div "Show more" at bounding box center [107, 305] width 50 height 11
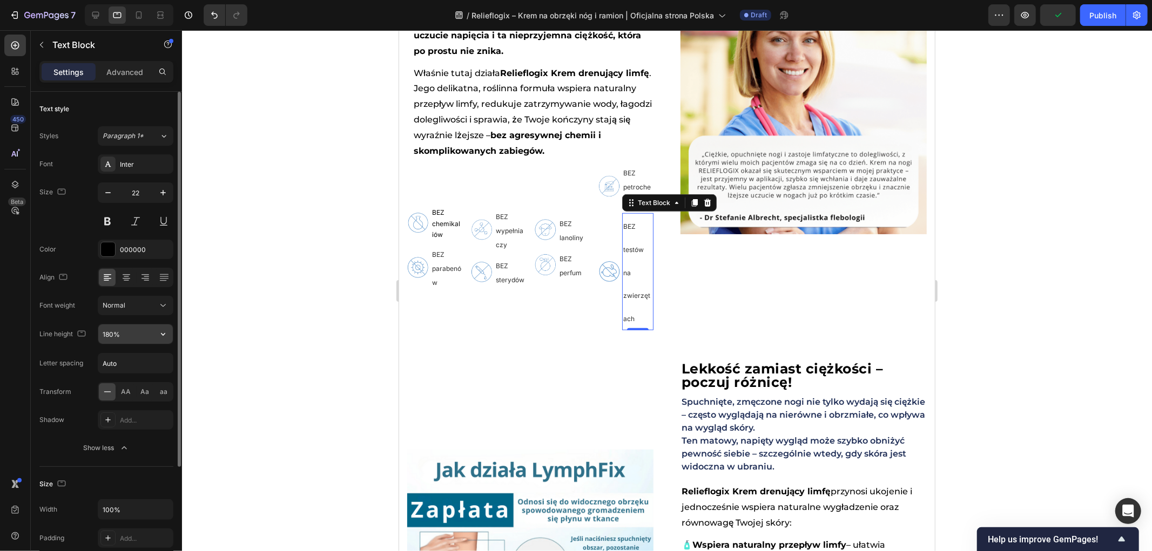
click at [151, 335] on input "180%" at bounding box center [135, 334] width 75 height 19
click at [160, 335] on icon "button" at bounding box center [163, 334] width 11 height 11
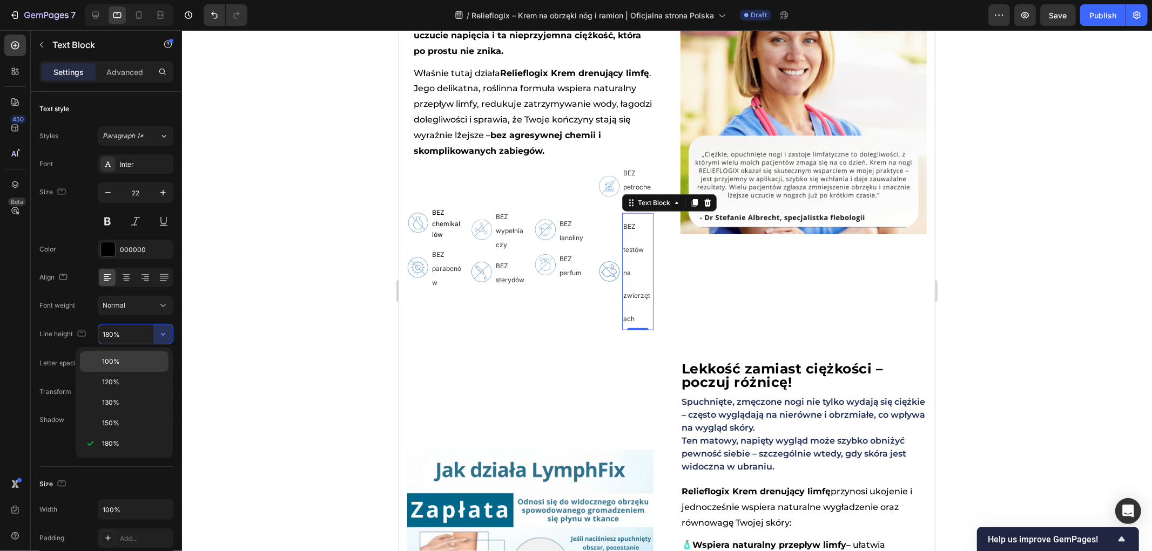
click at [116, 363] on span "100%" at bounding box center [111, 362] width 18 height 10
type input "100%"
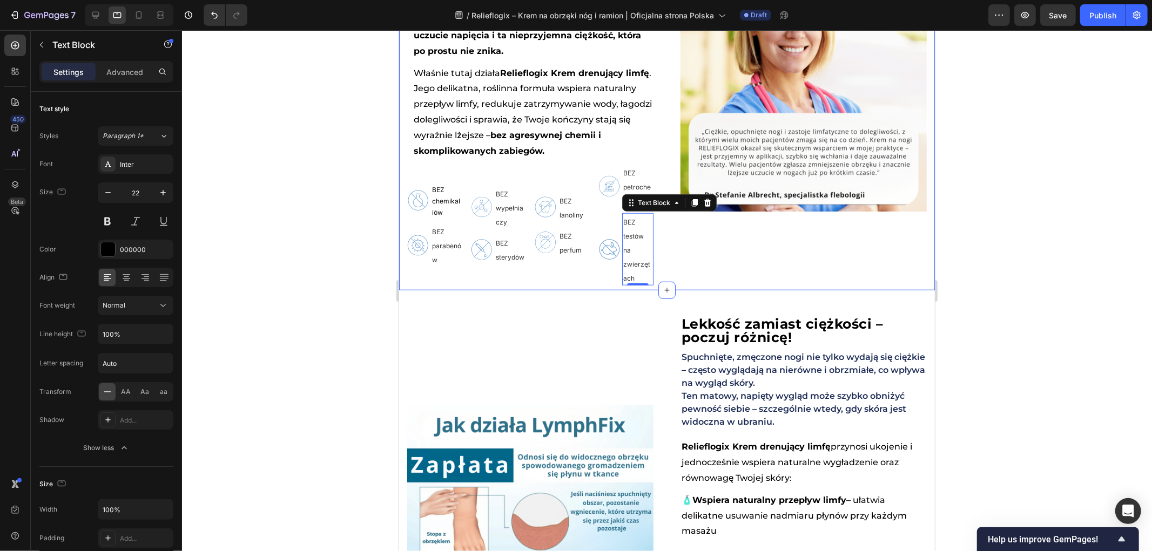
click at [358, 292] on div at bounding box center [667, 290] width 970 height 521
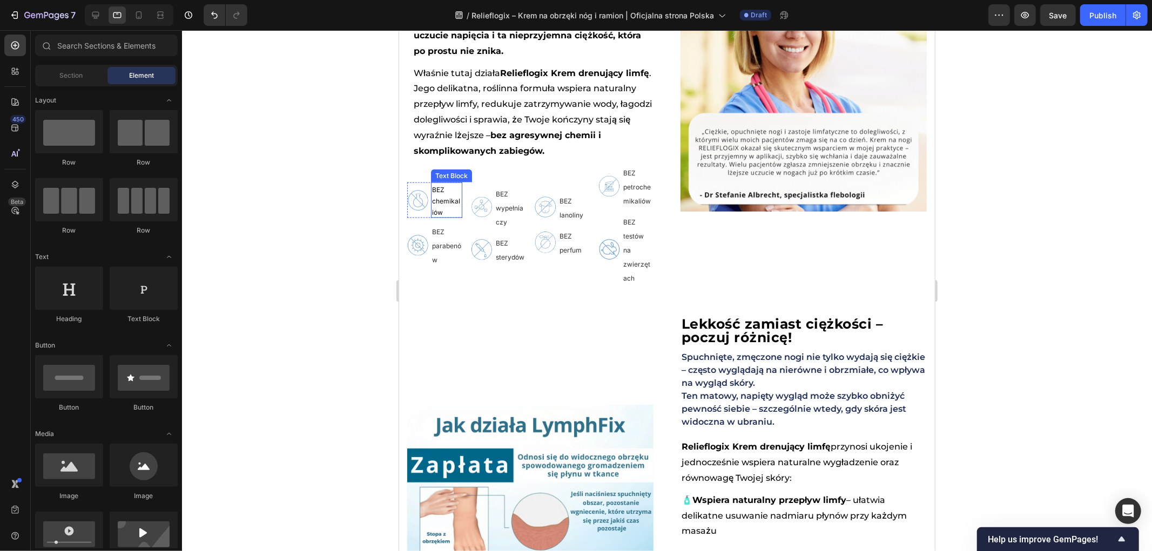
click at [443, 217] on p "BEZ chemikaliów" at bounding box center [446, 199] width 29 height 33
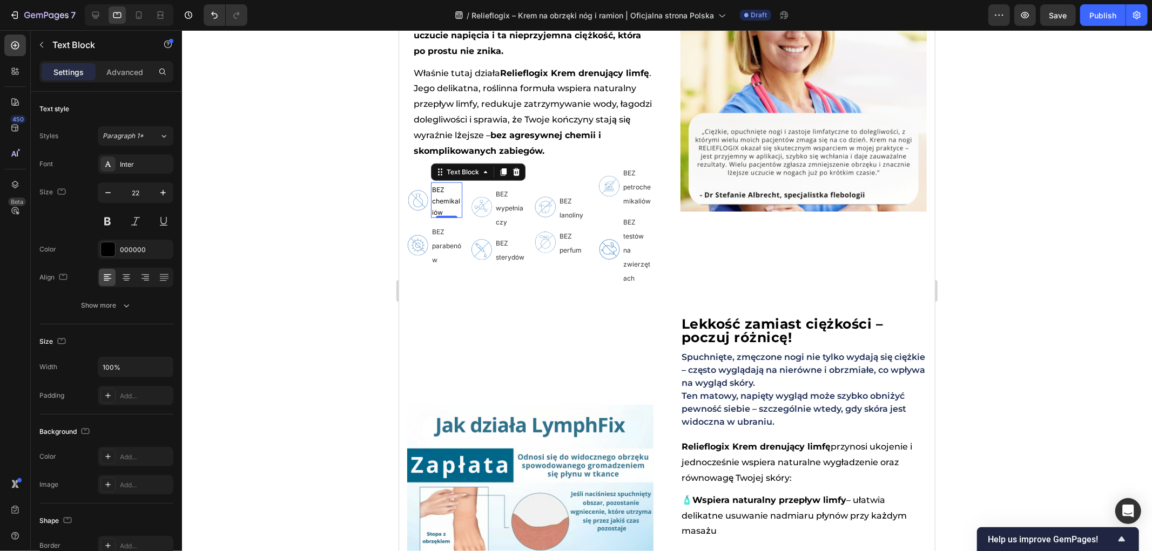
click at [443, 217] on p "BEZ chemikaliów" at bounding box center [446, 199] width 29 height 33
click at [440, 206] on span "BEZ chemikaliów" at bounding box center [446, 200] width 28 height 30
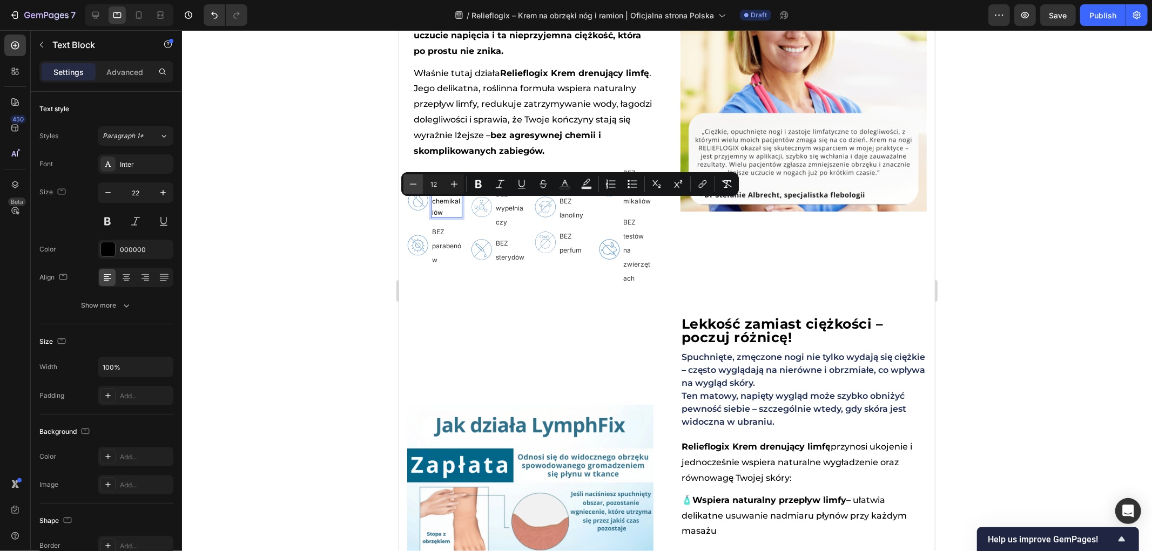
drag, startPoint x: 439, startPoint y: 184, endPoint x: 416, endPoint y: 185, distance: 22.1
click at [420, 184] on div "Minus 12 Plus" at bounding box center [433, 183] width 60 height 19
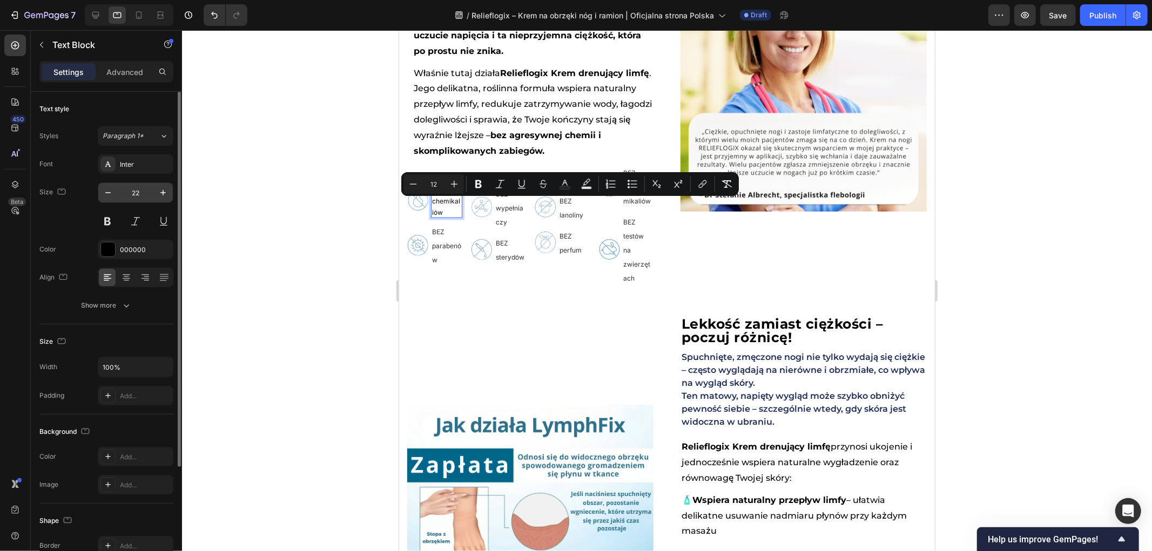
click at [131, 190] on input "22" at bounding box center [136, 192] width 36 height 19
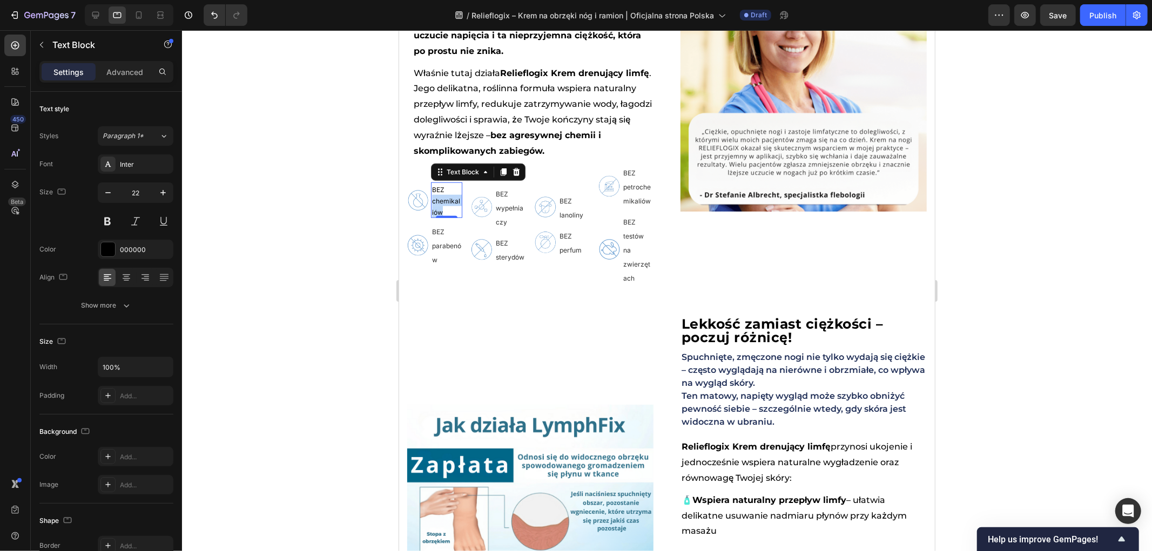
click at [439, 214] on span "BEZ chemikaliów" at bounding box center [446, 200] width 28 height 30
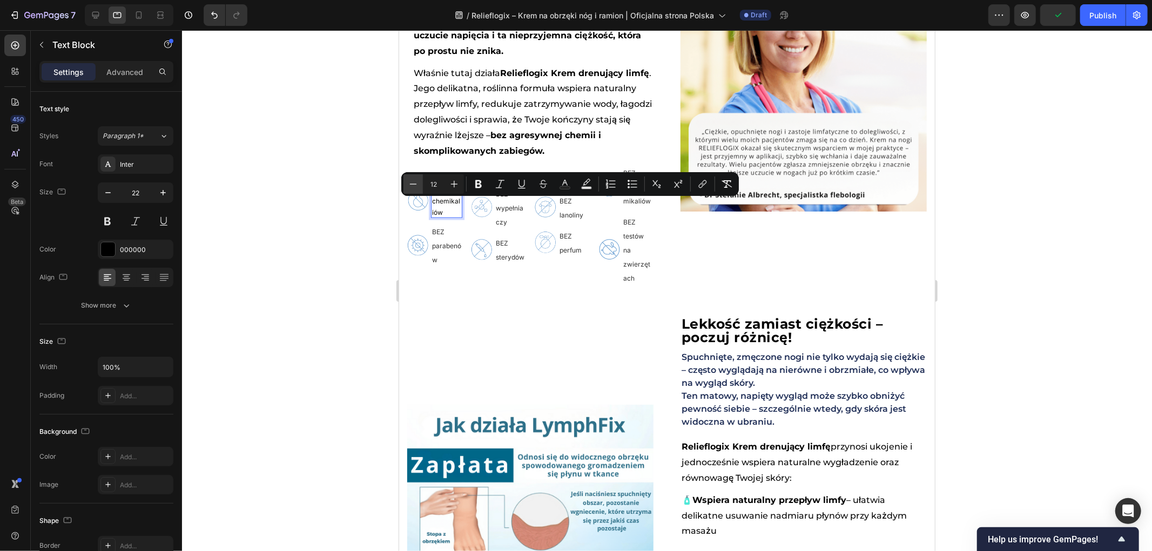
drag, startPoint x: 437, startPoint y: 185, endPoint x: 411, endPoint y: 180, distance: 26.8
click at [412, 181] on div "Minus 12 Plus" at bounding box center [433, 183] width 60 height 19
drag, startPoint x: 440, startPoint y: 187, endPoint x: 413, endPoint y: 183, distance: 27.9
click at [413, 183] on div "Minus 9 Plus" at bounding box center [433, 183] width 60 height 19
type input "12"
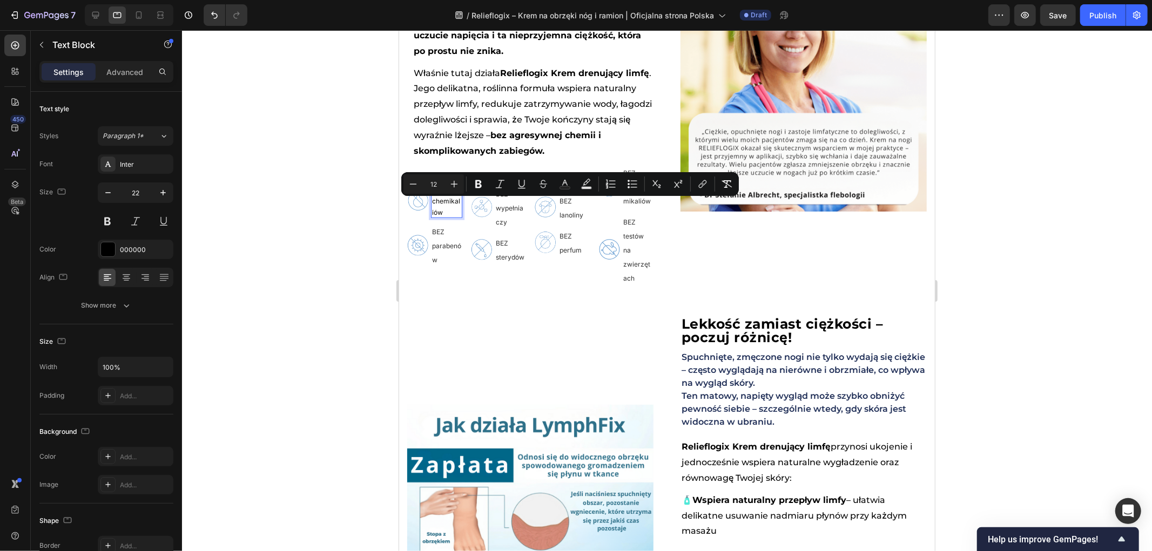
click at [339, 246] on div at bounding box center [667, 290] width 970 height 521
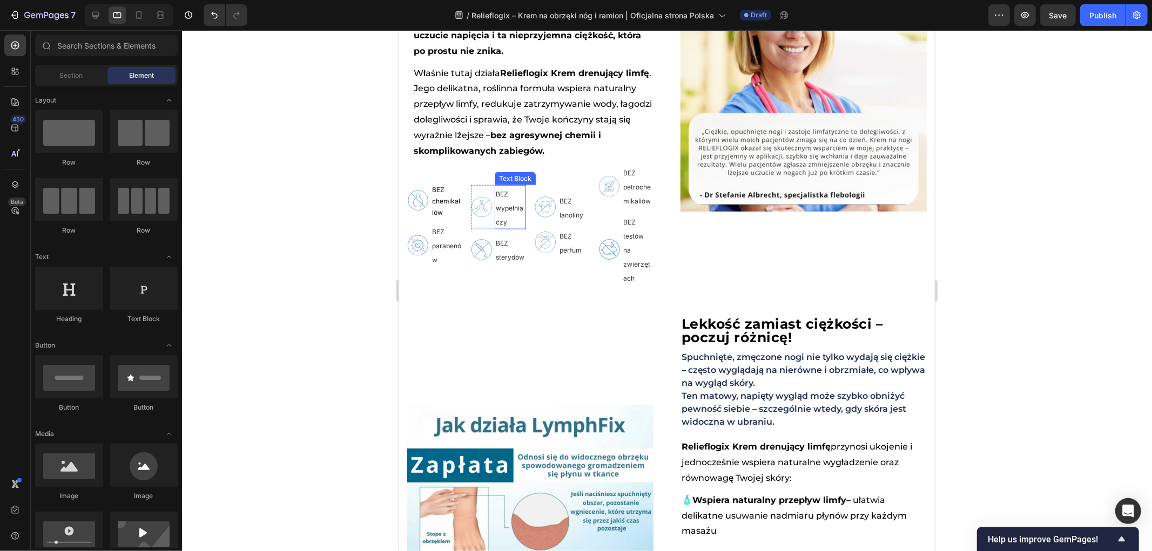
click at [499, 201] on span "BEZ wypełniaczy" at bounding box center [509, 208] width 28 height 36
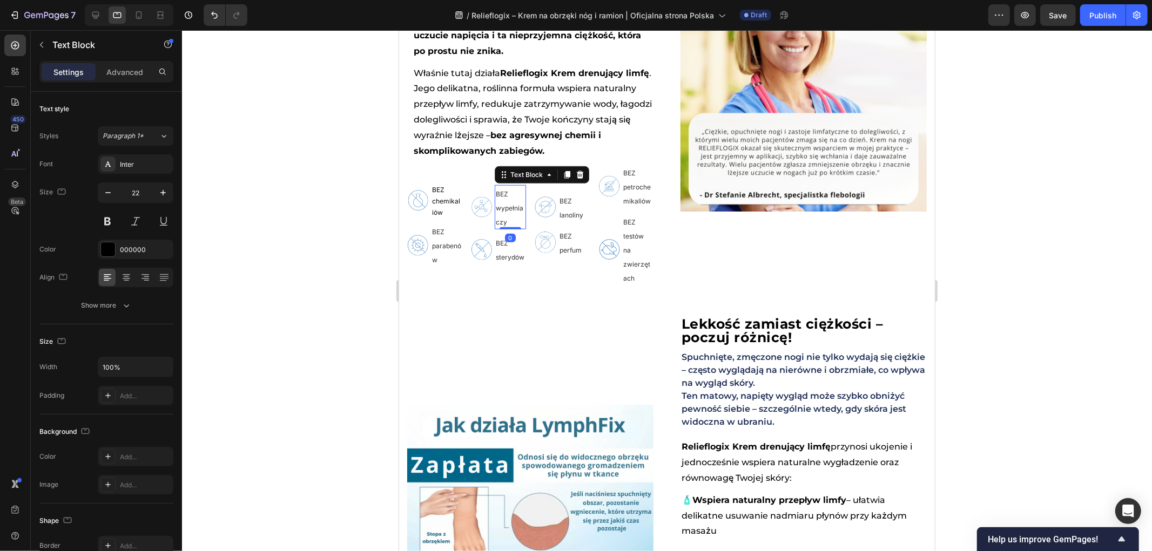
click at [504, 211] on span "BEZ wypełniaczy" at bounding box center [509, 208] width 28 height 36
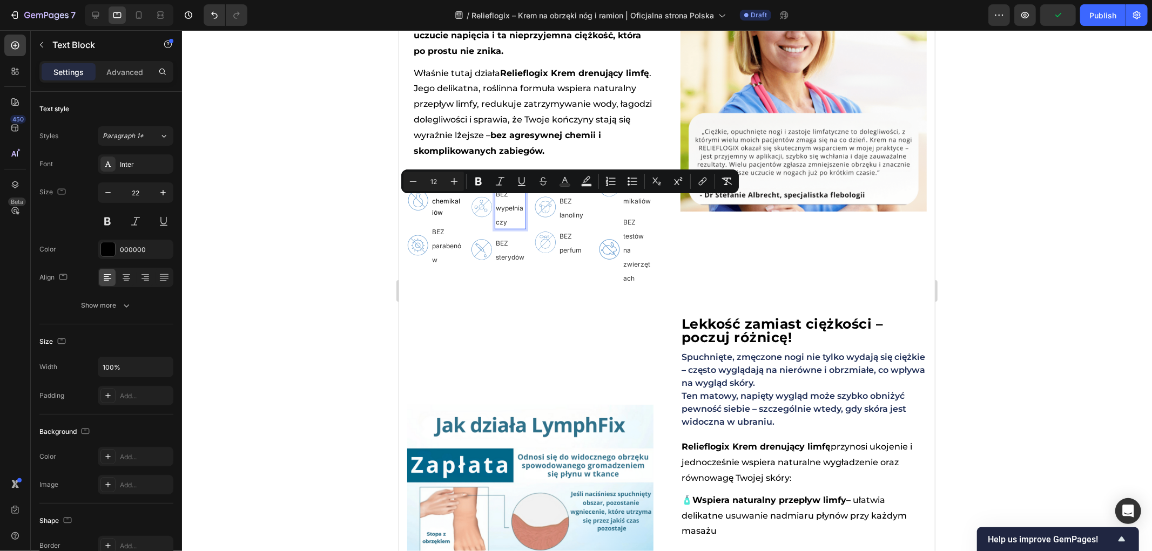
click at [321, 285] on div at bounding box center [667, 290] width 970 height 521
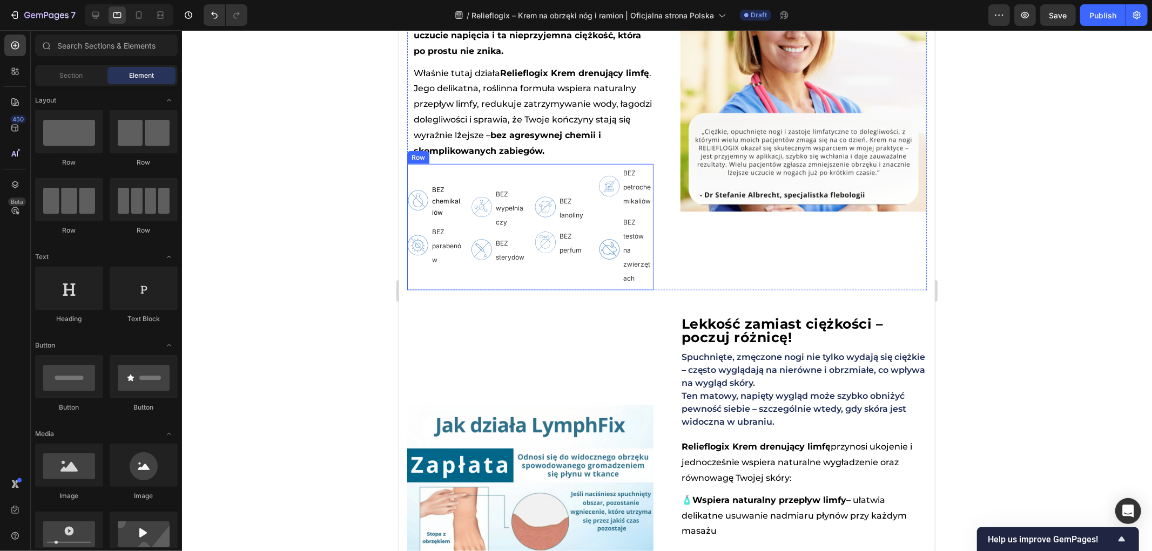
click at [330, 287] on div at bounding box center [667, 290] width 970 height 521
click at [308, 259] on div at bounding box center [667, 290] width 970 height 521
click at [144, 20] on div at bounding box center [138, 14] width 17 height 17
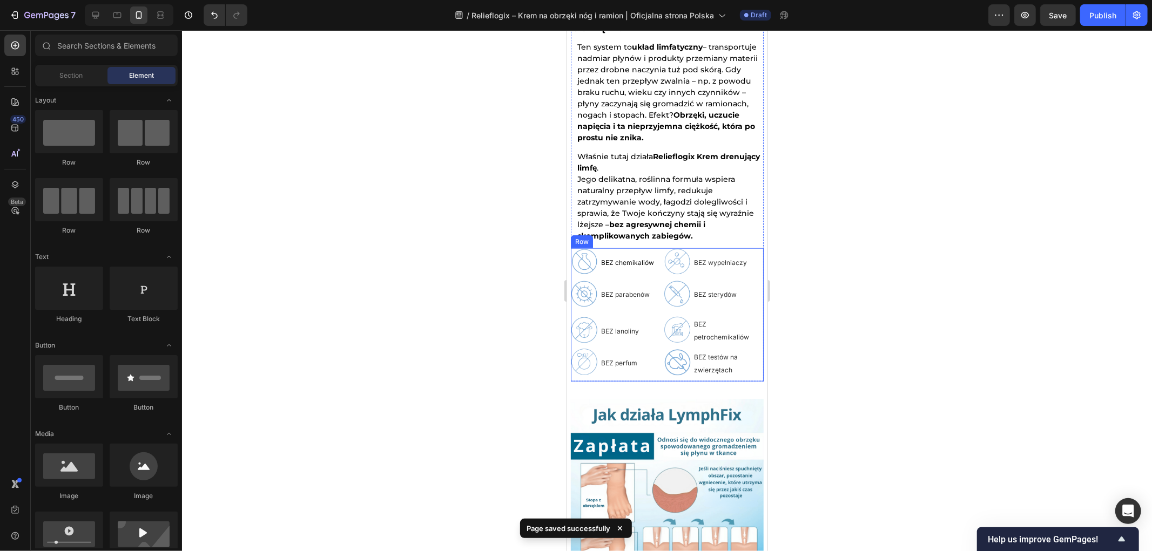
scroll to position [901, 0]
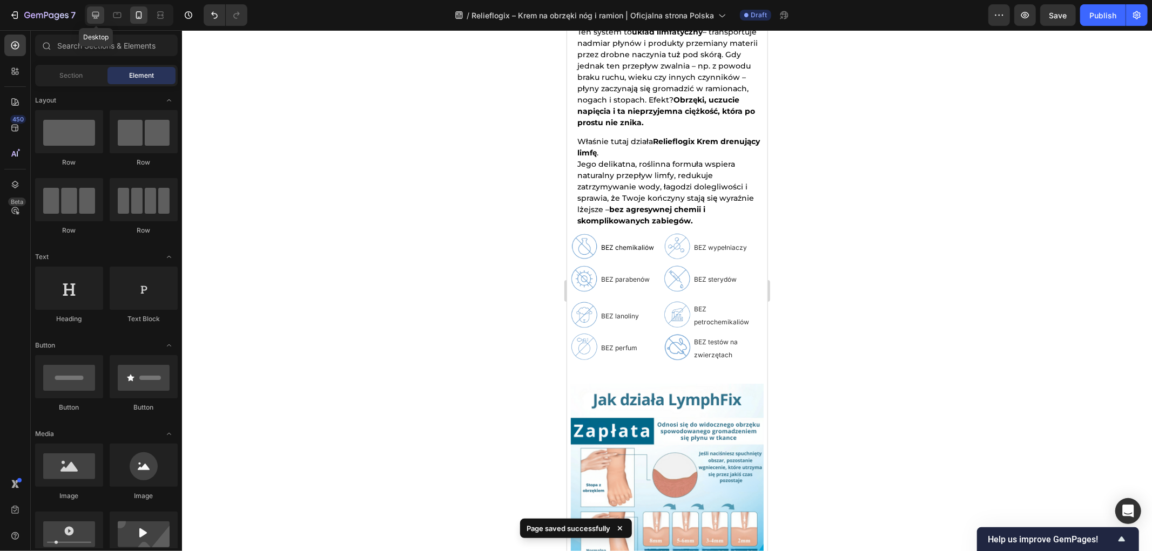
click at [94, 17] on icon at bounding box center [95, 15] width 11 height 11
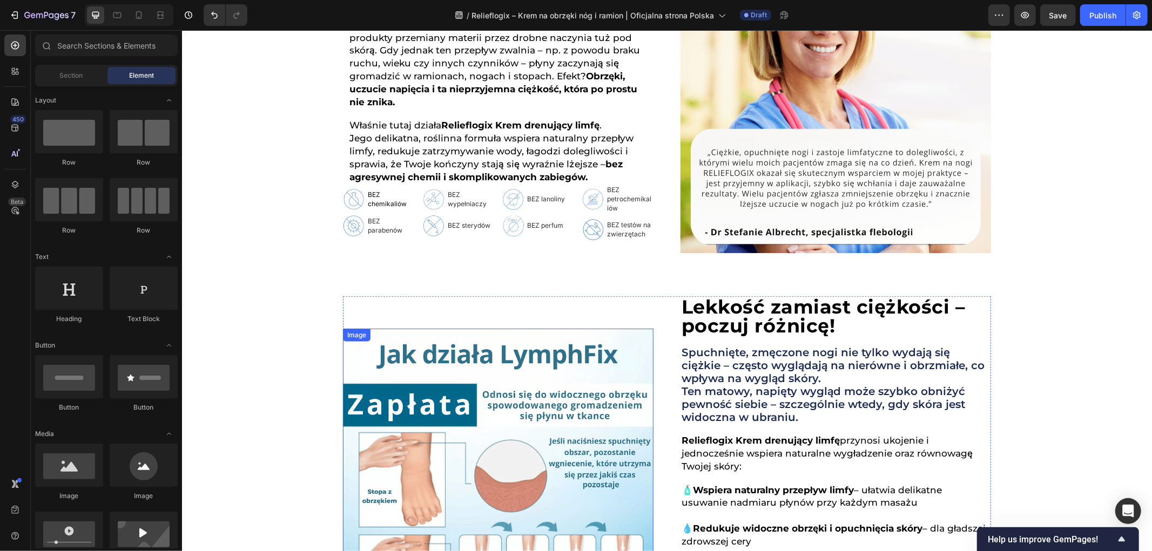
scroll to position [522, 0]
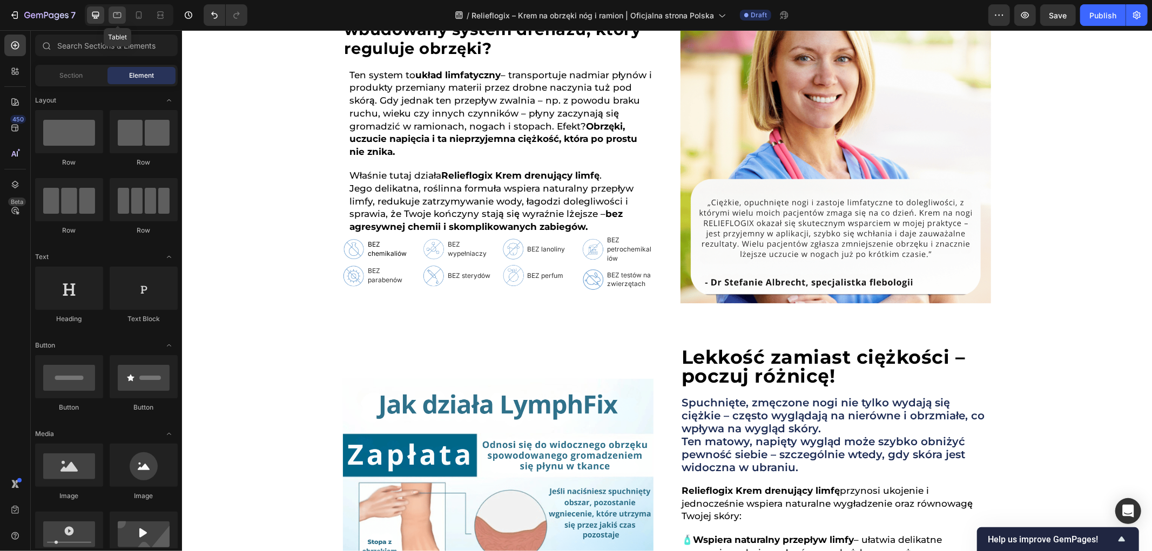
click at [114, 22] on div at bounding box center [117, 14] width 17 height 17
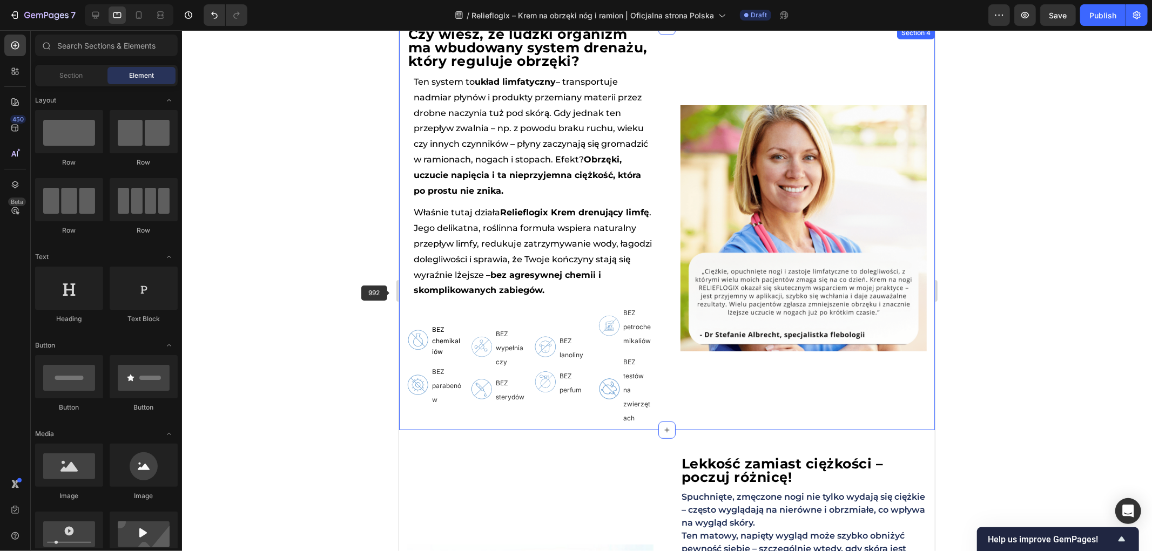
click at [361, 296] on div at bounding box center [667, 290] width 970 height 521
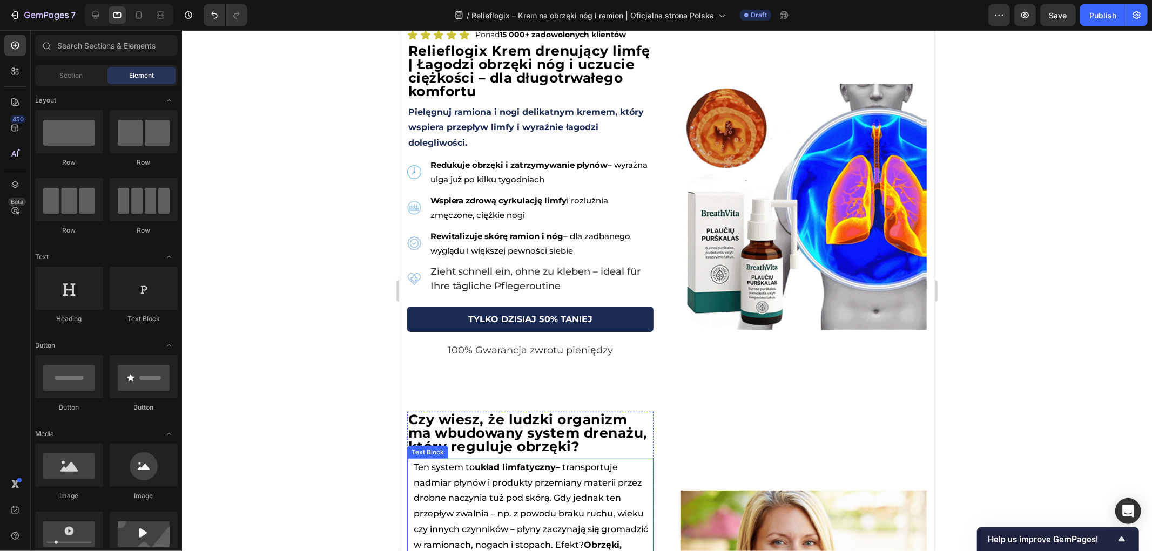
scroll to position [0, 0]
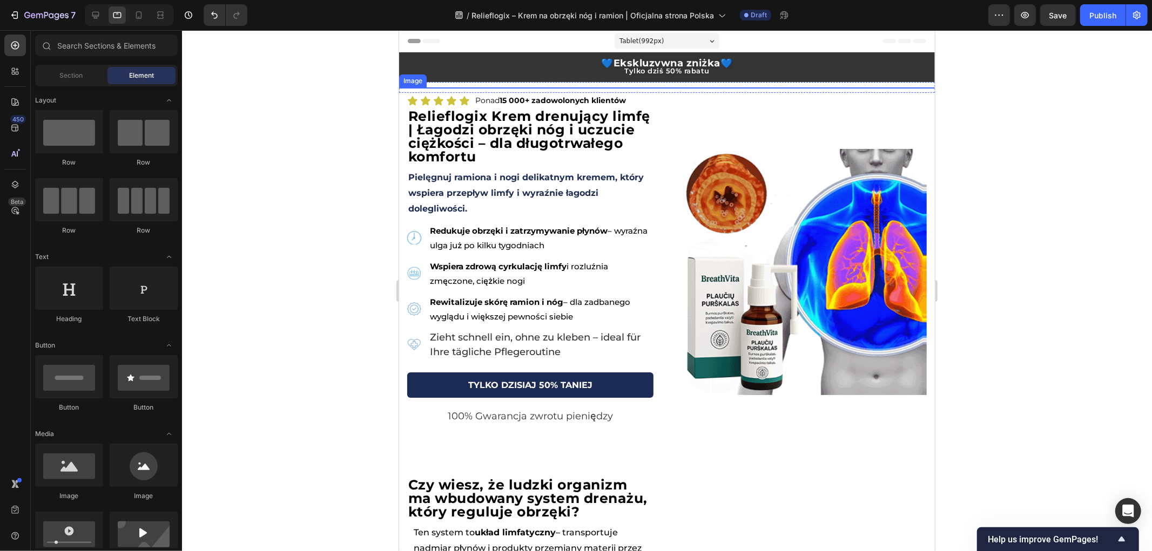
click at [656, 117] on img at bounding box center [666, 141] width 108 height 108
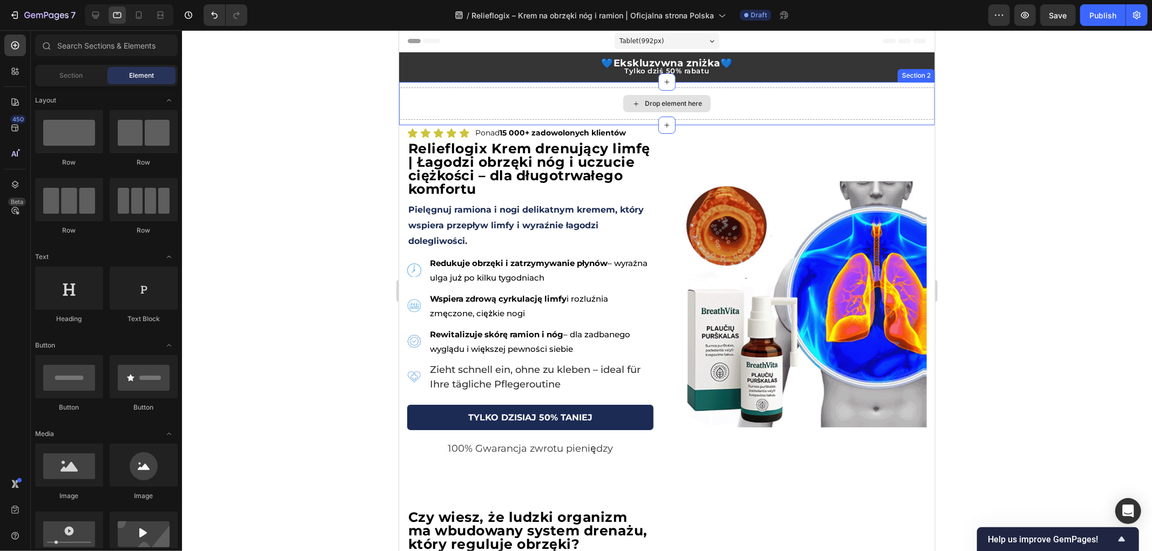
click at [588, 92] on div "Drop element here" at bounding box center [667, 103] width 536 height 32
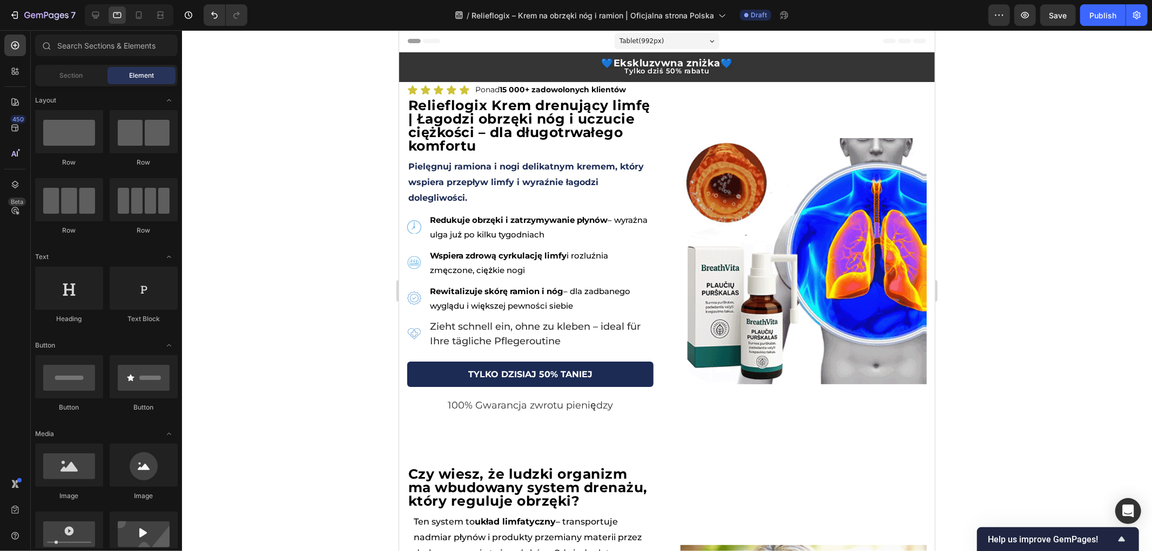
click at [133, 2] on div "7 Version history / Relieflogix – Krem na obrzęki nóg i ramion | Oficjalna stro…" at bounding box center [576, 15] width 1152 height 31
click at [137, 12] on icon at bounding box center [139, 15] width 6 height 8
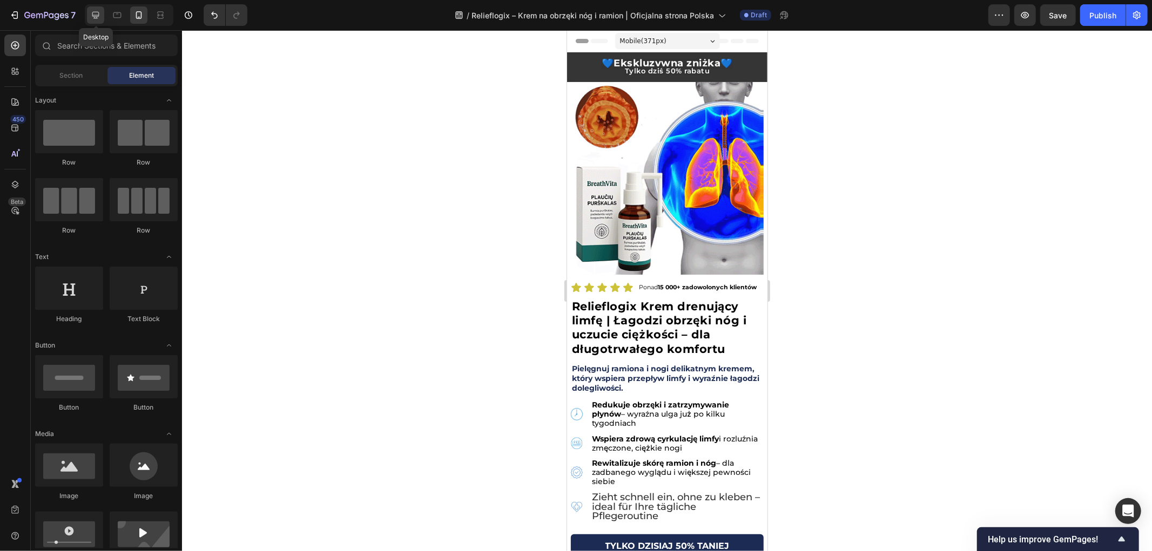
click at [92, 12] on icon at bounding box center [95, 15] width 7 height 7
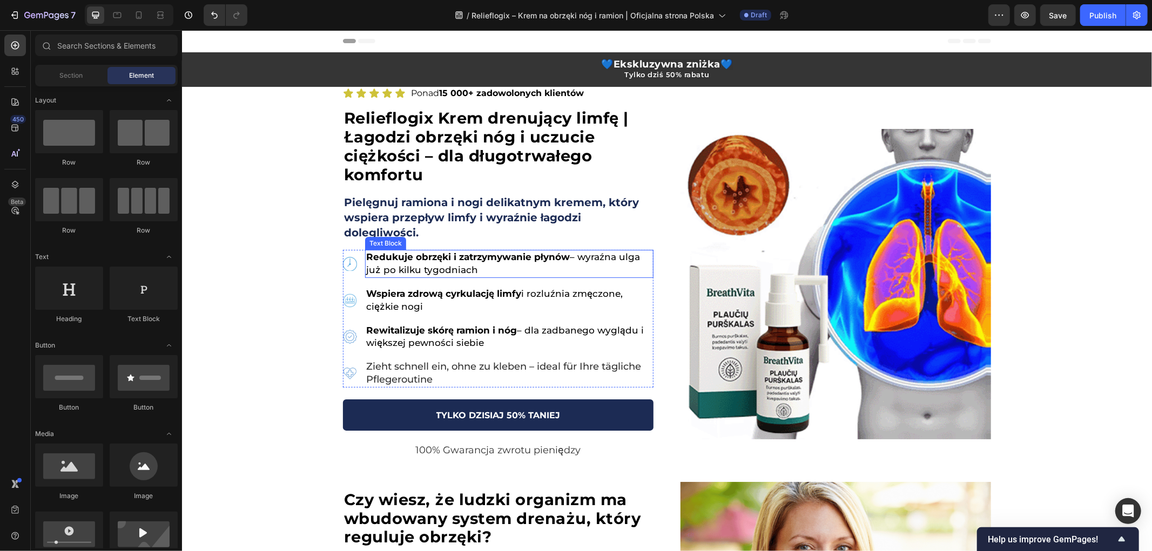
click at [860, 262] on img at bounding box center [835, 284] width 311 height 311
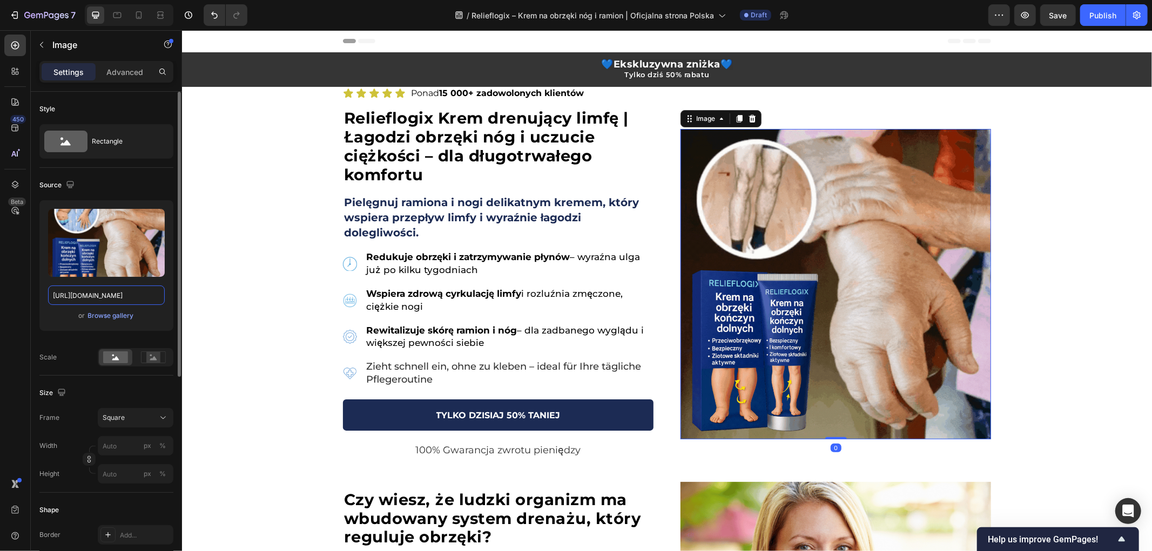
click at [126, 301] on input "[URL][DOMAIN_NAME]" at bounding box center [106, 295] width 117 height 19
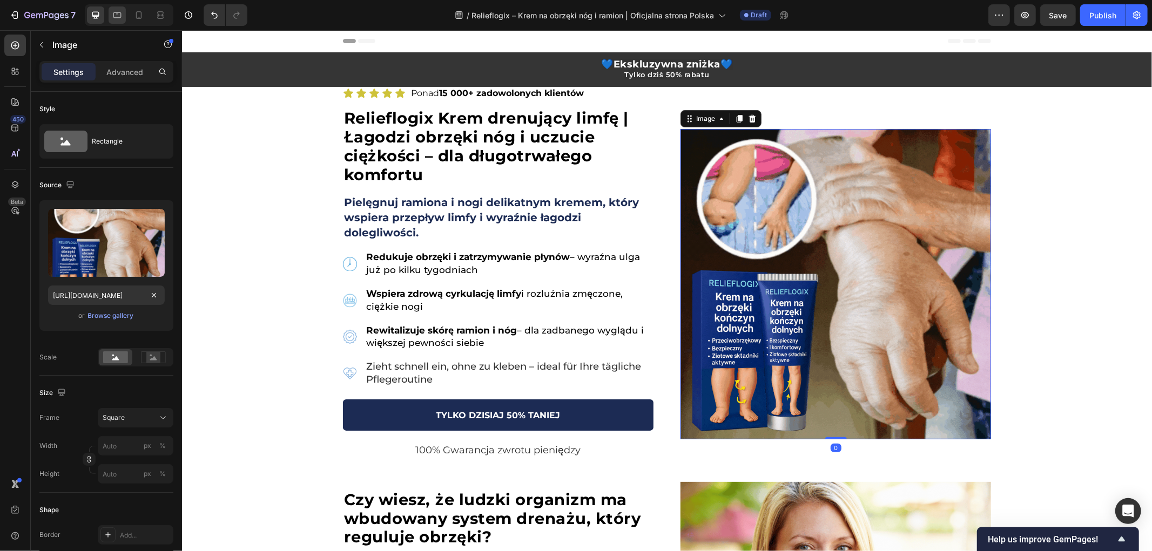
click at [122, 21] on div at bounding box center [117, 14] width 17 height 17
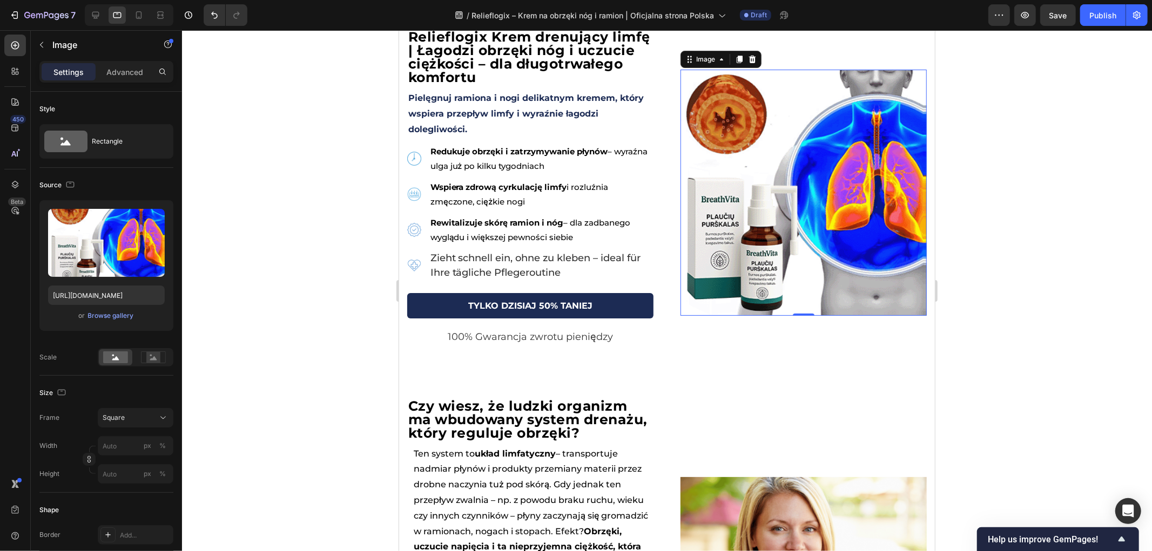
scroll to position [74, 0]
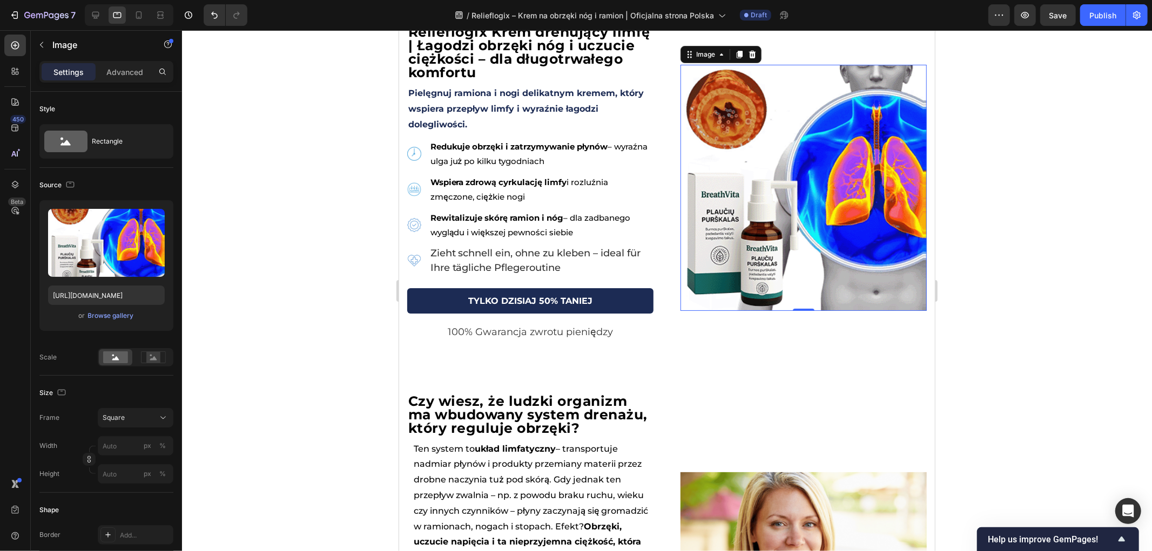
click at [776, 226] on img at bounding box center [803, 187] width 246 height 246
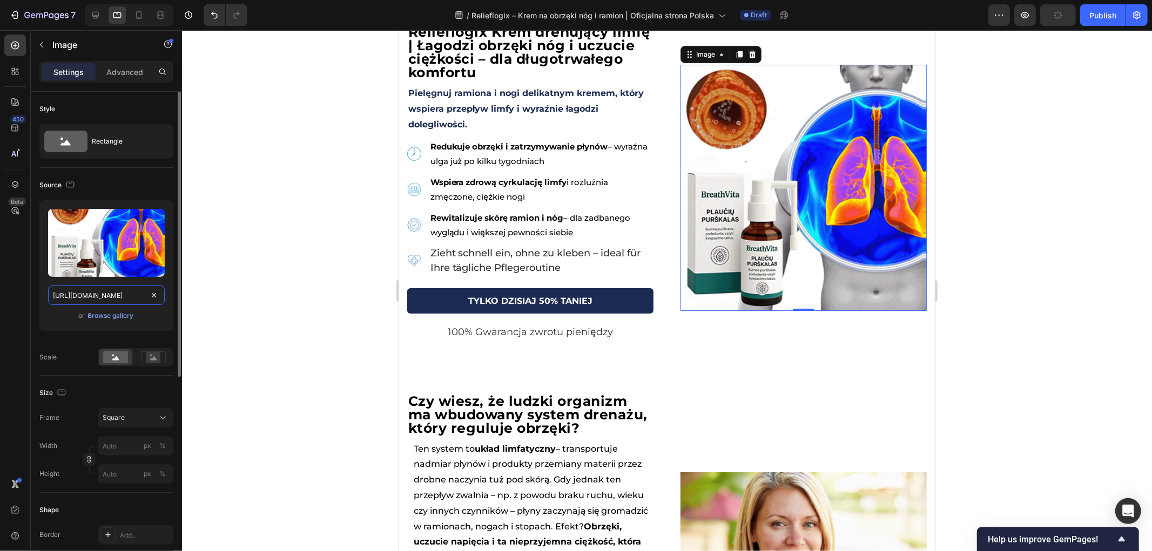
click at [134, 297] on input "[URL][DOMAIN_NAME]" at bounding box center [106, 295] width 117 height 19
paste input "3897af90-7f49-45c0-866c-6063429990cc"
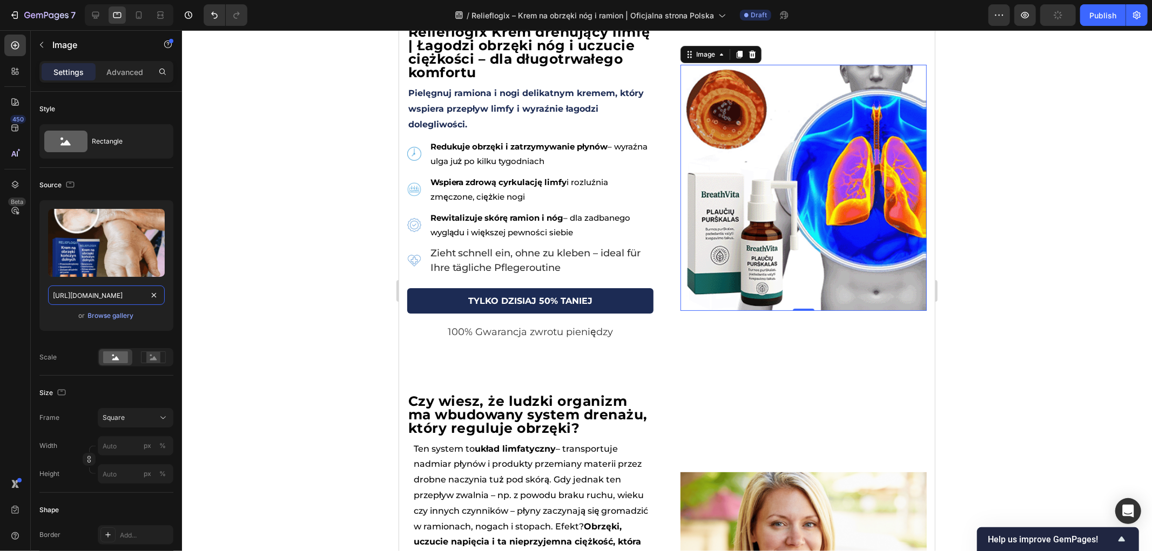
scroll to position [0, 332]
click at [137, 8] on div at bounding box center [138, 14] width 17 height 17
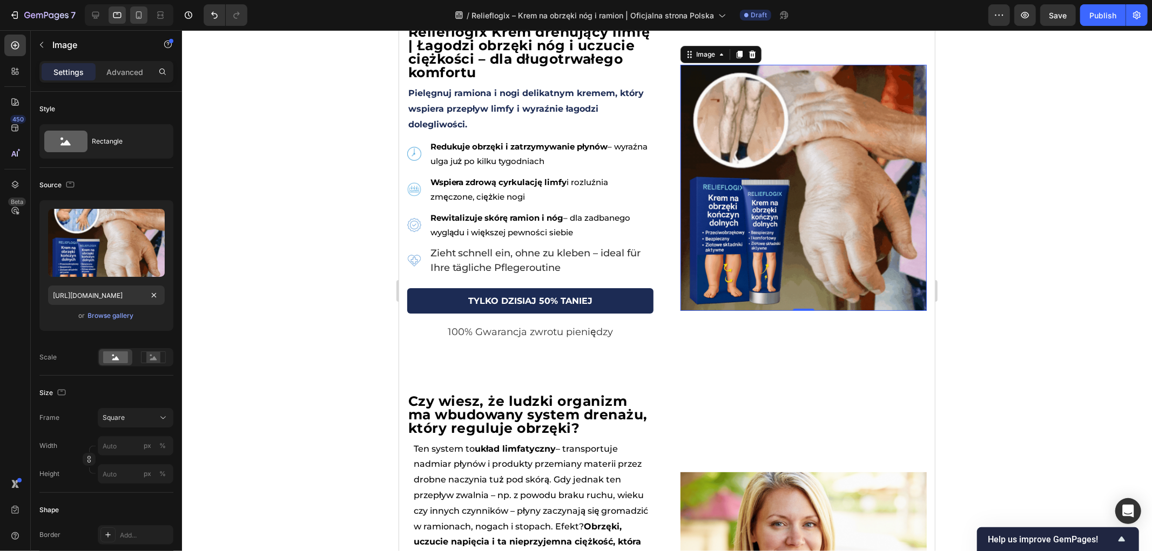
type input "[URL][DOMAIN_NAME]"
type input "100"
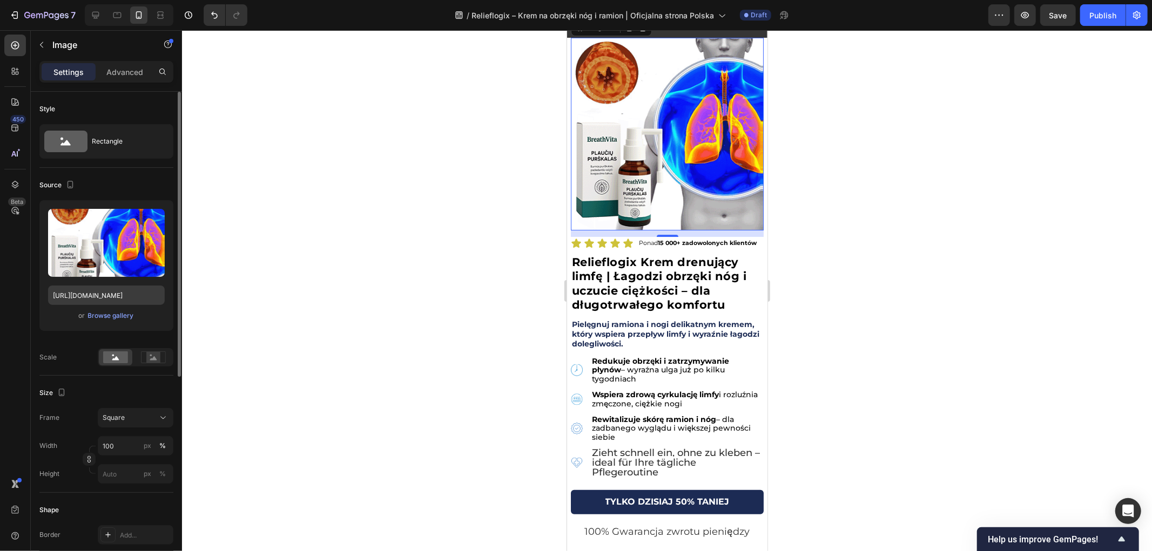
scroll to position [15, 0]
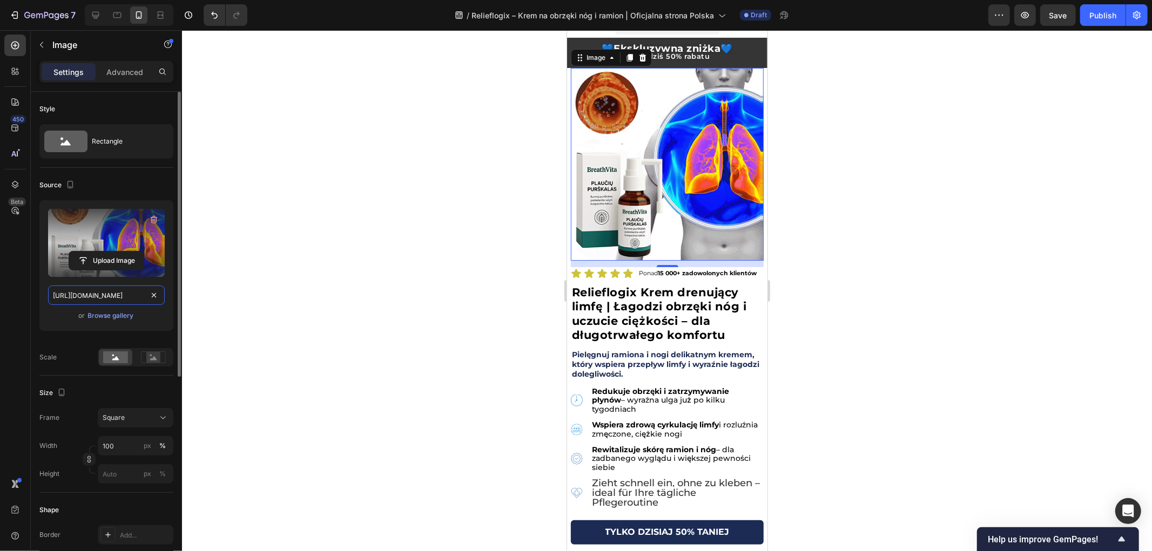
paste input "3897af90-7f49-45c0-866c-6063429990cc"
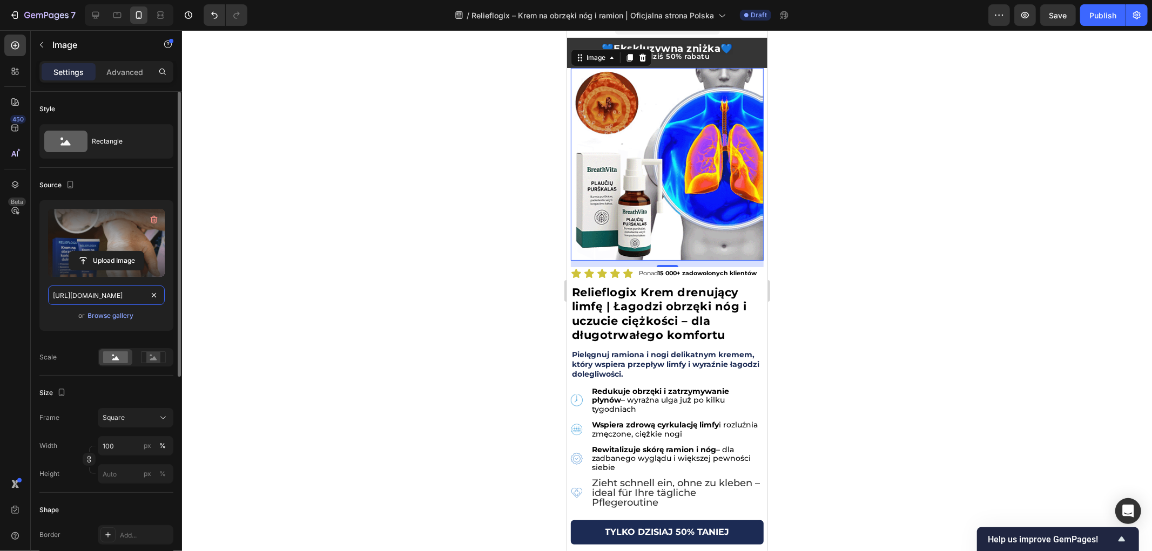
scroll to position [0, 332]
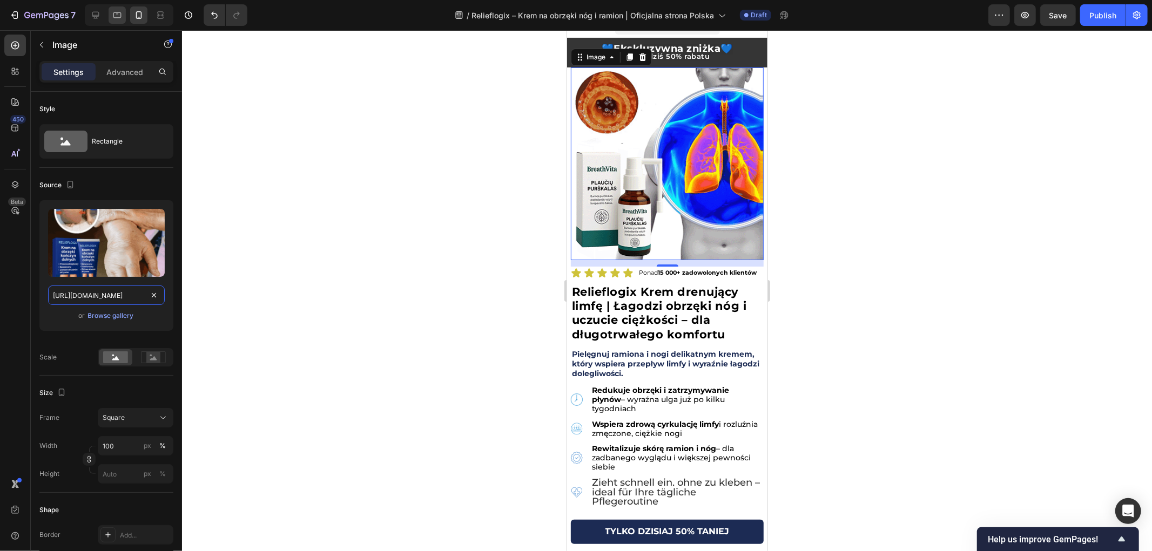
type input "[URL][DOMAIN_NAME]"
click at [114, 18] on icon at bounding box center [117, 15] width 11 height 11
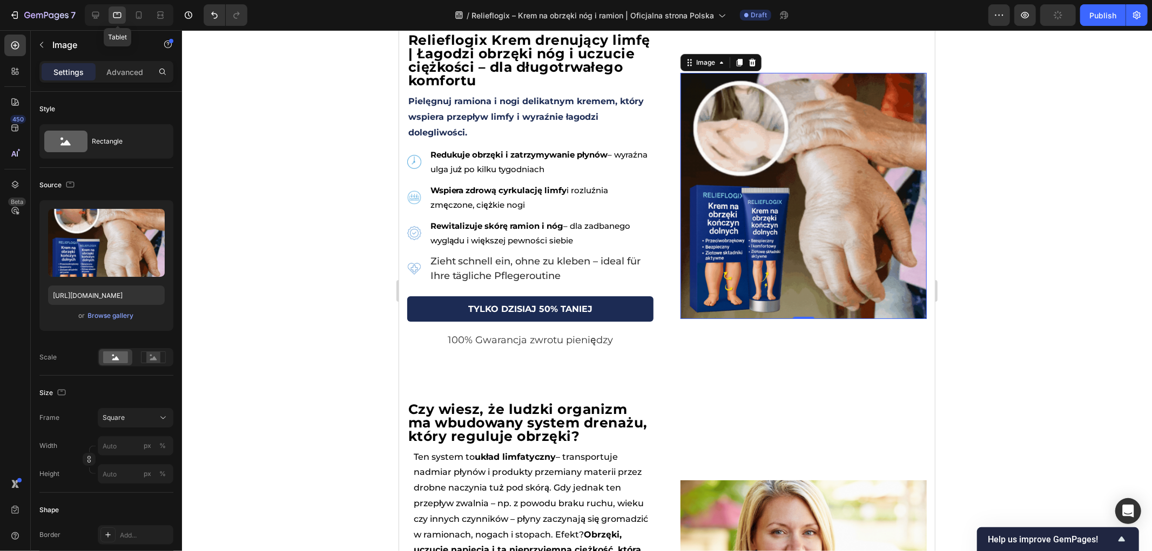
scroll to position [74, 0]
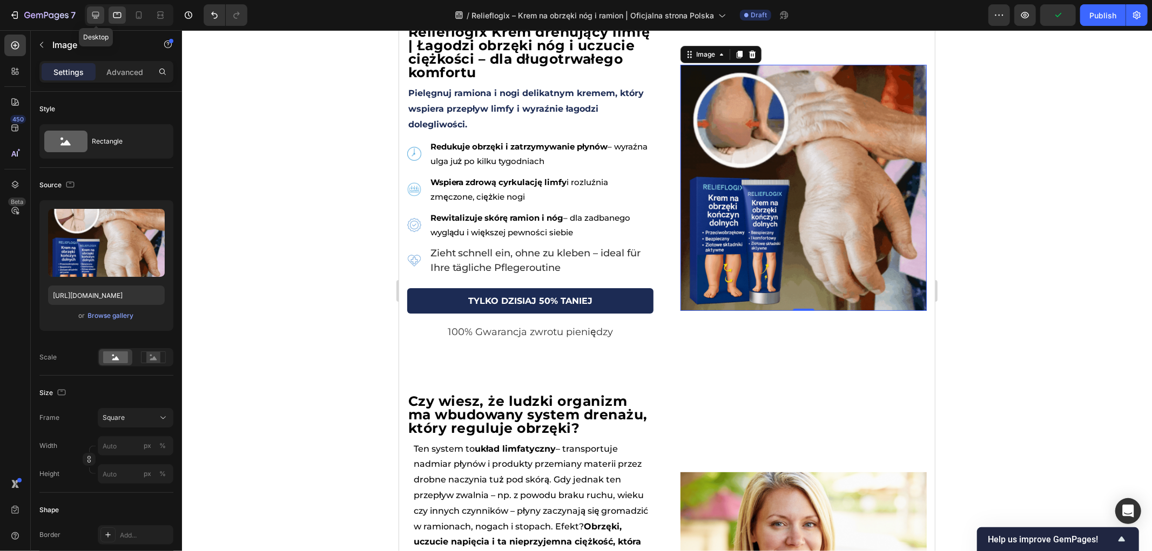
click at [96, 17] on icon at bounding box center [95, 15] width 11 height 11
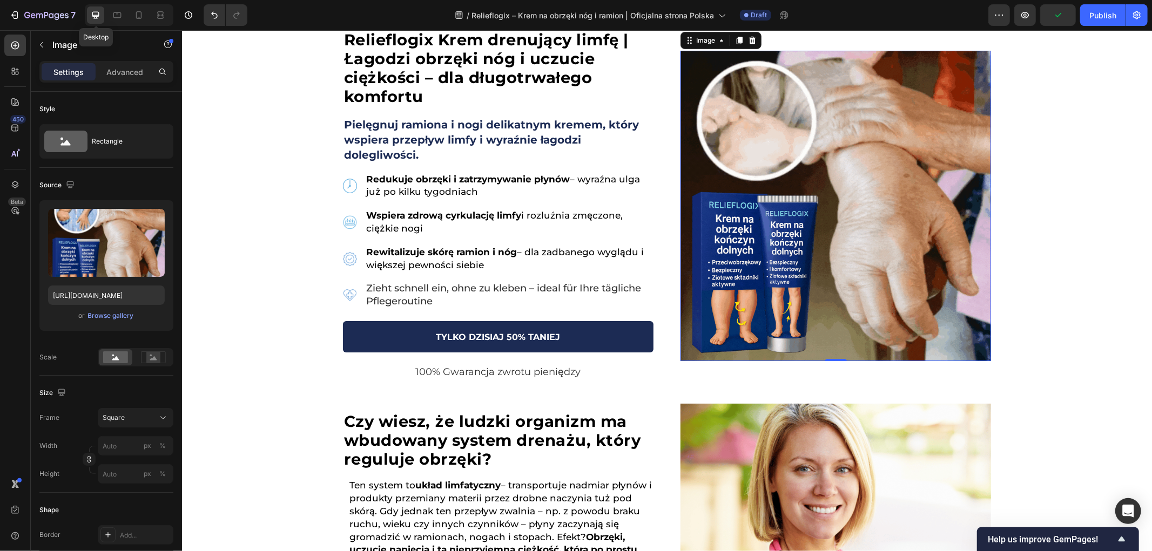
scroll to position [57, 0]
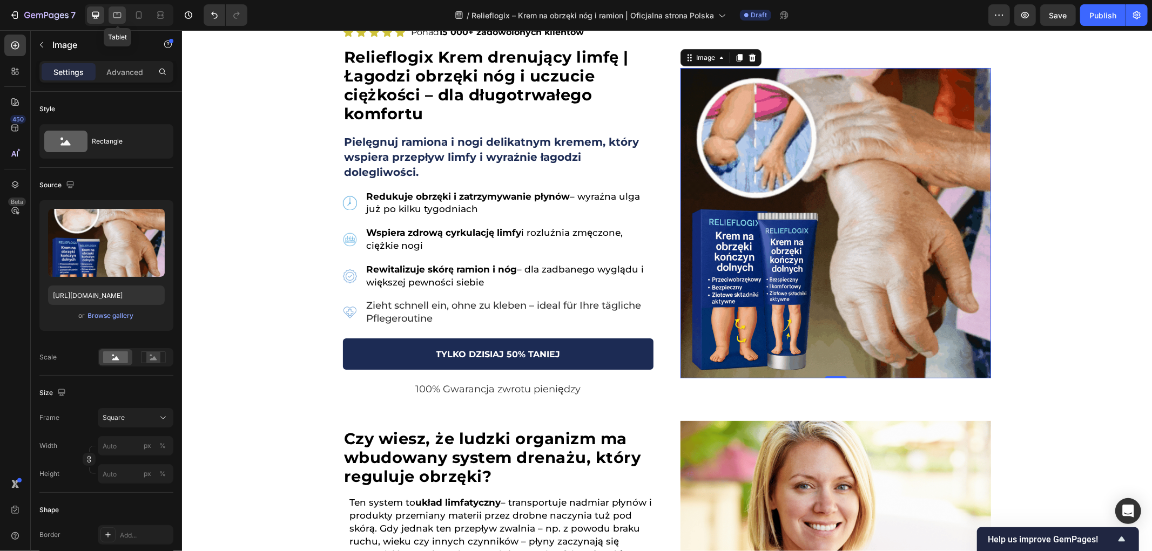
click at [114, 17] on icon at bounding box center [117, 15] width 11 height 11
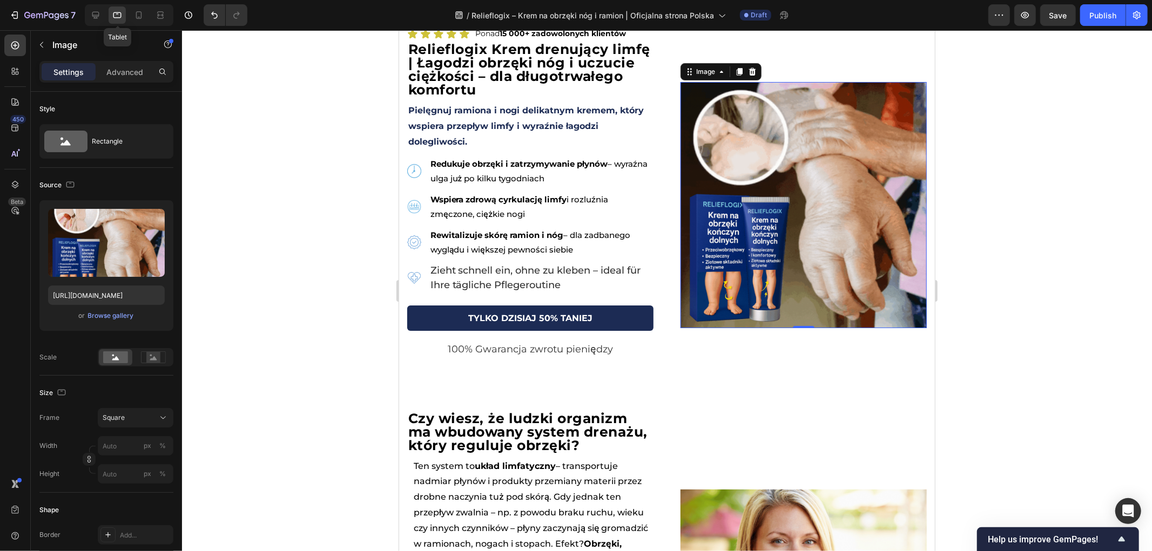
scroll to position [74, 0]
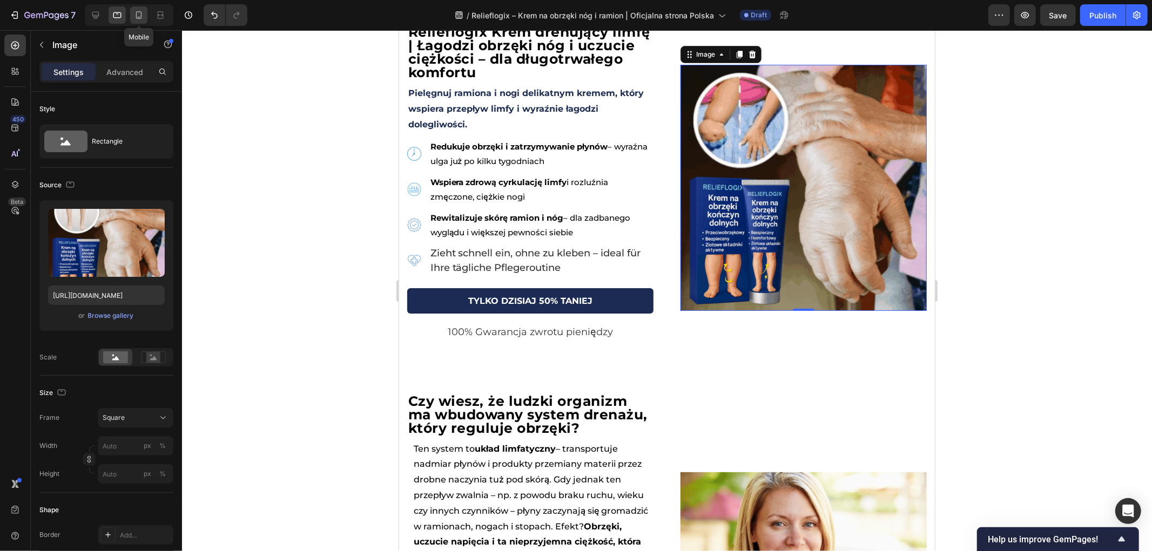
click at [139, 17] on icon at bounding box center [139, 17] width 3 height 1
type input "100"
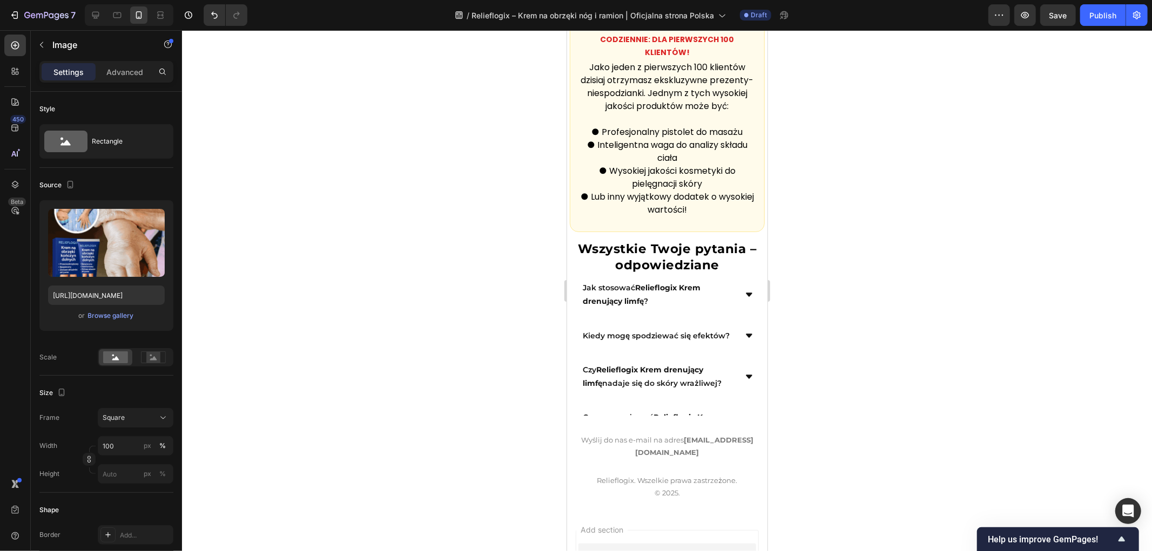
scroll to position [5835, 0]
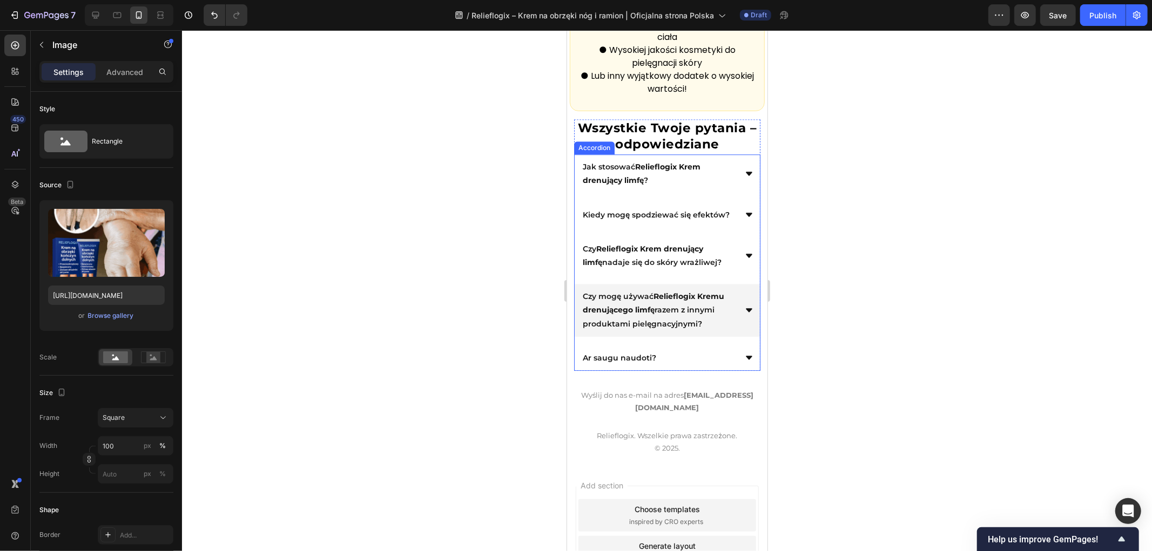
click at [733, 336] on div "Czy mogę używać Relieflogix Kremu drenującego limfę razem z innymi produktami p…" at bounding box center [666, 310] width 185 height 53
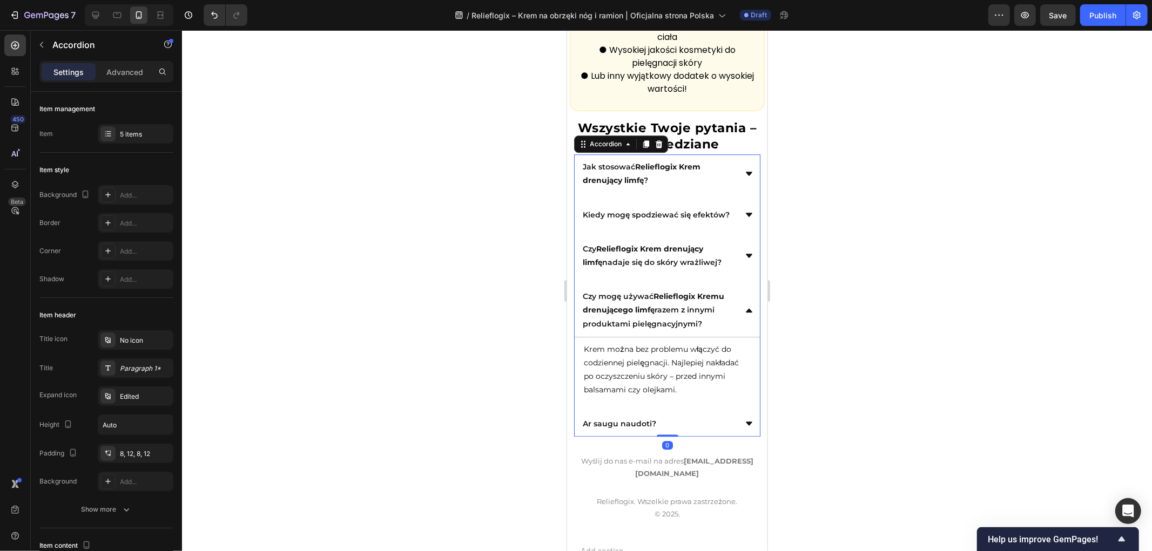
click at [733, 337] on div "Czy mogę używać Relieflogix Kremu drenującego limfę razem z innymi produktami p…" at bounding box center [666, 310] width 185 height 53
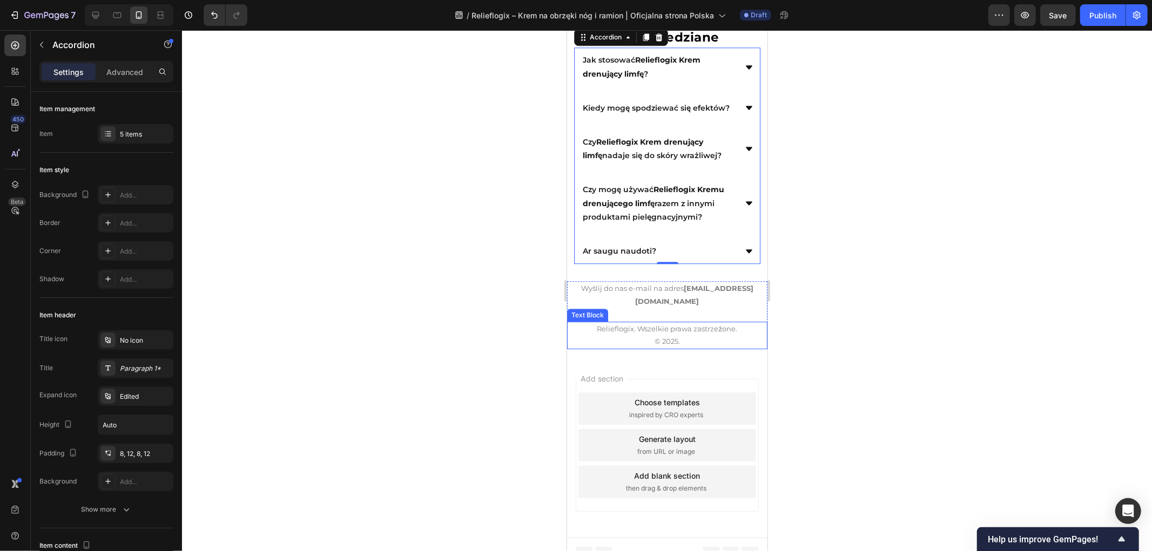
scroll to position [5964, 0]
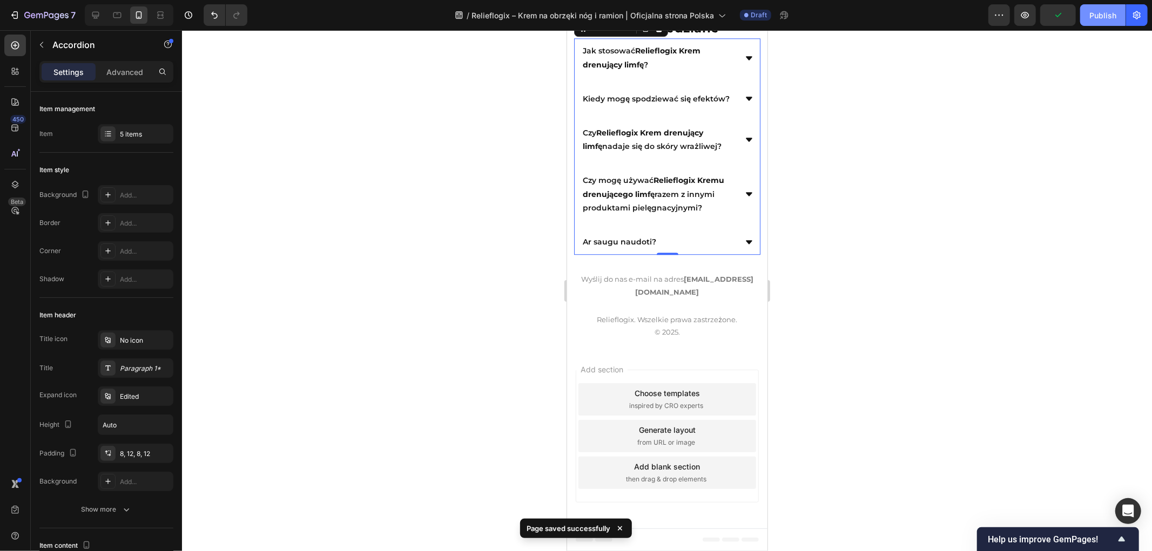
click at [1099, 17] on div "Publish" at bounding box center [1102, 15] width 27 height 11
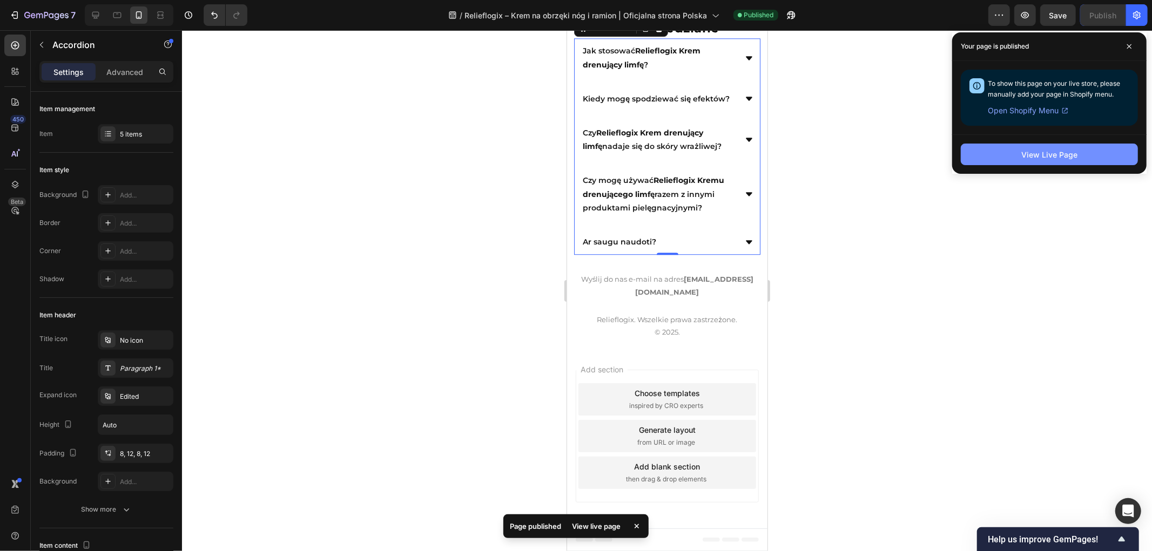
click at [1044, 150] on div "View Live Page" at bounding box center [1049, 154] width 56 height 11
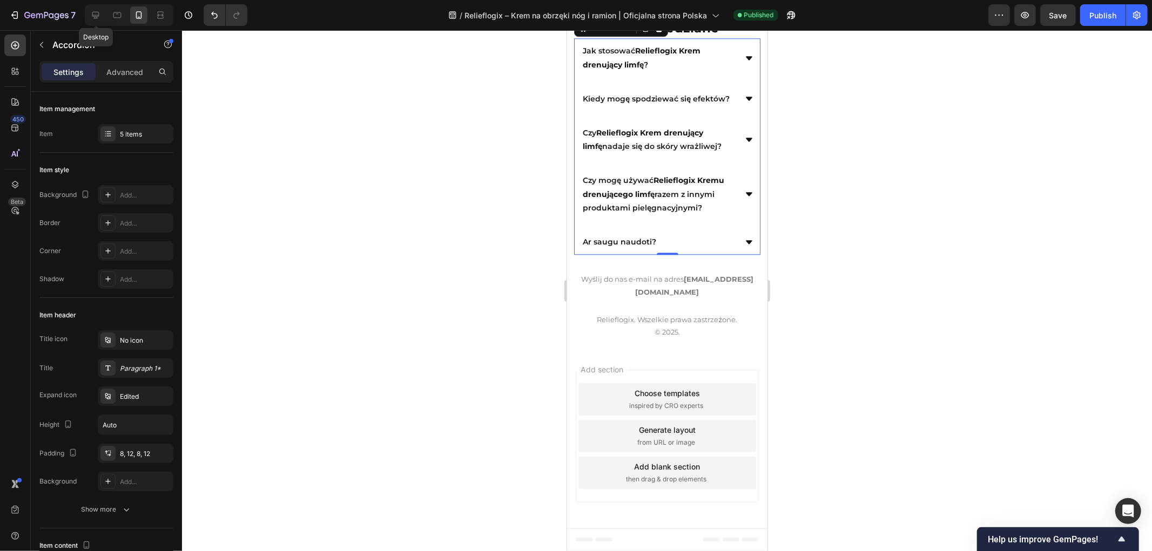
click at [100, 17] on icon at bounding box center [95, 15] width 11 height 11
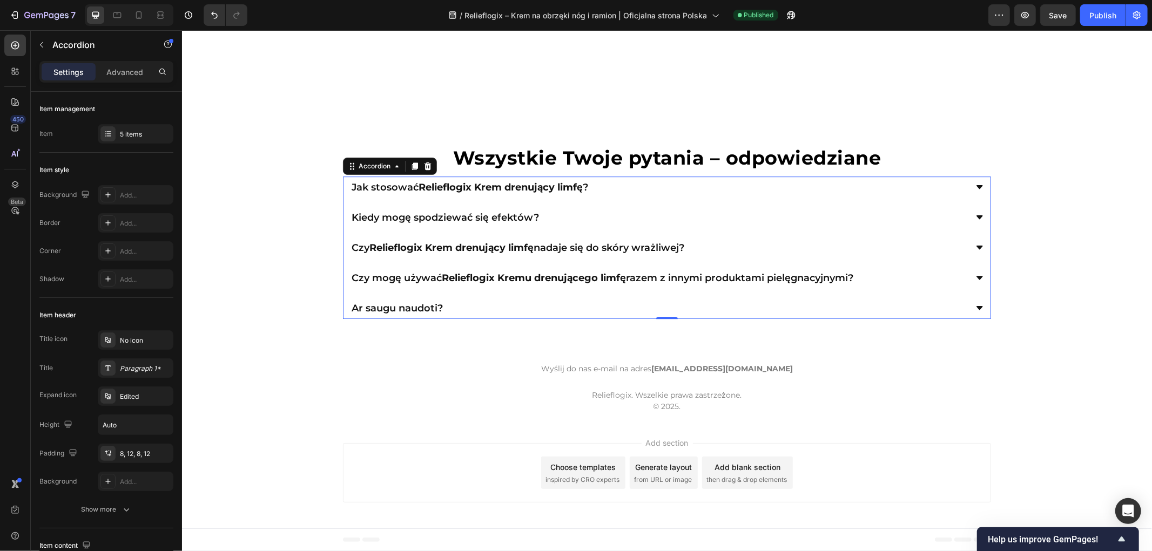
scroll to position [5860, 0]
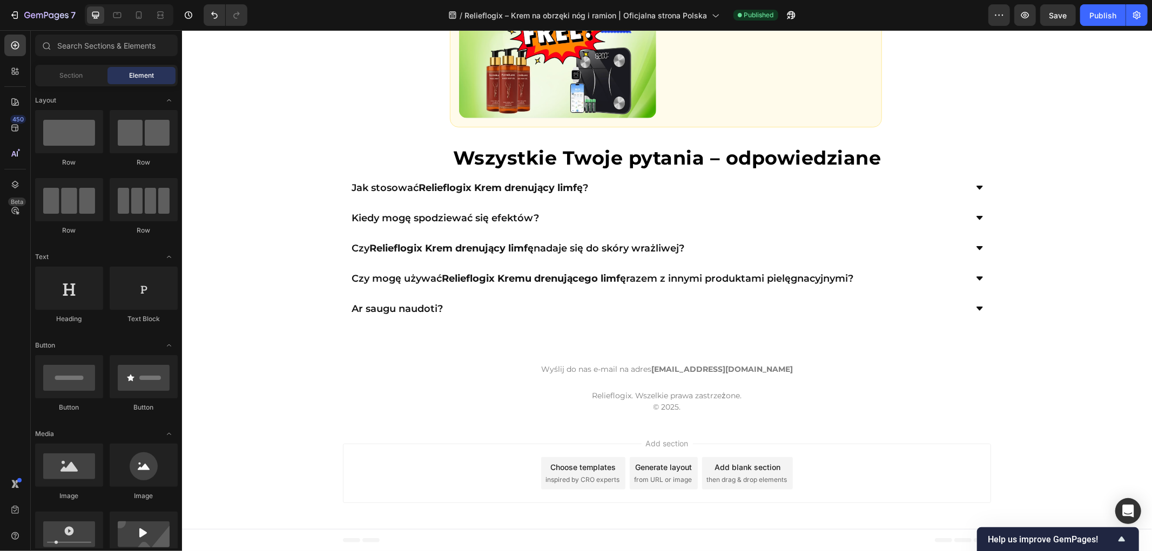
drag, startPoint x: 1147, startPoint y: 511, endPoint x: 1318, endPoint y: 570, distance: 181.0
click at [136, 14] on icon at bounding box center [138, 15] width 11 height 11
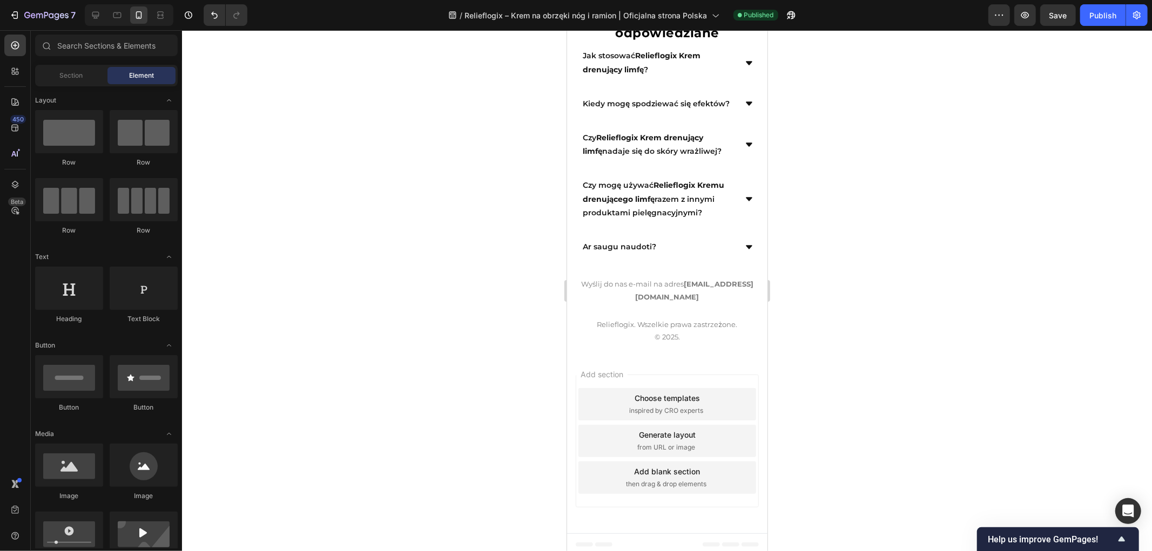
scroll to position [5964, 0]
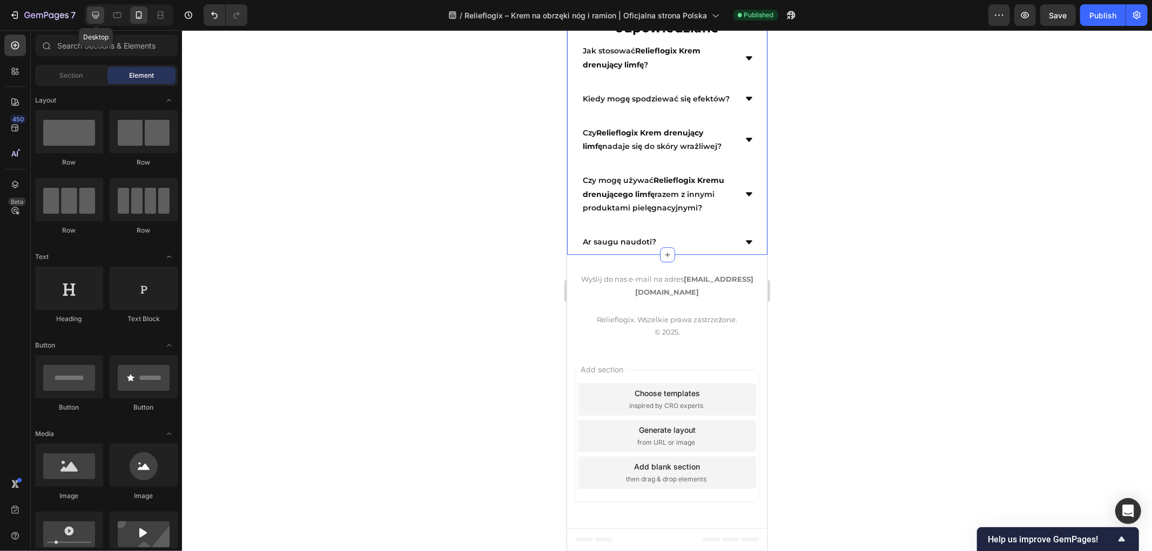
click at [93, 14] on icon at bounding box center [95, 15] width 11 height 11
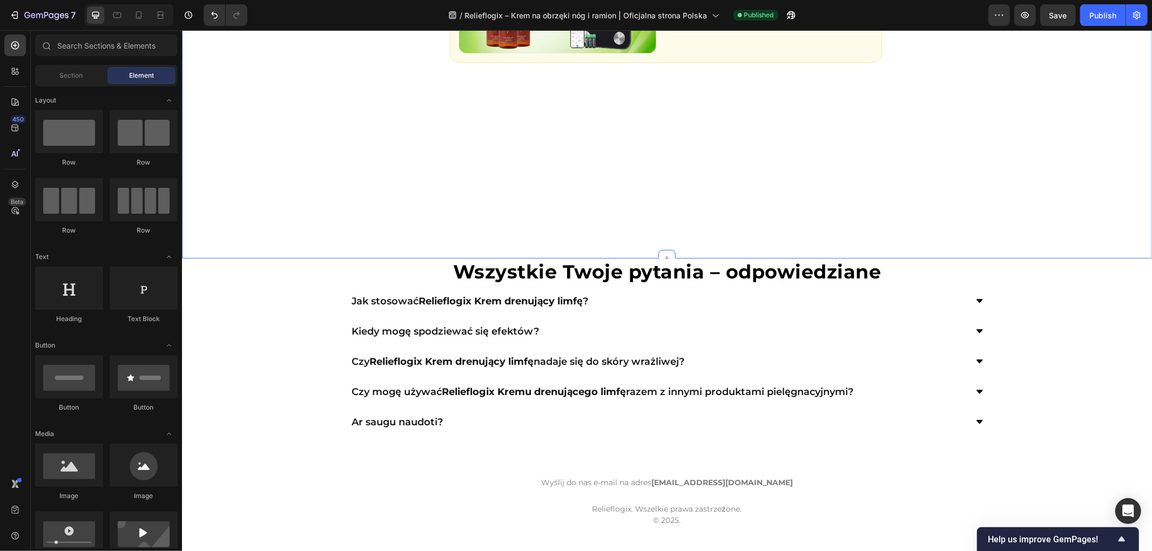
click at [336, 153] on div "Custom Code 🎁 KOSTENLOSE Niespodzianki o wartości ponad 214 zł Text Block CODZI…" at bounding box center [666, 5] width 970 height 506
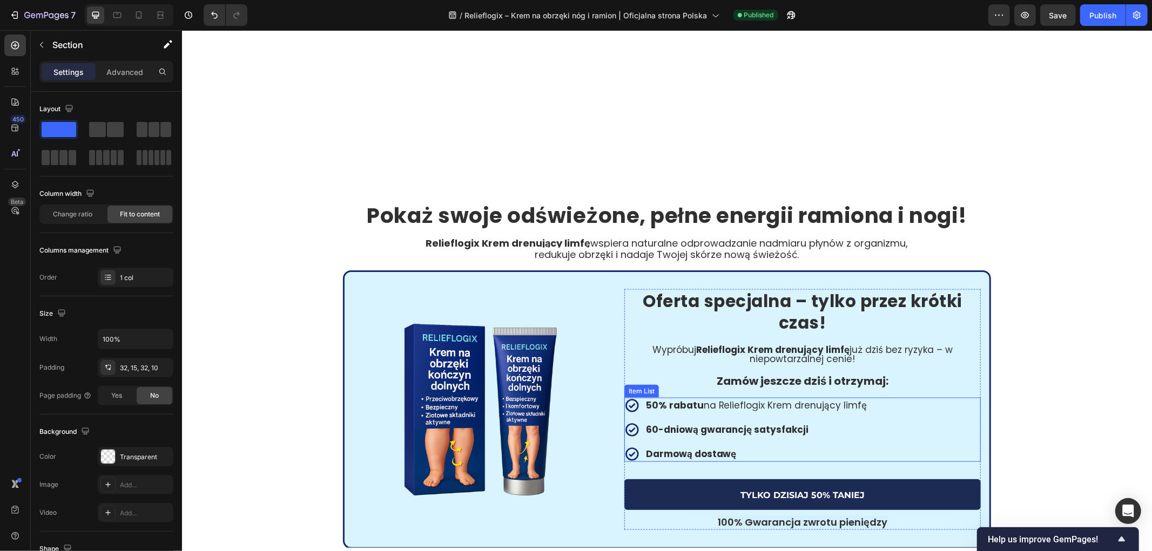
scroll to position [4455, 0]
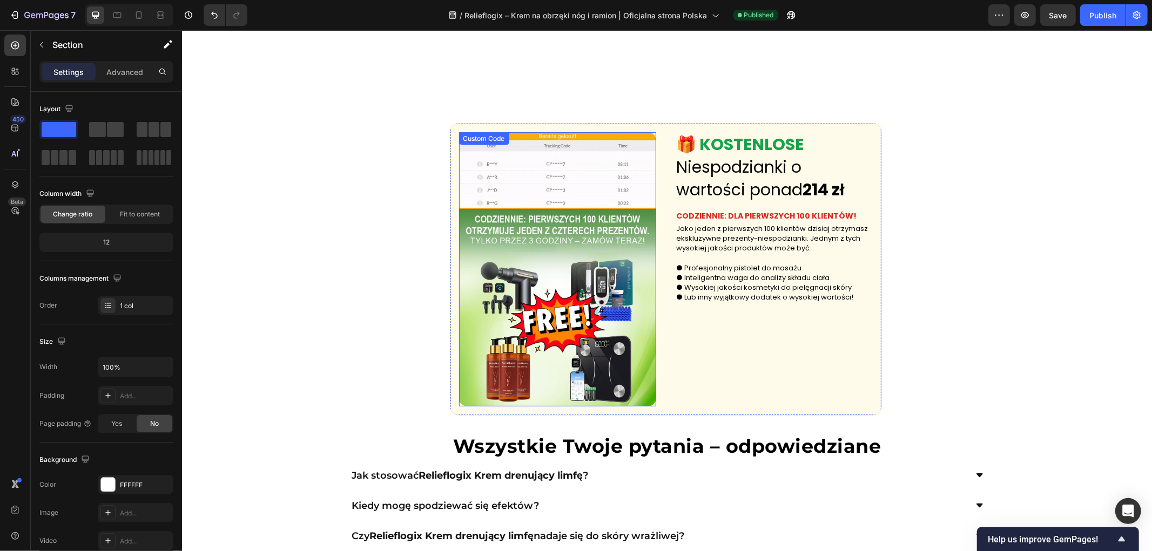
scroll to position [3960, 0]
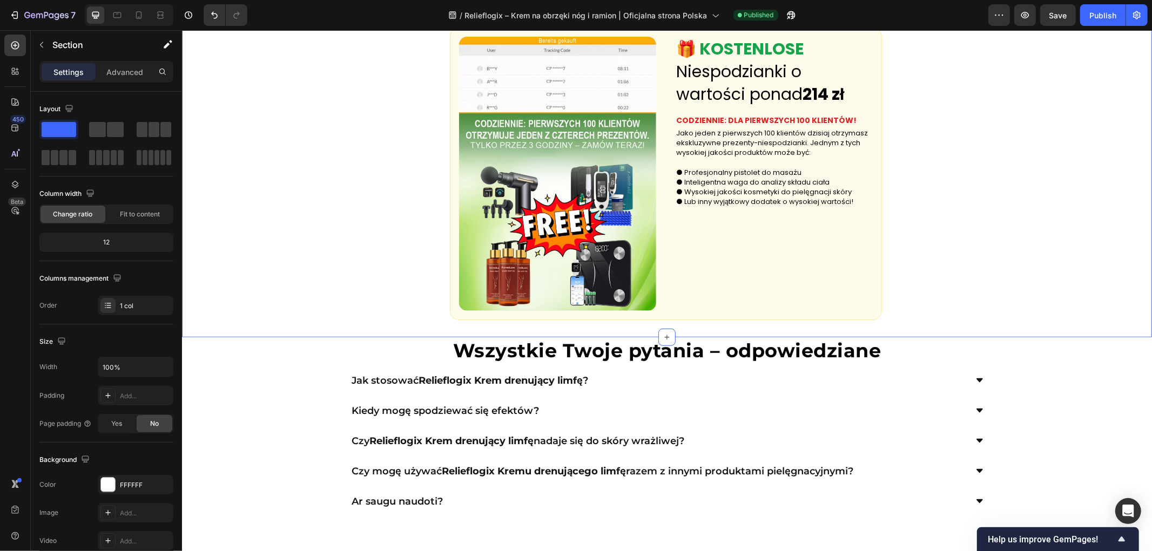
click at [347, 235] on div "Custom Code 🎁 KOSTENLOSE Niespodzianki o wartości ponad 214 zł Text Block CODZI…" at bounding box center [666, 174] width 970 height 328
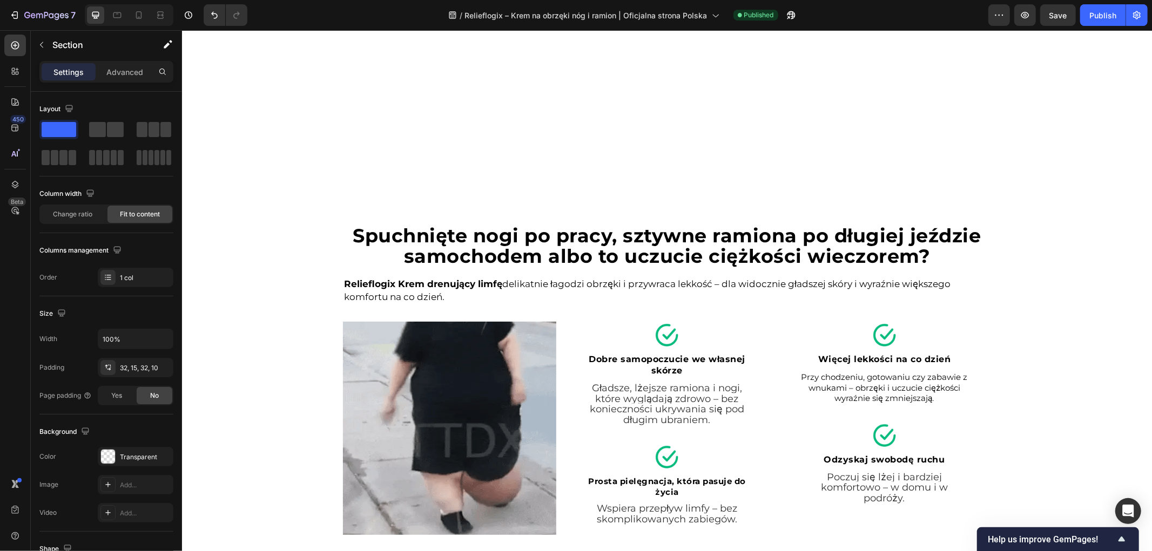
scroll to position [1680, 0]
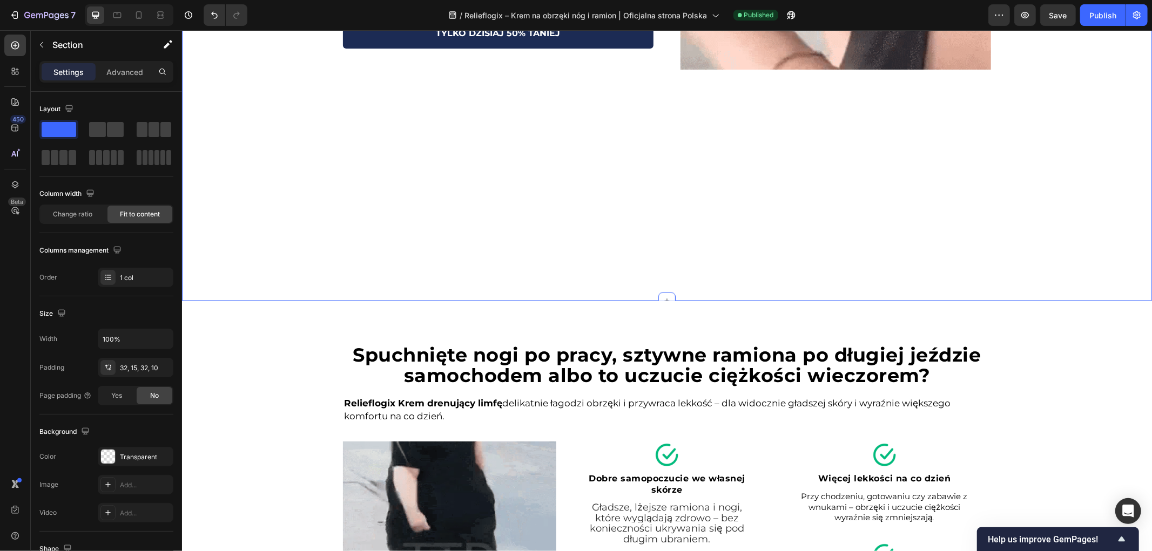
click at [254, 273] on div "Gotowa na lato? 3 proste kroki do lżejszych ramion i nóg: Heading Image Przygot…" at bounding box center [666, 30] width 970 height 542
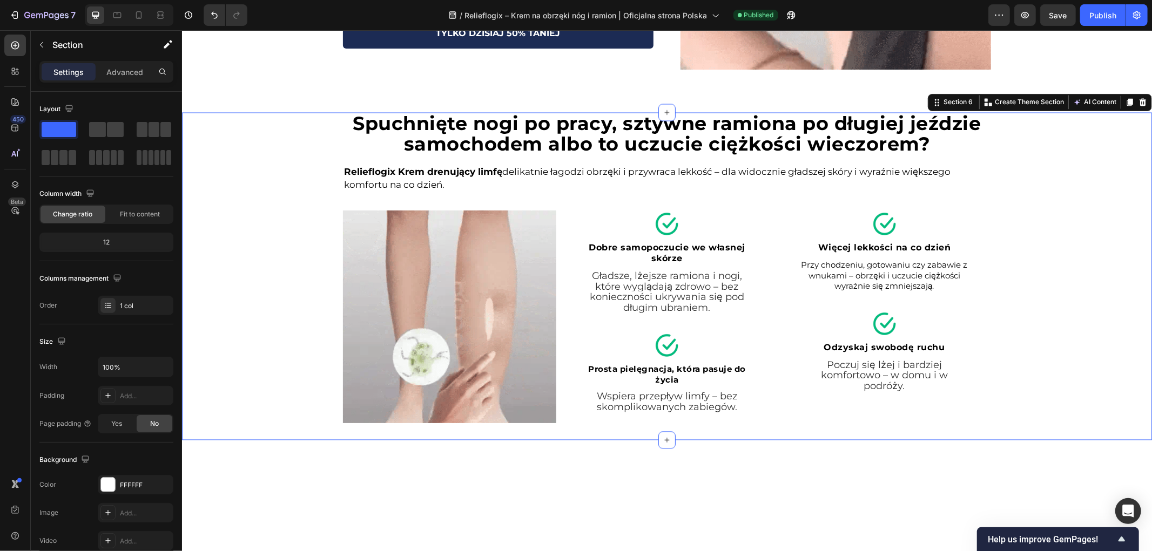
click at [250, 271] on div "Spuchnięte nogi po pracy, sztywne ramiona po długiej jeździe samochodem albo to…" at bounding box center [666, 276] width 970 height 328
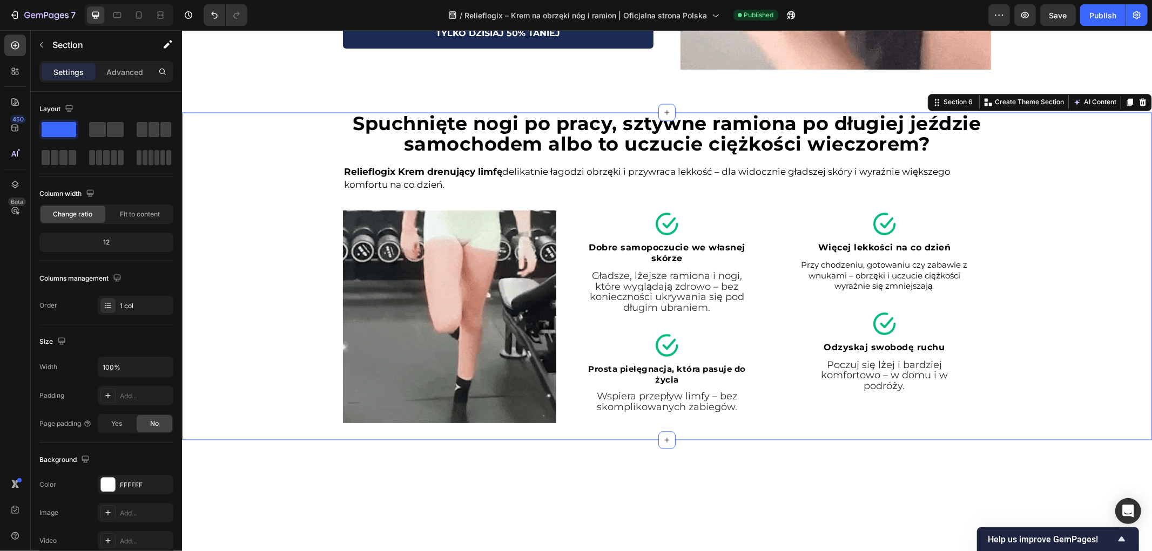
click at [242, 265] on div "Spuchnięte nogi po pracy, sztywne ramiona po długiej jeździe samochodem albo to…" at bounding box center [666, 276] width 970 height 328
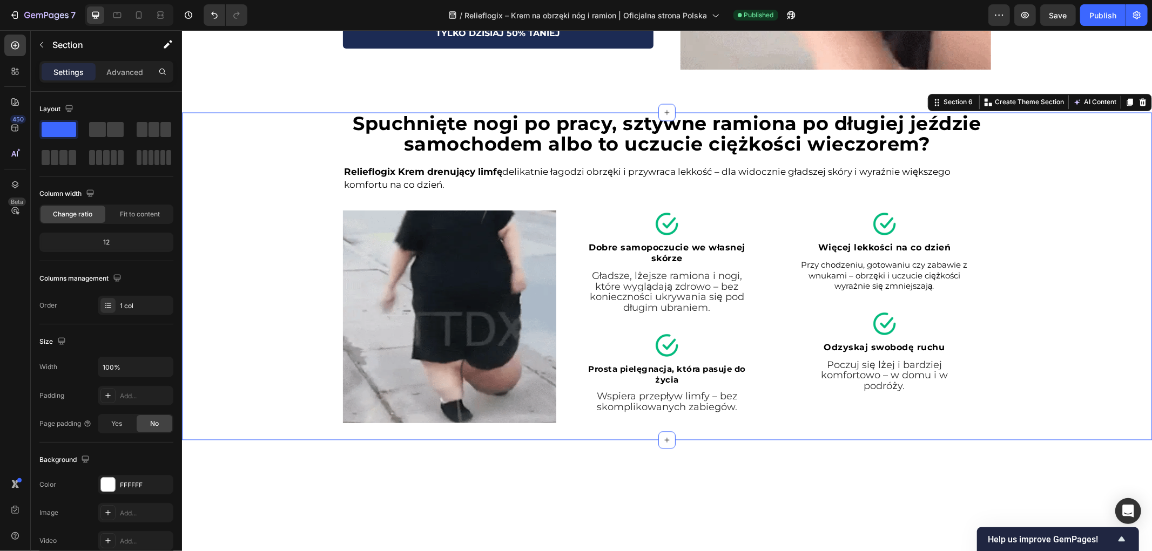
click at [242, 265] on div "Spuchnięte nogi po pracy, sztywne ramiona po długiej jeździe samochodem albo to…" at bounding box center [666, 276] width 970 height 328
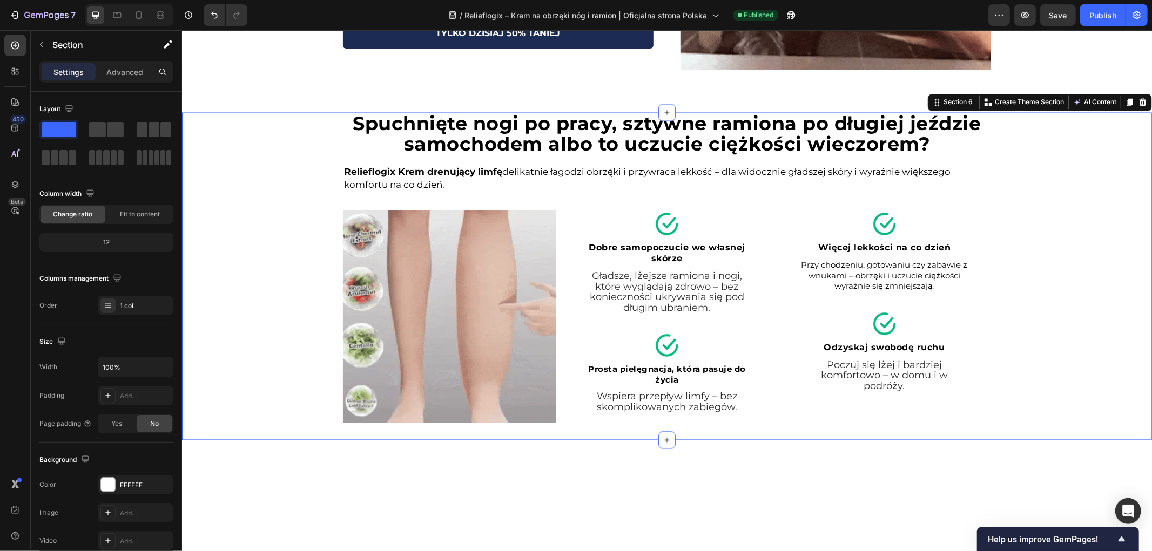
click at [242, 265] on div "Spuchnięte nogi po pracy, sztywne ramiona po długiej jeździe samochodem albo to…" at bounding box center [666, 276] width 970 height 328
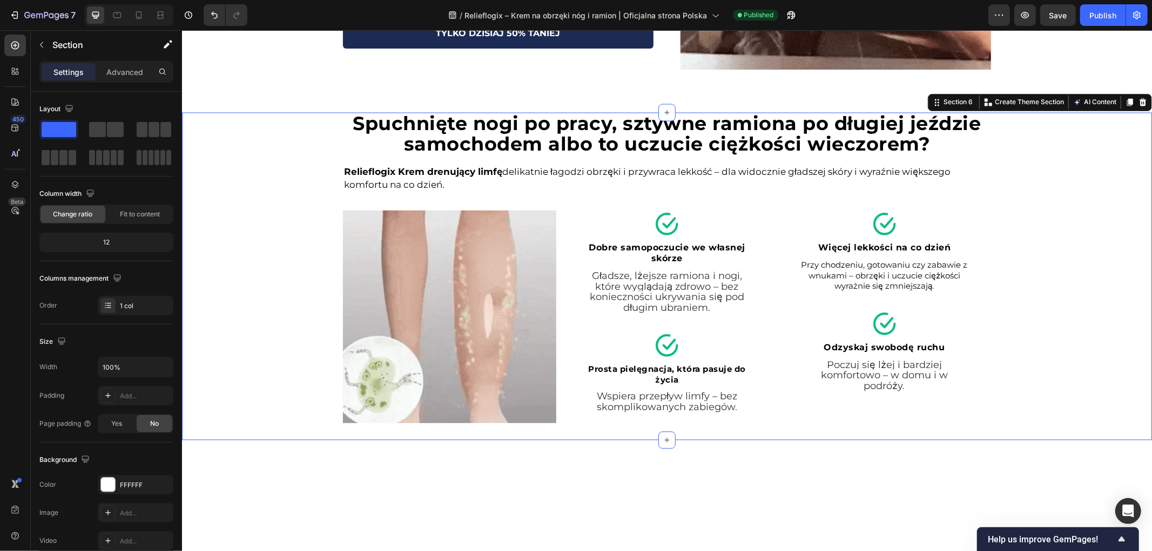
click at [242, 265] on div "Spuchnięte nogi po pracy, sztywne ramiona po długiej jeździe samochodem albo to…" at bounding box center [666, 276] width 970 height 328
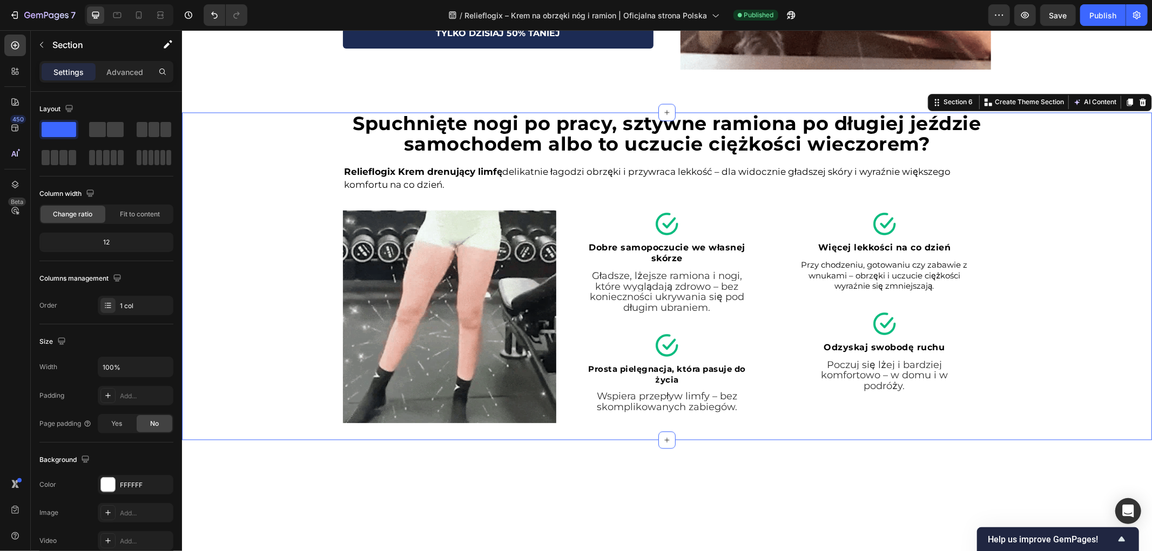
click at [245, 266] on div "Spuchnięte nogi po pracy, sztywne ramiona po długiej jeździe samochodem albo to…" at bounding box center [666, 276] width 970 height 328
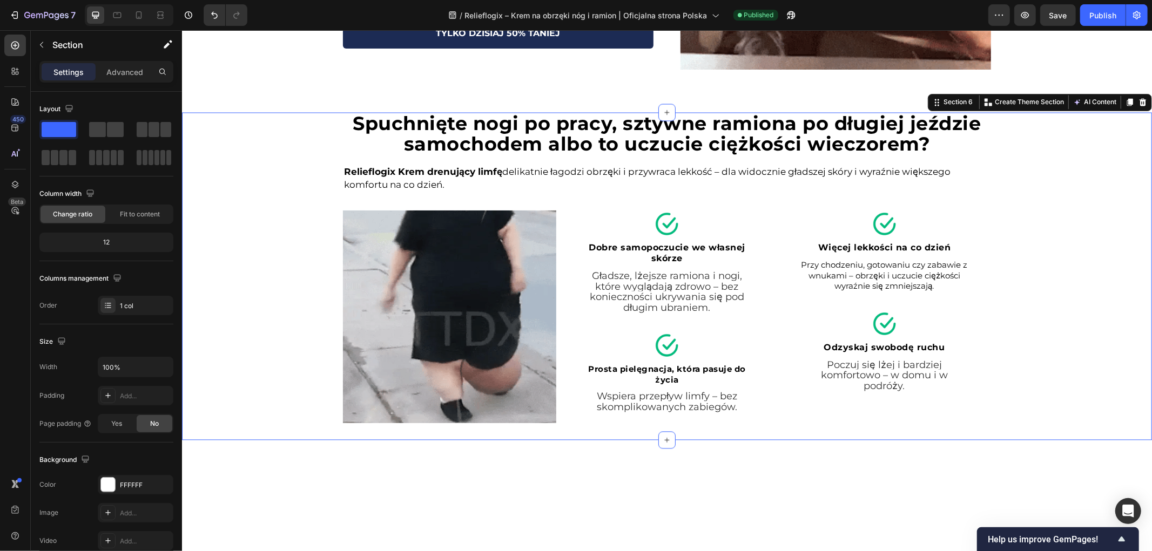
click at [245, 266] on div "Spuchnięte nogi po pracy, sztywne ramiona po długiej jeździe samochodem albo to…" at bounding box center [666, 276] width 970 height 328
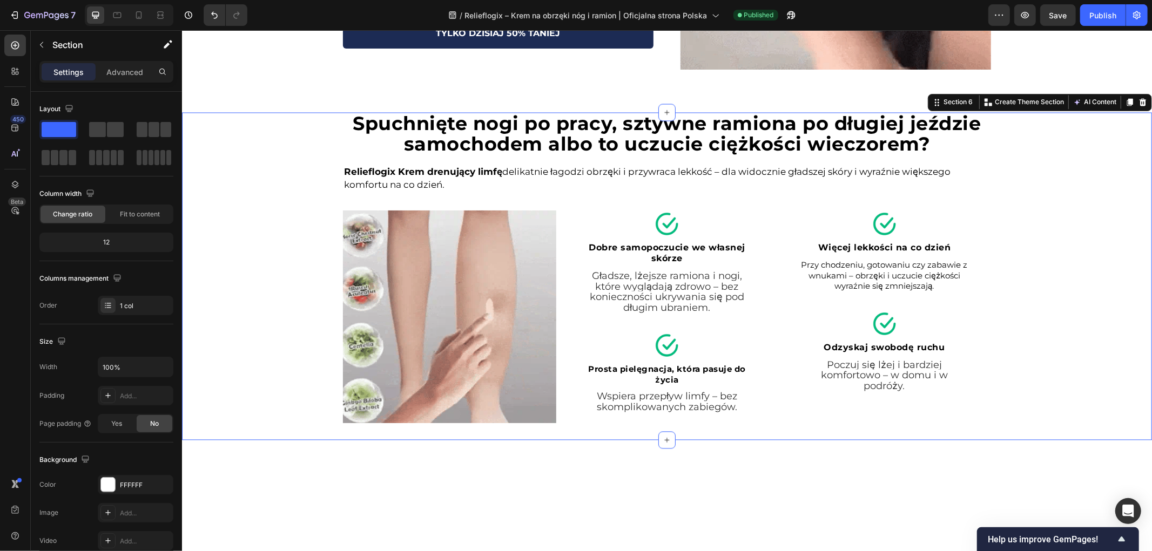
click at [245, 266] on div "Spuchnięte nogi po pracy, sztywne ramiona po długiej jeździe samochodem albo to…" at bounding box center [666, 276] width 970 height 328
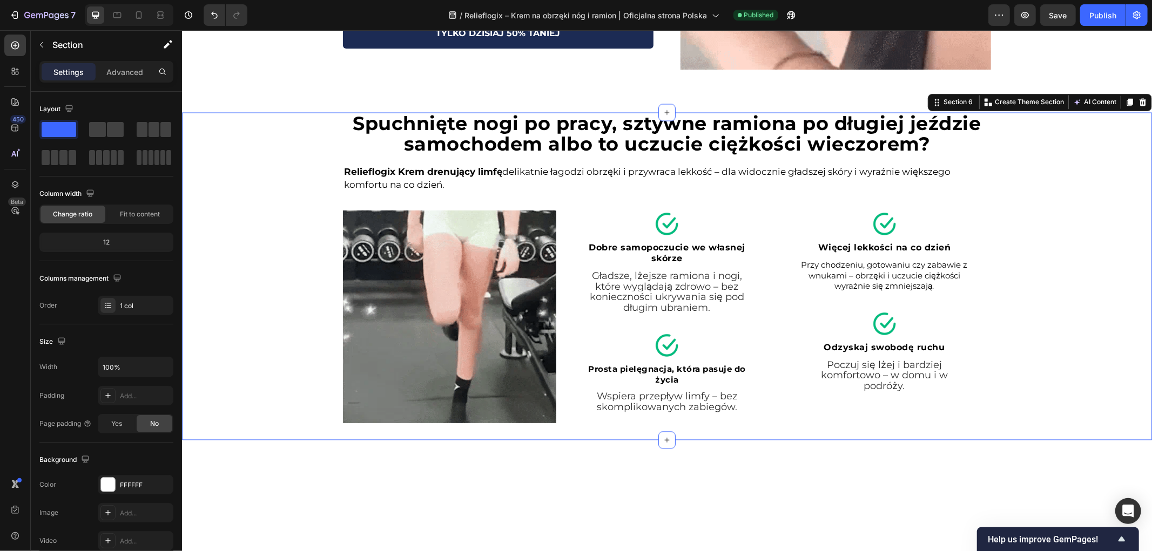
click at [245, 266] on div "Spuchnięte nogi po pracy, sztywne ramiona po długiej jeździe samochodem albo to…" at bounding box center [666, 276] width 970 height 328
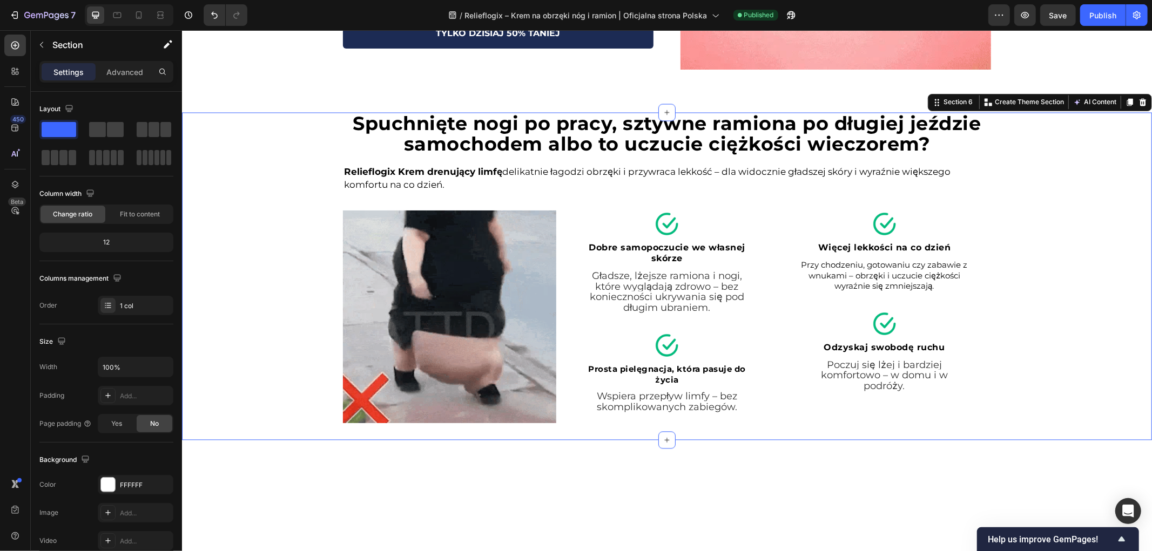
click at [245, 266] on div "Spuchnięte nogi po pracy, sztywne ramiona po długiej jeździe samochodem albo to…" at bounding box center [666, 276] width 970 height 328
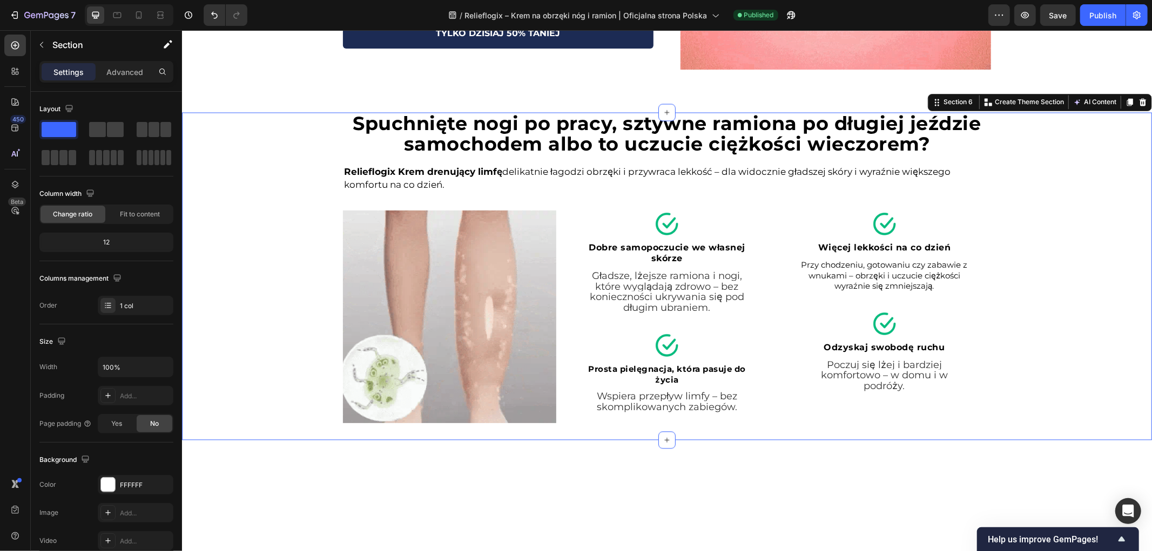
click at [245, 266] on div "Spuchnięte nogi po pracy, sztywne ramiona po długiej jeździe samochodem albo to…" at bounding box center [666, 276] width 970 height 328
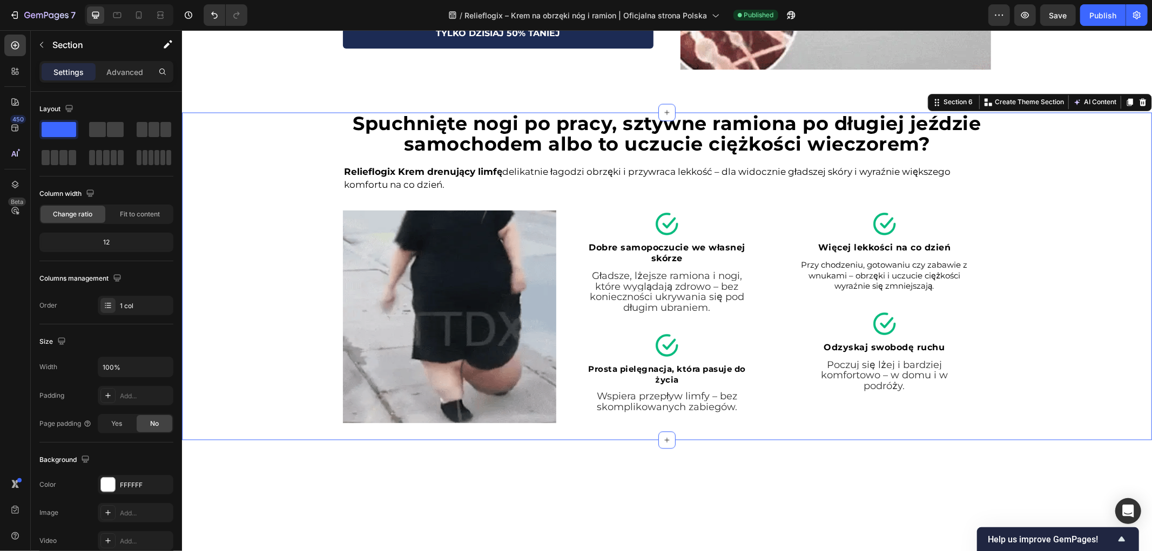
click at [245, 266] on div "Spuchnięte nogi po pracy, sztywne ramiona po długiej jeździe samochodem albo to…" at bounding box center [666, 276] width 970 height 328
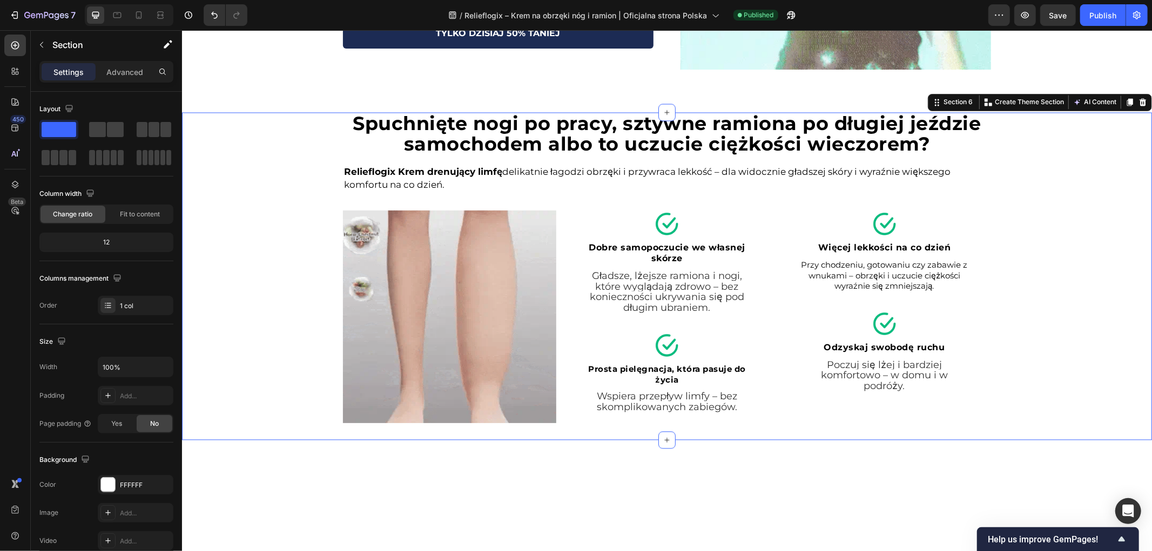
click at [245, 266] on div "Spuchnięte nogi po pracy, sztywne ramiona po długiej jeździe samochodem albo to…" at bounding box center [666, 276] width 970 height 328
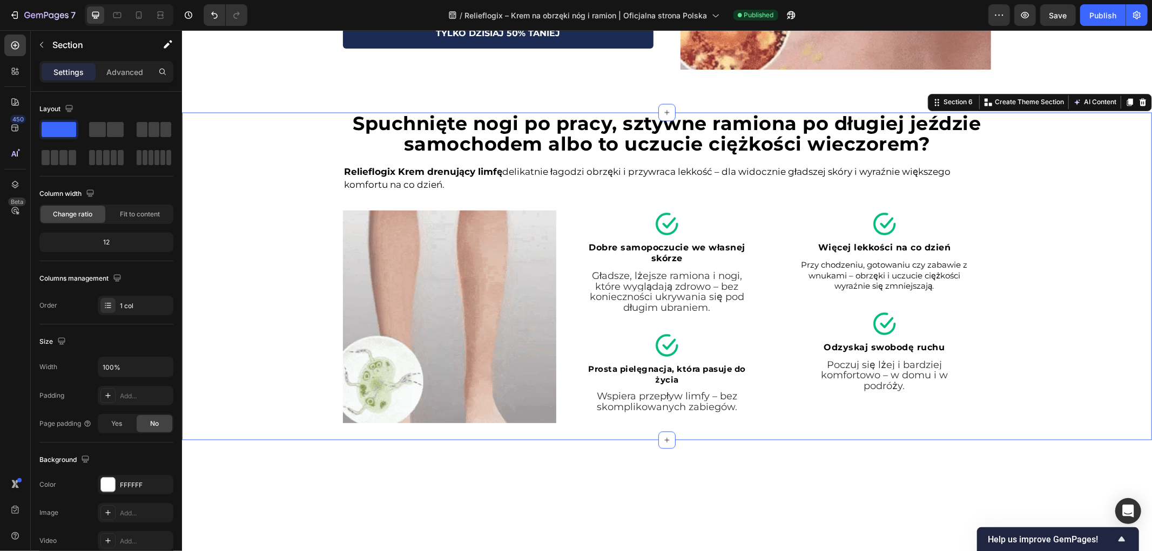
click at [245, 266] on div "Spuchnięte nogi po pracy, sztywne ramiona po długiej jeździe samochodem albo to…" at bounding box center [666, 276] width 970 height 328
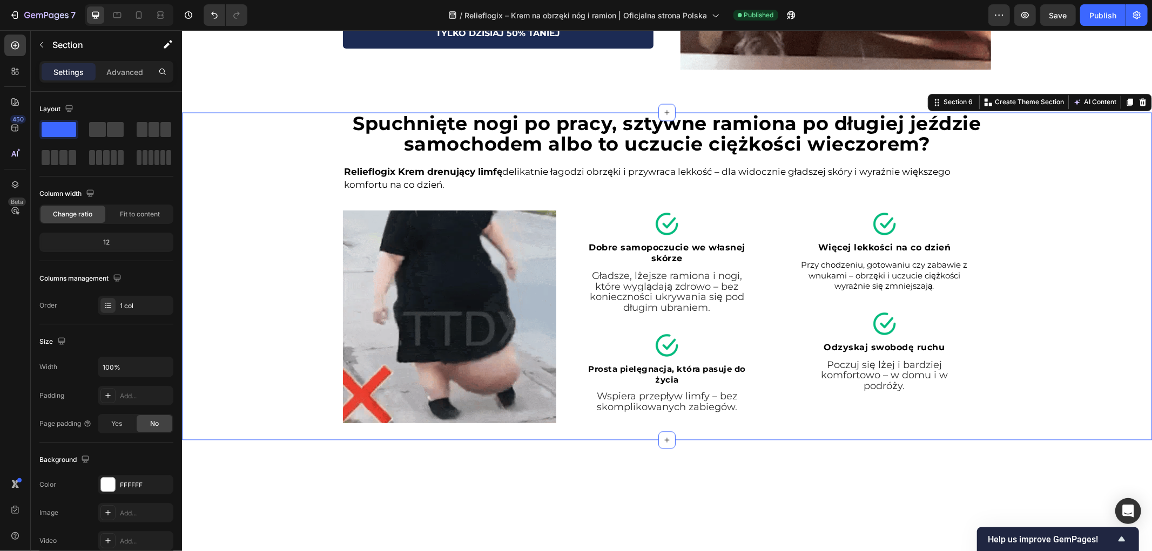
click at [245, 266] on div "Spuchnięte nogi po pracy, sztywne ramiona po długiej jeździe samochodem albo to…" at bounding box center [666, 276] width 970 height 328
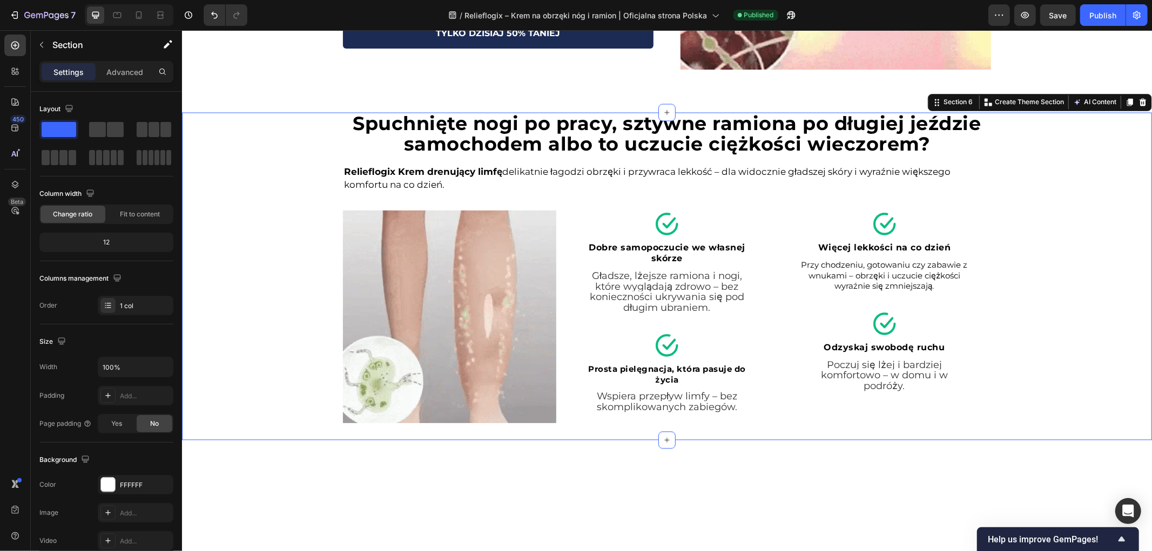
click at [245, 266] on div "Spuchnięte nogi po pracy, sztywne ramiona po długiej jeździe samochodem albo to…" at bounding box center [666, 276] width 970 height 328
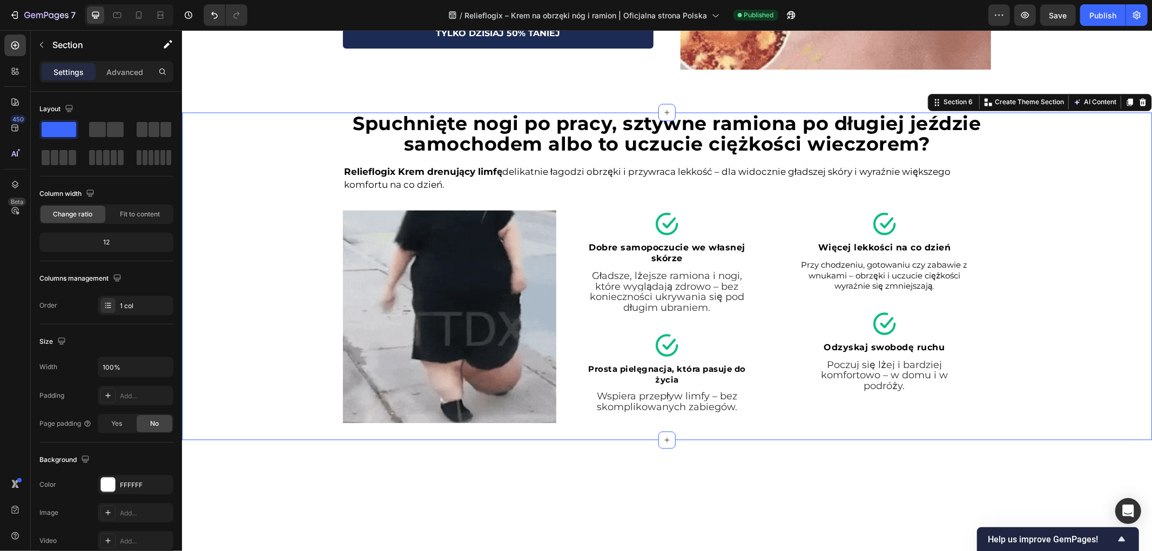
click at [245, 266] on div "Spuchnięte nogi po pracy, sztywne ramiona po długiej jeździe samochodem albo to…" at bounding box center [666, 276] width 970 height 328
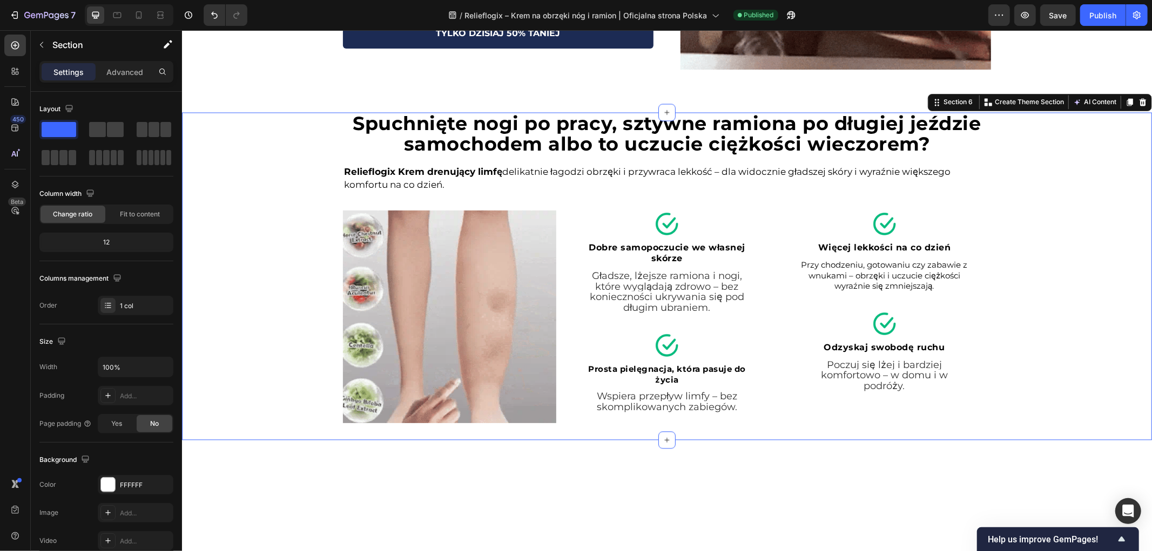
click at [246, 265] on div "Spuchnięte nogi po pracy, sztywne ramiona po długiej jeździe samochodem albo to…" at bounding box center [666, 276] width 970 height 328
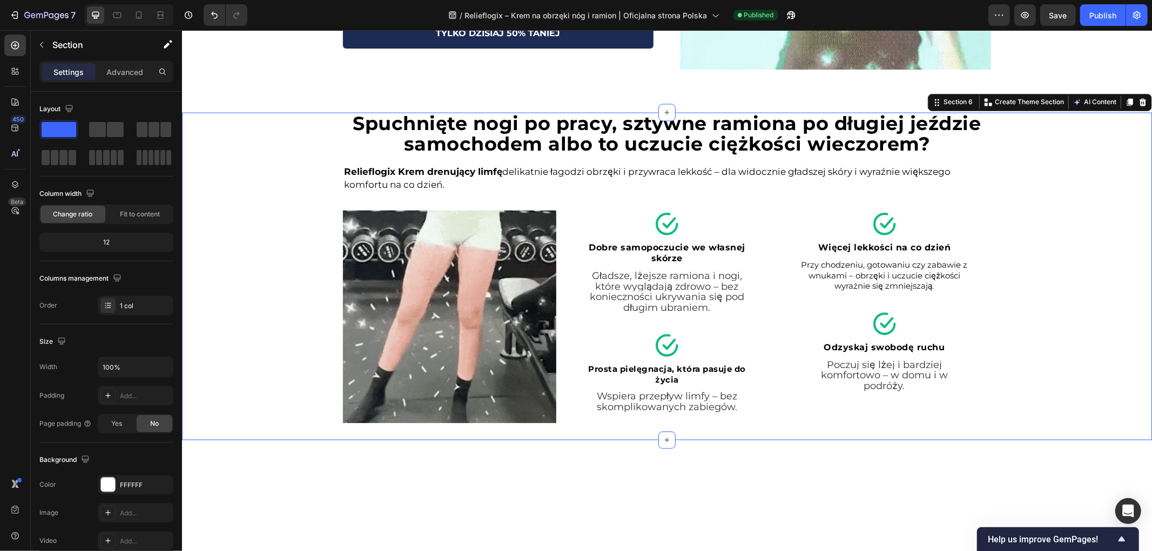
click at [246, 265] on div "Spuchnięte nogi po pracy, sztywne ramiona po długiej jeździe samochodem albo to…" at bounding box center [666, 276] width 970 height 328
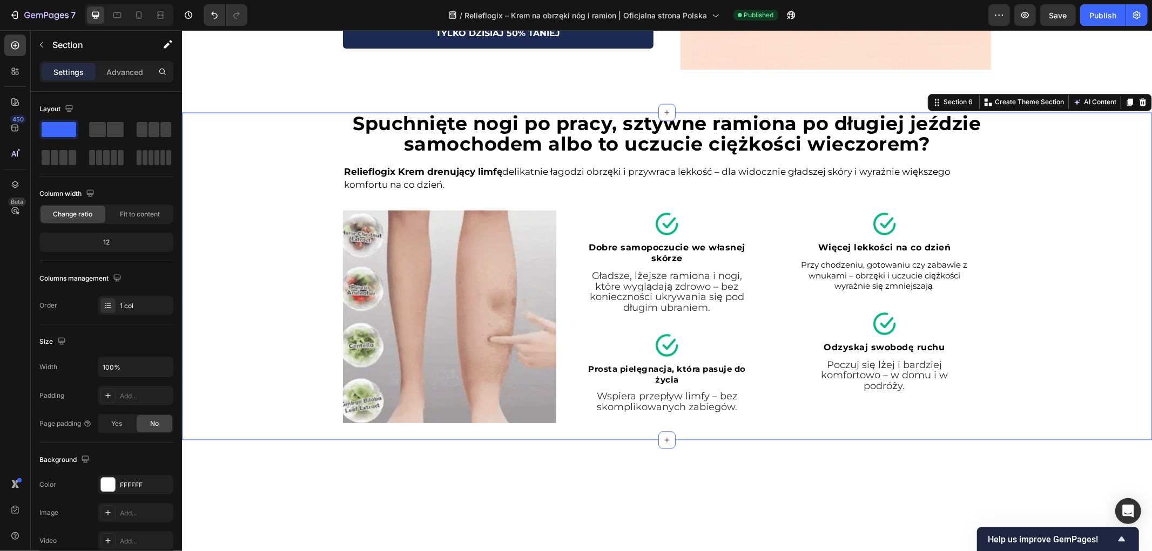
click at [246, 265] on div "Spuchnięte nogi po pracy, sztywne ramiona po długiej jeździe samochodem albo to…" at bounding box center [666, 276] width 970 height 328
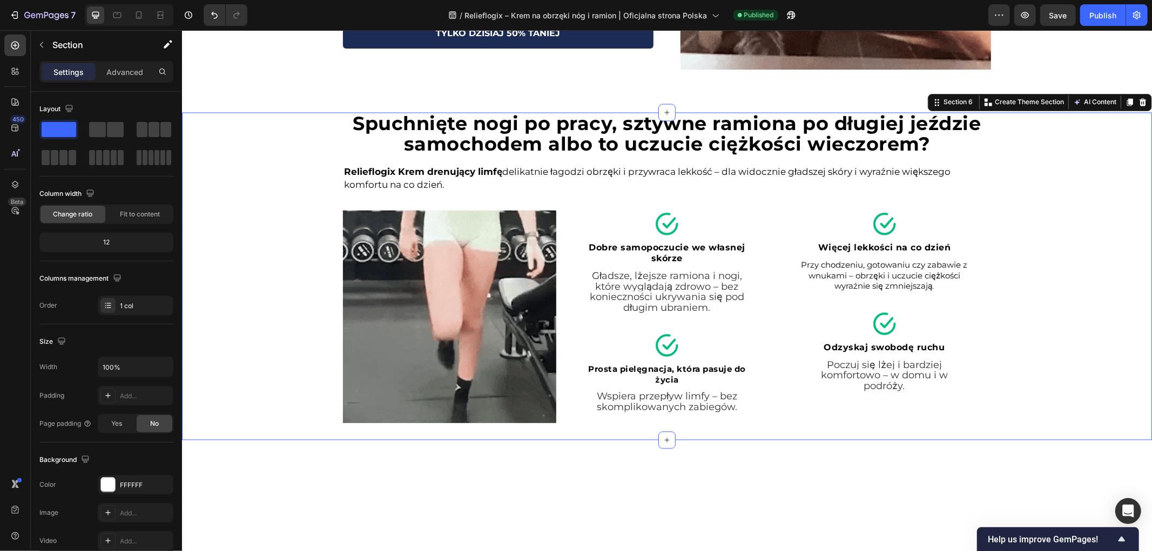
click at [247, 265] on div "Spuchnięte nogi po pracy, sztywne ramiona po długiej jeździe samochodem albo to…" at bounding box center [666, 276] width 970 height 328
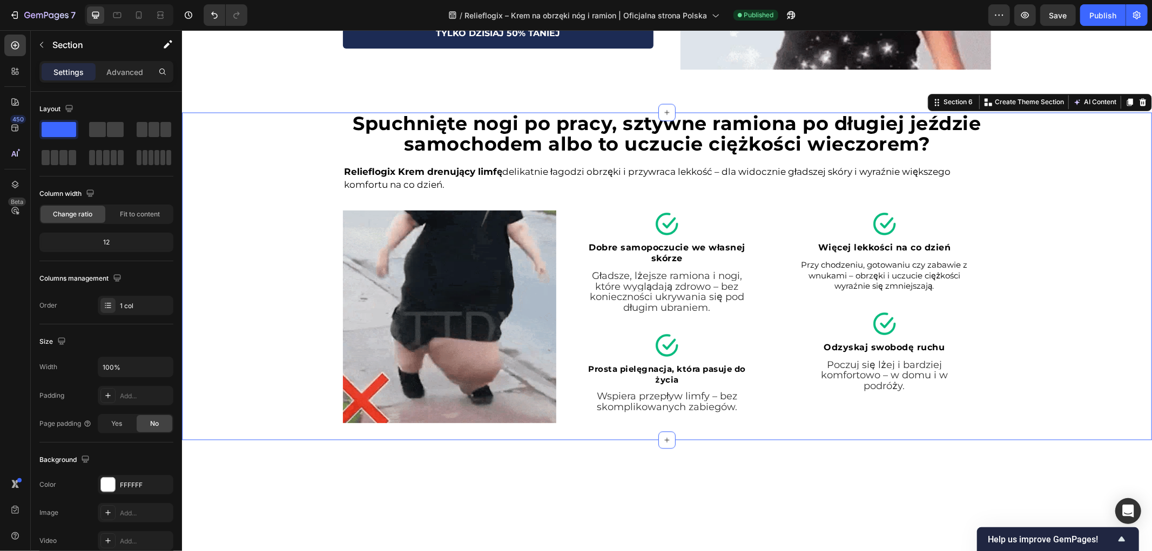
click at [247, 265] on div "Spuchnięte nogi po pracy, sztywne ramiona po długiej jeździe samochodem albo to…" at bounding box center [666, 276] width 970 height 328
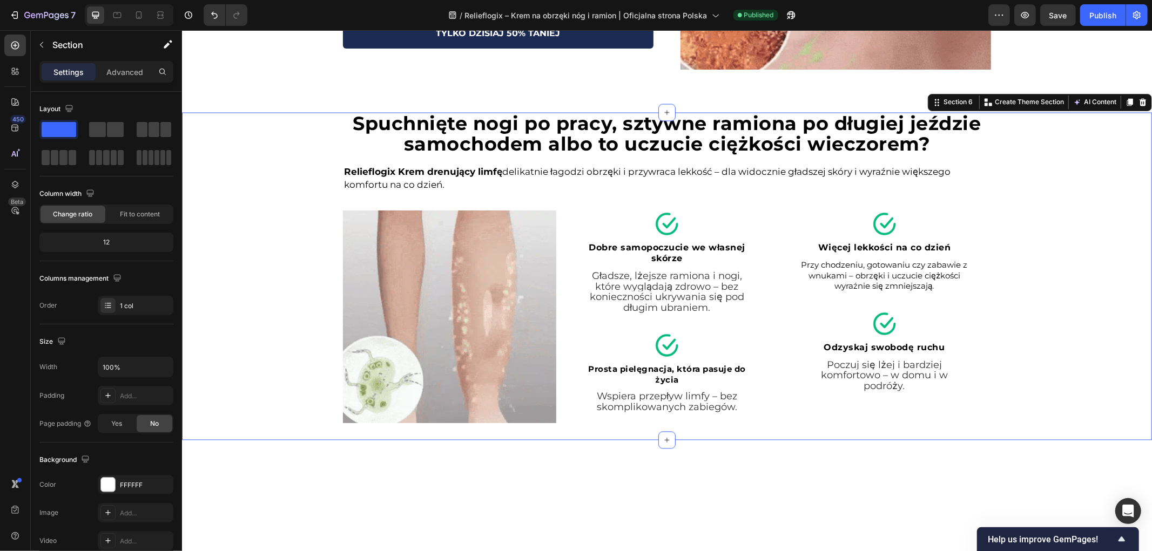
click at [247, 265] on div "Spuchnięte nogi po pracy, sztywne ramiona po długiej jeździe samochodem albo to…" at bounding box center [666, 276] width 970 height 328
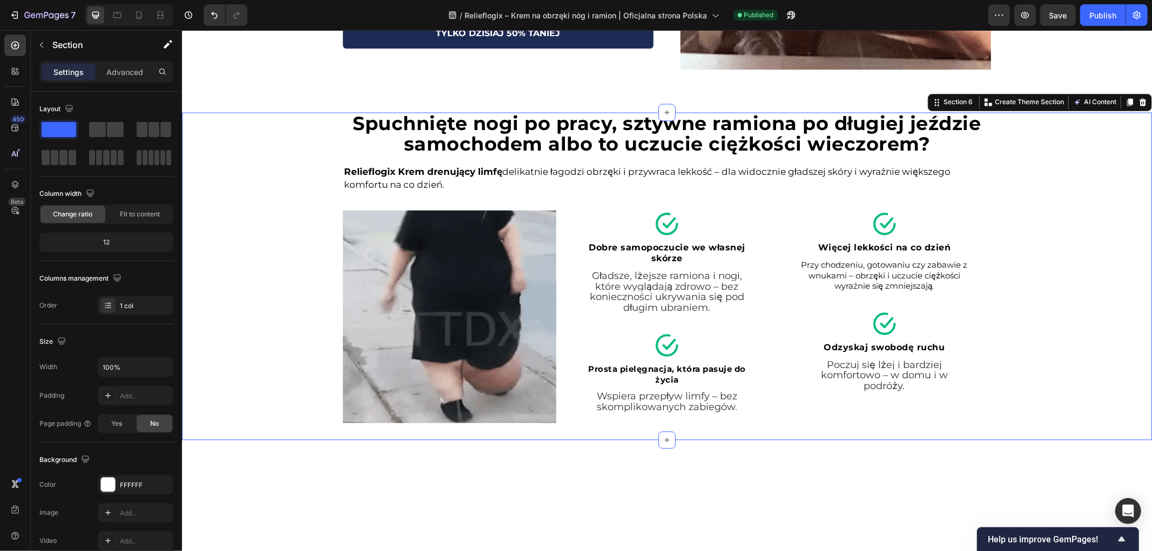
click at [247, 265] on div "Spuchnięte nogi po pracy, sztywne ramiona po długiej jeździe samochodem albo to…" at bounding box center [666, 276] width 970 height 328
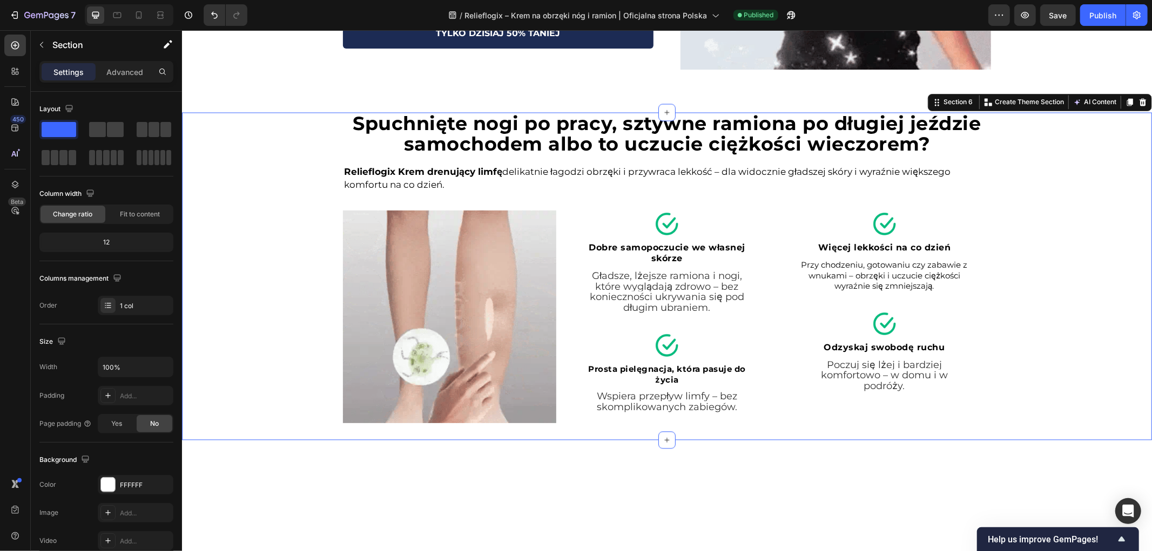
click at [247, 263] on div "Spuchnięte nogi po pracy, sztywne ramiona po długiej jeździe samochodem albo to…" at bounding box center [666, 276] width 970 height 328
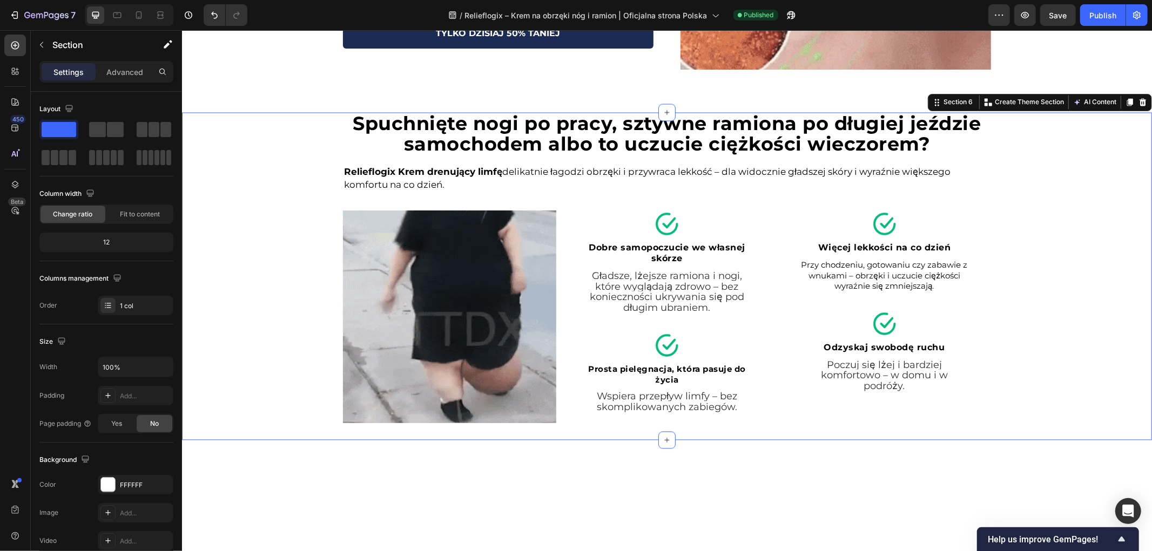
click at [247, 263] on div "Spuchnięte nogi po pracy, sztywne ramiona po długiej jeździe samochodem albo to…" at bounding box center [666, 276] width 970 height 328
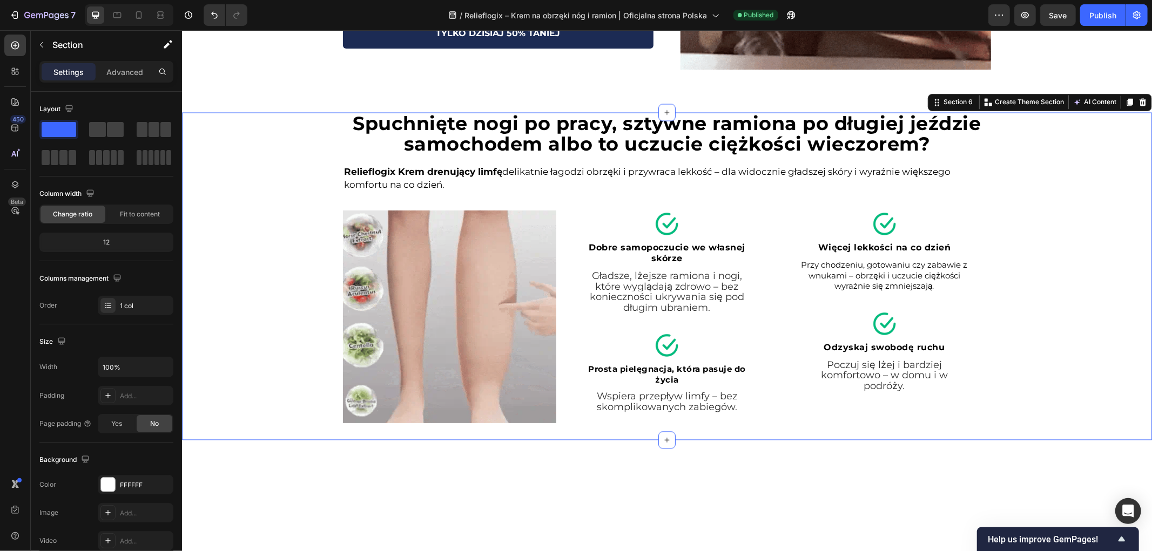
click at [247, 263] on div "Spuchnięte nogi po pracy, sztywne ramiona po długiej jeździe samochodem albo to…" at bounding box center [666, 276] width 970 height 328
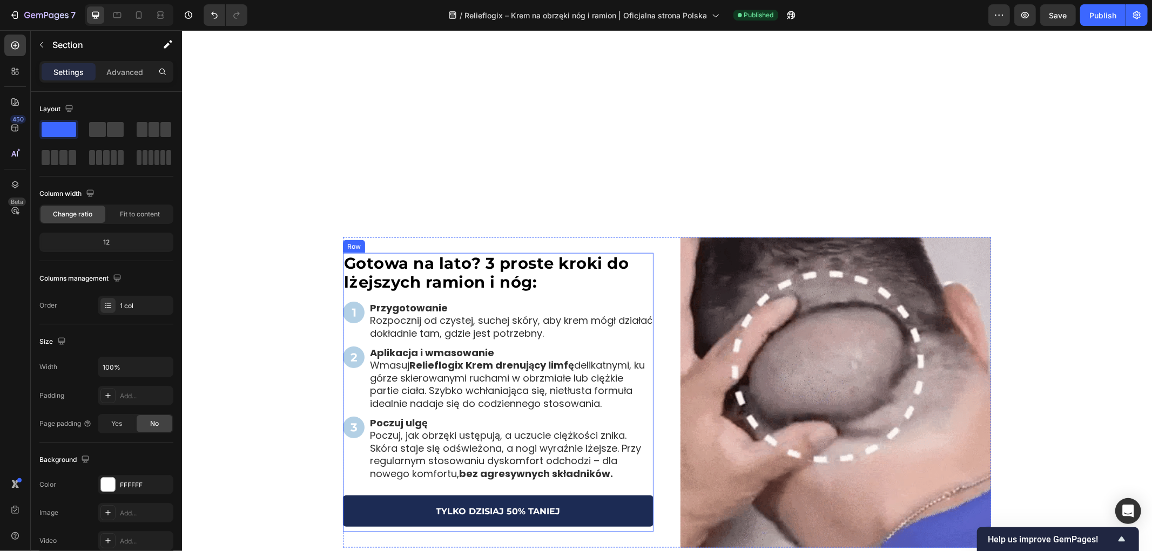
scroll to position [1200, 0]
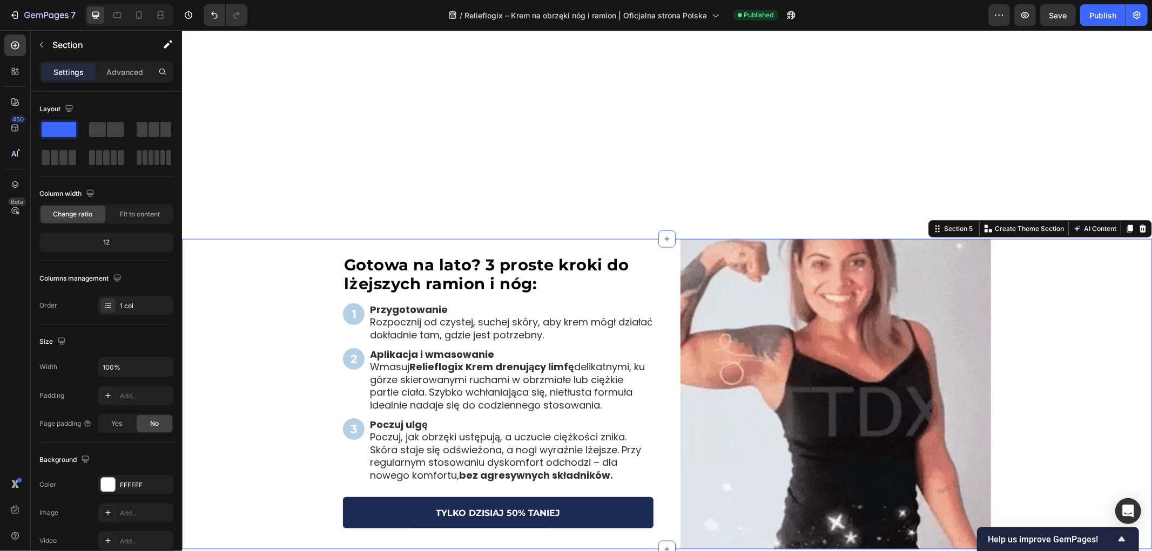
click at [255, 331] on div "Gotowa na lato? 3 proste kroki do lżejszych ramion i nóg: Heading Image Przygot…" at bounding box center [666, 394] width 970 height 311
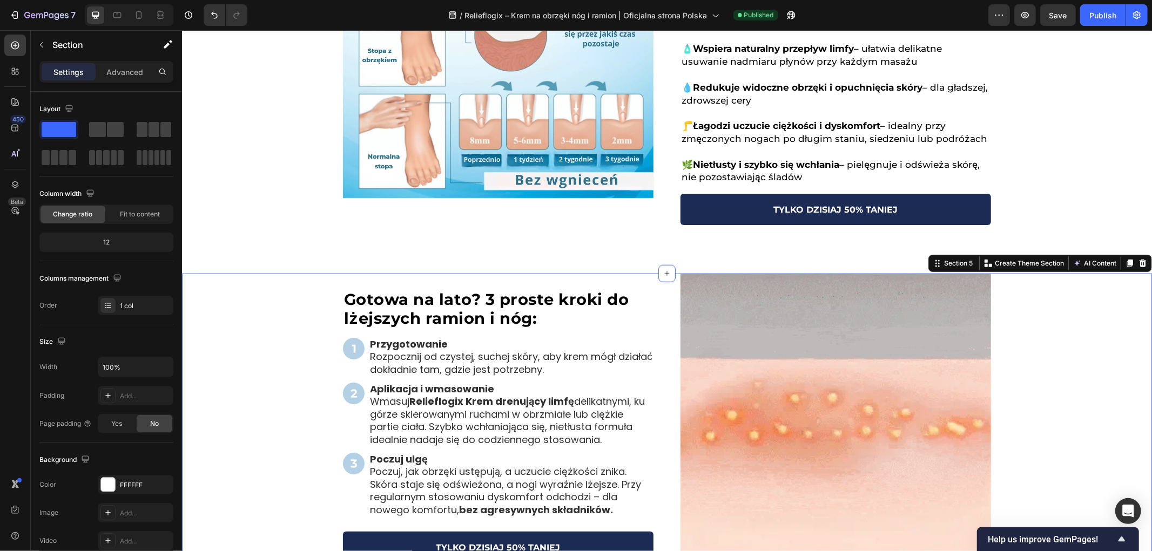
scroll to position [960, 0]
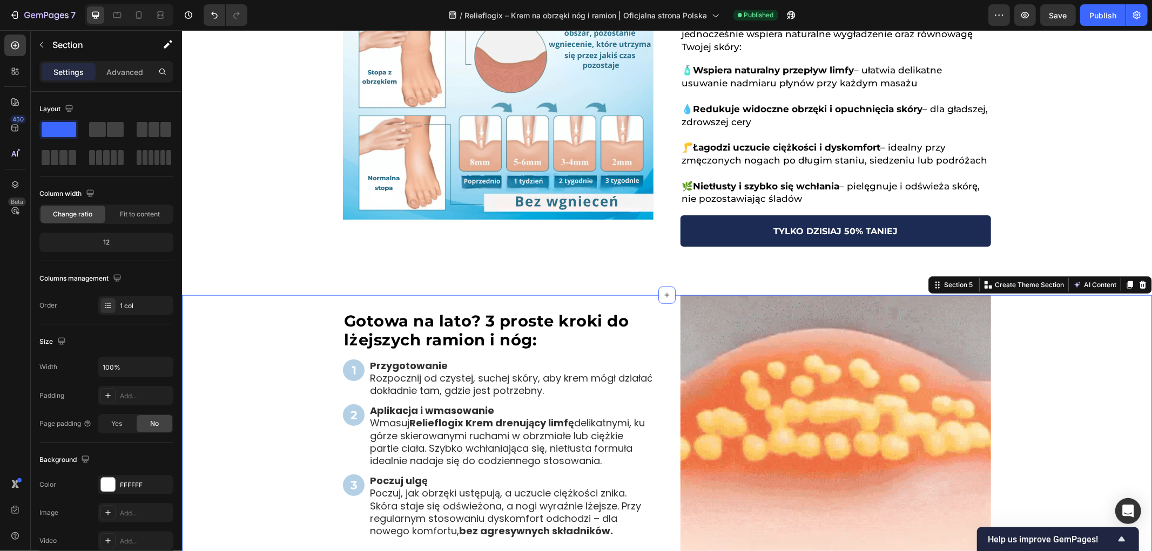
click at [244, 370] on div "Gotowa na lato? 3 proste kroki do lżejszych ramion i nóg: Heading Image Przygot…" at bounding box center [666, 450] width 970 height 311
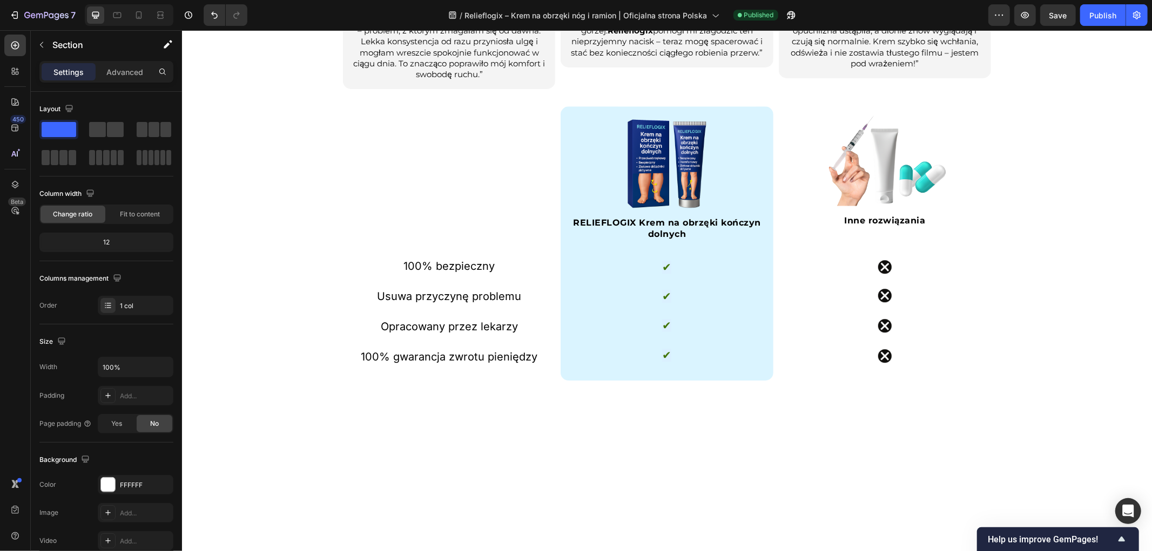
scroll to position [2220, 0]
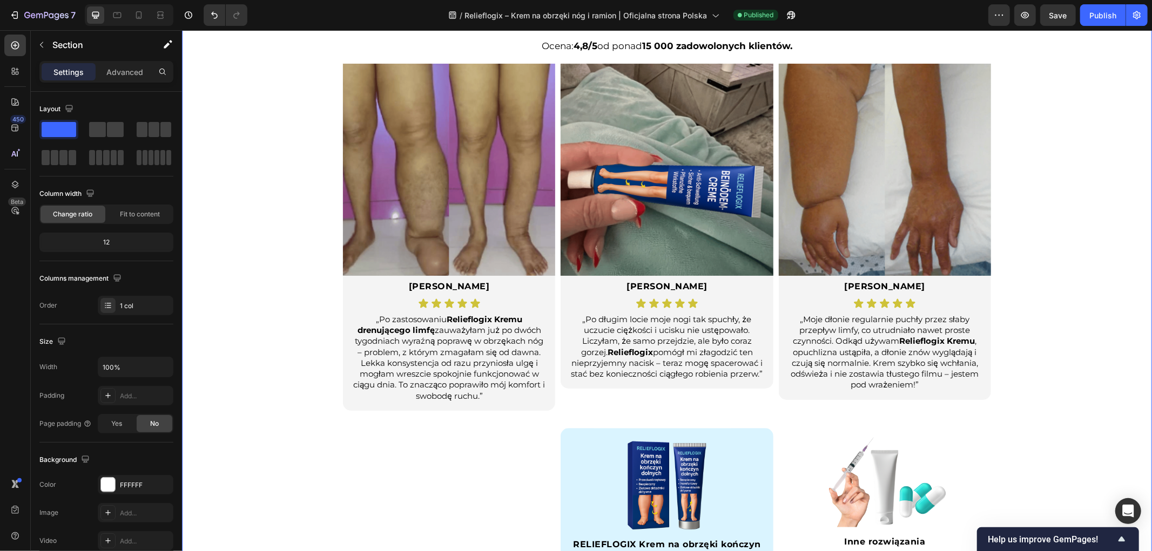
click at [279, 228] on div "Nie jesteś sam. Prawdziwe opinie od osób takich jak Ty. Heading Ocena: 4,8/5 od…" at bounding box center [666, 356] width 970 height 692
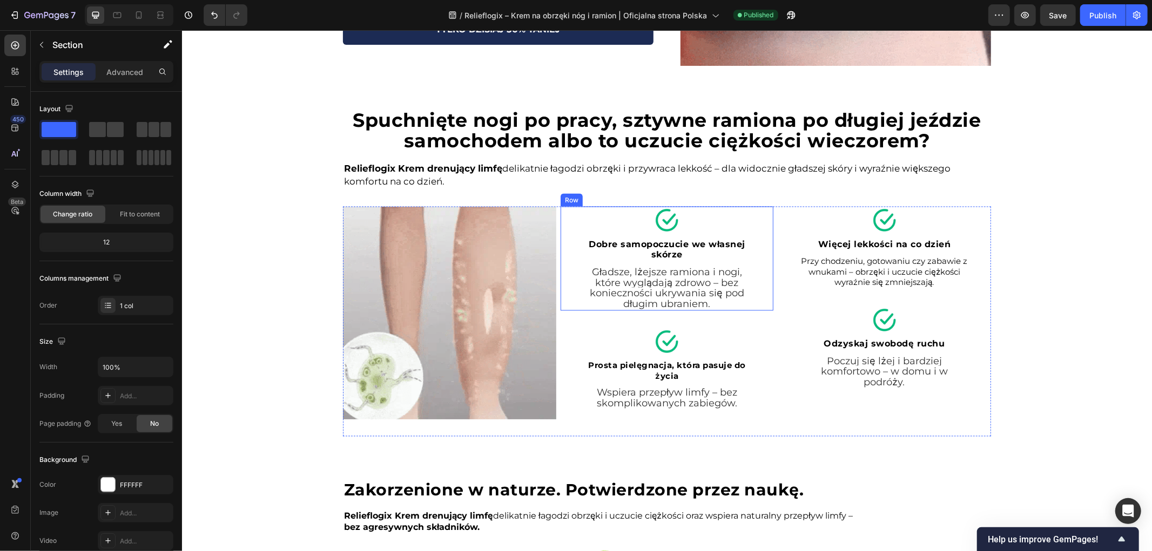
scroll to position [1380, 0]
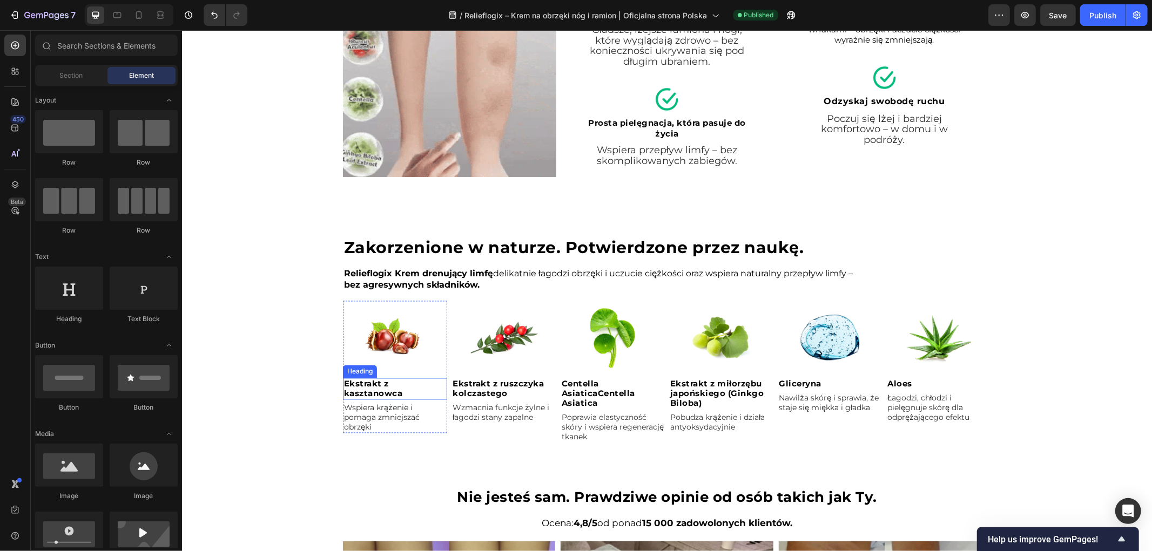
scroll to position [1860, 0]
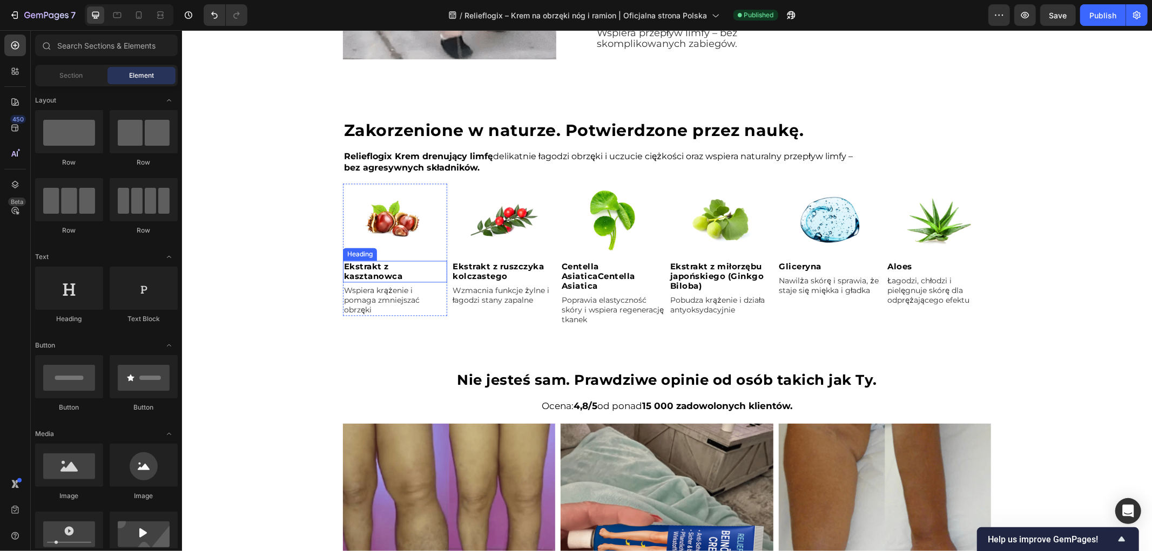
click at [261, 233] on div "Zakorzenione w naturze. Potwierdzone przez naukę. Heading Relieflogix Krem dren…" at bounding box center [666, 222] width 970 height 207
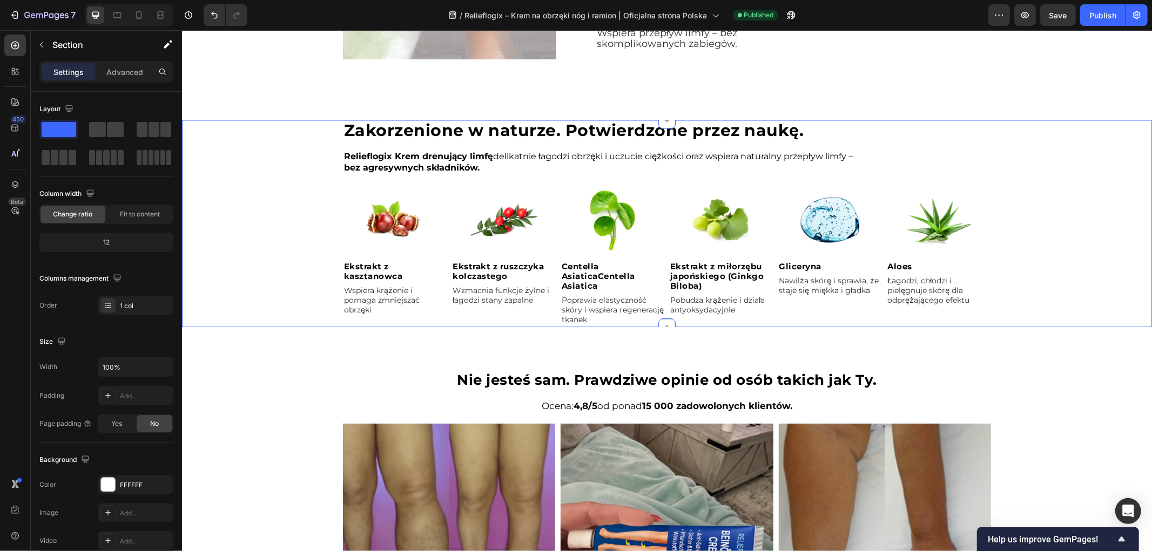
click at [260, 234] on div "Zakorzenione w naturze. Potwierdzone przez naukę. Heading Relieflogix Krem dren…" at bounding box center [666, 222] width 970 height 207
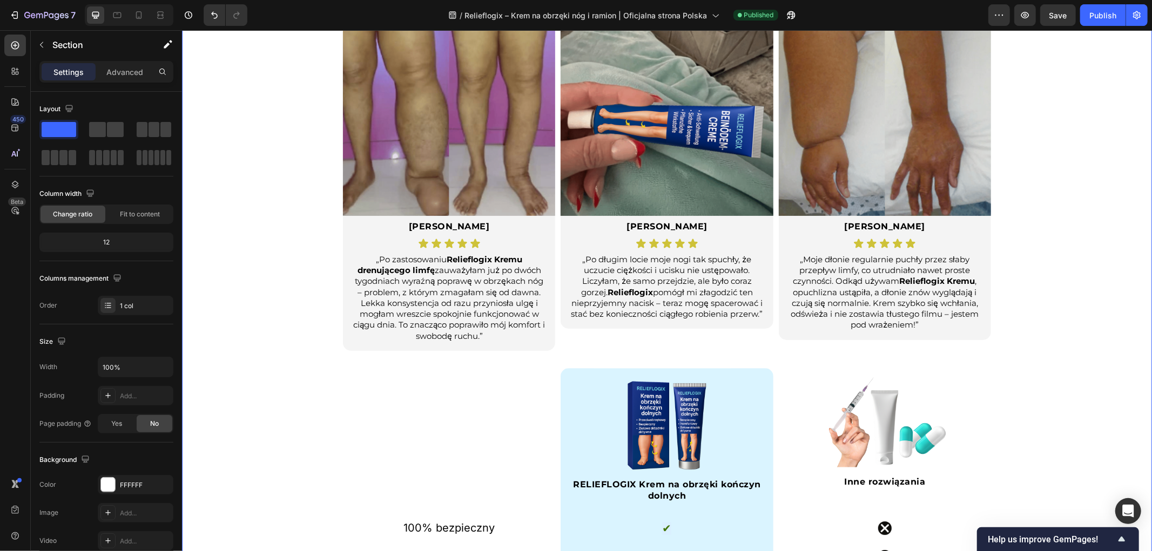
click at [300, 396] on div "Nie jesteś sam. Prawdziwe opinie od osób takich jak Ty. Heading Ocena: 4,8/5 od…" at bounding box center [666, 296] width 970 height 692
drag, startPoint x: 303, startPoint y: 397, endPoint x: 305, endPoint y: 406, distance: 8.4
click at [304, 400] on div "Nie jesteś sam. Prawdziwe opinie od osób takich jak Ty. Heading Ocena: 4,8/5 od…" at bounding box center [666, 296] width 970 height 692
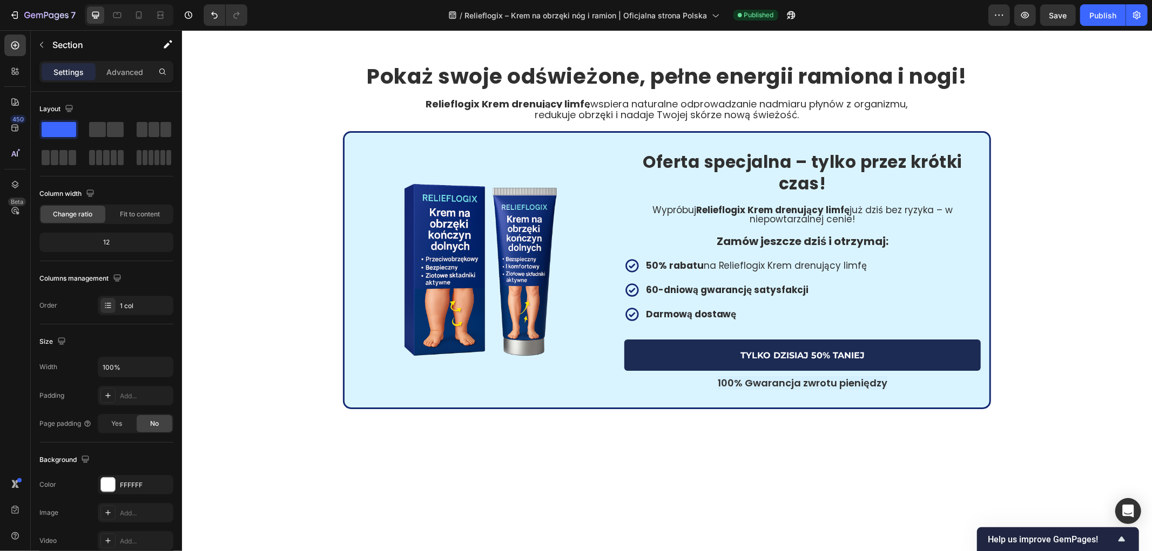
scroll to position [2760, 0]
